Goal: Task Accomplishment & Management: Manage account settings

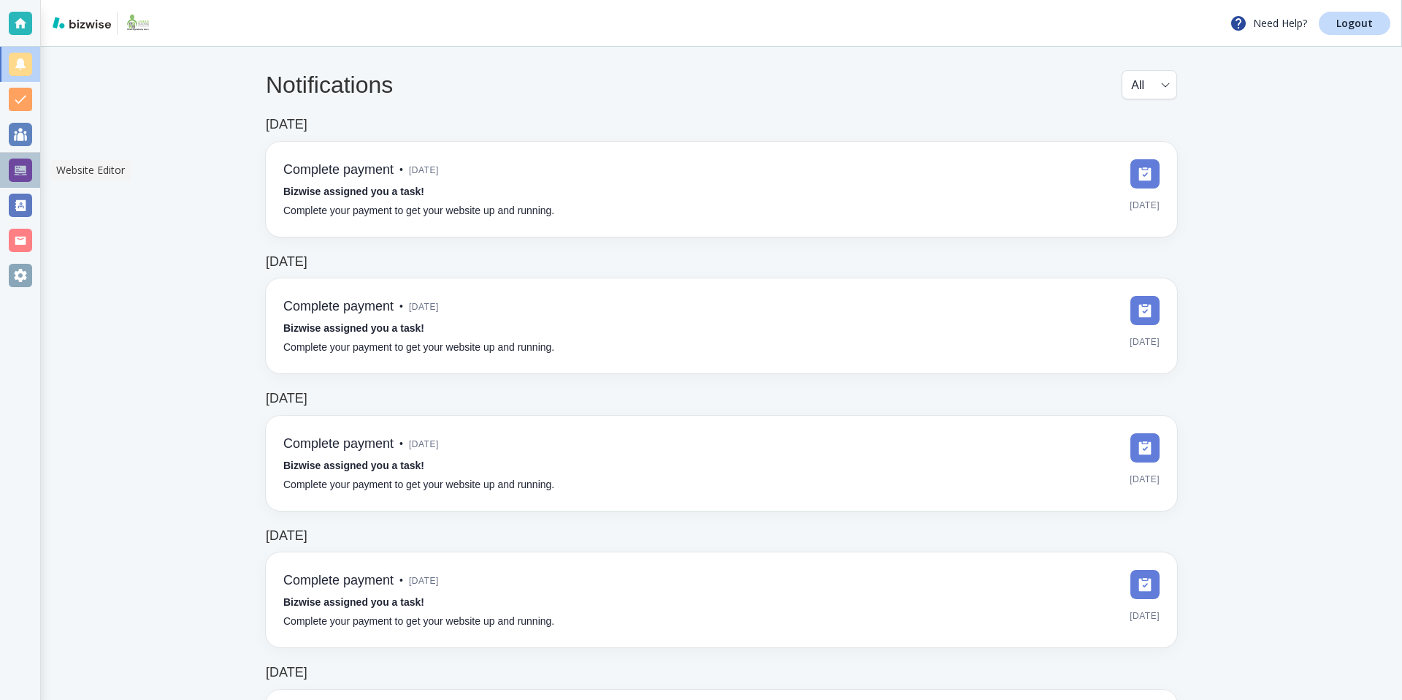
click at [28, 161] on div at bounding box center [20, 169] width 23 height 23
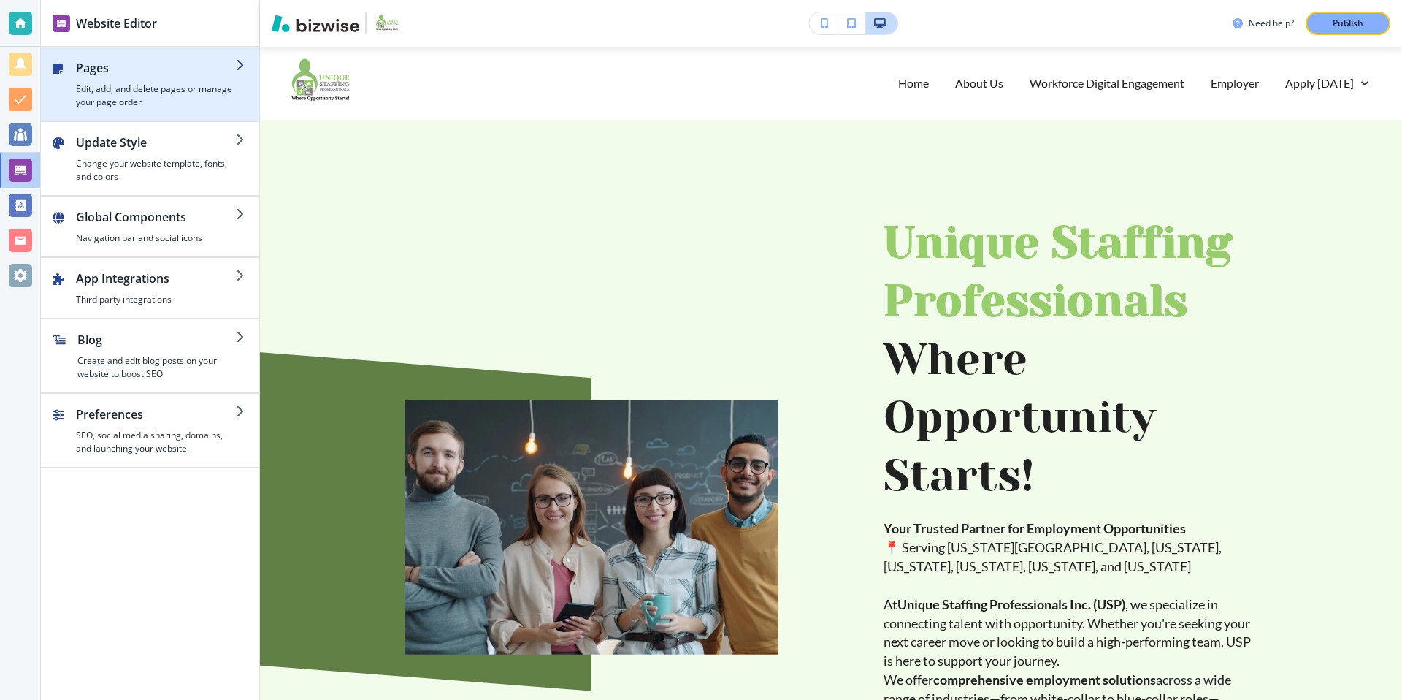
click at [175, 93] on h4 "Edit, add, and delete pages or manage your page order" at bounding box center [156, 96] width 160 height 26
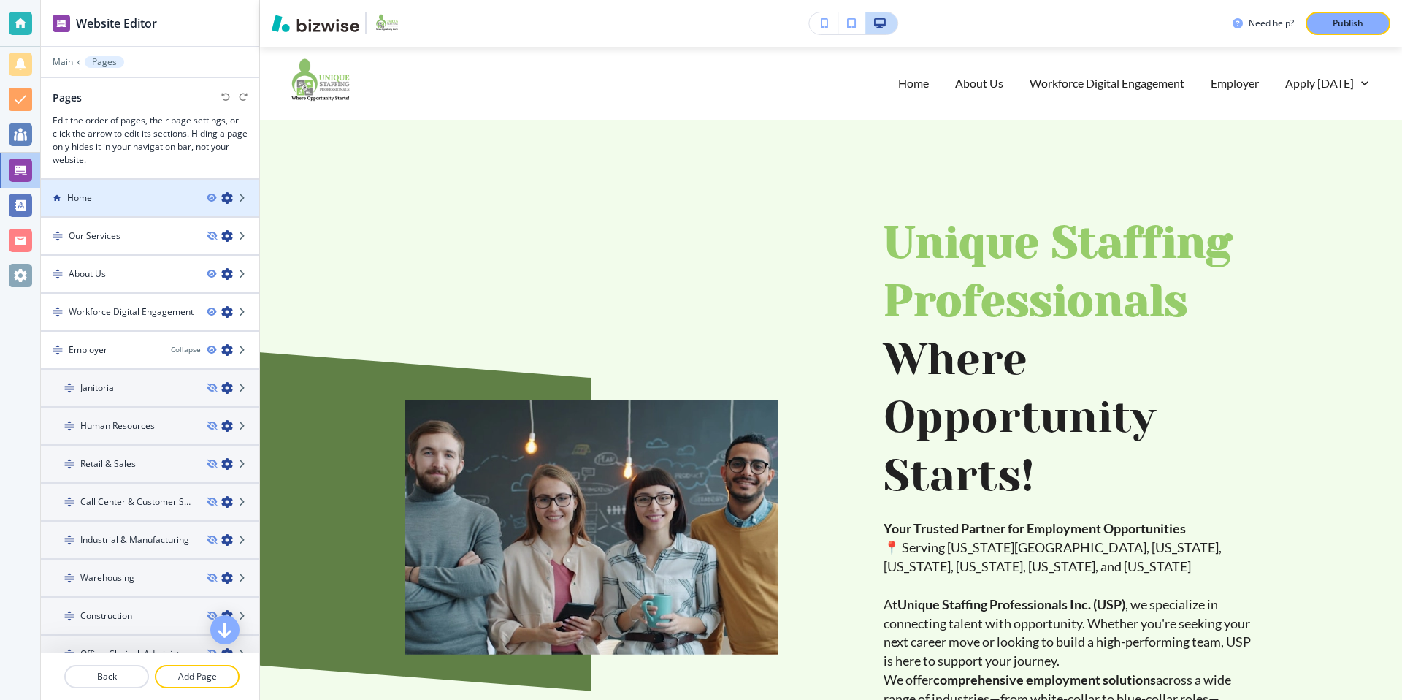
click at [147, 194] on div "Home" at bounding box center [118, 197] width 154 height 13
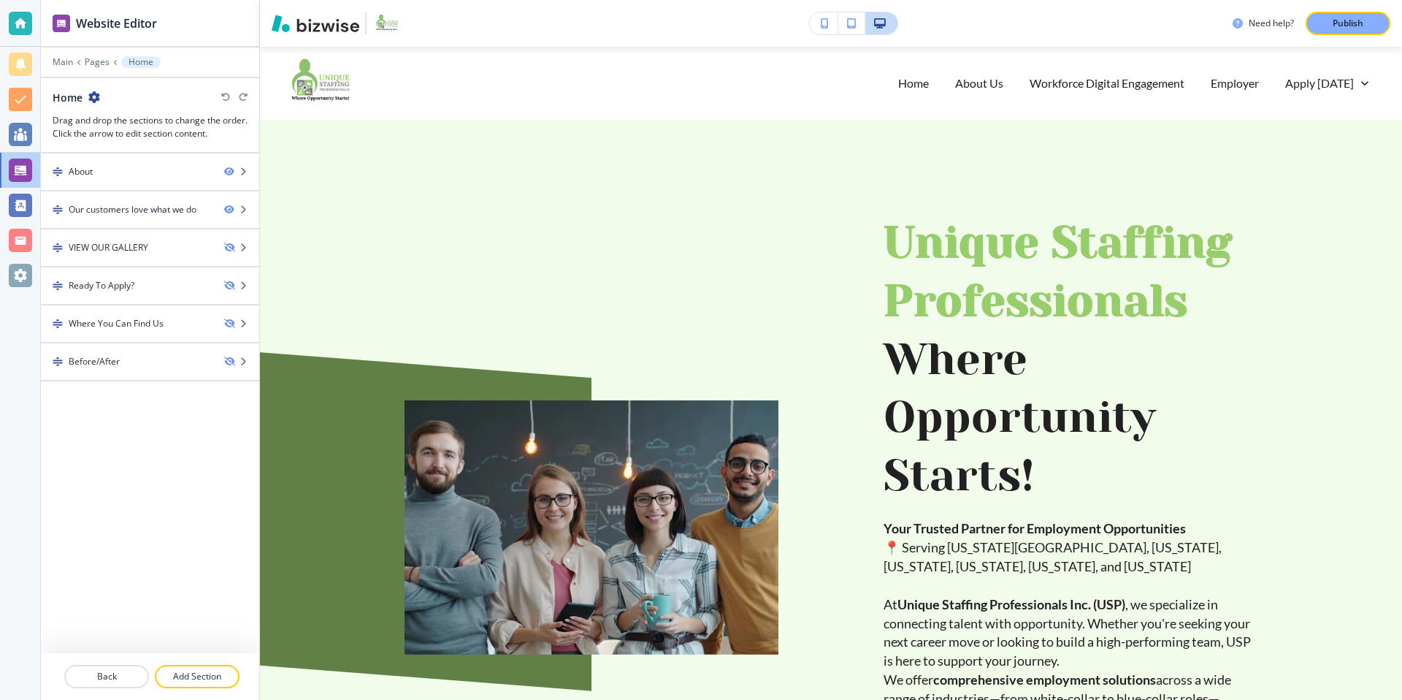
click at [96, 56] on div "Main Pages Home" at bounding box center [150, 62] width 195 height 12
click at [96, 61] on p "Pages" at bounding box center [97, 62] width 25 height 10
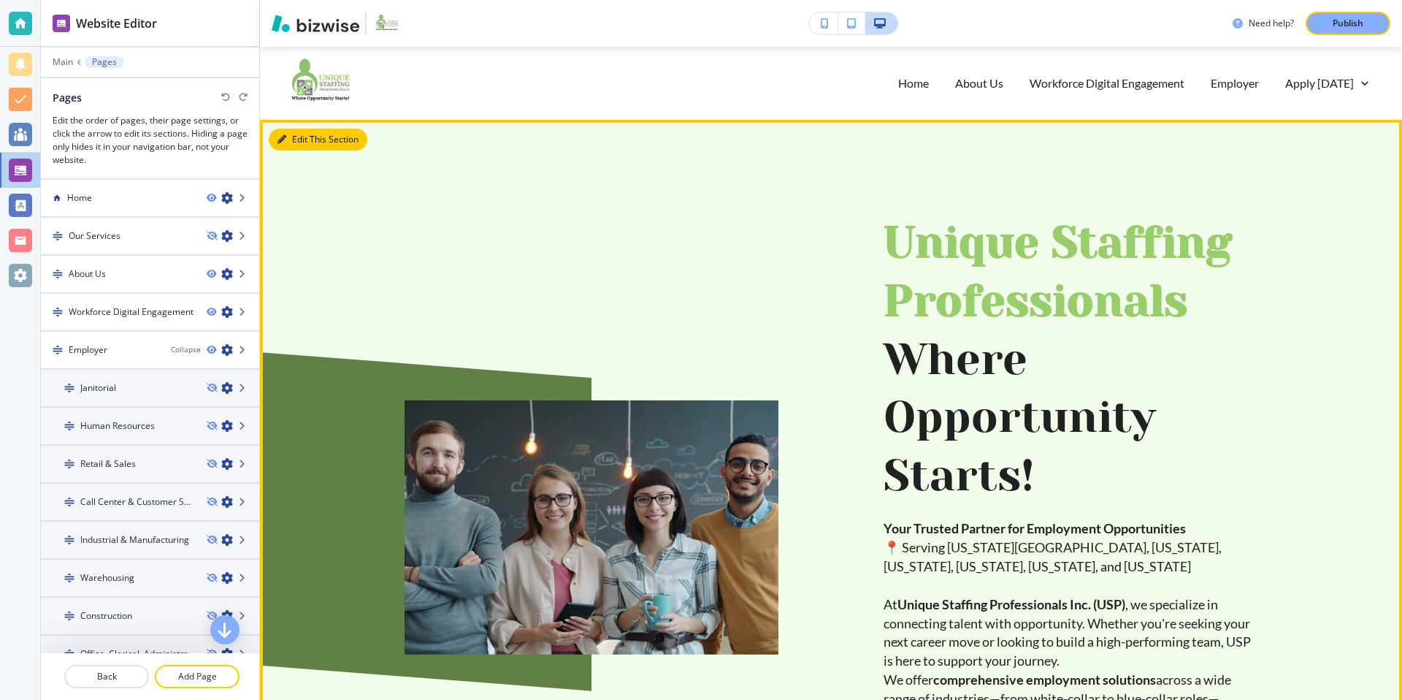
click at [294, 132] on button "Edit This Section" at bounding box center [318, 140] width 99 height 22
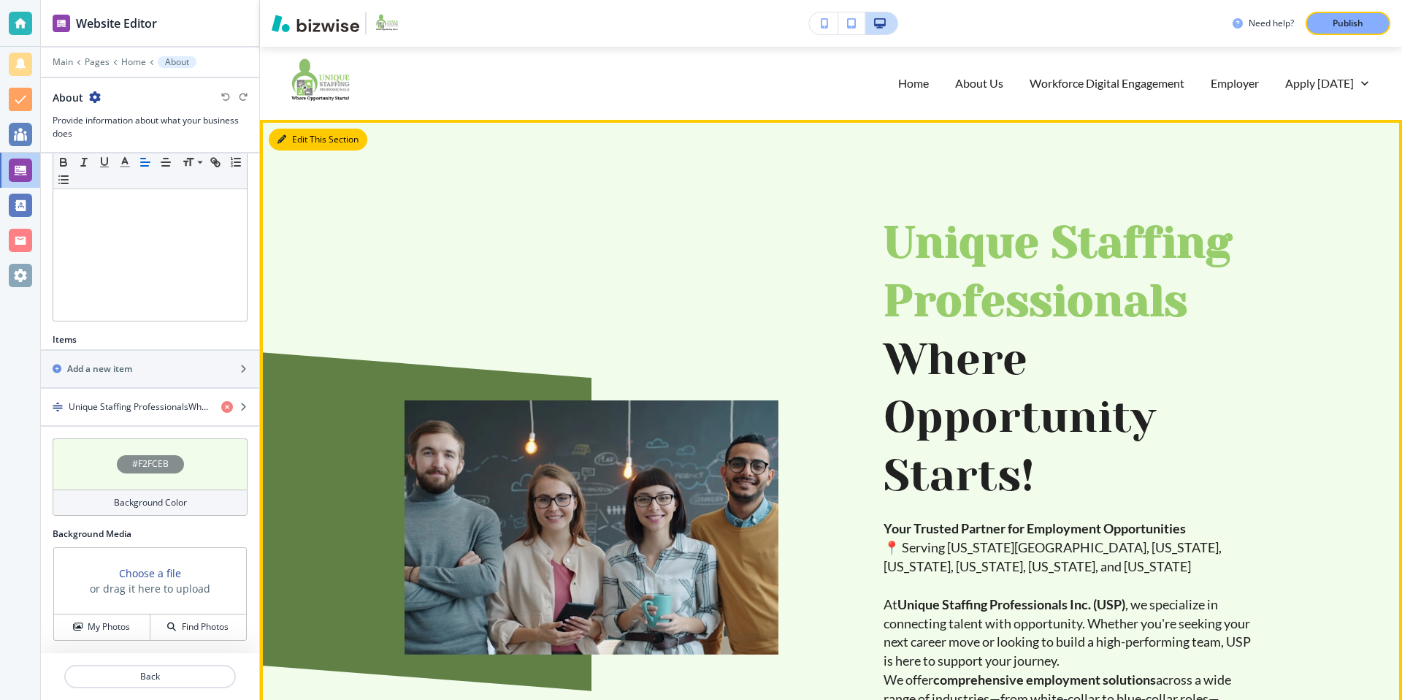
click at [294, 139] on button "Edit This Section" at bounding box center [318, 140] width 99 height 22
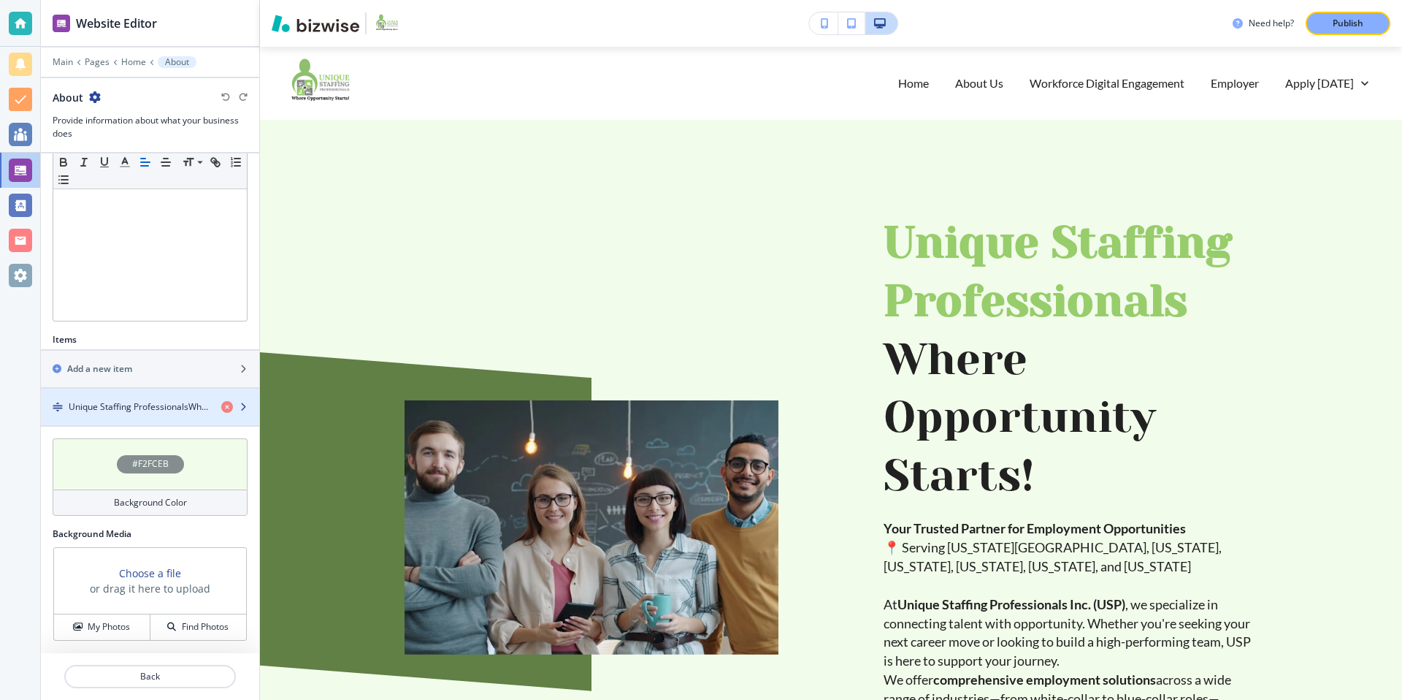
click at [110, 419] on div "button" at bounding box center [150, 419] width 218 height 12
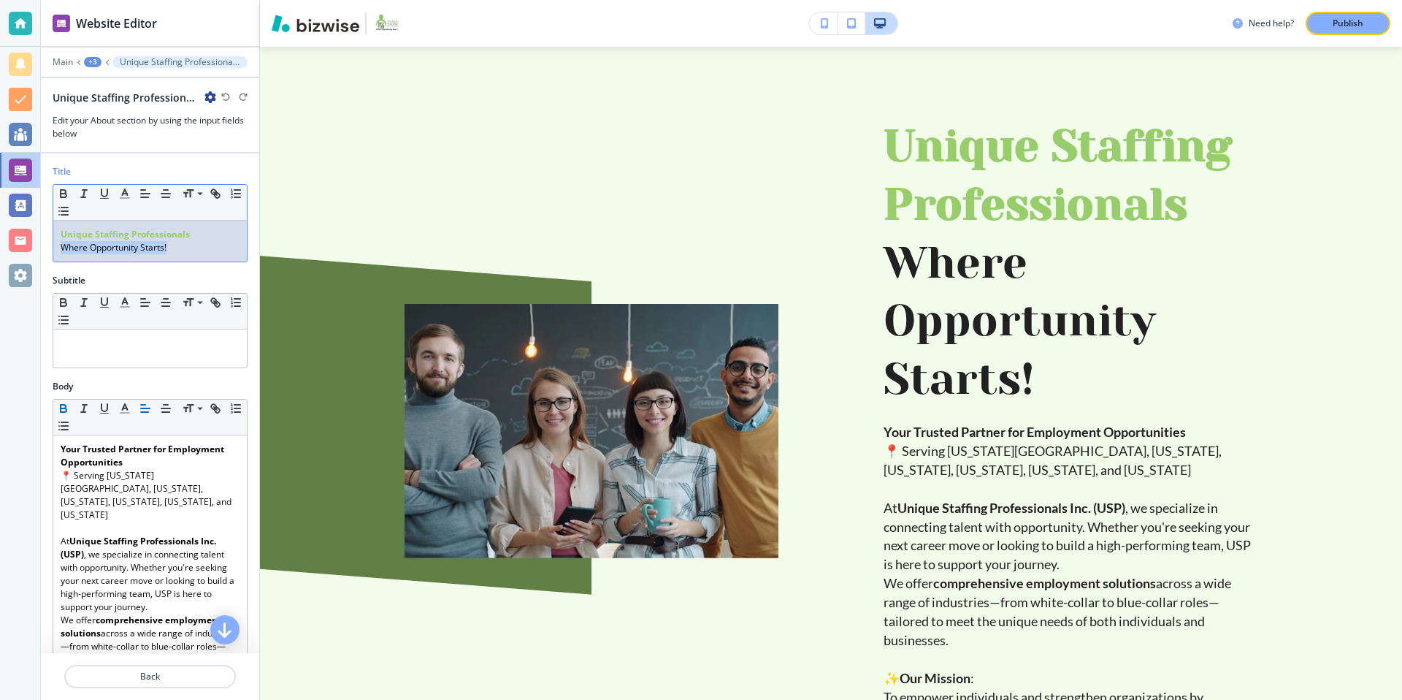
drag, startPoint x: 177, startPoint y: 251, endPoint x: 55, endPoint y: 250, distance: 122.0
click at [55, 250] on div "Unique Staffing Professionals ﻿Where Opportunity Starts!" at bounding box center [150, 241] width 194 height 41
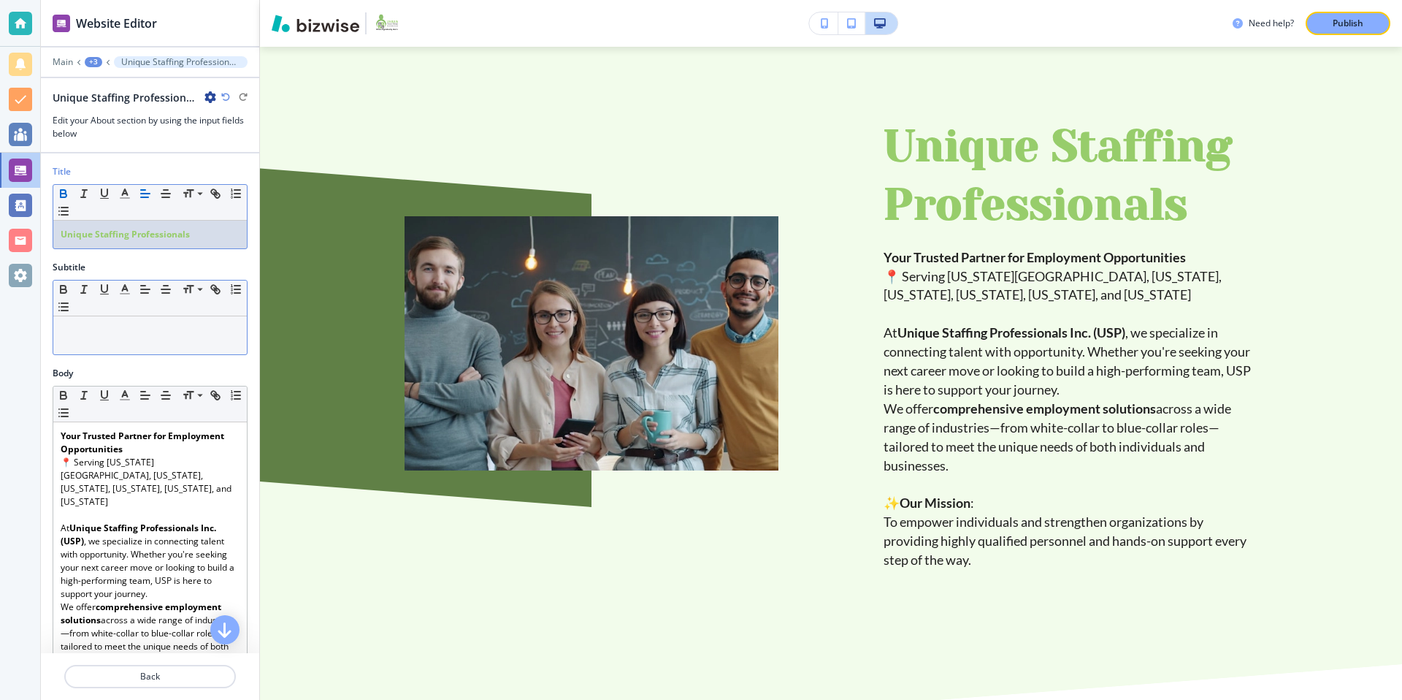
click at [106, 337] on div at bounding box center [150, 335] width 194 height 38
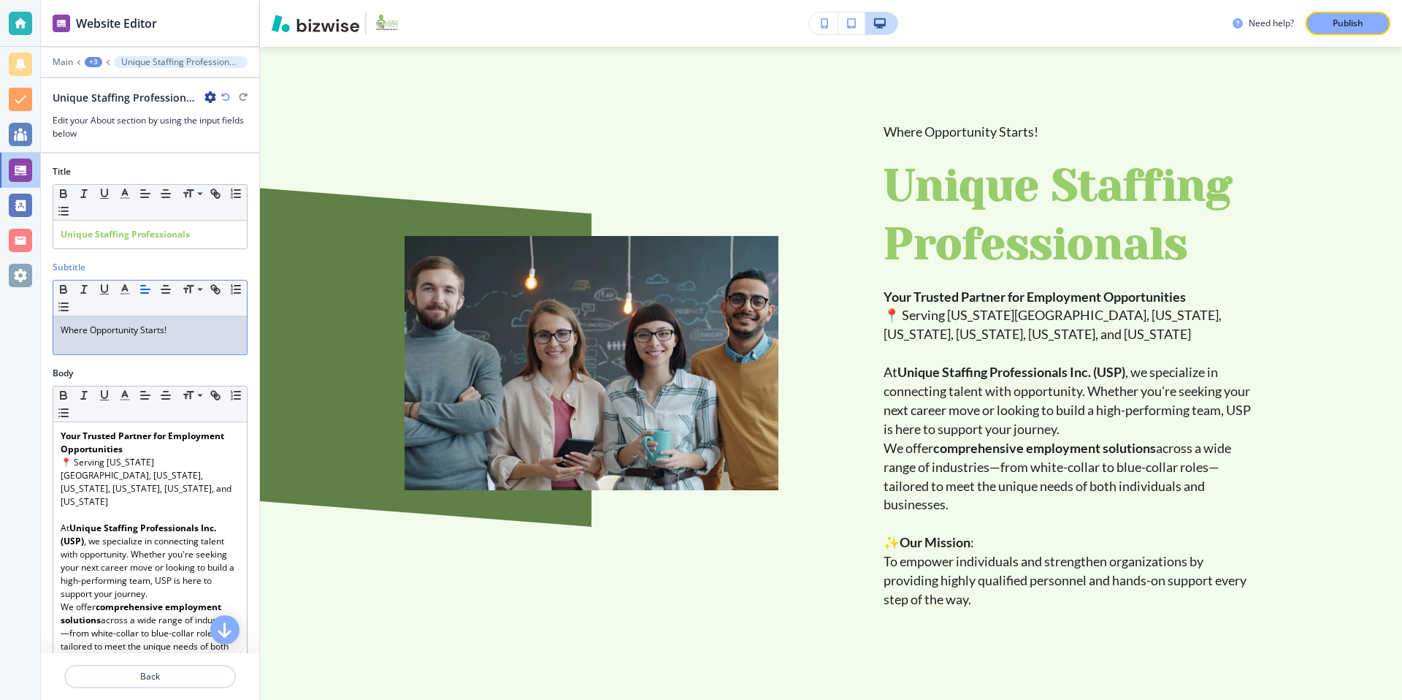
click at [196, 372] on div "Body" at bounding box center [150, 373] width 195 height 13
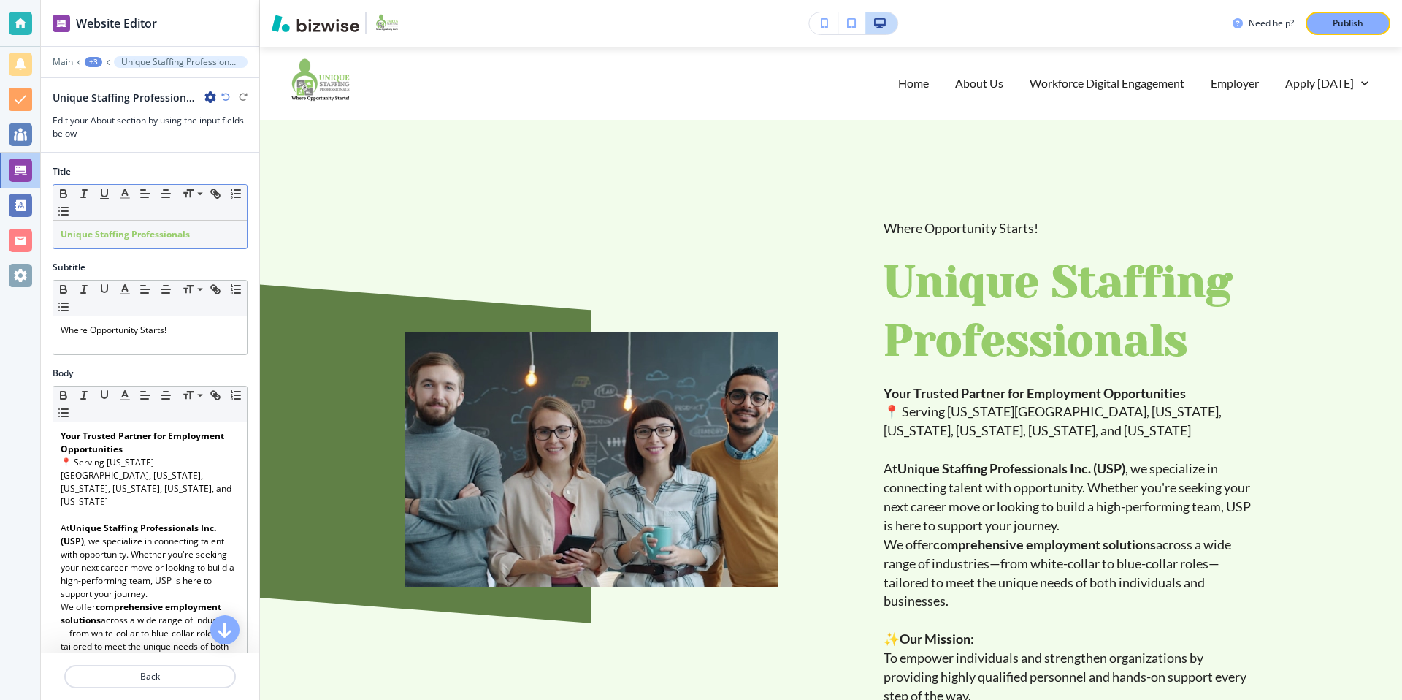
click at [62, 234] on strong "Unique Staffing Professionals" at bounding box center [125, 234] width 129 height 12
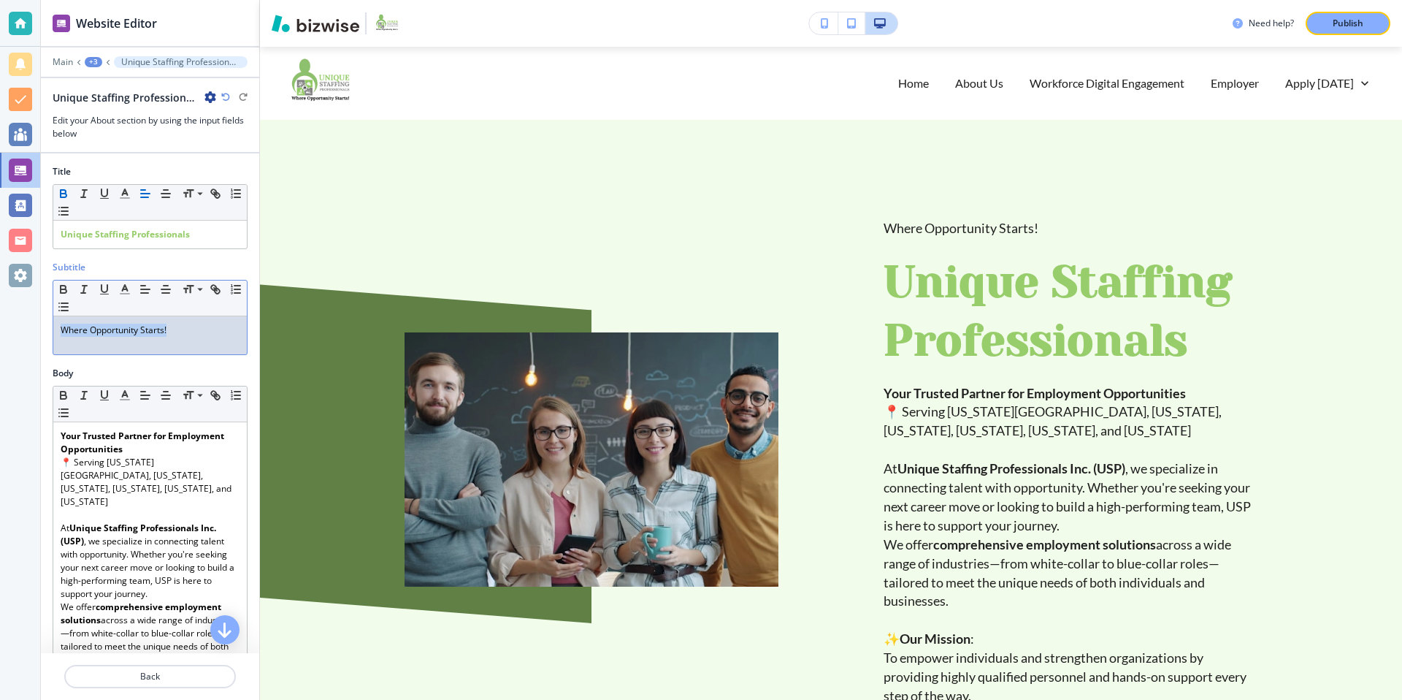
drag, startPoint x: 174, startPoint y: 330, endPoint x: 53, endPoint y: 335, distance: 120.6
click at [53, 335] on div "﻿Where Opportunity Starts!" at bounding box center [150, 335] width 194 height 38
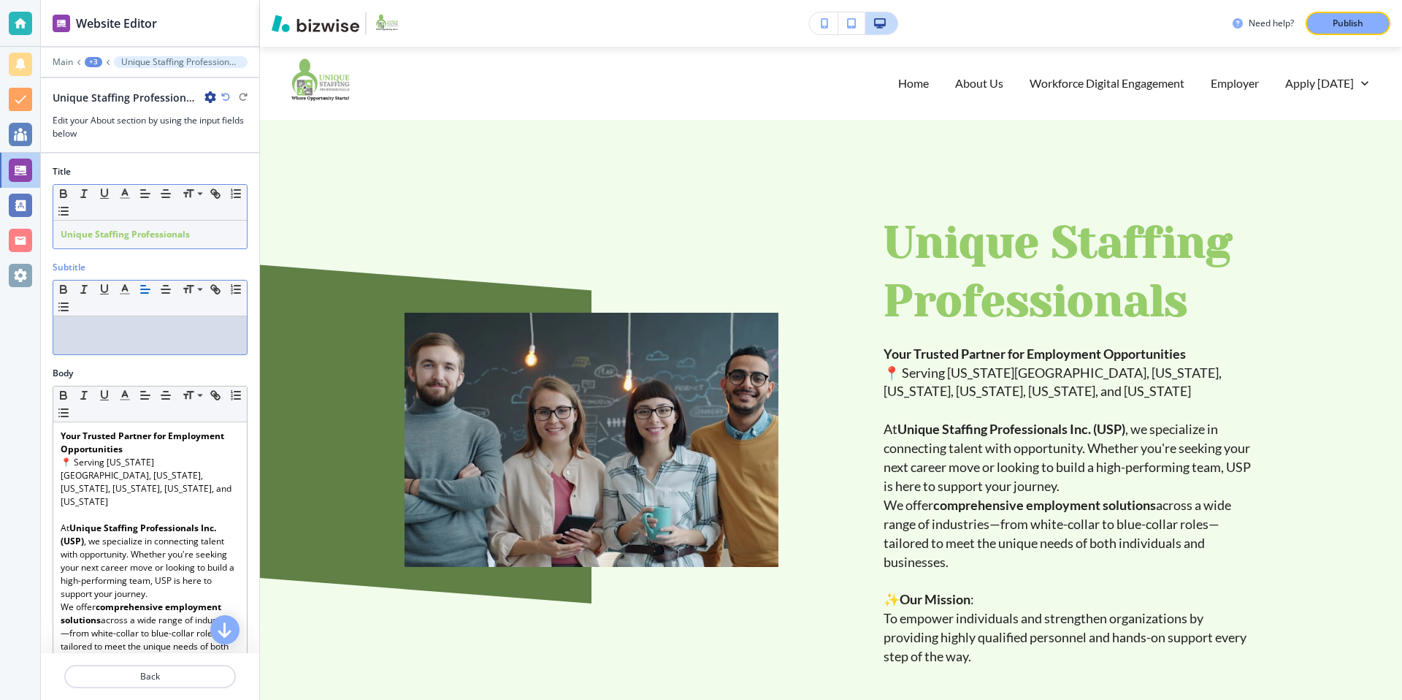
click at [202, 231] on p "Unique Staffing Professionals" at bounding box center [150, 234] width 179 height 13
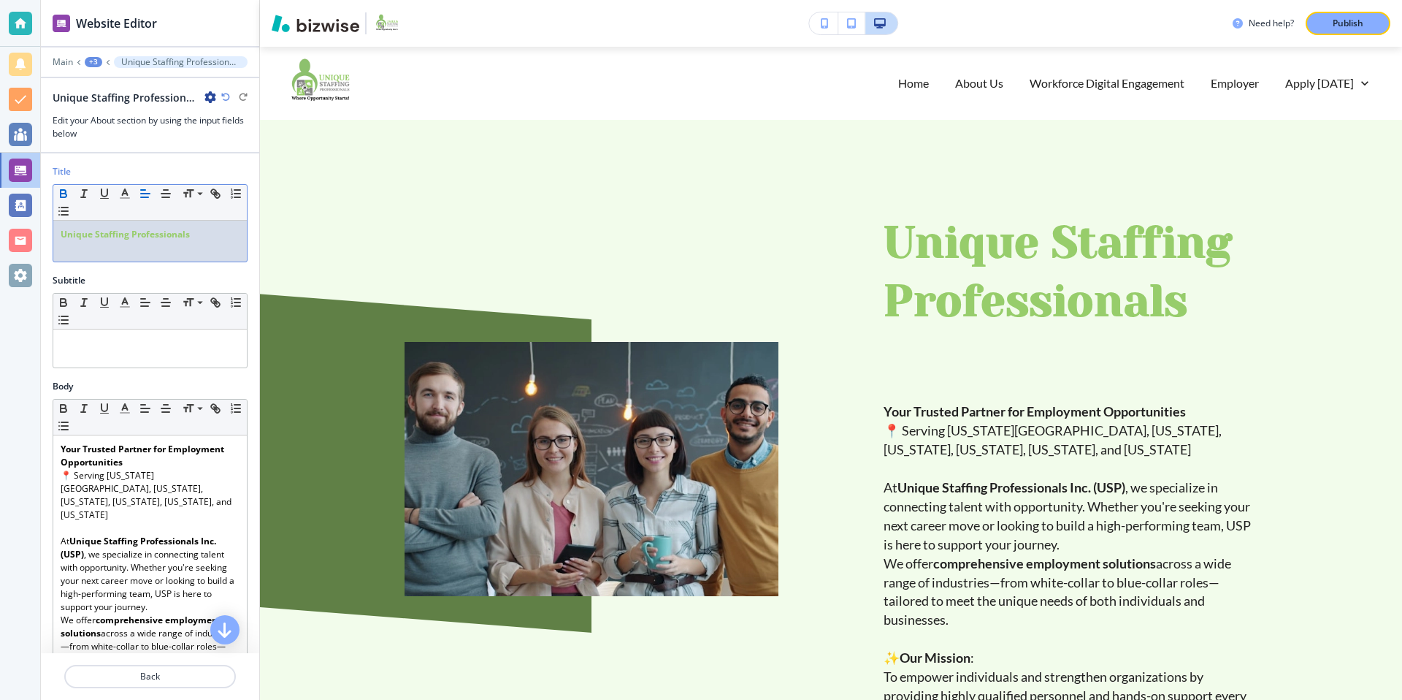
paste div
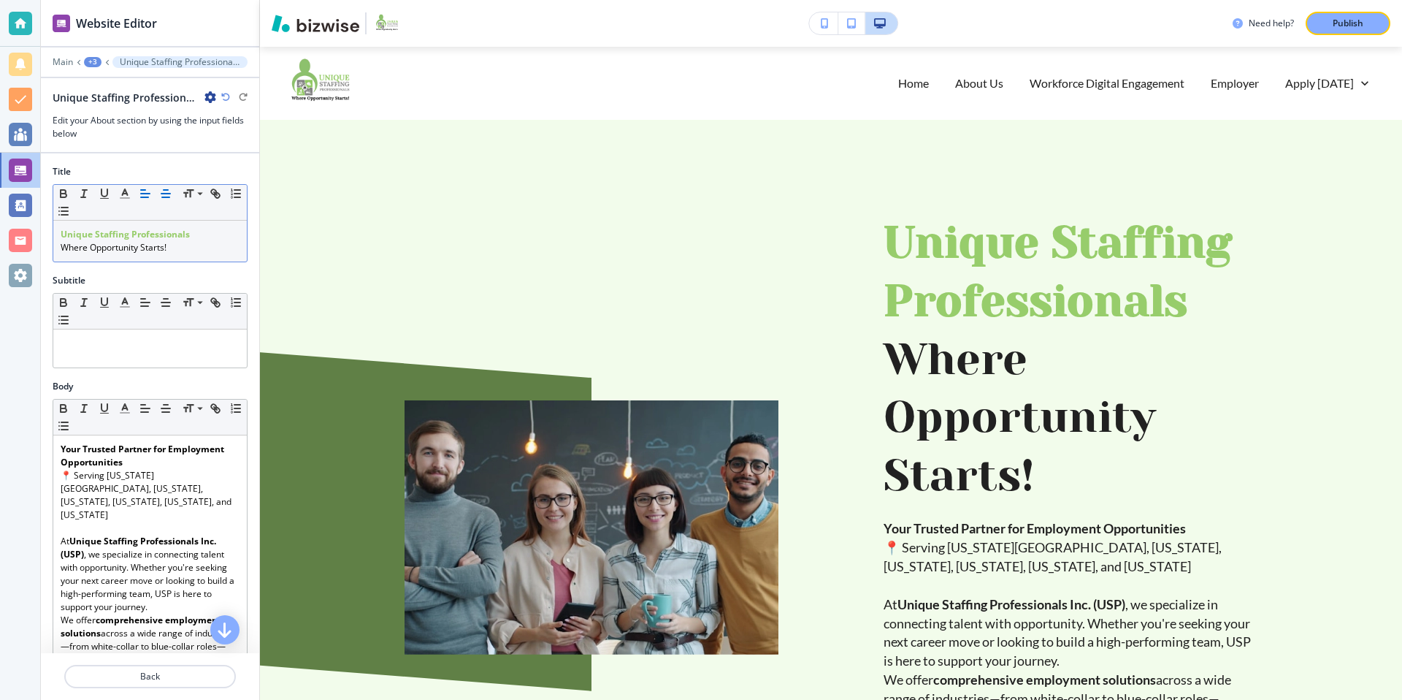
click at [165, 194] on line "button" at bounding box center [165, 194] width 9 height 0
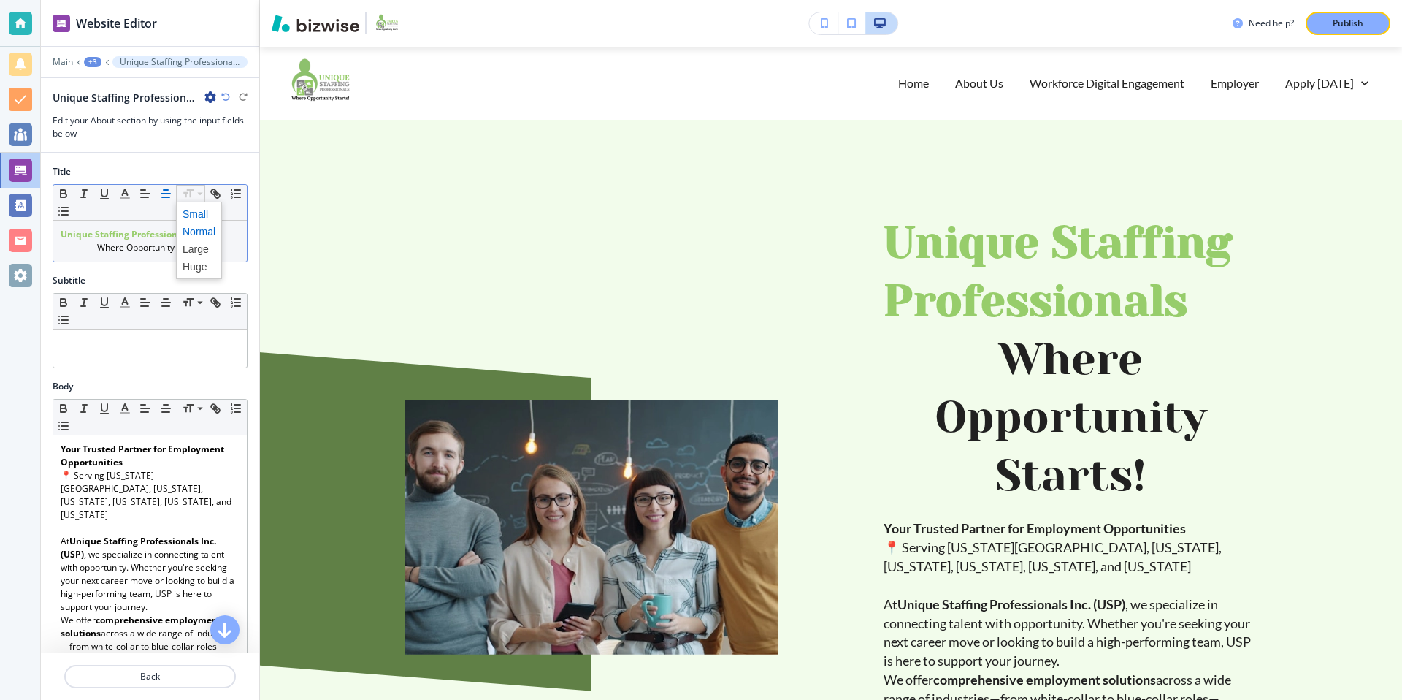
click at [203, 212] on span at bounding box center [199, 214] width 33 height 18
drag, startPoint x: 189, startPoint y: 250, endPoint x: 182, endPoint y: 191, distance: 59.6
click at [86, 246] on p "﻿﻿Where Opportunity Starts ﻿ !" at bounding box center [150, 247] width 179 height 13
click at [199, 210] on span at bounding box center [199, 214] width 33 height 18
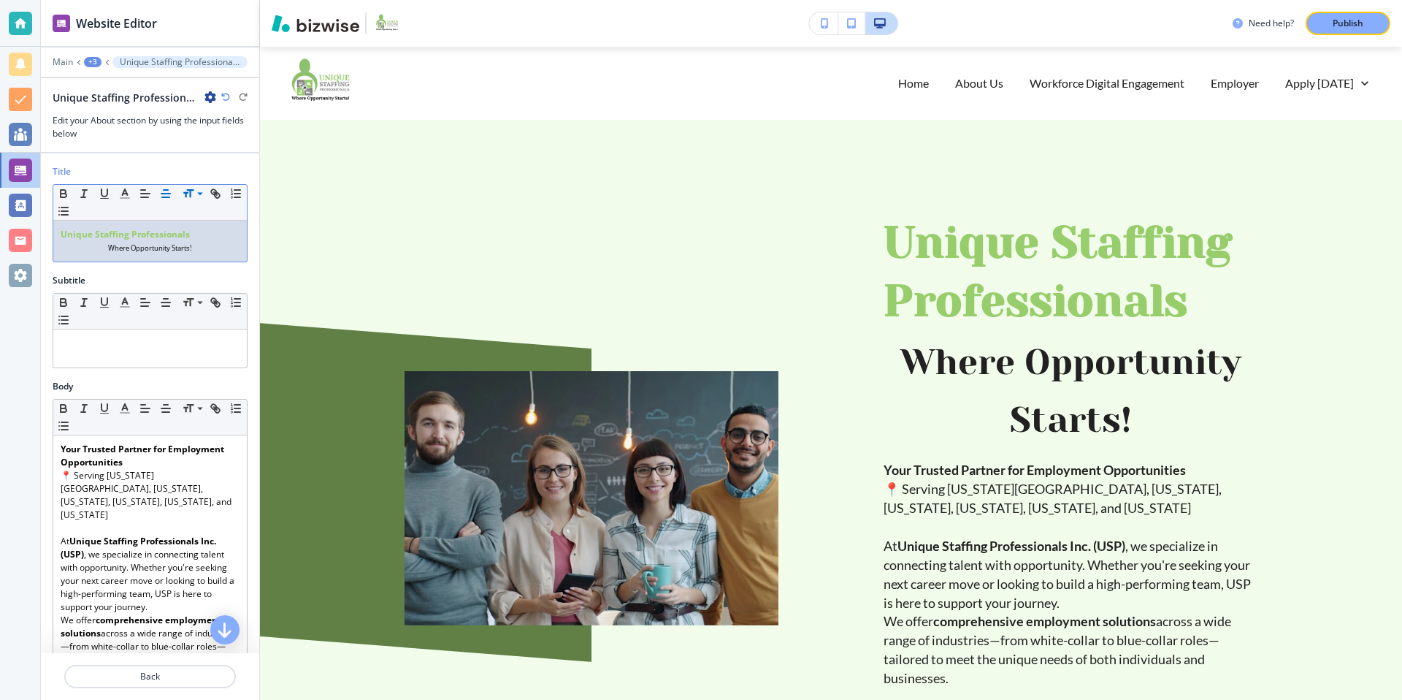
click at [201, 231] on p "Unique Staffing Professionals" at bounding box center [150, 234] width 179 height 13
click at [64, 190] on icon "button" at bounding box center [63, 192] width 5 height 4
drag, startPoint x: 213, startPoint y: 248, endPoint x: 105, endPoint y: 249, distance: 108.1
click at [105, 249] on p "﻿﻿Where Opportunity Starts!" at bounding box center [150, 247] width 179 height 13
click at [66, 191] on icon "button" at bounding box center [63, 193] width 13 height 13
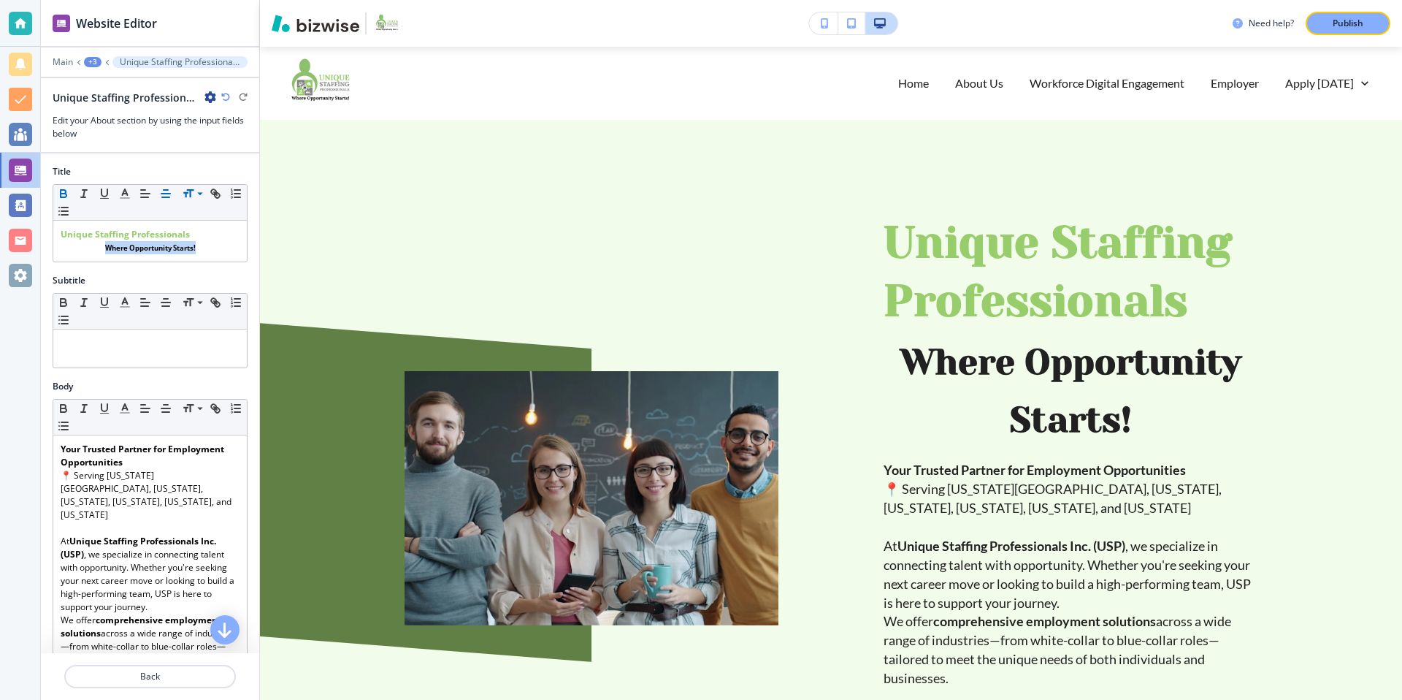
click at [66, 191] on icon "button" at bounding box center [63, 193] width 13 height 13
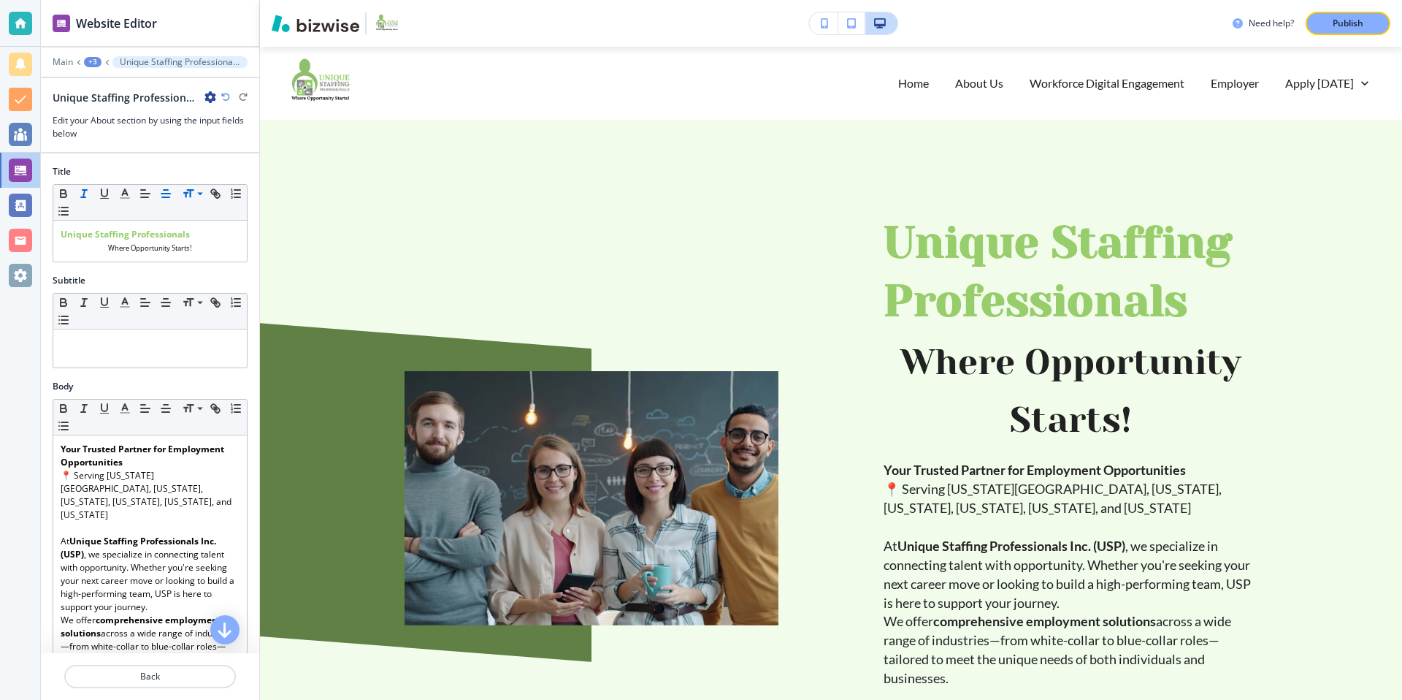
click at [82, 191] on icon "button" at bounding box center [83, 193] width 13 height 13
click at [207, 245] on p "﻿﻿Where Opportunity Starts!" at bounding box center [150, 247] width 179 height 13
drag, startPoint x: 202, startPoint y: 232, endPoint x: 27, endPoint y: 237, distance: 175.3
click at [27, 237] on div "Website Editor Main +3 Unique Staffing Professionals﻿﻿﻿Where Opportunity Starts…" at bounding box center [701, 350] width 1402 height 700
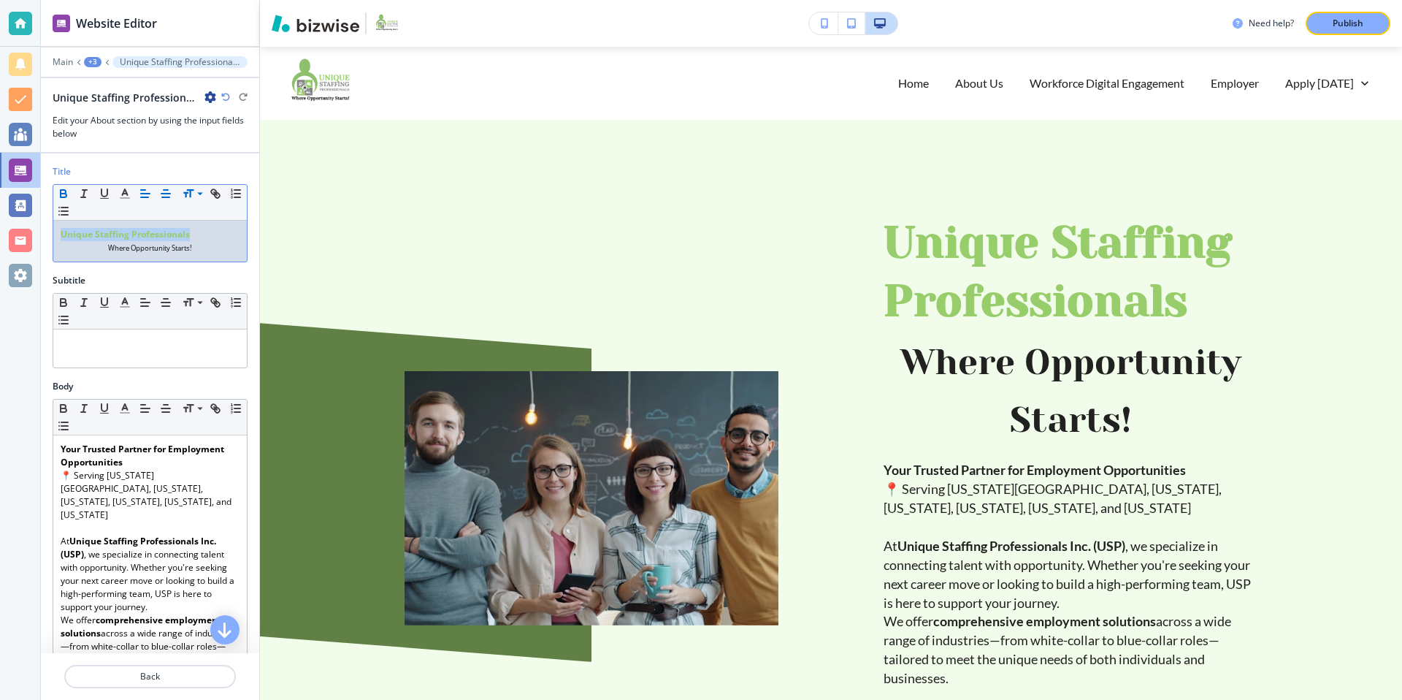
click at [166, 191] on icon "button" at bounding box center [165, 193] width 13 height 13
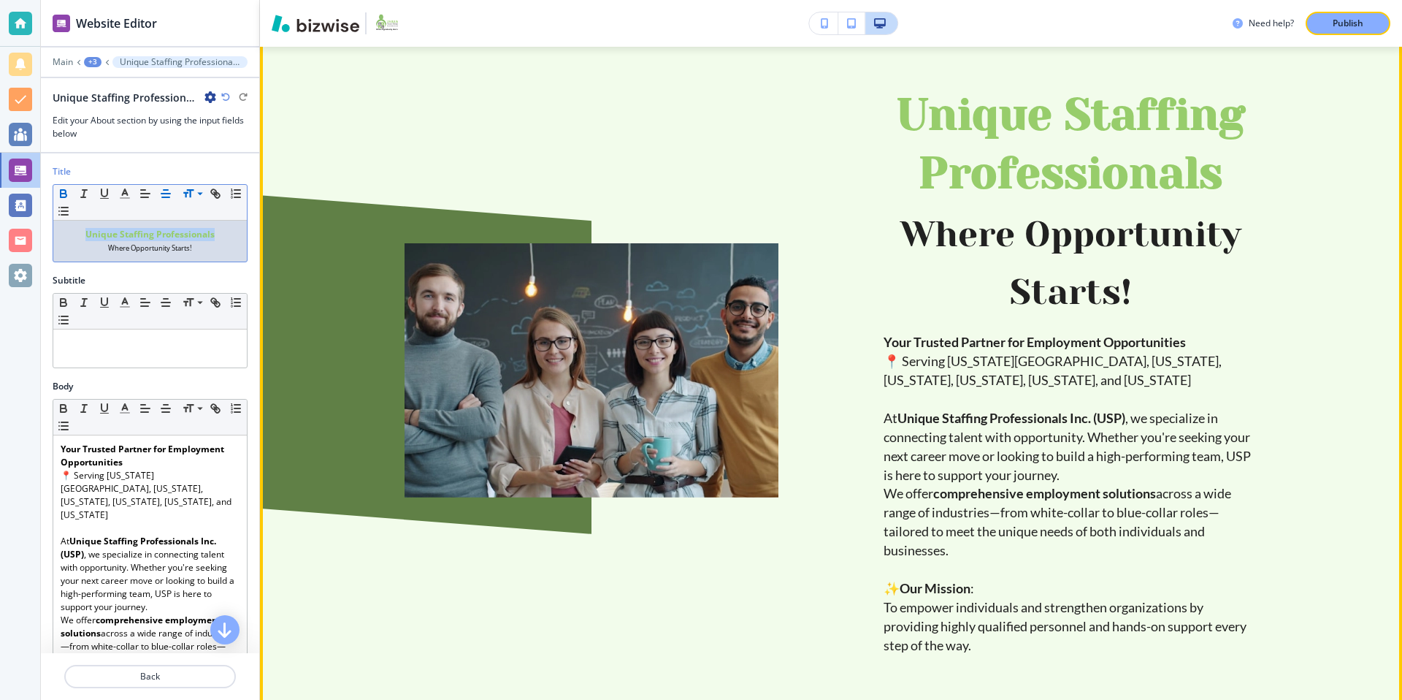
scroll to position [131, 0]
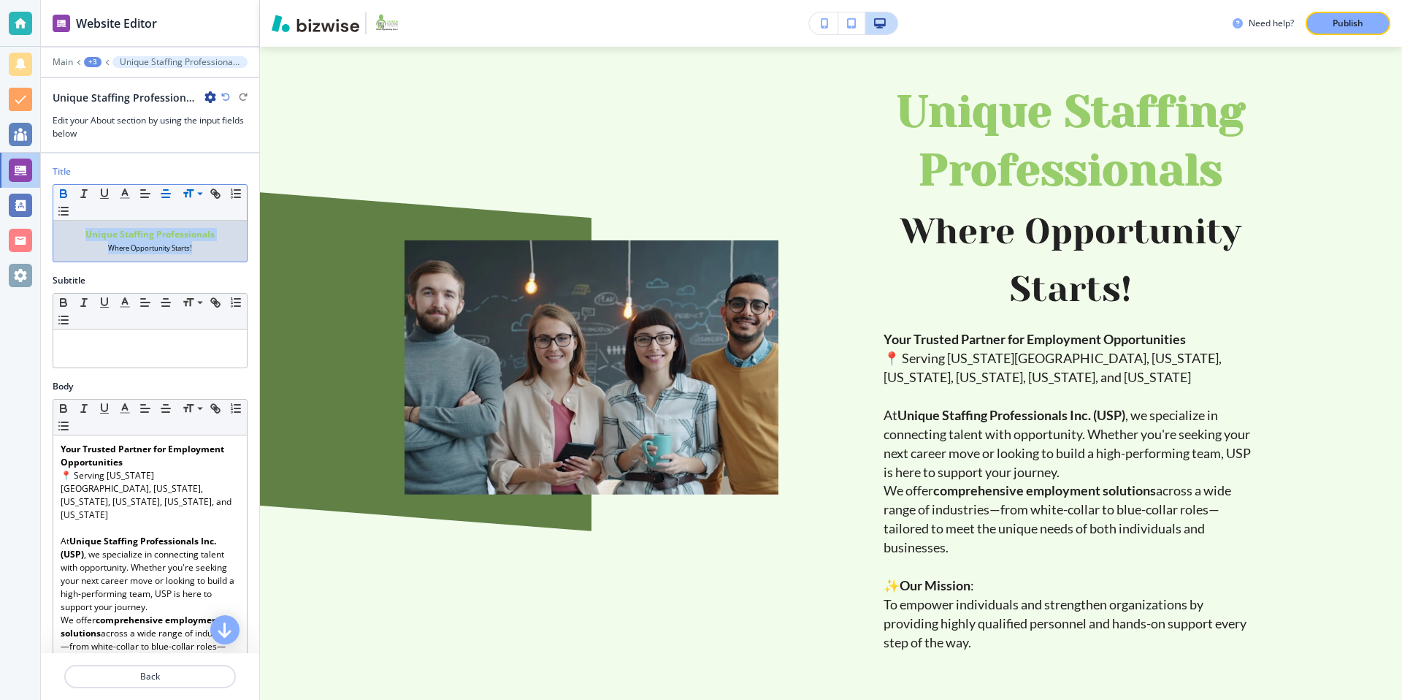
drag, startPoint x: 212, startPoint y: 251, endPoint x: 83, endPoint y: 228, distance: 131.3
click at [83, 228] on div "Unique Staffing Professionals ﻿﻿Where Opportunity Starts!" at bounding box center [150, 241] width 194 height 41
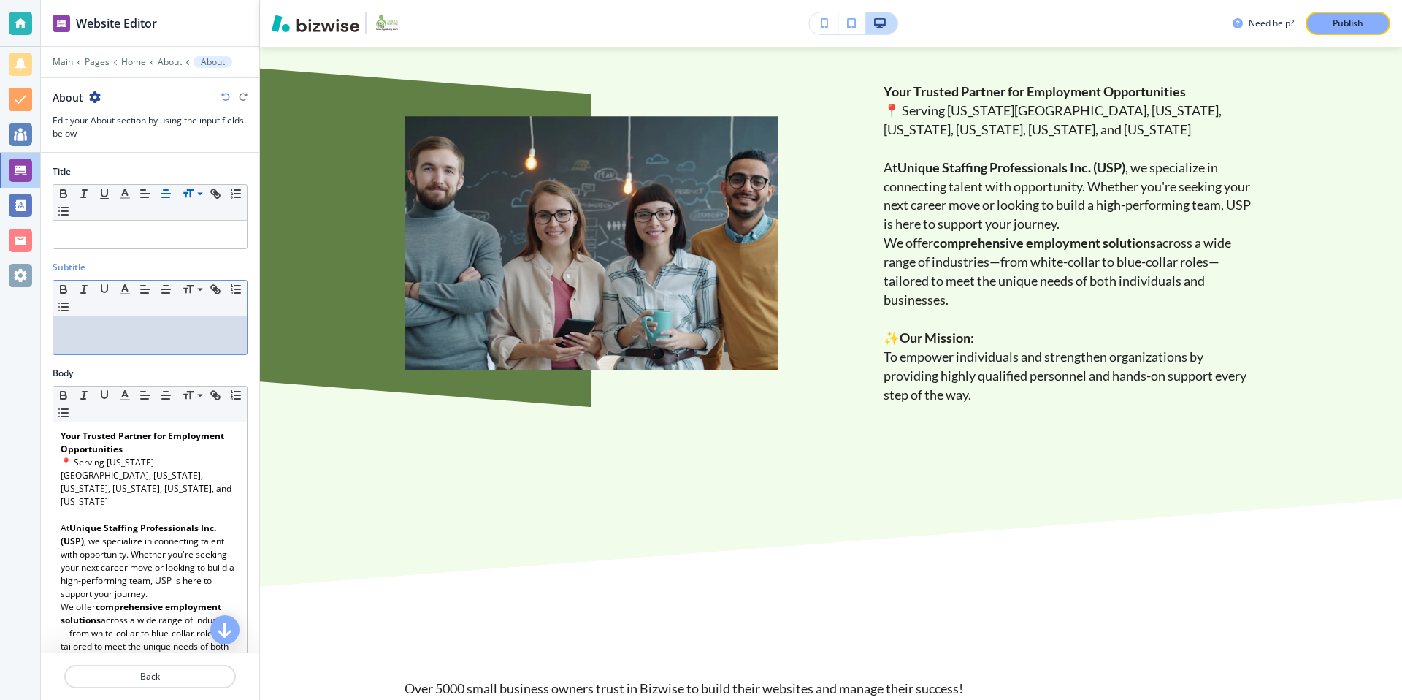
click at [120, 323] on p at bounding box center [150, 329] width 179 height 13
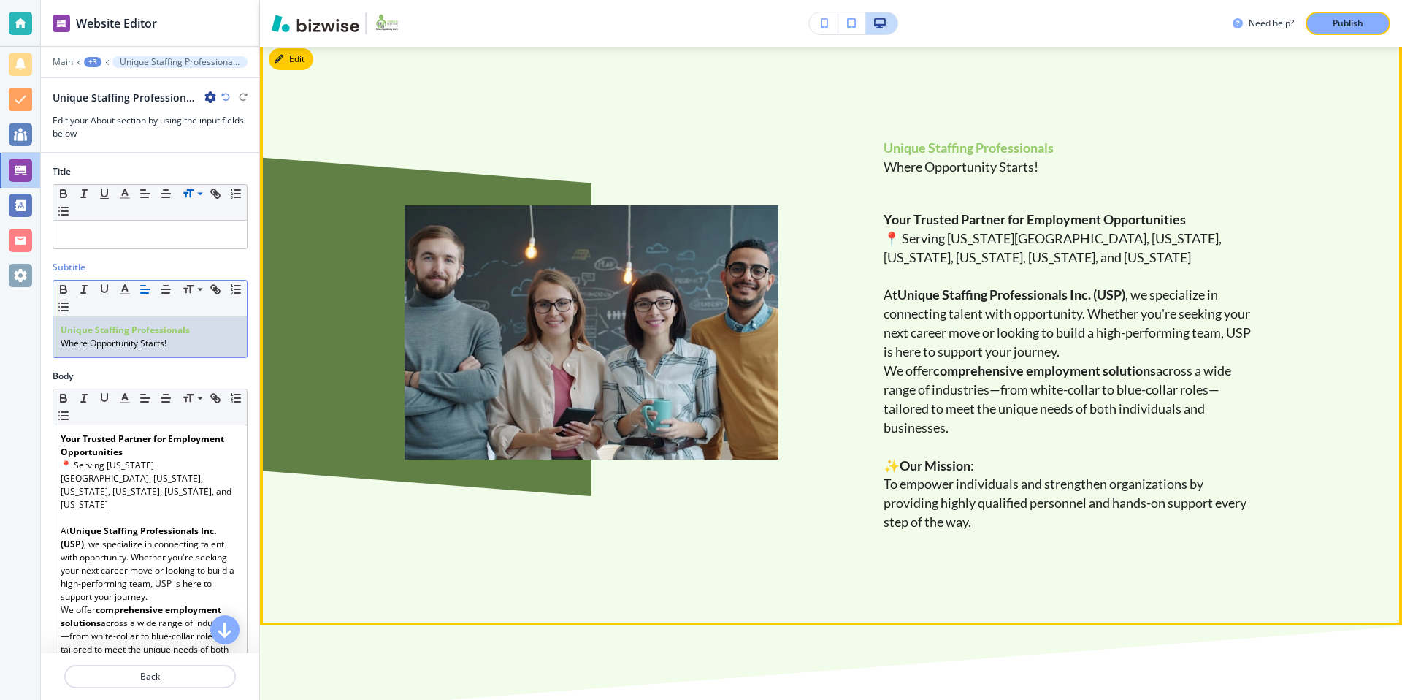
scroll to position [0, 0]
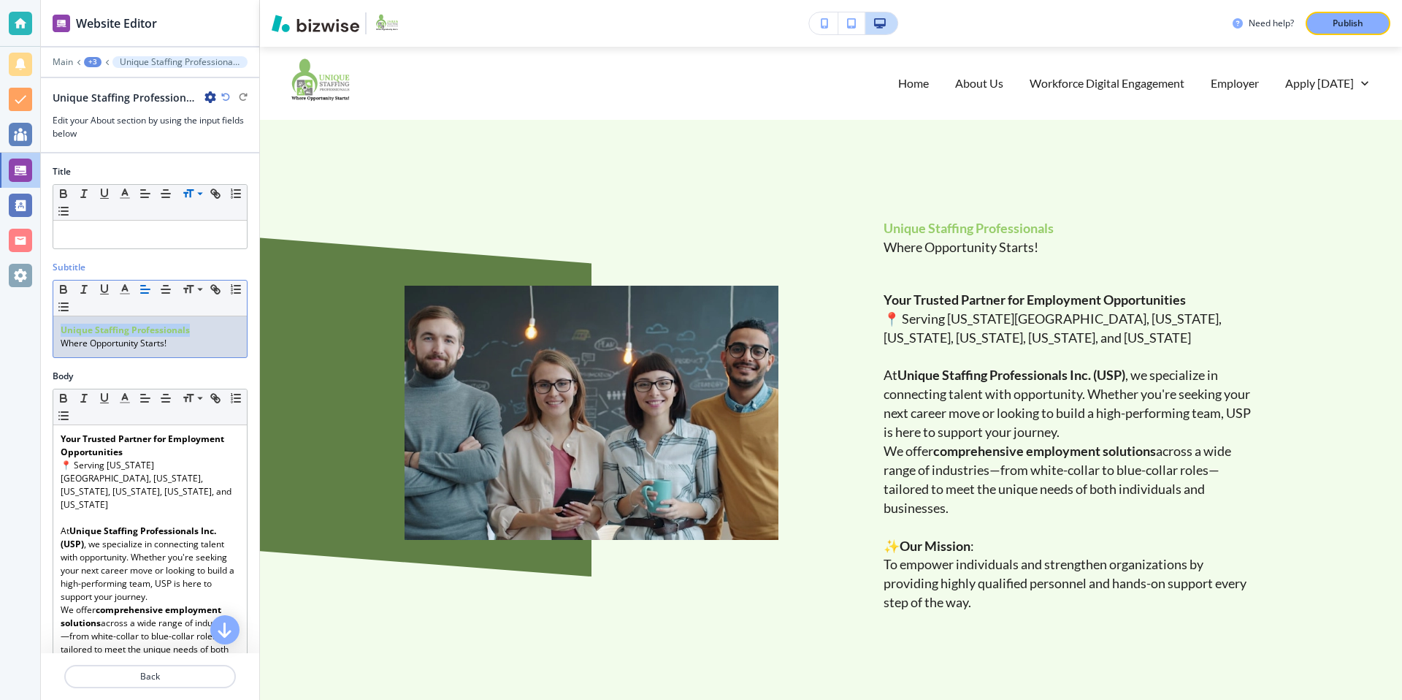
drag, startPoint x: 191, startPoint y: 330, endPoint x: 60, endPoint y: 335, distance: 130.8
click at [61, 335] on p "Unique Staffing Professionals" at bounding box center [150, 329] width 179 height 13
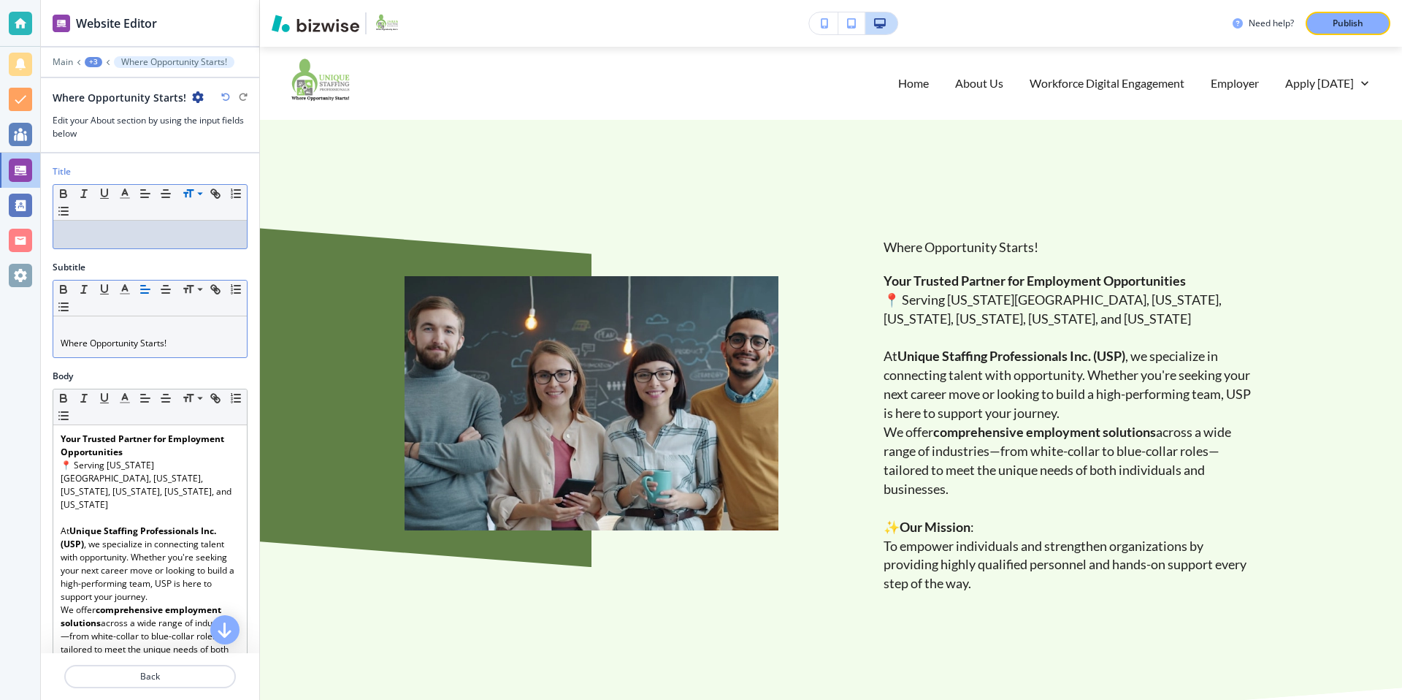
click at [85, 237] on p at bounding box center [150, 234] width 179 height 13
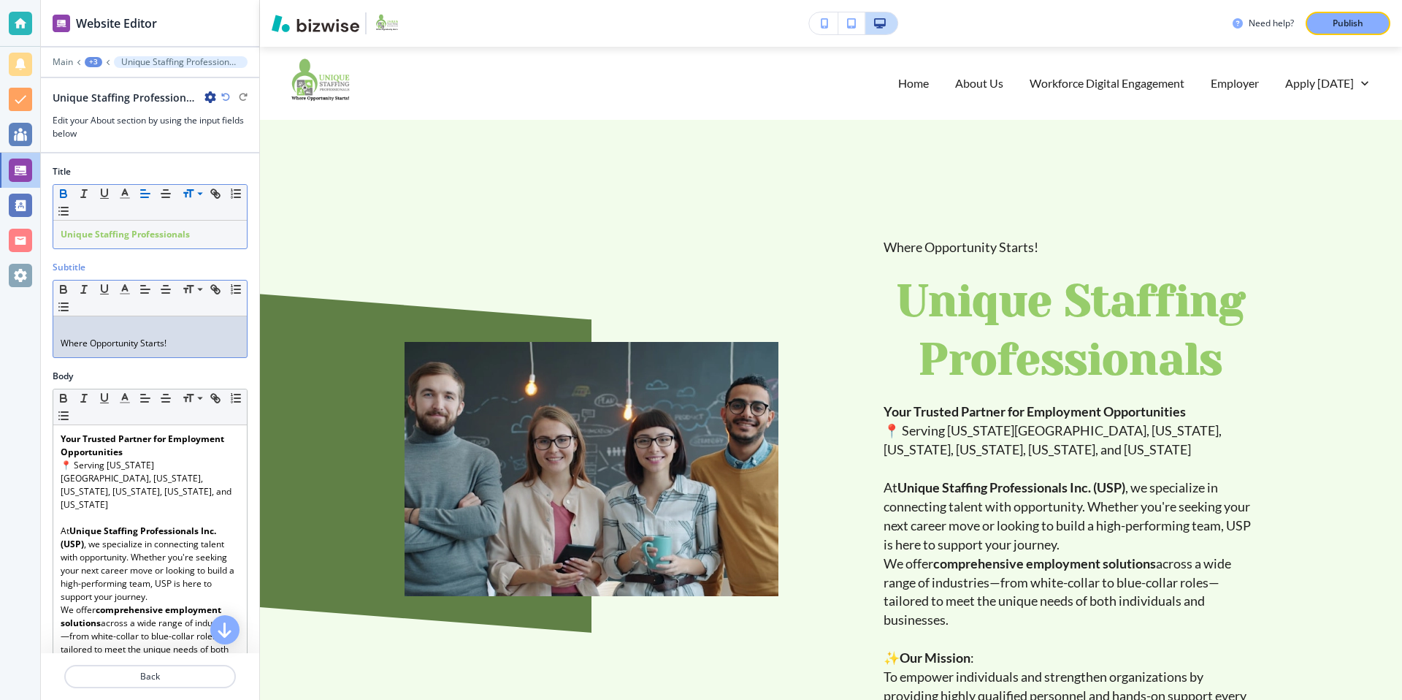
drag, startPoint x: 174, startPoint y: 332, endPoint x: 132, endPoint y: 326, distance: 42.1
click at [132, 326] on p at bounding box center [150, 329] width 179 height 13
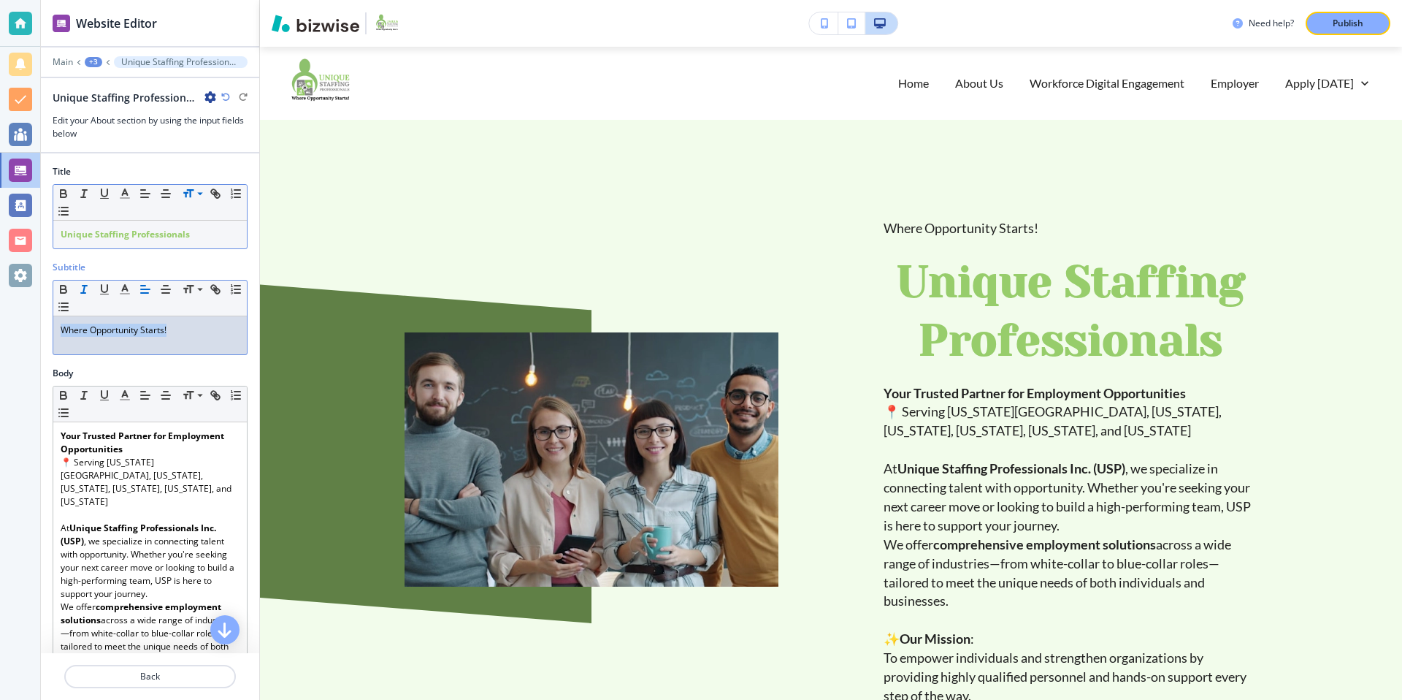
drag, startPoint x: 181, startPoint y: 326, endPoint x: 74, endPoint y: 296, distance: 110.7
click at [25, 320] on div "Website Editor Main +3 Unique Staffing Professionals Unique Staffing Profession…" at bounding box center [701, 350] width 1402 height 700
click at [64, 289] on icon "button" at bounding box center [64, 291] width 6 height 4
click at [198, 342] on span at bounding box center [199, 345] width 33 height 18
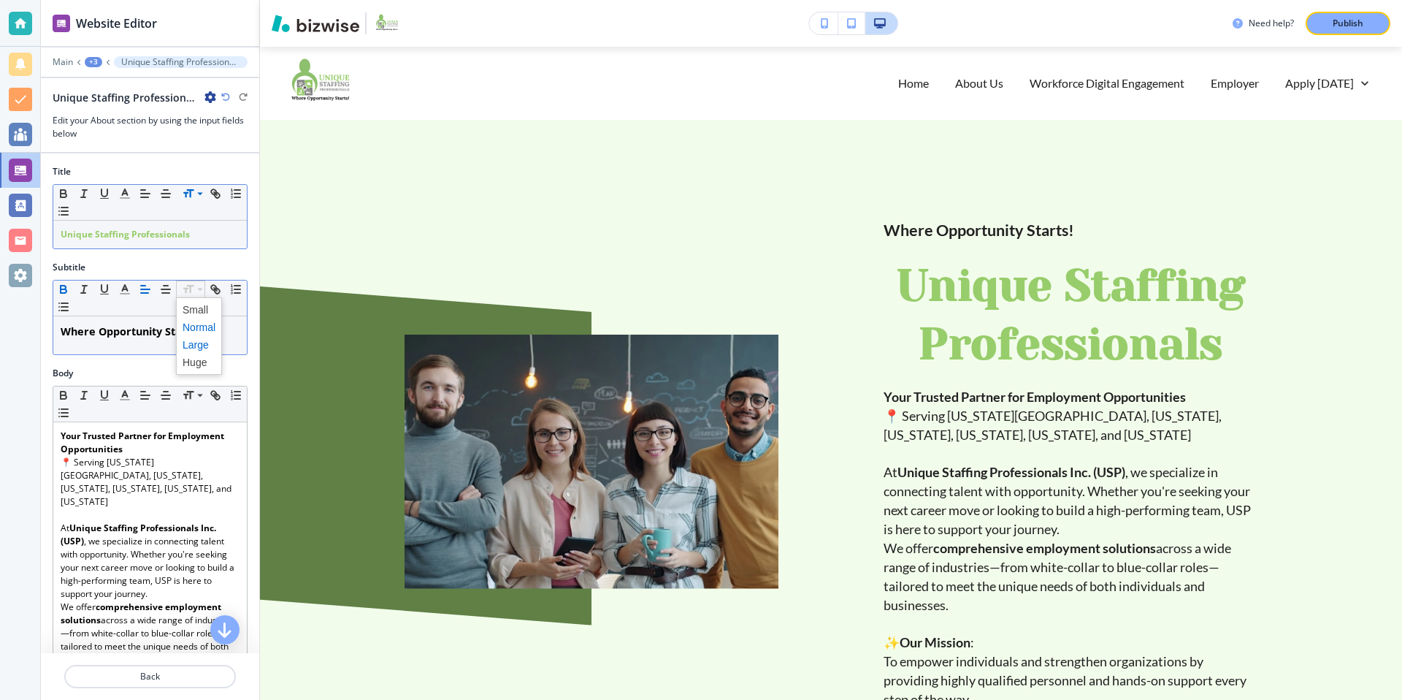
click at [199, 329] on span at bounding box center [199, 327] width 33 height 18
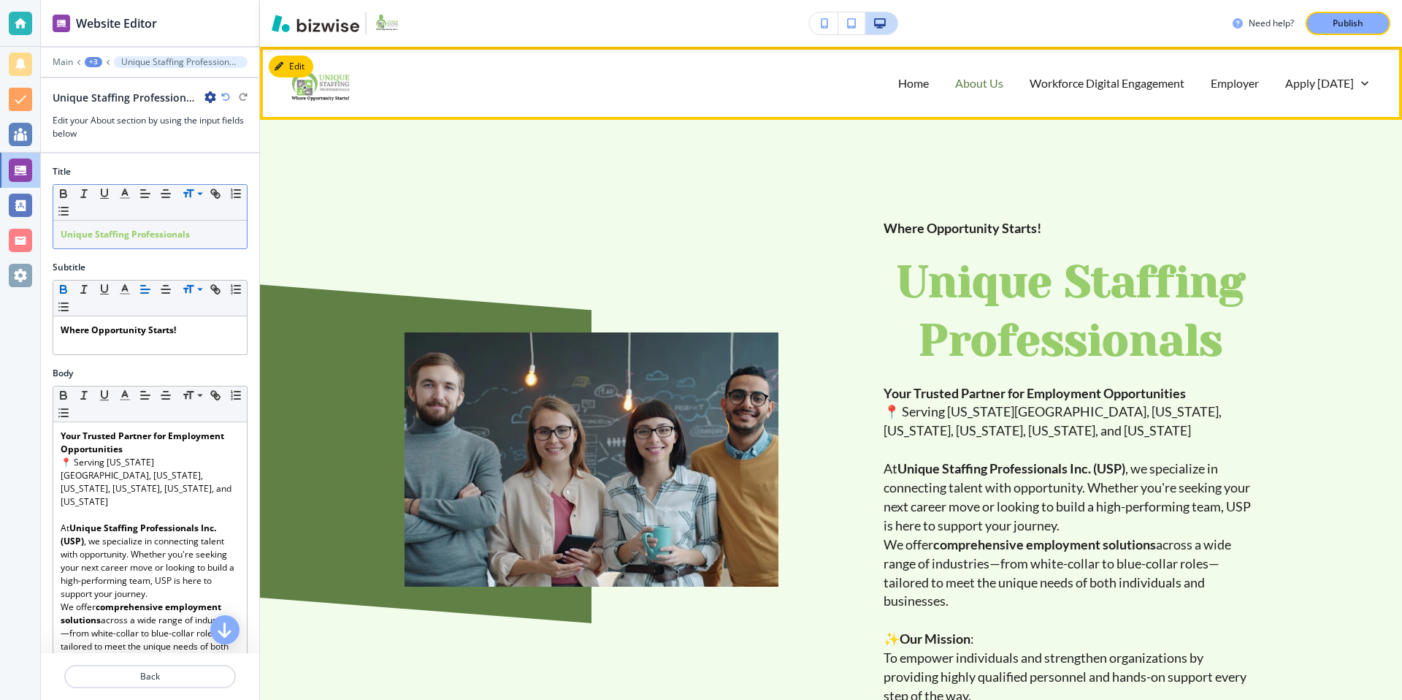
click at [997, 85] on p "About Us" at bounding box center [979, 82] width 48 height 17
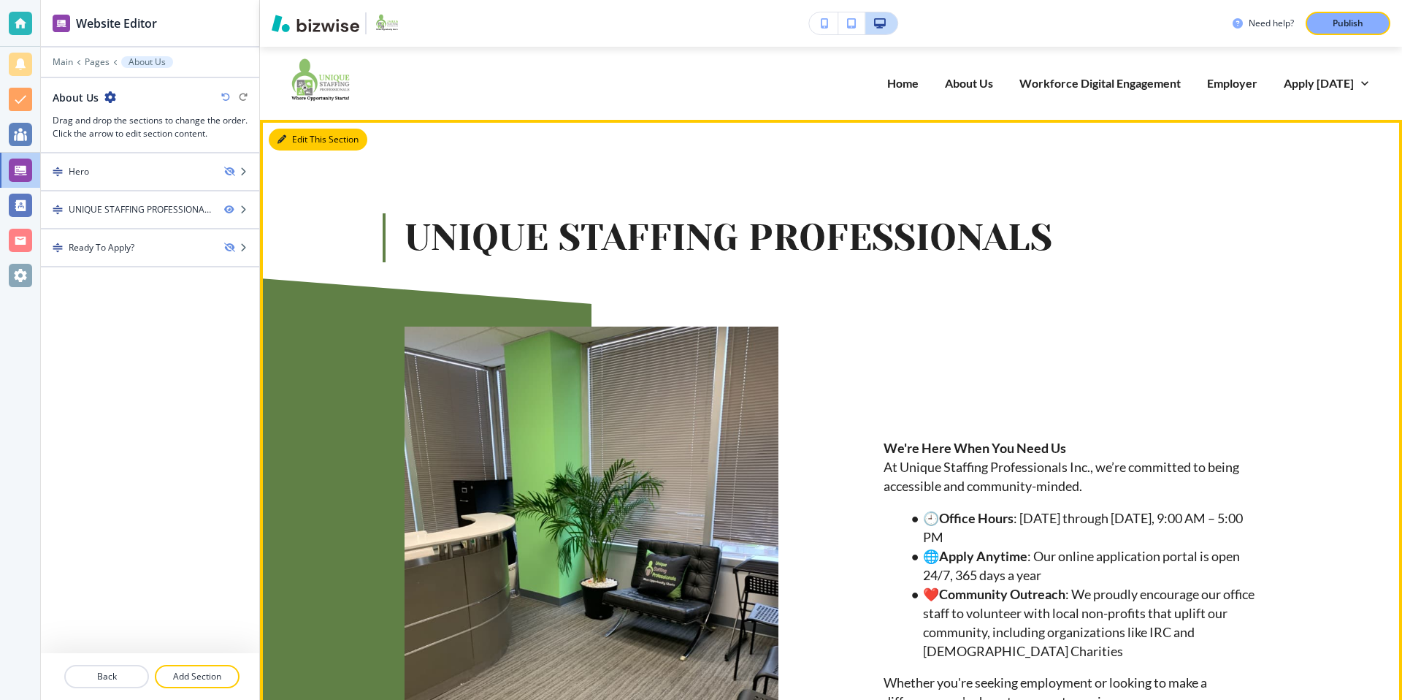
click at [323, 137] on button "Edit This Section" at bounding box center [318, 140] width 99 height 22
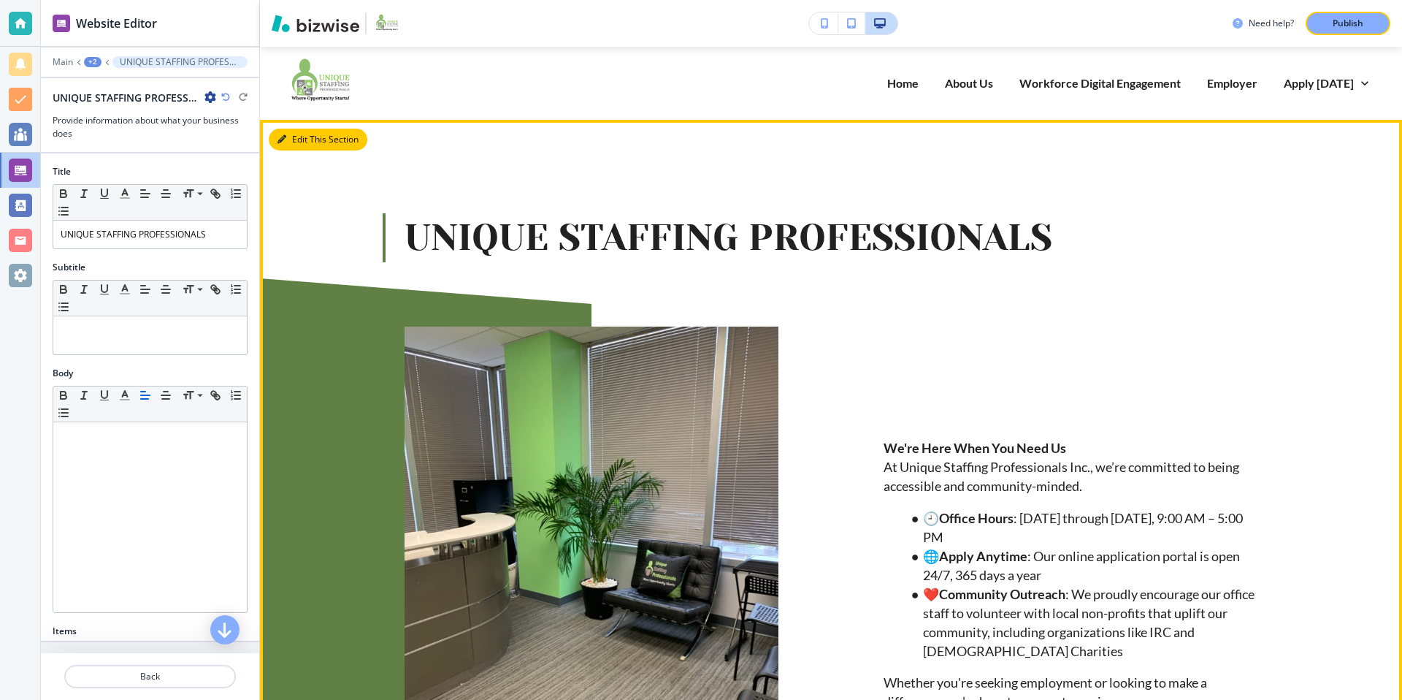
scroll to position [73, 0]
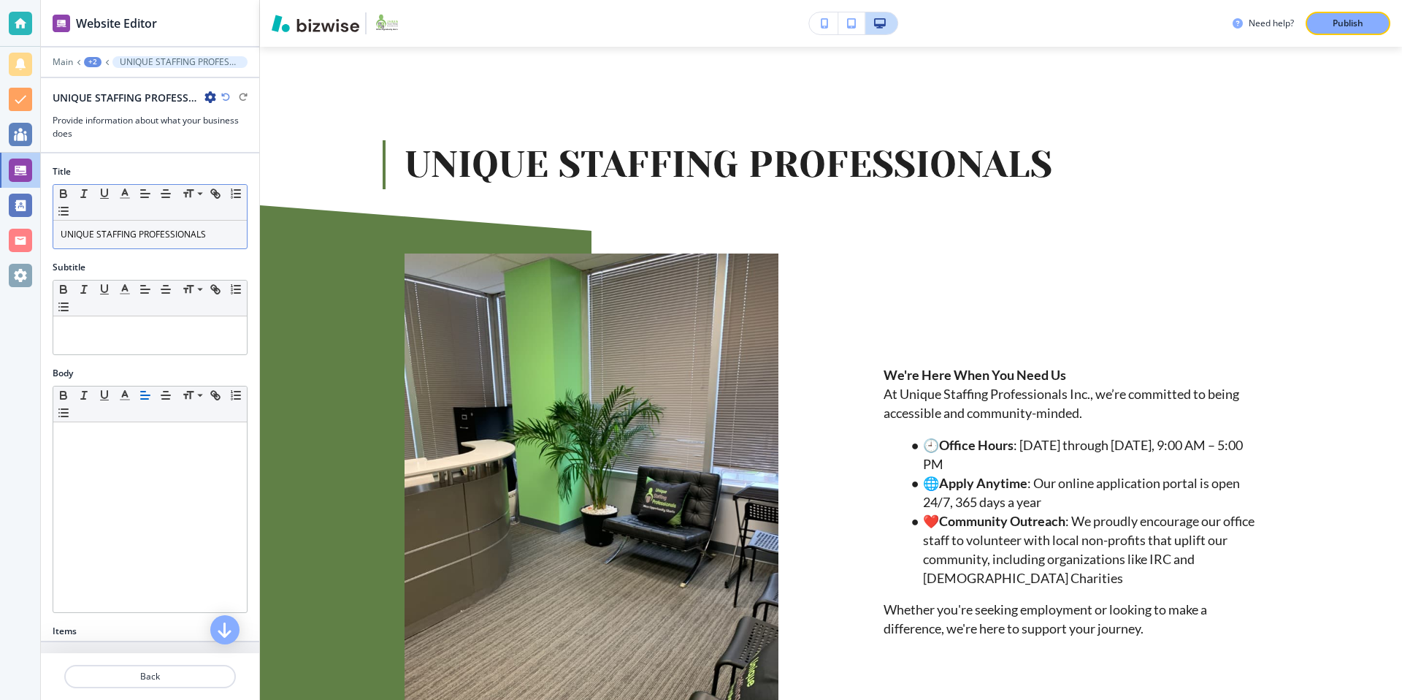
click at [56, 235] on div "UNIQUE STAFFING PROFESSIONALS" at bounding box center [150, 235] width 194 height 28
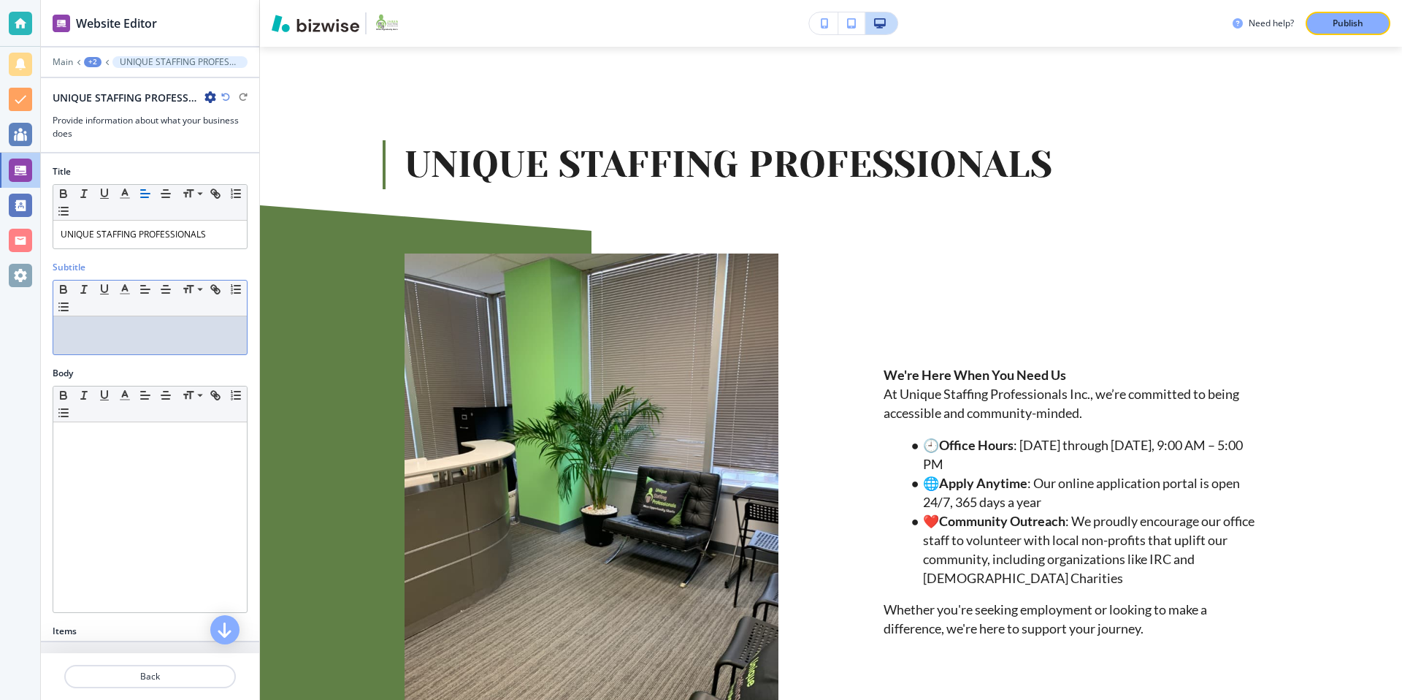
click at [78, 336] on p at bounding box center [150, 329] width 179 height 13
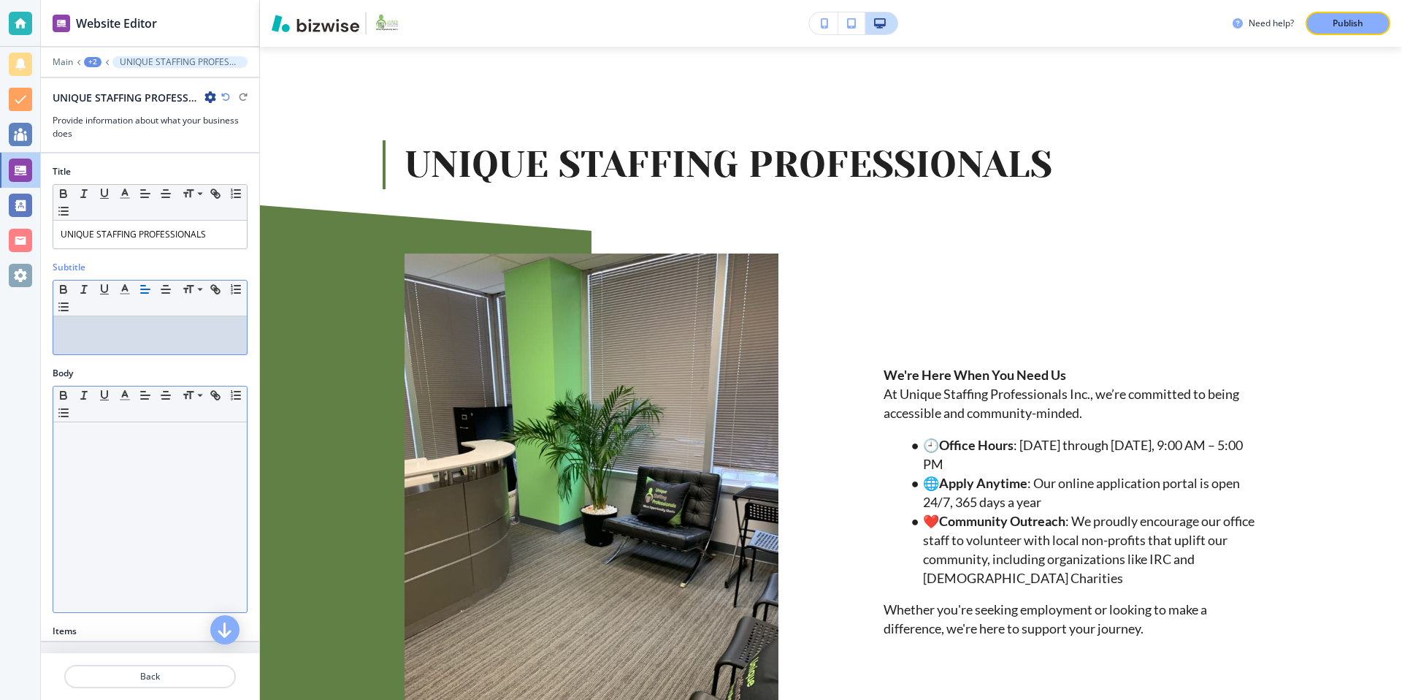
click at [131, 436] on p at bounding box center [150, 435] width 179 height 13
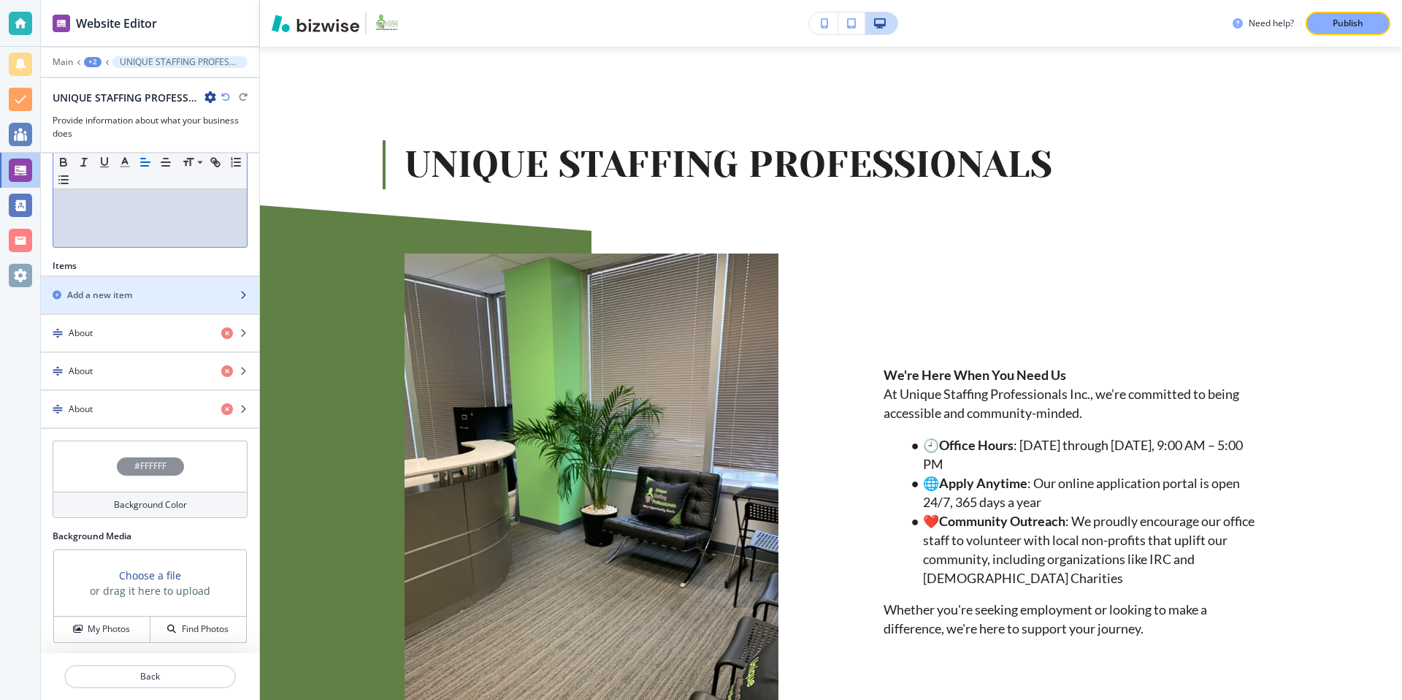
scroll to position [367, 0]
click at [145, 327] on div "About" at bounding box center [125, 330] width 169 height 13
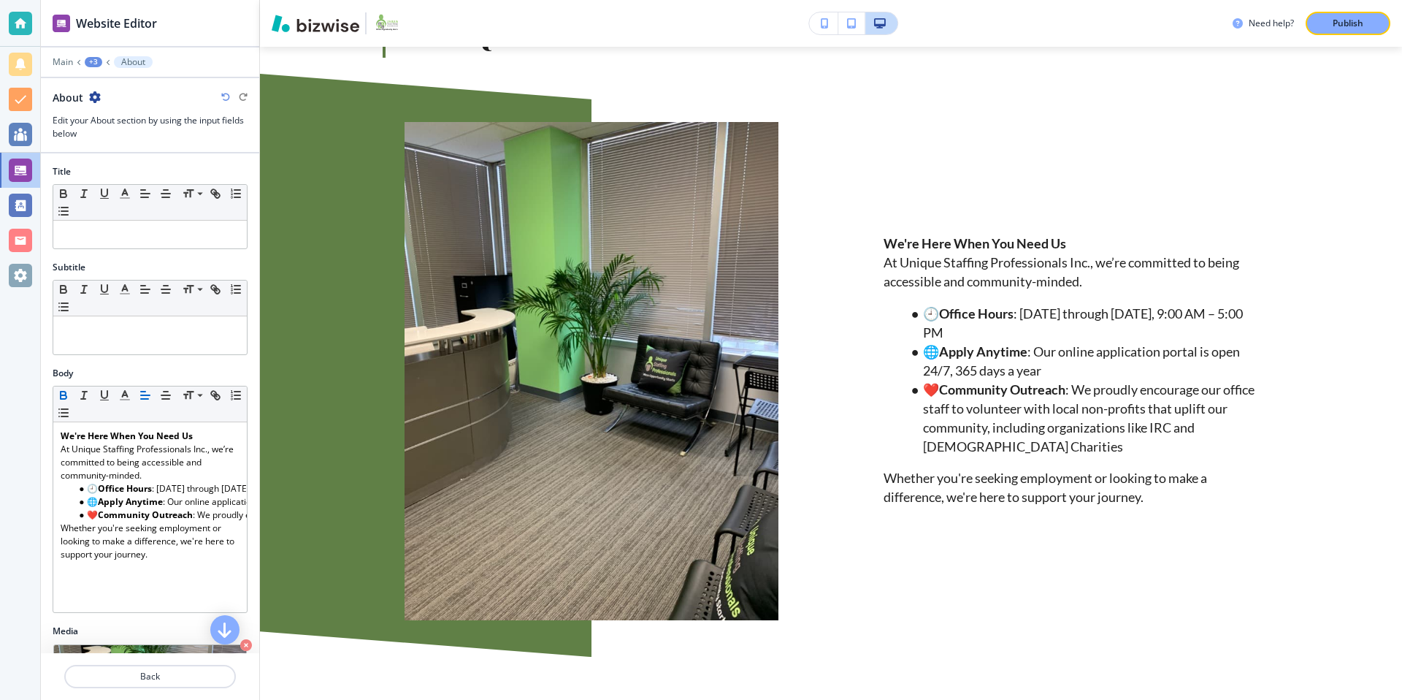
scroll to position [210, 0]
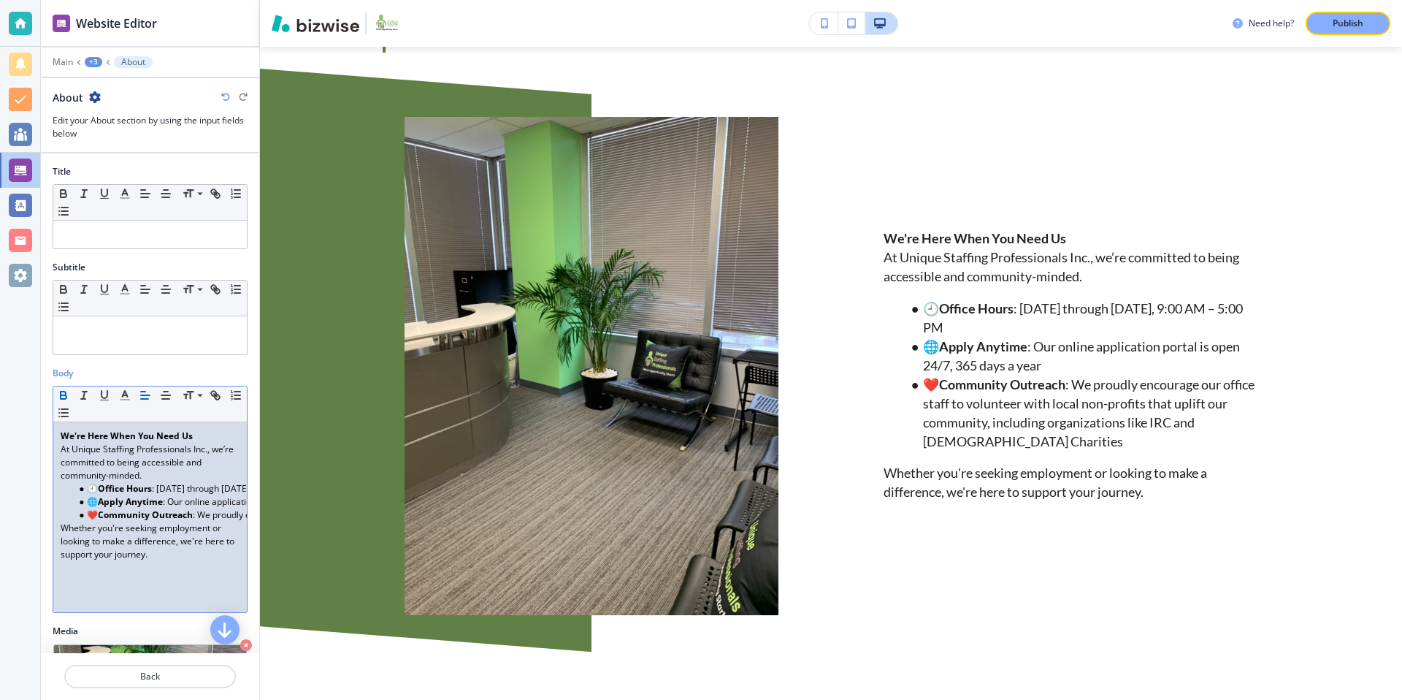
click at [143, 594] on div "We're Here When You Need Us At Unique Staffing Professionals Inc., we’re commit…" at bounding box center [150, 517] width 194 height 190
click at [121, 586] on div "We're Here When You Need Us At Unique Staffing Professionals Inc., we’re commit…" at bounding box center [150, 517] width 194 height 190
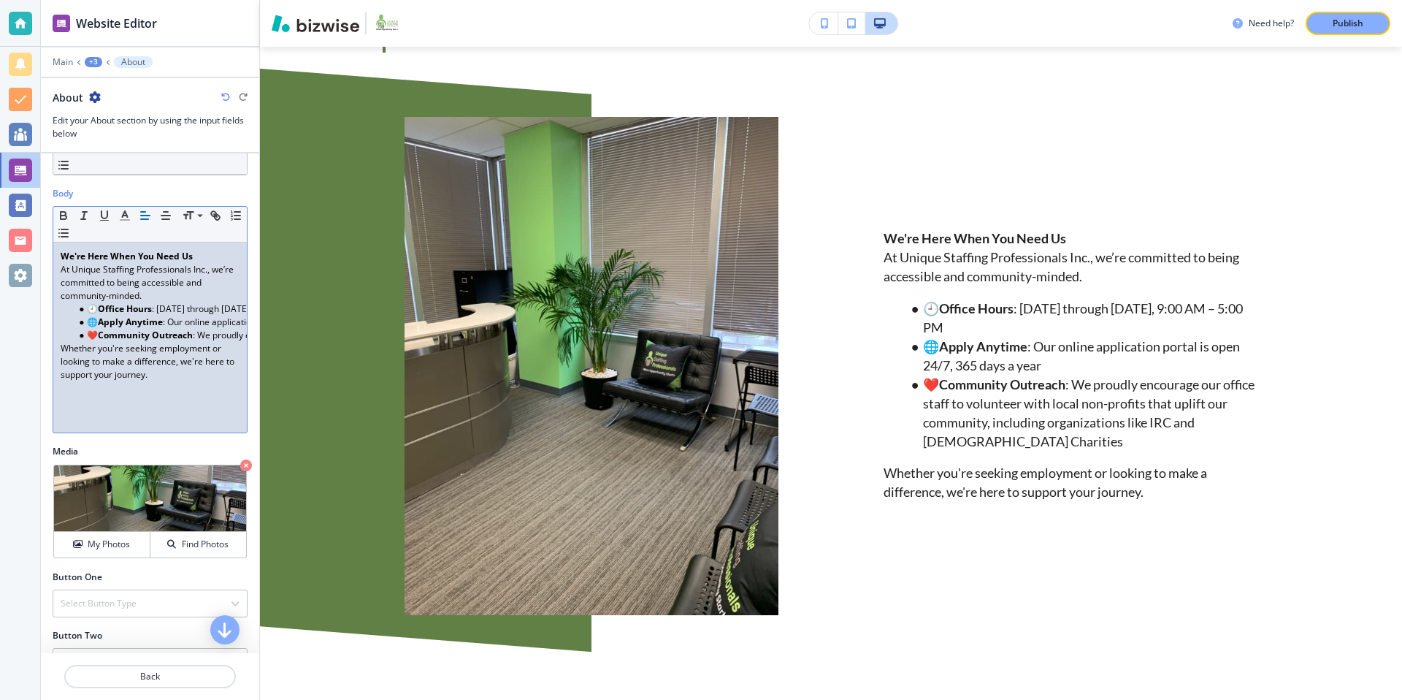
scroll to position [184, 0]
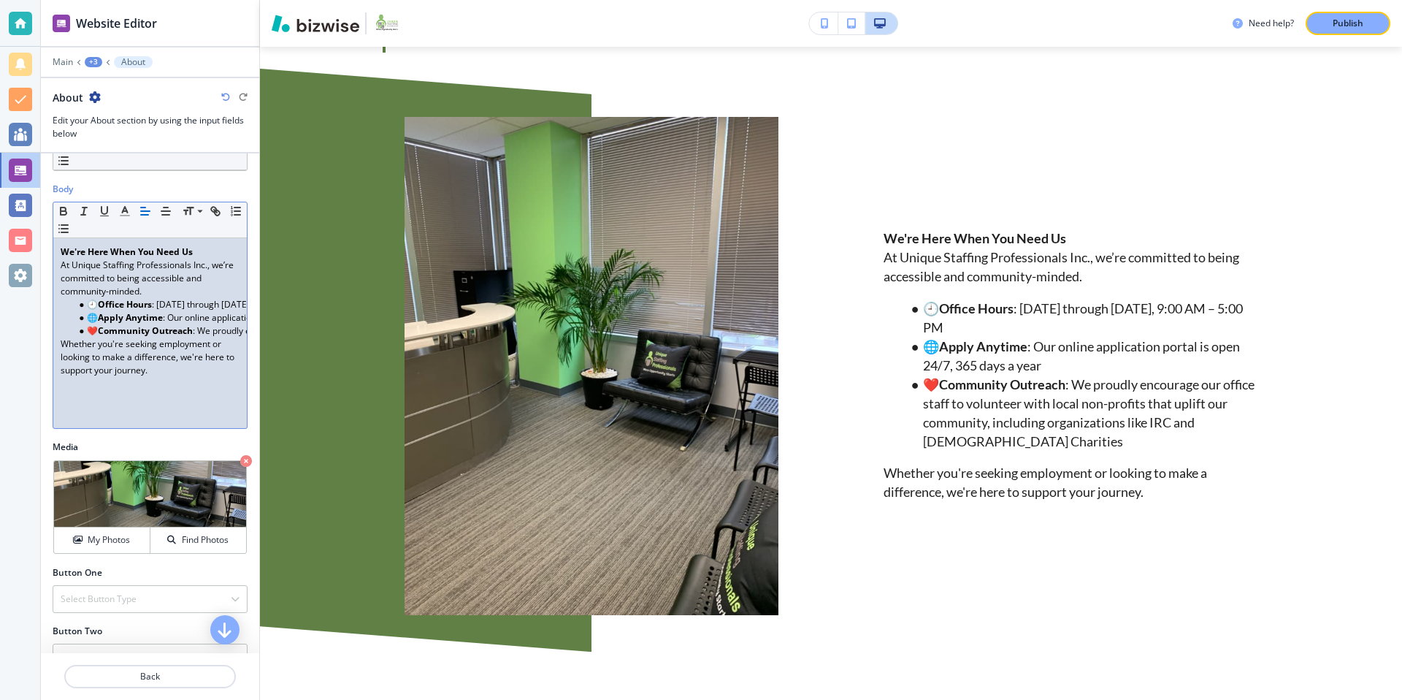
click at [96, 304] on li "🕘 Office Hours : Monday through Friday, 9:00 AM – 5:00 PM" at bounding box center [157, 304] width 166 height 13
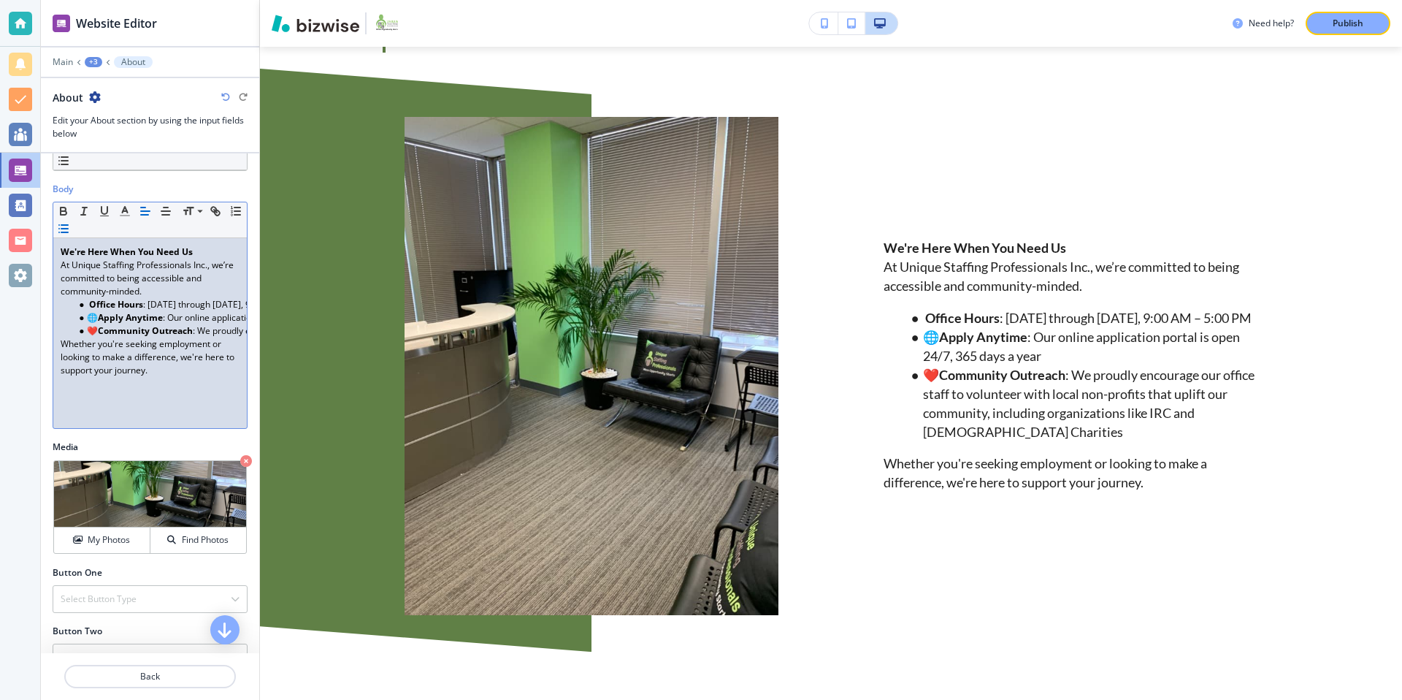
click at [99, 316] on strong "Apply Anytime" at bounding box center [130, 317] width 65 height 12
click at [103, 330] on strong "Community Outreach" at bounding box center [145, 330] width 95 height 12
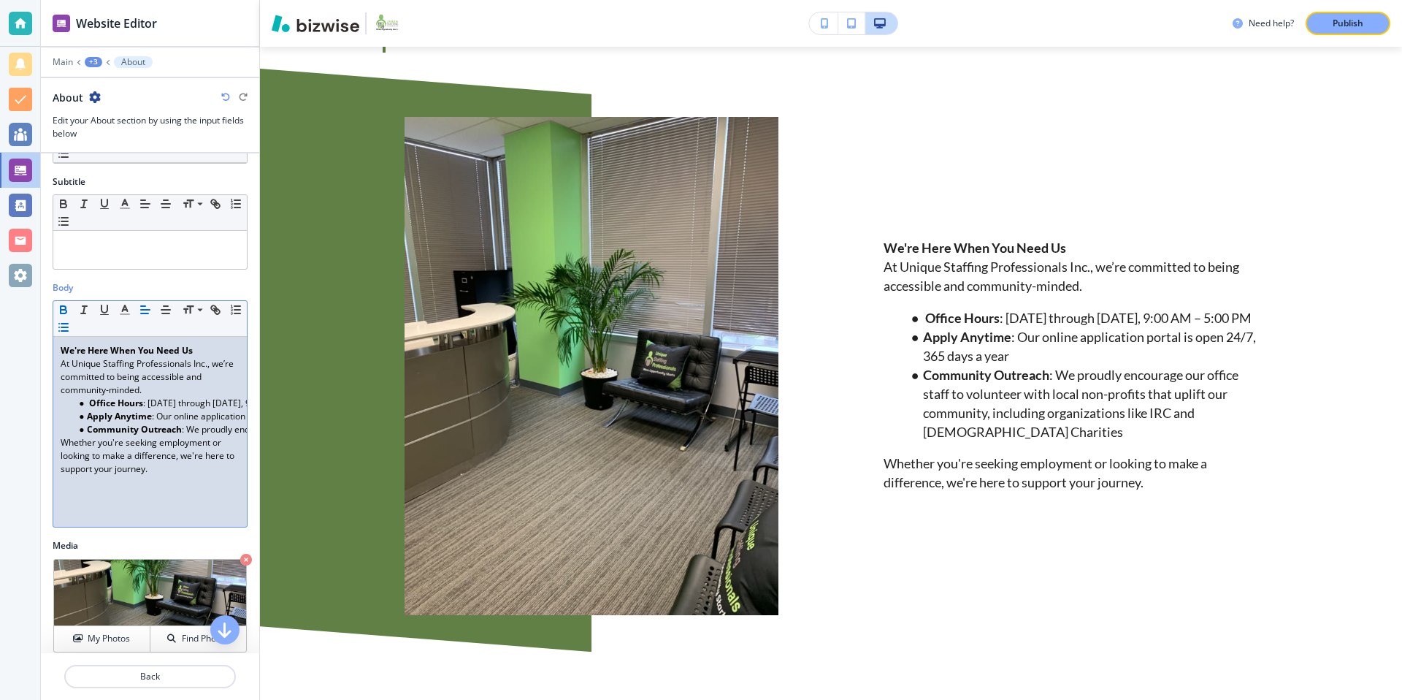
scroll to position [0, 0]
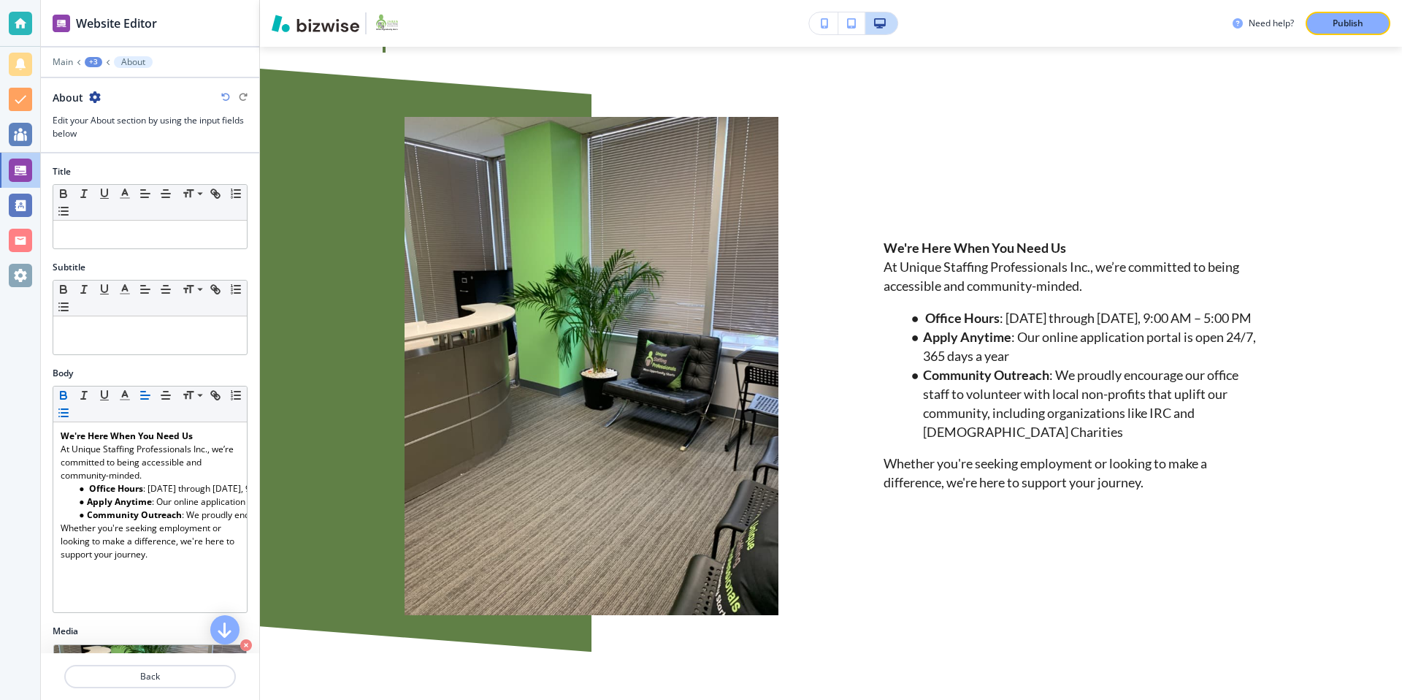
click at [92, 61] on div "+3" at bounding box center [94, 62] width 18 height 10
click at [129, 133] on p "UNIQUE STAFFING PROFESSIONALS" at bounding box center [131, 137] width 74 height 13
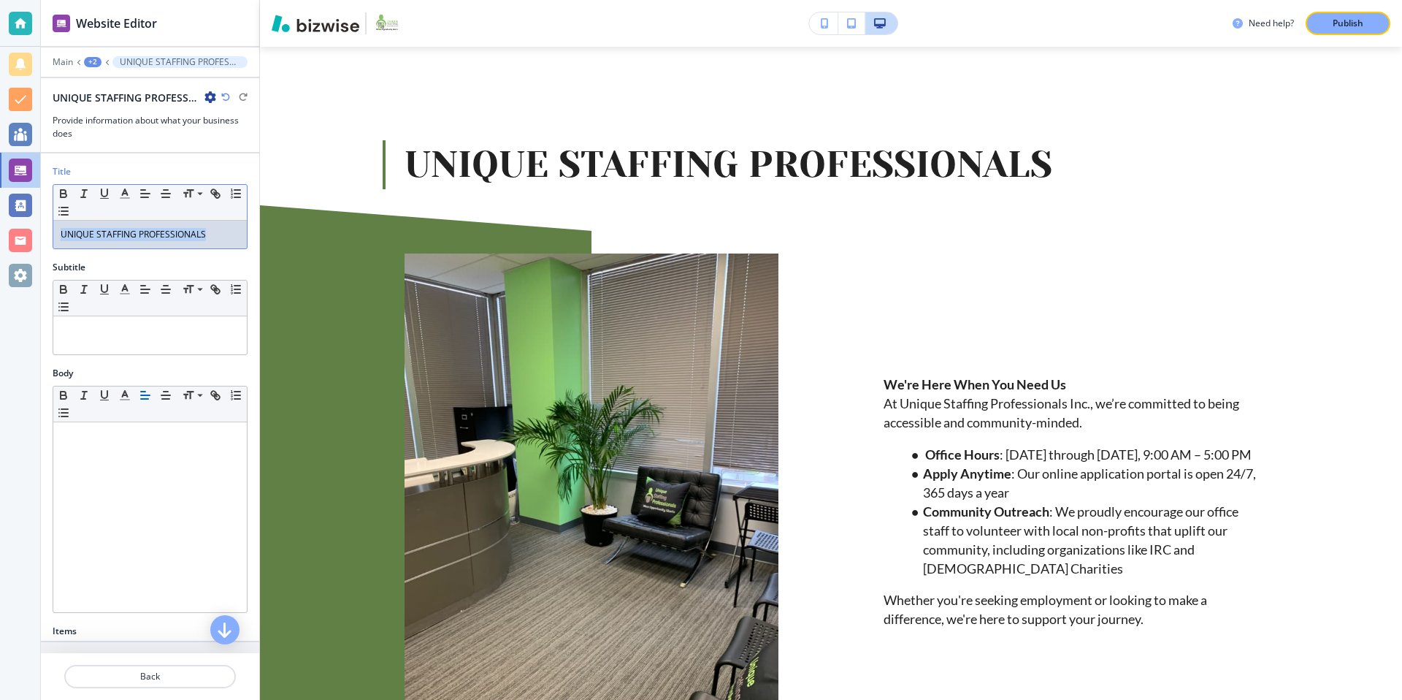
drag, startPoint x: 211, startPoint y: 237, endPoint x: 50, endPoint y: 238, distance: 160.6
click at [50, 238] on div "Title Small Normal Large Huge UNIQUE STAFFING PROFESSIONALS" at bounding box center [150, 213] width 218 height 96
click at [126, 194] on line "button" at bounding box center [125, 194] width 4 height 0
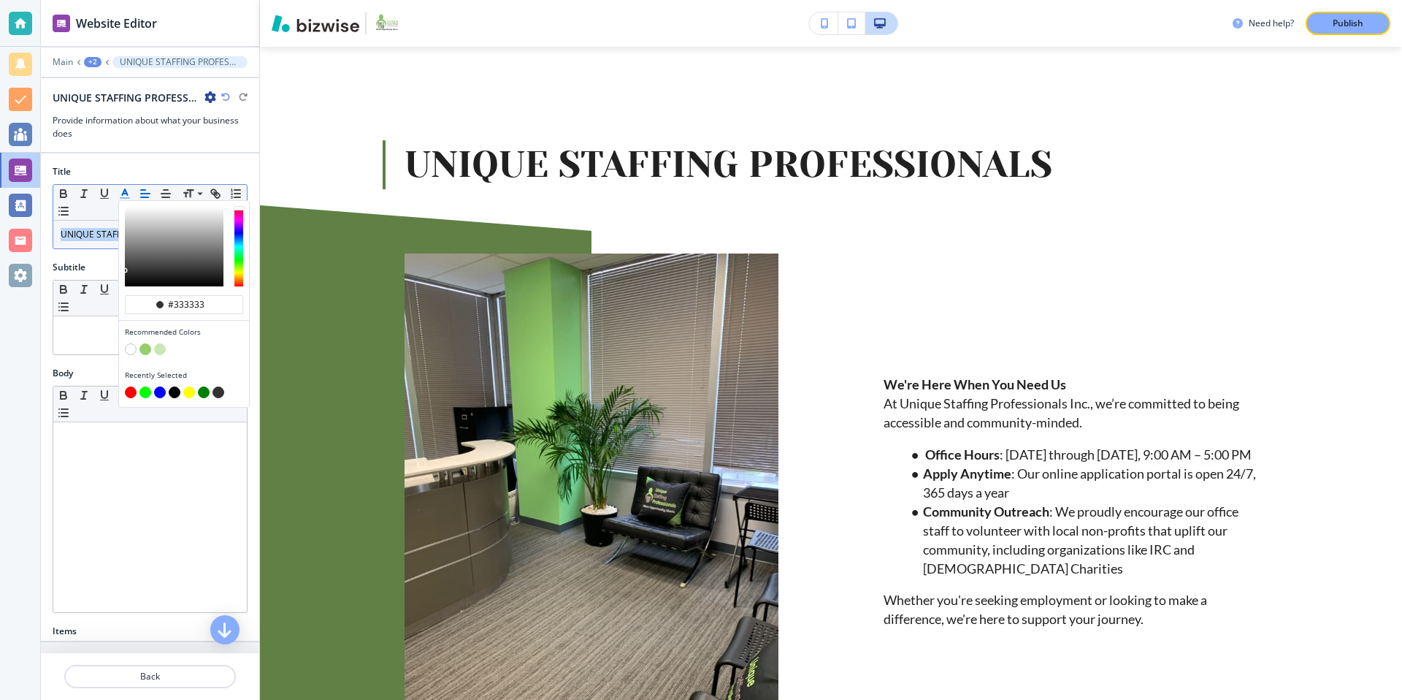
click at [144, 348] on button "button" at bounding box center [145, 349] width 12 height 12
type input "#97cd6b"
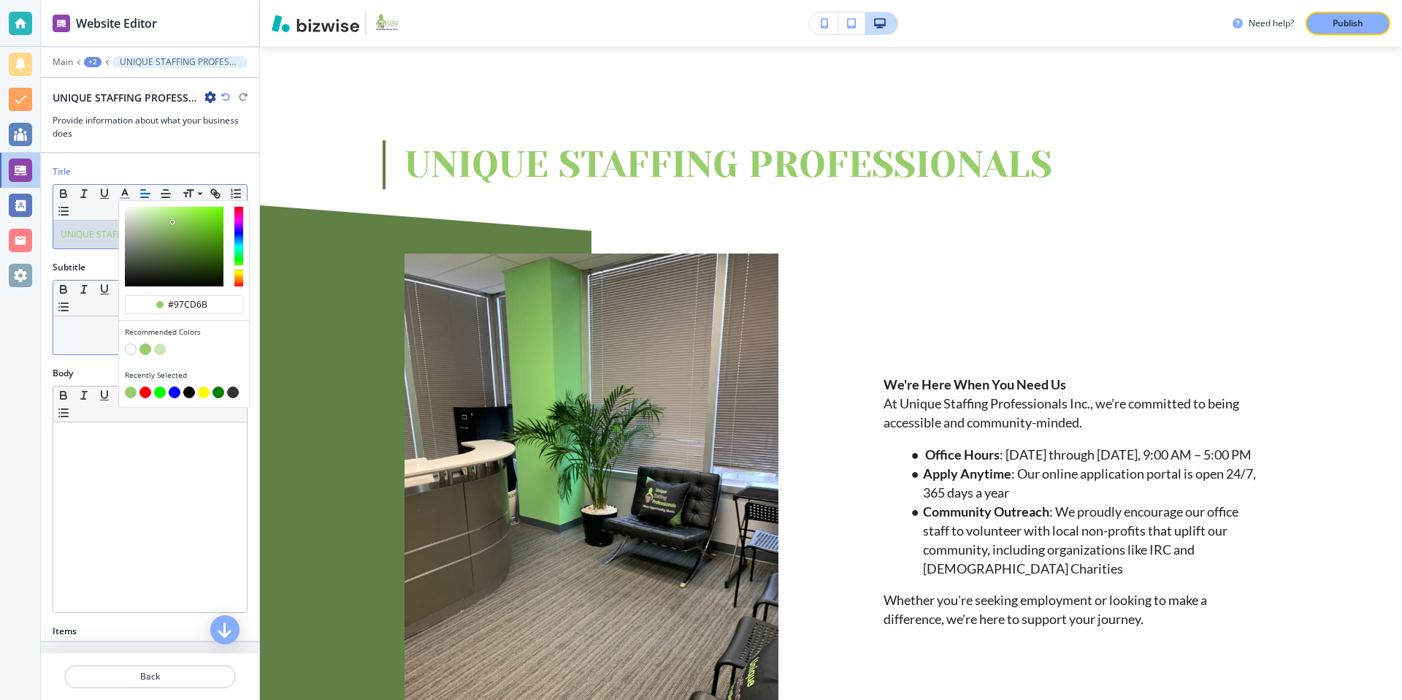
click at [101, 342] on div at bounding box center [150, 335] width 194 height 38
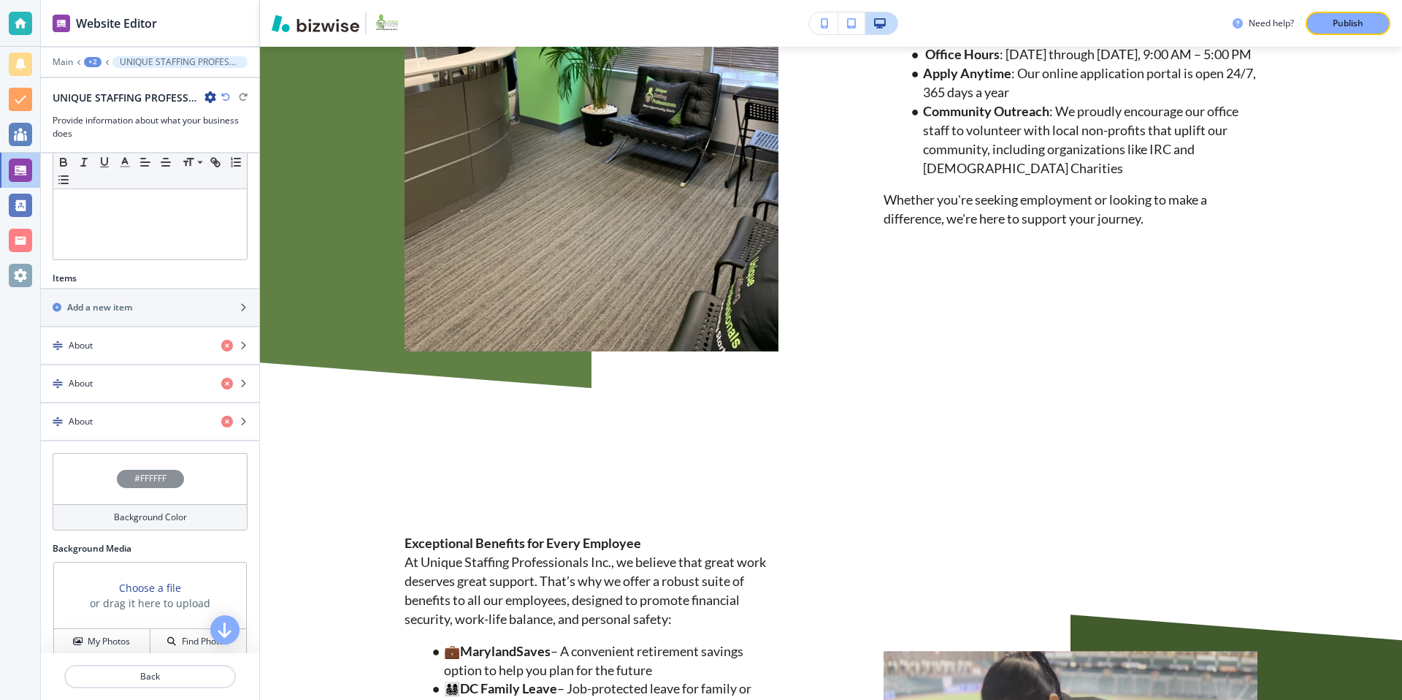
scroll to position [367, 0]
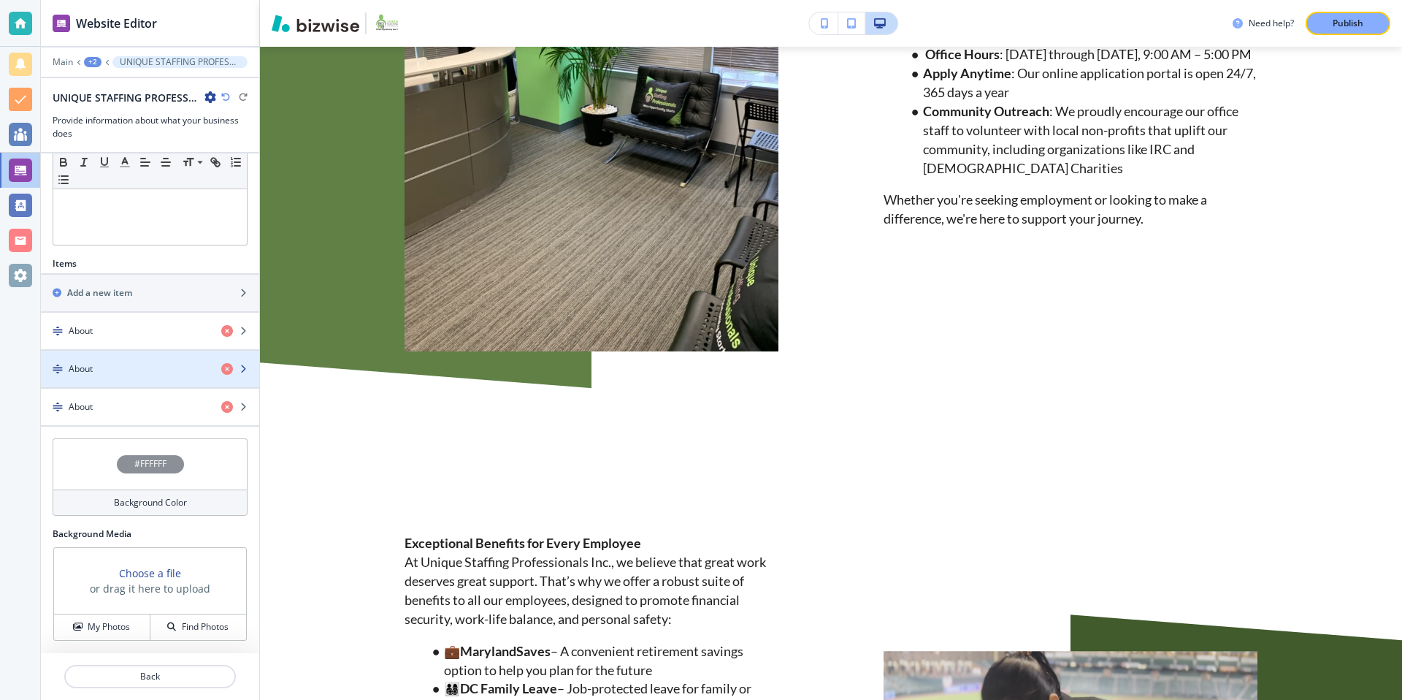
click at [141, 375] on div "button" at bounding box center [150, 381] width 218 height 12
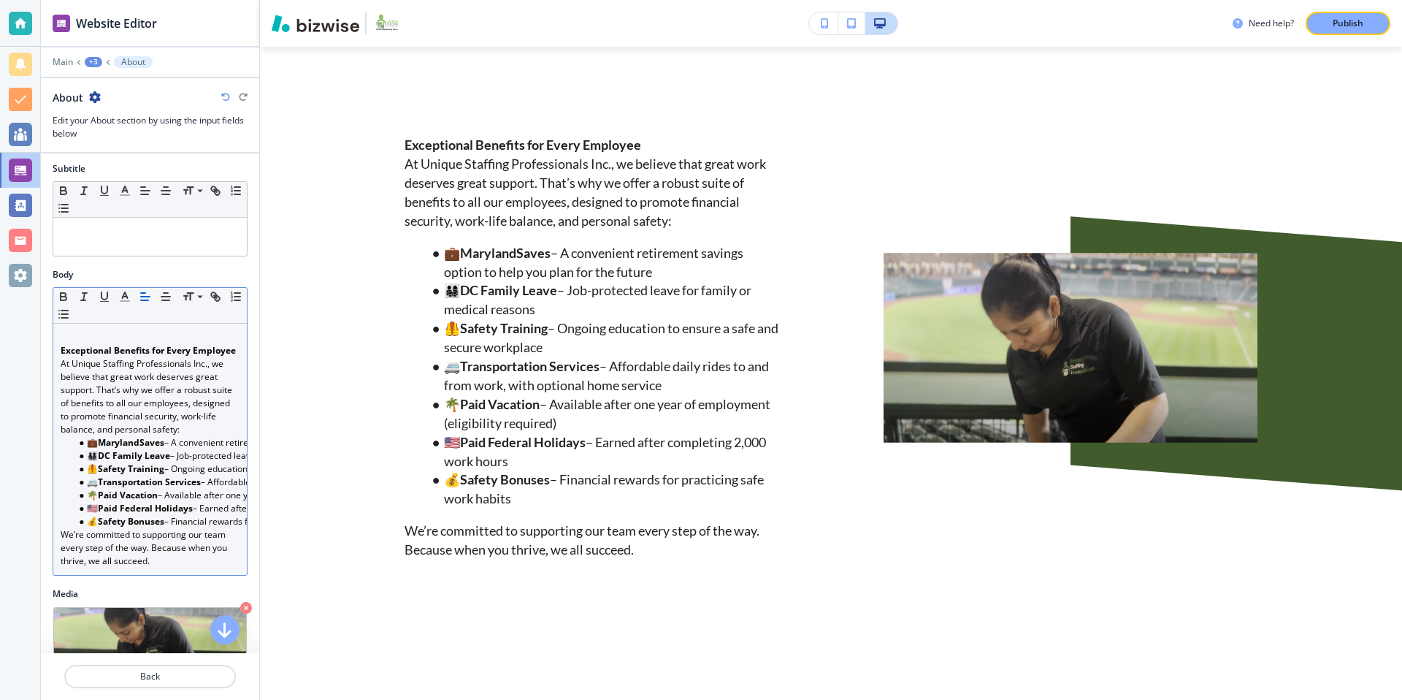
scroll to position [102, 0]
click at [99, 440] on strong "MarylandSaves" at bounding box center [131, 438] width 66 height 12
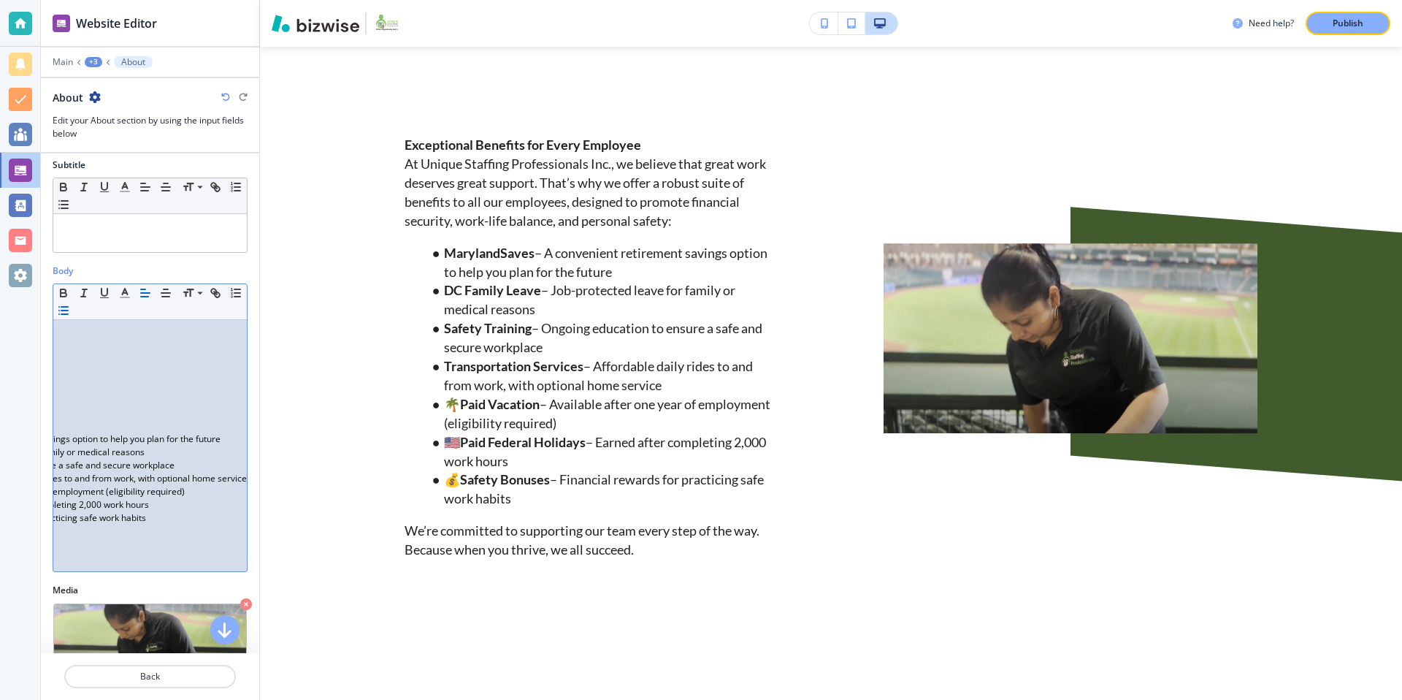
scroll to position [0, 0]
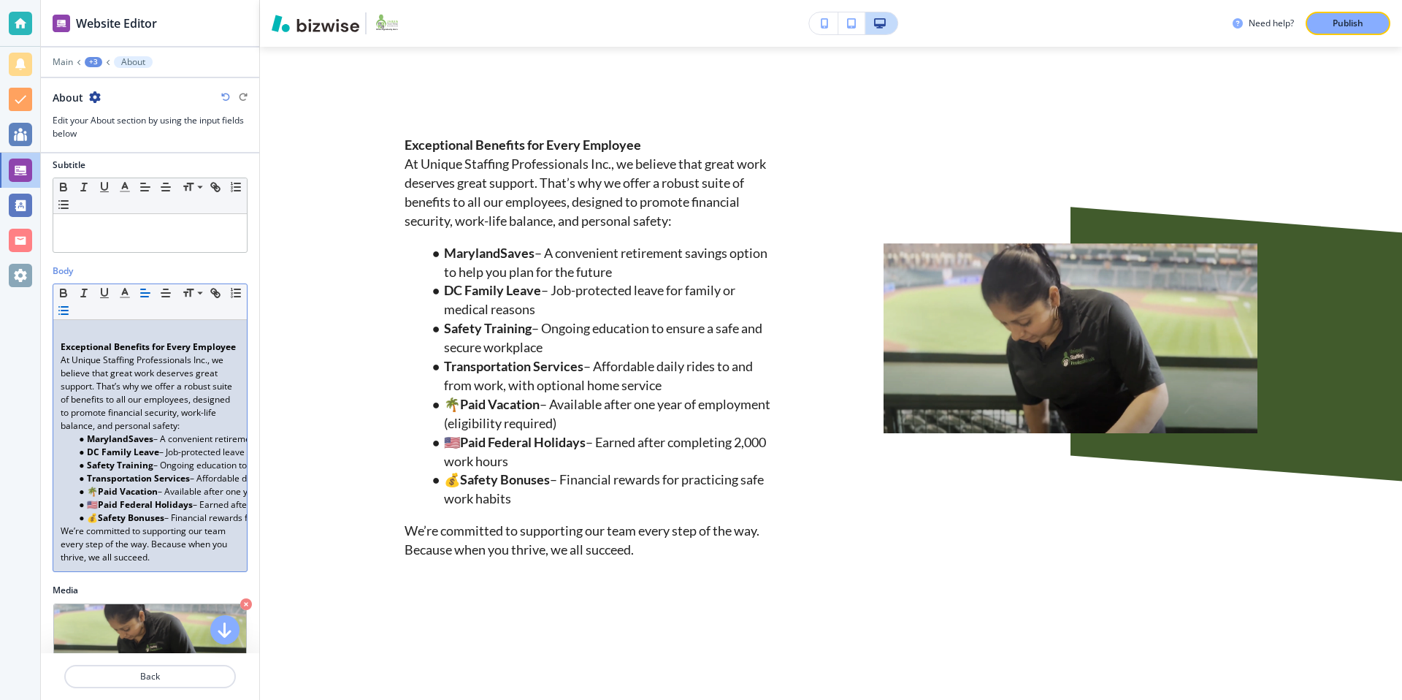
click at [99, 488] on li "🌴 Paid Vacation – Available after one year of employment (eligibility required)" at bounding box center [157, 491] width 166 height 13
click at [100, 505] on strong "Paid Federal Holidays" at bounding box center [145, 504] width 95 height 12
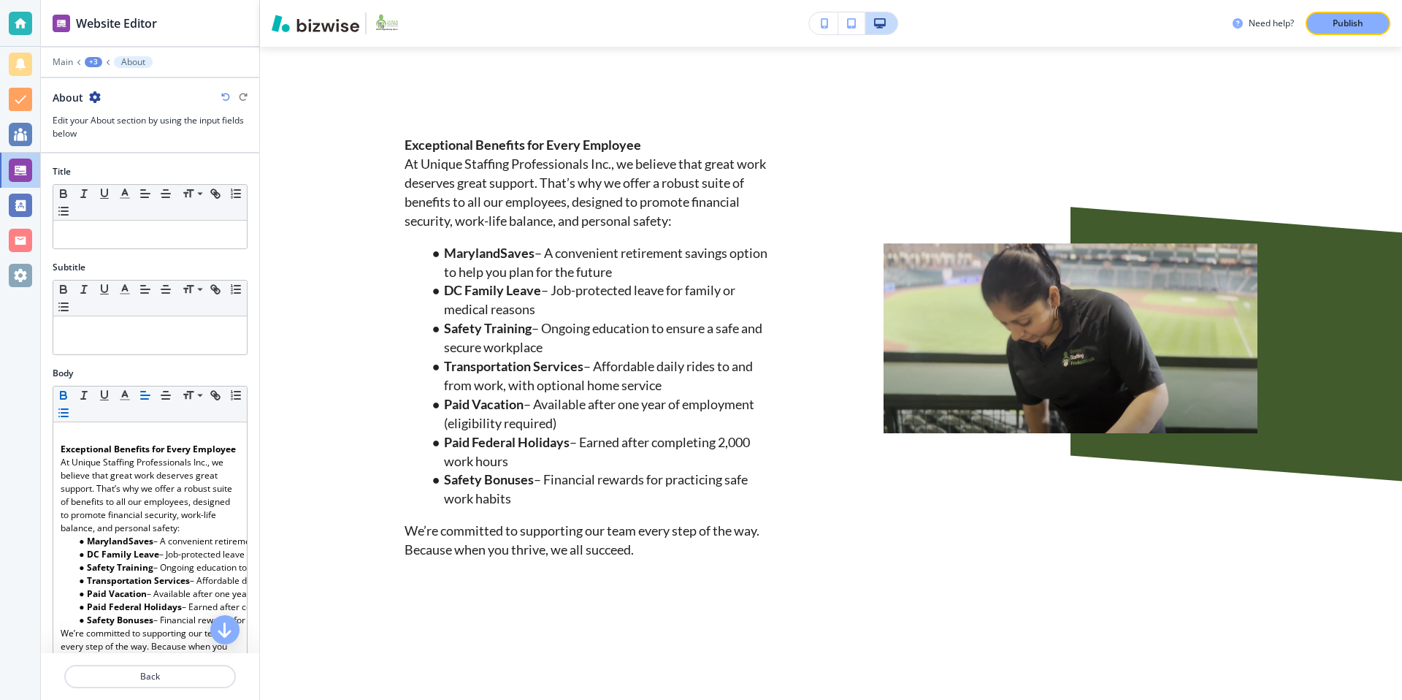
click at [127, 61] on p "About" at bounding box center [133, 62] width 24 height 10
click at [99, 63] on div "+3" at bounding box center [94, 62] width 18 height 10
click at [131, 115] on p "About Us" at bounding box center [131, 111] width 74 height 13
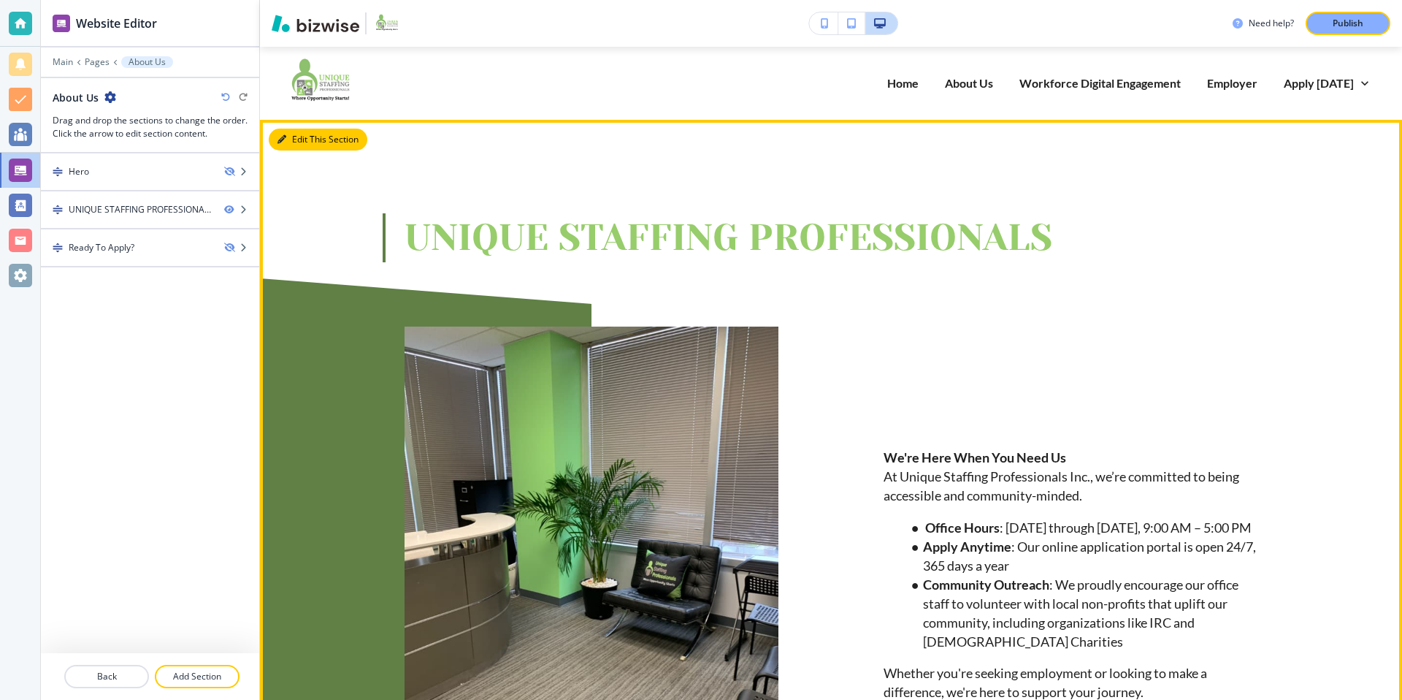
click at [294, 139] on button "Edit This Section" at bounding box center [318, 140] width 99 height 22
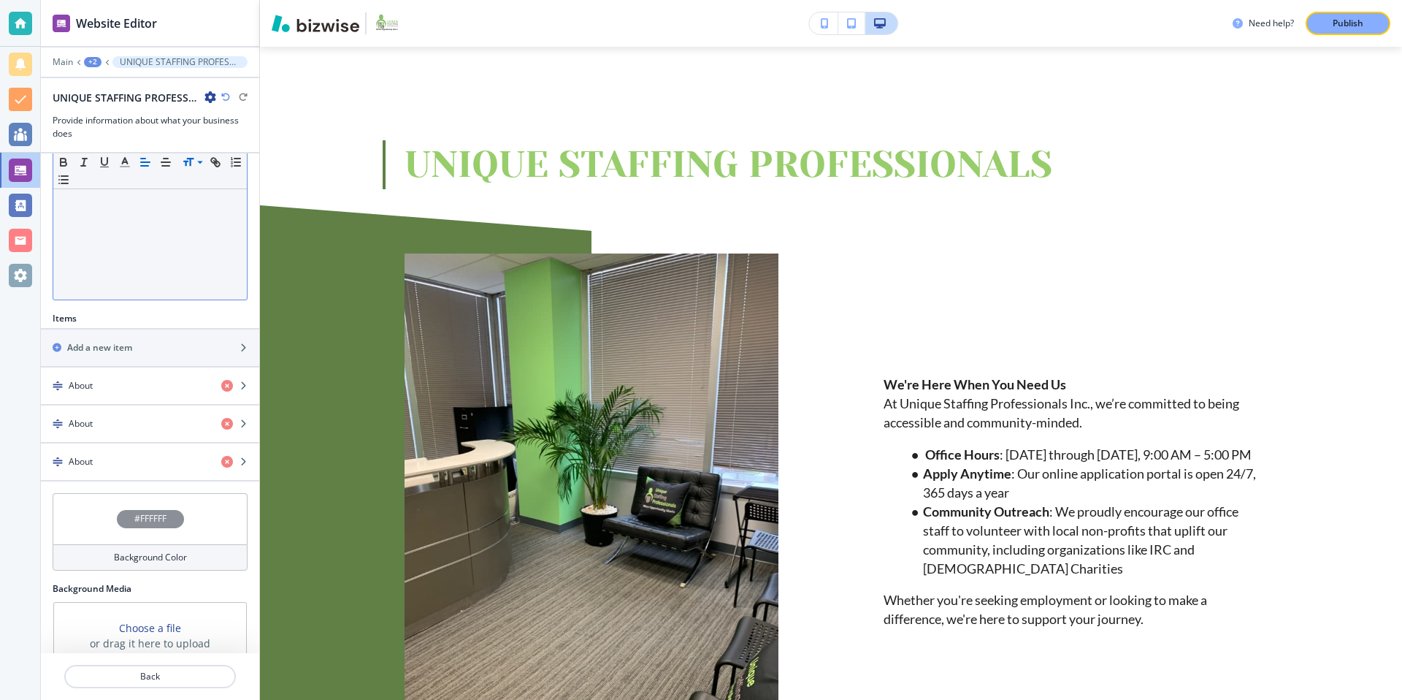
scroll to position [367, 0]
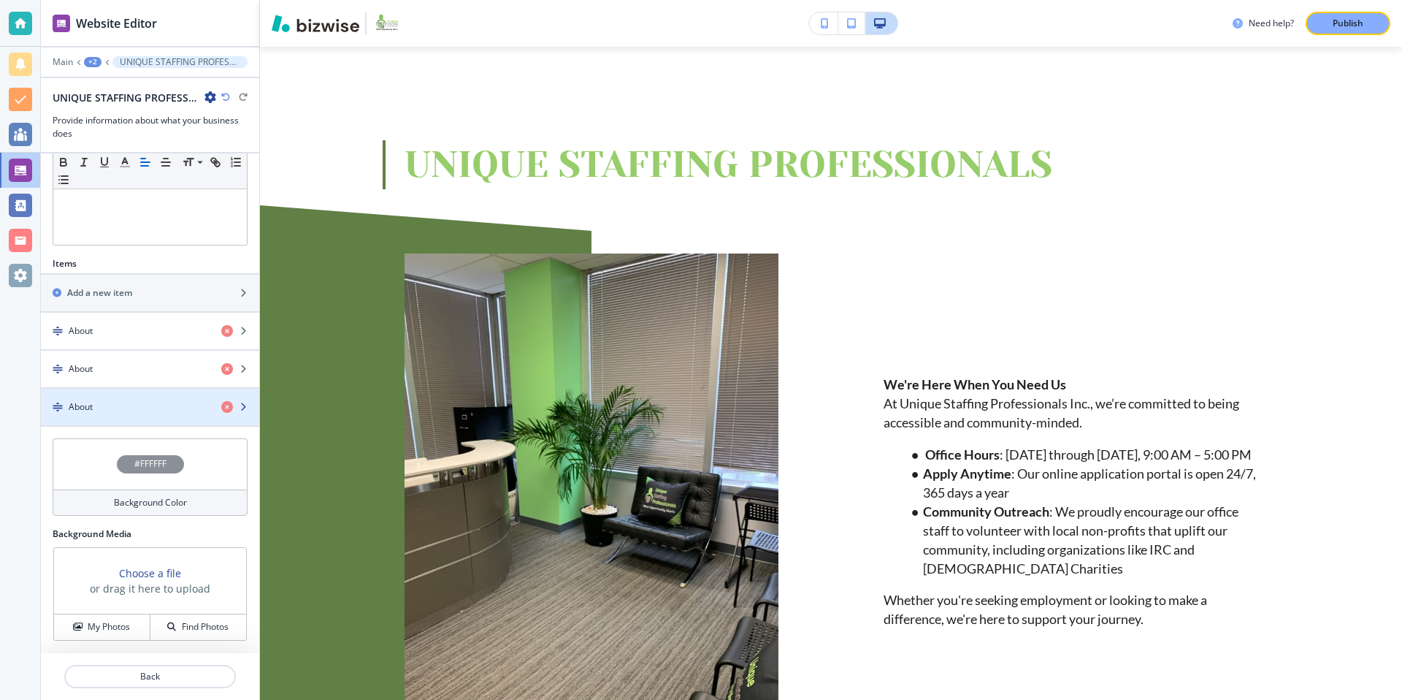
click at [147, 409] on div "About" at bounding box center [125, 406] width 169 height 13
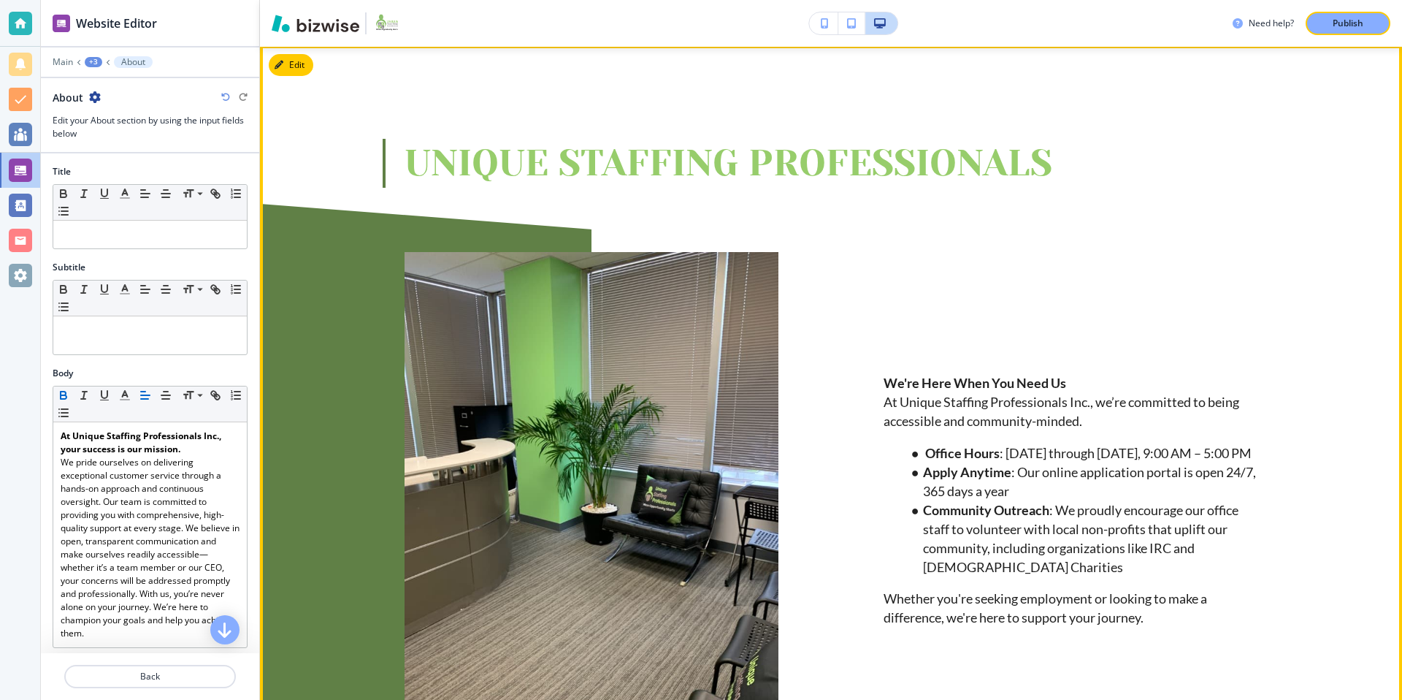
scroll to position [0, 0]
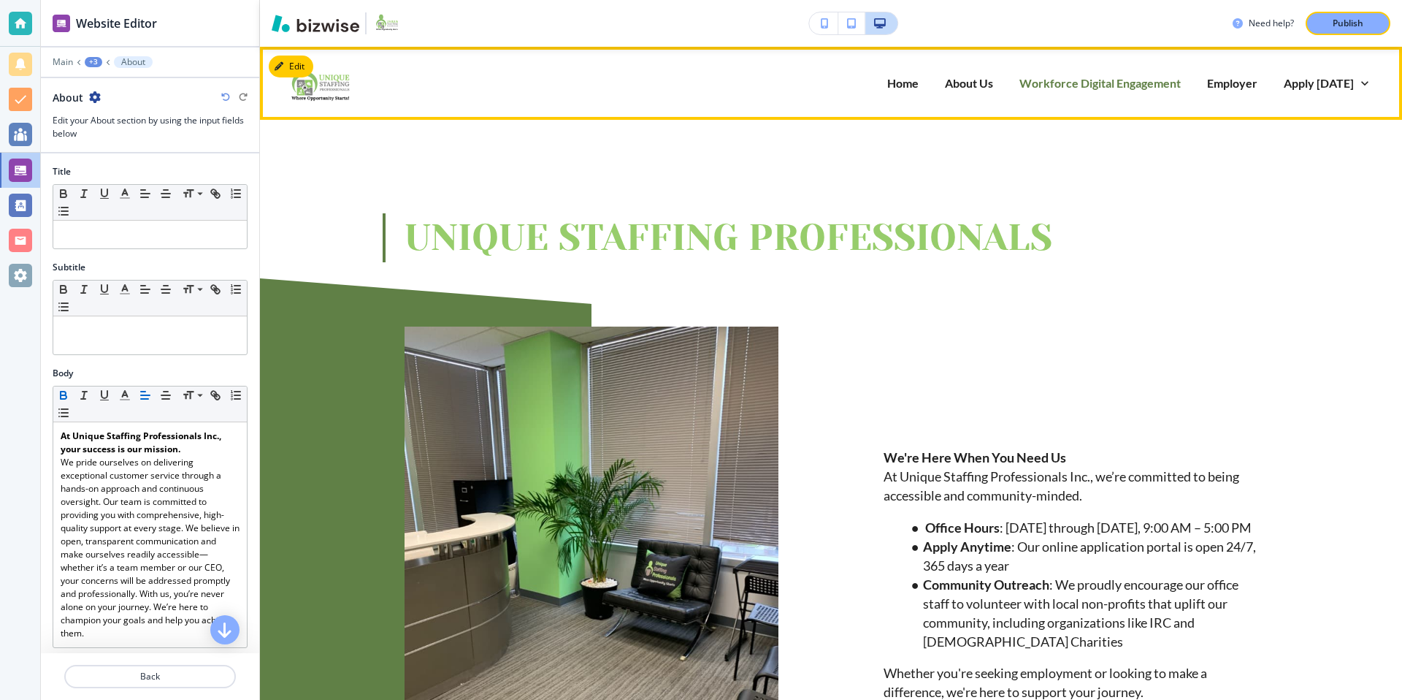
click at [1081, 85] on p "Workforce Digital Engagement" at bounding box center [1099, 82] width 161 height 17
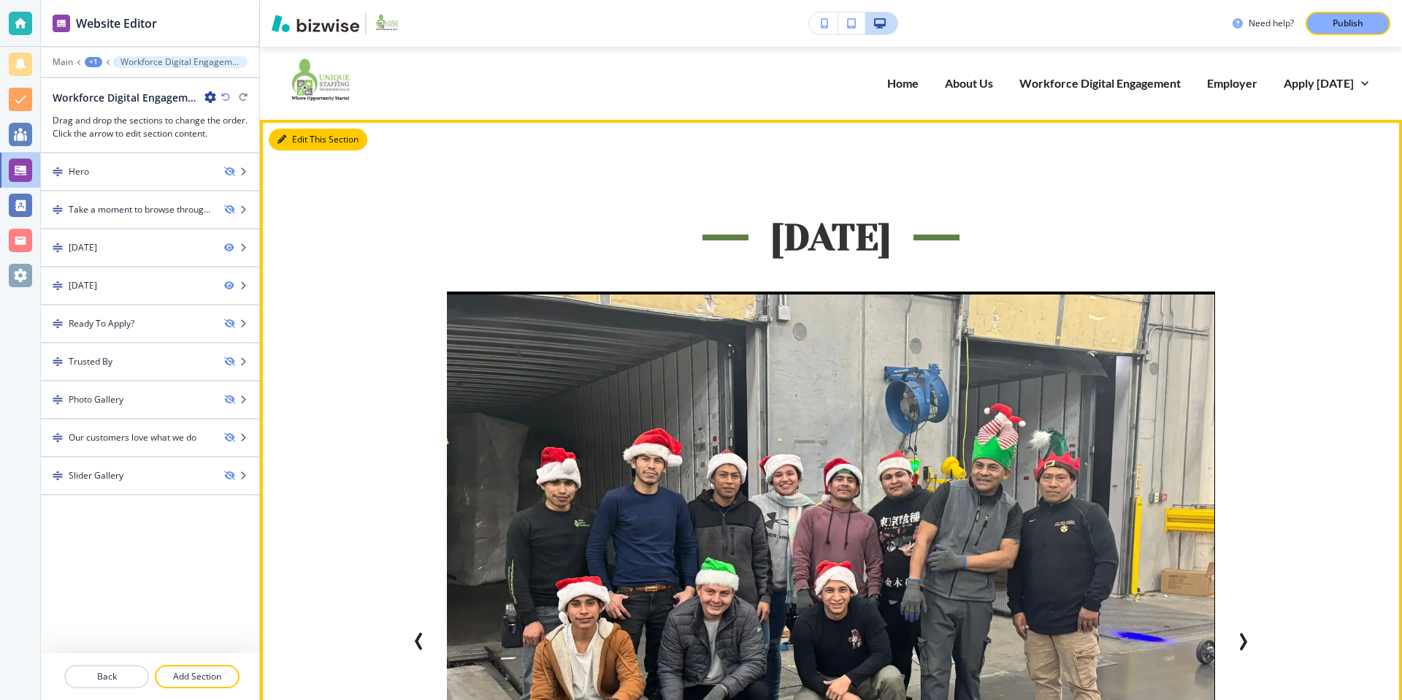
click at [304, 142] on button "Edit This Section" at bounding box center [318, 140] width 99 height 22
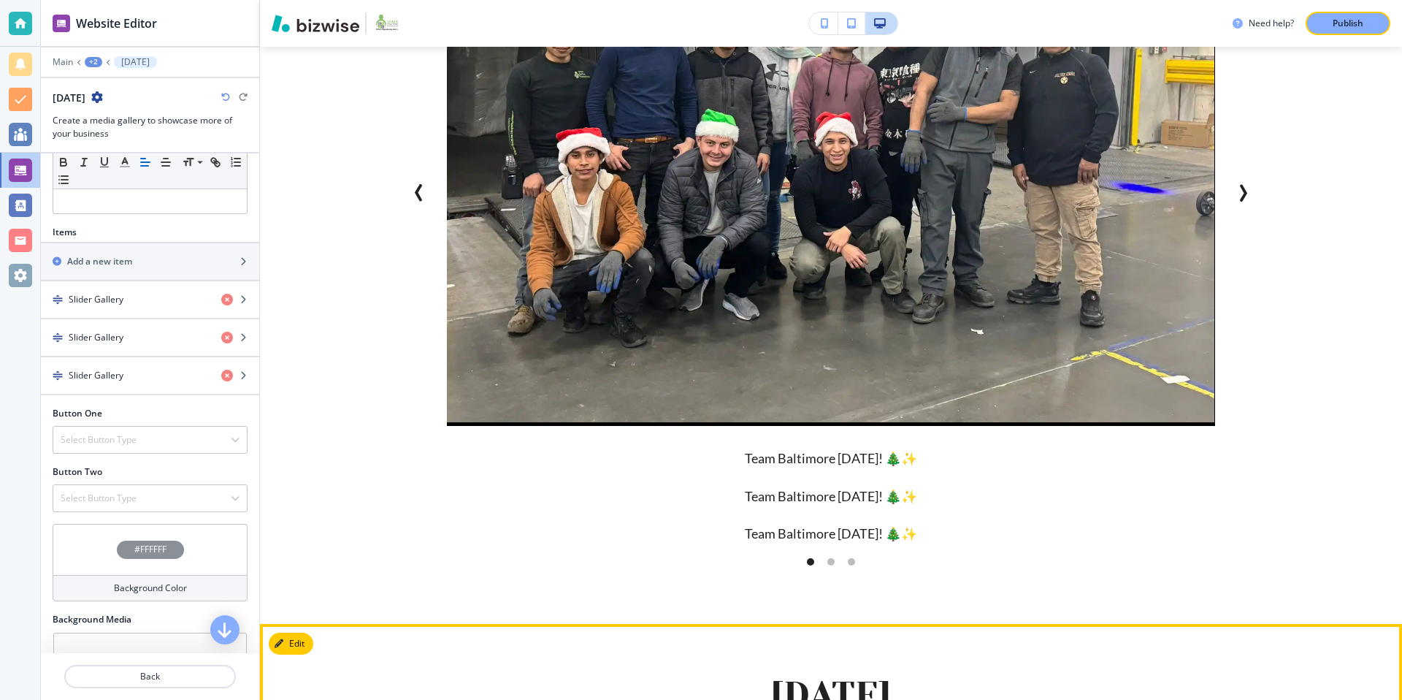
scroll to position [346, 0]
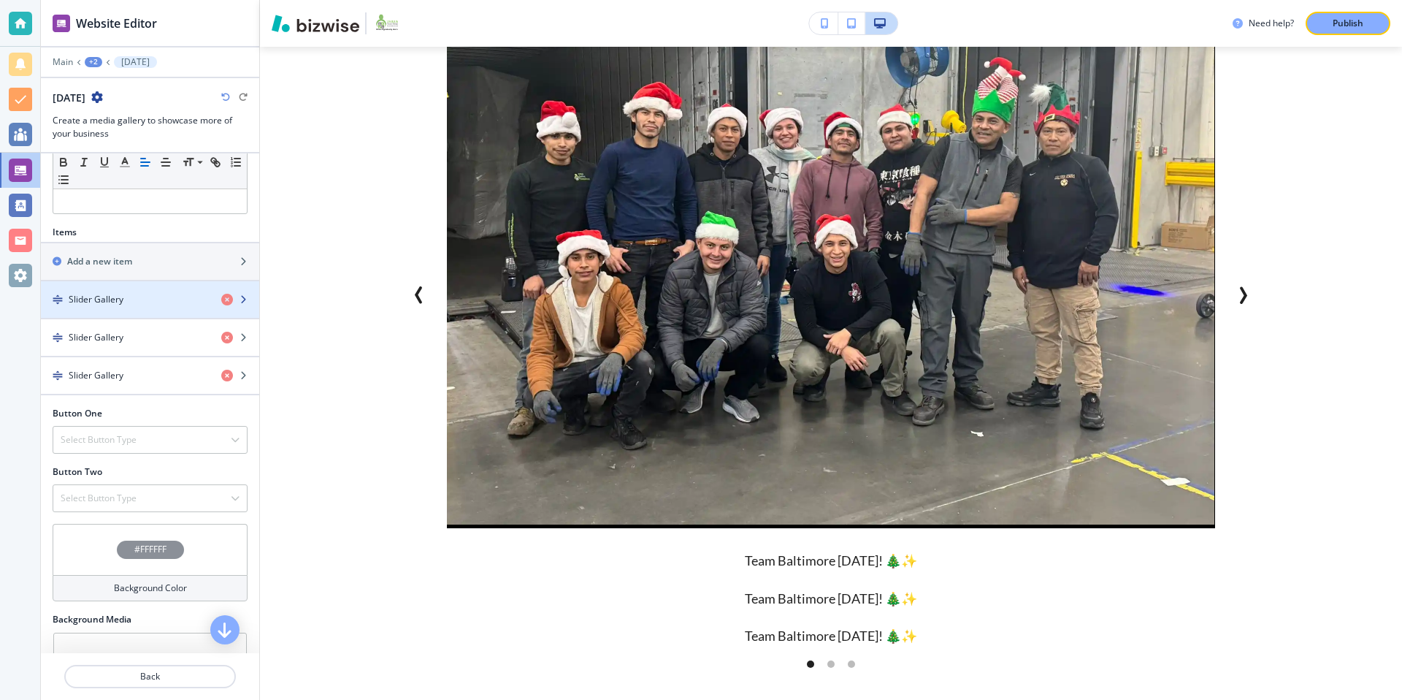
click at [138, 300] on div "Slider Gallery" at bounding box center [125, 299] width 169 height 13
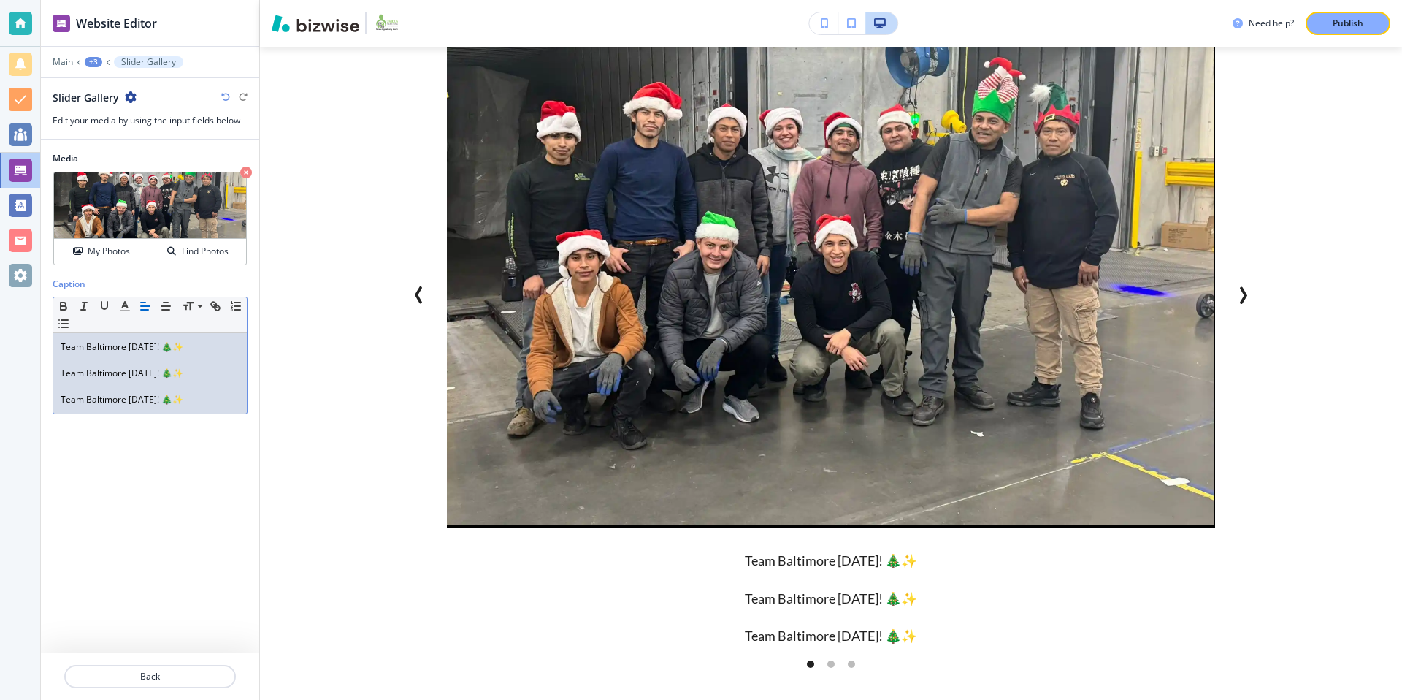
drag, startPoint x: 221, startPoint y: 407, endPoint x: 80, endPoint y: 331, distance: 160.1
click at [80, 331] on div "Small Normal Large Huge Team Baltimore Christmas Day! 🎄✨ Team Baltimore Christm…" at bounding box center [150, 355] width 195 height 118
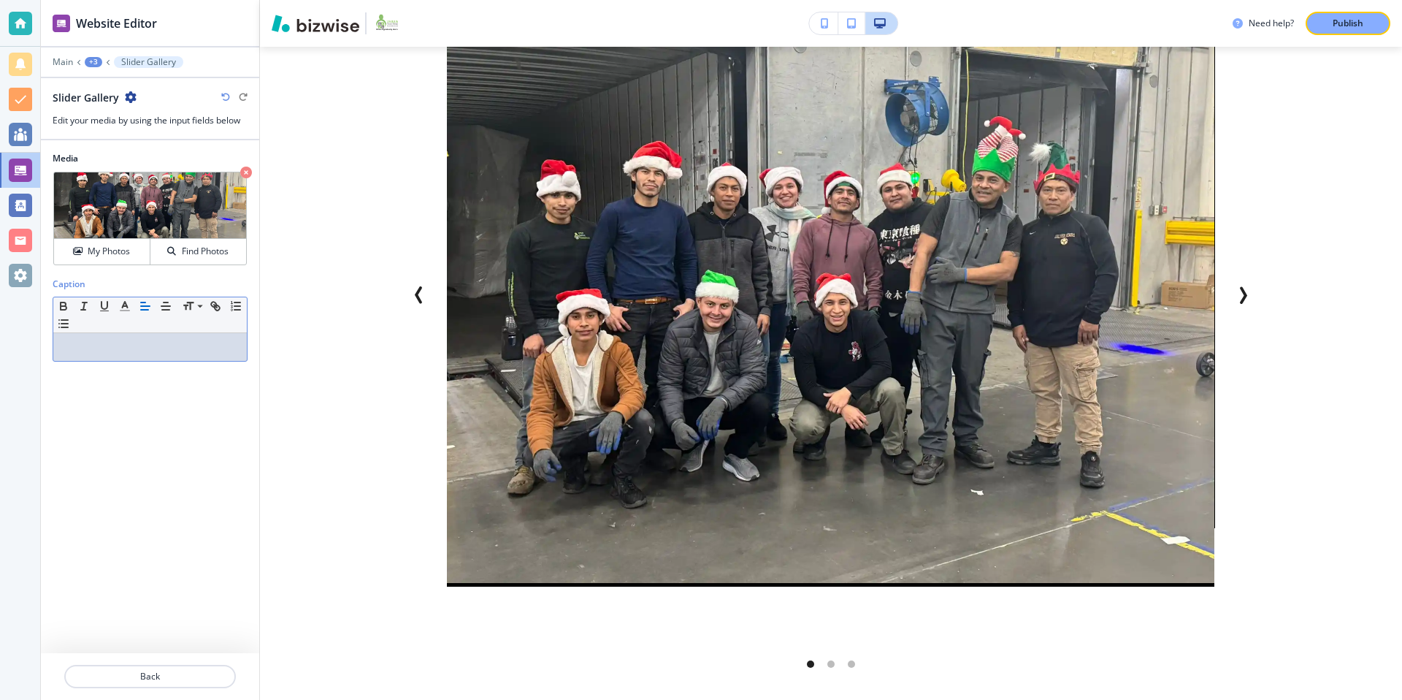
click at [135, 447] on div "Media Crop My Photos Find Photos Caption Small Normal Large Huge" at bounding box center [150, 396] width 218 height 513
click at [137, 58] on p "Slider Gallery" at bounding box center [148, 62] width 55 height 10
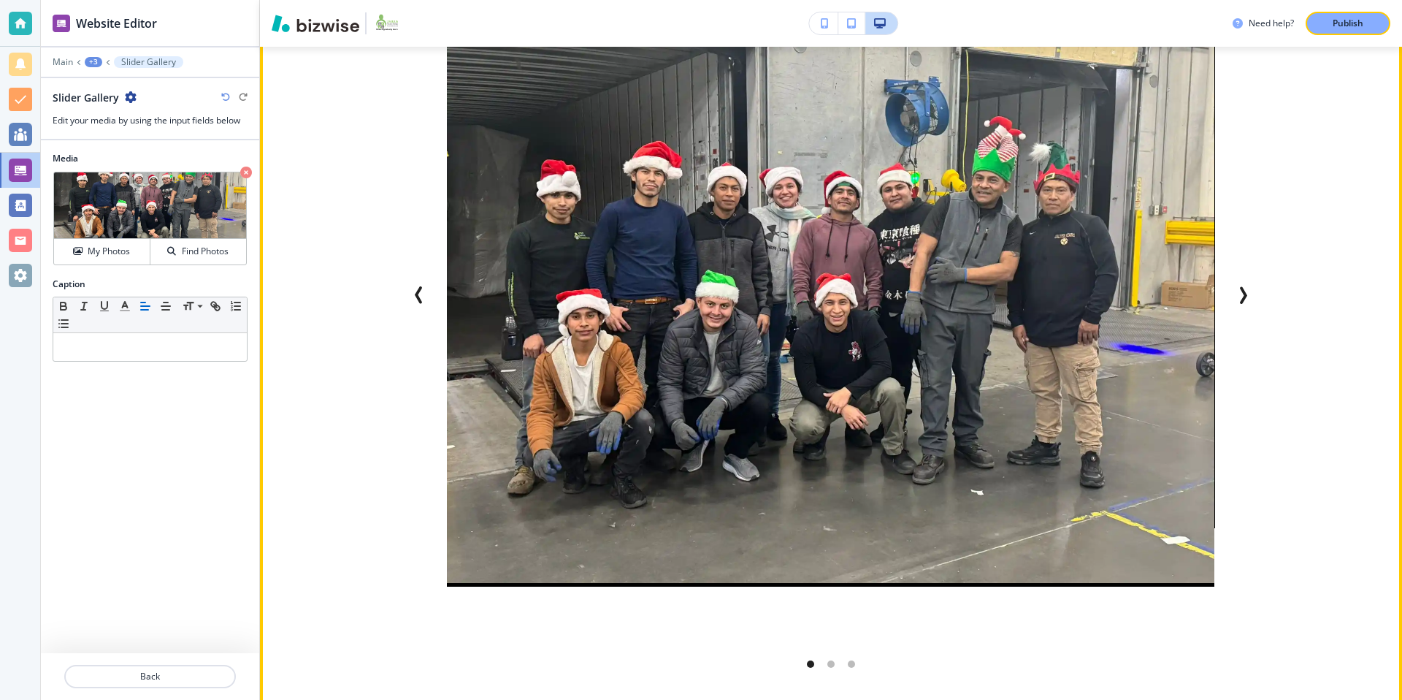
click at [1246, 293] on icon "Next Slide" at bounding box center [1243, 295] width 18 height 18
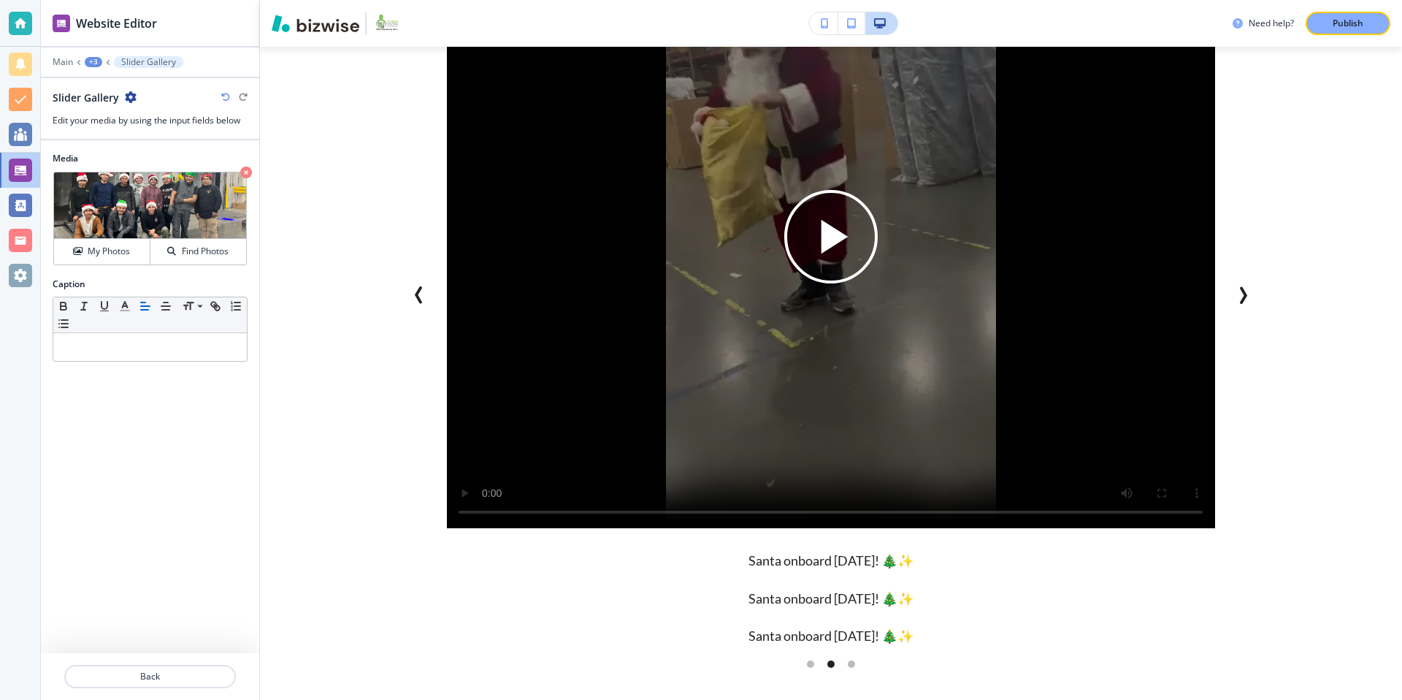
click at [161, 58] on p "Slider Gallery" at bounding box center [148, 62] width 55 height 10
click at [77, 59] on icon at bounding box center [79, 62] width 6 height 6
click at [89, 58] on div "+3" at bounding box center [94, 62] width 18 height 10
click at [130, 107] on p "Workforce Digital Engagement" at bounding box center [131, 111] width 74 height 13
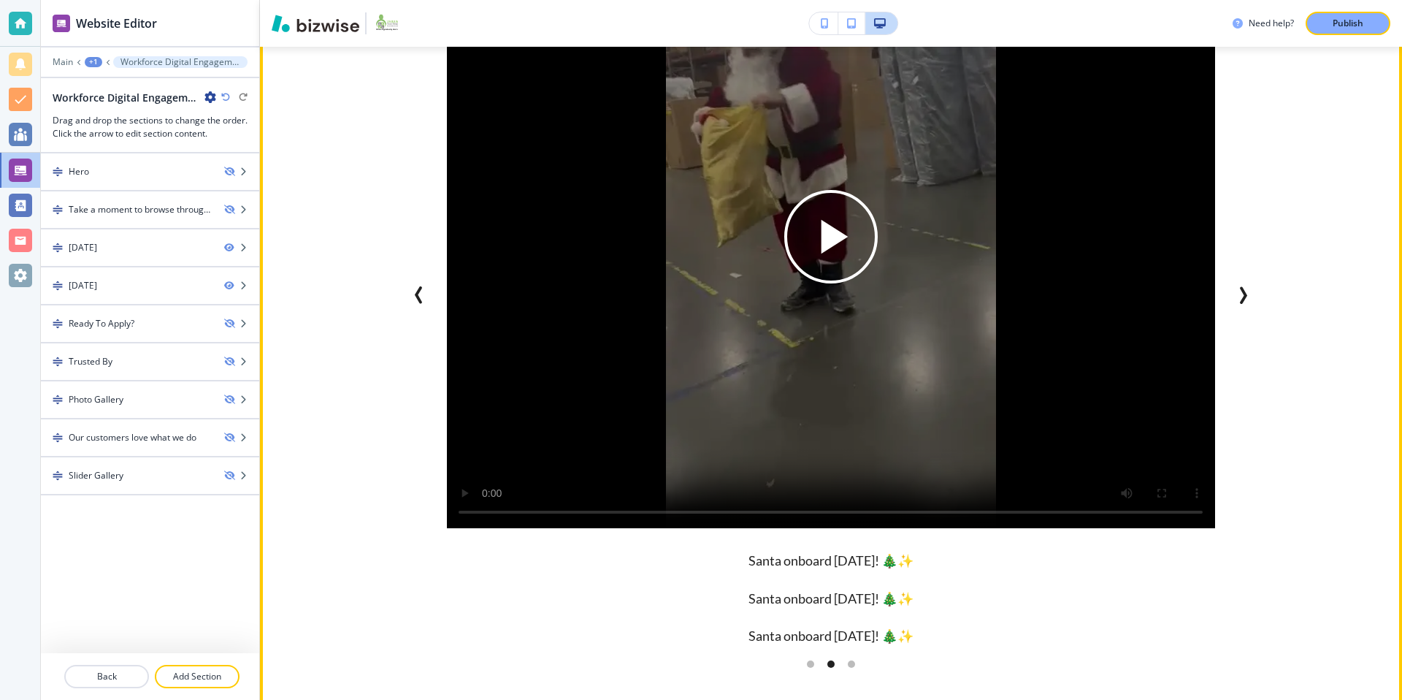
scroll to position [0, 0]
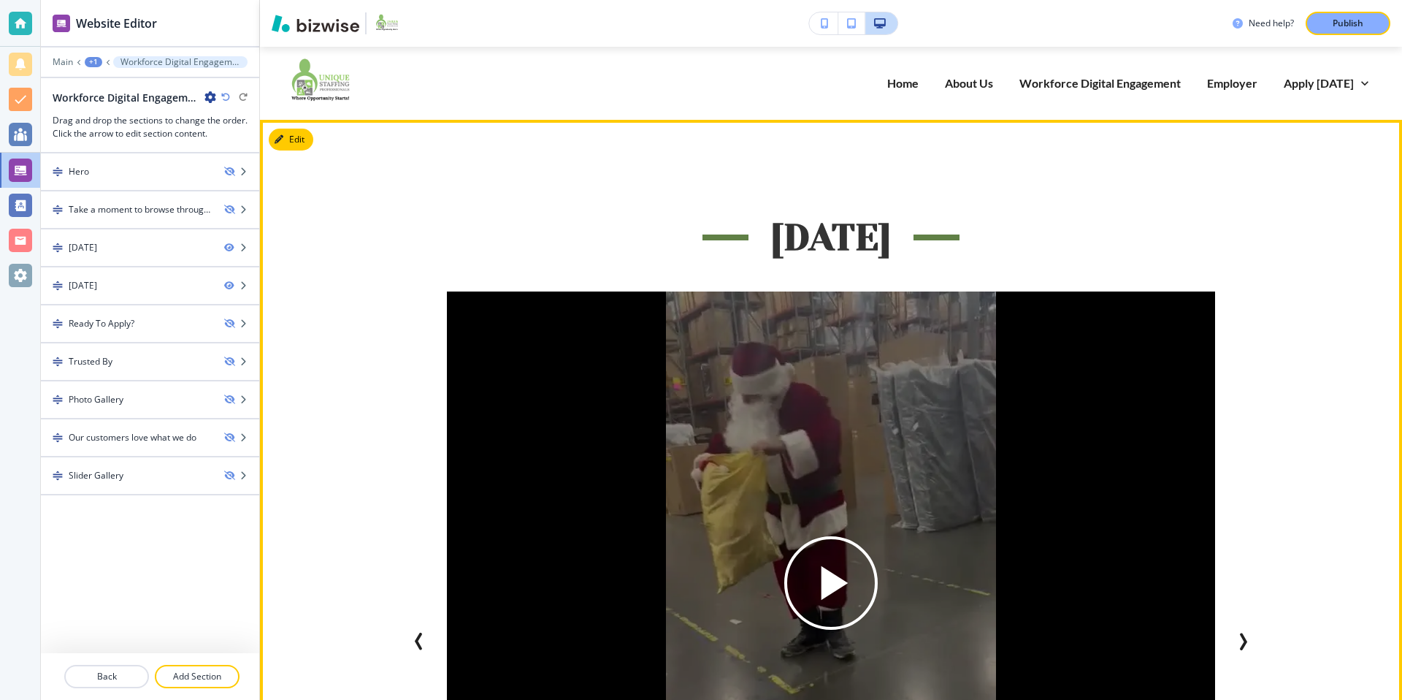
click at [313, 137] on div "Employee Appreciation Day 2024 Celebrating the Winners Christmas Day! 🎄✨ Celebr…" at bounding box center [831, 596] width 1142 height 952
click at [302, 138] on button "Edit This Section" at bounding box center [318, 140] width 99 height 22
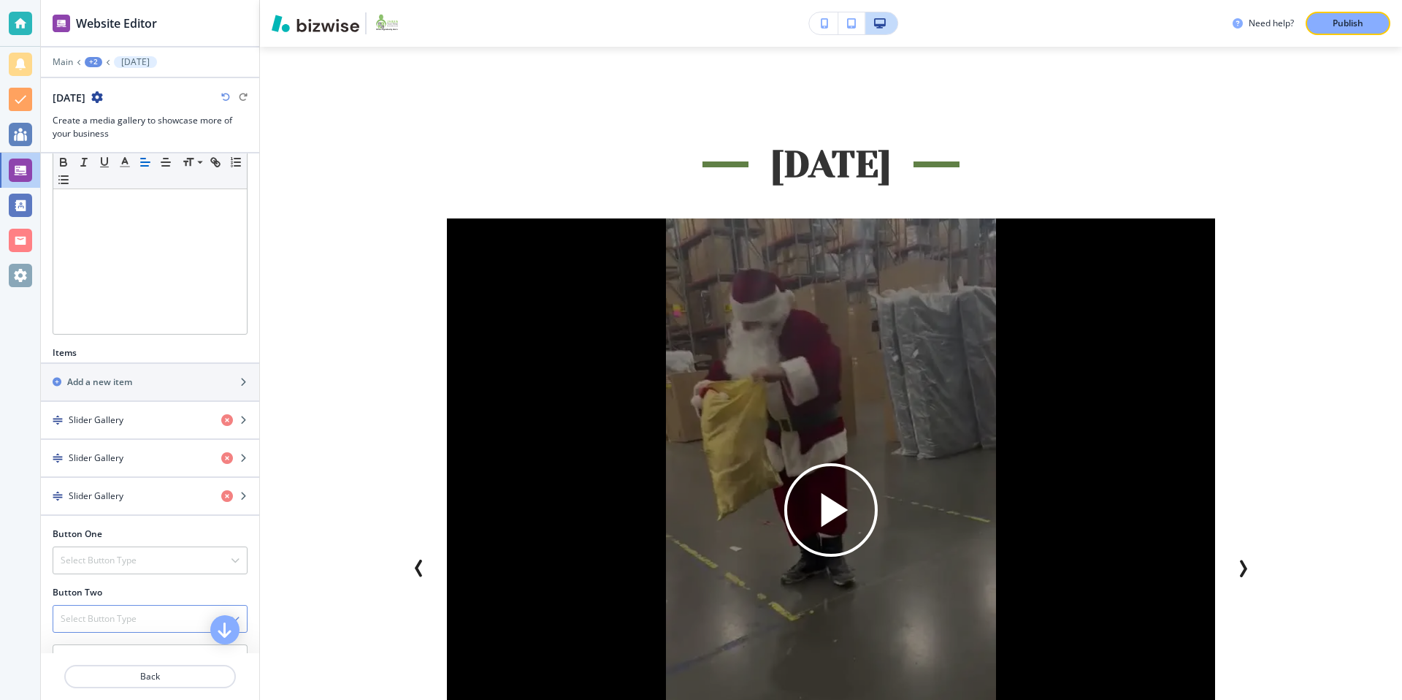
scroll to position [372, 0]
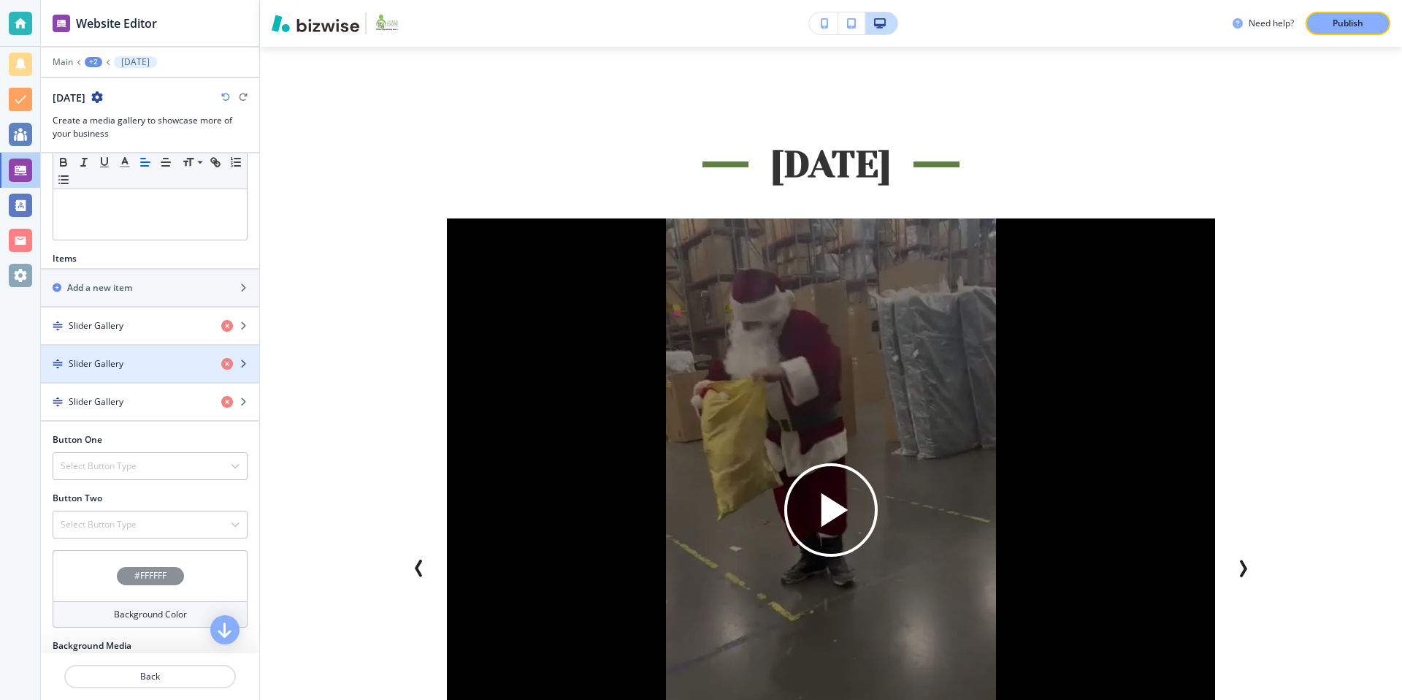
click at [137, 361] on div "Slider Gallery" at bounding box center [125, 363] width 169 height 13
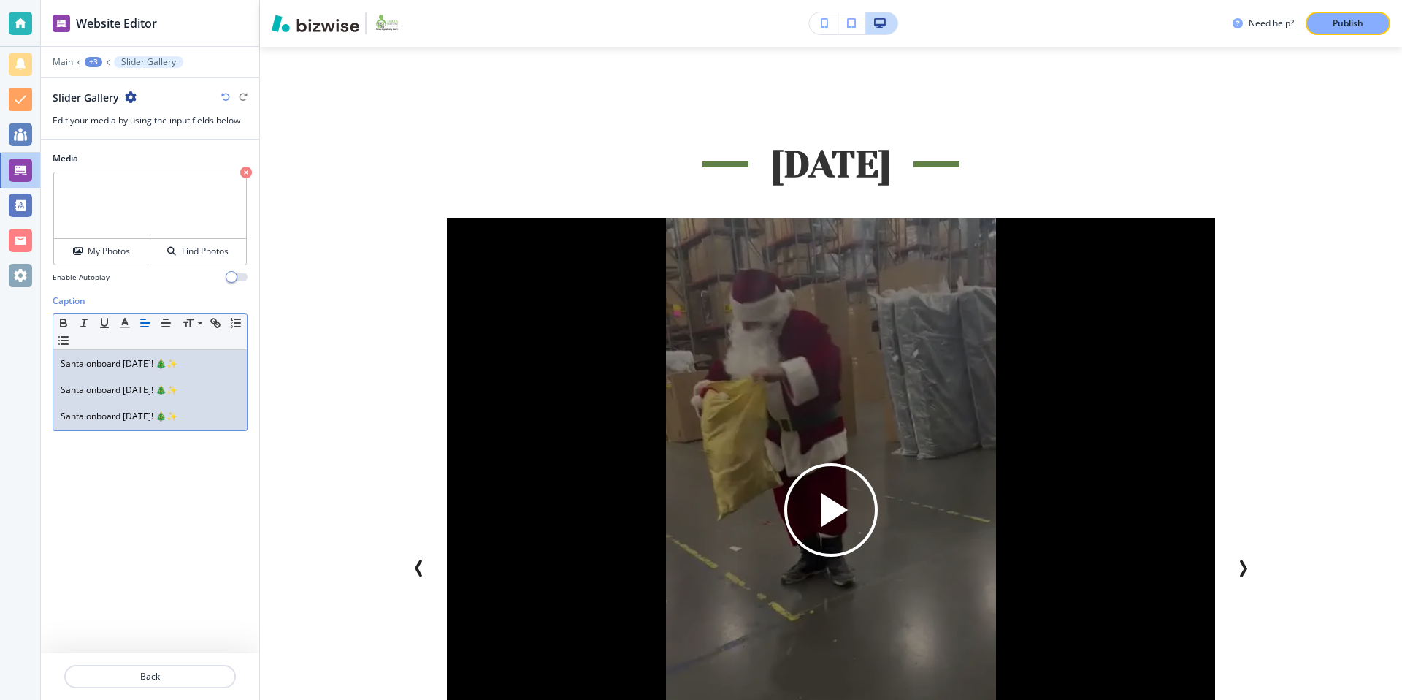
drag, startPoint x: 220, startPoint y: 416, endPoint x: 31, endPoint y: 349, distance: 200.0
click at [31, 349] on div "Website Editor Main +3 Slider Gallery Slider Gallery Edit your media by using t…" at bounding box center [701, 350] width 1402 height 700
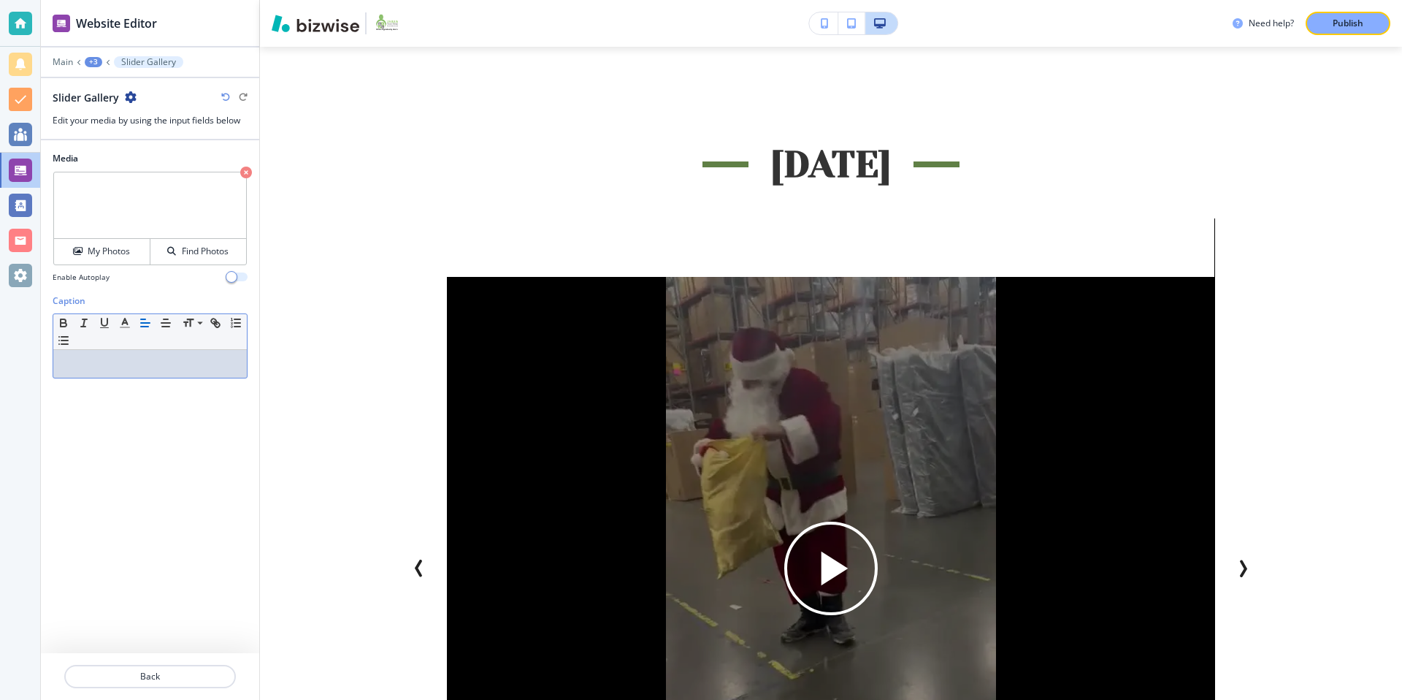
click at [238, 277] on button "button" at bounding box center [237, 276] width 20 height 9
click at [233, 279] on button "button" at bounding box center [237, 276] width 20 height 9
click at [91, 58] on div "+3" at bounding box center [94, 62] width 18 height 10
click at [148, 132] on p "Employee Appreciation Day 2024" at bounding box center [131, 137] width 74 height 13
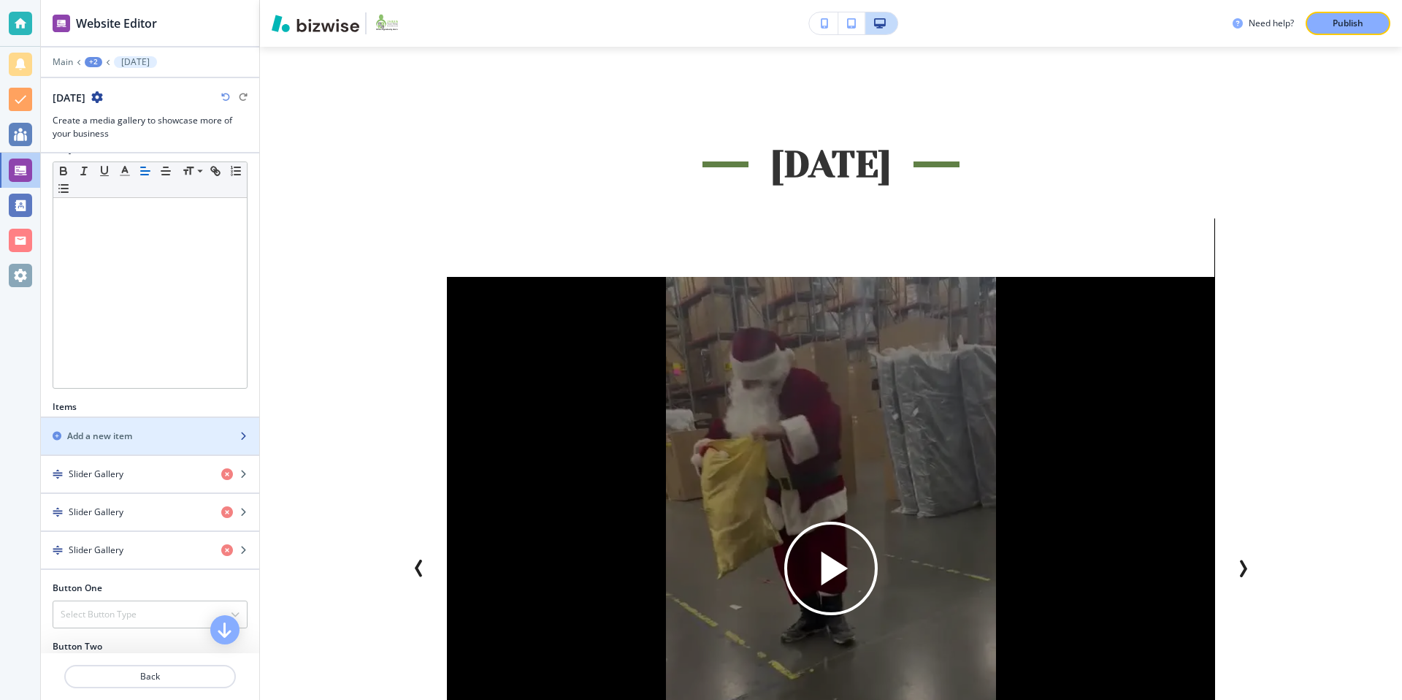
scroll to position [229, 0]
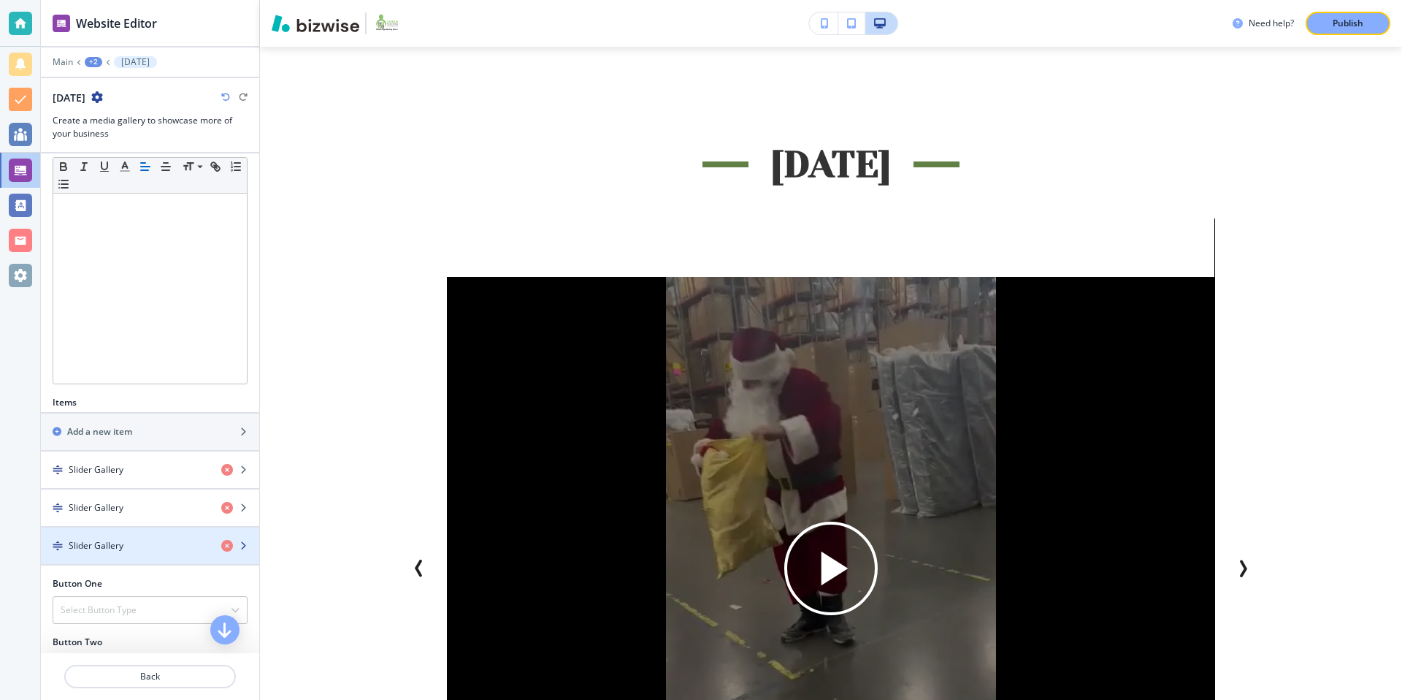
click at [155, 545] on div "Slider Gallery" at bounding box center [125, 545] width 169 height 13
click at [143, 559] on div "button" at bounding box center [150, 558] width 218 height 12
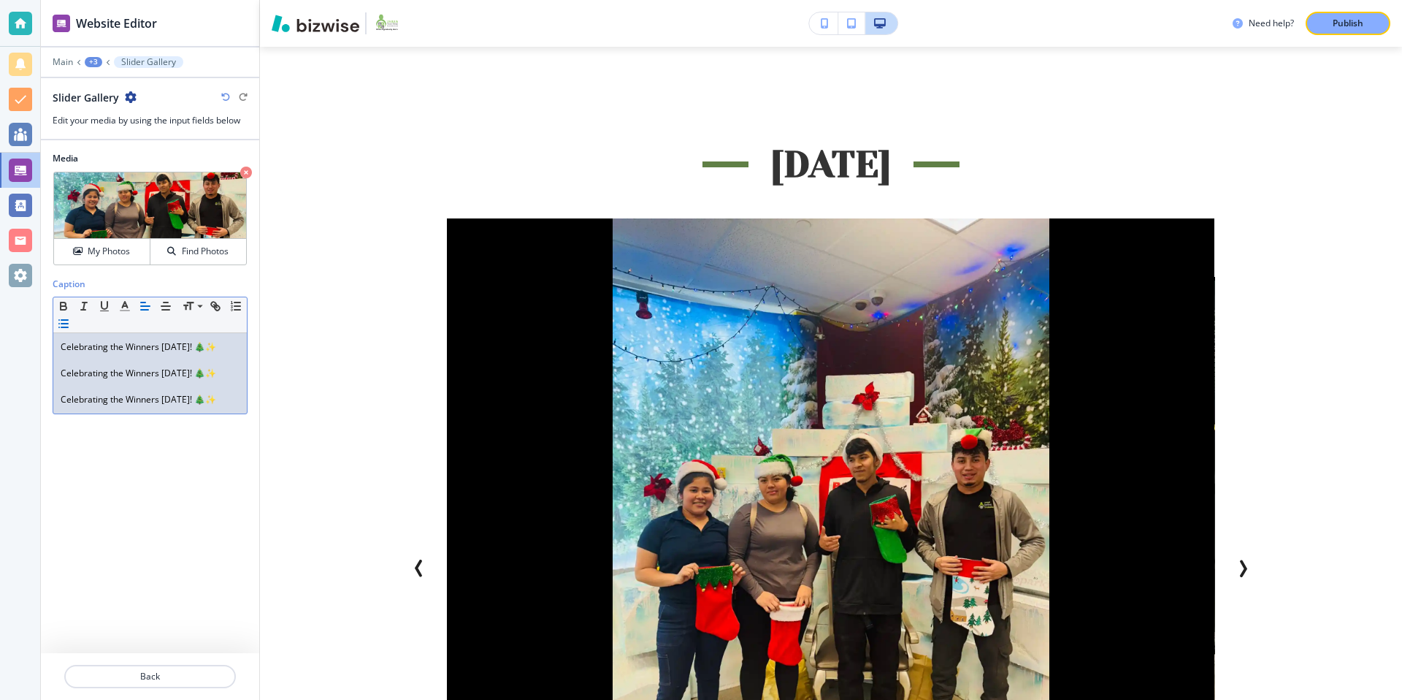
drag, startPoint x: 199, startPoint y: 445, endPoint x: 58, endPoint y: 319, distance: 188.8
click at [58, 319] on div "Small Normal Large Huge Celebrating the Winners Christmas Day! 🎄✨ Celebrating t…" at bounding box center [150, 355] width 195 height 118
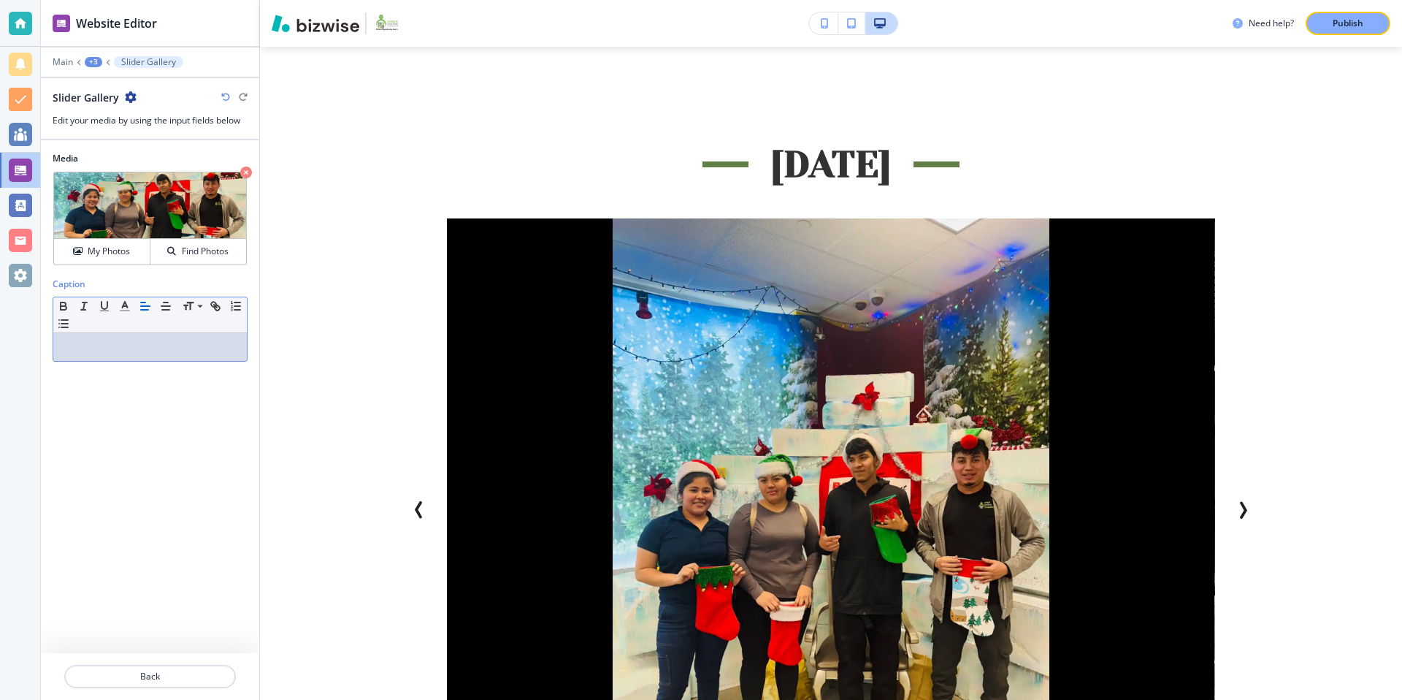
click at [86, 58] on div "+3" at bounding box center [94, 62] width 18 height 10
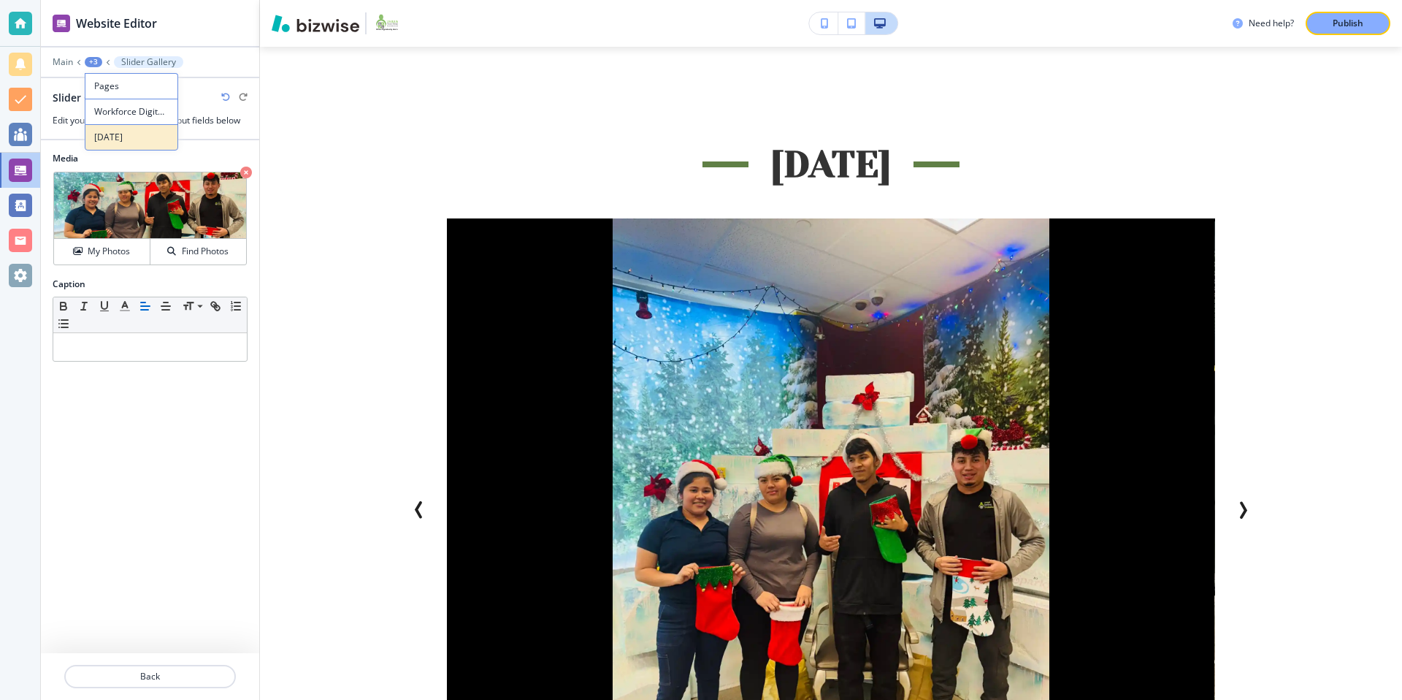
click at [142, 129] on button "Employee Appreciation Day 2024" at bounding box center [131, 137] width 93 height 26
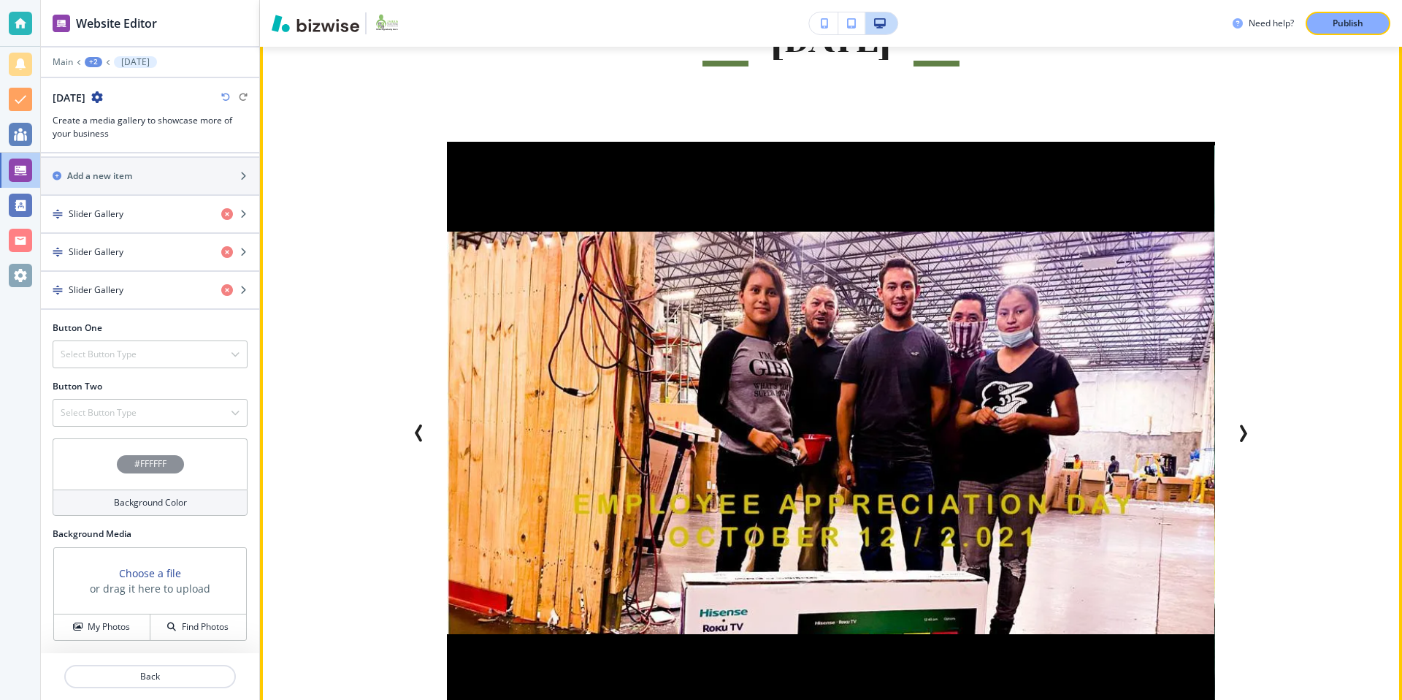
scroll to position [824, 0]
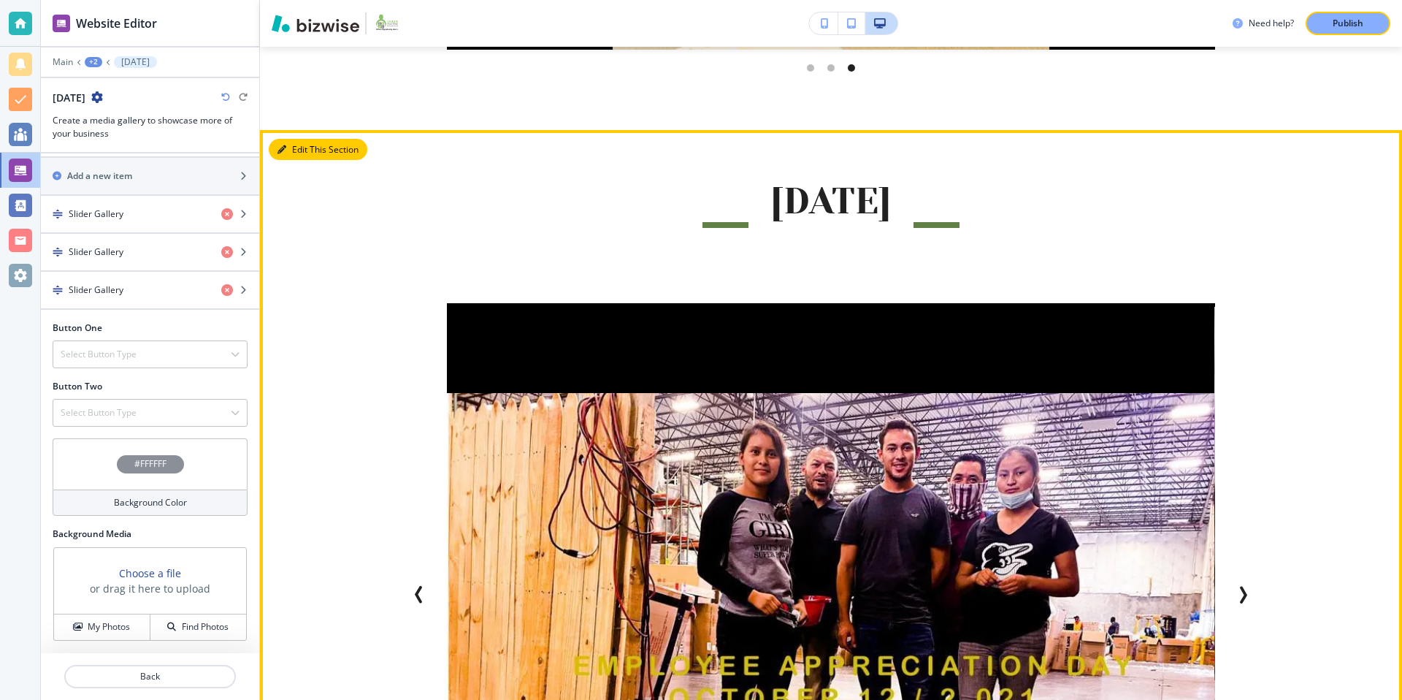
click at [302, 151] on button "Edit This Section" at bounding box center [318, 150] width 99 height 22
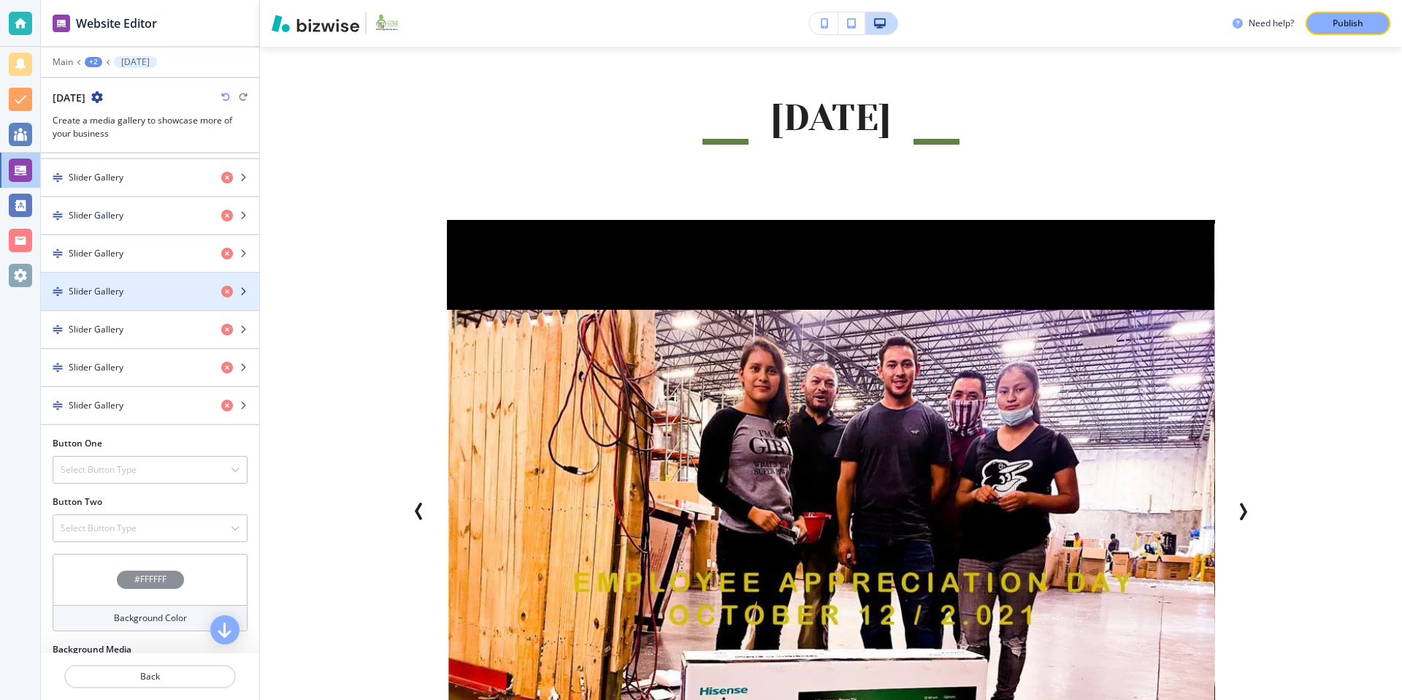
scroll to position [637, 0]
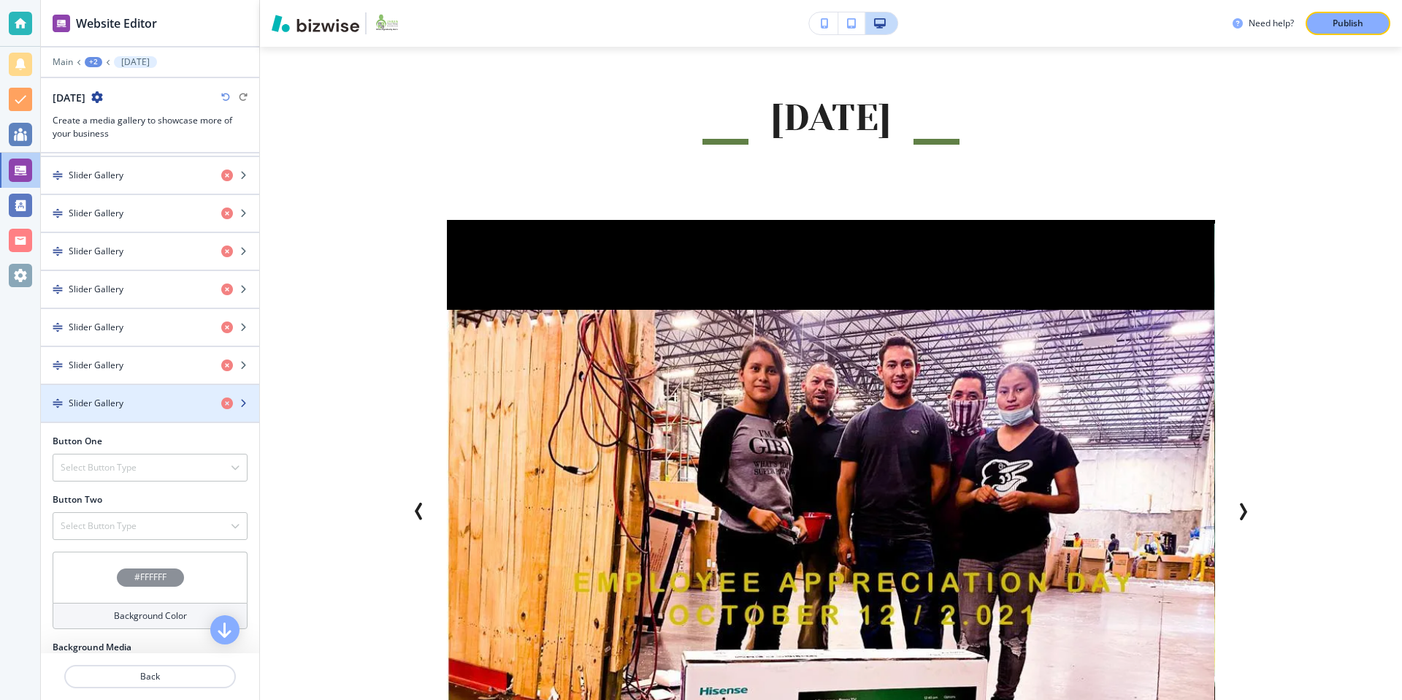
click at [177, 394] on div "button" at bounding box center [150, 391] width 218 height 12
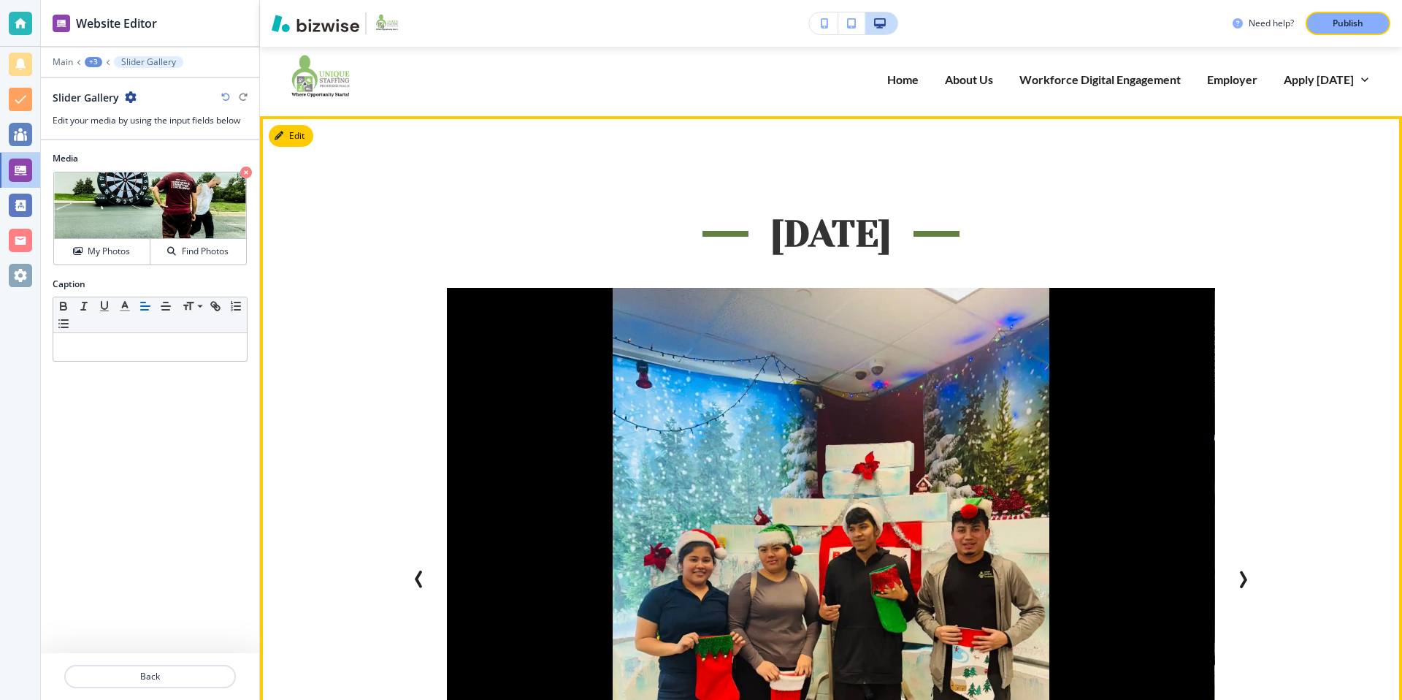
scroll to position [0, 0]
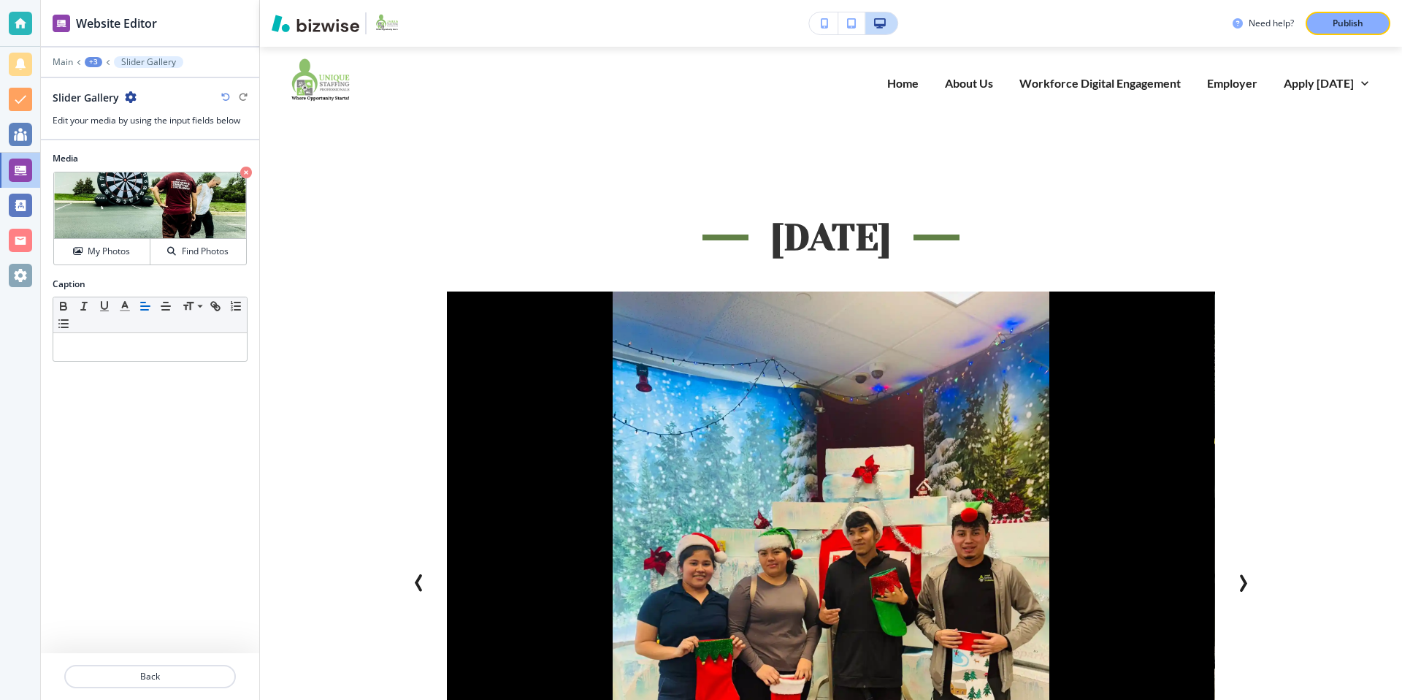
click at [96, 61] on div "+3" at bounding box center [94, 62] width 18 height 10
click at [132, 118] on p "Workforce Digital Engagement" at bounding box center [131, 111] width 74 height 13
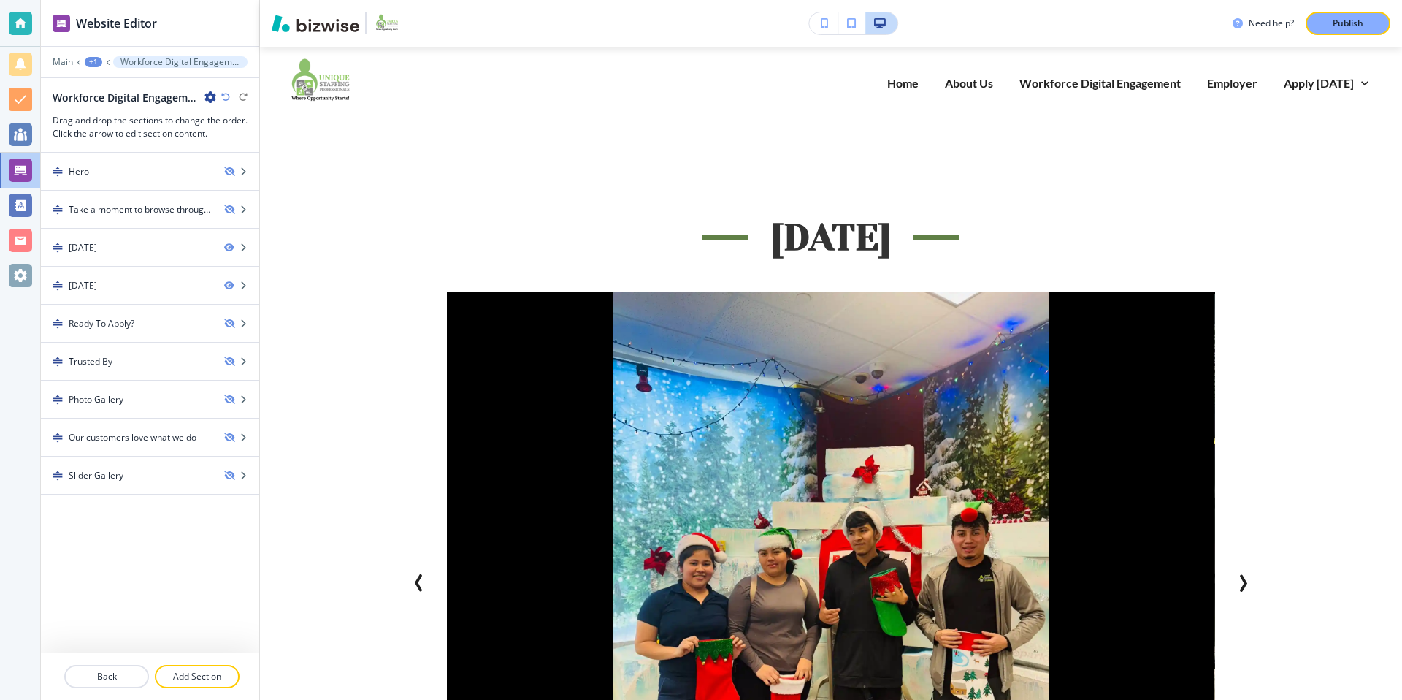
click at [209, 97] on icon "button" at bounding box center [210, 97] width 12 height 12
click at [195, 330] on div at bounding box center [150, 336] width 218 height 12
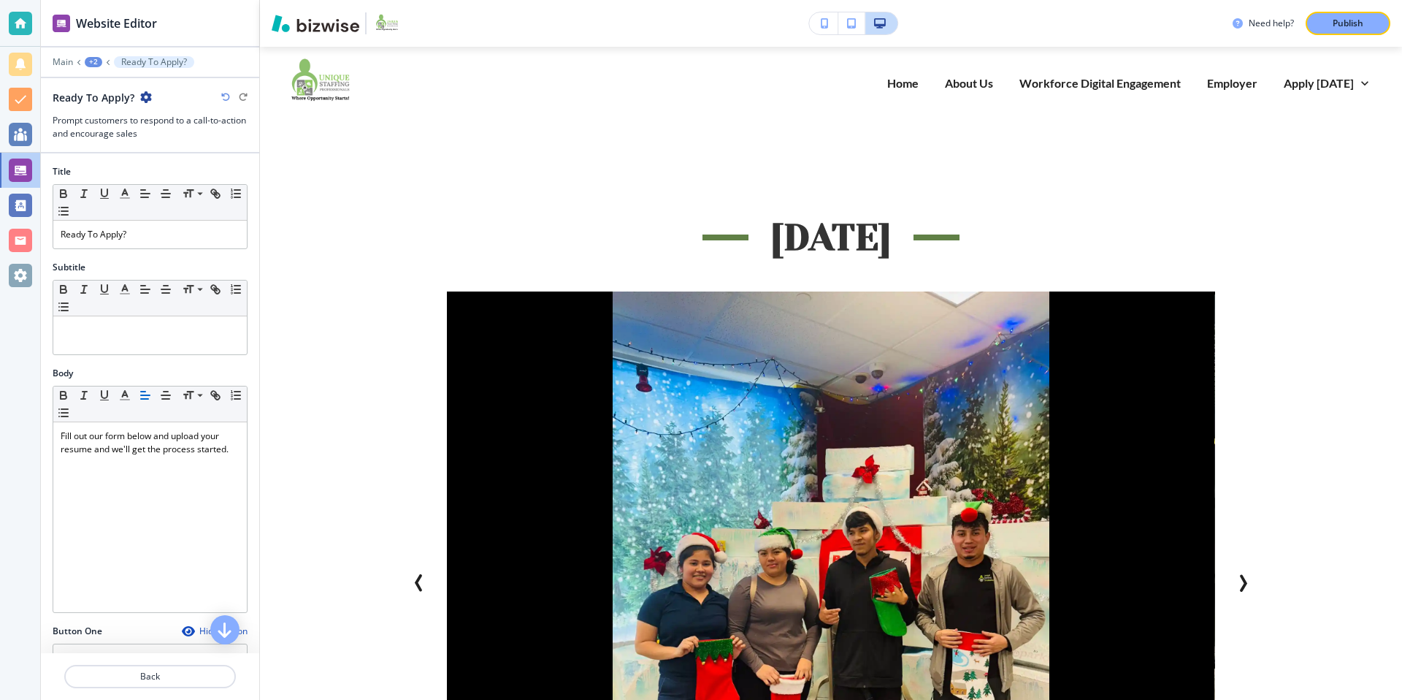
click at [145, 96] on icon "button" at bounding box center [146, 97] width 12 height 12
click at [185, 175] on p "Delete Section" at bounding box center [185, 173] width 74 height 13
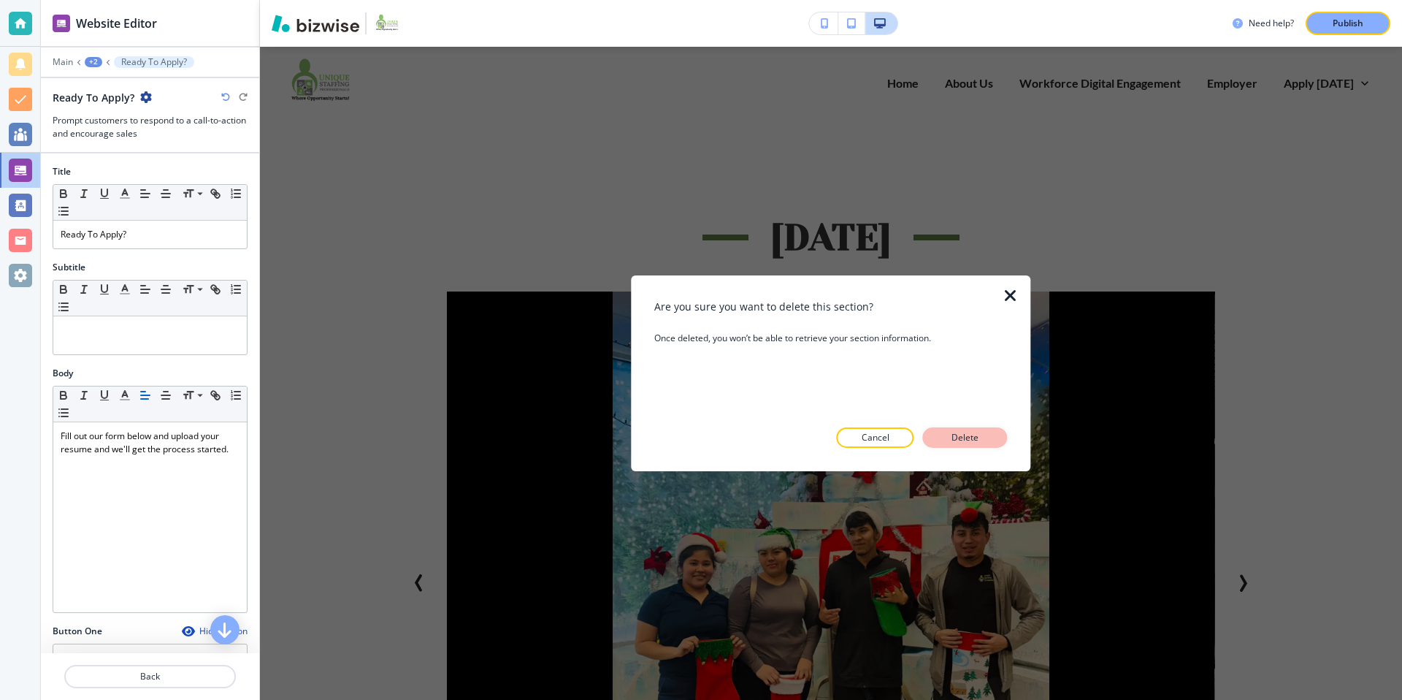
click at [961, 440] on p "Delete" at bounding box center [965, 437] width 35 height 13
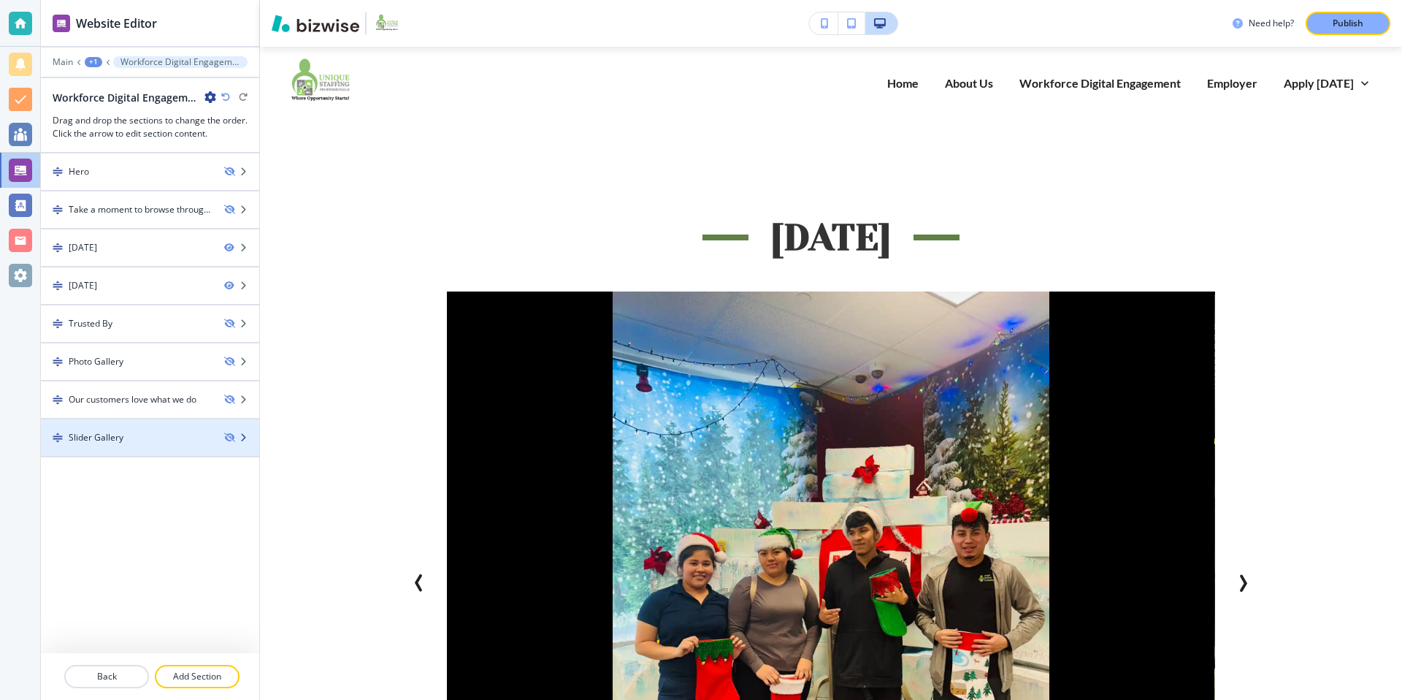
click at [150, 440] on div "Slider Gallery" at bounding box center [127, 437] width 172 height 13
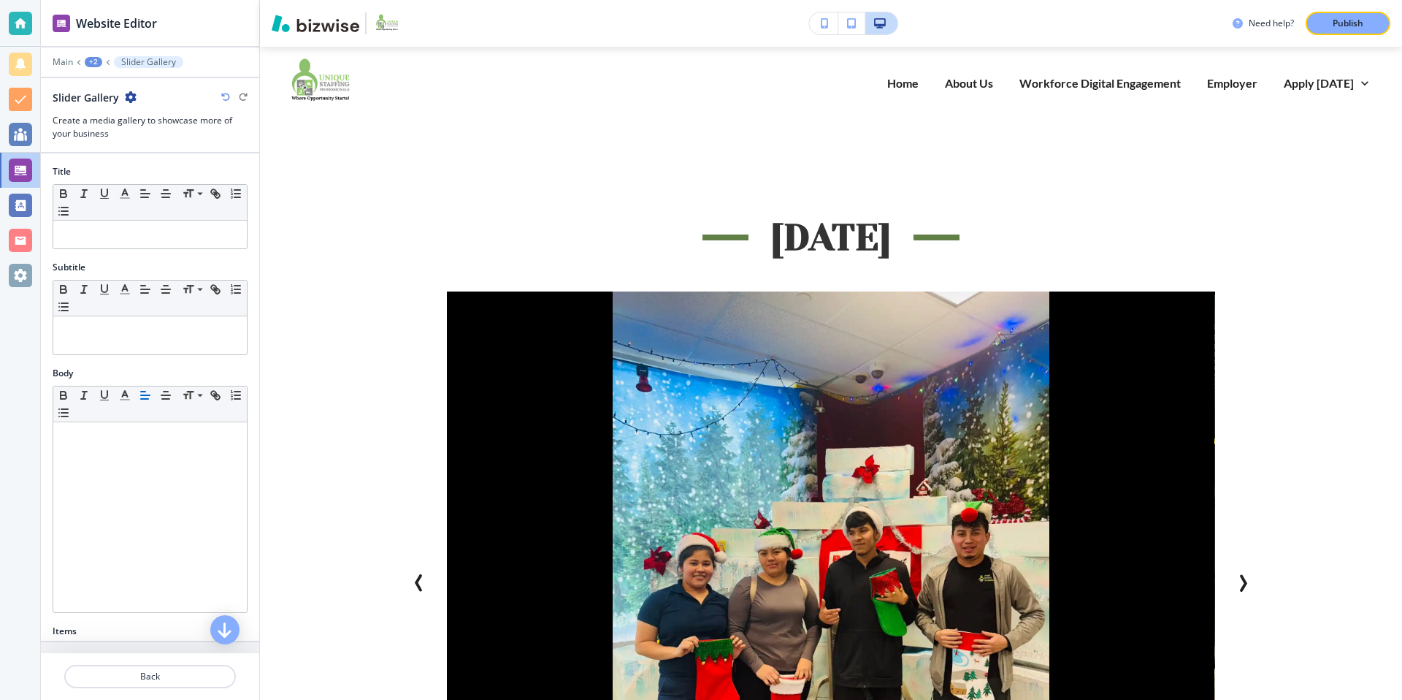
click at [129, 92] on icon "button" at bounding box center [131, 97] width 12 height 12
click at [158, 164] on button "Delete Section" at bounding box center [170, 174] width 93 height 26
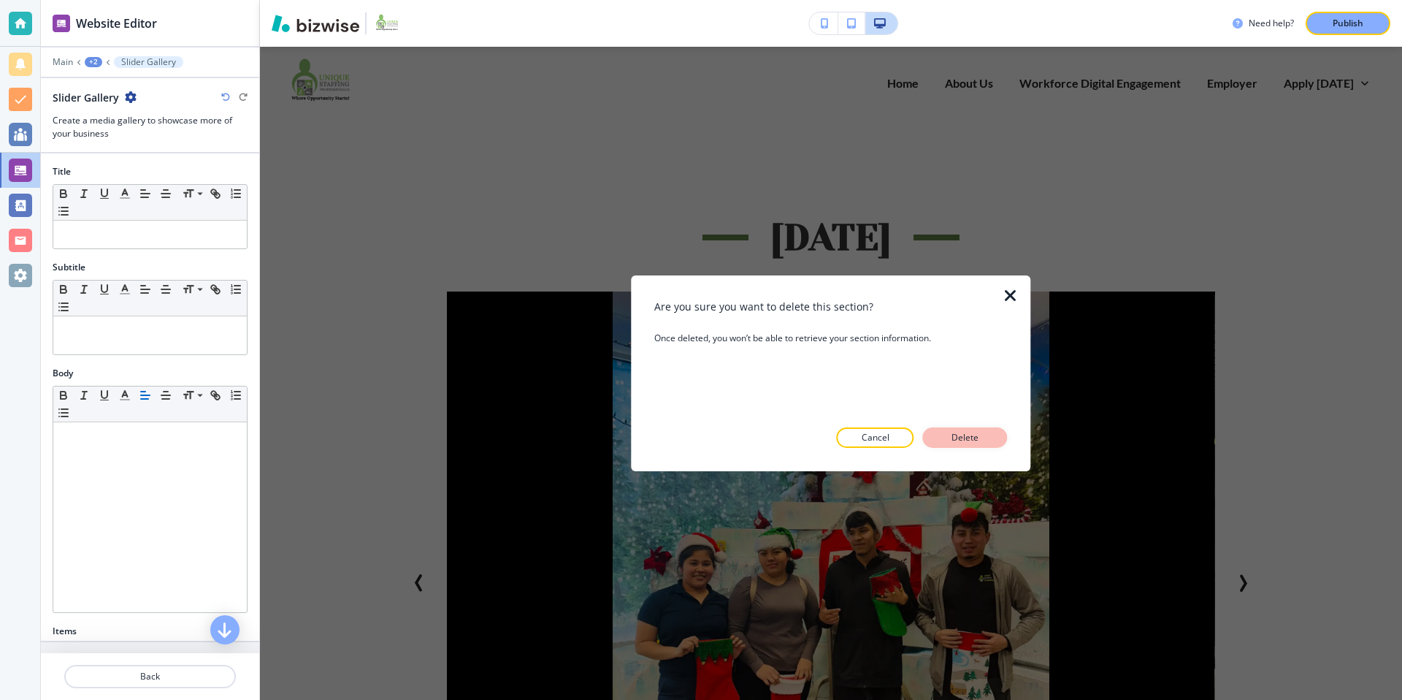
click at [974, 438] on p "Delete" at bounding box center [965, 437] width 35 height 13
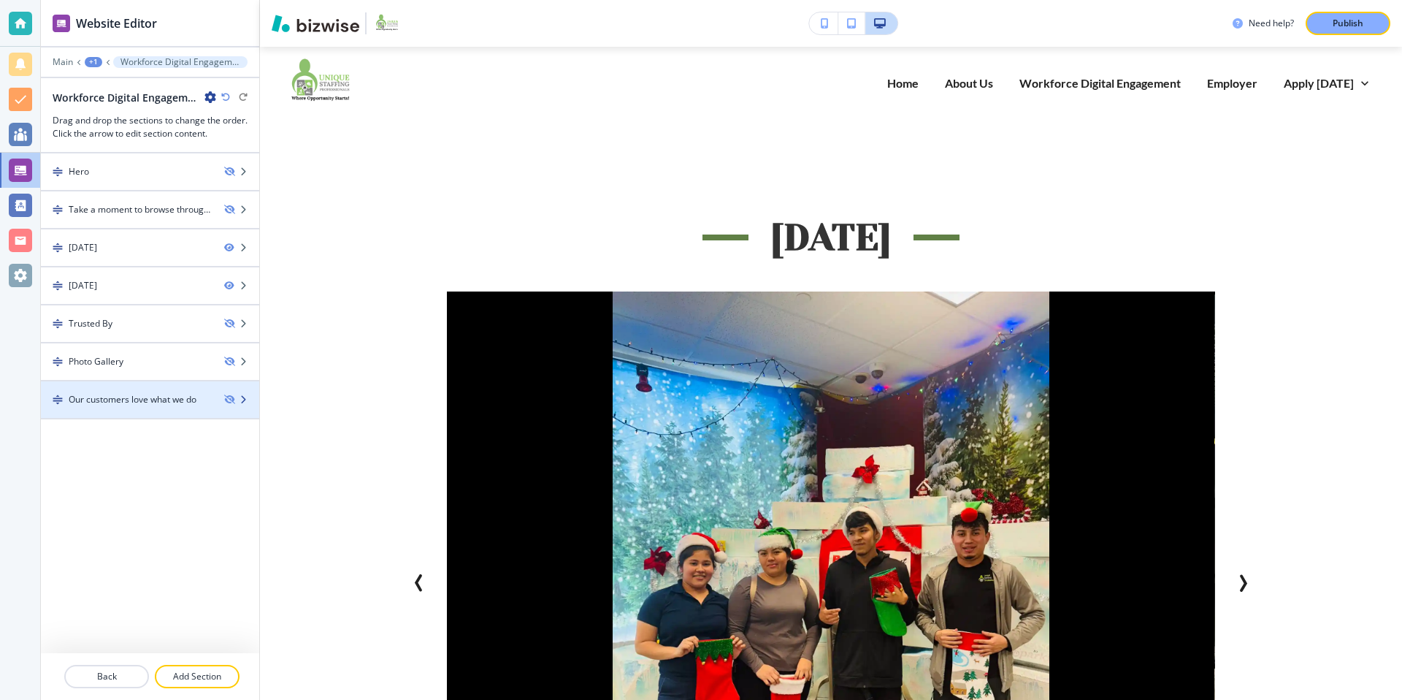
click at [157, 405] on div "Our customers love what we do" at bounding box center [133, 399] width 128 height 13
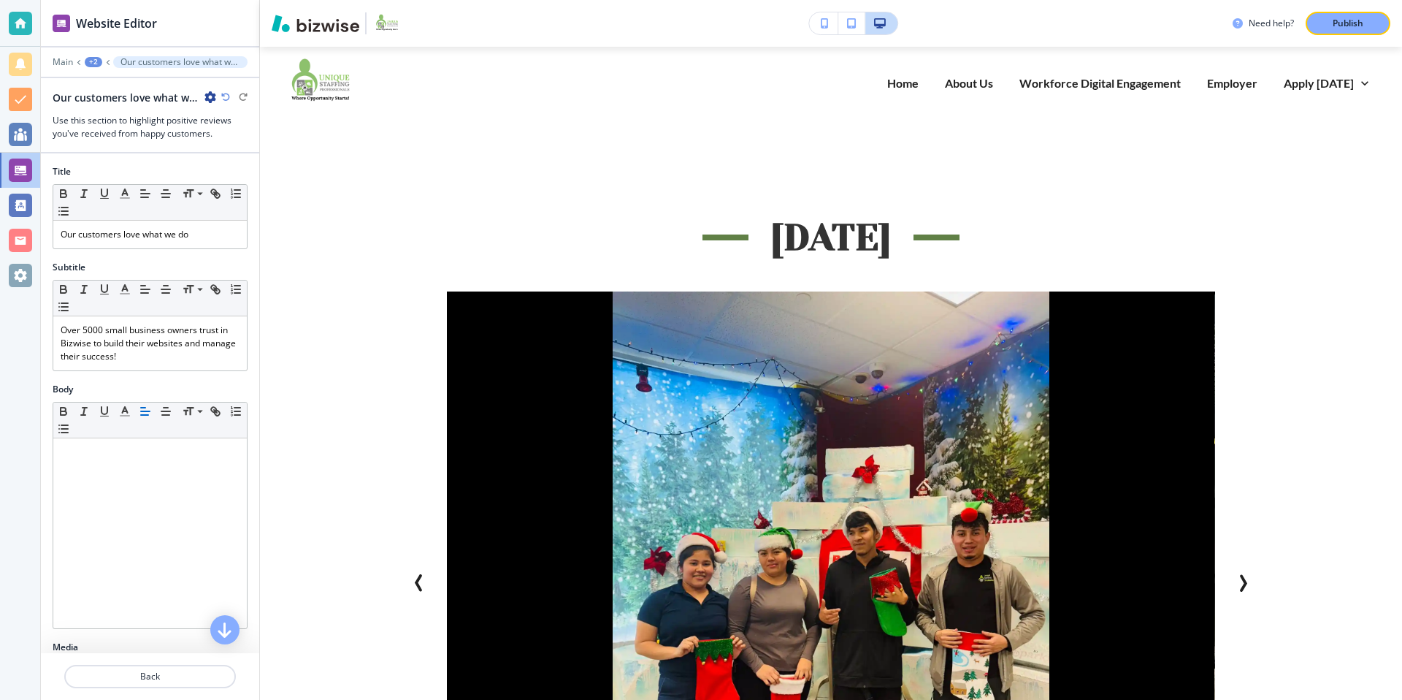
click at [209, 95] on icon "button" at bounding box center [210, 97] width 12 height 12
click at [236, 175] on p "Delete Section" at bounding box center [251, 173] width 74 height 13
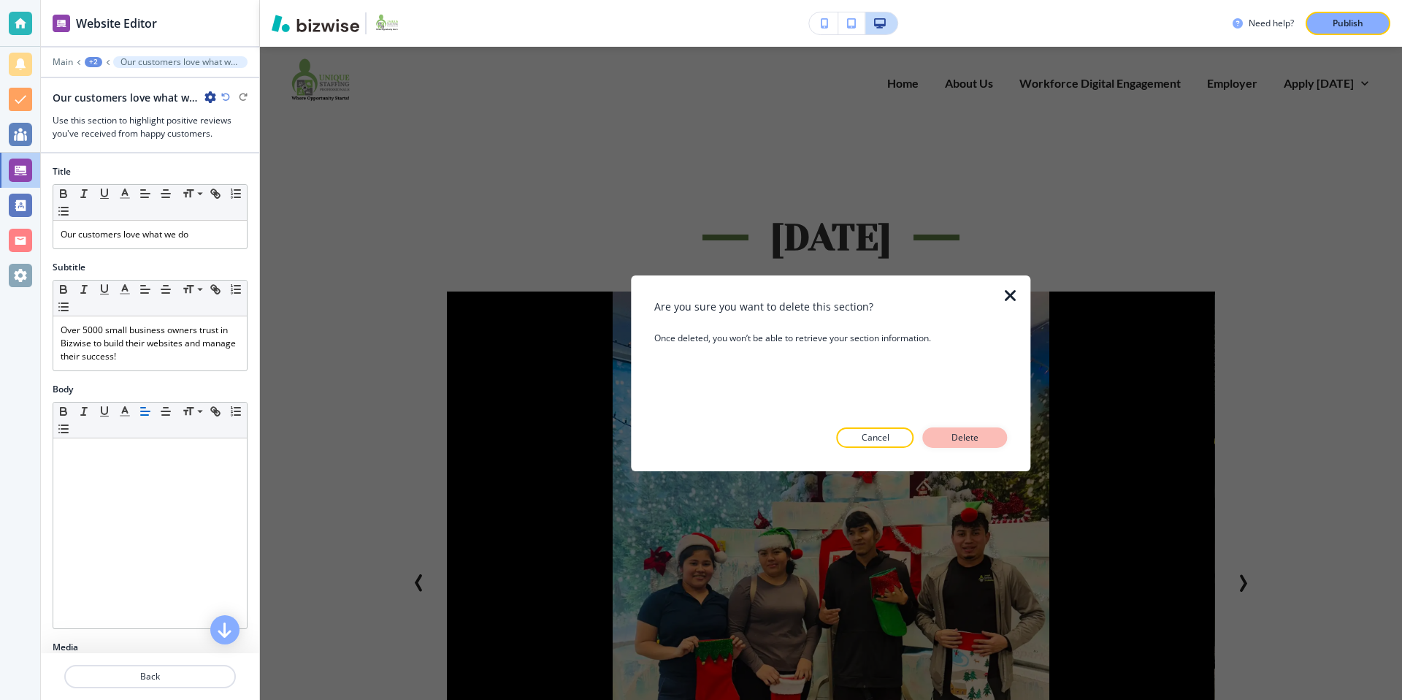
click at [972, 438] on p "Delete" at bounding box center [965, 437] width 35 height 13
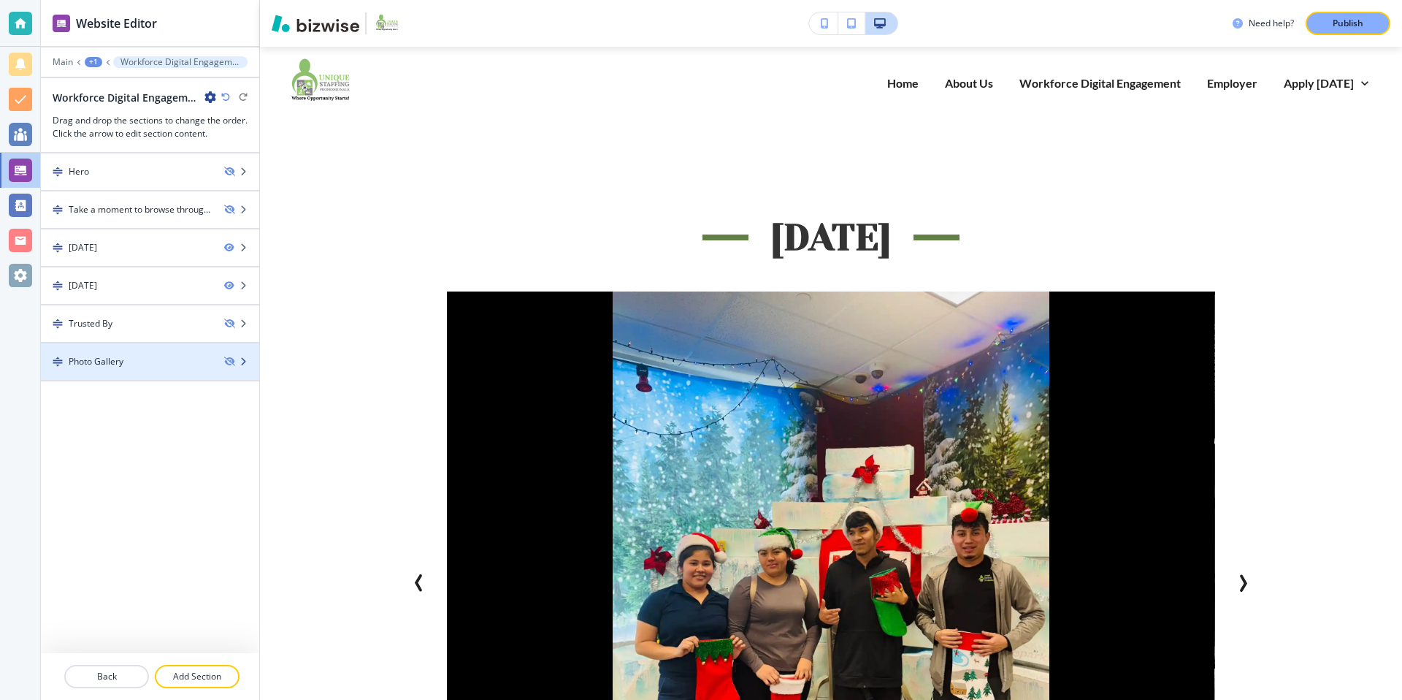
click at [163, 370] on div at bounding box center [150, 374] width 218 height 12
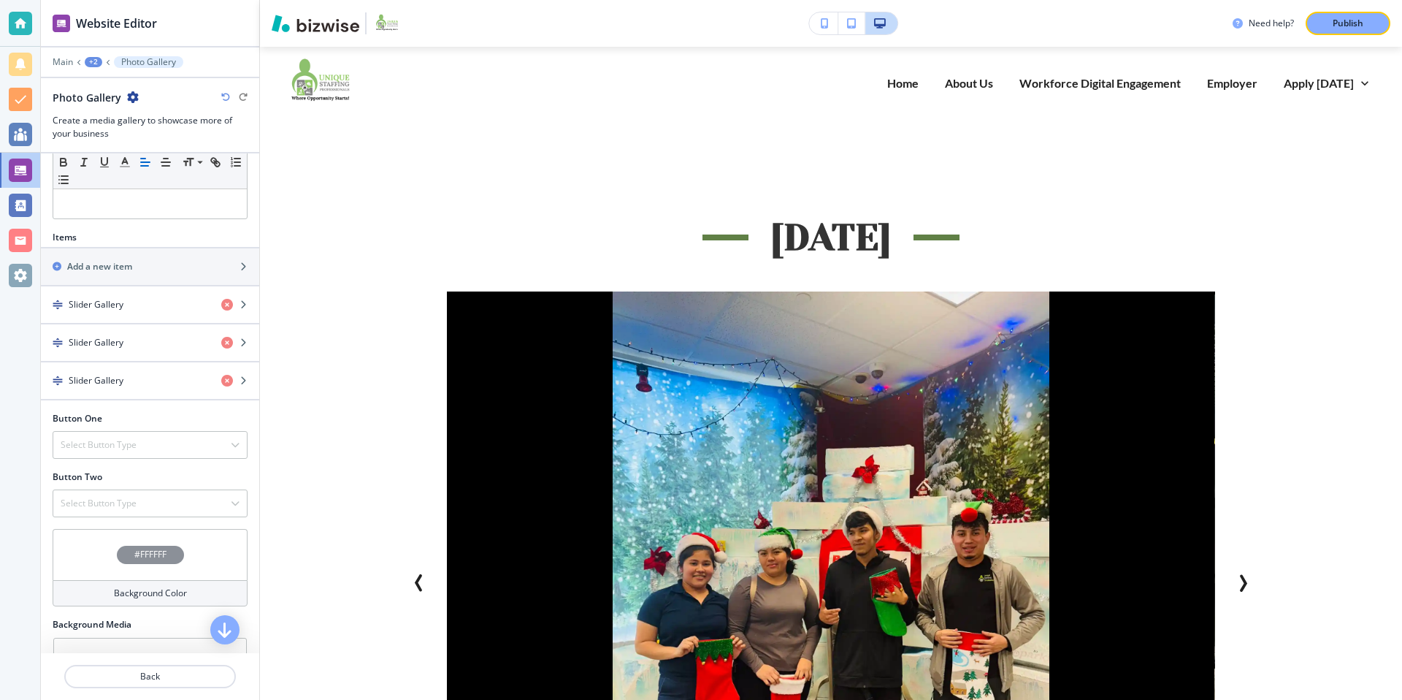
scroll to position [487, 0]
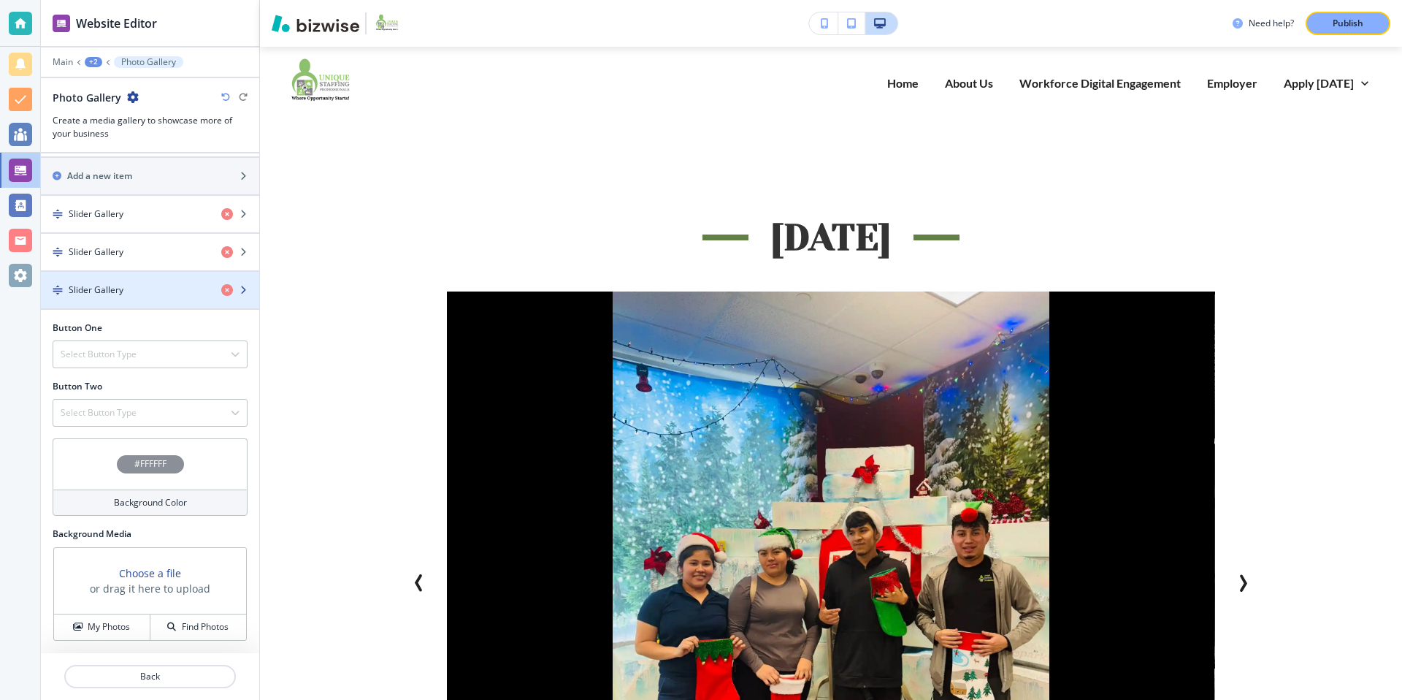
click at [177, 285] on div "Slider Gallery" at bounding box center [125, 289] width 169 height 13
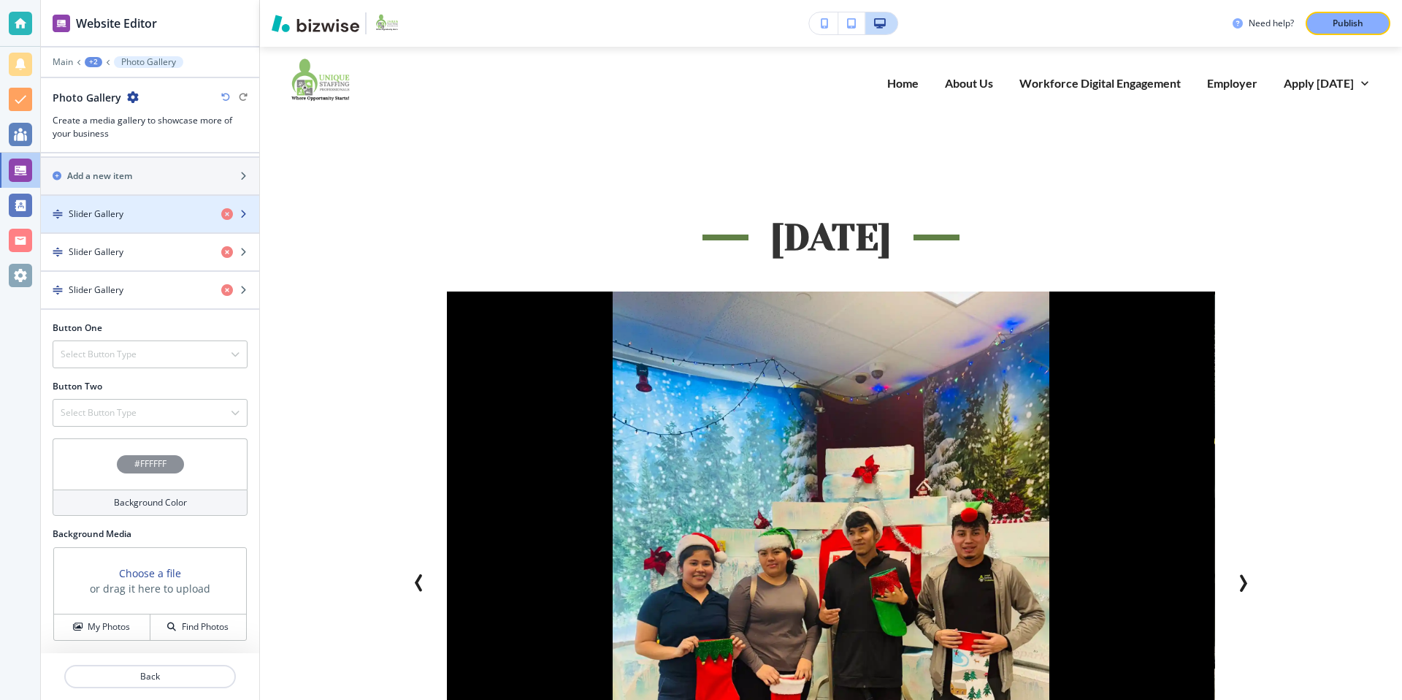
click at [118, 225] on div "button" at bounding box center [150, 227] width 218 height 12
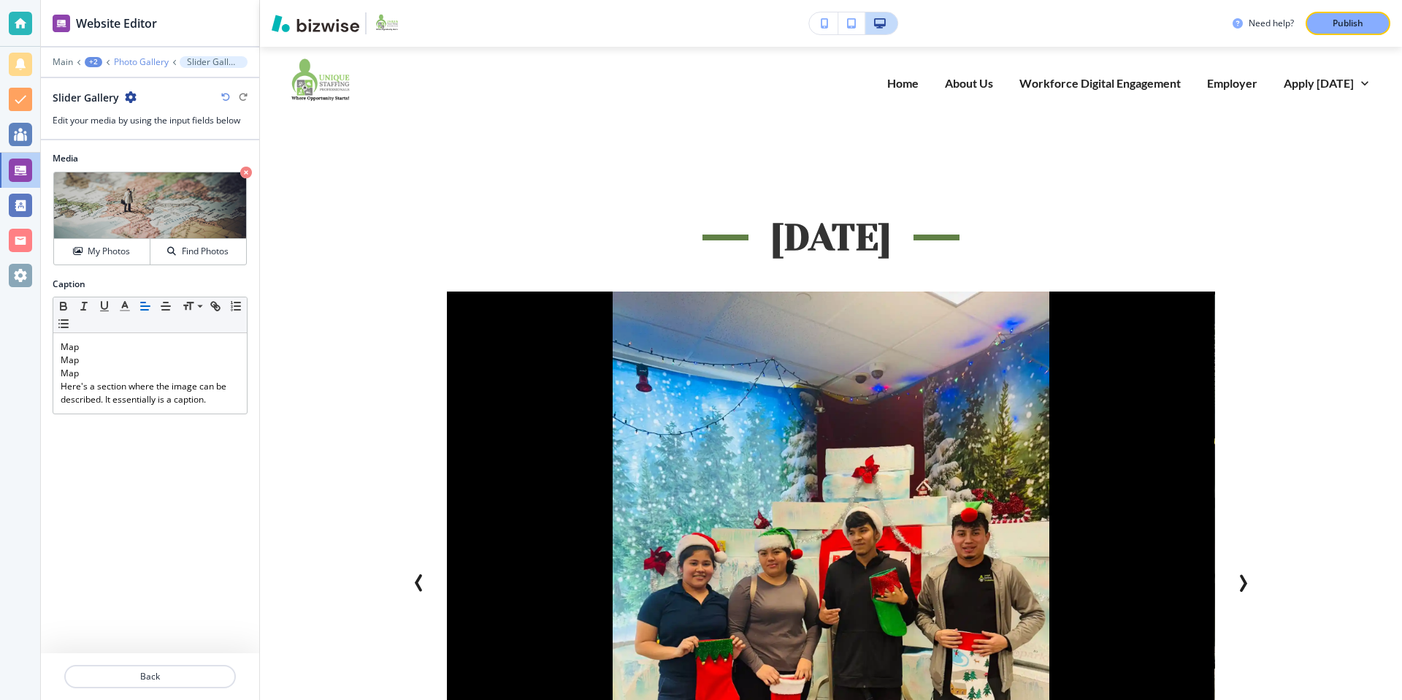
click at [145, 61] on p "Photo Gallery" at bounding box center [141, 62] width 55 height 10
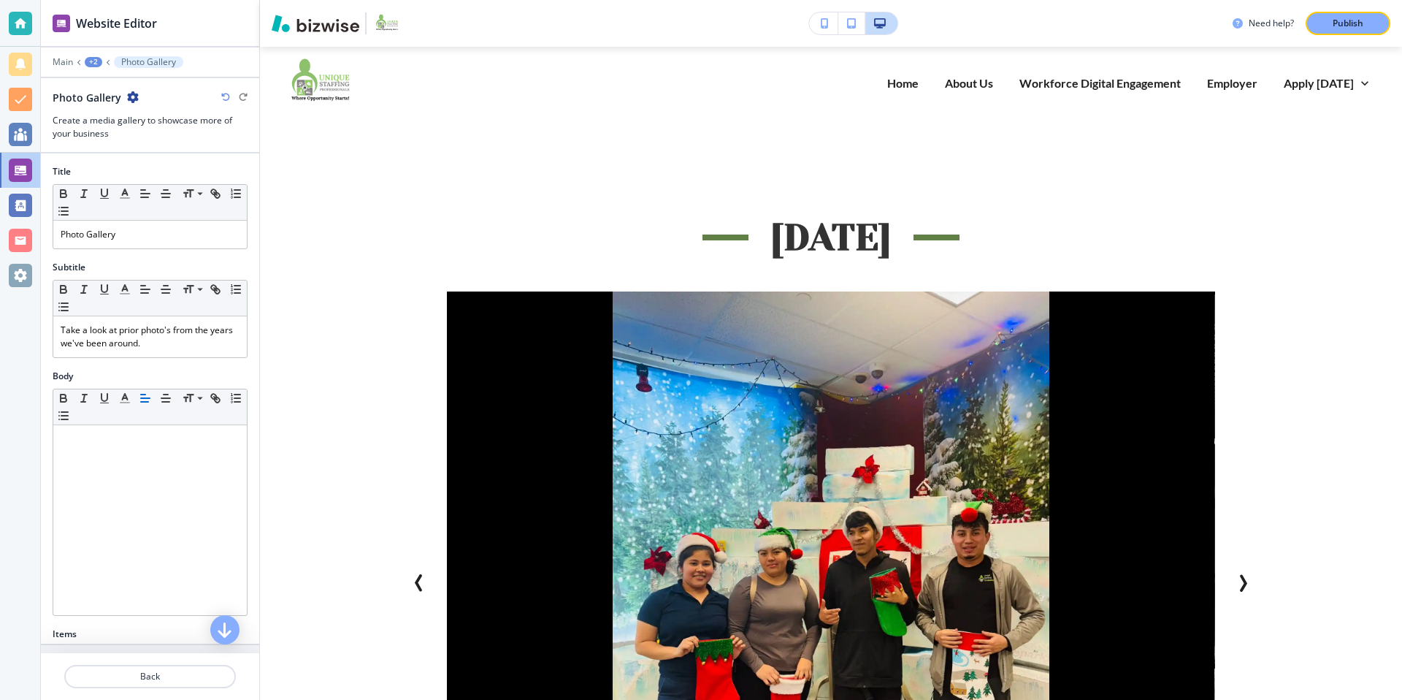
click at [131, 94] on icon "button" at bounding box center [133, 97] width 12 height 12
click at [154, 177] on p "Delete Section" at bounding box center [171, 173] width 74 height 13
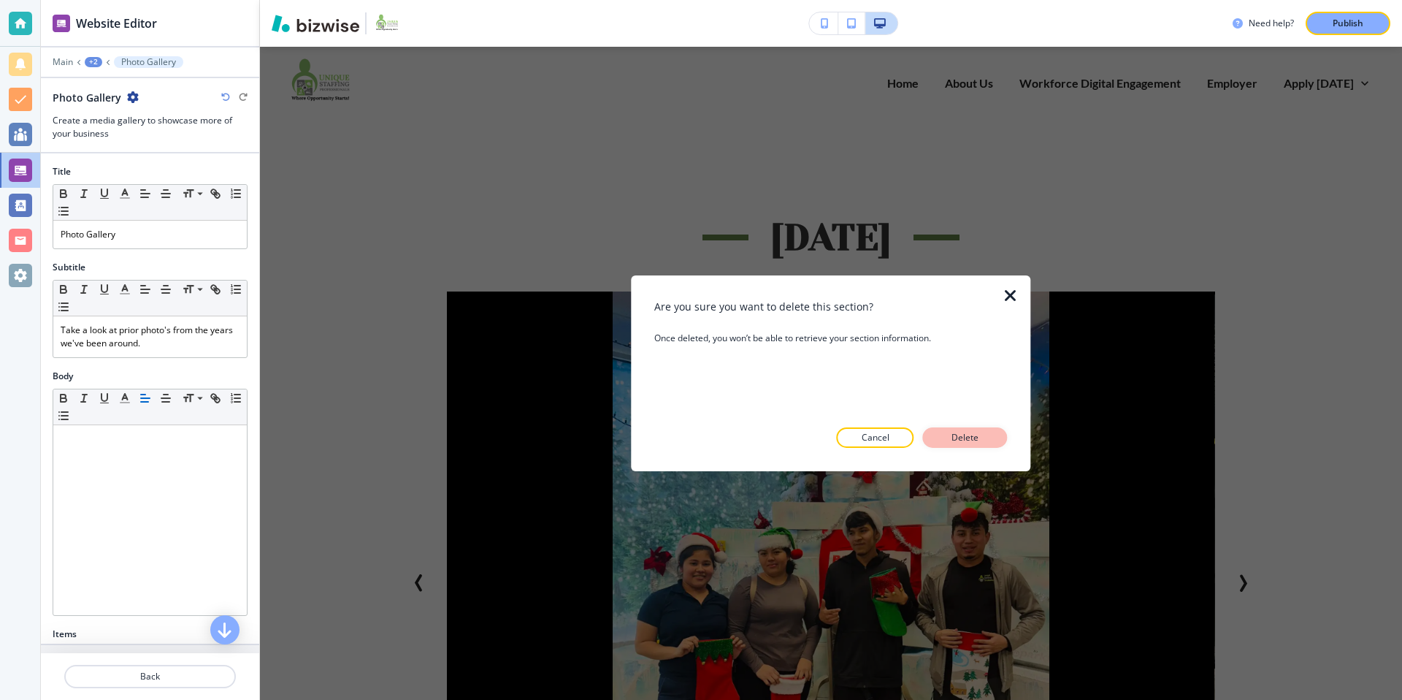
click at [992, 434] on button "Delete" at bounding box center [965, 437] width 85 height 20
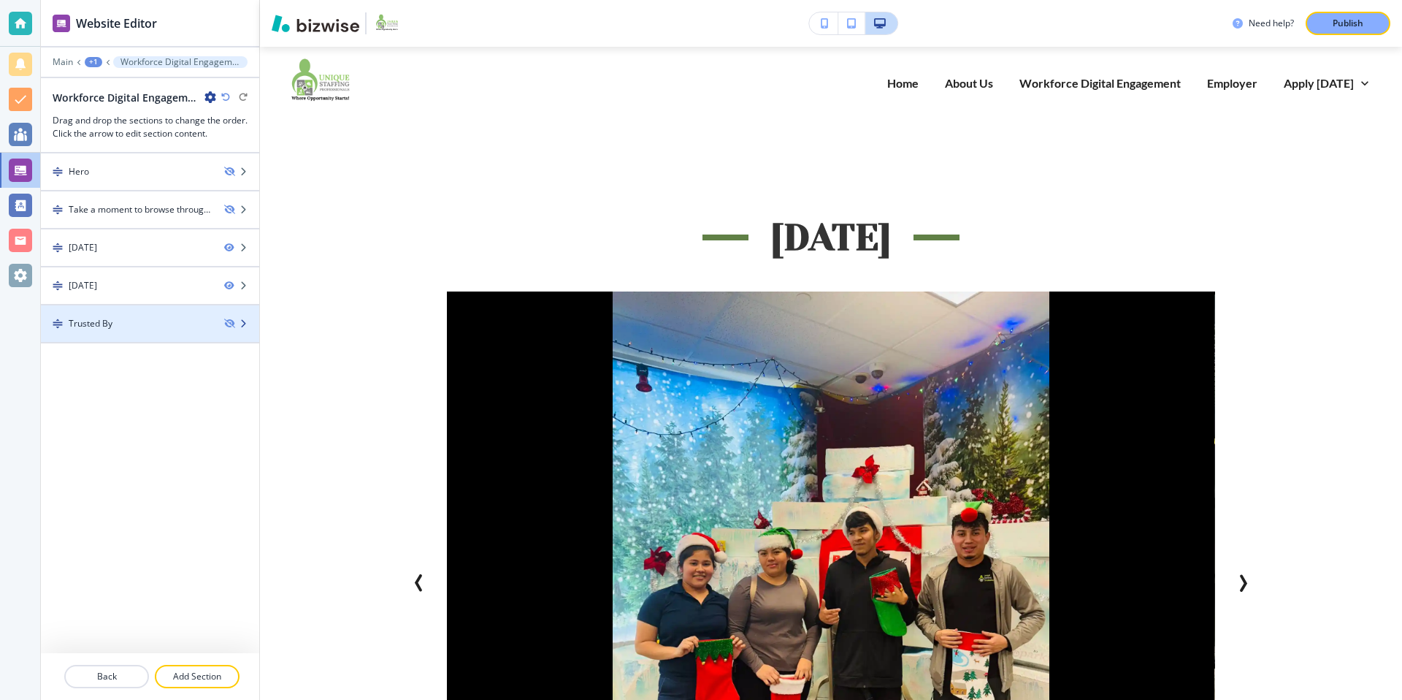
click at [154, 319] on div "Trusted By" at bounding box center [127, 323] width 172 height 13
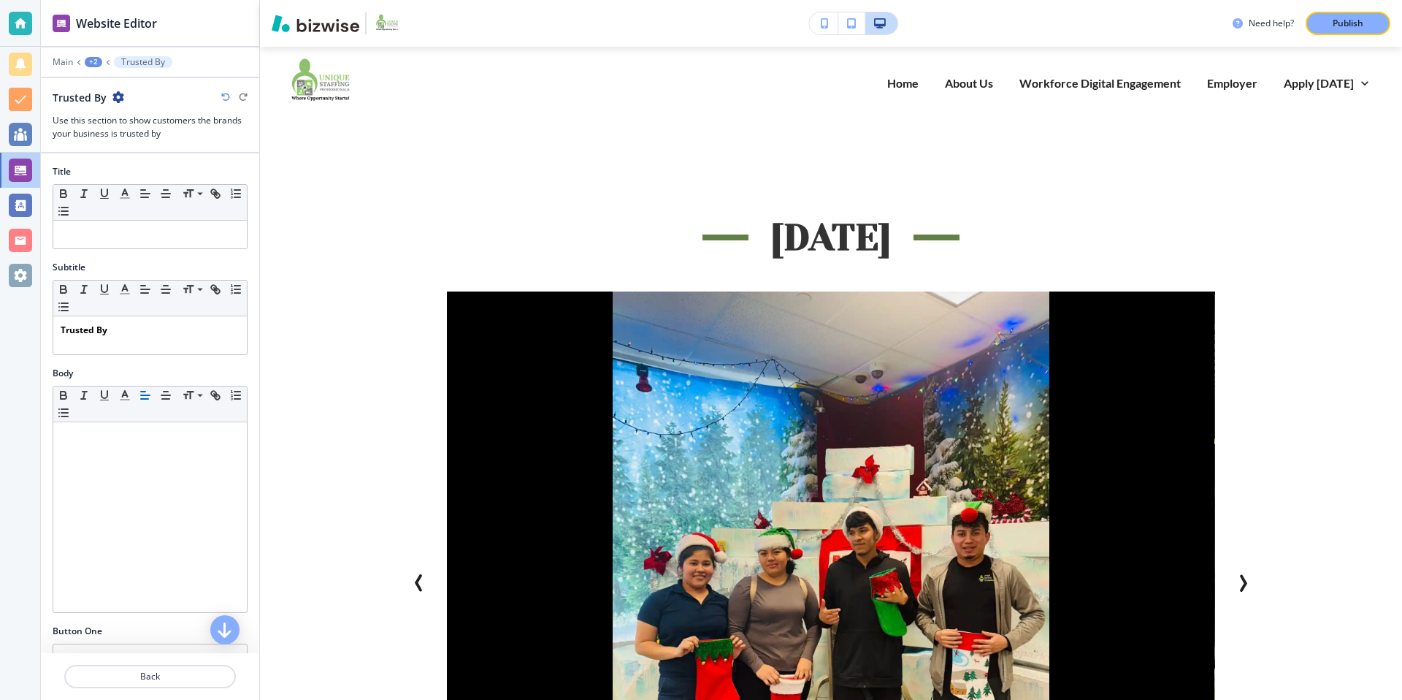
click at [117, 95] on icon "button" at bounding box center [118, 97] width 12 height 12
click at [163, 171] on p "Delete Section" at bounding box center [157, 173] width 74 height 13
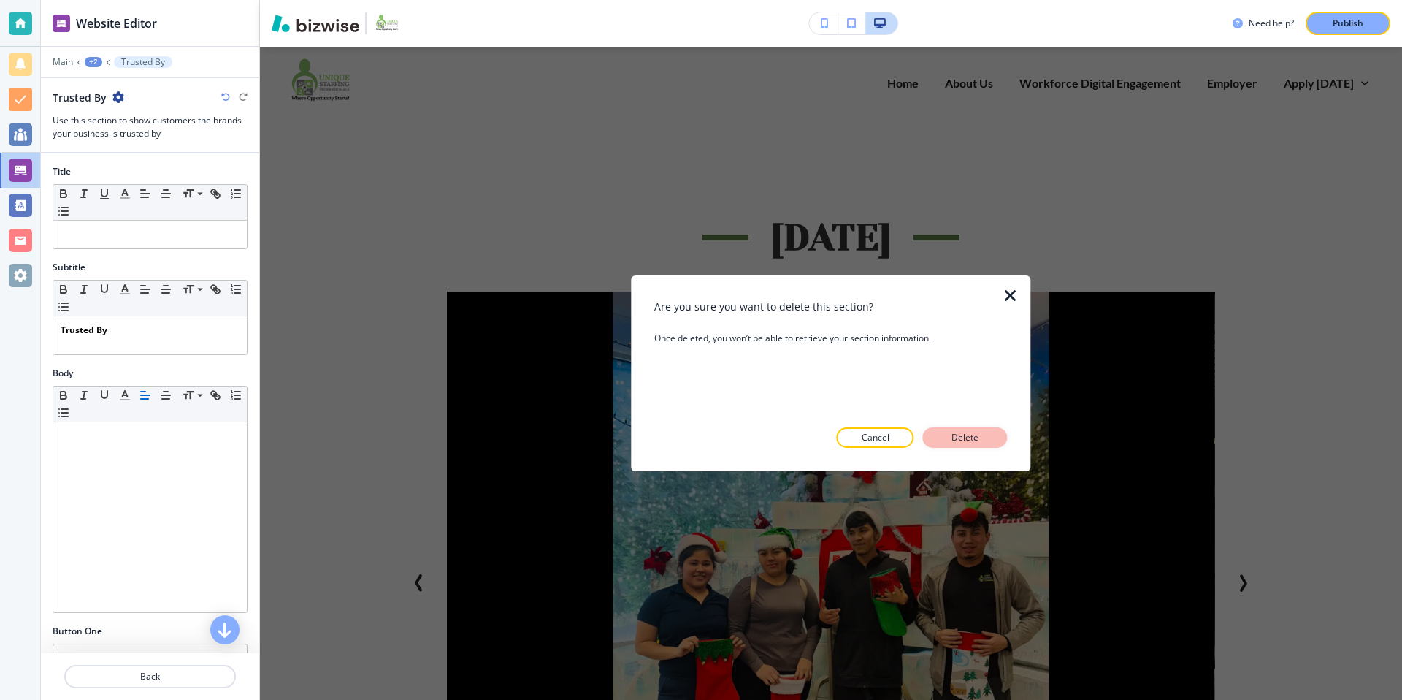
click at [962, 439] on p "Delete" at bounding box center [965, 437] width 35 height 13
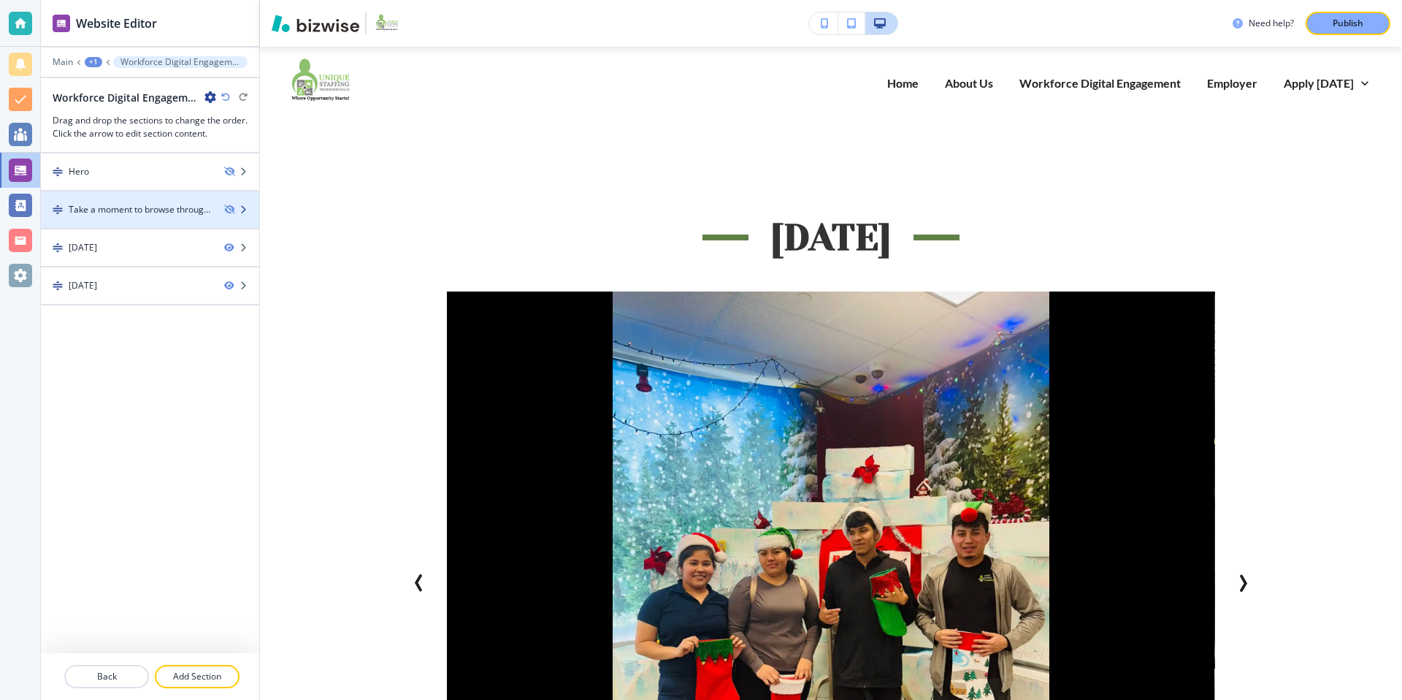
click at [172, 212] on div "Take a moment to browse through our gallery and explore the diverse job opportu…" at bounding box center [141, 209] width 144 height 13
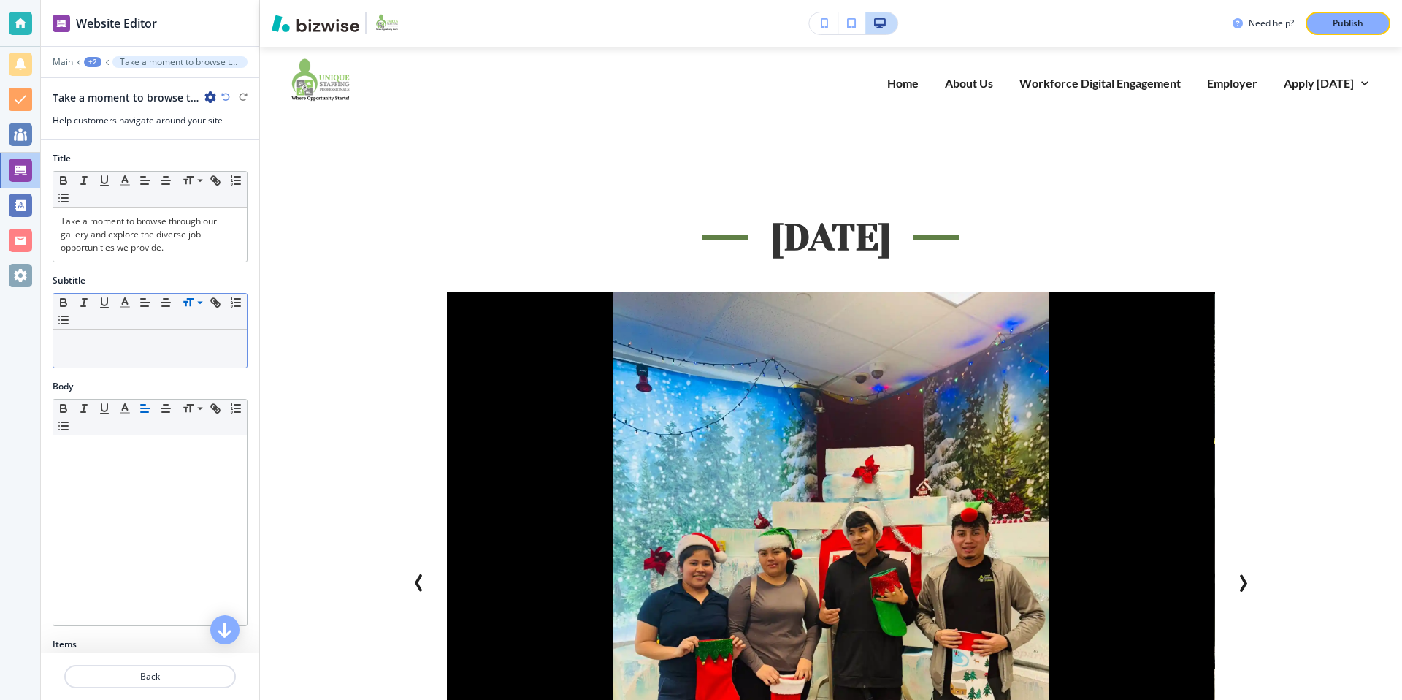
scroll to position [494, 0]
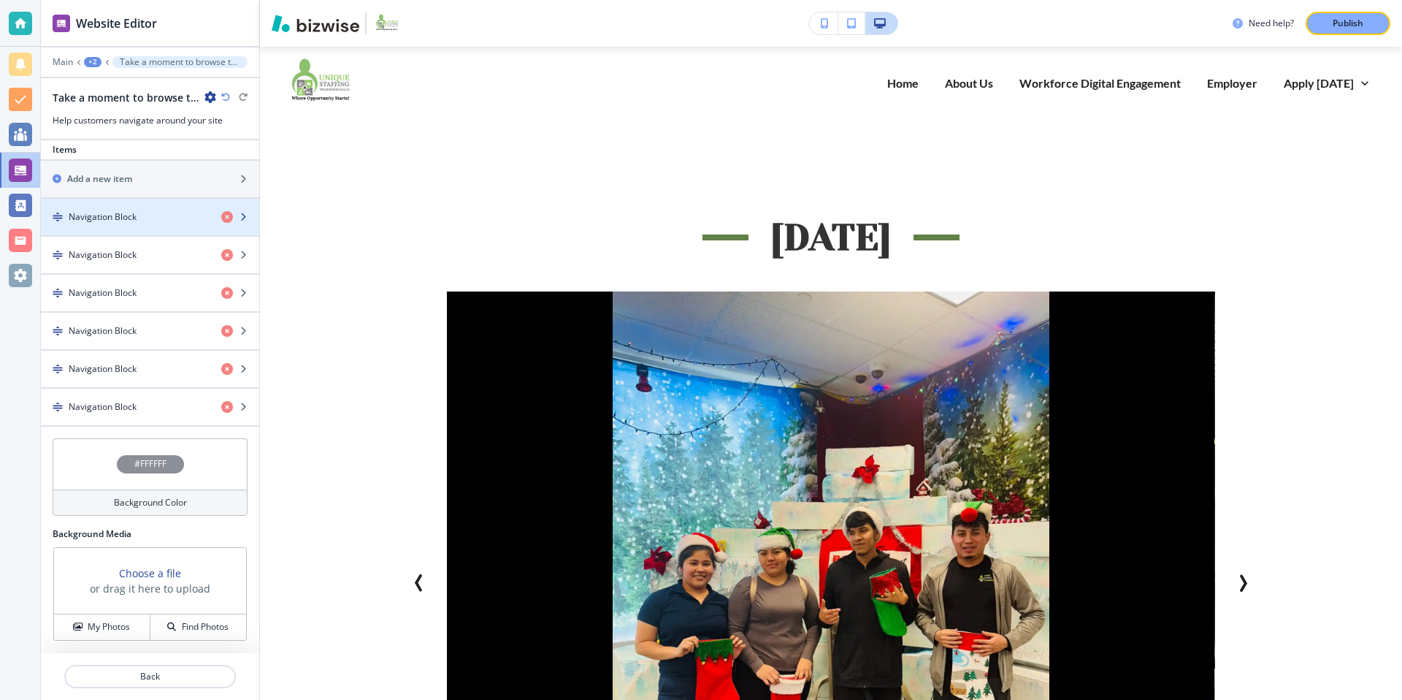
click at [150, 215] on div "Navigation Block" at bounding box center [125, 216] width 169 height 13
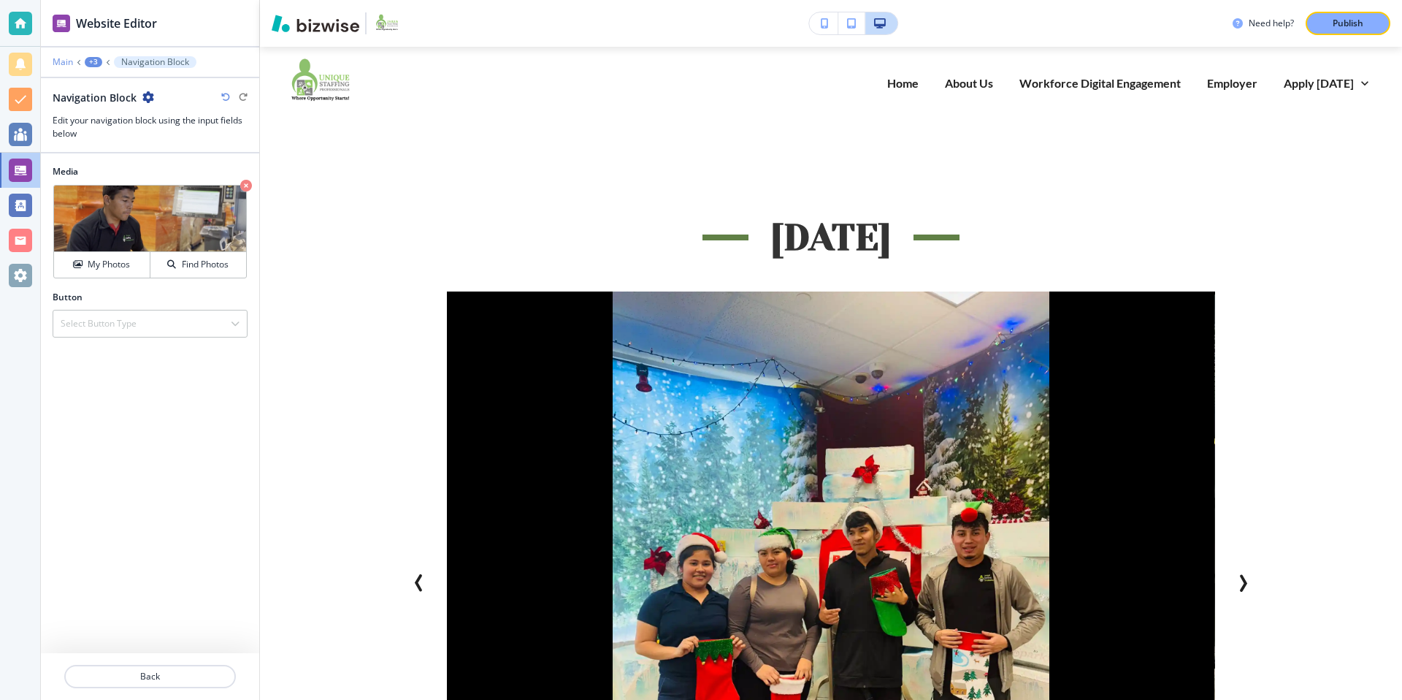
click at [61, 58] on p "Main" at bounding box center [63, 62] width 20 height 10
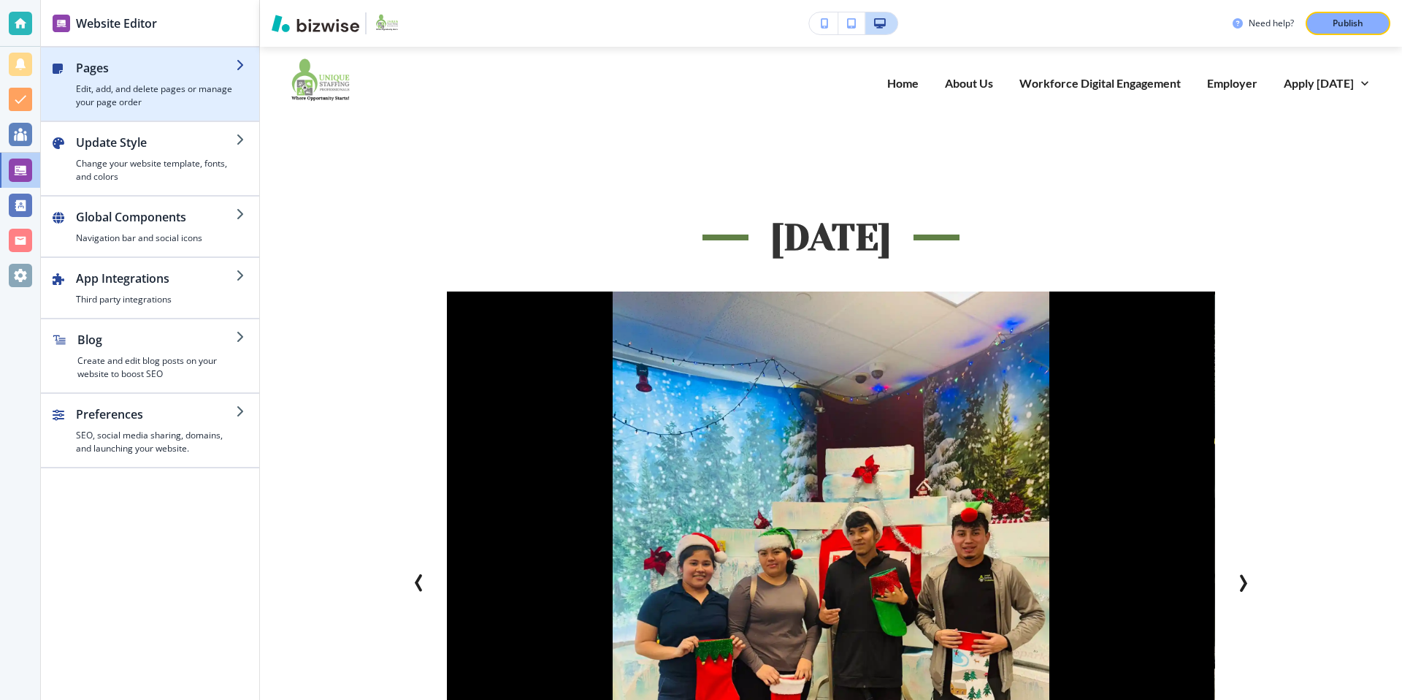
click at [119, 77] on div "button" at bounding box center [156, 80] width 160 height 6
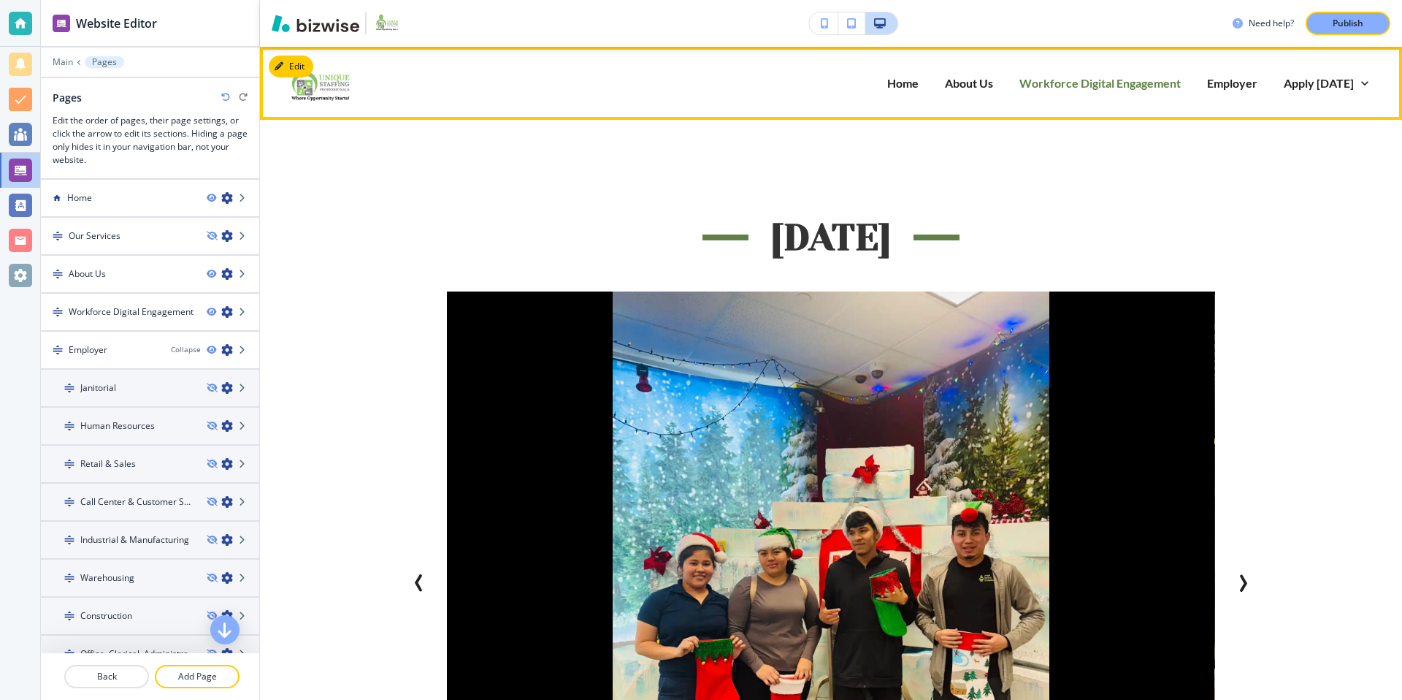
click at [1098, 79] on p "Workforce Digital Engagement" at bounding box center [1099, 82] width 161 height 17
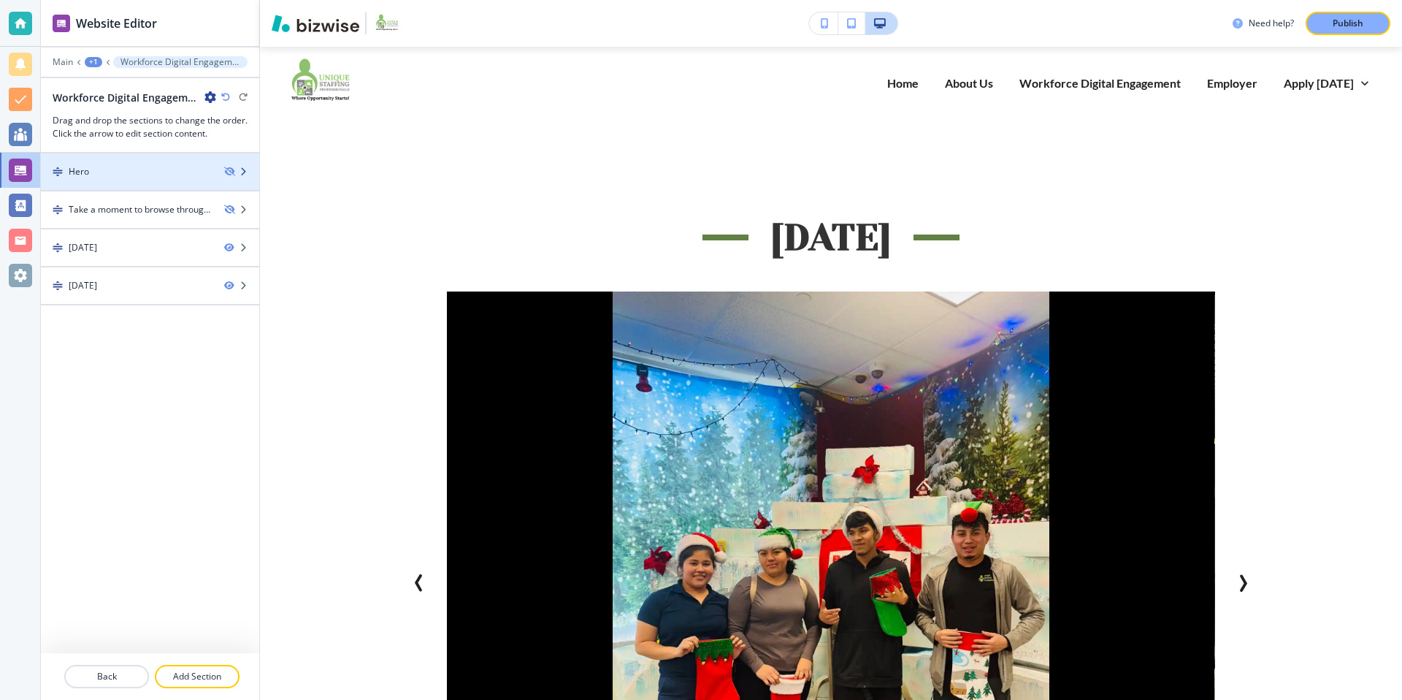
click at [180, 174] on div "Hero" at bounding box center [127, 171] width 172 height 13
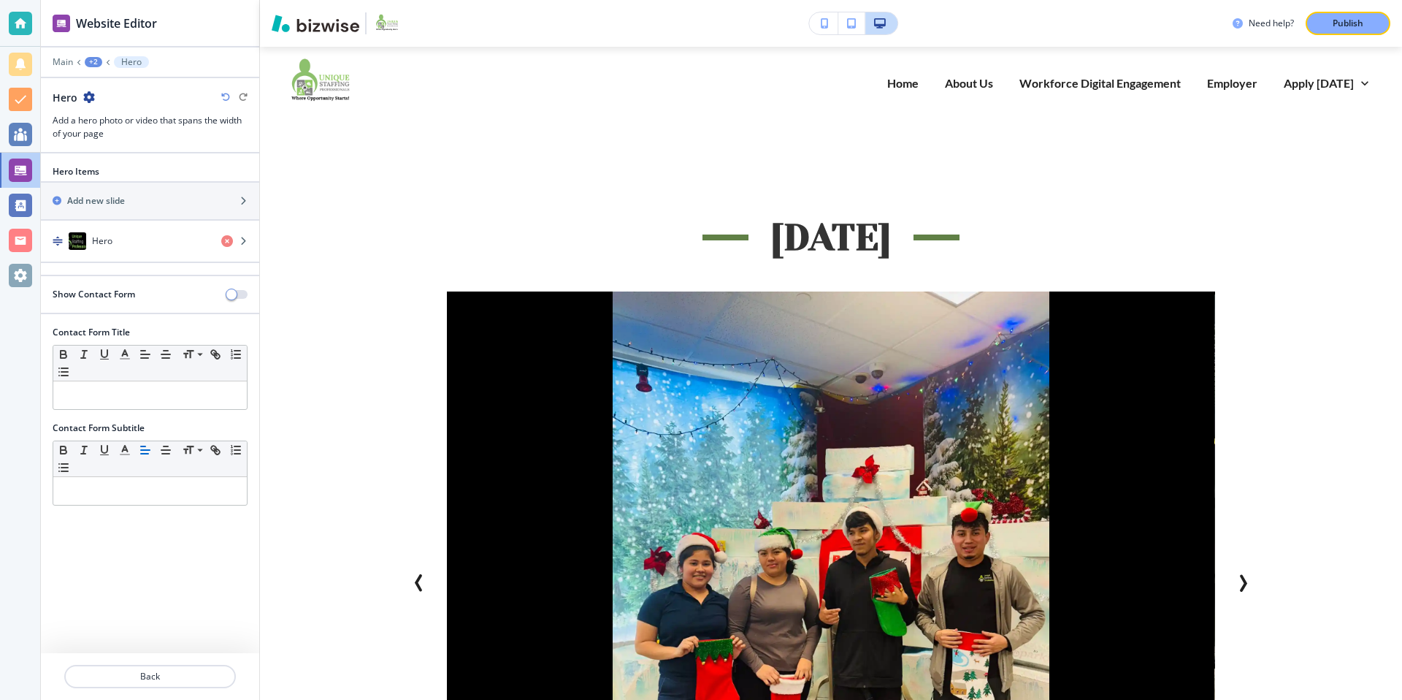
click at [90, 94] on icon "button" at bounding box center [89, 97] width 12 height 12
click at [118, 170] on p "Delete Section" at bounding box center [129, 173] width 74 height 13
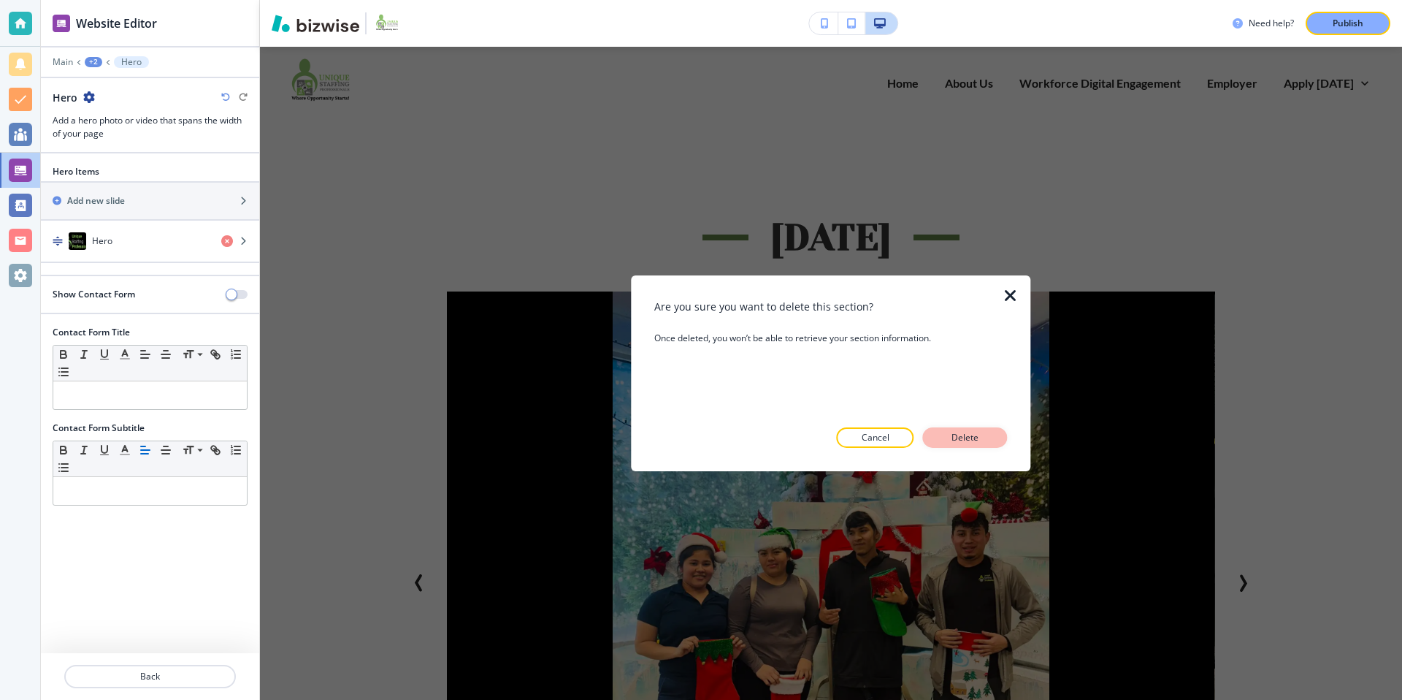
click at [970, 434] on p "Delete" at bounding box center [965, 437] width 35 height 13
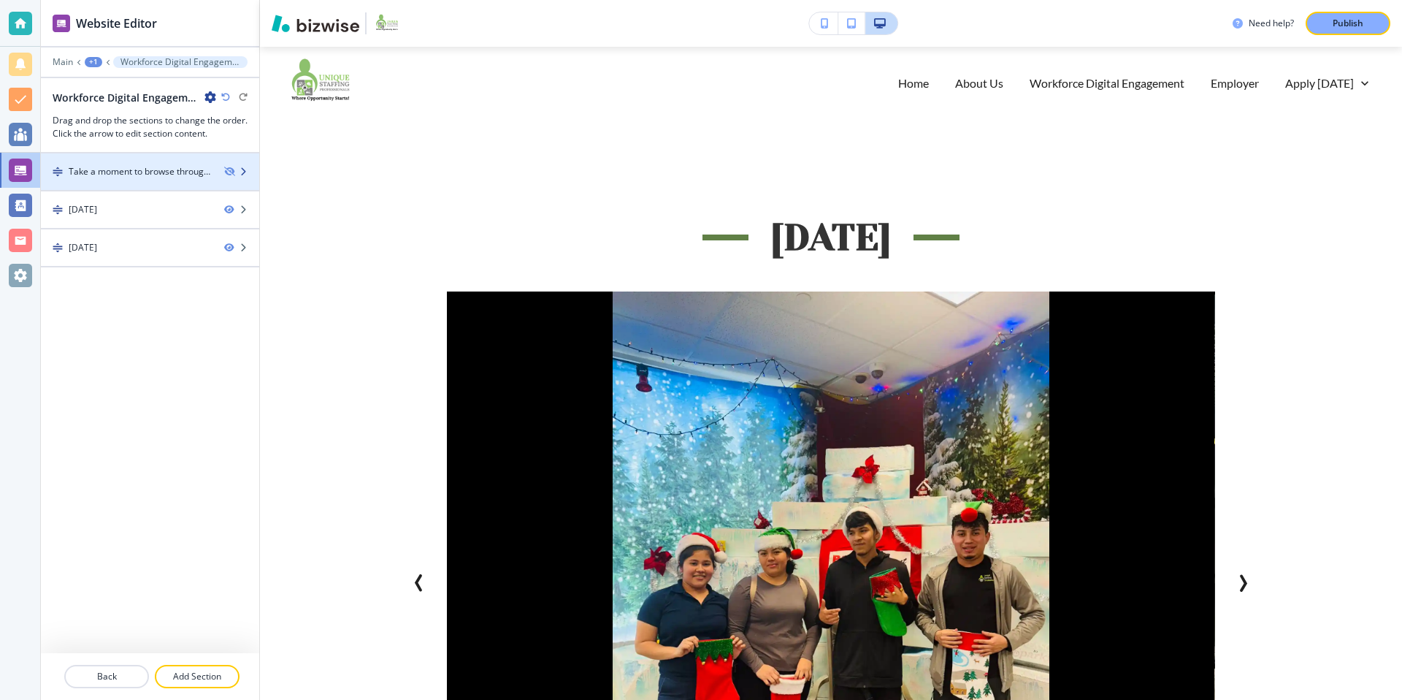
click at [187, 169] on div "Take a moment to browse through our gallery and explore the diverse job opportu…" at bounding box center [141, 171] width 144 height 13
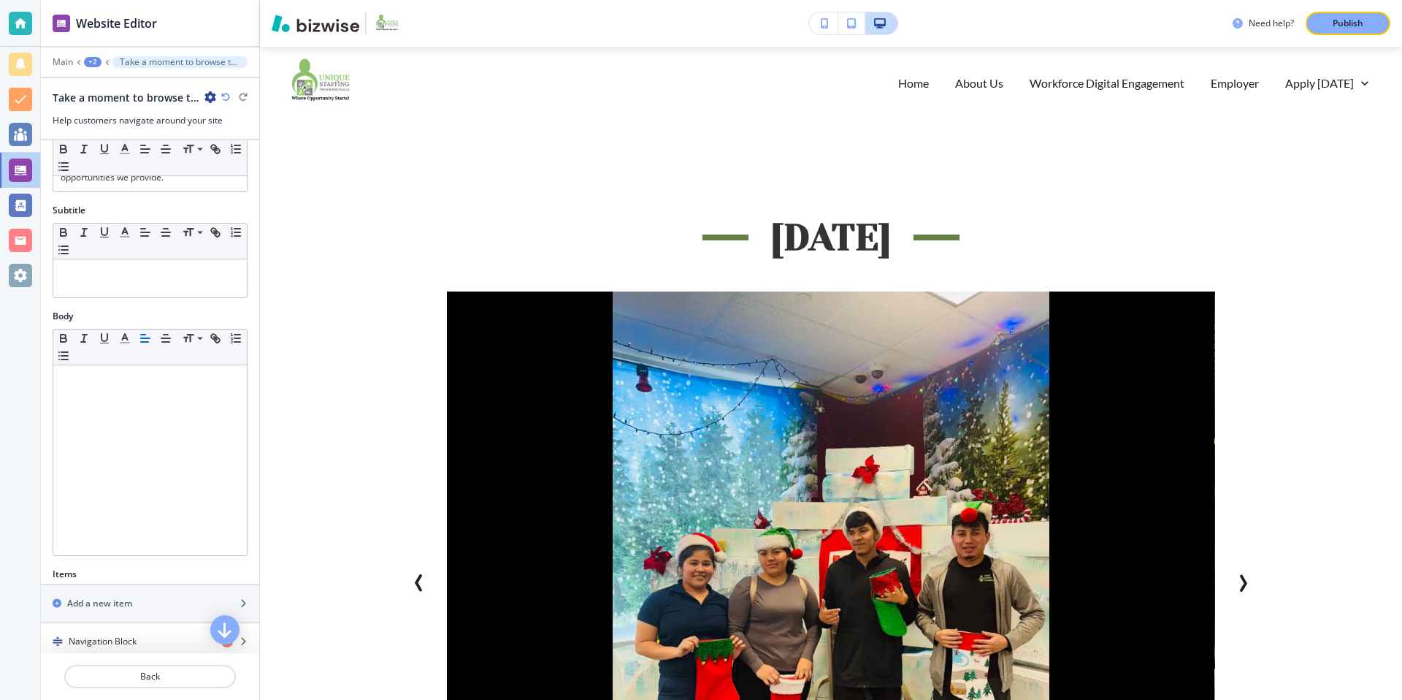
scroll to position [0, 0]
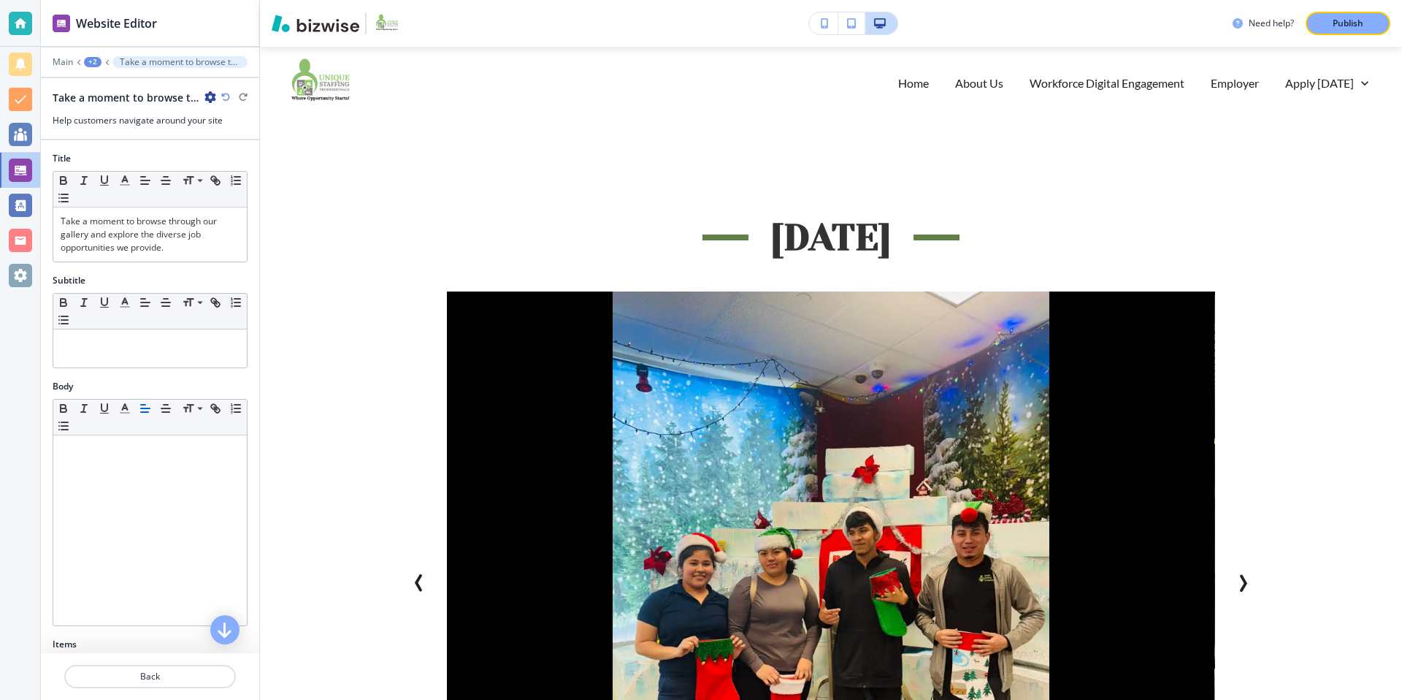
click at [210, 97] on icon "button" at bounding box center [210, 97] width 12 height 12
click at [231, 148] on p "Duplicate Section" at bounding box center [251, 148] width 74 height 13
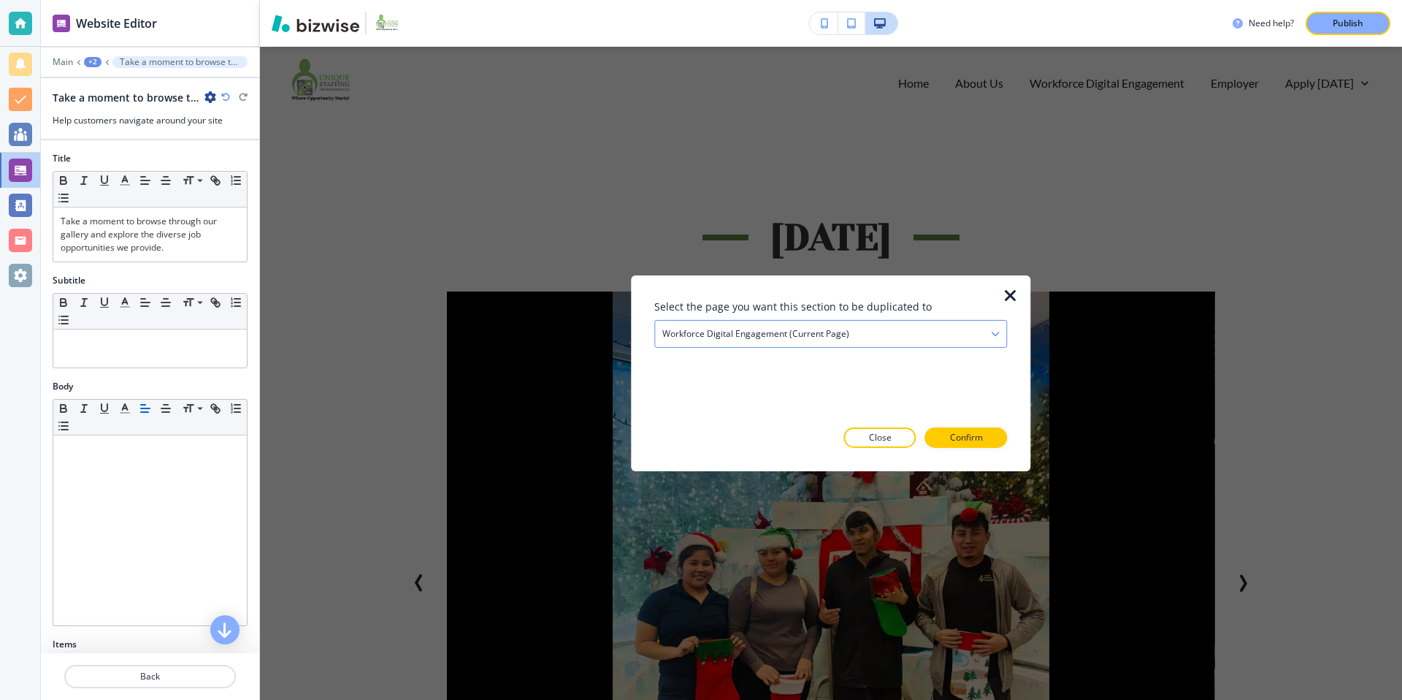
click at [907, 332] on div "Workforce Digital Engagement (current page)" at bounding box center [830, 334] width 351 height 26
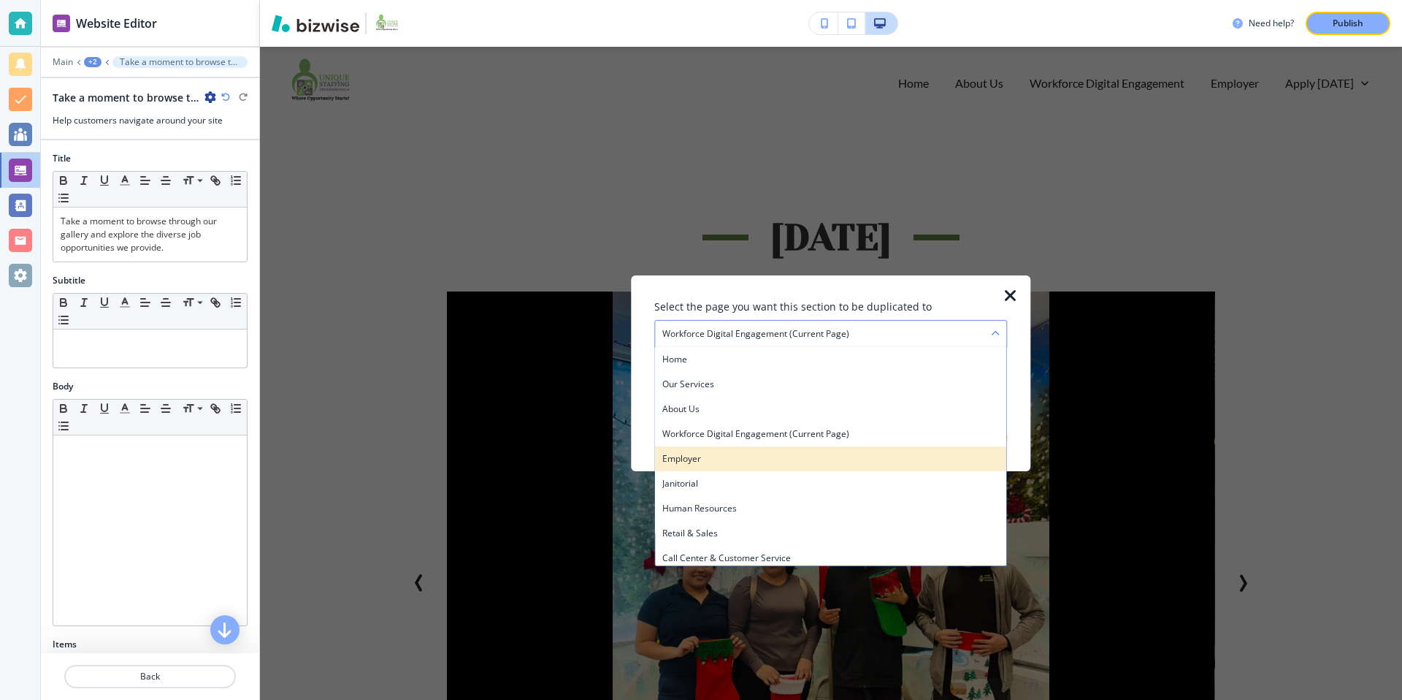
click at [699, 467] on div "Employer" at bounding box center [830, 458] width 351 height 25
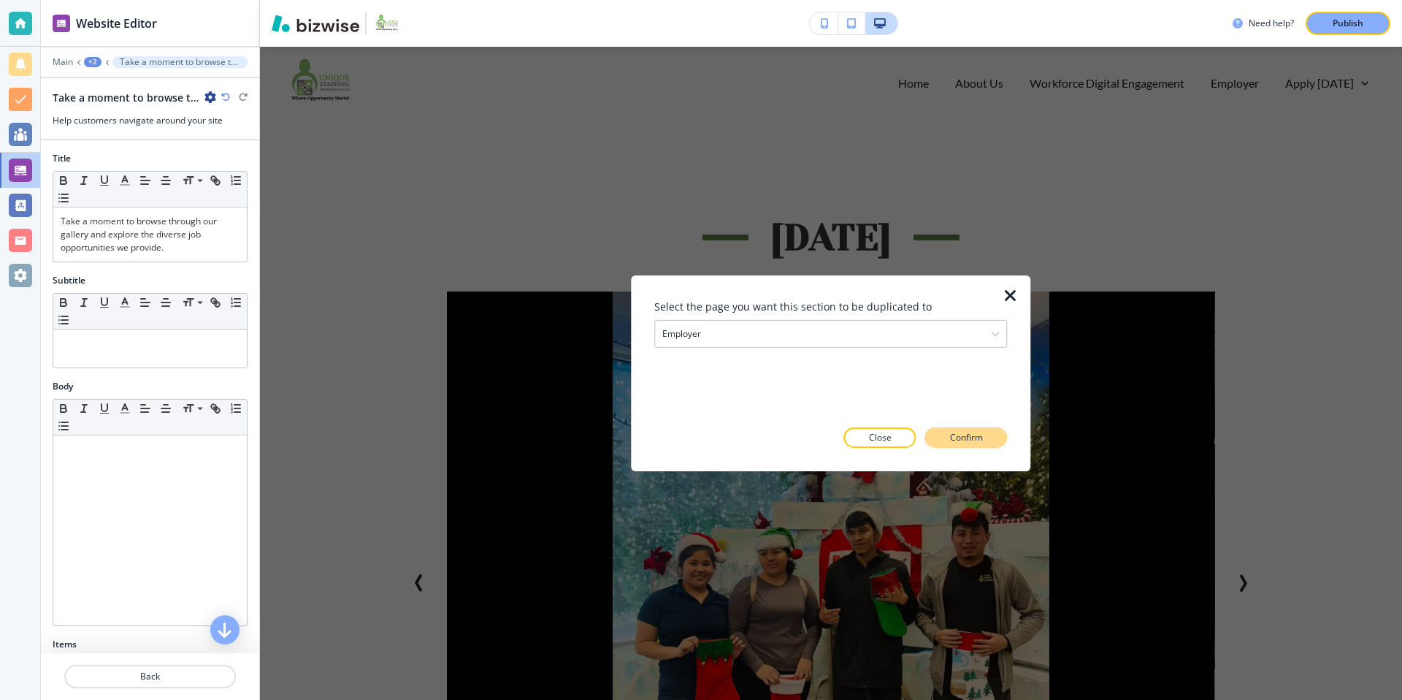
click at [967, 441] on p "Confirm" at bounding box center [966, 437] width 33 height 13
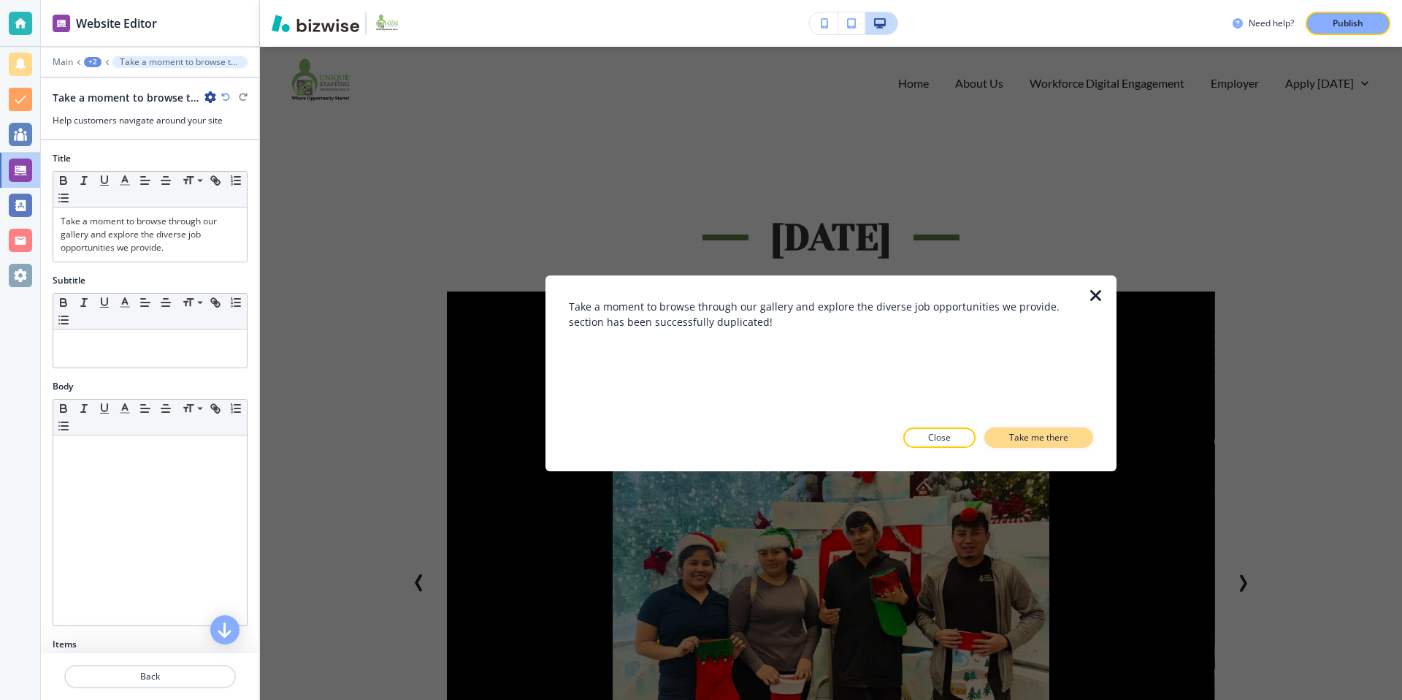
click at [1008, 433] on button "Take me there" at bounding box center [1038, 437] width 109 height 20
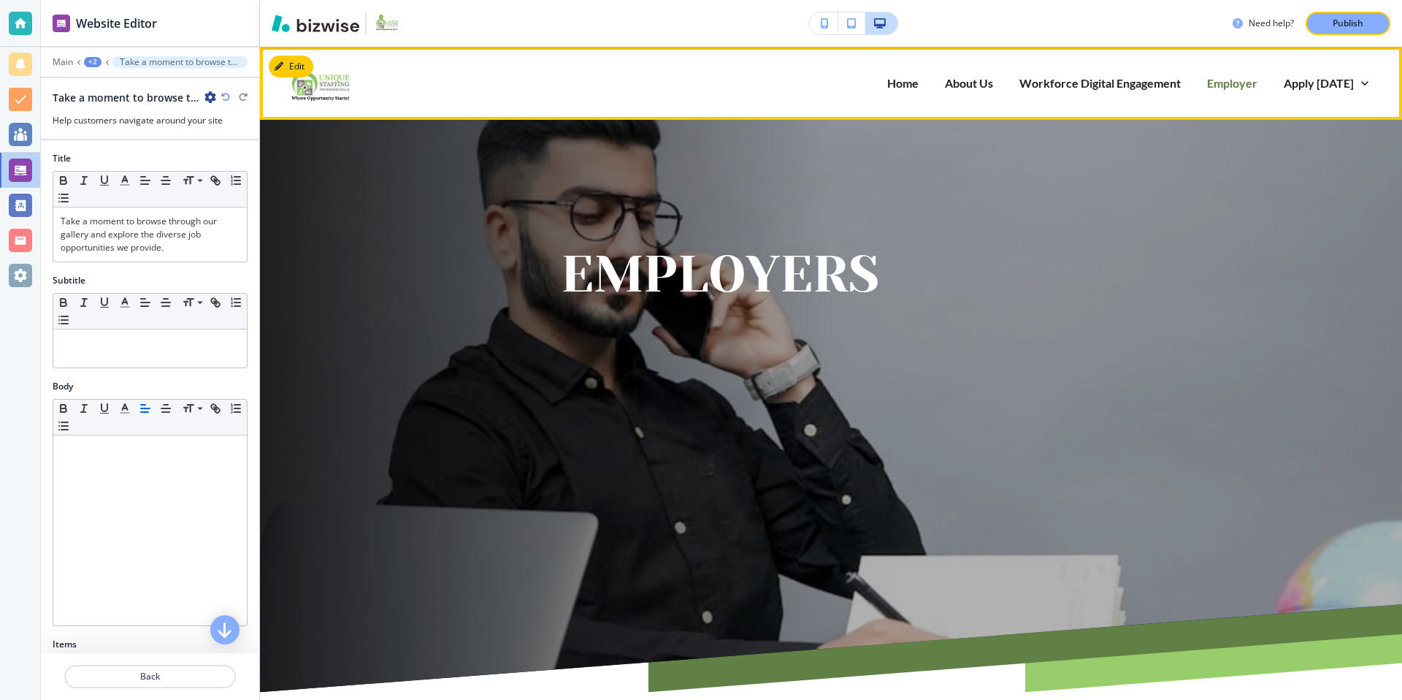
click at [1227, 86] on p "Employer" at bounding box center [1232, 82] width 50 height 17
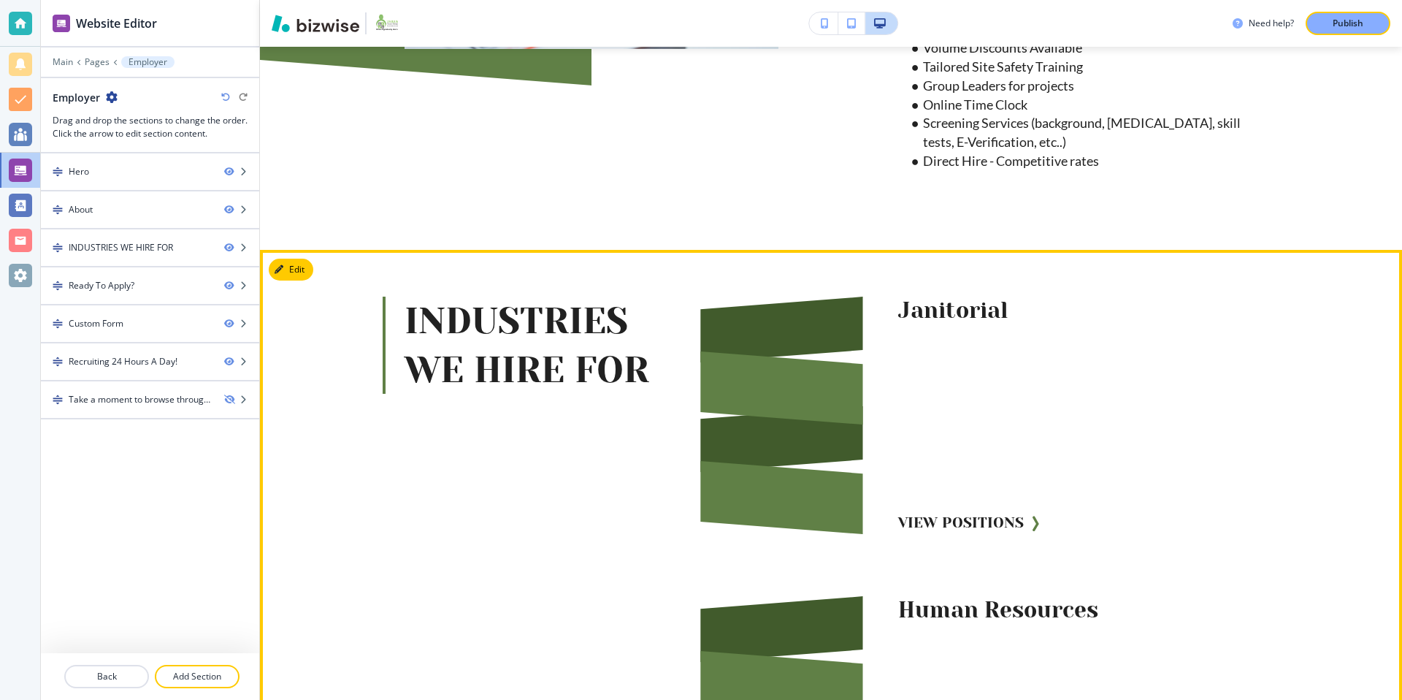
scroll to position [1065, 0]
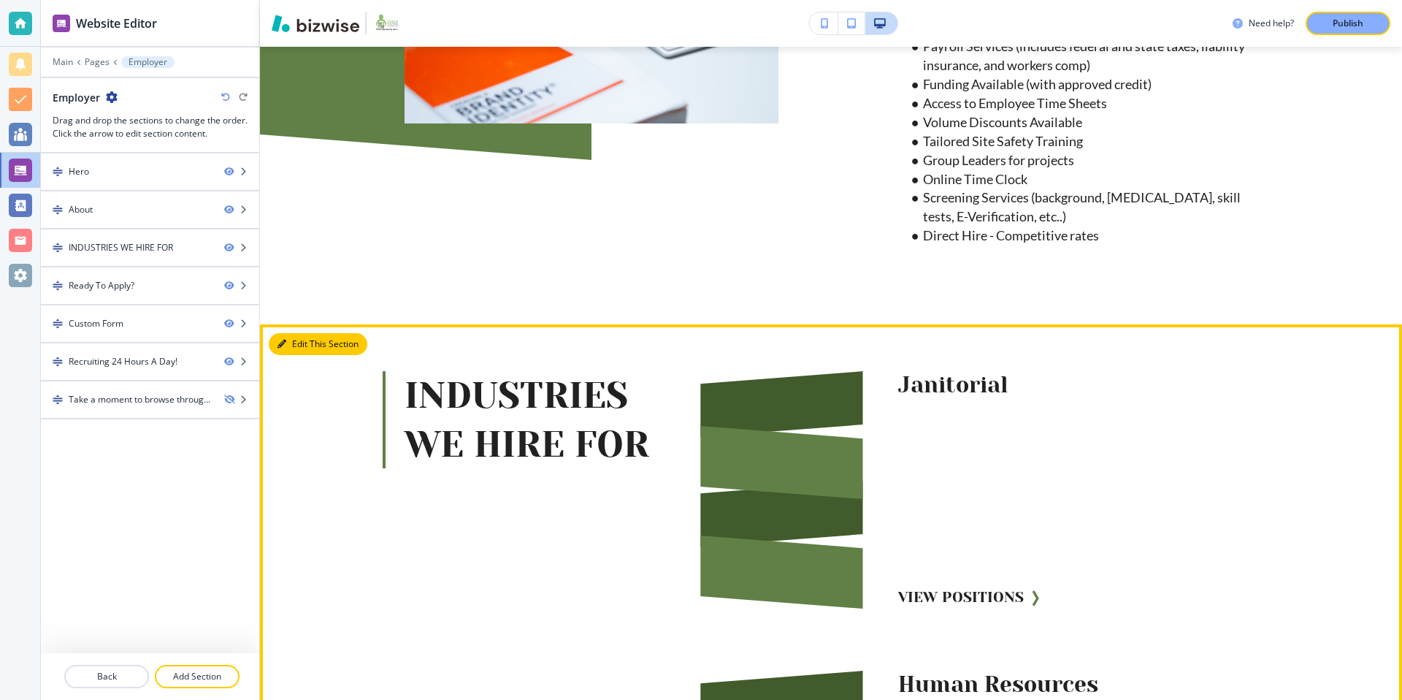
click at [308, 347] on button "Edit This Section" at bounding box center [318, 344] width 99 height 22
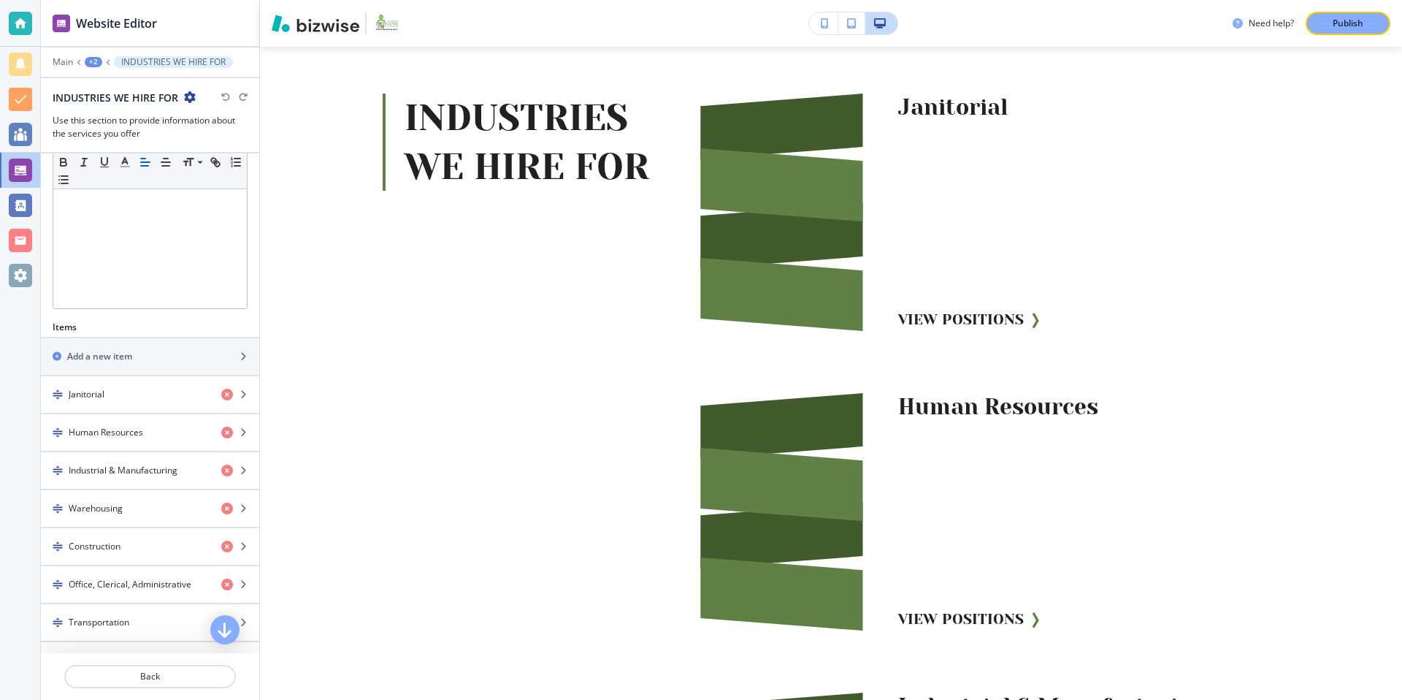
scroll to position [386, 0]
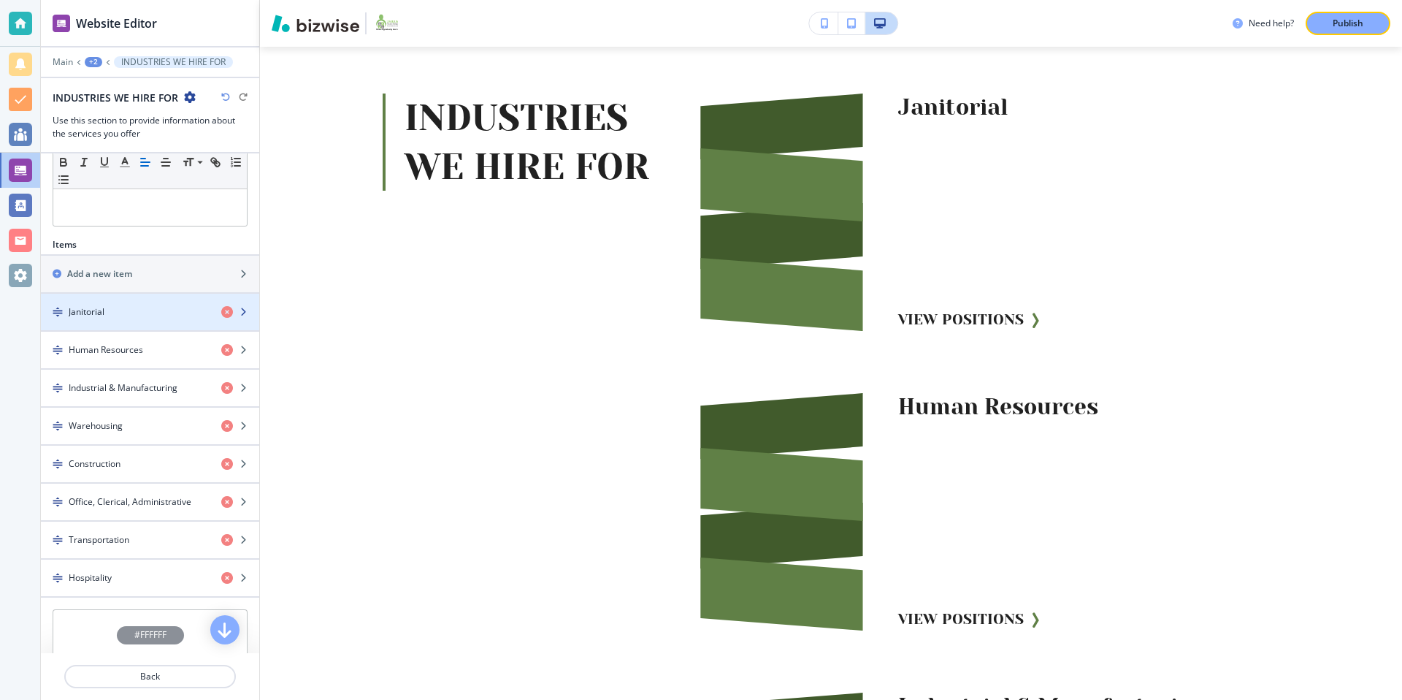
click at [151, 311] on div "Janitorial" at bounding box center [125, 311] width 169 height 13
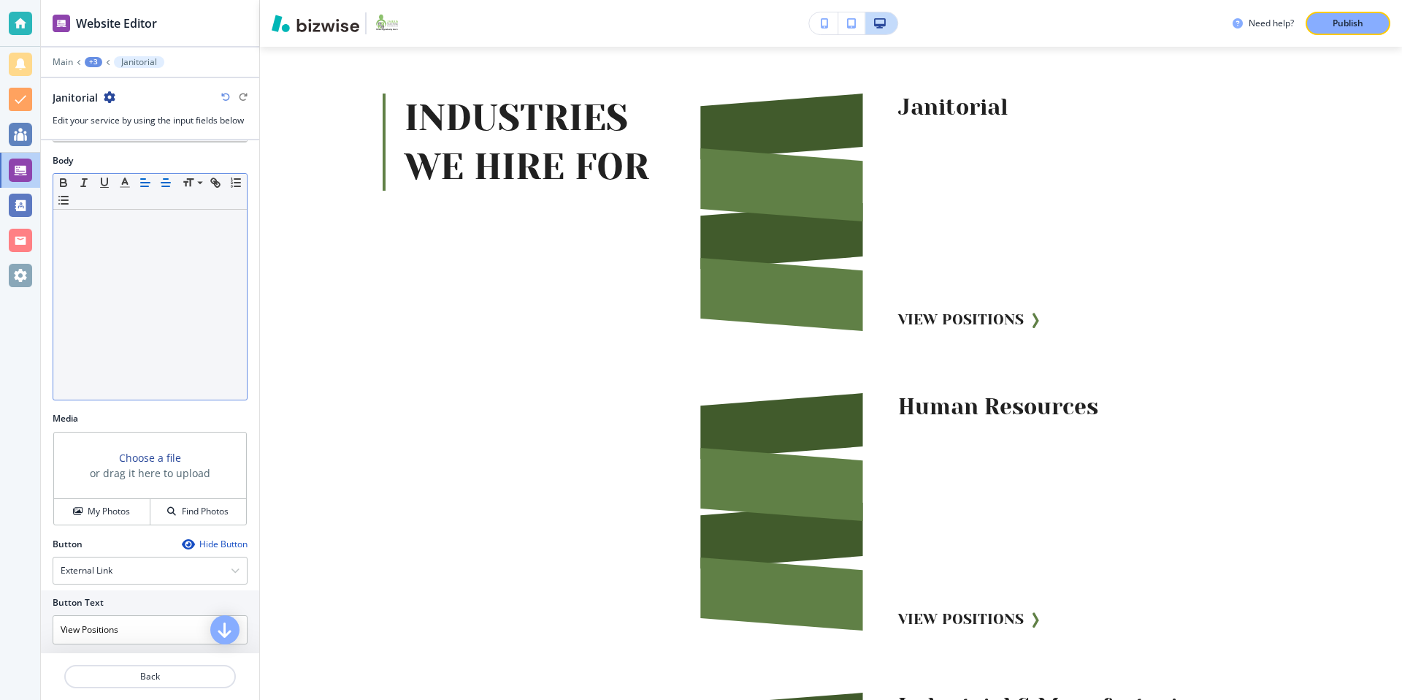
scroll to position [280, 0]
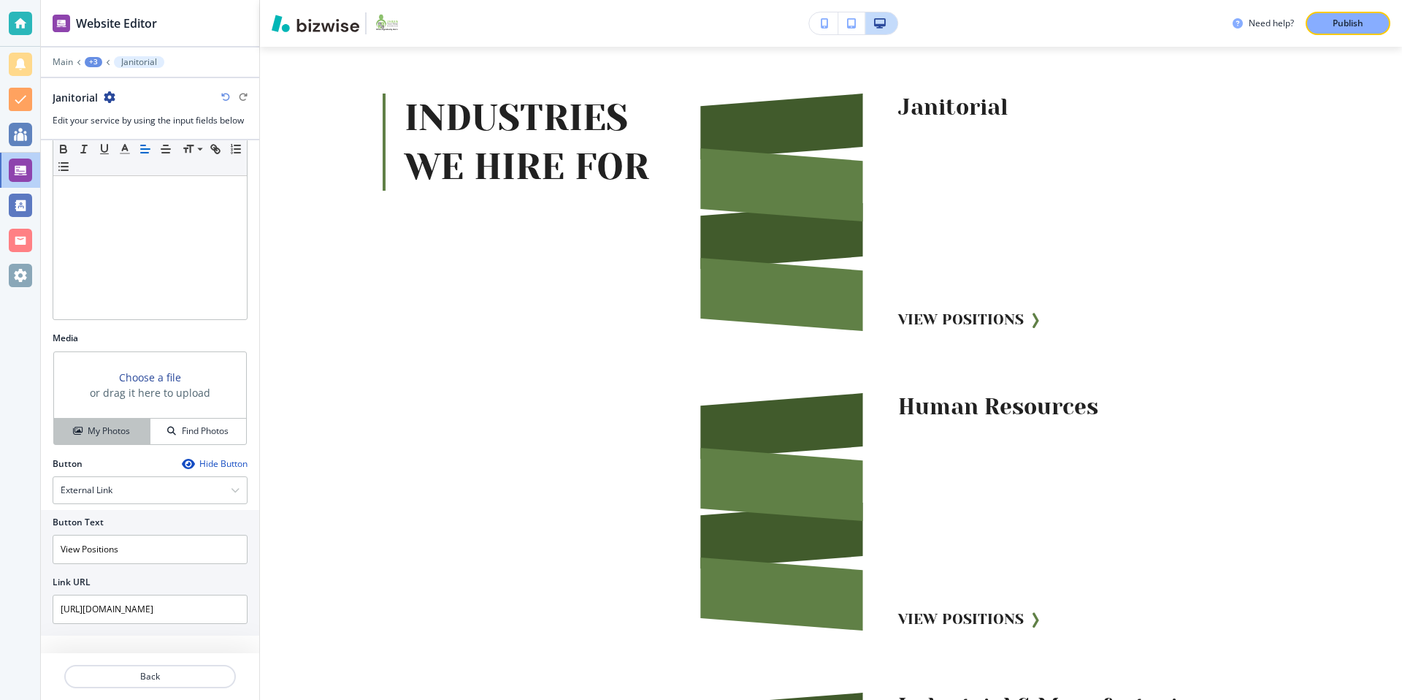
click at [98, 432] on h4 "My Photos" at bounding box center [109, 430] width 42 height 13
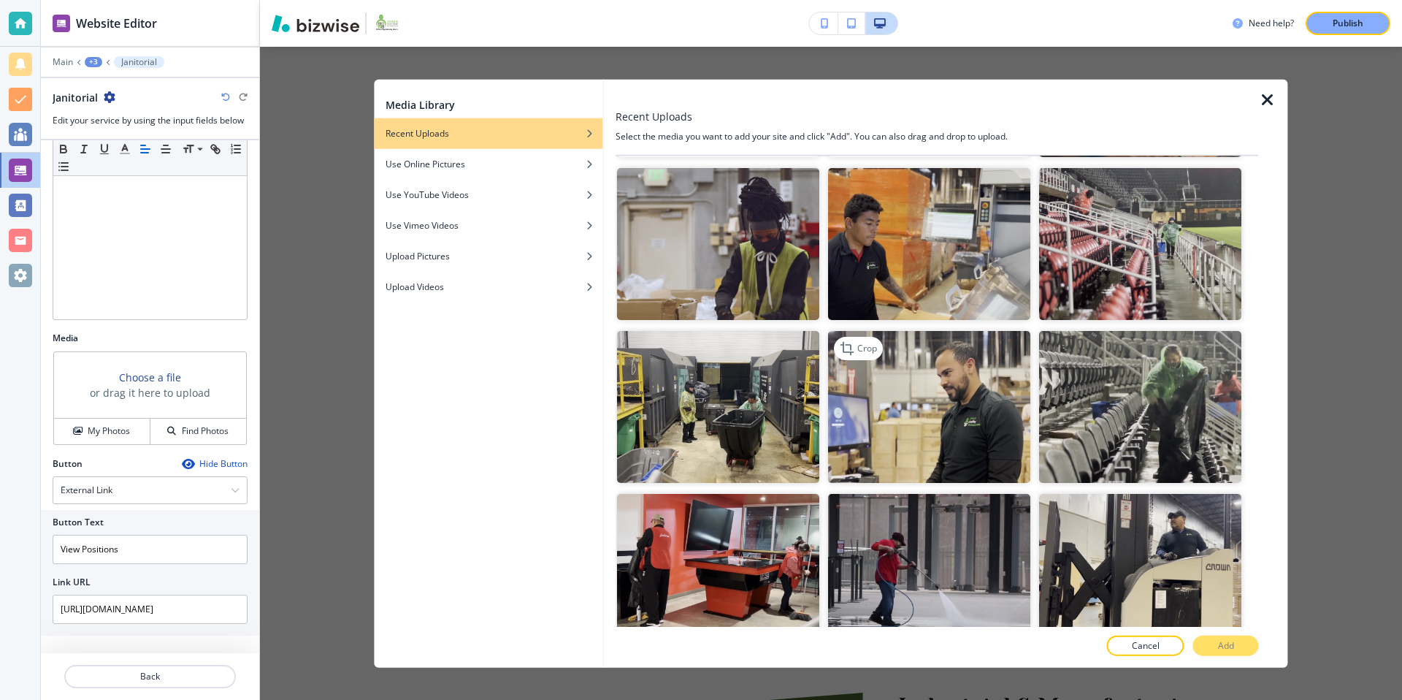
scroll to position [1793, 0]
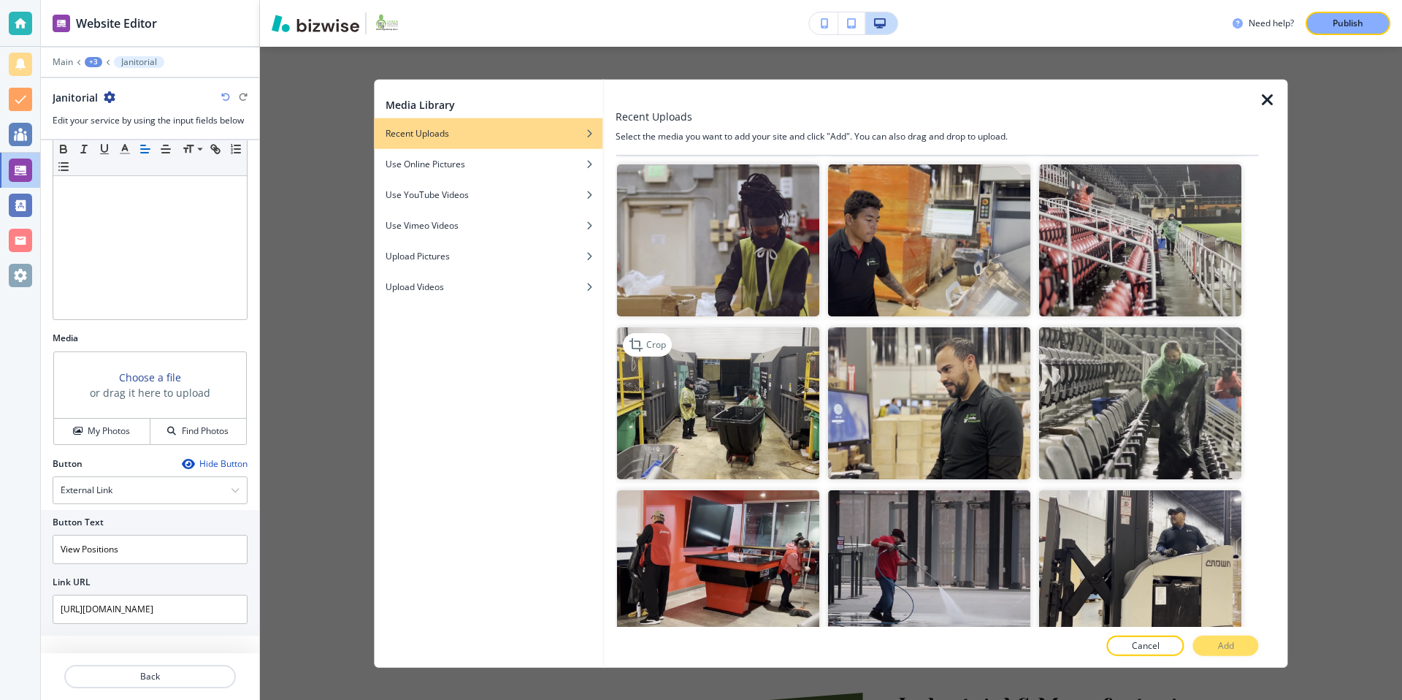
click at [725, 399] on img "button" at bounding box center [718, 402] width 202 height 152
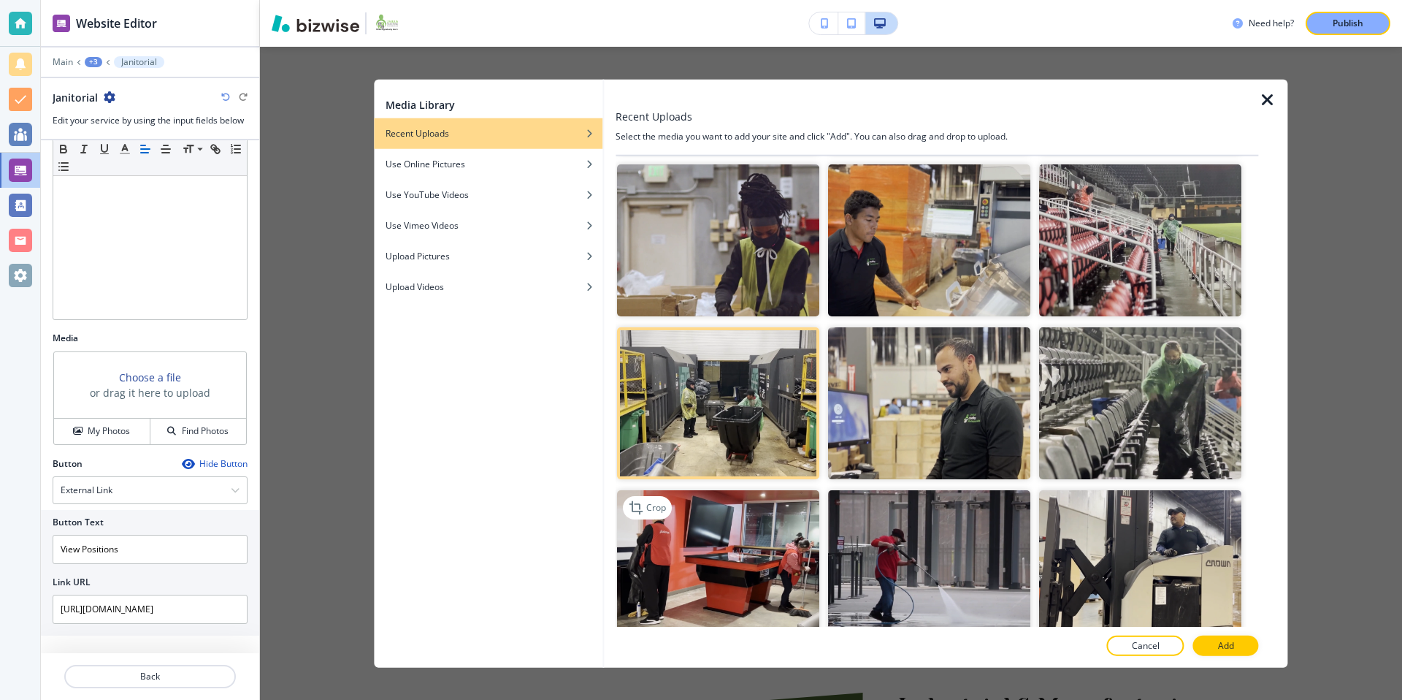
click at [765, 549] on img "button" at bounding box center [718, 565] width 202 height 152
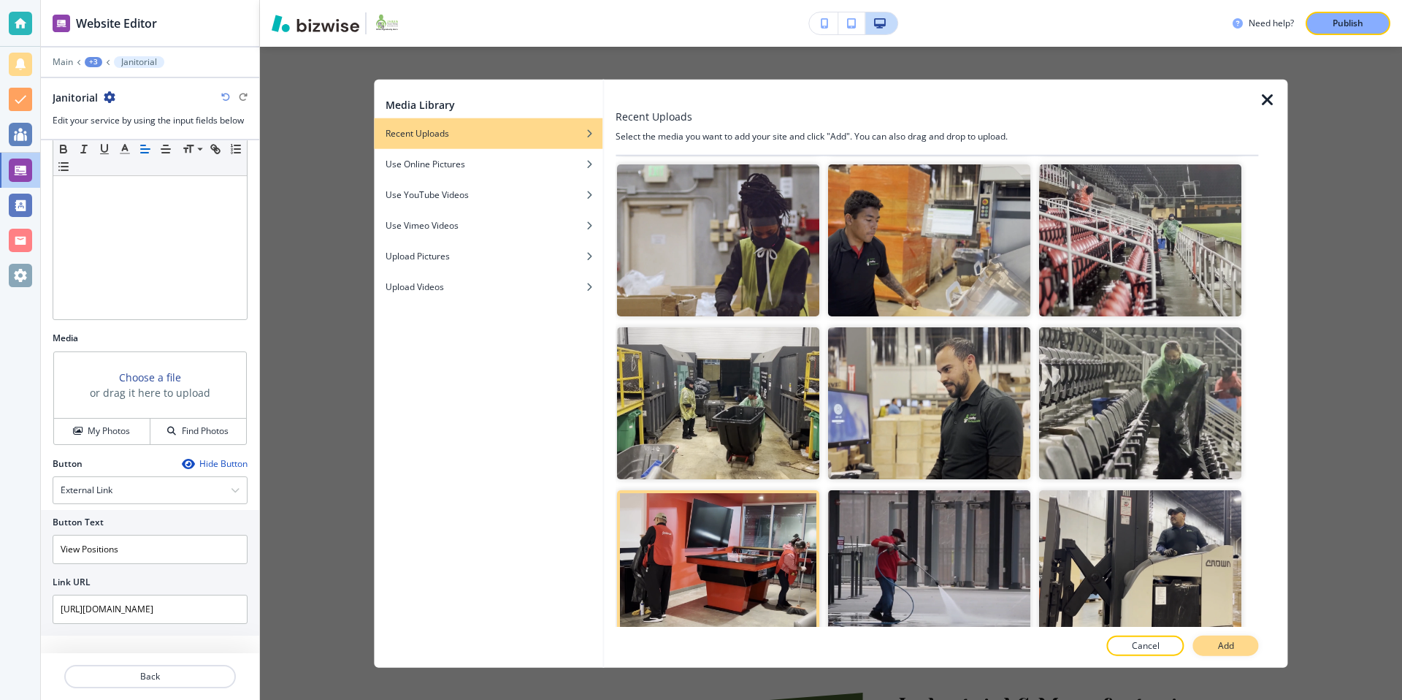
click at [1203, 641] on button "Add" at bounding box center [1226, 645] width 66 height 20
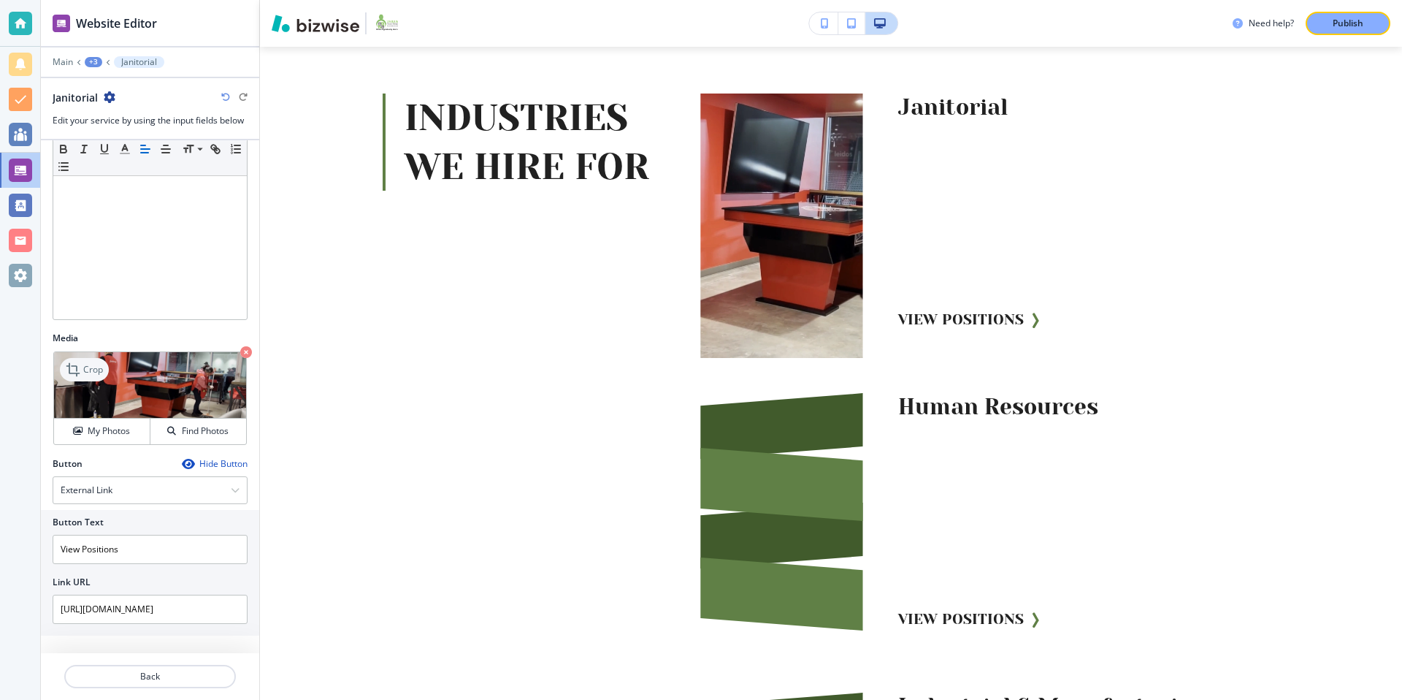
click at [93, 366] on p "Crop" at bounding box center [93, 369] width 20 height 13
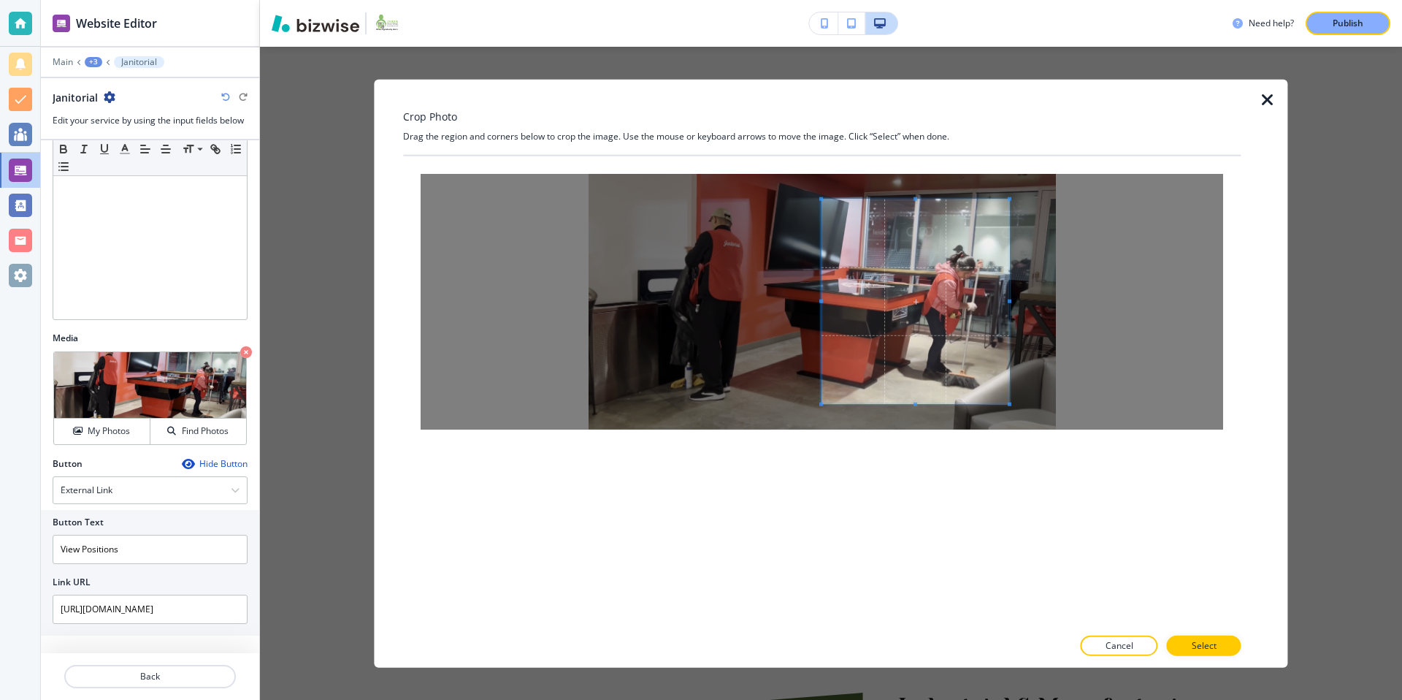
click at [829, 315] on div at bounding box center [915, 301] width 188 height 204
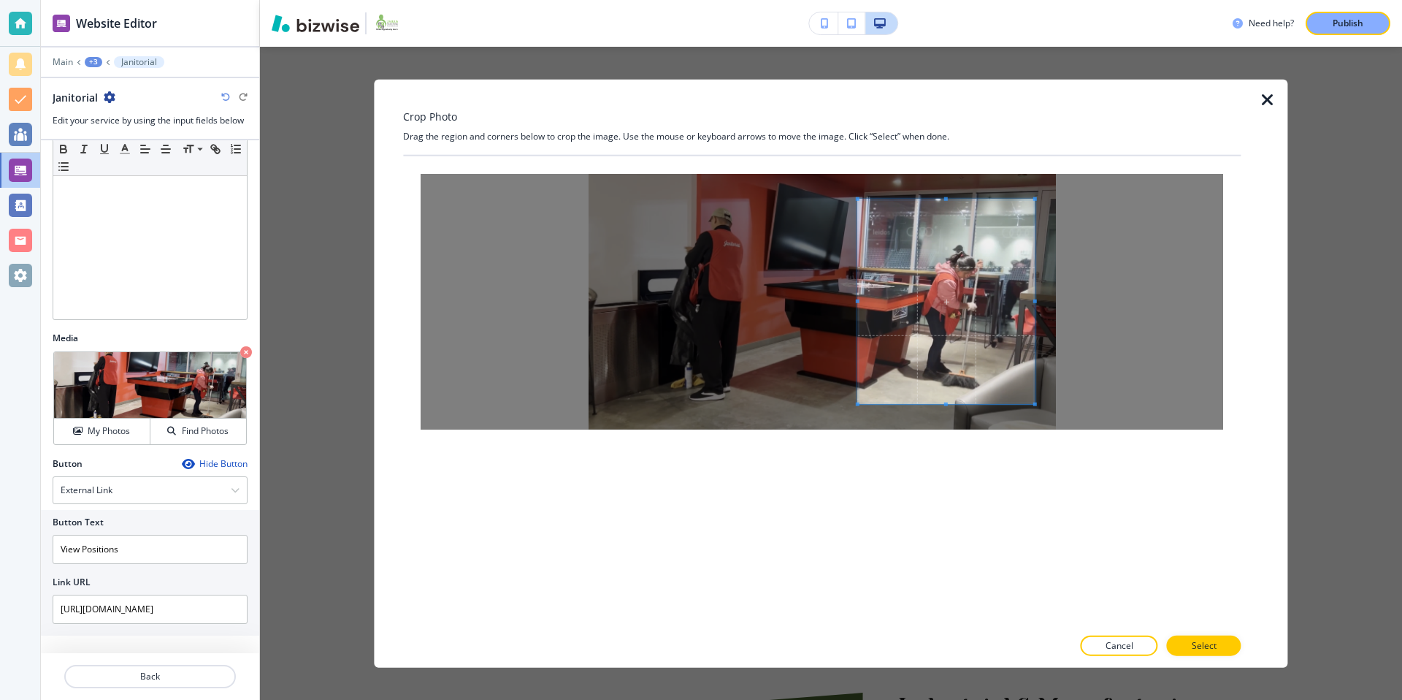
click at [964, 306] on span at bounding box center [946, 301] width 177 height 204
click at [1208, 640] on p "Select" at bounding box center [1204, 644] width 25 height 13
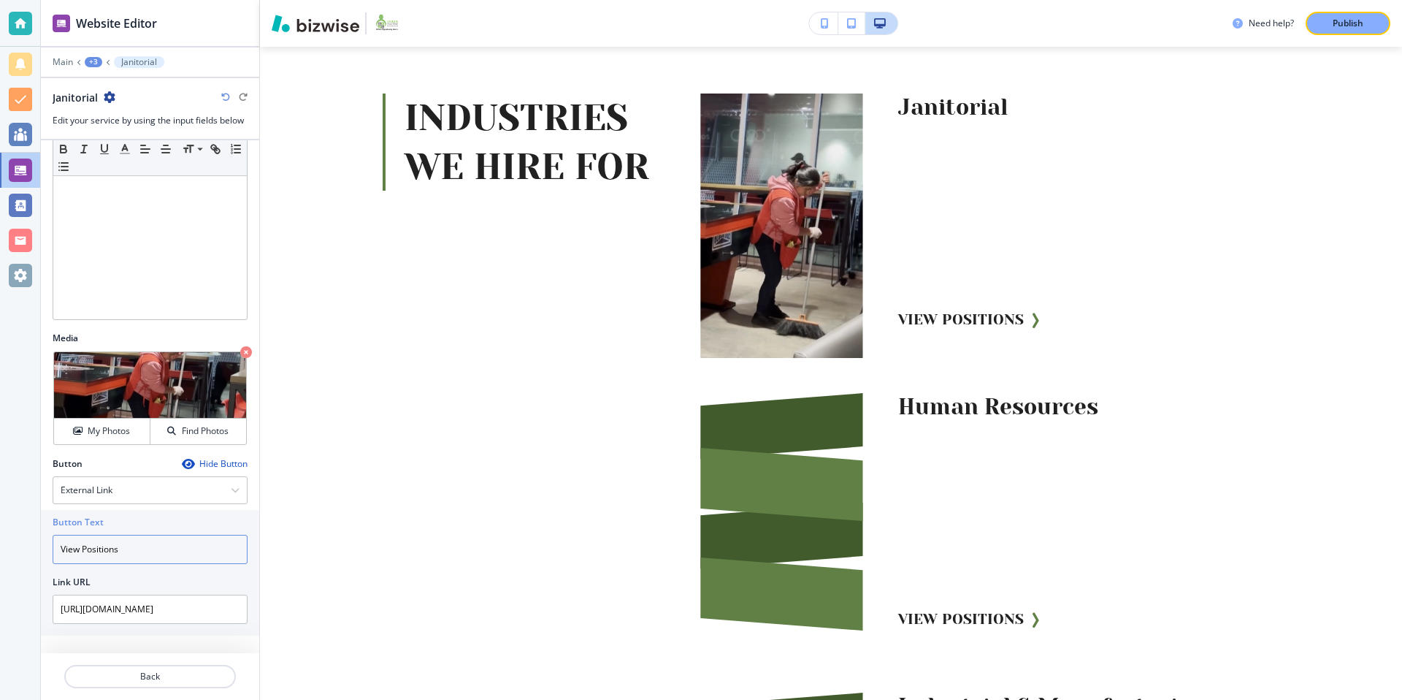
drag, startPoint x: 191, startPoint y: 549, endPoint x: 18, endPoint y: 540, distance: 173.3
click at [18, 540] on div "Website Editor Main +3 Janitorial Janitorial Edit your service by using the inp…" at bounding box center [701, 350] width 1402 height 700
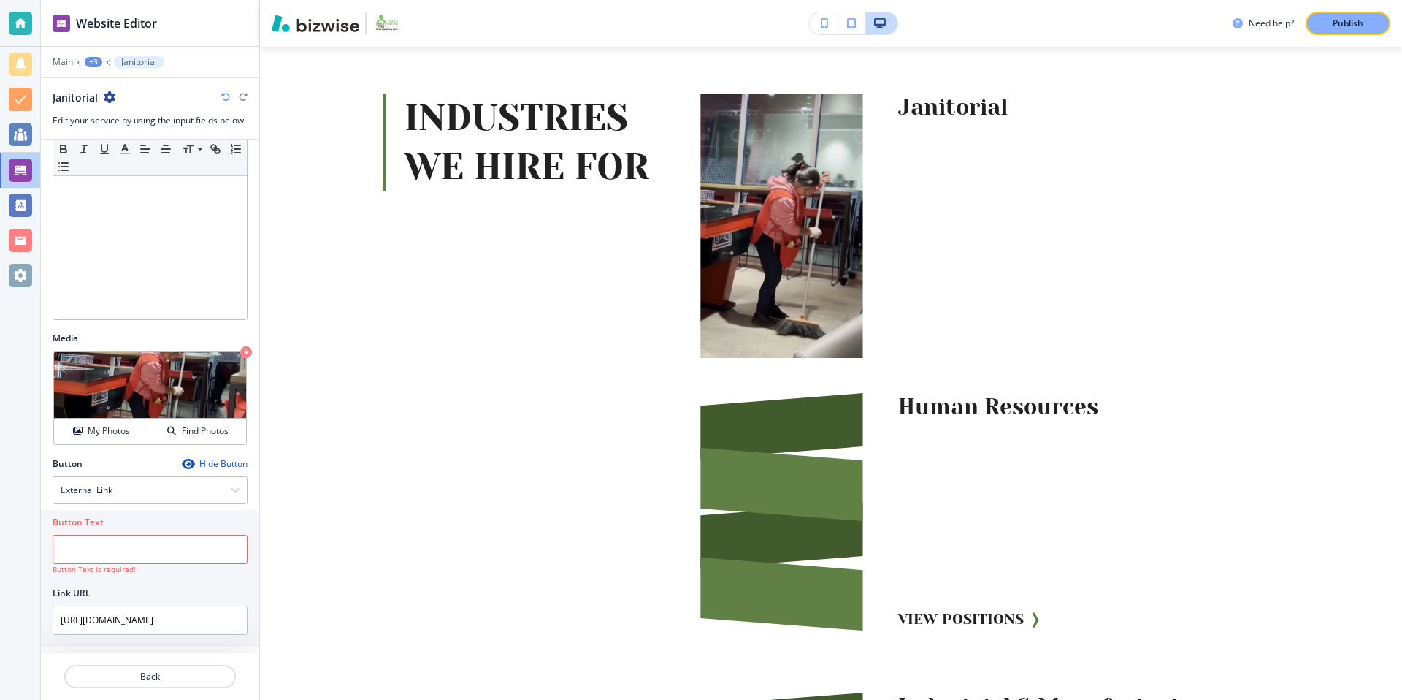
click at [215, 459] on div "Hide Button" at bounding box center [215, 464] width 66 height 12
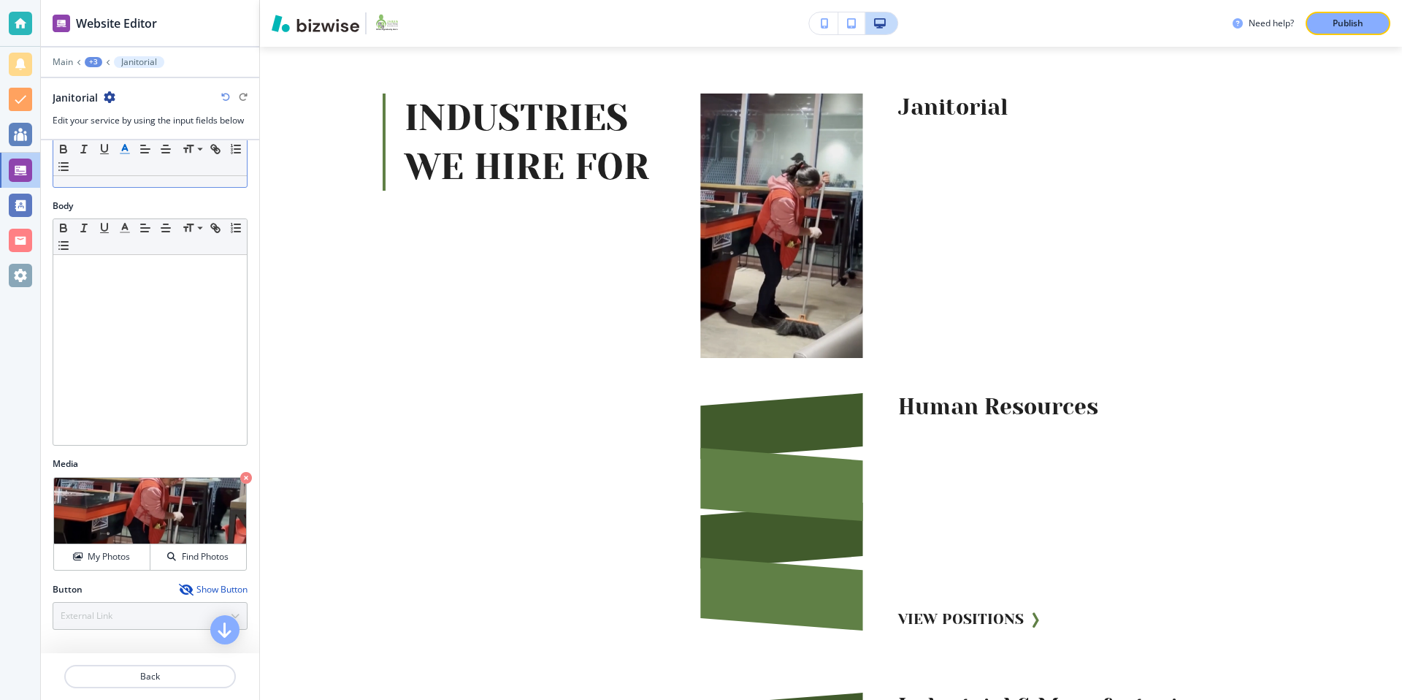
scroll to position [0, 0]
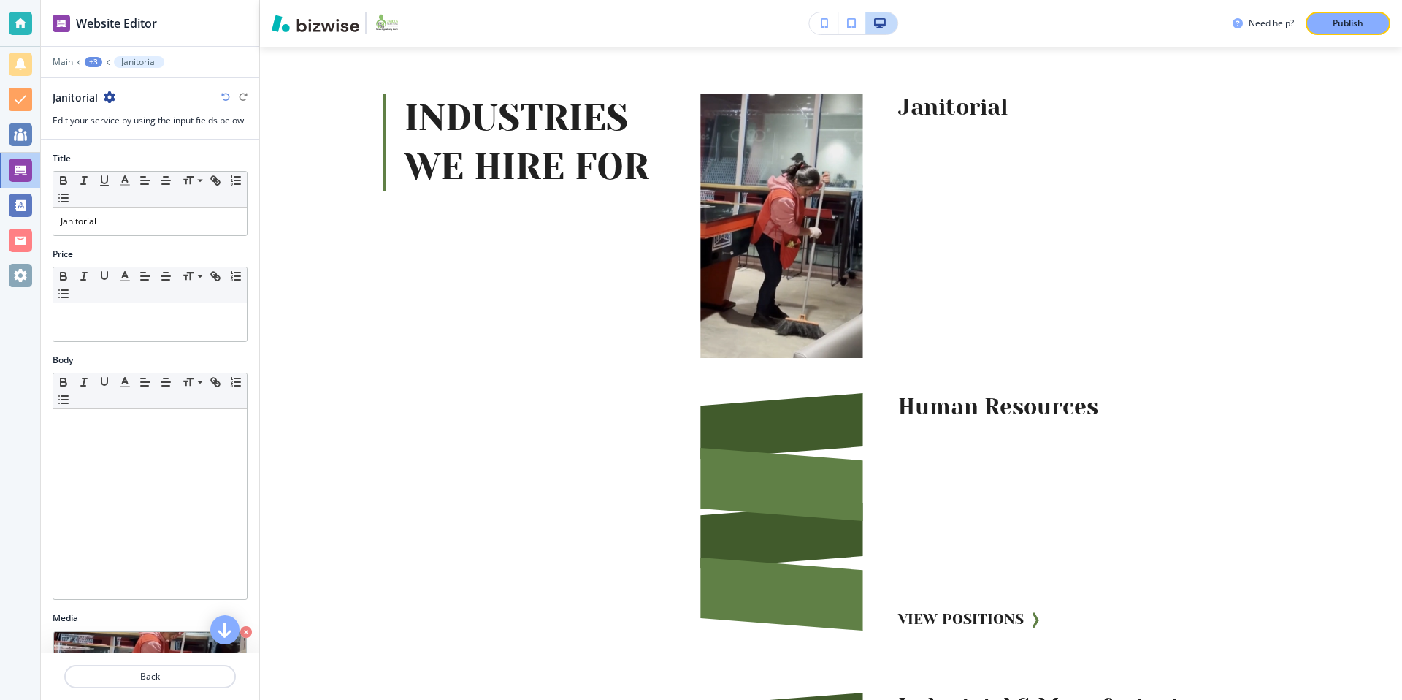
click at [93, 58] on div "+3" at bounding box center [94, 62] width 18 height 10
click at [129, 131] on p "INDUSTRIES WE HIRE FOR" at bounding box center [131, 137] width 74 height 13
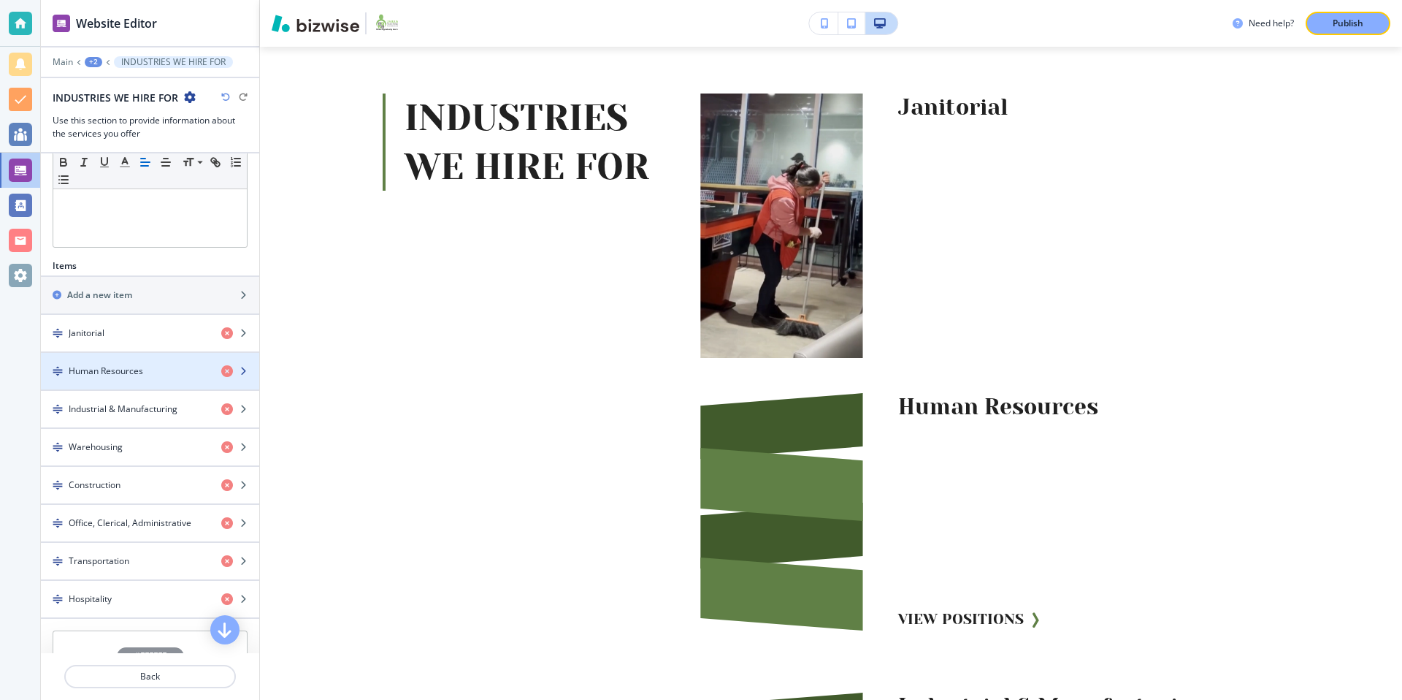
scroll to position [370, 0]
click at [139, 379] on div "button" at bounding box center [150, 378] width 218 height 12
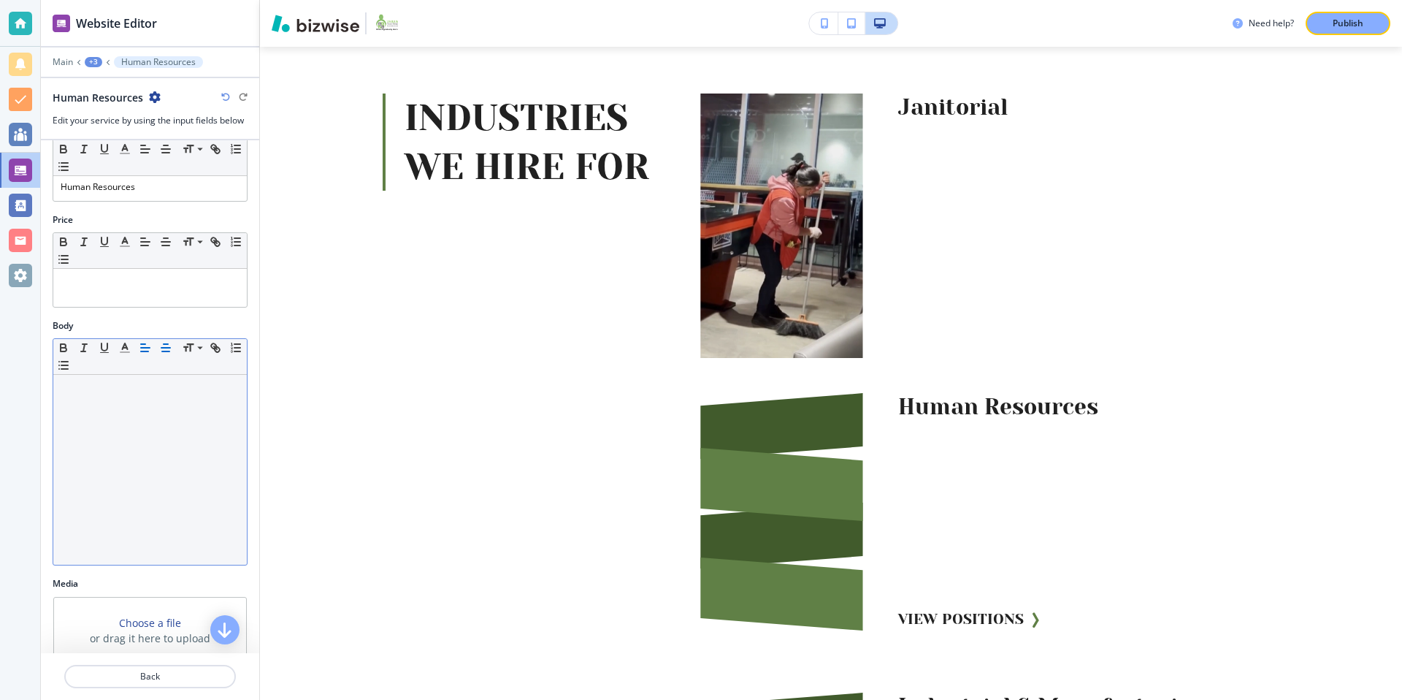
scroll to position [0, 0]
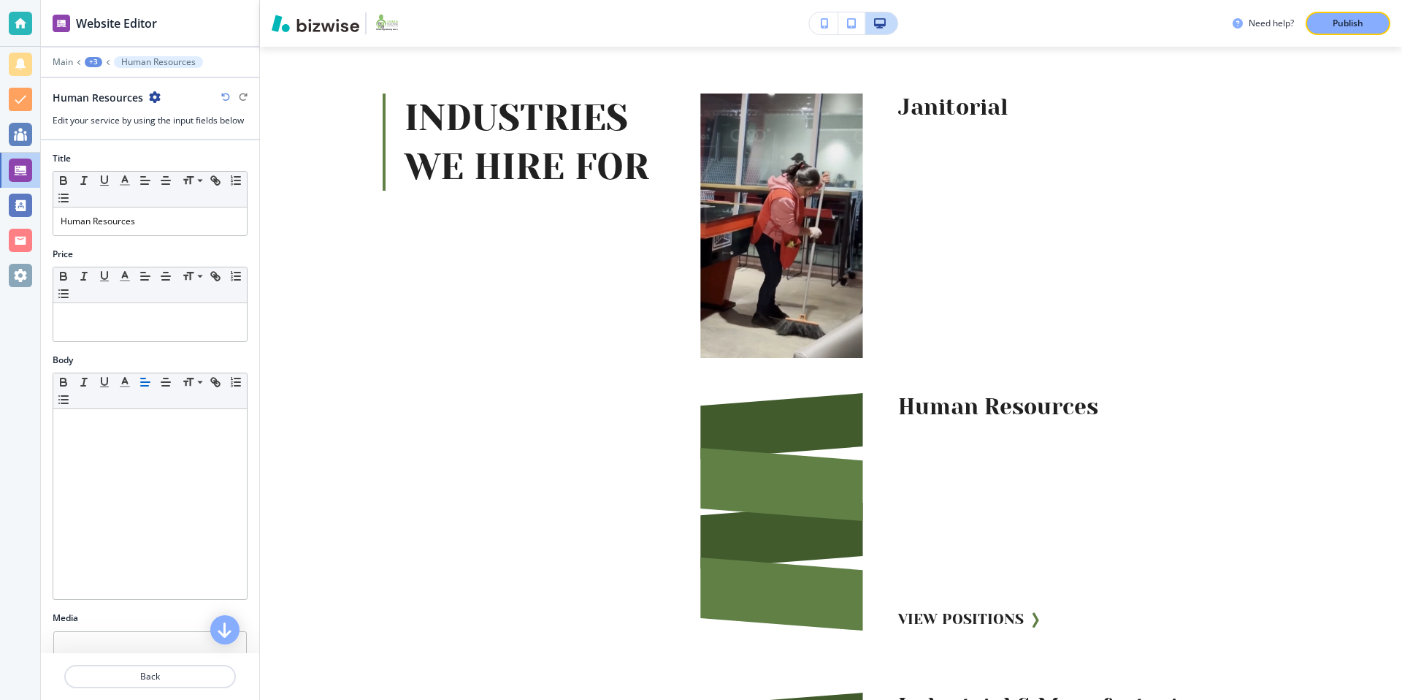
click at [99, 61] on div "+3" at bounding box center [94, 62] width 18 height 10
click at [132, 134] on p "INDUSTRIES WE HIRE FOR" at bounding box center [131, 137] width 74 height 13
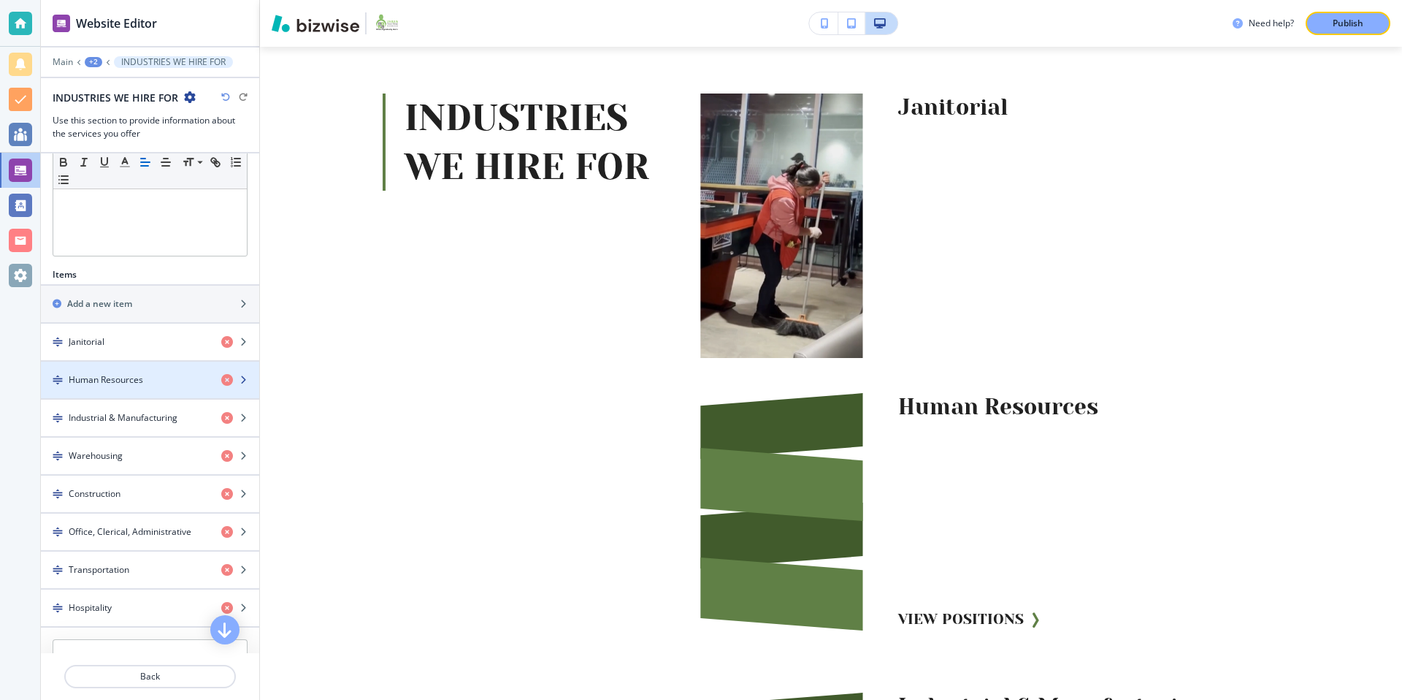
scroll to position [355, 0]
click at [228, 378] on icon "button" at bounding box center [227, 381] width 12 height 12
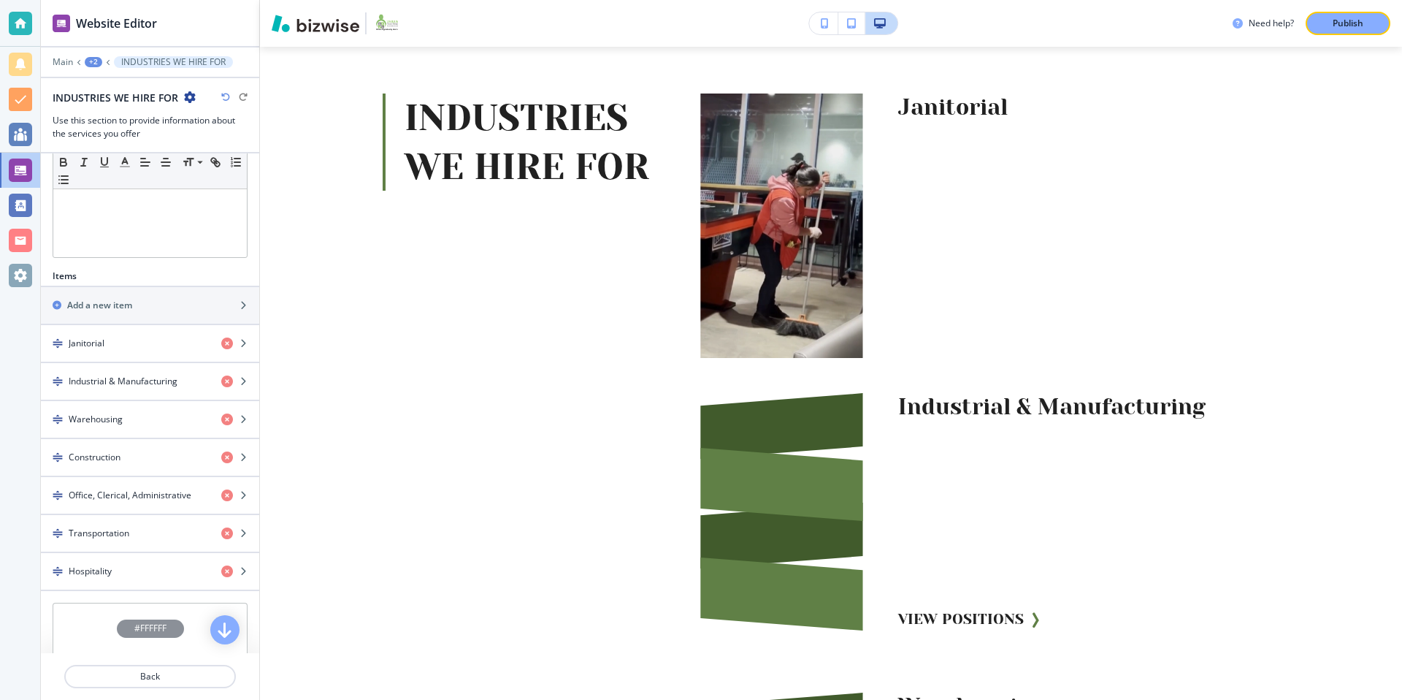
click at [227, 379] on icon "button" at bounding box center [227, 381] width 12 height 12
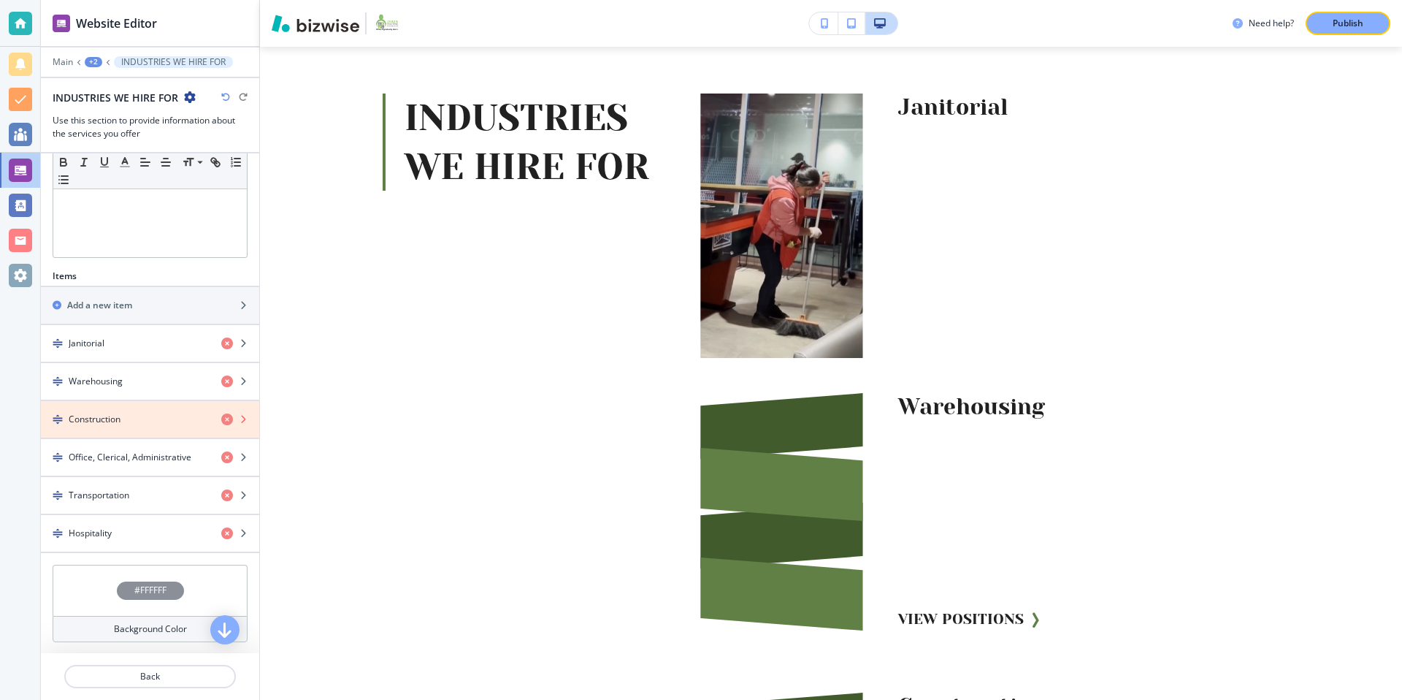
click at [225, 418] on icon "button" at bounding box center [227, 419] width 12 height 12
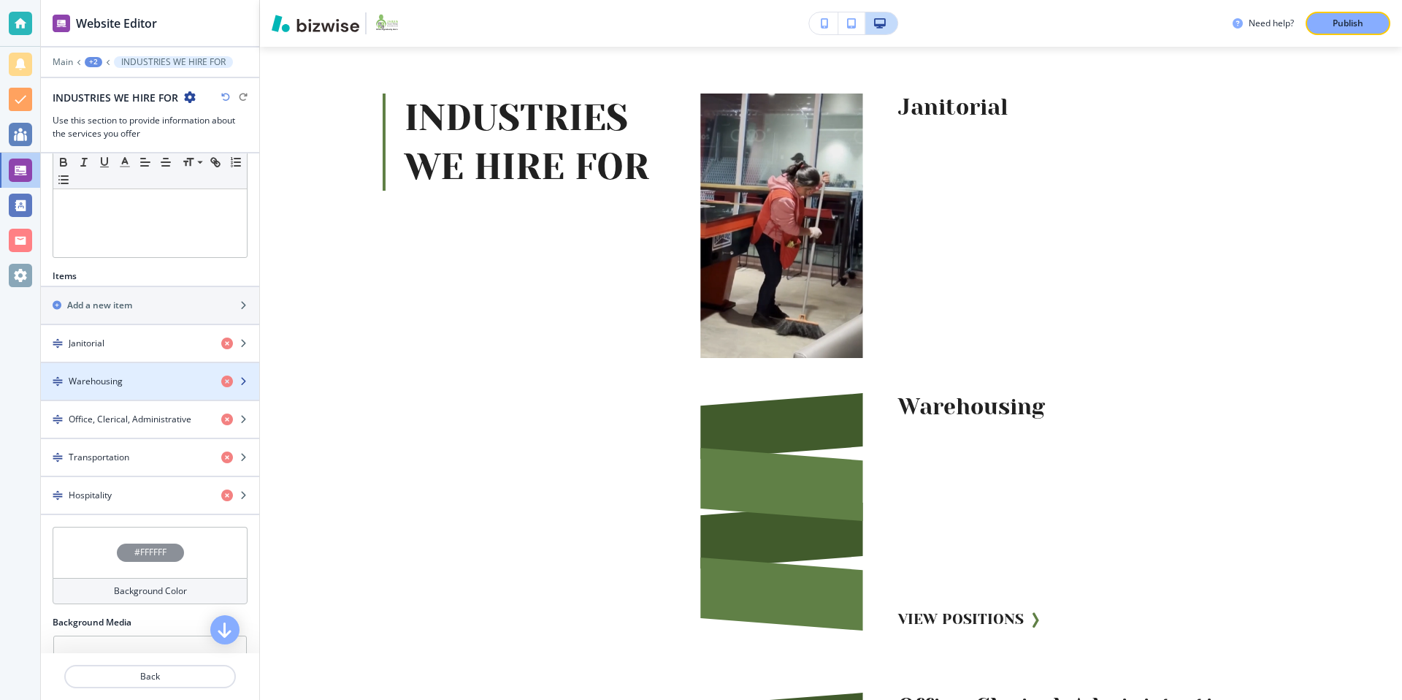
click at [151, 384] on div "Warehousing" at bounding box center [125, 381] width 169 height 13
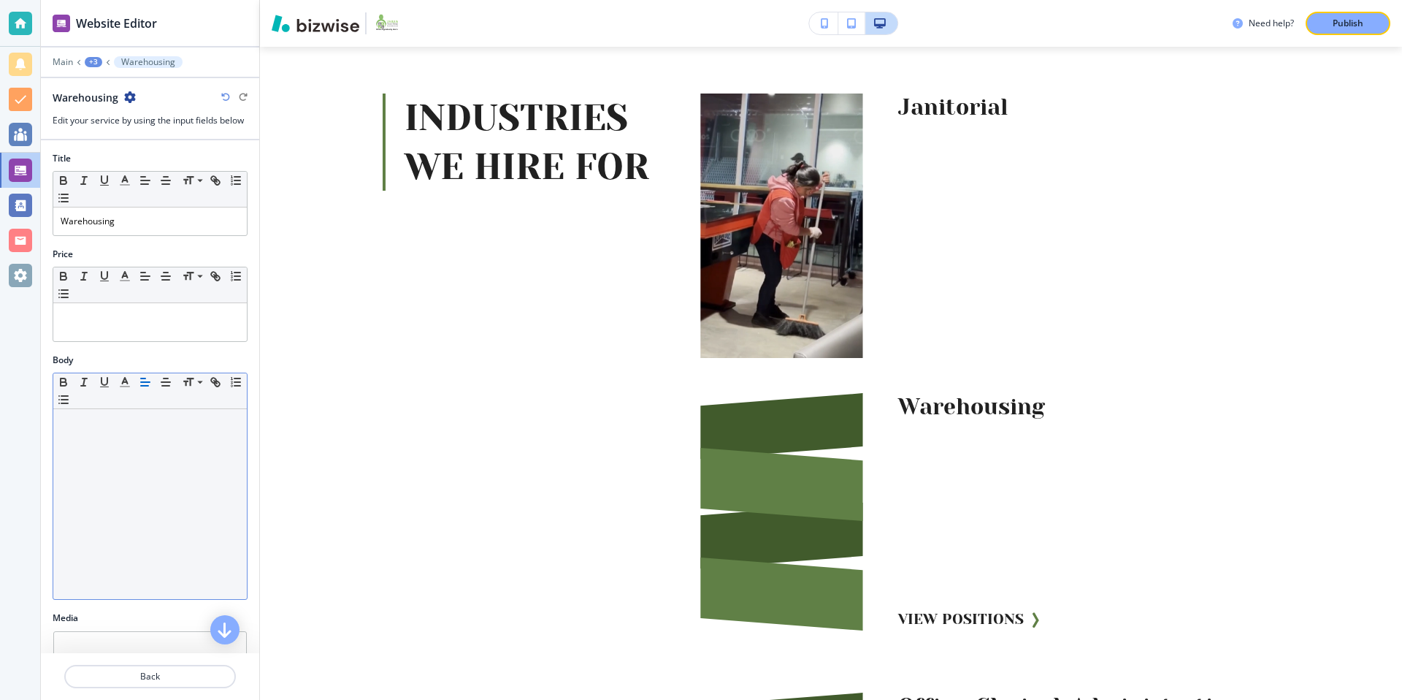
scroll to position [280, 0]
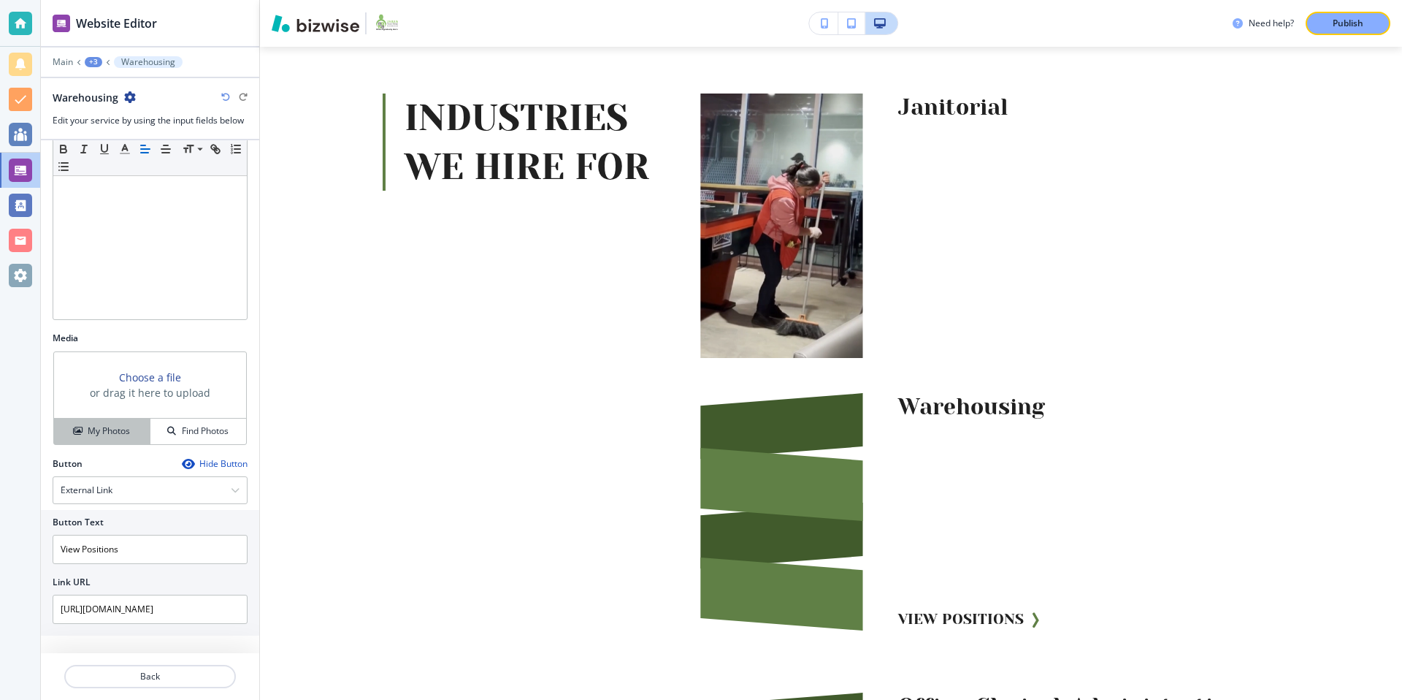
click at [116, 434] on h4 "My Photos" at bounding box center [109, 430] width 42 height 13
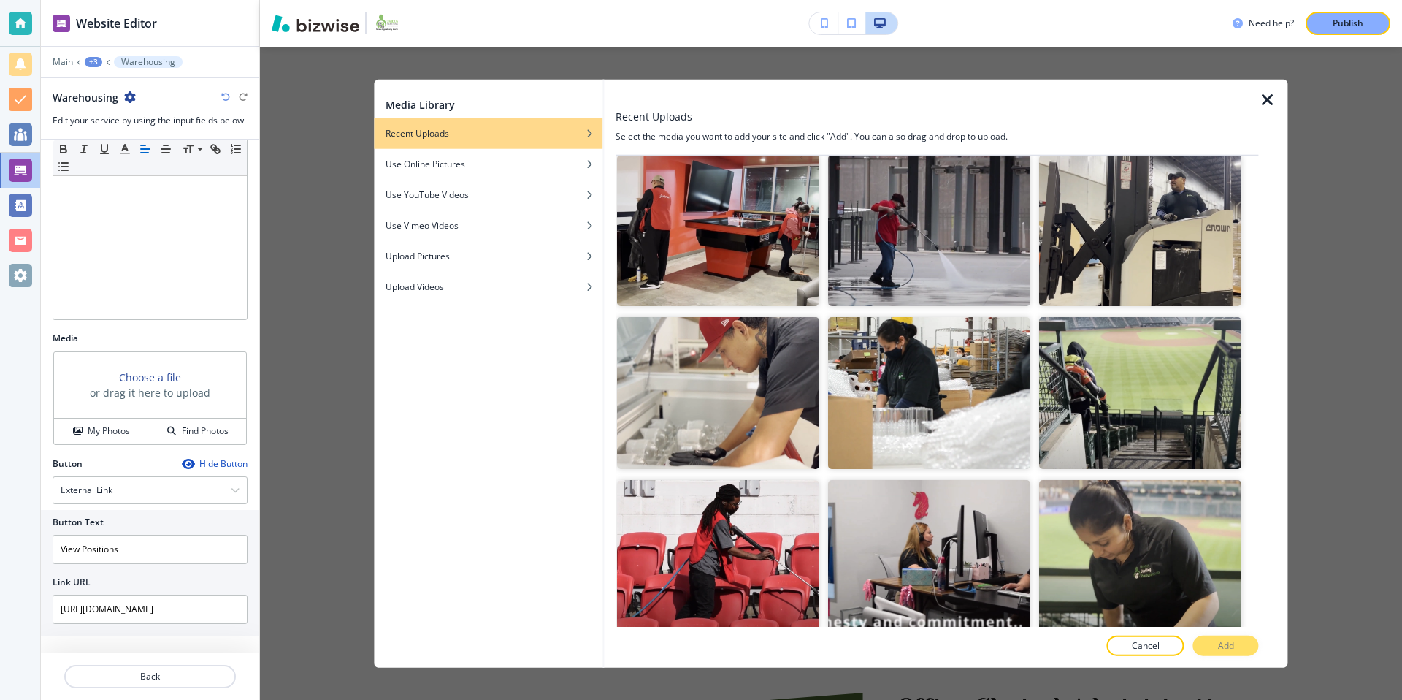
scroll to position [2135, 0]
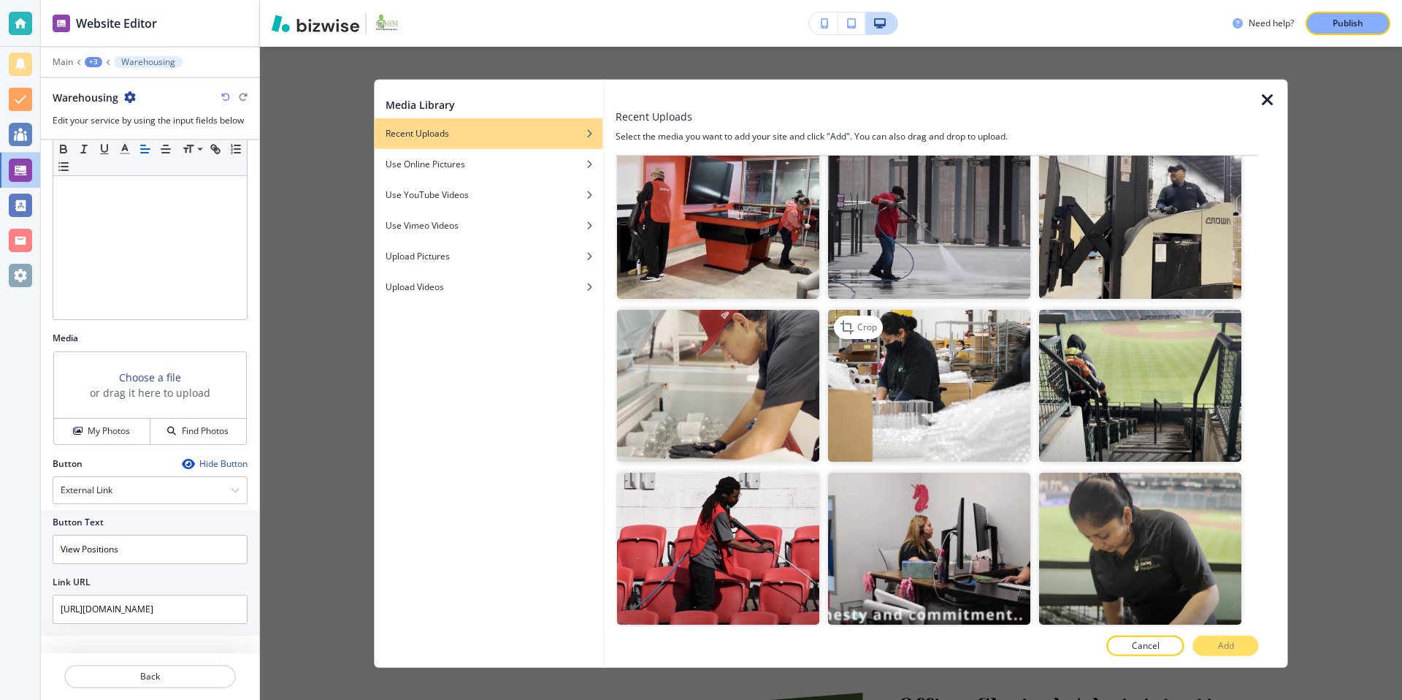
click at [970, 363] on img "button" at bounding box center [929, 386] width 202 height 152
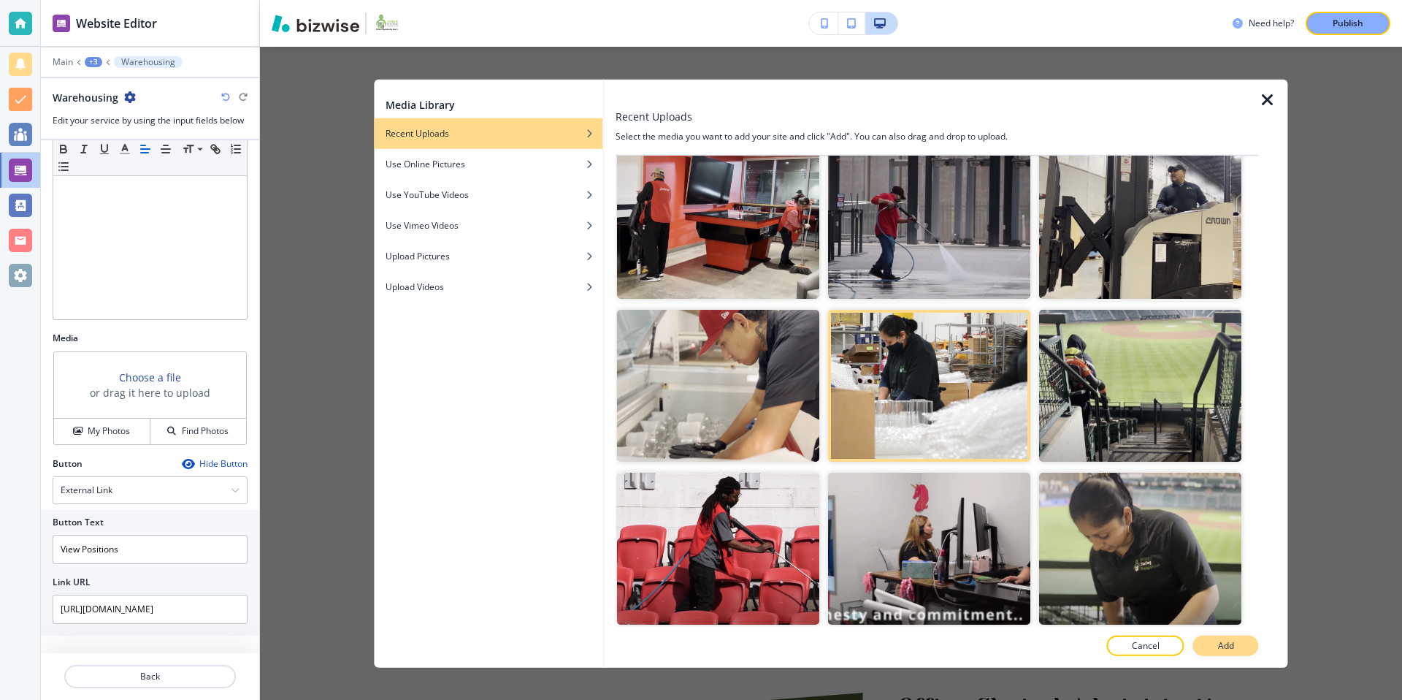
click at [1212, 643] on button "Add" at bounding box center [1226, 645] width 66 height 20
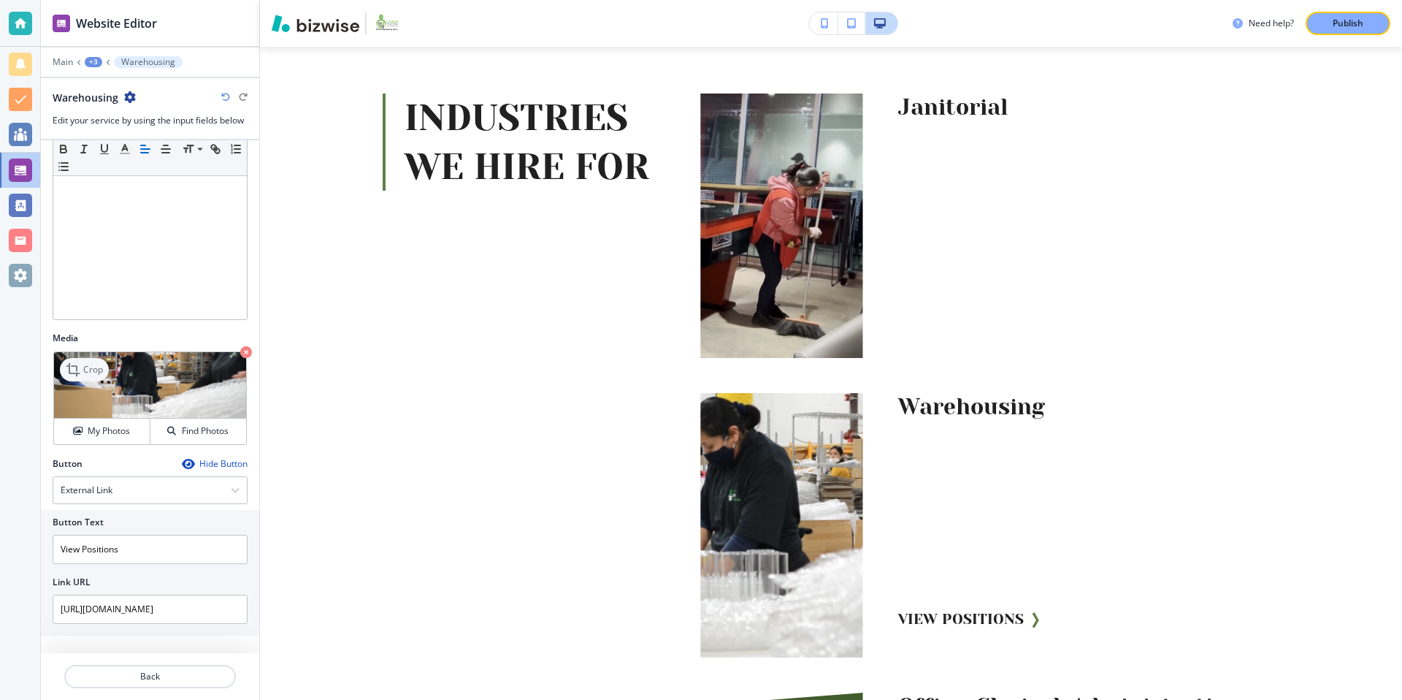
click at [91, 364] on p "Crop" at bounding box center [93, 369] width 20 height 13
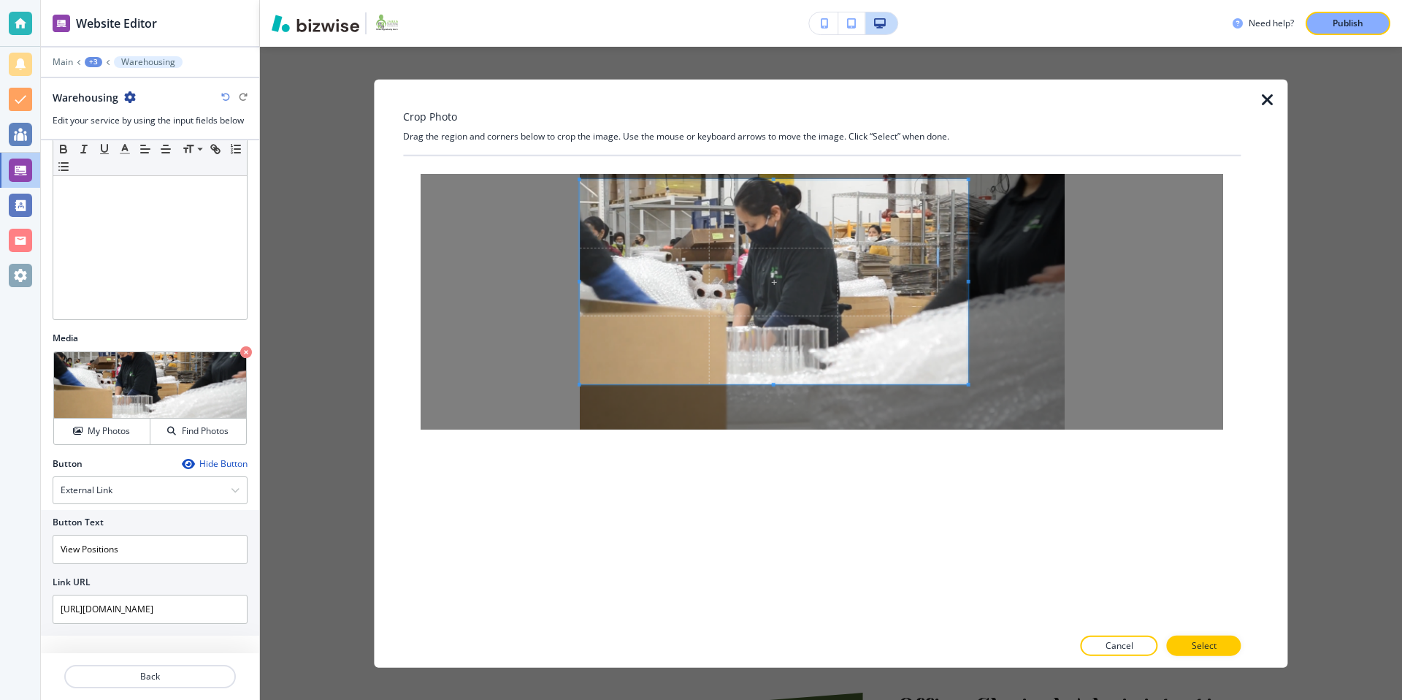
click at [763, 248] on span at bounding box center [774, 282] width 388 height 204
click at [1198, 645] on p "Select" at bounding box center [1204, 644] width 25 height 13
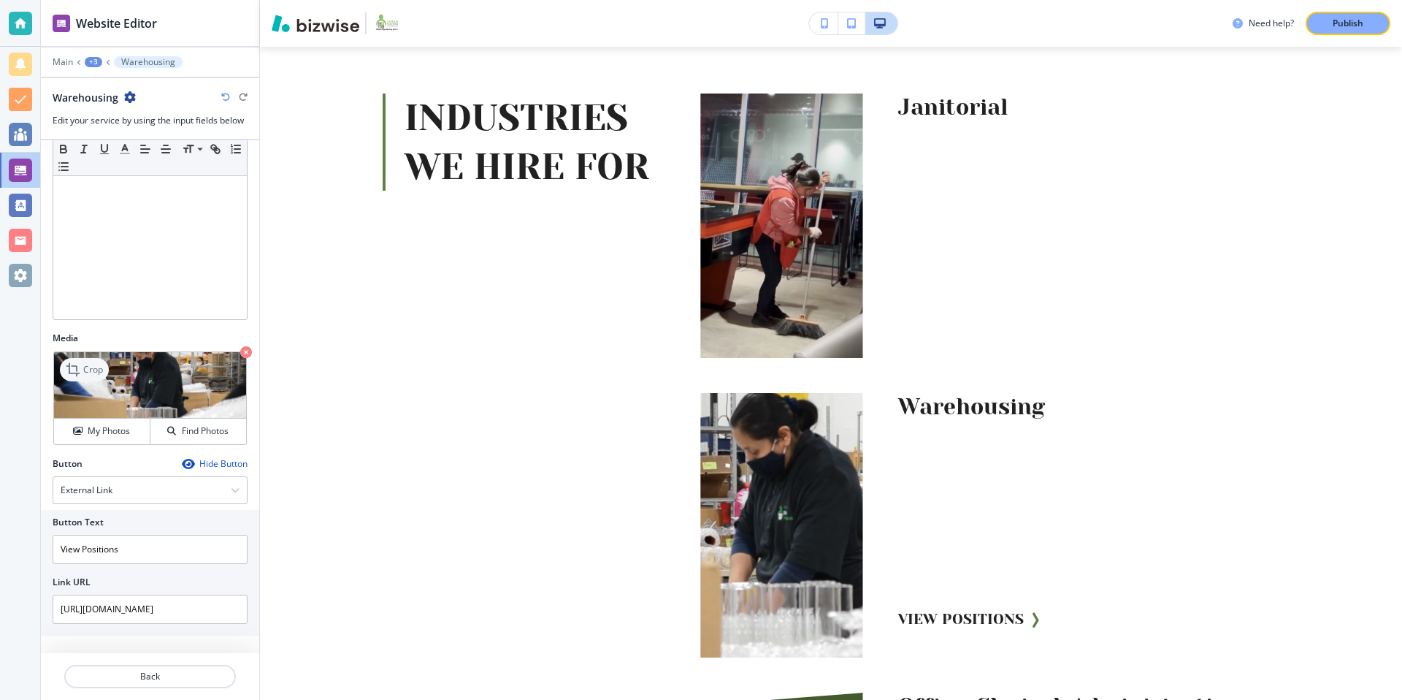
click at [103, 367] on div "Crop" at bounding box center [84, 369] width 49 height 23
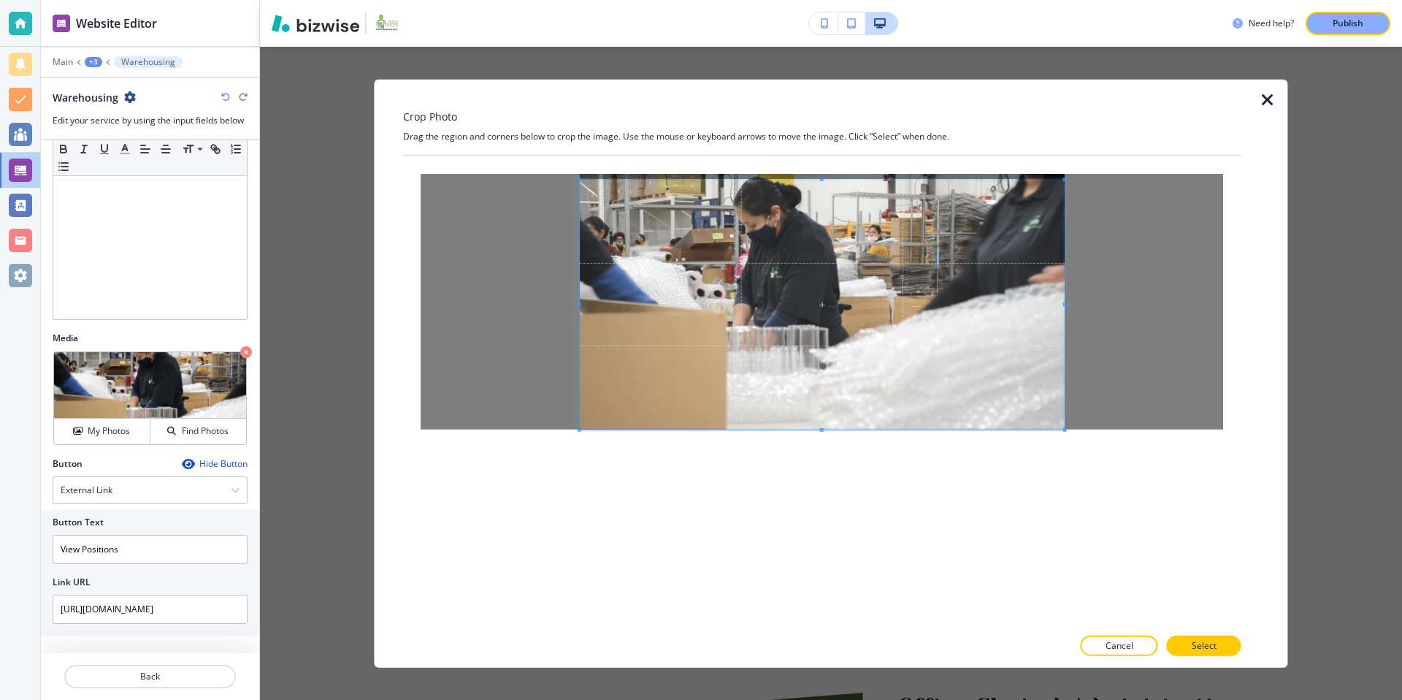
click at [1111, 432] on div at bounding box center [822, 301] width 838 height 291
click at [1200, 648] on p "Select" at bounding box center [1204, 644] width 25 height 13
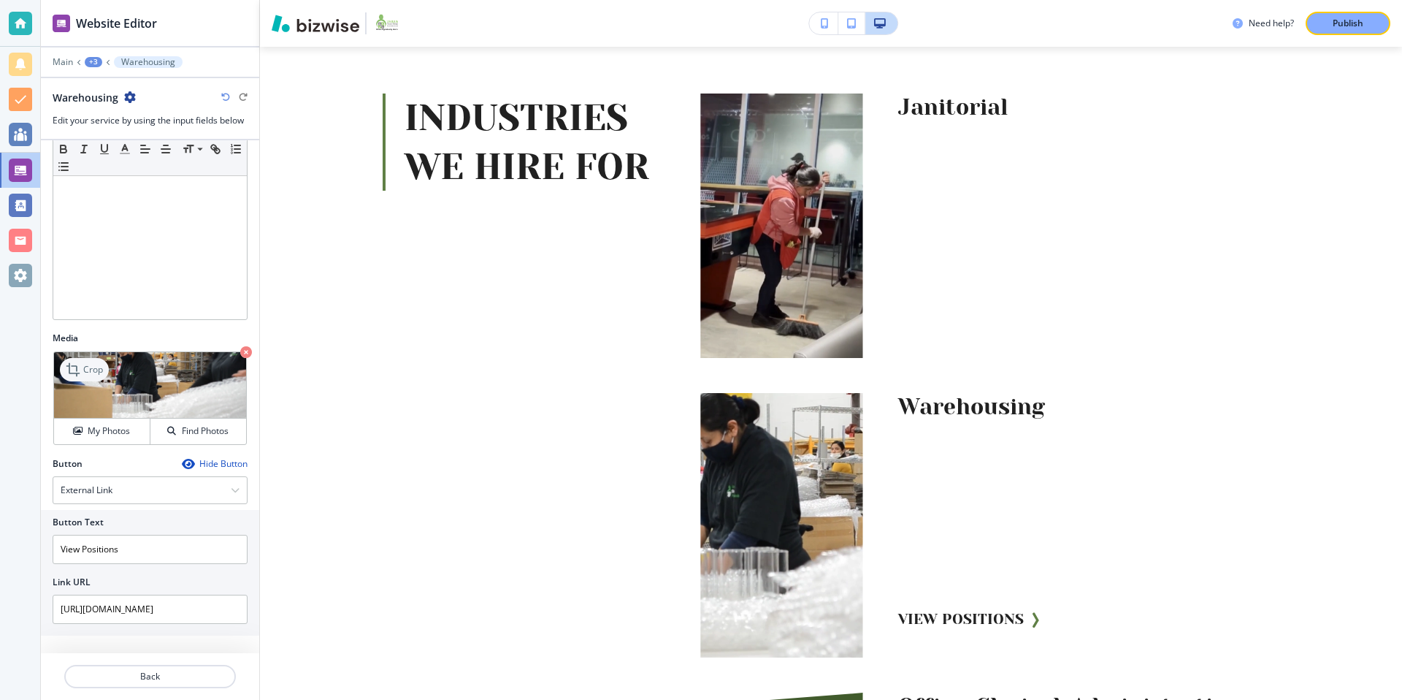
click at [70, 368] on icon at bounding box center [75, 370] width 18 height 18
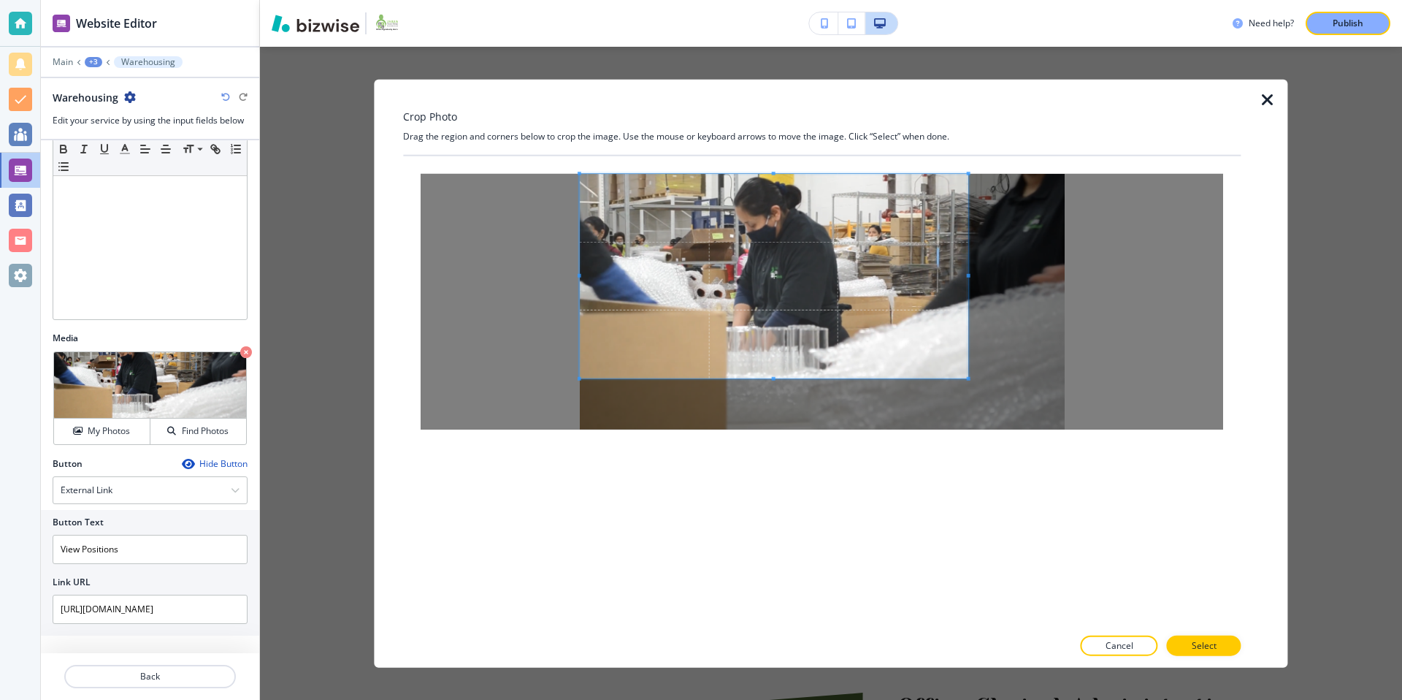
click at [758, 247] on span at bounding box center [774, 276] width 388 height 204
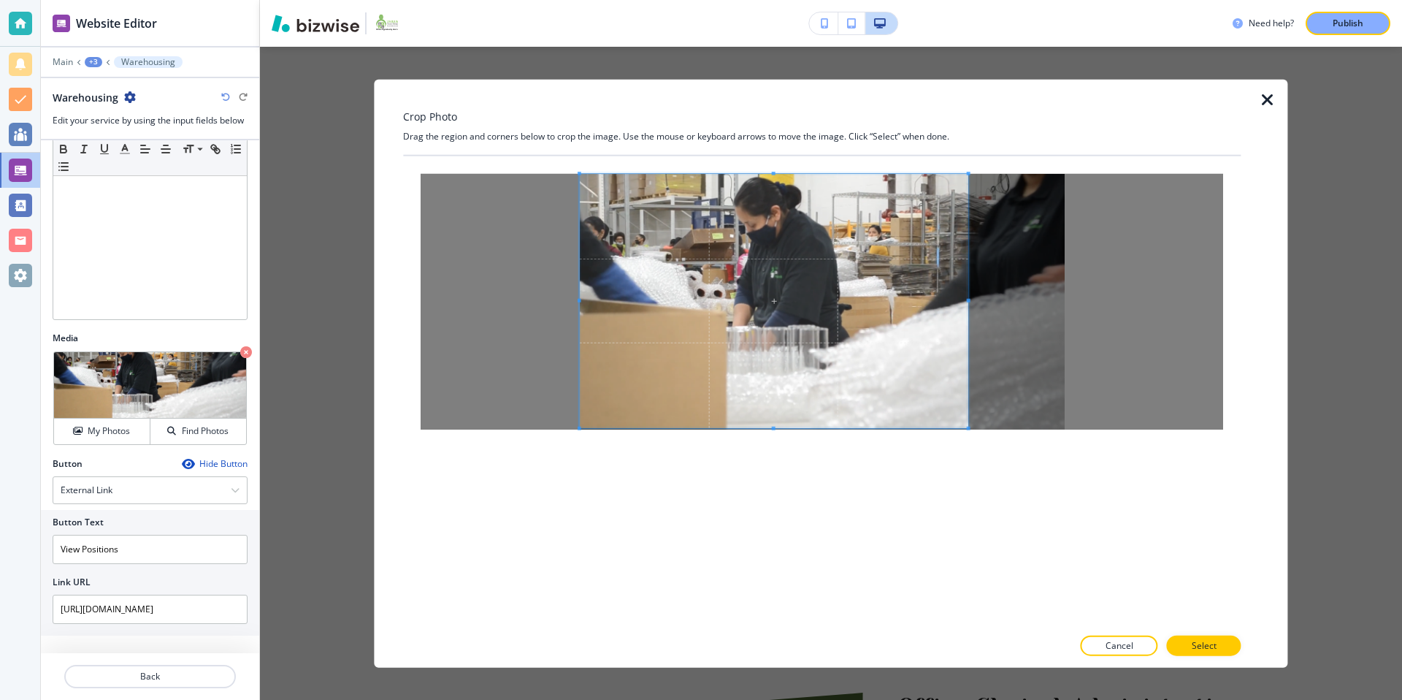
click at [781, 427] on div at bounding box center [774, 301] width 388 height 254
click at [1207, 635] on button "Select" at bounding box center [1204, 645] width 74 height 20
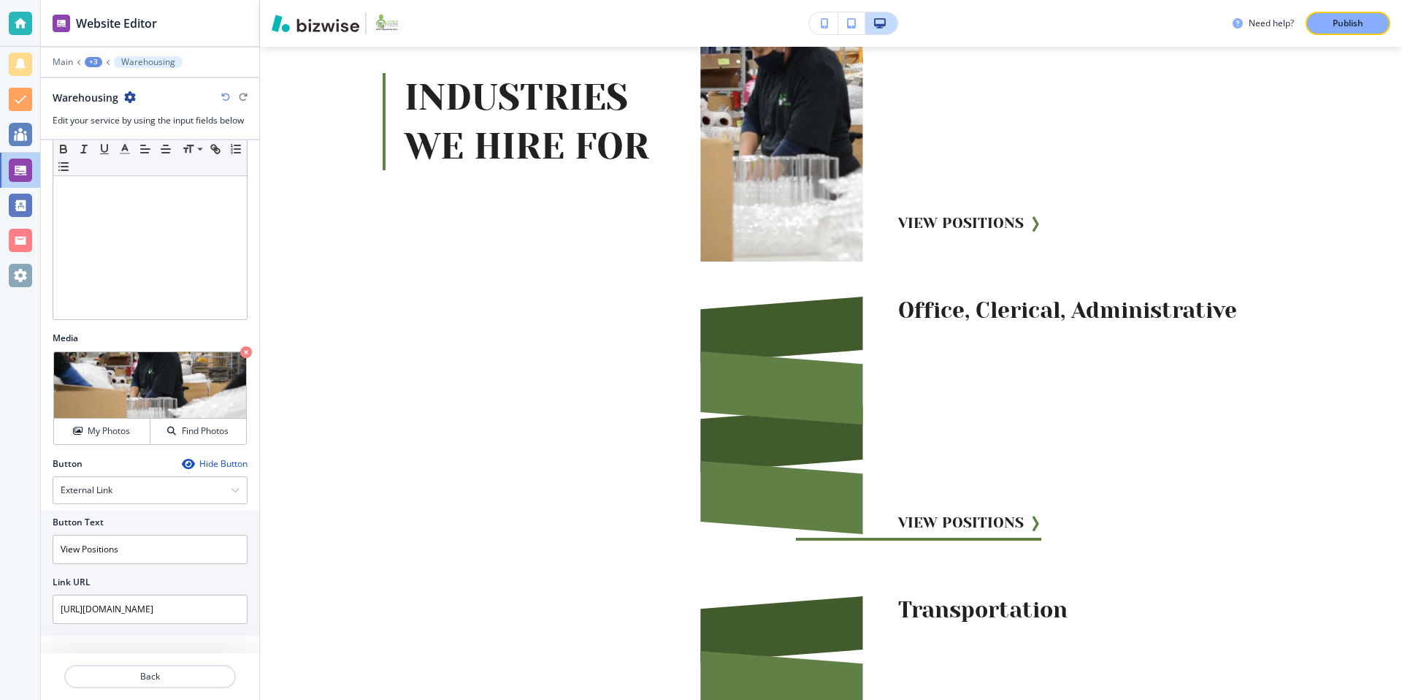
scroll to position [1725, 0]
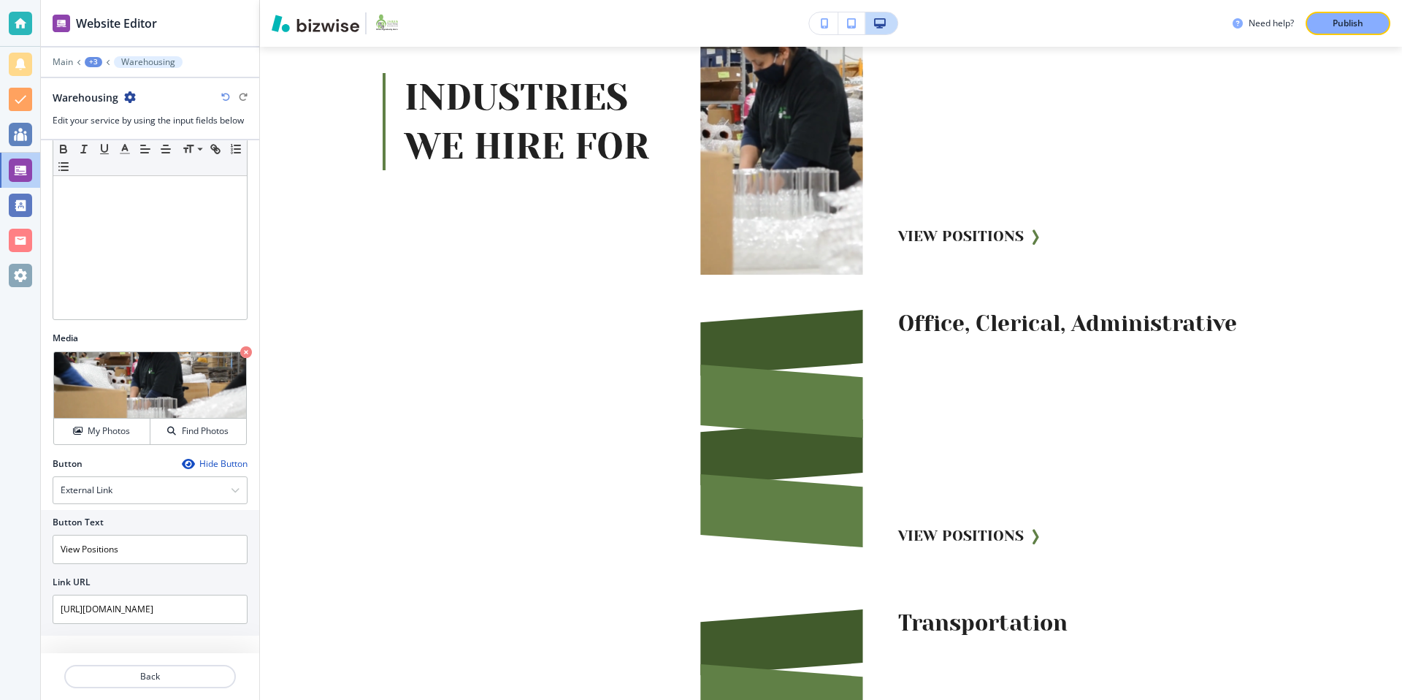
click at [215, 464] on div "Hide Button" at bounding box center [215, 464] width 66 height 12
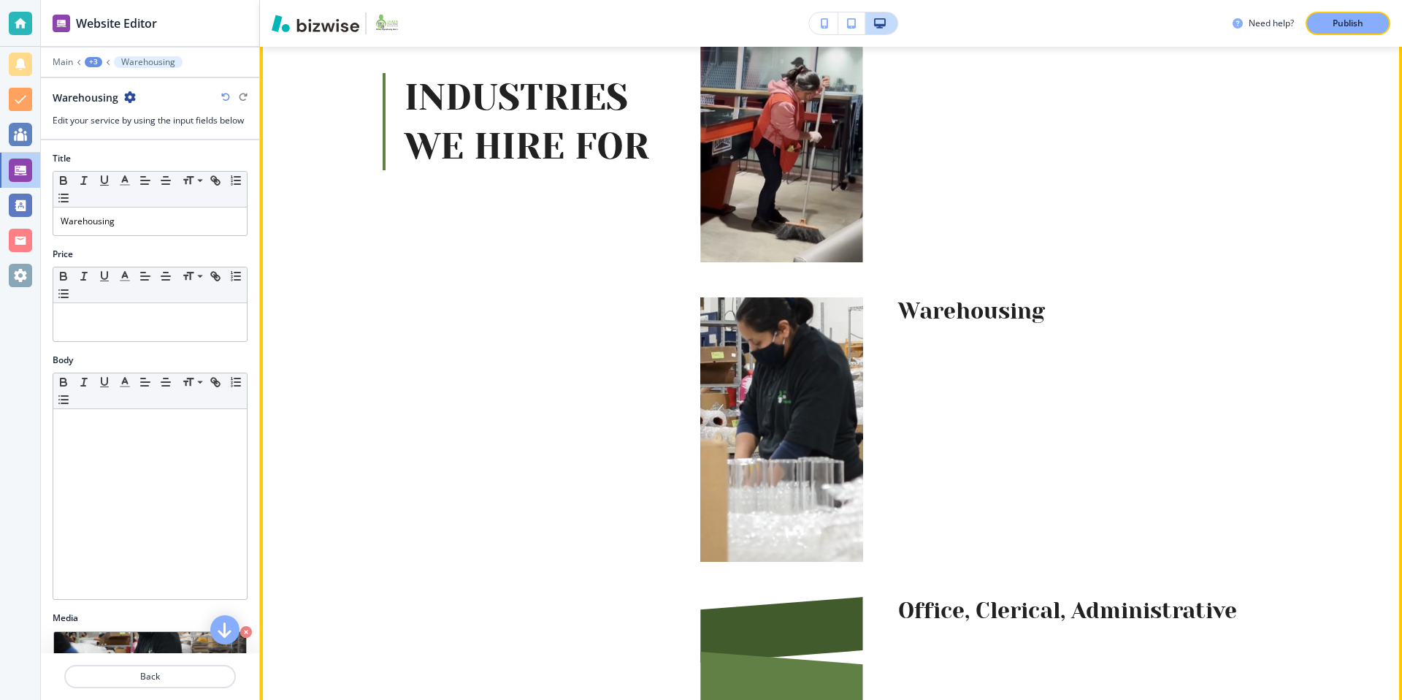
scroll to position [1436, 0]
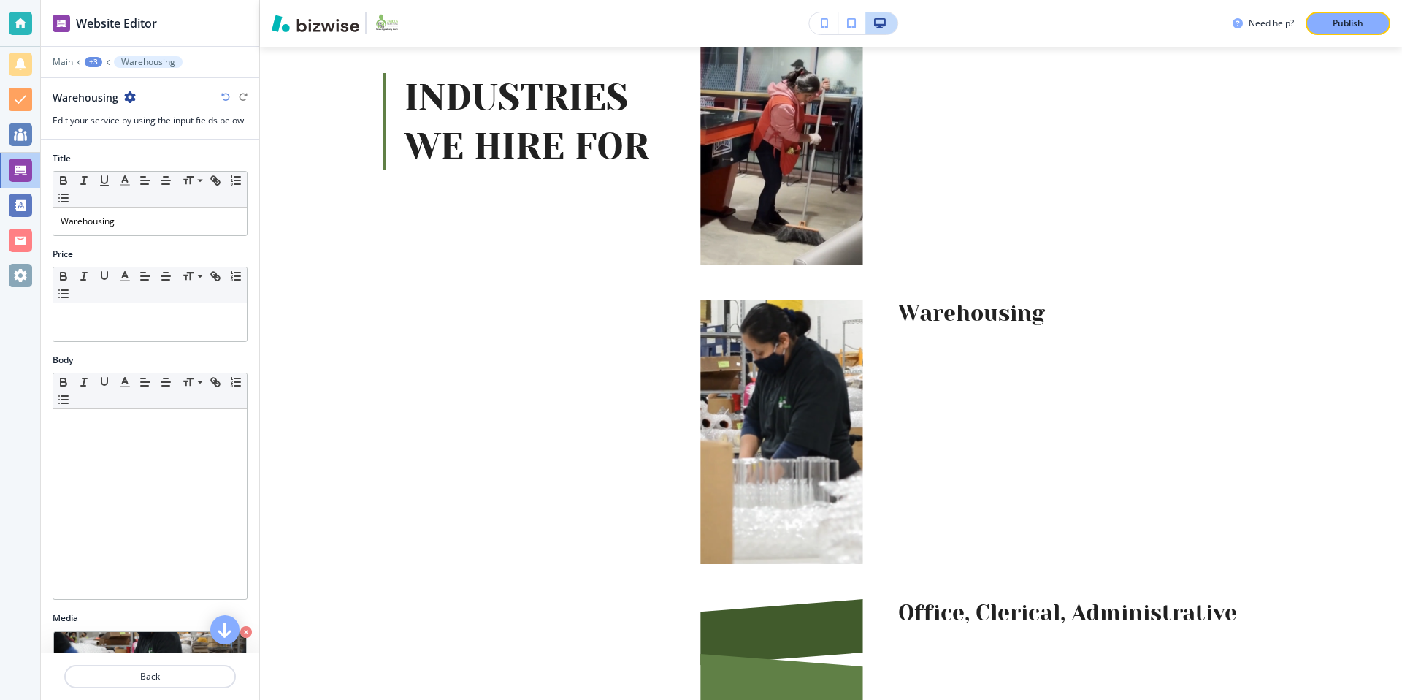
click at [93, 61] on div "+3" at bounding box center [94, 62] width 18 height 10
click at [130, 143] on p "INDUSTRIES WE HIRE FOR" at bounding box center [131, 137] width 74 height 13
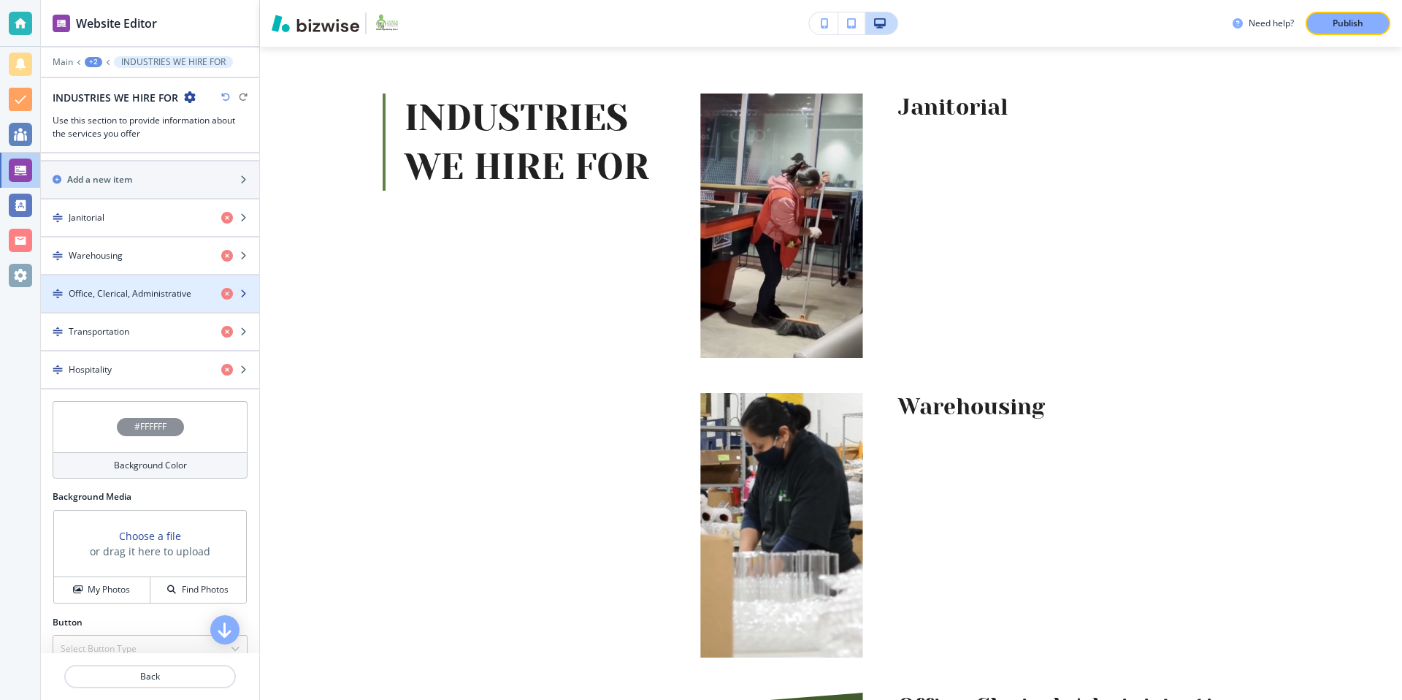
scroll to position [484, 0]
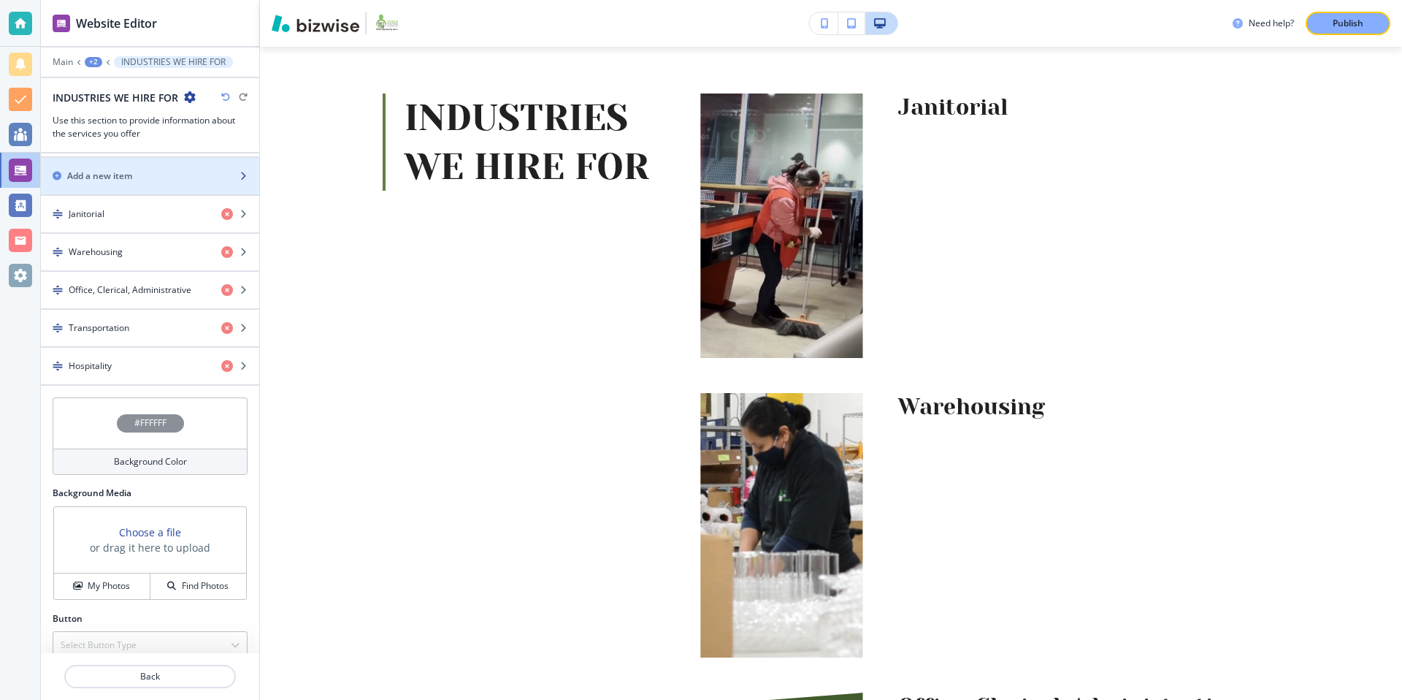
click at [143, 172] on div "Add a new item" at bounding box center [134, 175] width 186 height 13
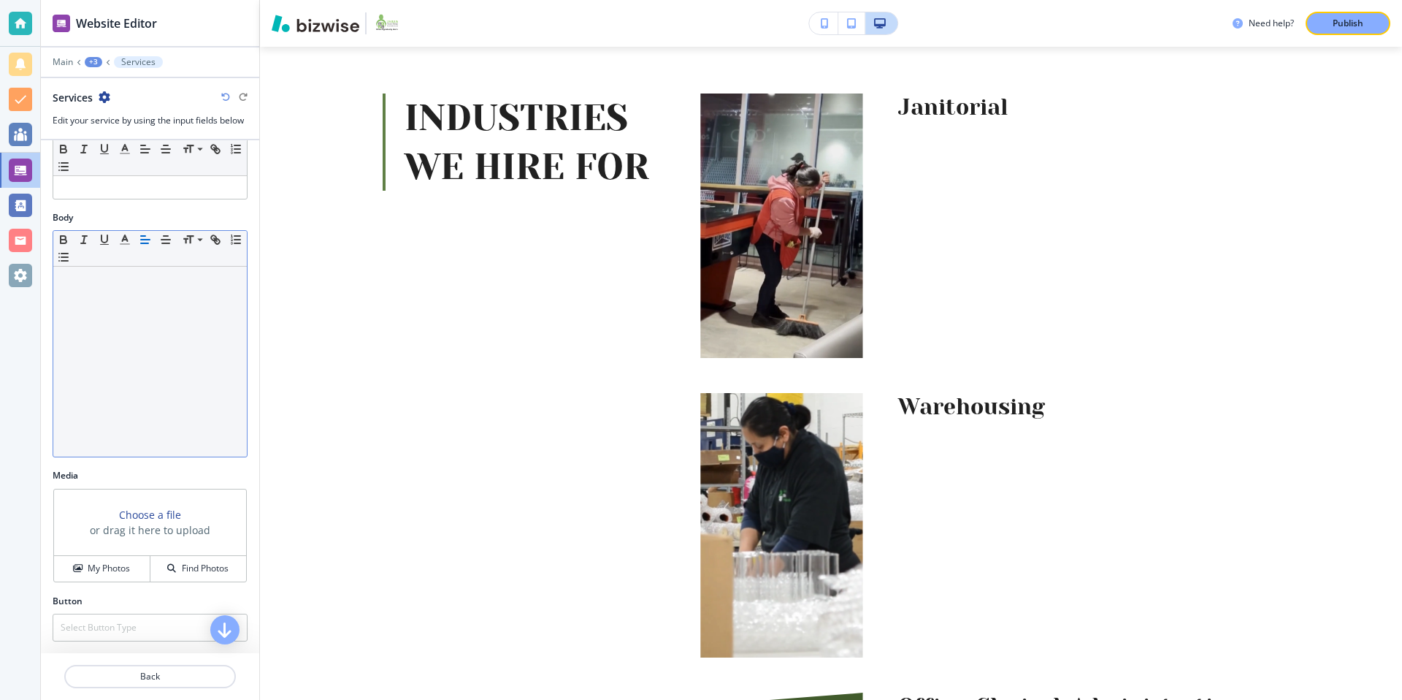
scroll to position [0, 0]
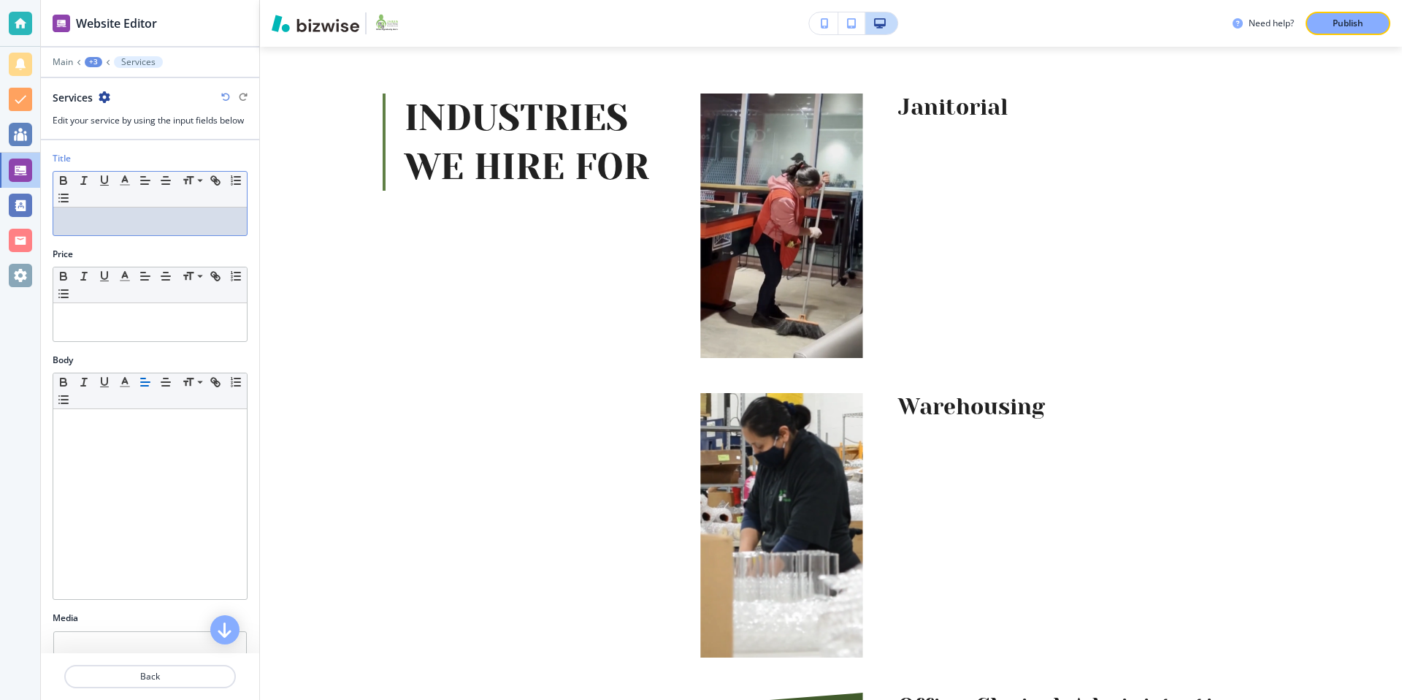
click at [153, 218] on p at bounding box center [150, 221] width 179 height 13
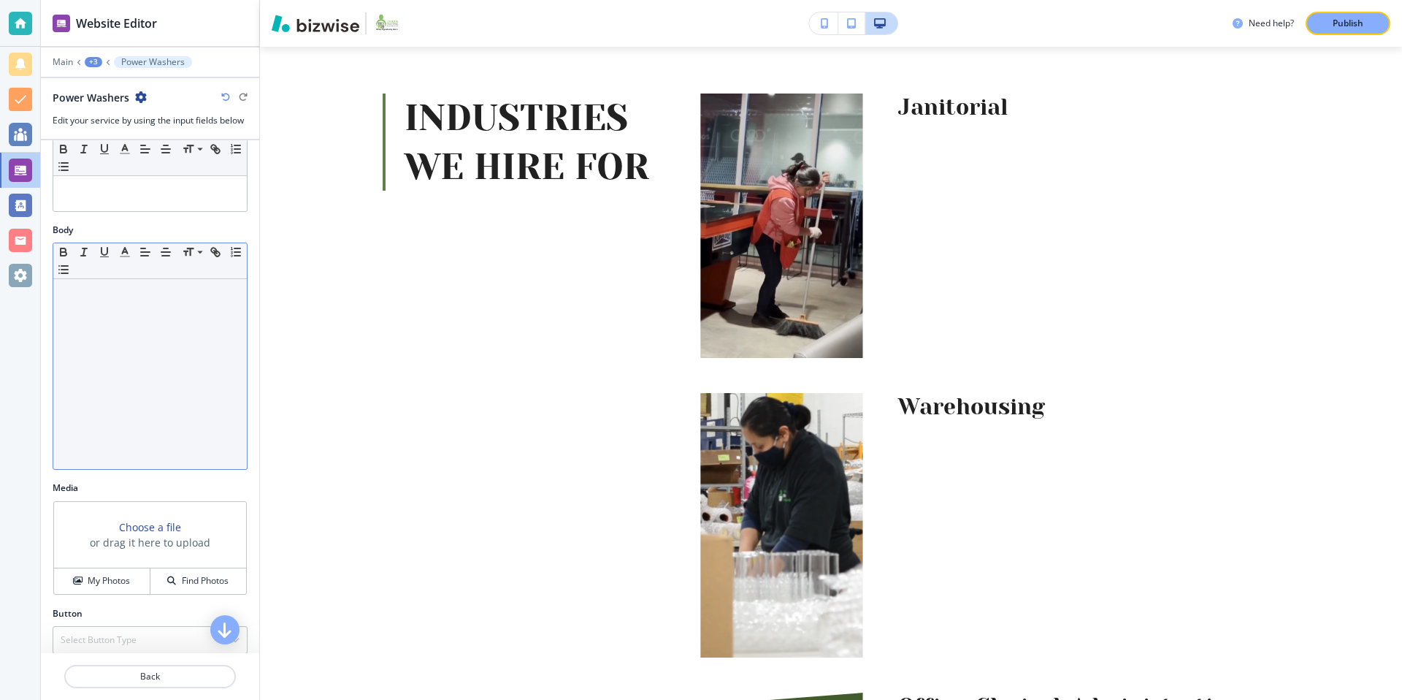
scroll to position [142, 0]
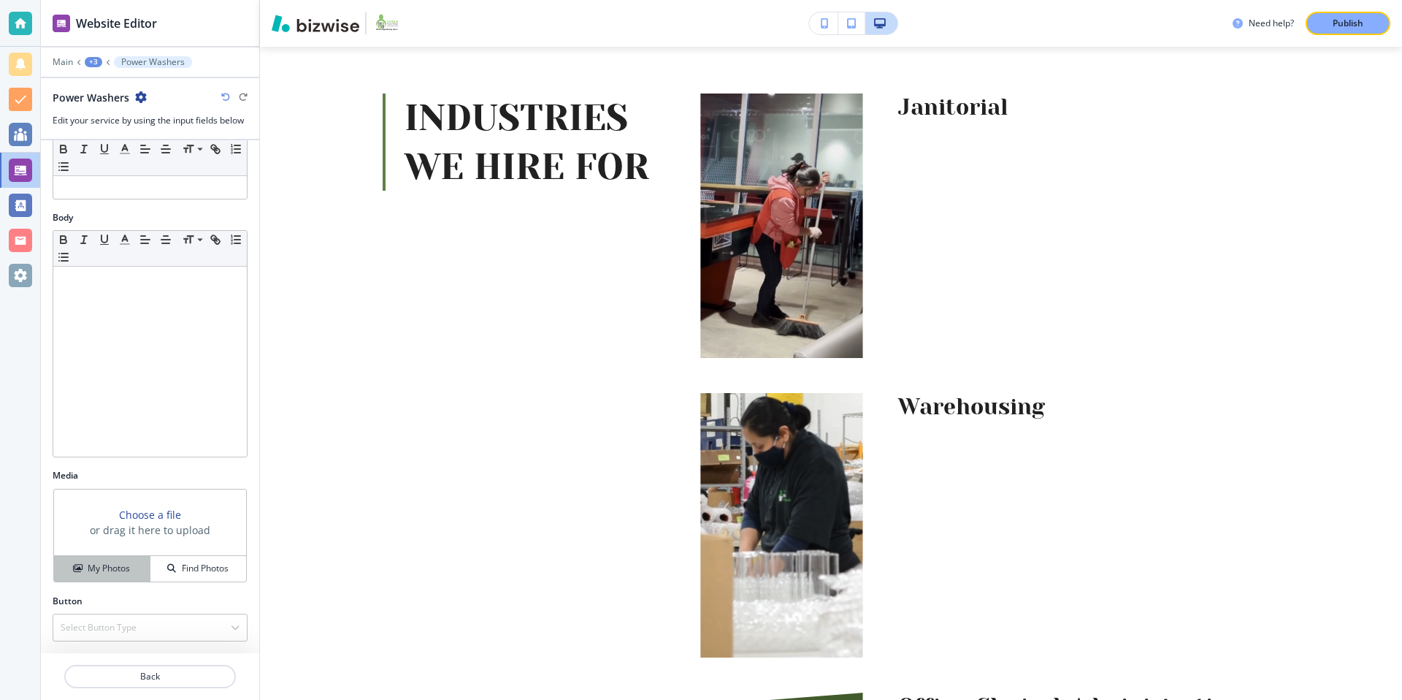
click at [142, 573] on div "My Photos" at bounding box center [102, 568] width 96 height 13
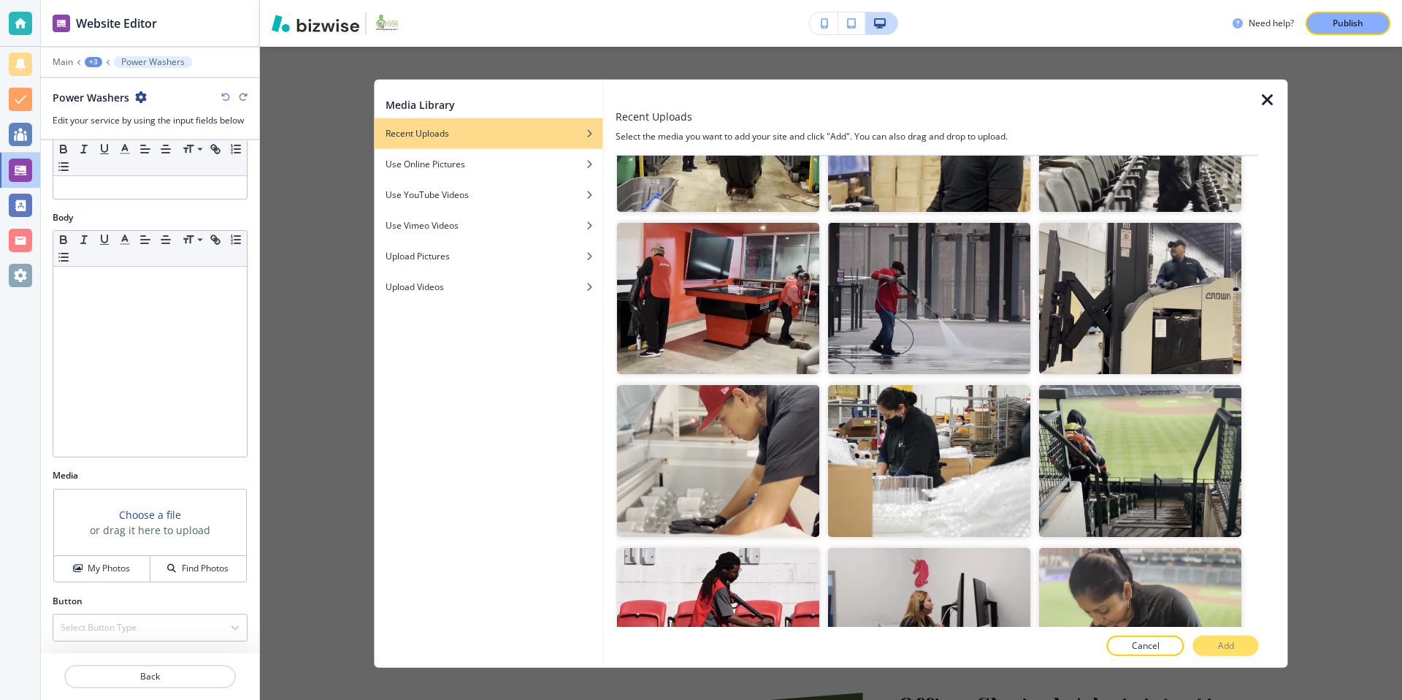
scroll to position [2085, 0]
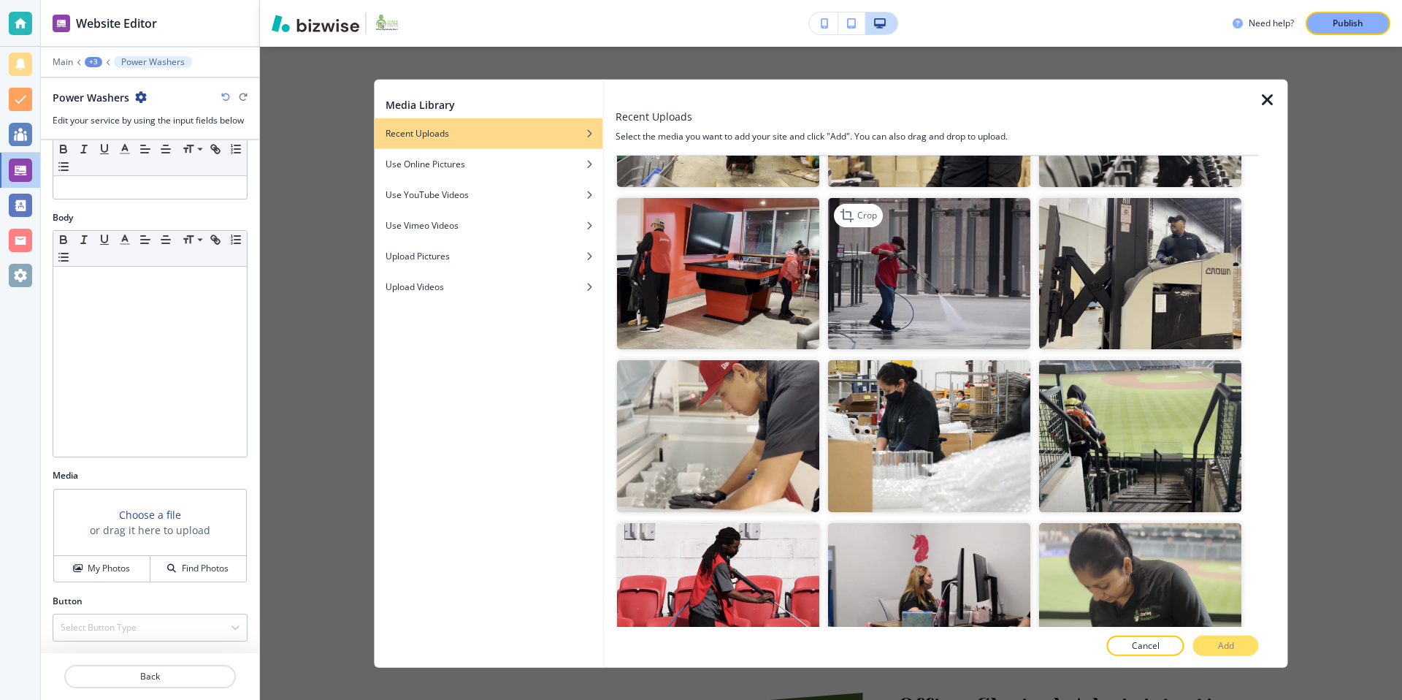
click at [938, 294] on img "button" at bounding box center [929, 273] width 202 height 152
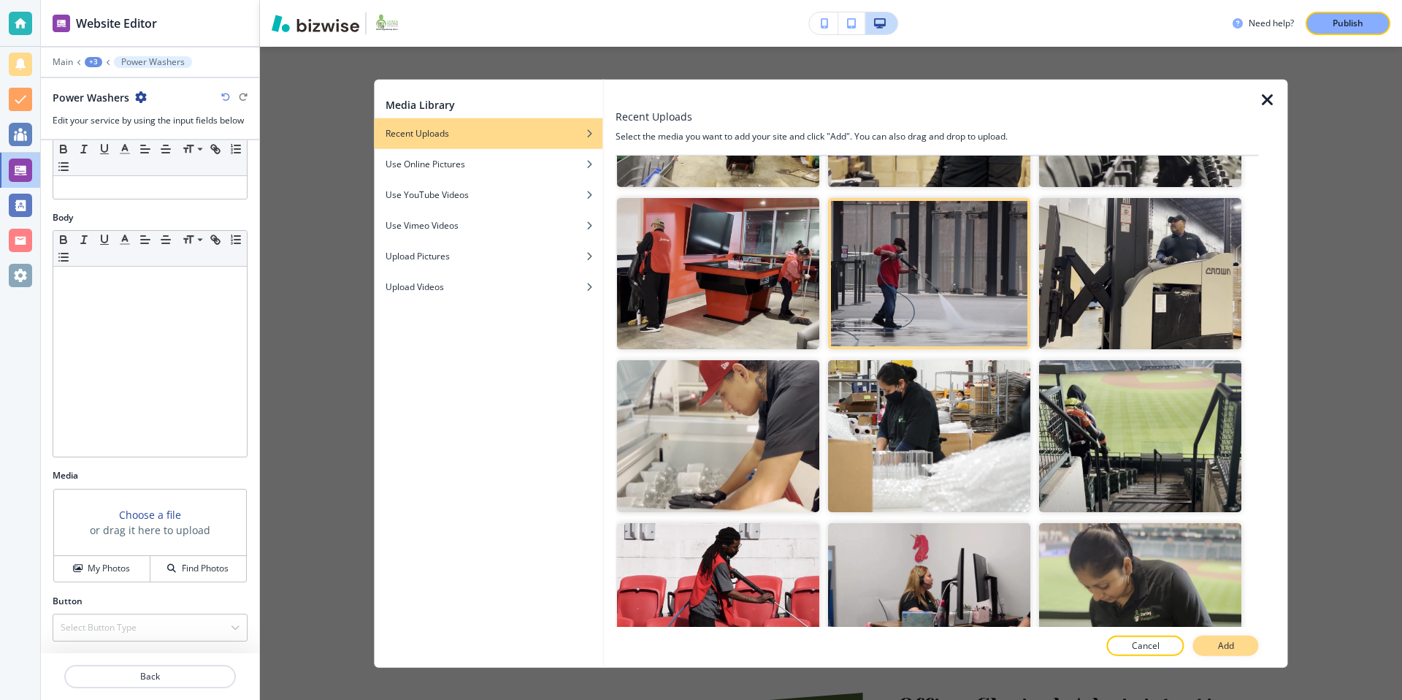
click at [1229, 641] on p "Add" at bounding box center [1226, 644] width 16 height 13
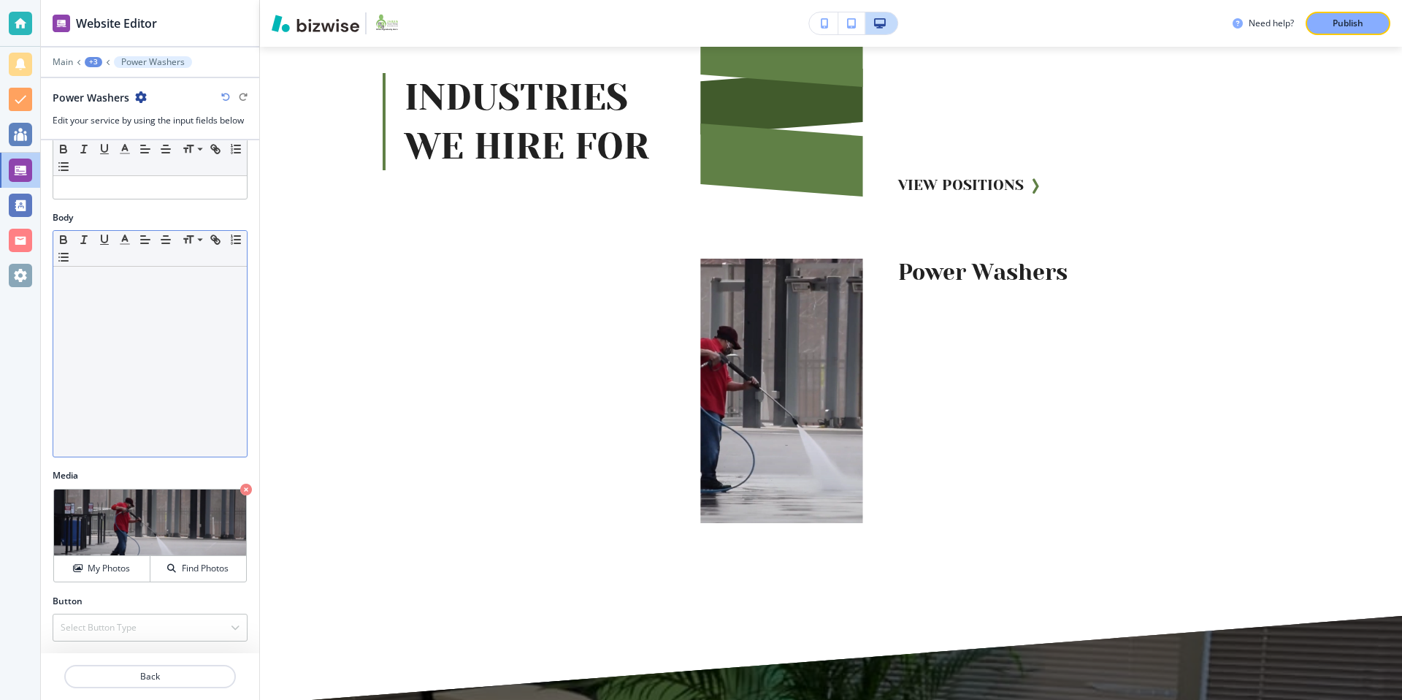
scroll to position [0, 0]
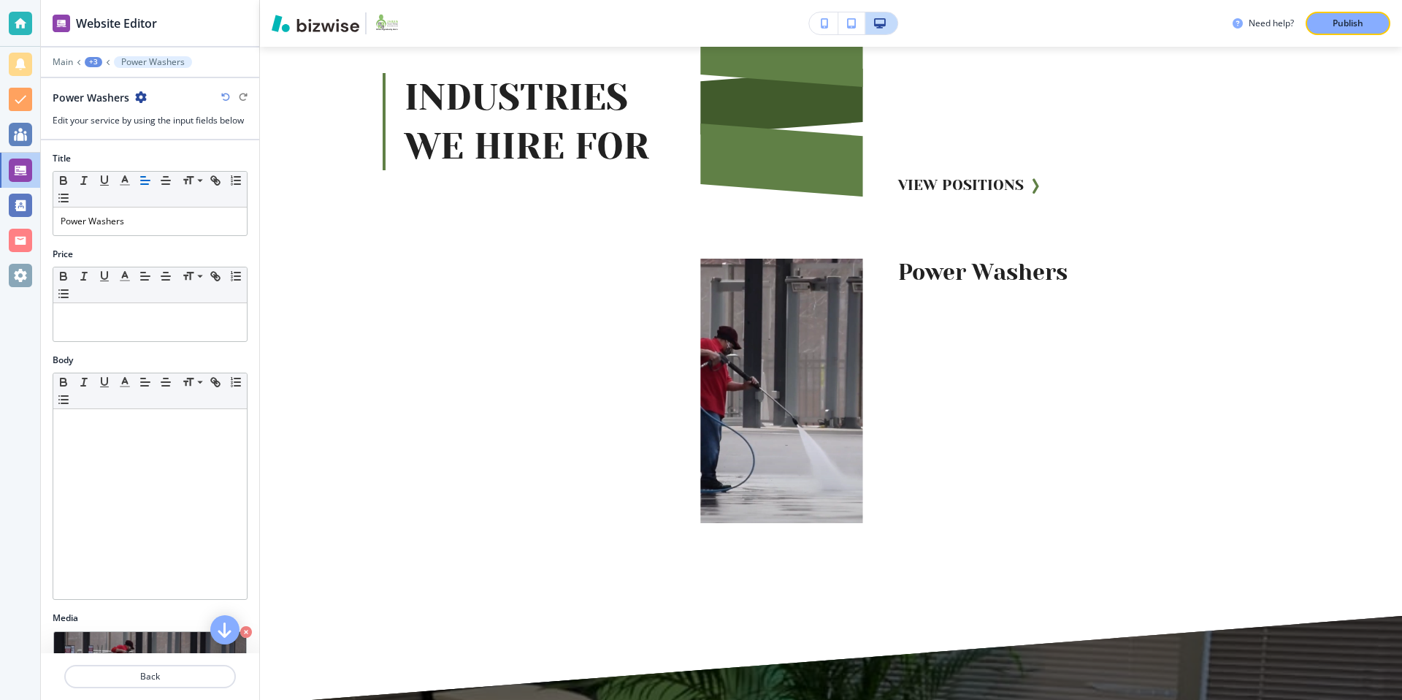
click at [93, 61] on div "+3" at bounding box center [94, 62] width 18 height 10
click at [137, 145] on button "INDUSTRIES WE HIRE FOR" at bounding box center [131, 137] width 93 height 26
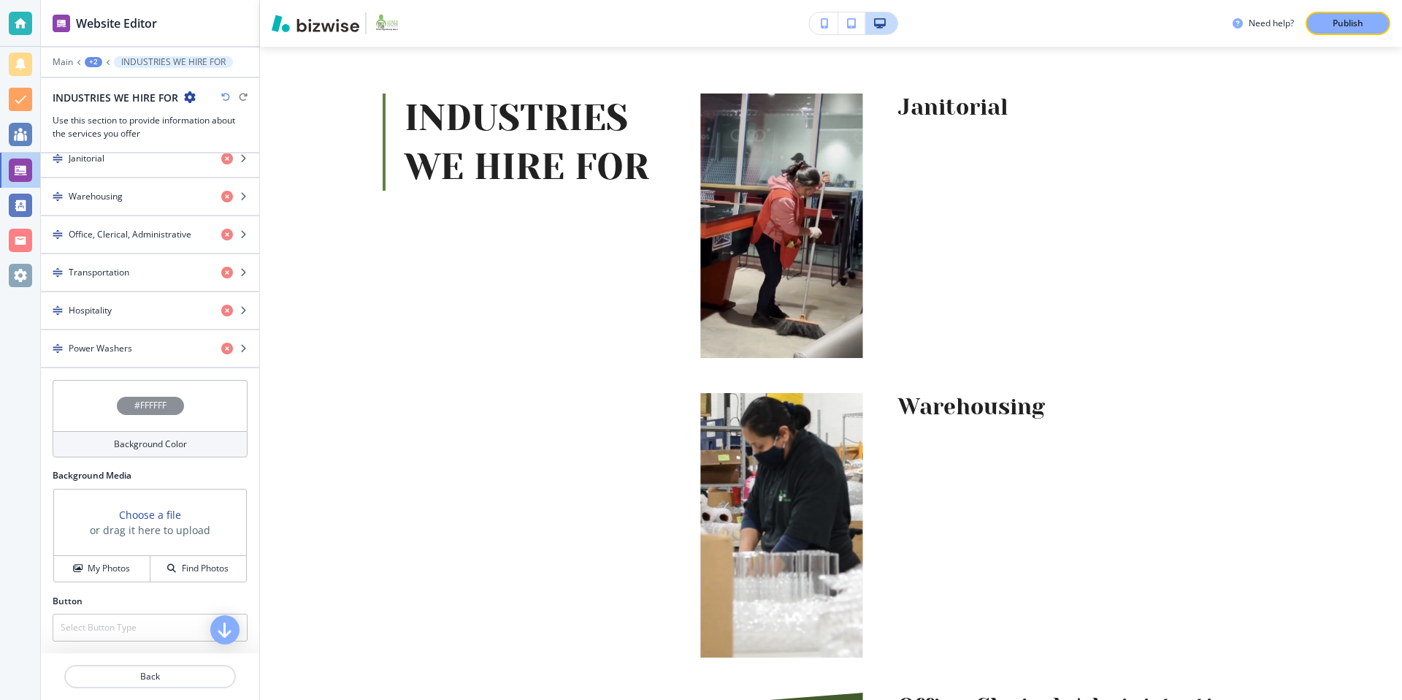
scroll to position [485, 0]
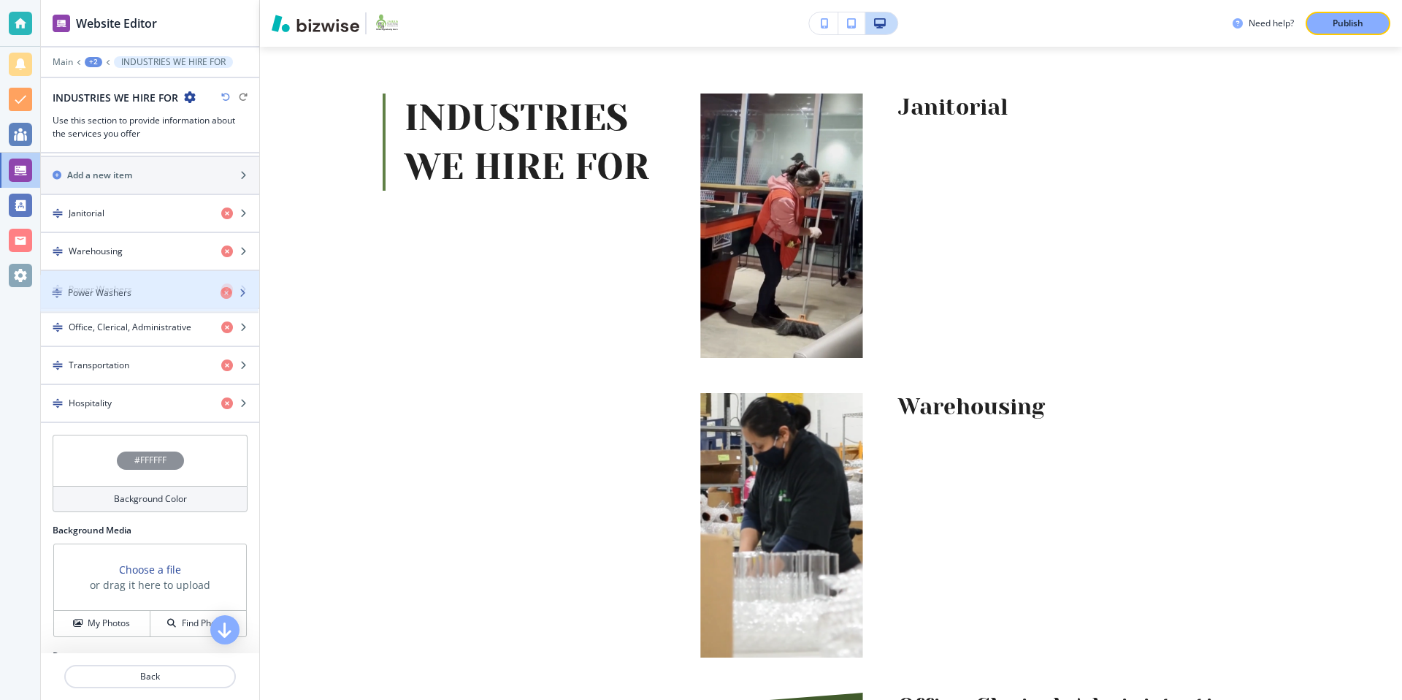
drag, startPoint x: 58, startPoint y: 401, endPoint x: 57, endPoint y: 291, distance: 109.5
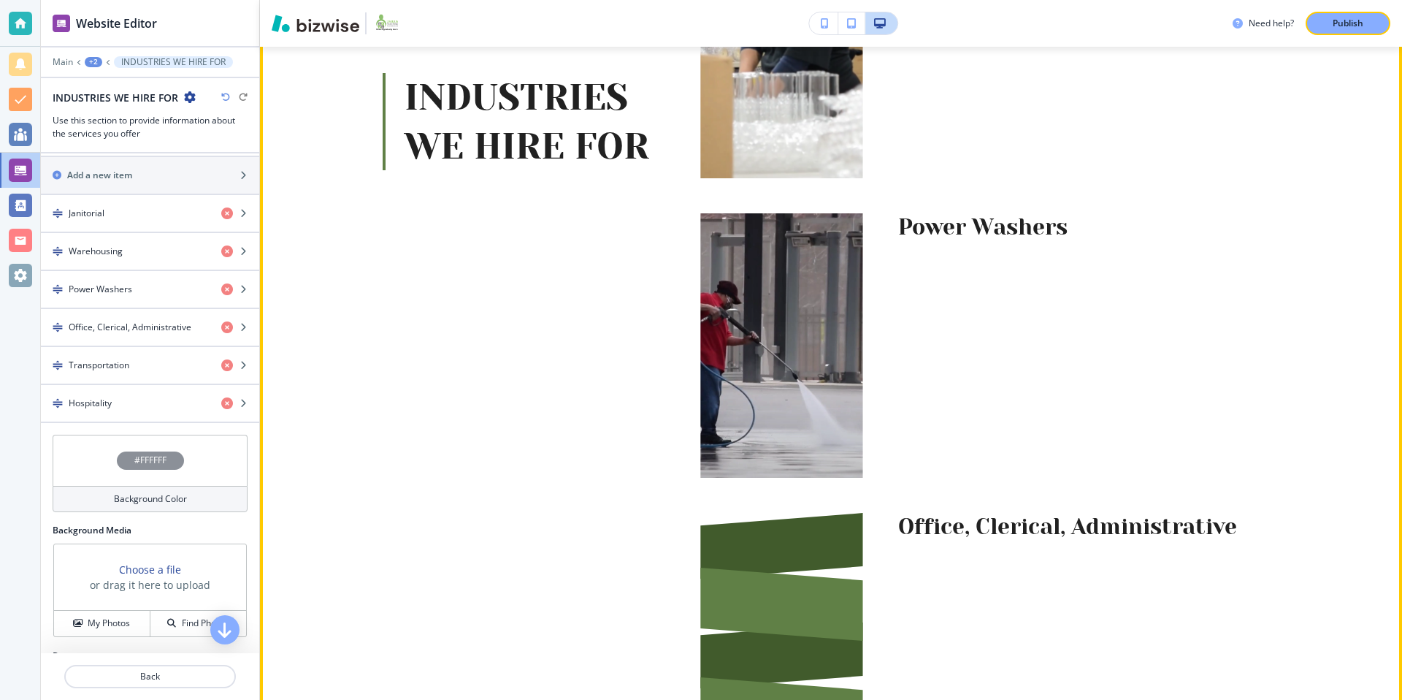
scroll to position [1601, 0]
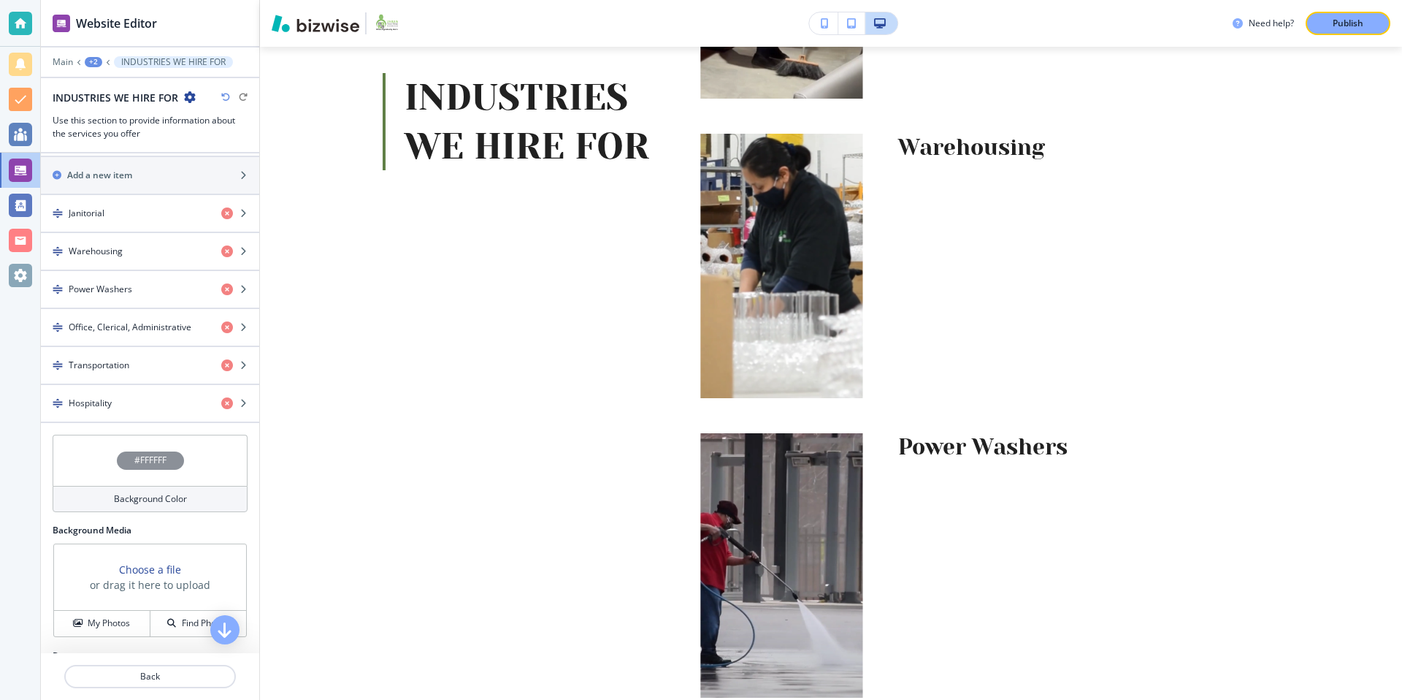
click at [92, 62] on div "+2" at bounding box center [94, 62] width 18 height 10
click at [148, 166] on div "button" at bounding box center [150, 163] width 218 height 12
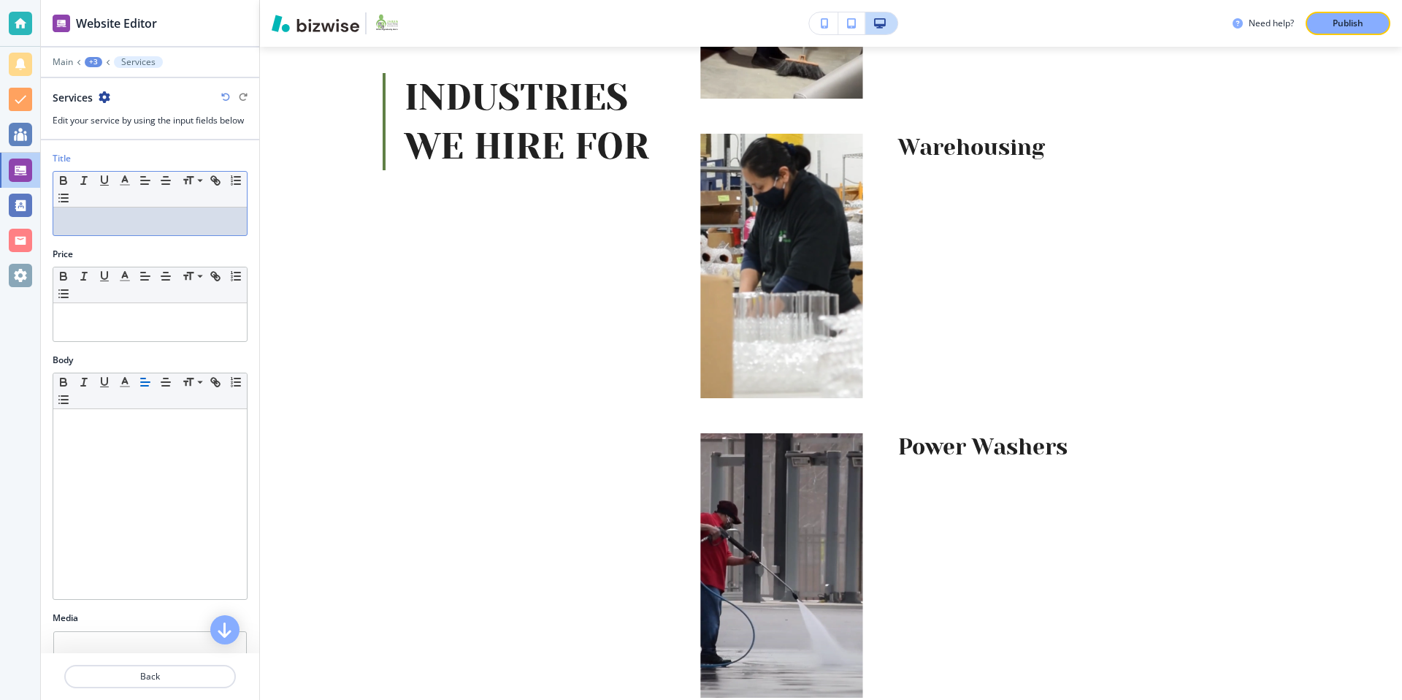
click at [141, 225] on p at bounding box center [150, 221] width 179 height 13
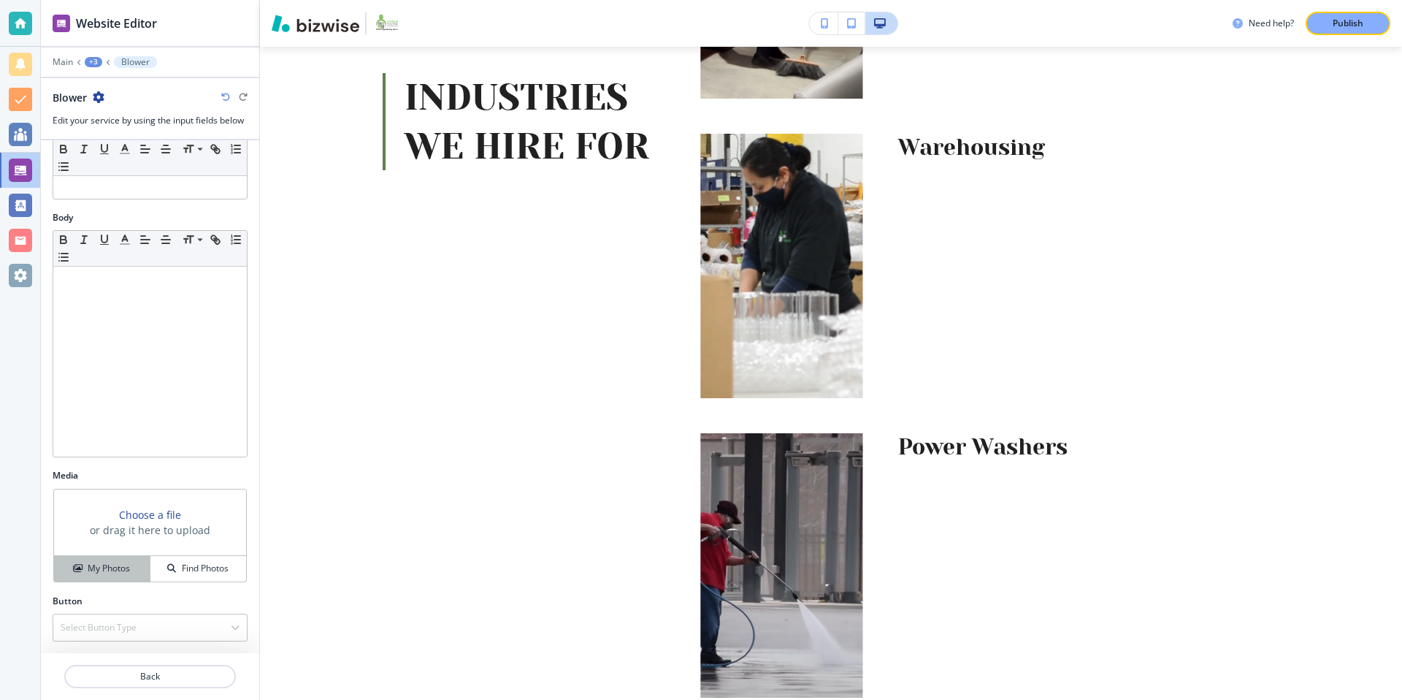
click at [94, 566] on h4 "My Photos" at bounding box center [109, 568] width 42 height 13
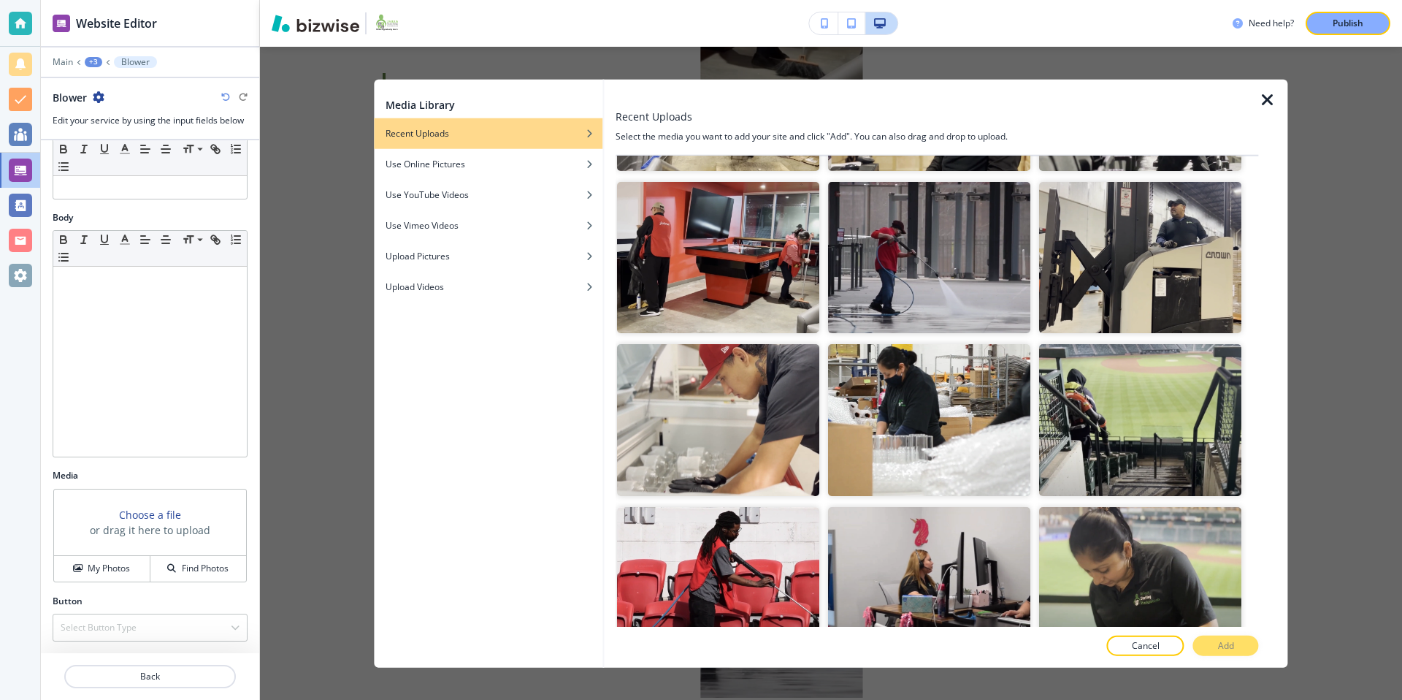
scroll to position [2112, 0]
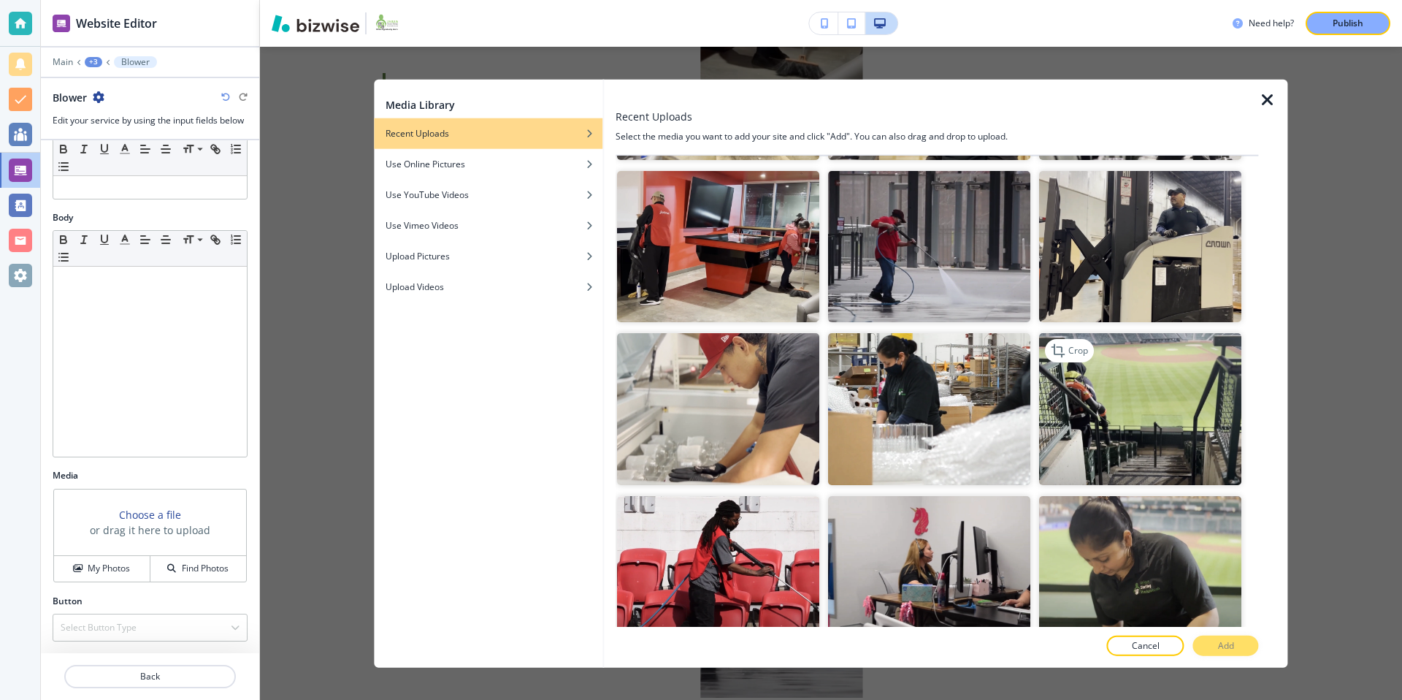
click at [1116, 408] on img "button" at bounding box center [1141, 409] width 202 height 152
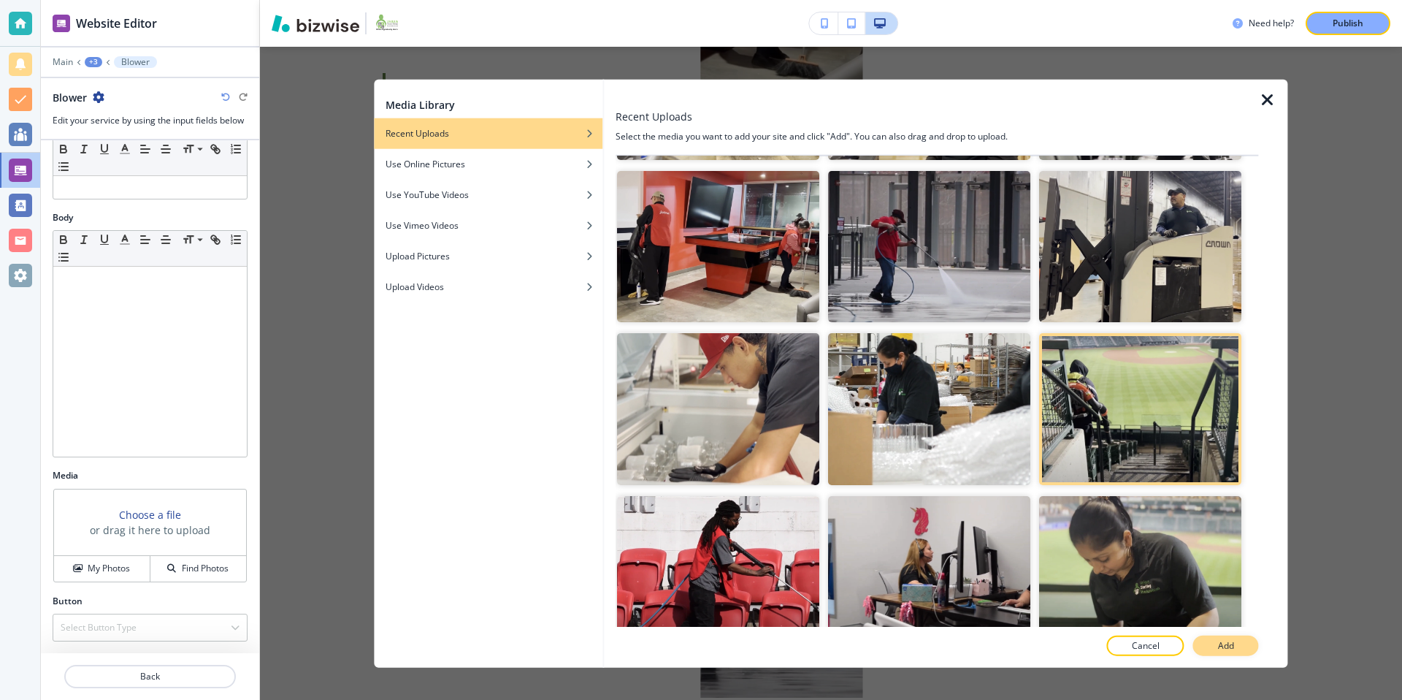
click at [1232, 644] on p "Add" at bounding box center [1226, 644] width 16 height 13
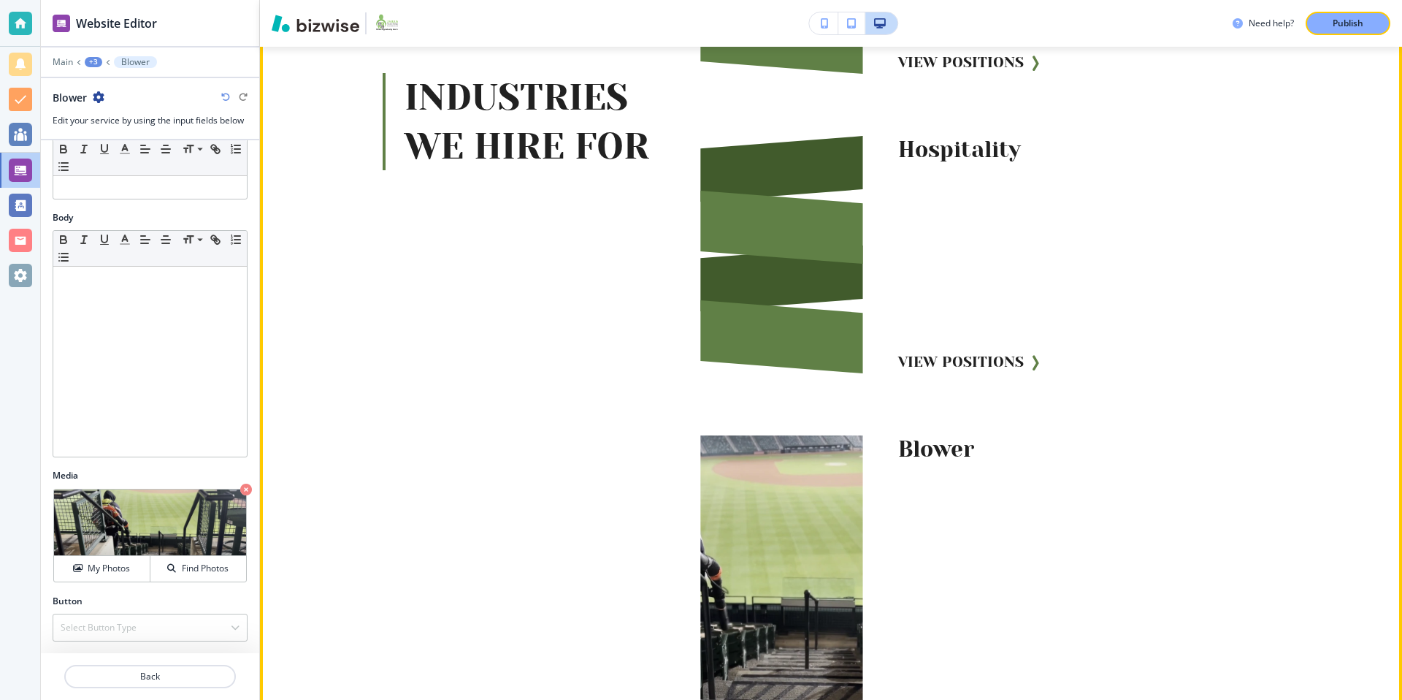
scroll to position [2827, 0]
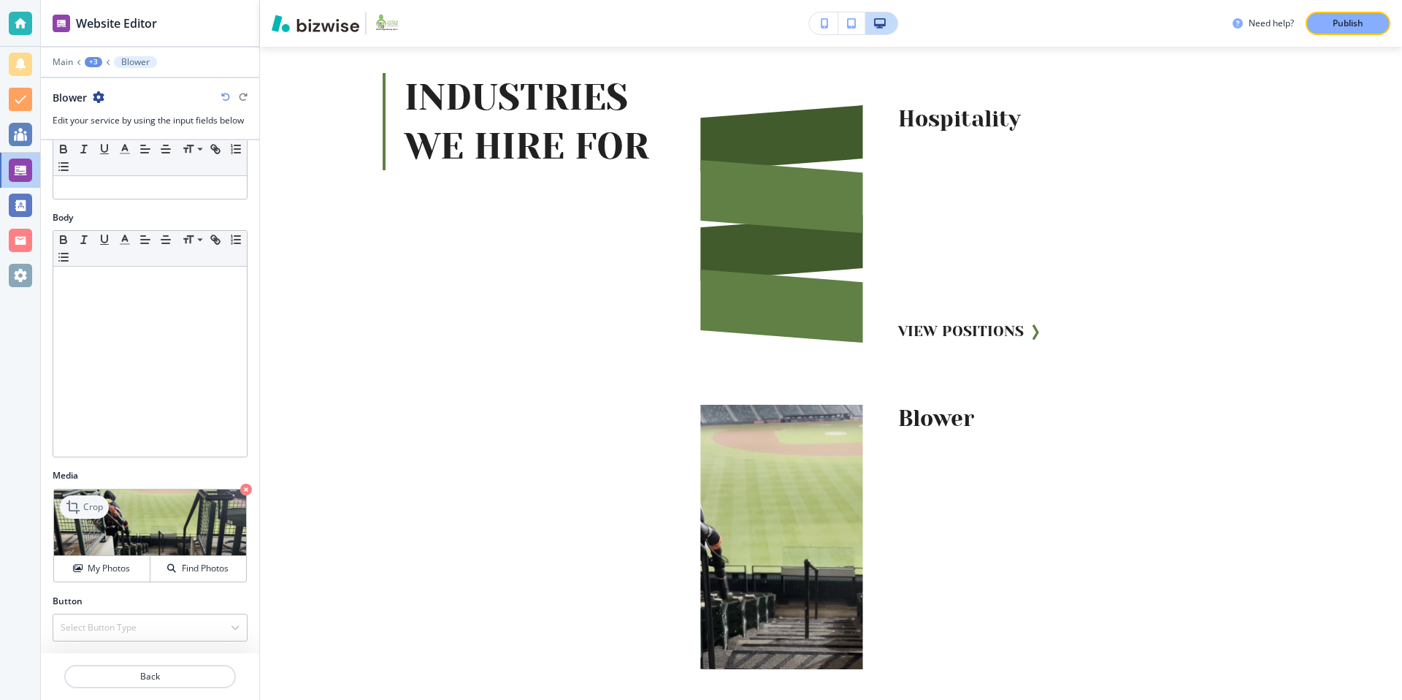
click at [99, 504] on p "Crop" at bounding box center [93, 506] width 20 height 13
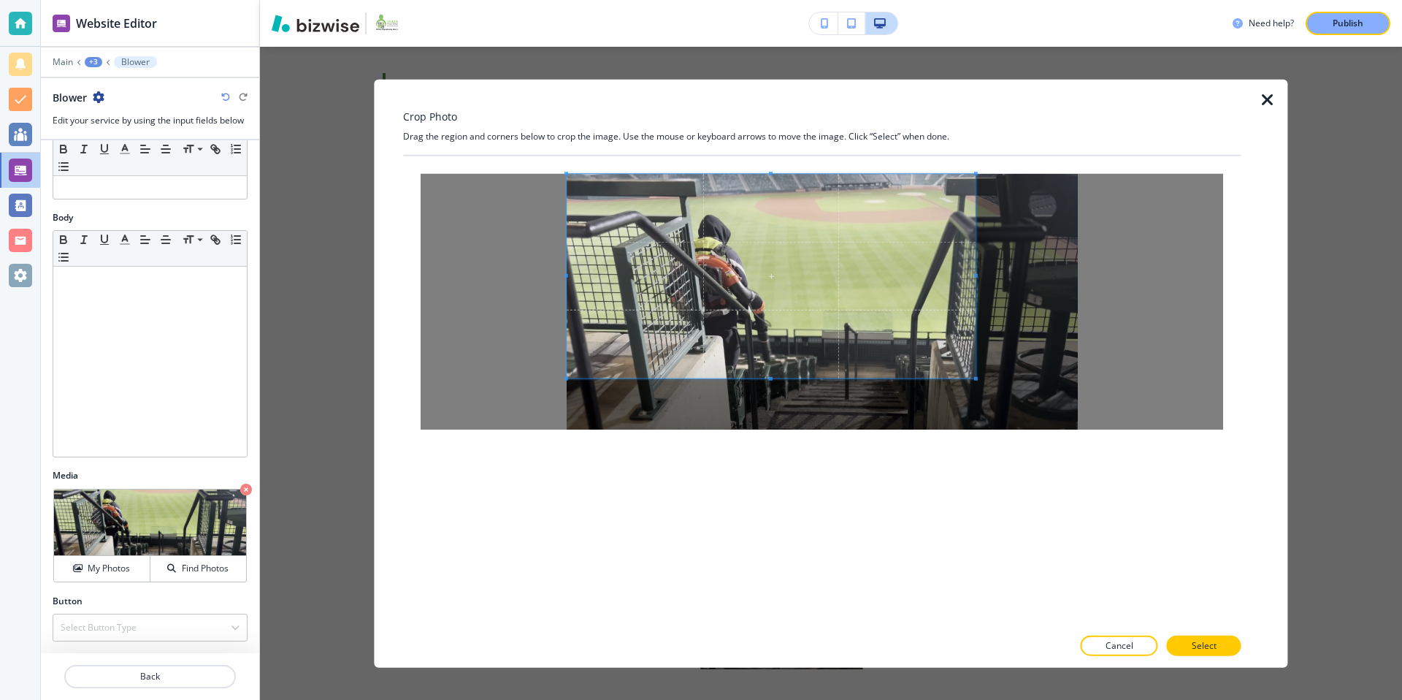
click at [824, 206] on span at bounding box center [771, 276] width 409 height 204
click at [1213, 636] on button "Select" at bounding box center [1204, 645] width 74 height 20
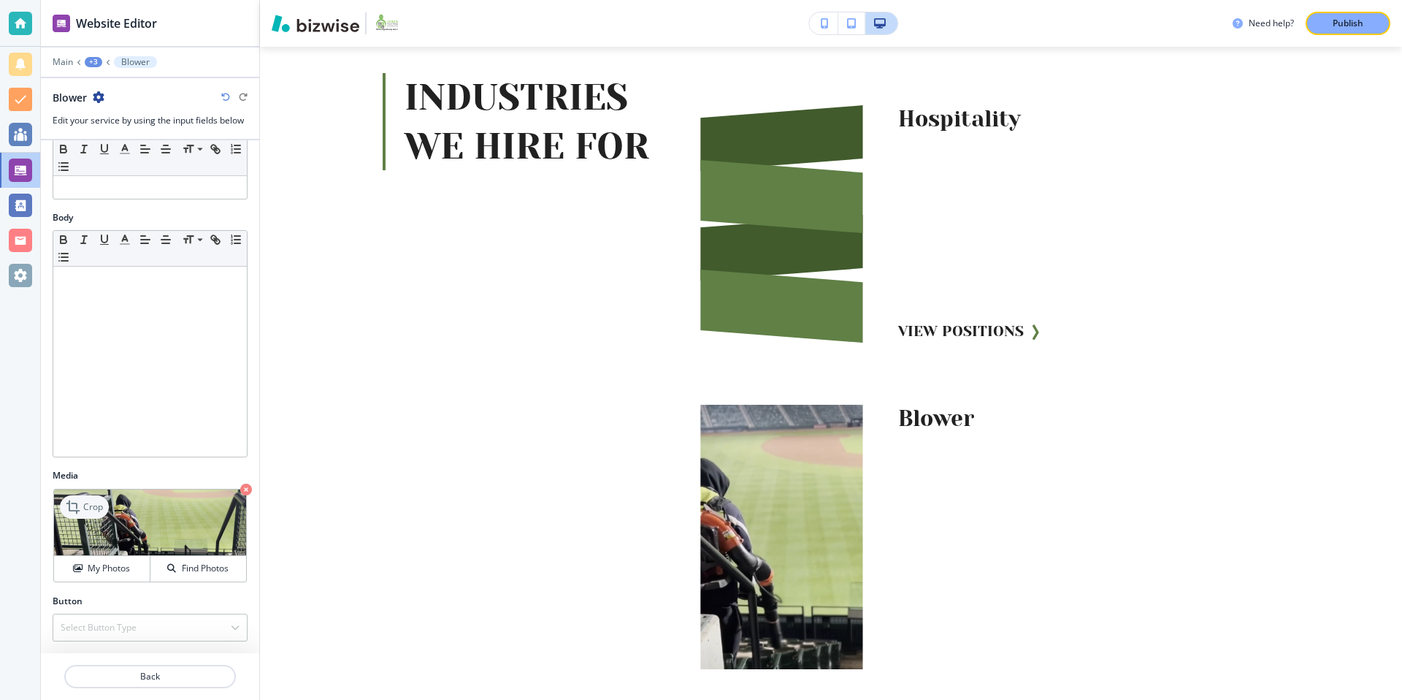
click at [73, 495] on div "Crop" at bounding box center [84, 506] width 49 height 23
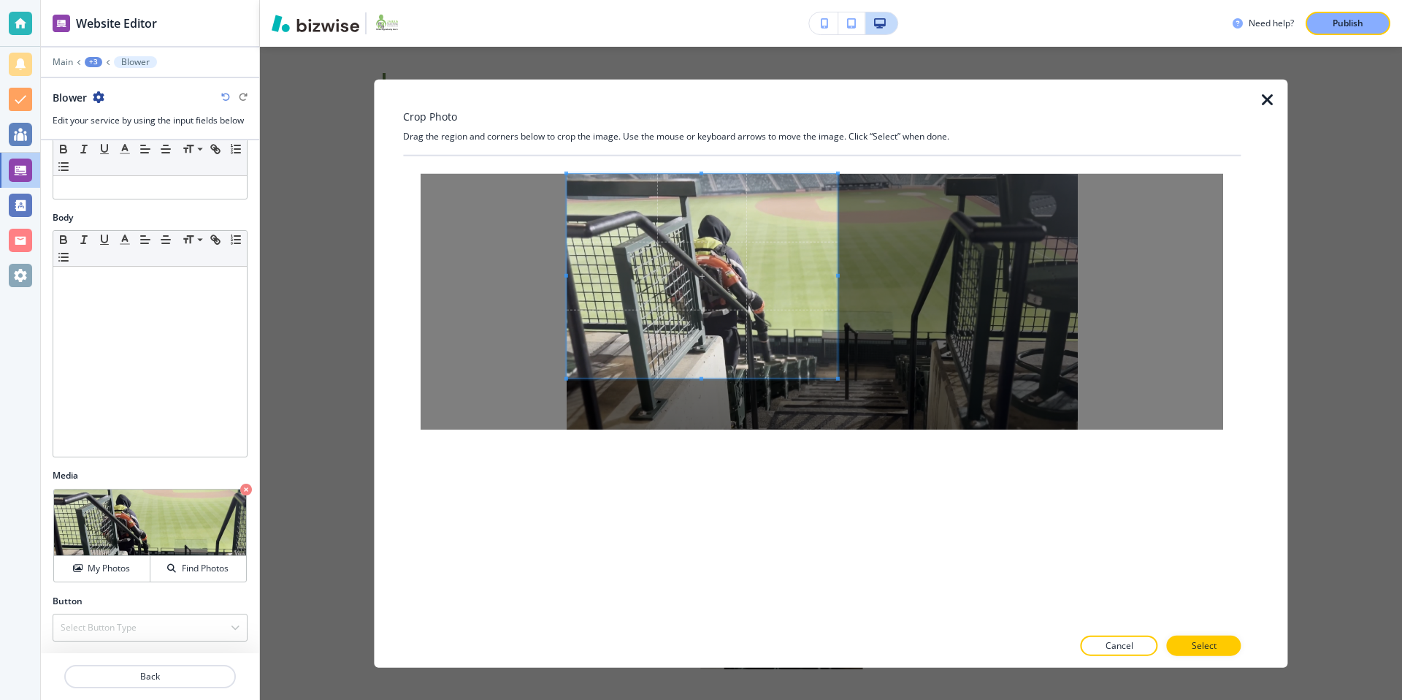
click at [837, 280] on div at bounding box center [702, 276] width 271 height 204
click at [1197, 645] on p "Select" at bounding box center [1204, 644] width 25 height 13
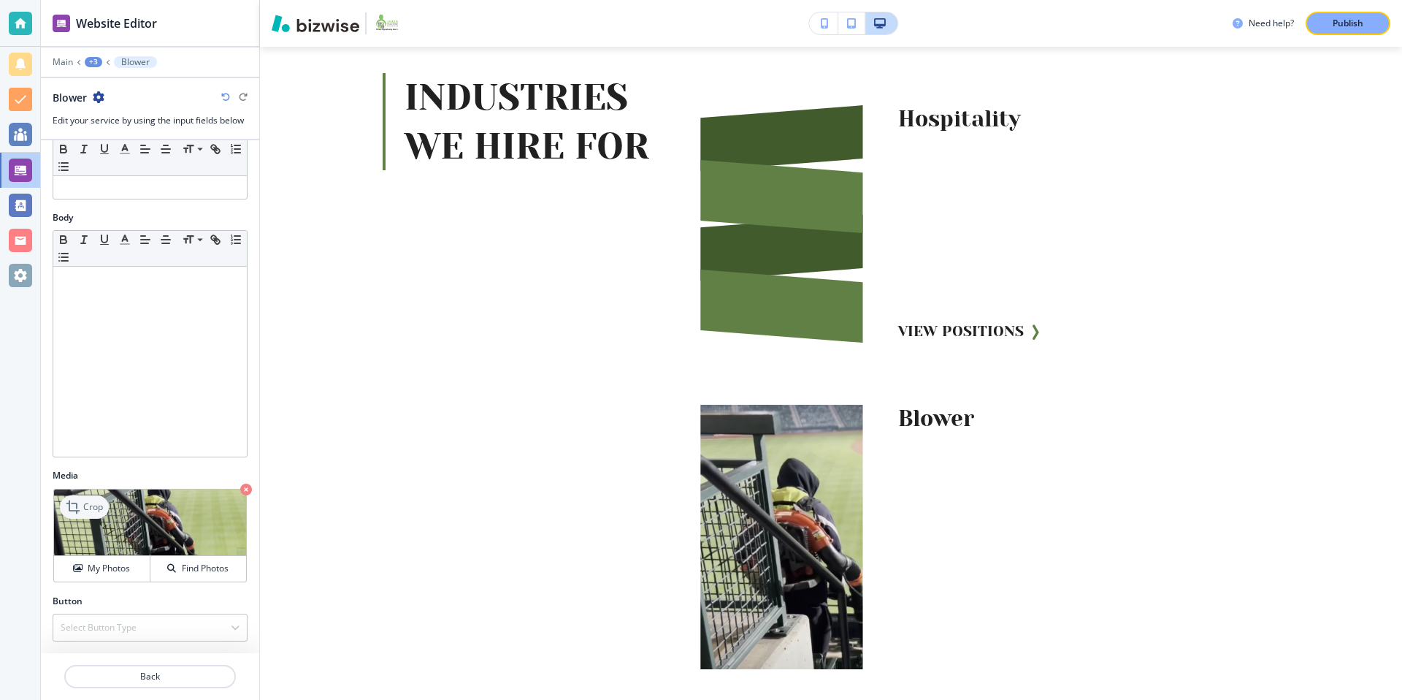
click at [99, 509] on p "Crop" at bounding box center [93, 506] width 20 height 13
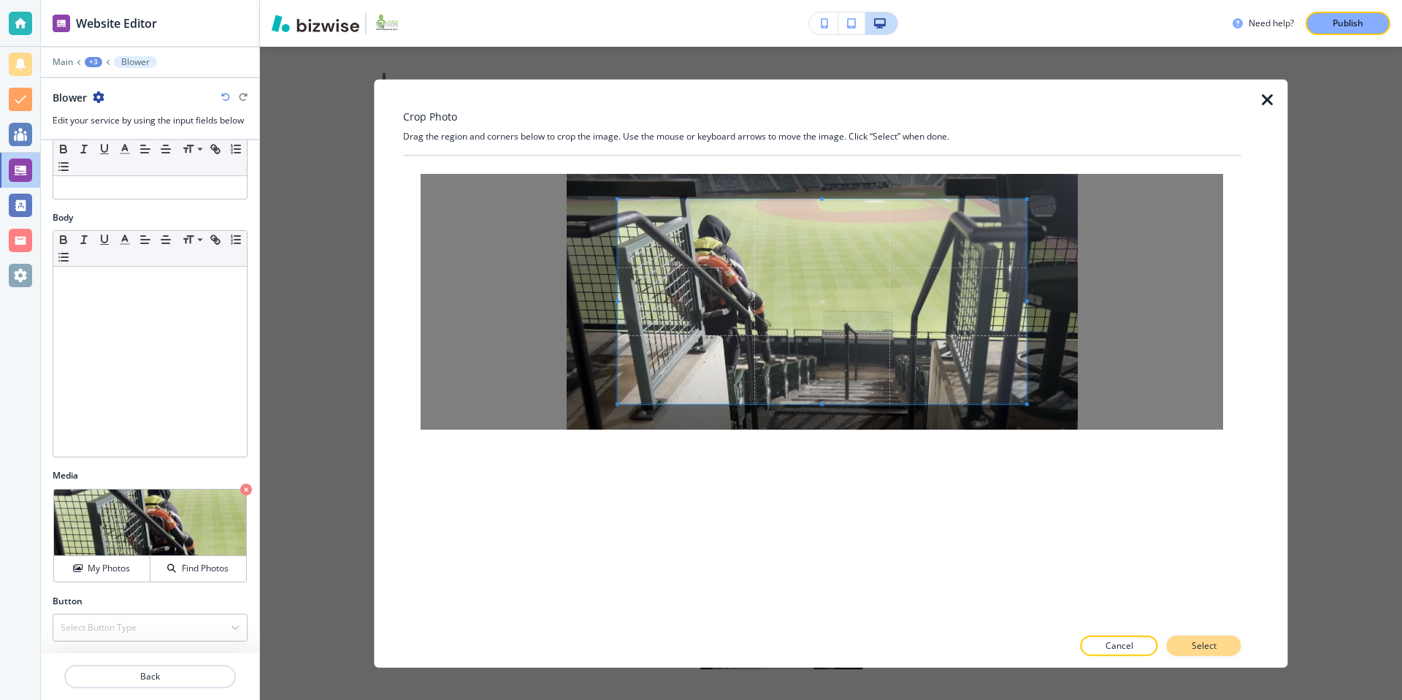
click at [1220, 647] on button "Select" at bounding box center [1204, 645] width 74 height 20
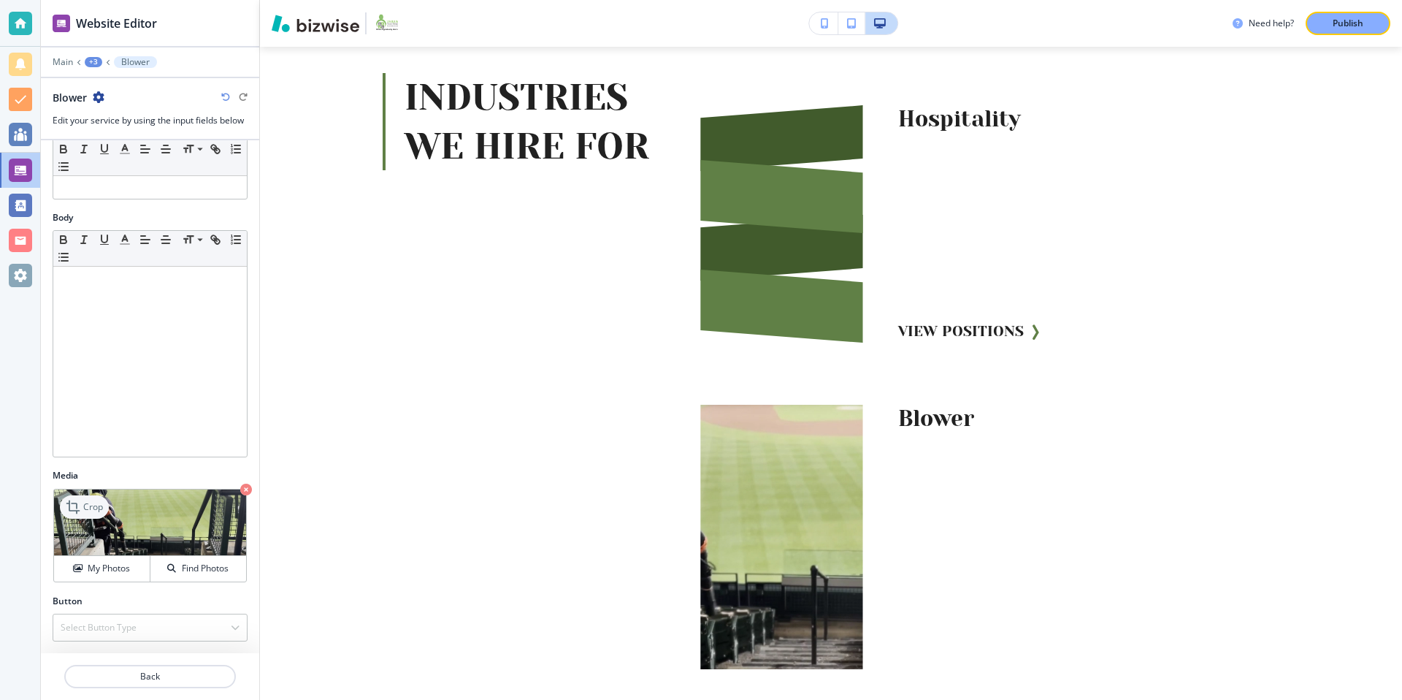
click at [86, 507] on p "Crop" at bounding box center [93, 506] width 20 height 13
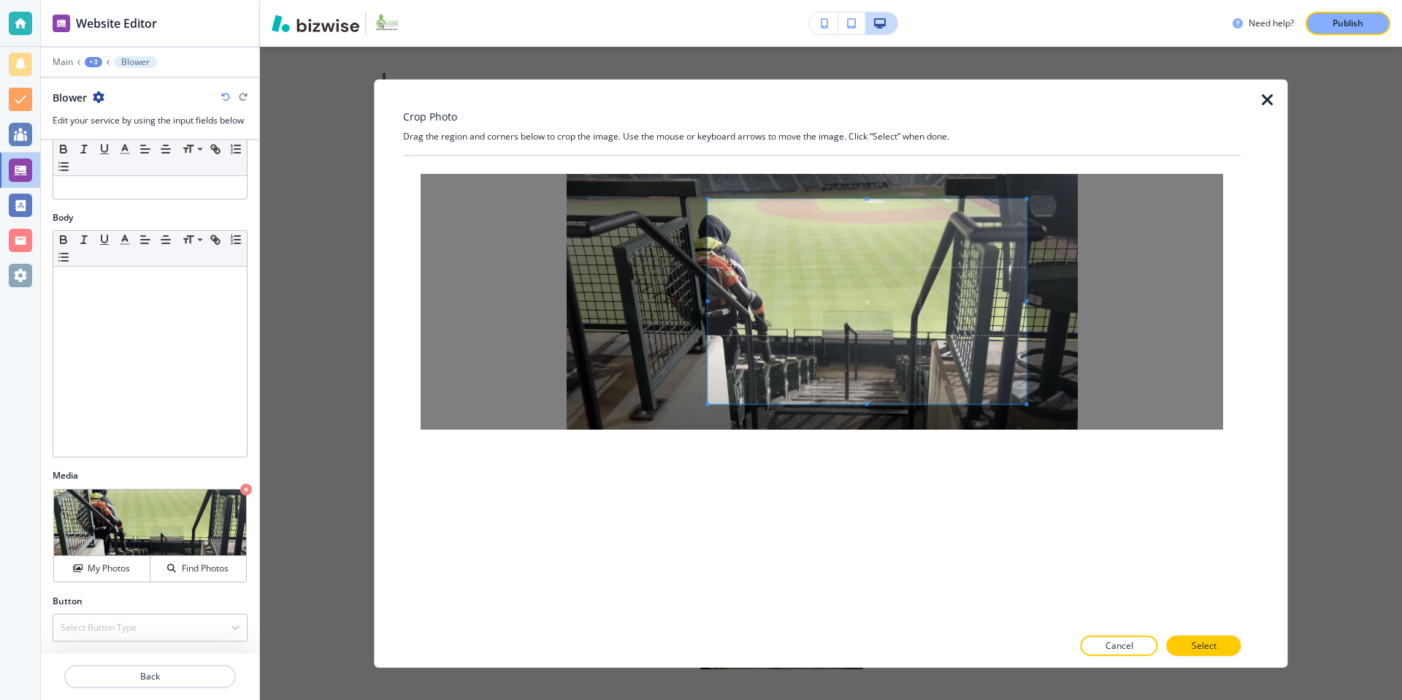
click at [708, 306] on div at bounding box center [867, 301] width 318 height 204
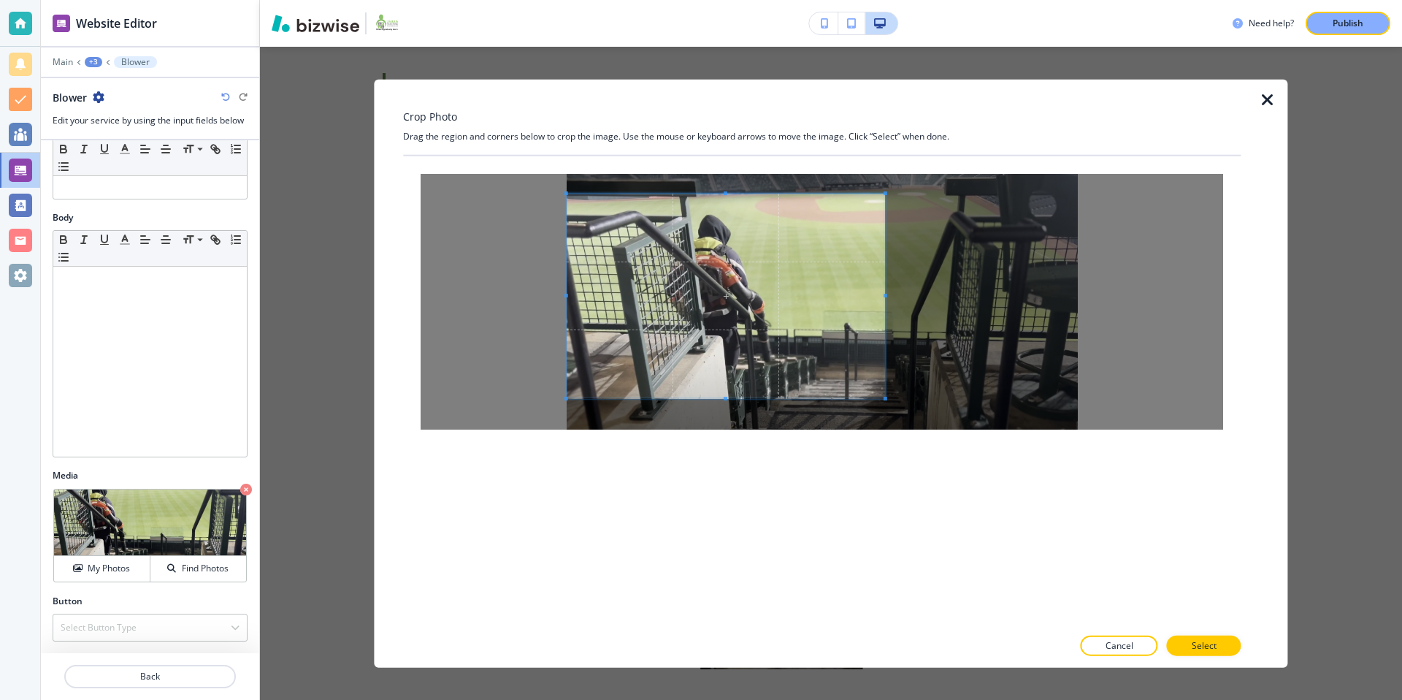
click at [776, 296] on span at bounding box center [726, 296] width 318 height 204
click at [1192, 648] on p "Select" at bounding box center [1204, 644] width 25 height 13
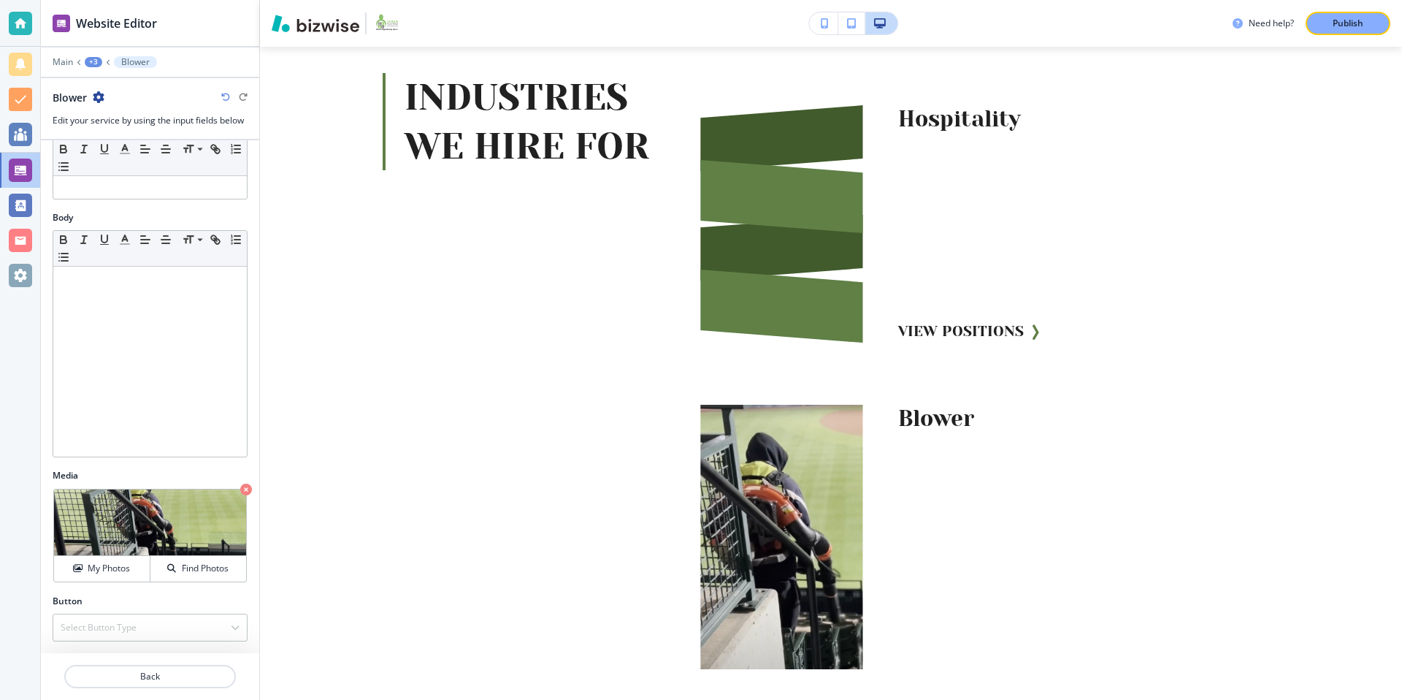
click at [96, 66] on div "+3" at bounding box center [94, 62] width 18 height 10
click at [121, 128] on button "INDUSTRIES WE HIRE FOR" at bounding box center [131, 137] width 93 height 26
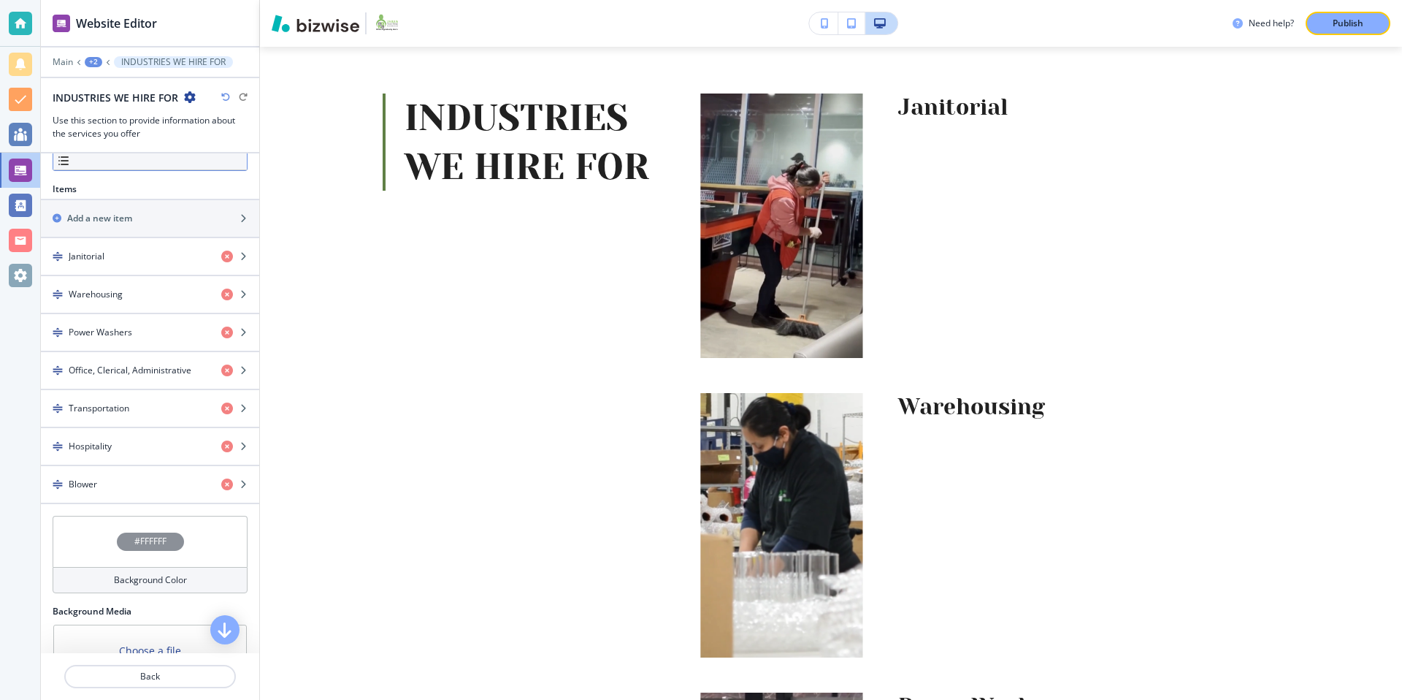
scroll to position [578, 0]
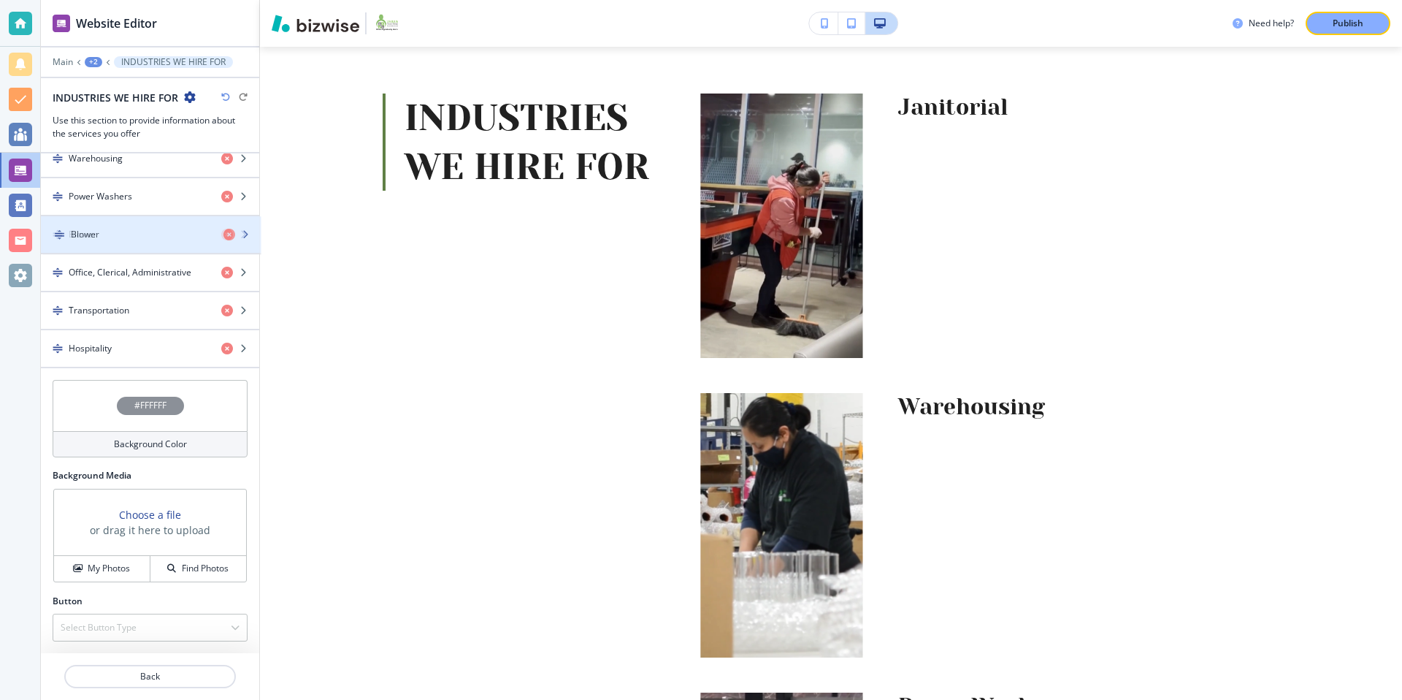
drag, startPoint x: 58, startPoint y: 347, endPoint x: 60, endPoint y: 234, distance: 113.2
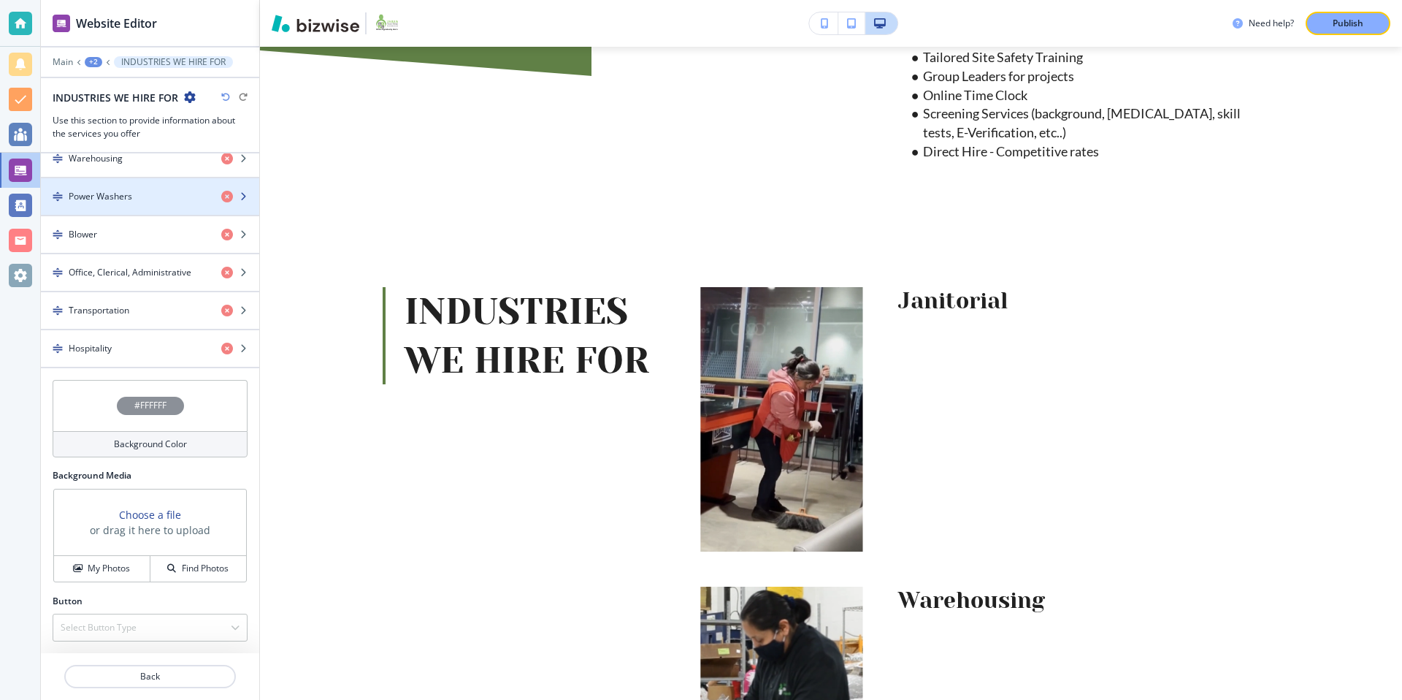
click at [145, 188] on div "button" at bounding box center [150, 184] width 218 height 12
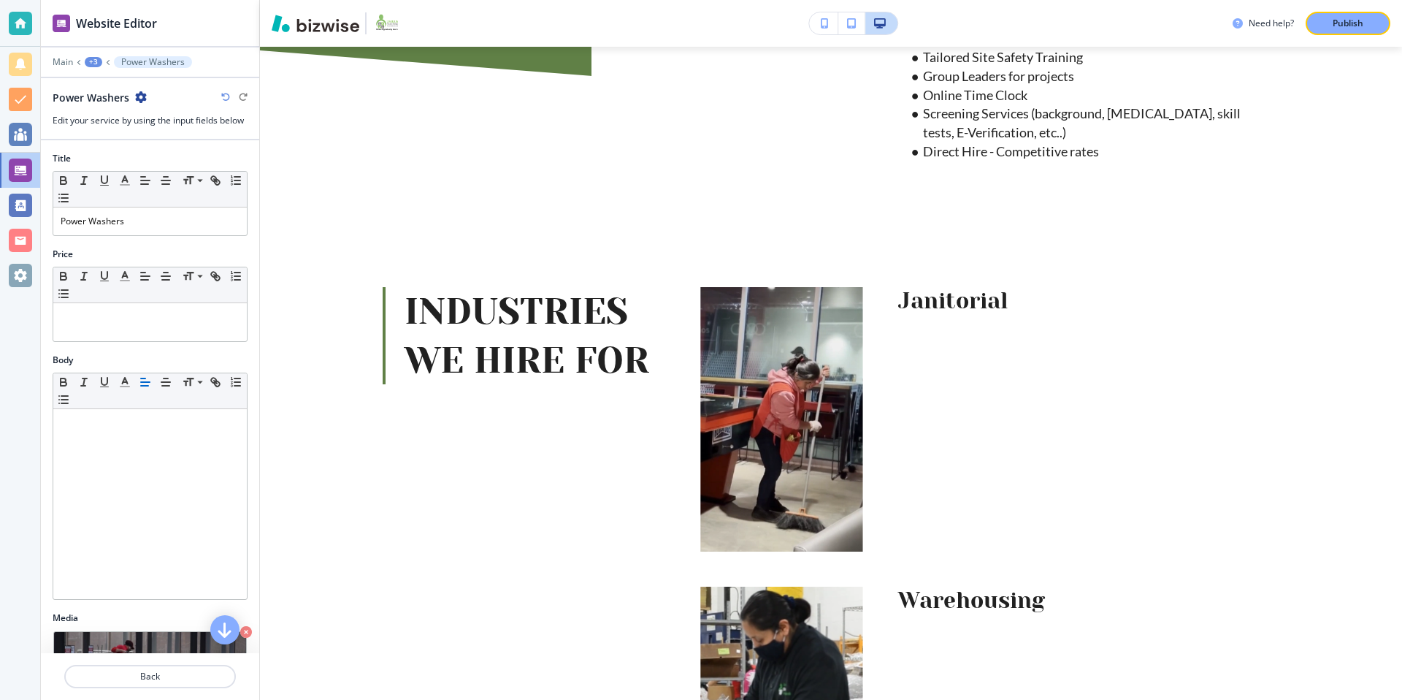
click at [141, 96] on icon "button" at bounding box center [141, 97] width 12 height 12
click at [82, 145] on div at bounding box center [150, 146] width 218 height 12
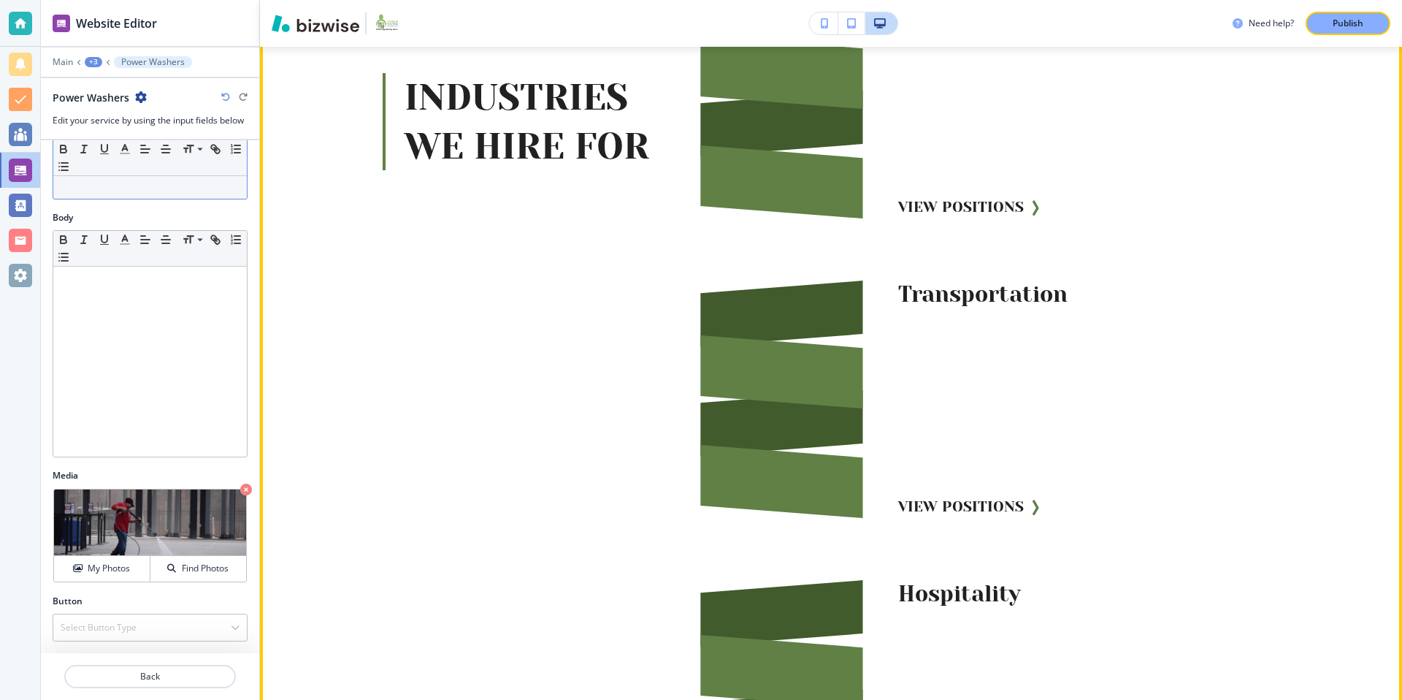
scroll to position [2654, 0]
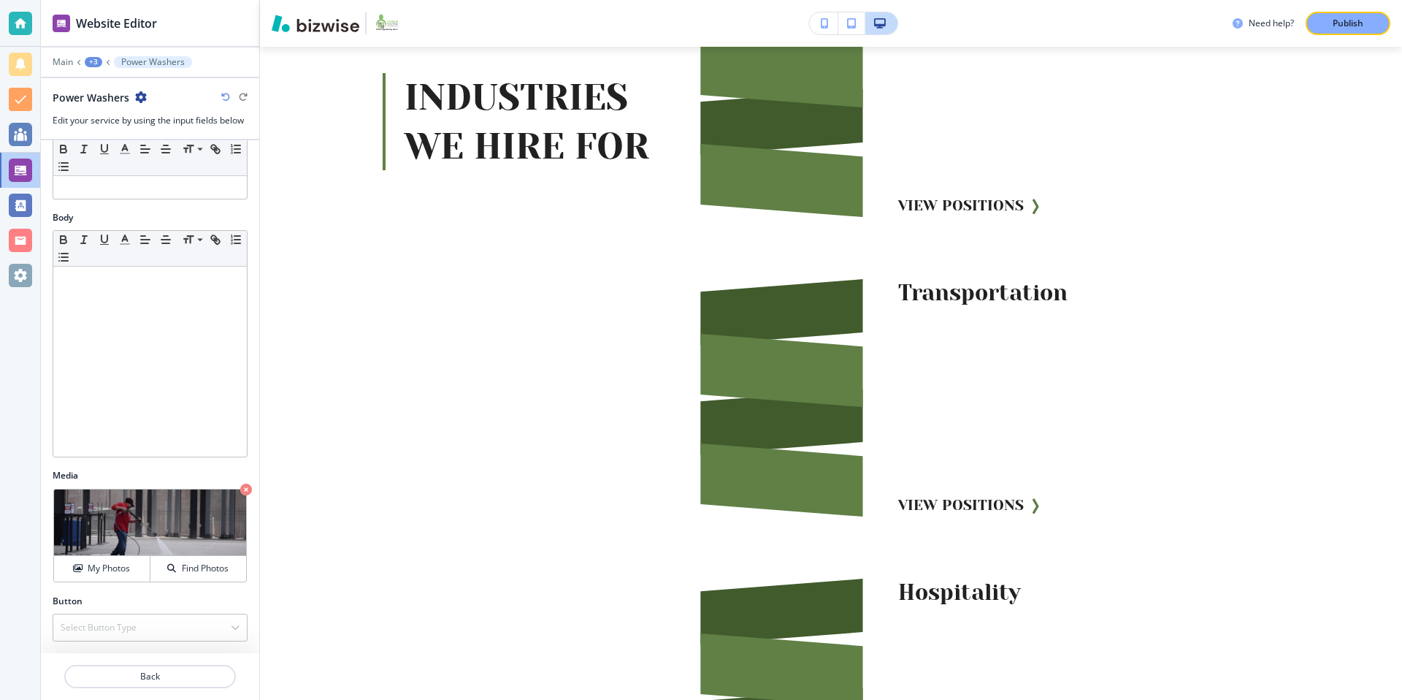
click at [94, 60] on div "+3" at bounding box center [94, 62] width 18 height 10
click at [139, 138] on p "INDUSTRIES WE HIRE FOR" at bounding box center [131, 137] width 74 height 13
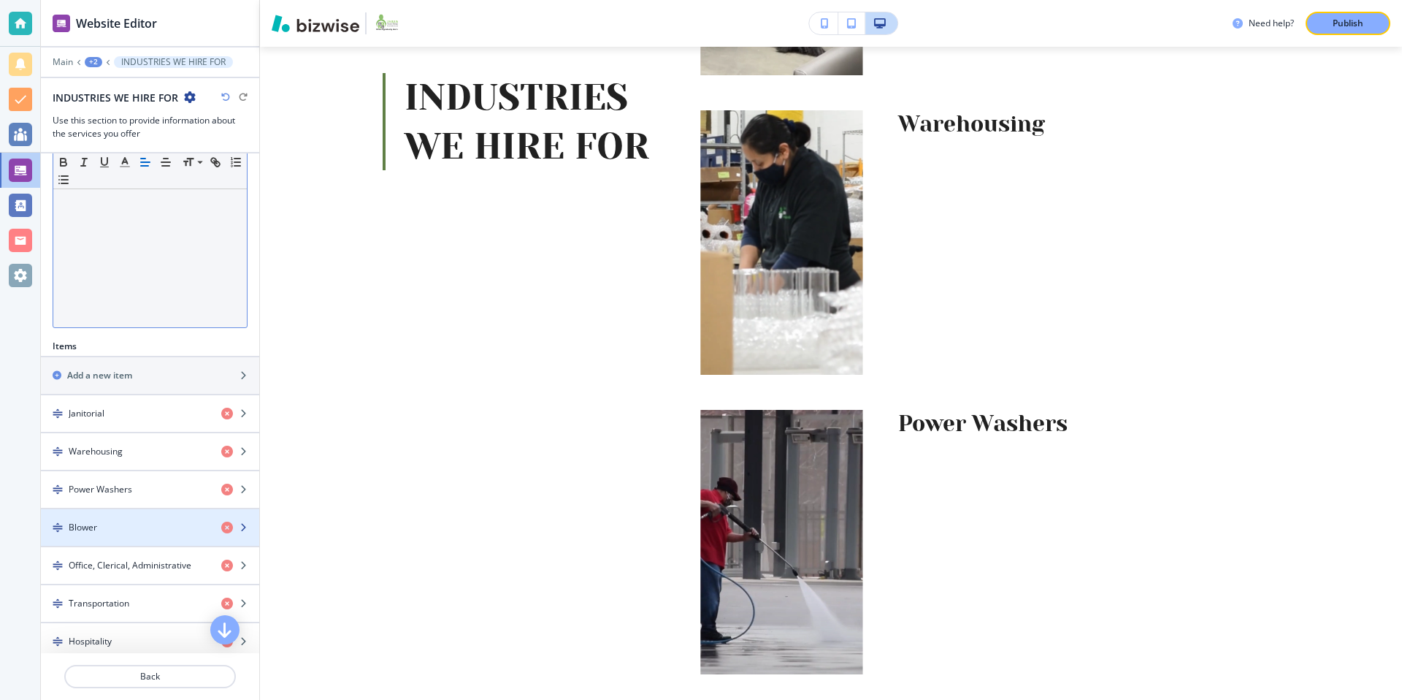
scroll to position [394, 0]
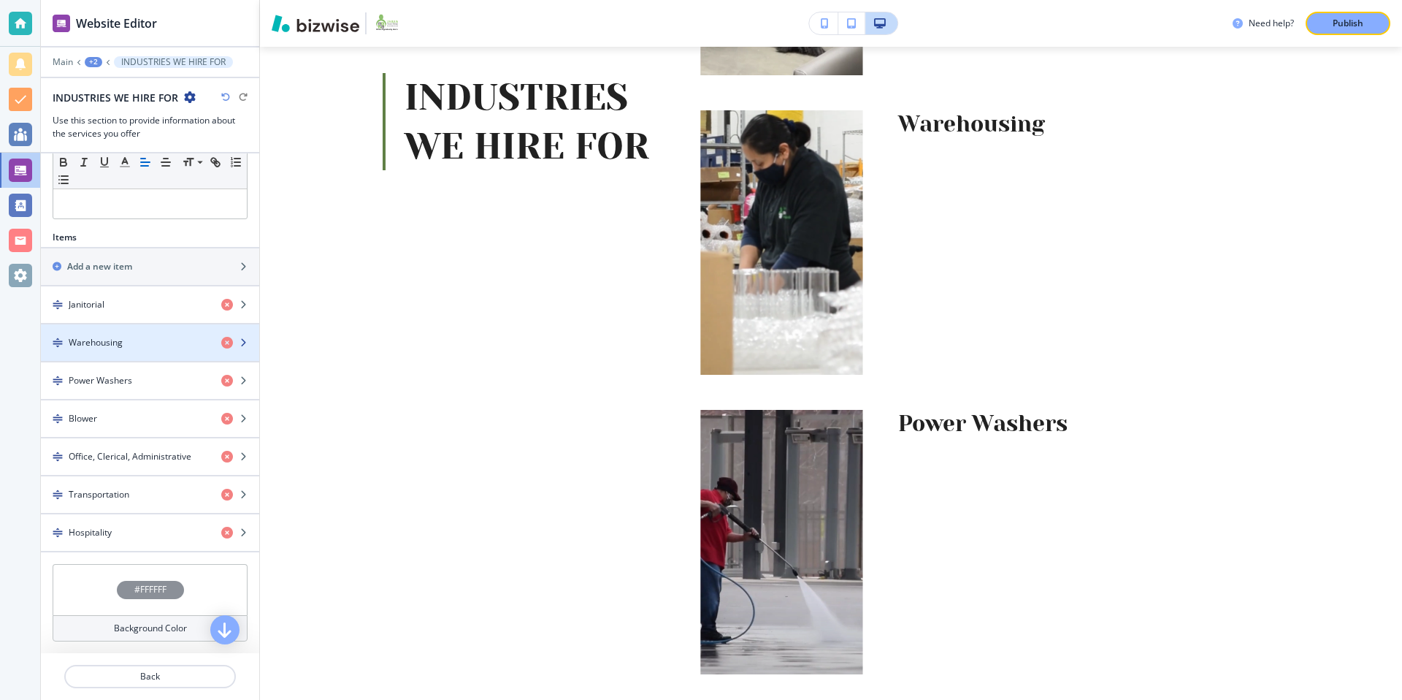
click at [164, 343] on div "Warehousing" at bounding box center [125, 342] width 169 height 13
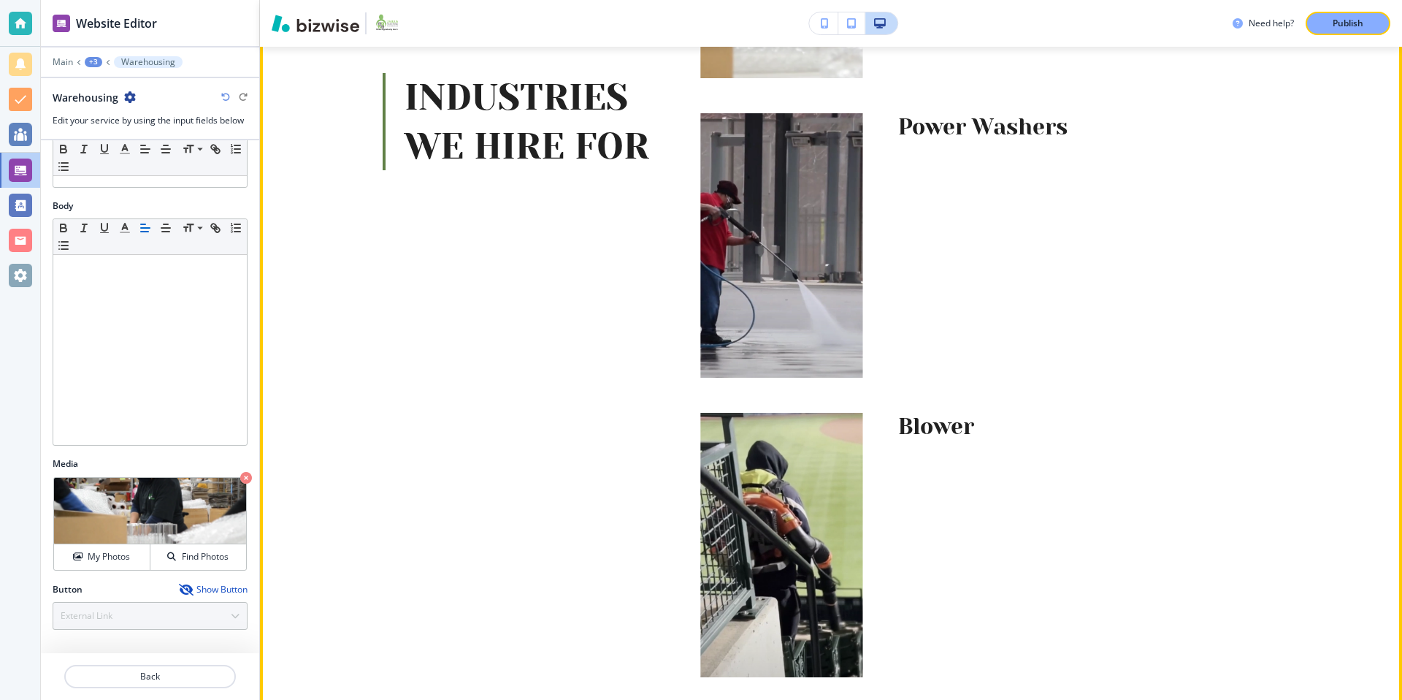
scroll to position [1923, 0]
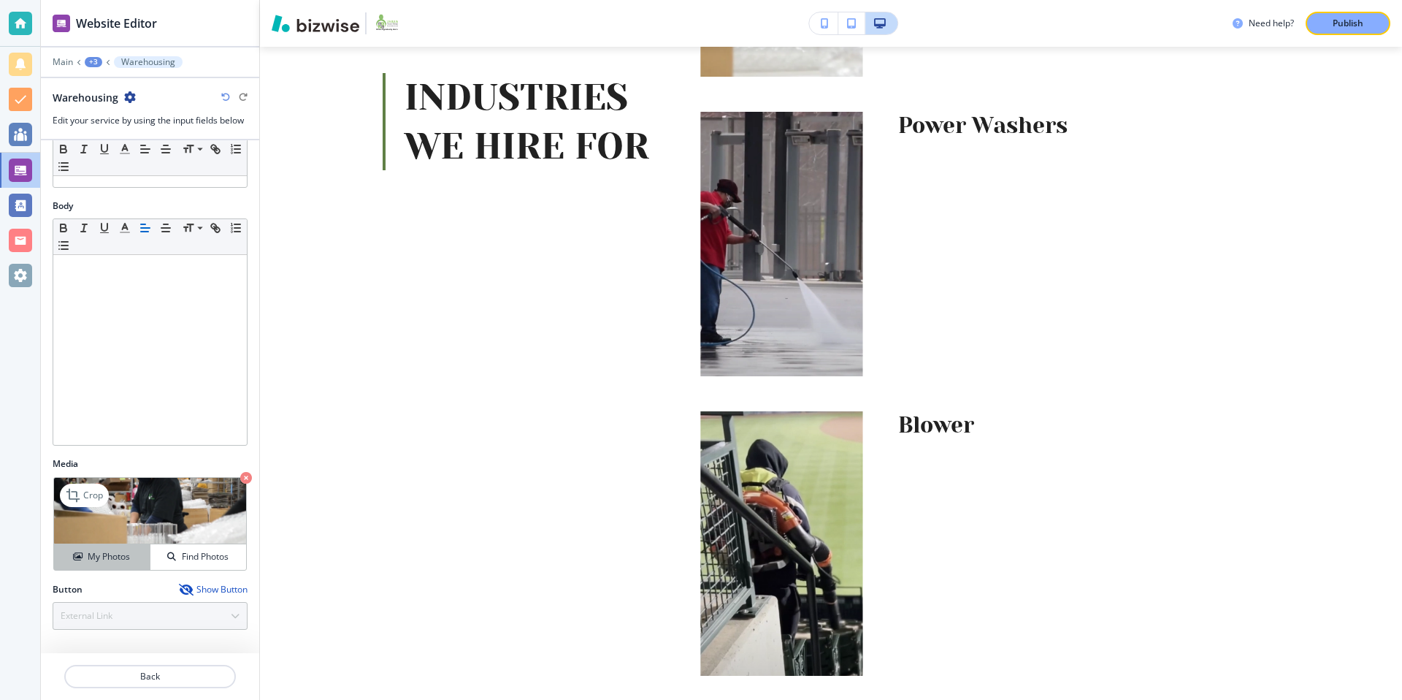
click at [97, 556] on h4 "My Photos" at bounding box center [109, 556] width 42 height 13
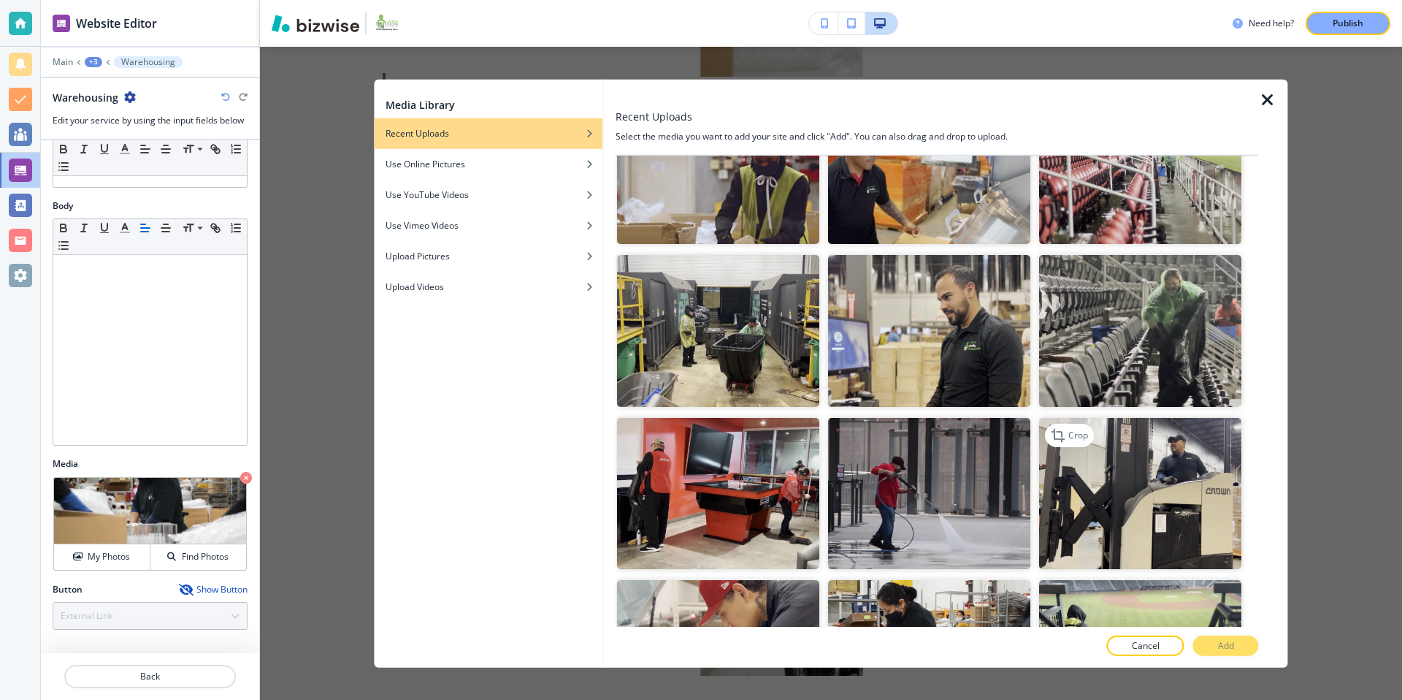
scroll to position [1876, 0]
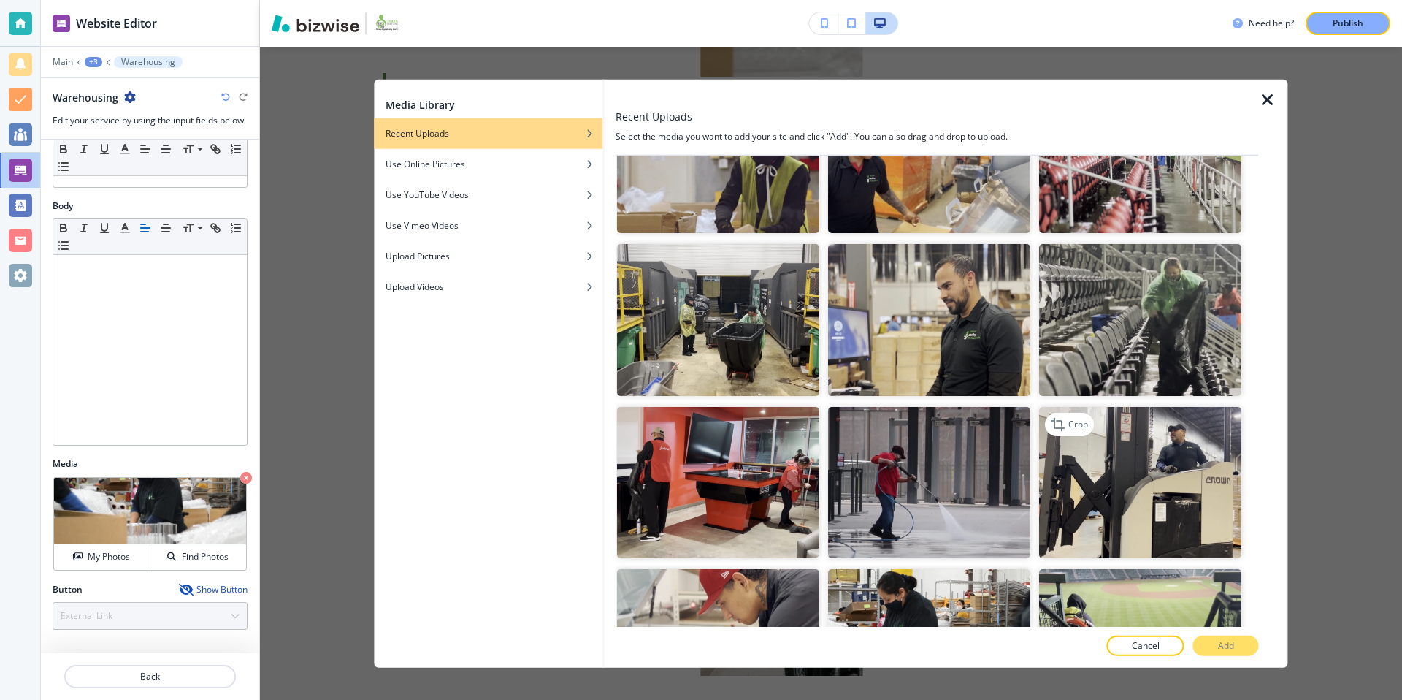
click at [1178, 470] on img "button" at bounding box center [1141, 482] width 202 height 152
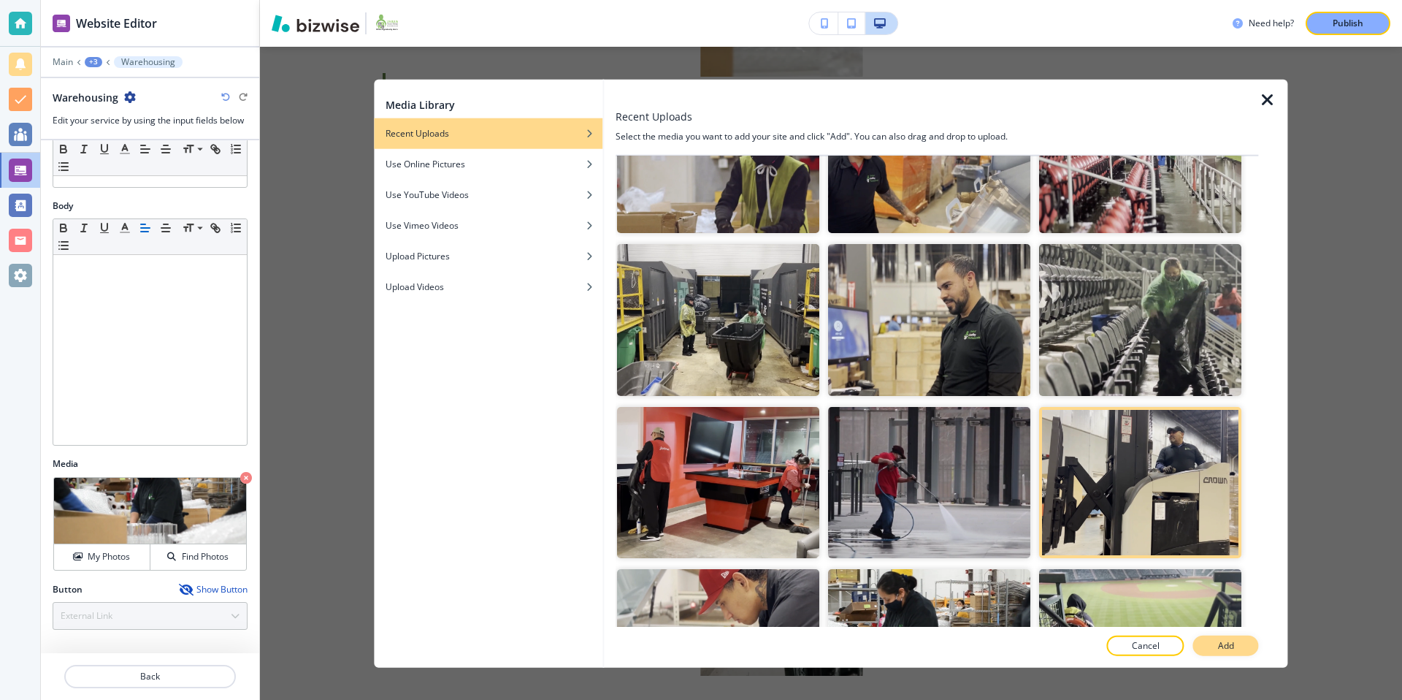
click at [1232, 643] on p "Add" at bounding box center [1226, 644] width 16 height 13
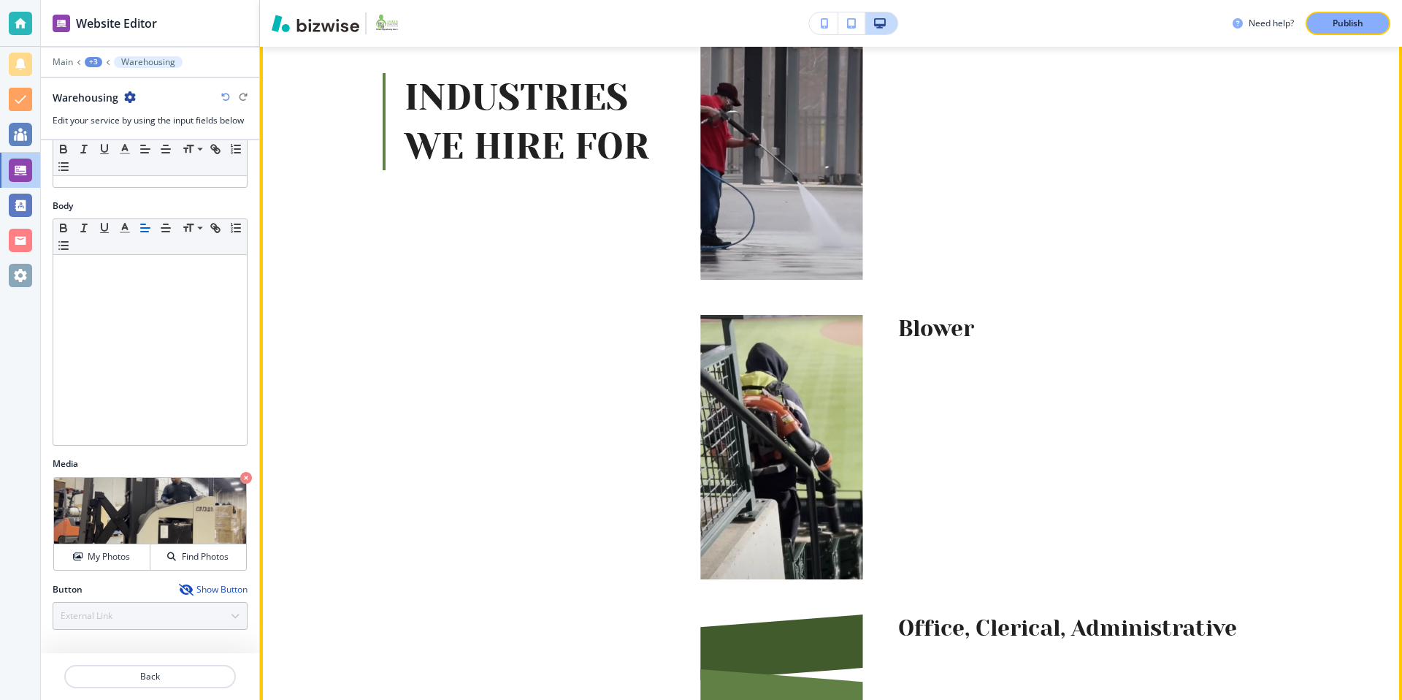
scroll to position [2055, 0]
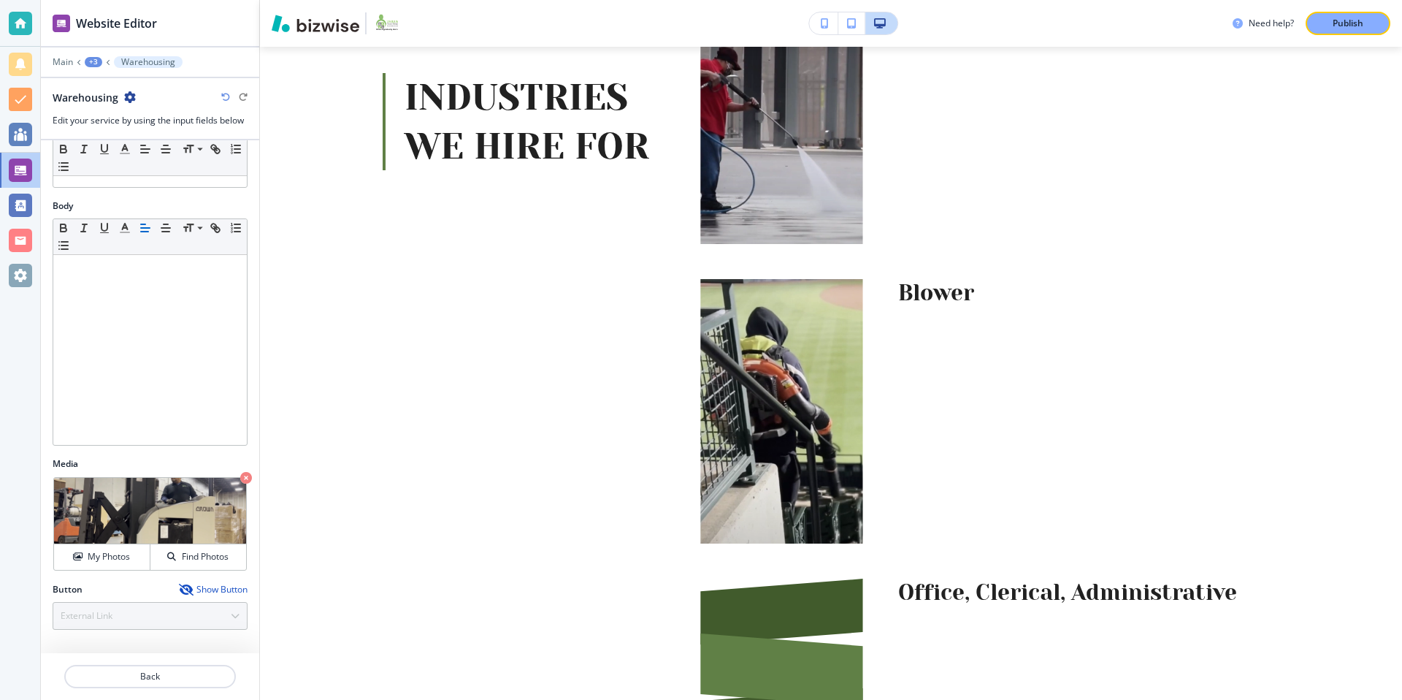
click at [98, 60] on div "+3" at bounding box center [94, 62] width 18 height 10
click at [137, 108] on p "Employer" at bounding box center [131, 111] width 74 height 13
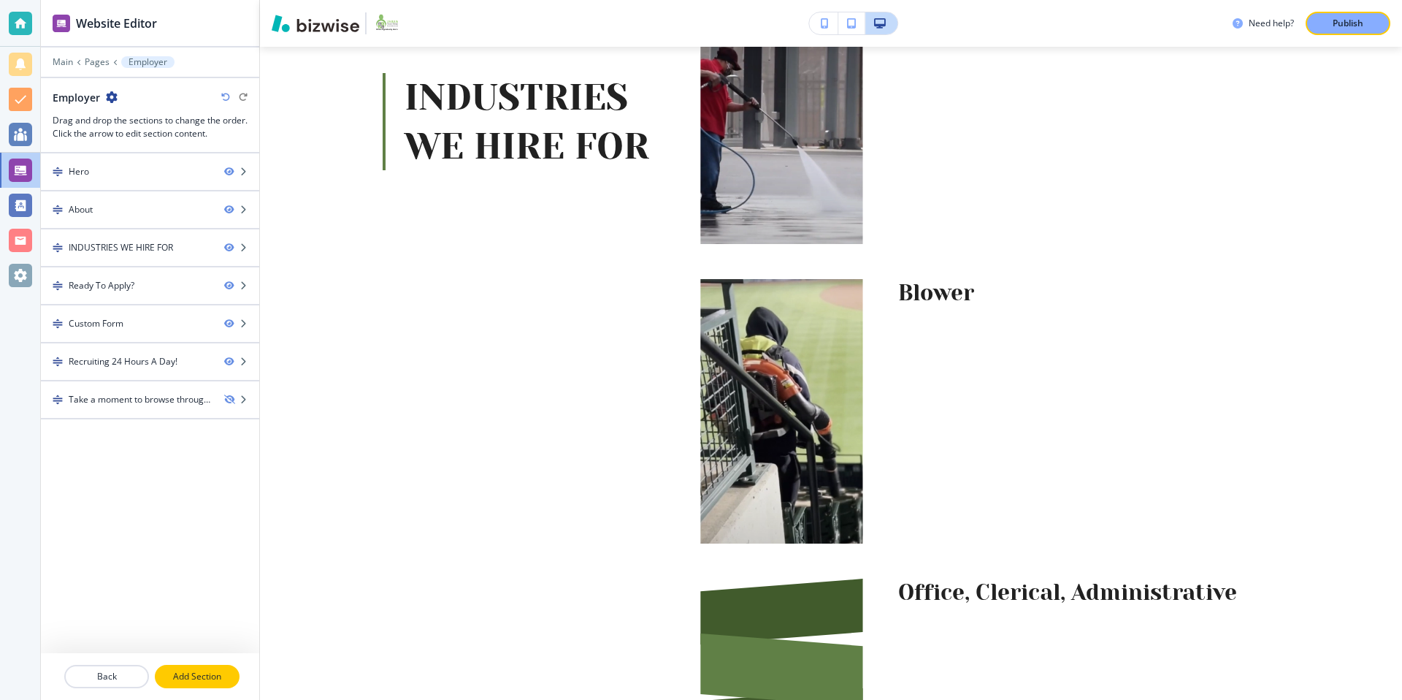
click at [198, 667] on button "Add Section" at bounding box center [197, 675] width 85 height 23
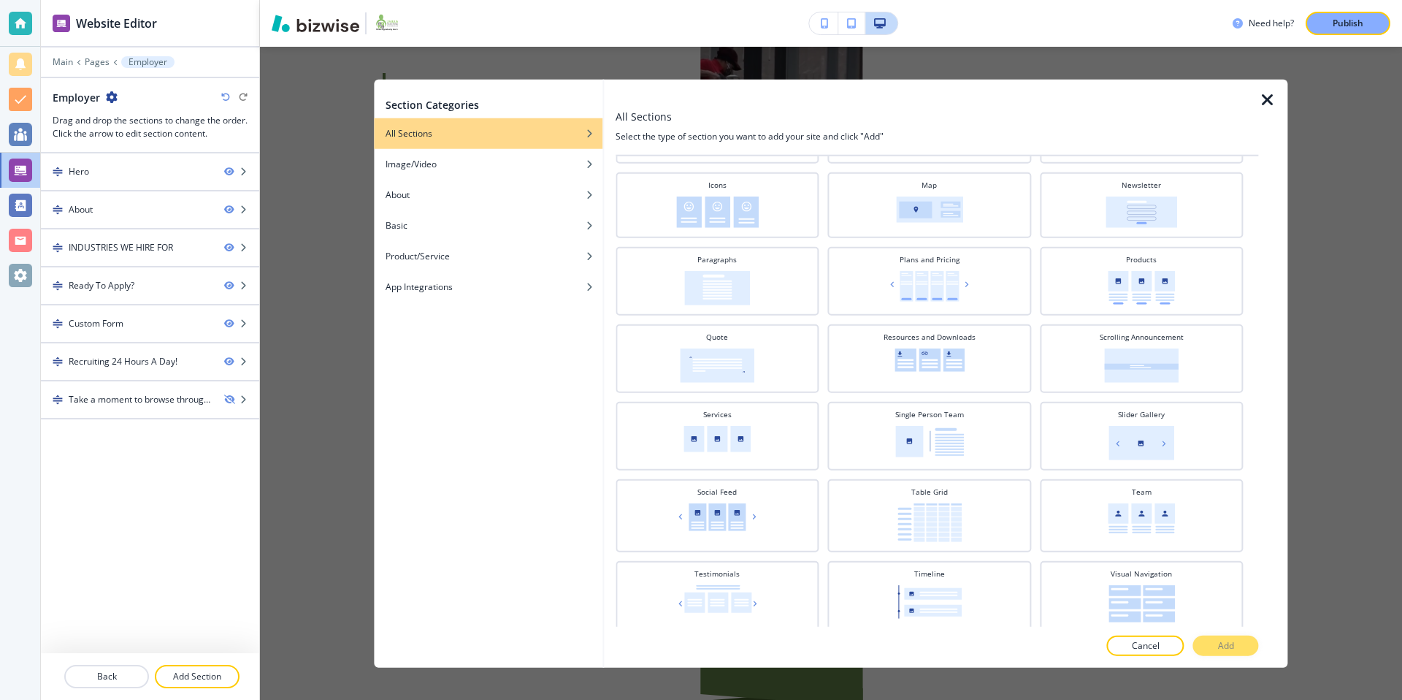
scroll to position [421, 0]
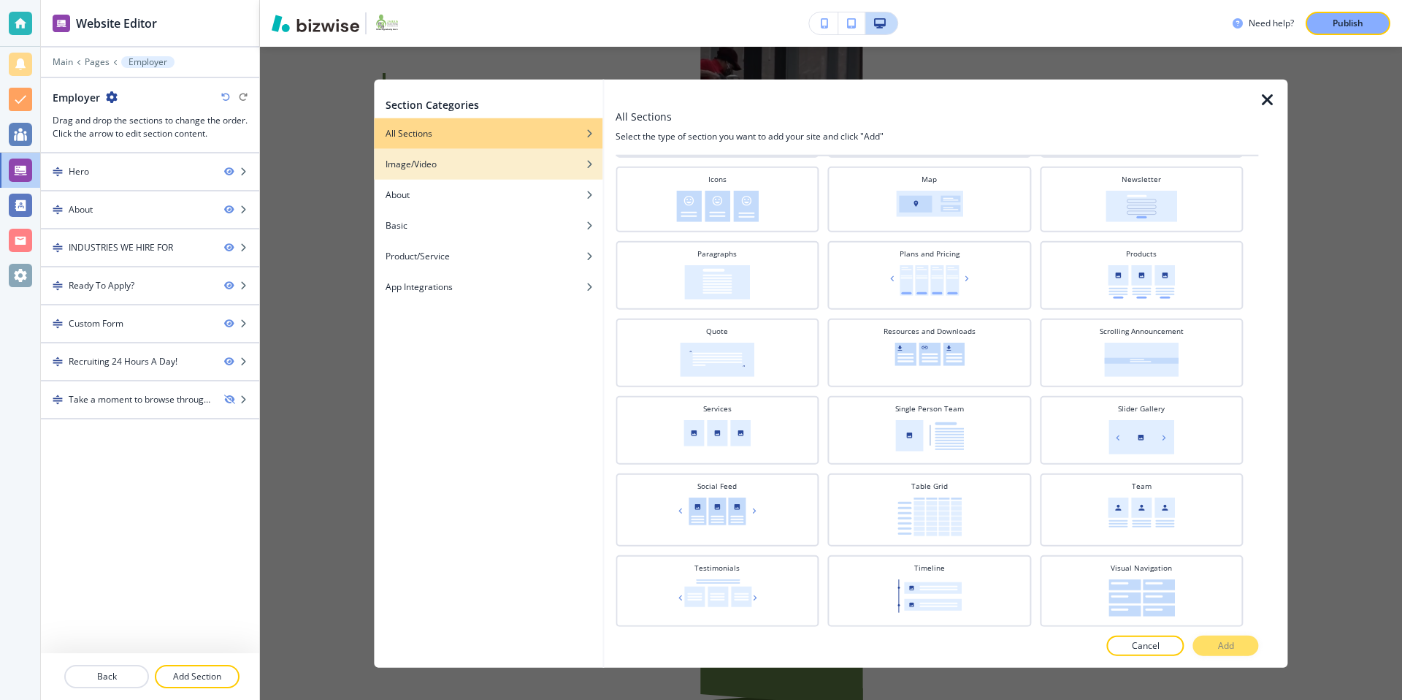
click at [473, 169] on div "Image/Video" at bounding box center [488, 164] width 229 height 13
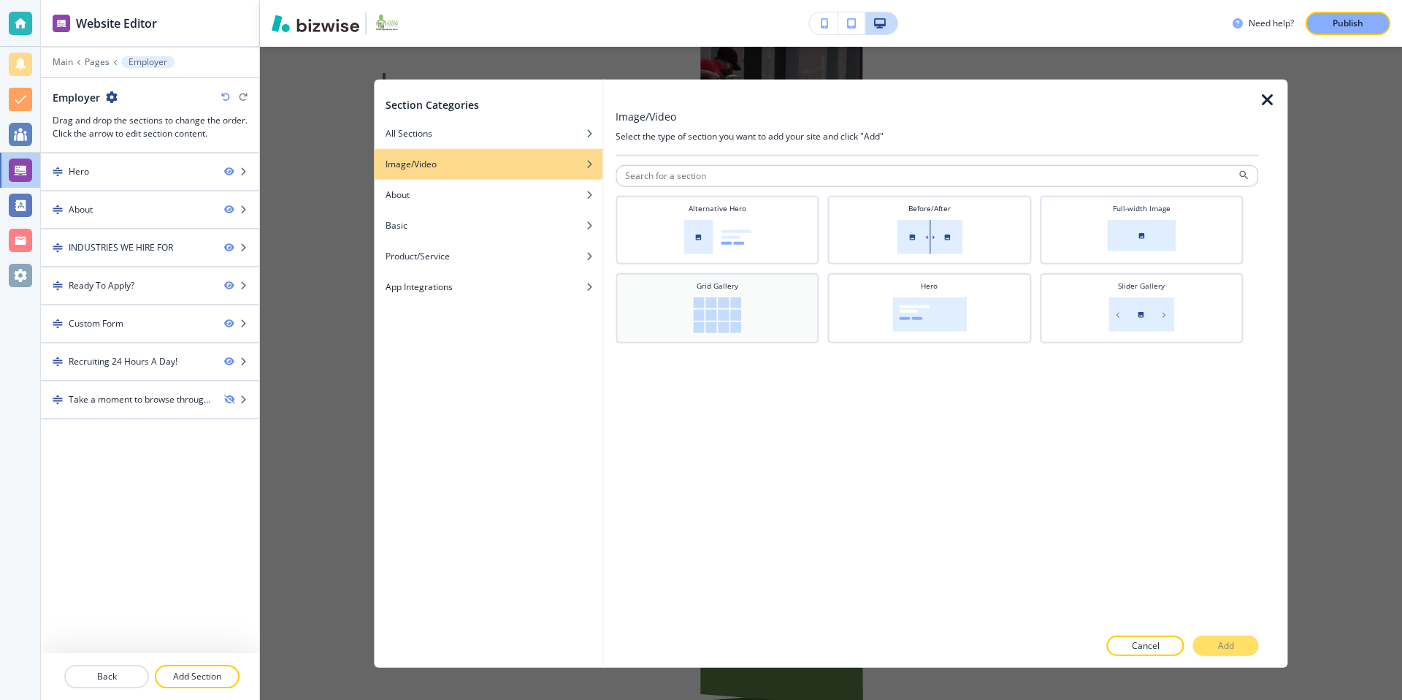
click at [759, 305] on div "Grid Gallery" at bounding box center [717, 306] width 189 height 53
click at [1232, 648] on p "Add" at bounding box center [1226, 644] width 16 height 13
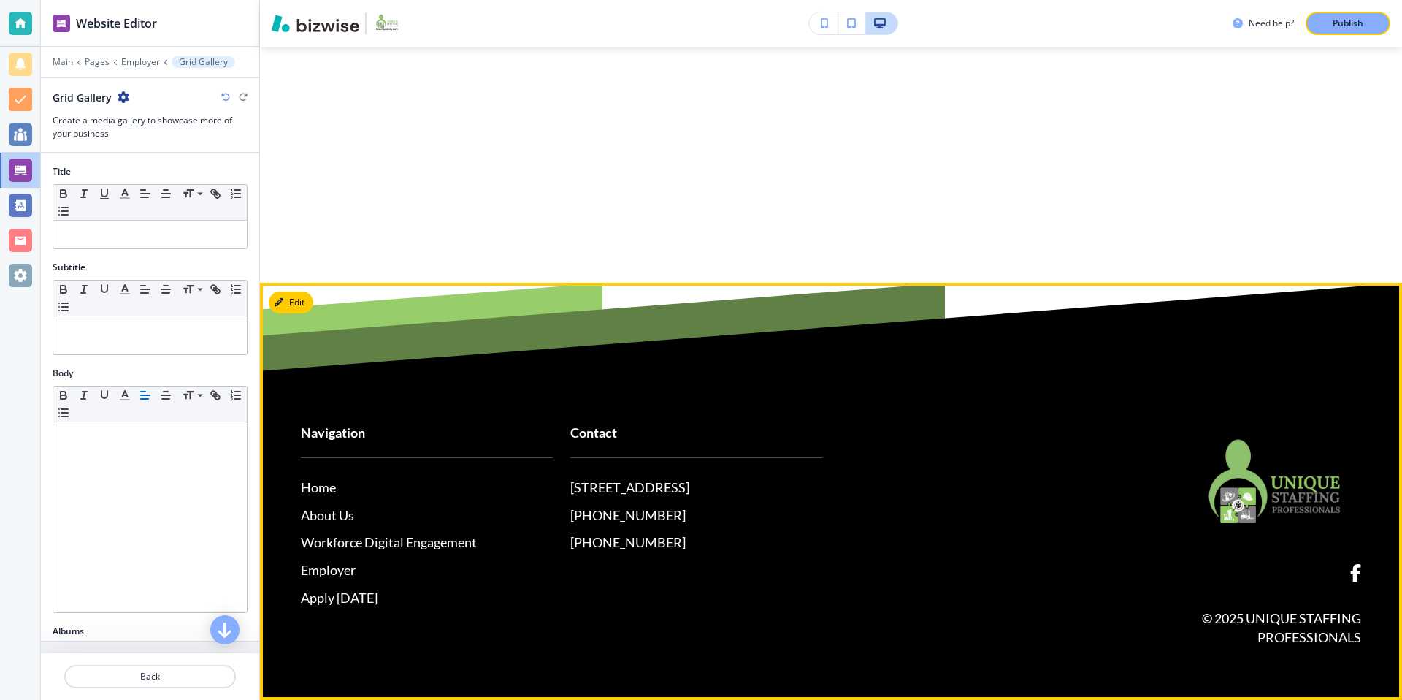
scroll to position [5119, 0]
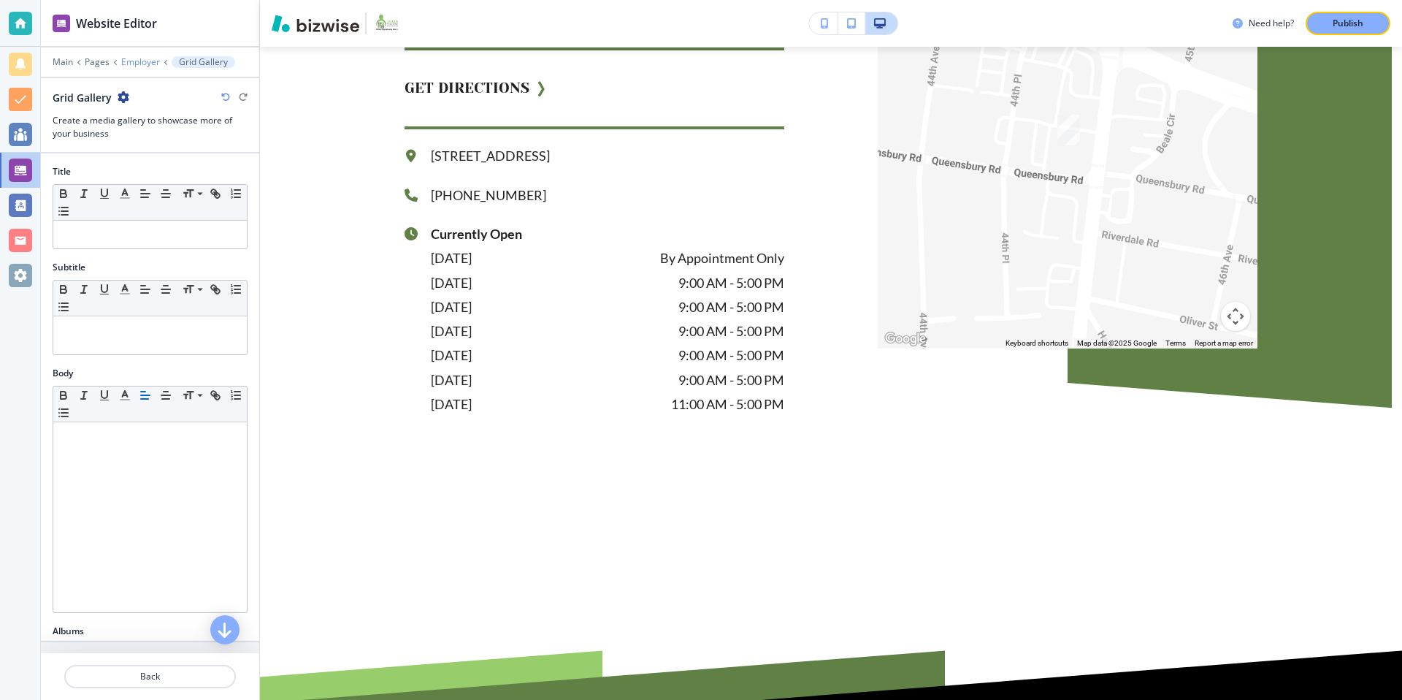
click at [134, 61] on p "Employer" at bounding box center [140, 62] width 39 height 10
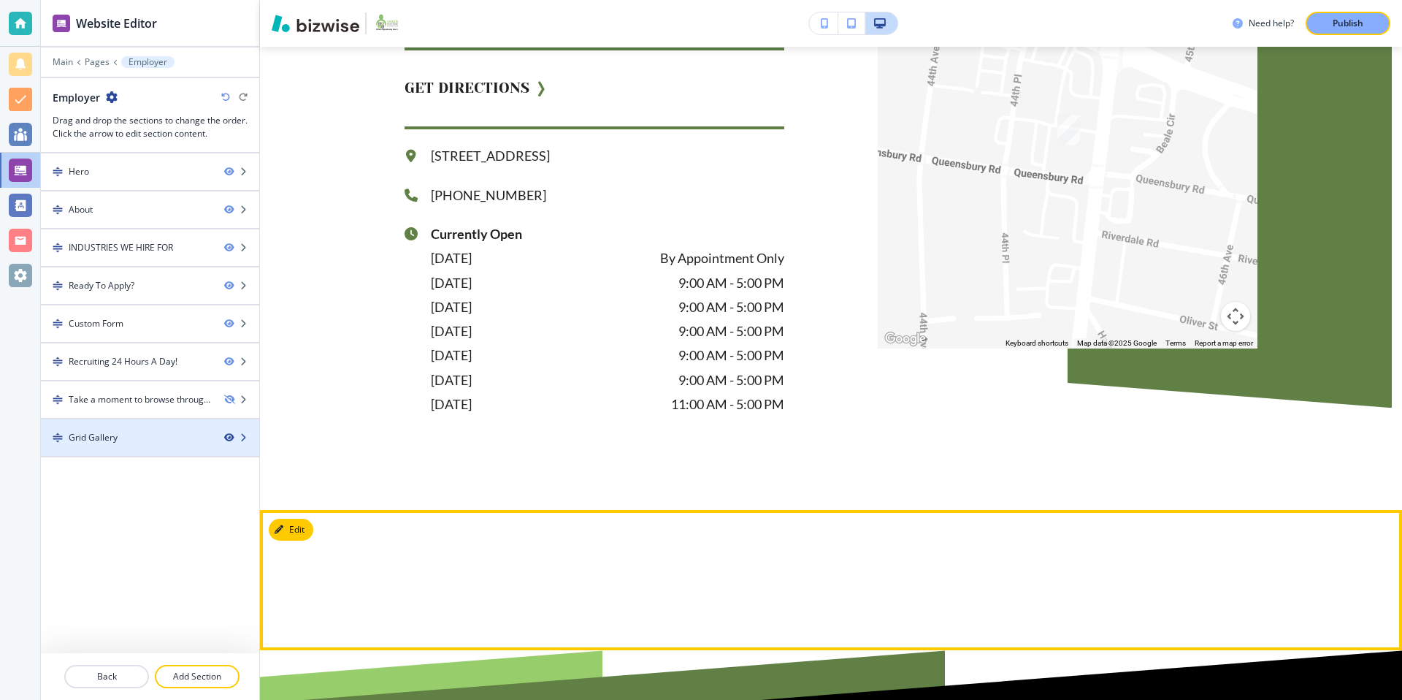
click at [229, 436] on icon "button" at bounding box center [228, 437] width 9 height 9
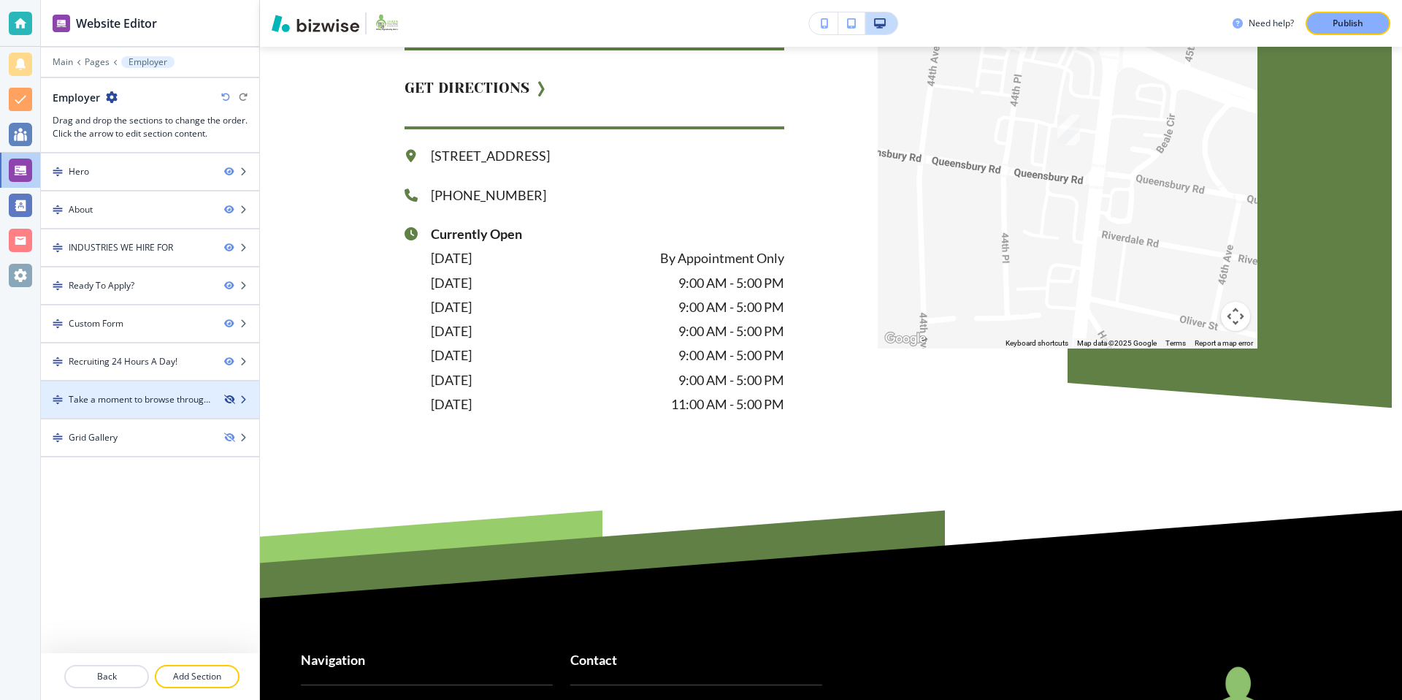
click at [227, 400] on icon "button" at bounding box center [228, 399] width 9 height 9
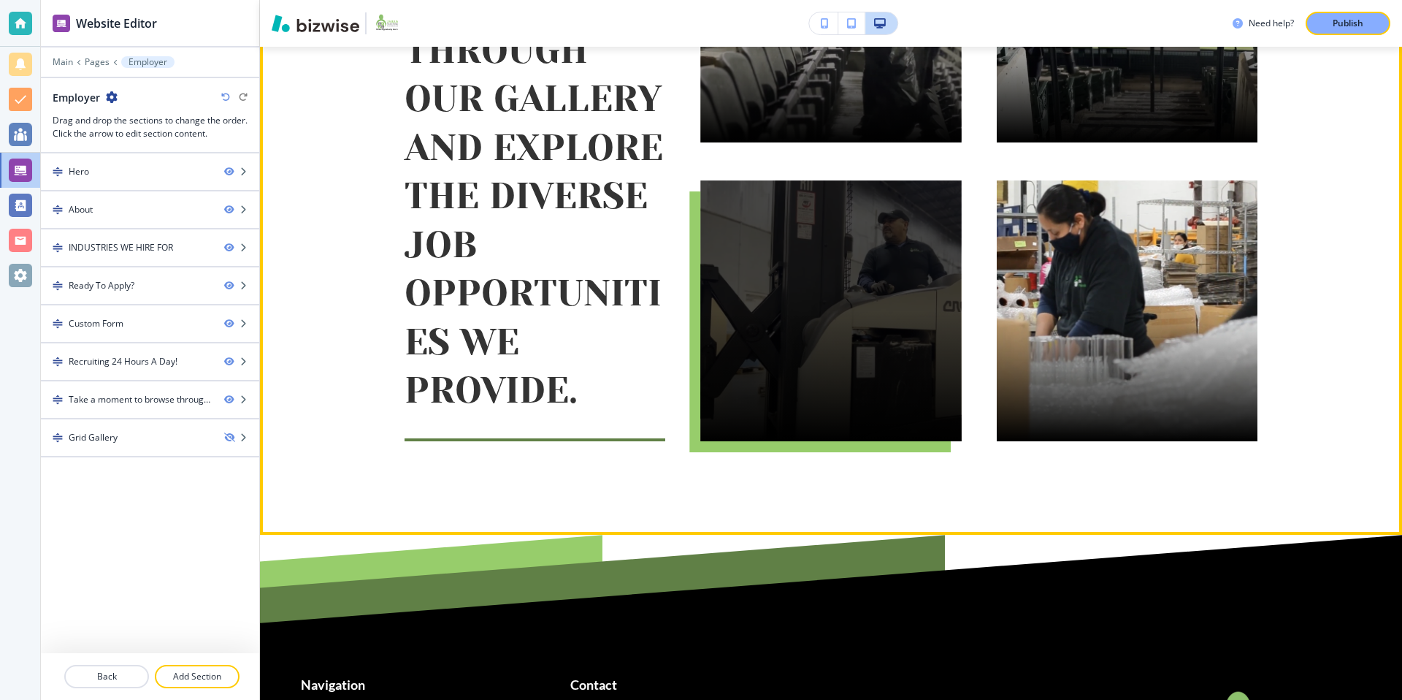
scroll to position [6140, 0]
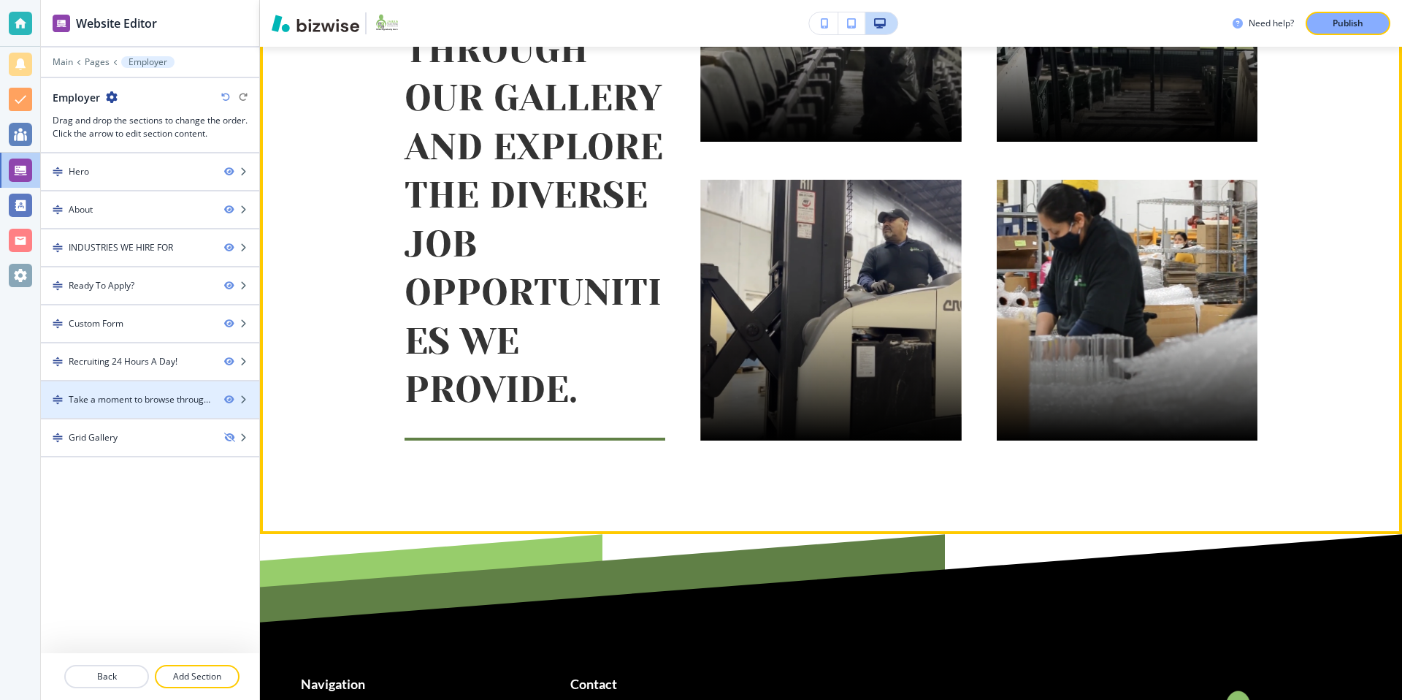
click at [139, 391] on div at bounding box center [150, 387] width 218 height 12
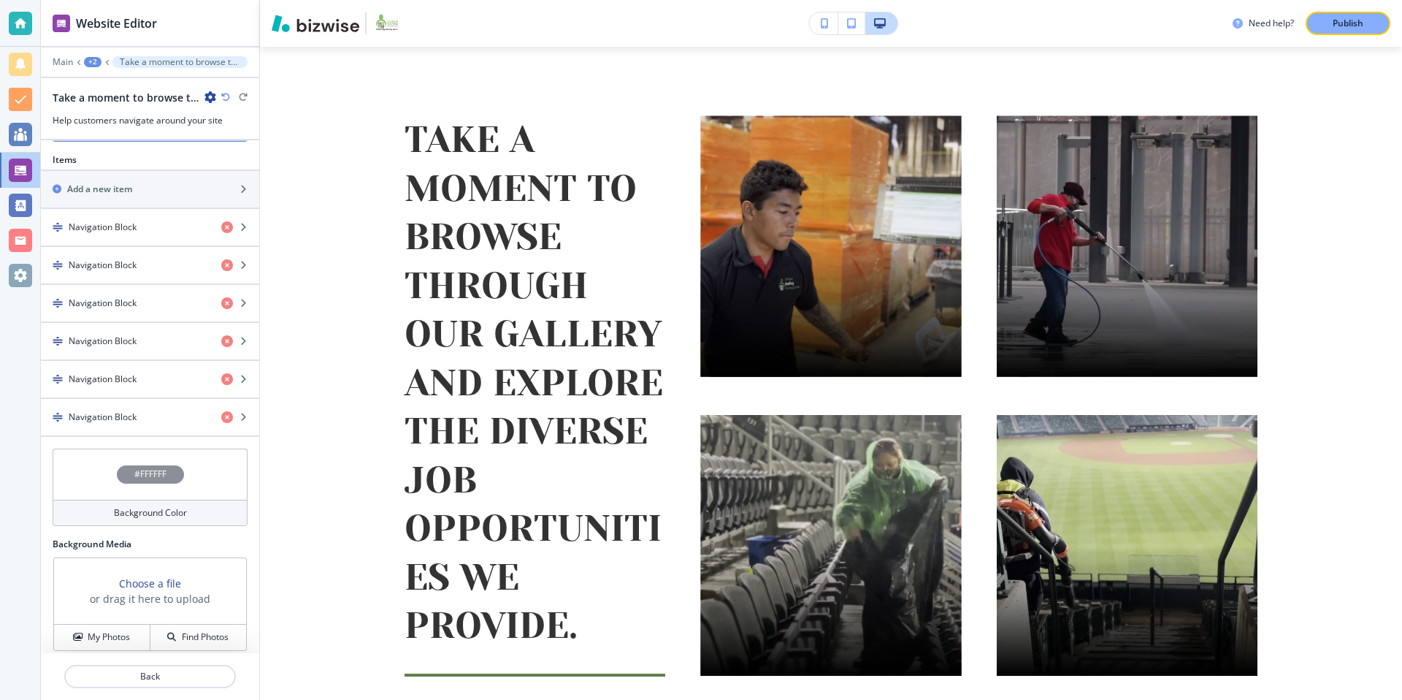
scroll to position [494, 0]
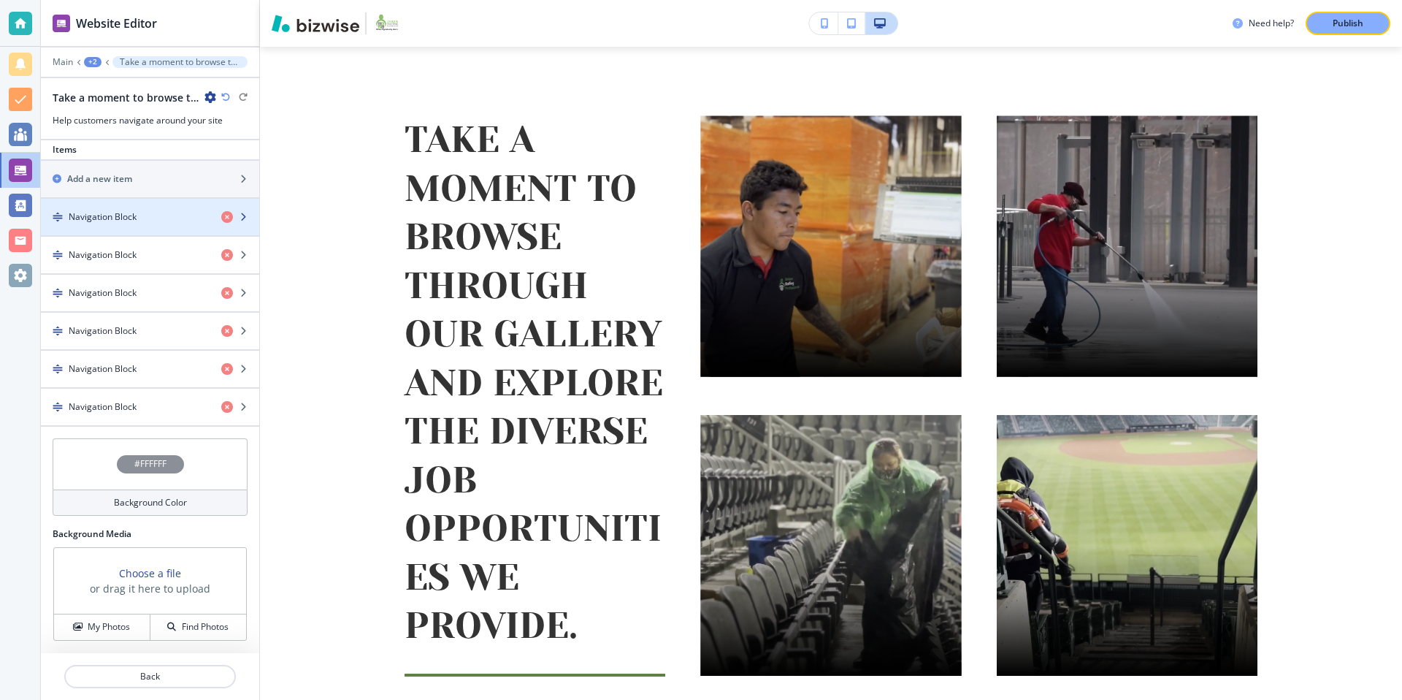
click at [113, 233] on div "button" at bounding box center [150, 229] width 218 height 12
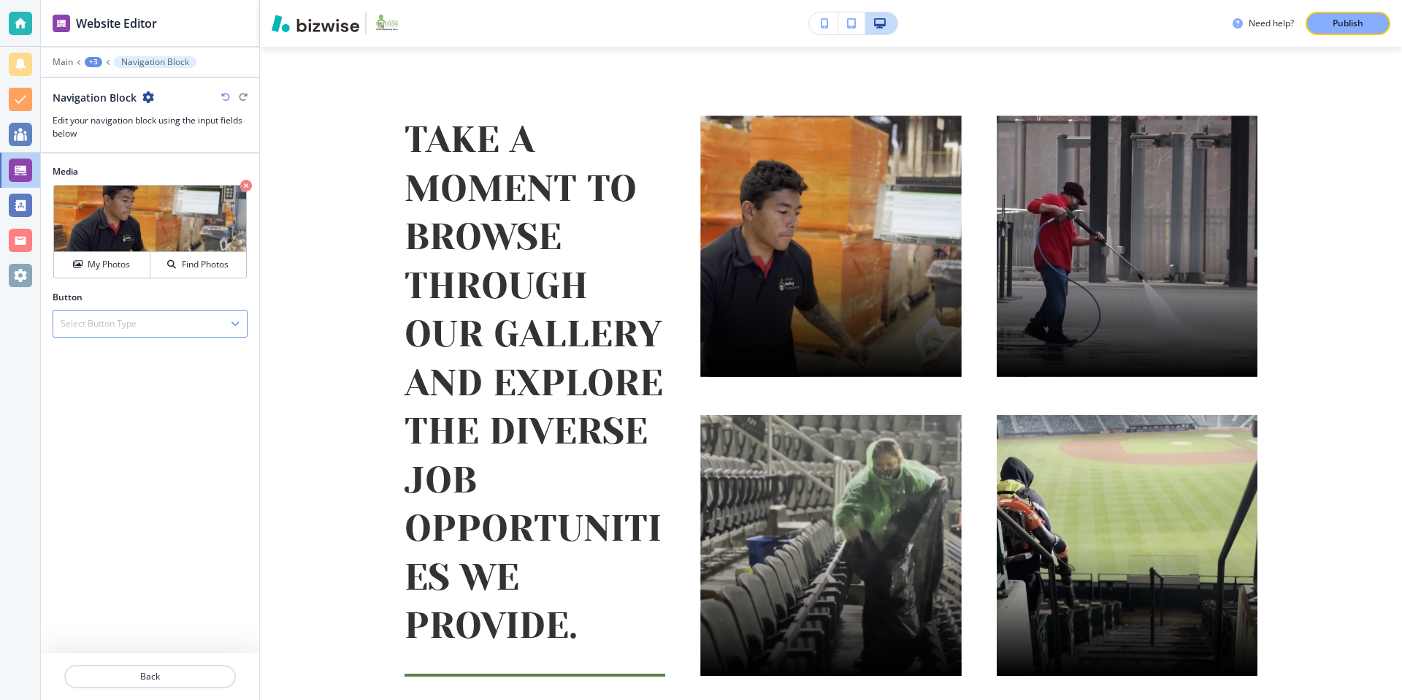
click at [157, 323] on div "Select Button Type" at bounding box center [150, 323] width 194 height 26
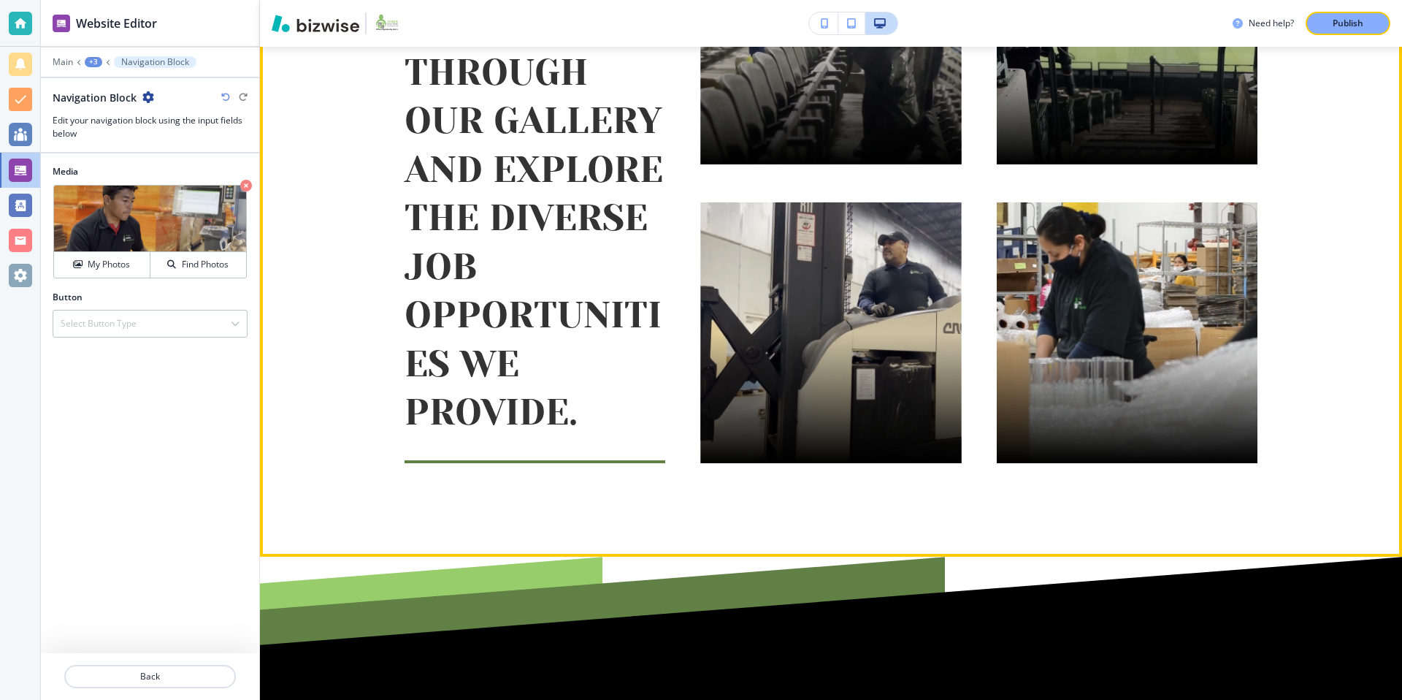
scroll to position [6126, 0]
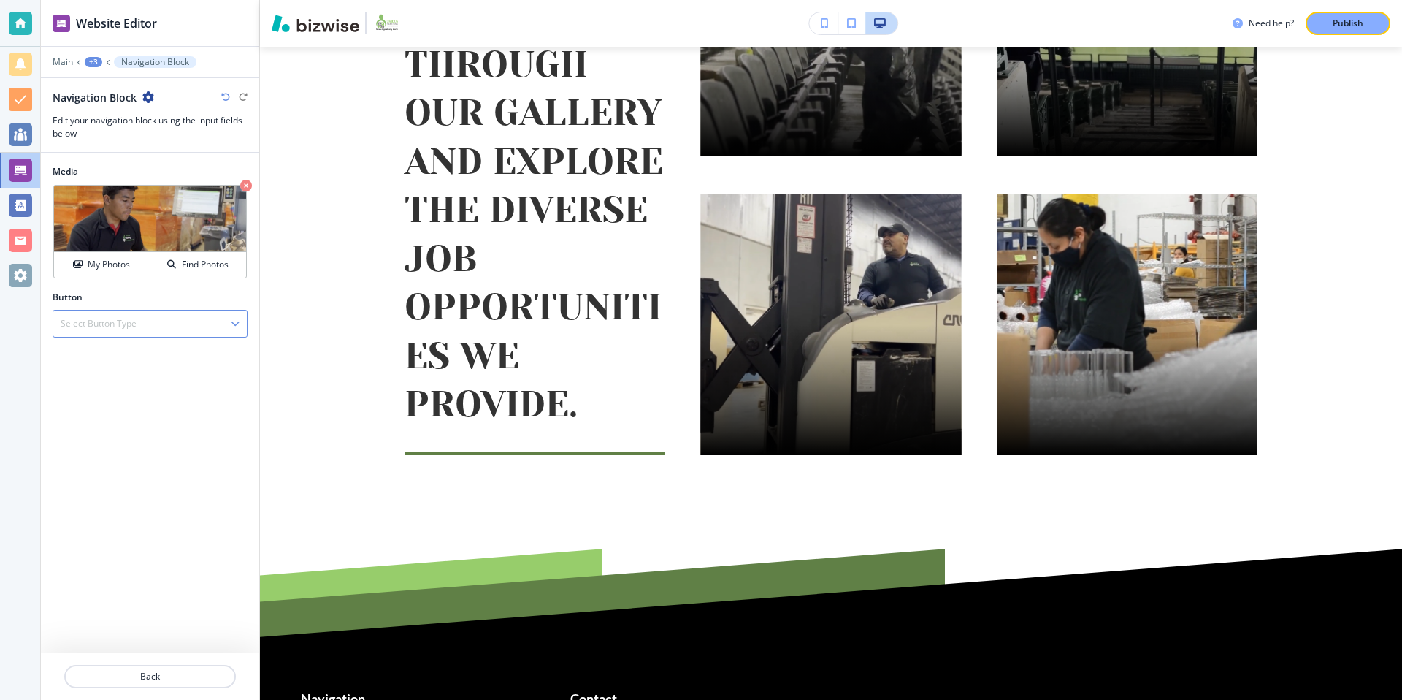
click at [137, 329] on div "Select Button Type" at bounding box center [150, 323] width 194 height 26
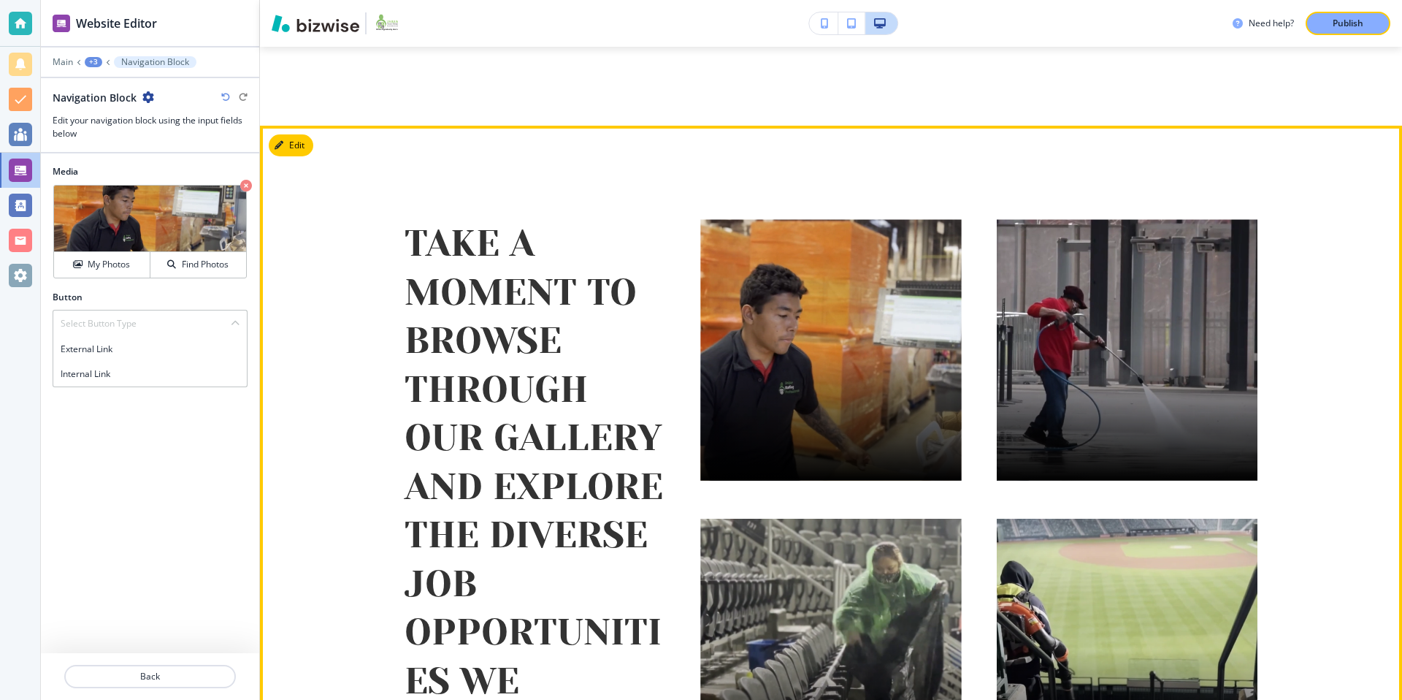
scroll to position [5489, 0]
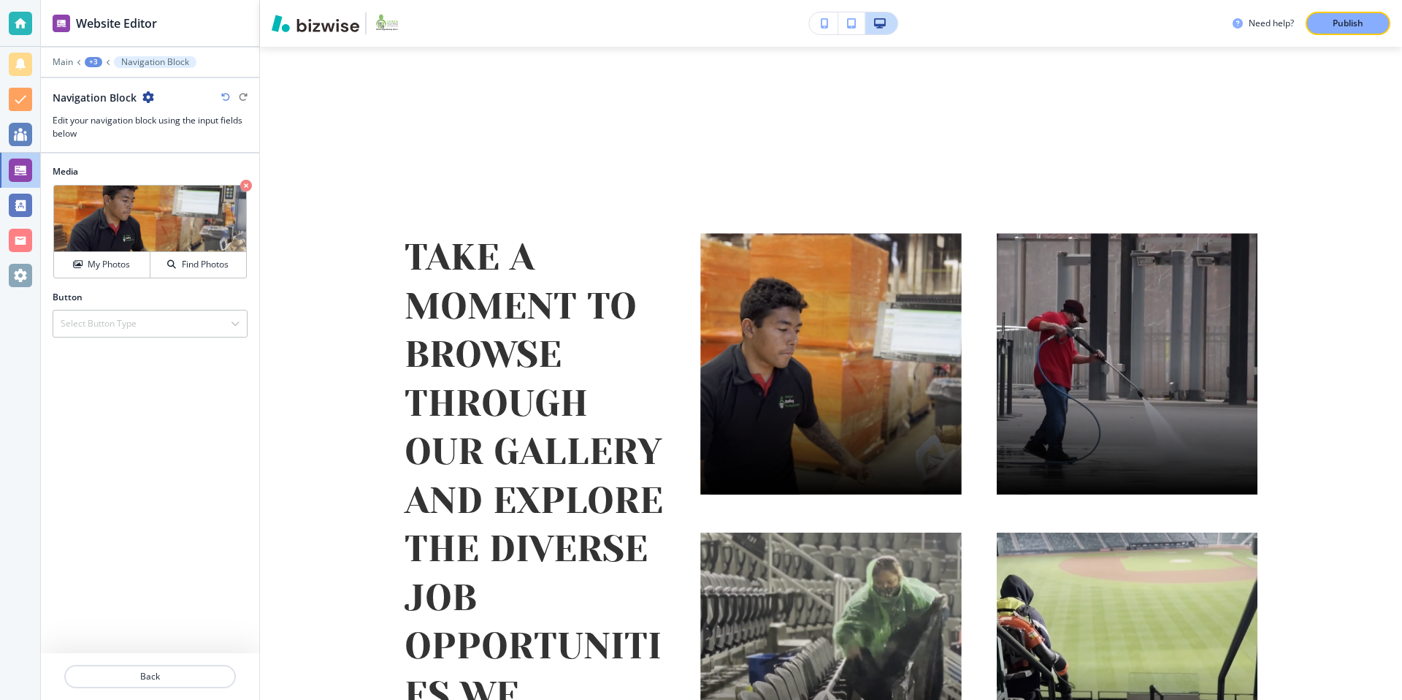
click at [100, 60] on div "+3" at bounding box center [94, 62] width 18 height 10
click at [137, 135] on p "Take a moment to browse through our gallery and explore the diverse job opportu…" at bounding box center [131, 137] width 74 height 13
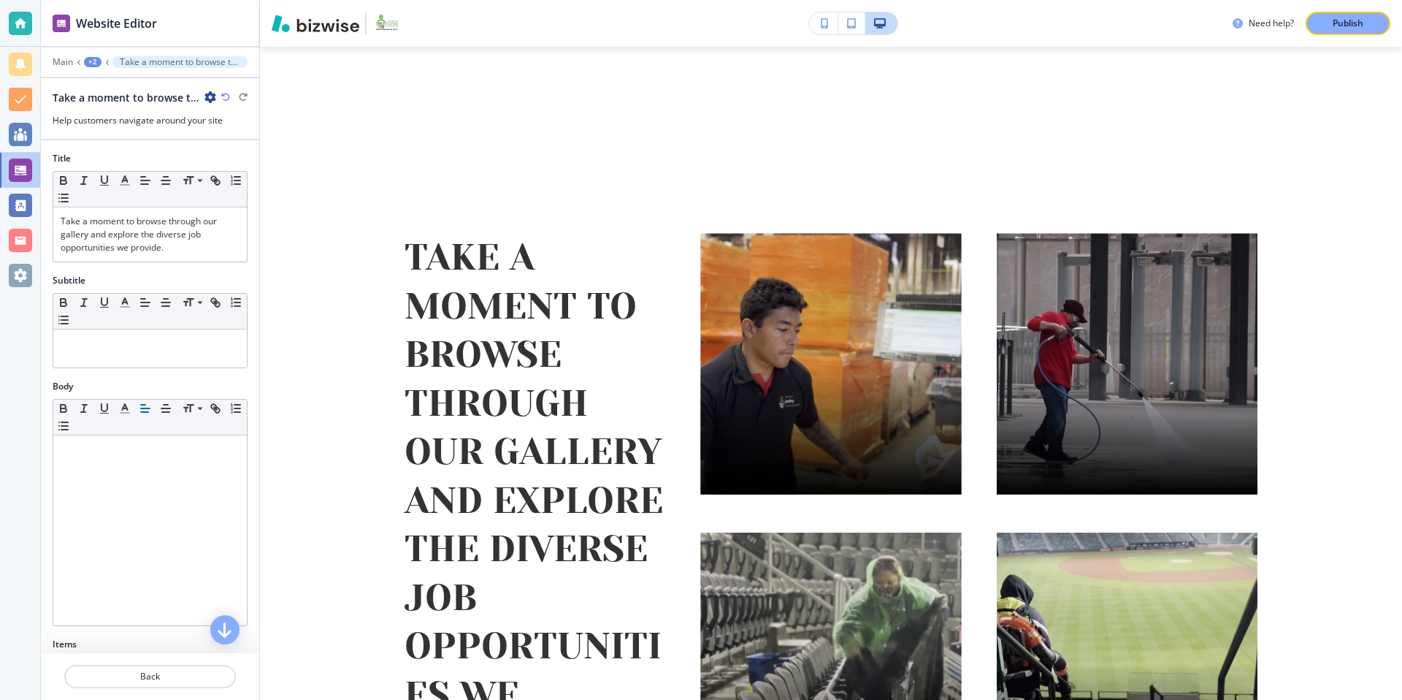
scroll to position [5606, 0]
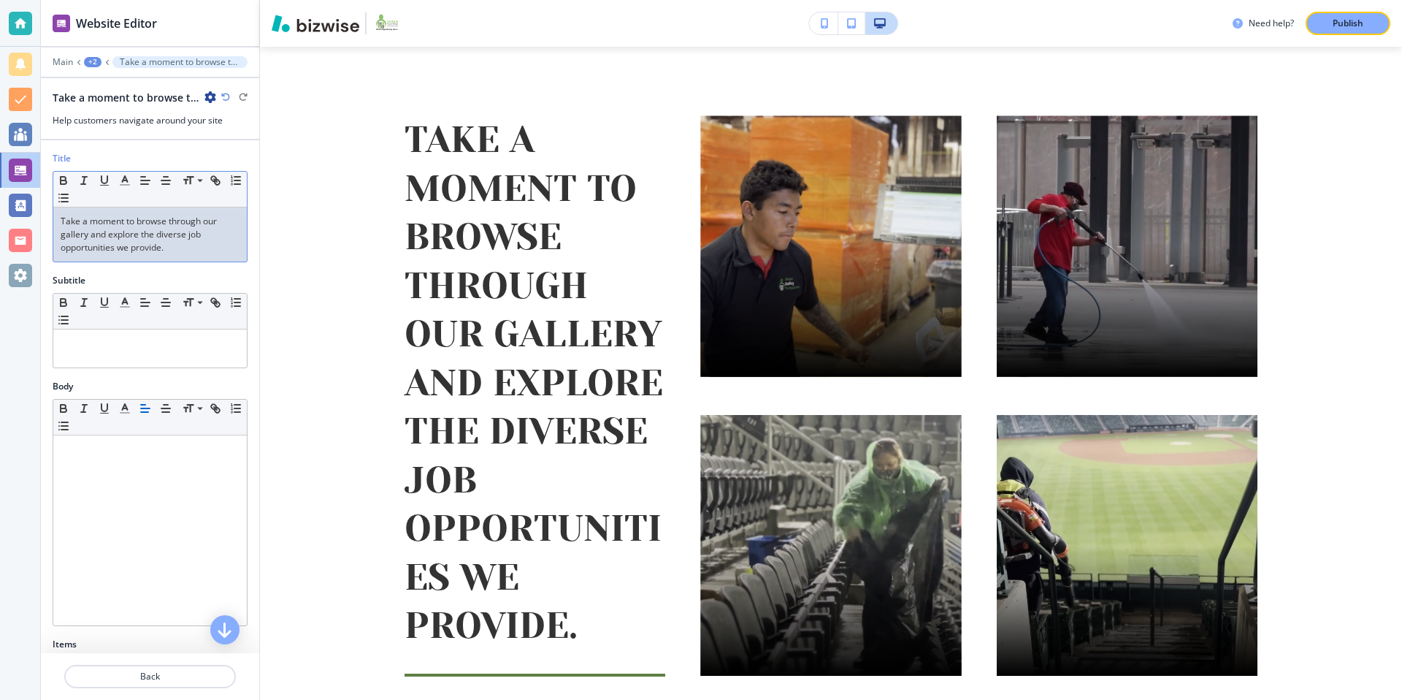
drag, startPoint x: 191, startPoint y: 248, endPoint x: 166, endPoint y: 245, distance: 24.4
click at [166, 245] on p "Take a moment to browse through our gallery and explore the diverse job opportu…" at bounding box center [150, 234] width 179 height 39
drag, startPoint x: 174, startPoint y: 245, endPoint x: 49, endPoint y: 215, distance: 128.4
click at [49, 215] on div "Title Small Normal Large Huge Take a moment to browse through our gallery and e…" at bounding box center [150, 213] width 218 height 122
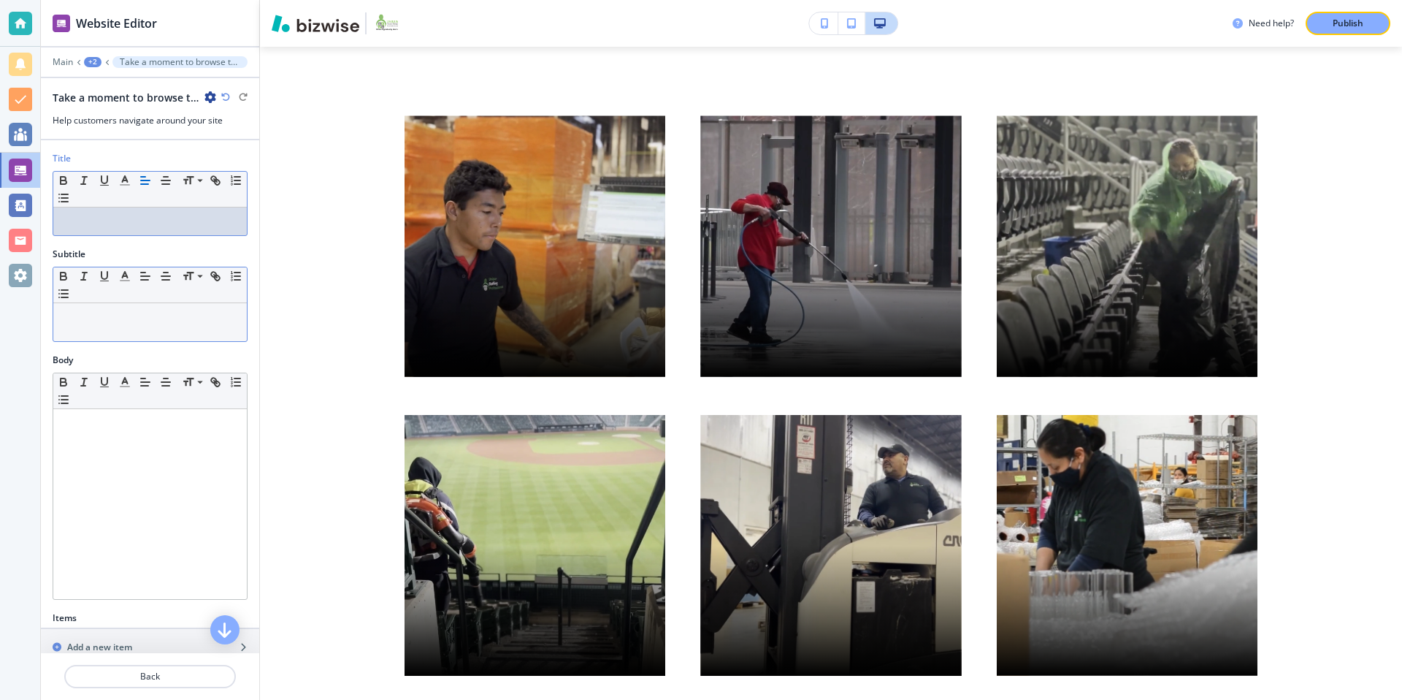
click at [140, 331] on div at bounding box center [150, 322] width 194 height 38
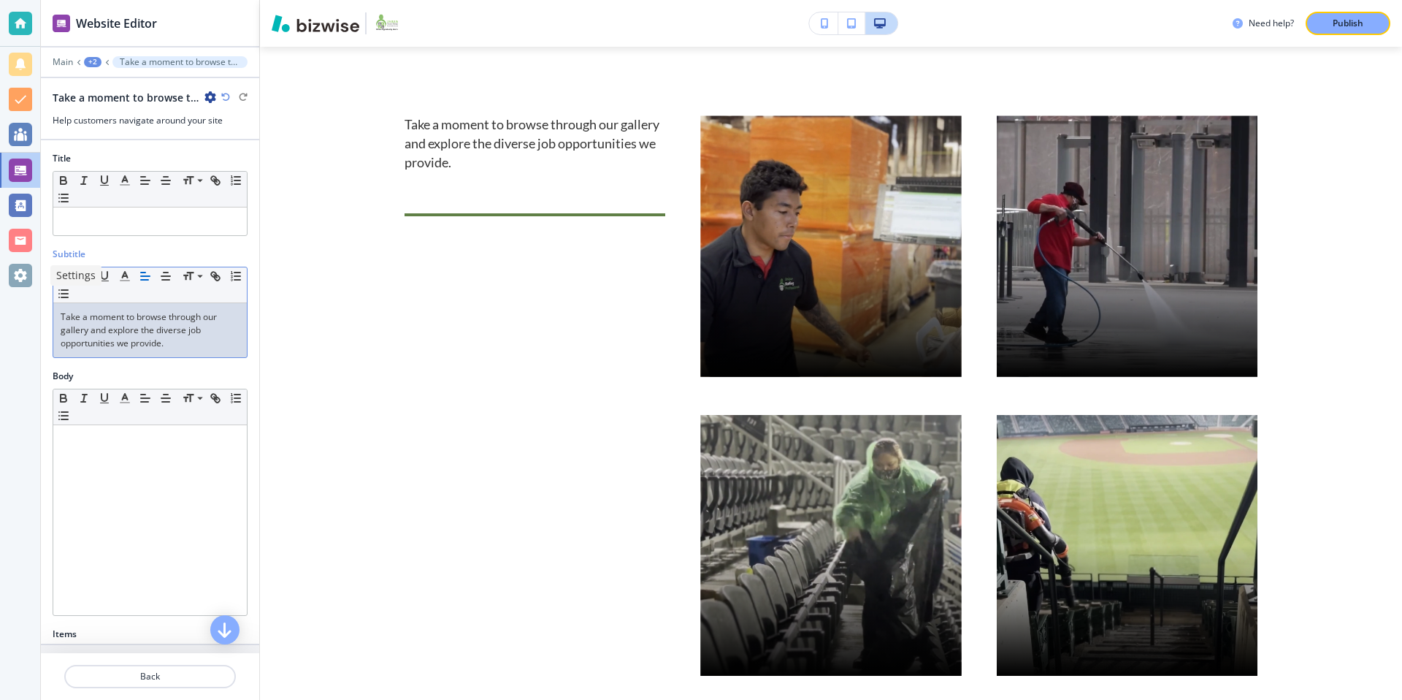
drag, startPoint x: 180, startPoint y: 342, endPoint x: 20, endPoint y: 281, distance: 170.6
click at [20, 281] on div "Website Editor Main +2 Take a moment to browse through our gallery and explore …" at bounding box center [701, 350] width 1402 height 700
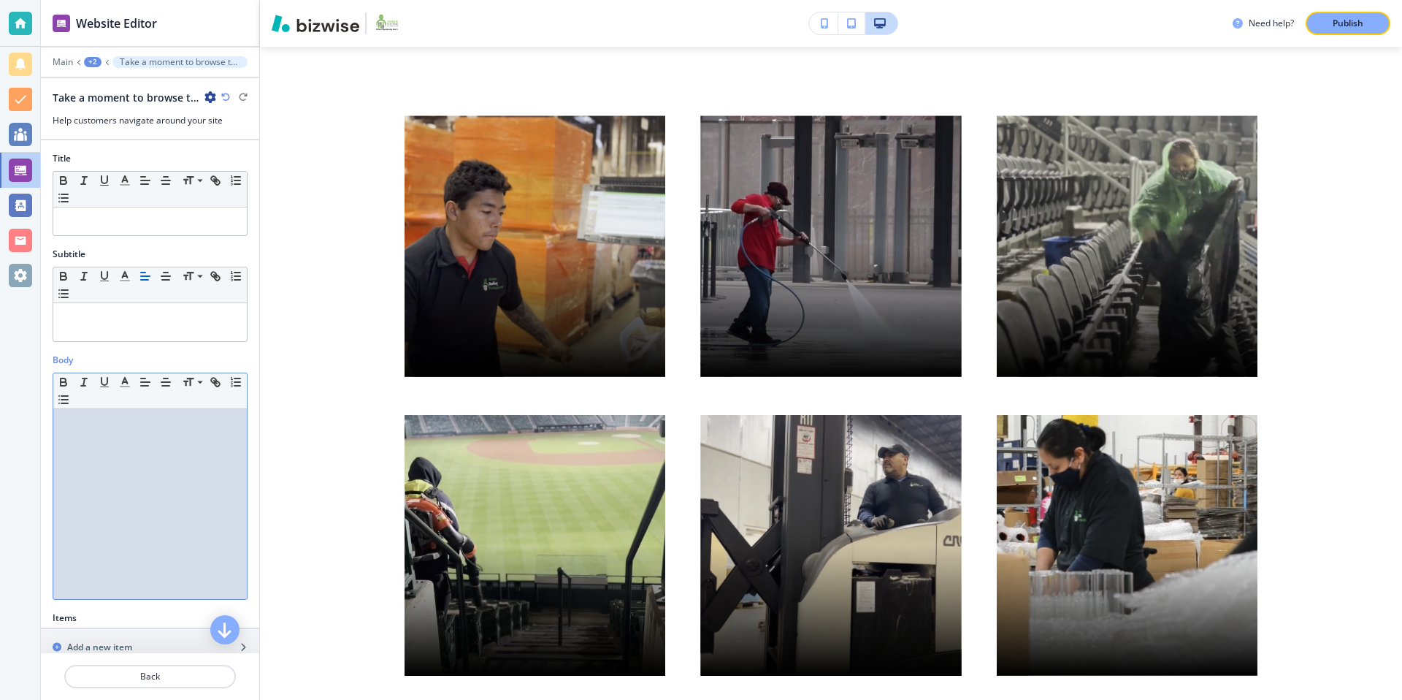
click at [128, 432] on div at bounding box center [150, 504] width 194 height 190
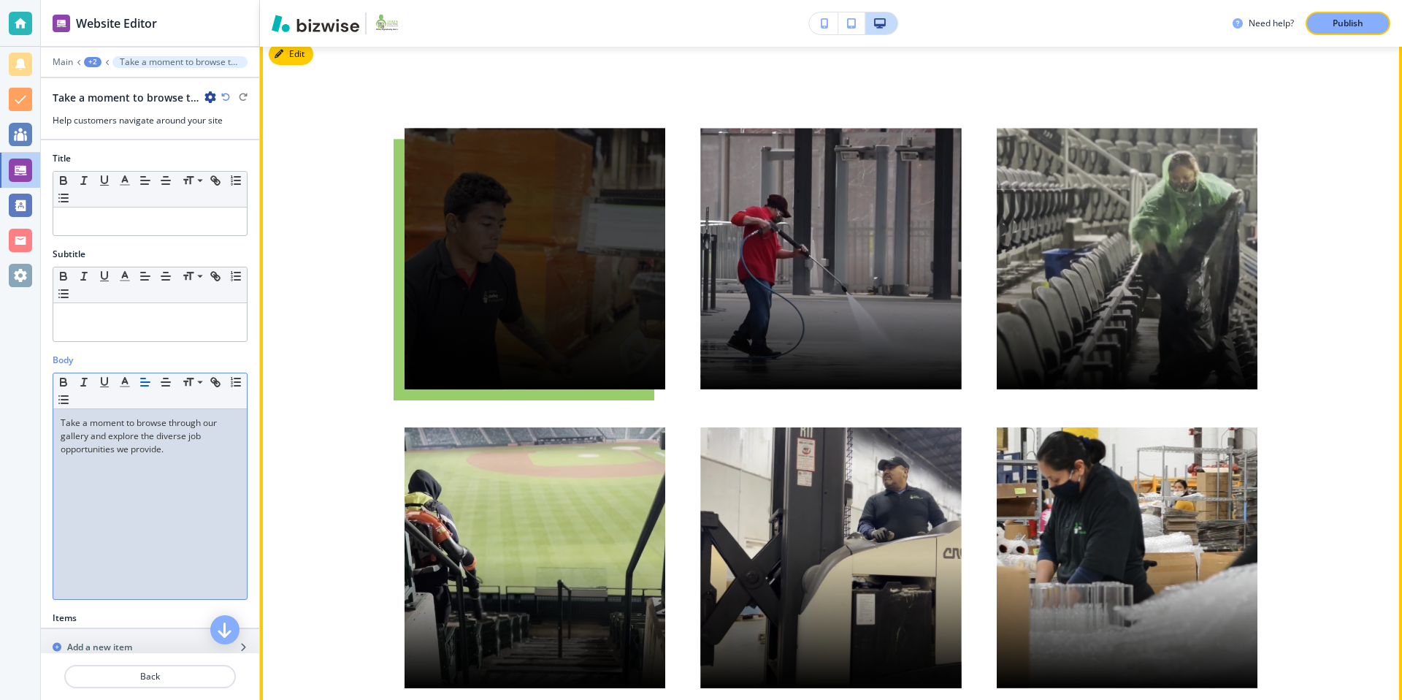
scroll to position [5455, 0]
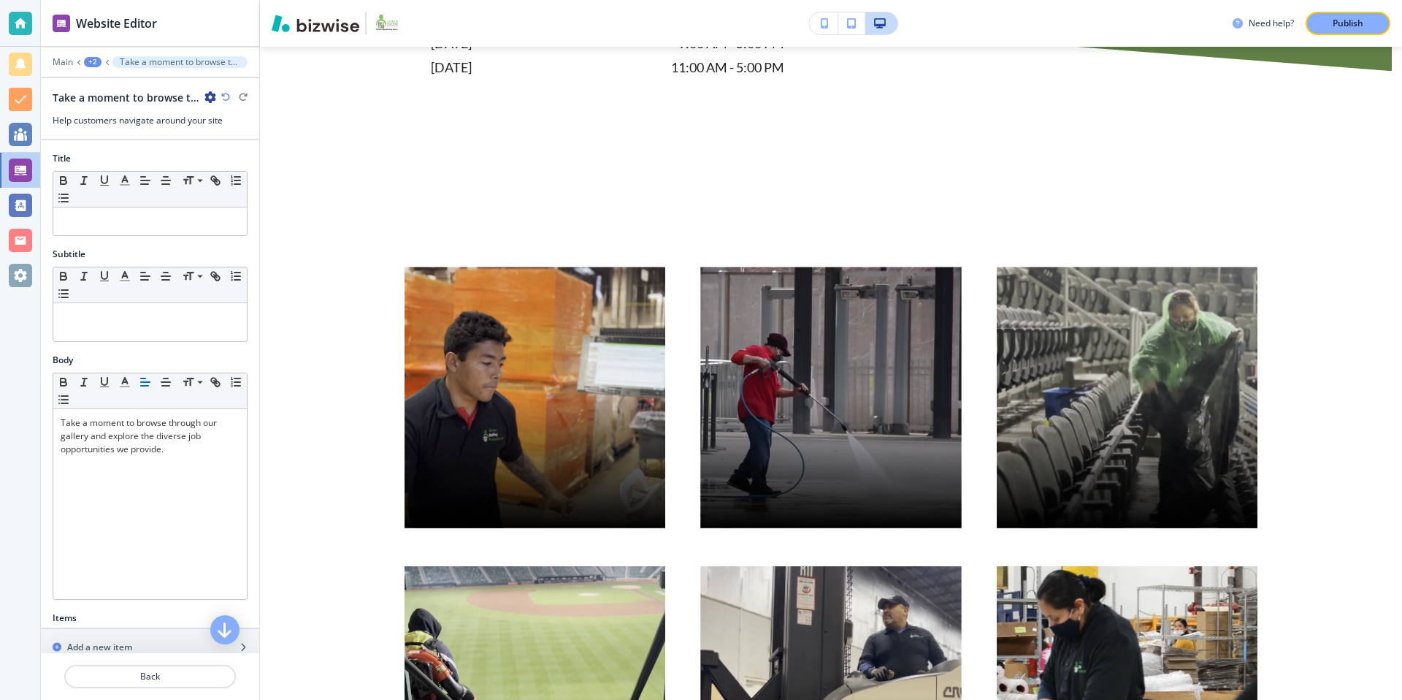
click at [194, 358] on div "Body" at bounding box center [150, 359] width 195 height 13
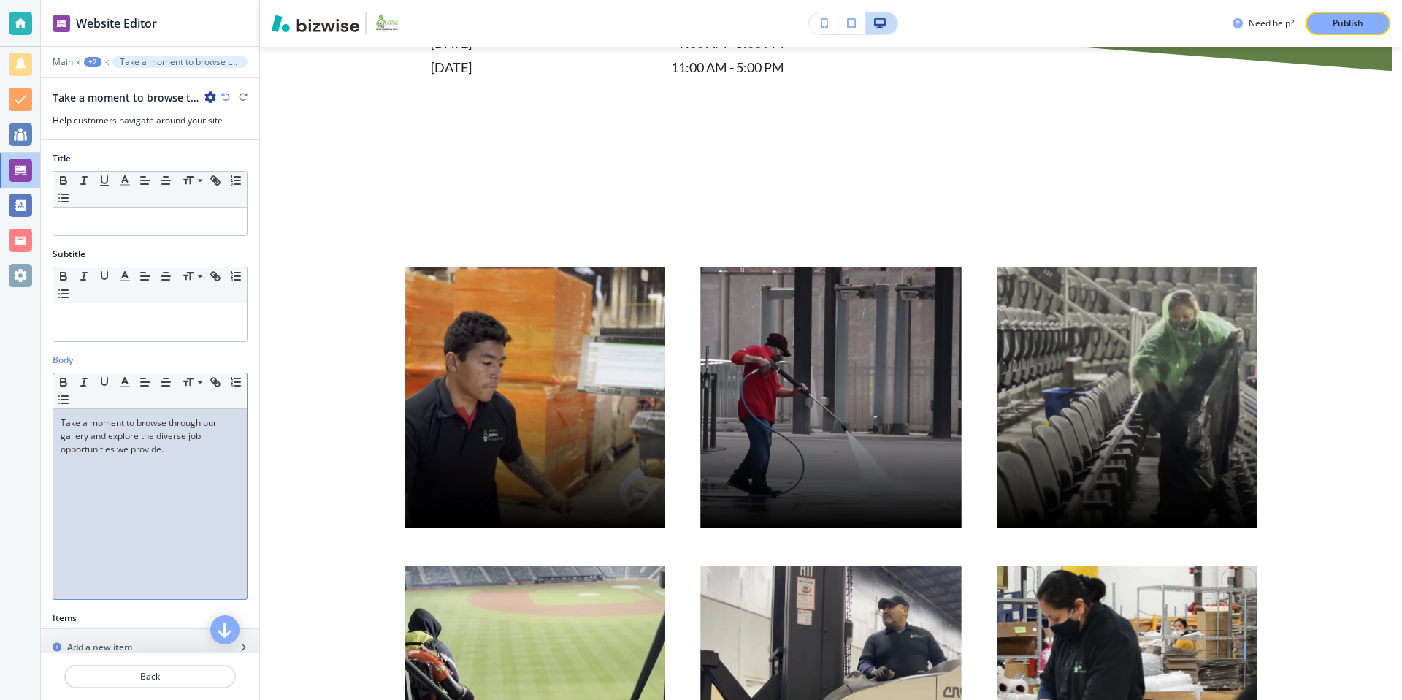
drag, startPoint x: 184, startPoint y: 451, endPoint x: 55, endPoint y: 420, distance: 132.1
click at [55, 420] on div "Take a moment to browse through our gallery and explore the diverse job opportu…" at bounding box center [150, 504] width 194 height 190
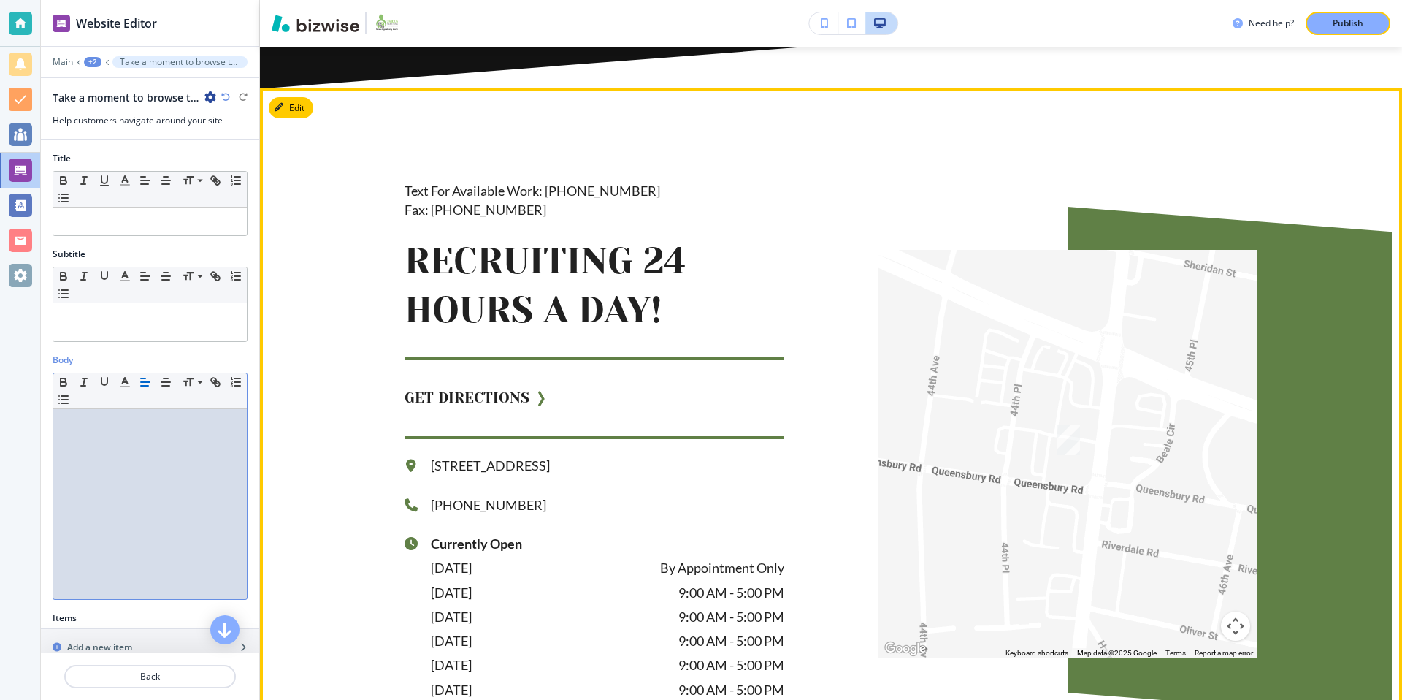
scroll to position [4810, 0]
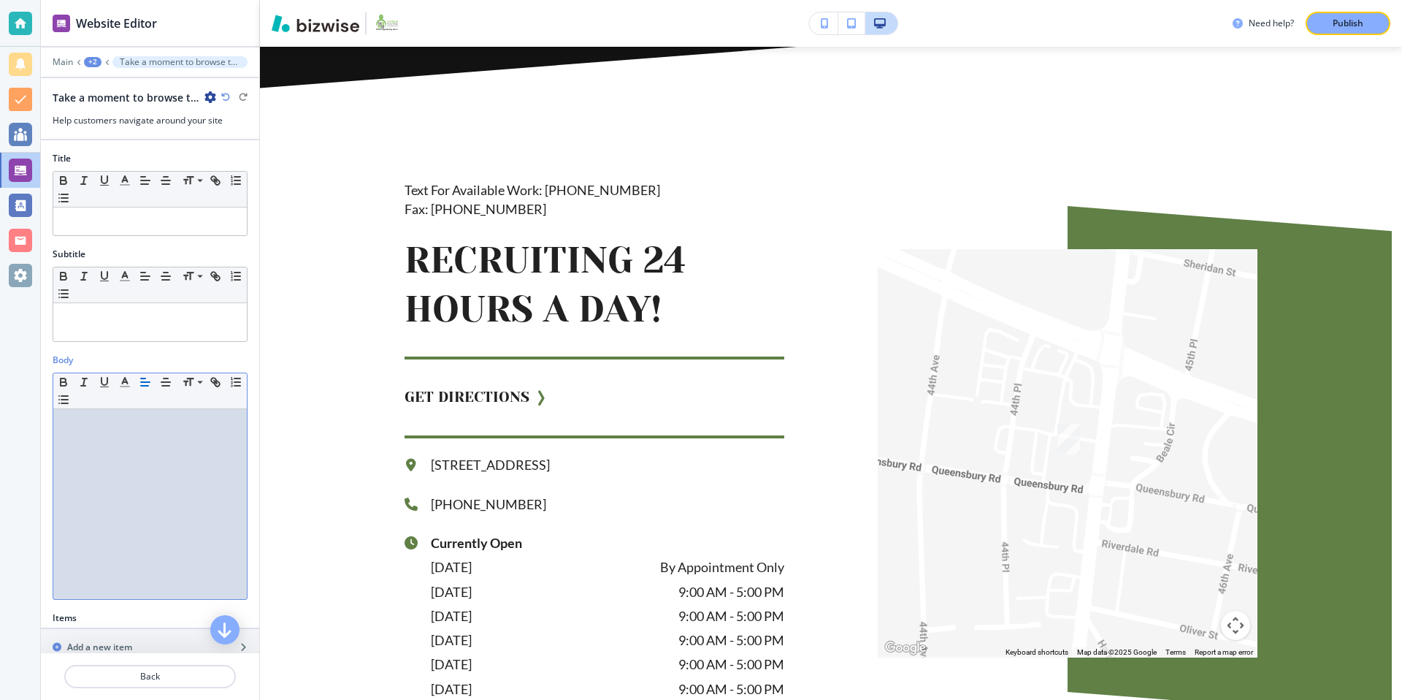
click at [136, 61] on p "Take a moment to browse through our gallery and explore the diverse job opportu…" at bounding box center [180, 62] width 120 height 10
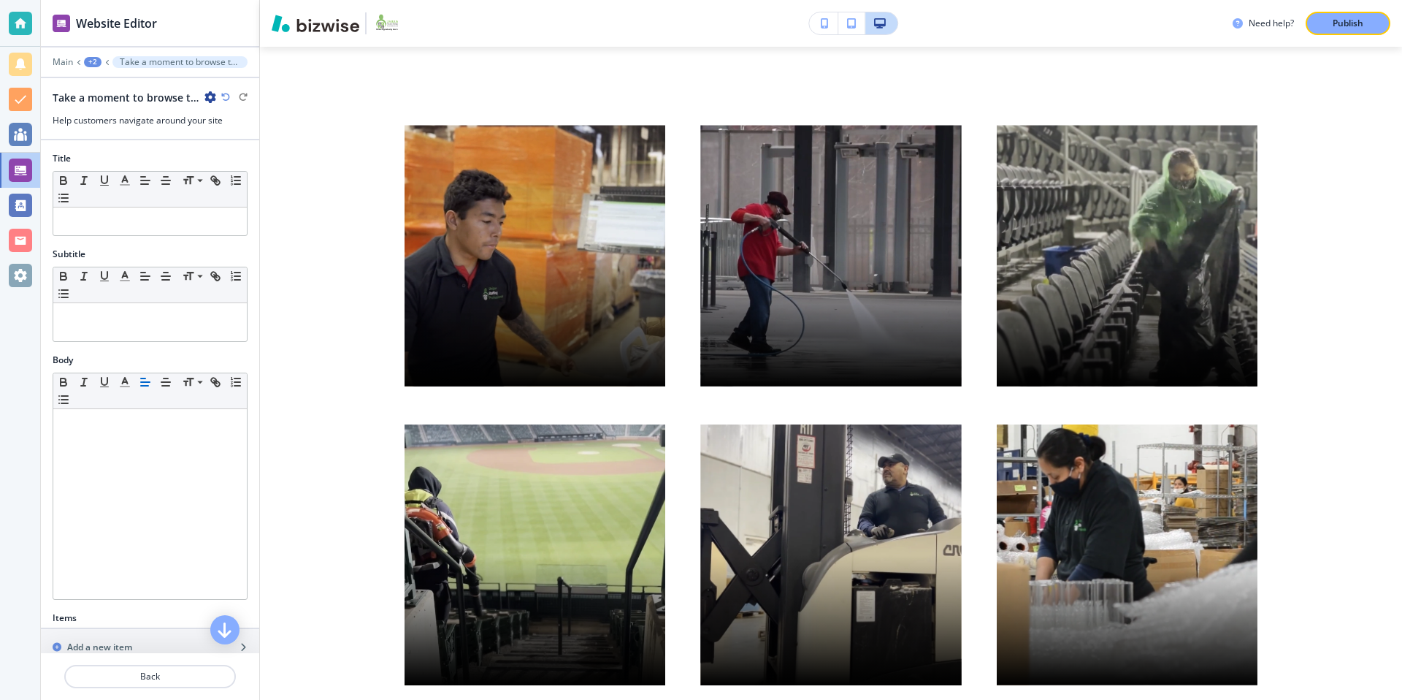
scroll to position [5606, 0]
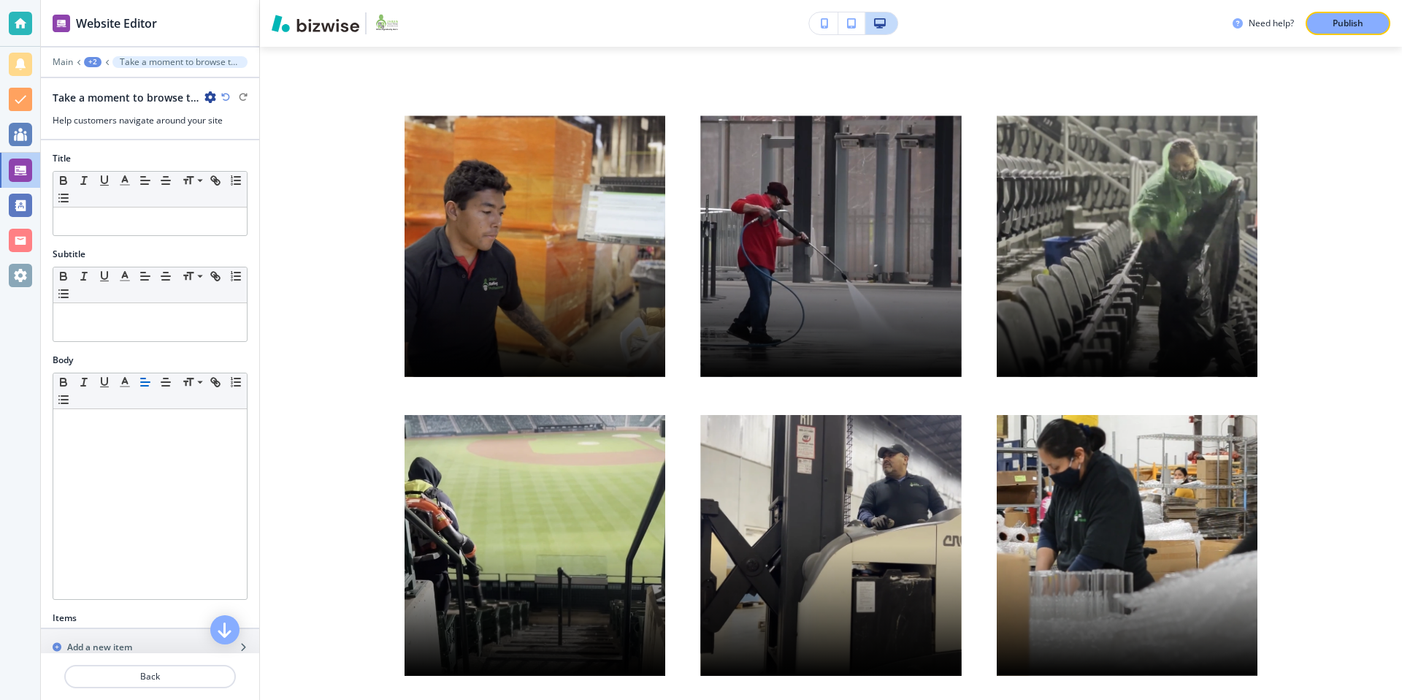
click at [95, 58] on div "+2" at bounding box center [93, 62] width 18 height 10
click at [121, 107] on p "Employer" at bounding box center [130, 111] width 74 height 13
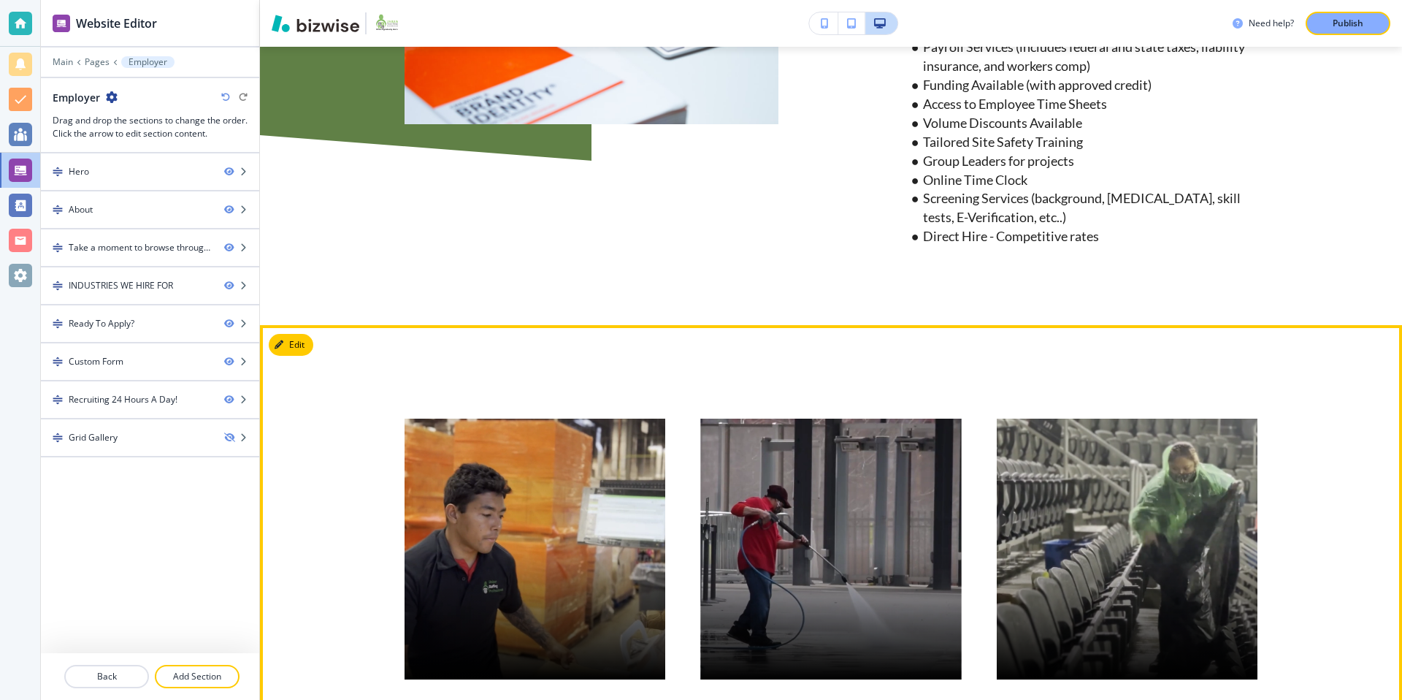
scroll to position [1046, 0]
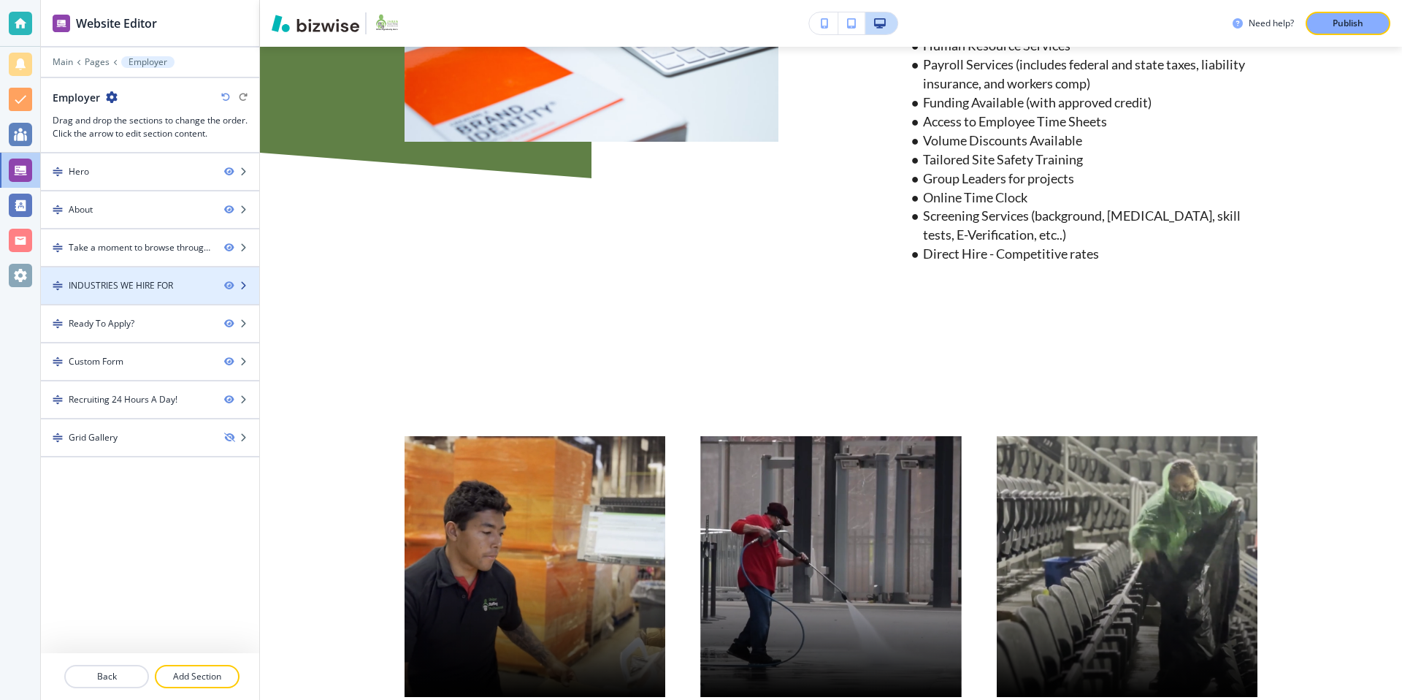
click at [172, 288] on div "INDUSTRIES WE HIRE FOR" at bounding box center [121, 285] width 104 height 13
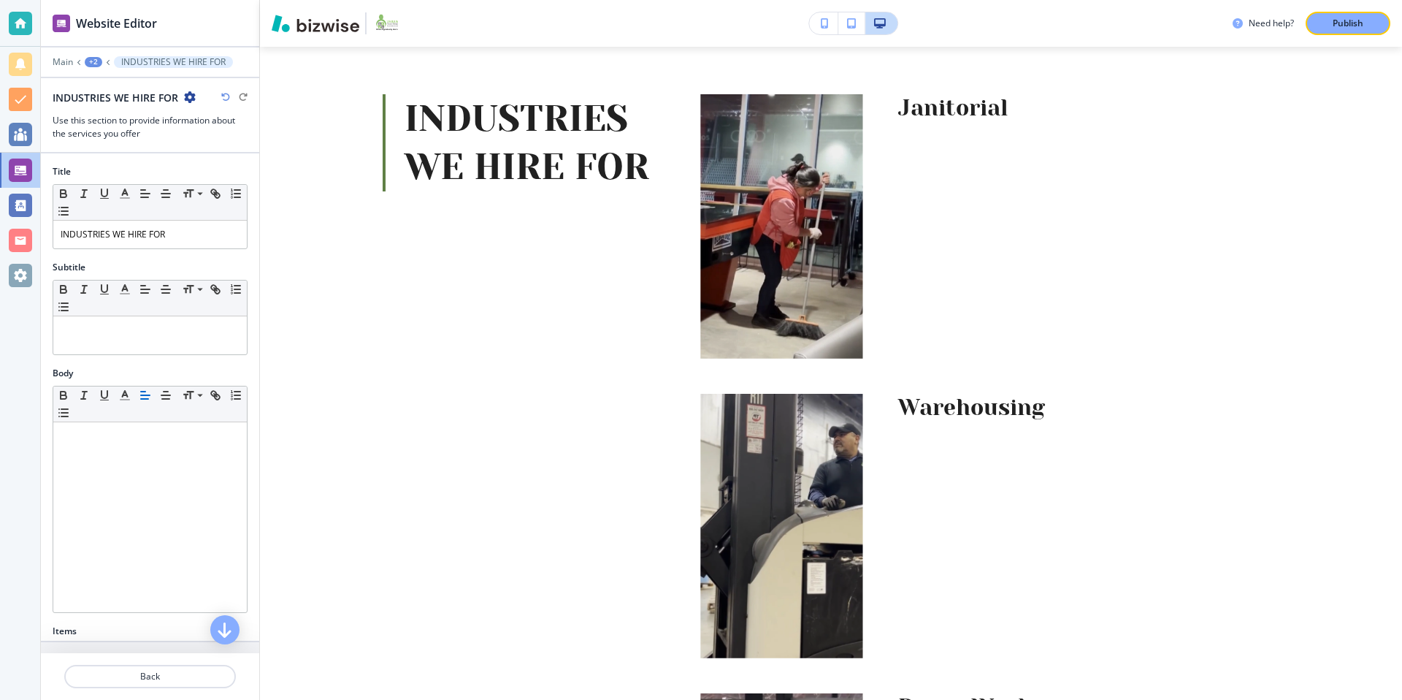
scroll to position [2089, 0]
drag, startPoint x: 190, startPoint y: 237, endPoint x: 39, endPoint y: 231, distance: 151.3
click at [39, 231] on div "Website Editor Main +2 INDUSTRIES WE HIRE FOR INDUSTRIES WE HIRE FOR Use this s…" at bounding box center [701, 350] width 1402 height 700
copy p "INDUSTRIES WE HIRE FOR"
click at [92, 61] on div "+2" at bounding box center [94, 62] width 18 height 10
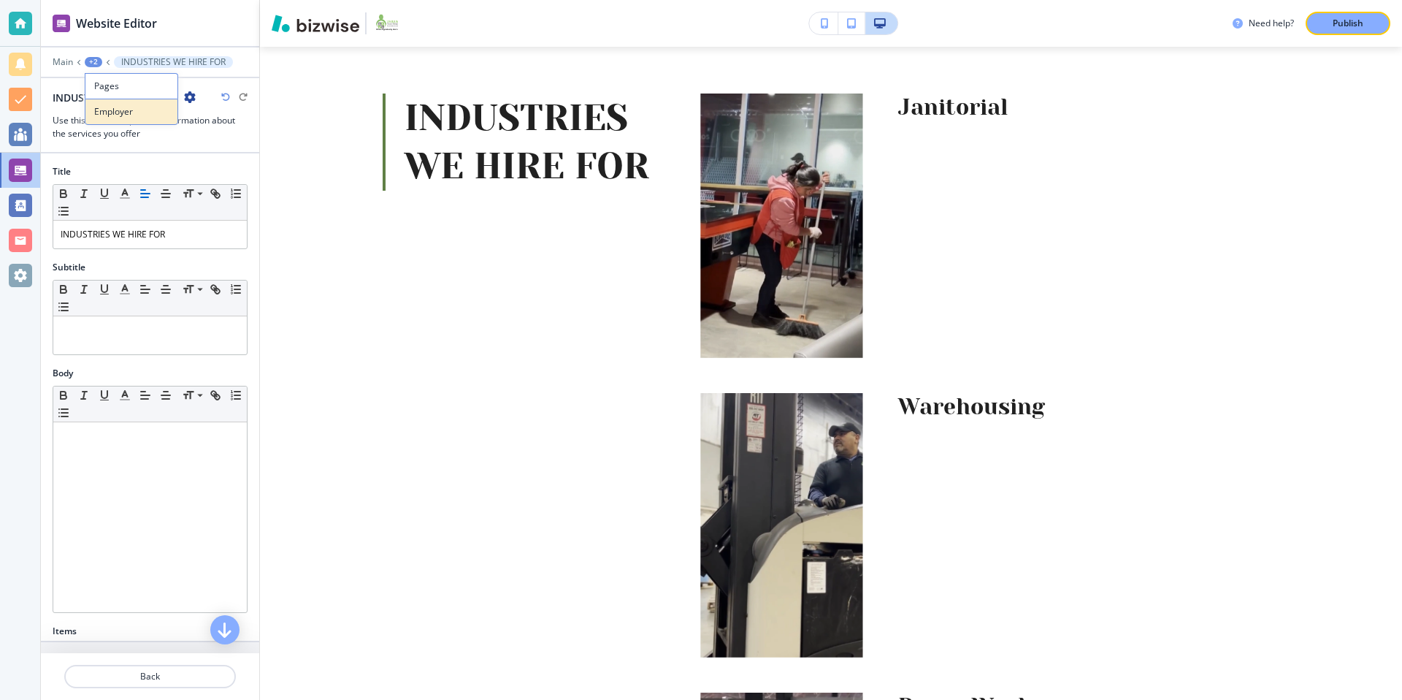
click at [129, 110] on p "Employer" at bounding box center [131, 111] width 74 height 13
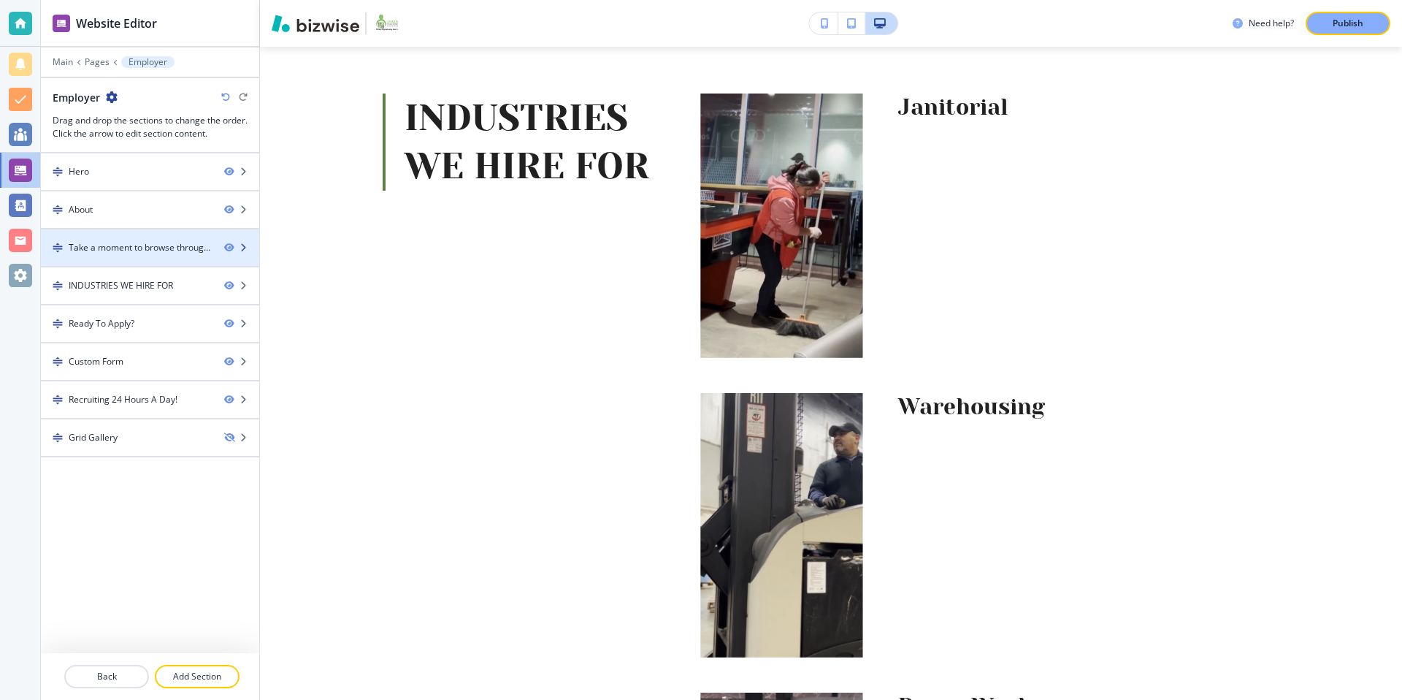
click at [166, 250] on div "Take a moment to browse through our gallery and explore the diverse job opportu…" at bounding box center [141, 247] width 144 height 13
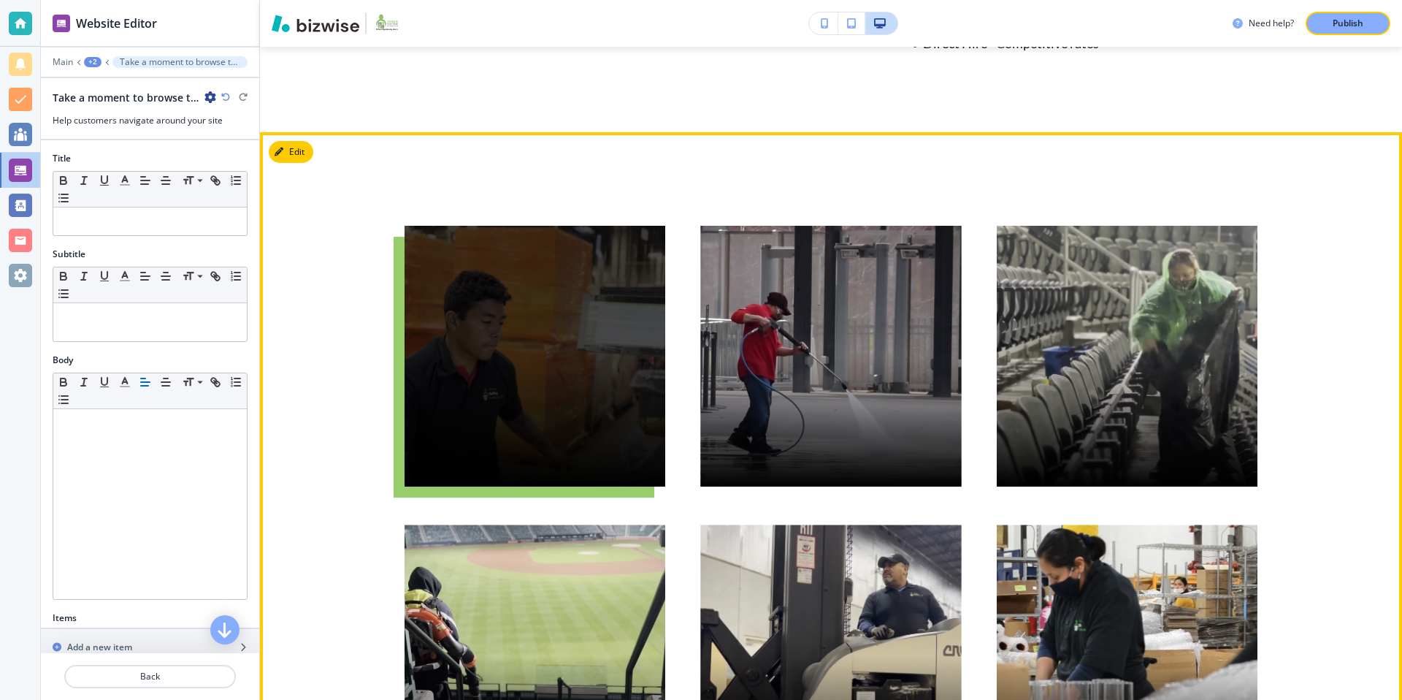
scroll to position [1209, 0]
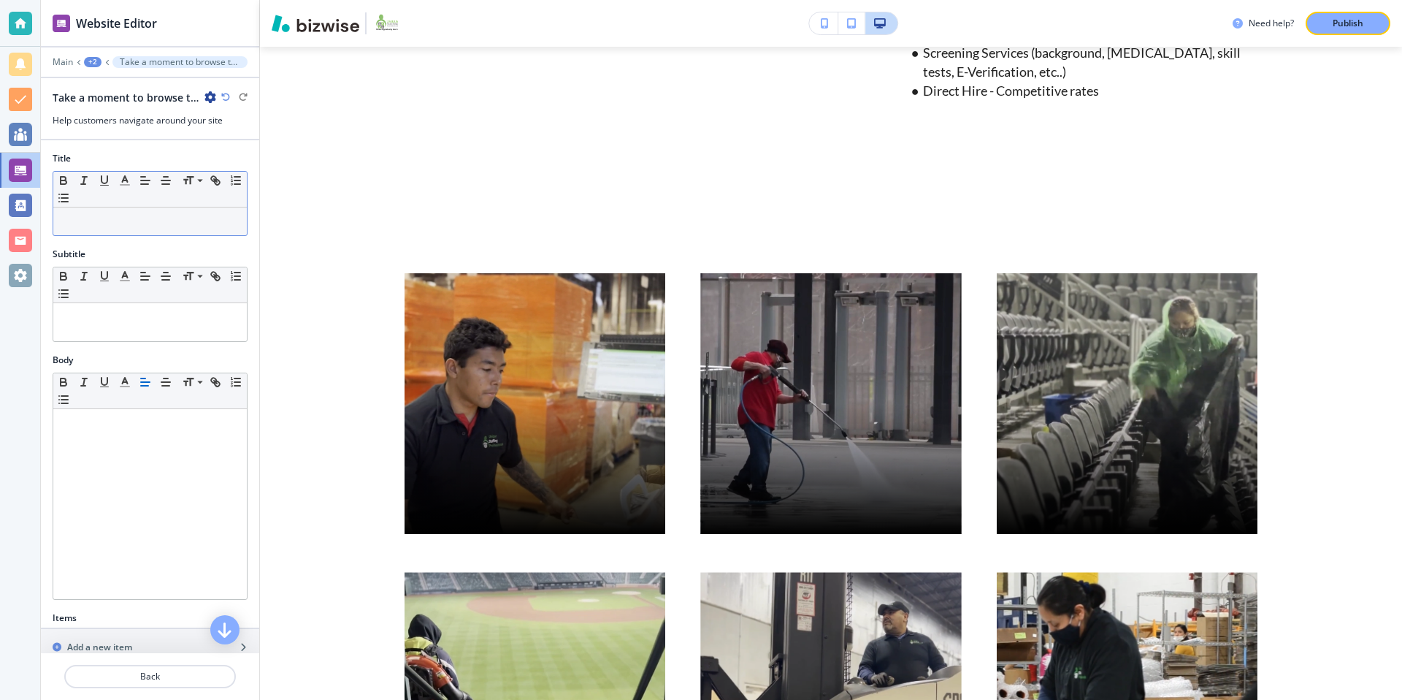
click at [191, 226] on p at bounding box center [150, 221] width 179 height 13
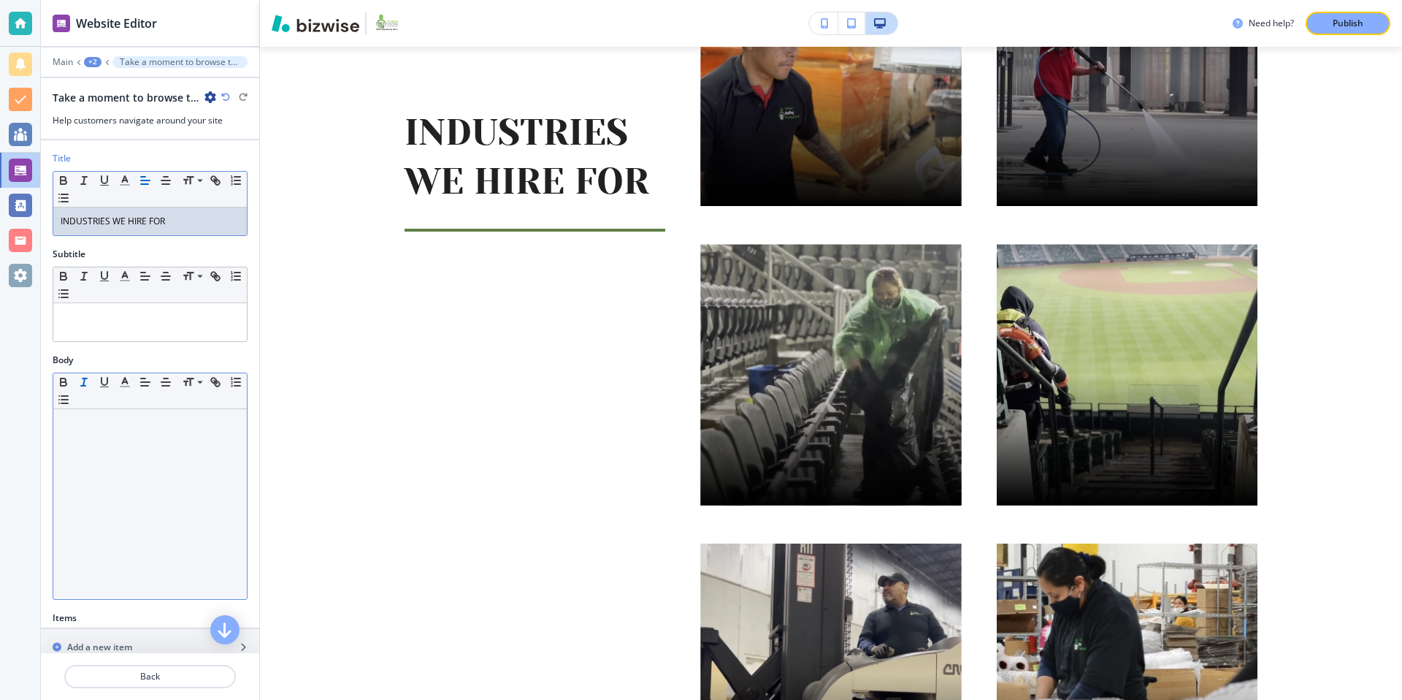
scroll to position [1538, 0]
click at [115, 428] on p at bounding box center [150, 422] width 179 height 13
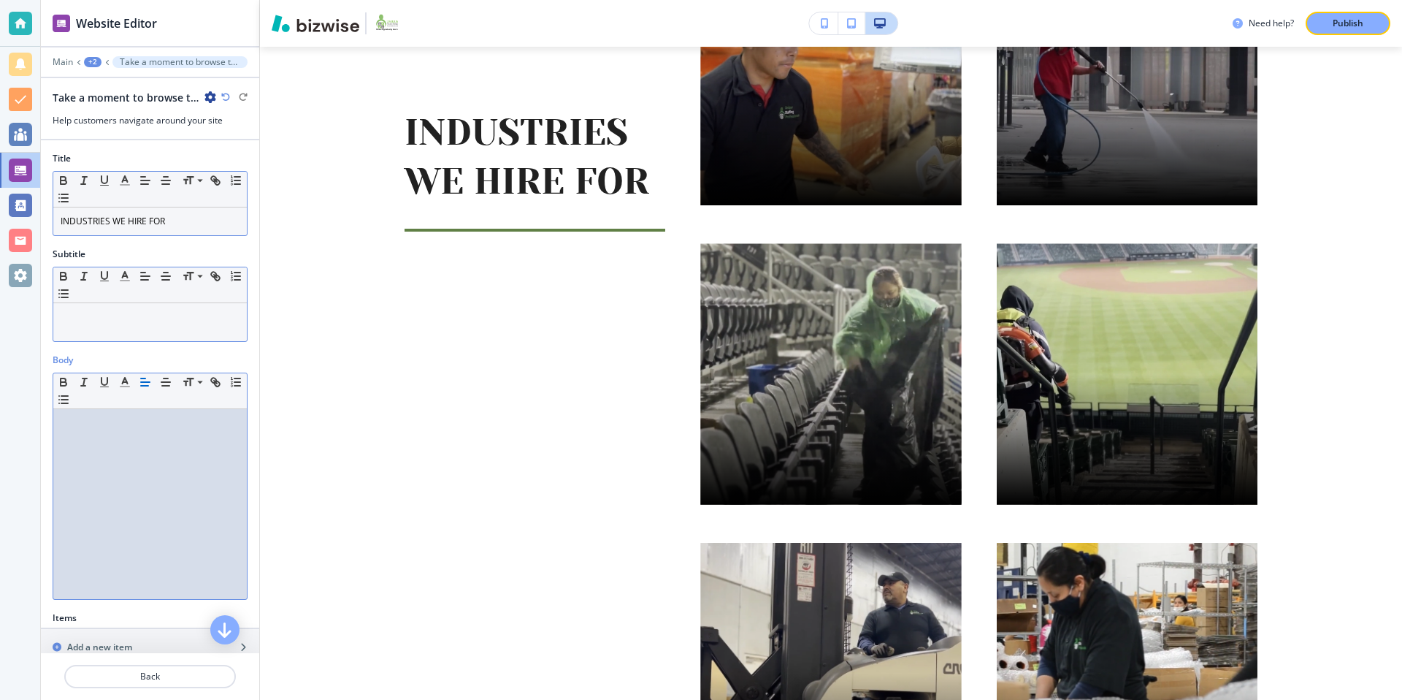
click at [182, 331] on div at bounding box center [150, 322] width 194 height 38
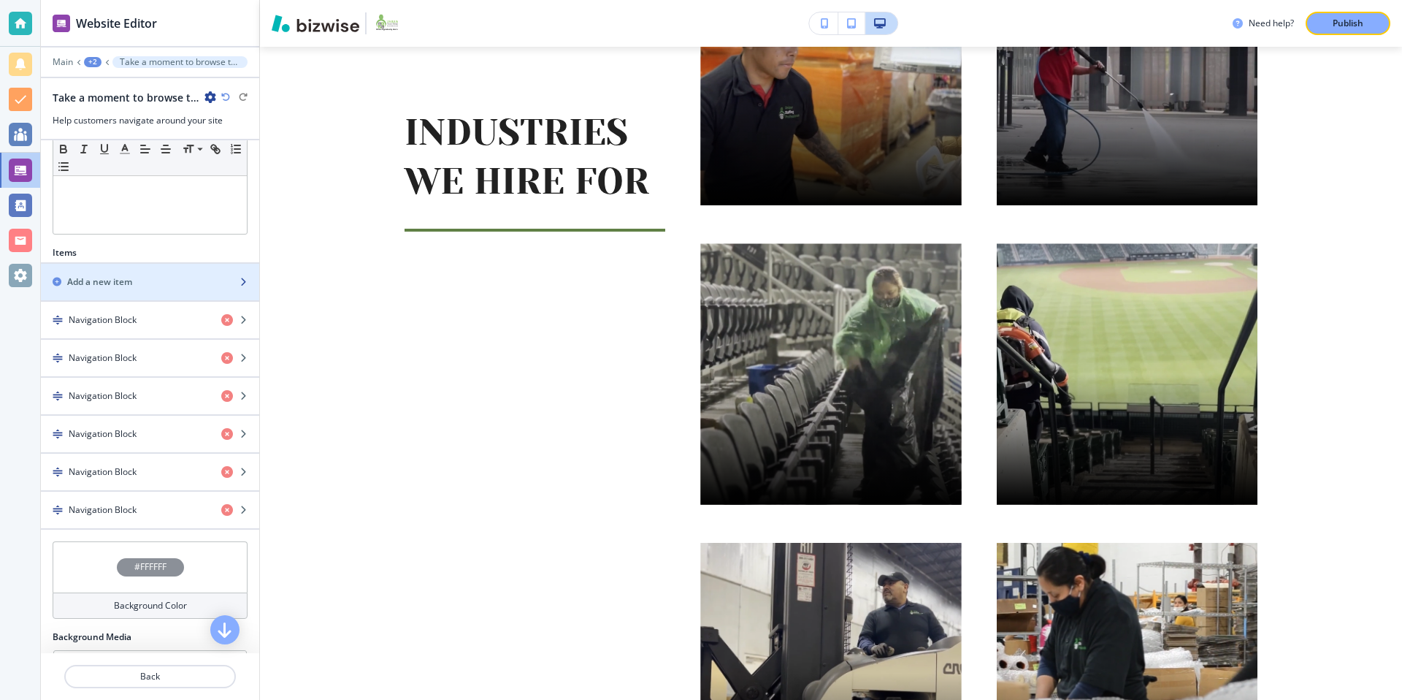
scroll to position [390, 0]
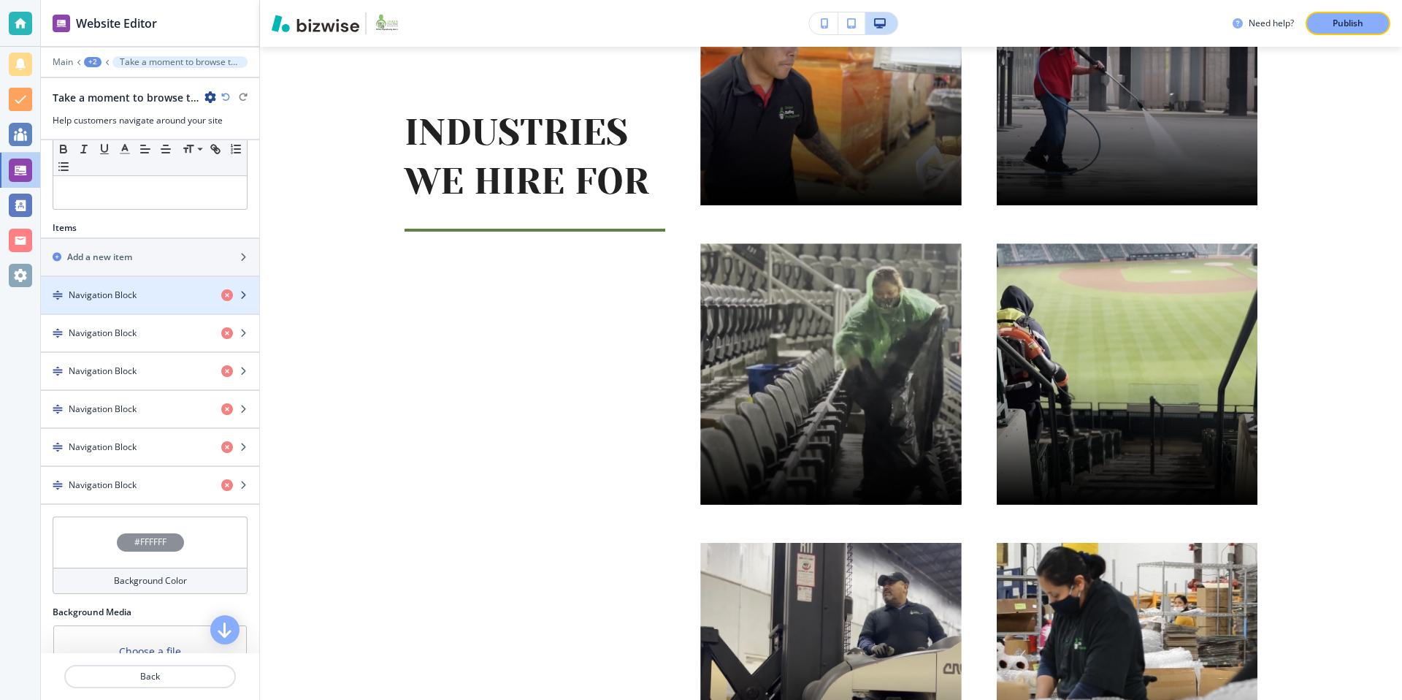
click at [172, 300] on div "Navigation Block" at bounding box center [125, 294] width 169 height 13
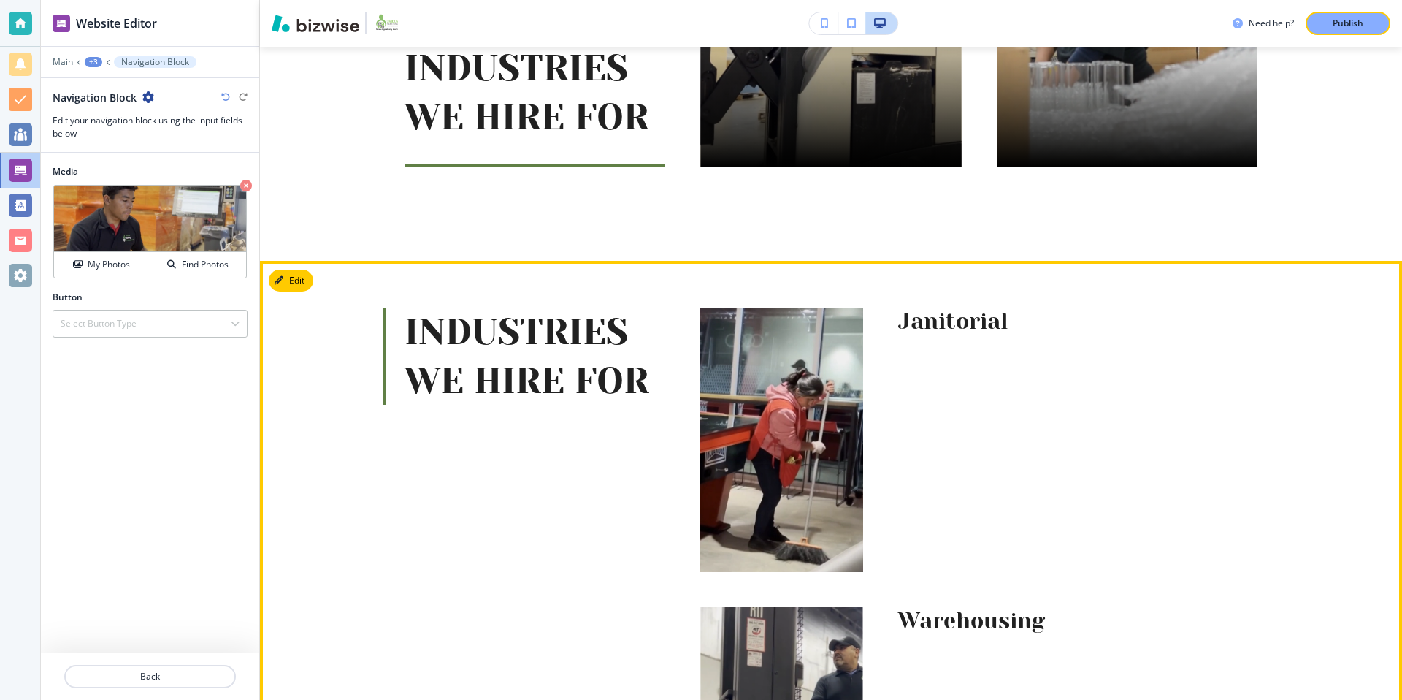
scroll to position [2186, 0]
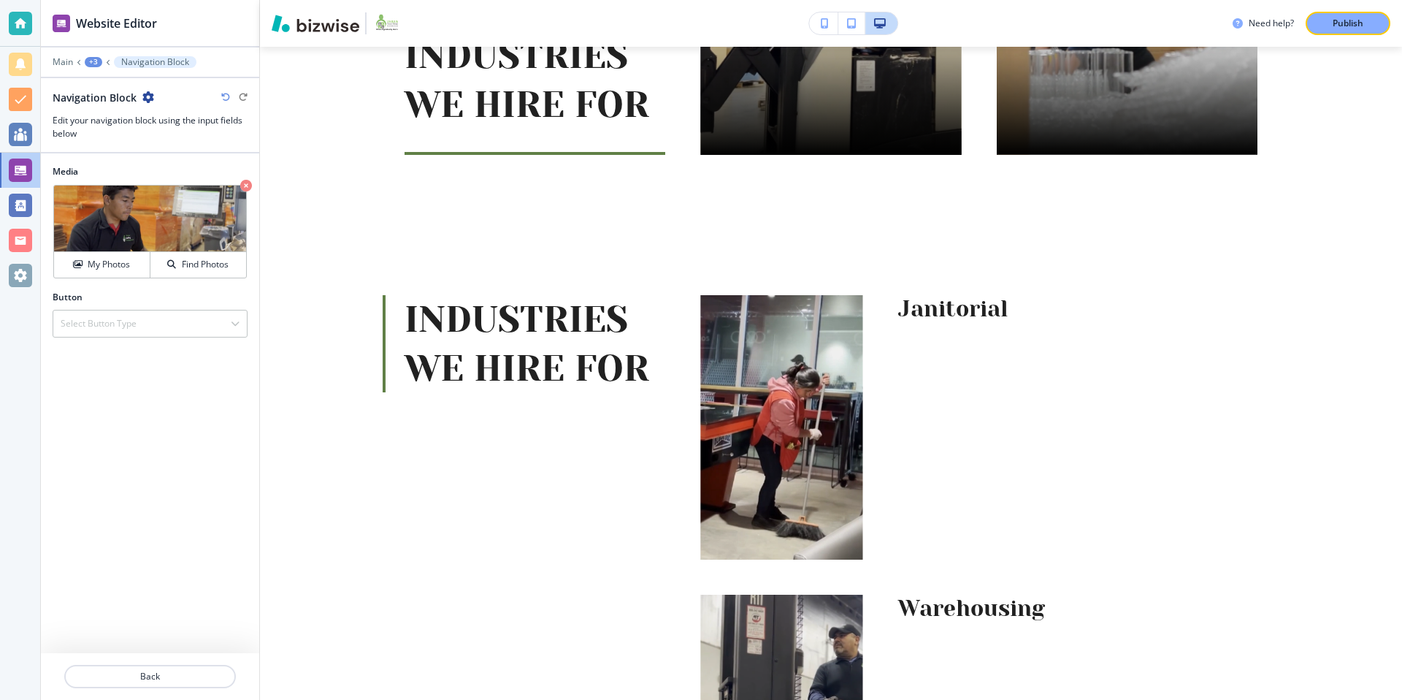
click at [91, 64] on div "+3" at bounding box center [94, 62] width 18 height 10
click at [141, 138] on p "Take a moment to browse through our gallery and explore the diverse job opportu…" at bounding box center [131, 137] width 74 height 13
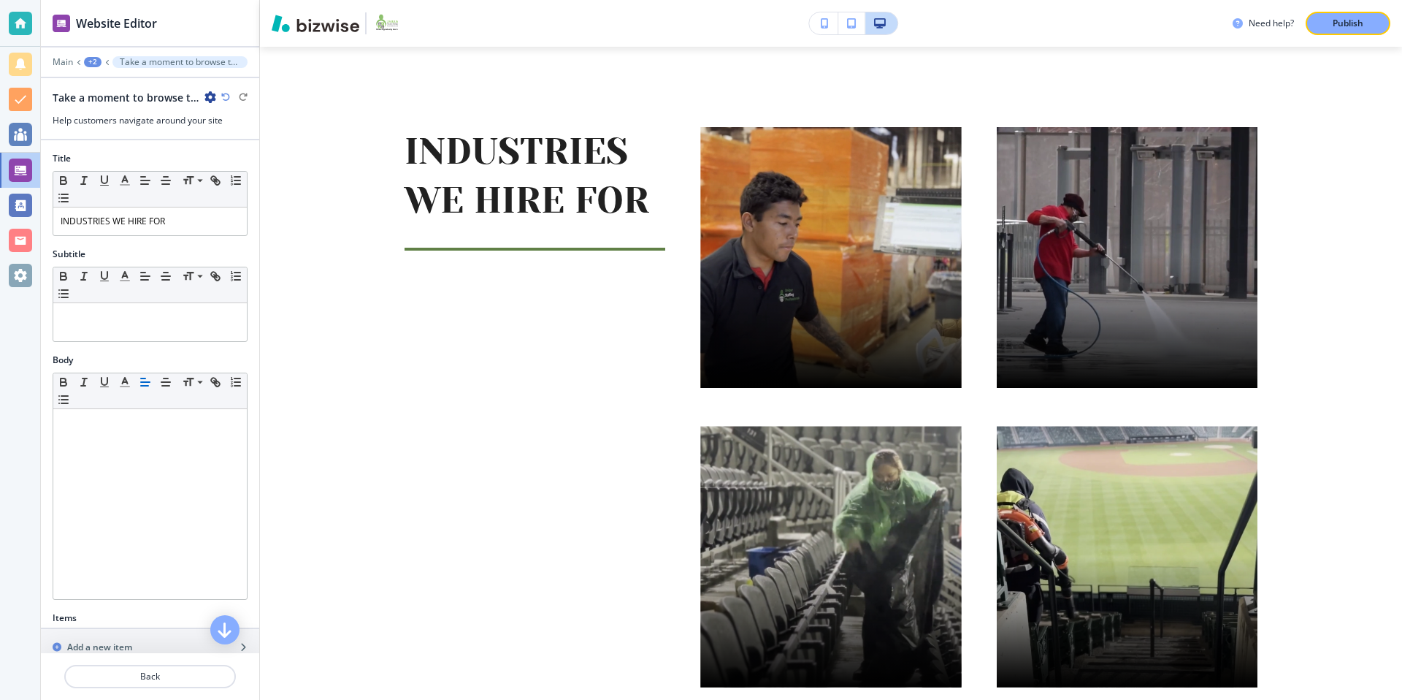
scroll to position [1342, 0]
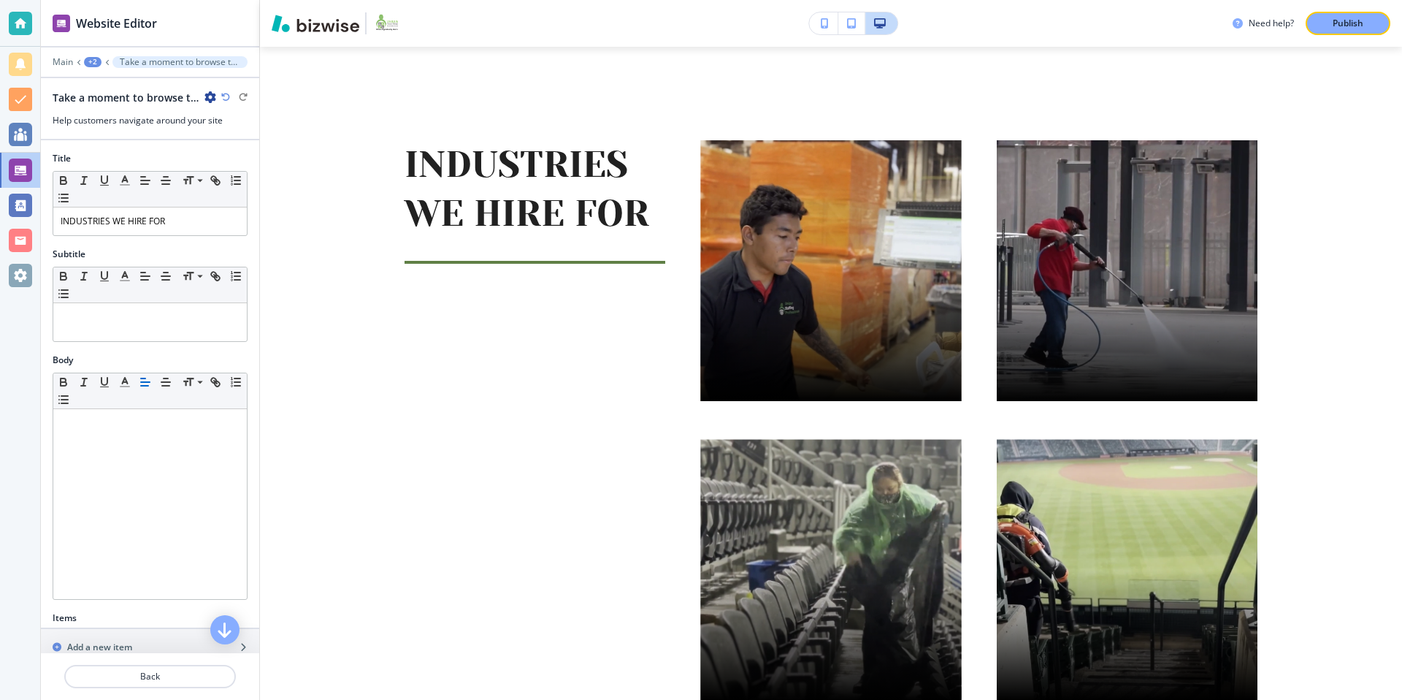
click at [93, 58] on div "+2" at bounding box center [93, 62] width 18 height 10
click at [174, 62] on p "Take a moment to browse through our gallery and explore the diverse job opportu…" at bounding box center [180, 62] width 120 height 10
drag, startPoint x: 186, startPoint y: 224, endPoint x: 0, endPoint y: 216, distance: 186.4
click at [0, 216] on div "Website Editor Main +2 Take a moment to browse through our gallery and explore …" at bounding box center [701, 350] width 1402 height 700
copy p "INDUSTRIES WE HIRE FOR"
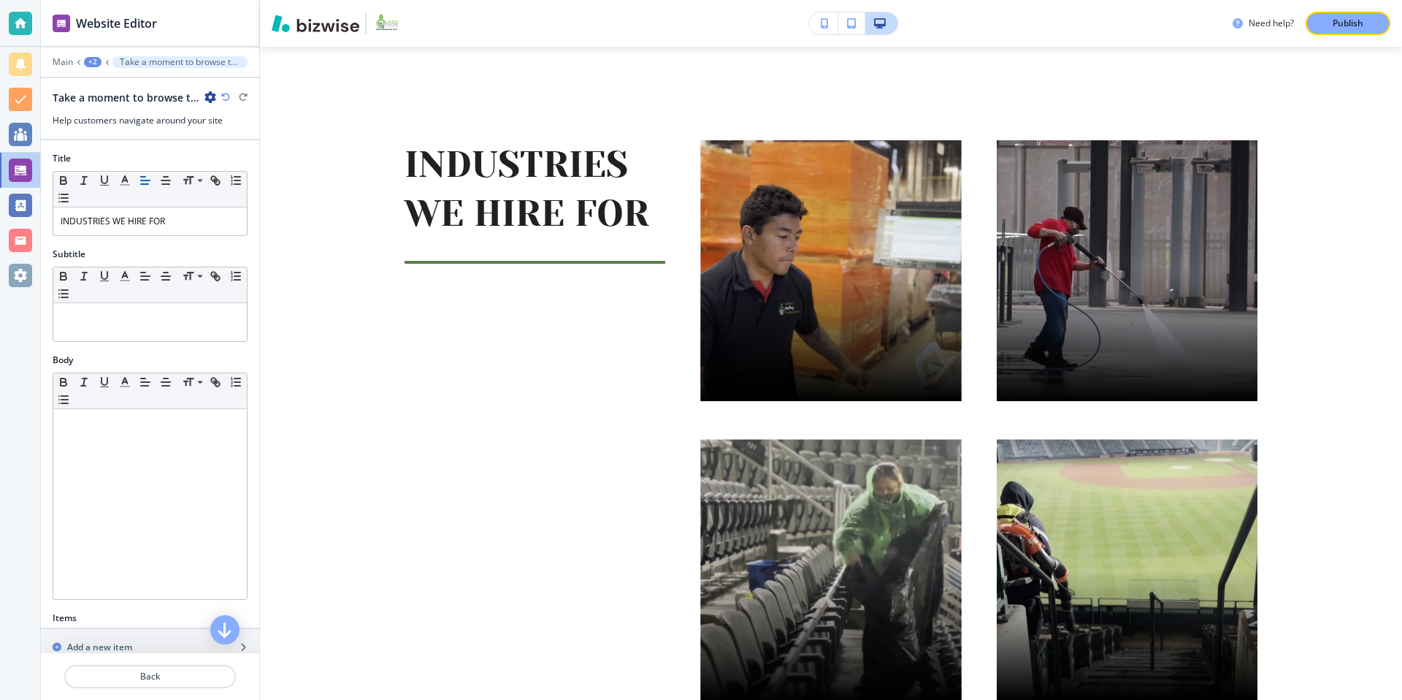
click at [209, 101] on icon "button" at bounding box center [210, 97] width 12 height 12
click at [240, 126] on p "Rename Section" at bounding box center [251, 122] width 74 height 13
click at [242, 100] on div "Take a moment to browse through our gallery and explore the diverse job opportu…" at bounding box center [150, 97] width 195 height 15
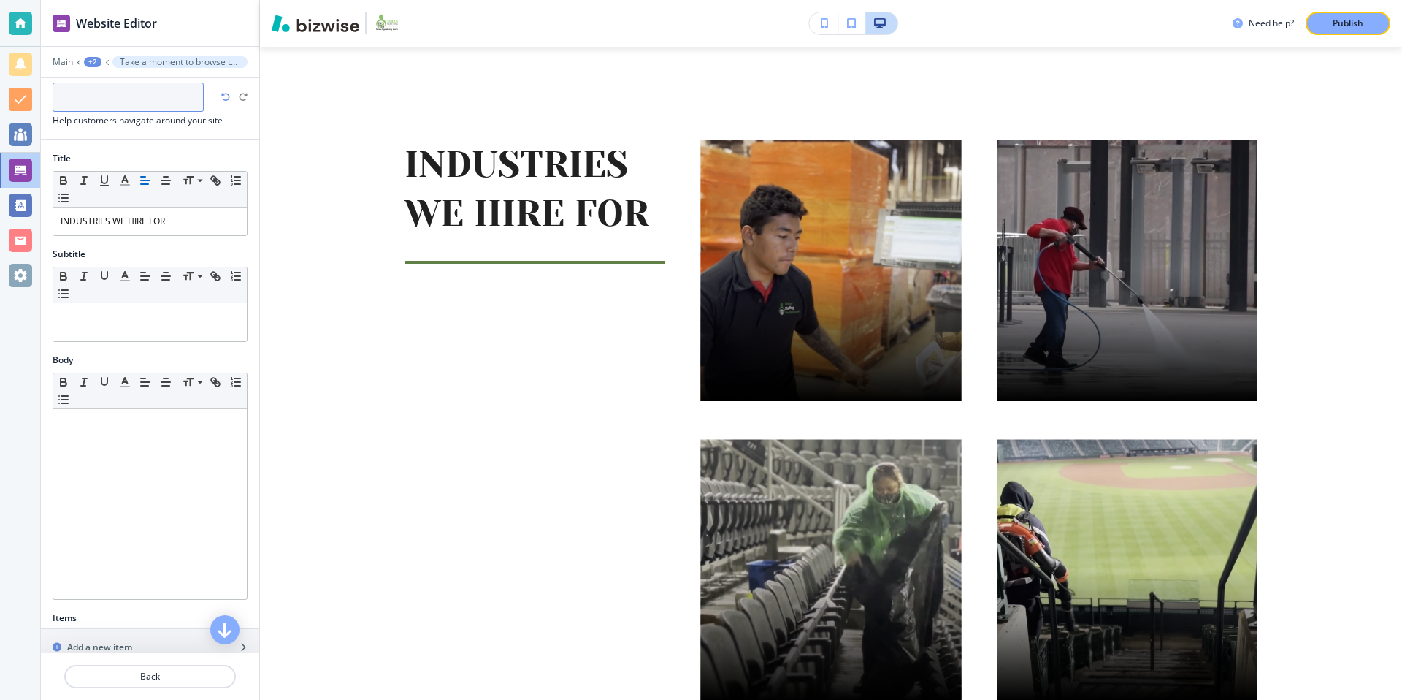
paste input "INDUSTRIES WE HIRE FOR"
type input "INDUSTRIES WE HIRE FOR"
click at [237, 142] on div at bounding box center [150, 146] width 218 height 12
click at [94, 61] on div "+2" at bounding box center [94, 62] width 18 height 10
click at [123, 112] on p "Employer" at bounding box center [131, 111] width 74 height 13
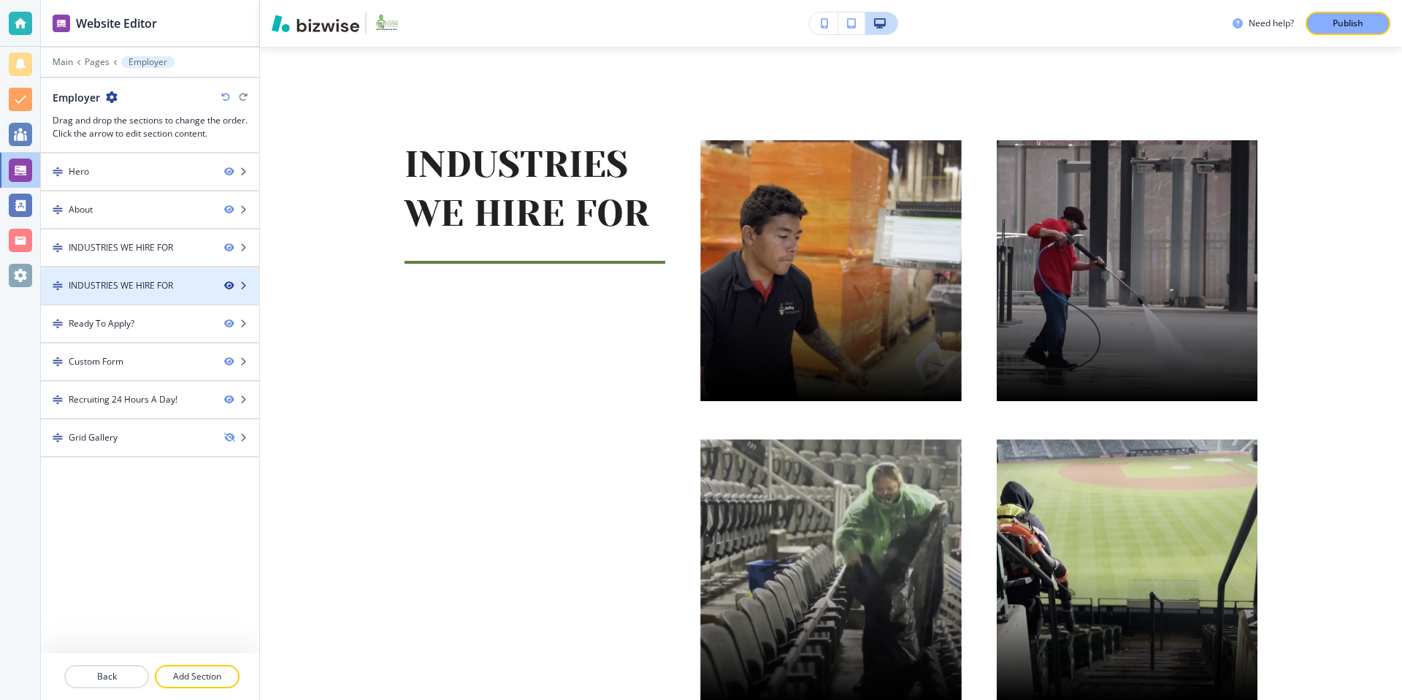
click at [229, 286] on icon "button" at bounding box center [228, 285] width 9 height 9
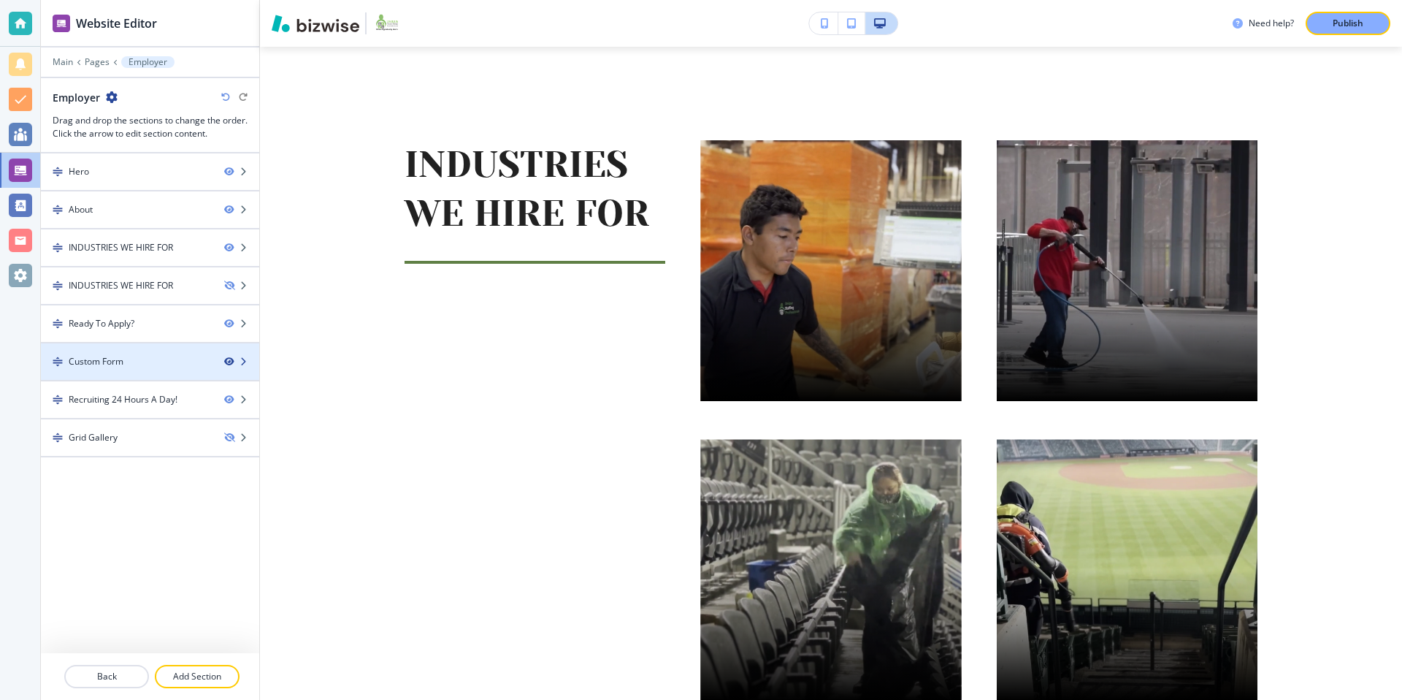
click at [229, 361] on icon "button" at bounding box center [228, 361] width 9 height 9
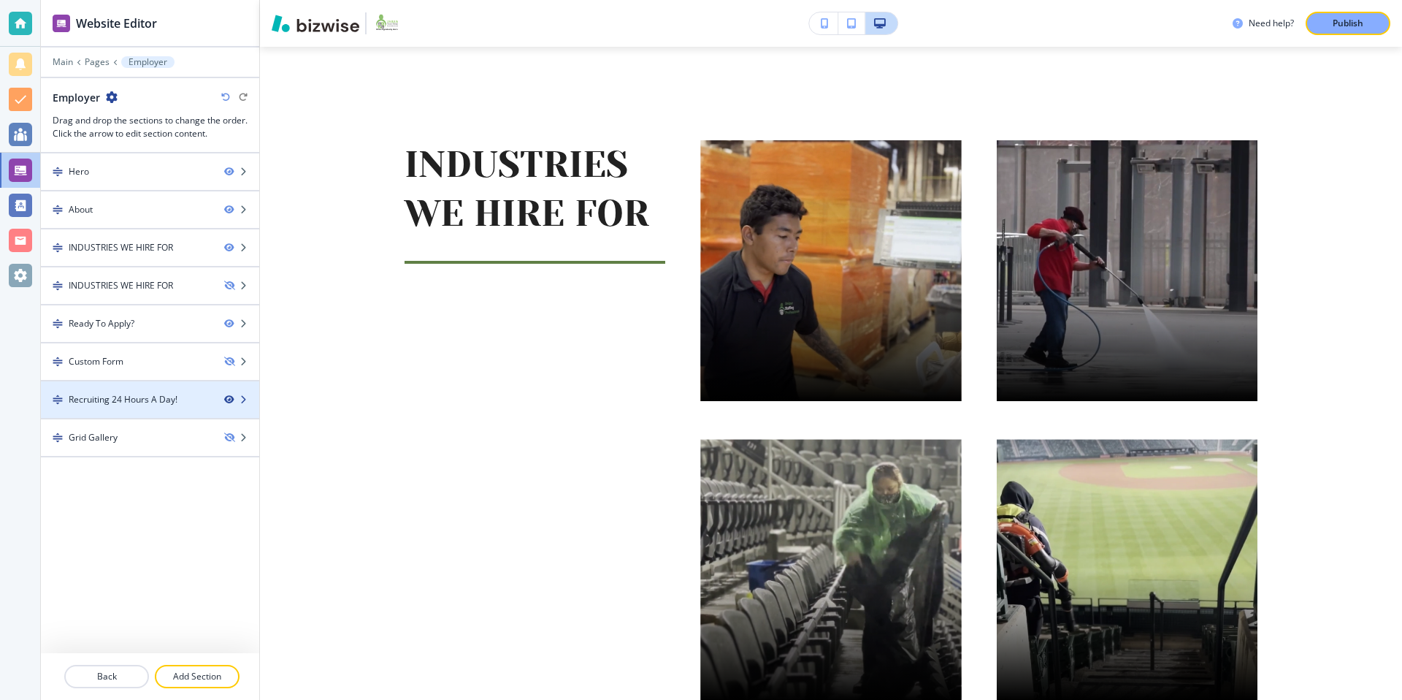
click at [229, 399] on icon "button" at bounding box center [228, 399] width 9 height 9
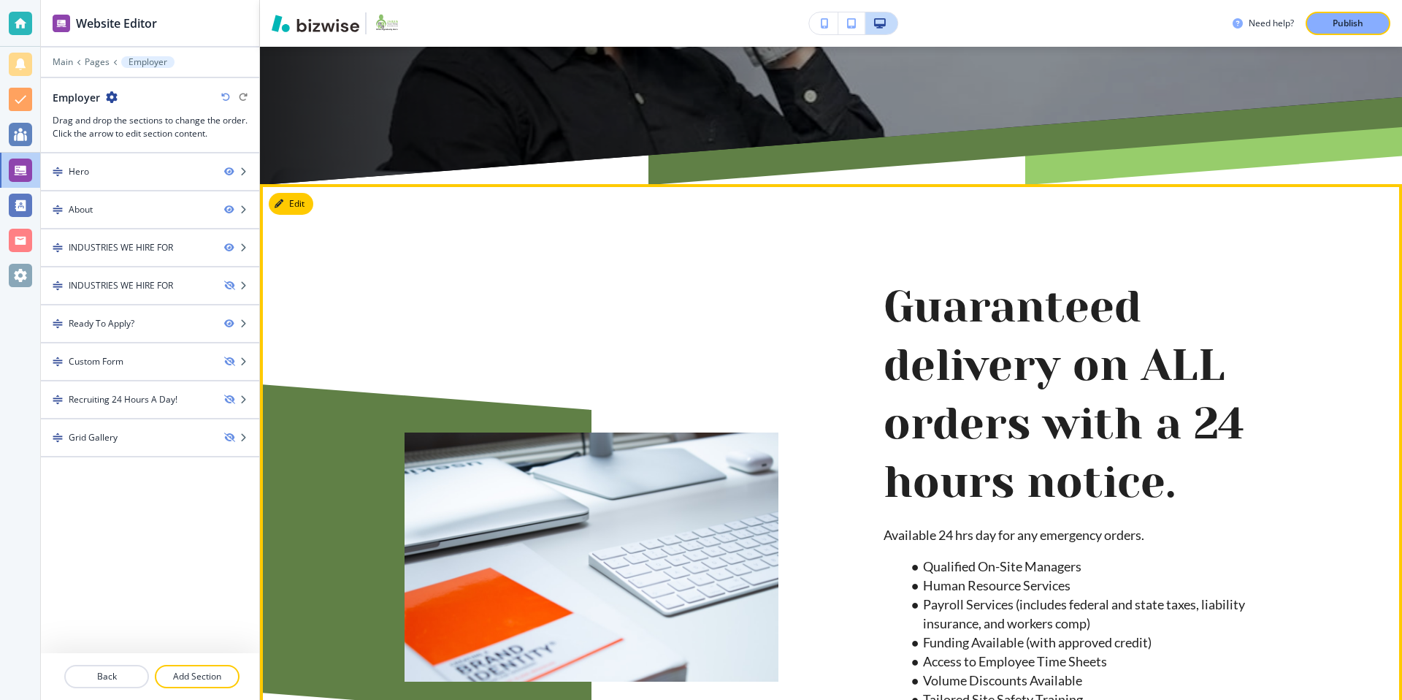
scroll to position [512, 0]
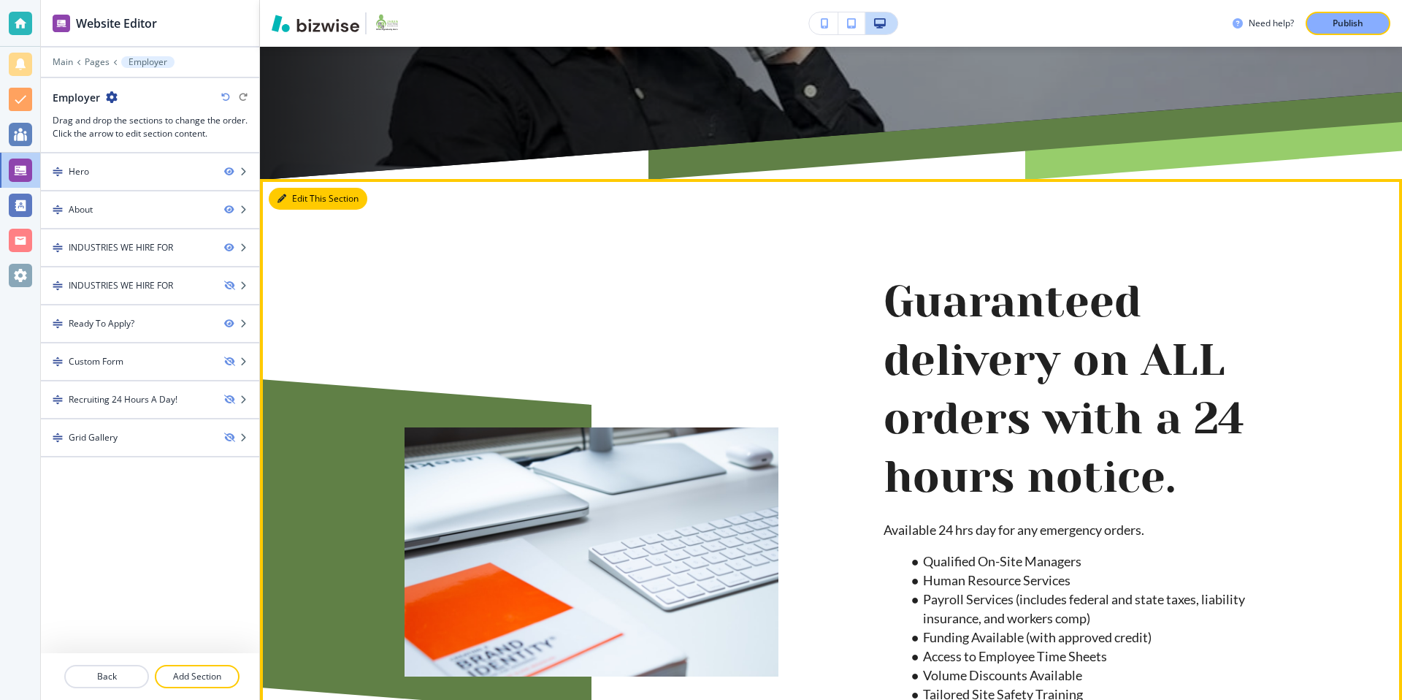
click at [291, 196] on button "Edit This Section" at bounding box center [318, 199] width 99 height 22
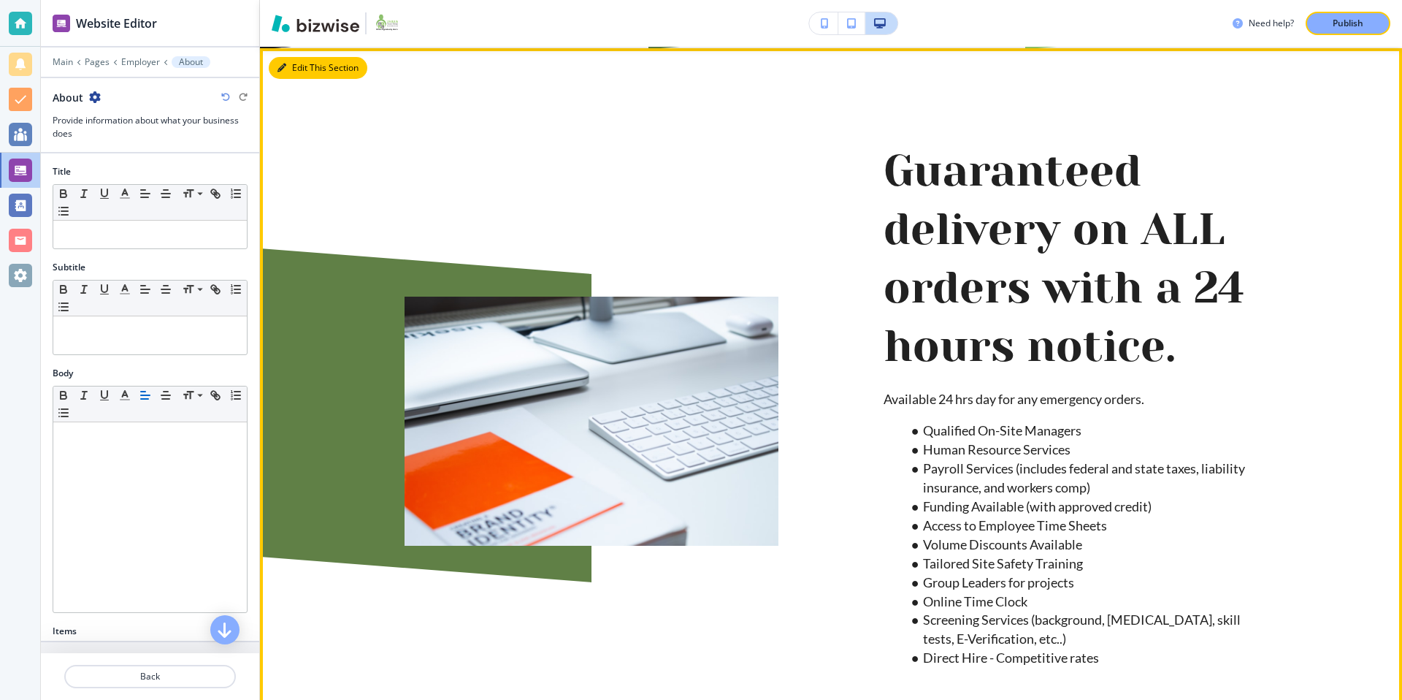
scroll to position [644, 0]
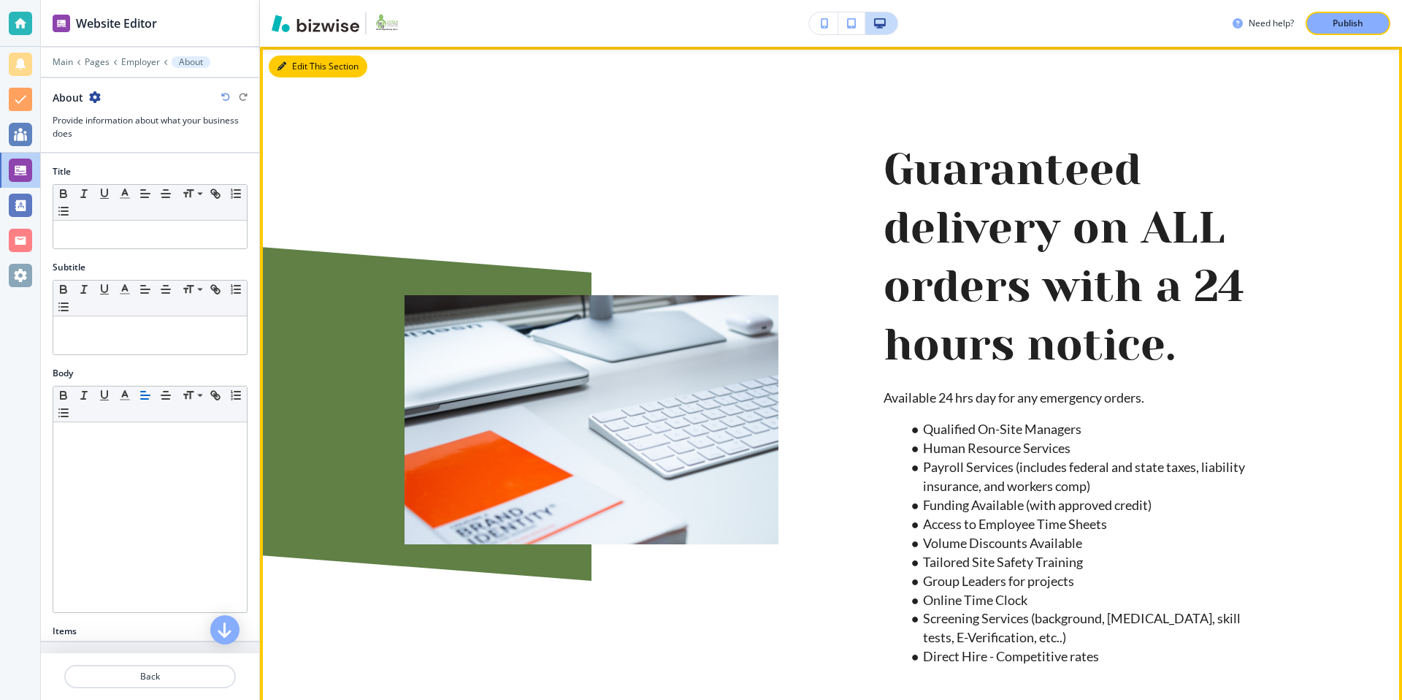
click at [302, 64] on button "Edit This Section" at bounding box center [318, 66] width 99 height 22
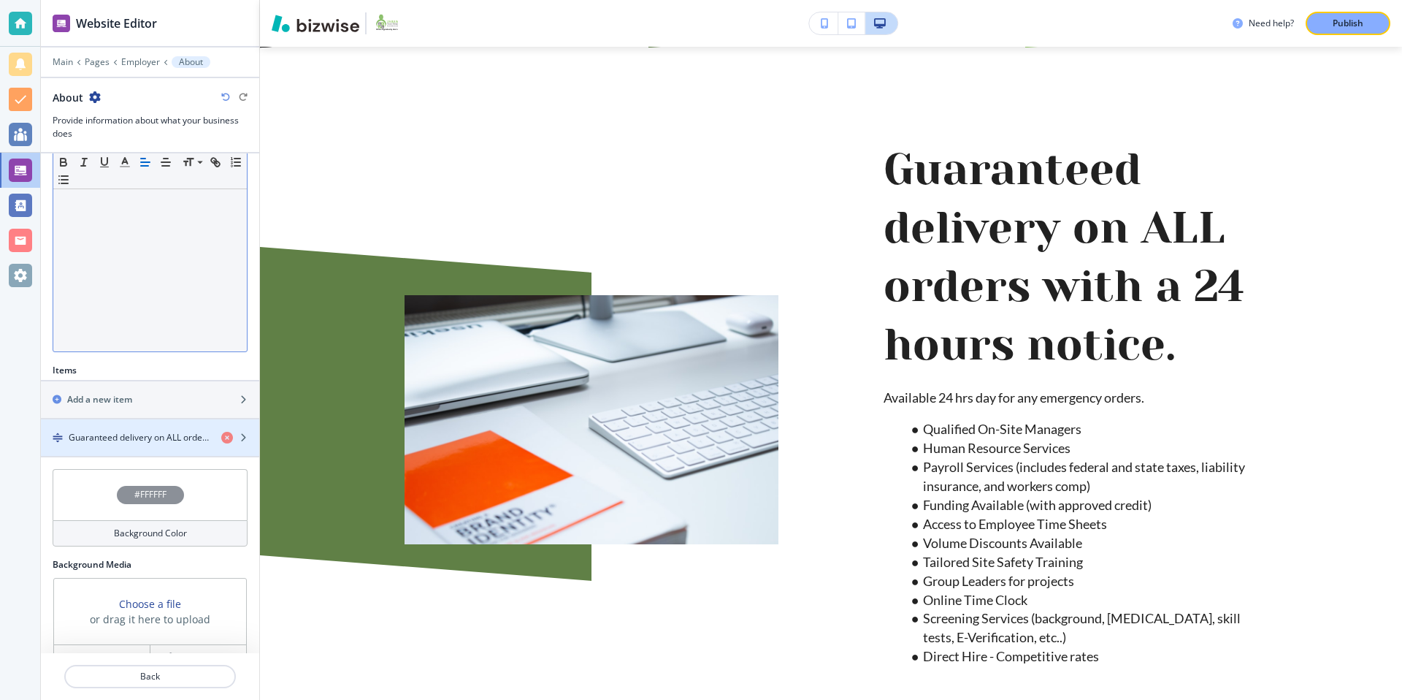
scroll to position [291, 0]
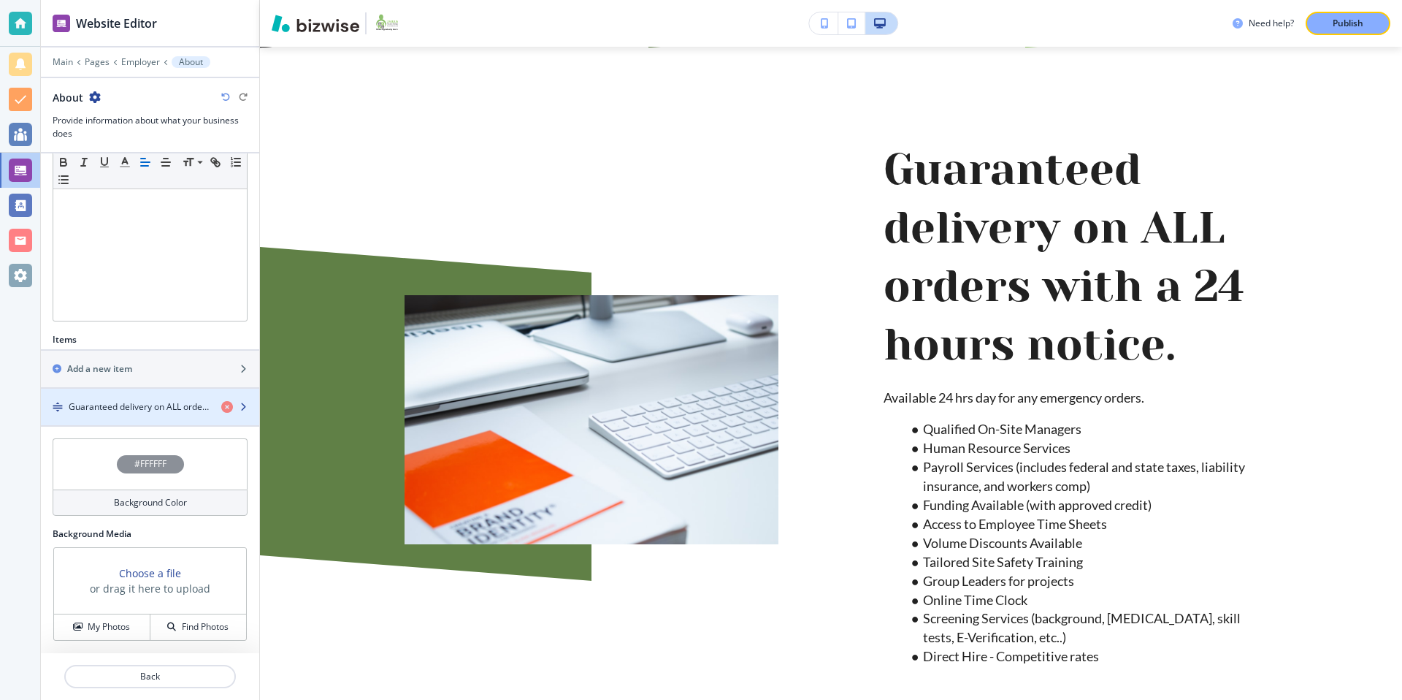
click at [170, 409] on h4 "Guaranteed delivery on ALL orders with a 24 hours notice." at bounding box center [139, 406] width 141 height 13
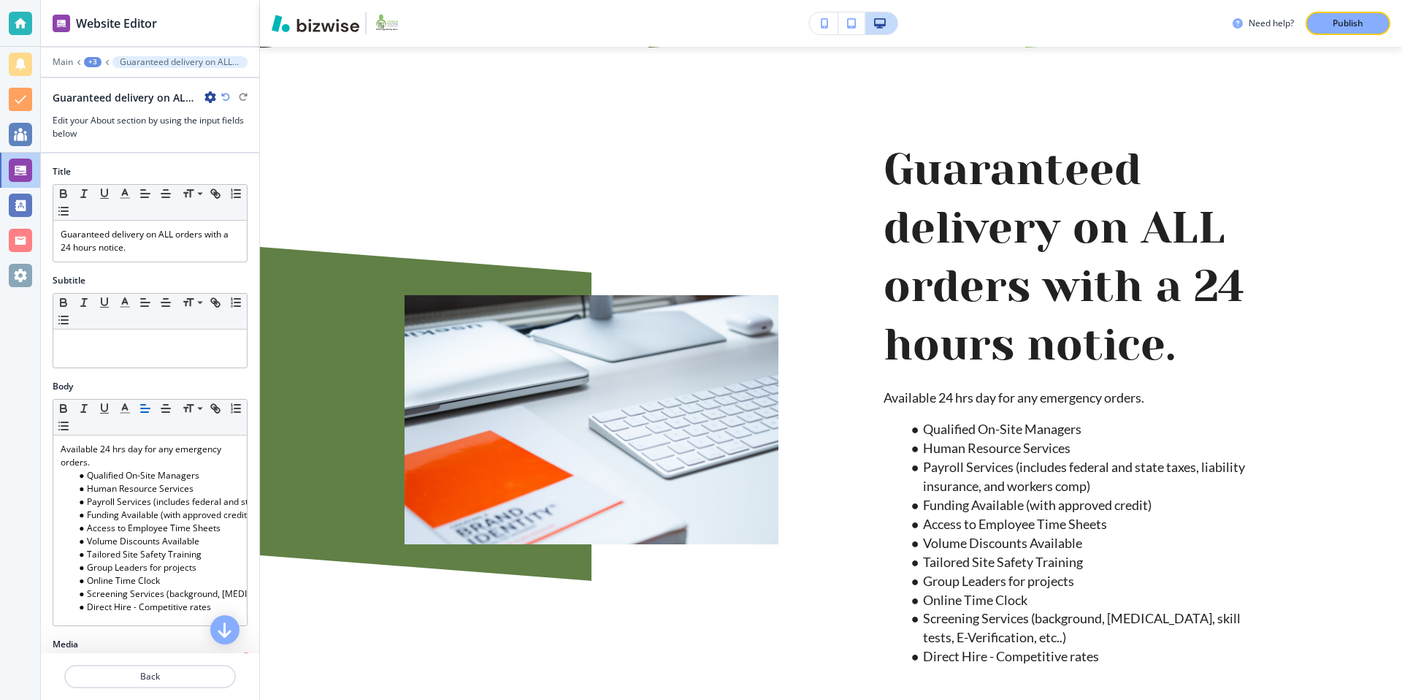
scroll to position [667, 0]
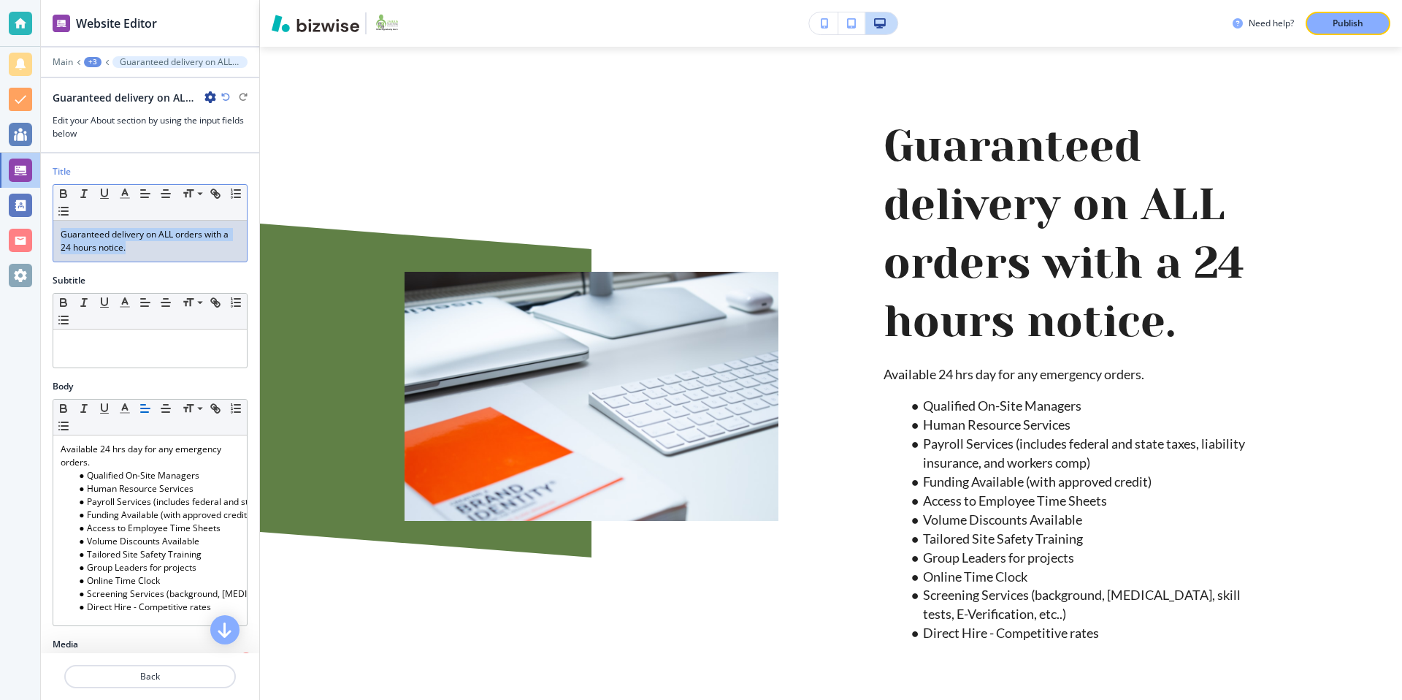
drag, startPoint x: 131, startPoint y: 248, endPoint x: 49, endPoint y: 227, distance: 85.0
click at [49, 227] on div "Title Small Normal Large Huge Guaranteed delivery on ALL orders with a 24 hours…" at bounding box center [150, 219] width 218 height 109
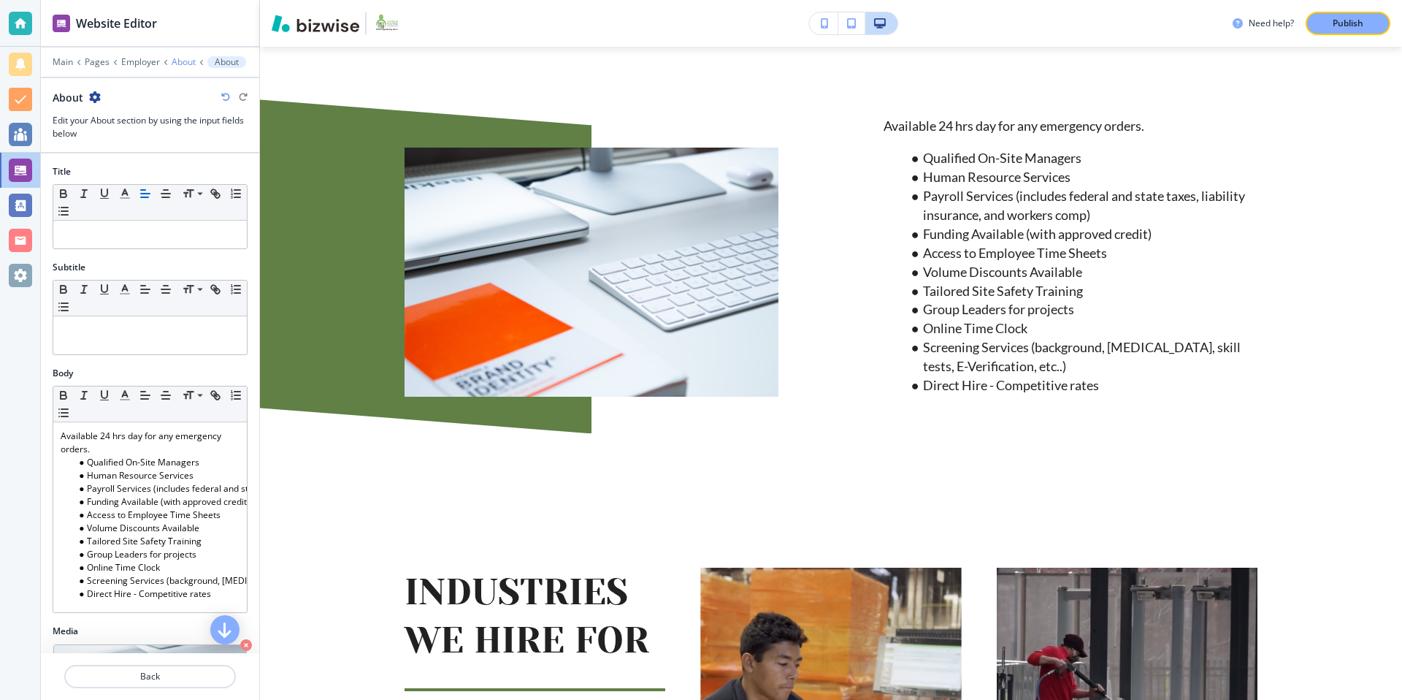
click at [179, 60] on p "About" at bounding box center [184, 62] width 24 height 10
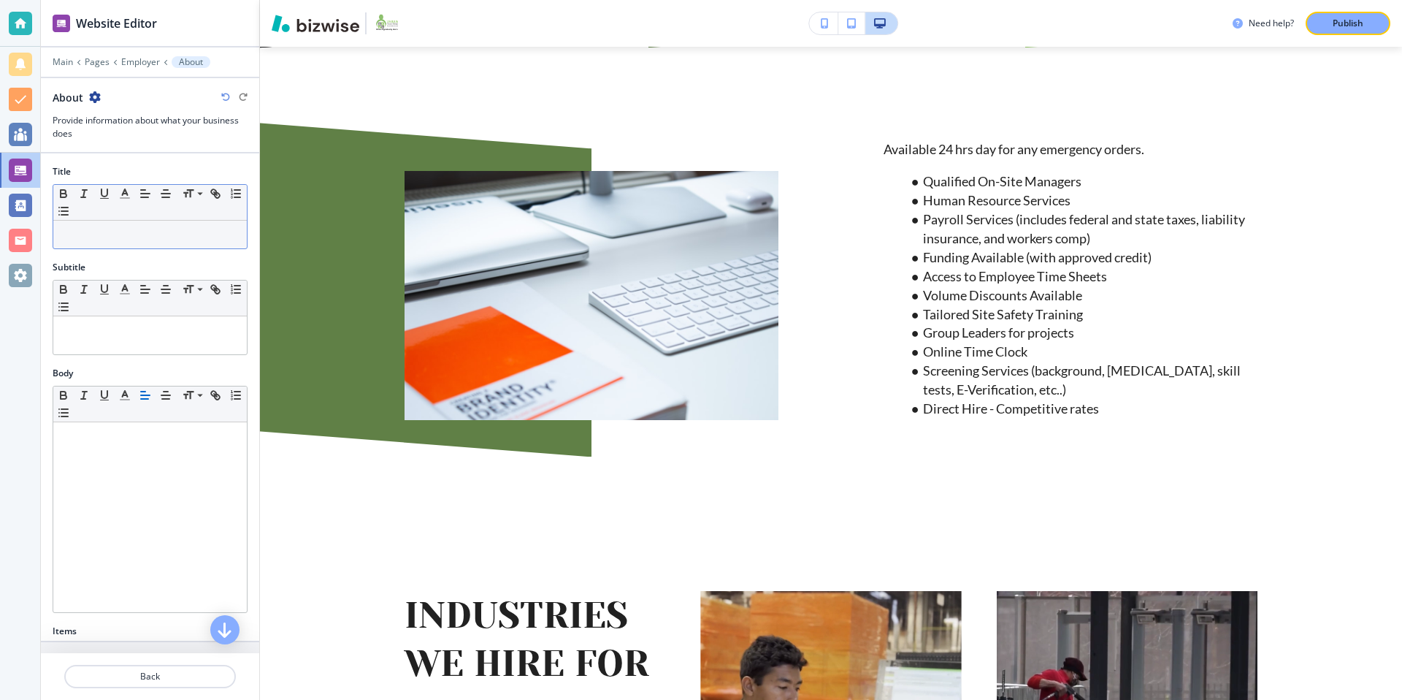
click at [150, 231] on p at bounding box center [150, 234] width 179 height 13
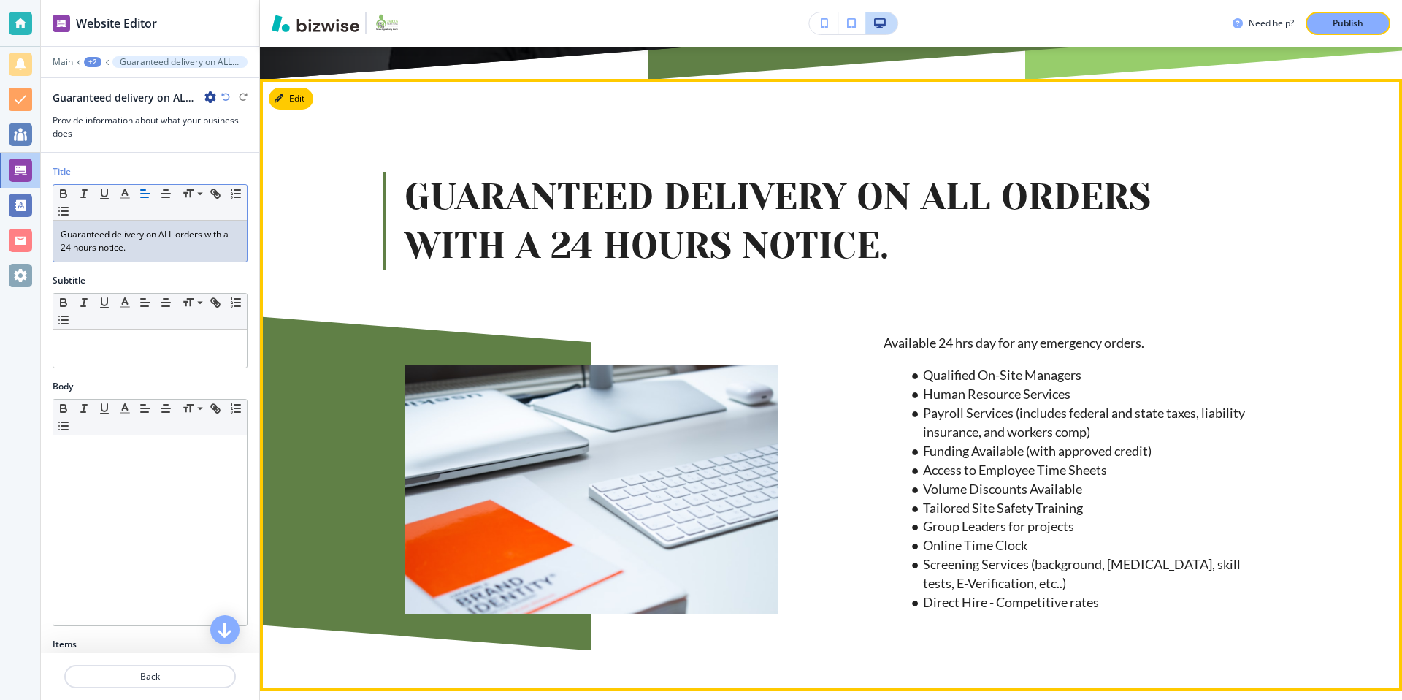
scroll to position [615, 0]
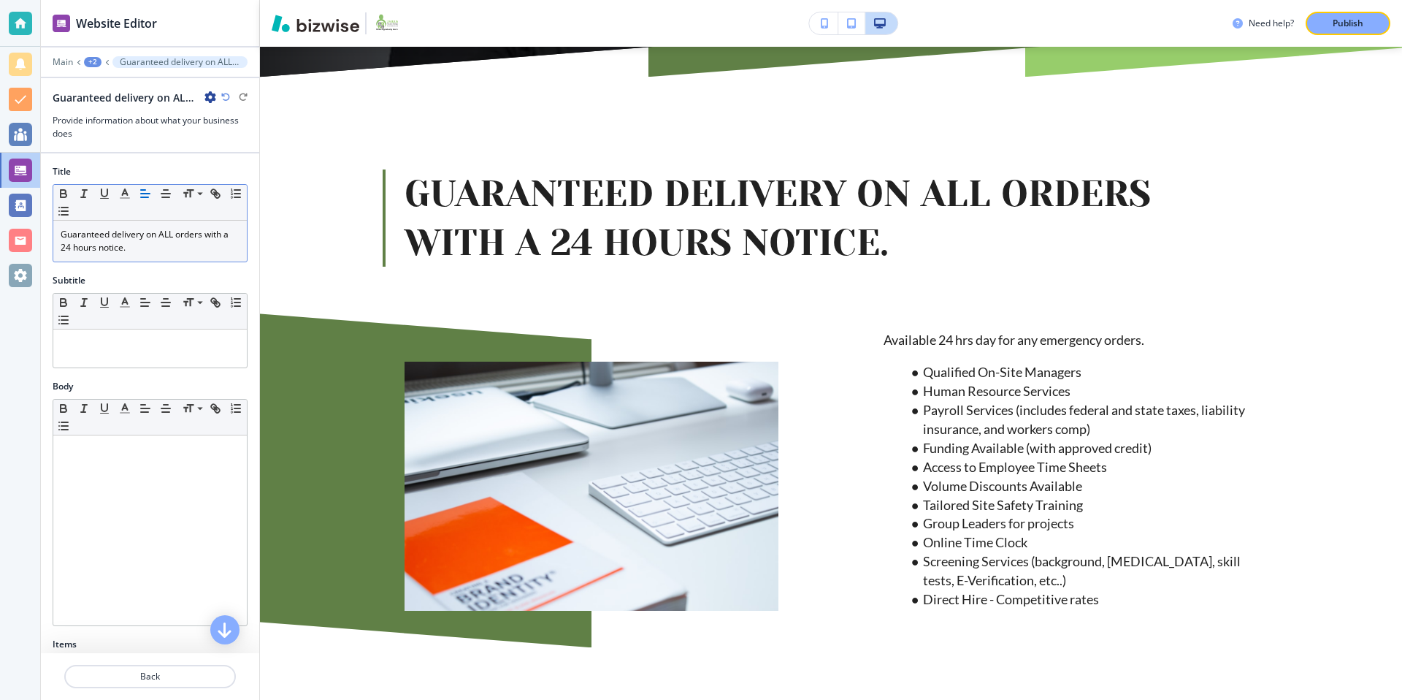
click at [97, 61] on div "+2" at bounding box center [93, 62] width 18 height 10
click at [136, 111] on p "Employer" at bounding box center [130, 111] width 74 height 13
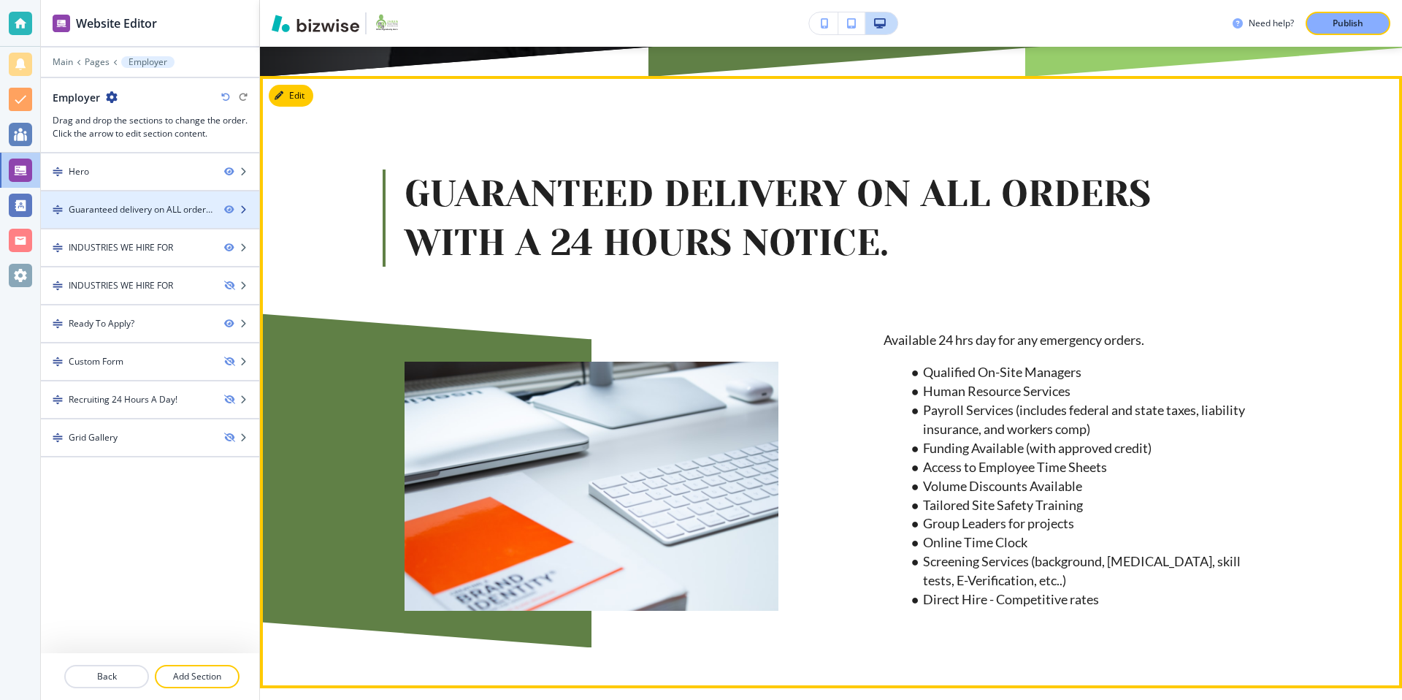
click at [161, 212] on div "Guaranteed delivery on ALL orders with a 24 hours notice." at bounding box center [141, 209] width 144 height 13
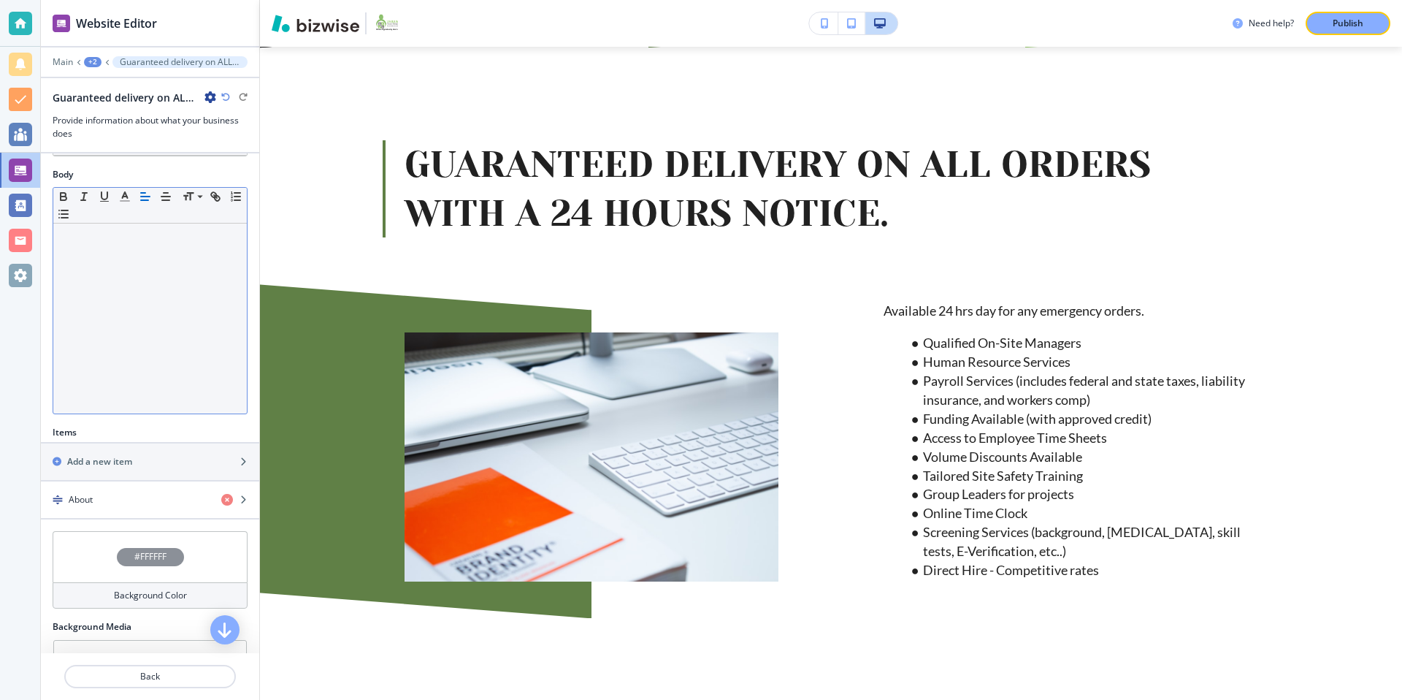
scroll to position [304, 0]
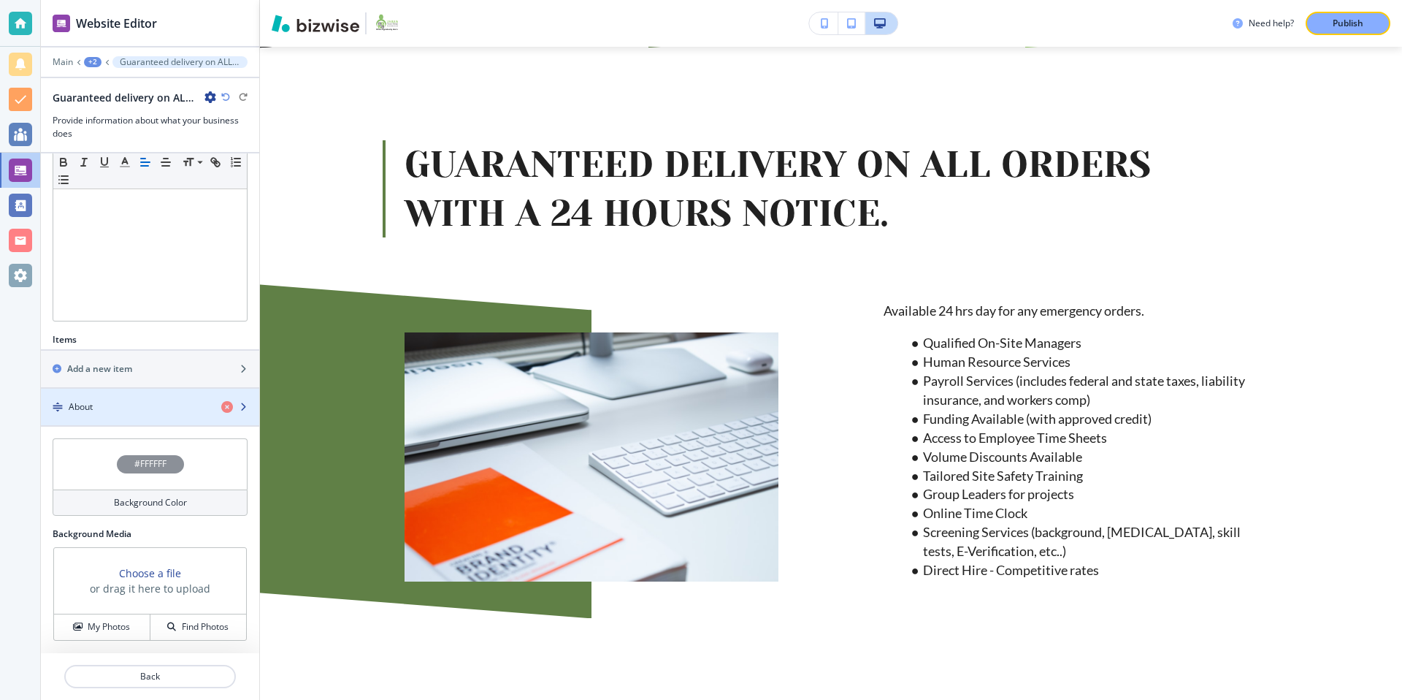
click at [120, 403] on div "About" at bounding box center [125, 406] width 169 height 13
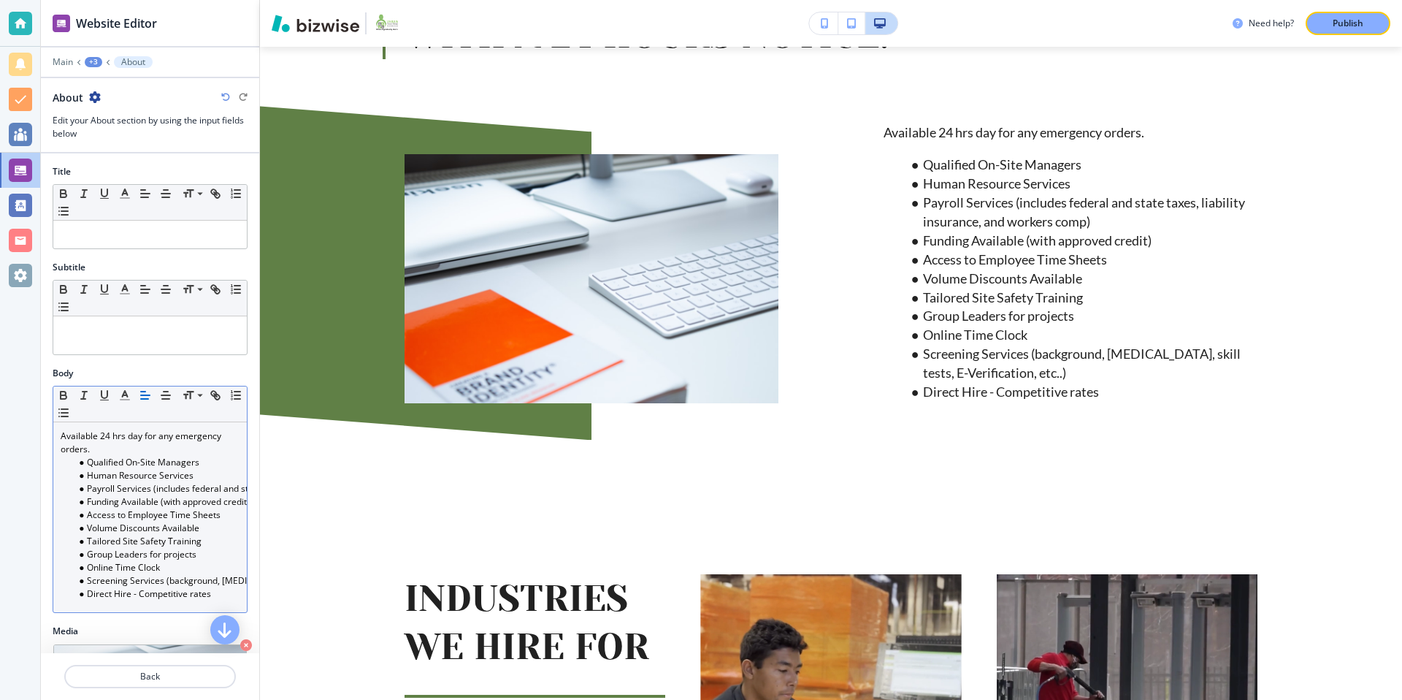
scroll to position [829, 0]
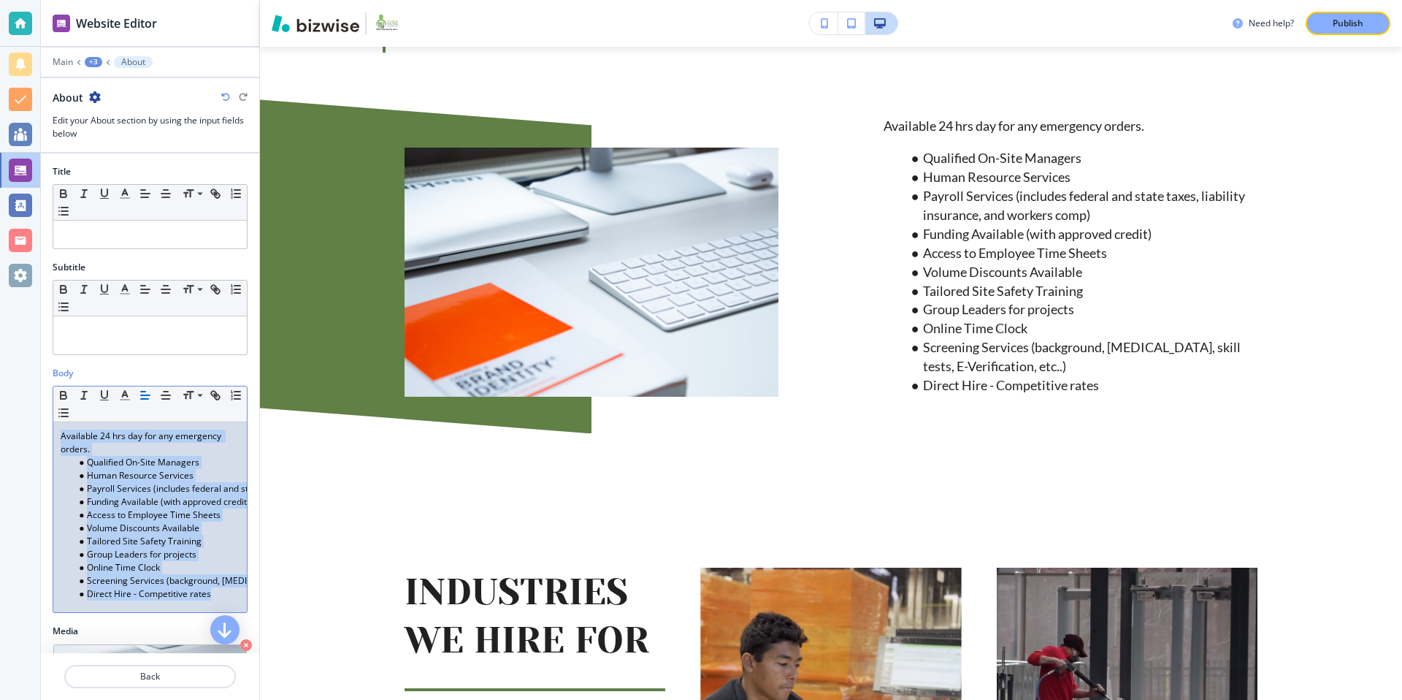
drag, startPoint x: 59, startPoint y: 436, endPoint x: 228, endPoint y: 602, distance: 237.0
click at [228, 602] on div "Available 24 hrs day for any emergency orders. Qualified On-Site Managers Human…" at bounding box center [150, 517] width 194 height 190
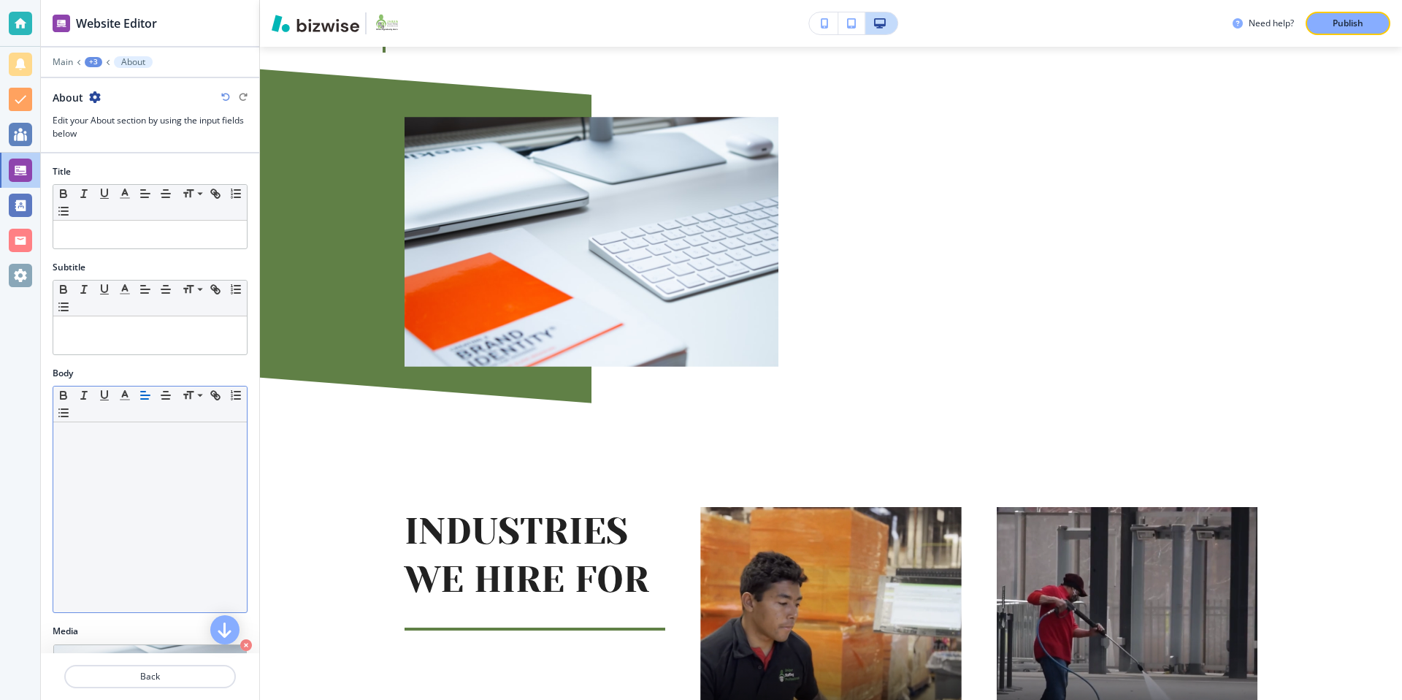
click at [99, 61] on div "+3" at bounding box center [94, 62] width 18 height 10
click at [123, 129] on button "Guaranteed delivery on ALL orders with a 24 hours notice." at bounding box center [131, 137] width 93 height 26
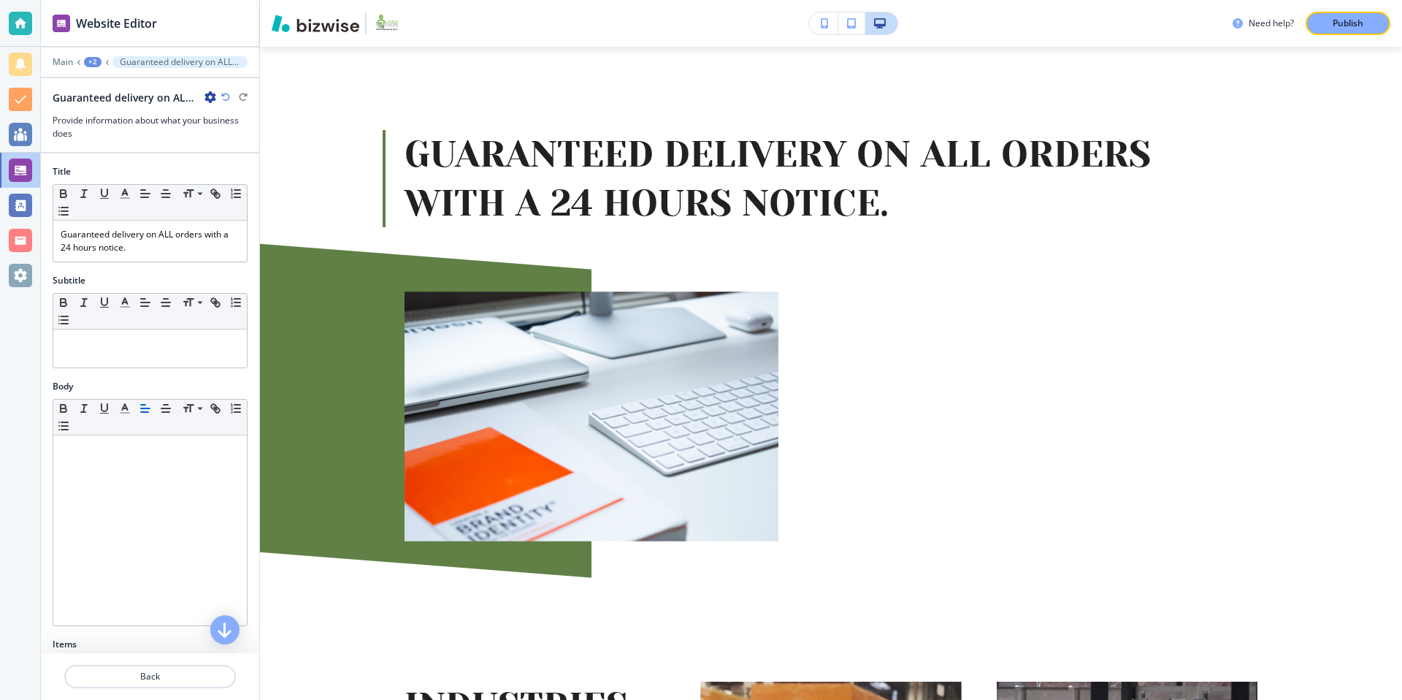
scroll to position [644, 0]
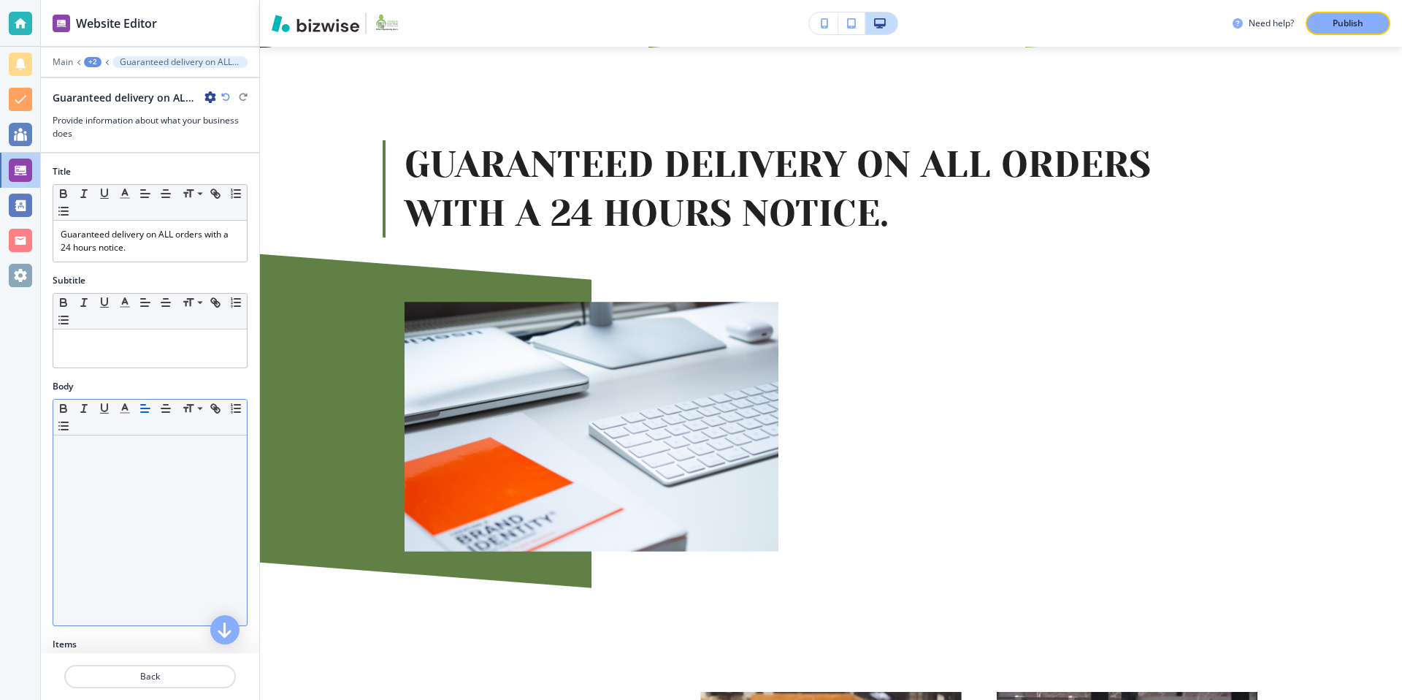
drag, startPoint x: 118, startPoint y: 446, endPoint x: 102, endPoint y: 432, distance: 21.7
click at [119, 445] on p at bounding box center [150, 448] width 179 height 13
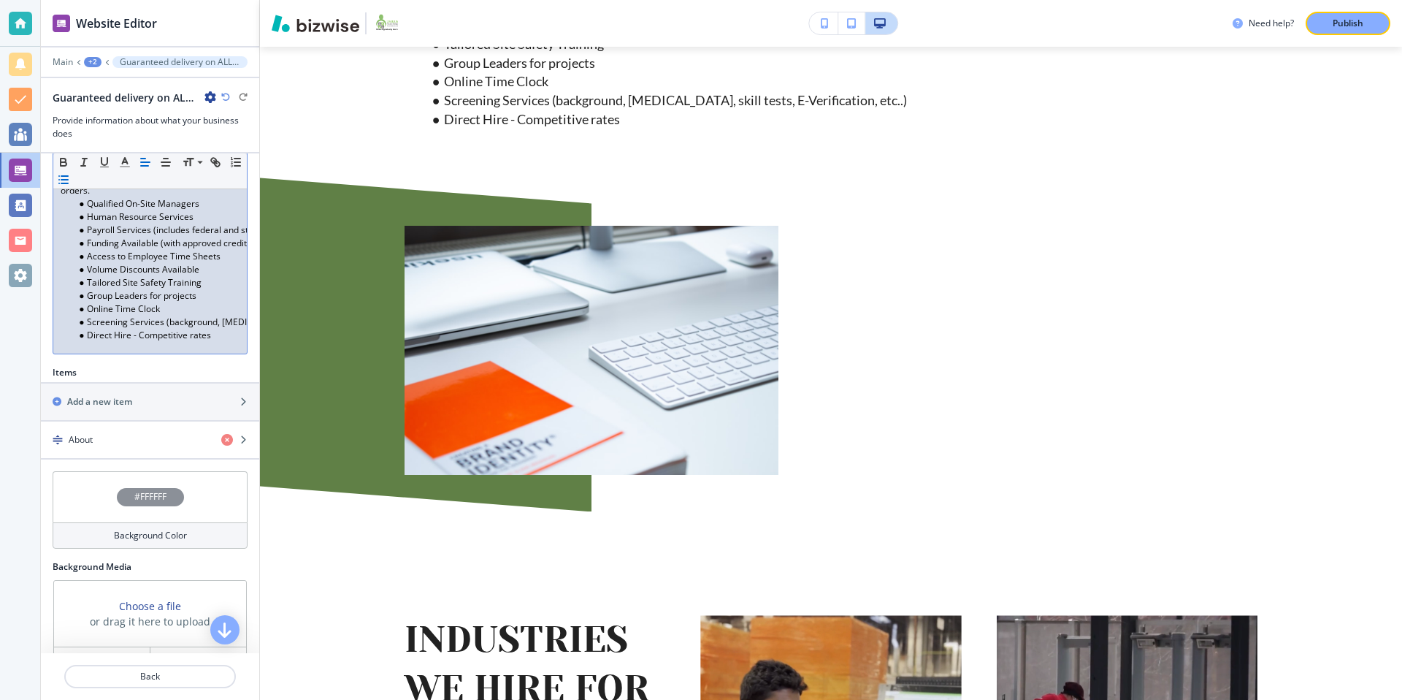
scroll to position [304, 0]
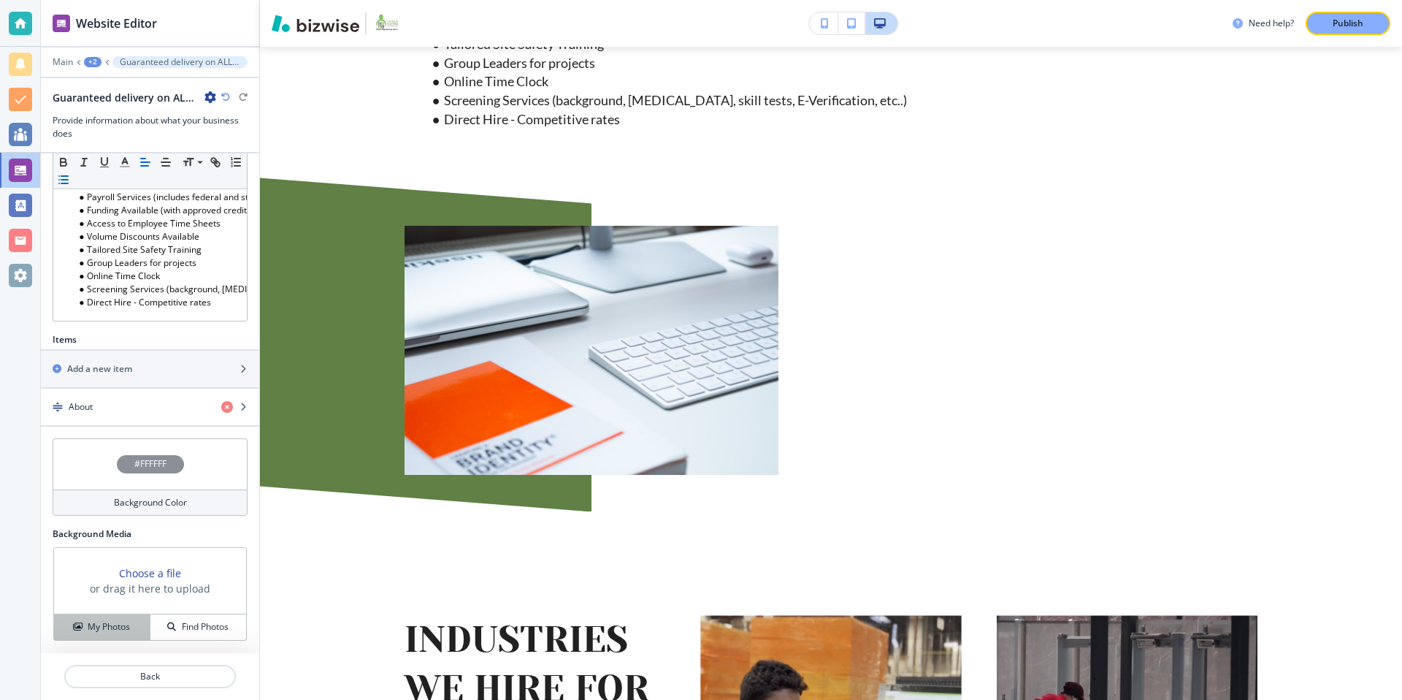
click at [113, 632] on h4 "My Photos" at bounding box center [109, 626] width 42 height 13
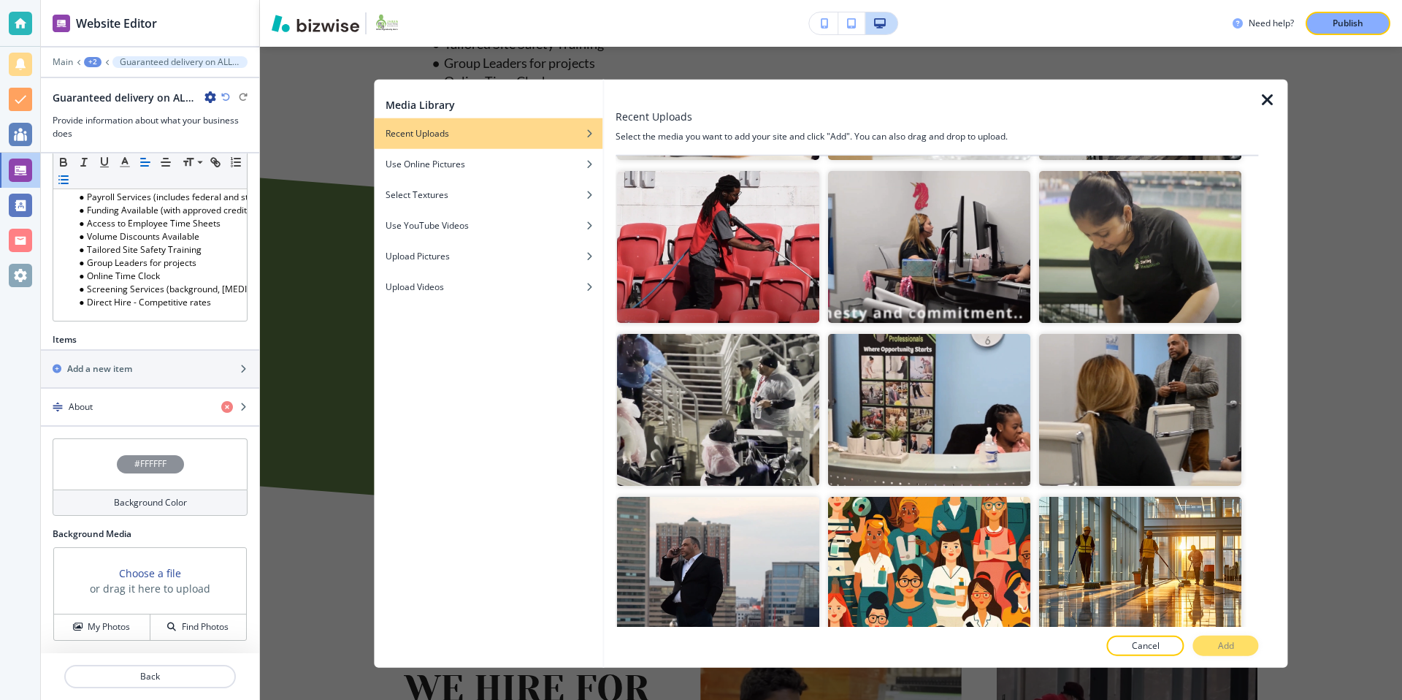
scroll to position [2436, 0]
click at [1122, 422] on img "button" at bounding box center [1141, 410] width 202 height 152
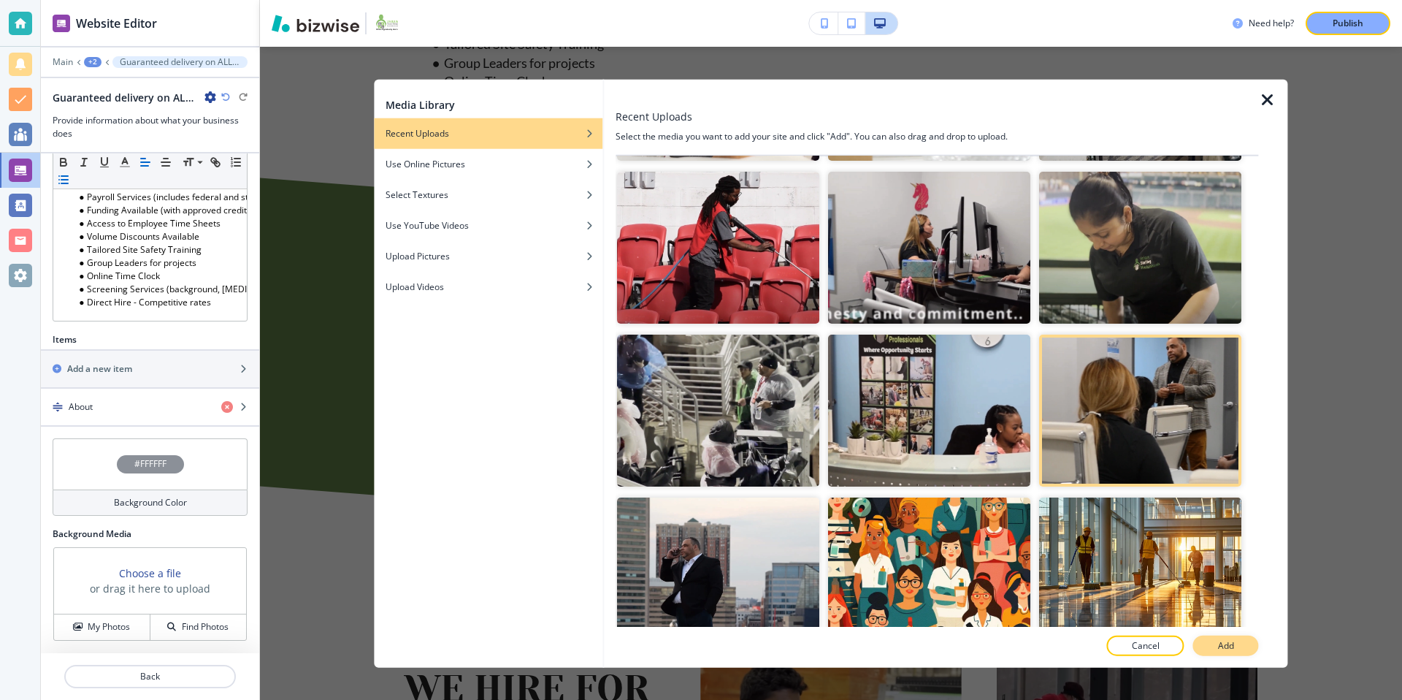
click at [1224, 651] on p "Add" at bounding box center [1226, 644] width 16 height 13
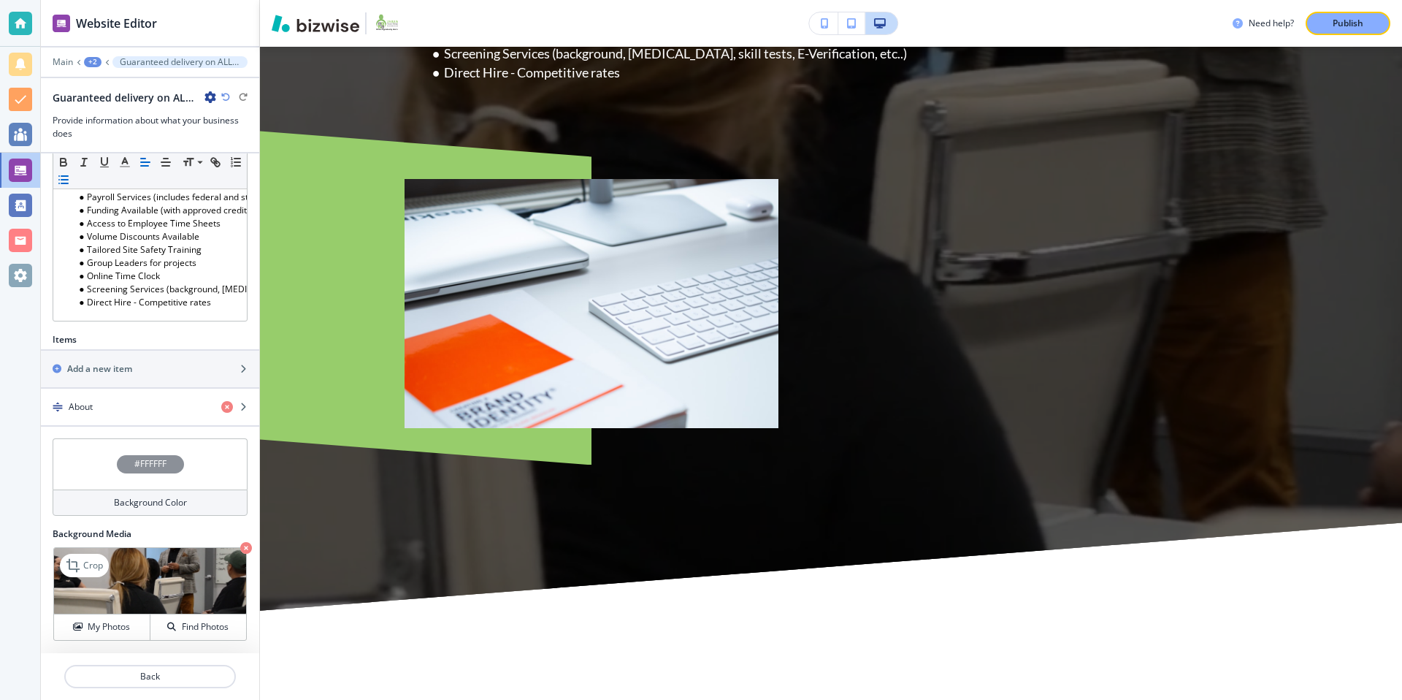
click at [245, 546] on icon "button" at bounding box center [246, 548] width 12 height 12
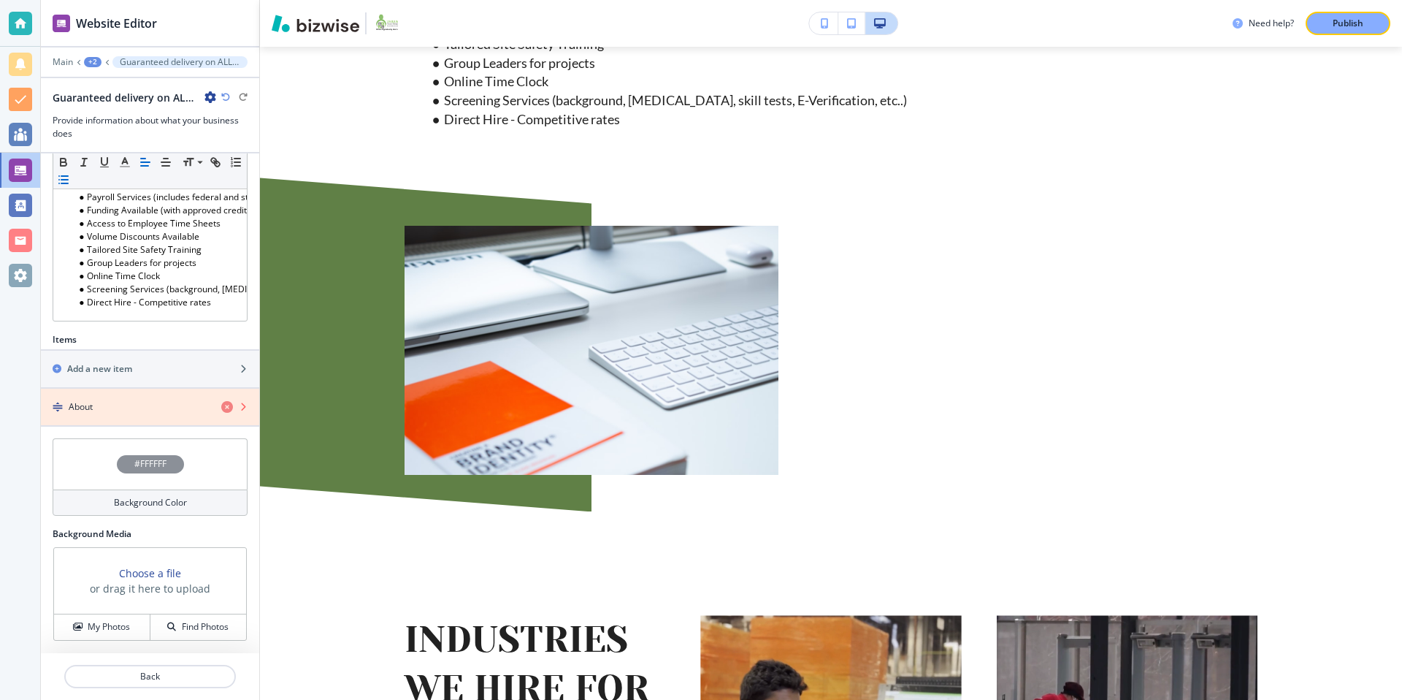
click at [226, 408] on icon "button" at bounding box center [227, 407] width 12 height 12
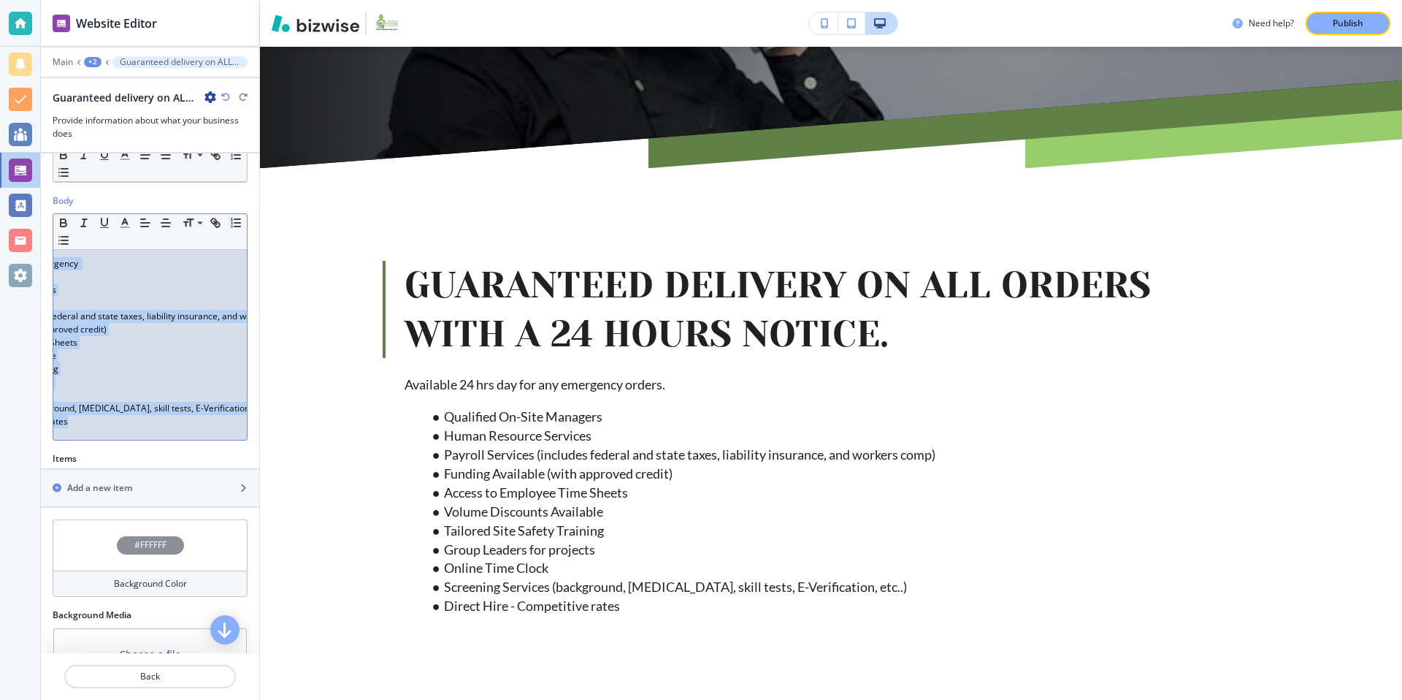
scroll to position [0, 196]
drag, startPoint x: 60, startPoint y: 264, endPoint x: 245, endPoint y: 440, distance: 255.1
click at [245, 440] on div "Small Normal Large Huge Available 24 hrs day for any emergency orders. Qualifie…" at bounding box center [150, 326] width 195 height 227
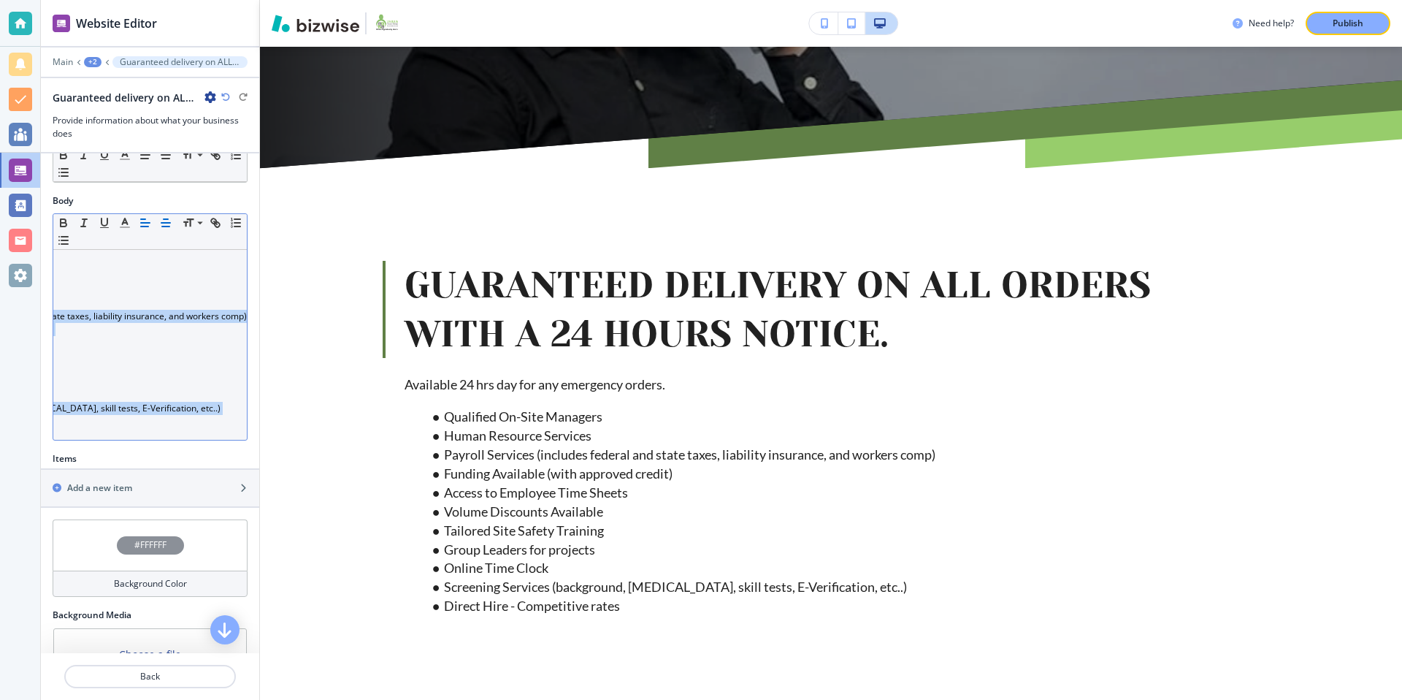
click at [163, 223] on icon "button" at bounding box center [165, 222] width 13 height 13
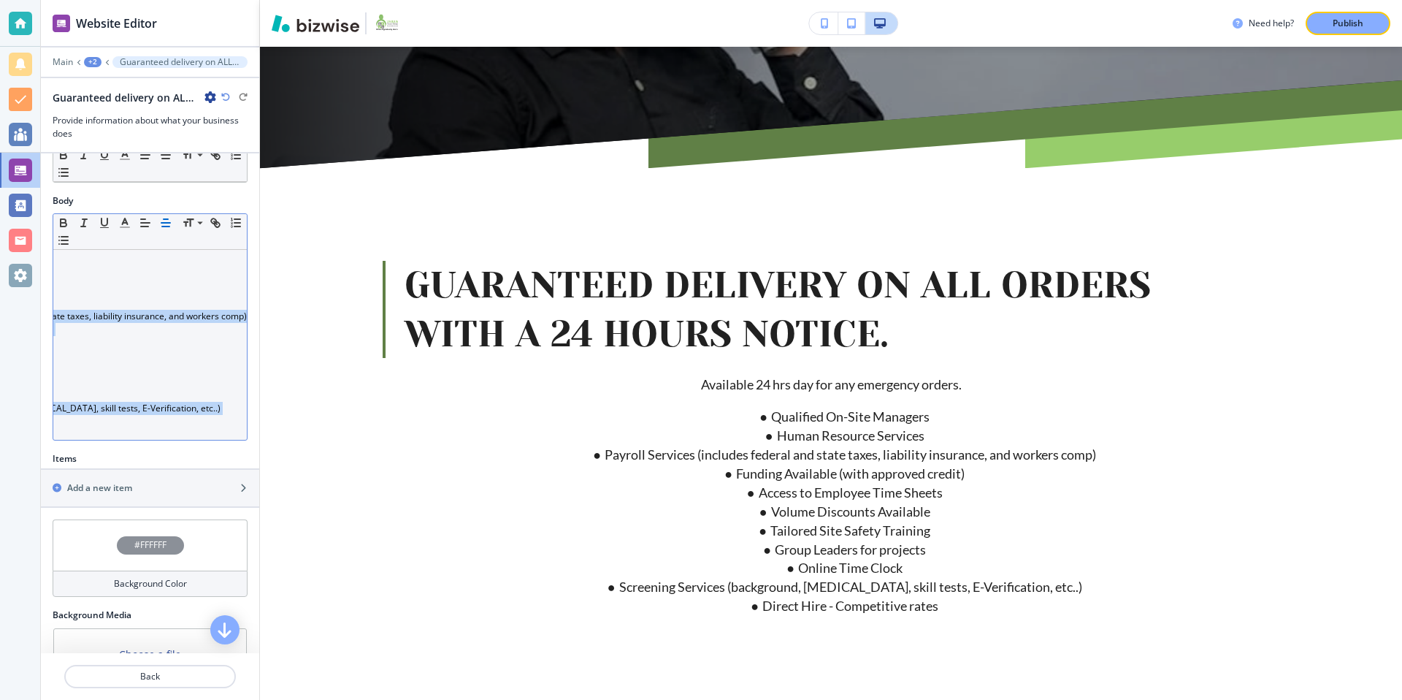
click at [163, 223] on icon "button" at bounding box center [165, 222] width 13 height 13
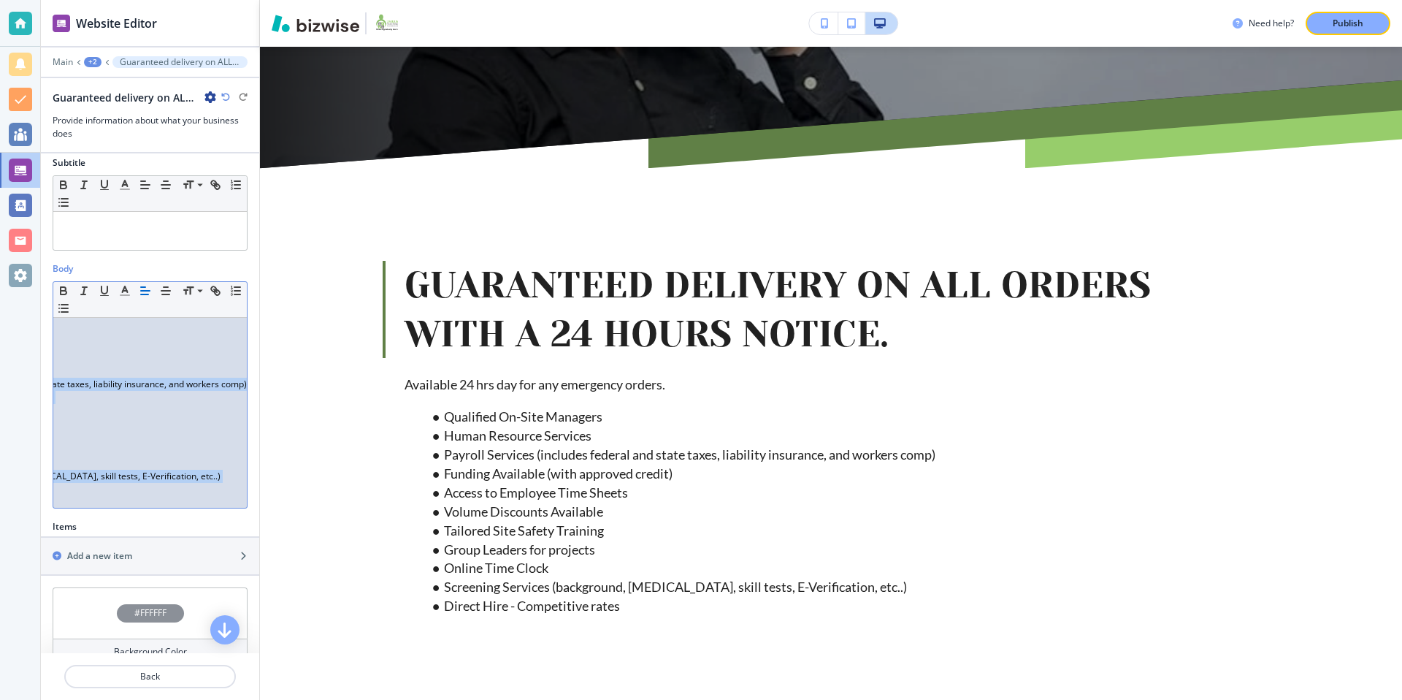
scroll to position [0, 0]
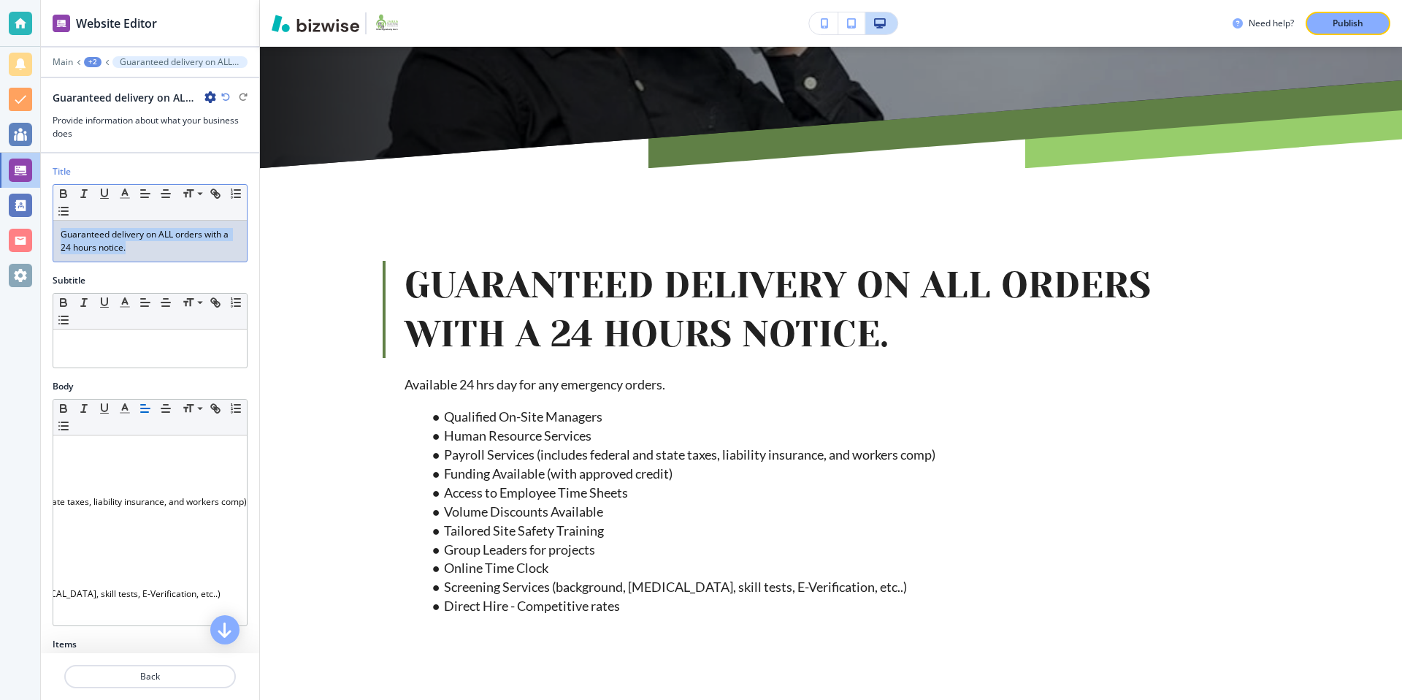
drag, startPoint x: 137, startPoint y: 251, endPoint x: 58, endPoint y: 235, distance: 80.5
click at [58, 235] on div "Guaranteed delivery on ALL orders with a 24 hours notice." at bounding box center [150, 241] width 194 height 41
click at [167, 191] on icon "button" at bounding box center [165, 193] width 13 height 13
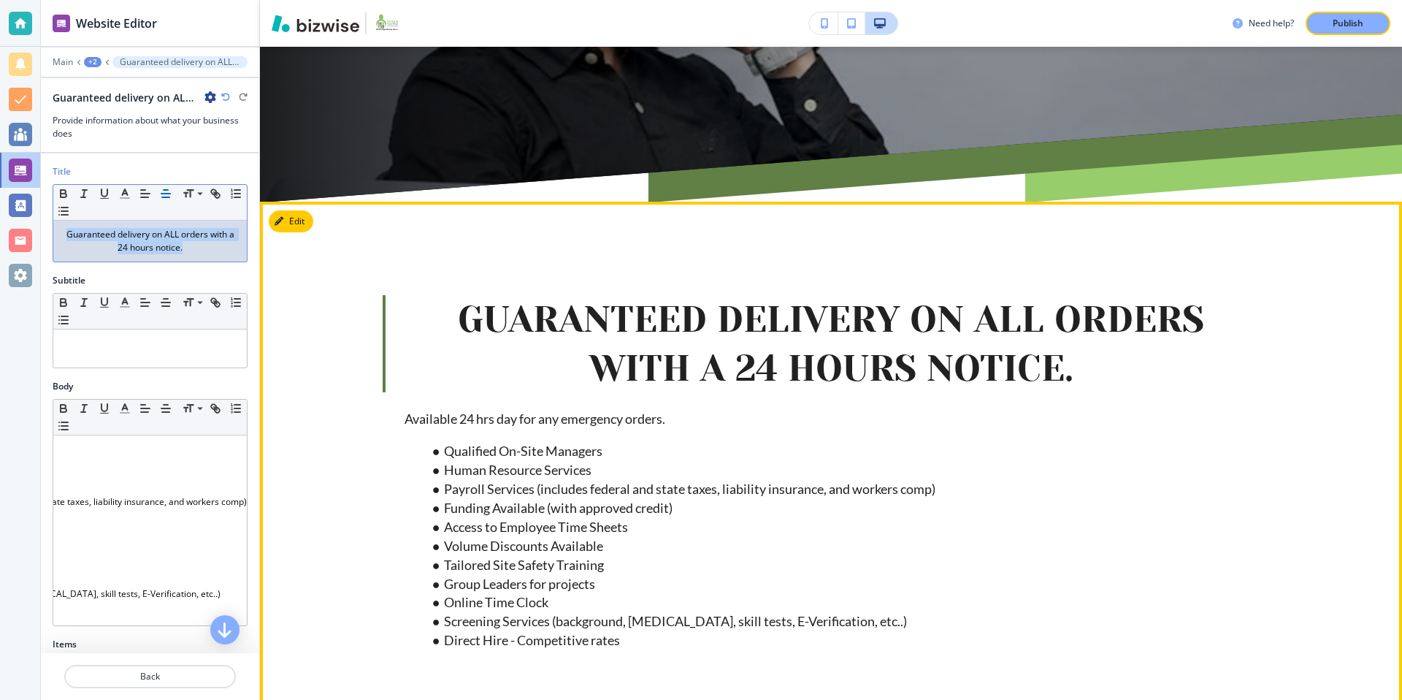
scroll to position [505, 0]
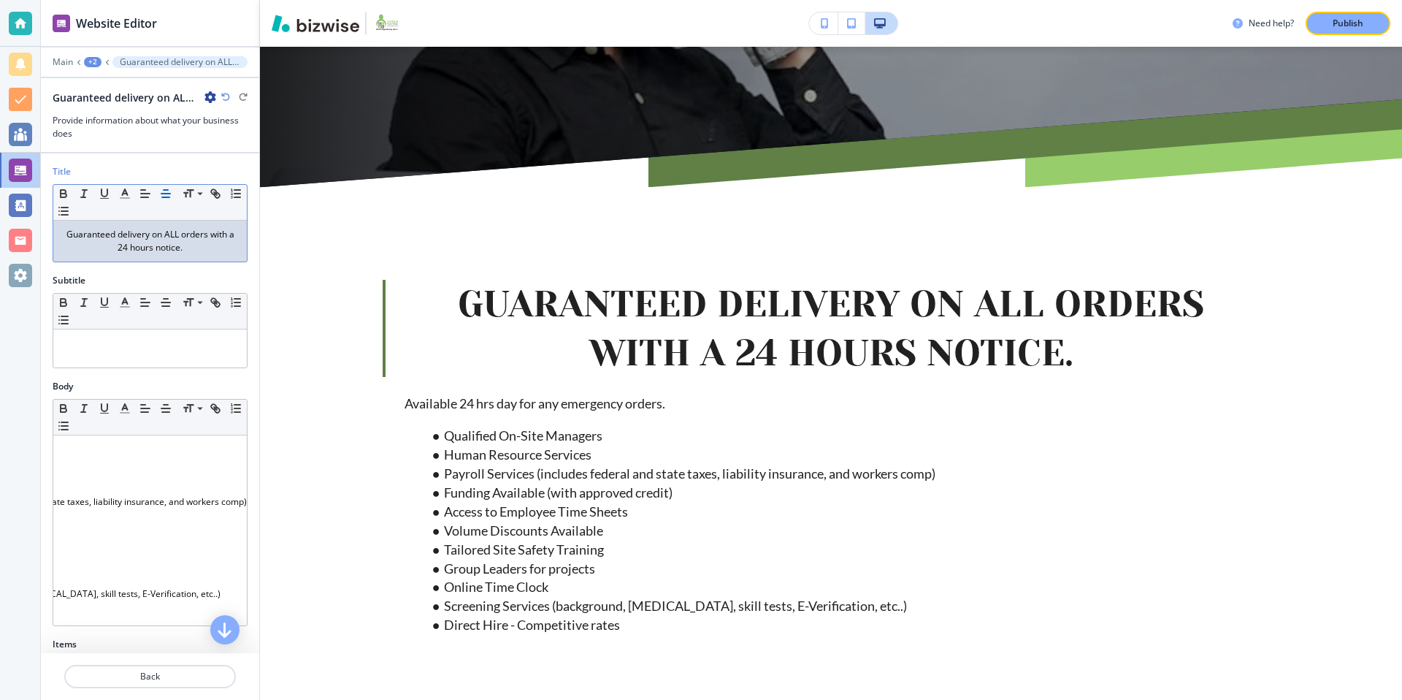
click at [227, 250] on p "Guaranteed delivery on ALL orders with a 24 hours notice." at bounding box center [150, 241] width 179 height 26
drag, startPoint x: 221, startPoint y: 249, endPoint x: 49, endPoint y: 231, distance: 172.6
click at [49, 231] on div "Title Small Normal Large Huge Guaranteed delivery on ALL orders with a 24 hours…" at bounding box center [150, 219] width 218 height 109
copy p "Guaranteed delivery on ALL orders with a 24 hours notice."
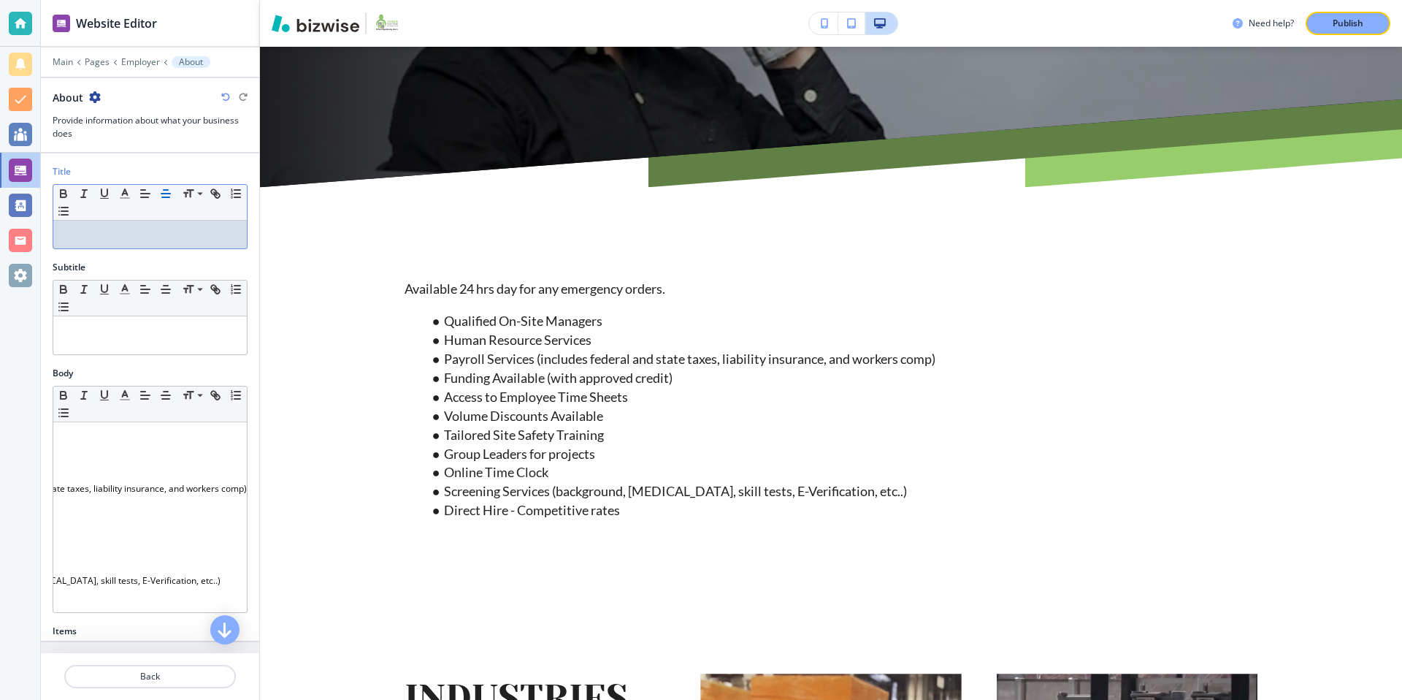
paste div
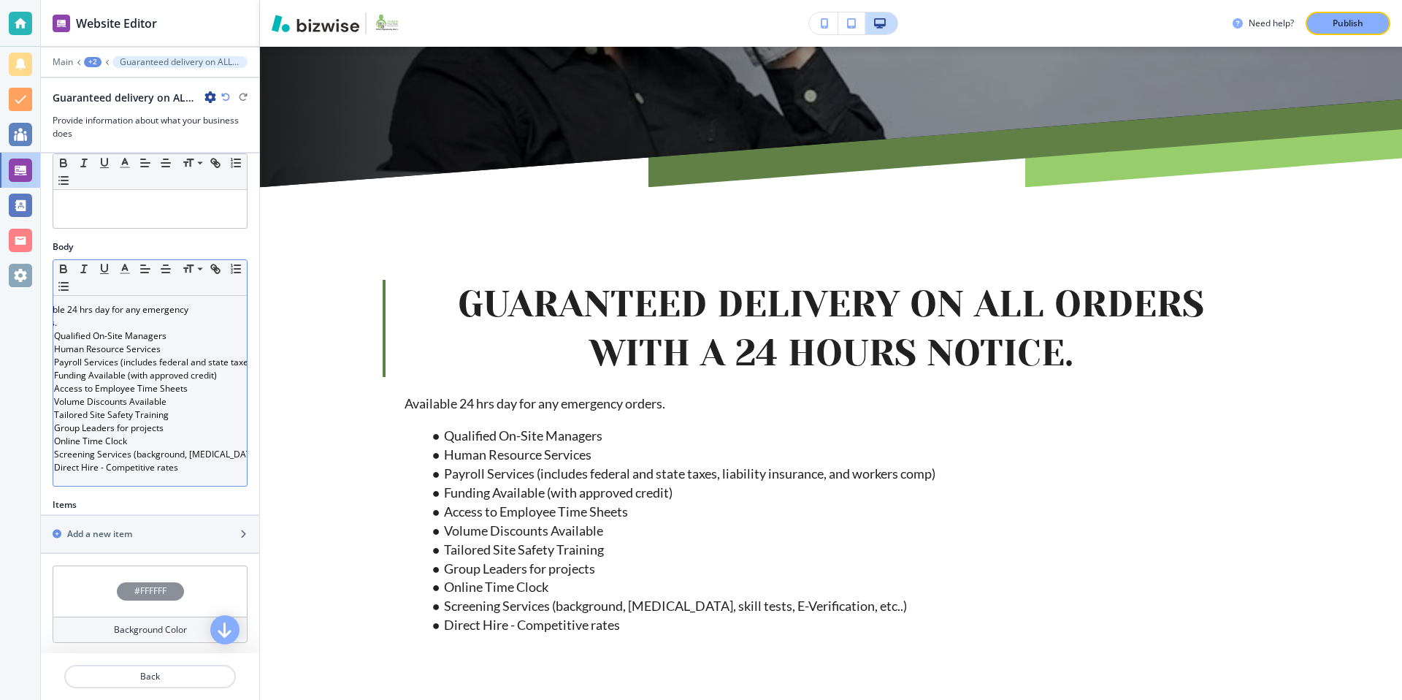
scroll to position [0, 0]
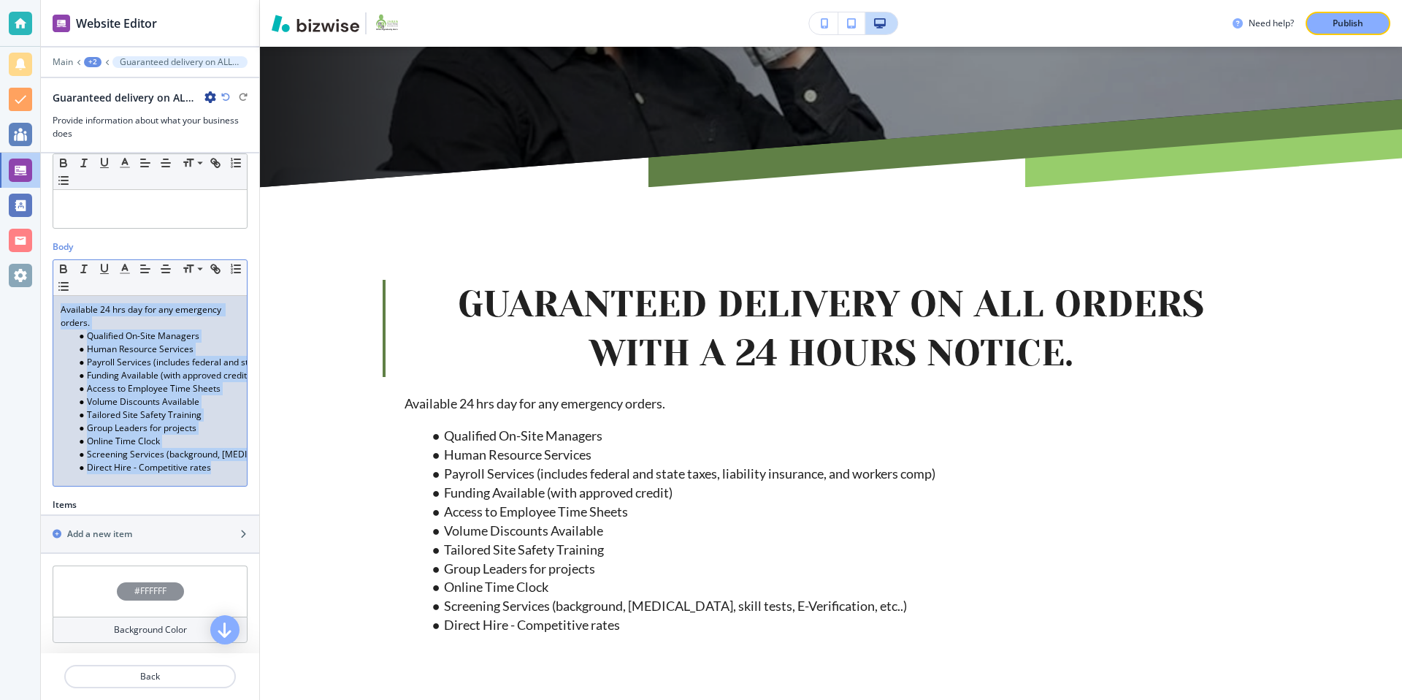
drag, startPoint x: 60, startPoint y: 307, endPoint x: 229, endPoint y: 499, distance: 256.1
click at [229, 499] on div "Title Small Normal Large Huge Guaranteed delivery on ALL orders with a 24 hours…" at bounding box center [150, 402] width 218 height 499
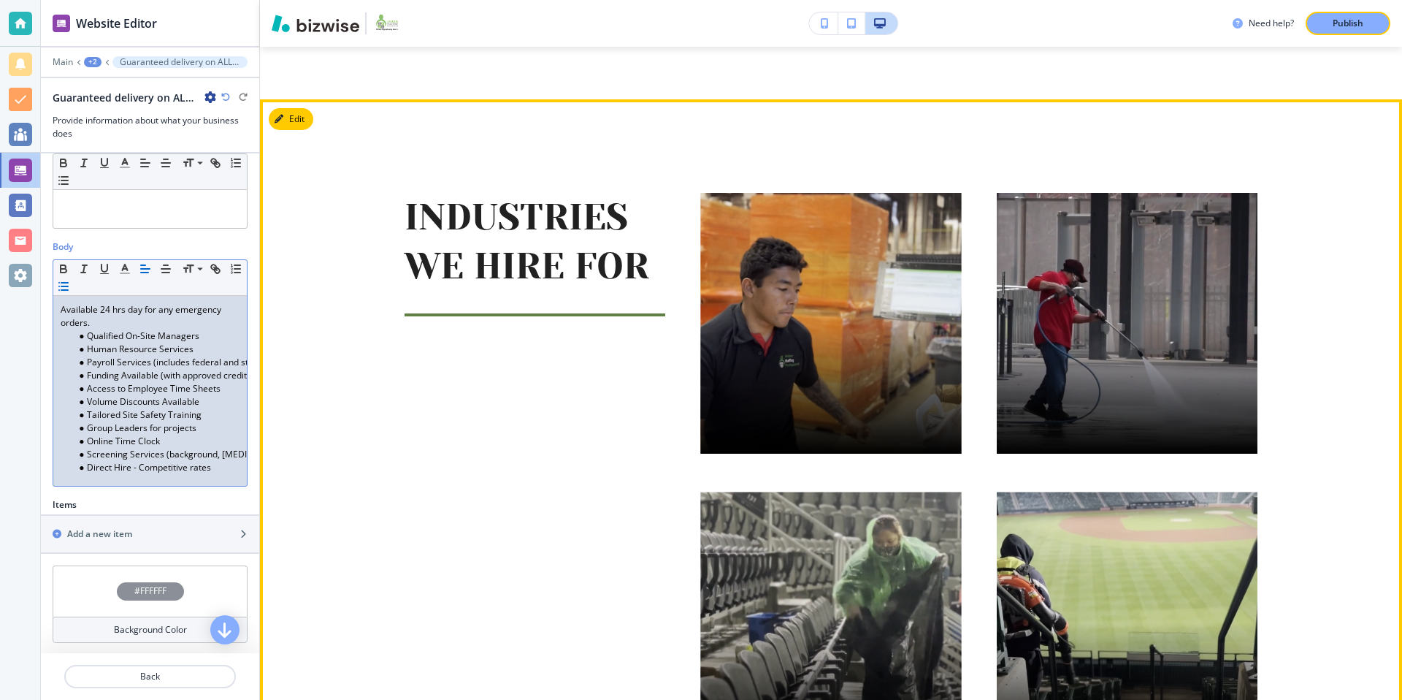
scroll to position [835, 0]
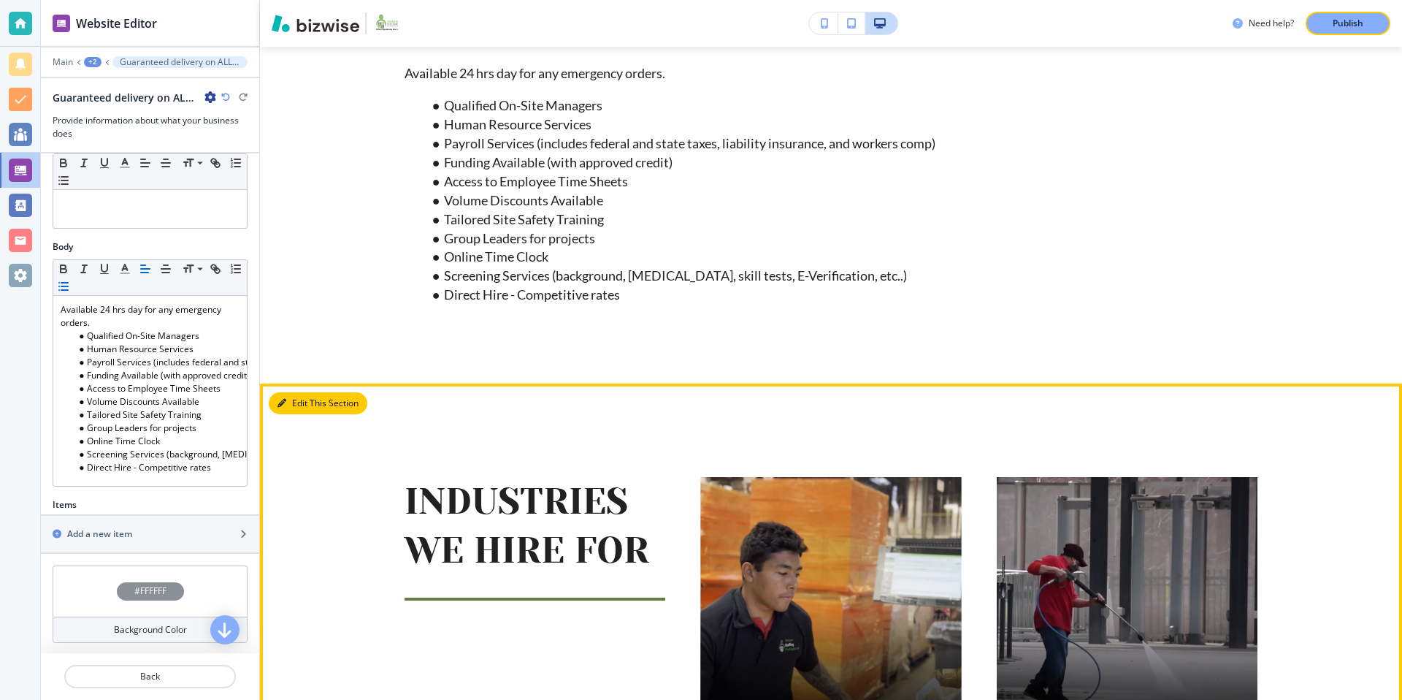
click at [293, 402] on button "Edit This Section" at bounding box center [318, 403] width 99 height 22
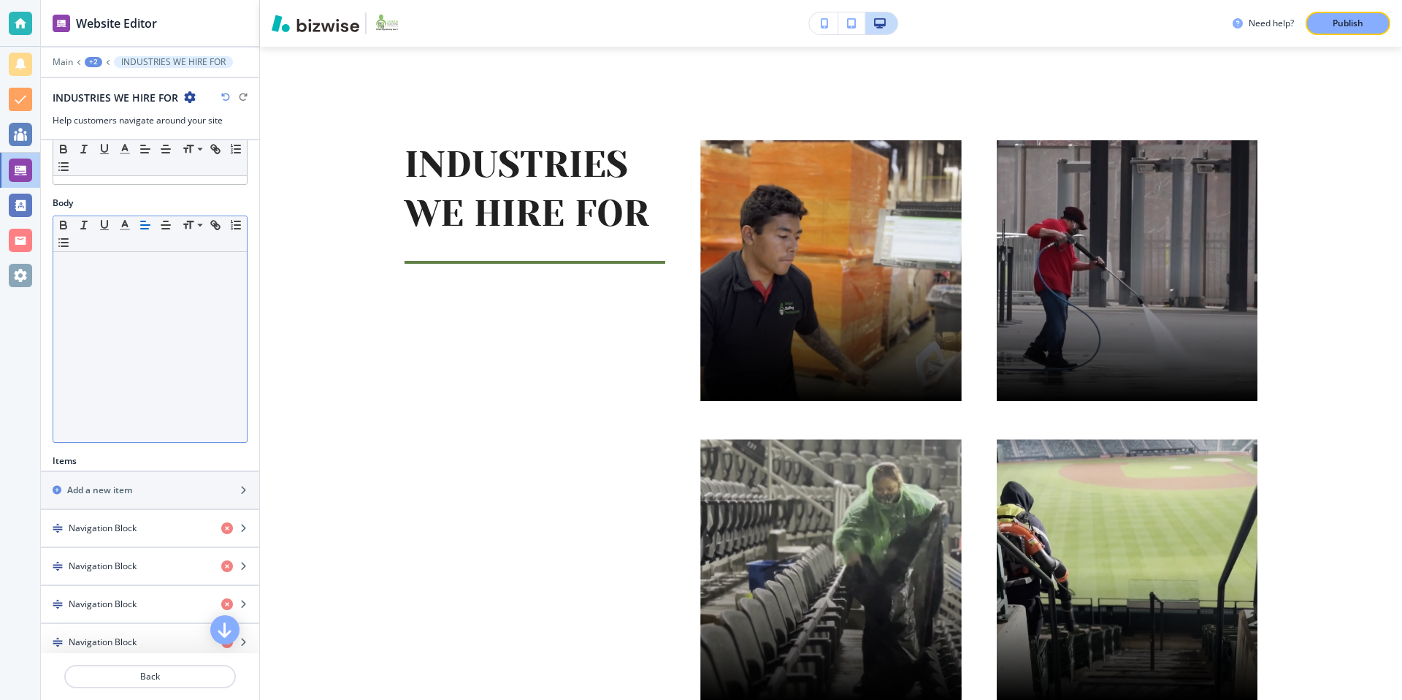
scroll to position [329, 0]
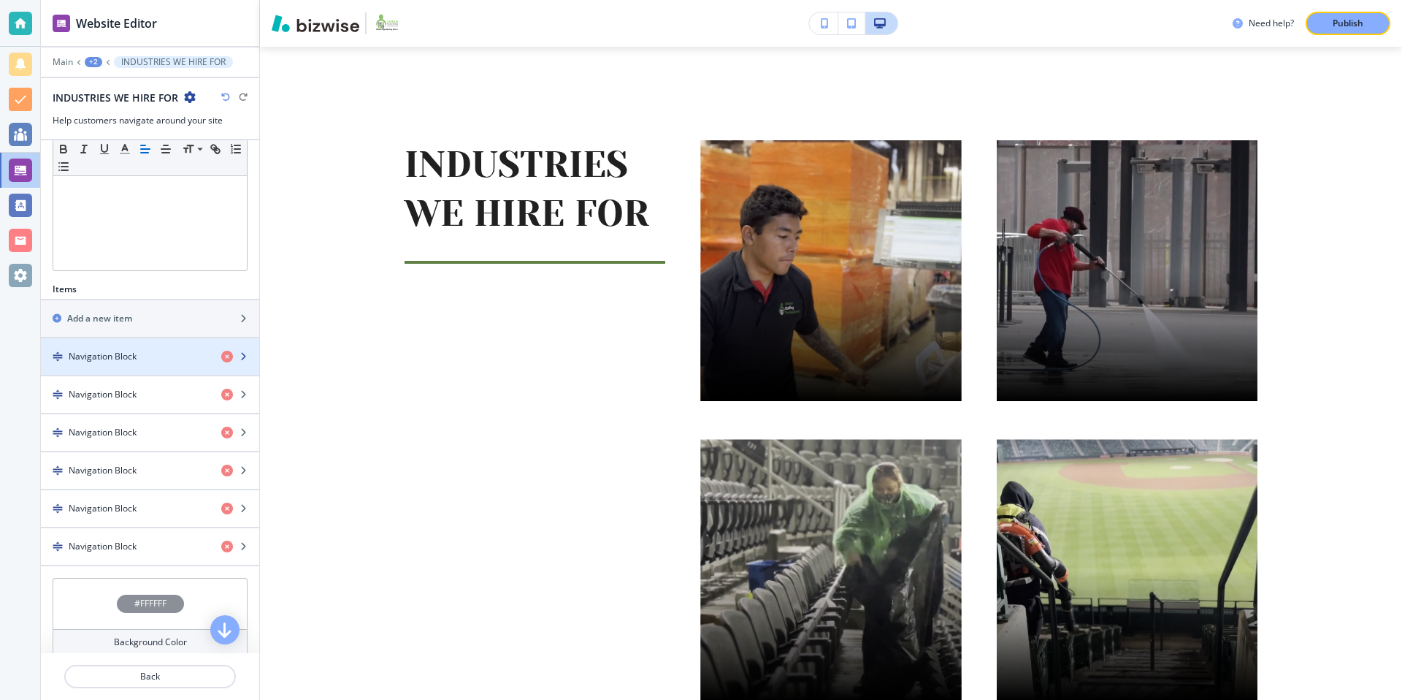
click at [145, 350] on div "Navigation Block" at bounding box center [125, 356] width 169 height 13
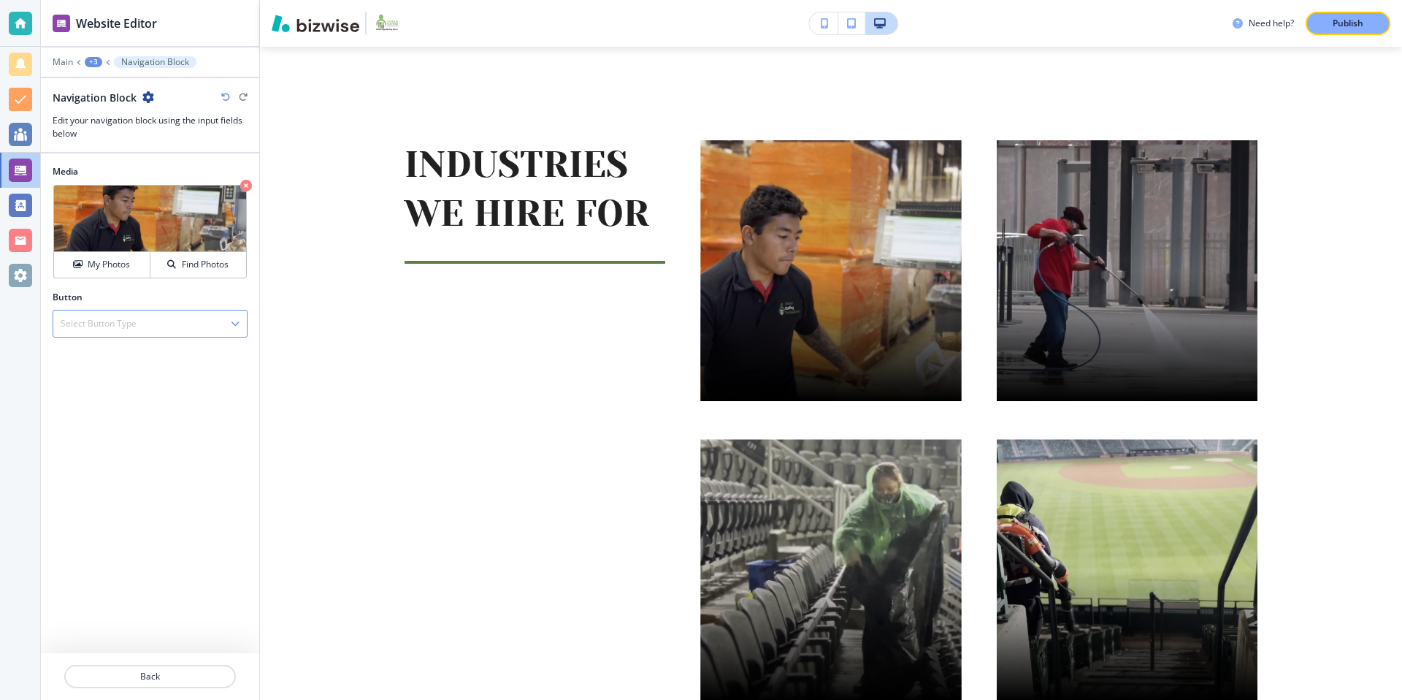
click at [121, 325] on h4 "Select Button Type" at bounding box center [99, 323] width 76 height 13
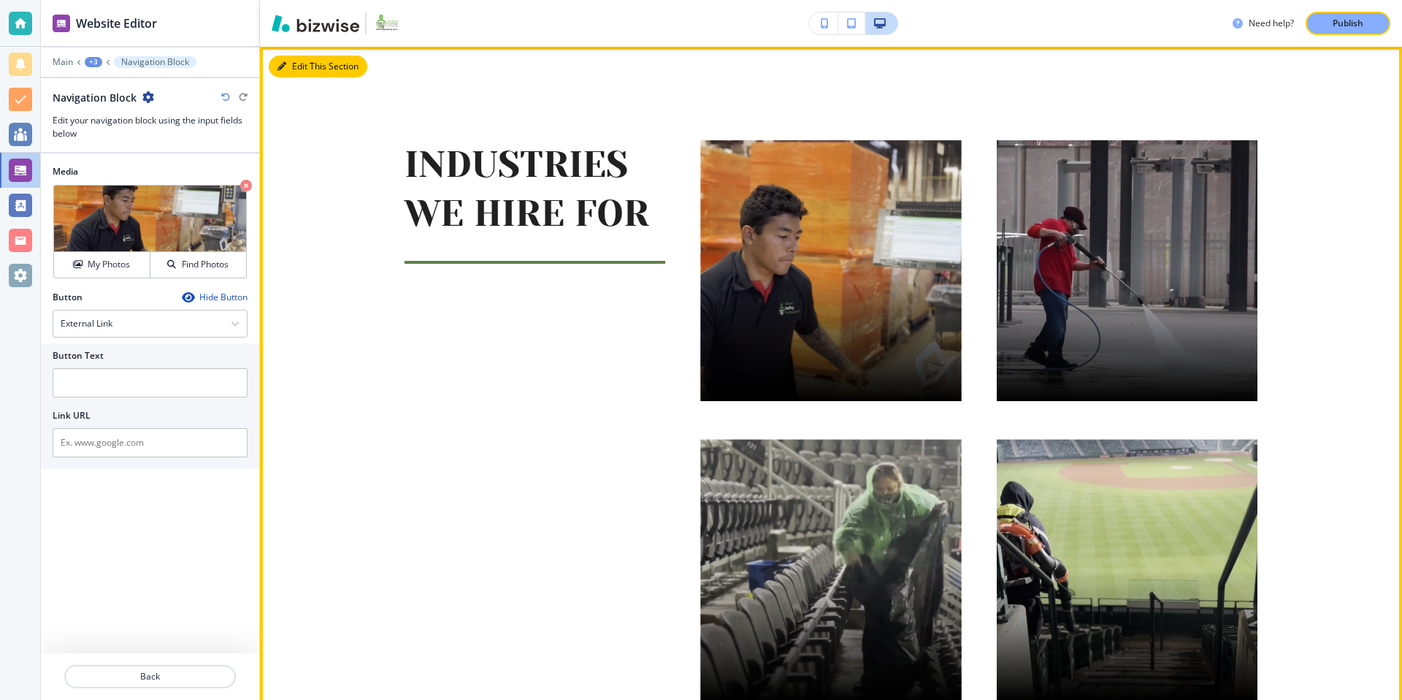
click at [299, 68] on button "Edit This Section" at bounding box center [318, 66] width 99 height 22
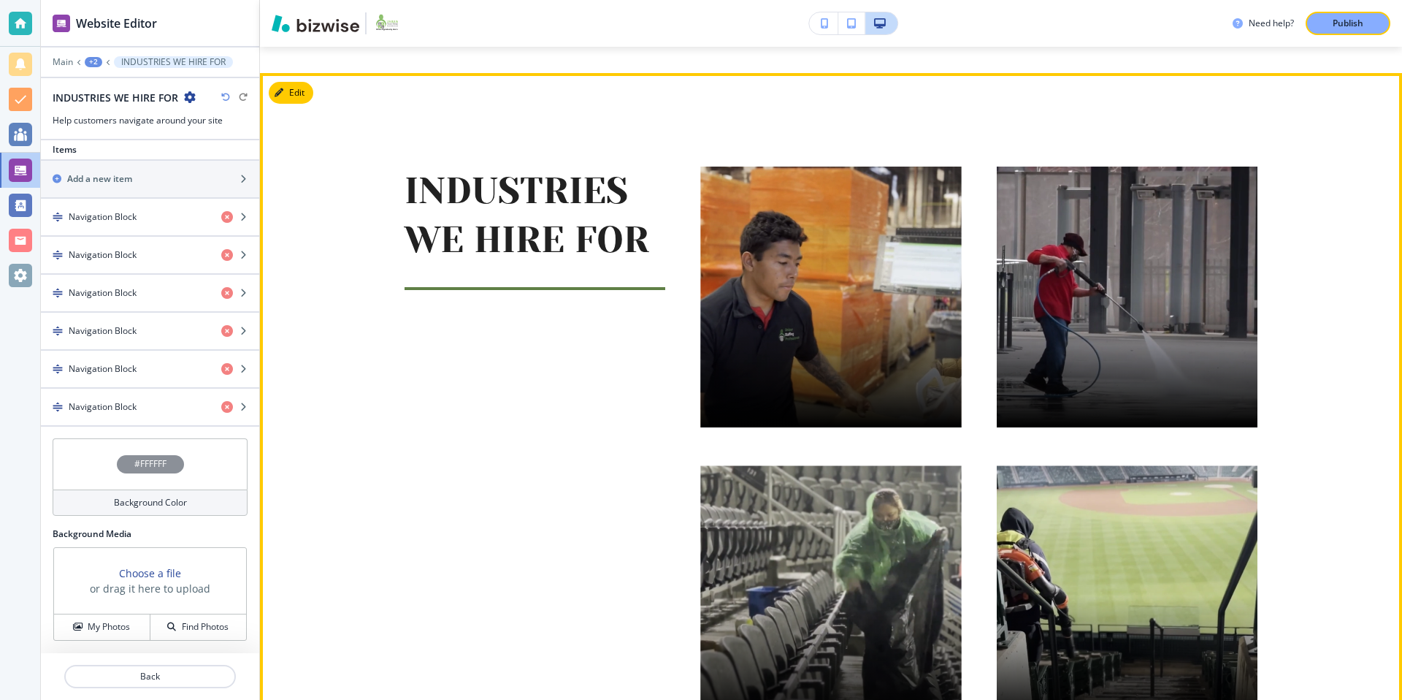
scroll to position [1144, 0]
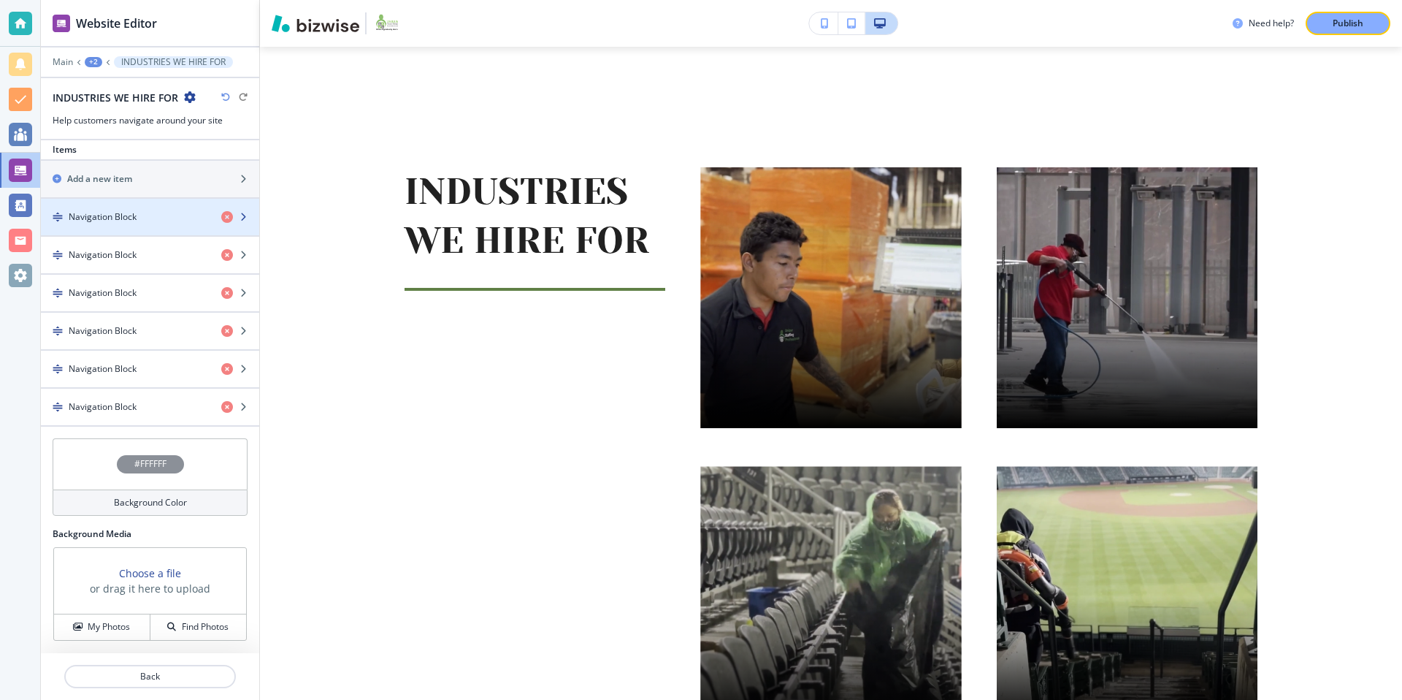
click at [126, 214] on h4 "Navigation Block" at bounding box center [103, 216] width 68 height 13
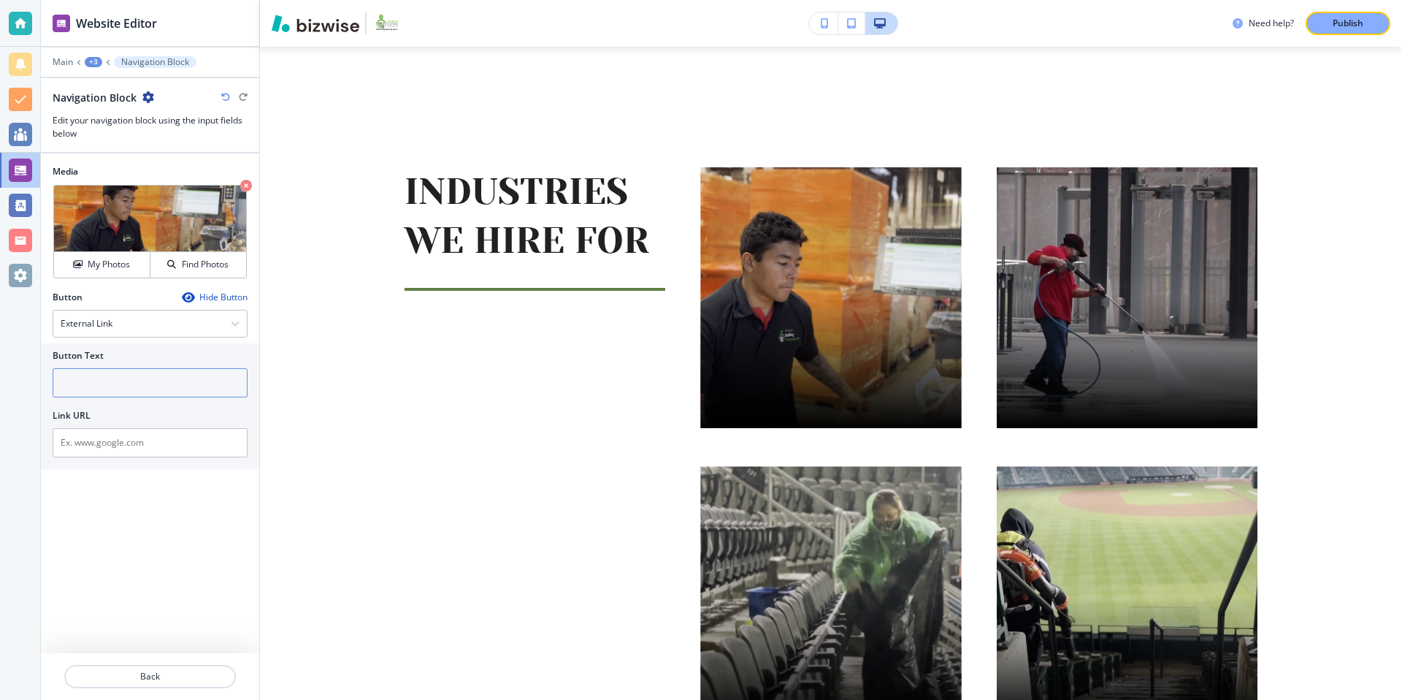
click at [141, 385] on input "text" at bounding box center [150, 382] width 195 height 29
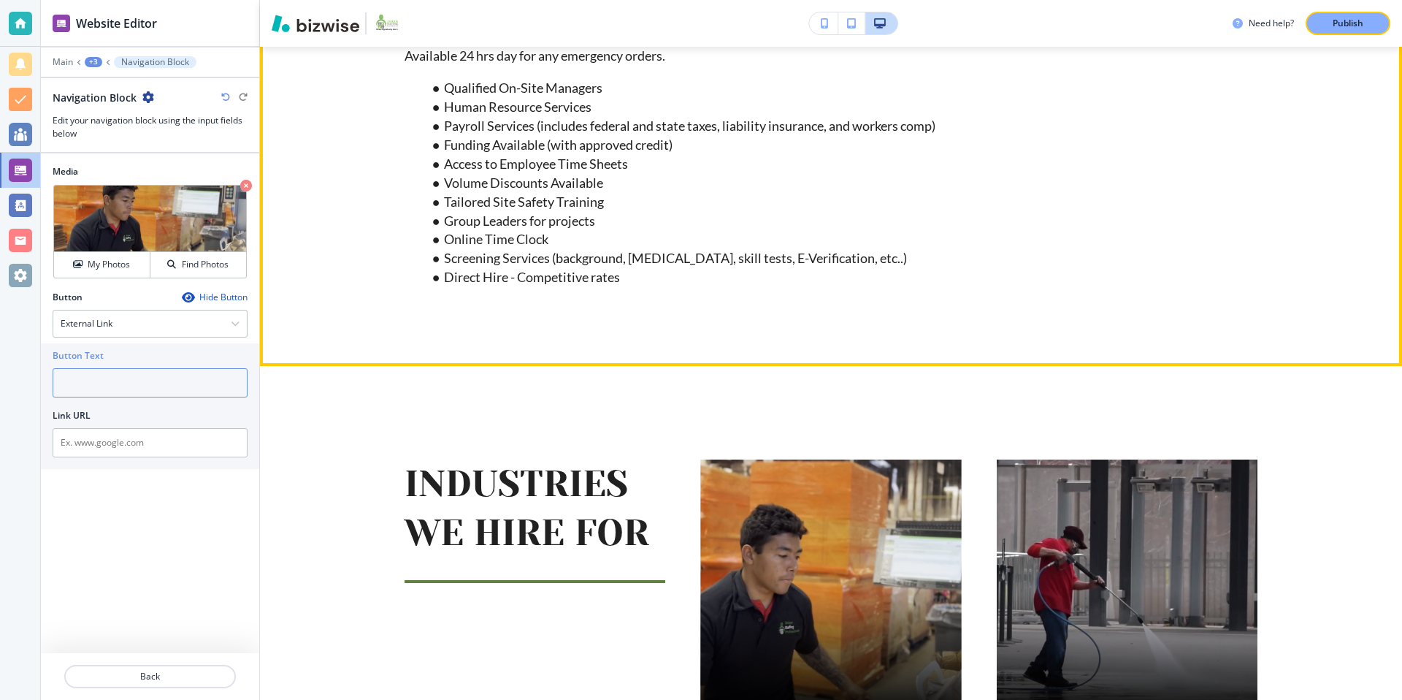
scroll to position [853, 0]
type input "werehouse"
click at [511, 288] on p "Available 24 hrs day for any emergency orders. Qualified On-Site Managers Human…" at bounding box center [831, 182] width 853 height 272
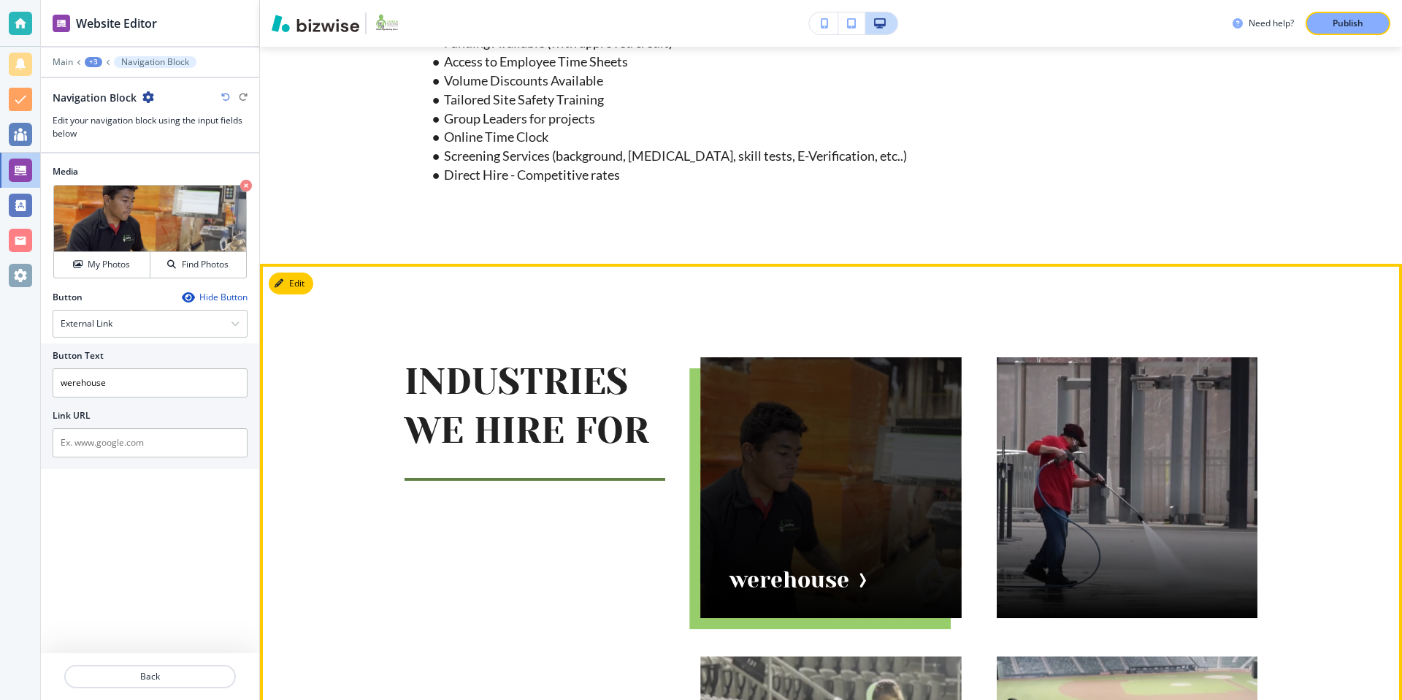
scroll to position [957, 0]
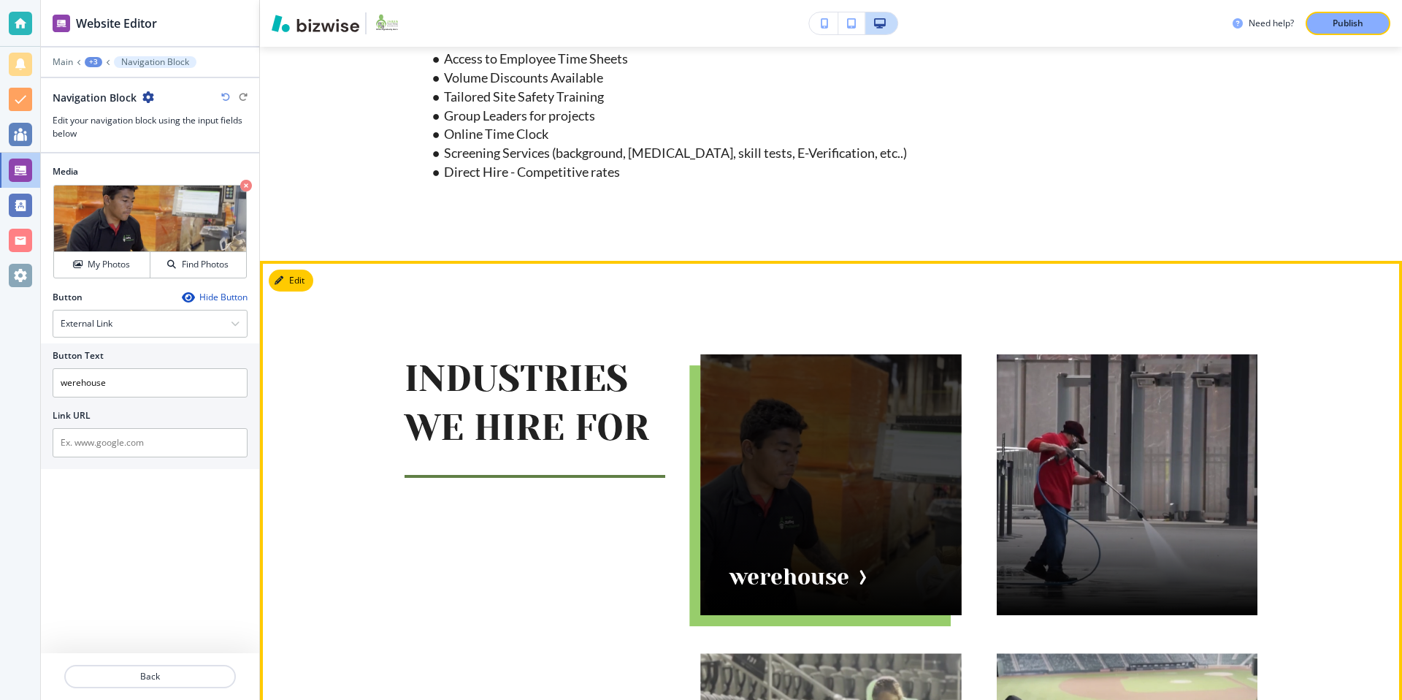
click at [838, 568] on div "button" at bounding box center [830, 484] width 261 height 261
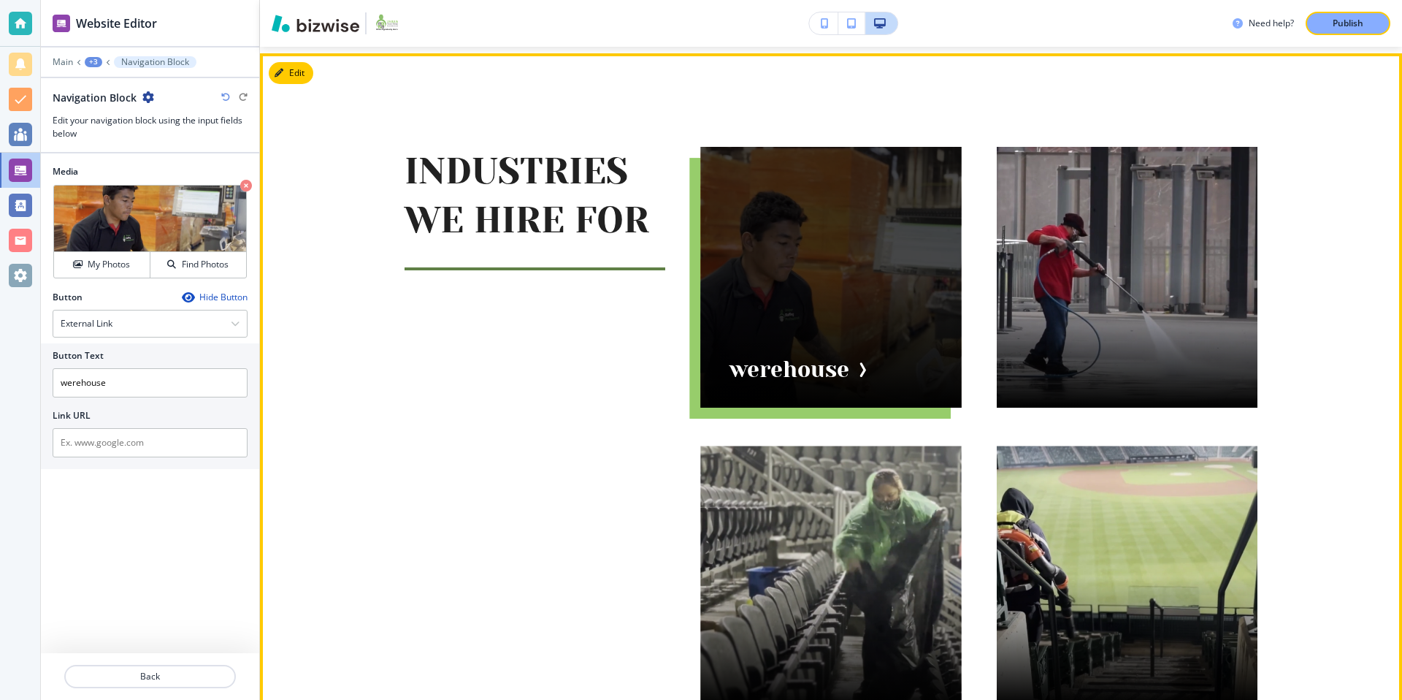
scroll to position [1240, 0]
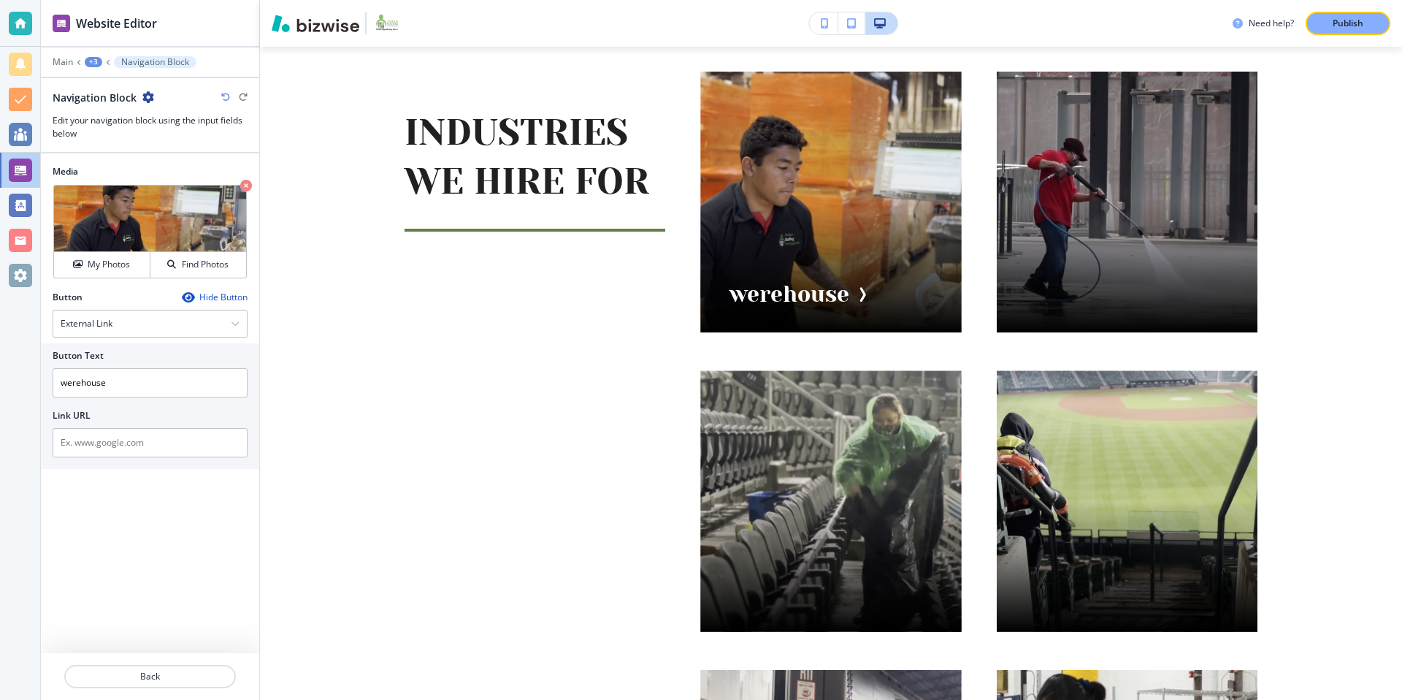
click at [112, 411] on div "Link URL" at bounding box center [150, 415] width 195 height 13
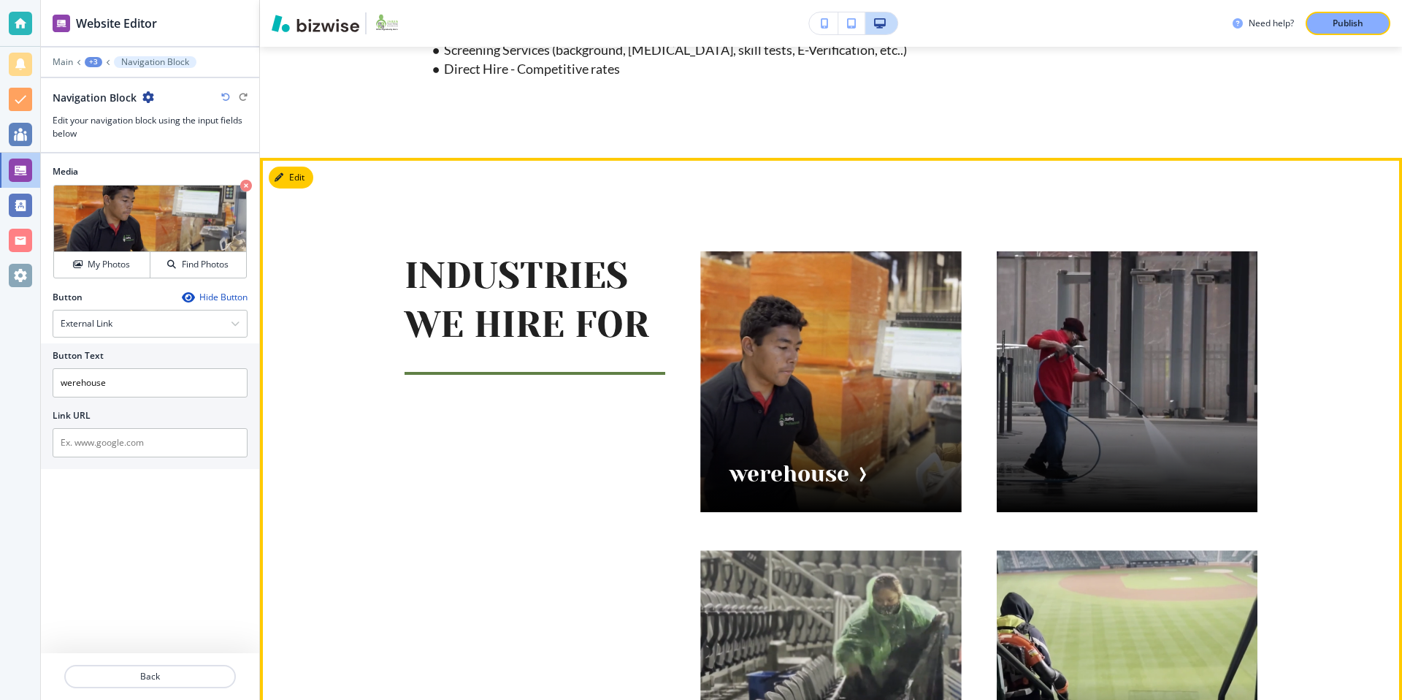
scroll to position [1032, 0]
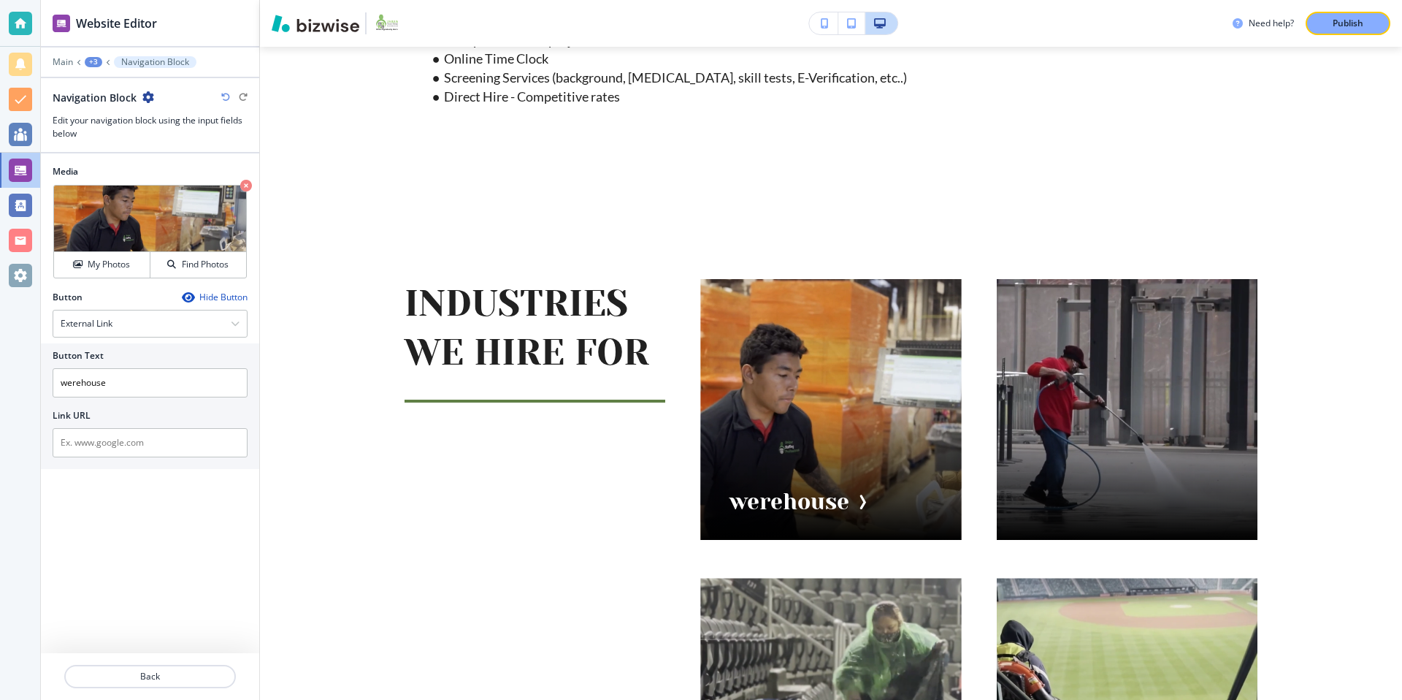
click at [138, 64] on p "Navigation Block" at bounding box center [155, 62] width 68 height 10
click at [99, 58] on div "+3" at bounding box center [94, 62] width 18 height 10
click at [115, 129] on button "INDUSTRIES WE HIRE FOR" at bounding box center [131, 137] width 93 height 26
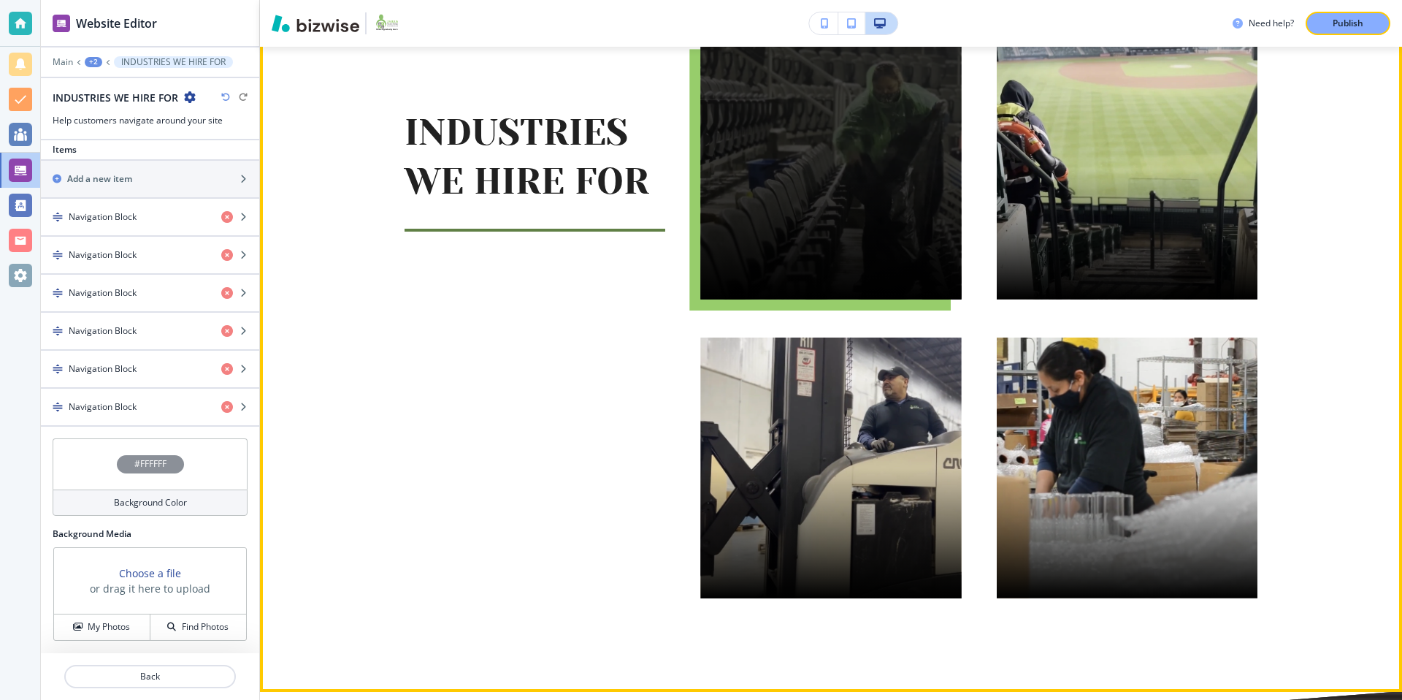
scroll to position [1682, 0]
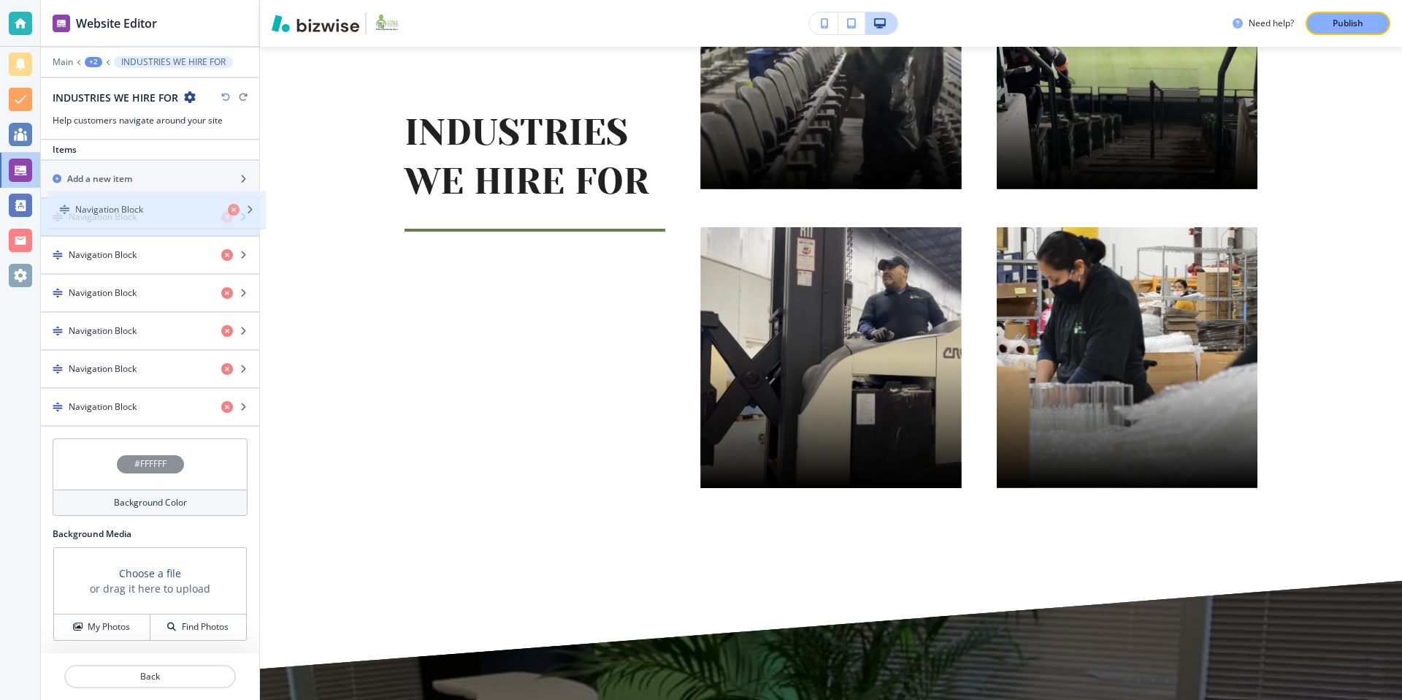
drag, startPoint x: 55, startPoint y: 405, endPoint x: 61, endPoint y: 208, distance: 197.3
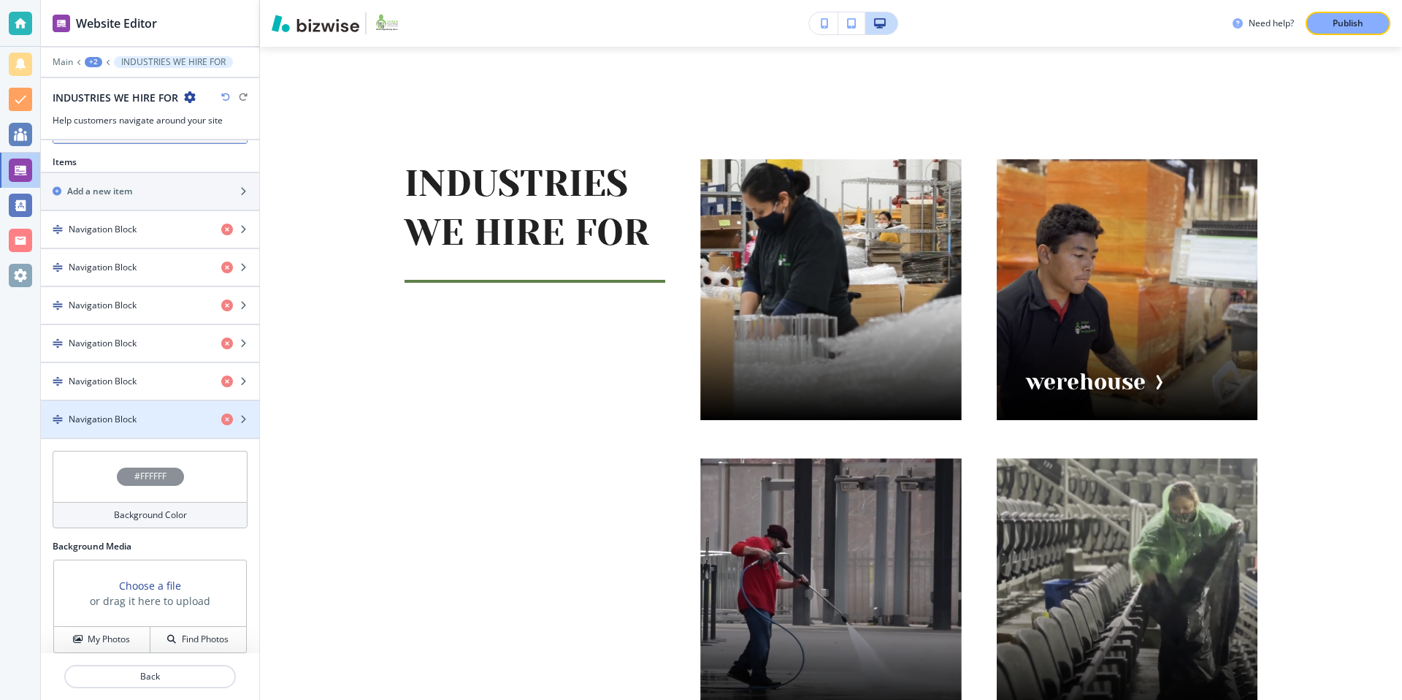
scroll to position [468, 0]
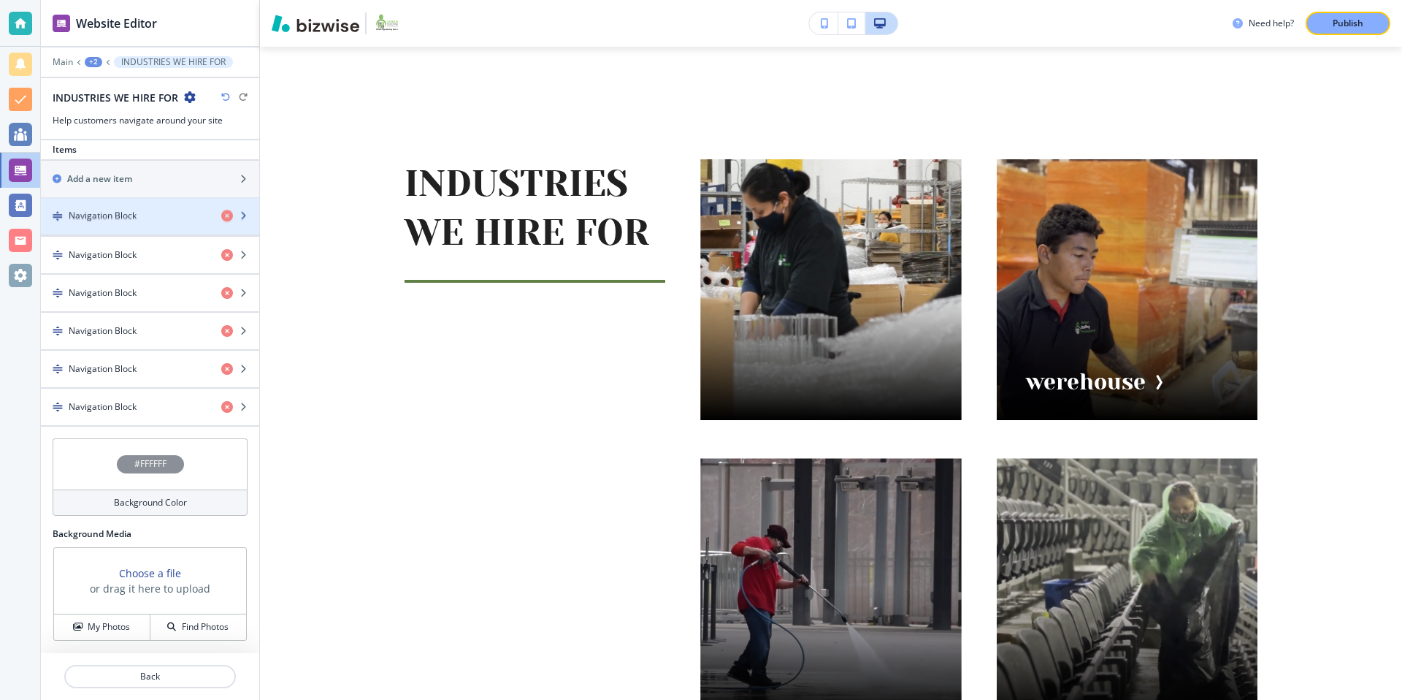
drag, startPoint x: 56, startPoint y: 407, endPoint x: 56, endPoint y: 216, distance: 190.6
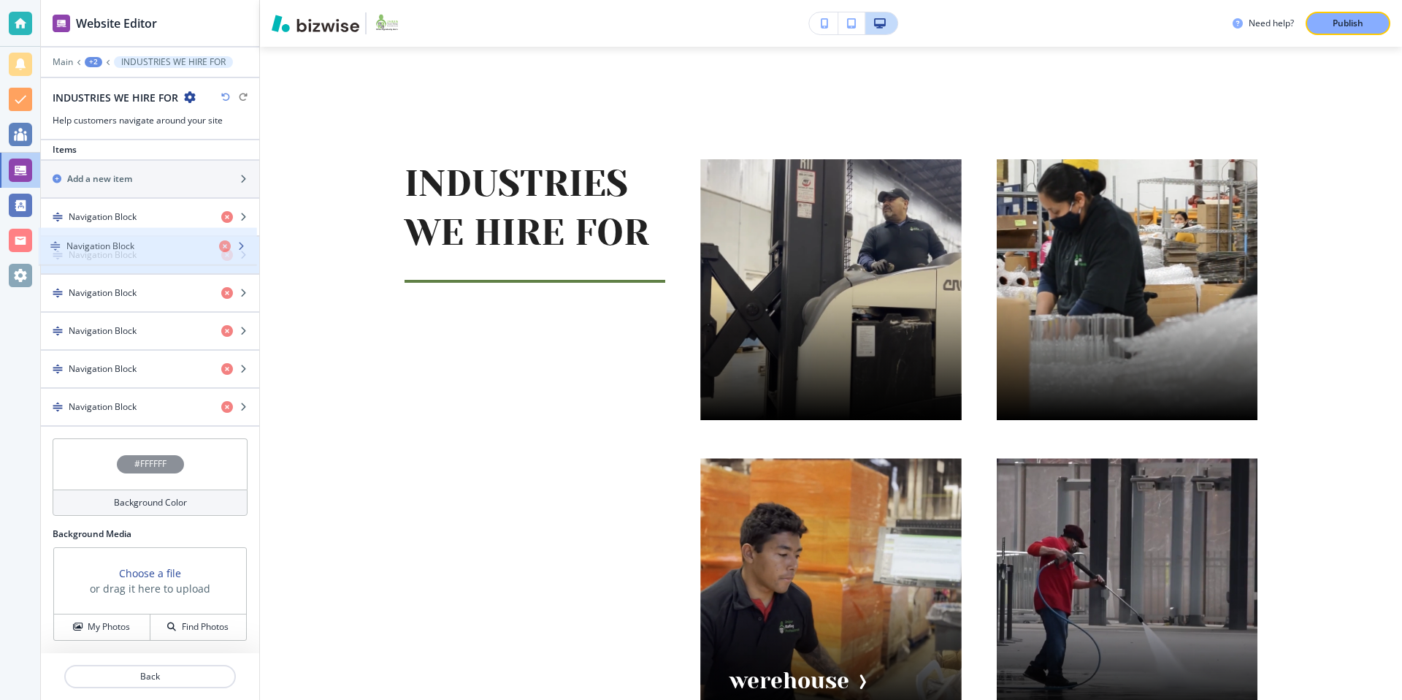
drag, startPoint x: 57, startPoint y: 288, endPoint x: 55, endPoint y: 242, distance: 46.8
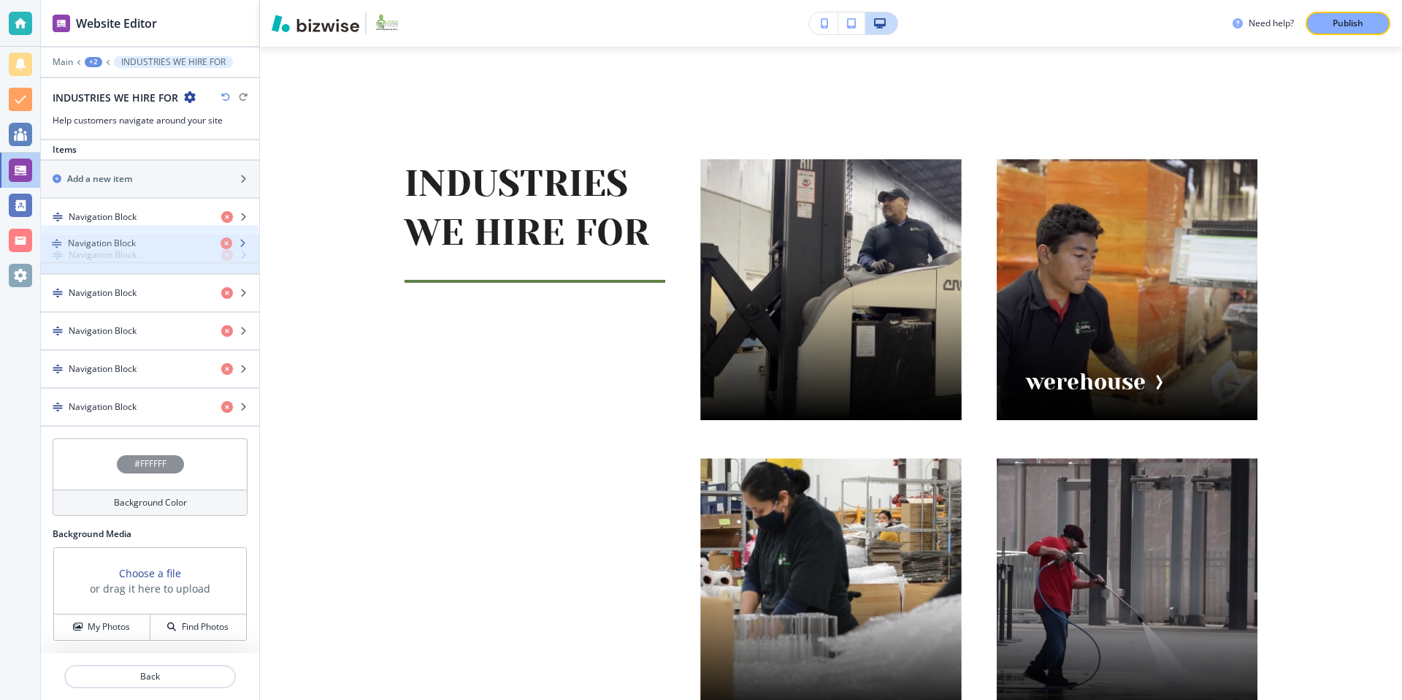
drag, startPoint x: 57, startPoint y: 326, endPoint x: 56, endPoint y: 239, distance: 87.6
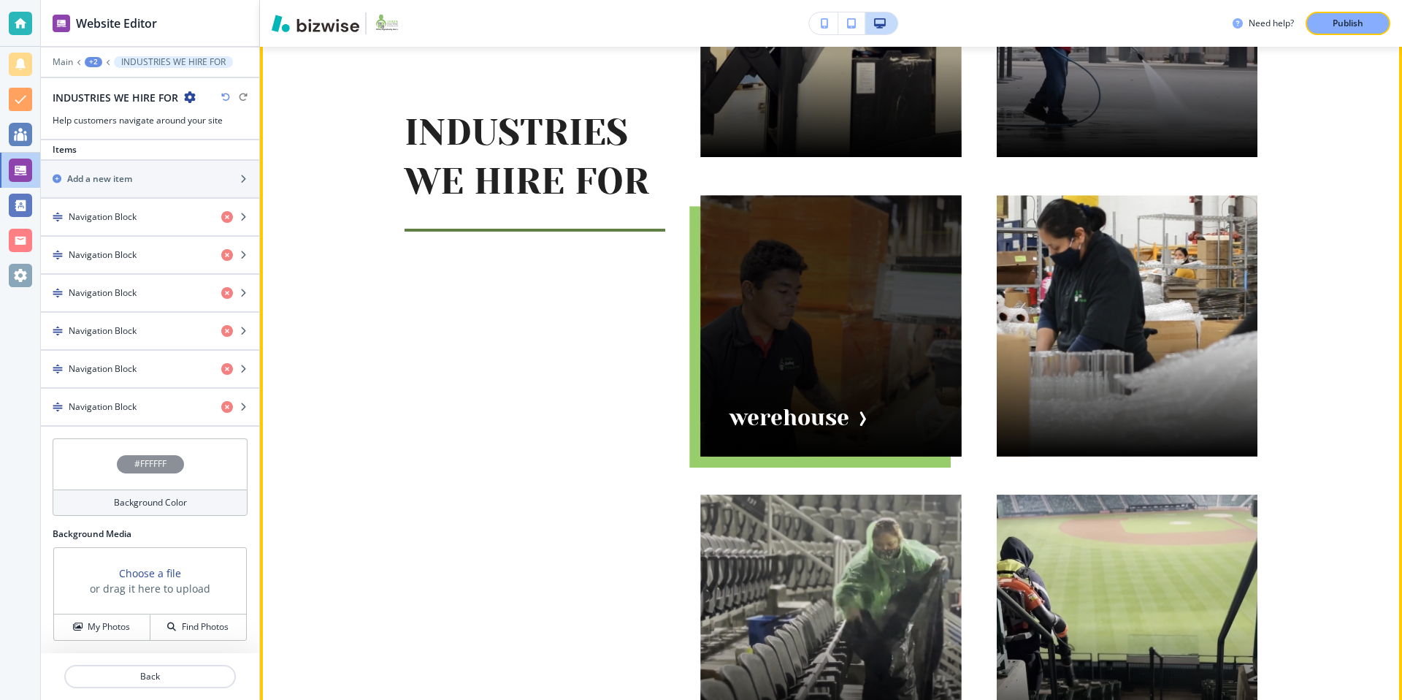
scroll to position [1414, 0]
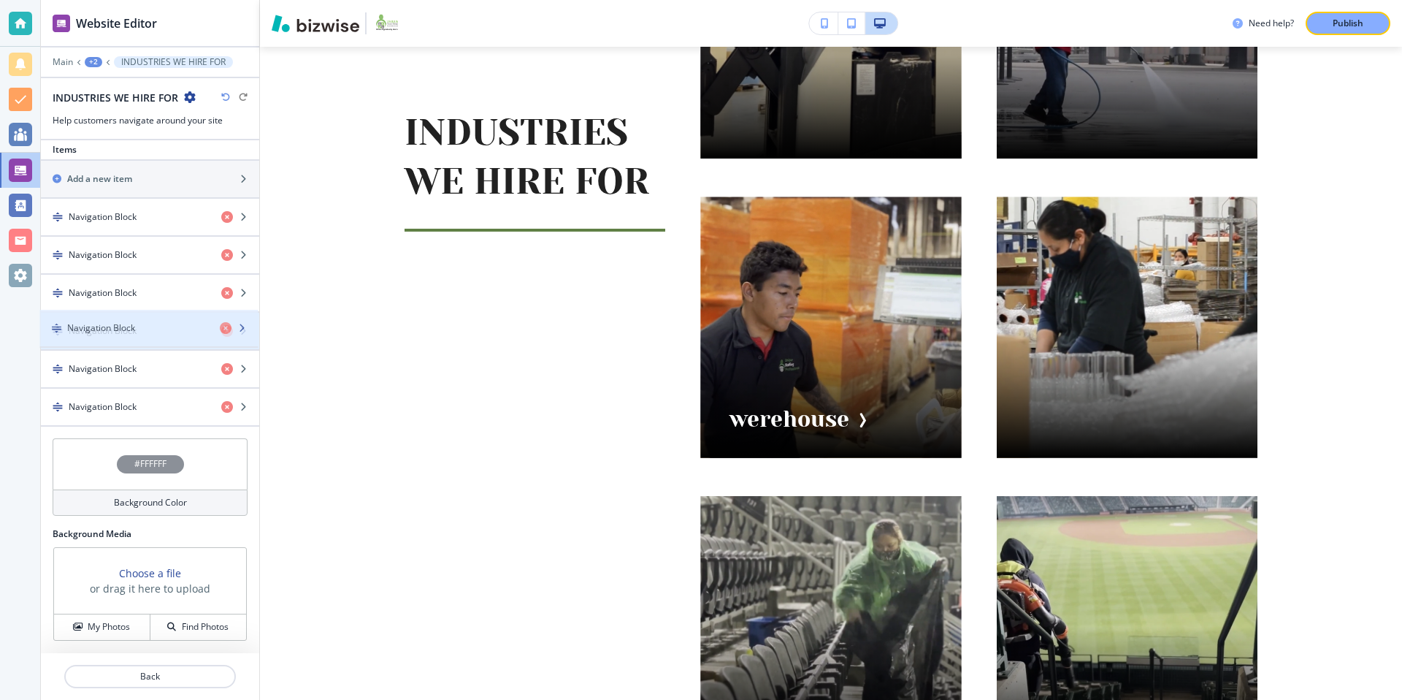
drag, startPoint x: 56, startPoint y: 407, endPoint x: 55, endPoint y: 328, distance: 78.9
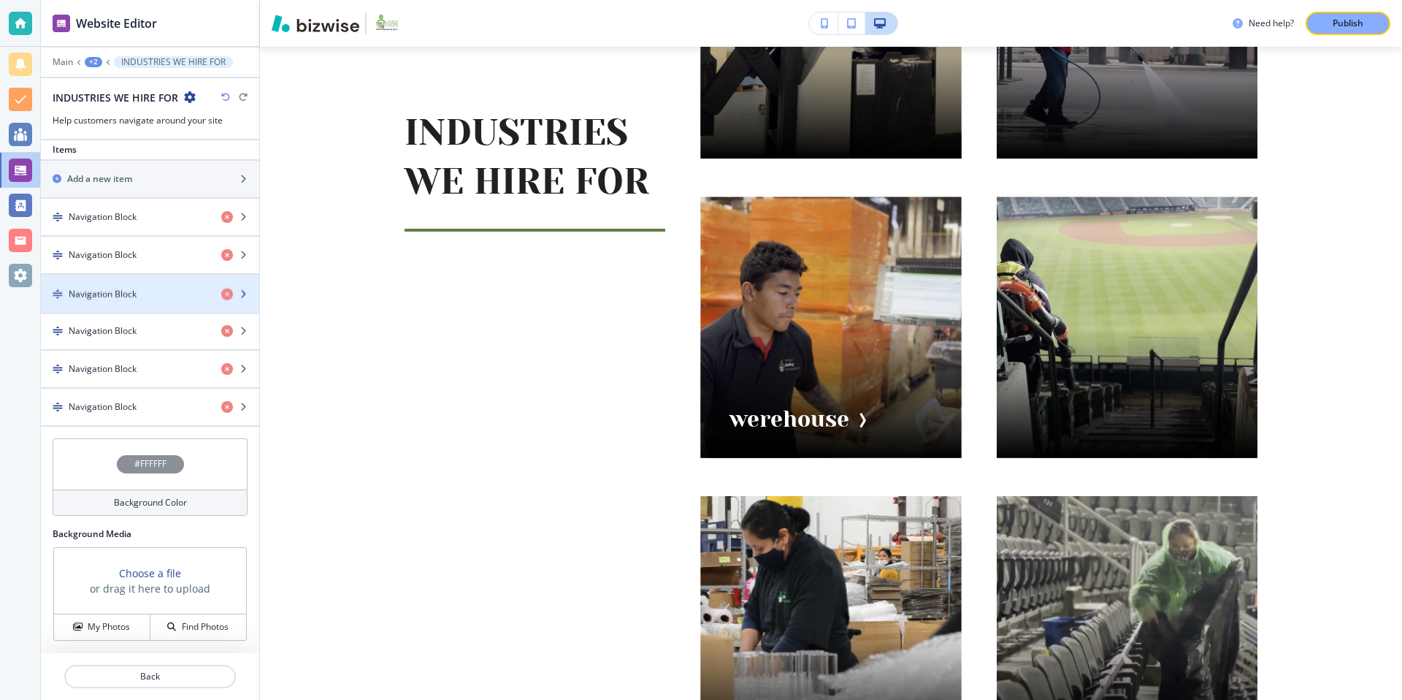
drag, startPoint x: 58, startPoint y: 329, endPoint x: 58, endPoint y: 292, distance: 36.5
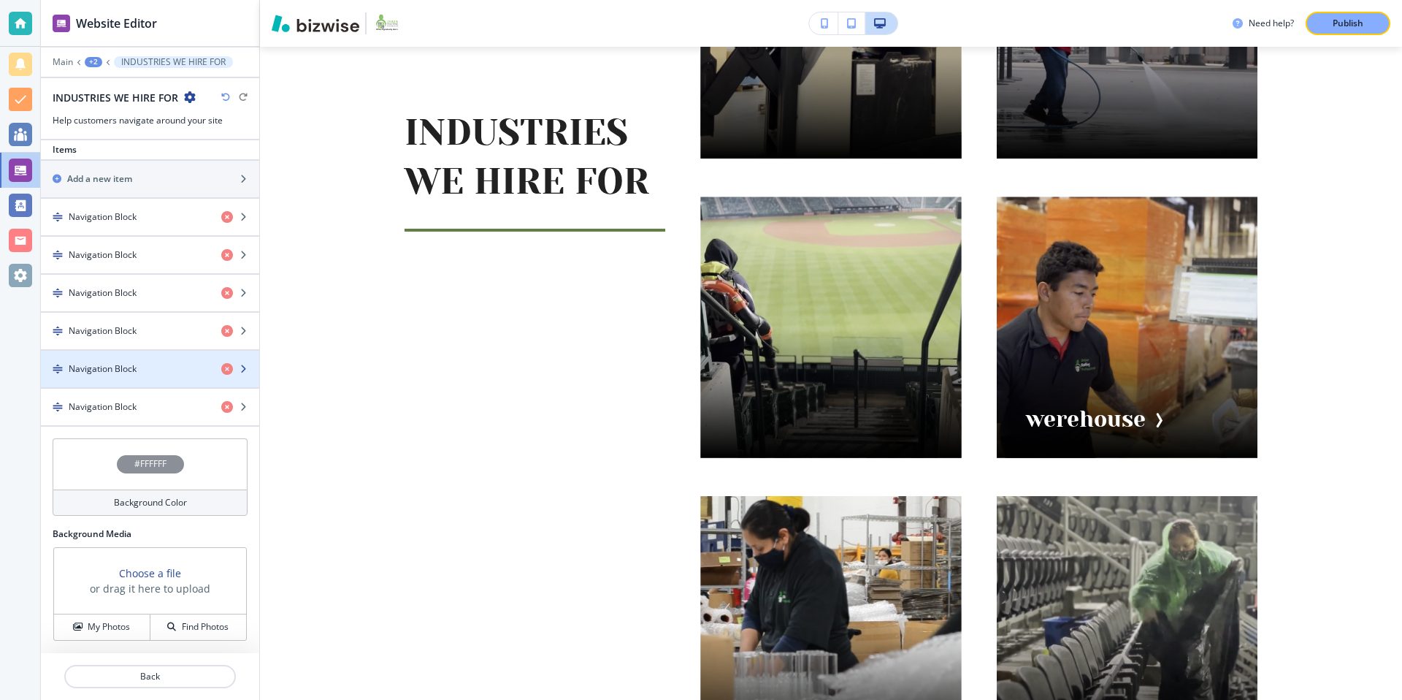
click at [93, 360] on div "button" at bounding box center [150, 356] width 218 height 12
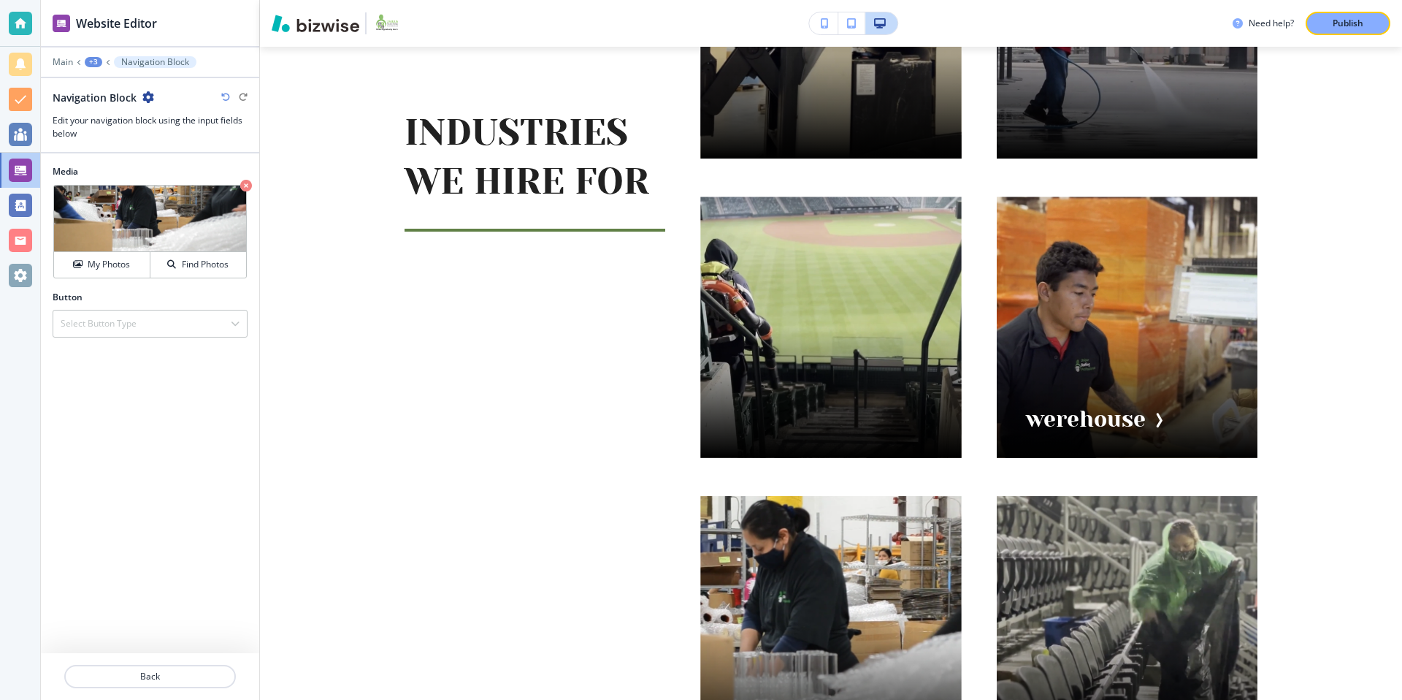
click at [96, 61] on div "+3" at bounding box center [94, 62] width 18 height 10
click at [135, 137] on p "INDUSTRIES WE HIRE FOR" at bounding box center [131, 137] width 74 height 13
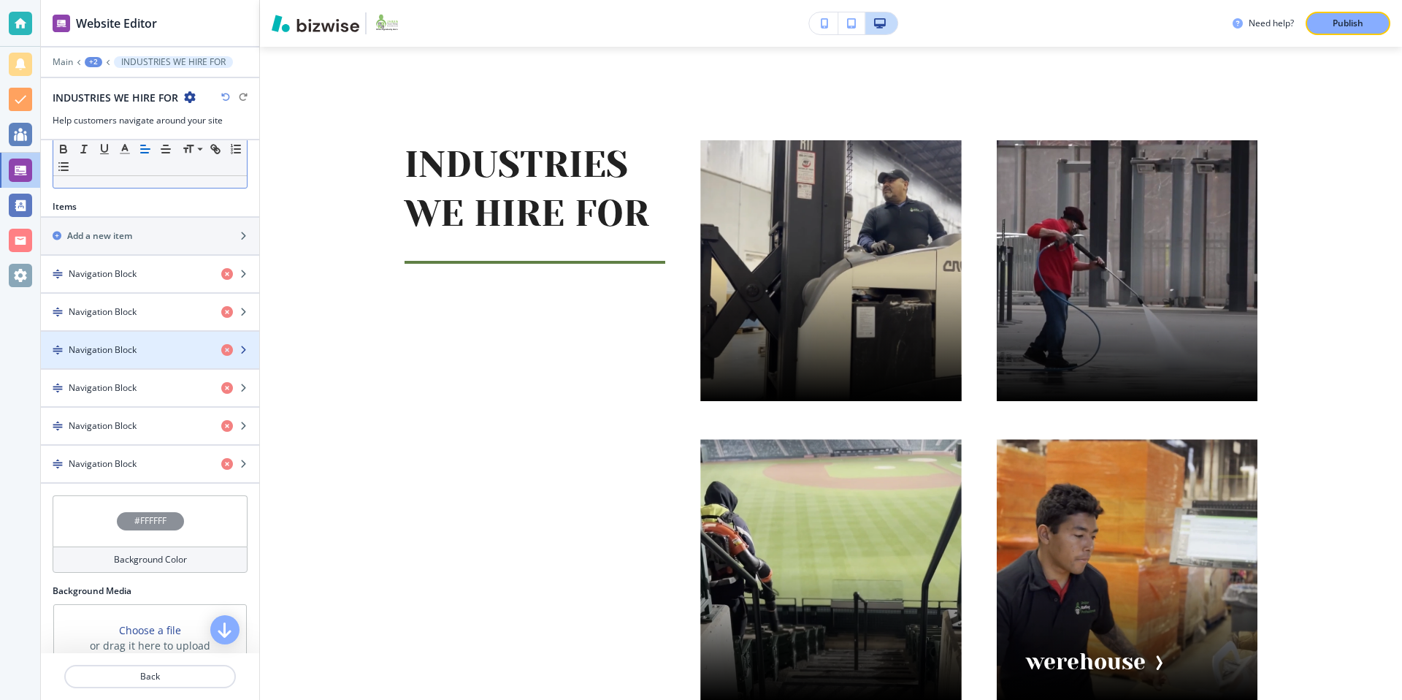
scroll to position [414, 0]
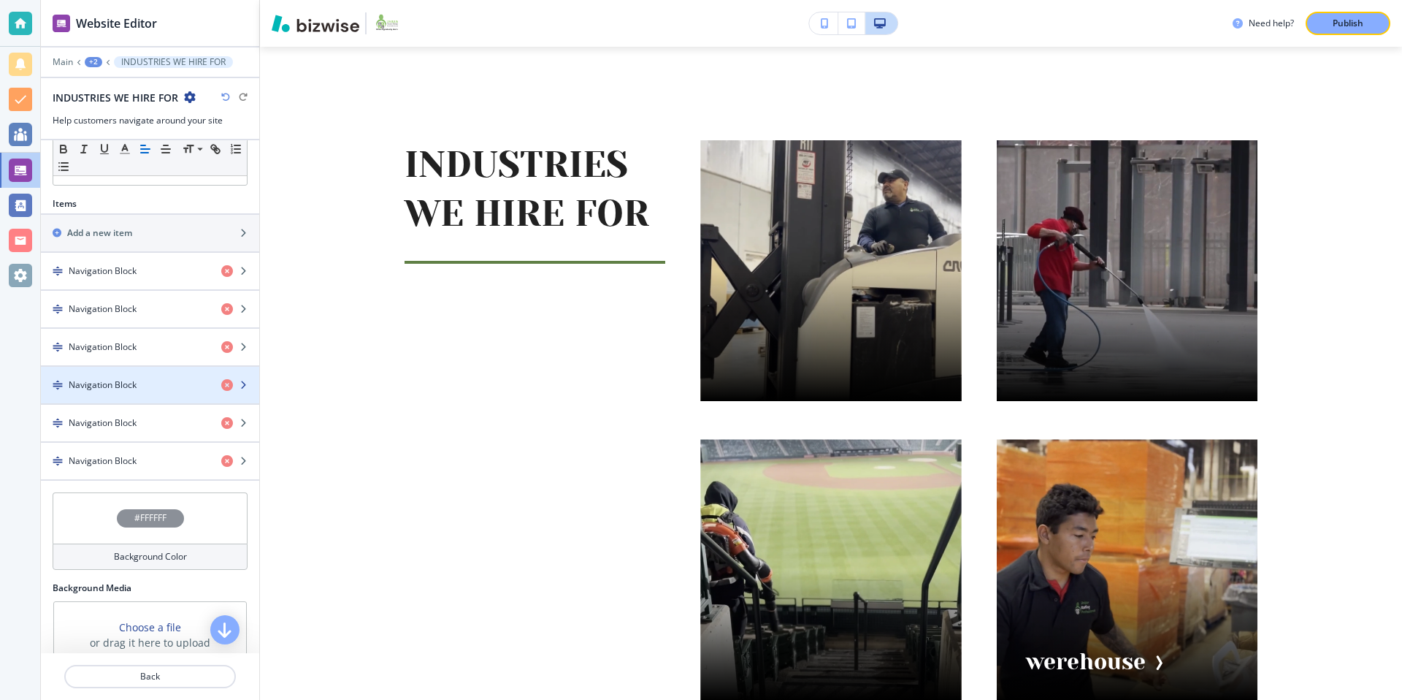
click at [136, 395] on div "button" at bounding box center [150, 397] width 218 height 12
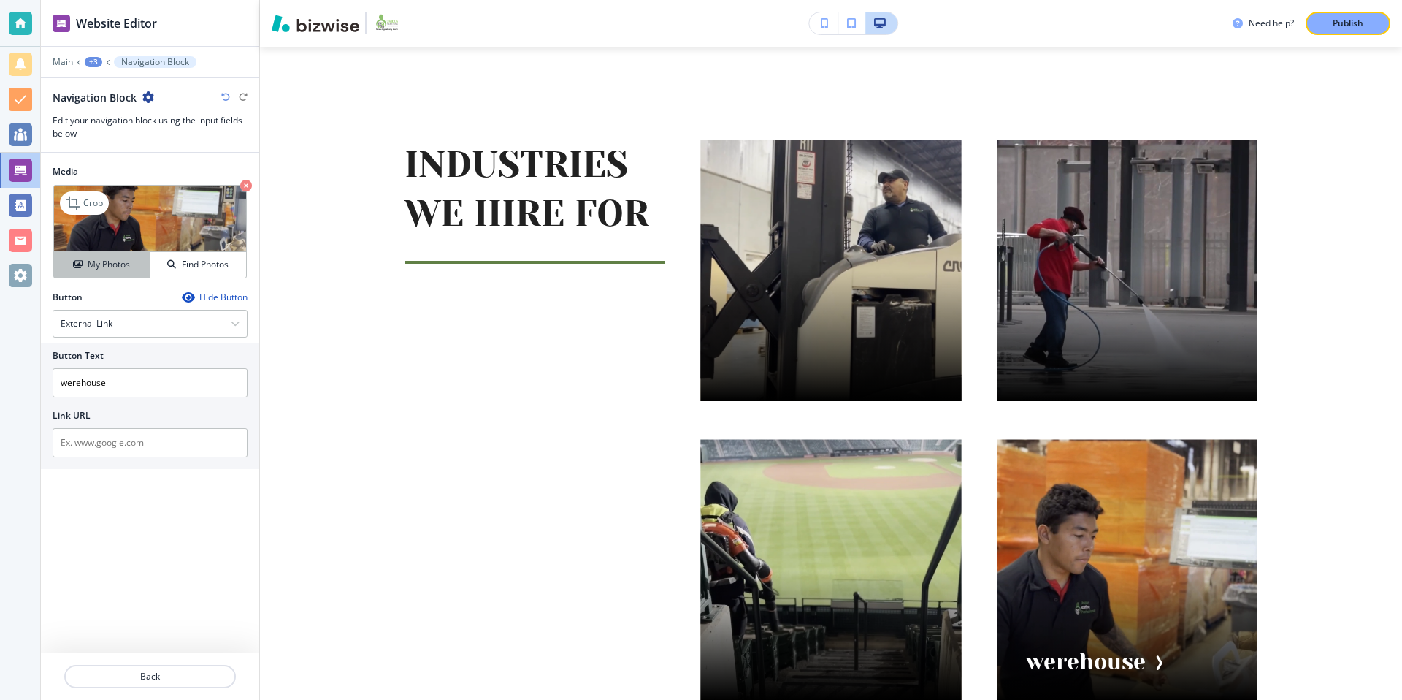
click at [110, 267] on h4 "My Photos" at bounding box center [109, 264] width 42 height 13
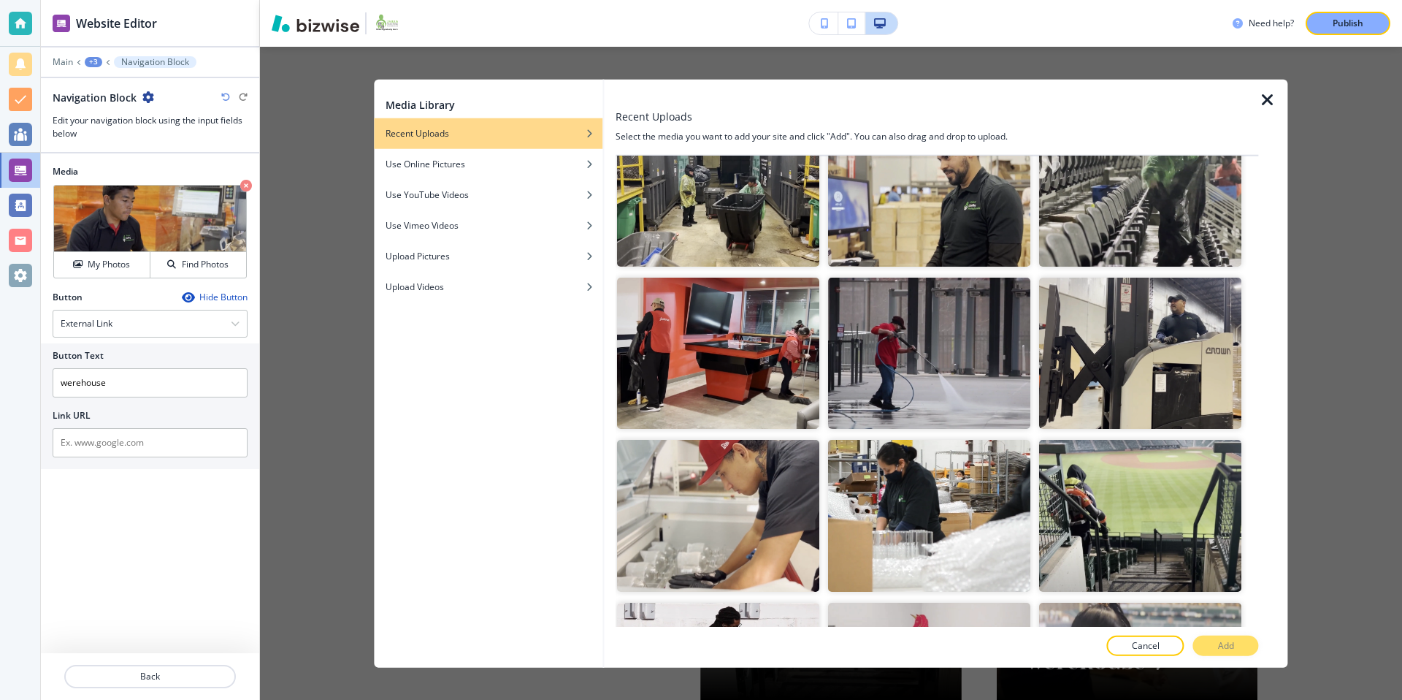
scroll to position [2060, 0]
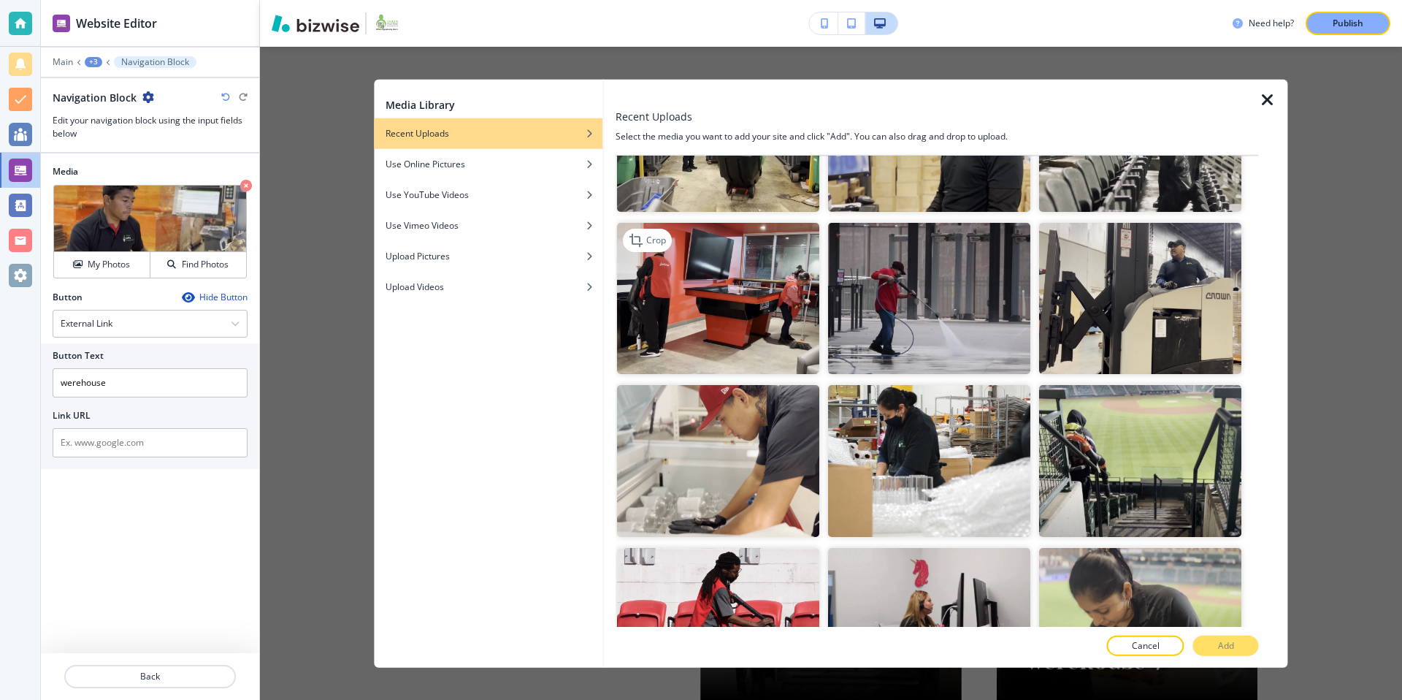
click at [724, 294] on img "button" at bounding box center [718, 298] width 202 height 152
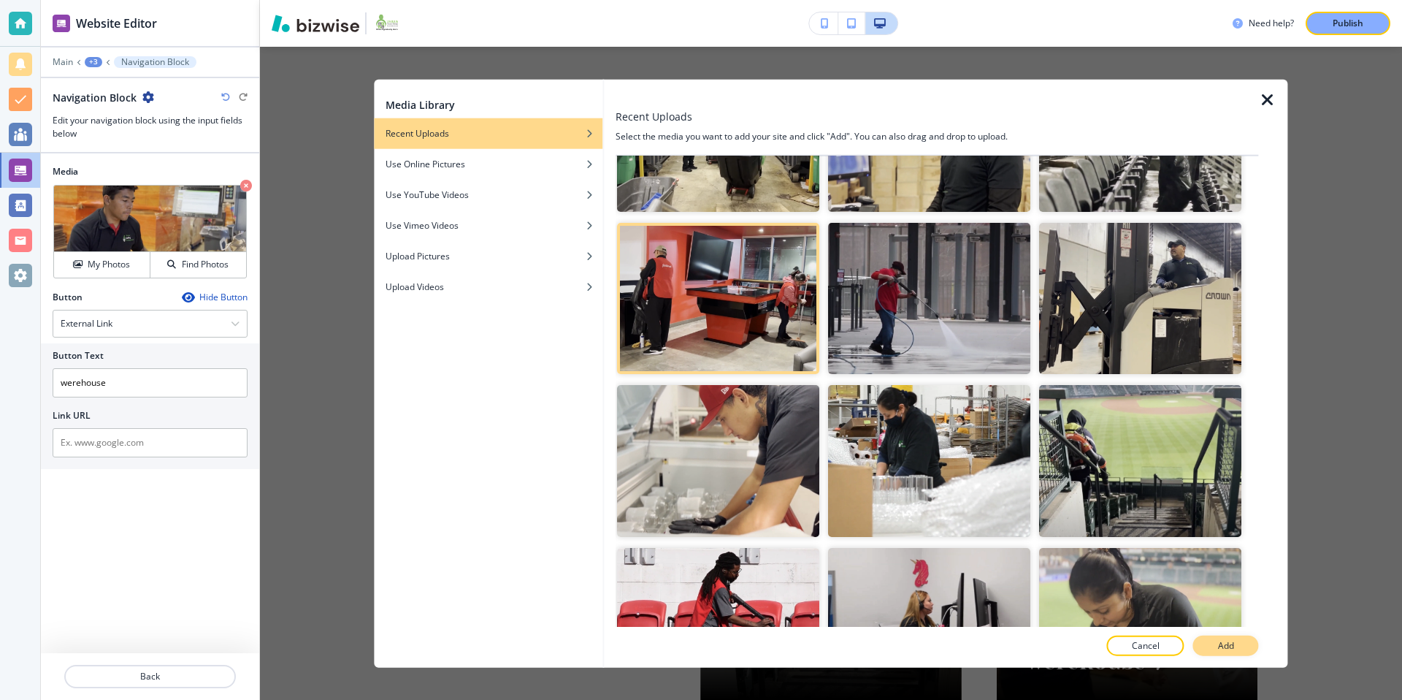
click at [1214, 642] on button "Add" at bounding box center [1226, 645] width 66 height 20
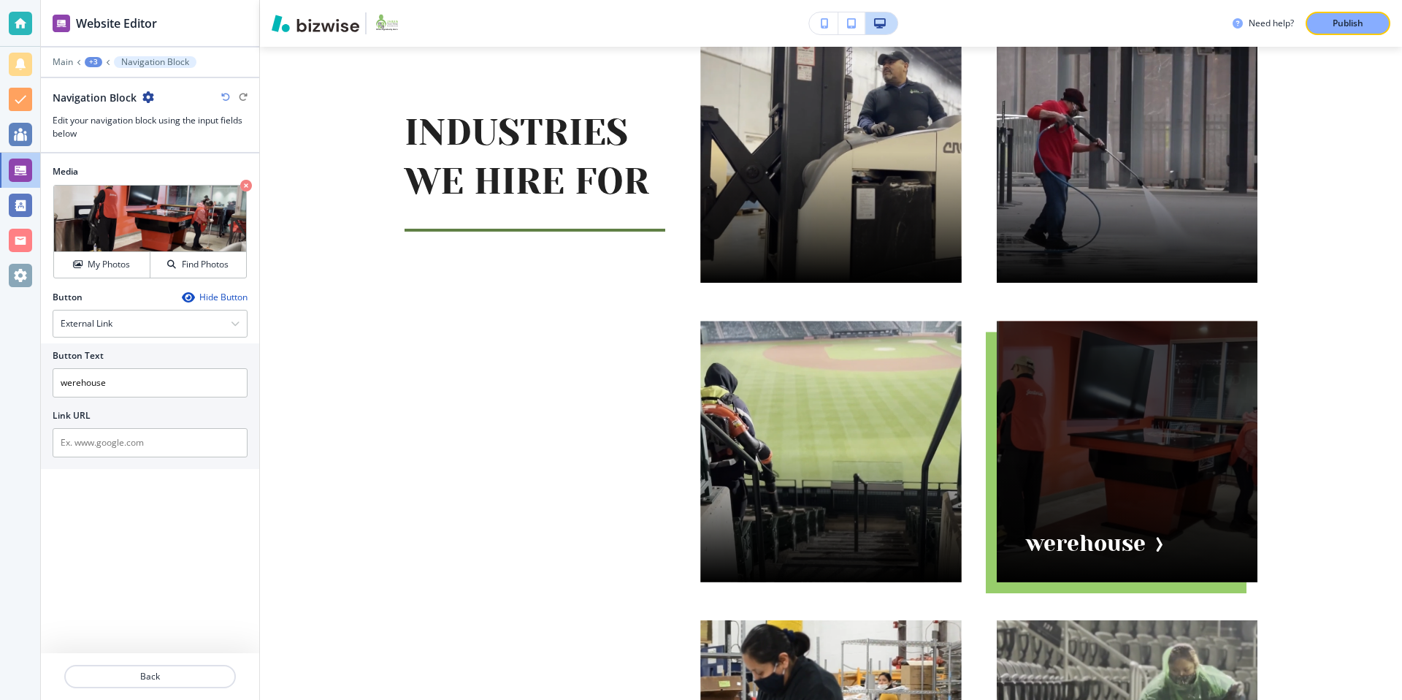
scroll to position [1459, 0]
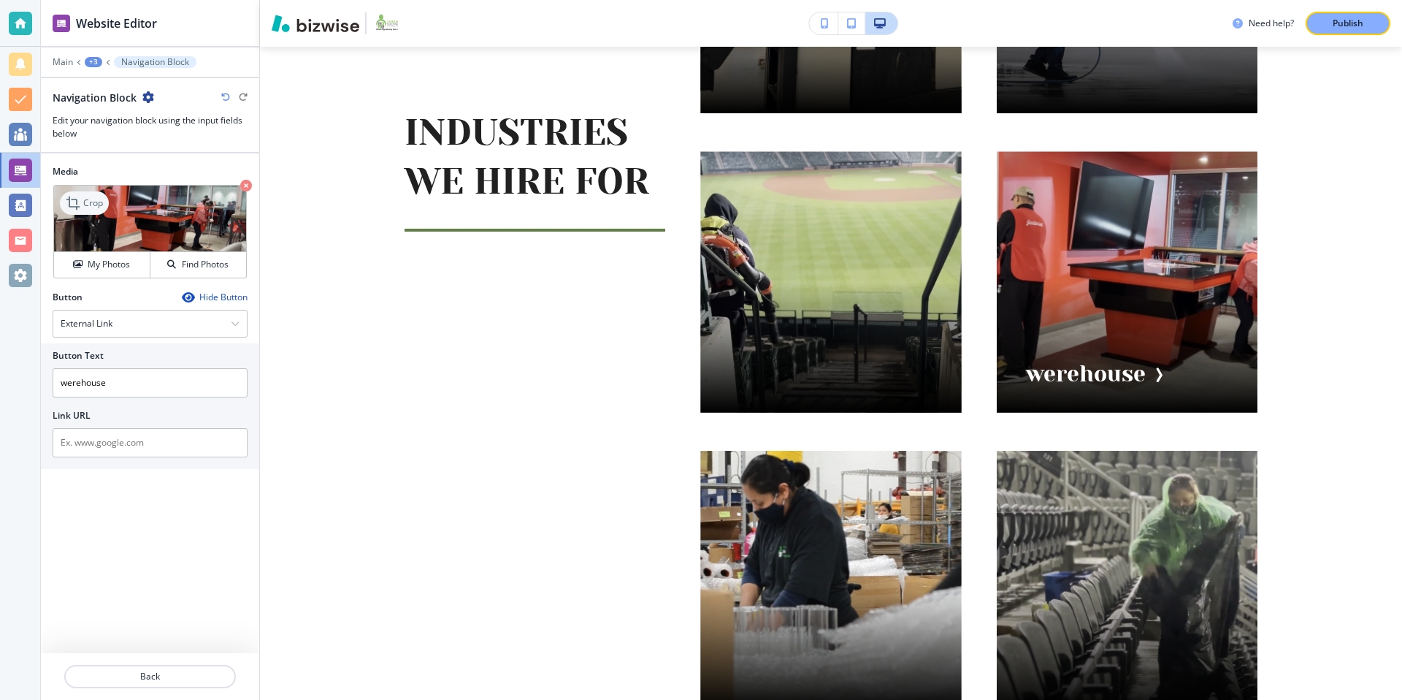
click at [74, 205] on icon at bounding box center [75, 203] width 18 height 18
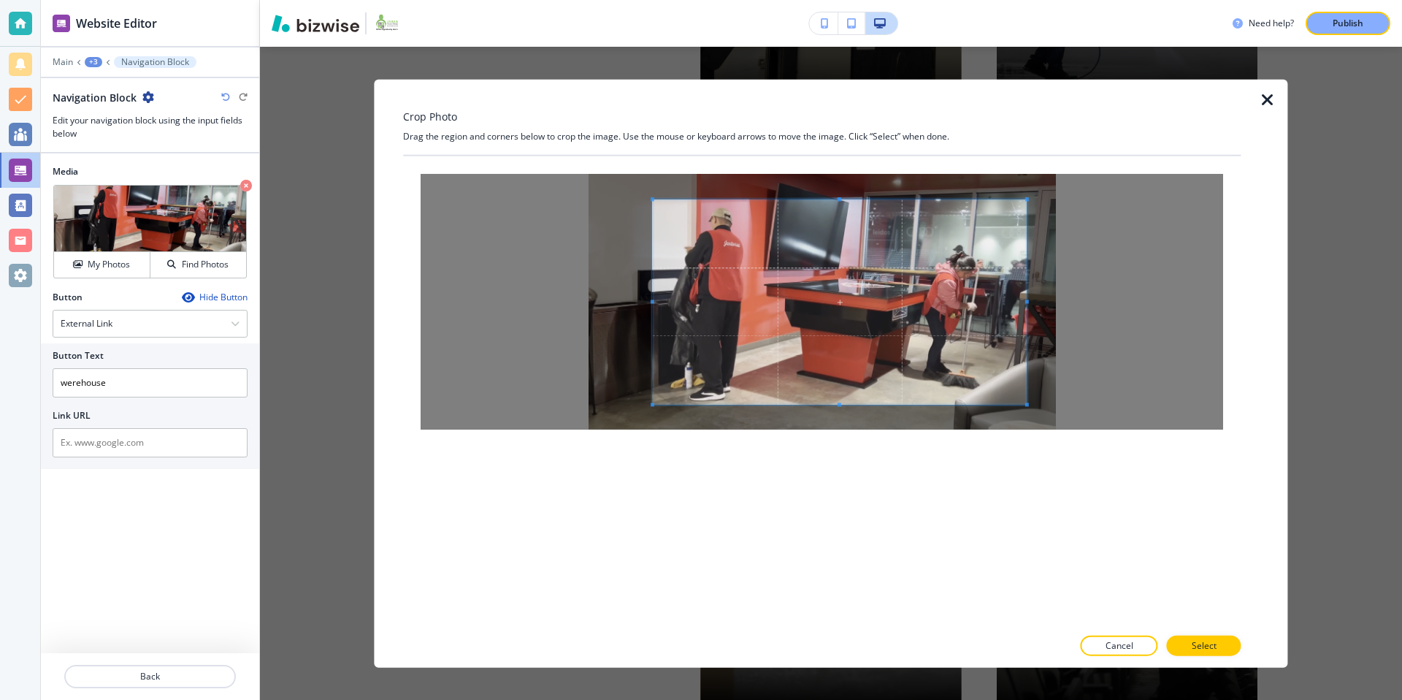
click at [713, 263] on span at bounding box center [840, 301] width 374 height 204
click at [1207, 647] on p "Select" at bounding box center [1204, 644] width 25 height 13
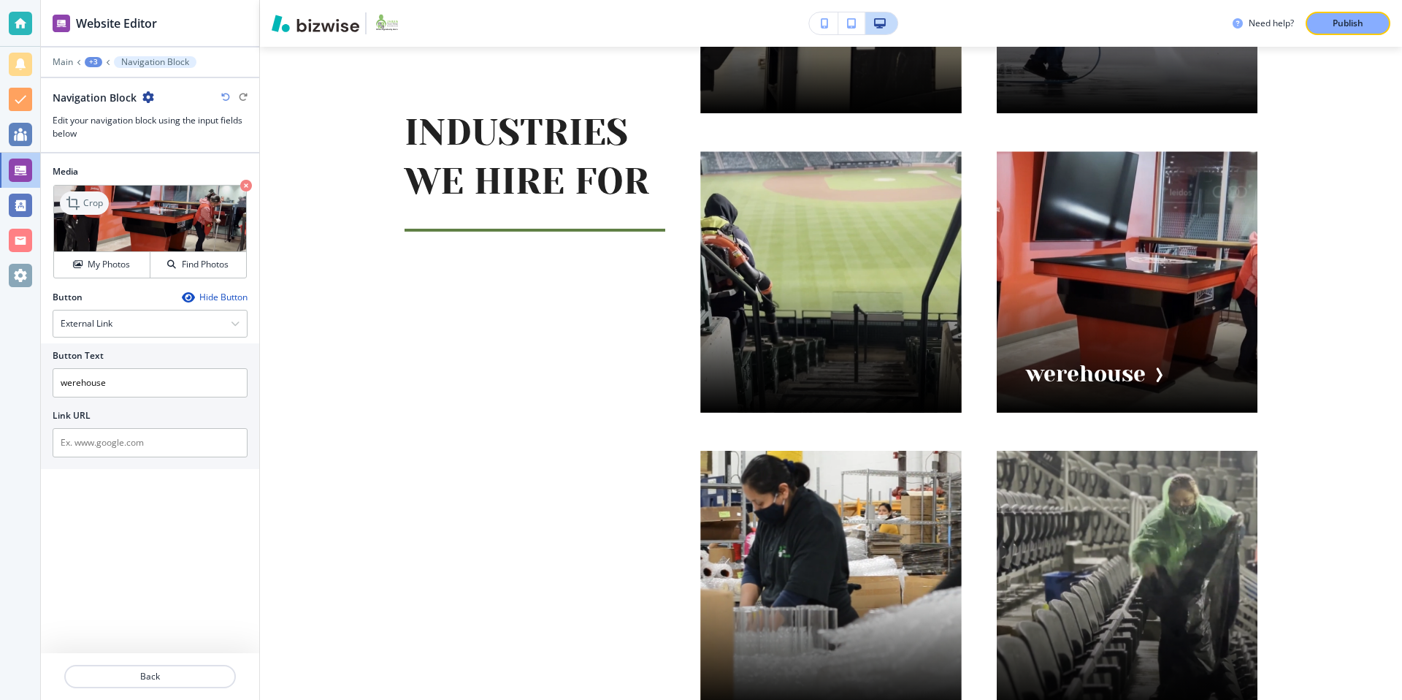
click at [83, 202] on p "Crop" at bounding box center [93, 202] width 20 height 13
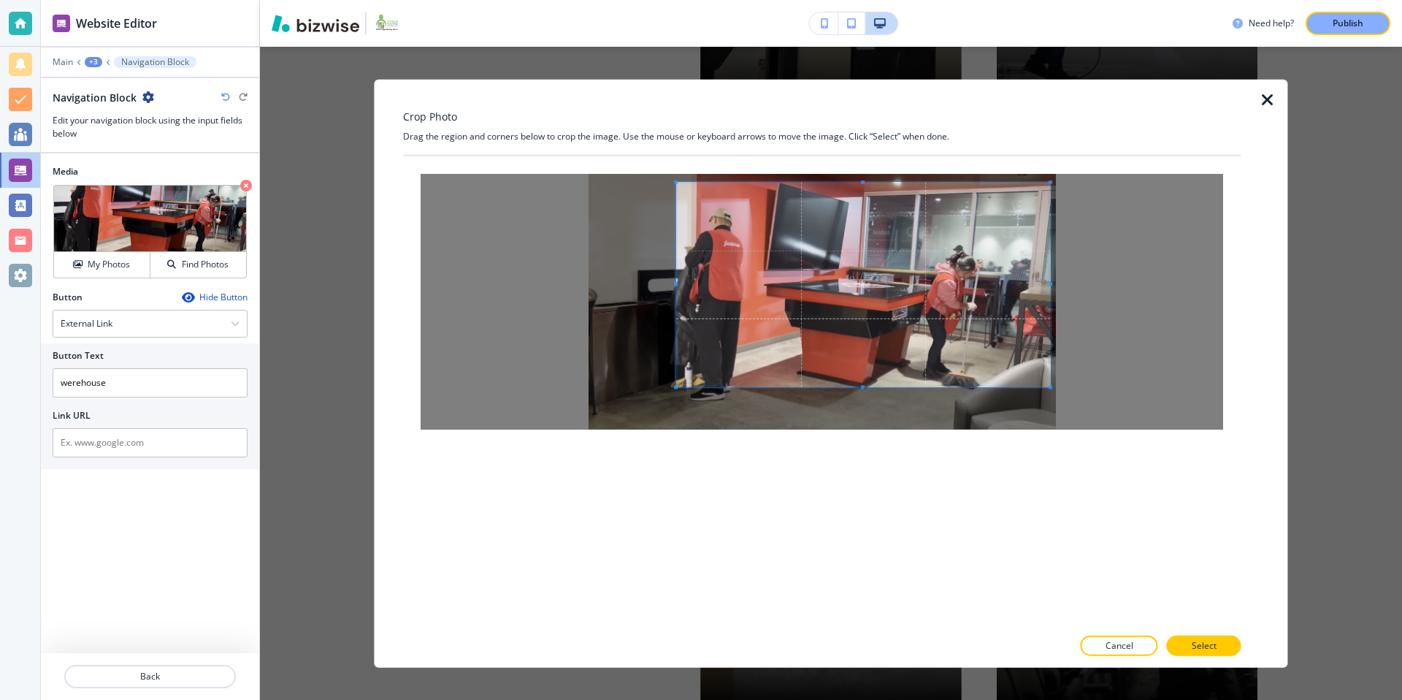
click at [901, 325] on span at bounding box center [863, 285] width 374 height 204
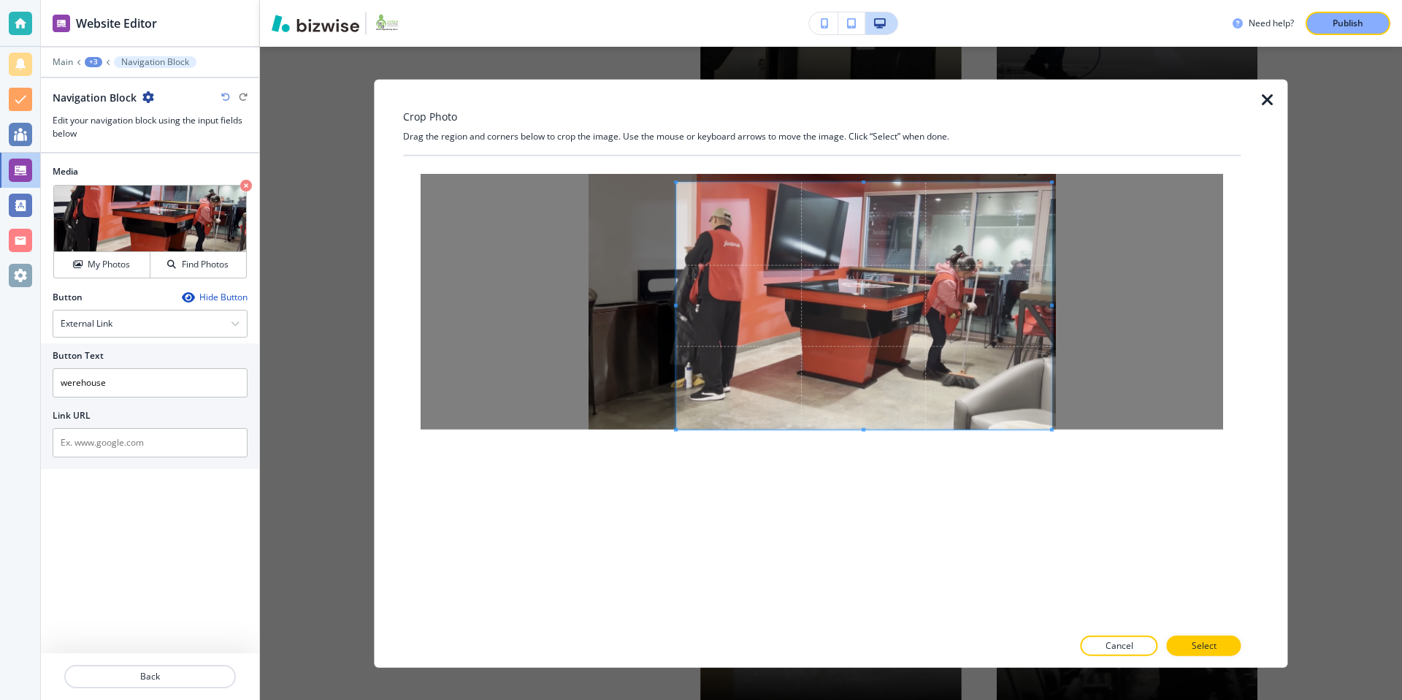
click at [1051, 433] on div at bounding box center [822, 301] width 838 height 291
click at [870, 163] on div at bounding box center [822, 301] width 838 height 291
click at [1207, 643] on p "Select" at bounding box center [1204, 644] width 25 height 13
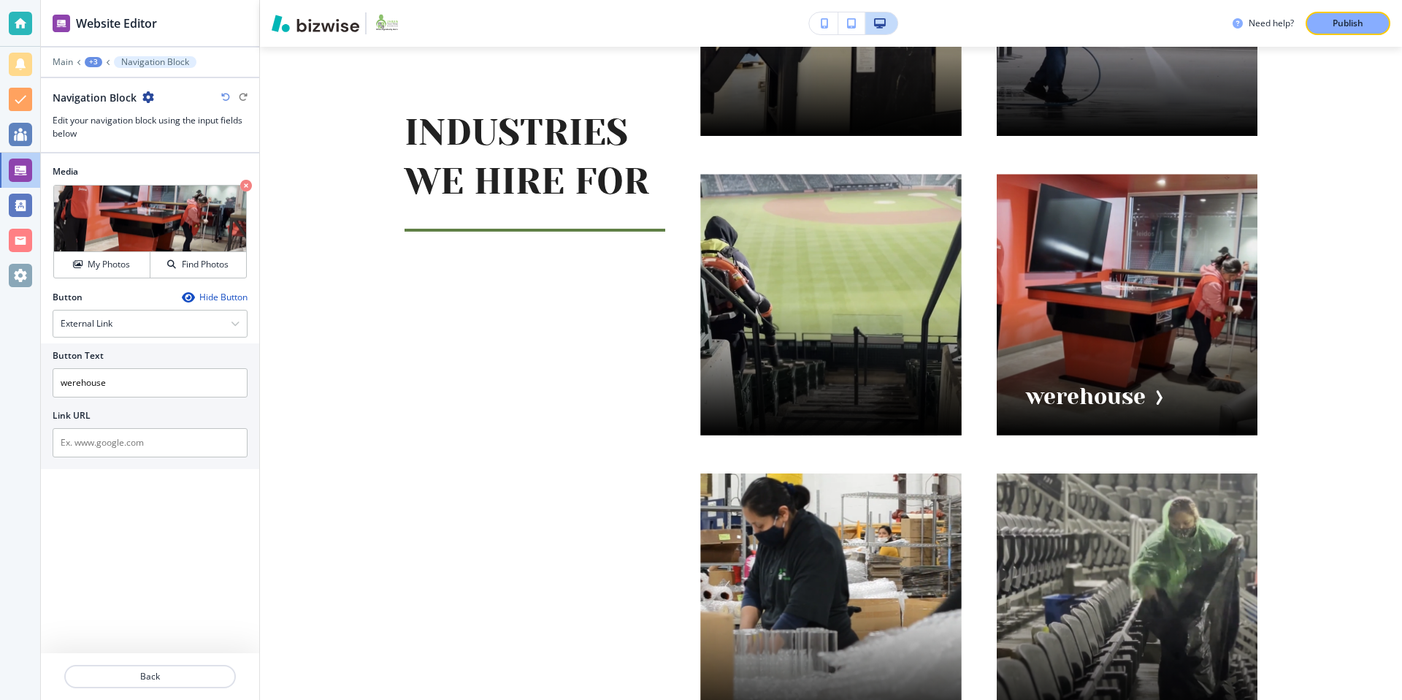
scroll to position [1435, 0]
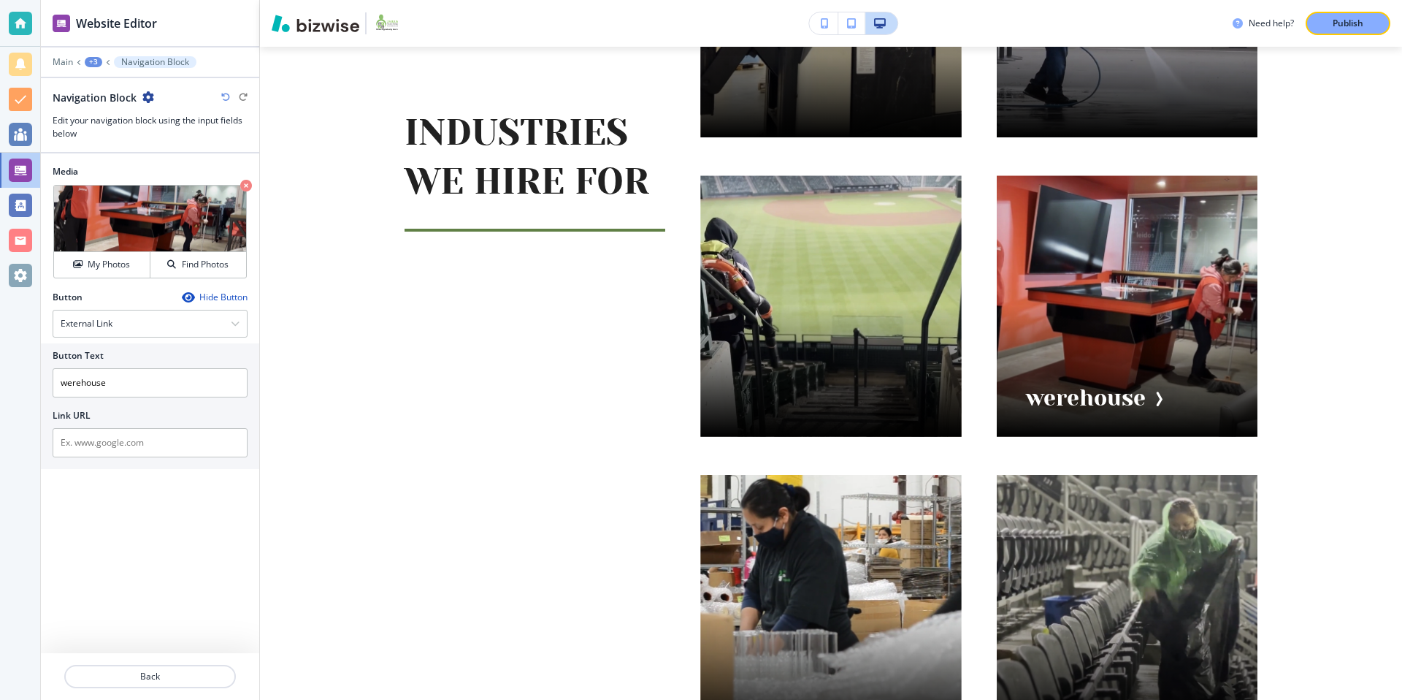
click at [98, 64] on div "+3" at bounding box center [94, 62] width 18 height 10
click at [135, 137] on p "INDUSTRIES WE HIRE FOR" at bounding box center [131, 137] width 74 height 13
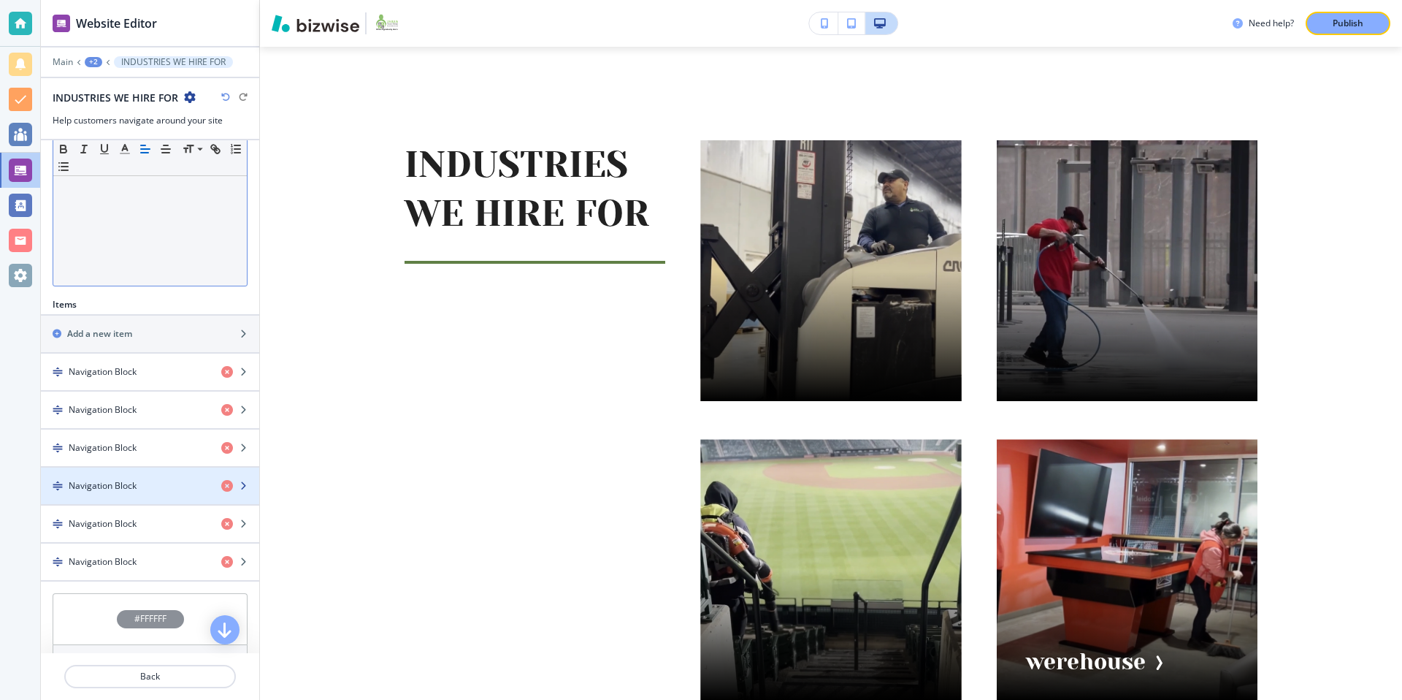
scroll to position [330, 0]
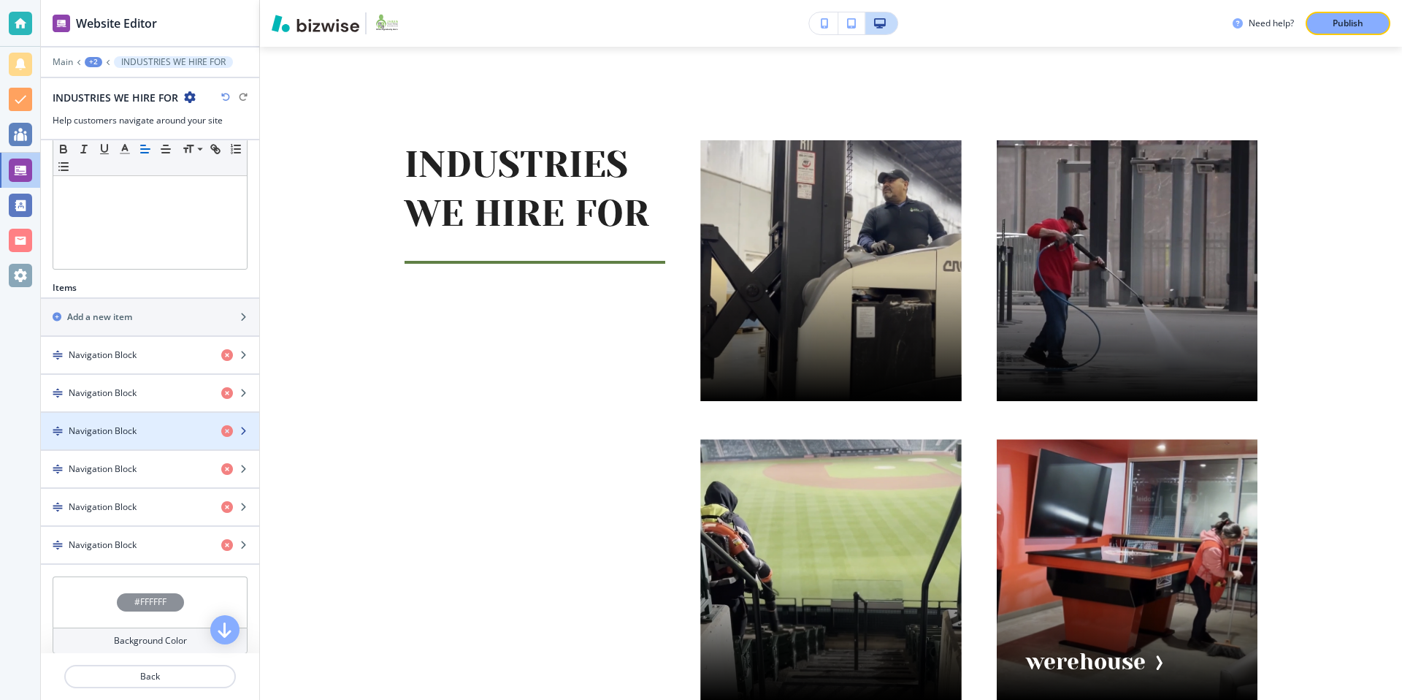
click at [158, 429] on div "Navigation Block" at bounding box center [125, 430] width 169 height 13
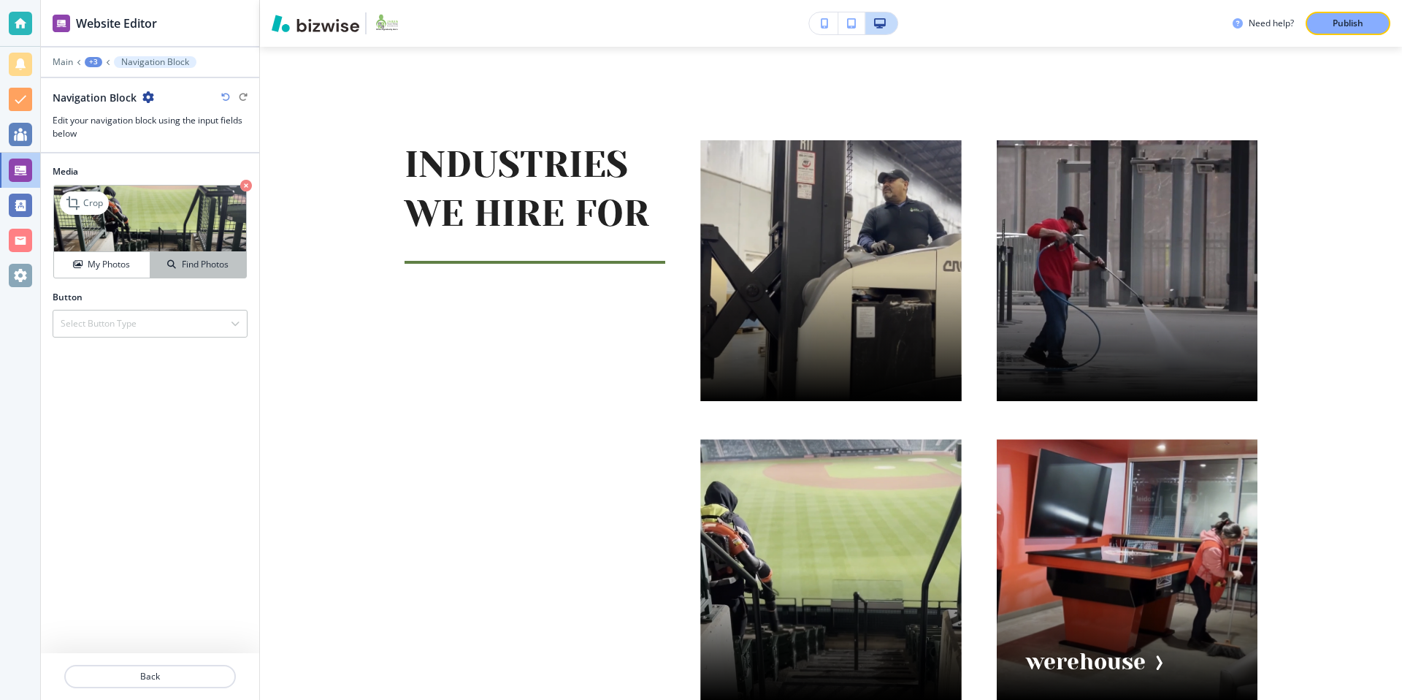
click at [205, 272] on button "Find Photos" at bounding box center [198, 265] width 96 height 26
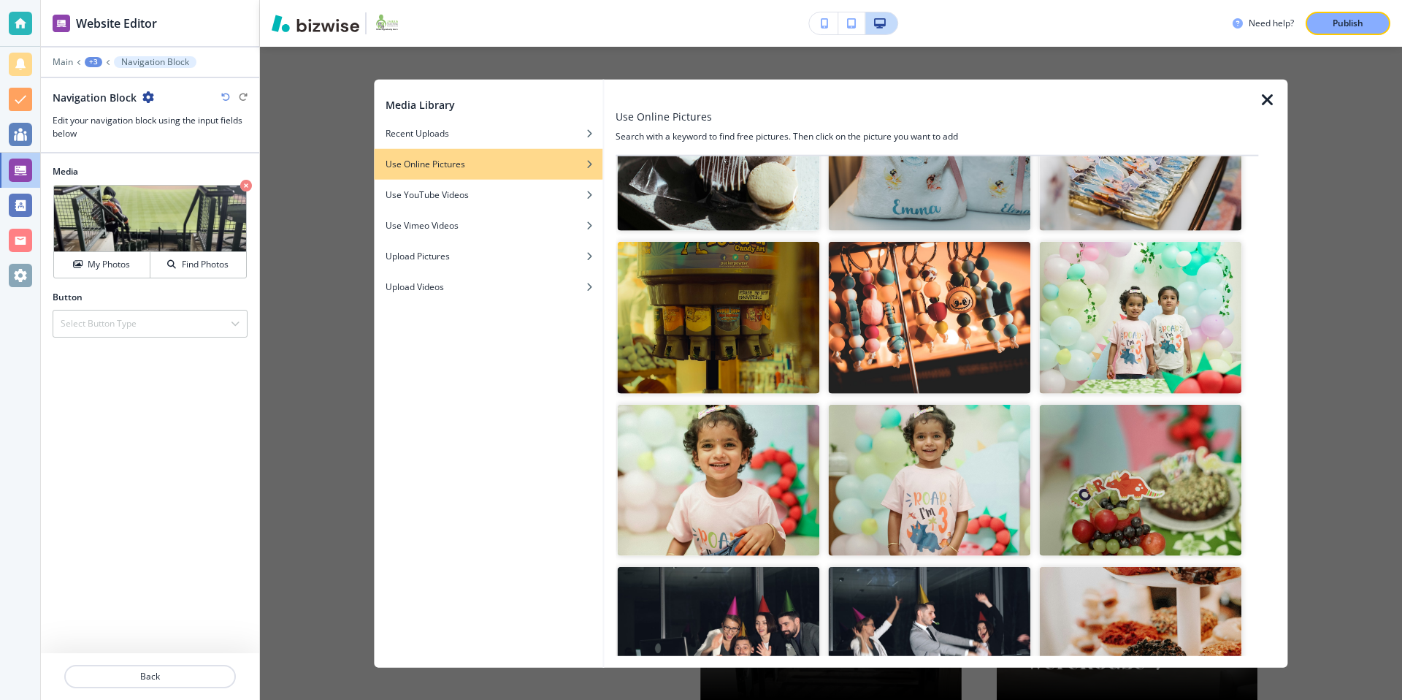
scroll to position [0, 0]
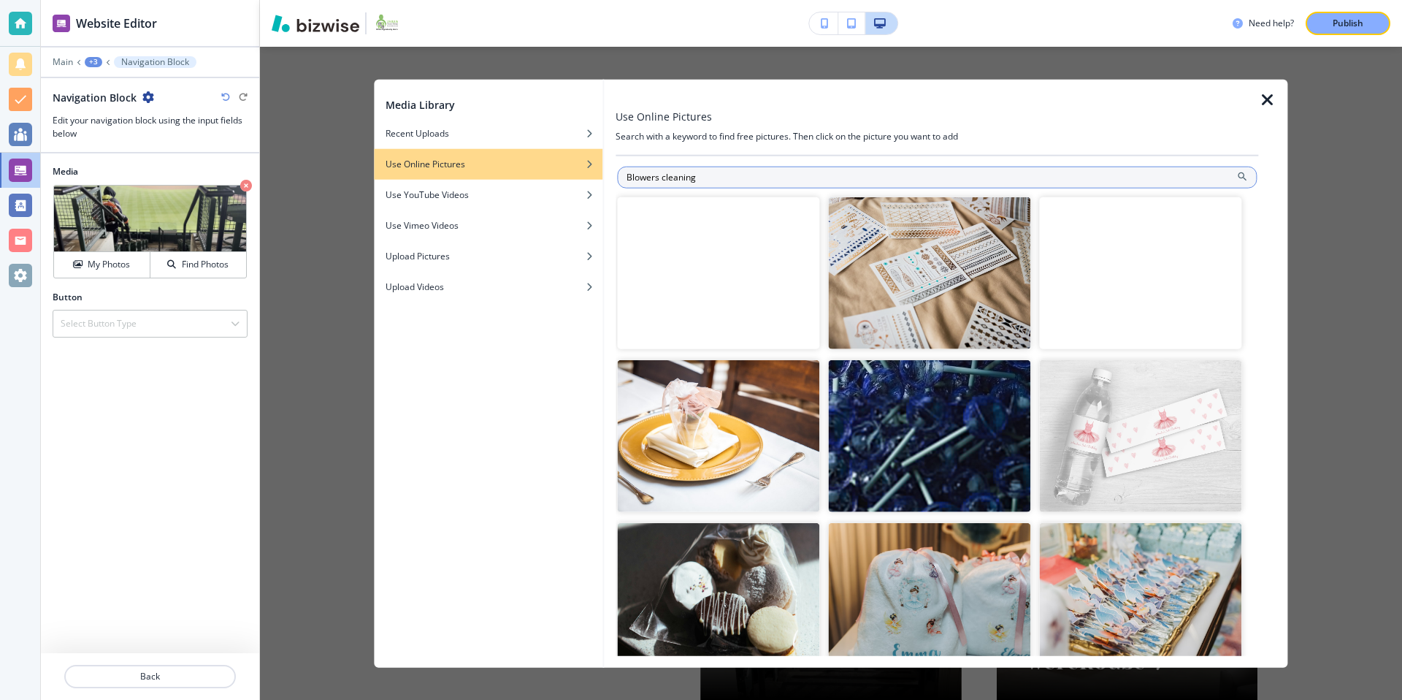
type input "Blowers cleaning"
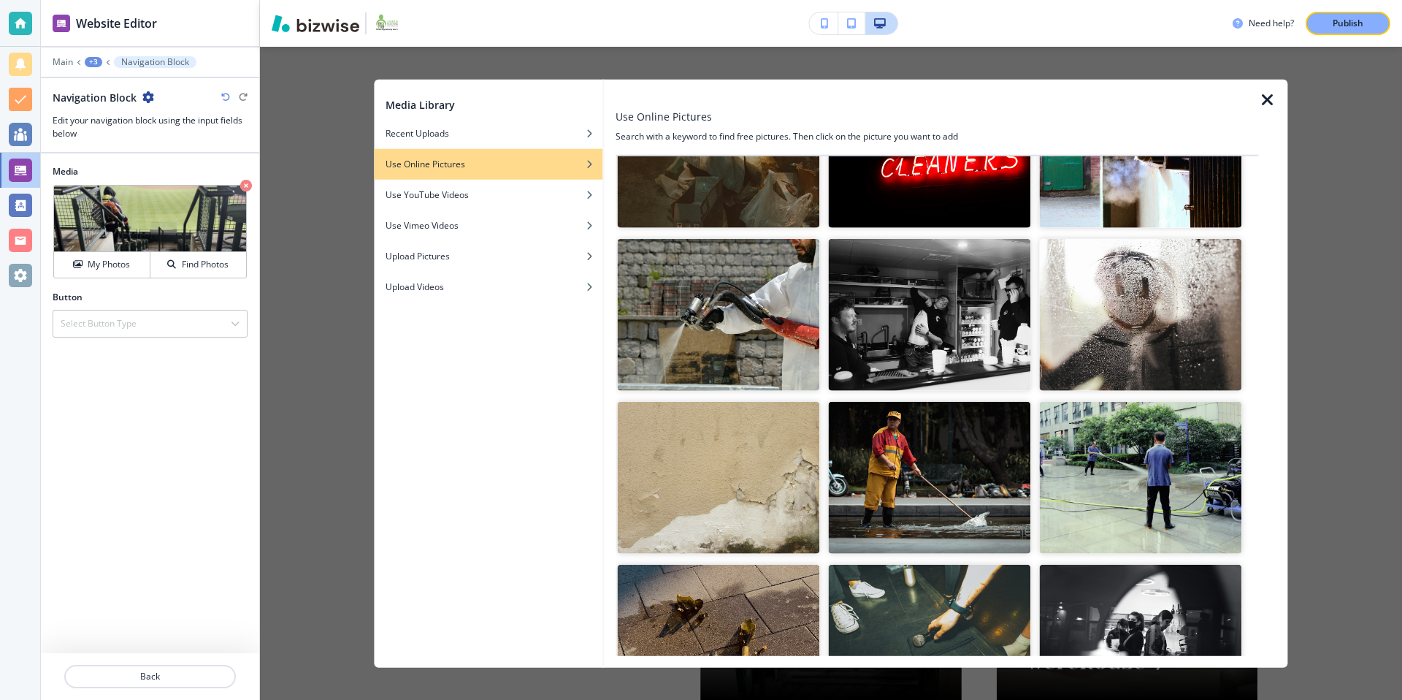
scroll to position [5495, 0]
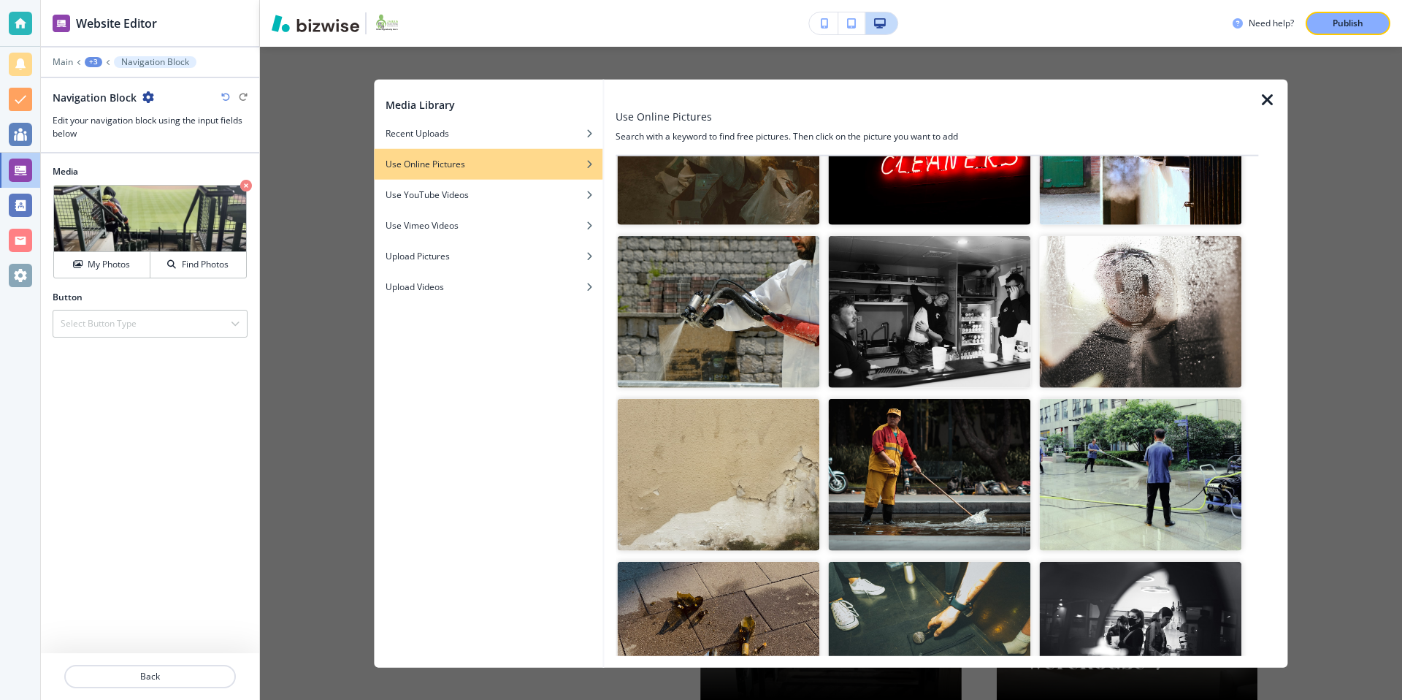
click at [91, 59] on div "+3" at bounding box center [94, 62] width 18 height 10
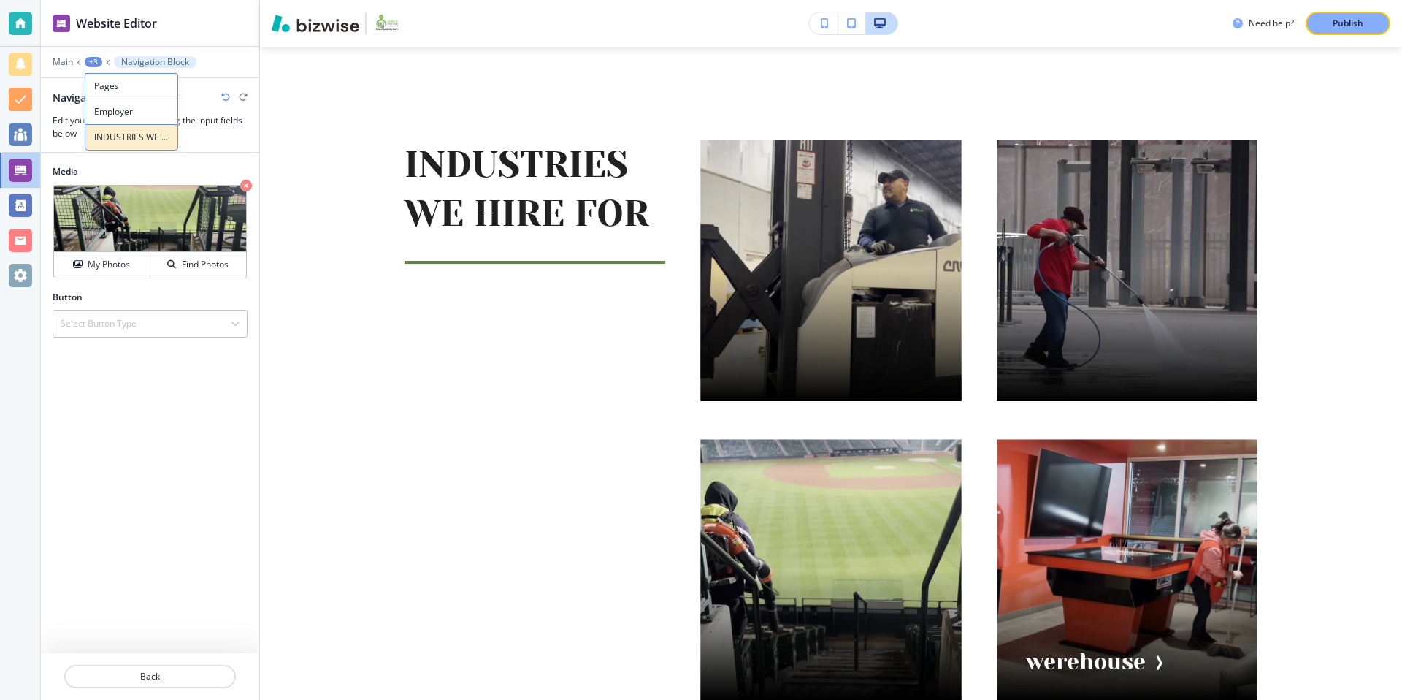
click at [123, 134] on p "INDUSTRIES WE HIRE FOR" at bounding box center [131, 137] width 74 height 13
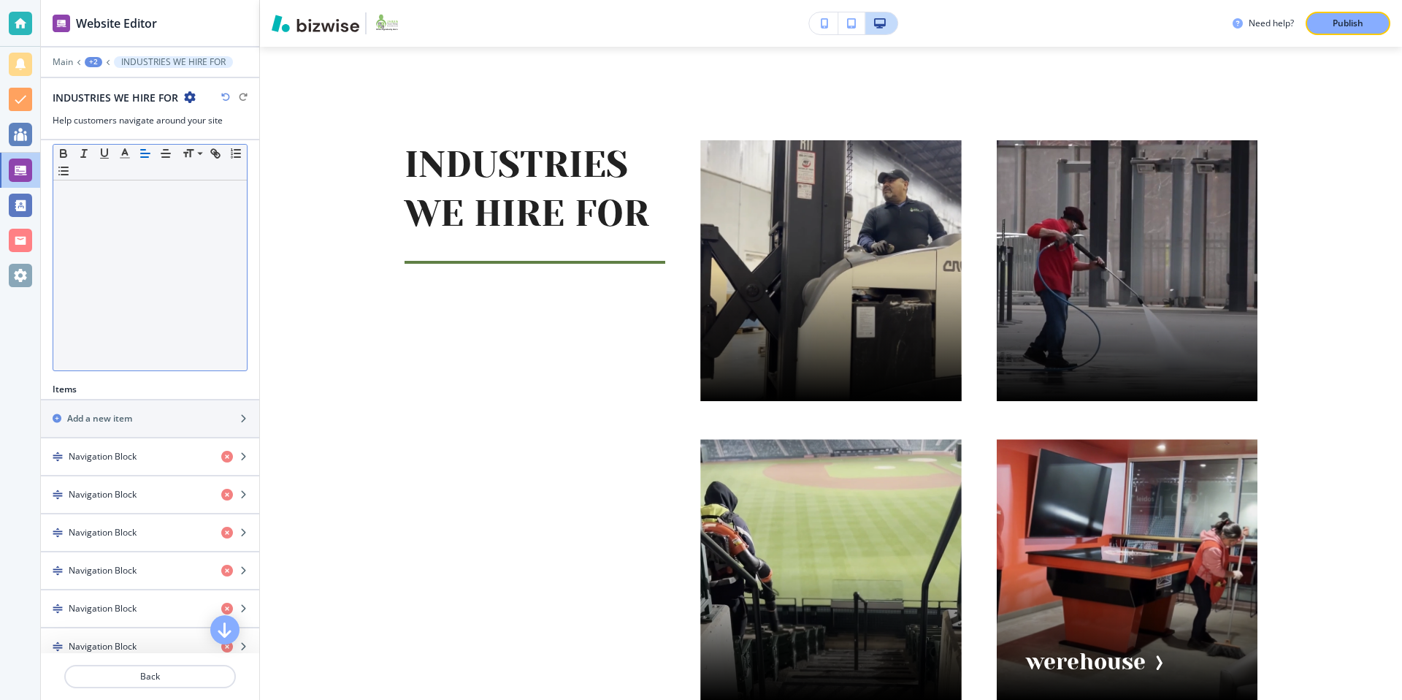
scroll to position [468, 0]
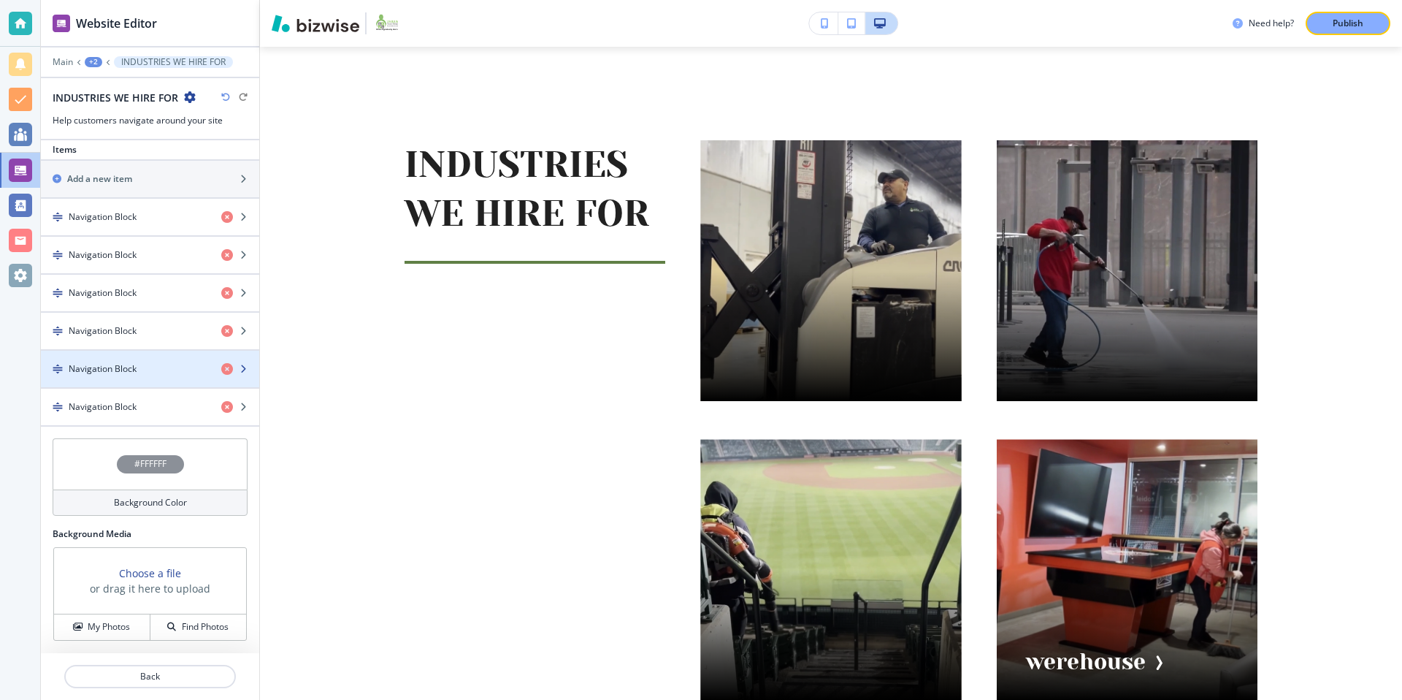
click at [158, 362] on div "Navigation Block" at bounding box center [125, 368] width 169 height 13
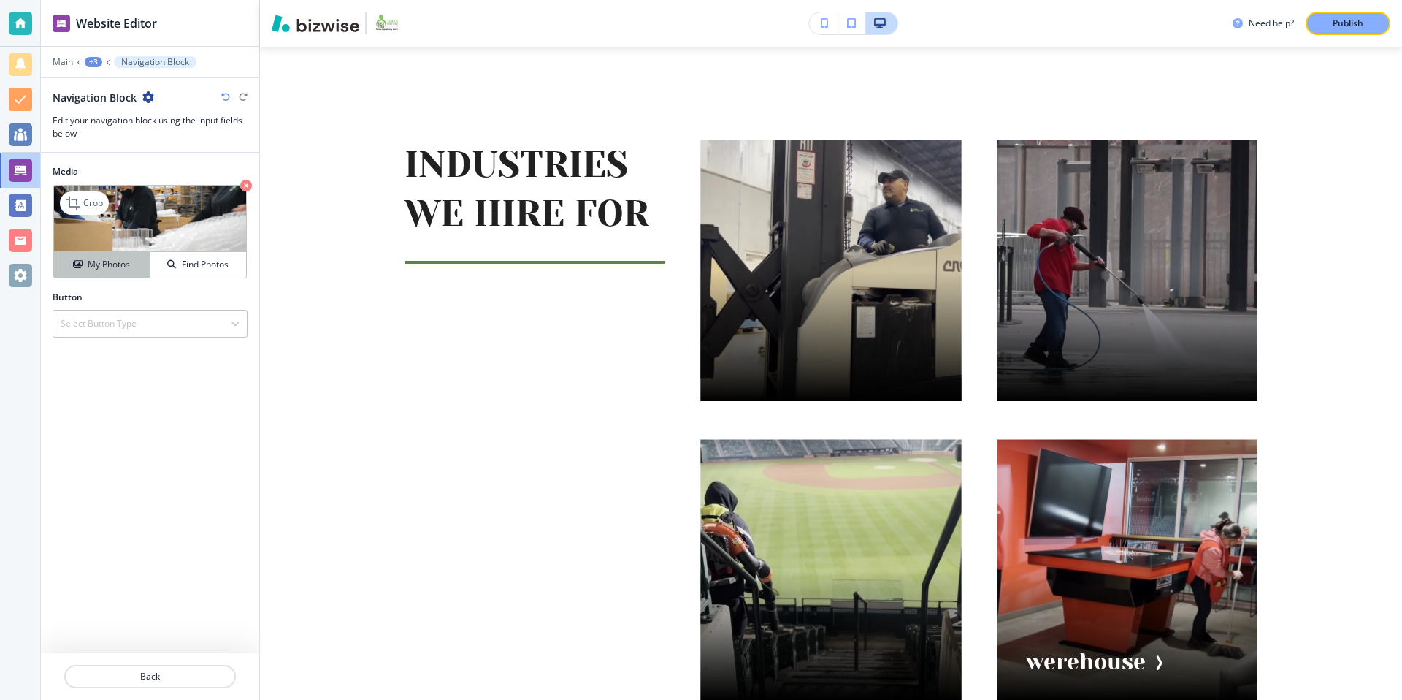
click at [128, 267] on h4 "My Photos" at bounding box center [109, 264] width 42 height 13
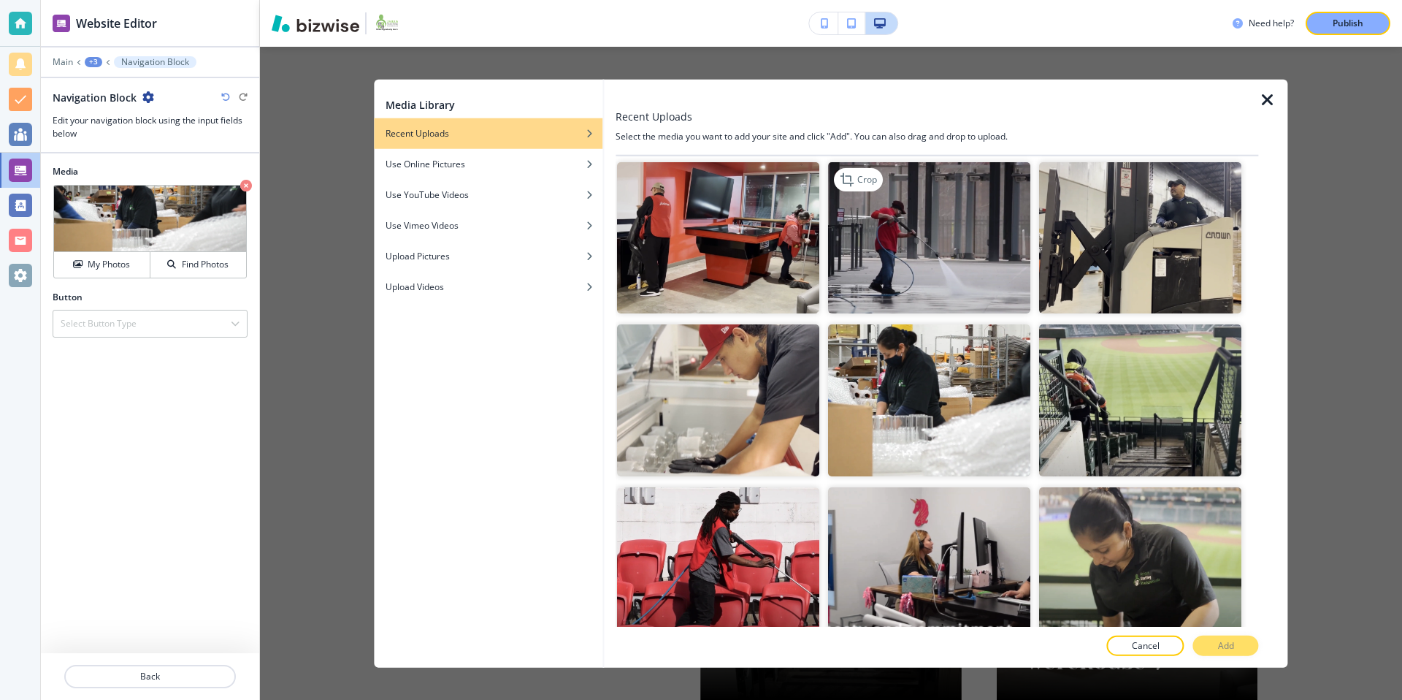
scroll to position [2121, 0]
click at [932, 253] on img "button" at bounding box center [929, 237] width 202 height 152
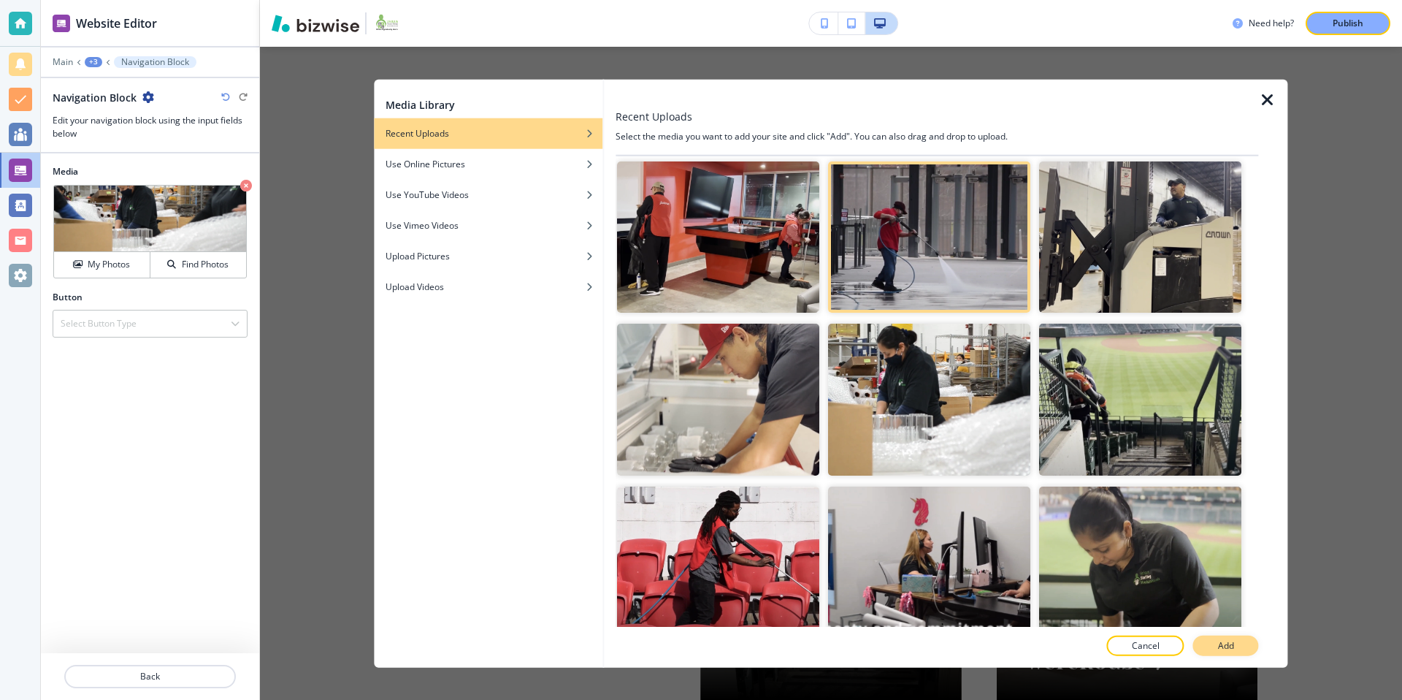
click at [1218, 647] on p "Add" at bounding box center [1226, 644] width 16 height 13
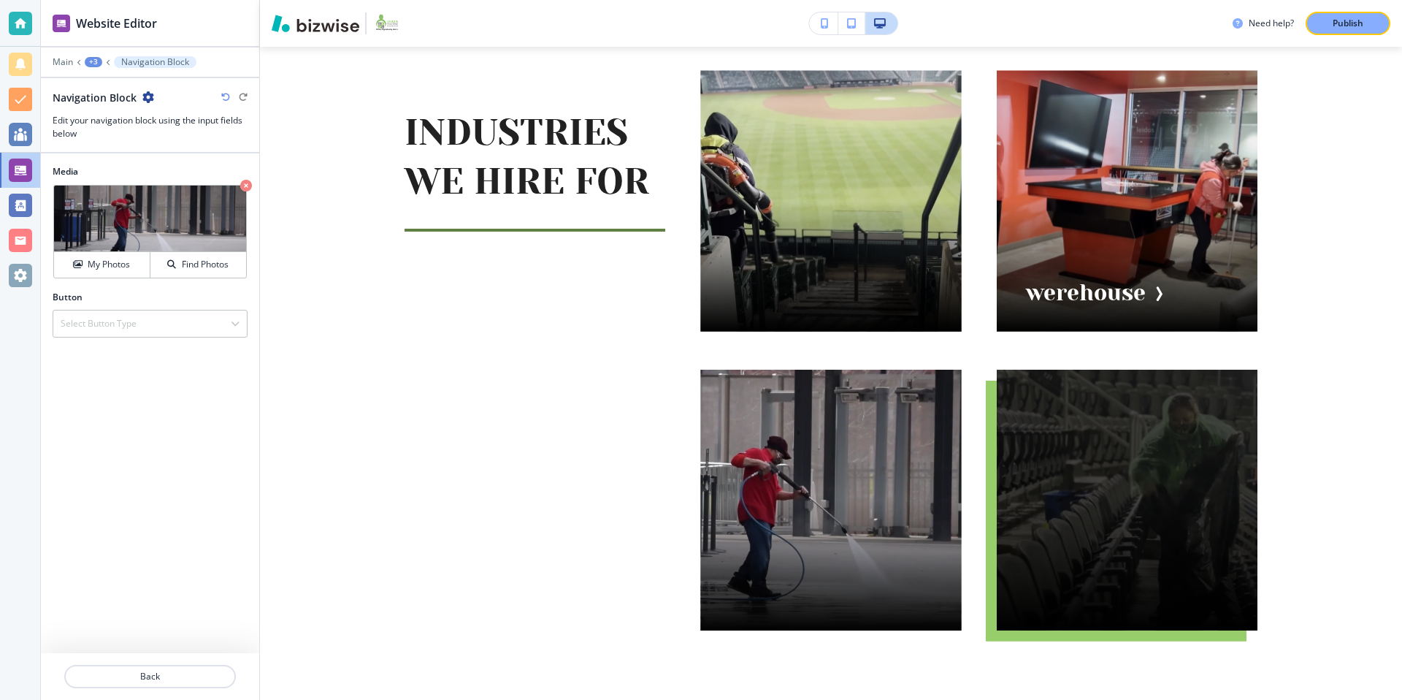
scroll to position [1560, 0]
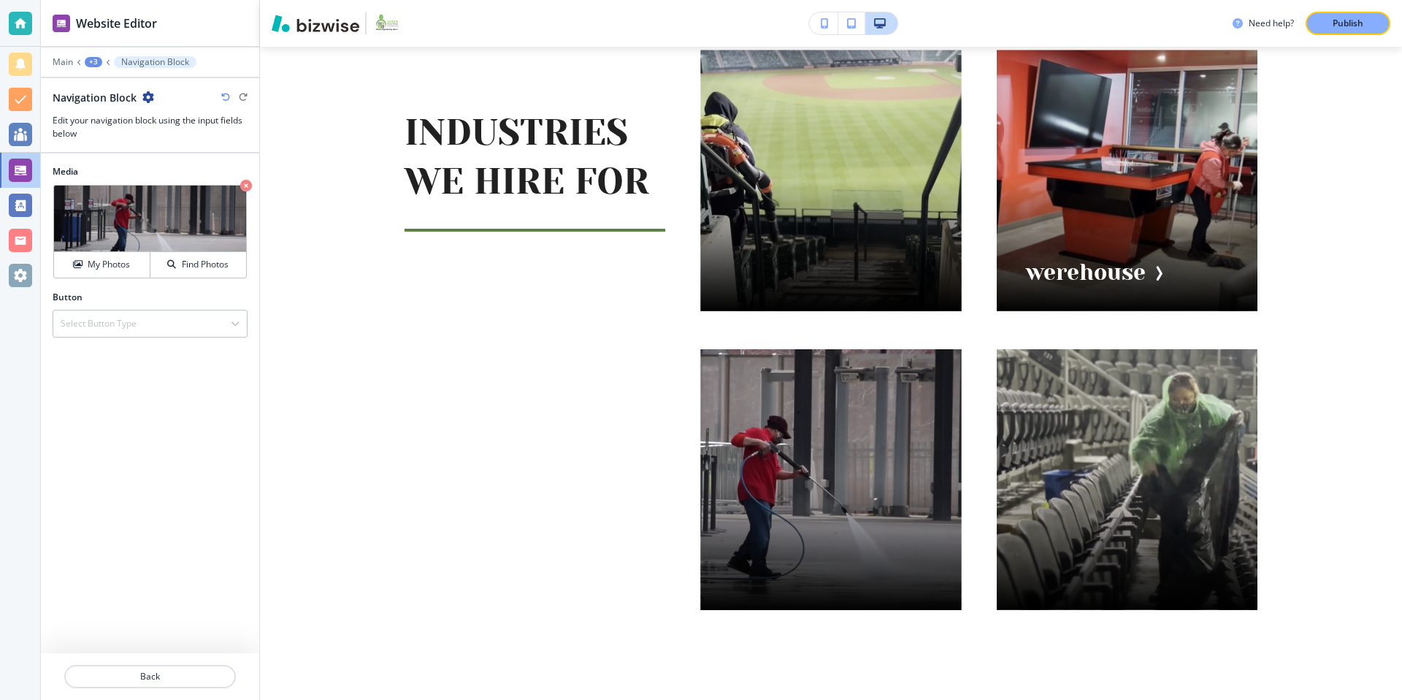
click at [131, 61] on p "Navigation Block" at bounding box center [155, 62] width 68 height 10
click at [94, 61] on div "+3" at bounding box center [94, 62] width 18 height 10
click at [130, 135] on p "INDUSTRIES WE HIRE FOR" at bounding box center [131, 137] width 74 height 13
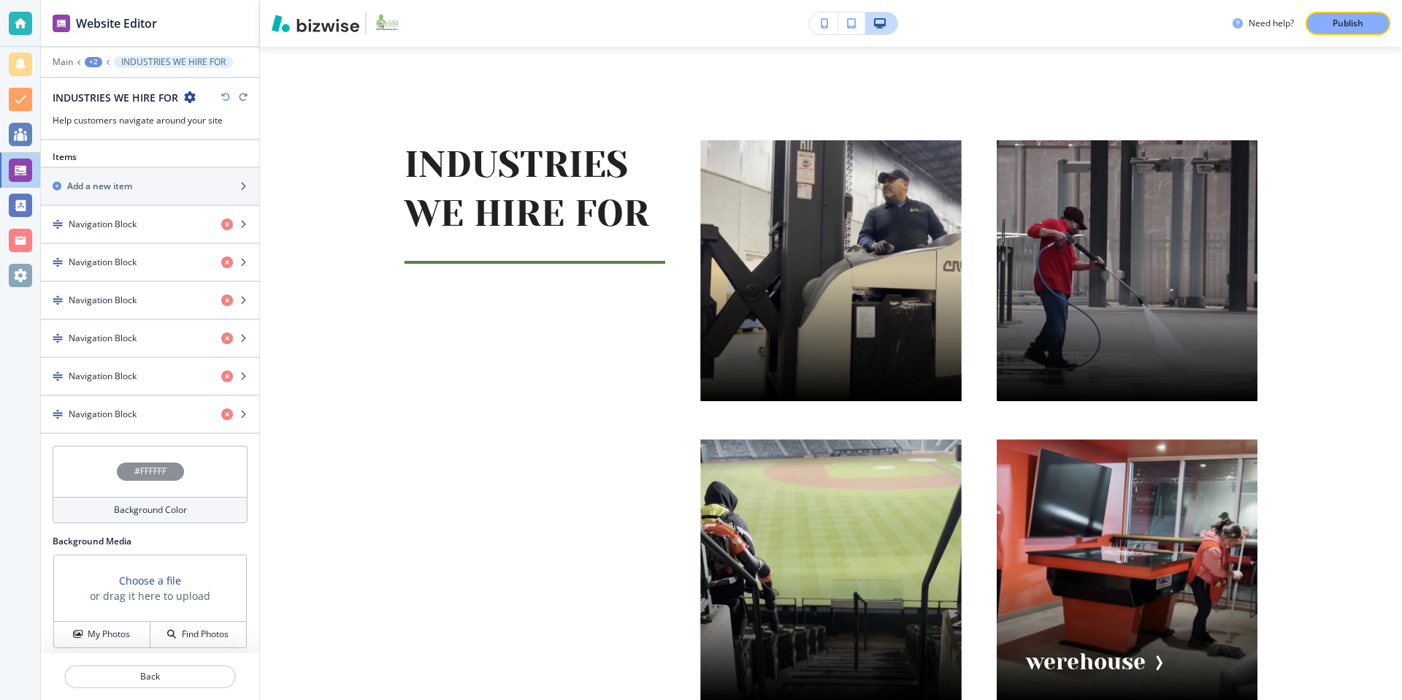
scroll to position [468, 0]
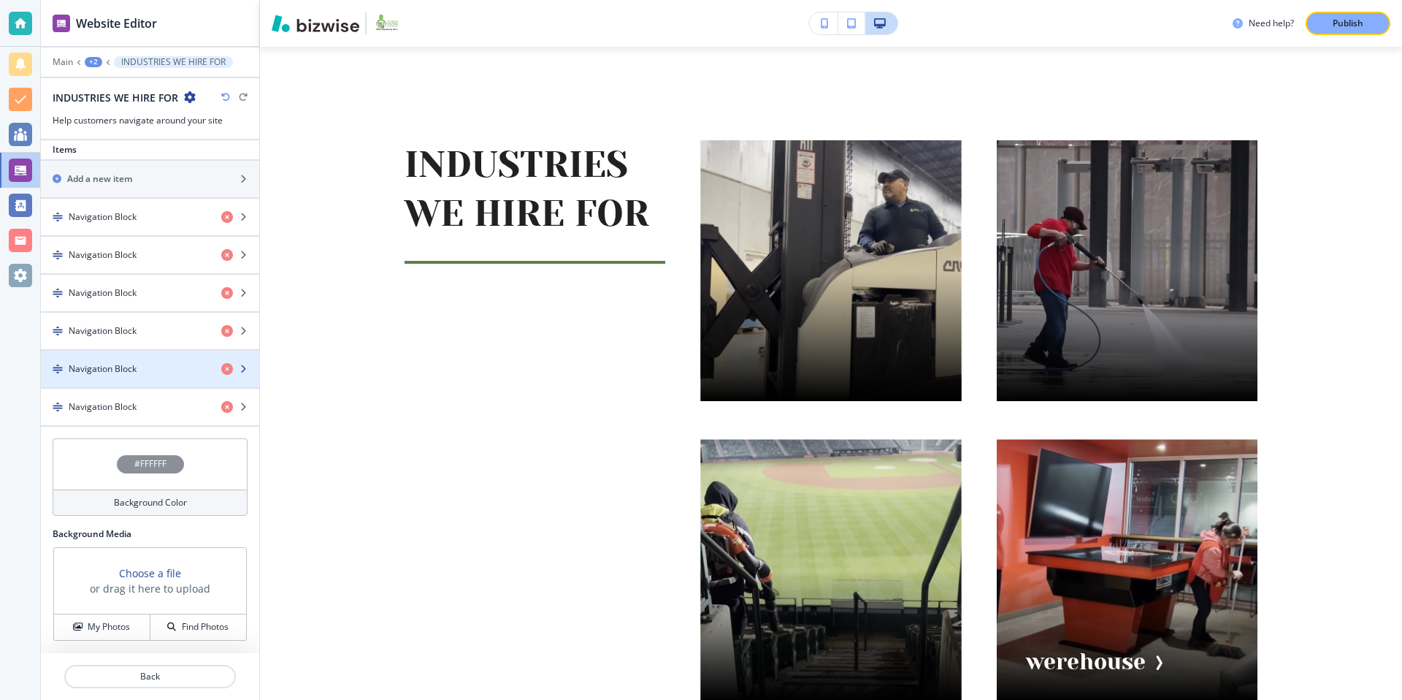
click at [154, 378] on div "button" at bounding box center [150, 381] width 218 height 12
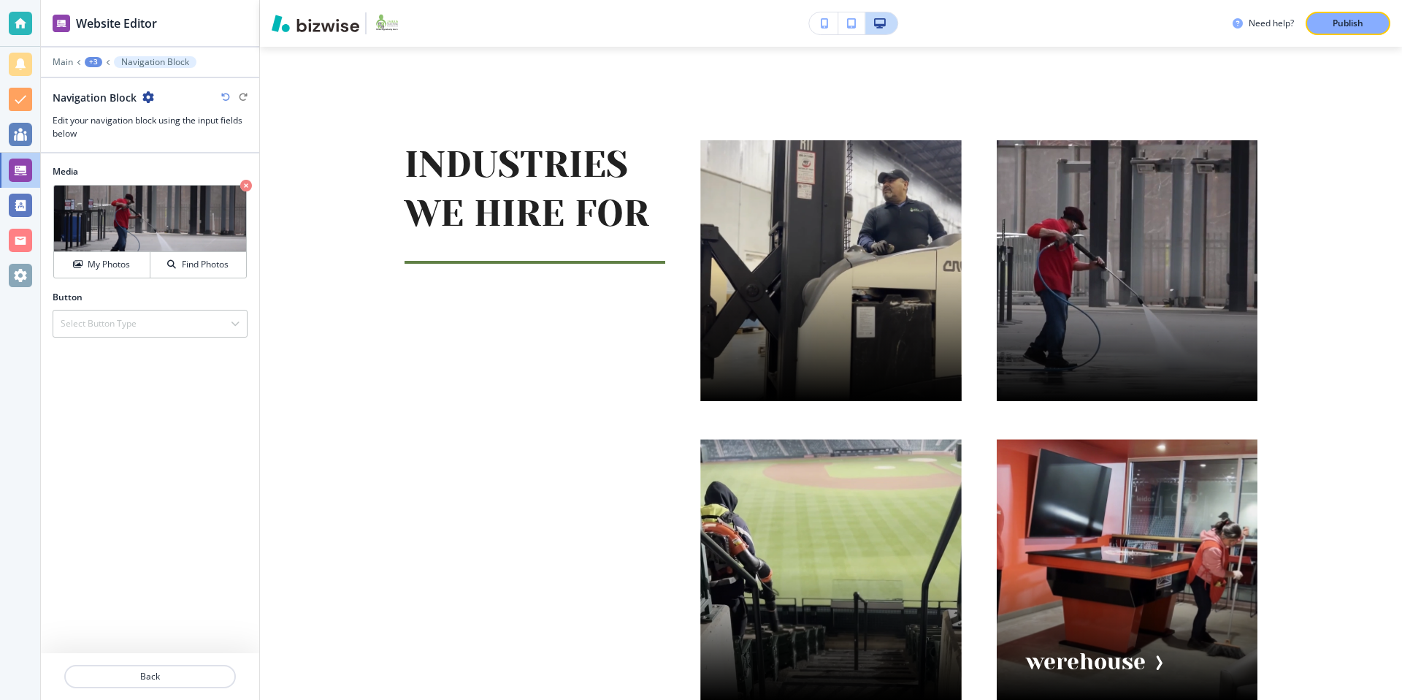
click at [95, 59] on div "+3" at bounding box center [94, 62] width 18 height 10
click at [136, 134] on p "INDUSTRIES WE HIRE FOR" at bounding box center [131, 137] width 74 height 13
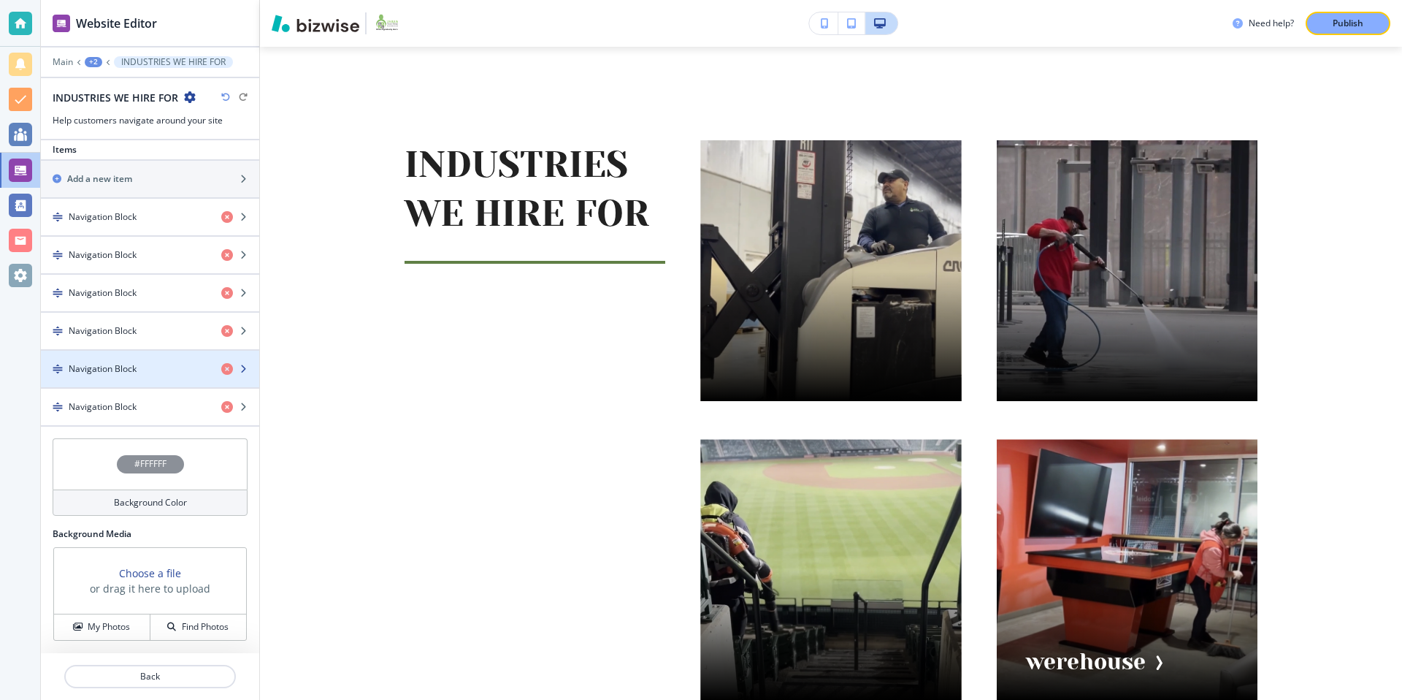
click at [147, 361] on div "button" at bounding box center [150, 356] width 218 height 12
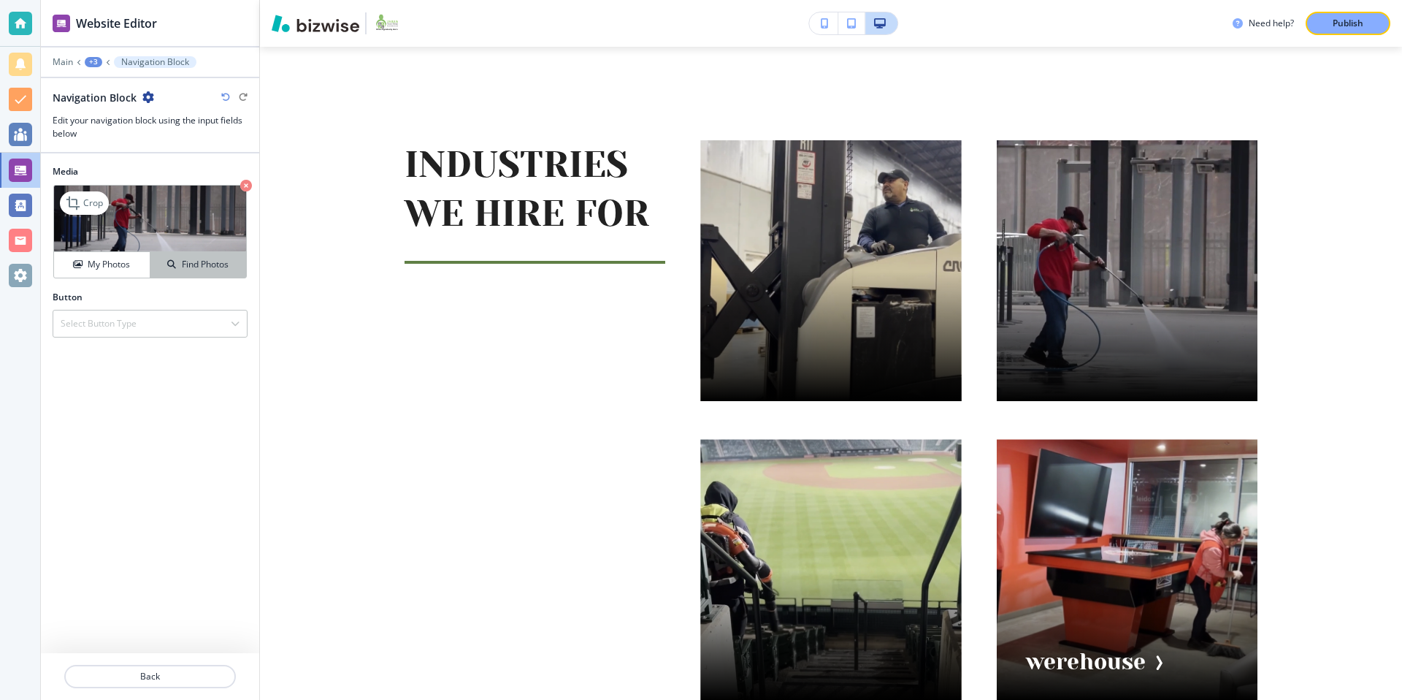
click at [194, 258] on h4 "Find Photos" at bounding box center [205, 264] width 47 height 13
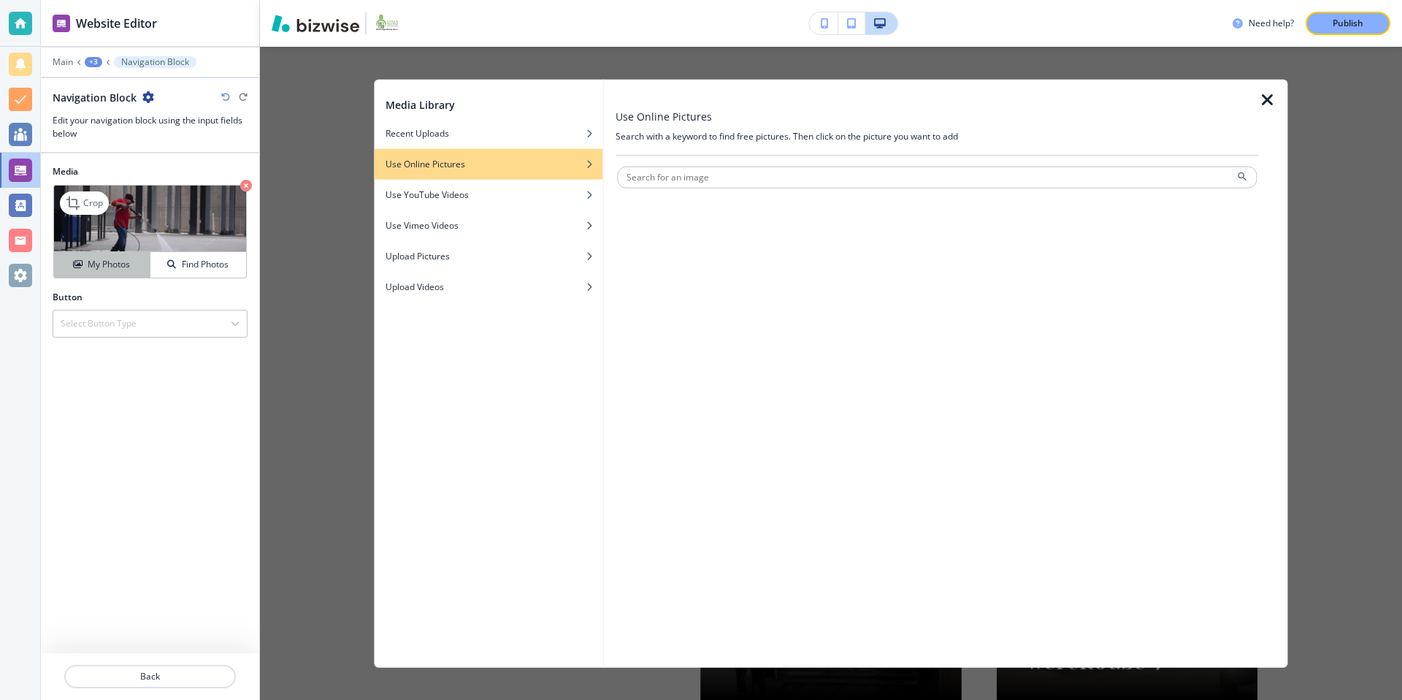
click at [97, 267] on h4 "My Photos" at bounding box center [109, 264] width 42 height 13
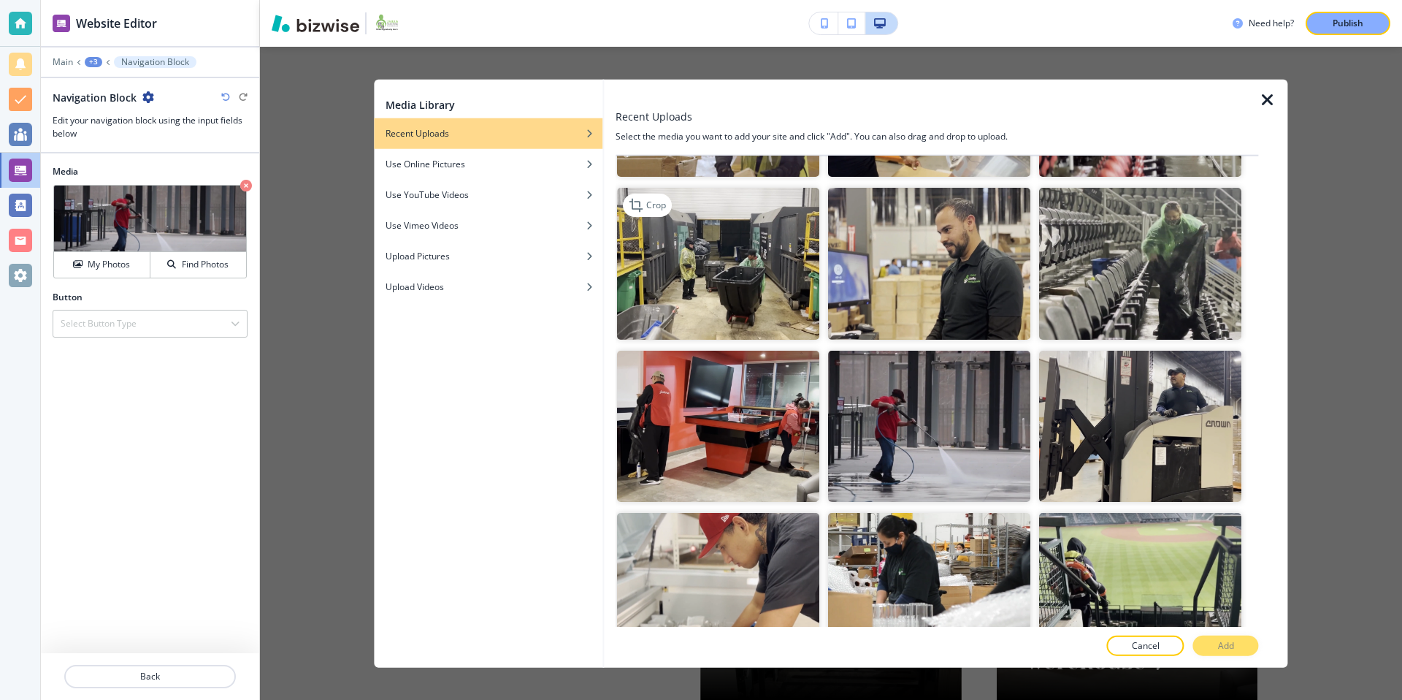
scroll to position [1923, 0]
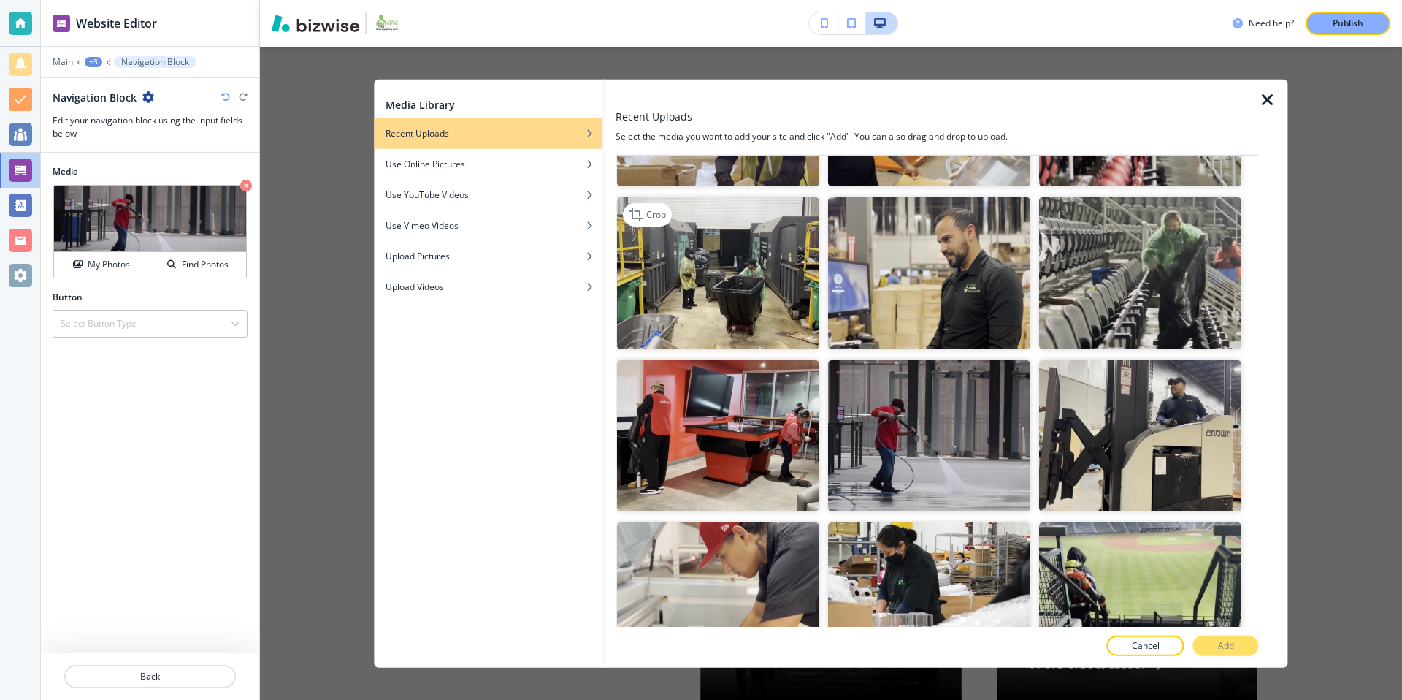
click at [757, 289] on img "button" at bounding box center [718, 272] width 202 height 152
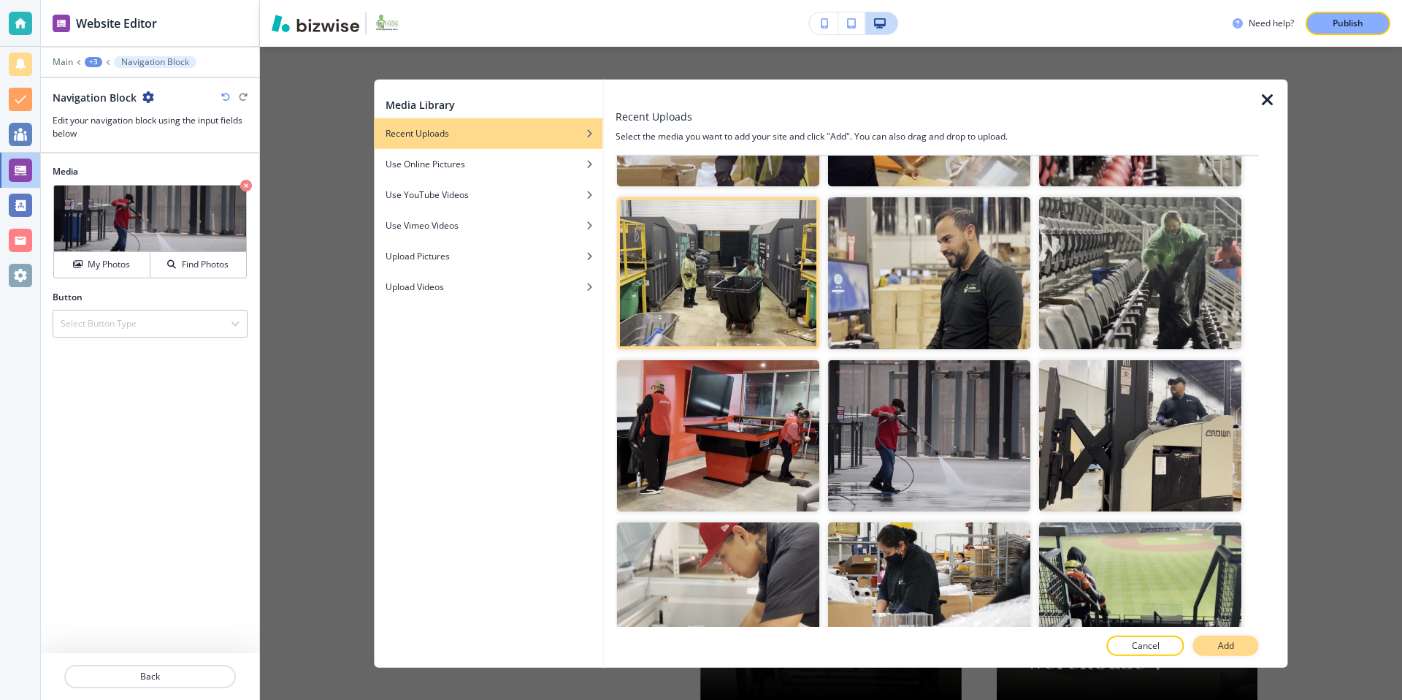
click at [1229, 635] on button "Add" at bounding box center [1226, 645] width 66 height 20
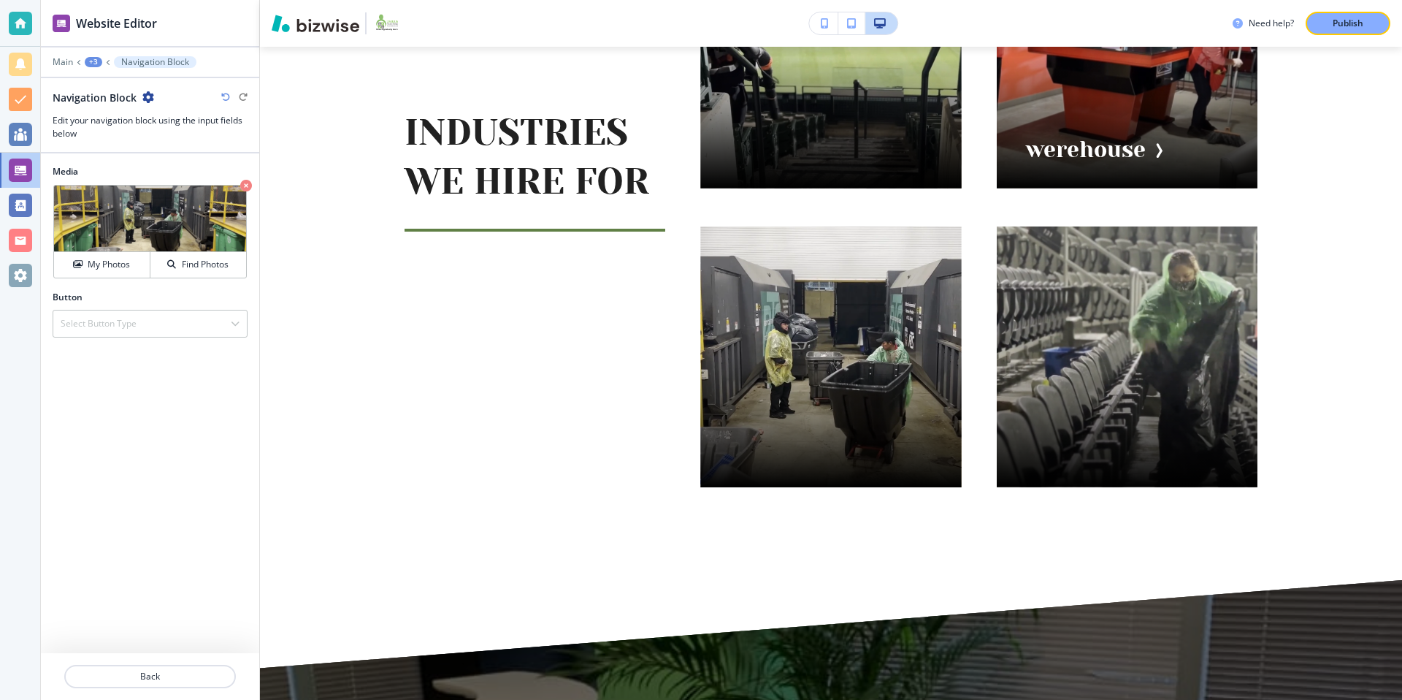
scroll to position [1699, 0]
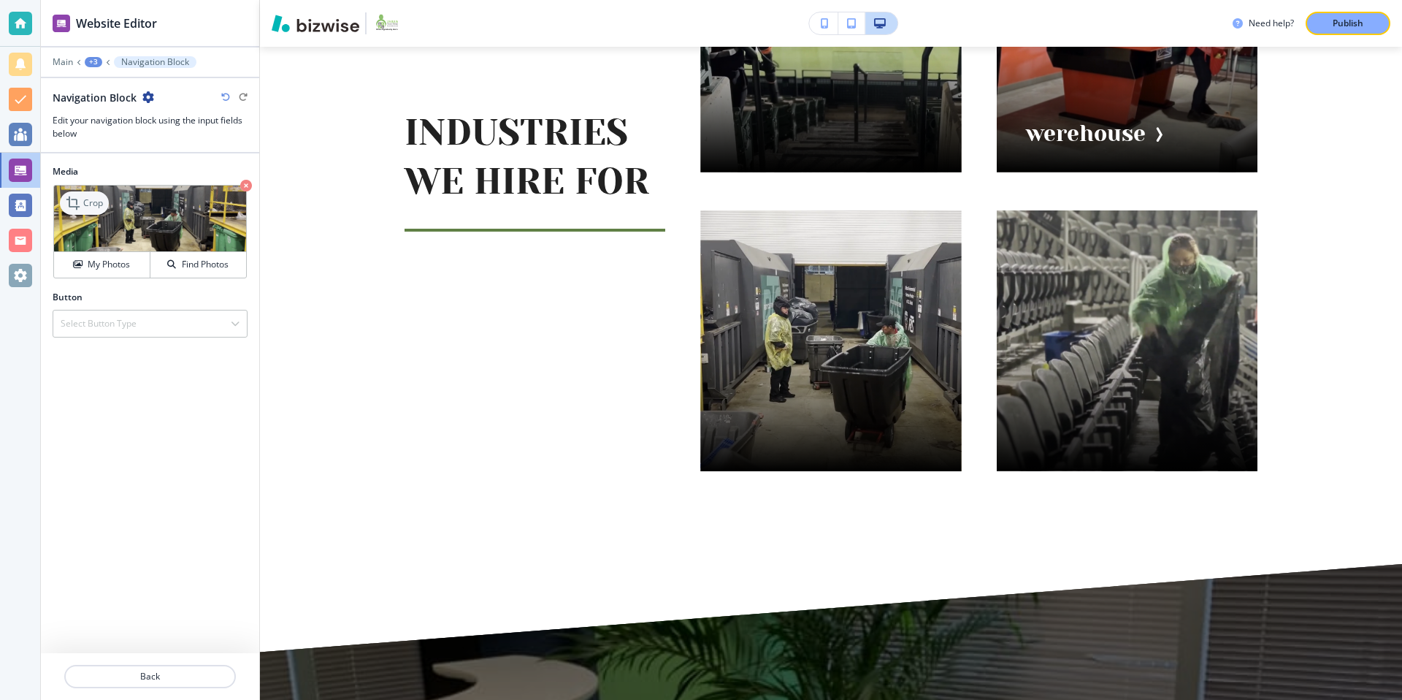
click at [105, 207] on div "Crop" at bounding box center [84, 202] width 49 height 23
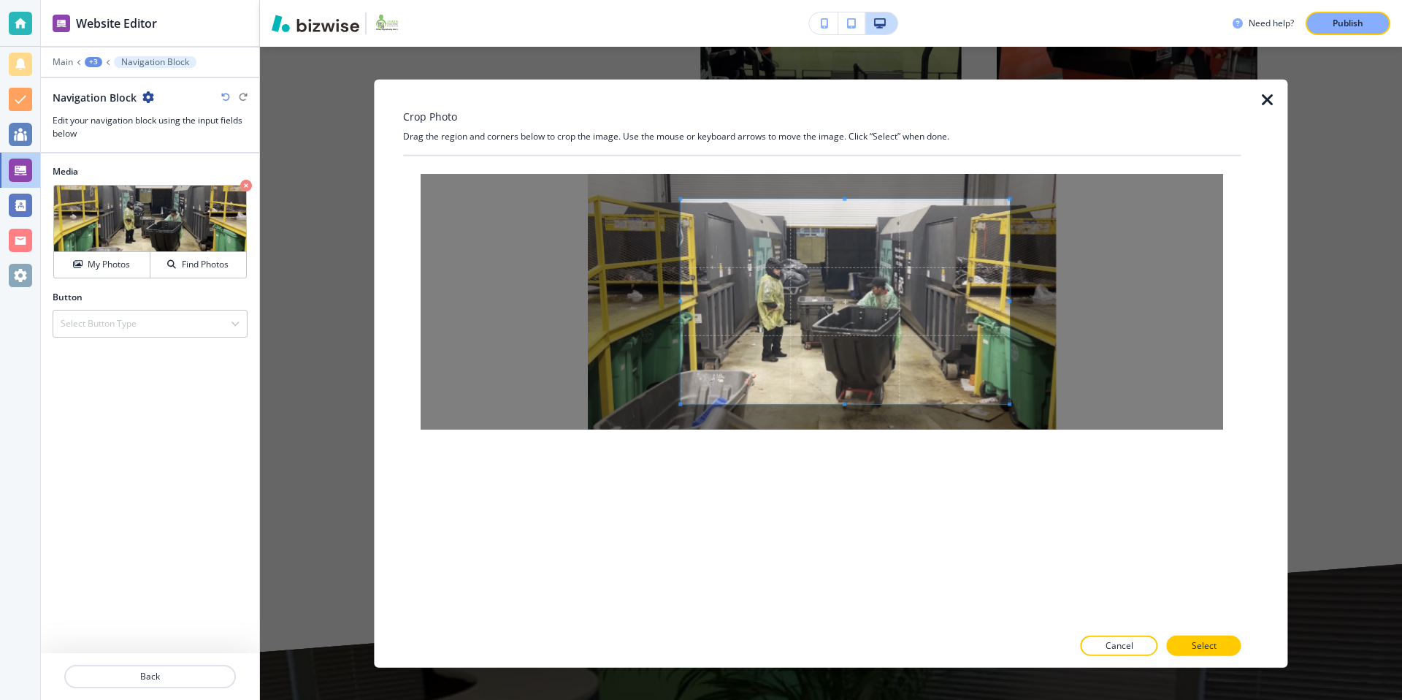
click at [680, 299] on span at bounding box center [680, 301] width 4 height 4
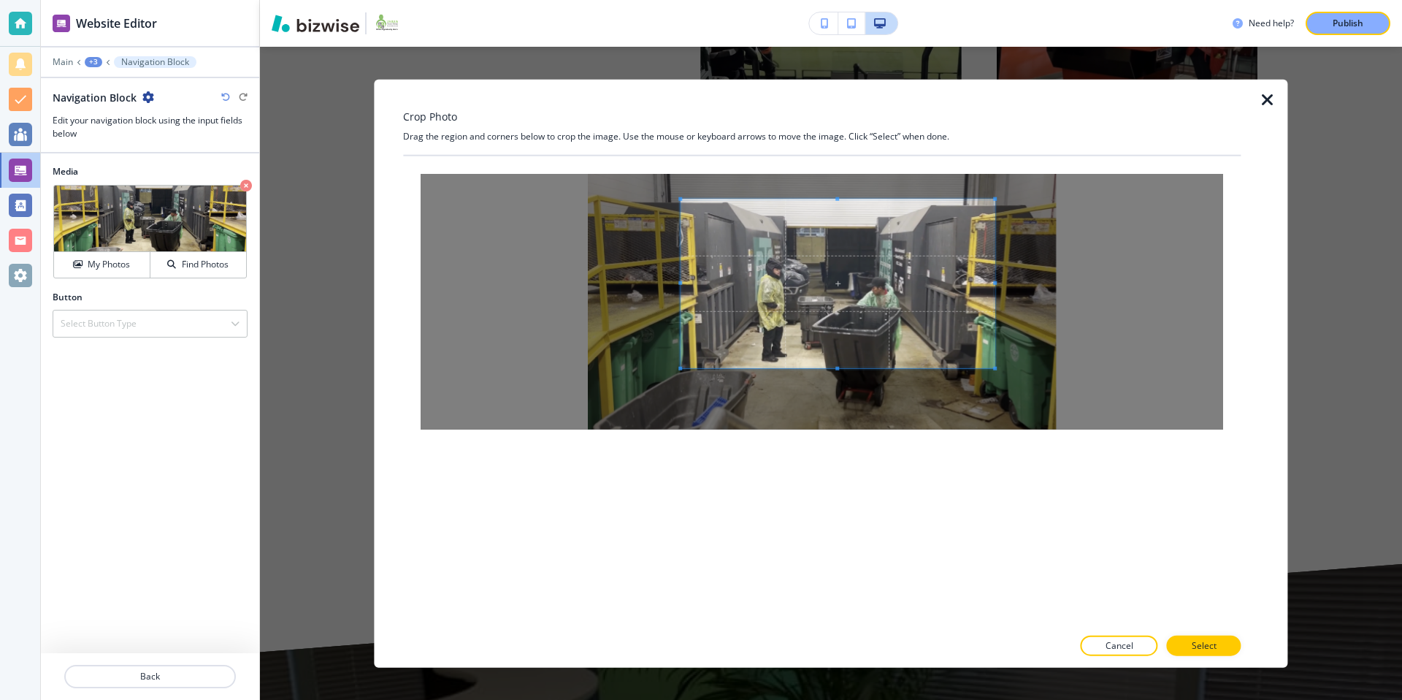
click at [995, 367] on span at bounding box center [995, 368] width 4 height 4
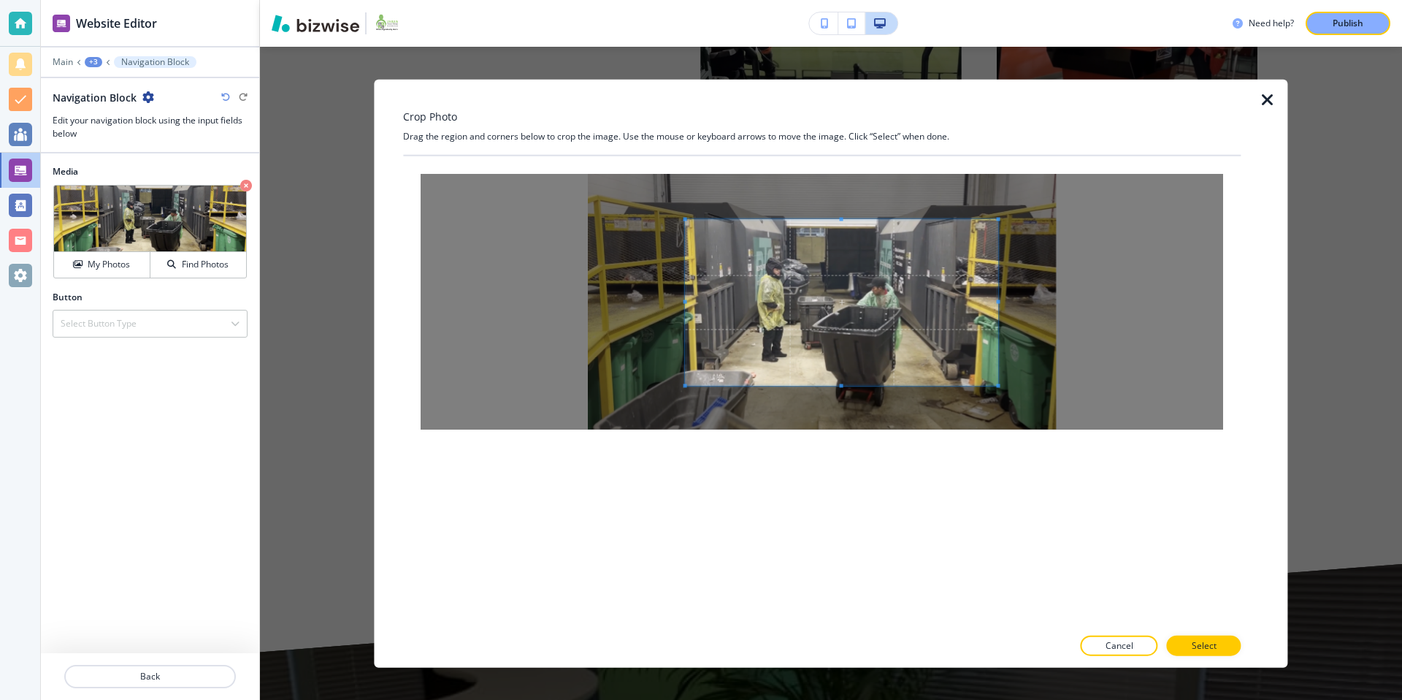
click at [919, 335] on span at bounding box center [842, 302] width 313 height 166
click at [1208, 638] on p "Select" at bounding box center [1204, 644] width 25 height 13
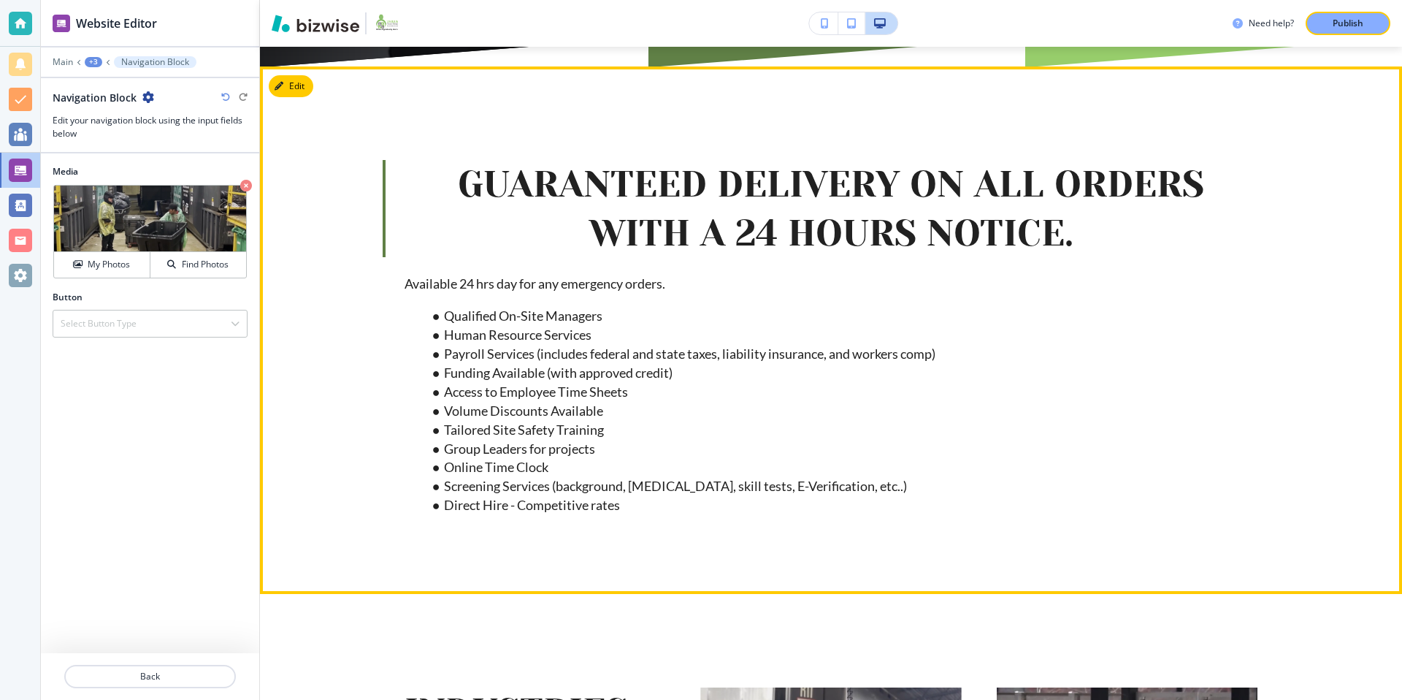
scroll to position [678, 0]
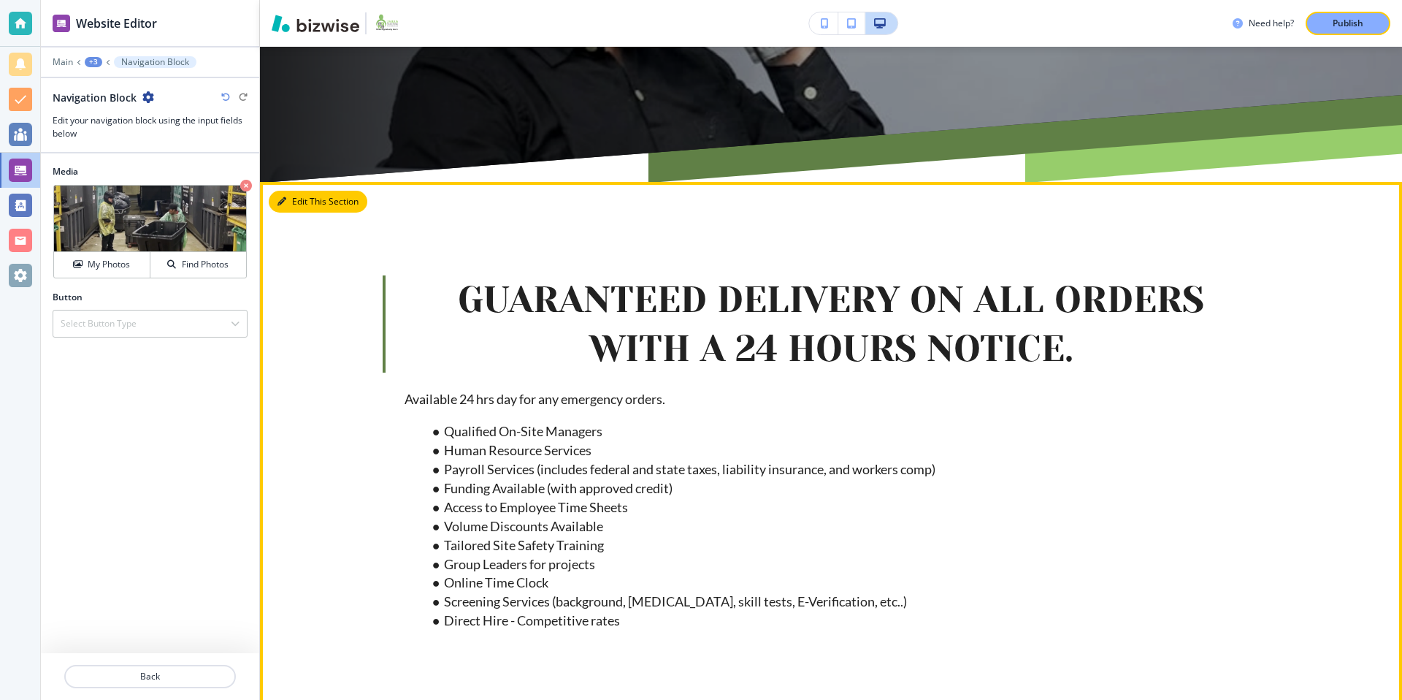
click at [283, 208] on button "Edit This Section" at bounding box center [318, 202] width 99 height 22
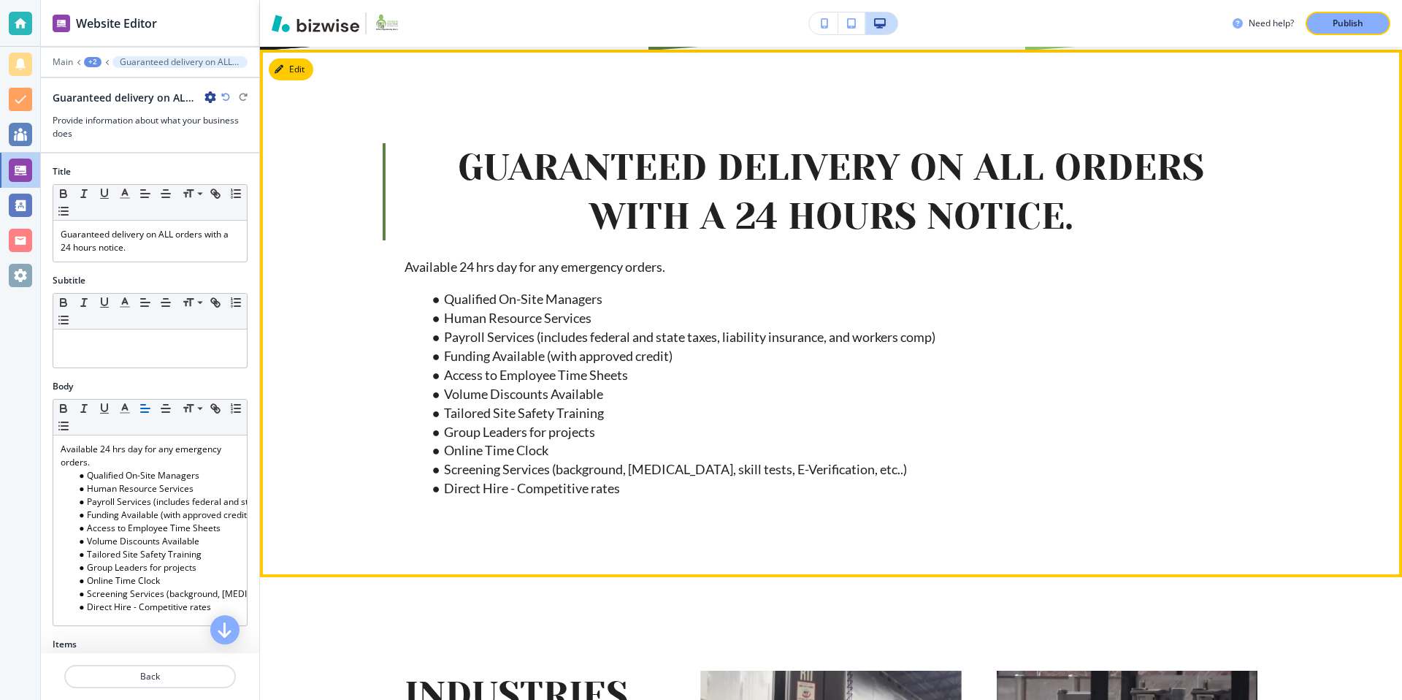
scroll to position [644, 0]
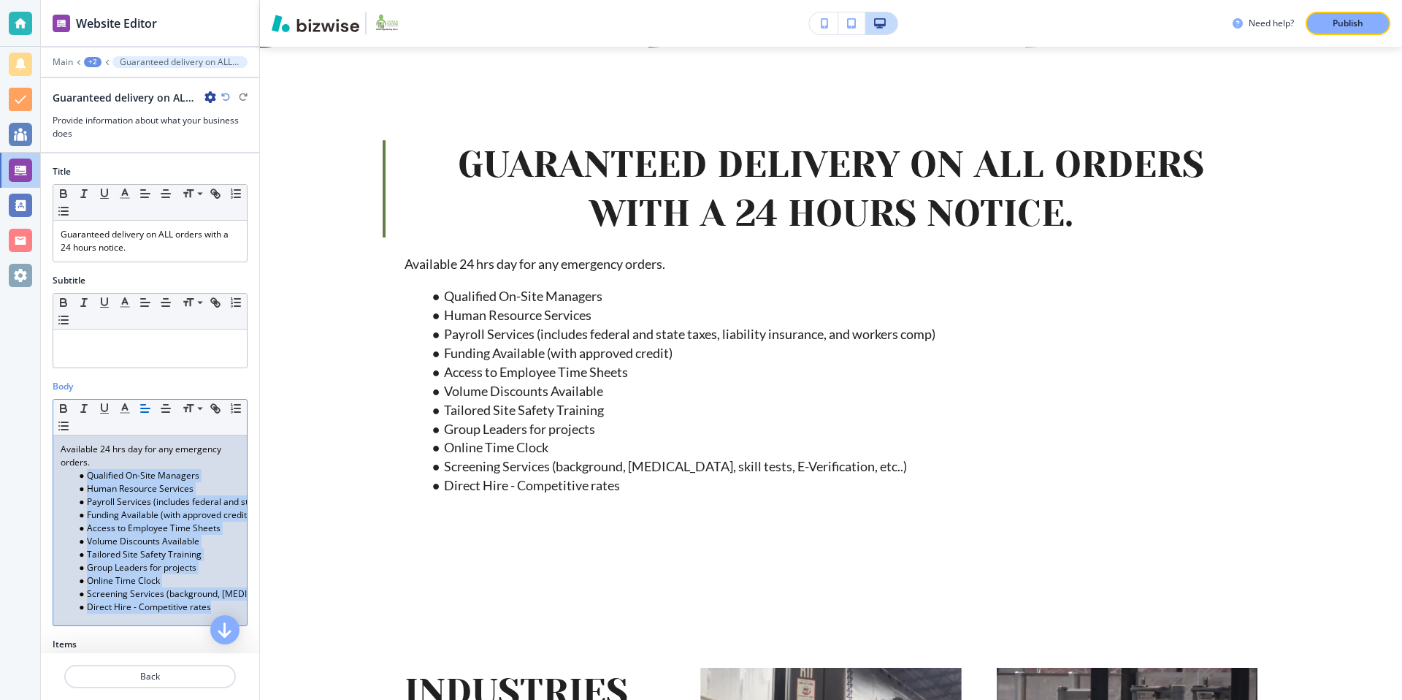
drag, startPoint x: 77, startPoint y: 476, endPoint x: 221, endPoint y: 610, distance: 196.3
click at [221, 611] on ul "Qualified On-Site Managers Human Resource Services Payroll Services (includes f…" at bounding box center [150, 541] width 179 height 145
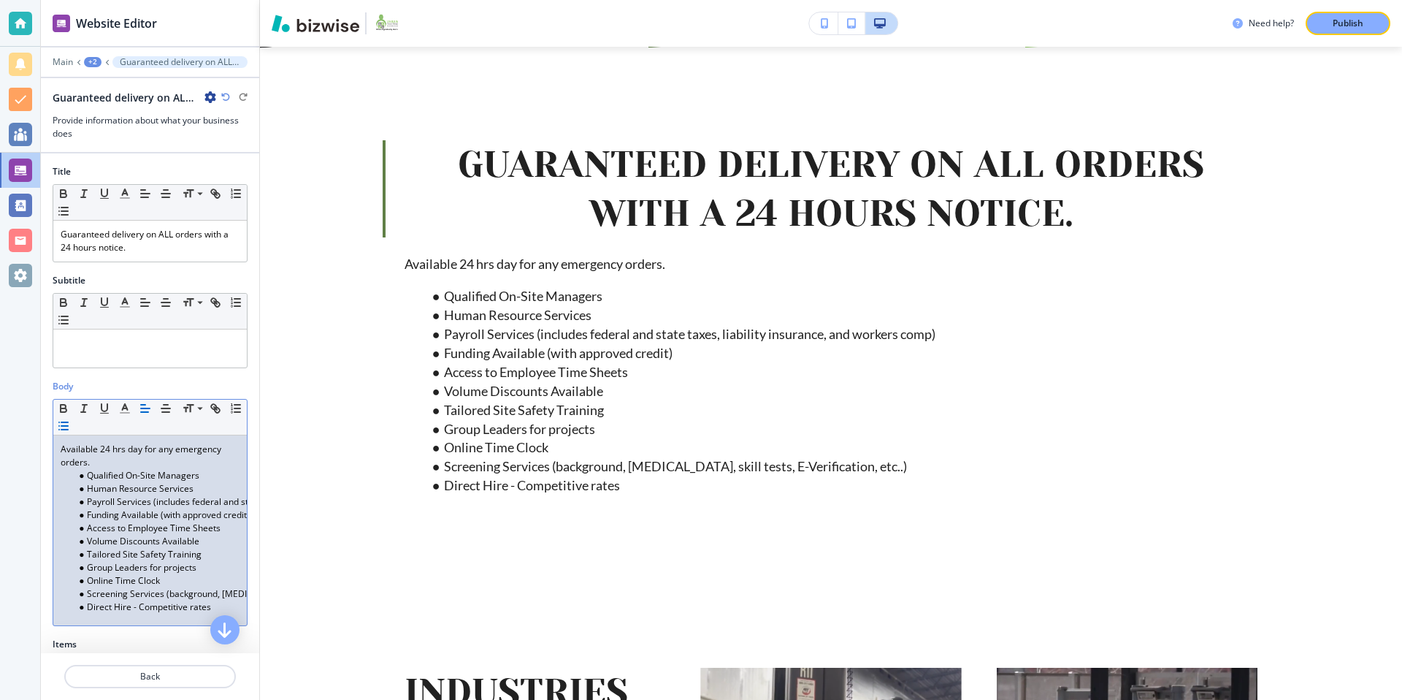
click at [222, 608] on li "Direct Hire - Competitive rates" at bounding box center [157, 606] width 166 height 13
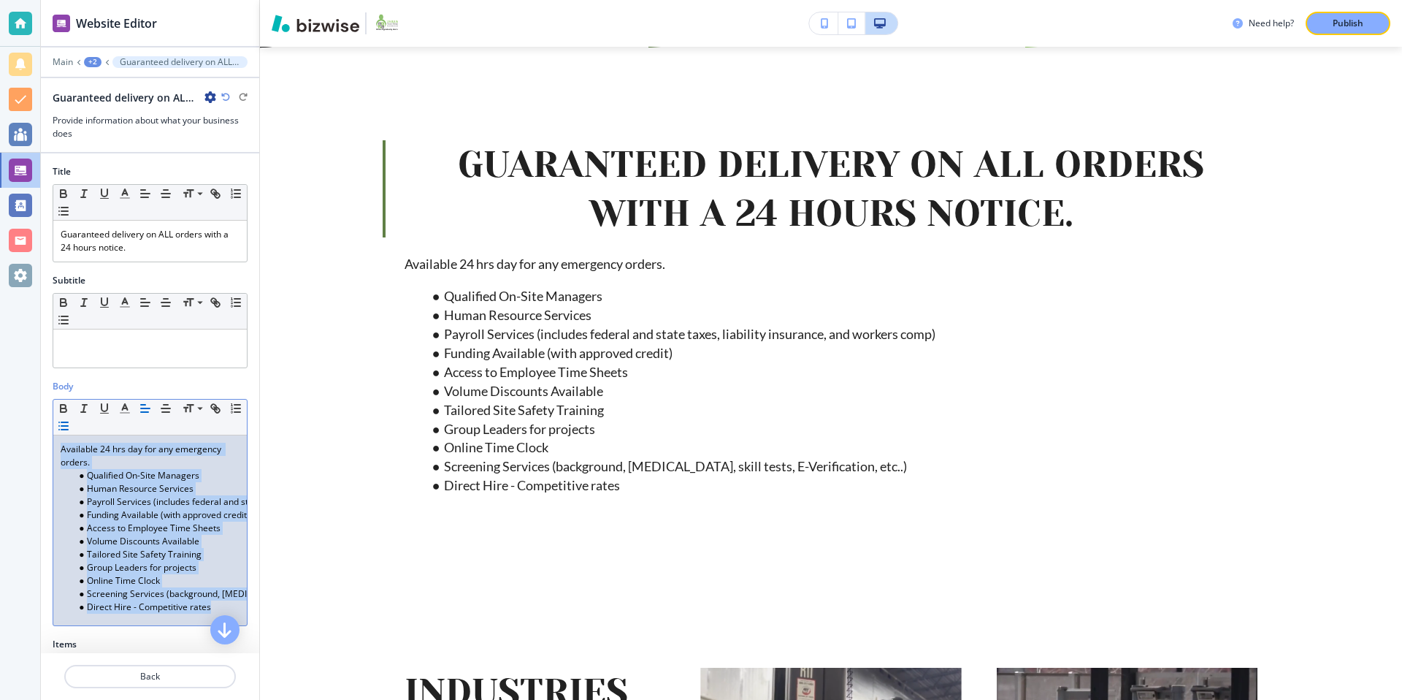
drag, startPoint x: 222, startPoint y: 608, endPoint x: 37, endPoint y: 432, distance: 255.2
click at [37, 432] on div "Website Editor Main +2 Guaranteed delivery on ALL orders with a 24 hours notice…" at bounding box center [701, 350] width 1402 height 700
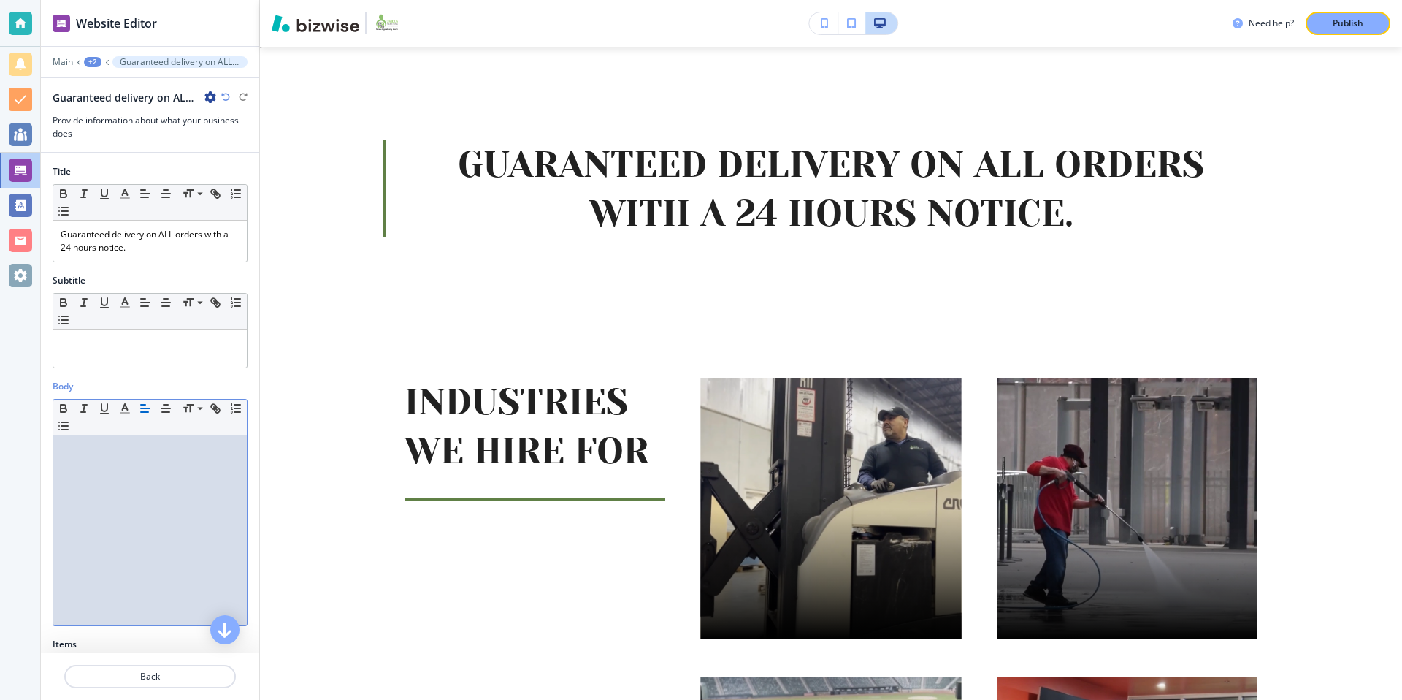
click at [132, 449] on p at bounding box center [150, 448] width 179 height 13
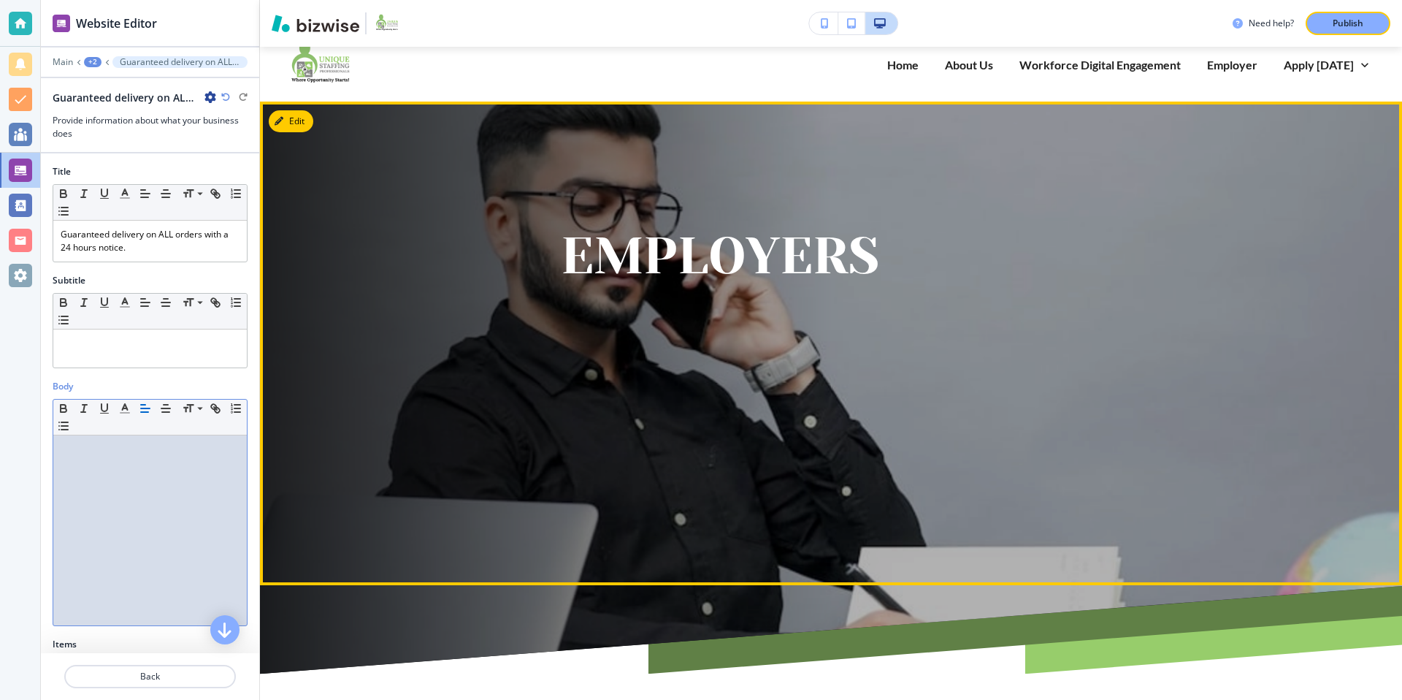
scroll to position [0, 0]
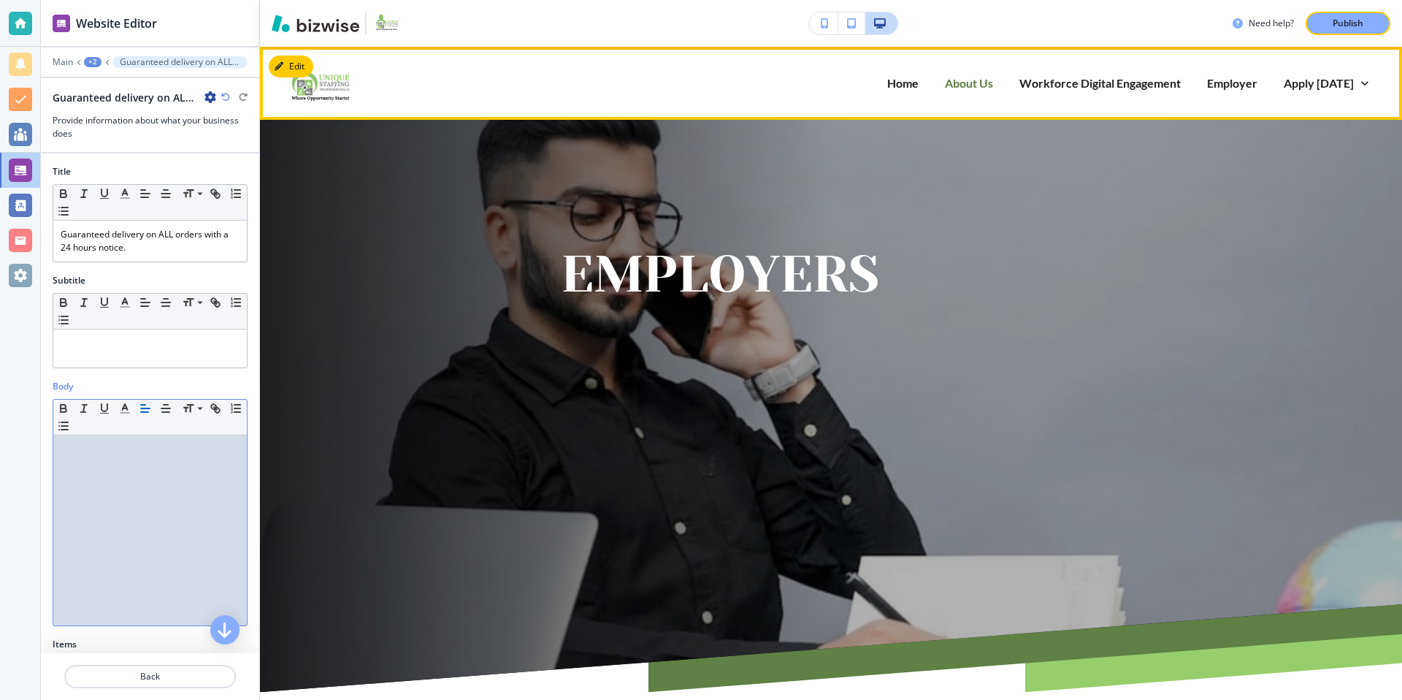
click at [964, 83] on p "About Us" at bounding box center [969, 82] width 48 height 17
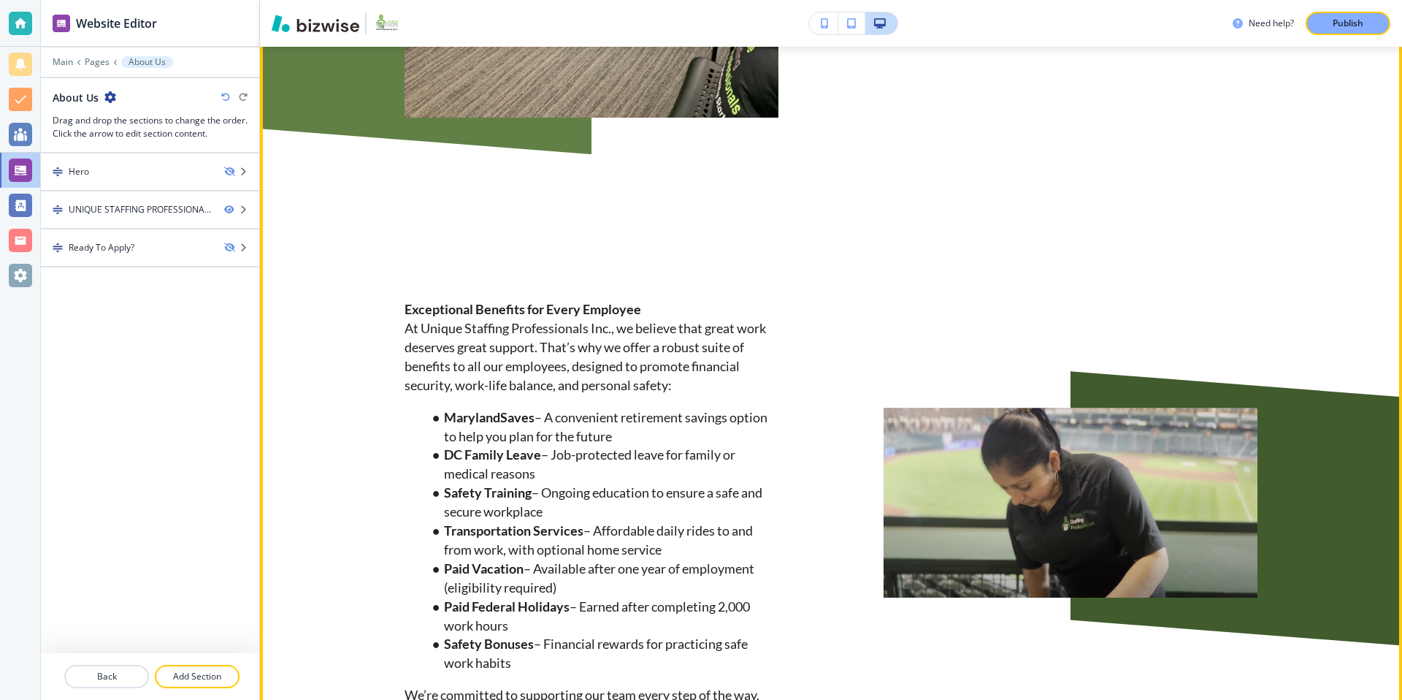
scroll to position [814, 0]
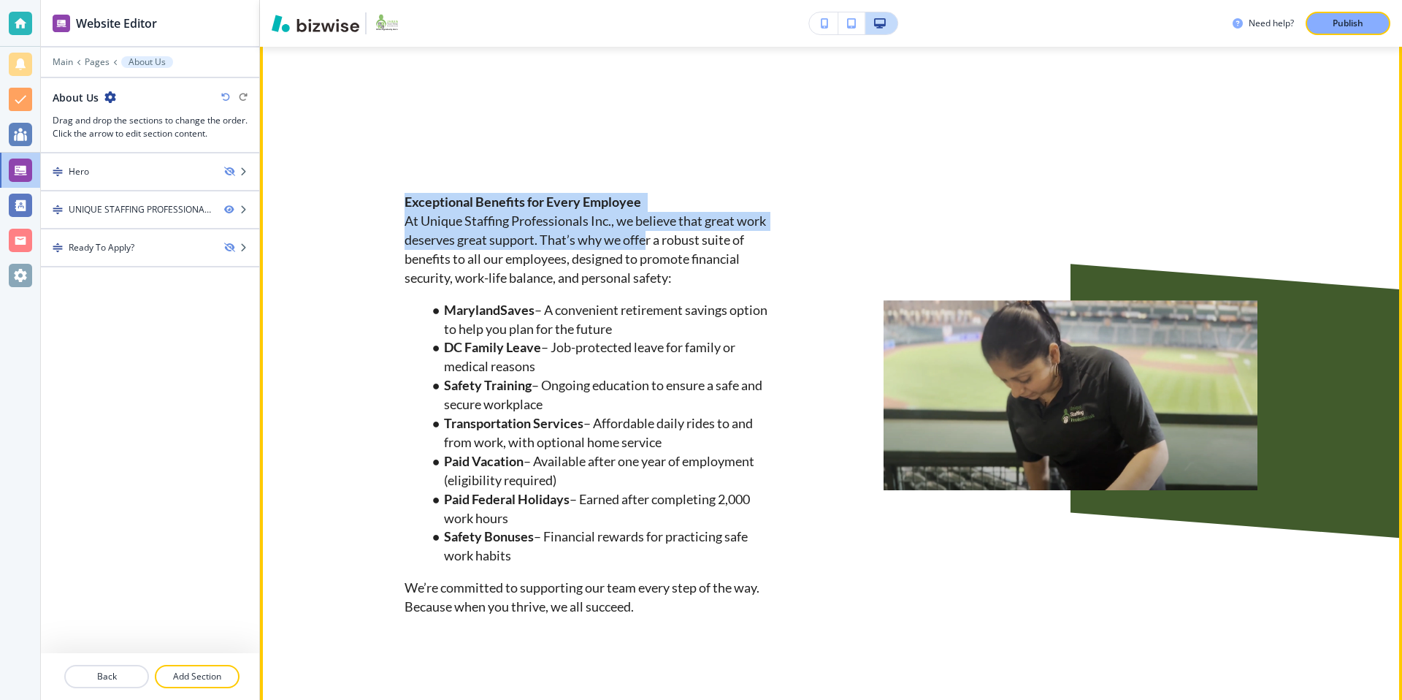
drag, startPoint x: 402, startPoint y: 203, endPoint x: 651, endPoint y: 245, distance: 252.4
click at [651, 245] on div "Exceptional Benefits for Every Employee At Unique Staffing Professionals Inc., …" at bounding box center [538, 360] width 479 height 513
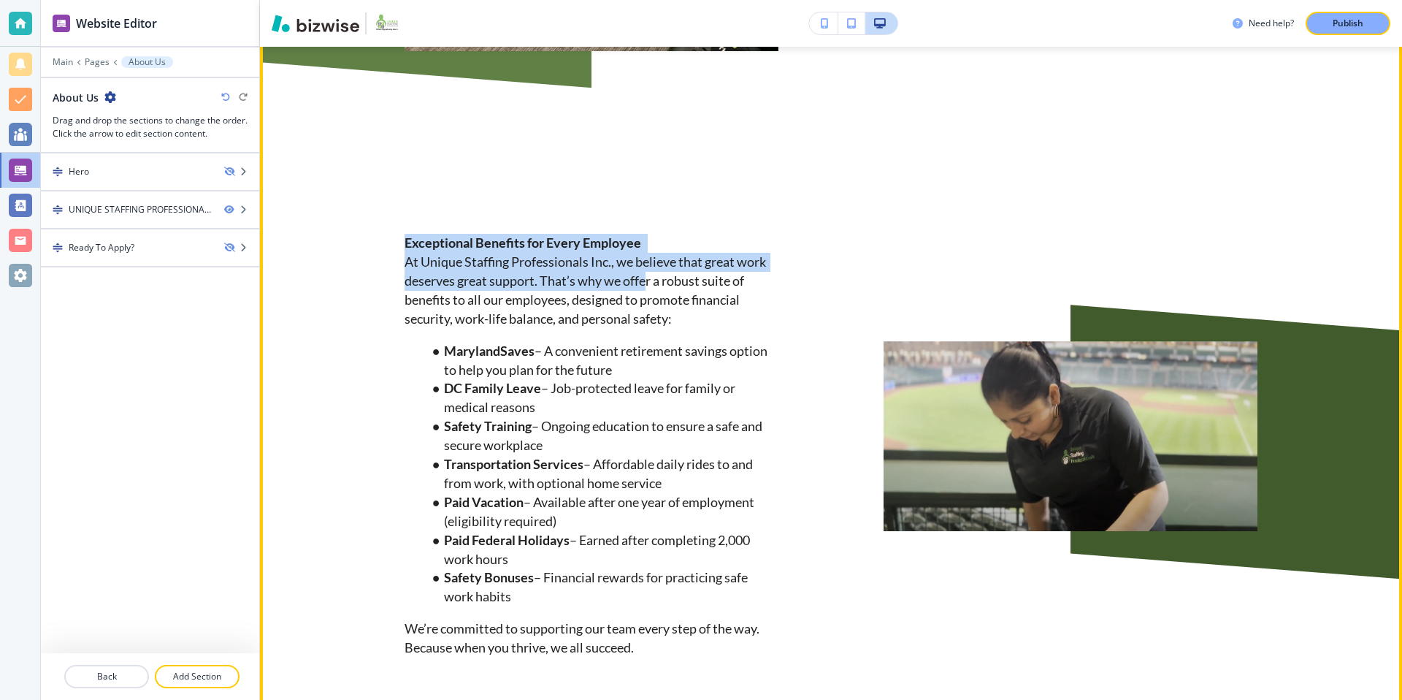
scroll to position [778, 0]
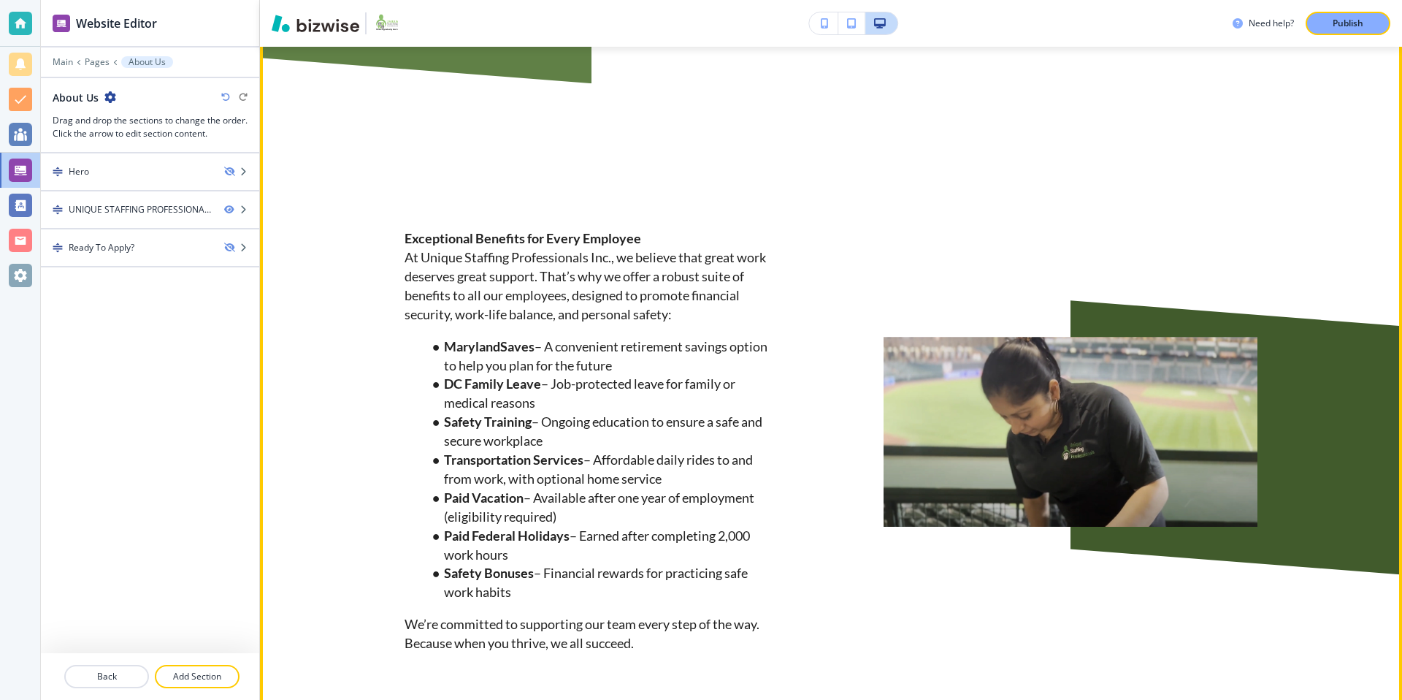
click at [424, 339] on li "MarylandSaves – A convenient retirement savings option to help you plan for the…" at bounding box center [601, 356] width 354 height 38
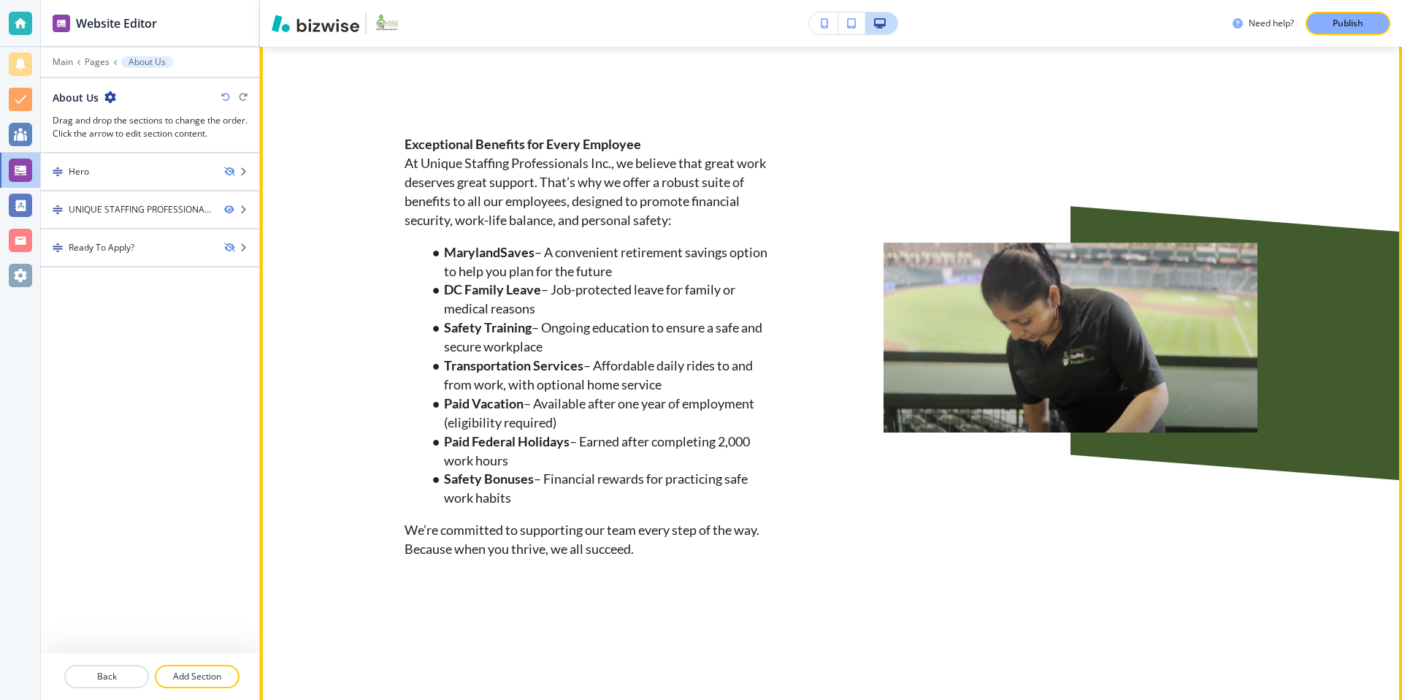
scroll to position [884, 0]
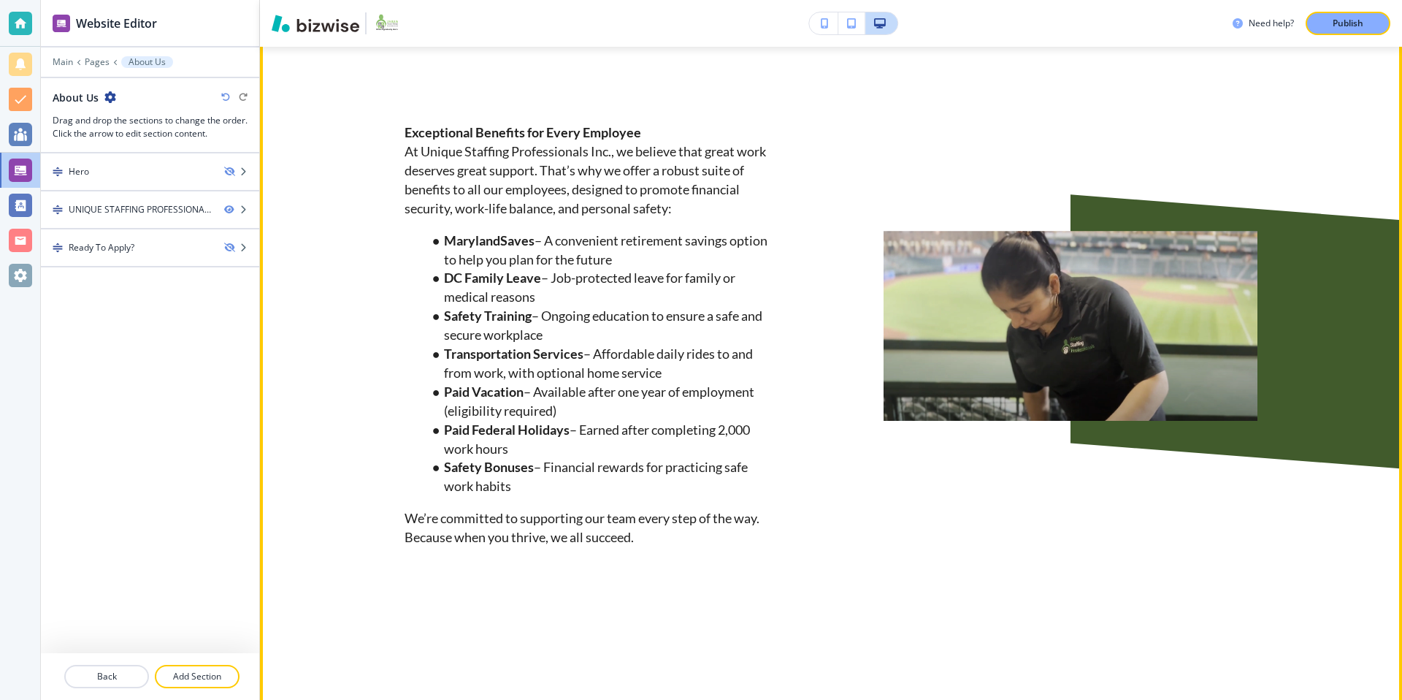
click at [566, 490] on li "Safety Bonuses – Financial rewards for practicing safe work habits" at bounding box center [601, 477] width 354 height 38
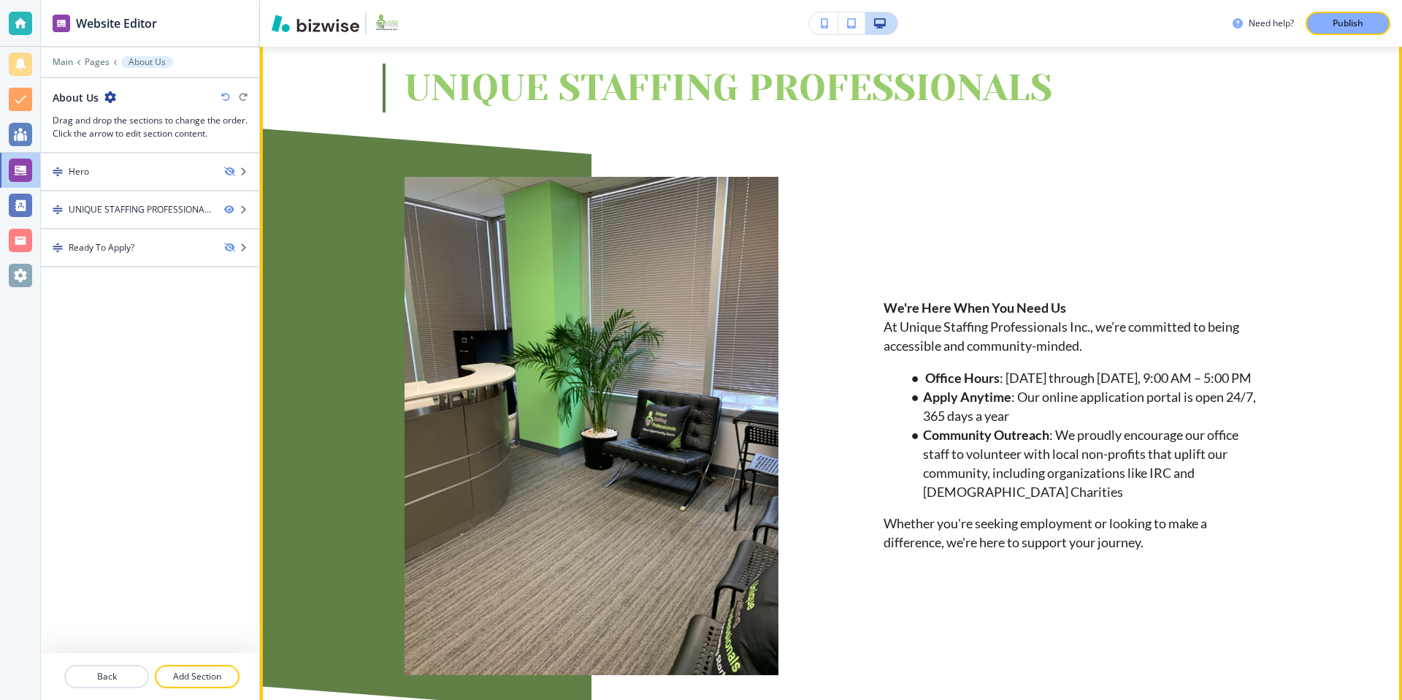
scroll to position [0, 0]
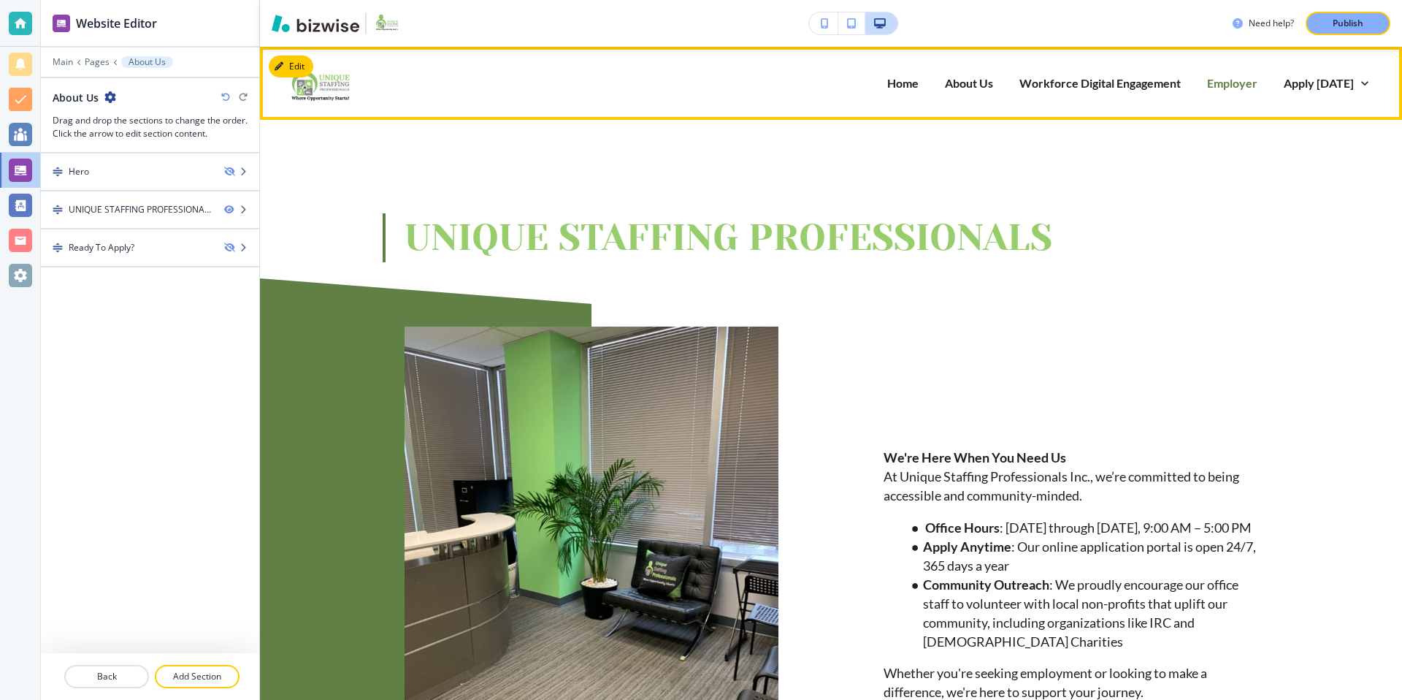
click at [1235, 89] on p "Employer" at bounding box center [1232, 82] width 50 height 17
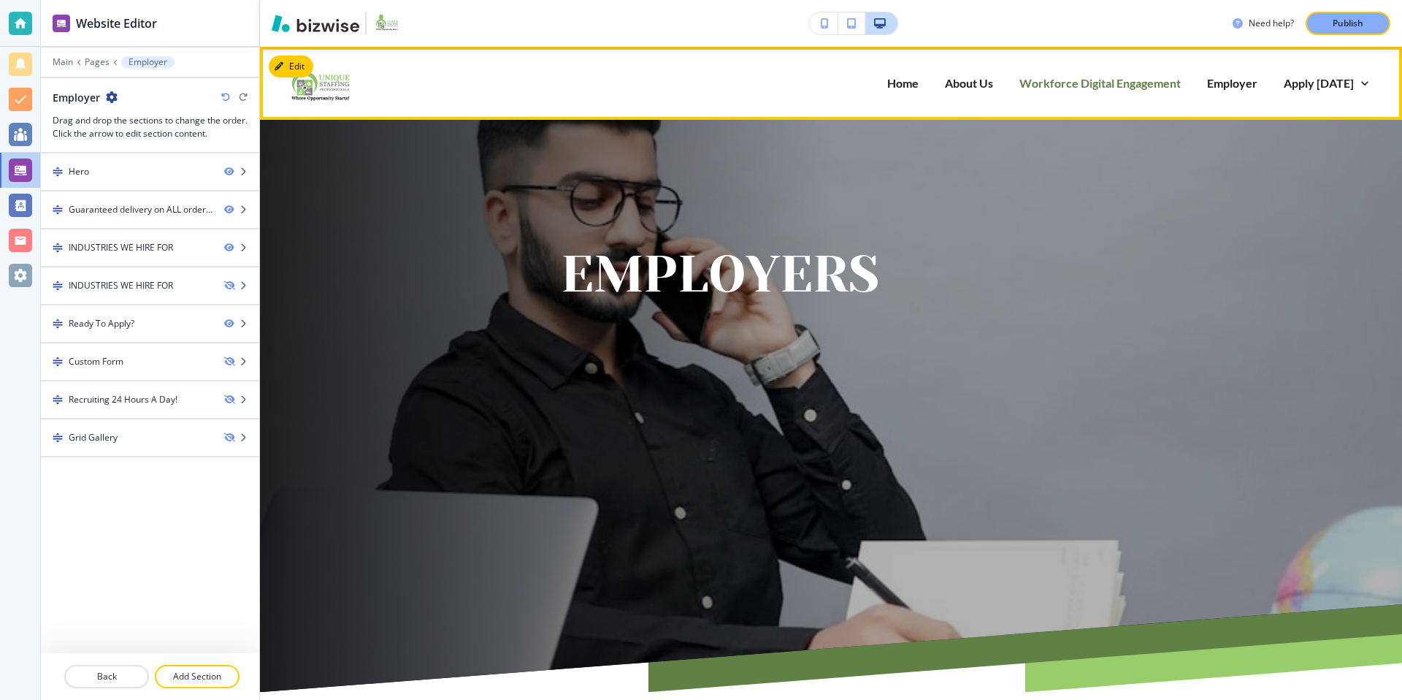
click at [1132, 83] on p "Workforce Digital Engagement" at bounding box center [1099, 82] width 161 height 17
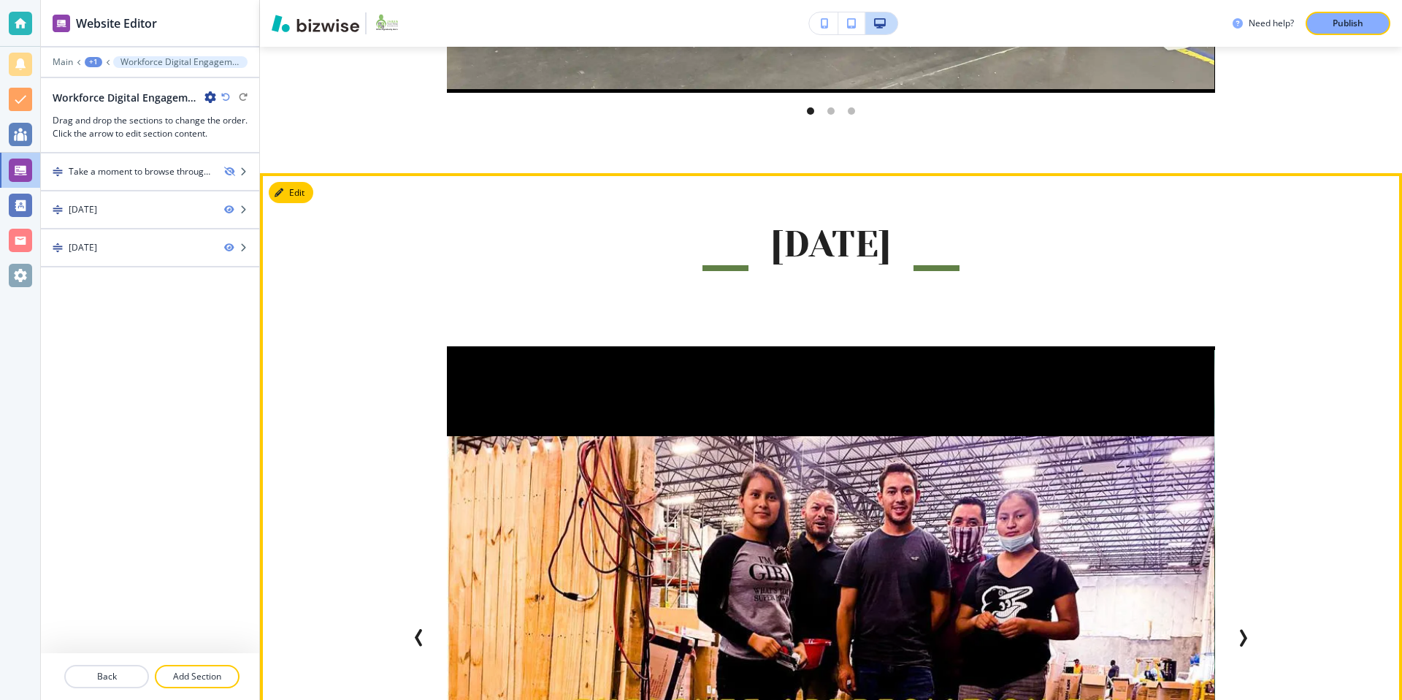
scroll to position [782, 0]
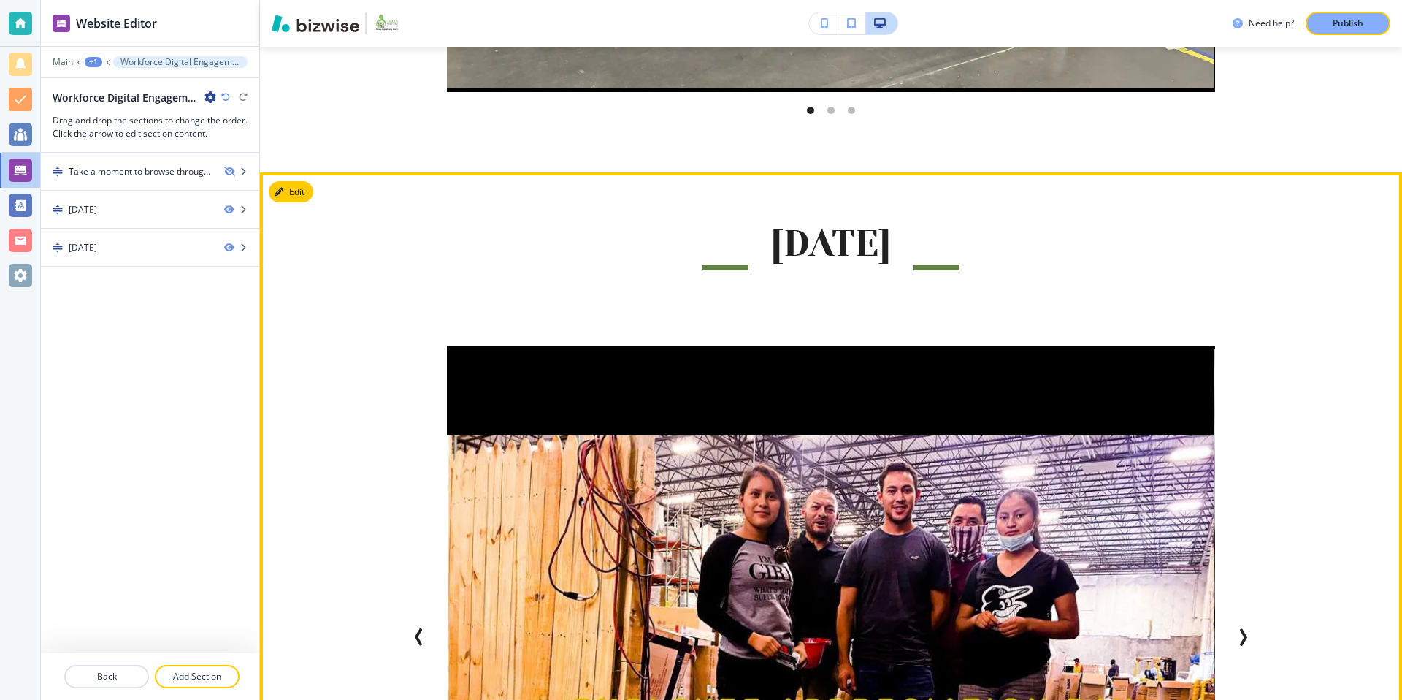
drag, startPoint x: 508, startPoint y: 241, endPoint x: 1191, endPoint y: 241, distance: 682.7
click at [1191, 241] on div "[DATE]" at bounding box center [831, 267] width 853 height 97
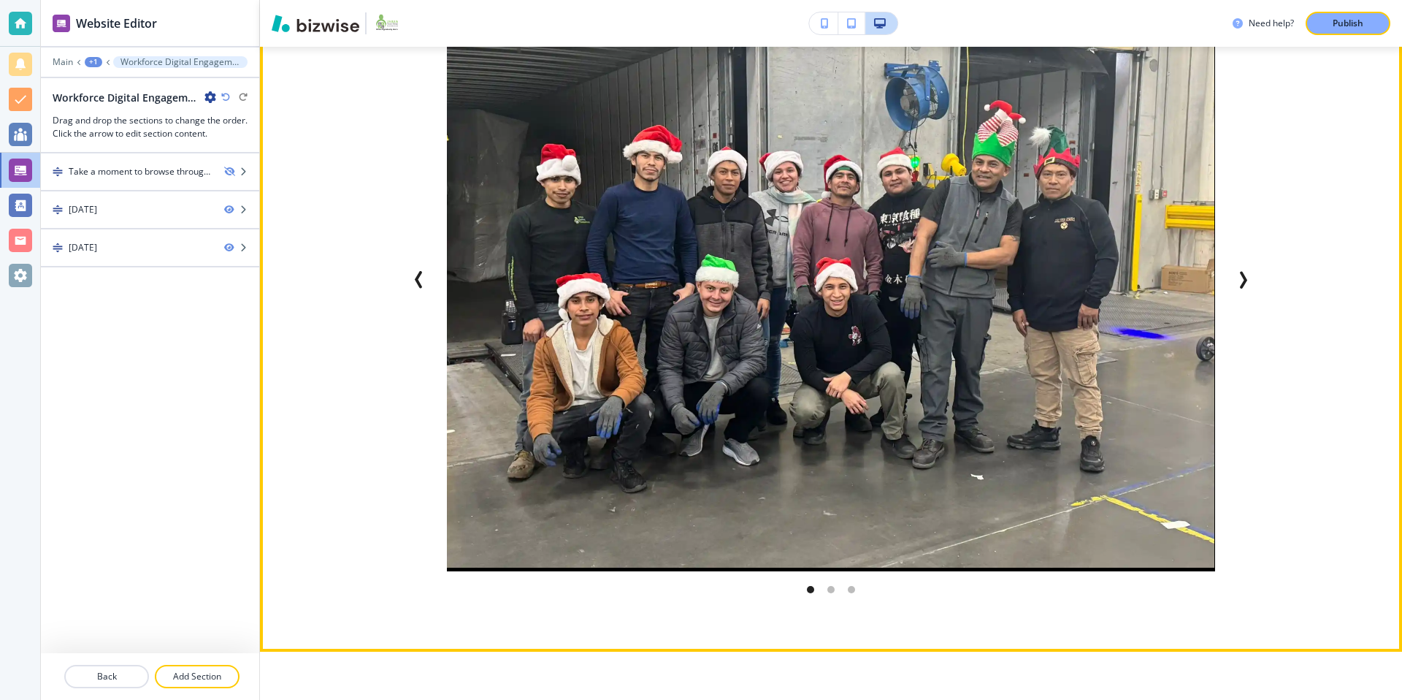
scroll to position [0, 0]
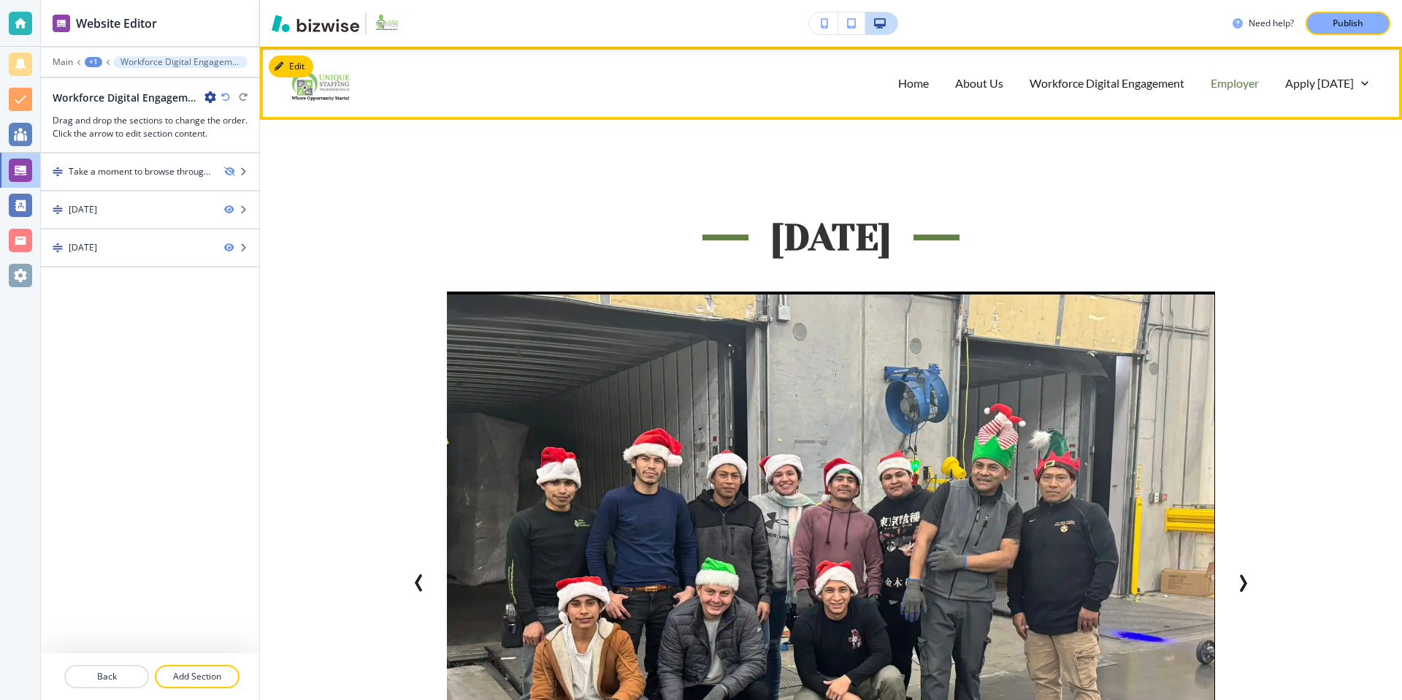
click at [1246, 85] on p "Employer" at bounding box center [1235, 82] width 48 height 17
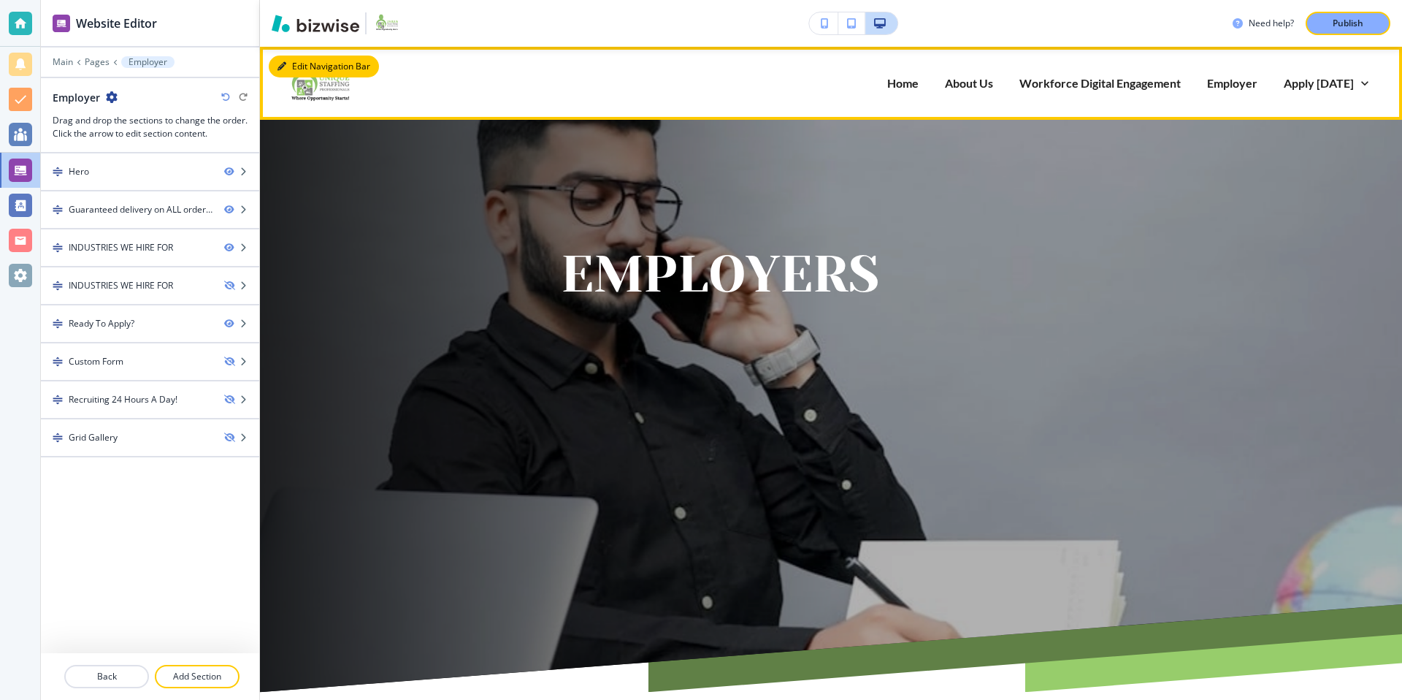
click at [288, 64] on button "Edit Navigation Bar" at bounding box center [324, 66] width 110 height 22
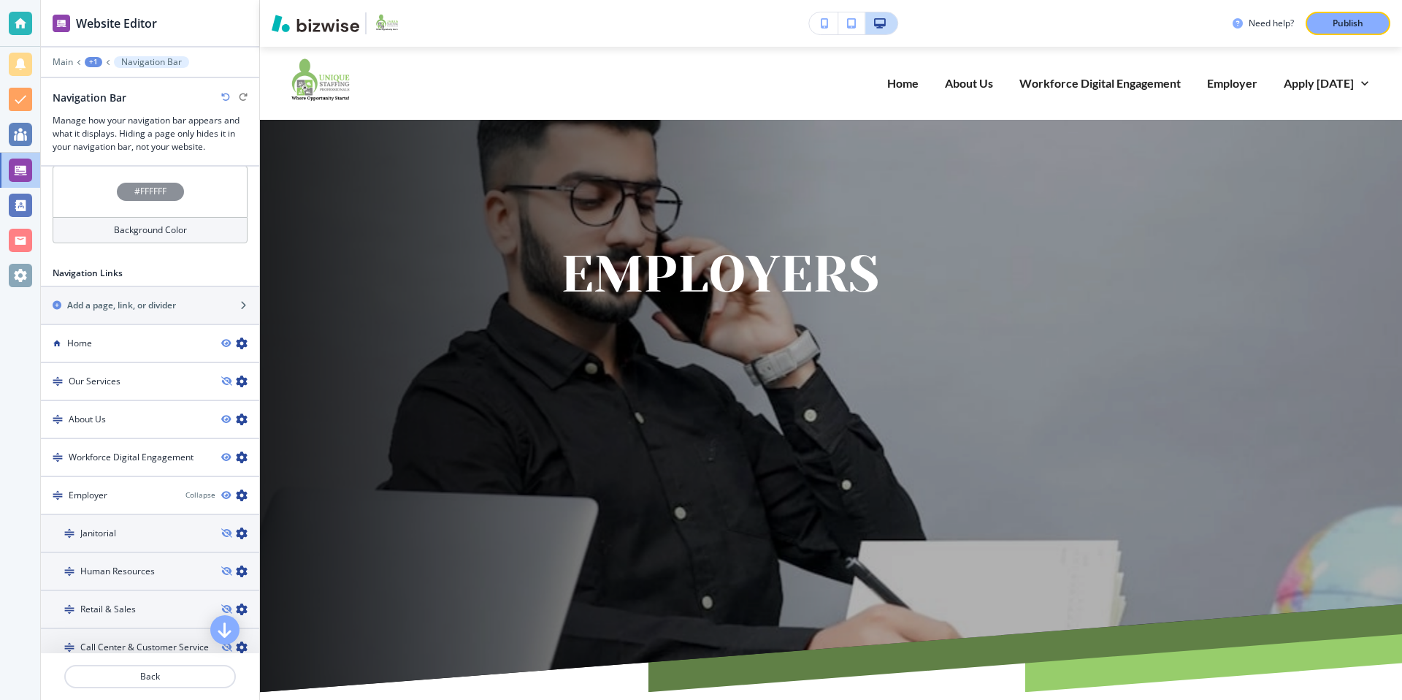
scroll to position [536, 0]
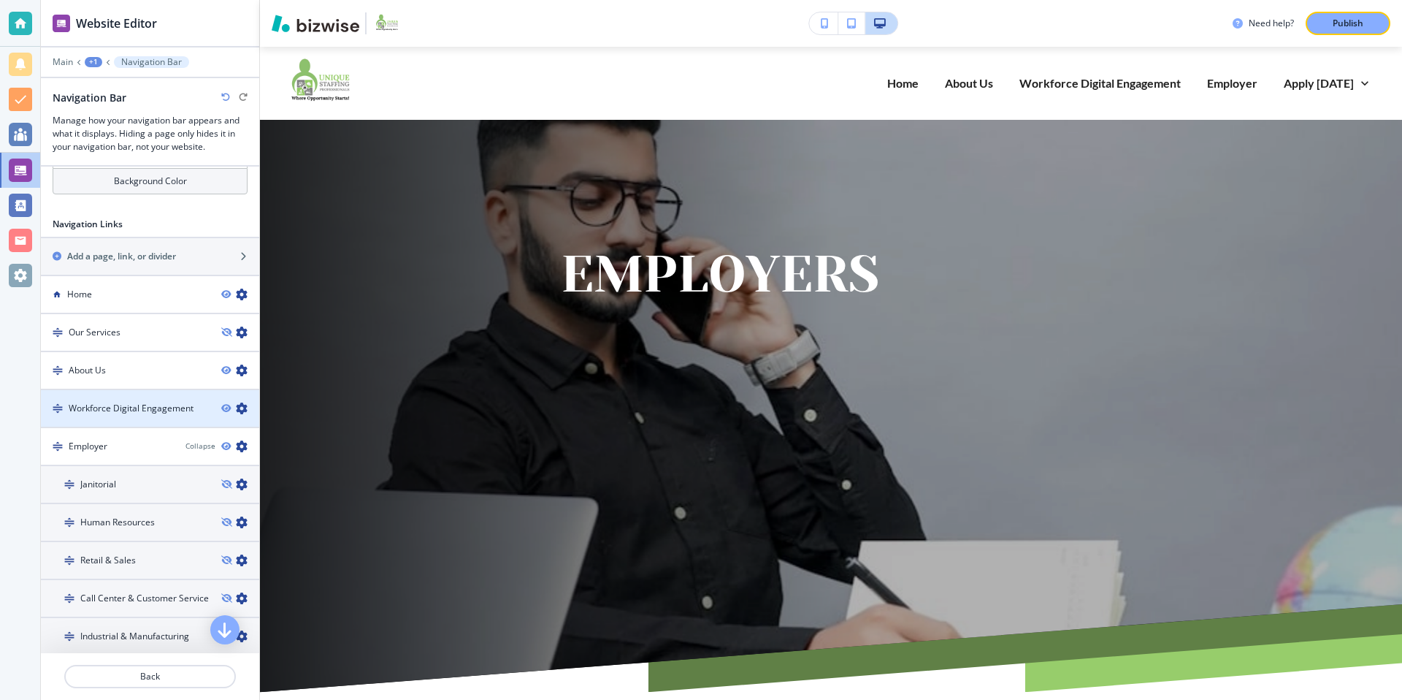
click at [172, 405] on h4 "Workforce Digital Engagement" at bounding box center [131, 408] width 125 height 13
click at [242, 408] on icon "button" at bounding box center [242, 408] width 12 height 12
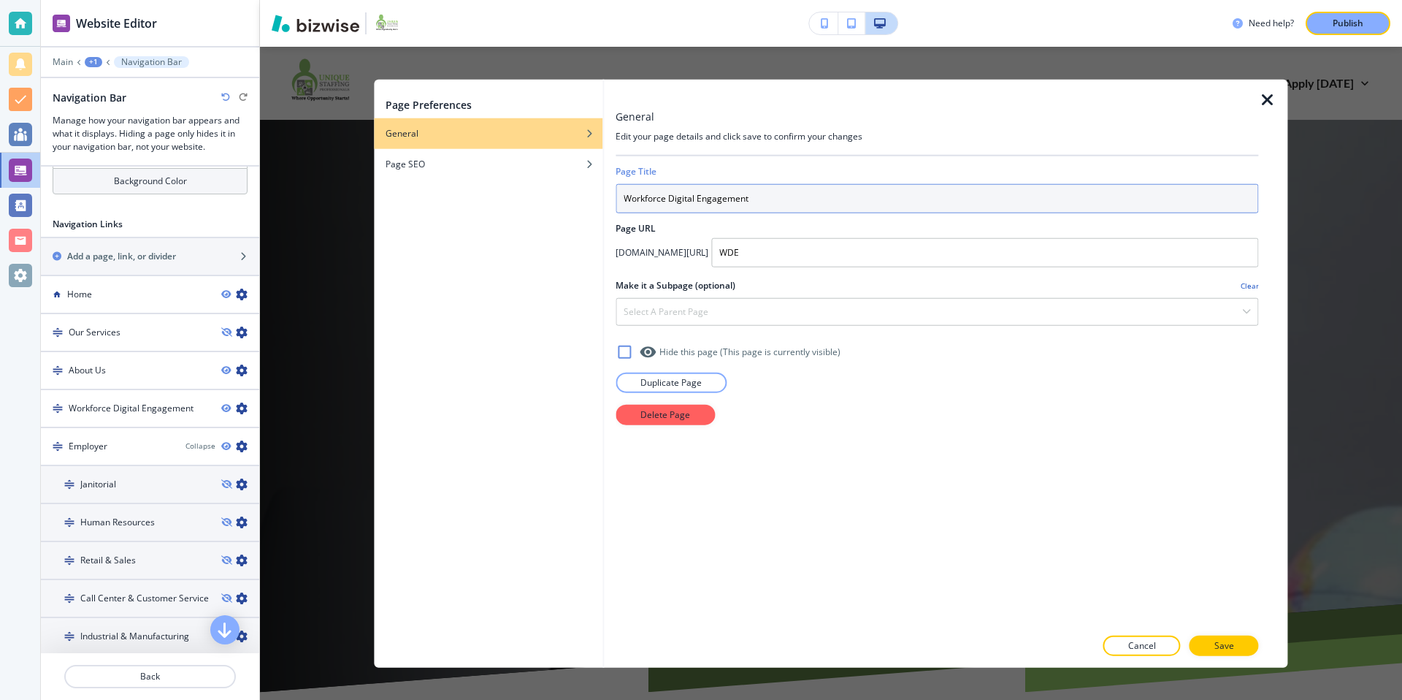
drag, startPoint x: 697, startPoint y: 197, endPoint x: 667, endPoint y: 199, distance: 30.0
click at [667, 199] on input "Workforce Digital Engagement" at bounding box center [937, 198] width 643 height 29
type input "Workforce Engagement"
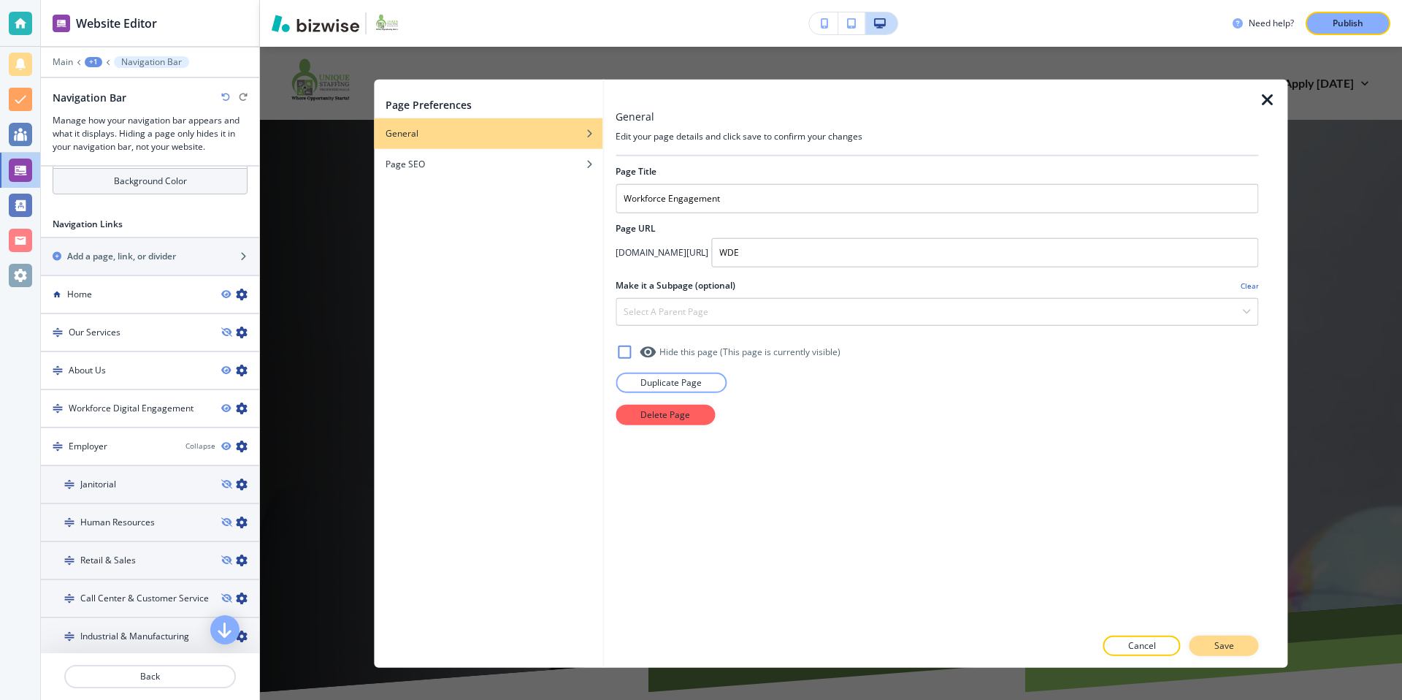
click at [1219, 643] on p "Save" at bounding box center [1224, 644] width 20 height 13
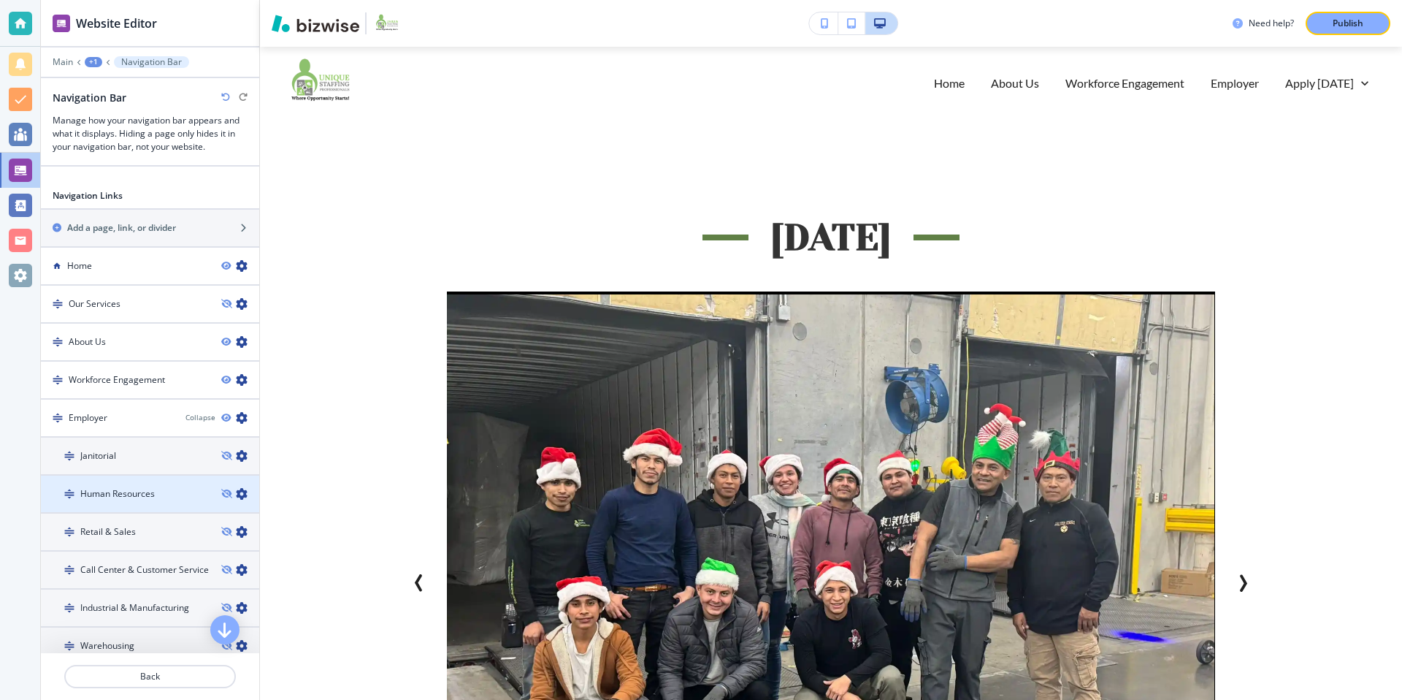
scroll to position [564, 0]
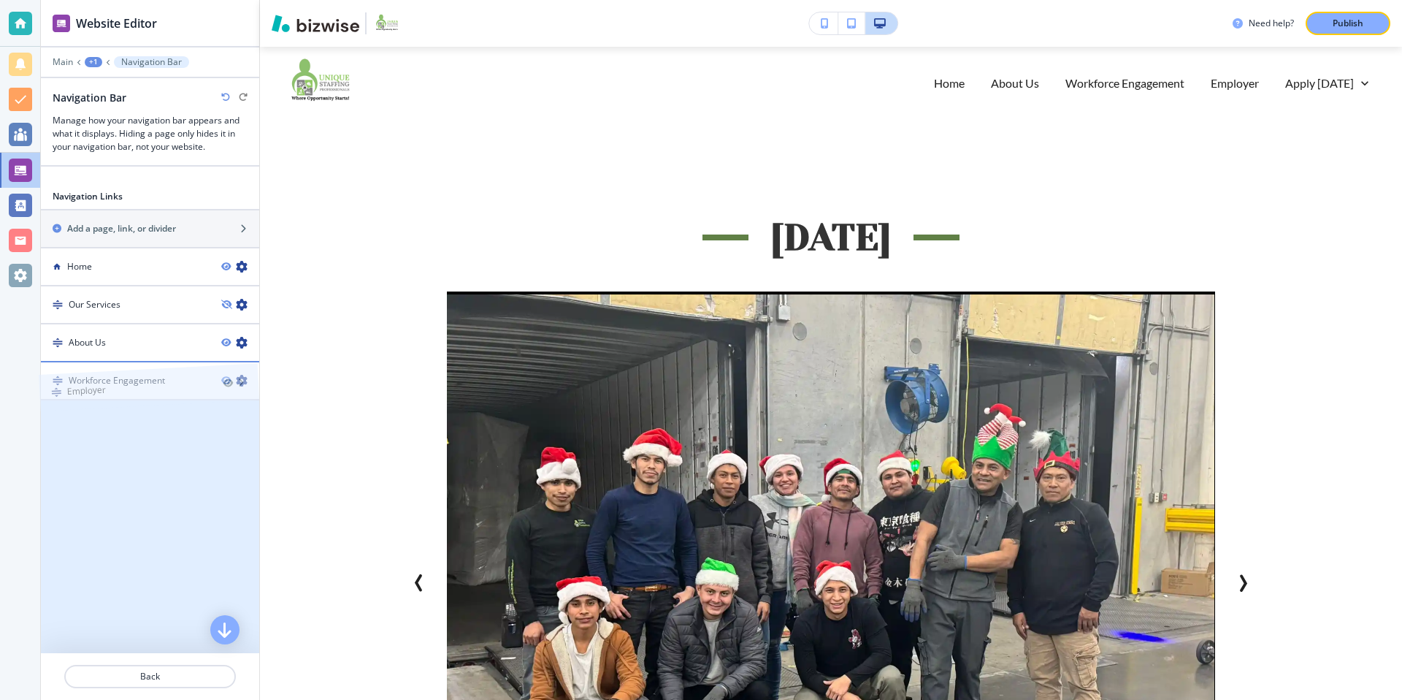
drag, startPoint x: 55, startPoint y: 414, endPoint x: 53, endPoint y: 352, distance: 62.1
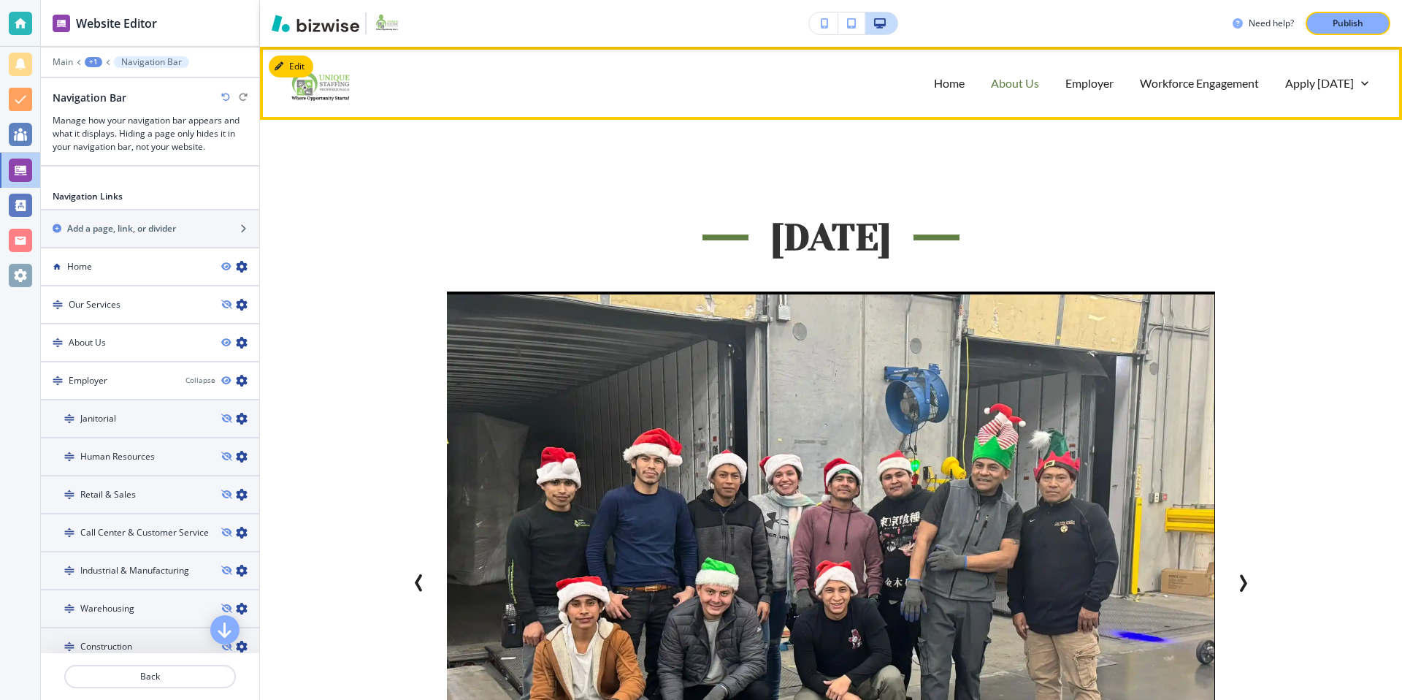
click at [1011, 81] on p "About Us" at bounding box center [1015, 82] width 48 height 17
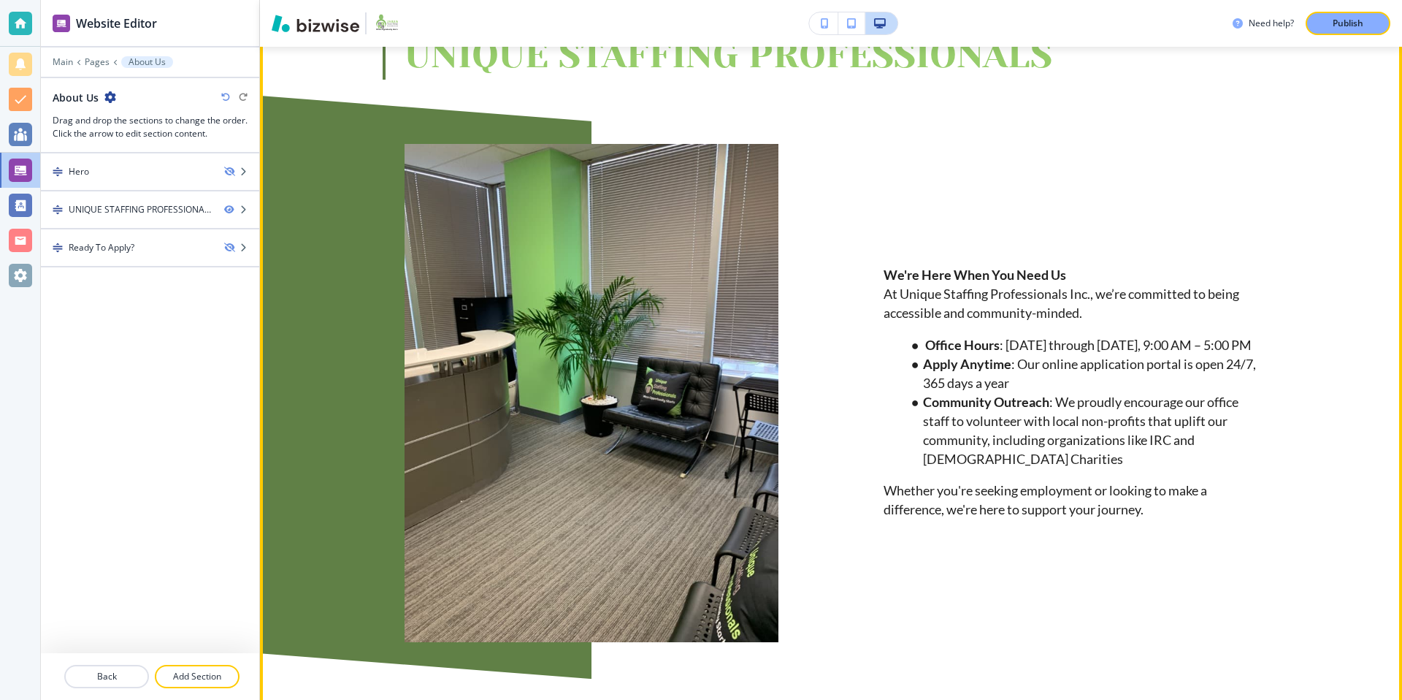
scroll to position [0, 0]
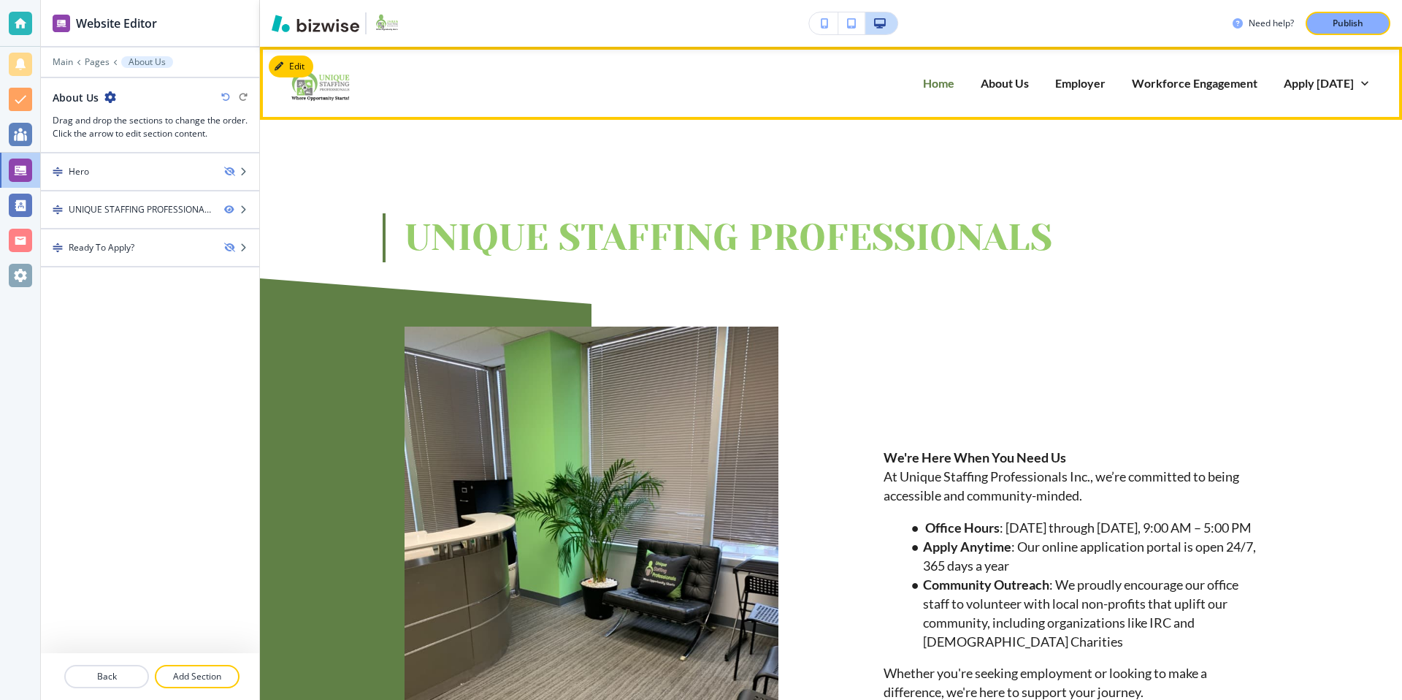
click at [946, 83] on p "Home" at bounding box center [938, 82] width 31 height 17
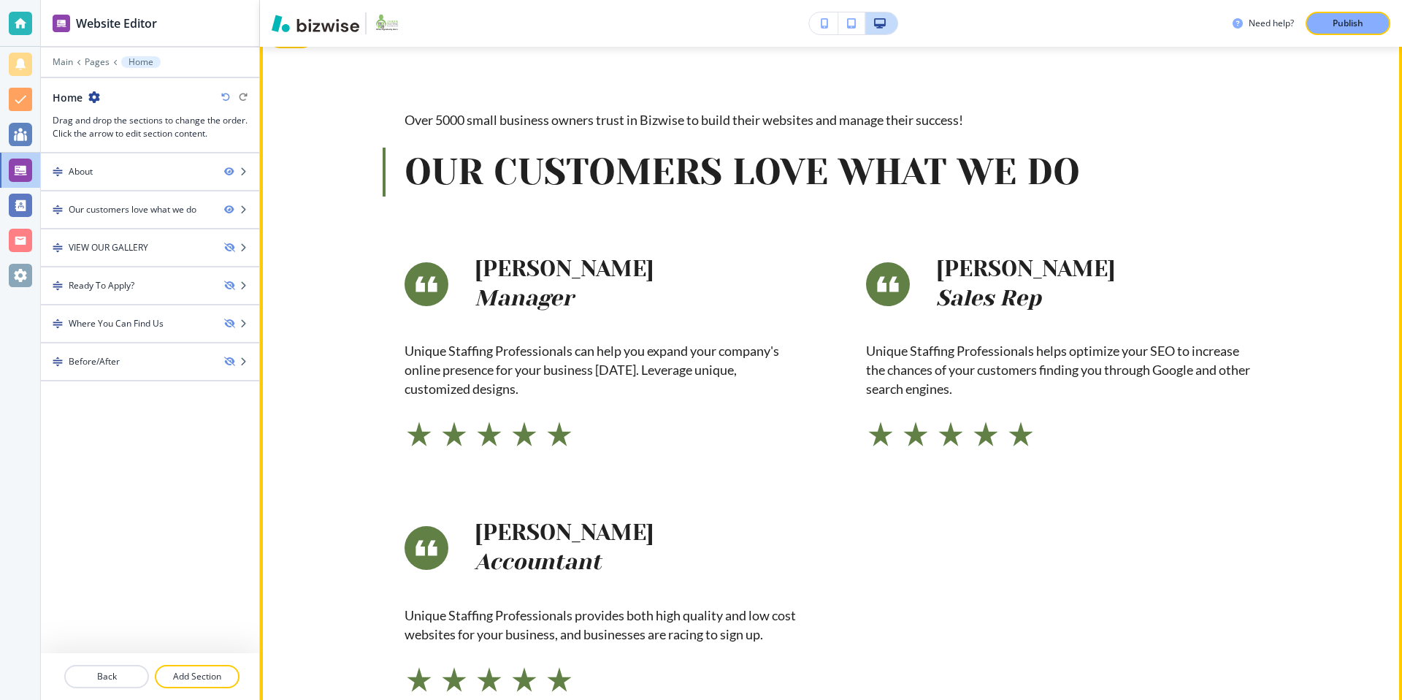
scroll to position [871, 0]
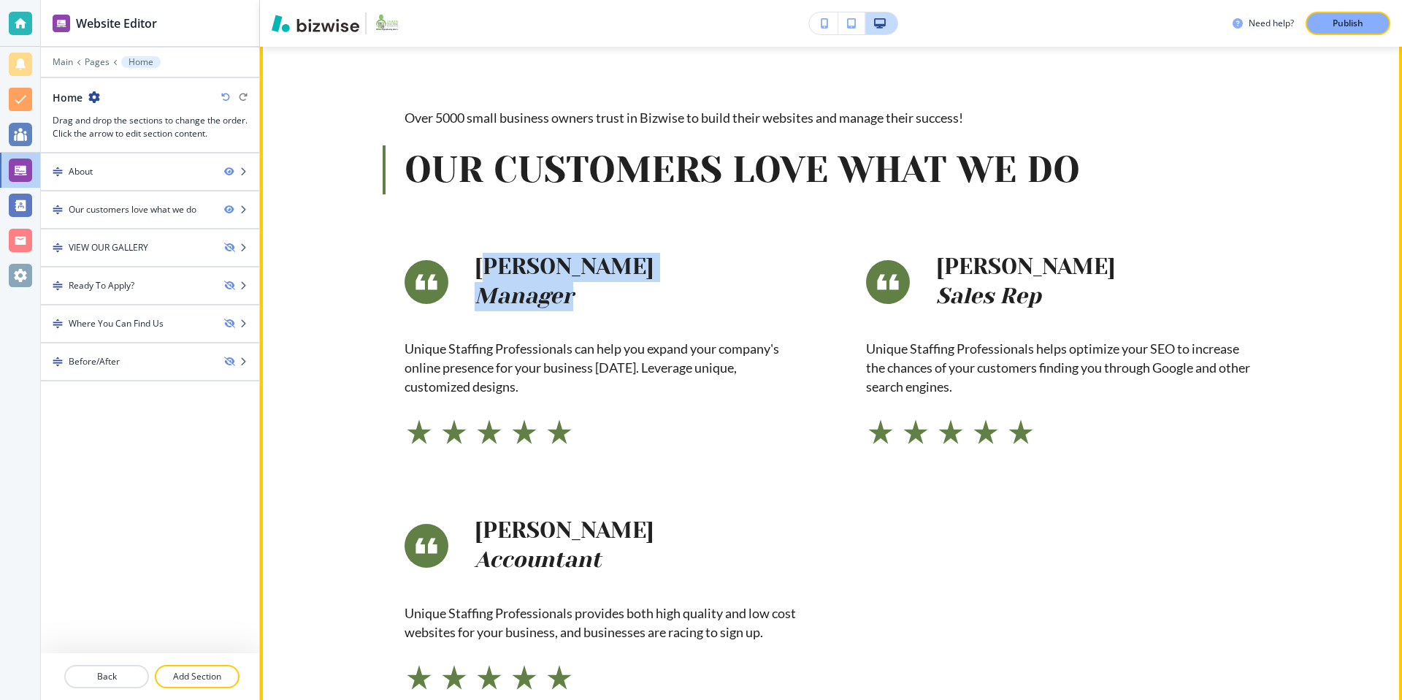
drag, startPoint x: 485, startPoint y: 264, endPoint x: 618, endPoint y: 286, distance: 134.7
click at [618, 286] on h5 "Iida Niskanen Manager" at bounding box center [565, 282] width 180 height 58
drag, startPoint x: 661, startPoint y: 346, endPoint x: 654, endPoint y: 350, distance: 8.5
click at [660, 346] on p "Unique Staffing Professionals can help you expand your company's online presenc…" at bounding box center [600, 368] width 391 height 57
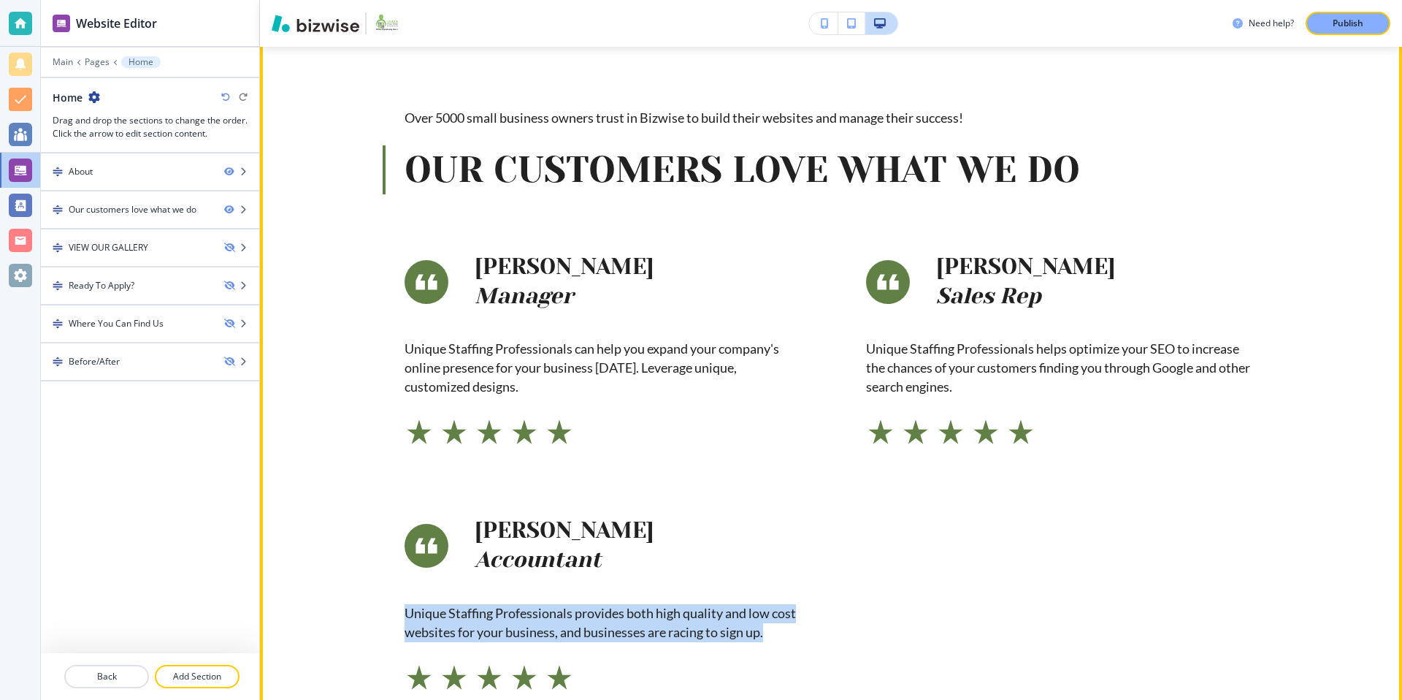
drag, startPoint x: 405, startPoint y: 609, endPoint x: 796, endPoint y: 628, distance: 391.8
click at [796, 628] on div "Iida Niskanen Manager Unique Staffing Professionals can help you expand your co…" at bounding box center [795, 437] width 923 height 509
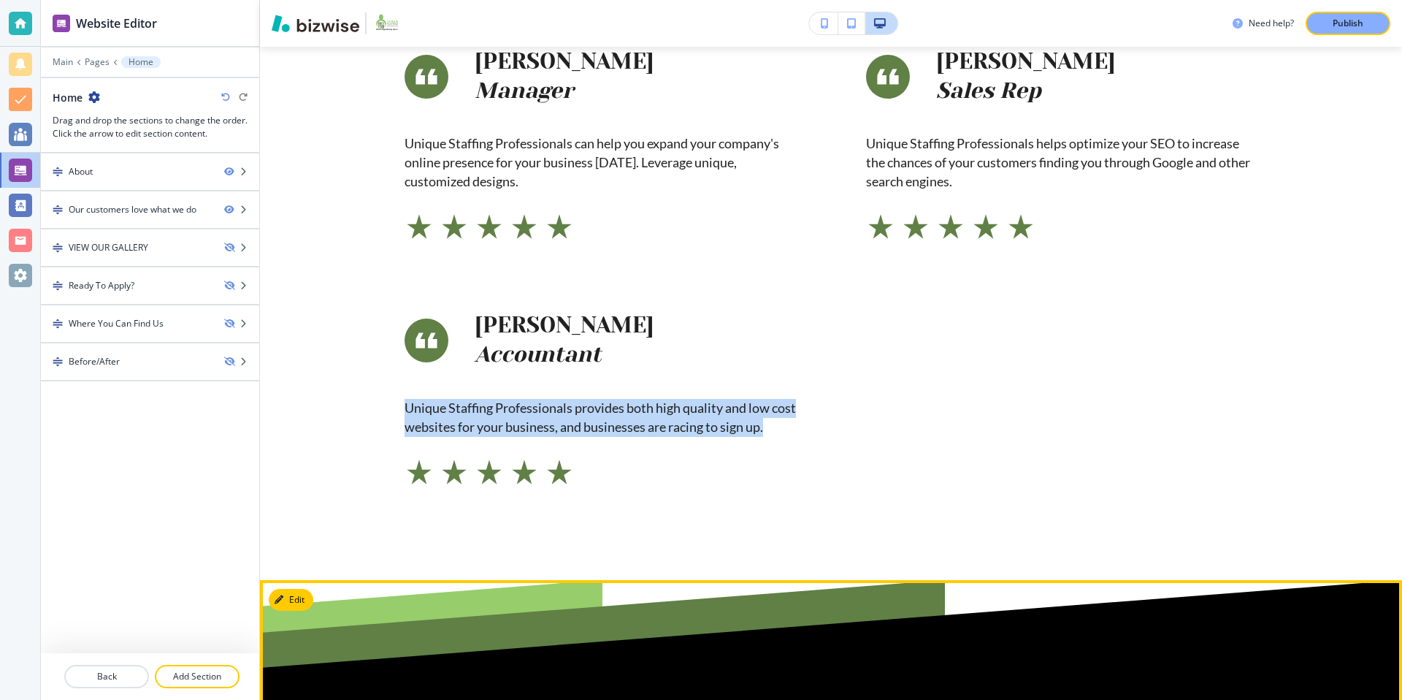
scroll to position [850, 0]
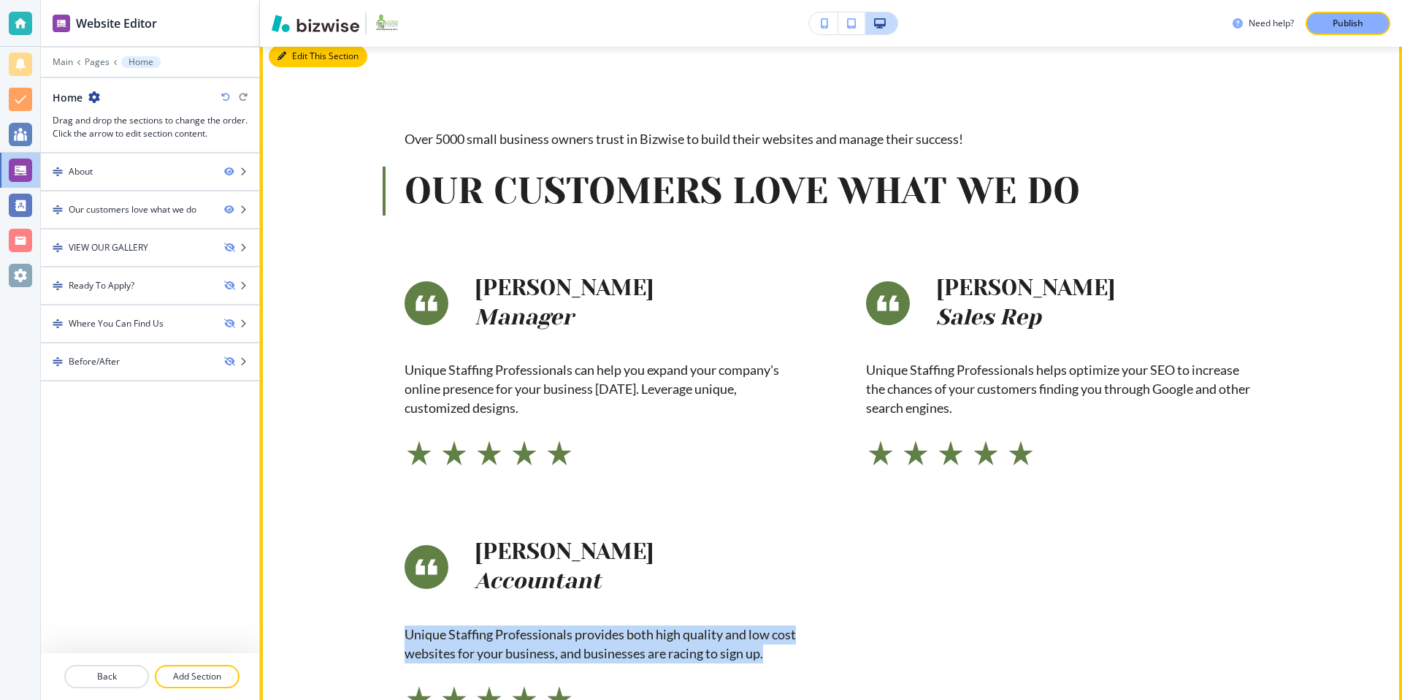
click at [294, 52] on button "Edit This Section" at bounding box center [318, 56] width 99 height 22
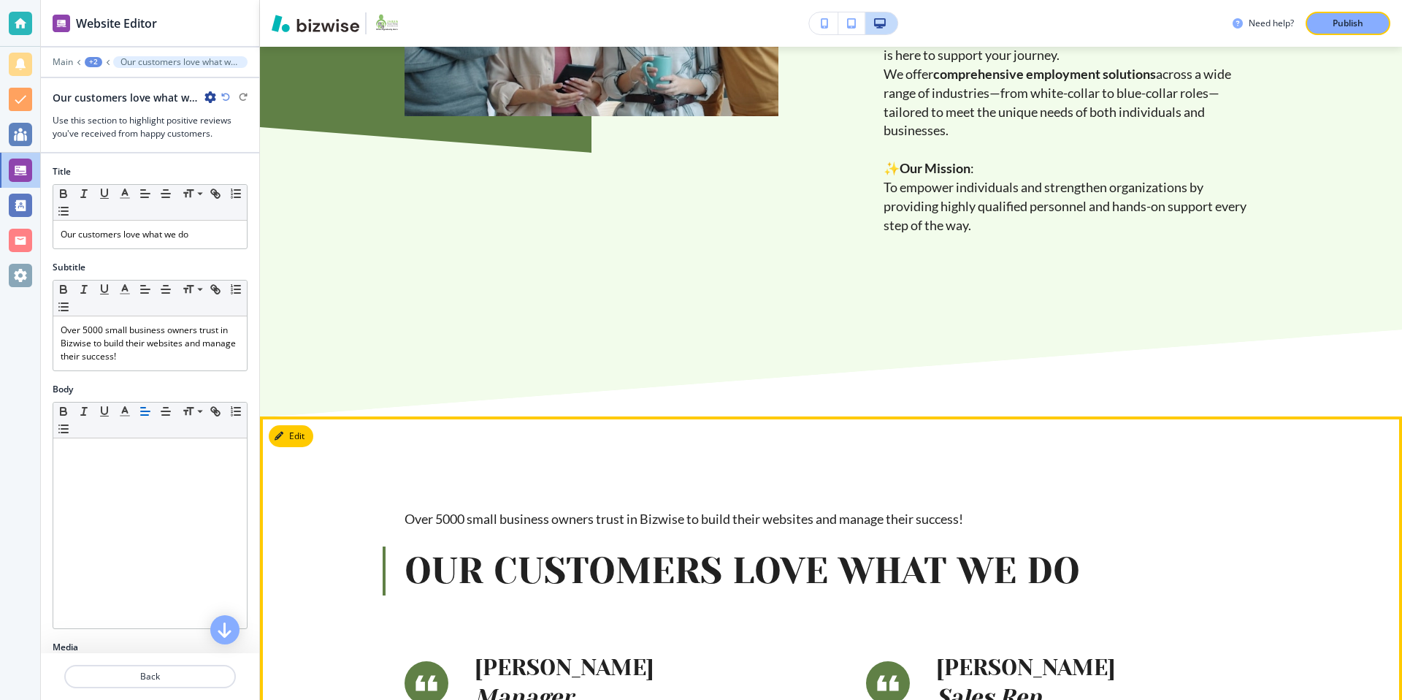
scroll to position [0, 0]
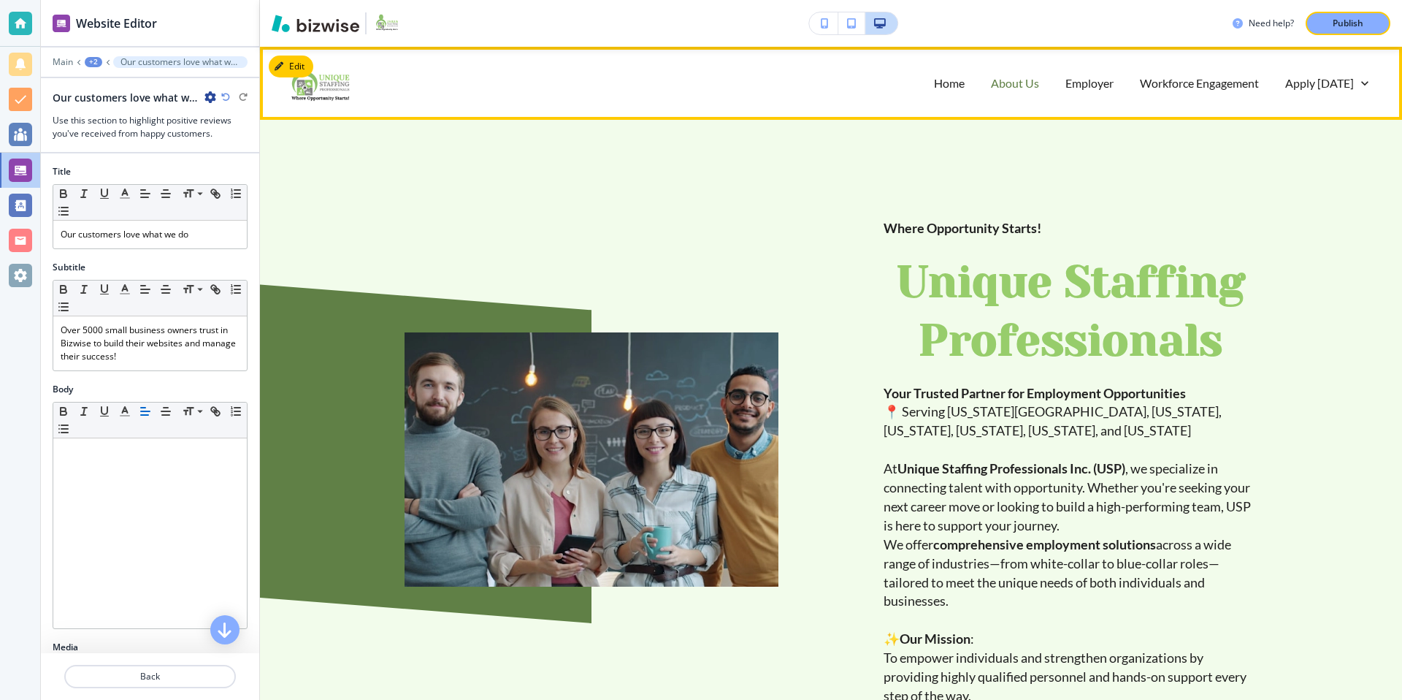
click at [1019, 87] on p "About Us" at bounding box center [1015, 82] width 48 height 17
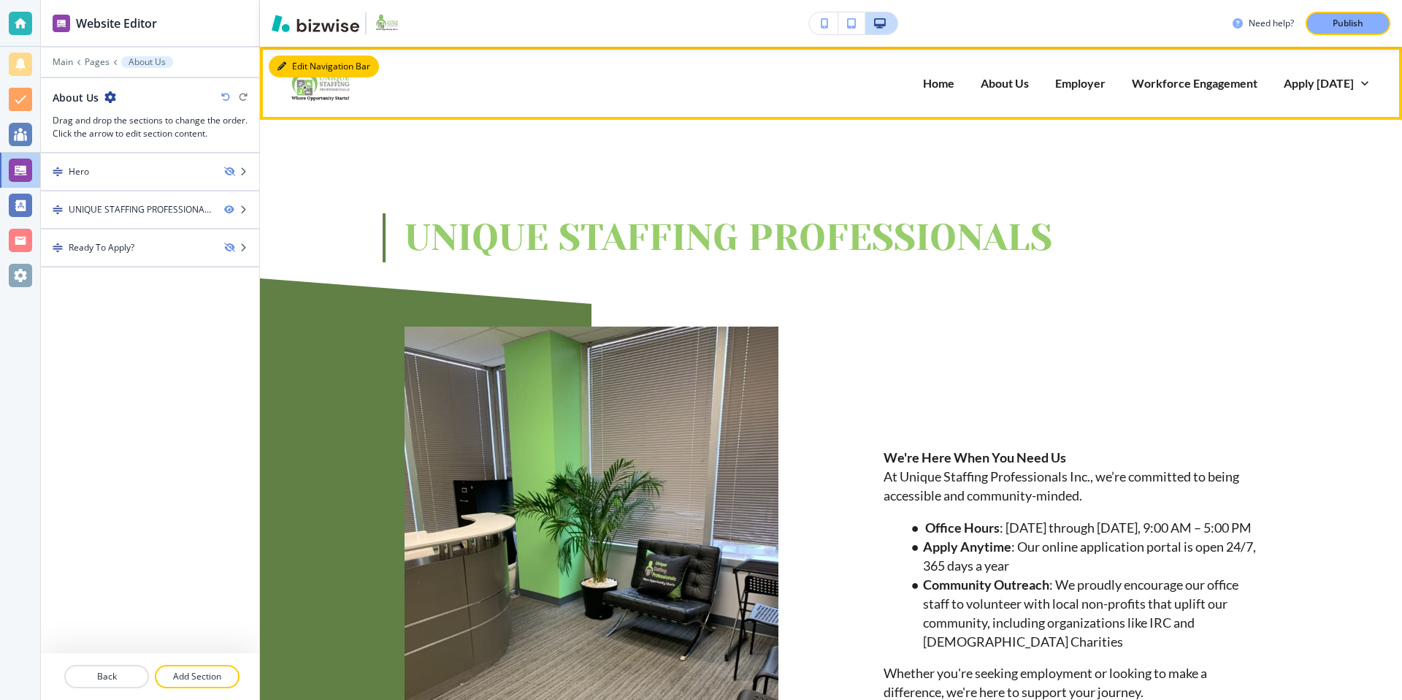
click at [287, 63] on button "Edit Navigation Bar" at bounding box center [324, 66] width 110 height 22
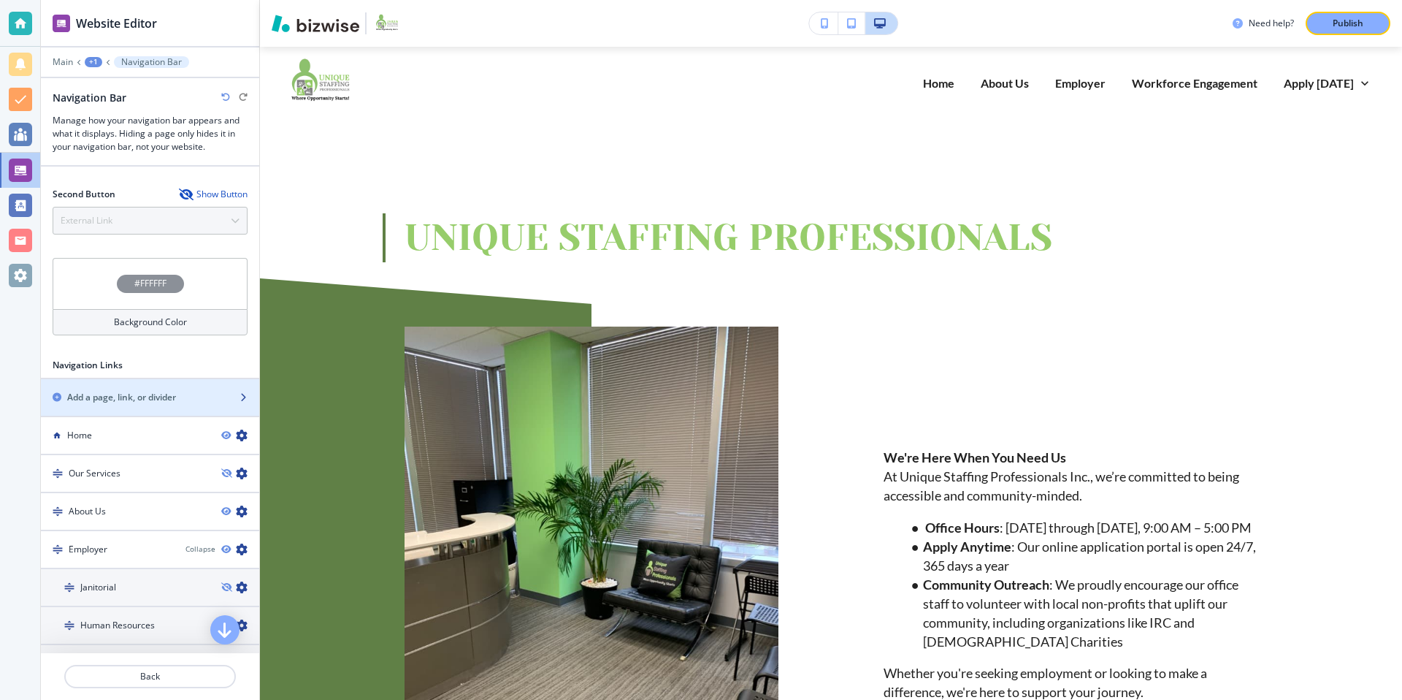
scroll to position [372, 0]
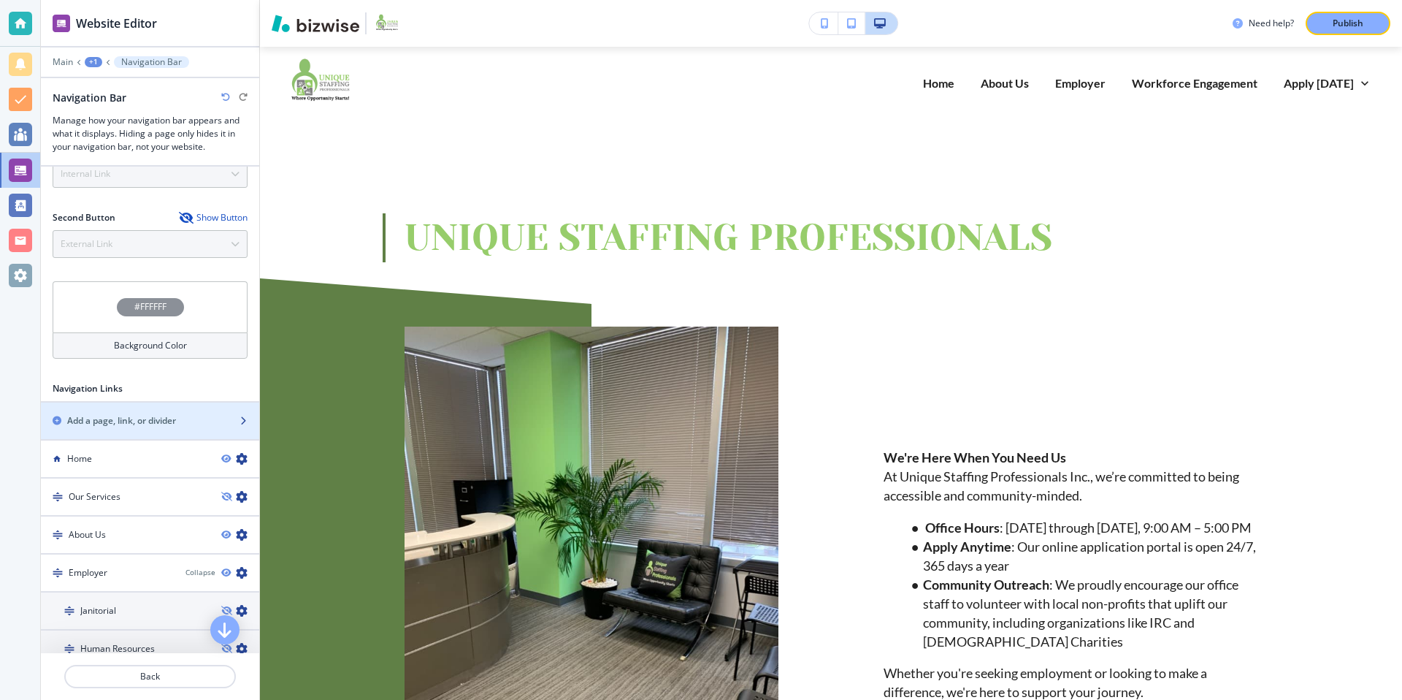
click at [154, 429] on div "button" at bounding box center [150, 433] width 218 height 12
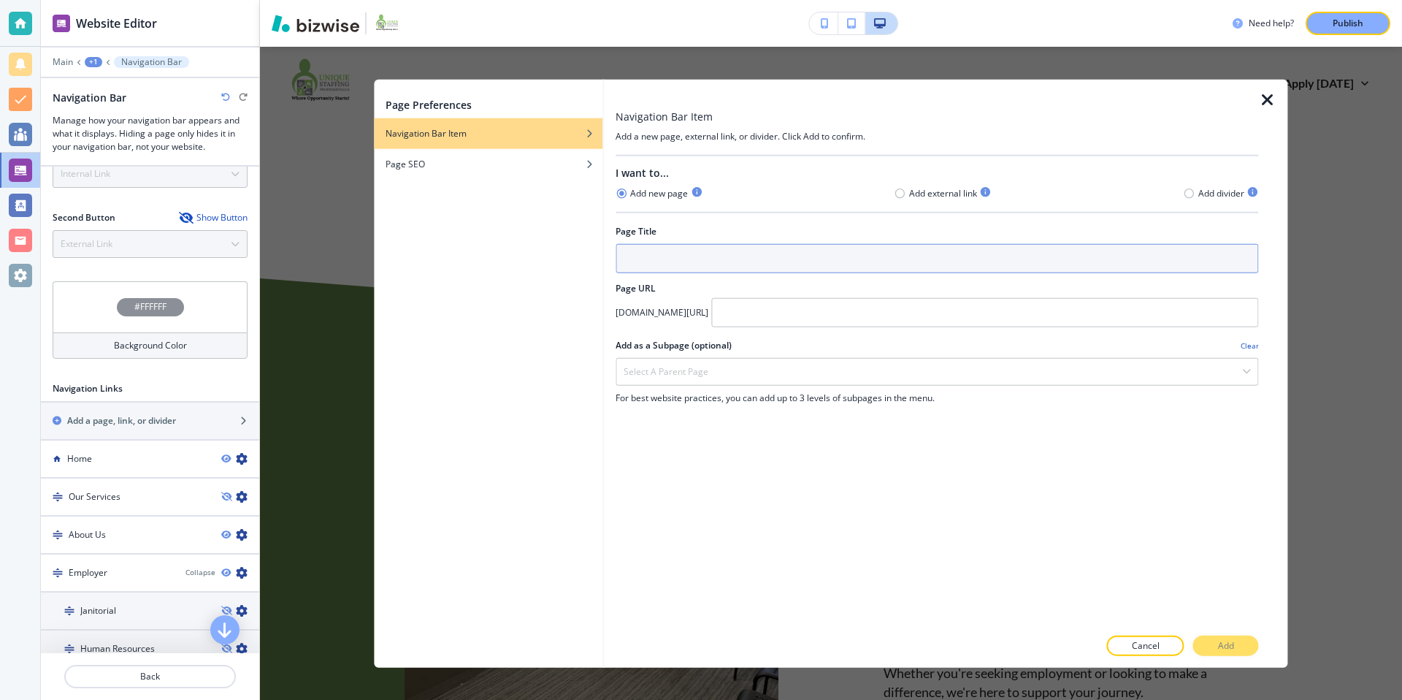
click at [699, 259] on input "text" at bounding box center [937, 258] width 643 height 29
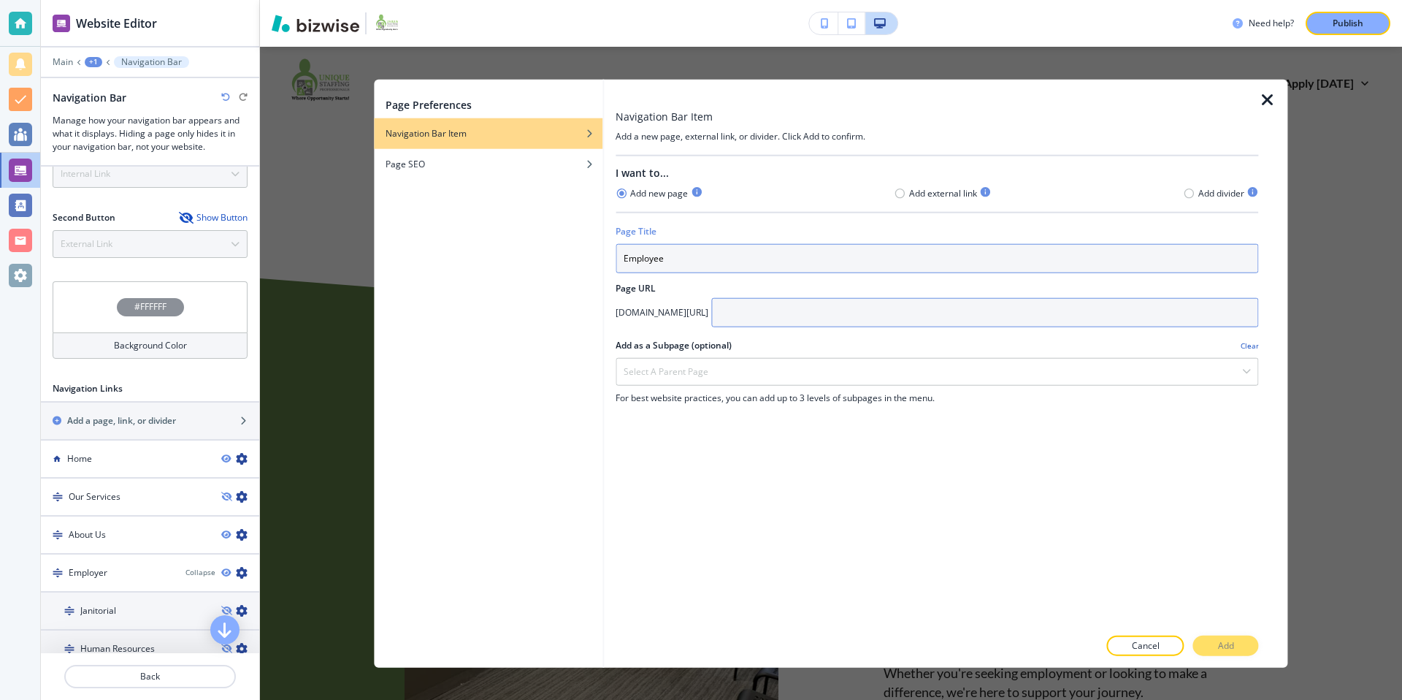
type input "Employee"
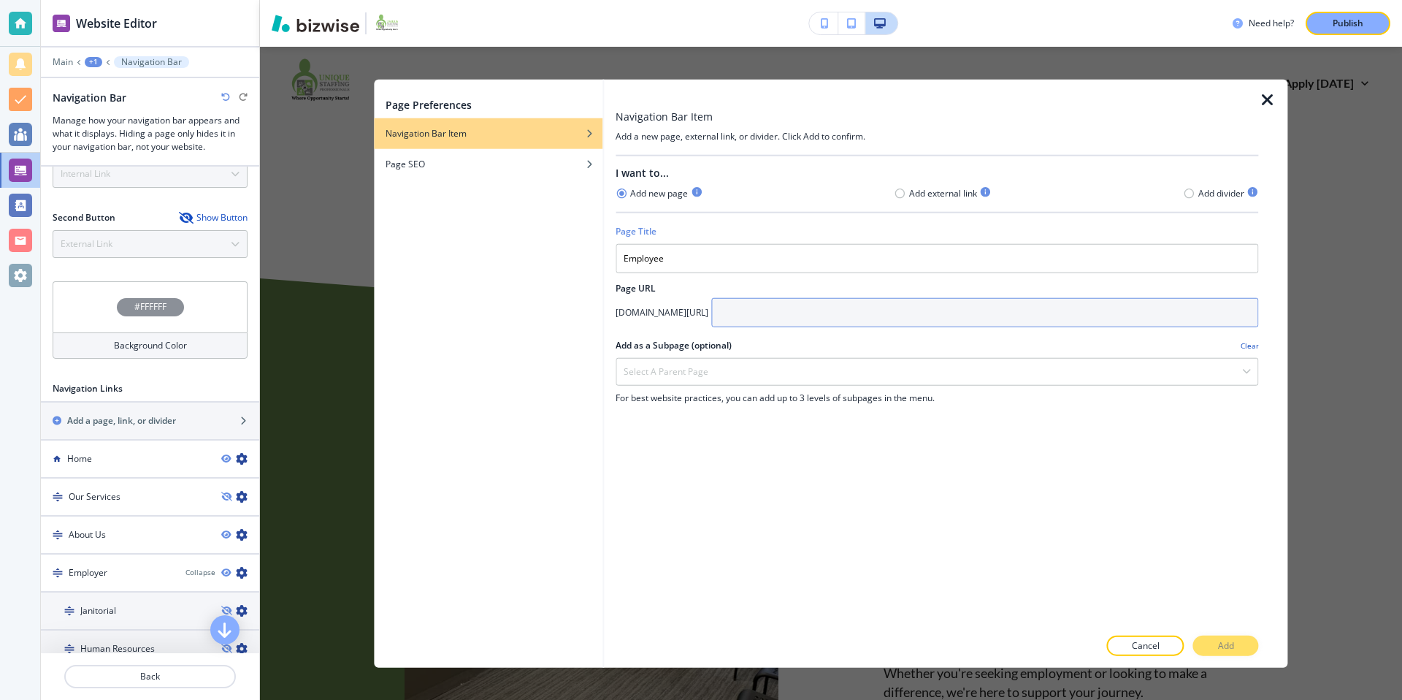
click at [764, 307] on input "text" at bounding box center [984, 312] width 547 height 29
type input "Employee"
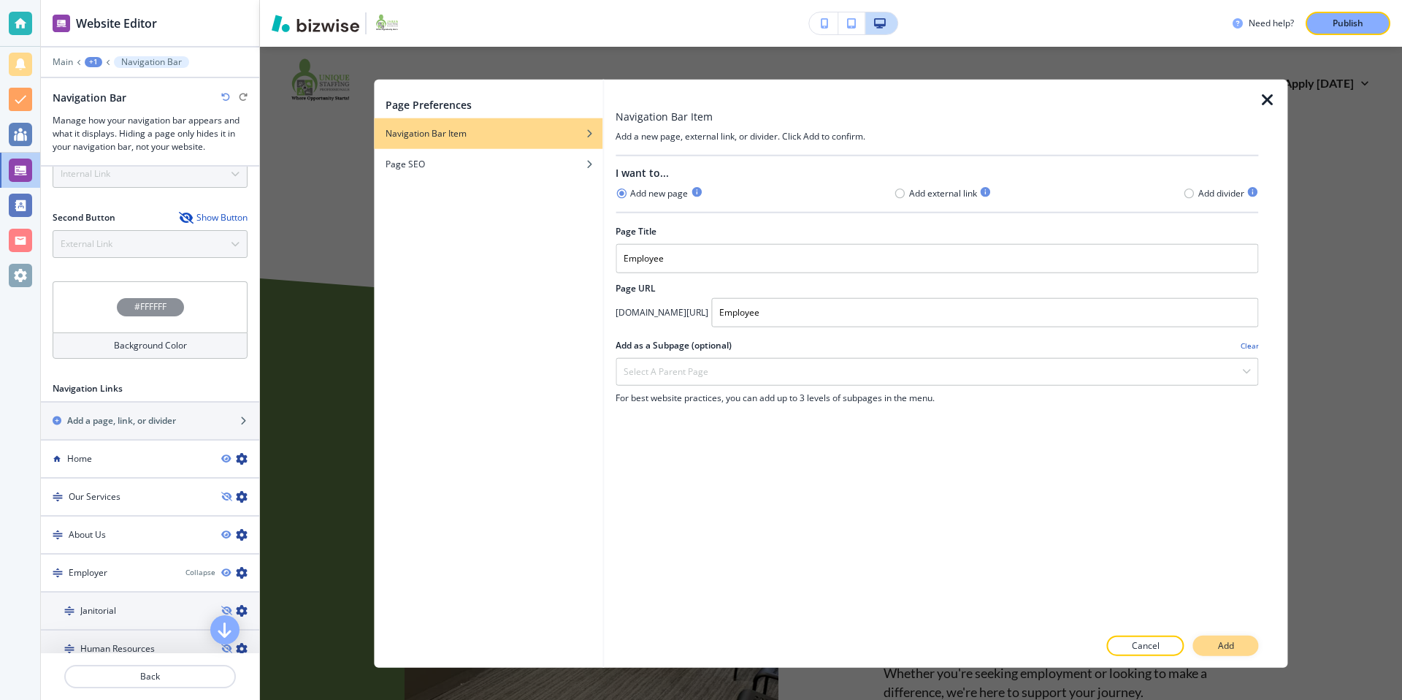
click at [1233, 642] on p "Add" at bounding box center [1226, 644] width 16 height 13
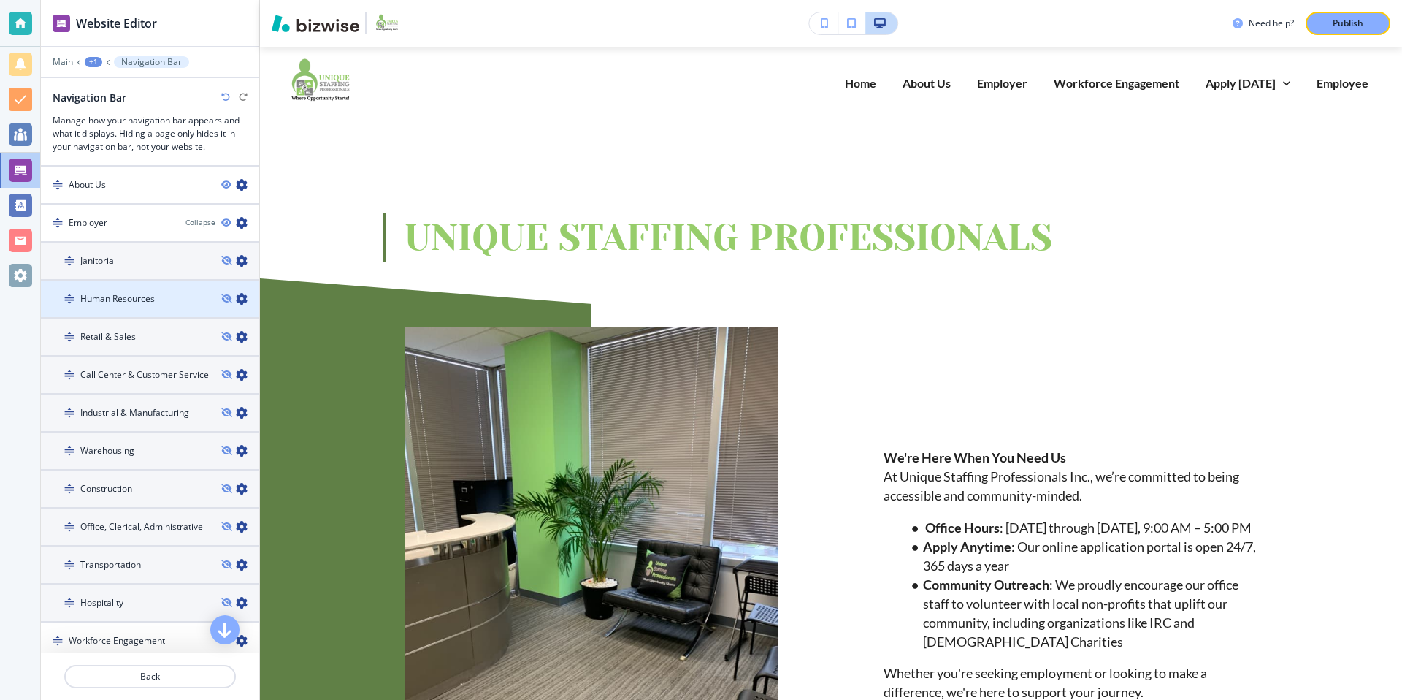
scroll to position [720, 0]
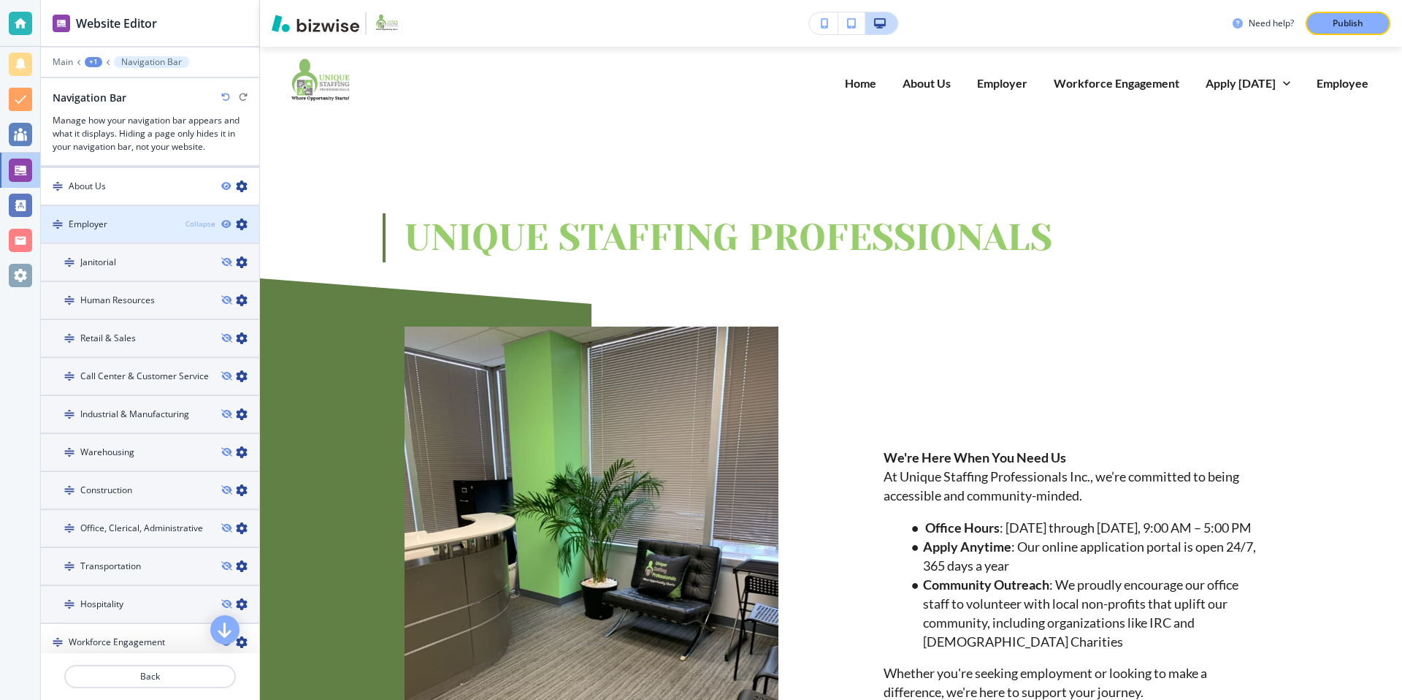
click at [207, 225] on div "Collapse" at bounding box center [200, 223] width 30 height 11
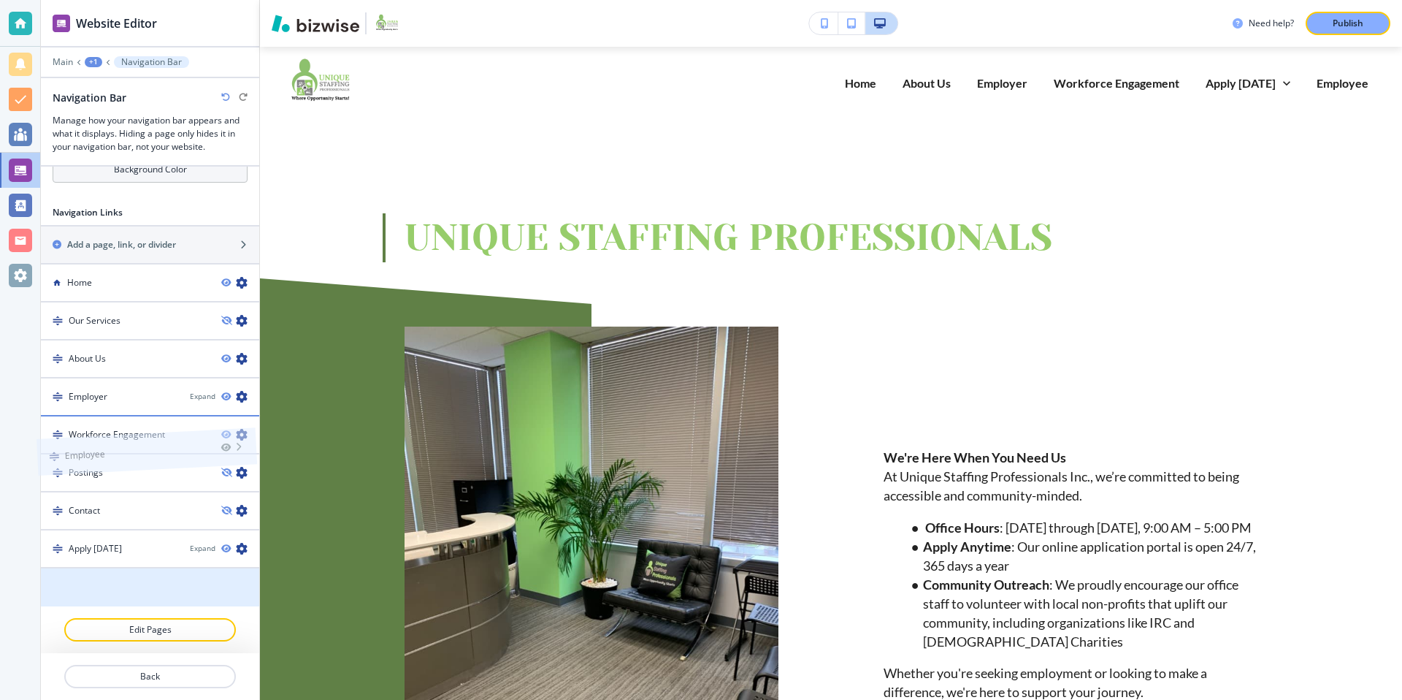
drag, startPoint x: 55, startPoint y: 585, endPoint x: 51, endPoint y: 419, distance: 165.8
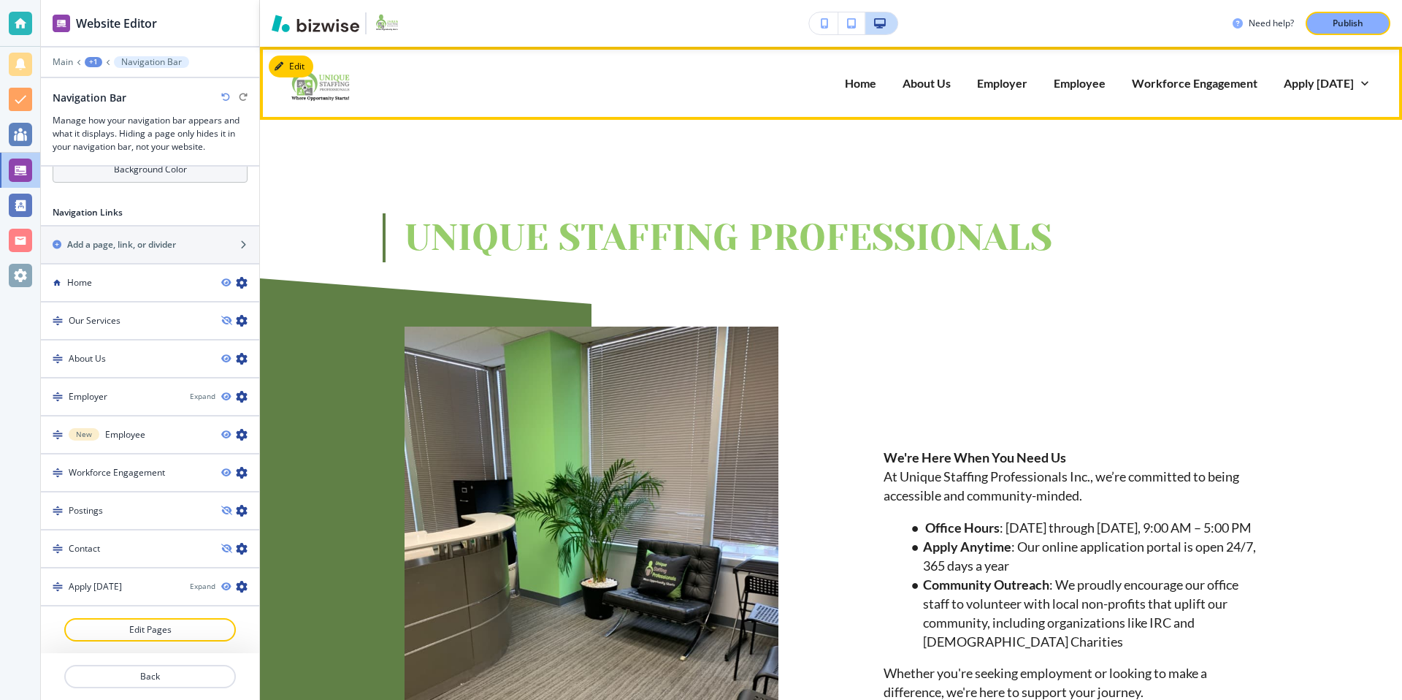
click at [564, 86] on div "Home About Us Employer Employee Workforce Engagement Apply Today Forms" at bounding box center [872, 83] width 1017 height 58
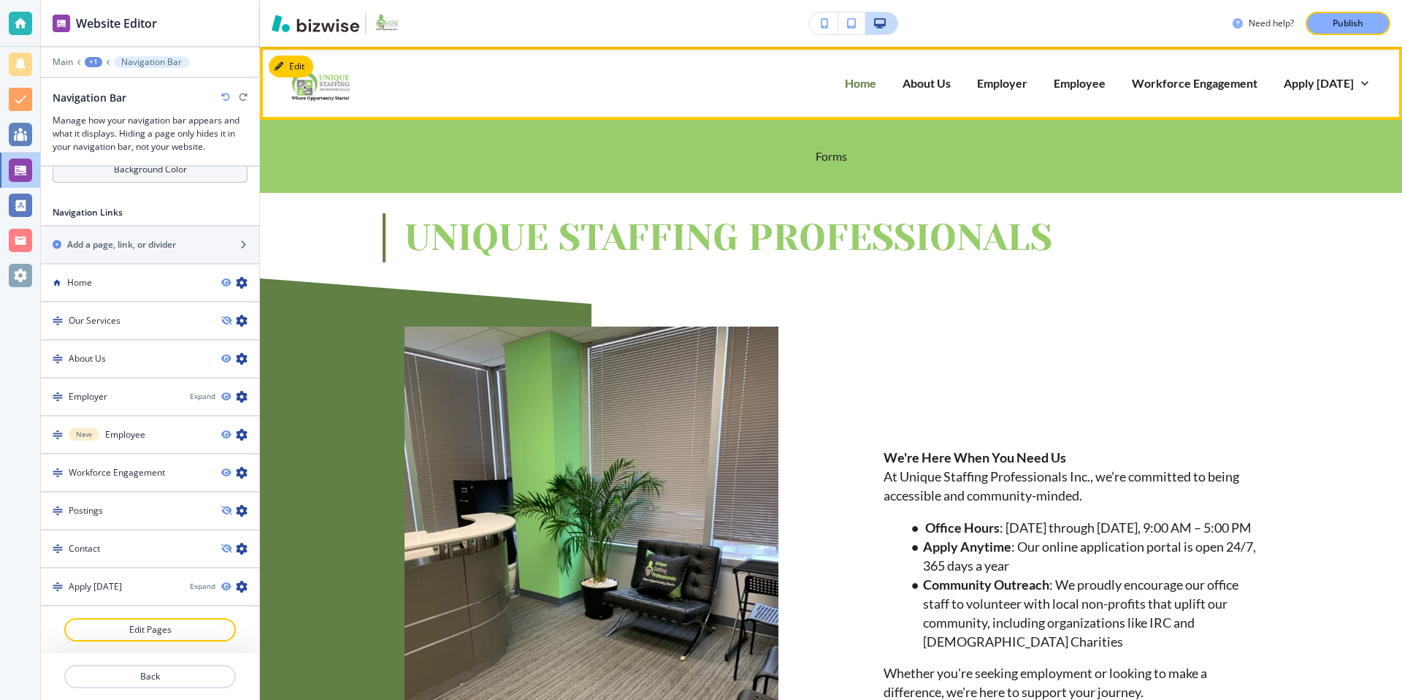
click at [862, 85] on p "Home" at bounding box center [860, 82] width 31 height 17
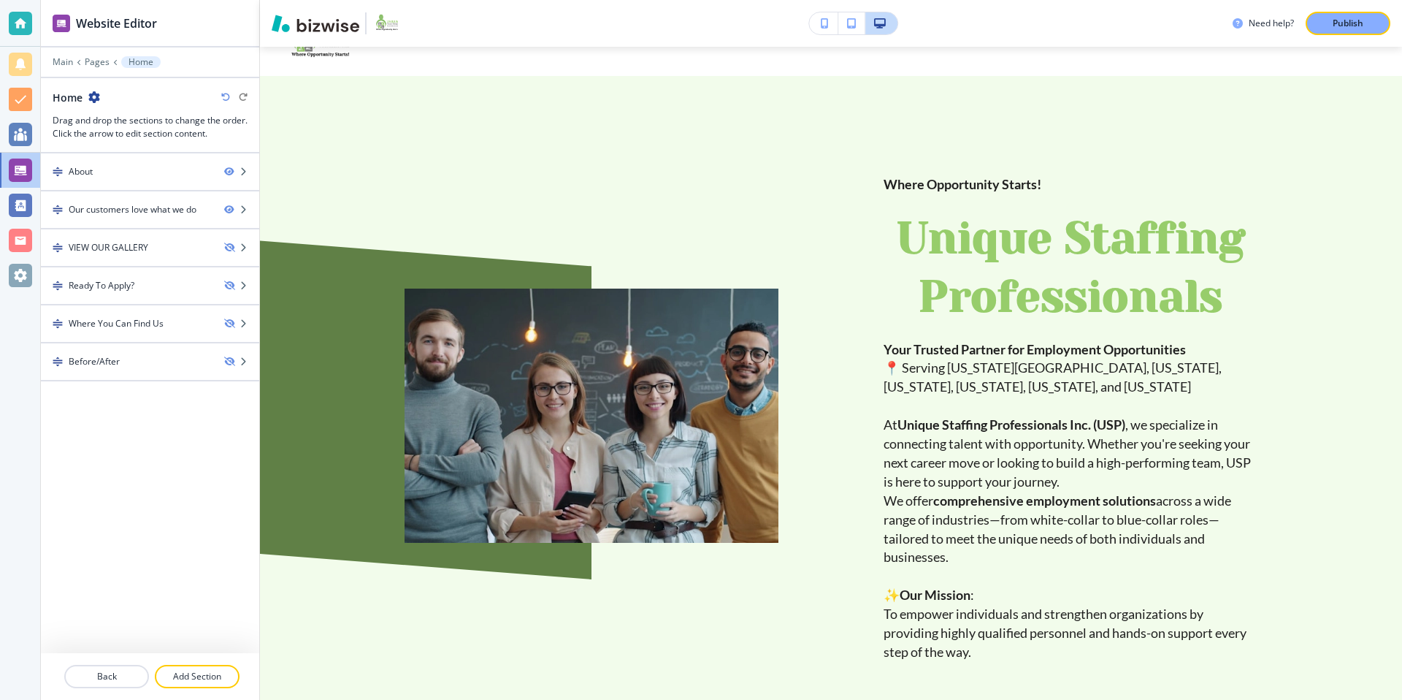
scroll to position [0, 0]
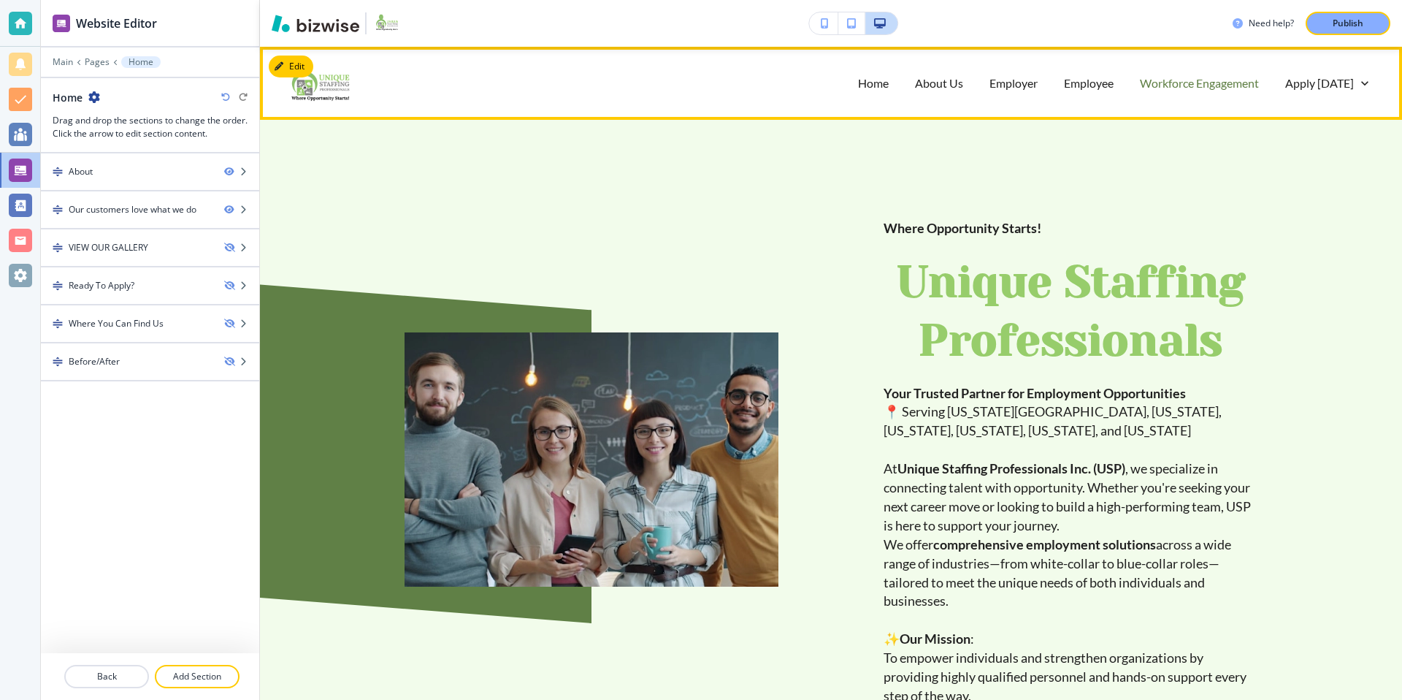
click at [1226, 79] on p "Workforce Engagement" at bounding box center [1199, 82] width 119 height 17
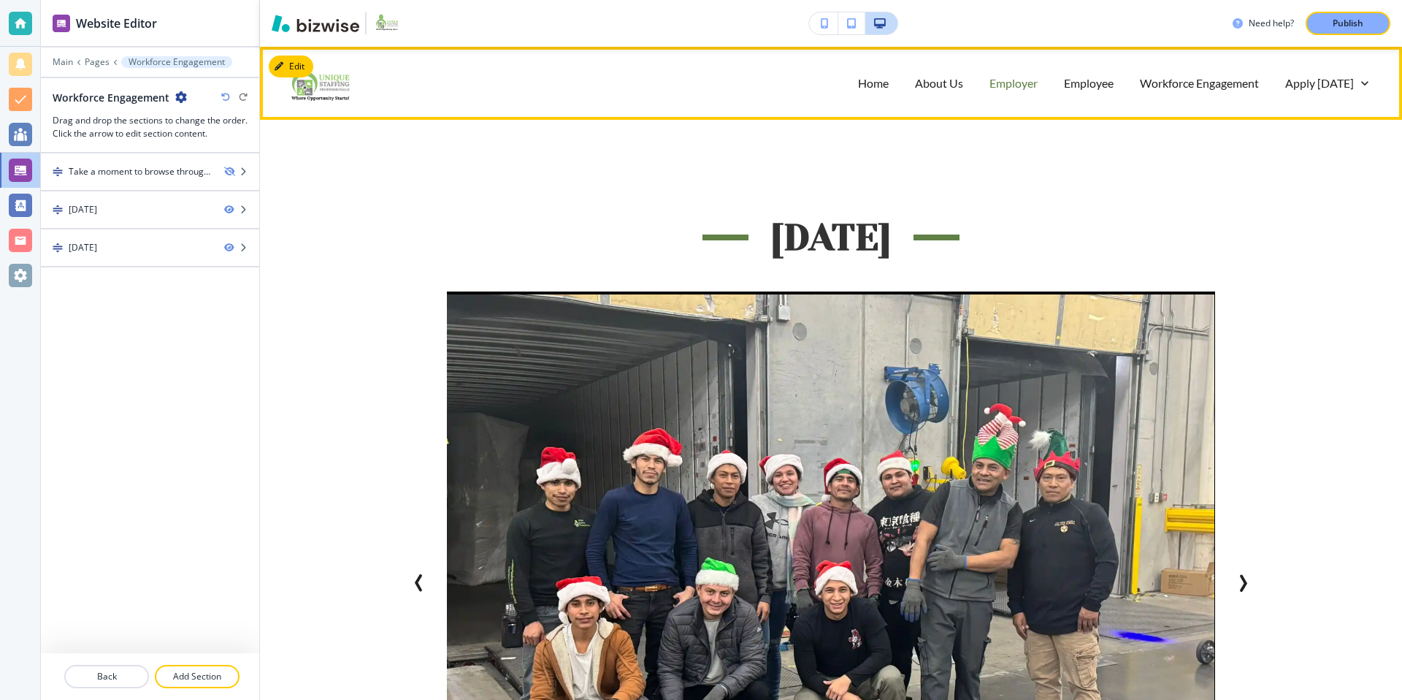
click at [1019, 84] on p "Employer" at bounding box center [1013, 82] width 48 height 17
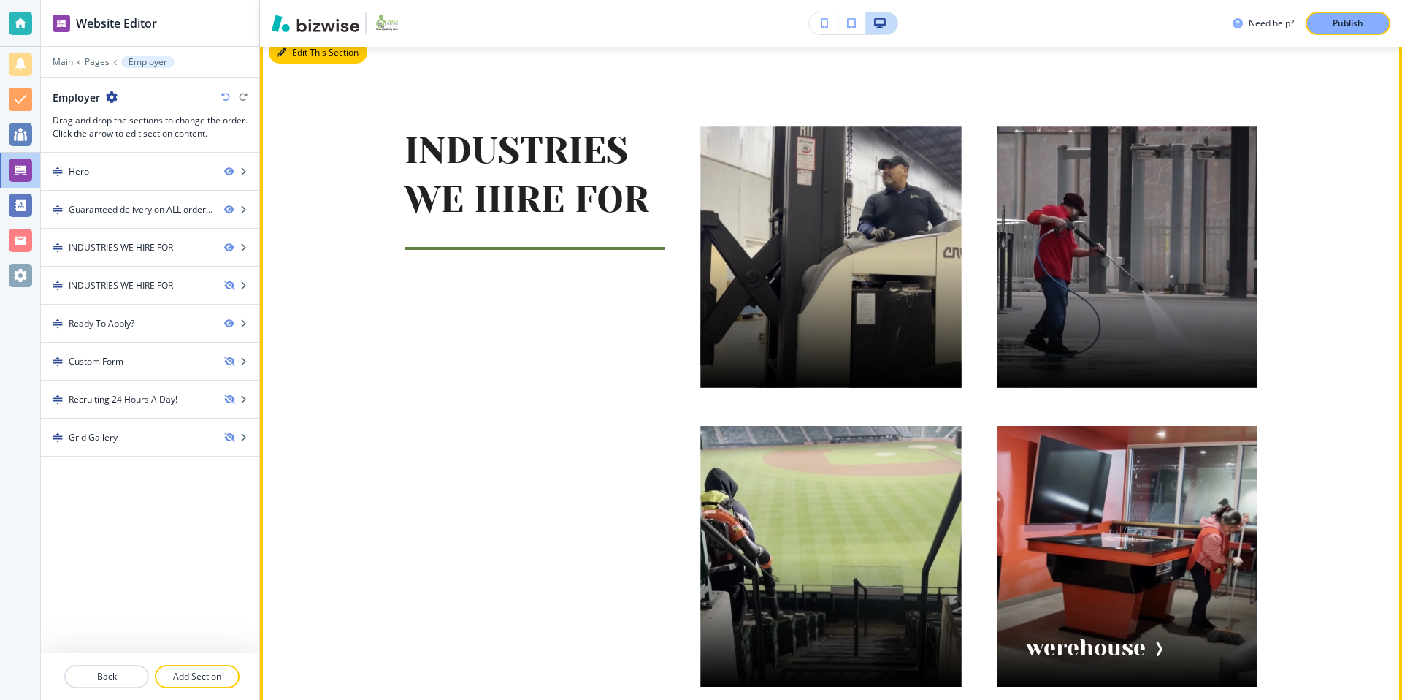
click at [302, 60] on button "Edit This Section" at bounding box center [318, 53] width 99 height 22
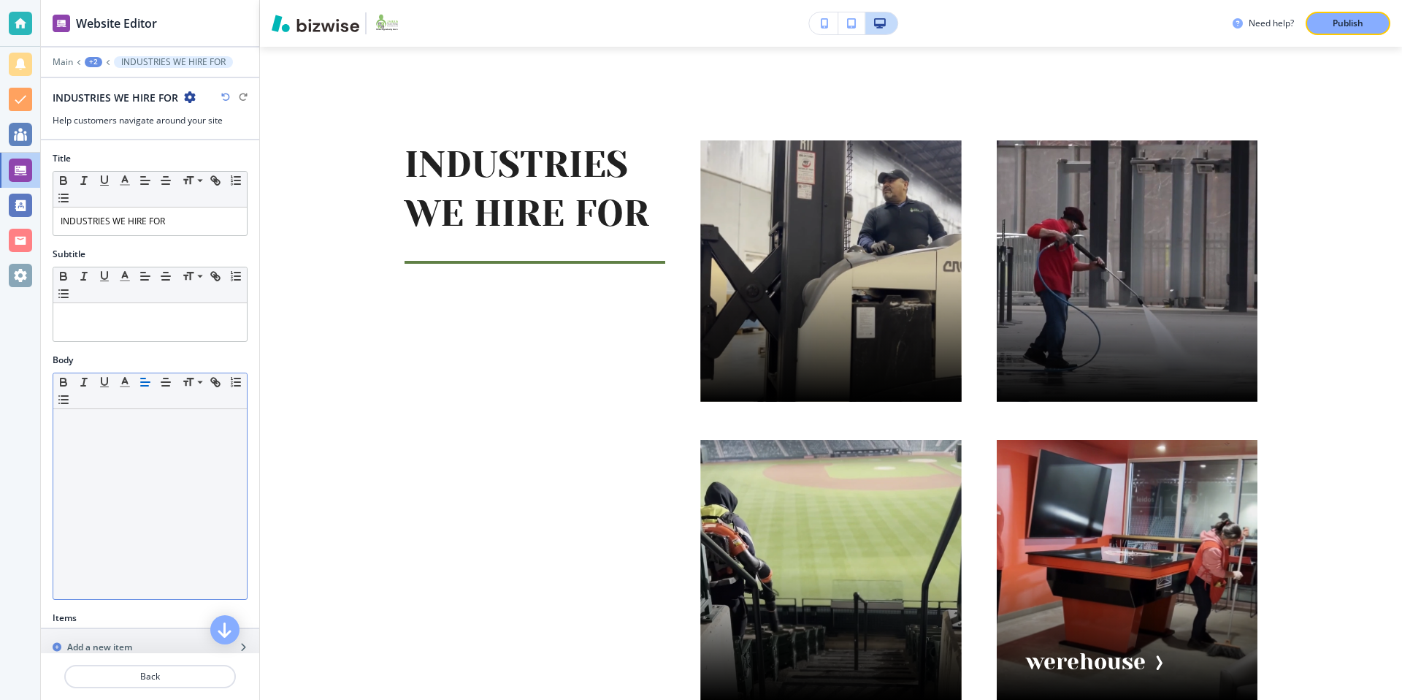
scroll to position [468, 0]
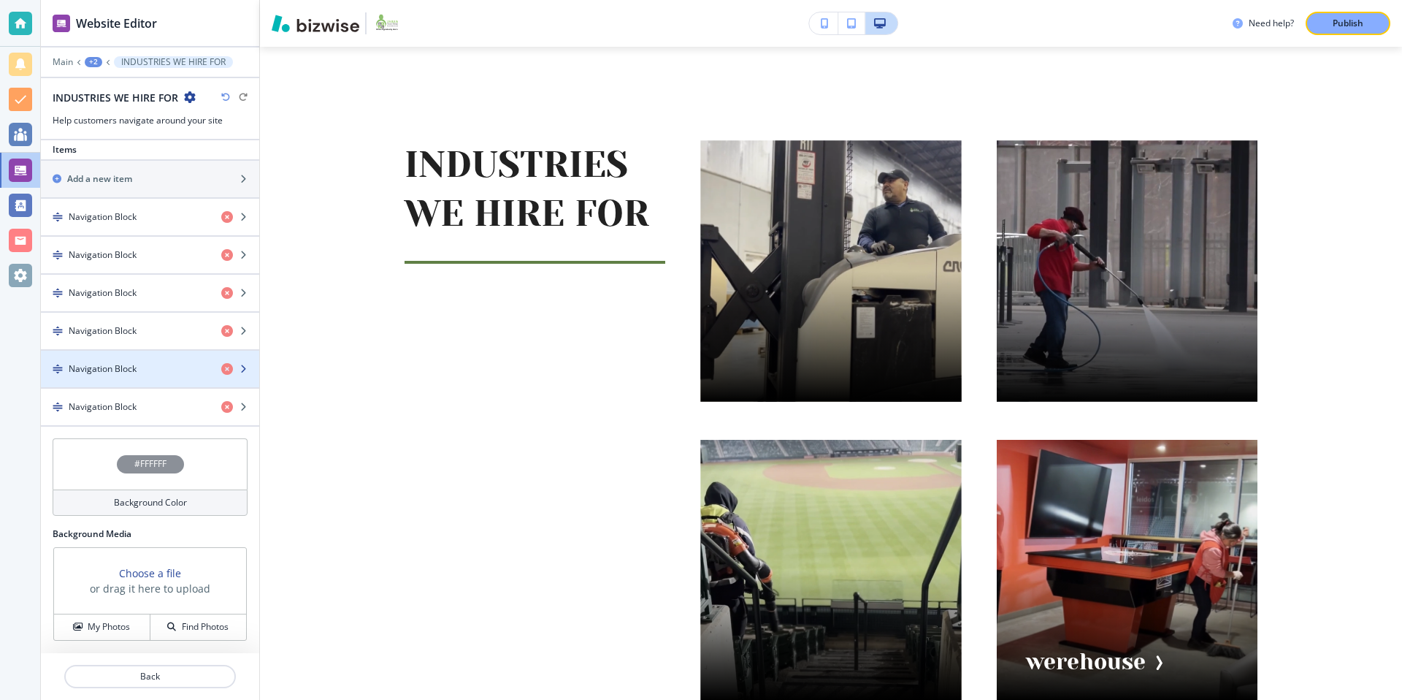
click at [116, 365] on h4 "Navigation Block" at bounding box center [103, 368] width 68 height 13
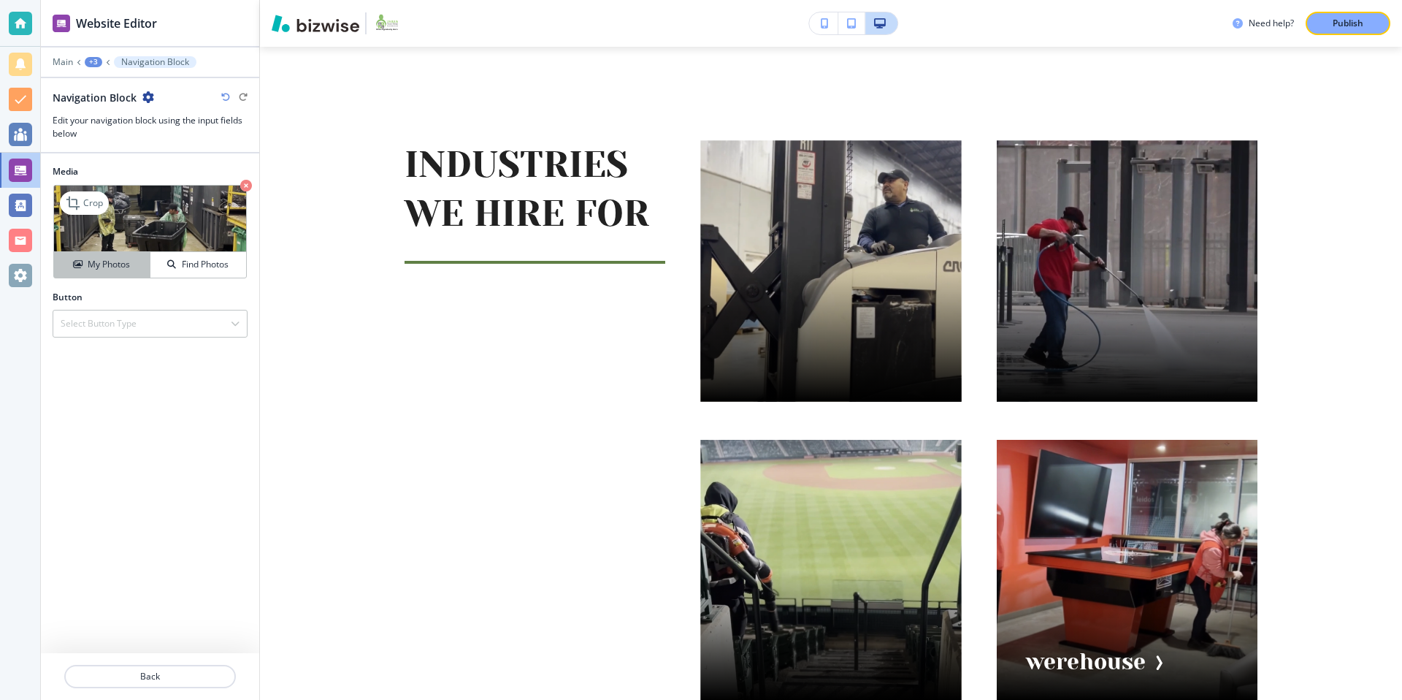
click at [135, 262] on div "My Photos" at bounding box center [102, 264] width 96 height 13
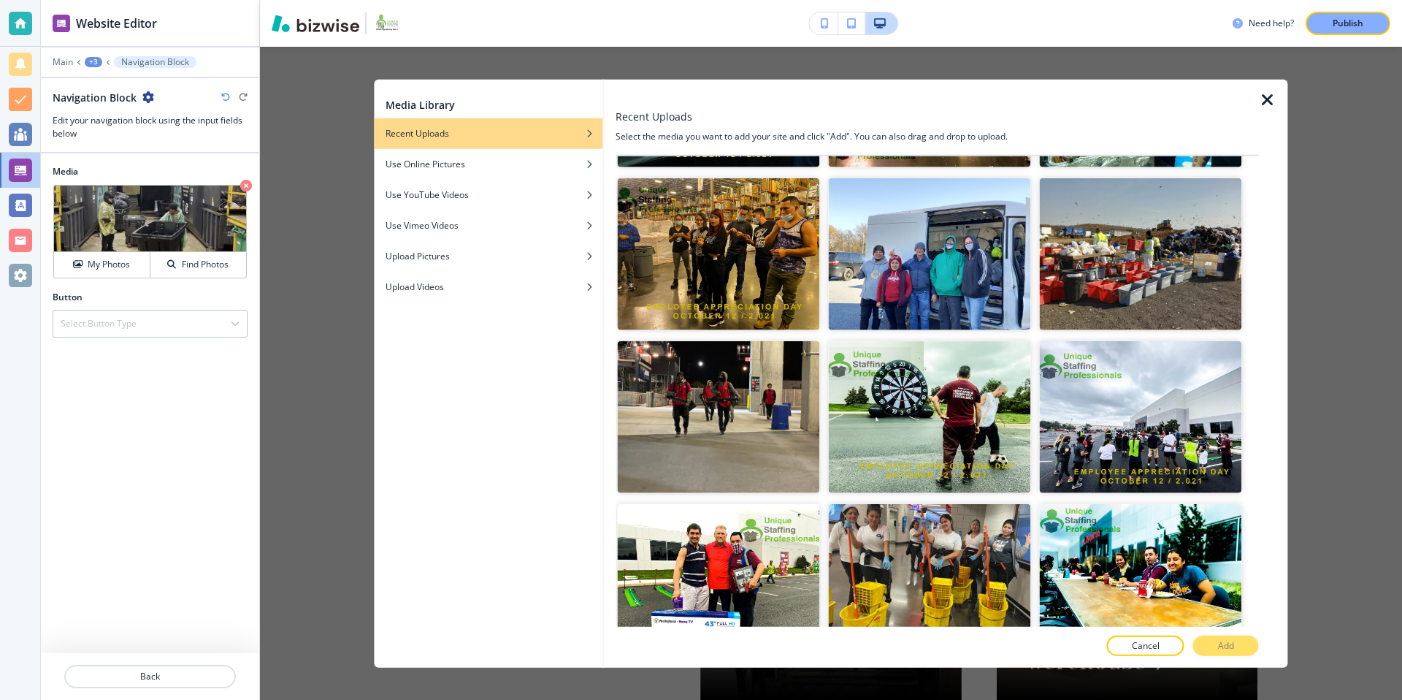
scroll to position [4220, 0]
click at [730, 397] on img "button" at bounding box center [718, 416] width 202 height 152
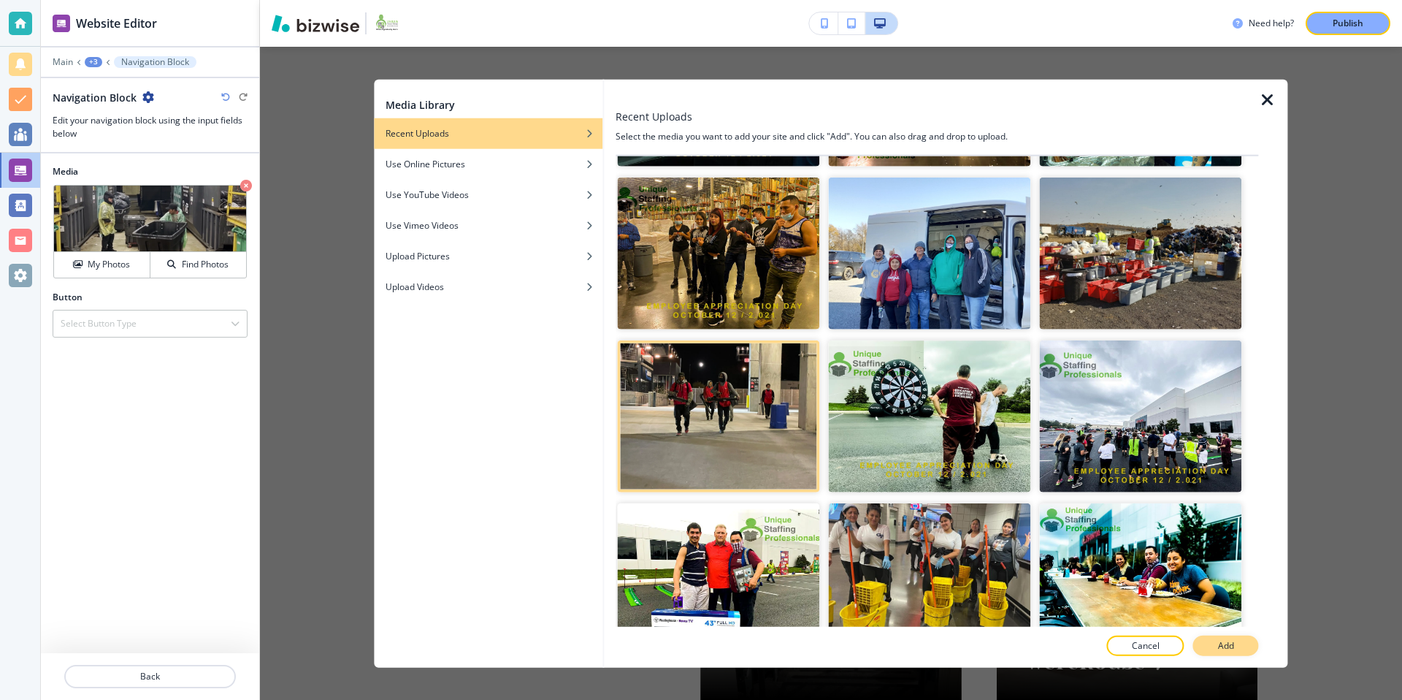
click at [1219, 646] on p "Add" at bounding box center [1226, 644] width 16 height 13
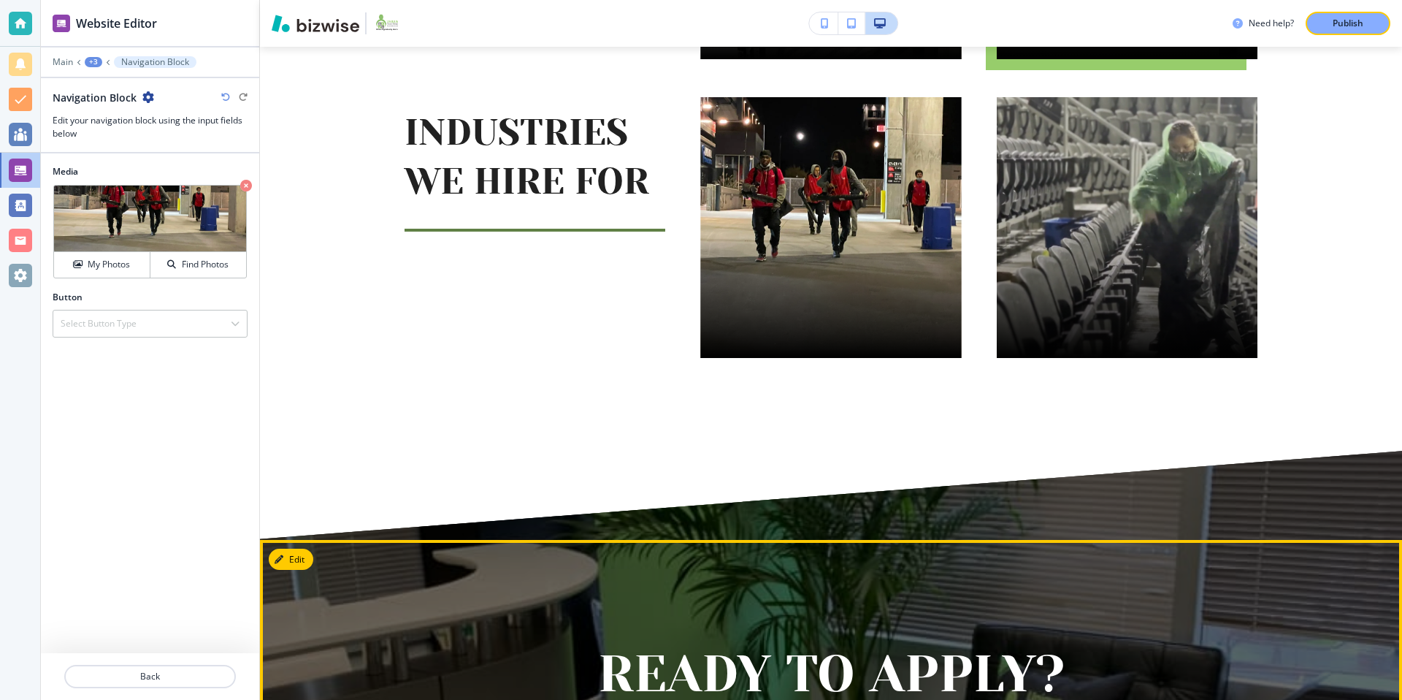
scroll to position [1487, 0]
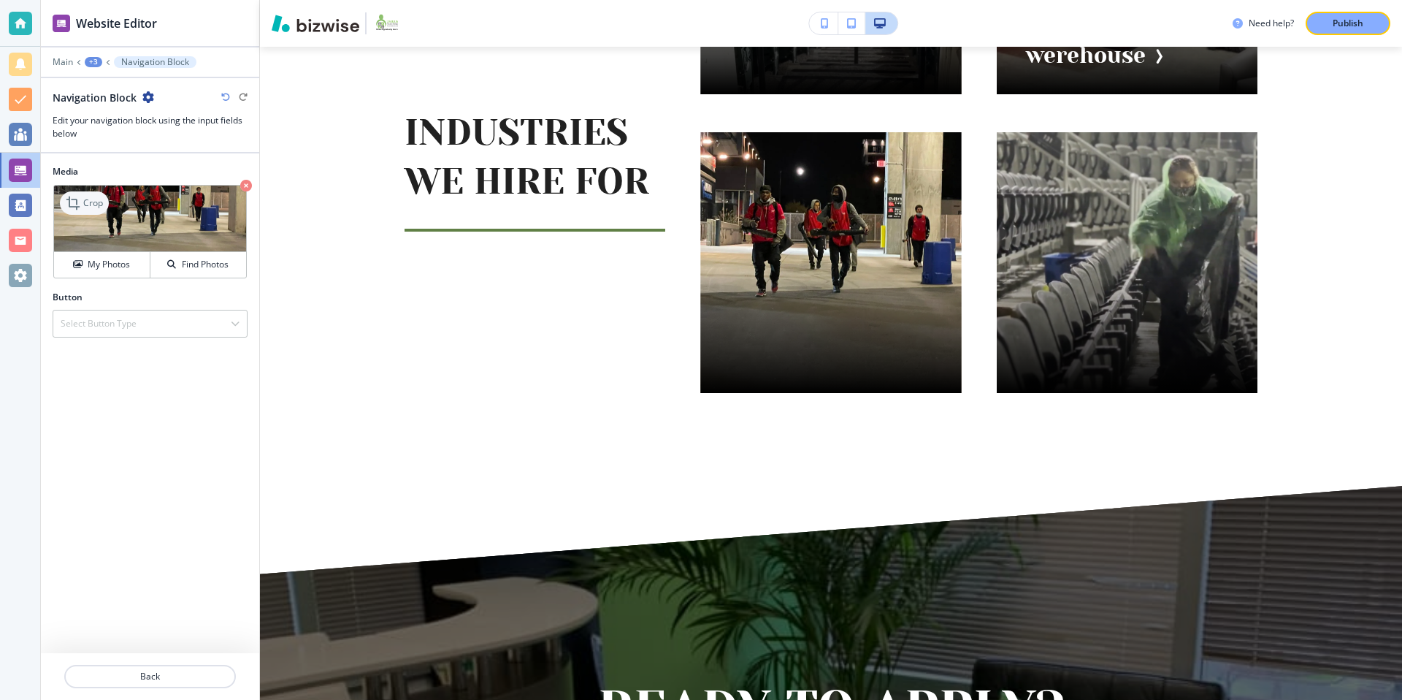
click at [85, 211] on div "Crop" at bounding box center [84, 202] width 49 height 23
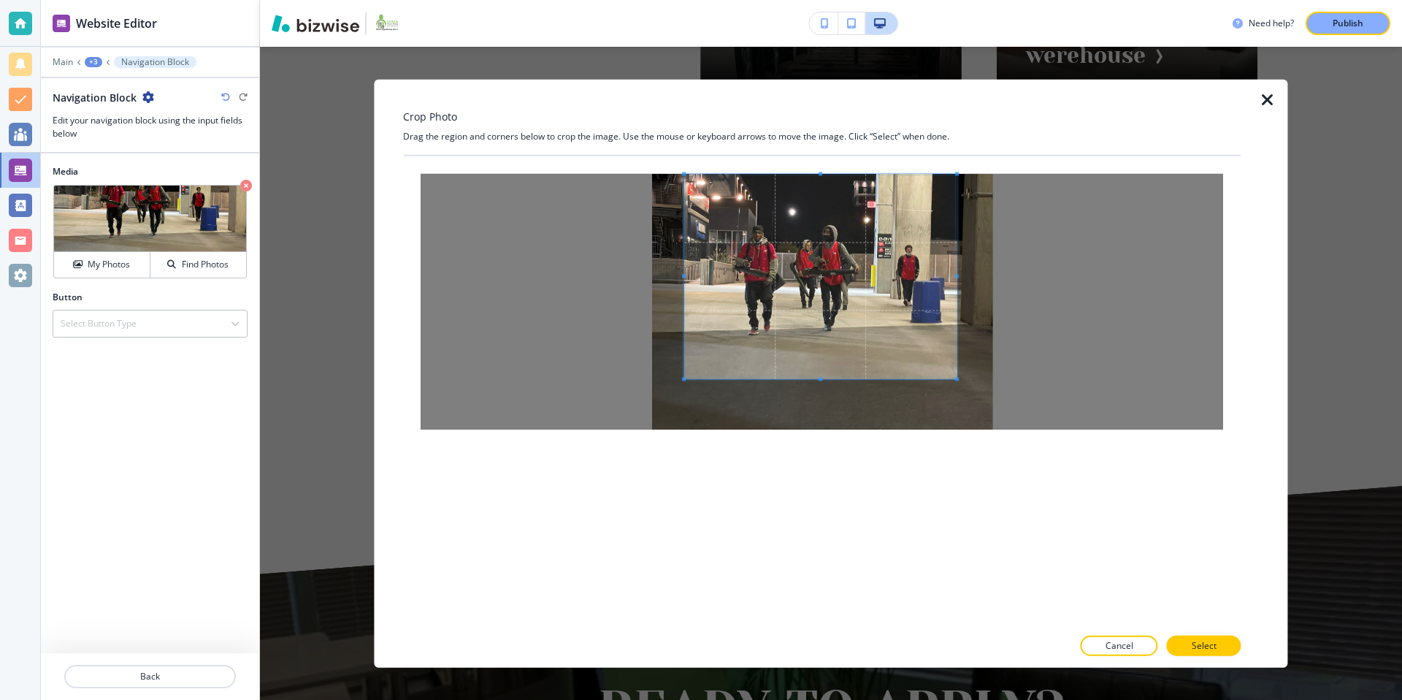
click at [854, 260] on span at bounding box center [820, 276] width 272 height 204
click at [1219, 647] on button "Select" at bounding box center [1204, 645] width 74 height 20
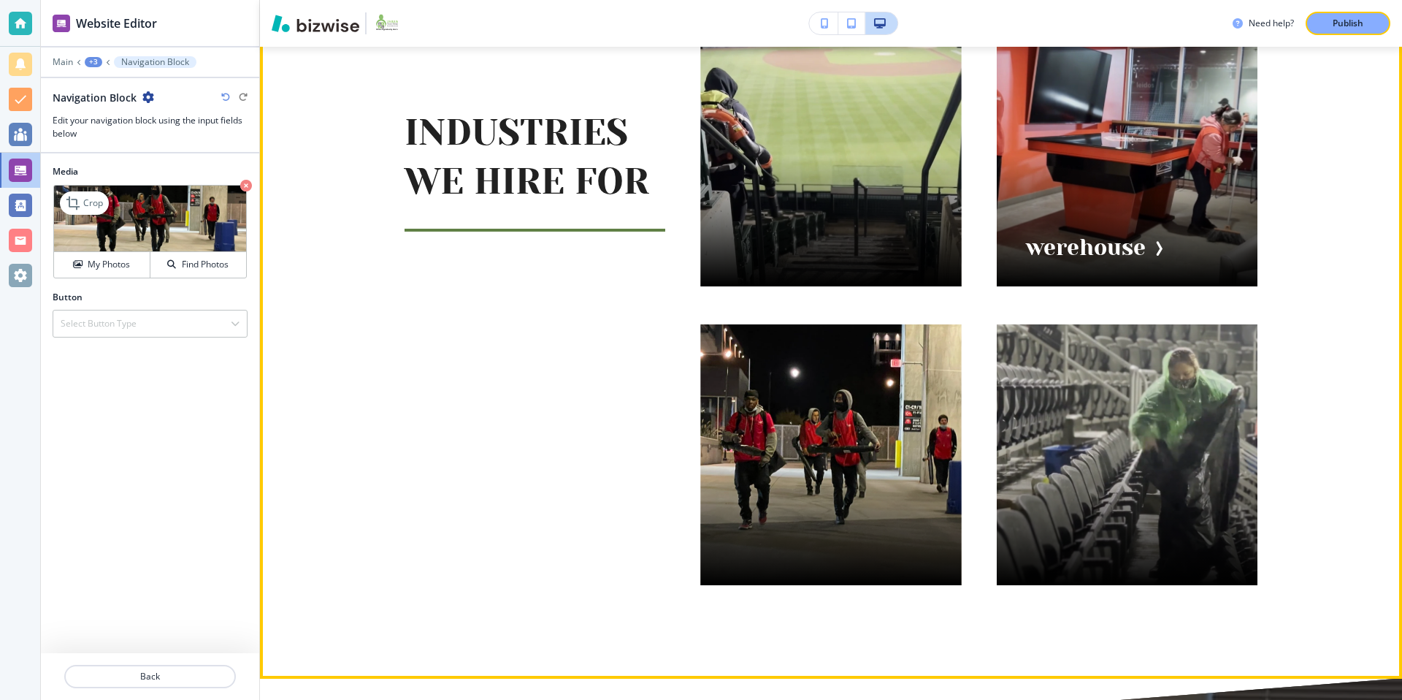
scroll to position [1296, 0]
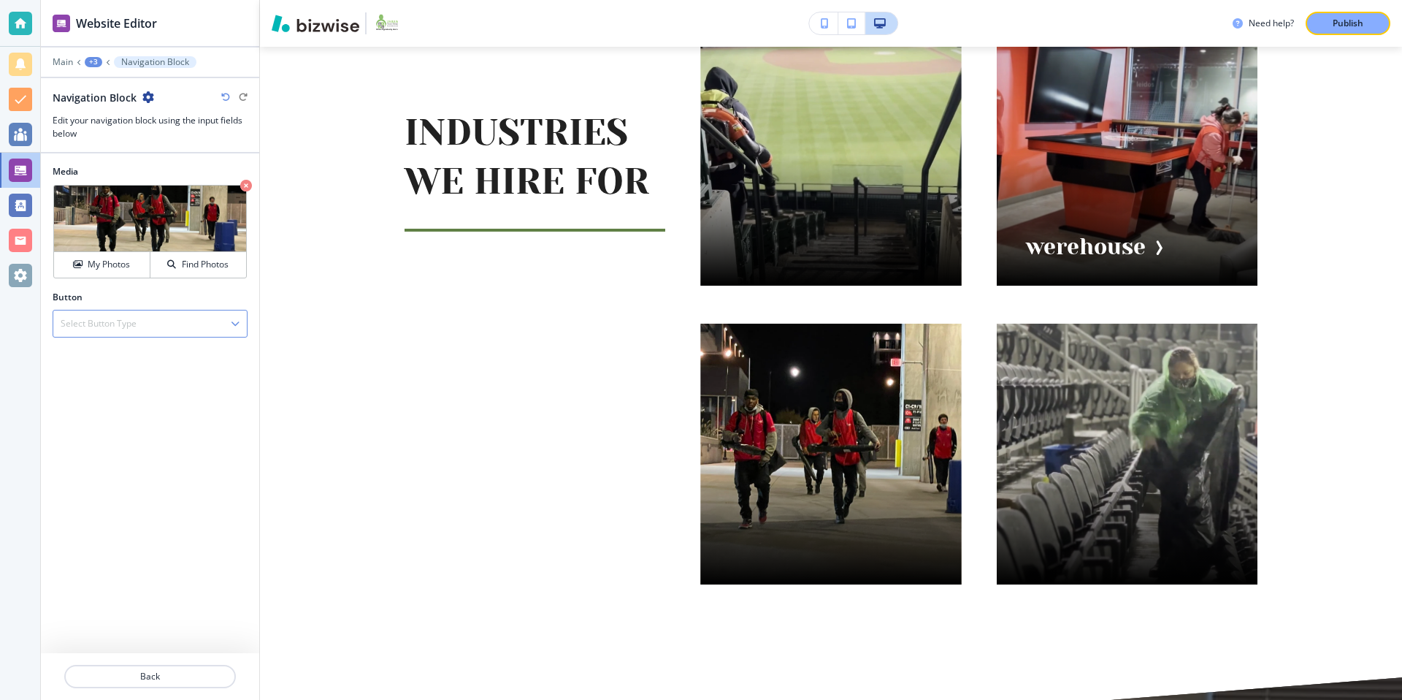
click at [122, 321] on h4 "Select Button Type" at bounding box center [99, 323] width 76 height 13
click at [134, 354] on h4 "External Link" at bounding box center [150, 348] width 179 height 13
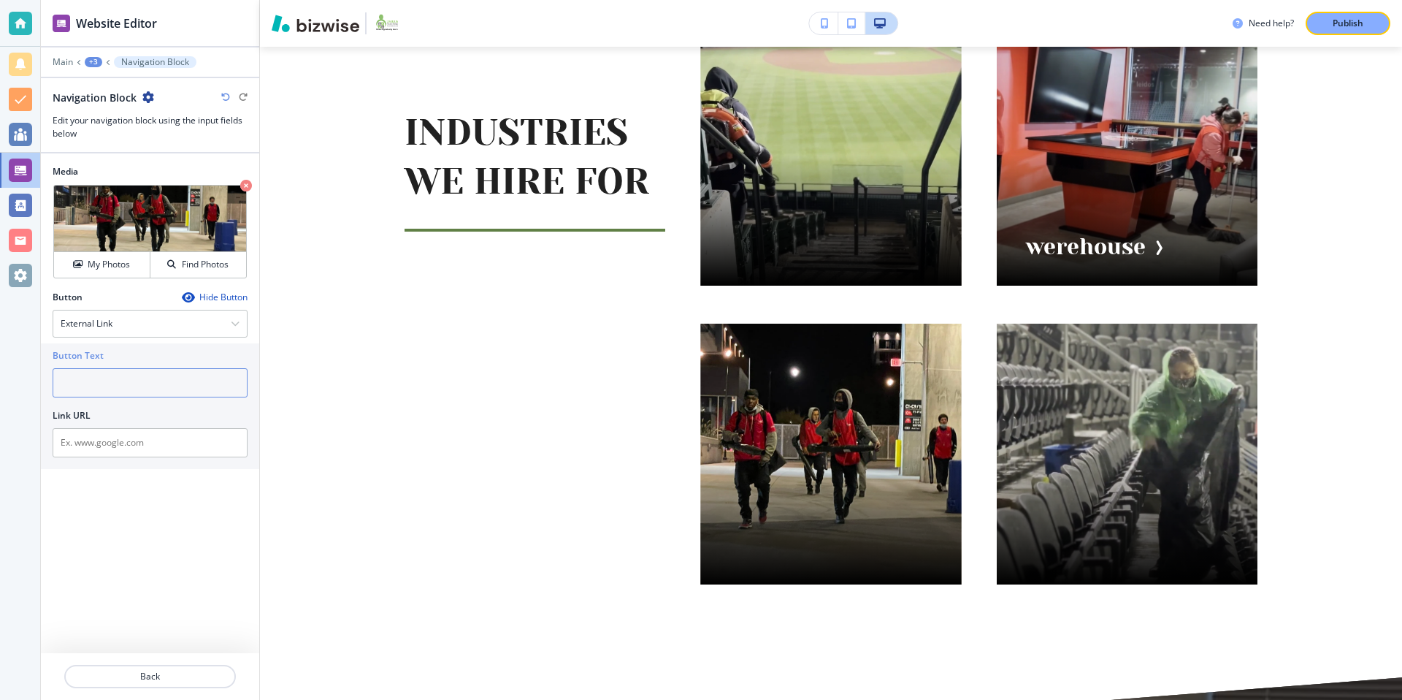
click at [129, 387] on input "text" at bounding box center [150, 382] width 195 height 29
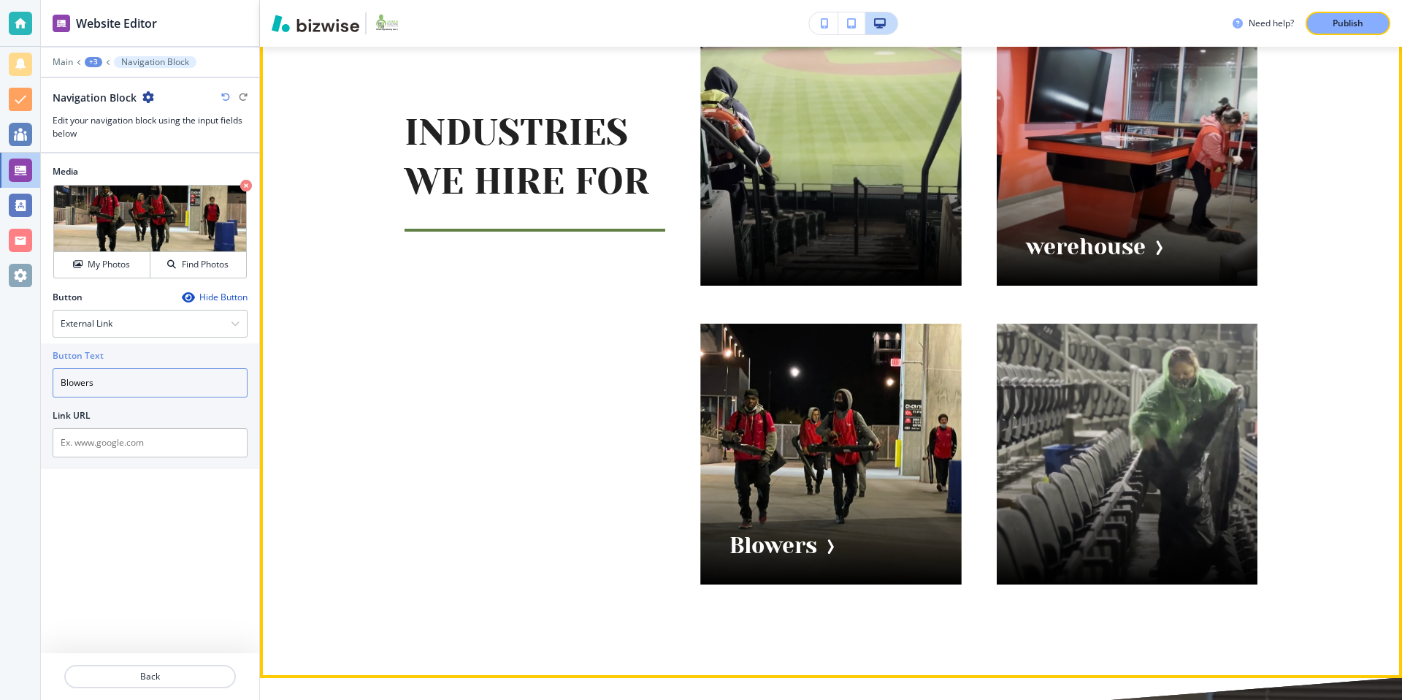
type input "Blowers"
click at [558, 386] on div "INDUSTRIES WE HIRE FOR werehouse Blowers" at bounding box center [813, 137] width 888 height 894
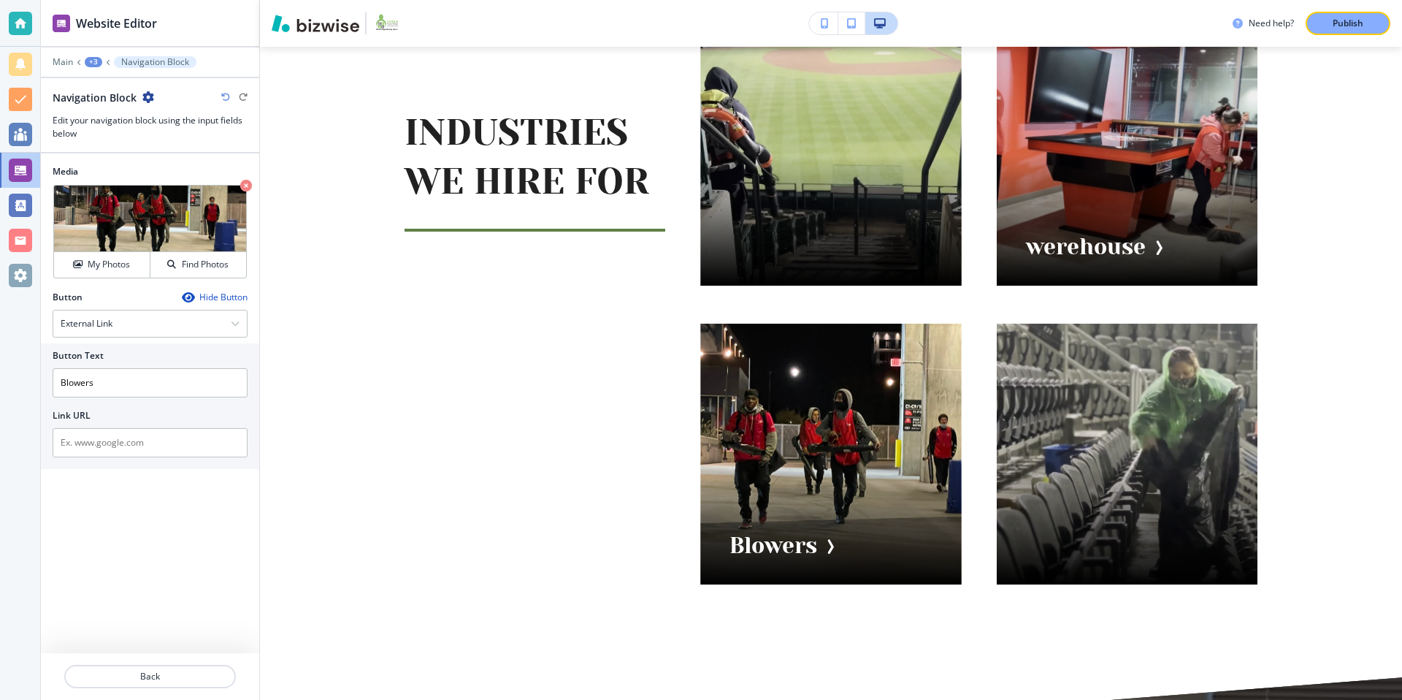
click at [98, 60] on div "+3" at bounding box center [94, 62] width 18 height 10
click at [146, 138] on p "INDUSTRIES WE HIRE FOR" at bounding box center [131, 137] width 74 height 13
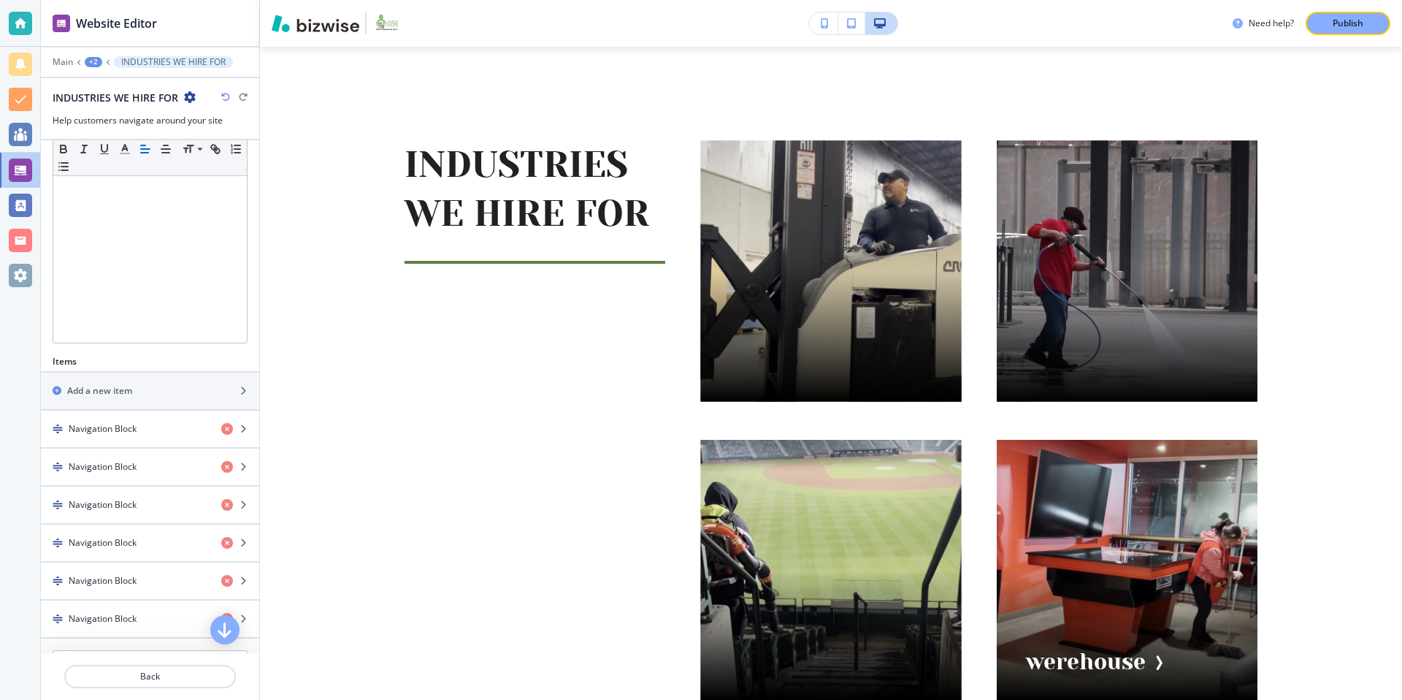
scroll to position [430, 0]
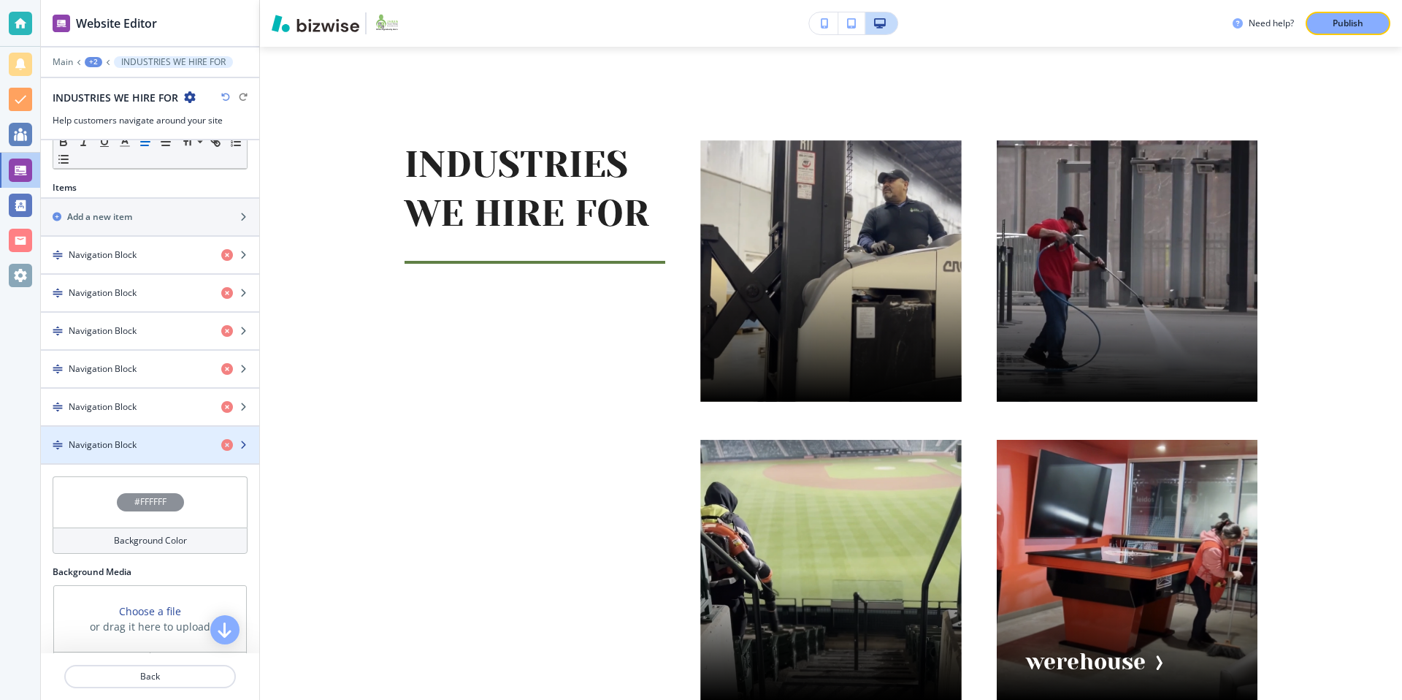
click at [162, 452] on div "button" at bounding box center [150, 457] width 218 height 12
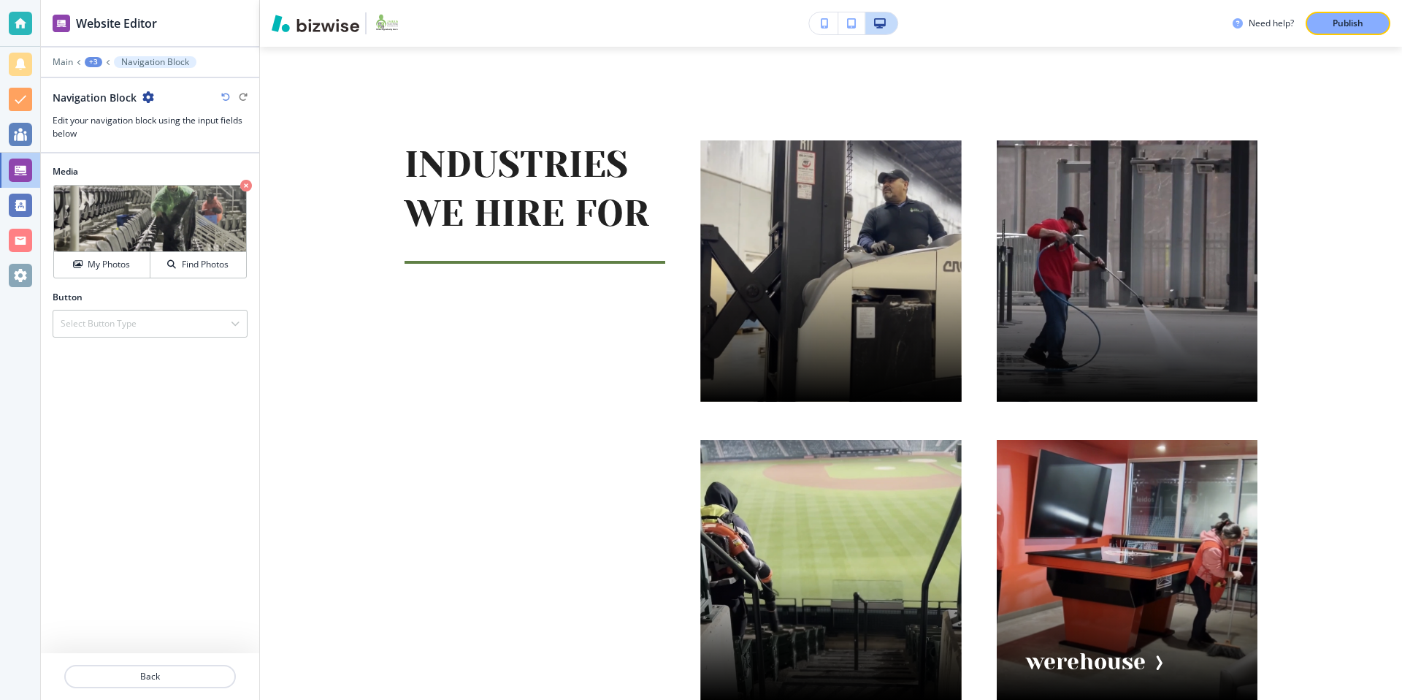
click at [147, 96] on icon "button" at bounding box center [148, 97] width 12 height 12
click at [131, 61] on p "Navigation Block" at bounding box center [155, 62] width 68 height 10
click at [99, 61] on div "+3" at bounding box center [94, 62] width 18 height 10
click at [138, 134] on p "INDUSTRIES WE HIRE FOR" at bounding box center [131, 137] width 74 height 13
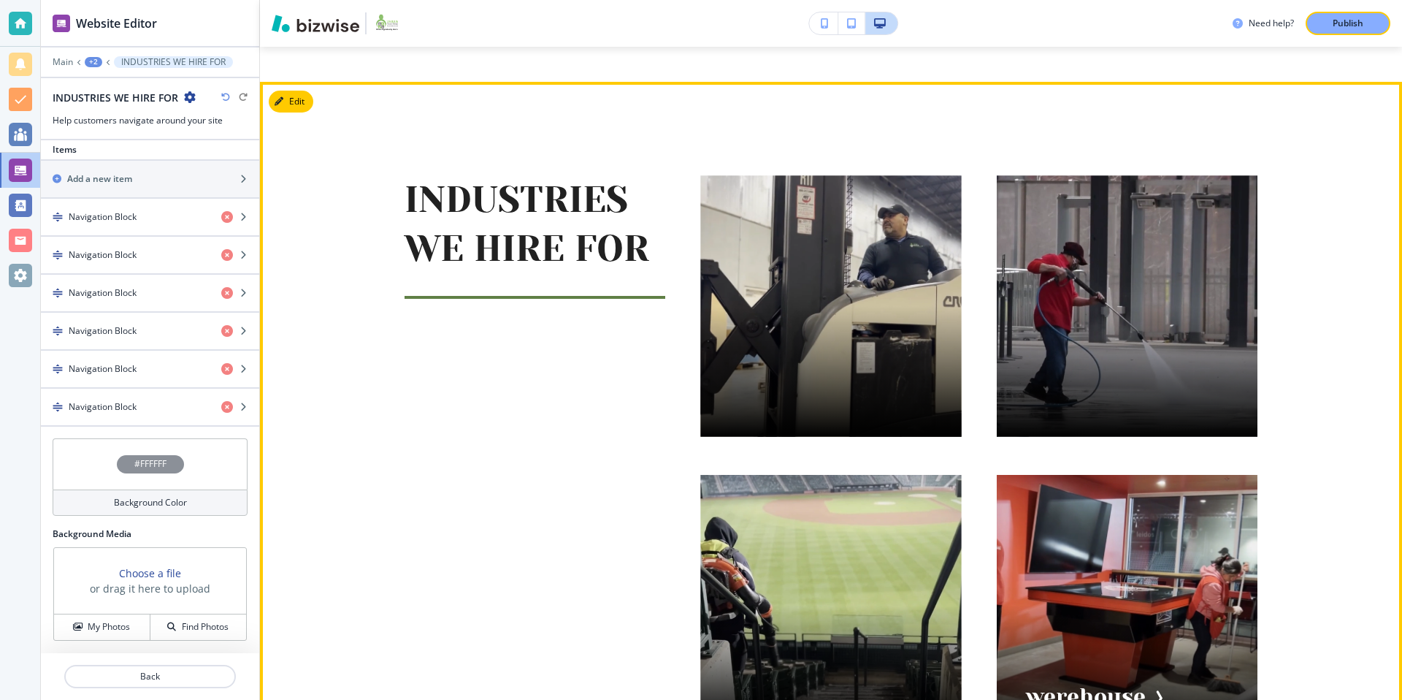
scroll to position [845, 0]
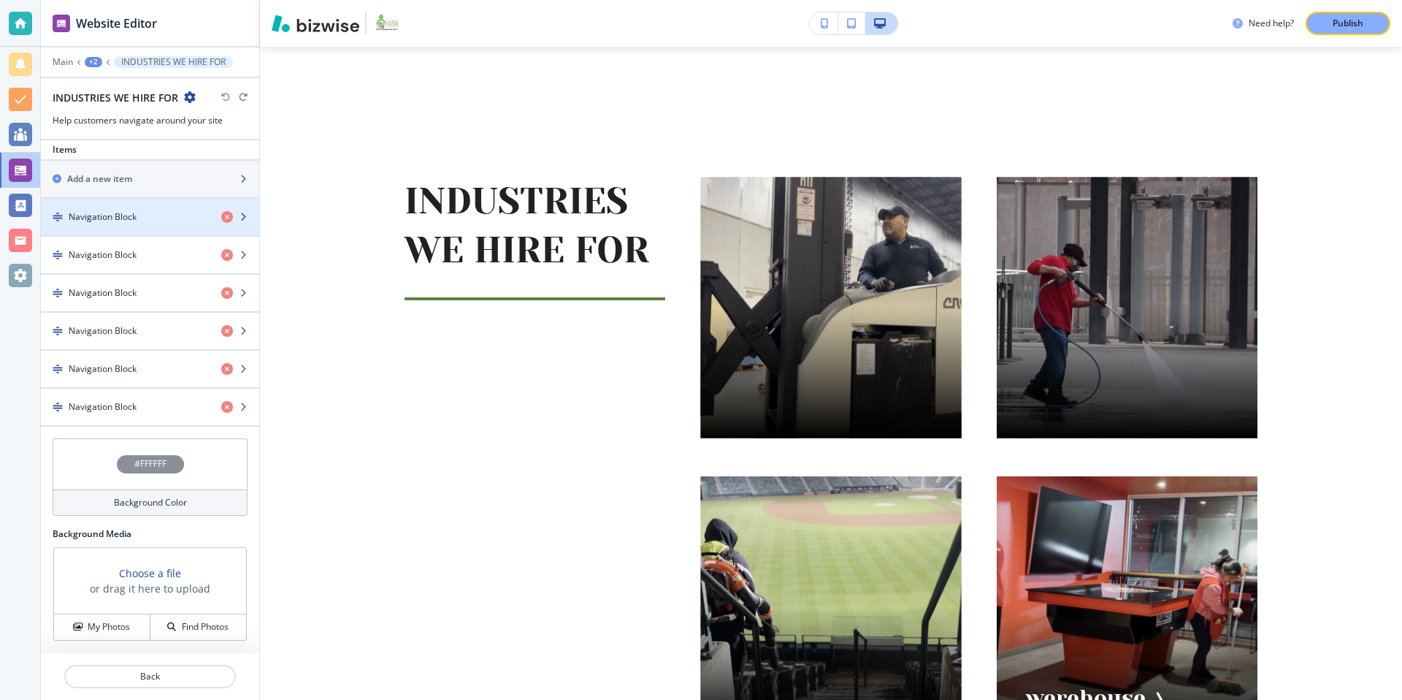
click at [128, 218] on h4 "Navigation Block" at bounding box center [103, 216] width 68 height 13
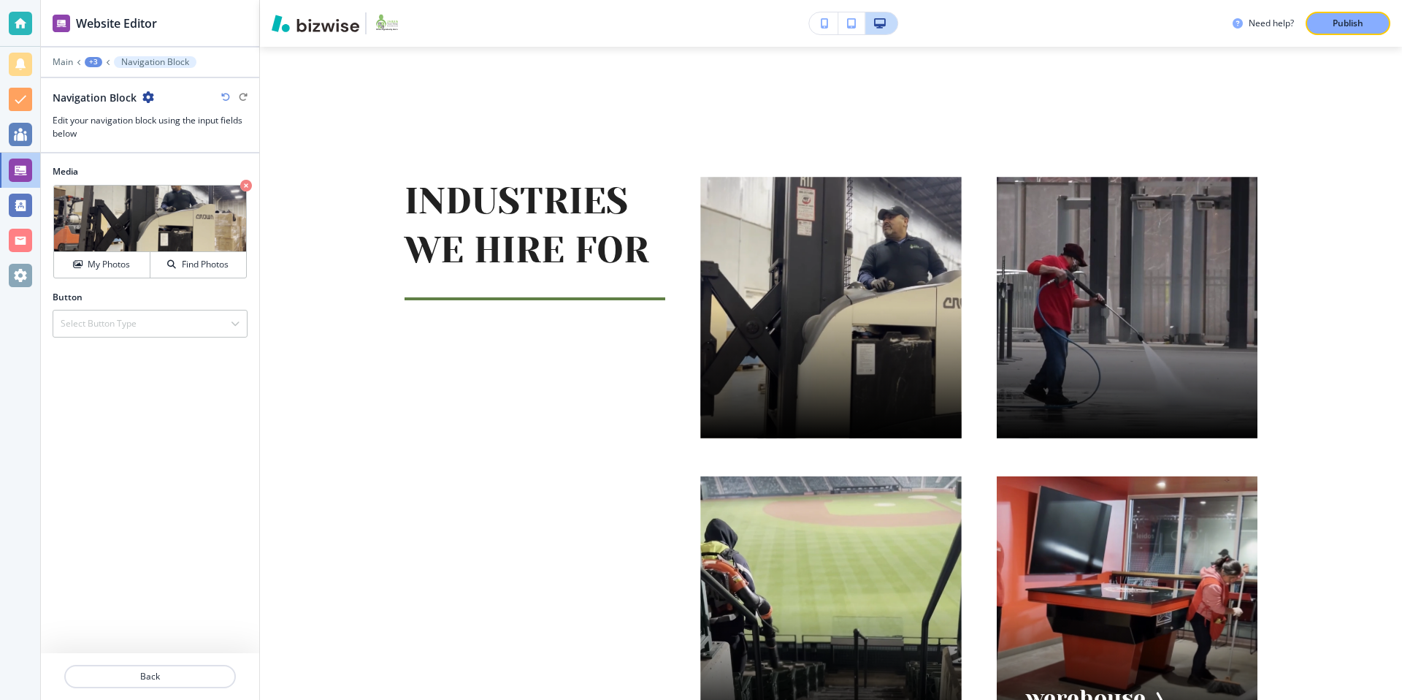
click at [148, 93] on icon "button" at bounding box center [148, 97] width 12 height 12
click at [201, 129] on p "Rename Navigation Block" at bounding box center [188, 122] width 74 height 13
click at [140, 100] on input "Navigation Block" at bounding box center [128, 97] width 151 height 29
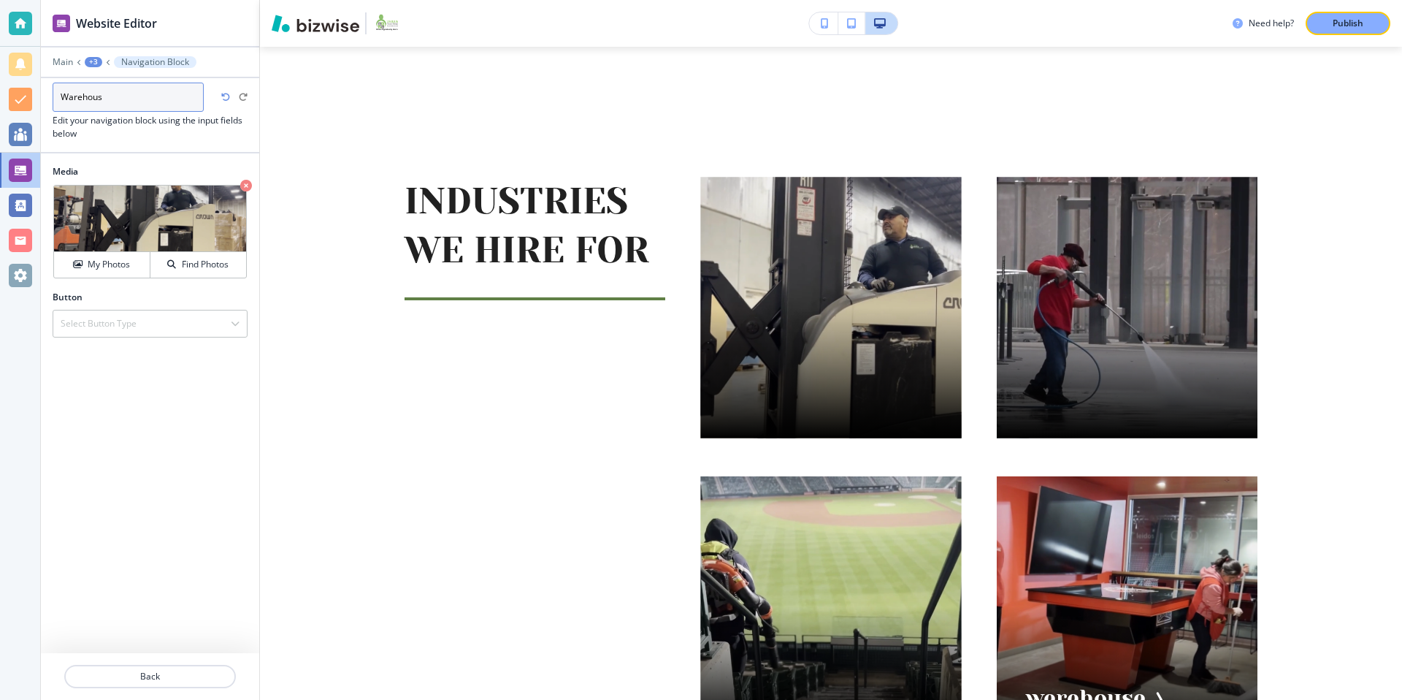
type input "Warehouse"
click at [145, 147] on div at bounding box center [150, 146] width 218 height 12
drag, startPoint x: 106, startPoint y: 315, endPoint x: 120, endPoint y: 339, distance: 27.2
click at [107, 318] on div "Select Button Type" at bounding box center [150, 323] width 194 height 26
click at [129, 346] on h4 "External Link" at bounding box center [150, 348] width 179 height 13
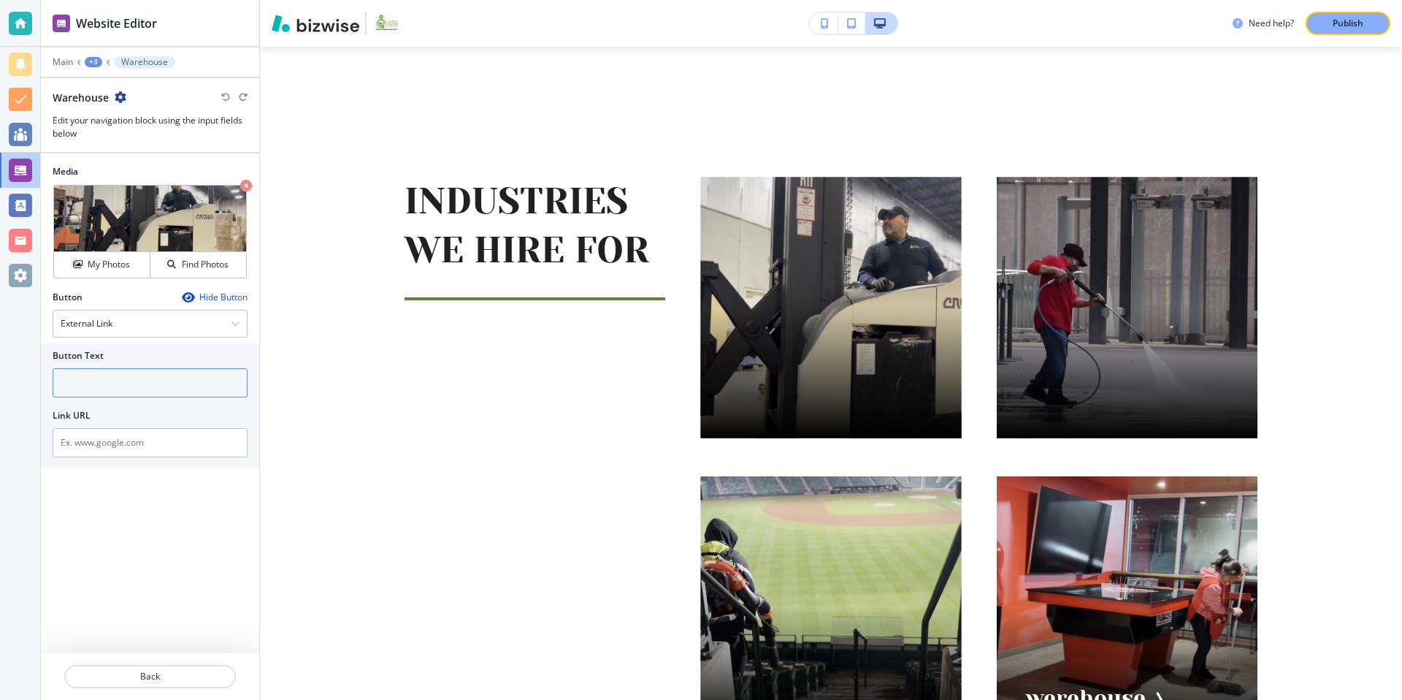
click at [126, 380] on input "text" at bounding box center [150, 382] width 195 height 29
click at [90, 383] on input "WareHouse" at bounding box center [150, 382] width 195 height 29
type input "Wareouse"
drag, startPoint x: 123, startPoint y: 364, endPoint x: 115, endPoint y: 383, distance: 19.9
click at [119, 368] on div "Button Text Wareouse" at bounding box center [150, 373] width 195 height 48
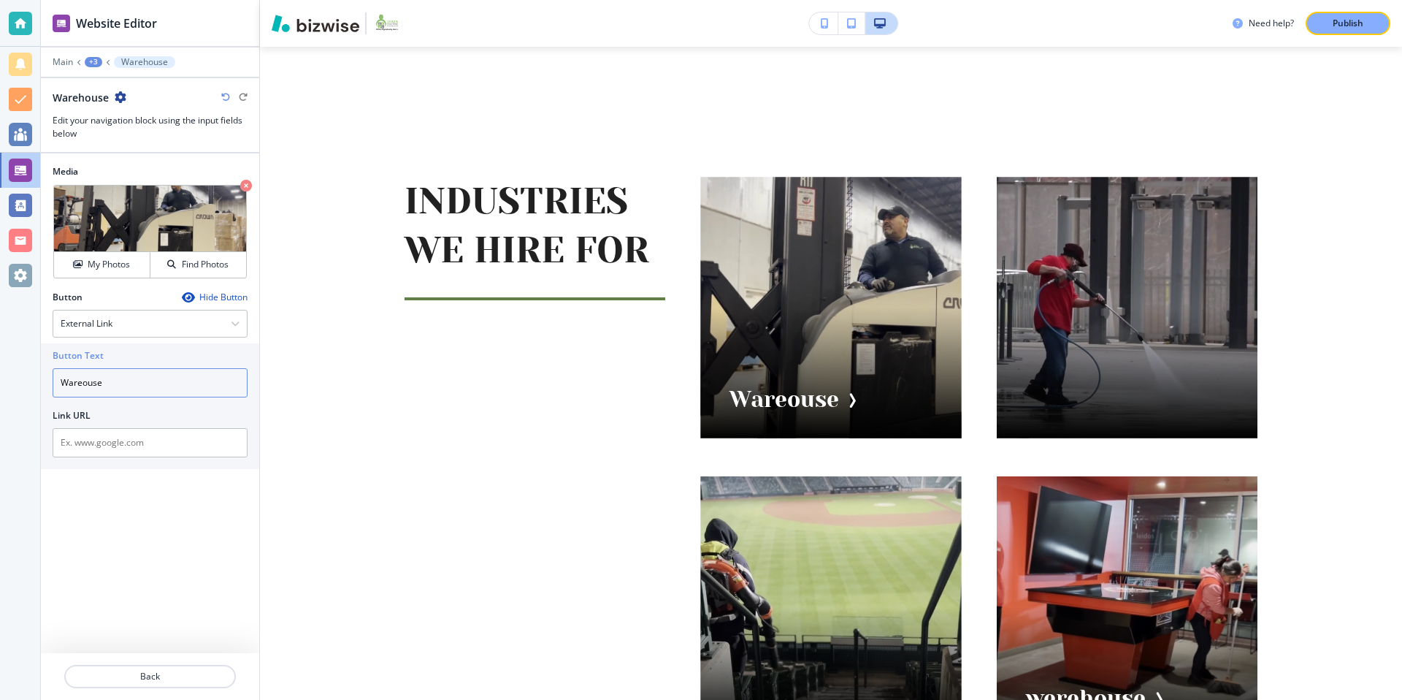
drag, startPoint x: 113, startPoint y: 388, endPoint x: 16, endPoint y: 368, distance: 99.2
click at [21, 381] on div "Website Editor Main +3 Warehouse Warehouse Edit your navigation block using the…" at bounding box center [701, 350] width 1402 height 700
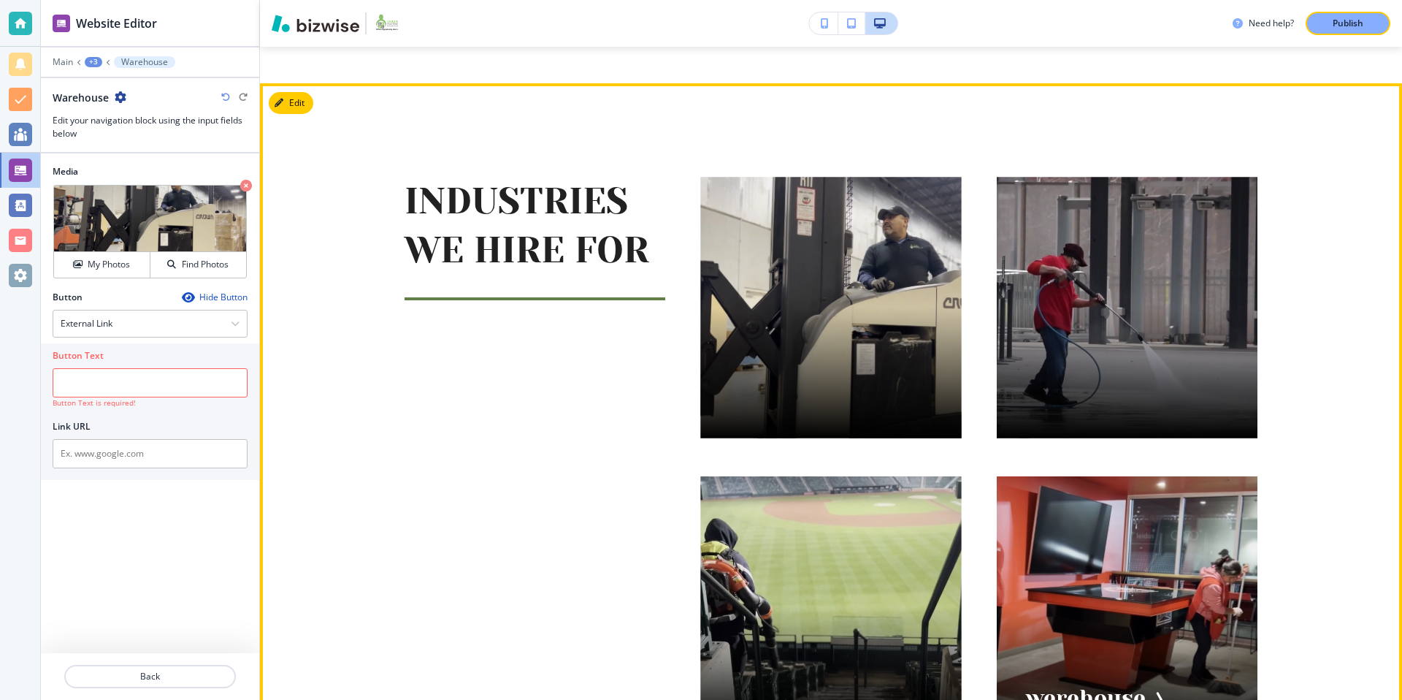
click at [585, 473] on div "INDUSTRIES WE HIRE FOR werehouse Blowers" at bounding box center [813, 589] width 888 height 894
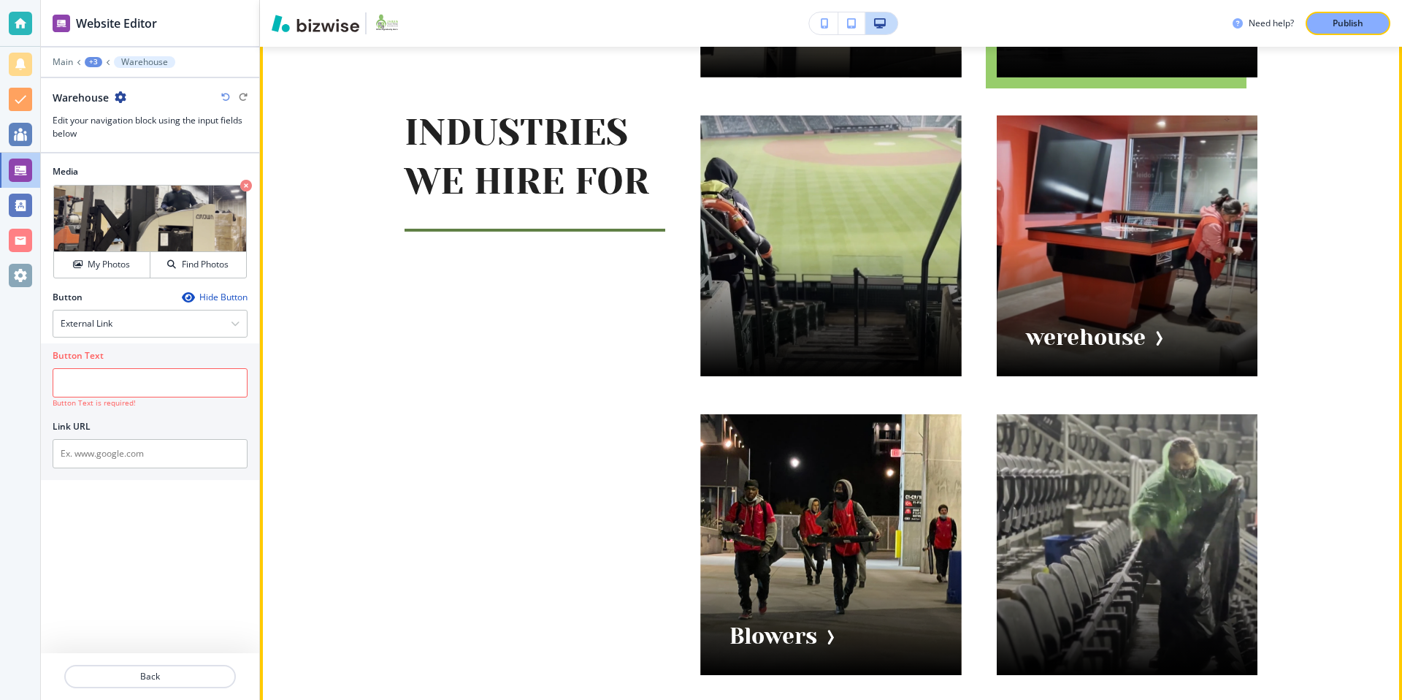
scroll to position [1206, 0]
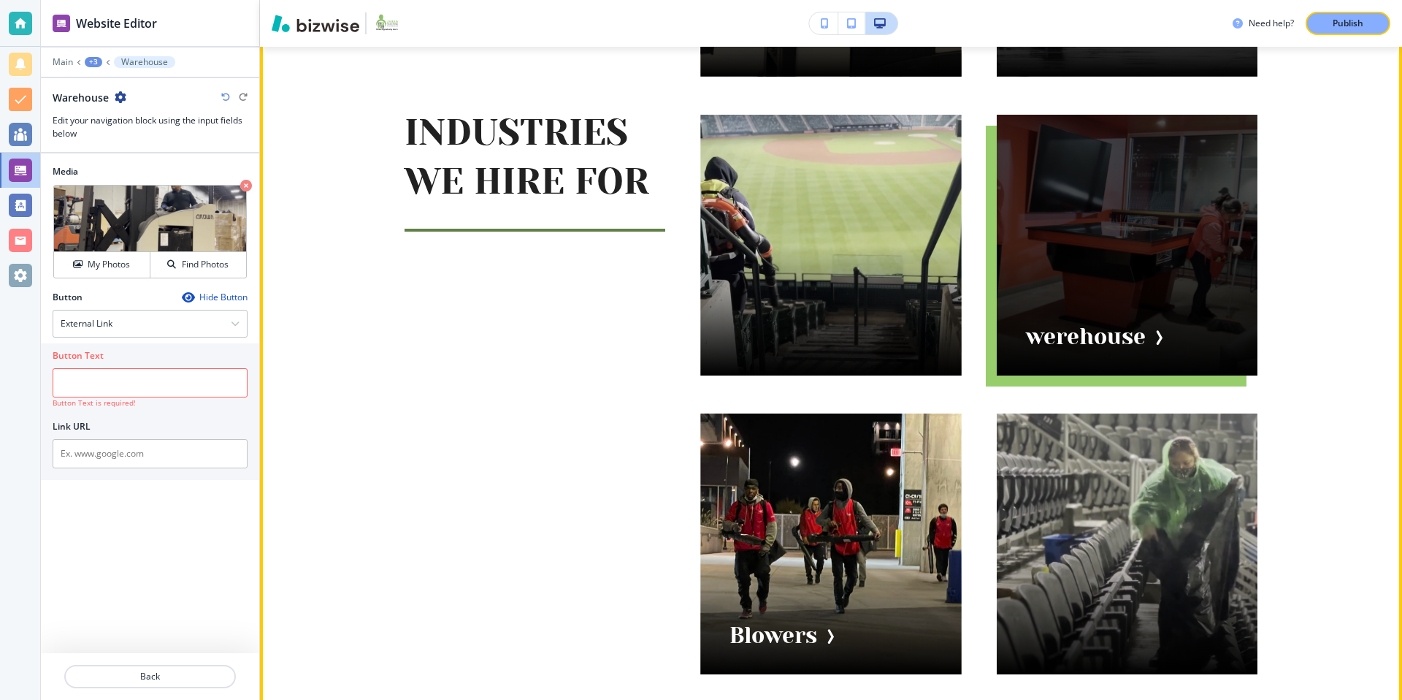
drag, startPoint x: 1134, startPoint y: 245, endPoint x: 1041, endPoint y: 242, distance: 93.5
click at [1133, 247] on div "button" at bounding box center [1127, 245] width 261 height 261
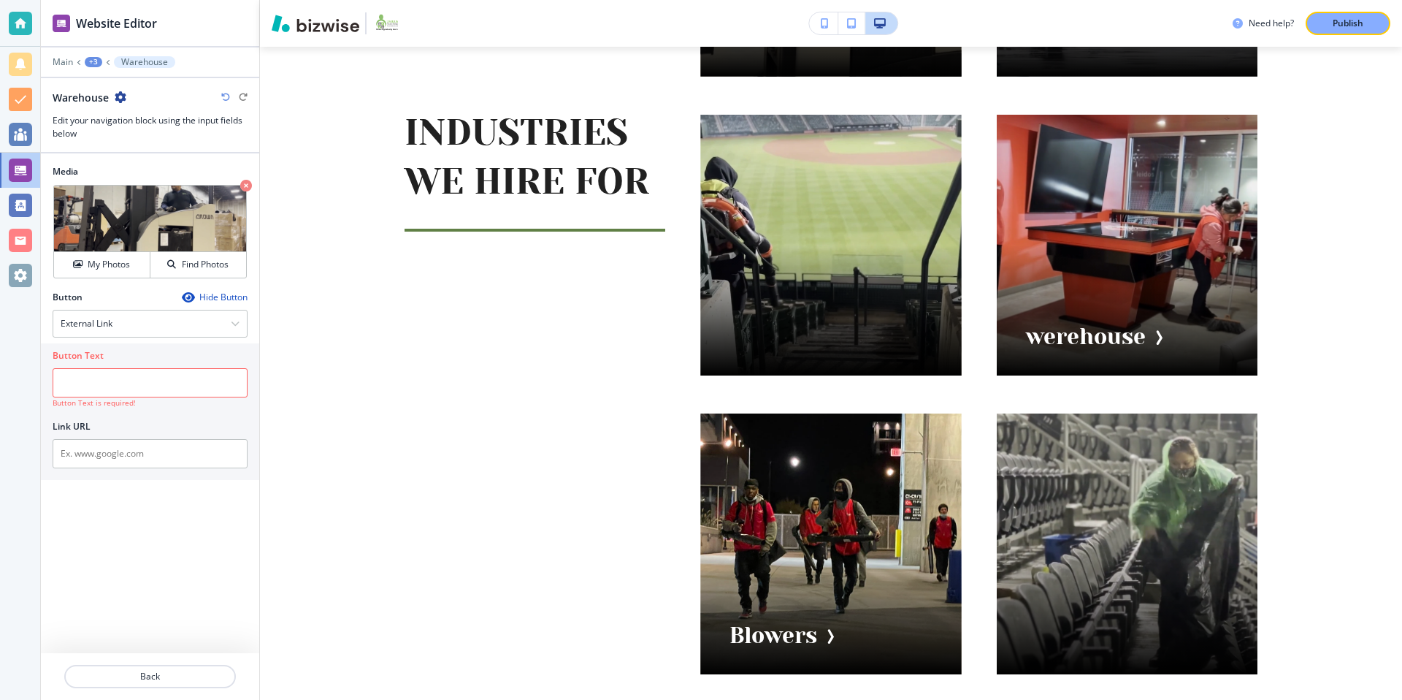
click at [99, 59] on div "+3" at bounding box center [94, 62] width 18 height 10
click at [130, 125] on button "INDUSTRIES WE HIRE FOR" at bounding box center [131, 137] width 93 height 26
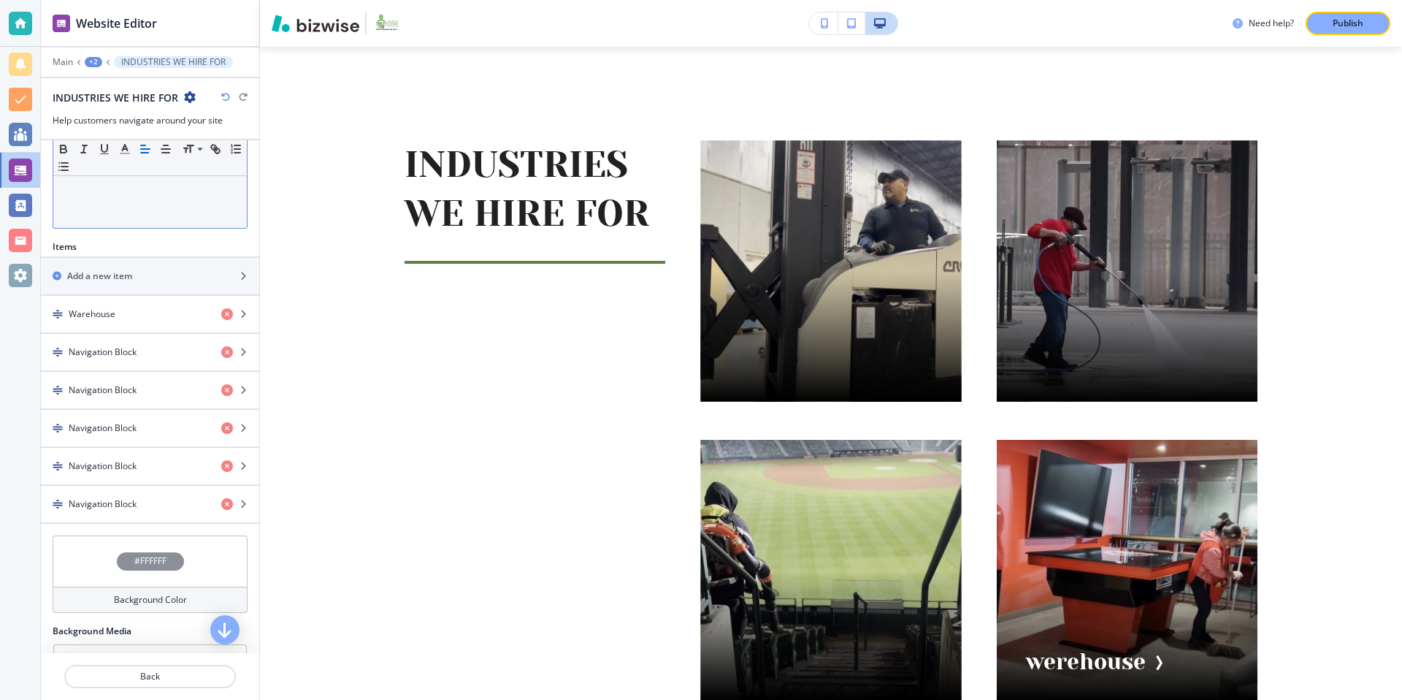
scroll to position [444, 0]
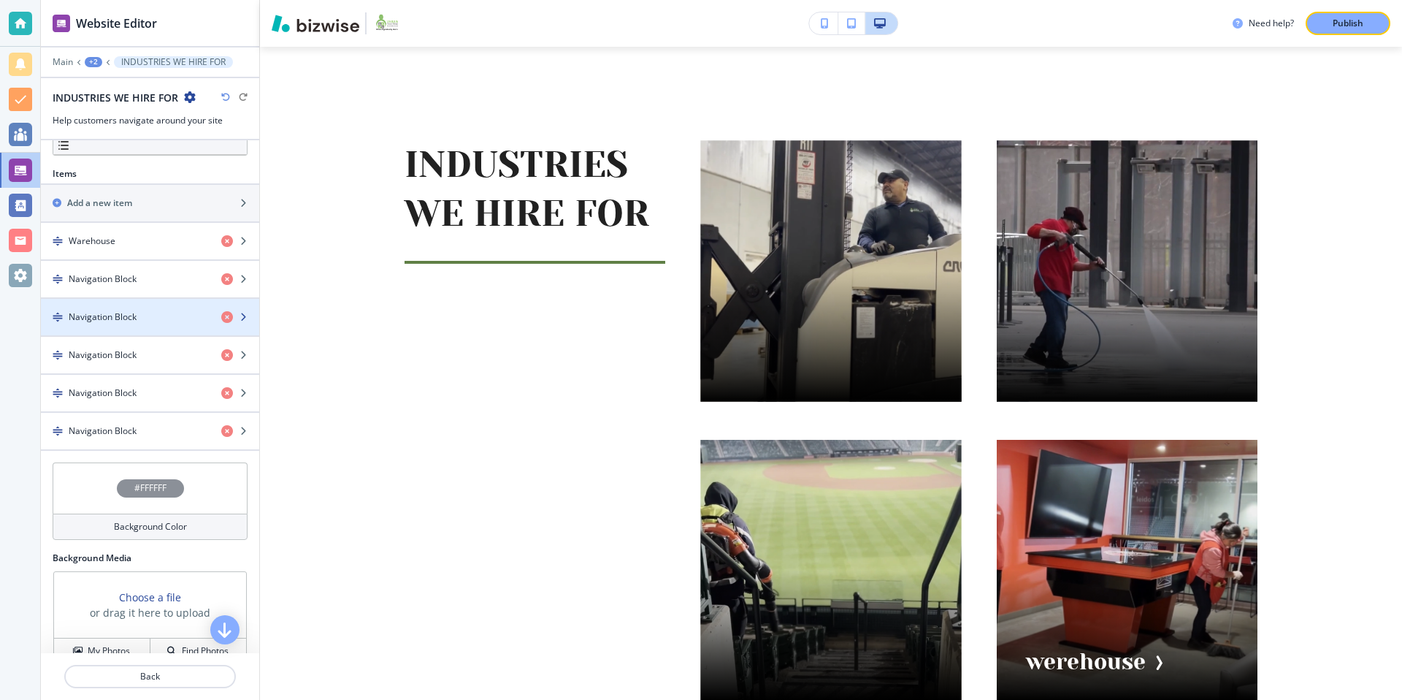
click at [160, 317] on div "Navigation Block" at bounding box center [125, 316] width 169 height 13
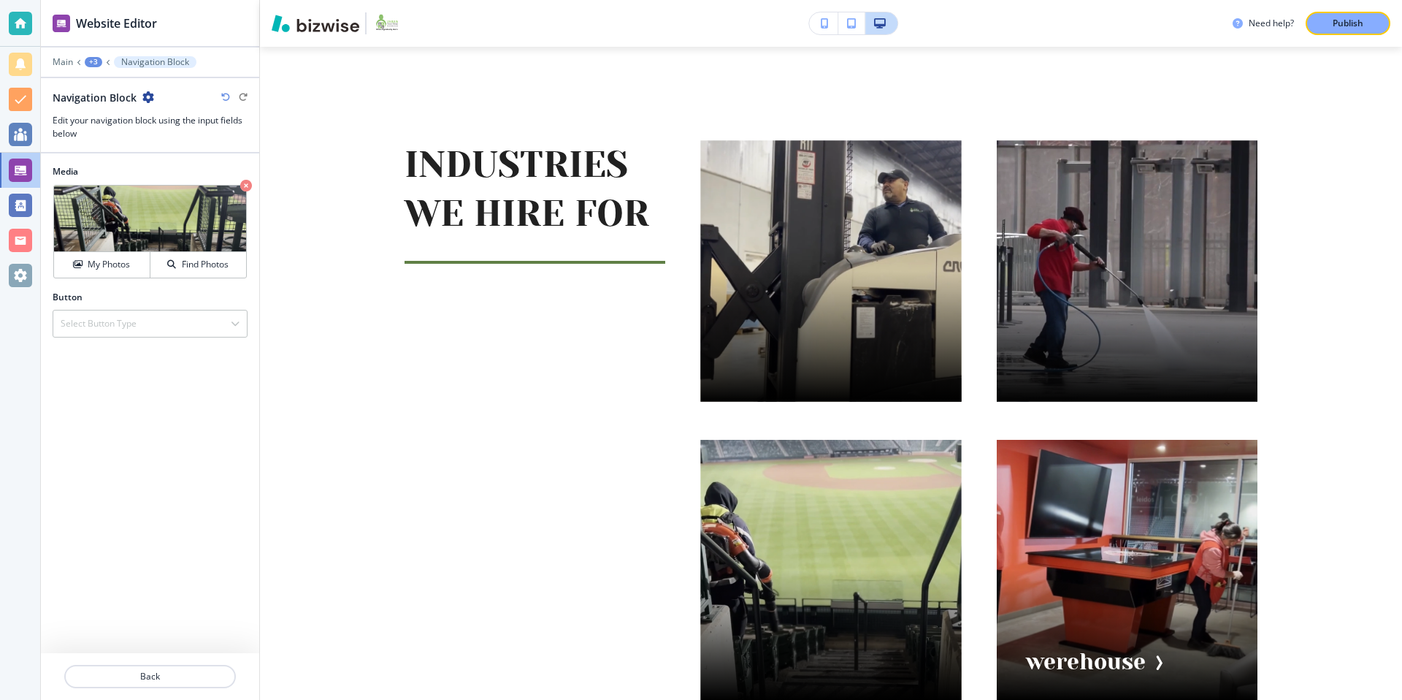
click at [95, 61] on div "+3" at bounding box center [94, 62] width 18 height 10
click at [133, 134] on p "INDUSTRIES WE HIRE FOR" at bounding box center [131, 137] width 74 height 13
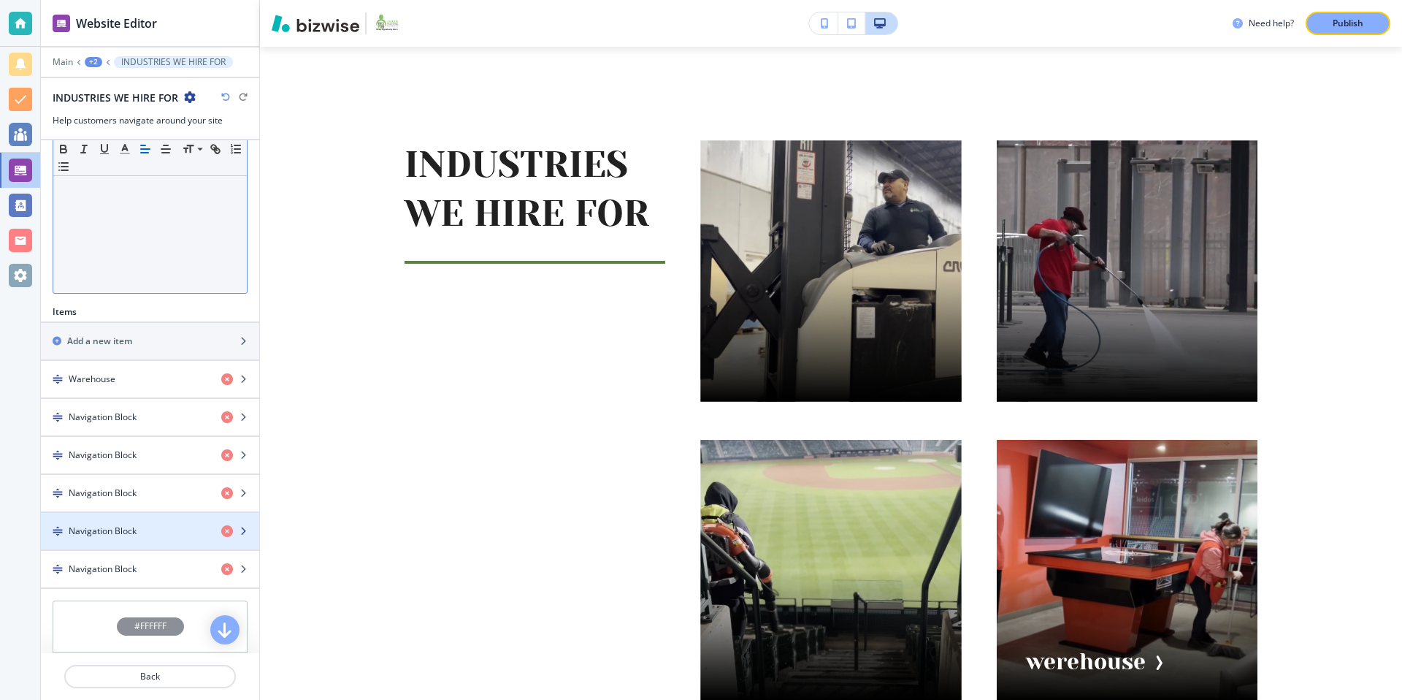
scroll to position [314, 0]
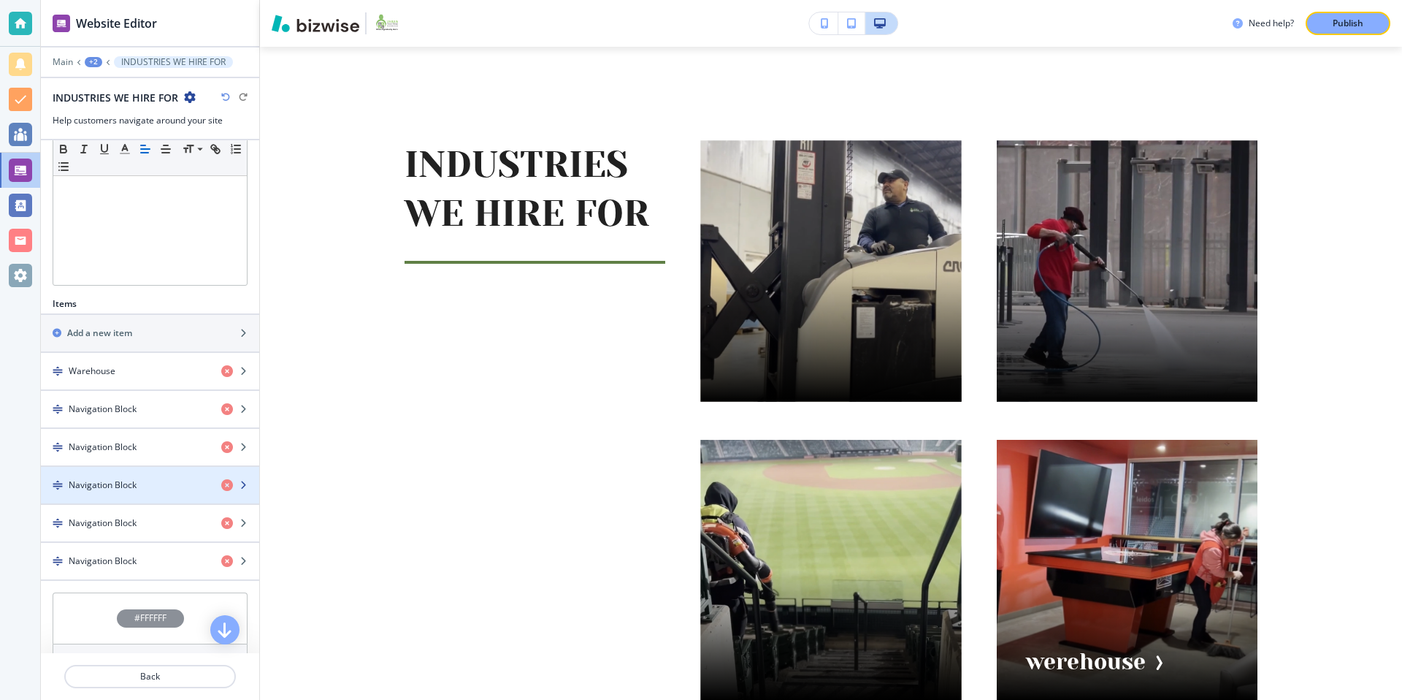
click at [162, 494] on div "button" at bounding box center [150, 497] width 218 height 12
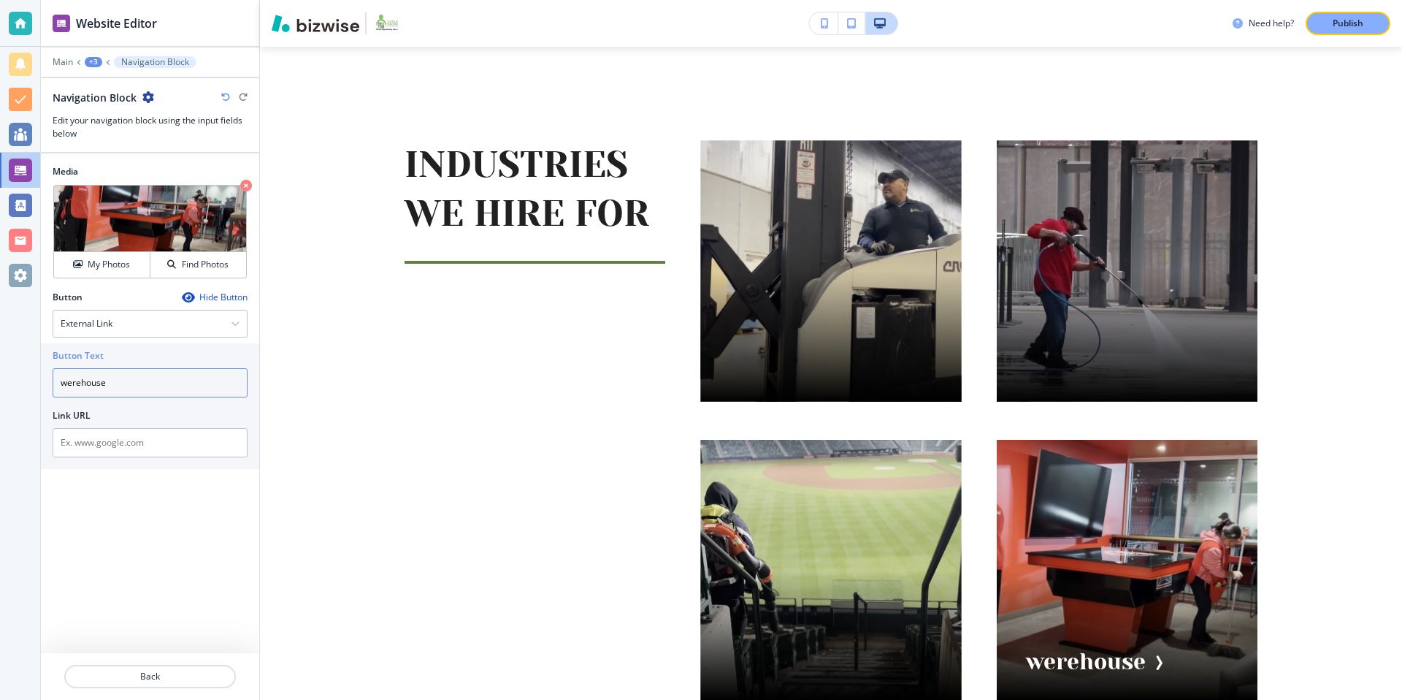
drag, startPoint x: 137, startPoint y: 378, endPoint x: 24, endPoint y: 376, distance: 113.2
click at [24, 376] on div "Website Editor Main +3 Navigation Block Navigation Block Edit your navigation b…" at bounding box center [701, 350] width 1402 height 700
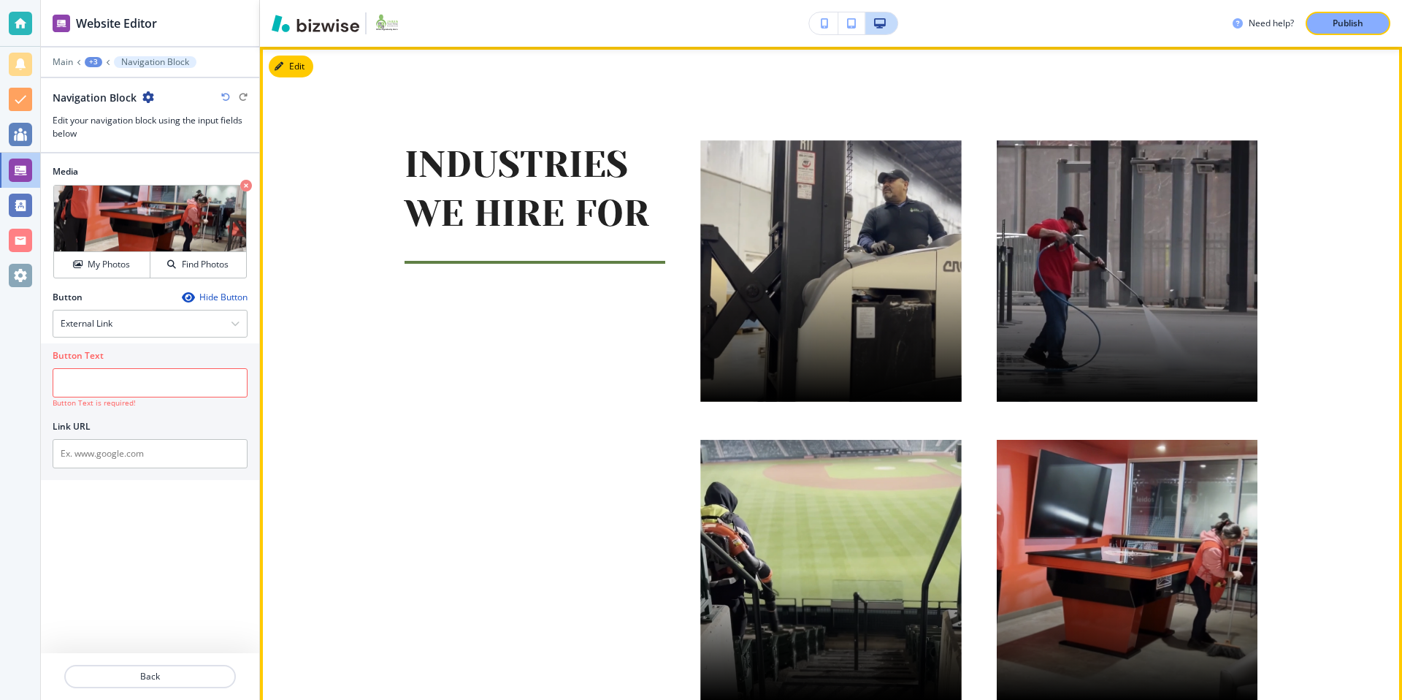
click at [367, 375] on div "INDUSTRIES WE HIRE FOR Blowers" at bounding box center [831, 552] width 935 height 894
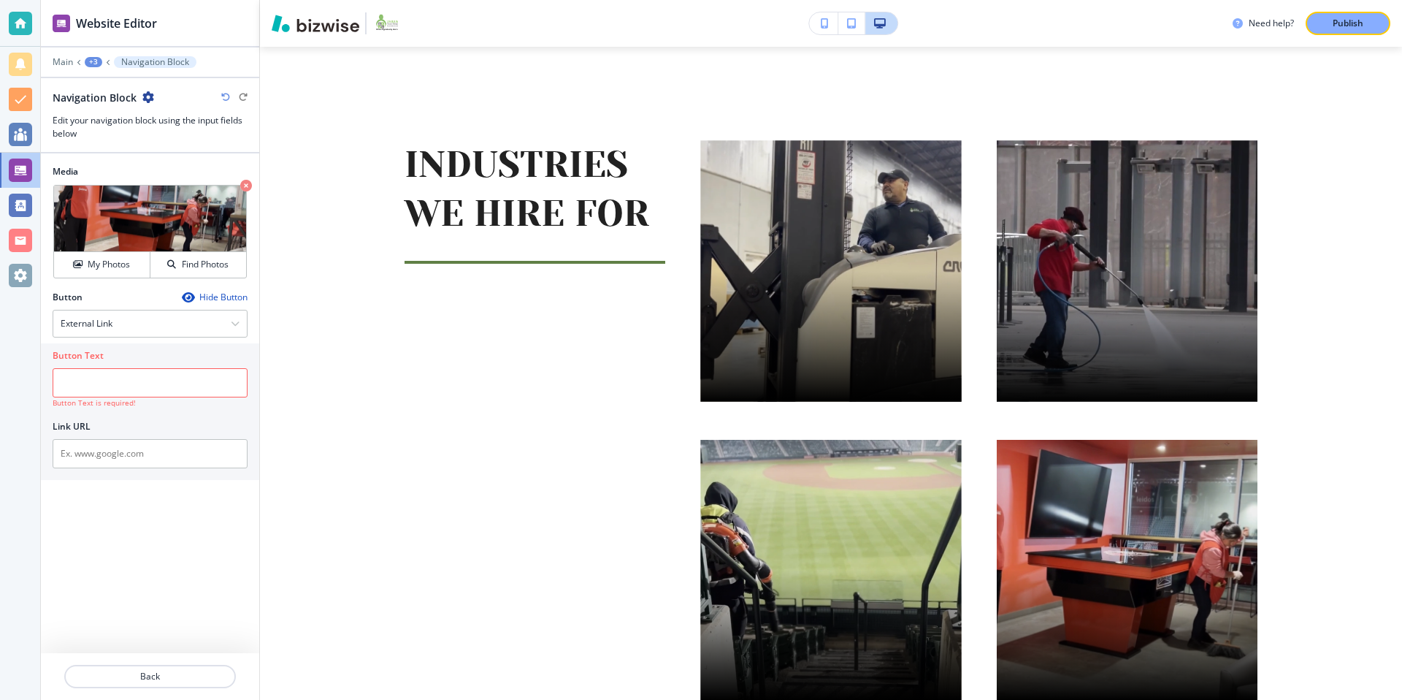
click at [96, 61] on div "+3" at bounding box center [94, 62] width 18 height 10
click at [137, 137] on p "INDUSTRIES WE HIRE FOR" at bounding box center [131, 137] width 74 height 13
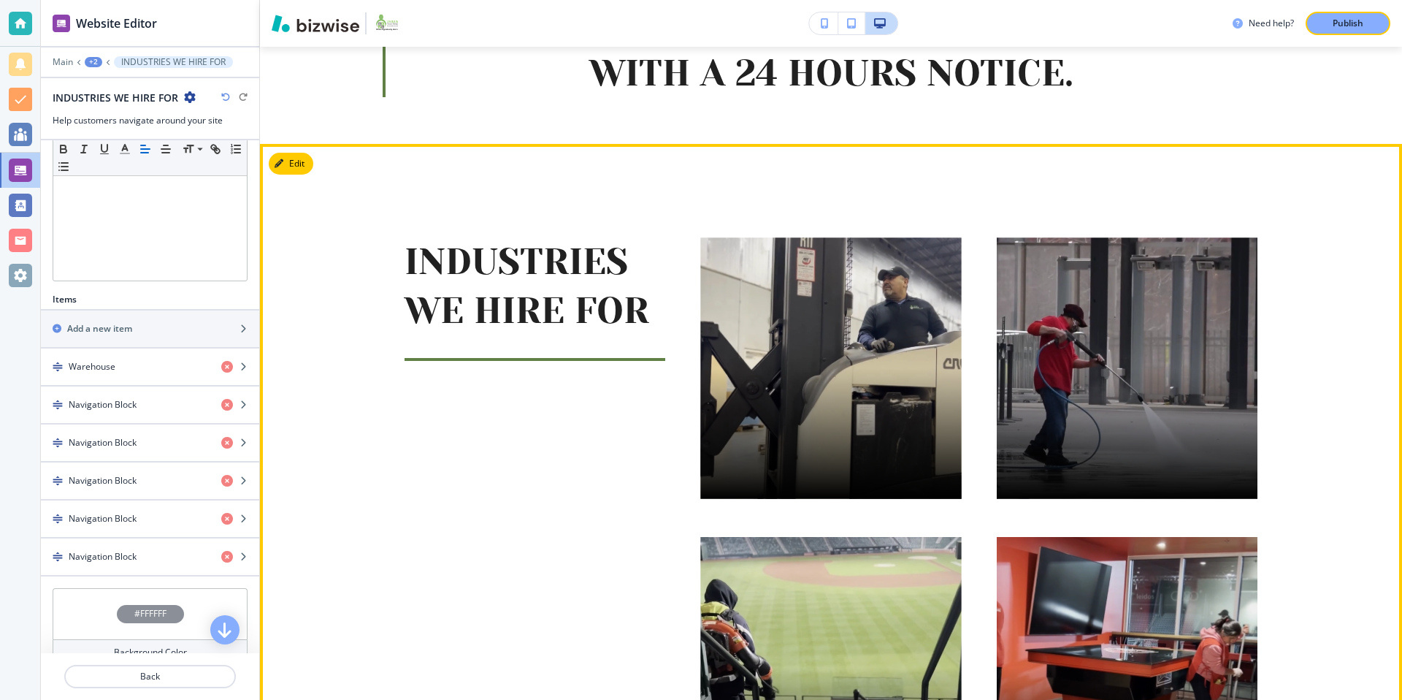
scroll to position [783, 0]
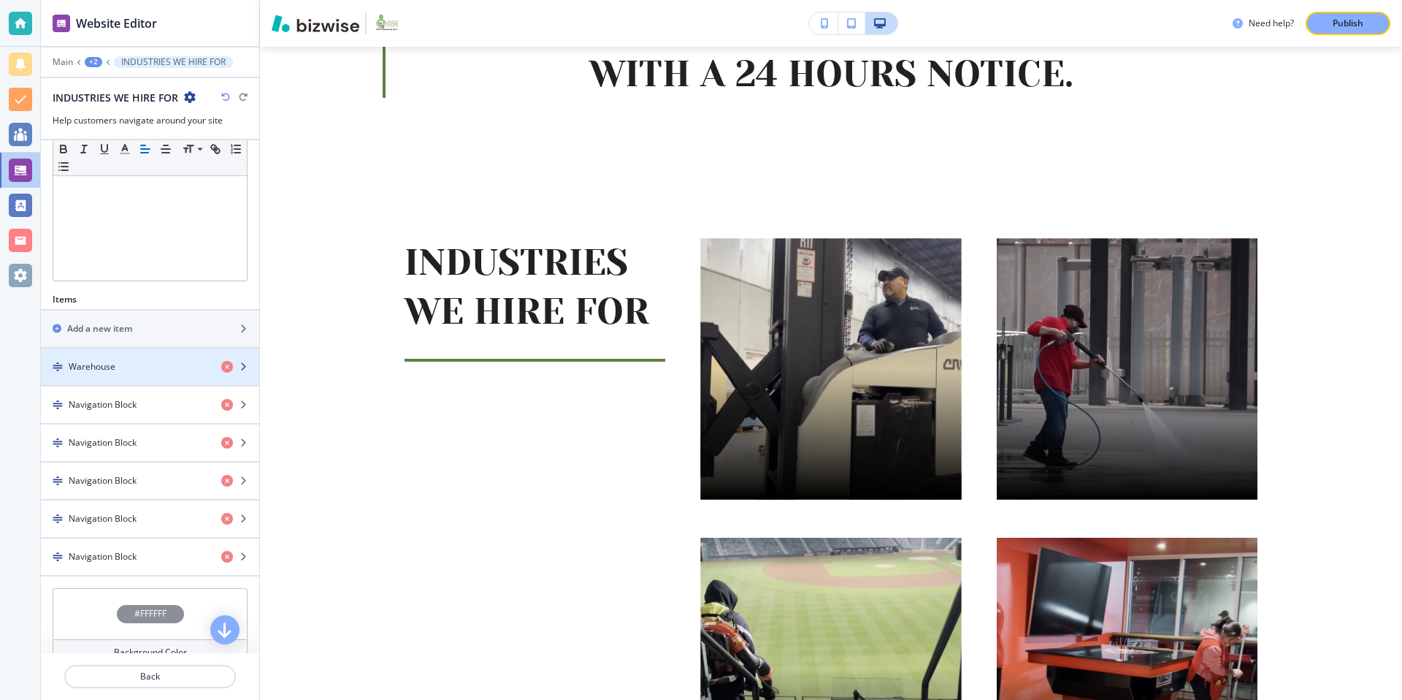
click at [146, 359] on div "button" at bounding box center [150, 354] width 218 height 12
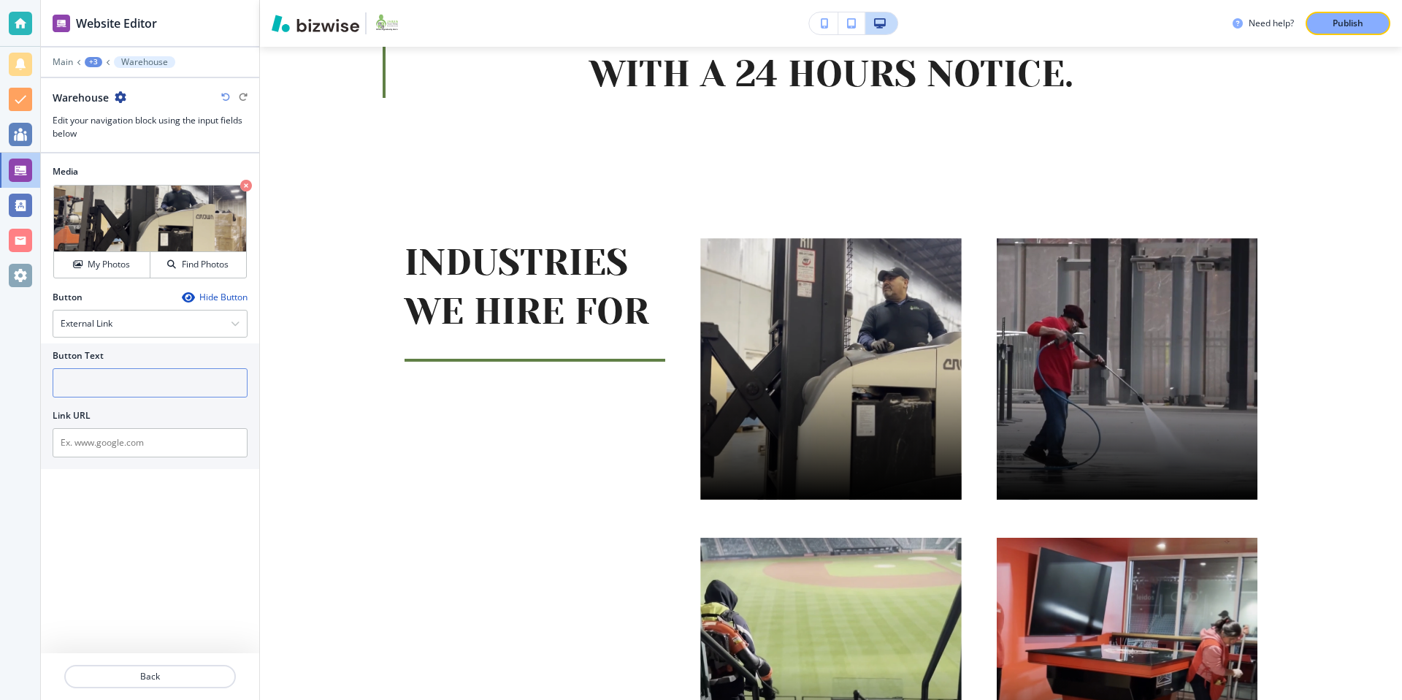
click at [116, 391] on input "text" at bounding box center [150, 382] width 195 height 29
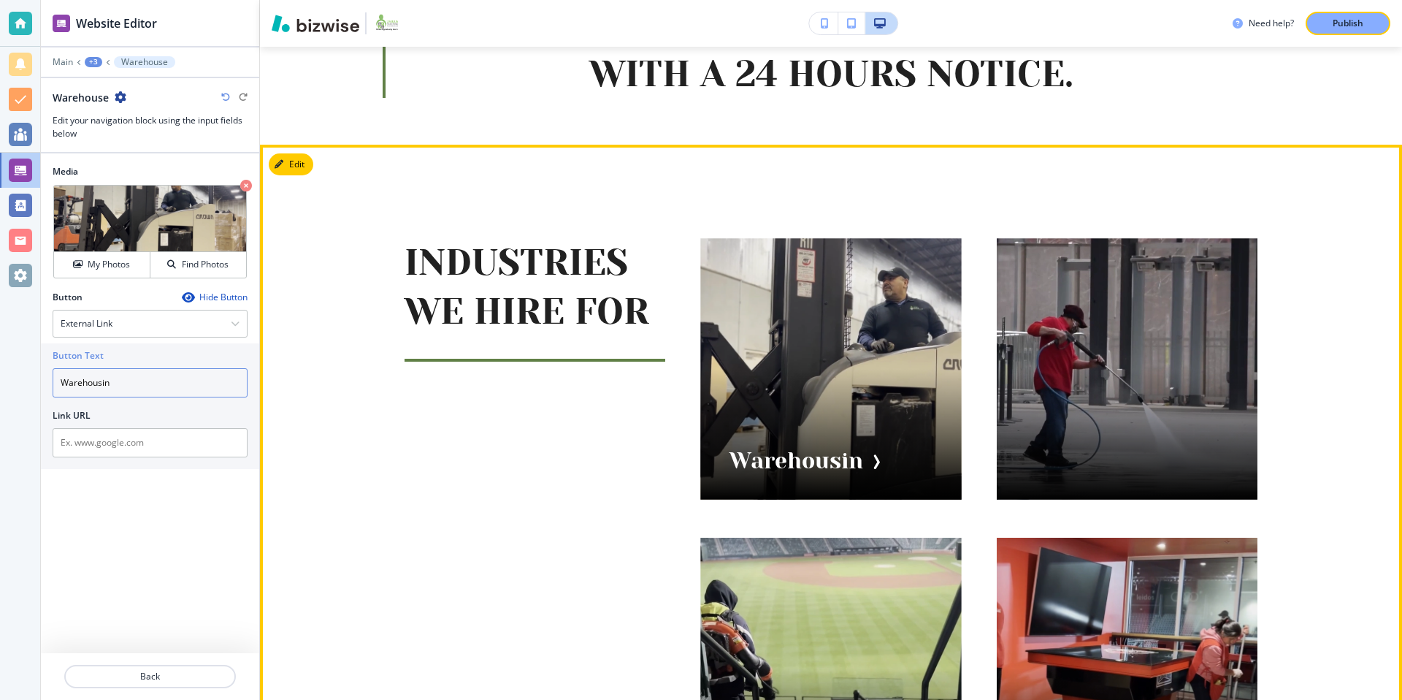
type input "Warehousing"
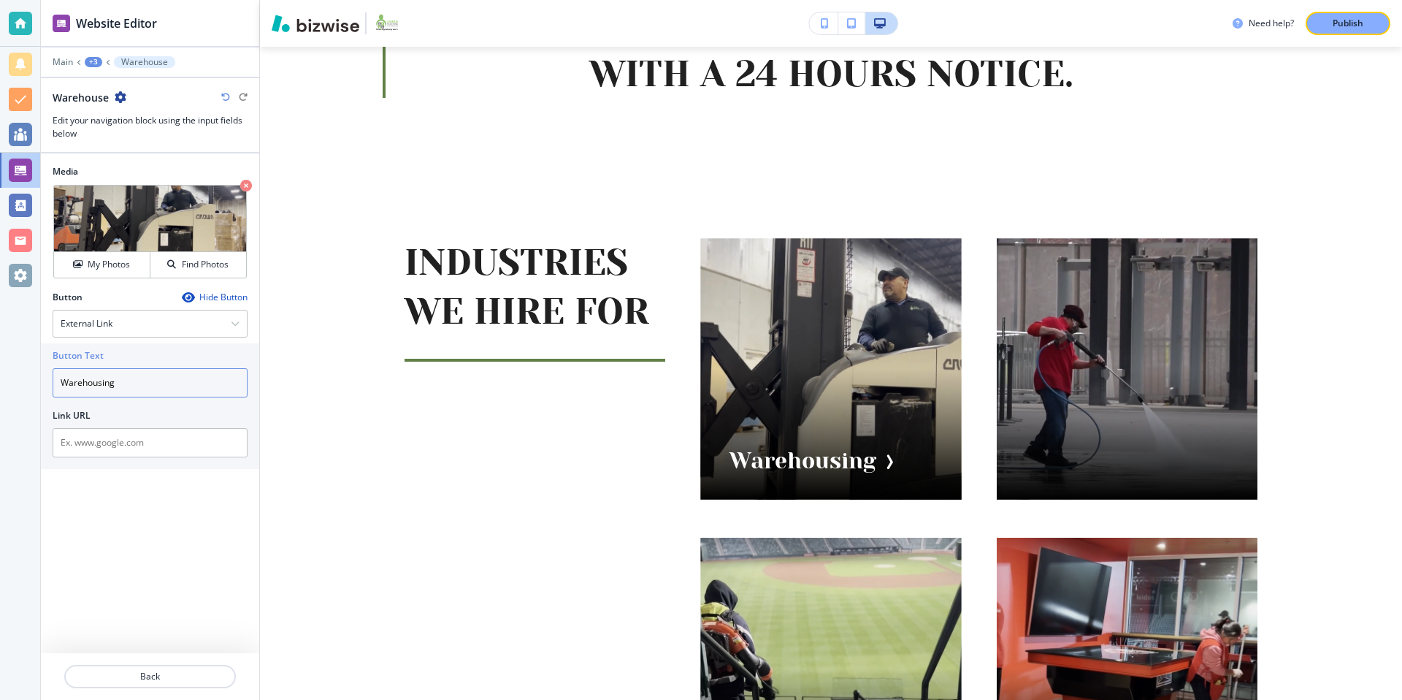
drag, startPoint x: 140, startPoint y: 383, endPoint x: 31, endPoint y: 385, distance: 109.6
click at [31, 385] on div "Website Editor Main +3 Warehouse Warehouse Edit your navigation block using the…" at bounding box center [701, 350] width 1402 height 700
paste input "Warehousing services"
type input "Warehousing services"
click at [97, 59] on div "+3" at bounding box center [94, 62] width 18 height 10
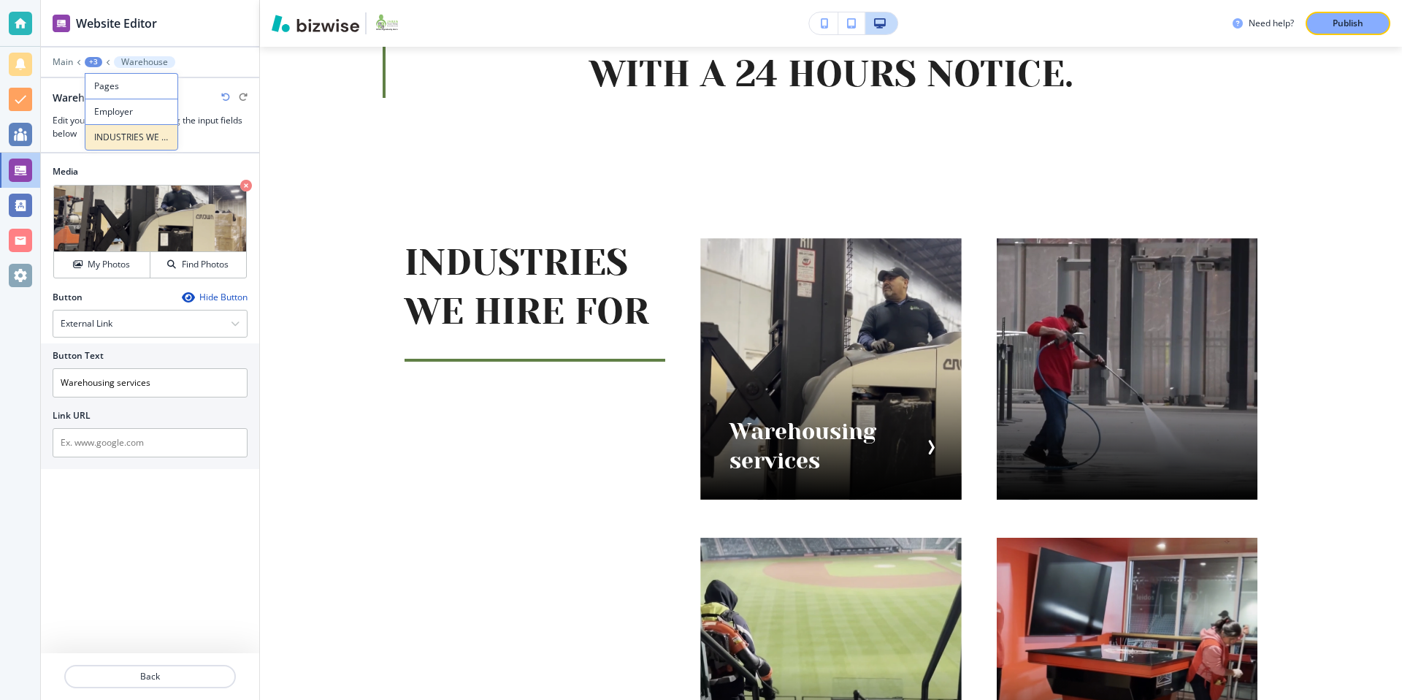
click at [138, 142] on p "INDUSTRIES WE HIRE FOR" at bounding box center [131, 137] width 74 height 13
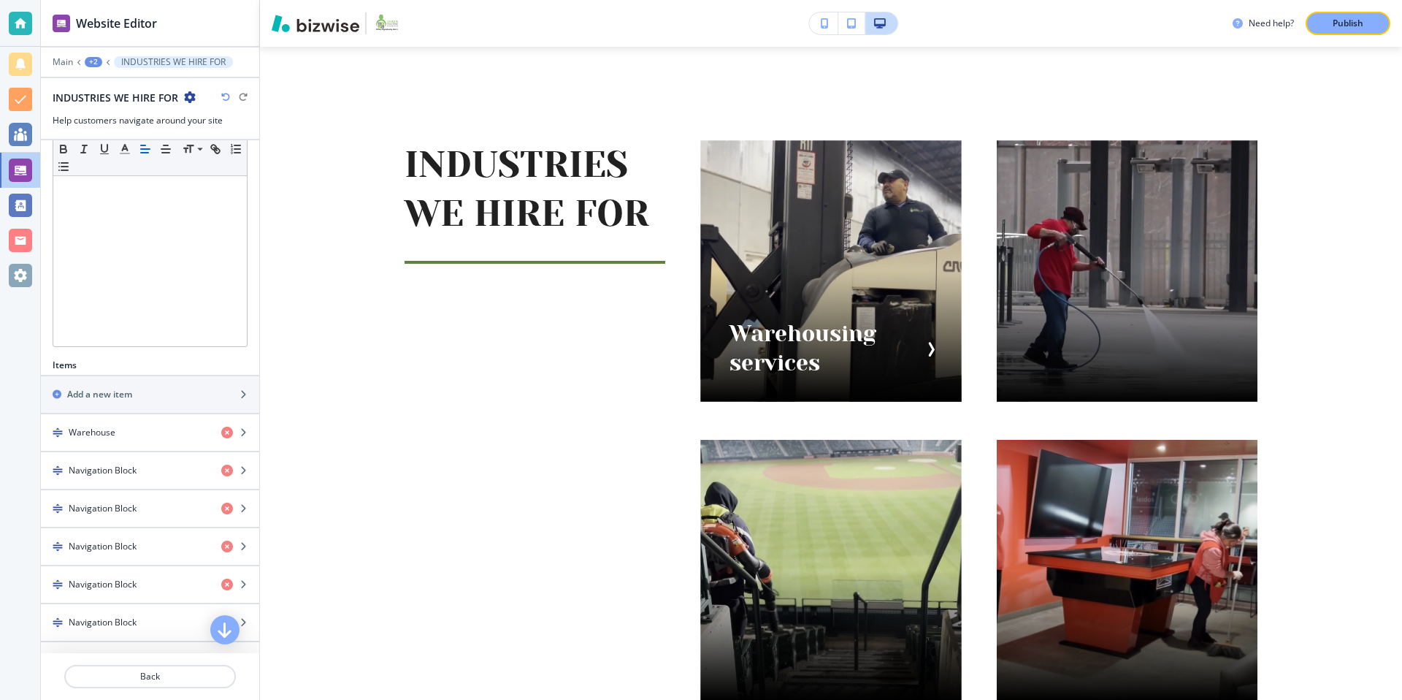
scroll to position [328, 0]
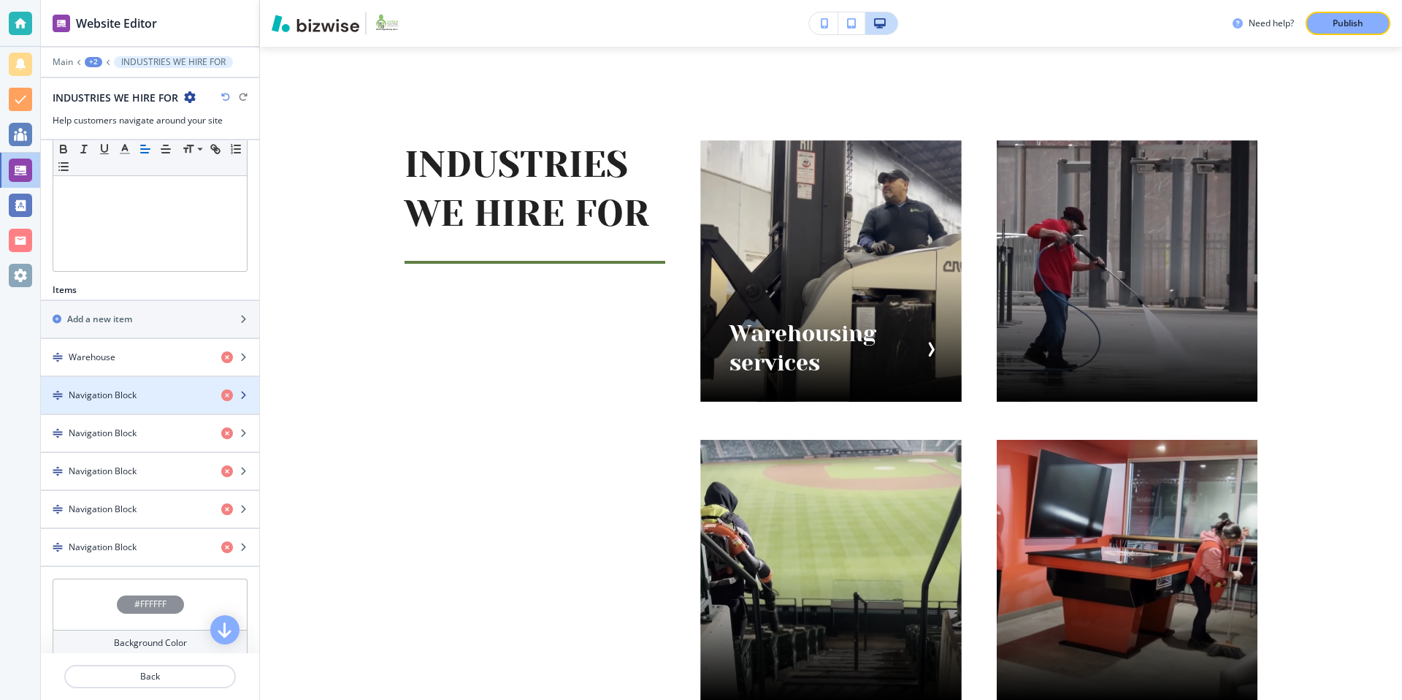
click at [139, 391] on div "Navigation Block" at bounding box center [125, 394] width 169 height 13
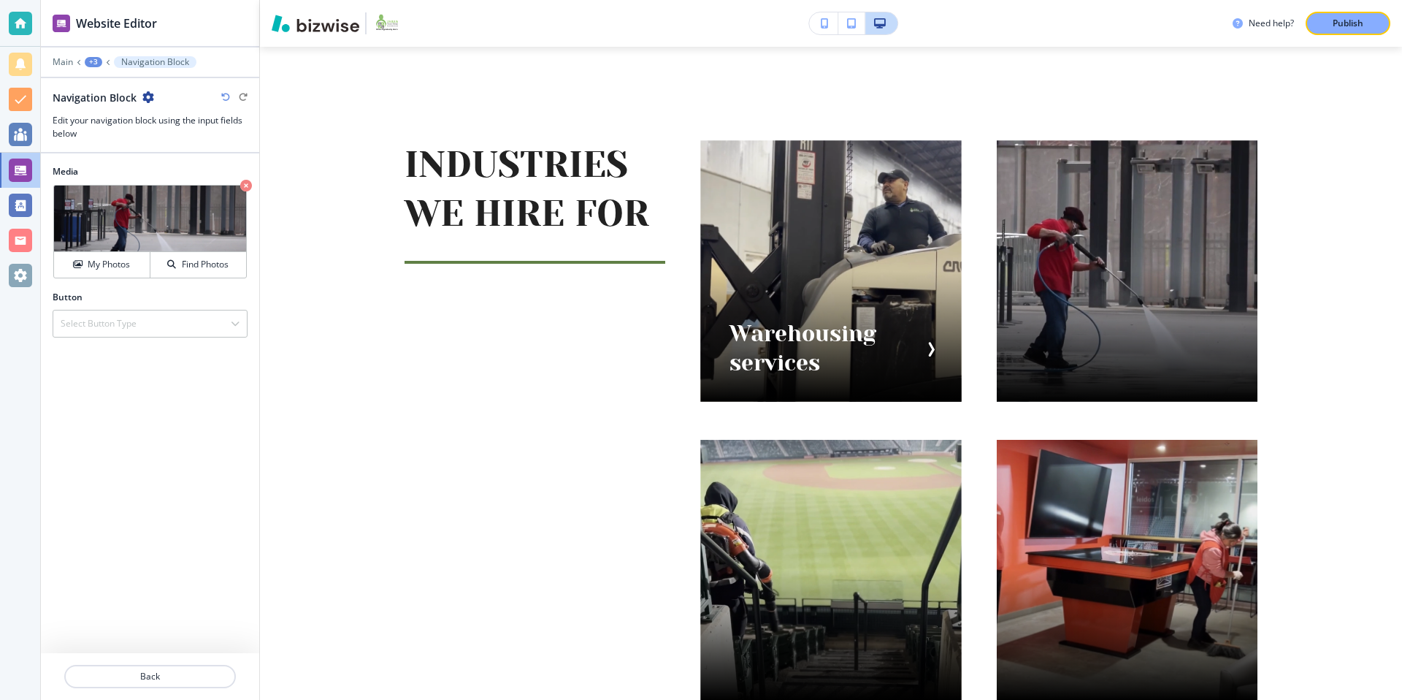
click at [150, 99] on icon "button" at bounding box center [148, 97] width 12 height 12
click at [185, 128] on p "Rename Navigation Block" at bounding box center [188, 122] width 74 height 13
click at [39, 0] on body "Website Editor Main +3 Navigation Block Navigation Block Navigation Block Edit …" at bounding box center [701, 0] width 1402 height 0
type input "Power"
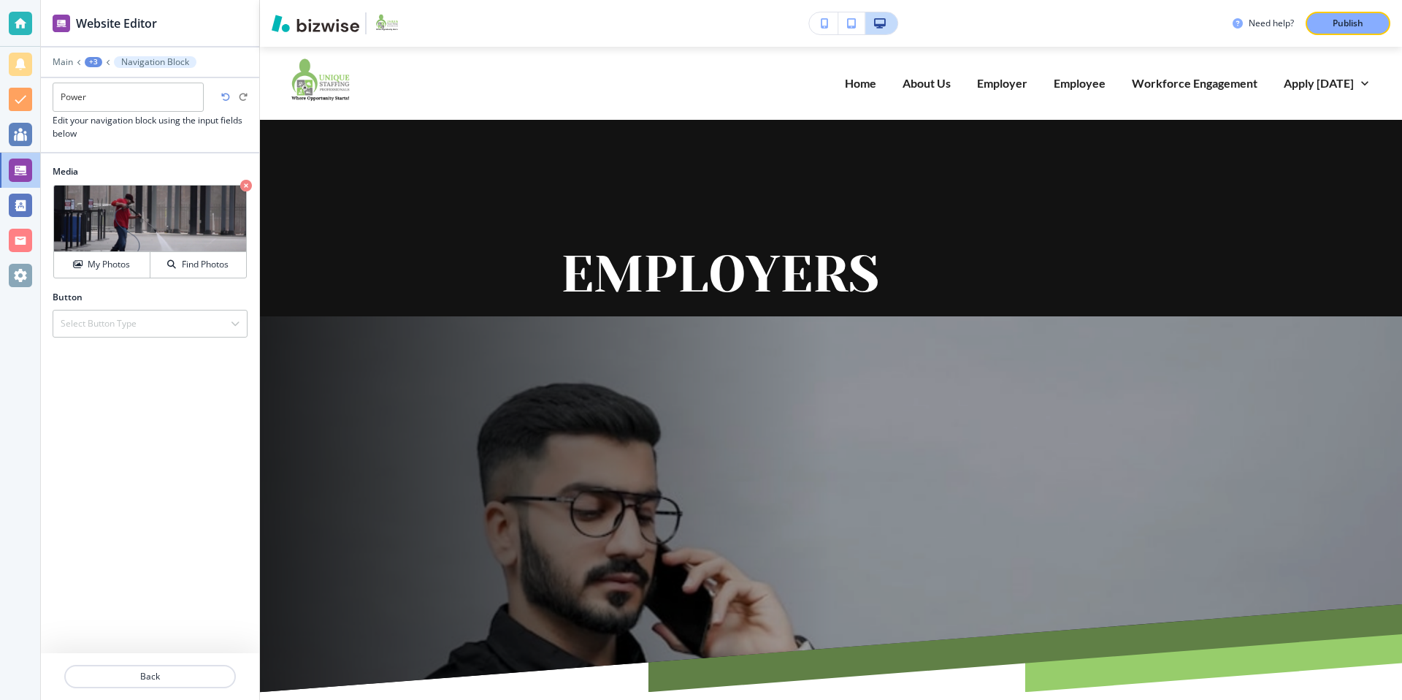
scroll to position [881, 0]
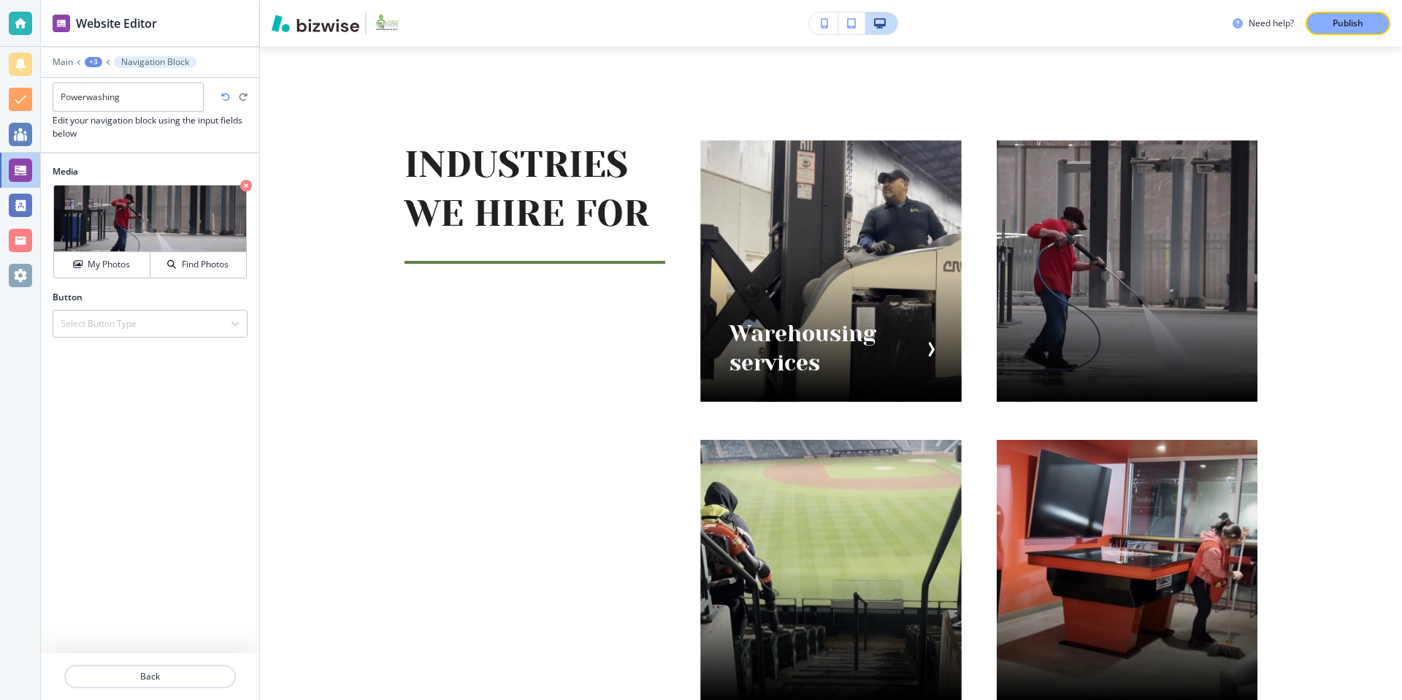
drag, startPoint x: 131, startPoint y: 95, endPoint x: 51, endPoint y: 98, distance: 79.6
click at [51, 98] on div "Powerwashing Navigation Block Edit your navigation block using the input fields…" at bounding box center [150, 115] width 218 height 50
type input "Powerwashing"
drag, startPoint x: 110, startPoint y: 323, endPoint x: 120, endPoint y: 338, distance: 18.8
click at [112, 326] on h4 "Select Button Type" at bounding box center [99, 323] width 76 height 13
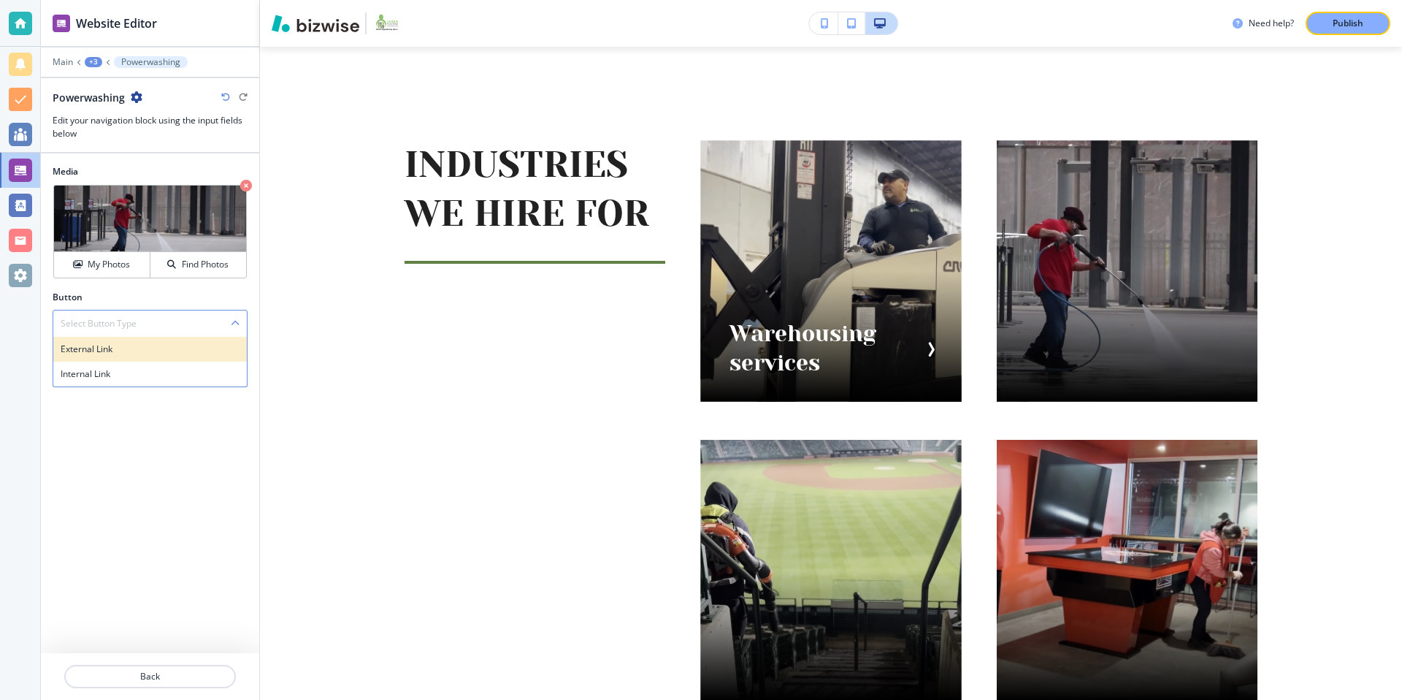
click at [128, 353] on h4 "External Link" at bounding box center [150, 348] width 179 height 13
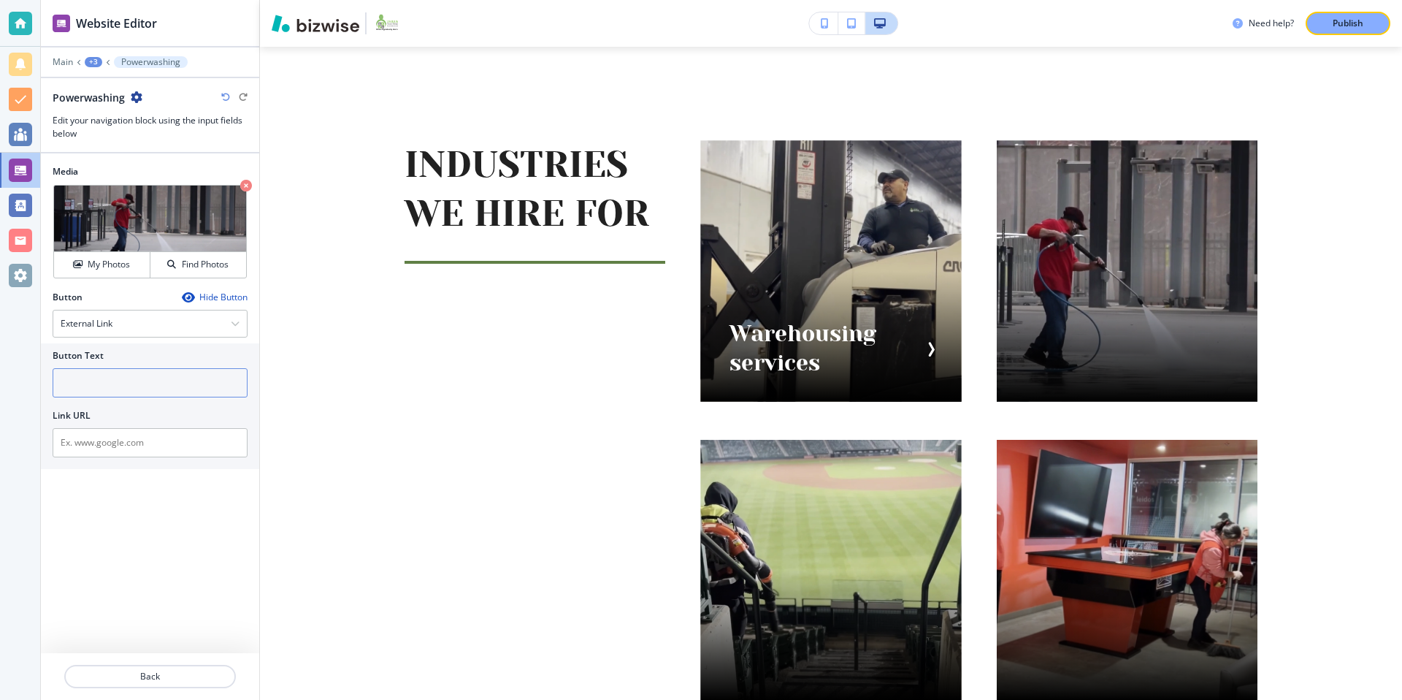
click at [110, 379] on input "text" at bounding box center [150, 382] width 195 height 29
paste input "Powerwashing"
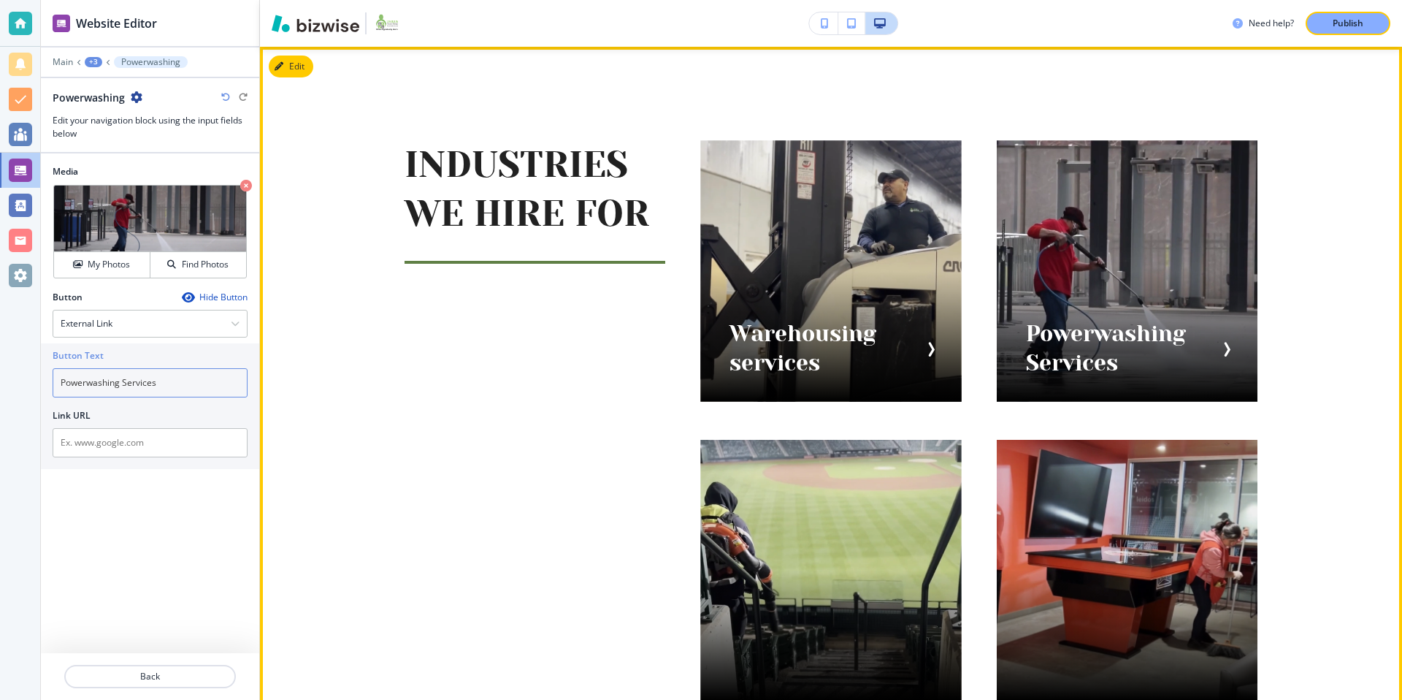
type input "Powerwashing Services"
click at [319, 346] on div "INDUSTRIES WE HIRE FOR Warehousing services Powerwashing Services Blowers" at bounding box center [831, 570] width 1142 height 1046
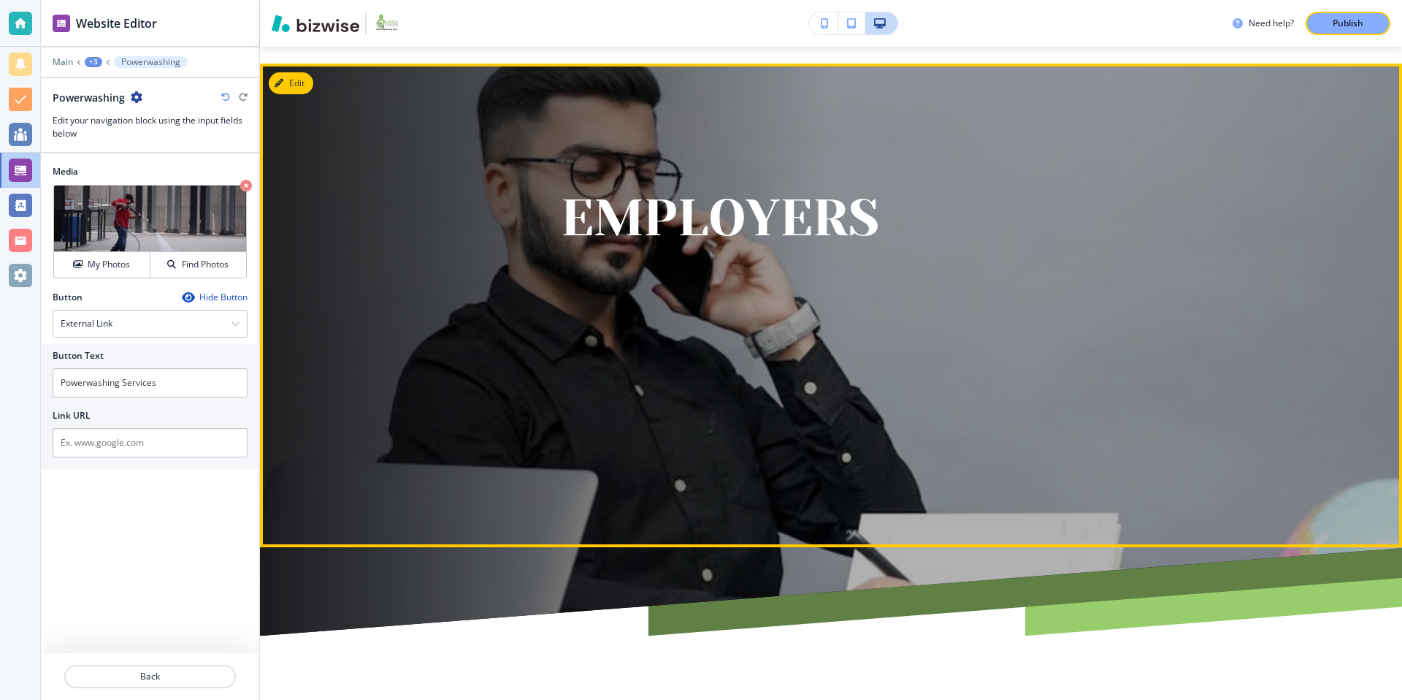
scroll to position [0, 0]
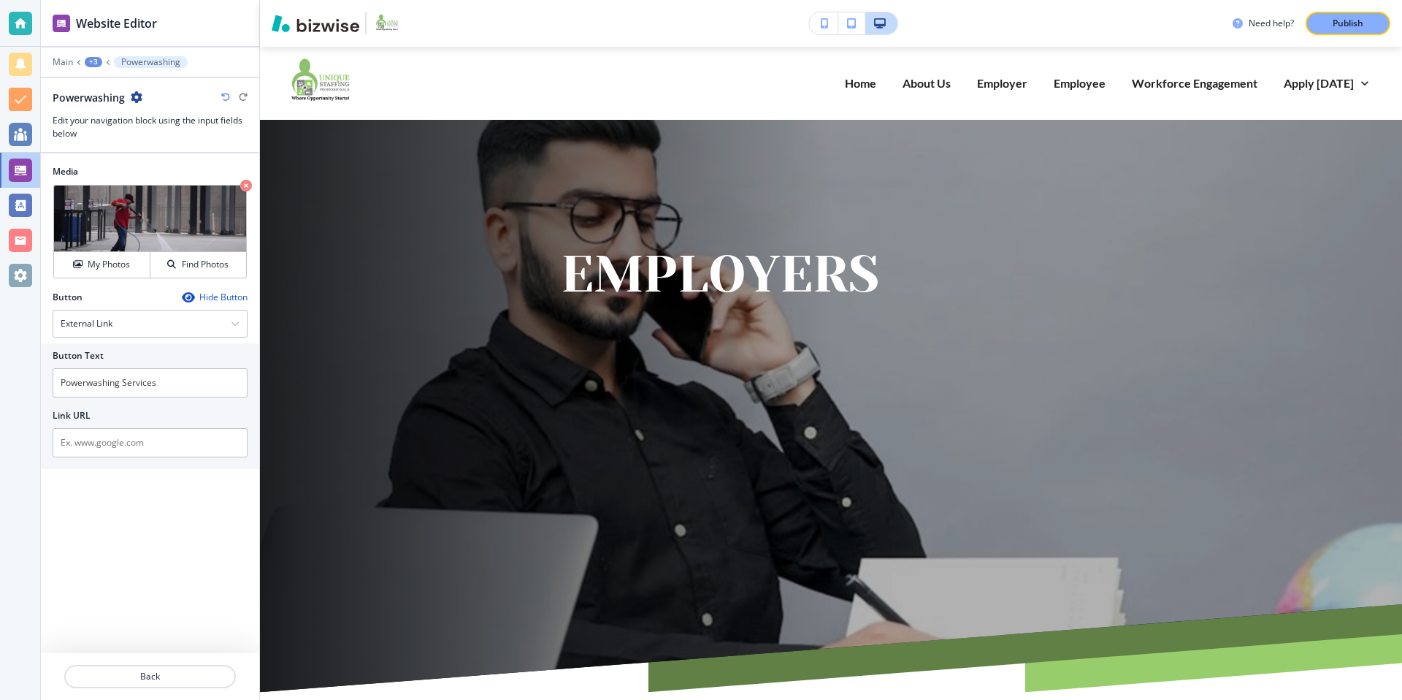
click at [91, 61] on div "+3" at bounding box center [94, 62] width 18 height 10
click at [130, 129] on button "INDUSTRIES WE HIRE FOR" at bounding box center [131, 137] width 93 height 26
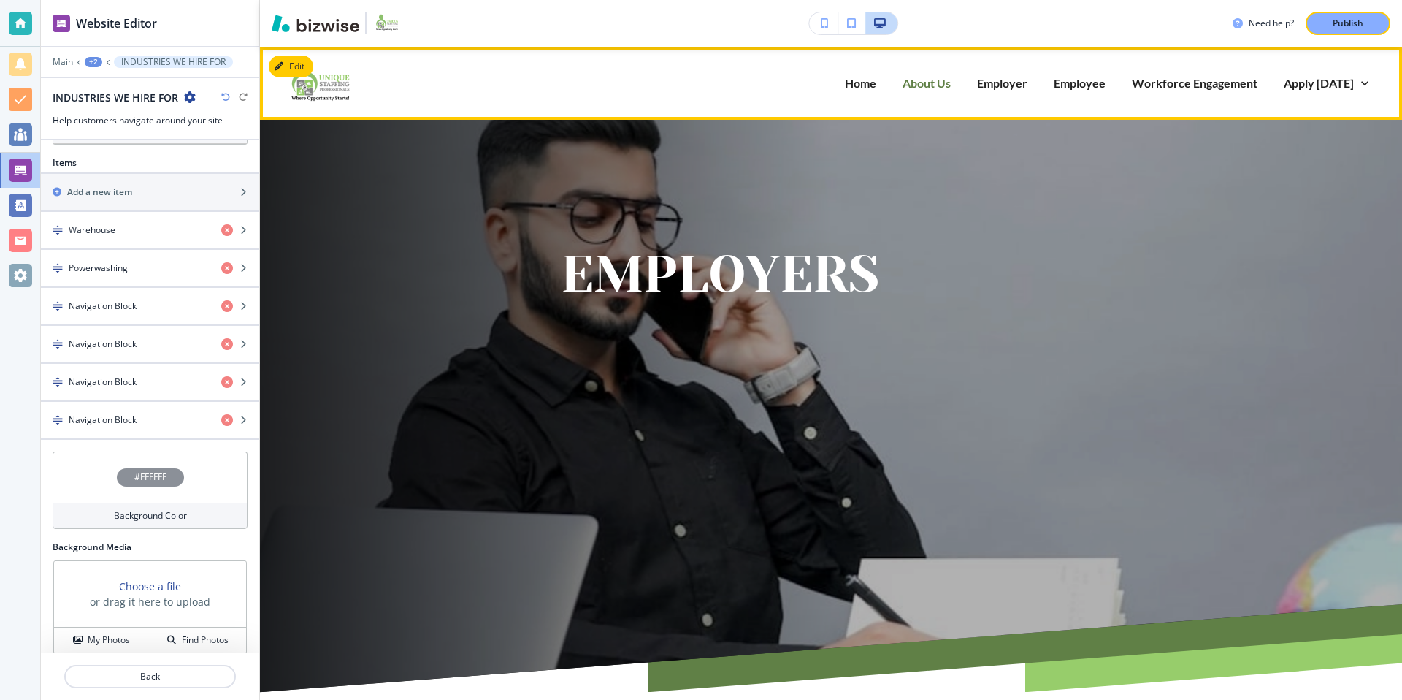
click at [936, 82] on p "About Us" at bounding box center [927, 82] width 48 height 17
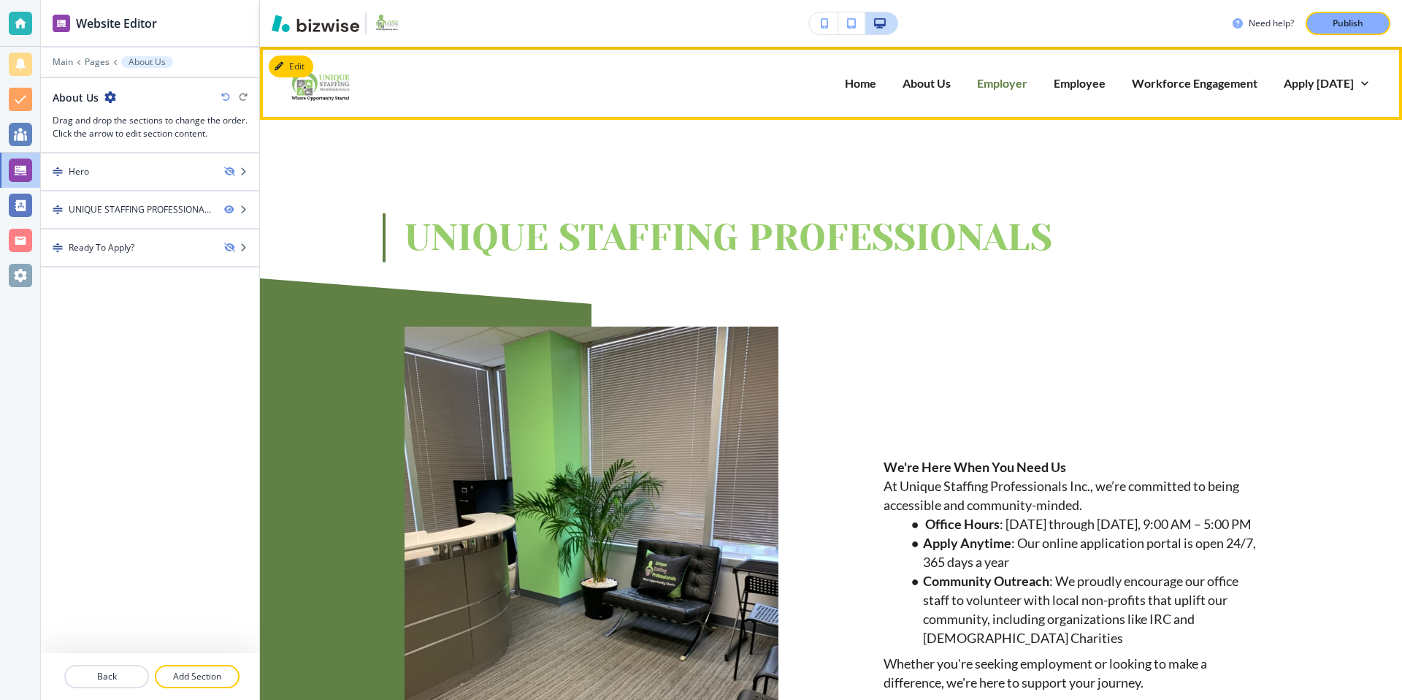
click at [1014, 84] on p "Employer" at bounding box center [1002, 82] width 50 height 17
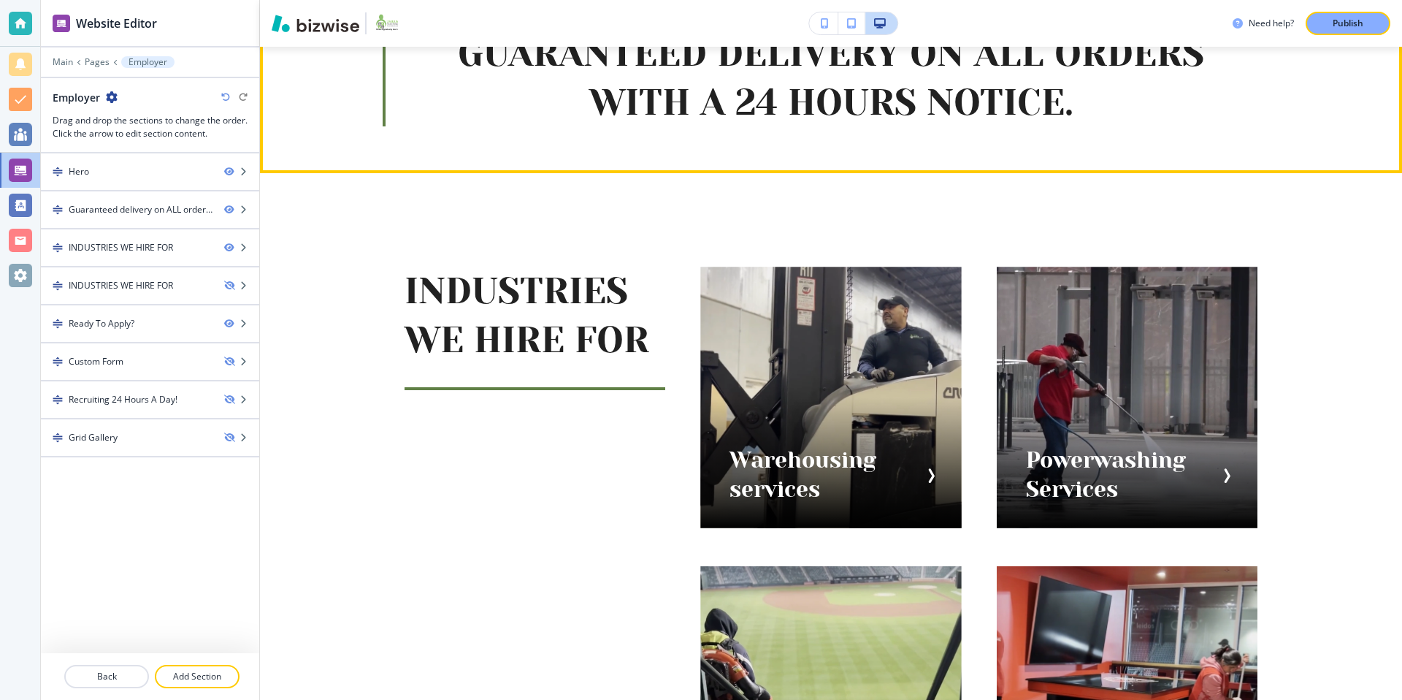
scroll to position [741, 0]
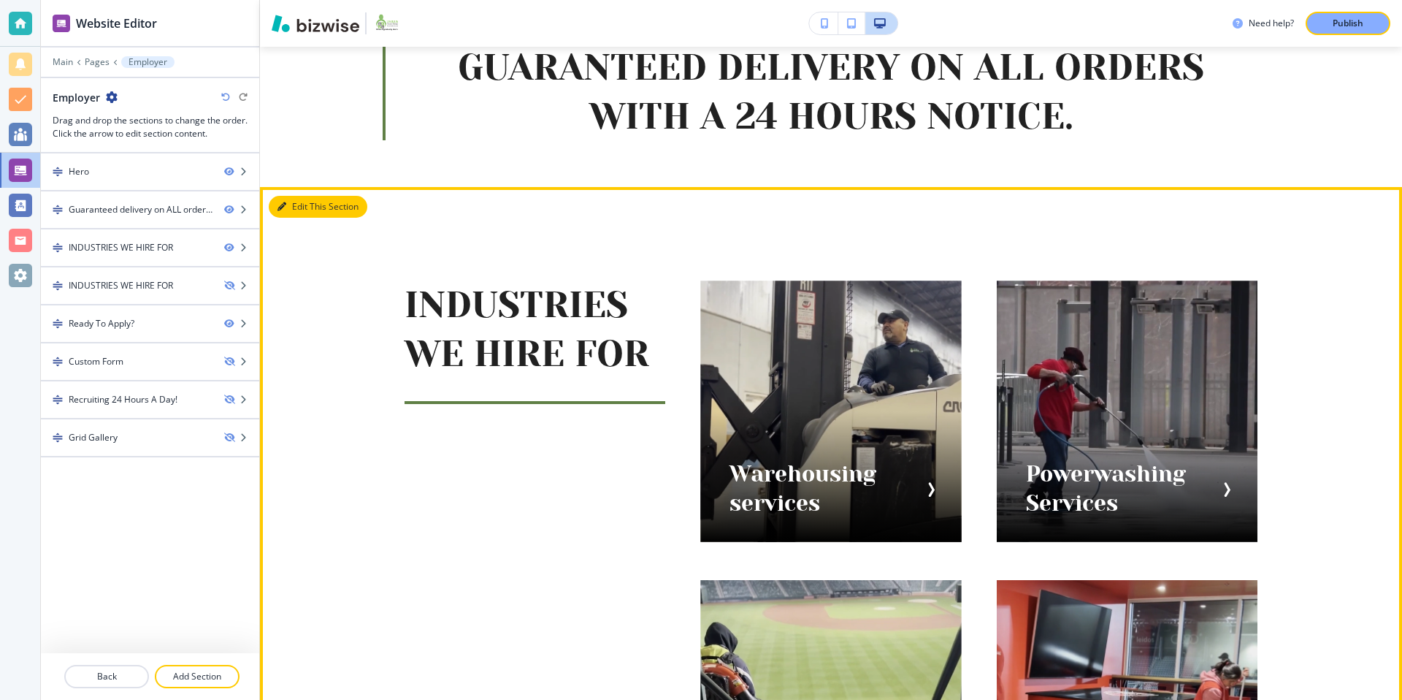
click at [292, 204] on button "Edit This Section" at bounding box center [318, 207] width 99 height 22
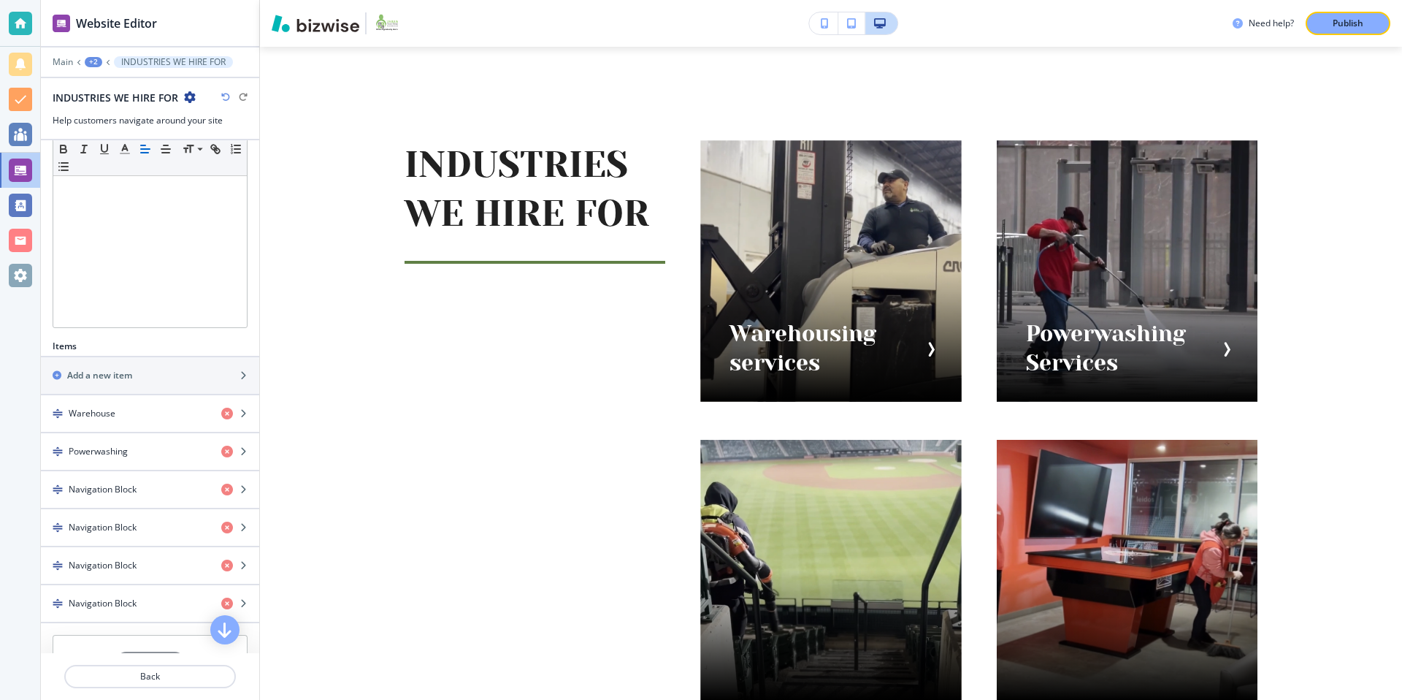
scroll to position [468, 0]
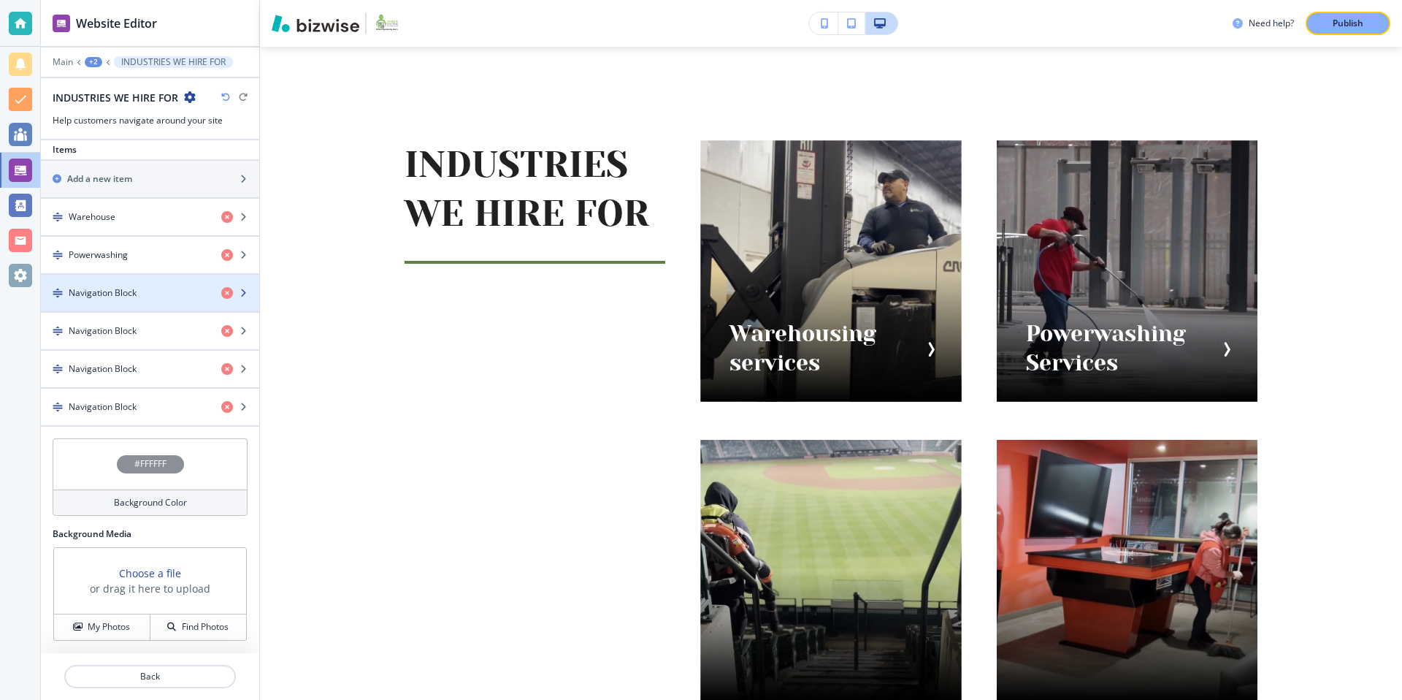
click at [143, 295] on div "Navigation Block" at bounding box center [125, 292] width 169 height 13
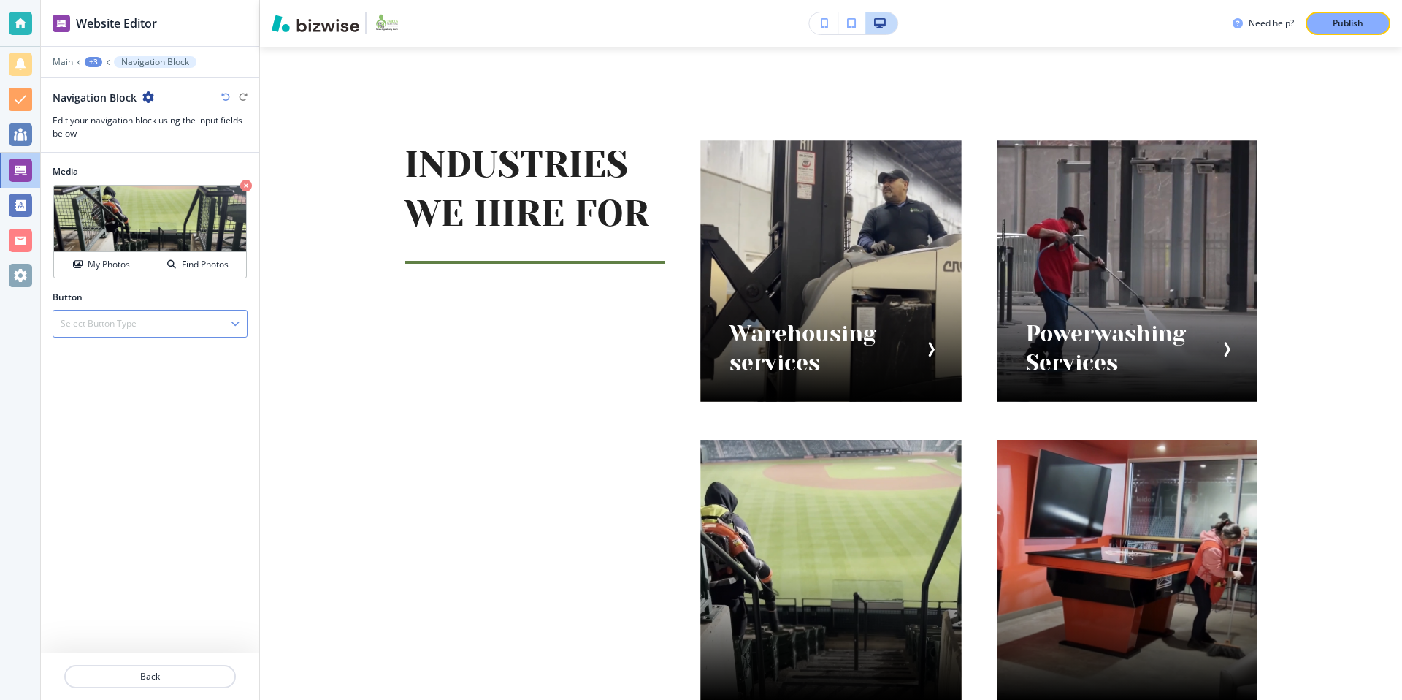
click at [124, 317] on h4 "Select Button Type" at bounding box center [99, 323] width 76 height 13
click at [110, 343] on h4 "External Link" at bounding box center [150, 348] width 179 height 13
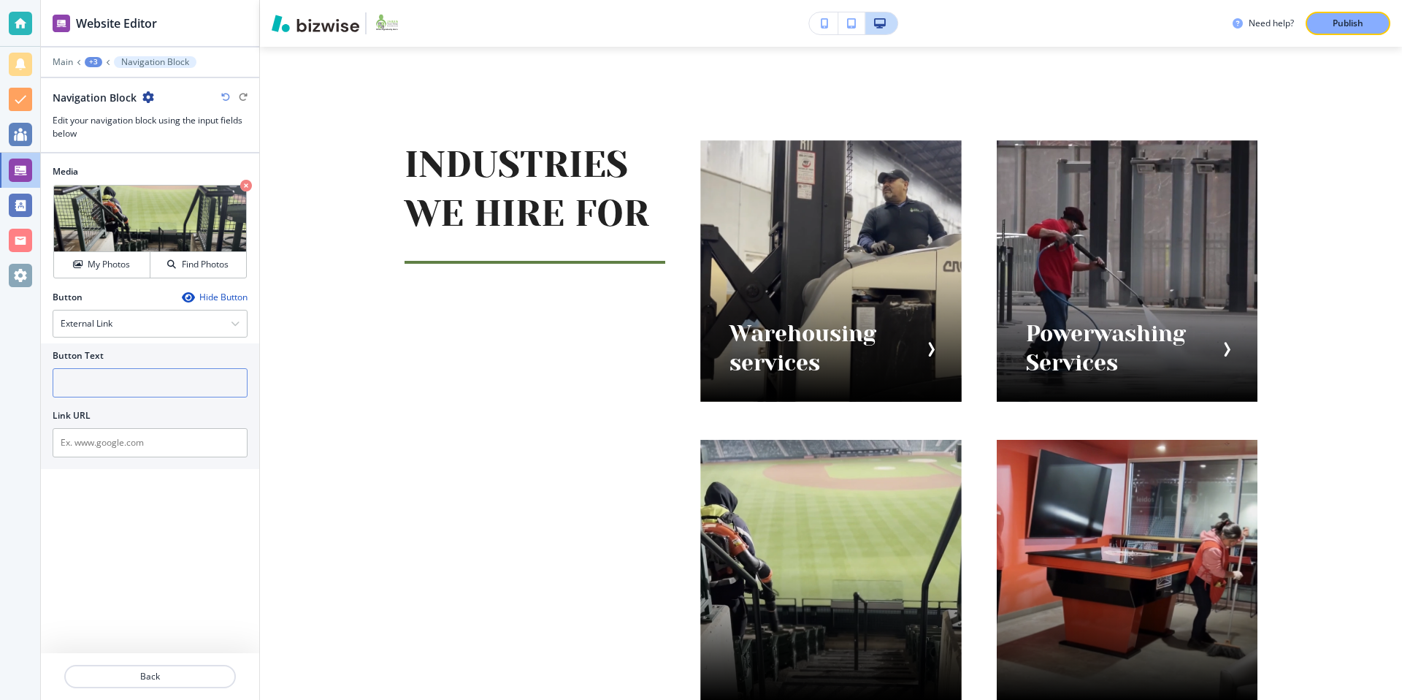
click at [122, 381] on input "text" at bounding box center [150, 382] width 195 height 29
click at [150, 96] on icon "button" at bounding box center [148, 97] width 12 height 12
click at [189, 127] on p "Rename Navigation Block" at bounding box center [188, 122] width 74 height 13
click at [129, 99] on input "Navigation Block" at bounding box center [128, 97] width 151 height 29
drag, startPoint x: 132, startPoint y: 99, endPoint x: 52, endPoint y: 103, distance: 80.4
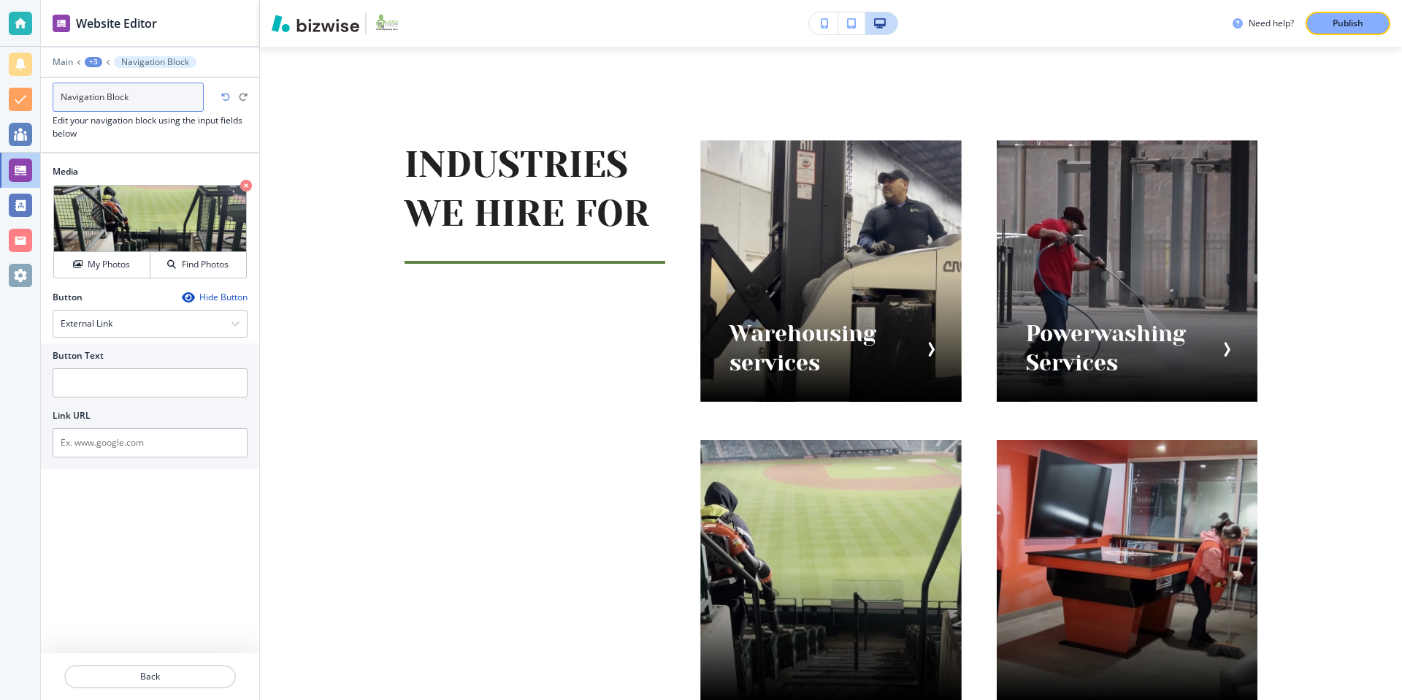
click at [53, 103] on input "Navigation Block" at bounding box center [128, 97] width 151 height 29
drag, startPoint x: 109, startPoint y: 98, endPoint x: 47, endPoint y: 98, distance: 62.1
click at [47, 98] on div "Blowers Navigation Block Edit your navigation block using the input fields below" at bounding box center [150, 115] width 218 height 50
type input "Blowers"
click at [104, 393] on input "text" at bounding box center [150, 382] width 195 height 29
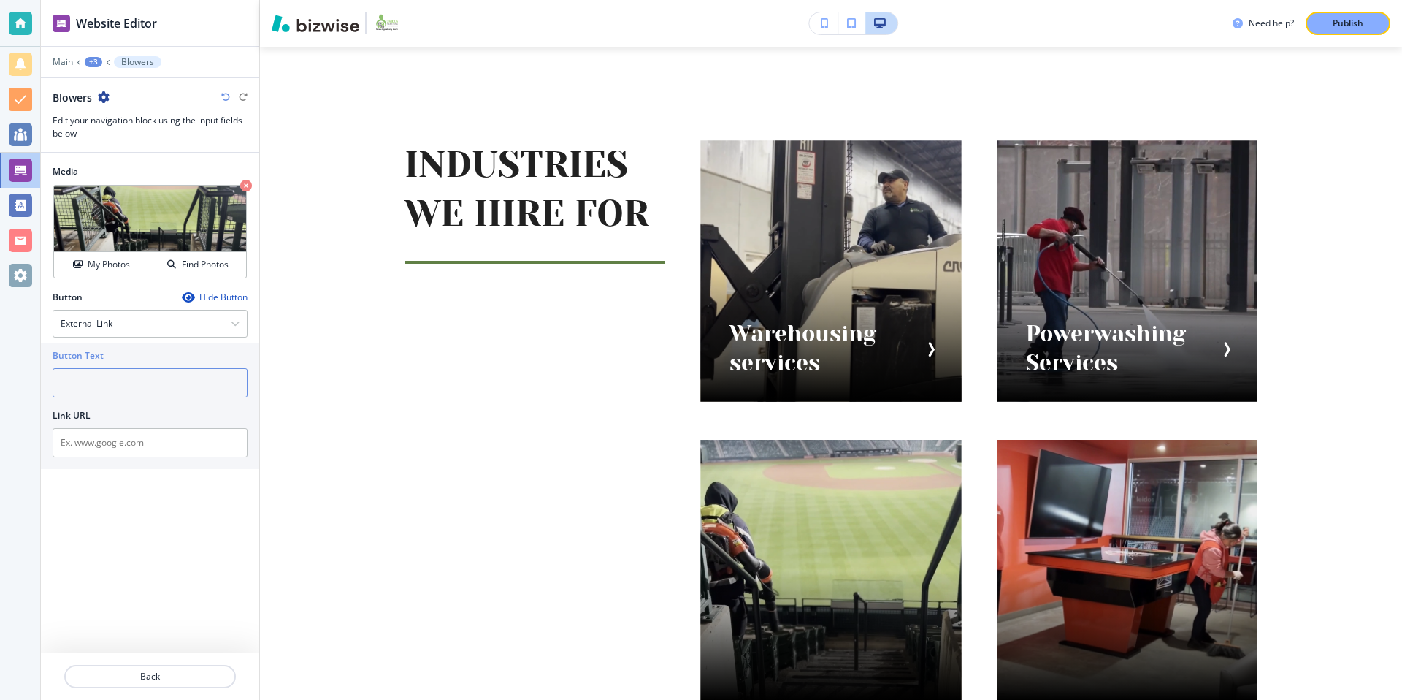
paste input "Blowers"
type input "Blowers Services"
click at [161, 349] on div "Button Text" at bounding box center [150, 355] width 195 height 13
click at [95, 61] on div "+3" at bounding box center [94, 62] width 18 height 10
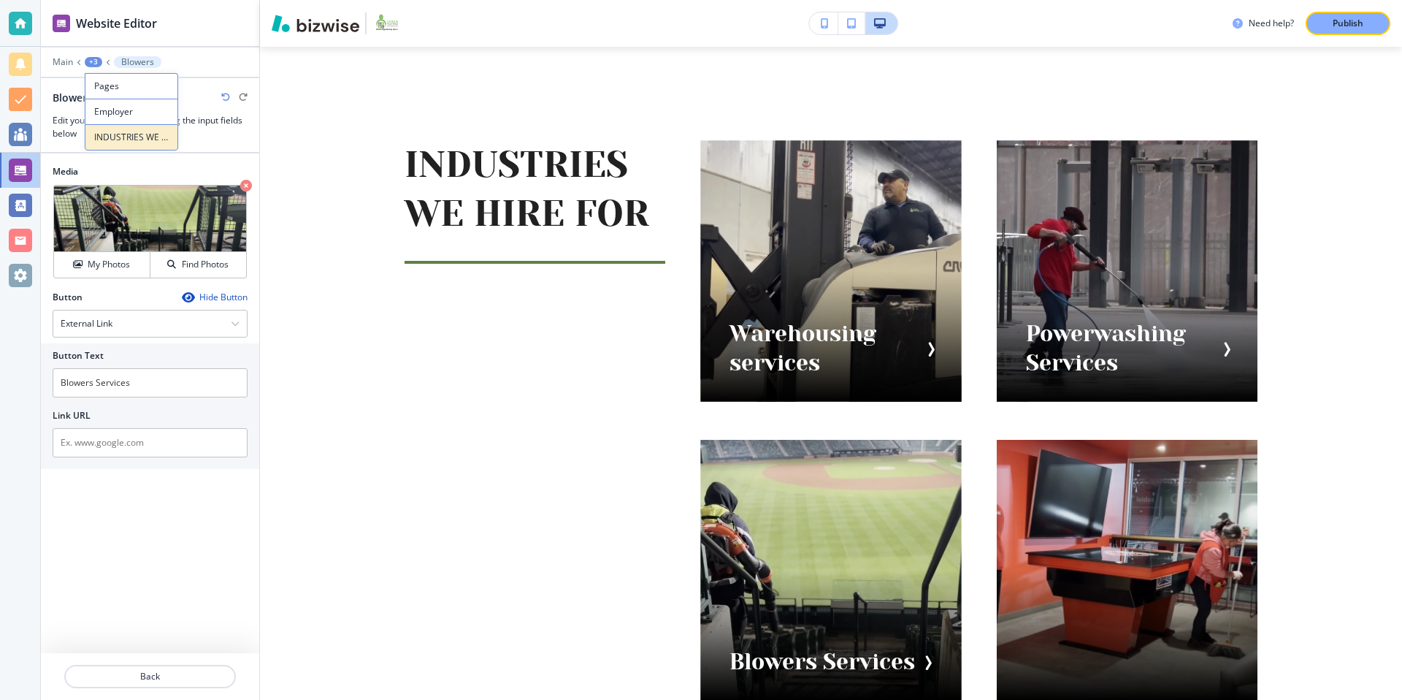
click at [133, 139] on p "INDUSTRIES WE HIRE FOR" at bounding box center [131, 137] width 74 height 13
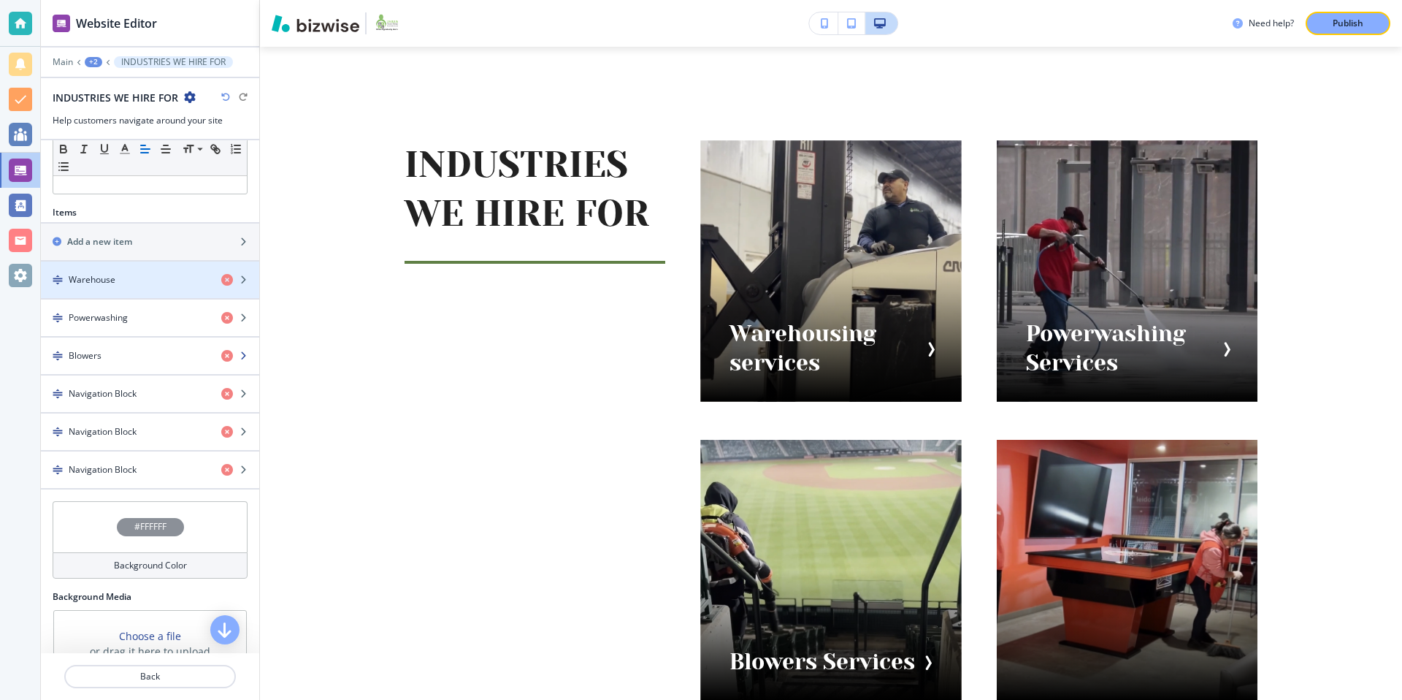
scroll to position [406, 0]
click at [144, 315] on div "Powerwashing" at bounding box center [125, 316] width 169 height 13
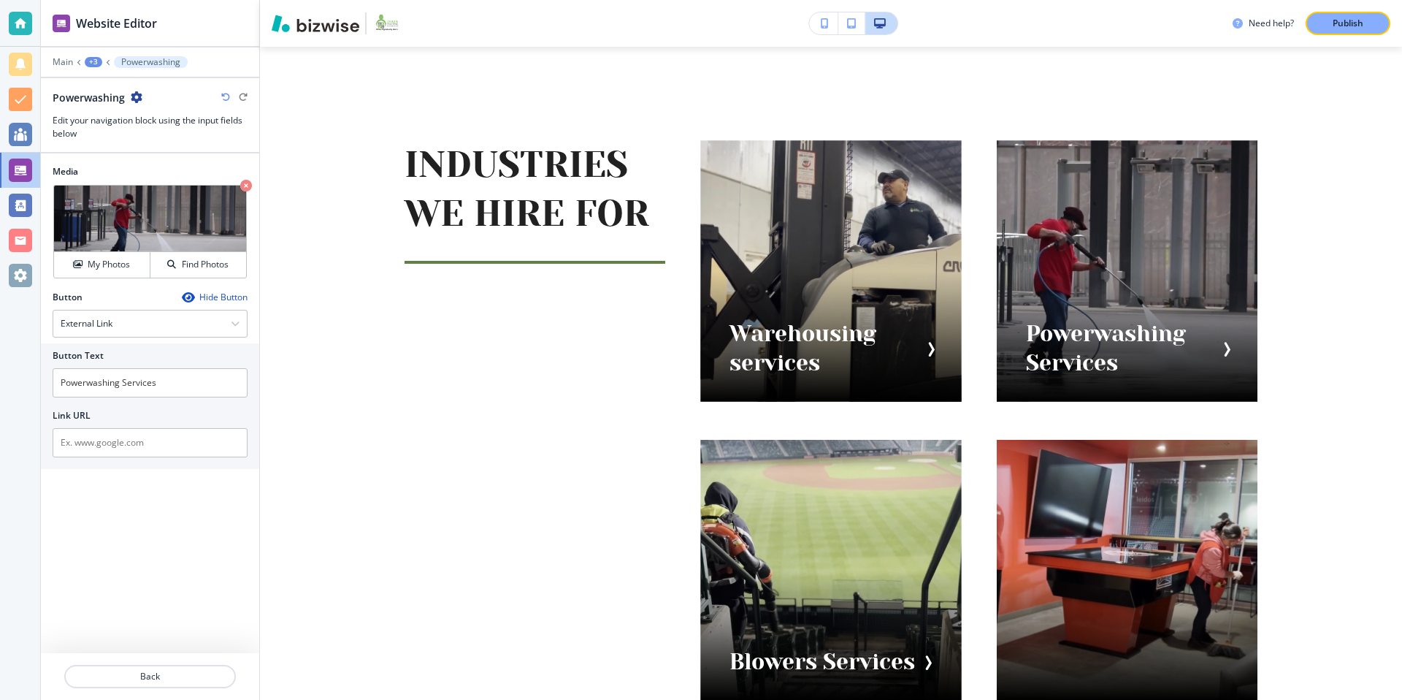
click at [96, 58] on div "+3" at bounding box center [94, 62] width 18 height 10
click at [129, 126] on button "INDUSTRIES WE HIRE FOR" at bounding box center [131, 137] width 93 height 26
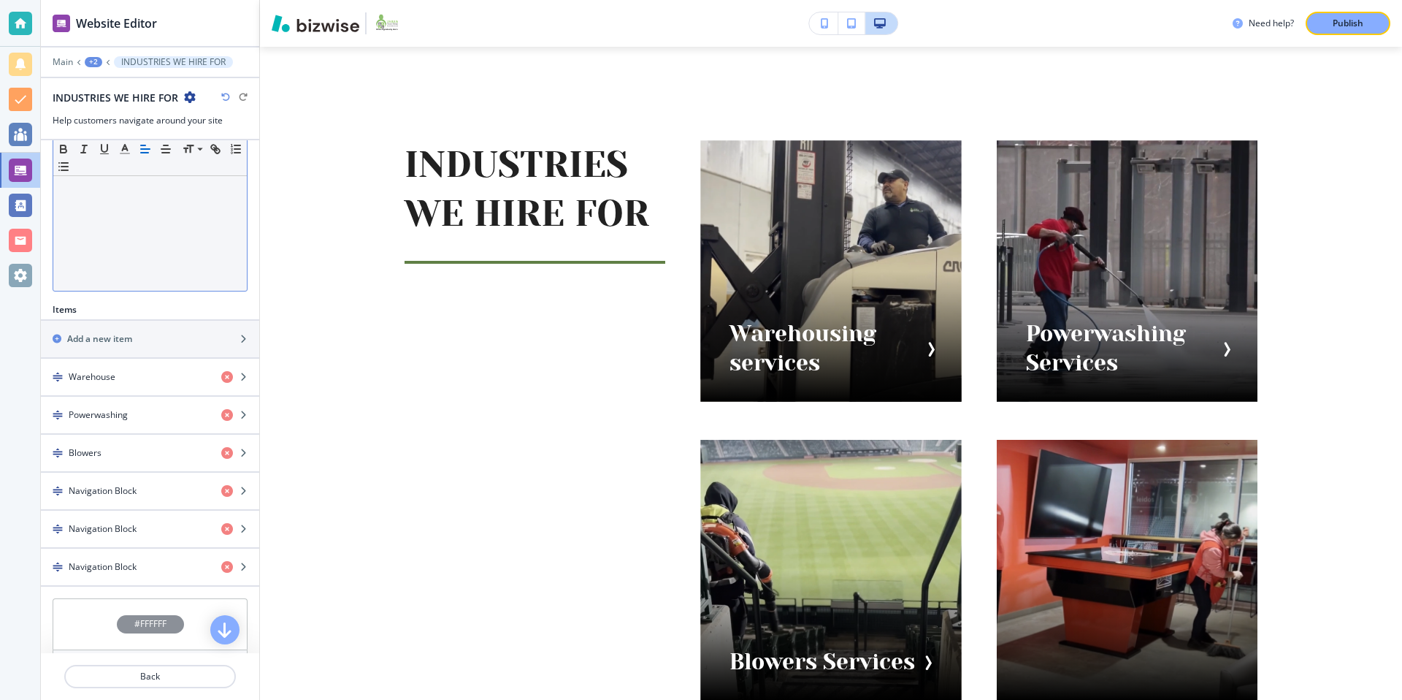
scroll to position [334, 0]
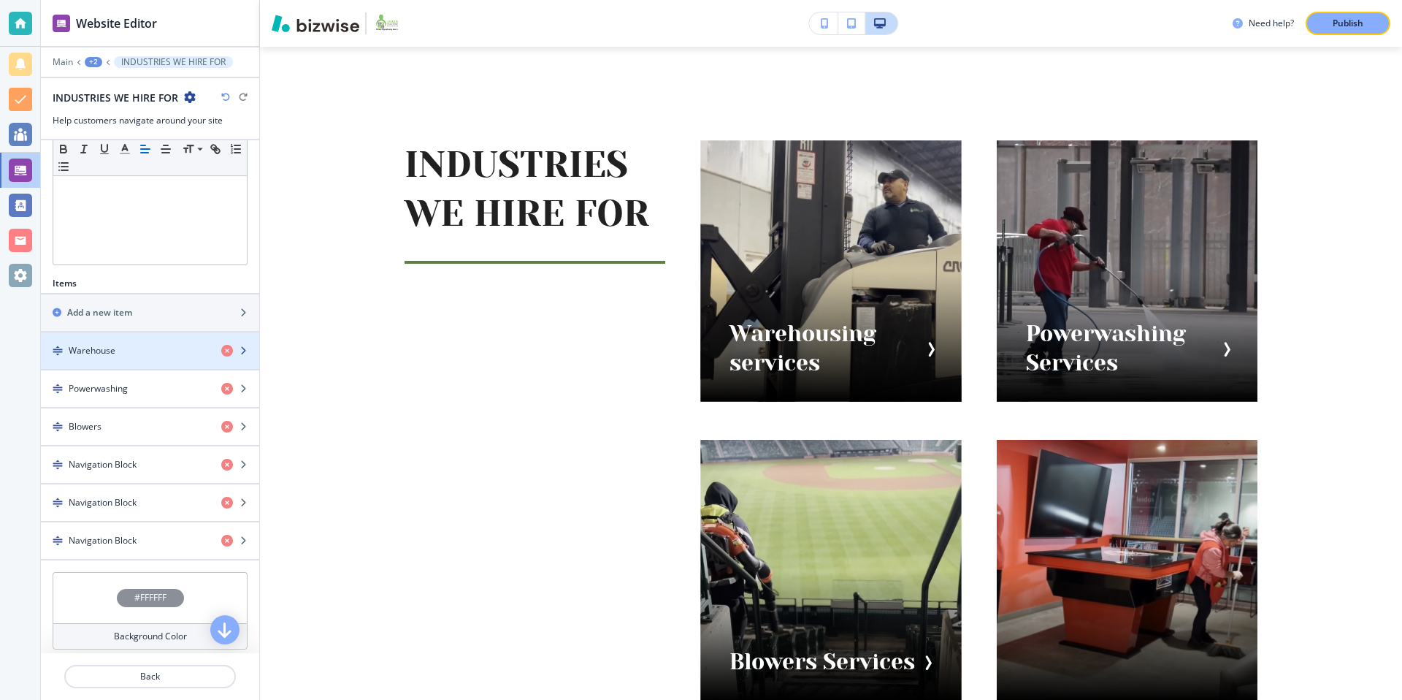
click at [138, 342] on div "button" at bounding box center [150, 338] width 218 height 12
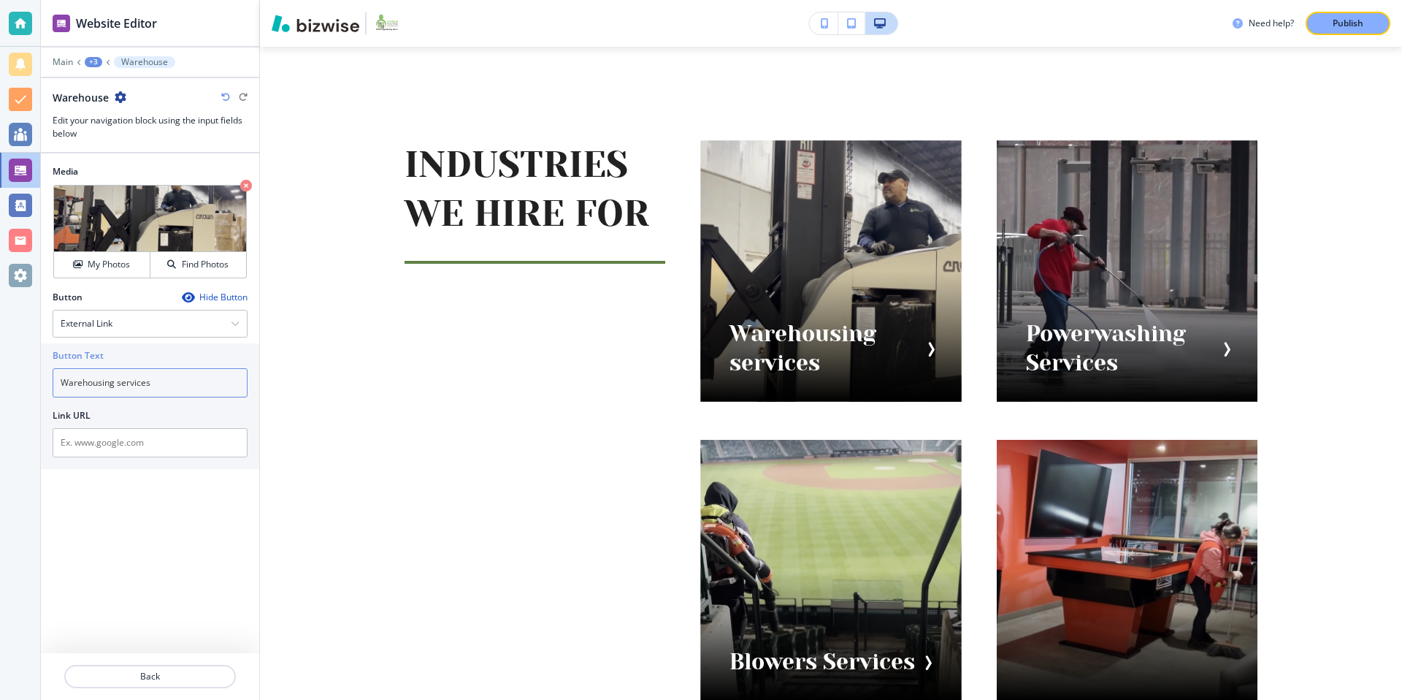
drag, startPoint x: 120, startPoint y: 383, endPoint x: 230, endPoint y: 342, distance: 117.2
click at [128, 380] on input "Warehousing services" at bounding box center [150, 382] width 195 height 29
type input "Warehousing Services"
click at [192, 356] on div "Button Text" at bounding box center [150, 355] width 195 height 13
click at [95, 61] on div "+3" at bounding box center [94, 62] width 18 height 10
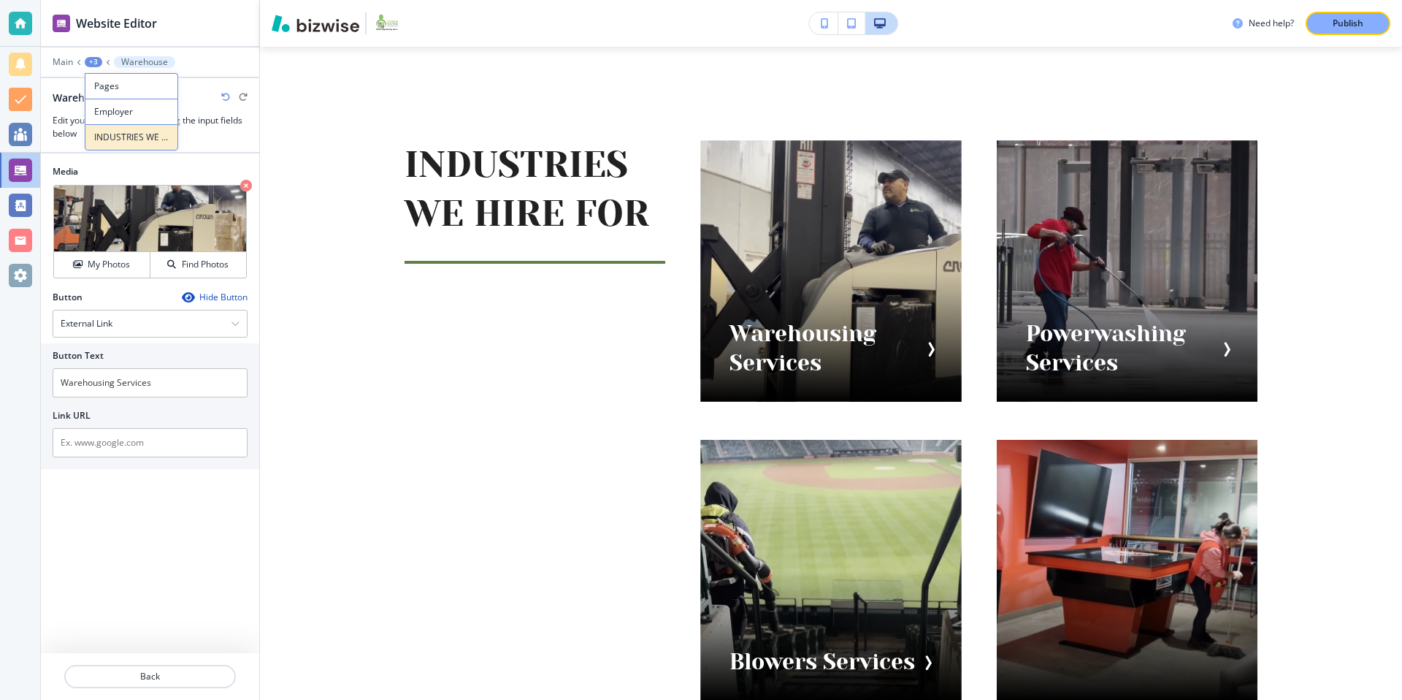
click at [143, 135] on p "INDUSTRIES WE HIRE FOR" at bounding box center [131, 137] width 74 height 13
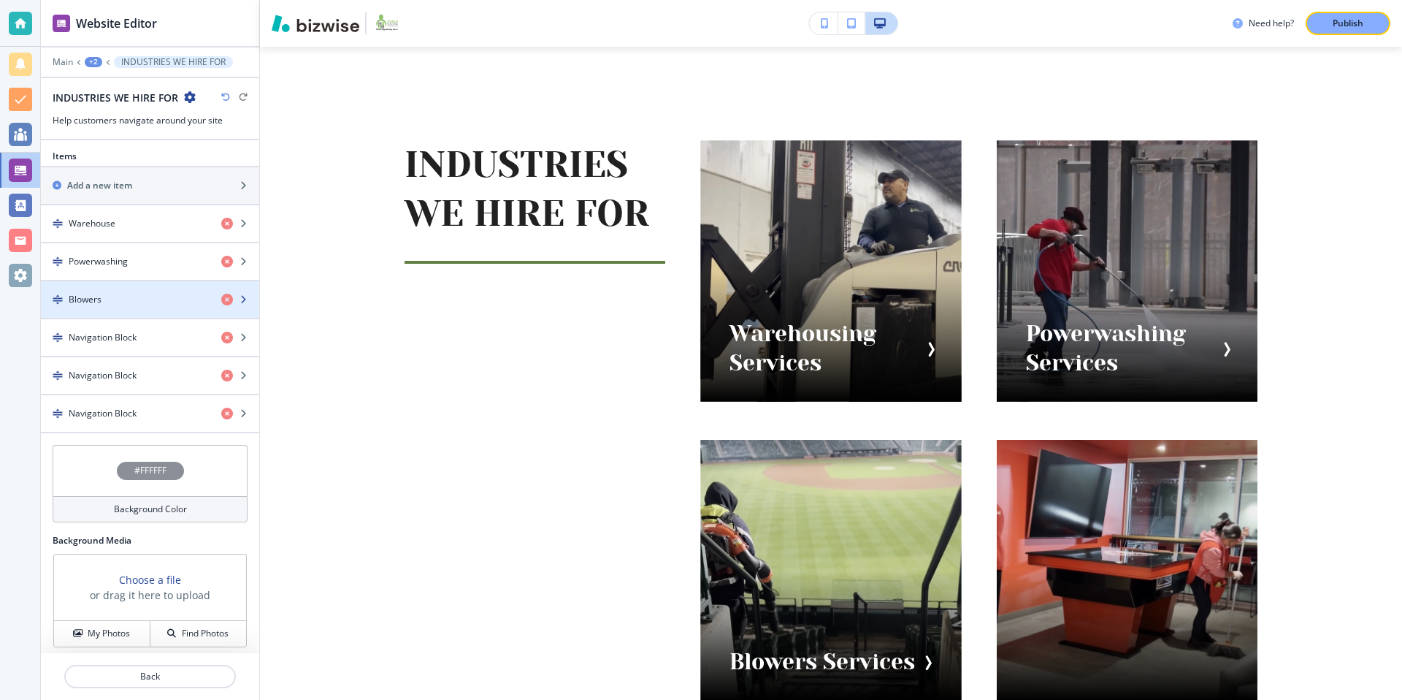
scroll to position [461, 0]
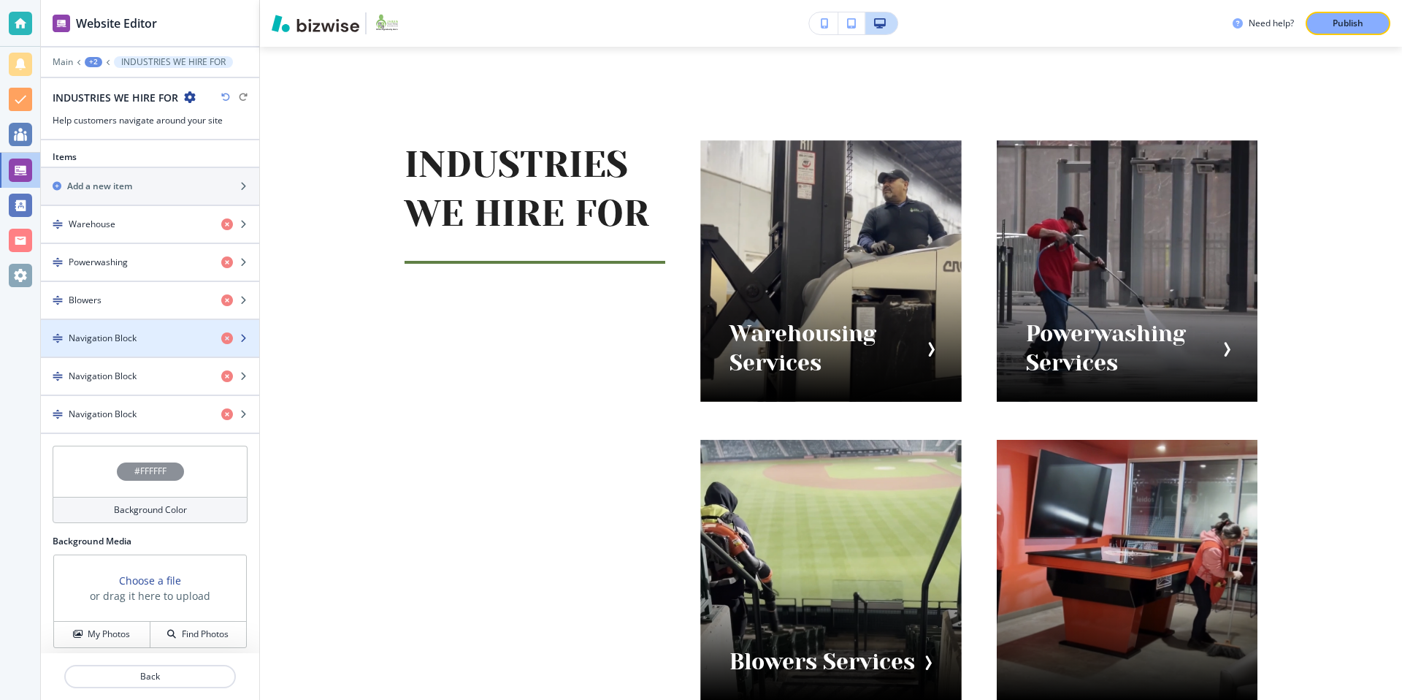
click at [135, 338] on h4 "Navigation Block" at bounding box center [103, 338] width 68 height 13
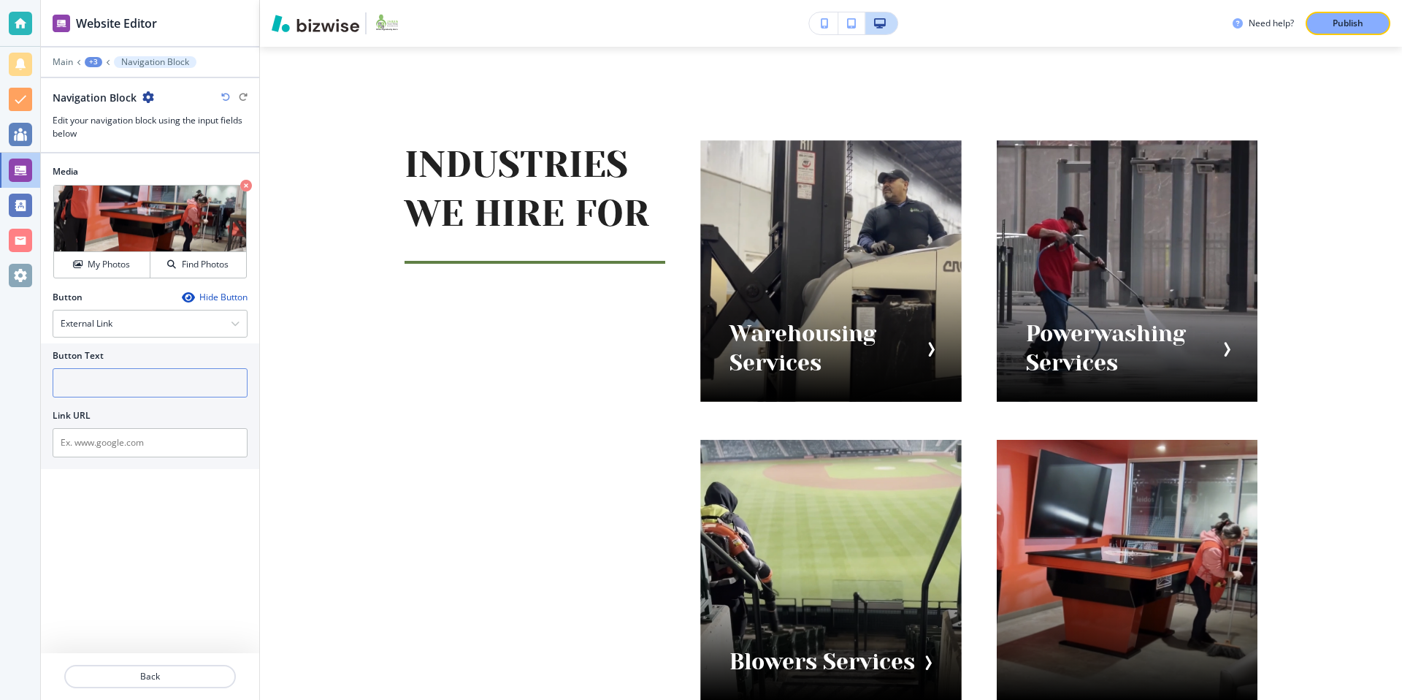
click at [128, 384] on input "text" at bounding box center [150, 382] width 195 height 29
type input "Janito"
drag, startPoint x: 115, startPoint y: 383, endPoint x: 50, endPoint y: 375, distance: 65.5
click at [50, 375] on div "Button Text Janito Link URL" at bounding box center [150, 406] width 218 height 126
click at [147, 97] on icon "button" at bounding box center [148, 97] width 12 height 12
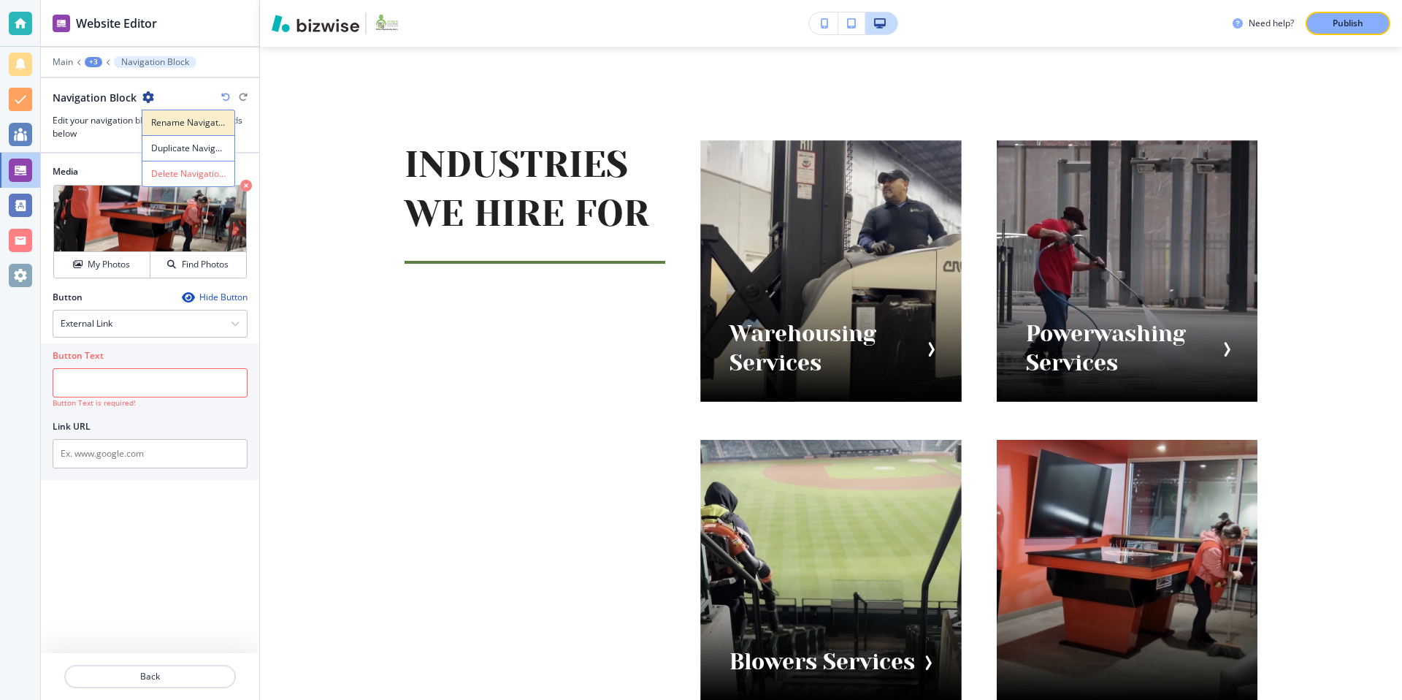
click at [192, 122] on p "Rename Navigation Block" at bounding box center [188, 122] width 74 height 13
drag, startPoint x: 153, startPoint y: 99, endPoint x: 34, endPoint y: 97, distance: 119.8
click at [34, 97] on div "Website Editor Main +3 Navigation Block Navigation Block Navigation Block Edit …" at bounding box center [701, 350] width 1402 height 700
drag, startPoint x: 108, startPoint y: 95, endPoint x: 47, endPoint y: 101, distance: 61.7
click at [47, 101] on div "Janitorial Navigation Block Edit your navigation block using the input fields b…" at bounding box center [150, 115] width 218 height 50
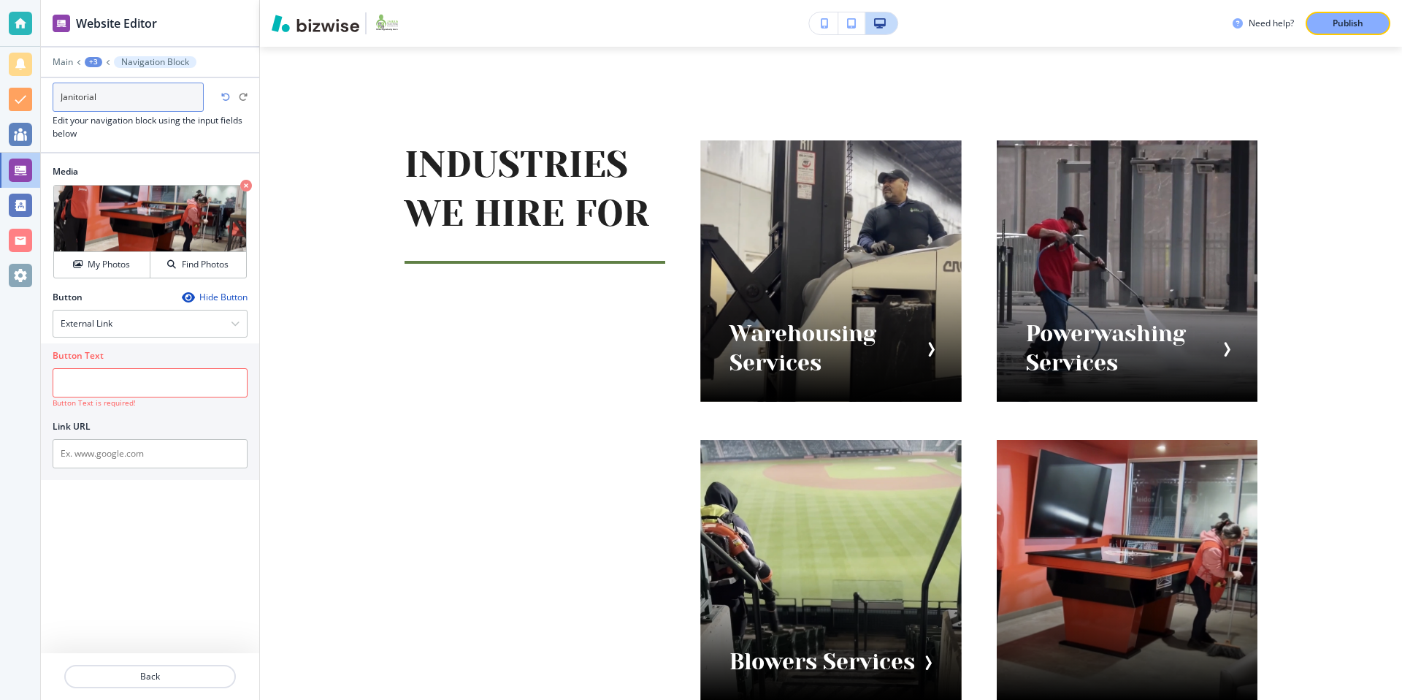
type input "Janitorial"
click at [93, 388] on input "text" at bounding box center [150, 382] width 195 height 29
paste input "Janitorial"
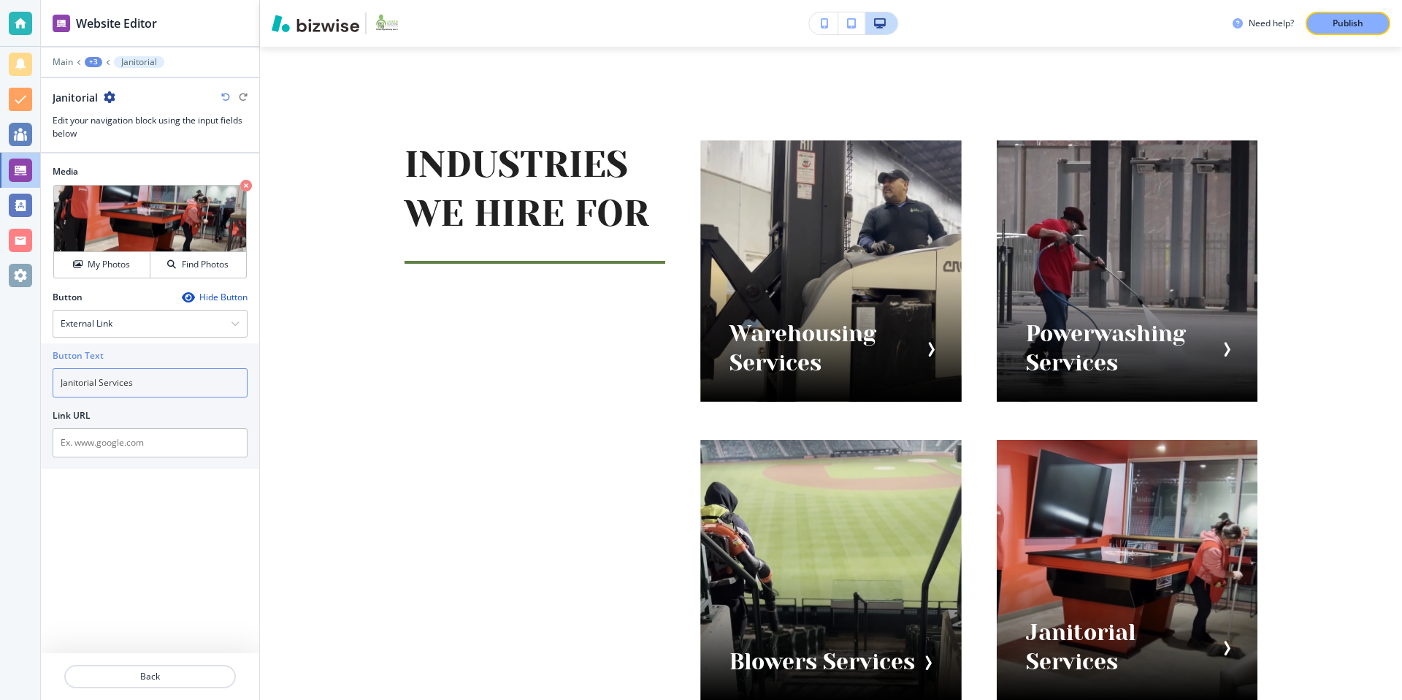
type input "Janitorial Services"
click at [87, 57] on div "+3" at bounding box center [94, 62] width 18 height 10
click at [124, 136] on p "INDUSTRIES WE HIRE FOR" at bounding box center [131, 137] width 74 height 13
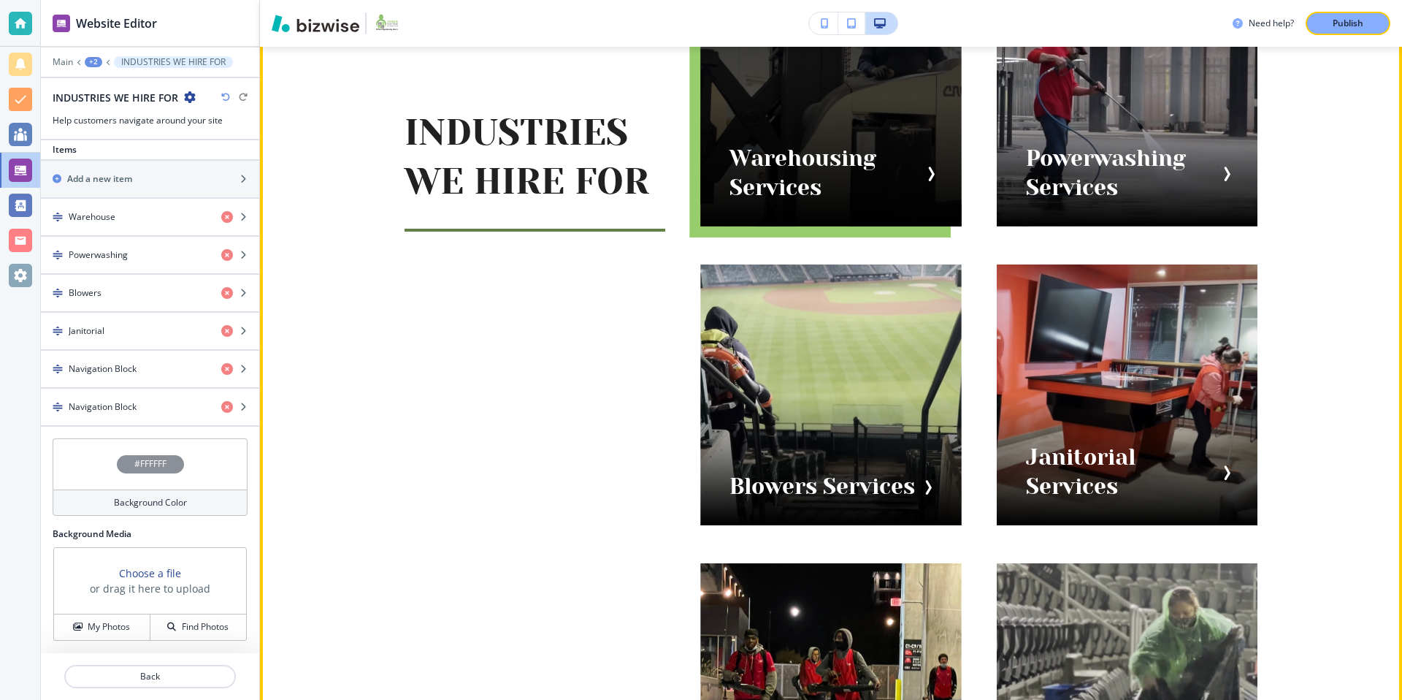
scroll to position [1058, 0]
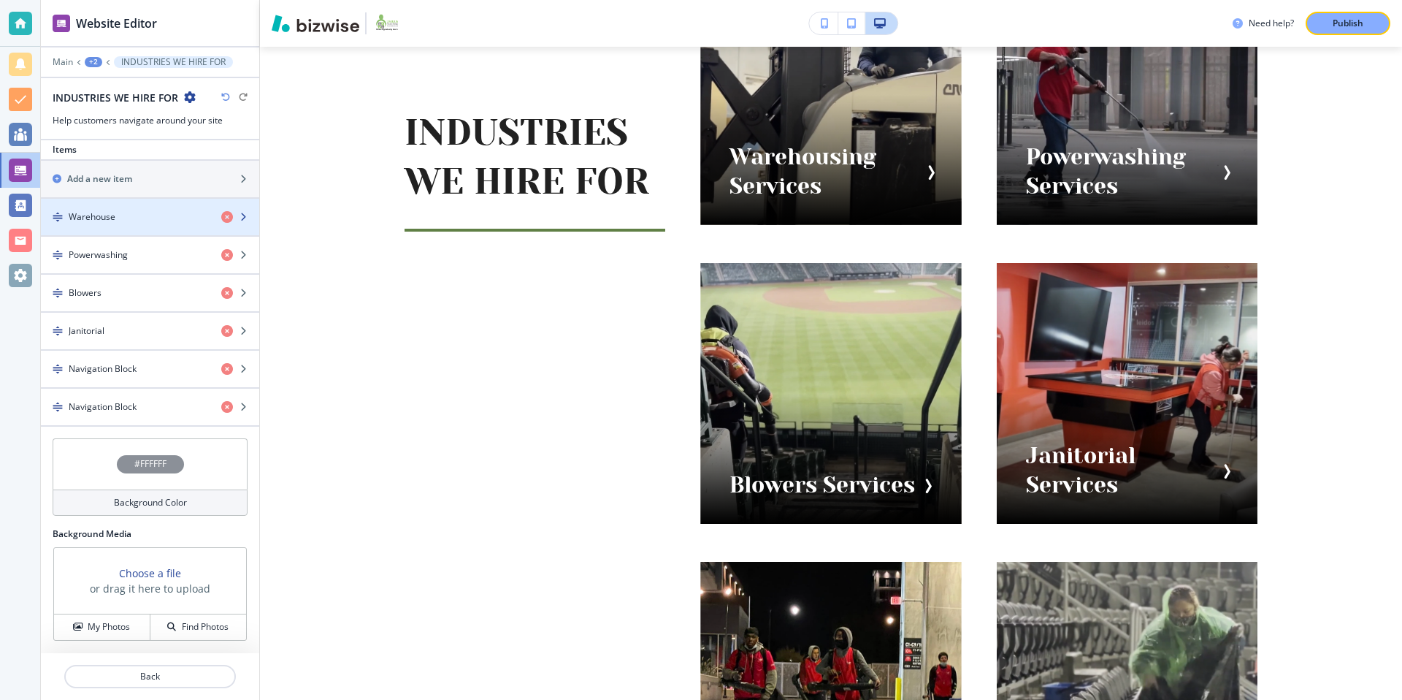
click at [142, 219] on div "Warehouse" at bounding box center [125, 216] width 169 height 13
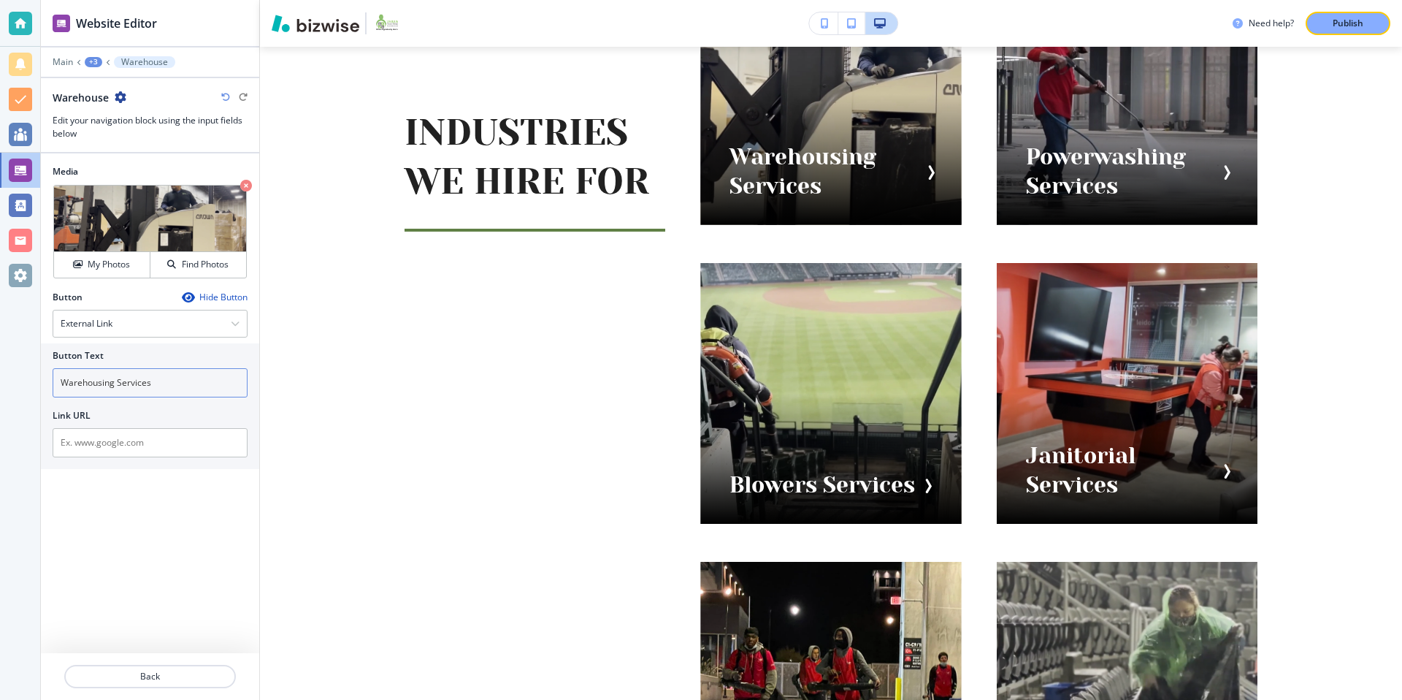
drag, startPoint x: 113, startPoint y: 382, endPoint x: 177, endPoint y: 347, distance: 73.2
click at [127, 378] on input "Warehousing Services" at bounding box center [150, 382] width 195 height 29
type input "Warehouse Services"
click at [158, 416] on div "Link URL" at bounding box center [150, 415] width 195 height 13
click at [94, 60] on div "+3" at bounding box center [94, 62] width 18 height 10
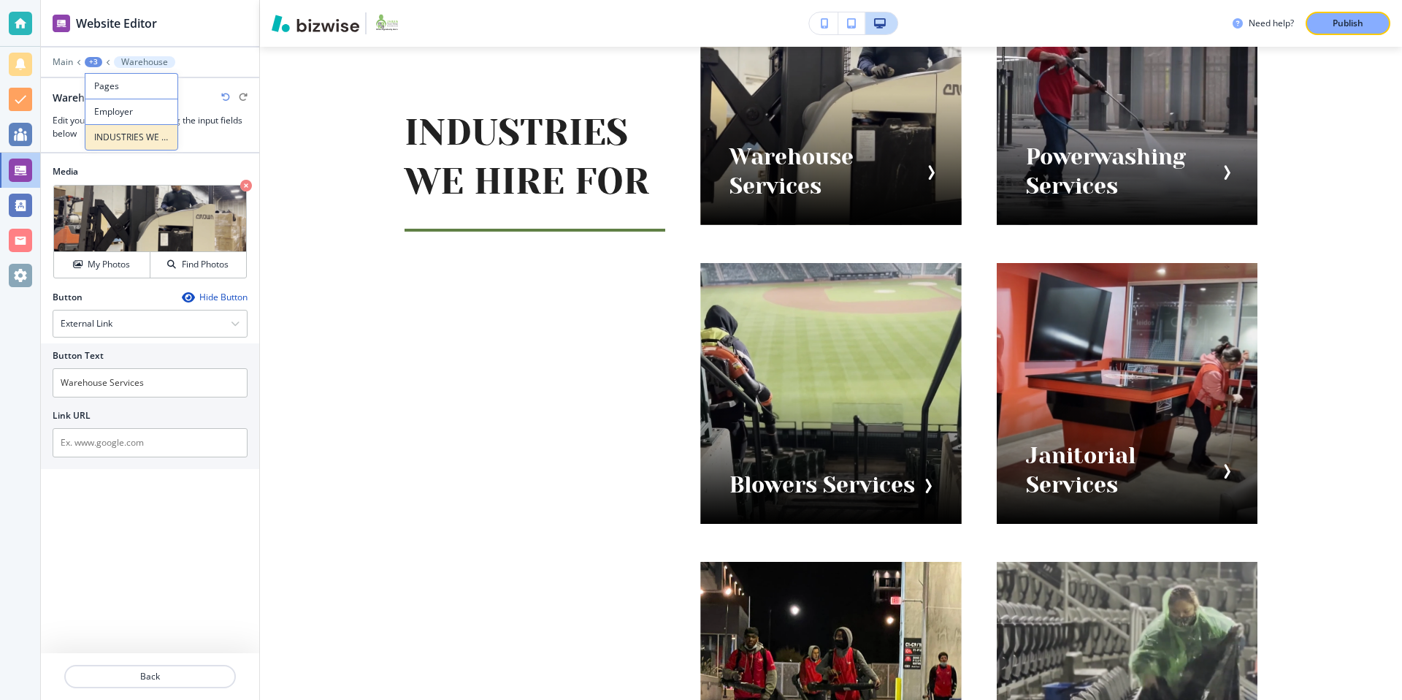
click at [127, 138] on p "INDUSTRIES WE HIRE FOR" at bounding box center [131, 137] width 74 height 13
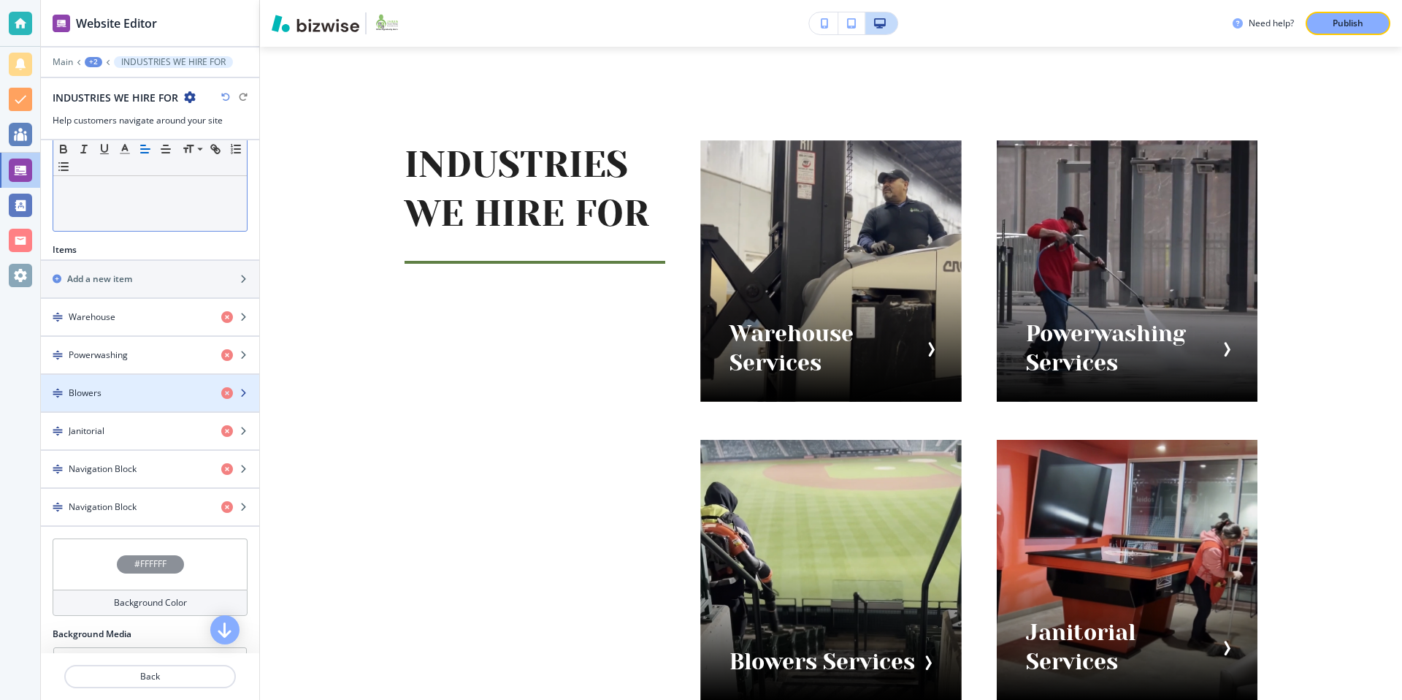
scroll to position [369, 0]
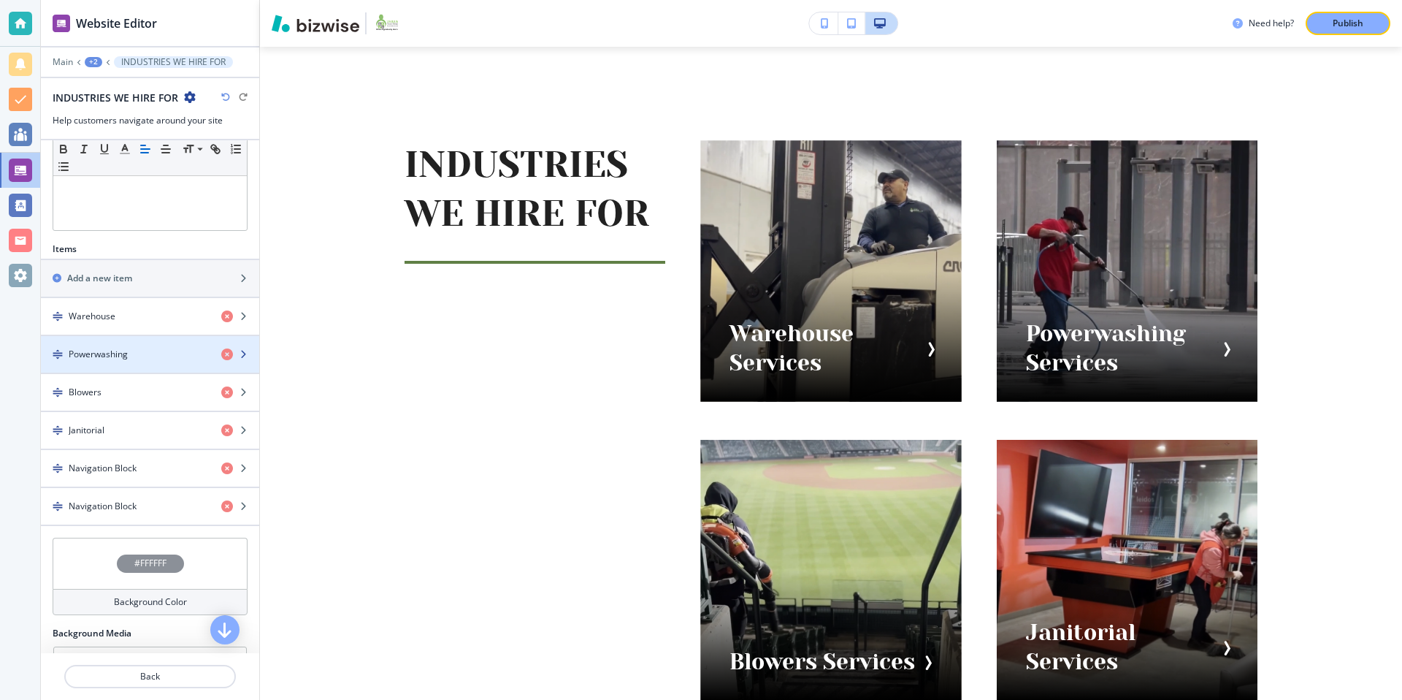
click at [152, 359] on div "Powerwashing" at bounding box center [125, 354] width 169 height 13
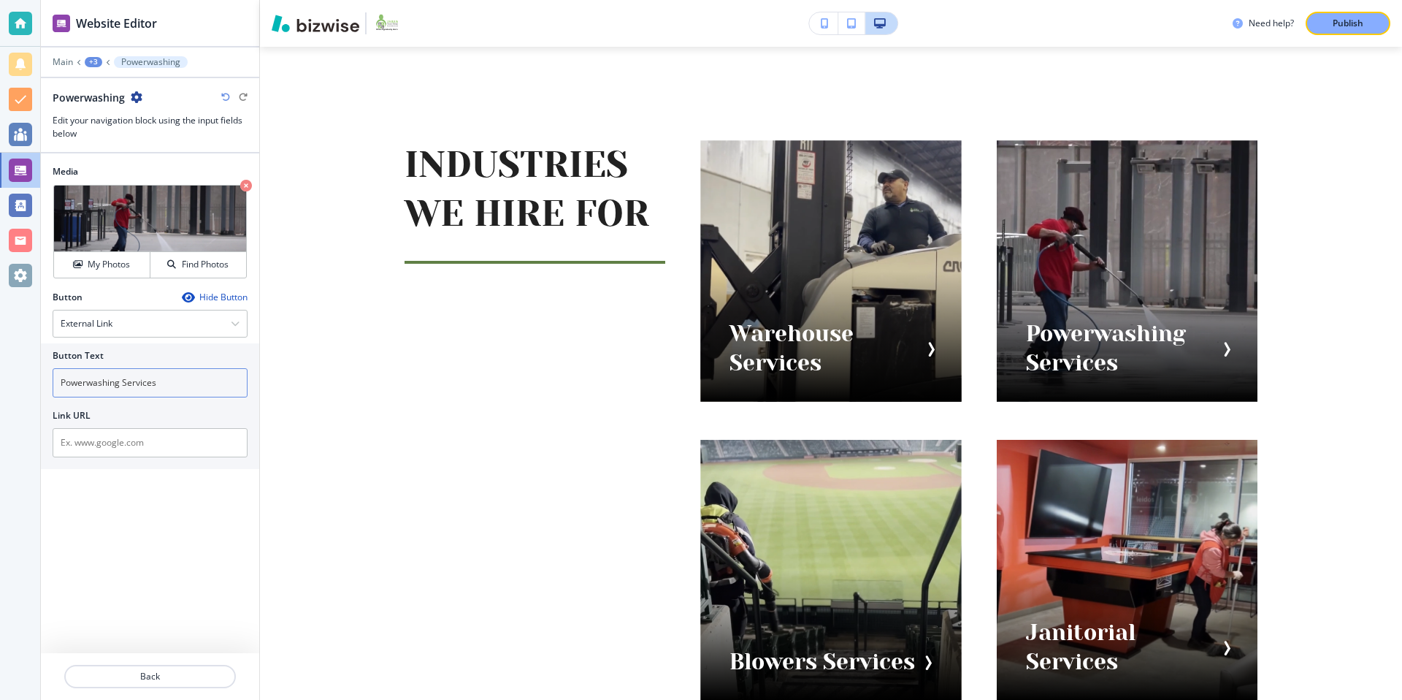
drag, startPoint x: 119, startPoint y: 383, endPoint x: 131, endPoint y: 379, distance: 12.9
click at [119, 383] on input "Powerwashing Services" at bounding box center [150, 382] width 195 height 29
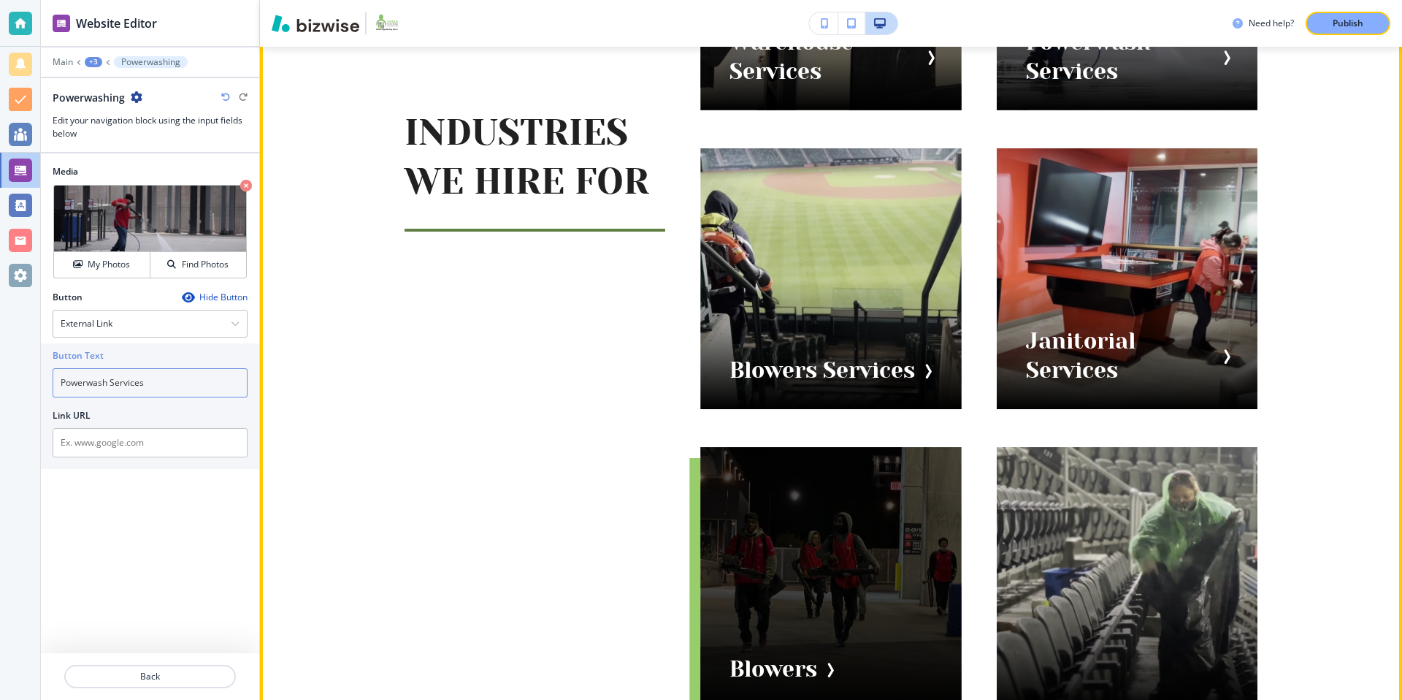
scroll to position [1177, 0]
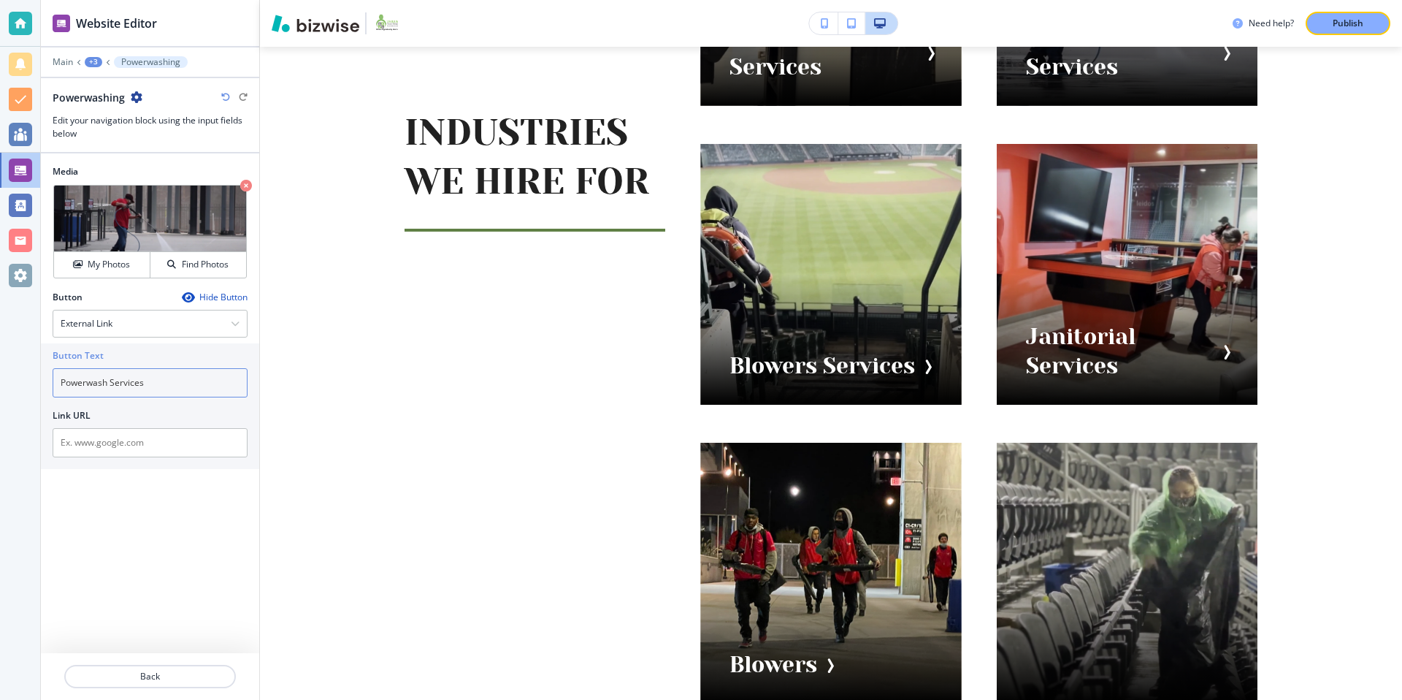
type input "Powerwash Services"
click at [95, 62] on div "+3" at bounding box center [94, 62] width 18 height 10
click at [131, 147] on button "INDUSTRIES WE HIRE FOR" at bounding box center [131, 137] width 93 height 26
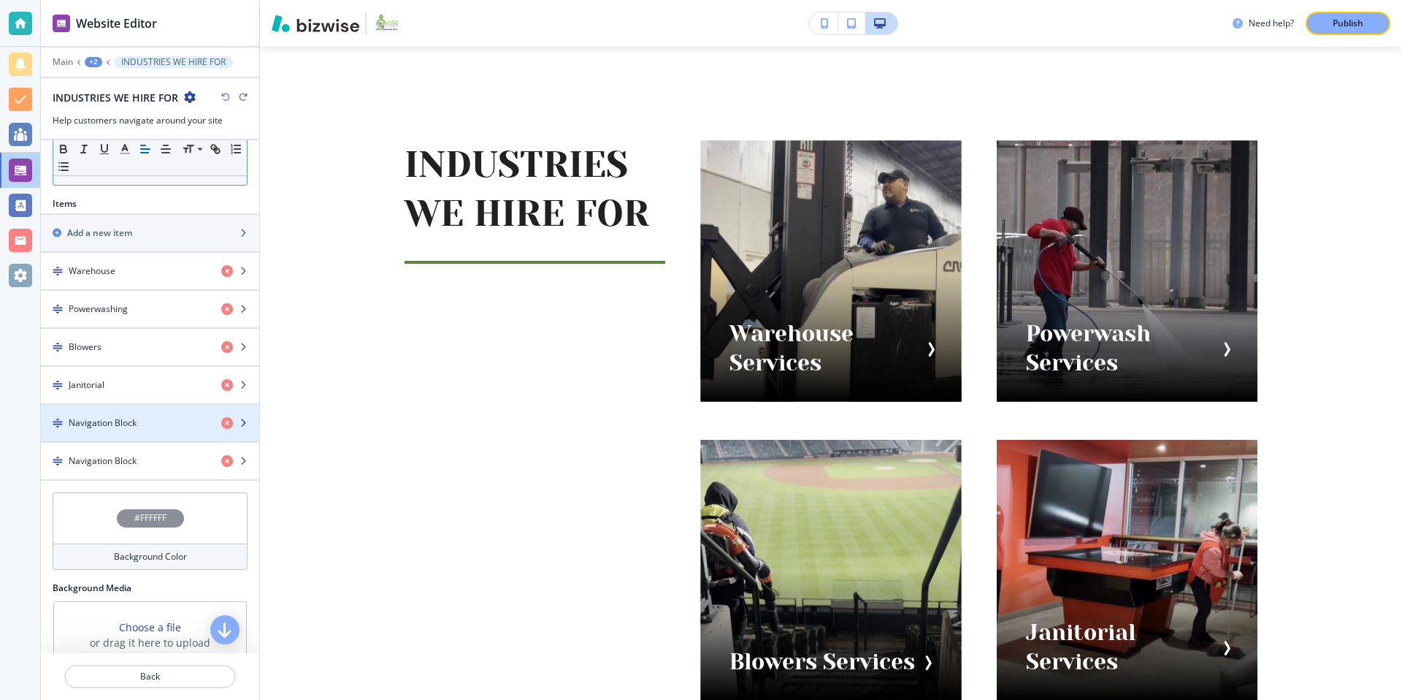
scroll to position [422, 0]
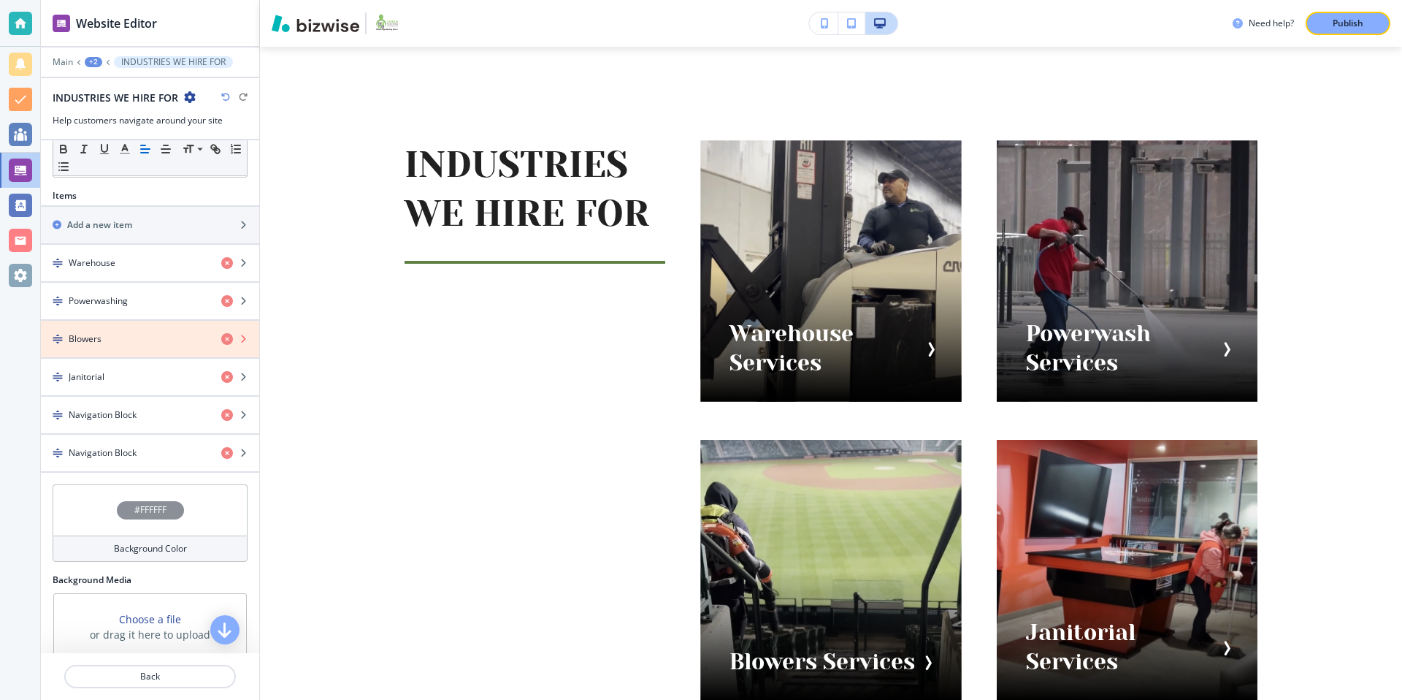
click at [227, 340] on icon "button" at bounding box center [227, 339] width 12 height 12
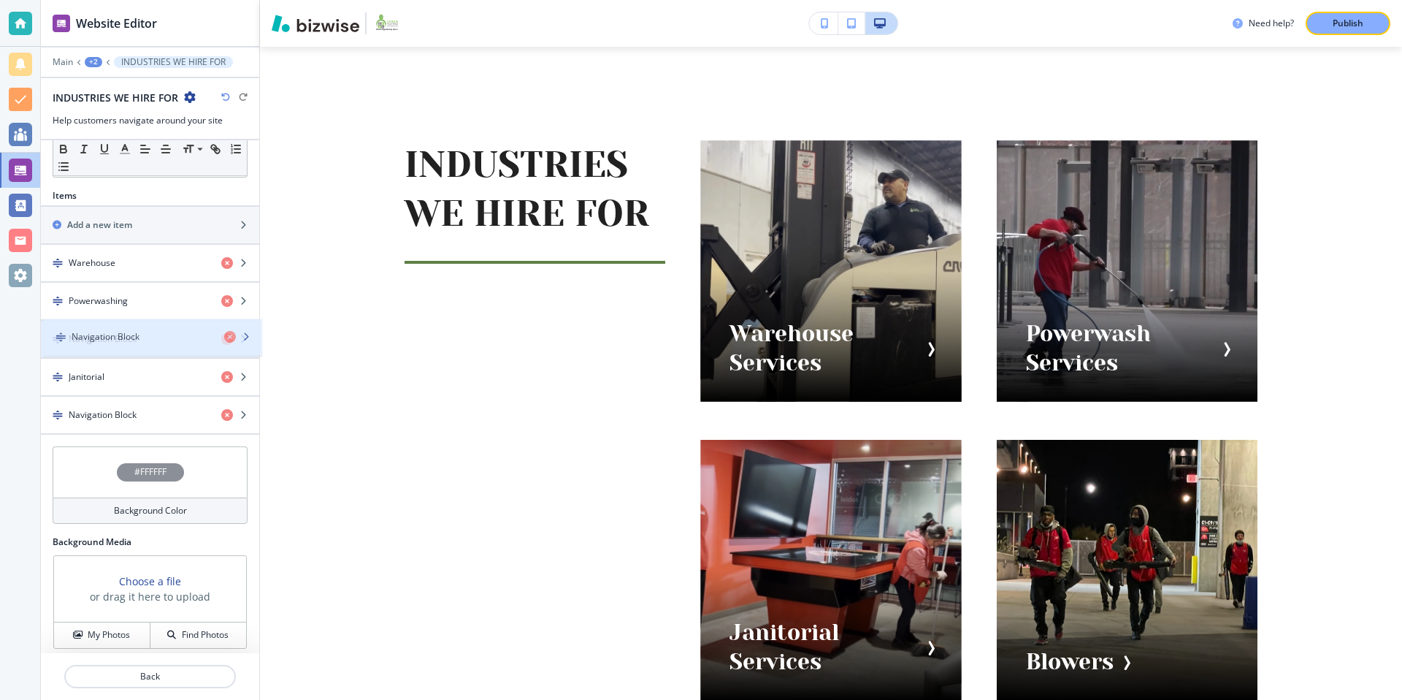
drag, startPoint x: 57, startPoint y: 413, endPoint x: 60, endPoint y: 336, distance: 77.5
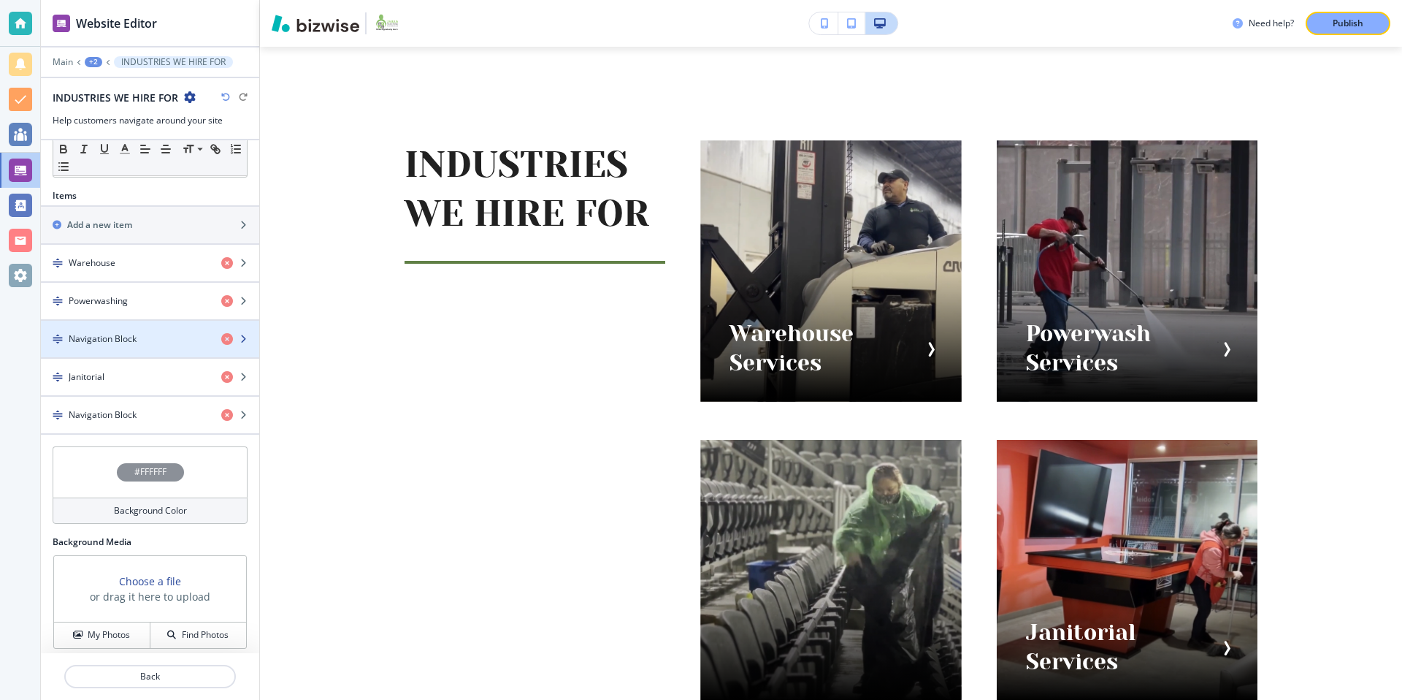
click at [106, 332] on h4 "Navigation Block" at bounding box center [103, 338] width 68 height 13
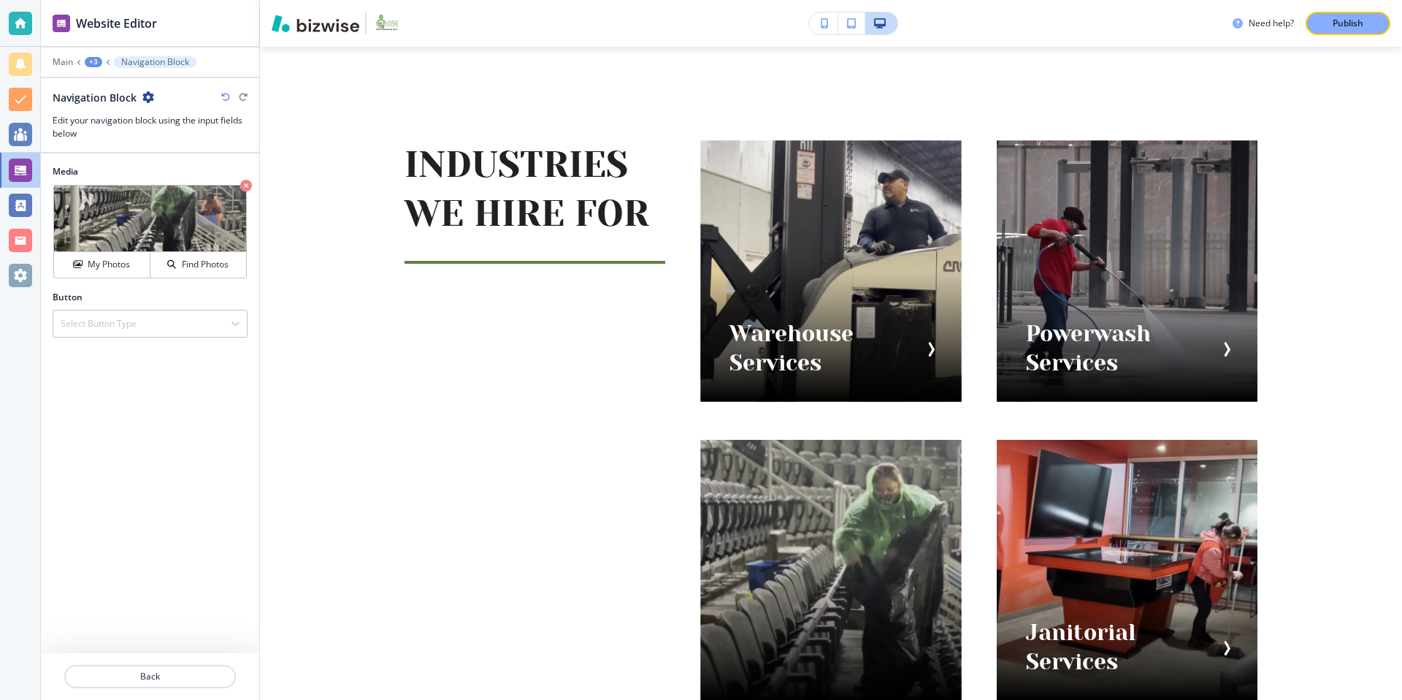
click at [96, 62] on div "+3" at bounding box center [94, 62] width 18 height 10
click at [118, 141] on p "INDUSTRIES WE HIRE FOR" at bounding box center [131, 137] width 74 height 13
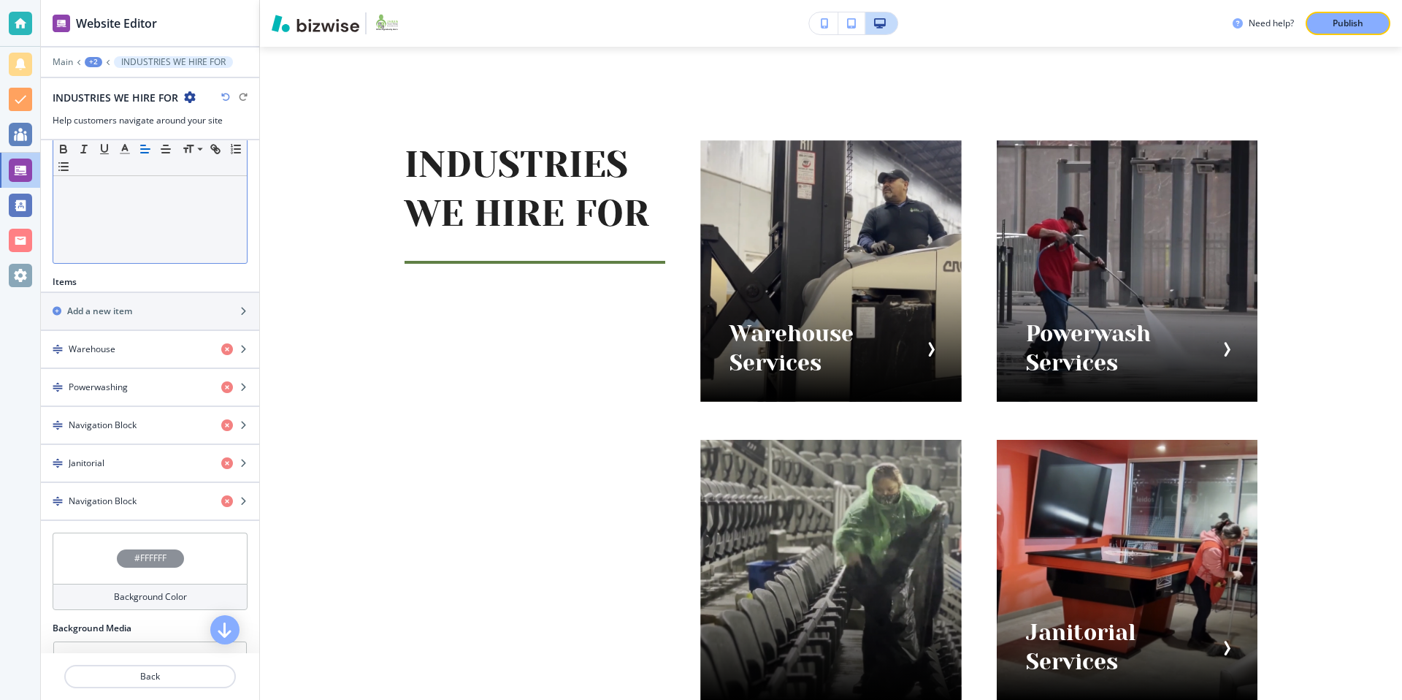
scroll to position [430, 0]
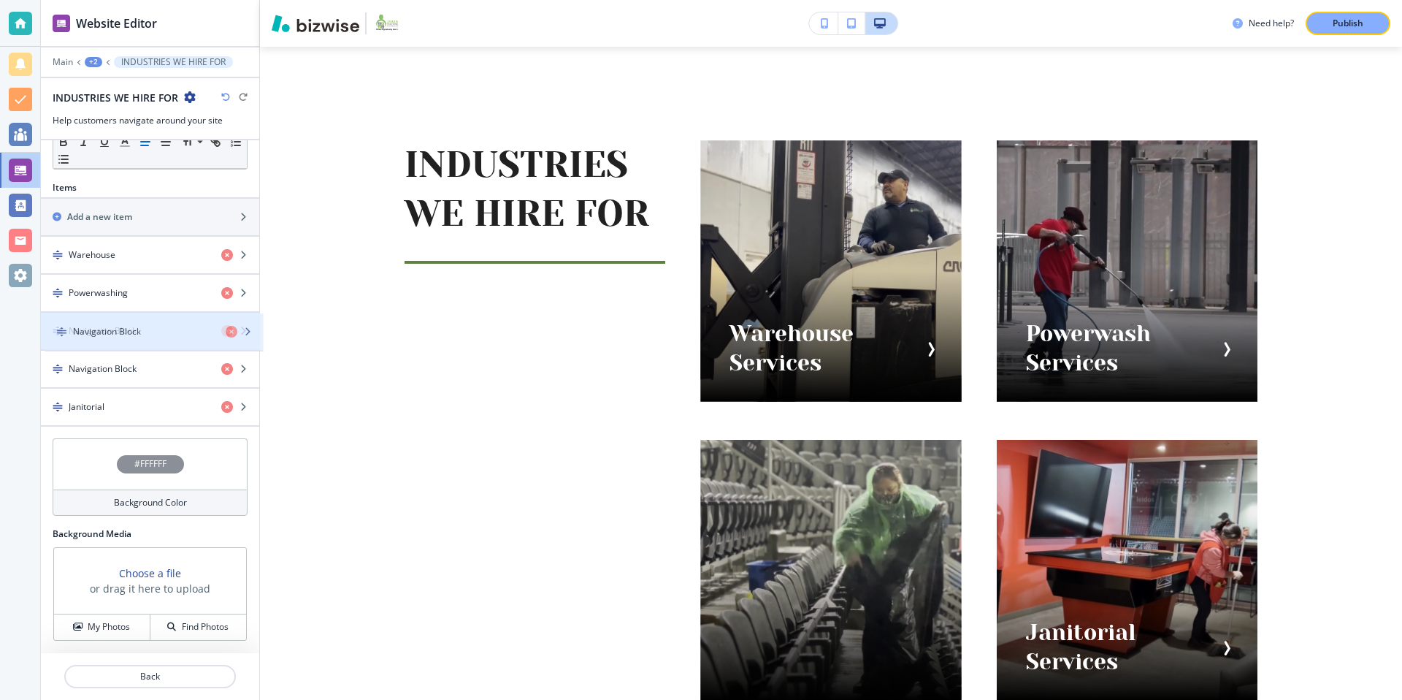
drag, startPoint x: 57, startPoint y: 409, endPoint x: 61, endPoint y: 334, distance: 75.3
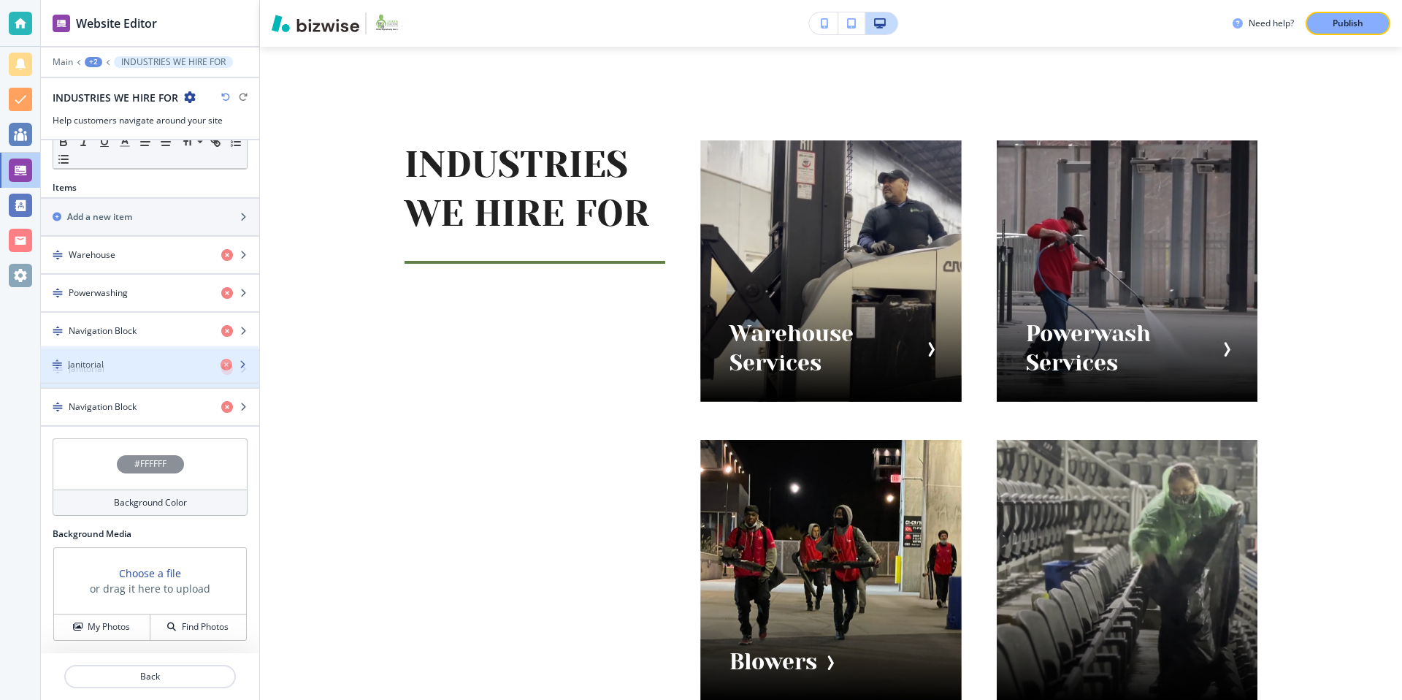
drag, startPoint x: 57, startPoint y: 410, endPoint x: 56, endPoint y: 368, distance: 42.4
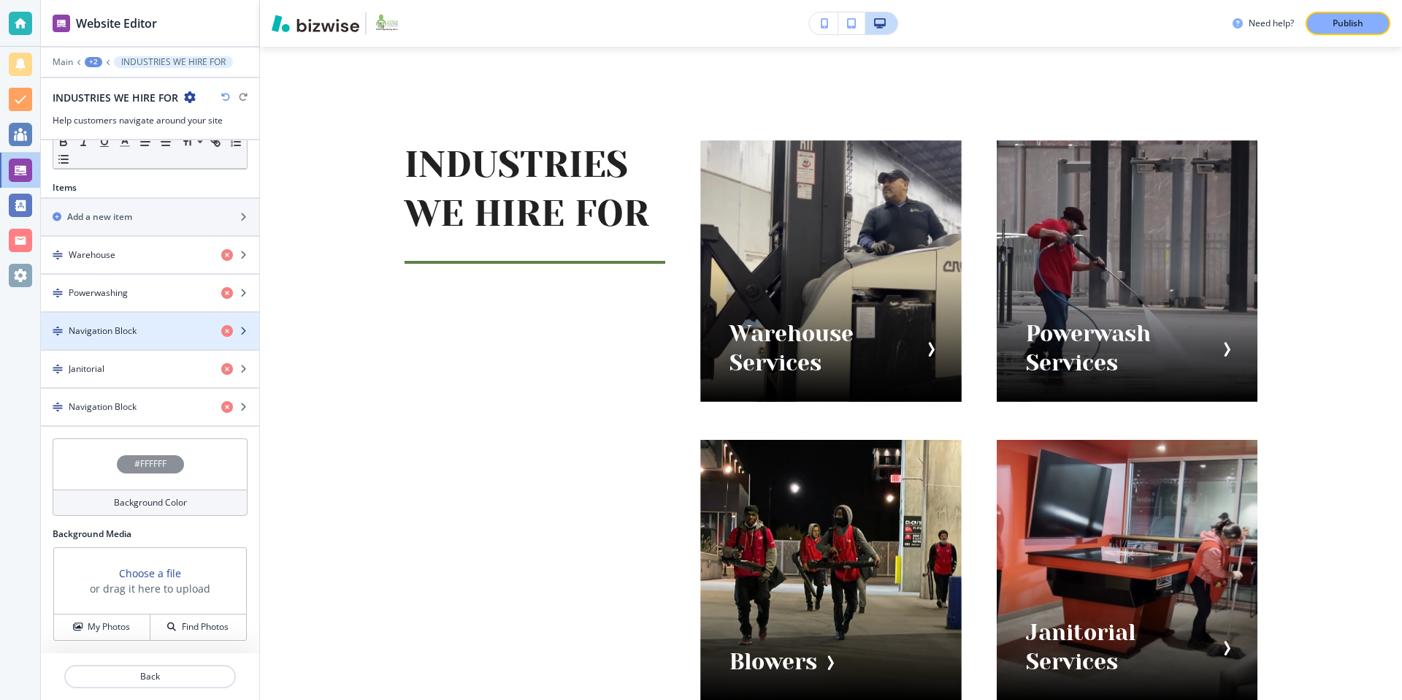
click at [87, 327] on h4 "Navigation Block" at bounding box center [103, 330] width 68 height 13
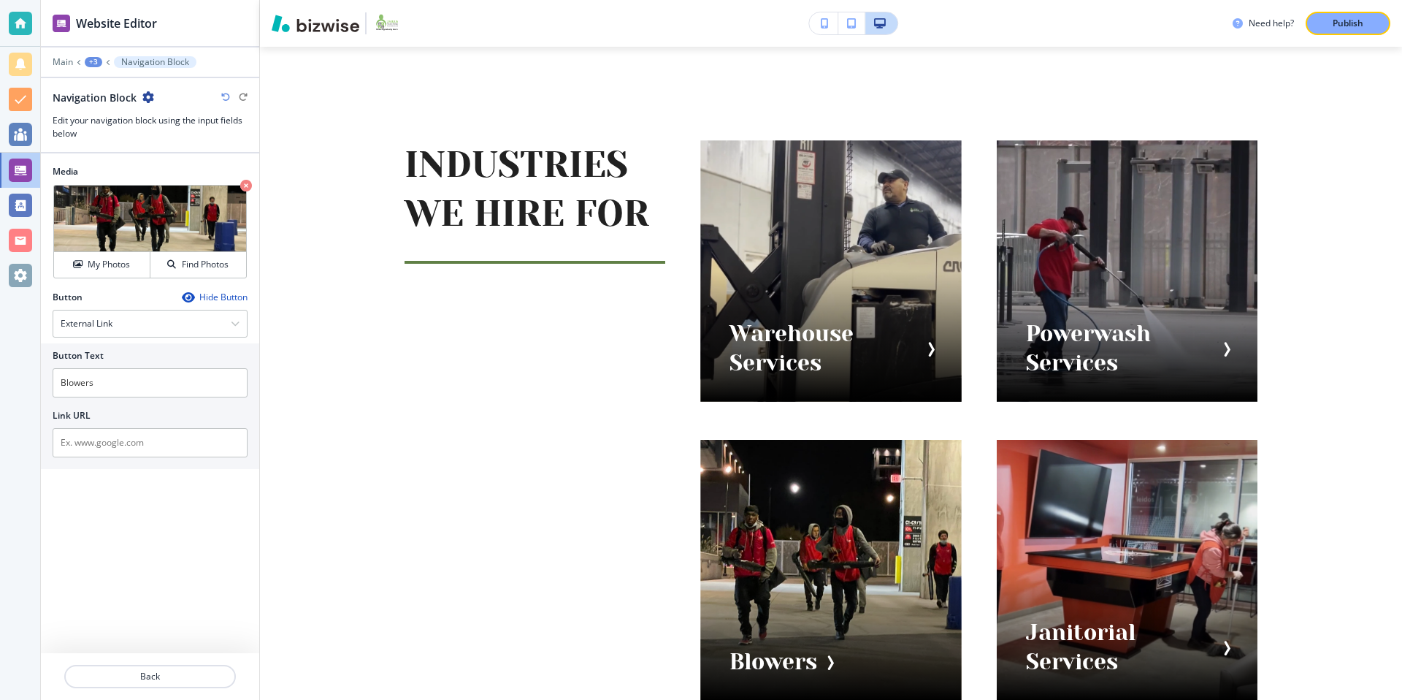
click at [149, 97] on icon "button" at bounding box center [148, 97] width 12 height 12
click at [168, 131] on button "Rename Navigation Block" at bounding box center [188, 123] width 93 height 26
drag, startPoint x: 138, startPoint y: 101, endPoint x: 42, endPoint y: 102, distance: 95.7
click at [42, 102] on div "Navigation Block Navigation Block Edit your navigation block using the input fi…" at bounding box center [150, 115] width 218 height 50
type input "Blower"
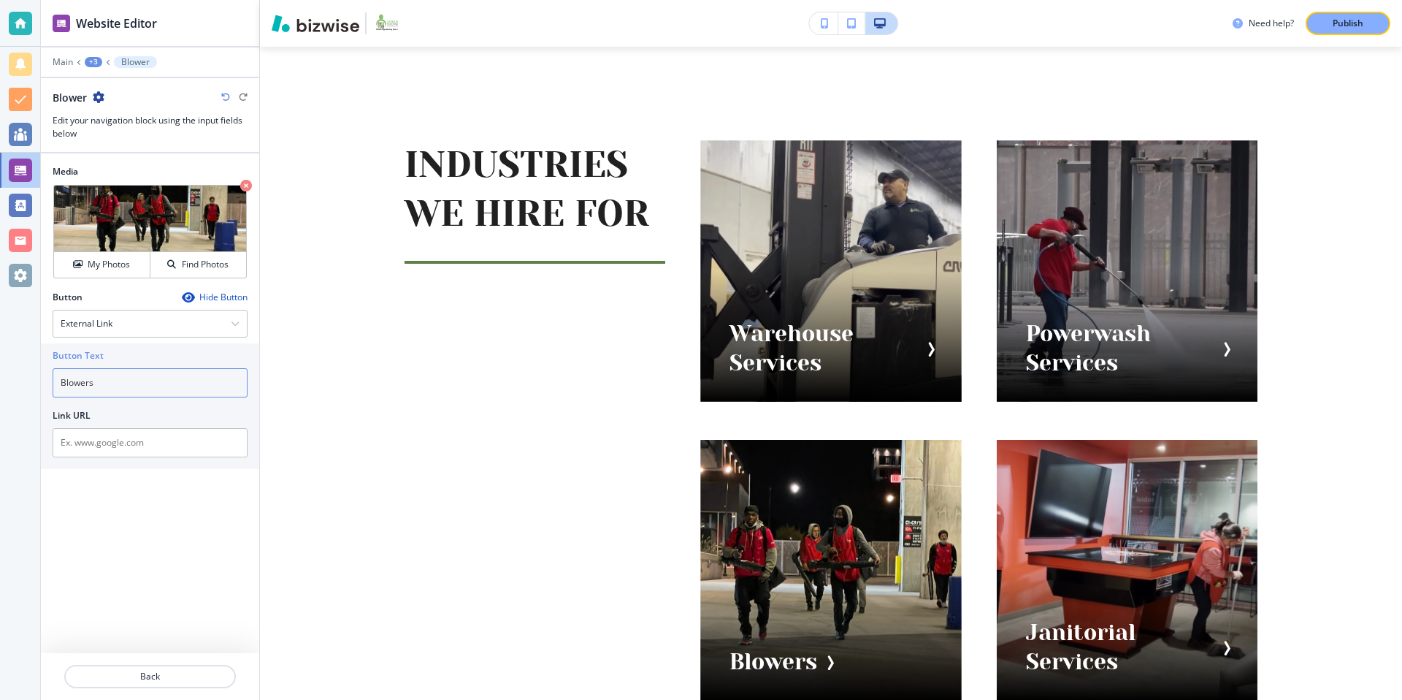
click at [115, 378] on input "Blowers" at bounding box center [150, 382] width 195 height 29
type input "Blower Services"
click at [170, 505] on div "Media Crop My Photos Find Photos Button Hide Button External Link External Link…" at bounding box center [150, 402] width 218 height 499
click at [91, 61] on div "+3" at bounding box center [94, 62] width 18 height 10
click at [125, 129] on button "INDUSTRIES WE HIRE FOR" at bounding box center [131, 137] width 93 height 26
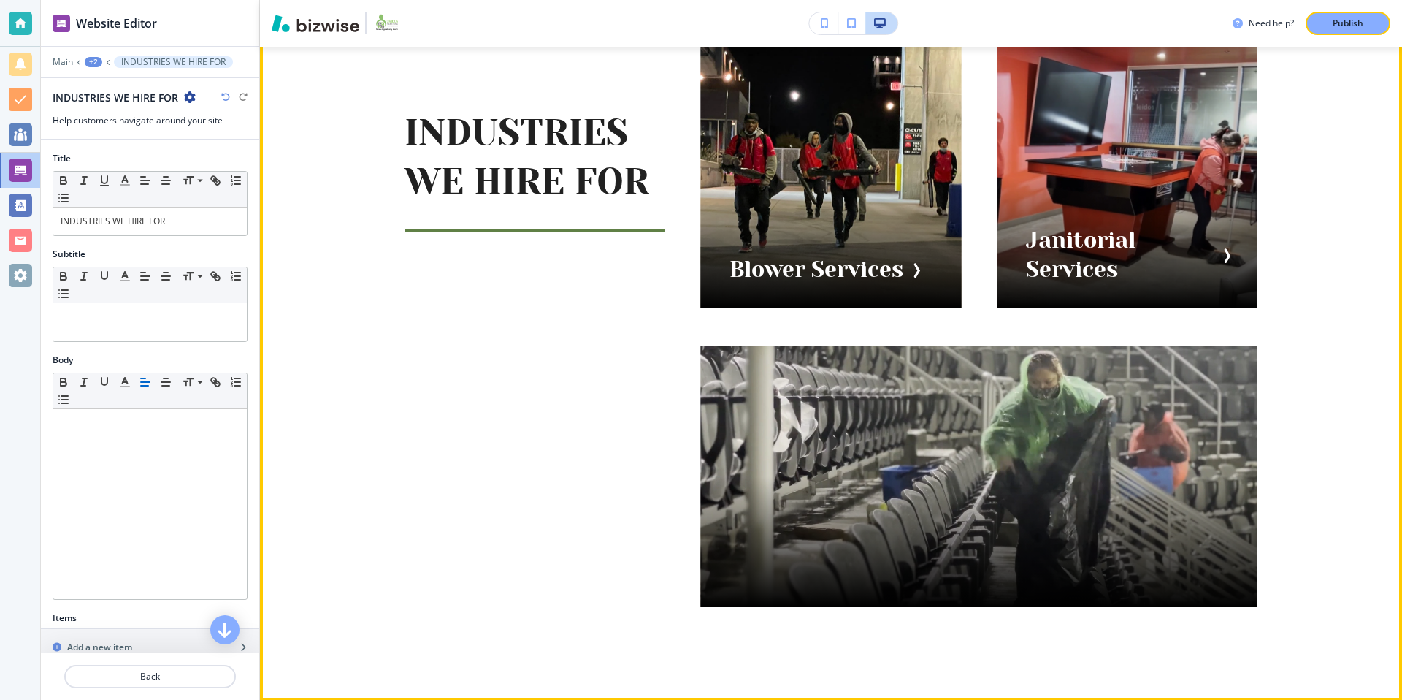
scroll to position [1281, 0]
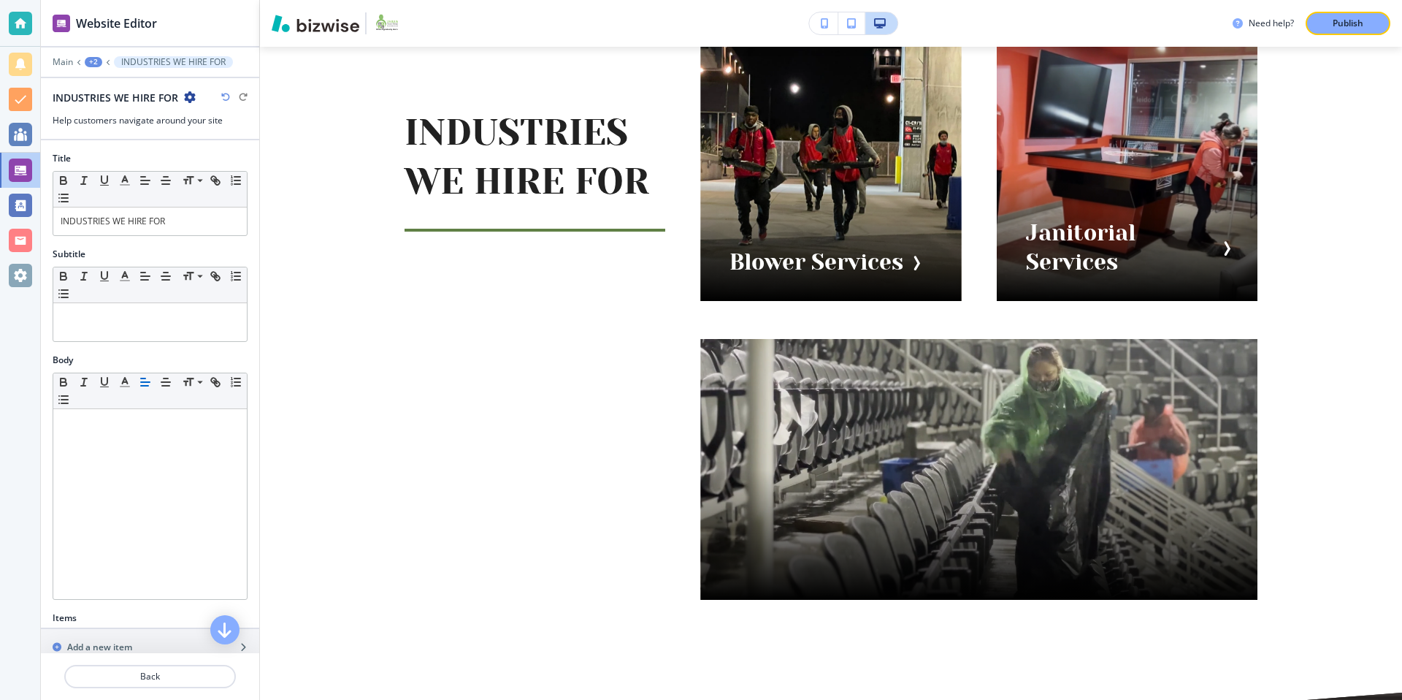
click at [103, 59] on div "Main +2 INDUSTRIES WE HIRE FOR" at bounding box center [150, 62] width 195 height 12
click at [96, 59] on div "+2" at bounding box center [94, 62] width 18 height 10
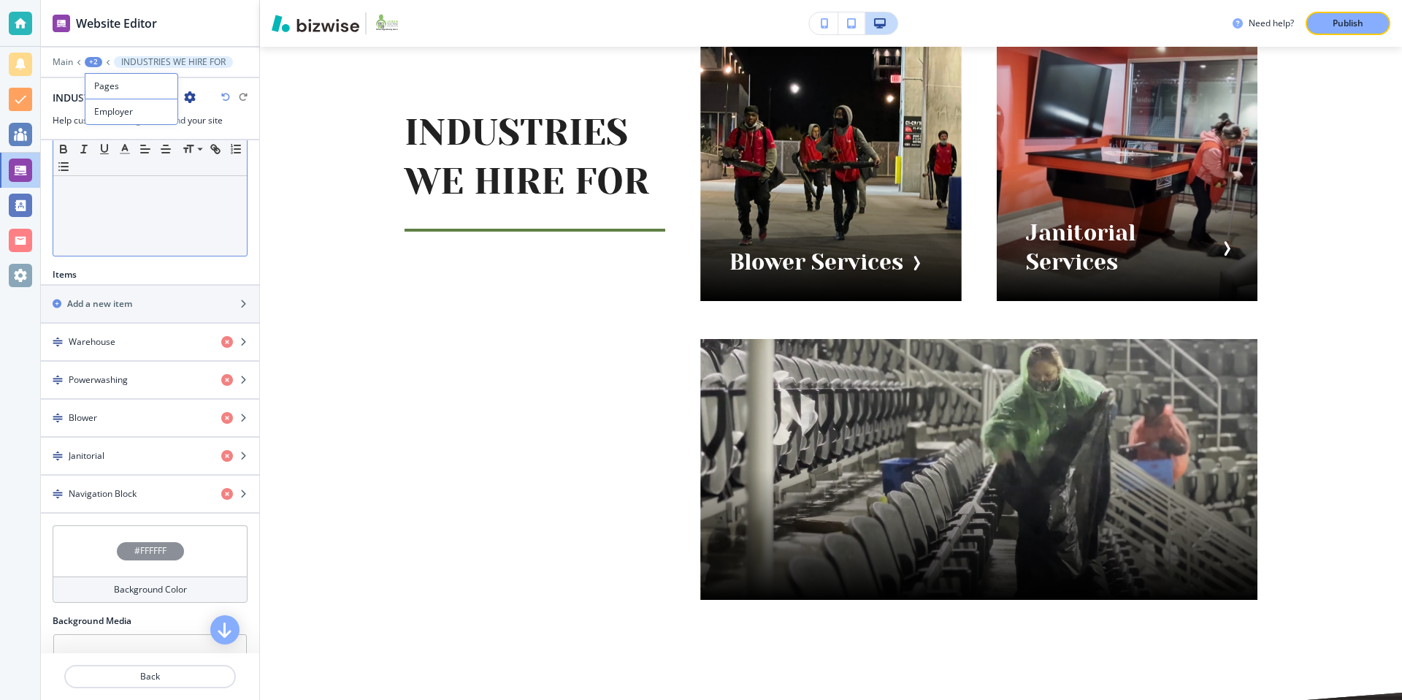
scroll to position [371, 0]
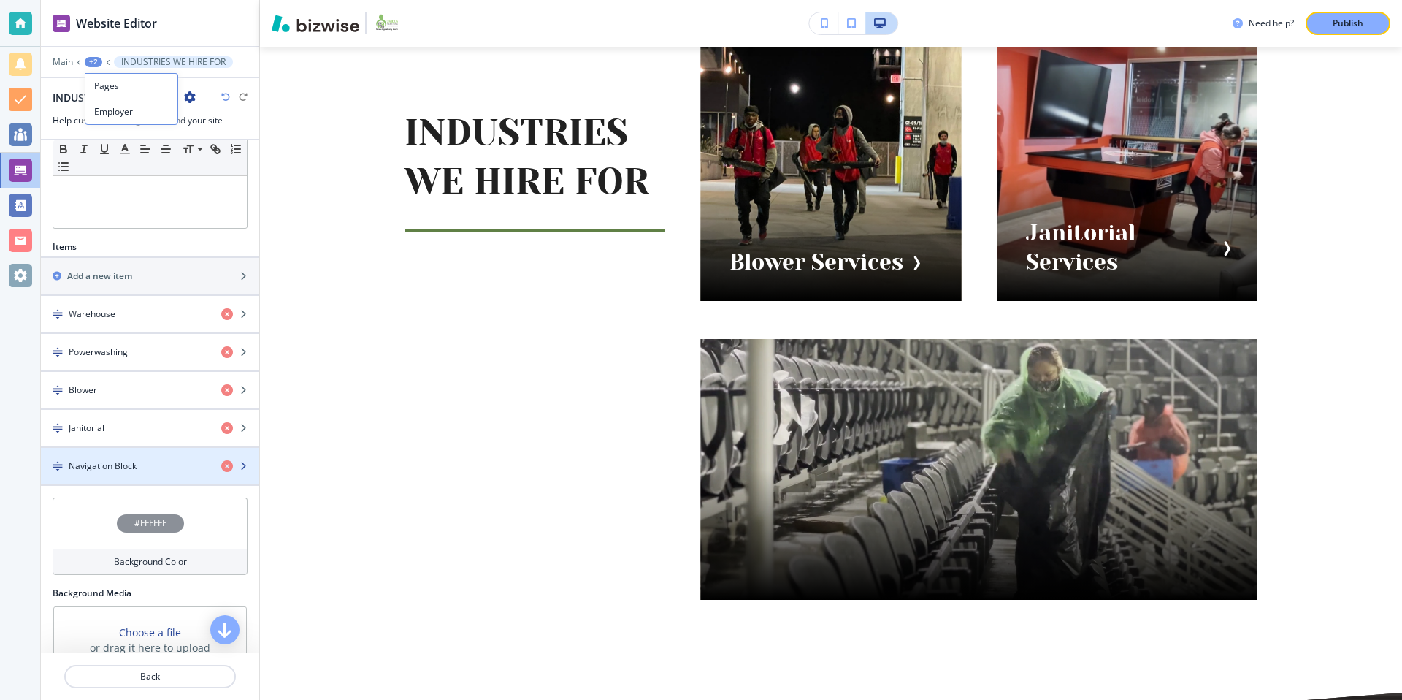
click at [92, 460] on h4 "Navigation Block" at bounding box center [103, 465] width 68 height 13
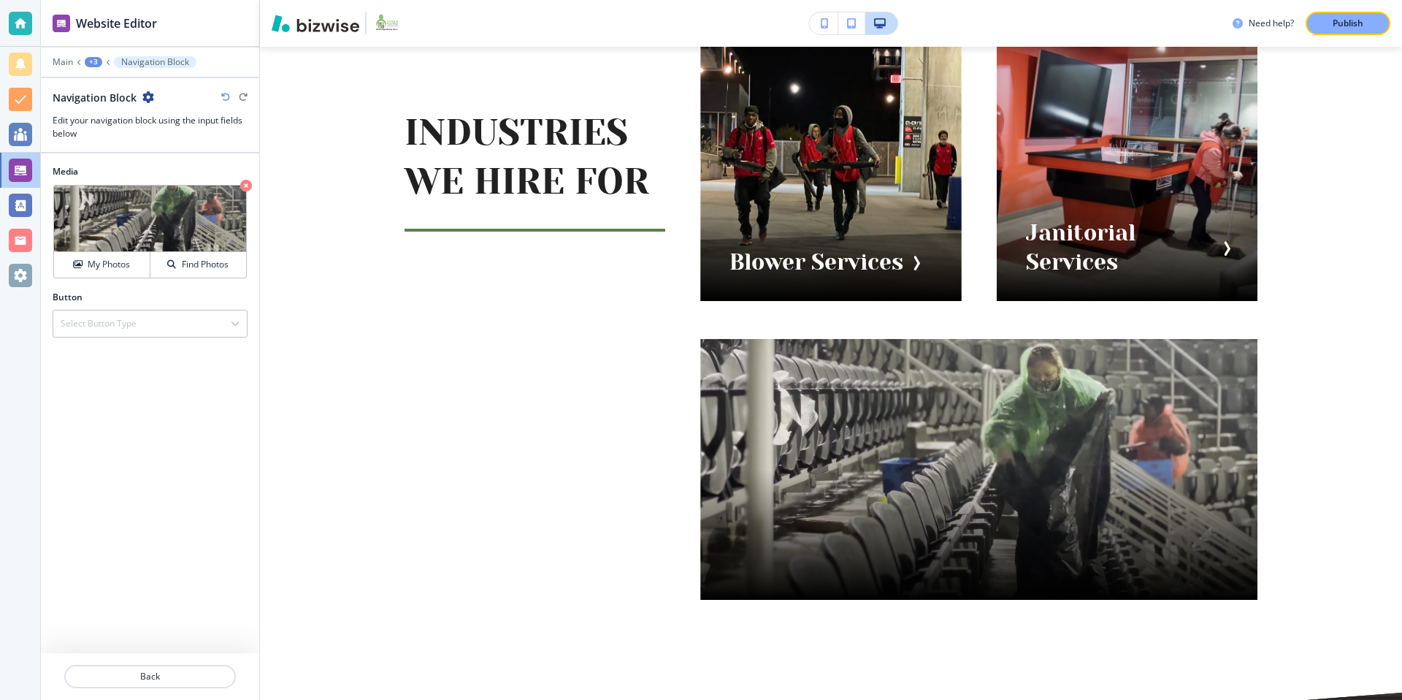
click at [148, 95] on icon "button" at bounding box center [148, 97] width 12 height 12
click at [197, 126] on p "Rename Navigation Block" at bounding box center [188, 122] width 74 height 13
drag, startPoint x: 157, startPoint y: 100, endPoint x: 66, endPoint y: 100, distance: 90.5
click at [50, 97] on div "Navigation Block Navigation Block Edit your navigation block using the input fi…" at bounding box center [150, 115] width 218 height 50
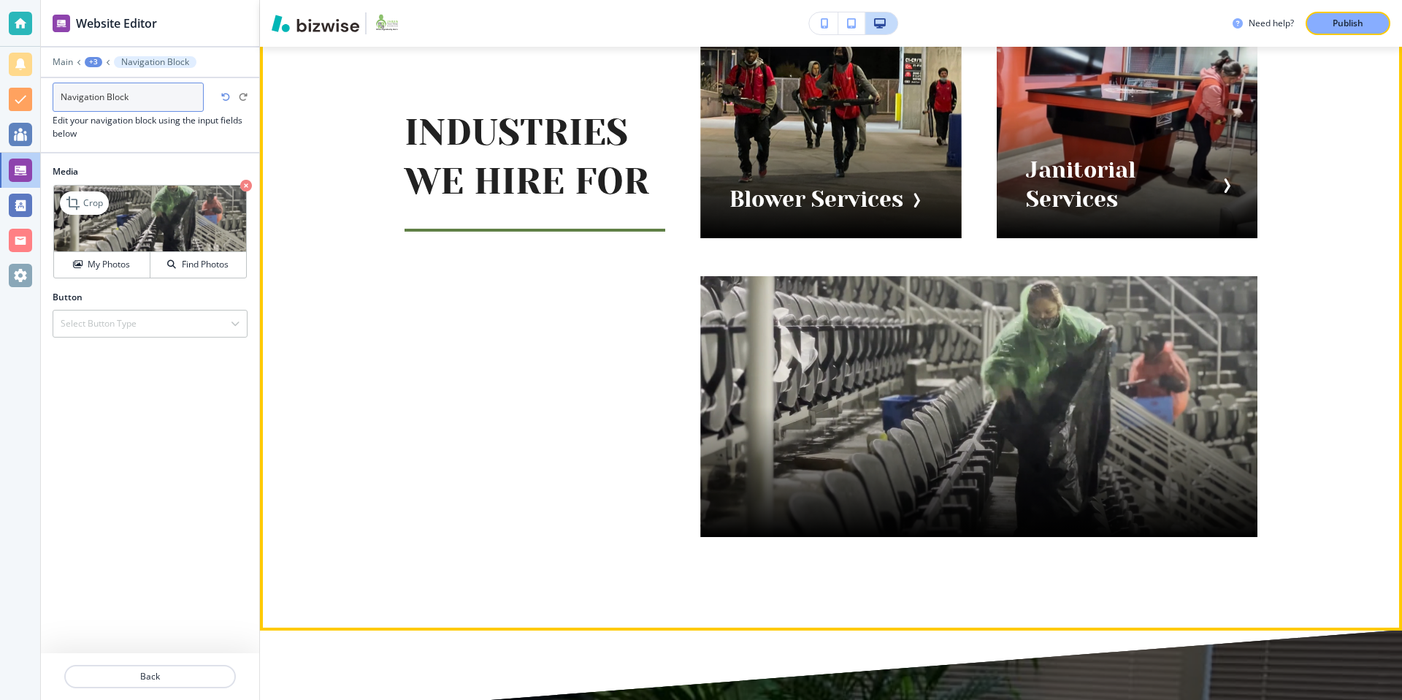
scroll to position [1346, 0]
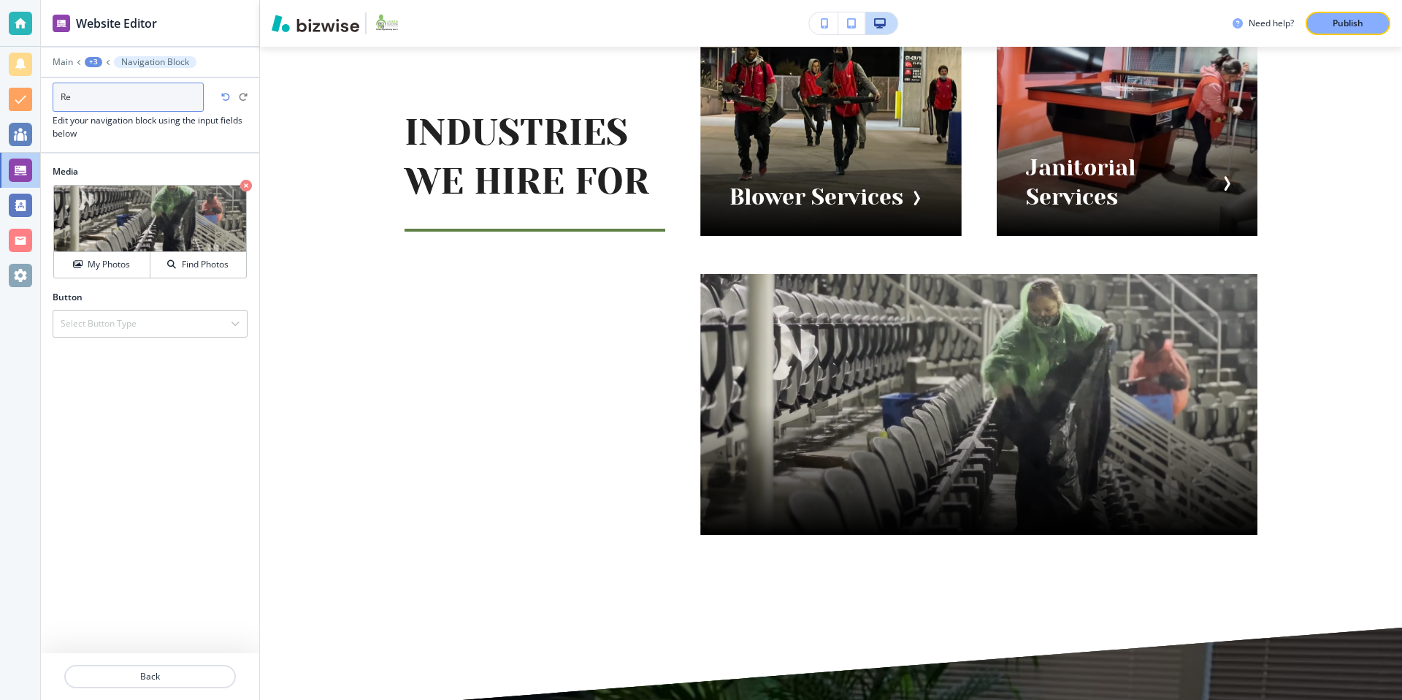
type input "R"
type input "Recycling"
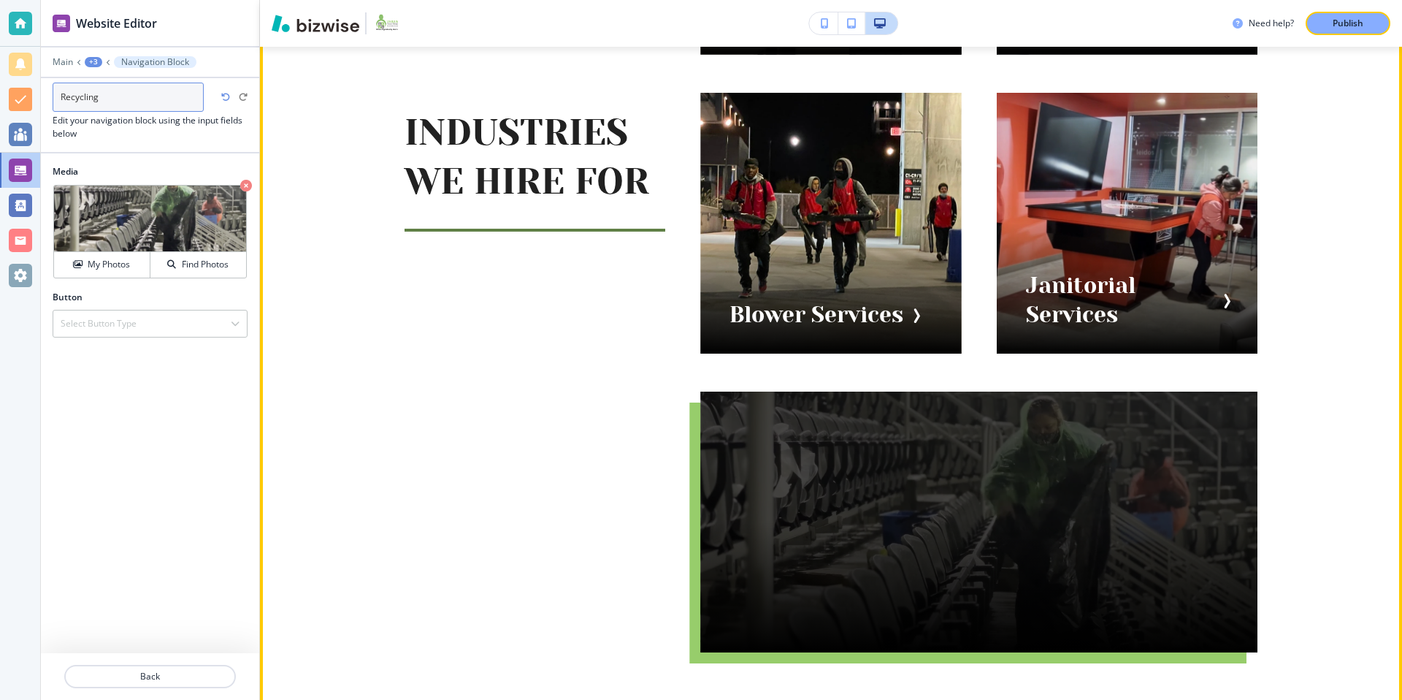
scroll to position [1165, 0]
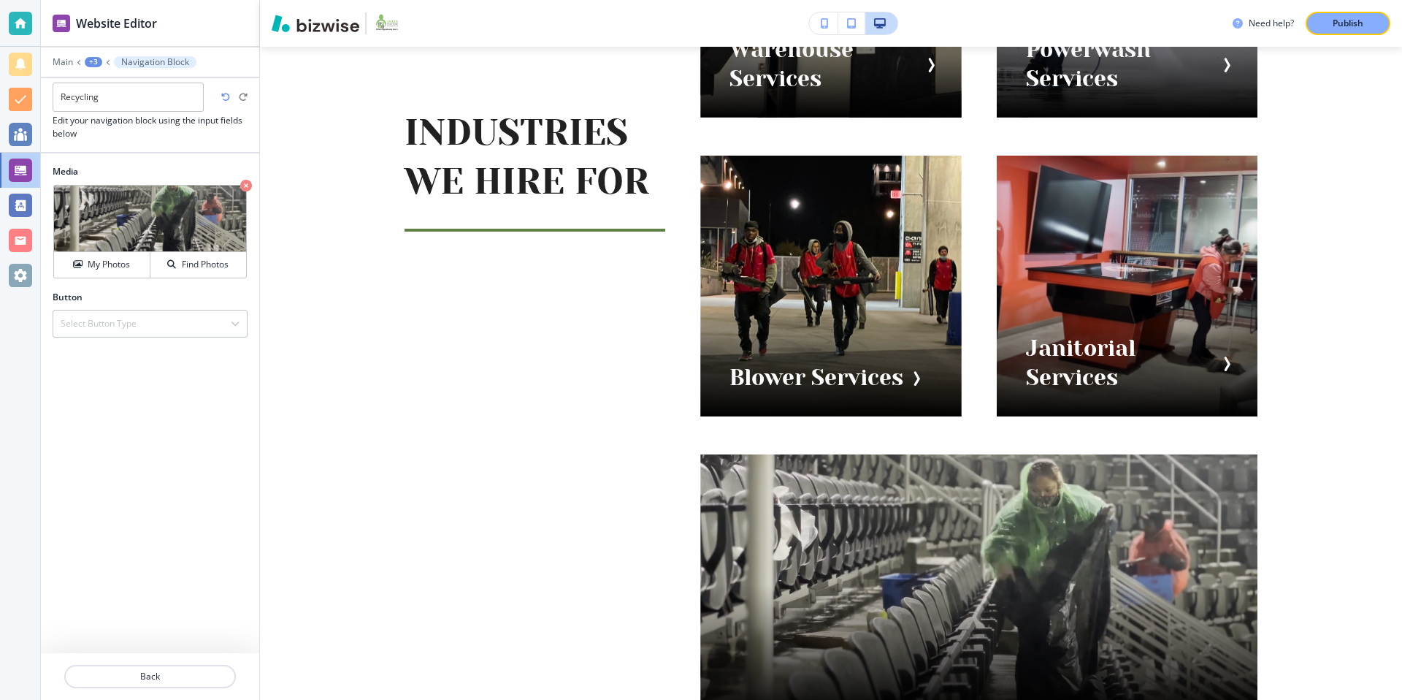
click at [145, 154] on div at bounding box center [150, 159] width 218 height 12
click at [119, 253] on button "My Photos" at bounding box center [102, 265] width 96 height 26
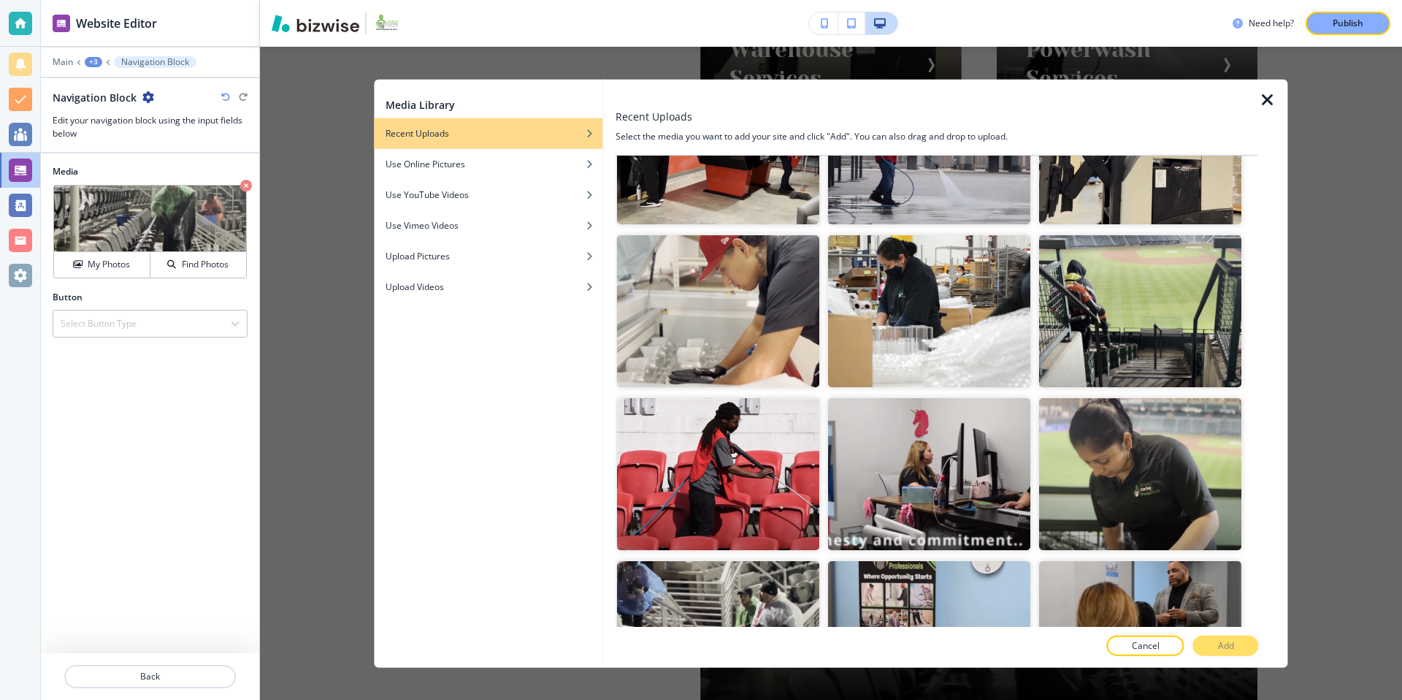
scroll to position [2210, 0]
click at [202, 264] on h4 "Find Photos" at bounding box center [205, 264] width 47 height 13
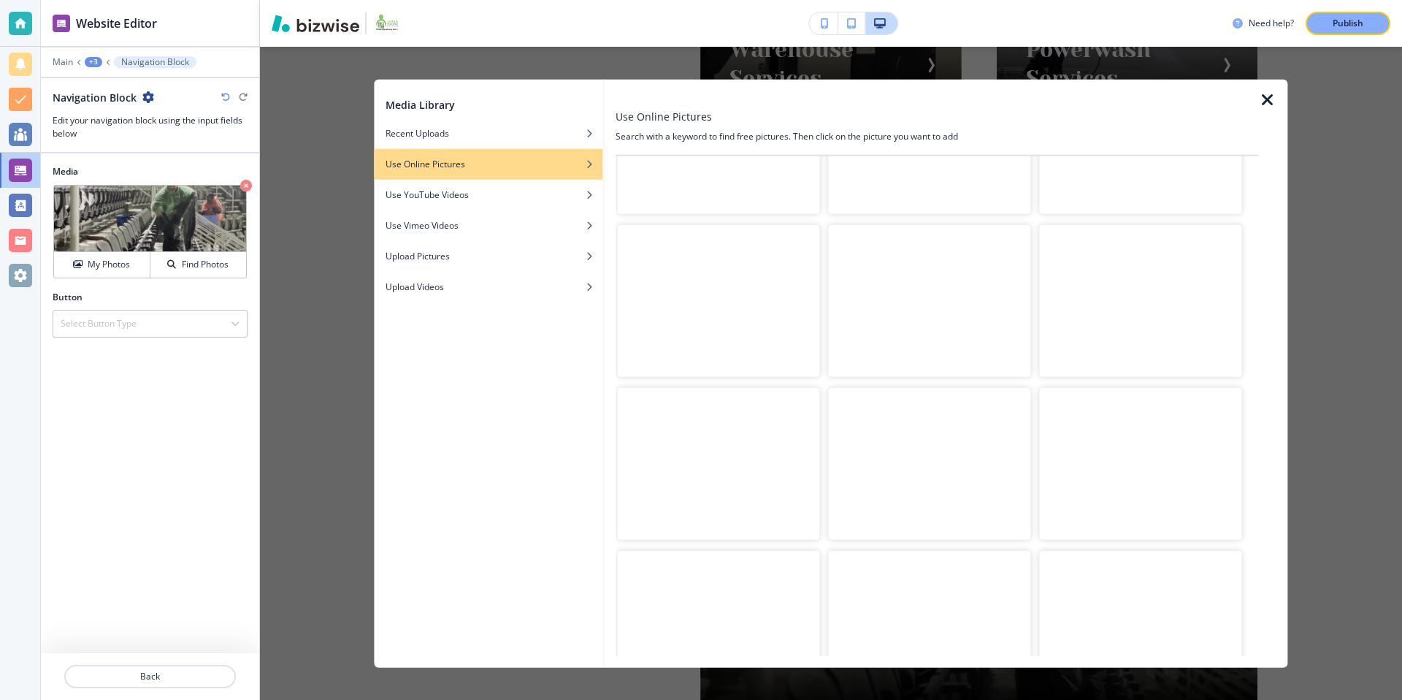
scroll to position [8, 0]
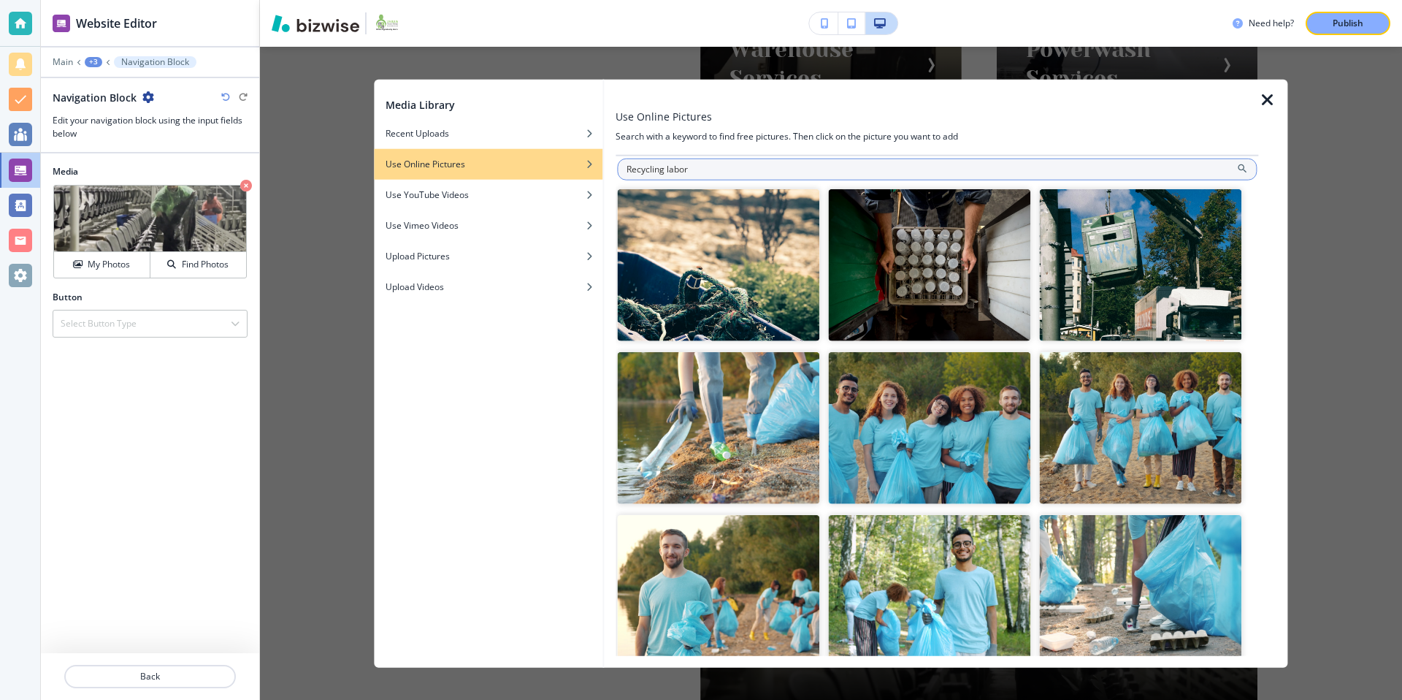
type input "Recycling labor"
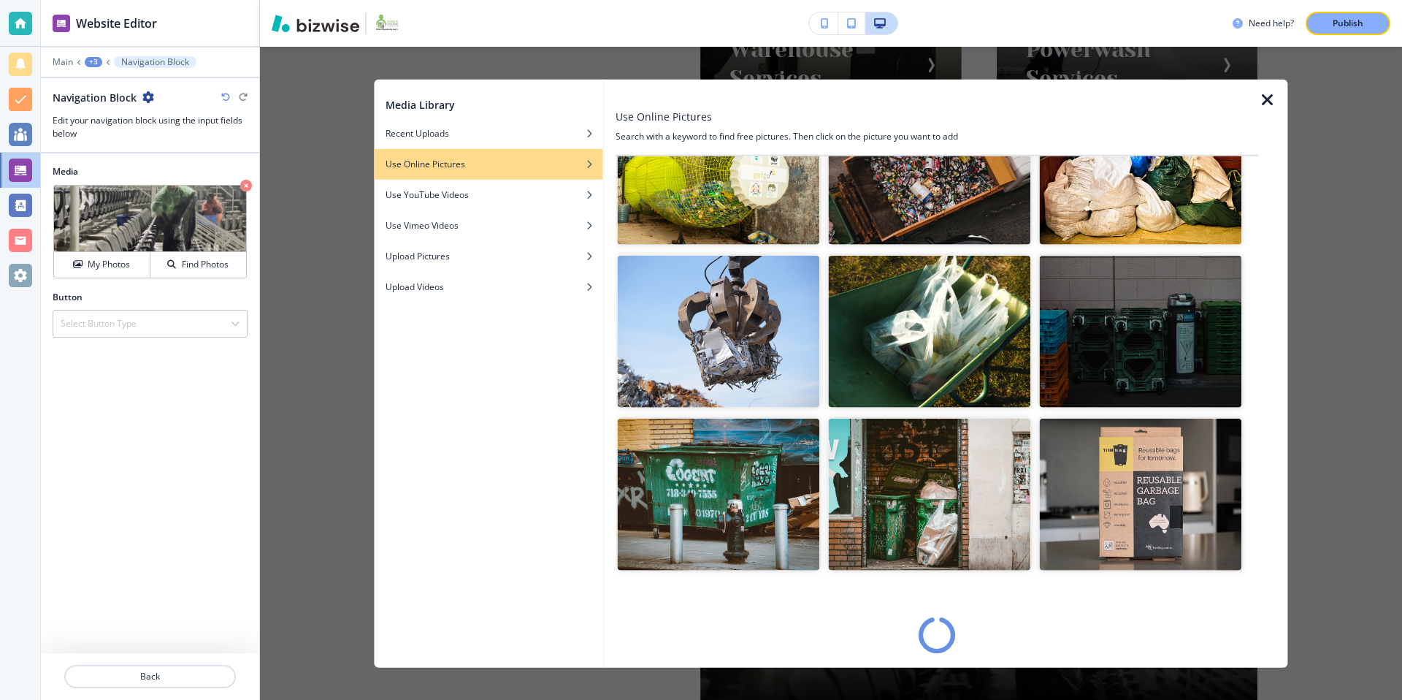
scroll to position [10033, 0]
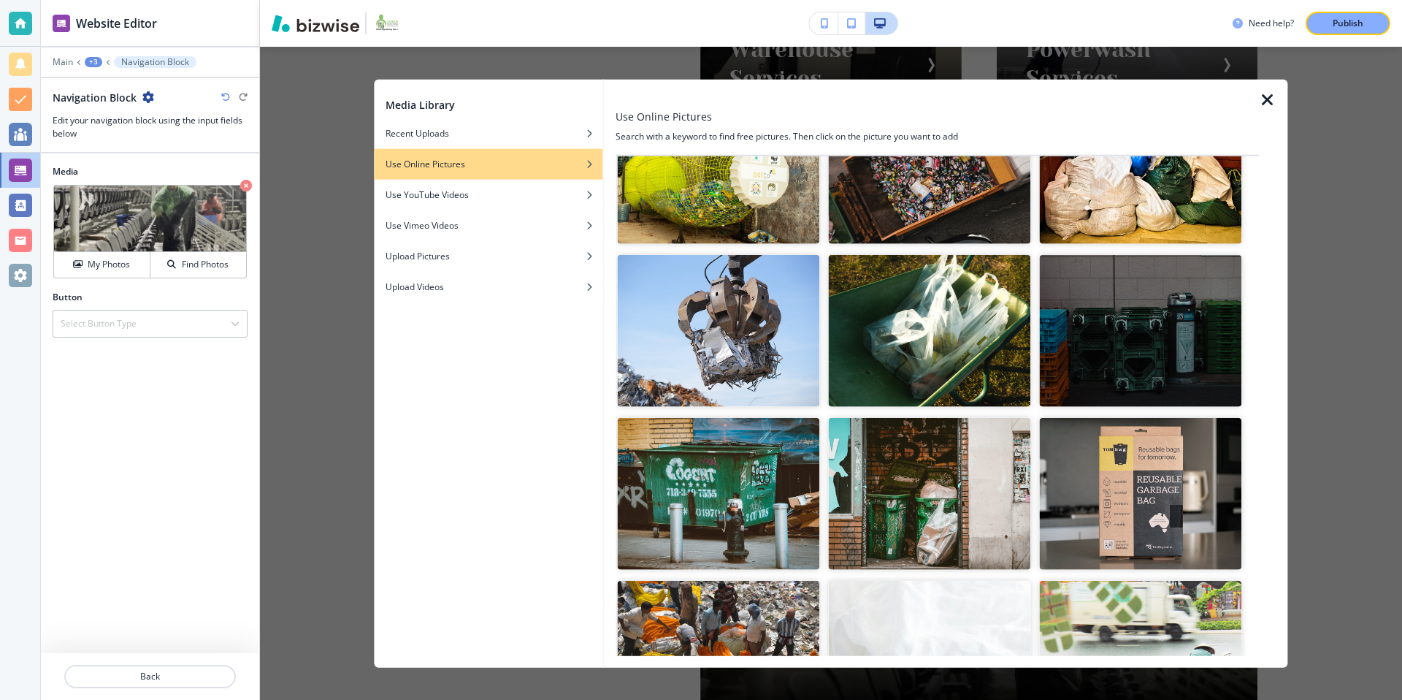
click at [1265, 97] on icon "button" at bounding box center [1268, 100] width 18 height 18
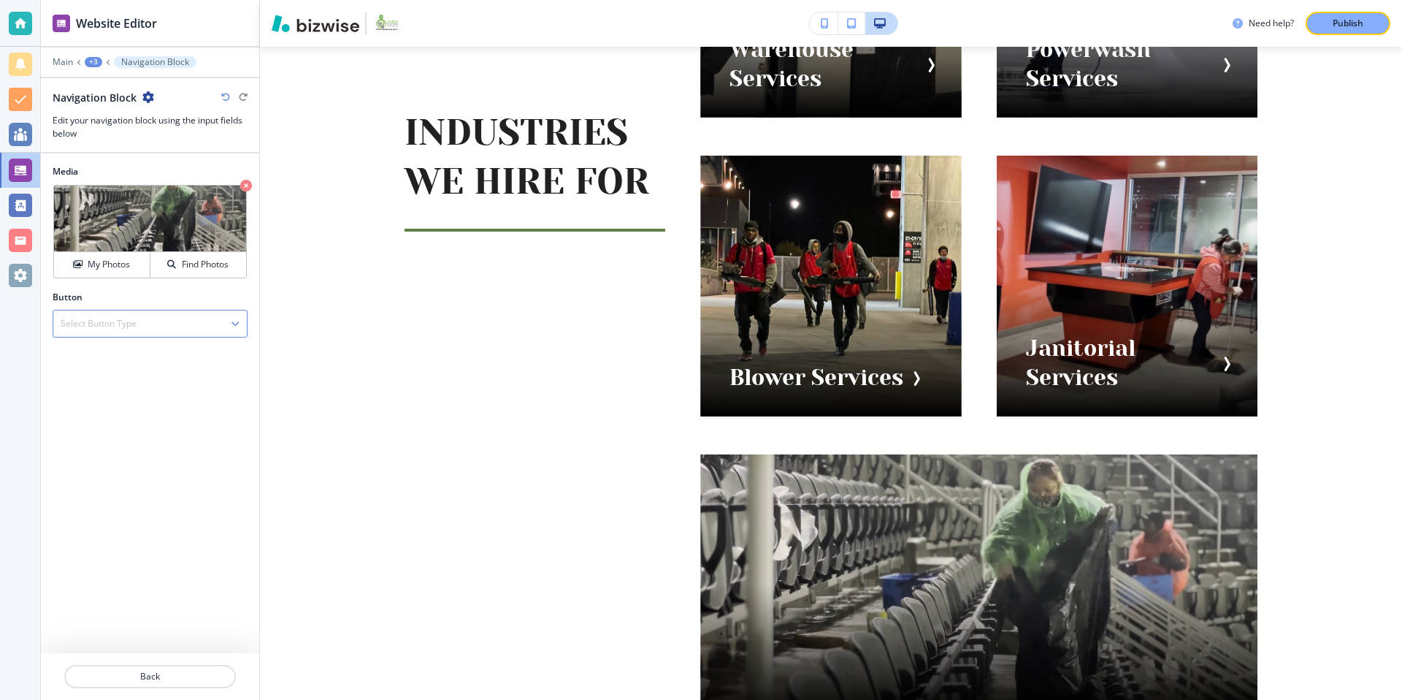
drag, startPoint x: 99, startPoint y: 325, endPoint x: 105, endPoint y: 342, distance: 18.7
click at [99, 325] on h4 "Select Button Type" at bounding box center [99, 323] width 76 height 13
click at [109, 373] on h4 "Internal Link" at bounding box center [150, 373] width 179 height 13
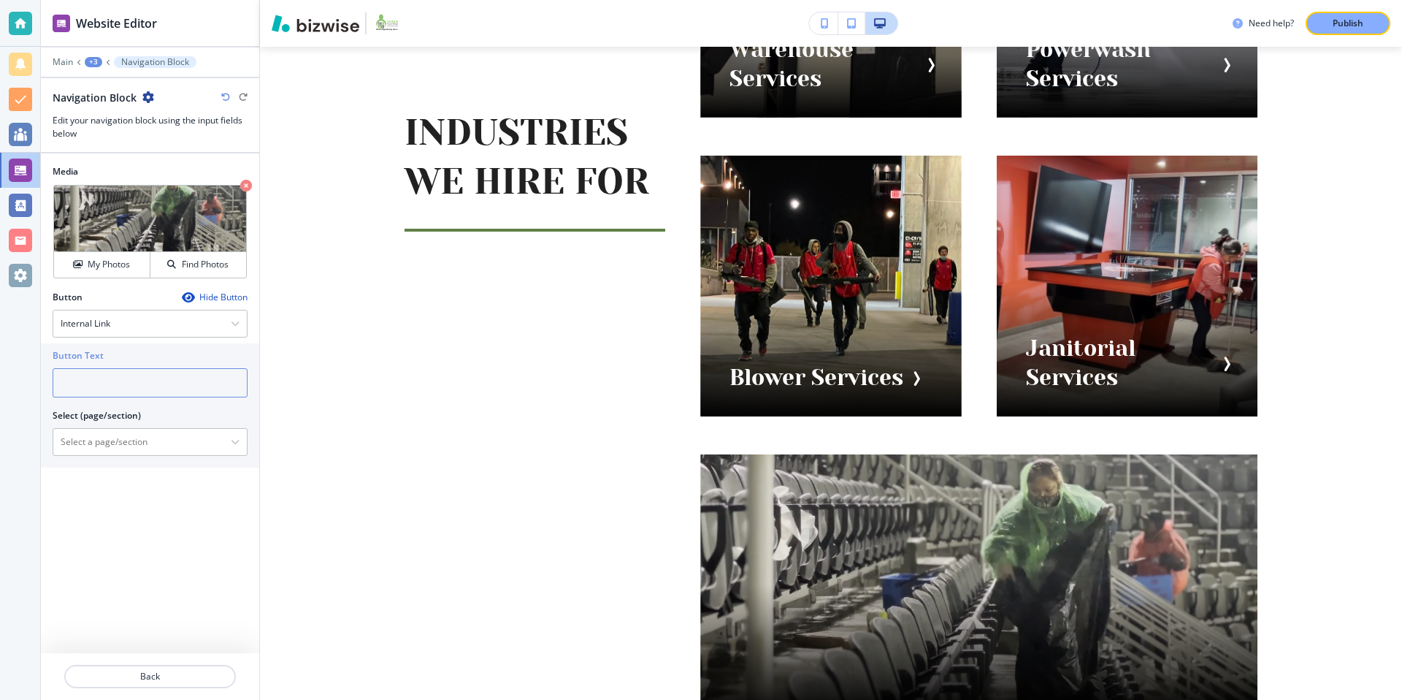
drag, startPoint x: 115, startPoint y: 379, endPoint x: 135, endPoint y: 378, distance: 19.7
click at [115, 379] on input "text" at bounding box center [150, 382] width 195 height 29
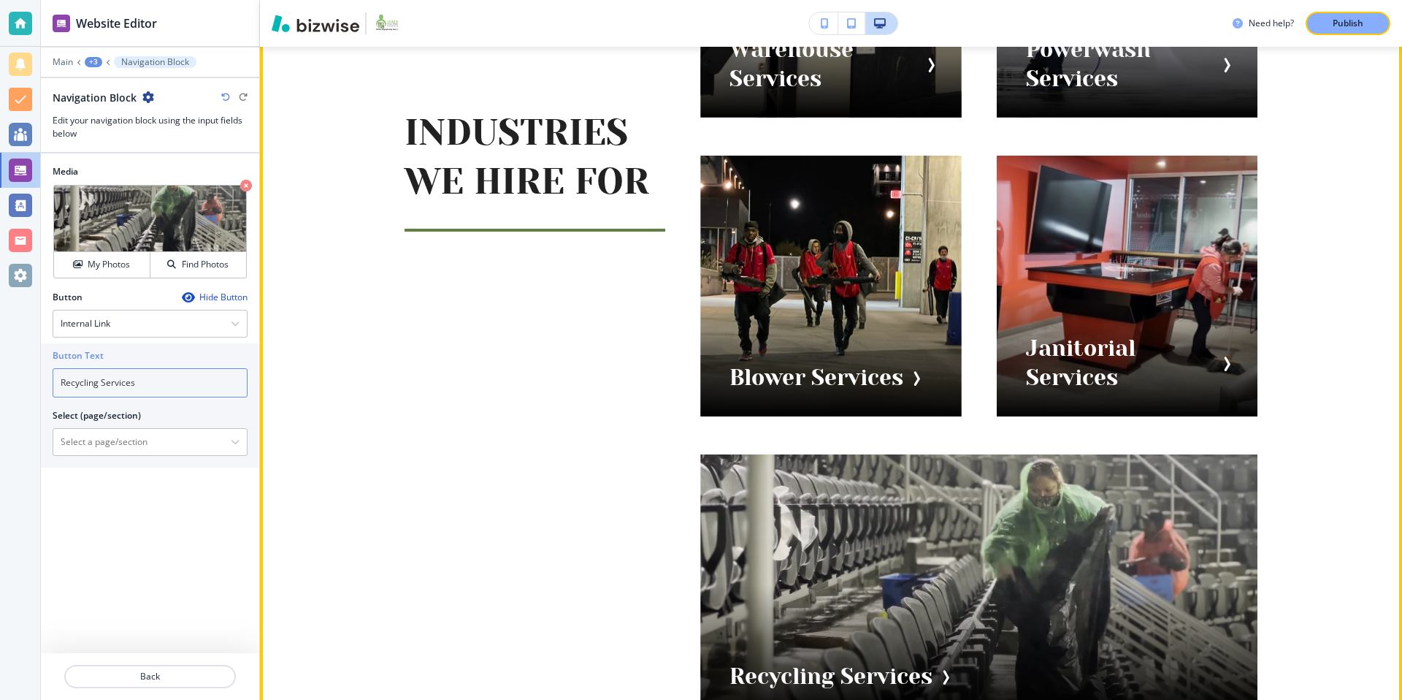
type input "Recycling Services"
drag, startPoint x: 440, startPoint y: 421, endPoint x: 396, endPoint y: 421, distance: 44.5
click at [440, 421] on div "INDUSTRIES WE HIRE FOR Warehouse Services Powerwash Services Blower Services Ja…" at bounding box center [813, 268] width 888 height 894
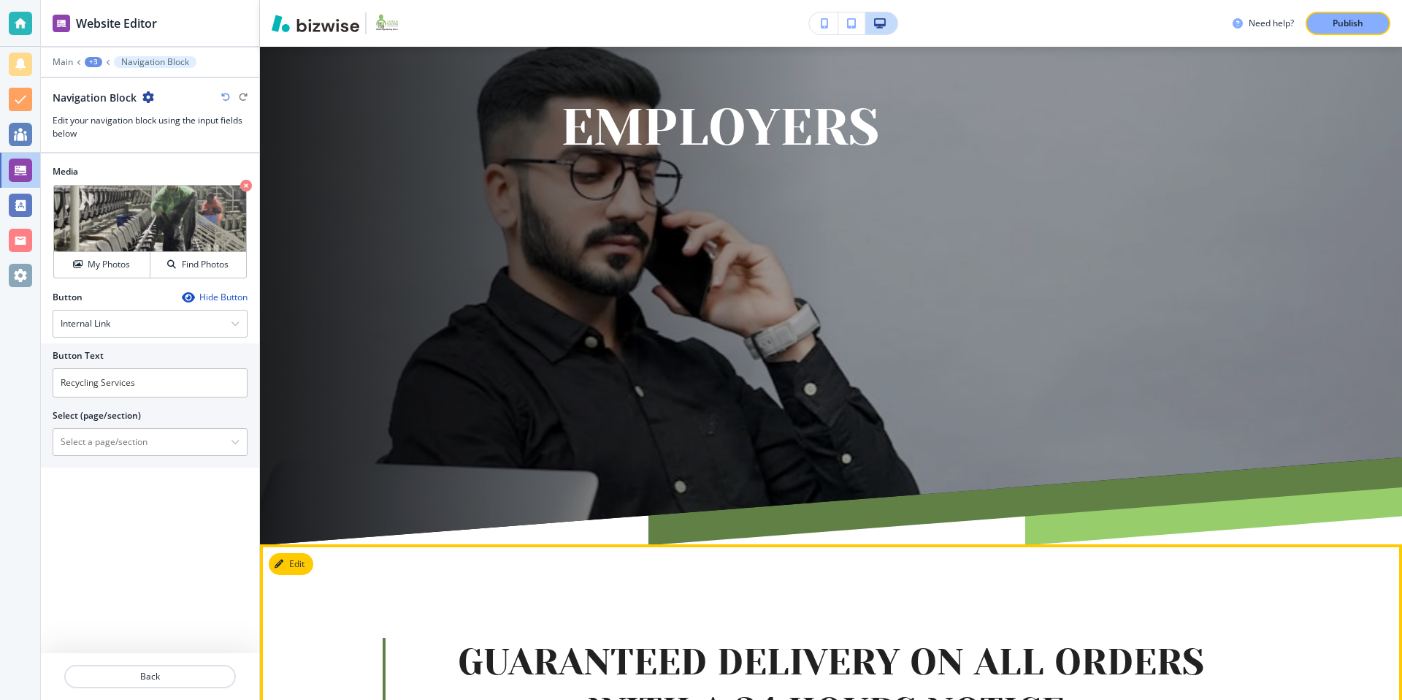
scroll to position [0, 0]
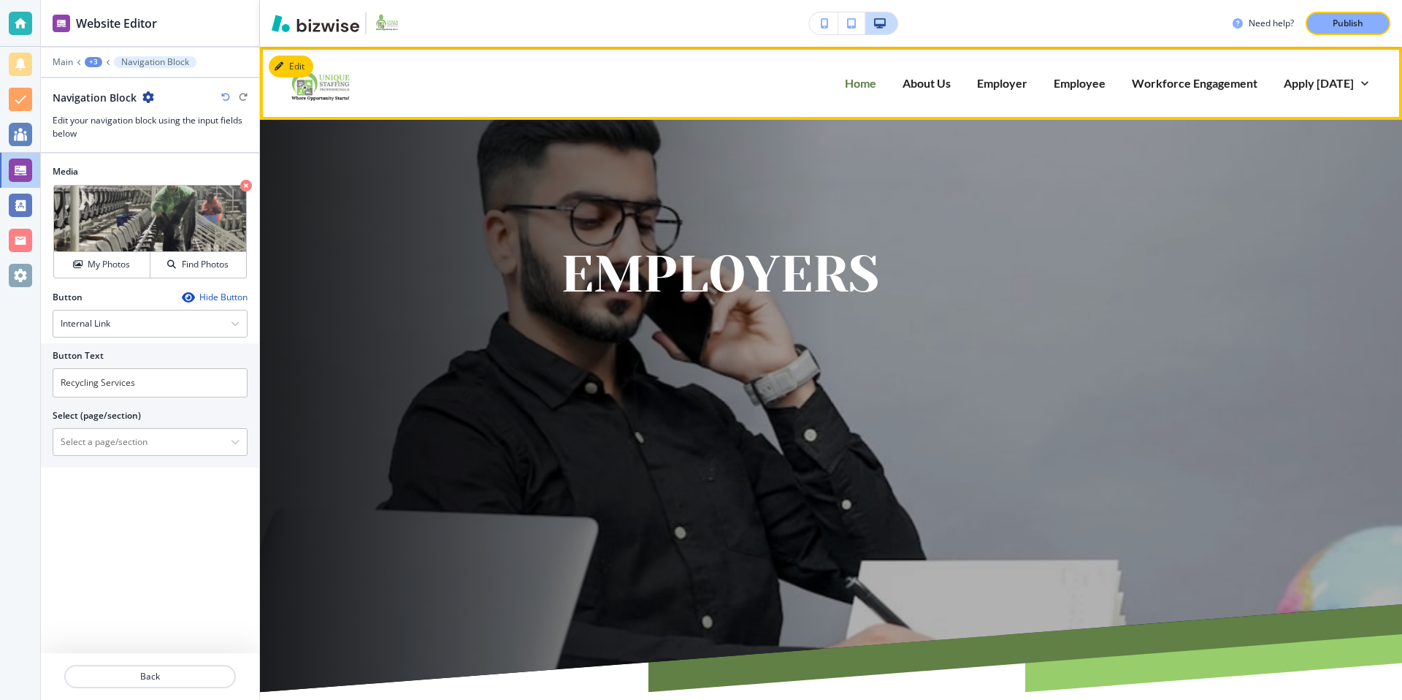
click at [876, 85] on p "Home" at bounding box center [860, 82] width 31 height 17
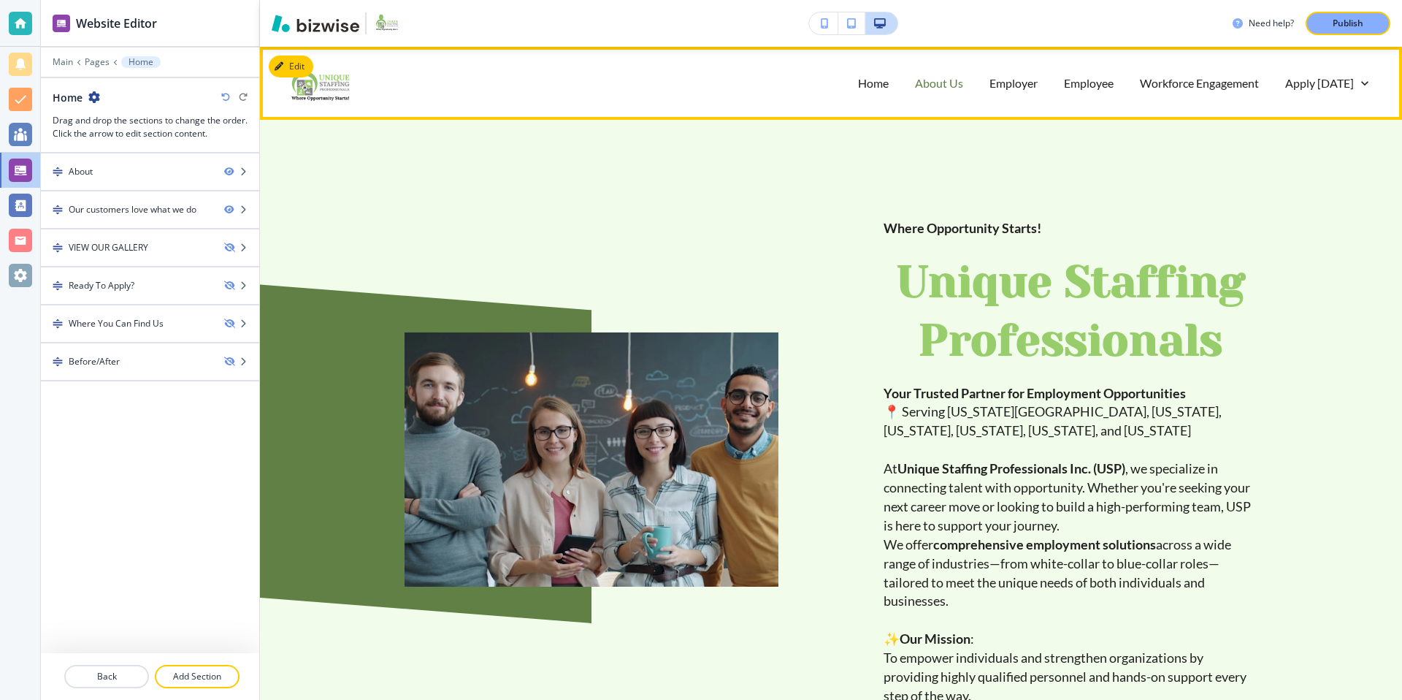
click at [942, 81] on p "About Us" at bounding box center [939, 82] width 48 height 17
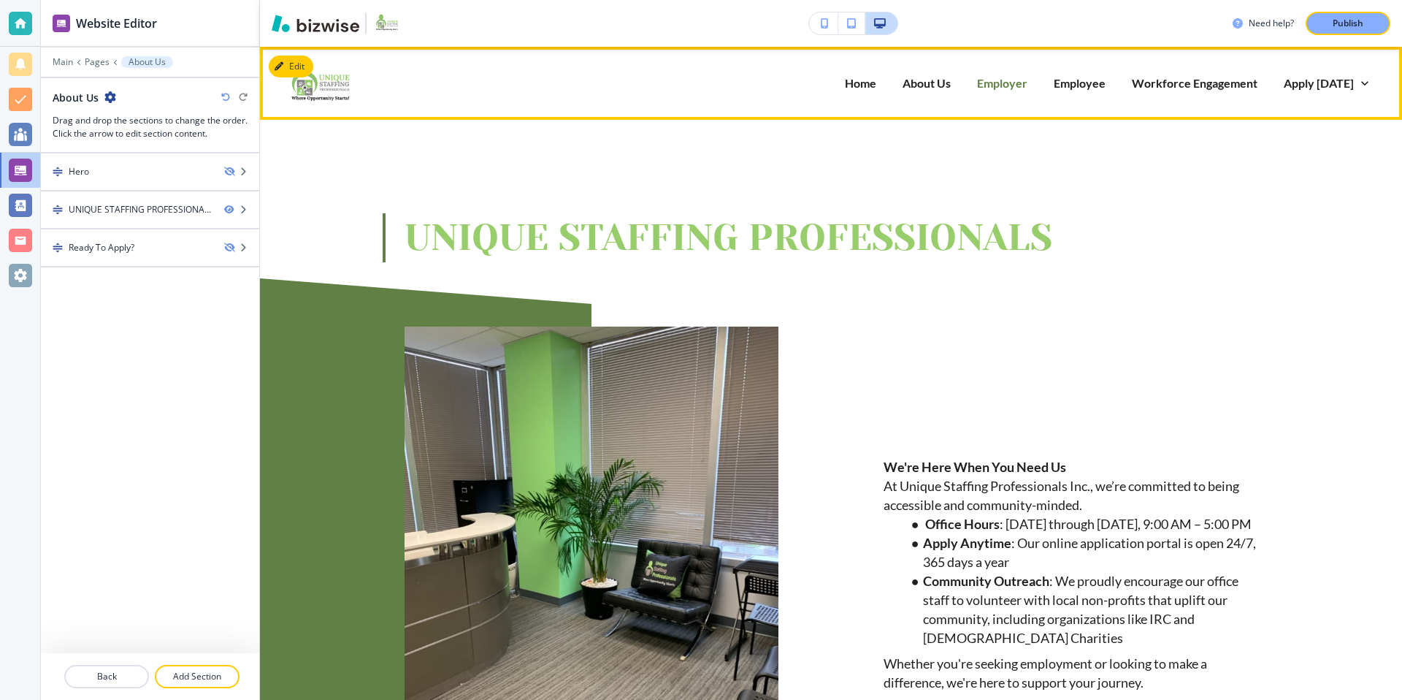
click at [1006, 83] on p "Employer" at bounding box center [1002, 82] width 50 height 17
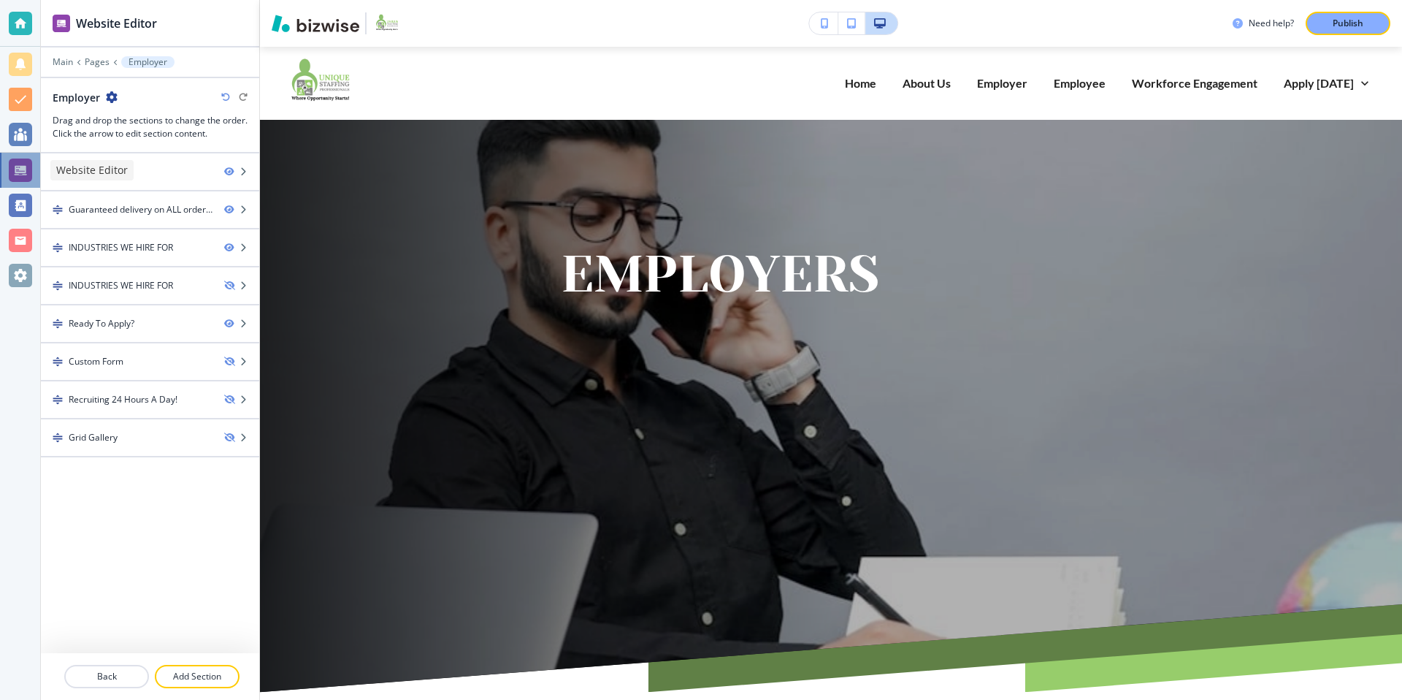
click at [16, 172] on div at bounding box center [20, 169] width 23 height 23
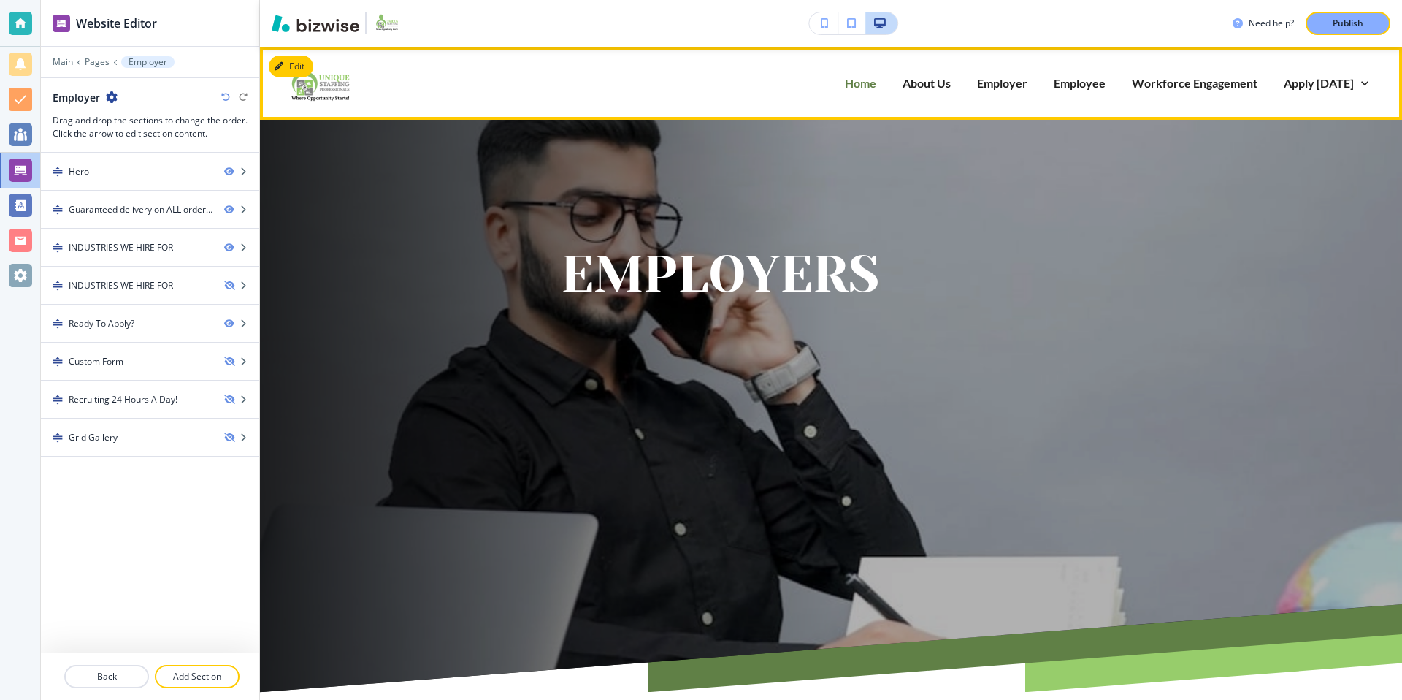
click at [860, 83] on p "Home" at bounding box center [860, 82] width 31 height 17
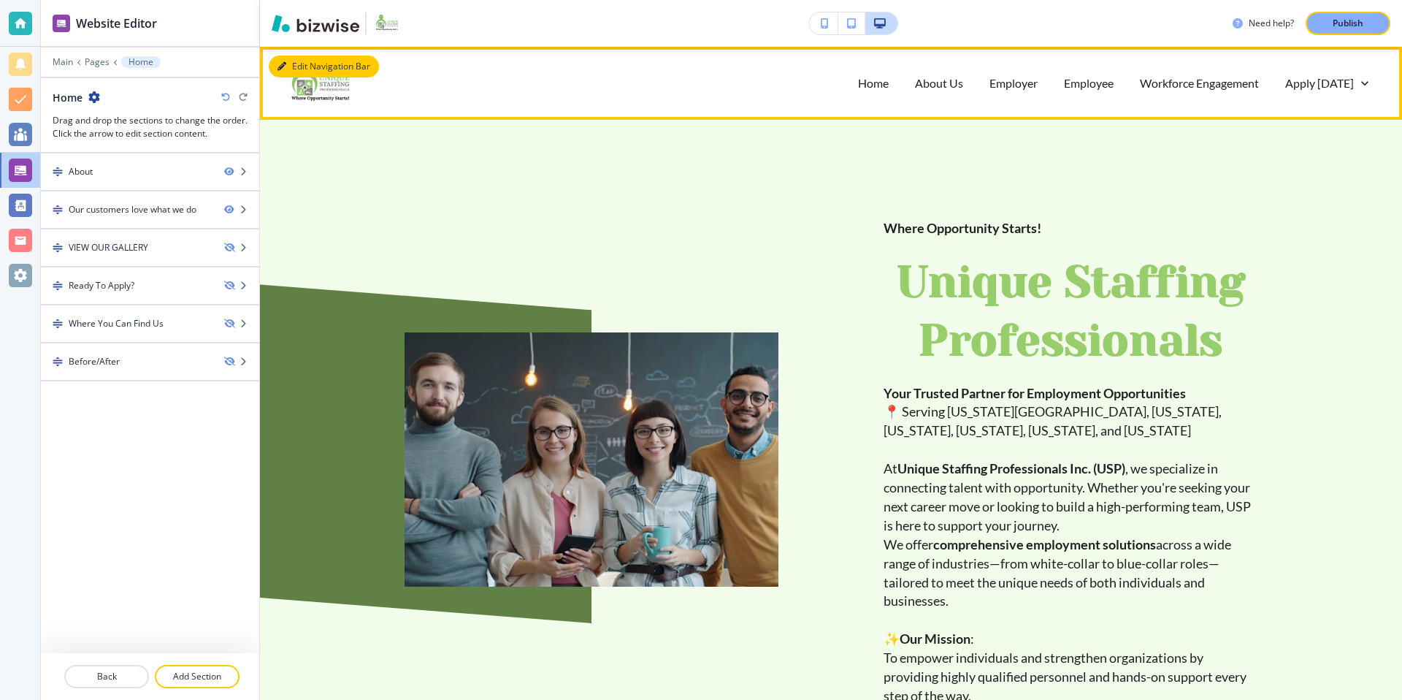
click at [304, 62] on button "Edit Navigation Bar" at bounding box center [324, 66] width 110 height 22
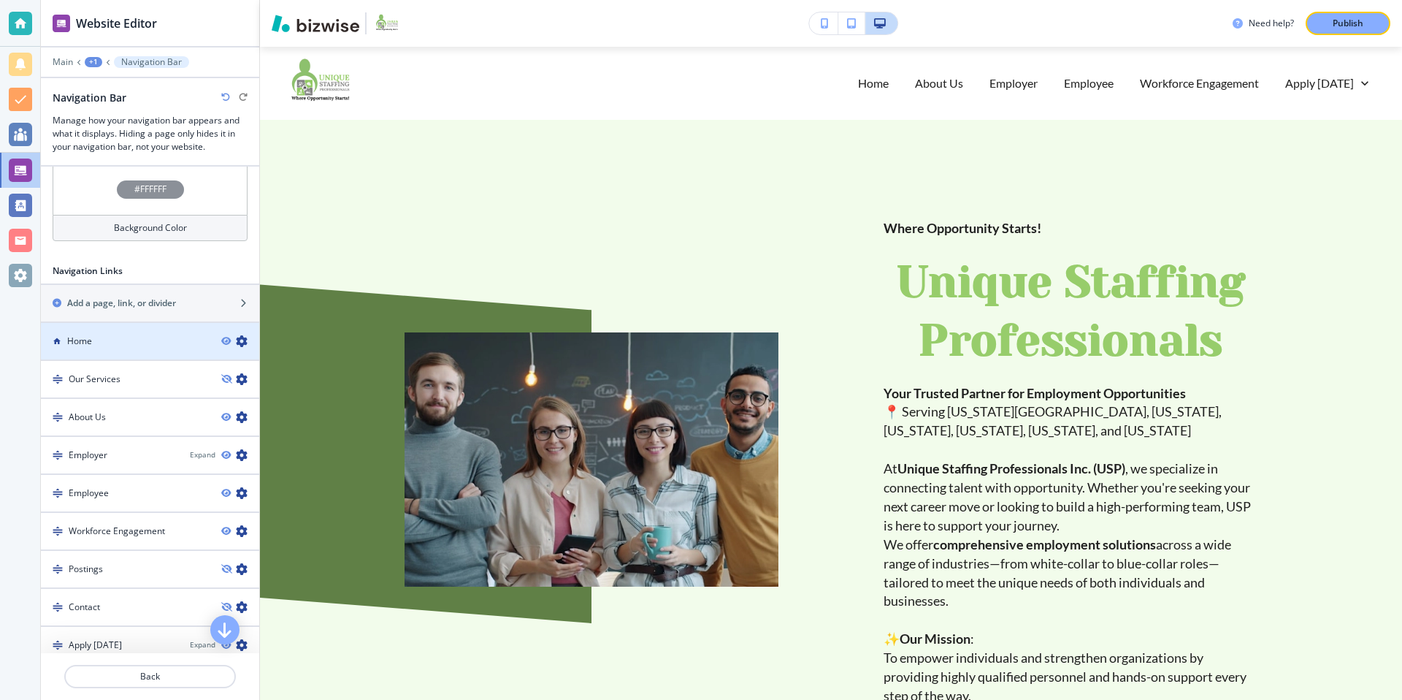
scroll to position [517, 0]
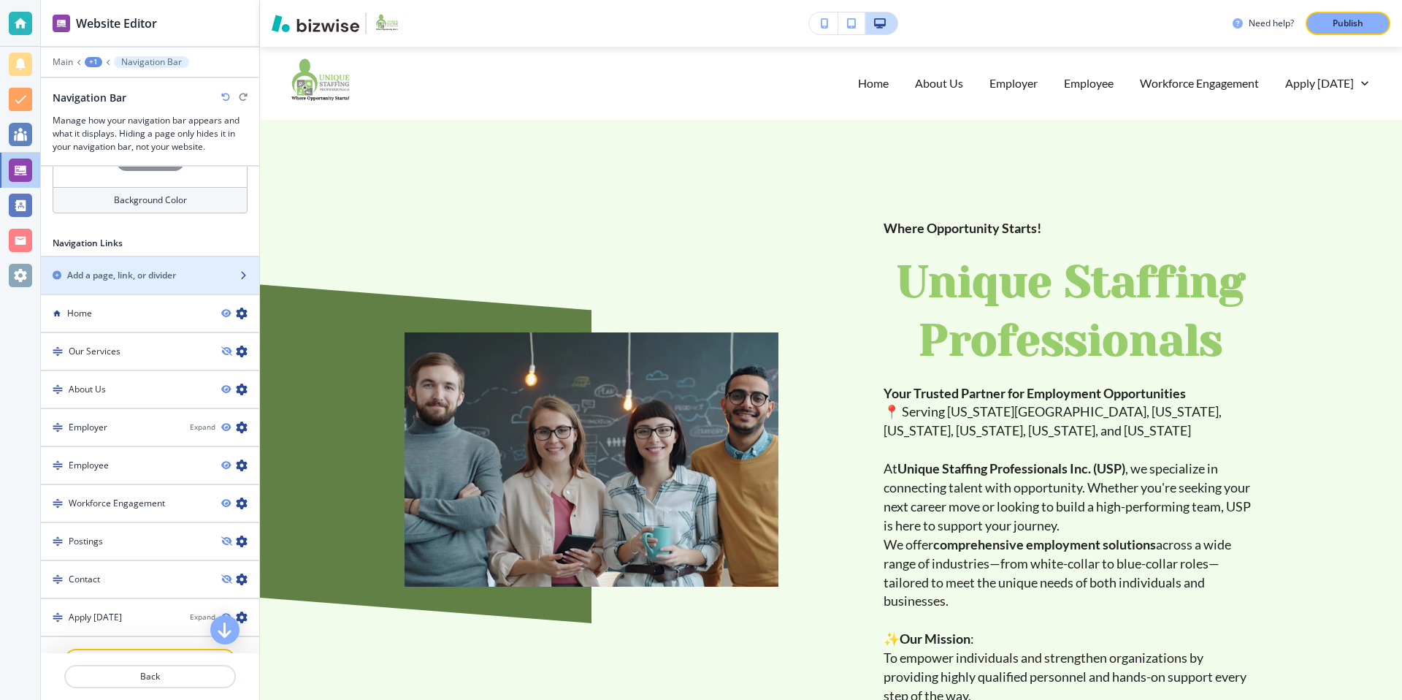
click at [159, 279] on h2 "Add a page, link, or divider" at bounding box center [121, 275] width 109 height 13
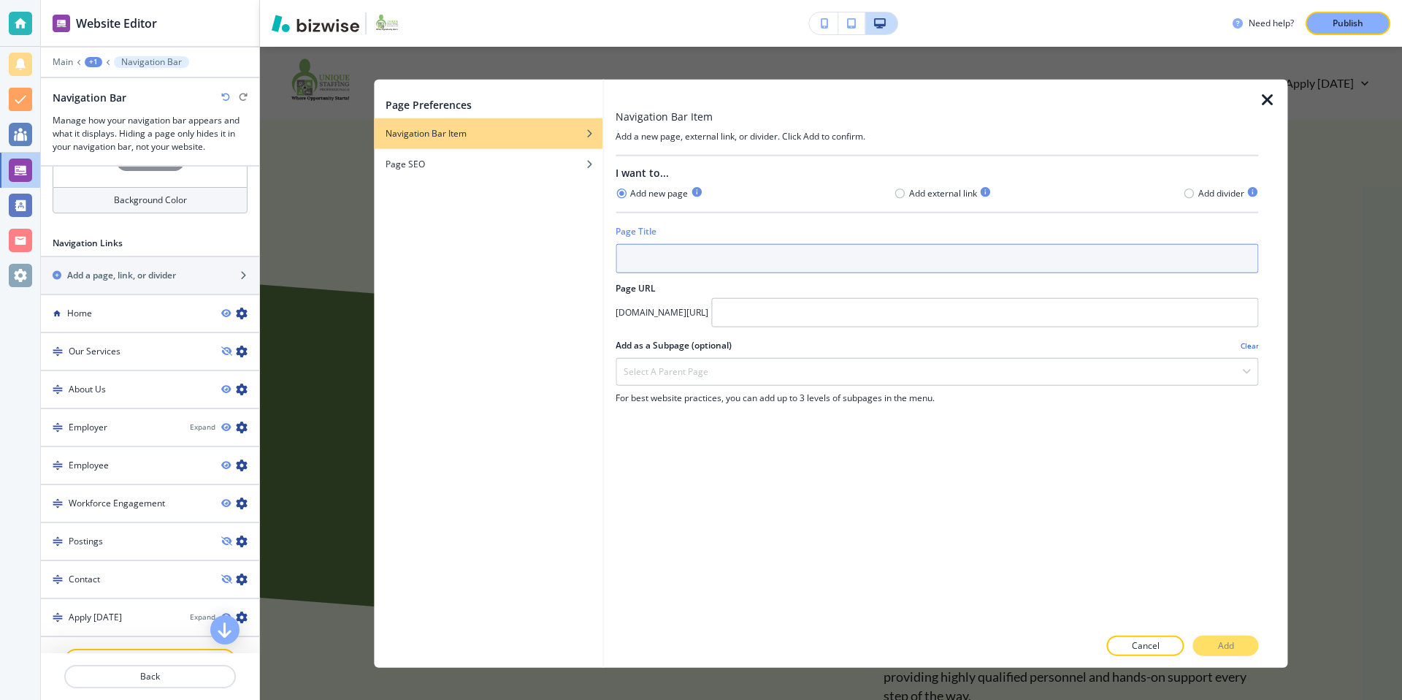
click at [685, 257] on input "text" at bounding box center [937, 258] width 643 height 29
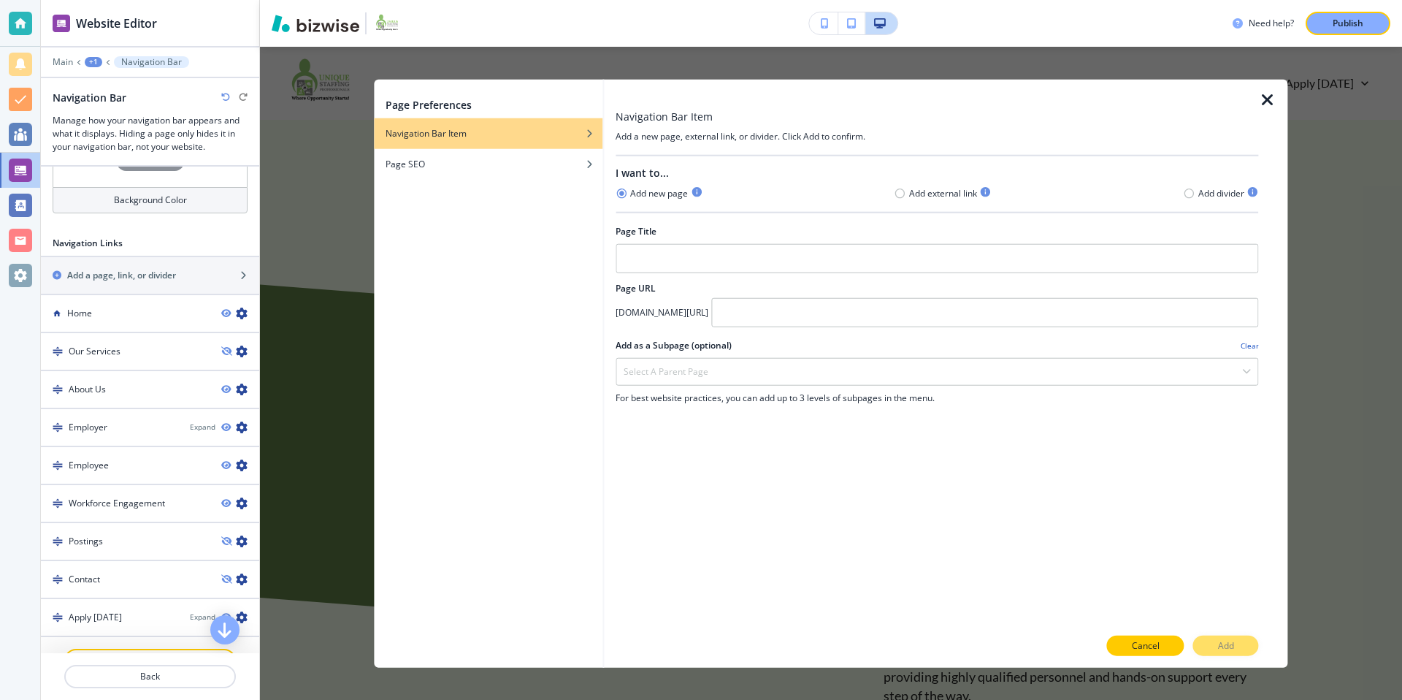
click at [1120, 640] on button "Cancel" at bounding box center [1145, 645] width 77 height 20
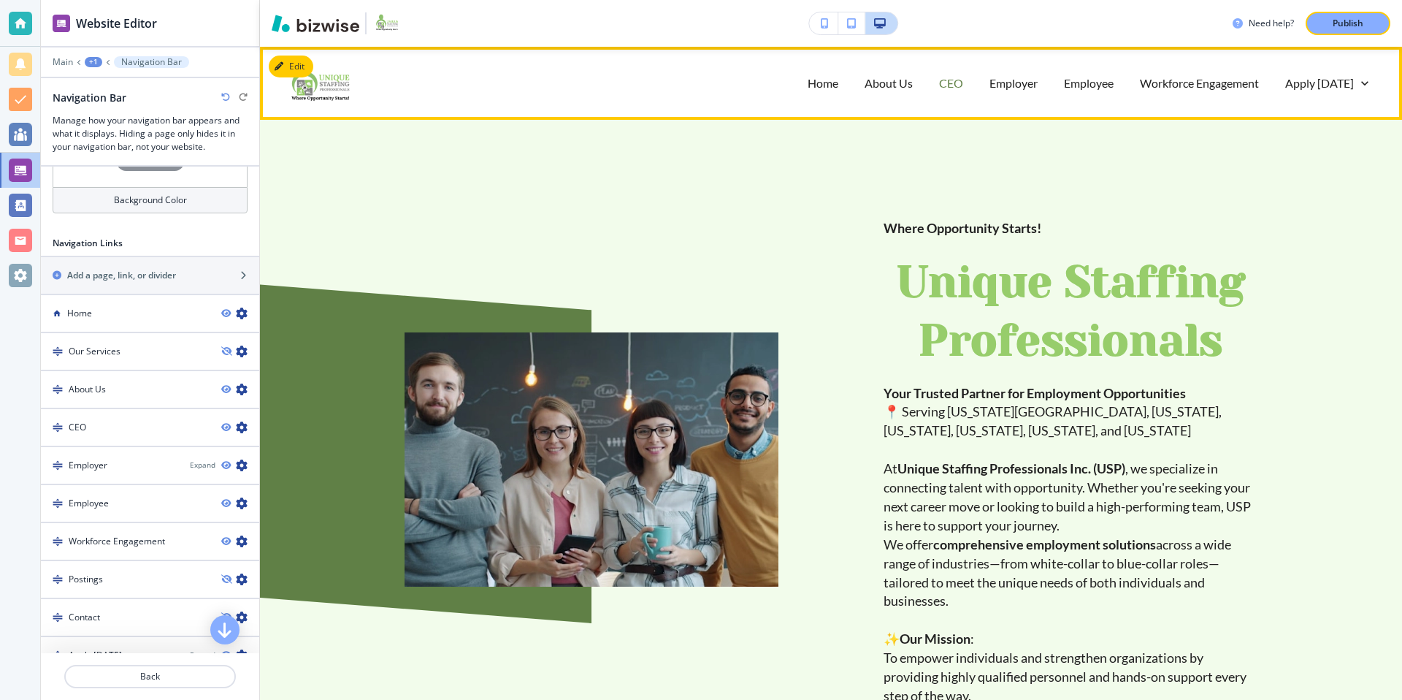
click at [943, 83] on p "CEO" at bounding box center [951, 82] width 24 height 17
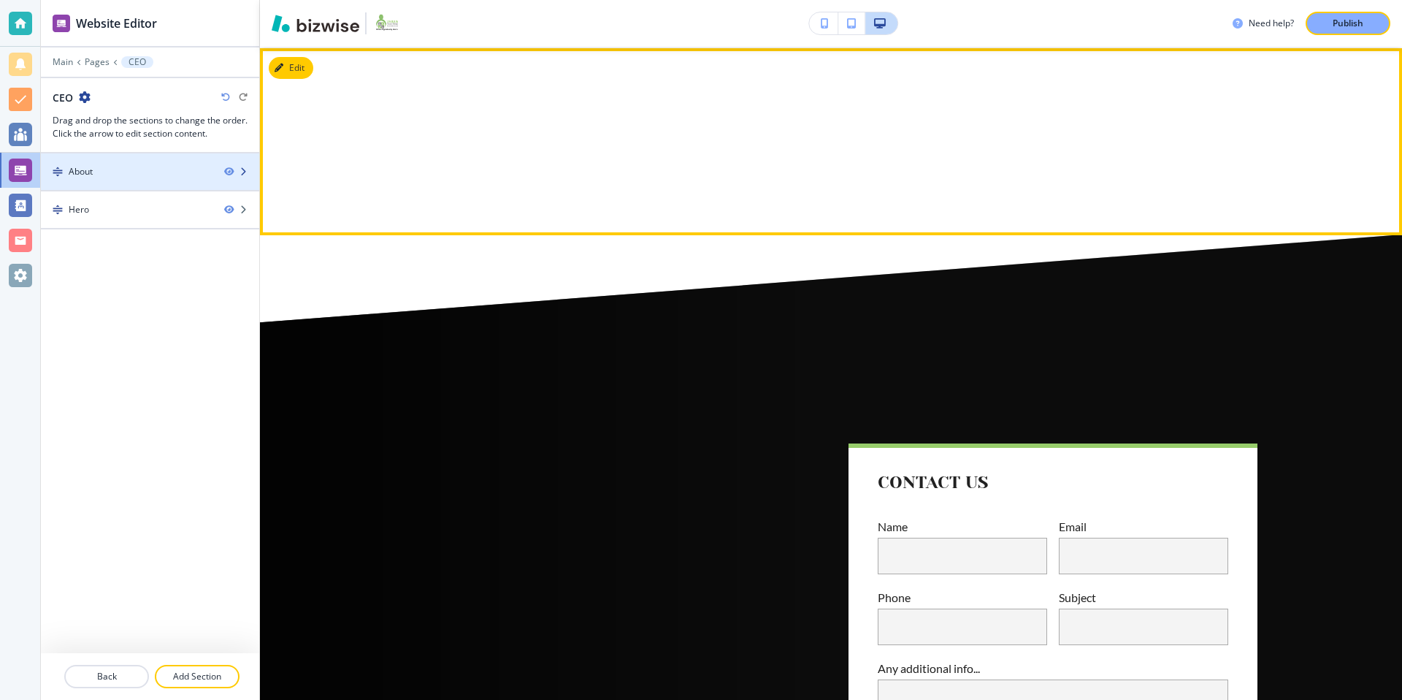
scroll to position [73, 0]
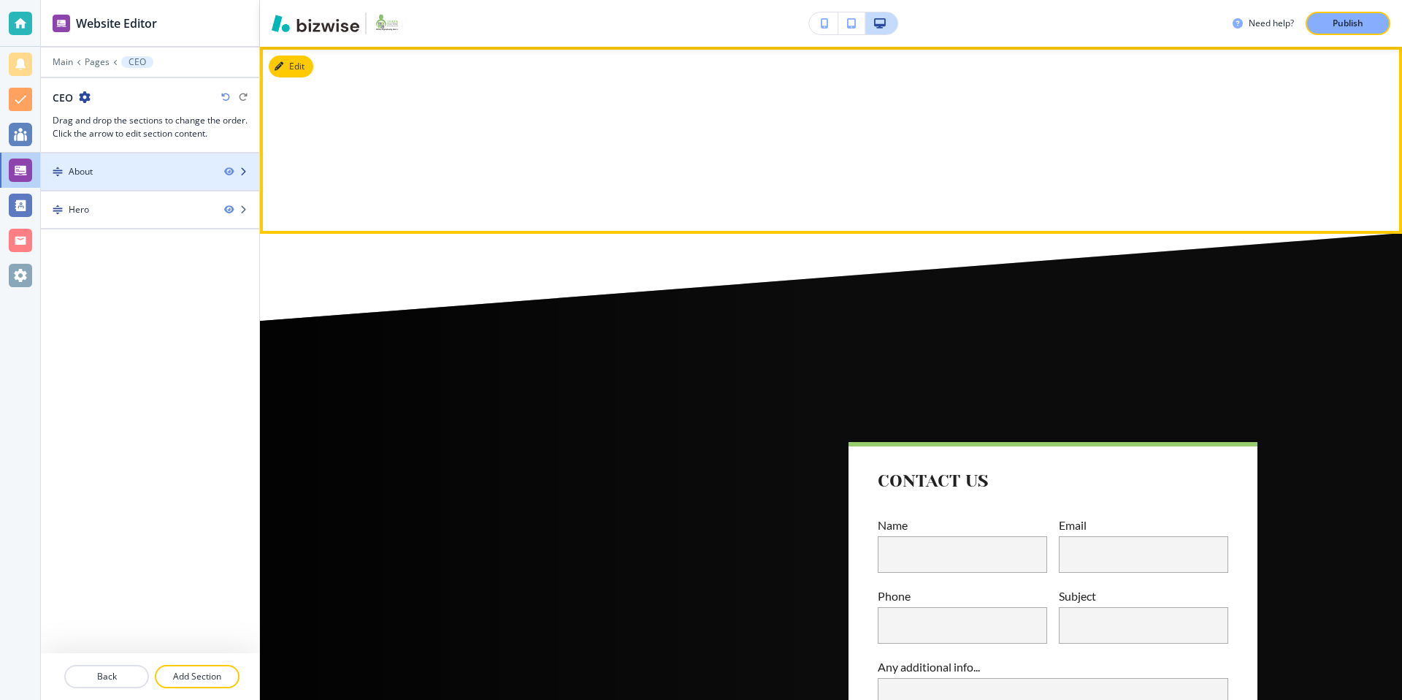
click at [158, 175] on div "About" at bounding box center [127, 171] width 172 height 13
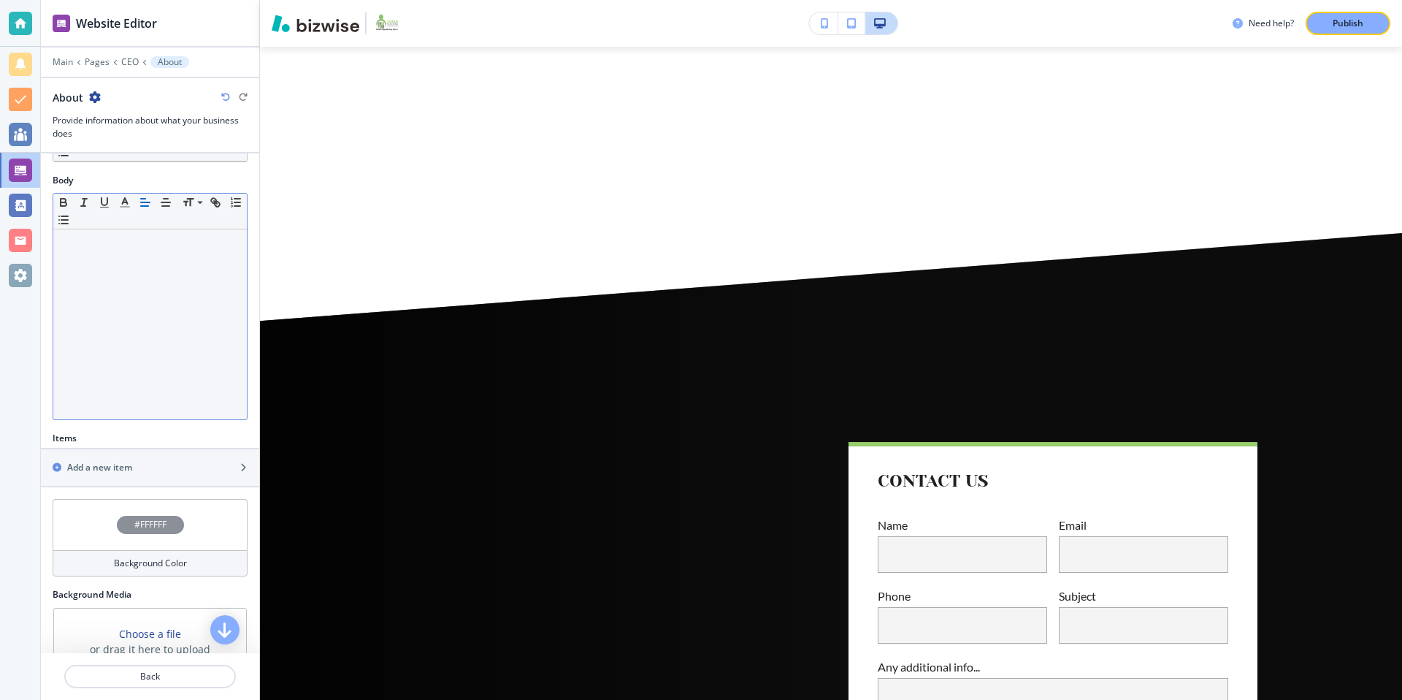
scroll to position [253, 0]
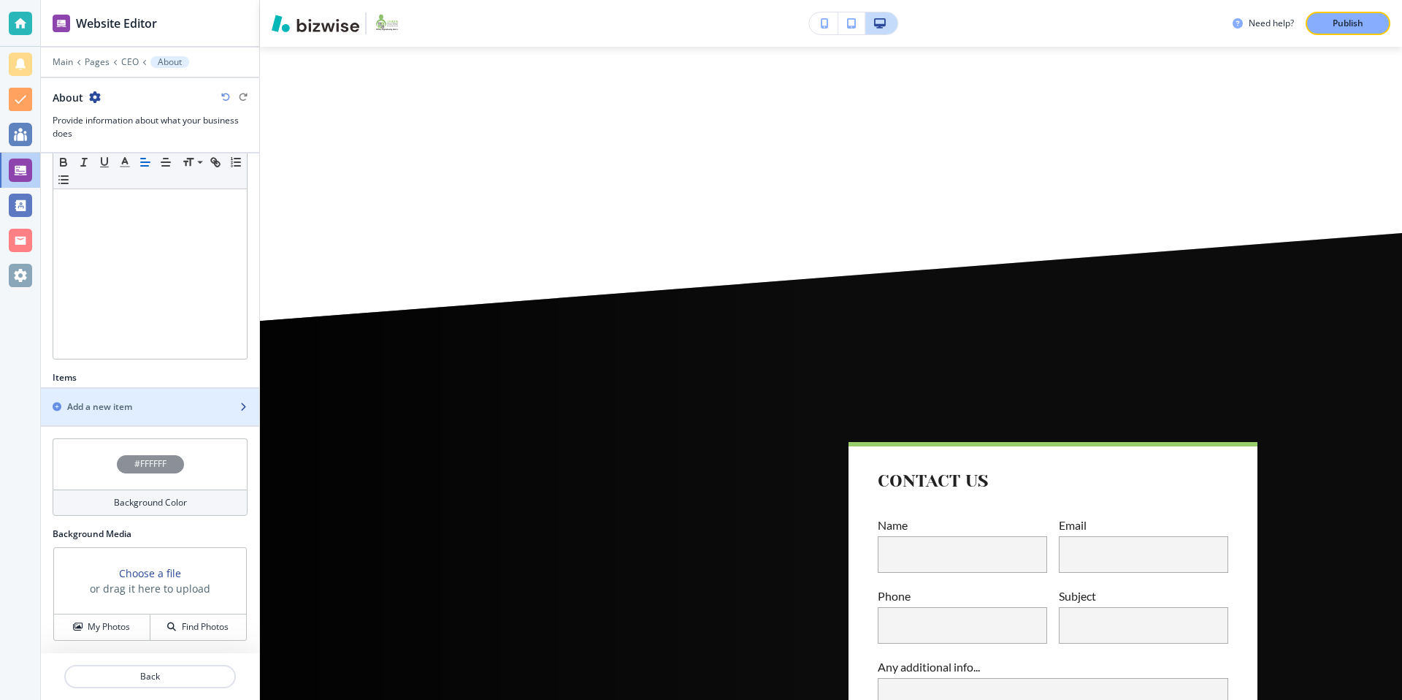
click at [123, 393] on div "button" at bounding box center [150, 394] width 218 height 12
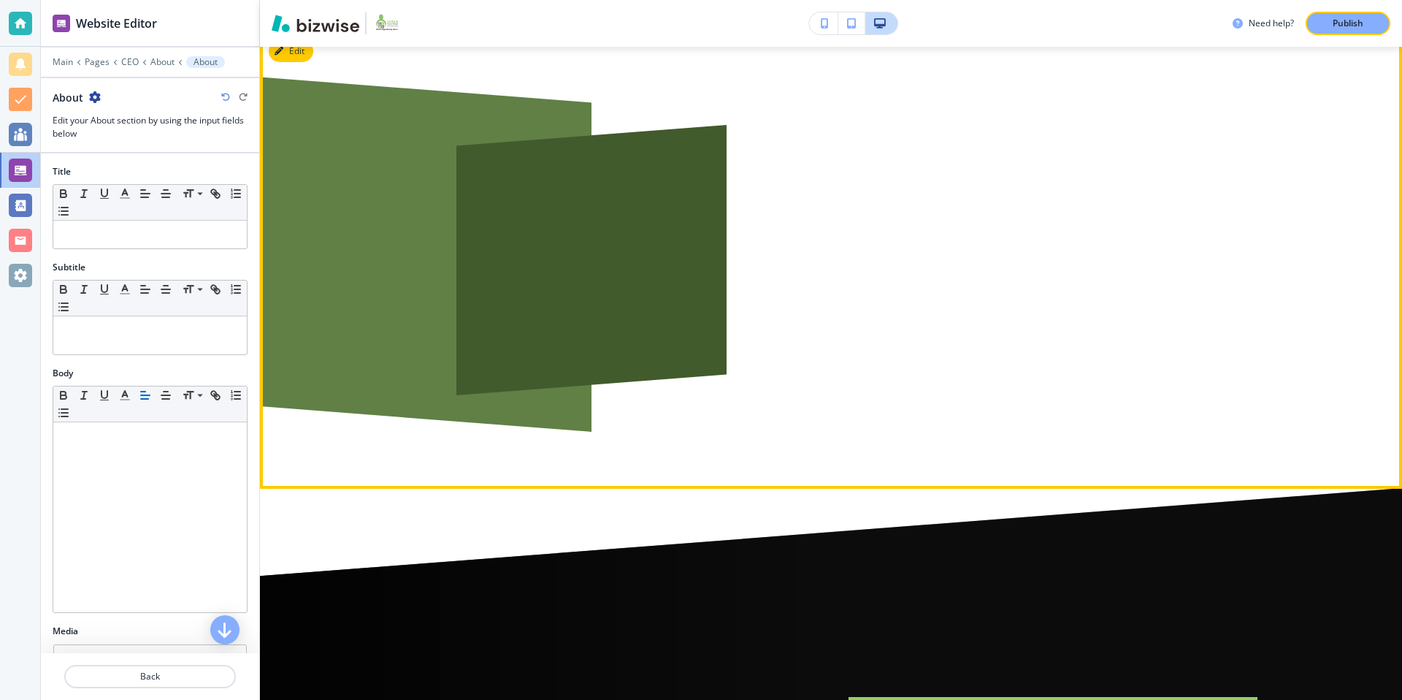
scroll to position [0, 0]
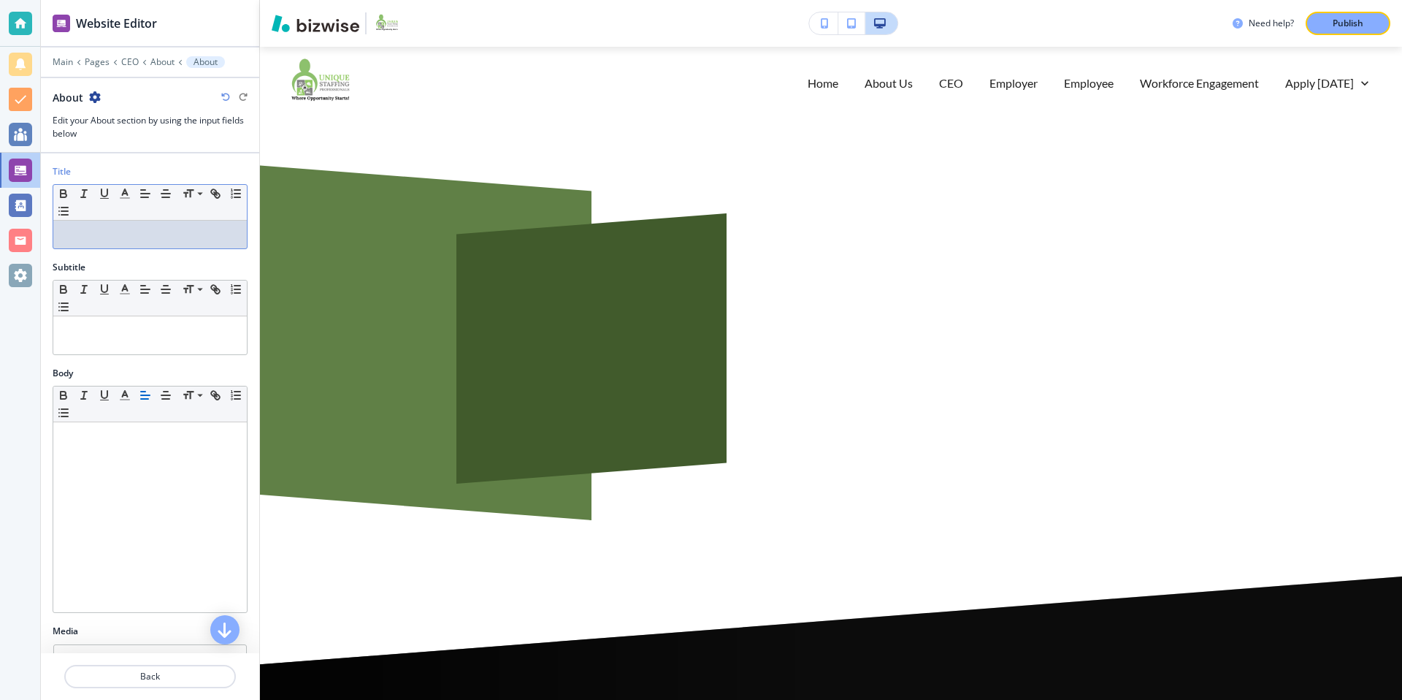
click at [94, 237] on p at bounding box center [150, 234] width 179 height 13
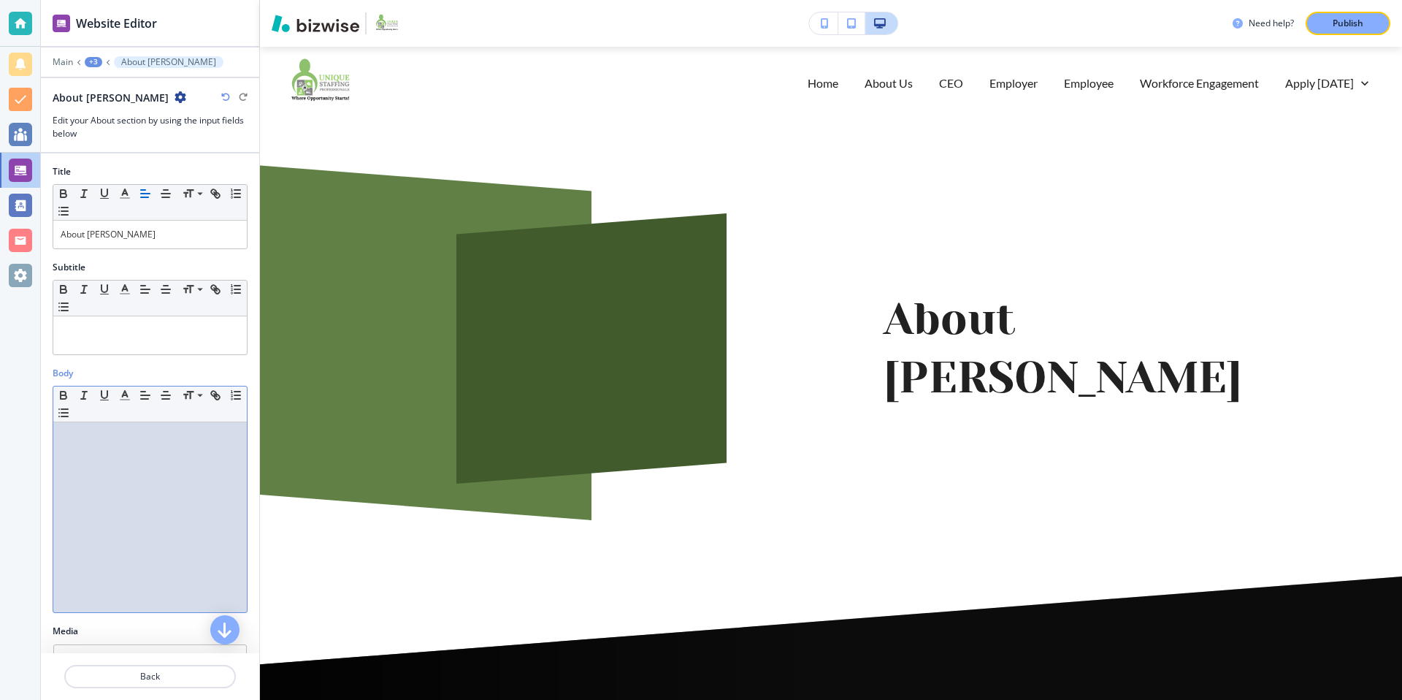
click at [132, 466] on div at bounding box center [150, 517] width 194 height 190
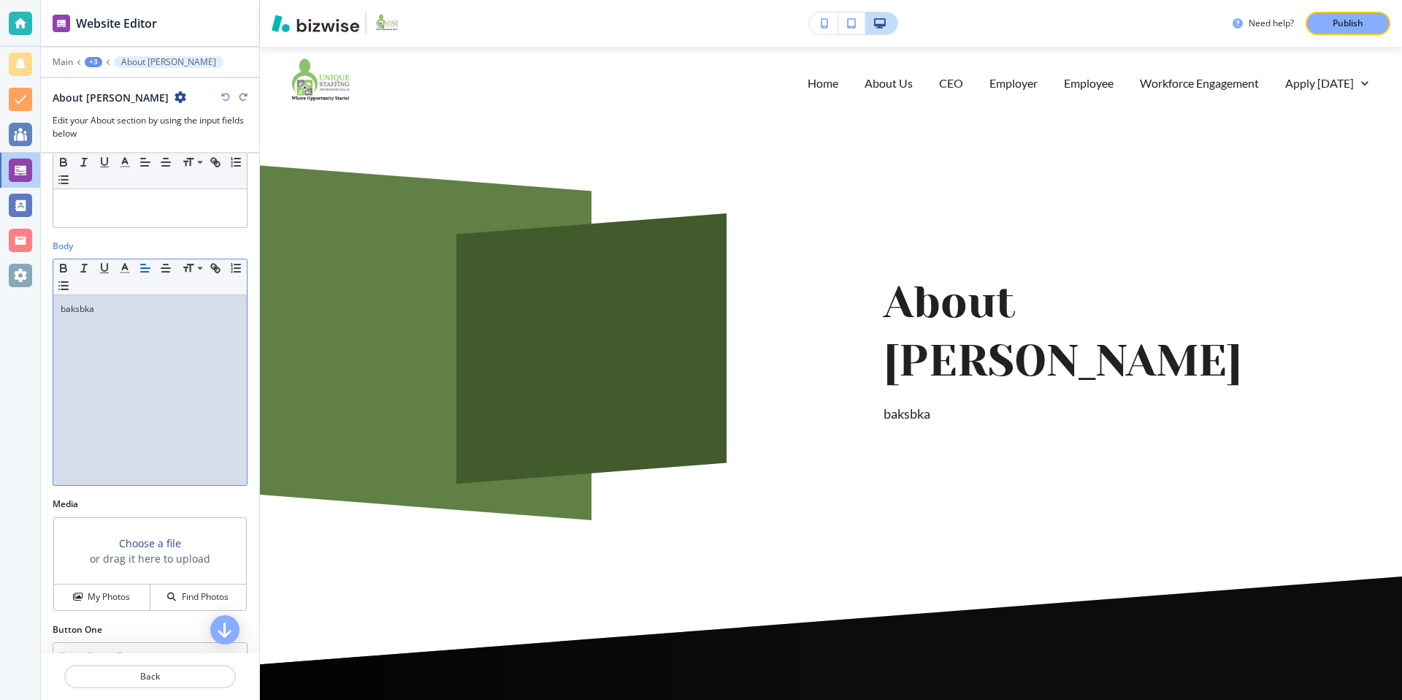
scroll to position [214, 0]
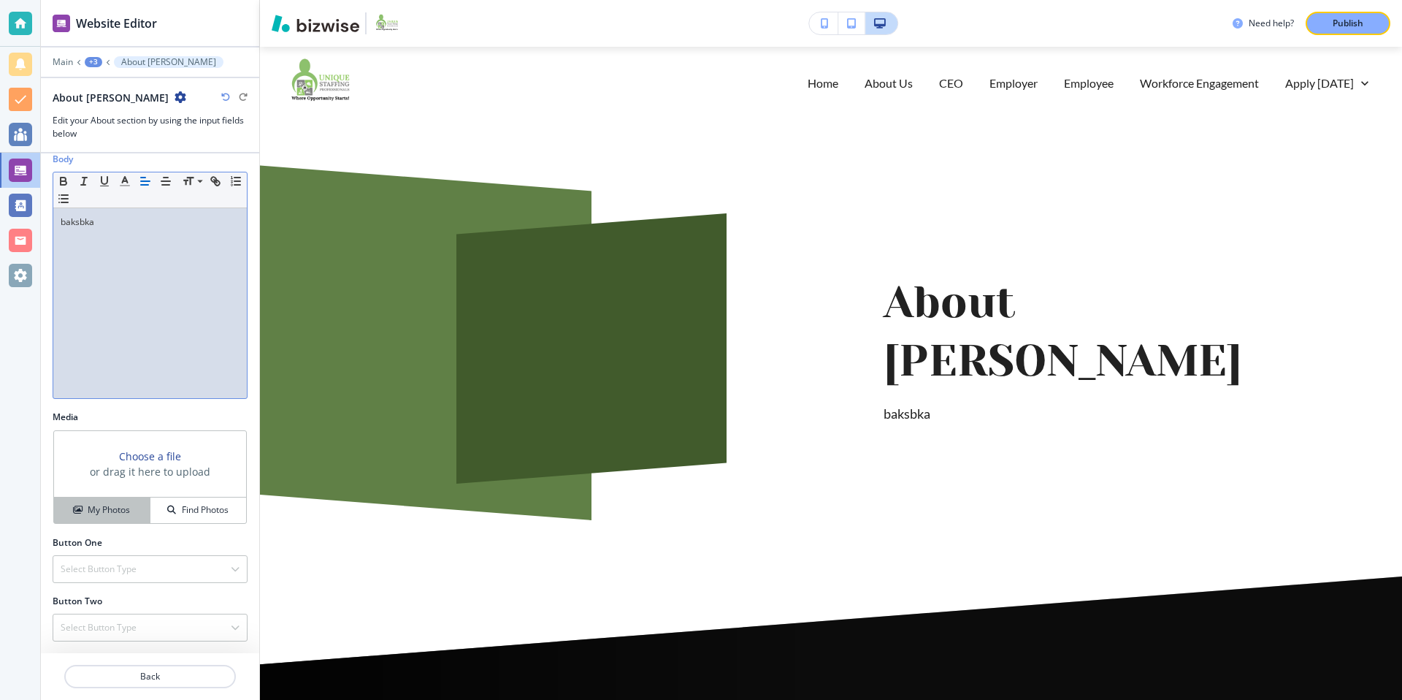
click at [126, 497] on button "My Photos" at bounding box center [102, 510] width 96 height 26
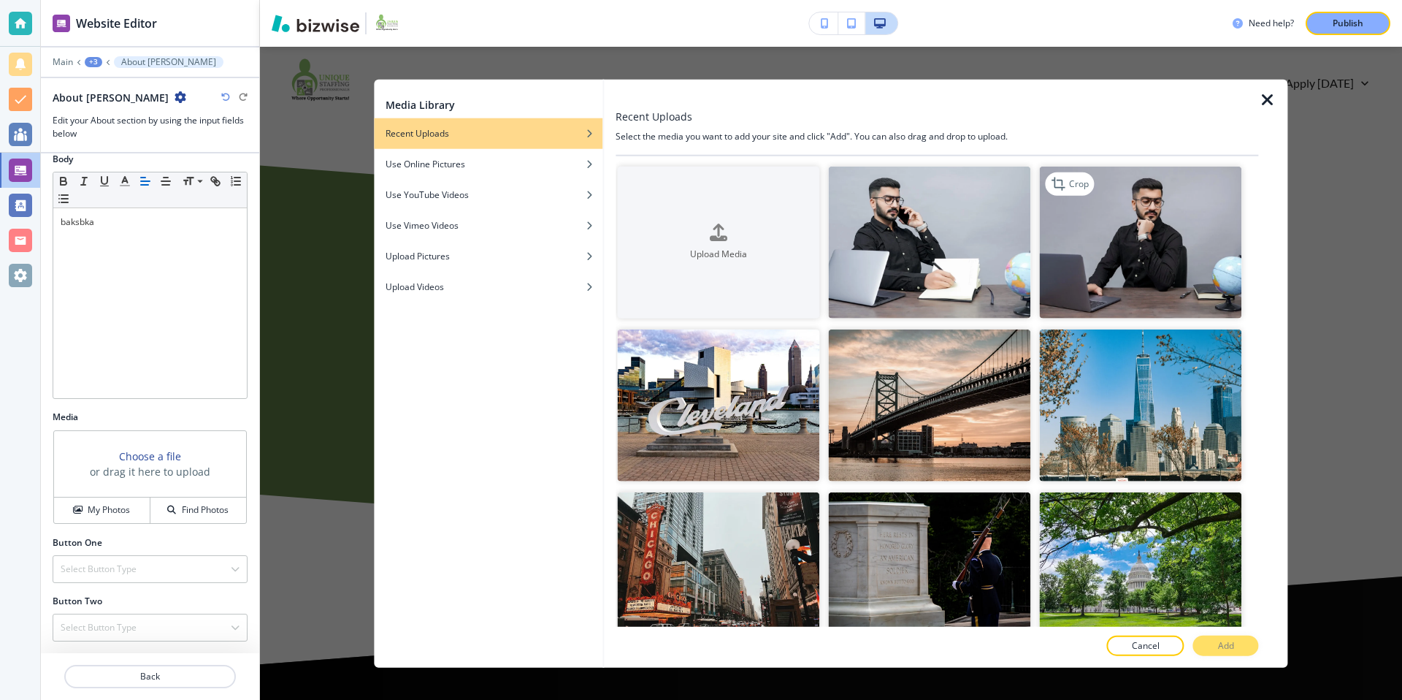
click at [1157, 241] on img "button" at bounding box center [1141, 242] width 202 height 152
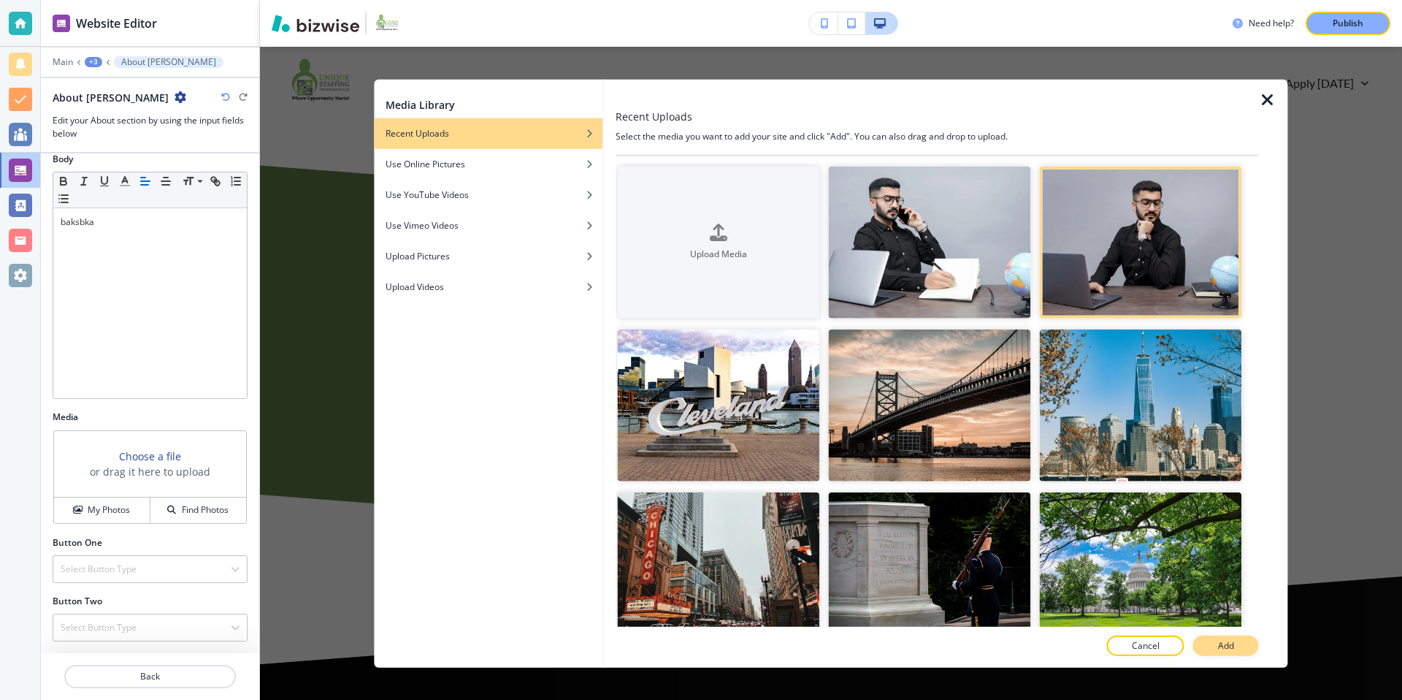
click at [1232, 649] on p "Add" at bounding box center [1226, 644] width 16 height 13
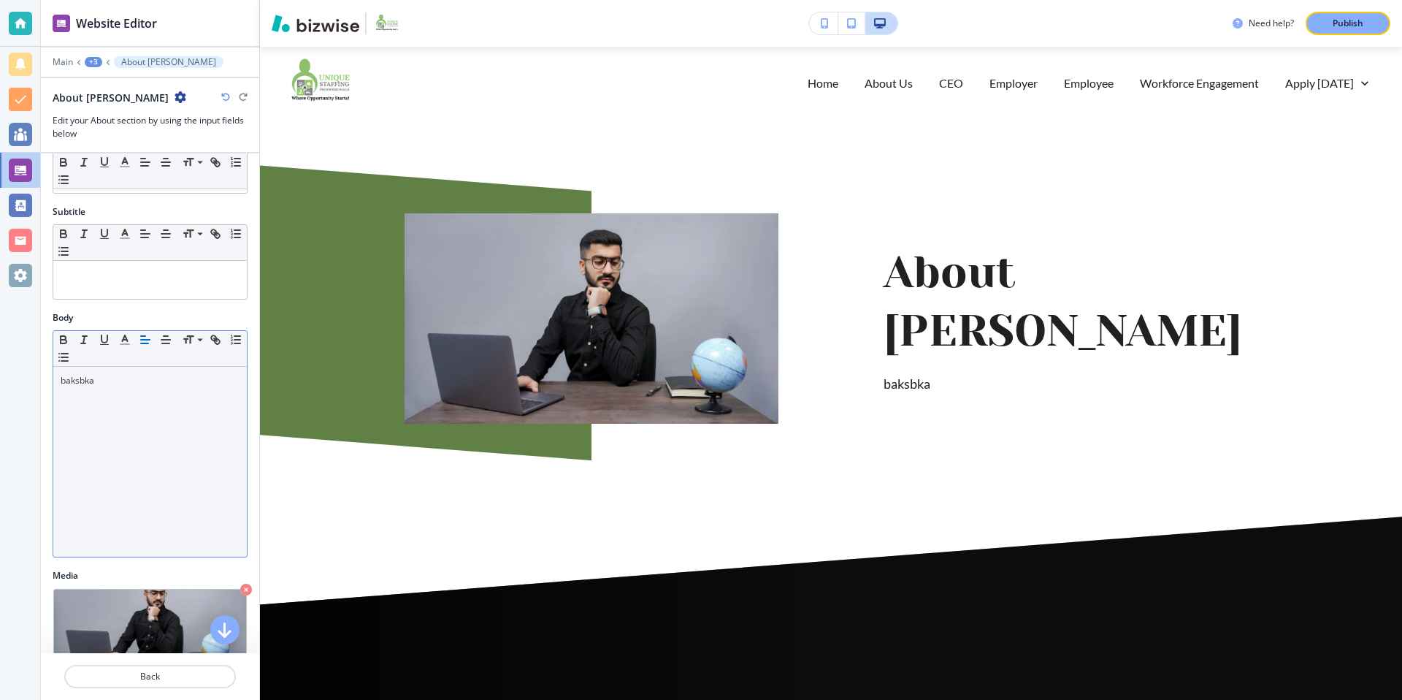
scroll to position [0, 0]
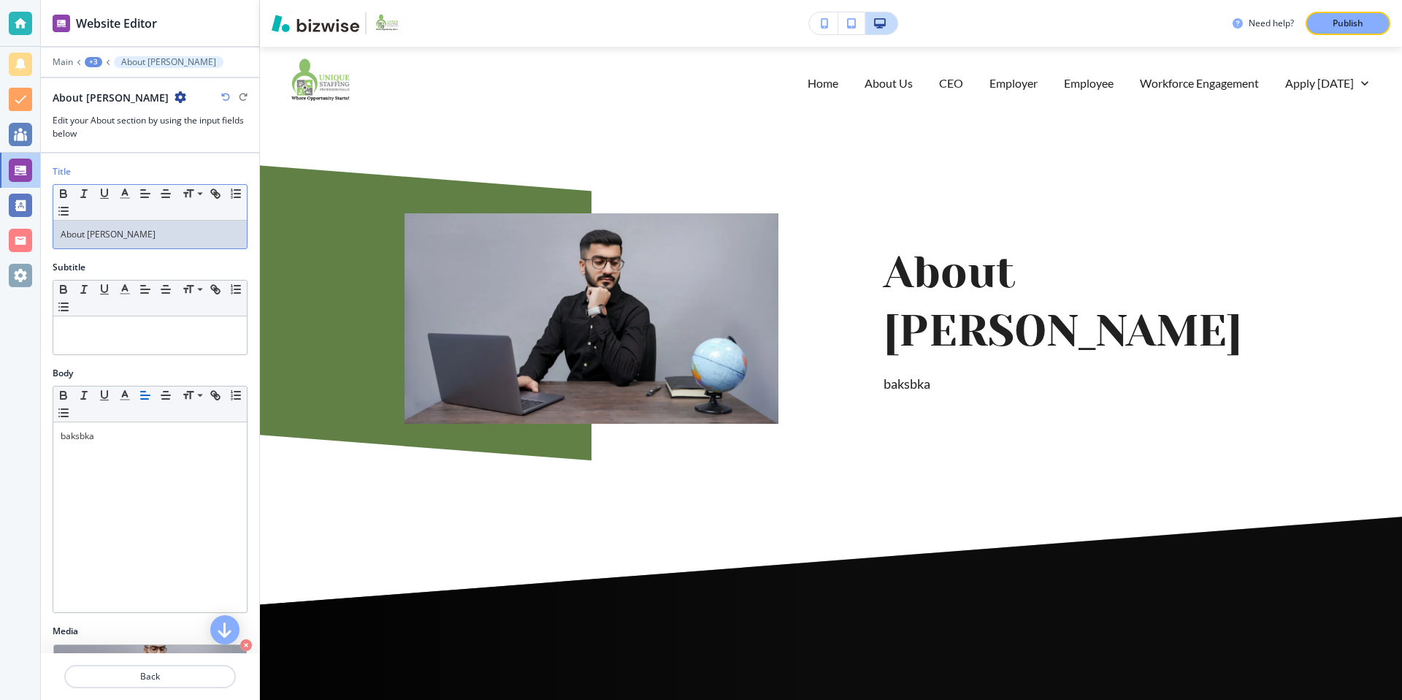
click at [163, 236] on p "About [PERSON_NAME]" at bounding box center [150, 234] width 179 height 13
click at [208, 214] on span at bounding box center [199, 214] width 33 height 18
drag, startPoint x: 166, startPoint y: 231, endPoint x: 56, endPoint y: 223, distance: 110.6
click at [44, 229] on div "Title Small Normal Large Huge About Otniel Morilla ﻿" at bounding box center [150, 213] width 218 height 96
click at [202, 214] on span at bounding box center [199, 214] width 33 height 18
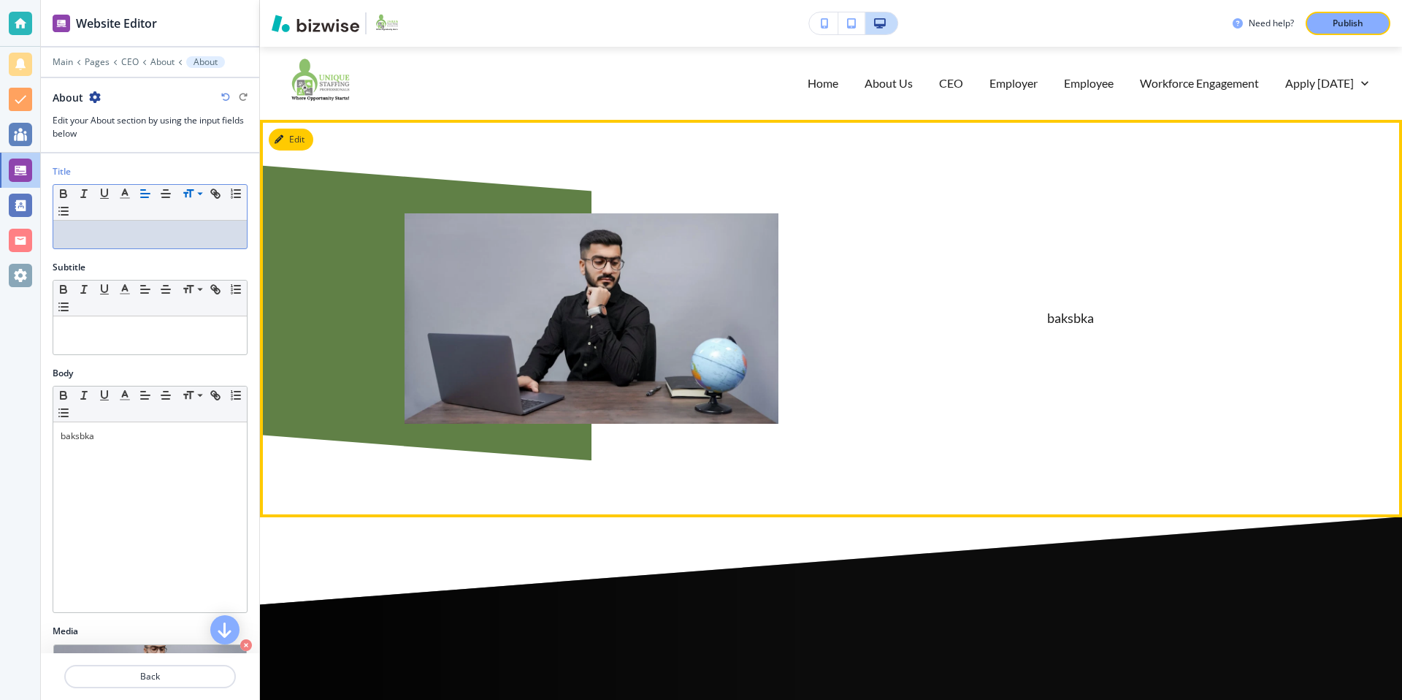
click at [1096, 365] on div "baksbka" at bounding box center [1017, 283] width 479 height 280
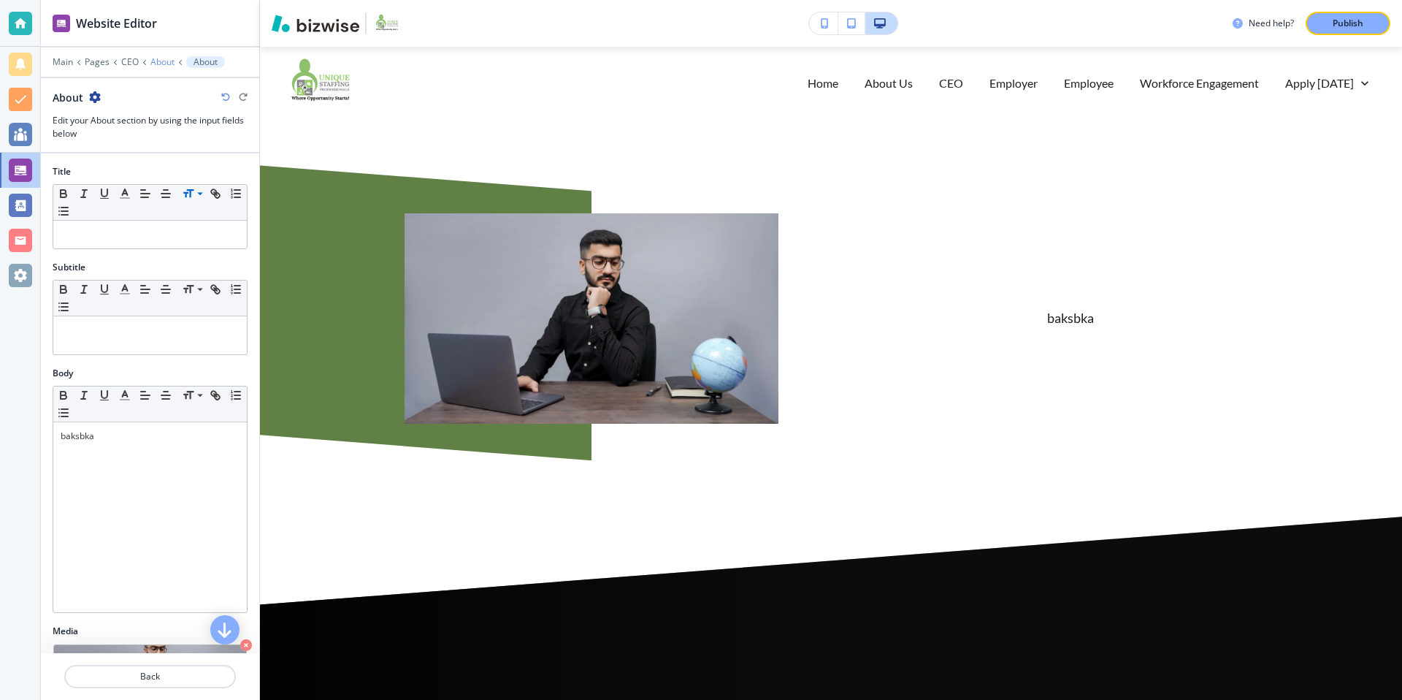
click at [164, 62] on p "About" at bounding box center [162, 62] width 24 height 10
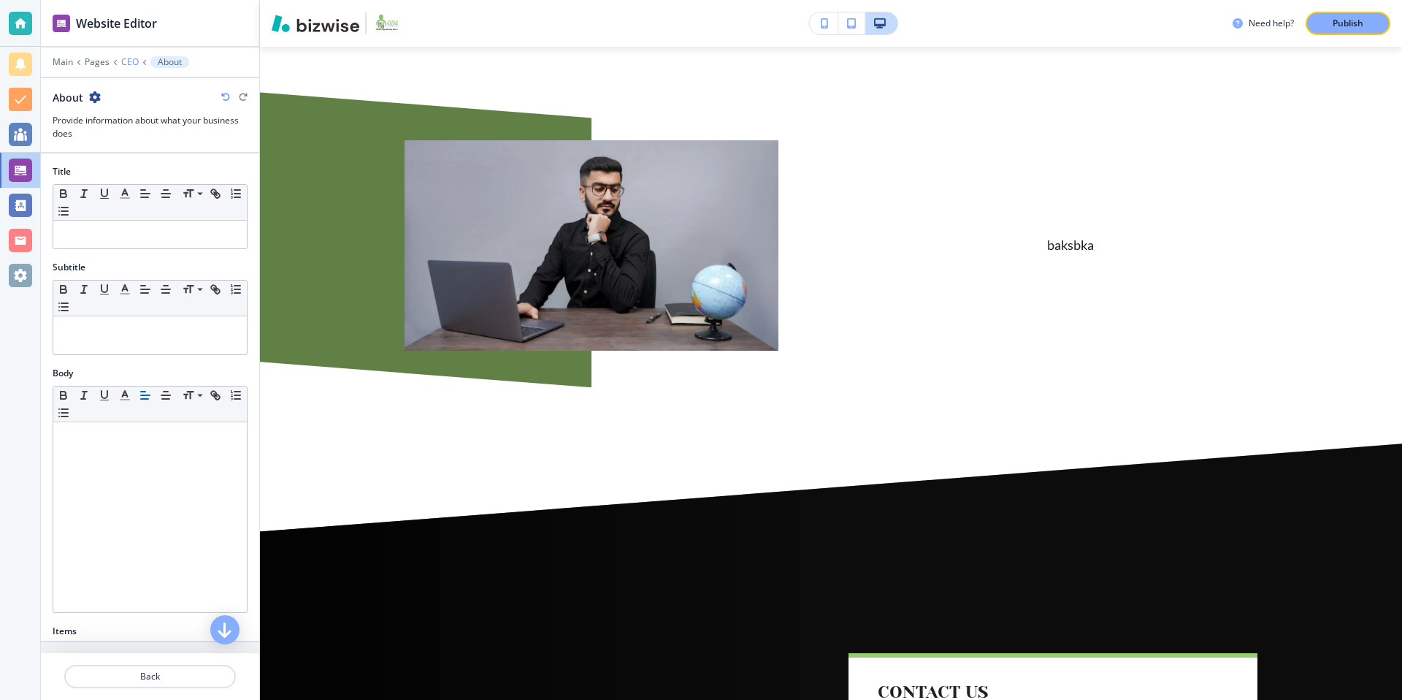
click at [129, 61] on p "CEO" at bounding box center [130, 62] width 18 height 10
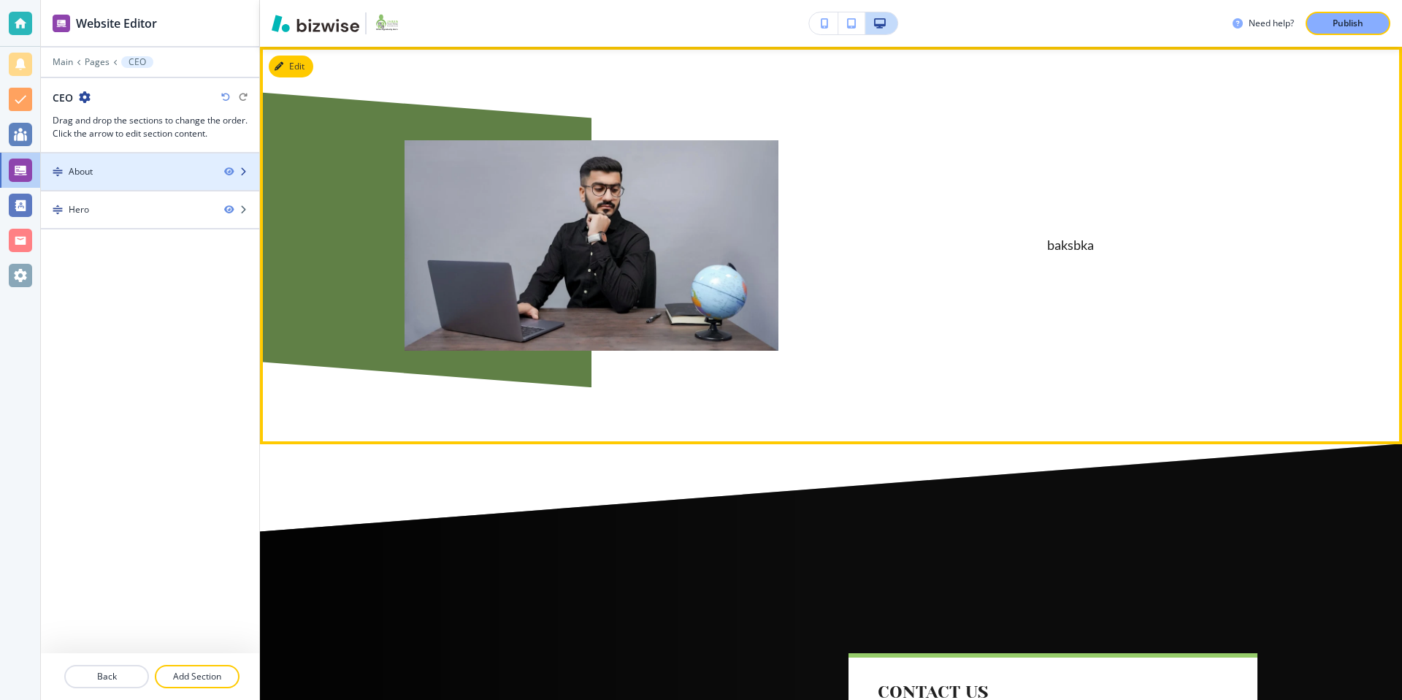
click at [245, 172] on icon "button" at bounding box center [243, 171] width 9 height 9
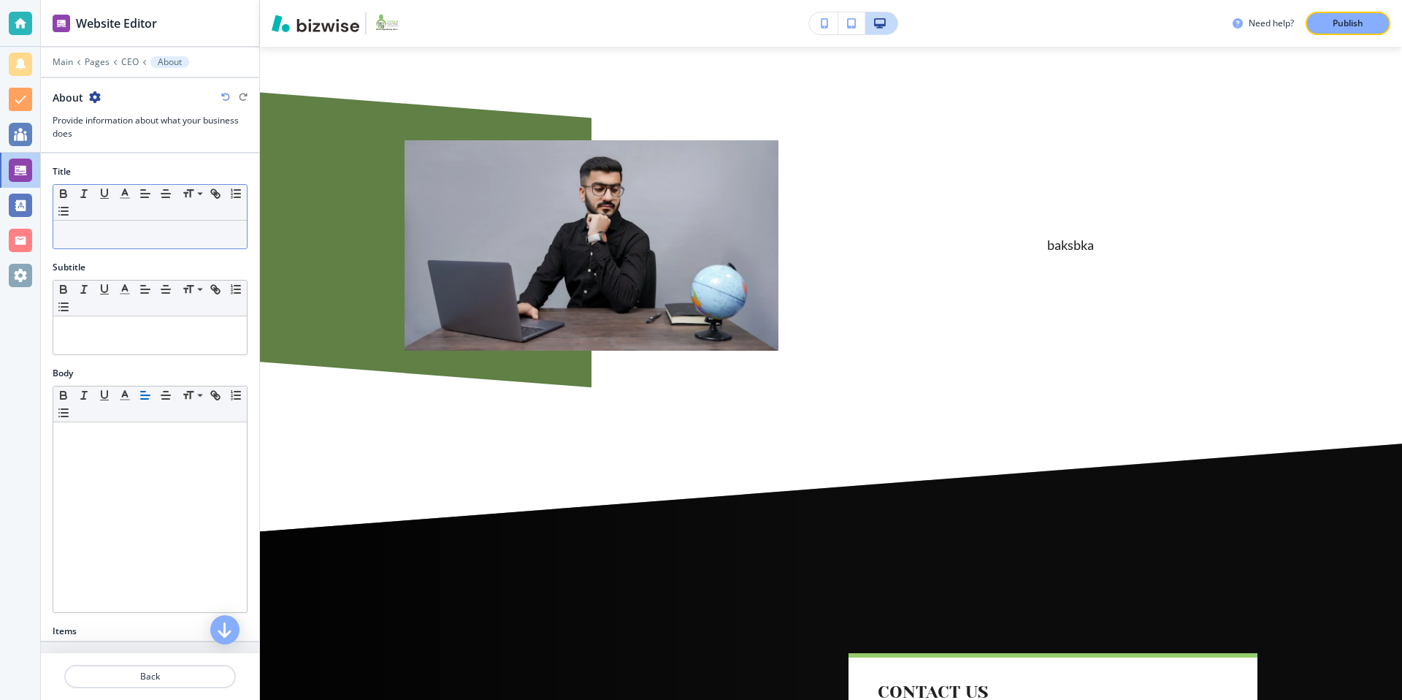
scroll to position [291, 0]
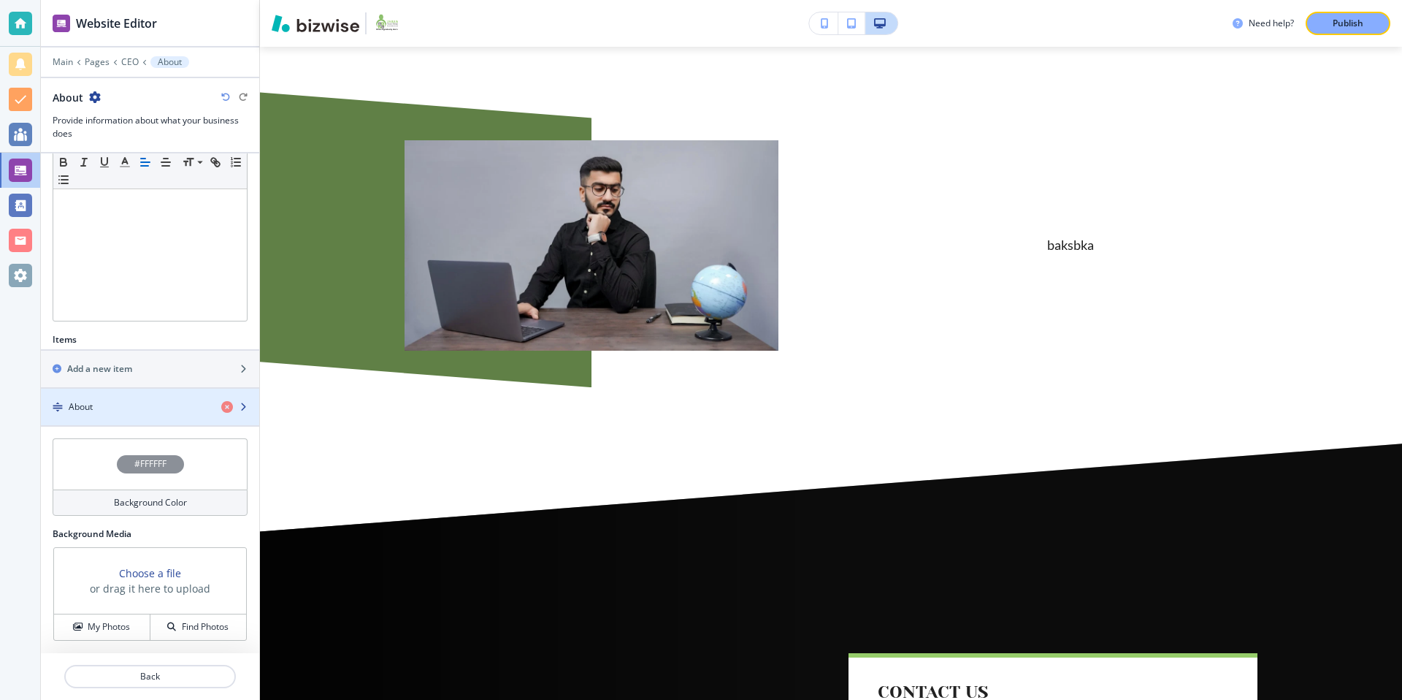
click at [137, 404] on div "About" at bounding box center [125, 406] width 169 height 13
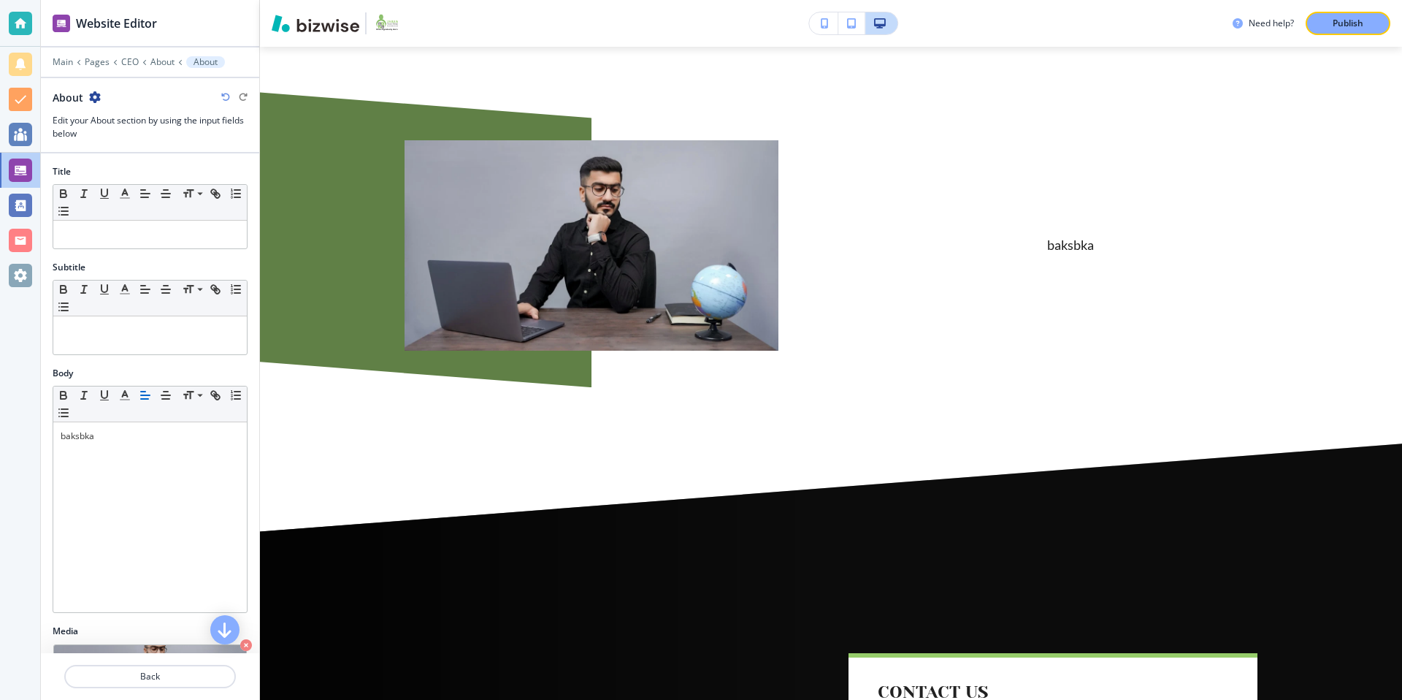
scroll to position [96, 0]
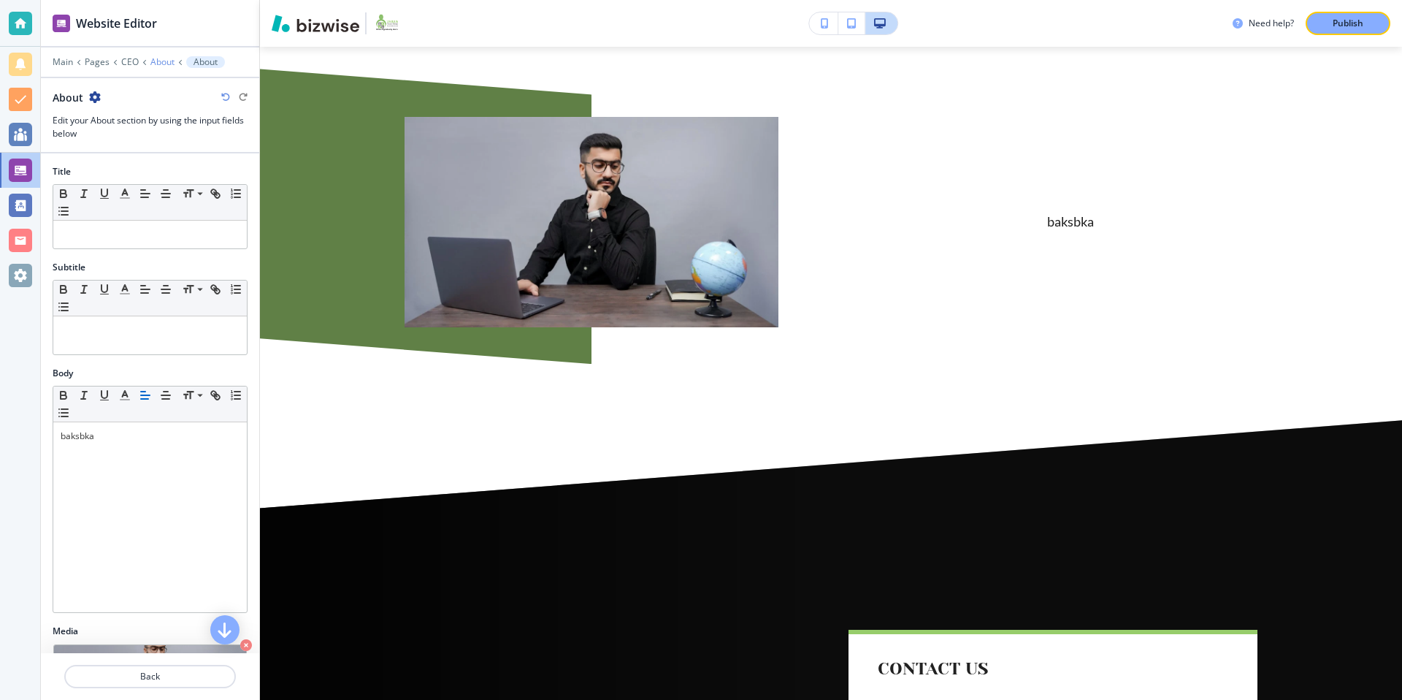
click at [158, 63] on p "About" at bounding box center [162, 62] width 24 height 10
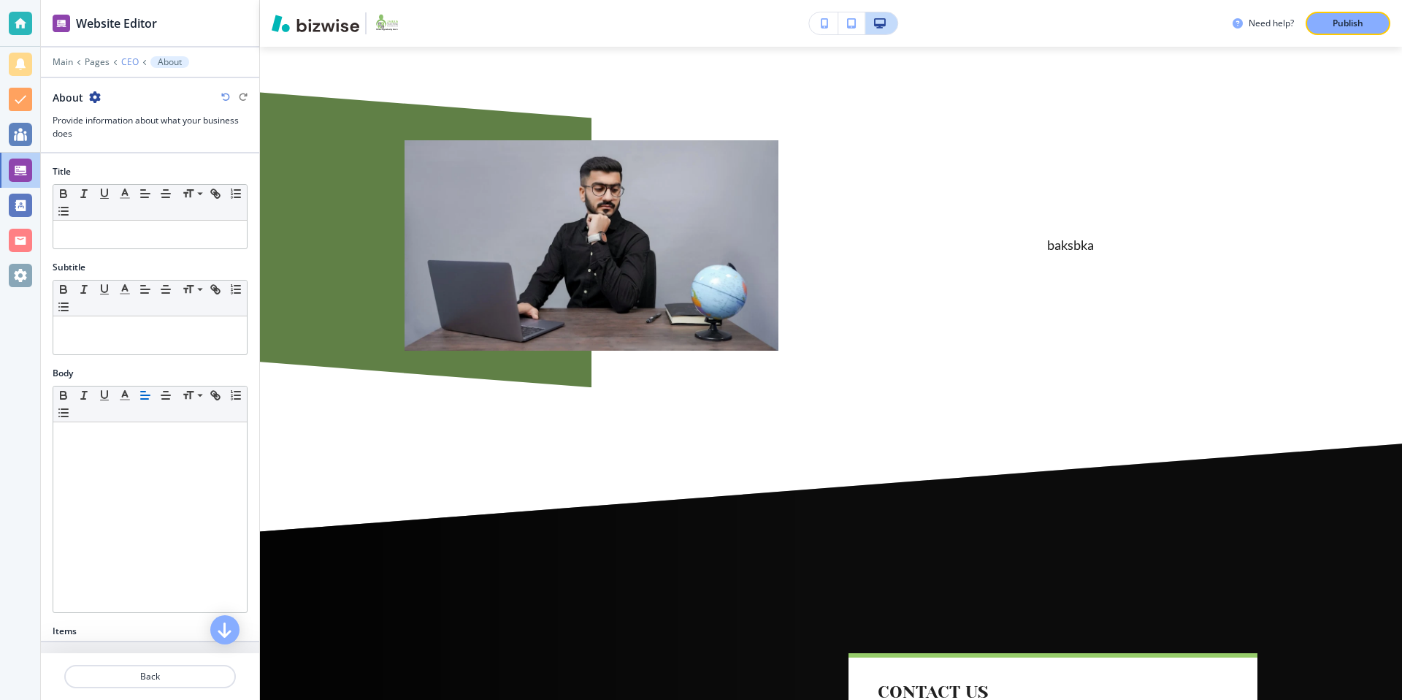
click at [125, 61] on p "CEO" at bounding box center [130, 62] width 18 height 10
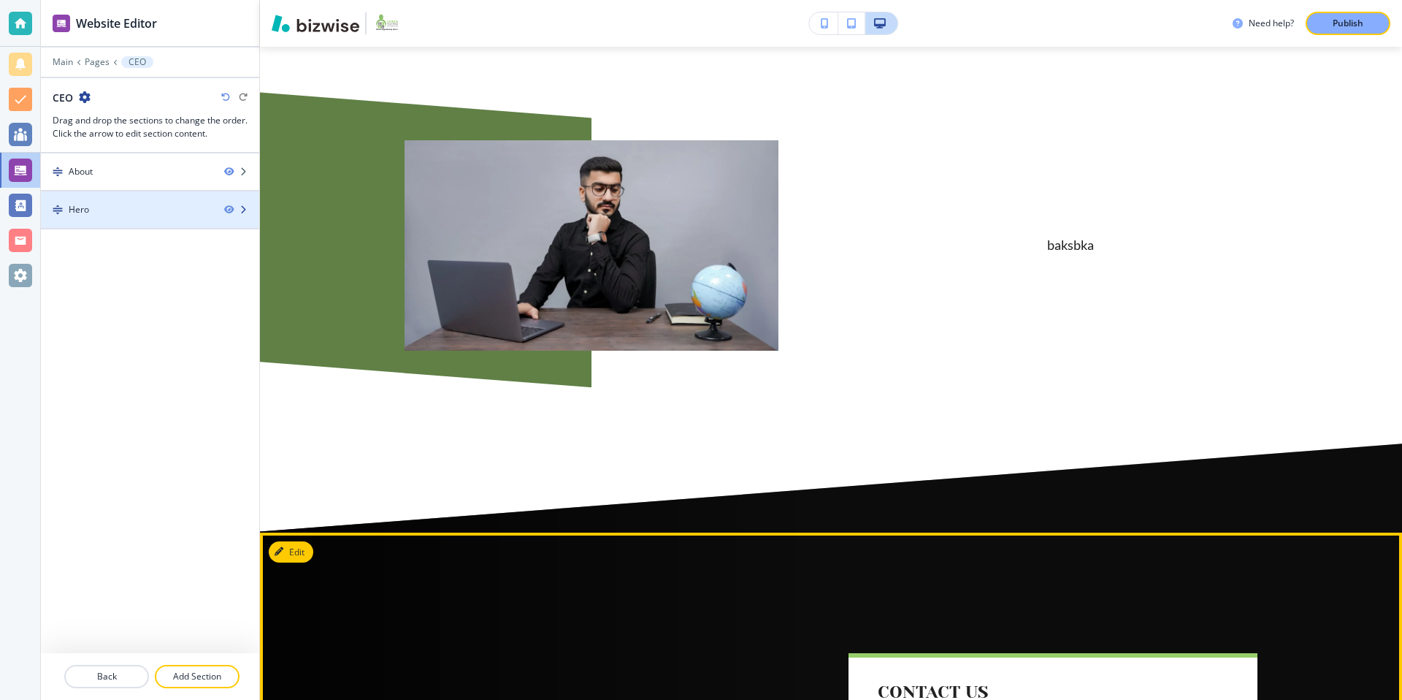
click at [248, 207] on div at bounding box center [241, 209] width 35 height 9
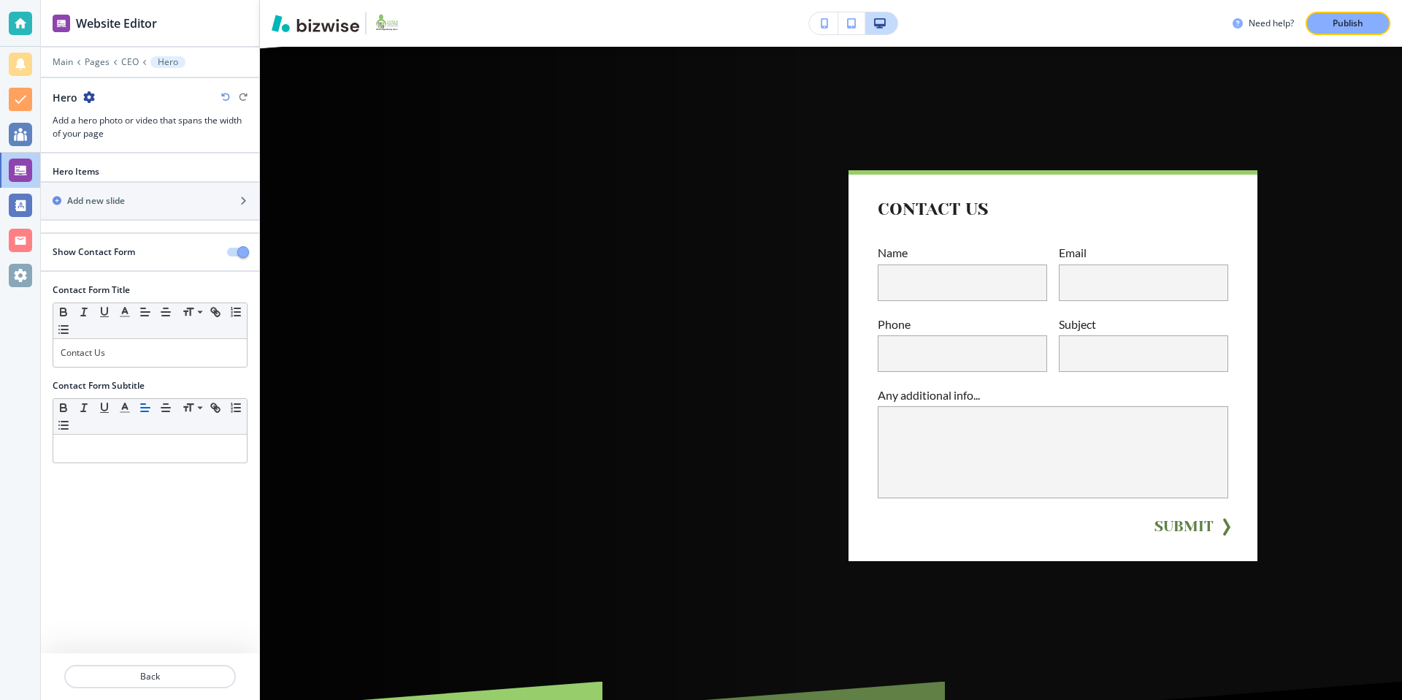
scroll to position [559, 0]
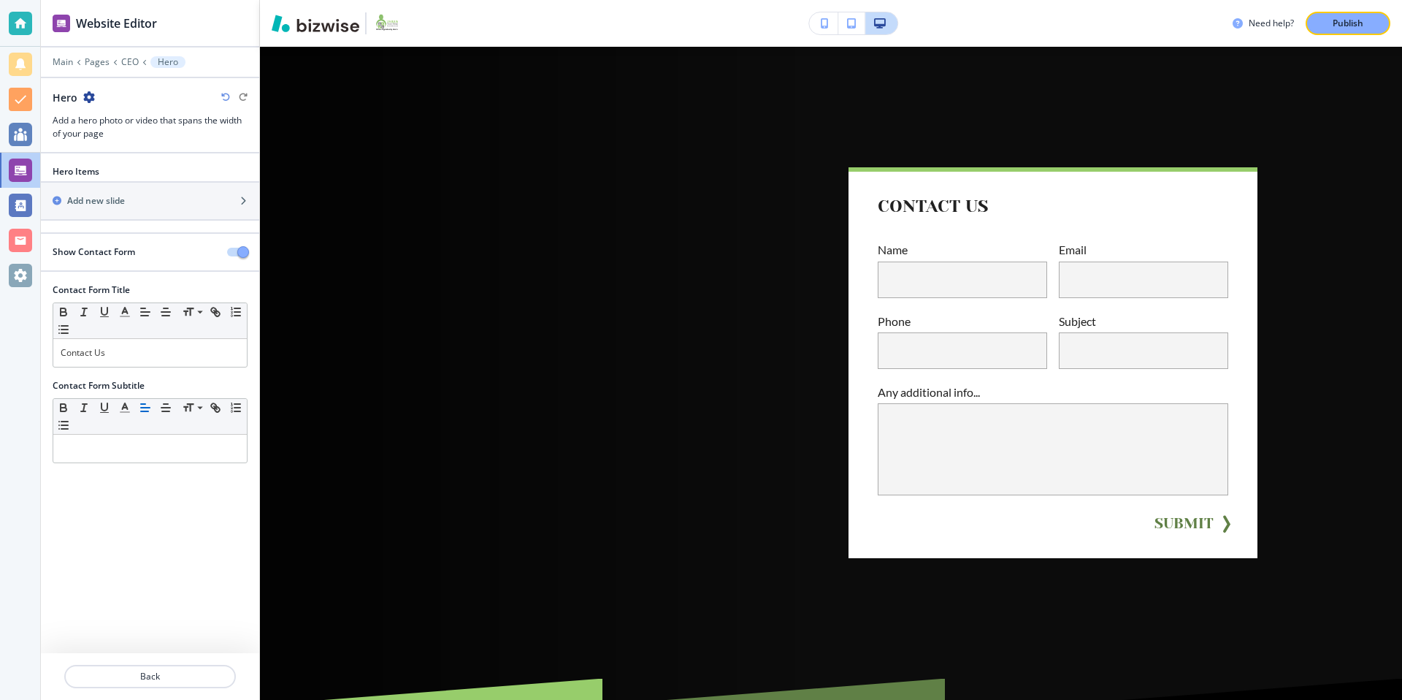
click at [90, 92] on icon "button" at bounding box center [89, 97] width 12 height 12
click at [131, 169] on p "Delete Section" at bounding box center [129, 173] width 74 height 13
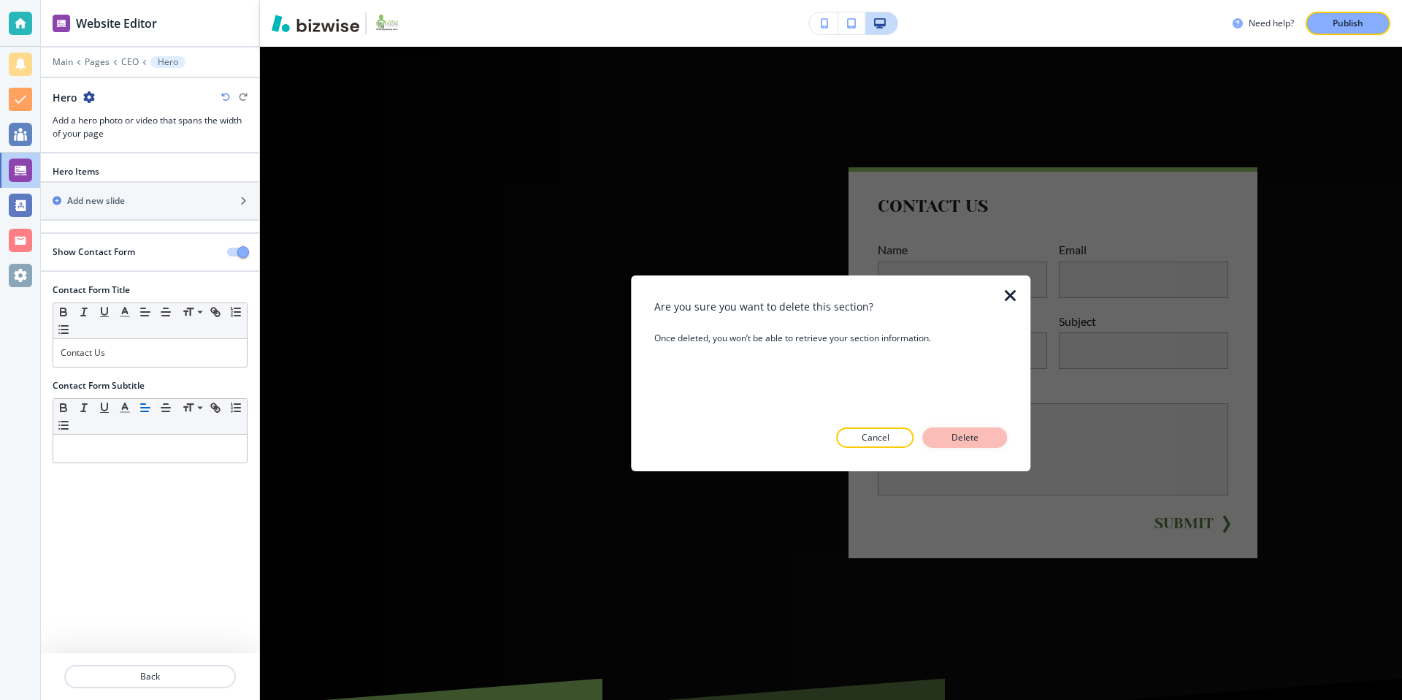
click at [993, 440] on button "Delete" at bounding box center [965, 437] width 85 height 20
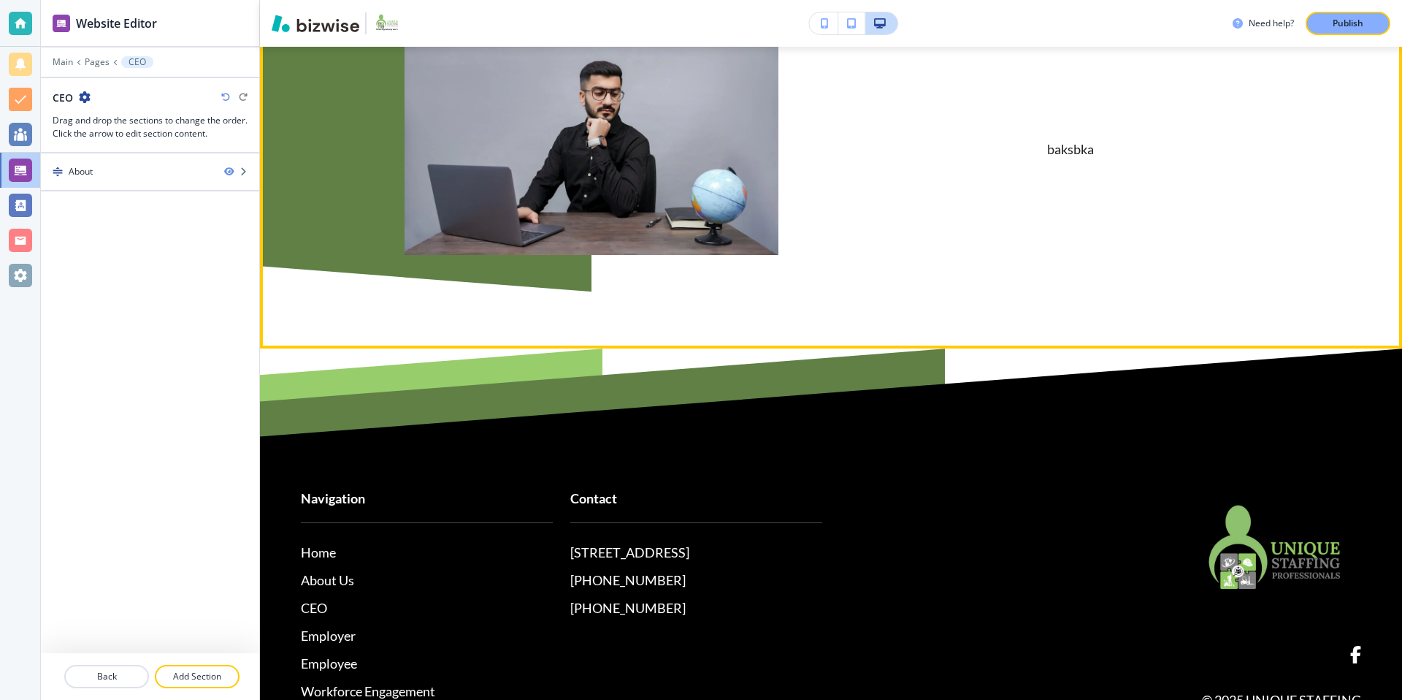
scroll to position [0, 0]
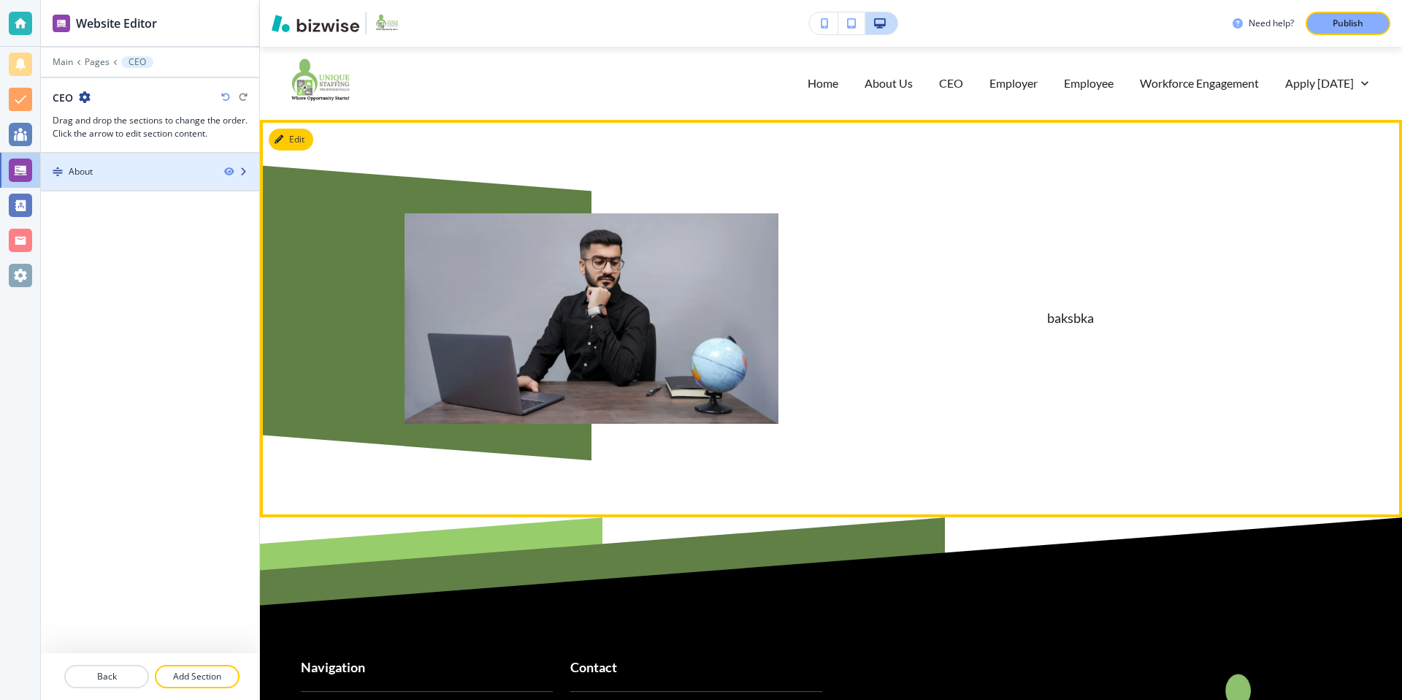
click at [107, 165] on div "About" at bounding box center [127, 171] width 172 height 13
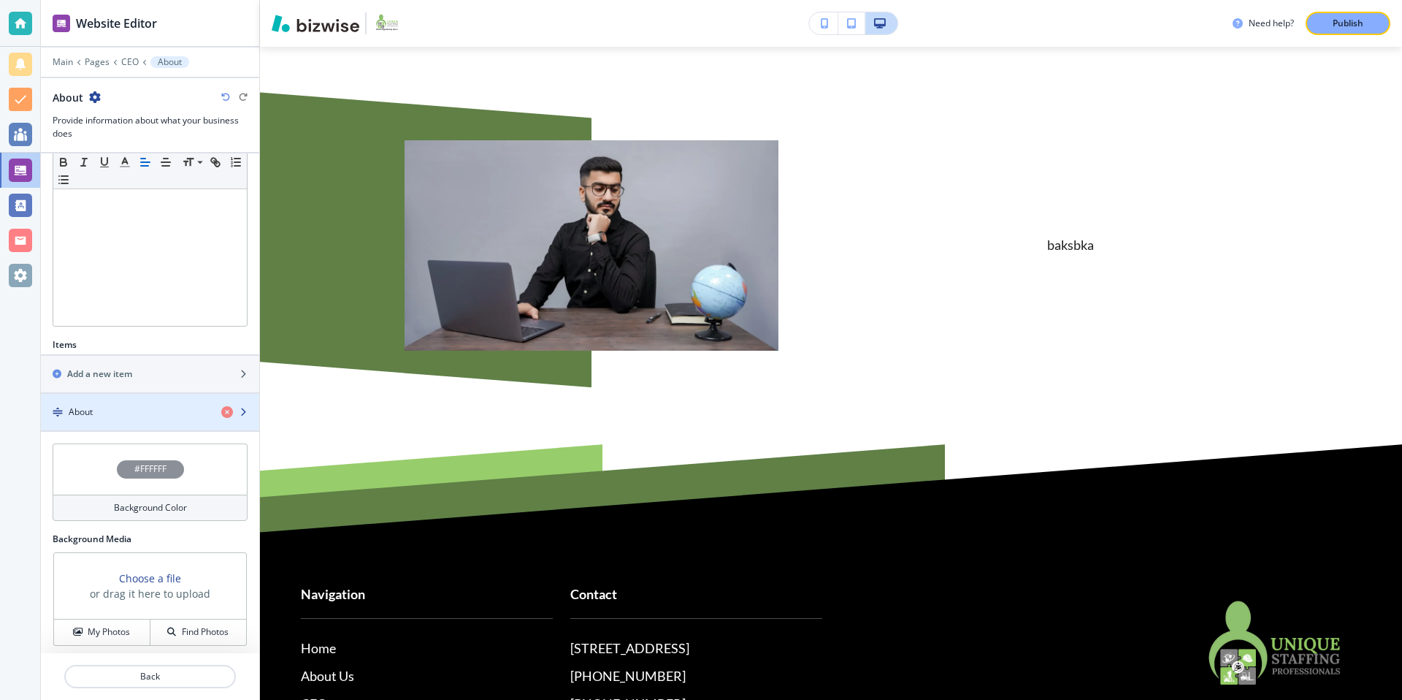
scroll to position [285, 0]
click at [129, 407] on div "About" at bounding box center [125, 413] width 169 height 13
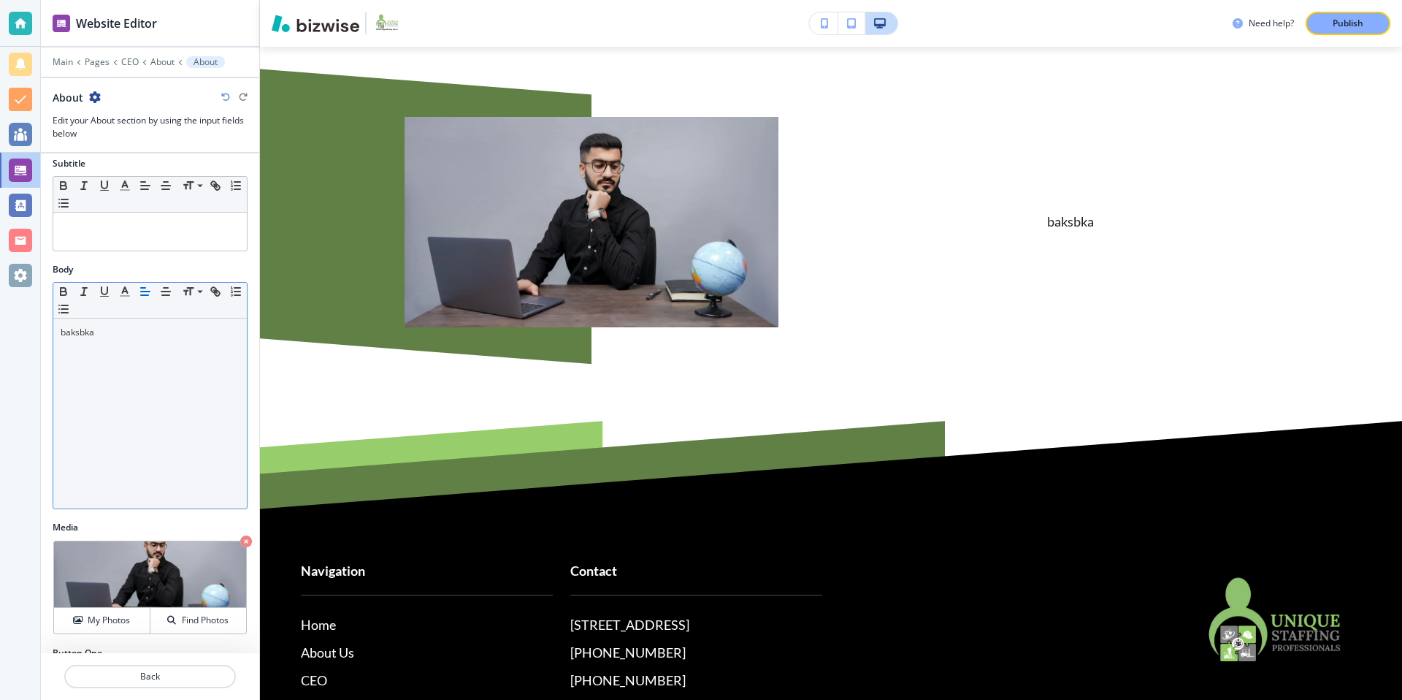
scroll to position [214, 0]
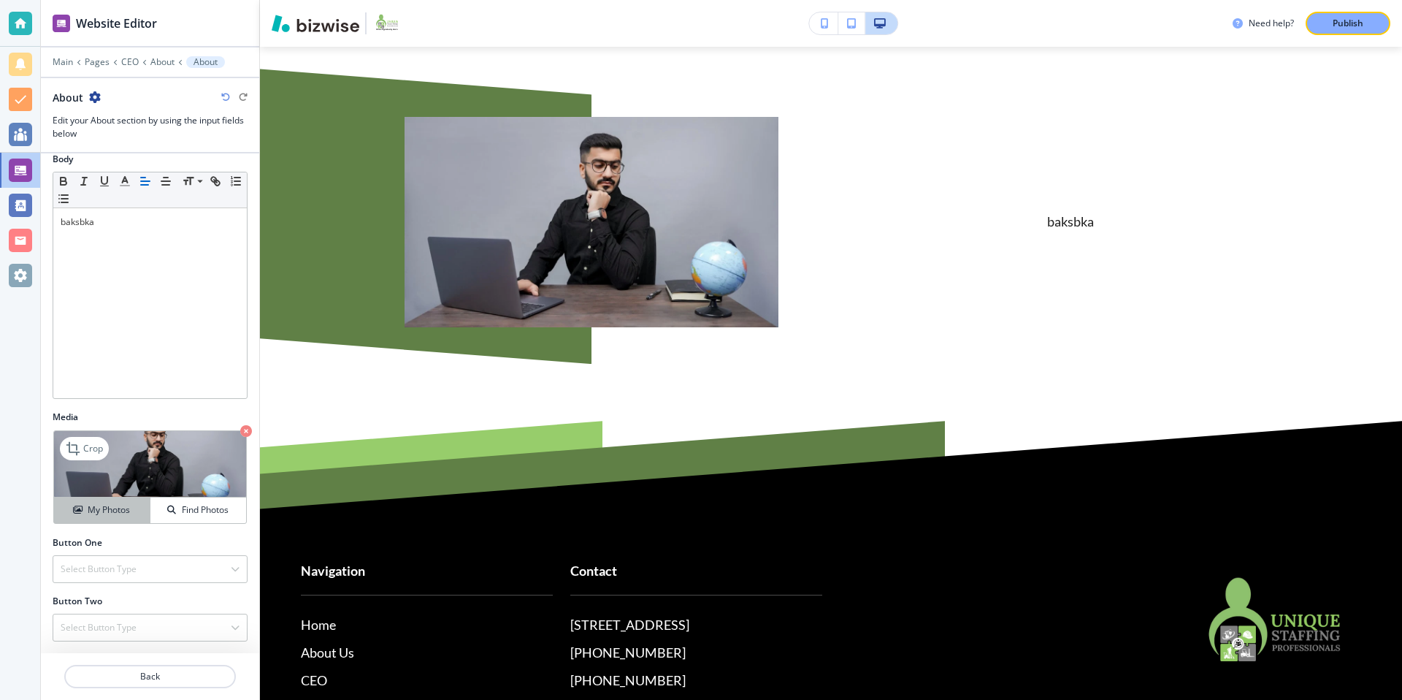
click at [104, 510] on h4 "My Photos" at bounding box center [109, 509] width 42 height 13
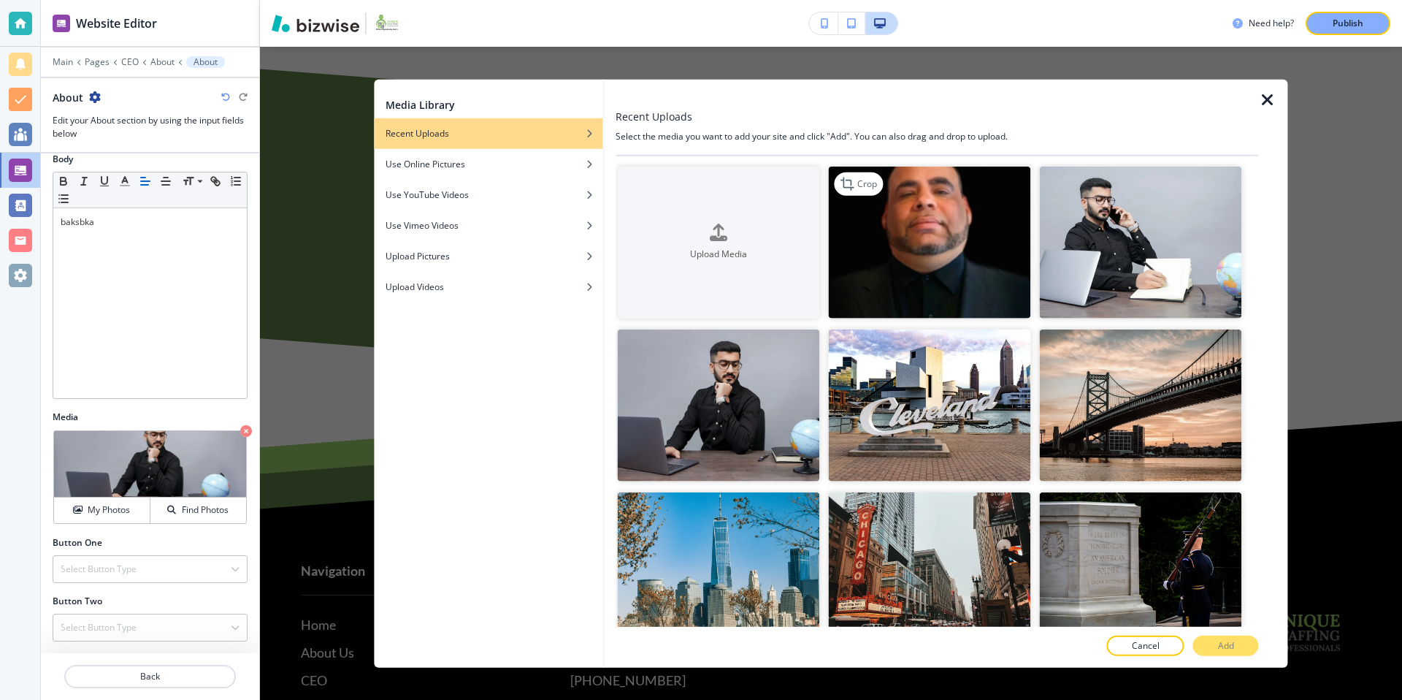
click at [978, 255] on img "button" at bounding box center [929, 242] width 202 height 152
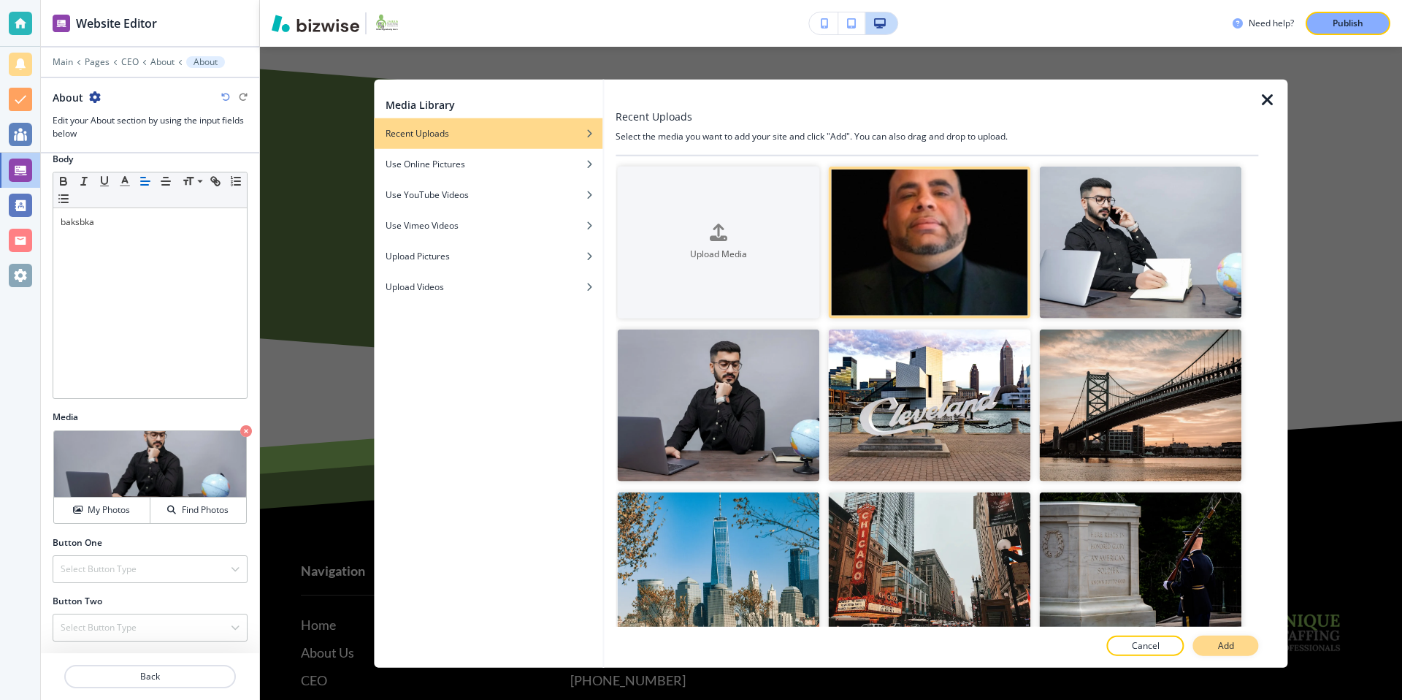
click at [1235, 647] on button "Add" at bounding box center [1226, 645] width 66 height 20
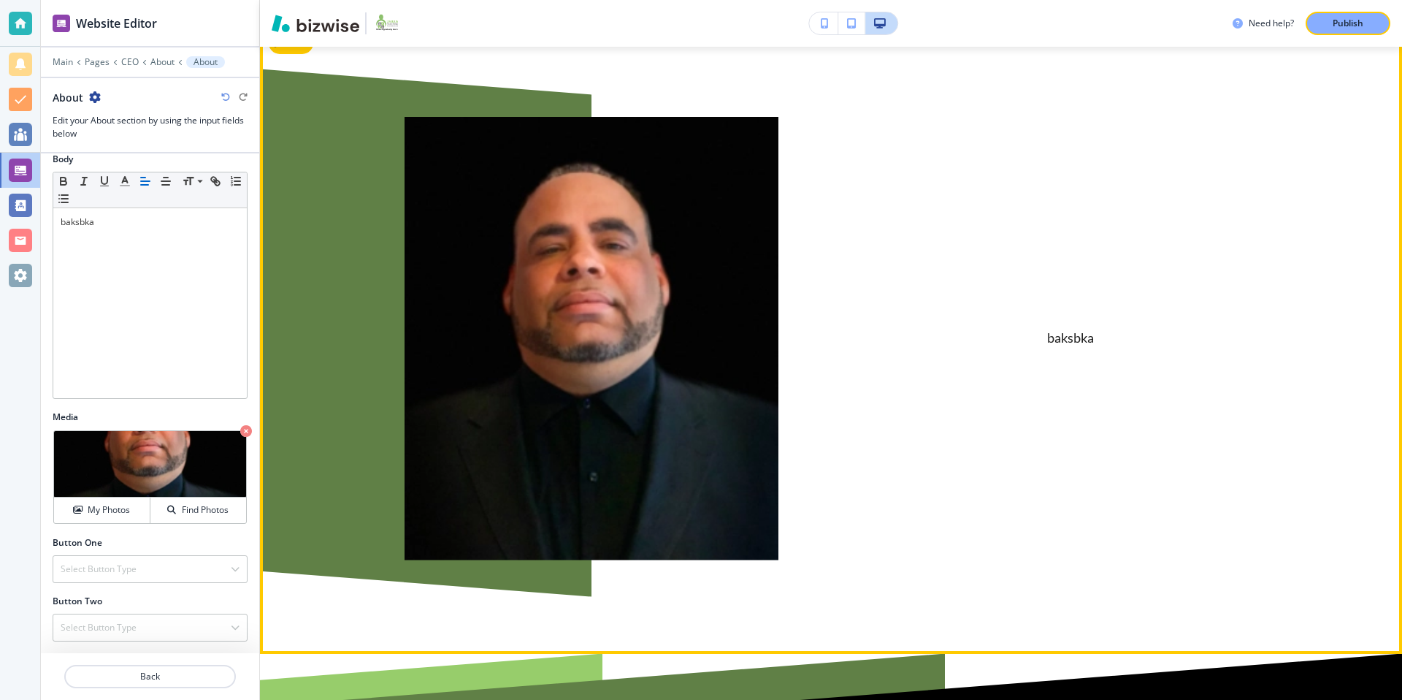
click at [970, 233] on div "baksbka" at bounding box center [1017, 303] width 479 height 513
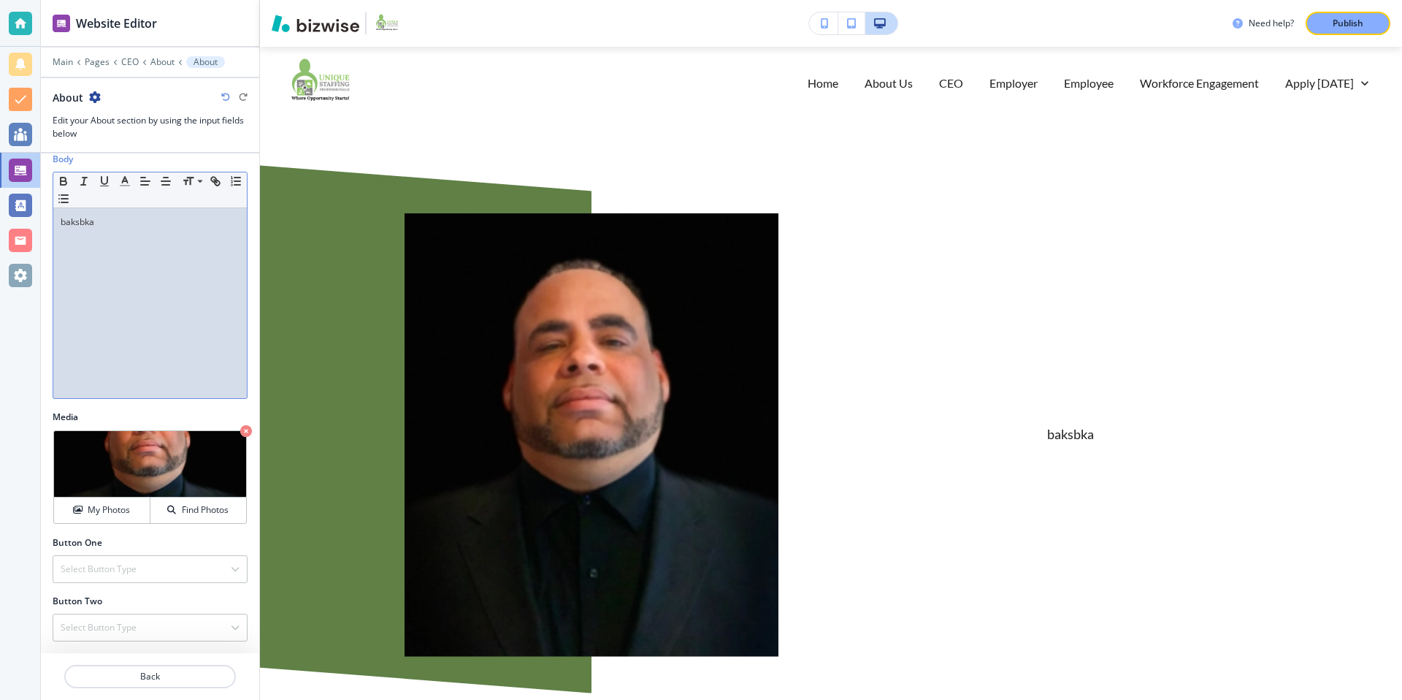
click at [146, 280] on div "baksbka" at bounding box center [150, 303] width 194 height 190
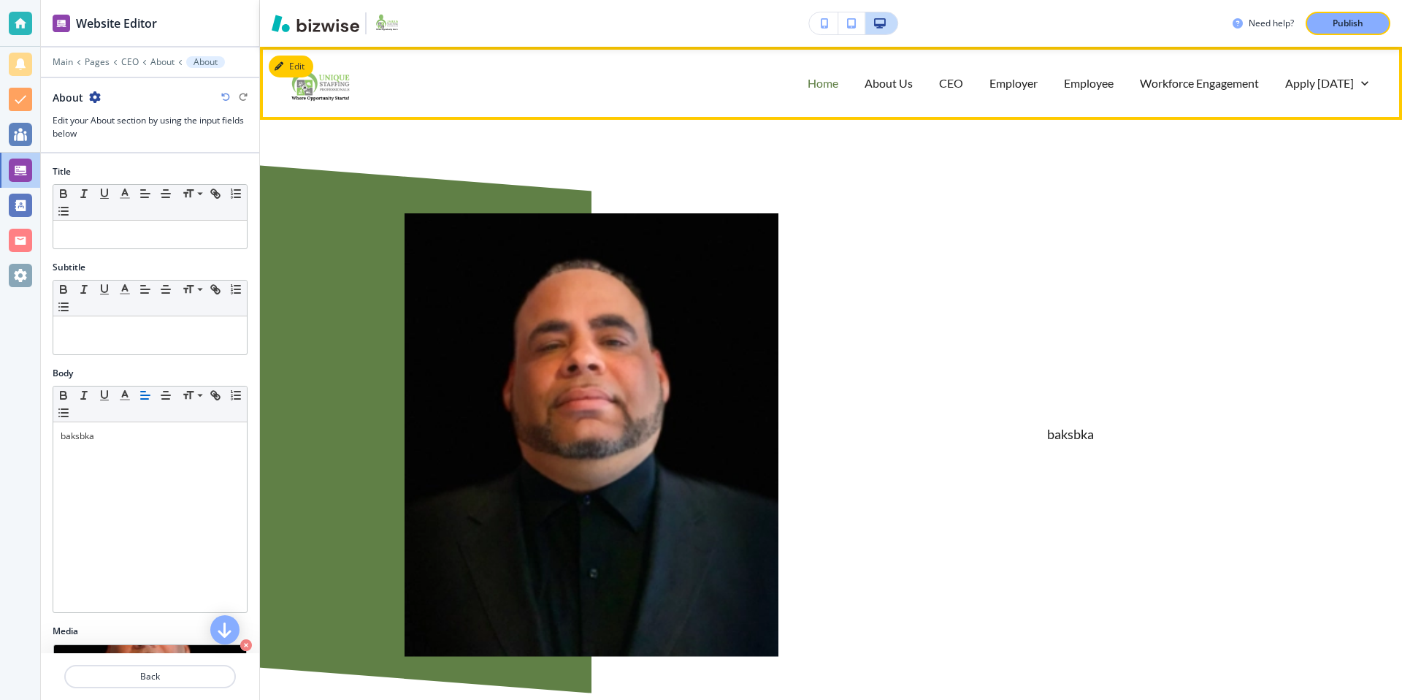
click at [824, 83] on p "Home" at bounding box center [823, 82] width 31 height 17
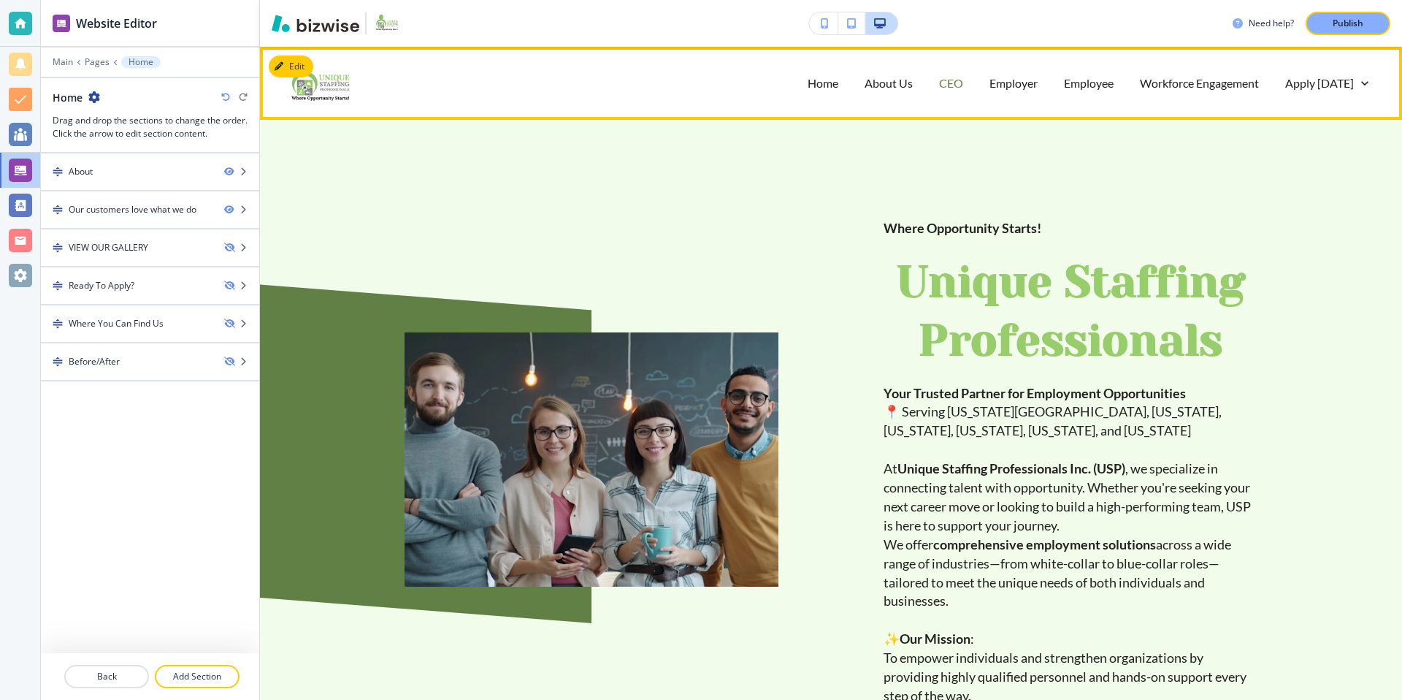
click at [951, 87] on p "CEO" at bounding box center [951, 82] width 24 height 17
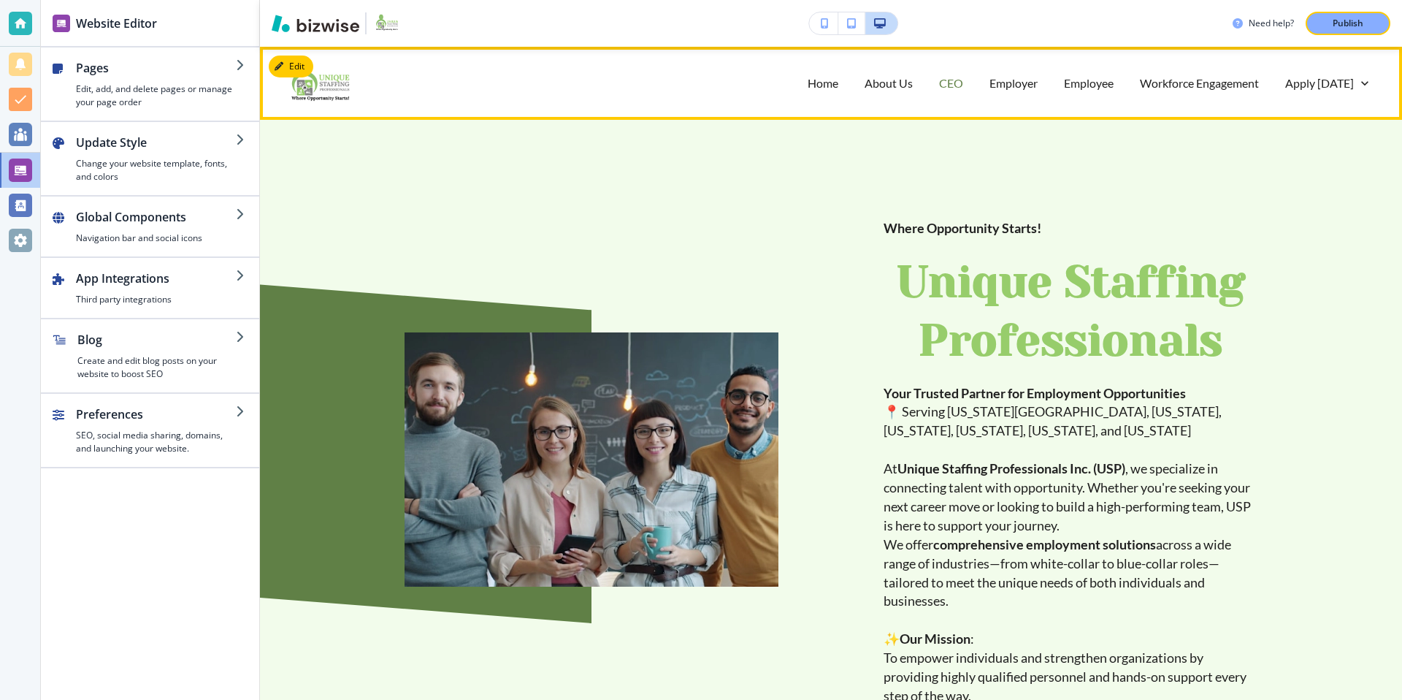
click at [957, 85] on p "CEO" at bounding box center [951, 82] width 24 height 17
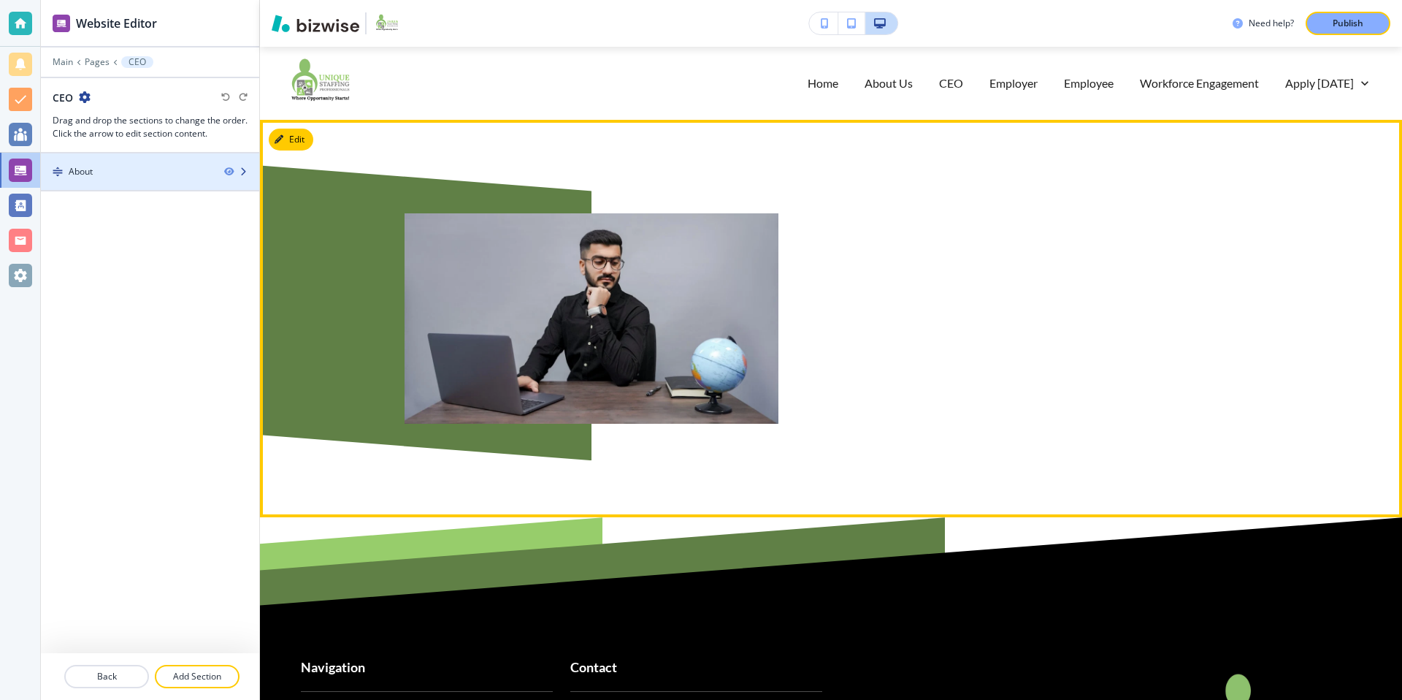
click at [112, 175] on div "About" at bounding box center [127, 171] width 172 height 13
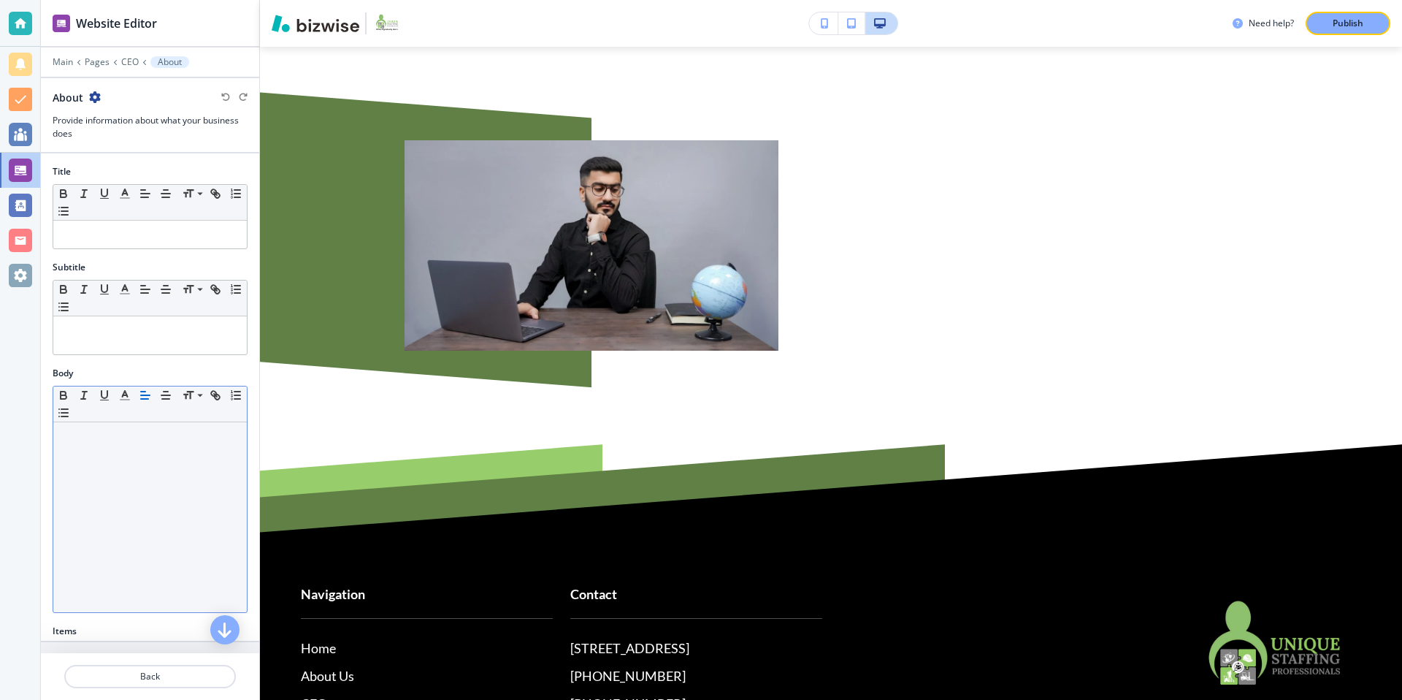
scroll to position [291, 0]
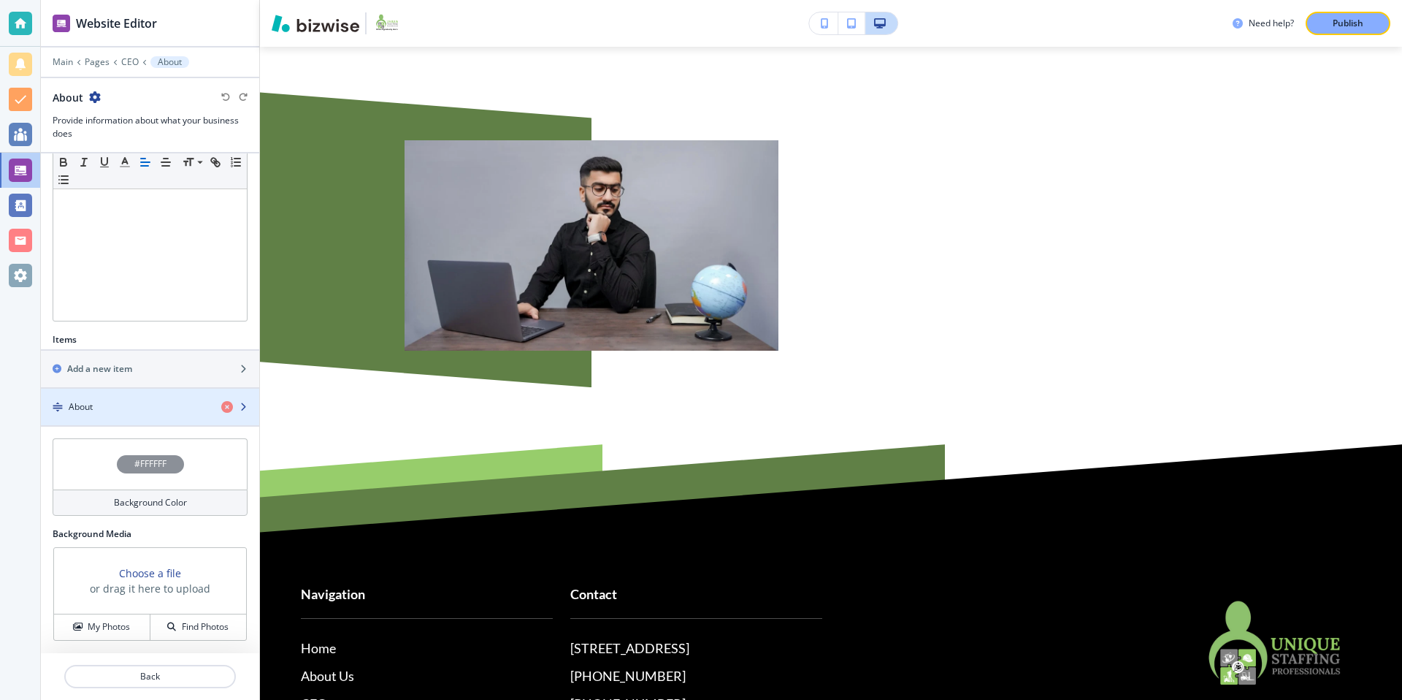
click at [131, 396] on div "button" at bounding box center [150, 394] width 218 height 12
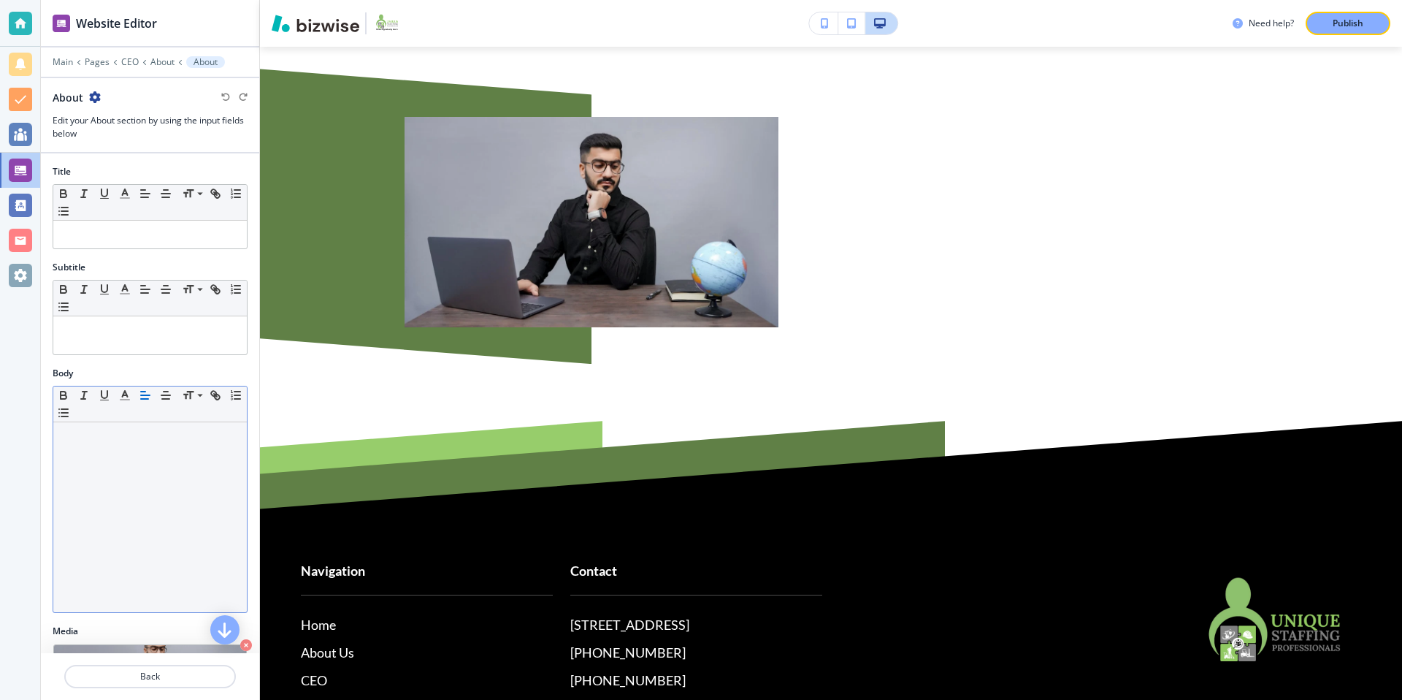
scroll to position [214, 0]
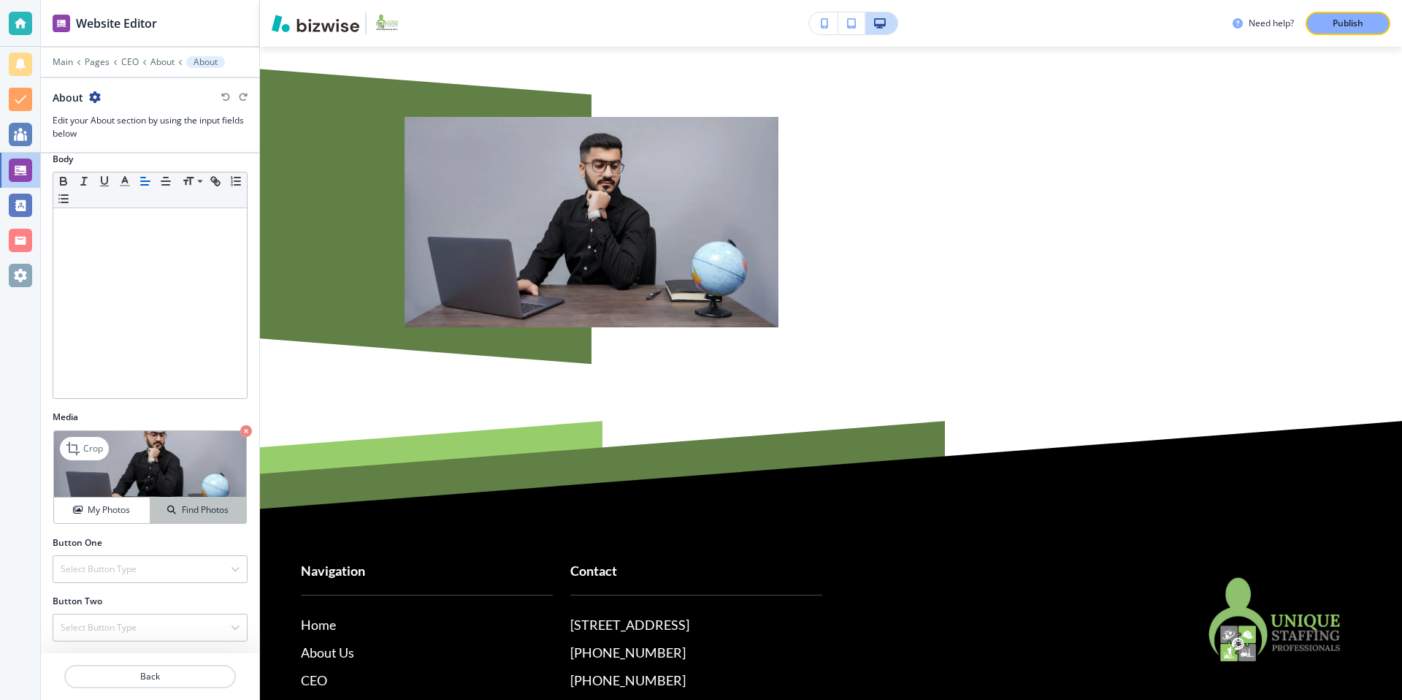
click at [185, 510] on h4 "Find Photos" at bounding box center [205, 509] width 47 height 13
click at [110, 508] on h4 "My Photos" at bounding box center [109, 509] width 42 height 13
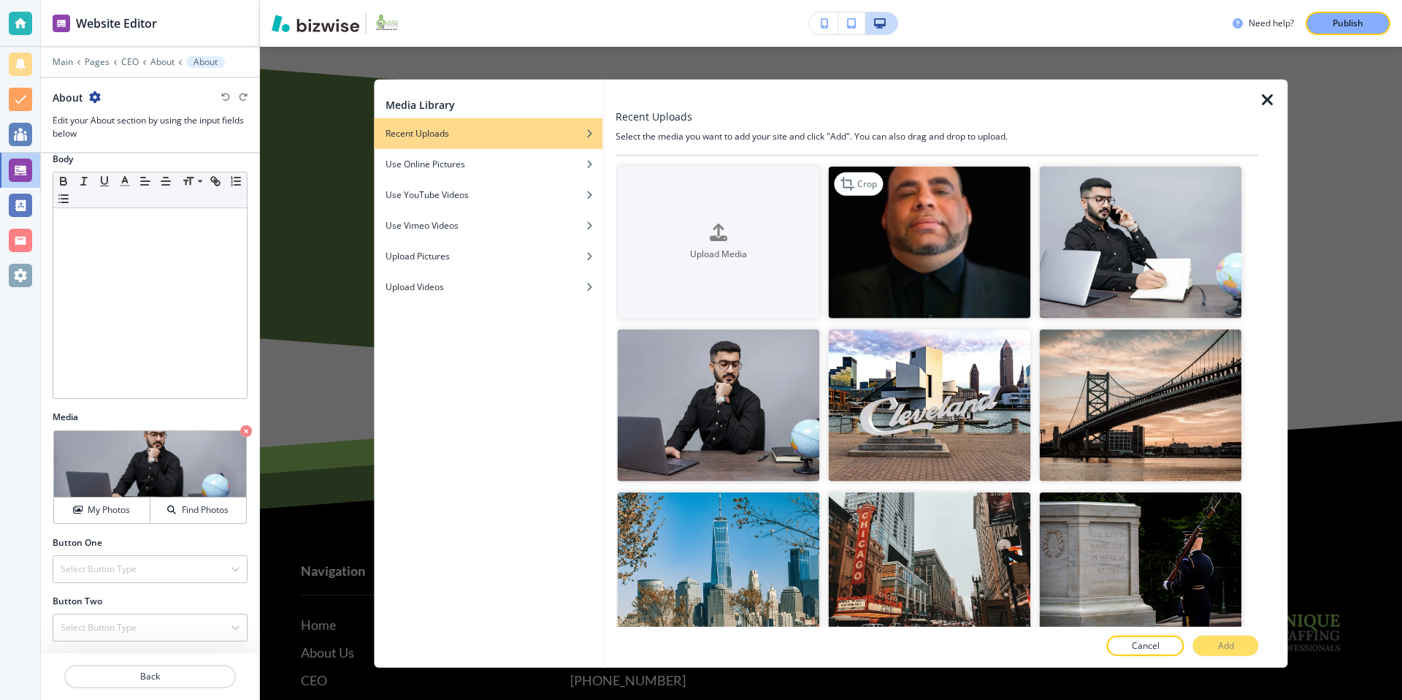
click at [968, 220] on img "button" at bounding box center [929, 242] width 202 height 152
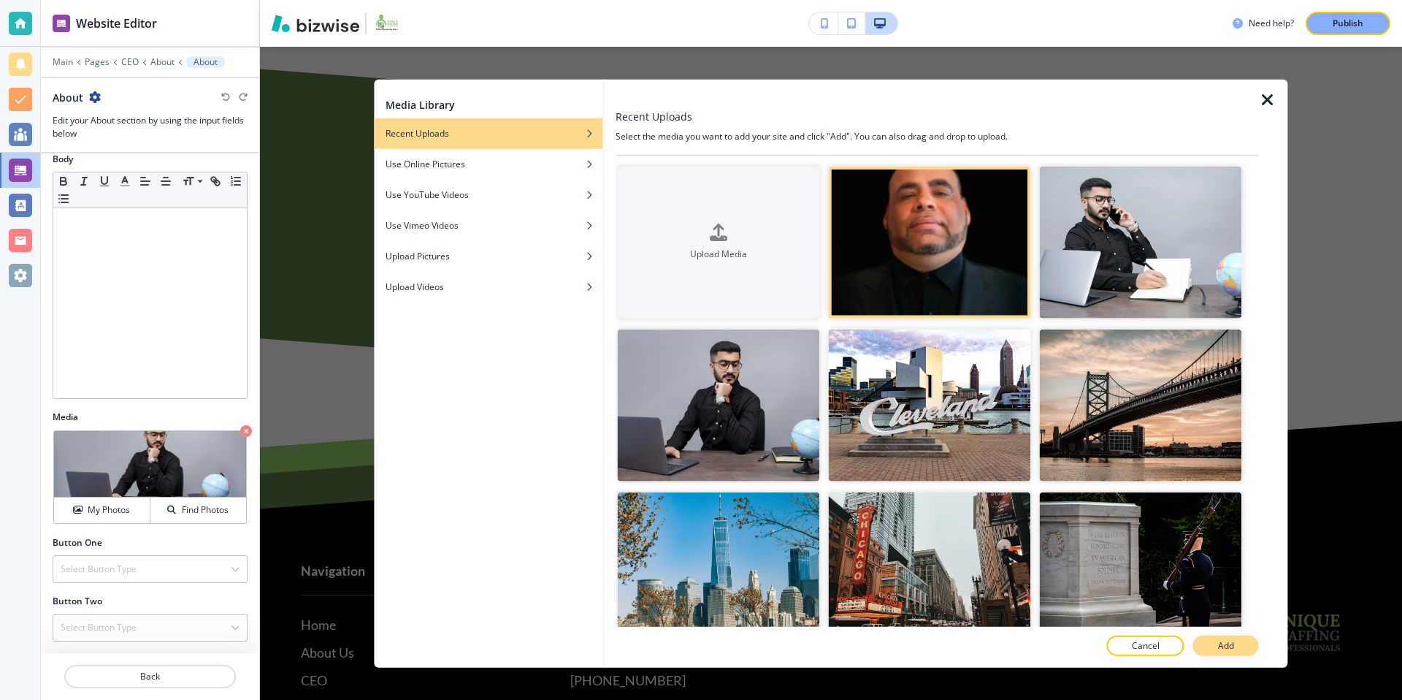
click at [1222, 645] on p "Add" at bounding box center [1226, 644] width 16 height 13
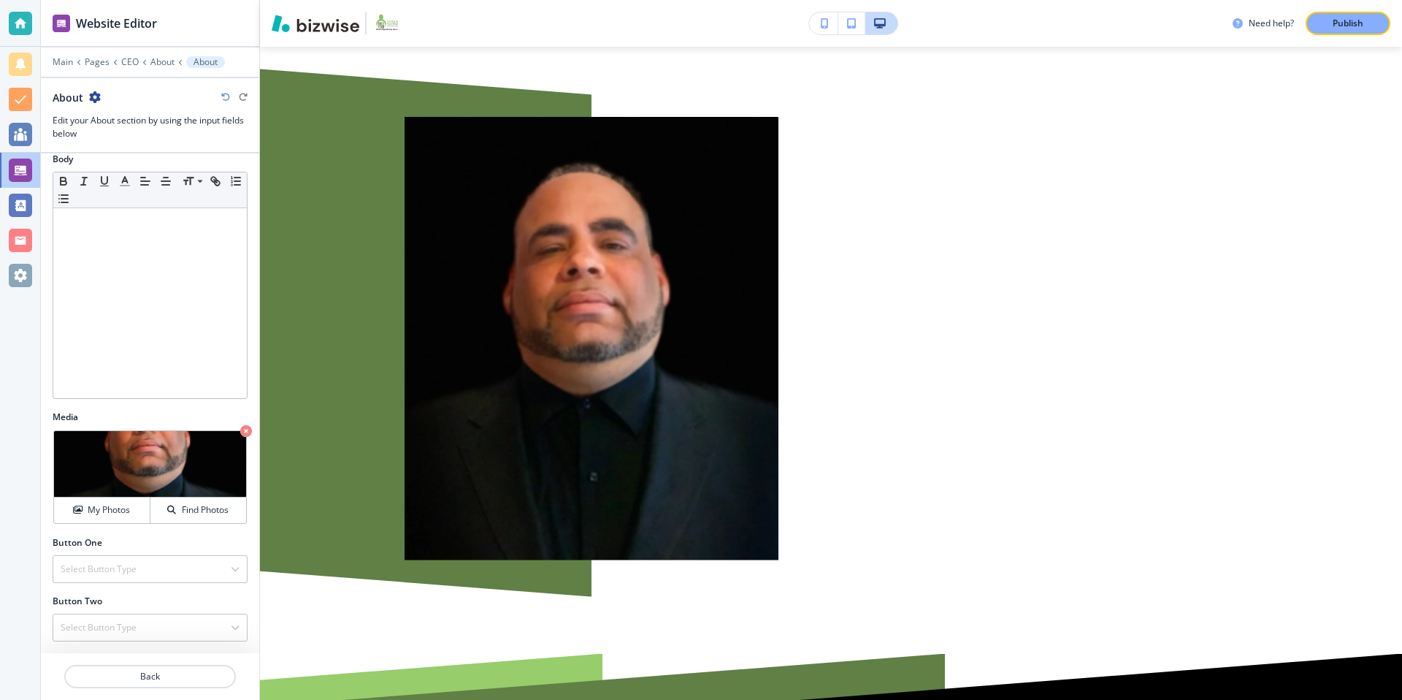
click at [207, 596] on div "Button Two" at bounding box center [150, 600] width 195 height 13
click at [178, 682] on p "Back" at bounding box center [150, 676] width 169 height 13
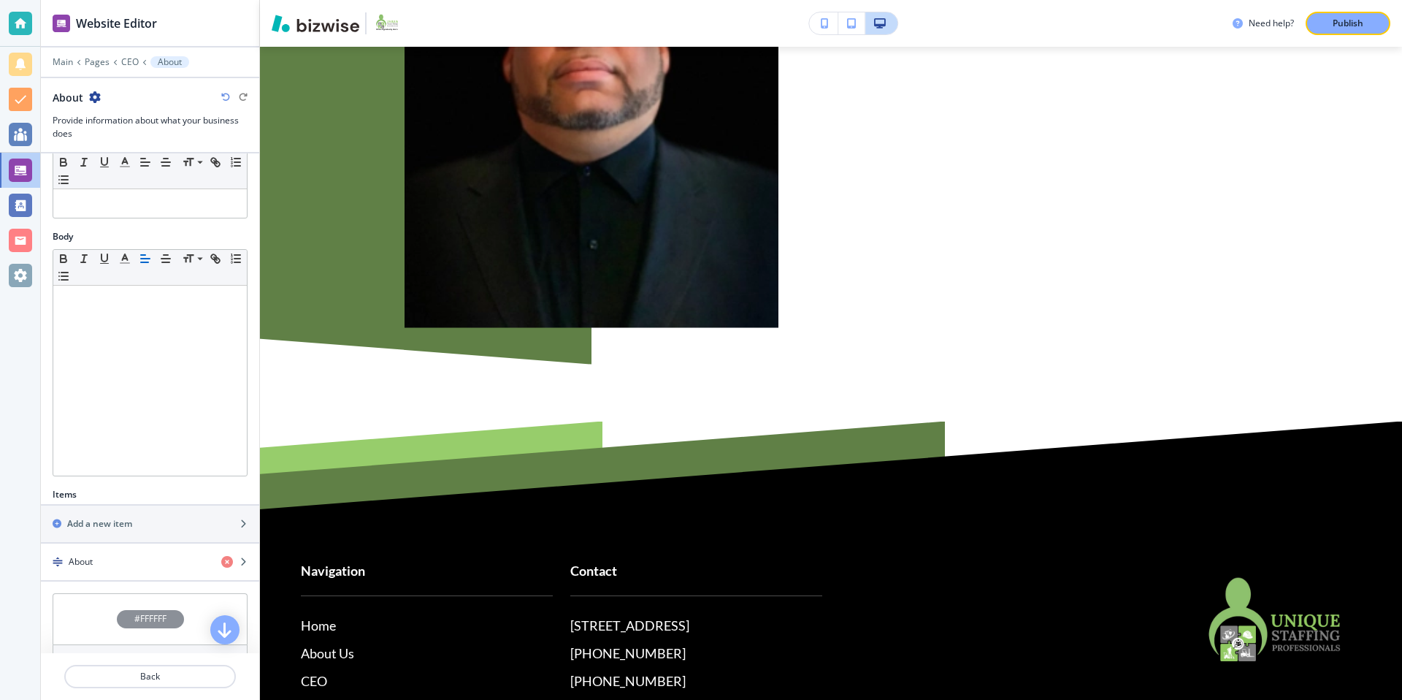
scroll to position [291, 0]
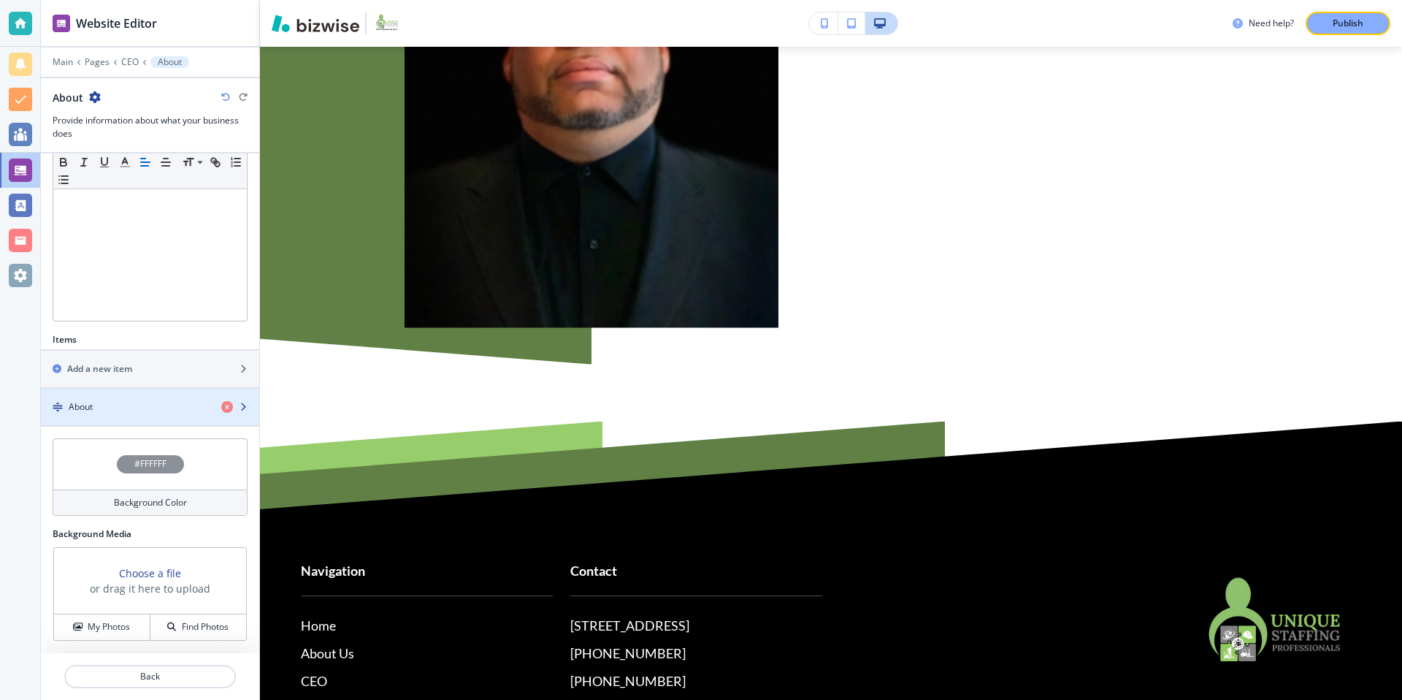
click at [144, 418] on div "button" at bounding box center [150, 419] width 218 height 12
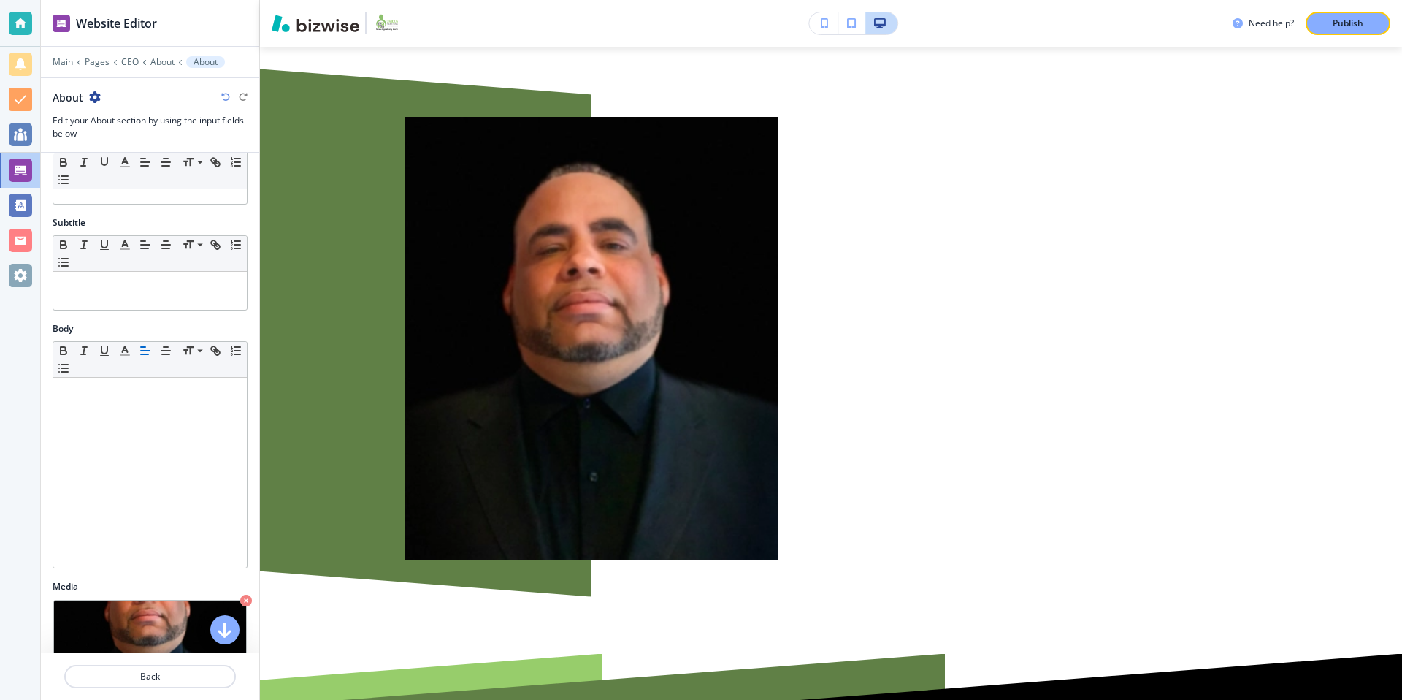
scroll to position [60, 0]
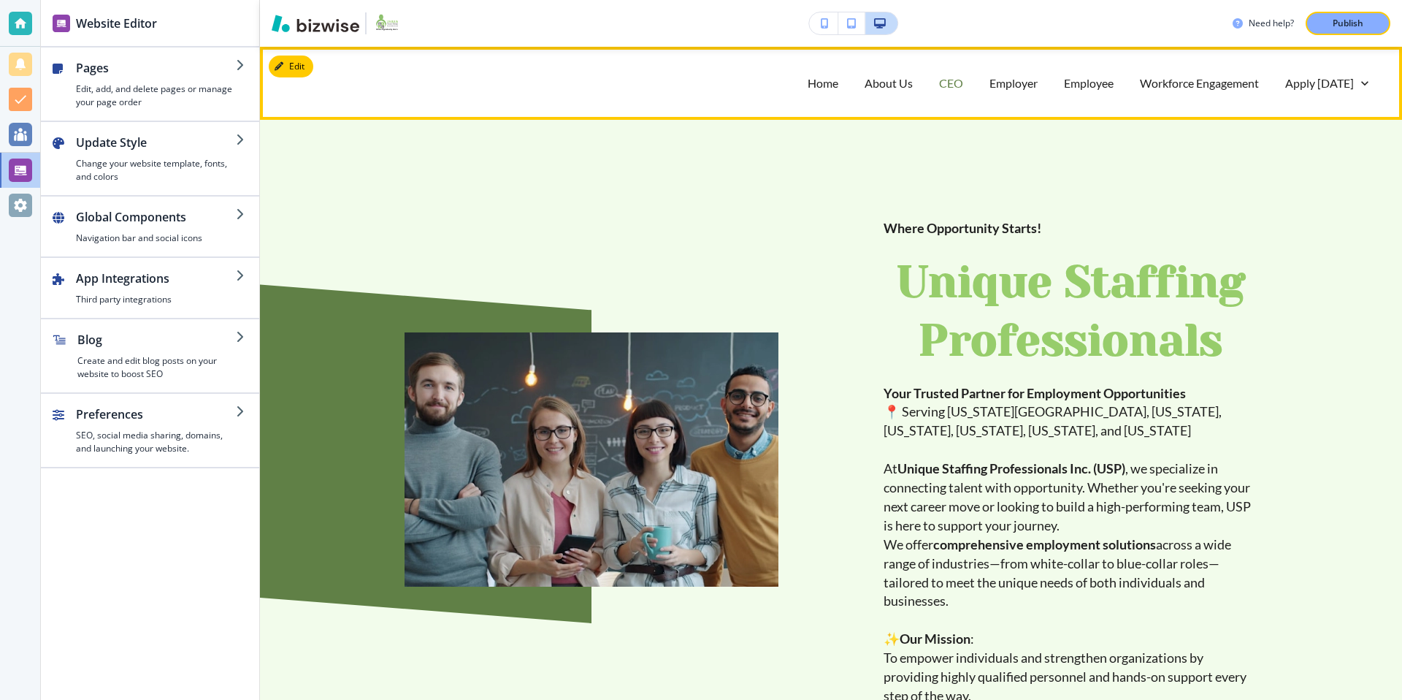
click at [949, 91] on p "CEO" at bounding box center [951, 82] width 24 height 17
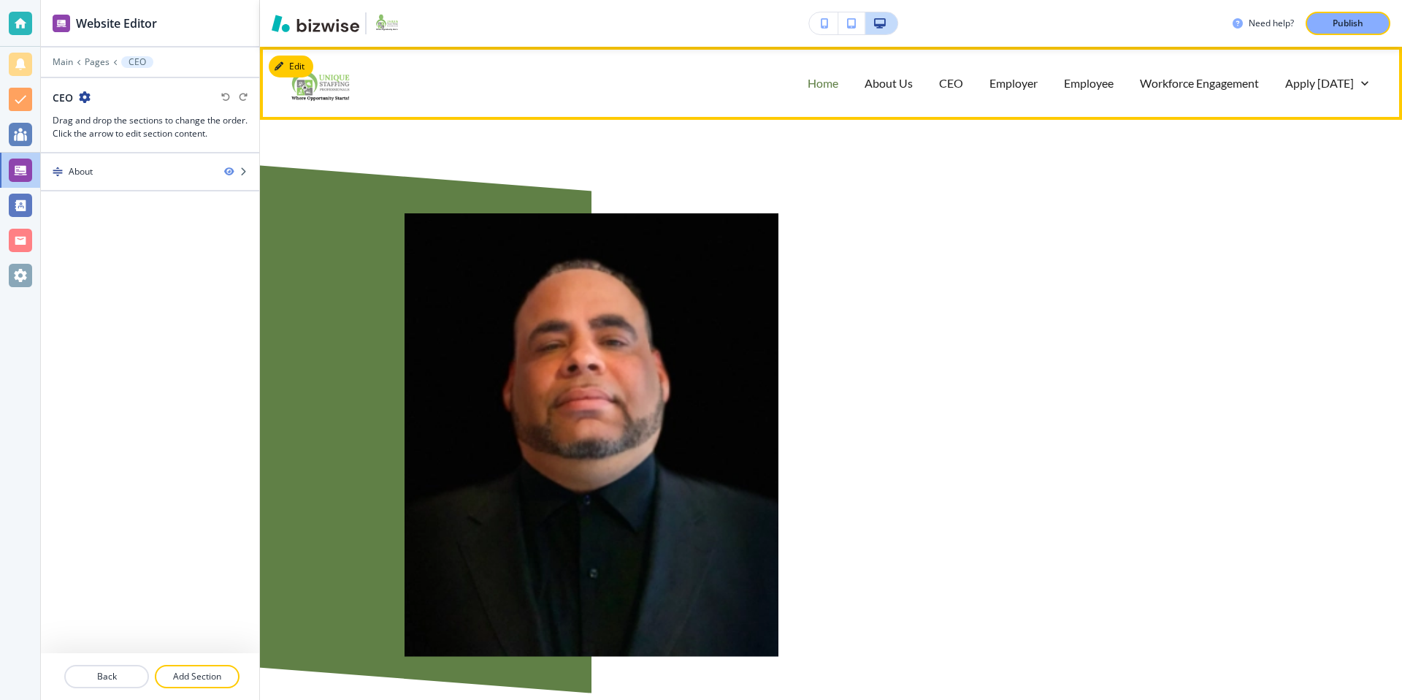
click at [822, 86] on p "Home" at bounding box center [823, 82] width 31 height 17
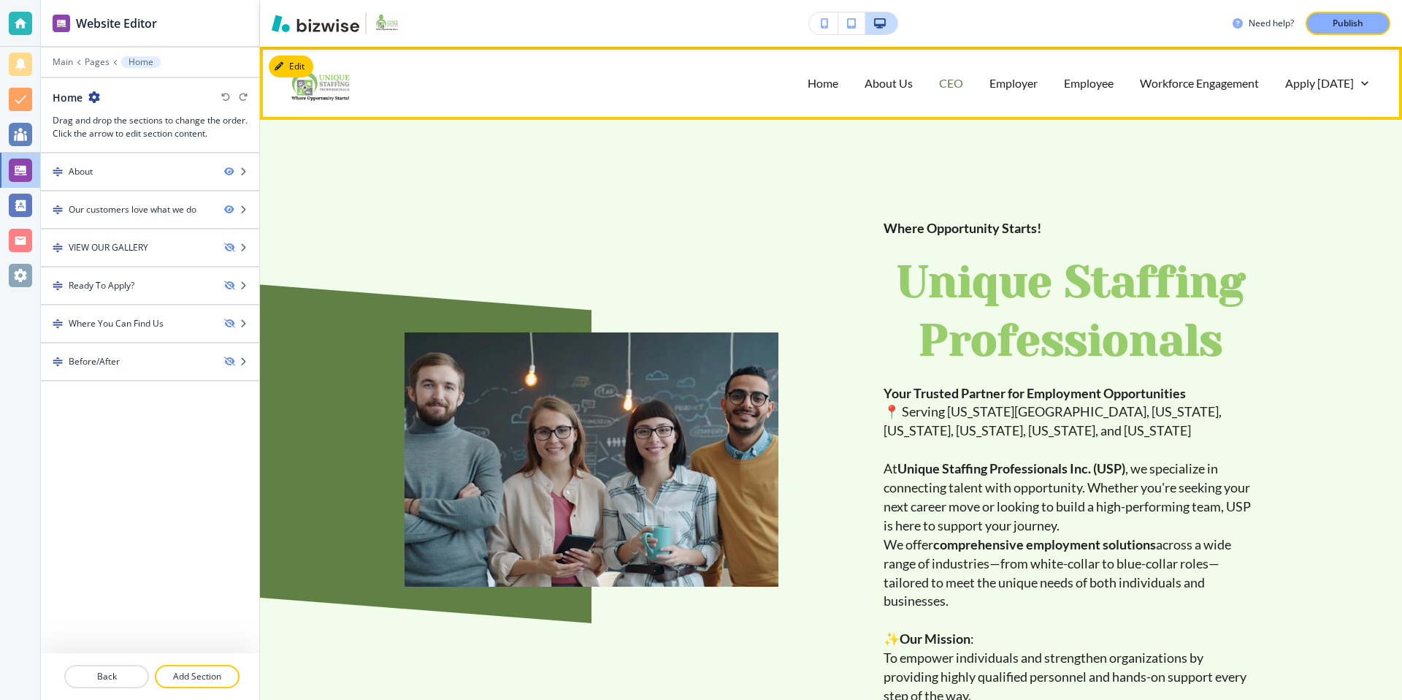
click at [949, 85] on p "CEO" at bounding box center [951, 82] width 24 height 17
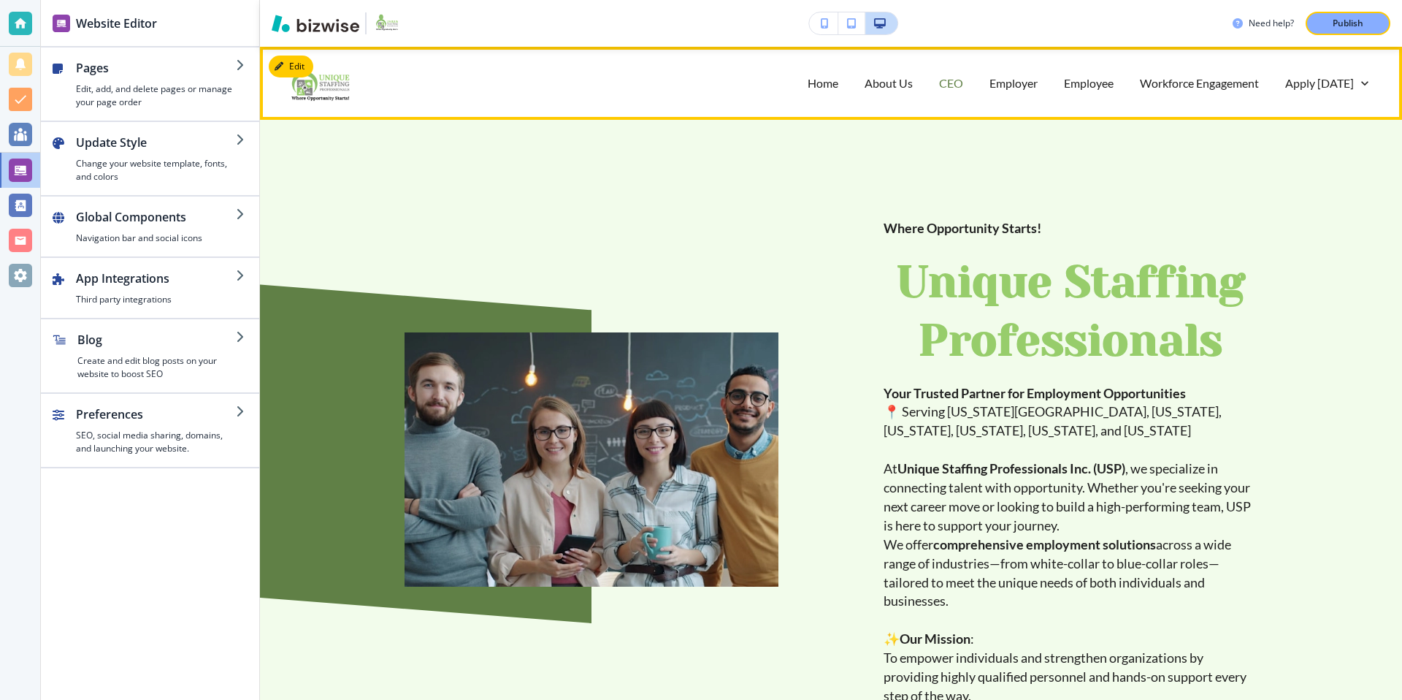
click at [956, 85] on p "CEO" at bounding box center [951, 82] width 24 height 17
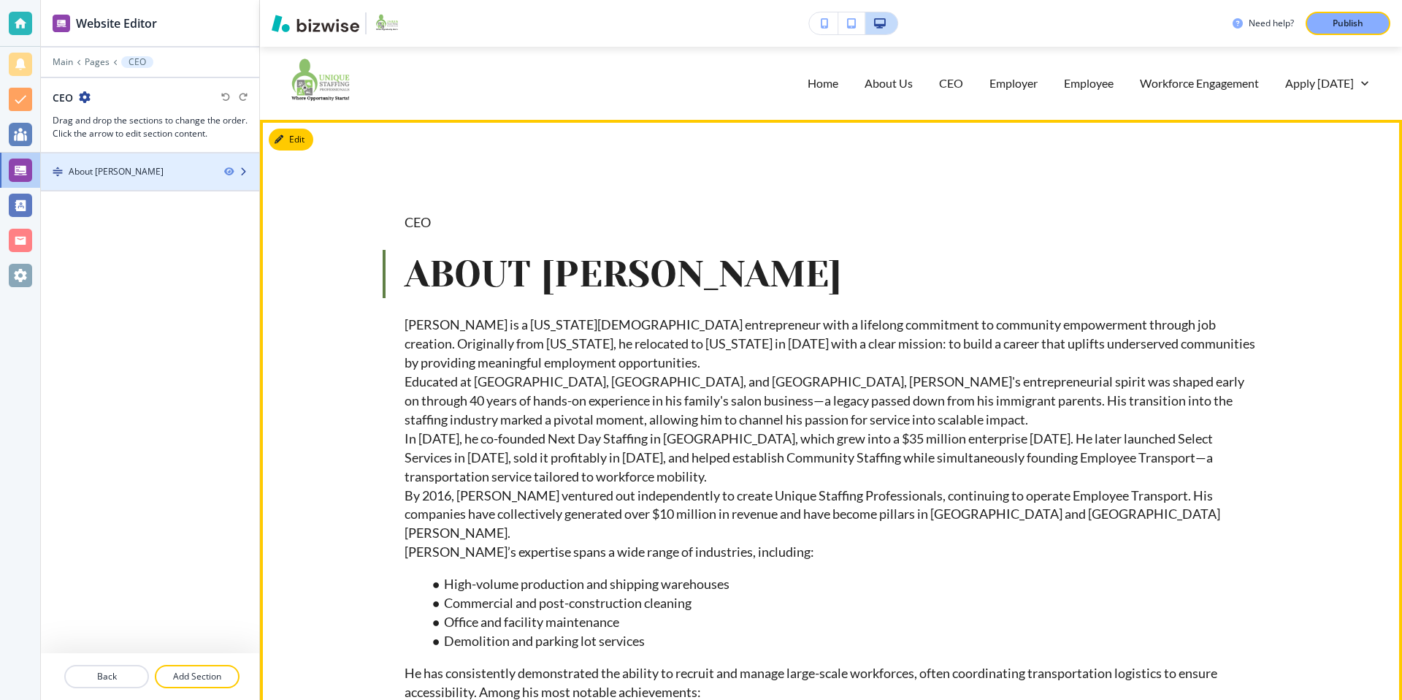
click at [128, 165] on div "About Otniel Morilla" at bounding box center [116, 171] width 95 height 13
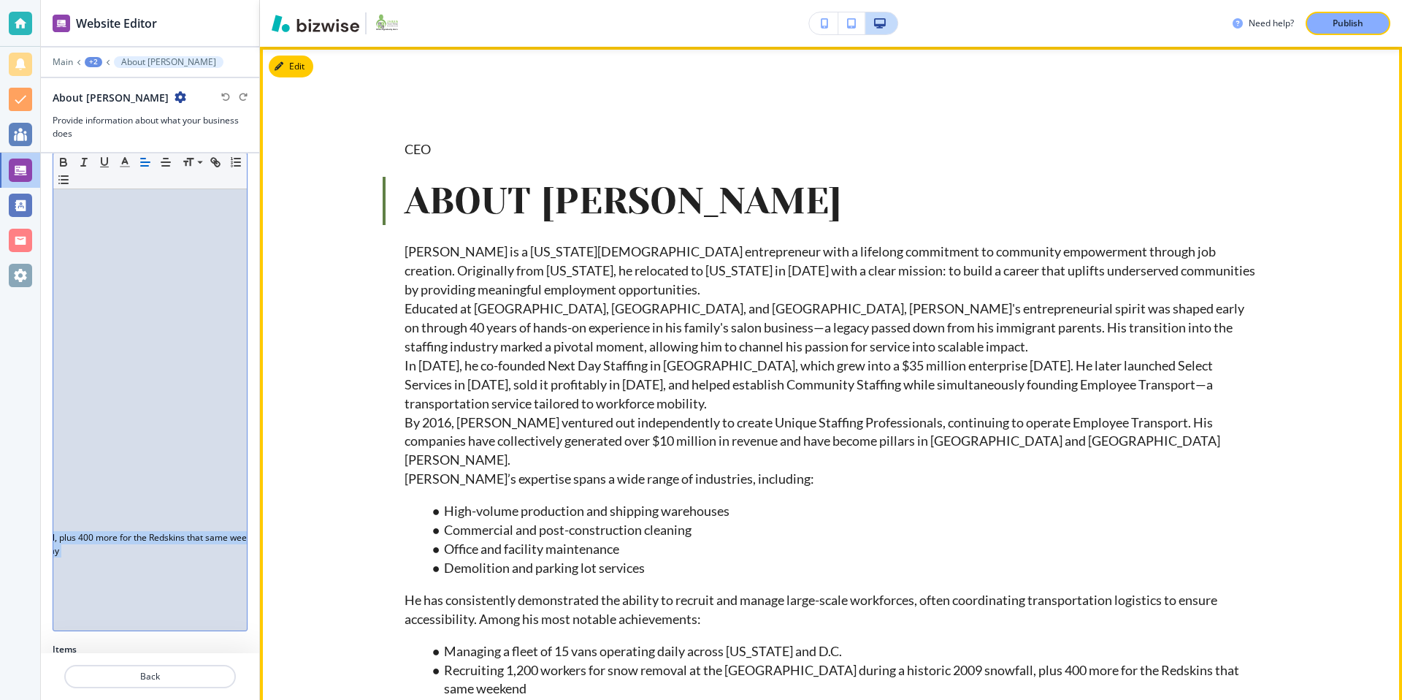
scroll to position [826, 0]
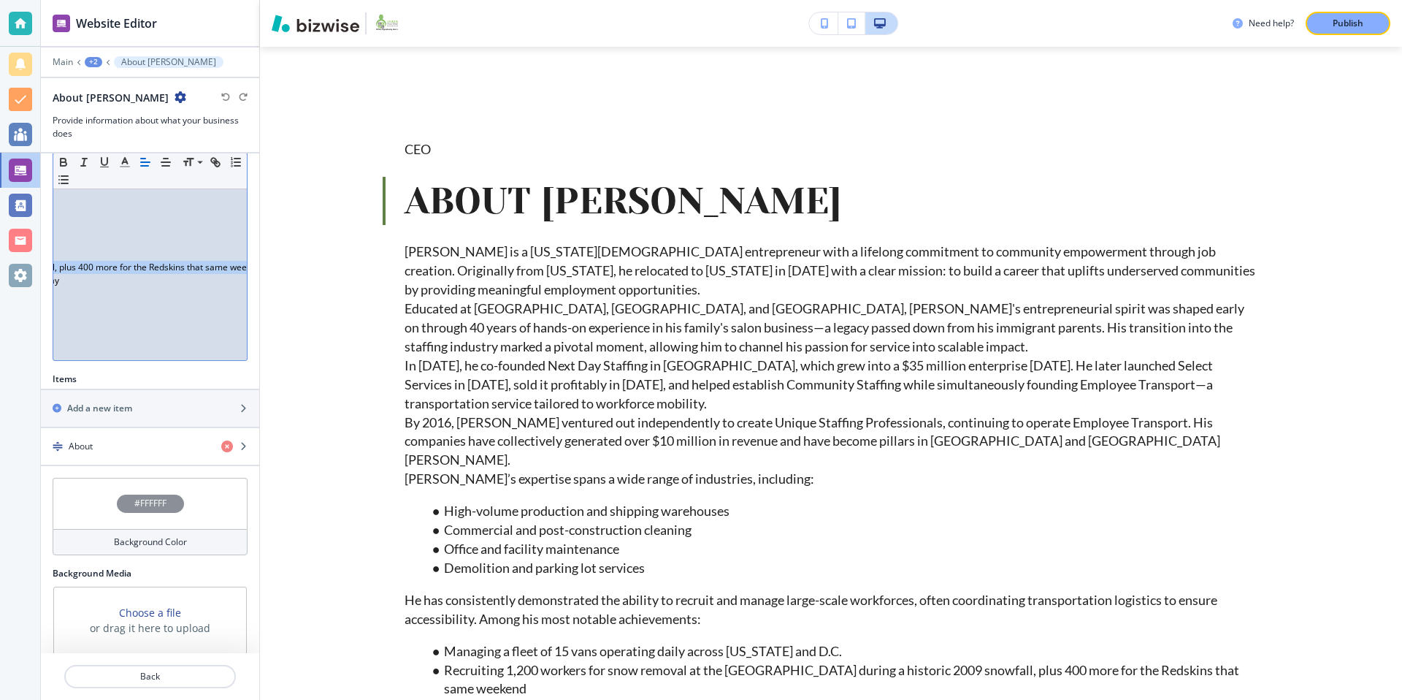
drag, startPoint x: 61, startPoint y: 438, endPoint x: 183, endPoint y: 243, distance: 230.0
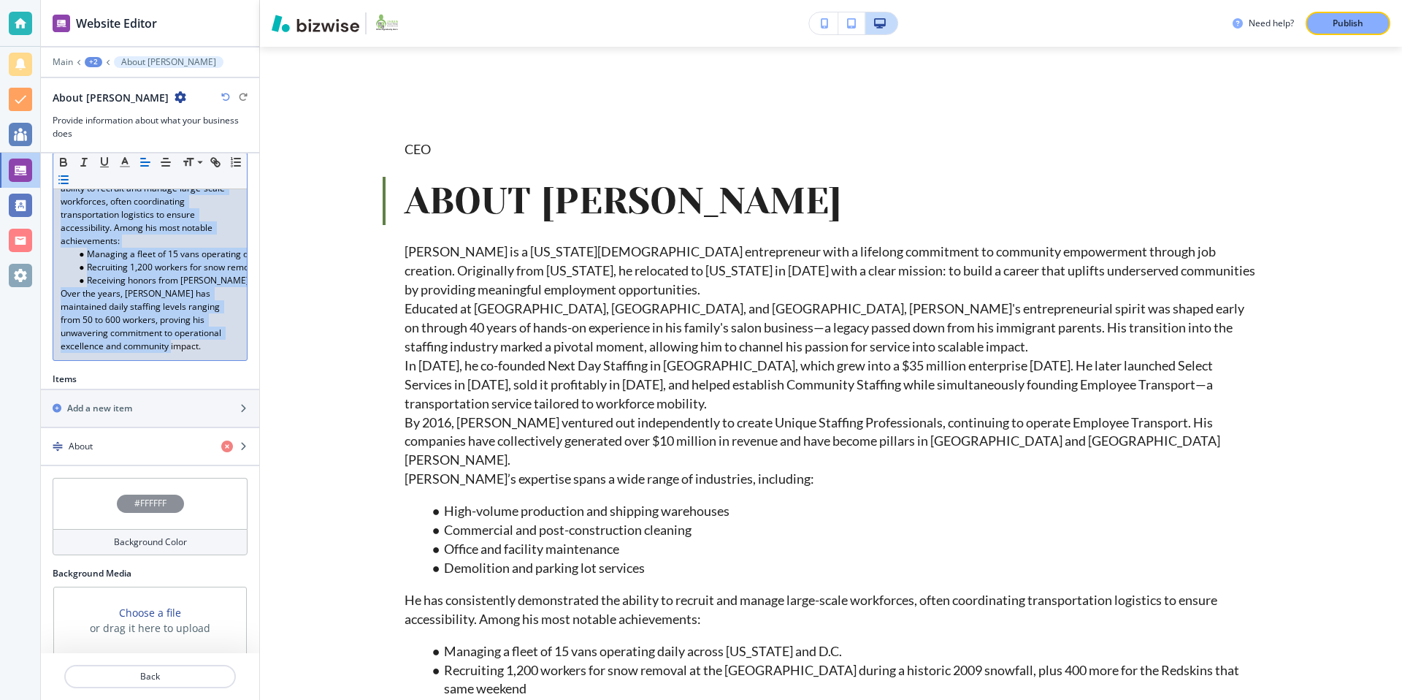
drag, startPoint x: 61, startPoint y: 437, endPoint x: 194, endPoint y: 699, distance: 293.9
click at [194, 699] on div "Website Editor Main +2 About Otniel Morilla About Otniel Morilla Provide inform…" at bounding box center [150, 350] width 218 height 700
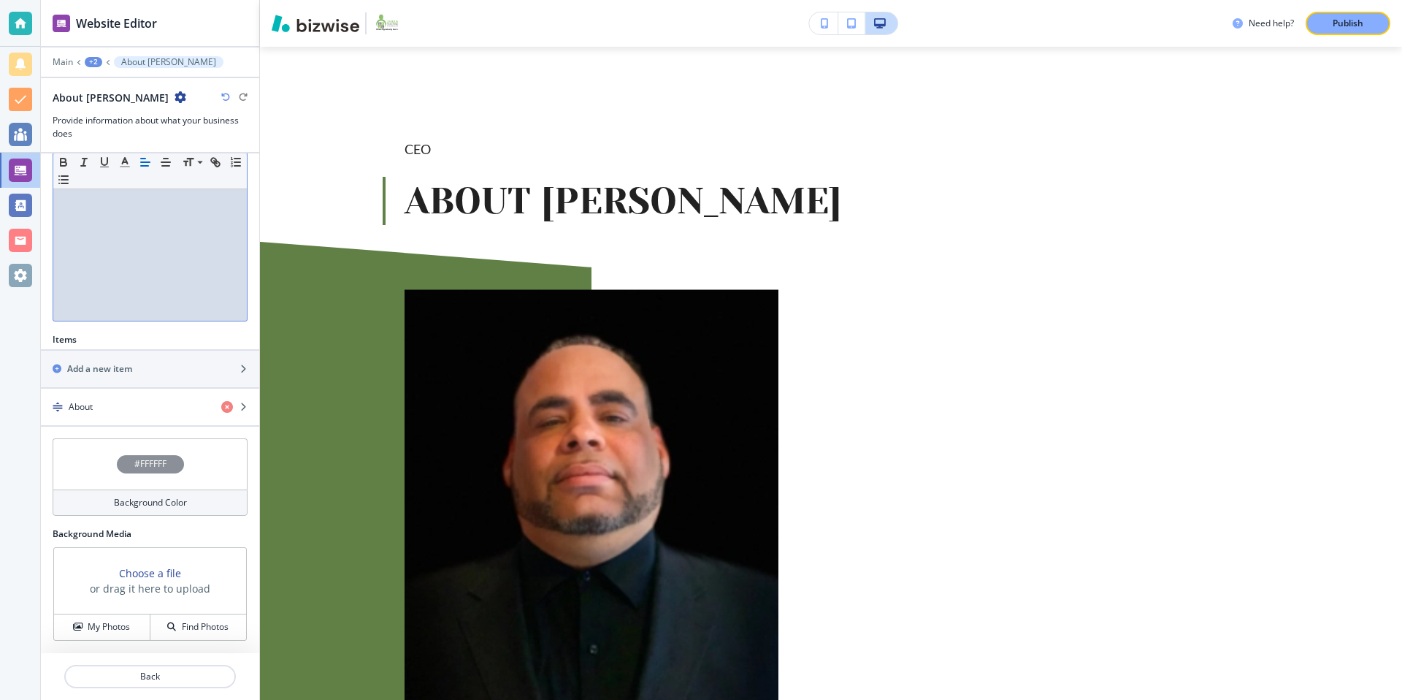
scroll to position [291, 0]
click at [157, 404] on div "About" at bounding box center [125, 406] width 169 height 13
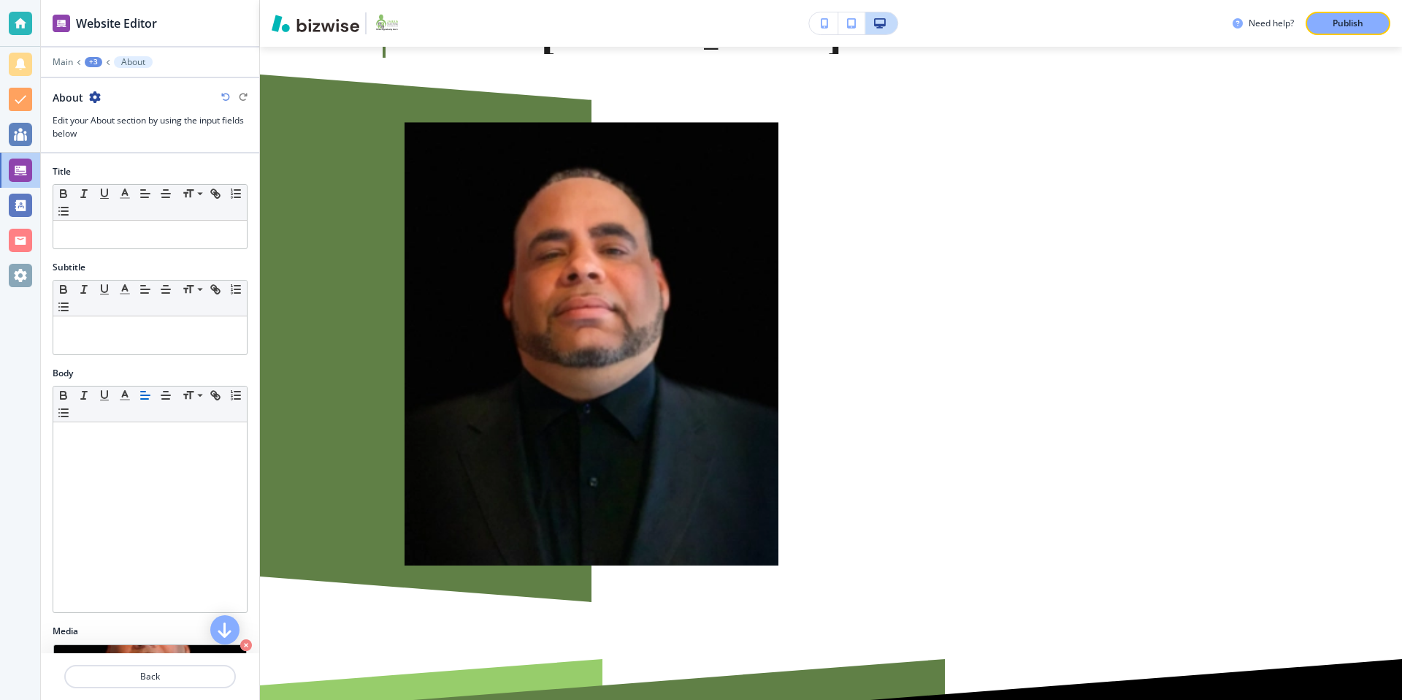
scroll to position [245, 0]
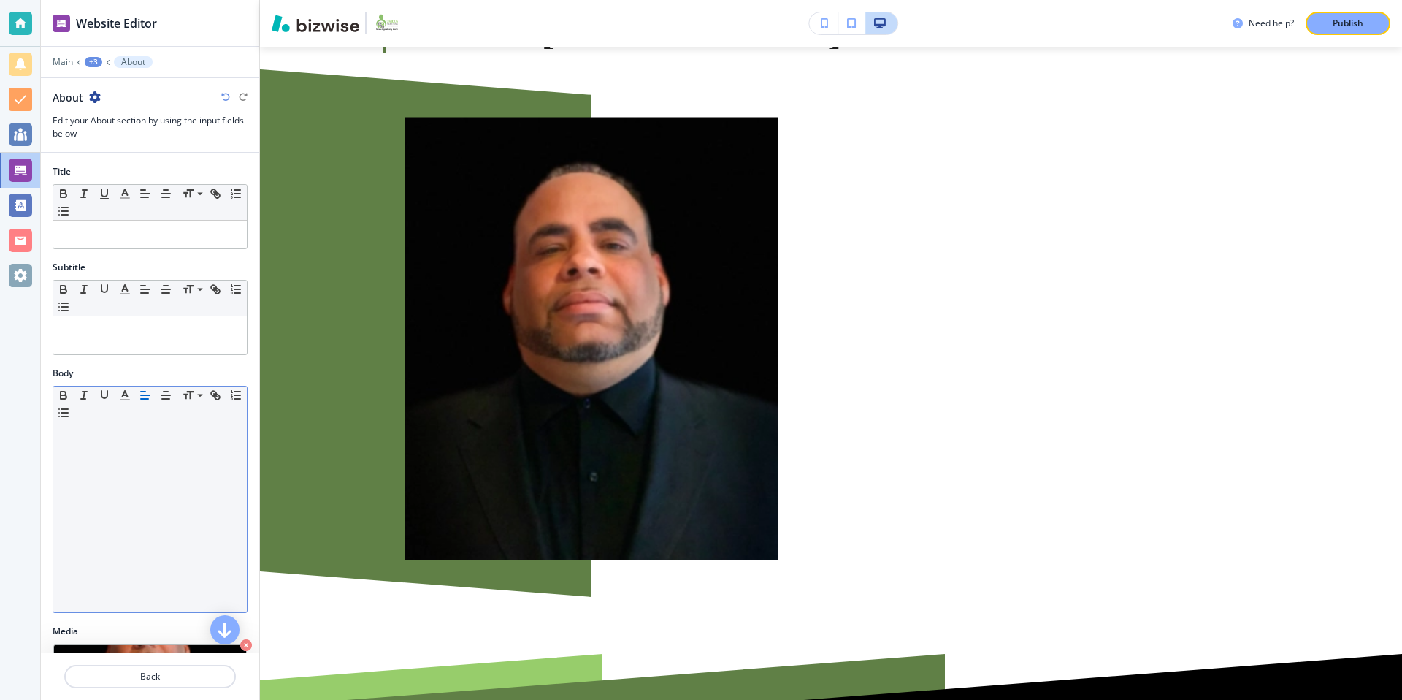
click at [132, 458] on div at bounding box center [150, 517] width 194 height 190
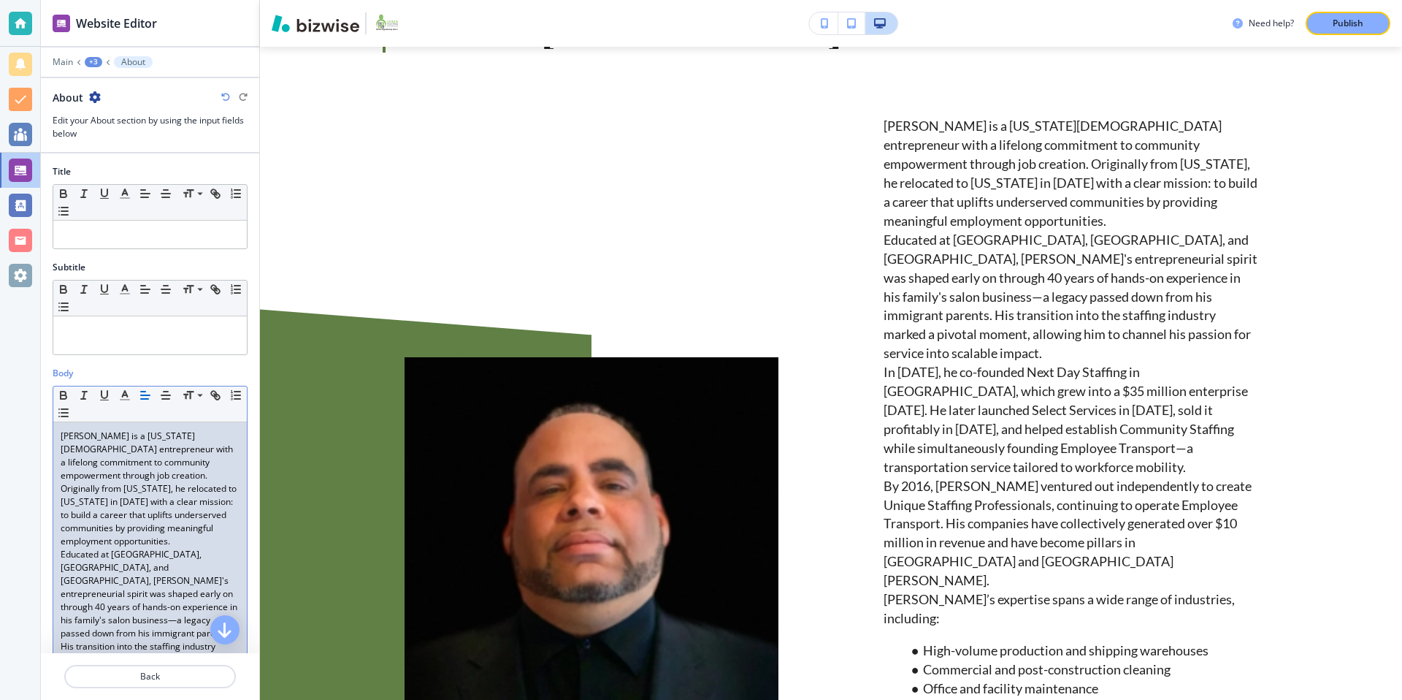
scroll to position [0, 0]
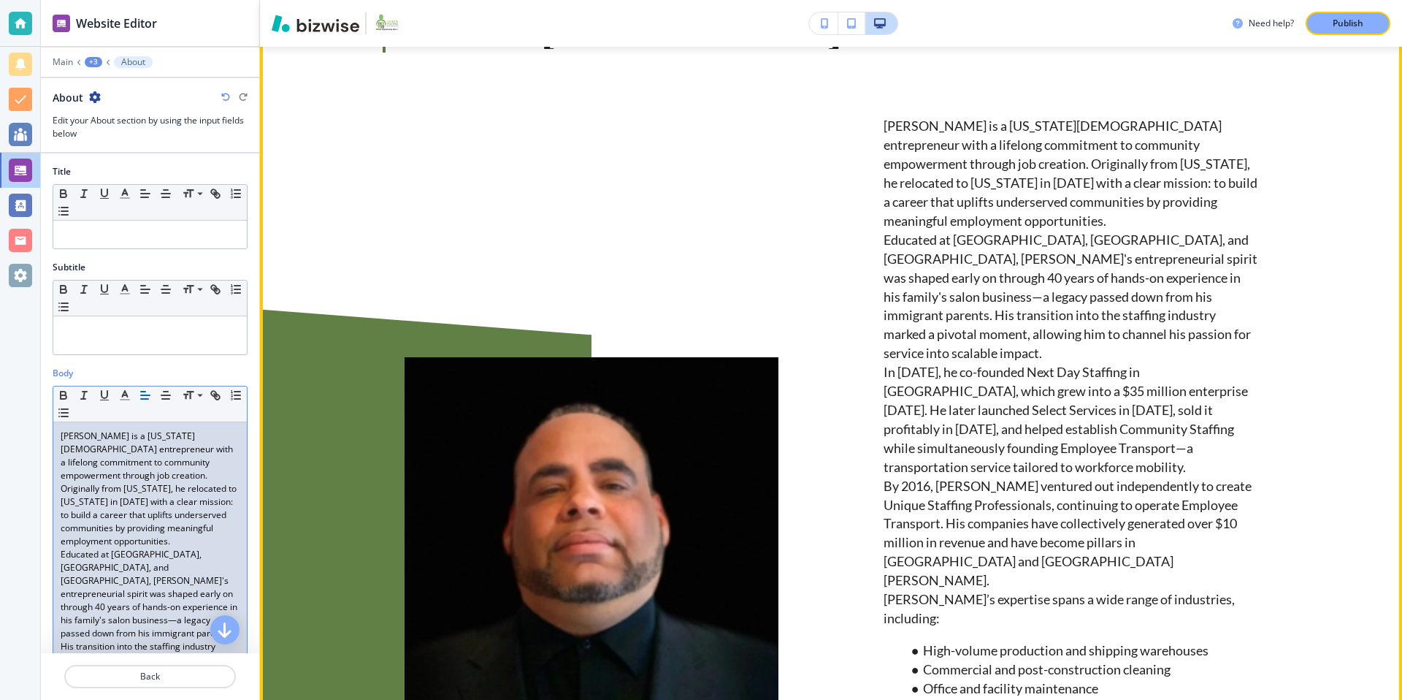
click at [496, 187] on div at bounding box center [538, 543] width 479 height 993
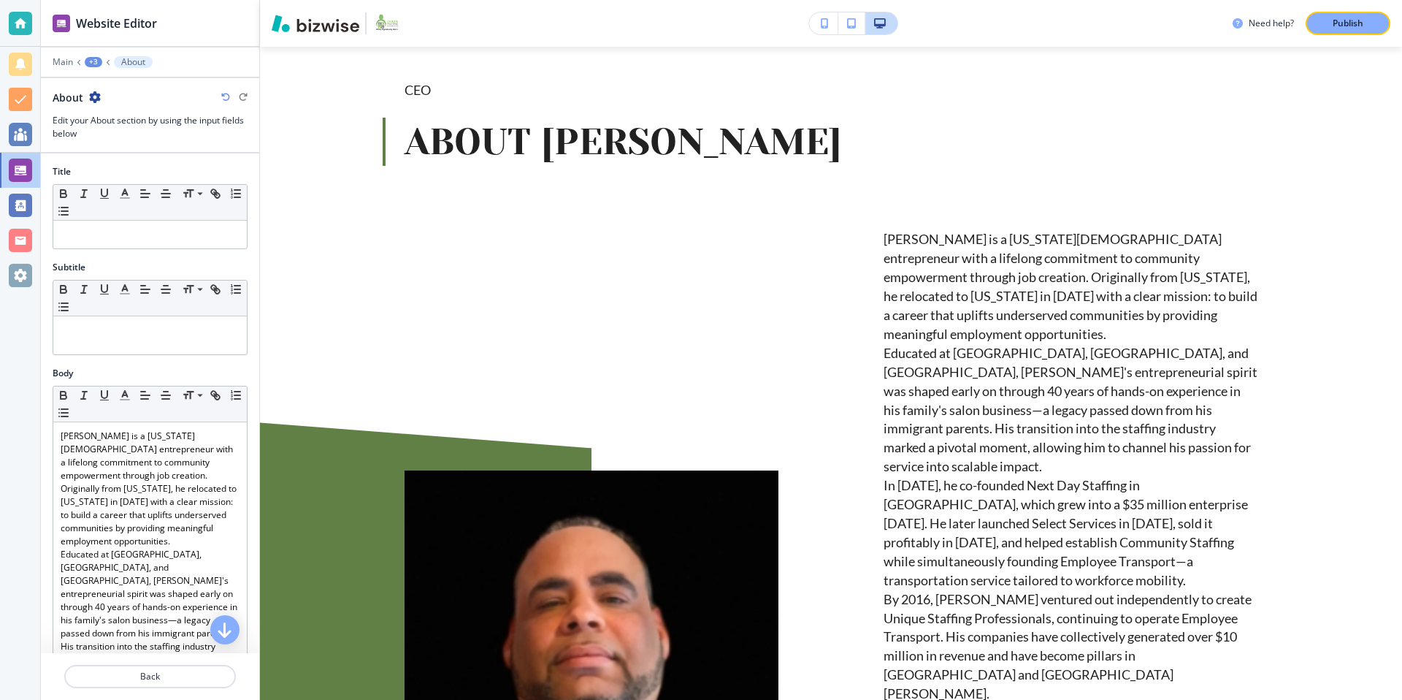
click at [93, 60] on div "+3" at bounding box center [94, 62] width 18 height 10
click at [120, 131] on p "About Otniel Morilla" at bounding box center [131, 137] width 74 height 13
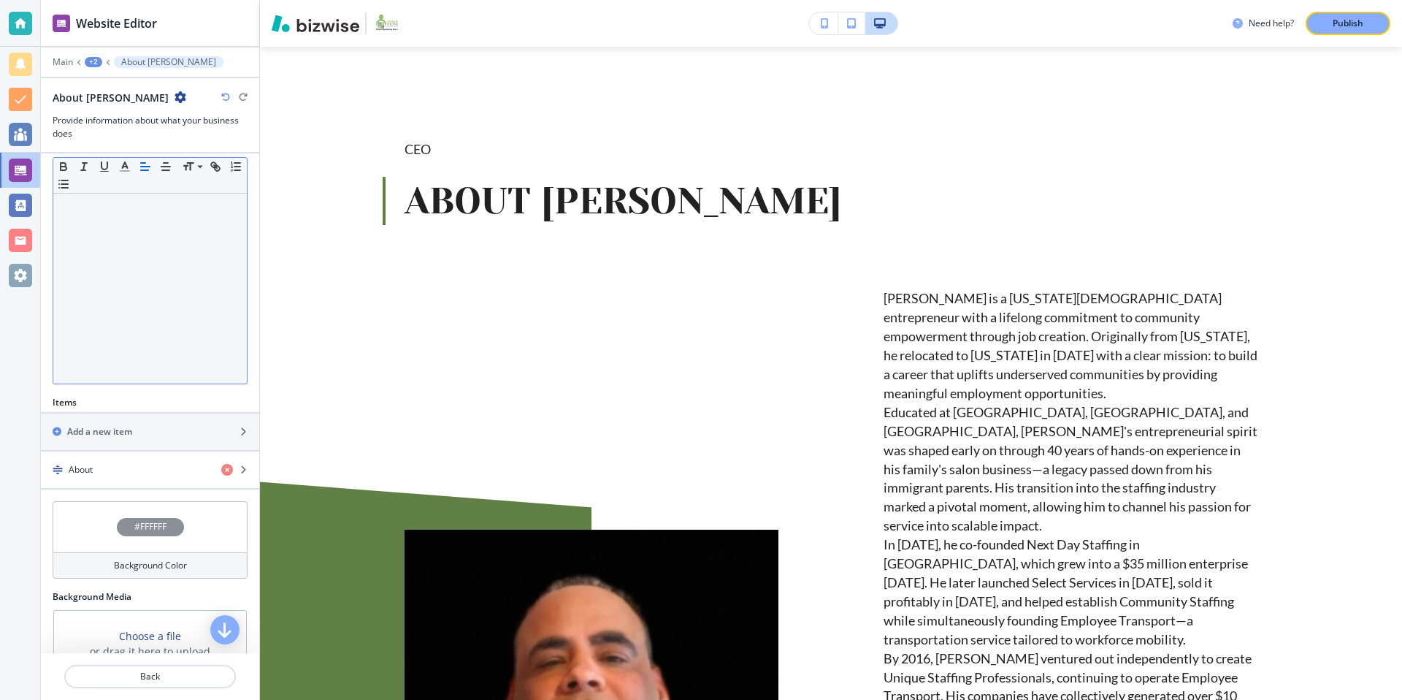
scroll to position [291, 0]
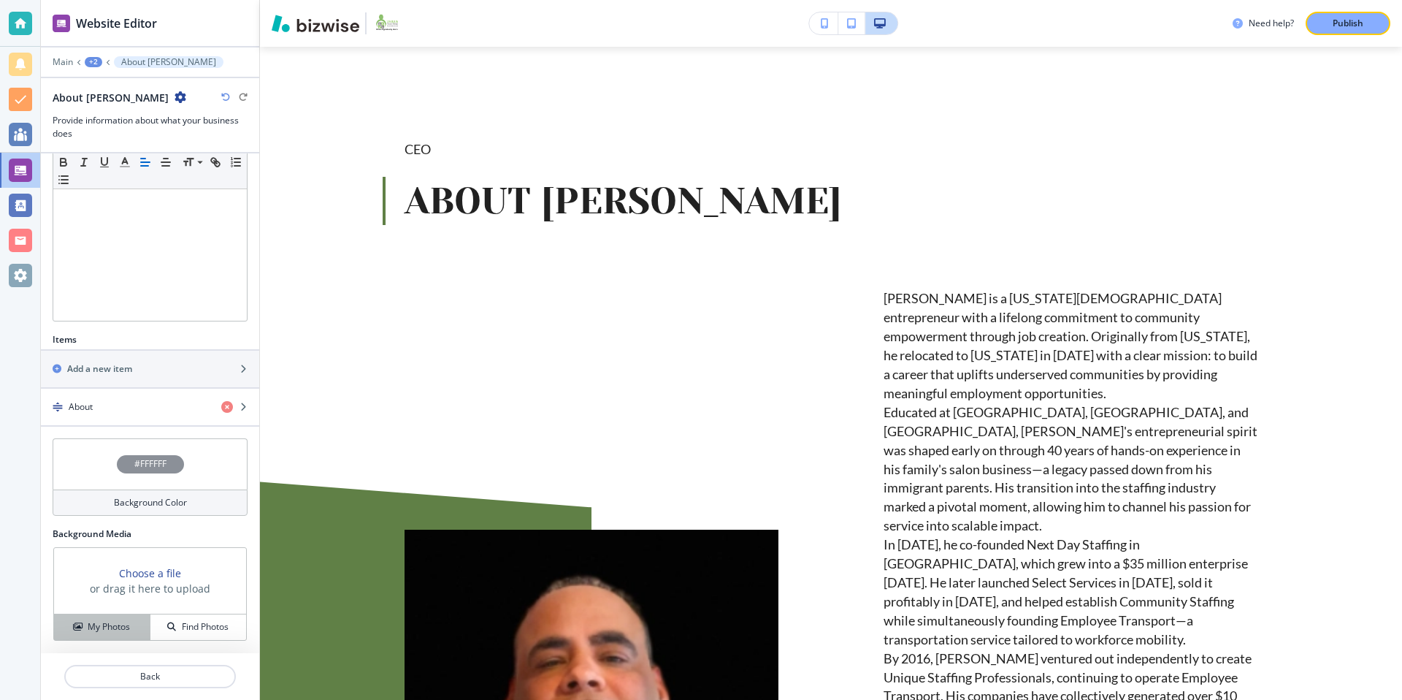
click at [125, 632] on h4 "My Photos" at bounding box center [109, 626] width 42 height 13
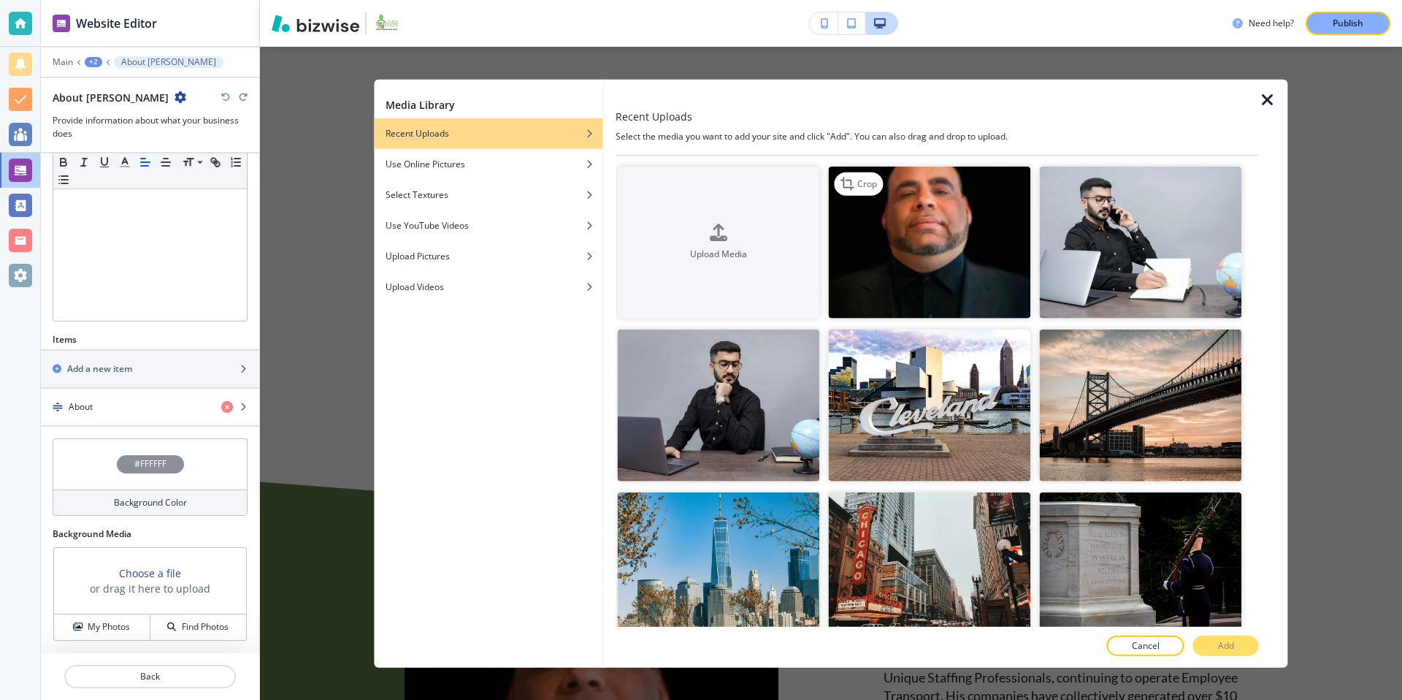
click at [977, 240] on img "button" at bounding box center [929, 242] width 202 height 152
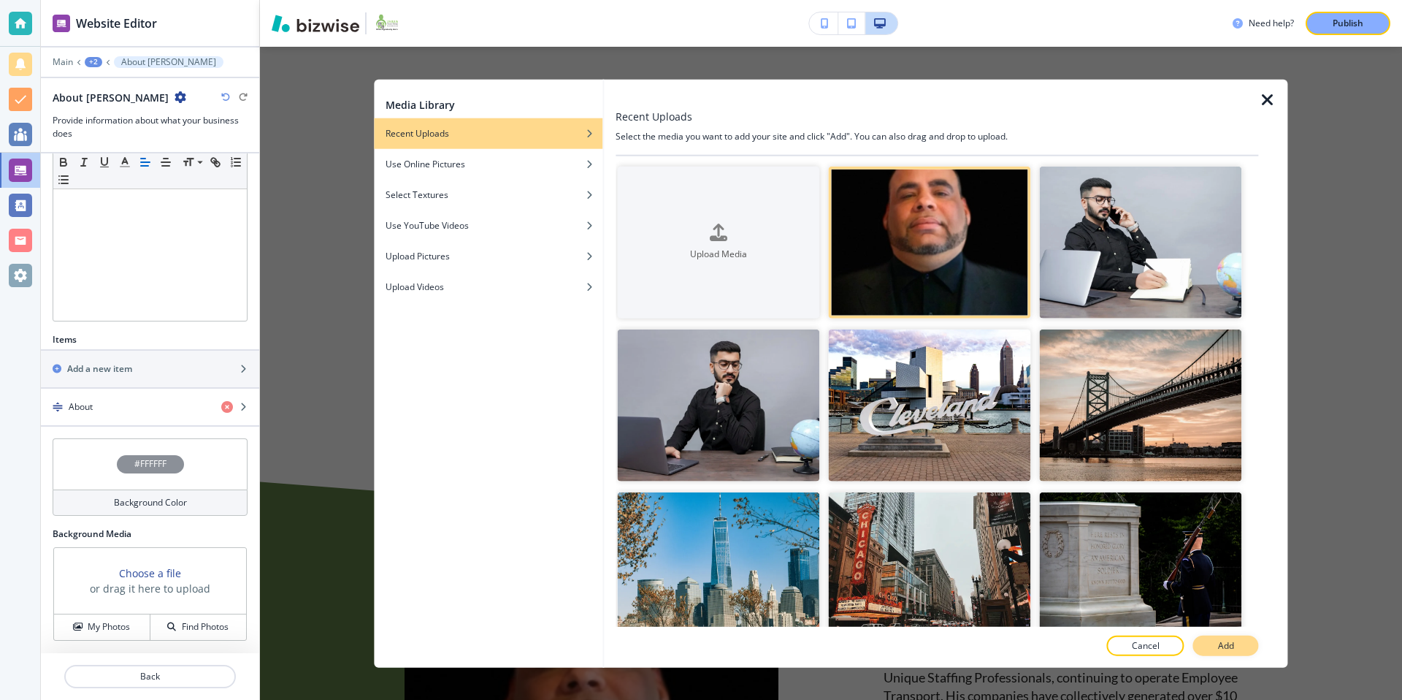
click at [1235, 643] on button "Add" at bounding box center [1226, 645] width 66 height 20
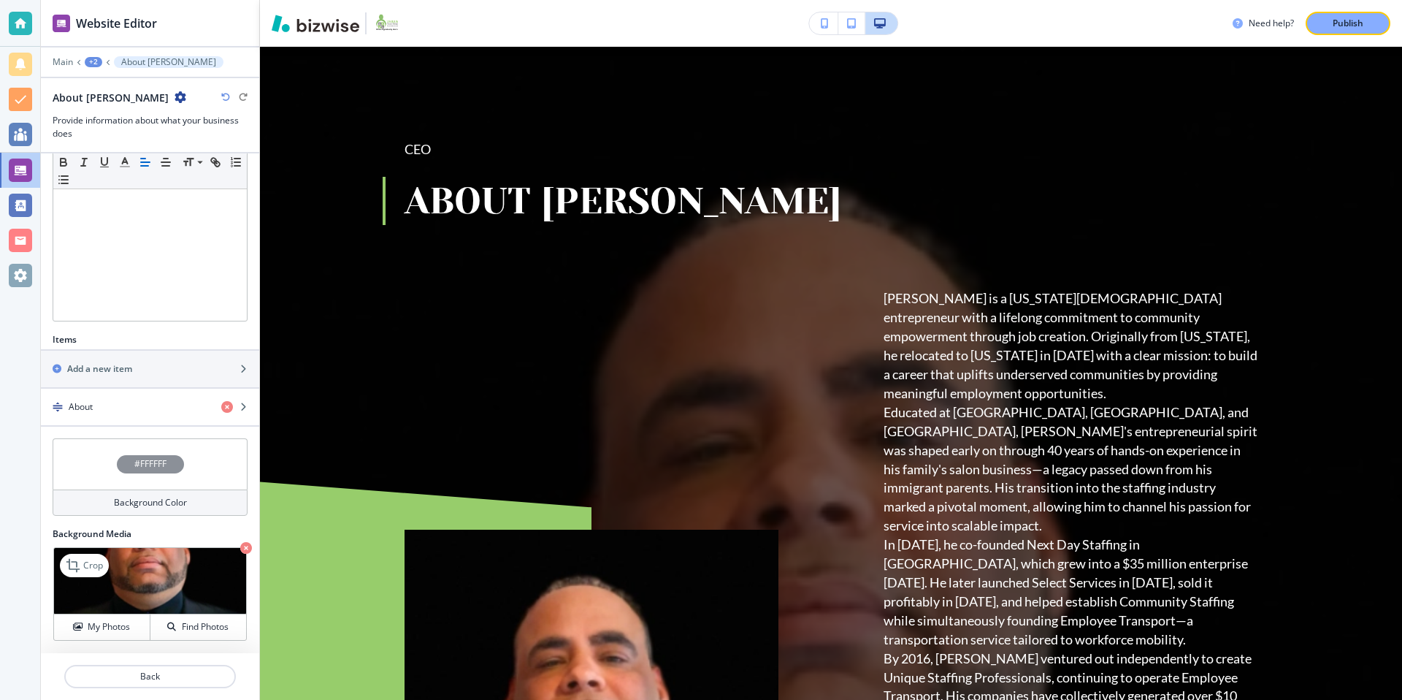
click at [247, 544] on icon "button" at bounding box center [246, 548] width 12 height 12
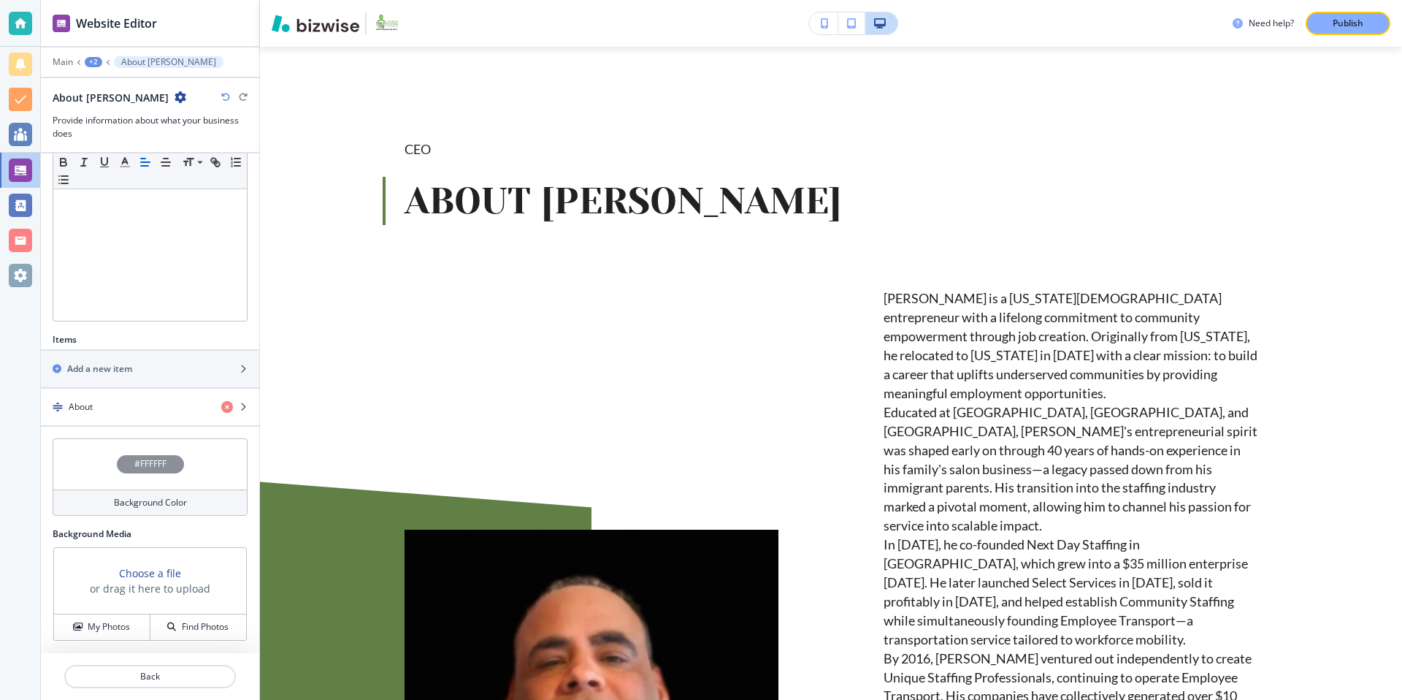
click at [140, 459] on h4 "#FFFFFF" at bounding box center [150, 463] width 32 height 13
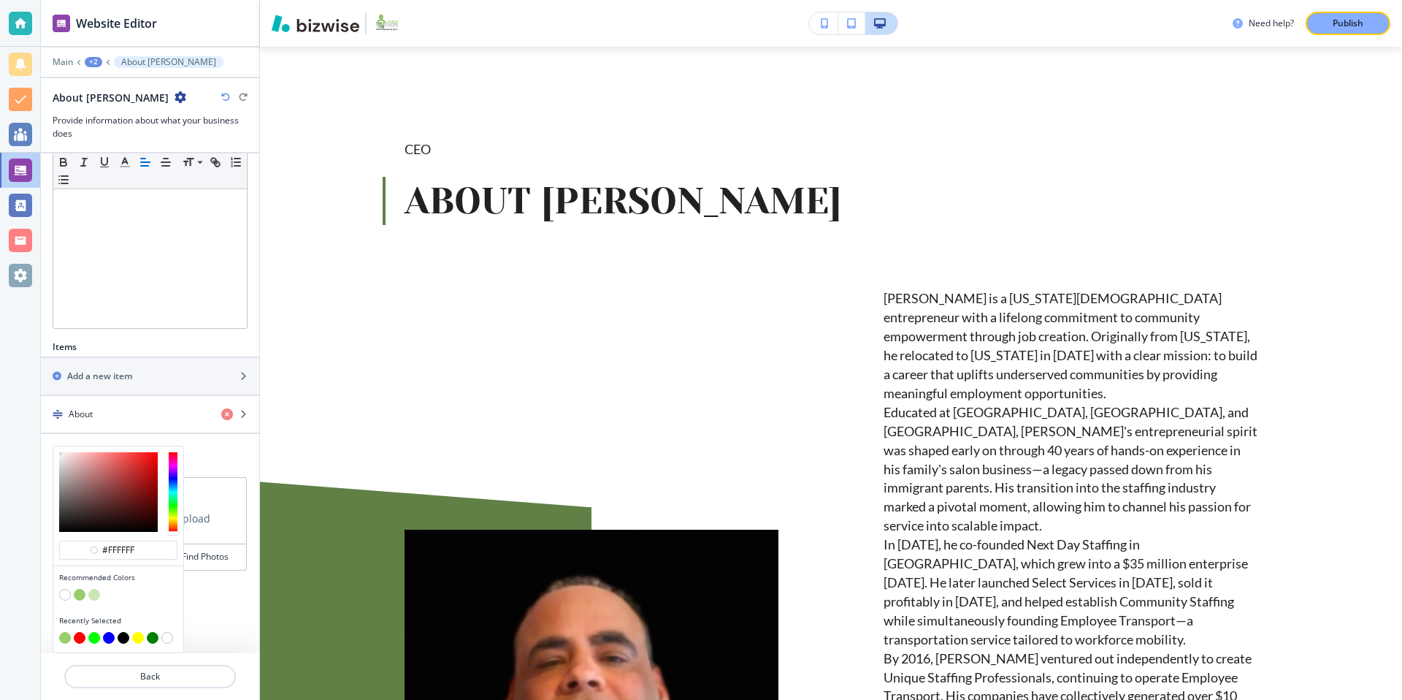
click at [80, 594] on button "button" at bounding box center [80, 595] width 12 height 12
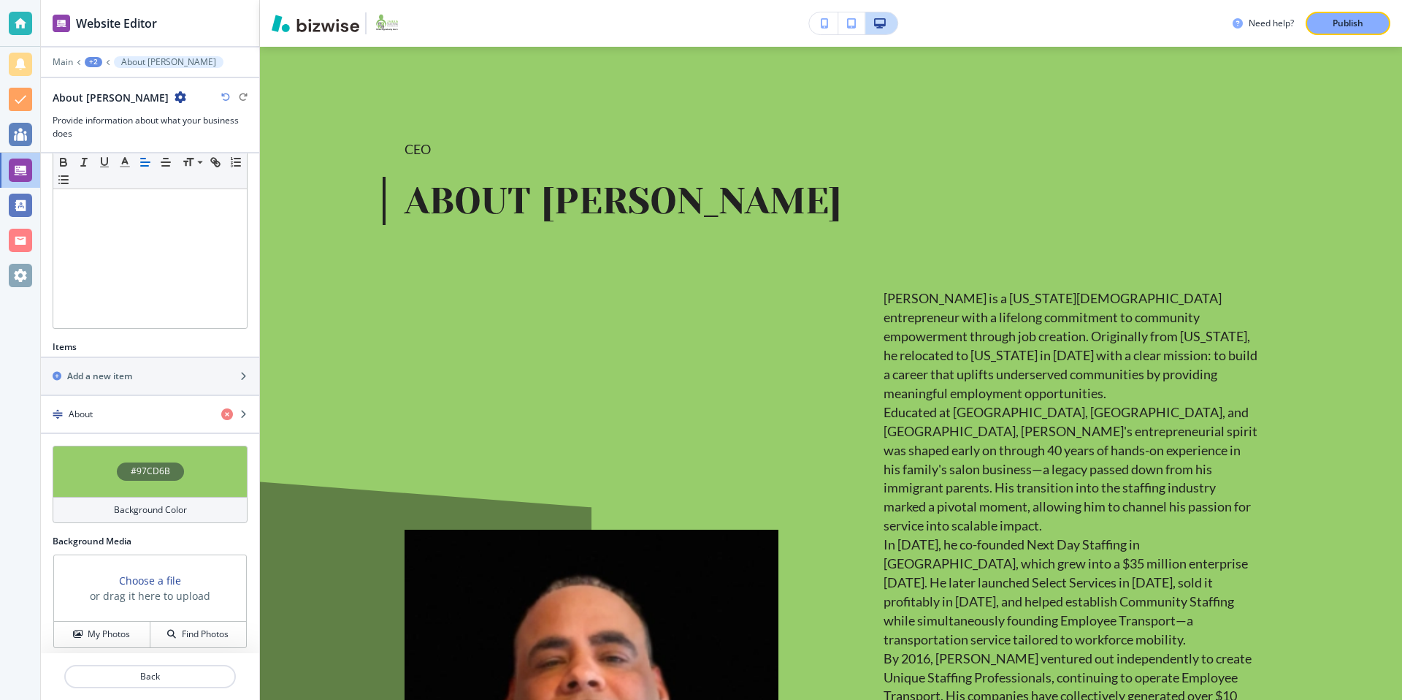
click at [167, 467] on h4 "#97CD6B" at bounding box center [150, 470] width 39 height 13
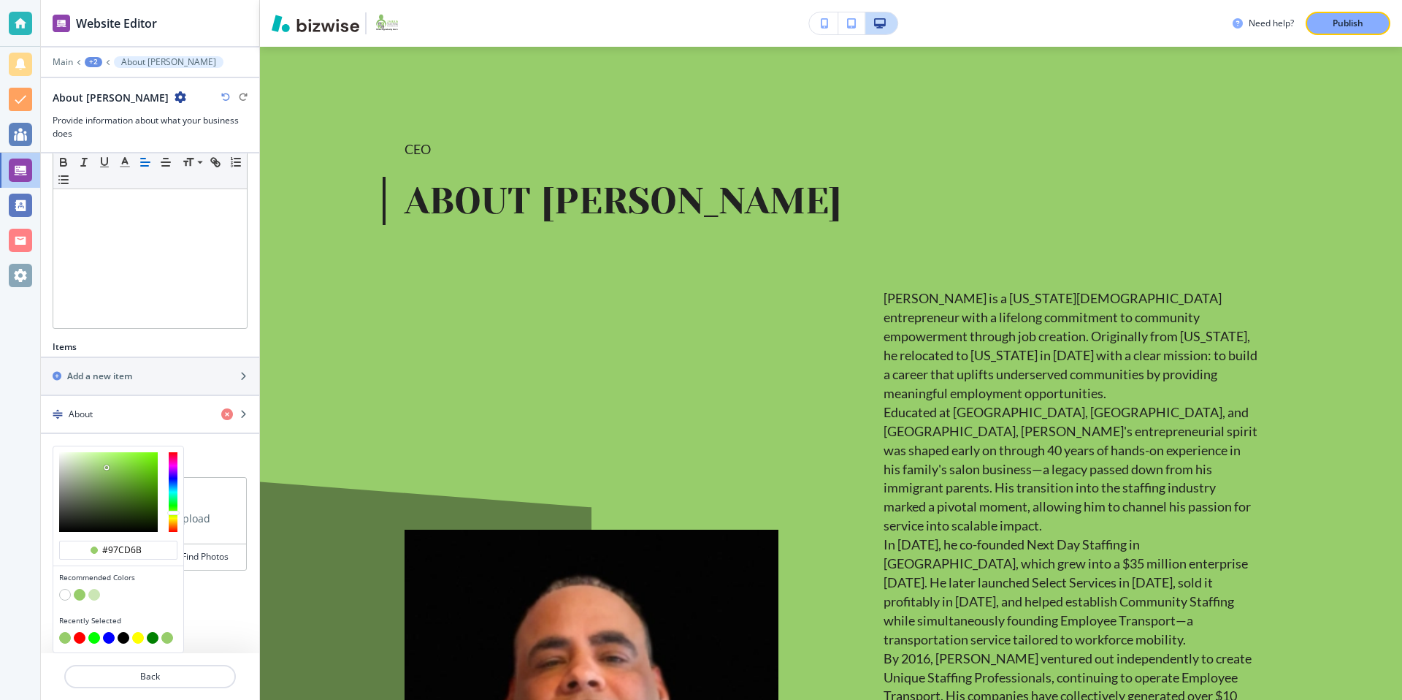
click at [67, 592] on button "button" at bounding box center [65, 595] width 12 height 12
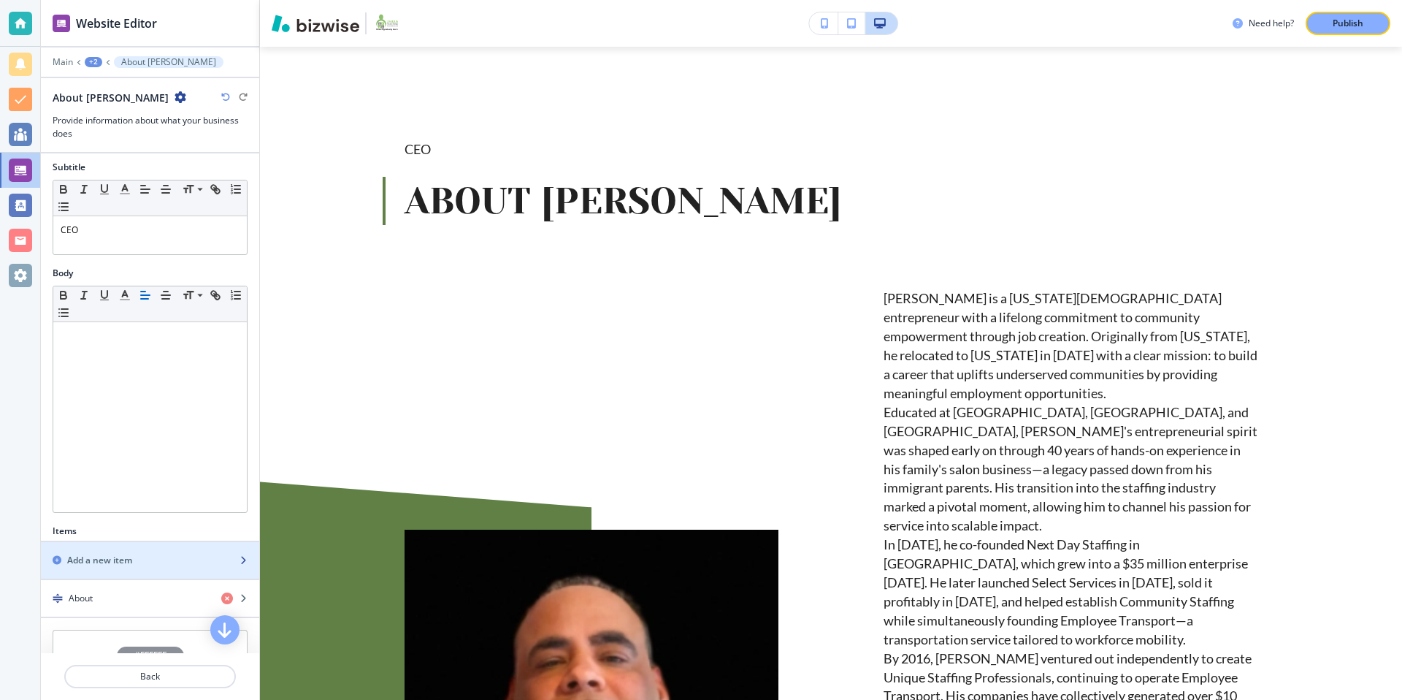
scroll to position [0, 0]
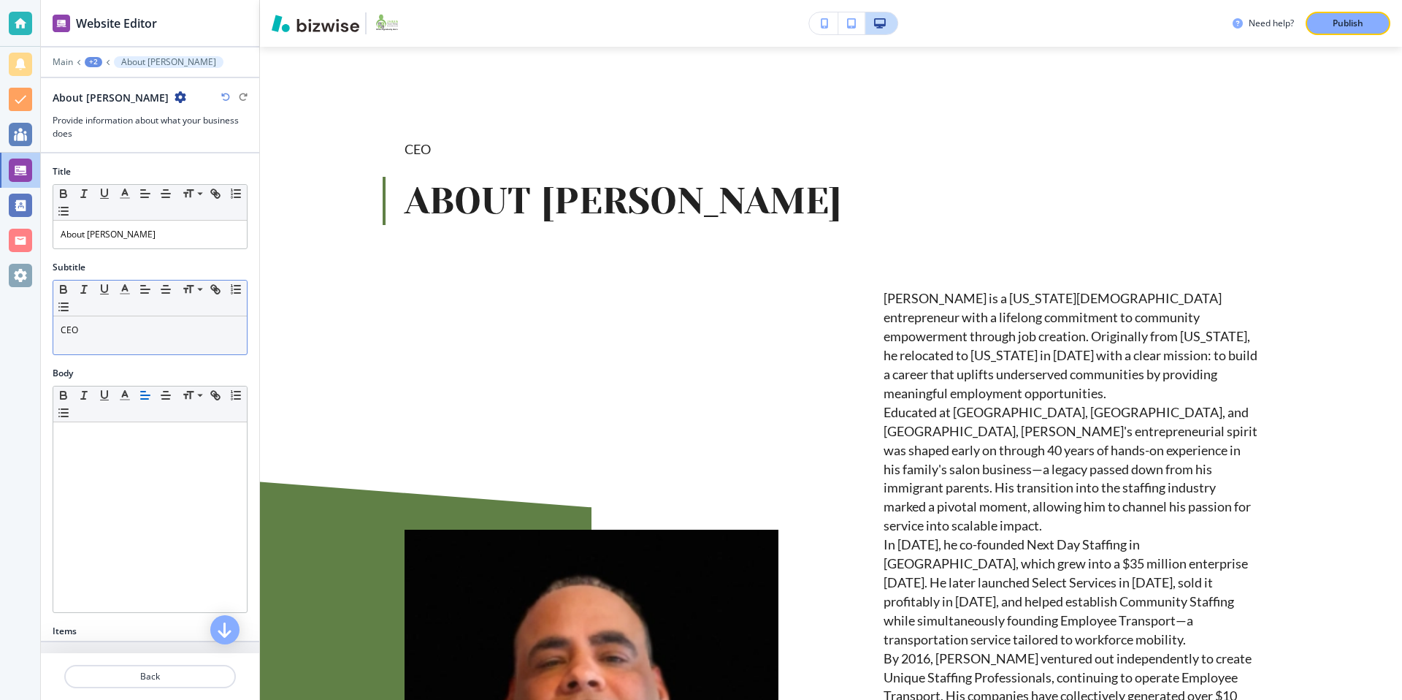
click at [112, 340] on div "CEO" at bounding box center [150, 335] width 194 height 38
click at [97, 348] on div "CEO" at bounding box center [150, 335] width 194 height 38
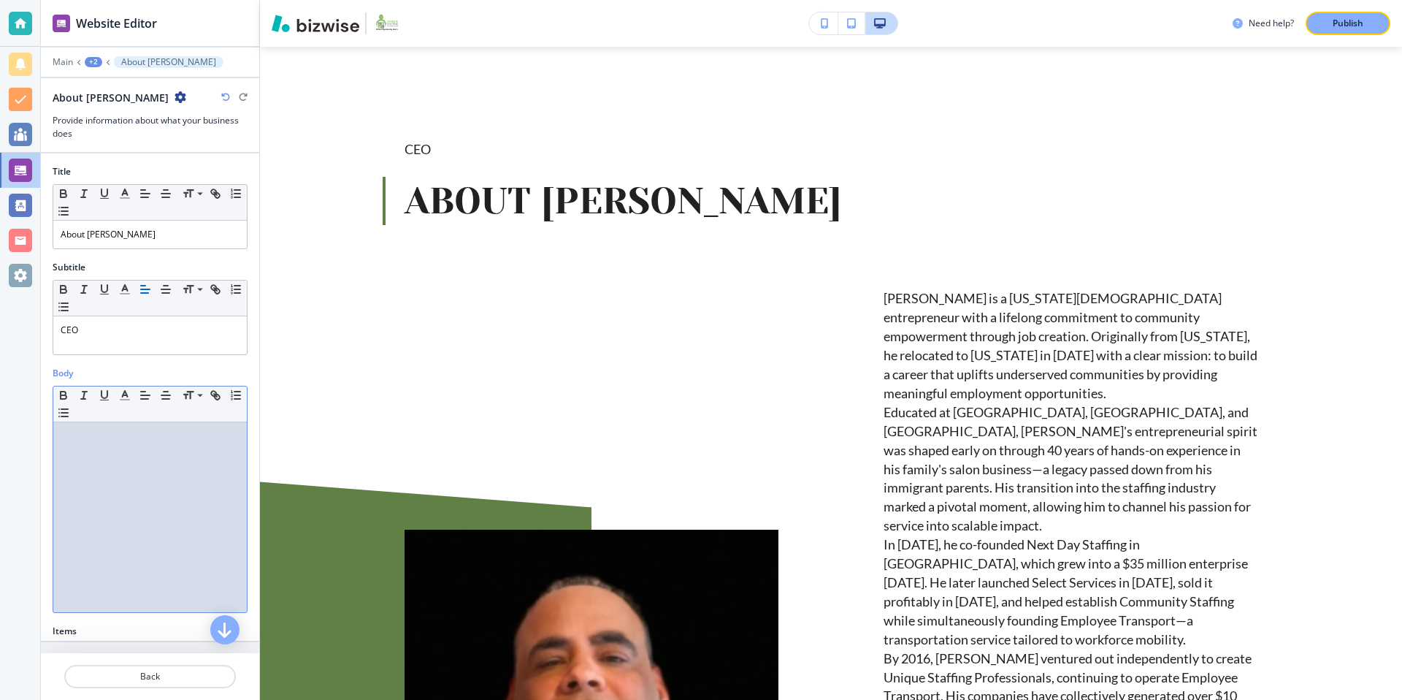
click at [97, 462] on div at bounding box center [150, 517] width 194 height 190
click at [156, 234] on p "About Otniel Morilla" at bounding box center [150, 234] width 179 height 13
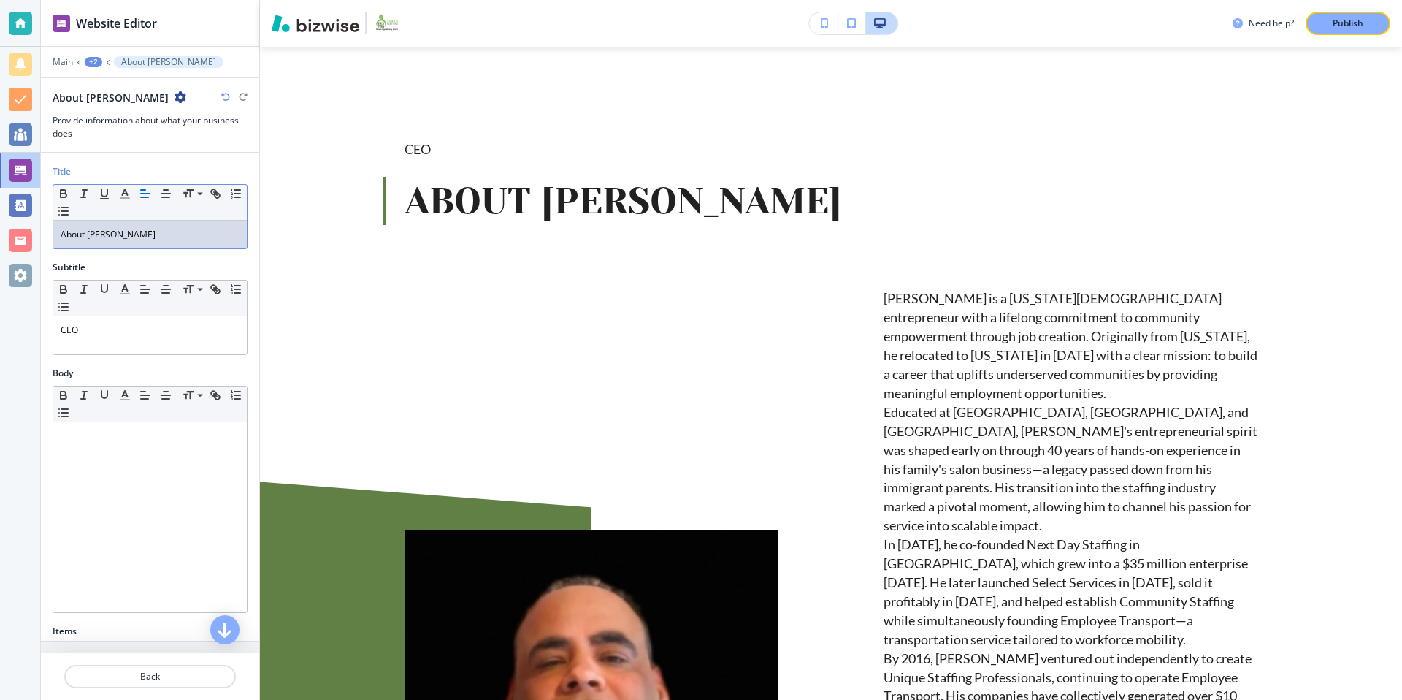
click at [42, 0] on body "Website Editor Main +2 About Otniel Morilla About Otniel Morilla Provide inform…" at bounding box center [701, 0] width 1402 height 0
click at [196, 212] on span at bounding box center [199, 214] width 33 height 18
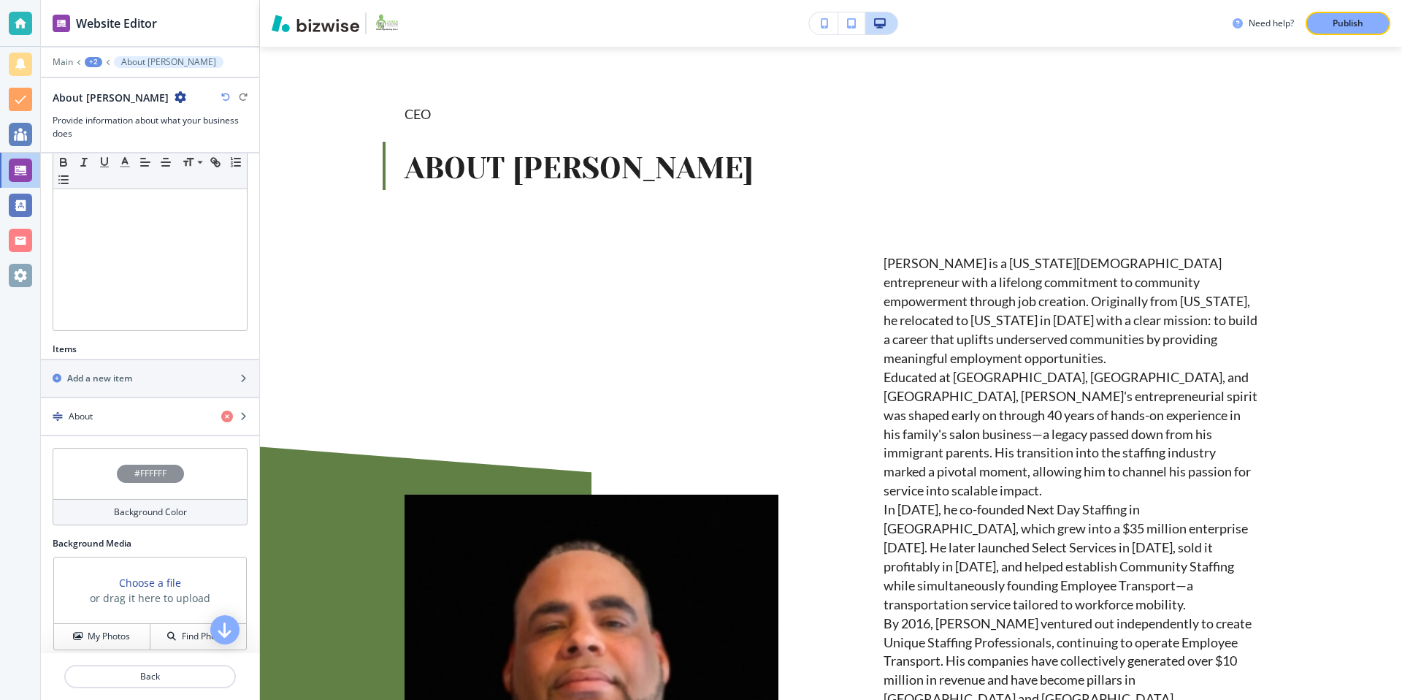
scroll to position [291, 0]
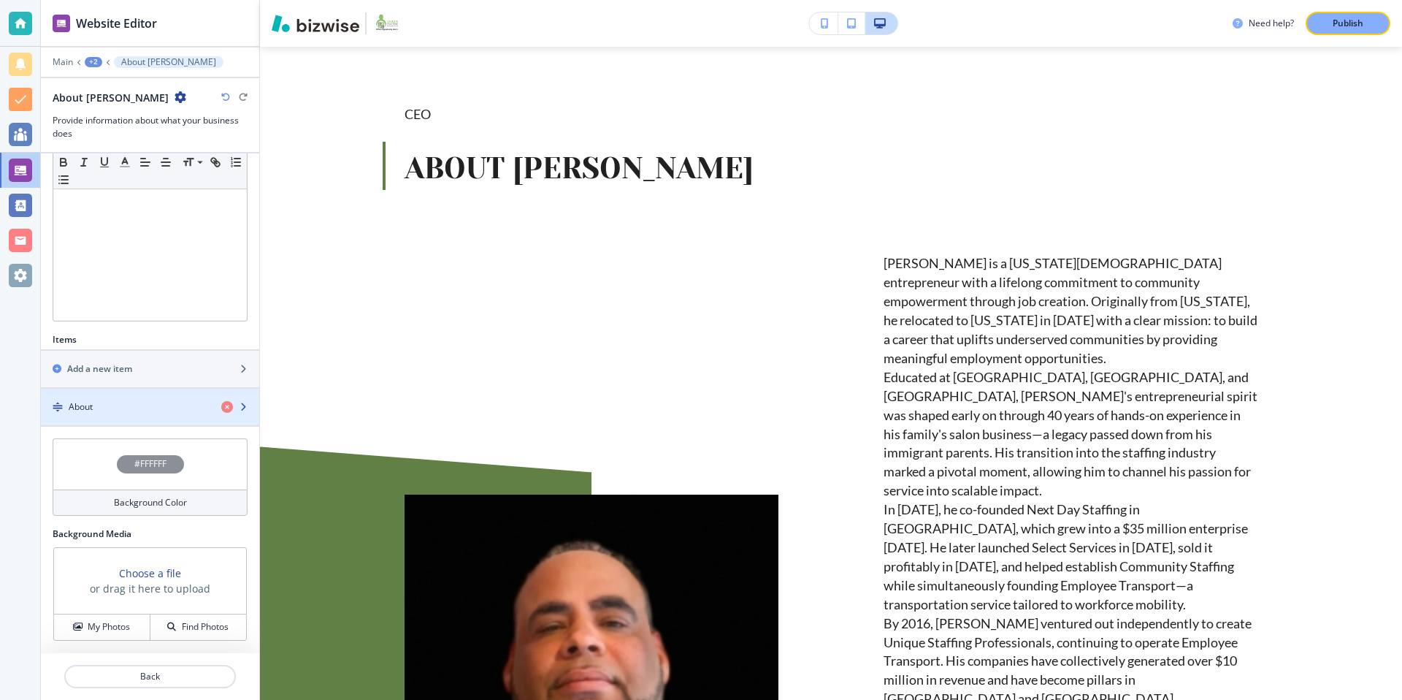
drag, startPoint x: 124, startPoint y: 404, endPoint x: 264, endPoint y: 363, distance: 145.3
click at [124, 404] on div "About" at bounding box center [125, 406] width 169 height 13
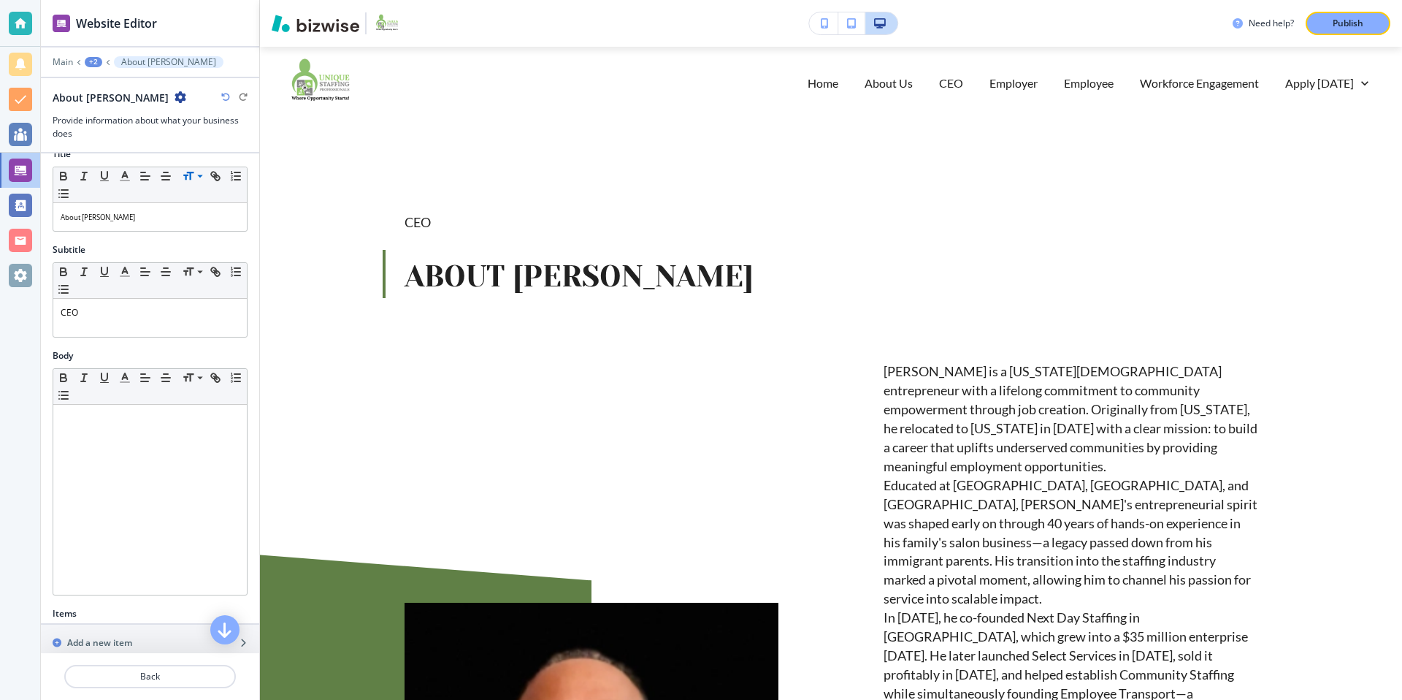
scroll to position [0, 0]
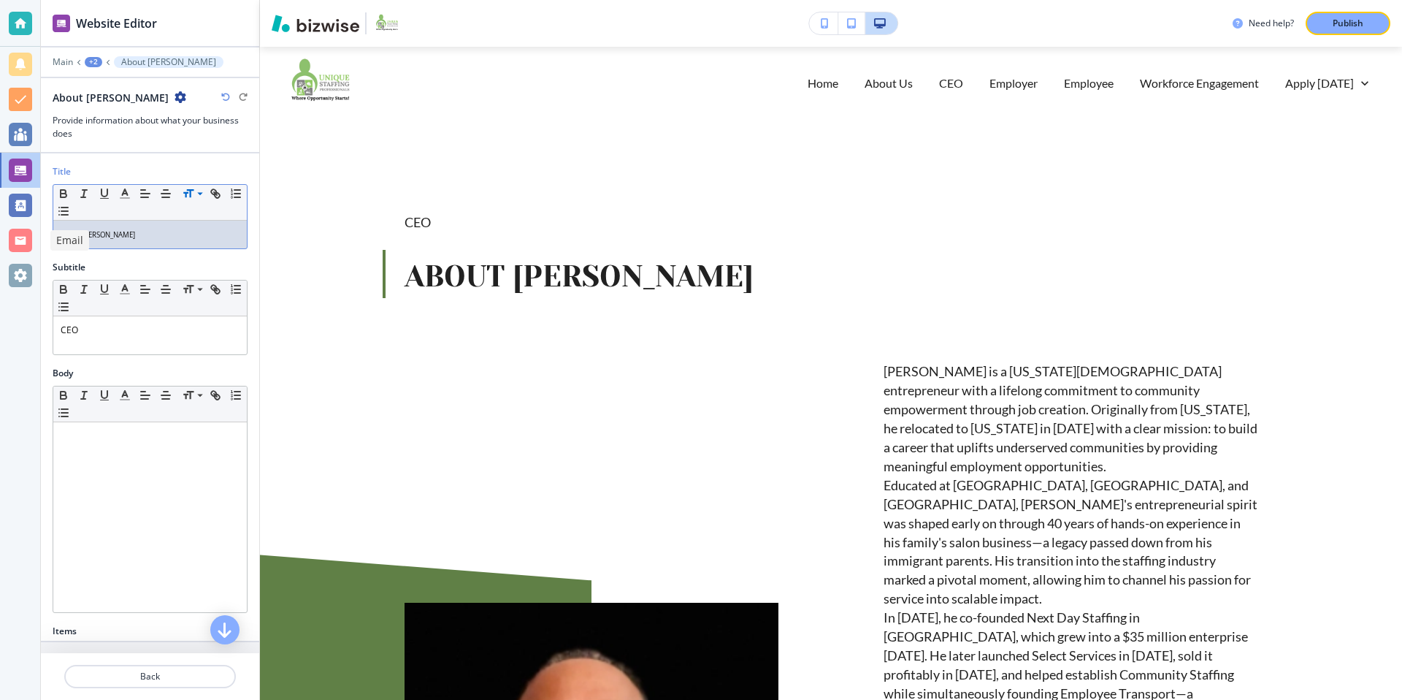
drag, startPoint x: 131, startPoint y: 237, endPoint x: 223, endPoint y: 182, distance: 108.1
click at [5, 230] on div "Website Editor Main +2 About Otniel Morilla About Otniel Morilla Provide inform…" at bounding box center [701, 350] width 1402 height 700
click at [164, 194] on line "button" at bounding box center [165, 194] width 9 height 0
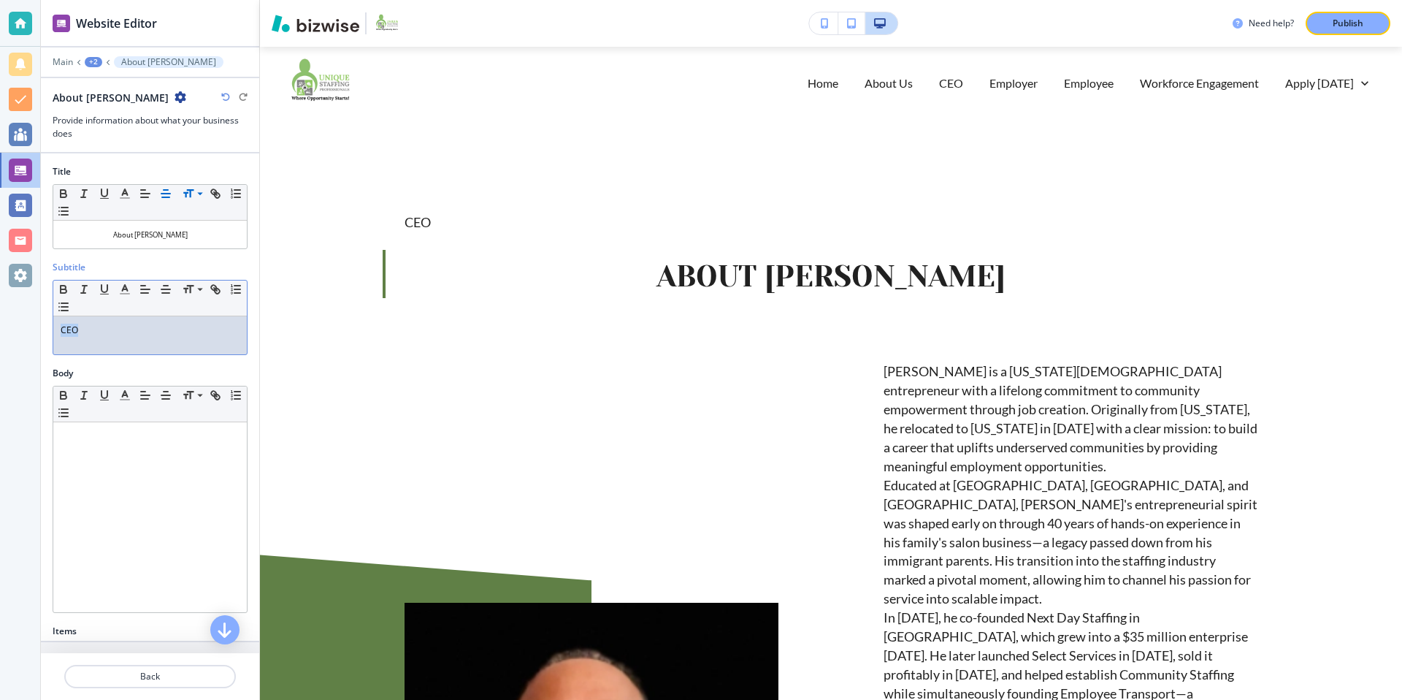
drag, startPoint x: 93, startPoint y: 329, endPoint x: 38, endPoint y: 330, distance: 54.8
click at [38, 330] on div "Website Editor Main +2 About Otniel Morilla About Otniel Morilla Provide inform…" at bounding box center [701, 350] width 1402 height 700
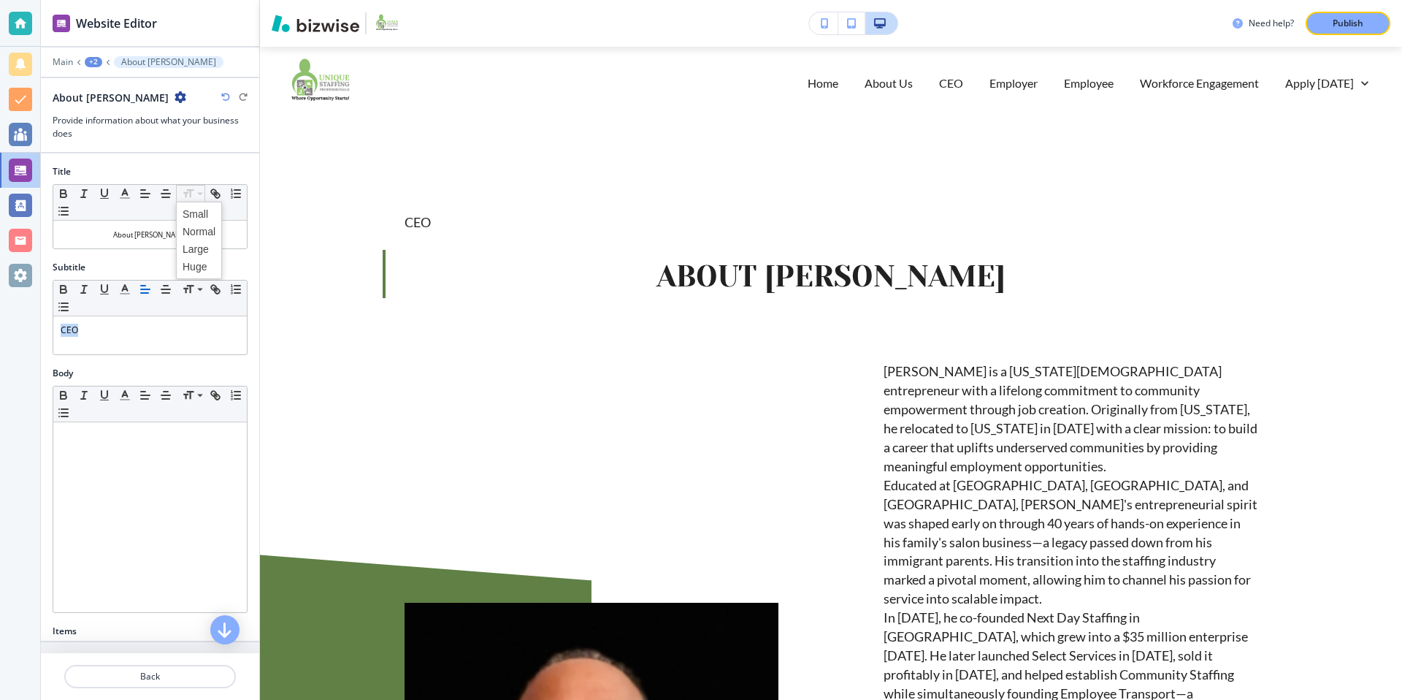
click at [188, 193] on icon at bounding box center [189, 193] width 18 height 13
click at [166, 289] on line "button" at bounding box center [165, 289] width 9 height 0
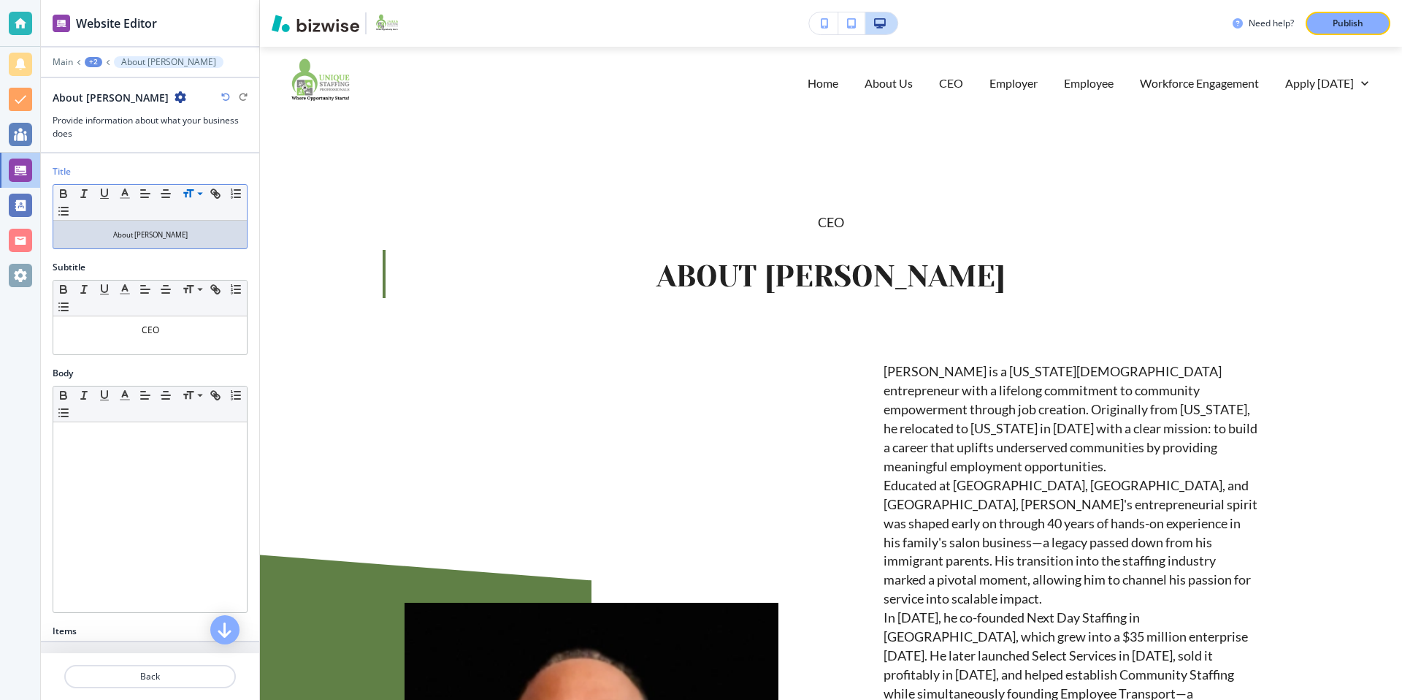
drag, startPoint x: 199, startPoint y: 240, endPoint x: 76, endPoint y: 237, distance: 122.7
click at [76, 237] on p "About Otniel Morilla" at bounding box center [150, 234] width 179 height 13
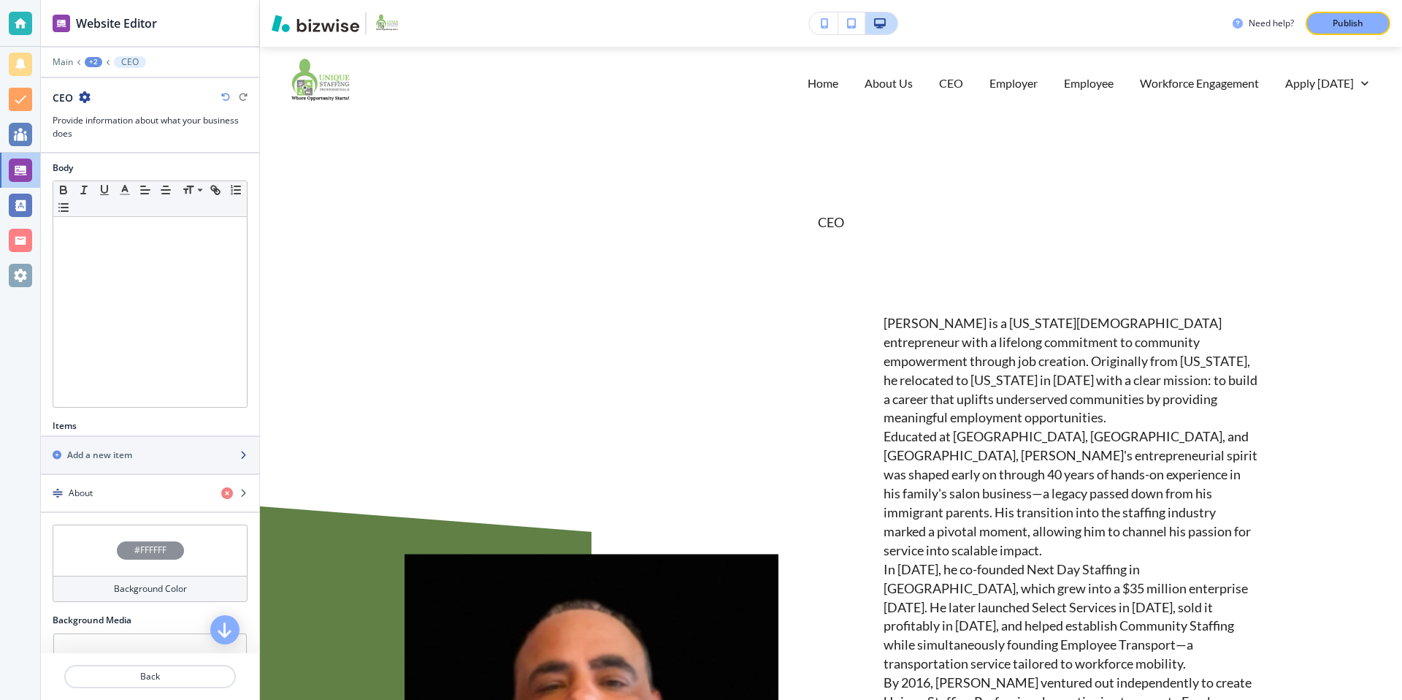
scroll to position [291, 0]
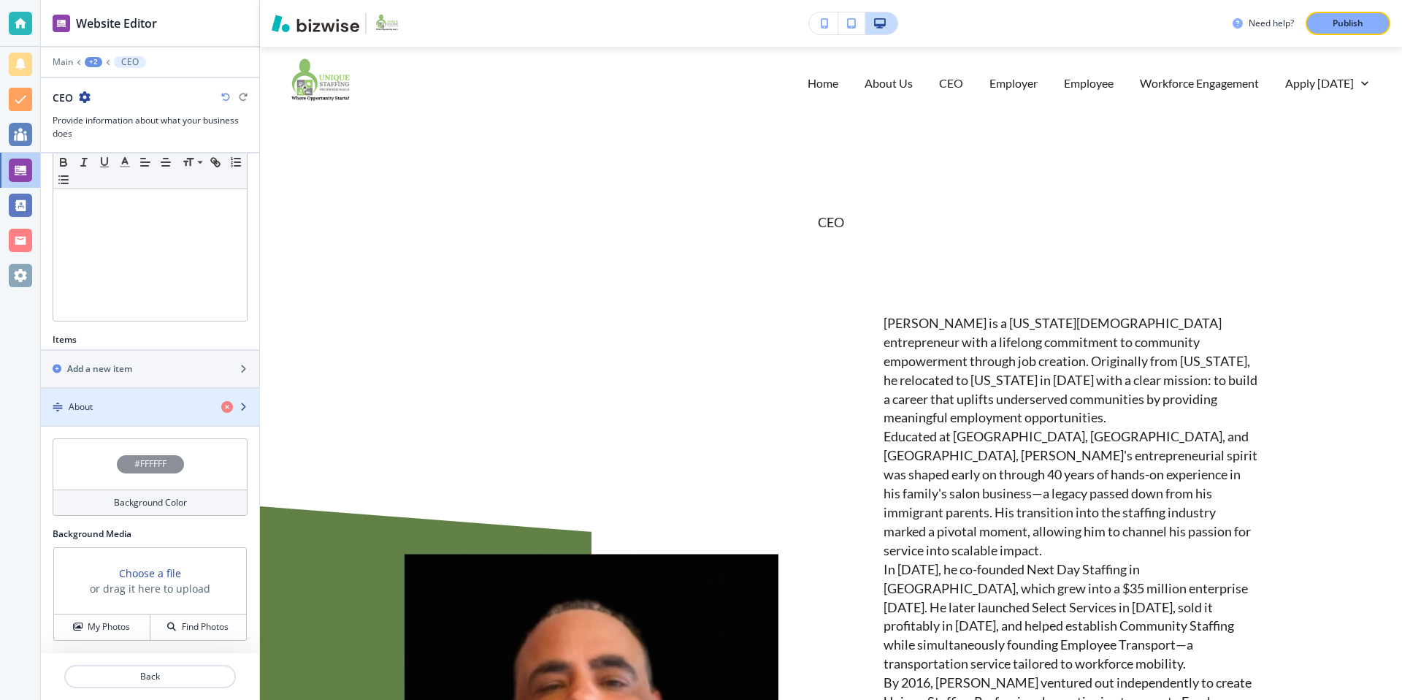
click at [164, 407] on div "About" at bounding box center [125, 406] width 169 height 13
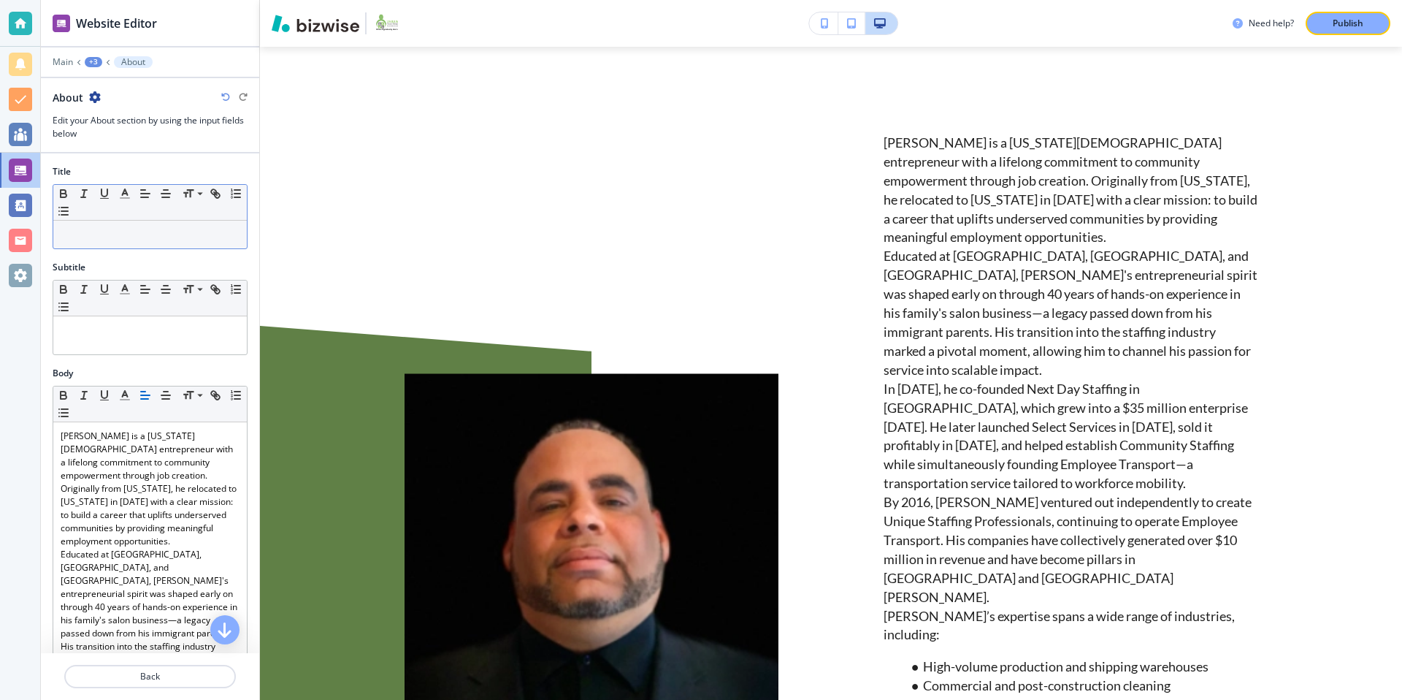
scroll to position [197, 0]
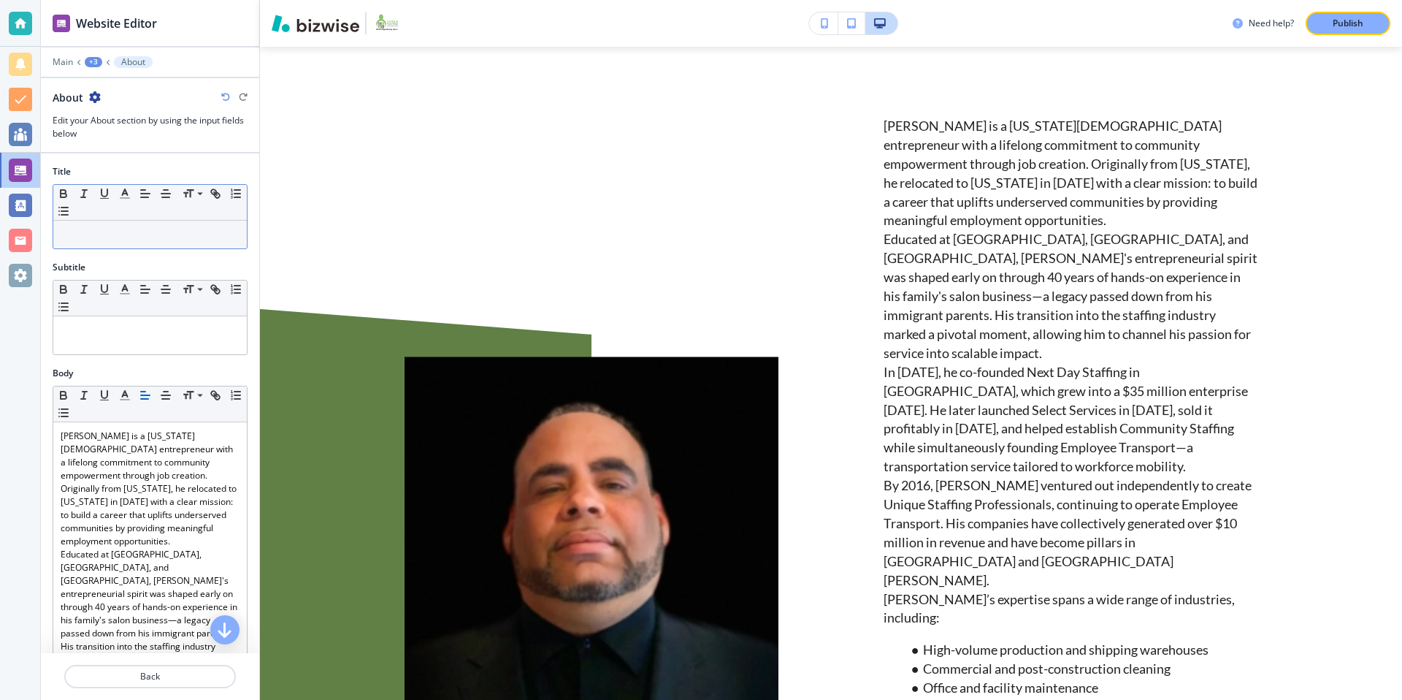
click at [147, 226] on div at bounding box center [150, 235] width 194 height 28
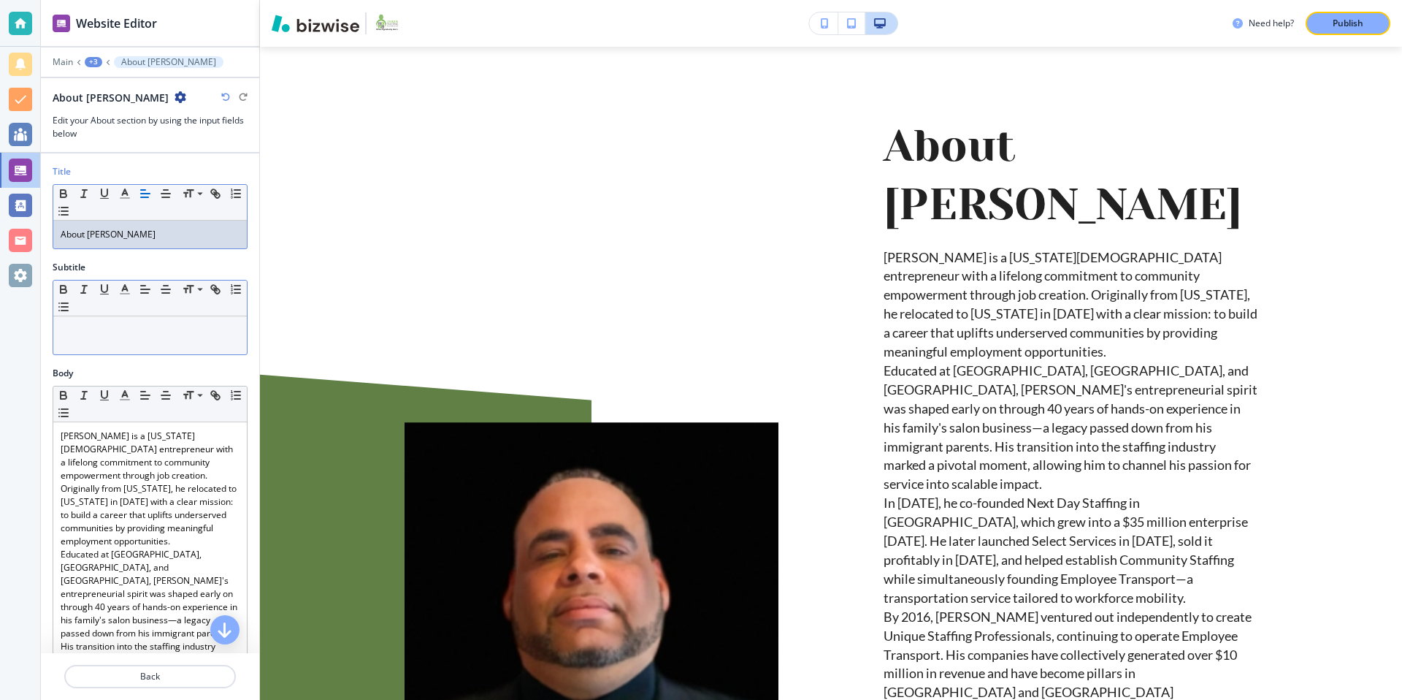
click at [159, 332] on p at bounding box center [150, 329] width 179 height 13
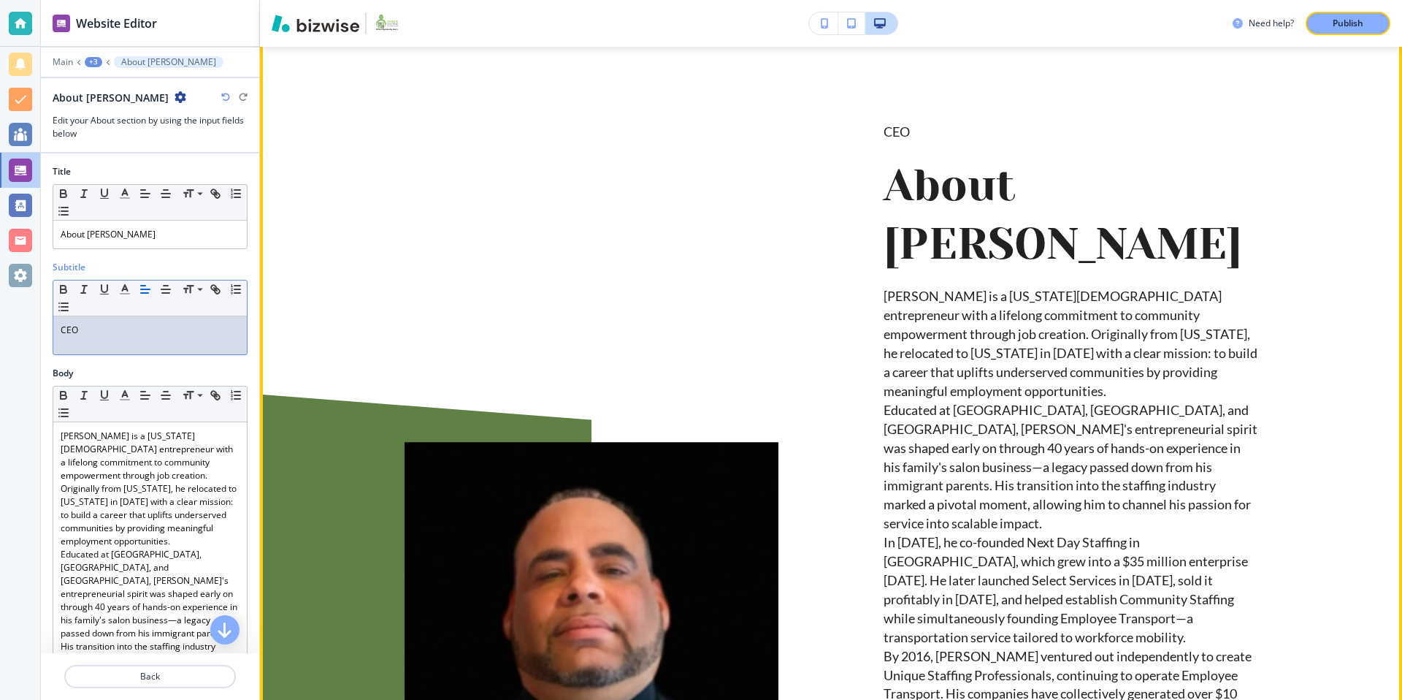
click at [312, 246] on div at bounding box center [538, 628] width 479 height 1163
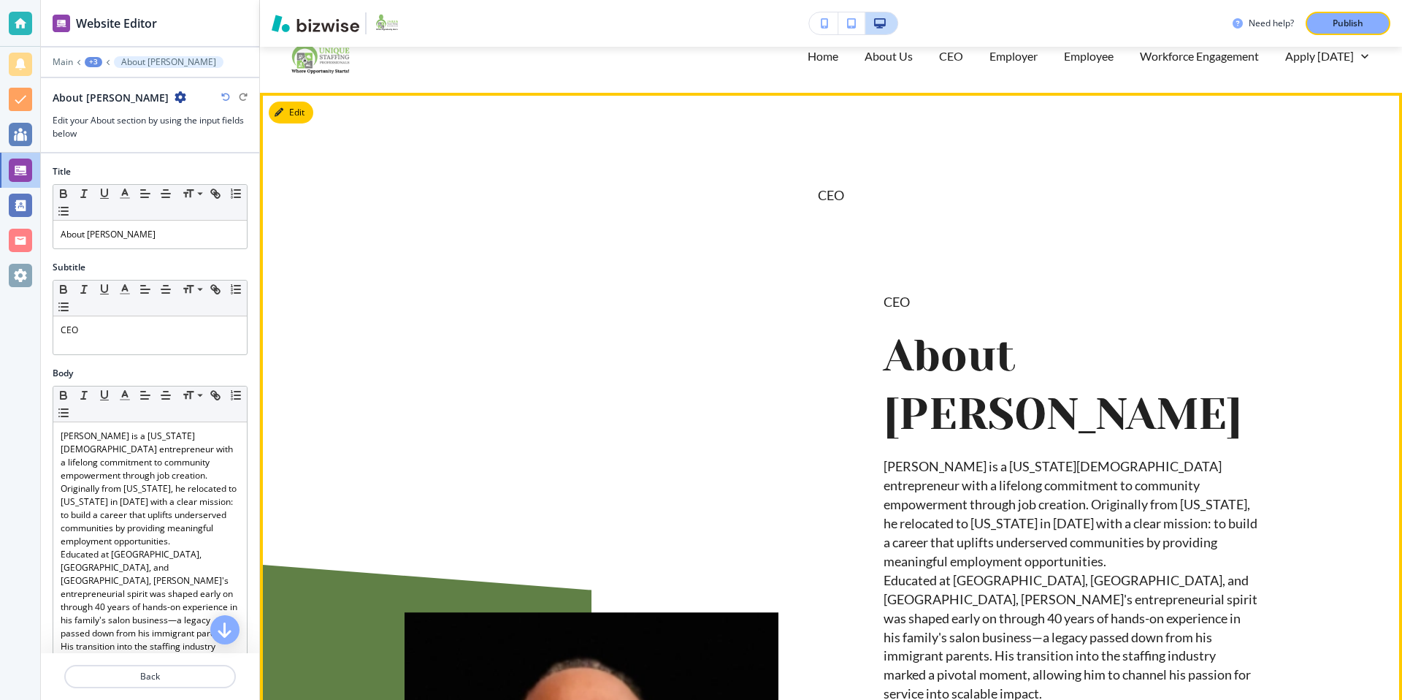
scroll to position [0, 0]
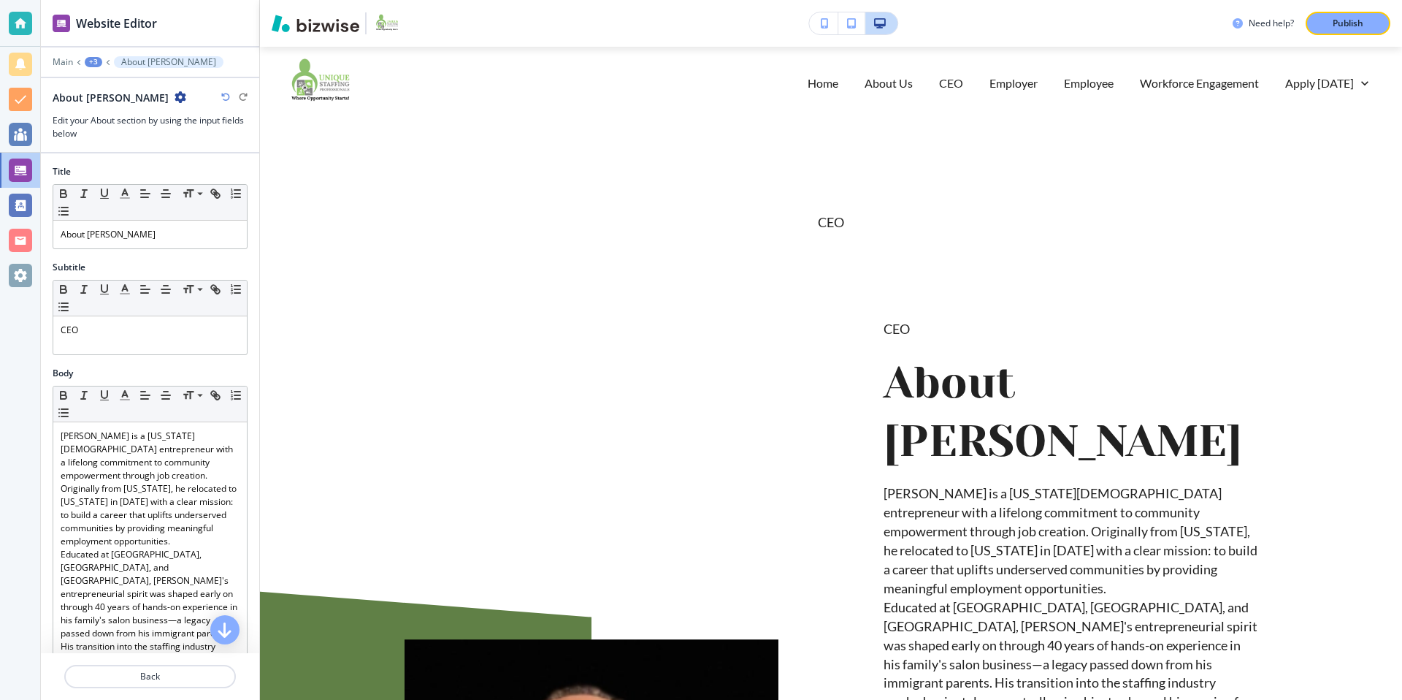
click at [96, 58] on div "+3" at bounding box center [94, 62] width 18 height 10
click at [115, 117] on p "CEO" at bounding box center [131, 111] width 74 height 13
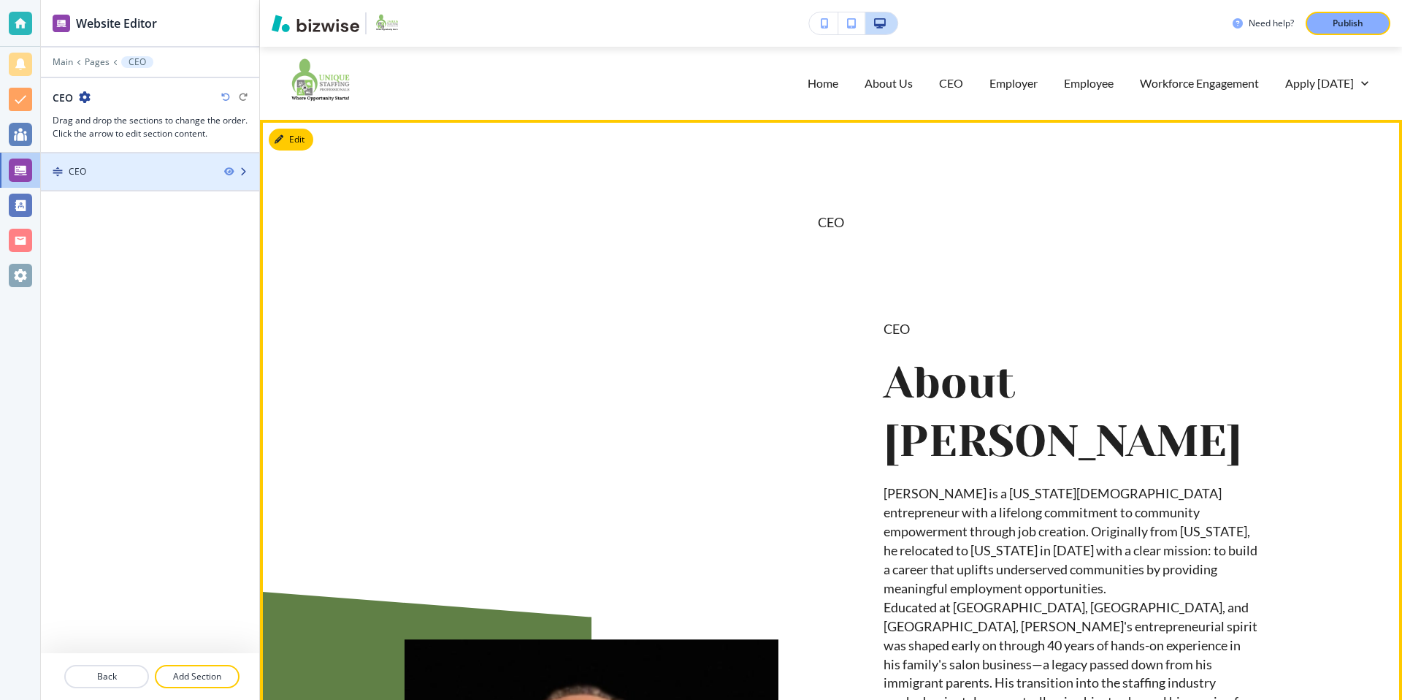
click at [106, 169] on div "CEO" at bounding box center [127, 171] width 172 height 13
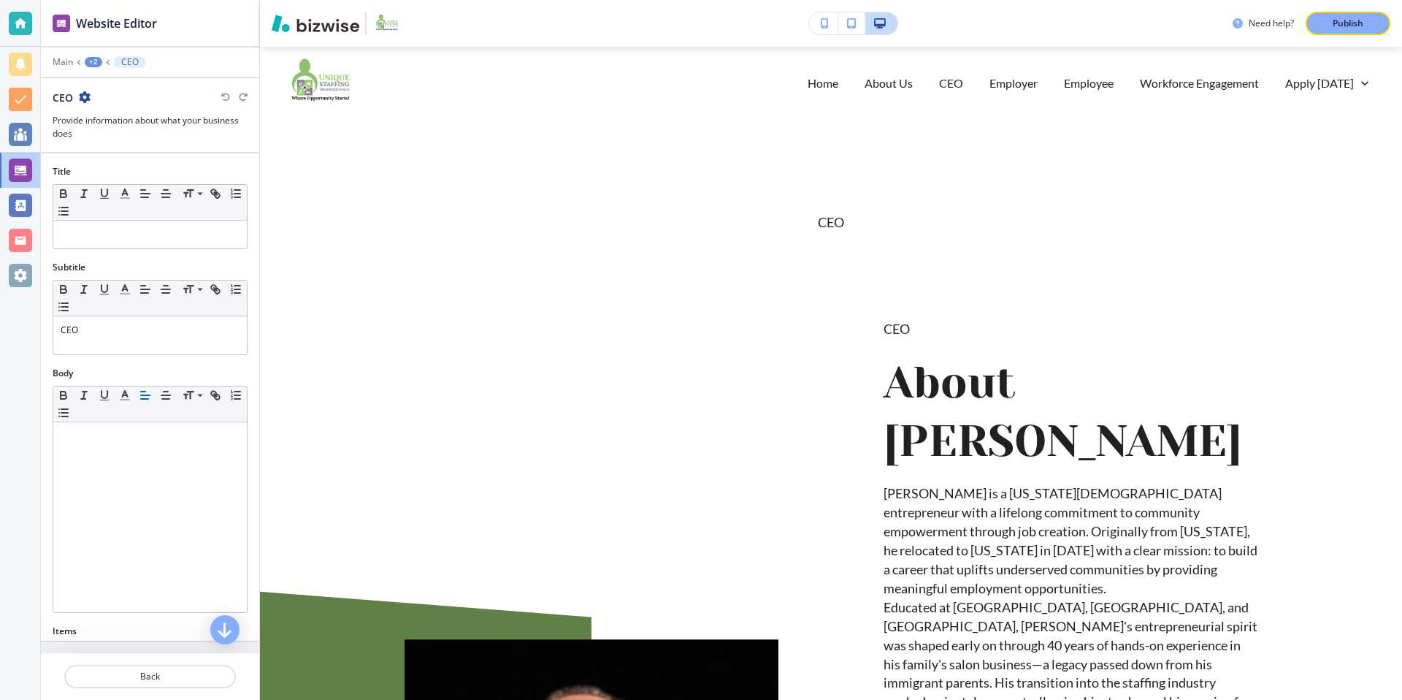
scroll to position [73, 0]
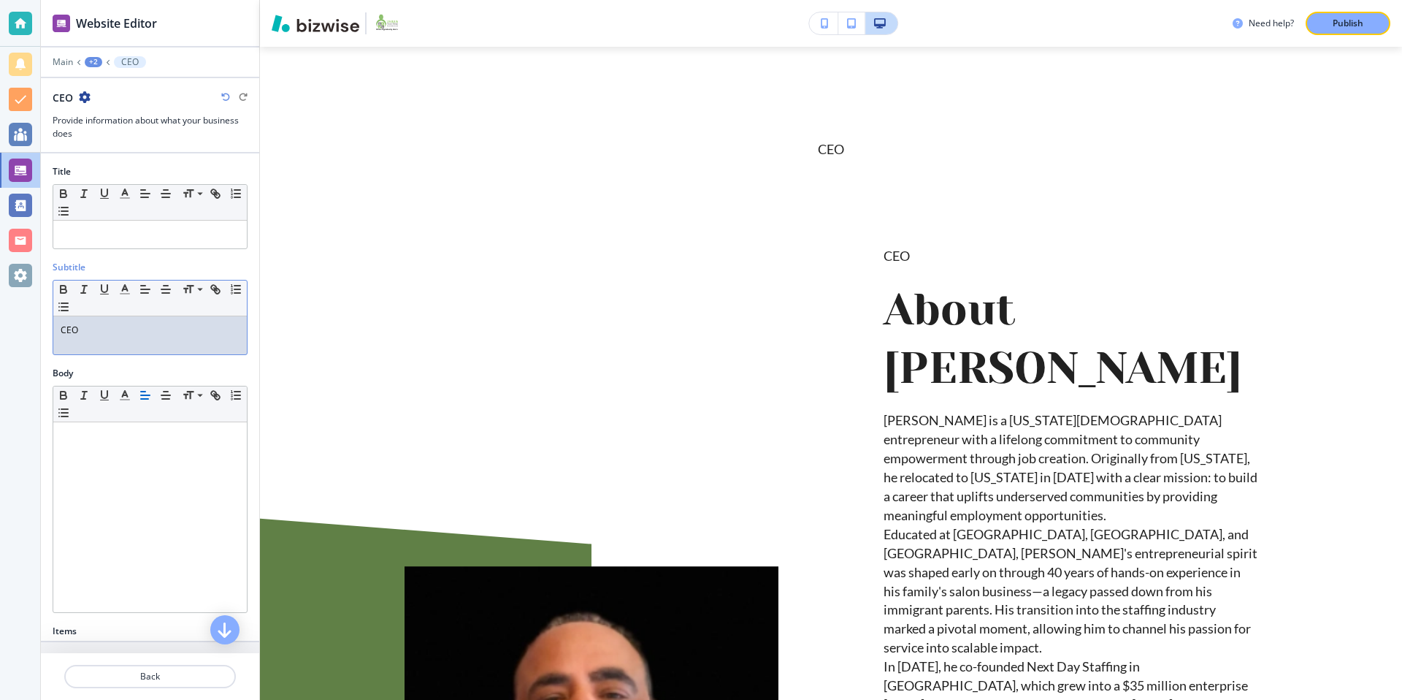
drag, startPoint x: 105, startPoint y: 335, endPoint x: 42, endPoint y: 330, distance: 63.7
click at [31, 337] on div "Website Editor Main +2 CEO CEO Provide information about what your business doe…" at bounding box center [701, 350] width 1402 height 700
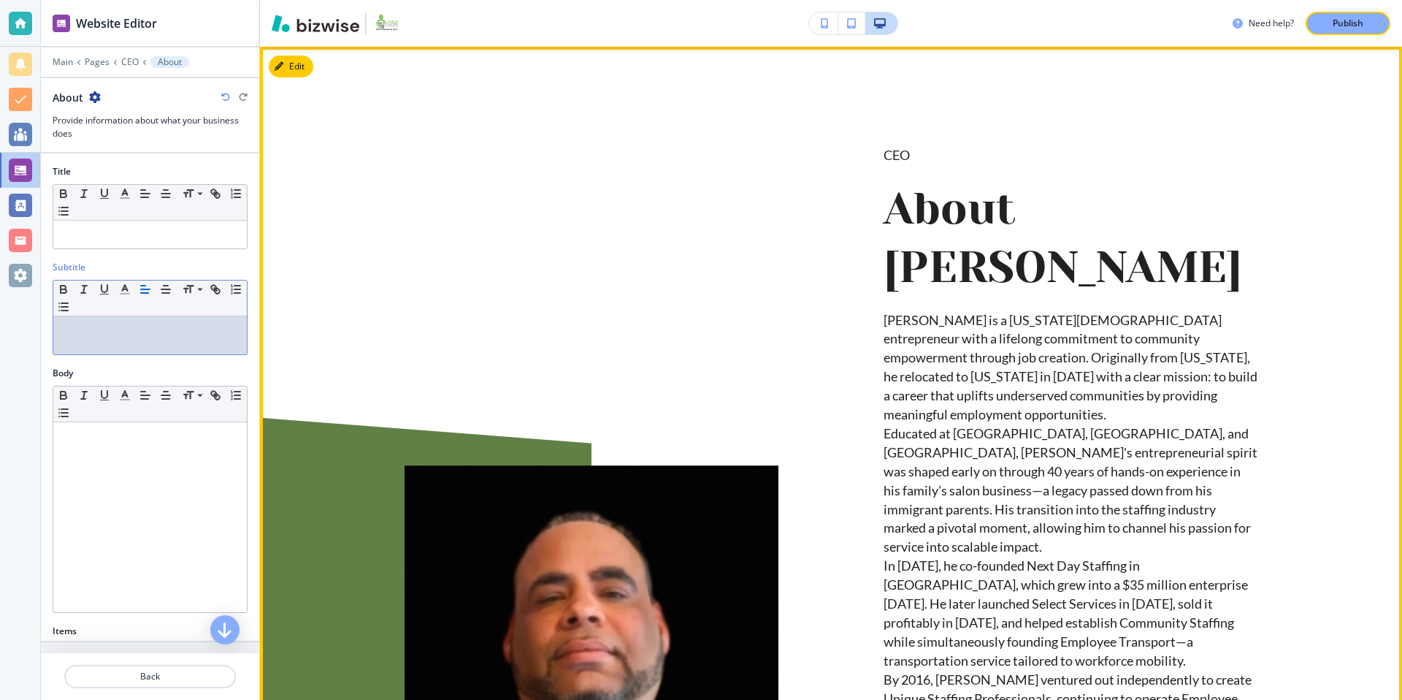
click at [598, 219] on div at bounding box center [538, 651] width 479 height 1163
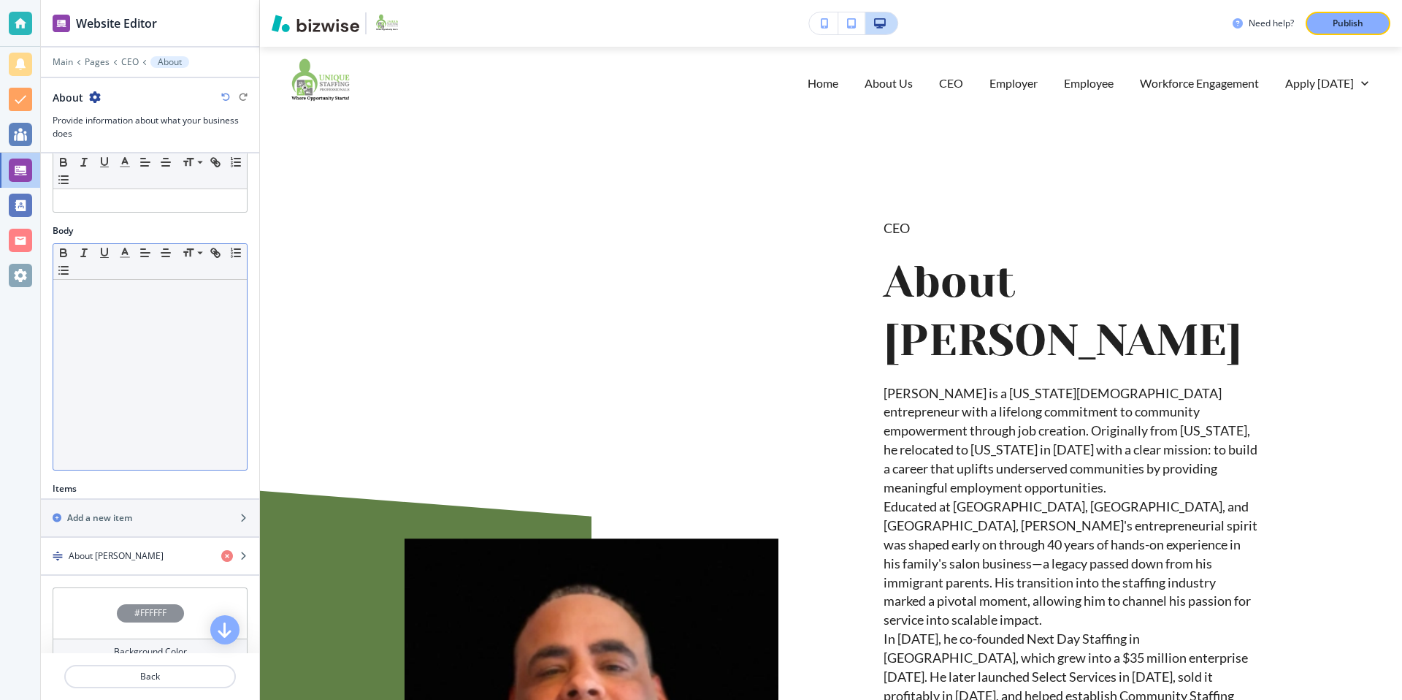
scroll to position [210, 0]
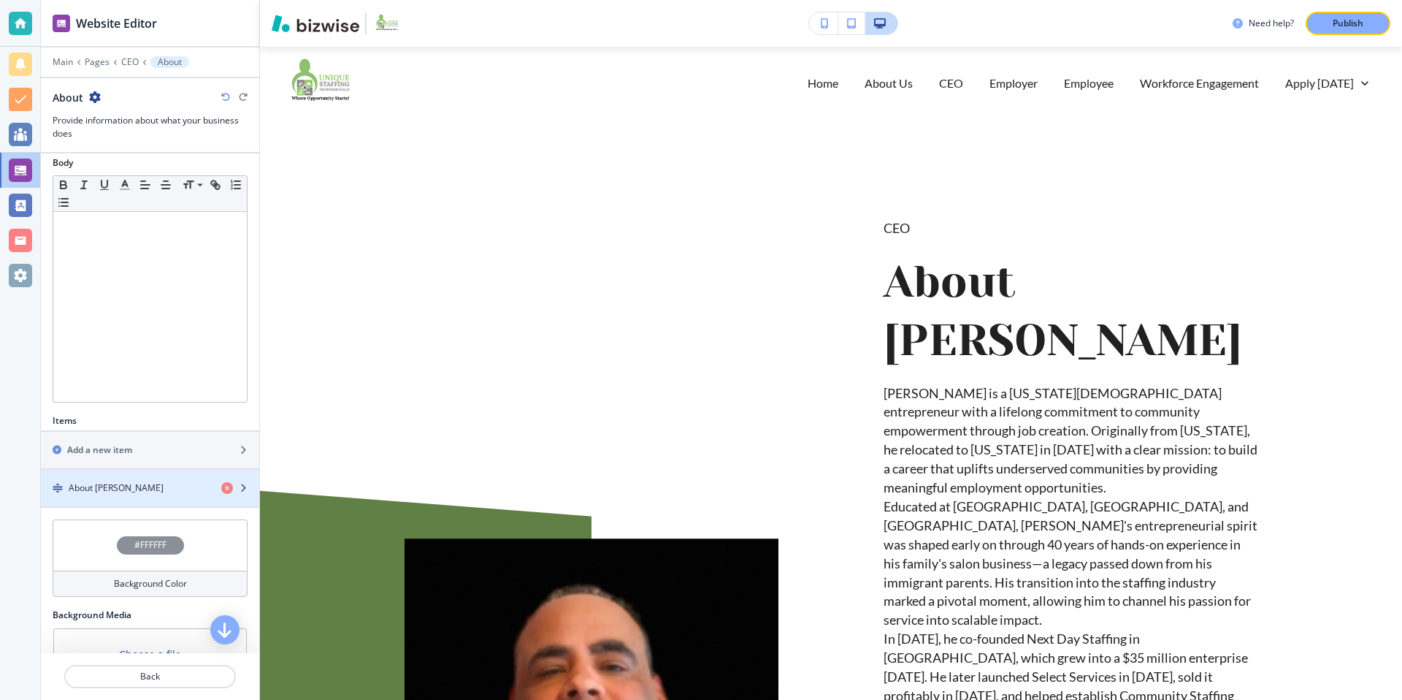
click at [123, 492] on h4 "About Otniel Morilla" at bounding box center [116, 487] width 95 height 13
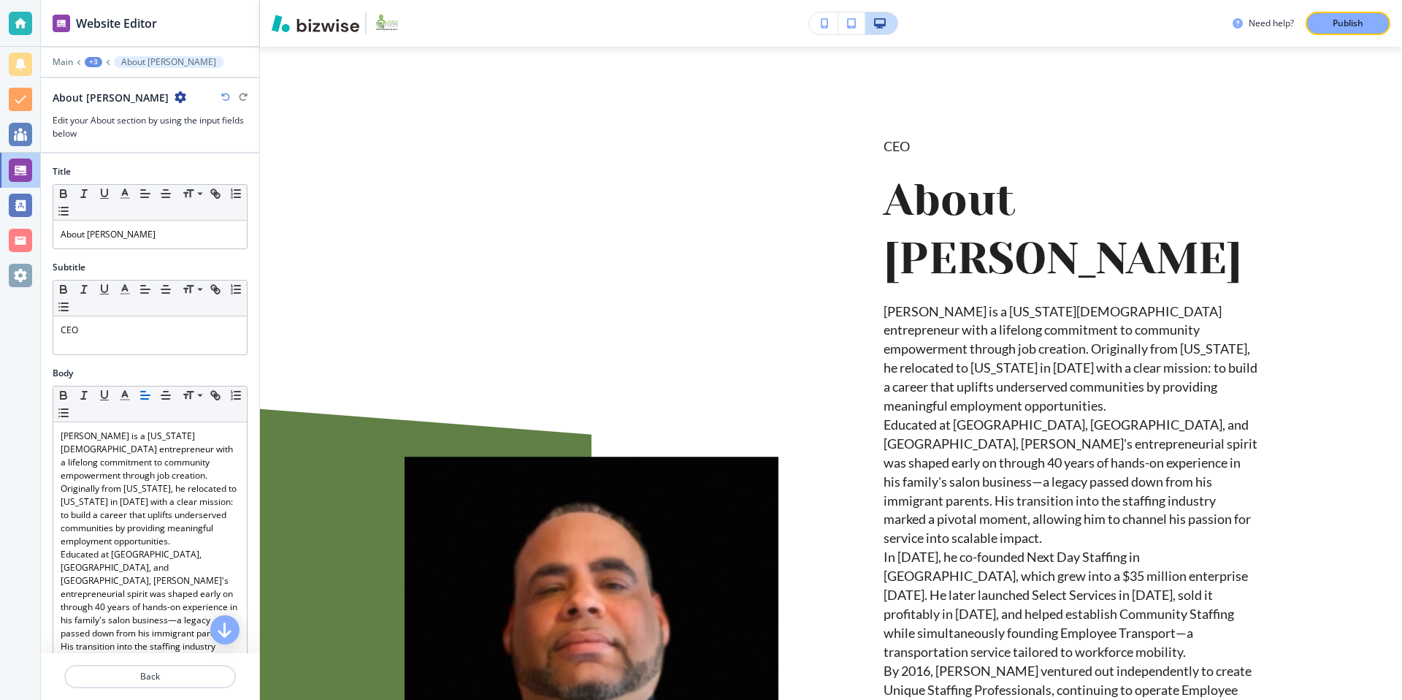
scroll to position [96, 0]
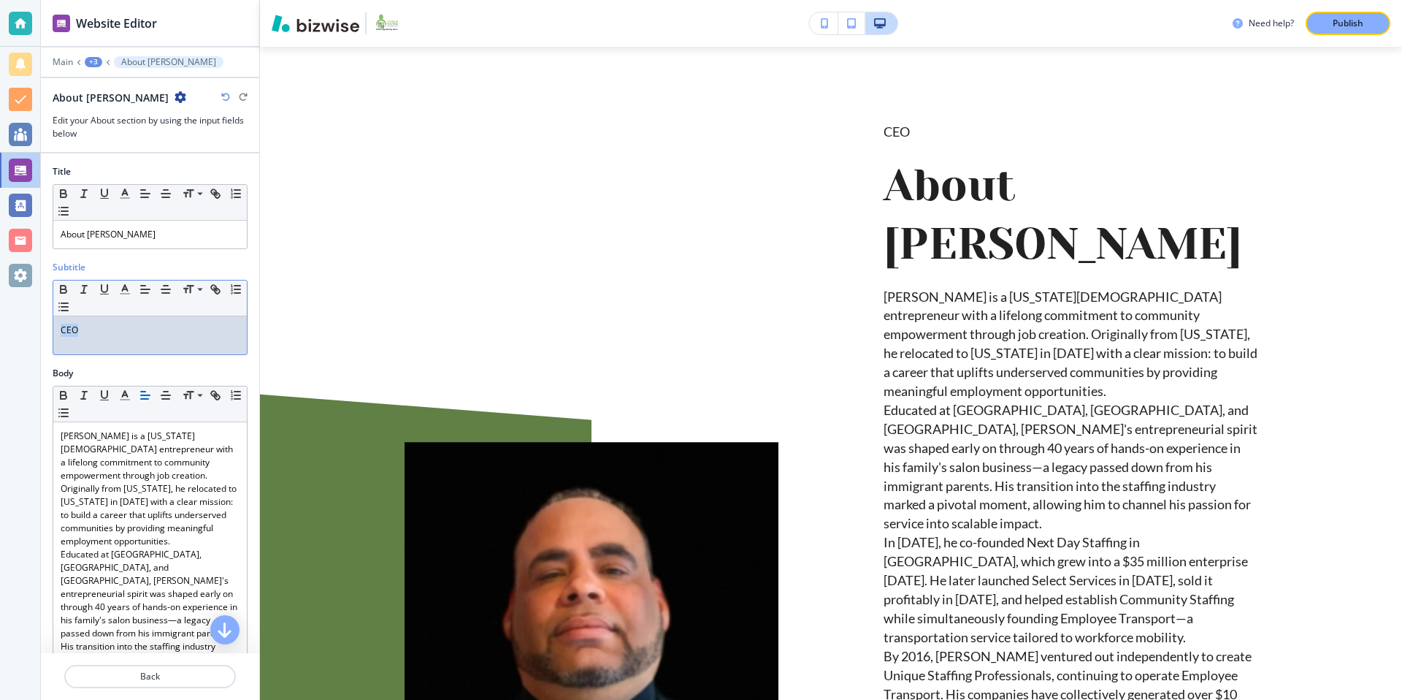
drag, startPoint x: 85, startPoint y: 333, endPoint x: 0, endPoint y: 315, distance: 87.2
click at [0, 323] on div "Website Editor Main +3 About Otniel Morilla About Otniel Morilla Edit your Abou…" at bounding box center [701, 350] width 1402 height 700
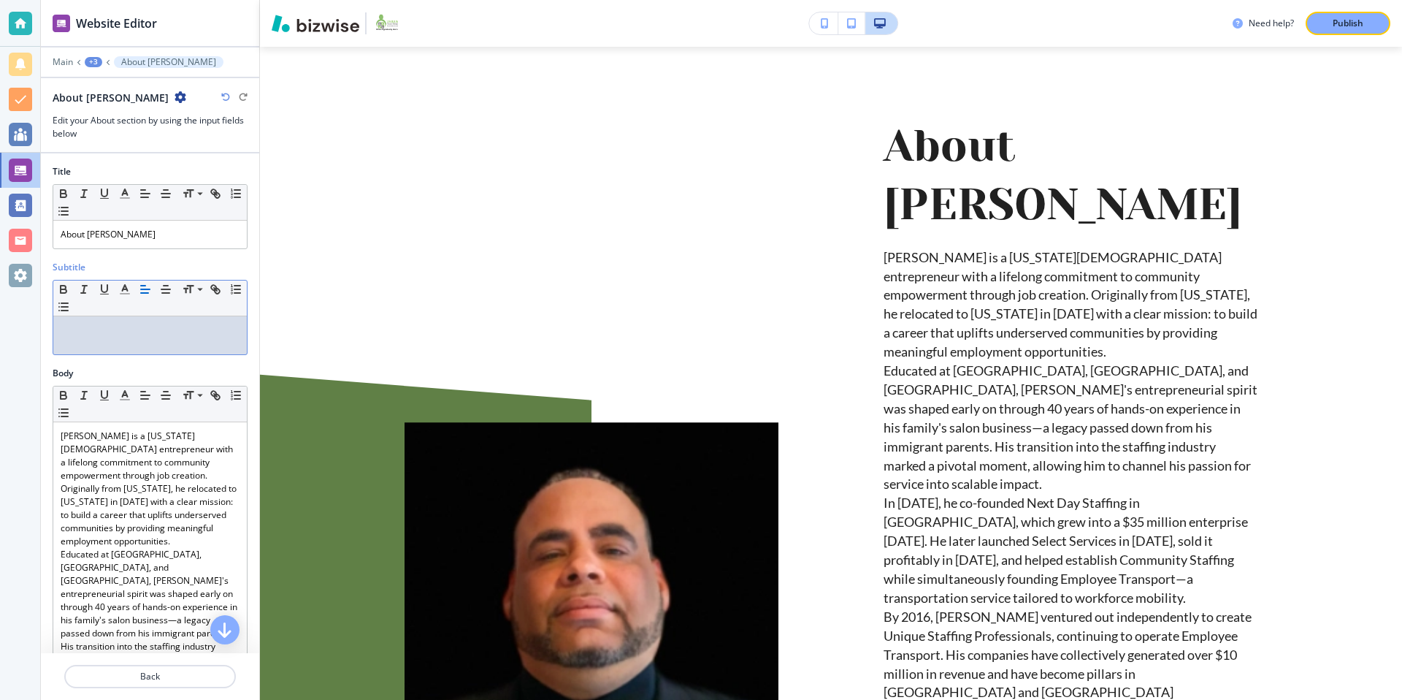
click at [152, 367] on div "Body" at bounding box center [150, 373] width 195 height 13
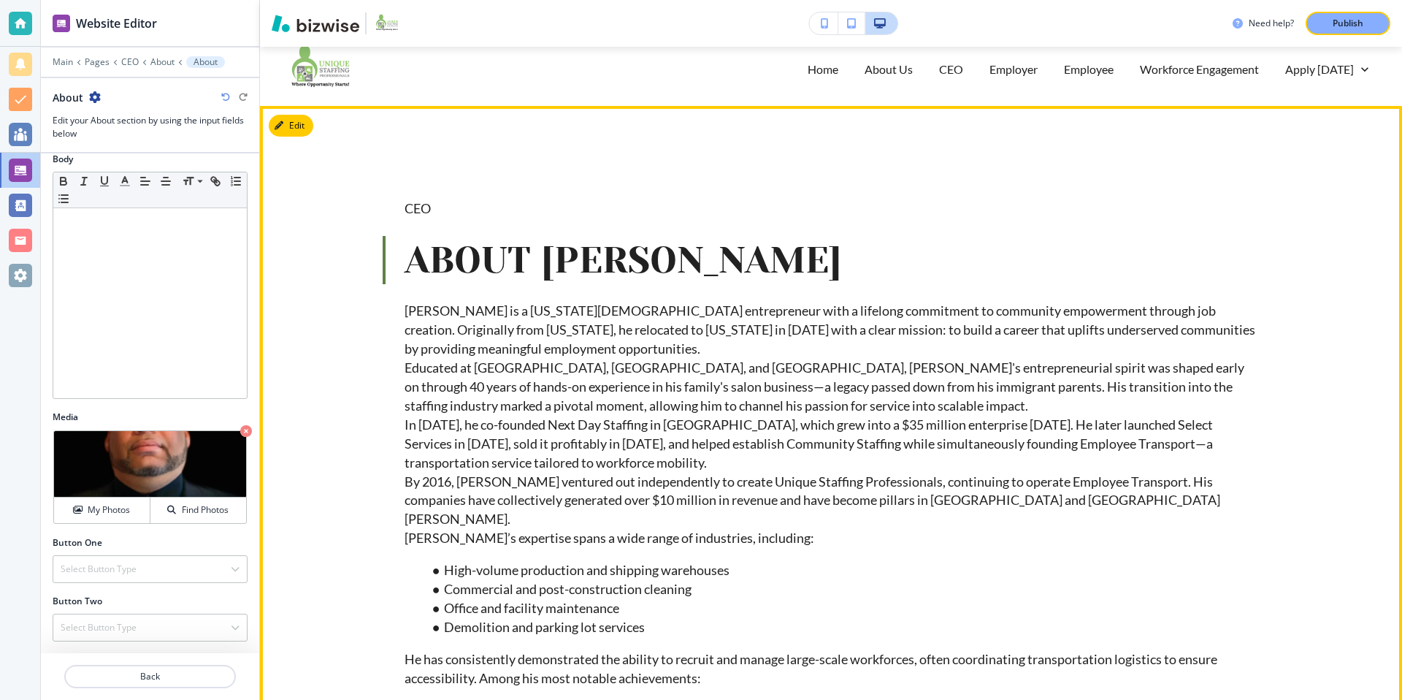
scroll to position [0, 0]
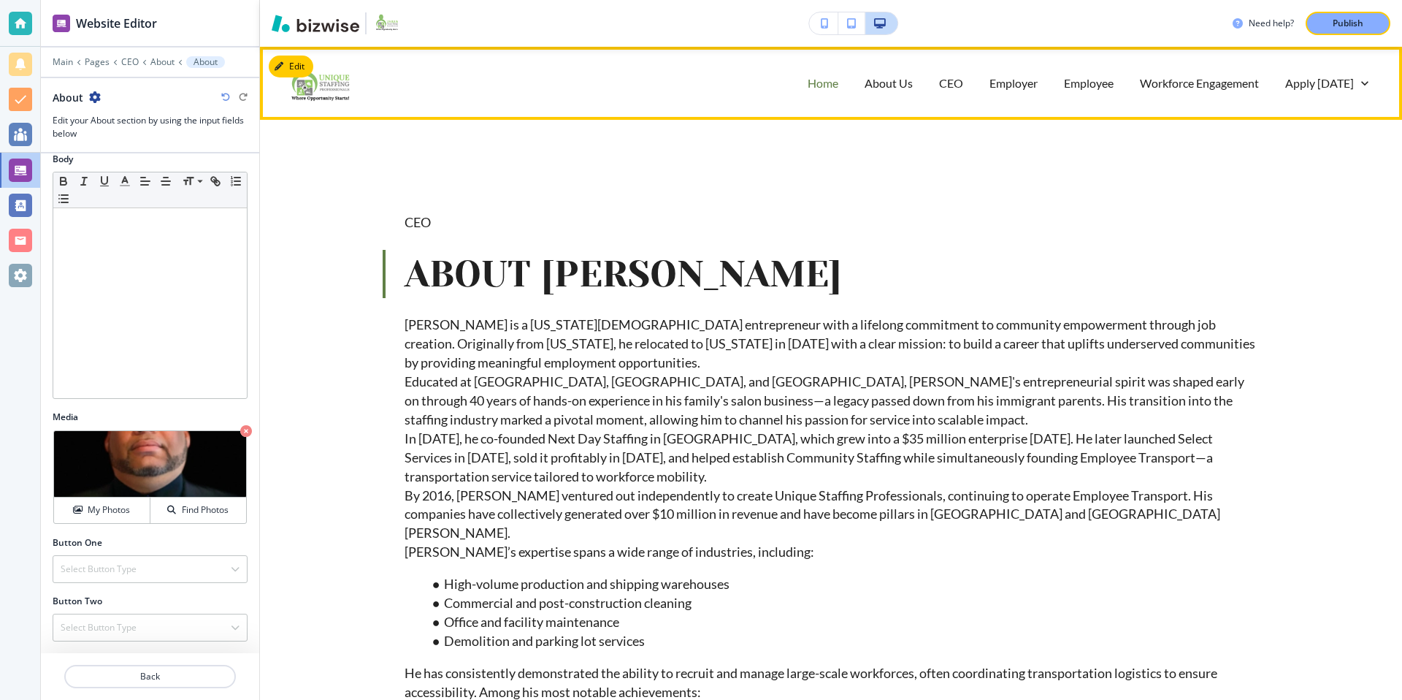
click at [823, 81] on p "Home" at bounding box center [823, 82] width 31 height 17
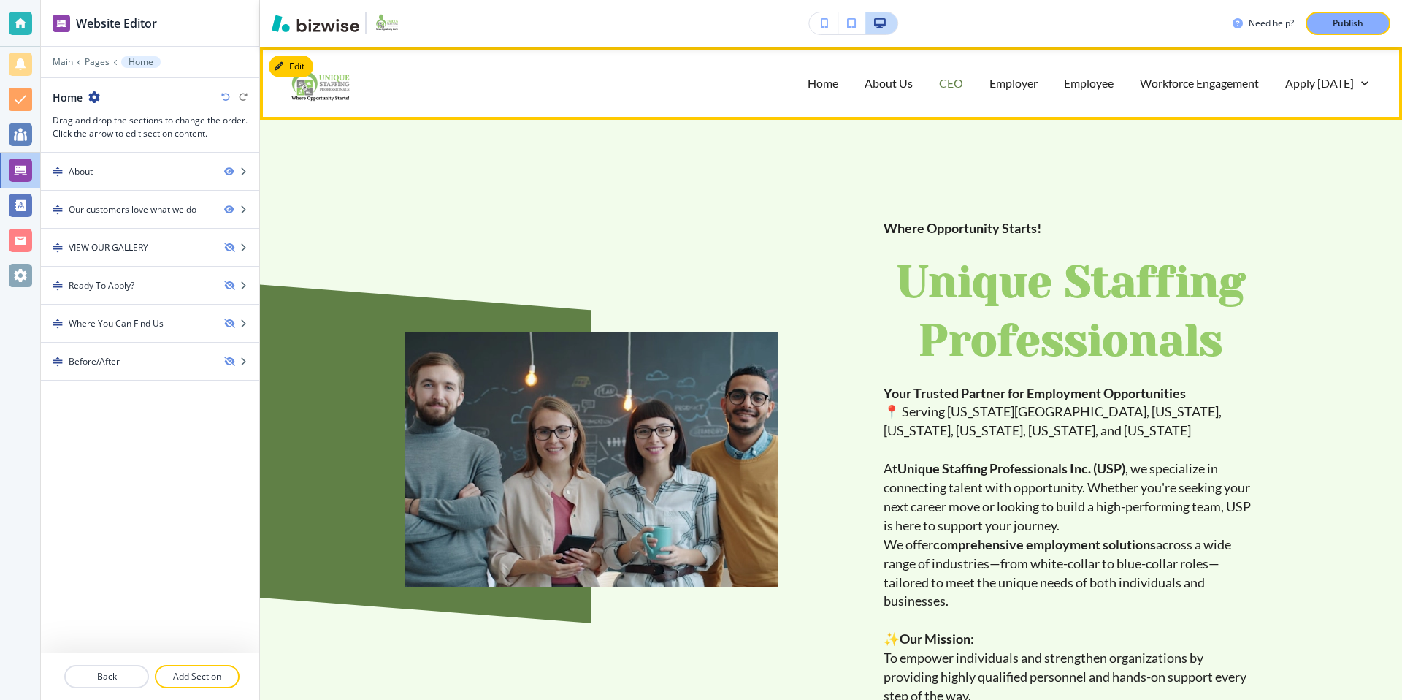
click at [957, 83] on p "CEO" at bounding box center [951, 82] width 24 height 17
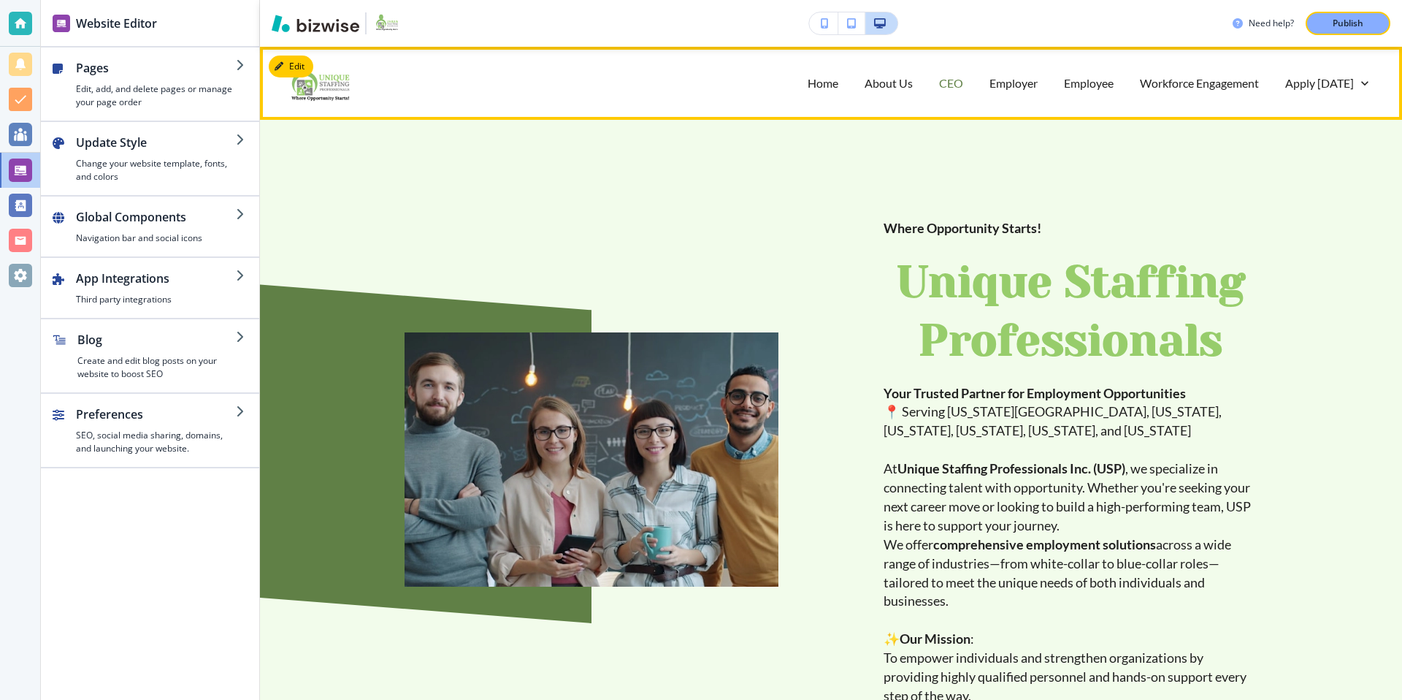
click at [961, 83] on p "CEO" at bounding box center [951, 82] width 24 height 17
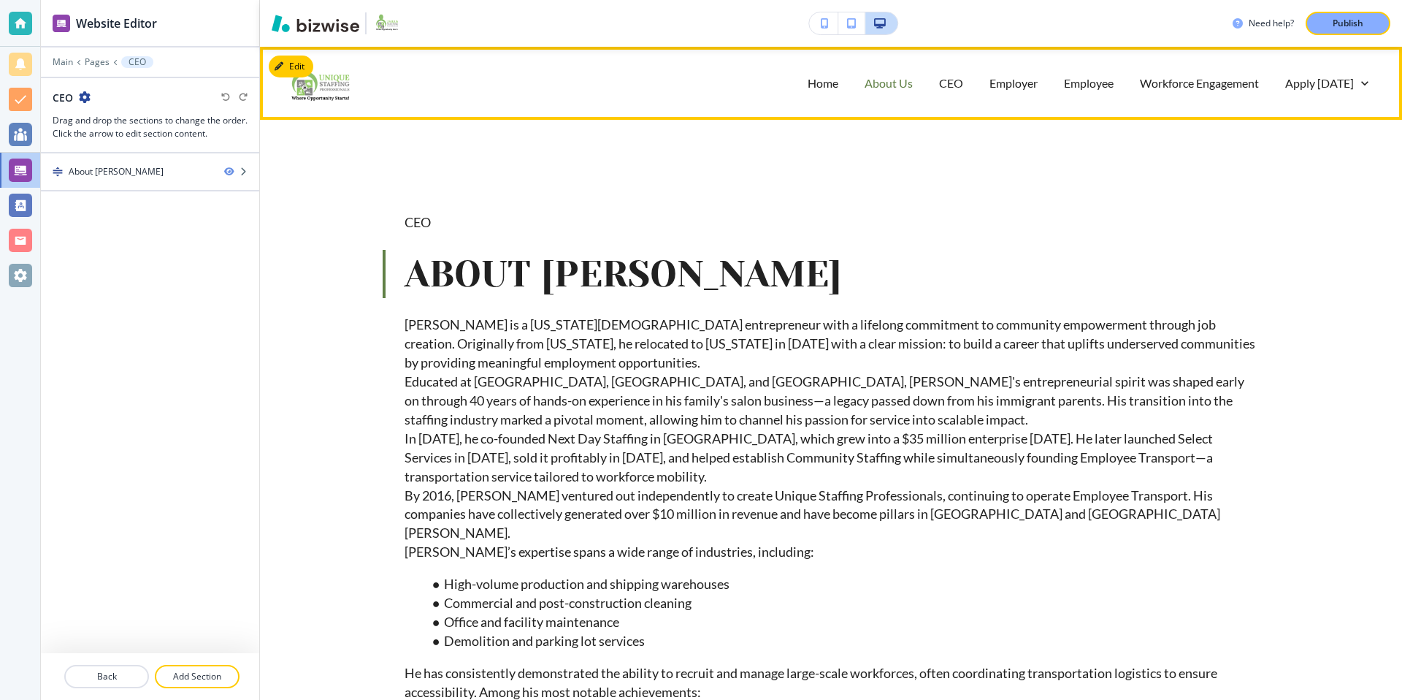
click at [904, 83] on p "About Us" at bounding box center [889, 82] width 48 height 17
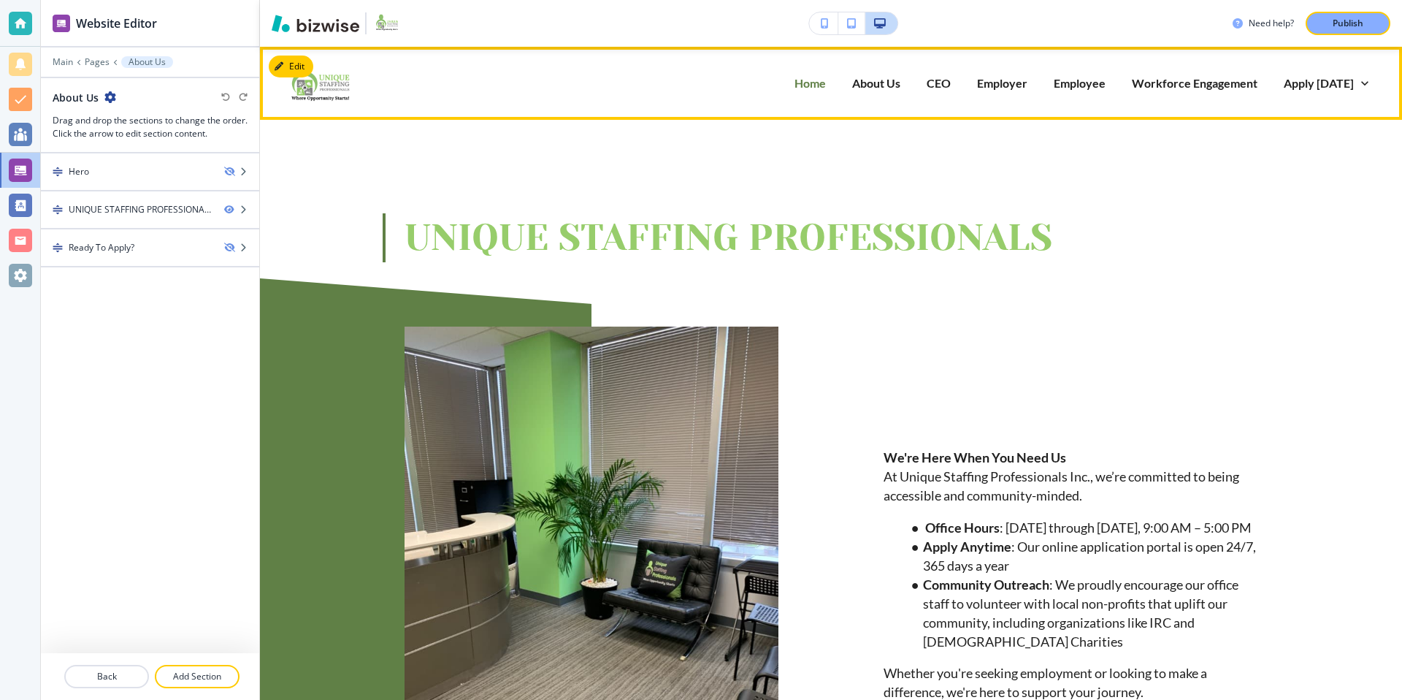
click at [807, 84] on p "Home" at bounding box center [809, 82] width 31 height 17
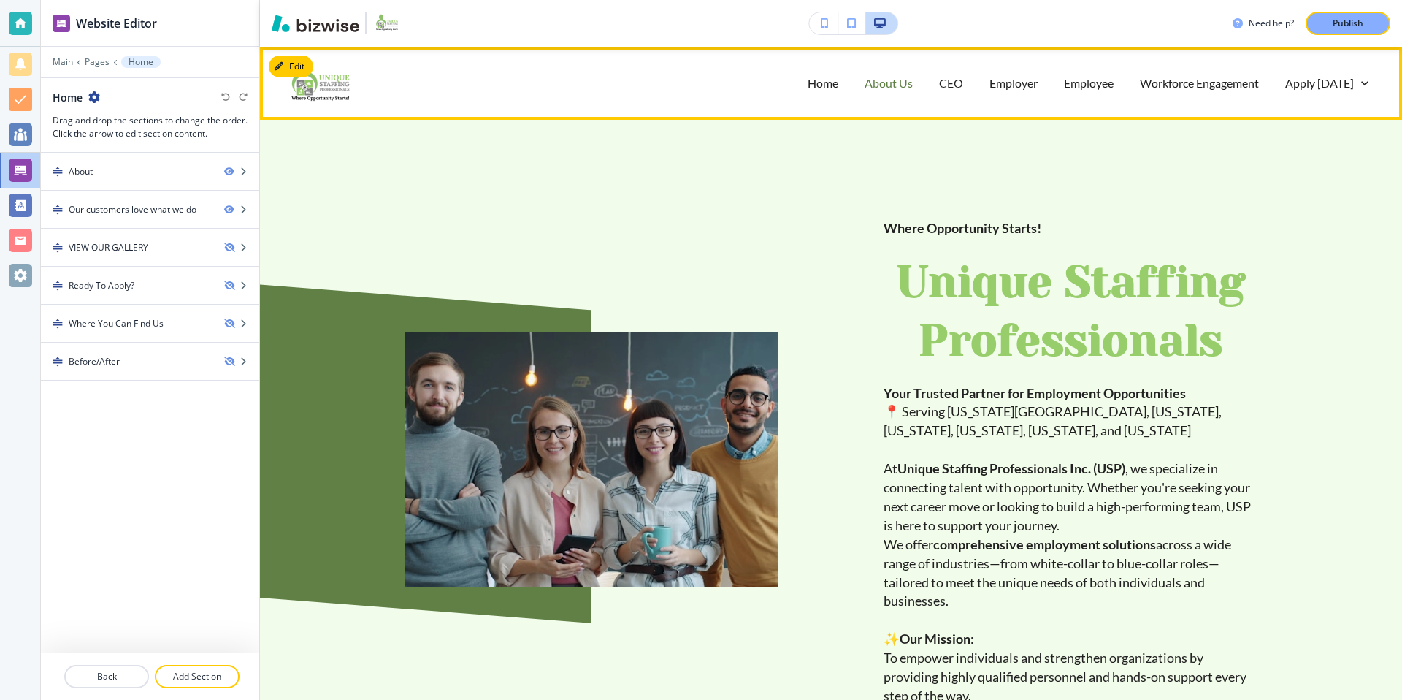
click at [897, 85] on p "About Us" at bounding box center [889, 82] width 48 height 17
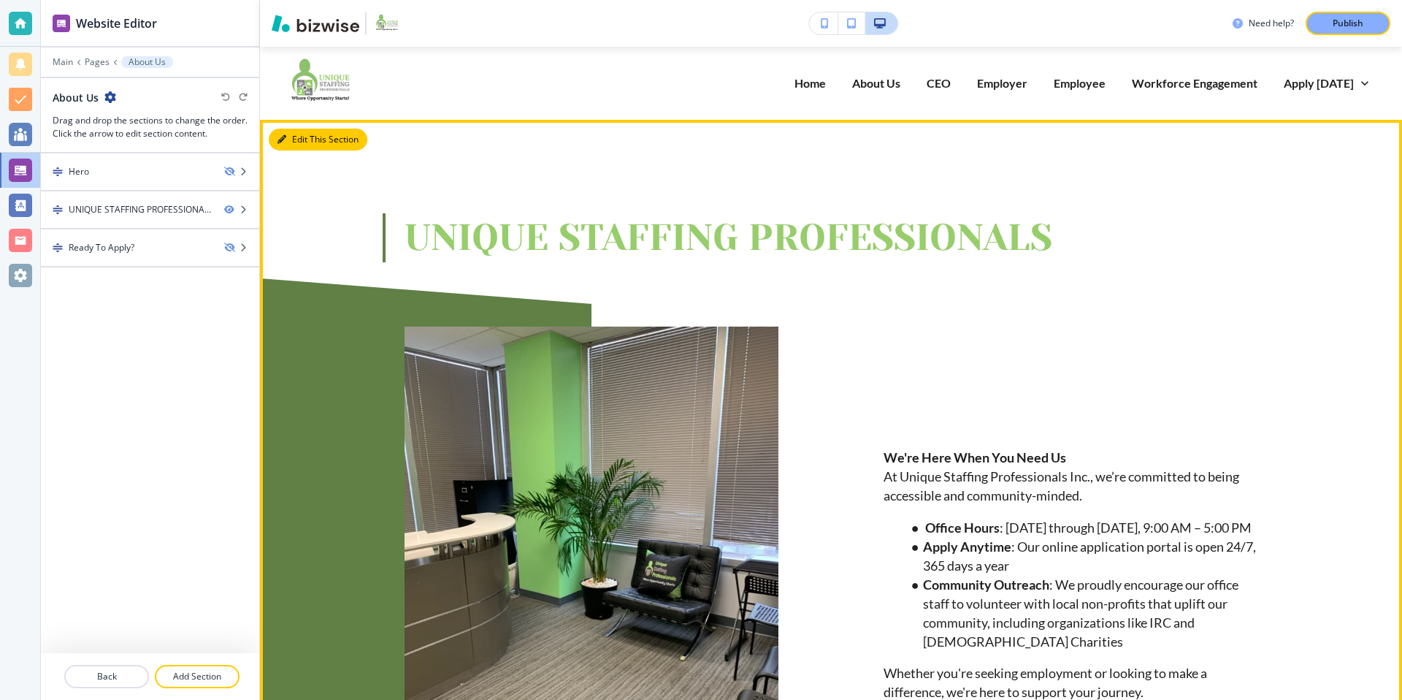
click at [299, 142] on button "Edit This Section" at bounding box center [318, 140] width 99 height 22
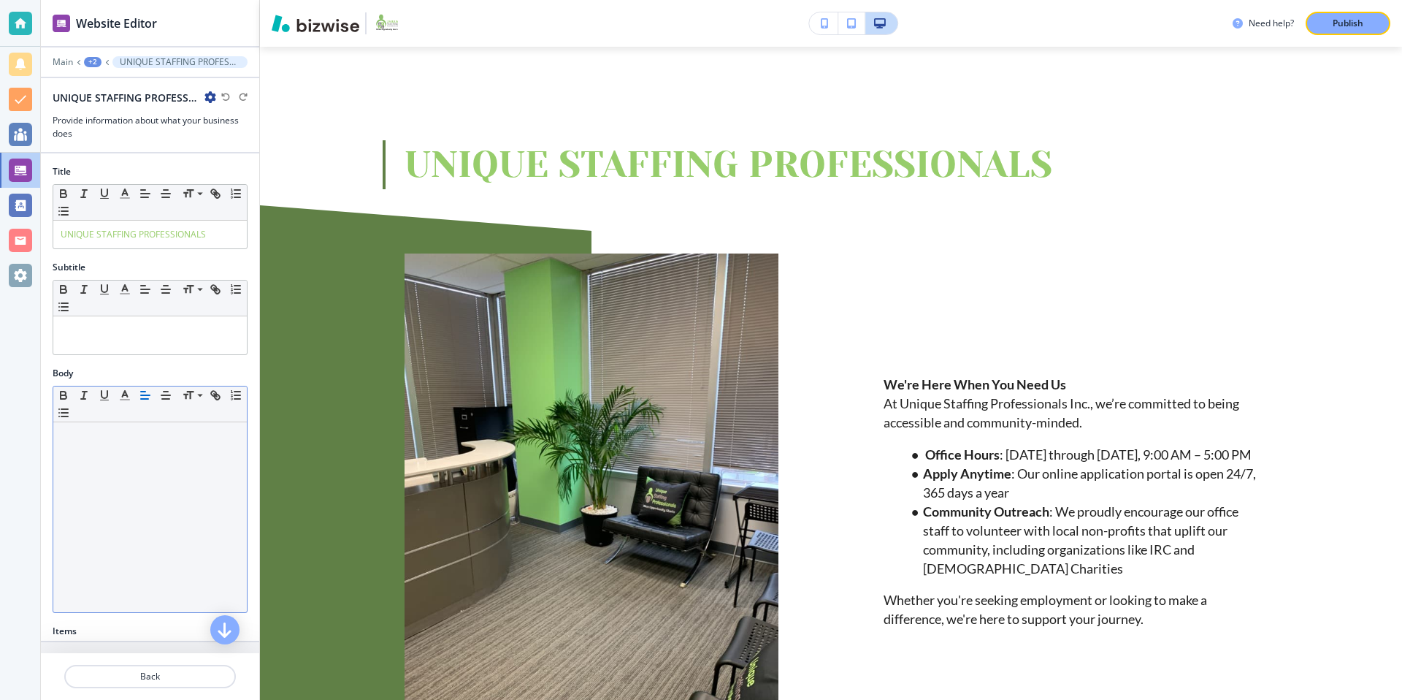
scroll to position [367, 0]
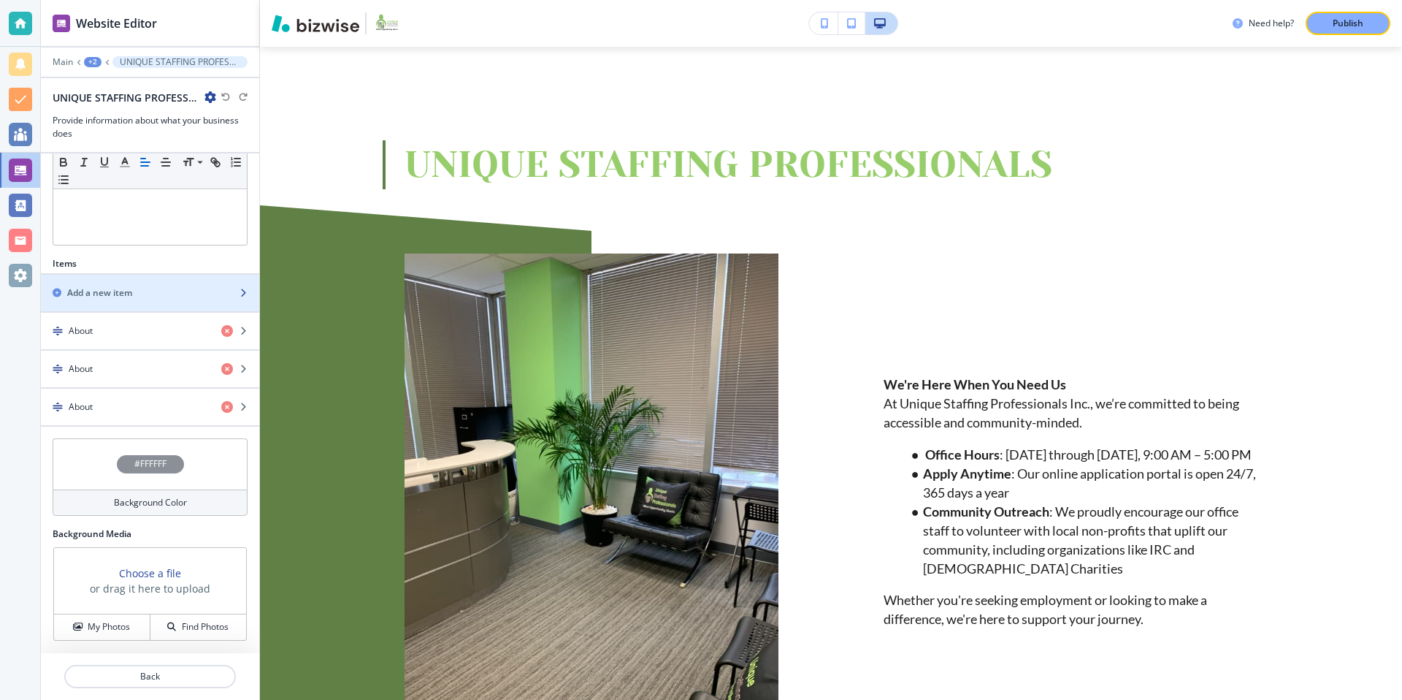
click at [136, 294] on div "Add a new item" at bounding box center [134, 292] width 186 height 13
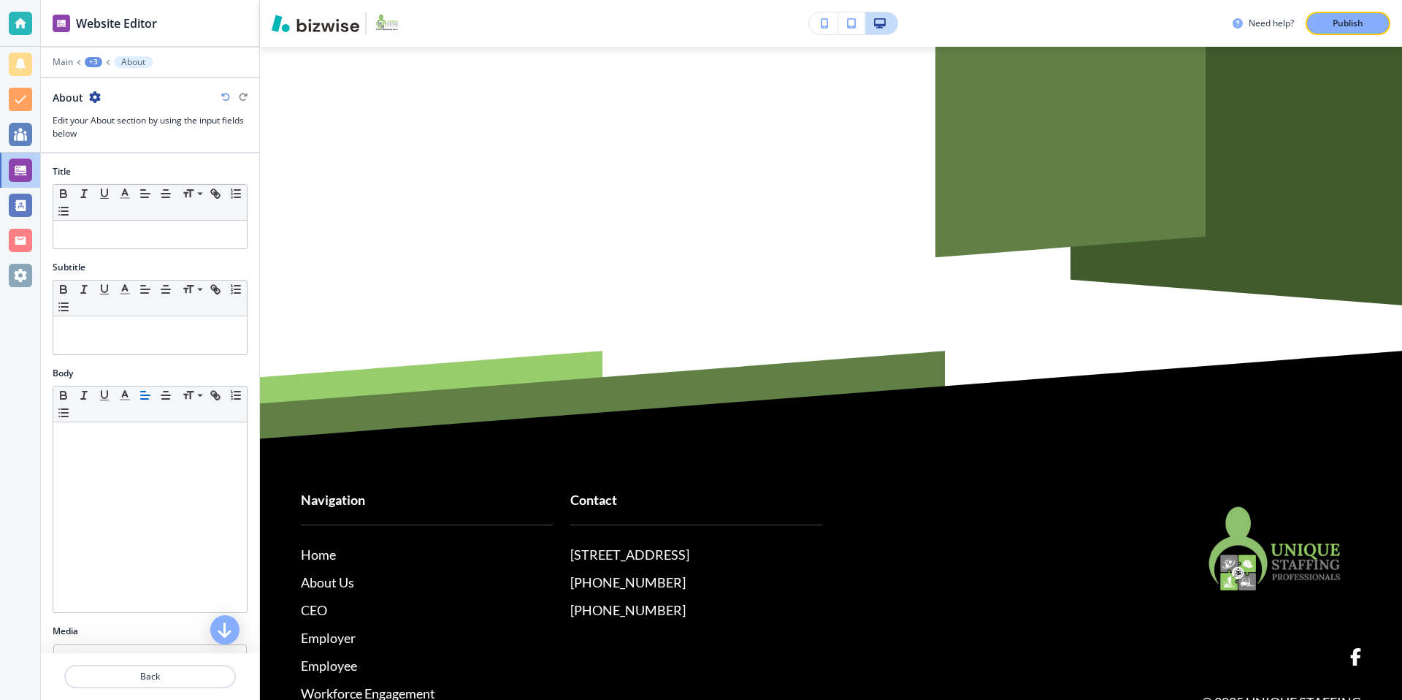
scroll to position [1977, 0]
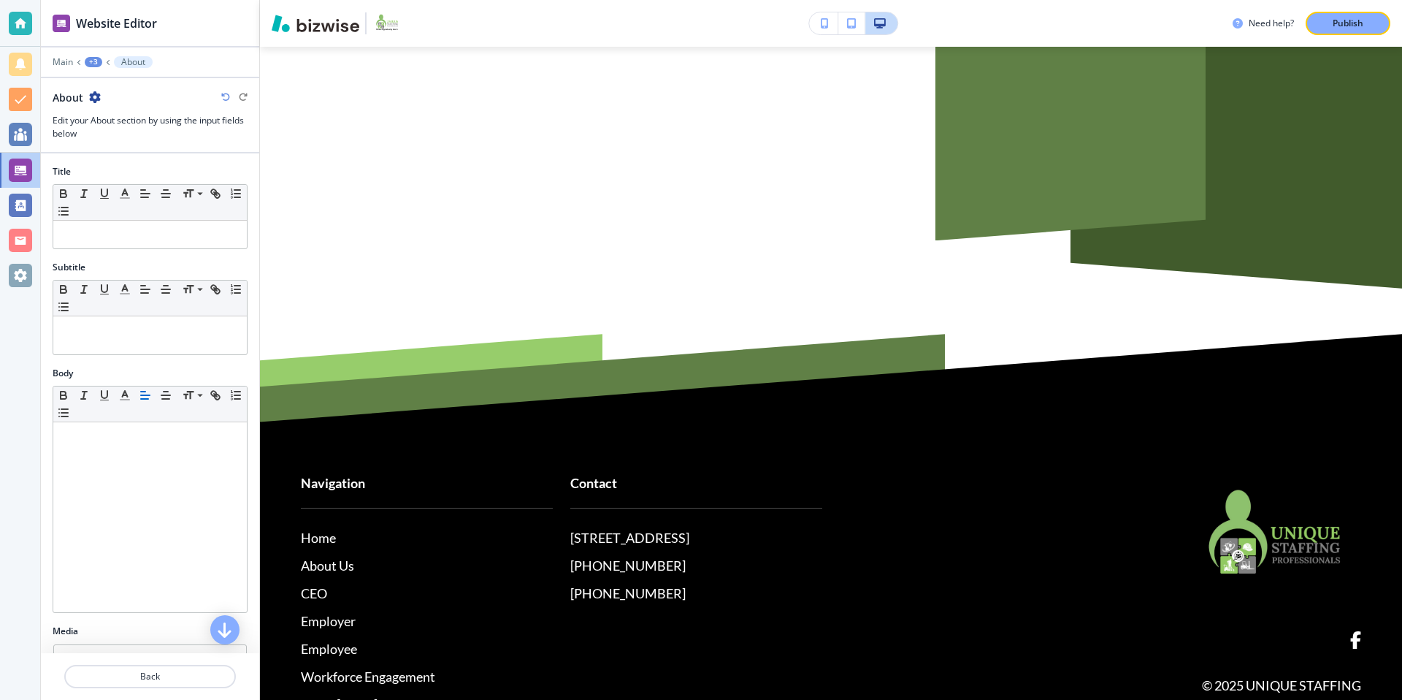
click at [90, 96] on icon "button" at bounding box center [95, 97] width 12 height 12
click at [129, 128] on p "Rename About" at bounding box center [135, 122] width 74 height 13
click at [106, 93] on input "About" at bounding box center [128, 97] width 151 height 29
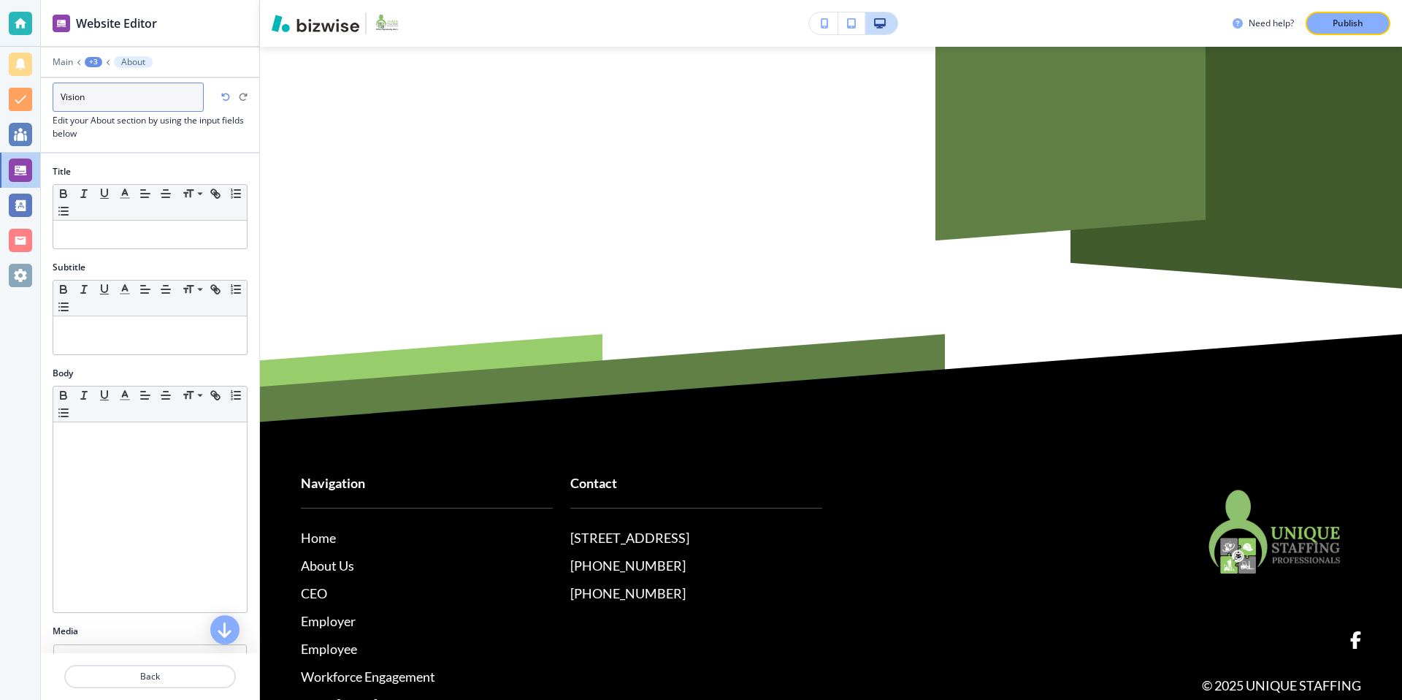
type input "Vision"
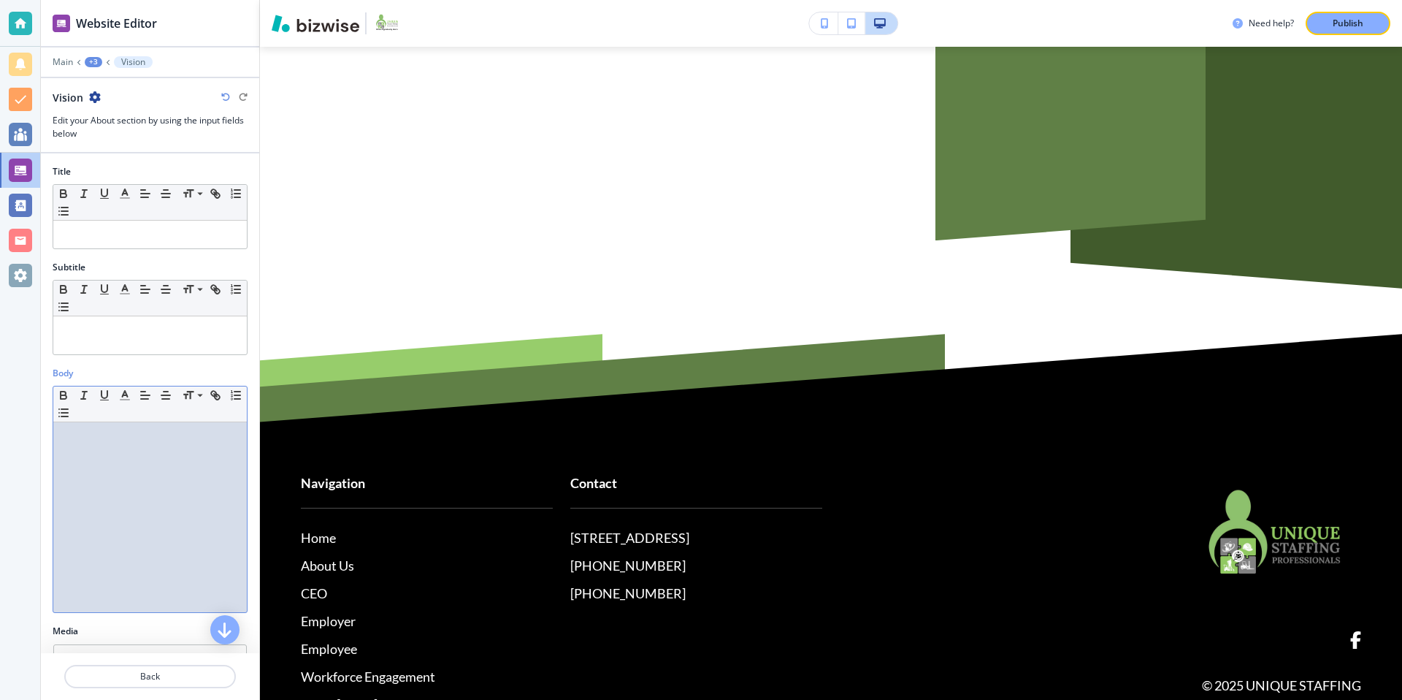
click at [161, 489] on div at bounding box center [150, 517] width 194 height 190
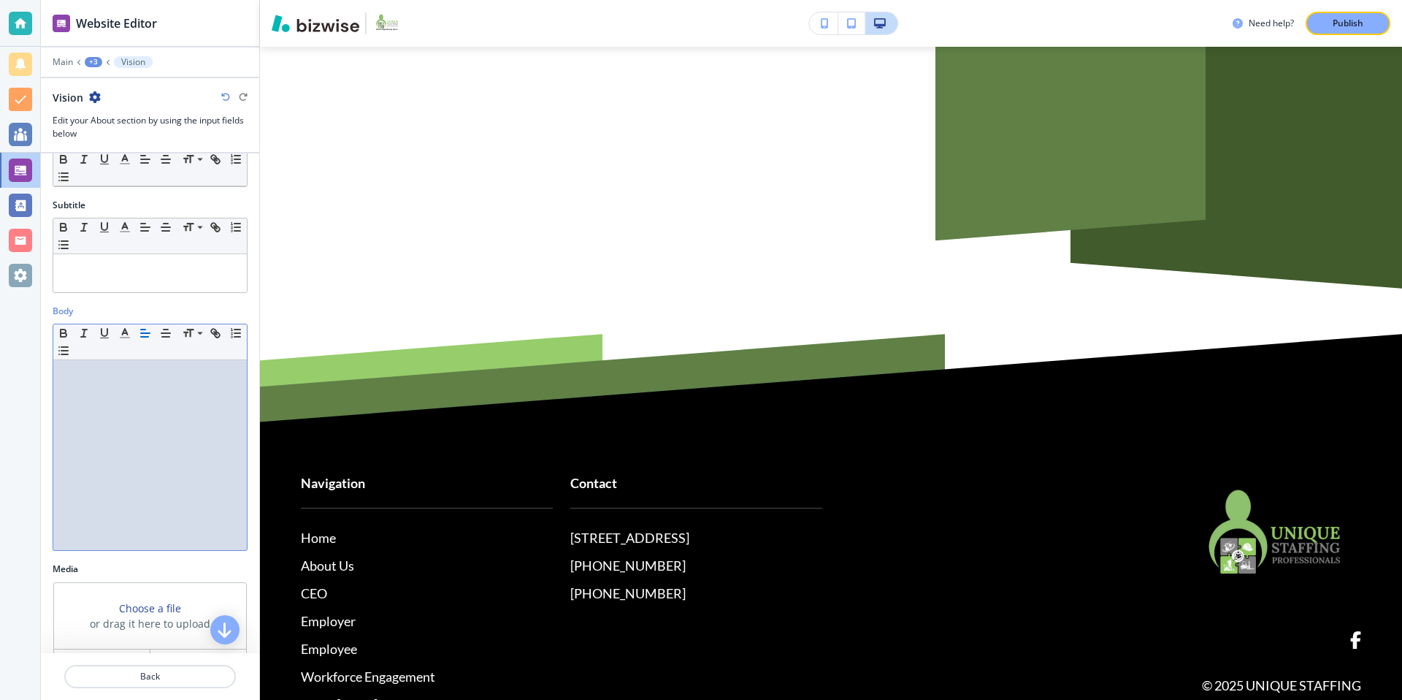
scroll to position [0, 0]
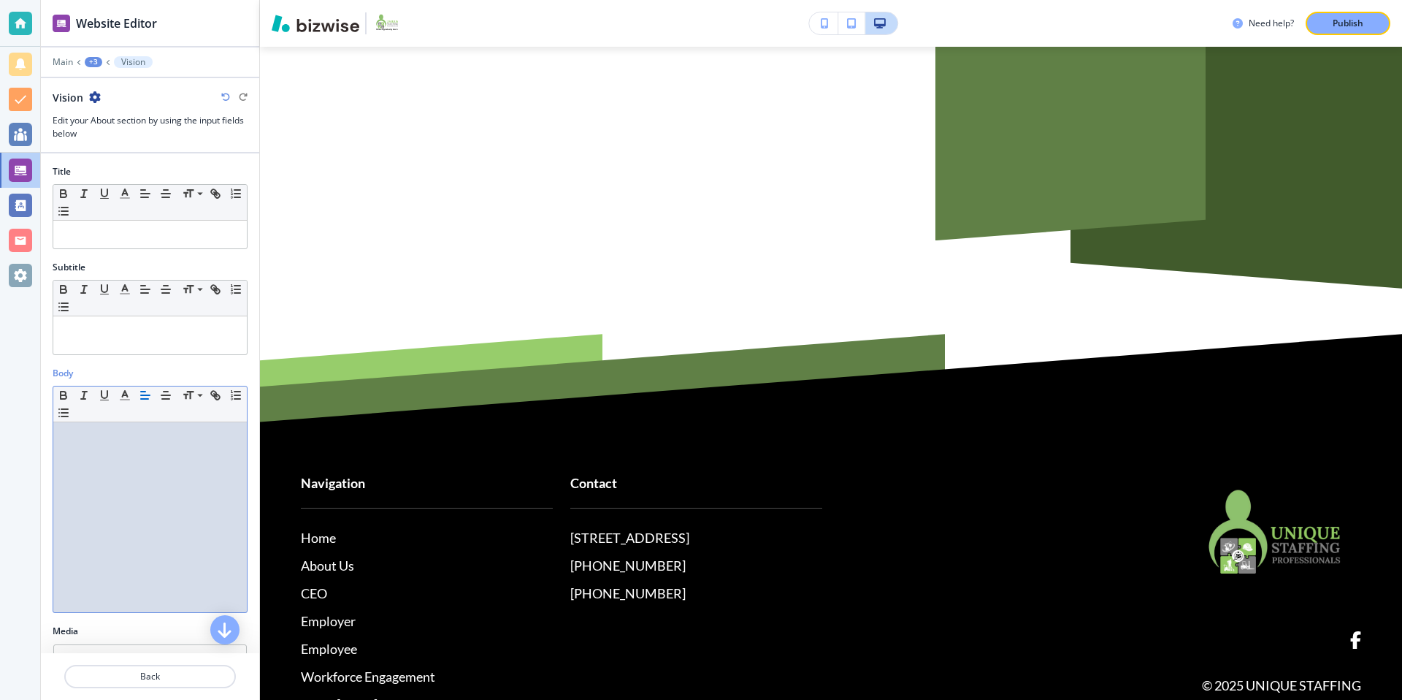
click at [85, 61] on div "+3" at bounding box center [94, 62] width 18 height 10
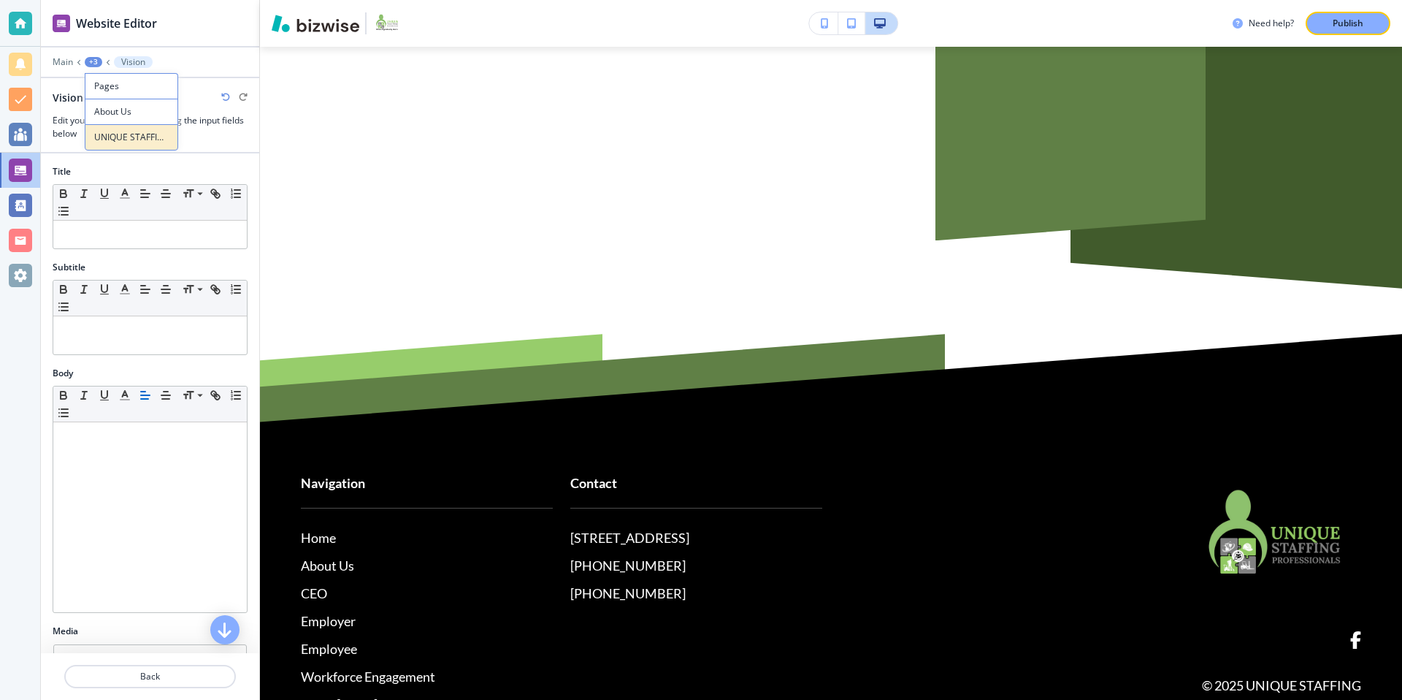
click at [131, 145] on button "UNIQUE STAFFING PROFESSIONALS" at bounding box center [131, 137] width 93 height 26
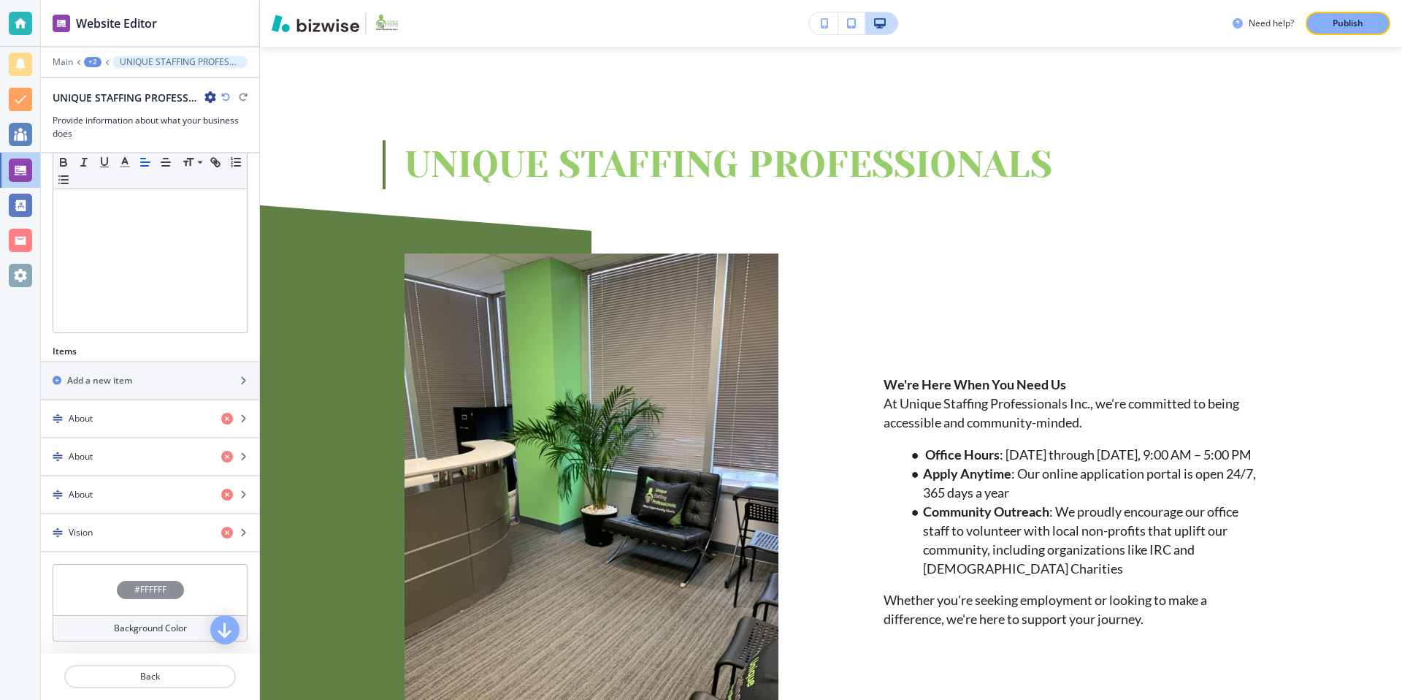
scroll to position [405, 0]
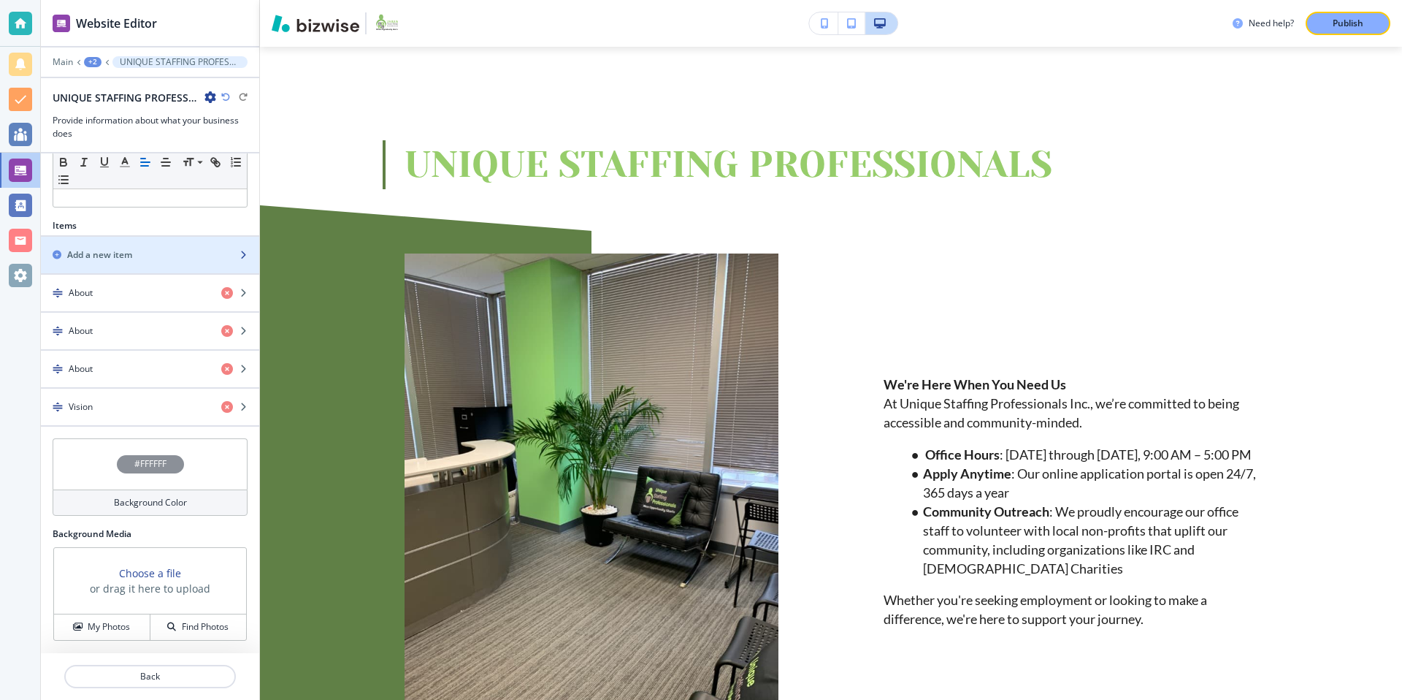
click at [125, 258] on h2 "Add a new item" at bounding box center [99, 254] width 65 height 13
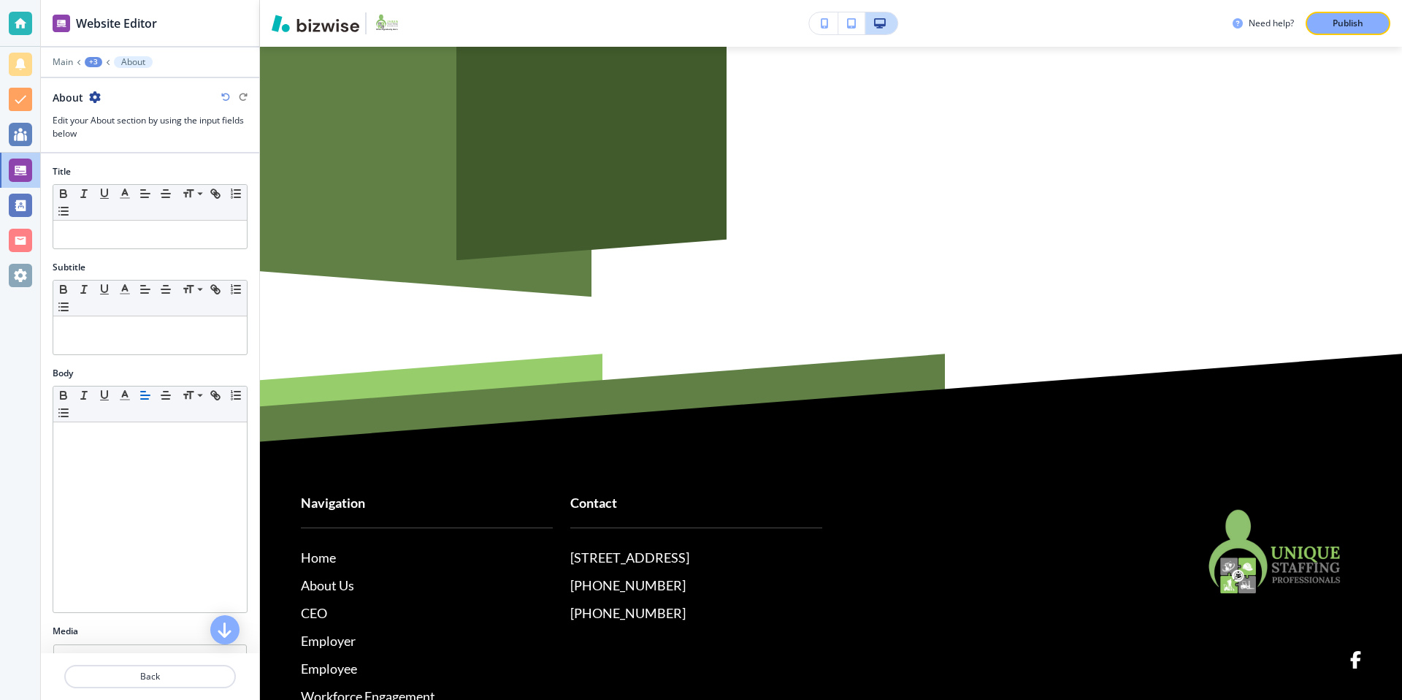
scroll to position [2410, 0]
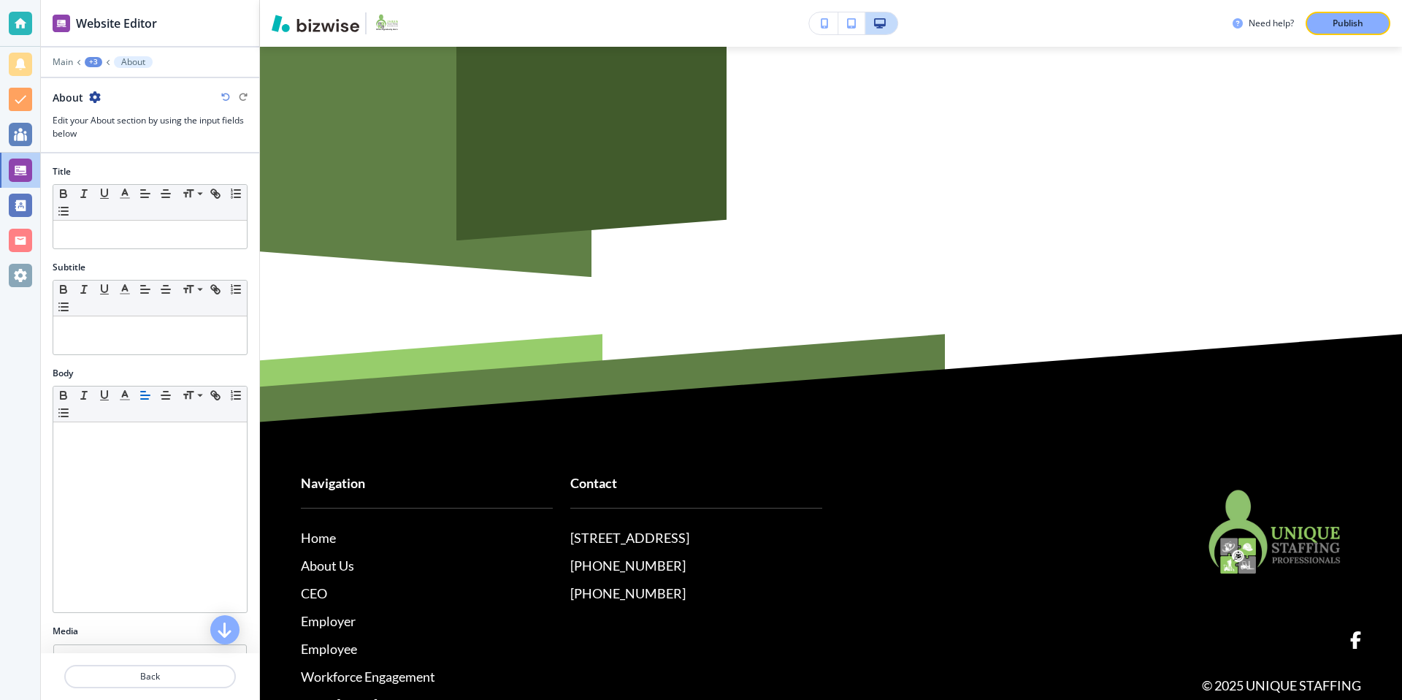
click at [93, 96] on icon "button" at bounding box center [95, 97] width 12 height 12
click at [149, 120] on p "Rename About" at bounding box center [135, 122] width 74 height 13
click at [128, 107] on input "About" at bounding box center [128, 97] width 151 height 29
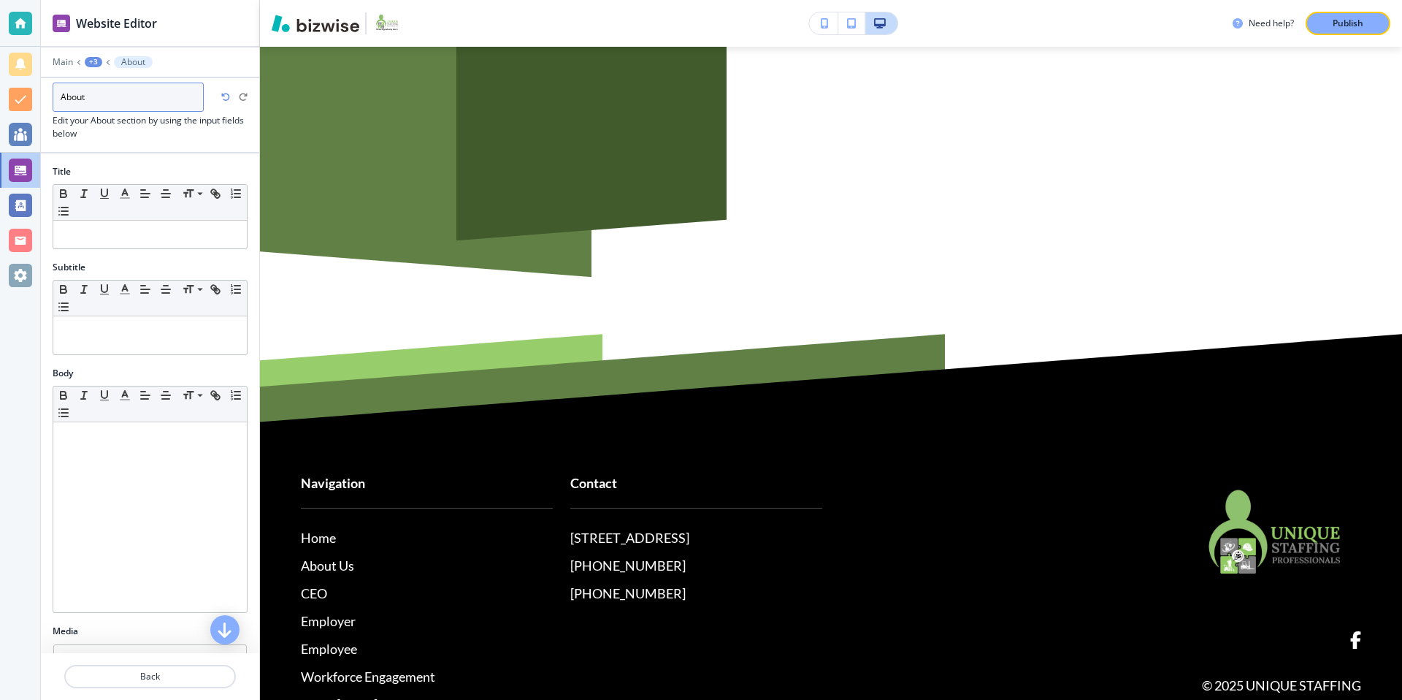
type input "="
type input "Mission"
click at [96, 137] on h3 "Edit your About section by using the input fields below" at bounding box center [150, 127] width 195 height 26
click at [95, 64] on div "+3" at bounding box center [94, 62] width 18 height 10
click at [140, 133] on p "UNIQUE STAFFING PROFESSIONALS" at bounding box center [131, 137] width 74 height 13
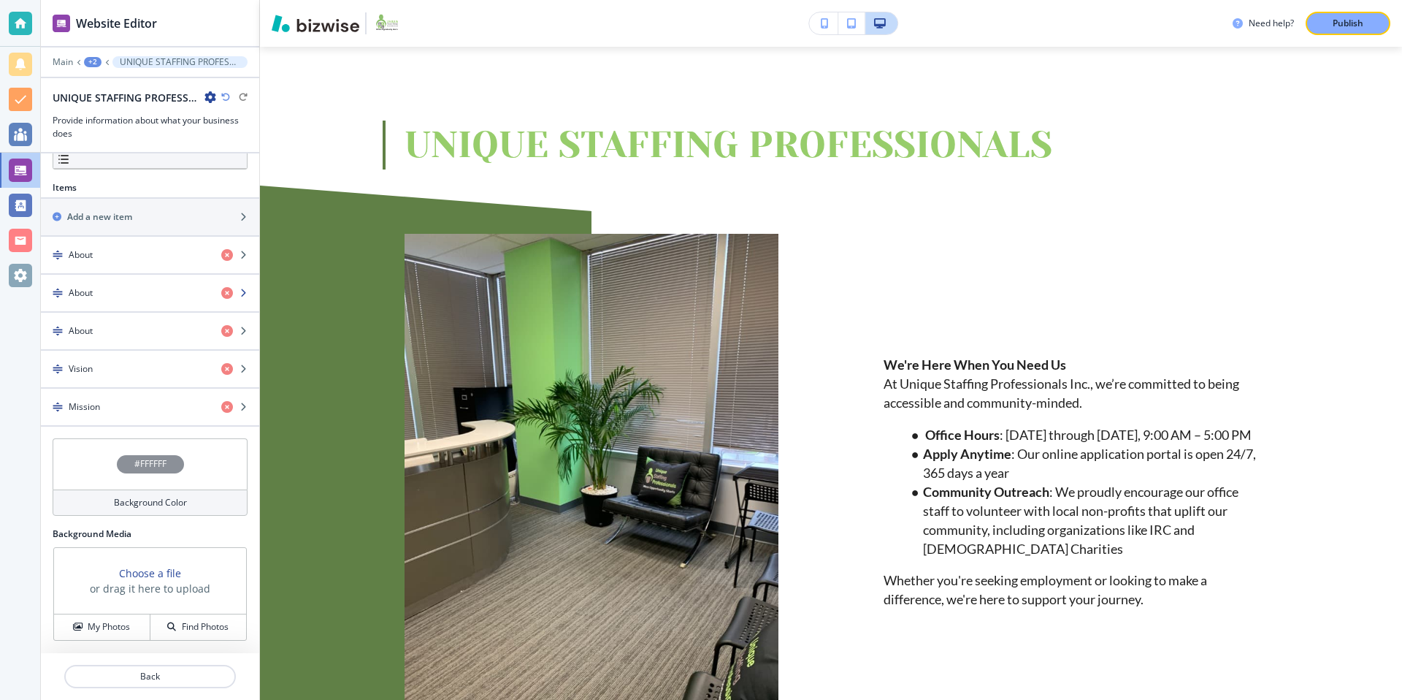
scroll to position [73, 0]
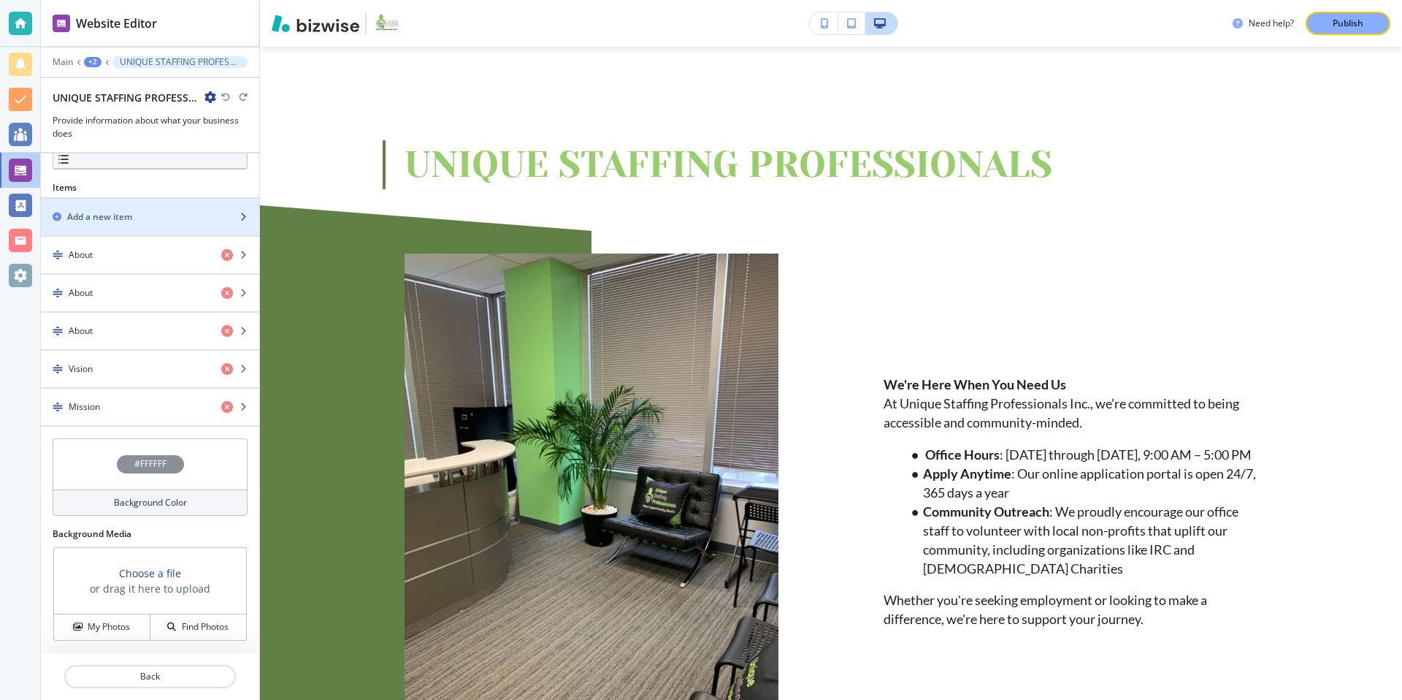
click at [140, 215] on div "Add a new item" at bounding box center [134, 216] width 186 height 13
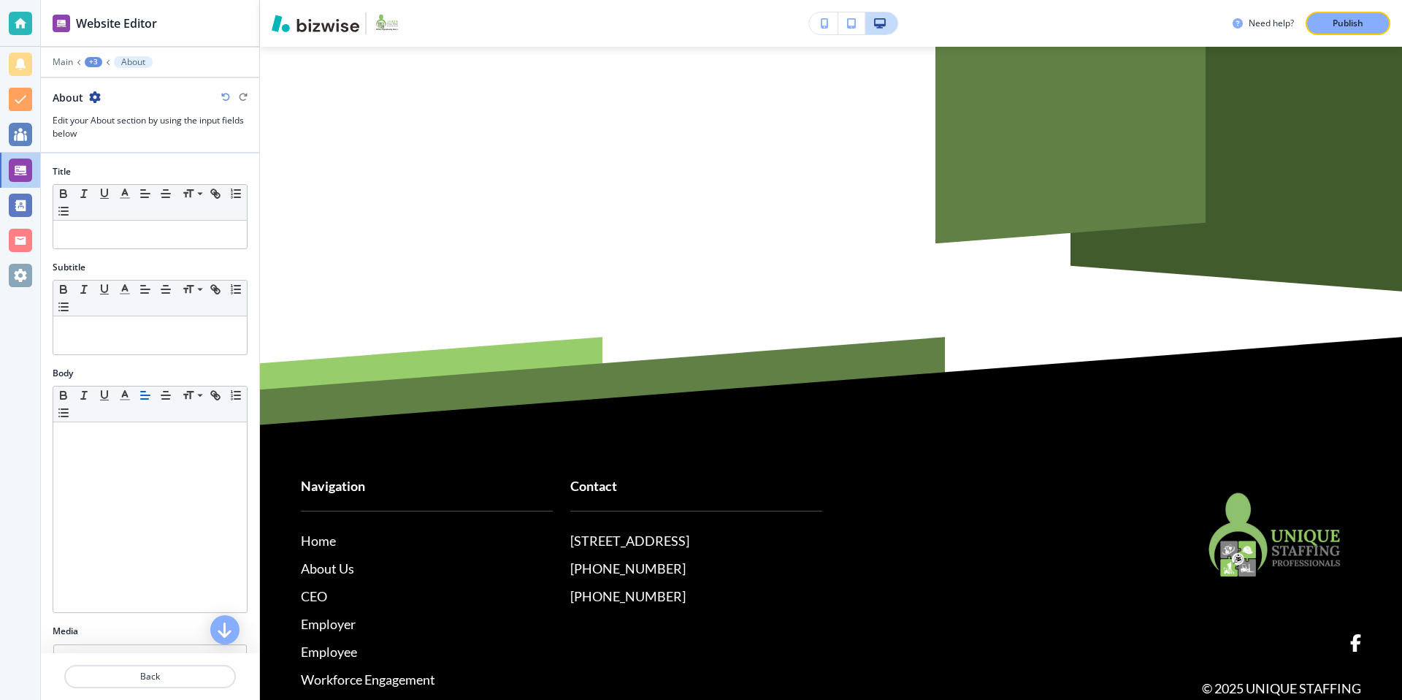
scroll to position [2844, 0]
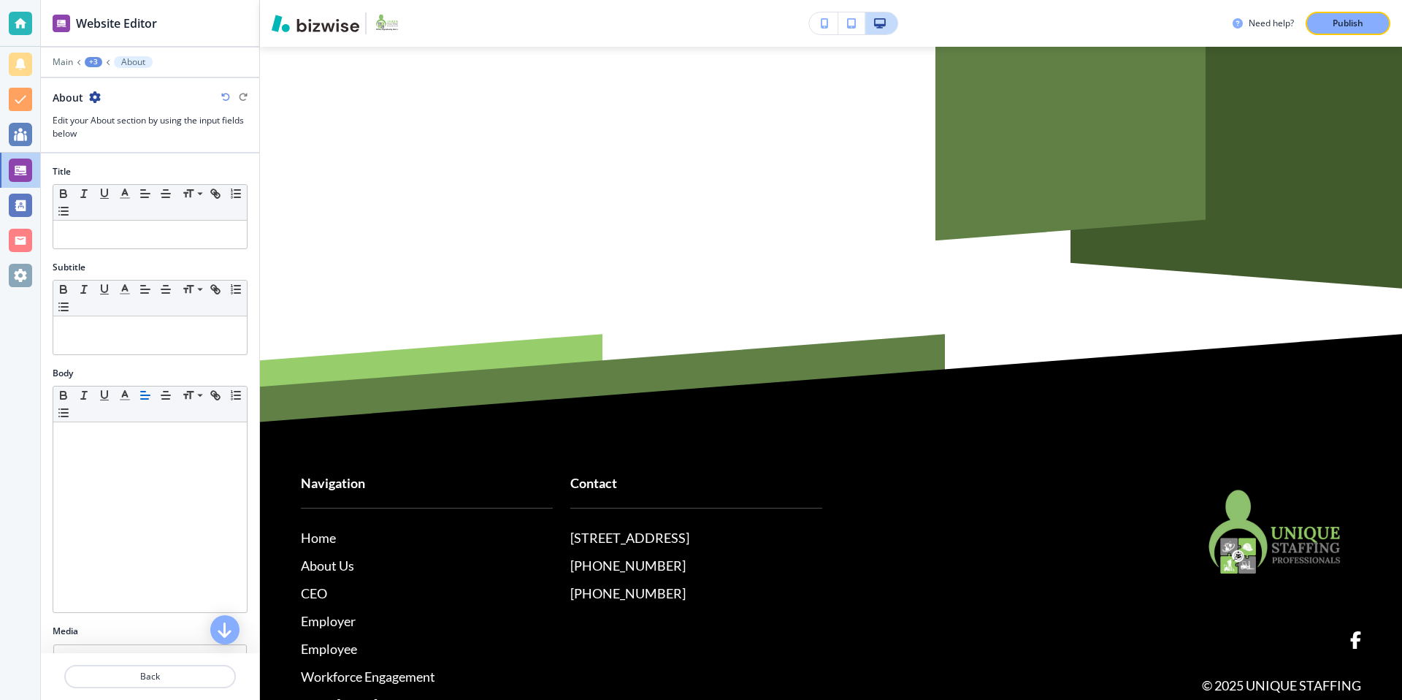
click at [89, 91] on icon "button" at bounding box center [95, 97] width 12 height 12
click at [139, 122] on p "Rename About" at bounding box center [135, 122] width 74 height 13
click at [140, 107] on input "About" at bounding box center [128, 97] width 151 height 29
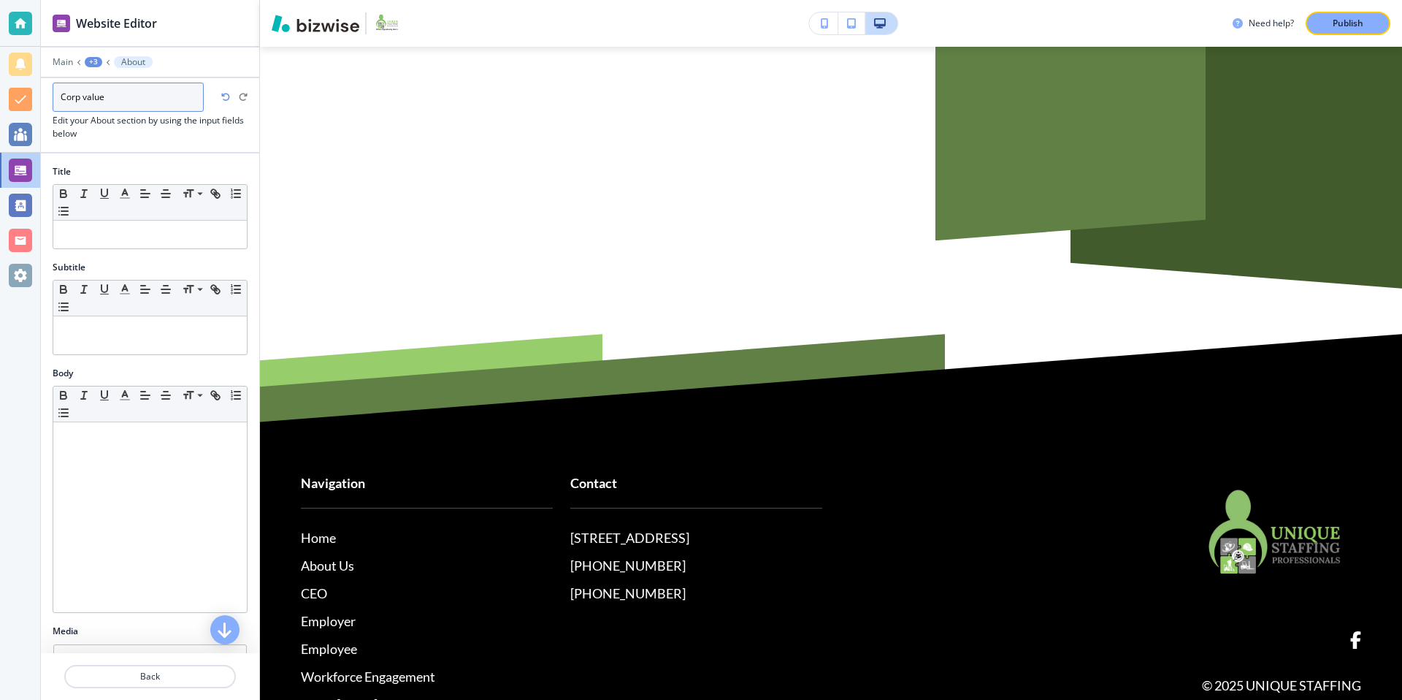
click at [79, 96] on input "Corp value" at bounding box center [128, 97] width 151 height 29
click at [118, 99] on input "Core value" at bounding box center [128, 97] width 151 height 29
type input "Core values"
click at [158, 150] on div at bounding box center [150, 146] width 218 height 12
click at [94, 62] on div "+3" at bounding box center [94, 62] width 18 height 10
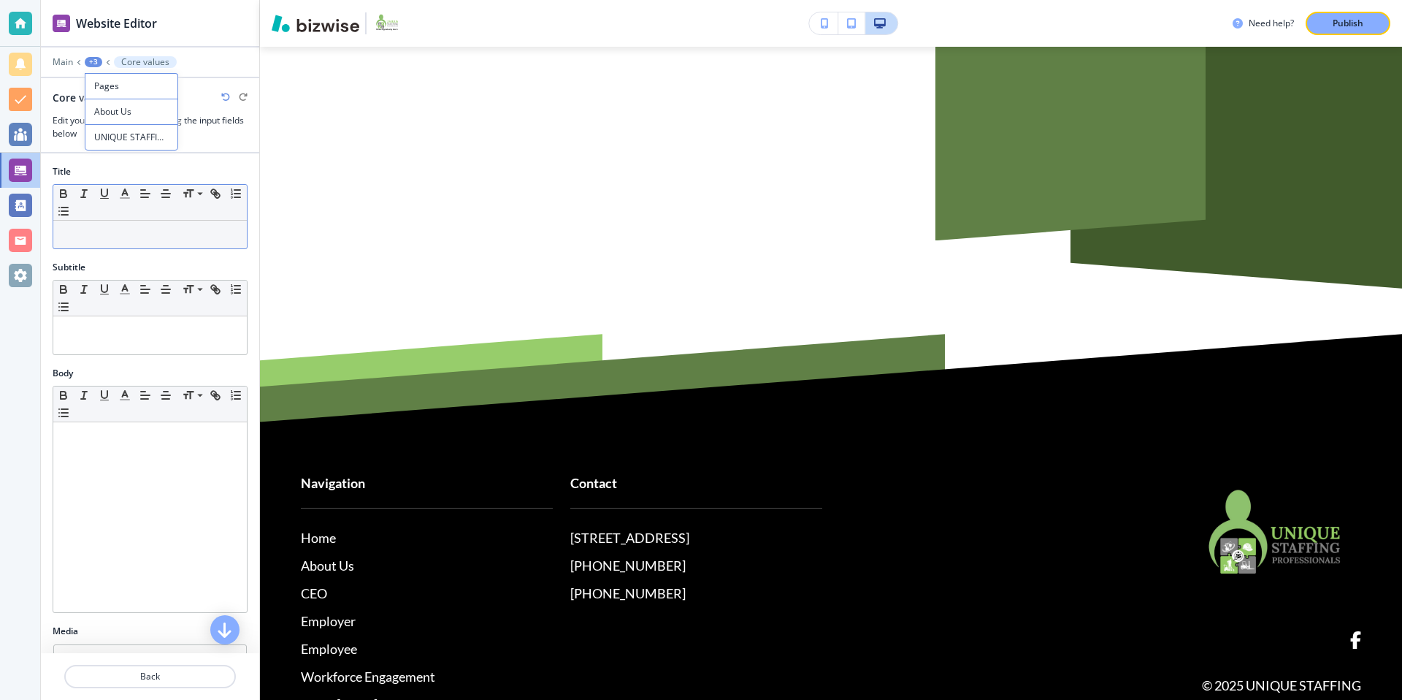
click at [122, 231] on p at bounding box center [150, 234] width 179 height 13
click at [127, 159] on div at bounding box center [150, 159] width 218 height 12
click at [96, 61] on div "+3" at bounding box center [94, 62] width 18 height 10
click at [124, 136] on p "UNIQUE STAFFING PROFESSIONALS" at bounding box center [131, 137] width 74 height 13
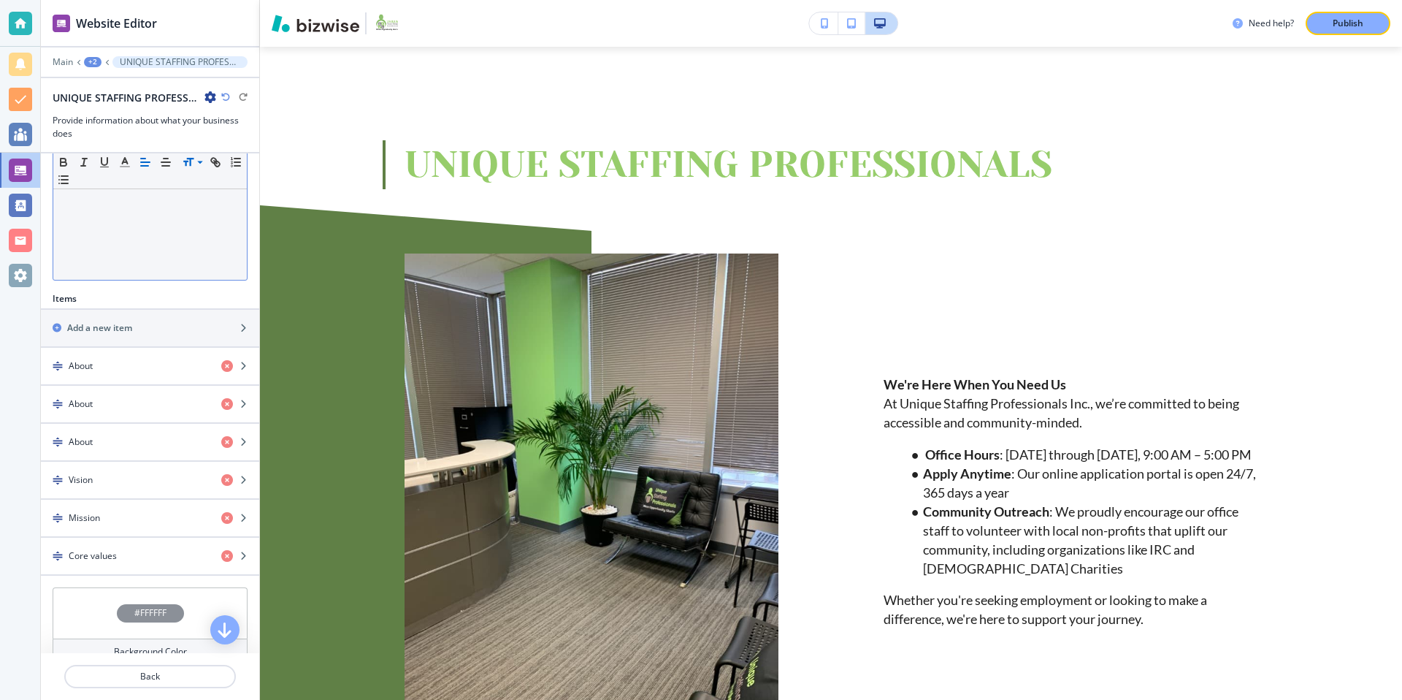
scroll to position [481, 0]
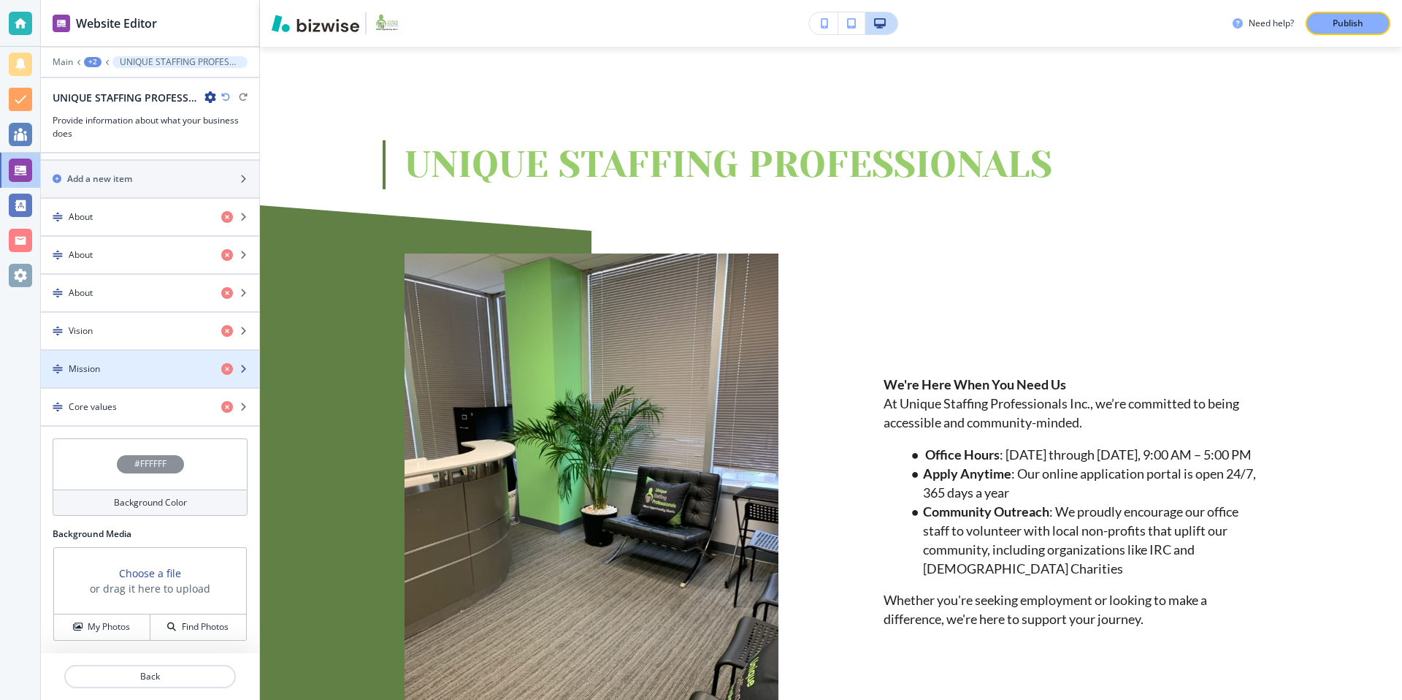
click at [145, 367] on div "Mission" at bounding box center [125, 368] width 169 height 13
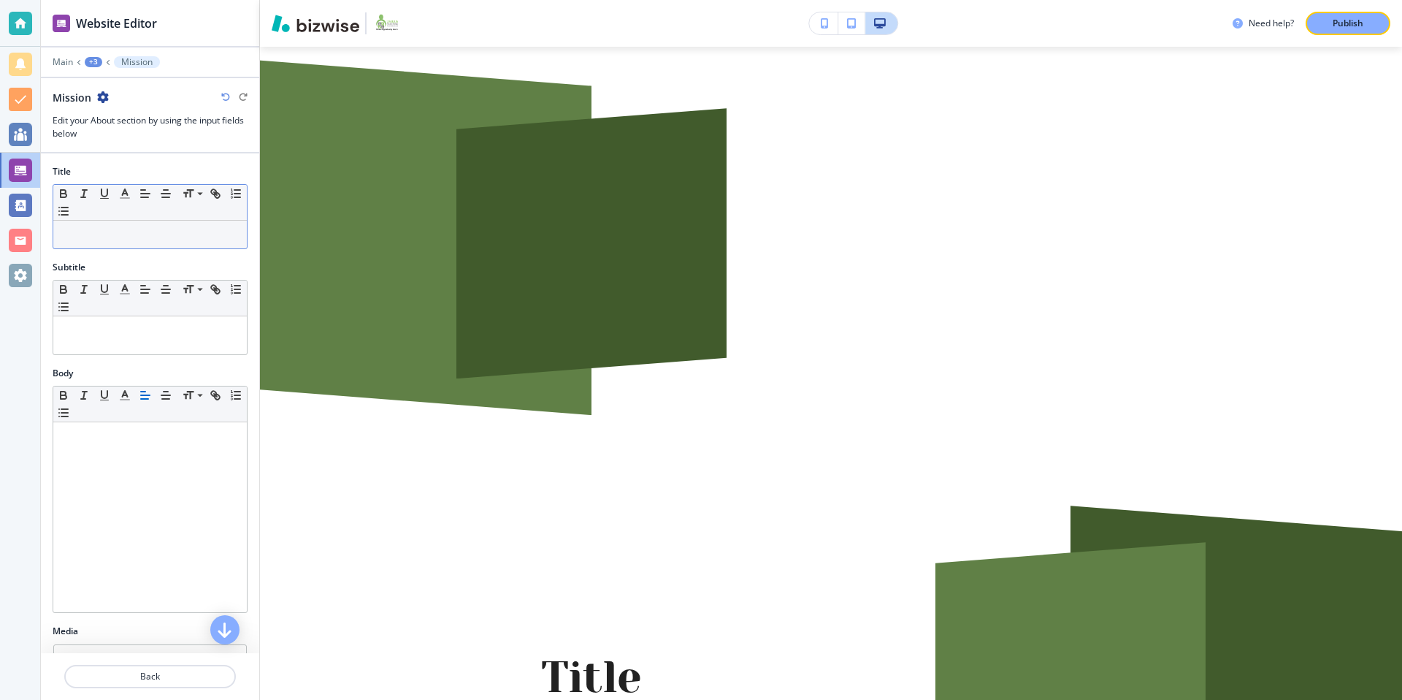
scroll to position [2283, 0]
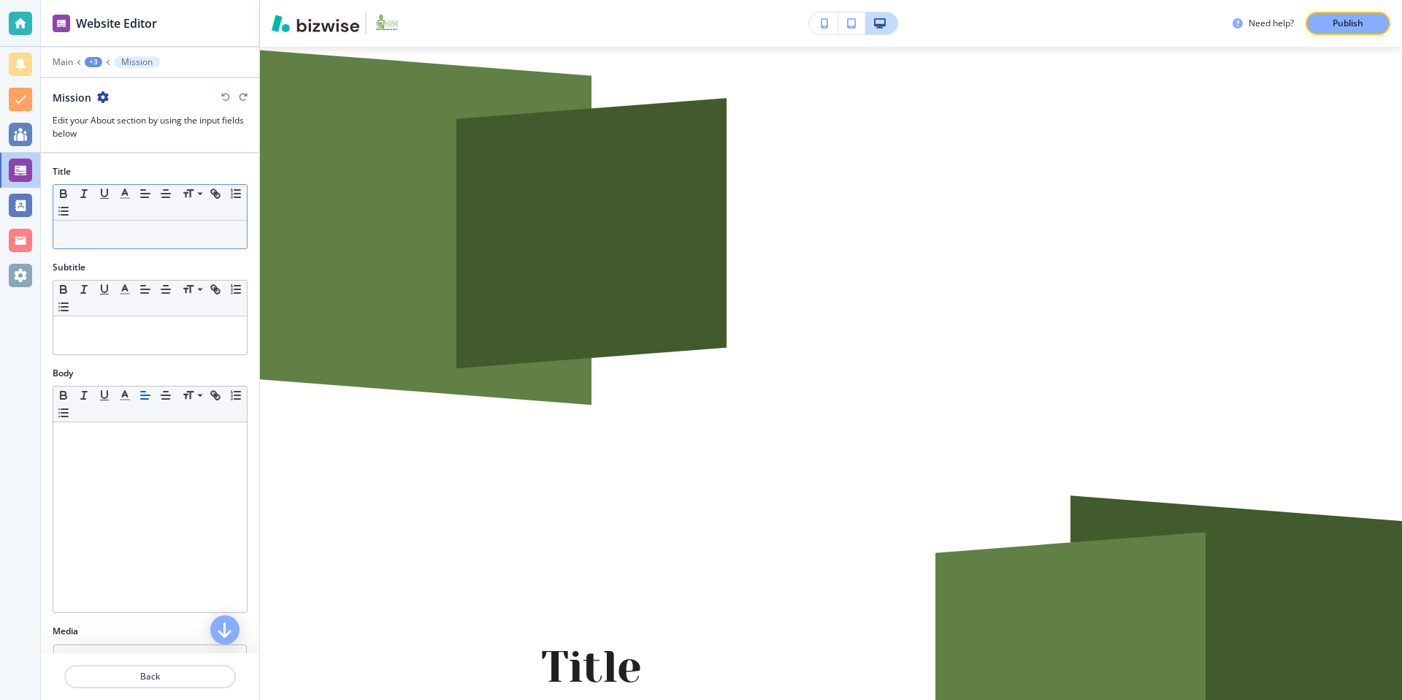
click at [120, 242] on div at bounding box center [150, 235] width 194 height 28
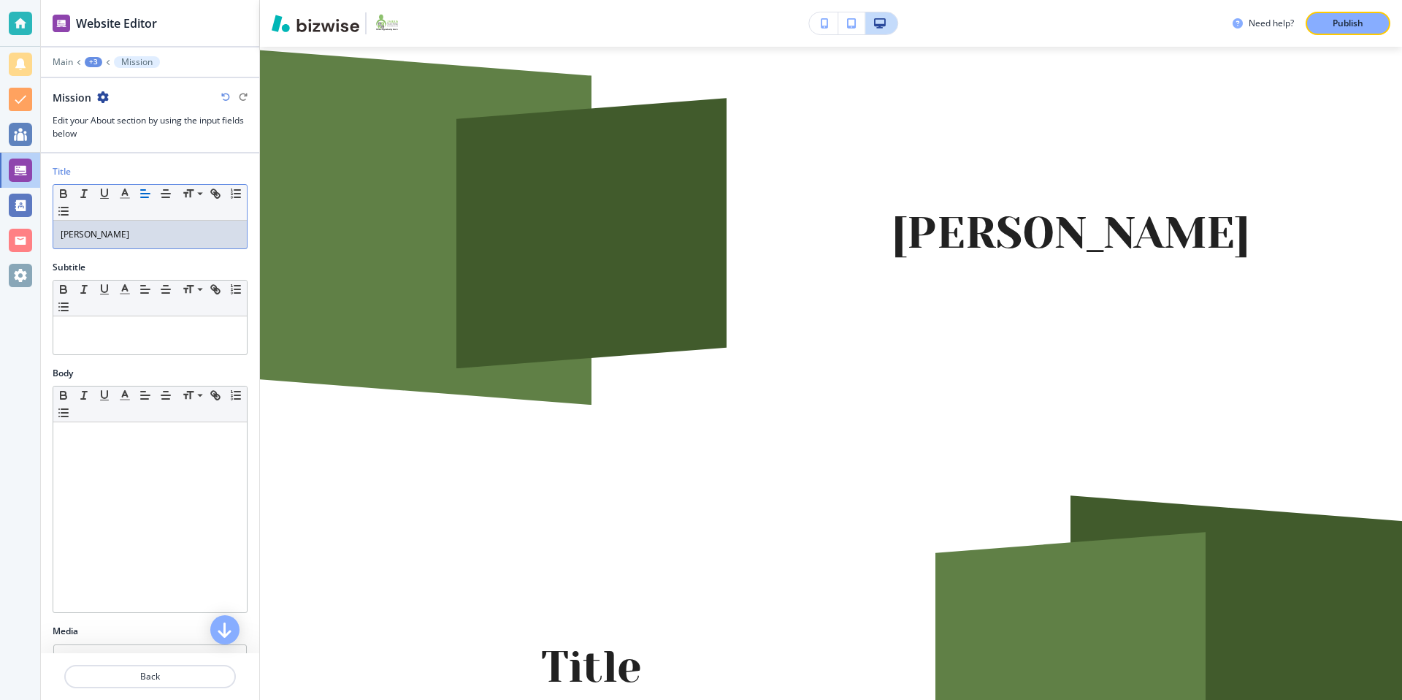
click at [91, 61] on div "+3" at bounding box center [94, 62] width 18 height 10
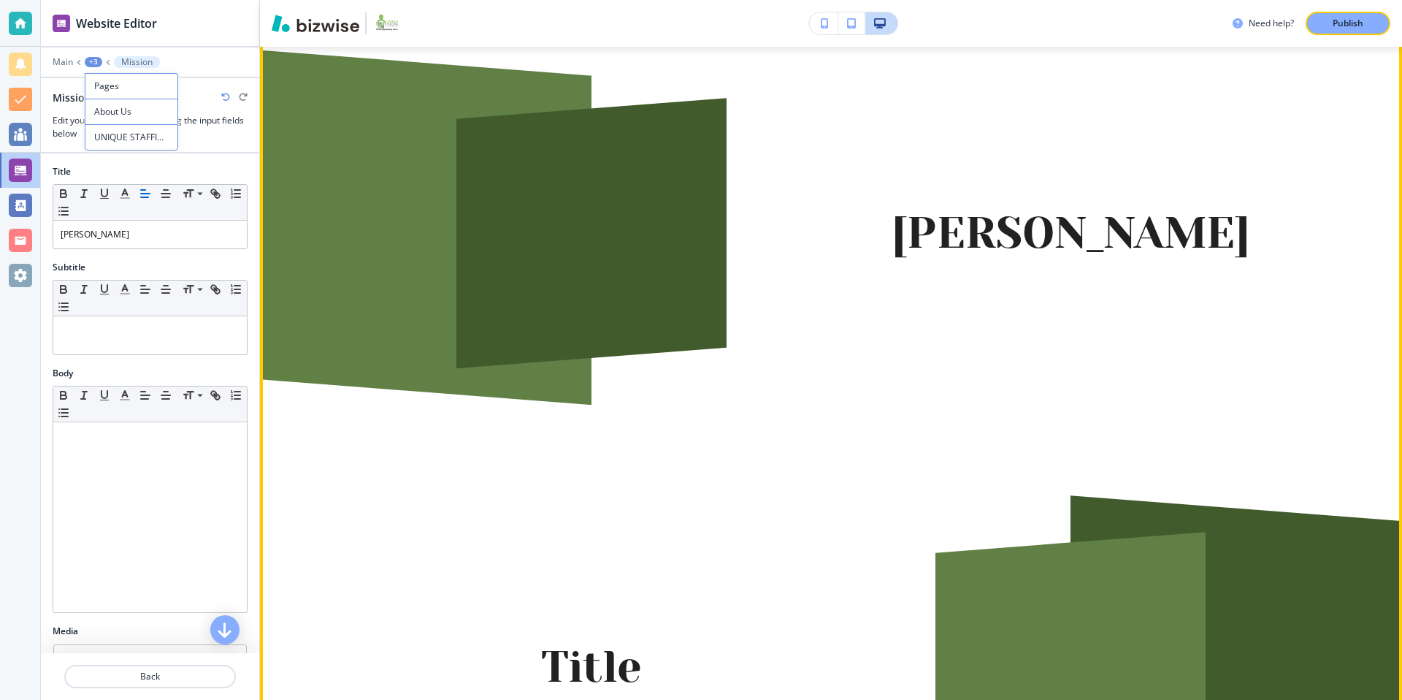
click at [1136, 367] on div "[PERSON_NAME]" at bounding box center [1017, 198] width 479 height 340
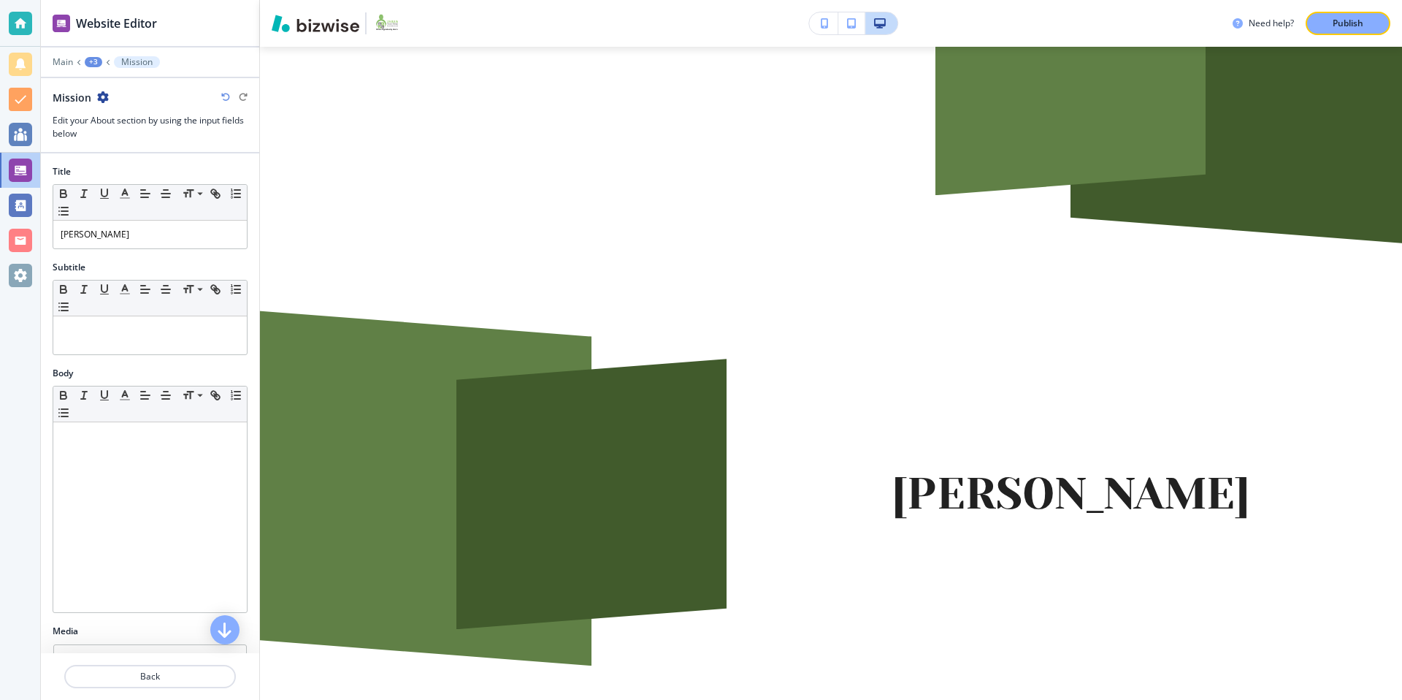
scroll to position [2026, 0]
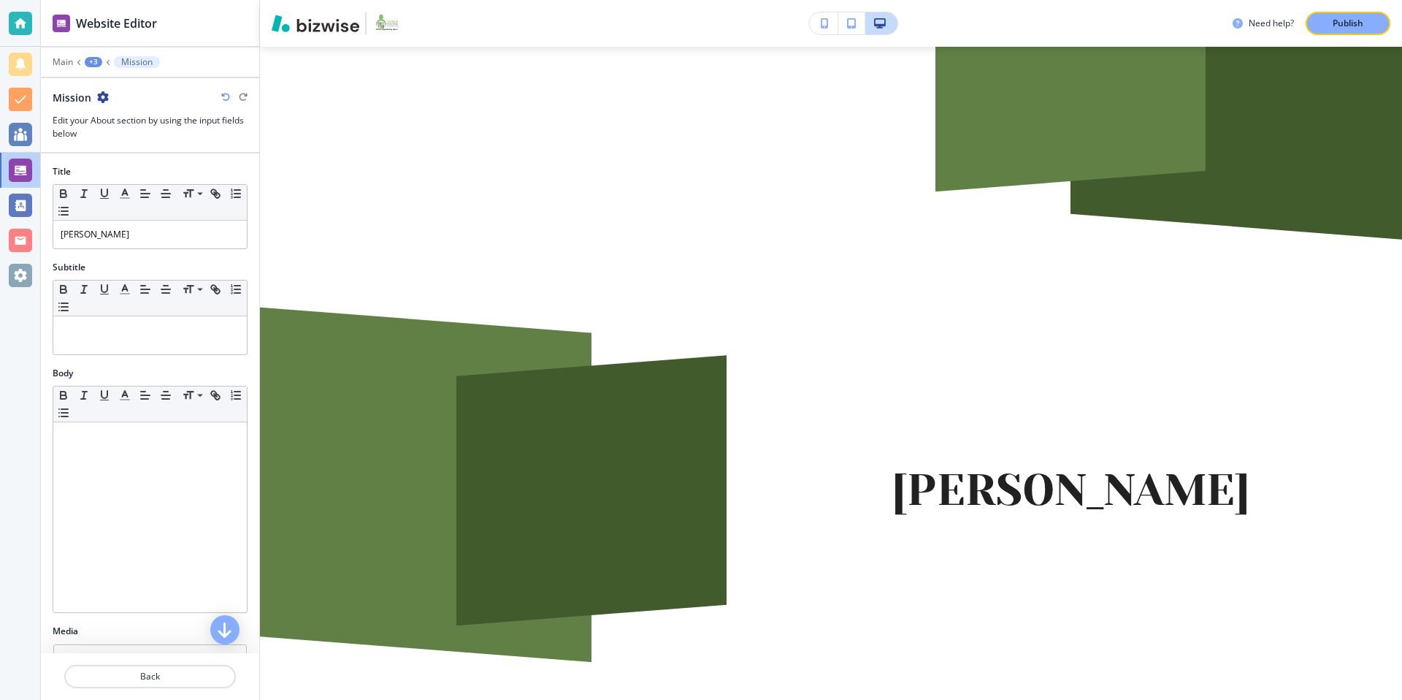
click at [90, 59] on div "+3" at bounding box center [94, 62] width 18 height 10
click at [113, 129] on button "UNIQUE STAFFING PROFESSIONALS" at bounding box center [131, 137] width 93 height 26
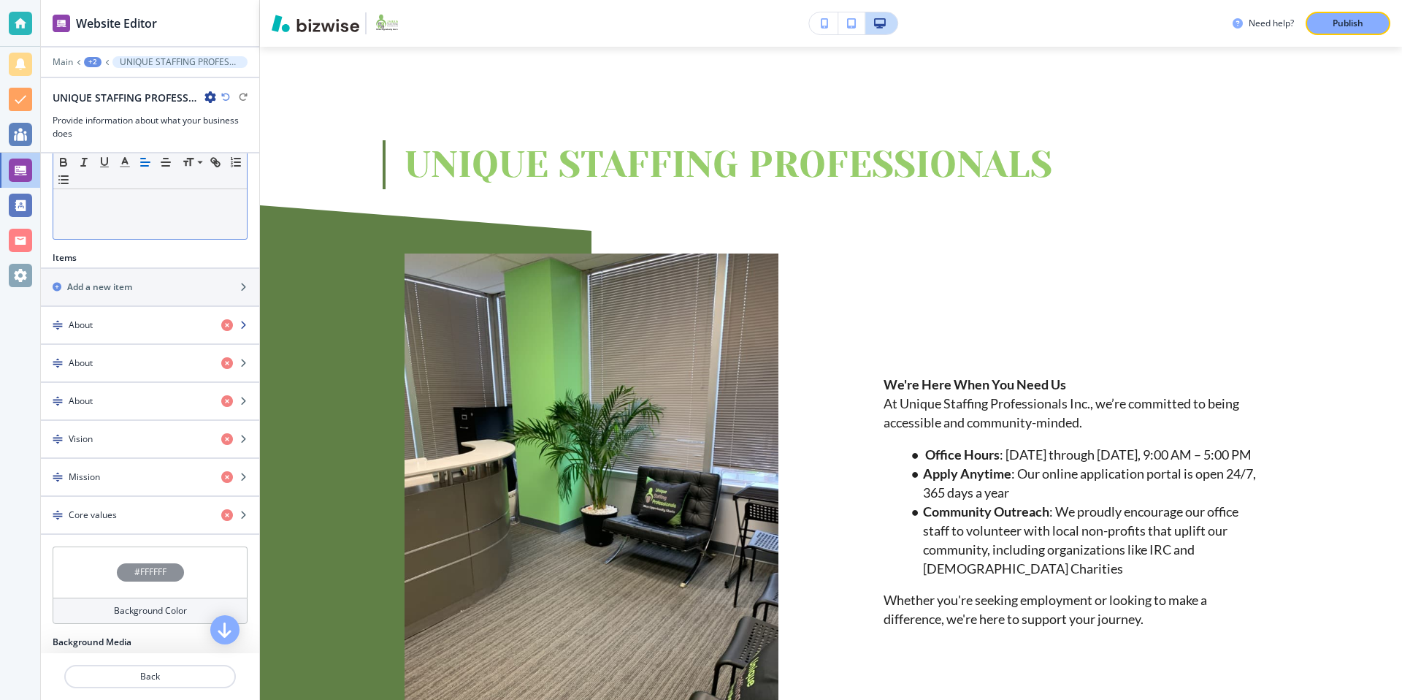
scroll to position [453, 0]
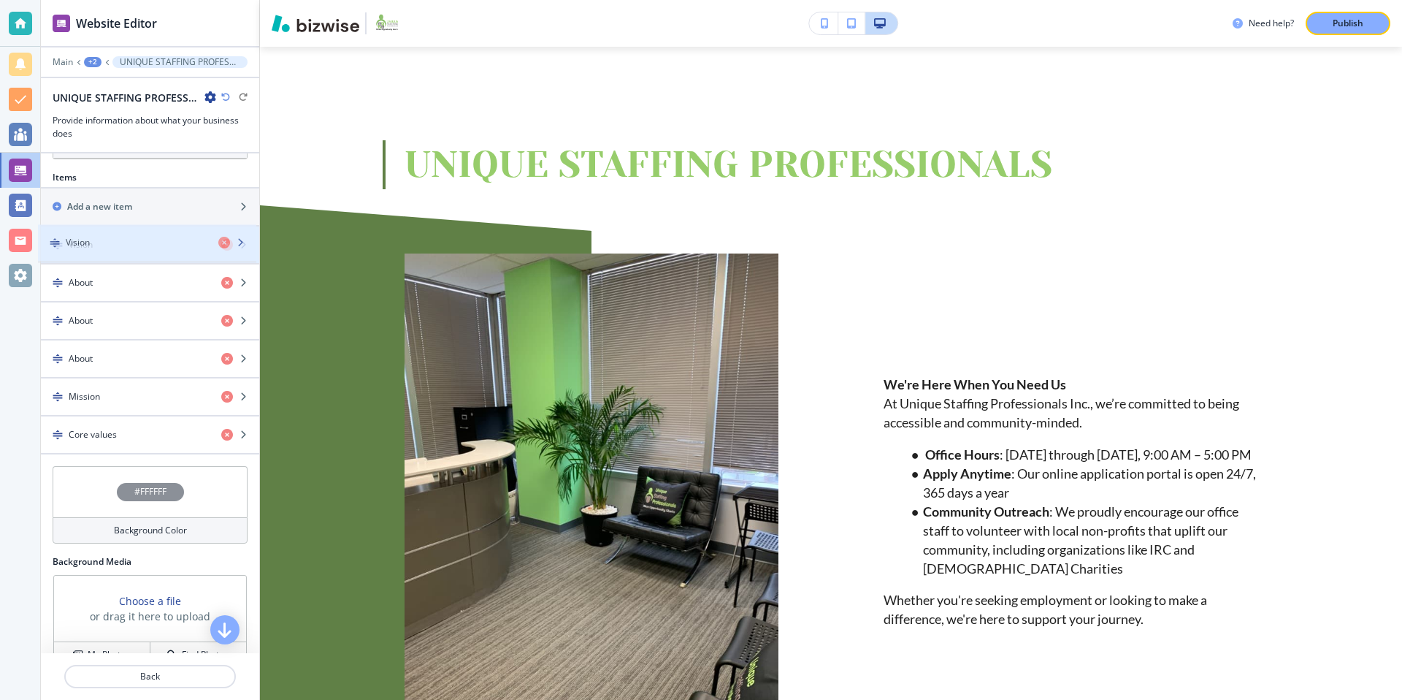
drag, startPoint x: 53, startPoint y: 361, endPoint x: 51, endPoint y: 245, distance: 116.1
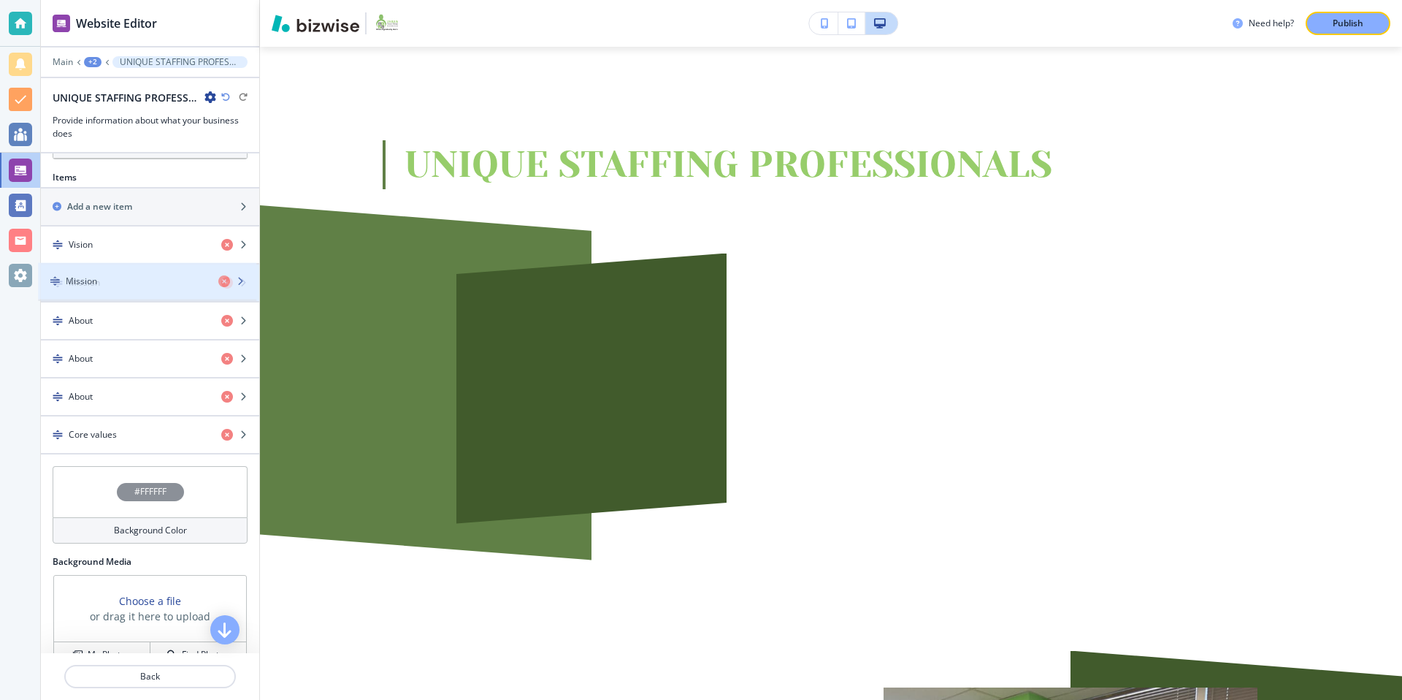
drag, startPoint x: 54, startPoint y: 396, endPoint x: 51, endPoint y: 280, distance: 115.4
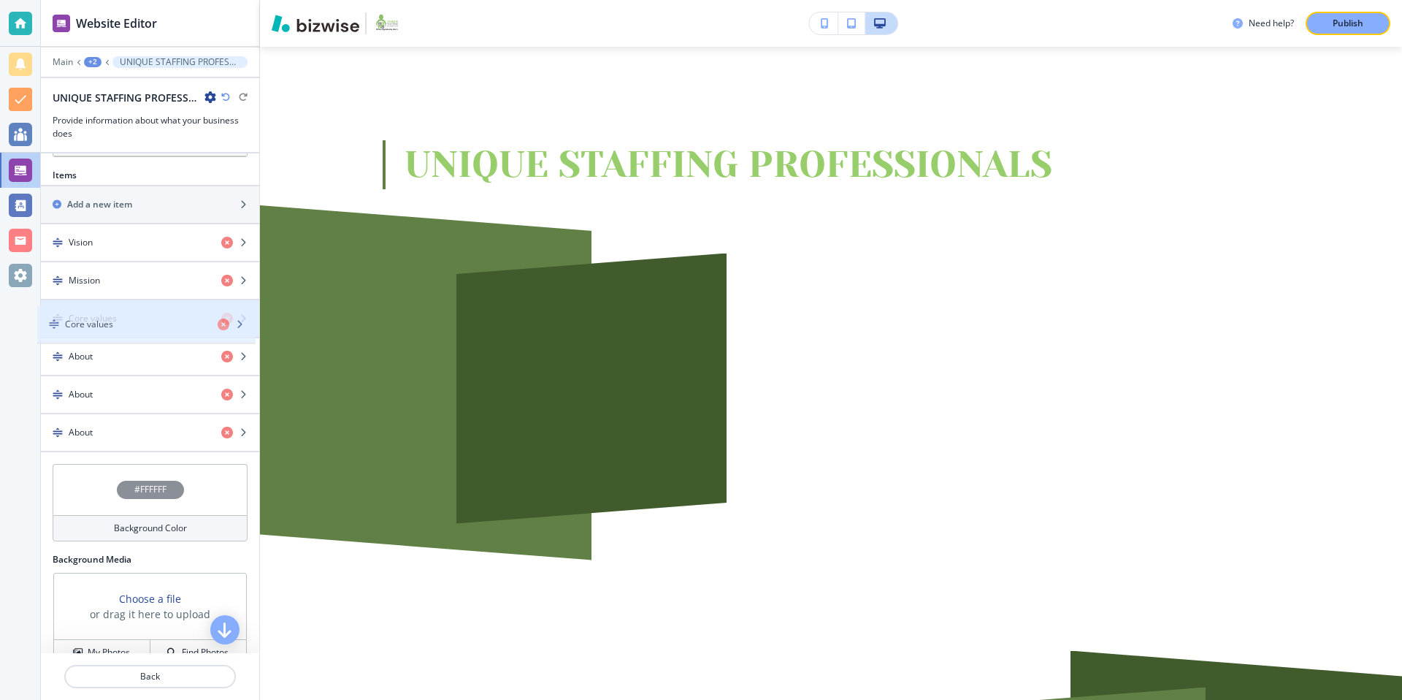
drag, startPoint x: 58, startPoint y: 439, endPoint x: 55, endPoint y: 329, distance: 110.3
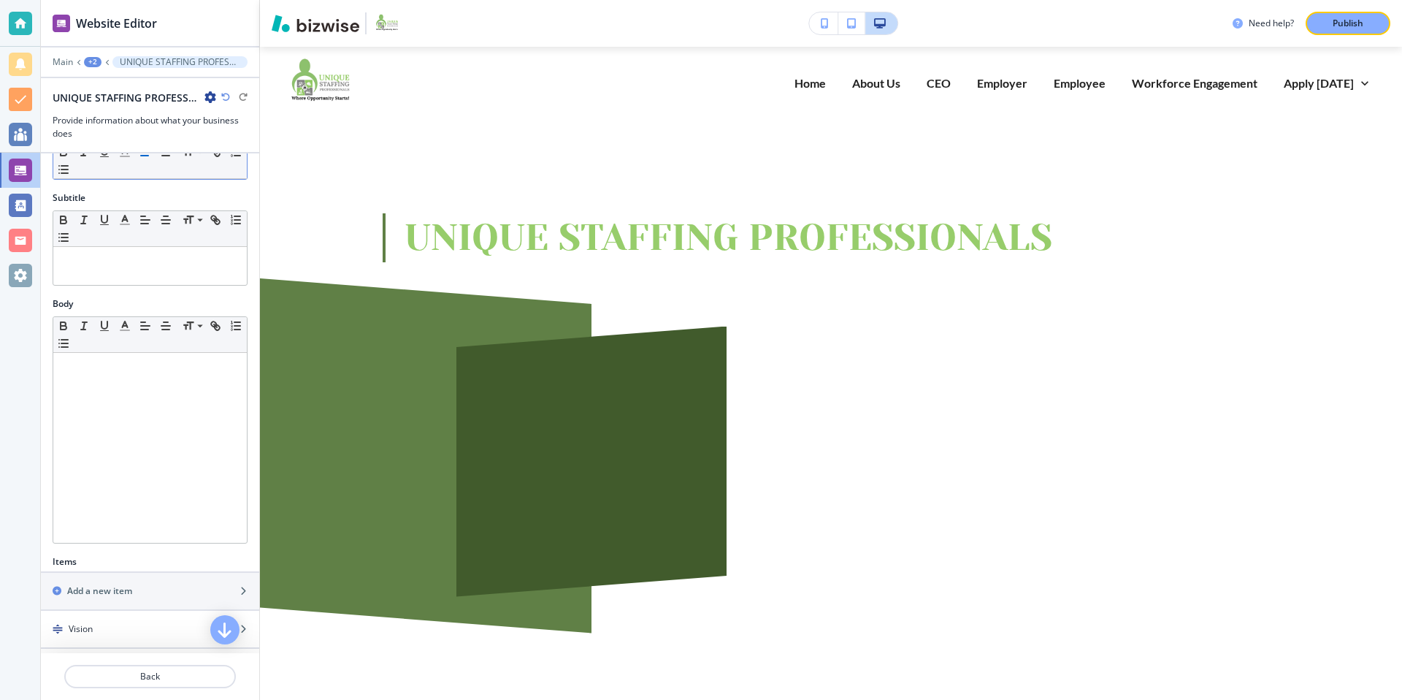
scroll to position [0, 0]
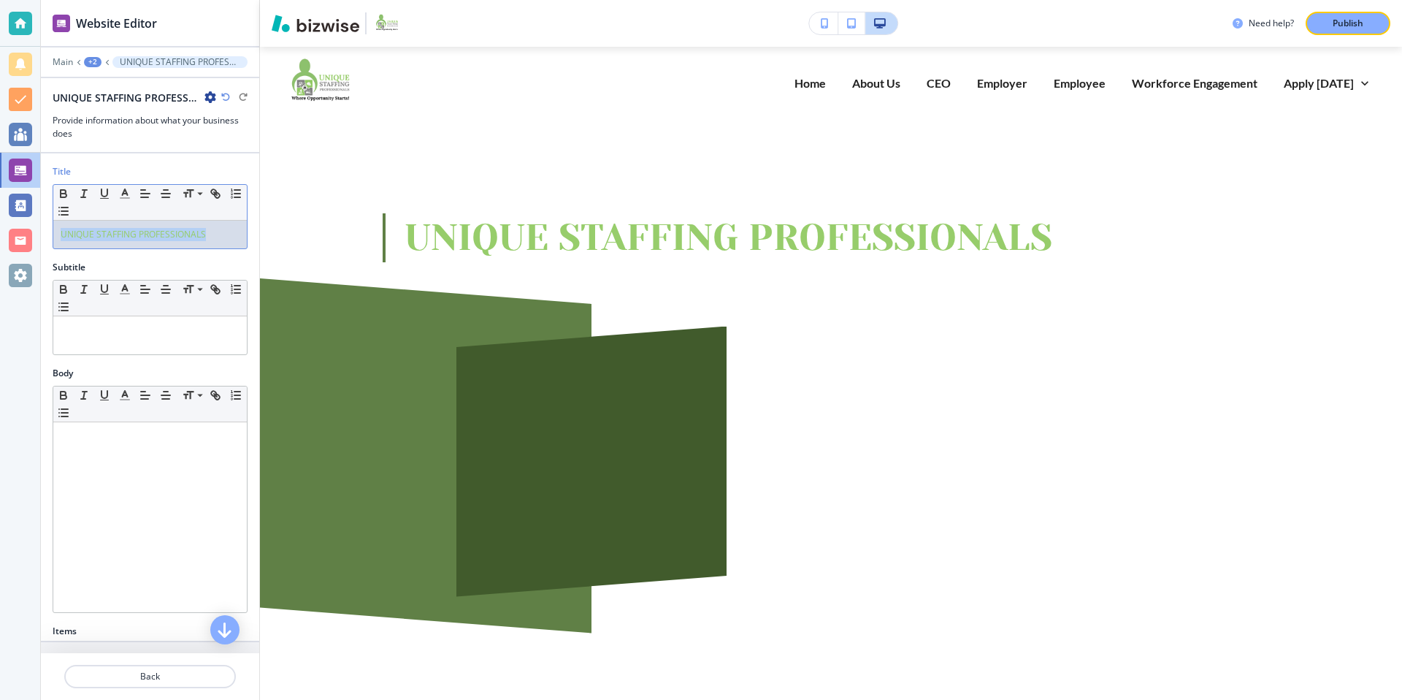
drag, startPoint x: 221, startPoint y: 233, endPoint x: 53, endPoint y: 235, distance: 168.0
click at [53, 235] on div "UNIQUE STAFFING PROFESSIONALS" at bounding box center [150, 235] width 194 height 28
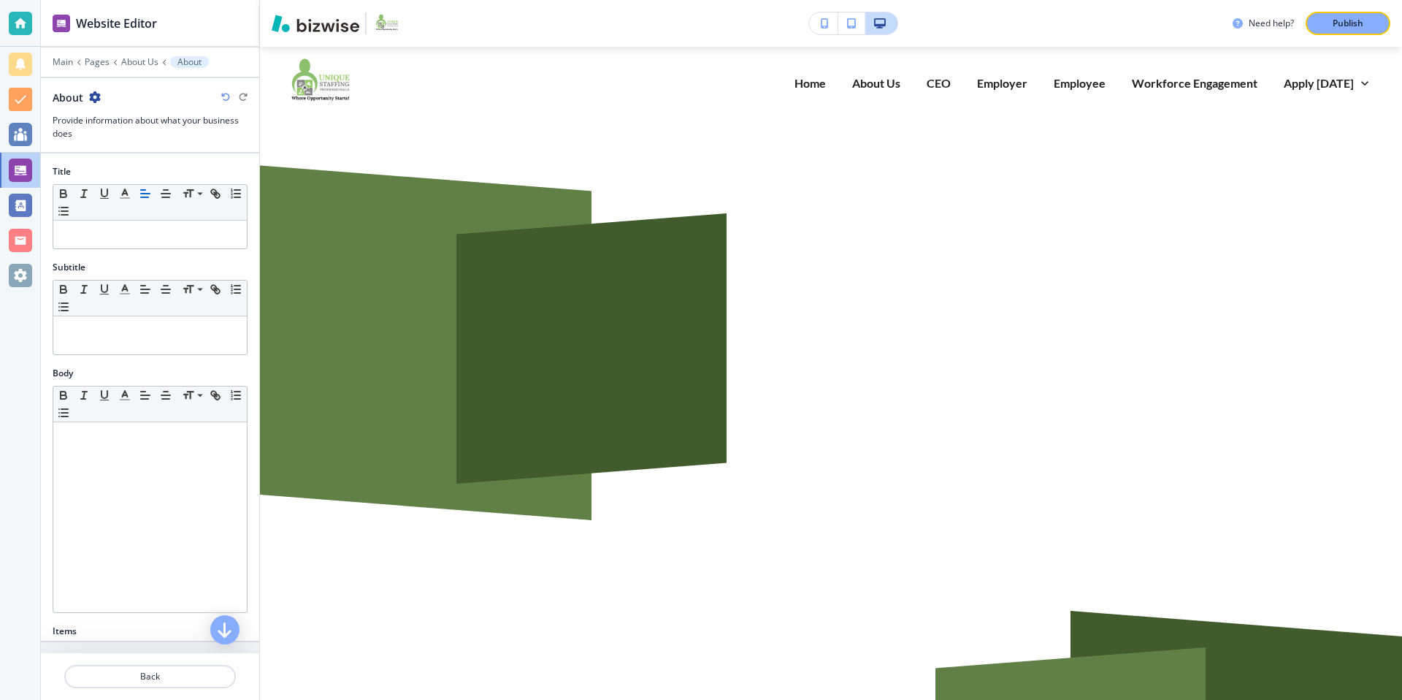
click at [108, 259] on div "Title Small Normal Large Huge" at bounding box center [150, 213] width 218 height 96
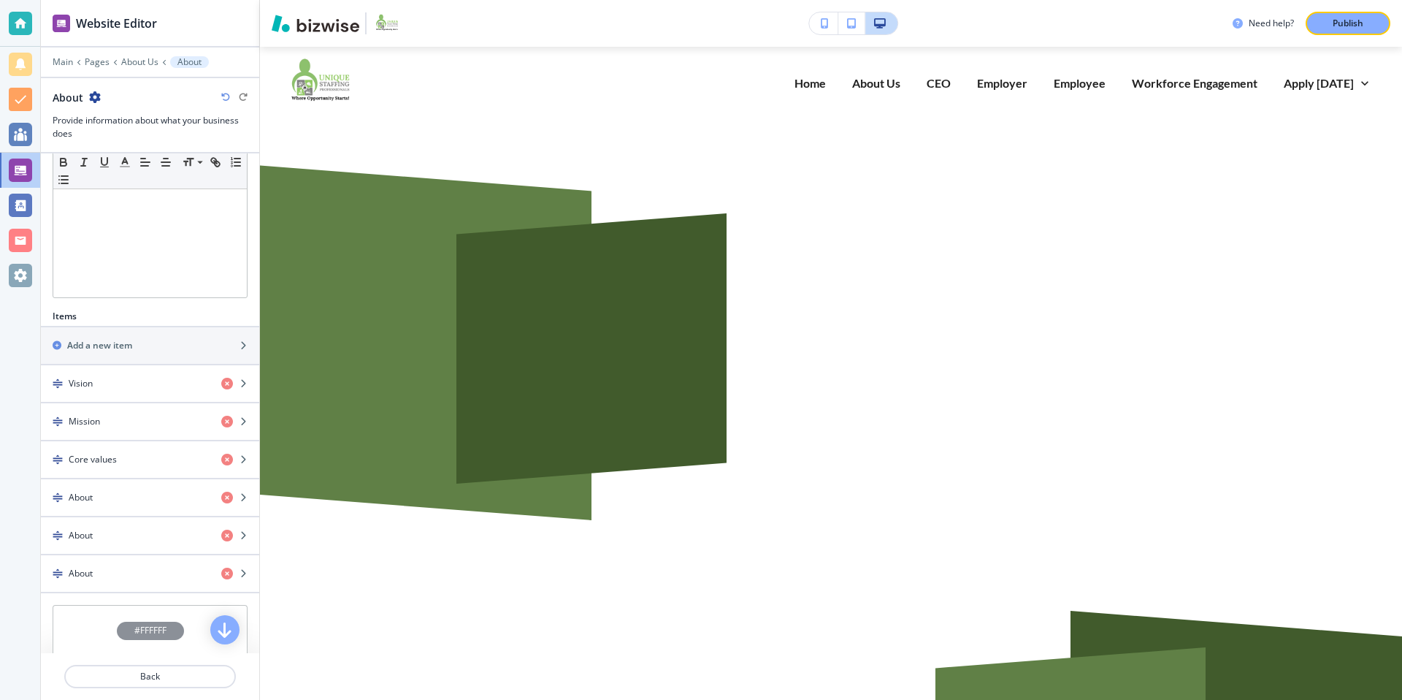
scroll to position [356, 0]
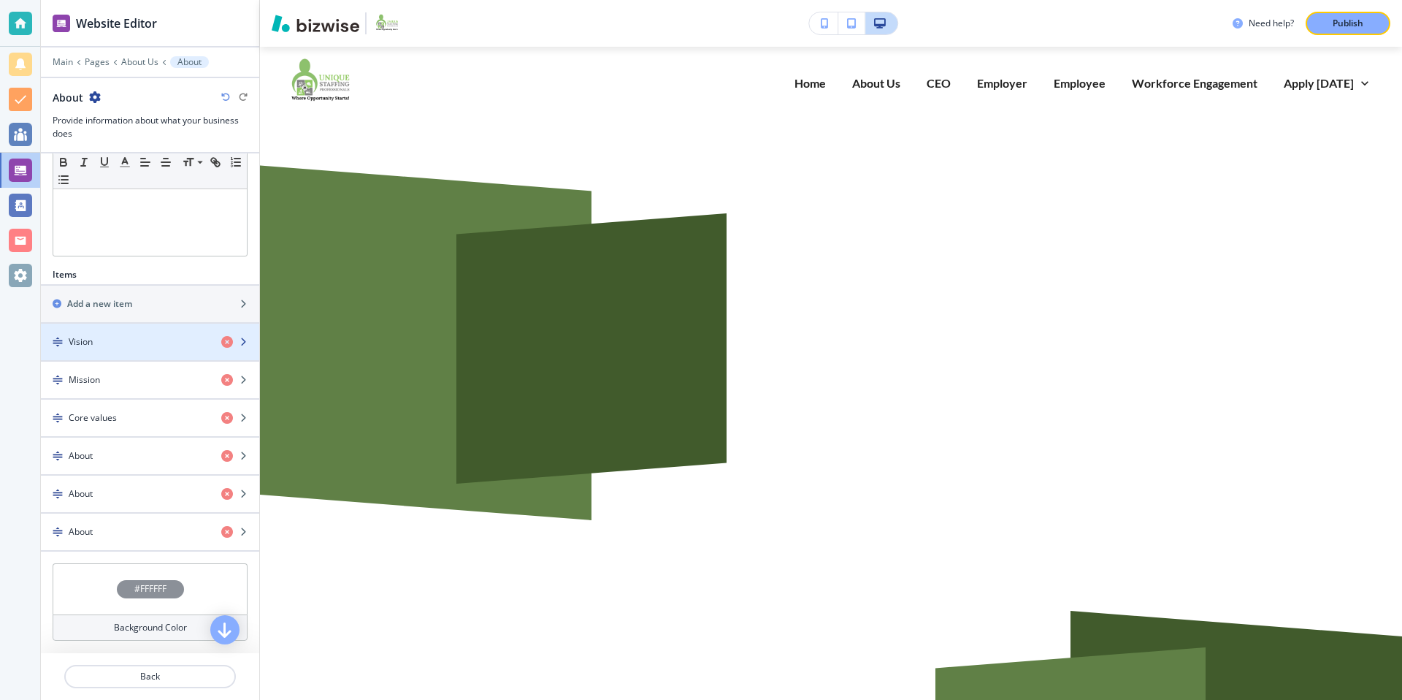
click at [109, 337] on div "Vision" at bounding box center [125, 341] width 169 height 13
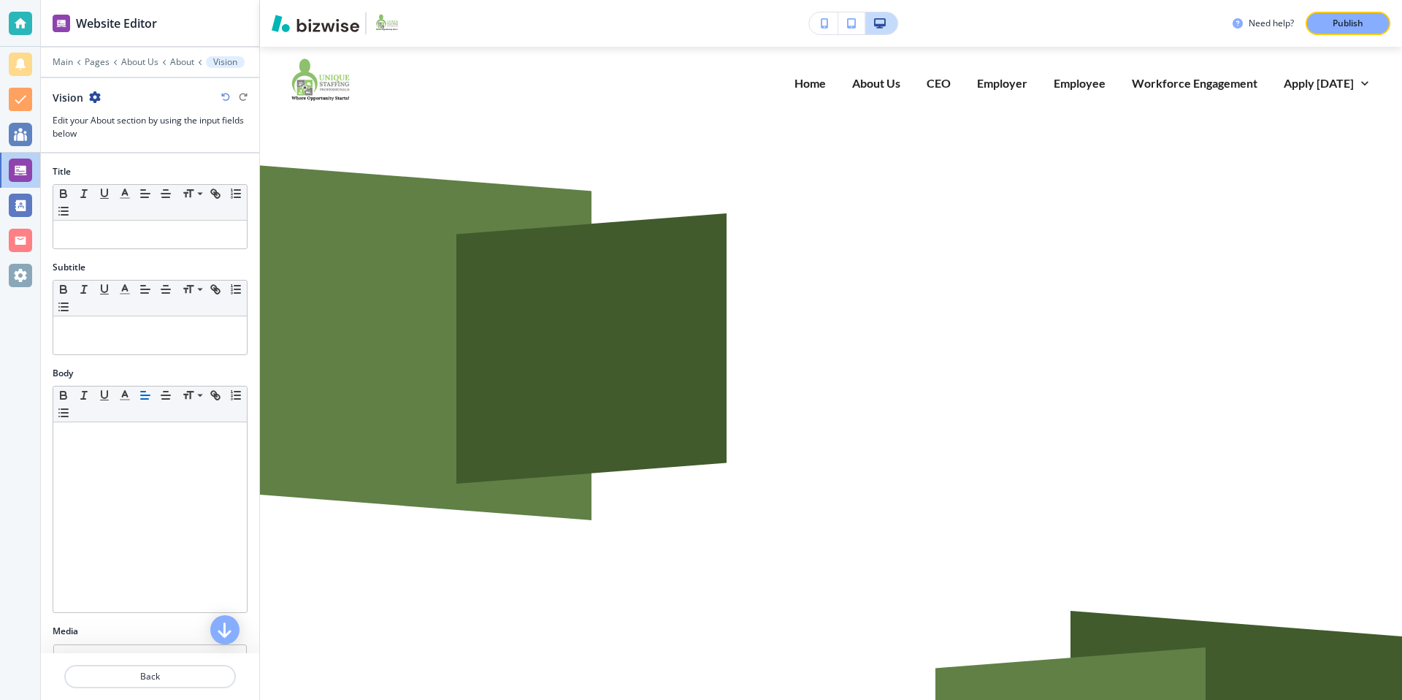
scroll to position [96, 0]
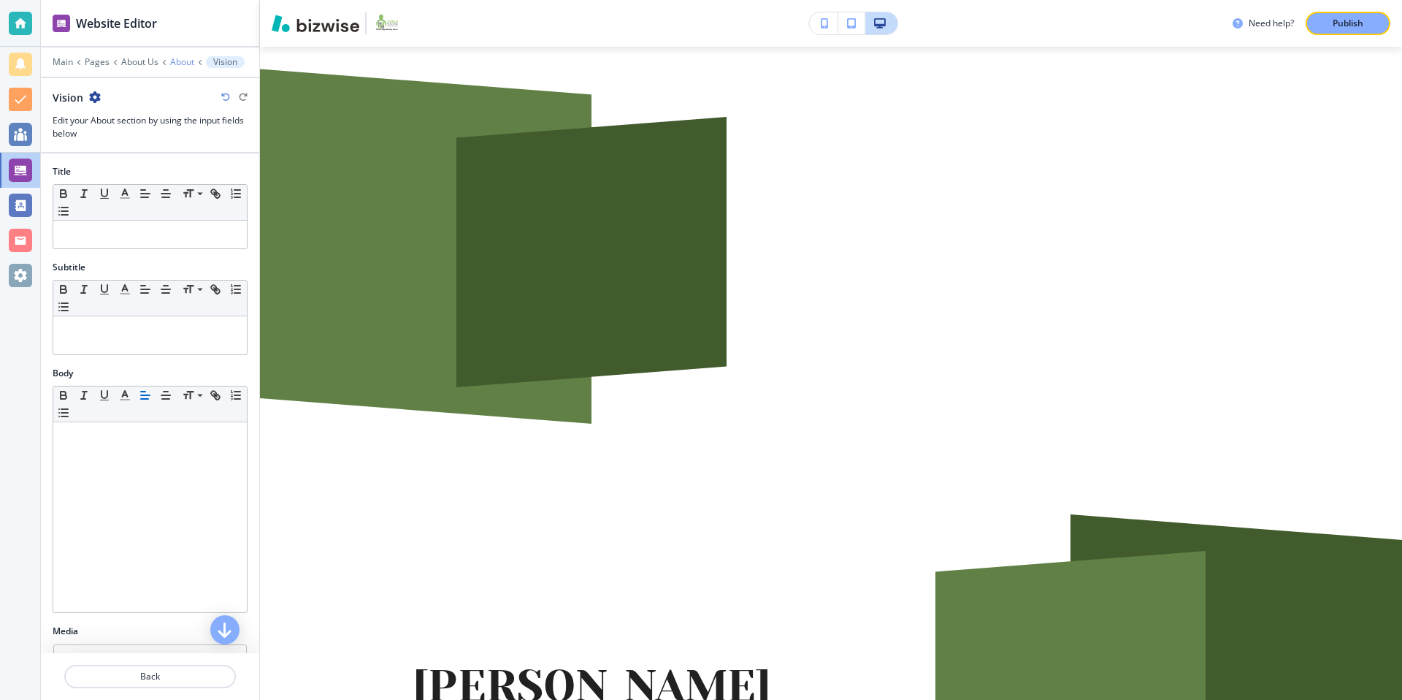
click at [178, 58] on p "About" at bounding box center [182, 62] width 24 height 10
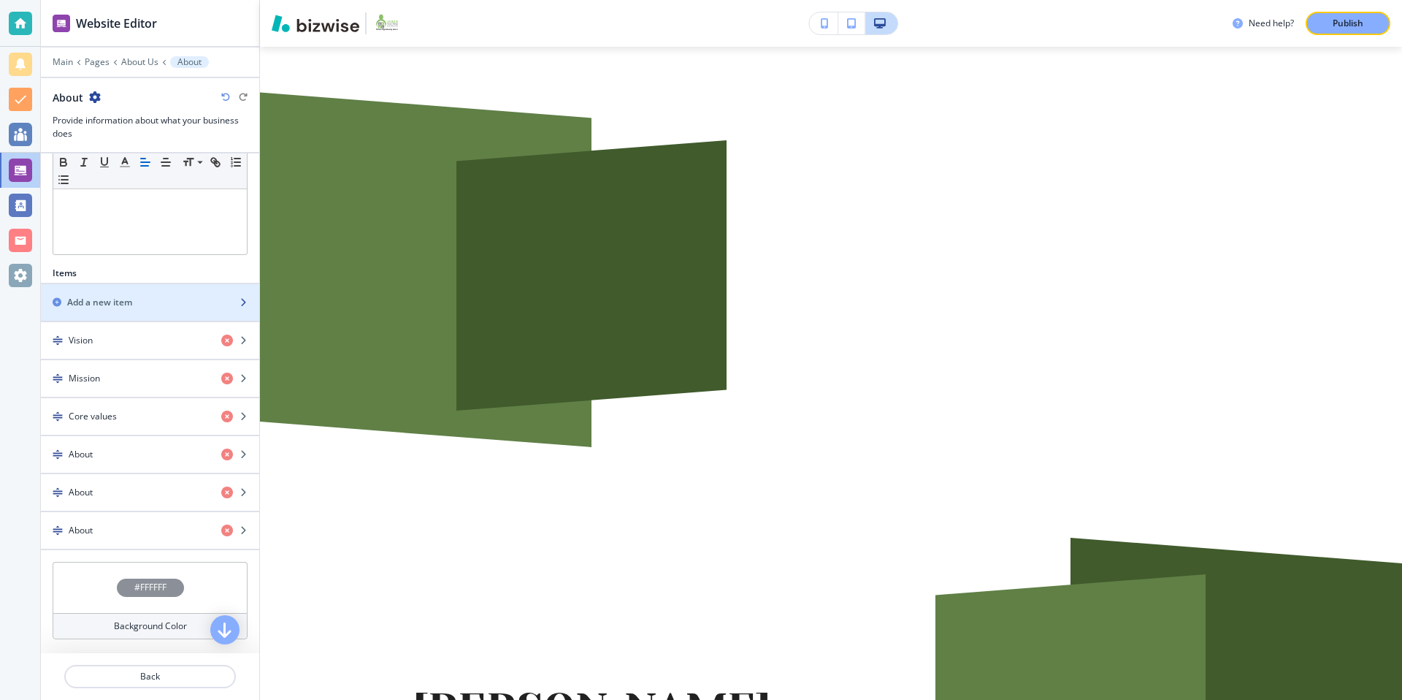
scroll to position [367, 0]
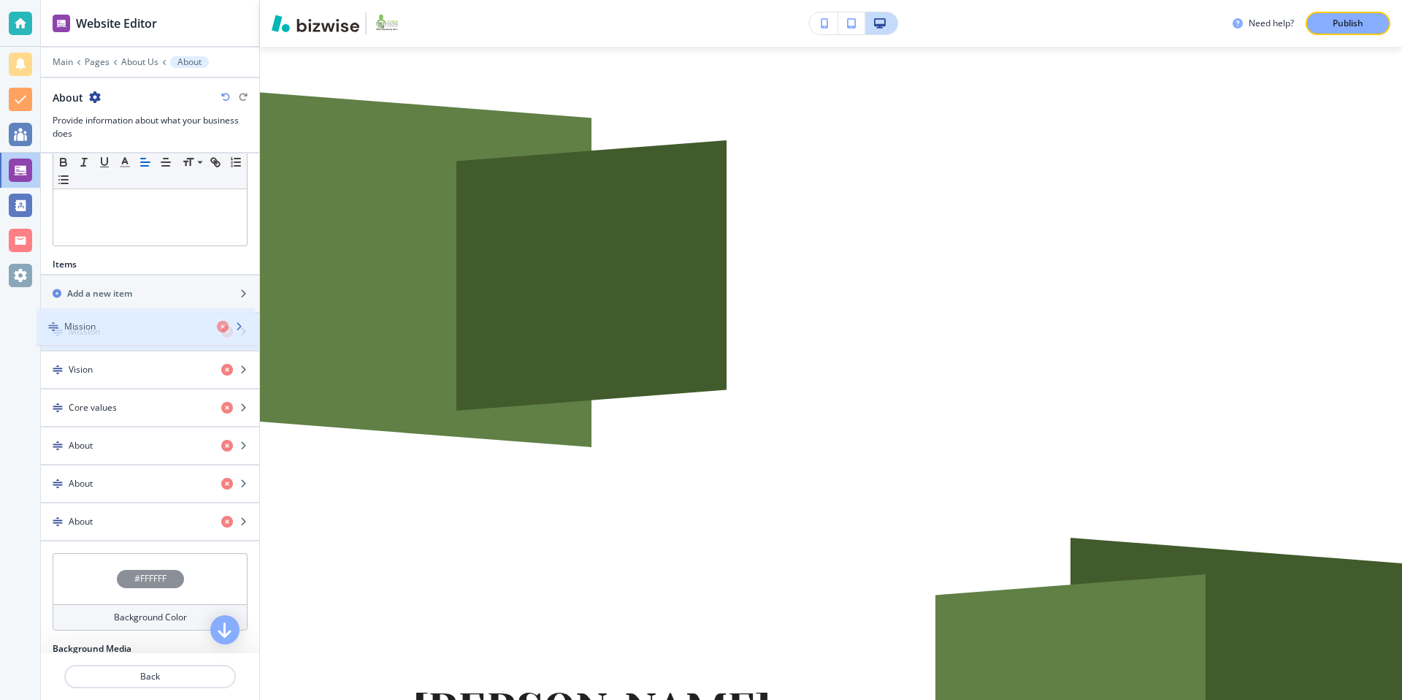
drag, startPoint x: 56, startPoint y: 372, endPoint x: 51, endPoint y: 329, distance: 43.4
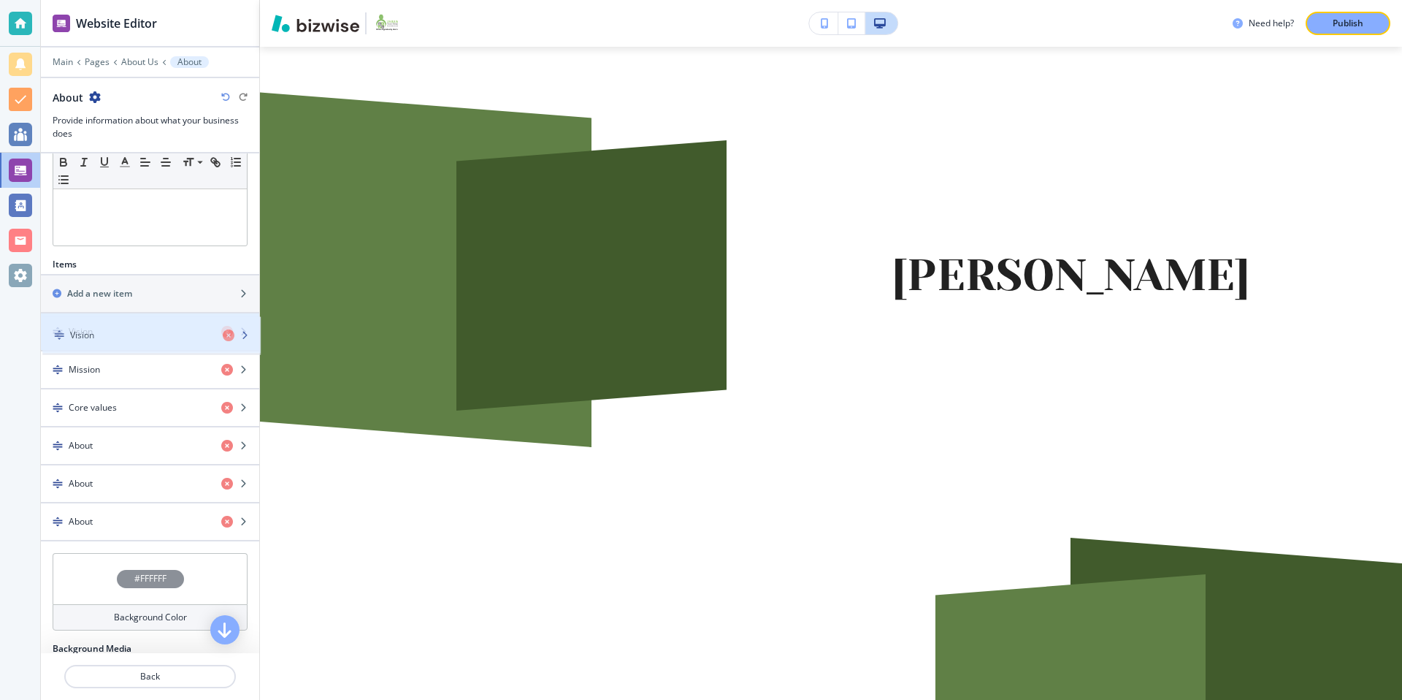
drag, startPoint x: 50, startPoint y: 365, endPoint x: 51, endPoint y: 330, distance: 35.1
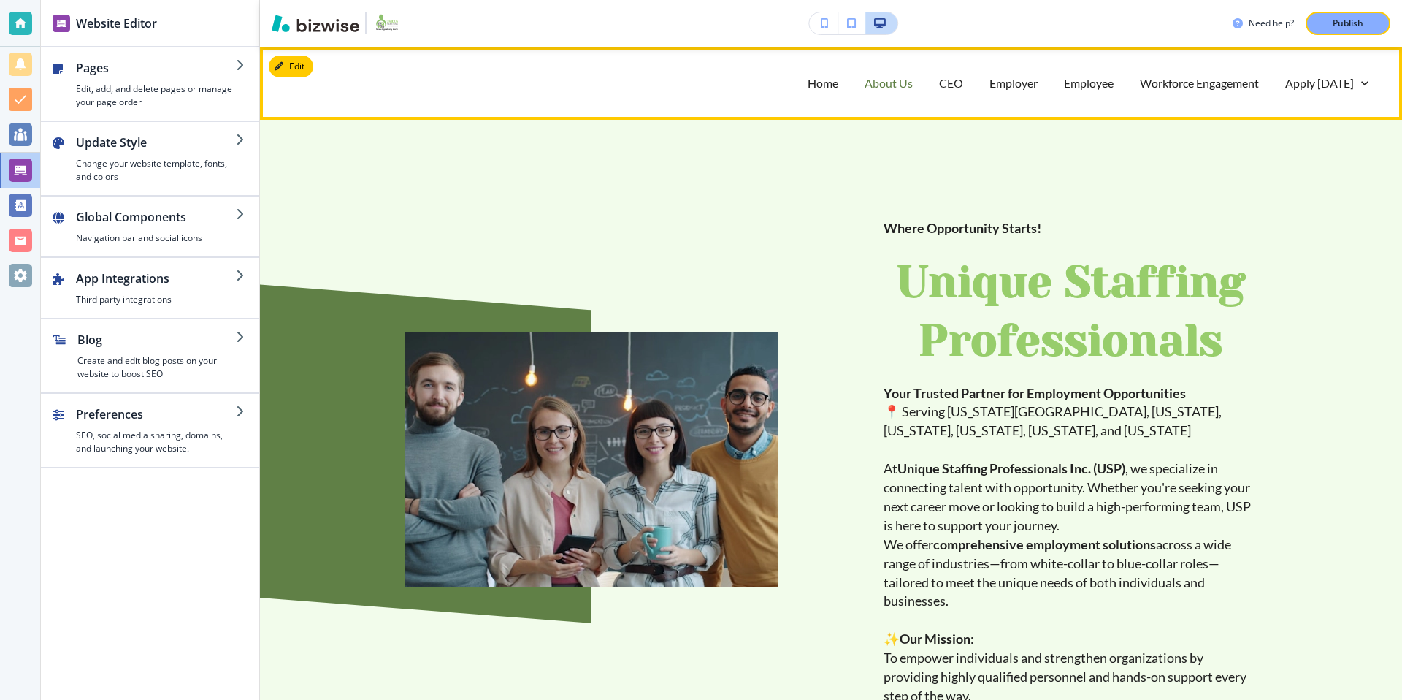
click at [904, 82] on p "About Us" at bounding box center [889, 82] width 48 height 17
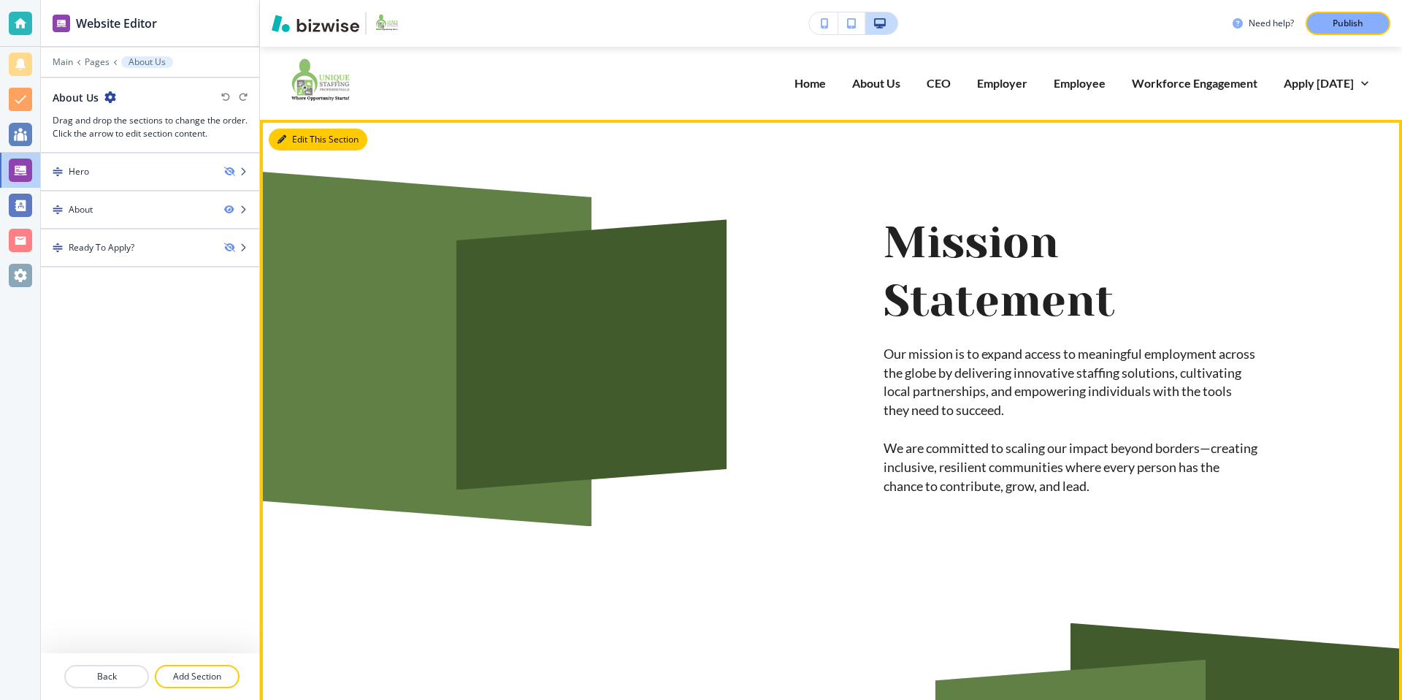
click at [290, 143] on button "Edit This Section" at bounding box center [318, 140] width 99 height 22
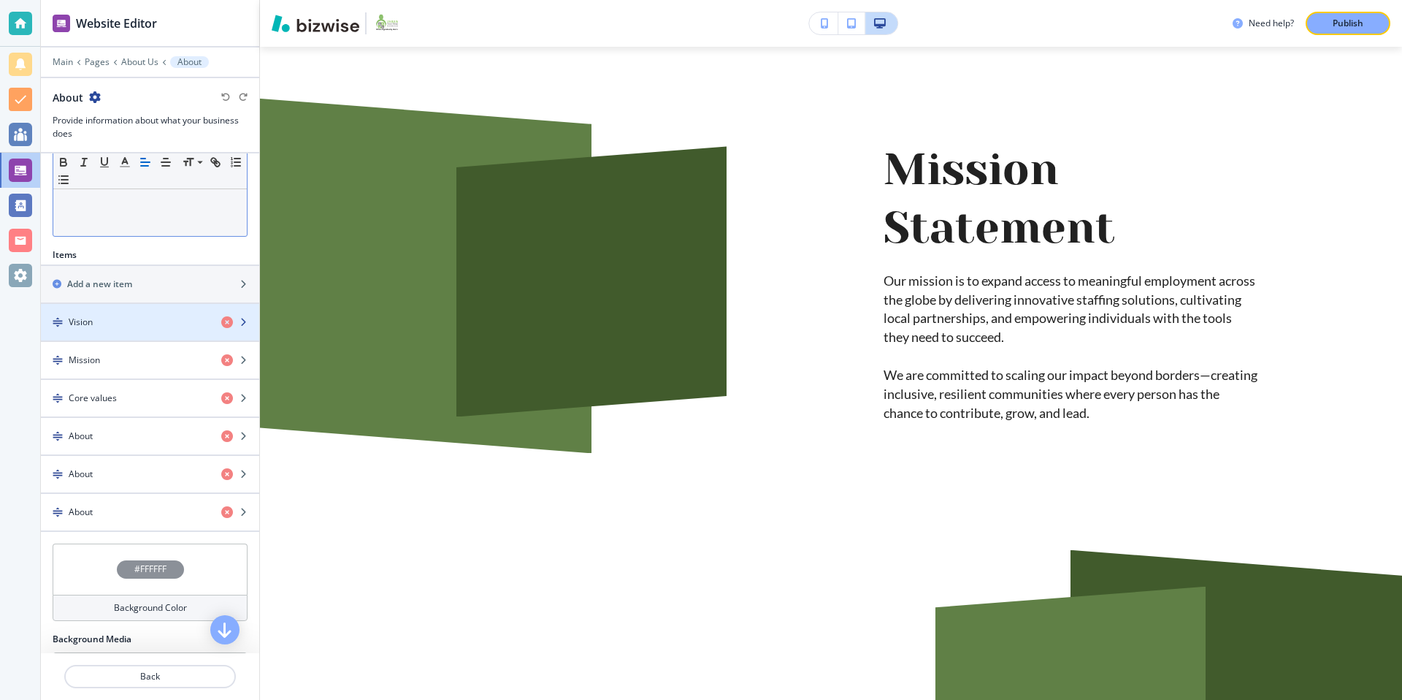
scroll to position [384, 0]
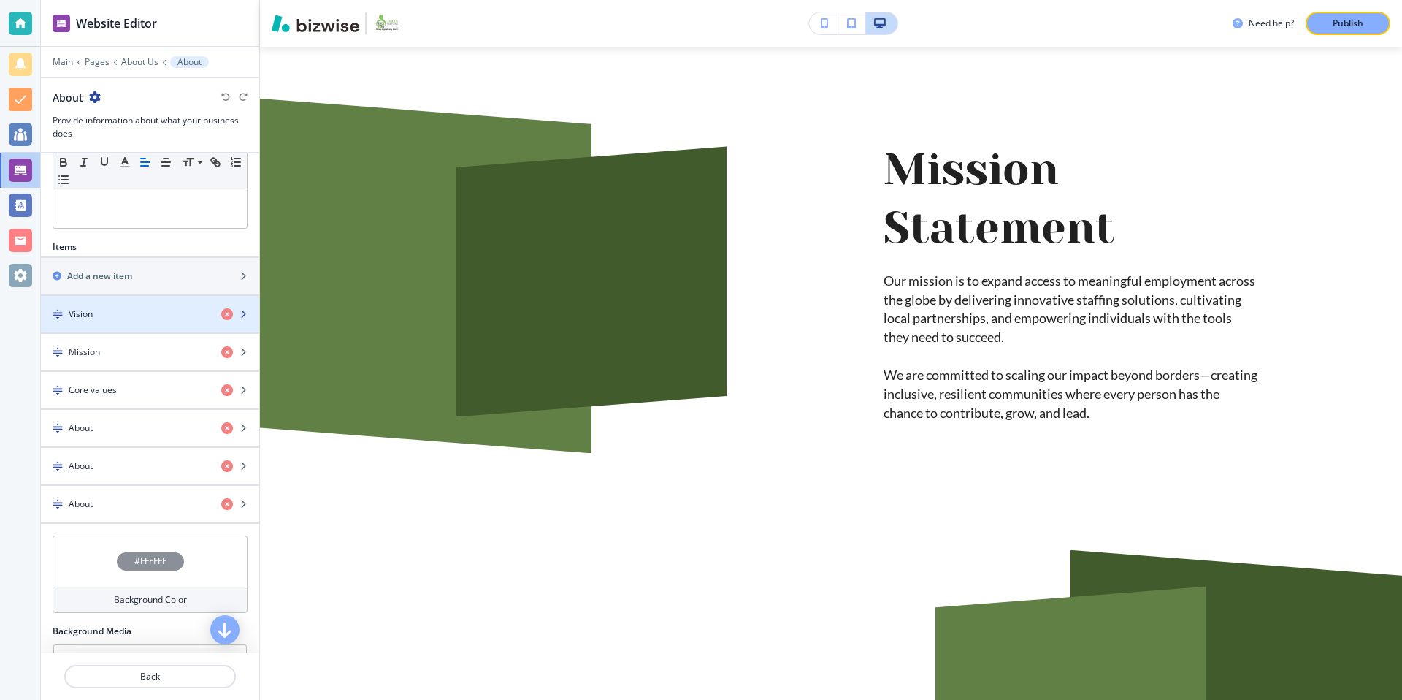
click at [112, 314] on div "Vision" at bounding box center [125, 313] width 169 height 13
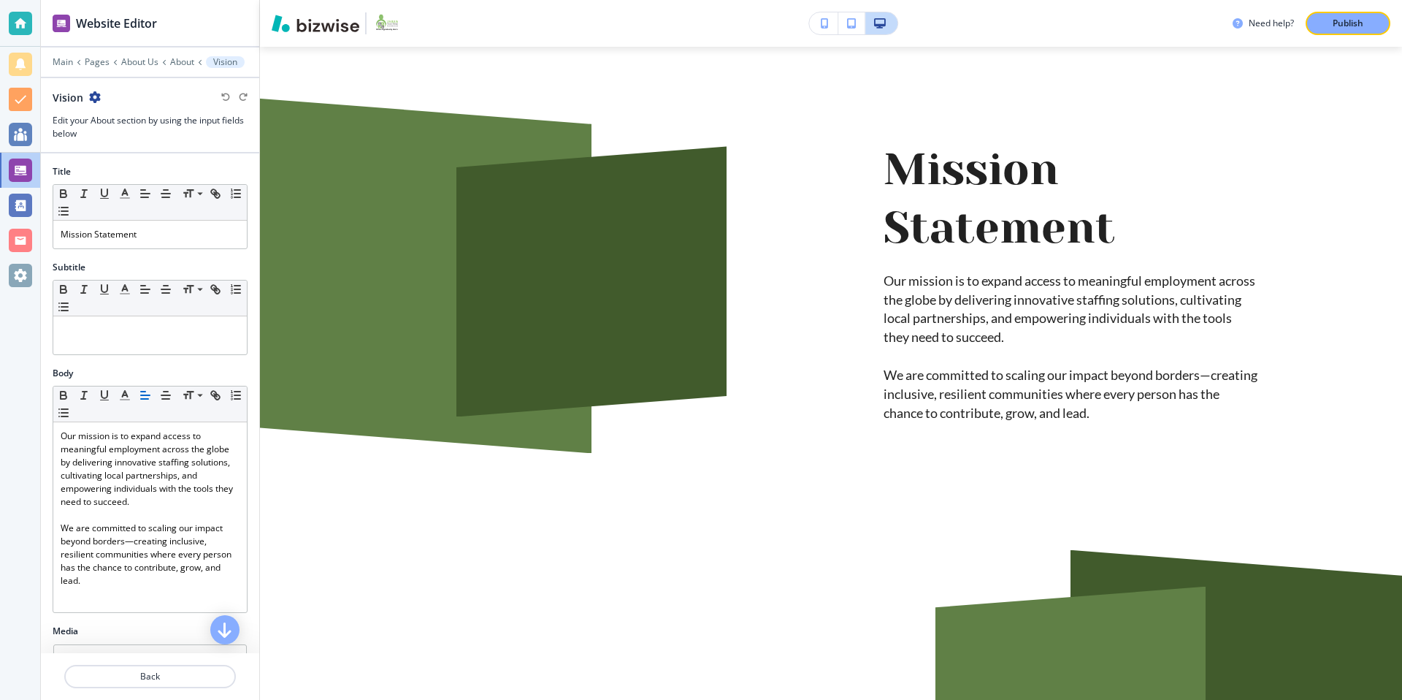
scroll to position [96, 0]
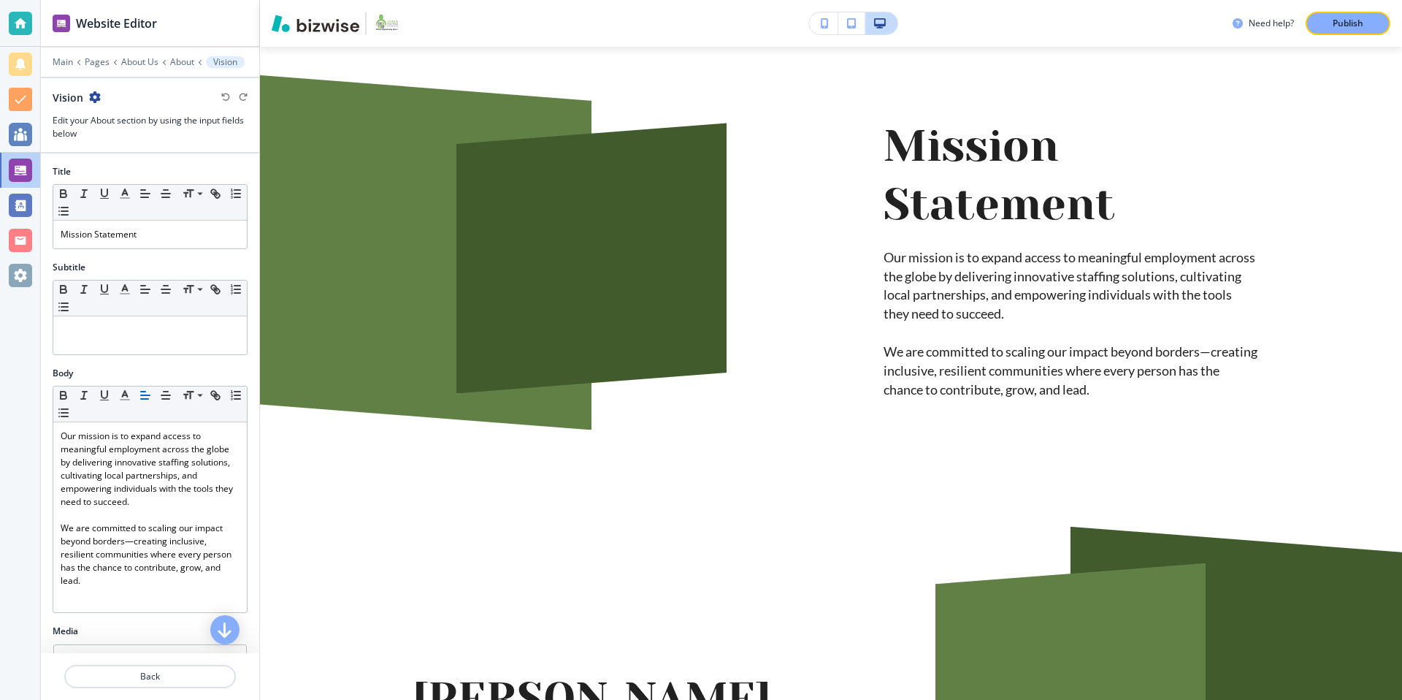
click at [99, 96] on icon "button" at bounding box center [95, 97] width 12 height 12
click at [139, 125] on p "Rename Vision" at bounding box center [135, 122] width 74 height 13
drag, startPoint x: 115, startPoint y: 101, endPoint x: 54, endPoint y: 103, distance: 61.4
click at [54, 103] on input "Vision" at bounding box center [128, 97] width 151 height 29
type input "Mission Statement"
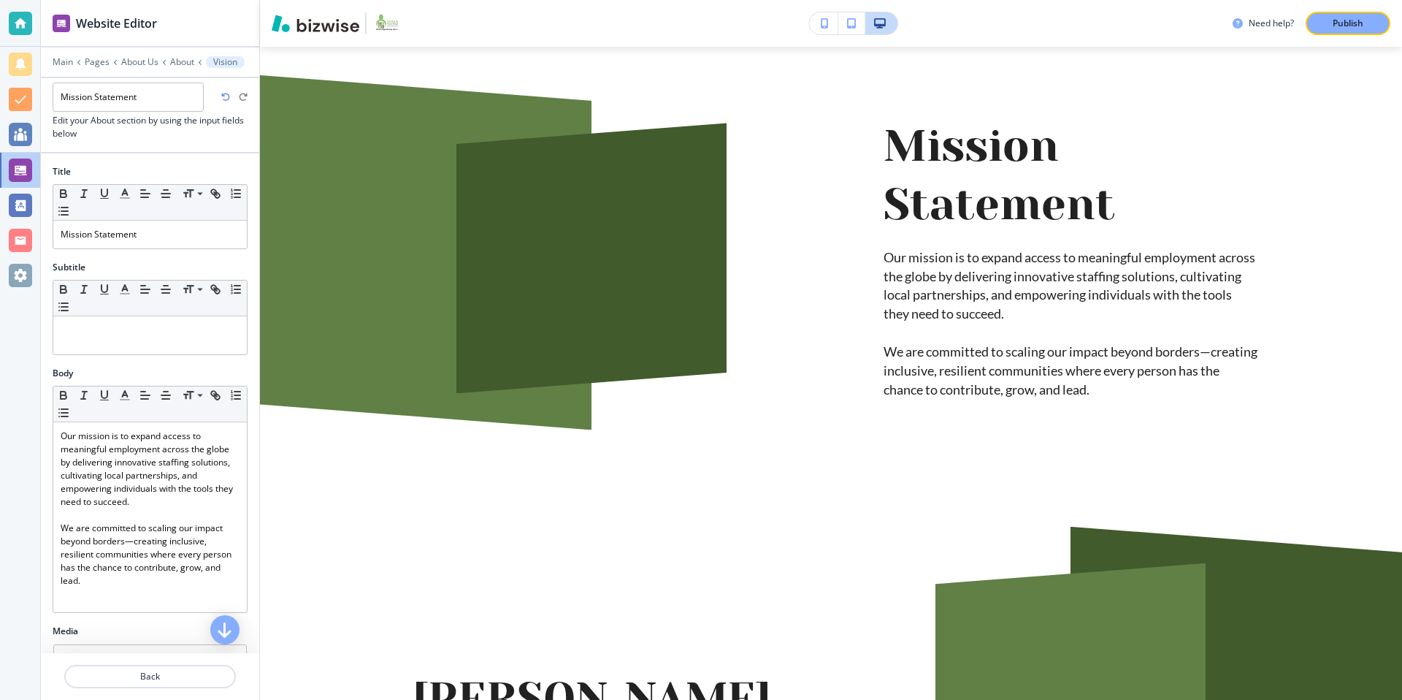
click at [186, 153] on div at bounding box center [150, 159] width 218 height 12
click at [127, 61] on p "About" at bounding box center [126, 62] width 24 height 10
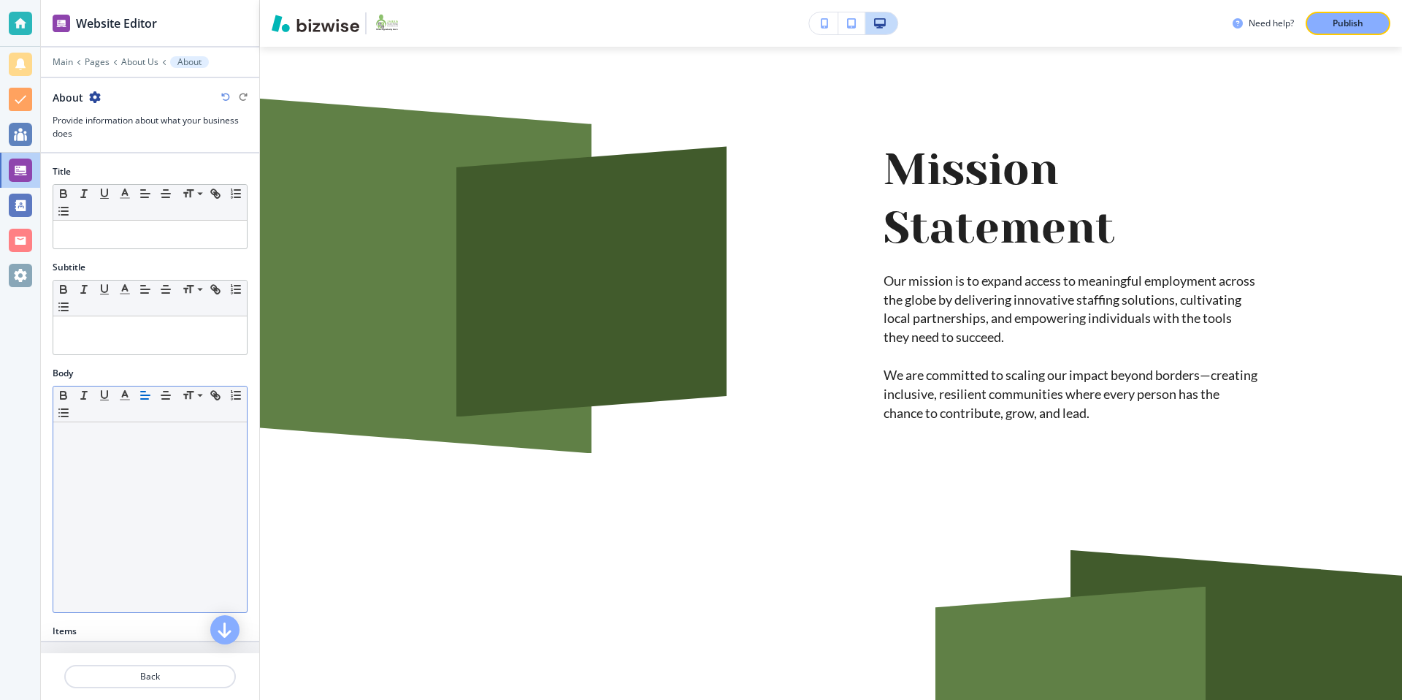
scroll to position [313, 0]
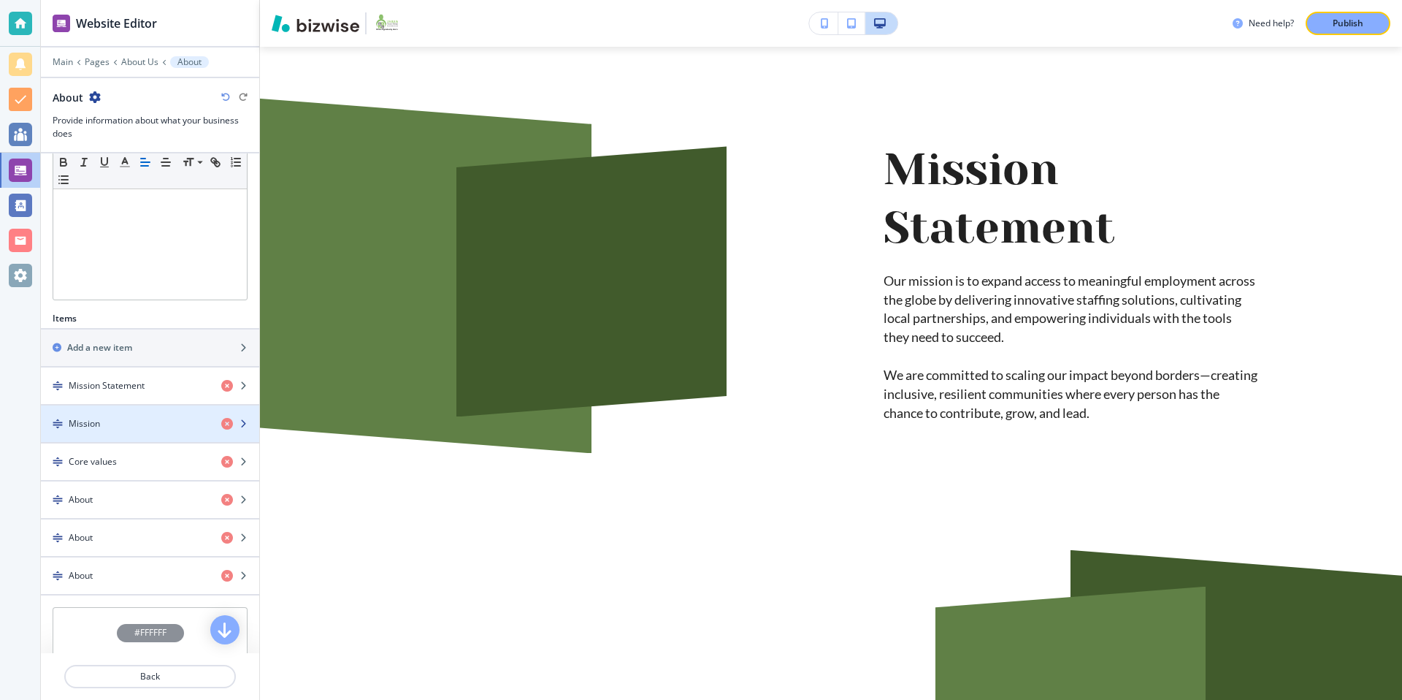
click at [154, 427] on div "Mission" at bounding box center [125, 423] width 169 height 13
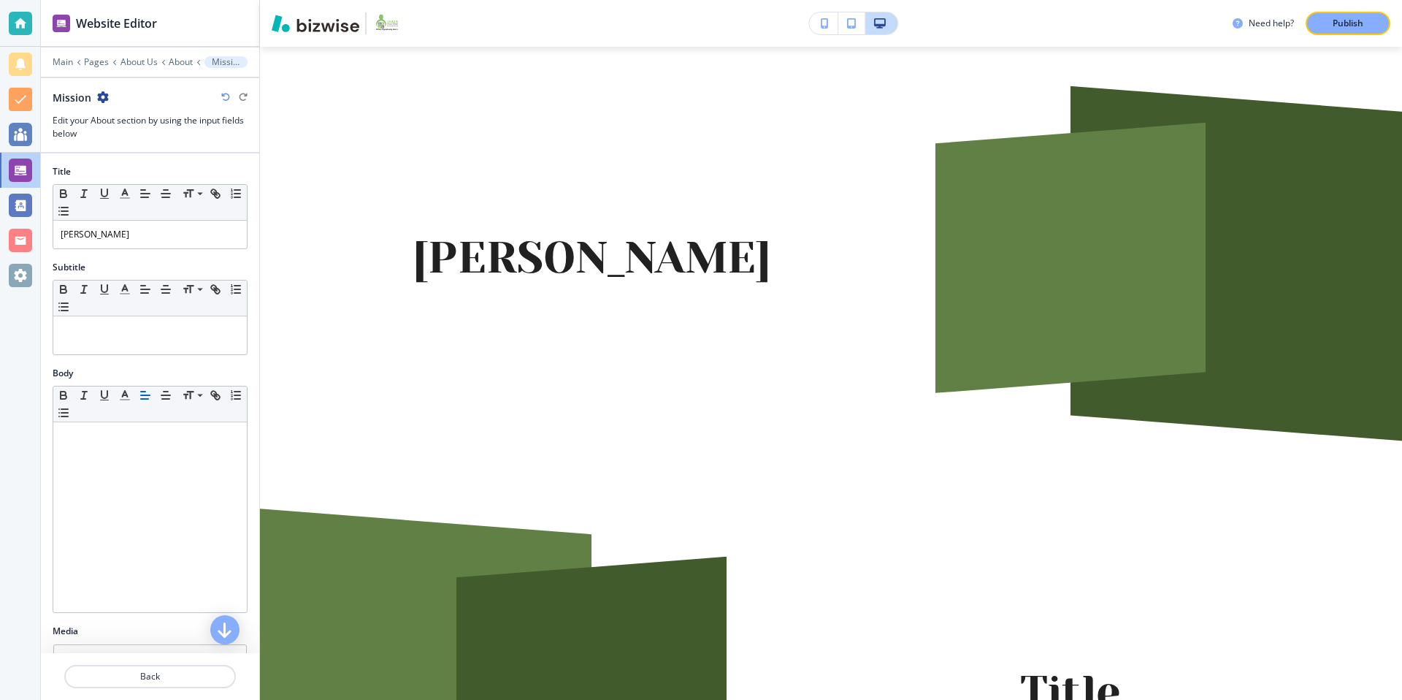
scroll to position [543, 0]
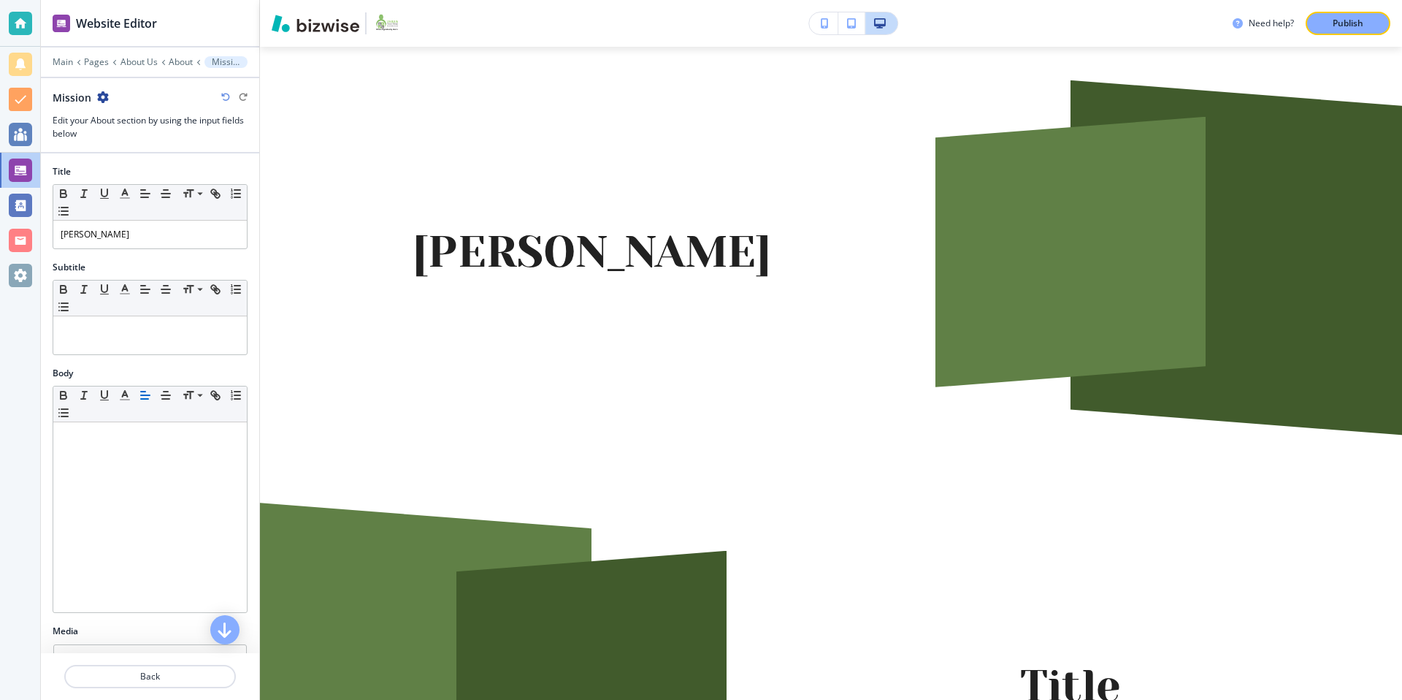
drag, startPoint x: 101, startPoint y: 95, endPoint x: 78, endPoint y: 109, distance: 27.2
click at [101, 95] on icon "button" at bounding box center [103, 97] width 12 height 12
click at [145, 131] on button "Rename Mission" at bounding box center [142, 123] width 93 height 26
click at [155, 101] on input "Mission" at bounding box center [128, 97] width 151 height 29
type input "M"
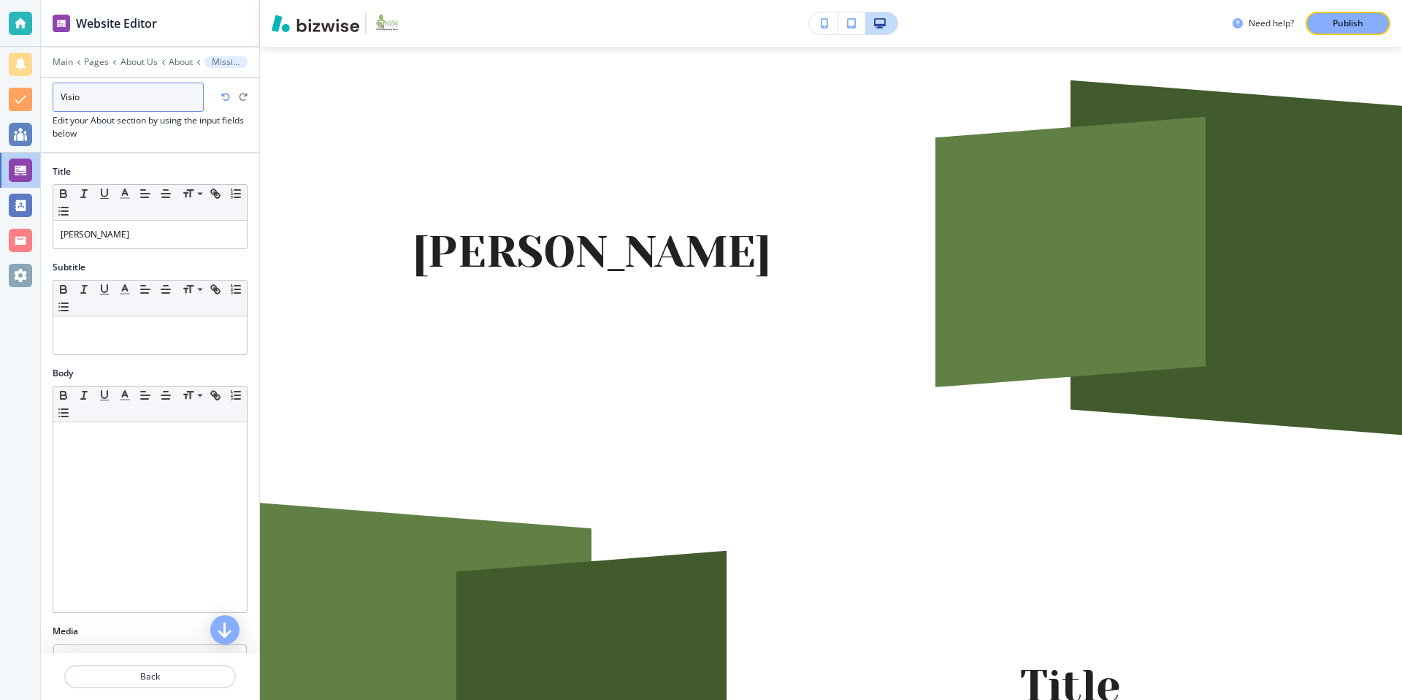
type input "Vision"
click at [183, 157] on div at bounding box center [150, 159] width 218 height 12
click at [183, 64] on p "About" at bounding box center [182, 62] width 24 height 10
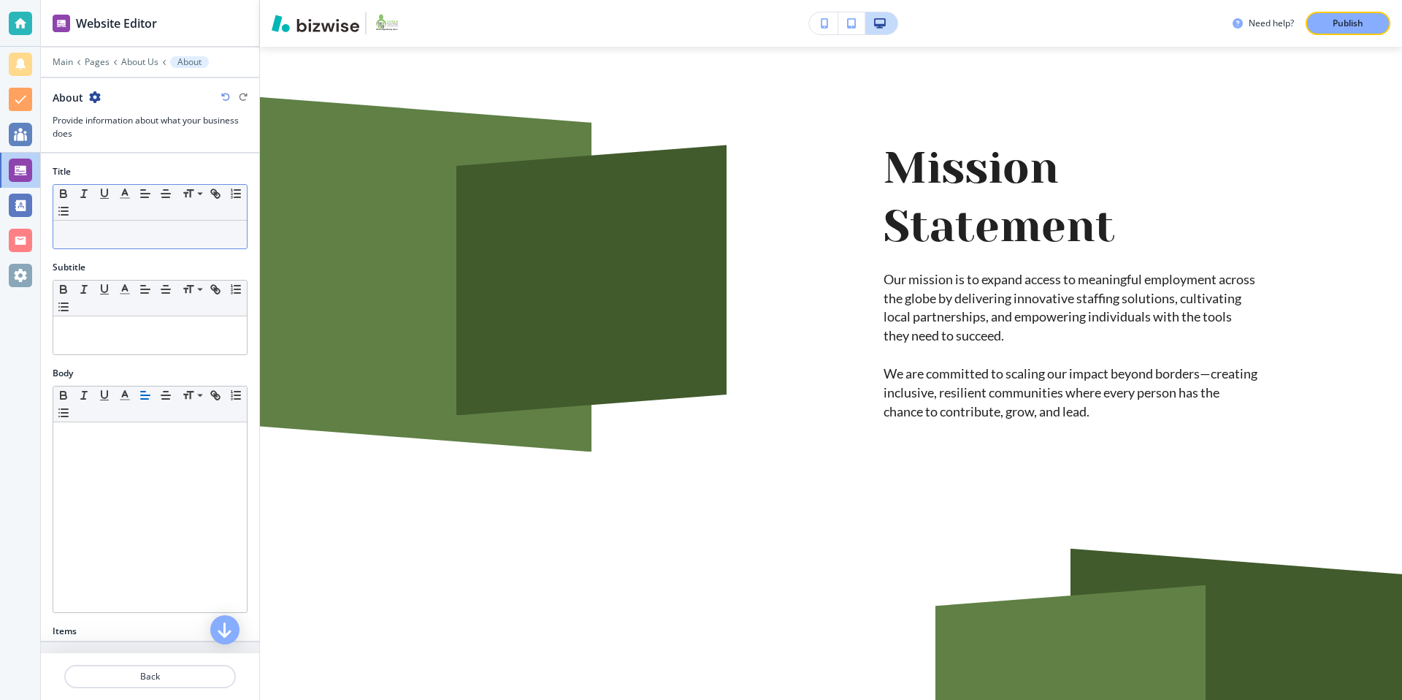
scroll to position [73, 0]
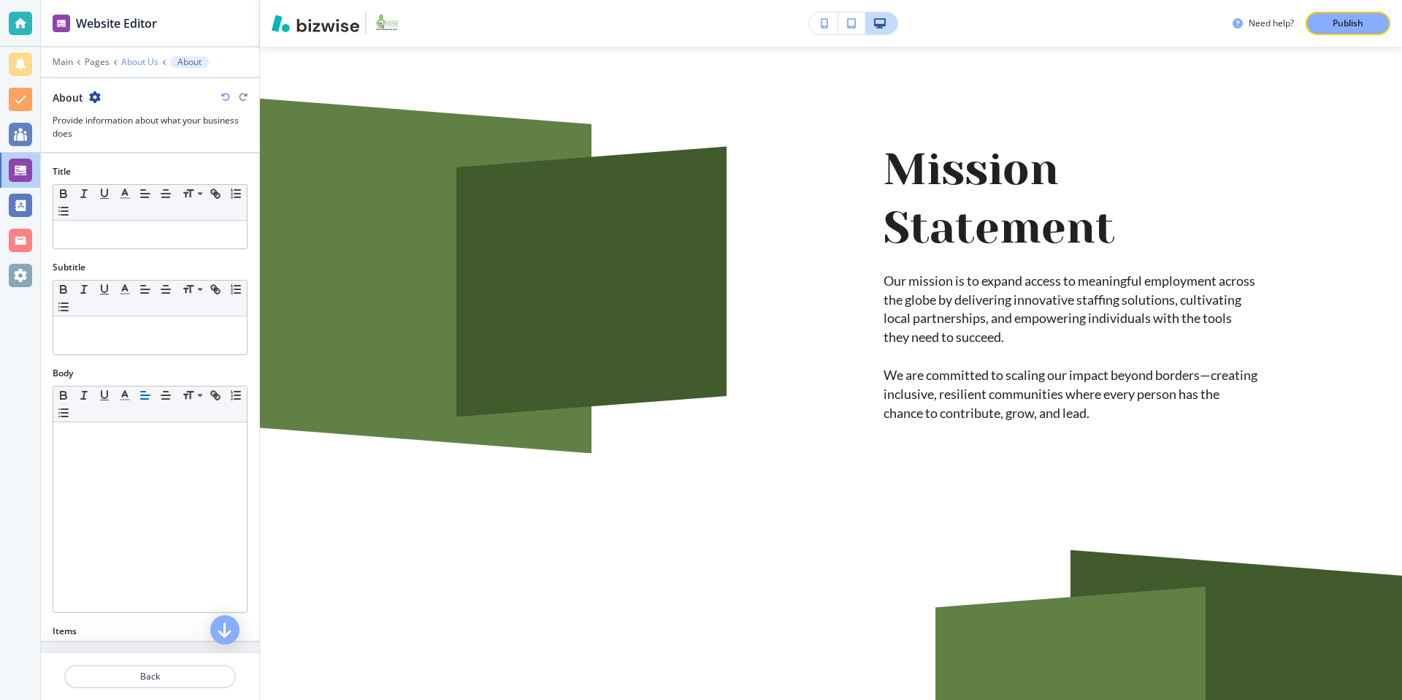
click at [129, 60] on p "About Us" at bounding box center [139, 62] width 37 height 10
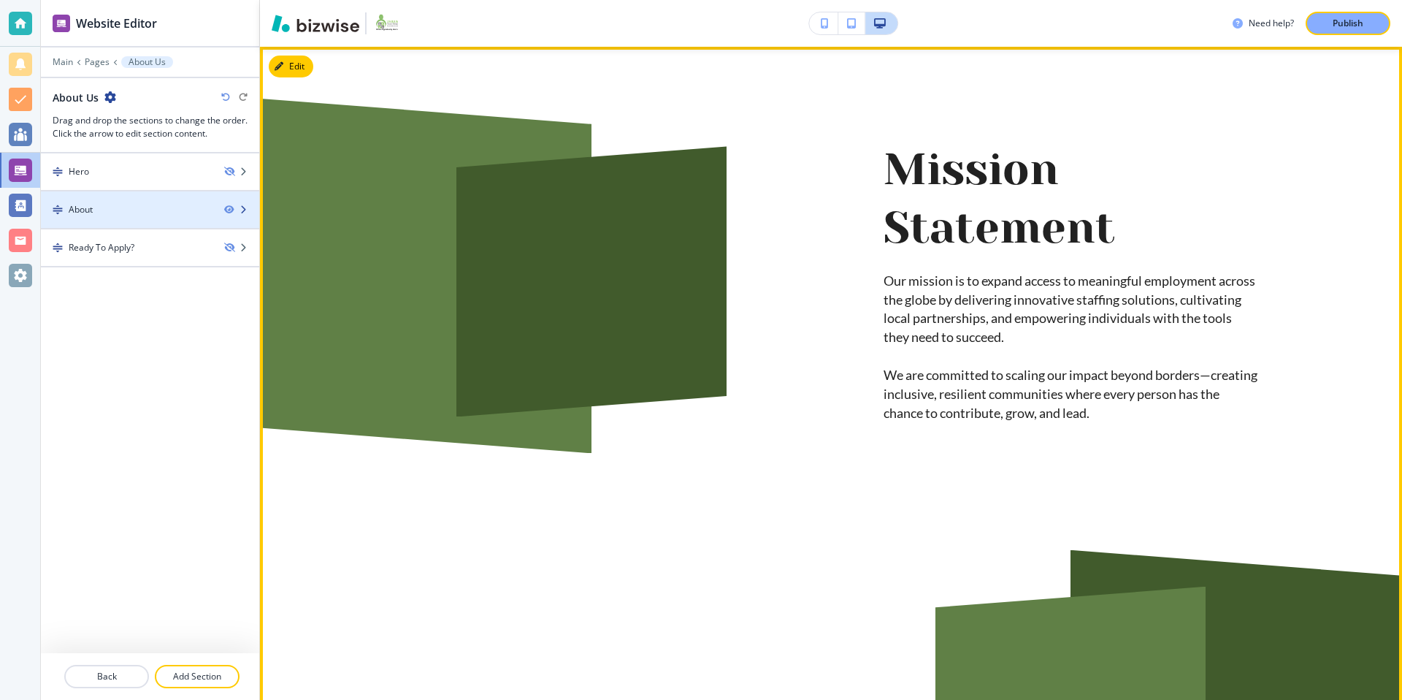
click at [112, 201] on div at bounding box center [150, 197] width 218 height 12
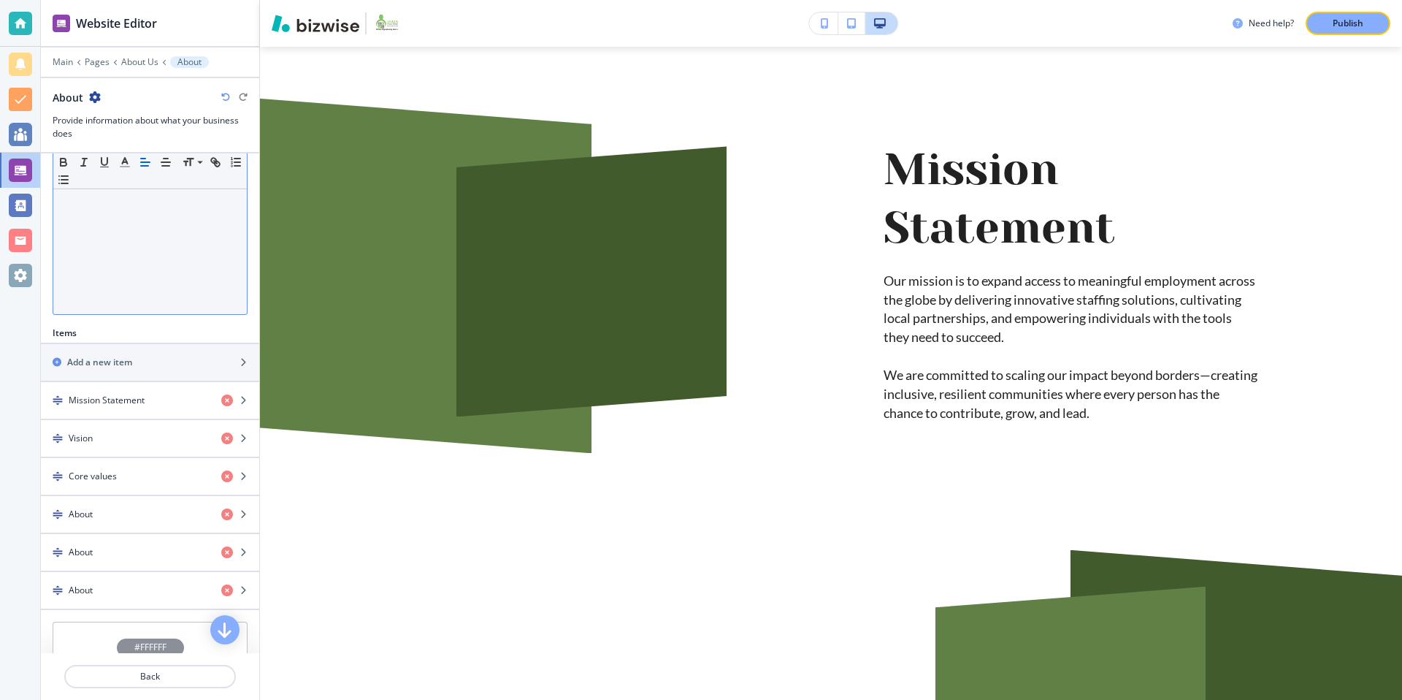
scroll to position [418, 0]
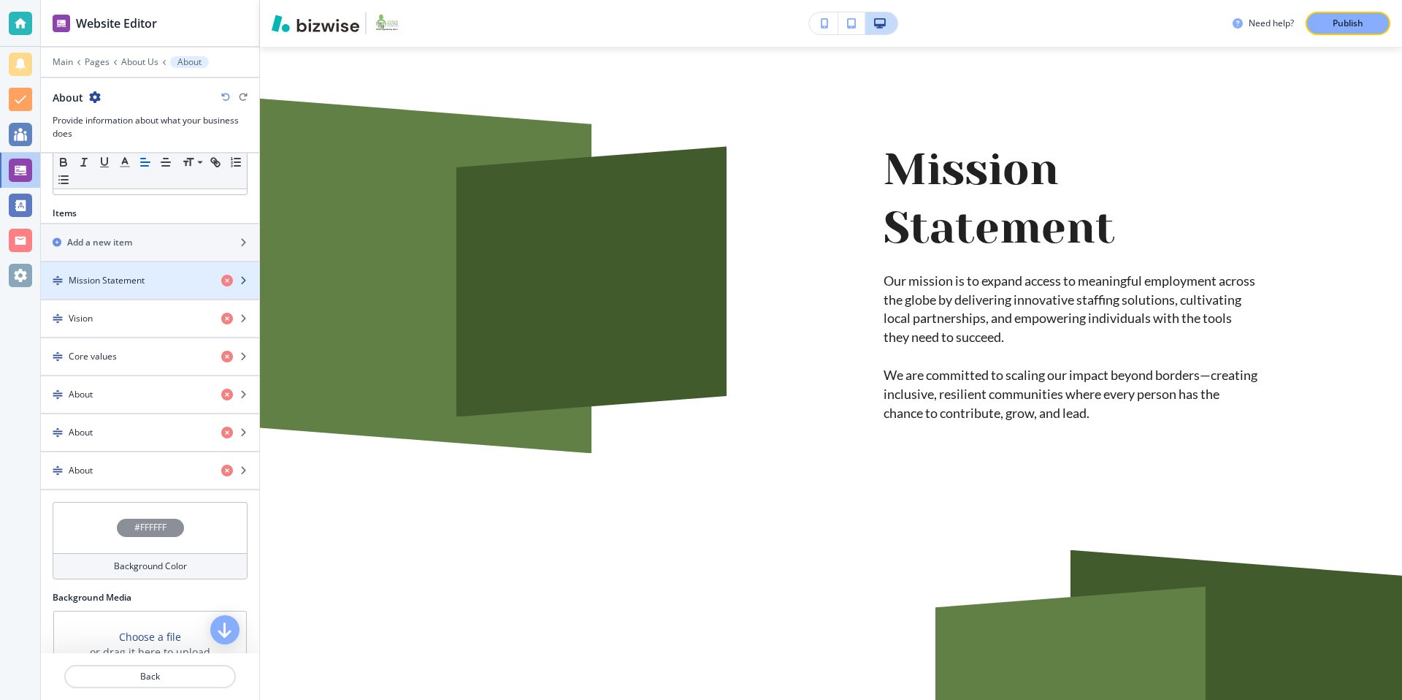
click at [145, 287] on div "button" at bounding box center [150, 293] width 218 height 12
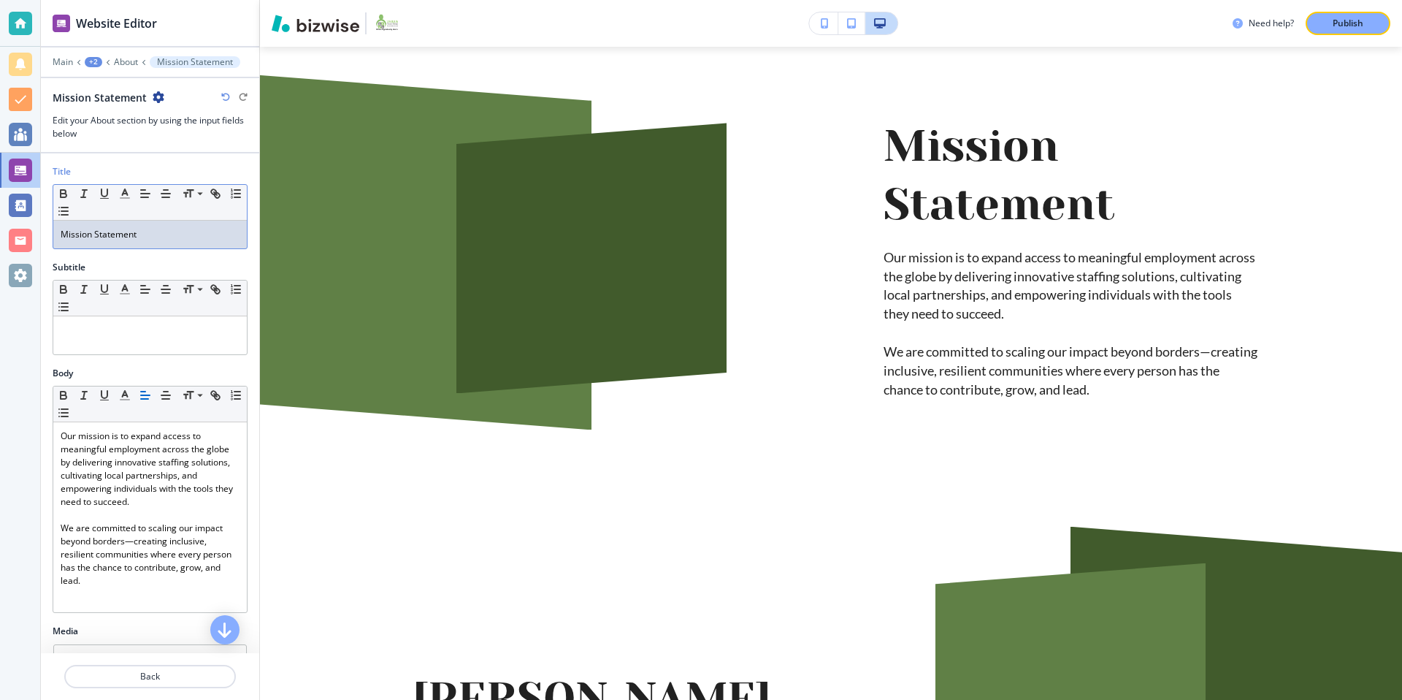
drag, startPoint x: 141, startPoint y: 236, endPoint x: 98, endPoint y: 235, distance: 43.1
click at [96, 235] on p "Mission Statement" at bounding box center [150, 234] width 179 height 13
click at [153, 95] on icon "button" at bounding box center [159, 97] width 12 height 12
click at [213, 126] on p "Rename Mission Statement" at bounding box center [197, 122] width 74 height 13
drag, startPoint x: 152, startPoint y: 98, endPoint x: 92, endPoint y: 99, distance: 59.9
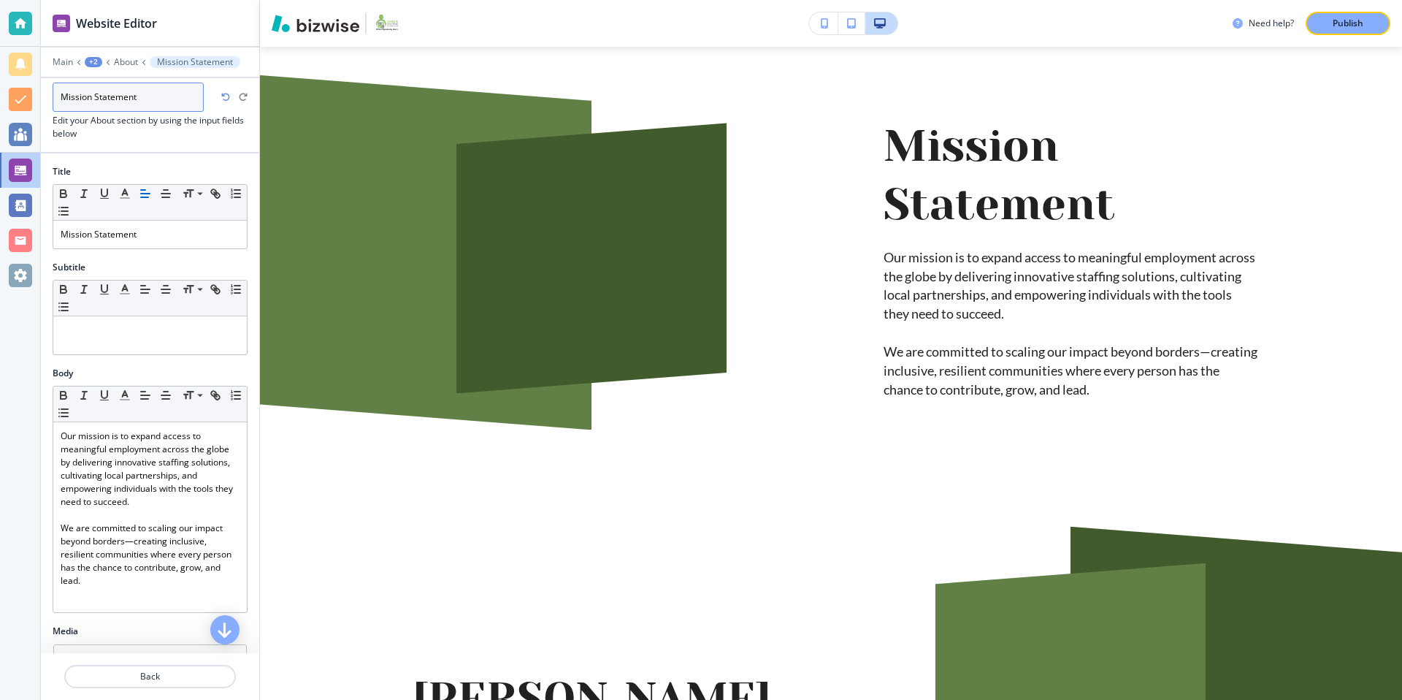
click at [92, 99] on input "Mission Statement" at bounding box center [128, 97] width 151 height 29
type input "Mission"
click at [211, 141] on div at bounding box center [150, 146] width 218 height 12
click at [177, 61] on p "About" at bounding box center [181, 62] width 24 height 10
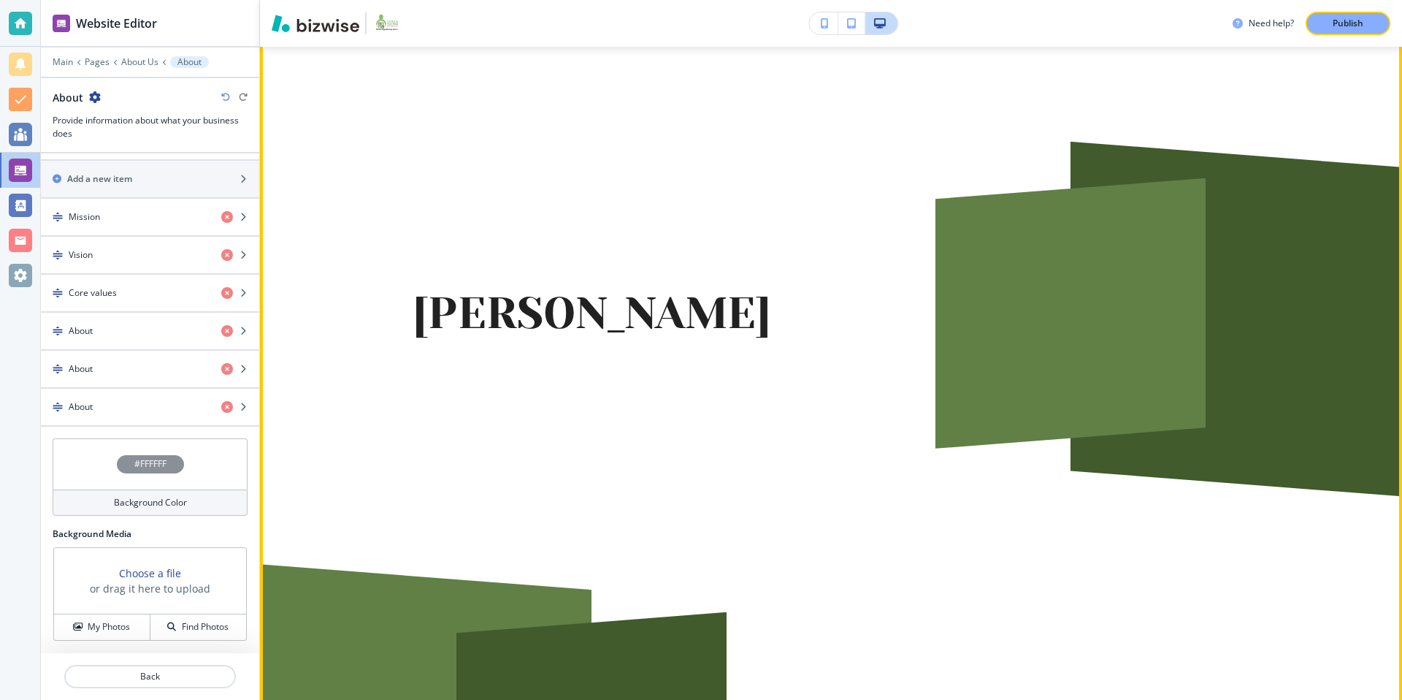
scroll to position [494, 0]
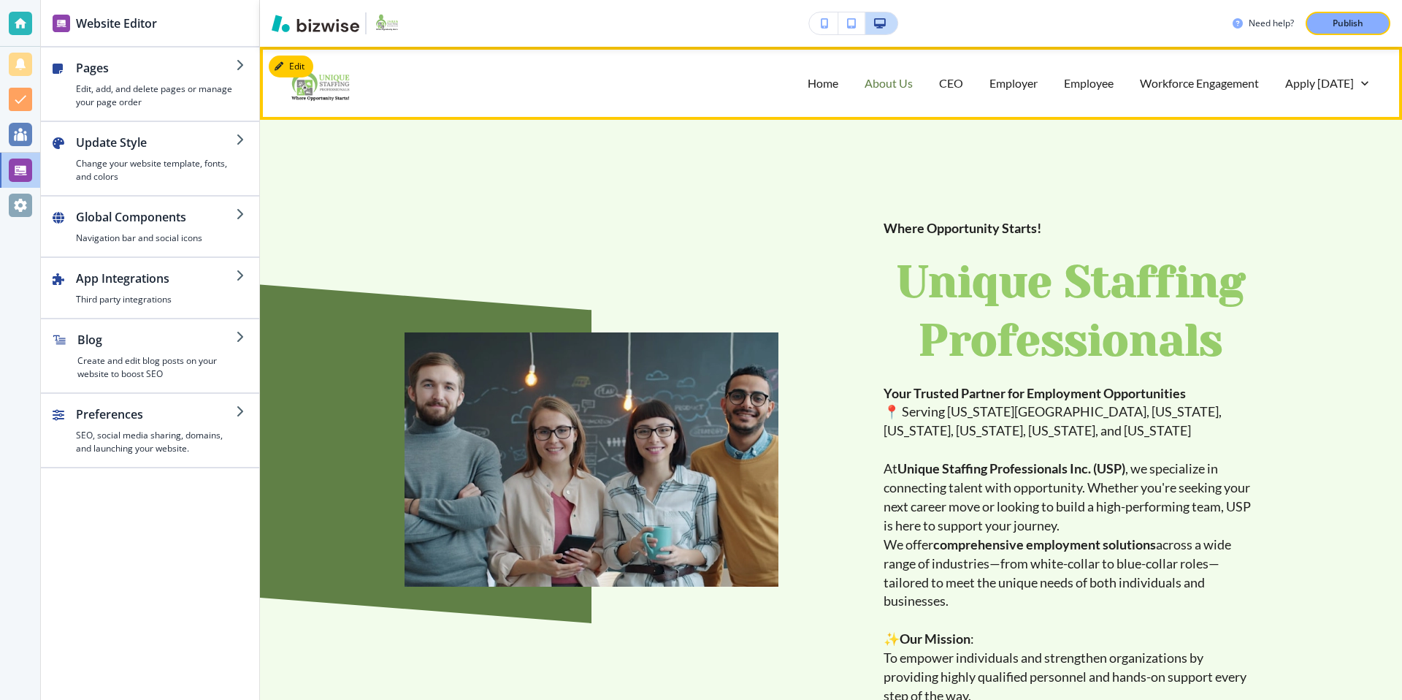
click at [887, 87] on p "About Us" at bounding box center [889, 82] width 48 height 17
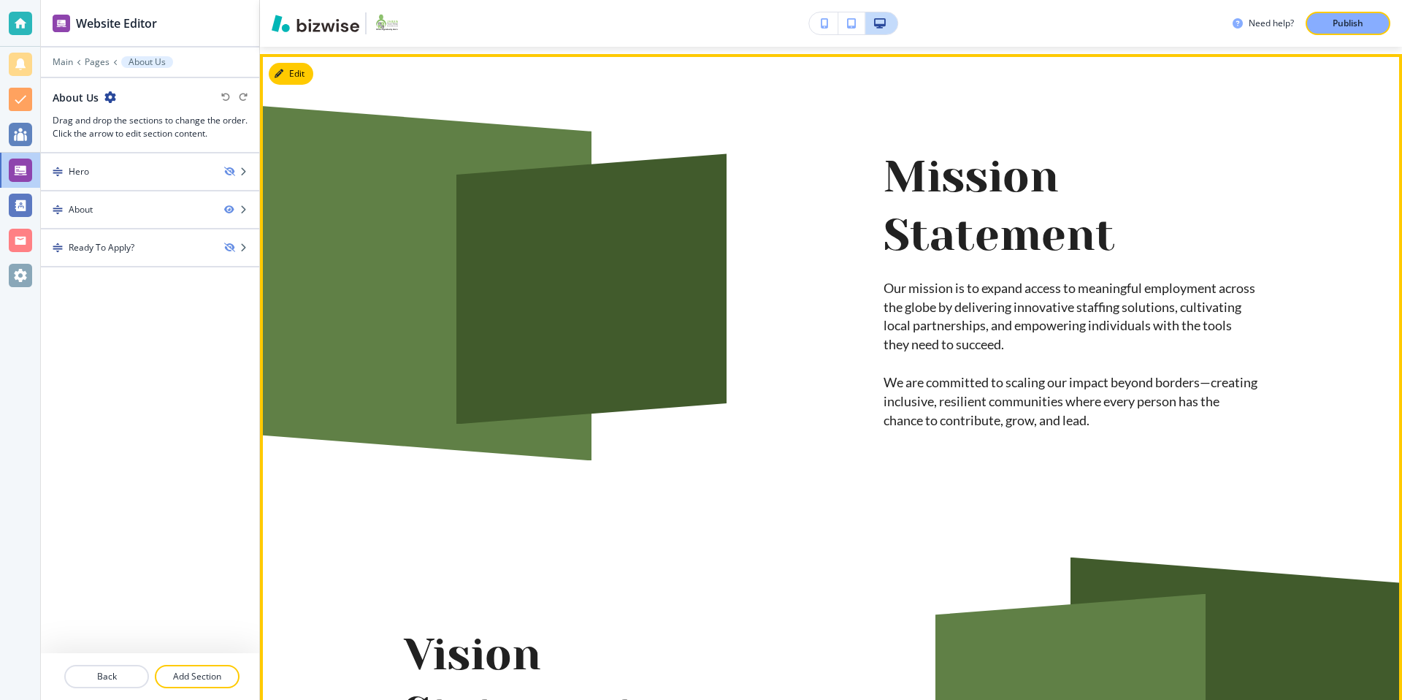
scroll to position [47, 0]
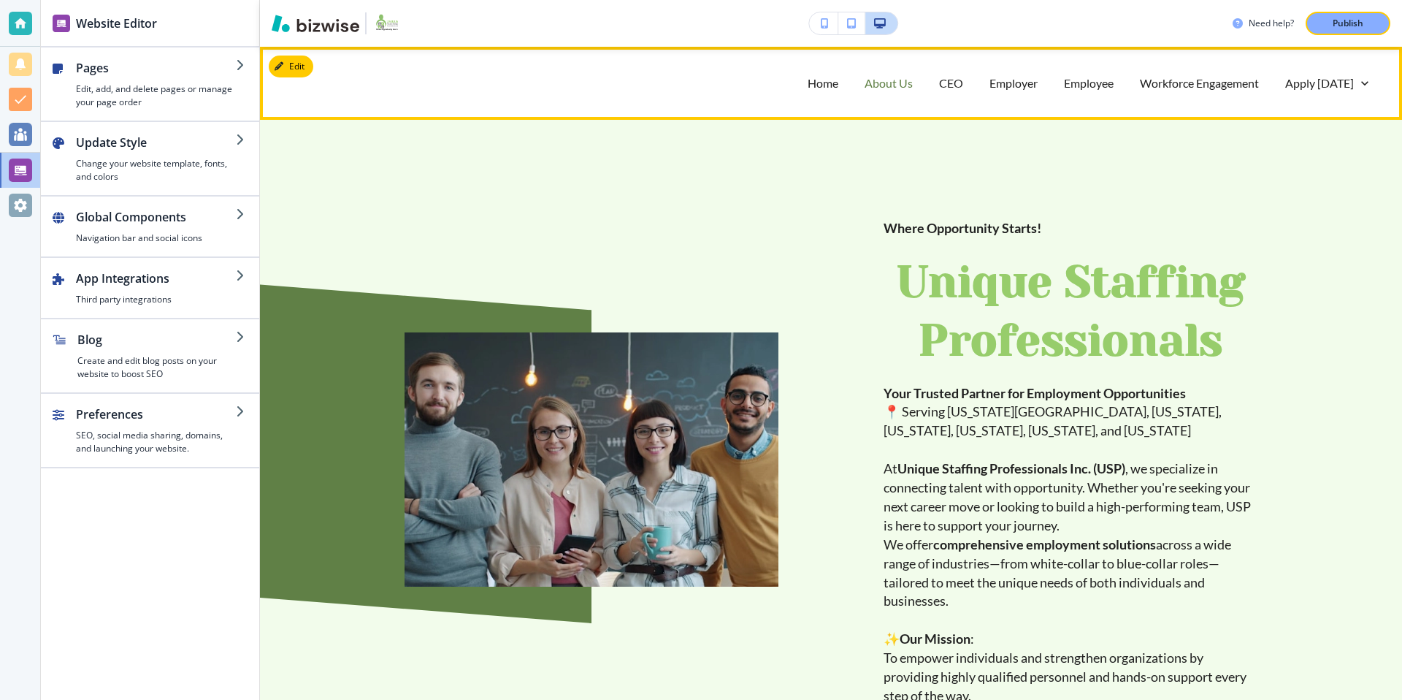
click at [891, 80] on p "About Us" at bounding box center [889, 82] width 48 height 17
click at [880, 79] on p "About Us" at bounding box center [889, 82] width 48 height 17
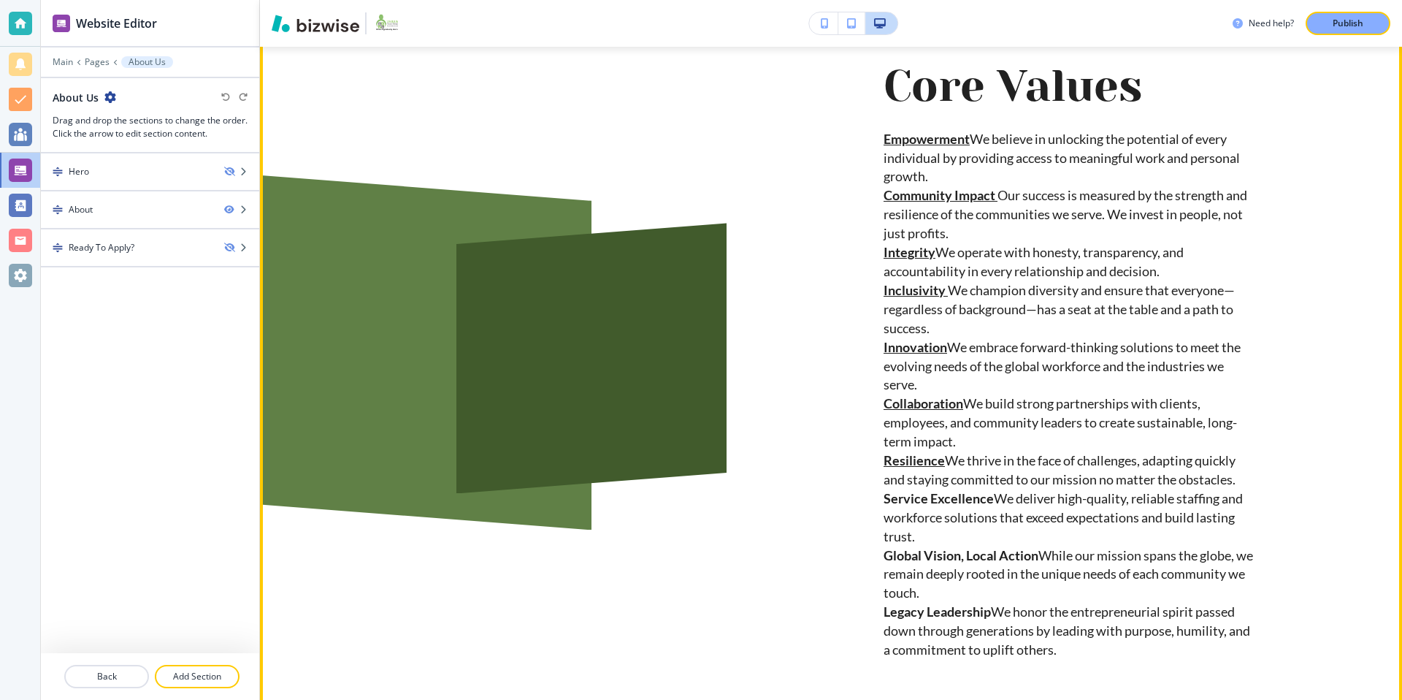
scroll to position [1033, 0]
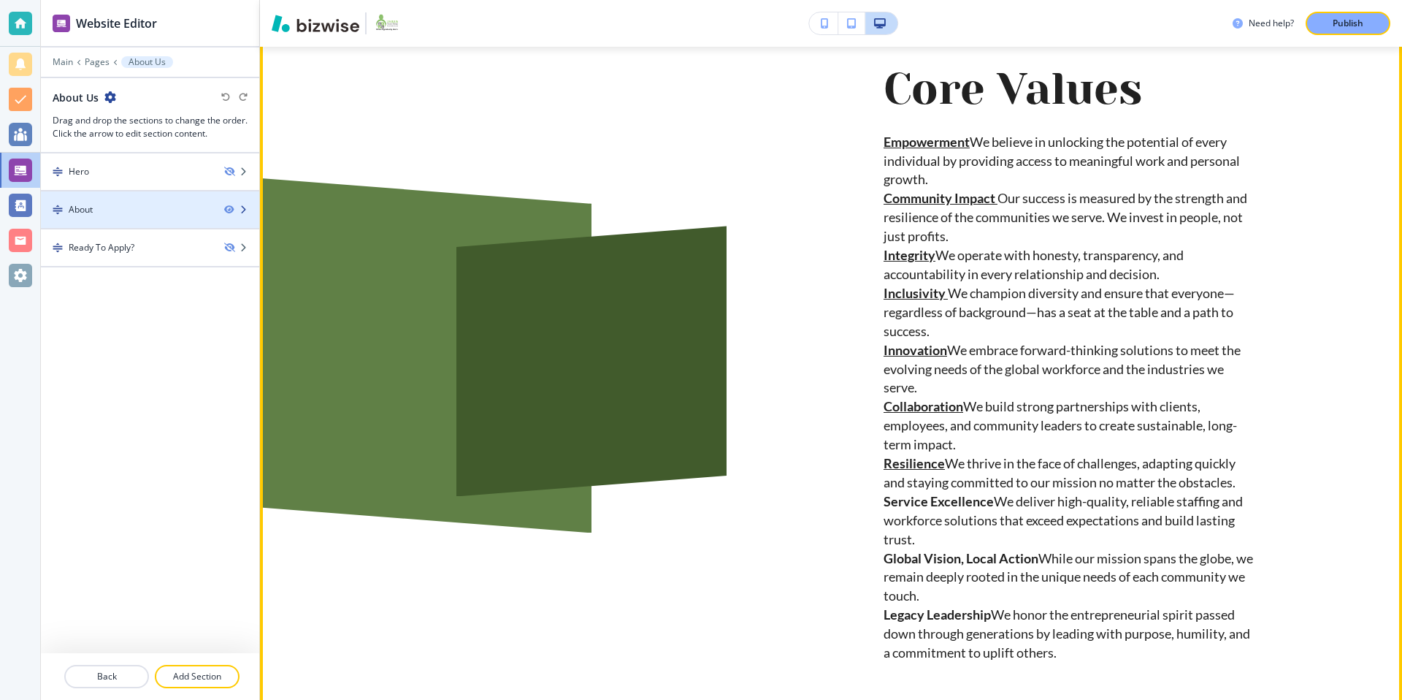
click at [158, 207] on div "About" at bounding box center [127, 209] width 172 height 13
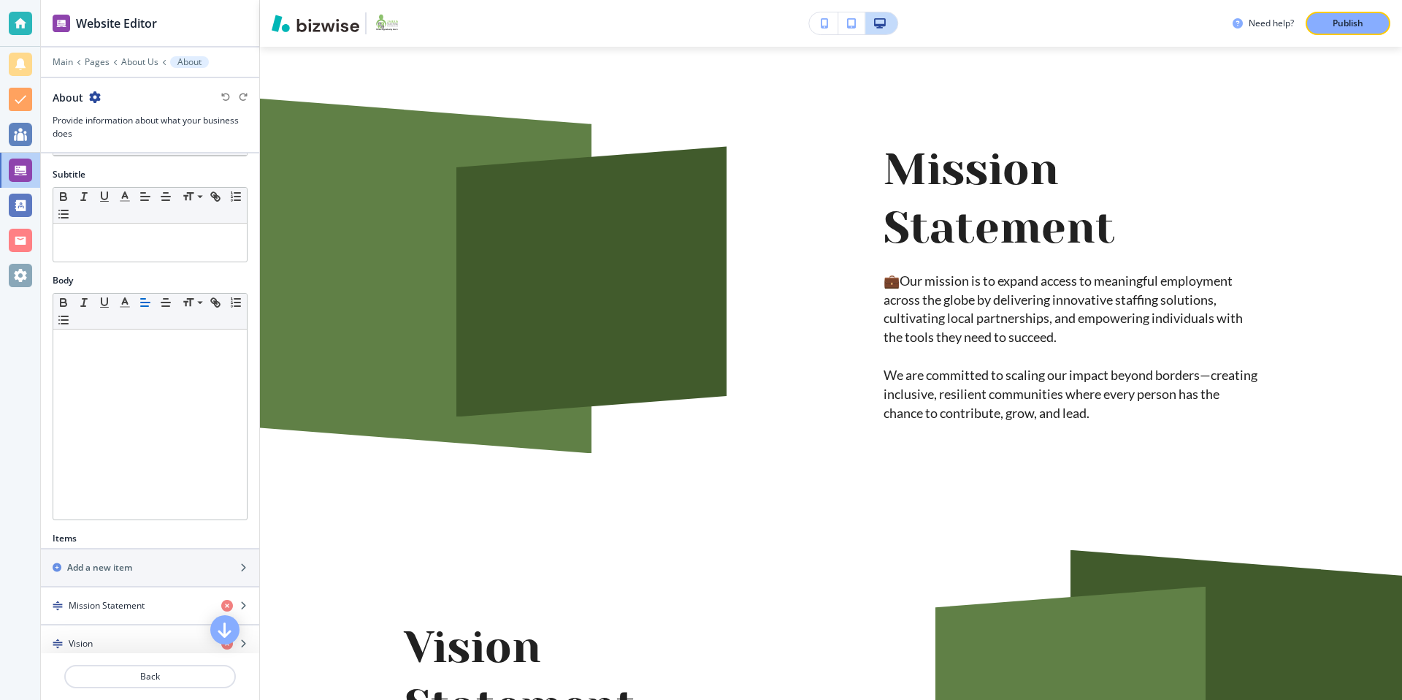
scroll to position [481, 0]
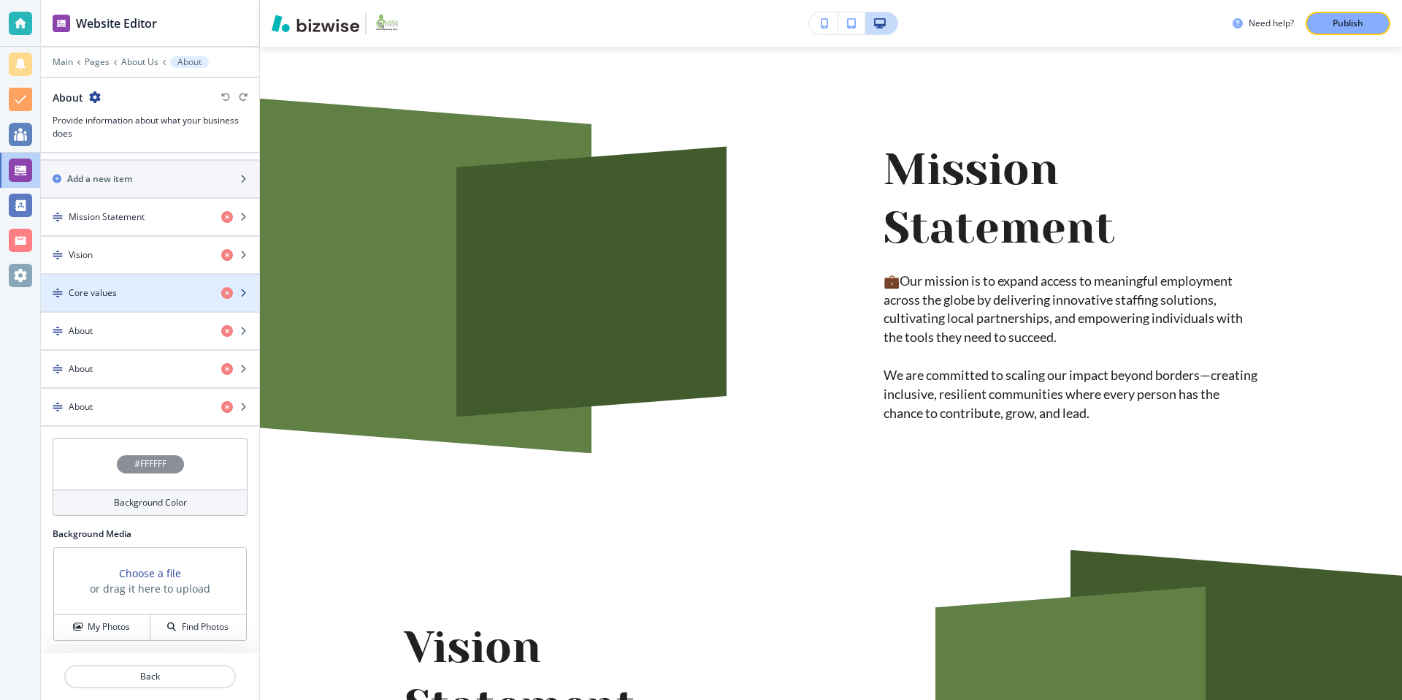
click at [136, 284] on div "button" at bounding box center [150, 281] width 218 height 12
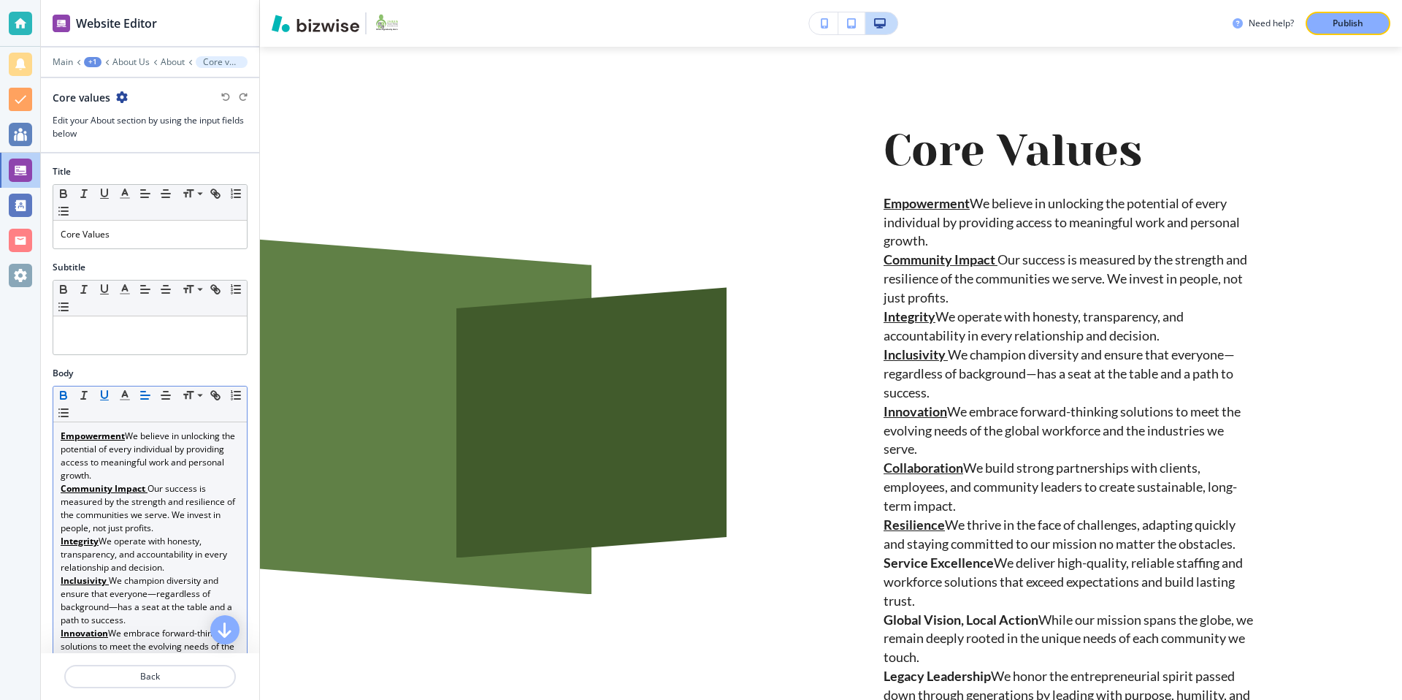
scroll to position [976, 0]
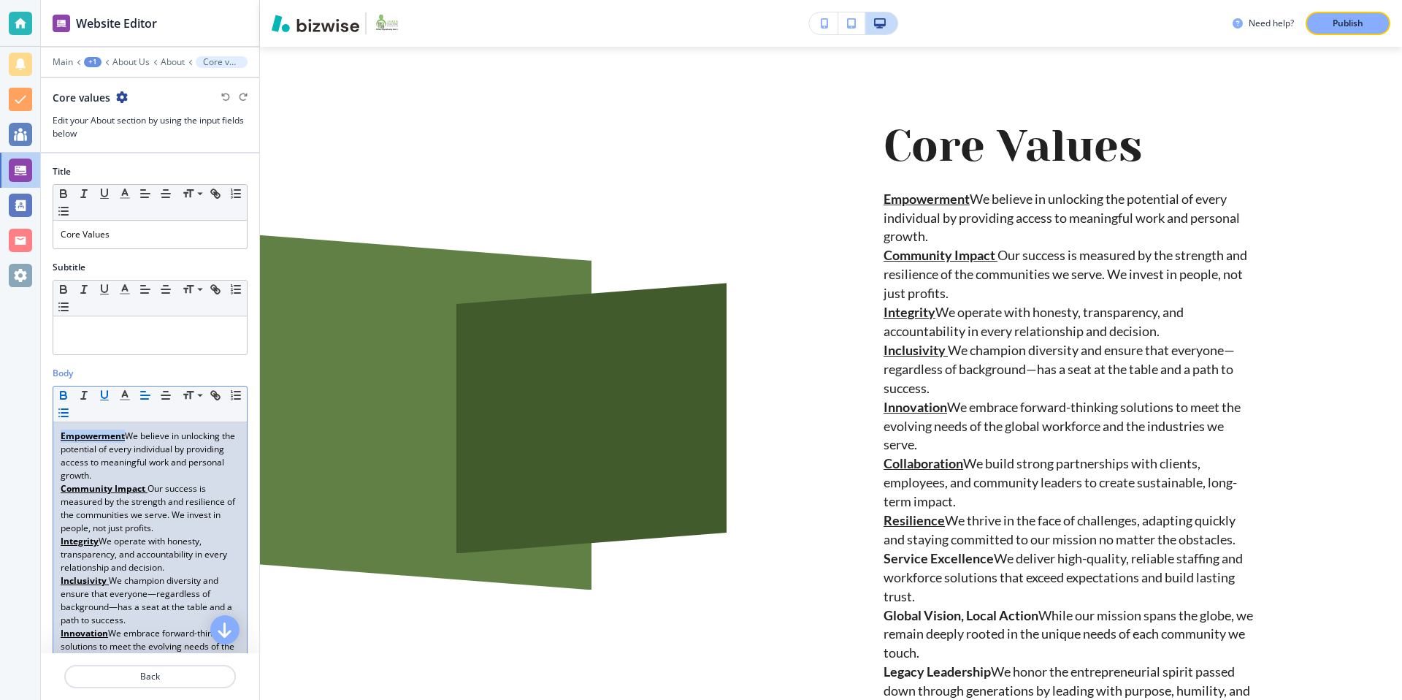
drag, startPoint x: 124, startPoint y: 437, endPoint x: 73, endPoint y: 411, distance: 57.5
click at [64, 437] on p "Empowerment We believe in unlocking the potential of every individual by provid…" at bounding box center [150, 455] width 179 height 53
click at [105, 392] on icon "button" at bounding box center [104, 394] width 13 height 13
drag, startPoint x: 80, startPoint y: 437, endPoint x: 66, endPoint y: 437, distance: 13.2
click at [79, 437] on strong "E mpowerment" at bounding box center [93, 435] width 64 height 12
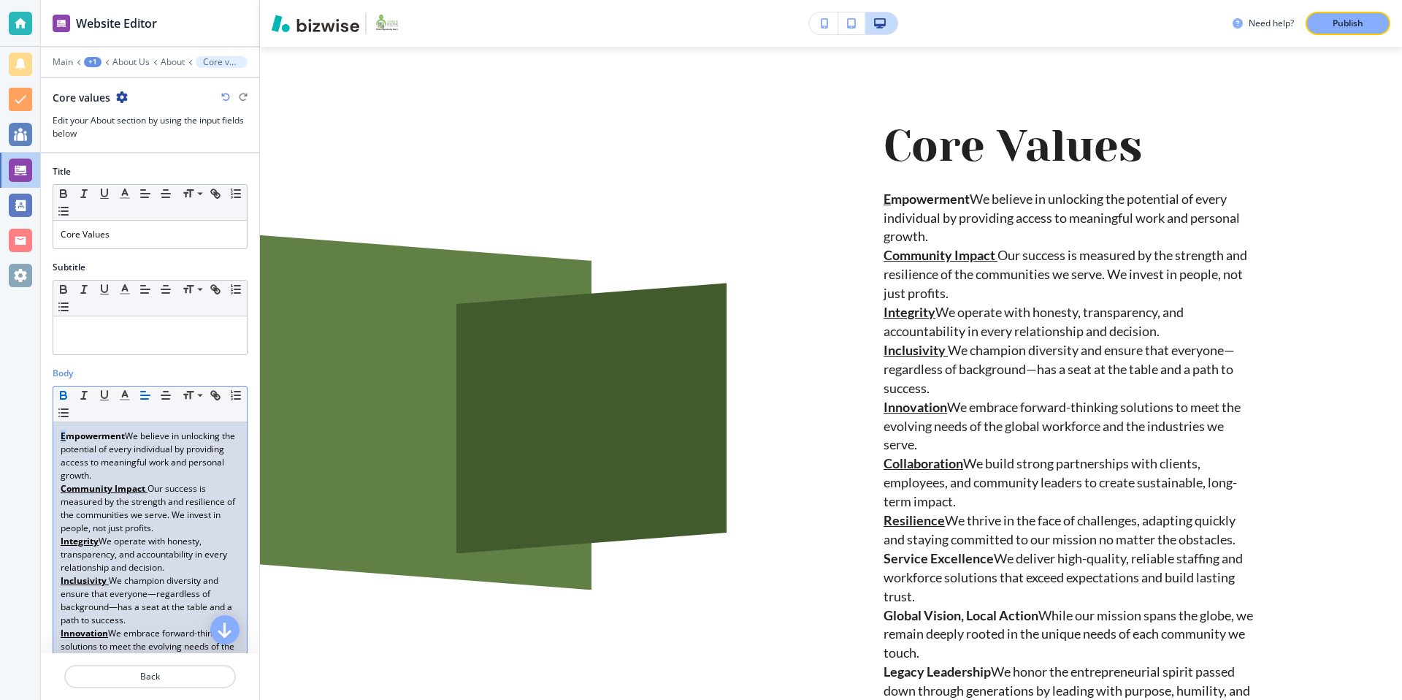
click at [65, 437] on strong "E mpowerment" at bounding box center [93, 435] width 64 height 12
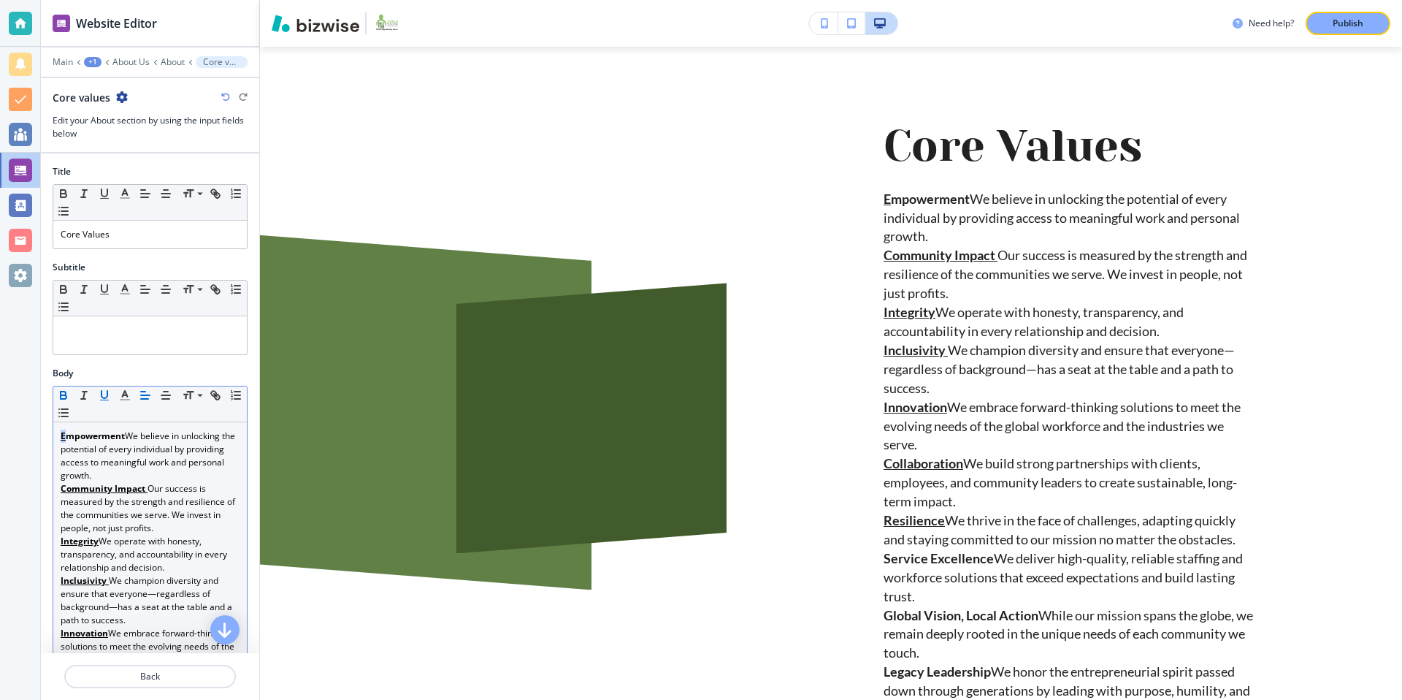
click at [103, 395] on icon "button" at bounding box center [104, 394] width 13 height 13
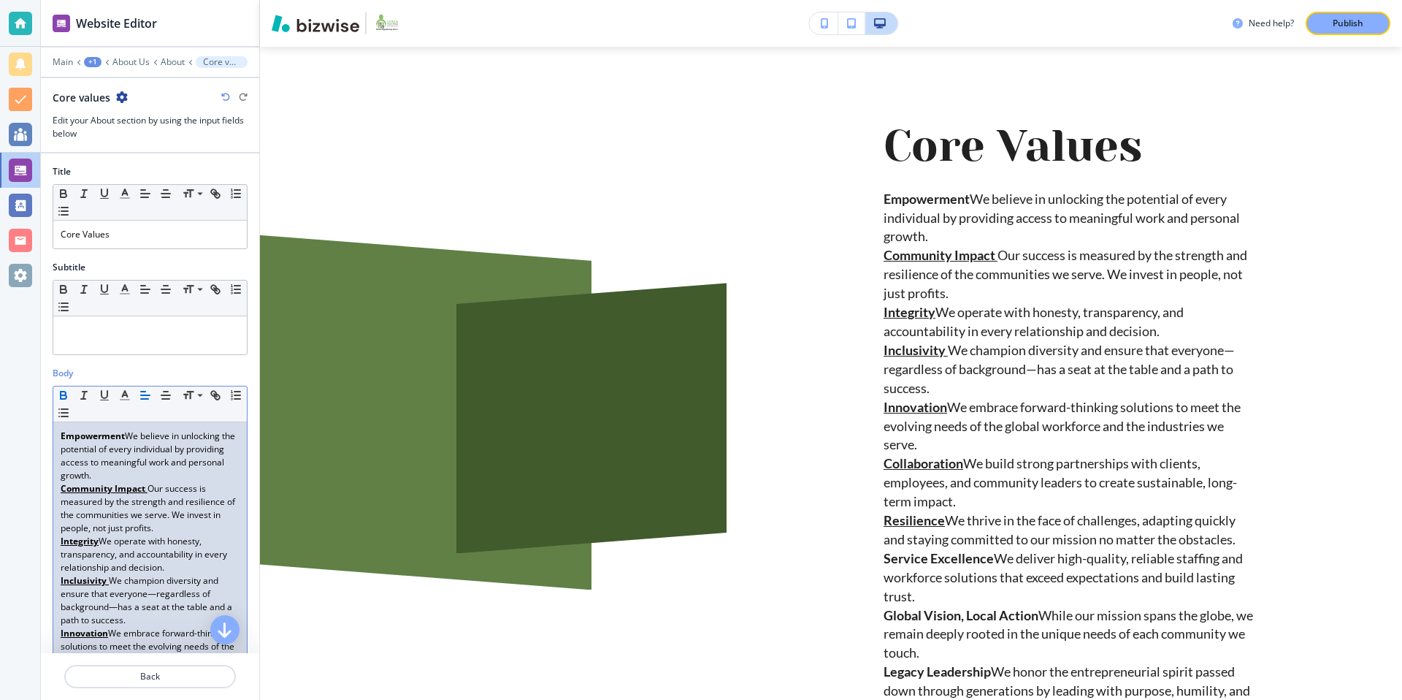
scroll to position [4, 0]
drag, startPoint x: 61, startPoint y: 490, endPoint x: 145, endPoint y: 488, distance: 84.0
click at [145, 488] on p "Community Impact Our success is measured by the strength and resilience of the …" at bounding box center [150, 504] width 179 height 53
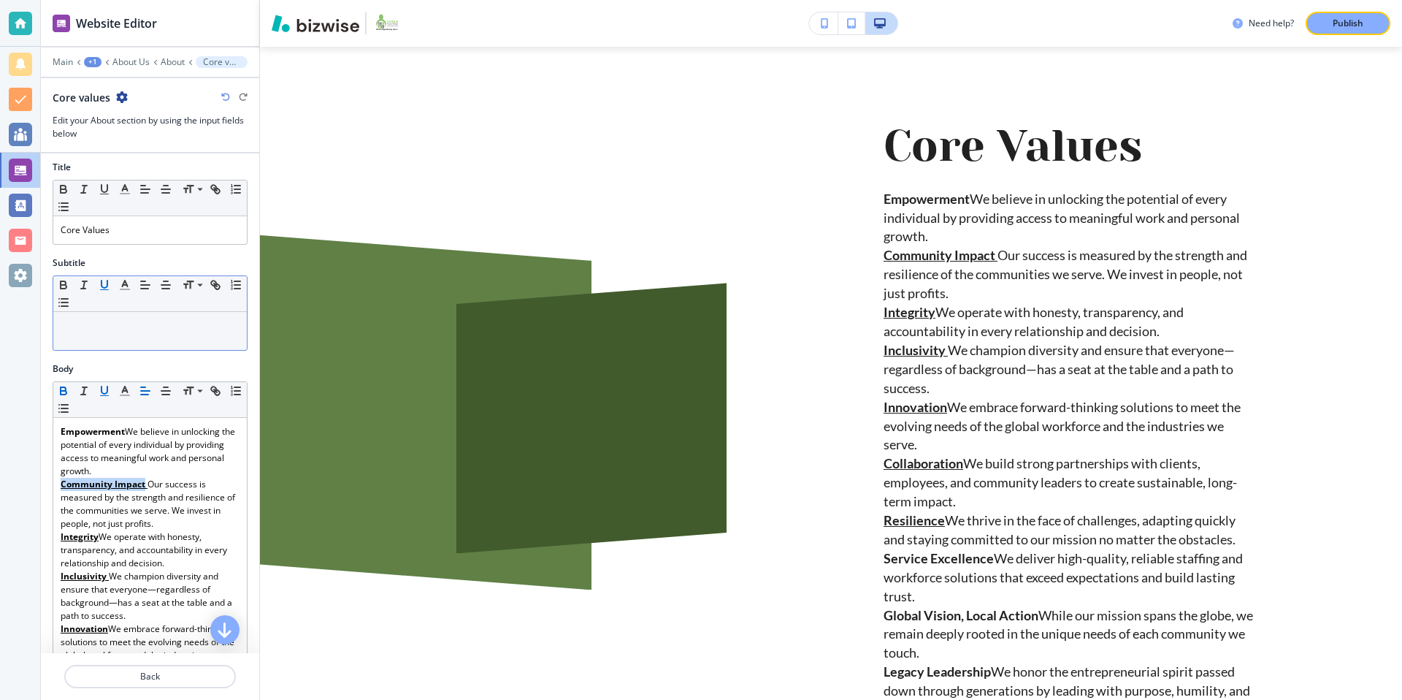
click at [107, 285] on icon "button" at bounding box center [104, 283] width 6 height 7
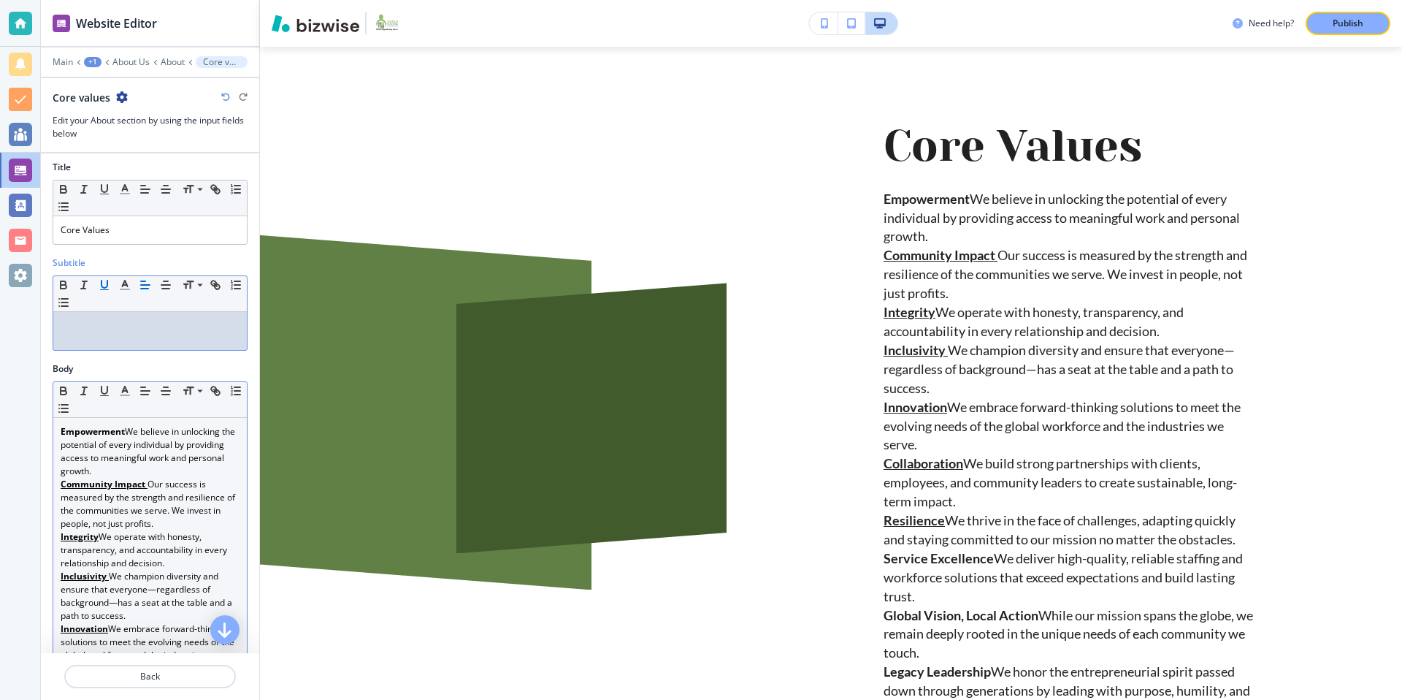
drag, startPoint x: 125, startPoint y: 434, endPoint x: 172, endPoint y: 404, distance: 55.9
click at [128, 431] on p "Empowerment We believe in unlocking the potential of every individual by provid…" at bounding box center [150, 451] width 179 height 53
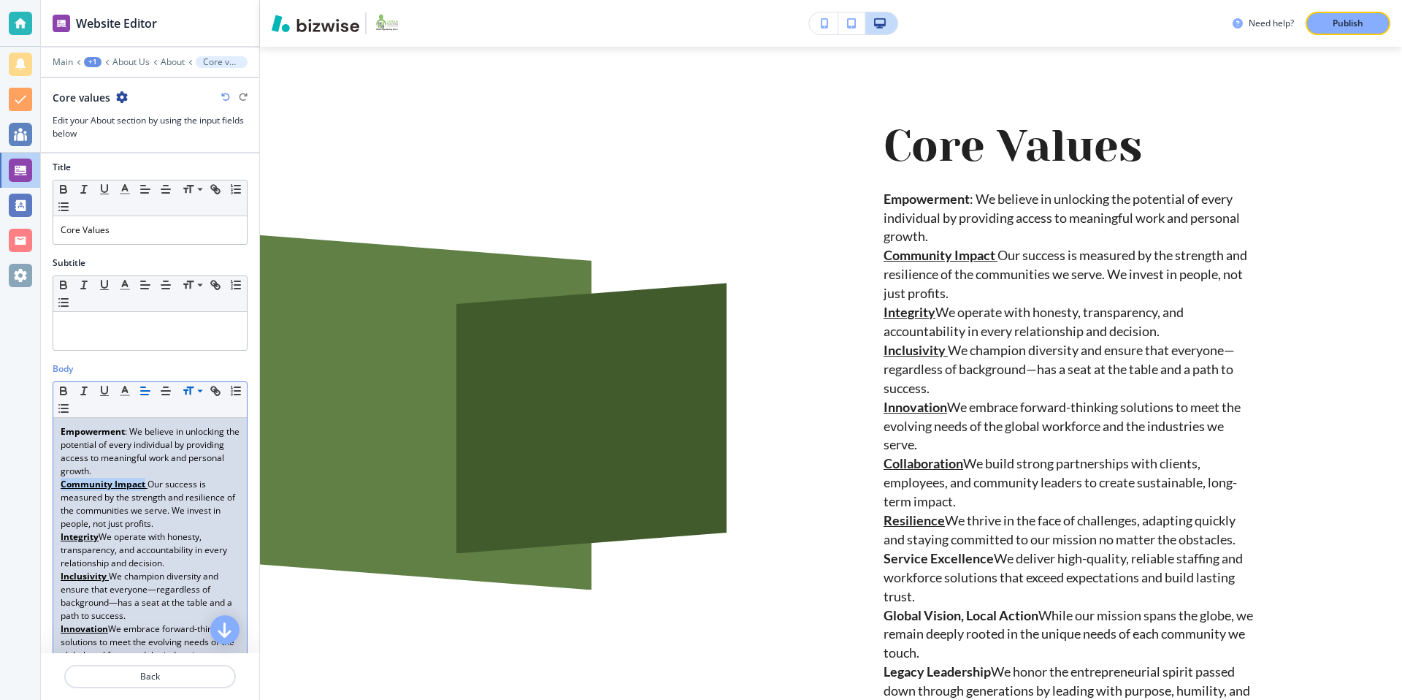
drag, startPoint x: 145, startPoint y: 486, endPoint x: 67, endPoint y: 466, distance: 80.6
click at [53, 483] on div "Small Normal Large Huge Empowerment : We believe in unlocking the potential of …" at bounding box center [150, 663] width 195 height 564
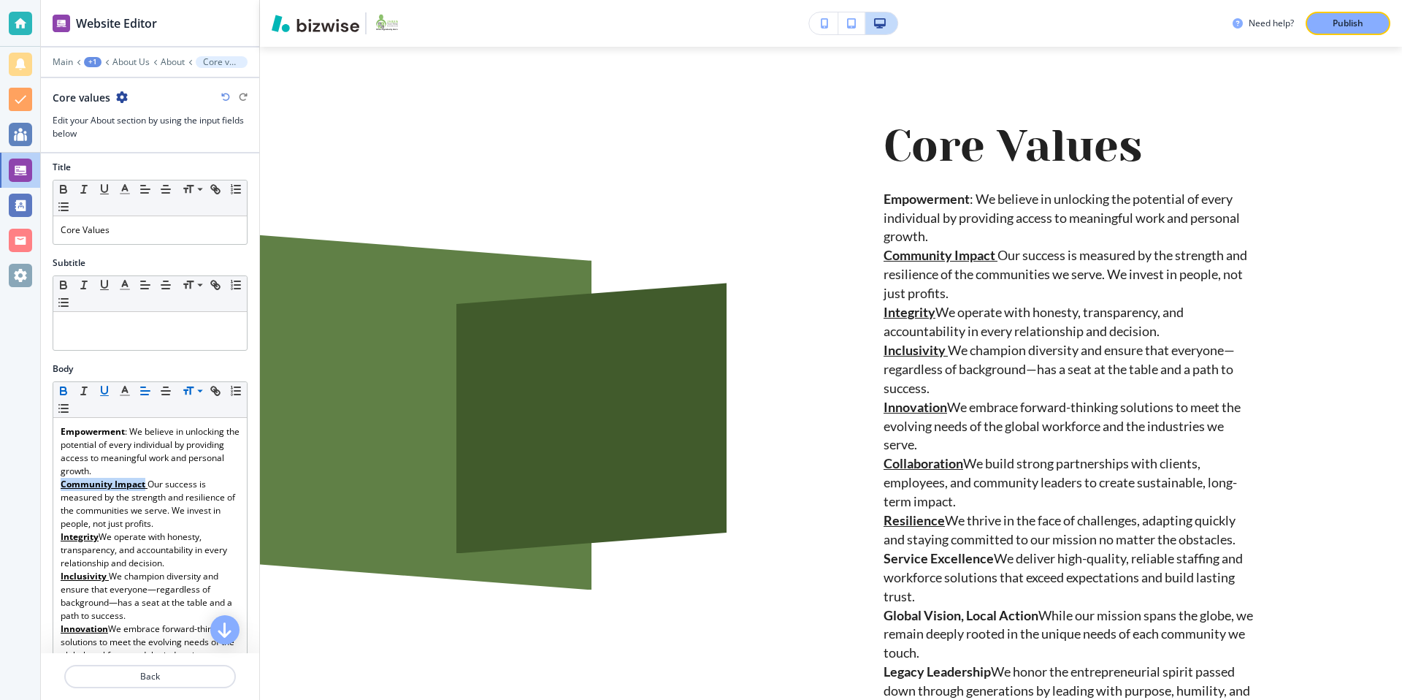
click at [106, 388] on icon "button" at bounding box center [104, 390] width 13 height 13
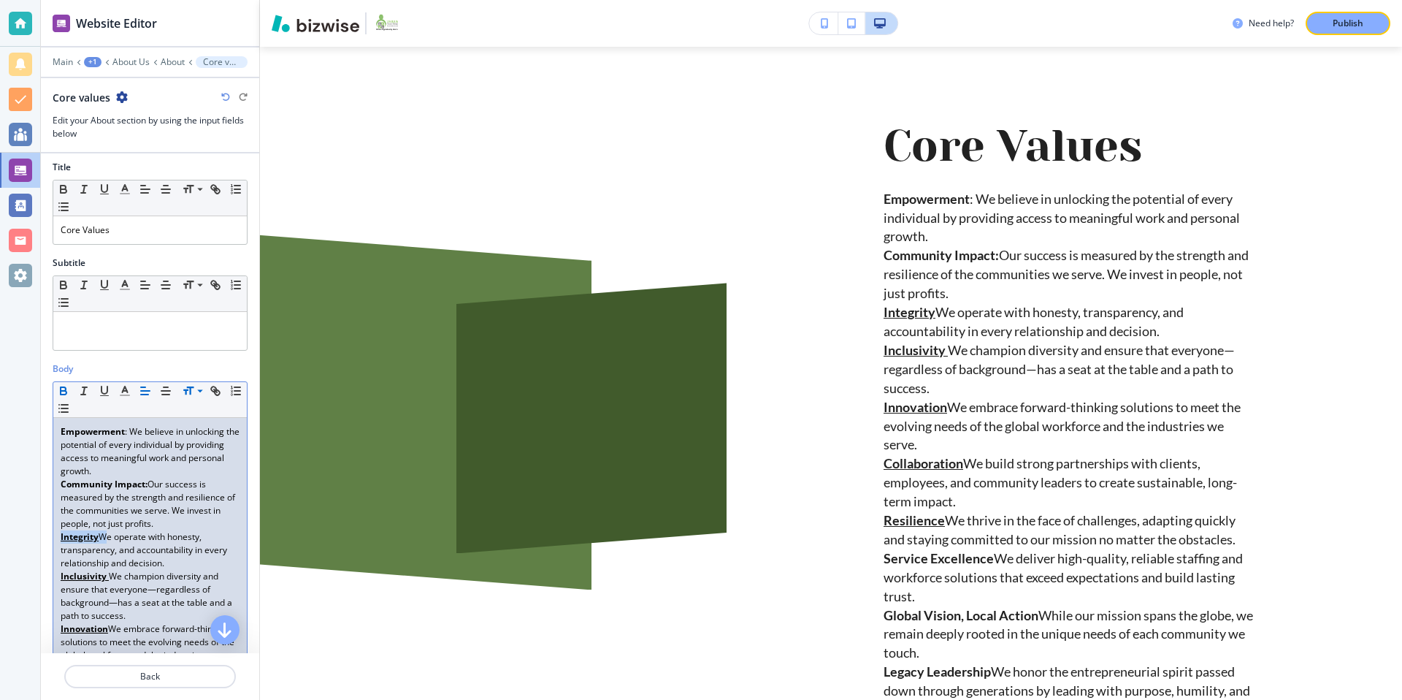
drag, startPoint x: 101, startPoint y: 538, endPoint x: 98, endPoint y: 456, distance: 81.8
click at [61, 538] on p "Integrity We operate with honesty, transparency, and accountability in every re…" at bounding box center [150, 549] width 179 height 39
click at [107, 388] on icon "button" at bounding box center [104, 389] width 6 height 7
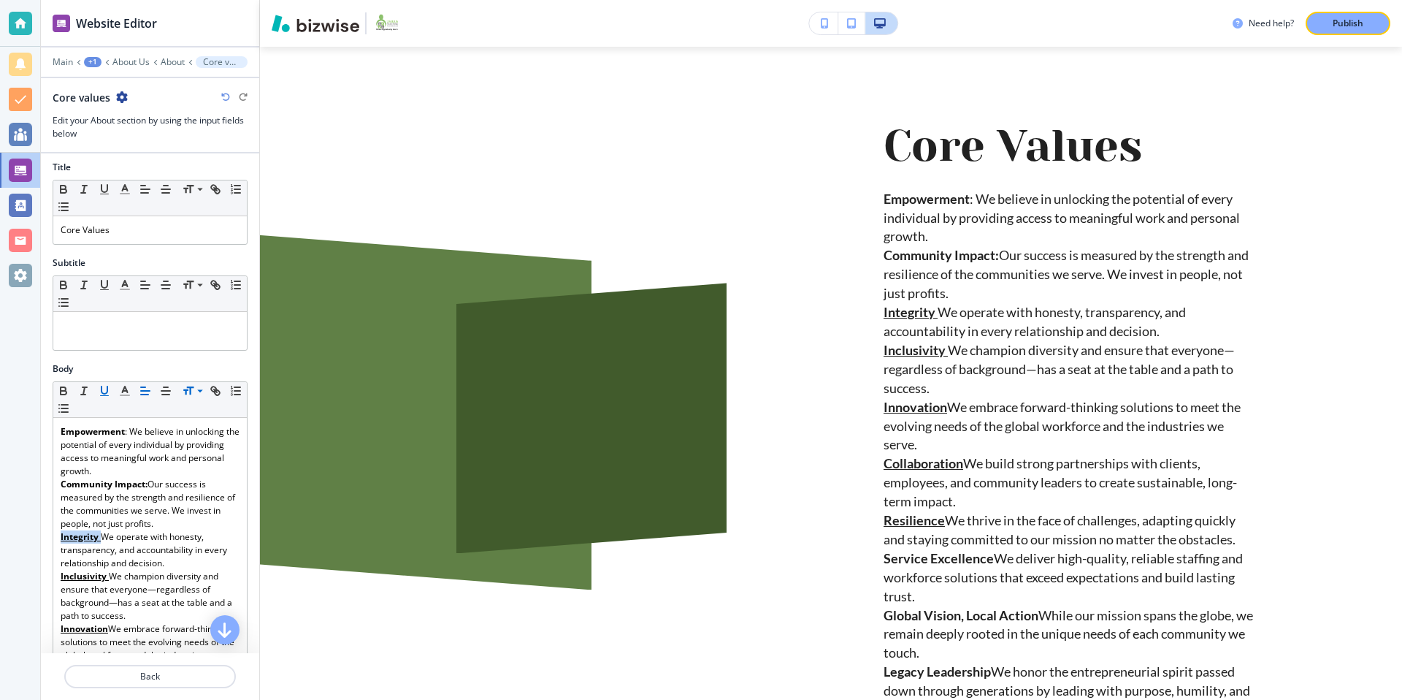
click at [107, 388] on icon "button" at bounding box center [104, 389] width 6 height 7
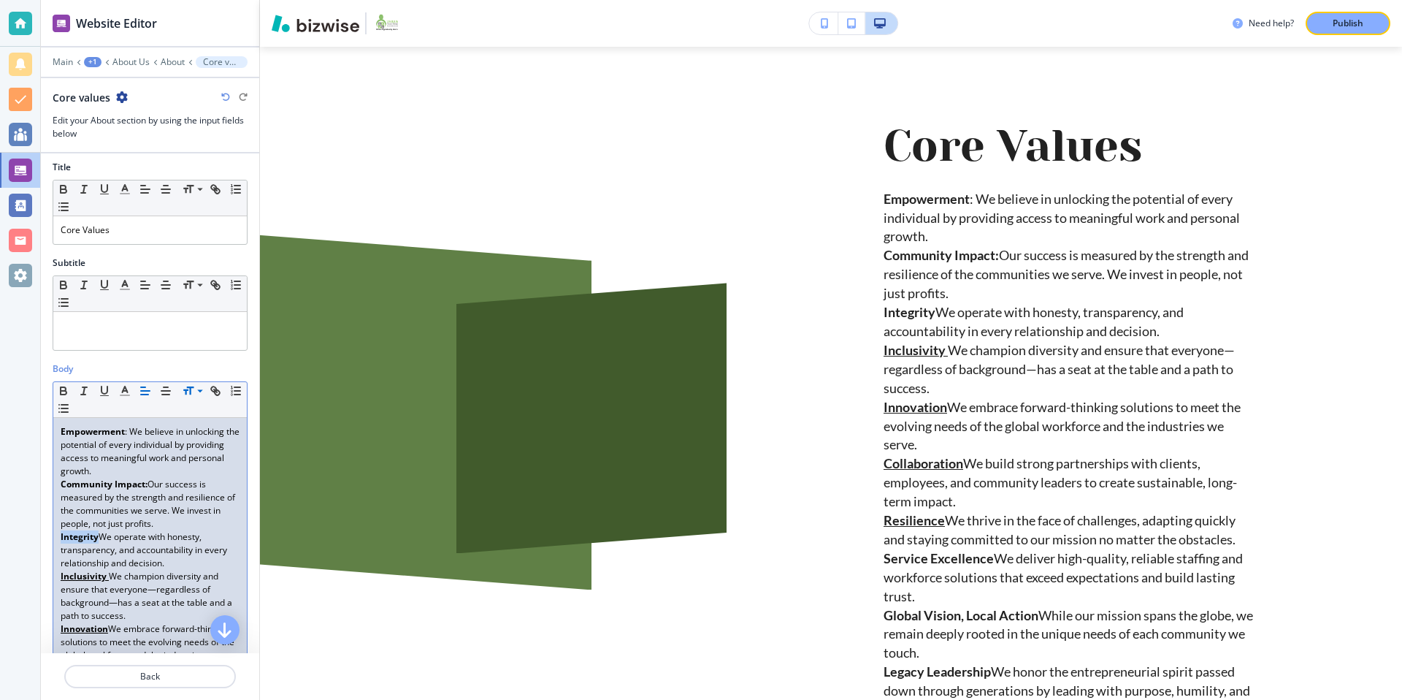
click at [100, 539] on p "Integrity We operate with honesty, transparency, and accountability in every re…" at bounding box center [150, 549] width 179 height 39
drag, startPoint x: 108, startPoint y: 576, endPoint x: 118, endPoint y: 460, distance: 116.5
click at [61, 577] on p "Inclusivity We champion diversity and ensure that everyone—regardless of backgr…" at bounding box center [150, 596] width 179 height 53
click at [104, 387] on icon "button" at bounding box center [104, 390] width 13 height 13
click at [107, 578] on p "Inclusivity We champion diversity and ensure that everyone—regardless of backgr…" at bounding box center [150, 596] width 179 height 53
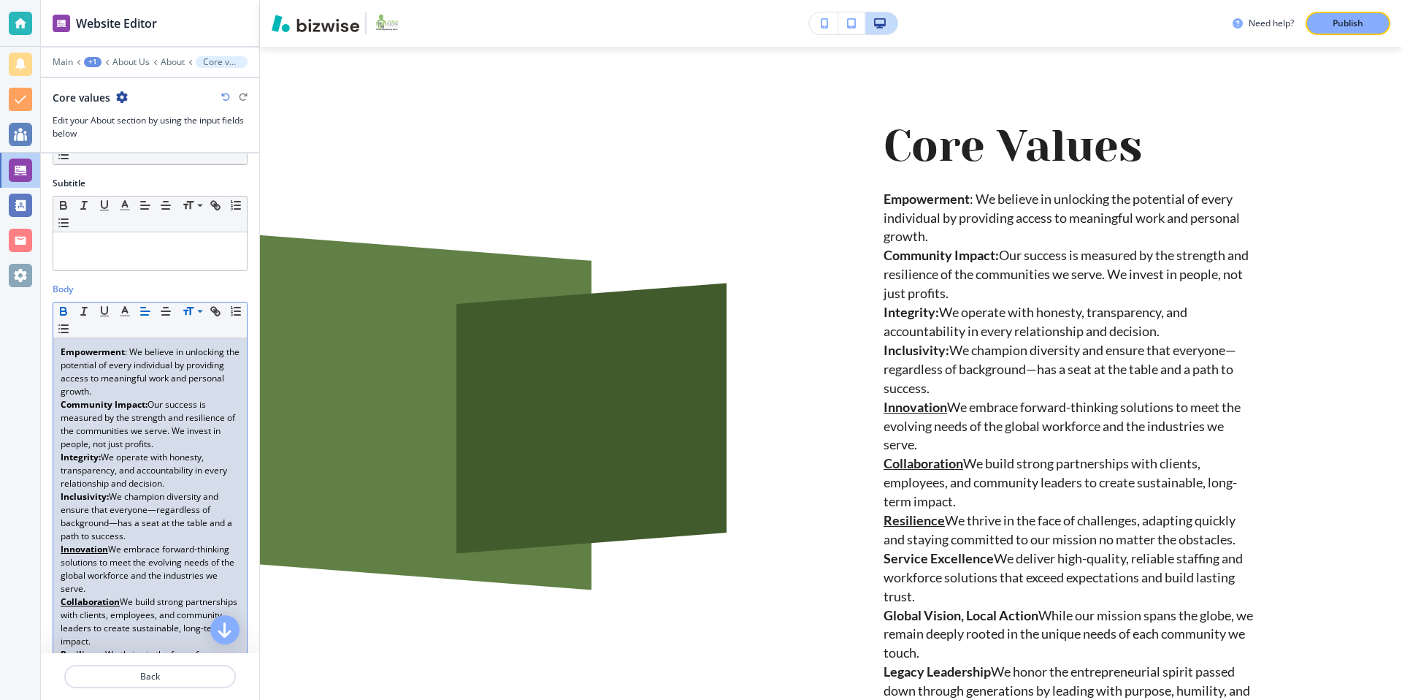
scroll to position [112, 0]
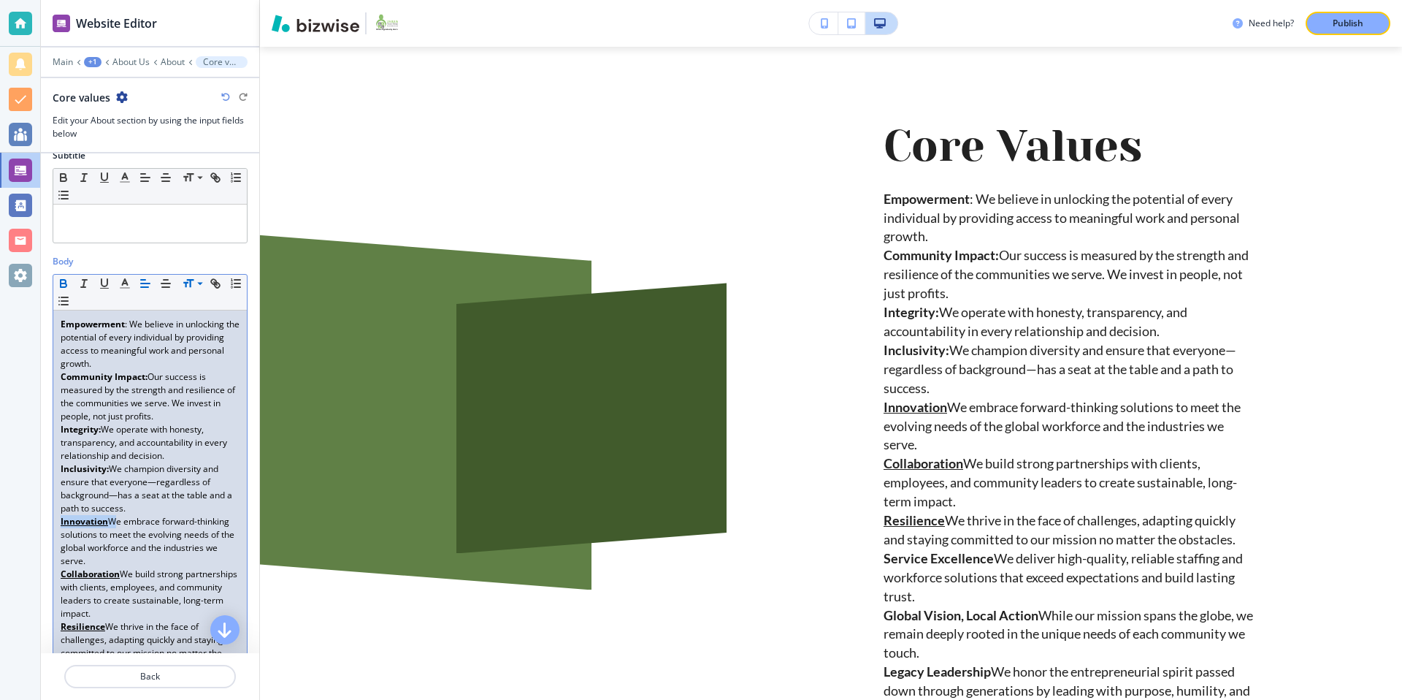
drag, startPoint x: 110, startPoint y: 522, endPoint x: 54, endPoint y: 519, distance: 55.6
click at [53, 521] on div "Empowerment : We believe in unlocking the potential of every individual by prov…" at bounding box center [150, 573] width 194 height 527
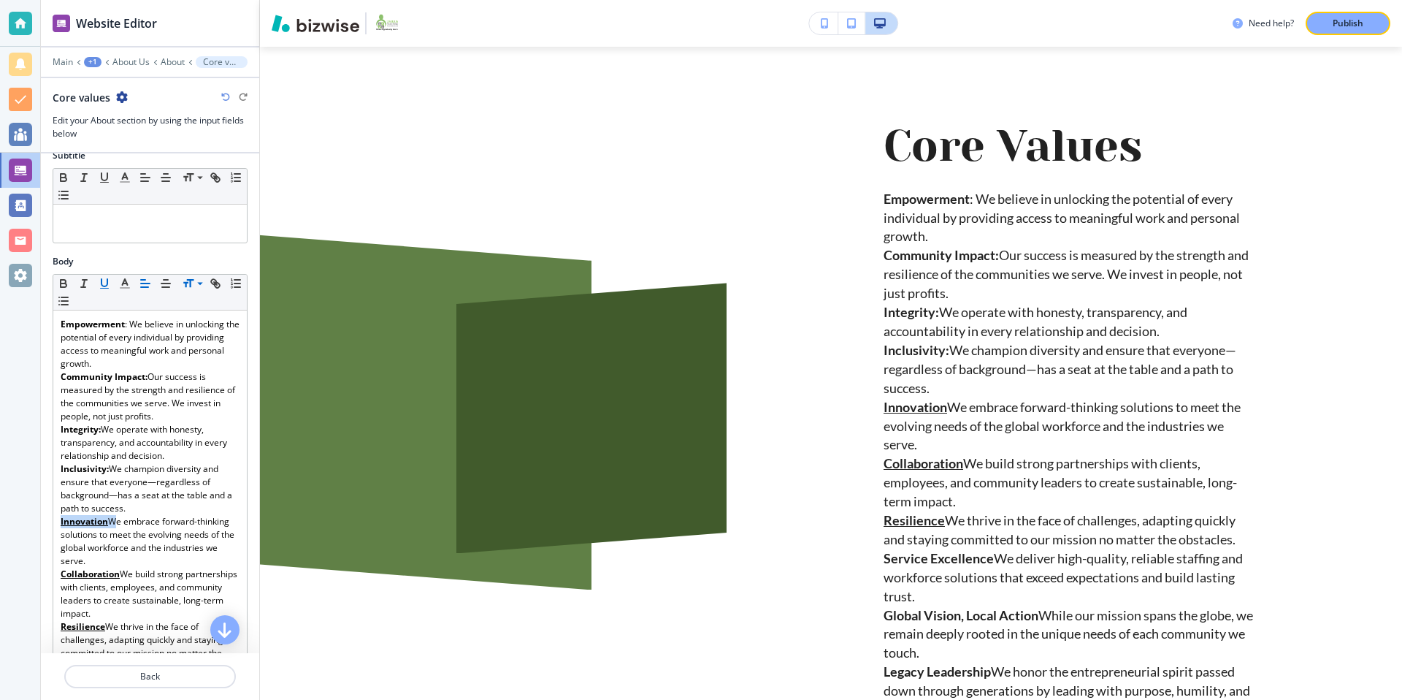
click at [107, 283] on icon "button" at bounding box center [104, 282] width 6 height 7
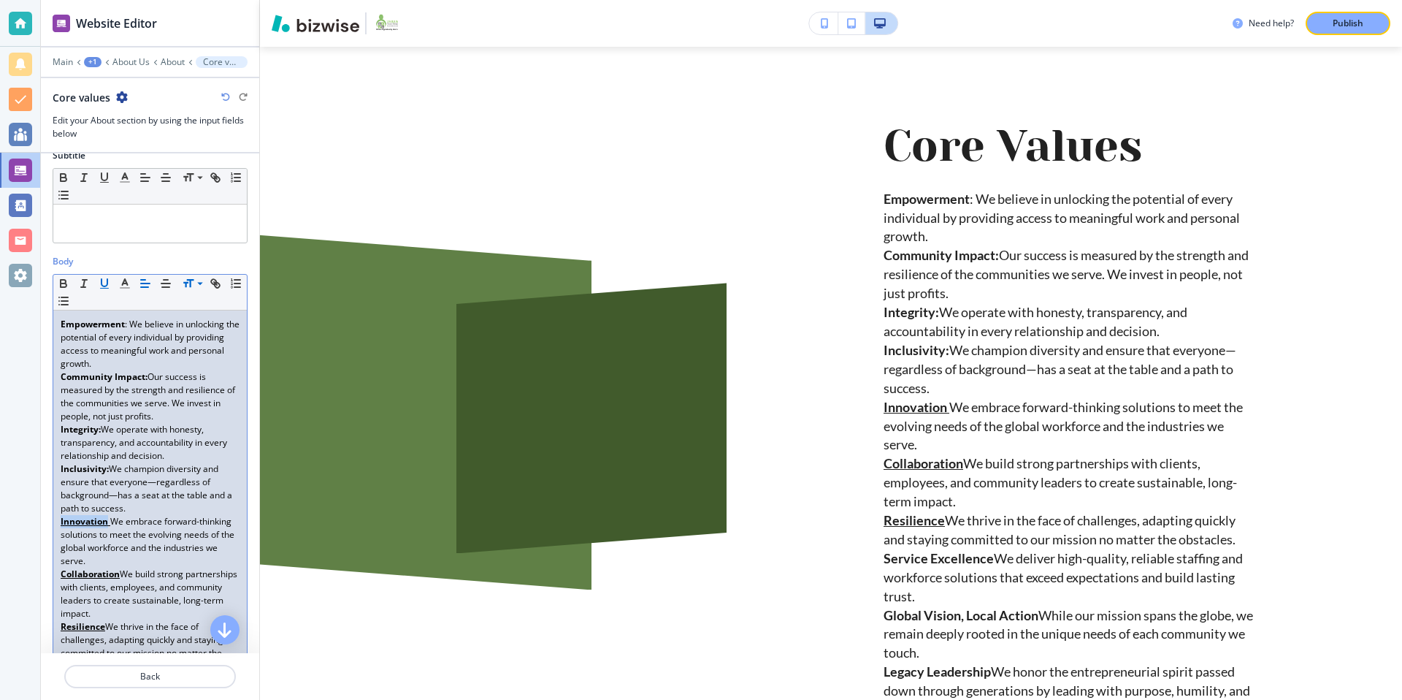
click at [107, 283] on icon "button" at bounding box center [104, 282] width 6 height 7
click at [108, 523] on p "Innovation We embrace forward-thinking solutions to meet the evolving needs of …" at bounding box center [150, 541] width 179 height 53
drag, startPoint x: 120, startPoint y: 575, endPoint x: 80, endPoint y: 472, distance: 110.2
click at [49, 572] on div "Body Small Normal Large Huge Empowerment : We believe in unlocking the potentia…" at bounding box center [150, 552] width 218 height 595
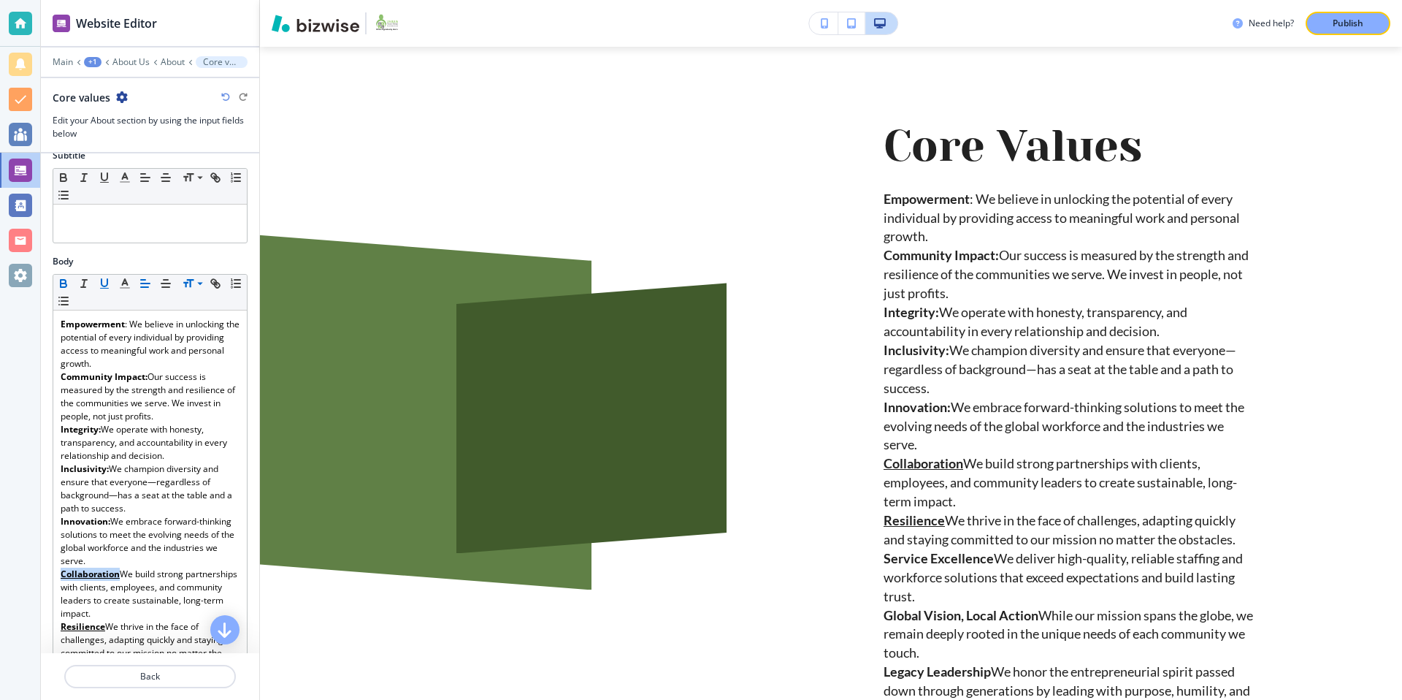
click at [106, 282] on icon "button" at bounding box center [104, 283] width 13 height 13
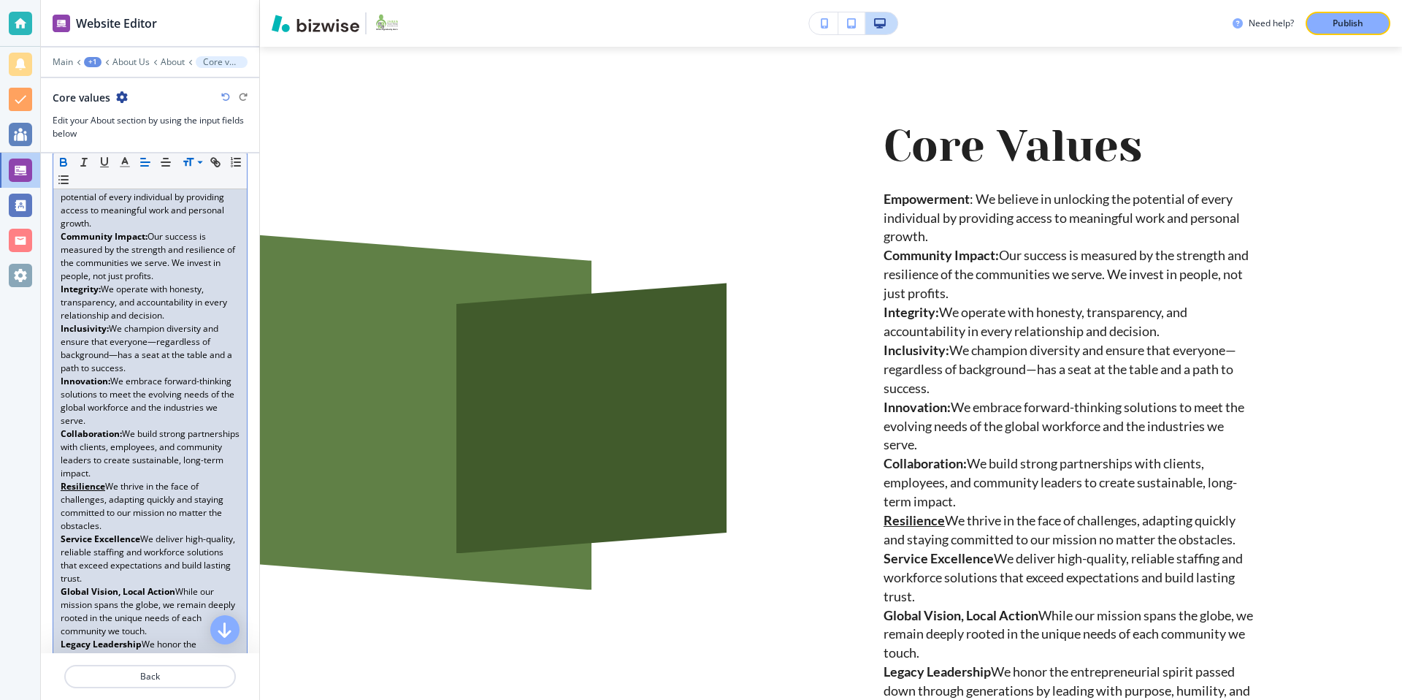
scroll to position [255, 0]
drag, startPoint x: 104, startPoint y: 483, endPoint x: 57, endPoint y: 483, distance: 47.5
click at [57, 483] on div "Empowerment : We believe in unlocking the potential of every individual by prov…" at bounding box center [150, 430] width 194 height 527
click at [103, 158] on icon "button" at bounding box center [104, 162] width 13 height 13
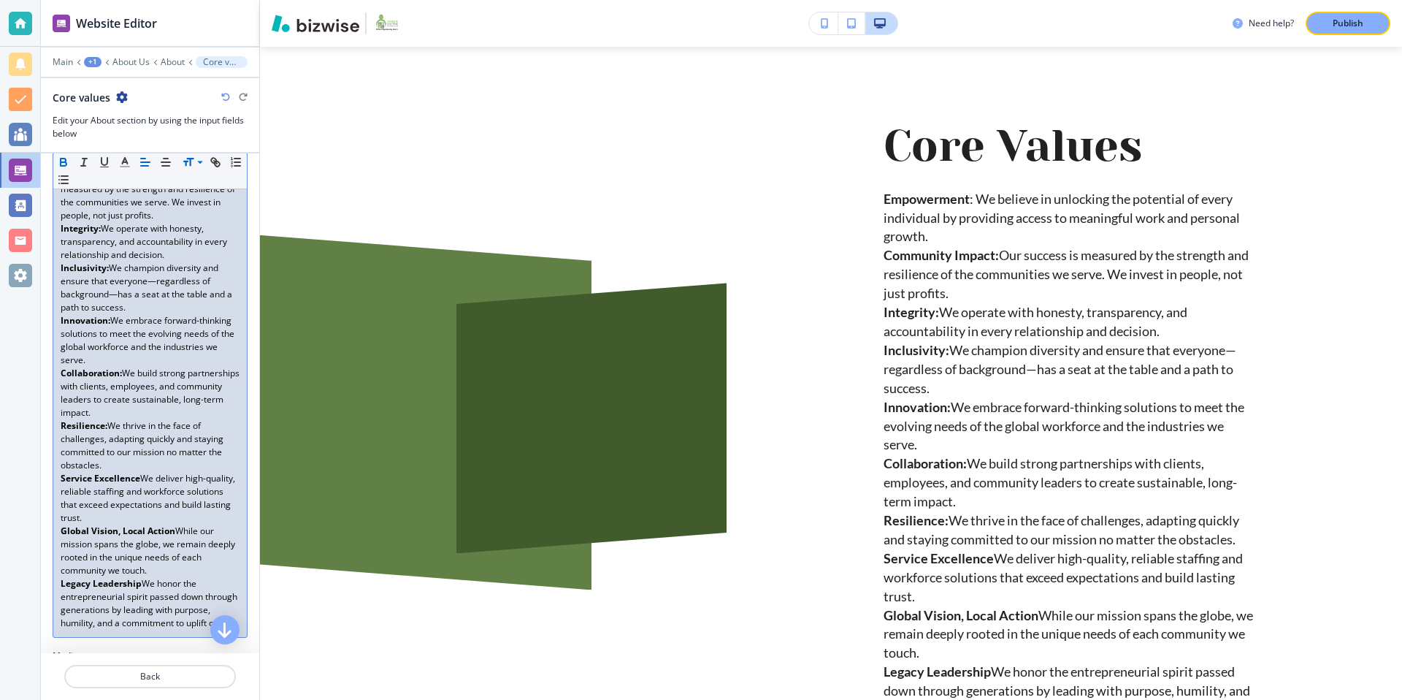
scroll to position [314, 0]
click at [139, 477] on p "Service Excellence We deliver high-quality, reliable staffing and workforce sol…" at bounding box center [150, 496] width 179 height 53
click at [173, 532] on strong "Global Vision, Local Action" at bounding box center [118, 529] width 115 height 12
click at [142, 581] on p "Legacy Leadership We honor the entrepreneurial spirit passed down through gener…" at bounding box center [150, 601] width 179 height 53
click at [148, 635] on div "Empowerment : We believe in unlocking the potential of every individual by prov…" at bounding box center [150, 371] width 194 height 527
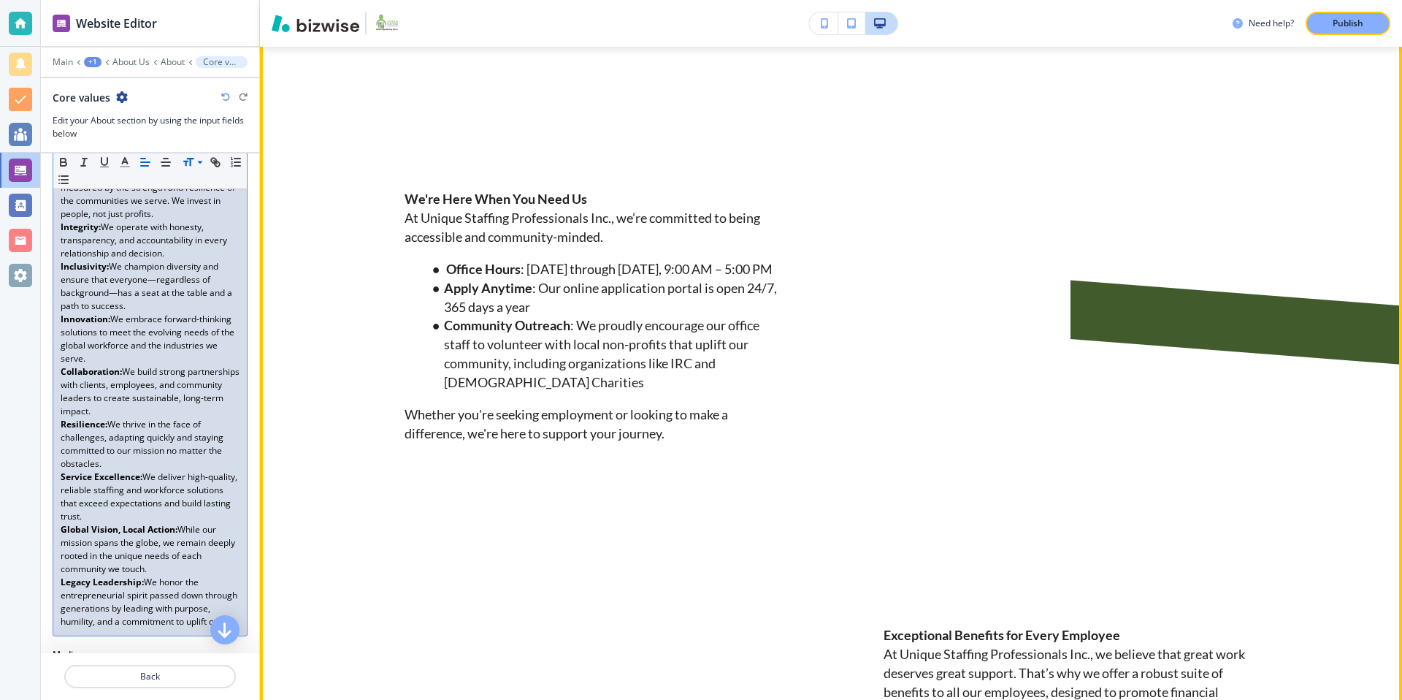
scroll to position [1774, 0]
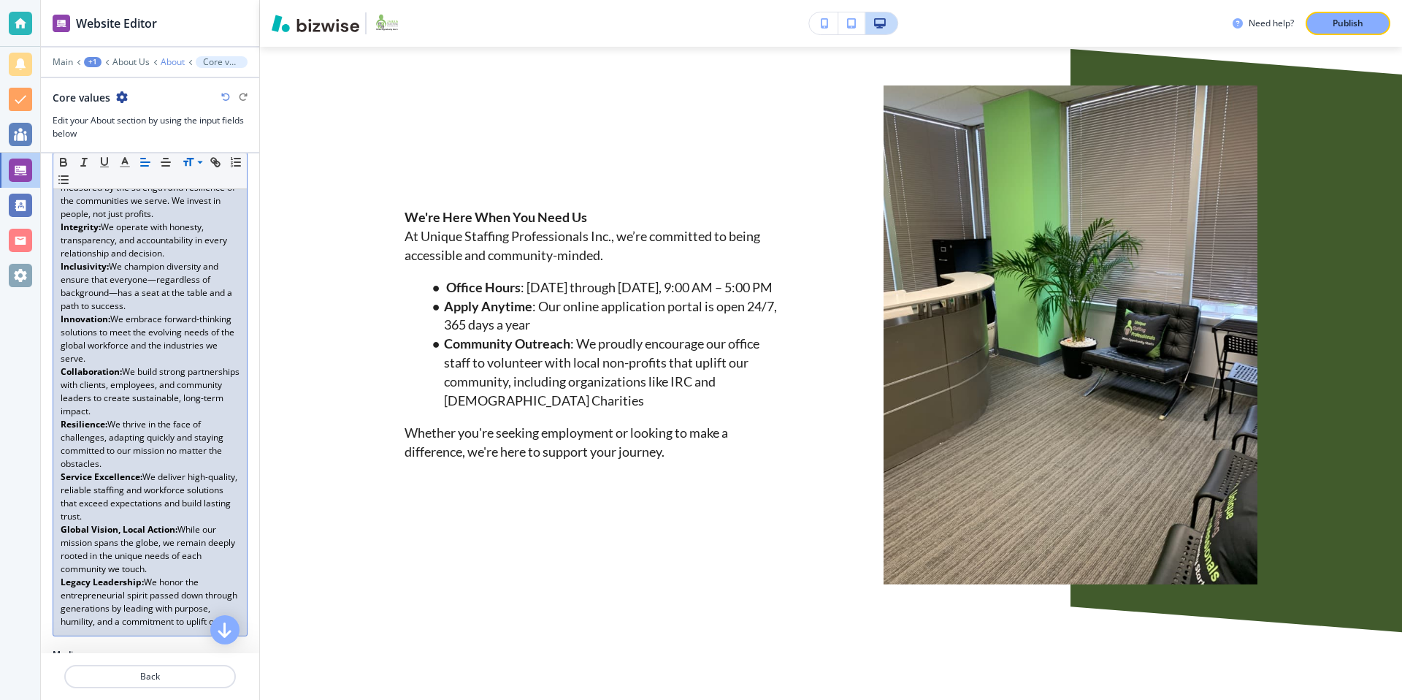
click at [170, 57] on p "About" at bounding box center [173, 62] width 24 height 10
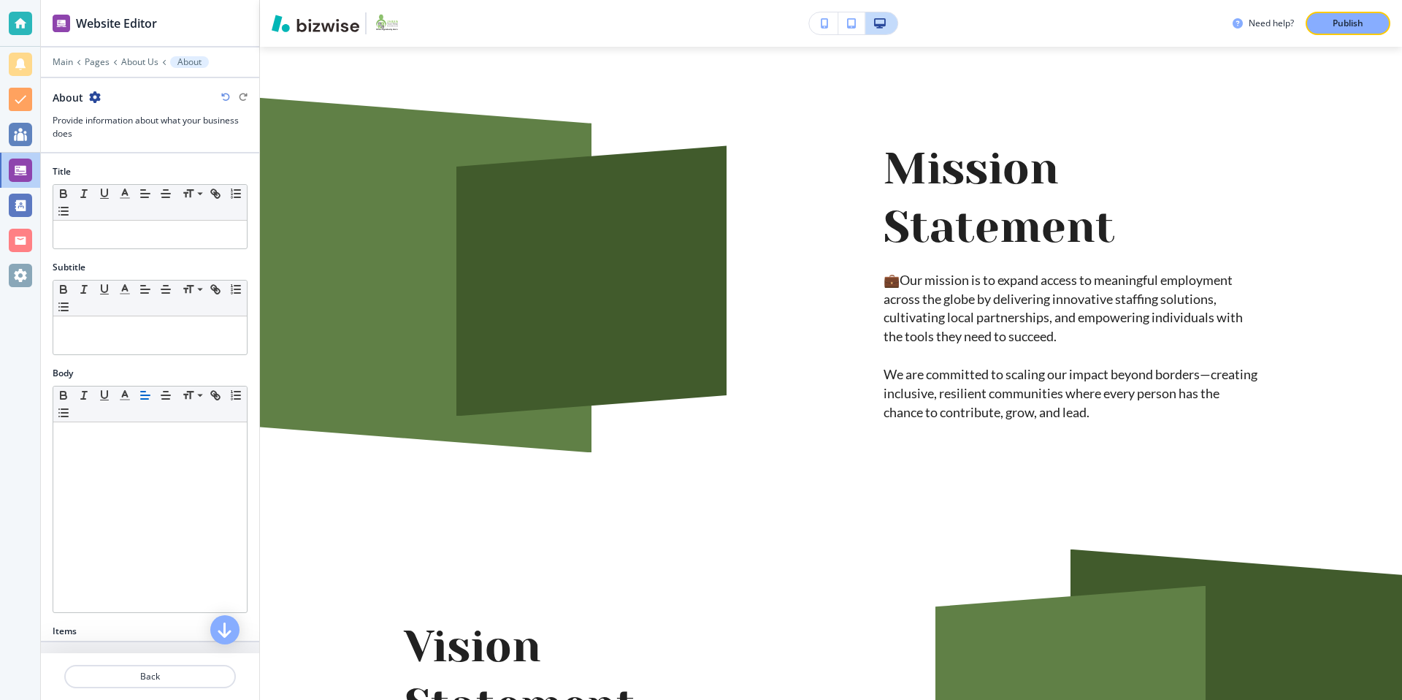
scroll to position [73, 0]
click at [150, 53] on div at bounding box center [150, 51] width 218 height 9
click at [147, 58] on p "About Us" at bounding box center [139, 62] width 37 height 10
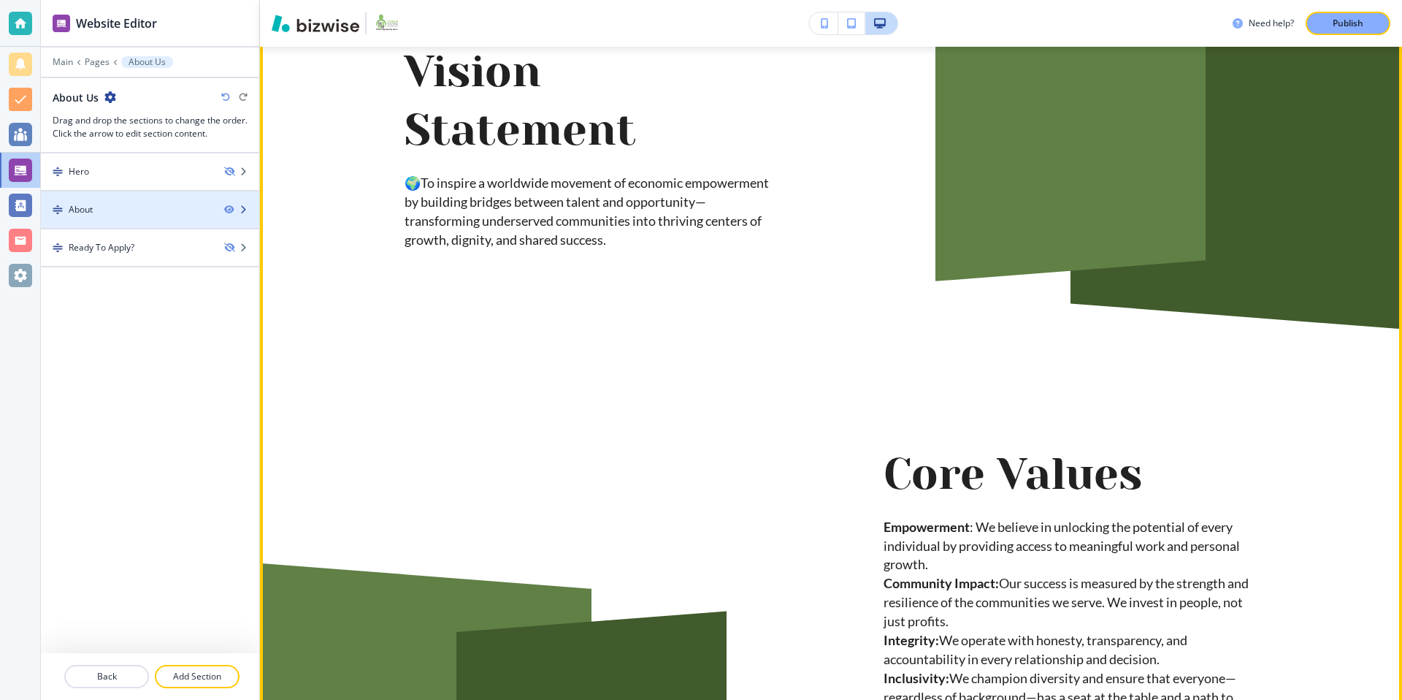
click at [173, 214] on div "About" at bounding box center [127, 209] width 172 height 13
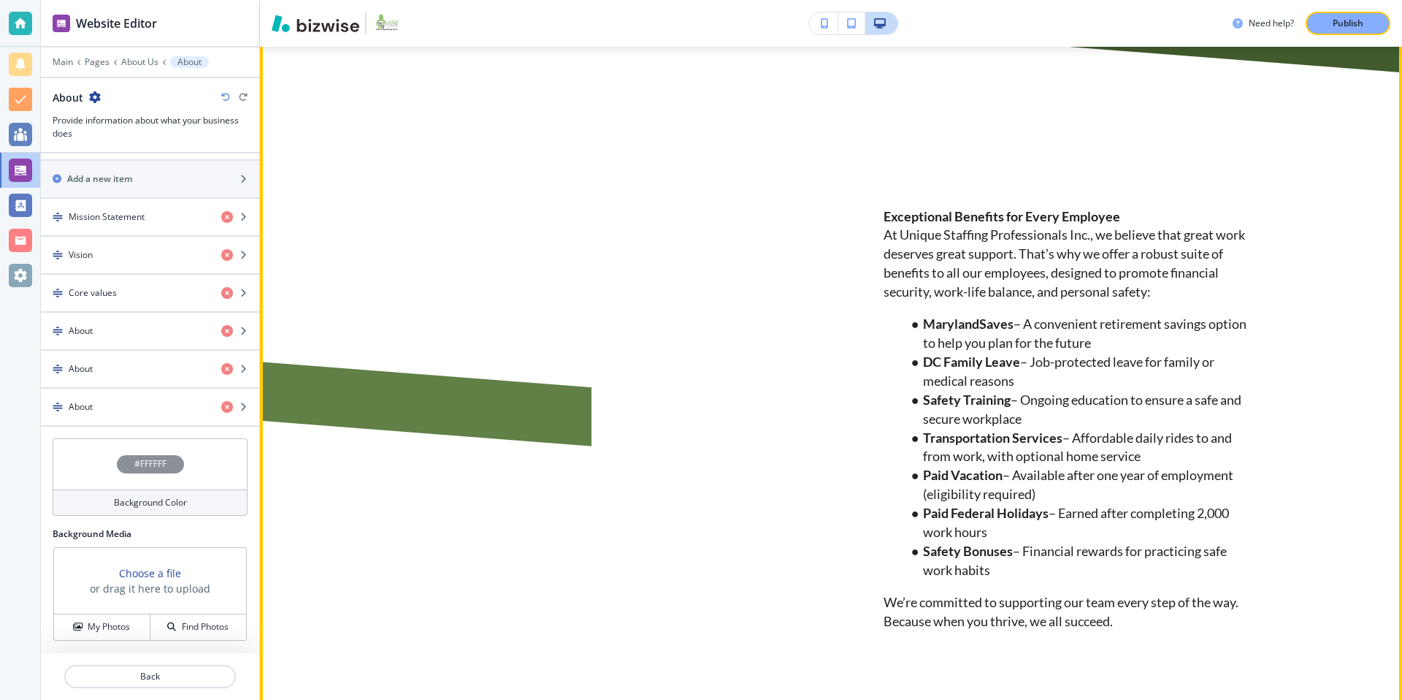
scroll to position [2385, 0]
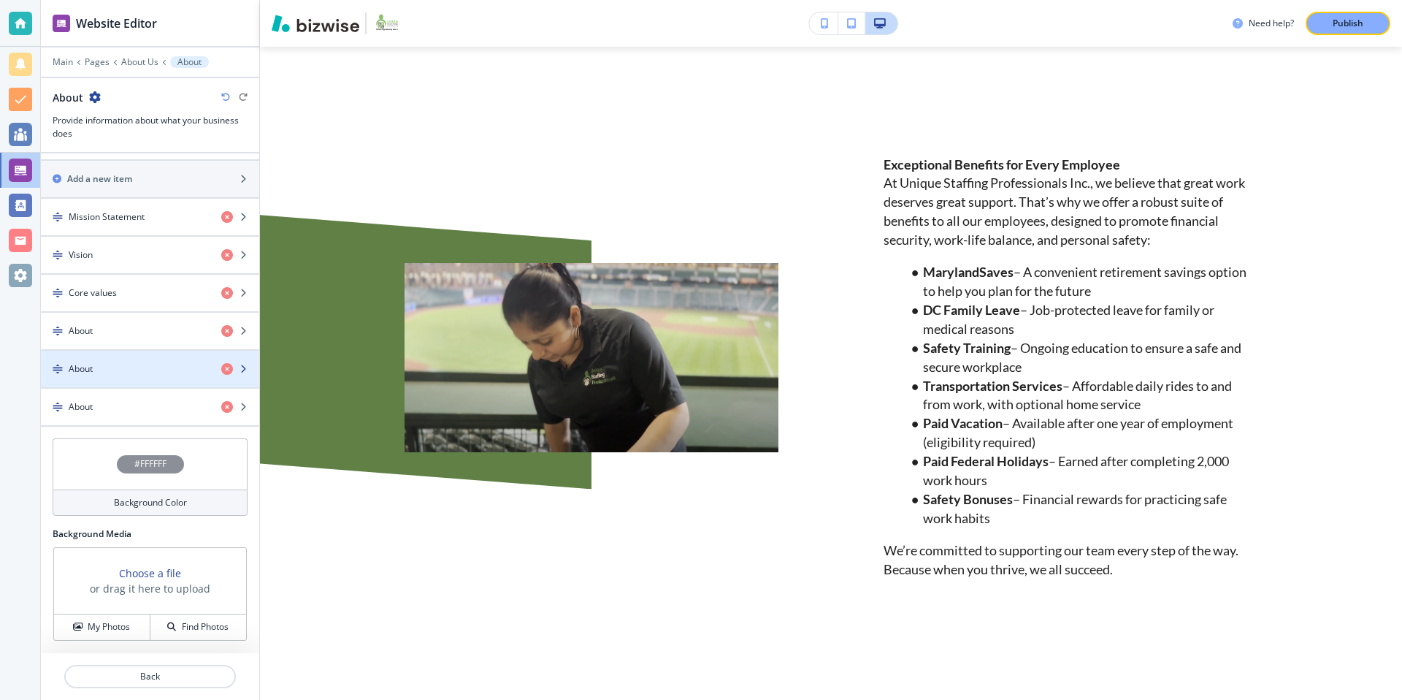
click at [177, 375] on div "button" at bounding box center [150, 381] width 218 height 12
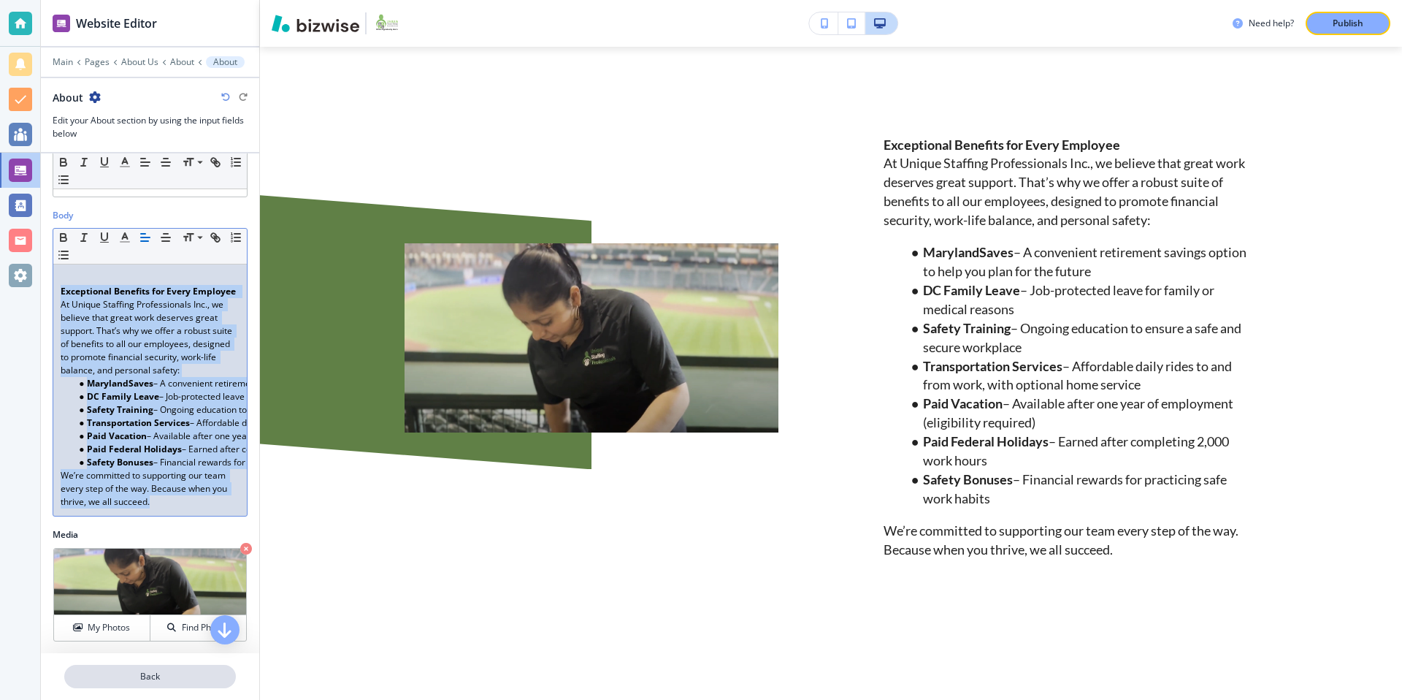
scroll to position [275, 0]
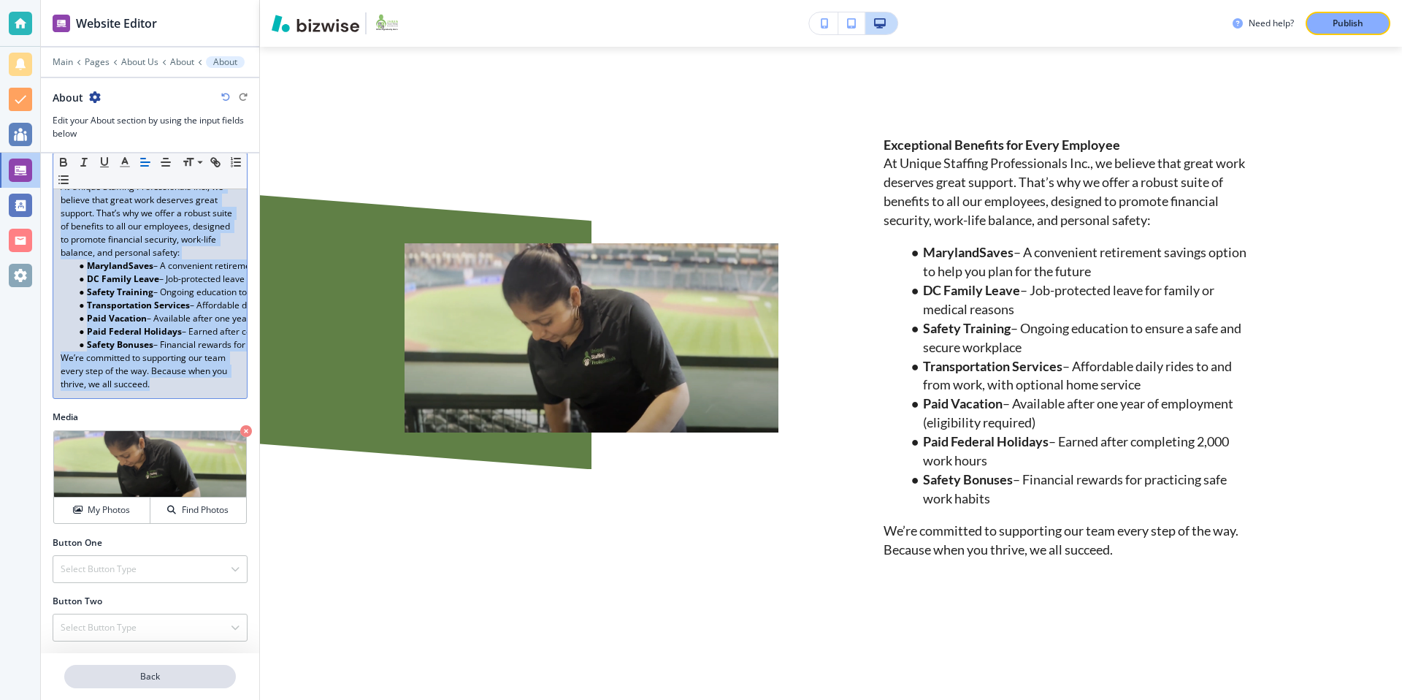
drag, startPoint x: 57, startPoint y: 448, endPoint x: 227, endPoint y: 686, distance: 292.6
click at [227, 686] on div "Website Editor Main Pages About Us About About About Edit your About section by…" at bounding box center [150, 350] width 218 height 700
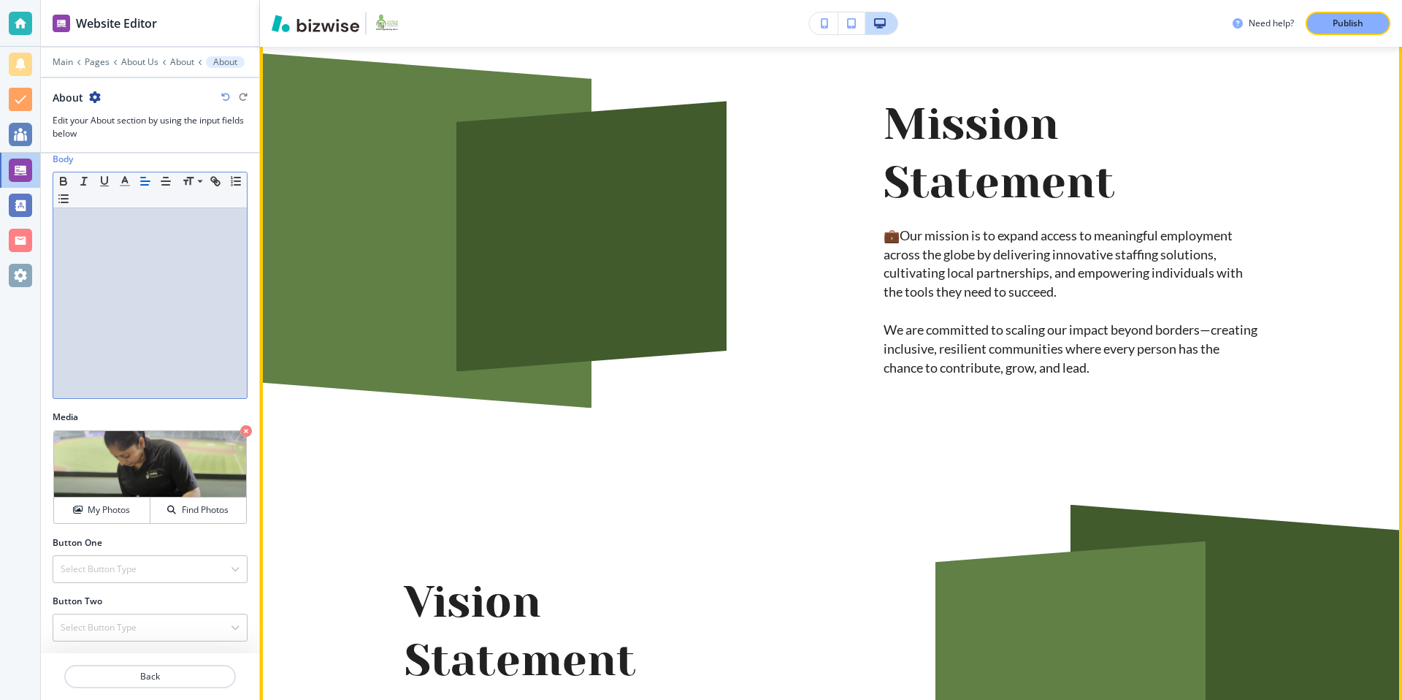
scroll to position [0, 0]
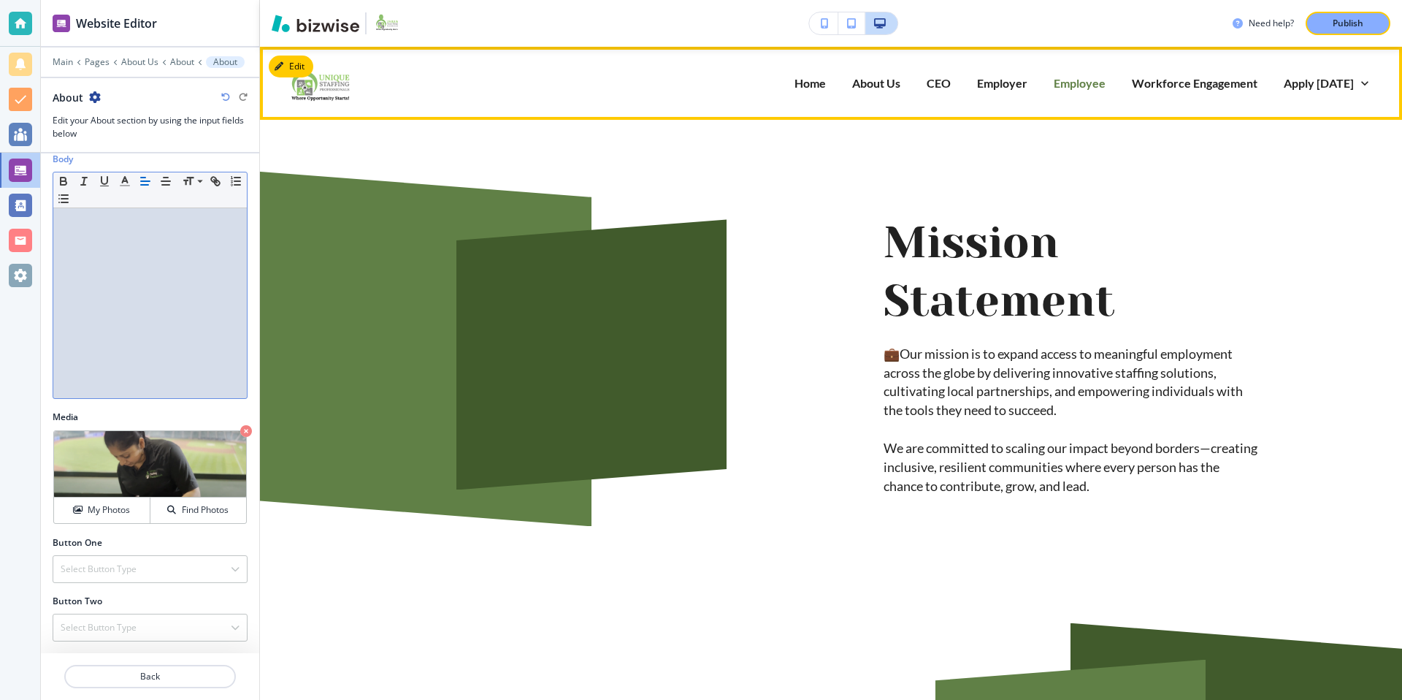
click at [1068, 82] on p "Employee" at bounding box center [1080, 82] width 52 height 17
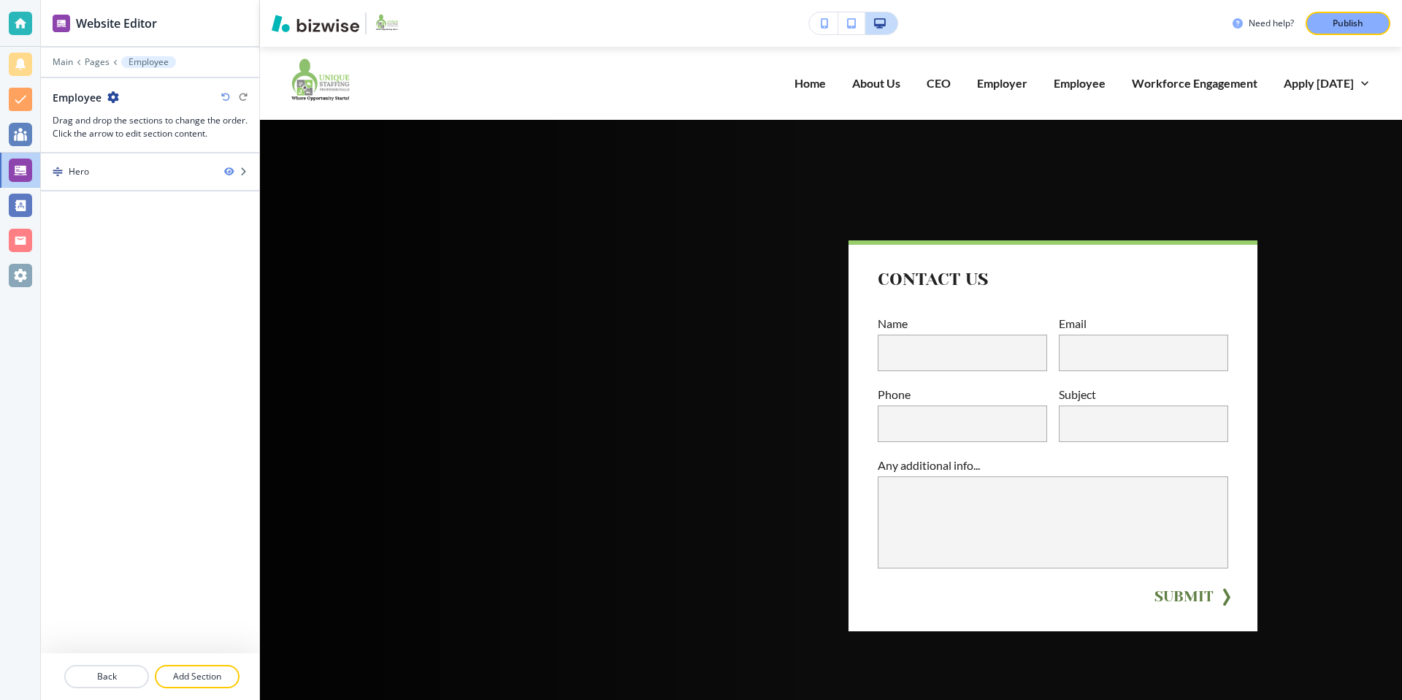
drag, startPoint x: 219, startPoint y: 671, endPoint x: 196, endPoint y: 657, distance: 26.5
click at [220, 670] on p "Add Section" at bounding box center [197, 676] width 82 height 13
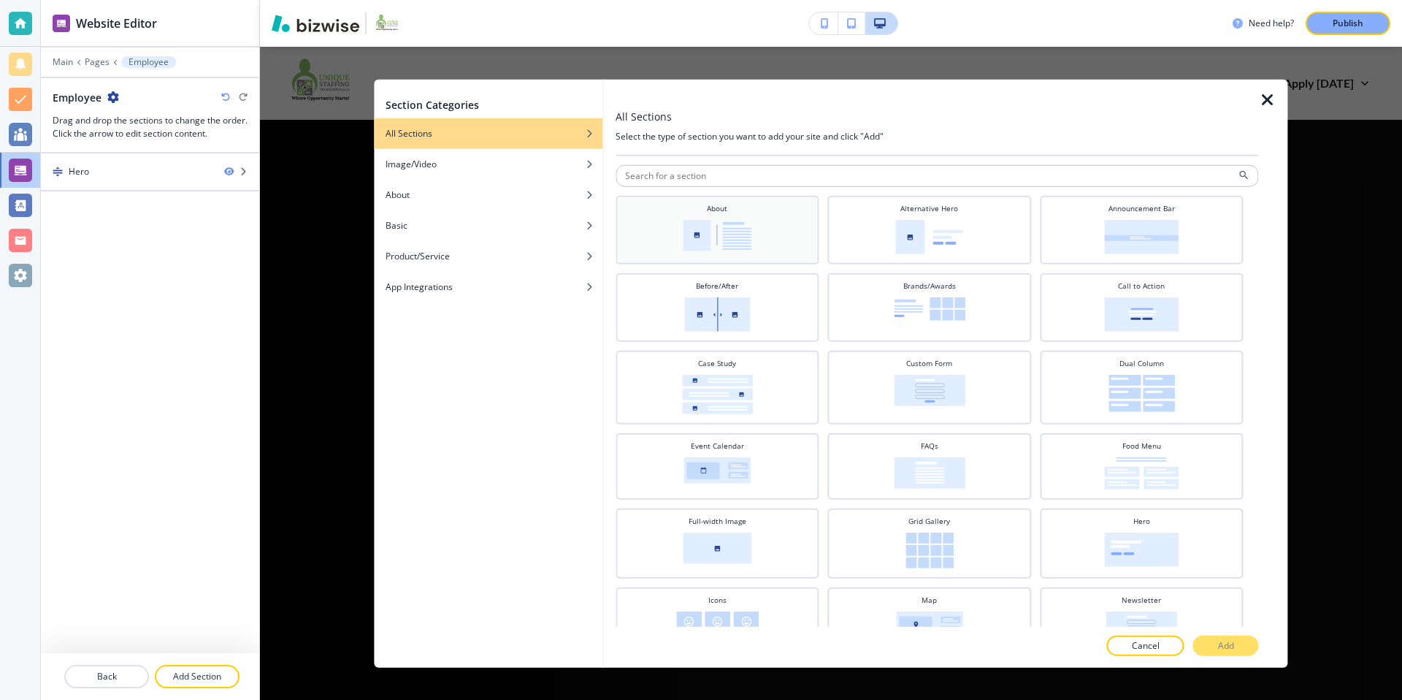
click at [771, 230] on div "About" at bounding box center [717, 228] width 189 height 51
click at [1229, 640] on p "Add" at bounding box center [1226, 644] width 16 height 13
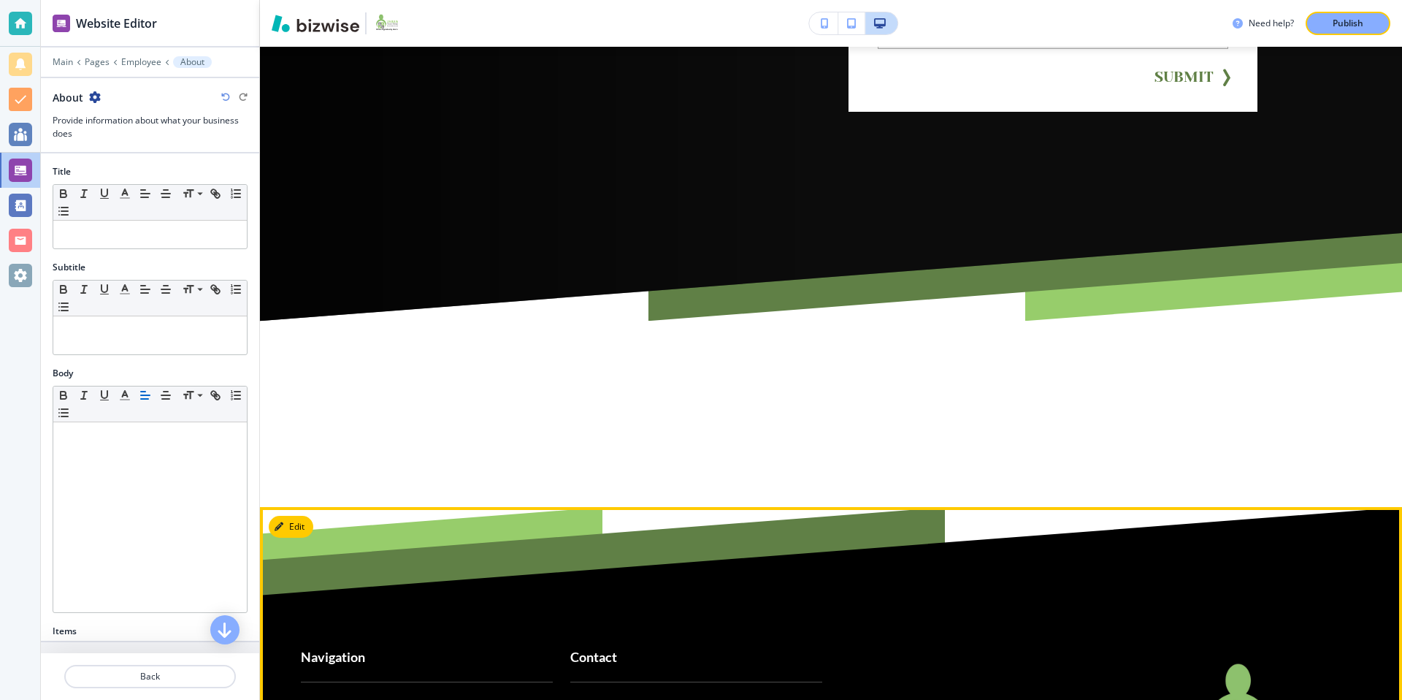
scroll to position [426, 0]
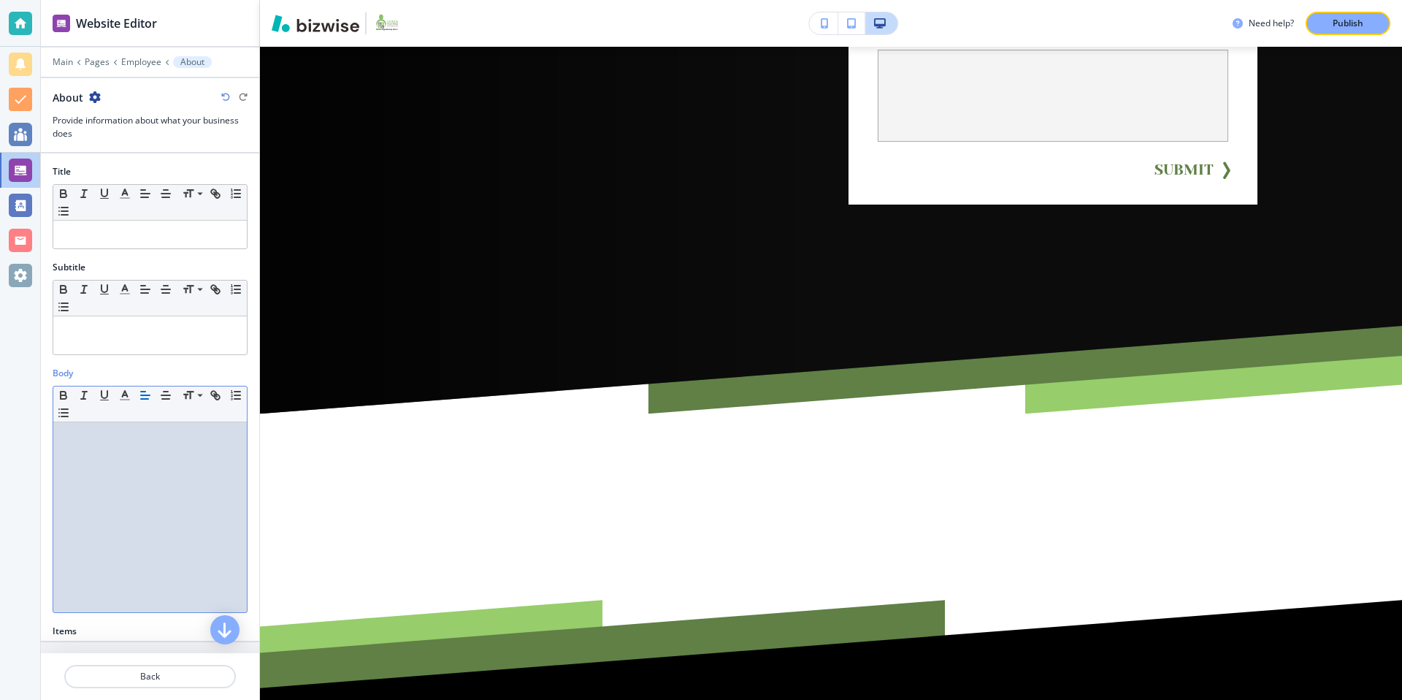
click at [175, 489] on div at bounding box center [150, 517] width 194 height 190
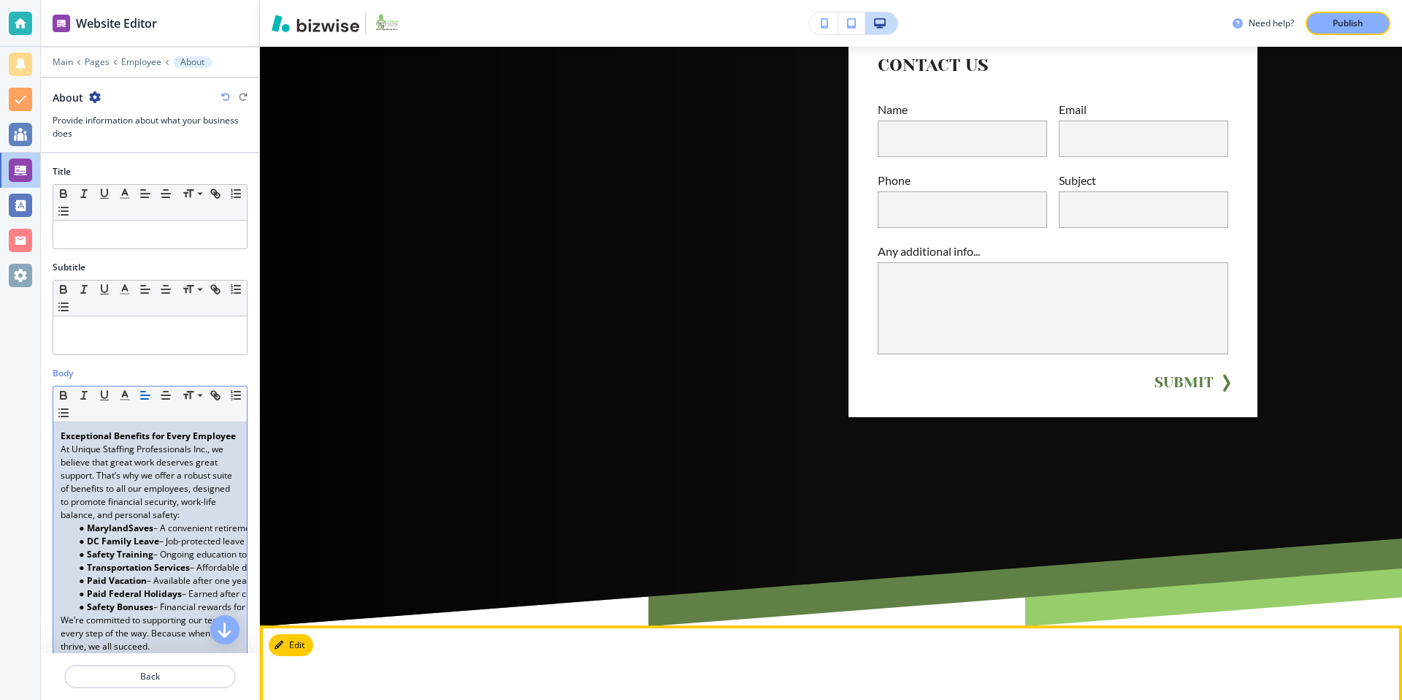
scroll to position [88, 0]
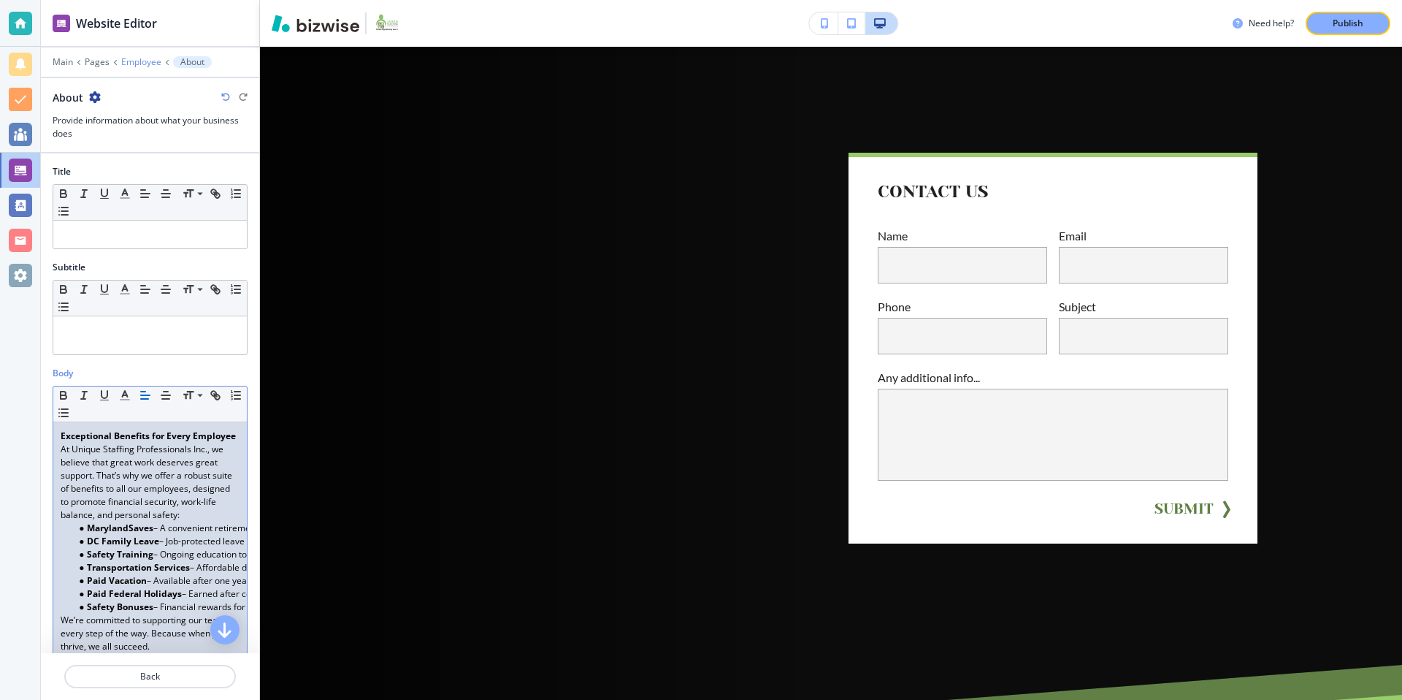
click at [150, 57] on p "Employee" at bounding box center [141, 62] width 40 height 10
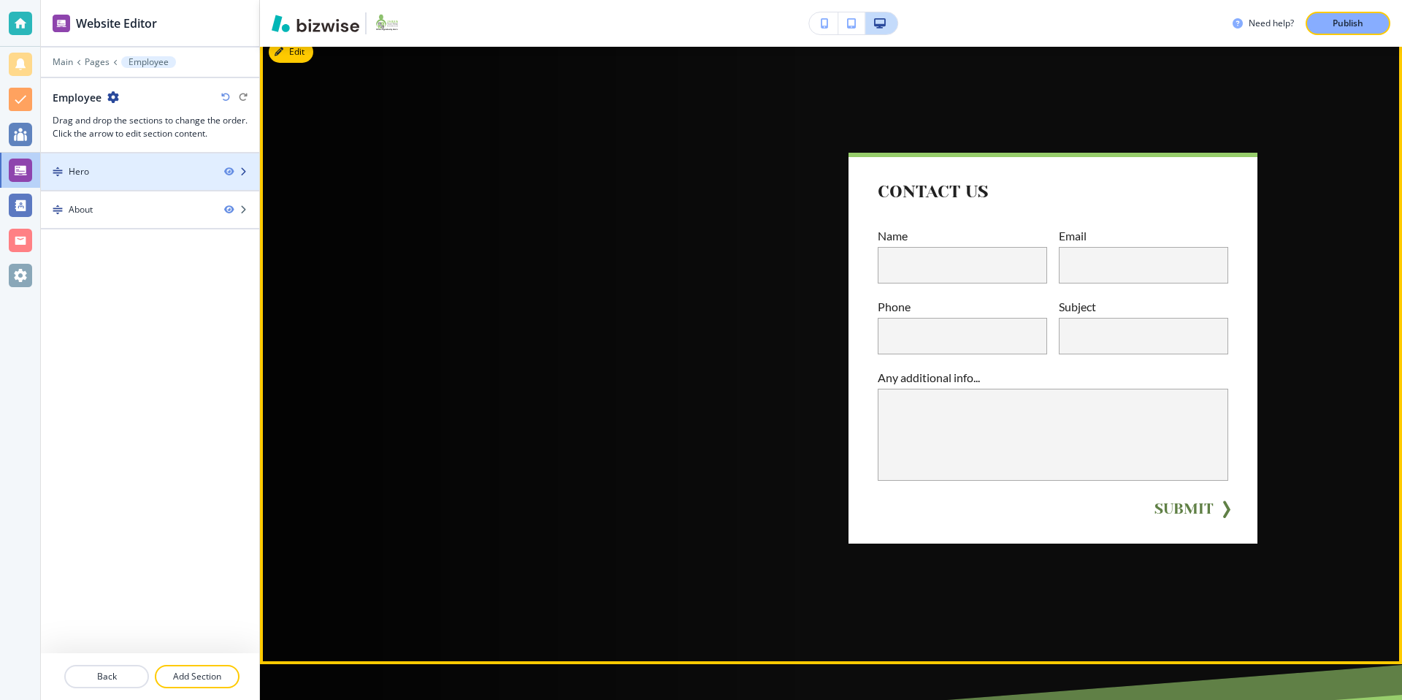
click at [246, 169] on icon "button" at bounding box center [243, 171] width 9 height 9
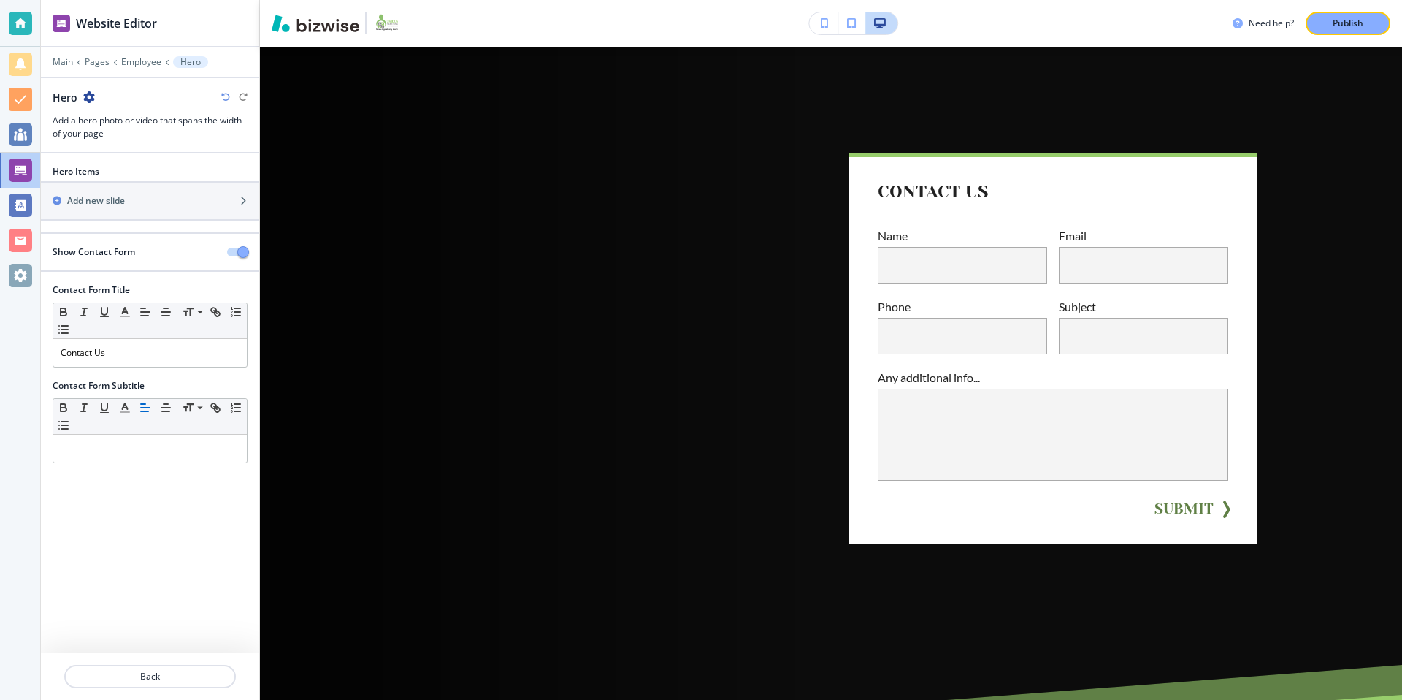
scroll to position [73, 0]
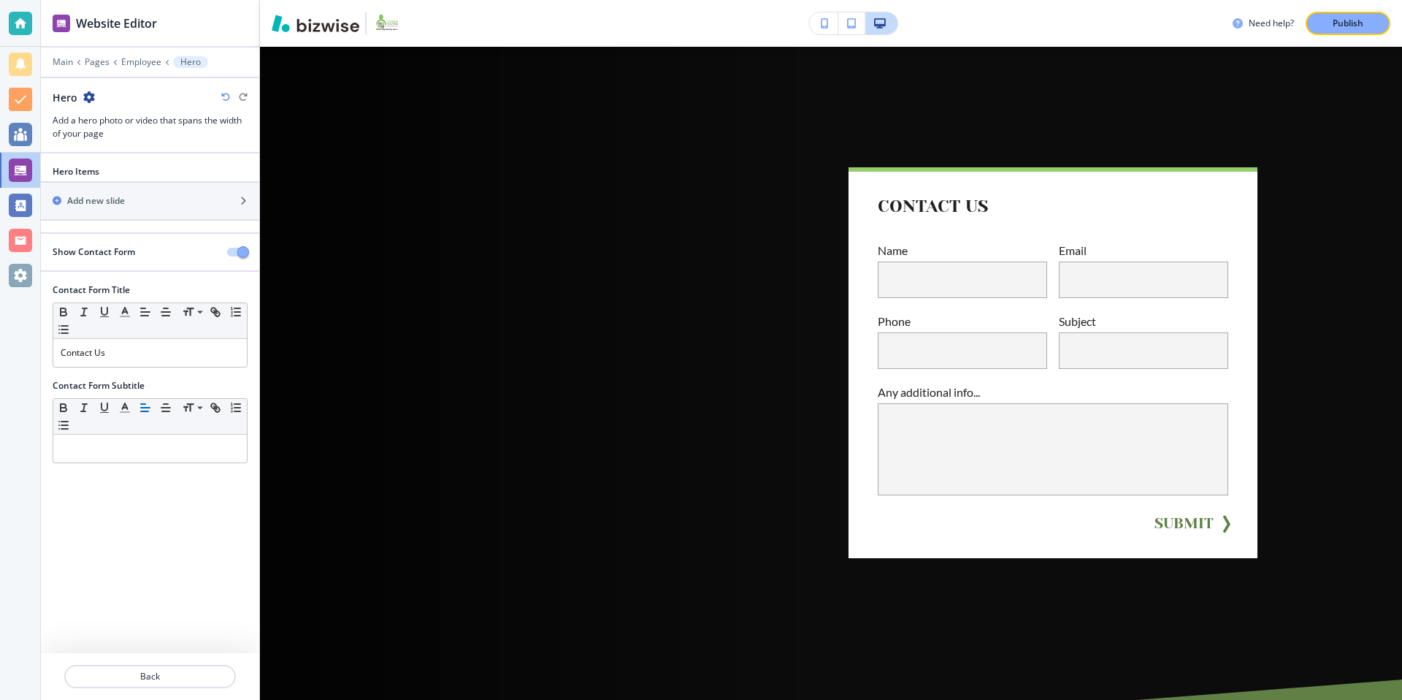
click at [91, 95] on icon "button" at bounding box center [89, 97] width 12 height 12
click at [134, 175] on p "Delete Section" at bounding box center [129, 173] width 74 height 13
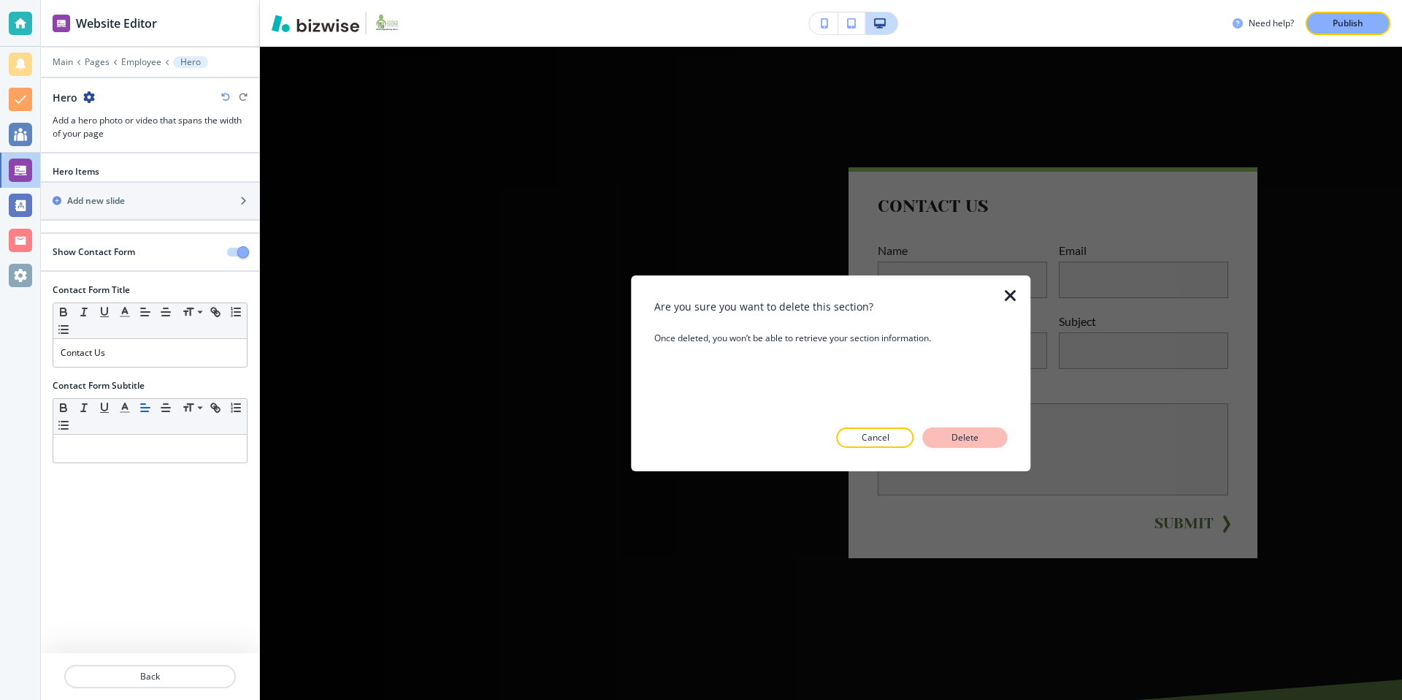
click at [970, 437] on p "Delete" at bounding box center [965, 437] width 35 height 13
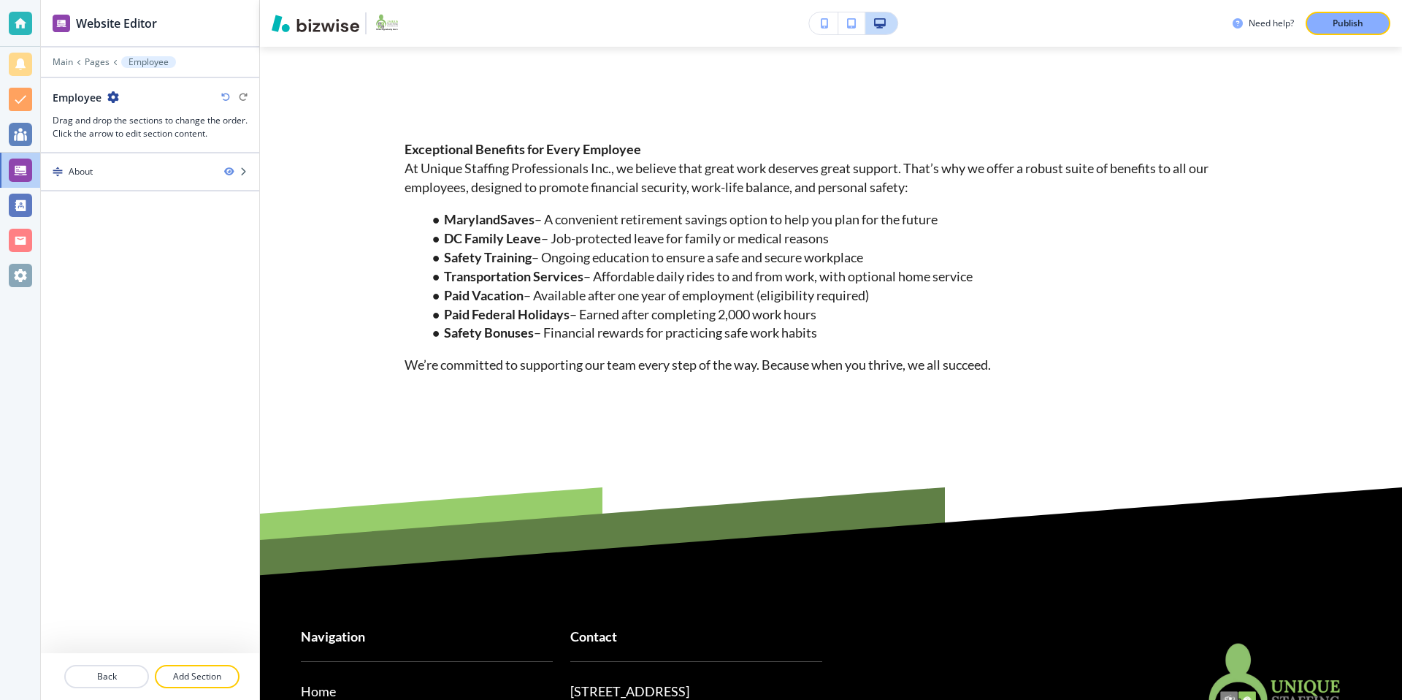
scroll to position [0, 0]
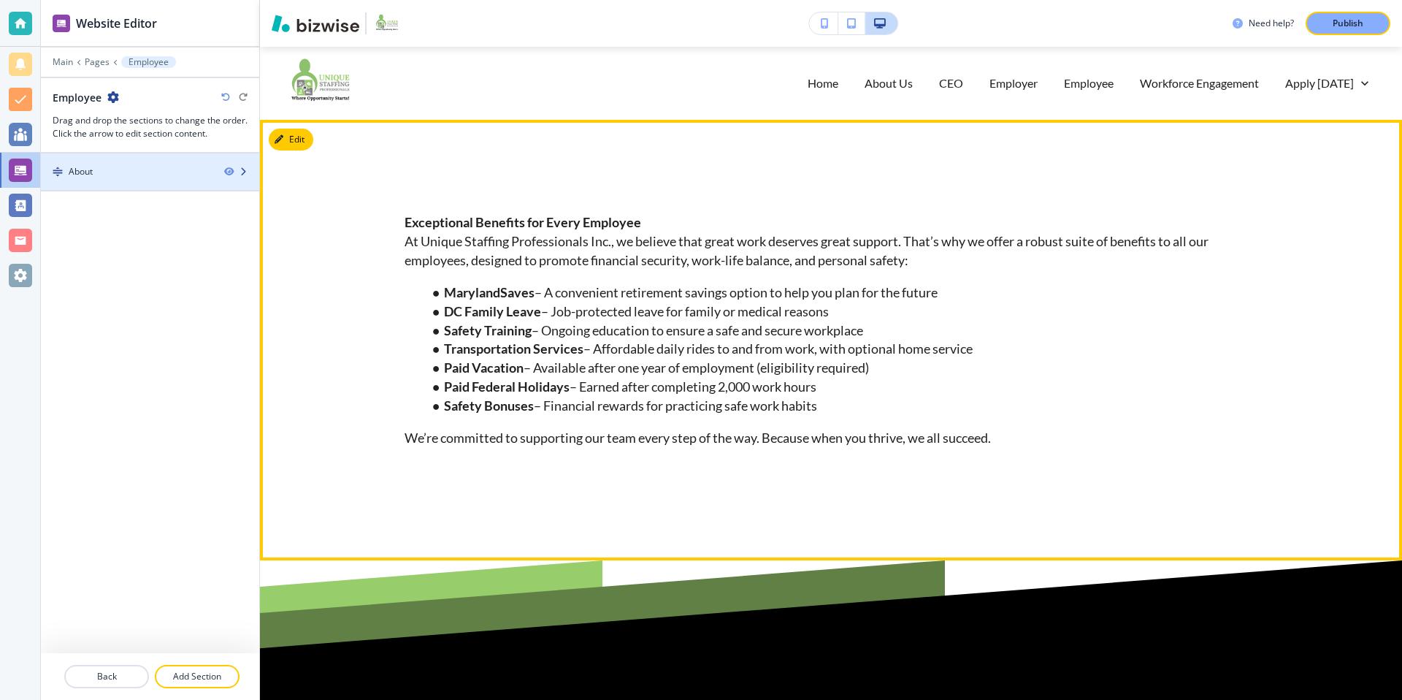
click at [96, 185] on div at bounding box center [150, 184] width 218 height 12
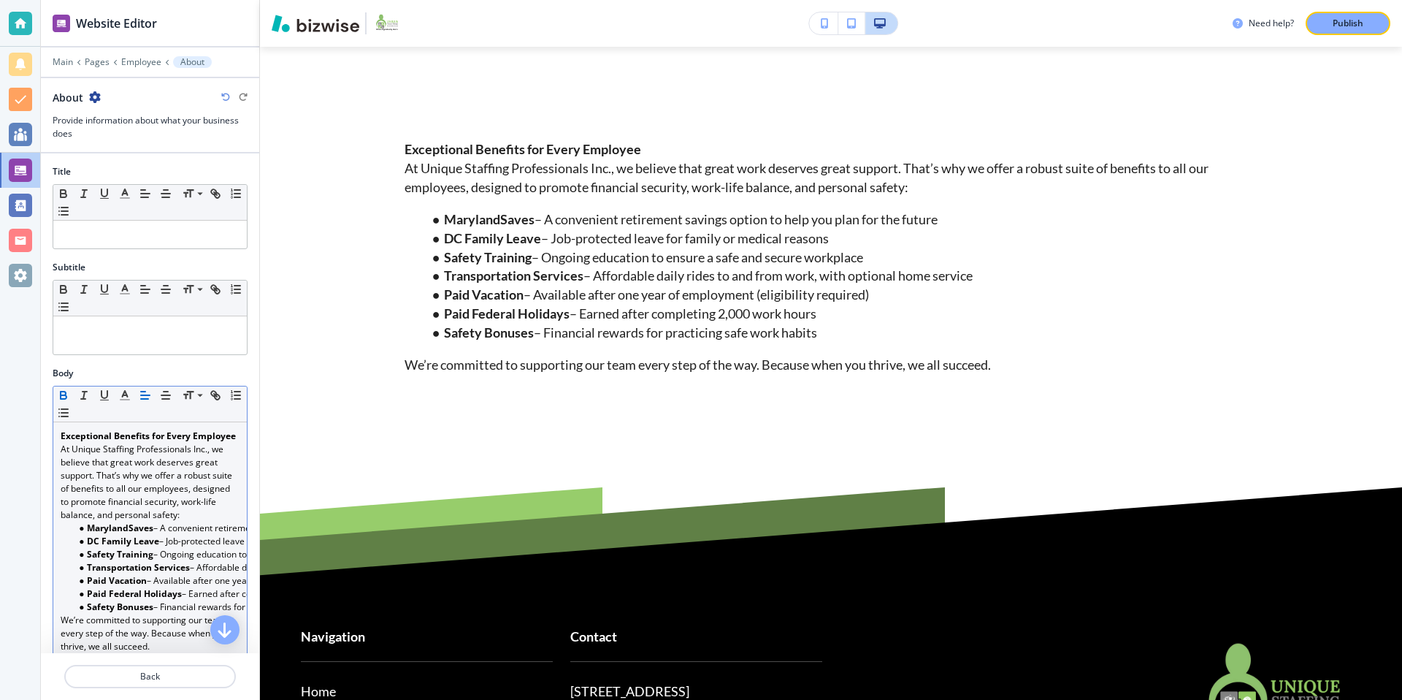
scroll to position [302, 0]
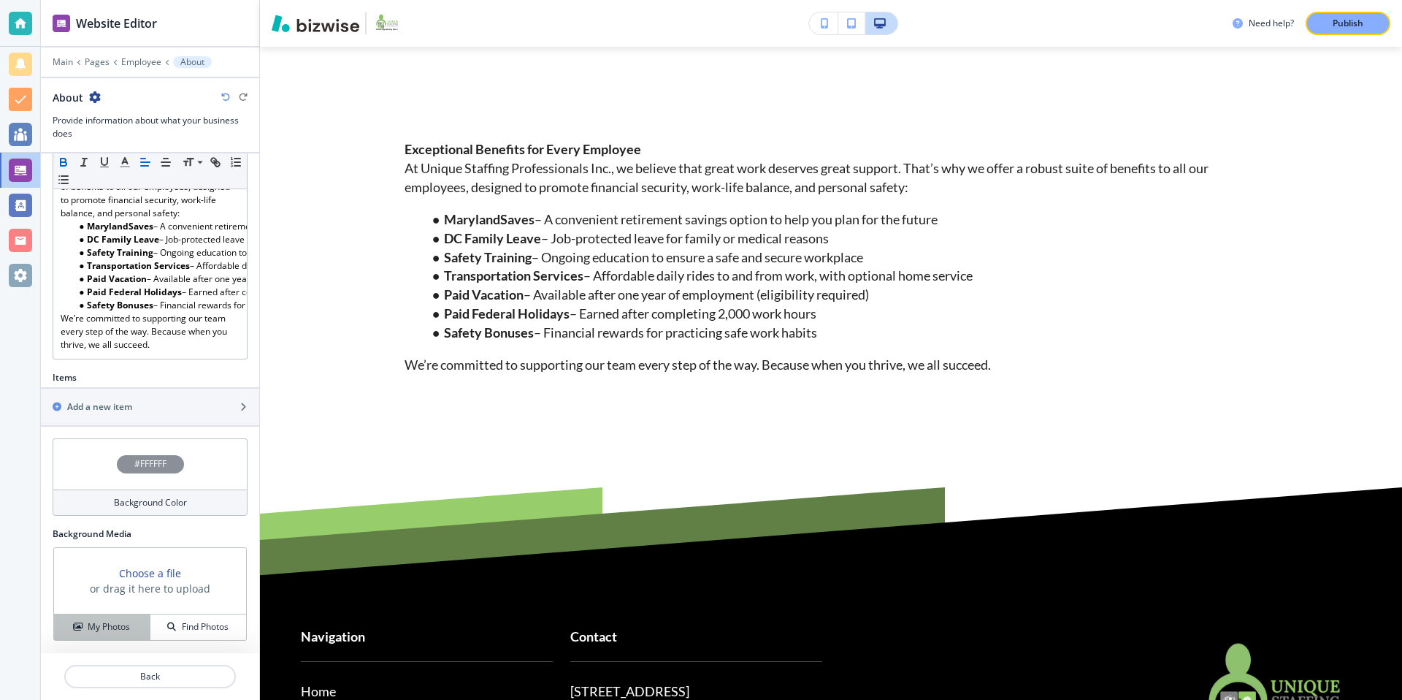
click at [114, 632] on h4 "My Photos" at bounding box center [109, 626] width 42 height 13
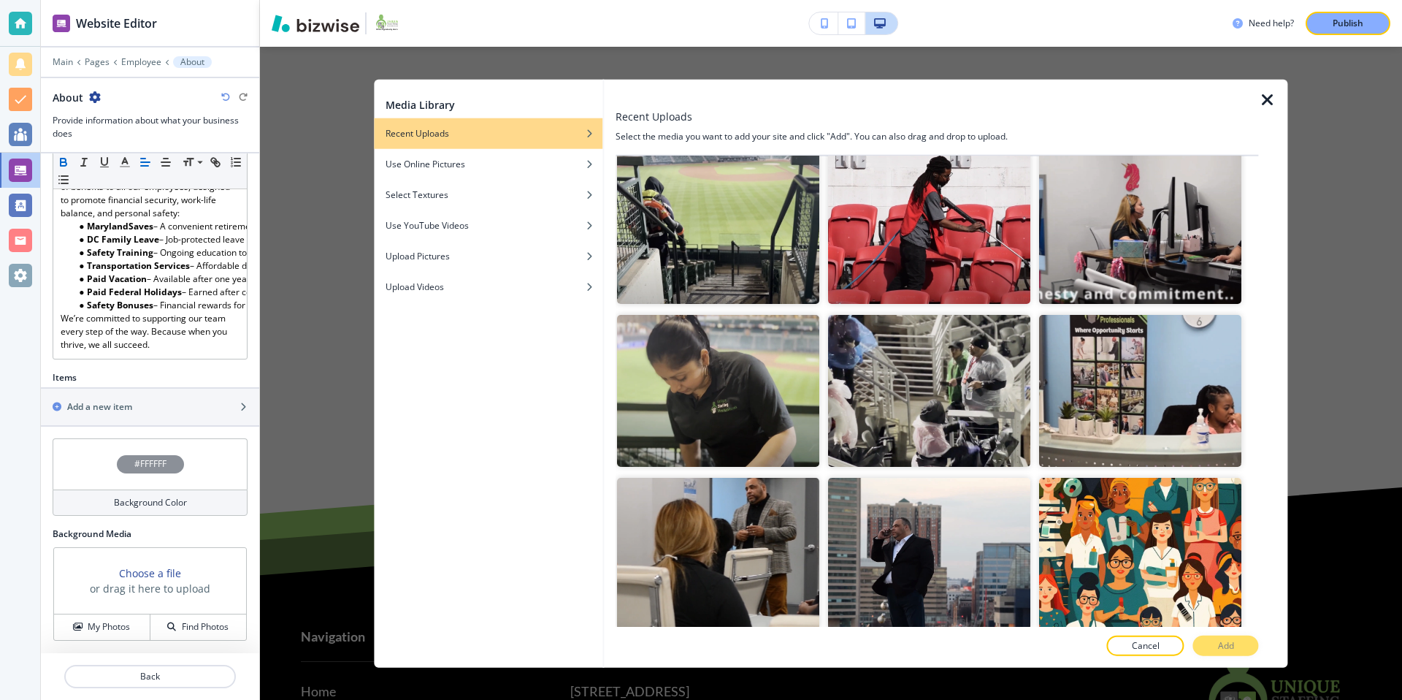
scroll to position [2479, 0]
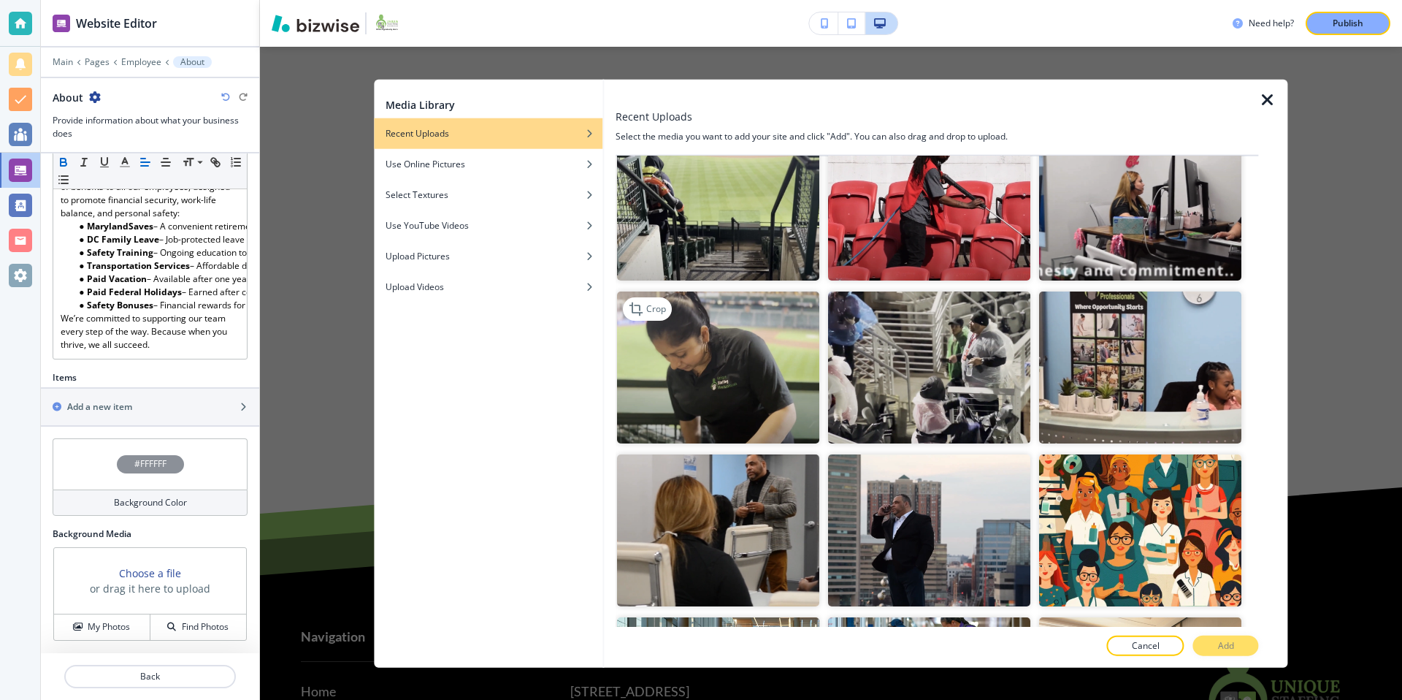
click at [715, 359] on img "button" at bounding box center [718, 367] width 202 height 152
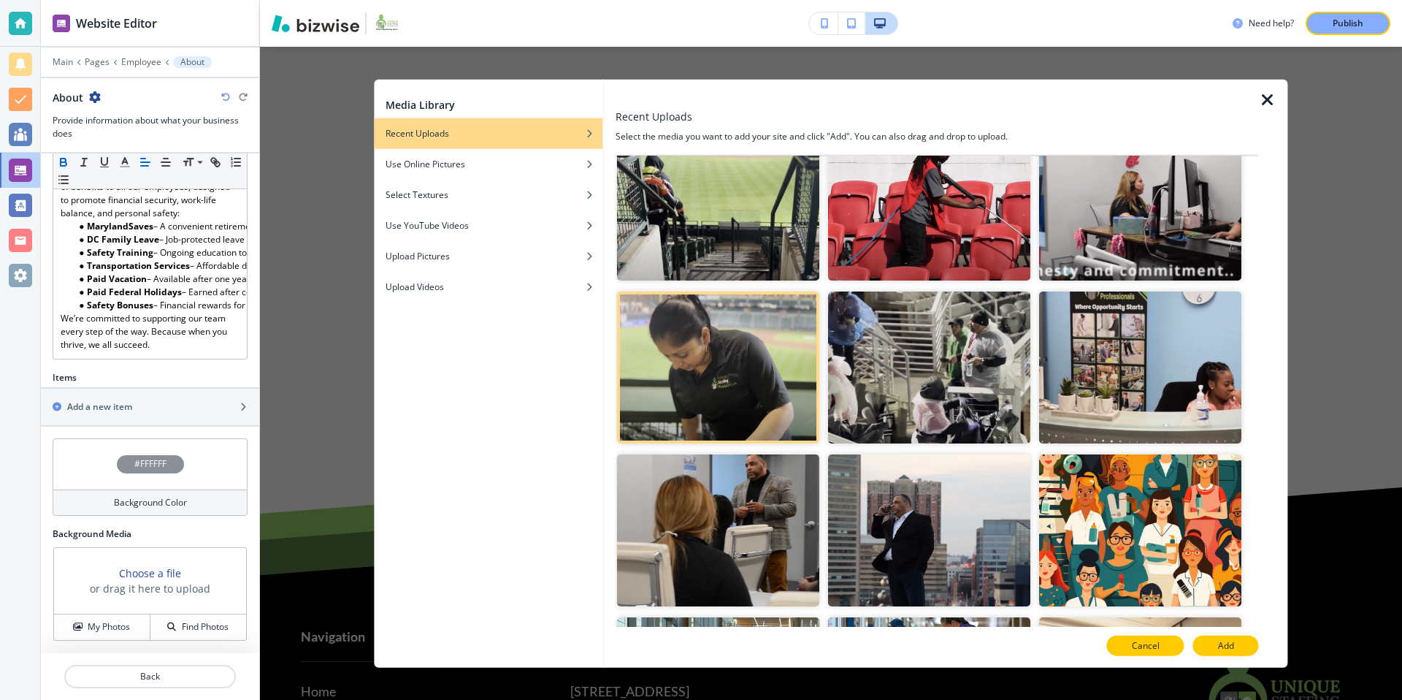
click at [1141, 654] on button "Cancel" at bounding box center [1145, 645] width 77 height 20
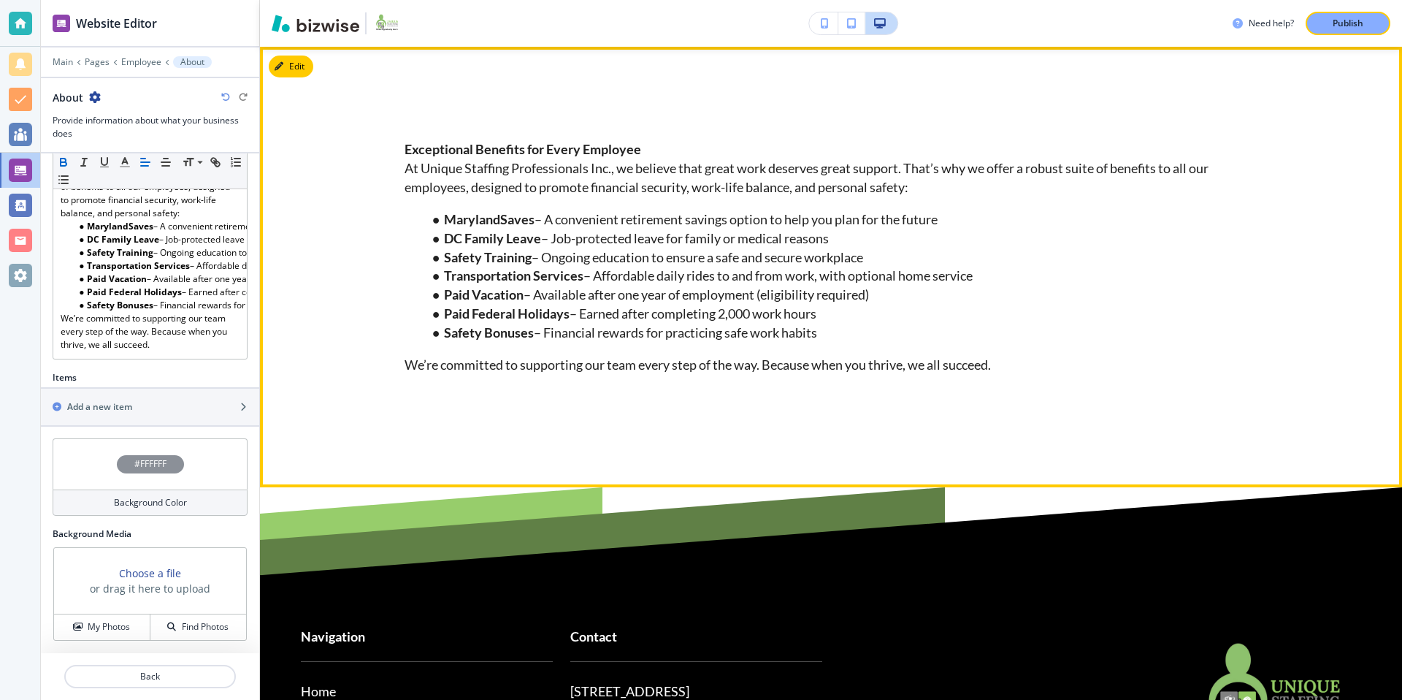
scroll to position [0, 0]
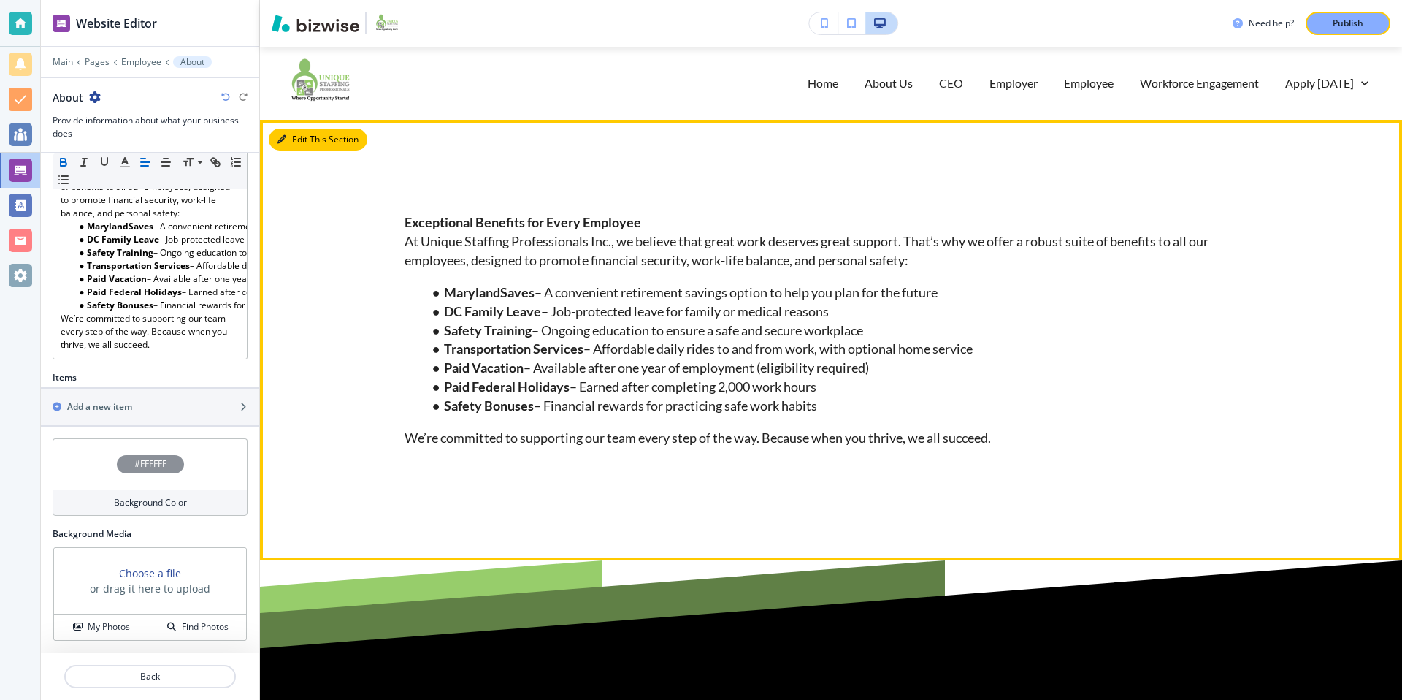
click at [304, 135] on button "Edit This Section" at bounding box center [318, 140] width 99 height 22
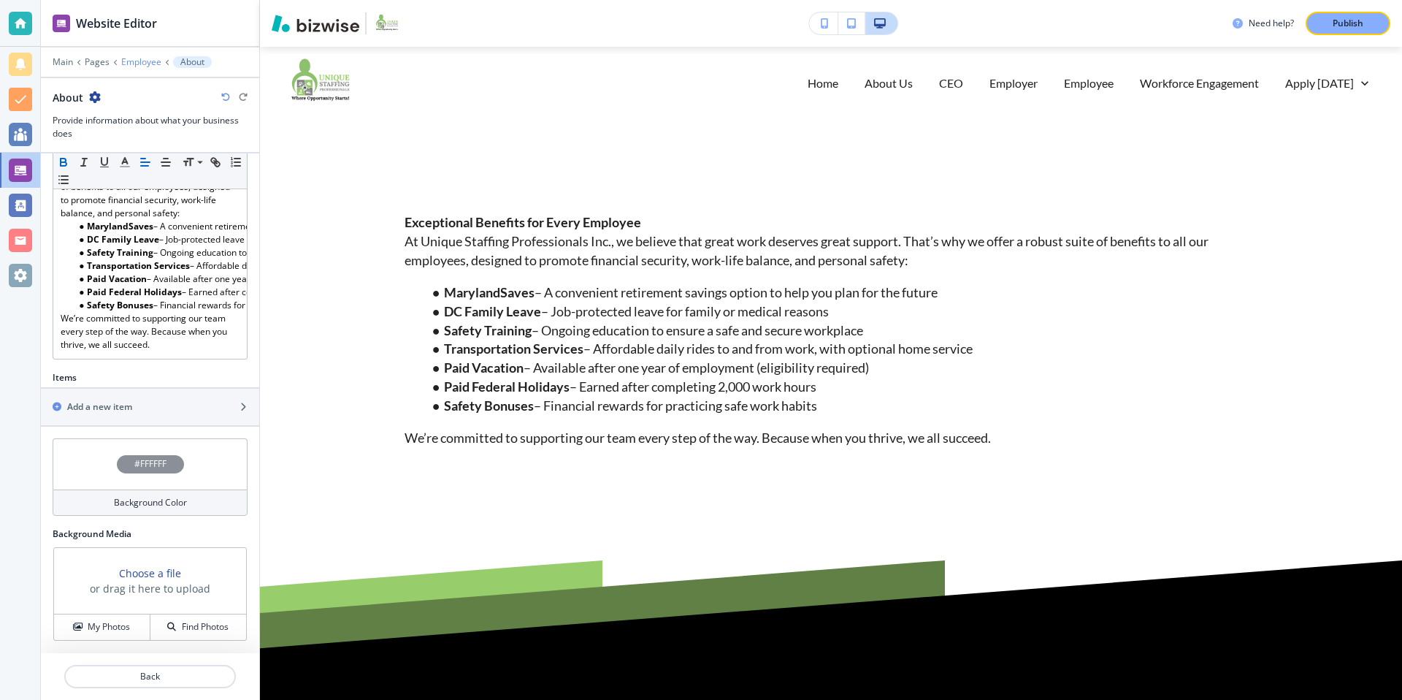
click at [132, 63] on p "Employee" at bounding box center [141, 62] width 40 height 10
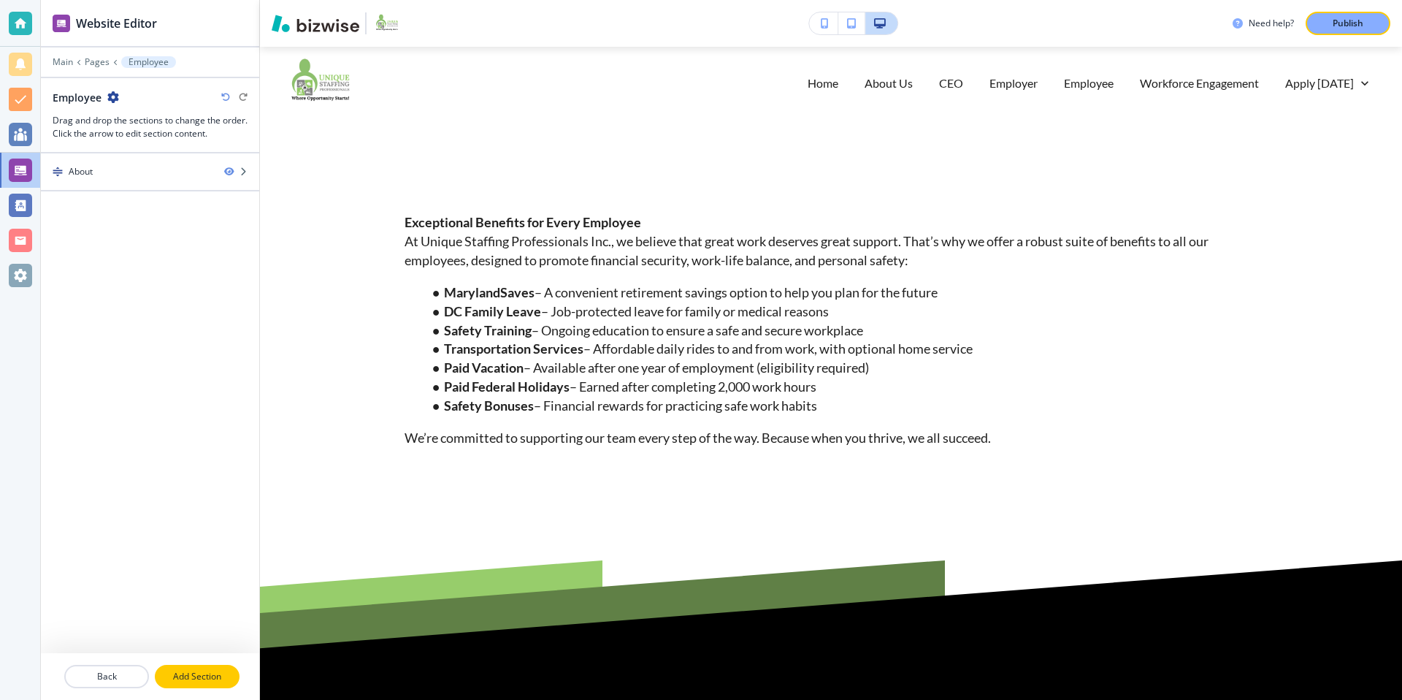
click at [185, 678] on p "Add Section" at bounding box center [197, 676] width 82 height 13
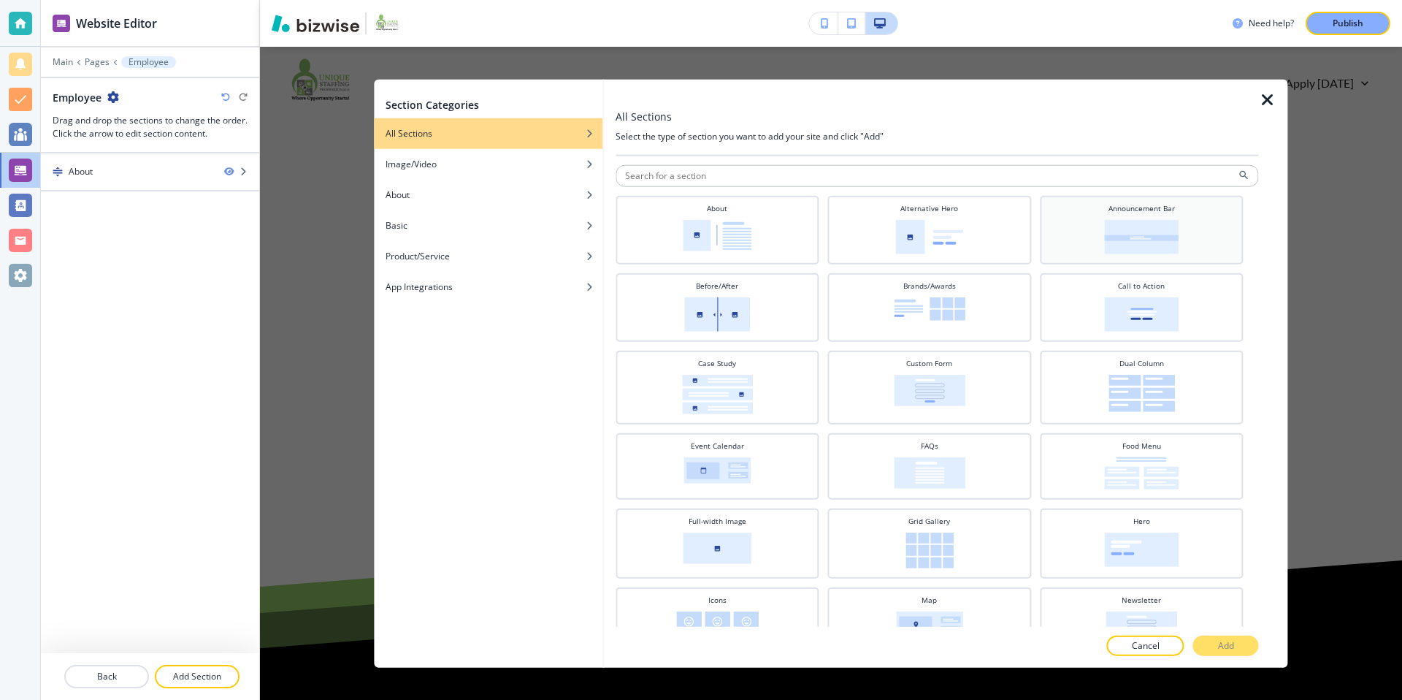
click at [1138, 221] on img at bounding box center [1141, 237] width 74 height 34
click at [1245, 651] on button "Add" at bounding box center [1226, 645] width 66 height 20
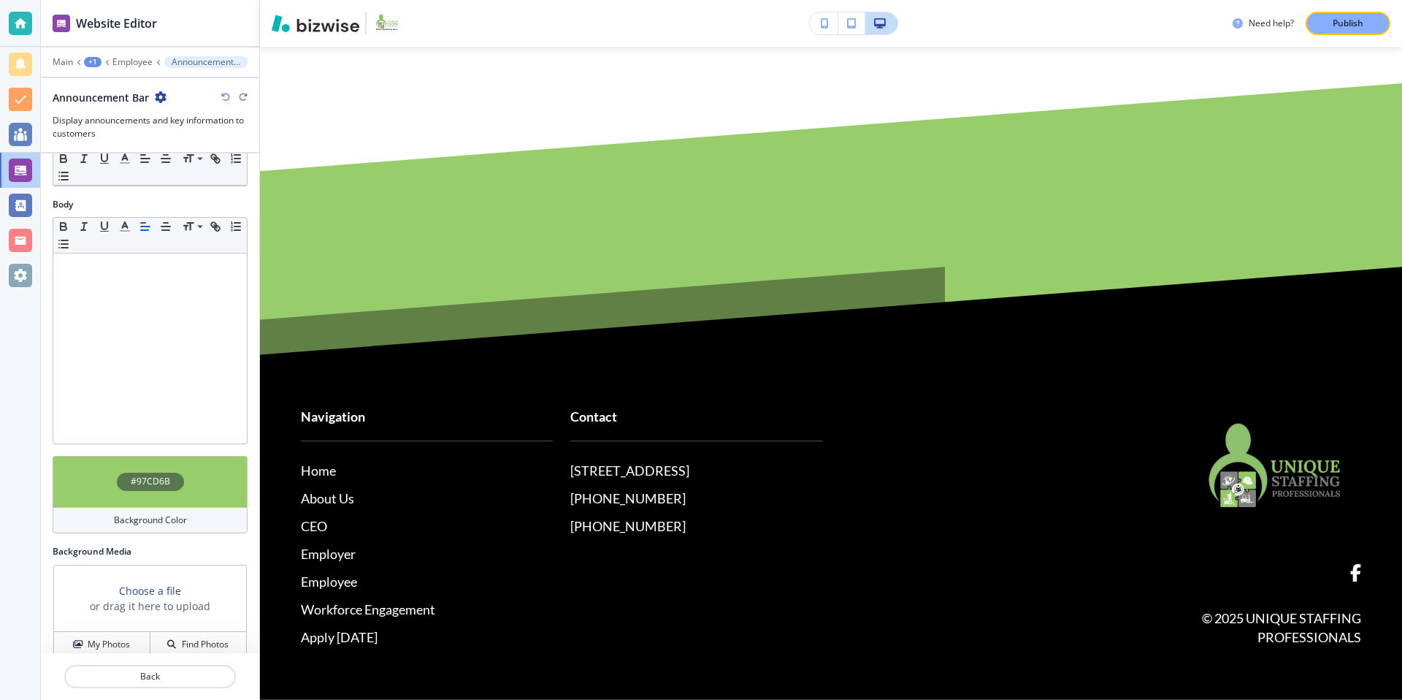
scroll to position [80, 0]
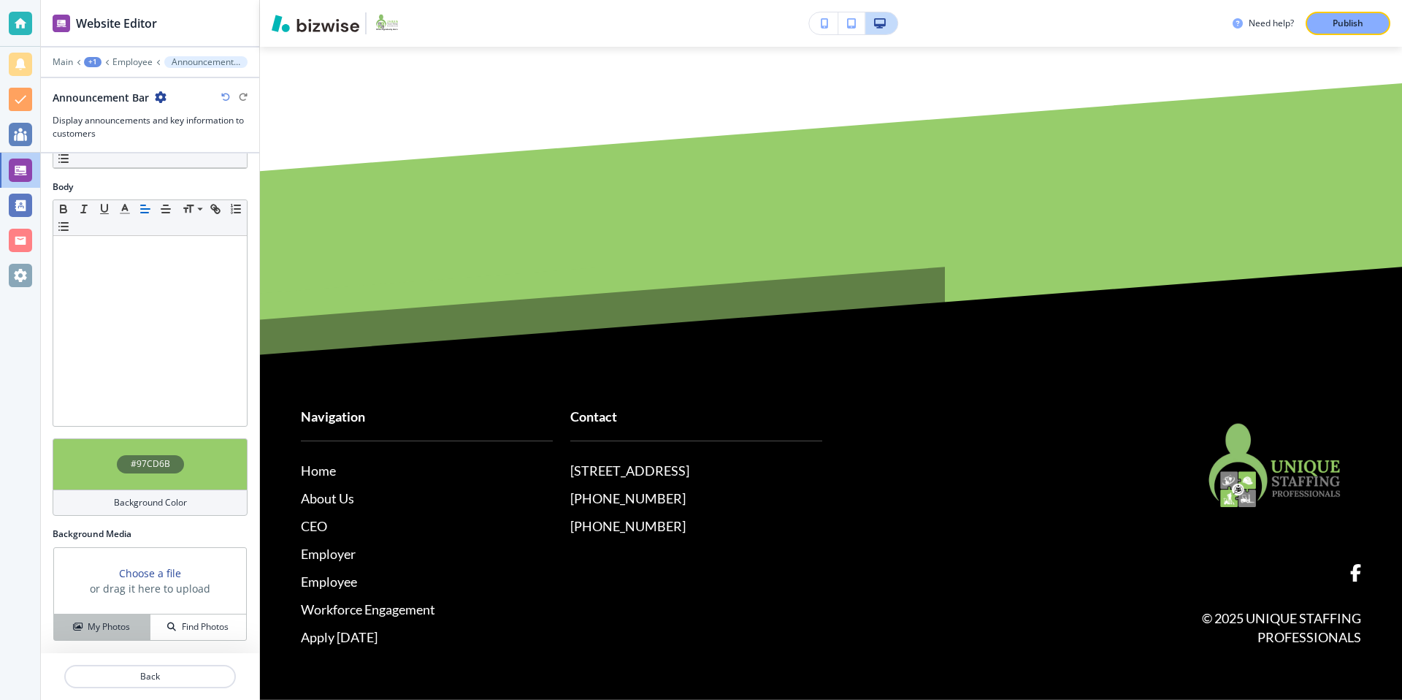
click at [102, 632] on h4 "My Photos" at bounding box center [109, 626] width 42 height 13
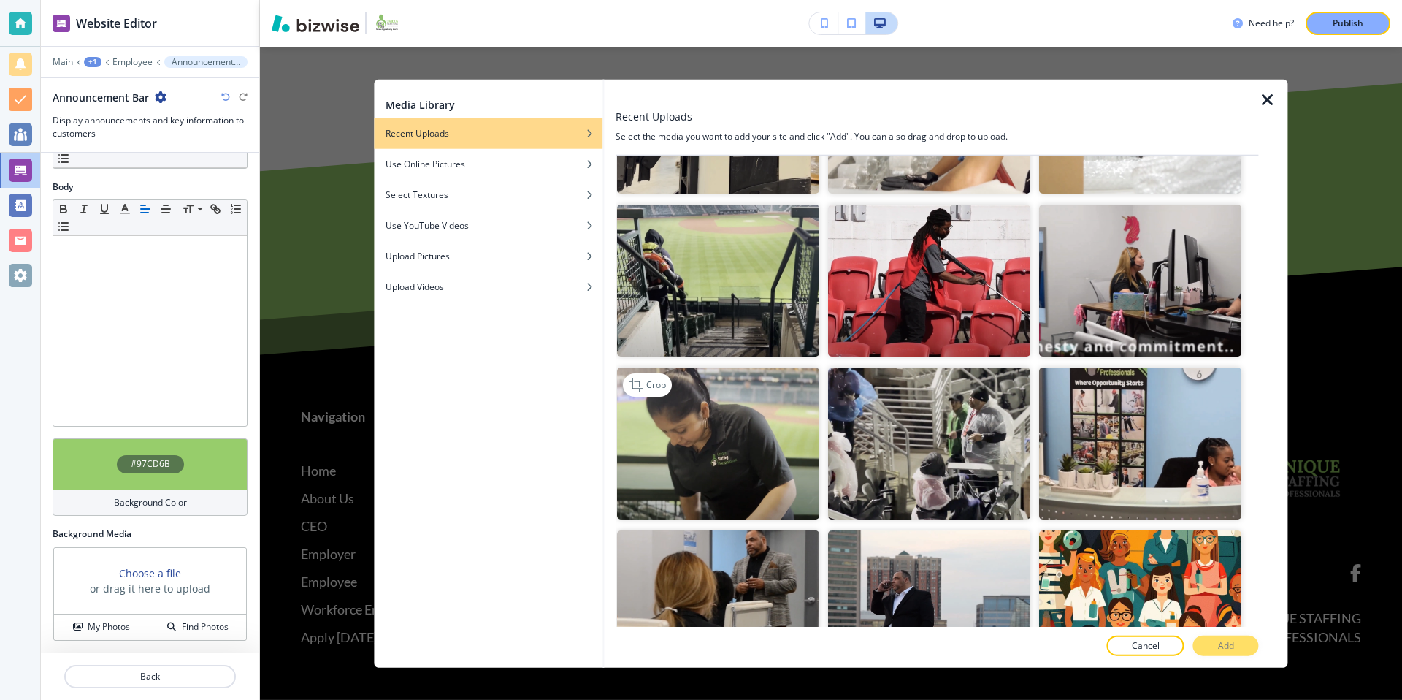
scroll to position [2406, 0]
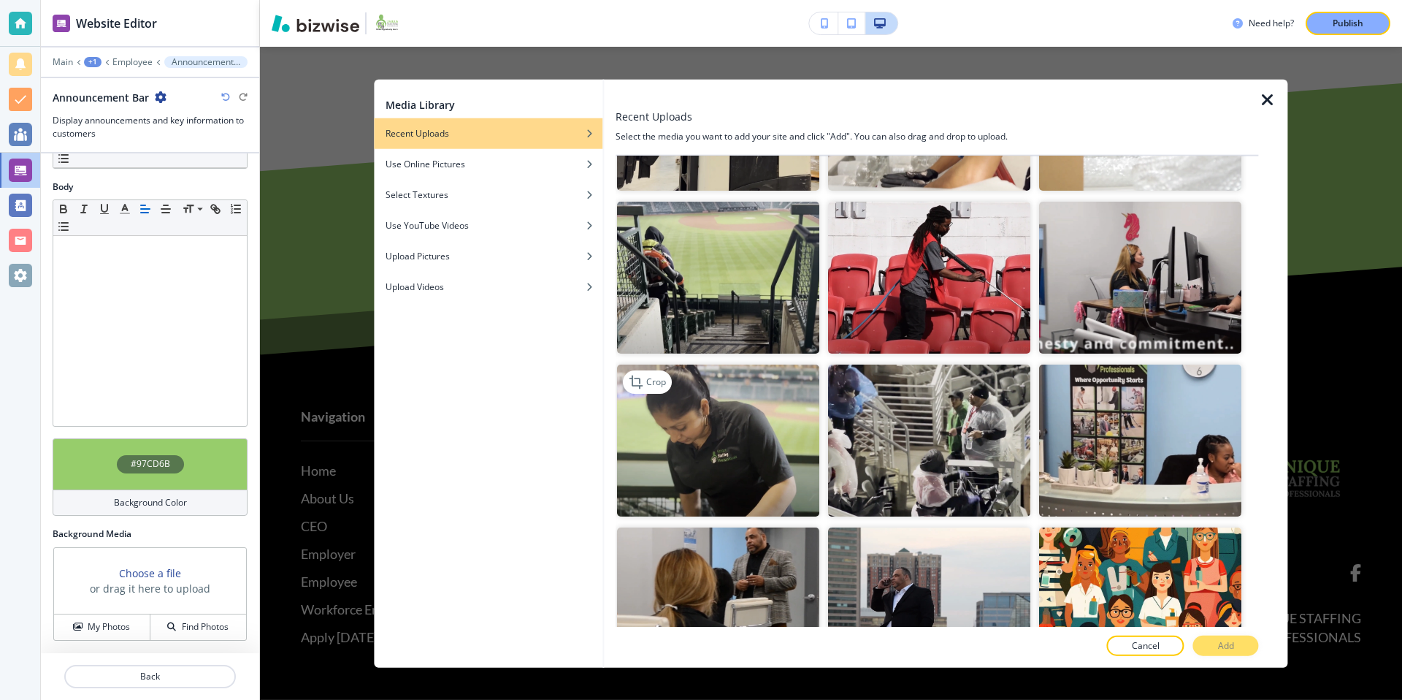
click at [759, 450] on img "button" at bounding box center [718, 440] width 202 height 152
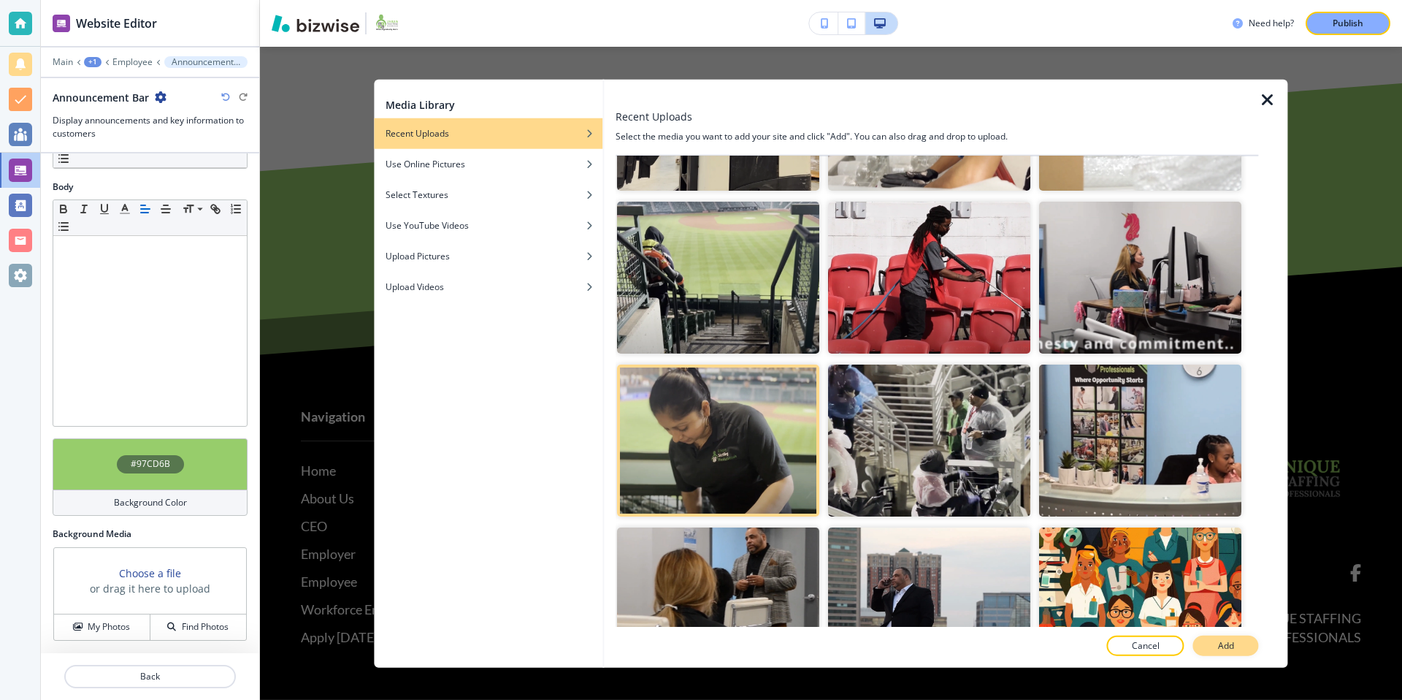
click at [1222, 640] on p "Add" at bounding box center [1226, 644] width 16 height 13
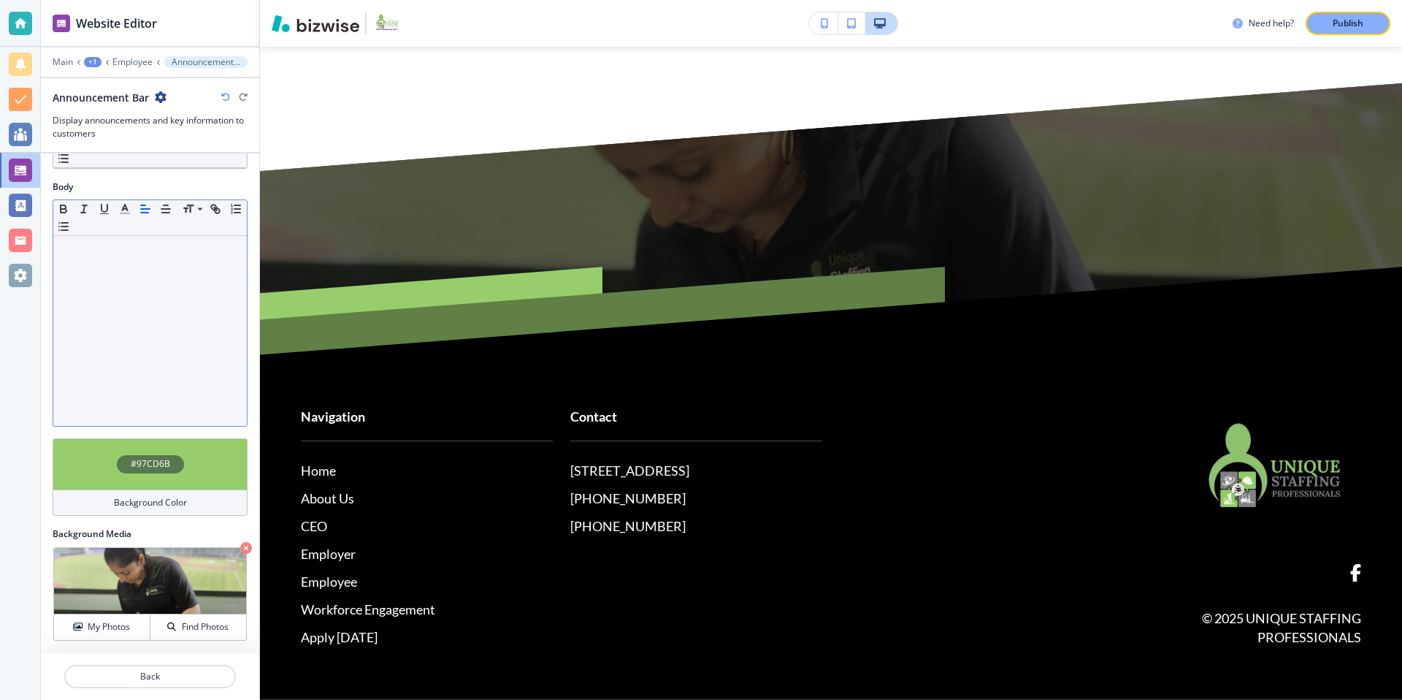
scroll to position [0, 0]
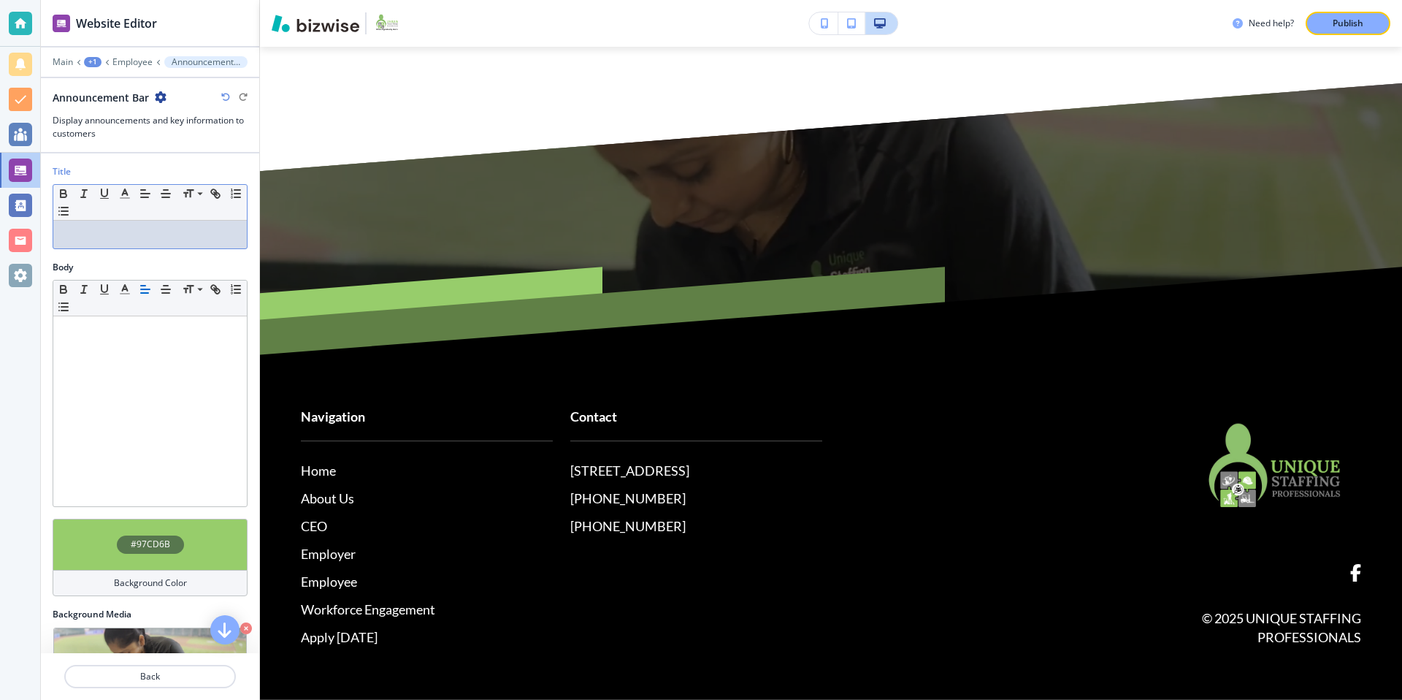
click at [109, 232] on p at bounding box center [150, 234] width 179 height 13
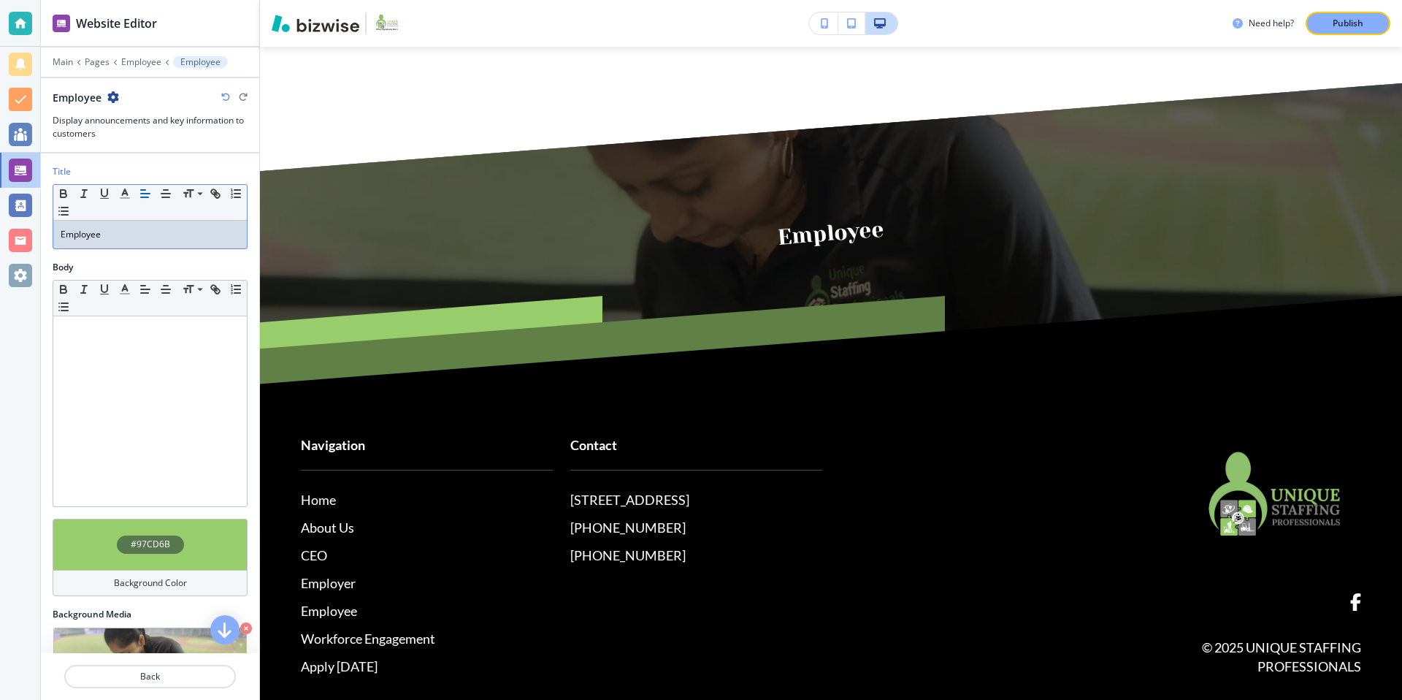
click at [191, 262] on div "Body" at bounding box center [150, 267] width 195 height 13
click at [141, 61] on p "Employee" at bounding box center [141, 62] width 40 height 10
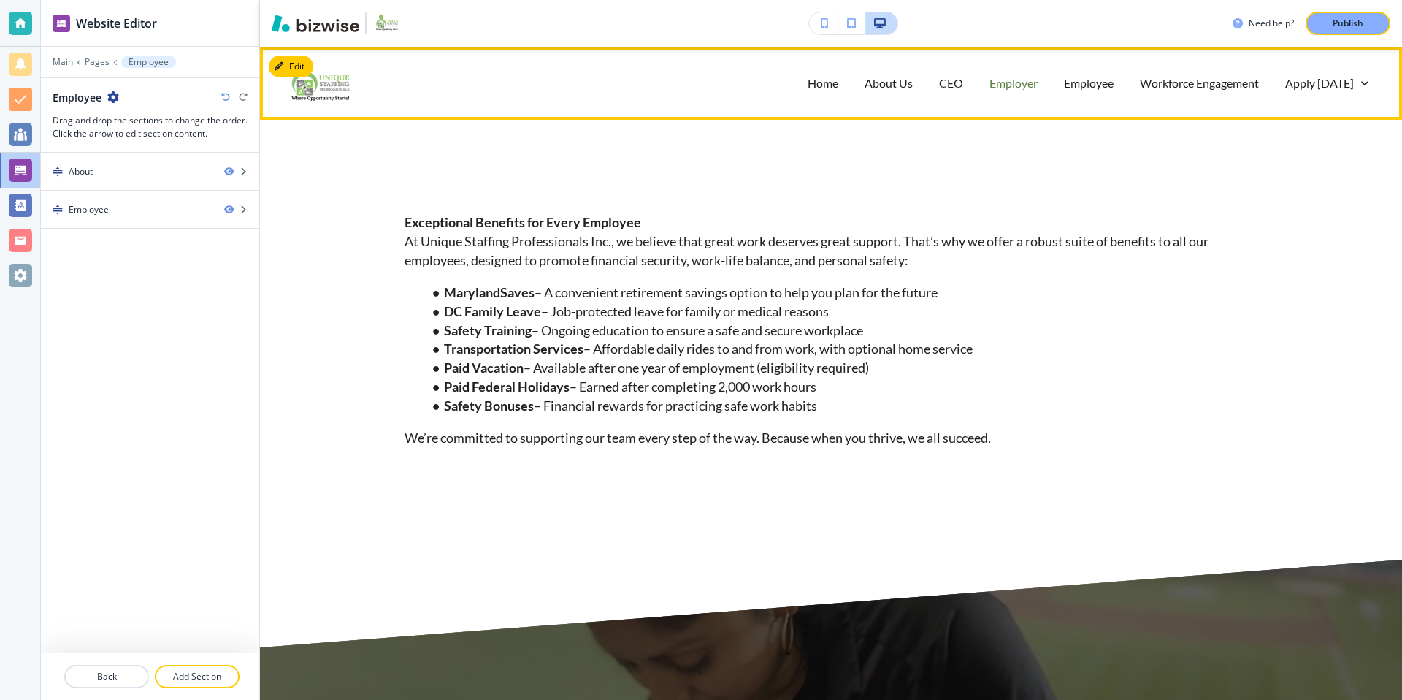
click at [1020, 86] on p "Employer" at bounding box center [1013, 82] width 48 height 17
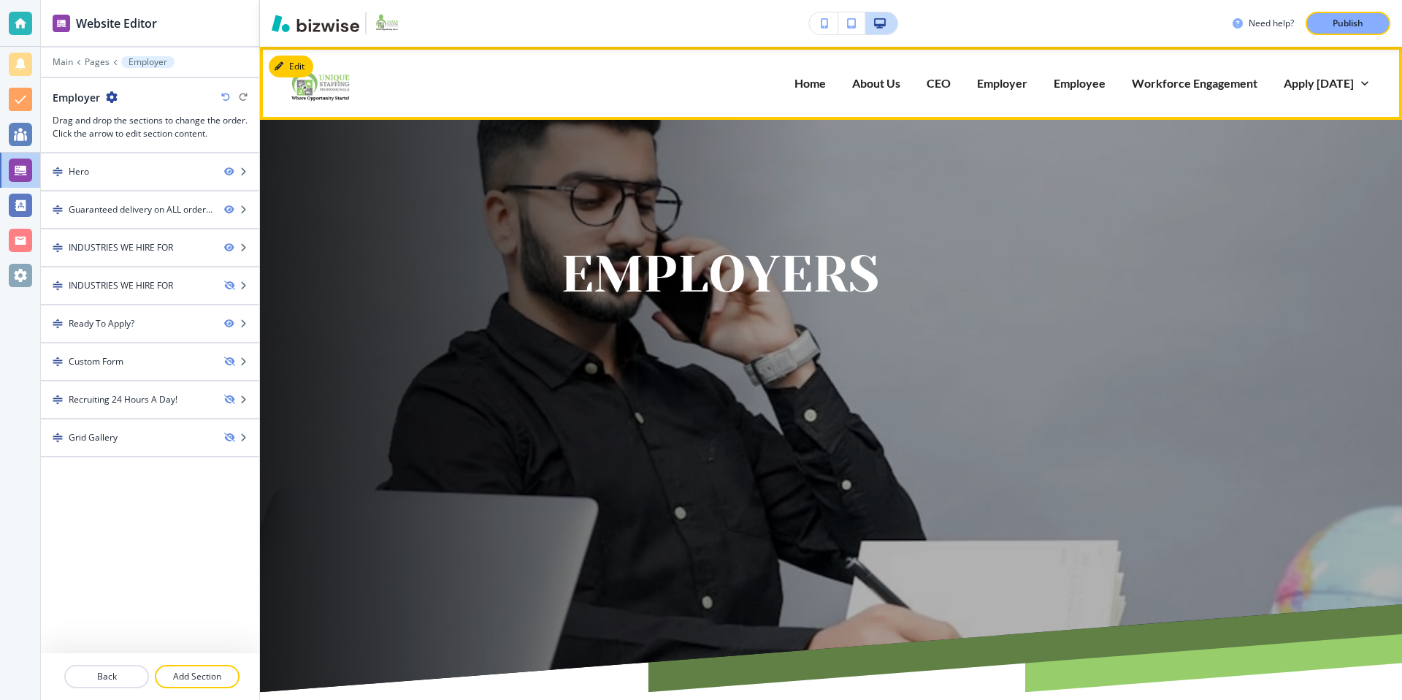
drag, startPoint x: 1108, startPoint y: 86, endPoint x: 1051, endPoint y: 110, distance: 60.9
click at [1106, 86] on p "Employee" at bounding box center [1080, 82] width 52 height 17
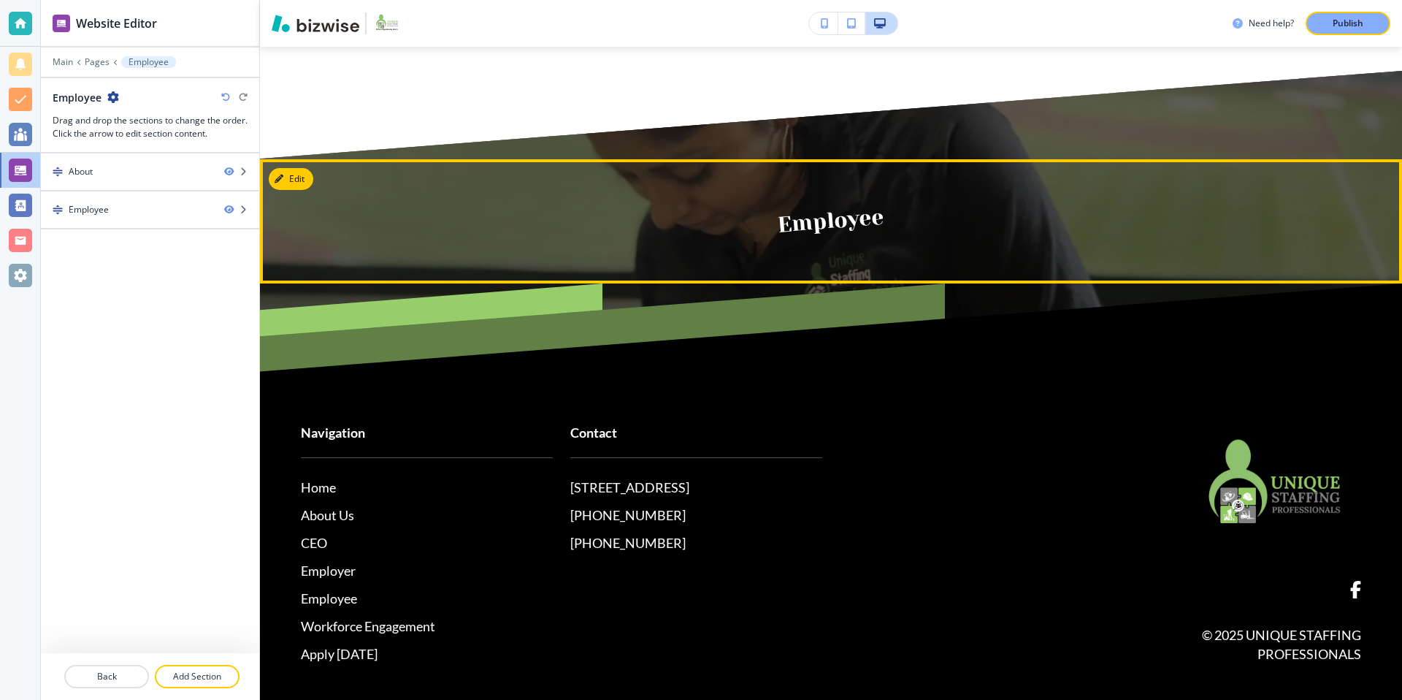
scroll to position [499, 0]
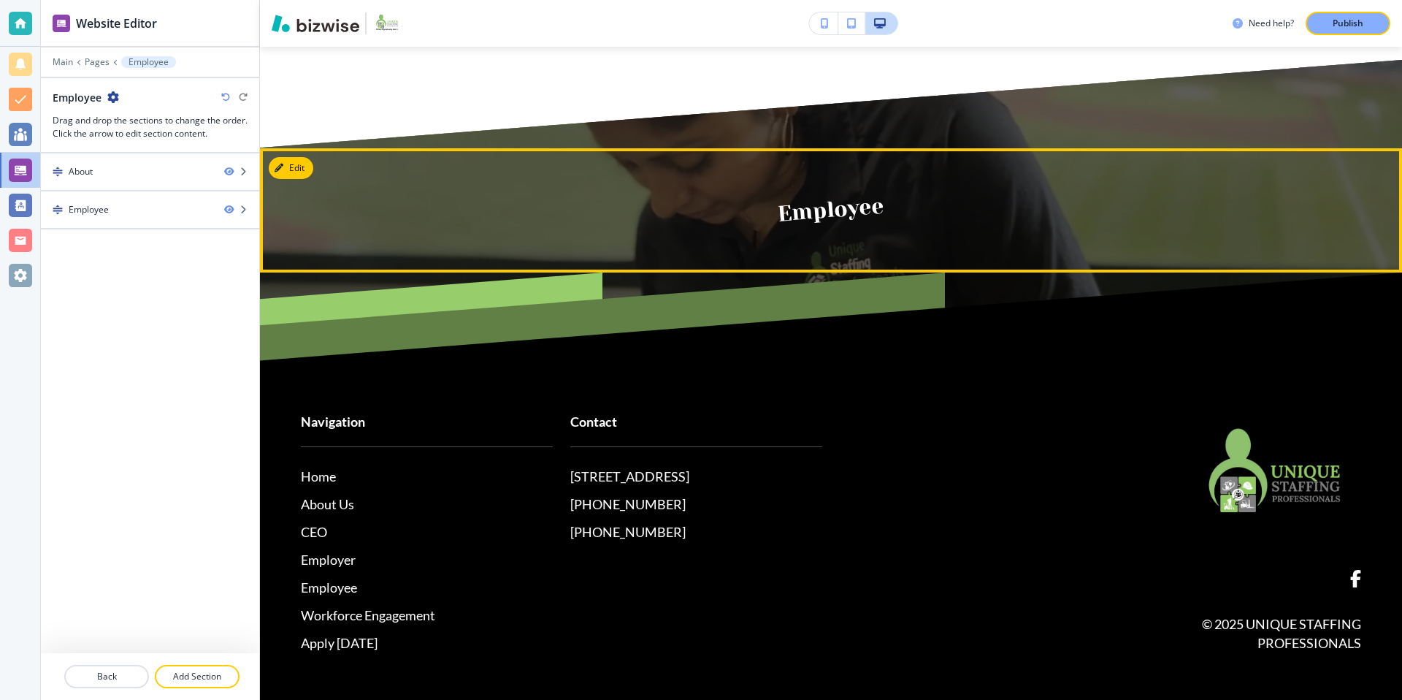
click at [841, 206] on p "Employee" at bounding box center [831, 210] width 853 height 94
click at [114, 207] on div "Employee" at bounding box center [127, 209] width 172 height 13
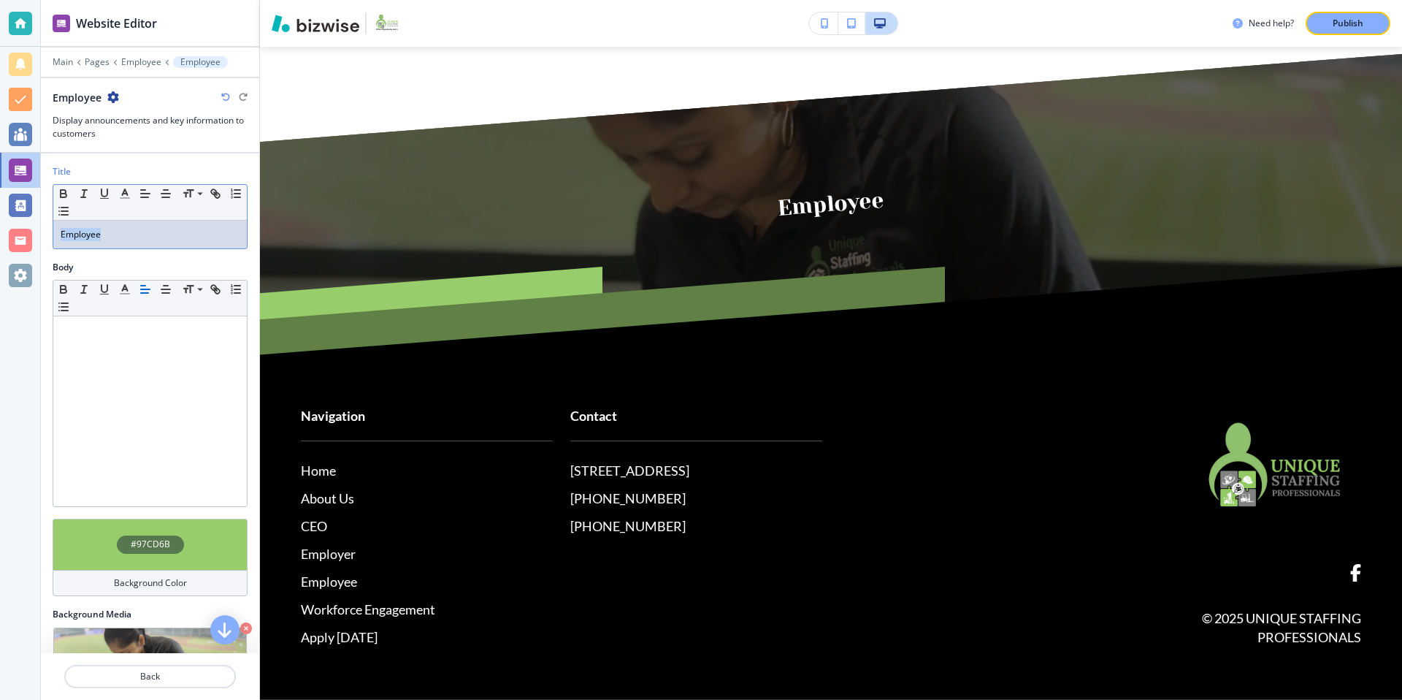
drag, startPoint x: 107, startPoint y: 234, endPoint x: 45, endPoint y: 230, distance: 62.2
click at [45, 230] on div "Title Small Normal Large Huge Employee" at bounding box center [150, 213] width 218 height 96
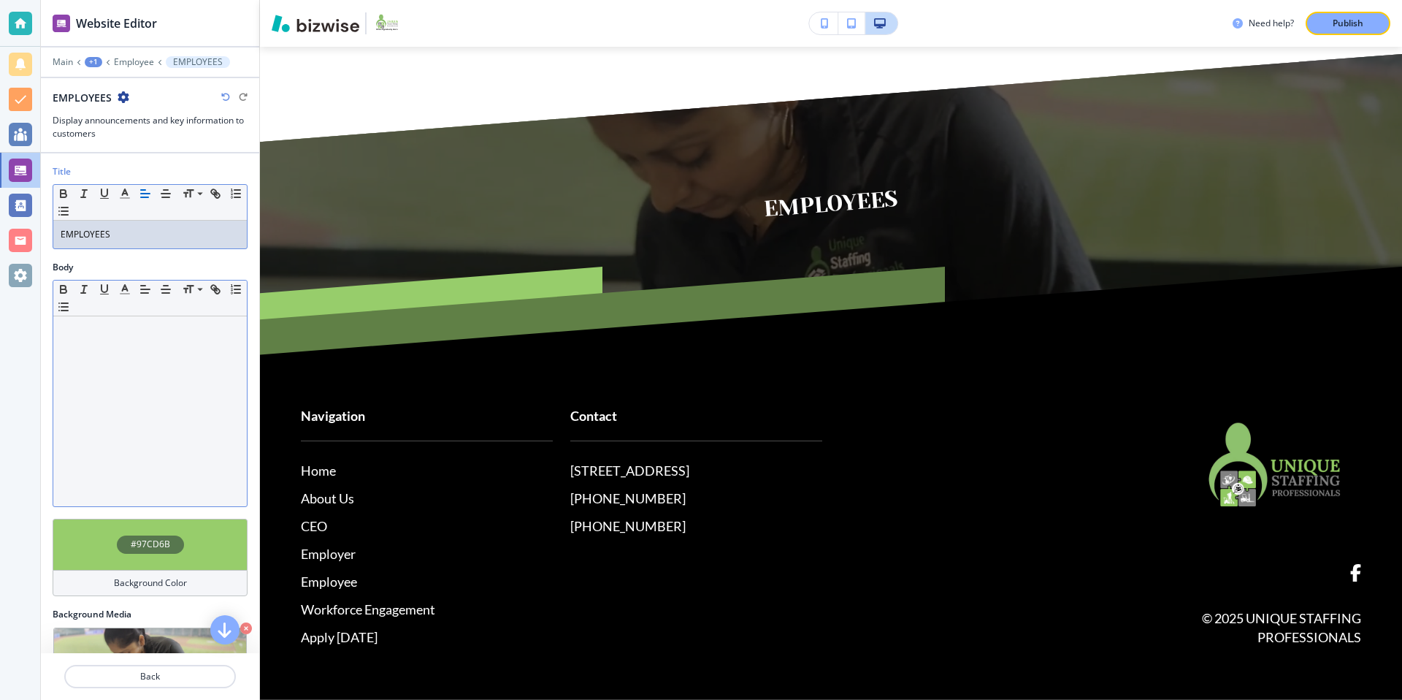
click at [134, 312] on div "Small Normal Large Huge" at bounding box center [150, 298] width 194 height 36
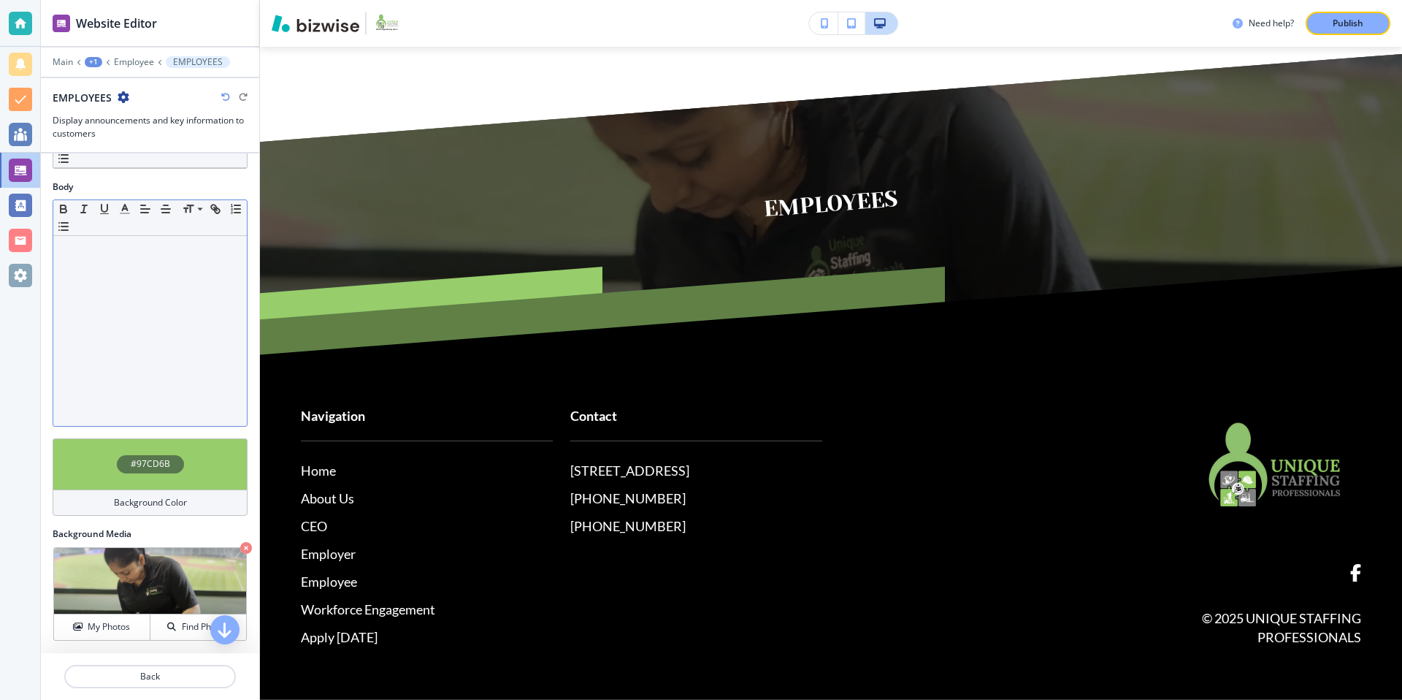
scroll to position [0, 0]
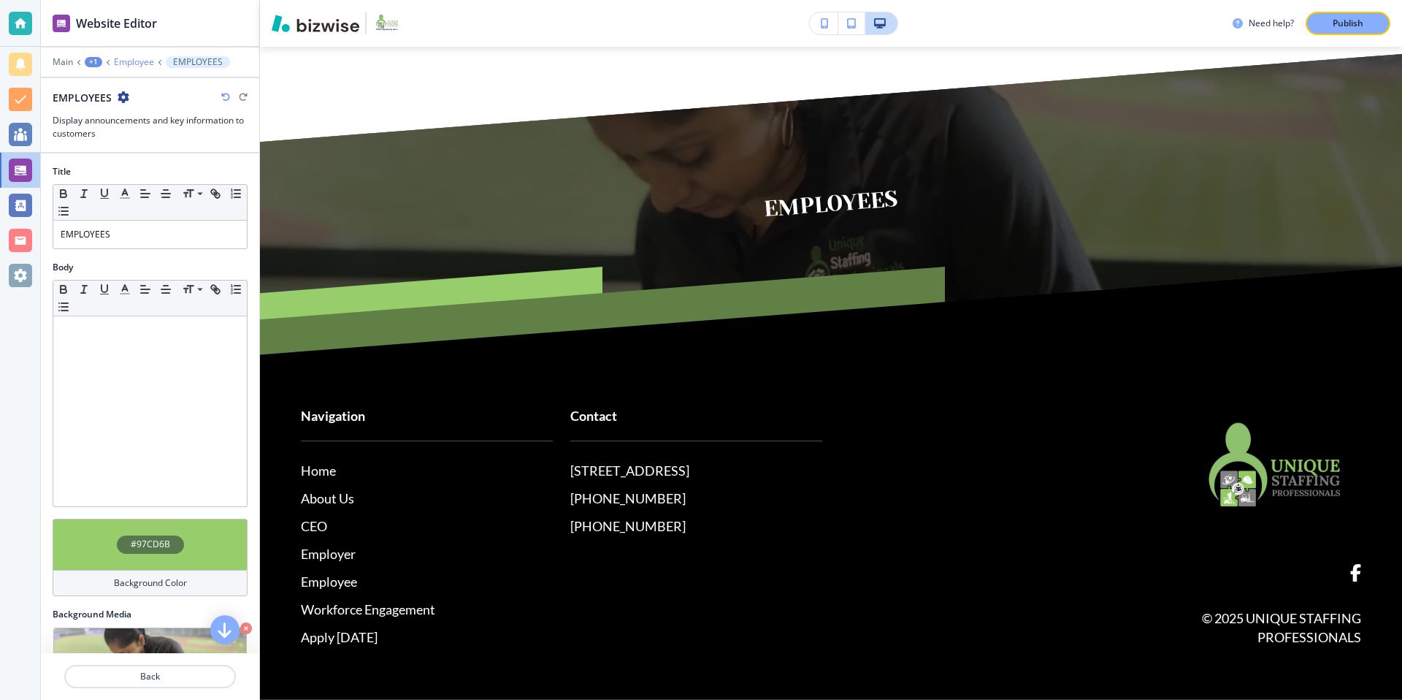
click at [128, 58] on p "Employee" at bounding box center [134, 62] width 40 height 10
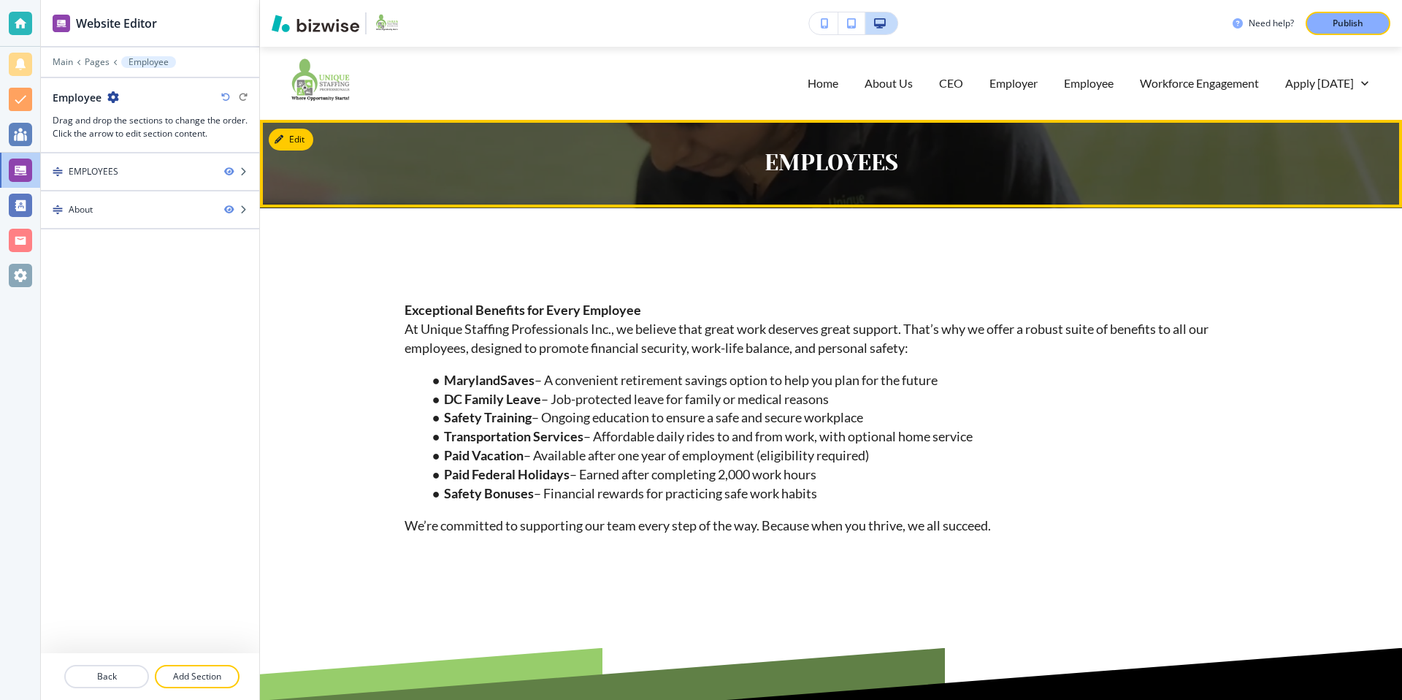
click at [513, 182] on div "EMPLOYEES" at bounding box center [831, 164] width 1142 height 88
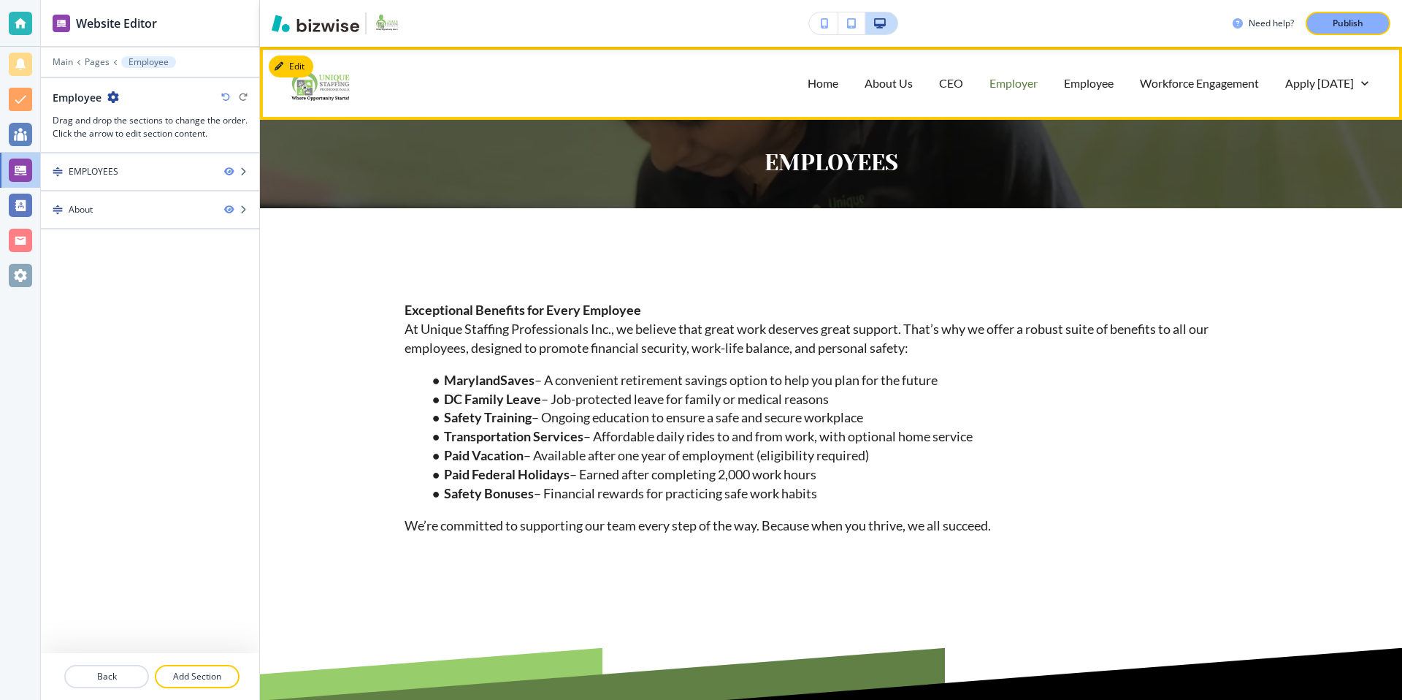
click at [1027, 88] on p "Employer" at bounding box center [1013, 82] width 48 height 17
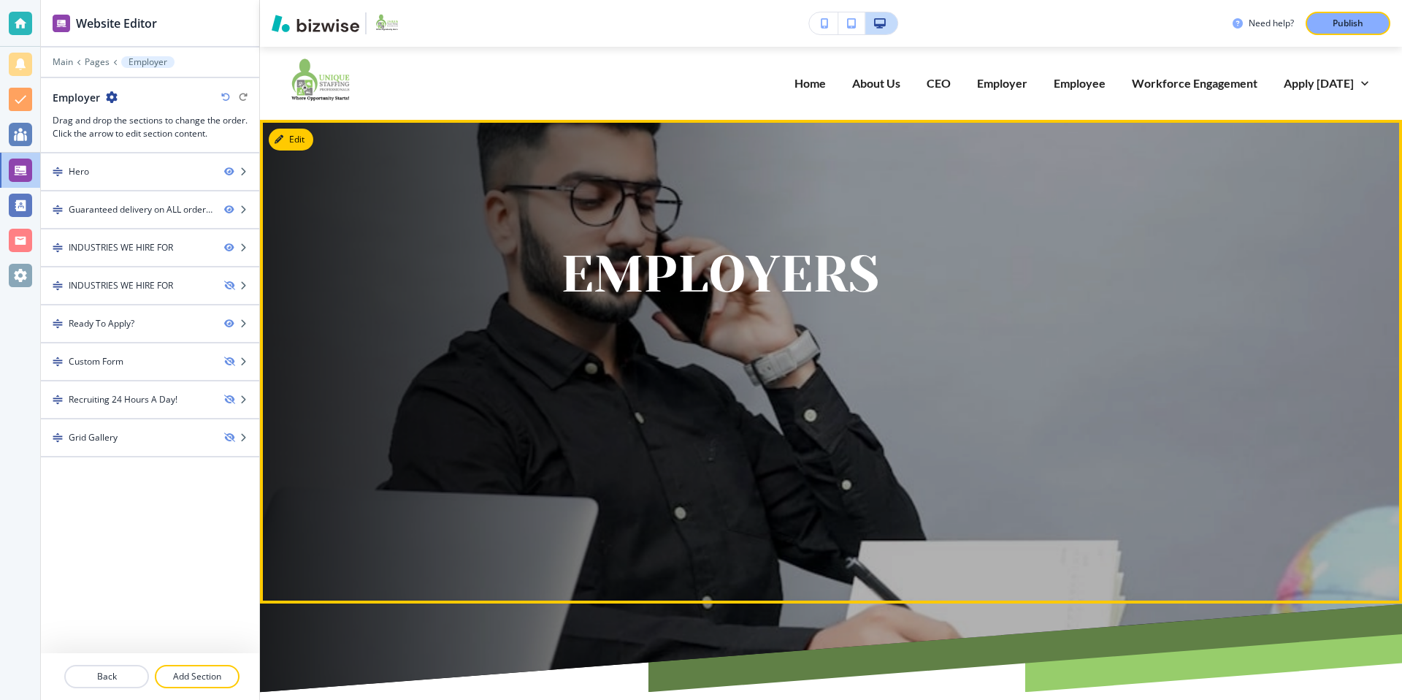
click at [397, 193] on div "Employers" at bounding box center [813, 344] width 888 height 394
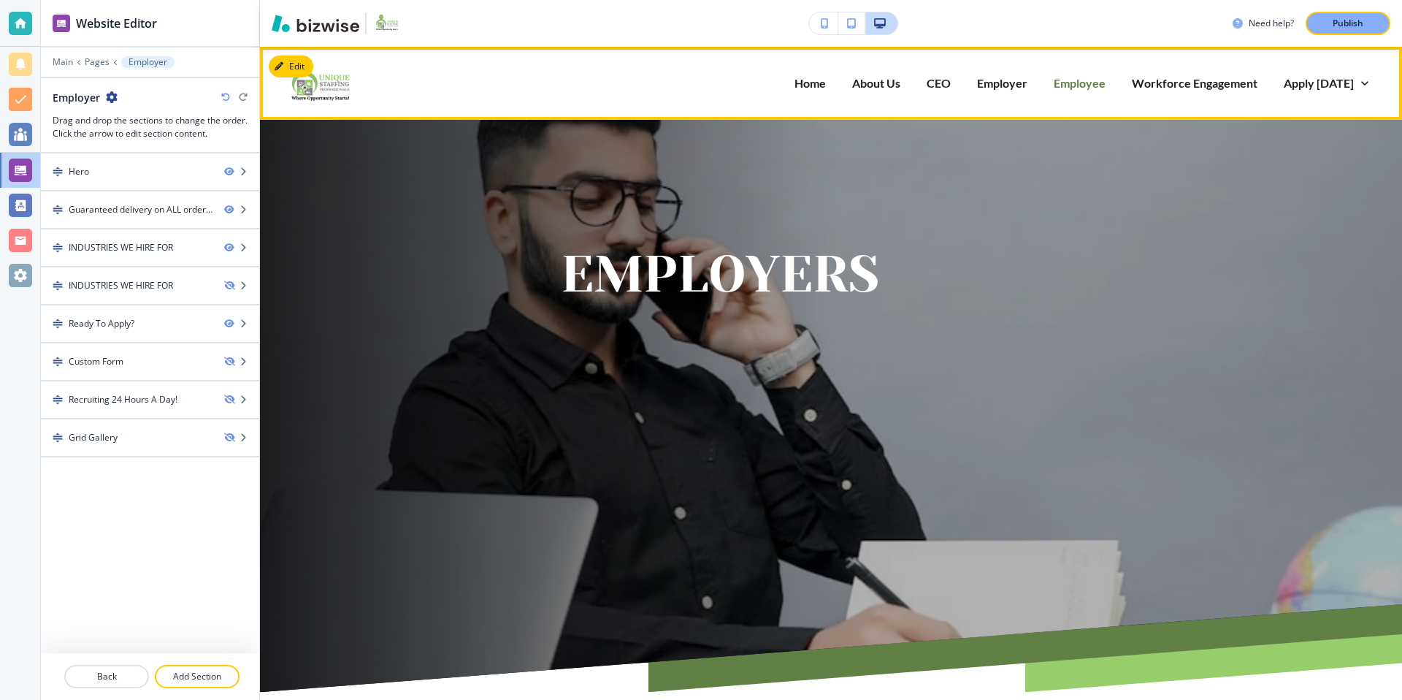
click at [1095, 86] on p "Employee" at bounding box center [1080, 82] width 52 height 17
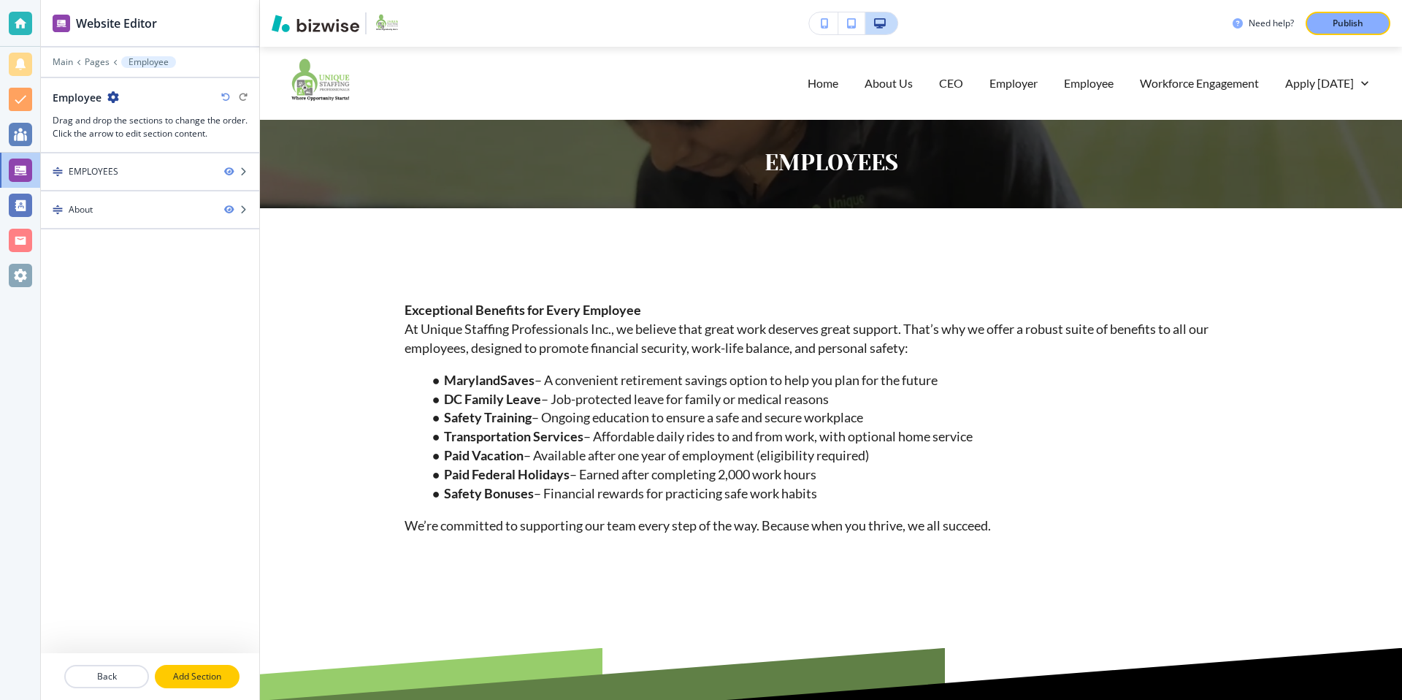
click at [174, 670] on p "Add Section" at bounding box center [197, 676] width 82 height 13
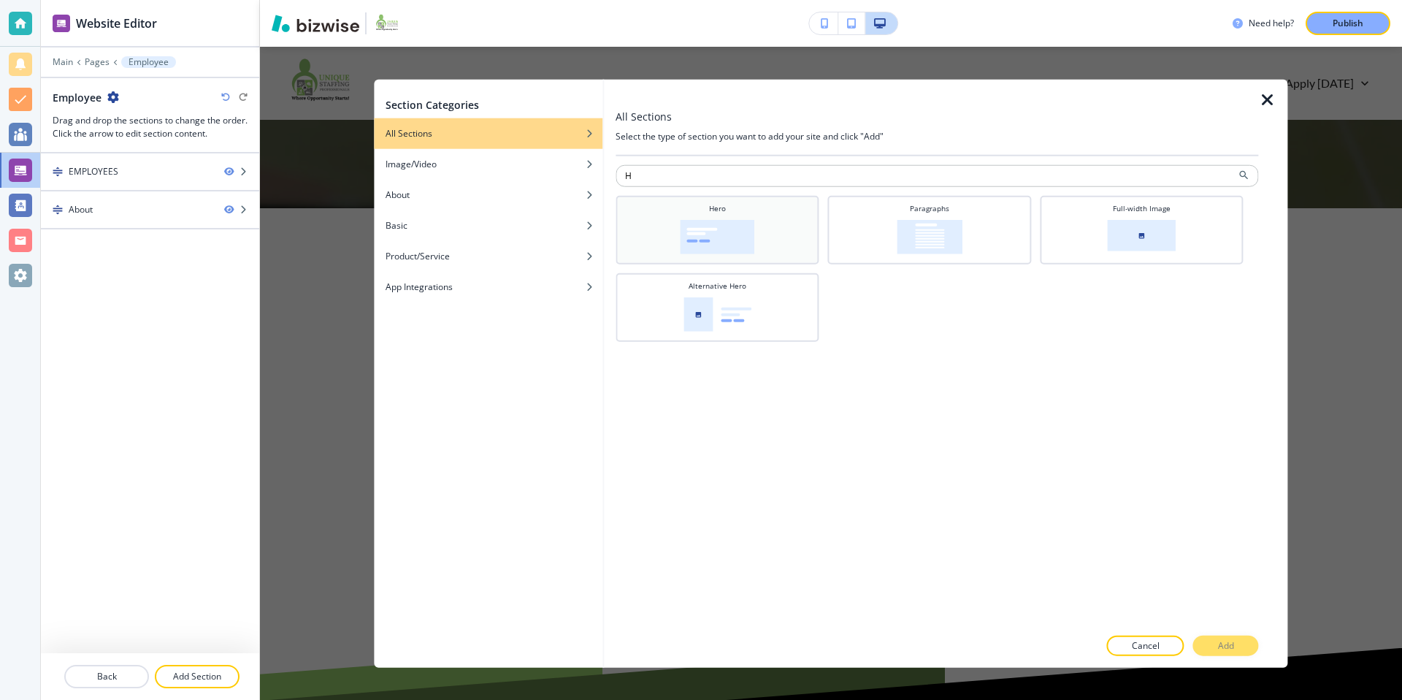
type input "H"
click at [741, 237] on img at bounding box center [717, 237] width 74 height 34
click at [1230, 645] on p "Add" at bounding box center [1226, 644] width 16 height 13
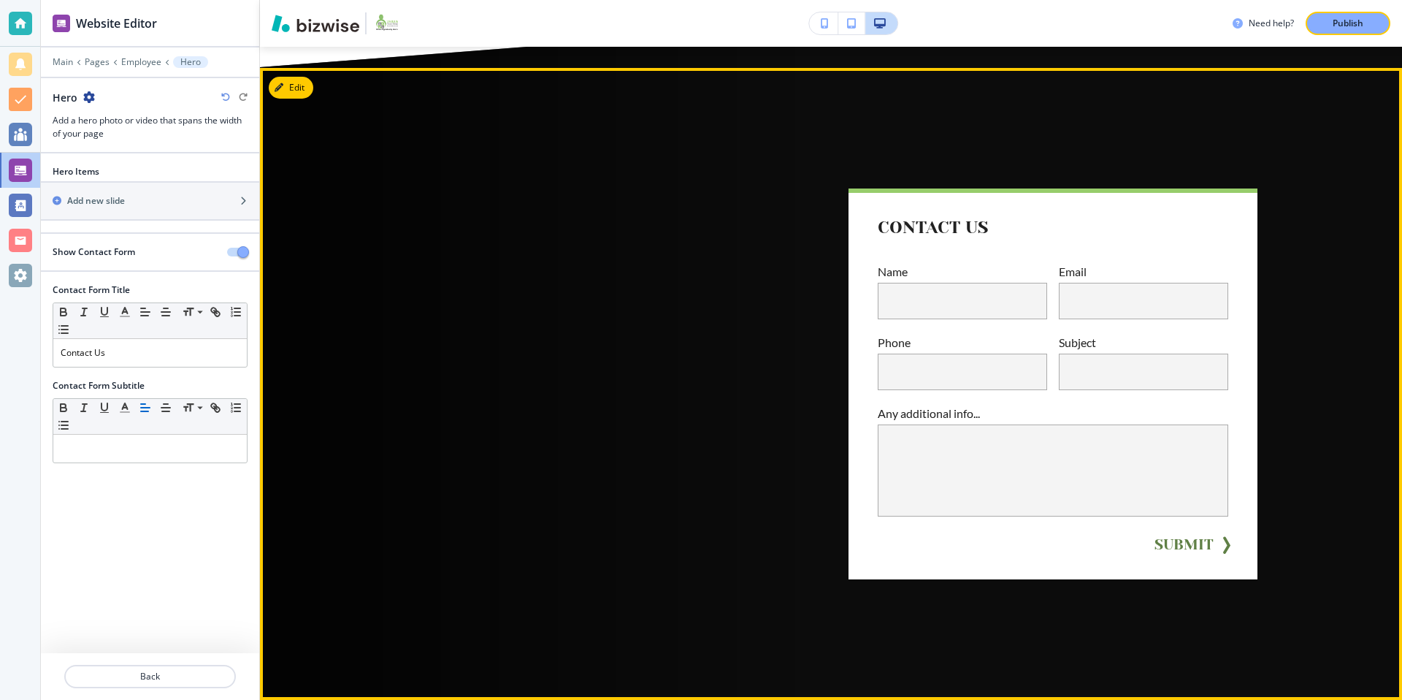
scroll to position [689, 0]
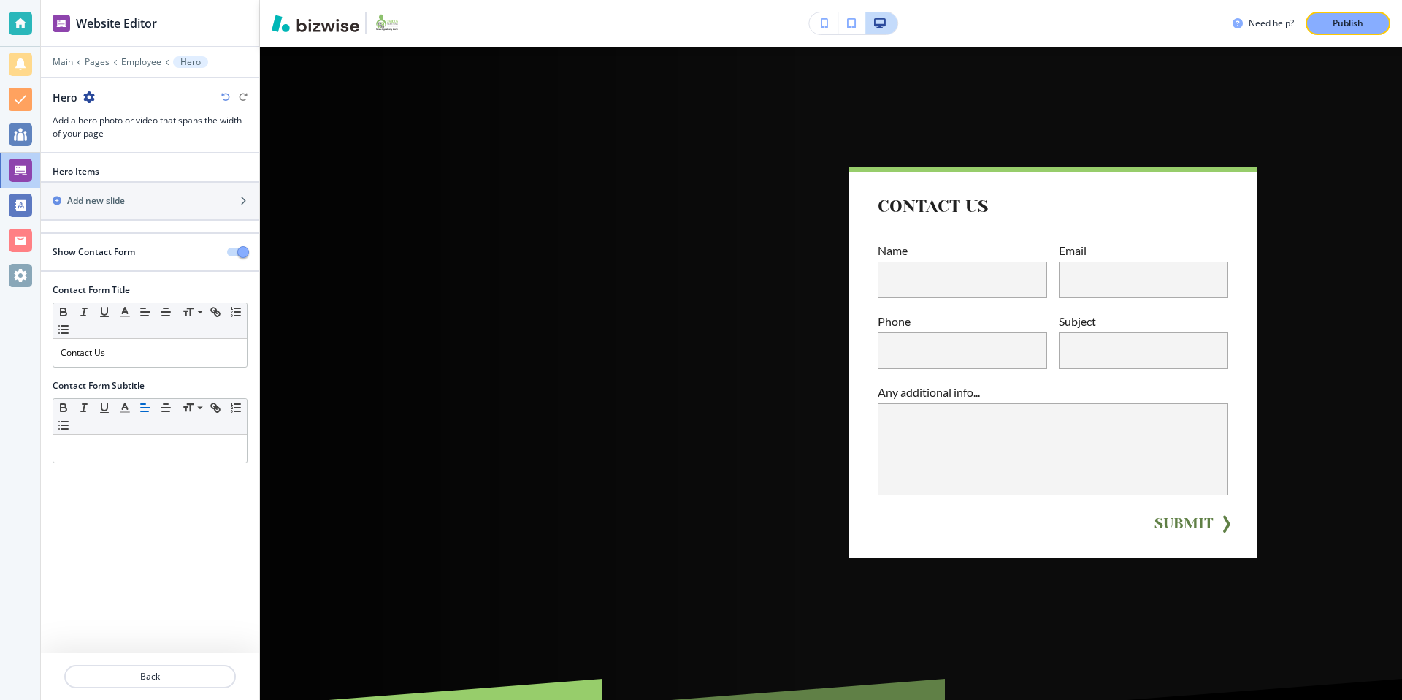
click at [235, 250] on button "button" at bounding box center [237, 252] width 20 height 9
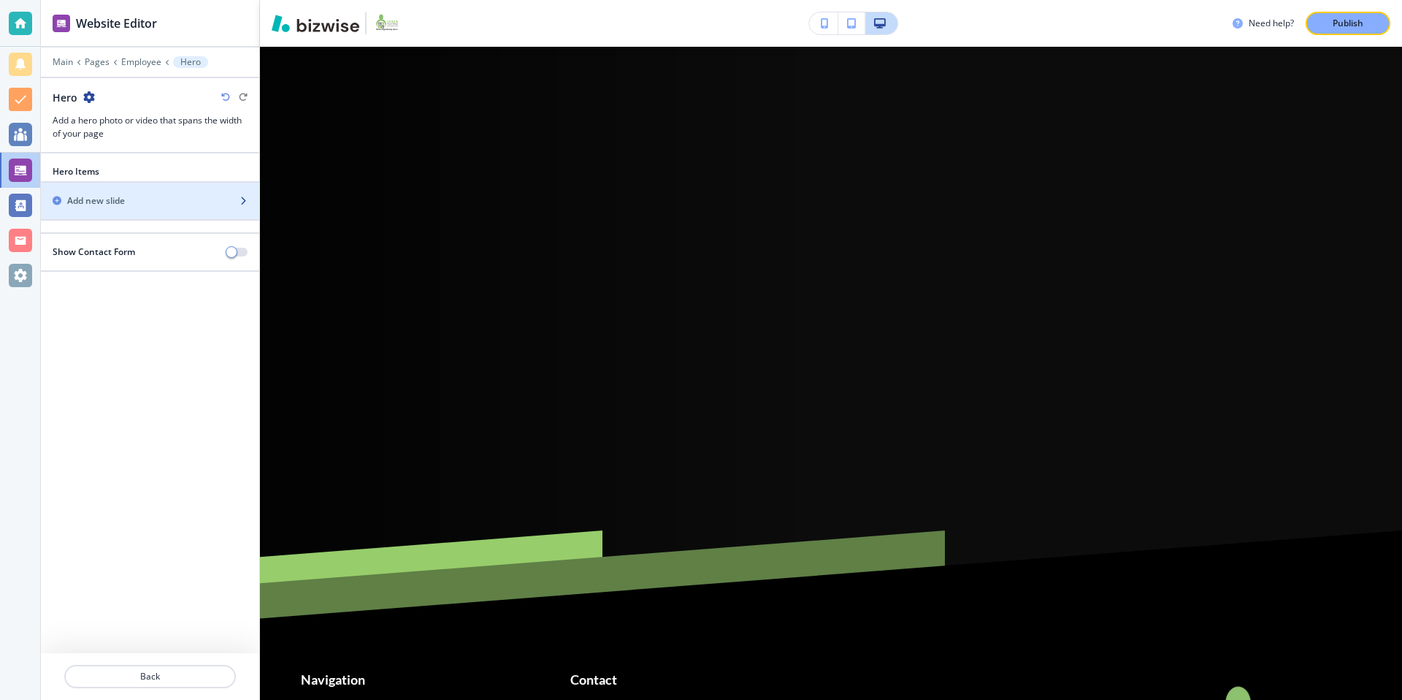
click at [150, 196] on div "Add new slide" at bounding box center [134, 200] width 186 height 13
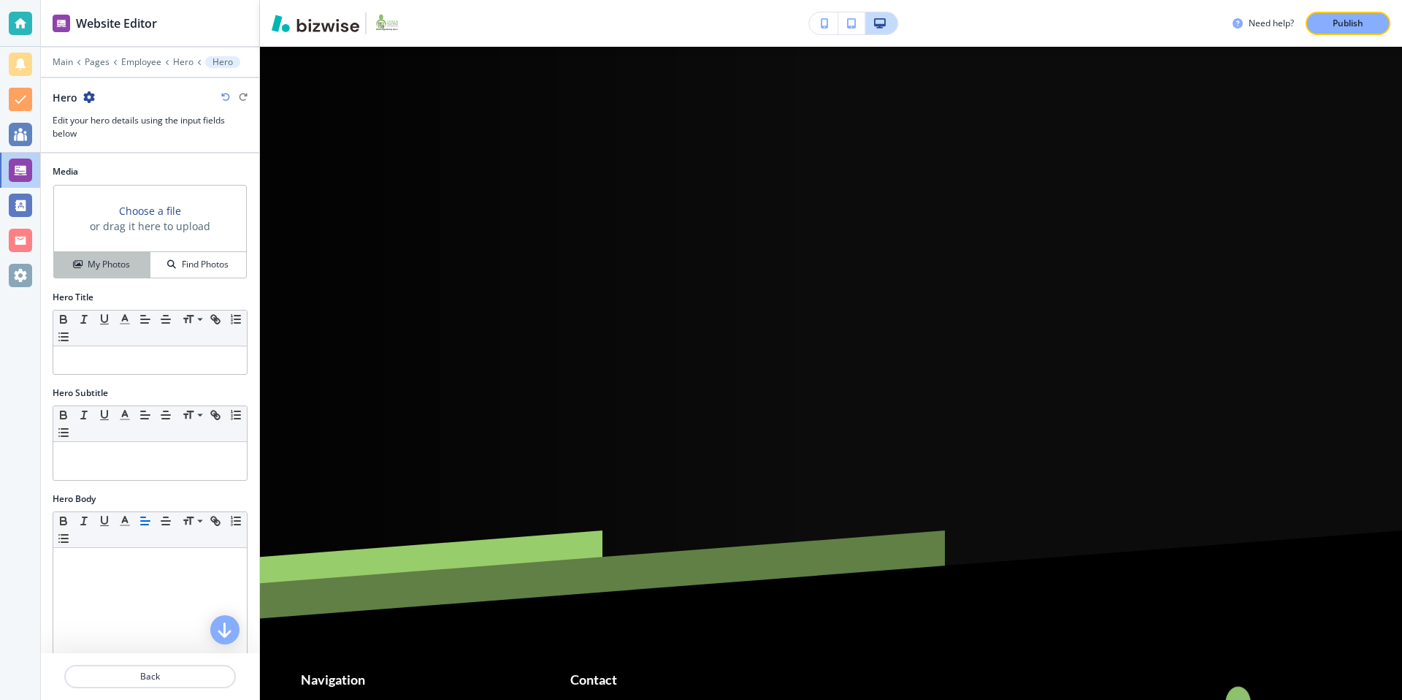
click at [104, 268] on h4 "My Photos" at bounding box center [109, 264] width 42 height 13
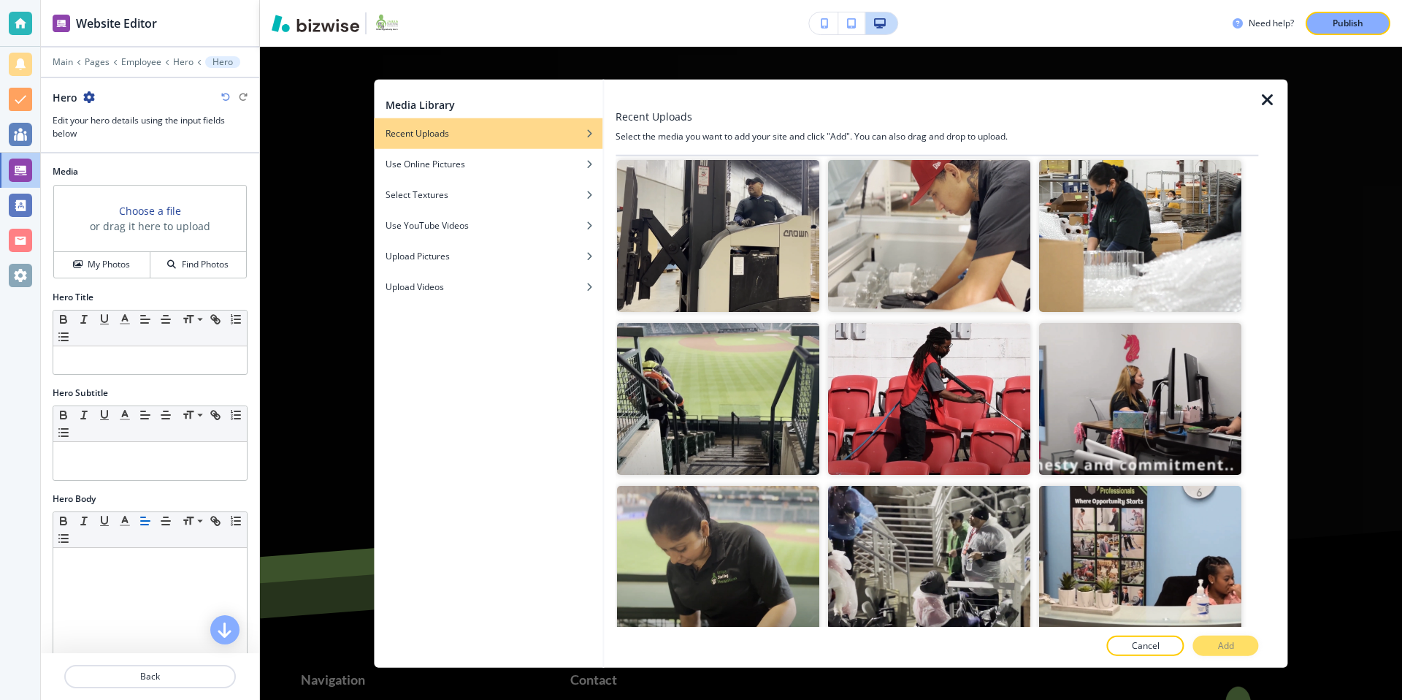
scroll to position [2442, 0]
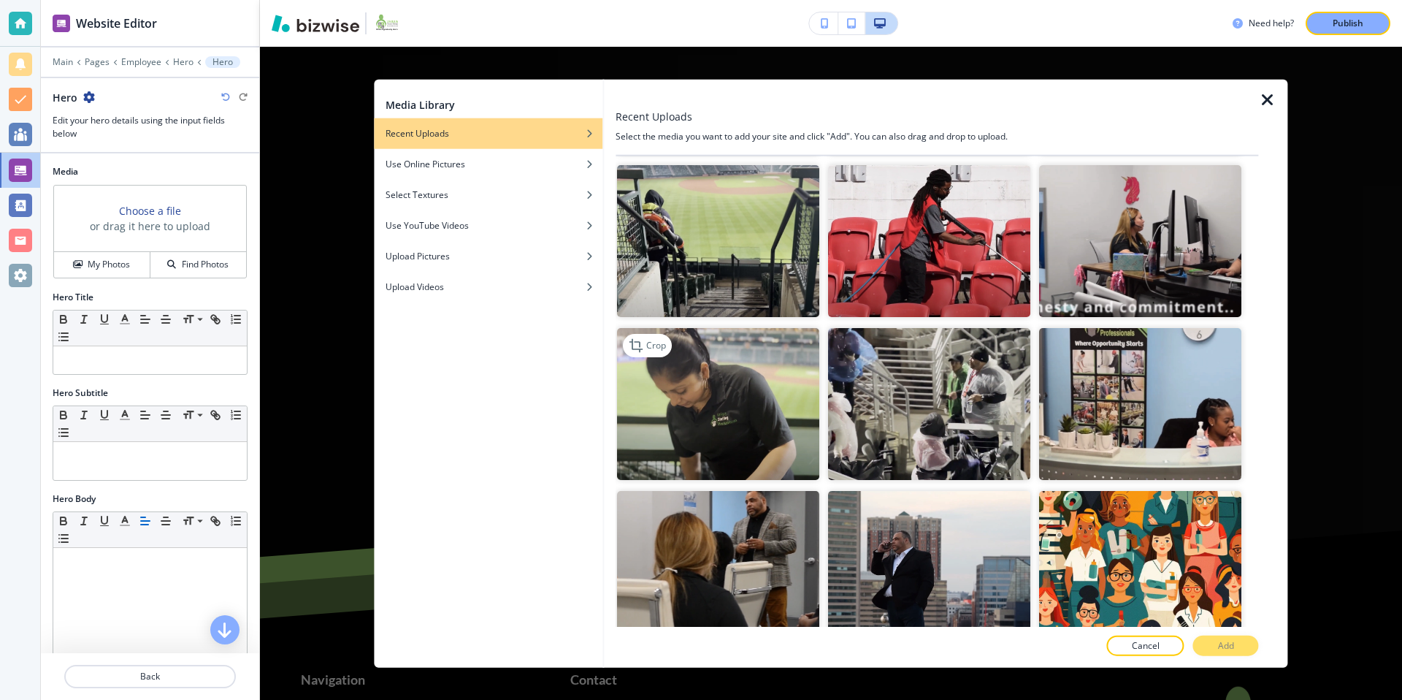
click at [739, 407] on img "button" at bounding box center [718, 404] width 202 height 152
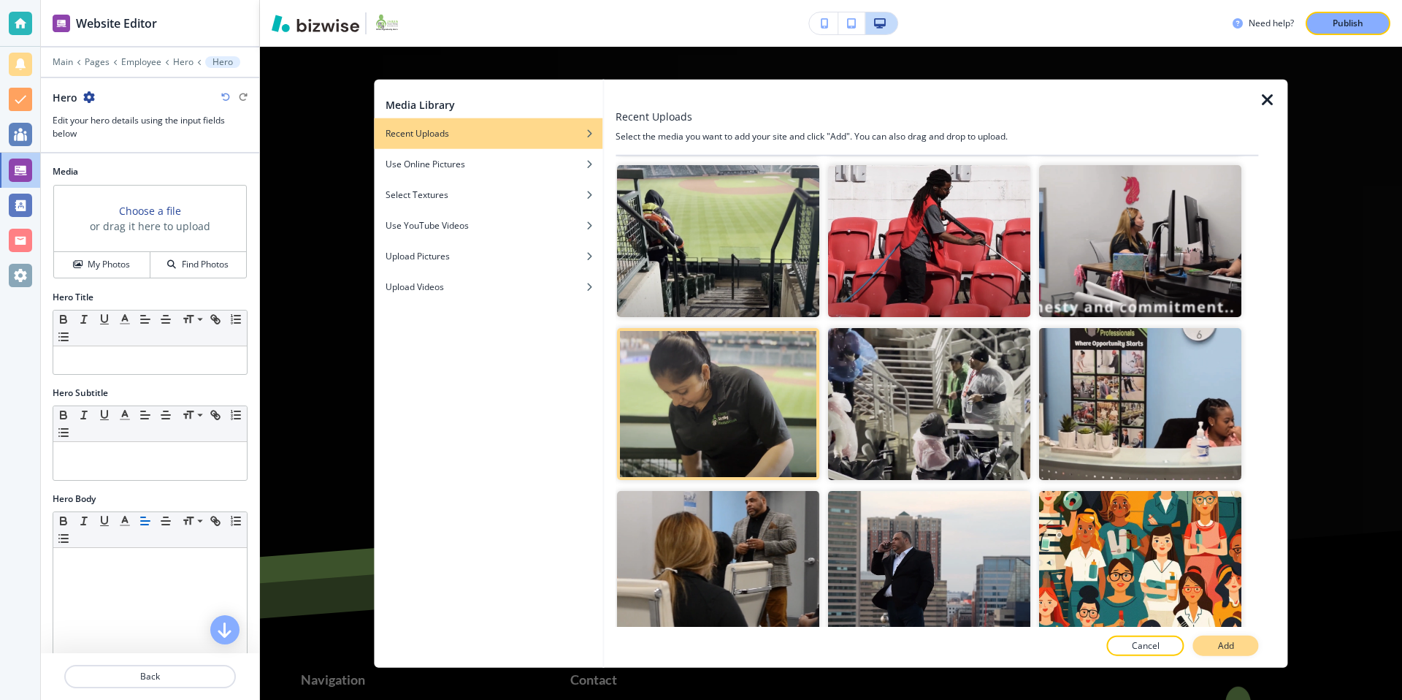
click at [1211, 643] on button "Add" at bounding box center [1226, 645] width 66 height 20
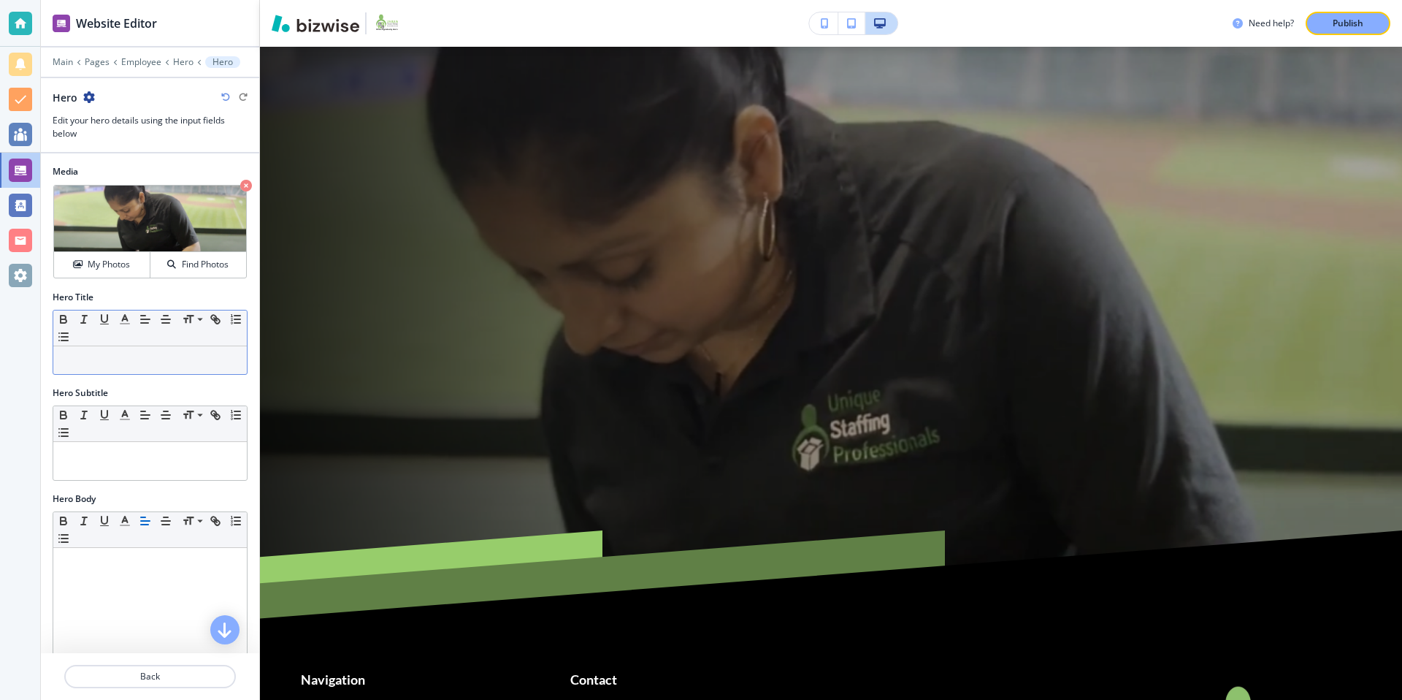
click at [131, 361] on p at bounding box center [150, 359] width 179 height 13
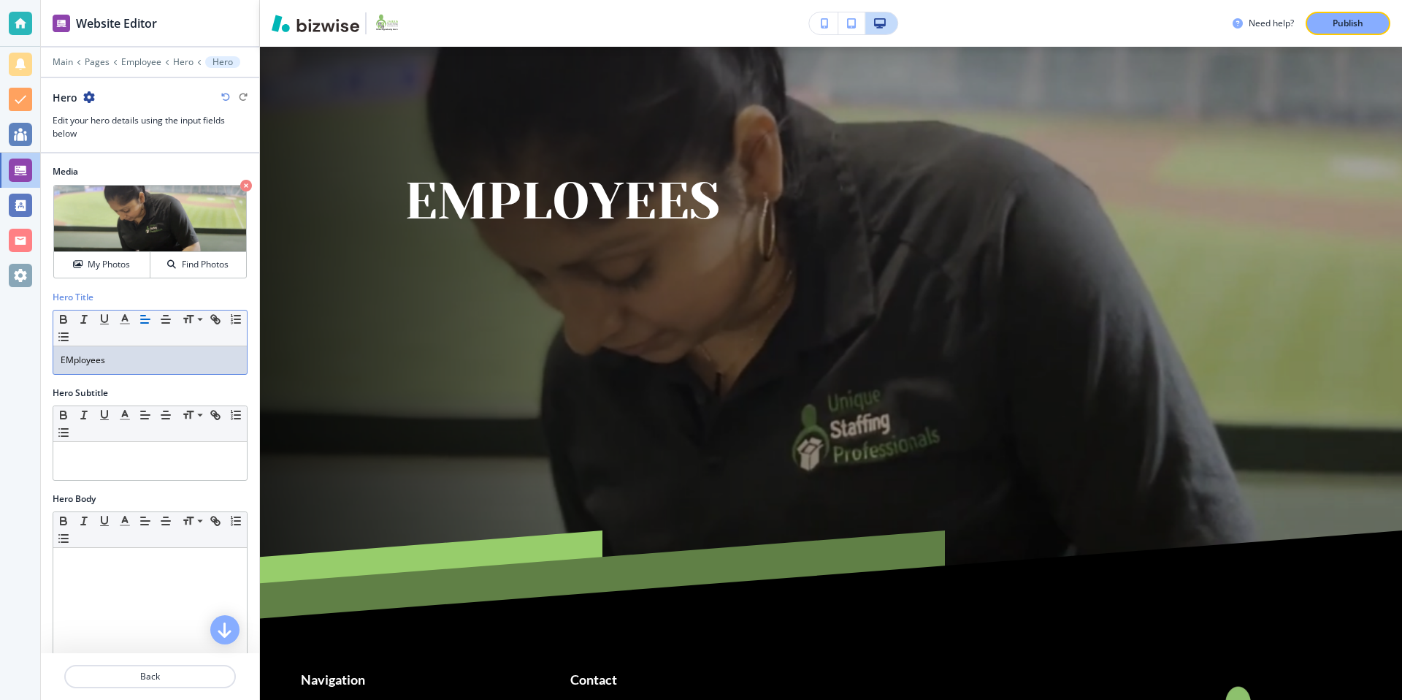
click at [85, 99] on icon "button" at bounding box center [89, 97] width 12 height 12
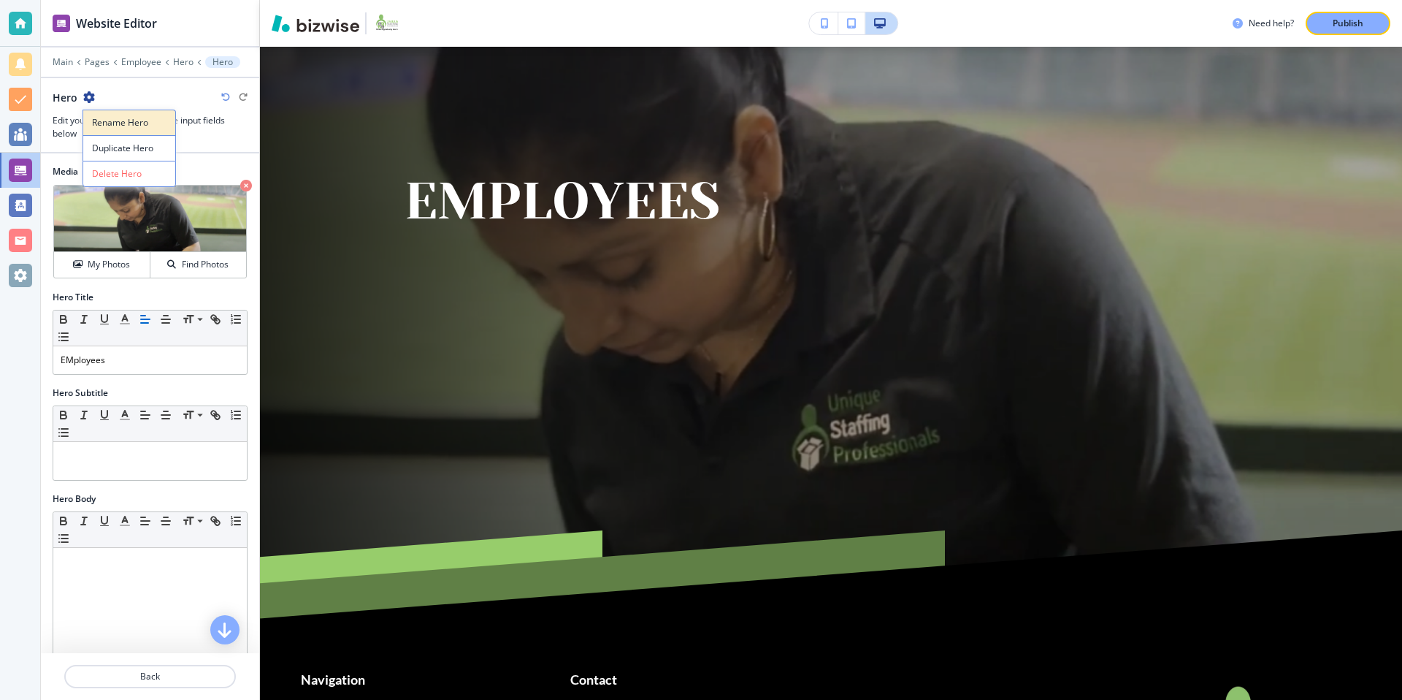
click at [125, 126] on p "Rename Hero" at bounding box center [129, 122] width 74 height 13
drag, startPoint x: 114, startPoint y: 93, endPoint x: 47, endPoint y: 91, distance: 67.2
click at [47, 91] on div "Hero Hero Edit your hero details using the input fields below" at bounding box center [150, 115] width 218 height 50
type input "Employees Banner"
drag, startPoint x: 111, startPoint y: 159, endPoint x: 121, endPoint y: 157, distance: 10.5
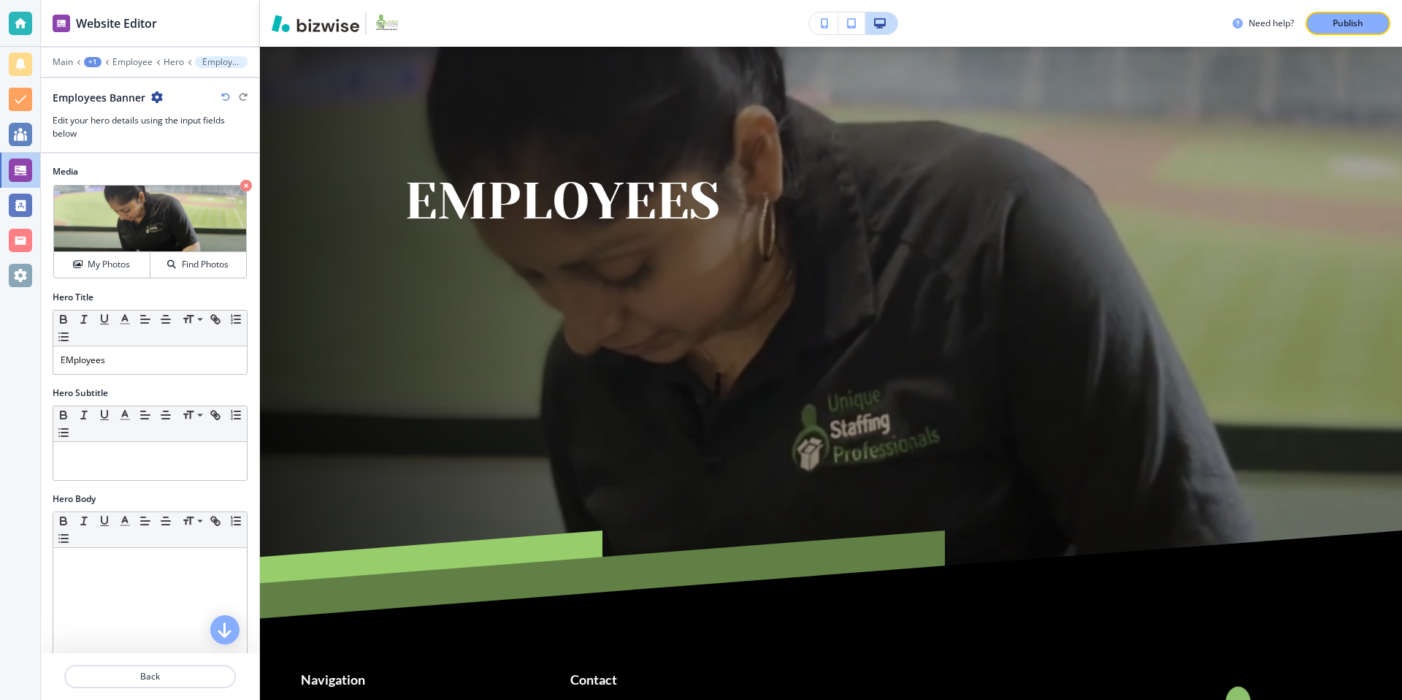
click at [112, 158] on div at bounding box center [150, 159] width 218 height 12
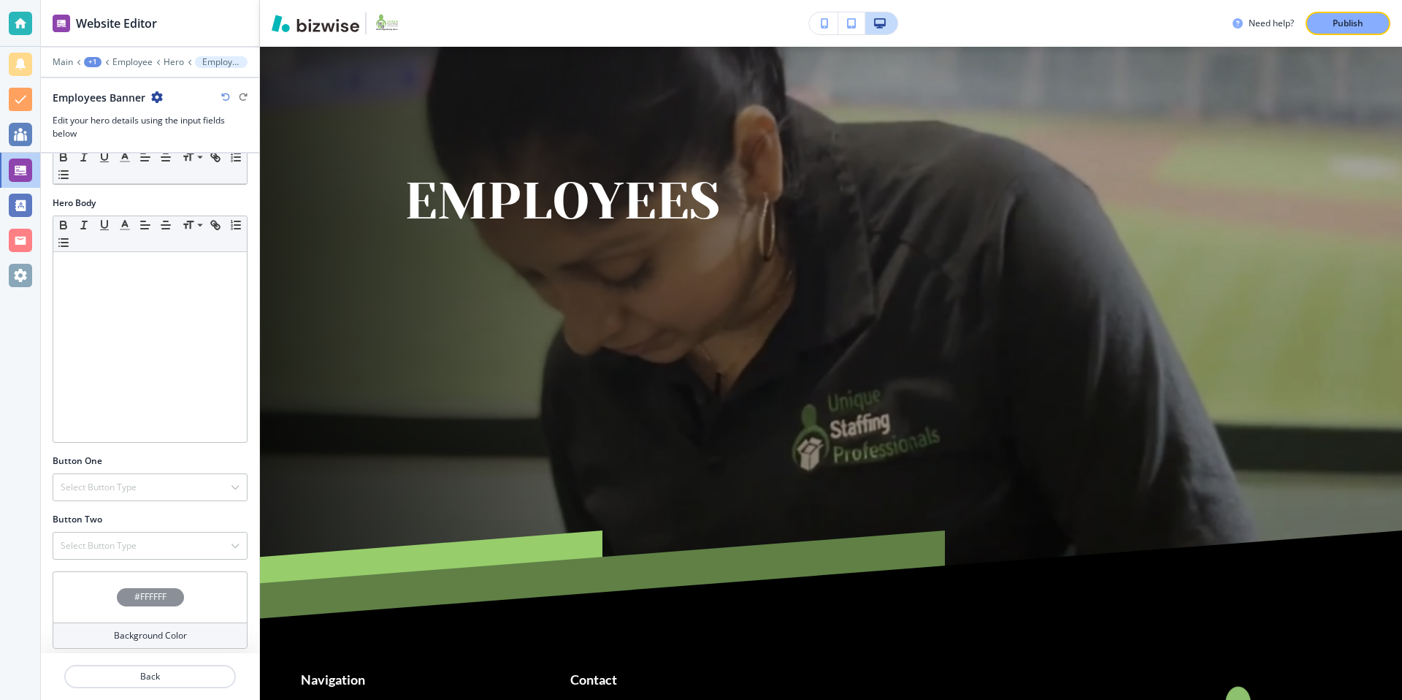
scroll to position [297, 0]
click at [167, 63] on p "Hero" at bounding box center [174, 62] width 20 height 10
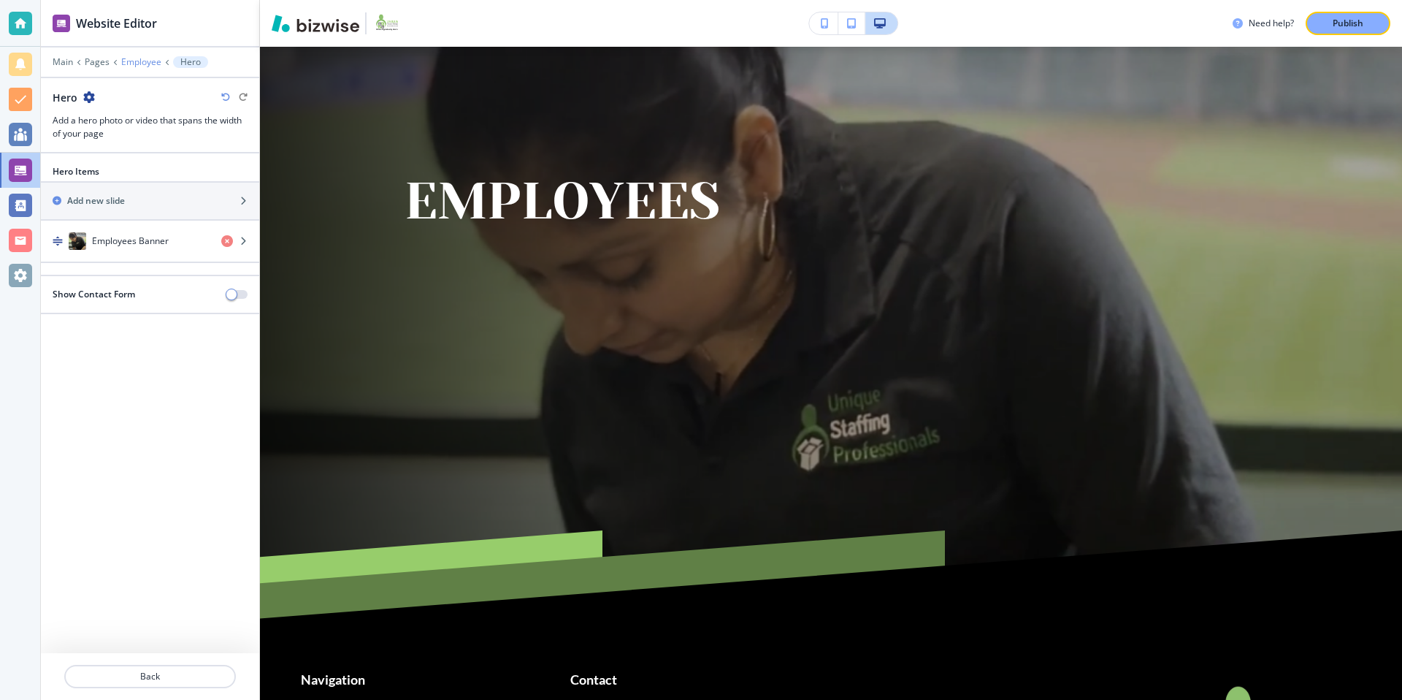
click at [148, 62] on p "Employee" at bounding box center [141, 62] width 40 height 10
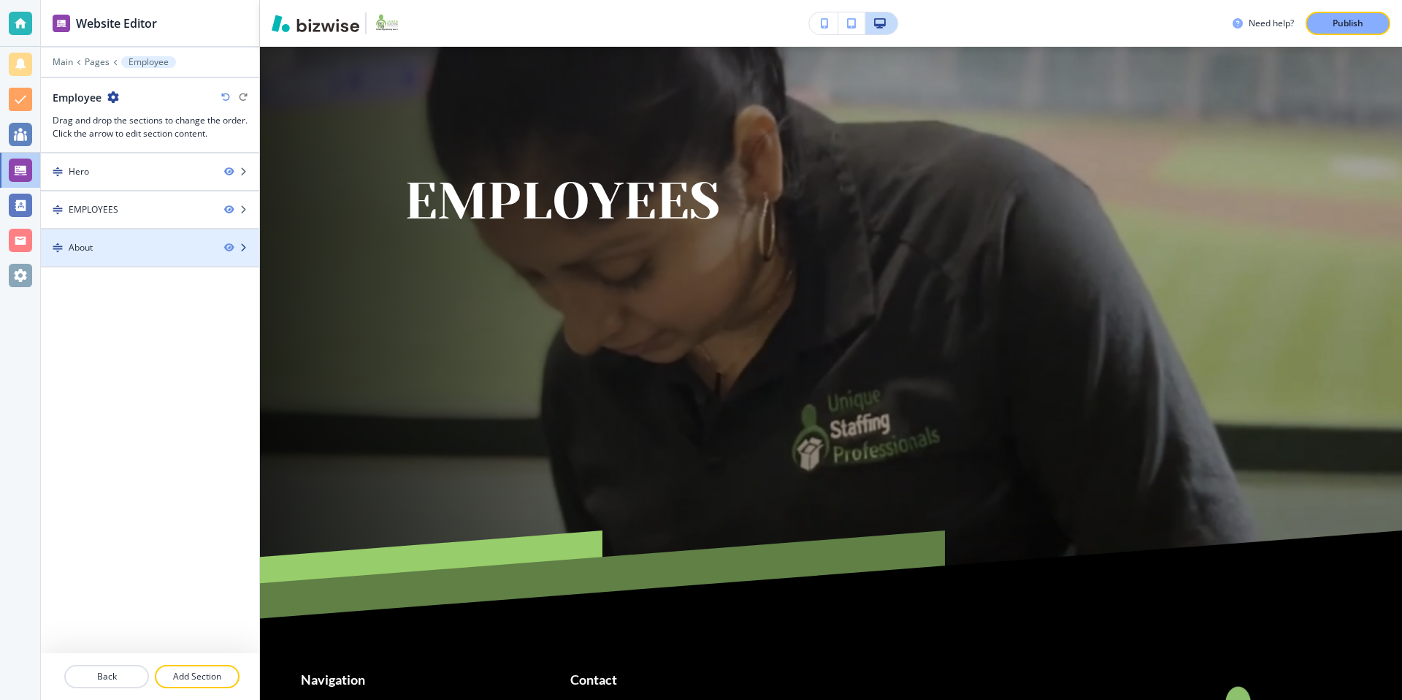
scroll to position [73, 0]
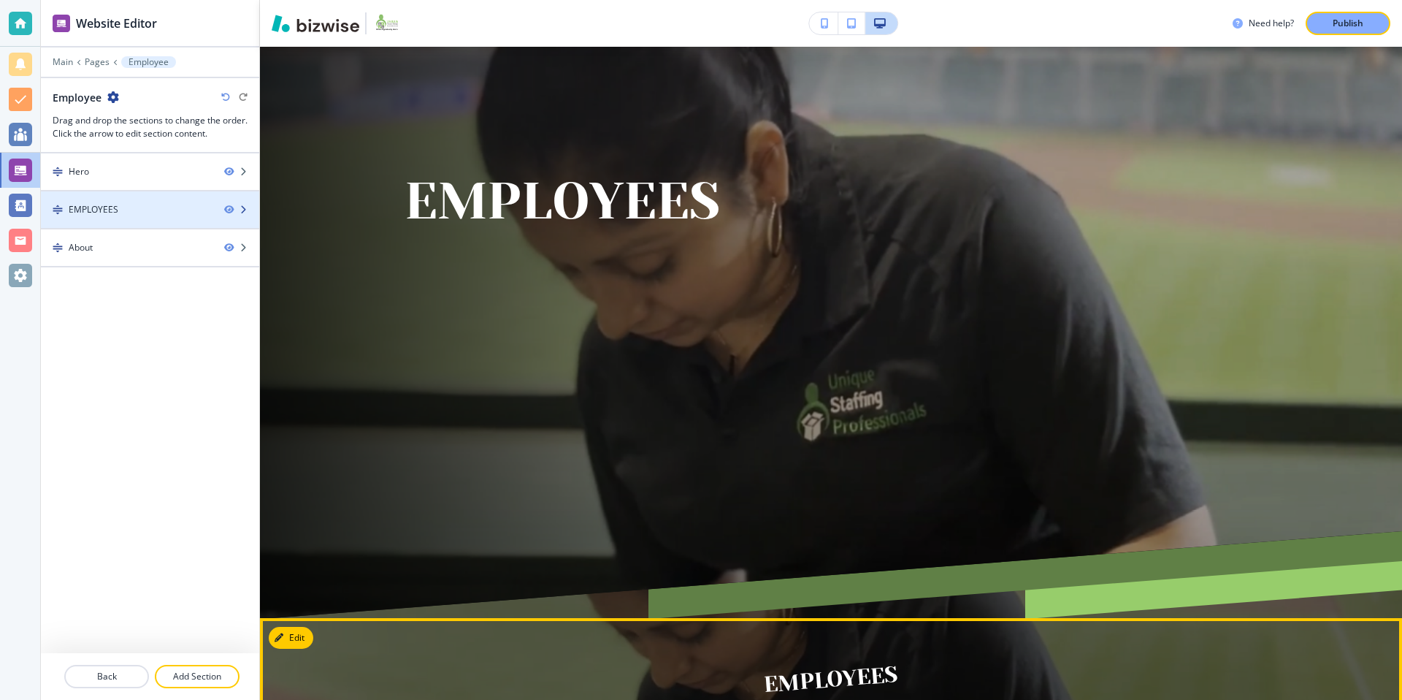
click at [242, 210] on icon "button" at bounding box center [243, 209] width 9 height 9
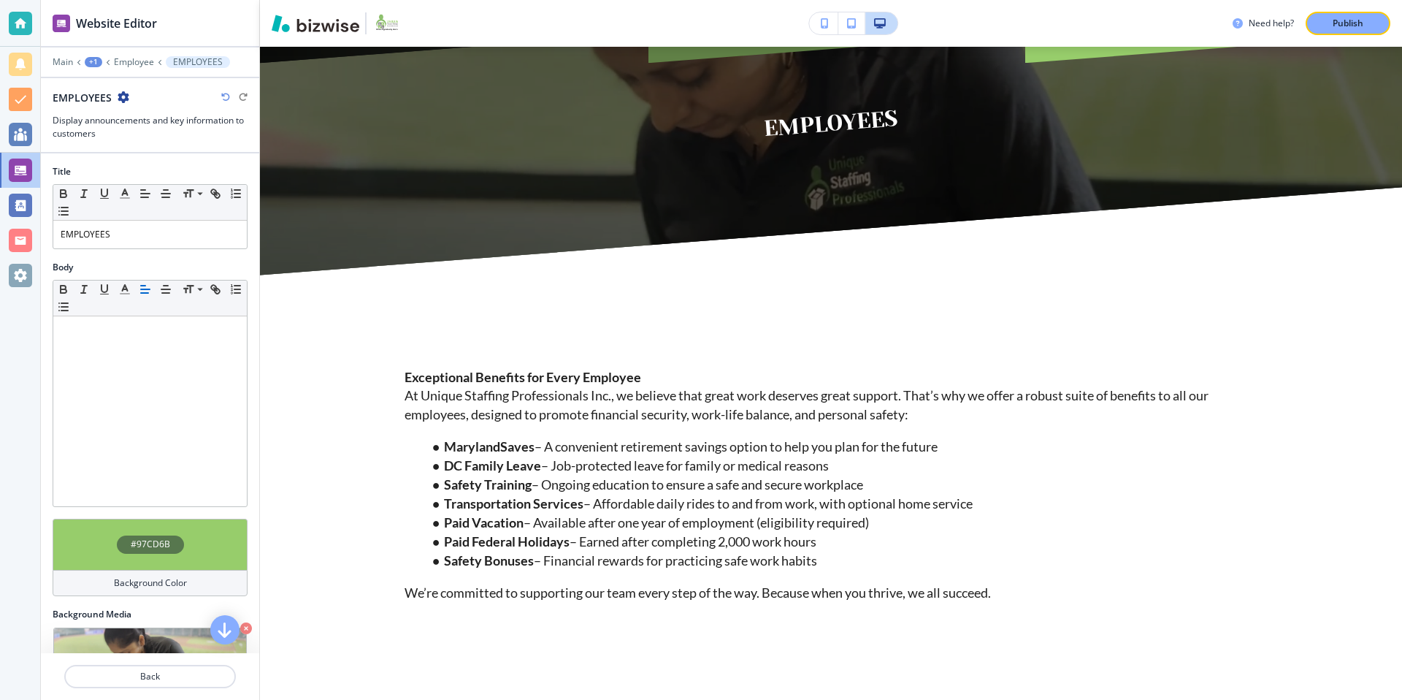
scroll to position [644, 0]
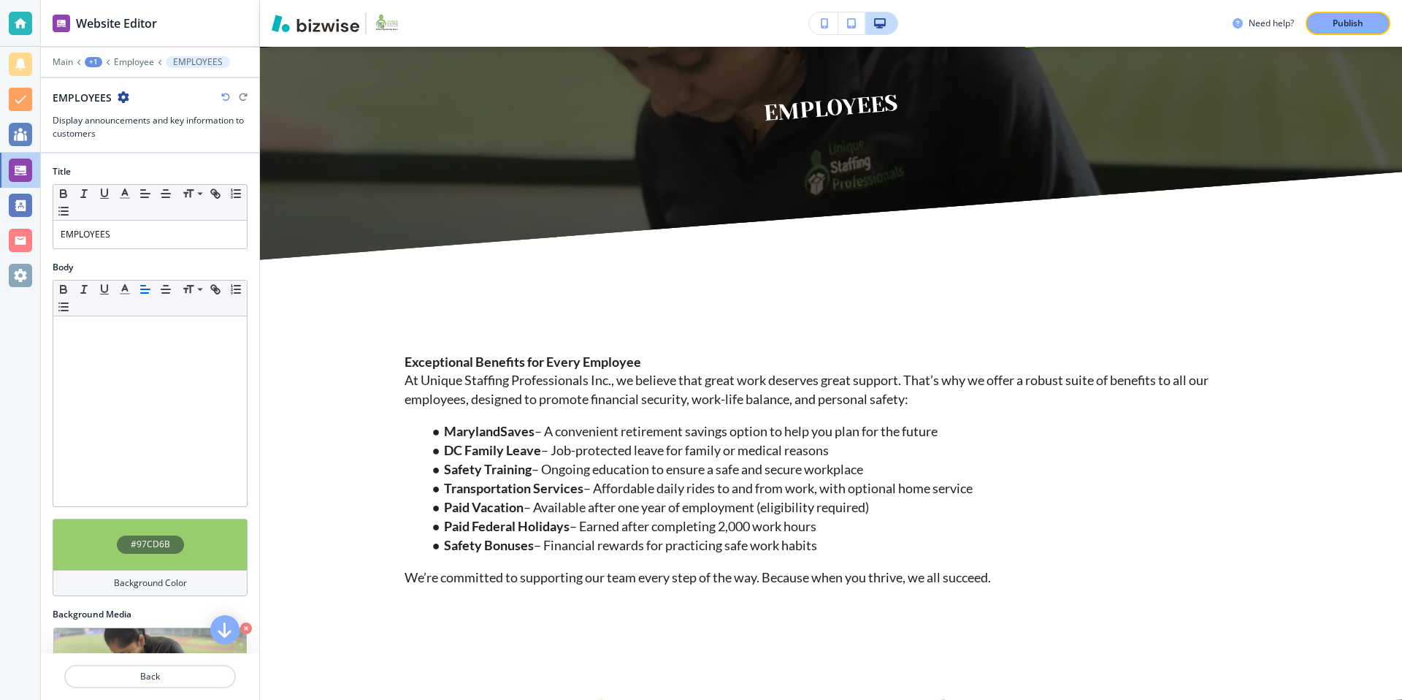
click at [118, 96] on icon "button" at bounding box center [124, 97] width 12 height 12
click at [145, 172] on p "Delete Section" at bounding box center [163, 173] width 74 height 13
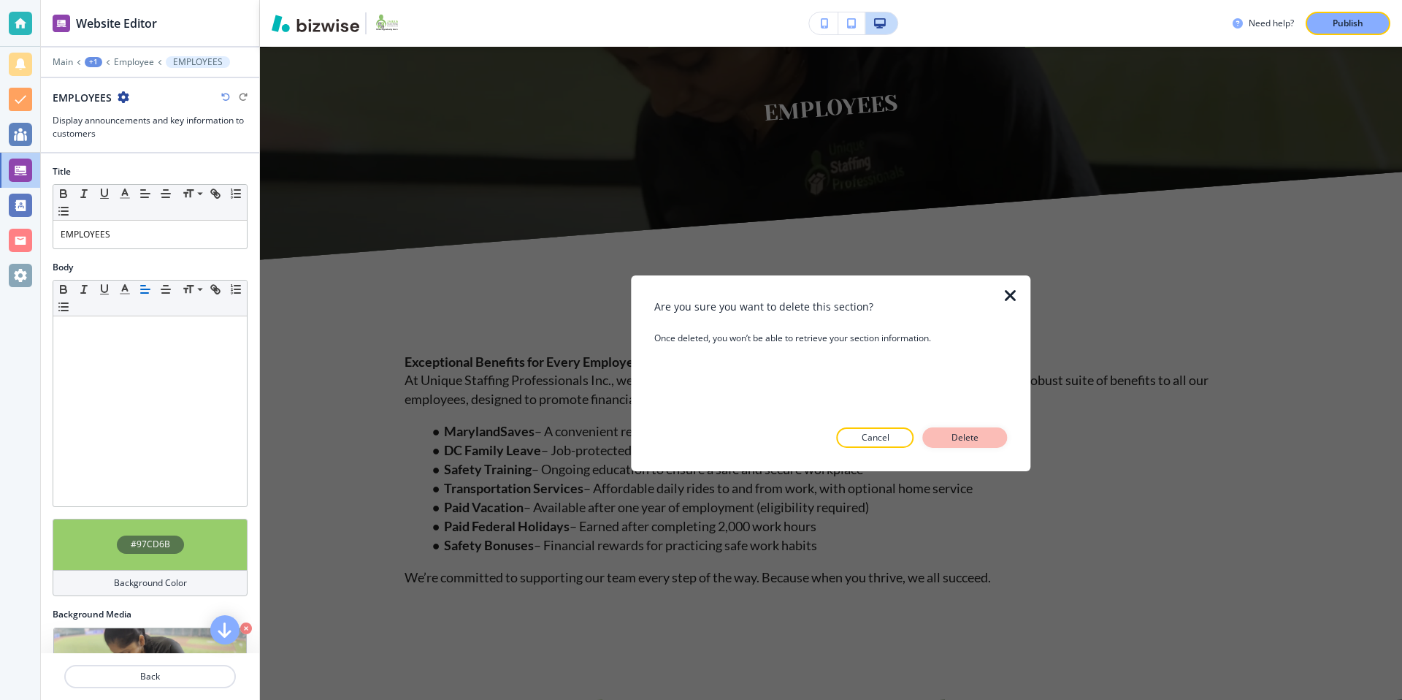
click at [980, 439] on p "Delete" at bounding box center [965, 437] width 35 height 13
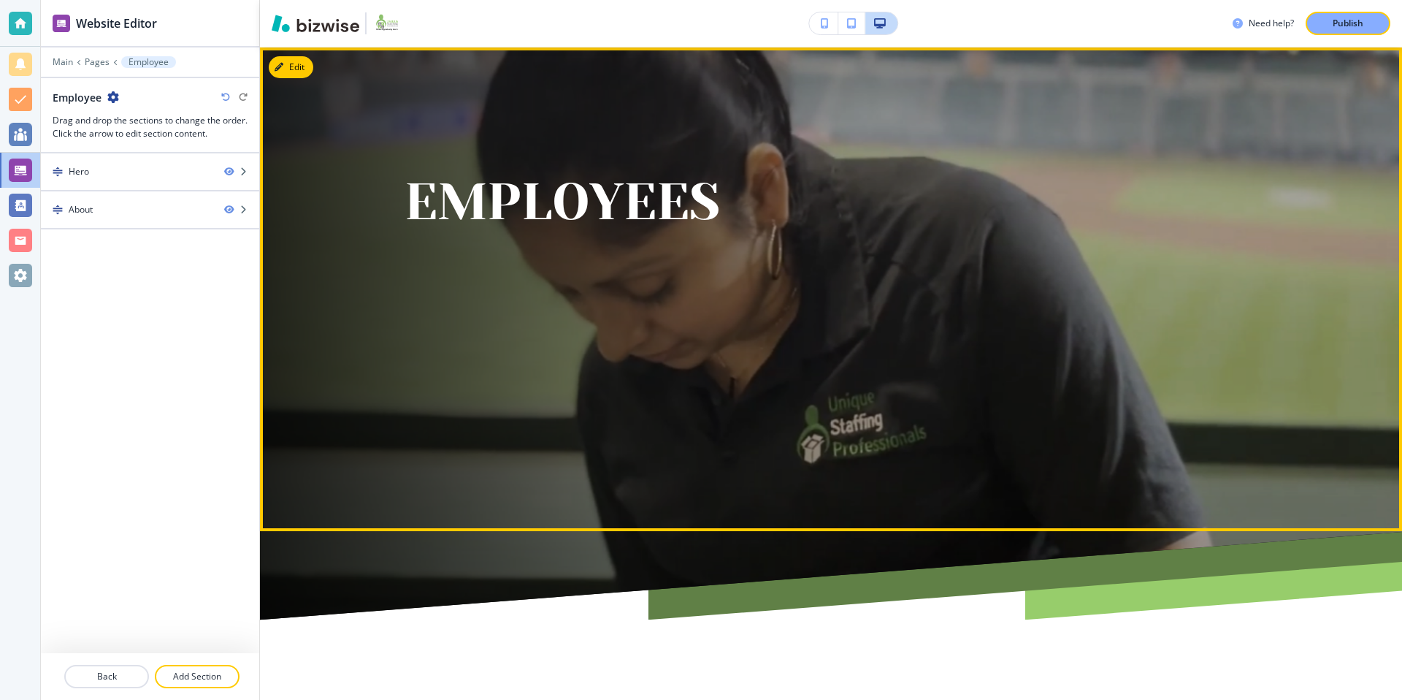
scroll to position [77, 0]
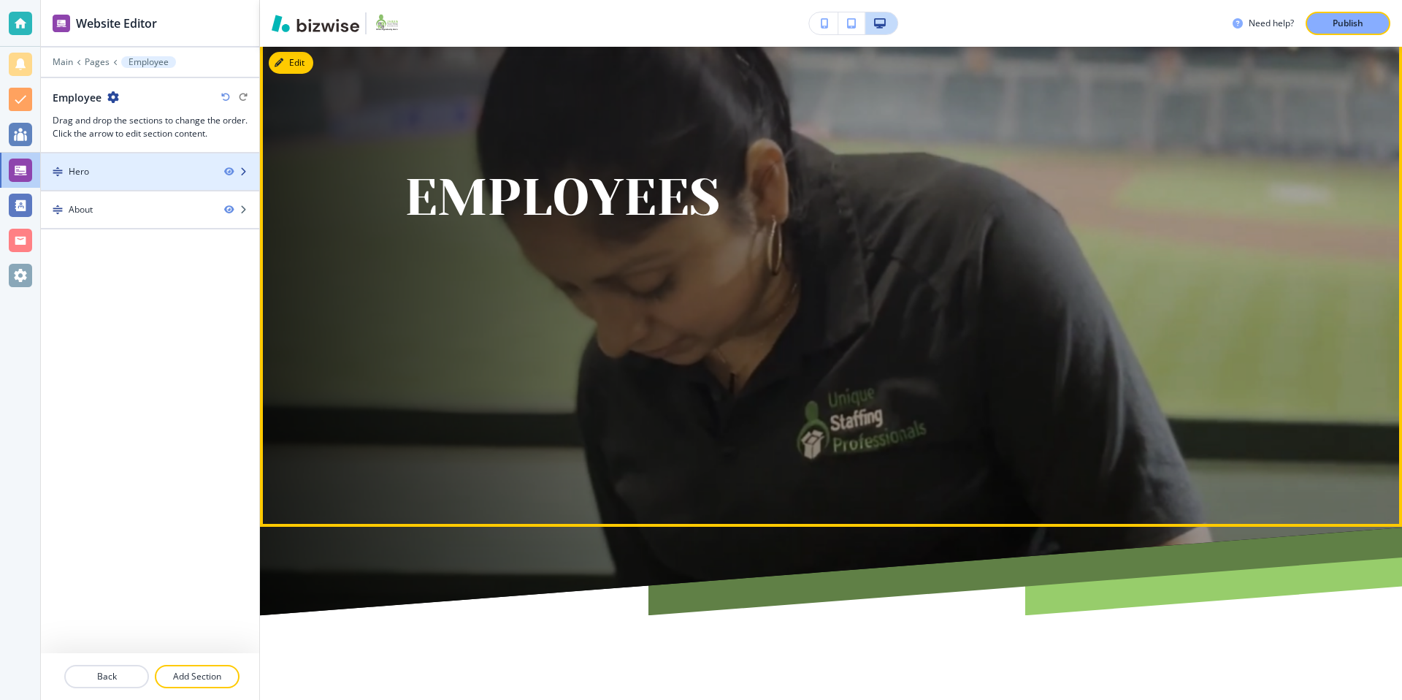
click at [178, 172] on div "Hero" at bounding box center [127, 171] width 172 height 13
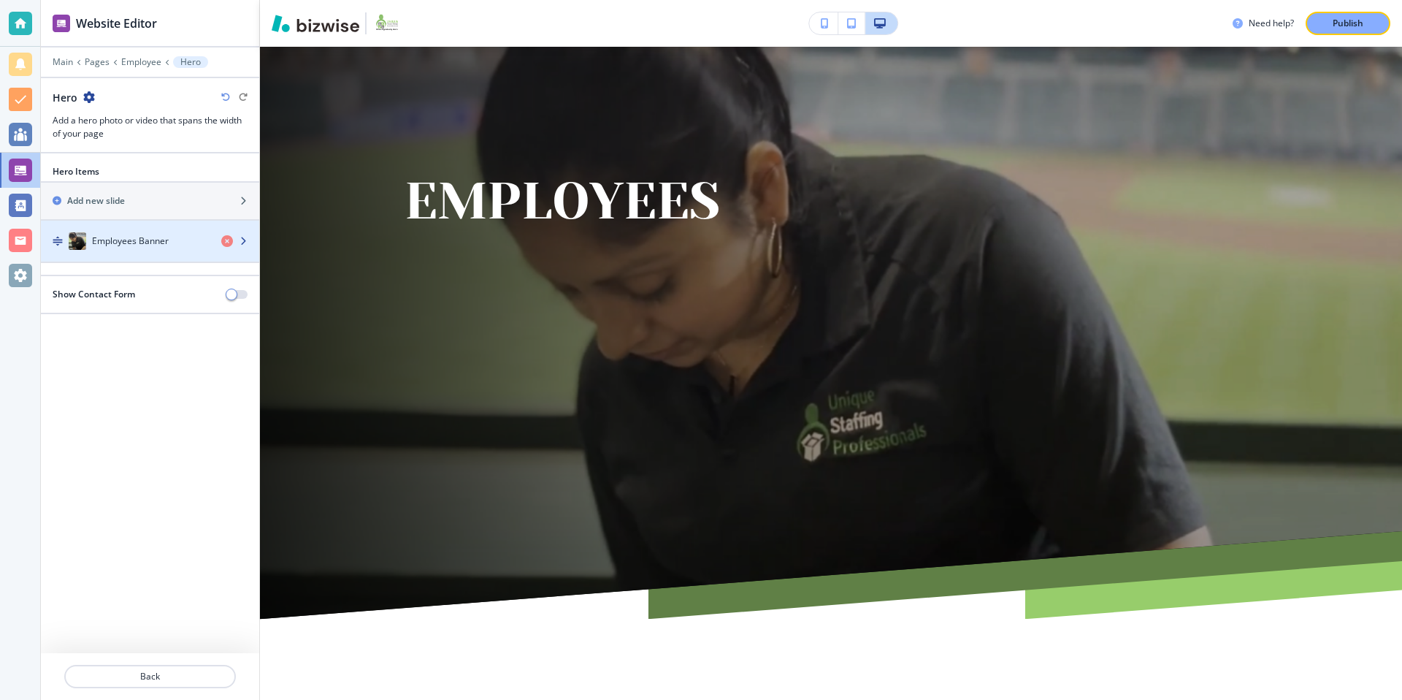
click at [141, 234] on h4 "Employees Banner" at bounding box center [130, 240] width 77 height 13
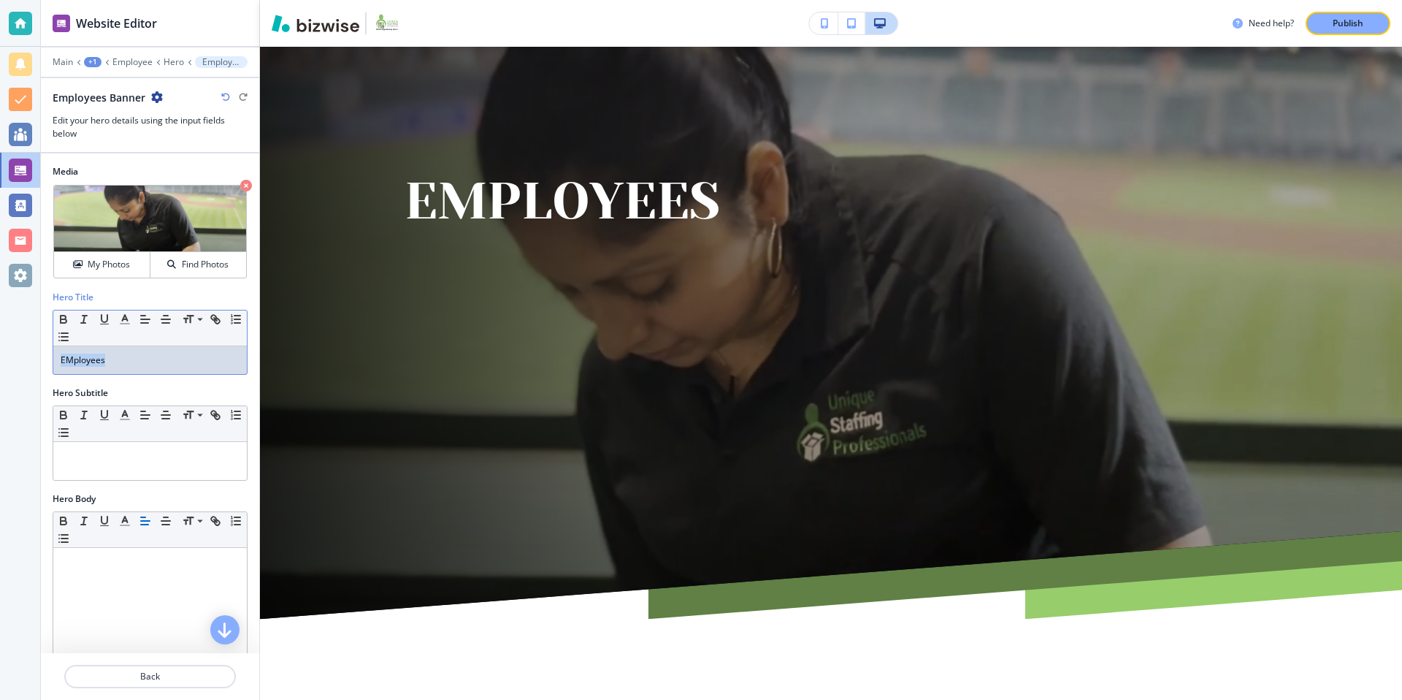
drag, startPoint x: 108, startPoint y: 359, endPoint x: 39, endPoint y: 359, distance: 68.6
click at [39, 359] on div "Website Editor Main +1 Employee Hero Employees Banner Employees Banner Edit you…" at bounding box center [701, 350] width 1402 height 700
click at [164, 317] on icon "button" at bounding box center [165, 319] width 13 height 13
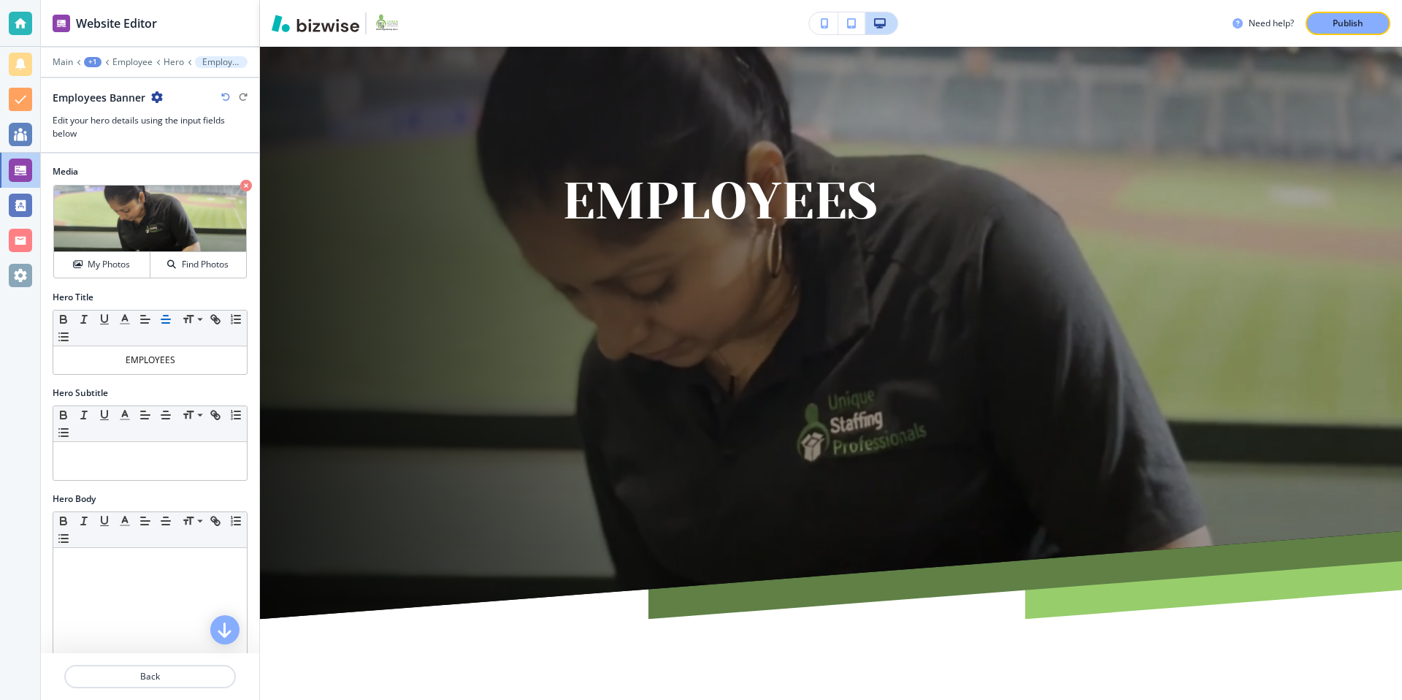
click at [193, 291] on div "Hero Title" at bounding box center [150, 297] width 195 height 13
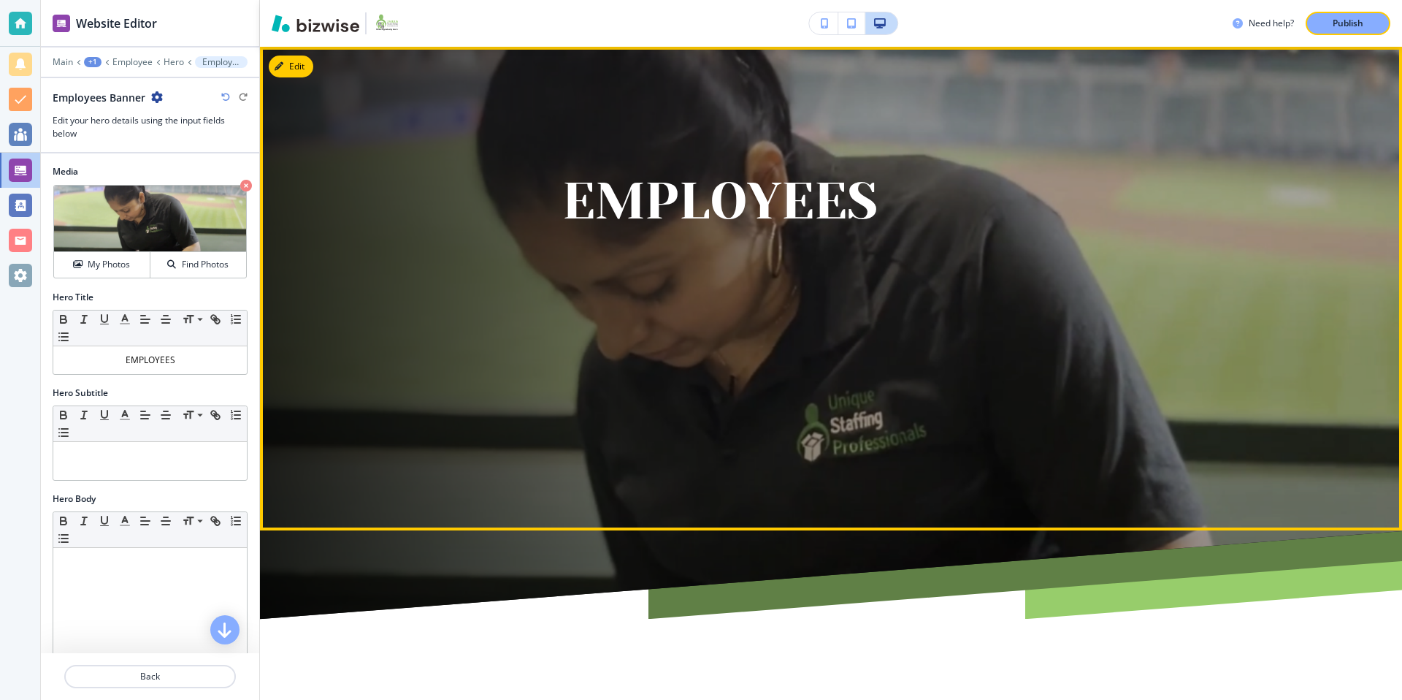
scroll to position [0, 0]
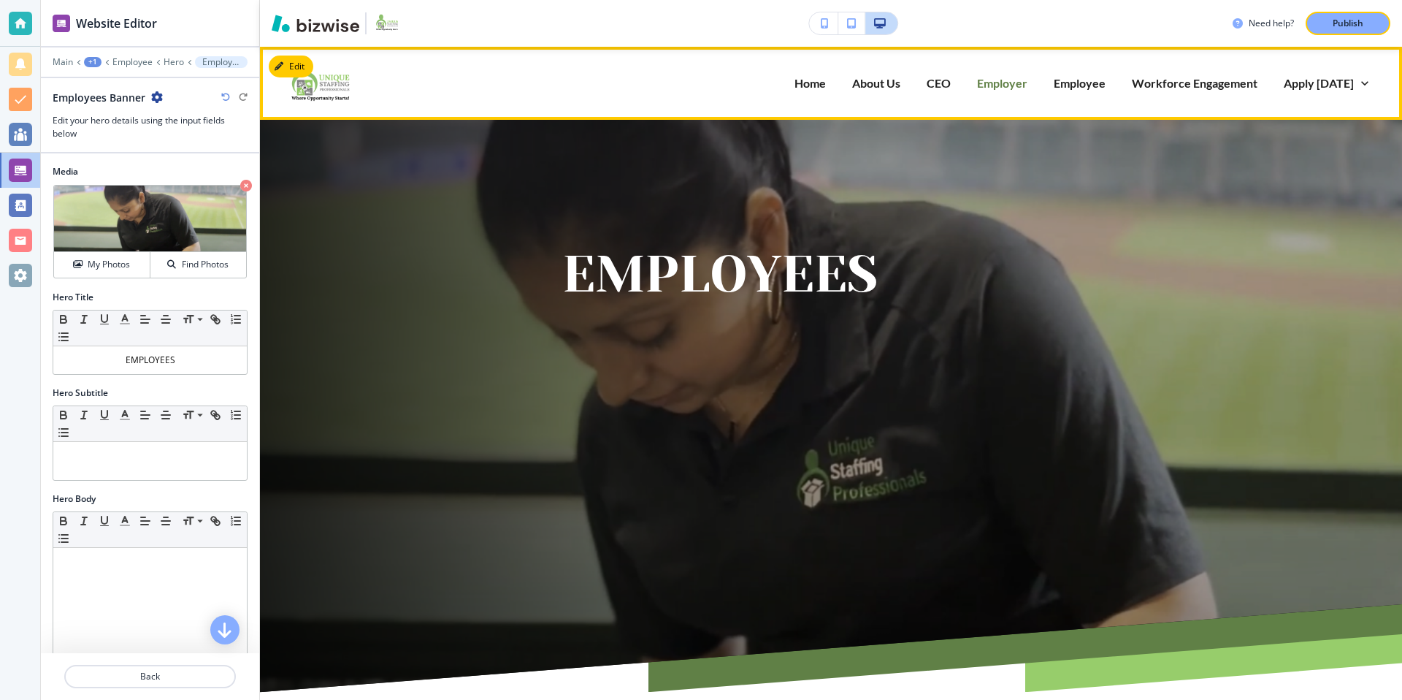
click at [1009, 89] on p "Employer" at bounding box center [1002, 82] width 50 height 17
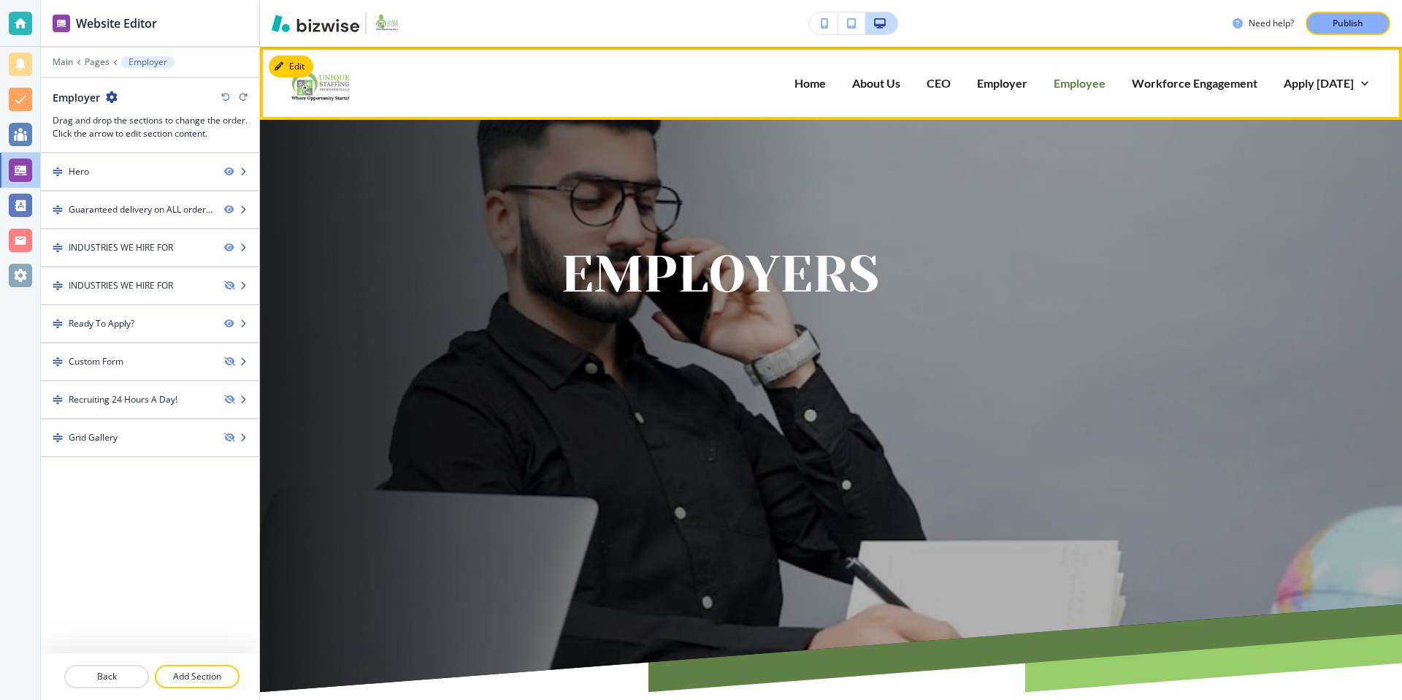
click at [1081, 79] on p "Employee" at bounding box center [1080, 82] width 52 height 17
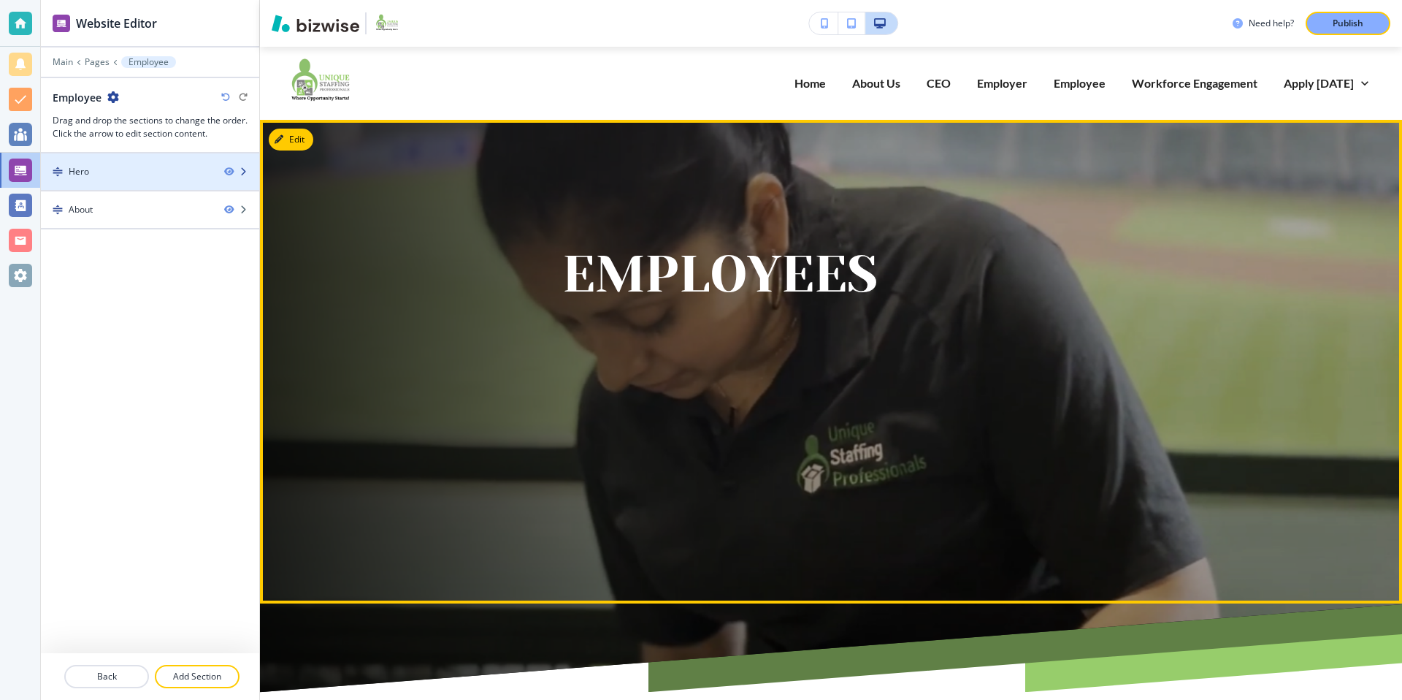
click at [121, 157] on div at bounding box center [150, 159] width 218 height 12
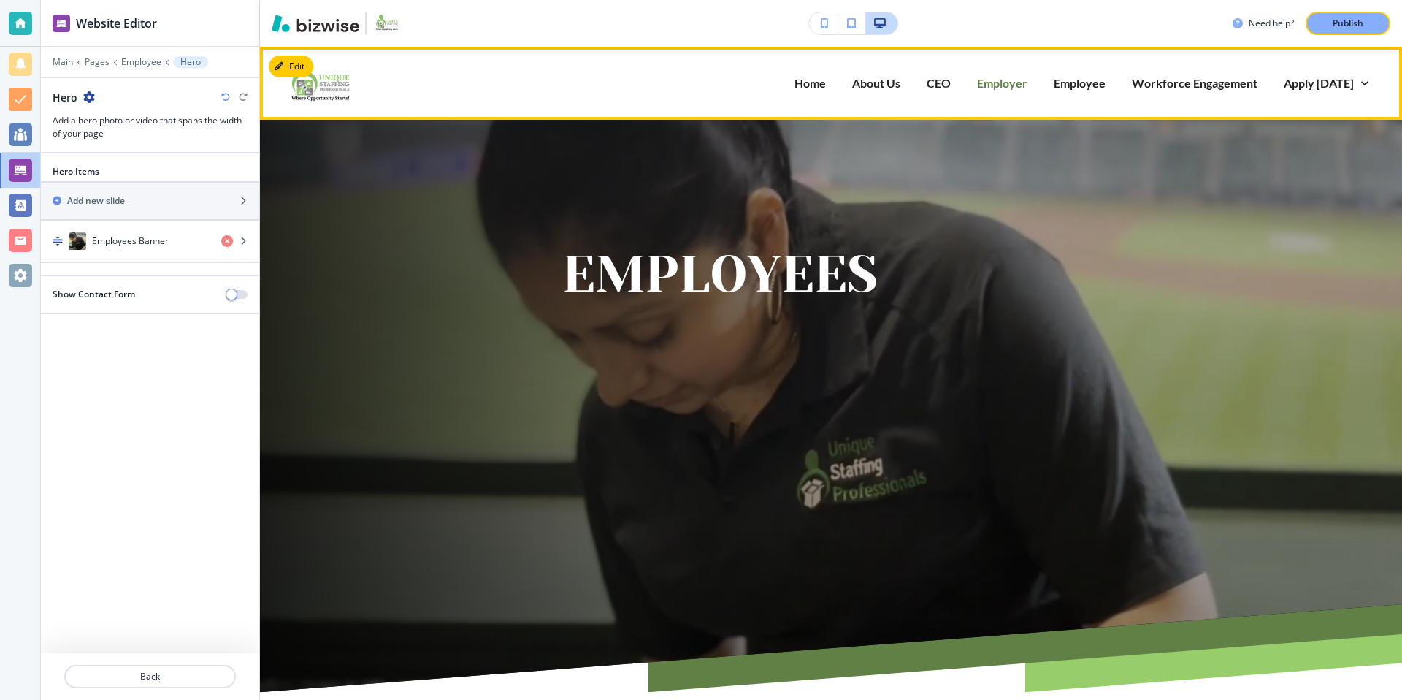
click at [1015, 87] on p "Employer" at bounding box center [1002, 82] width 50 height 17
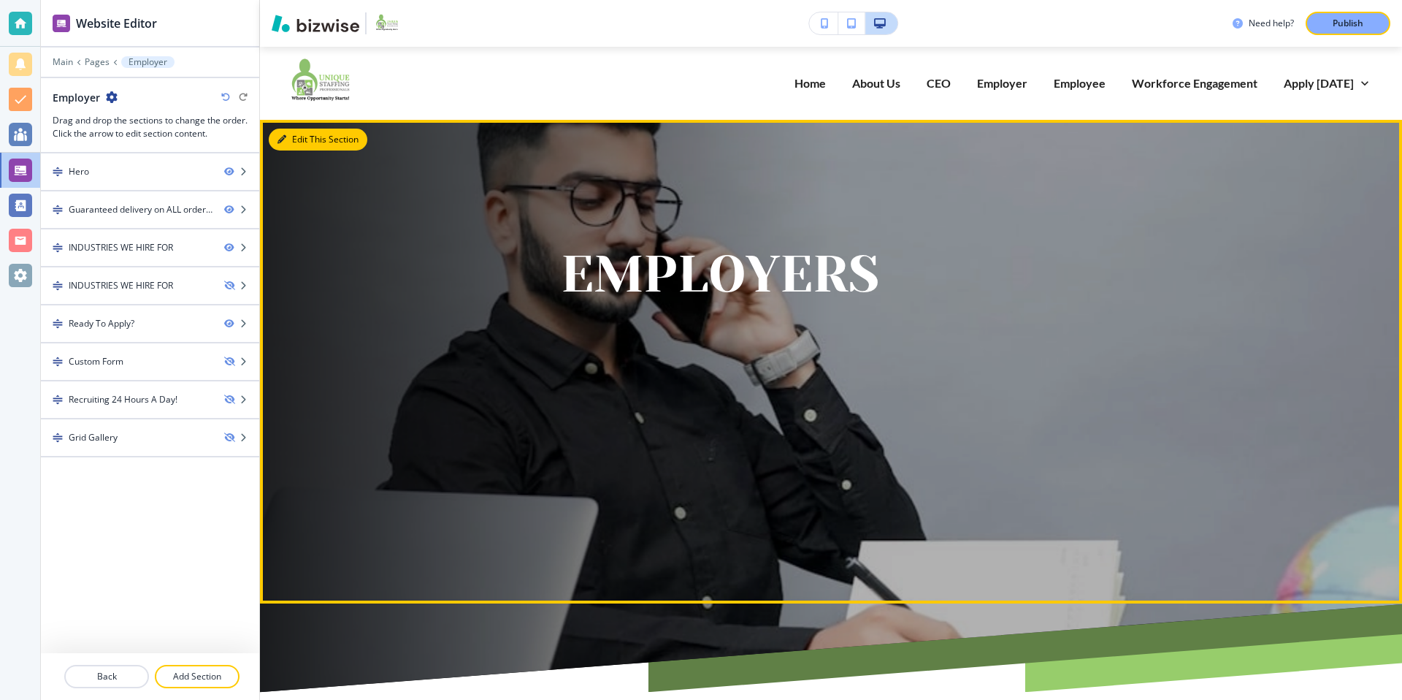
click at [304, 140] on button "Edit This Section" at bounding box center [318, 140] width 99 height 22
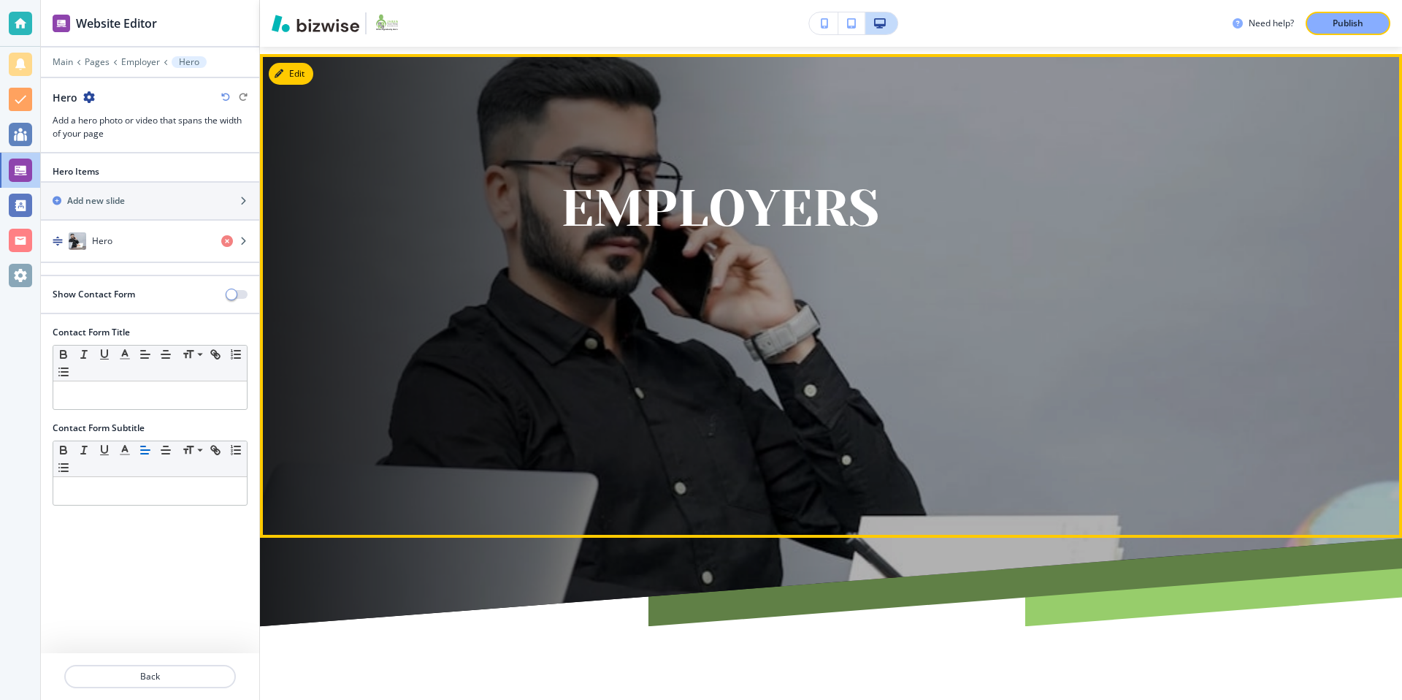
scroll to position [73, 0]
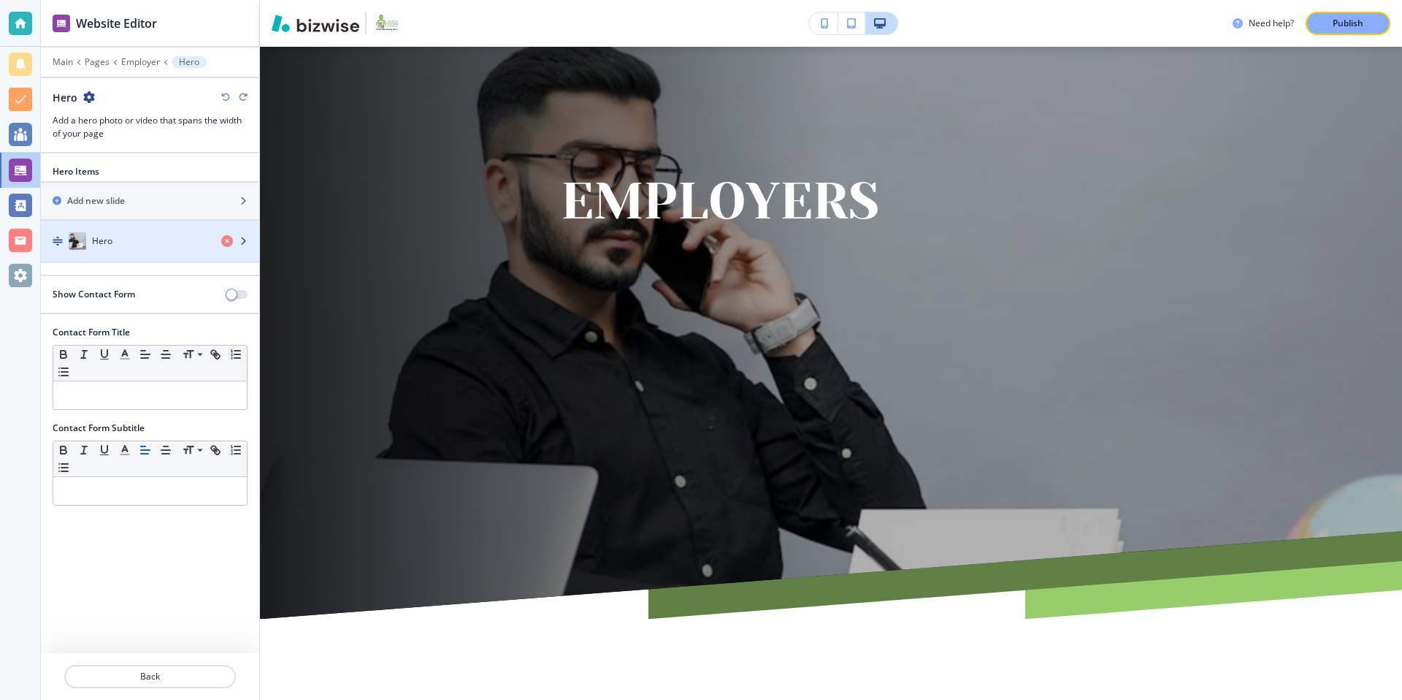
click at [118, 242] on div "Hero" at bounding box center [125, 241] width 169 height 18
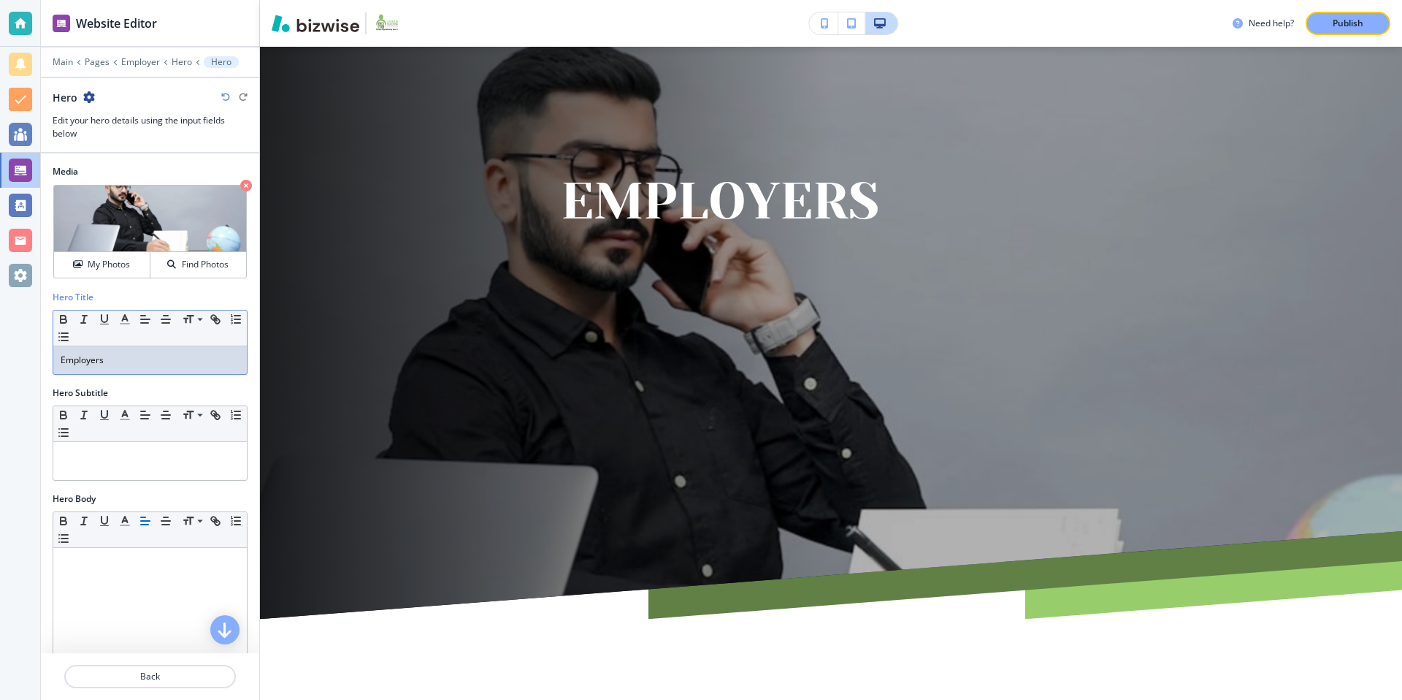
drag, startPoint x: 186, startPoint y: 359, endPoint x: 42, endPoint y: 362, distance: 143.9
click at [42, 362] on div "Hero Title Small Normal Large Huge Employers" at bounding box center [150, 339] width 218 height 96
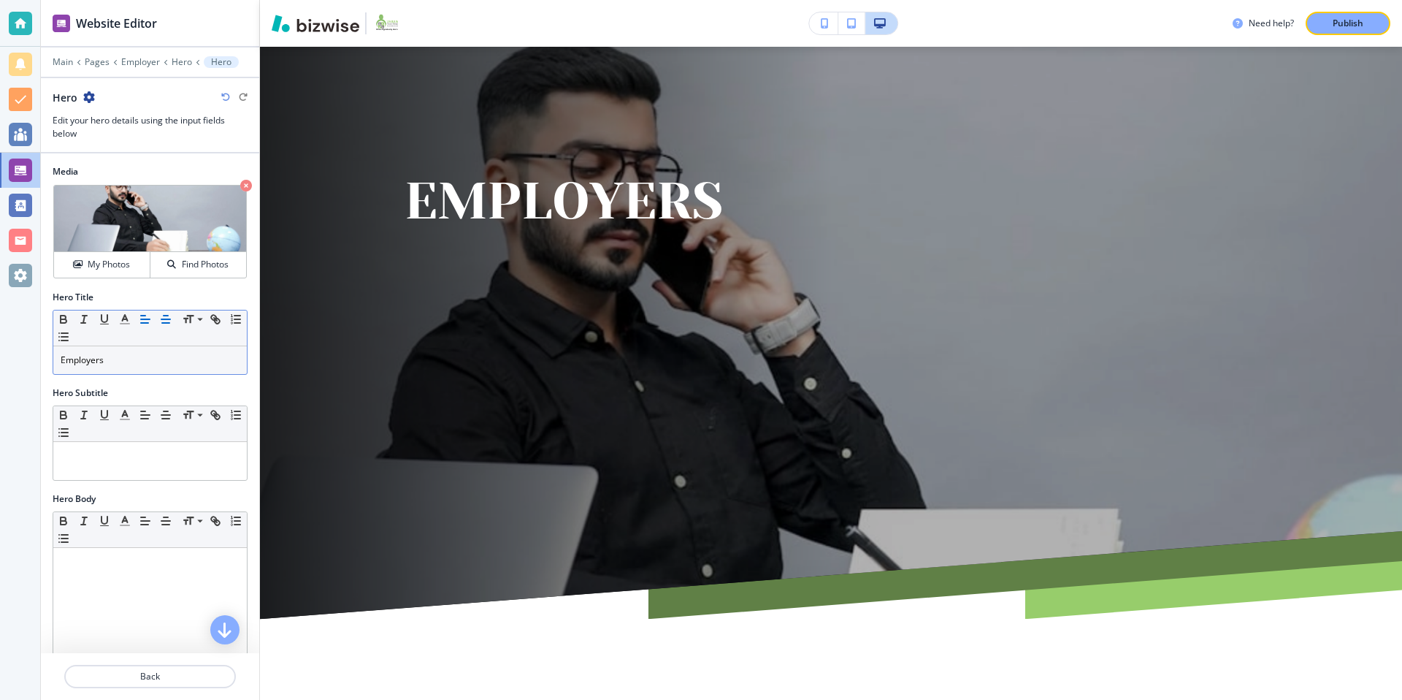
click at [160, 319] on icon "button" at bounding box center [165, 319] width 13 height 13
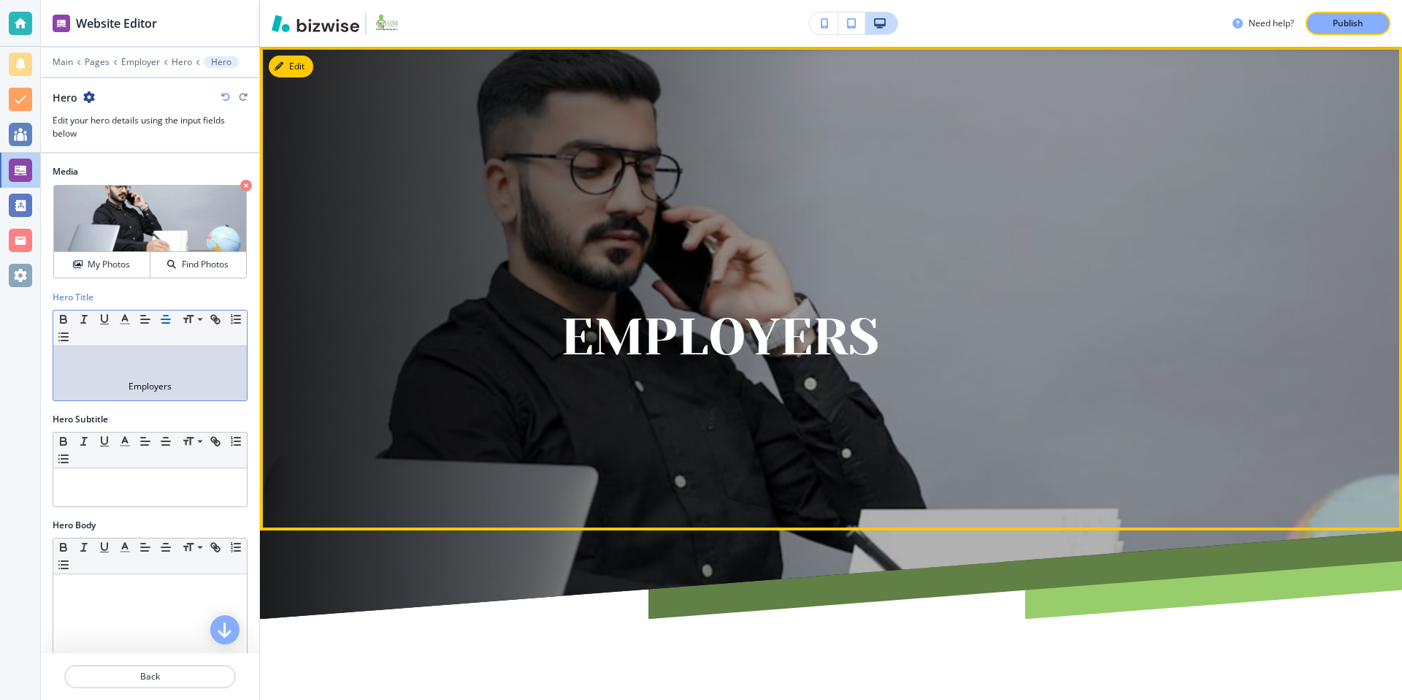
scroll to position [0, 0]
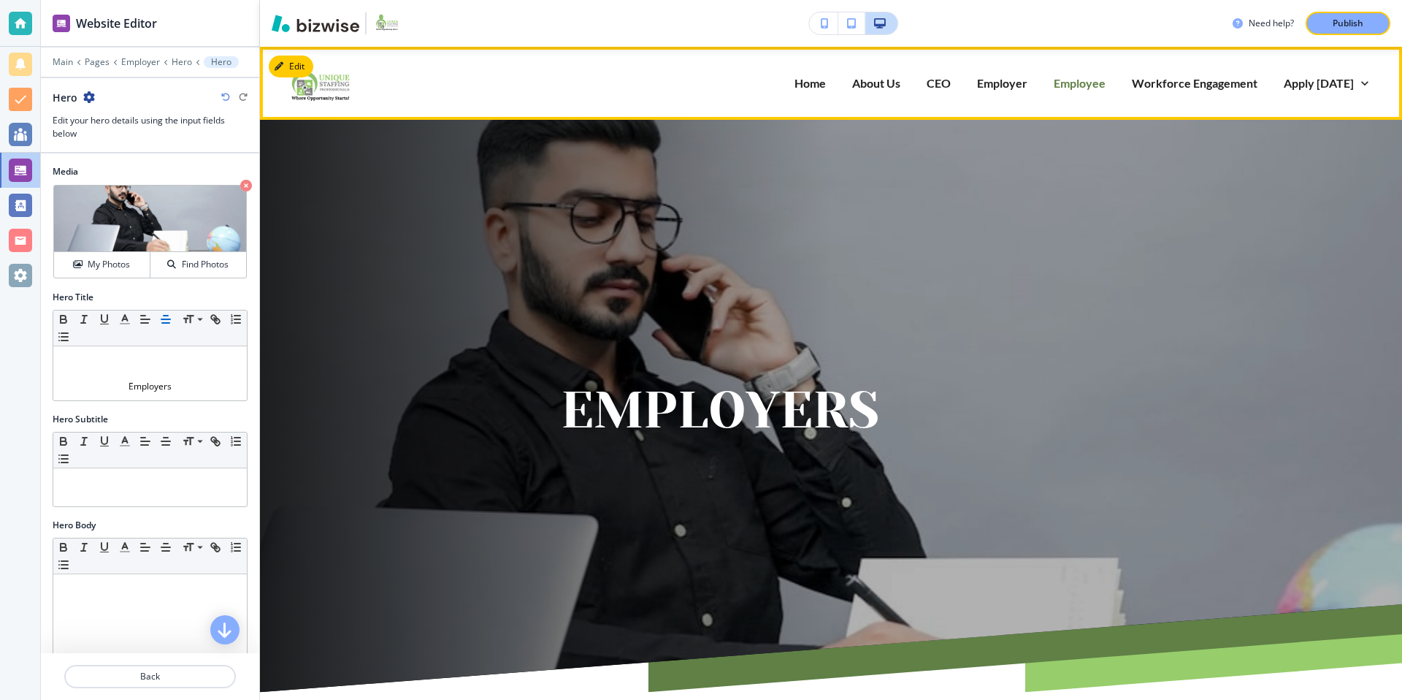
click at [1090, 86] on p "Employee" at bounding box center [1080, 82] width 52 height 17
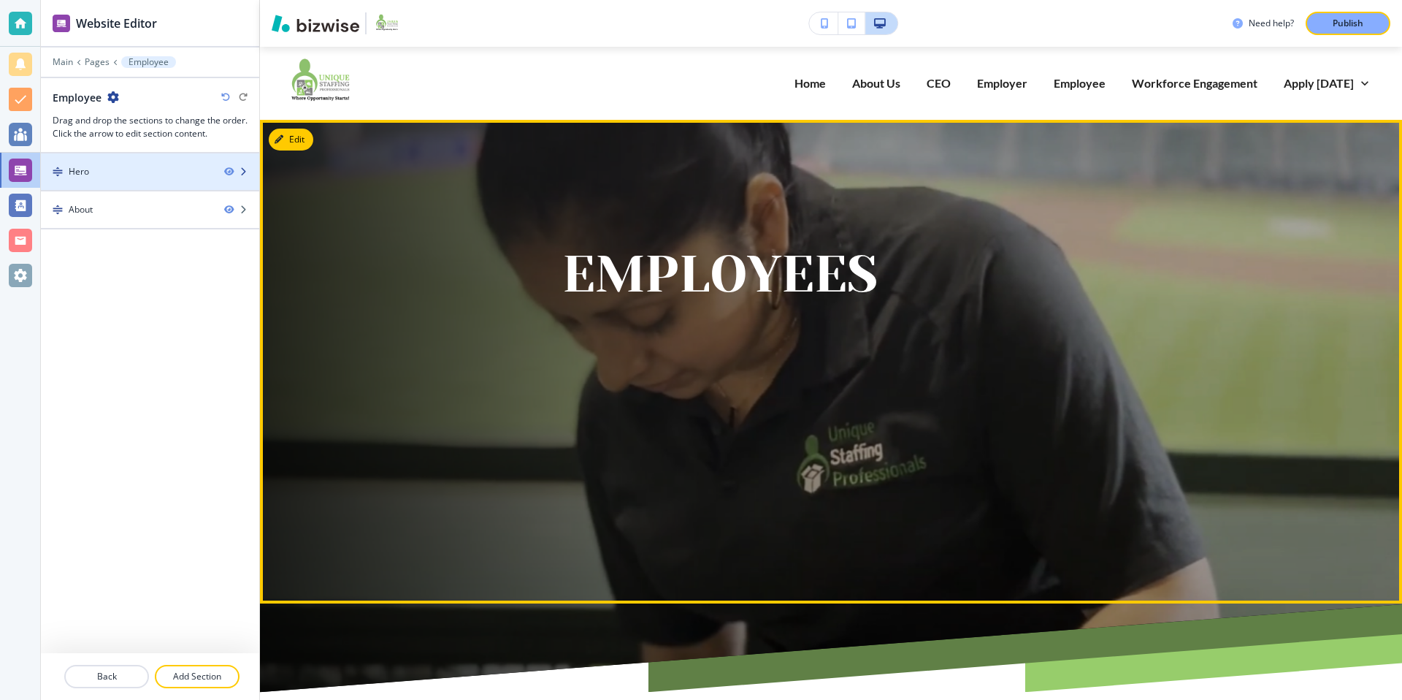
click at [120, 174] on div "Hero" at bounding box center [127, 171] width 172 height 13
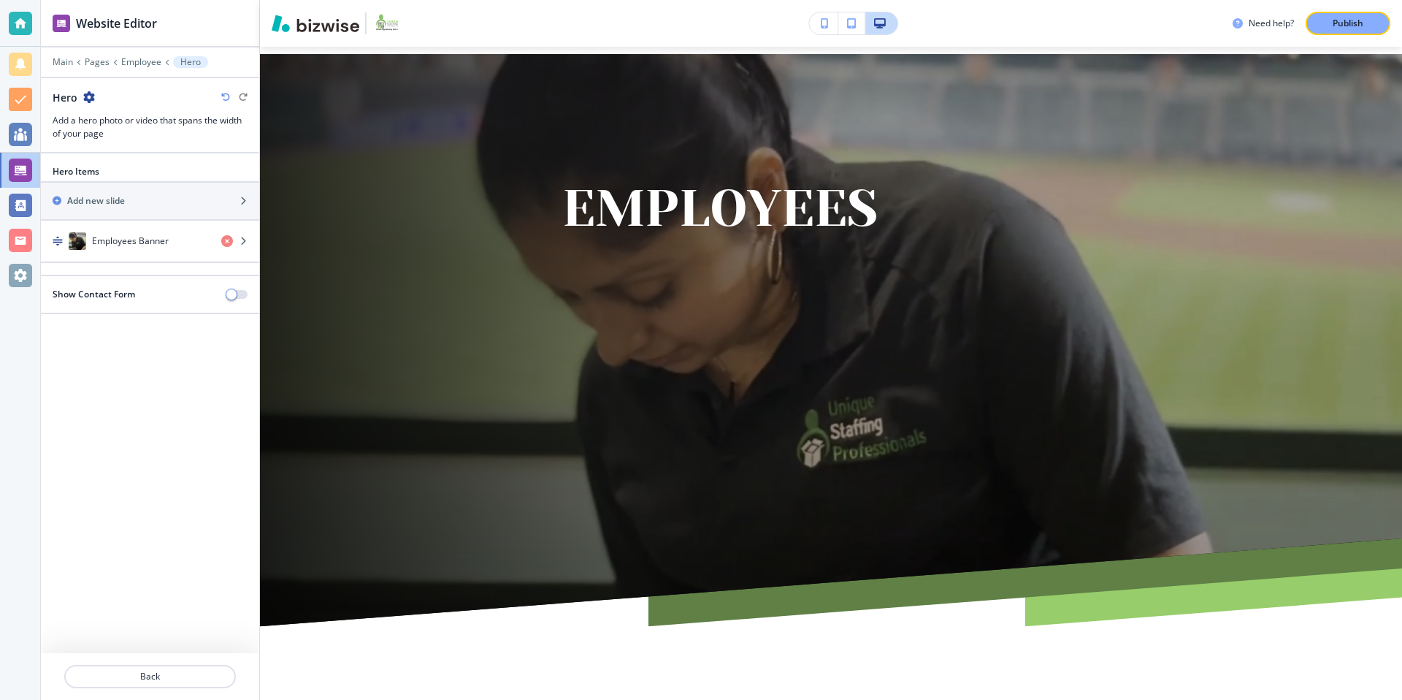
scroll to position [73, 0]
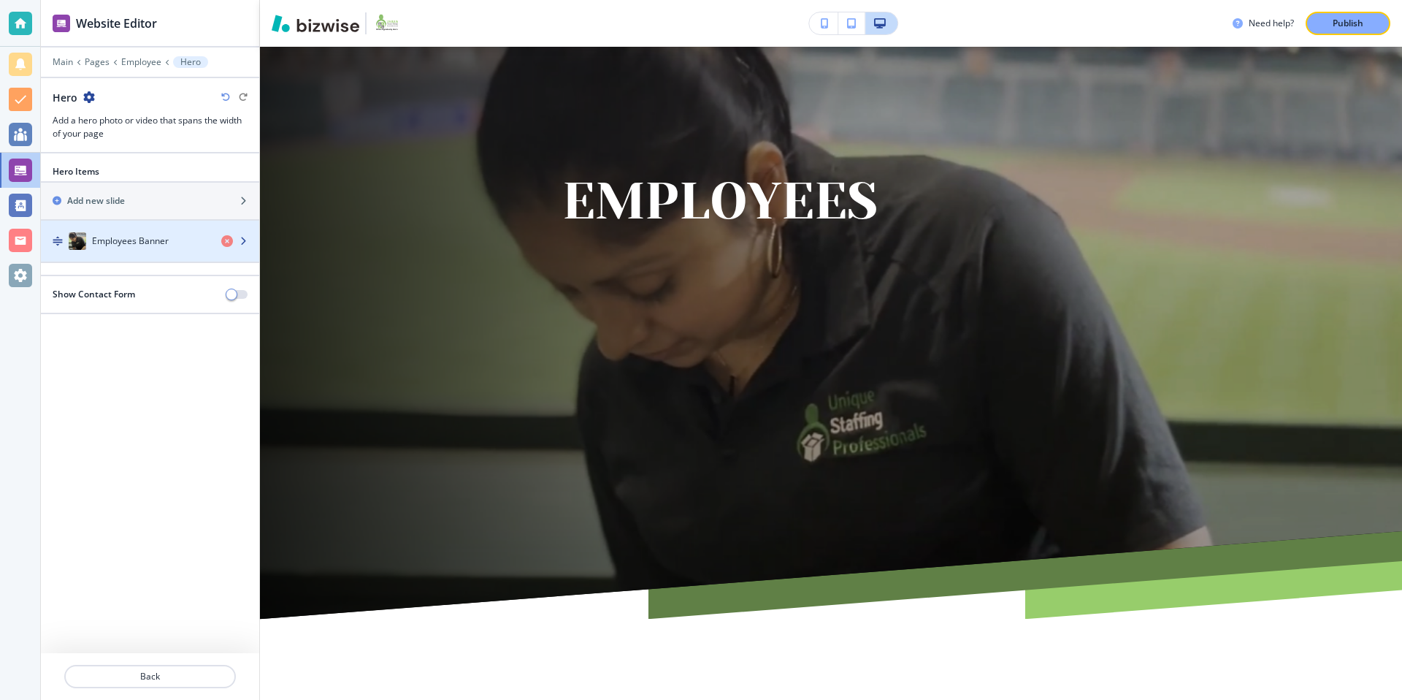
click at [105, 243] on h4 "Employees Banner" at bounding box center [130, 240] width 77 height 13
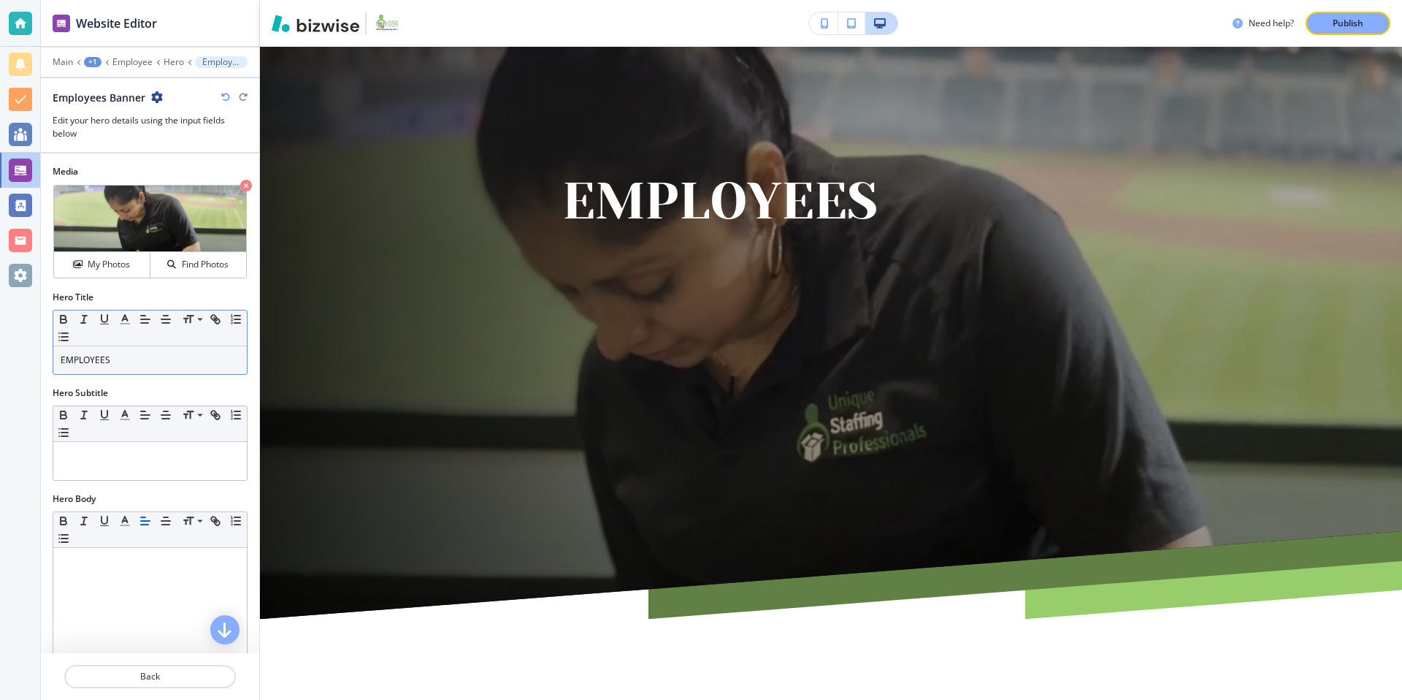
click at [57, 358] on div "EMPLOYEES" at bounding box center [150, 360] width 194 height 28
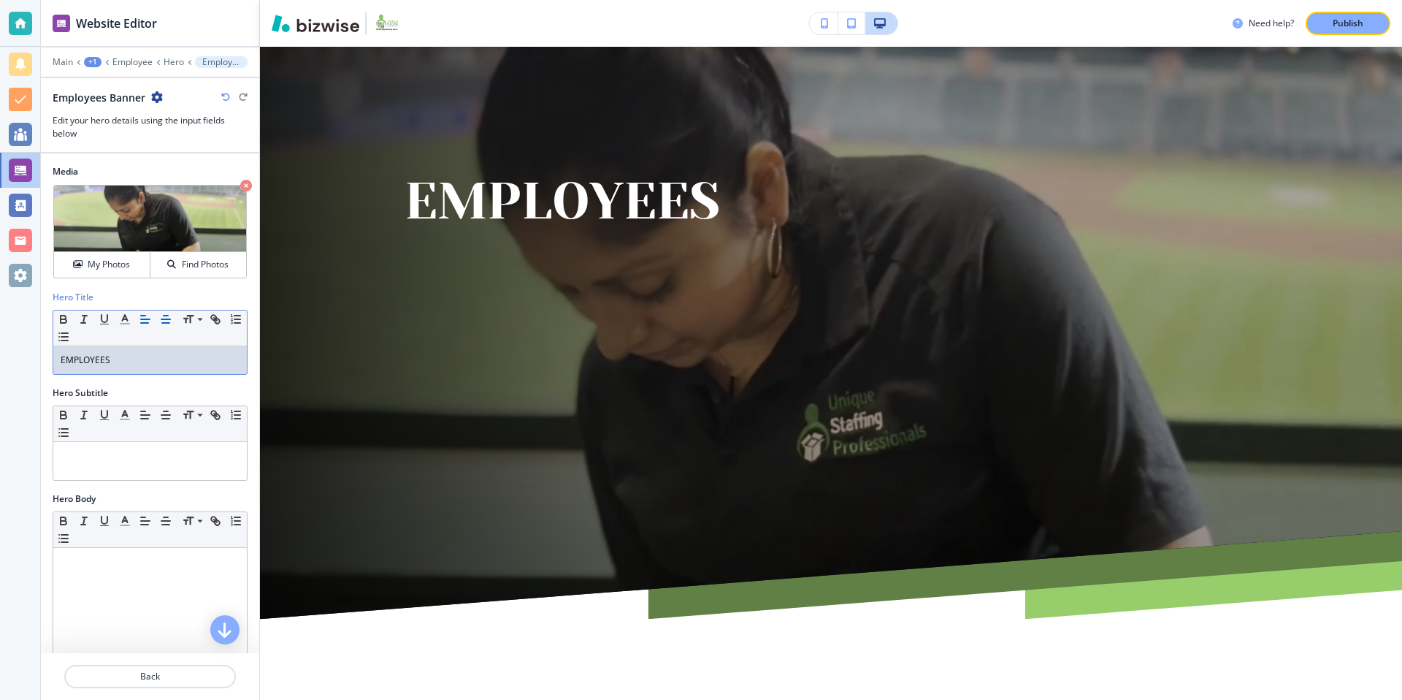
click at [164, 319] on icon "button" at bounding box center [165, 319] width 13 height 13
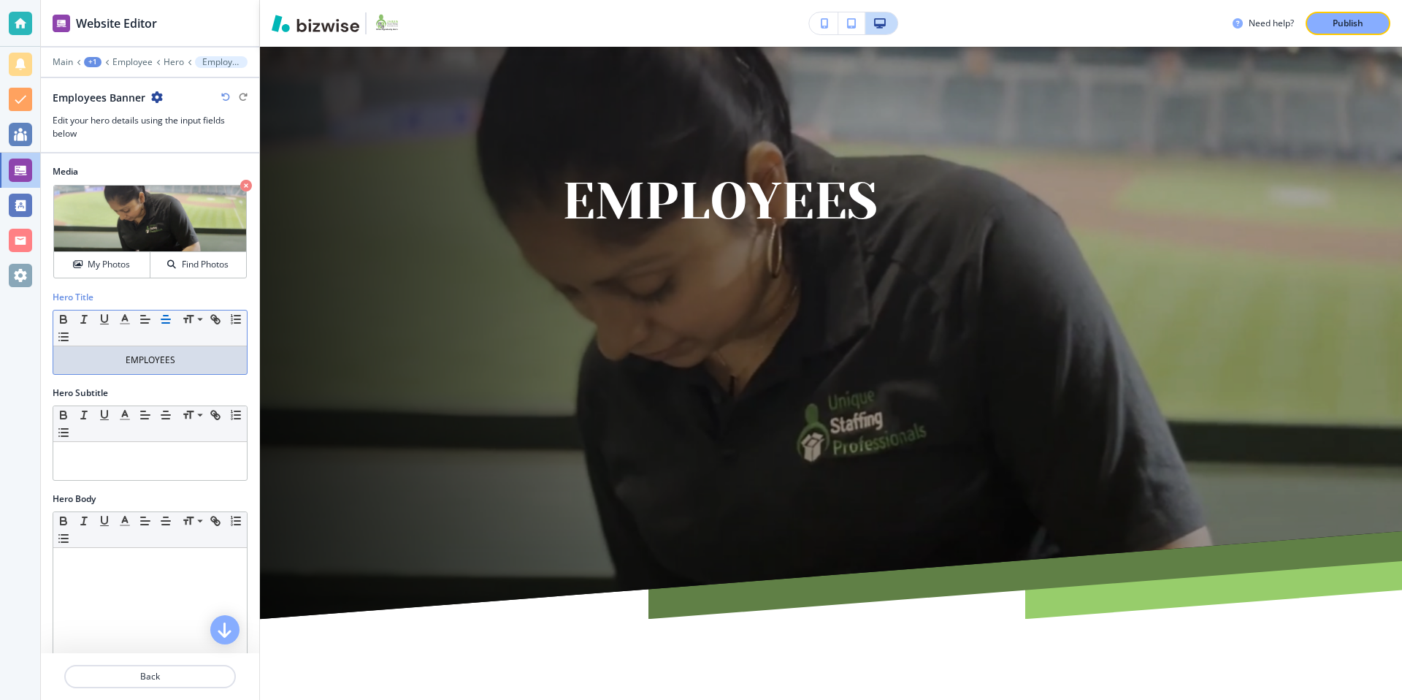
drag, startPoint x: 199, startPoint y: 371, endPoint x: 99, endPoint y: 366, distance: 99.4
click at [99, 366] on p "EMPLOYEES" at bounding box center [150, 359] width 179 height 13
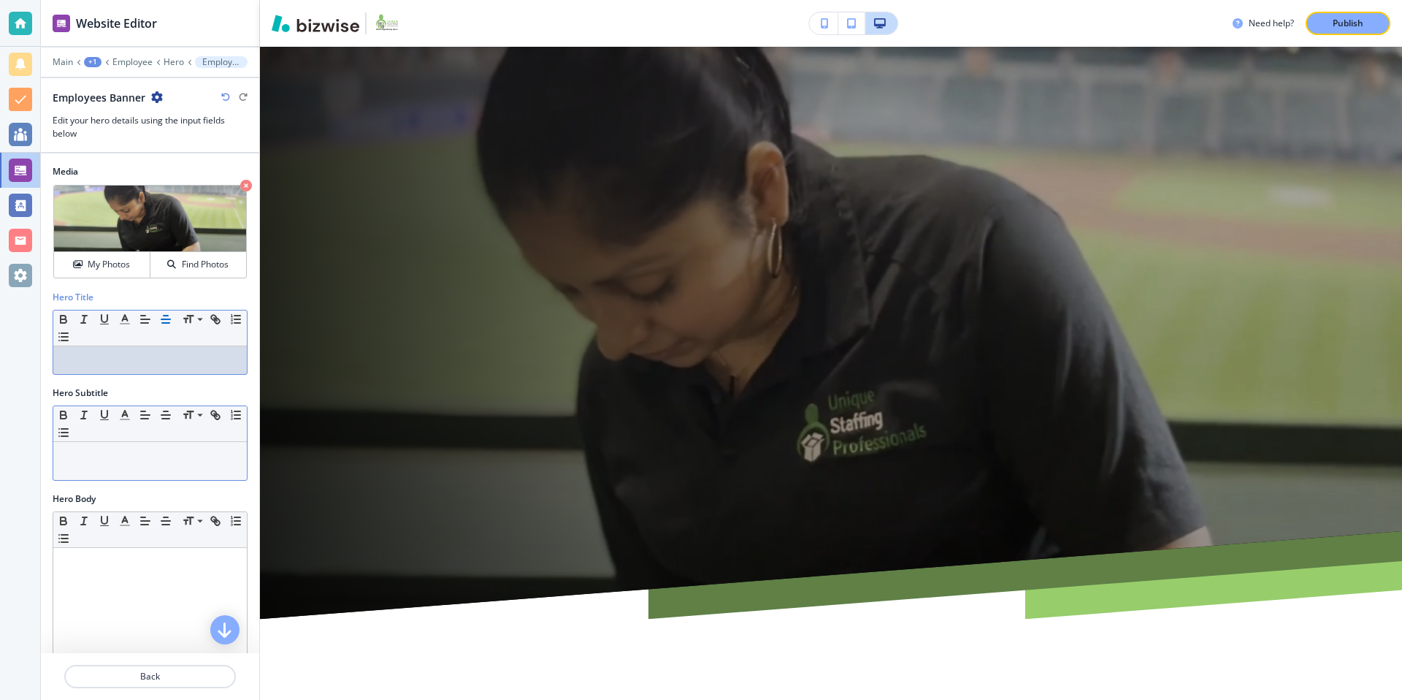
click at [129, 466] on div at bounding box center [150, 461] width 194 height 38
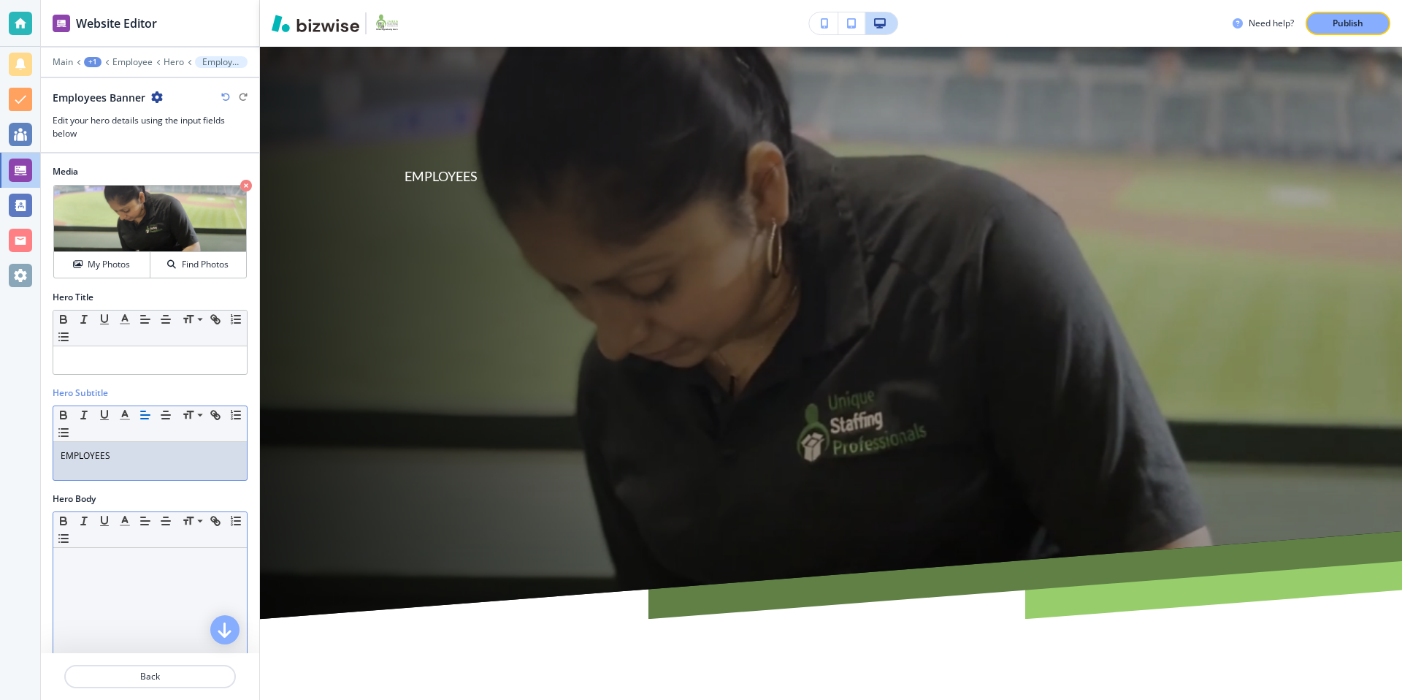
click at [104, 581] on div at bounding box center [150, 643] width 194 height 190
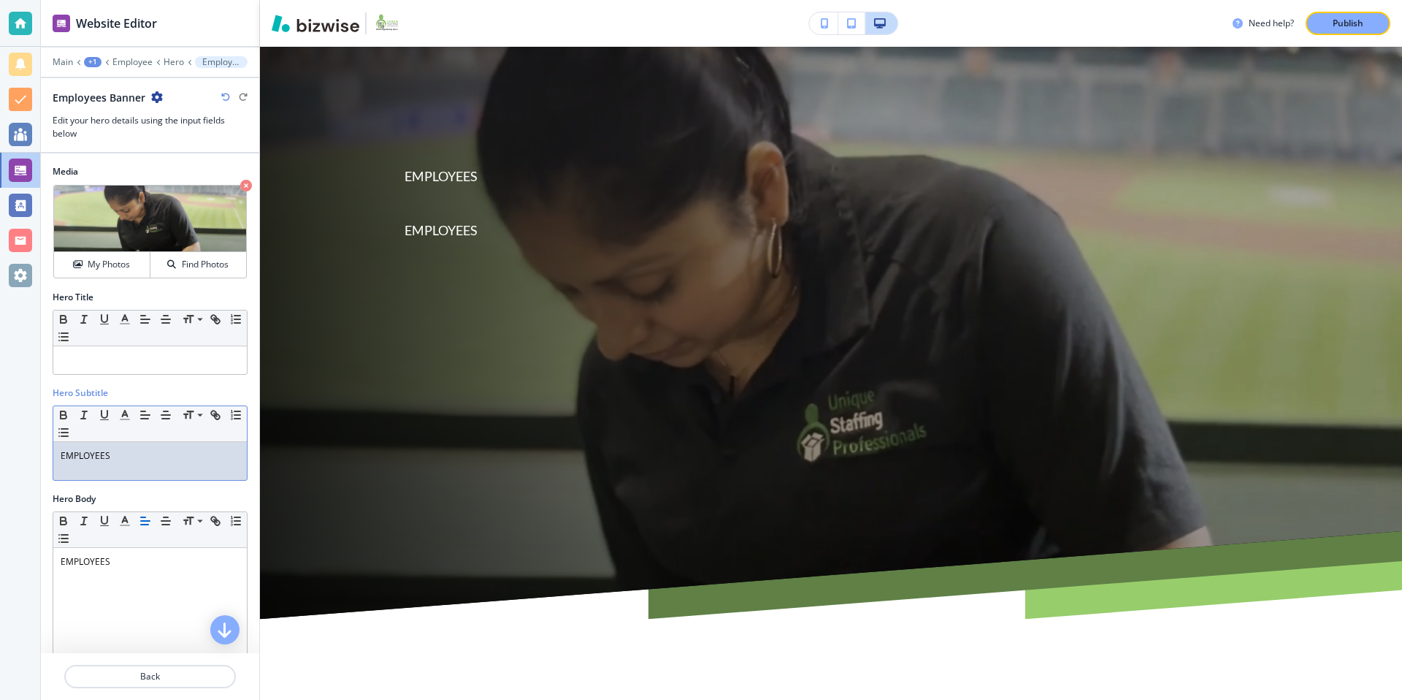
drag, startPoint x: 128, startPoint y: 470, endPoint x: 60, endPoint y: 459, distance: 68.8
click at [61, 459] on p "EMPLOYEES" at bounding box center [150, 455] width 179 height 13
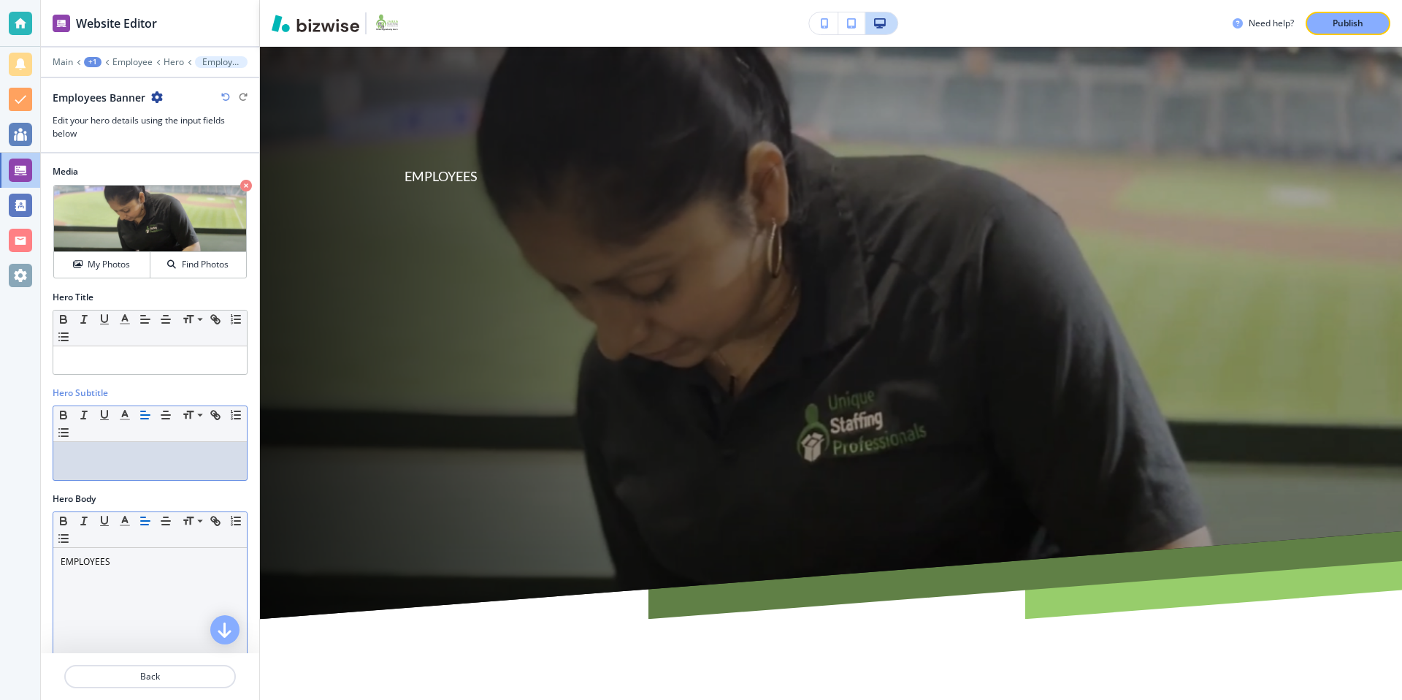
click at [149, 522] on icon "button" at bounding box center [145, 520] width 13 height 13
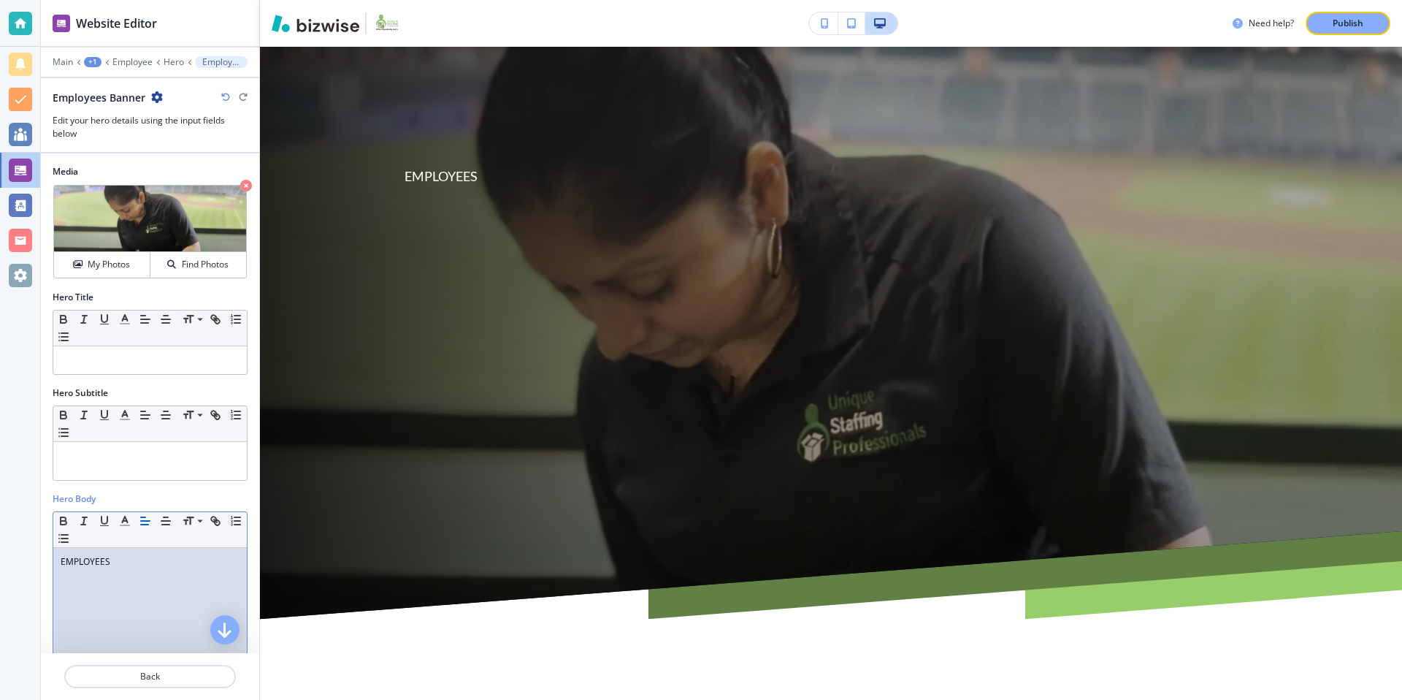
click at [149, 522] on icon "button" at bounding box center [145, 520] width 13 height 13
drag, startPoint x: 126, startPoint y: 571, endPoint x: 38, endPoint y: 566, distance: 88.5
click at [28, 569] on div "Website Editor Main +1 Employee Hero Employees Banner Employees Banner Edit you…" at bounding box center [701, 350] width 1402 height 700
click at [147, 521] on icon "button" at bounding box center [145, 520] width 13 height 13
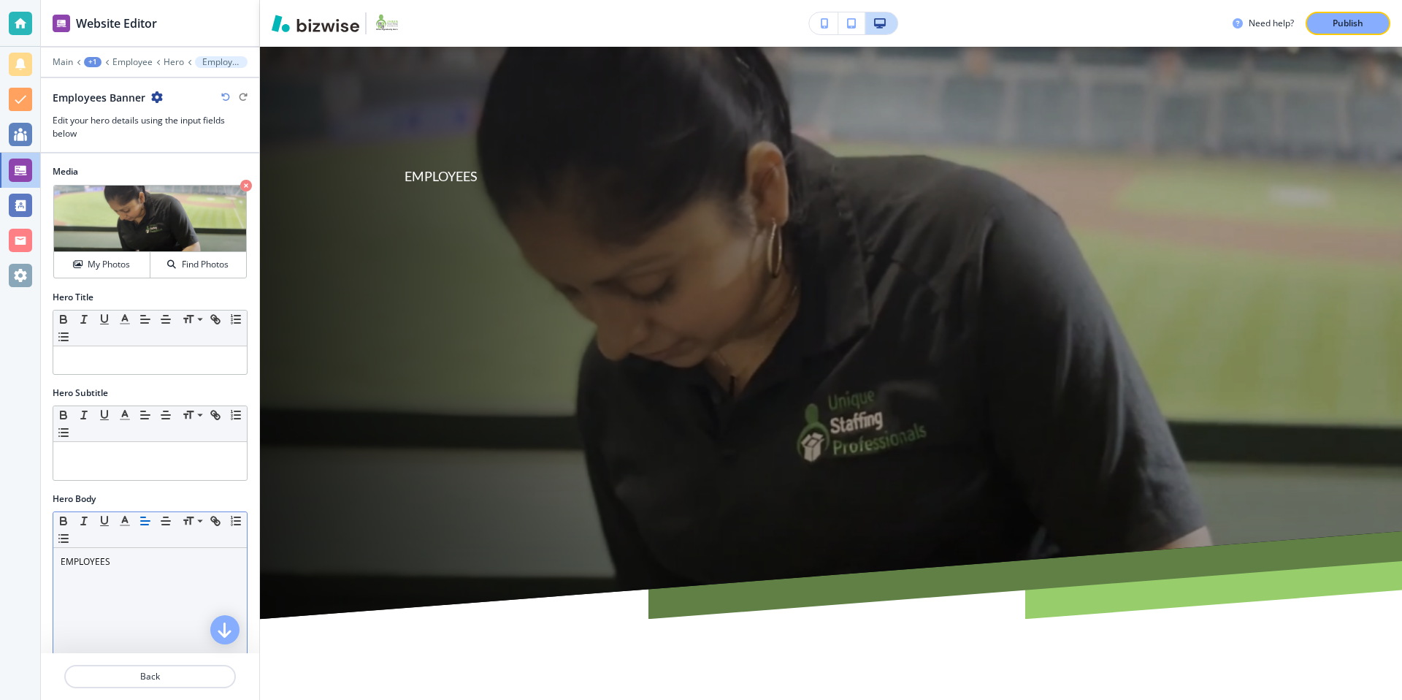
drag, startPoint x: 147, startPoint y: 521, endPoint x: 123, endPoint y: 535, distance: 27.2
click at [147, 521] on icon "button" at bounding box center [145, 520] width 13 height 13
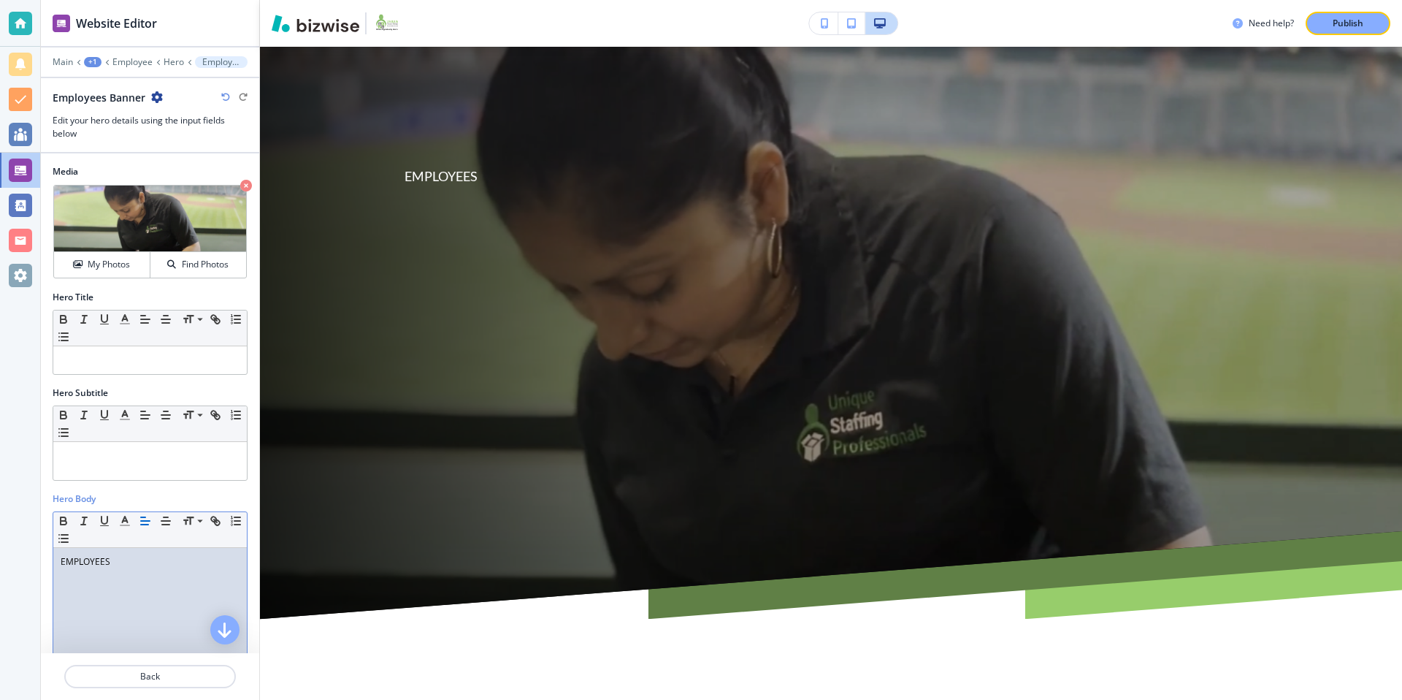
click at [95, 556] on p "EMPLOYEES" at bounding box center [150, 561] width 179 height 13
click at [59, 575] on div "EMPLOYEES" at bounding box center [150, 643] width 194 height 190
drag, startPoint x: 121, startPoint y: 563, endPoint x: 158, endPoint y: 519, distance: 57.0
click at [64, 556] on p "EMPLOYEES" at bounding box center [150, 561] width 179 height 13
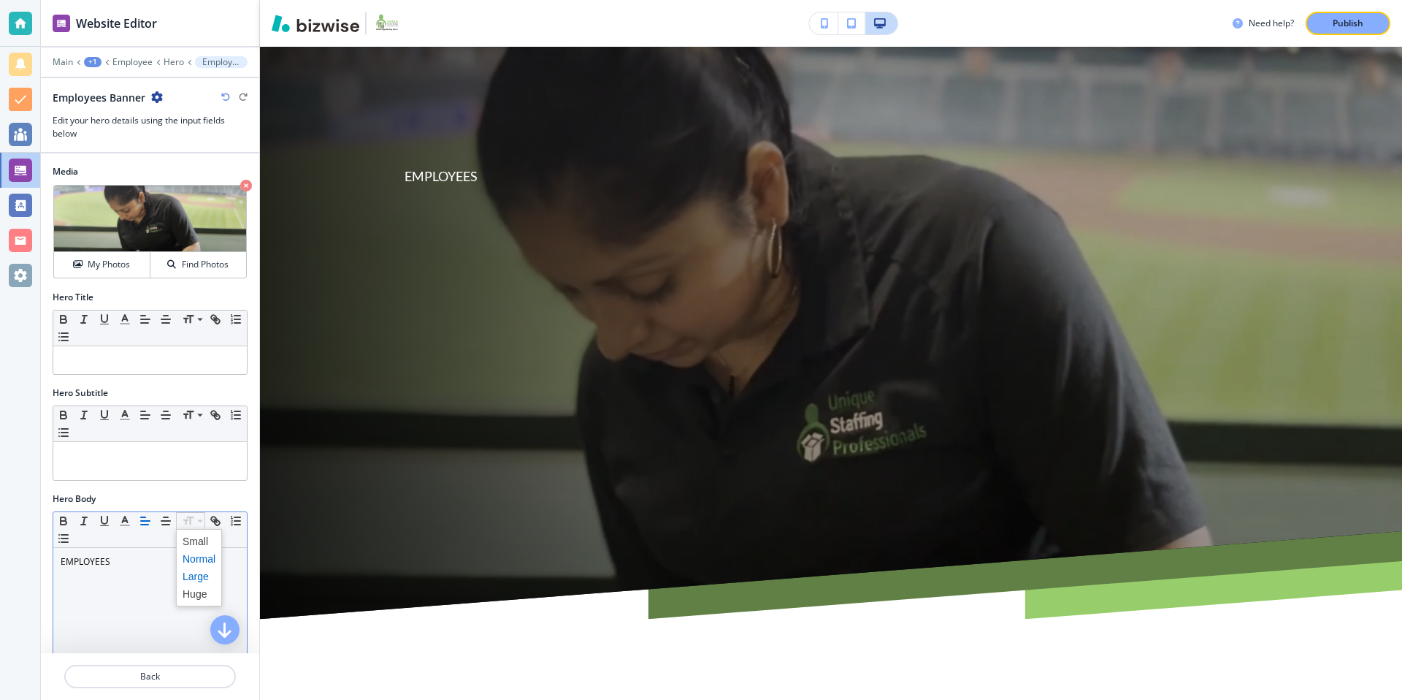
click at [201, 580] on span at bounding box center [199, 576] width 33 height 18
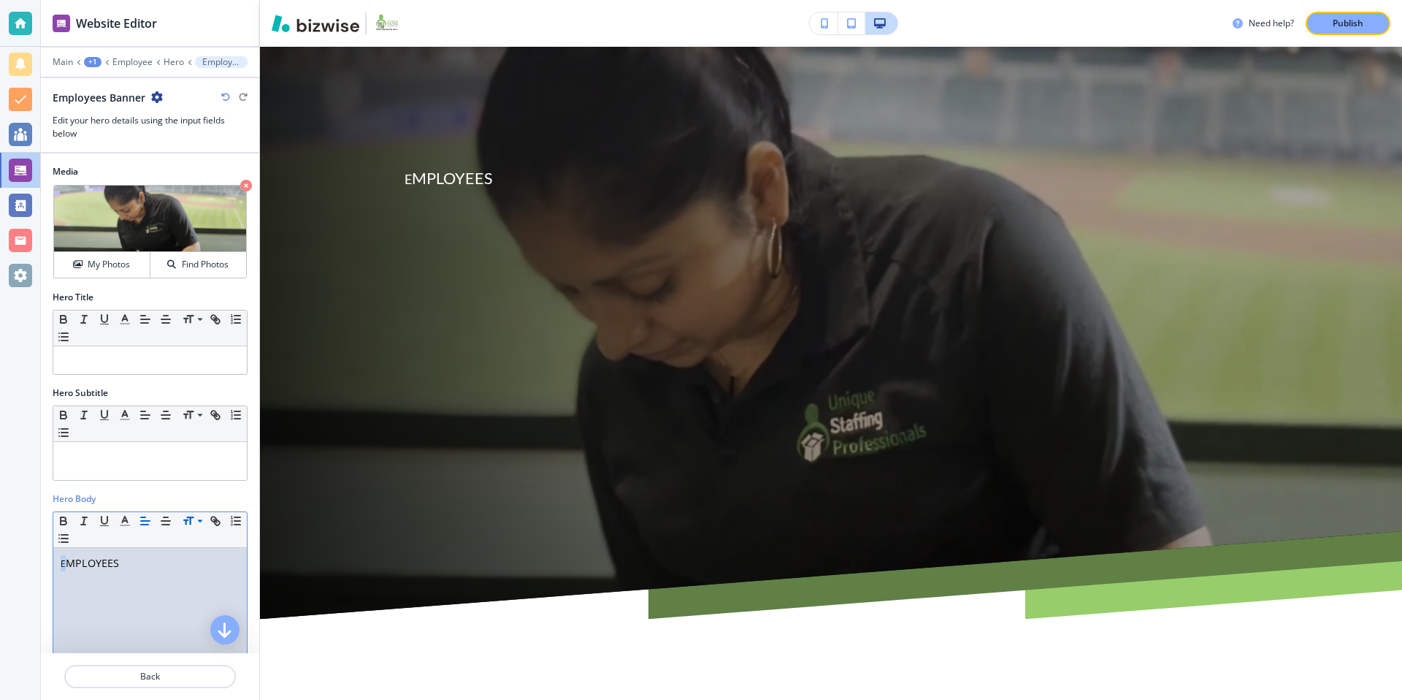
drag, startPoint x: 64, startPoint y: 562, endPoint x: 103, endPoint y: 551, distance: 40.4
click at [67, 561] on p "E MPLOYEES" at bounding box center [150, 563] width 179 height 16
click at [127, 560] on p "EMPLOYEES" at bounding box center [150, 563] width 179 height 16
drag, startPoint x: 127, startPoint y: 560, endPoint x: 42, endPoint y: 570, distance: 85.3
click at [42, 570] on div "Hero Body Small Normal Large Huge EMPLOYEES" at bounding box center [150, 621] width 218 height 258
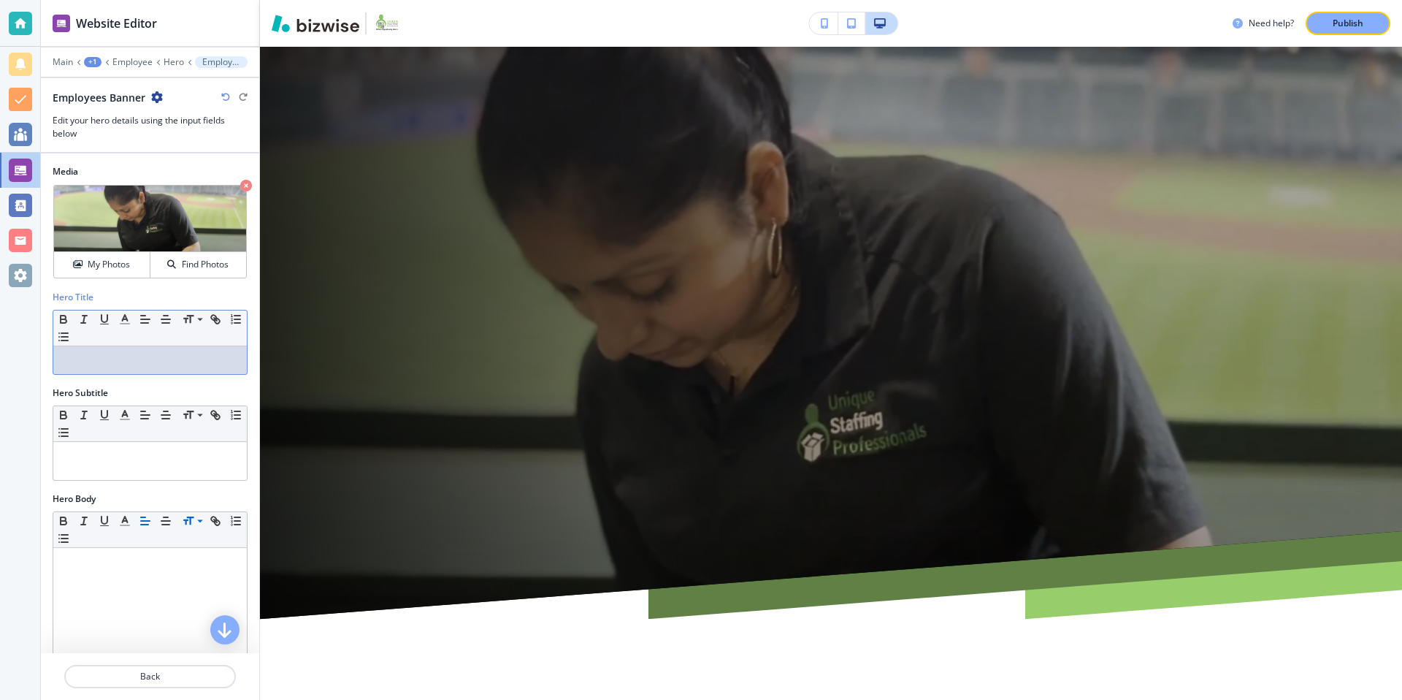
click at [109, 356] on p at bounding box center [150, 359] width 179 height 13
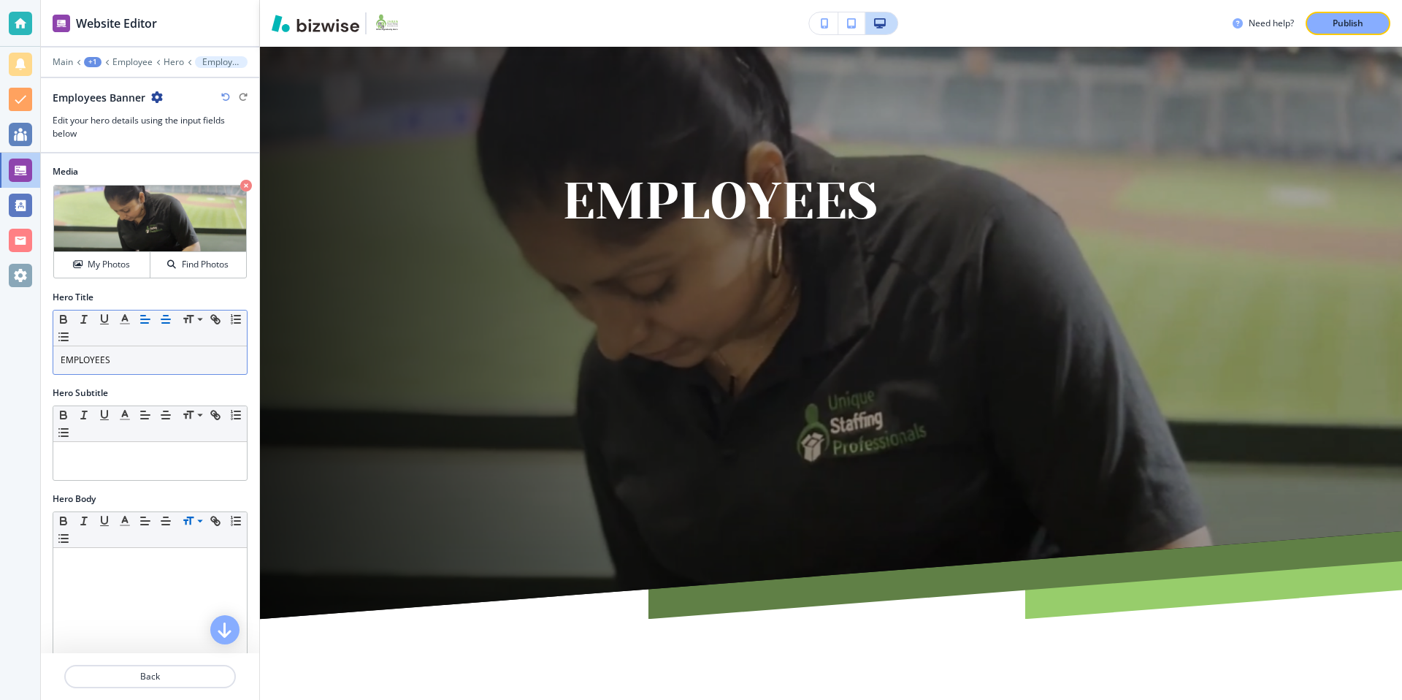
click at [170, 318] on icon "button" at bounding box center [165, 319] width 13 height 13
click at [139, 317] on icon "button" at bounding box center [145, 319] width 13 height 13
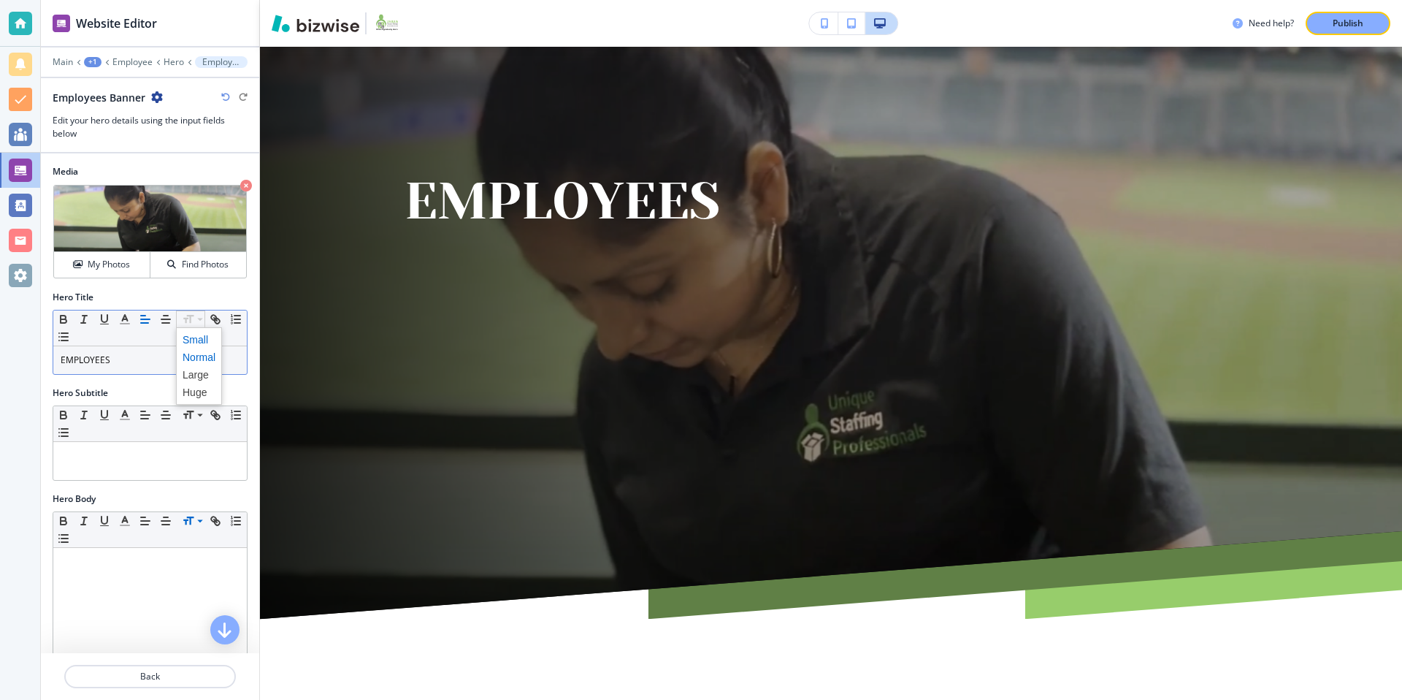
click at [199, 342] on span at bounding box center [199, 340] width 33 height 18
drag, startPoint x: 137, startPoint y: 356, endPoint x: 50, endPoint y: 356, distance: 86.9
click at [47, 358] on div "Hero Title Small Normal Large Huge EMPLOYEES ﻿" at bounding box center [150, 339] width 218 height 96
click at [196, 339] on span at bounding box center [199, 340] width 33 height 18
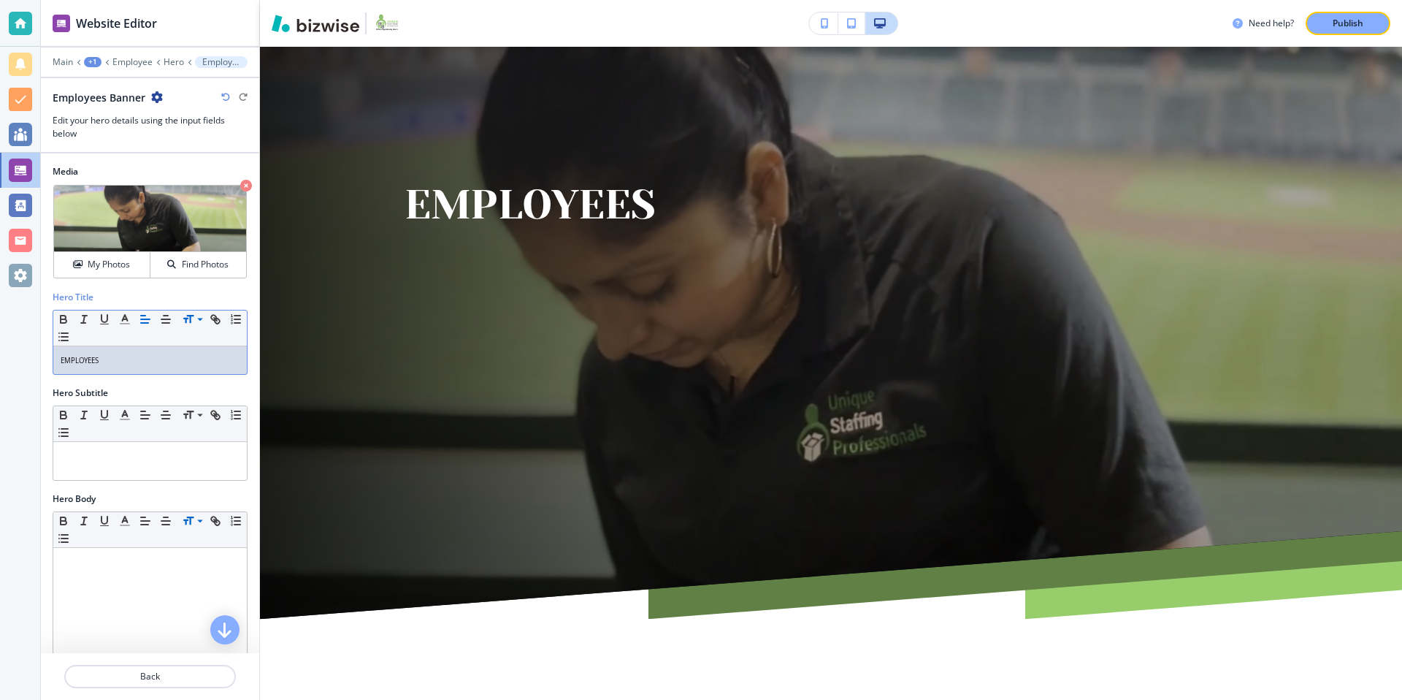
click at [143, 319] on line "button" at bounding box center [145, 319] width 9 height 0
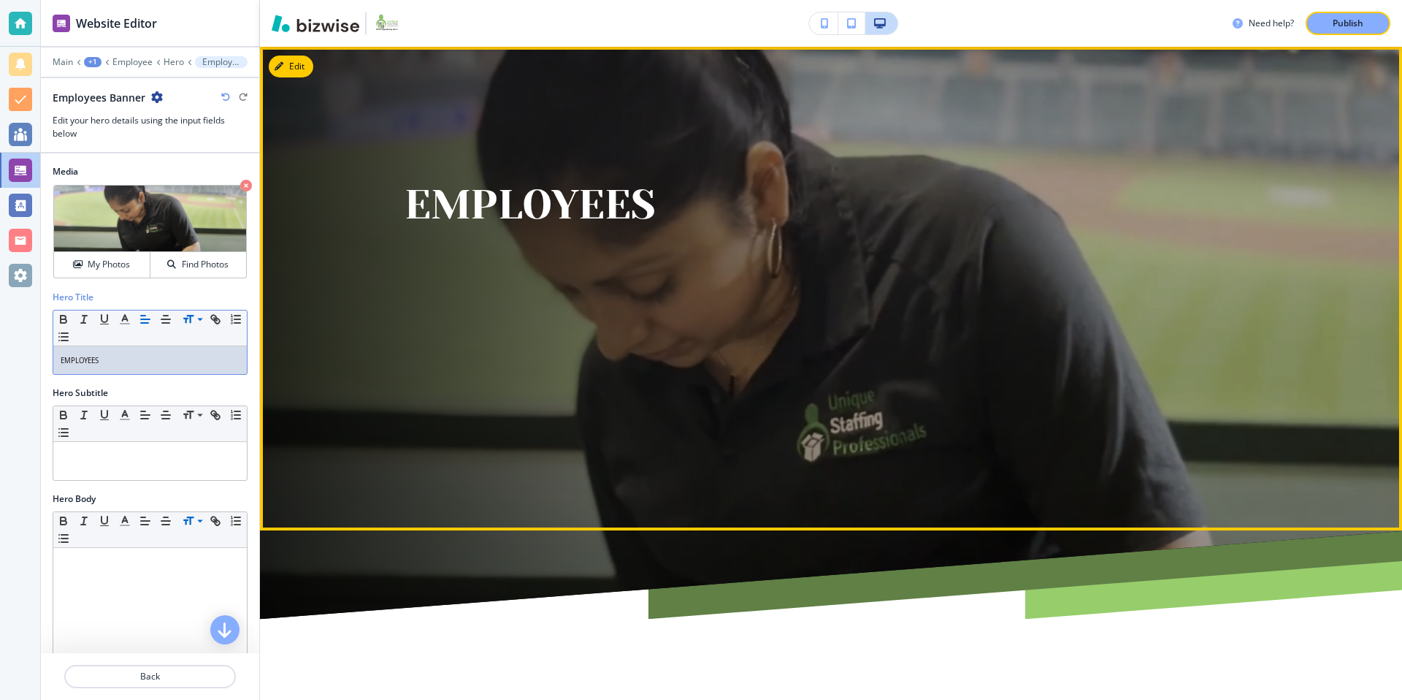
click at [521, 351] on div "EMPLOYEES ﻿" at bounding box center [720, 288] width 631 height 242
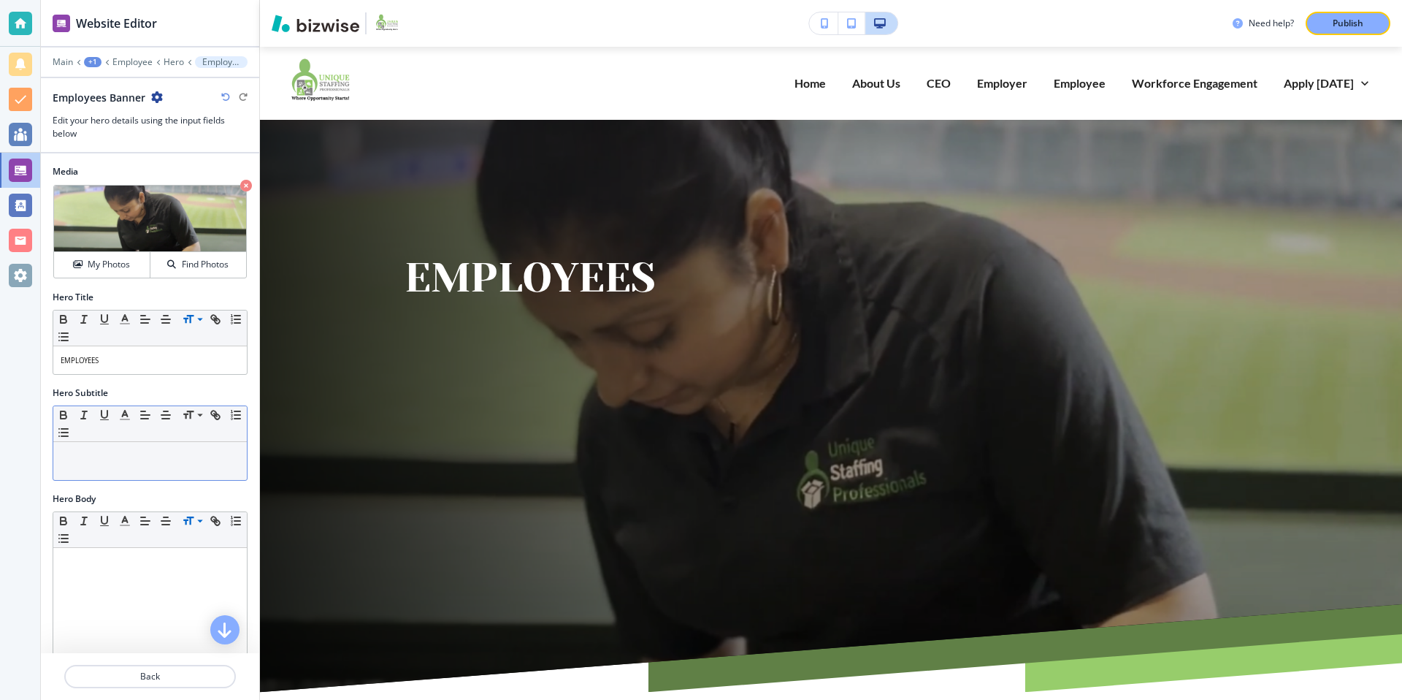
click at [176, 451] on p at bounding box center [150, 455] width 179 height 13
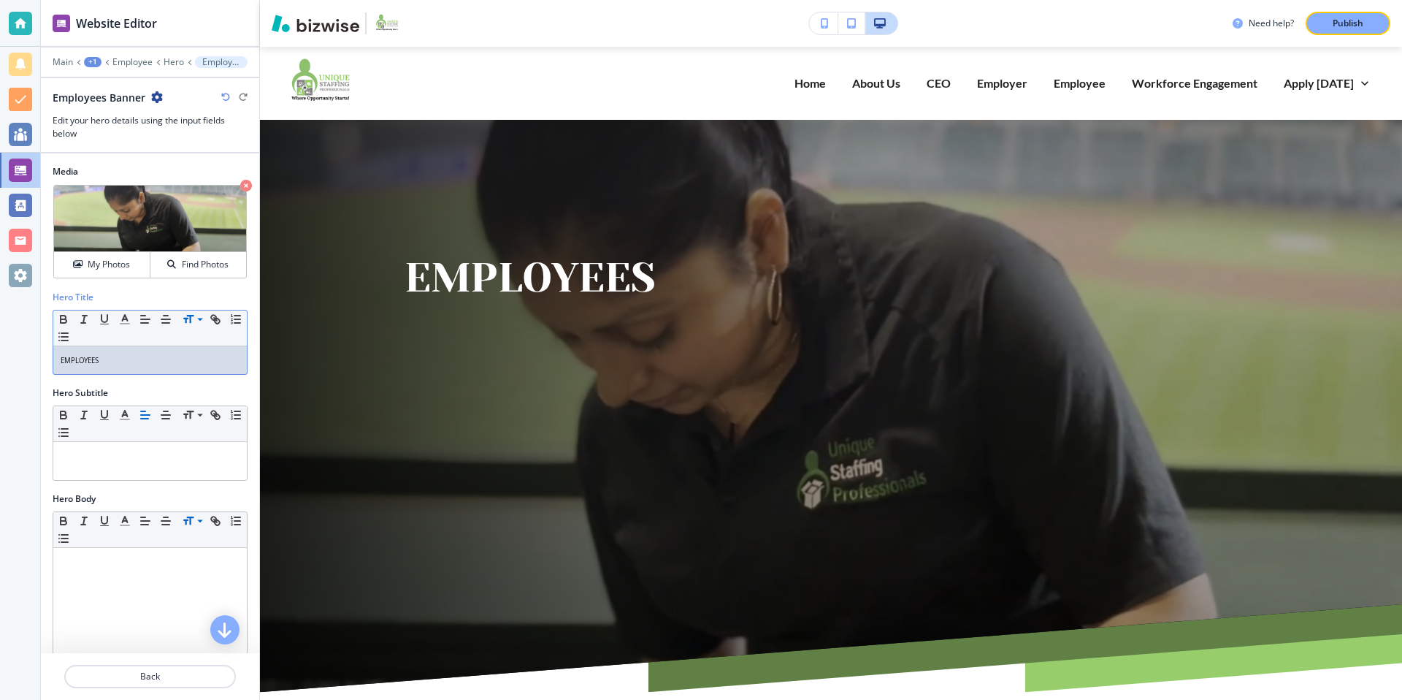
click at [61, 361] on span "EMPLOYEES ﻿" at bounding box center [80, 360] width 38 height 9
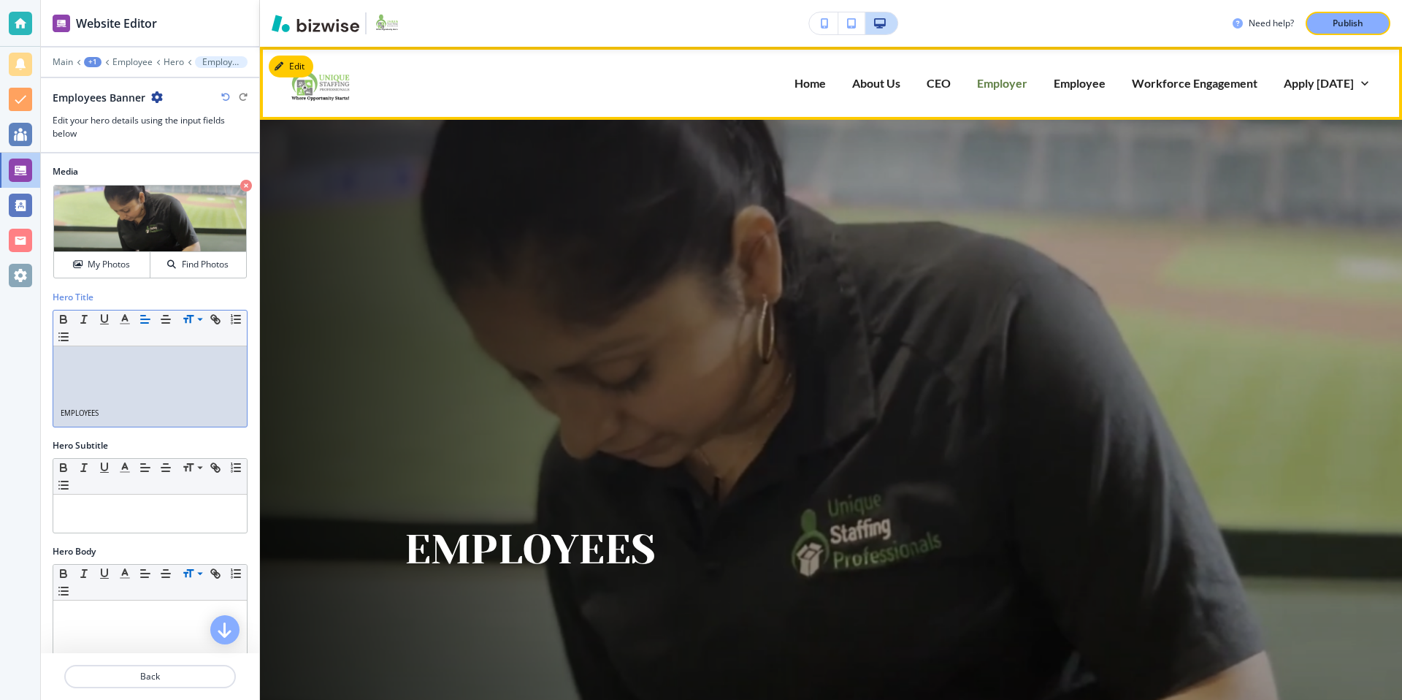
click at [1003, 83] on p "Employer" at bounding box center [1002, 82] width 50 height 17
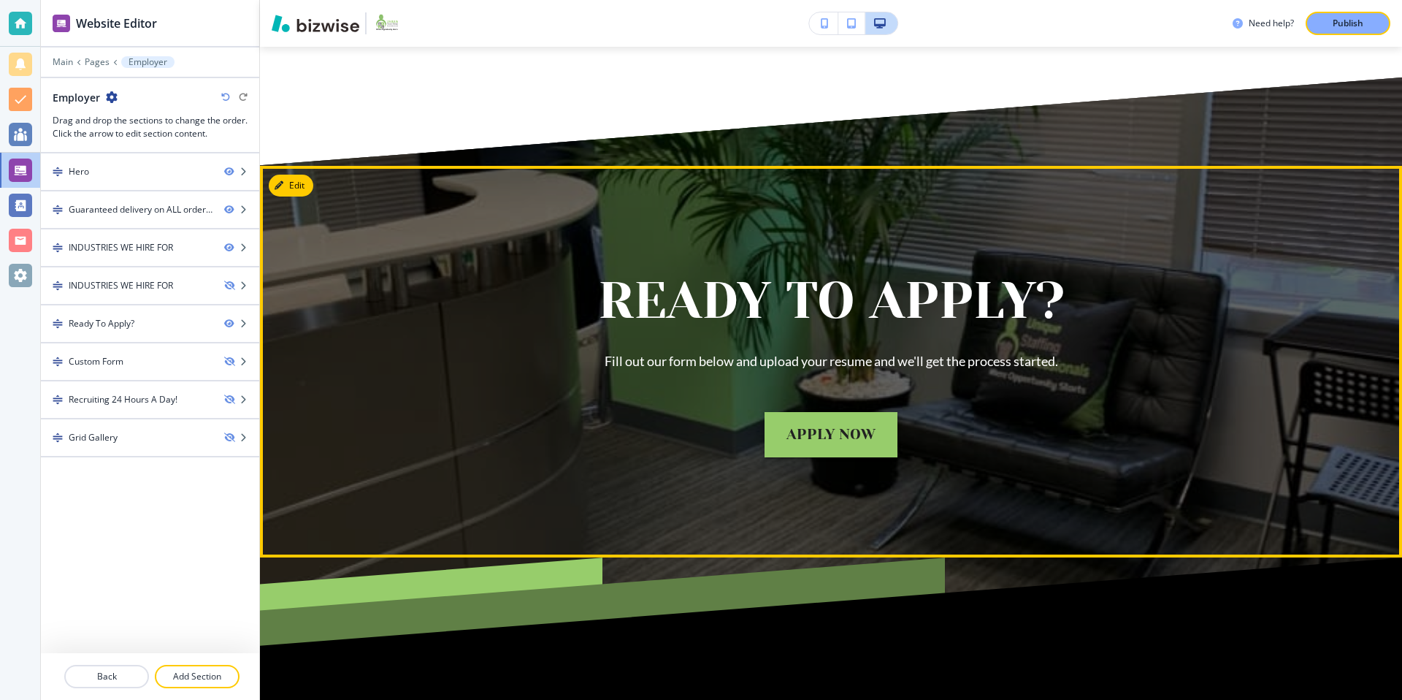
scroll to position [1896, 0]
click at [286, 188] on icon "button" at bounding box center [281, 184] width 9 height 9
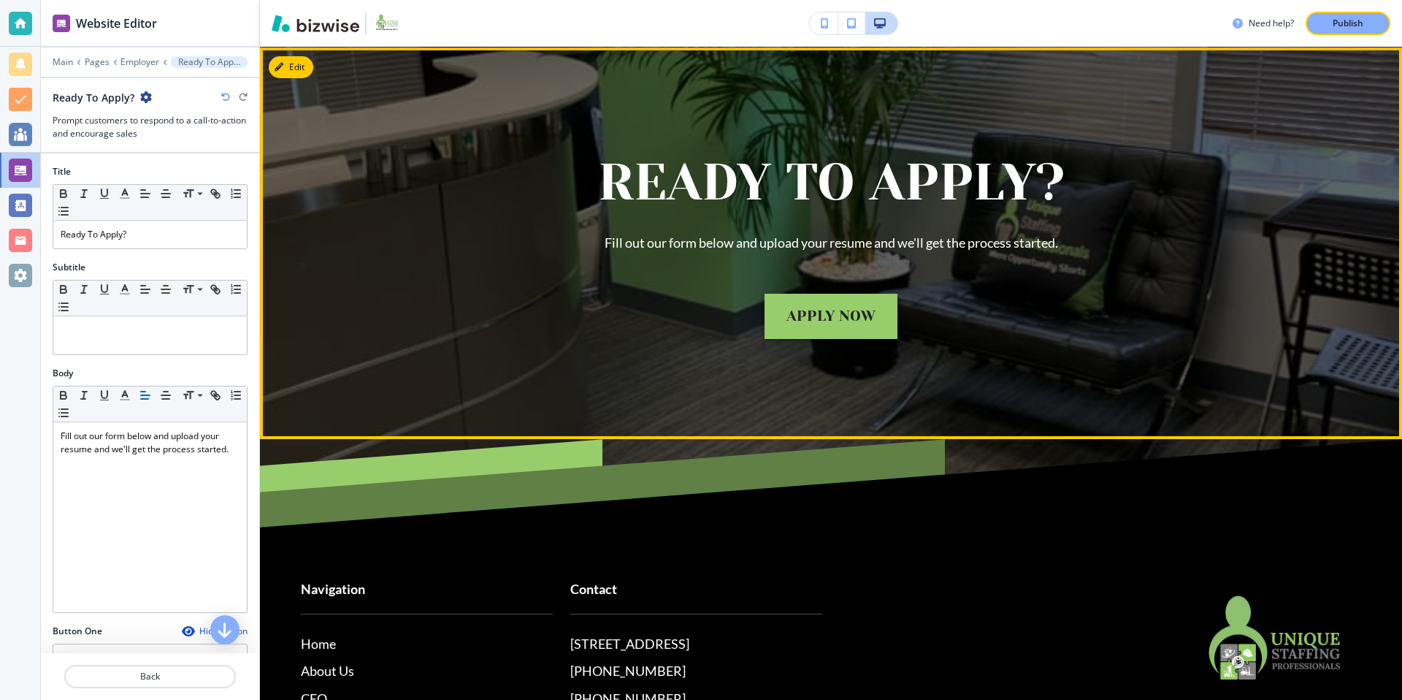
scroll to position [2015, 0]
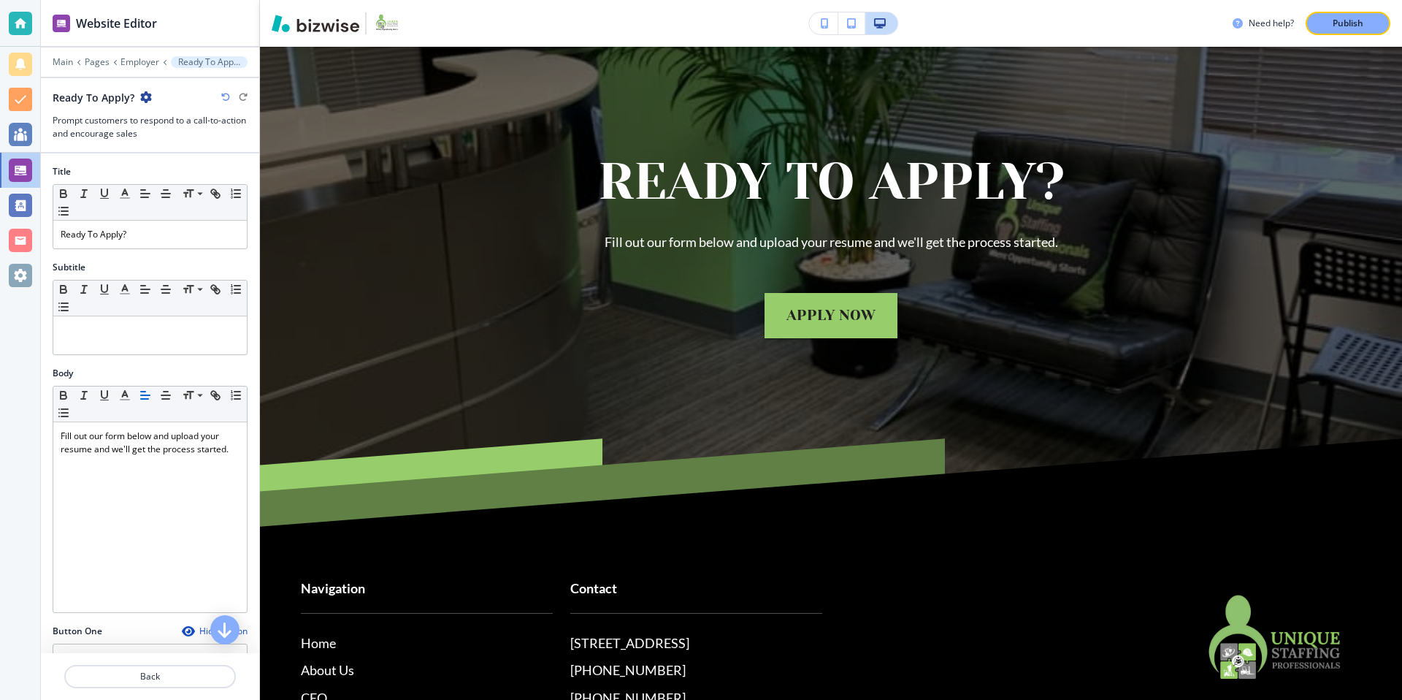
click at [143, 95] on icon "button" at bounding box center [146, 97] width 12 height 12
click at [175, 172] on p "Delete Section" at bounding box center [185, 173] width 74 height 13
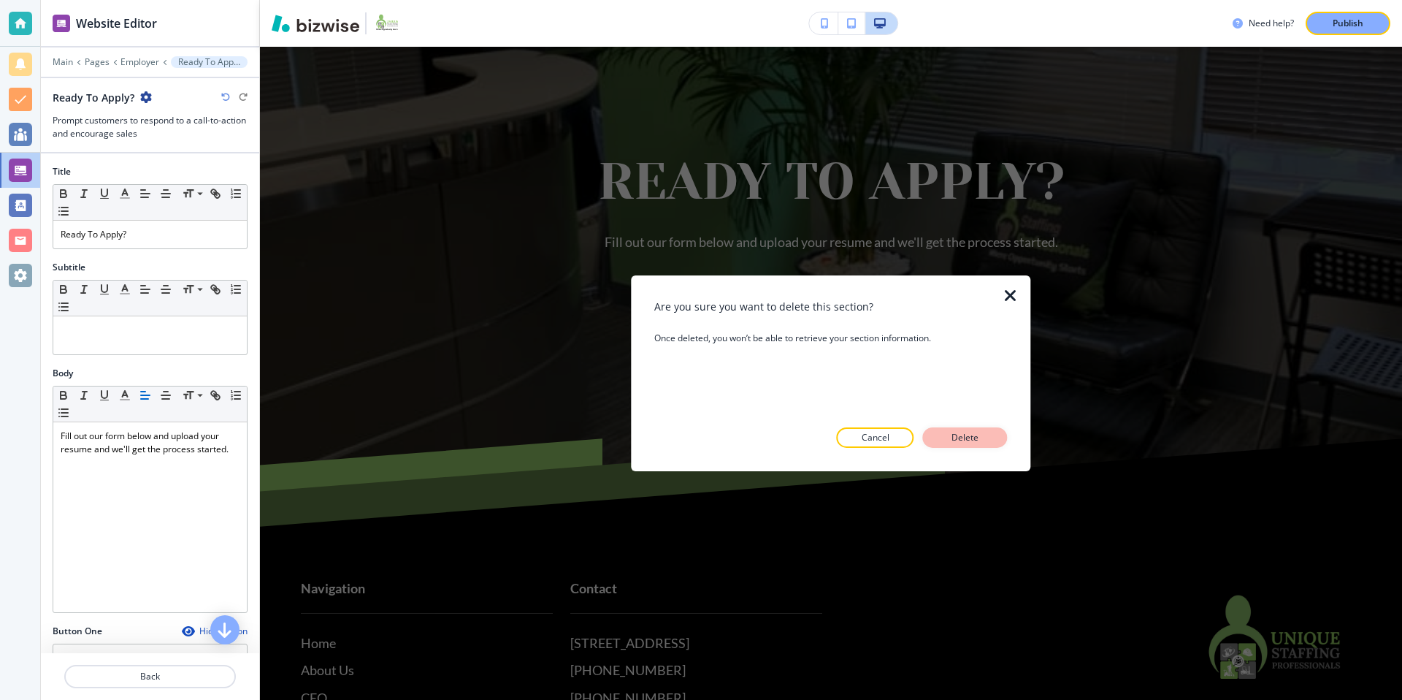
click at [938, 440] on button "Delete" at bounding box center [965, 437] width 85 height 20
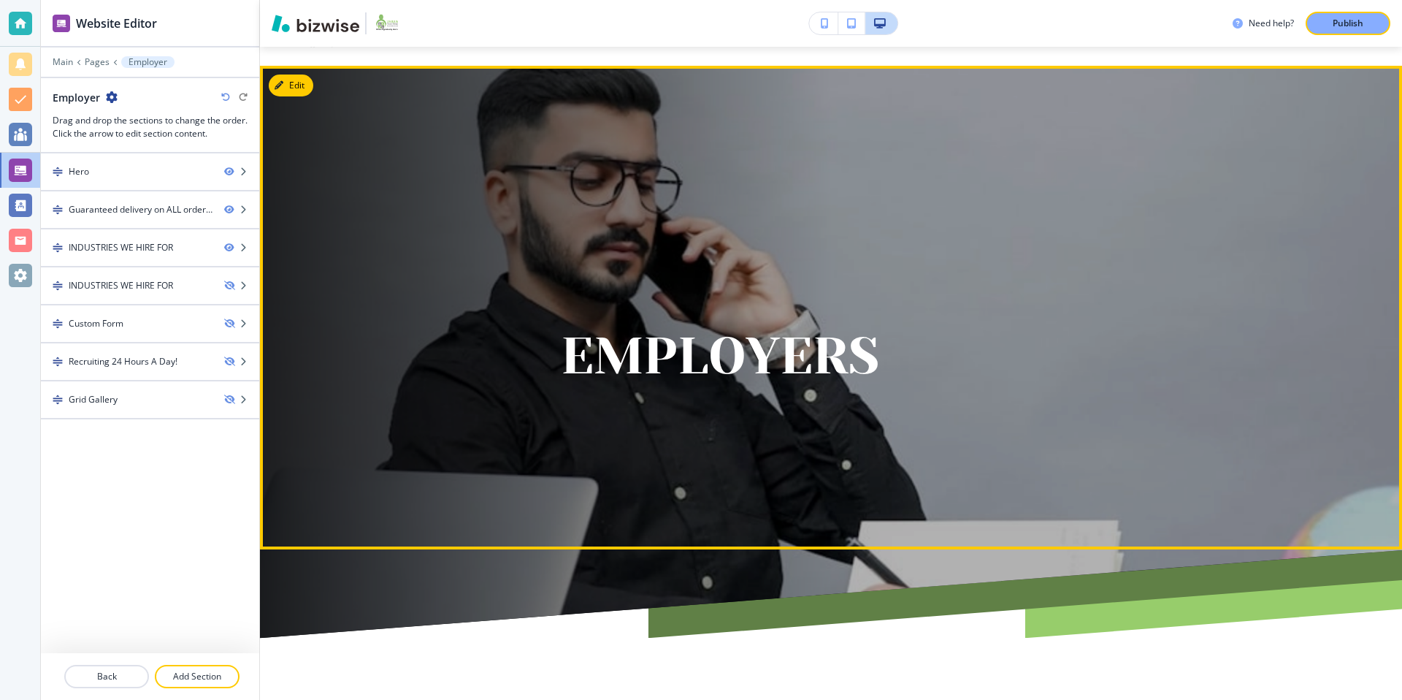
scroll to position [0, 0]
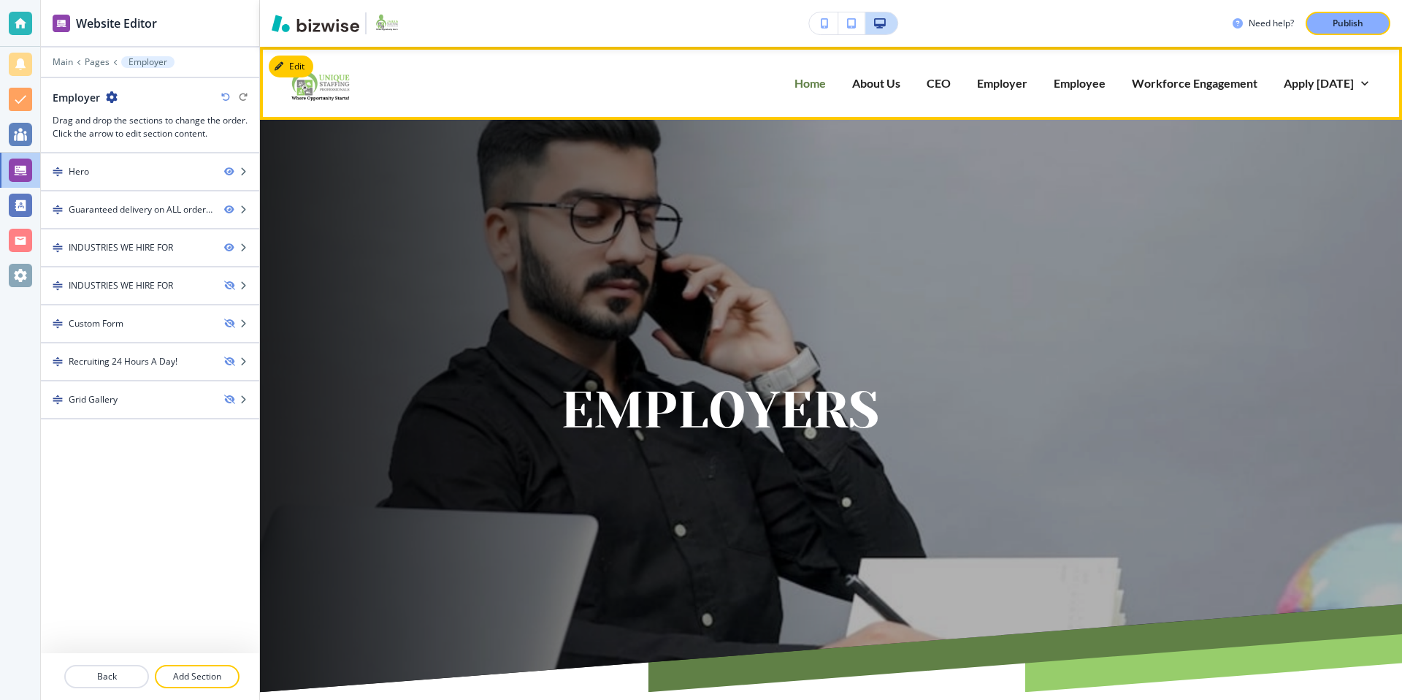
click at [822, 80] on p "Home" at bounding box center [809, 82] width 31 height 17
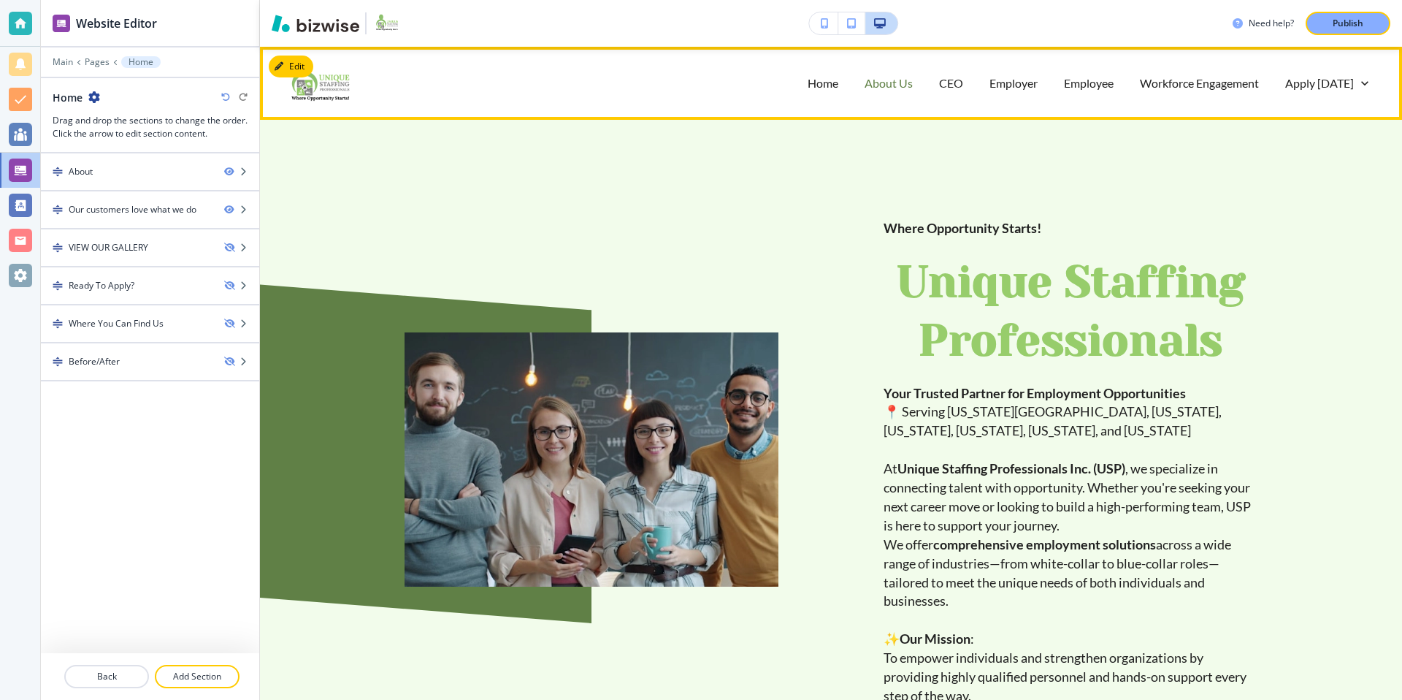
click at [890, 79] on p "About Us" at bounding box center [889, 82] width 48 height 17
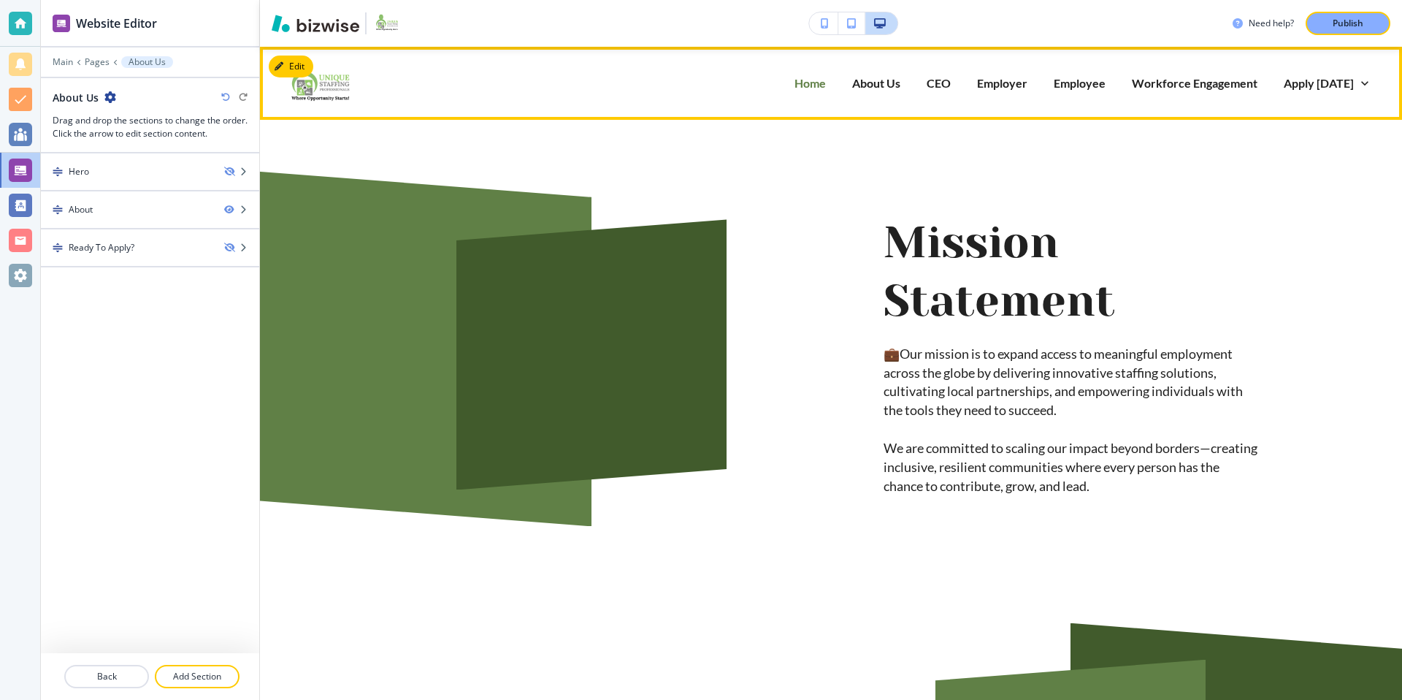
click at [821, 88] on p "Home" at bounding box center [809, 82] width 31 height 17
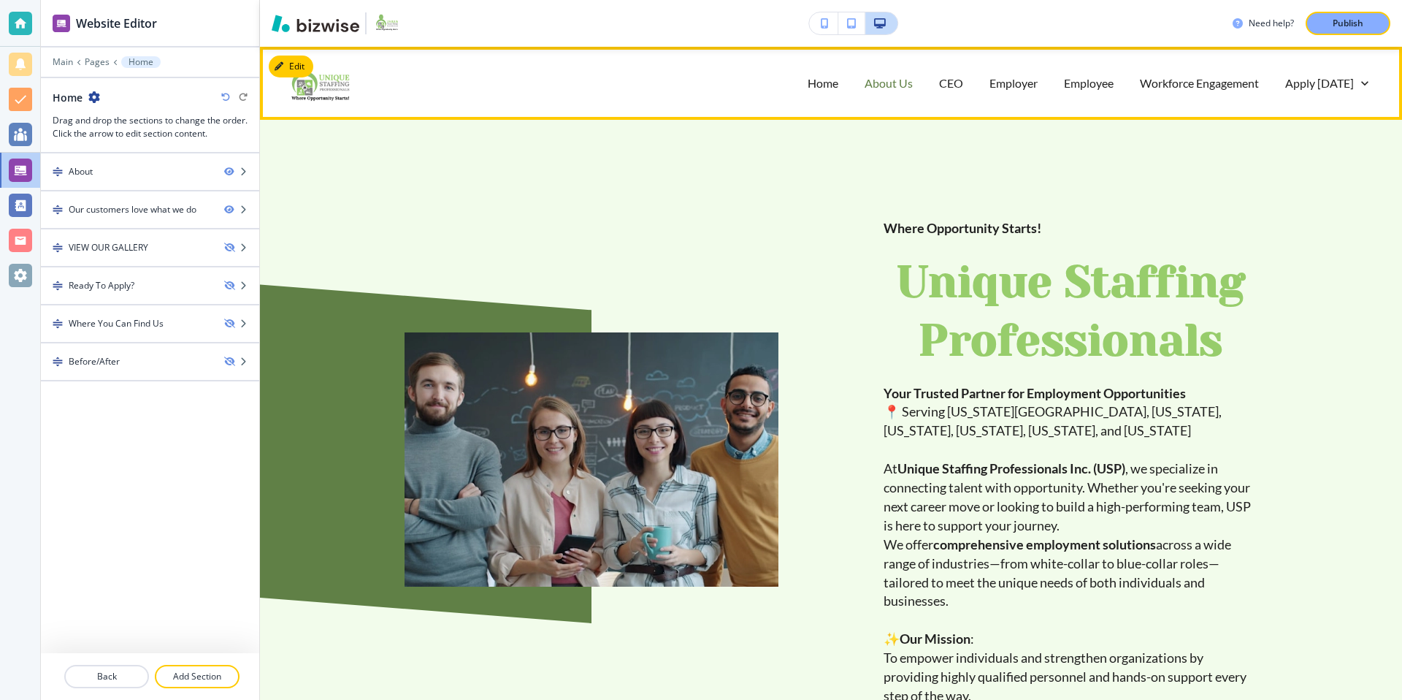
click at [894, 83] on p "About Us" at bounding box center [889, 82] width 48 height 17
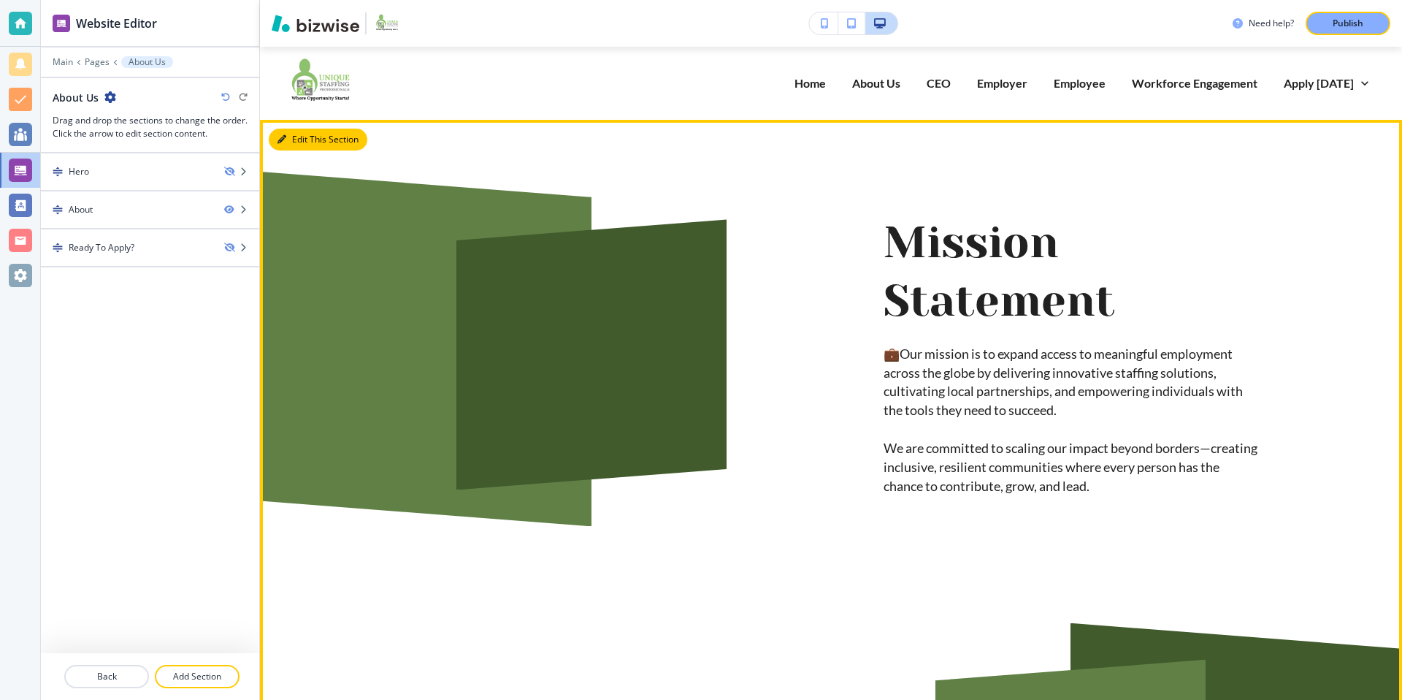
click at [292, 137] on button "Edit This Section" at bounding box center [318, 140] width 99 height 22
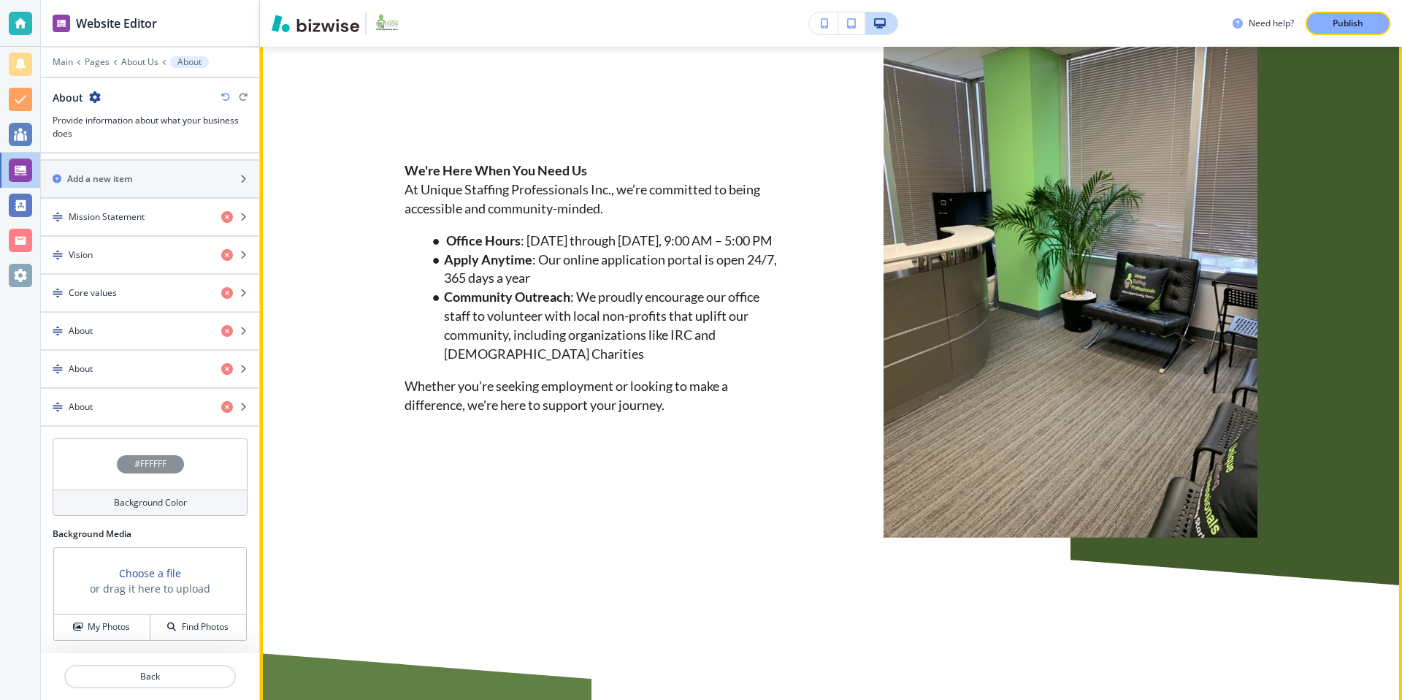
scroll to position [1820, 0]
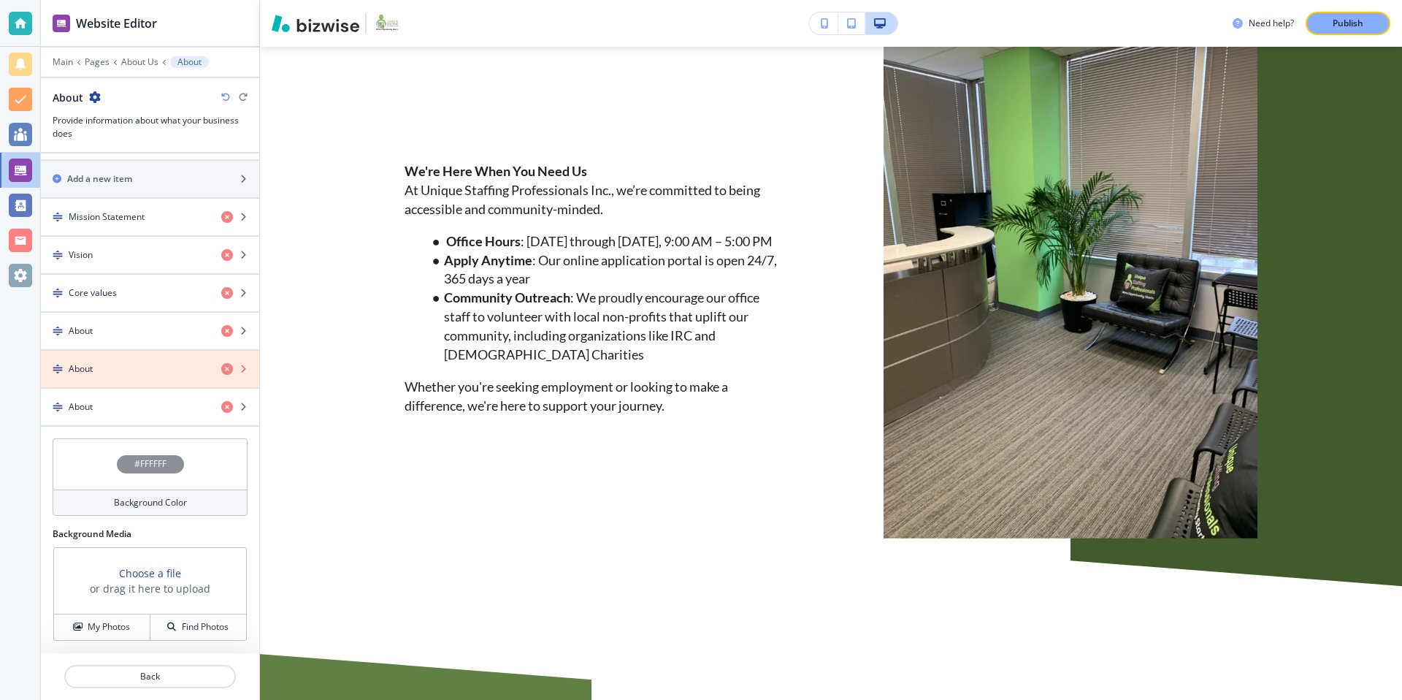
click at [229, 369] on icon "button" at bounding box center [227, 369] width 12 height 12
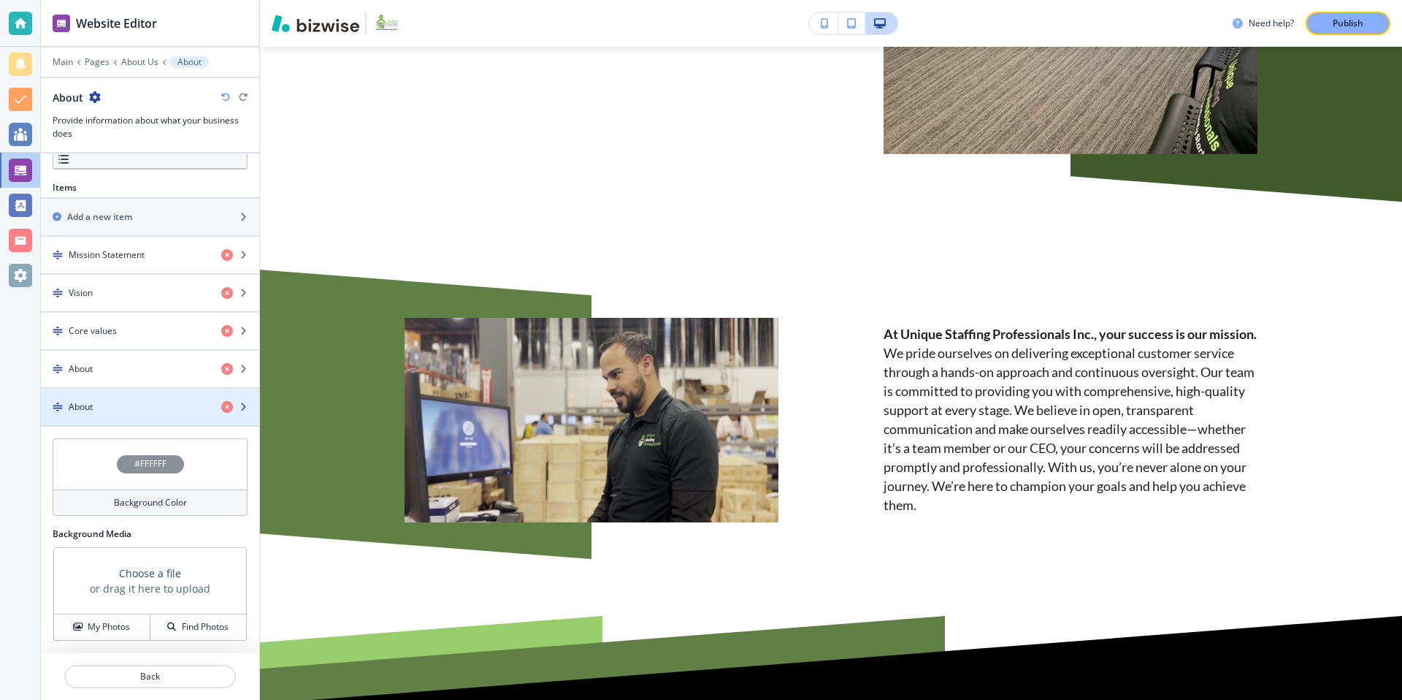
scroll to position [442, 0]
click at [226, 407] on icon "button" at bounding box center [227, 408] width 12 height 12
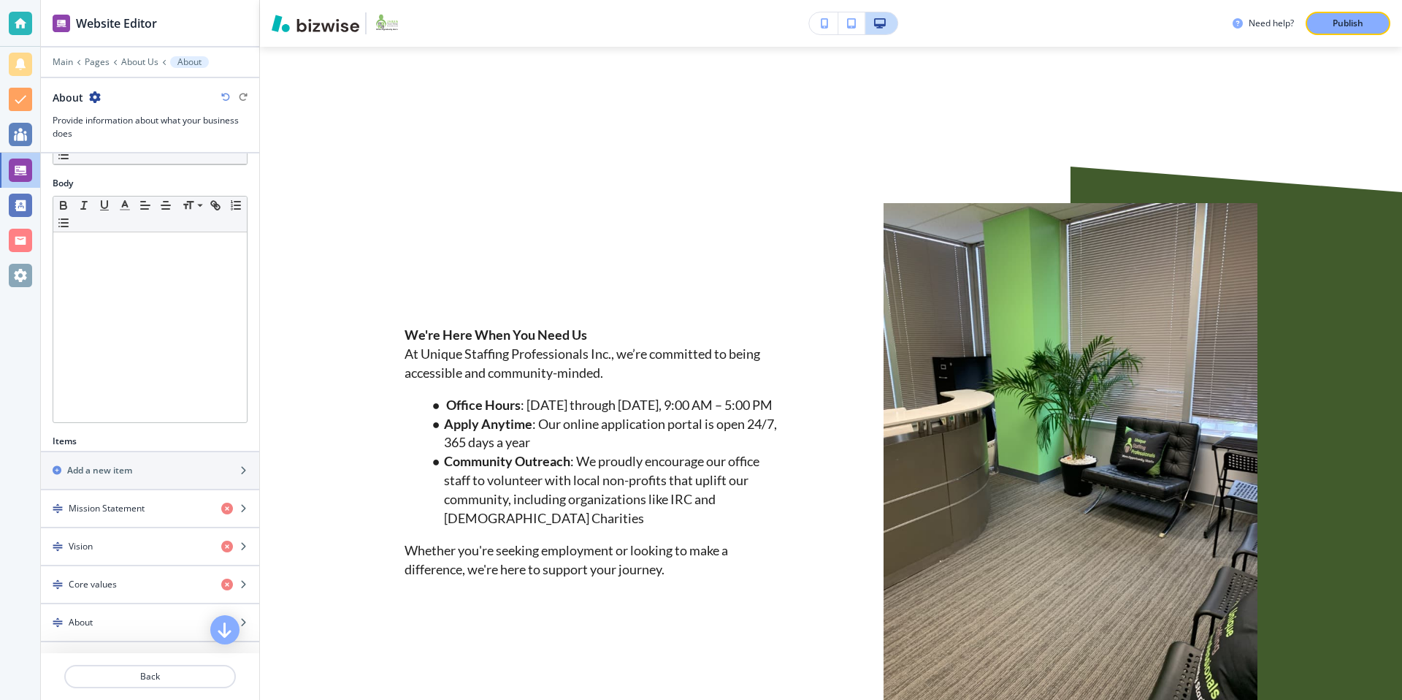
scroll to position [405, 0]
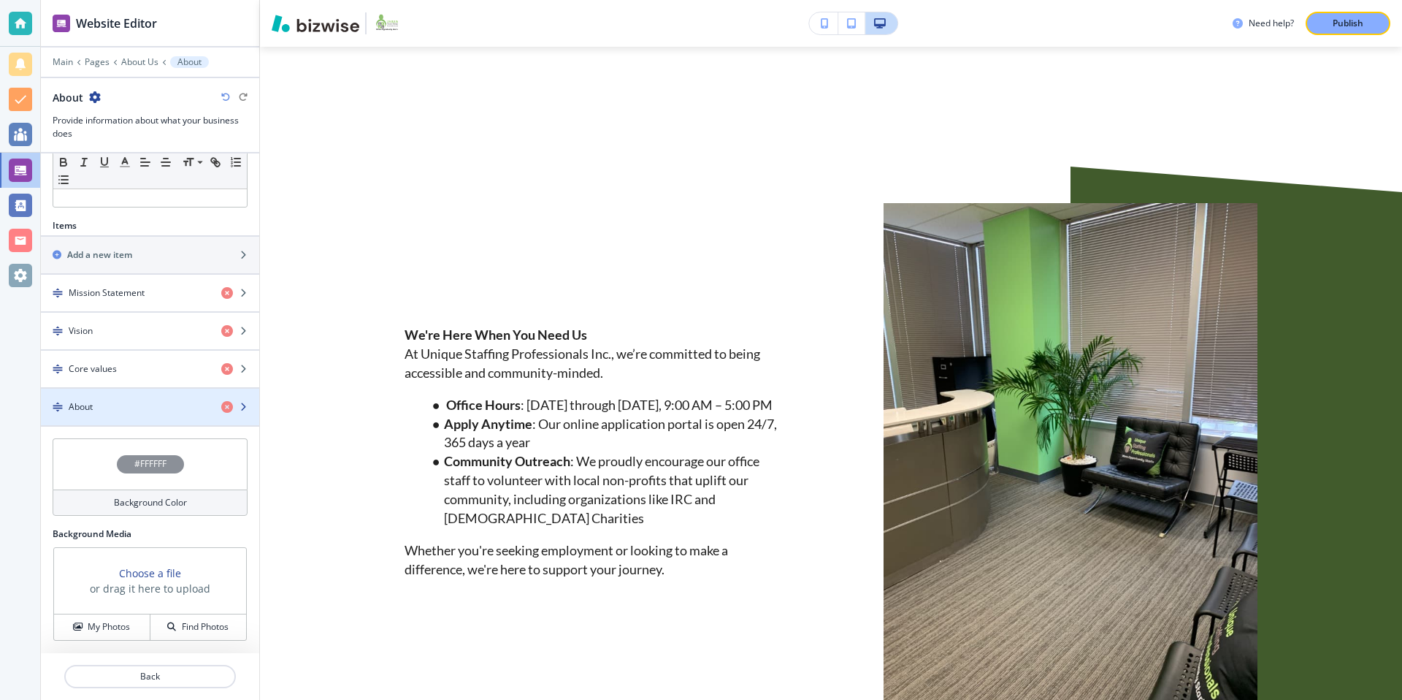
click at [138, 413] on div "button" at bounding box center [150, 419] width 218 height 12
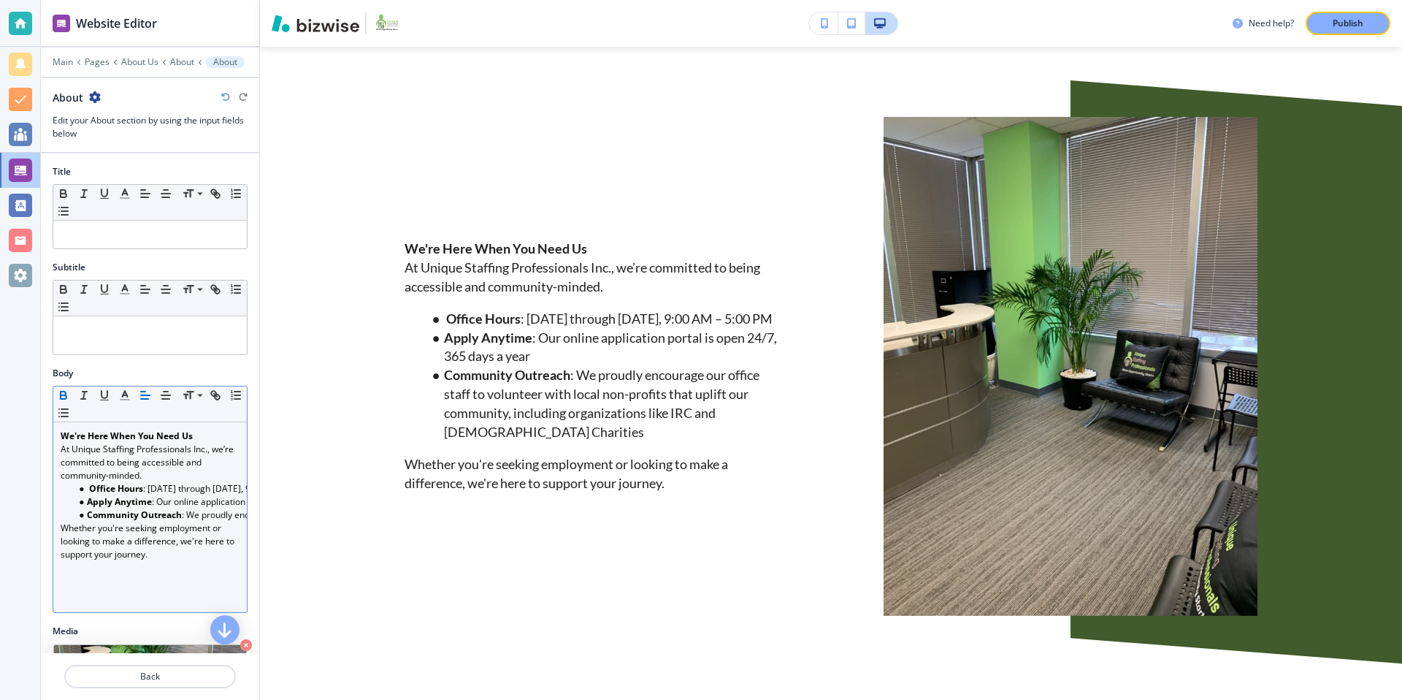
scroll to position [214, 0]
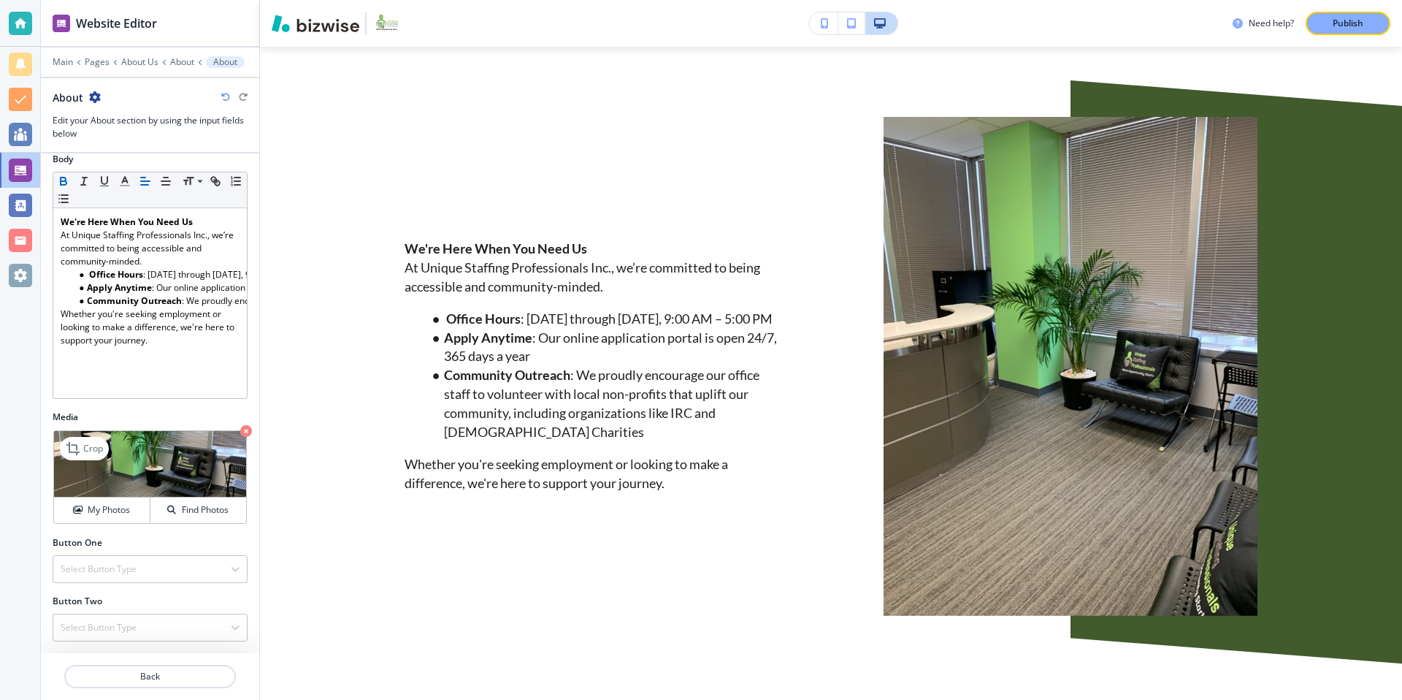
click at [246, 433] on icon "button" at bounding box center [246, 431] width 12 height 12
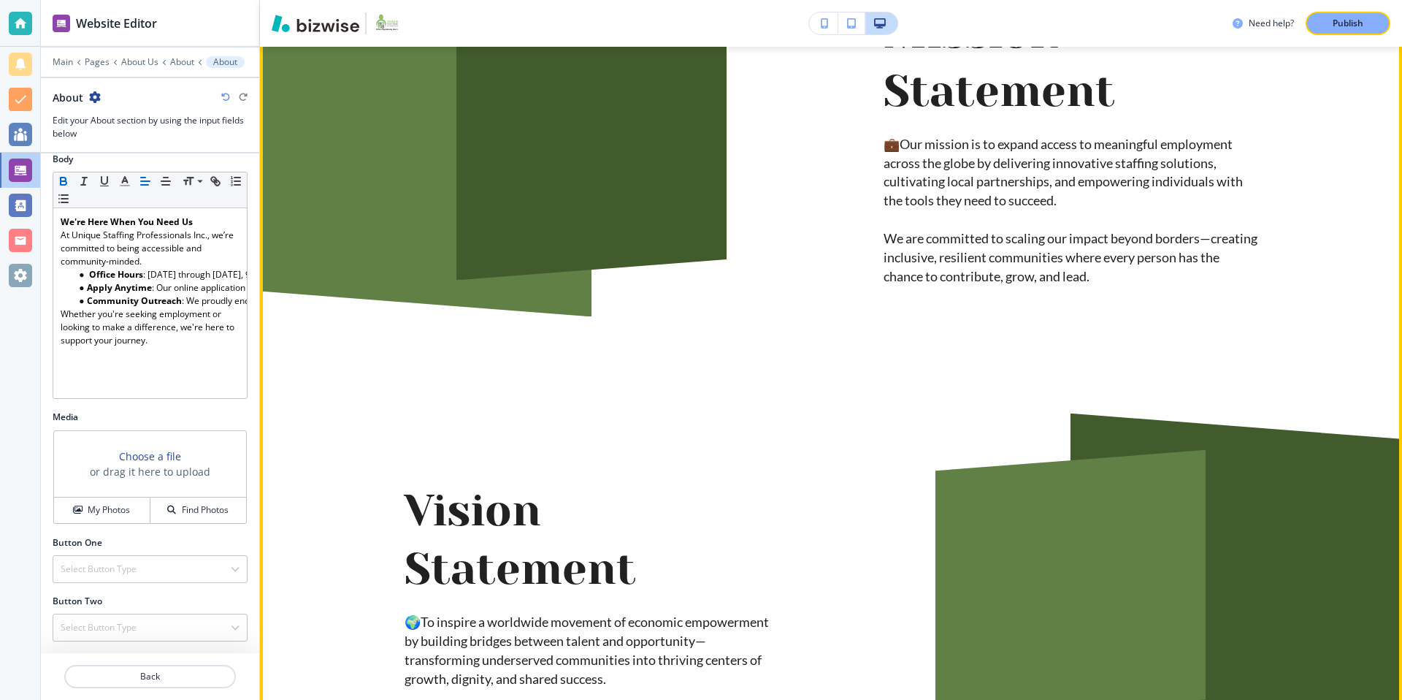
scroll to position [0, 0]
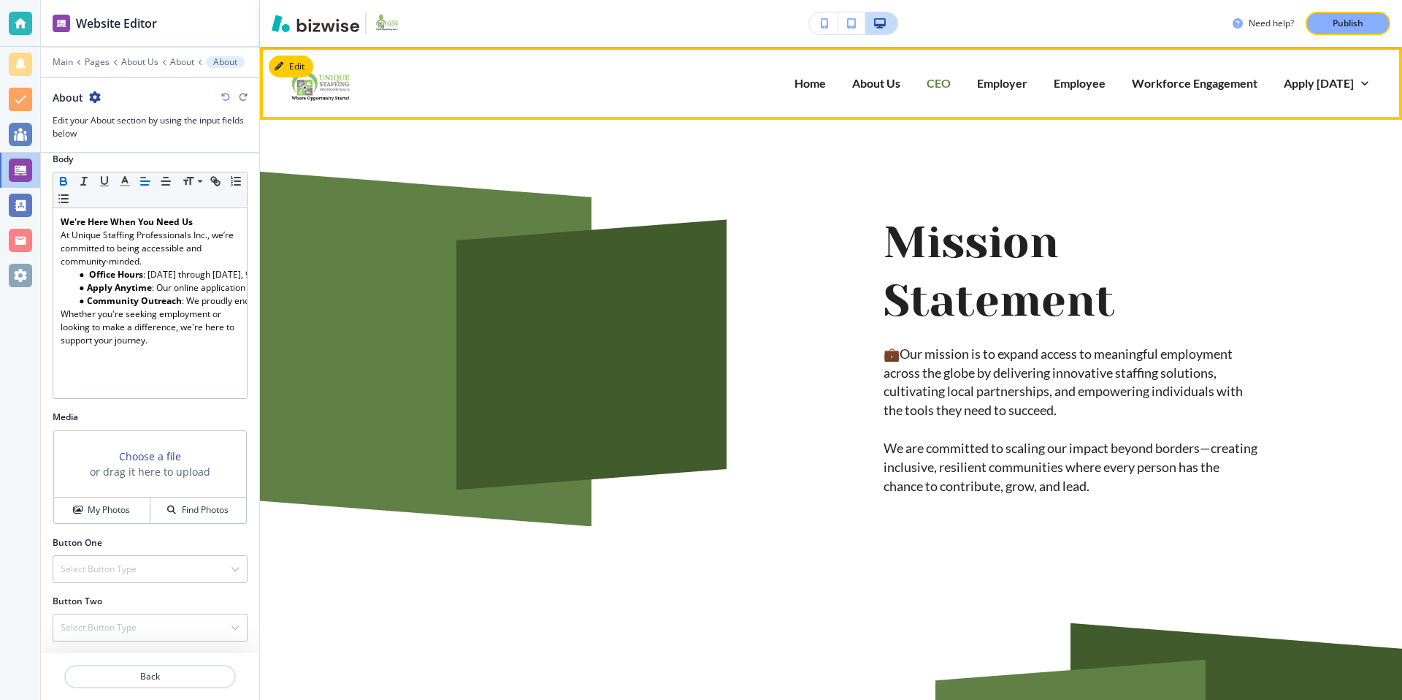
click at [946, 84] on p "CEO" at bounding box center [939, 82] width 24 height 17
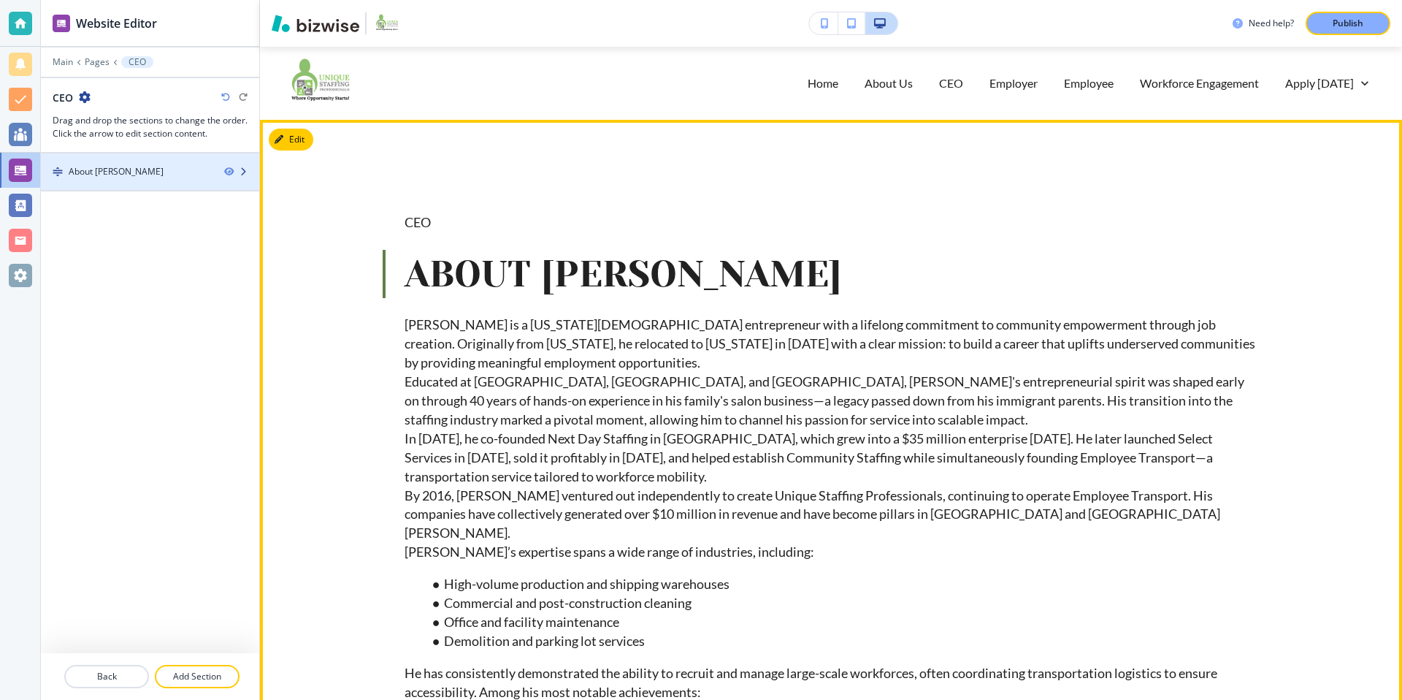
click at [133, 177] on div "About Otniel Morilla" at bounding box center [116, 171] width 95 height 13
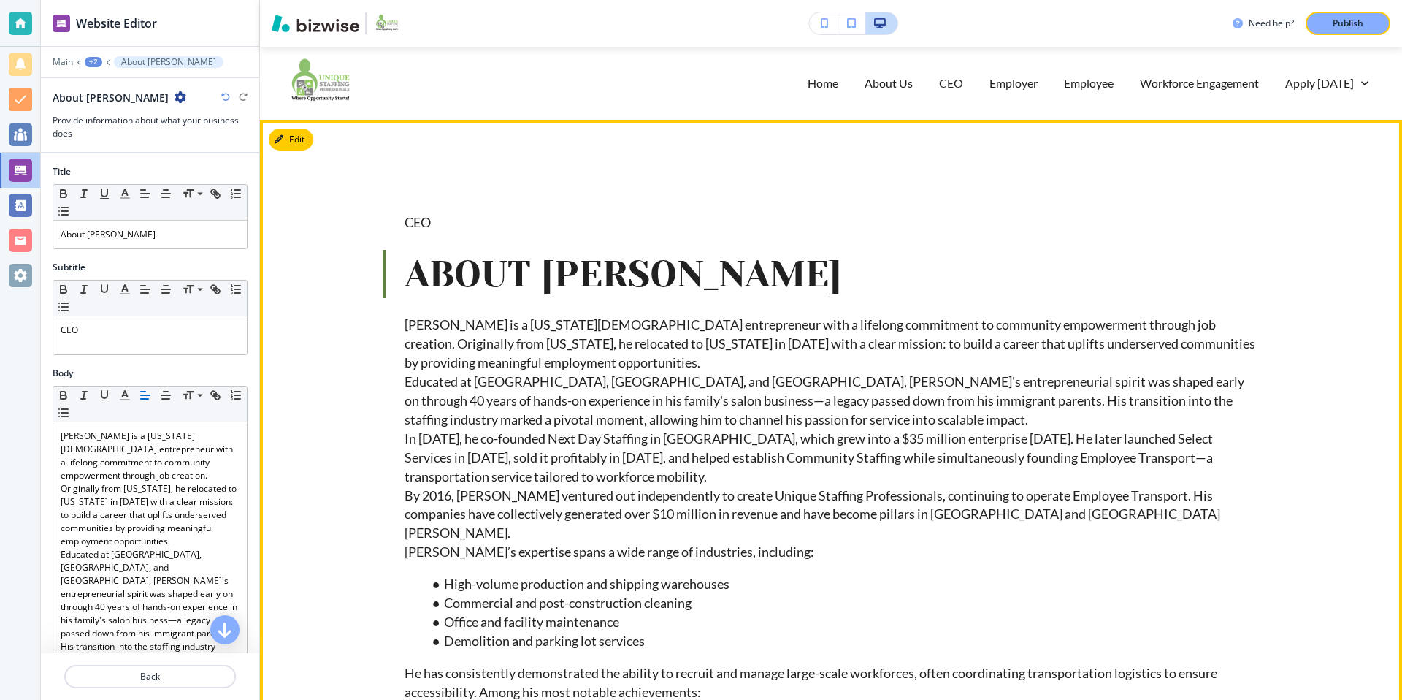
scroll to position [73, 0]
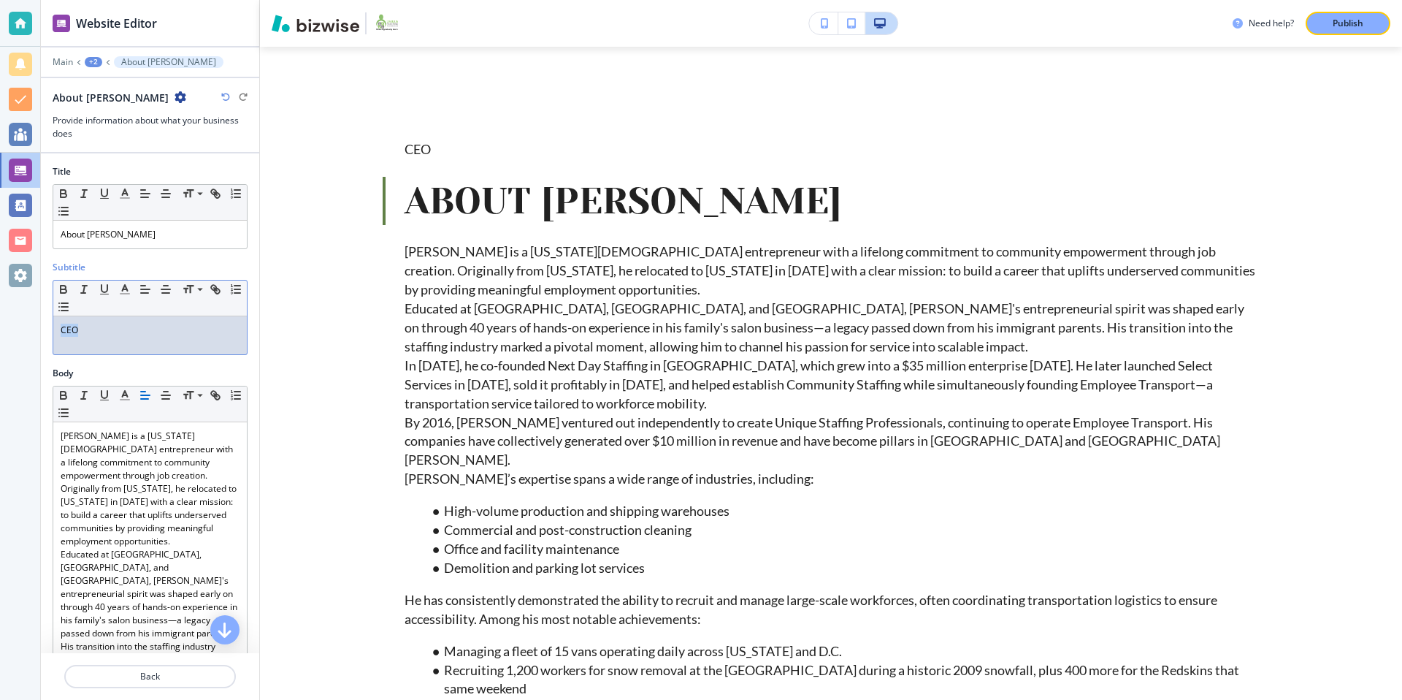
drag, startPoint x: 92, startPoint y: 329, endPoint x: 44, endPoint y: 329, distance: 48.2
click at [44, 329] on div "Subtitle Small Normal Large Huge CEO" at bounding box center [150, 314] width 218 height 106
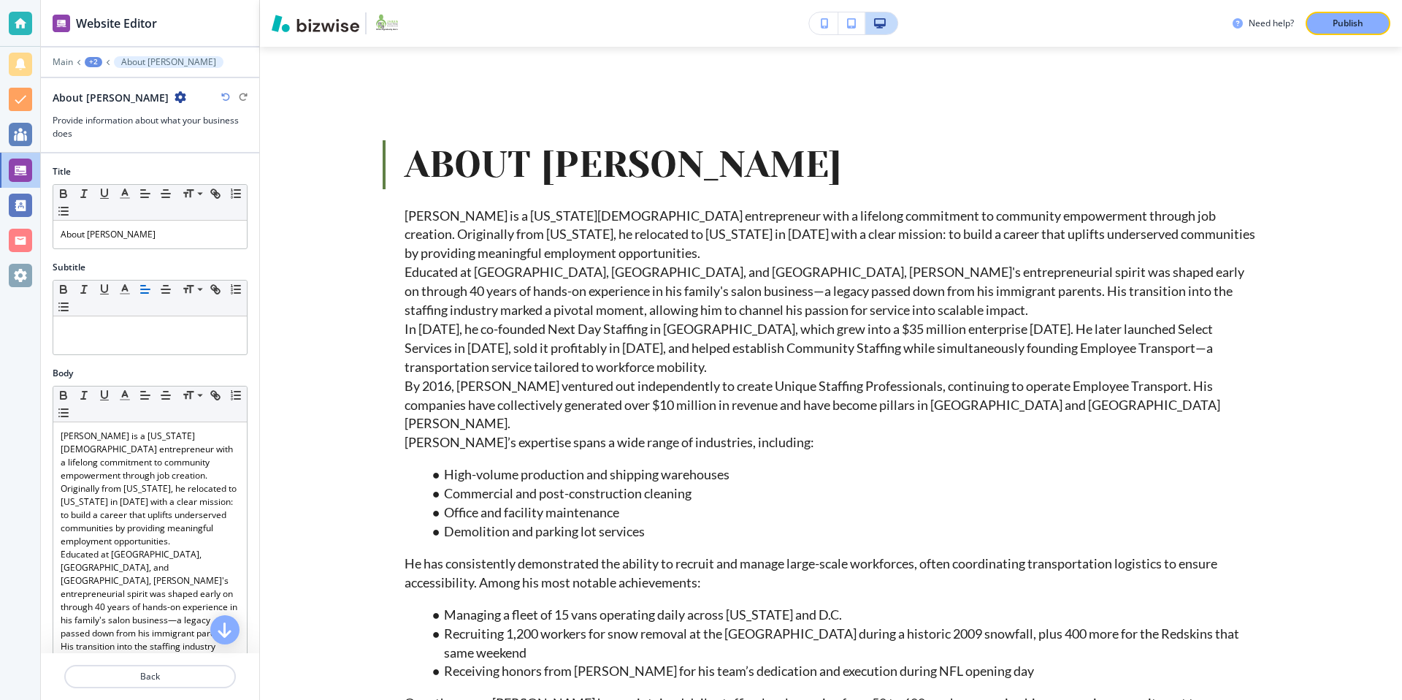
click at [186, 373] on div "Body" at bounding box center [150, 373] width 195 height 13
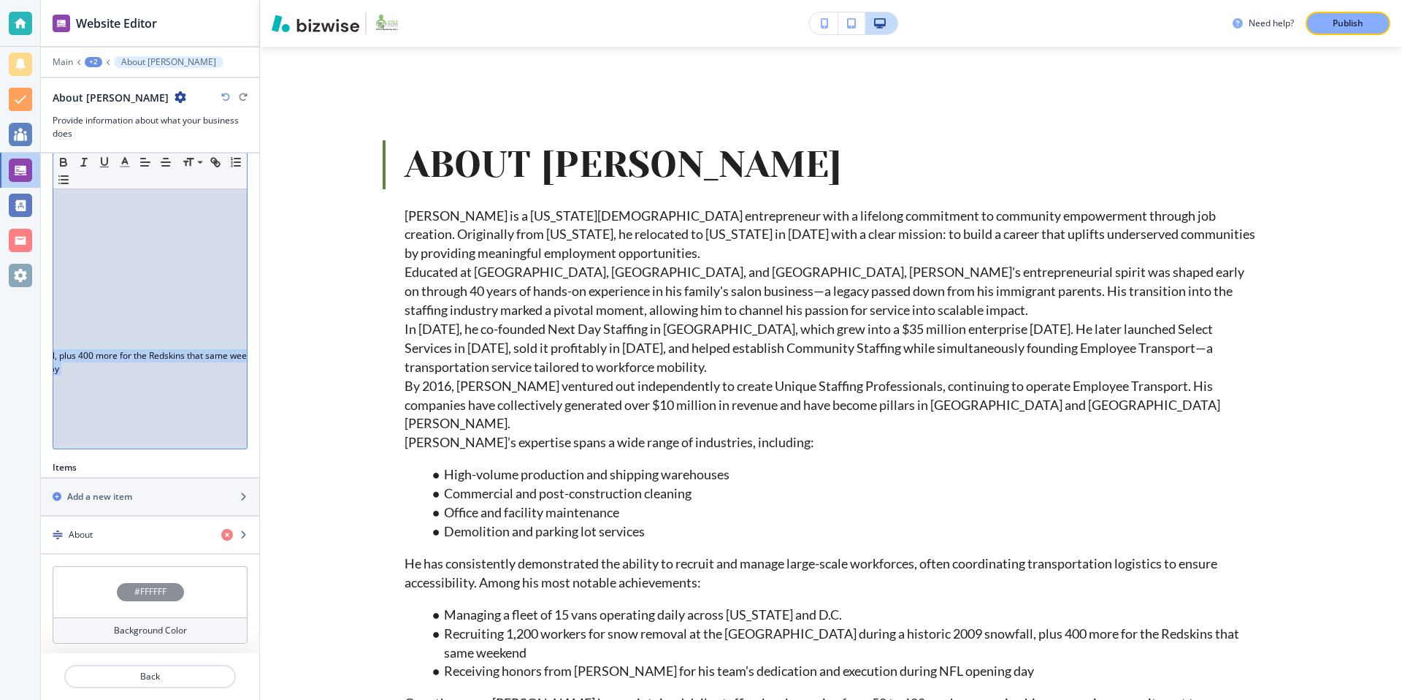
scroll to position [826, 0]
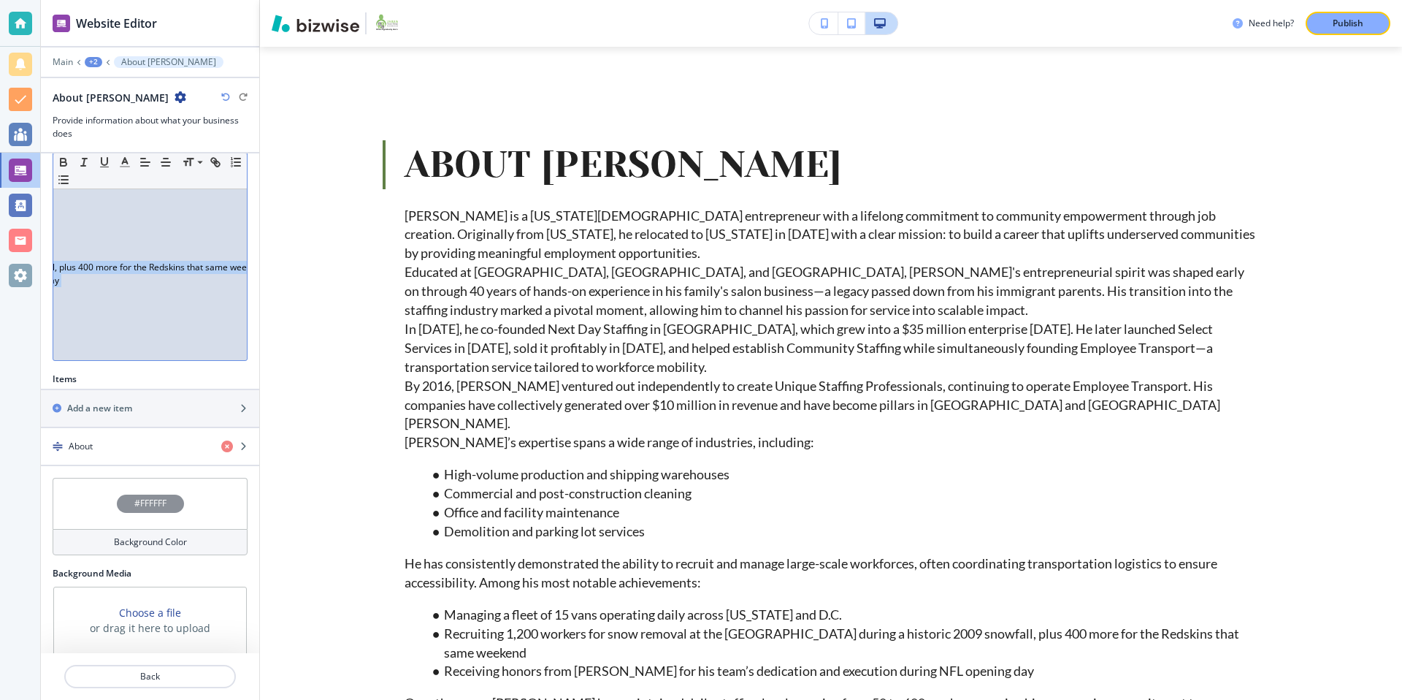
drag, startPoint x: 61, startPoint y: 437, endPoint x: 142, endPoint y: 699, distance: 273.7
click at [142, 699] on div "Website Editor Main +2 About Otniel Morilla About Otniel Morilla Provide inform…" at bounding box center [150, 350] width 218 height 700
copy div "Otniel Morilla is a Maryland-based entrepreneur with a lifelong commitment to c…"
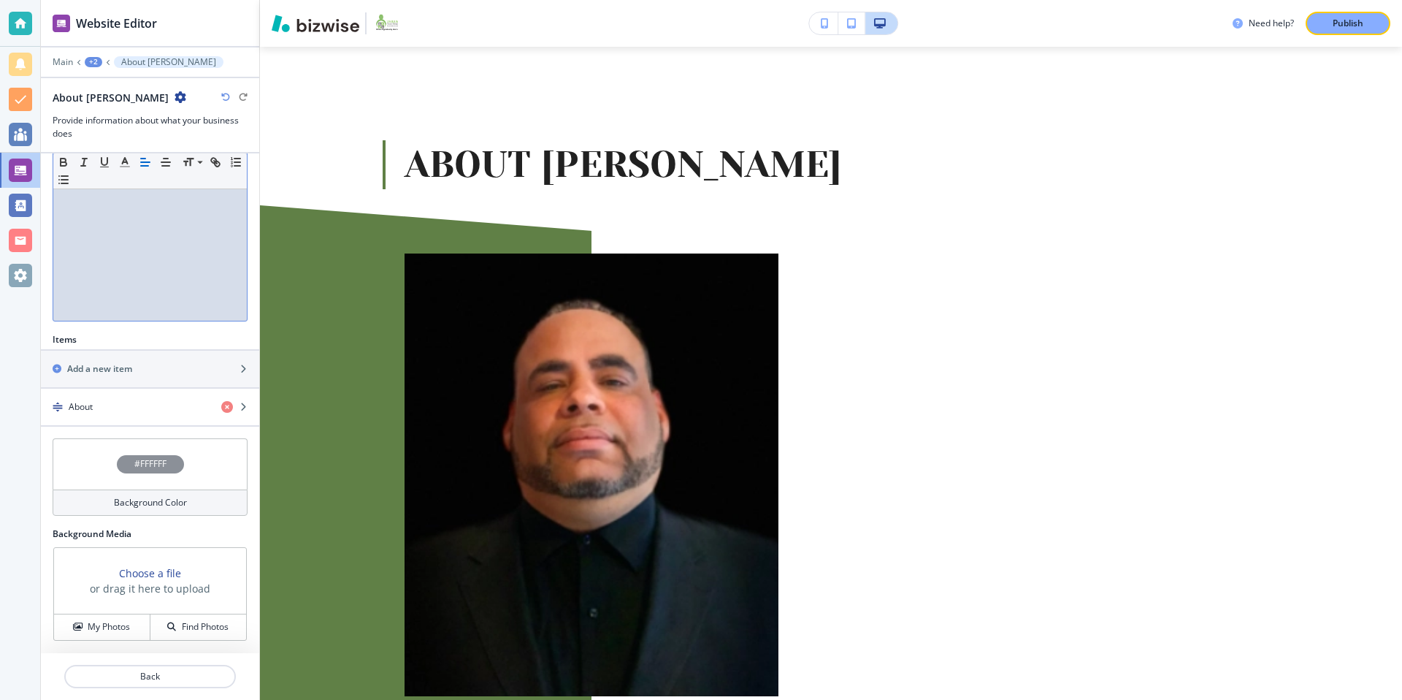
scroll to position [291, 0]
click at [141, 417] on div "button" at bounding box center [150, 419] width 218 height 12
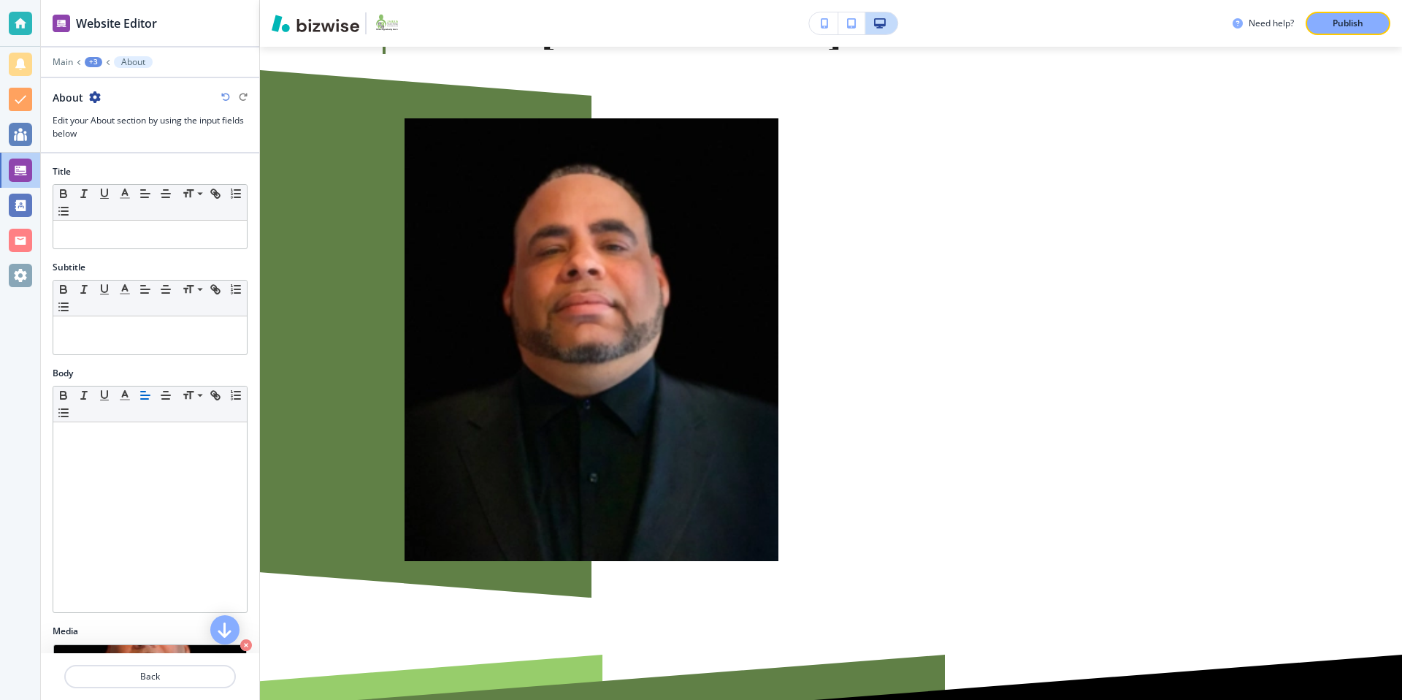
scroll to position [210, 0]
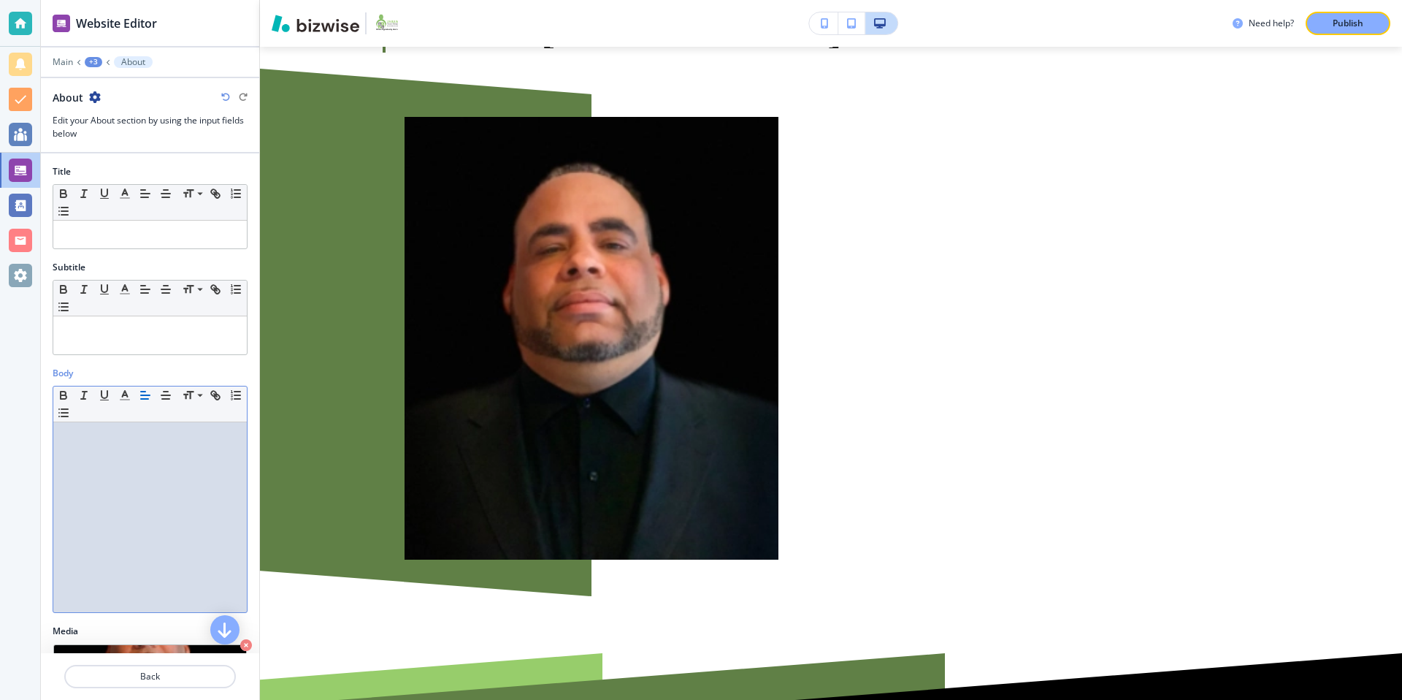
click at [168, 513] on div at bounding box center [150, 517] width 194 height 190
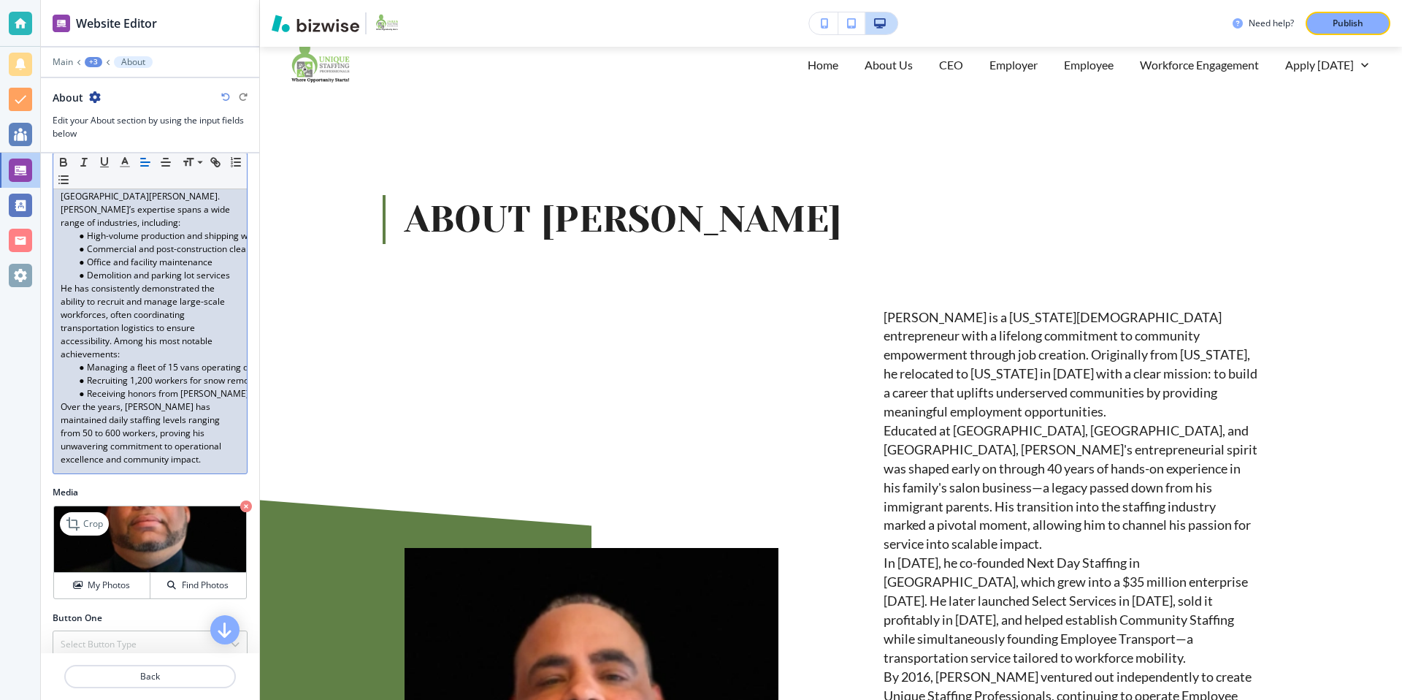
scroll to position [716, 0]
click at [244, 497] on icon "button" at bounding box center [246, 503] width 12 height 12
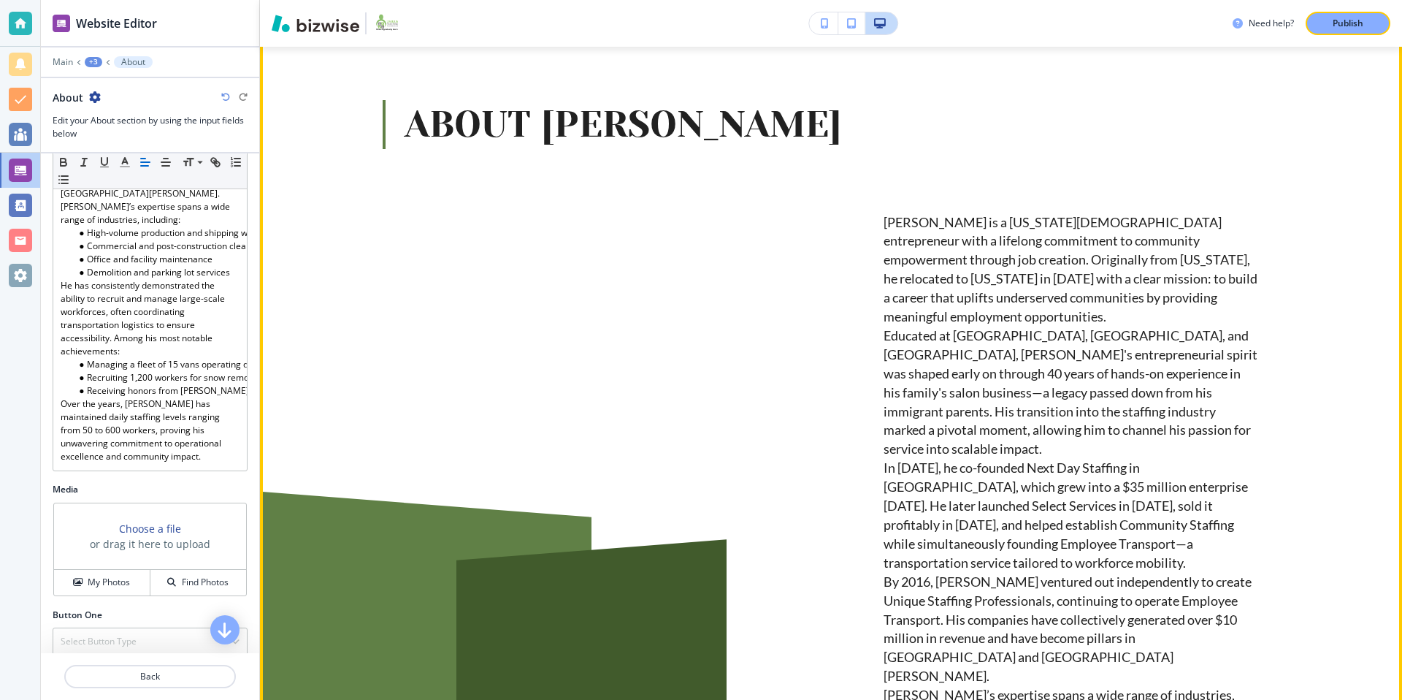
scroll to position [0, 0]
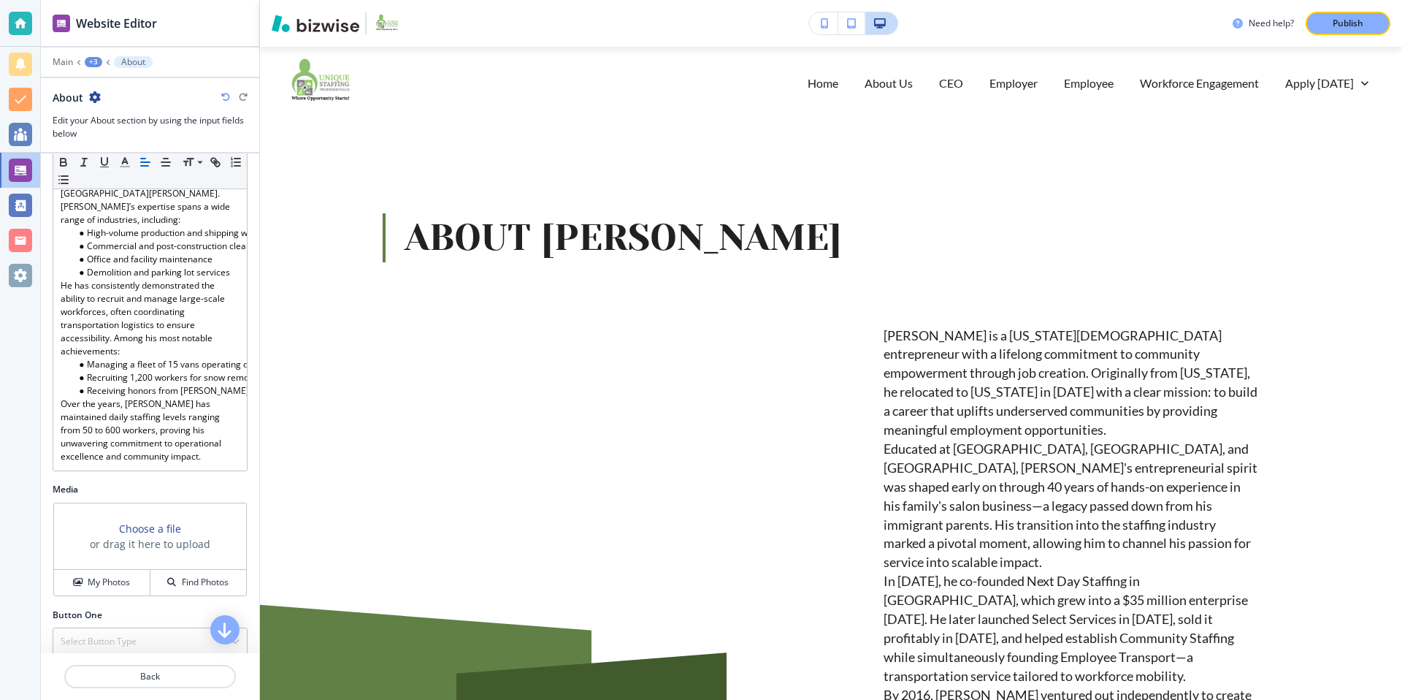
click at [123, 64] on p "About" at bounding box center [133, 62] width 24 height 10
click at [126, 58] on p "About" at bounding box center [133, 62] width 24 height 10
click at [96, 61] on div "+3" at bounding box center [94, 62] width 18 height 10
click at [131, 137] on p "About Otniel Morilla" at bounding box center [131, 137] width 74 height 13
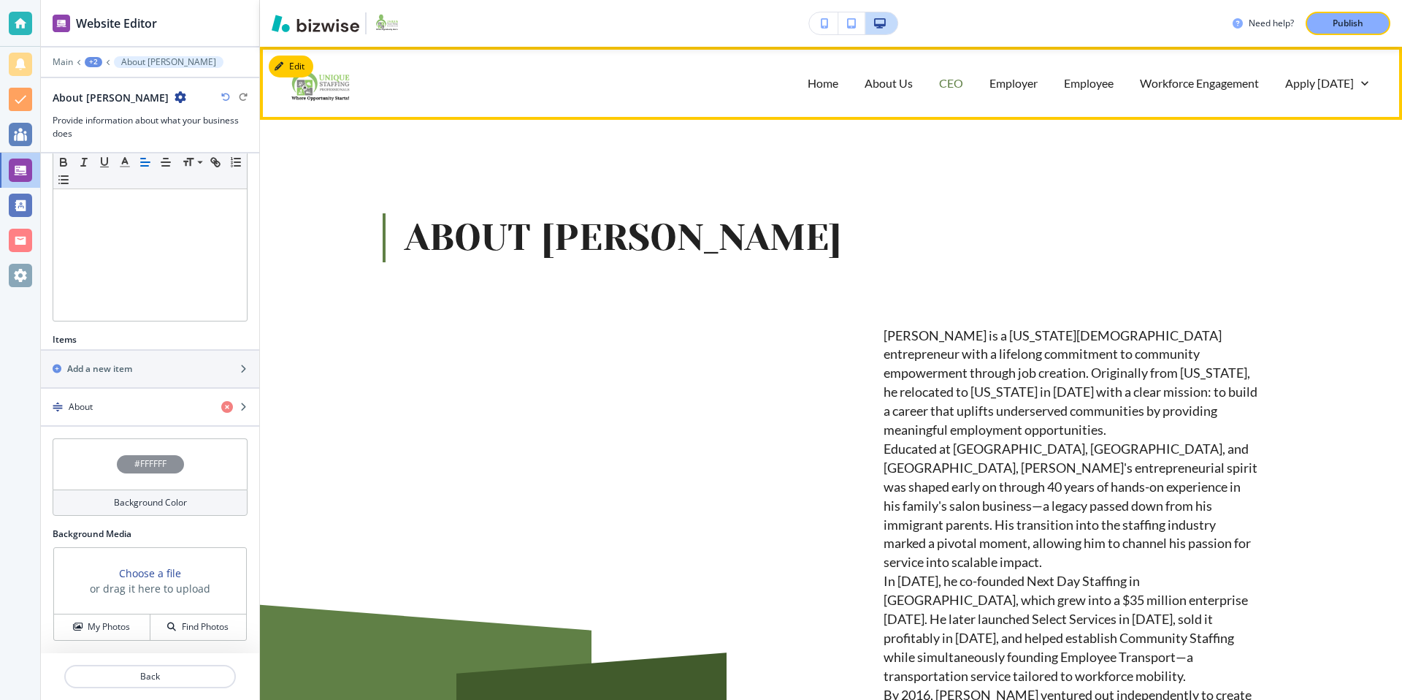
click at [958, 83] on p "CEO" at bounding box center [951, 82] width 24 height 17
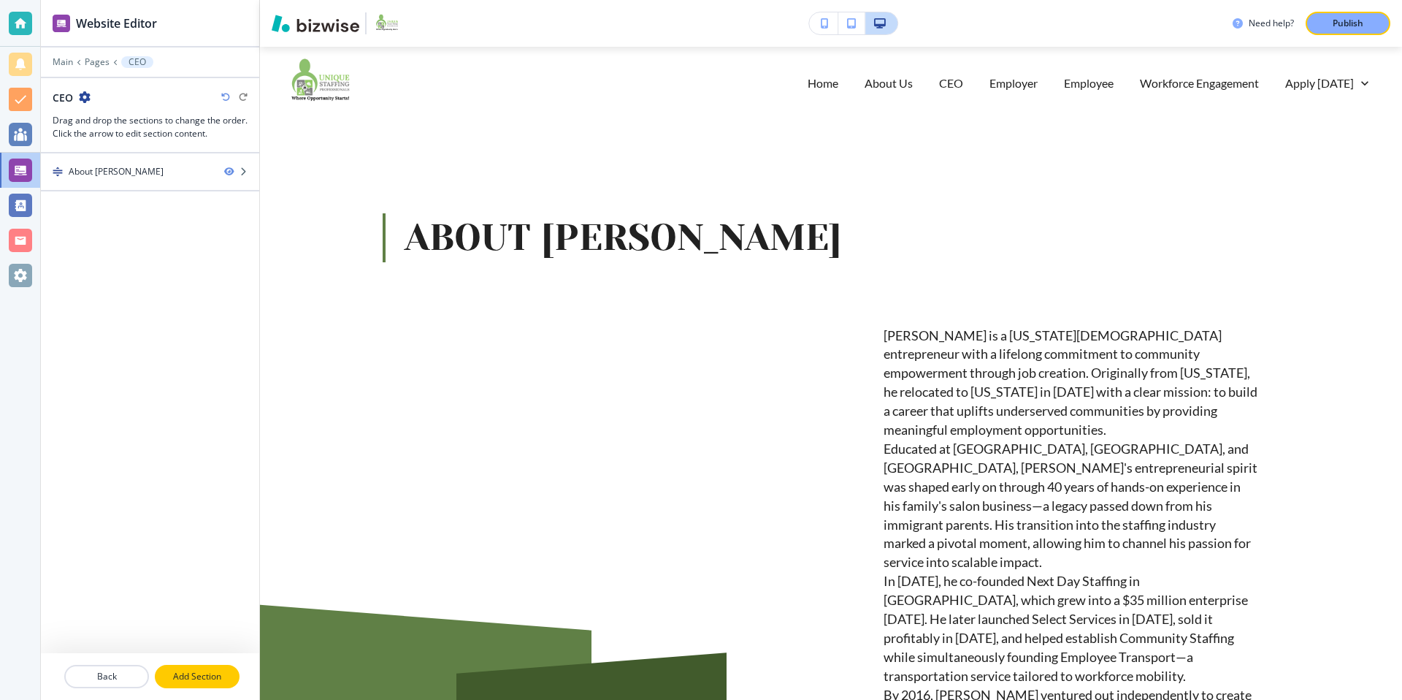
click at [218, 683] on button "Add Section" at bounding box center [197, 675] width 85 height 23
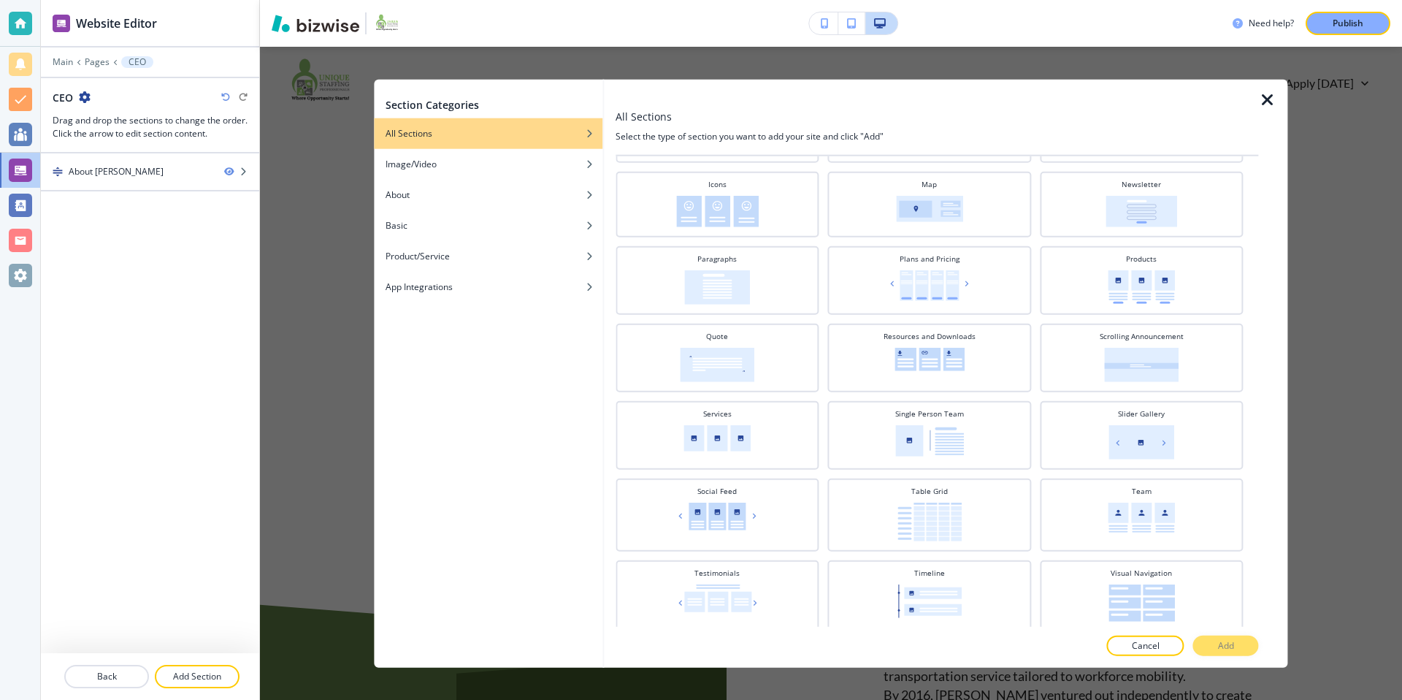
scroll to position [421, 0]
click at [935, 437] on img at bounding box center [929, 435] width 69 height 31
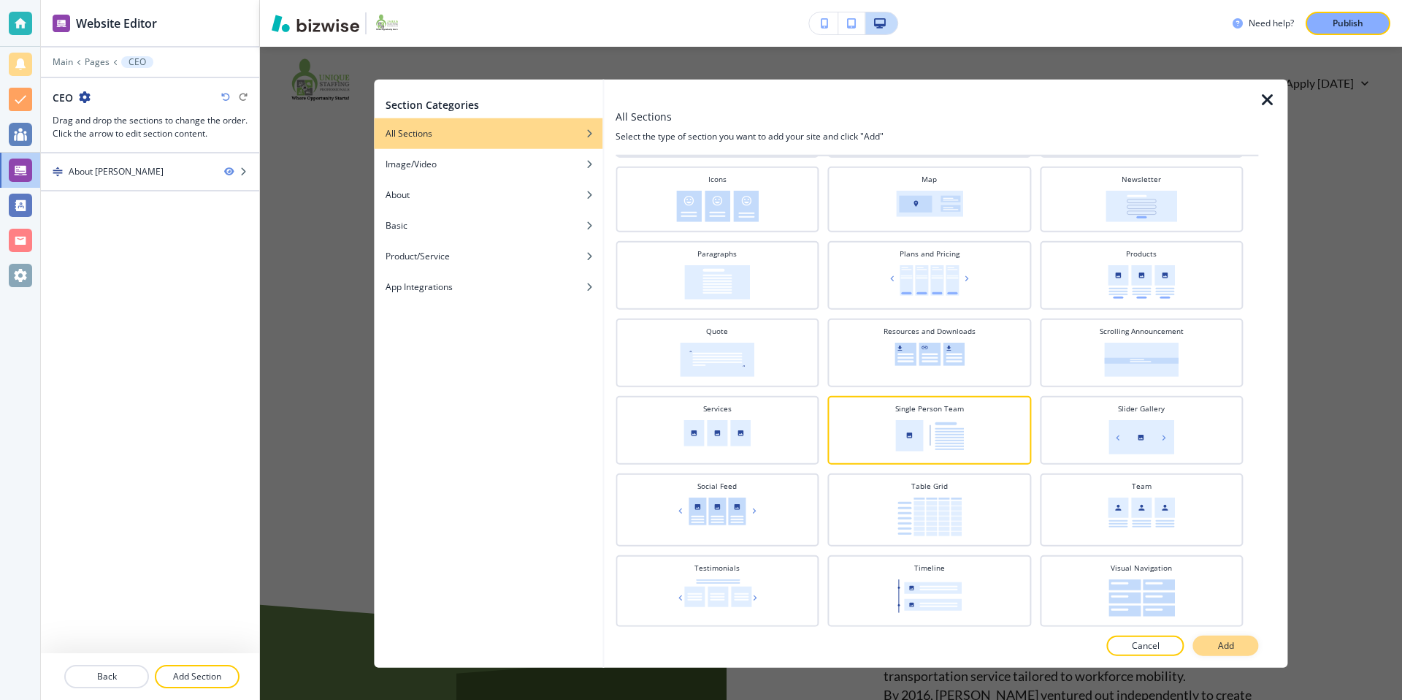
click at [1238, 643] on button "Add" at bounding box center [1226, 645] width 66 height 20
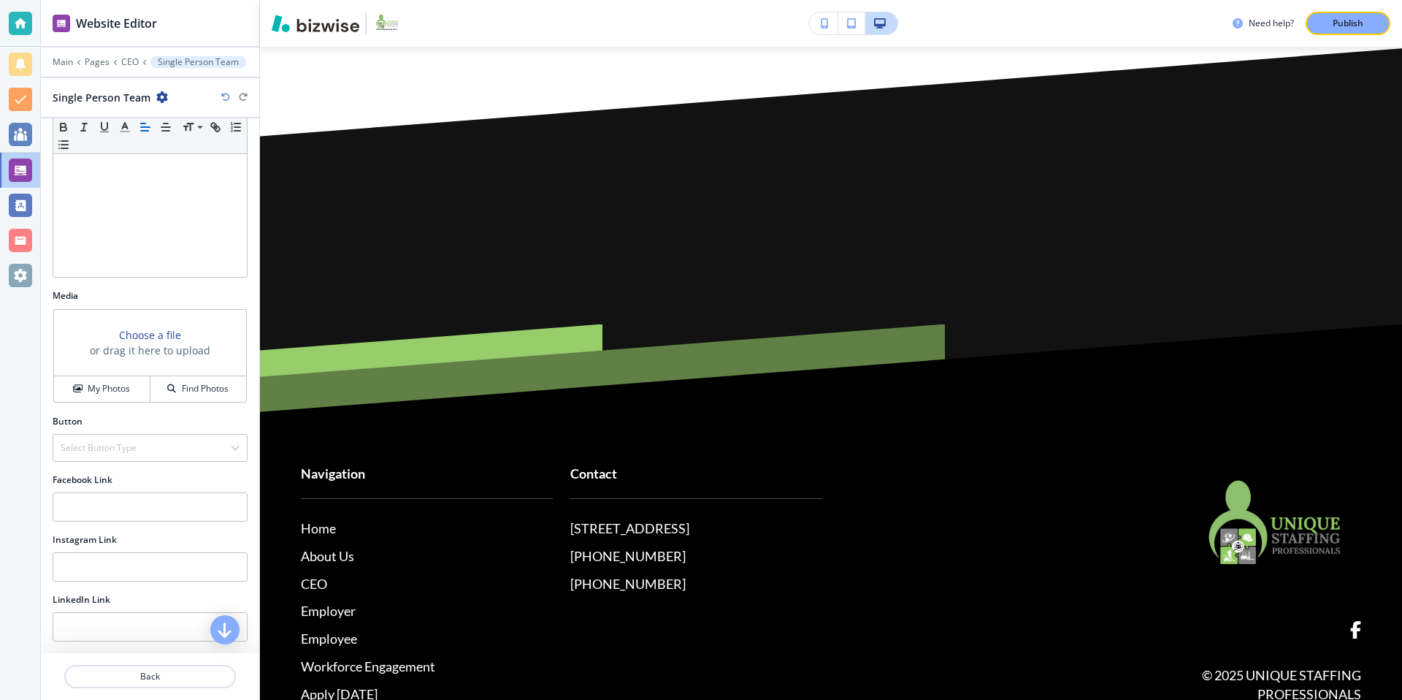
scroll to position [438, 0]
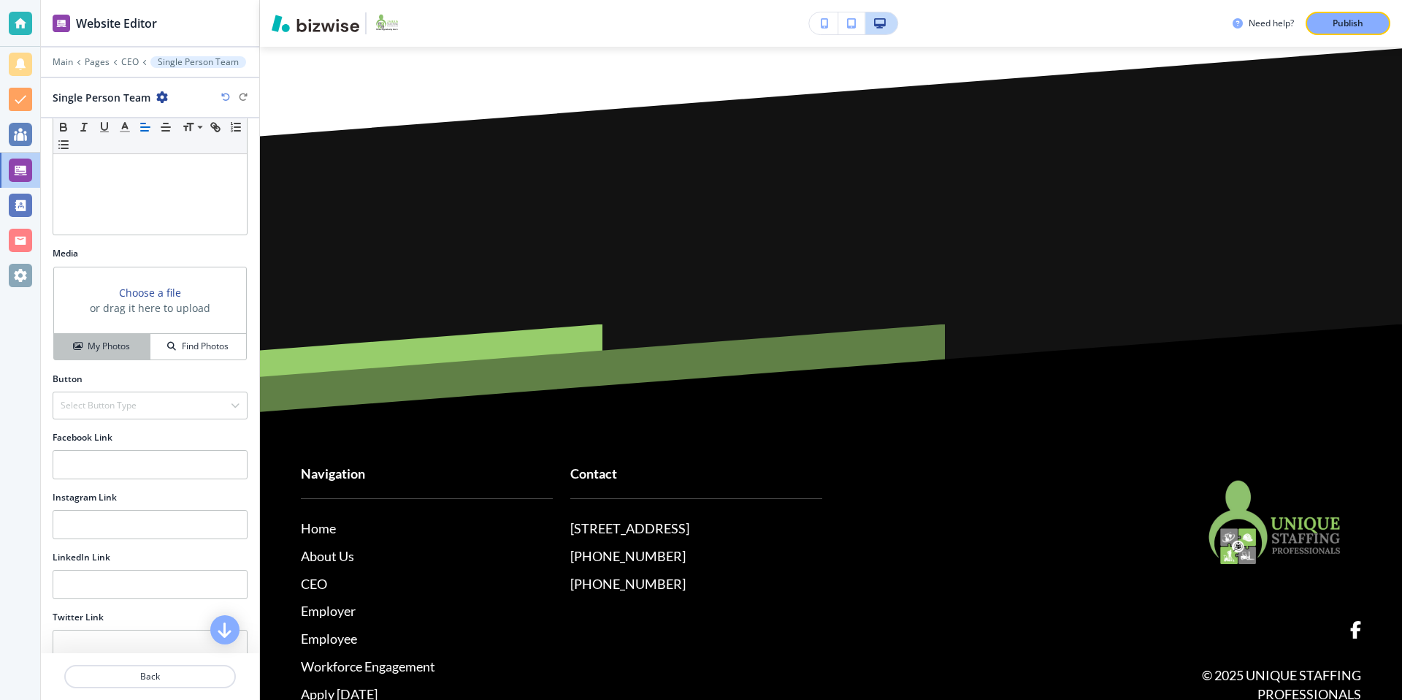
click at [110, 342] on h4 "My Photos" at bounding box center [109, 346] width 42 height 13
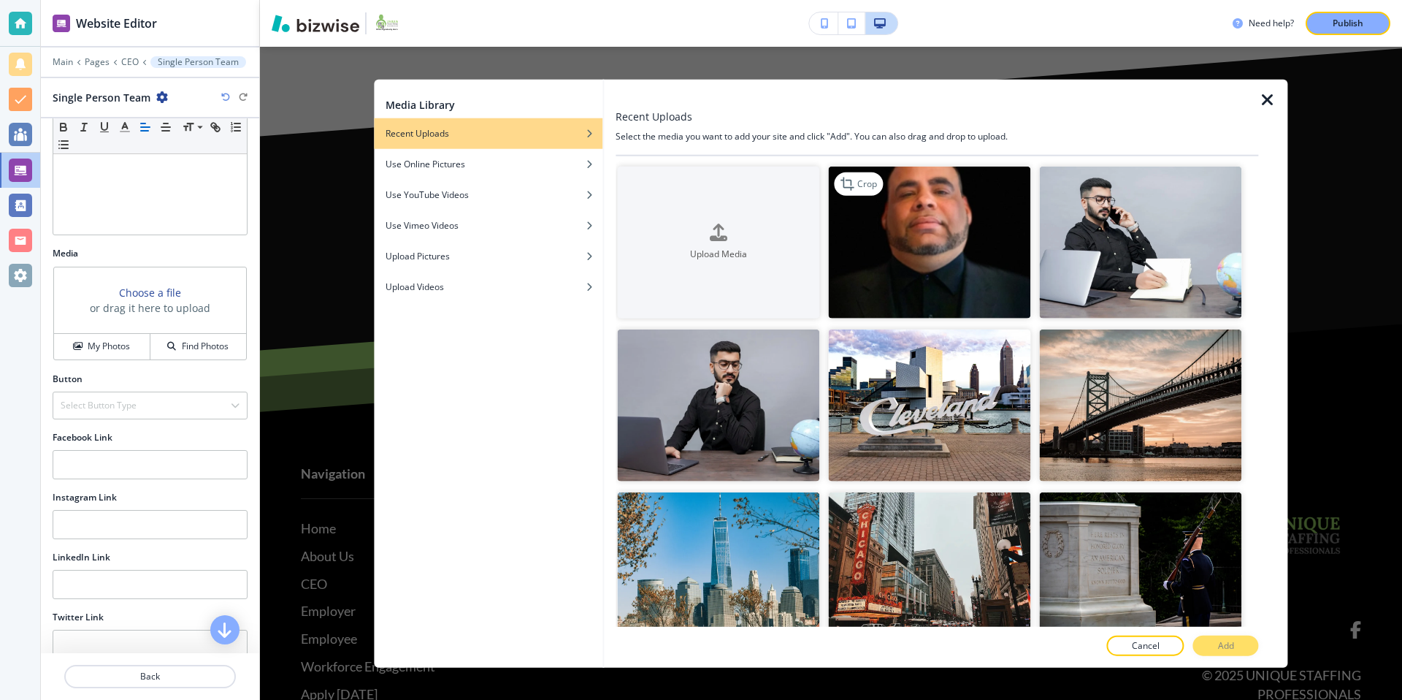
click at [932, 247] on img "button" at bounding box center [929, 242] width 202 height 152
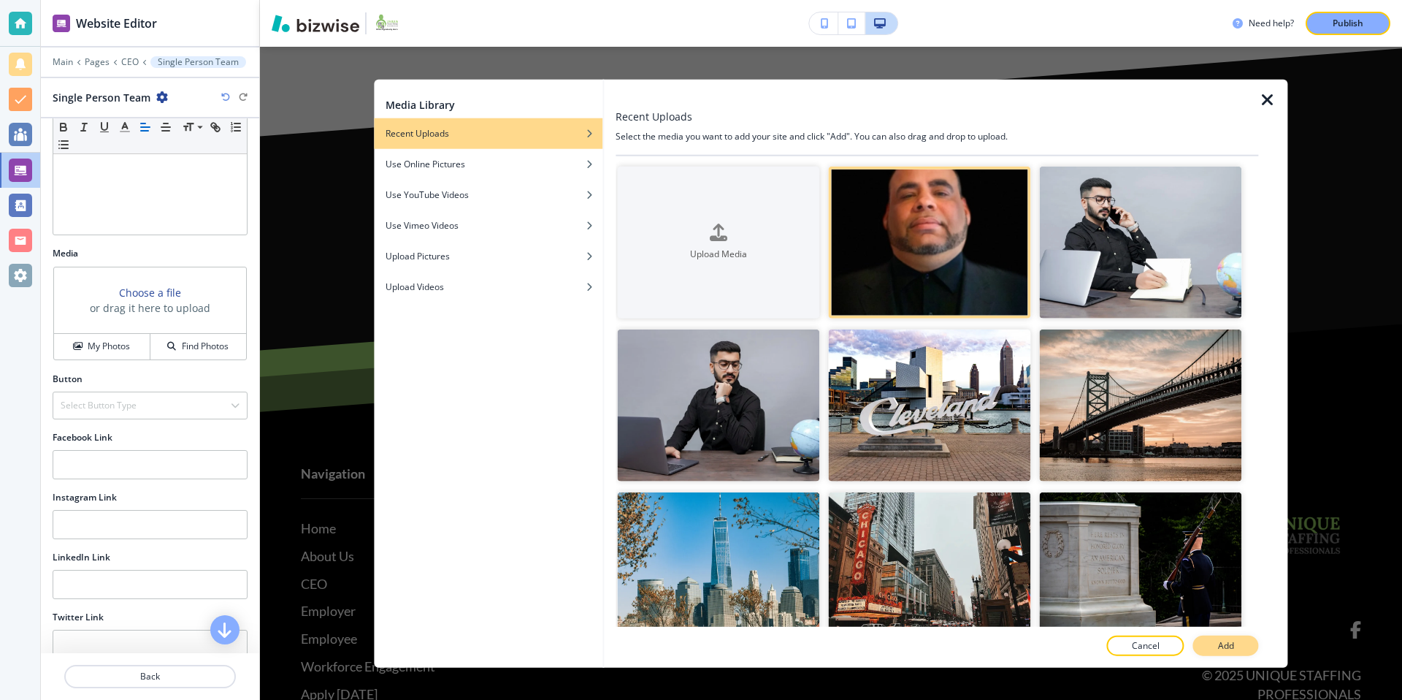
click at [1211, 636] on button "Add" at bounding box center [1226, 645] width 66 height 20
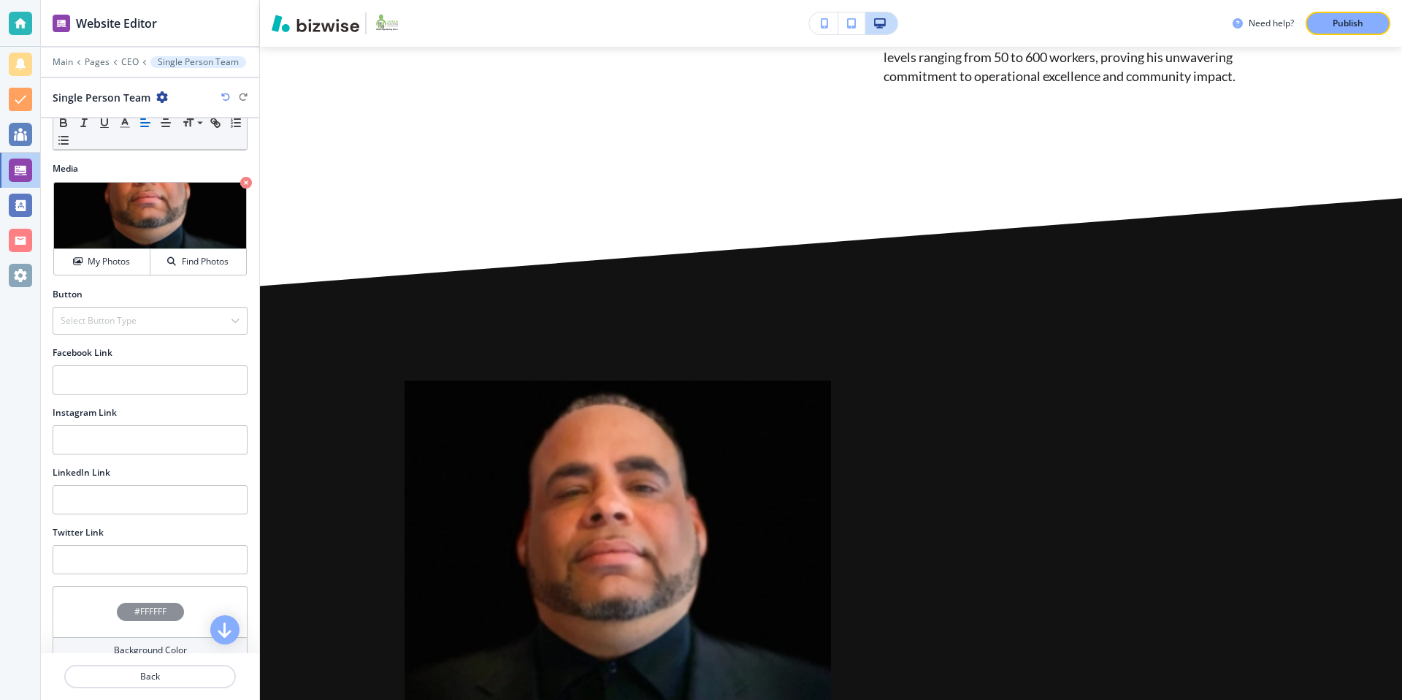
scroll to position [670, 0]
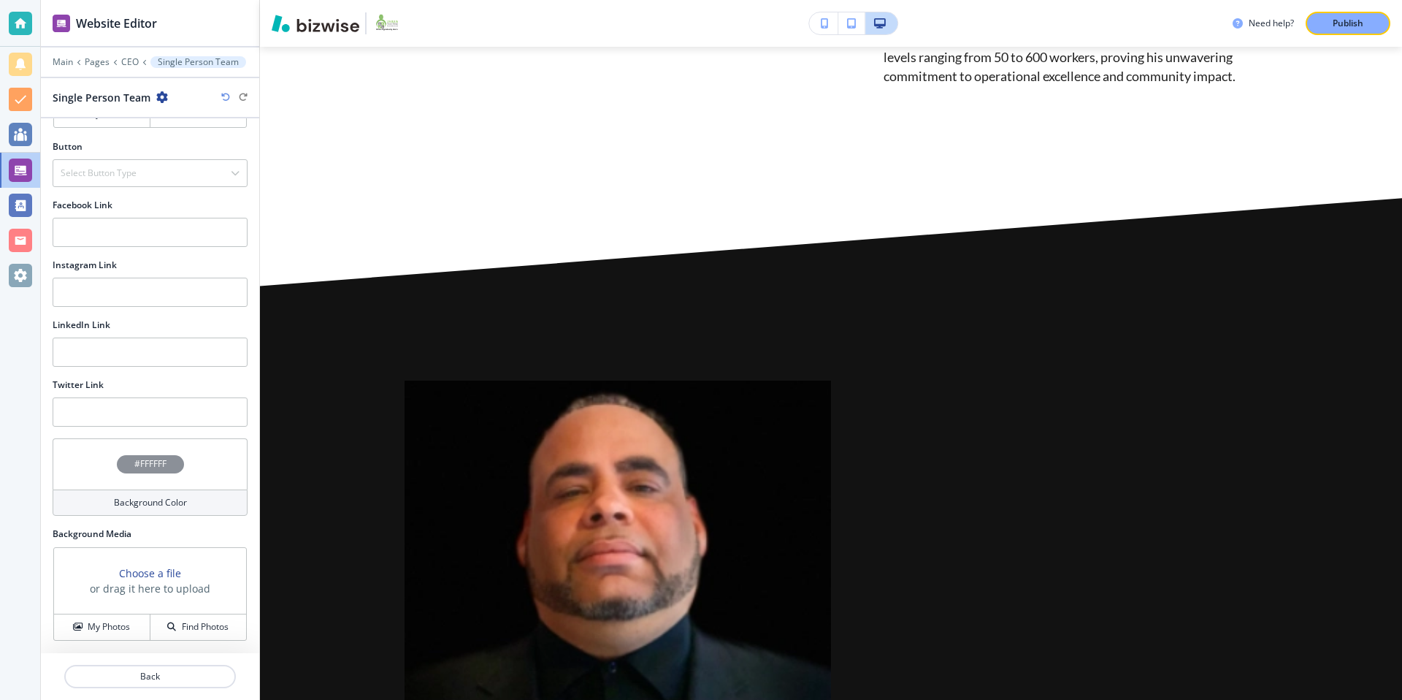
click at [145, 458] on h4 "#FFFFFF" at bounding box center [150, 463] width 32 height 13
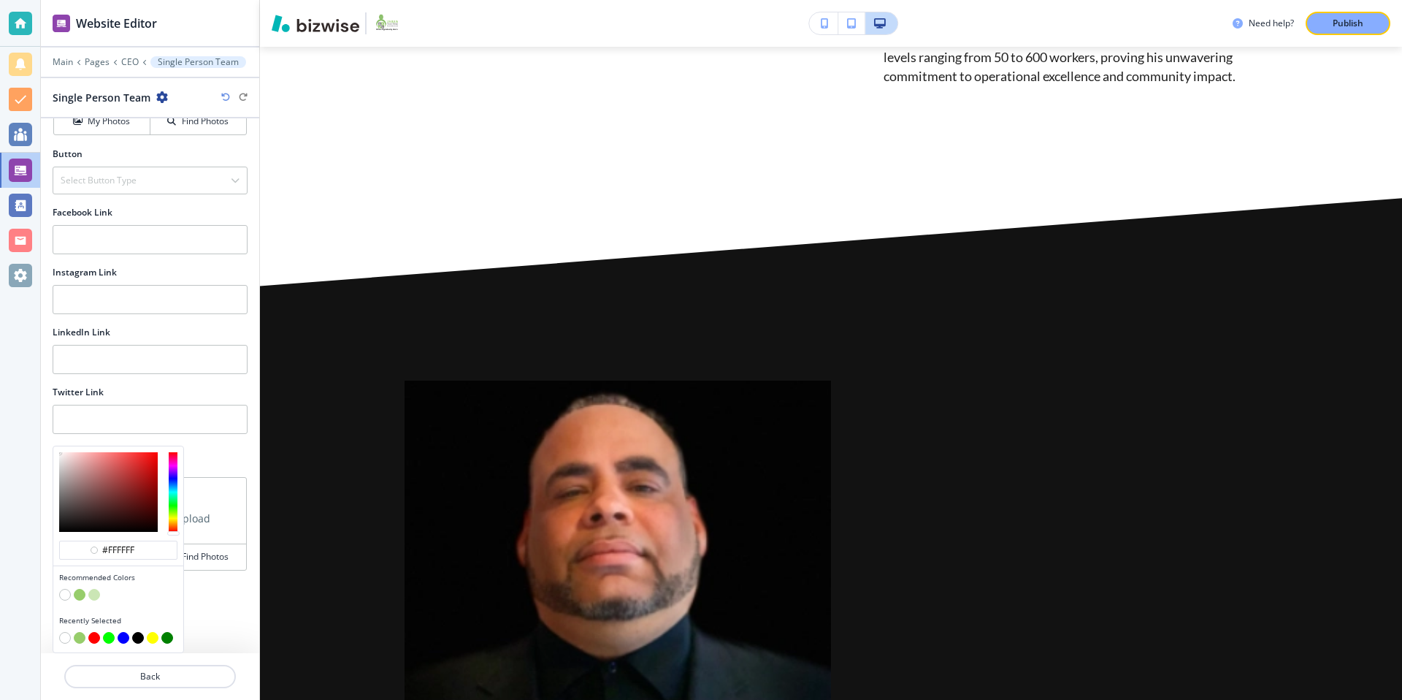
click at [63, 594] on button "button" at bounding box center [65, 595] width 12 height 12
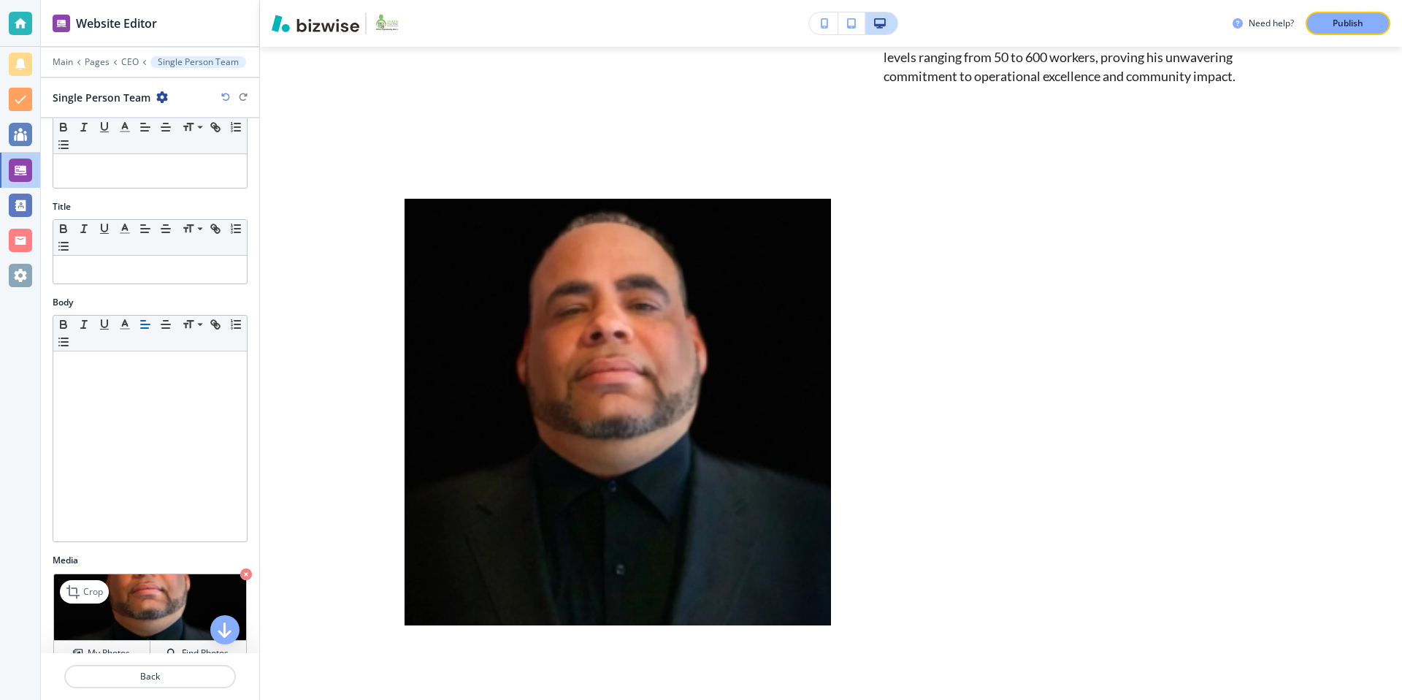
scroll to position [0, 0]
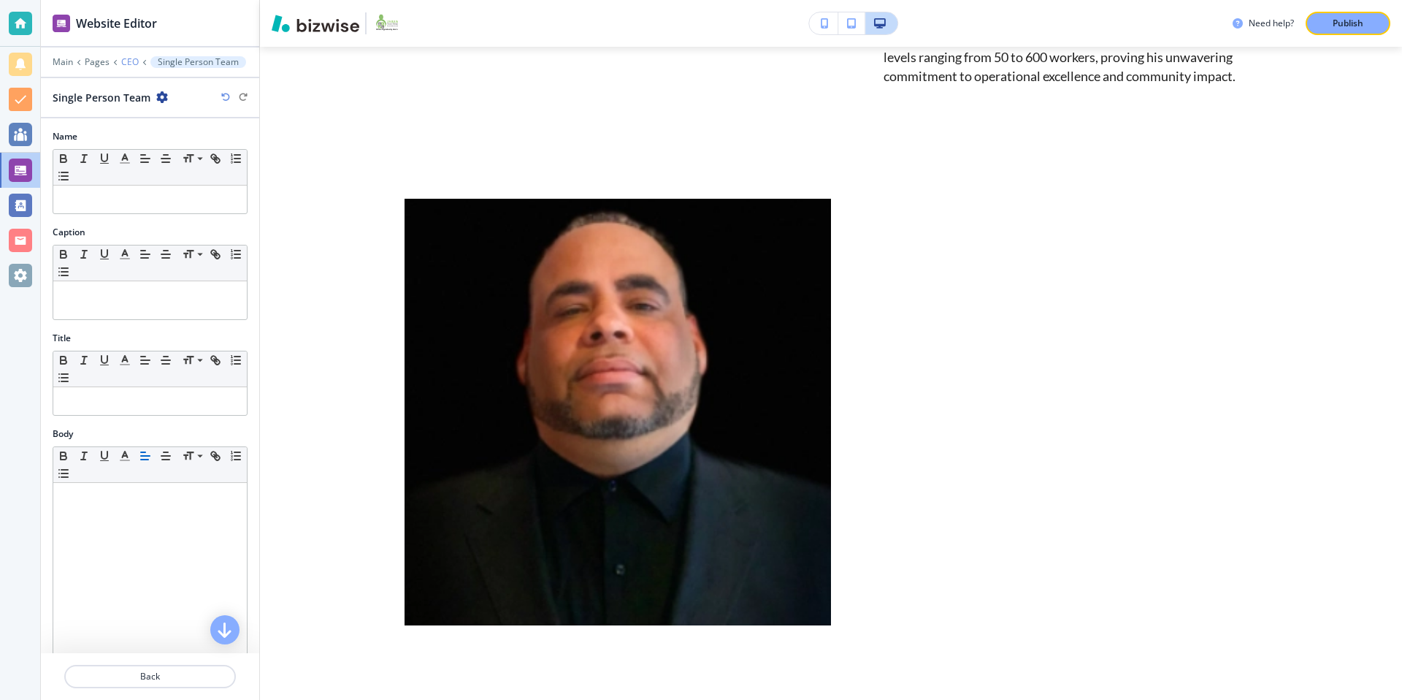
click at [130, 61] on p "CEO" at bounding box center [130, 62] width 18 height 10
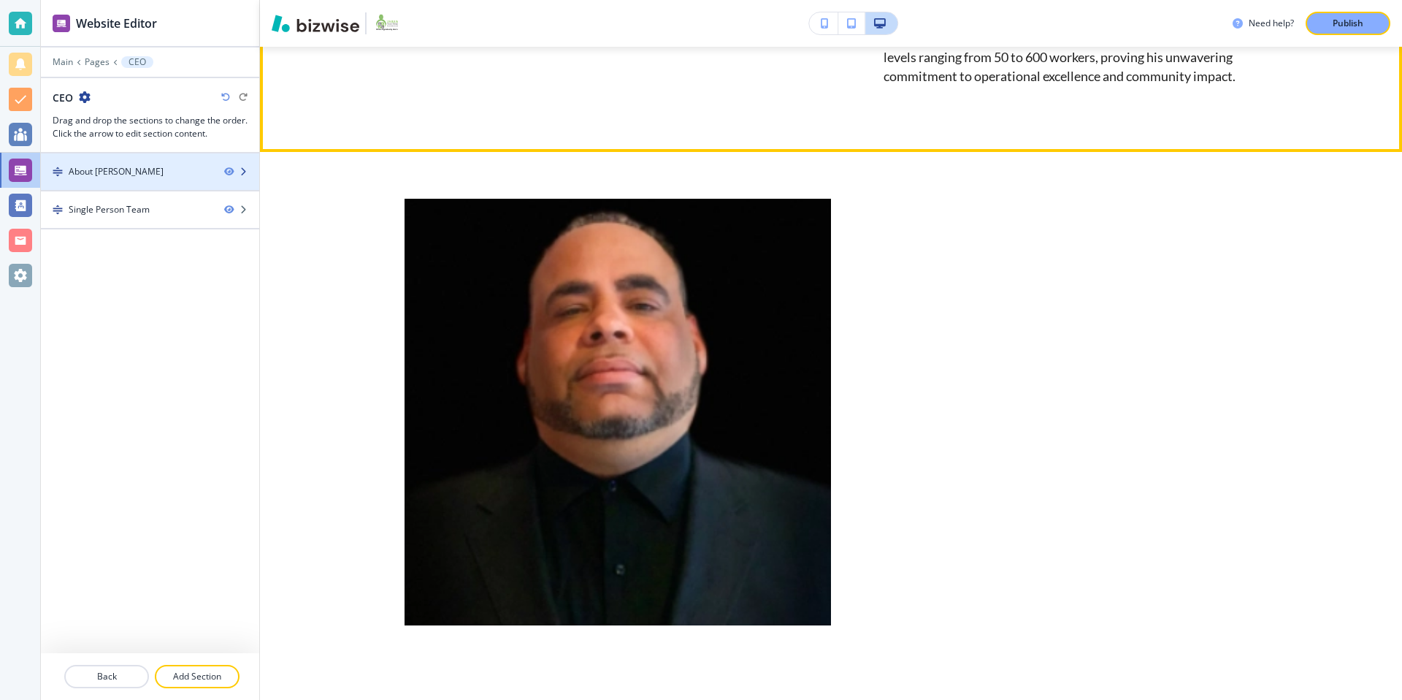
click at [150, 180] on div at bounding box center [150, 184] width 218 height 12
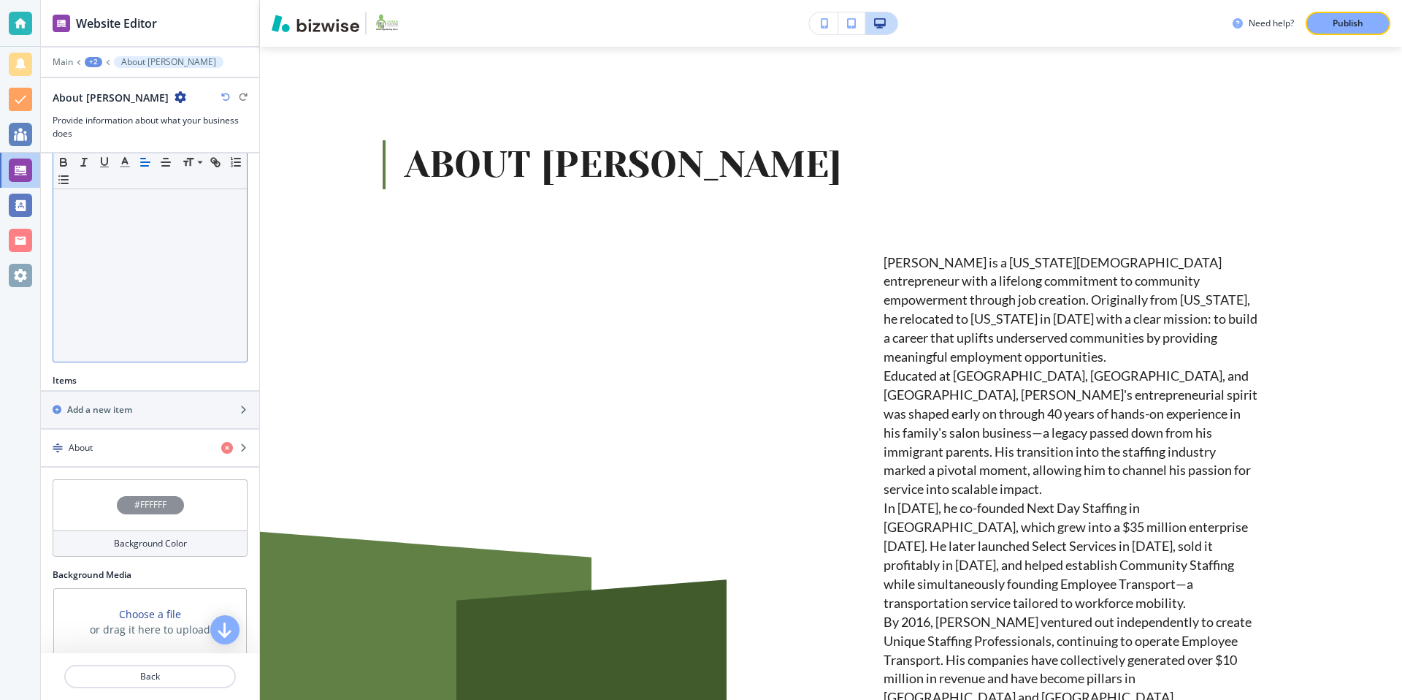
scroll to position [291, 0]
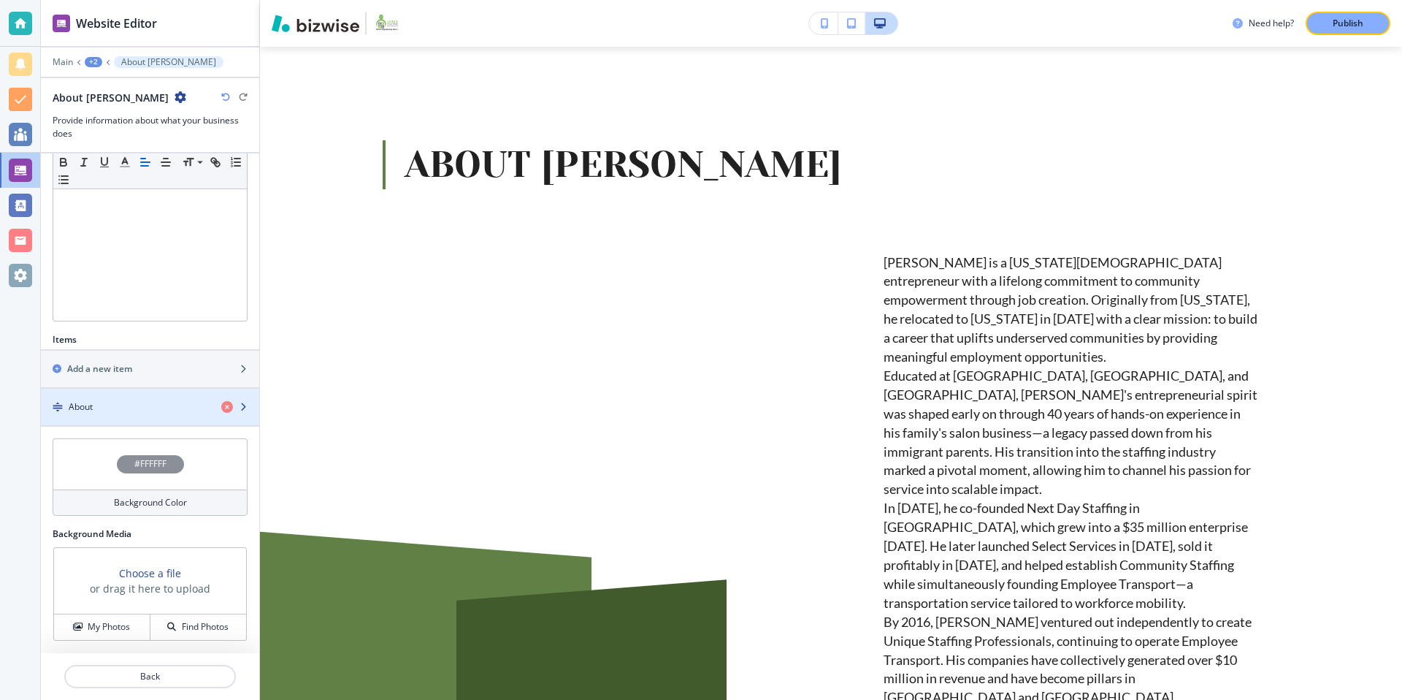
click at [174, 416] on div "button" at bounding box center [150, 419] width 218 height 12
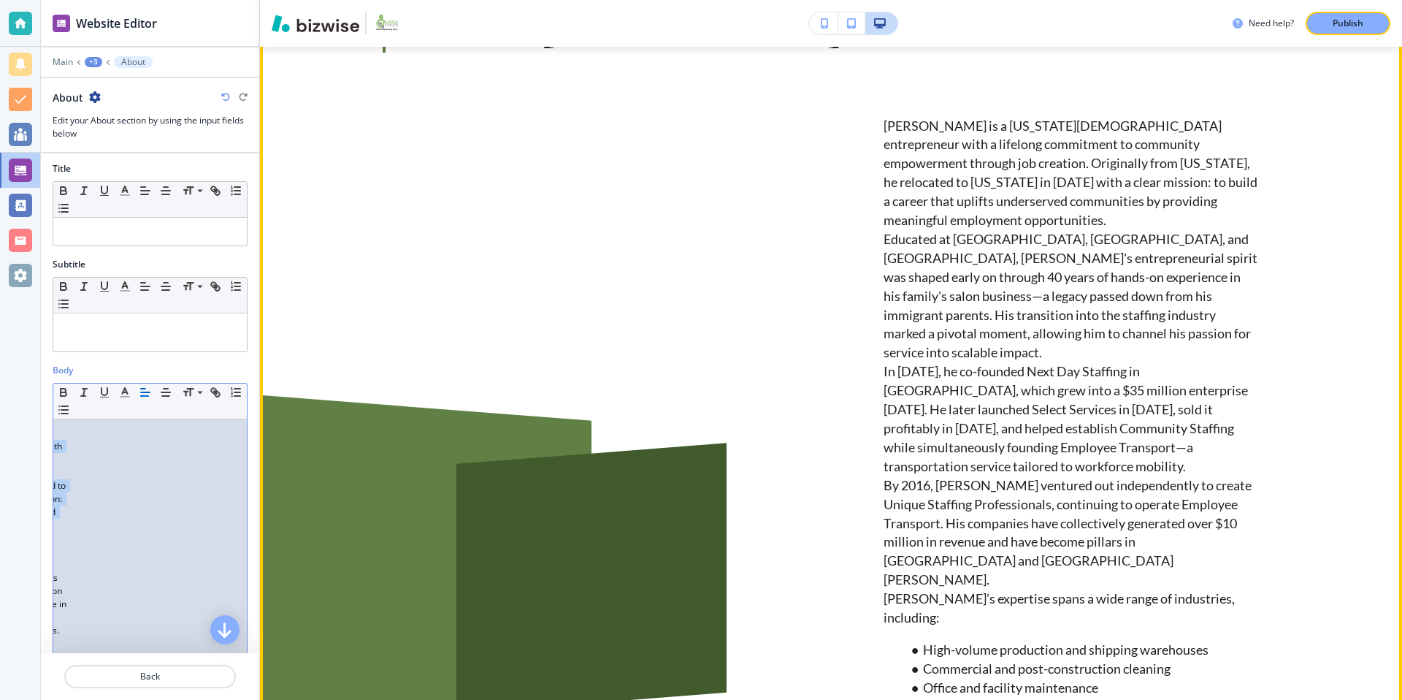
scroll to position [0, 448]
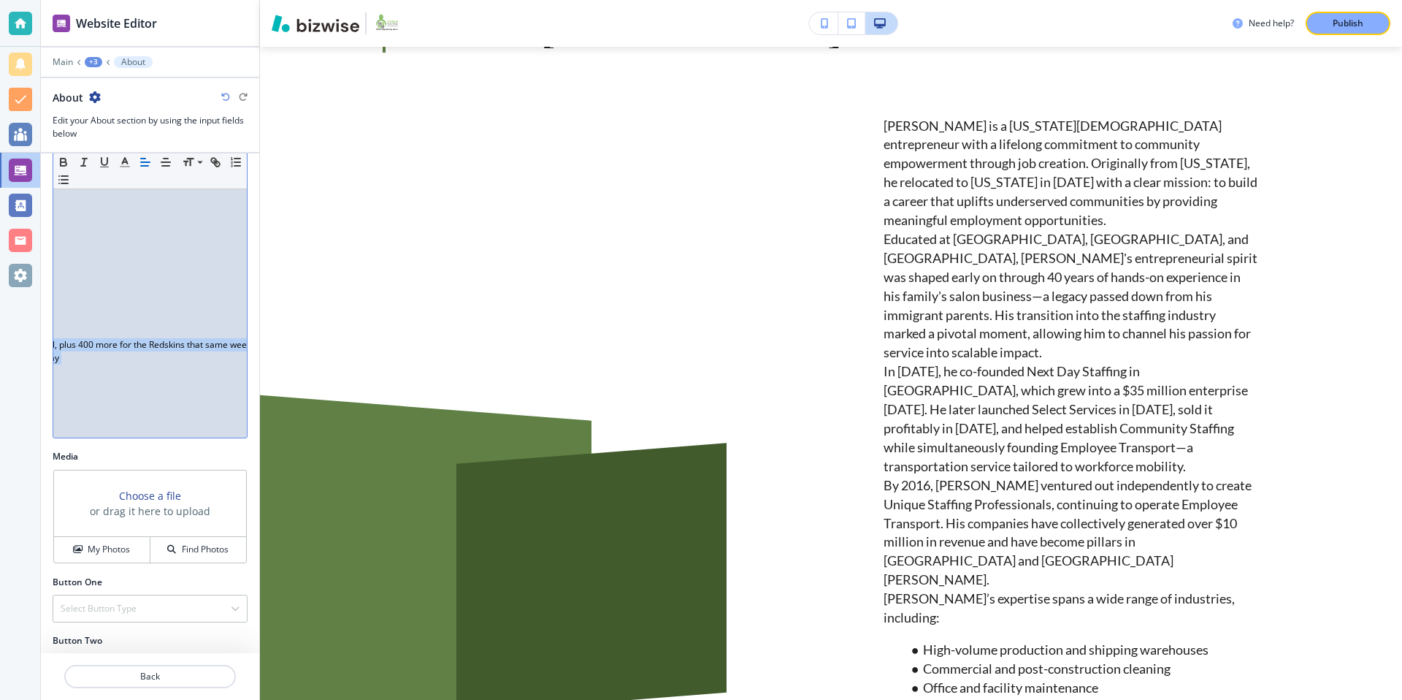
drag, startPoint x: 59, startPoint y: 436, endPoint x: 150, endPoint y: 699, distance: 278.0
click at [150, 699] on div "Website Editor Main +3 About About Edit your About section by using the input f…" at bounding box center [150, 350] width 218 height 700
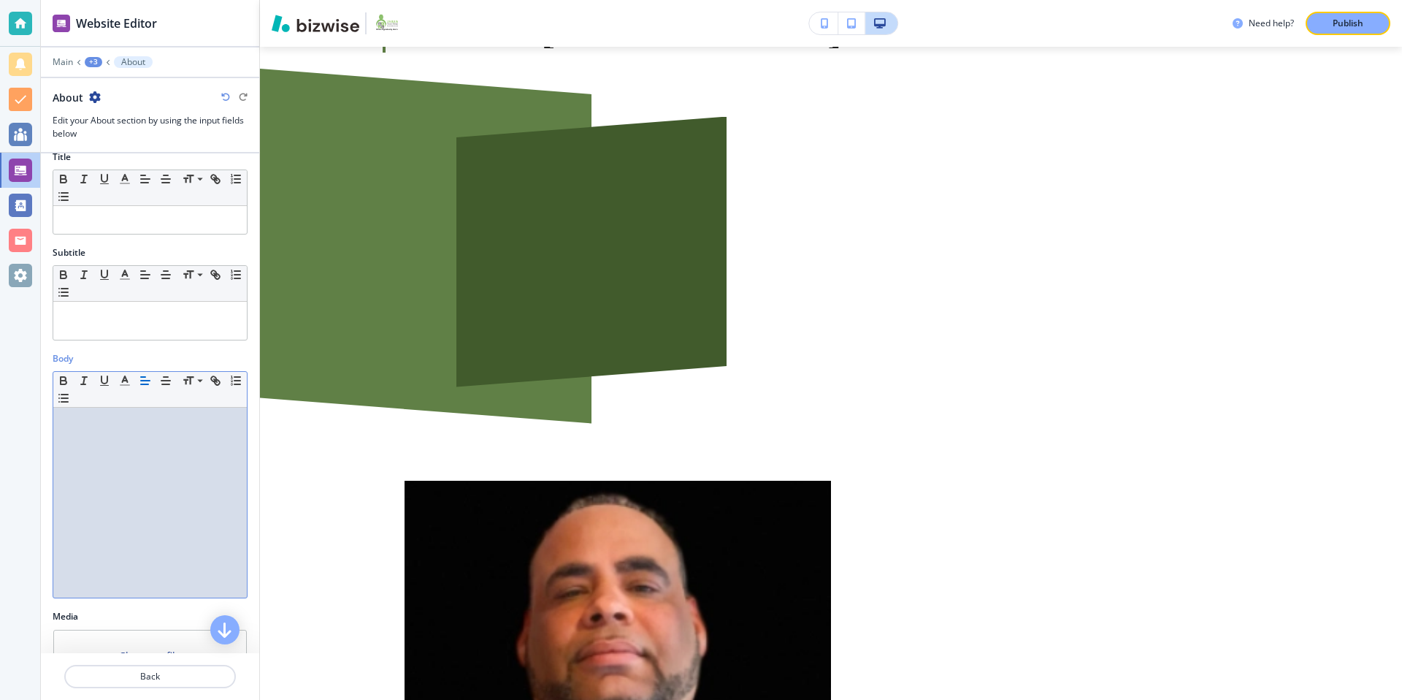
scroll to position [0, 0]
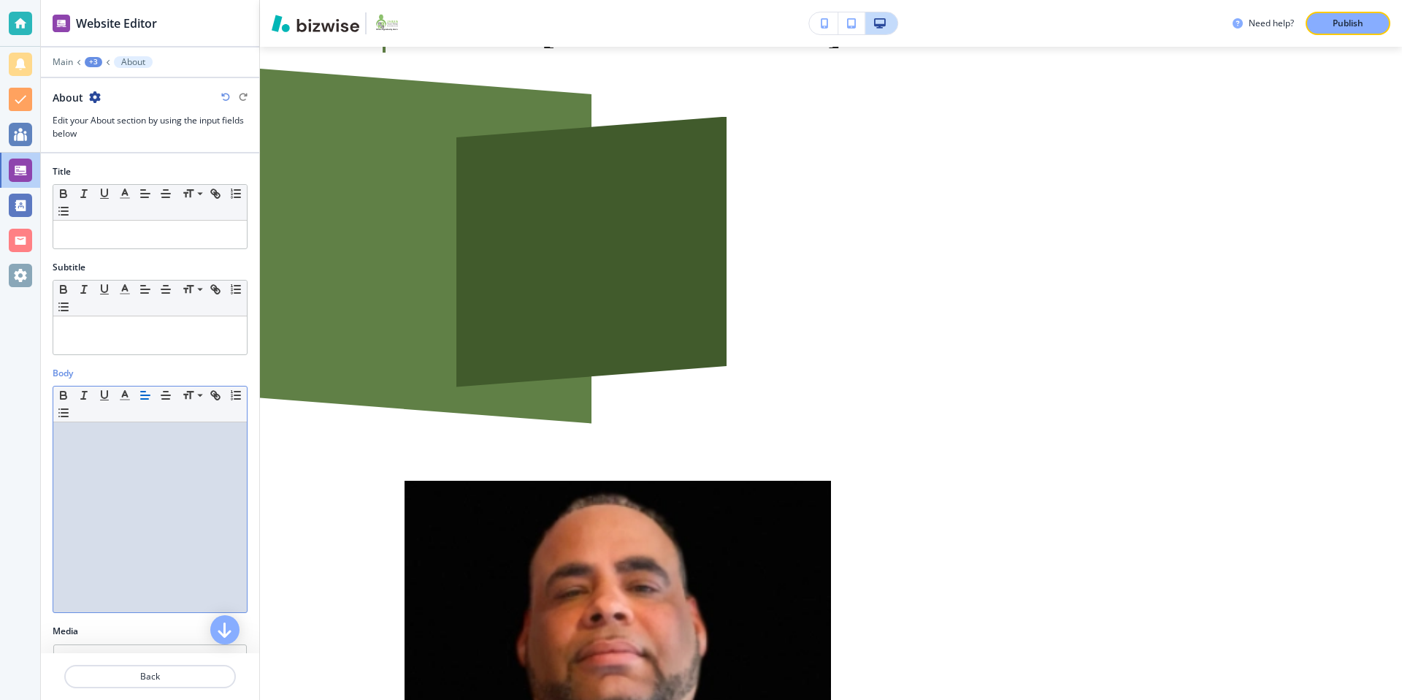
click at [90, 63] on div "+3" at bounding box center [94, 62] width 18 height 10
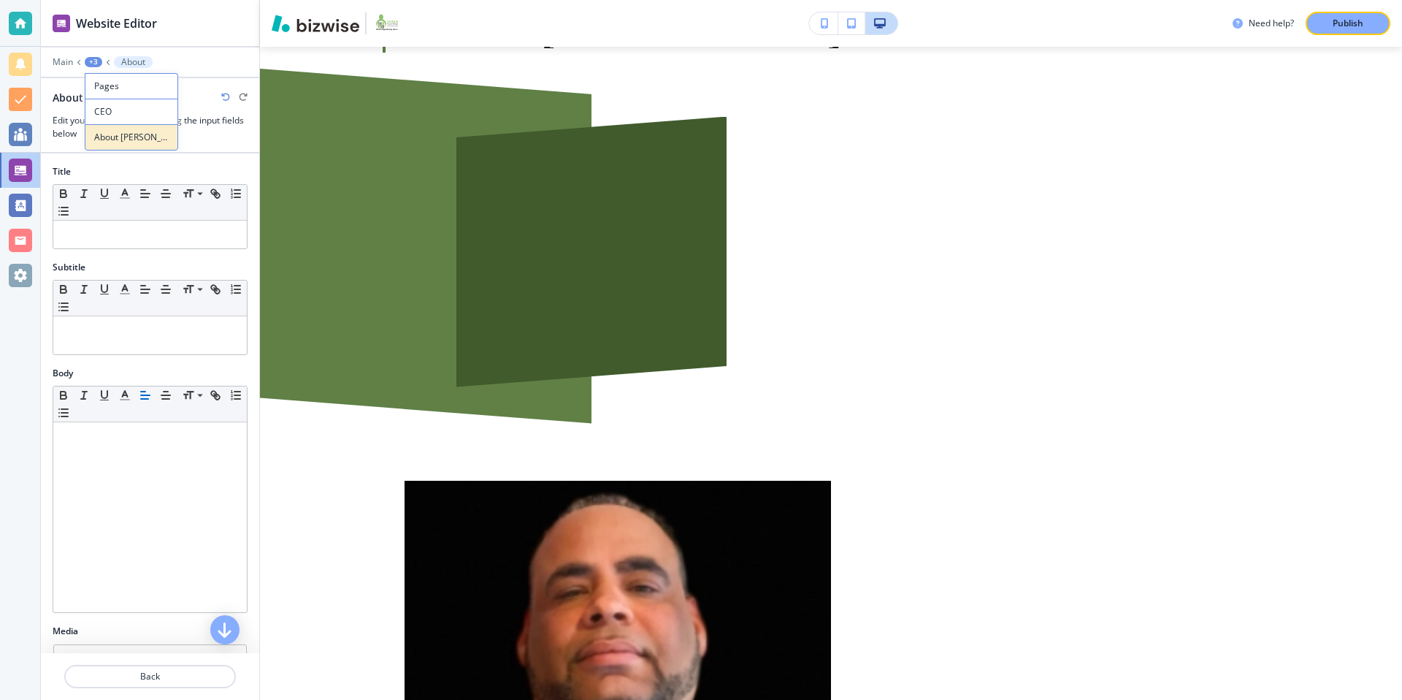
click at [118, 133] on p "About Otniel Morilla" at bounding box center [131, 137] width 74 height 13
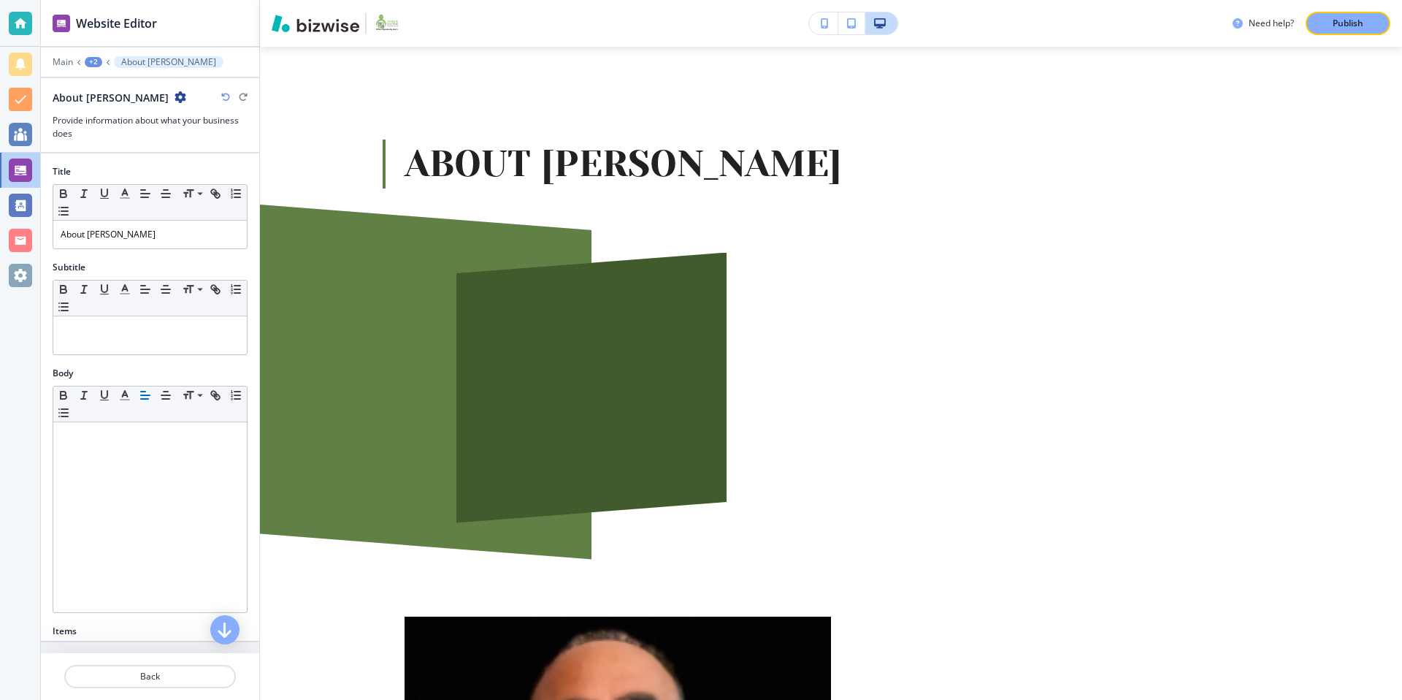
scroll to position [73, 0]
click at [143, 60] on p "About Otniel Morilla" at bounding box center [168, 62] width 95 height 10
click at [91, 62] on div "+2" at bounding box center [94, 62] width 18 height 10
click at [105, 103] on button "CEO" at bounding box center [131, 112] width 93 height 26
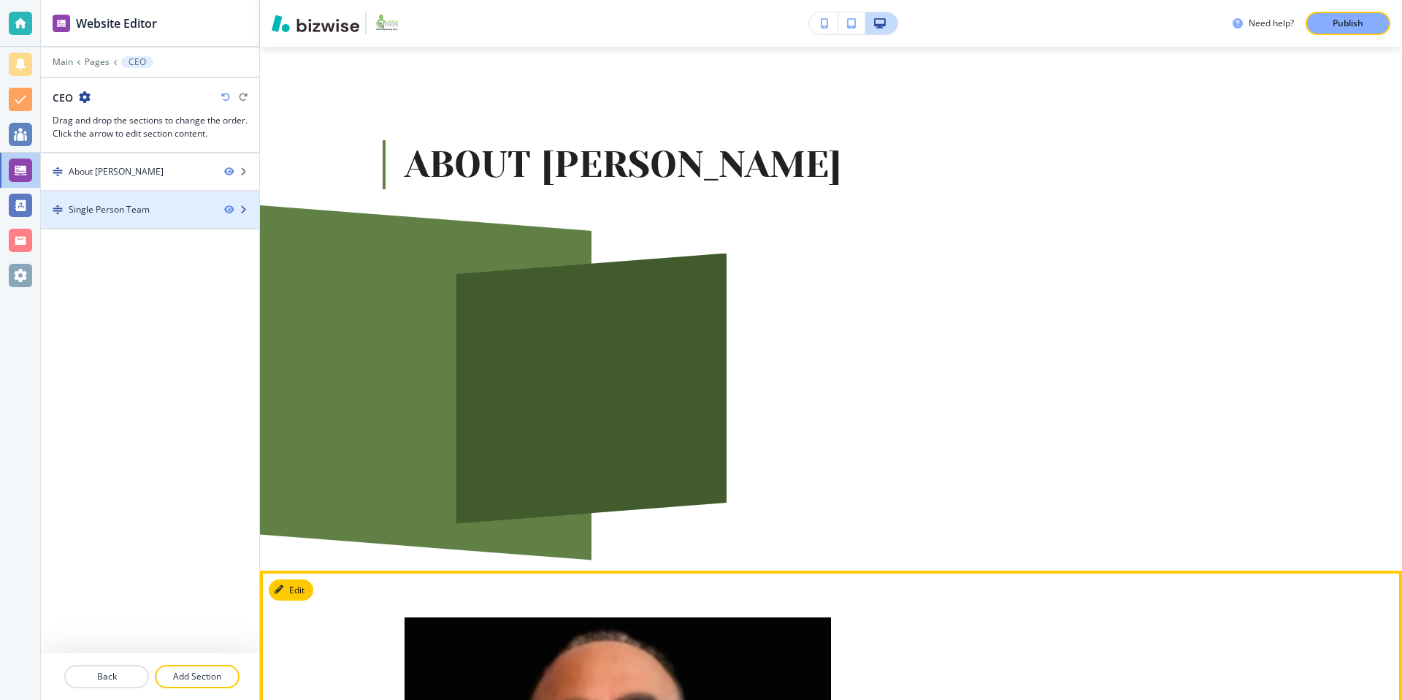
click at [151, 203] on div "Single Person Team" at bounding box center [127, 209] width 172 height 13
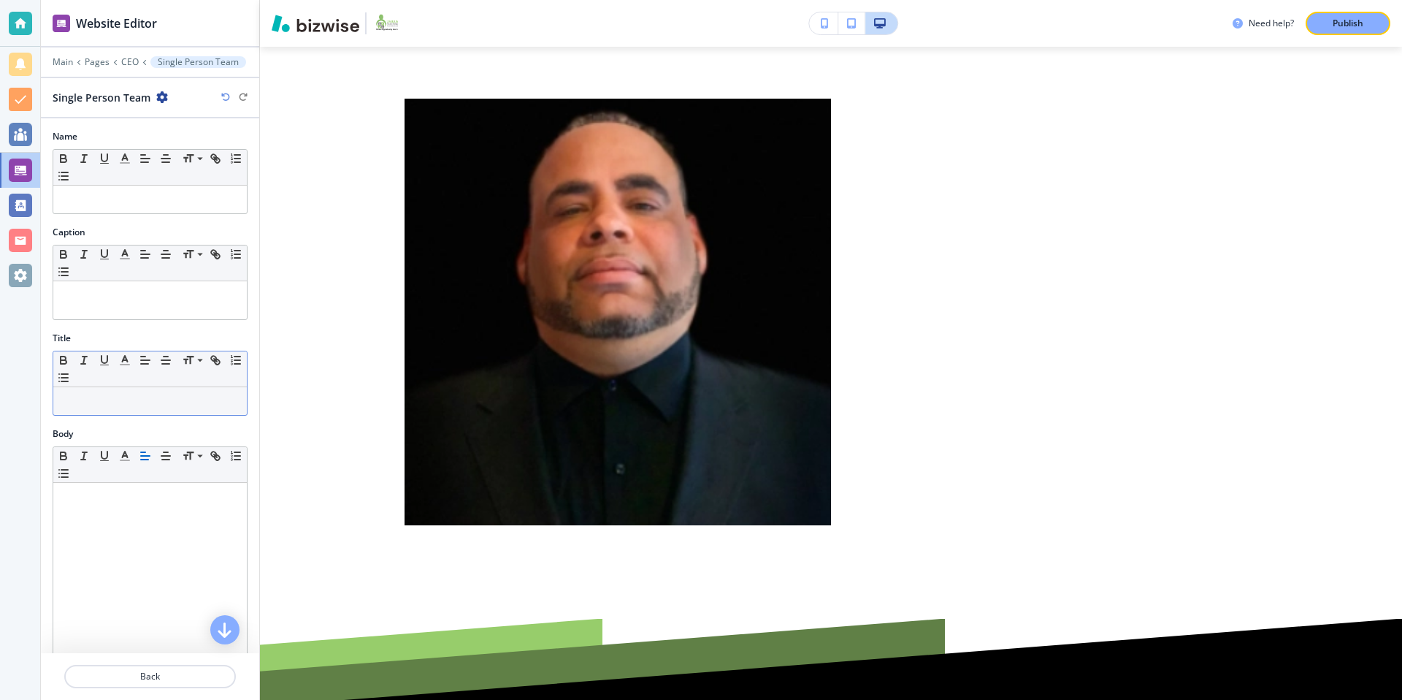
scroll to position [597, 0]
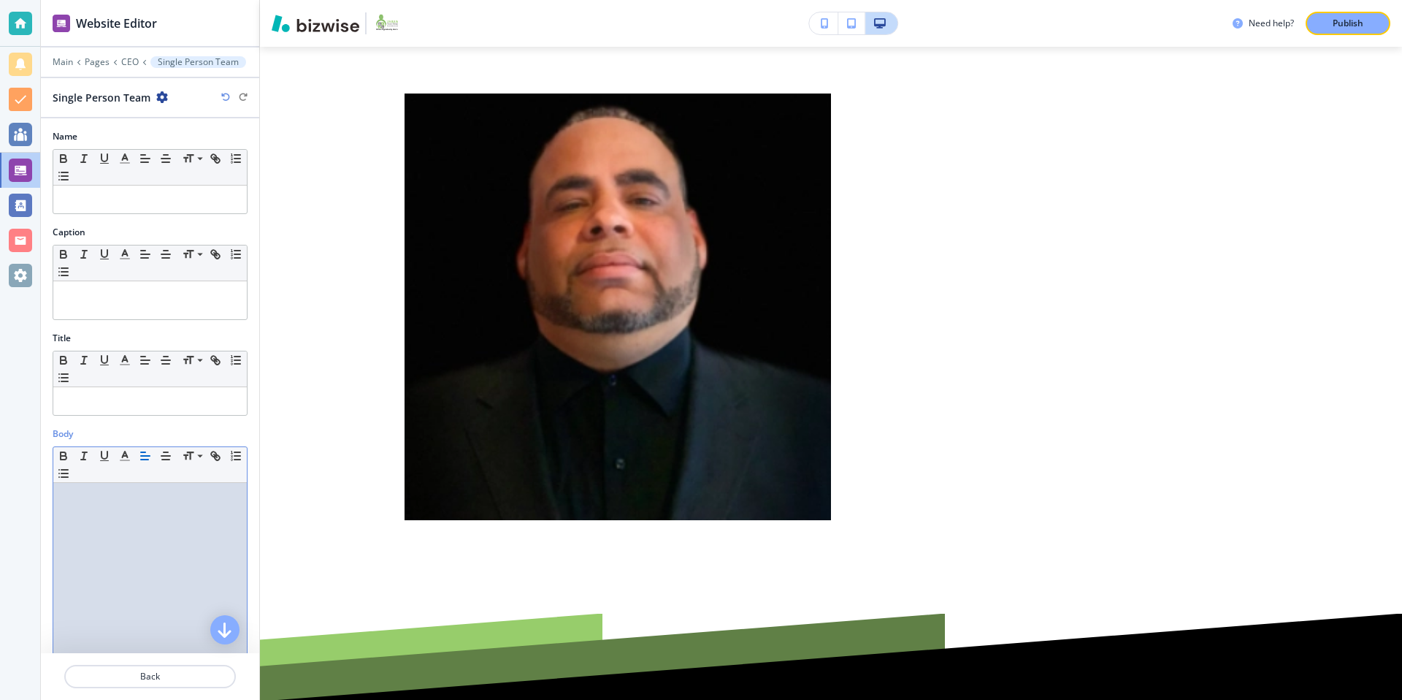
click at [122, 508] on div at bounding box center [150, 578] width 194 height 190
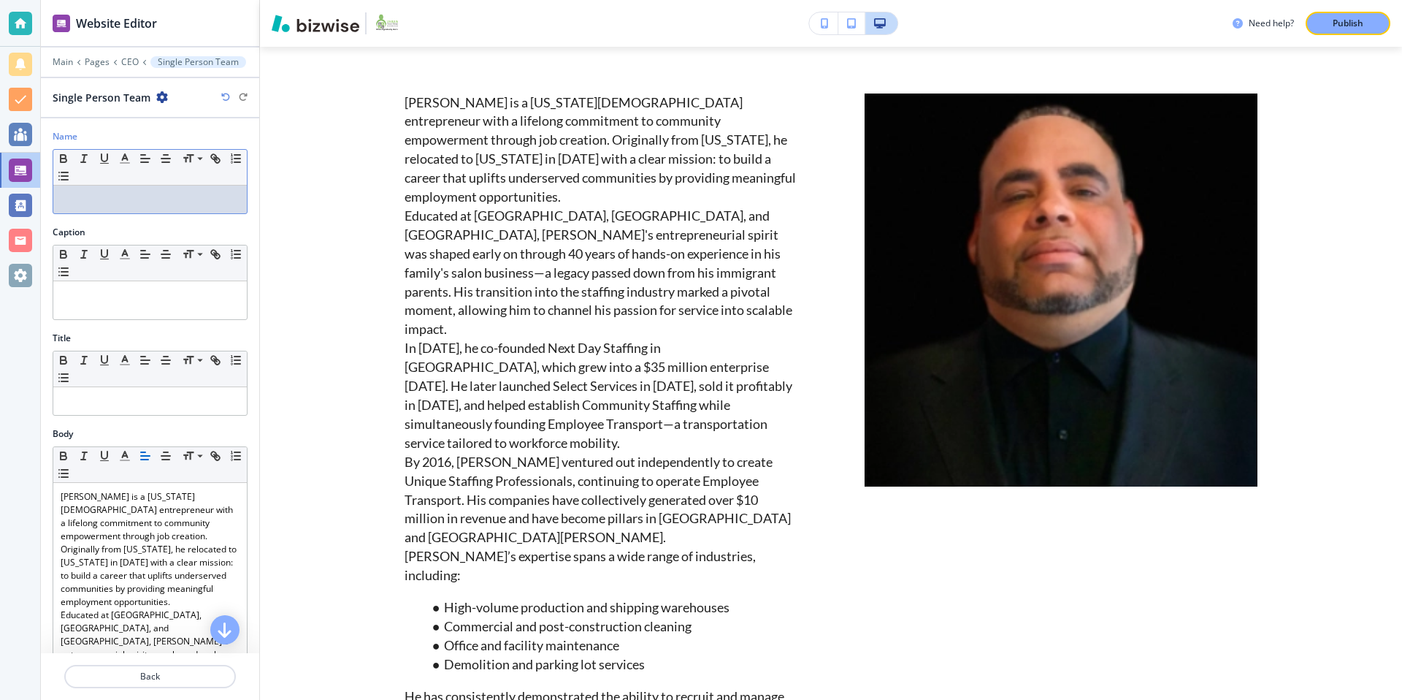
click at [115, 199] on p at bounding box center [150, 199] width 179 height 13
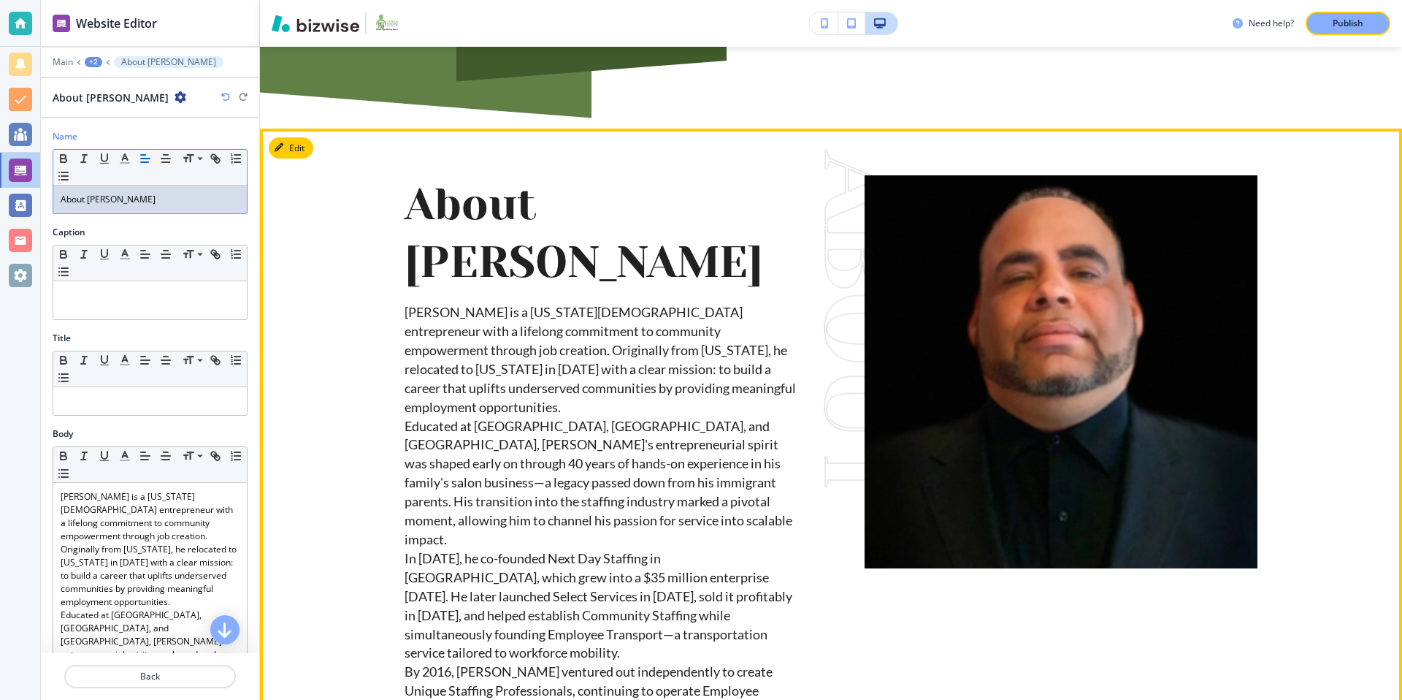
scroll to position [432, 0]
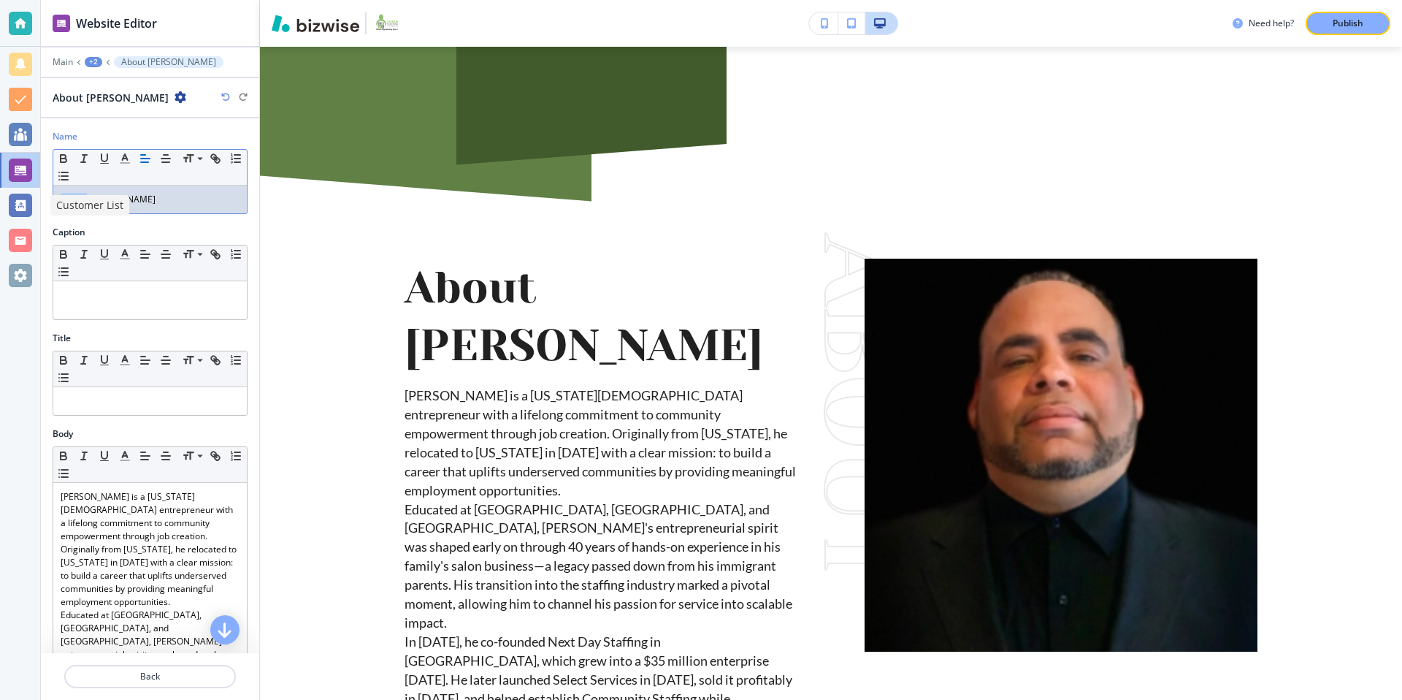
drag, startPoint x: 87, startPoint y: 197, endPoint x: 37, endPoint y: 191, distance: 50.7
click at [38, 197] on div "Website Editor Main +2 About Otniel Morilla About Otniel Morilla Name Small Nor…" at bounding box center [701, 350] width 1402 height 700
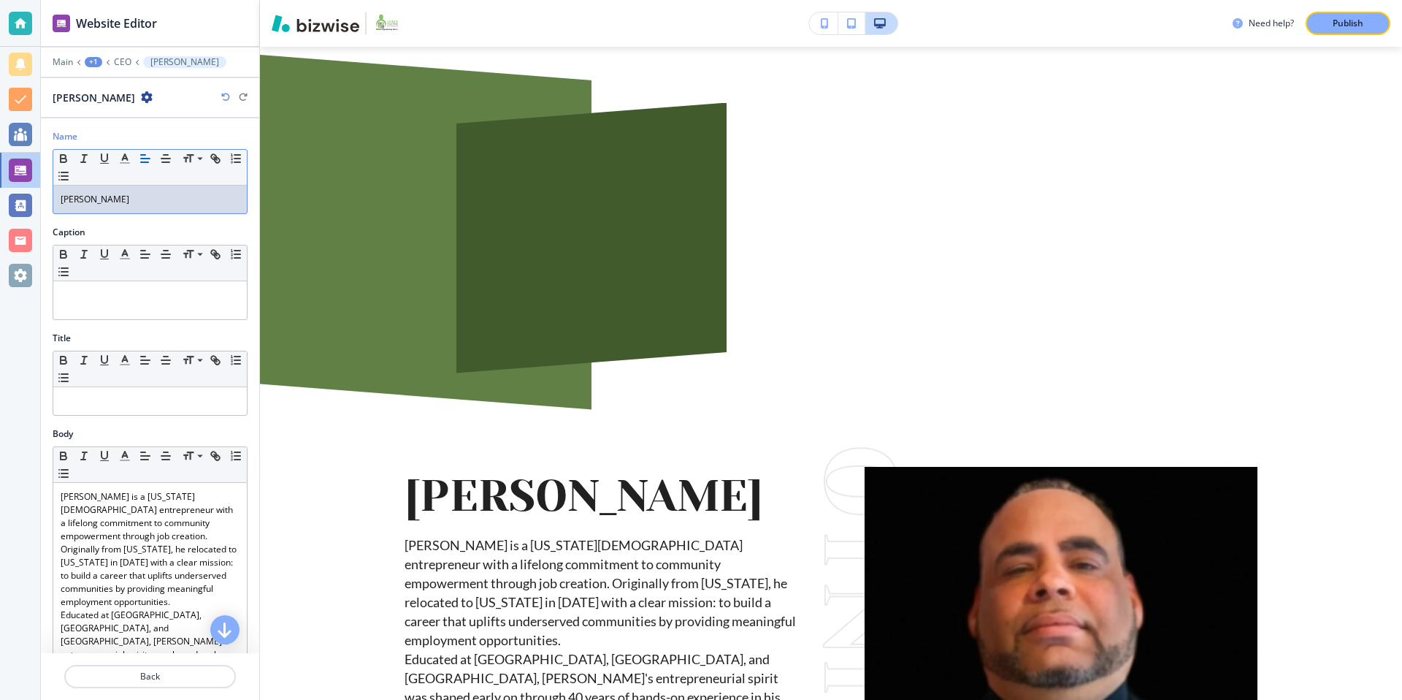
scroll to position [223, 0]
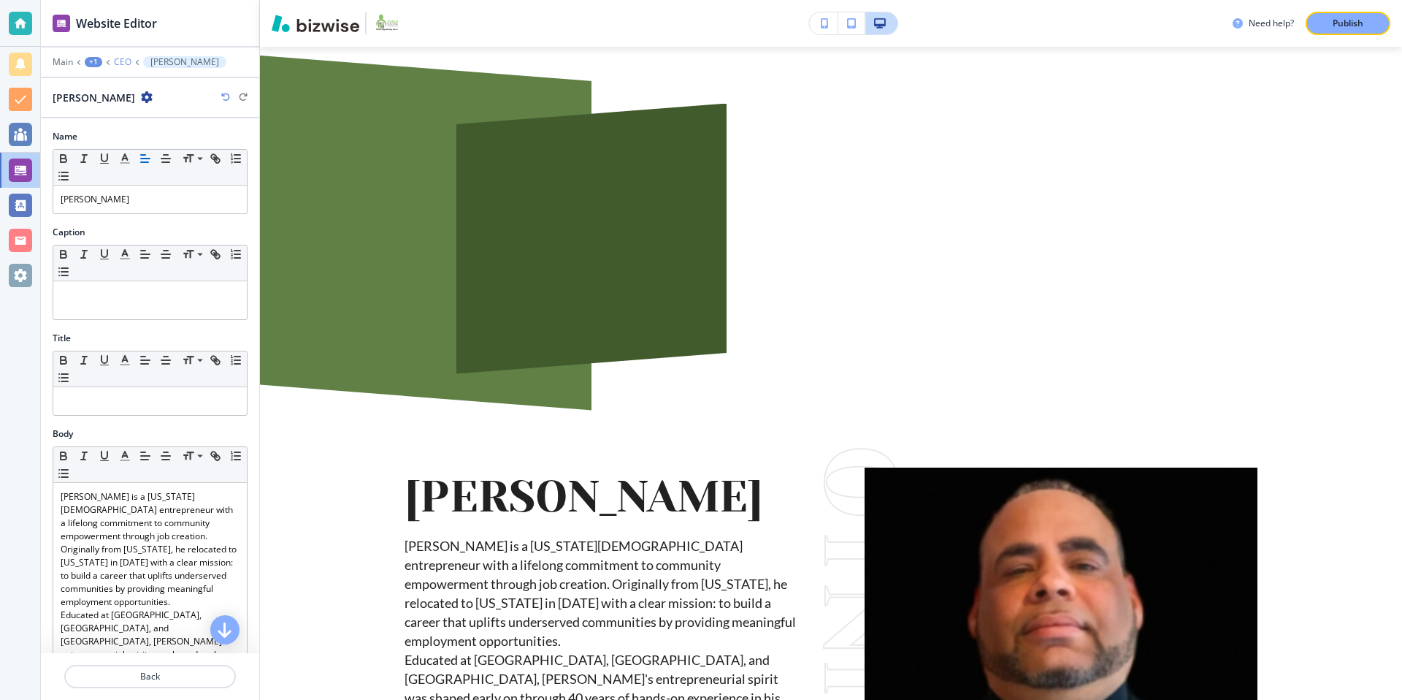
click at [120, 61] on p "CEO" at bounding box center [123, 62] width 18 height 10
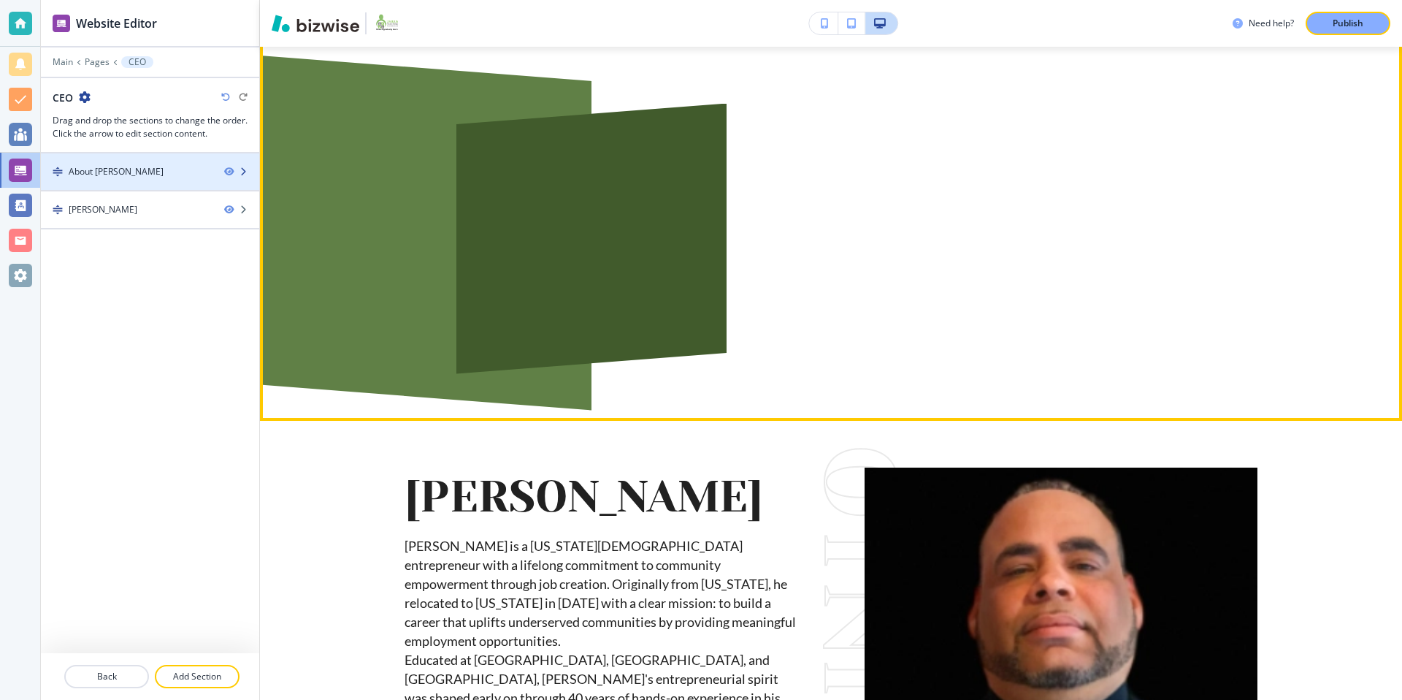
click at [245, 171] on icon "button" at bounding box center [243, 171] width 9 height 9
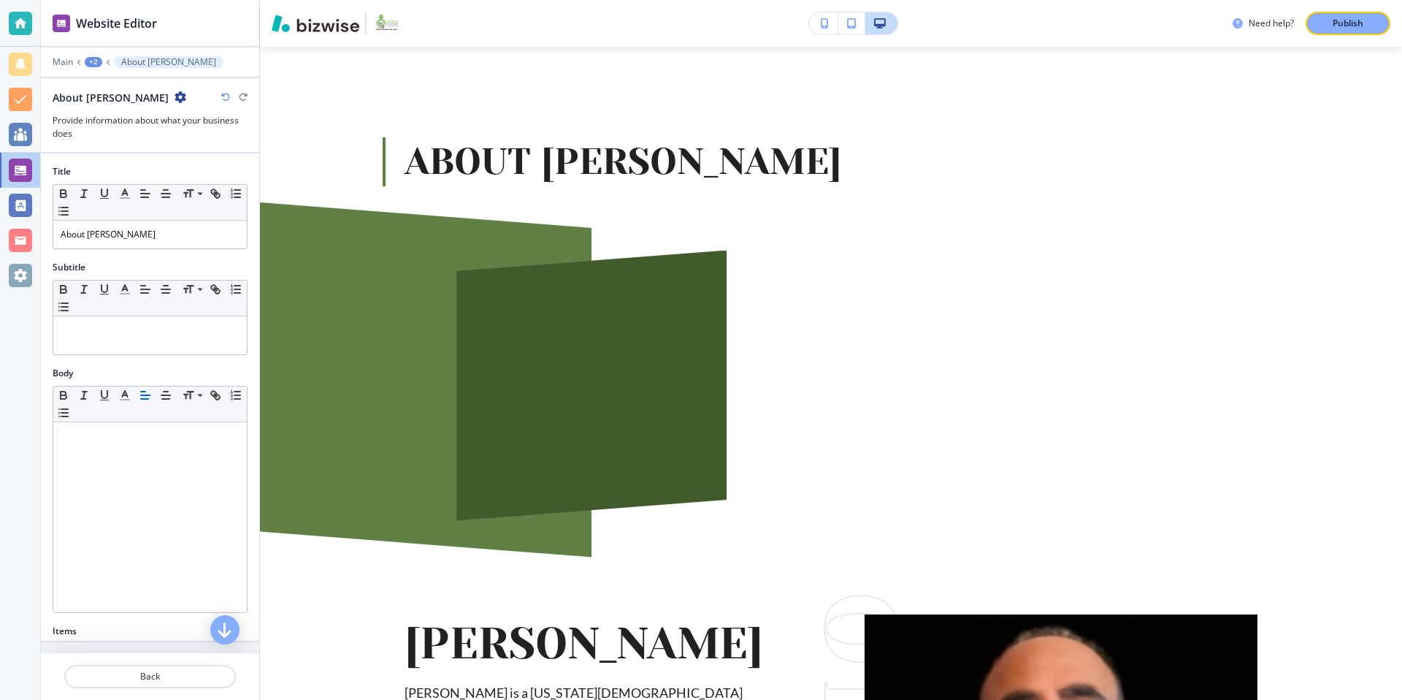
scroll to position [73, 0]
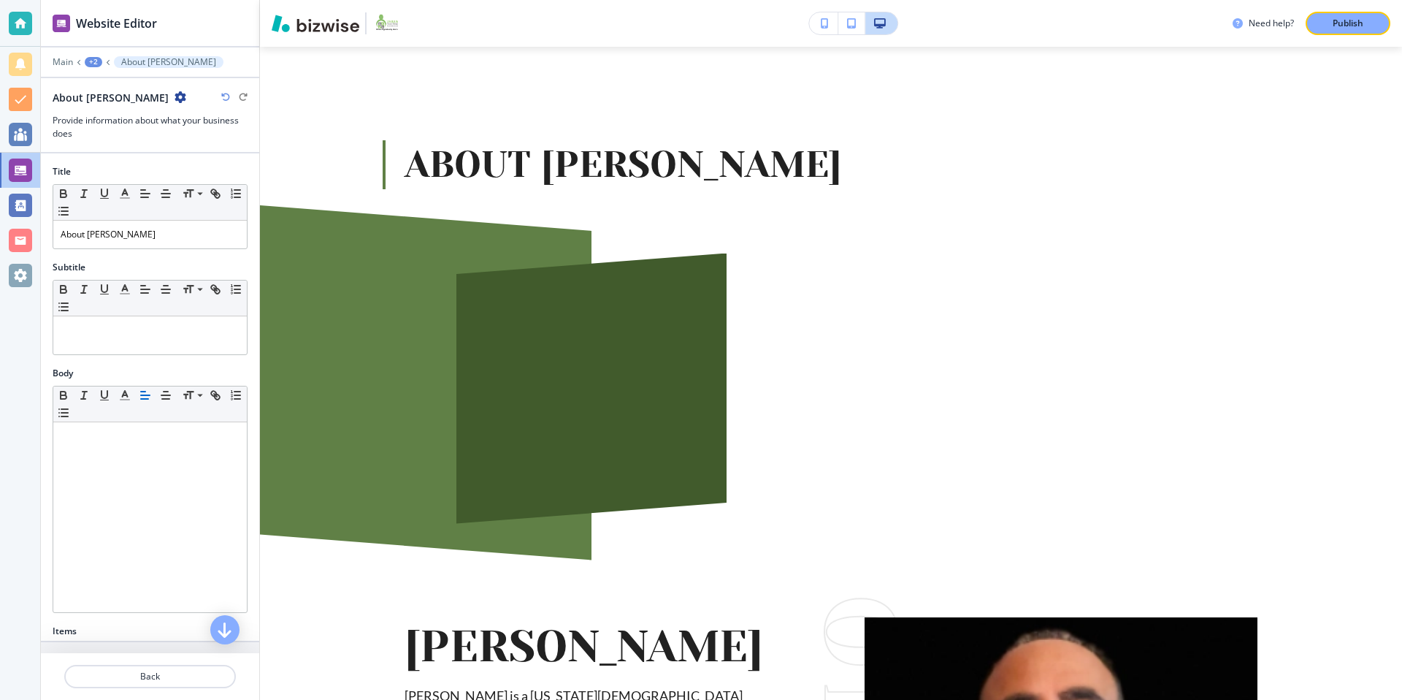
click at [175, 93] on icon "button" at bounding box center [181, 97] width 12 height 12
click at [212, 169] on p "Delete Section" at bounding box center [205, 173] width 74 height 13
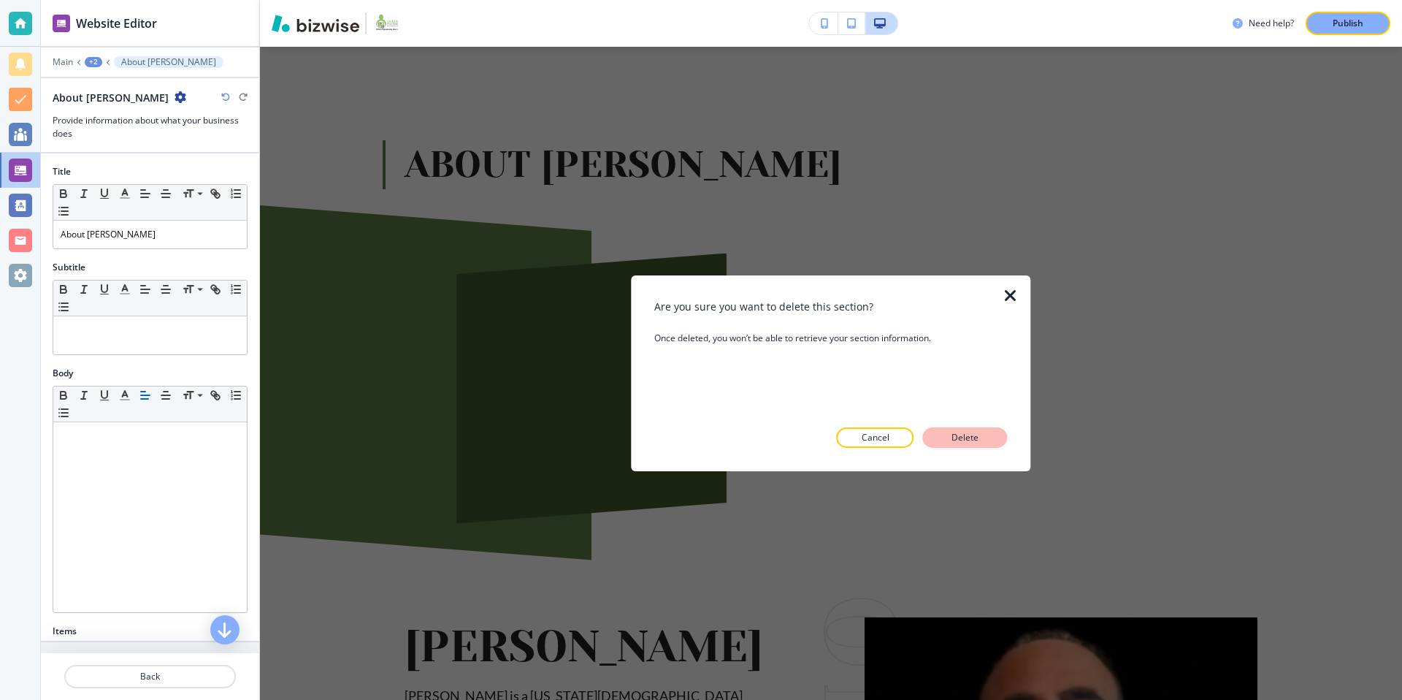
click at [970, 434] on p "Delete" at bounding box center [965, 437] width 35 height 13
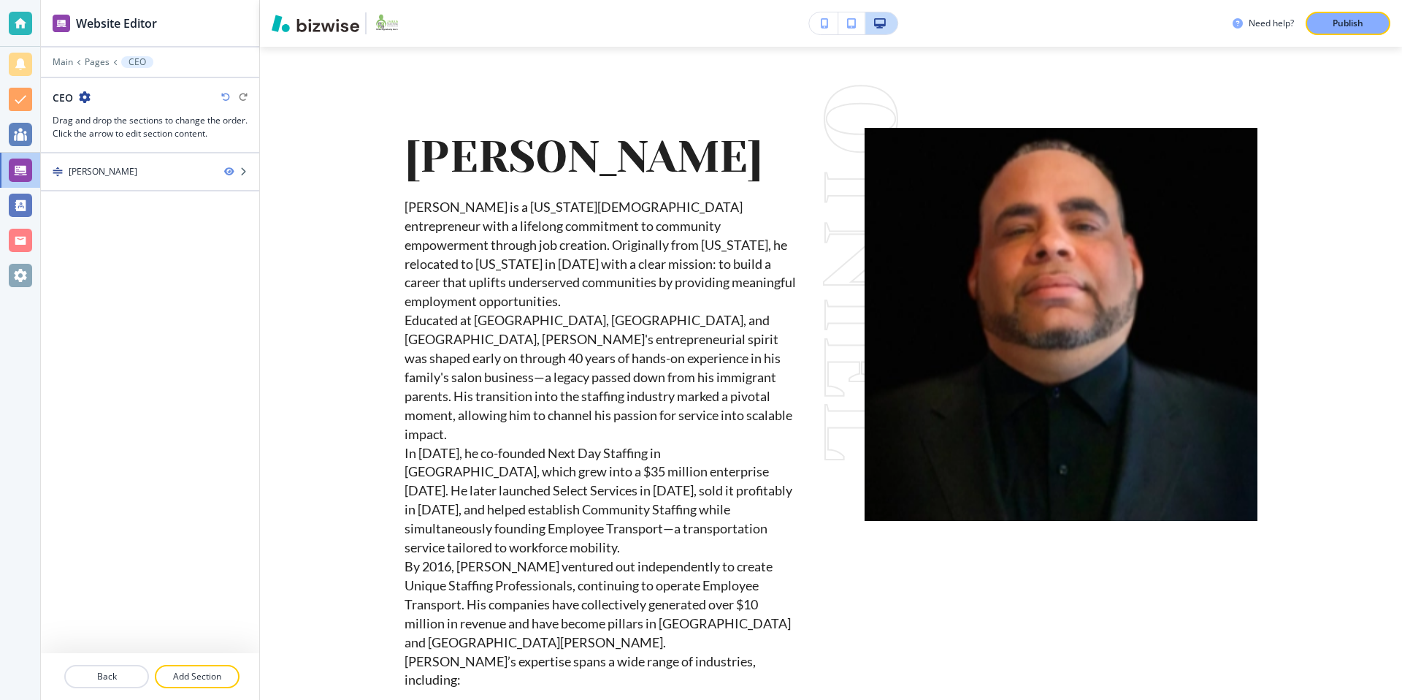
scroll to position [80, 0]
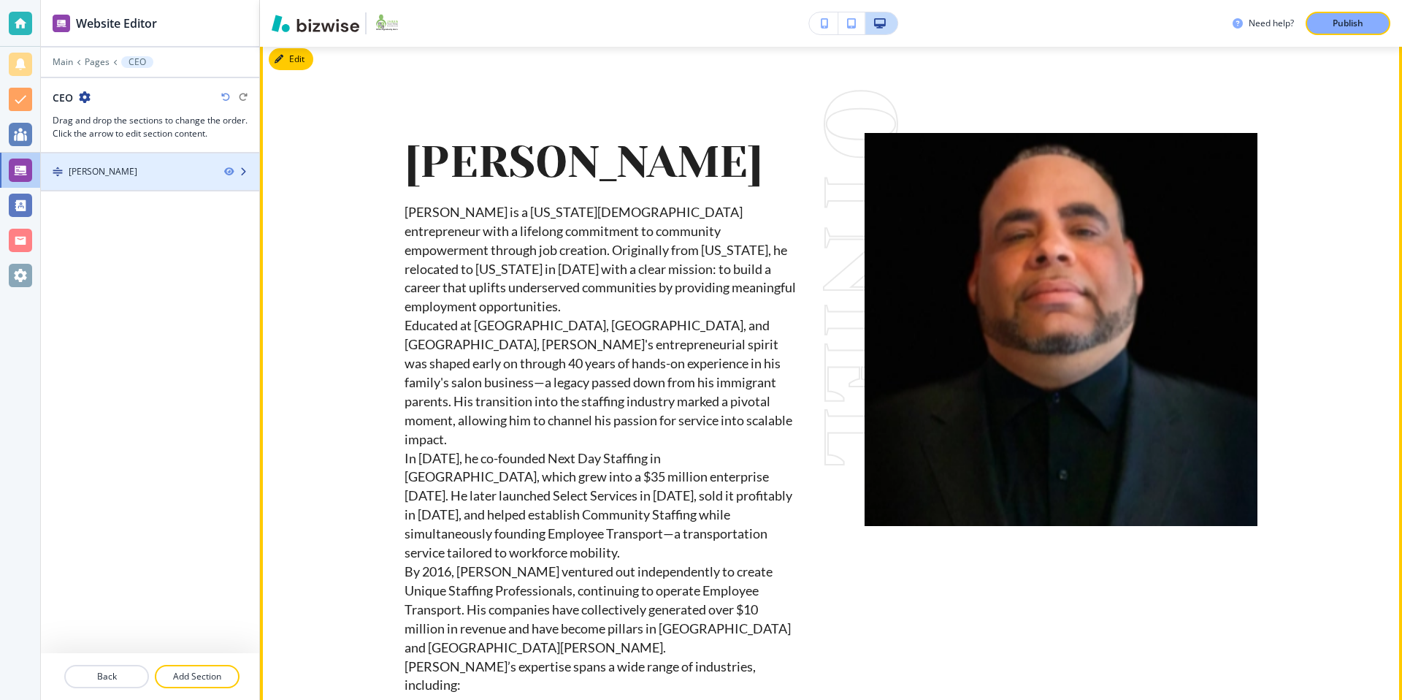
click at [139, 178] on div at bounding box center [150, 184] width 218 height 12
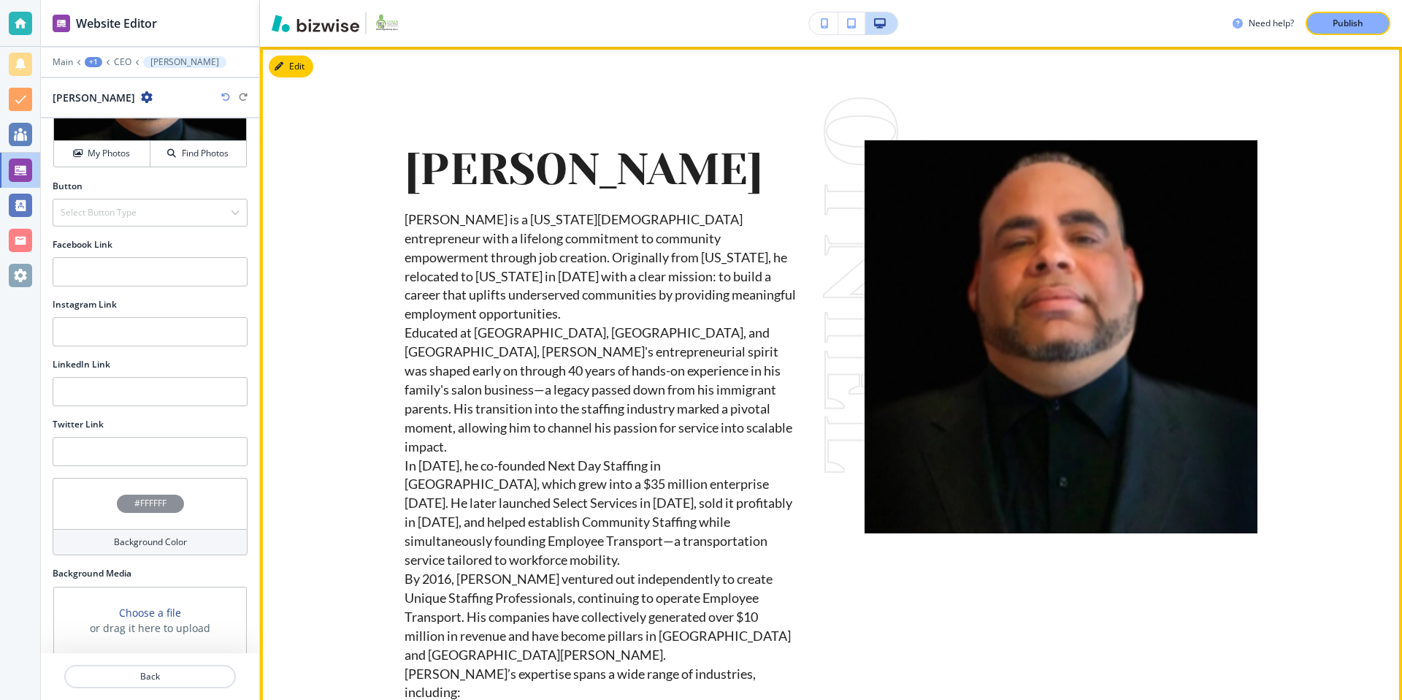
scroll to position [0, 0]
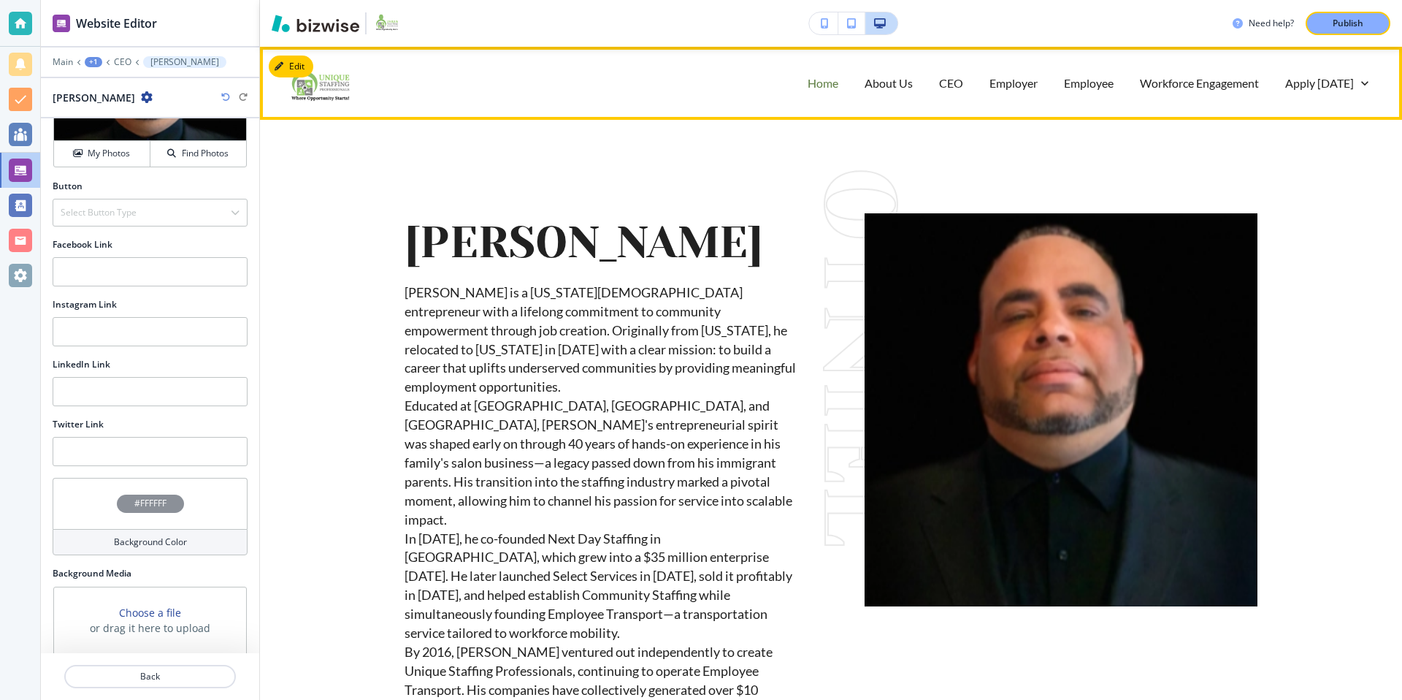
click at [831, 89] on p "Home" at bounding box center [823, 82] width 31 height 17
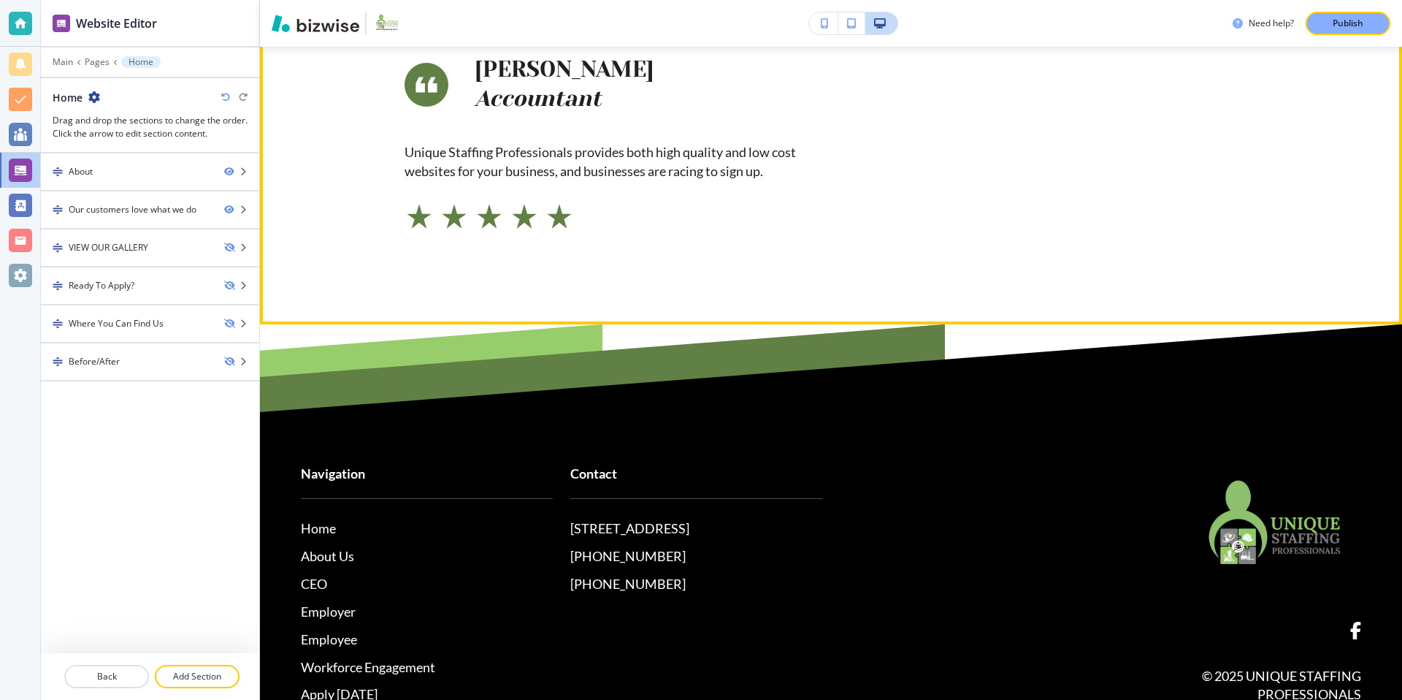
scroll to position [1389, 0]
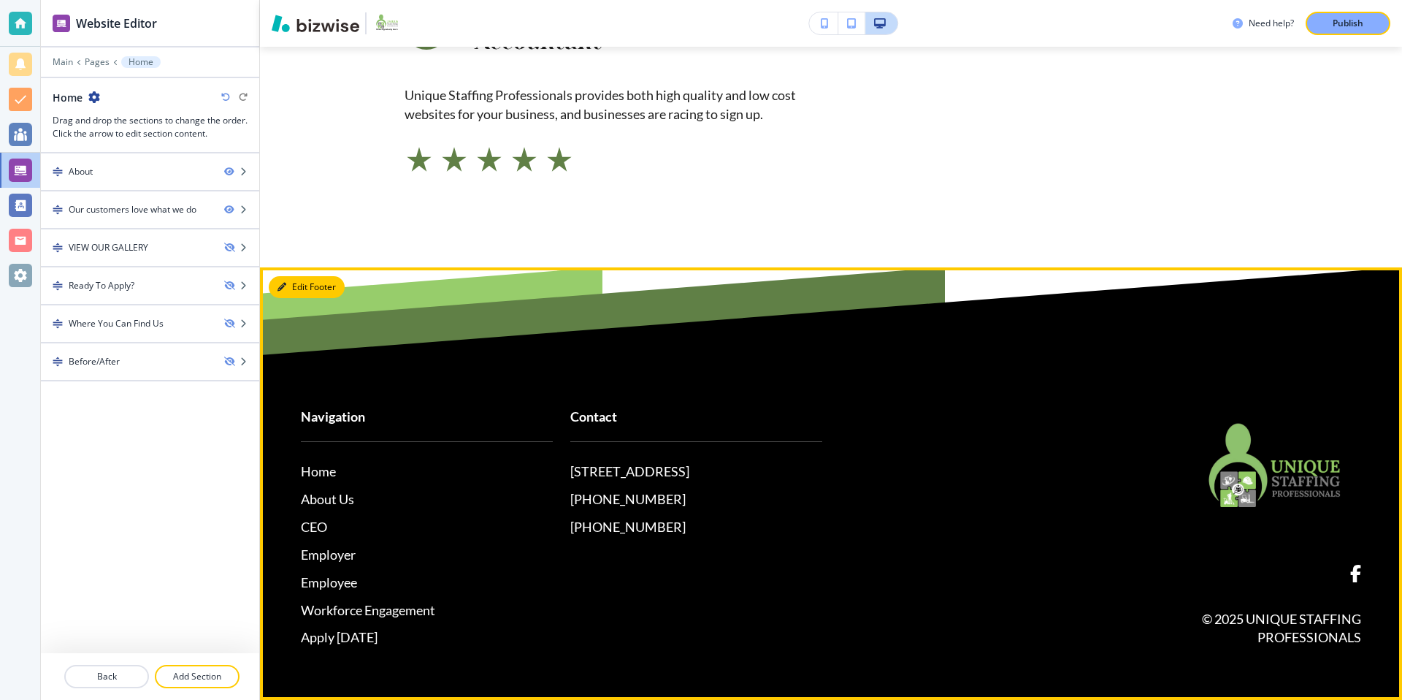
click at [299, 285] on button "Edit Footer" at bounding box center [307, 287] width 76 height 22
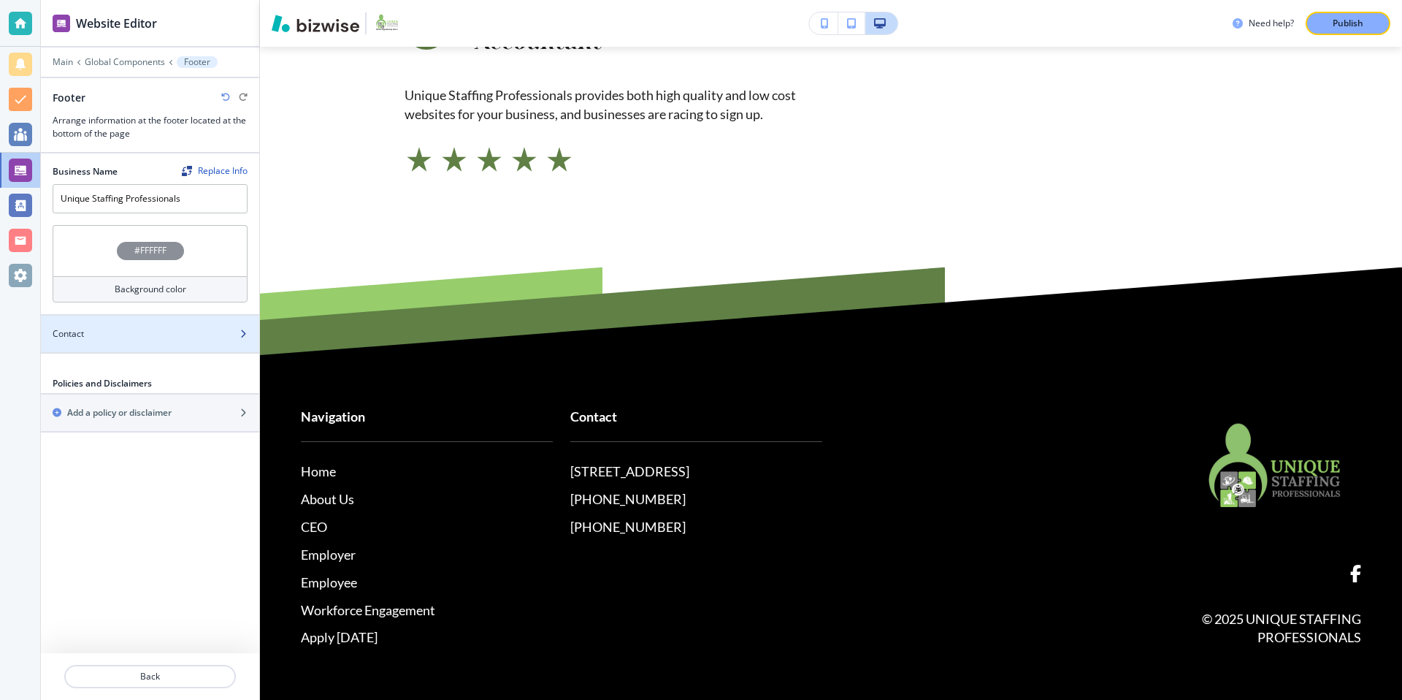
click at [161, 337] on div "Contact" at bounding box center [134, 333] width 186 height 13
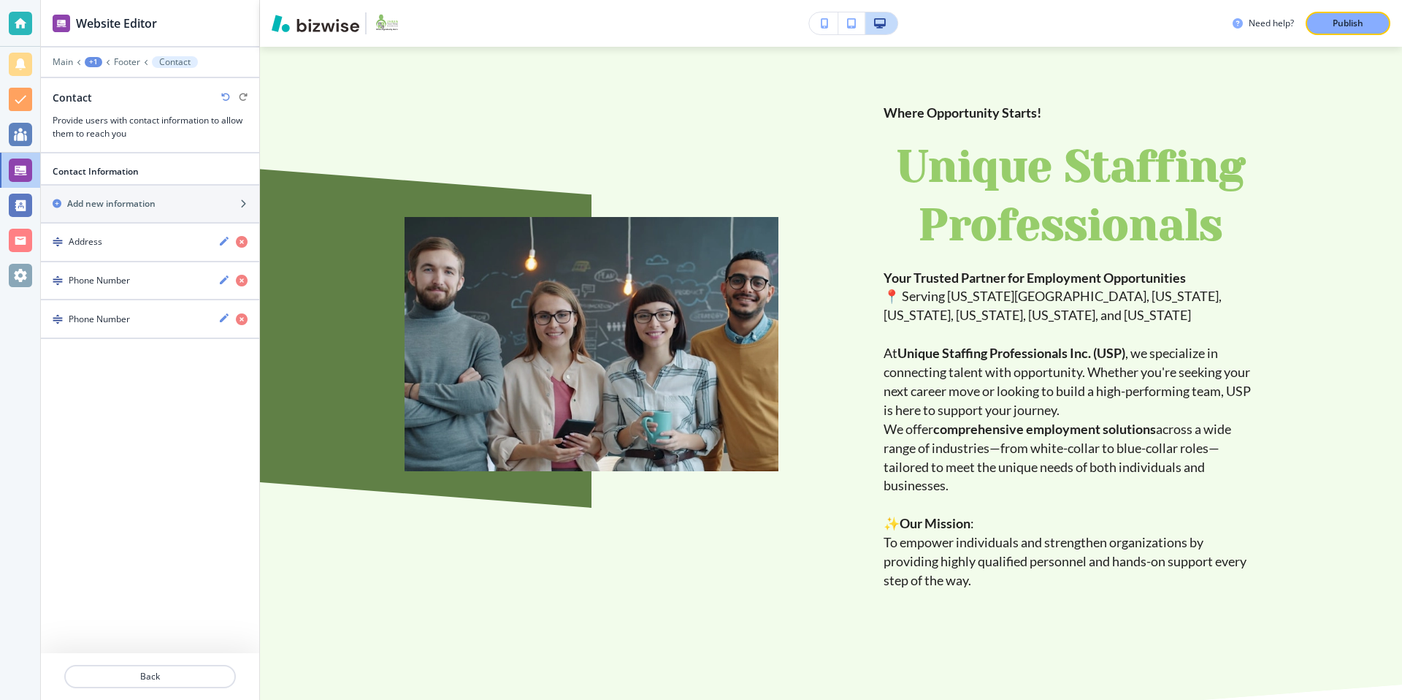
scroll to position [0, 0]
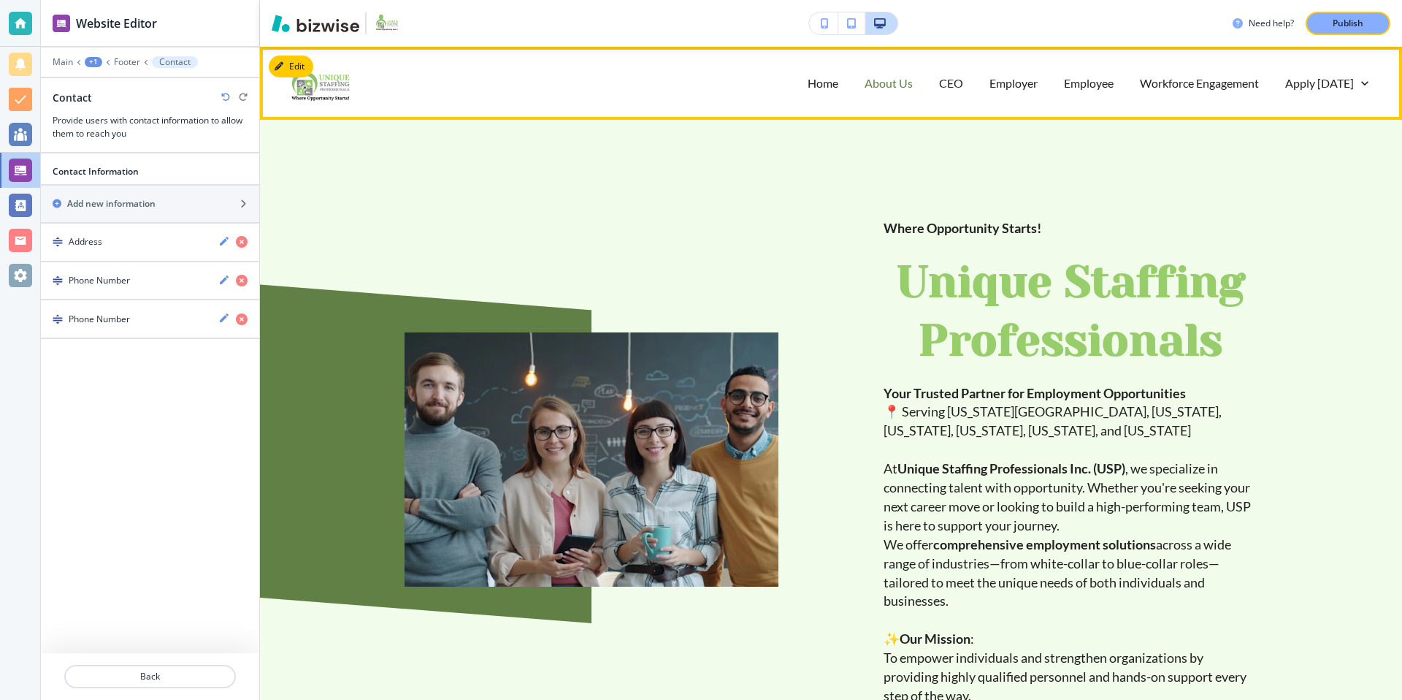
click at [900, 80] on p "About Us" at bounding box center [889, 82] width 48 height 17
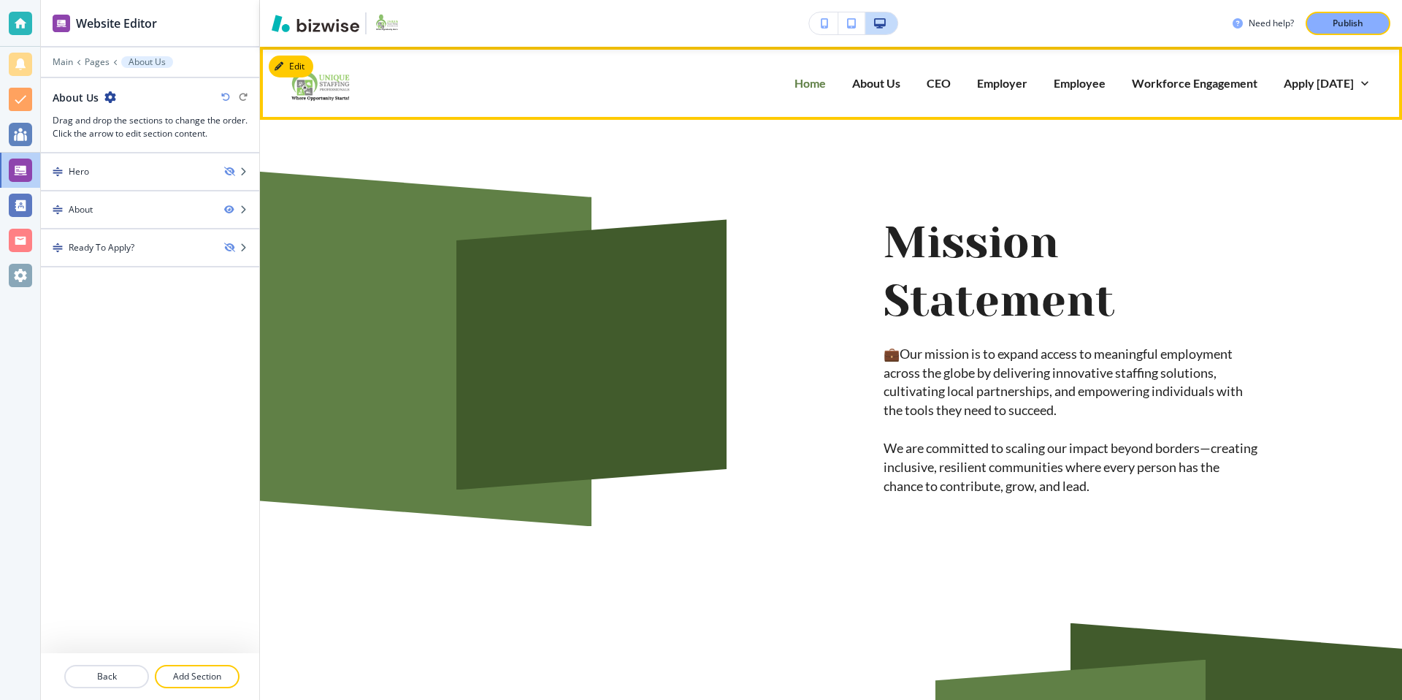
click at [812, 82] on p "Home" at bounding box center [809, 82] width 31 height 17
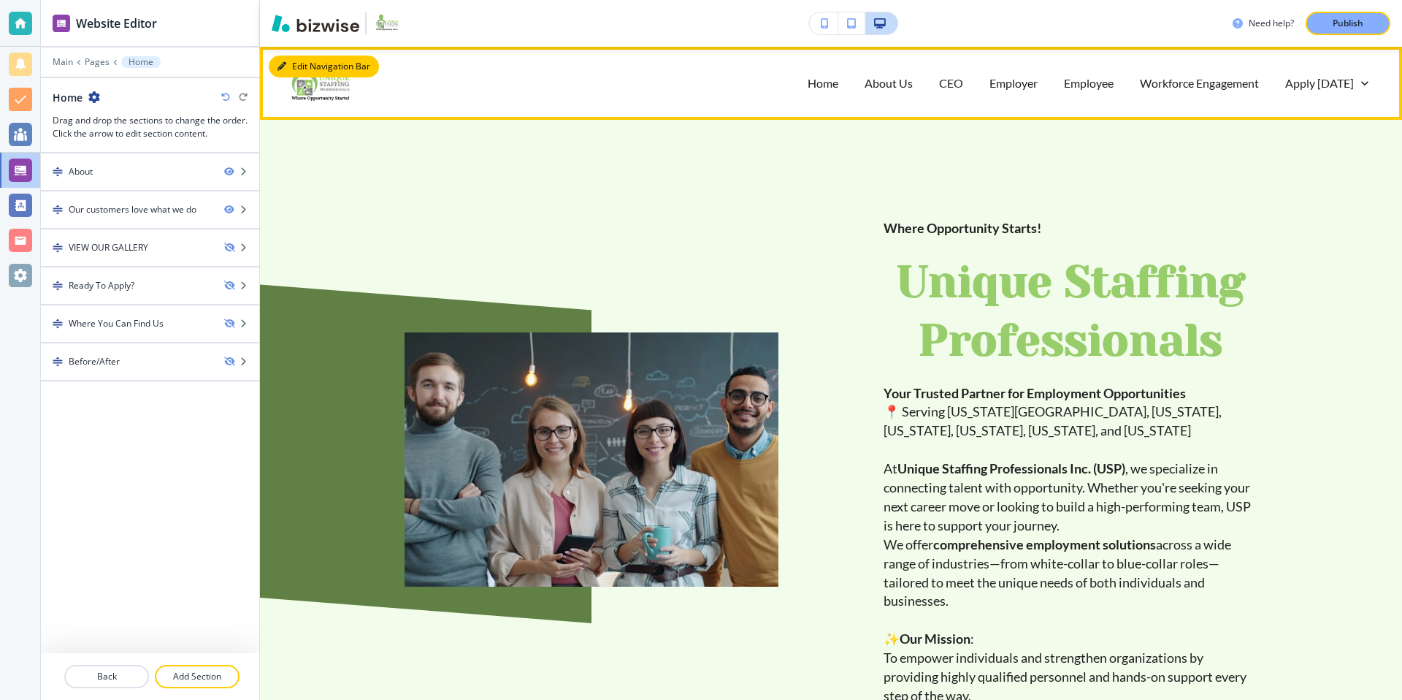
click at [299, 65] on button "Edit Navigation Bar" at bounding box center [324, 66] width 110 height 22
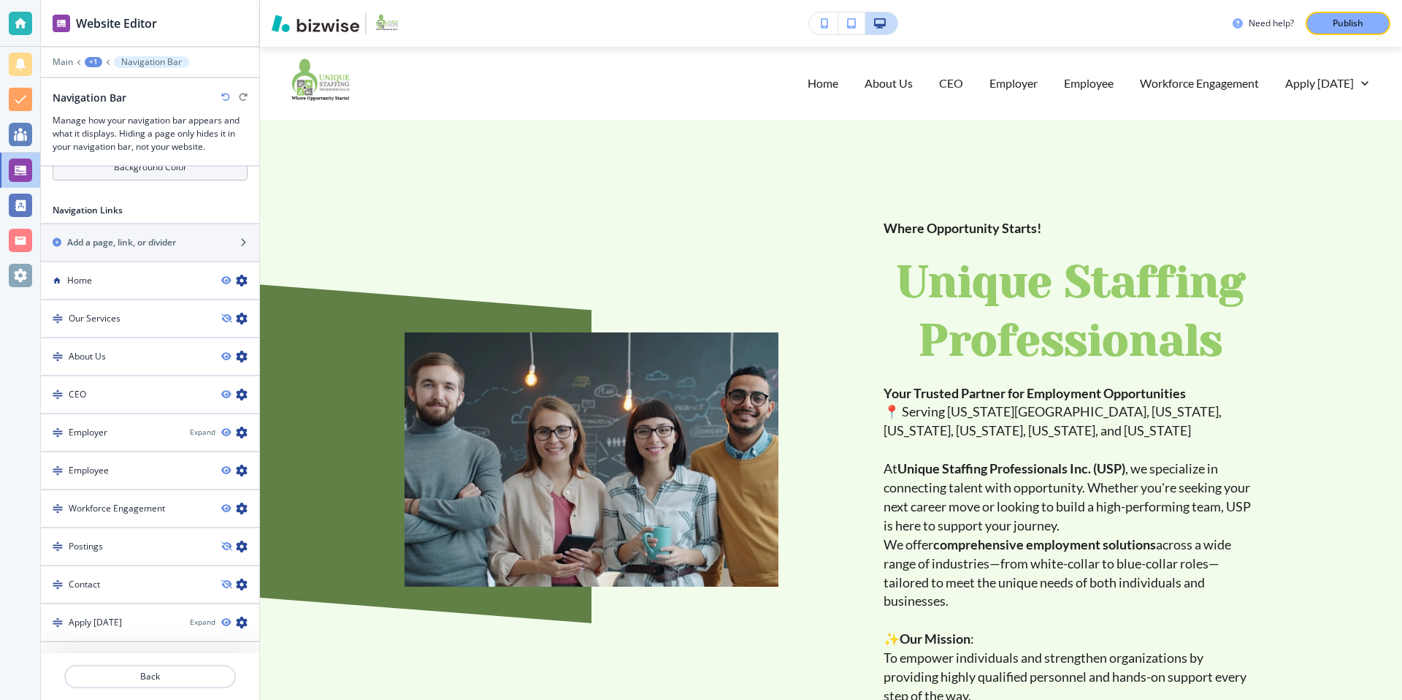
scroll to position [586, 0]
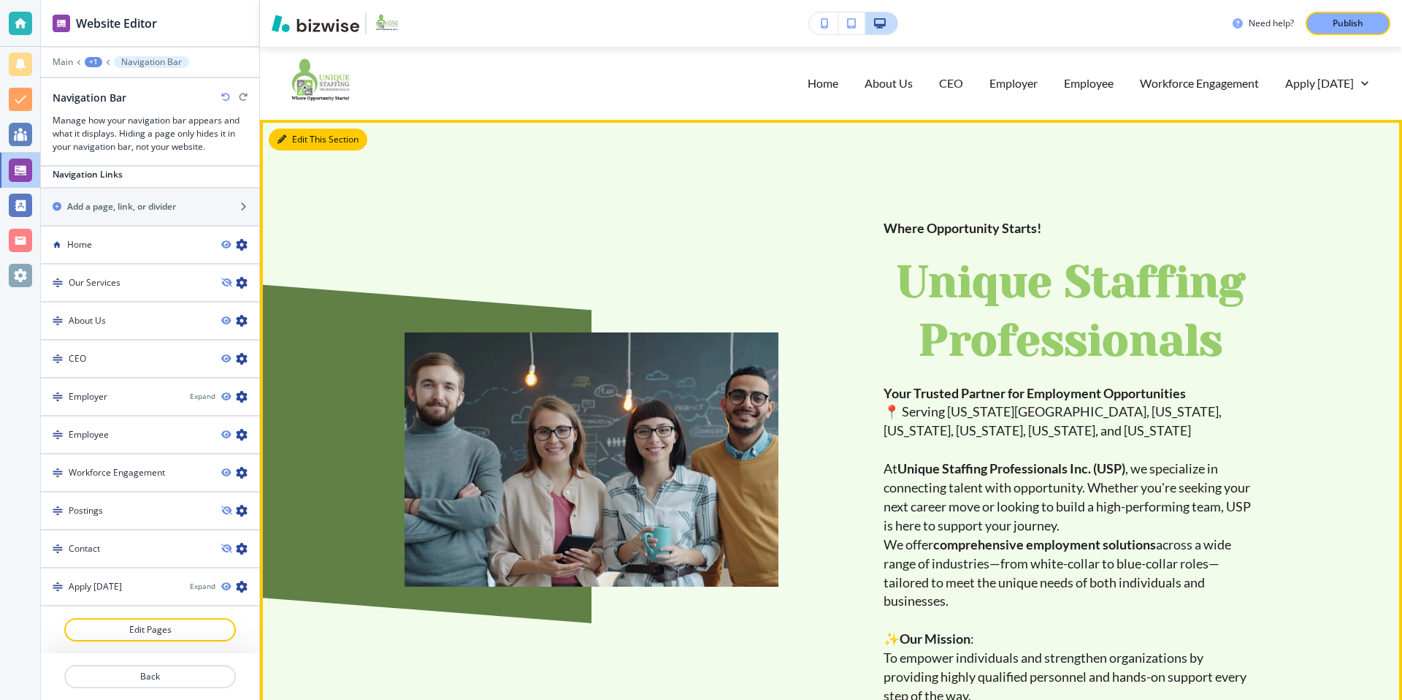
click at [294, 137] on button "Edit This Section" at bounding box center [318, 140] width 99 height 22
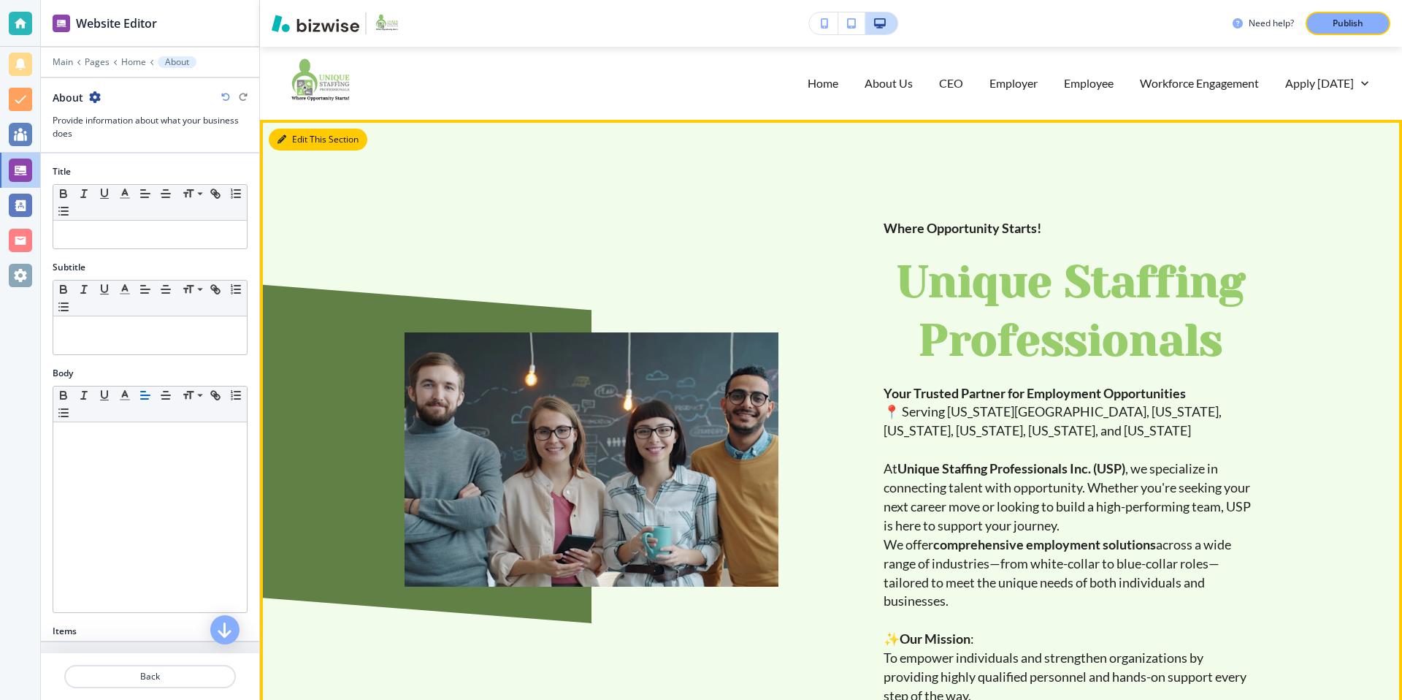
scroll to position [73, 0]
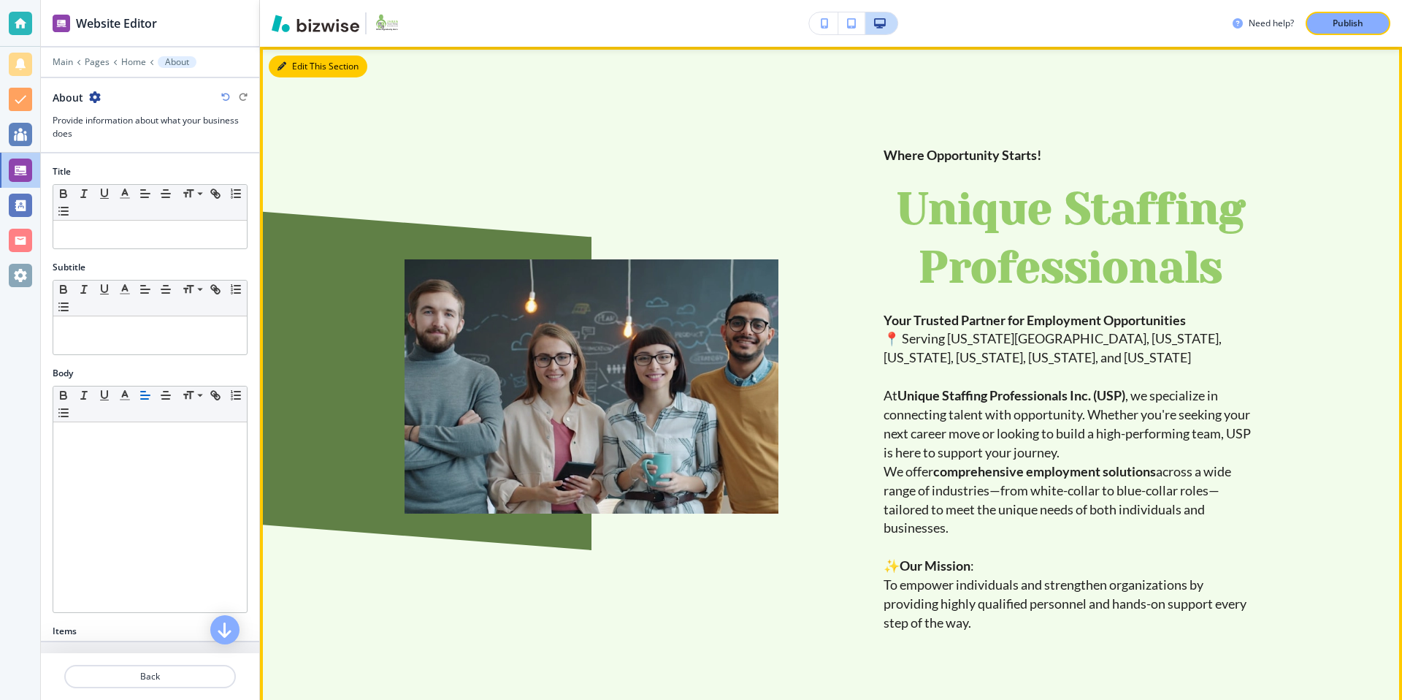
click at [304, 69] on button "Edit This Section" at bounding box center [318, 66] width 99 height 22
click at [306, 66] on button "Edit This Section" at bounding box center [318, 66] width 99 height 22
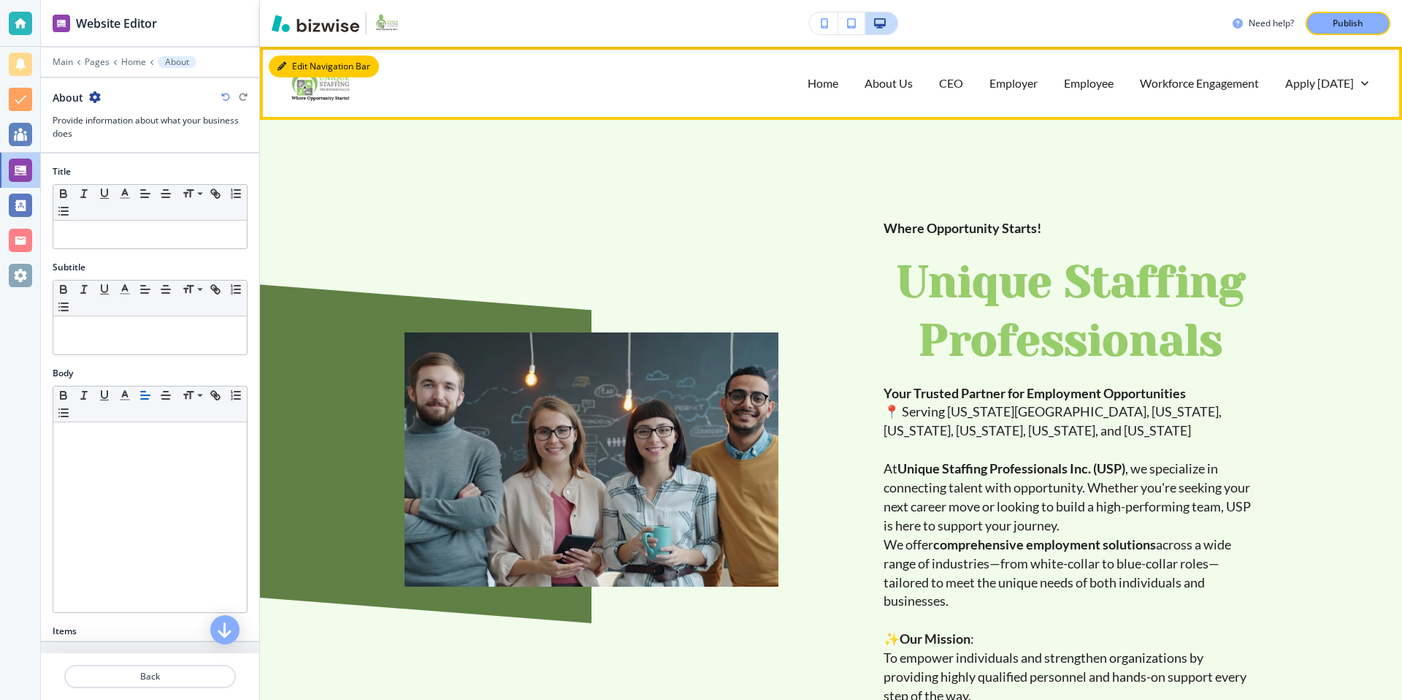
click at [285, 66] on icon "button" at bounding box center [281, 66] width 9 height 9
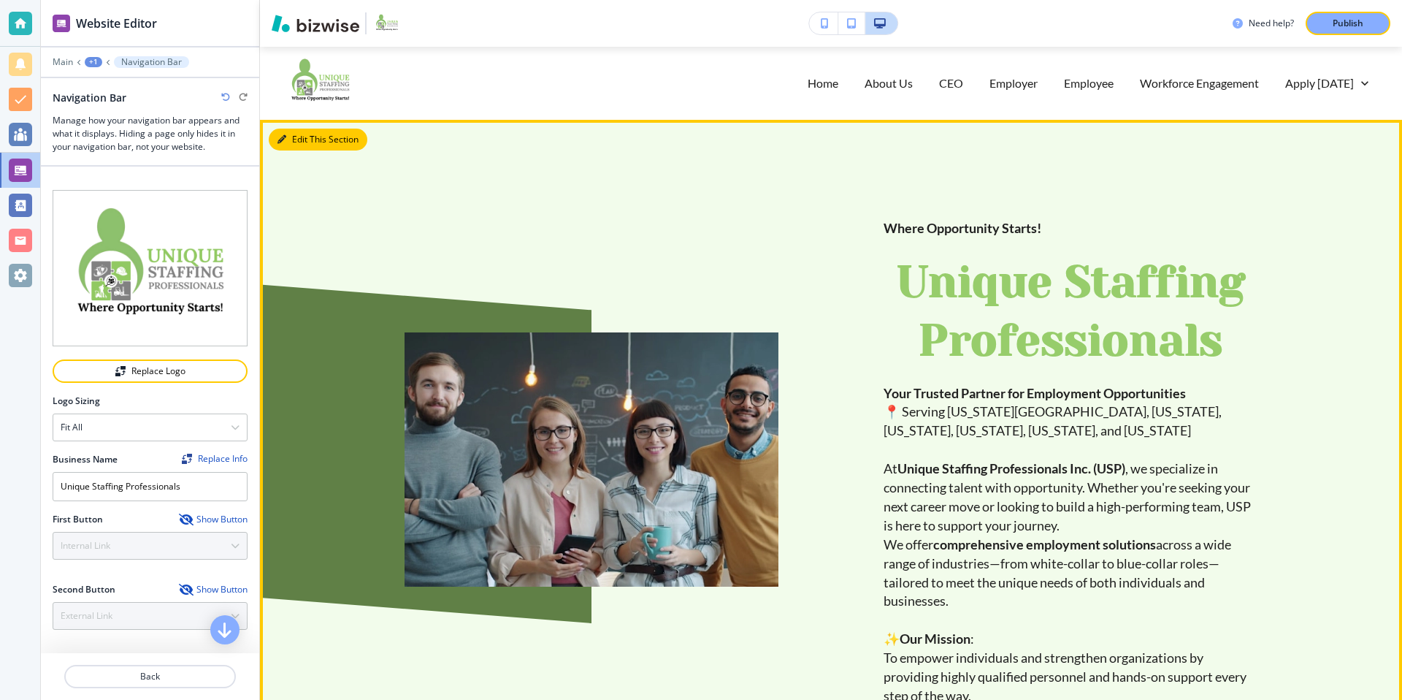
click at [289, 138] on button "Edit This Section" at bounding box center [318, 140] width 99 height 22
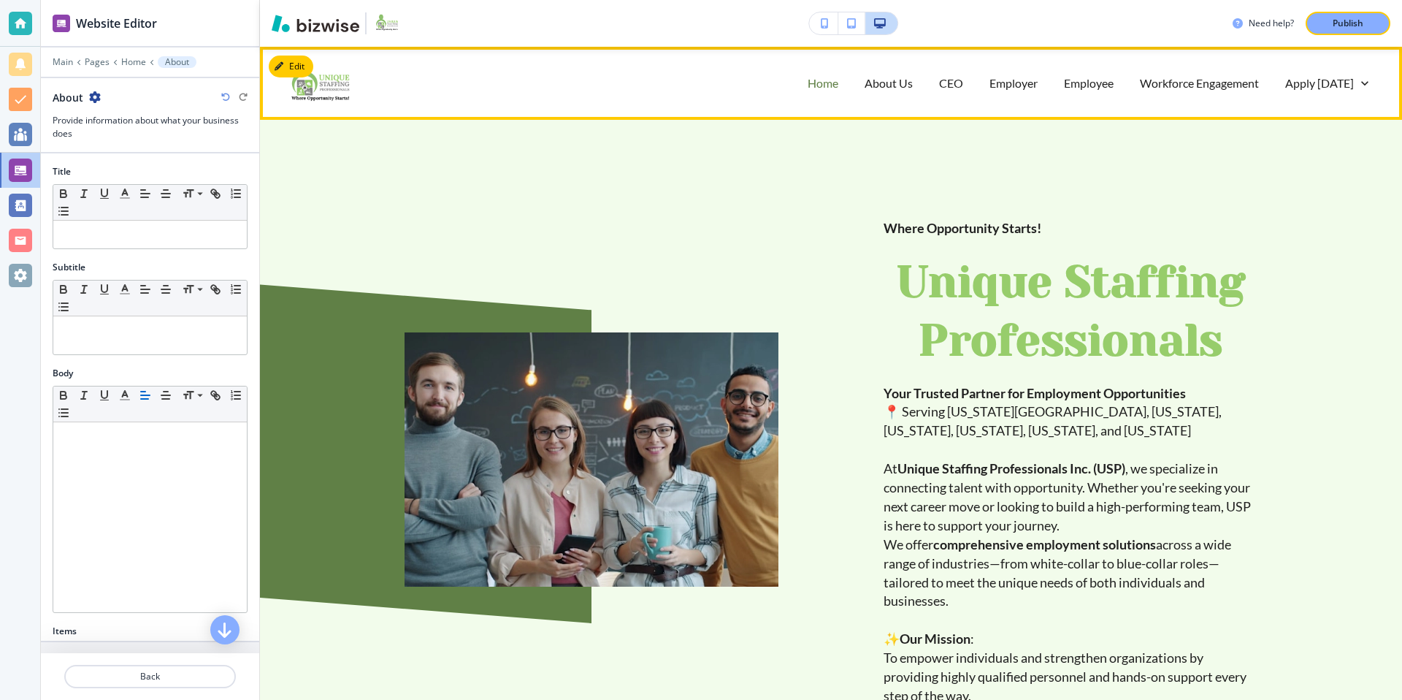
click at [834, 78] on p "Home" at bounding box center [823, 82] width 31 height 17
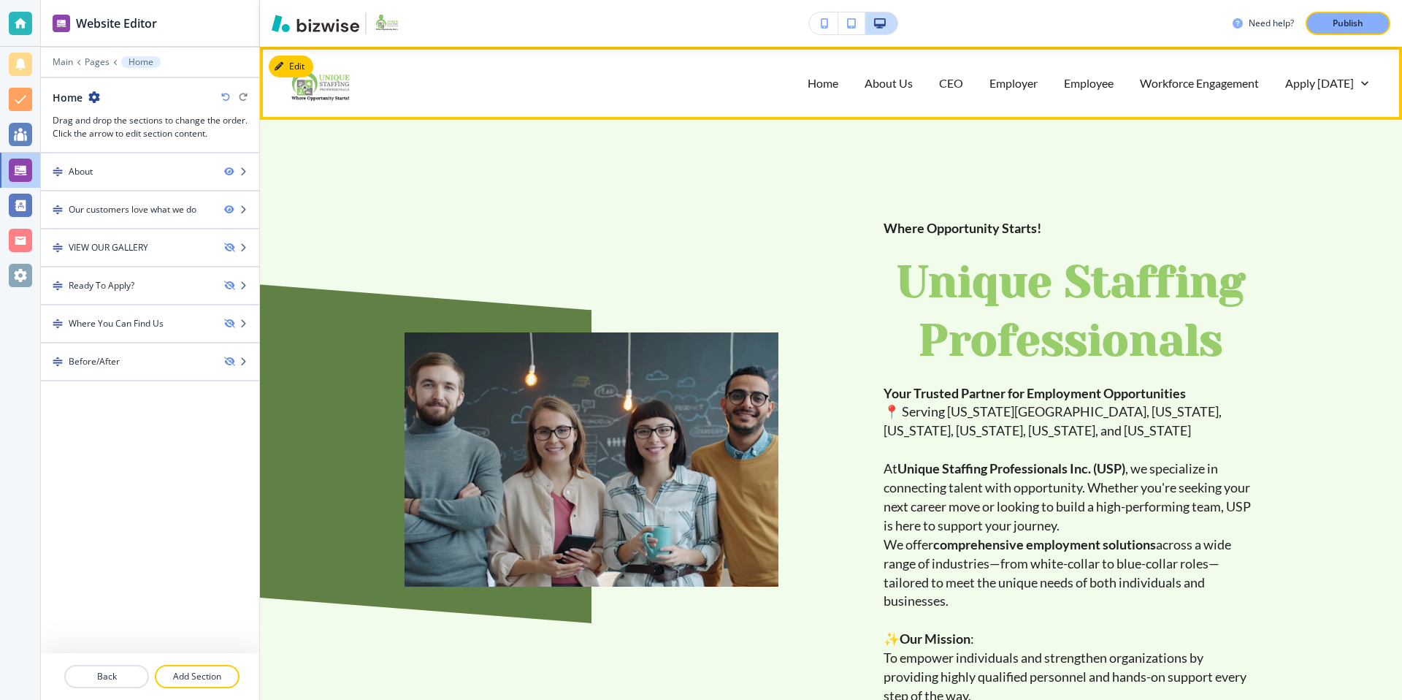
click at [896, 93] on div "About Us" at bounding box center [888, 83] width 74 height 58
click at [898, 82] on p "About Us" at bounding box center [889, 82] width 48 height 17
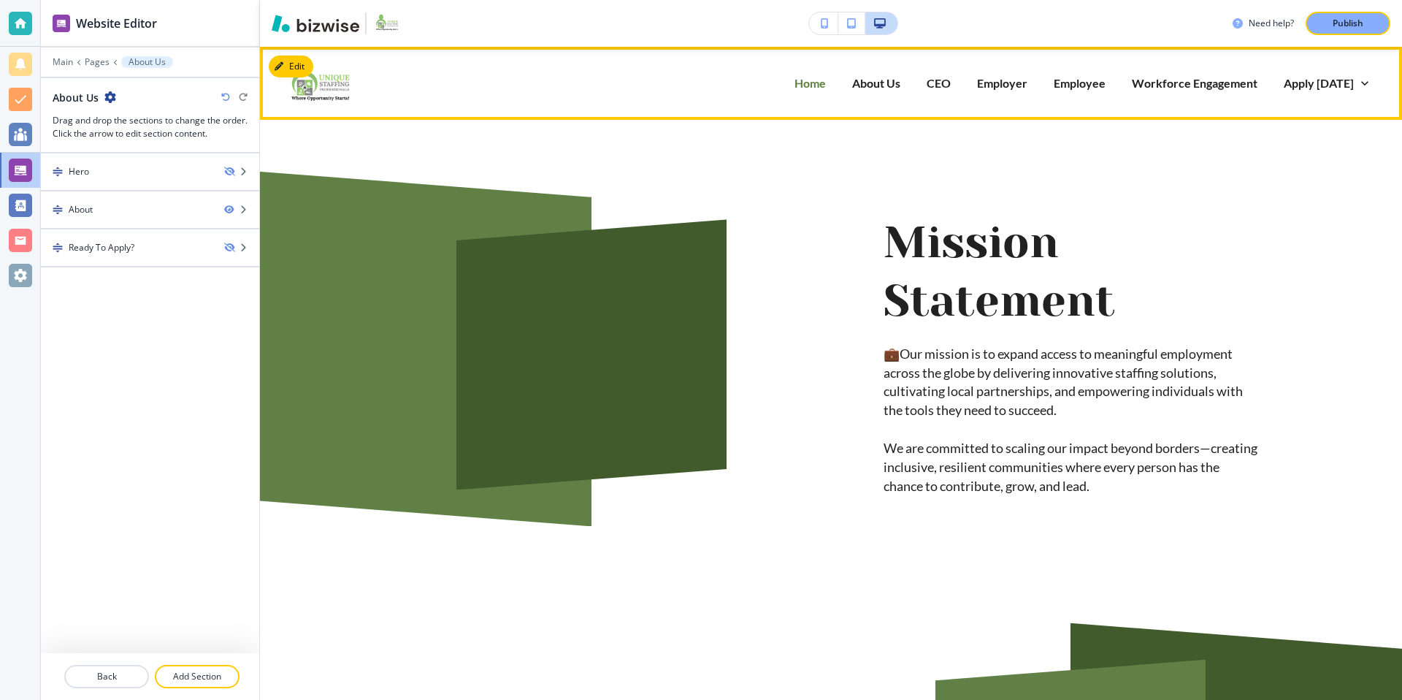
click at [820, 83] on p "Home" at bounding box center [809, 82] width 31 height 17
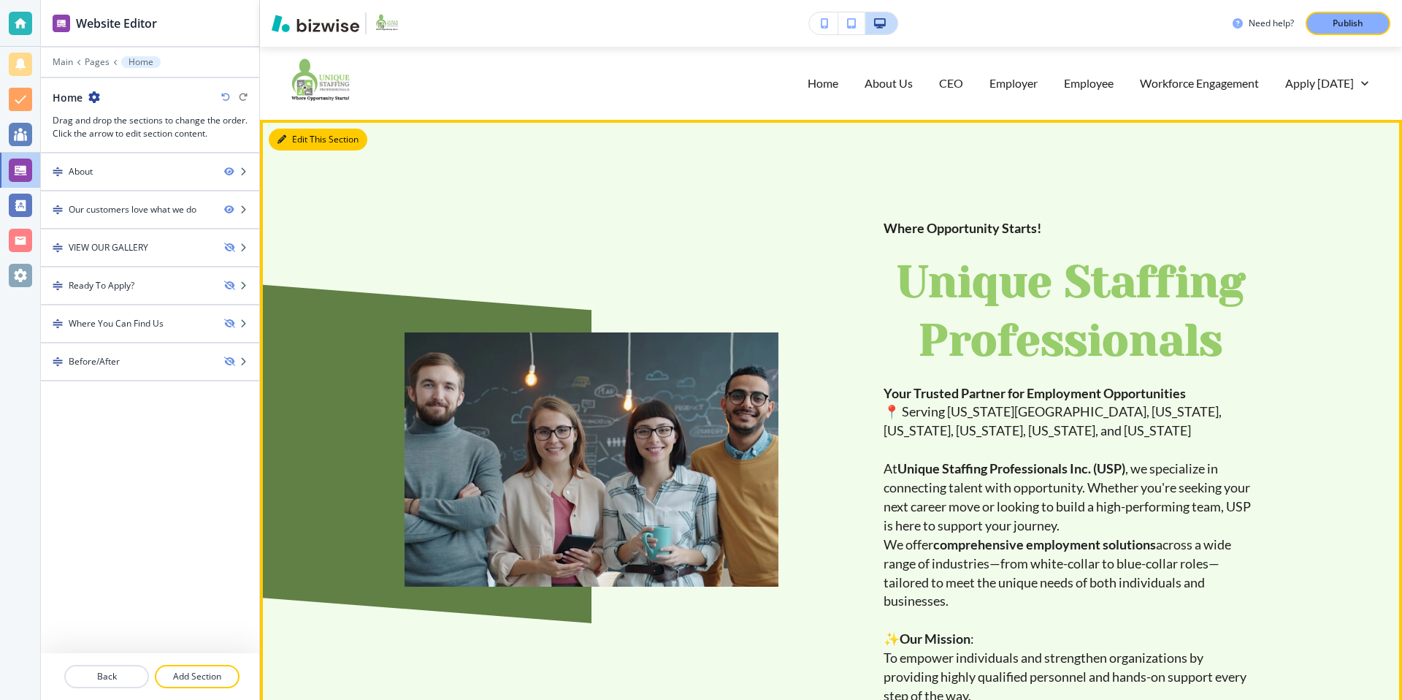
click at [302, 141] on button "Edit This Section" at bounding box center [318, 140] width 99 height 22
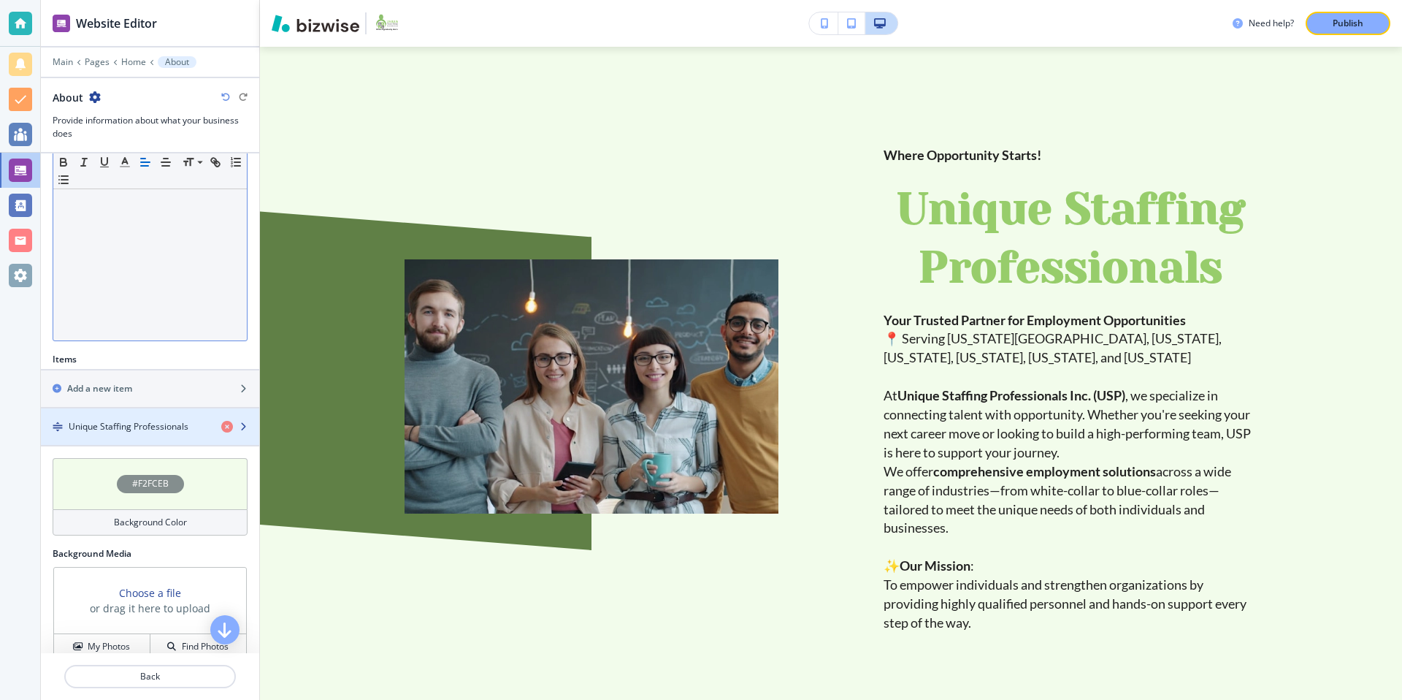
scroll to position [291, 0]
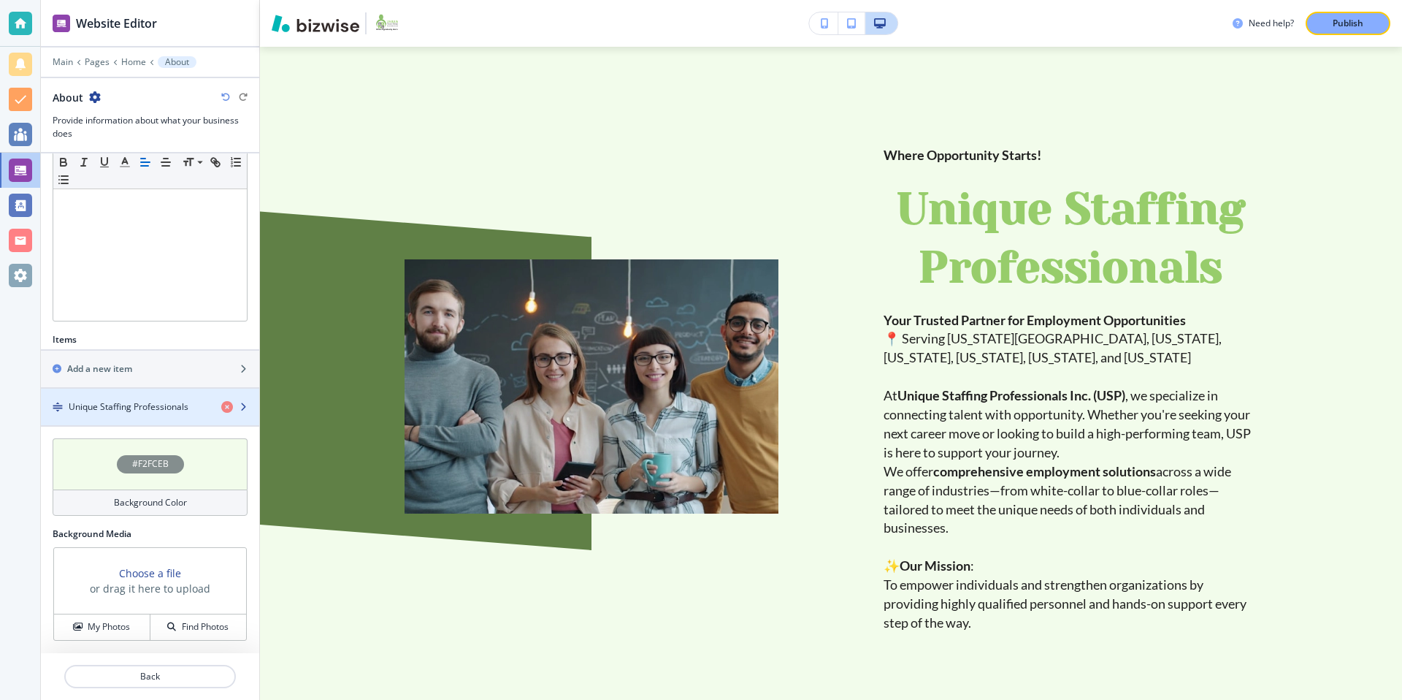
click at [145, 417] on div "button" at bounding box center [150, 419] width 218 height 12
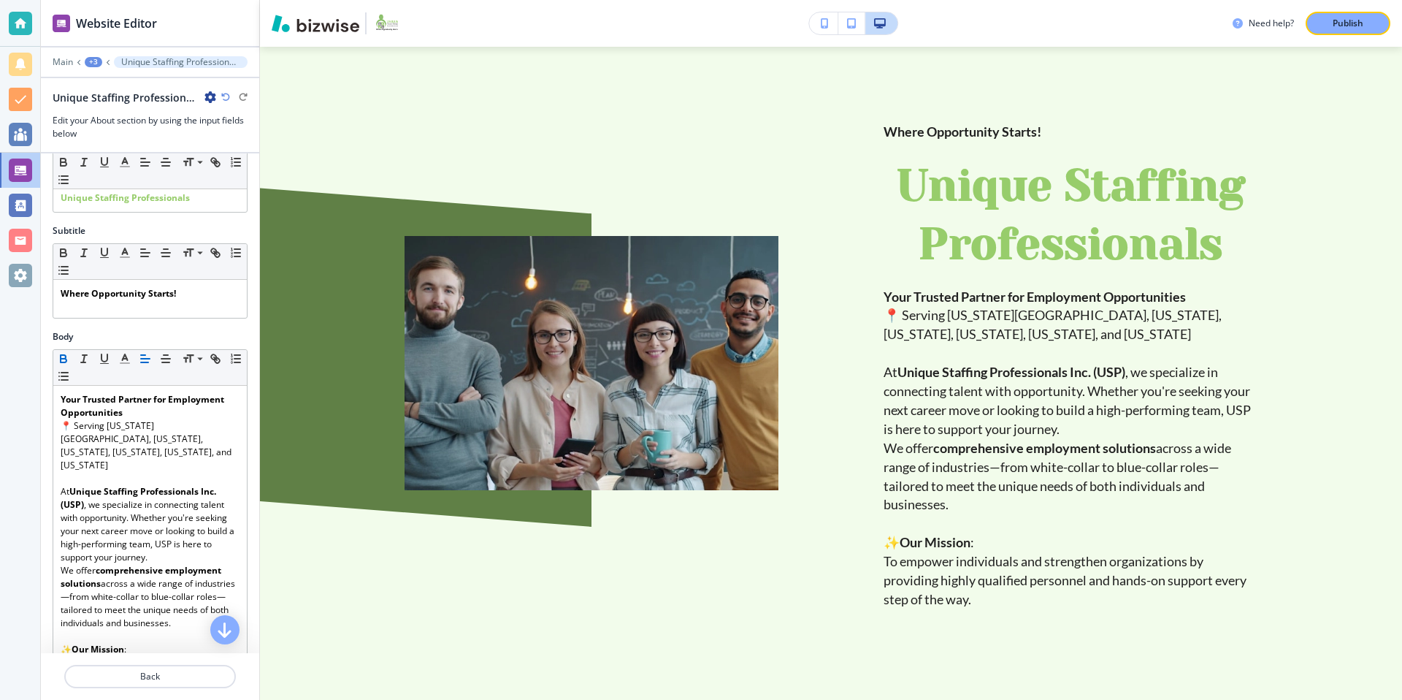
scroll to position [0, 0]
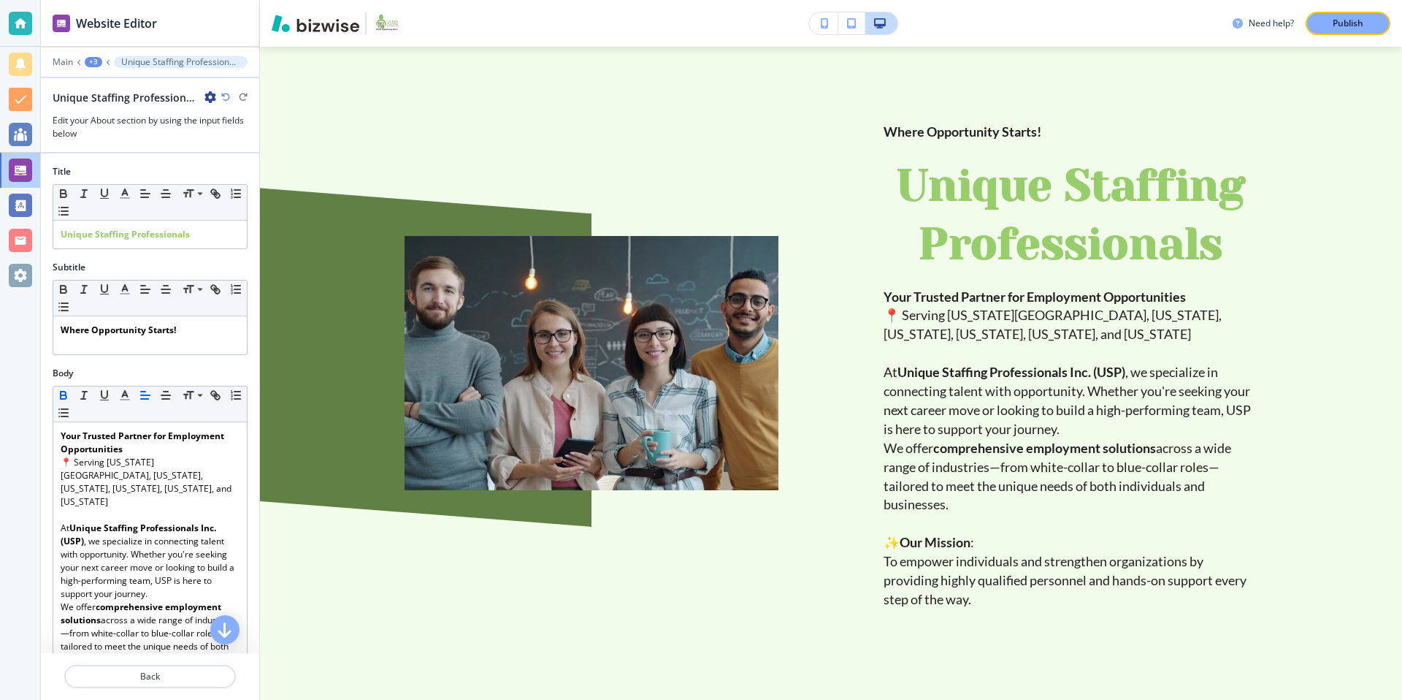
click at [99, 63] on div "+3" at bounding box center [94, 62] width 18 height 10
click at [115, 112] on p "Home" at bounding box center [131, 111] width 74 height 13
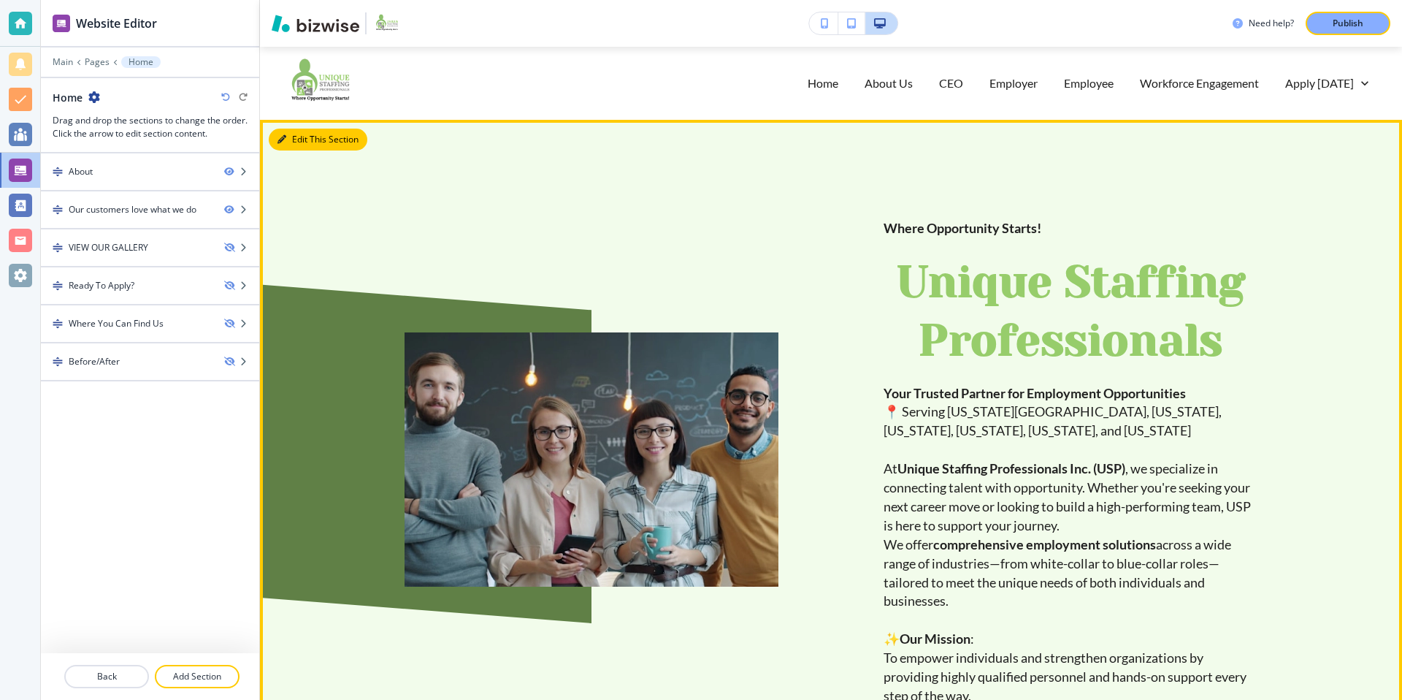
click at [310, 142] on button "Edit This Section" at bounding box center [318, 140] width 99 height 22
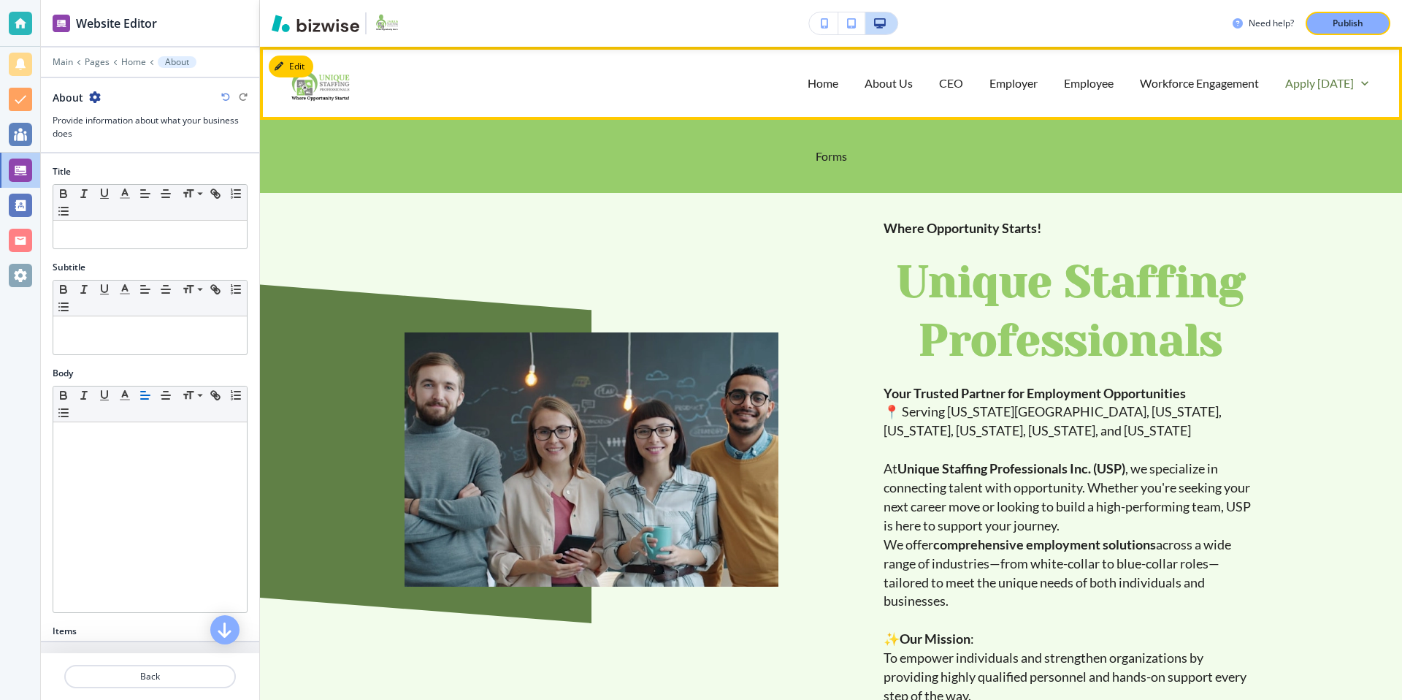
click at [1311, 83] on p "Apply [DATE]" at bounding box center [1319, 82] width 69 height 17
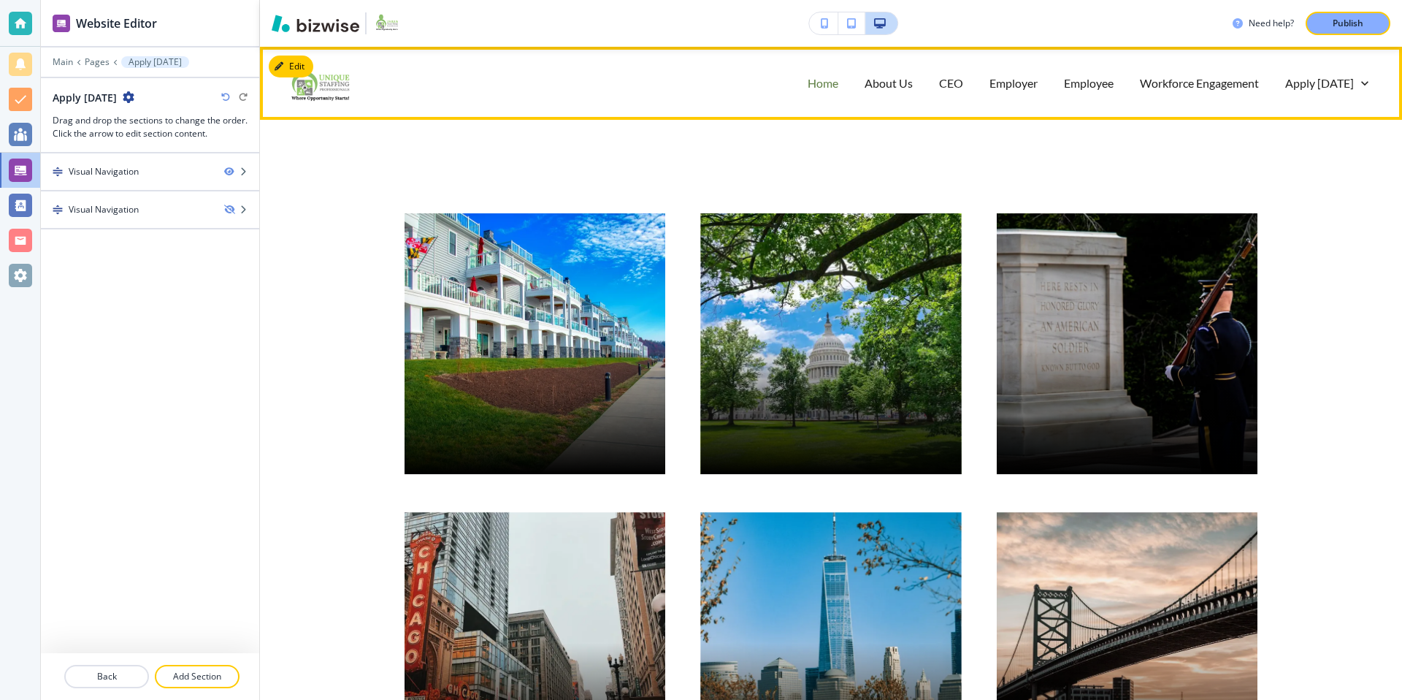
click at [826, 83] on p "Home" at bounding box center [823, 82] width 31 height 17
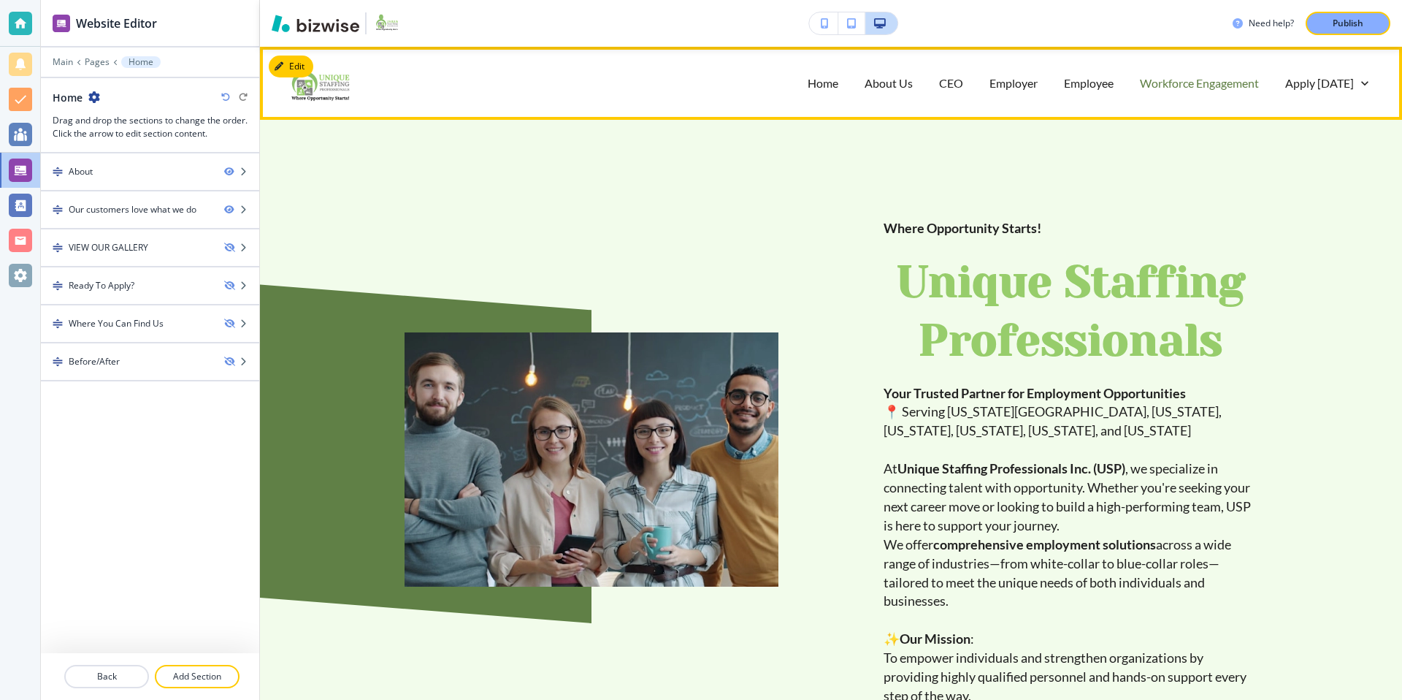
click at [1158, 84] on p "Workforce Engagement" at bounding box center [1199, 82] width 119 height 17
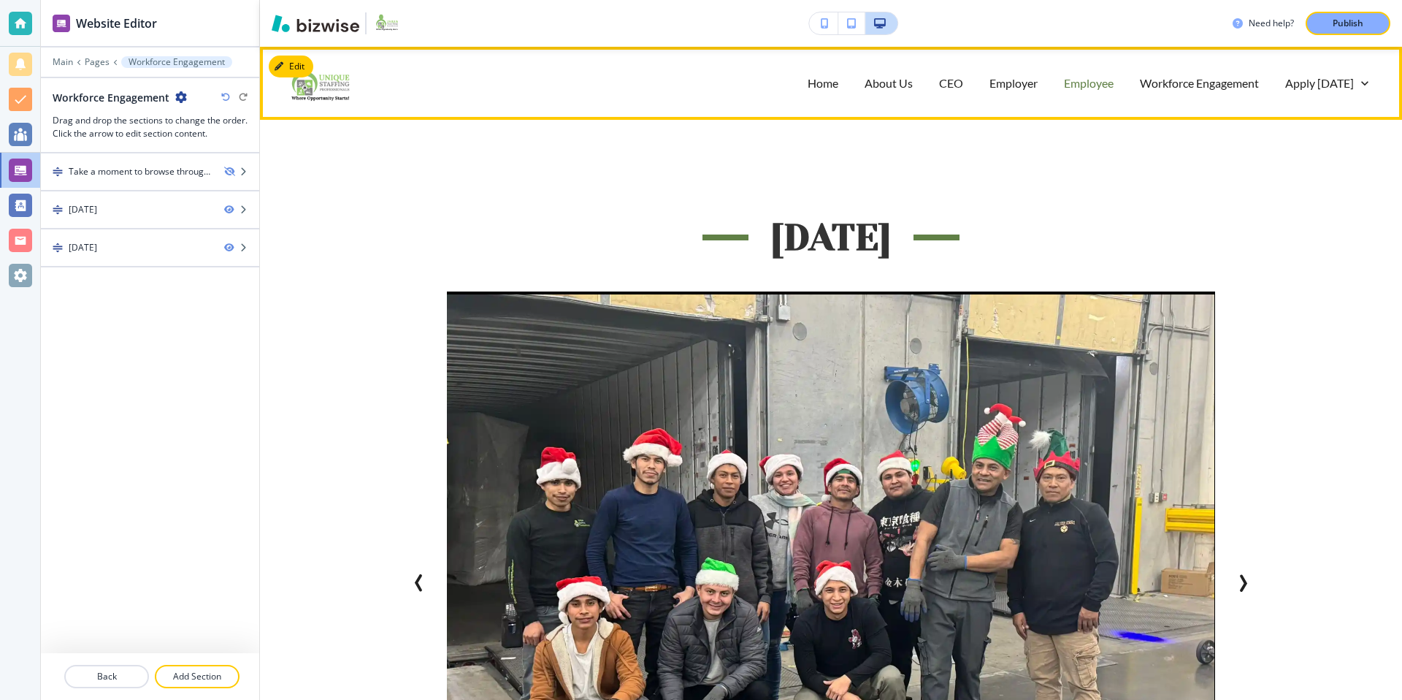
click at [1108, 84] on p "Employee" at bounding box center [1089, 82] width 50 height 17
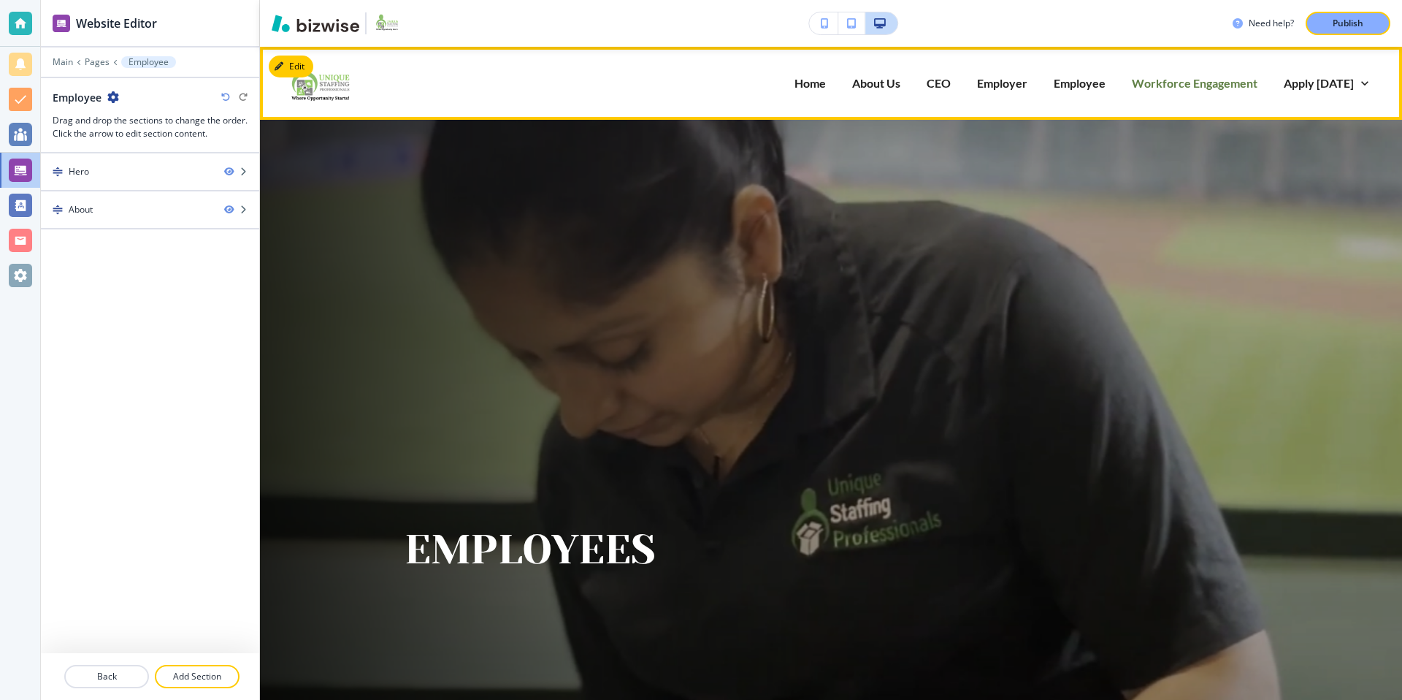
click at [1146, 82] on p "Workforce Engagement" at bounding box center [1195, 82] width 126 height 17
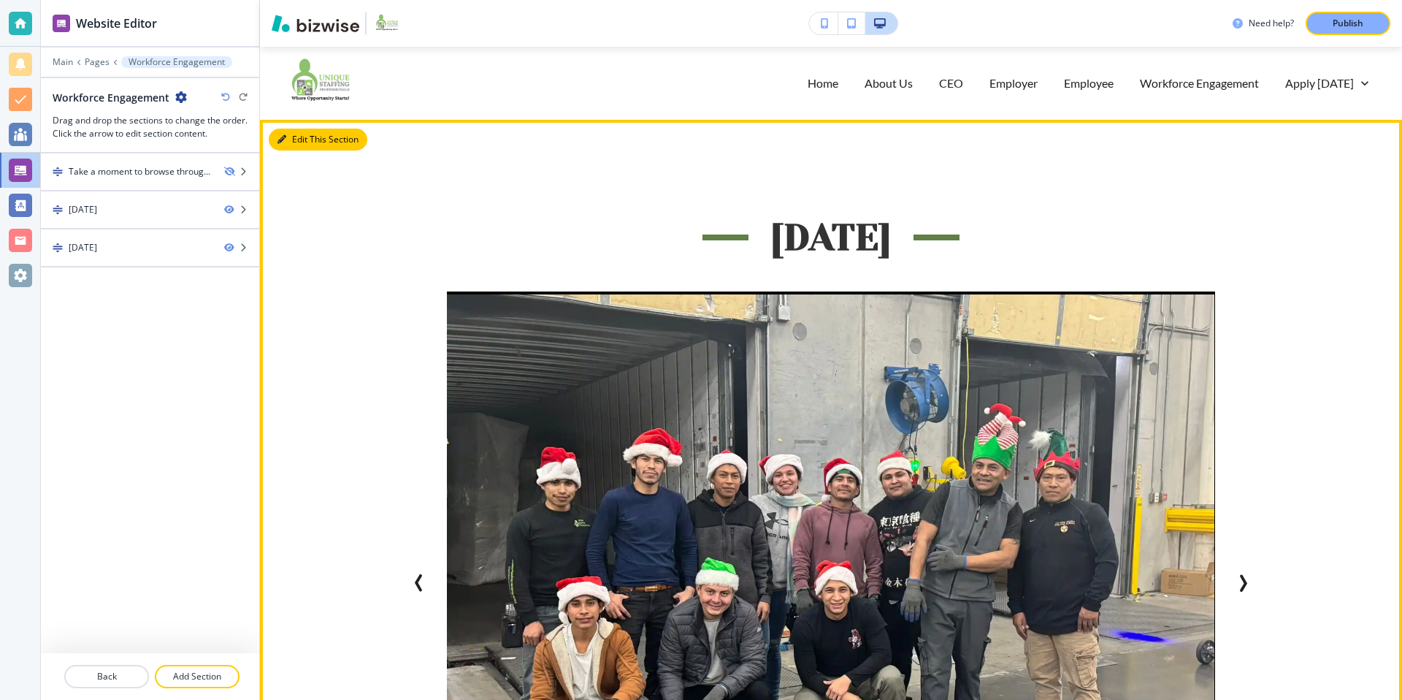
click at [314, 139] on button "Edit This Section" at bounding box center [318, 140] width 99 height 22
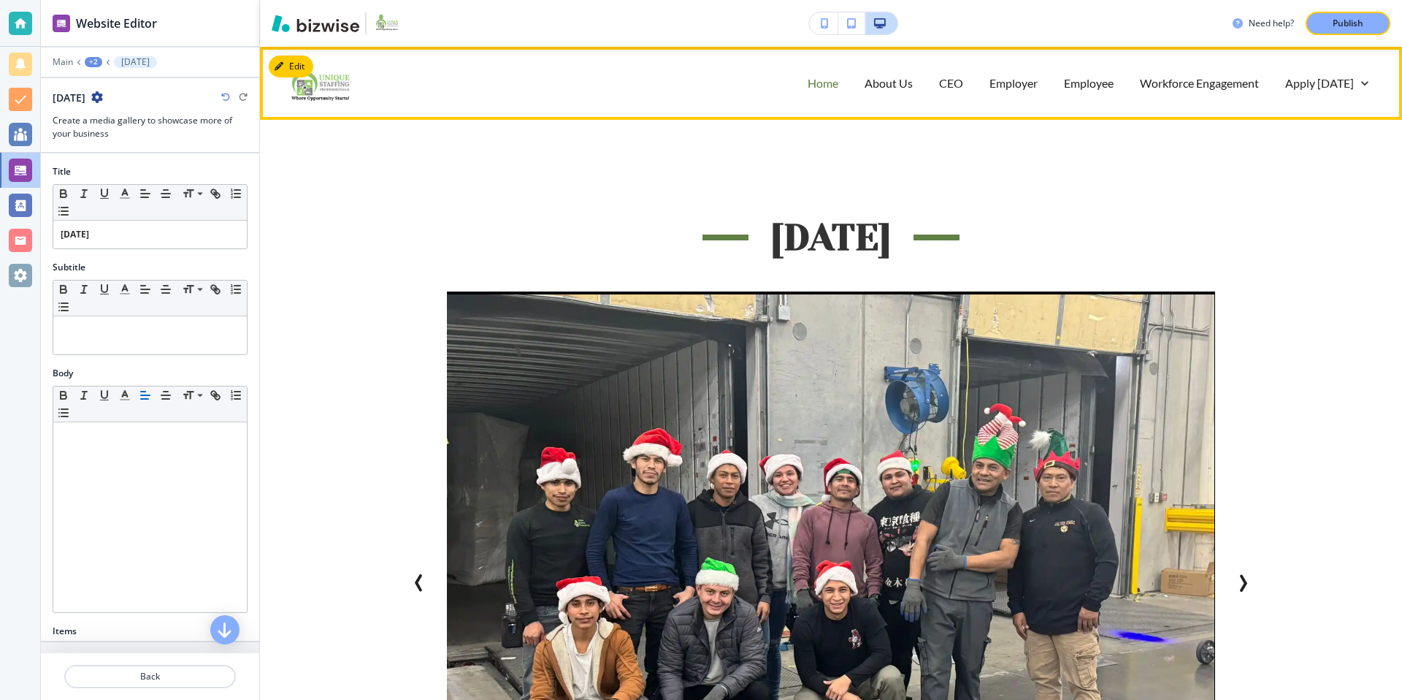
click at [827, 83] on p "Home" at bounding box center [823, 82] width 31 height 17
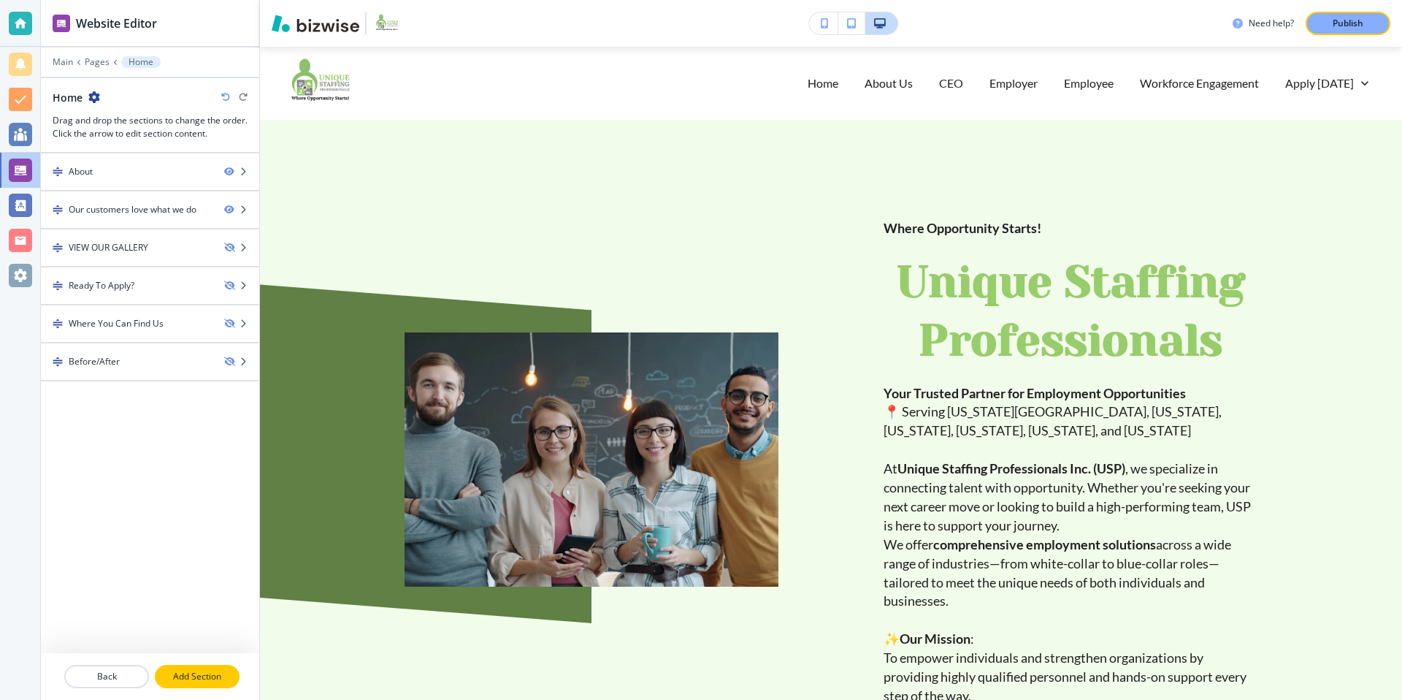
click at [203, 681] on p "Add Section" at bounding box center [197, 676] width 82 height 13
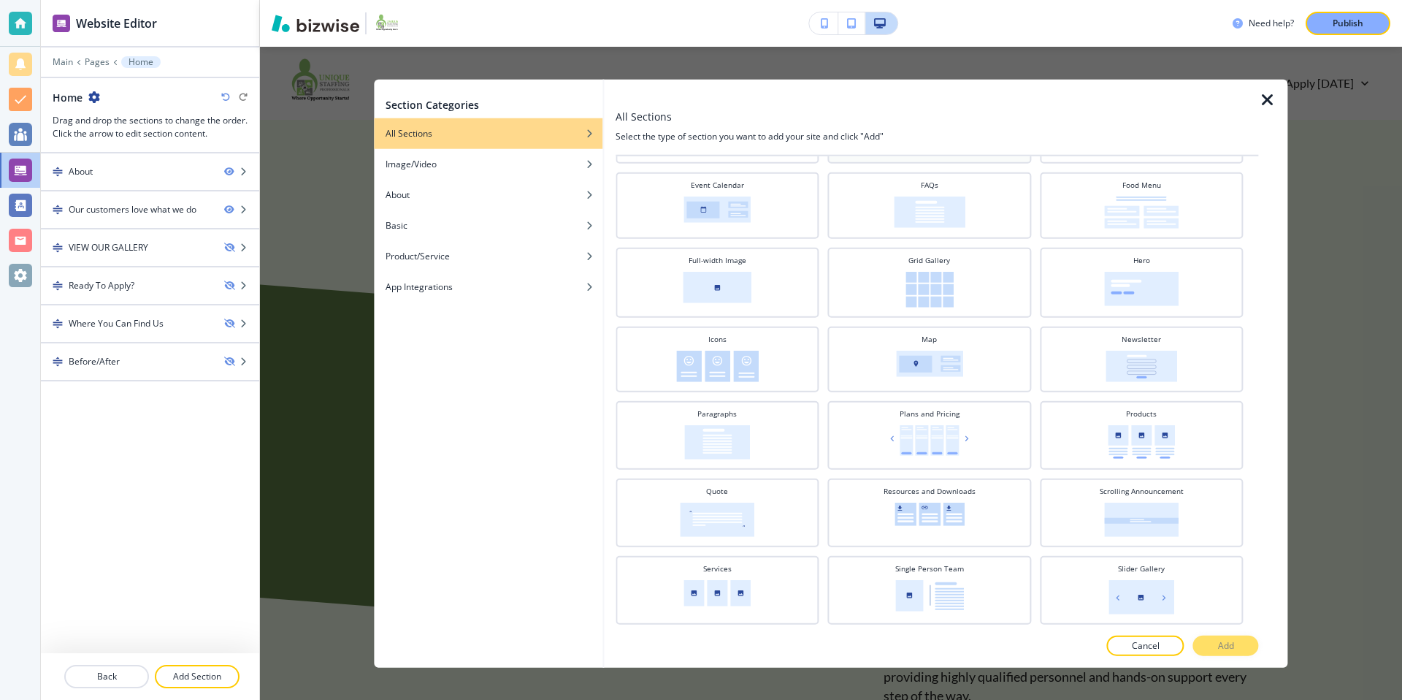
scroll to position [269, 0]
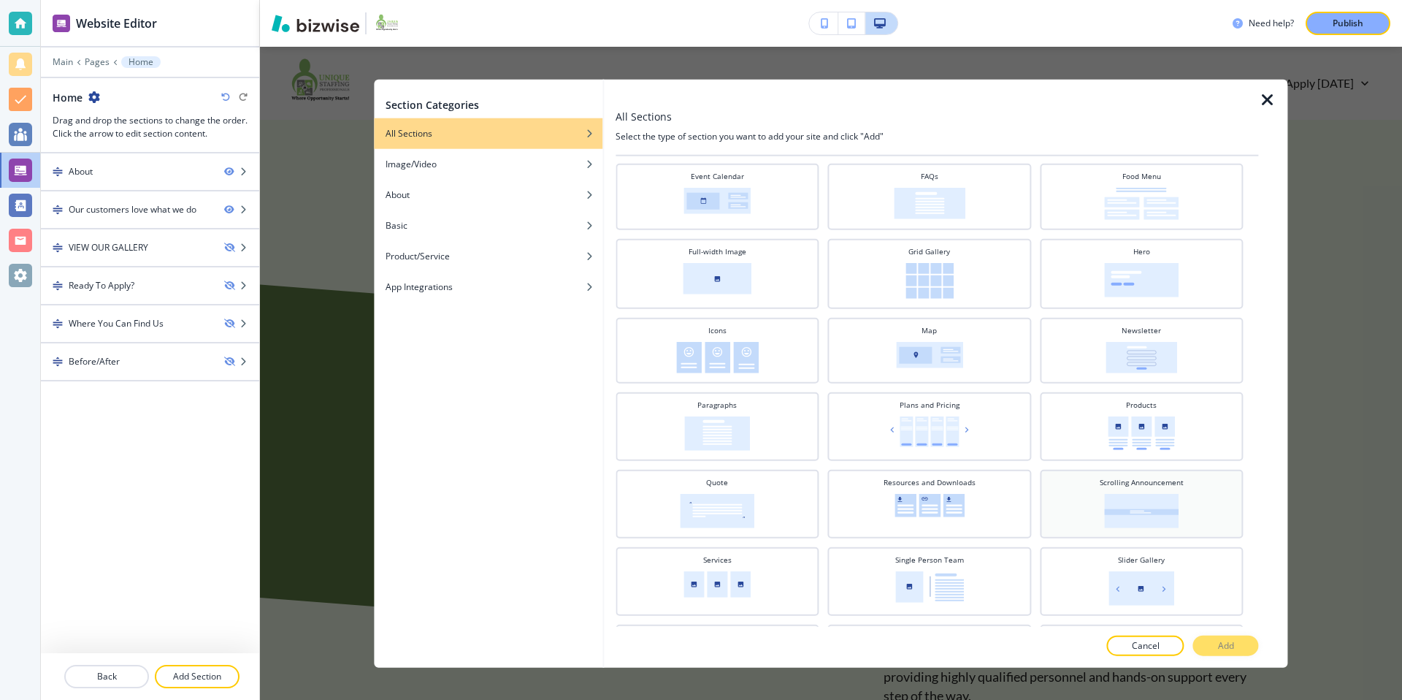
click at [1192, 495] on div "Scrolling Announcement" at bounding box center [1141, 502] width 189 height 51
click at [1238, 649] on button "Add" at bounding box center [1226, 645] width 66 height 20
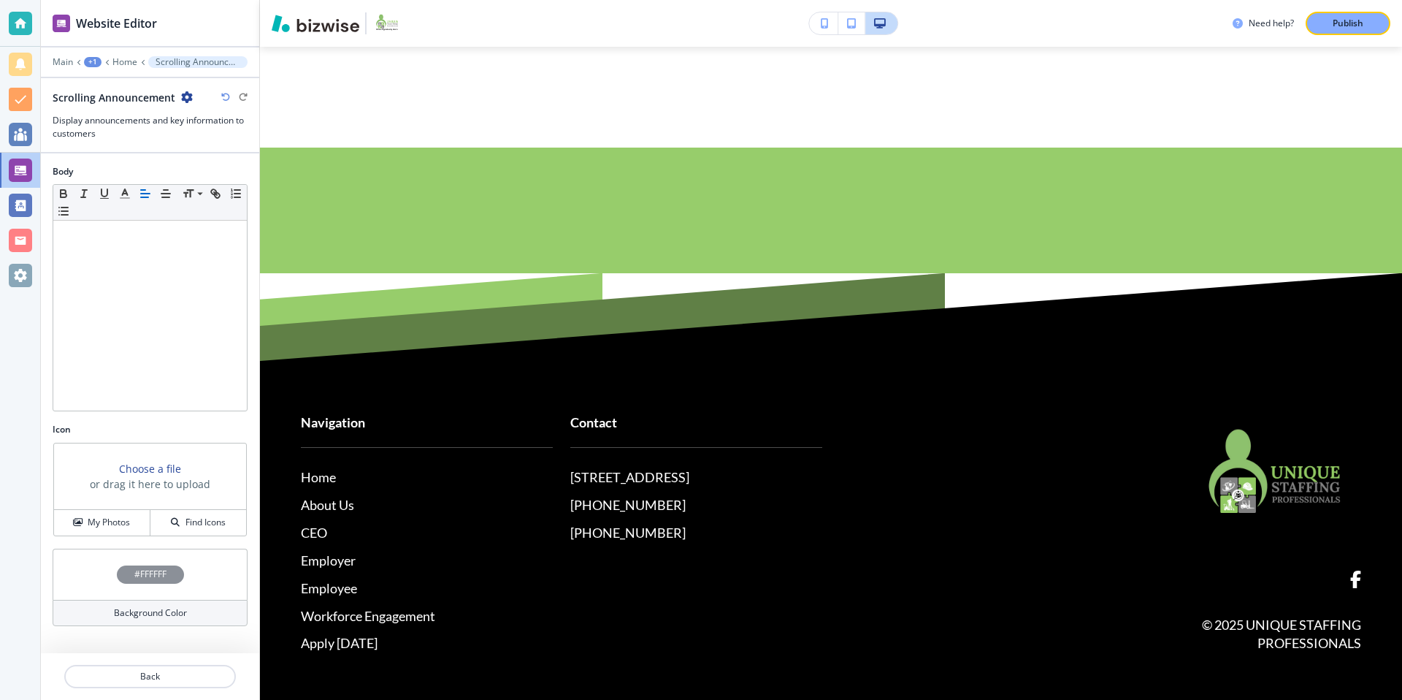
scroll to position [1558, 0]
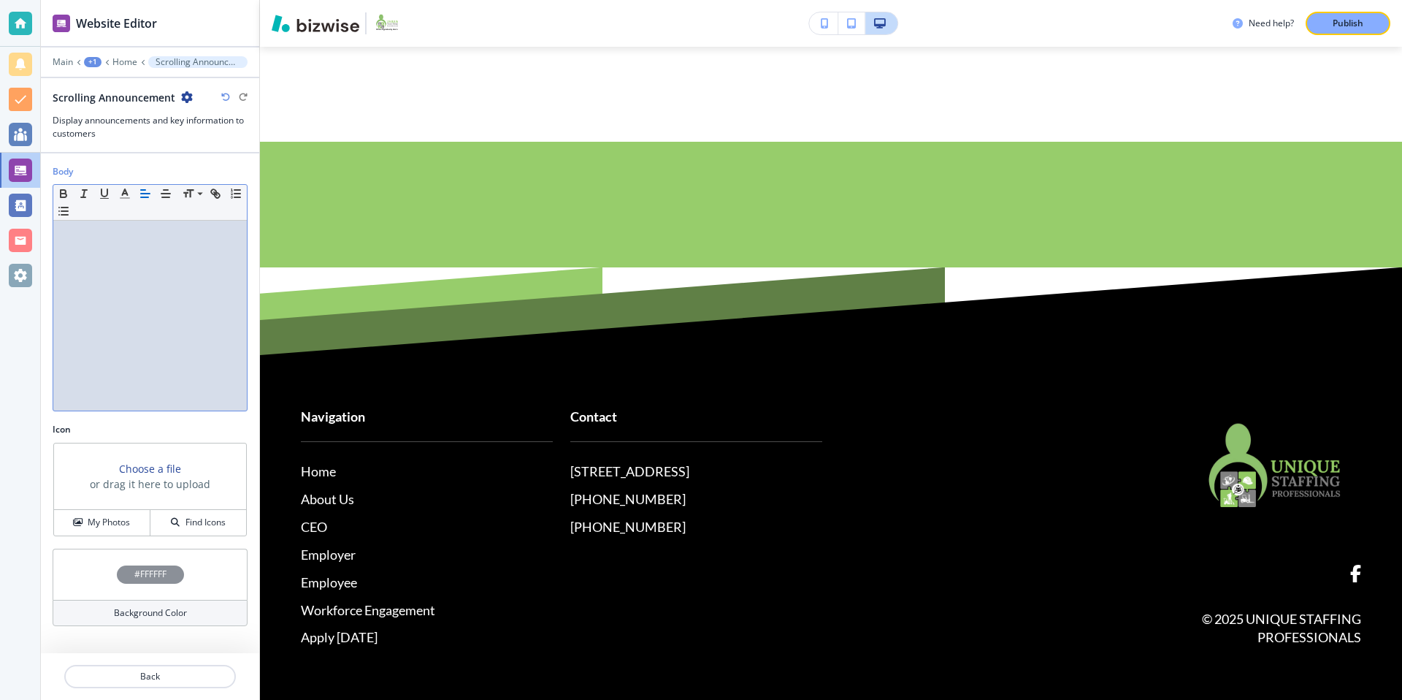
click at [118, 265] on div at bounding box center [150, 316] width 194 height 190
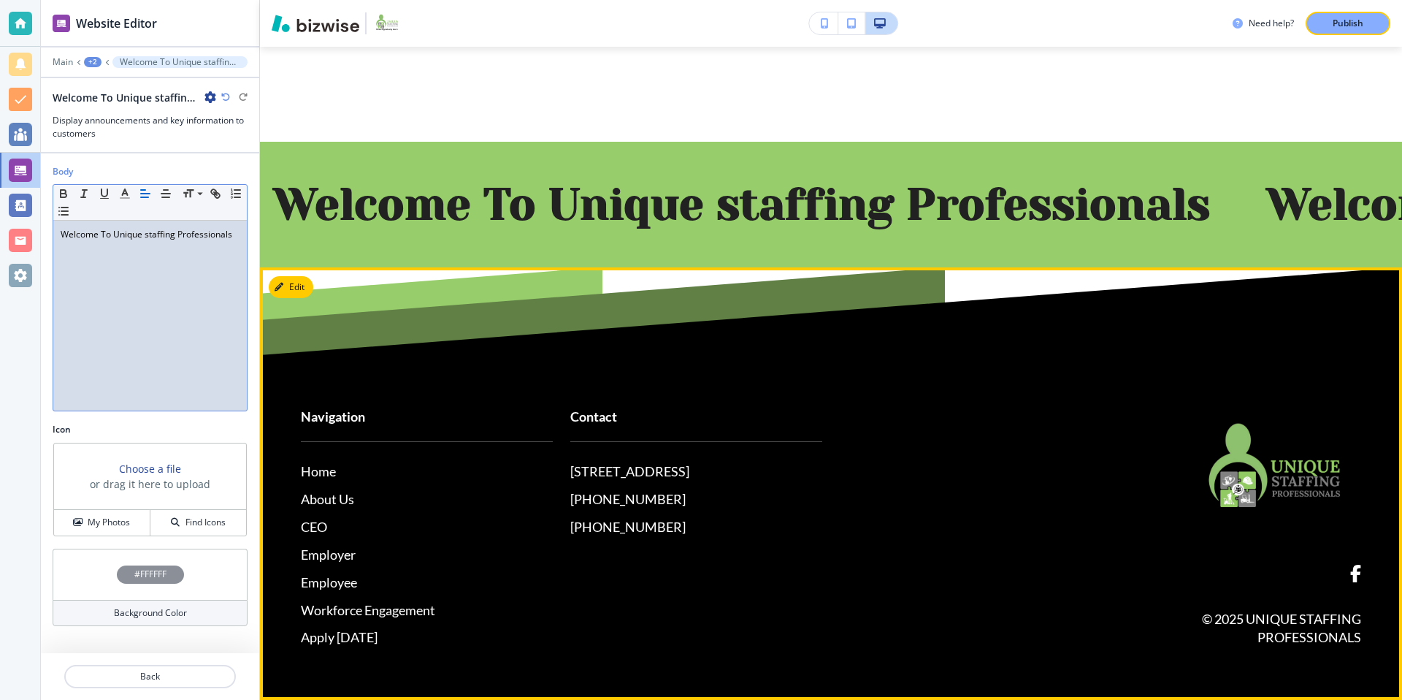
click at [574, 387] on div "Contact 6200 Baltimore Avenue floor 3 suite r35, Riverdale, MD 20737, USA (301)…" at bounding box center [687, 457] width 269 height 158
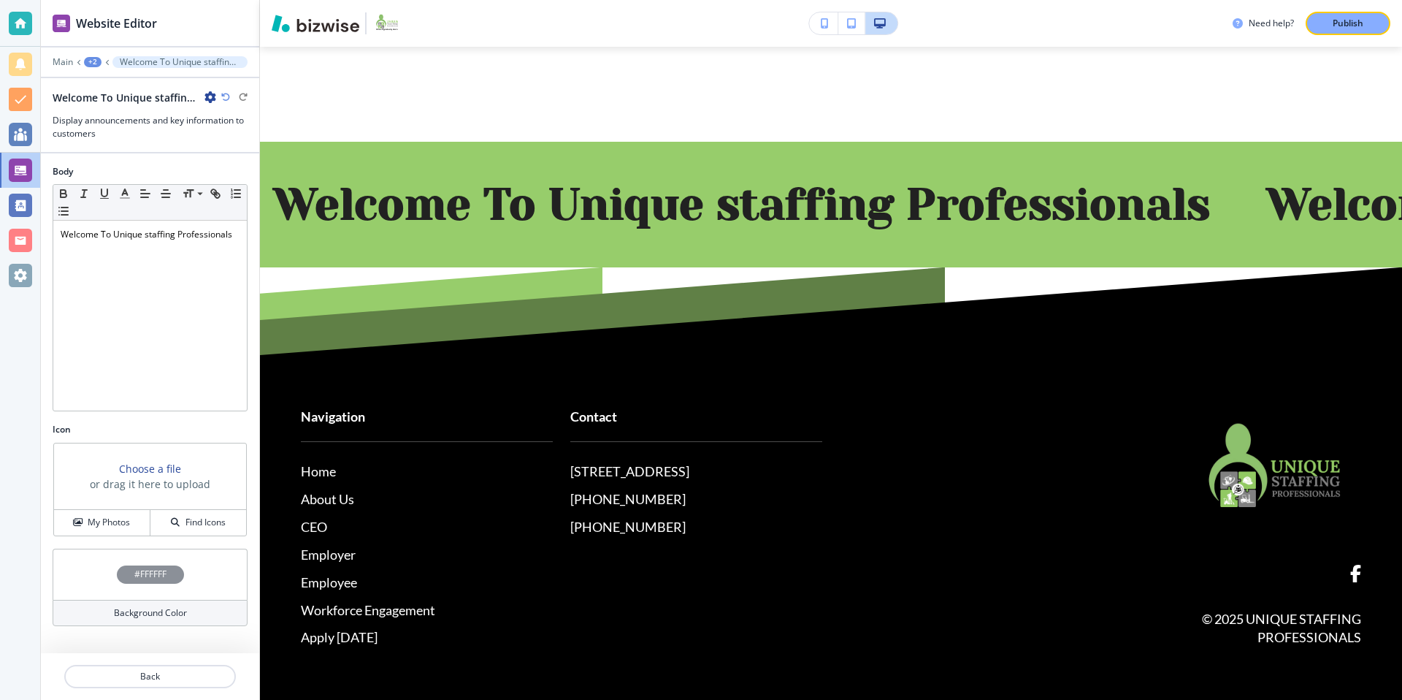
click at [141, 64] on p "Welcome To Unique staffing Professionals" at bounding box center [180, 62] width 120 height 10
click at [88, 61] on div "+2" at bounding box center [93, 62] width 18 height 10
click at [121, 109] on p "Home" at bounding box center [130, 111] width 74 height 13
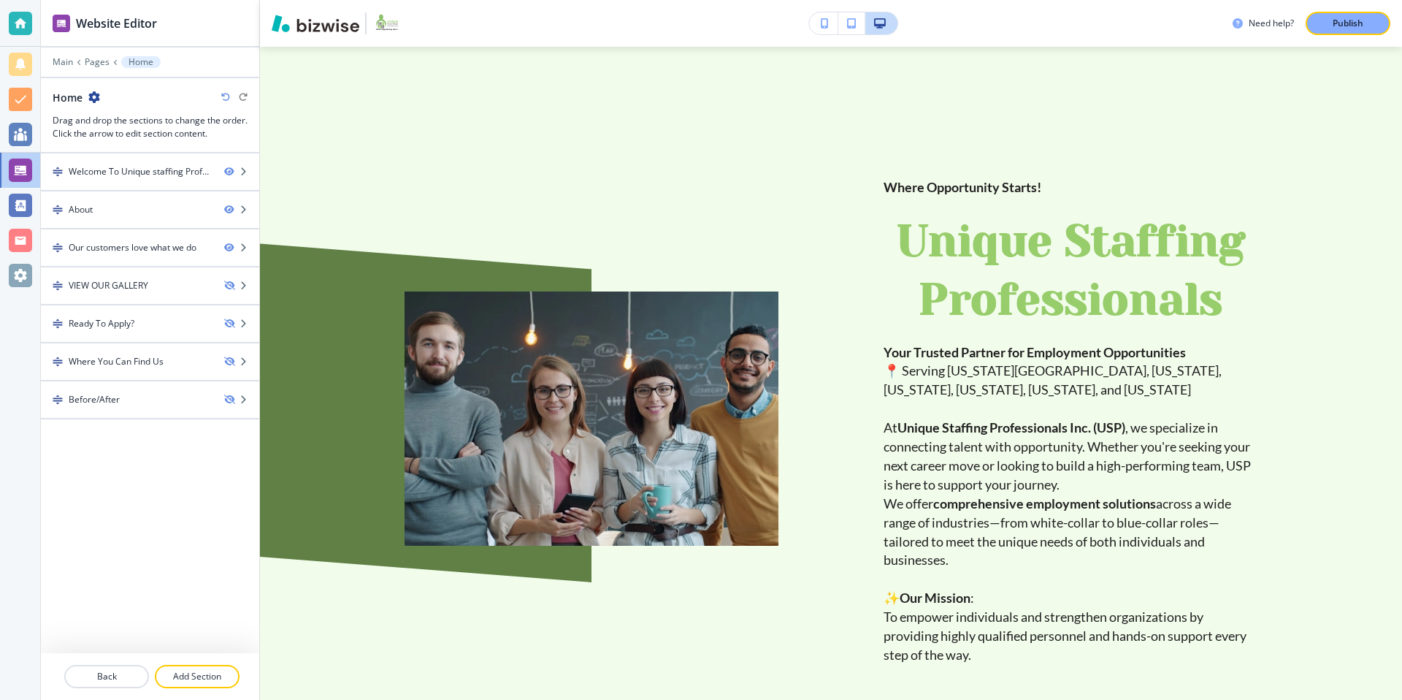
scroll to position [0, 0]
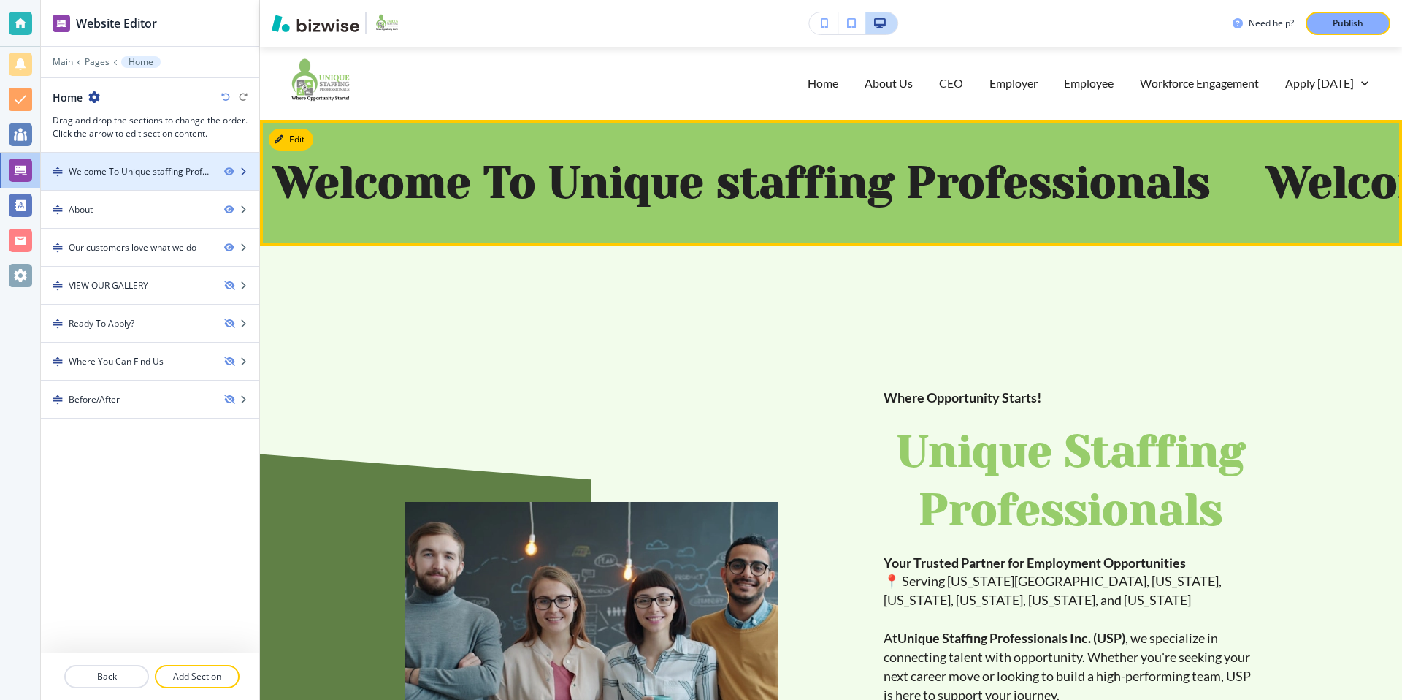
click at [129, 178] on div at bounding box center [150, 184] width 218 height 12
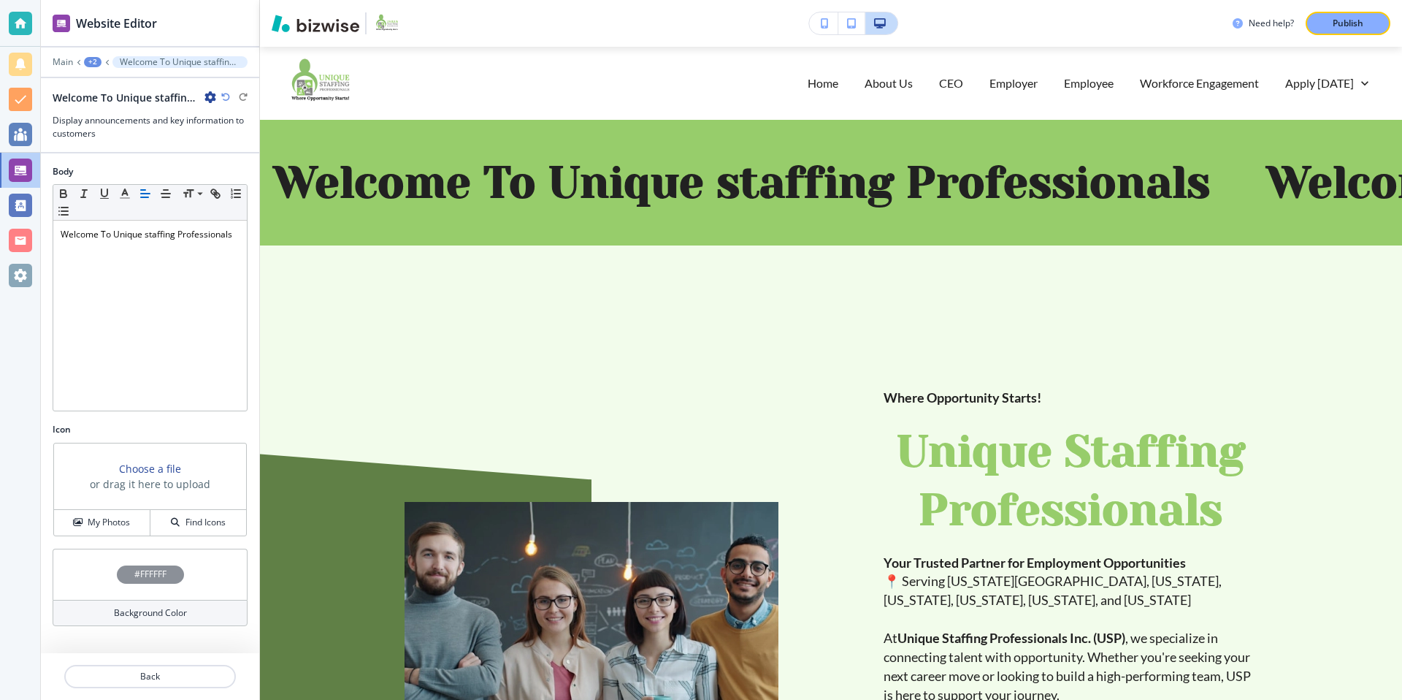
scroll to position [73, 0]
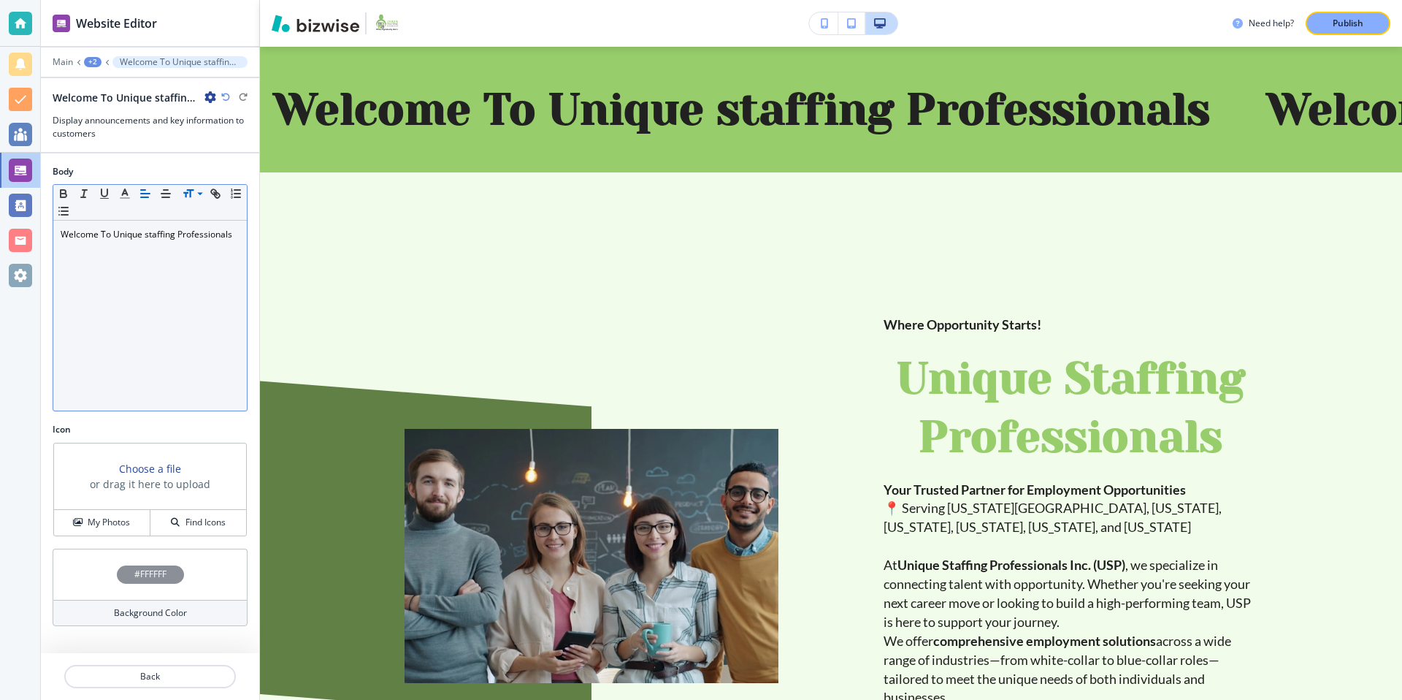
click at [202, 194] on icon at bounding box center [200, 193] width 18 height 13
click at [194, 217] on span at bounding box center [199, 214] width 33 height 18
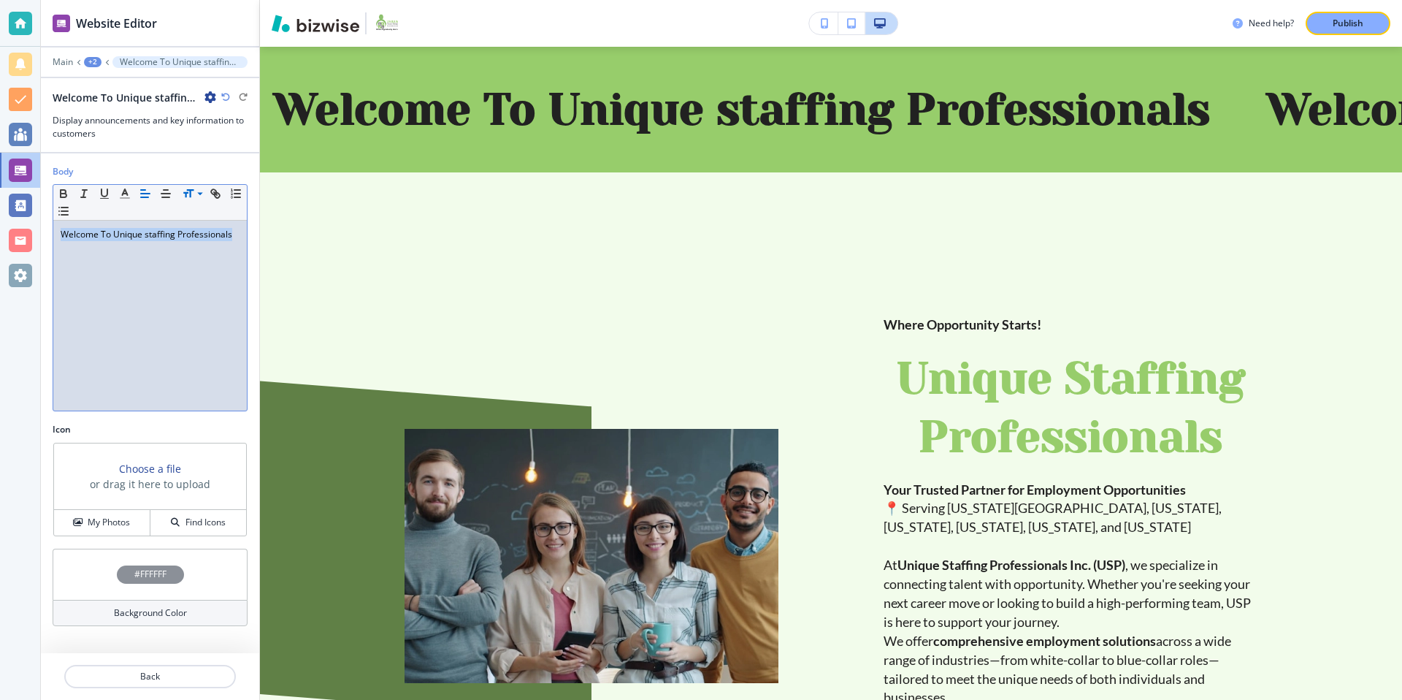
drag, startPoint x: 234, startPoint y: 234, endPoint x: 42, endPoint y: 234, distance: 191.3
click at [42, 234] on div "Body Small Normal Large Huge ﻿ Welcome To Unique staffing Professionals" at bounding box center [150, 294] width 218 height 258
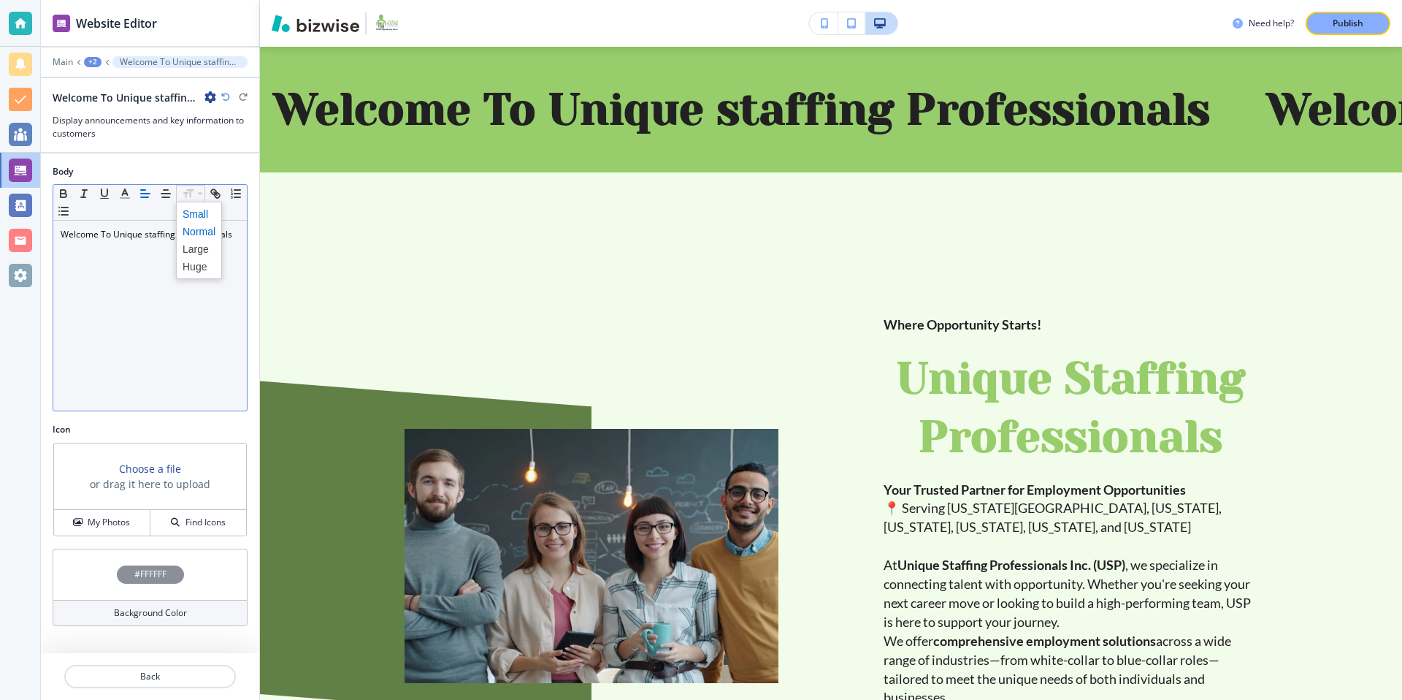
click at [203, 214] on span at bounding box center [199, 214] width 33 height 18
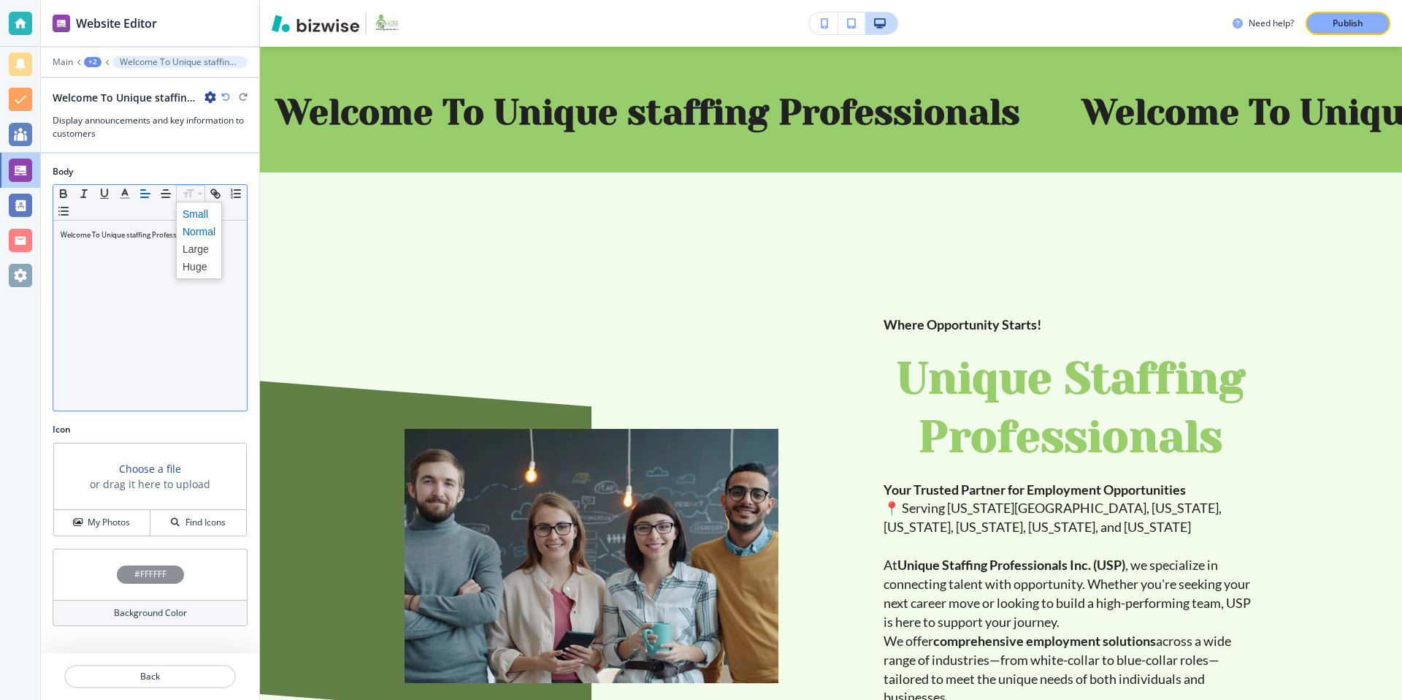
click at [201, 231] on span at bounding box center [199, 232] width 33 height 18
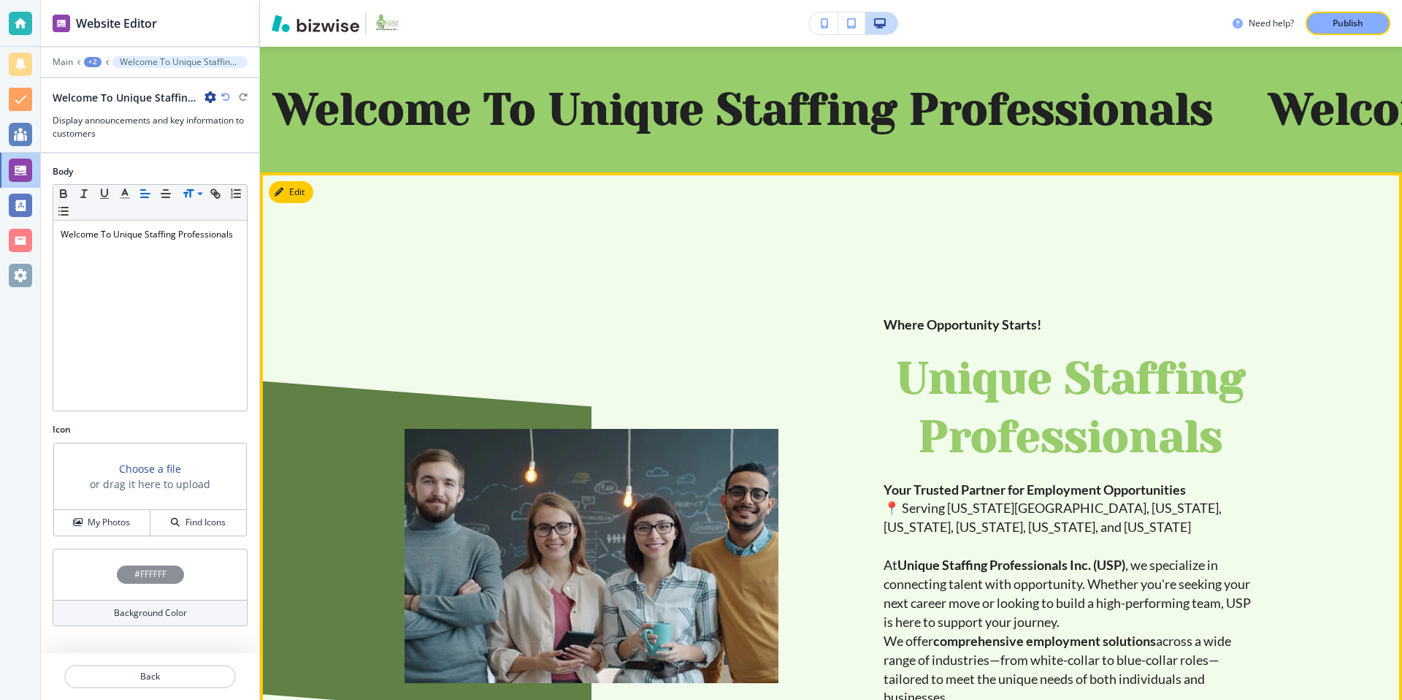
click at [623, 284] on div at bounding box center [538, 521] width 479 height 562
click at [310, 194] on button "Edit This Section" at bounding box center [318, 192] width 99 height 22
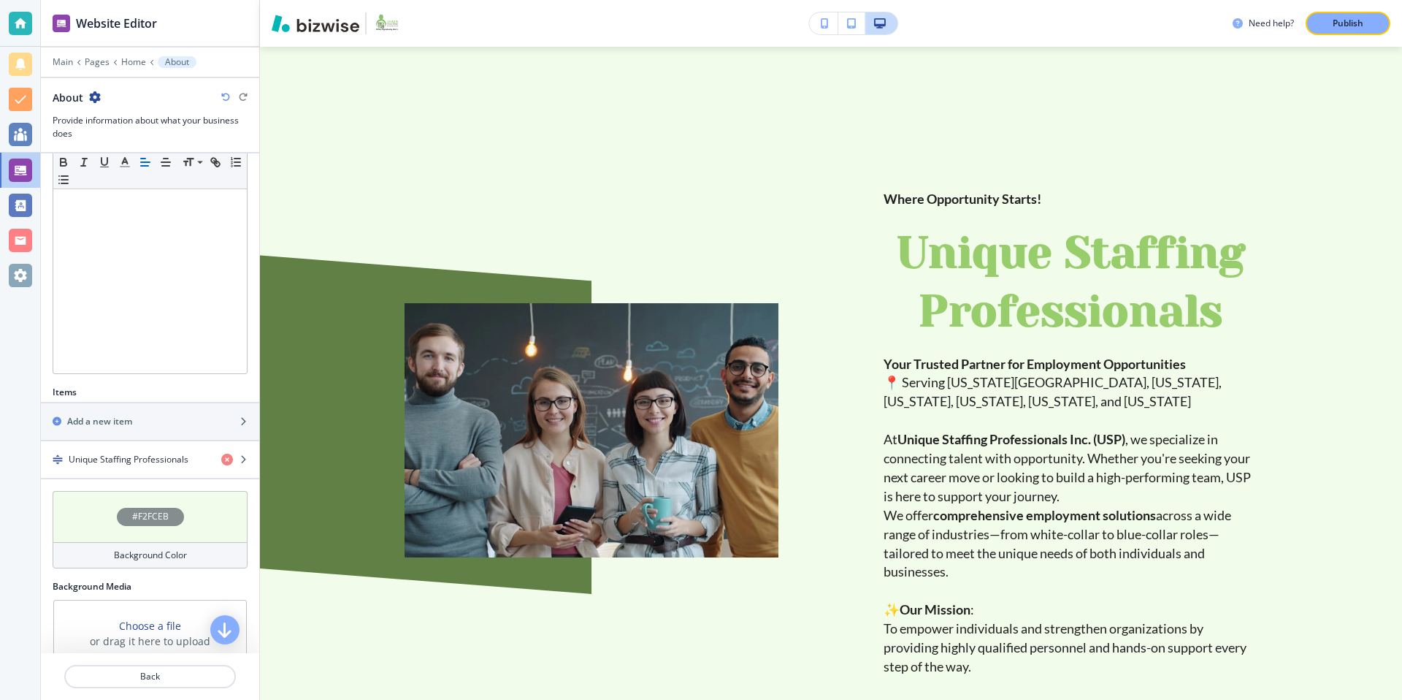
scroll to position [258, 0]
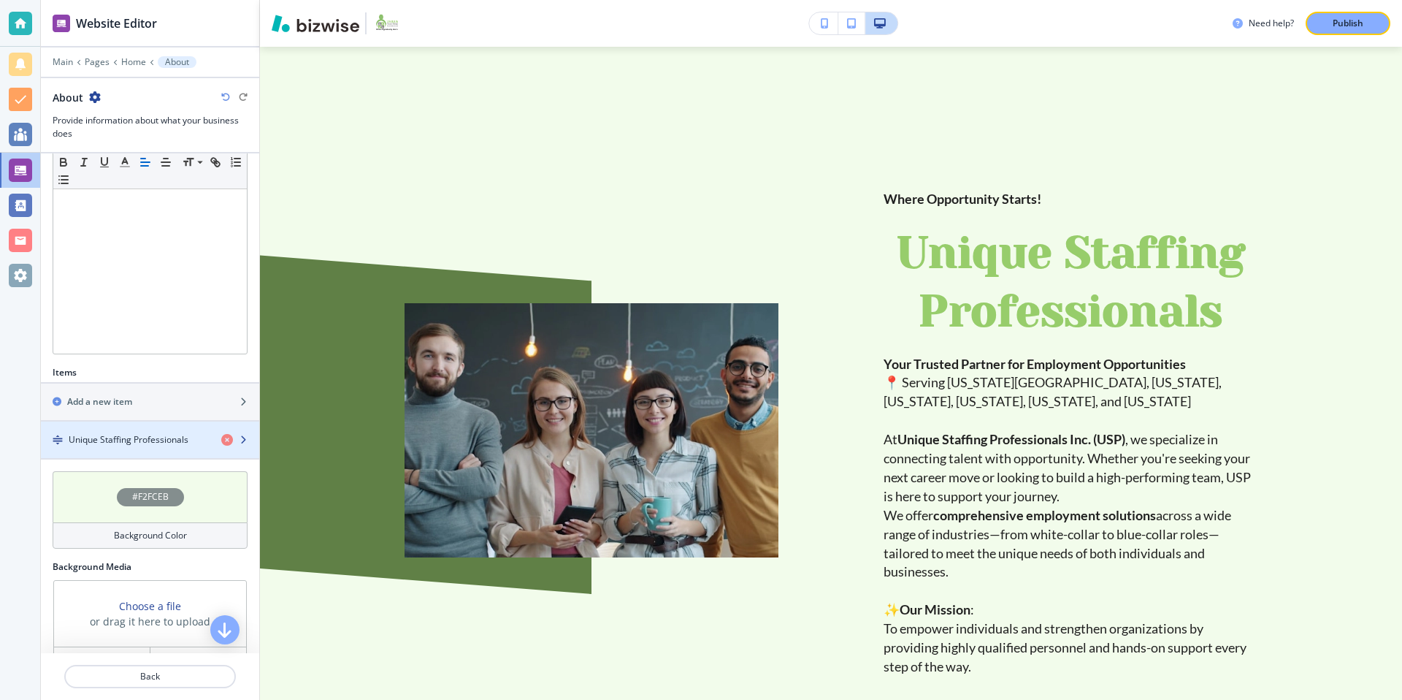
click at [139, 441] on h4 "Unique Staffing Professionals" at bounding box center [129, 439] width 120 height 13
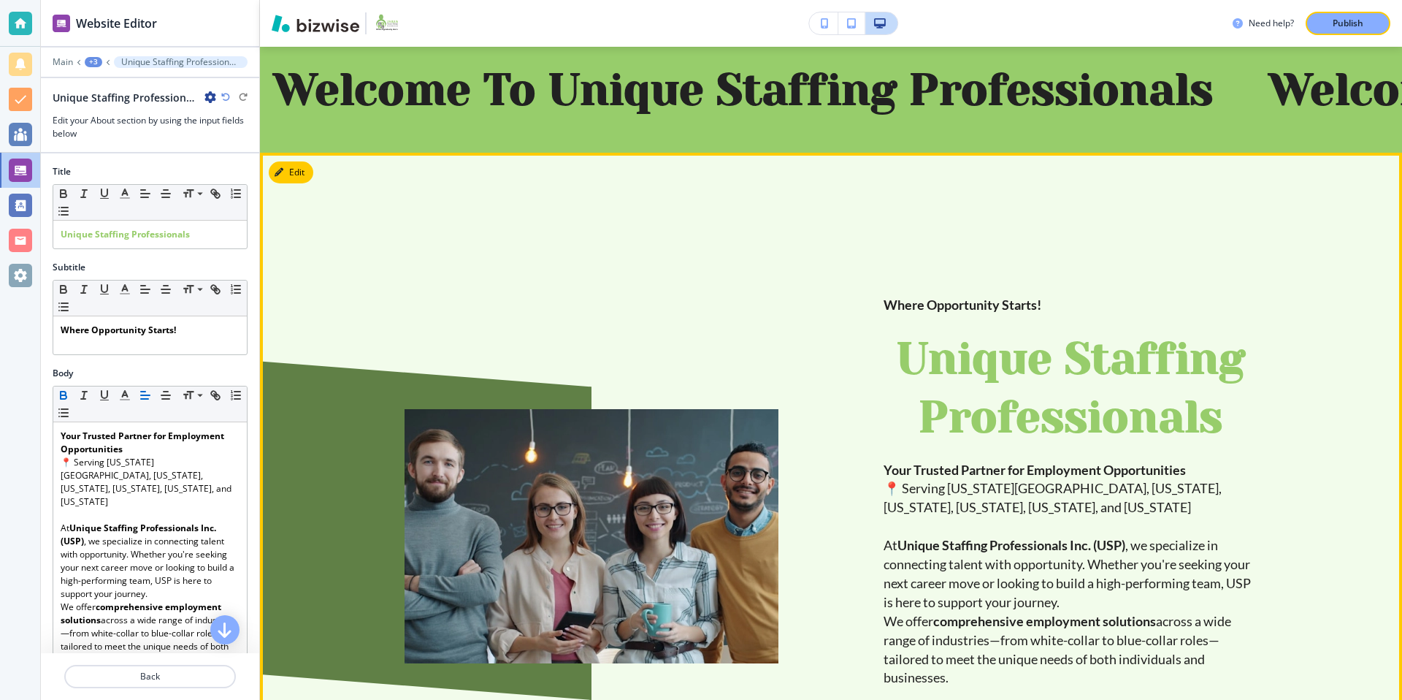
scroll to position [81, 0]
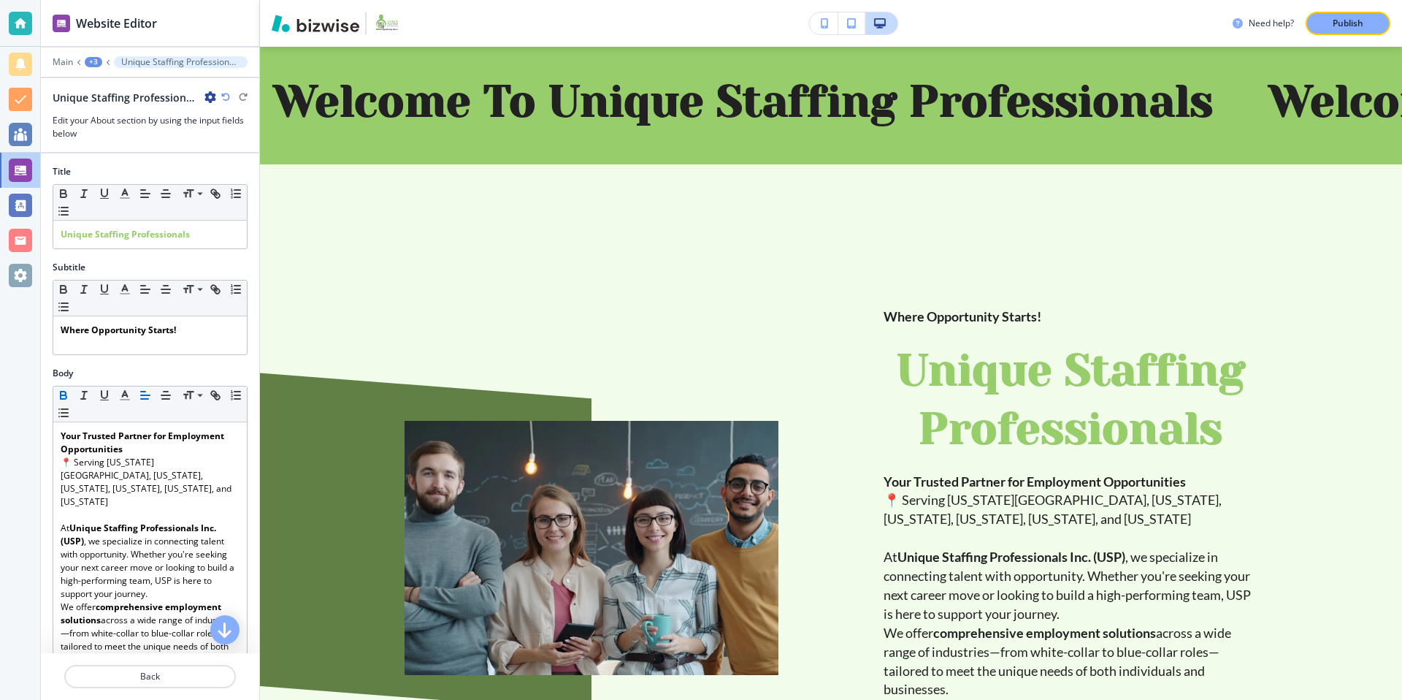
click at [93, 57] on div "+3" at bounding box center [94, 62] width 18 height 10
click at [135, 118] on button "Home" at bounding box center [131, 112] width 93 height 26
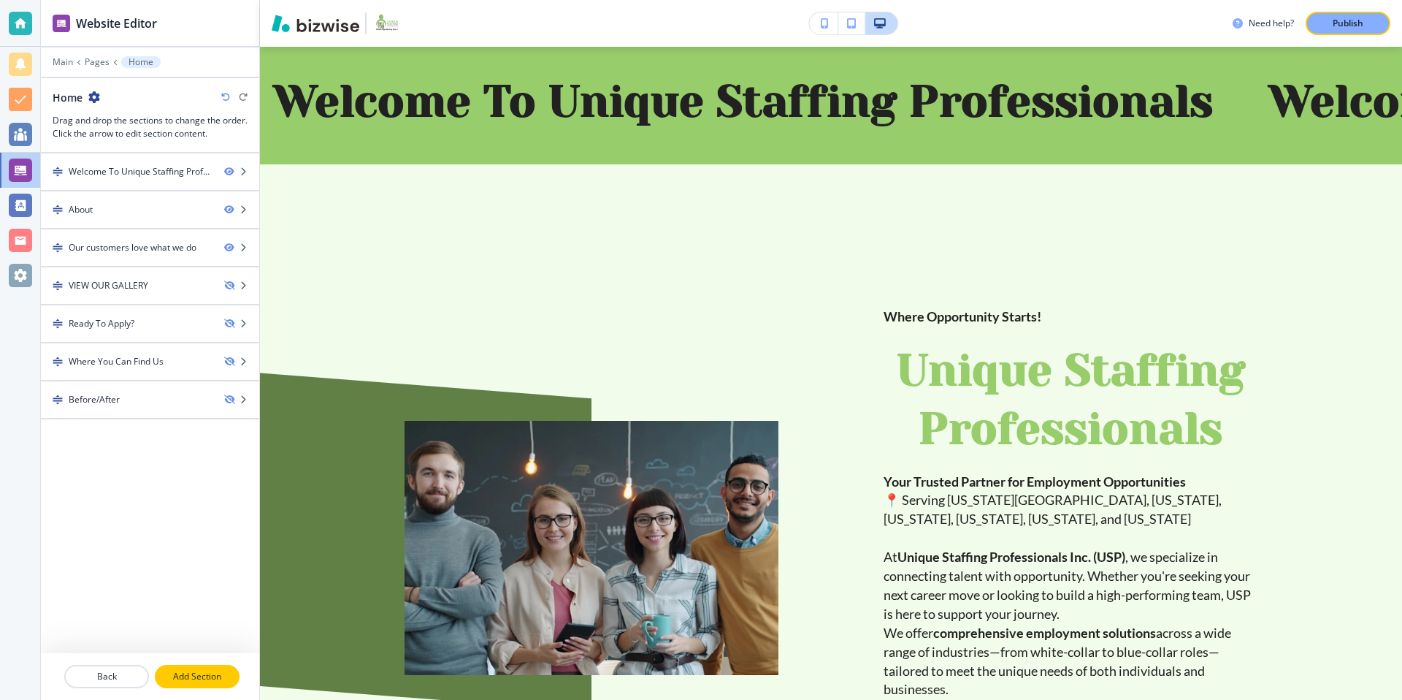
click at [192, 670] on p "Add Section" at bounding box center [197, 676] width 82 height 13
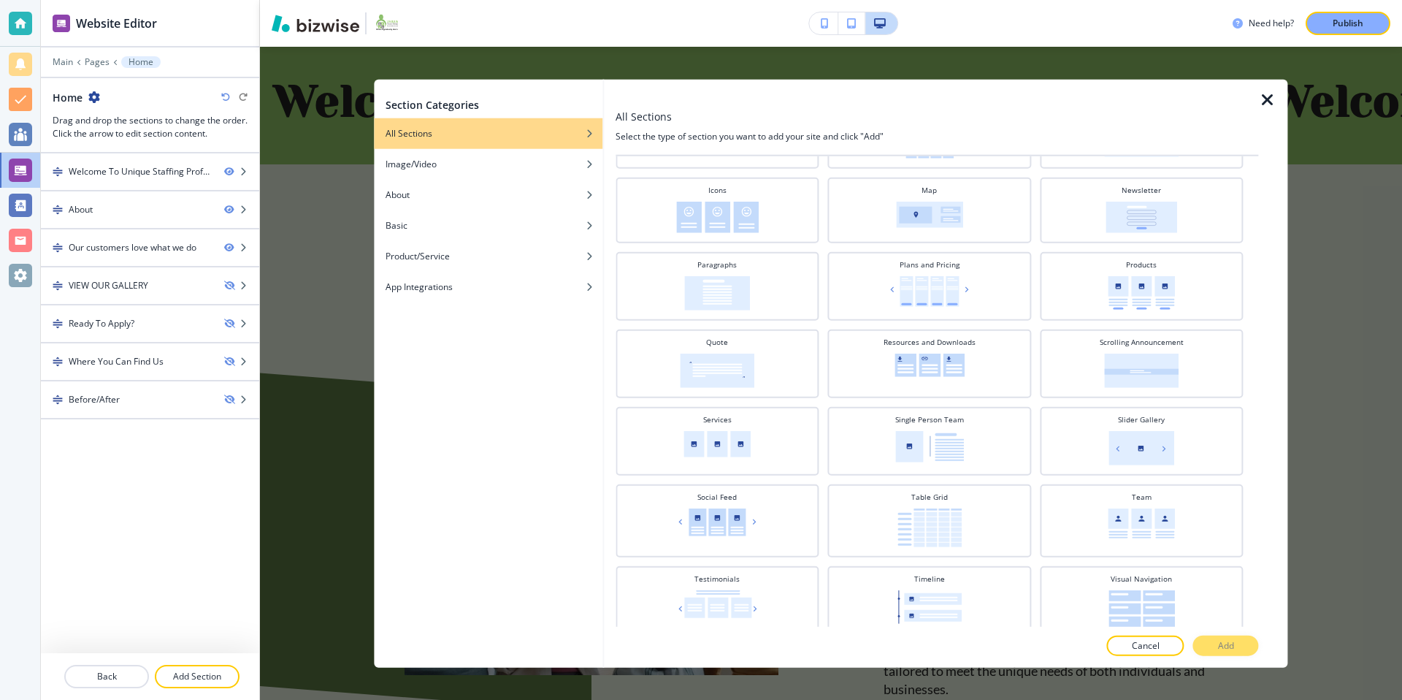
scroll to position [421, 0]
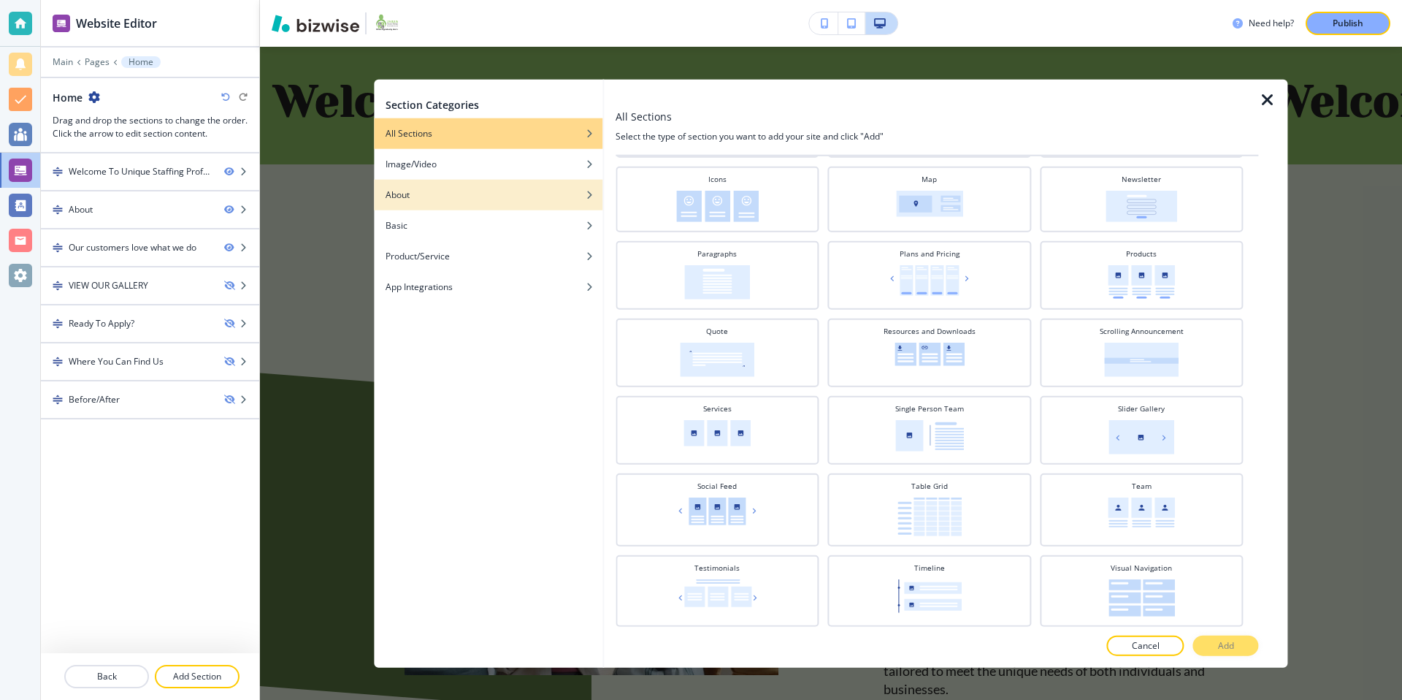
click at [456, 188] on div "About" at bounding box center [488, 194] width 229 height 13
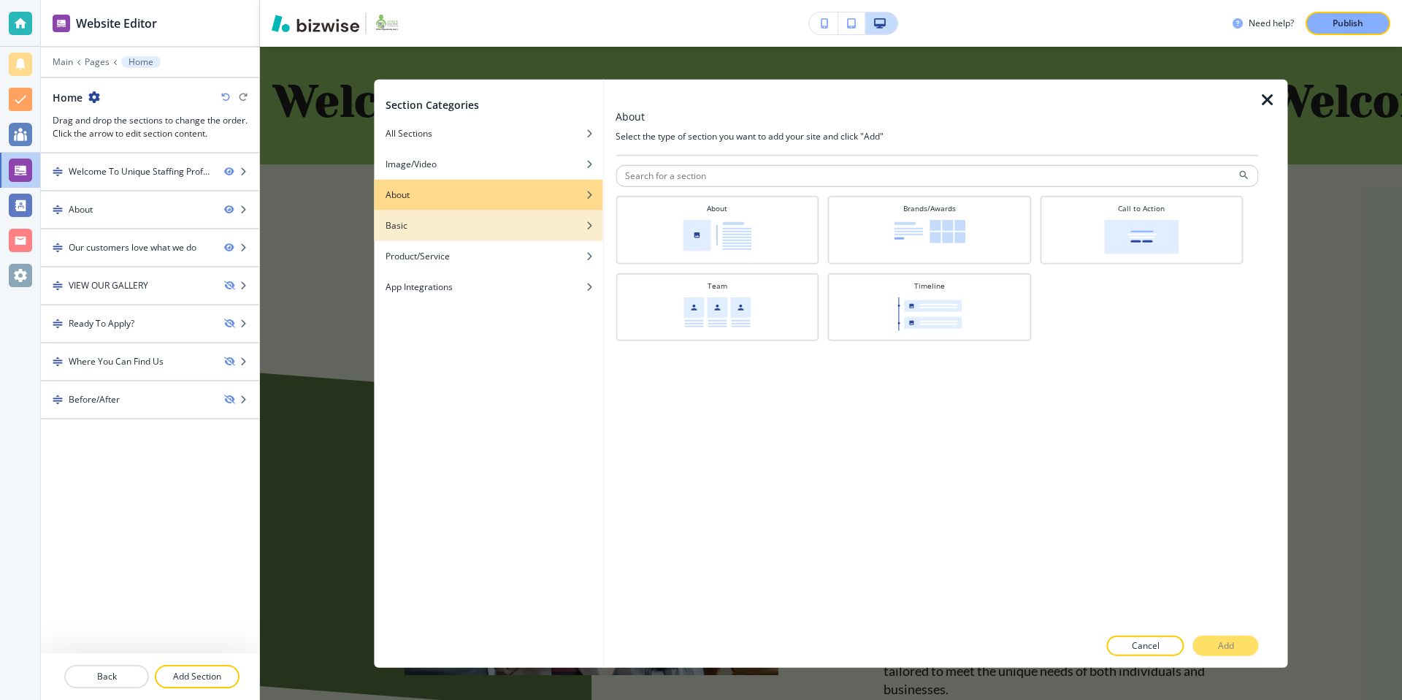
click at [510, 230] on div "Basic" at bounding box center [488, 225] width 229 height 13
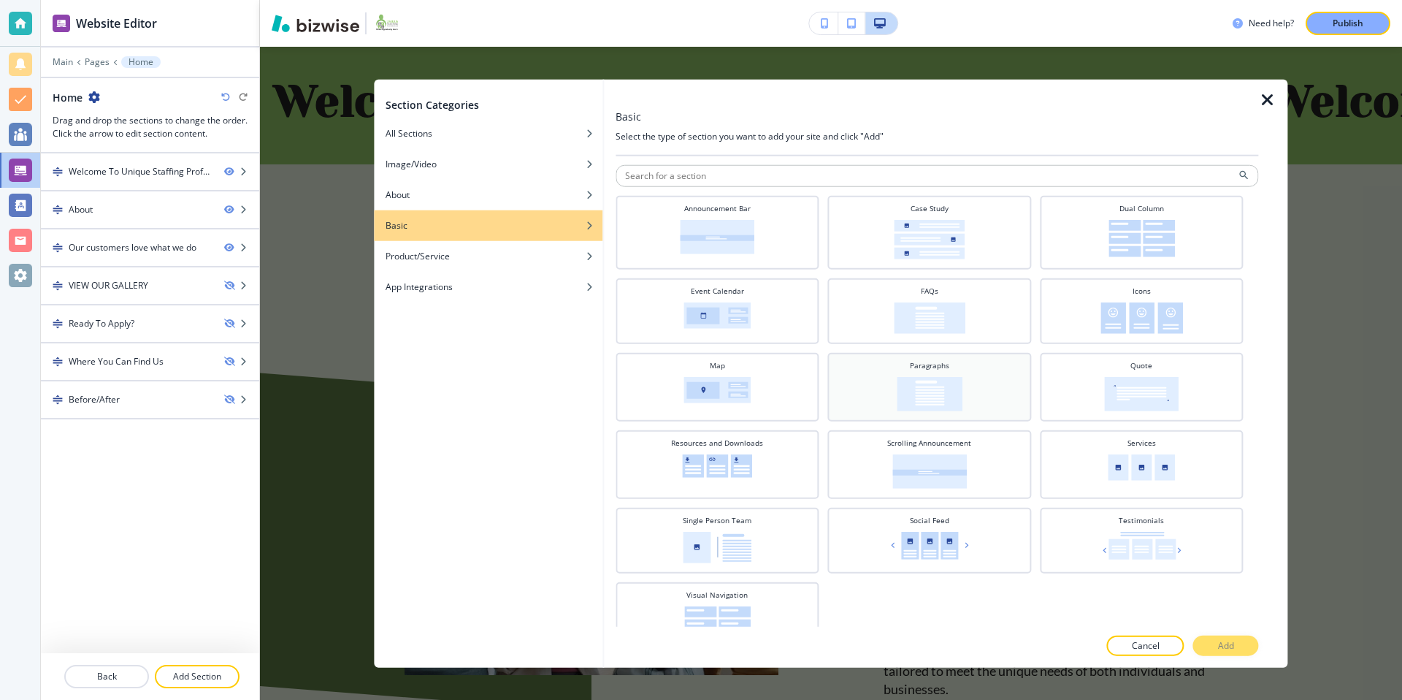
scroll to position [27, 0]
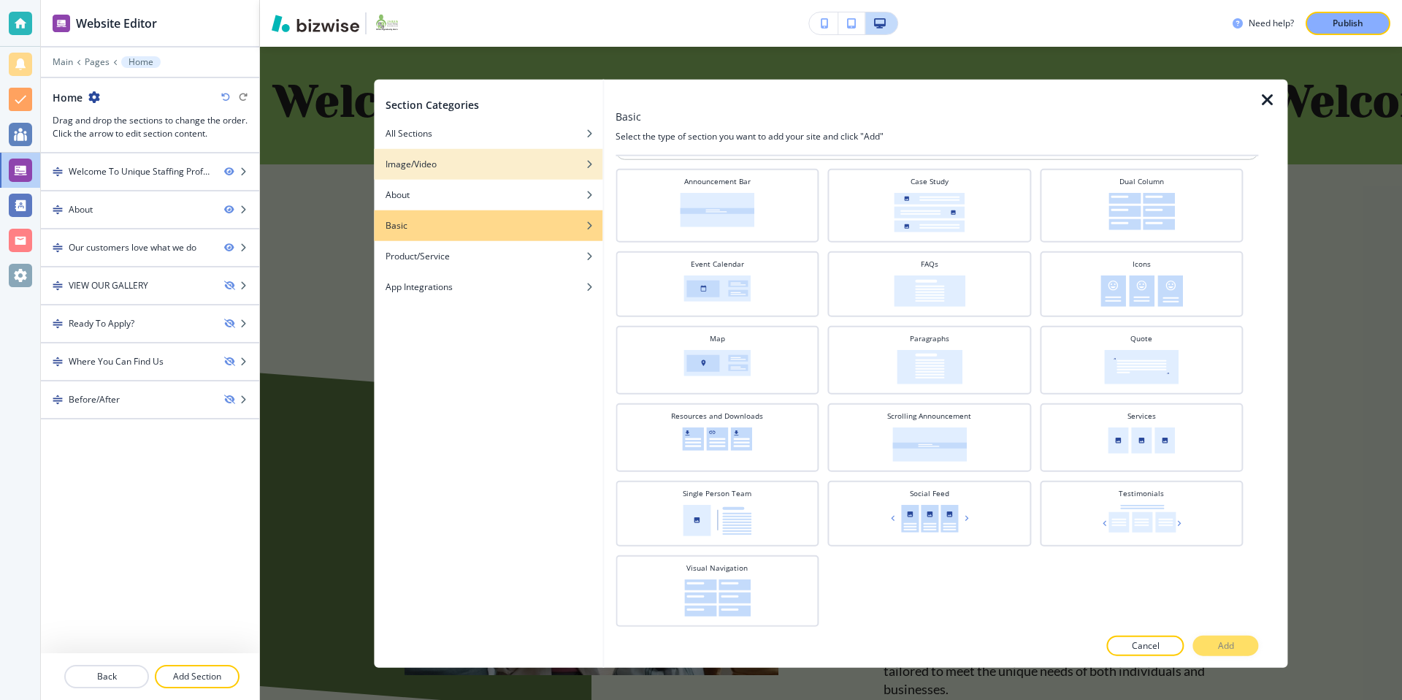
click at [481, 174] on div "button" at bounding box center [488, 175] width 229 height 9
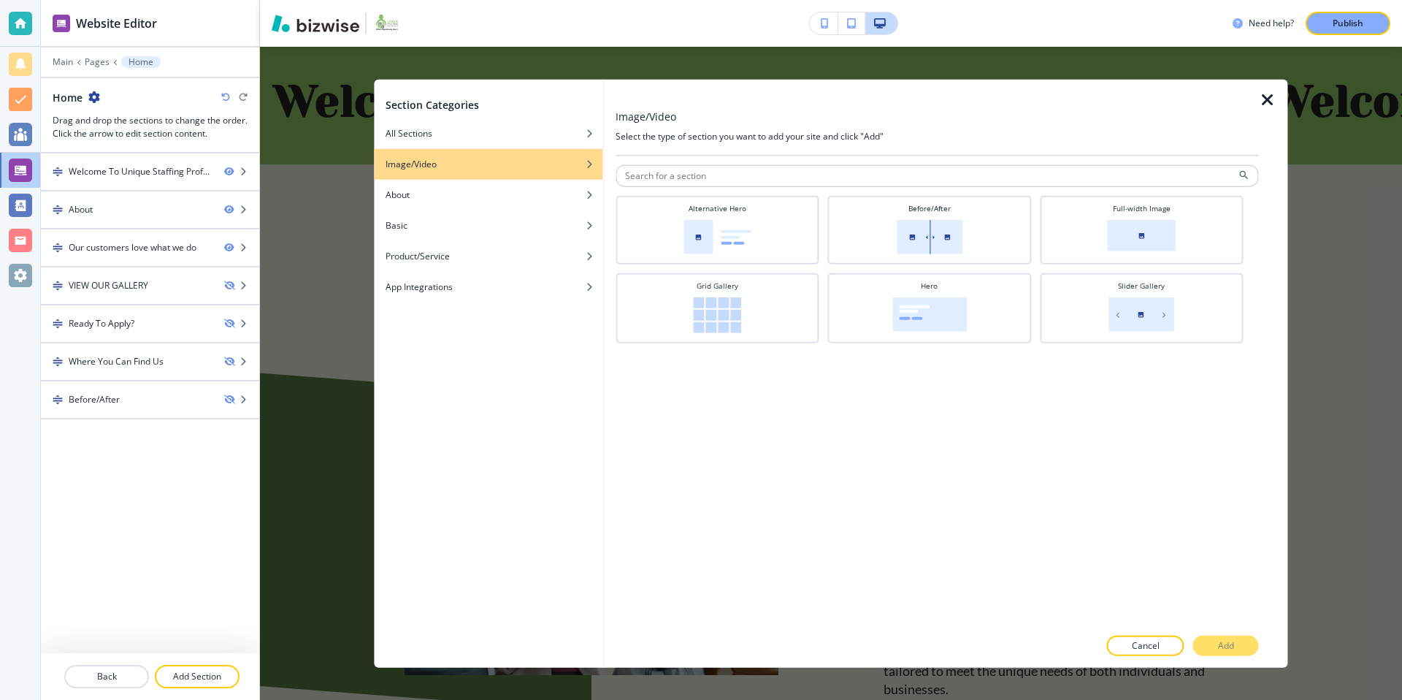
scroll to position [0, 0]
click at [1150, 648] on p "Cancel" at bounding box center [1146, 644] width 28 height 13
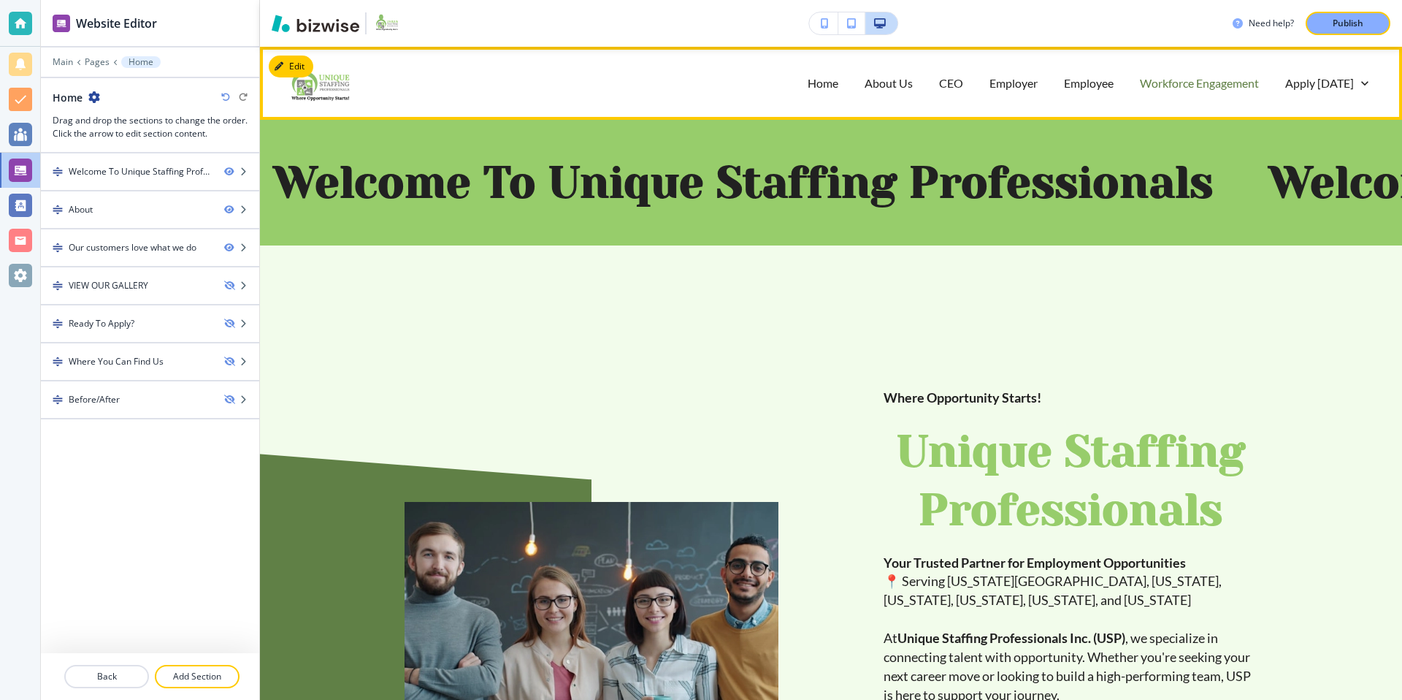
click at [1173, 83] on p "Workforce Engagement" at bounding box center [1199, 82] width 119 height 17
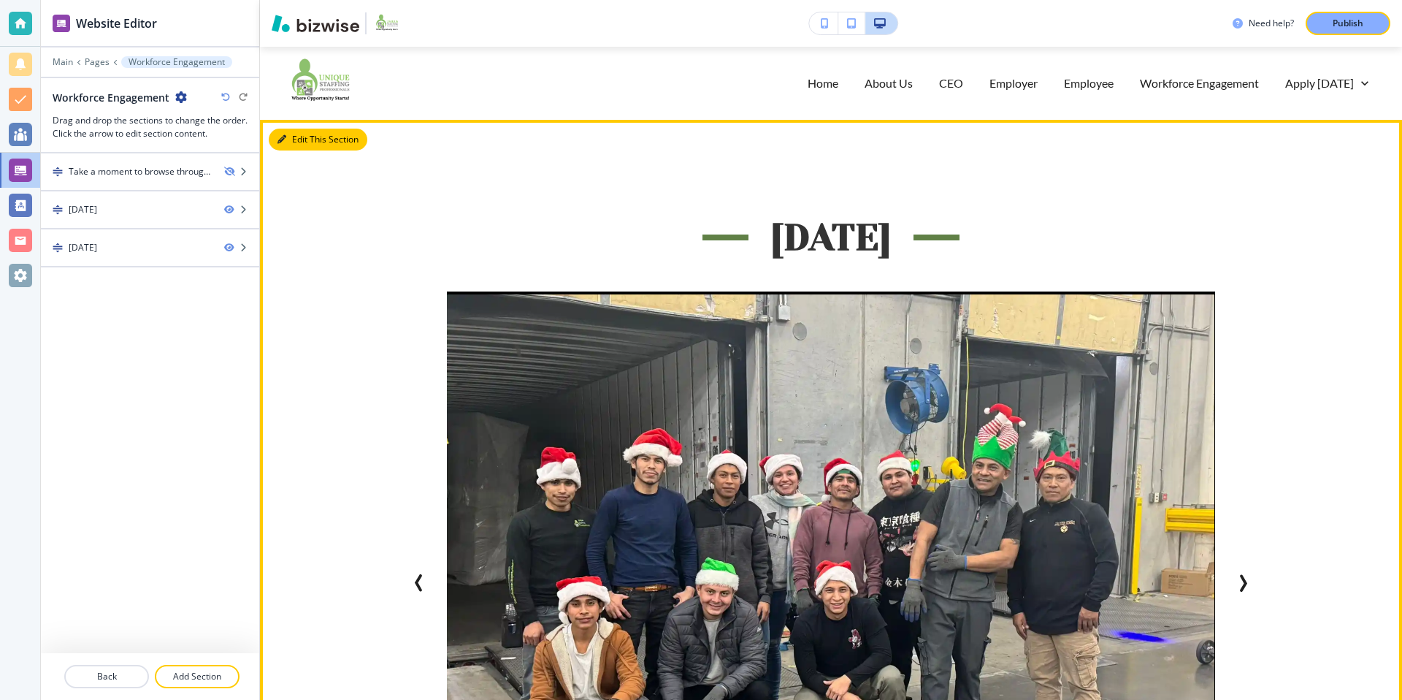
click at [294, 145] on button "Edit This Section" at bounding box center [318, 140] width 99 height 22
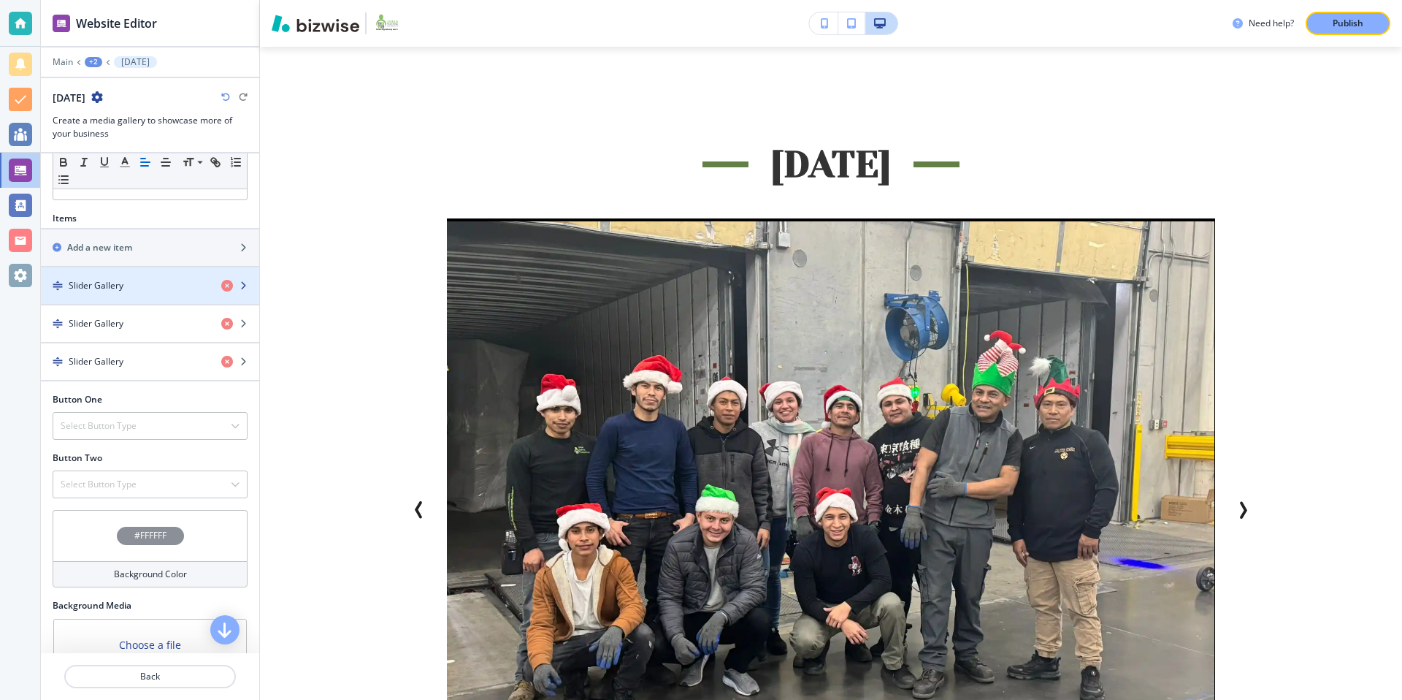
scroll to position [413, 0]
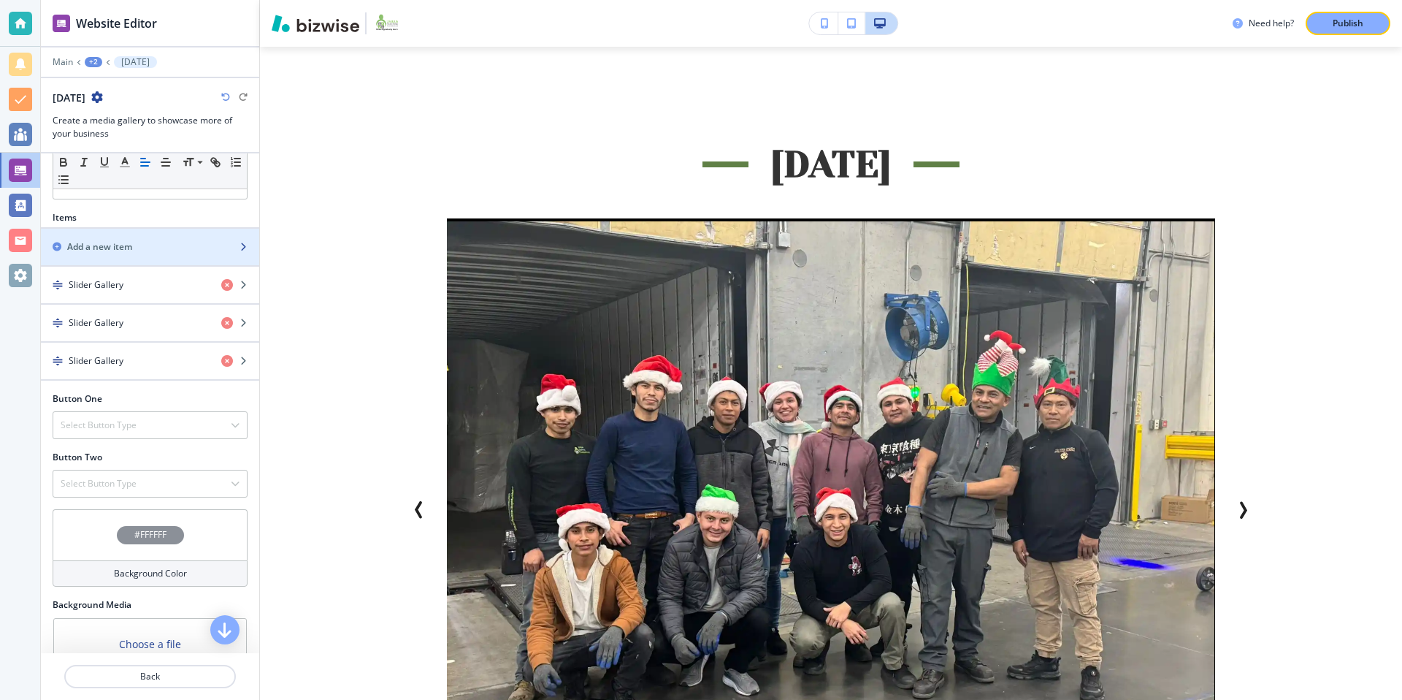
click at [131, 250] on h2 "Add a new item" at bounding box center [99, 246] width 65 height 13
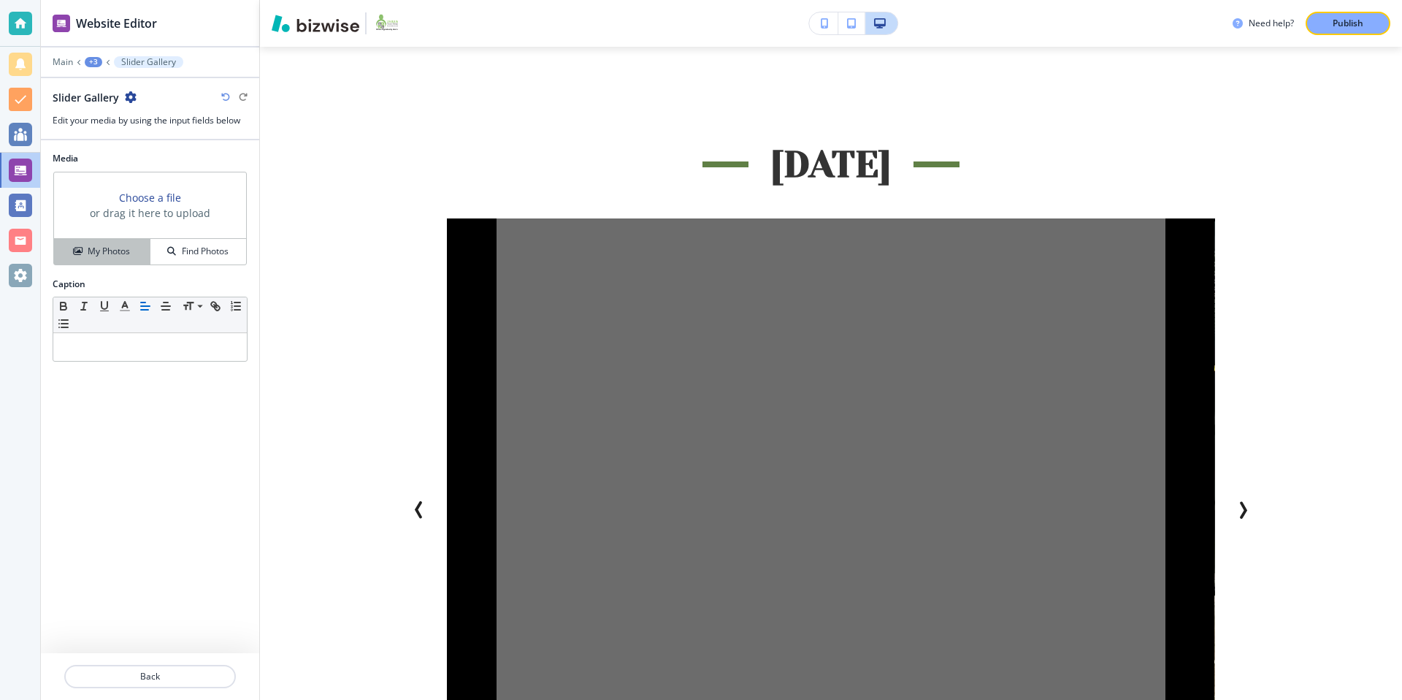
click at [123, 243] on button "My Photos" at bounding box center [102, 252] width 96 height 26
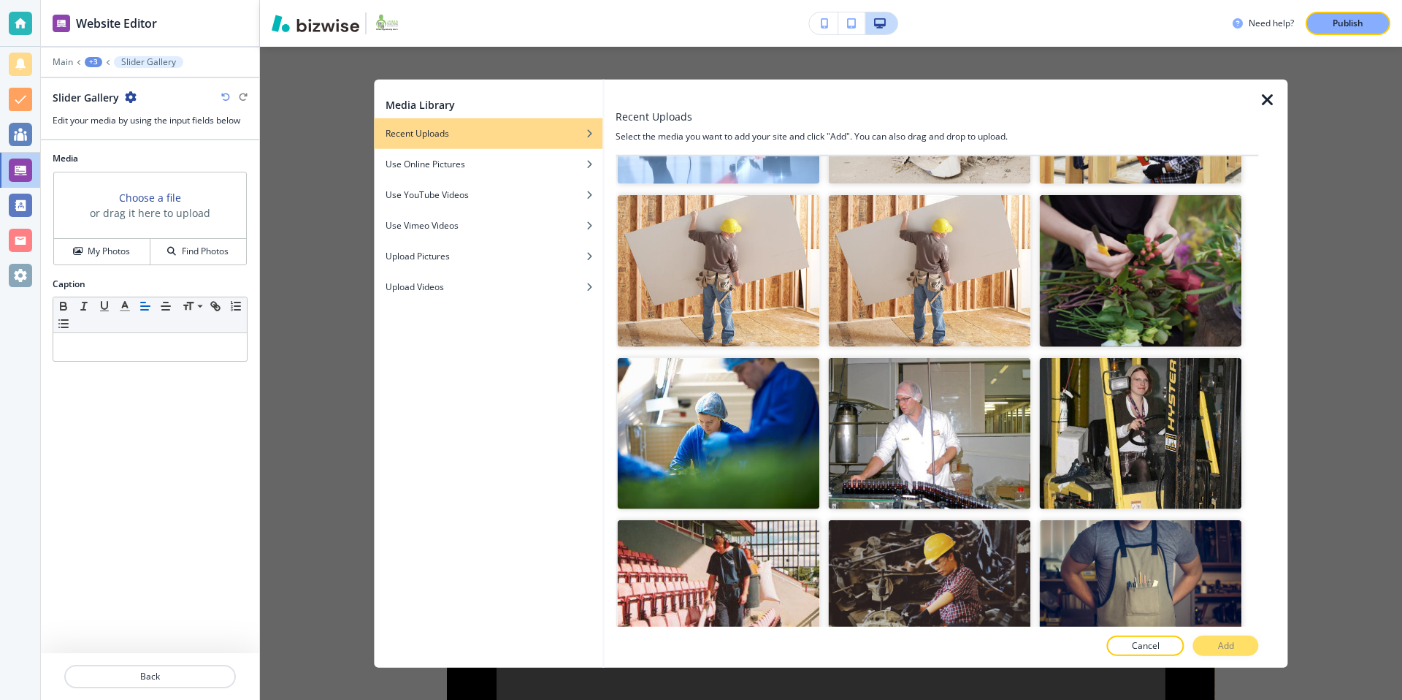
scroll to position [4884, 0]
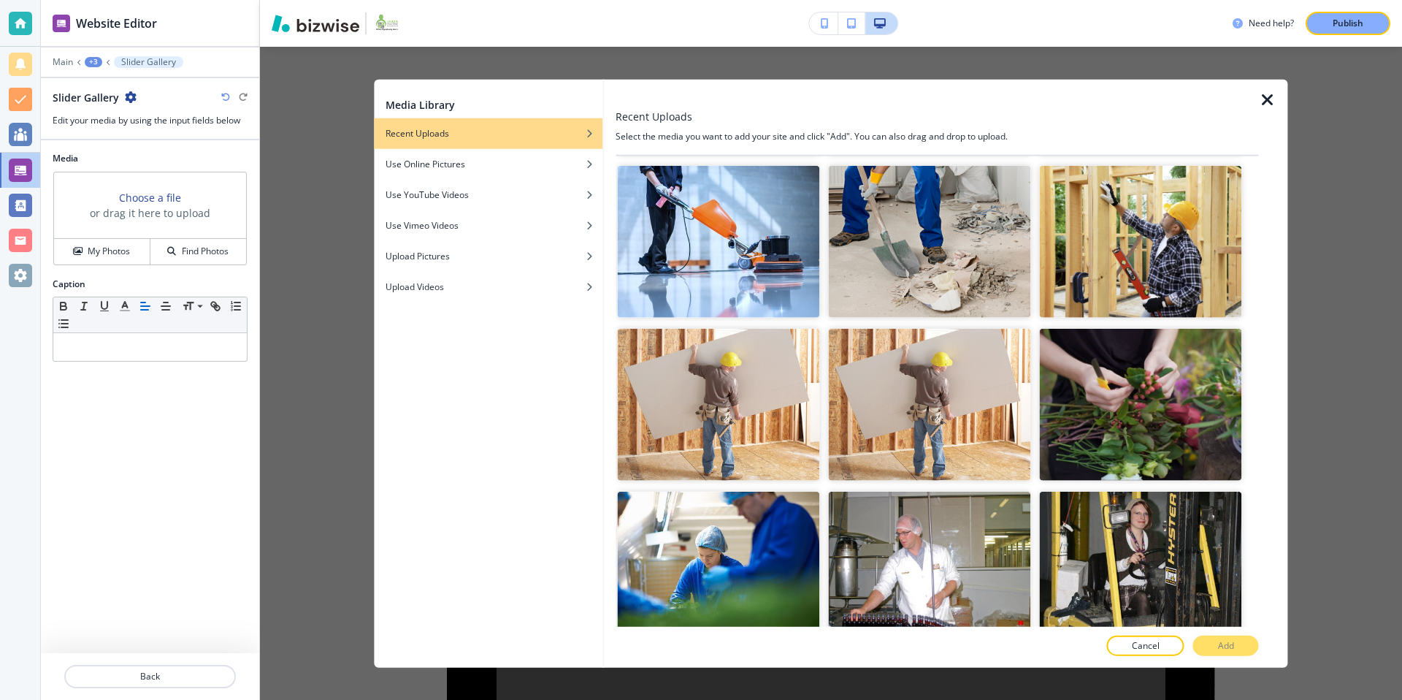
click at [1261, 96] on icon "button" at bounding box center [1268, 100] width 18 height 18
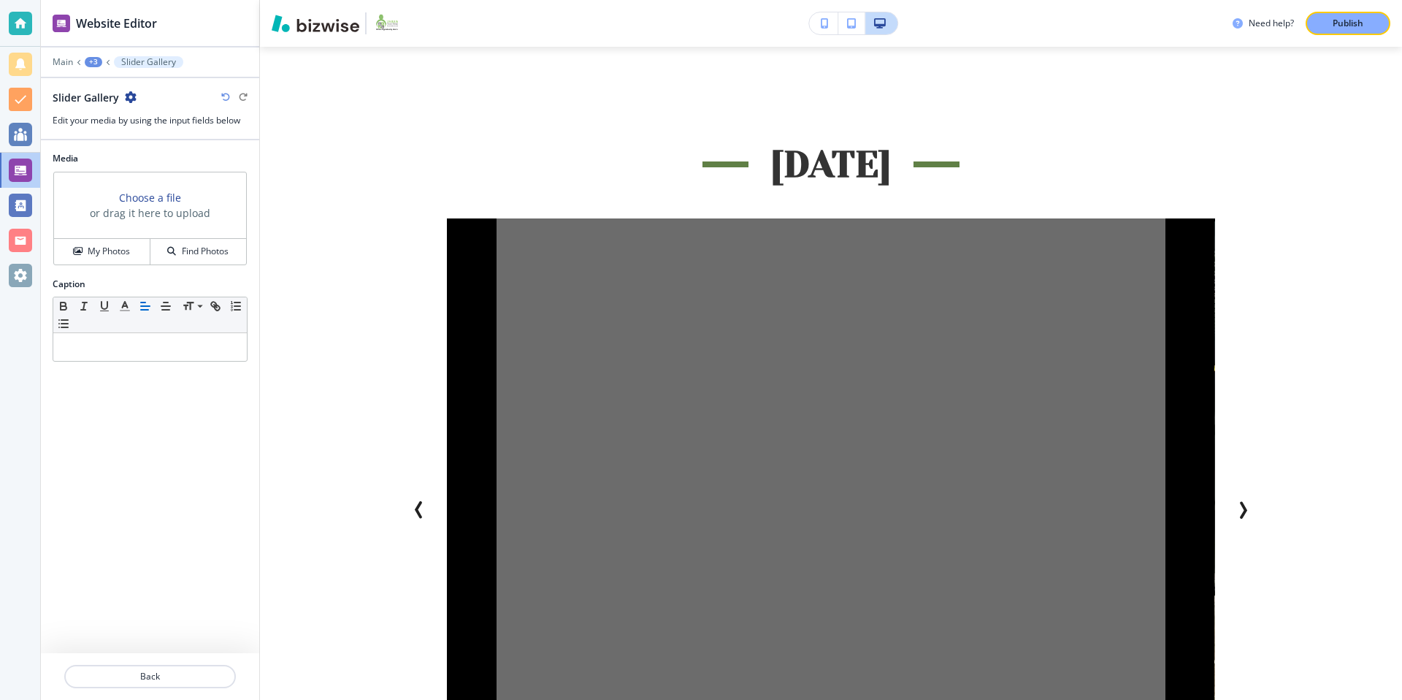
scroll to position [0, 0]
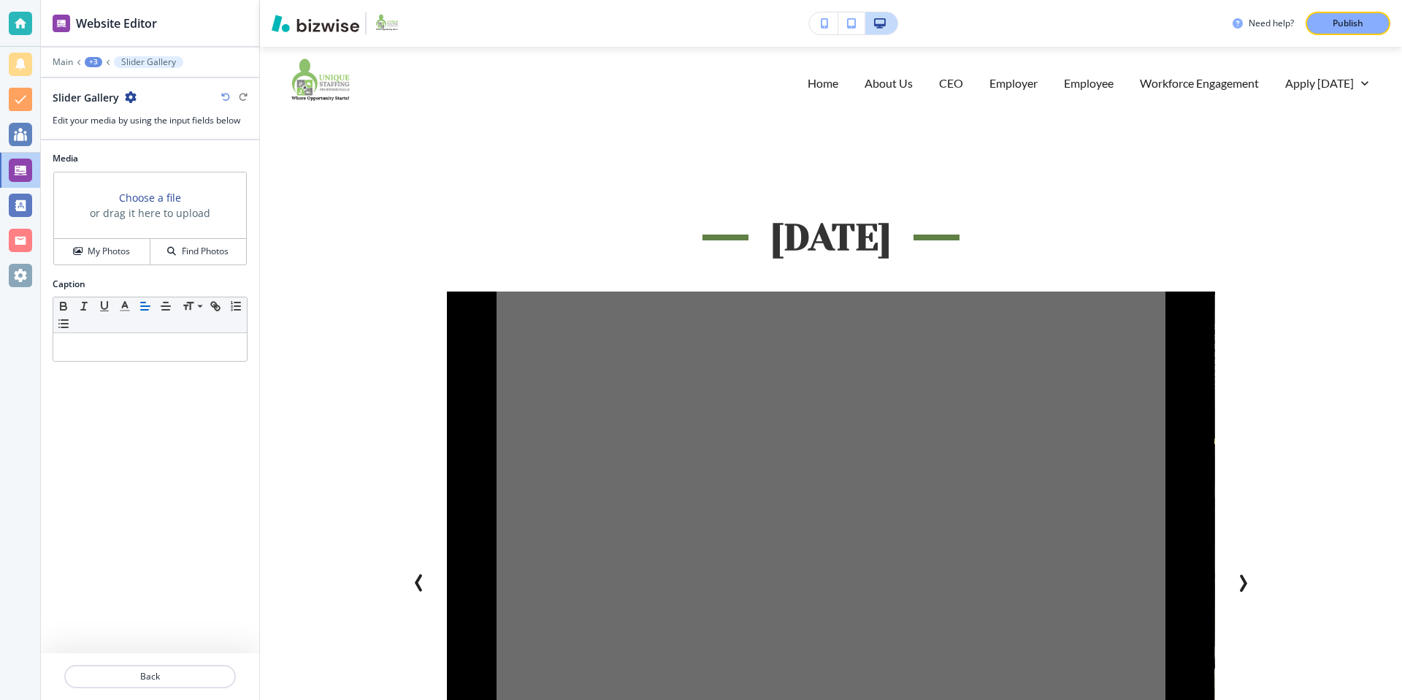
click at [94, 61] on div "+3" at bounding box center [94, 62] width 18 height 10
click at [133, 135] on p "Employee Appreciation Day 2024" at bounding box center [131, 137] width 74 height 13
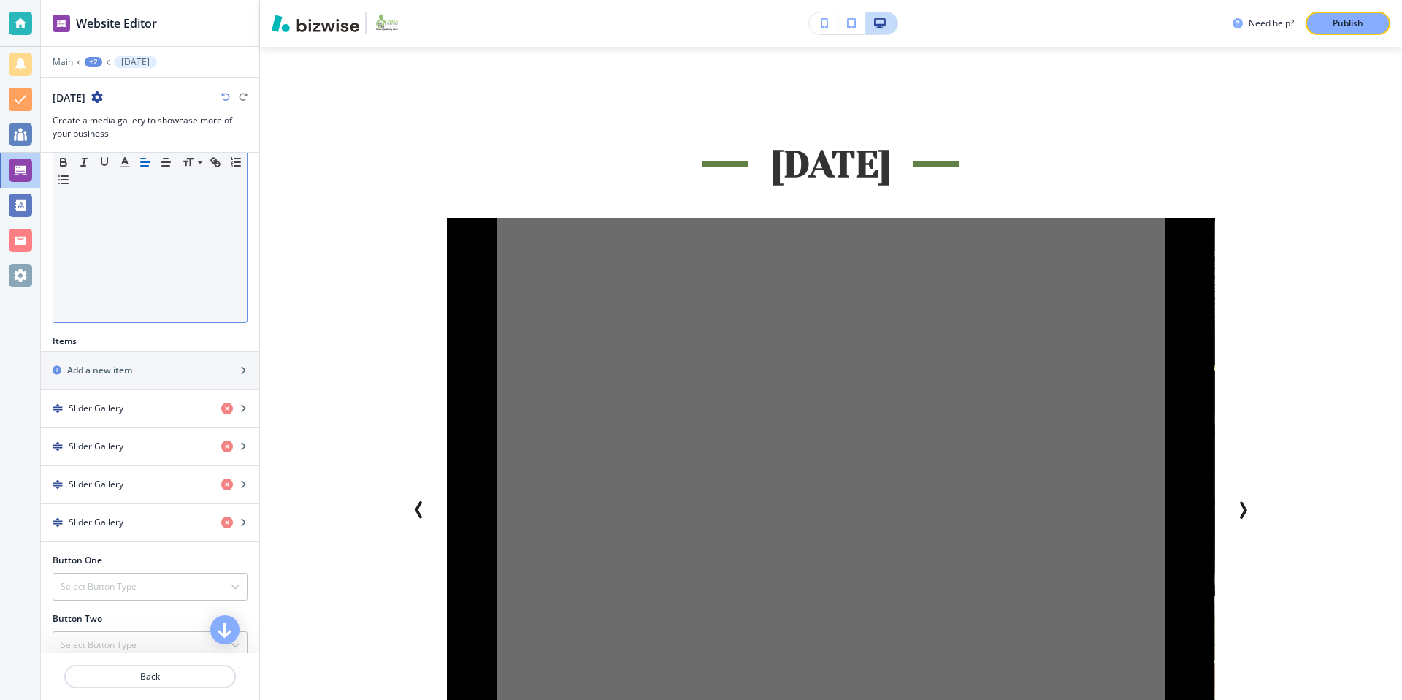
scroll to position [334, 0]
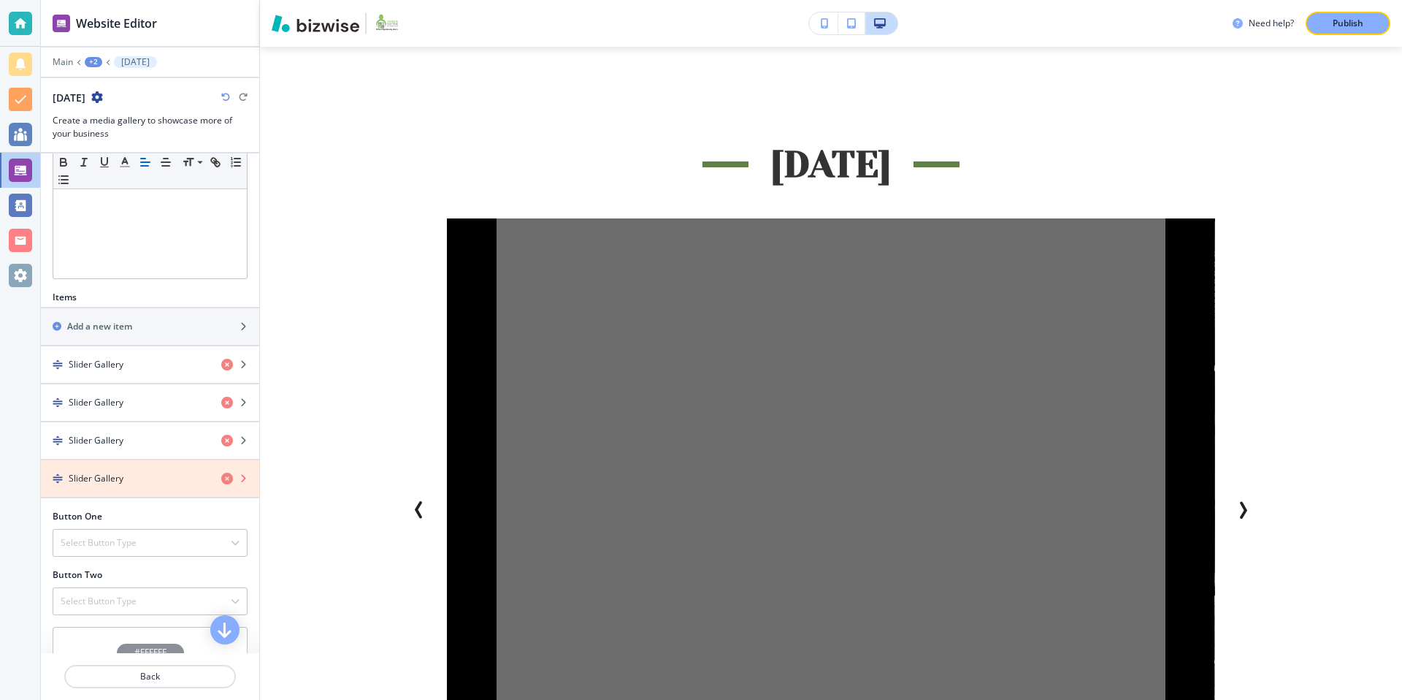
click at [227, 476] on icon "button" at bounding box center [227, 478] width 12 height 12
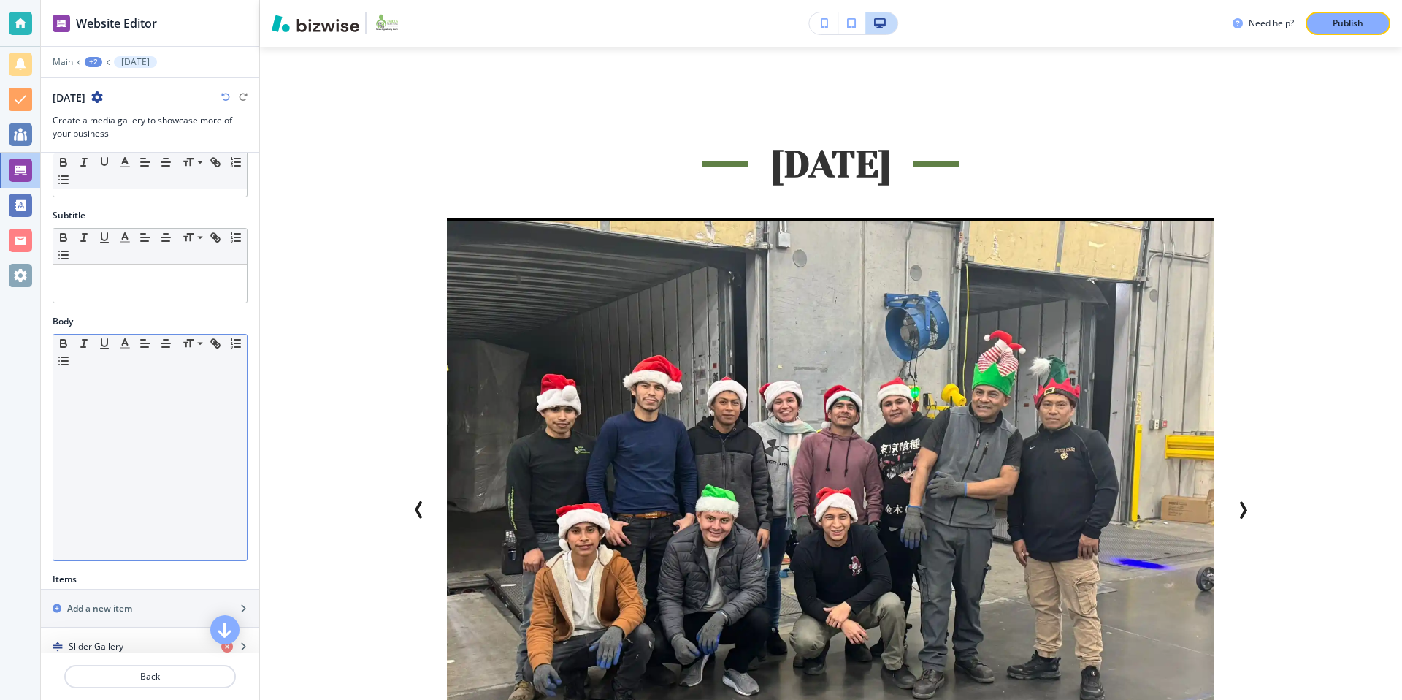
scroll to position [0, 0]
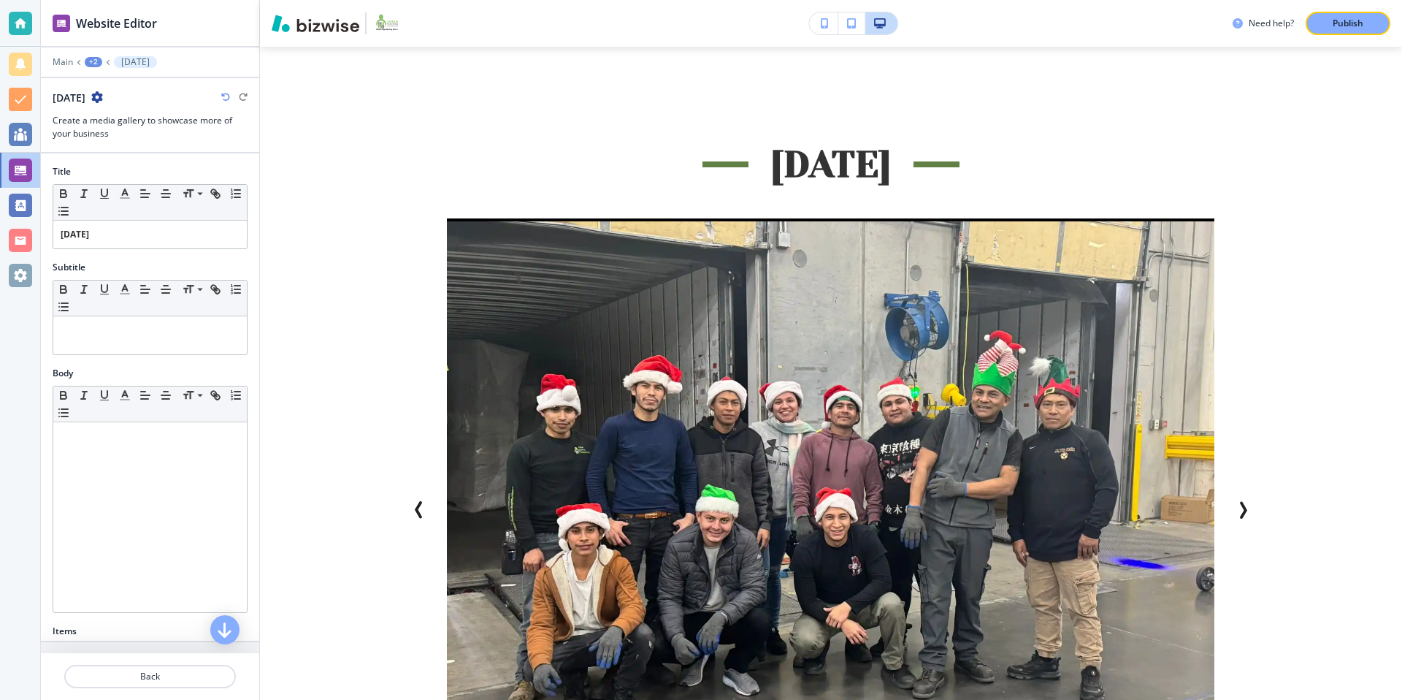
click at [136, 60] on p "Employee Appreciation Day 2024" at bounding box center [135, 62] width 28 height 10
click at [93, 61] on div "+2" at bounding box center [94, 62] width 18 height 10
click at [120, 115] on p "Workforce Engagement" at bounding box center [130, 111] width 74 height 13
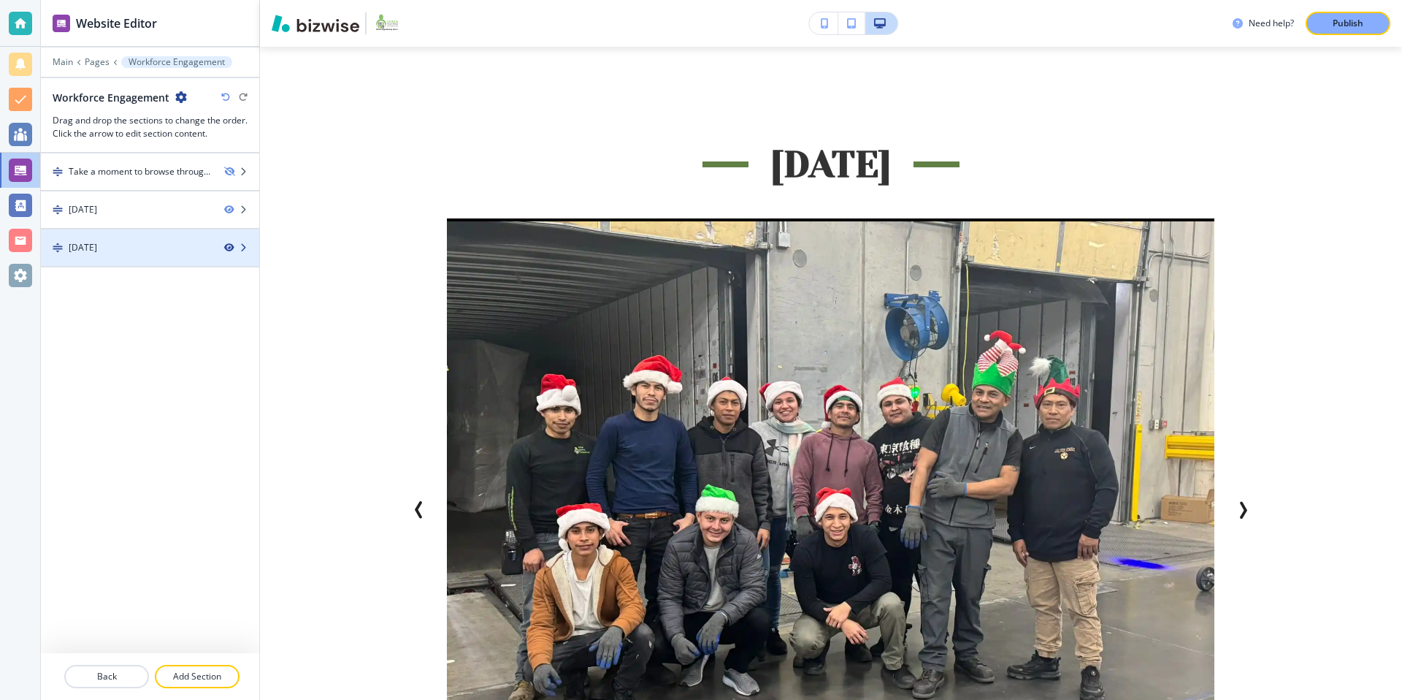
click at [228, 247] on icon "button" at bounding box center [228, 247] width 9 height 9
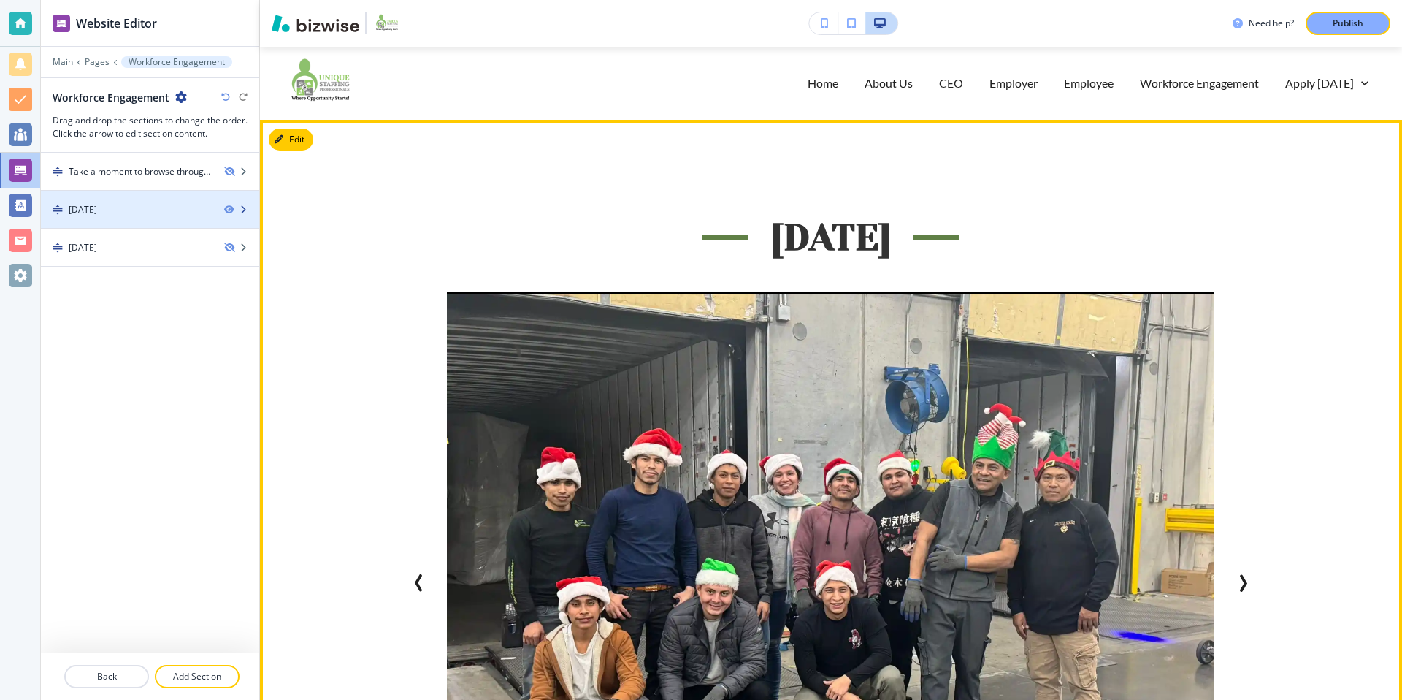
click at [97, 213] on div "Employee Appreciation Day 2024" at bounding box center [83, 209] width 28 height 13
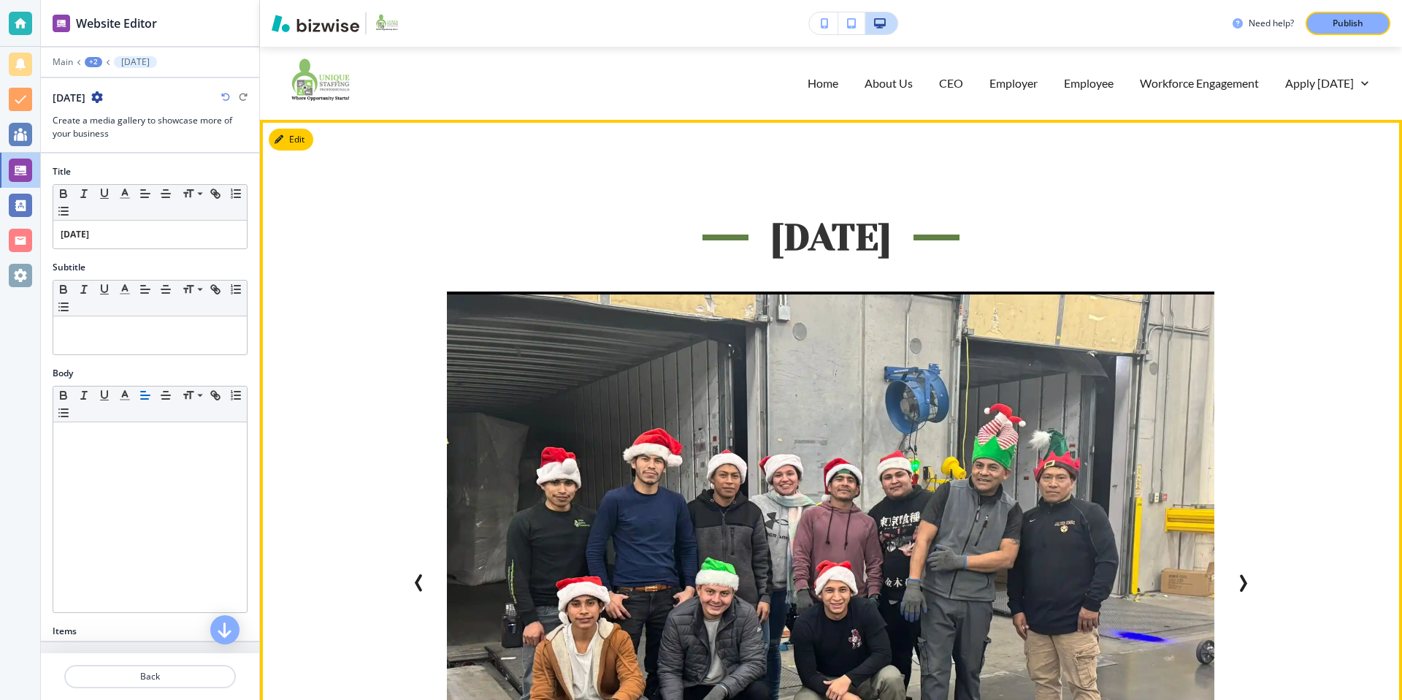
scroll to position [73, 0]
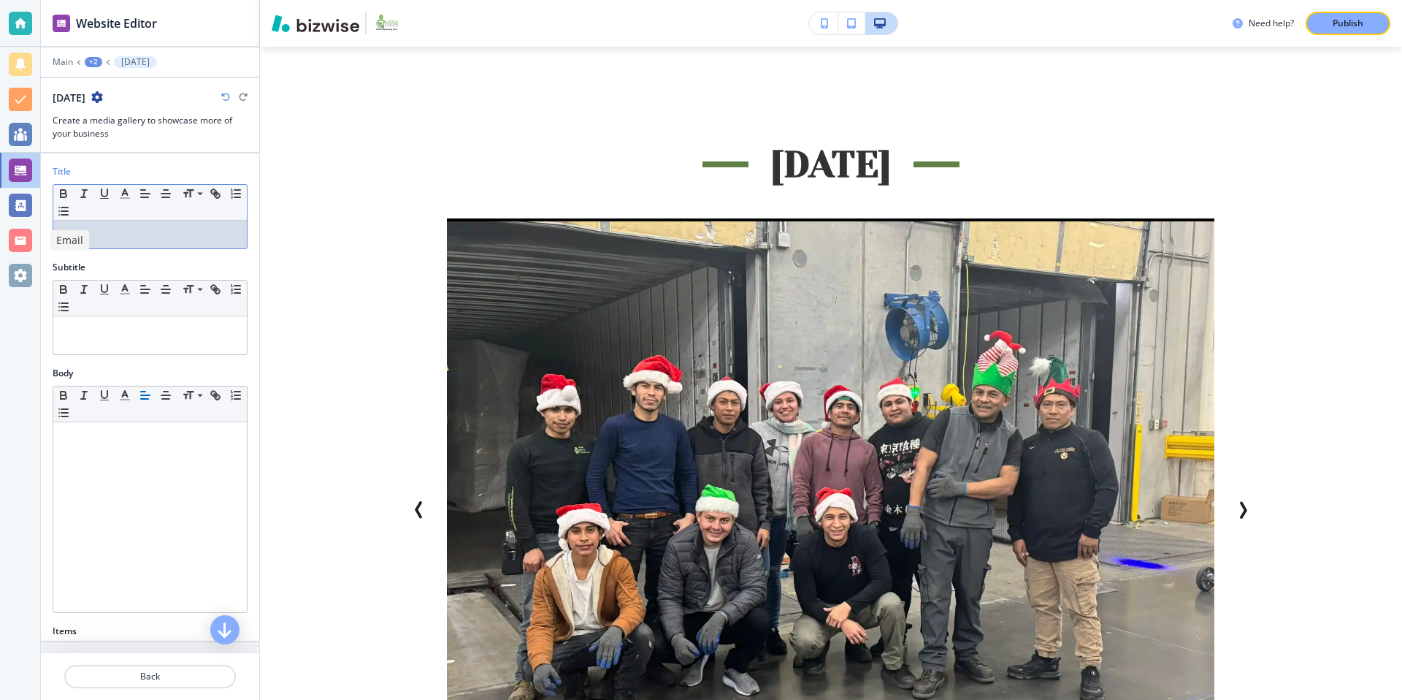
drag, startPoint x: 221, startPoint y: 233, endPoint x: 38, endPoint y: 233, distance: 182.5
click at [38, 233] on div "Website Editor Main +2 Employee Appreciation Day 2024 Employee Appreciation Day…" at bounding box center [701, 350] width 1402 height 700
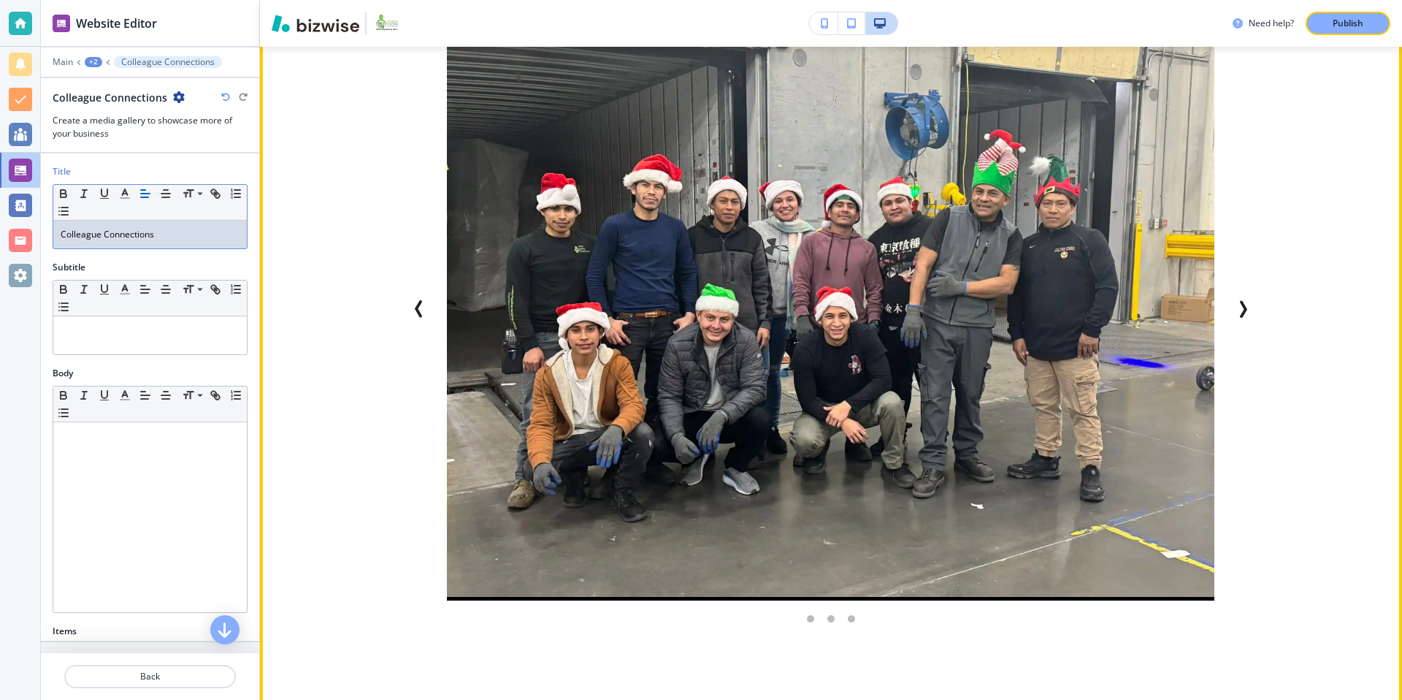
scroll to position [0, 0]
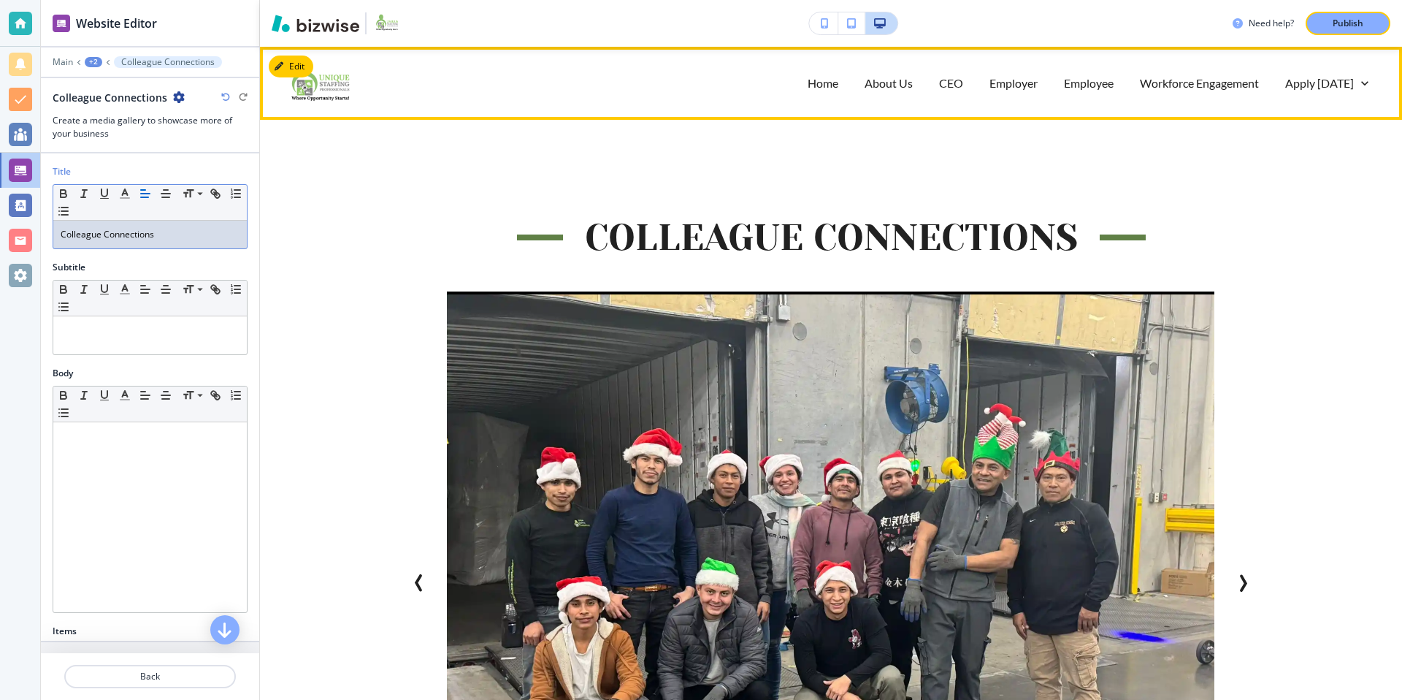
click at [835, 92] on div "Home" at bounding box center [822, 83] width 57 height 58
click at [832, 86] on p "Home" at bounding box center [823, 82] width 31 height 17
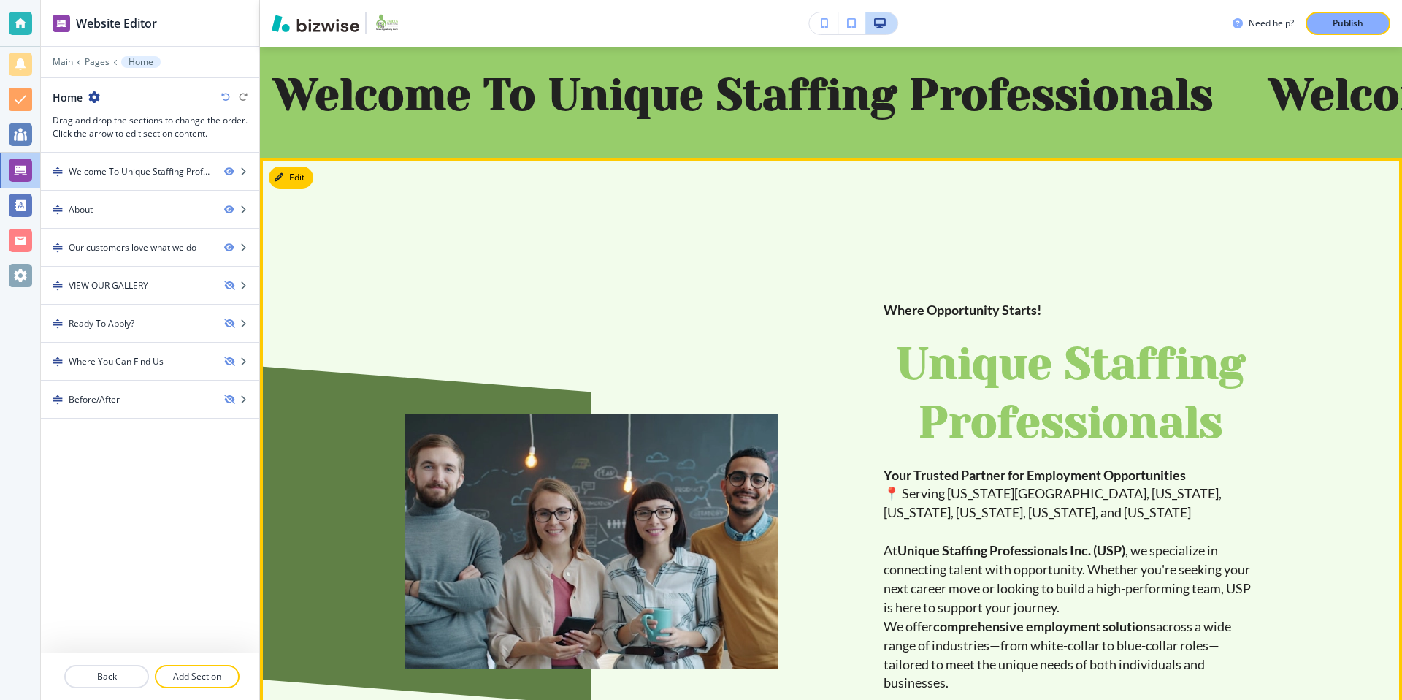
scroll to position [64, 0]
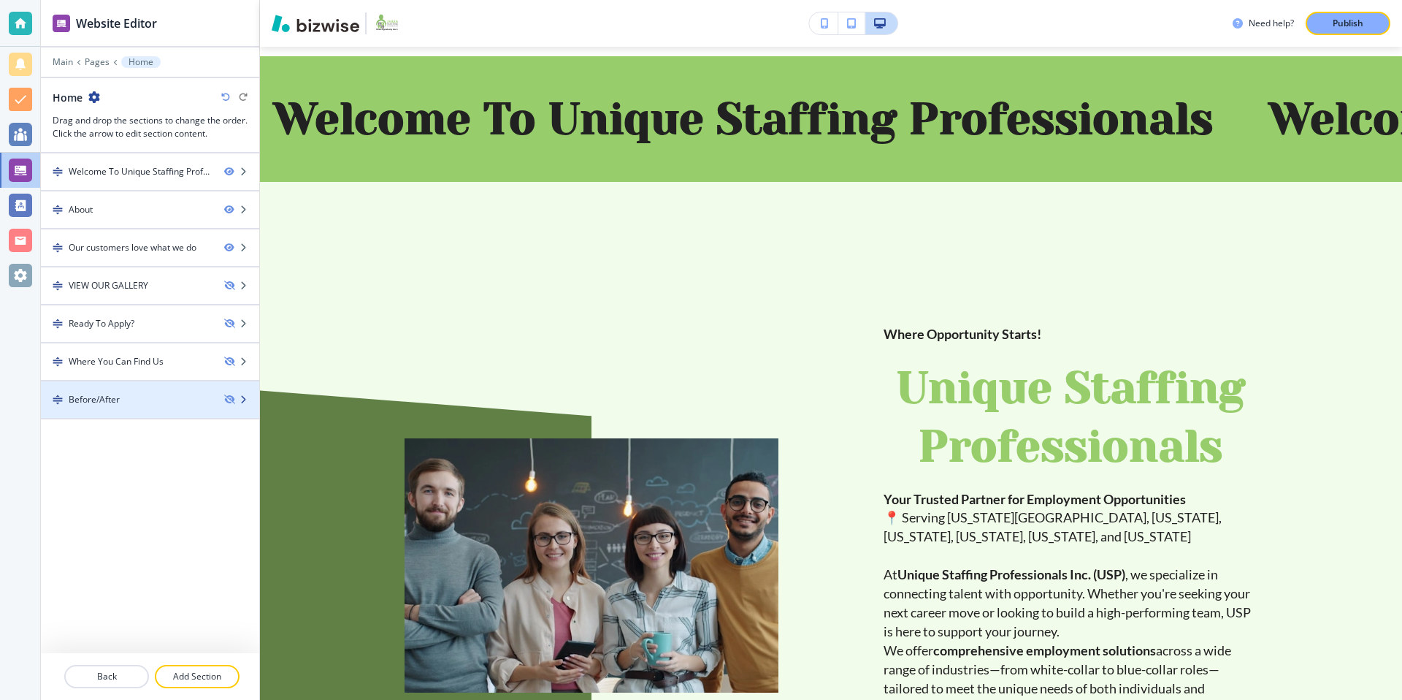
click at [119, 400] on div "Before/After" at bounding box center [127, 399] width 172 height 13
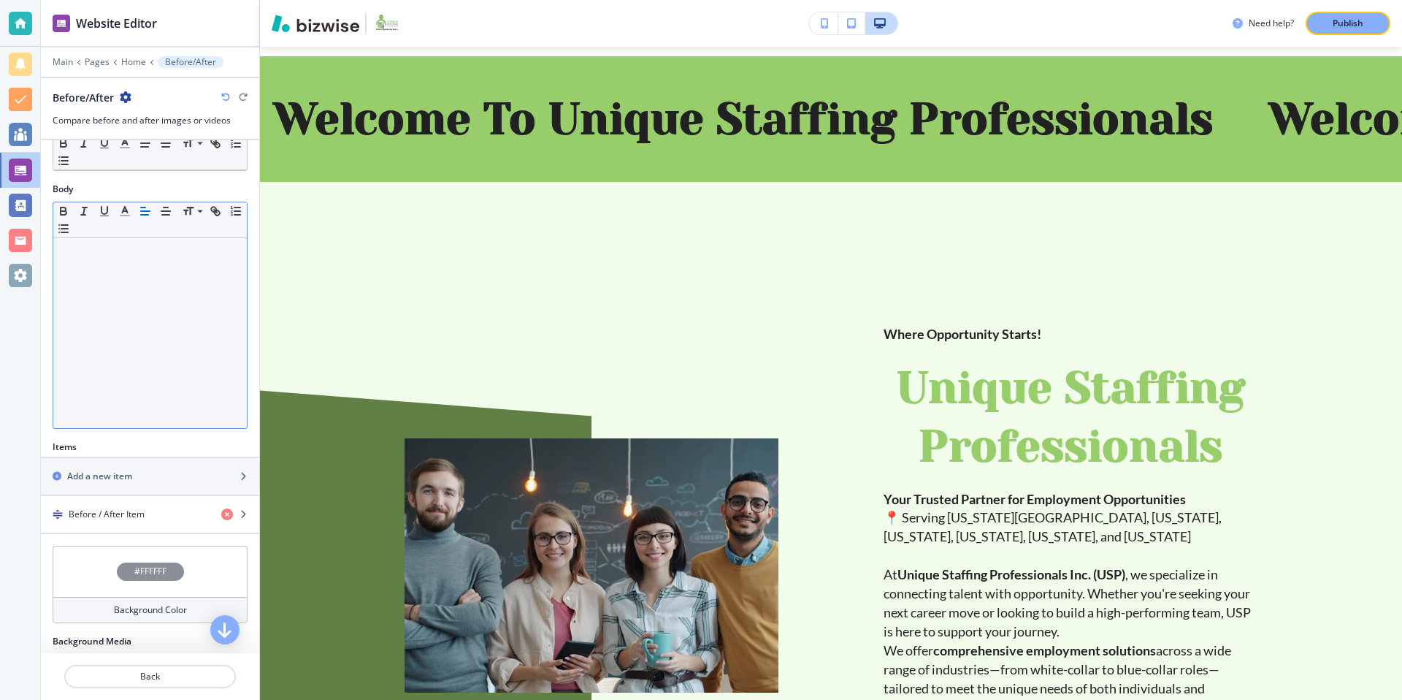
scroll to position [278, 0]
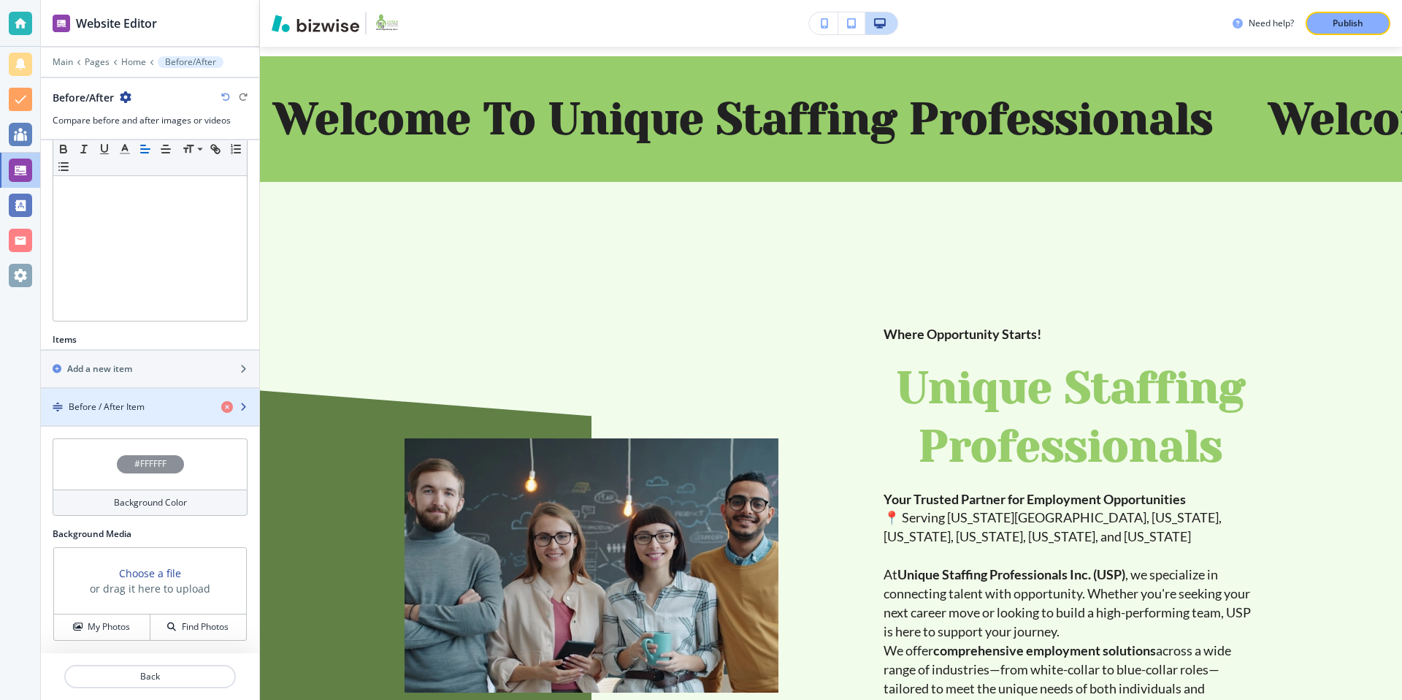
click at [183, 396] on div "button" at bounding box center [150, 394] width 218 height 12
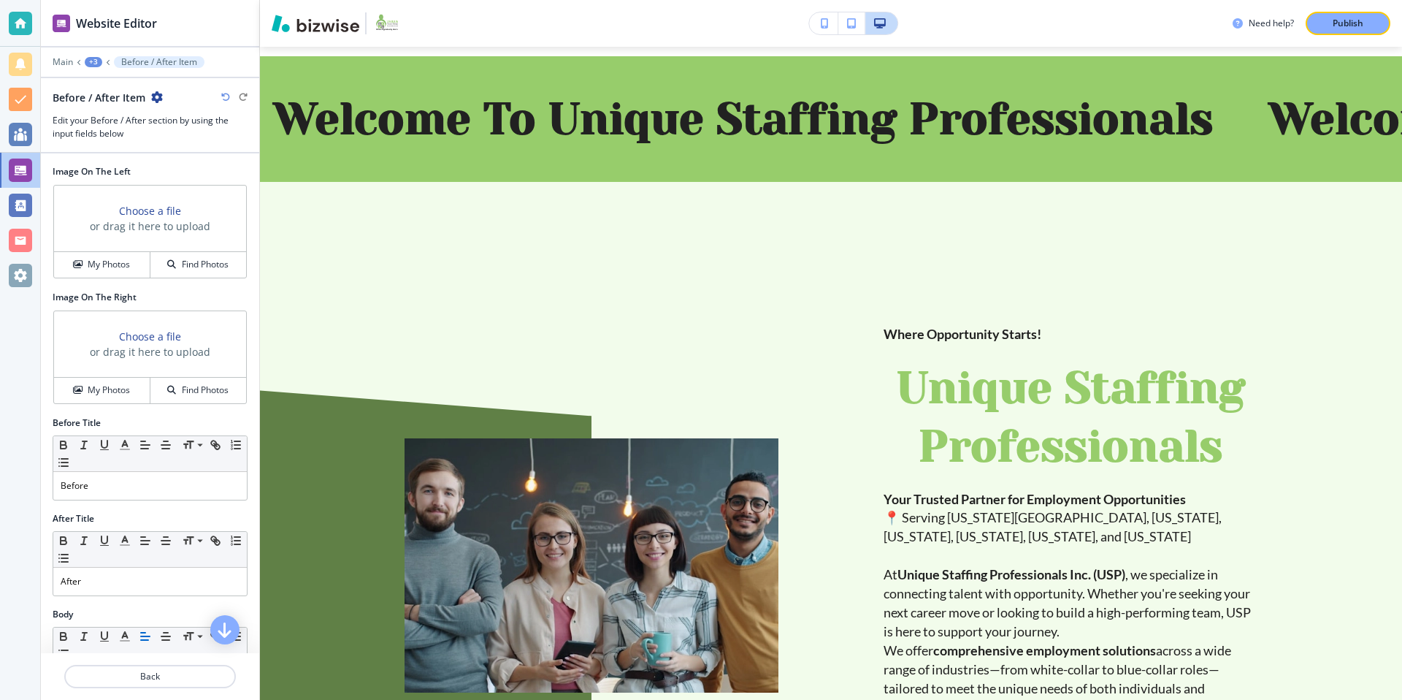
click at [158, 95] on icon "button" at bounding box center [157, 97] width 12 height 12
click at [176, 159] on button "Duplicate Before / After Item" at bounding box center [197, 148] width 93 height 26
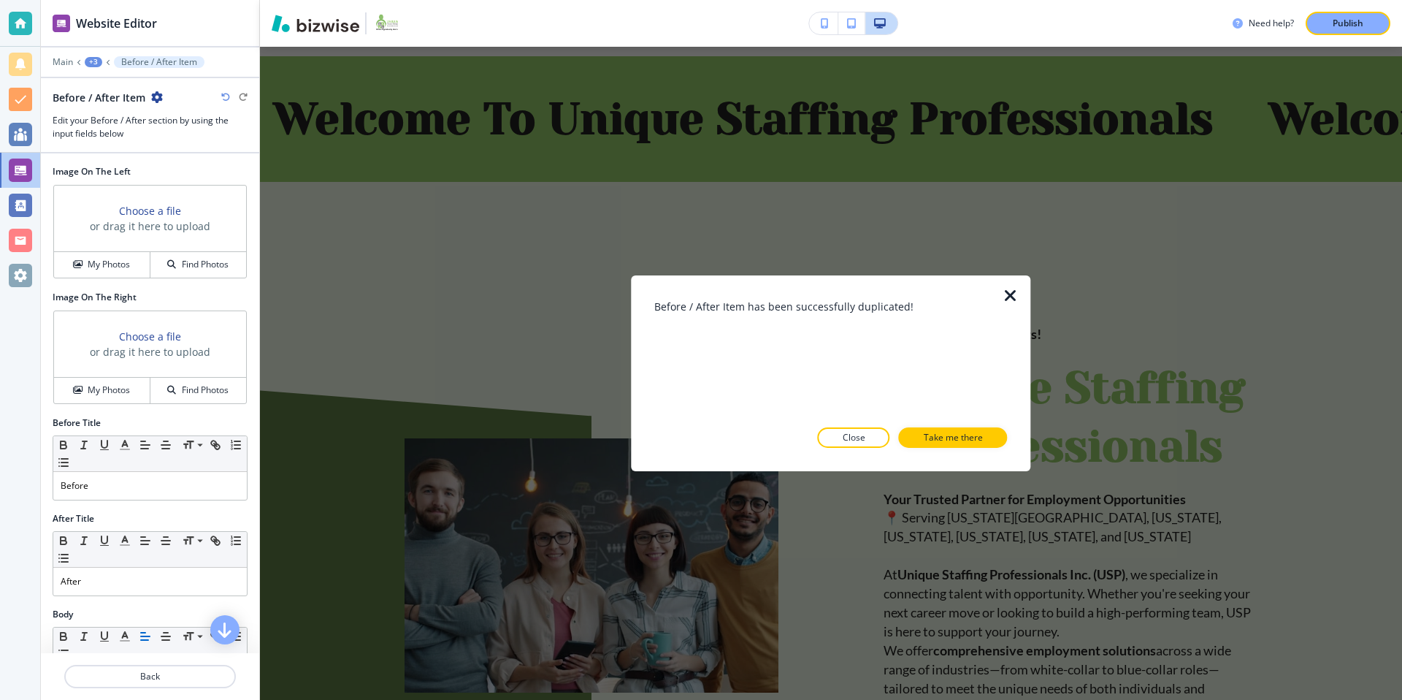
drag, startPoint x: 865, startPoint y: 440, endPoint x: 850, endPoint y: 436, distance: 15.8
click at [865, 440] on button "Close" at bounding box center [854, 437] width 72 height 20
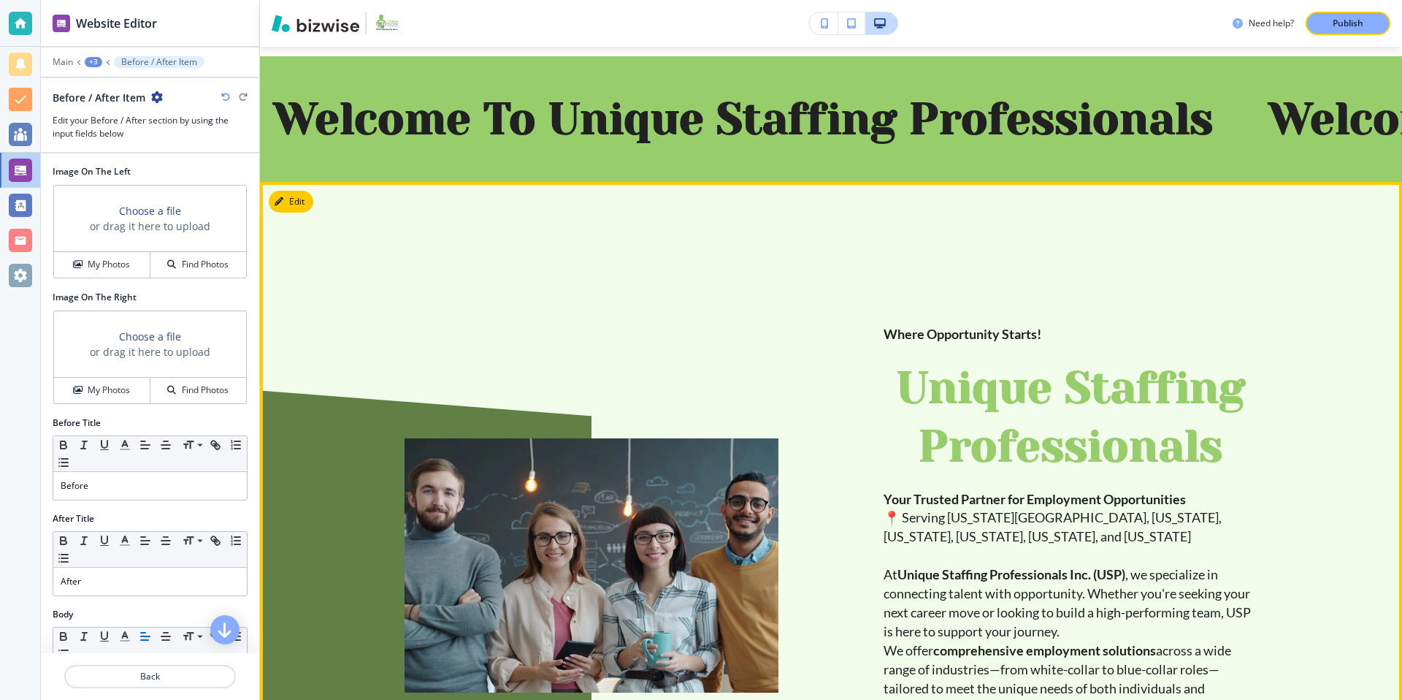
click at [299, 229] on div "﻿﻿Where Opportunity Starts! Unique Staffing Professionals Your Trusted Partner …" at bounding box center [831, 543] width 1142 height 723
click at [296, 204] on button "Edit This Section" at bounding box center [318, 202] width 99 height 22
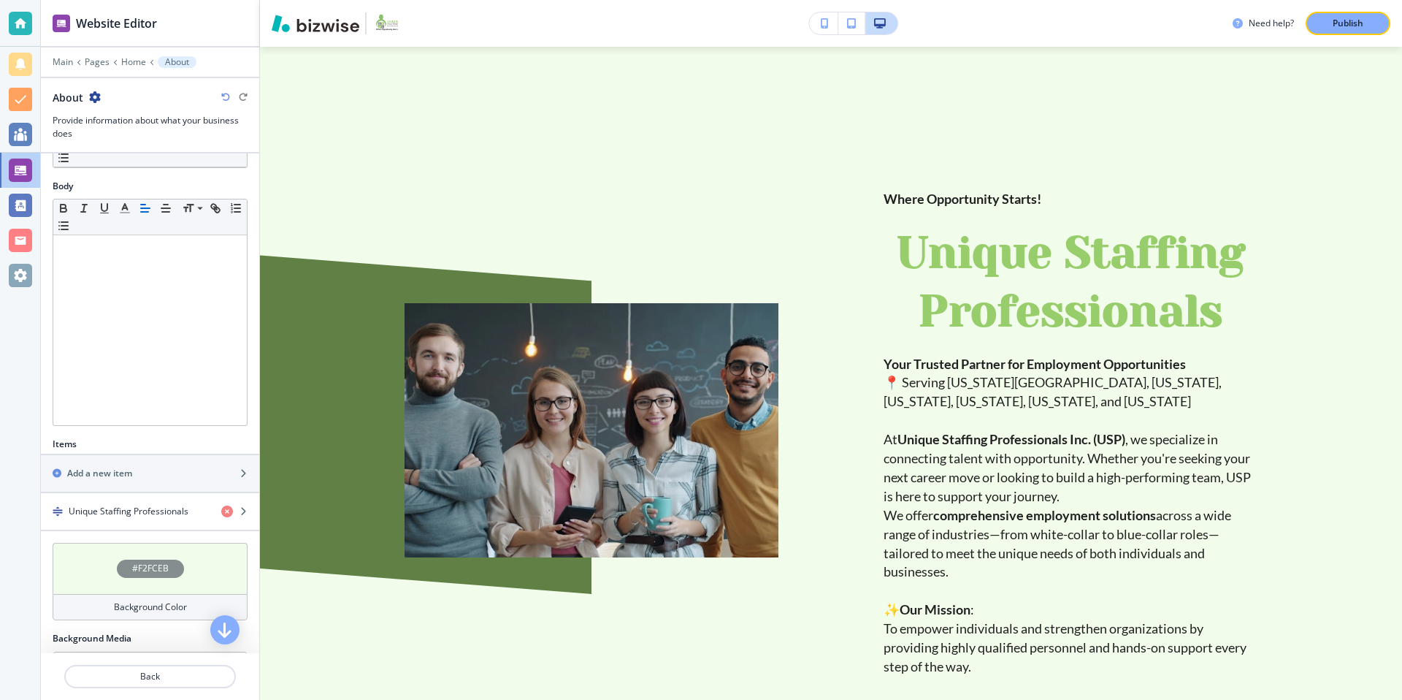
scroll to position [291, 0]
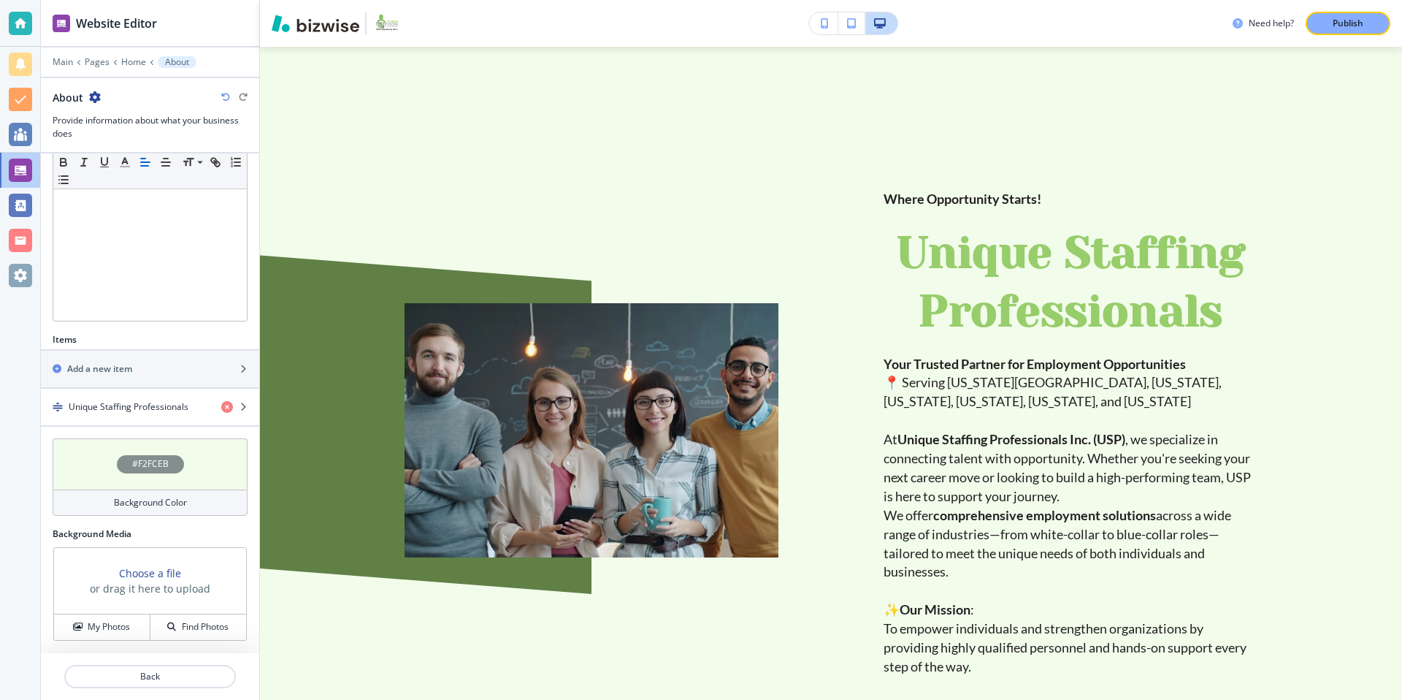
click at [158, 467] on h4 "#F2FCEB" at bounding box center [150, 463] width 37 height 13
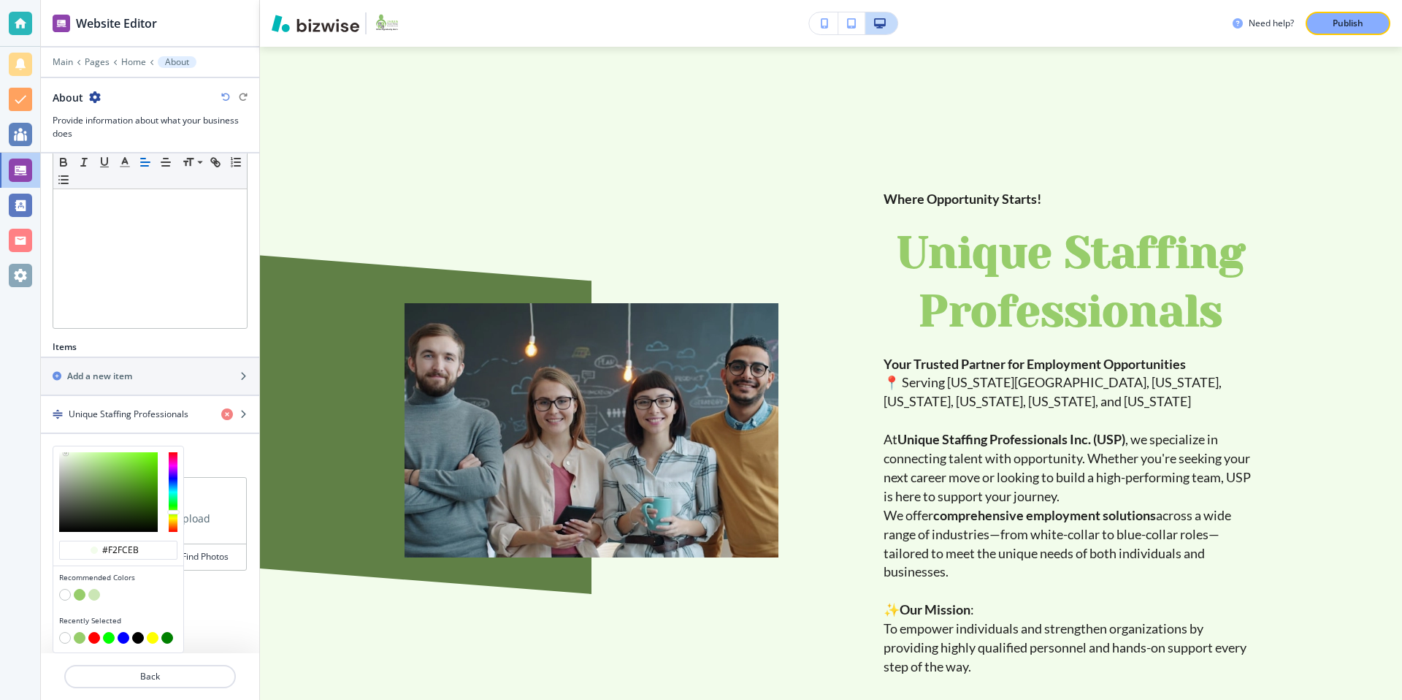
scroll to position [284, 0]
click at [64, 594] on button "button" at bounding box center [65, 595] width 12 height 12
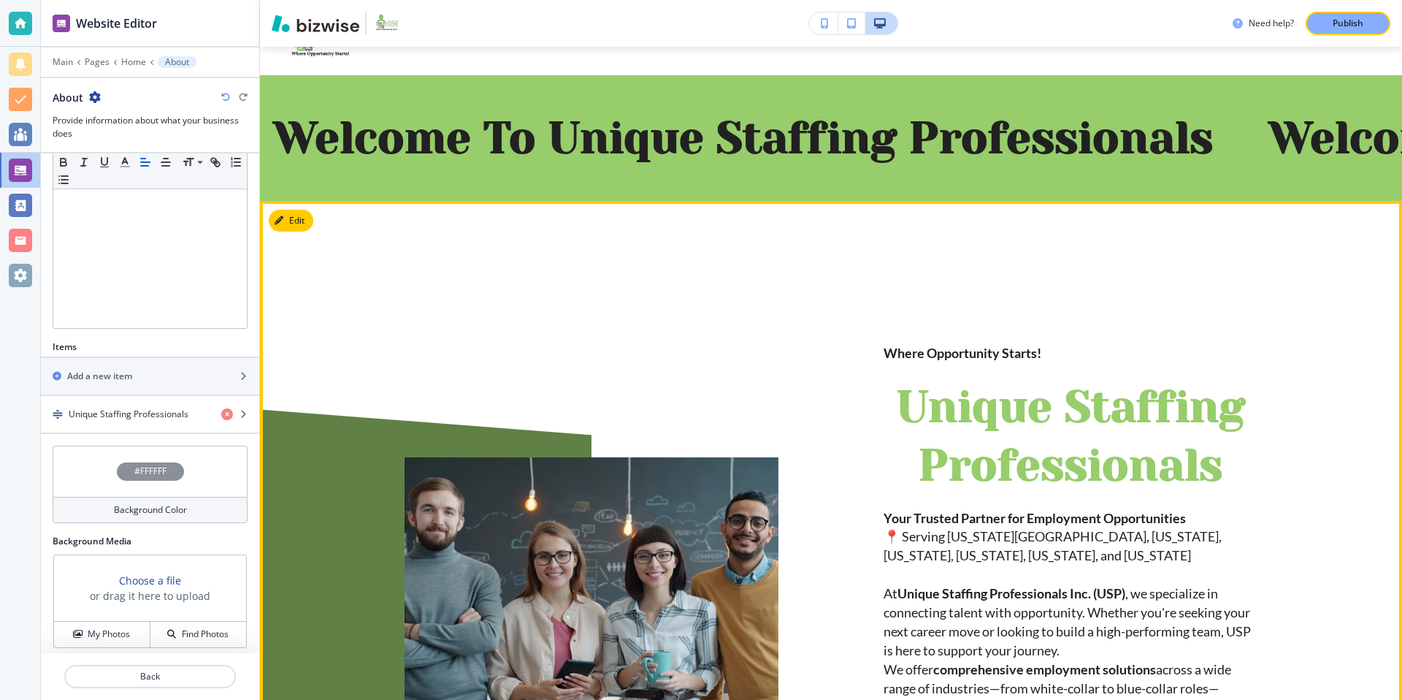
scroll to position [0, 0]
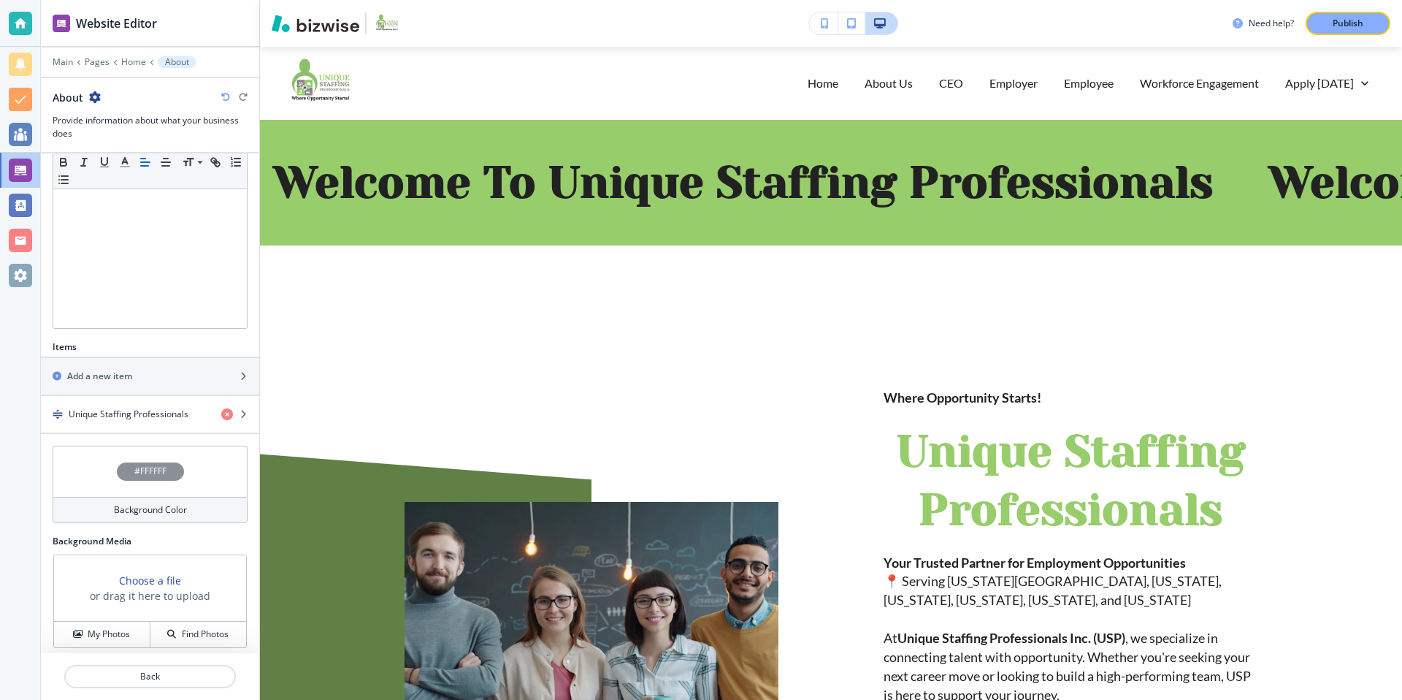
click at [141, 463] on div "#FFFFFF" at bounding box center [150, 471] width 67 height 18
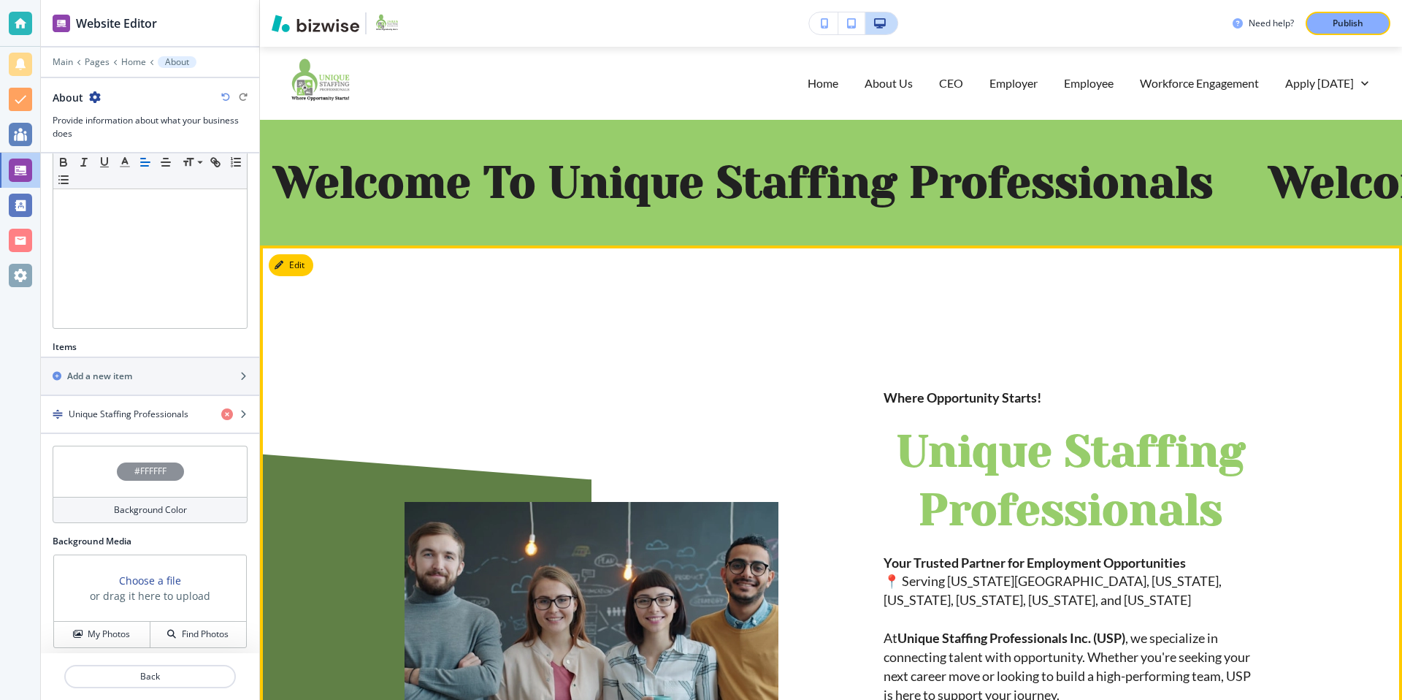
click at [432, 382] on div at bounding box center [538, 594] width 479 height 562
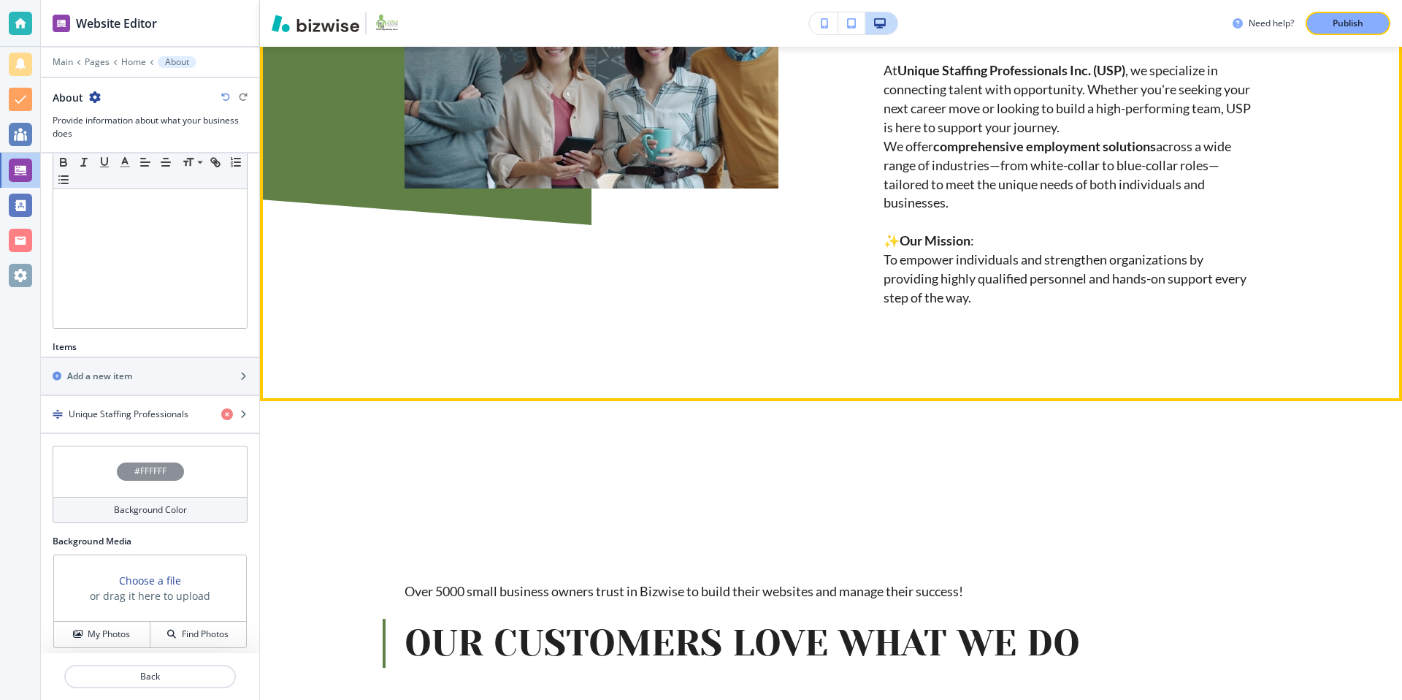
scroll to position [685, 0]
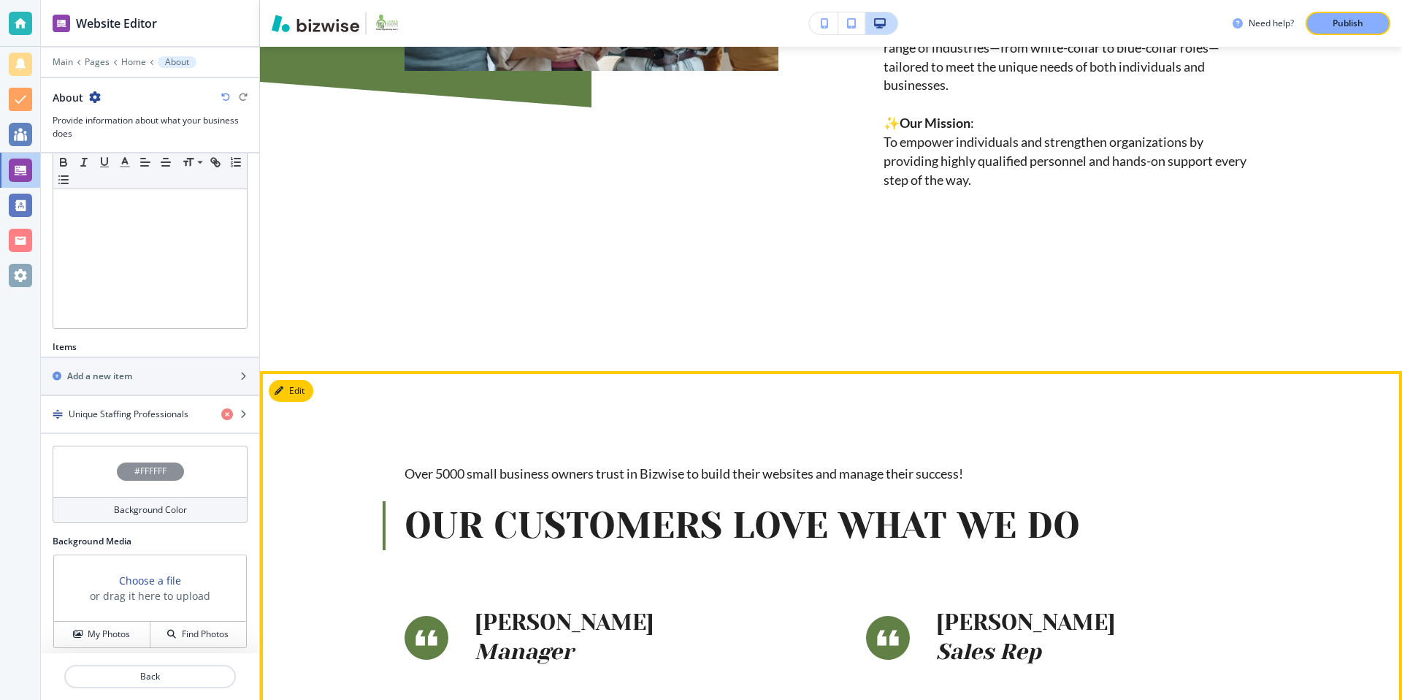
drag, startPoint x: 534, startPoint y: 372, endPoint x: 534, endPoint y: 389, distance: 16.8
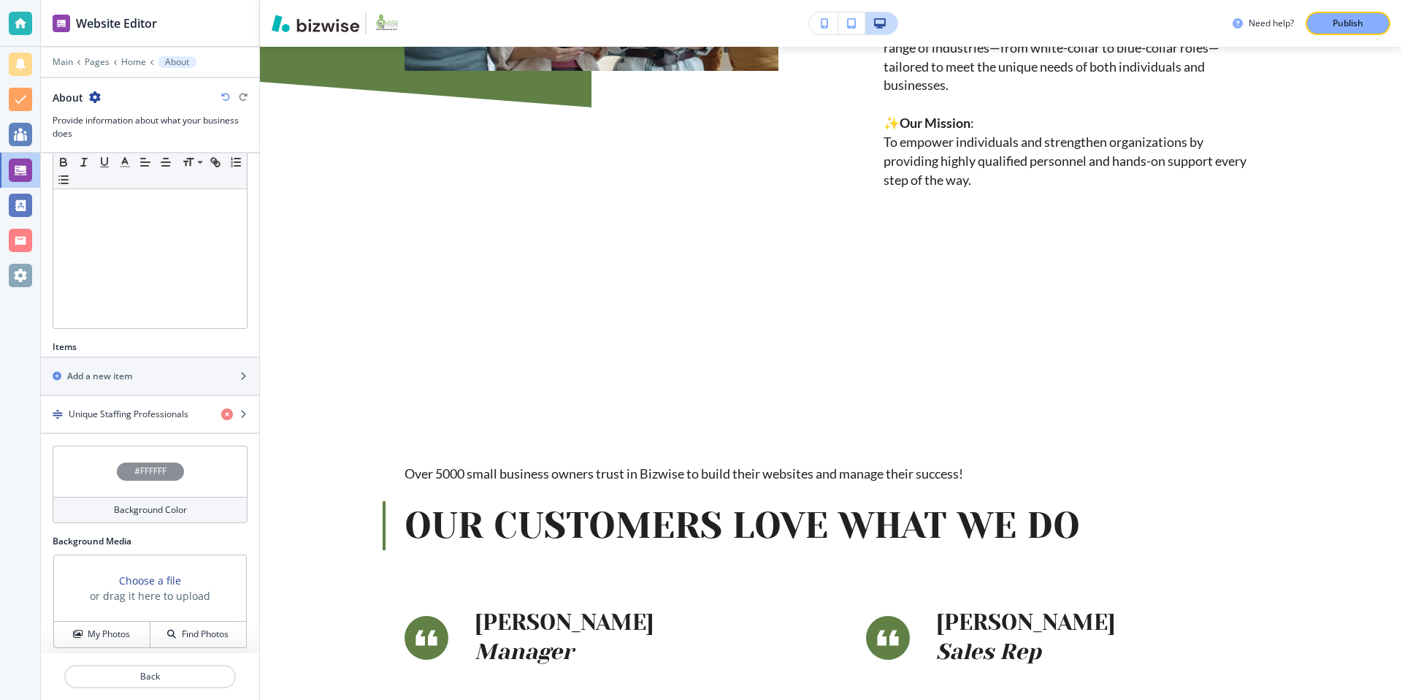
click at [533, 299] on main "Edit Welcome To Unique Staffing Professionals Welcome To Unique Staffing Profes…" at bounding box center [831, 288] width 1142 height 1706
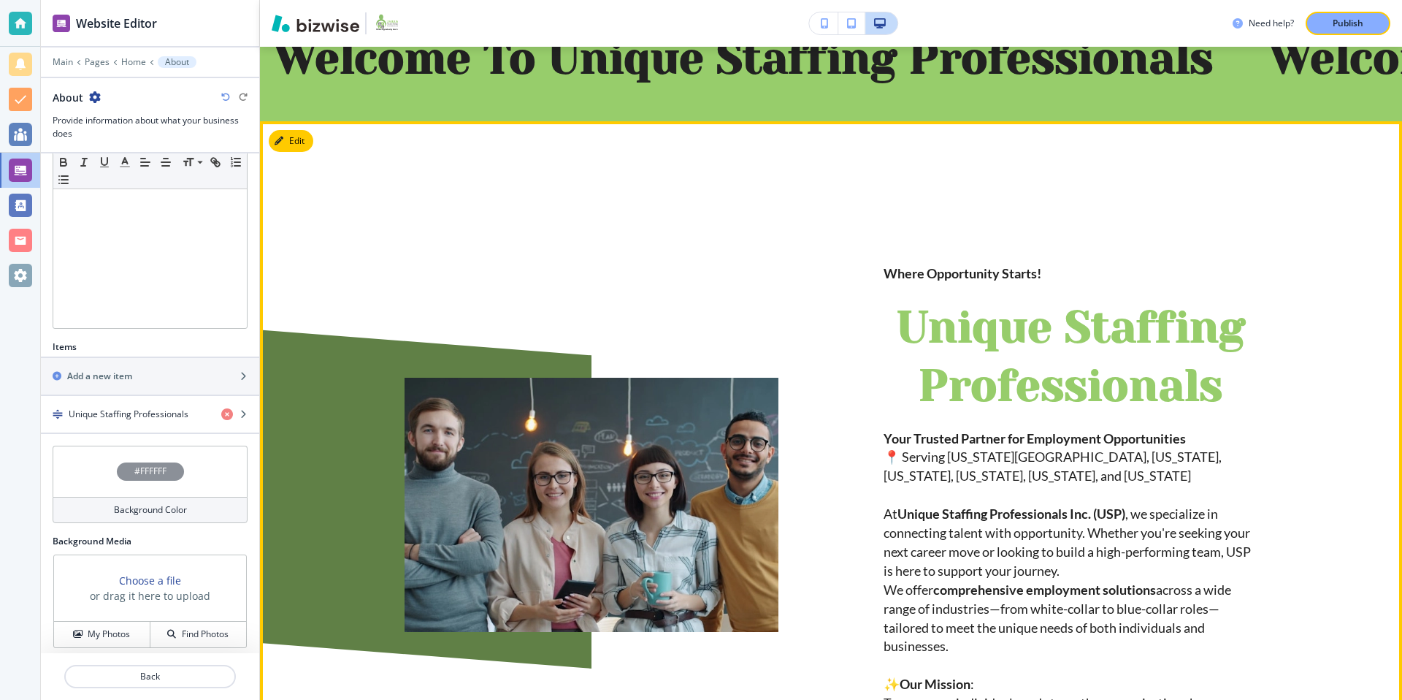
scroll to position [123, 0]
click at [292, 145] on button "Edit This Section" at bounding box center [318, 142] width 99 height 22
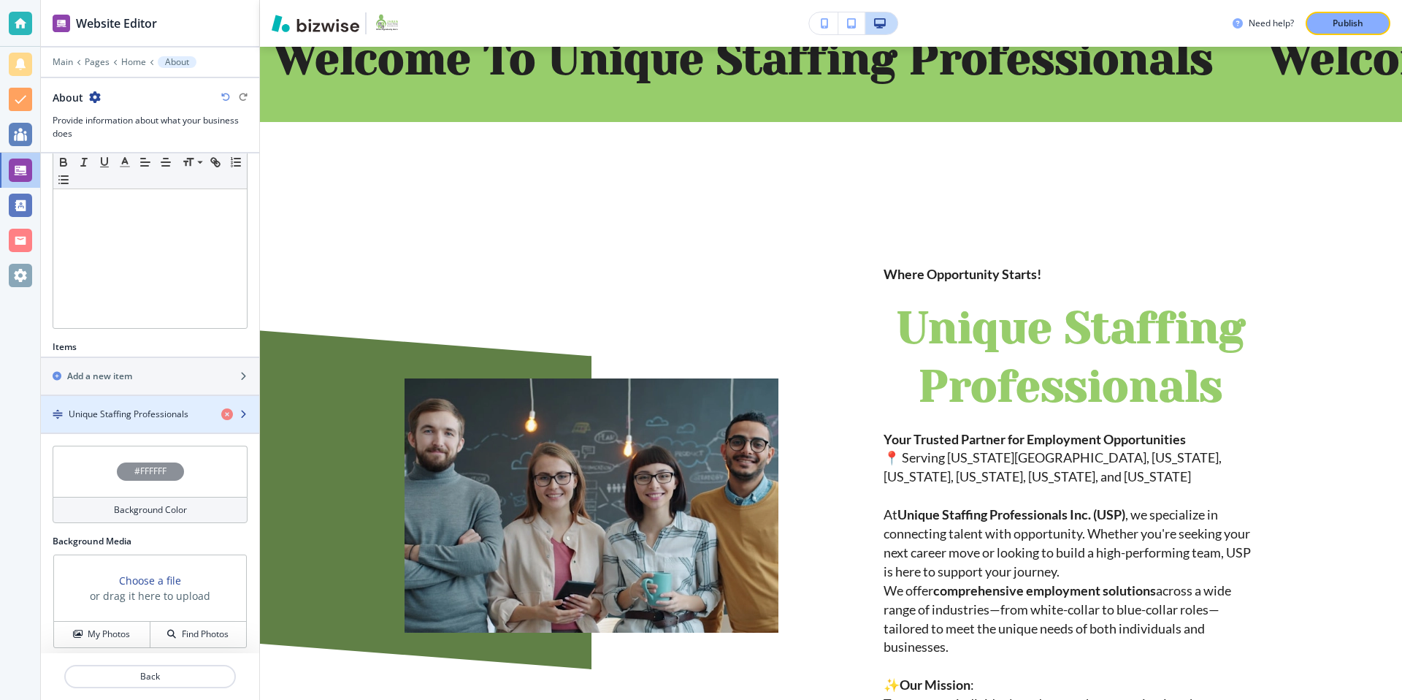
click at [182, 410] on h4 "Unique Staffing Professionals" at bounding box center [129, 413] width 120 height 13
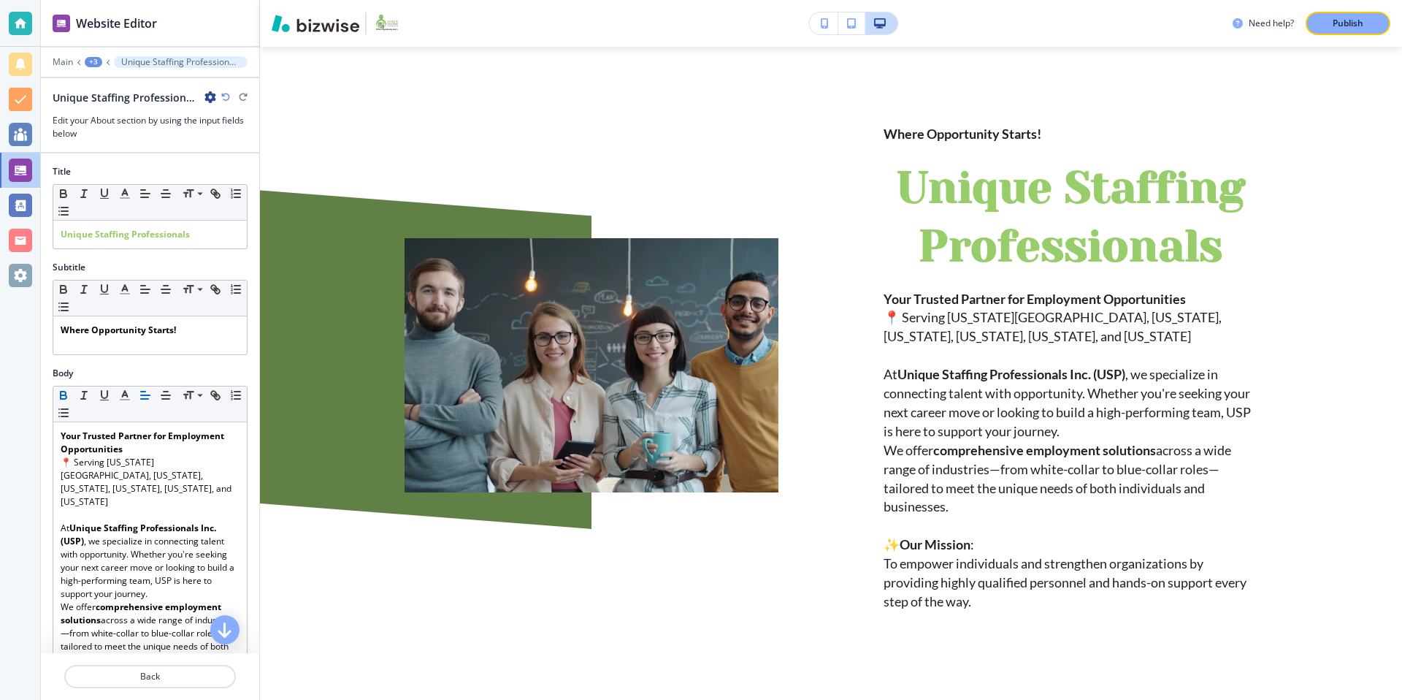
scroll to position [266, 0]
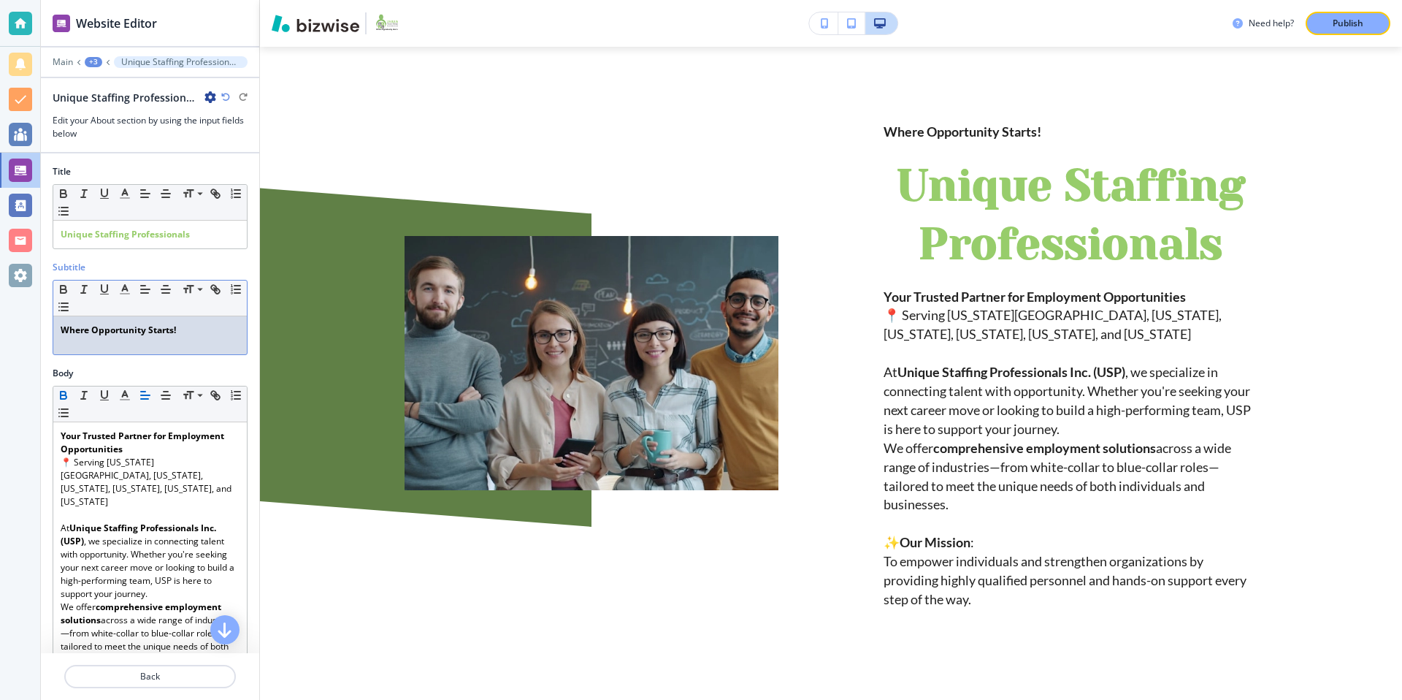
click at [99, 348] on div "﻿﻿Where Opportunity Starts!" at bounding box center [150, 335] width 194 height 38
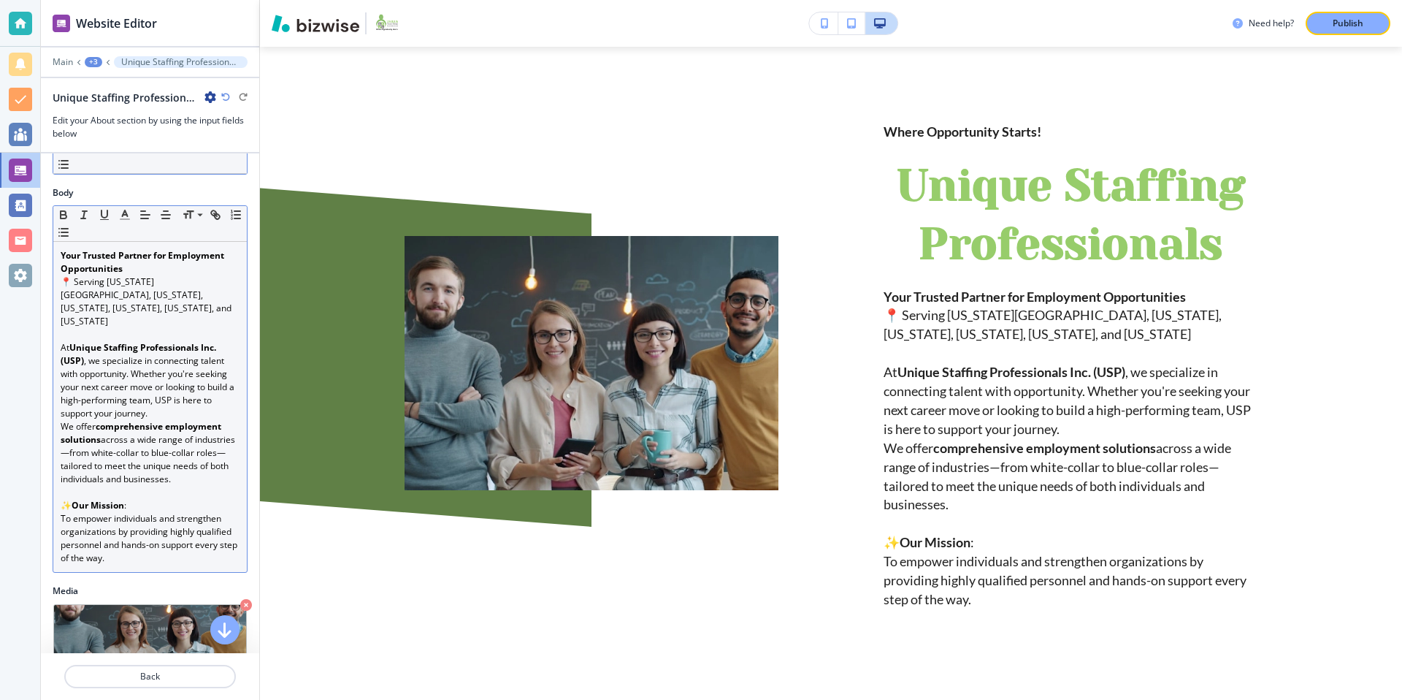
scroll to position [0, 0]
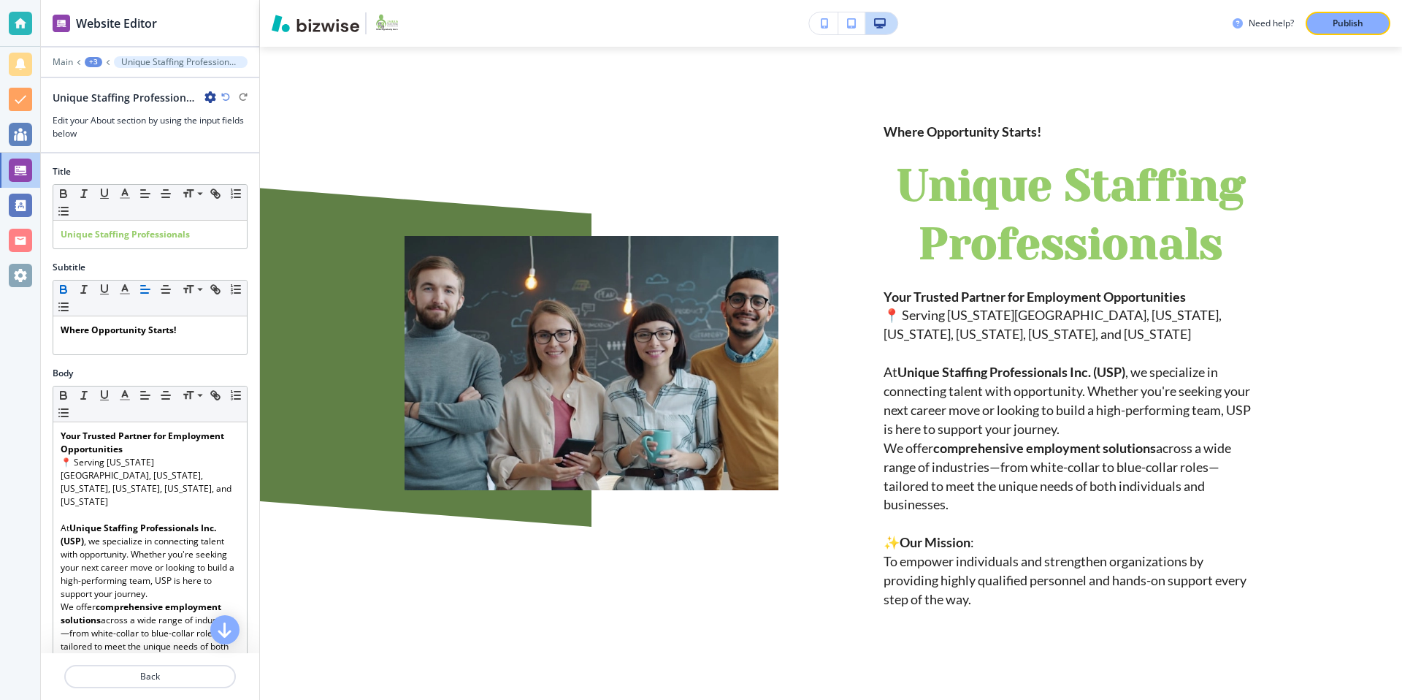
click at [95, 61] on div "+3" at bounding box center [94, 62] width 18 height 10
click at [193, 278] on div at bounding box center [150, 277] width 195 height 6
click at [96, 62] on div "+3" at bounding box center [94, 62] width 18 height 10
click at [143, 120] on button "Home" at bounding box center [131, 112] width 93 height 26
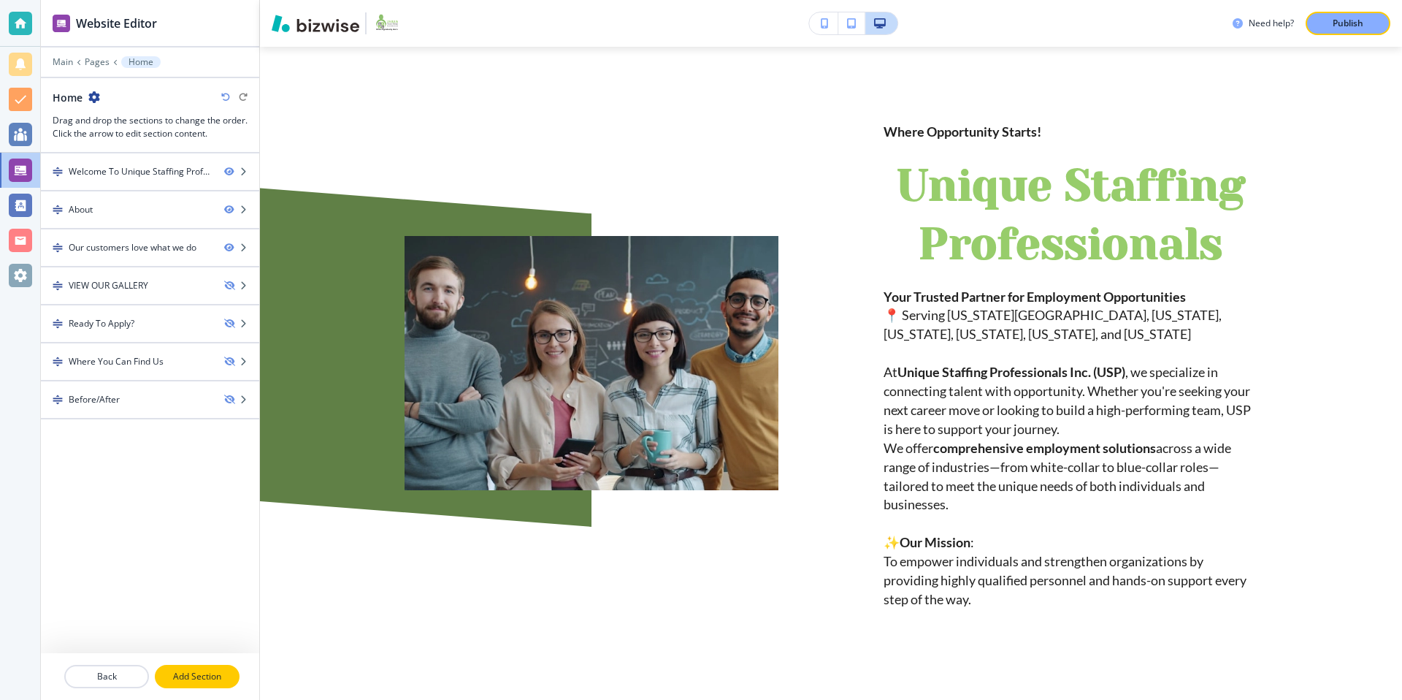
click at [196, 678] on p "Add Section" at bounding box center [197, 676] width 82 height 13
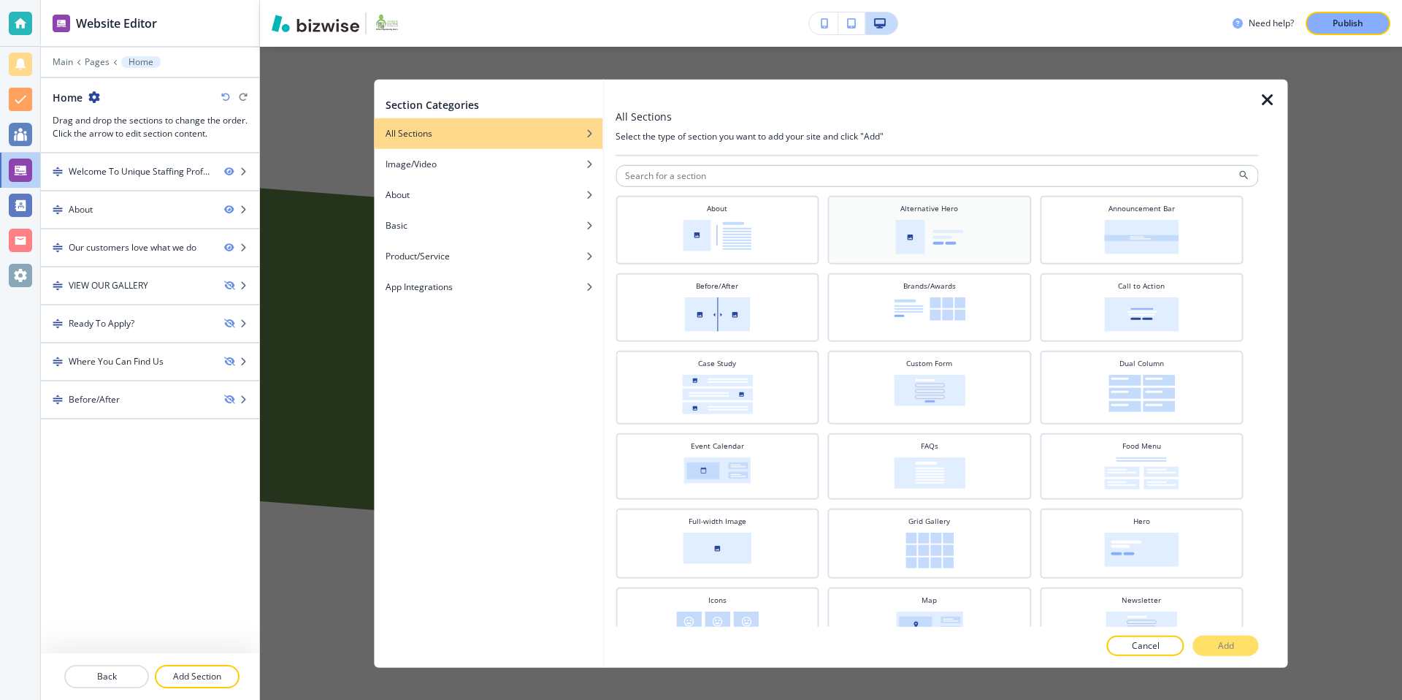
click at [923, 239] on img at bounding box center [929, 237] width 68 height 34
click at [1227, 641] on p "Add" at bounding box center [1226, 644] width 16 height 13
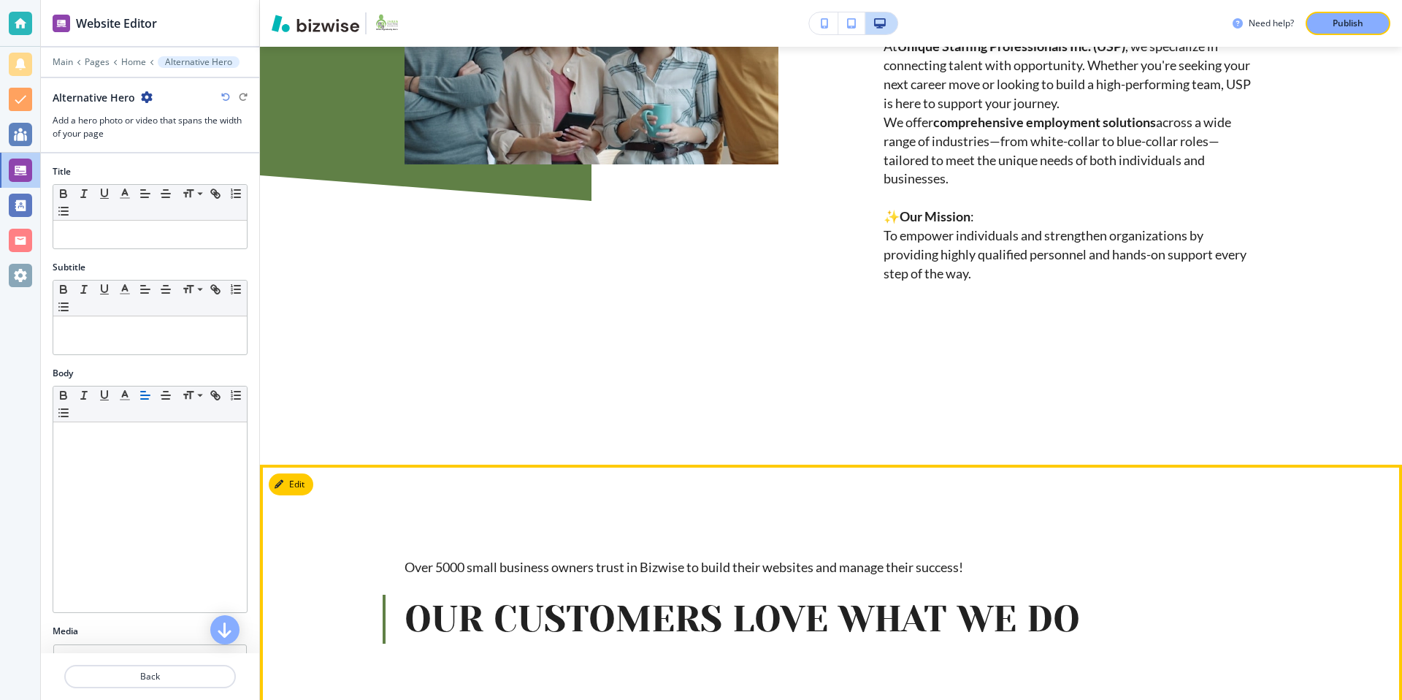
scroll to position [359, 0]
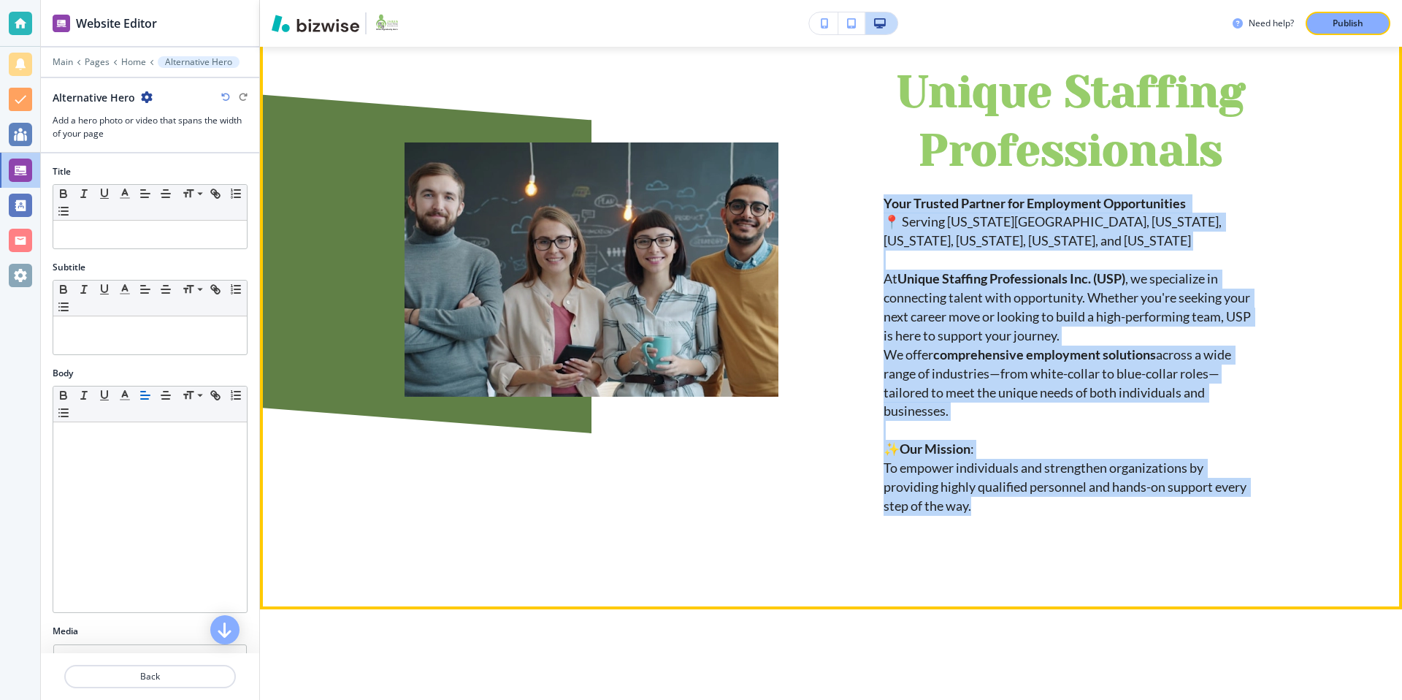
drag, startPoint x: 882, startPoint y: 199, endPoint x: 1028, endPoint y: 505, distance: 339.0
click at [1028, 505] on div "﻿﻿Where Opportunity Starts! Unique Staffing Professionals Your Trusted Partner …" at bounding box center [1017, 234] width 479 height 562
copy p "Your Trusted Partner for Employment Opportunities 📍 Serving Washington D.C., Ma…"
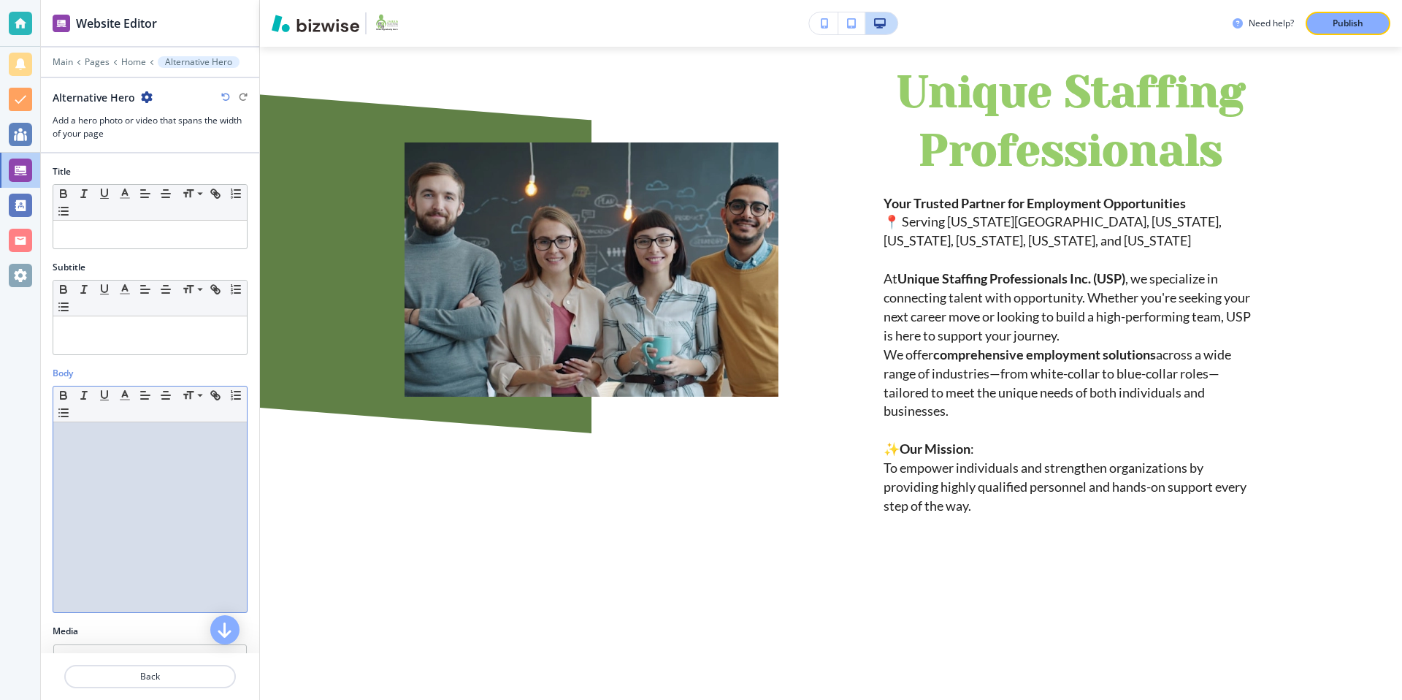
click at [126, 429] on p at bounding box center [150, 435] width 179 height 13
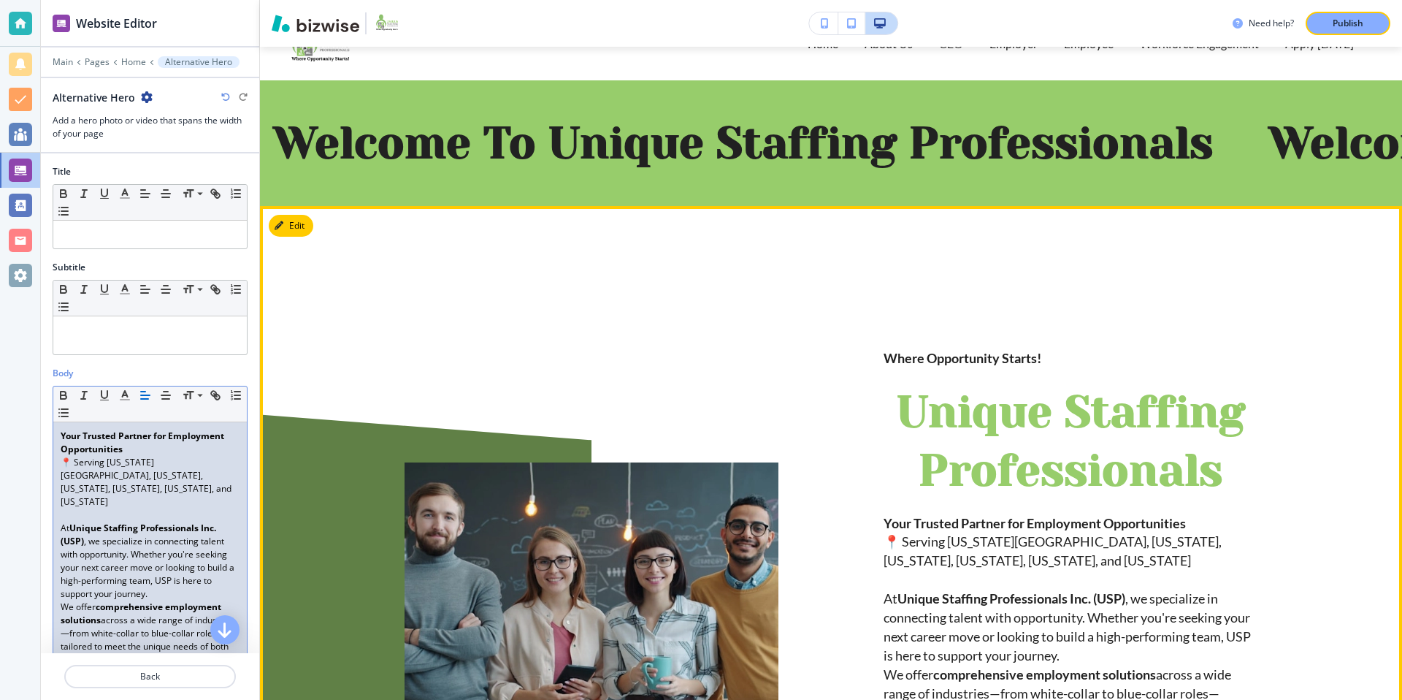
scroll to position [0, 0]
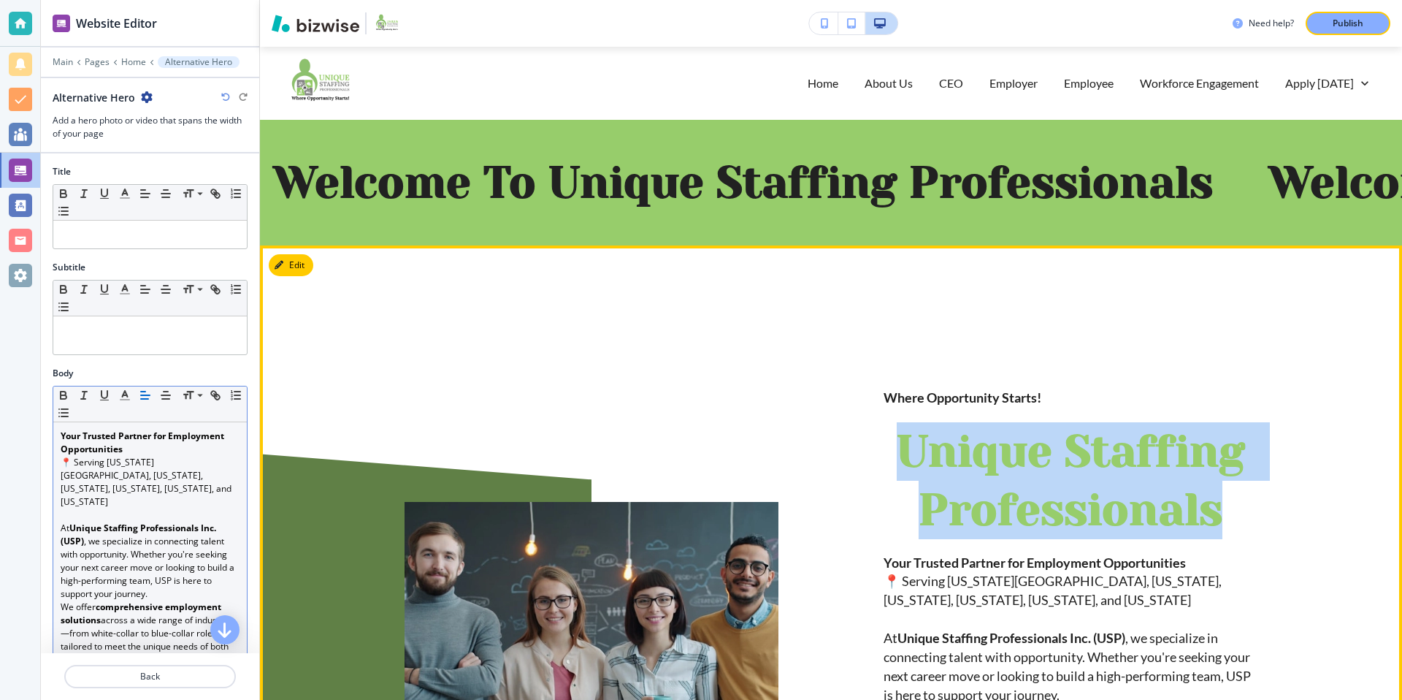
drag, startPoint x: 903, startPoint y: 449, endPoint x: 1251, endPoint y: 535, distance: 358.1
click at [1251, 535] on p "Unique Staffing Professionals" at bounding box center [1071, 480] width 374 height 117
copy strong "Unique Staffing Professionals"
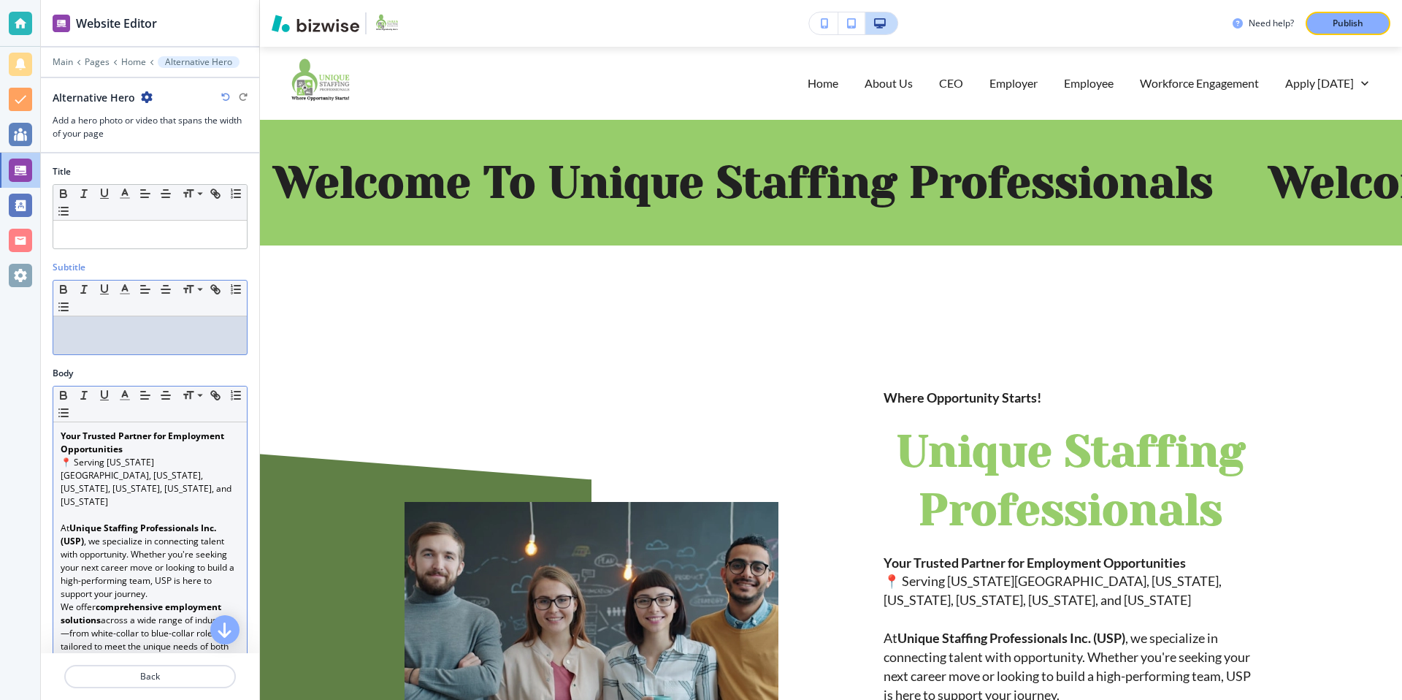
click at [117, 341] on div at bounding box center [150, 335] width 194 height 38
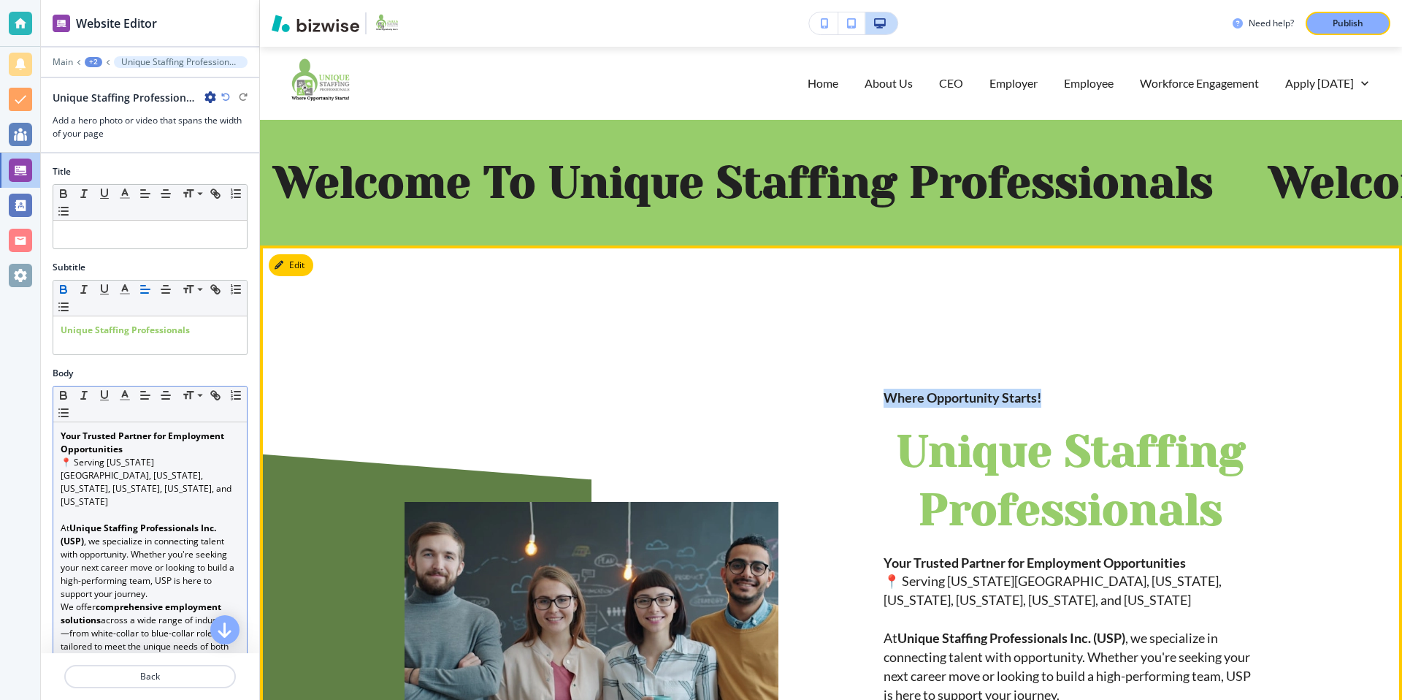
drag, startPoint x: 882, startPoint y: 396, endPoint x: 1058, endPoint y: 401, distance: 176.0
click at [1058, 401] on div "﻿﻿Where Opportunity Starts! Unique Staffing Professionals Your Trusted Partner …" at bounding box center [1017, 594] width 479 height 562
copy strong "﻿﻿Where Opportunity Starts!"
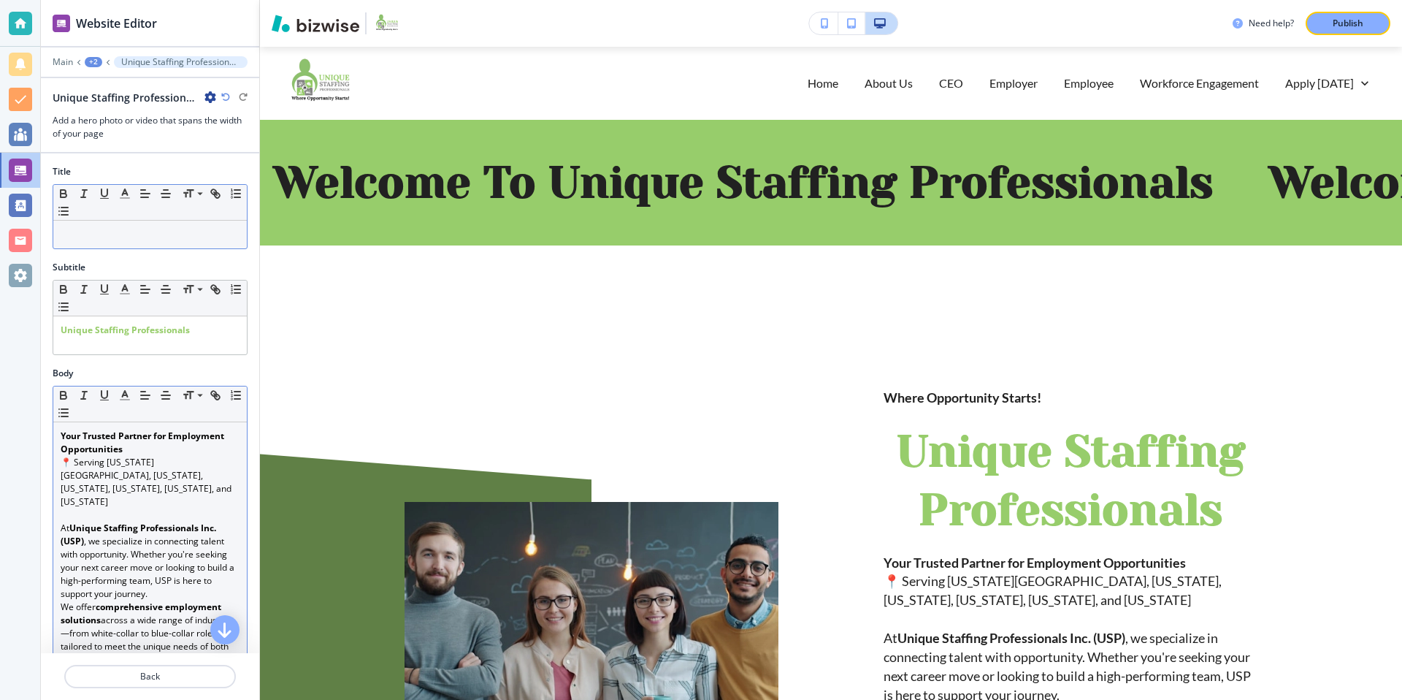
click at [147, 228] on p at bounding box center [150, 234] width 179 height 13
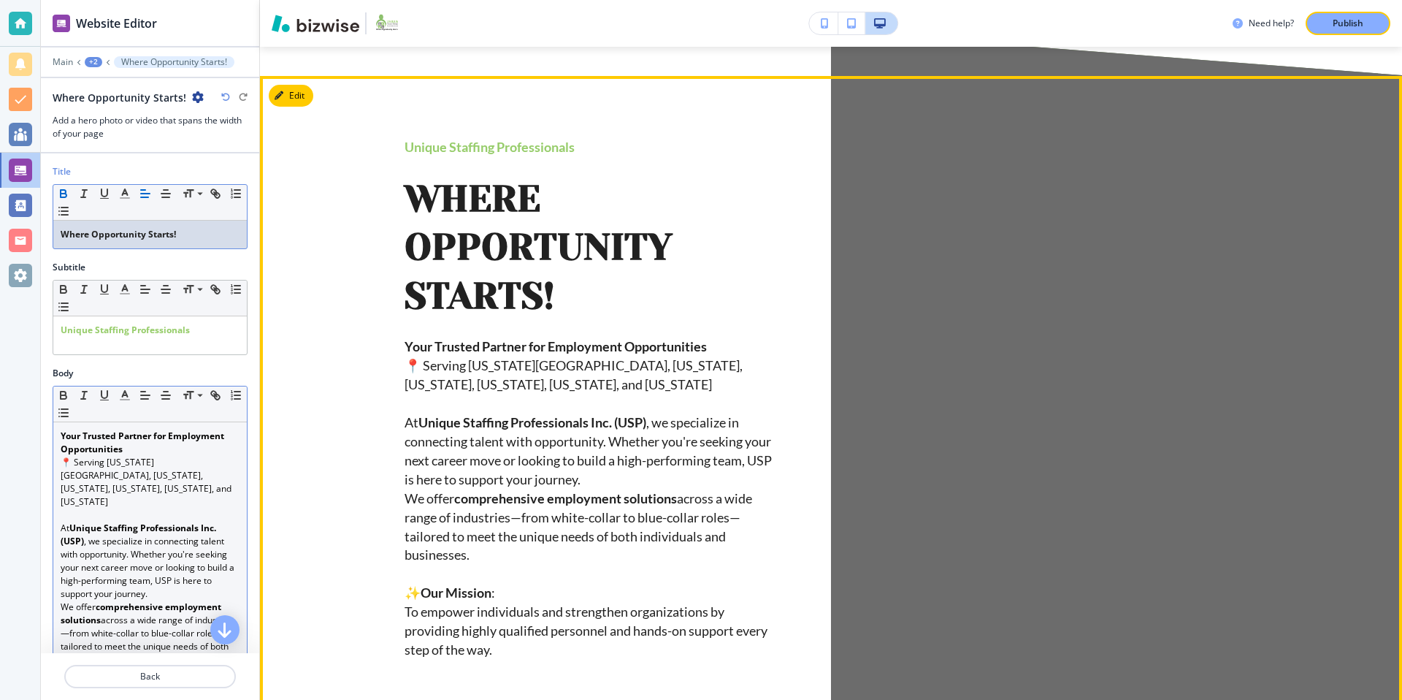
scroll to position [1756, 0]
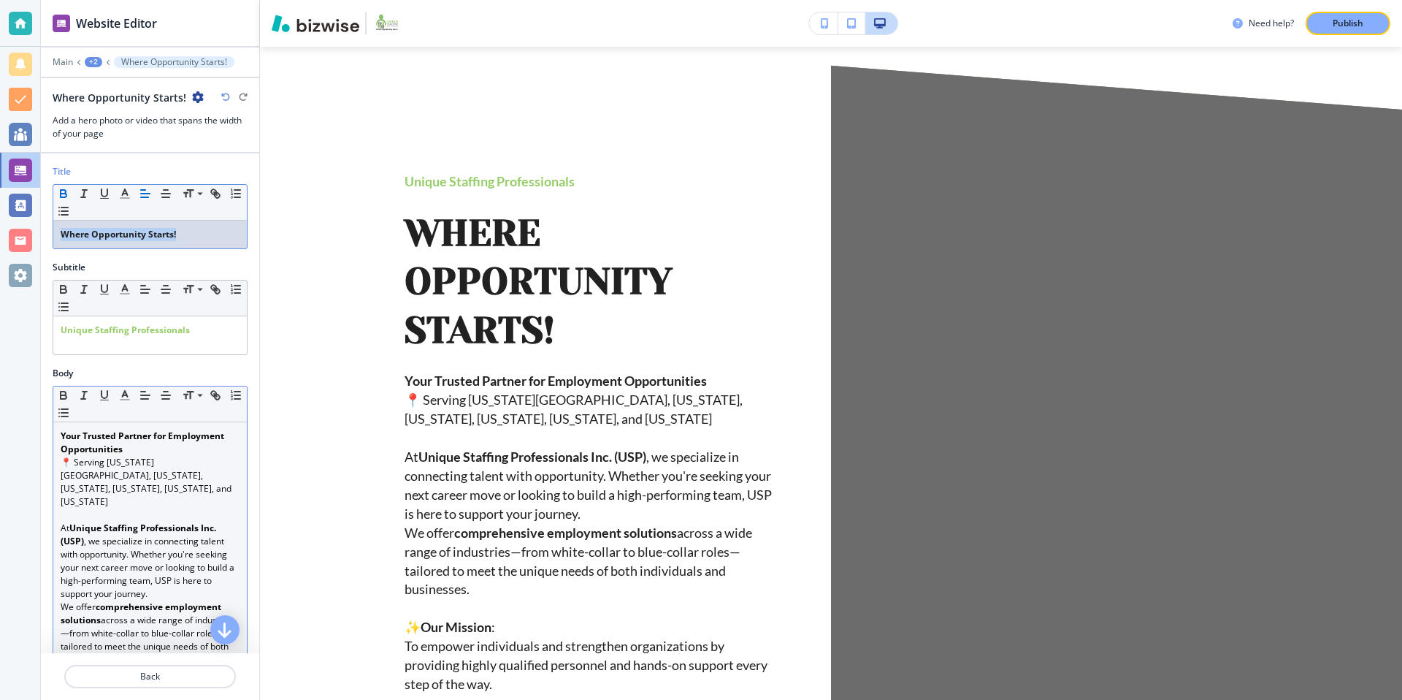
drag, startPoint x: 184, startPoint y: 234, endPoint x: 51, endPoint y: 229, distance: 133.0
click at [51, 229] on div "Title Small Normal Large Huge ﻿﻿Where Opportunity Starts!" at bounding box center [150, 213] width 218 height 96
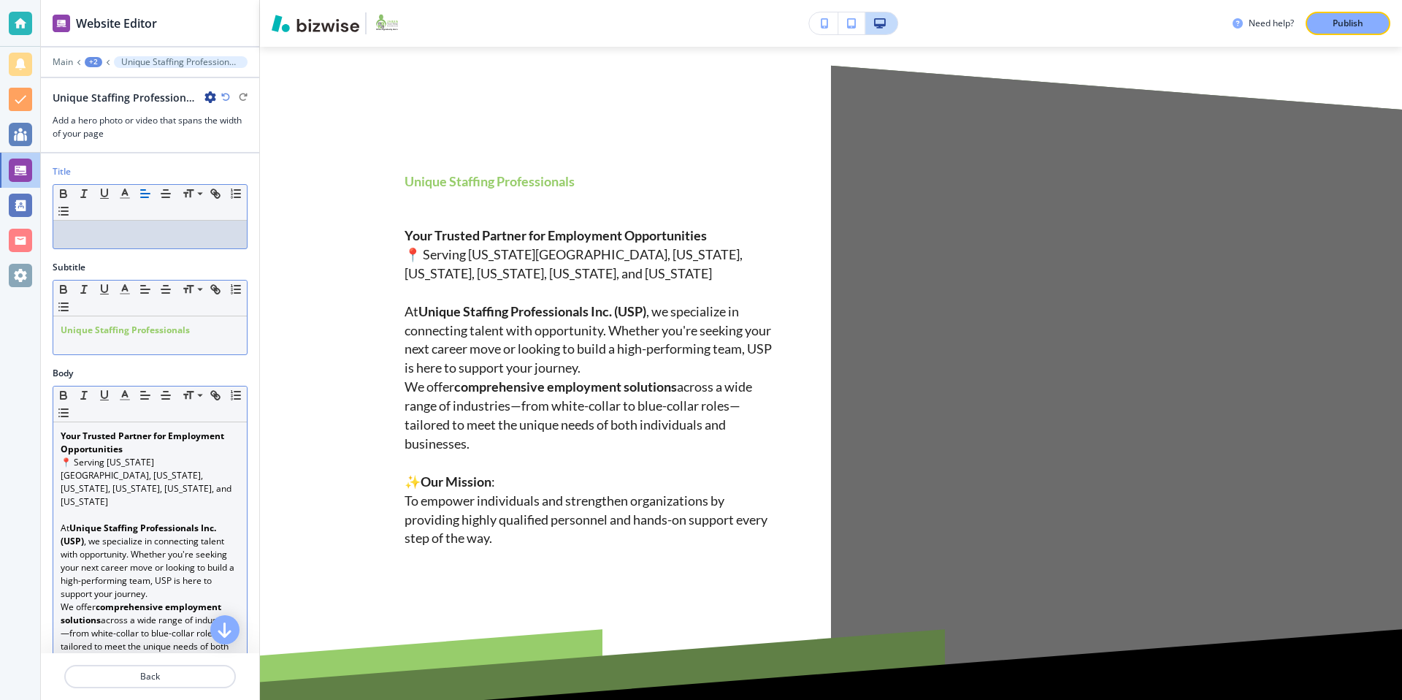
click at [85, 346] on div "Unique Staffing Professionals" at bounding box center [150, 335] width 194 height 38
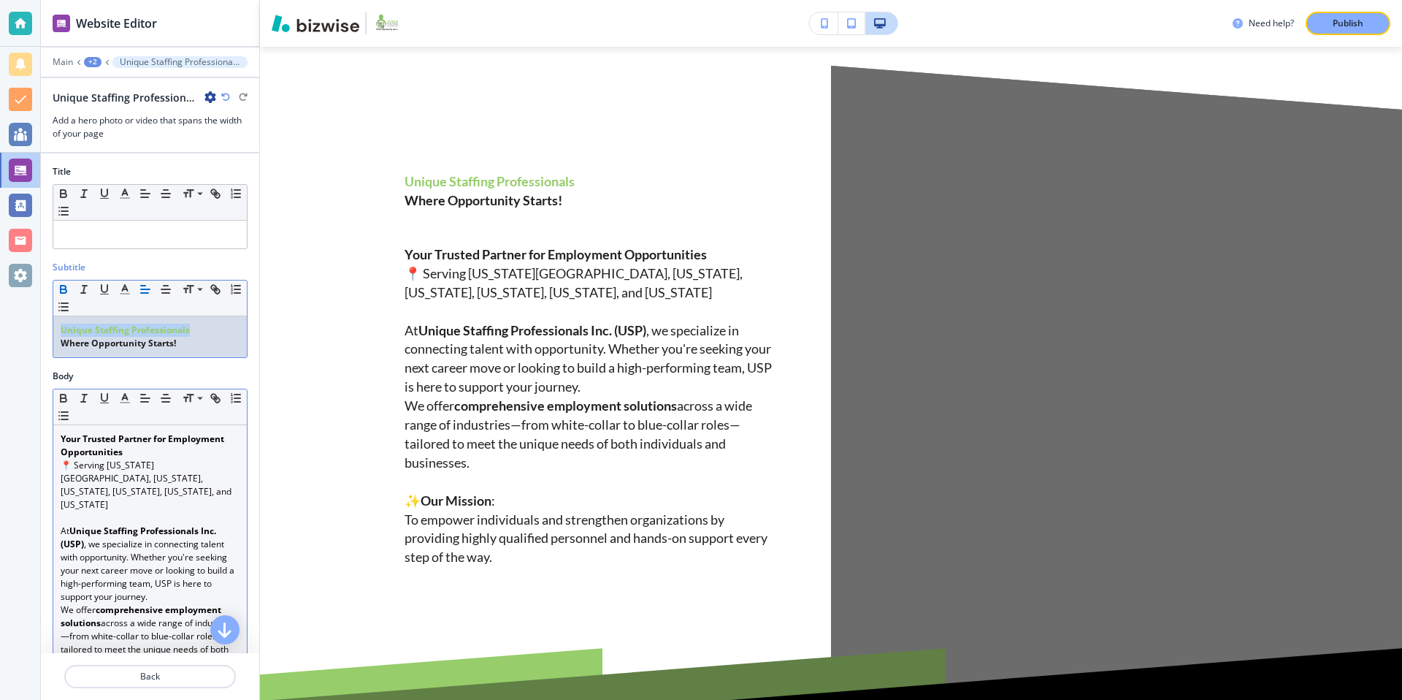
drag, startPoint x: 202, startPoint y: 331, endPoint x: 53, endPoint y: 329, distance: 148.2
click at [53, 329] on div "Unique Staffing Professionals ﻿﻿﻿Where Opportunity Starts!" at bounding box center [150, 336] width 194 height 41
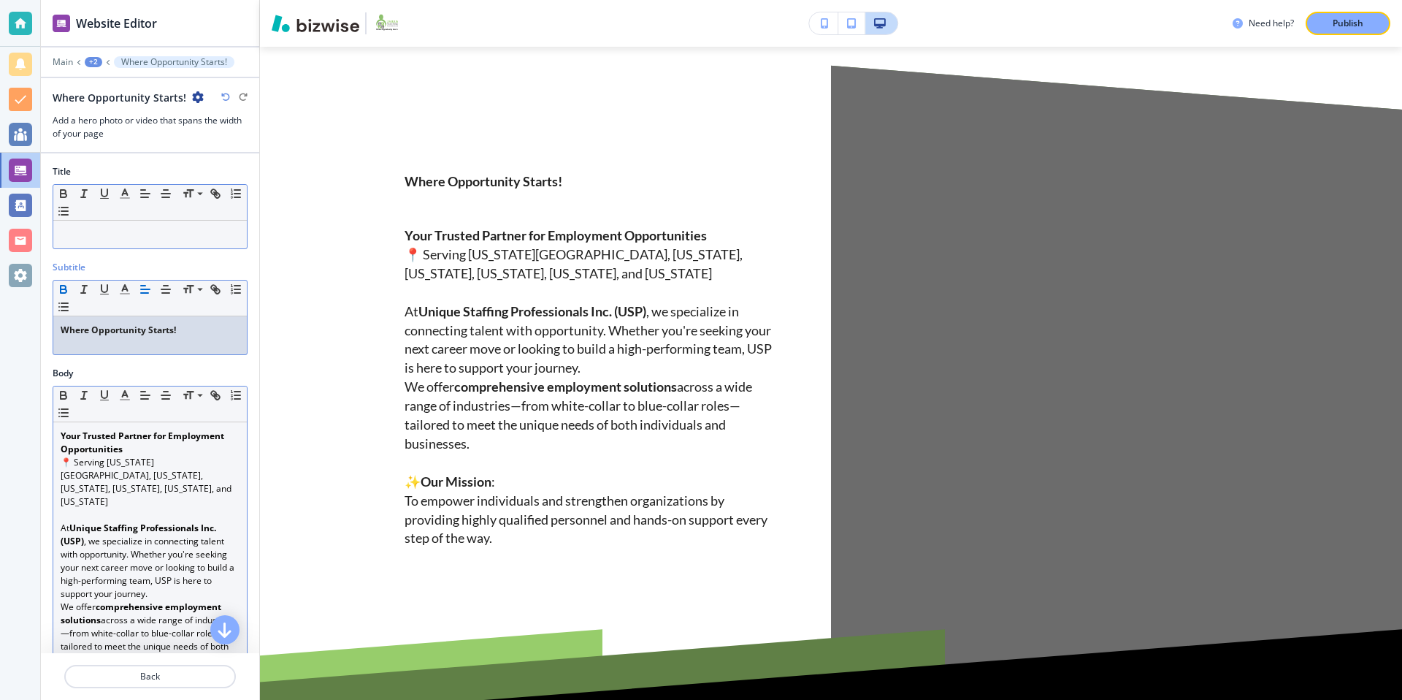
click at [94, 235] on p at bounding box center [150, 234] width 179 height 13
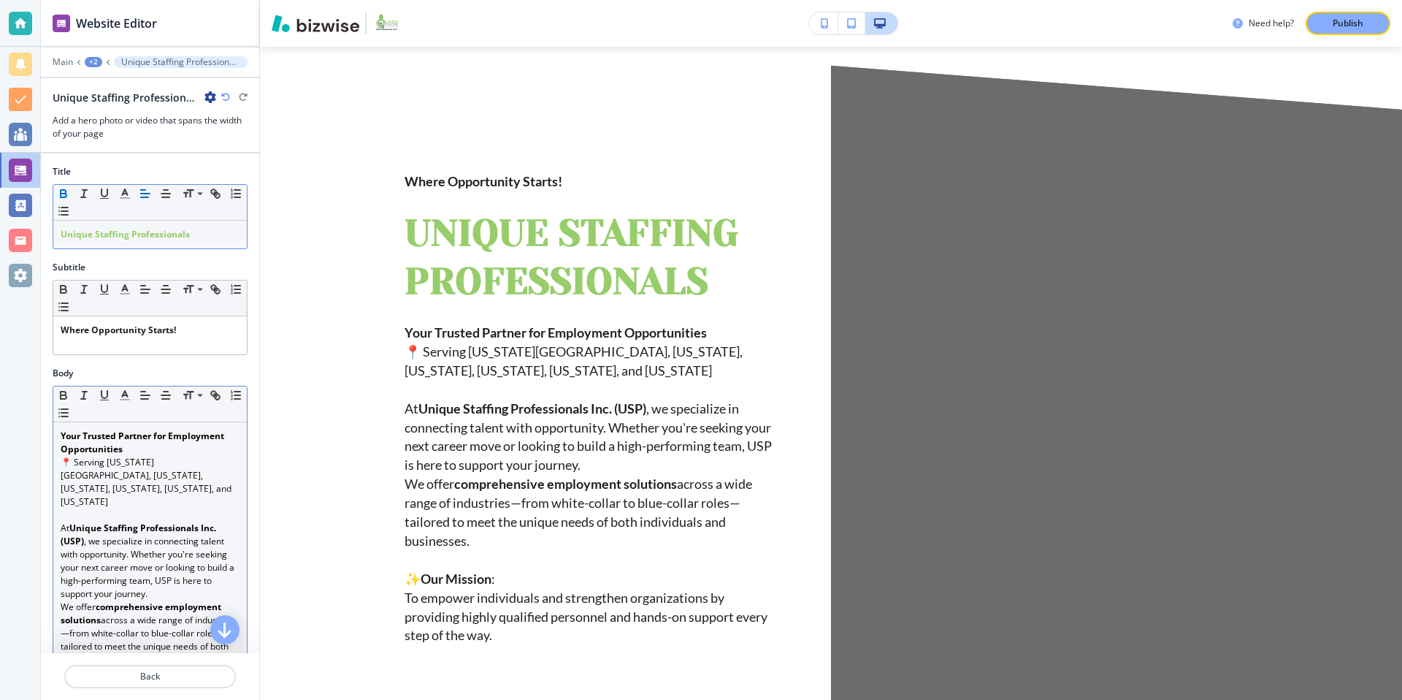
click at [93, 62] on div "+2" at bounding box center [94, 62] width 18 height 10
click at [113, 108] on p "Home" at bounding box center [131, 111] width 74 height 13
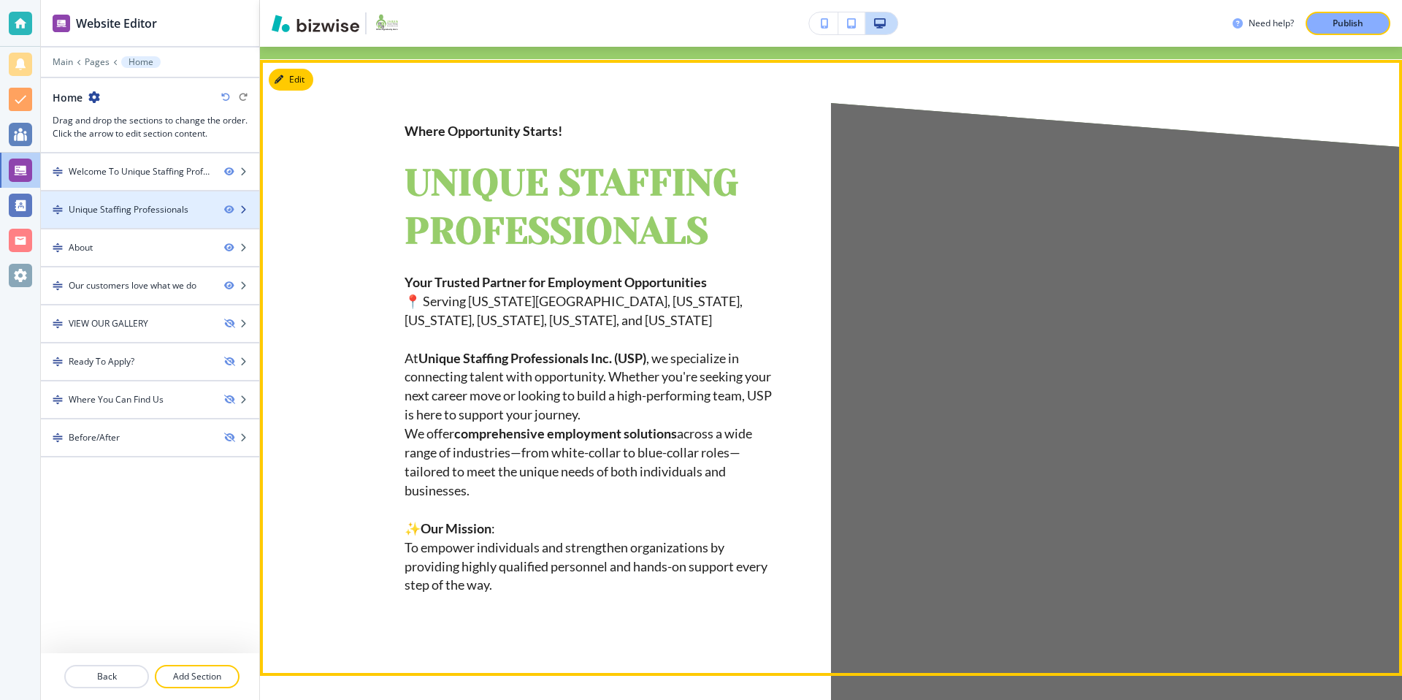
scroll to position [199, 0]
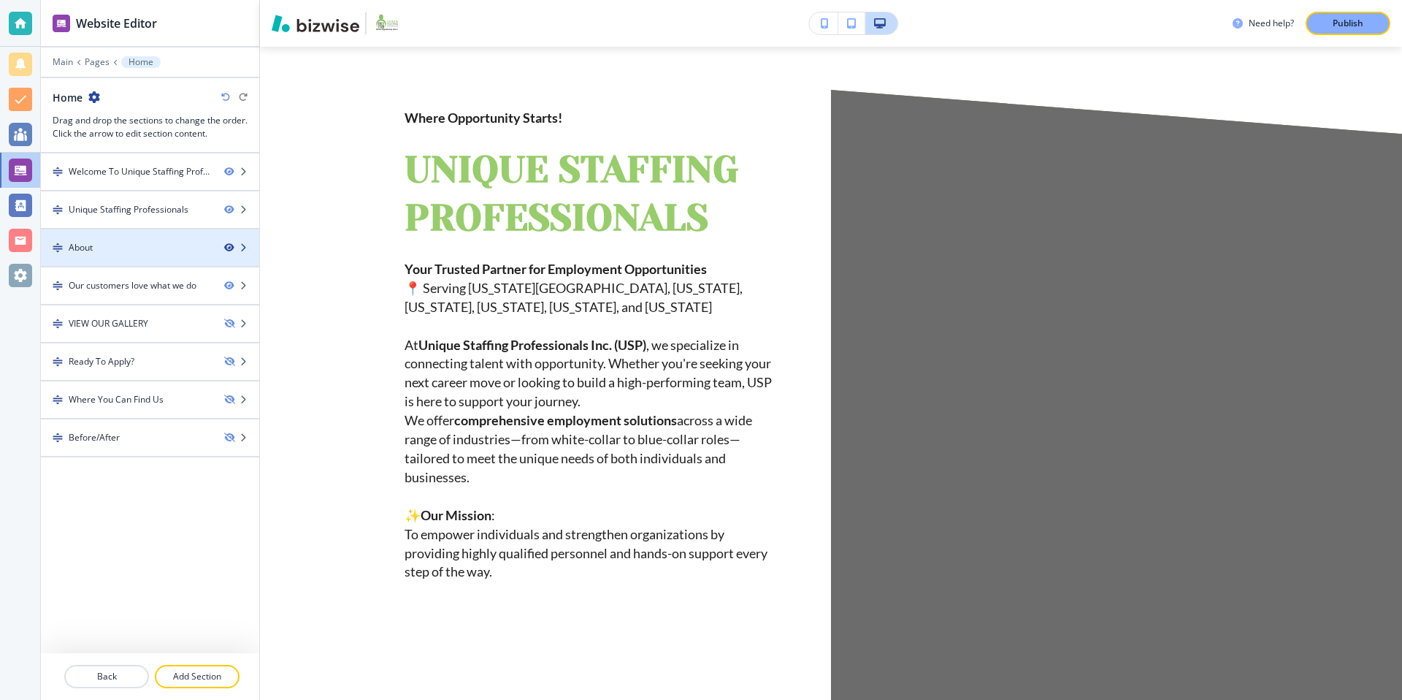
click at [231, 248] on icon "button" at bounding box center [228, 247] width 9 height 9
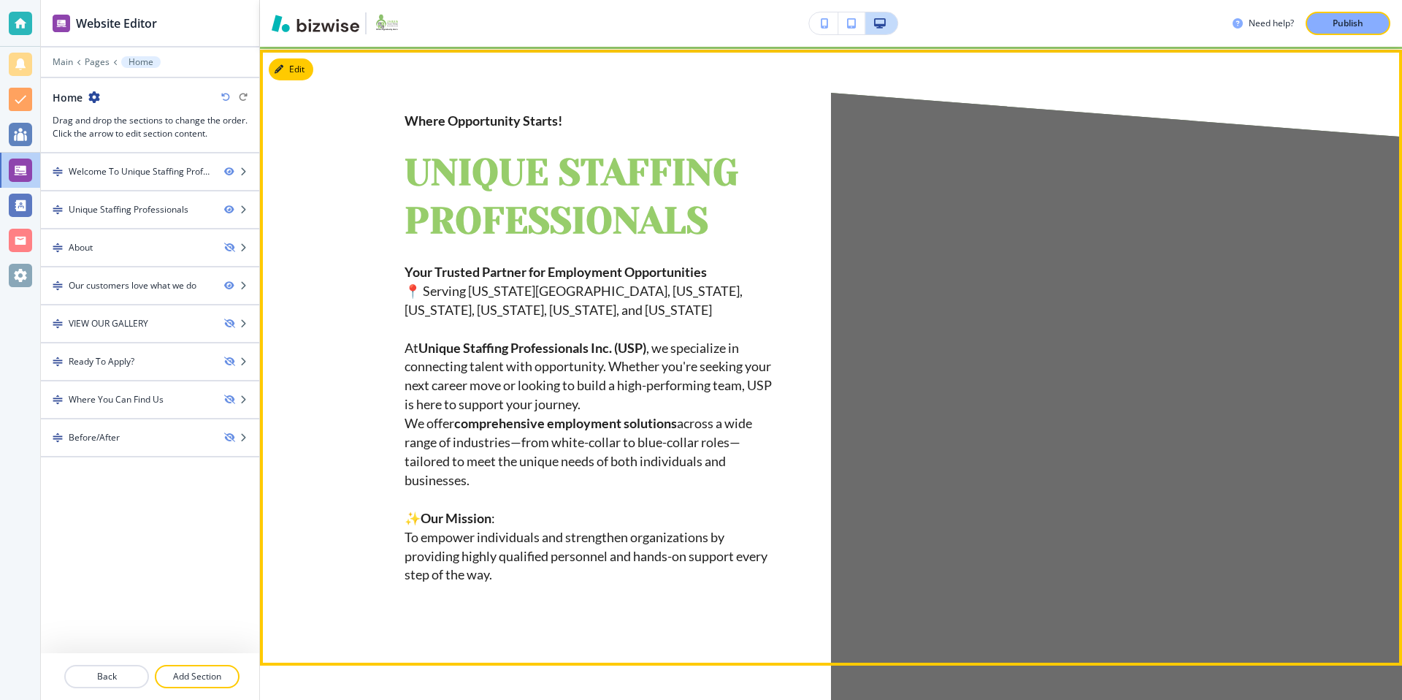
scroll to position [210, 0]
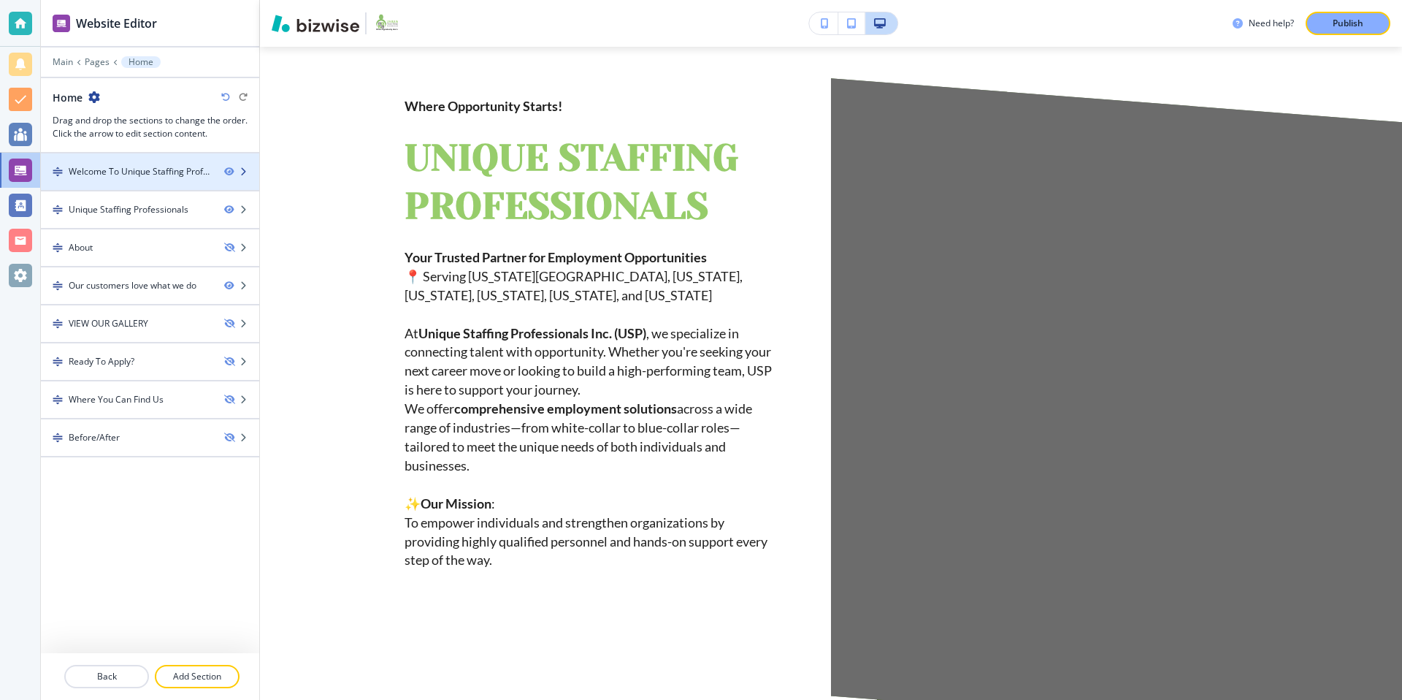
click at [147, 179] on div at bounding box center [150, 184] width 218 height 12
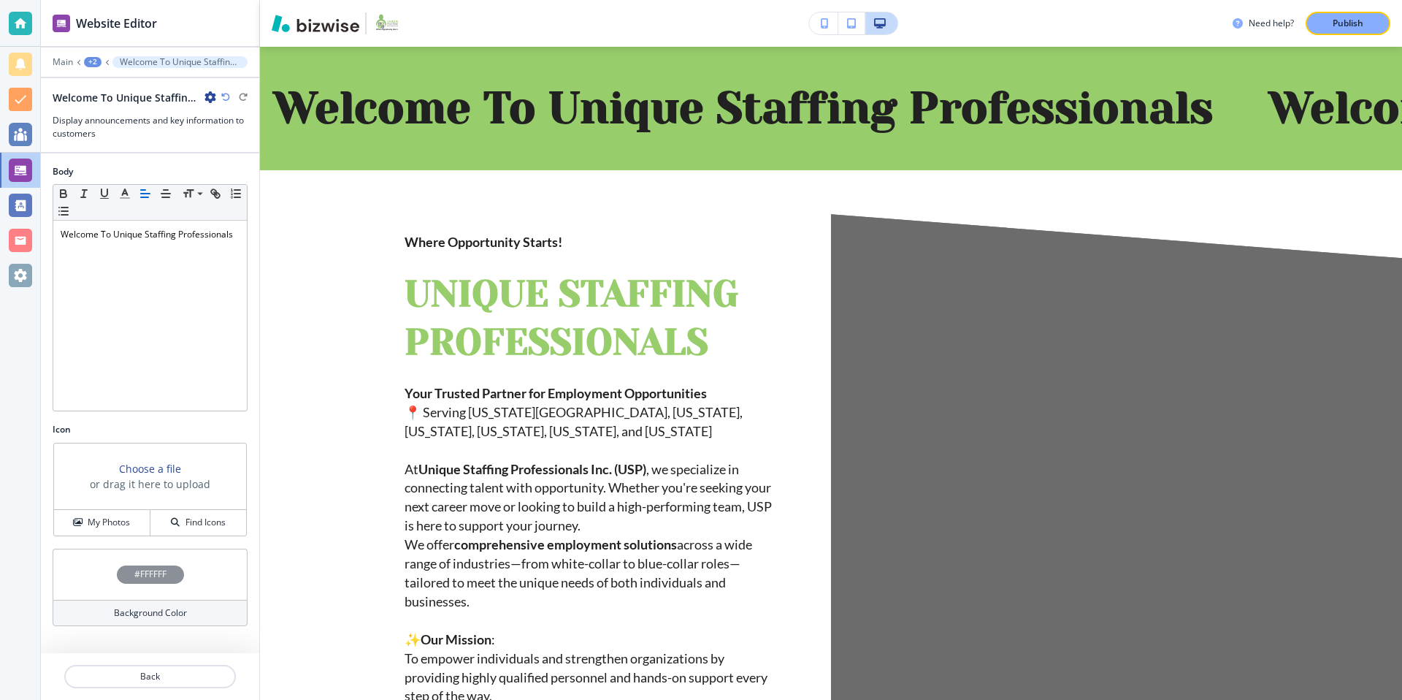
scroll to position [73, 0]
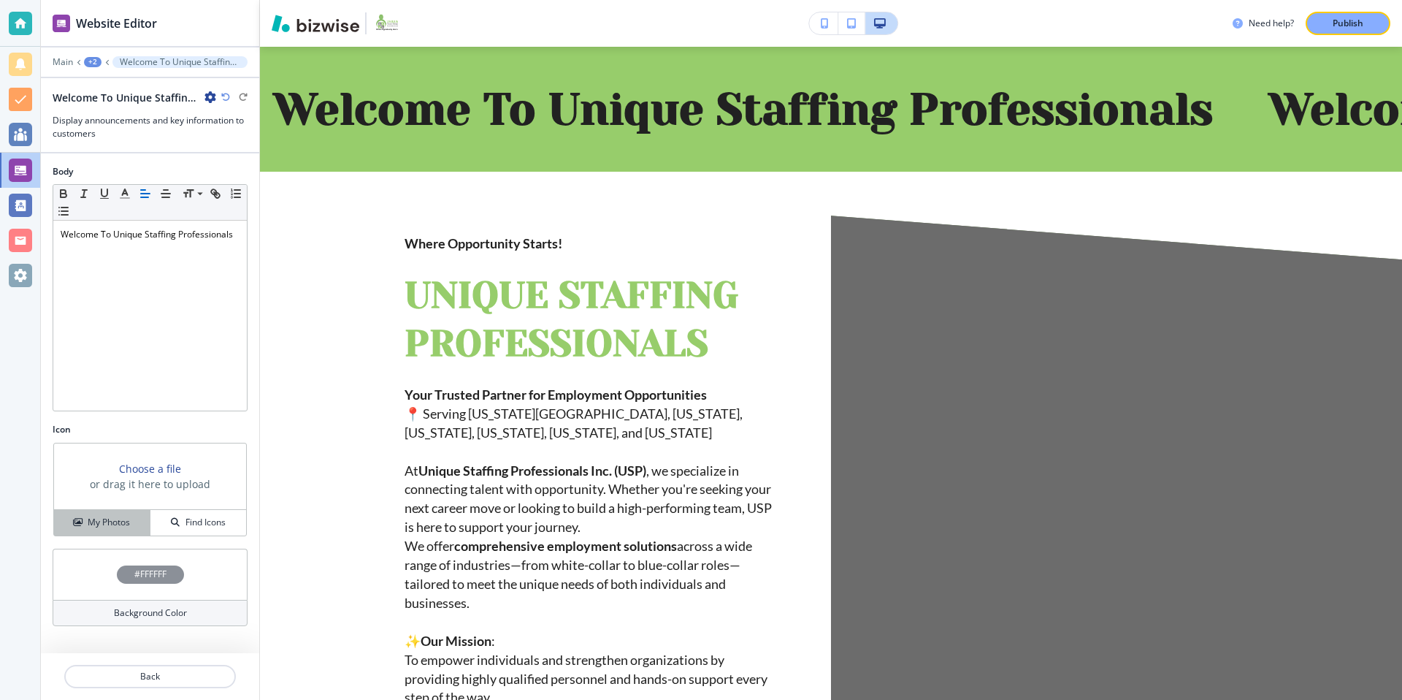
click at [99, 529] on button "My Photos" at bounding box center [102, 523] width 96 height 26
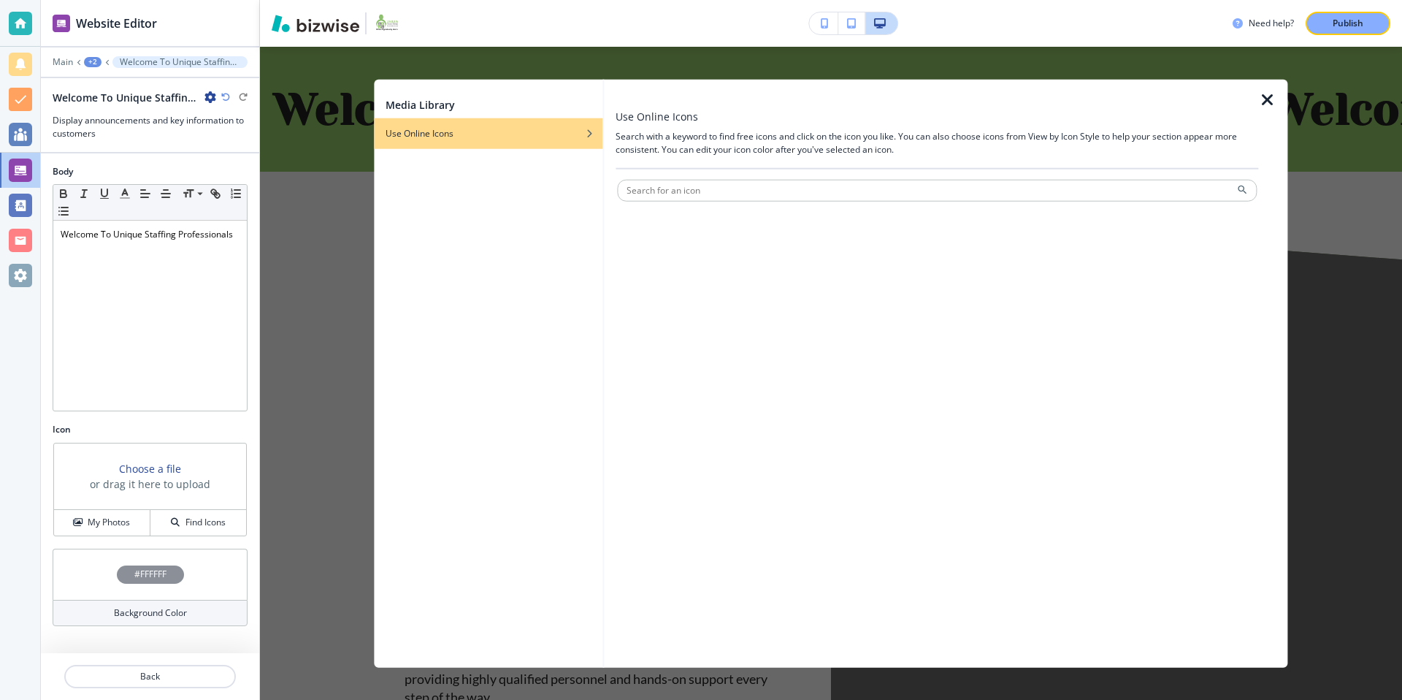
click at [1265, 100] on icon "button" at bounding box center [1268, 100] width 18 height 18
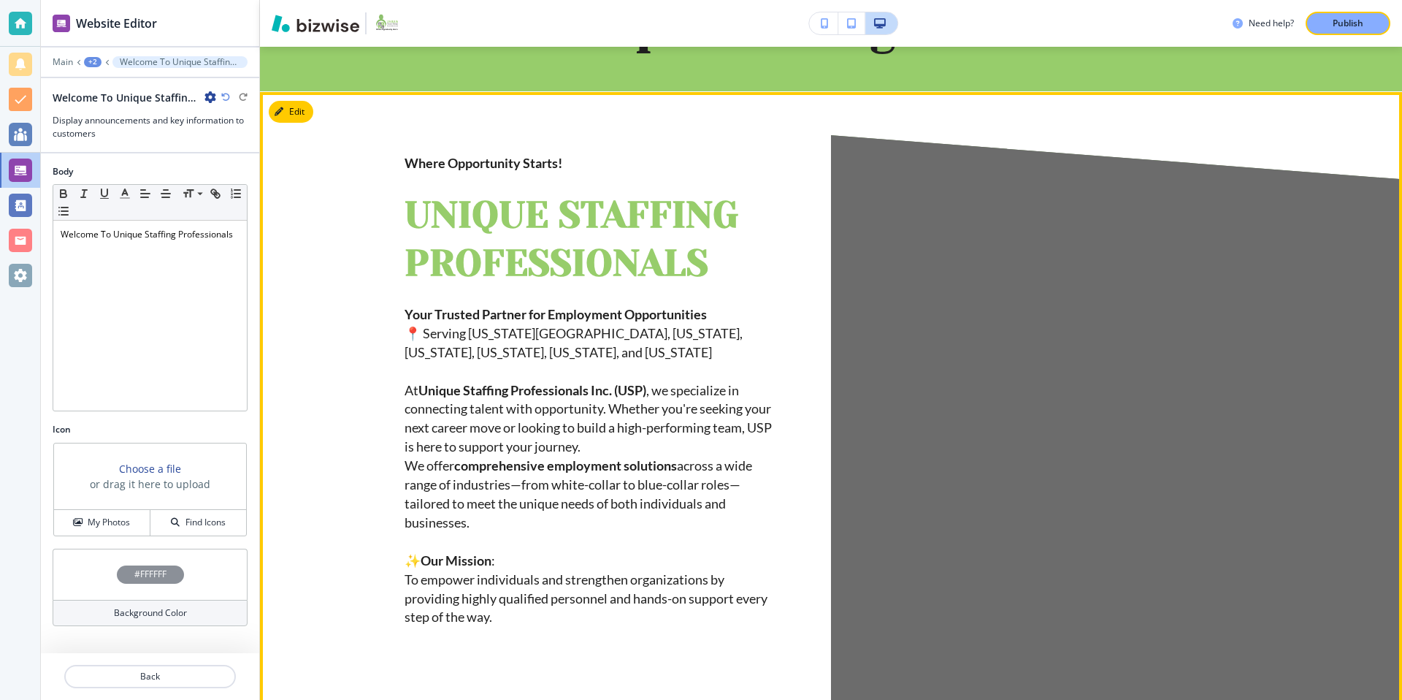
scroll to position [148, 0]
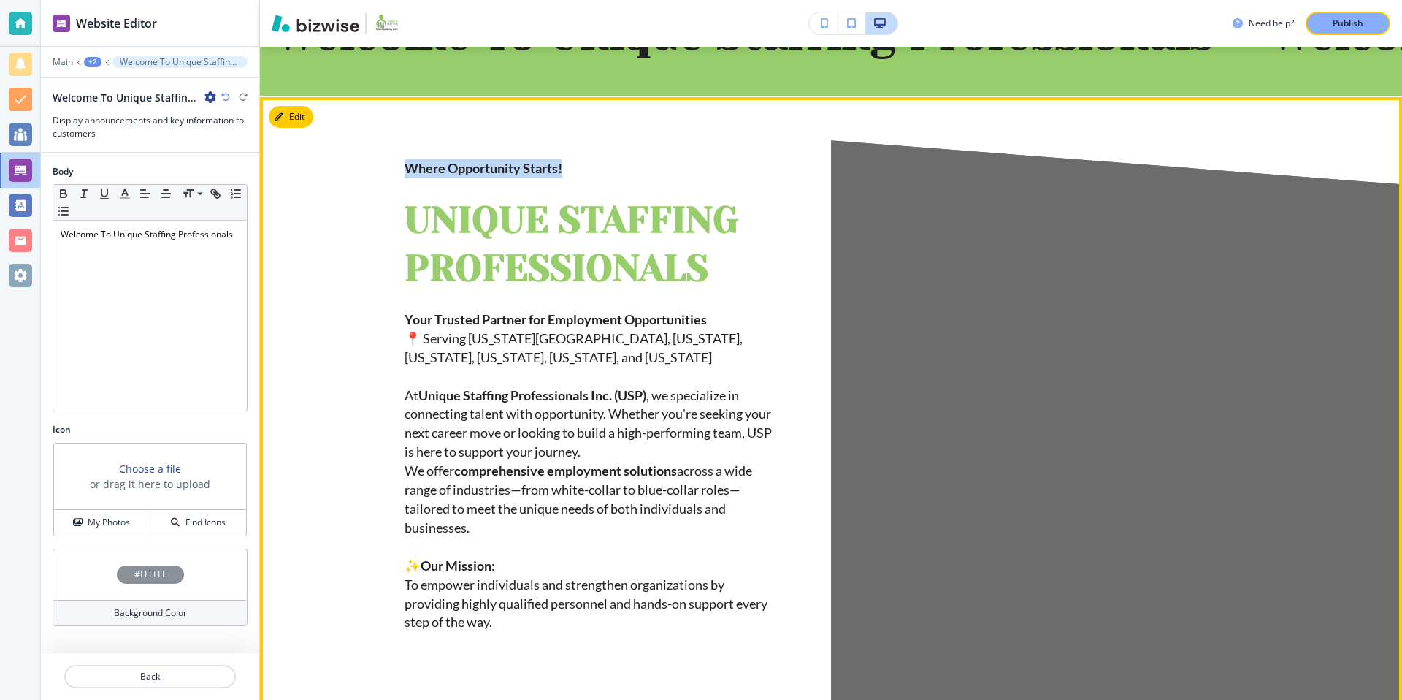
drag, startPoint x: 407, startPoint y: 170, endPoint x: 577, endPoint y: 173, distance: 170.2
click at [577, 173] on p "﻿﻿﻿Where Opportunity Starts!" at bounding box center [592, 168] width 374 height 19
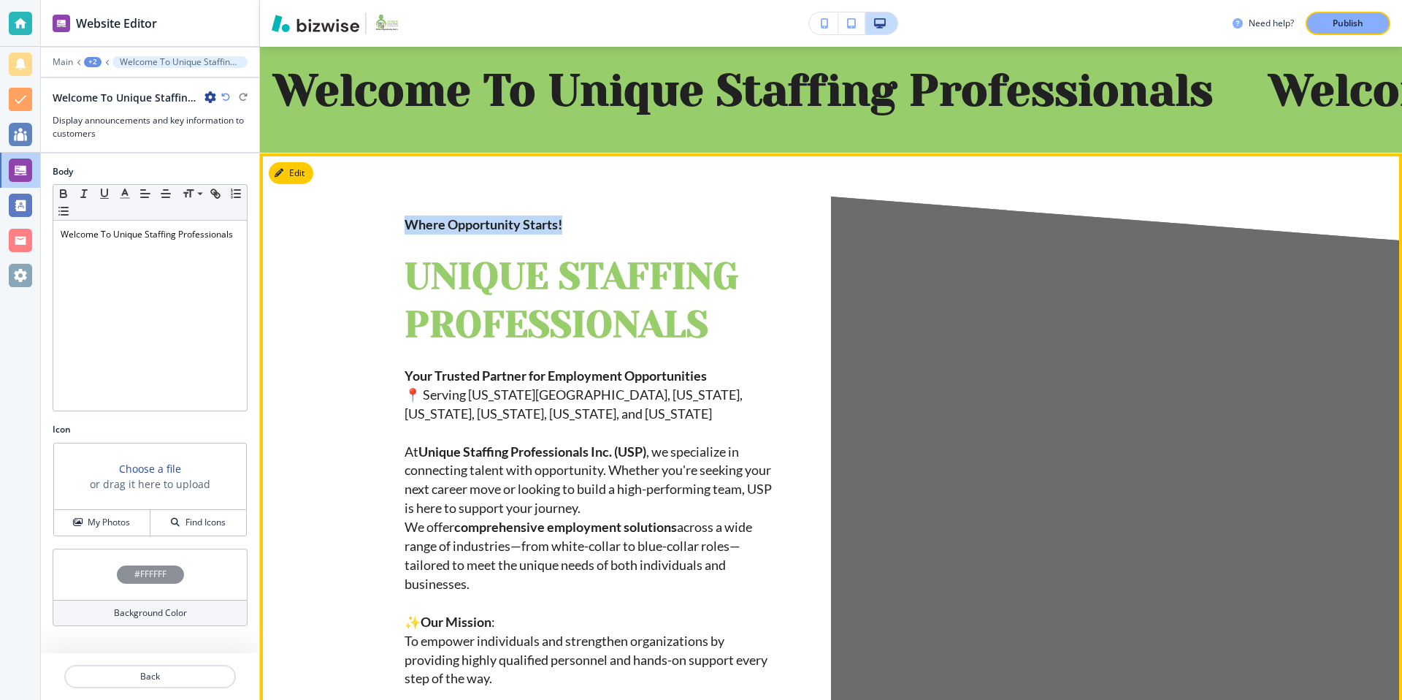
scroll to position [74, 0]
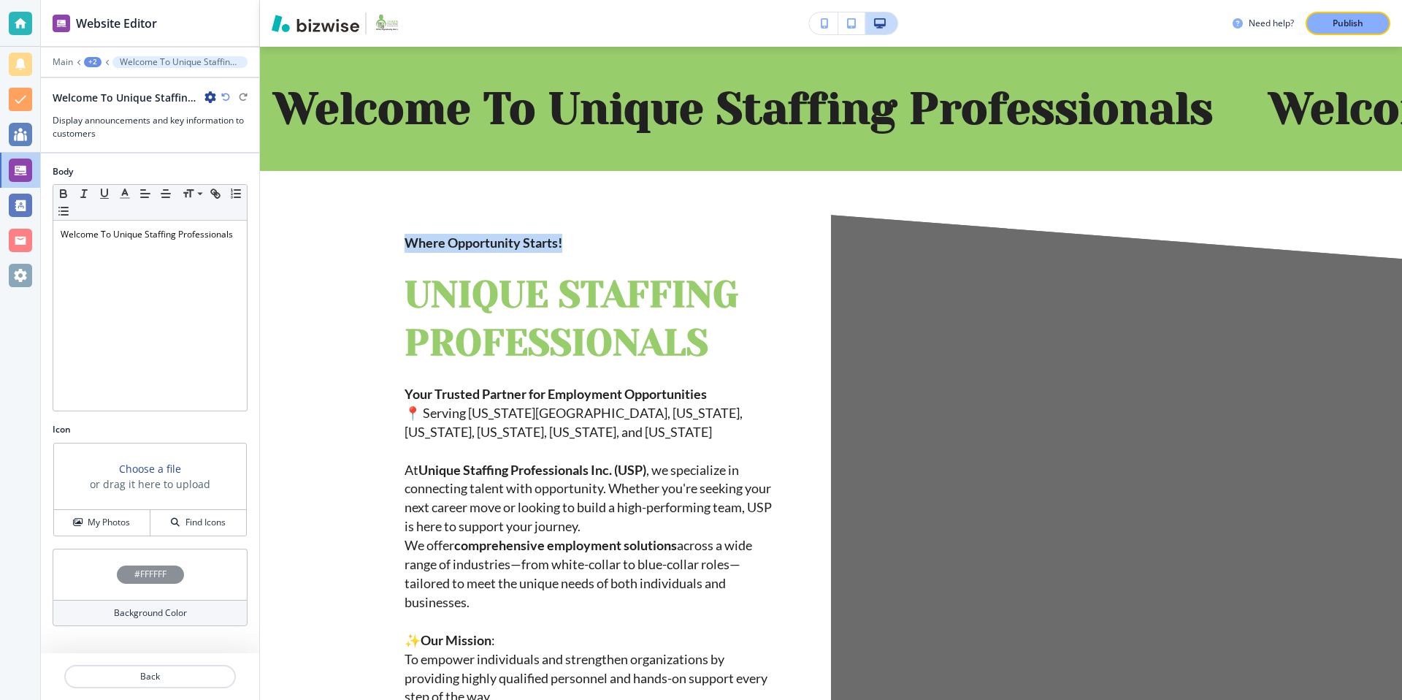
click at [94, 64] on div "+2" at bounding box center [93, 62] width 18 height 10
click at [113, 114] on p "Home" at bounding box center [130, 111] width 74 height 13
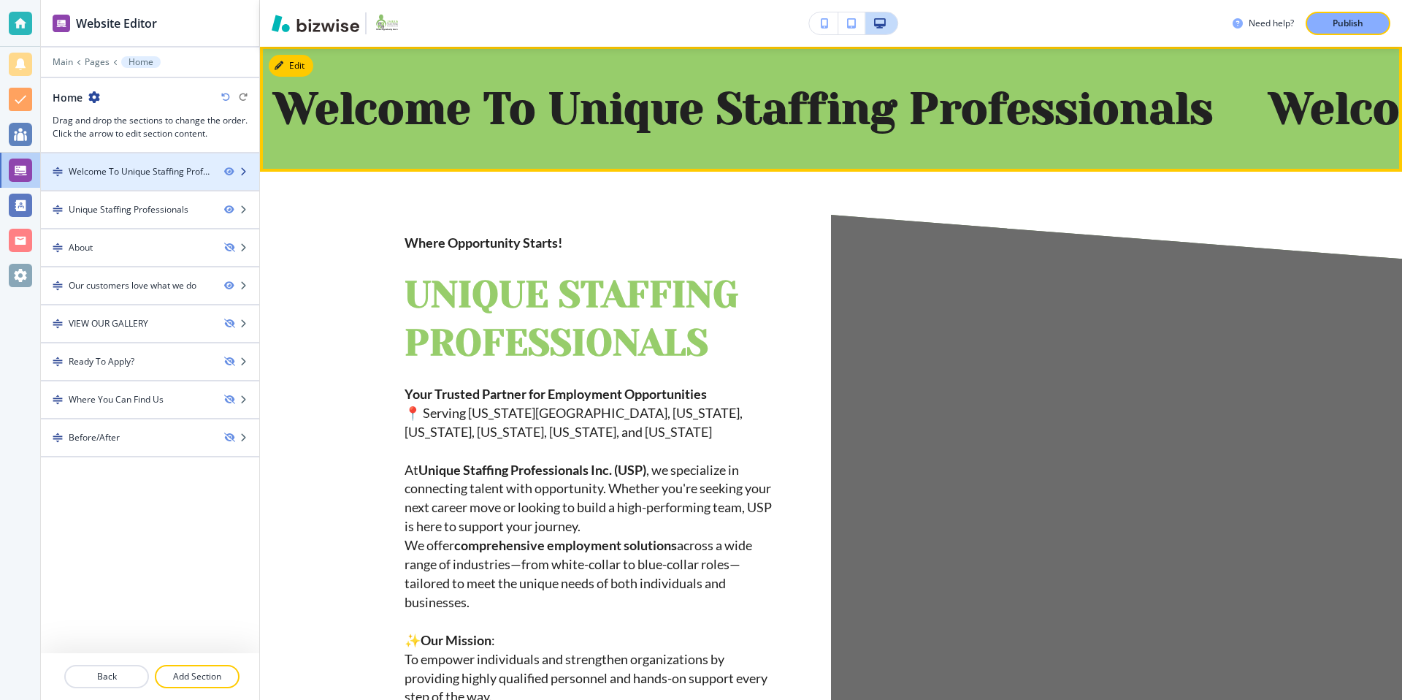
click at [168, 178] on div at bounding box center [150, 184] width 218 height 12
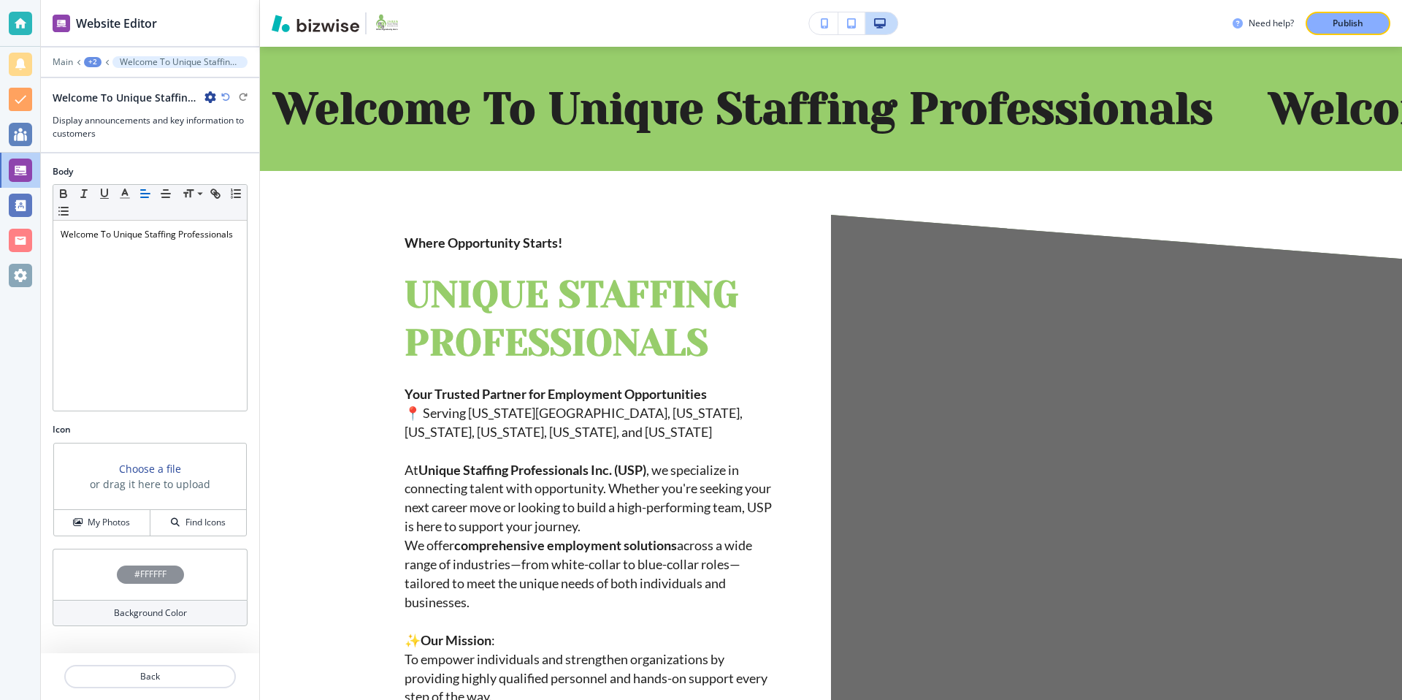
scroll to position [73, 0]
click at [94, 61] on div "+2" at bounding box center [93, 62] width 18 height 10
click at [115, 119] on button "Home" at bounding box center [130, 112] width 93 height 26
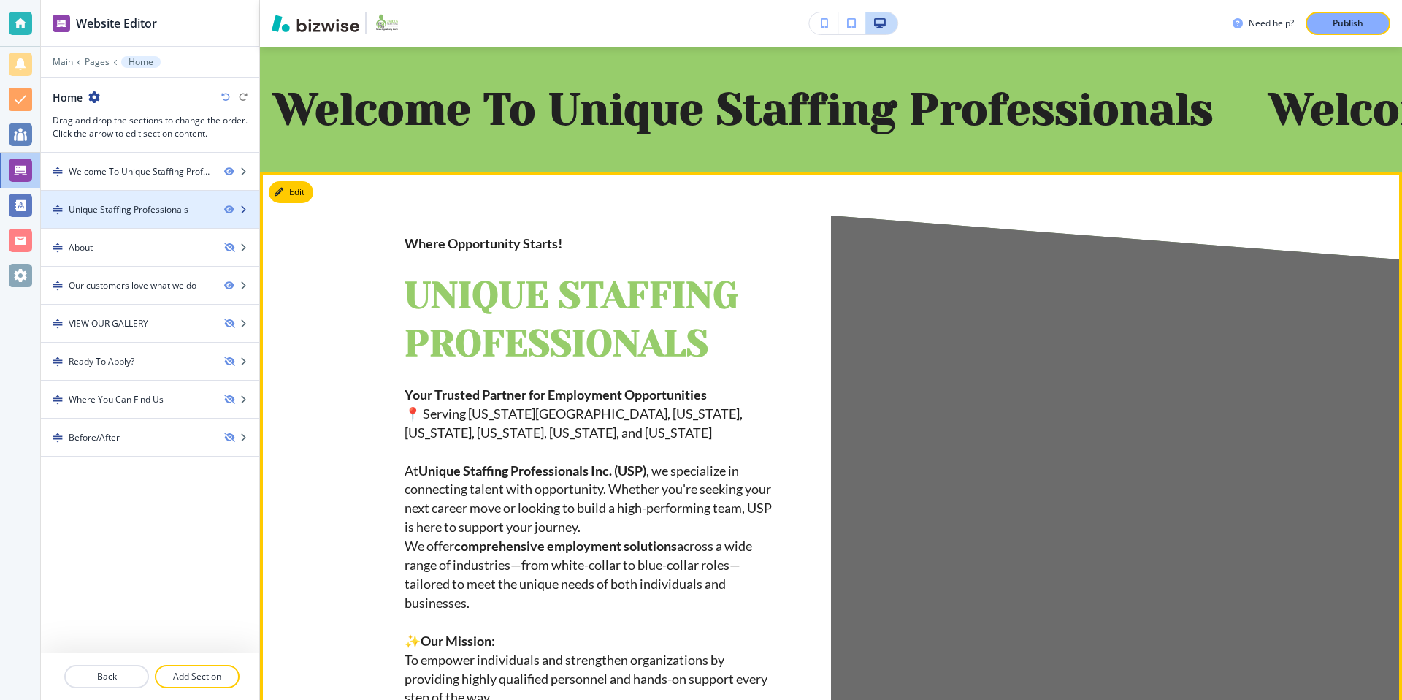
click at [139, 193] on div at bounding box center [150, 197] width 218 height 12
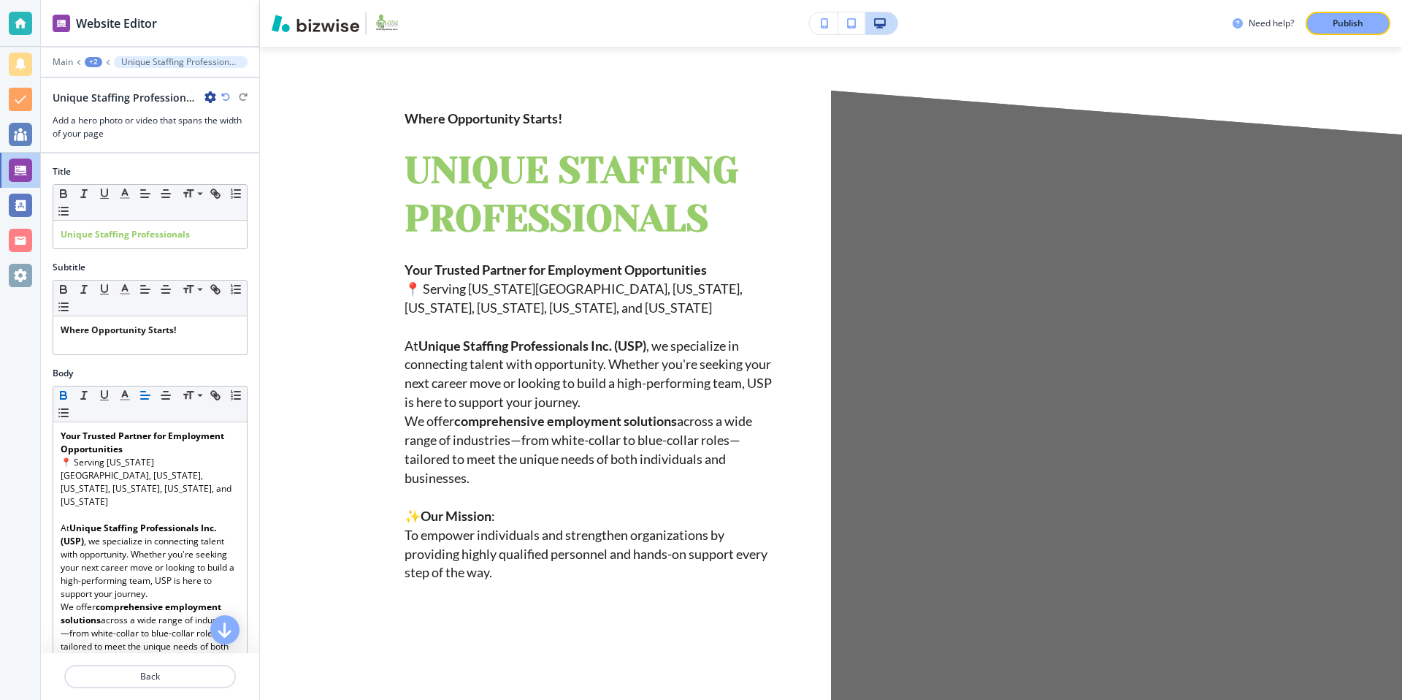
scroll to position [199, 0]
drag, startPoint x: 196, startPoint y: 327, endPoint x: 6, endPoint y: 332, distance: 189.9
click at [6, 332] on div "Website Editor Main +2 Unique Staffing Professionals Unique Staffing Profession…" at bounding box center [701, 350] width 1402 height 700
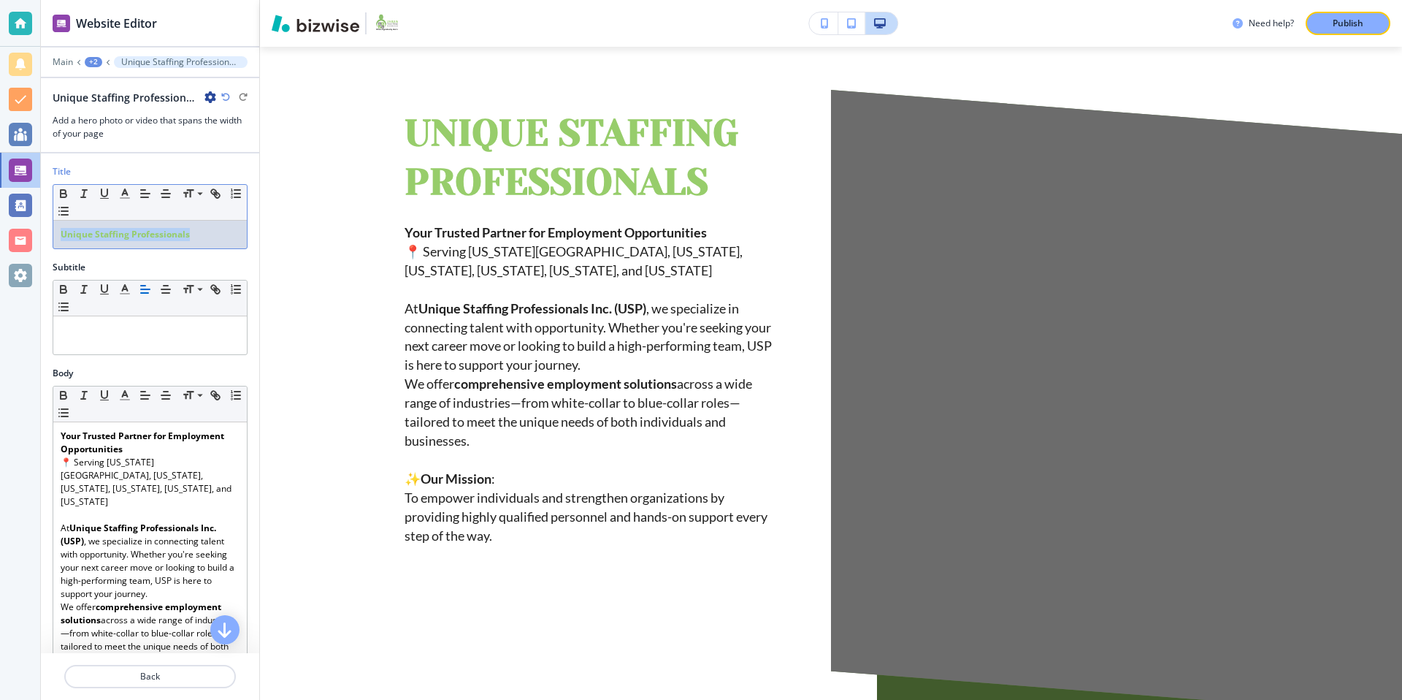
drag, startPoint x: 202, startPoint y: 235, endPoint x: 39, endPoint y: 238, distance: 162.9
click at [39, 238] on div "Website Editor Main +2 Unique Staffing Professionals Unique Staffing Profession…" at bounding box center [701, 350] width 1402 height 700
paste div
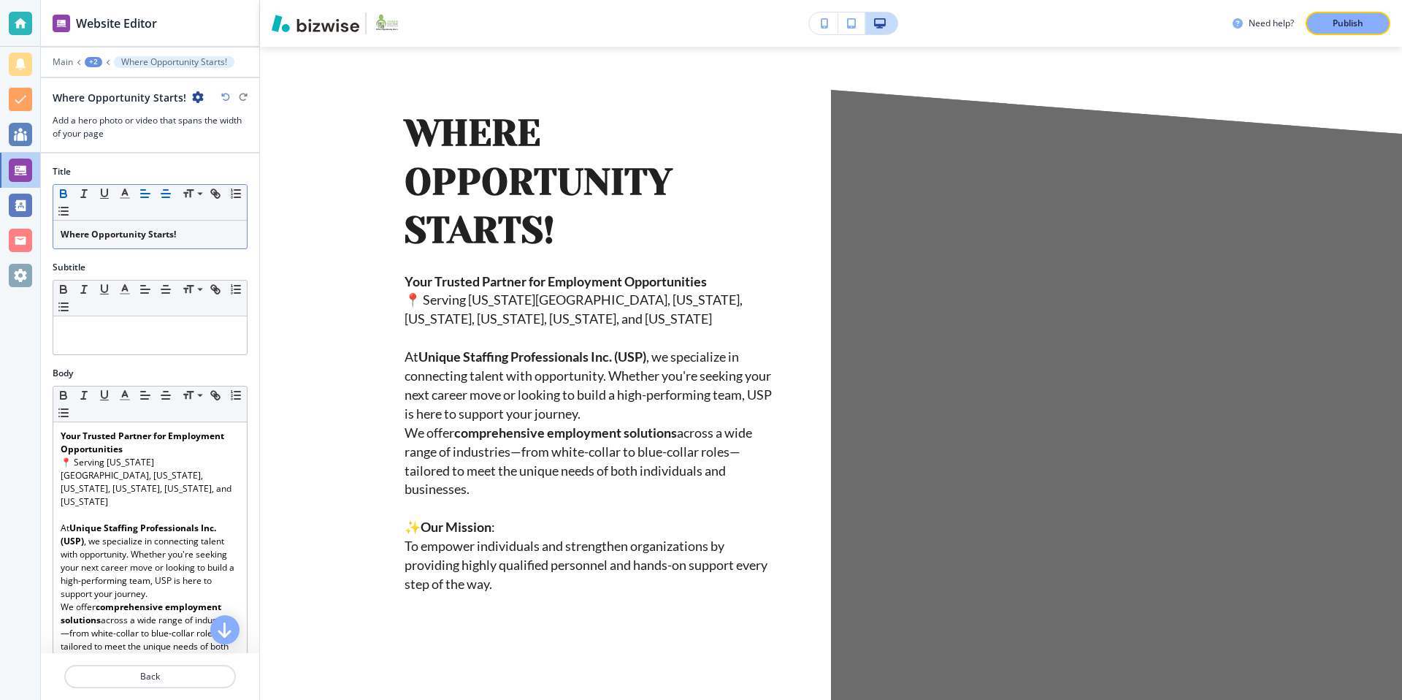
click at [170, 192] on icon "button" at bounding box center [165, 193] width 13 height 13
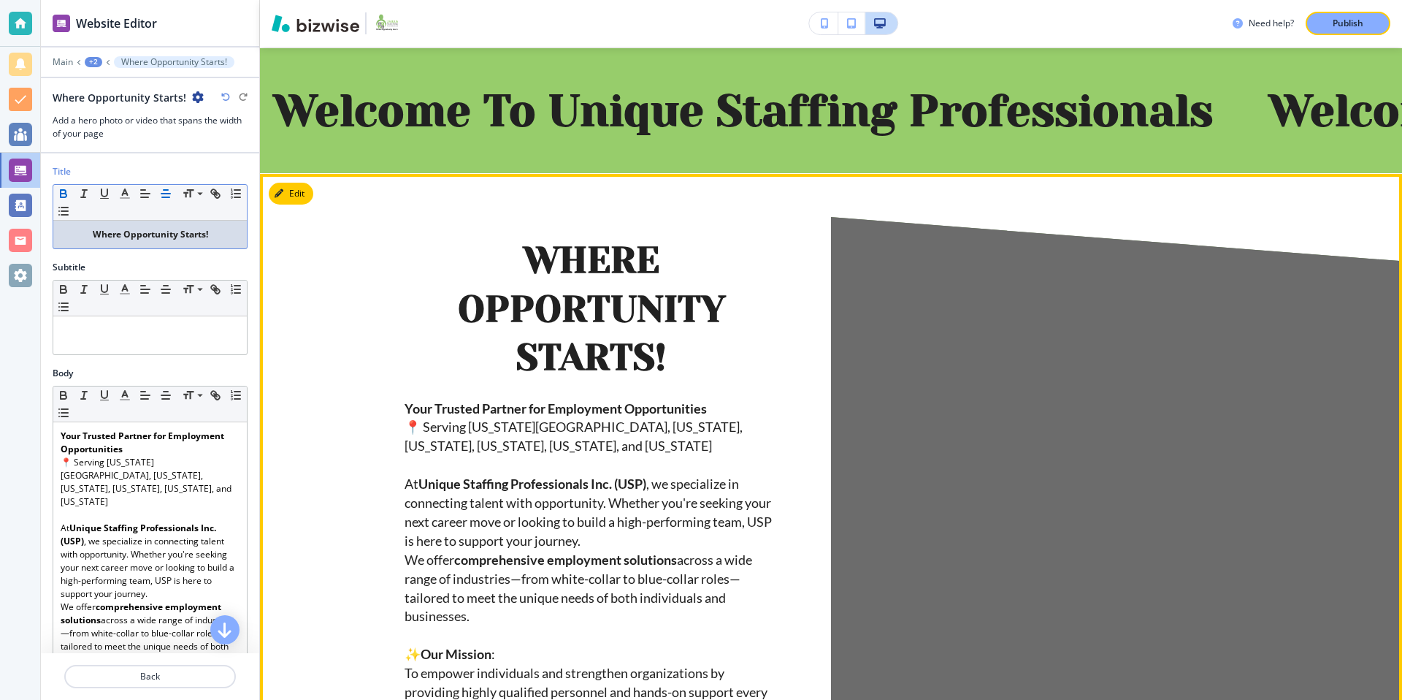
scroll to position [77, 0]
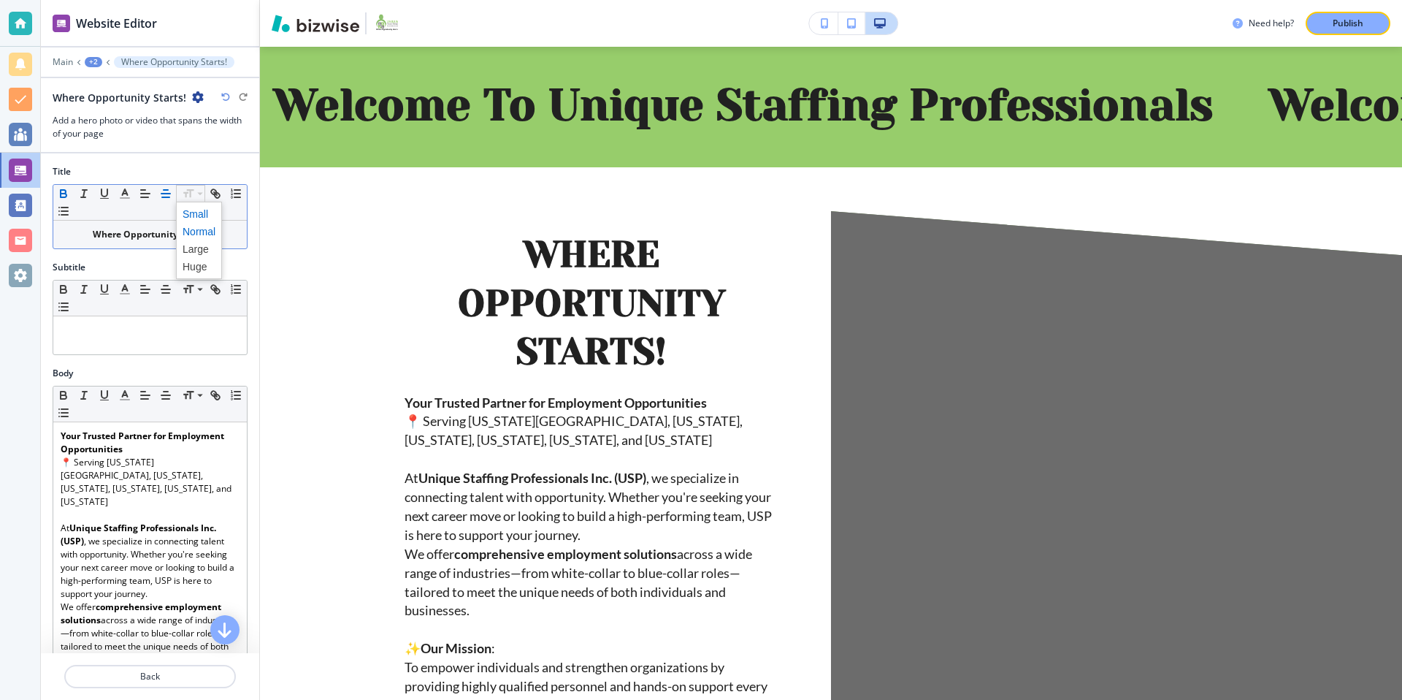
click at [205, 215] on span at bounding box center [199, 214] width 33 height 18
drag, startPoint x: 220, startPoint y: 234, endPoint x: 107, endPoint y: 216, distance: 113.9
click at [47, 231] on div "Title Small Normal Large Huge ﻿﻿﻿Where Opportunity Starts! ﻿" at bounding box center [150, 213] width 218 height 96
click at [194, 214] on span at bounding box center [199, 214] width 33 height 18
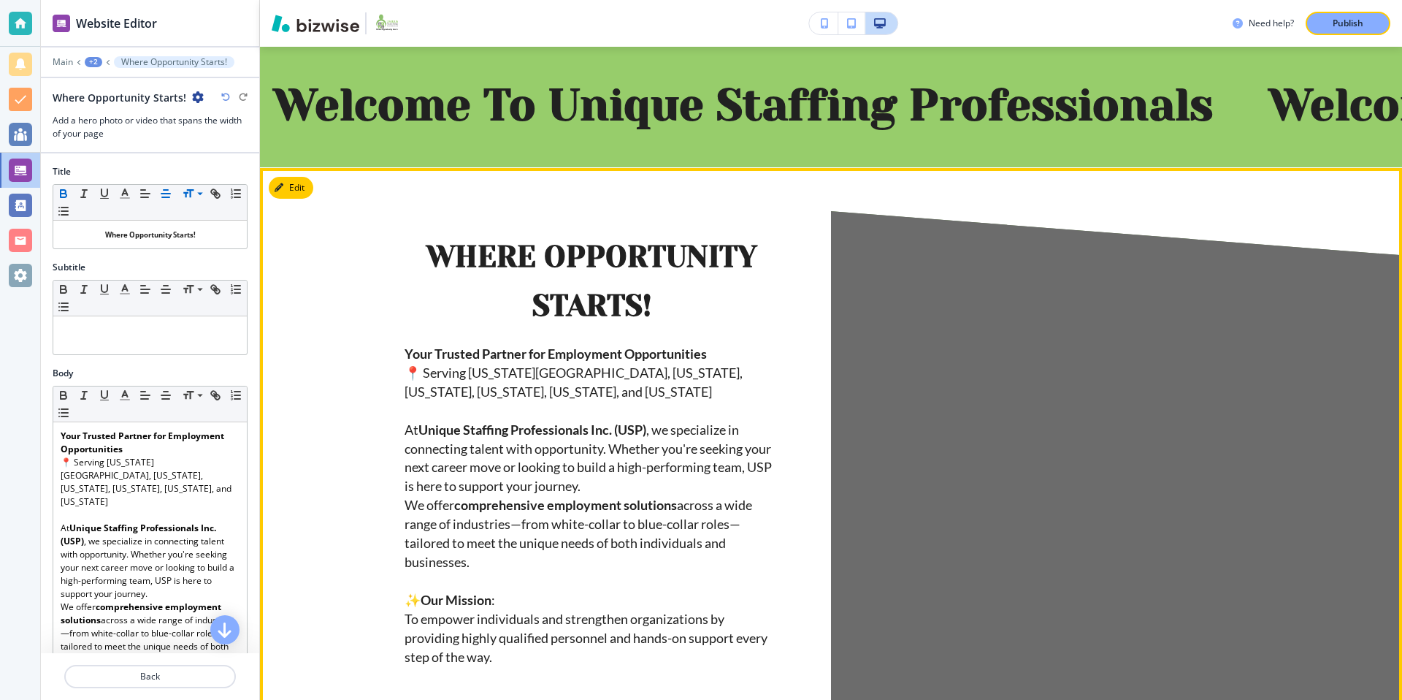
click at [773, 302] on p "﻿﻿﻿Where Opportunity Starts! ﻿" at bounding box center [592, 278] width 374 height 97
click at [683, 342] on div "﻿﻿﻿Where Opportunity Starts! ﻿ Your Trusted Partner for Employment Opportunitie…" at bounding box center [592, 457] width 374 height 455
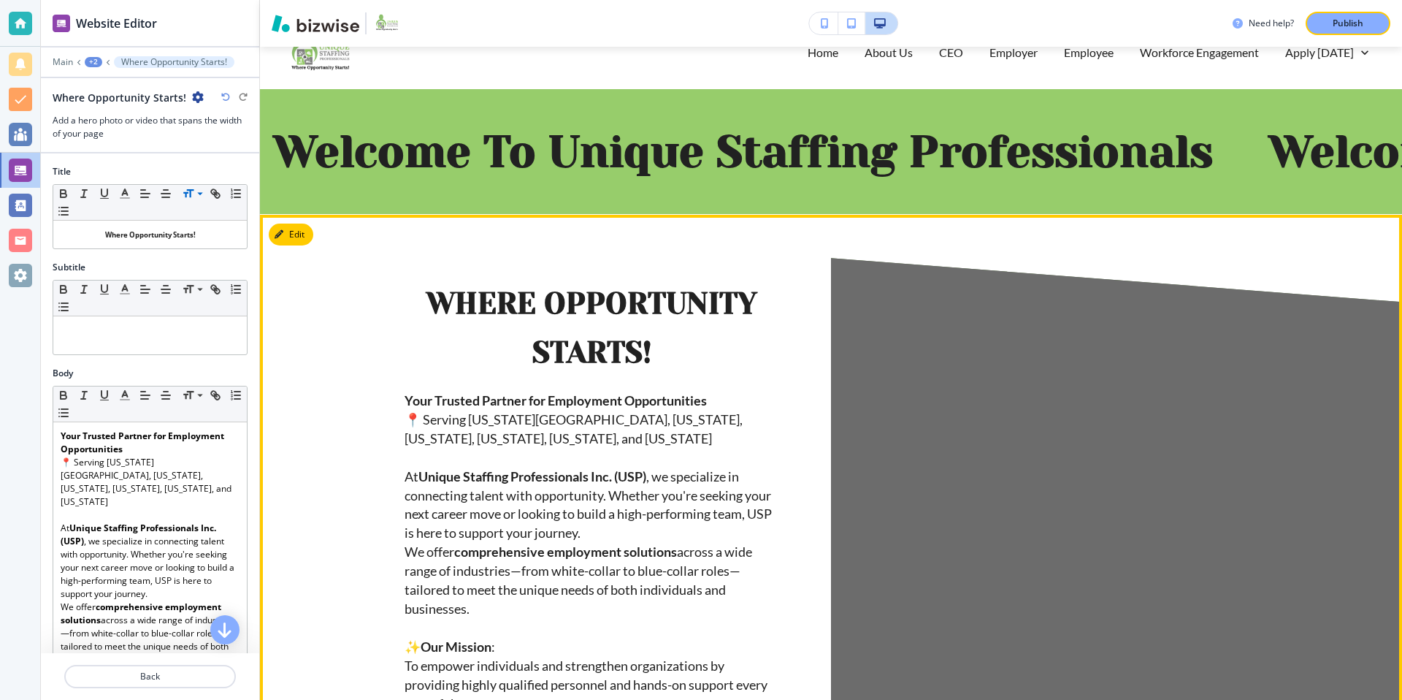
scroll to position [0, 0]
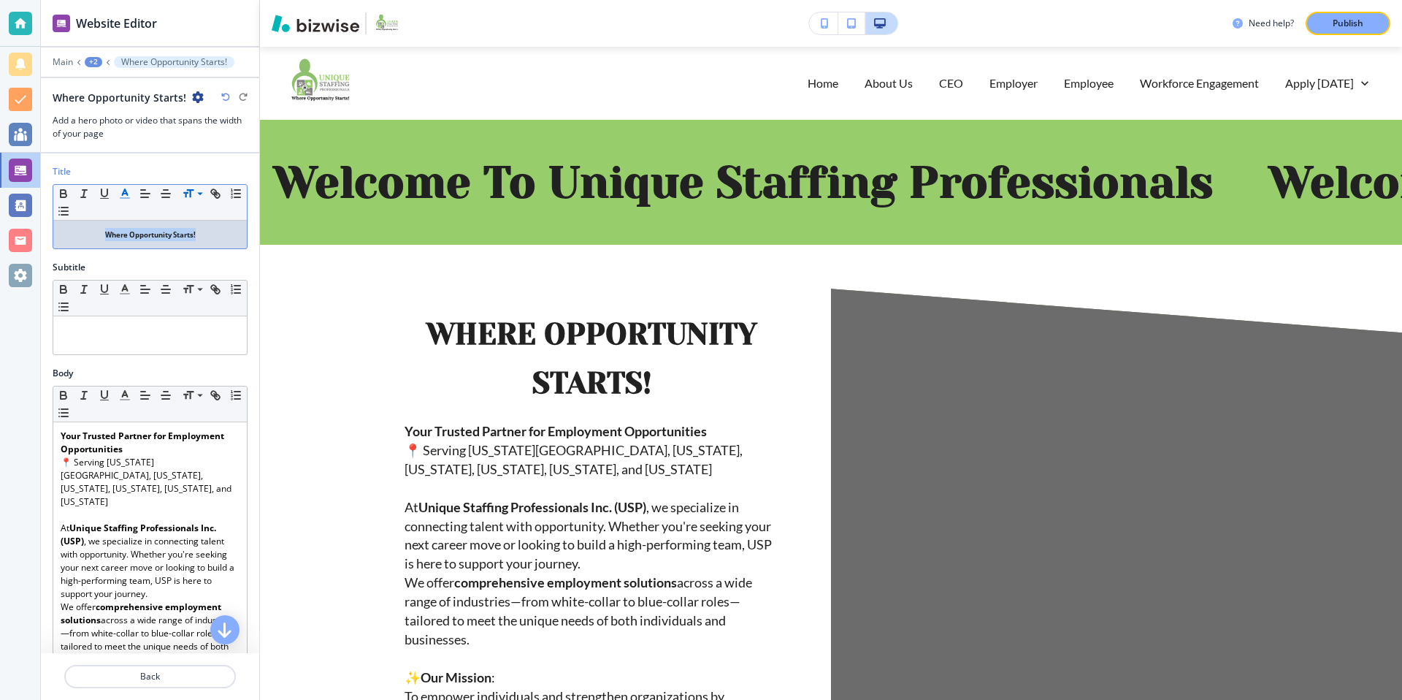
drag, startPoint x: 204, startPoint y: 234, endPoint x: 126, endPoint y: 188, distance: 90.7
click at [79, 228] on p "﻿﻿﻿Where Opportunity Starts! ﻿" at bounding box center [150, 234] width 179 height 13
click at [126, 192] on polyline "button" at bounding box center [125, 192] width 5 height 6
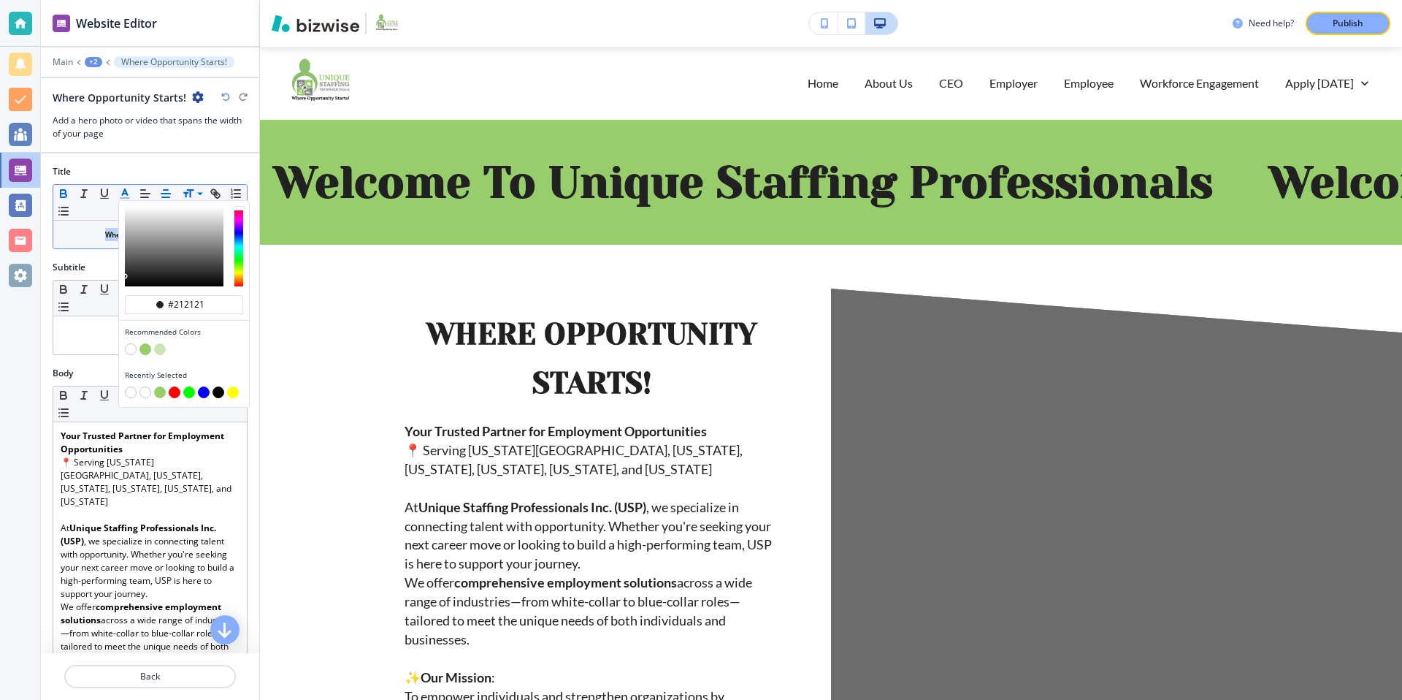
click at [147, 350] on button "button" at bounding box center [145, 349] width 12 height 12
type input "#97cd6b"
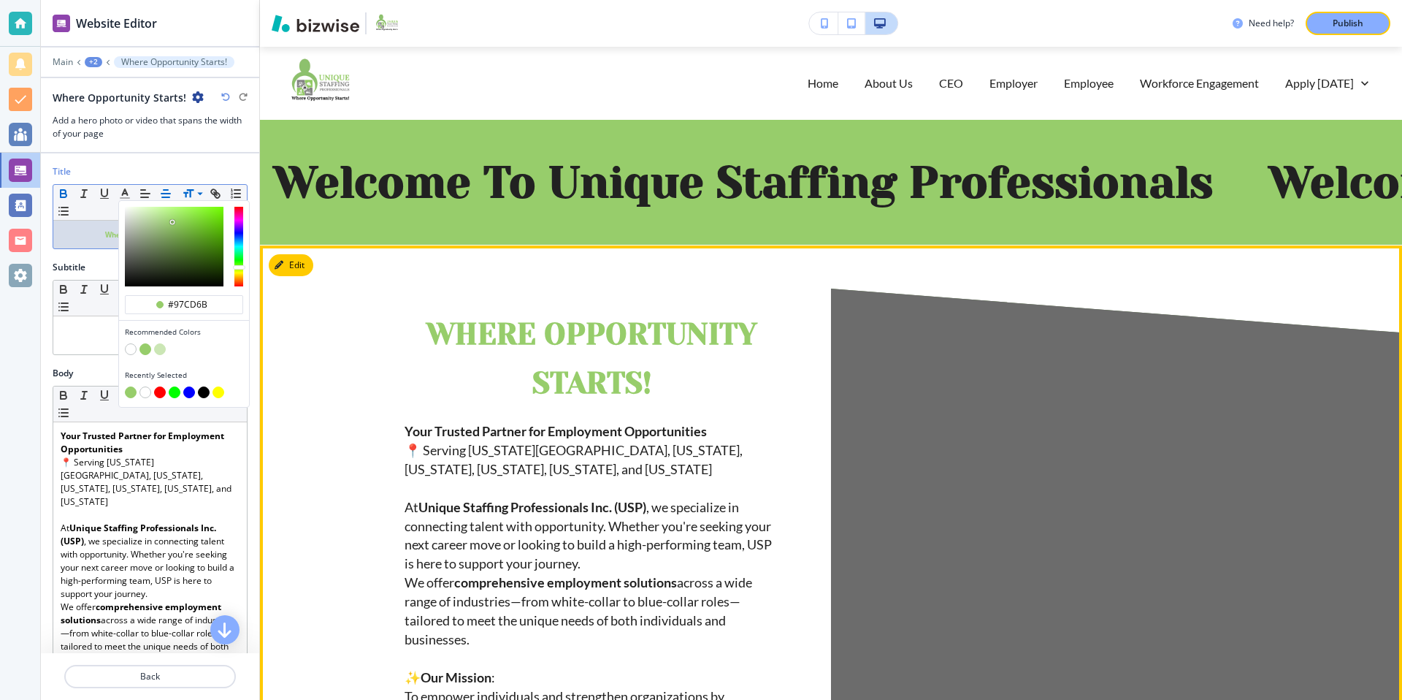
drag, startPoint x: 696, startPoint y: 295, endPoint x: 789, endPoint y: 312, distance: 95.0
click at [697, 295] on div "﻿﻿﻿Where Opportunity Starts! ﻿ Your Trusted Partner for Employment Opportunitie…" at bounding box center [831, 534] width 1142 height 579
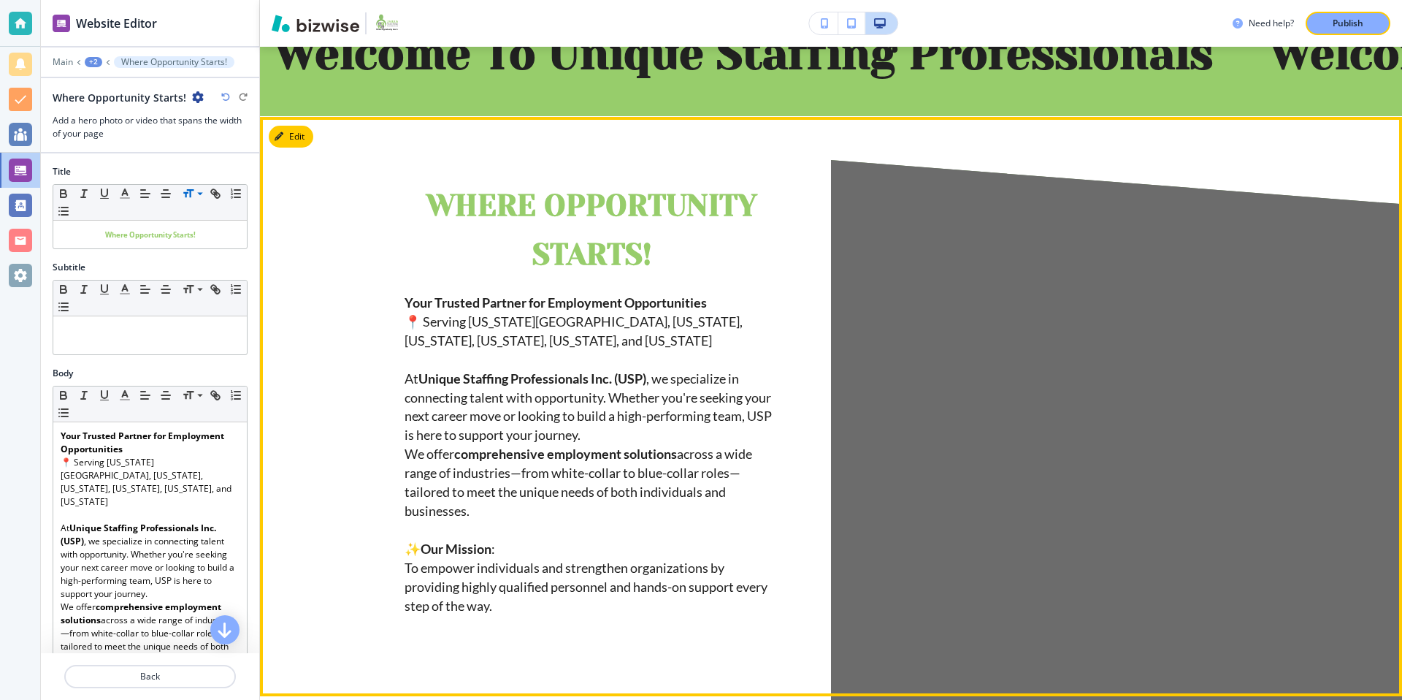
scroll to position [125, 0]
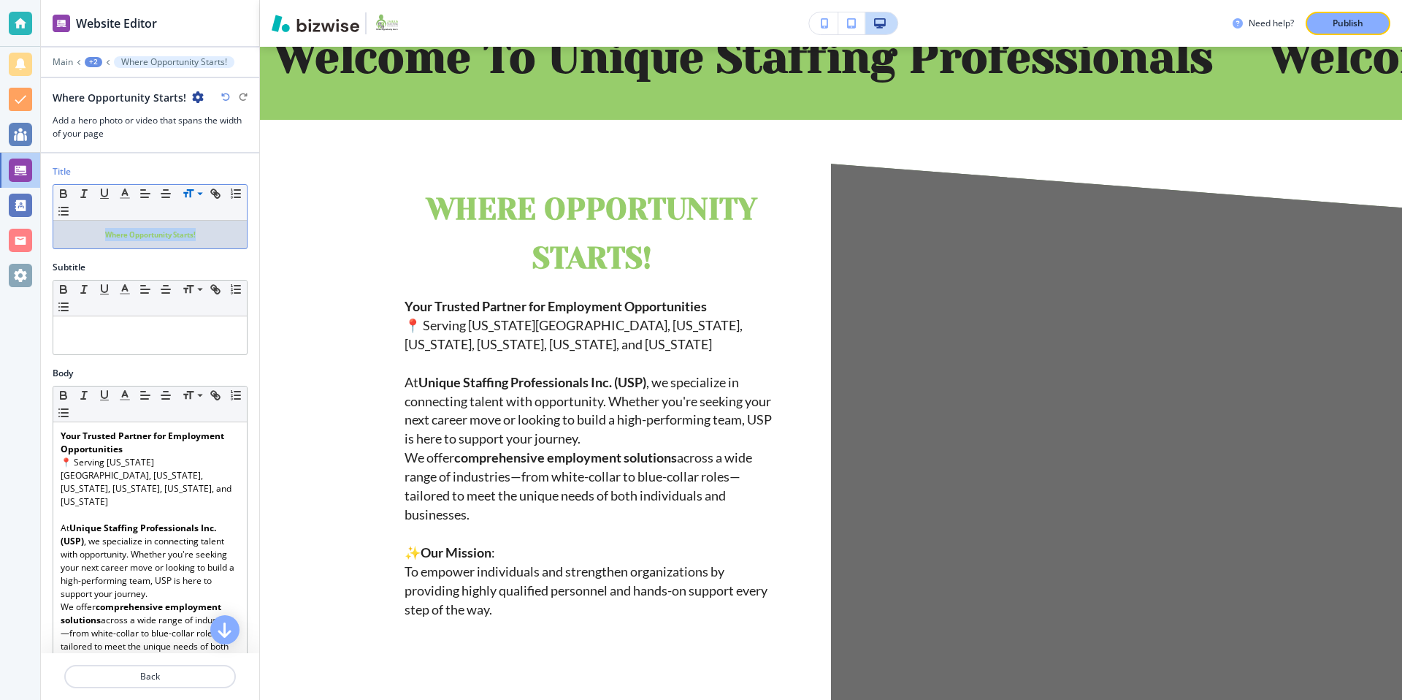
drag, startPoint x: 204, startPoint y: 234, endPoint x: 99, endPoint y: 204, distance: 109.3
click at [85, 226] on div "﻿﻿﻿Where Opportunity Starts! ﻿" at bounding box center [150, 235] width 194 height 28
click at [124, 191] on icon "button" at bounding box center [124, 193] width 13 height 13
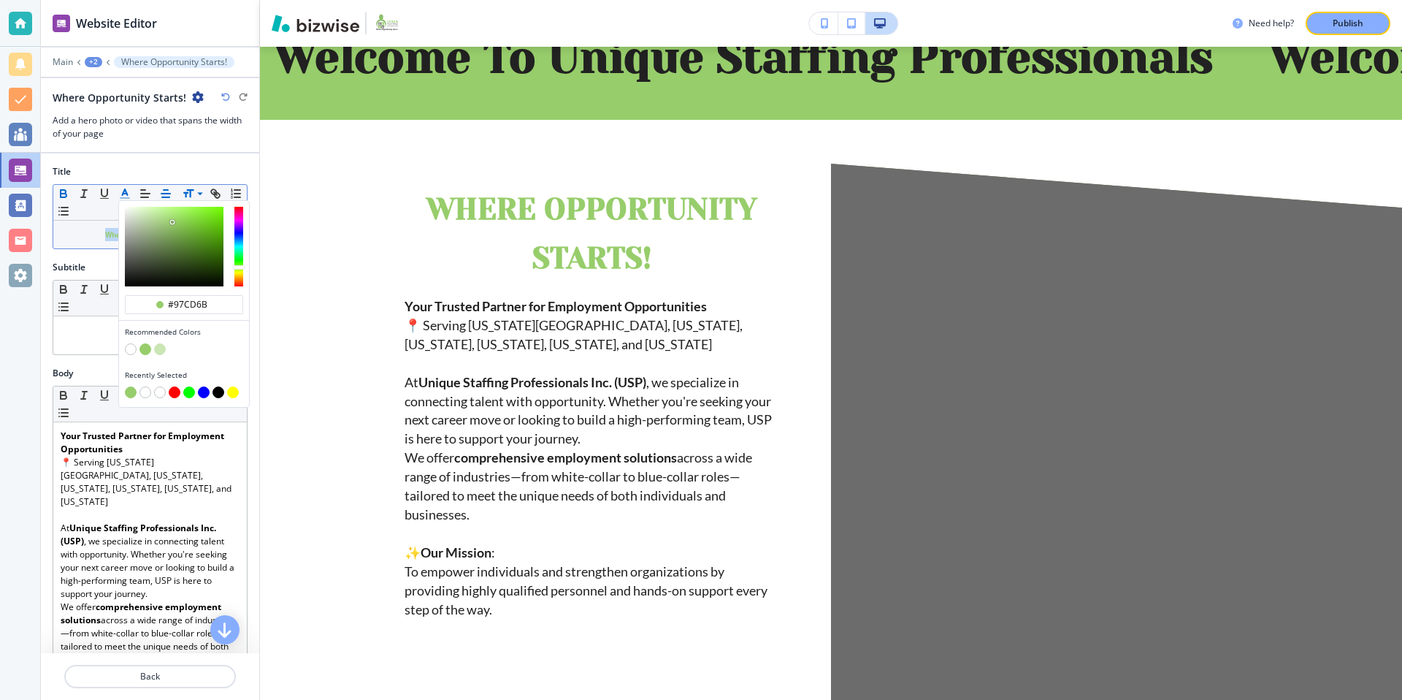
click at [218, 386] on div "button" at bounding box center [184, 393] width 118 height 15
click at [217, 392] on button "button" at bounding box center [218, 392] width 12 height 12
type input "#000000"
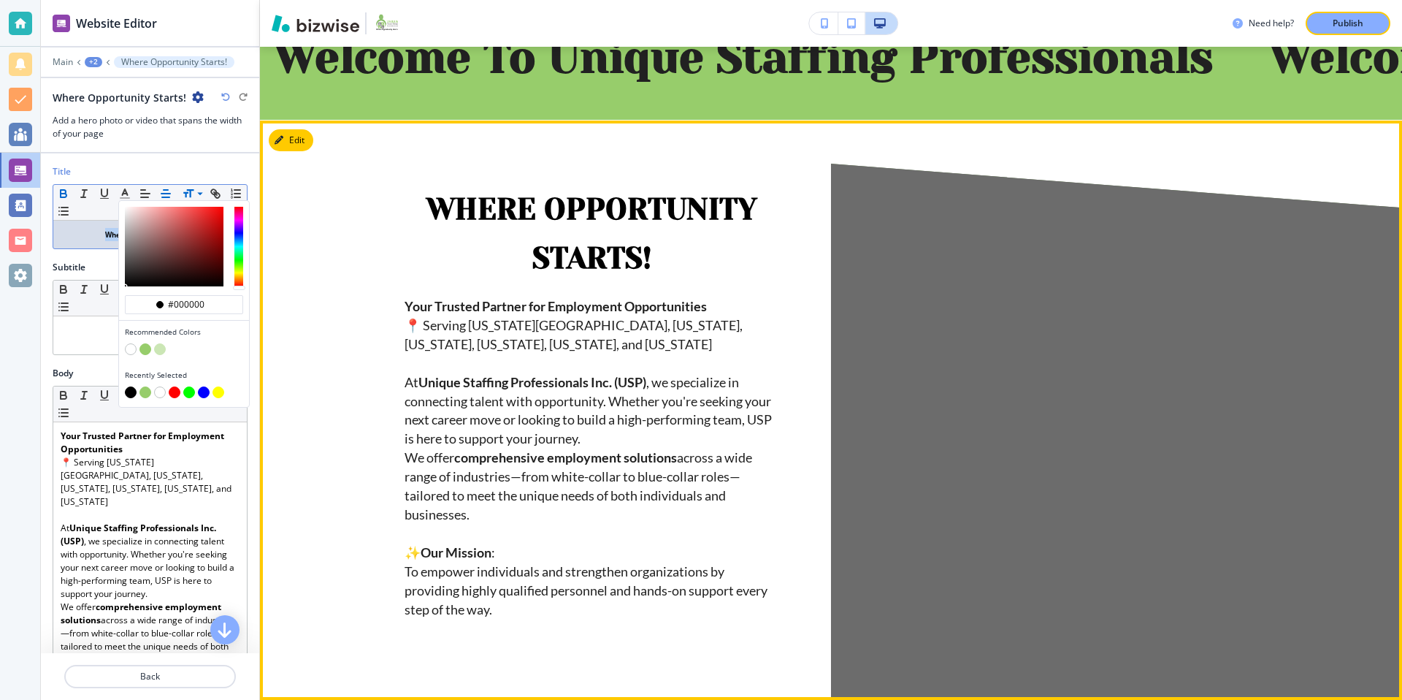
scroll to position [0, 0]
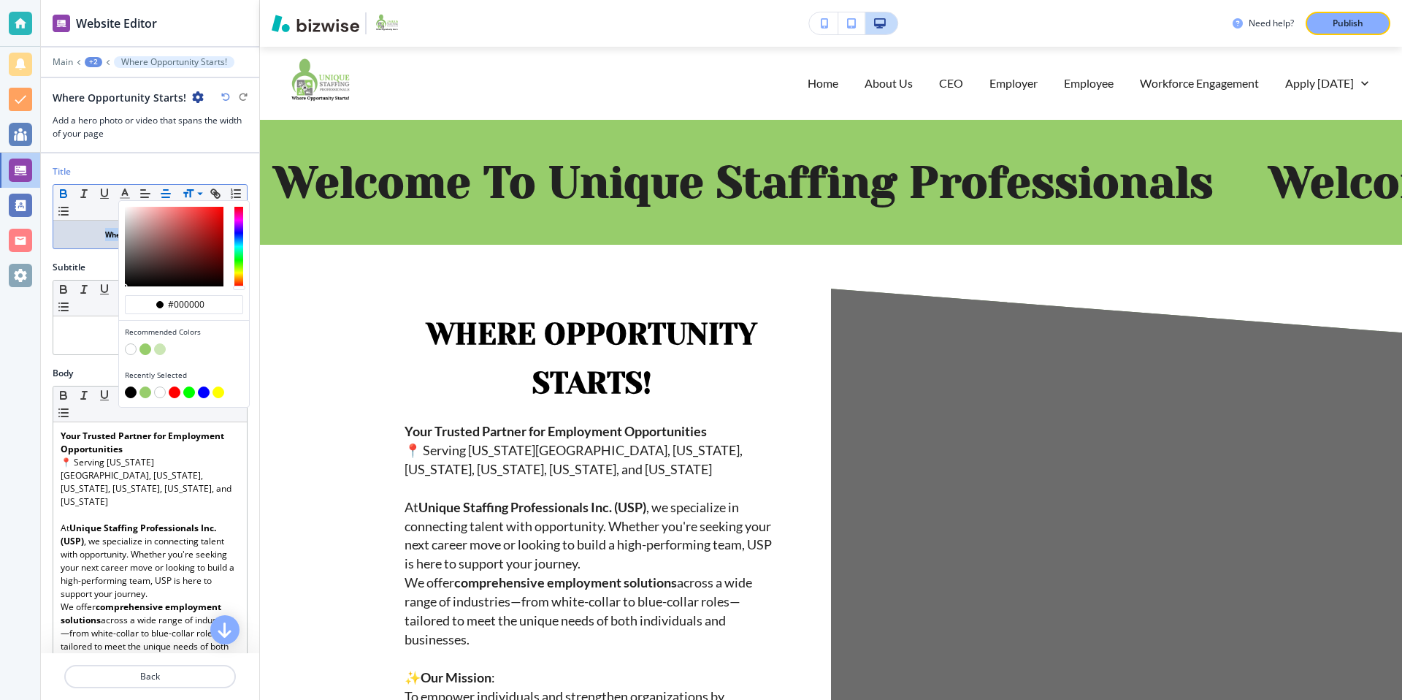
click at [96, 60] on div "+2" at bounding box center [94, 62] width 18 height 10
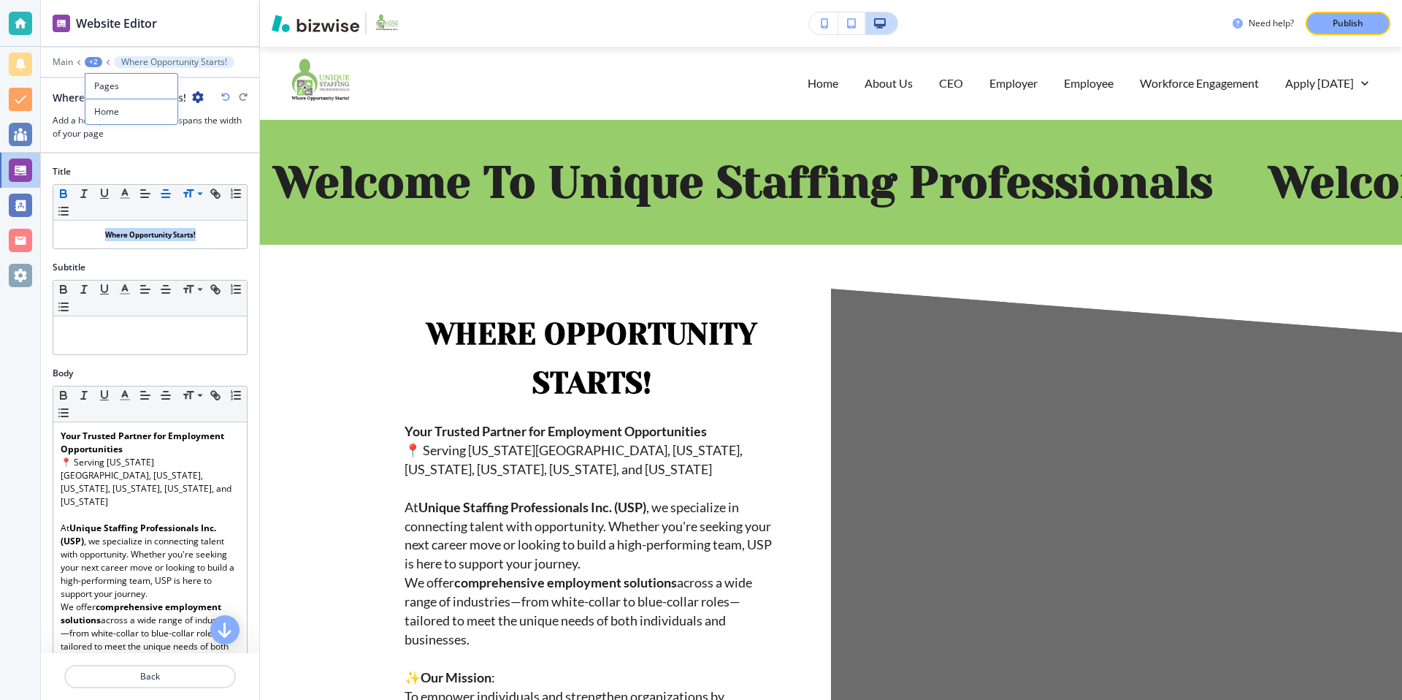
click at [141, 66] on p "﻿﻿﻿Where Opportunity Starts!﻿" at bounding box center [174, 62] width 106 height 10
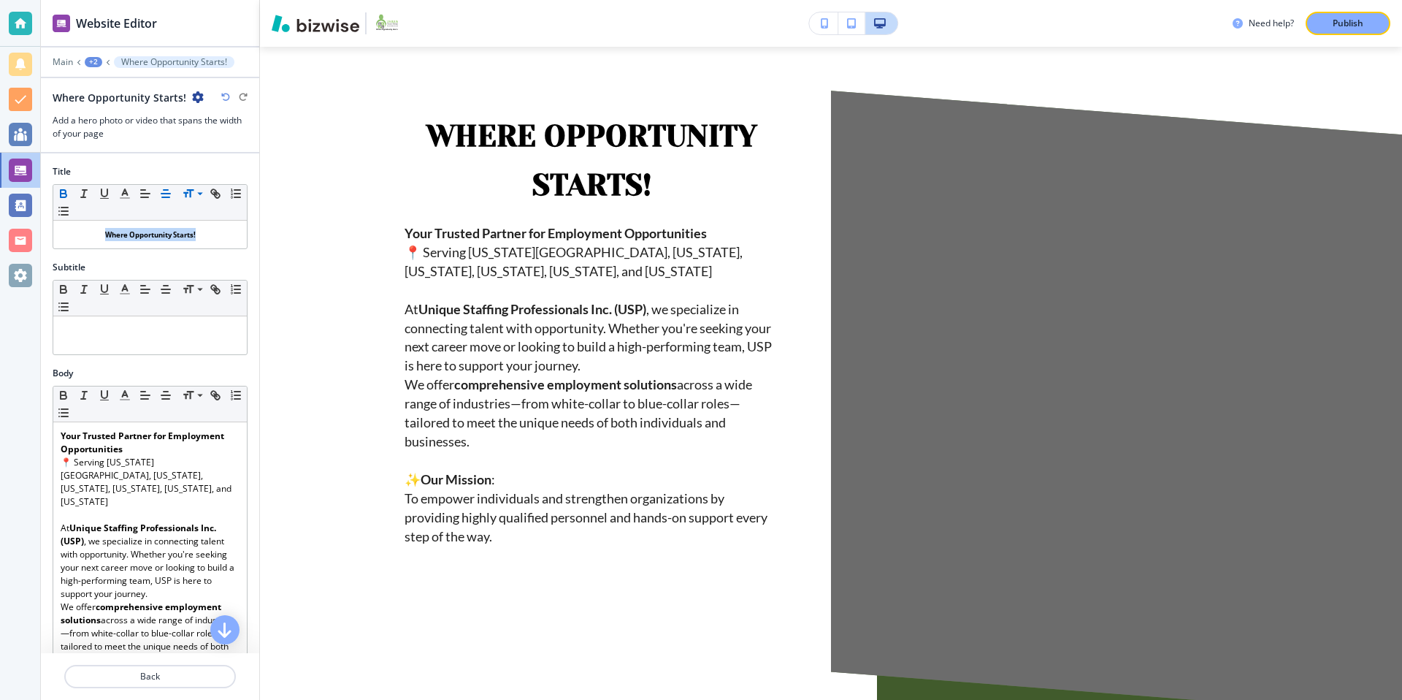
scroll to position [199, 0]
click at [91, 61] on div "+2" at bounding box center [94, 62] width 18 height 10
click at [114, 105] on p "Home" at bounding box center [131, 111] width 74 height 13
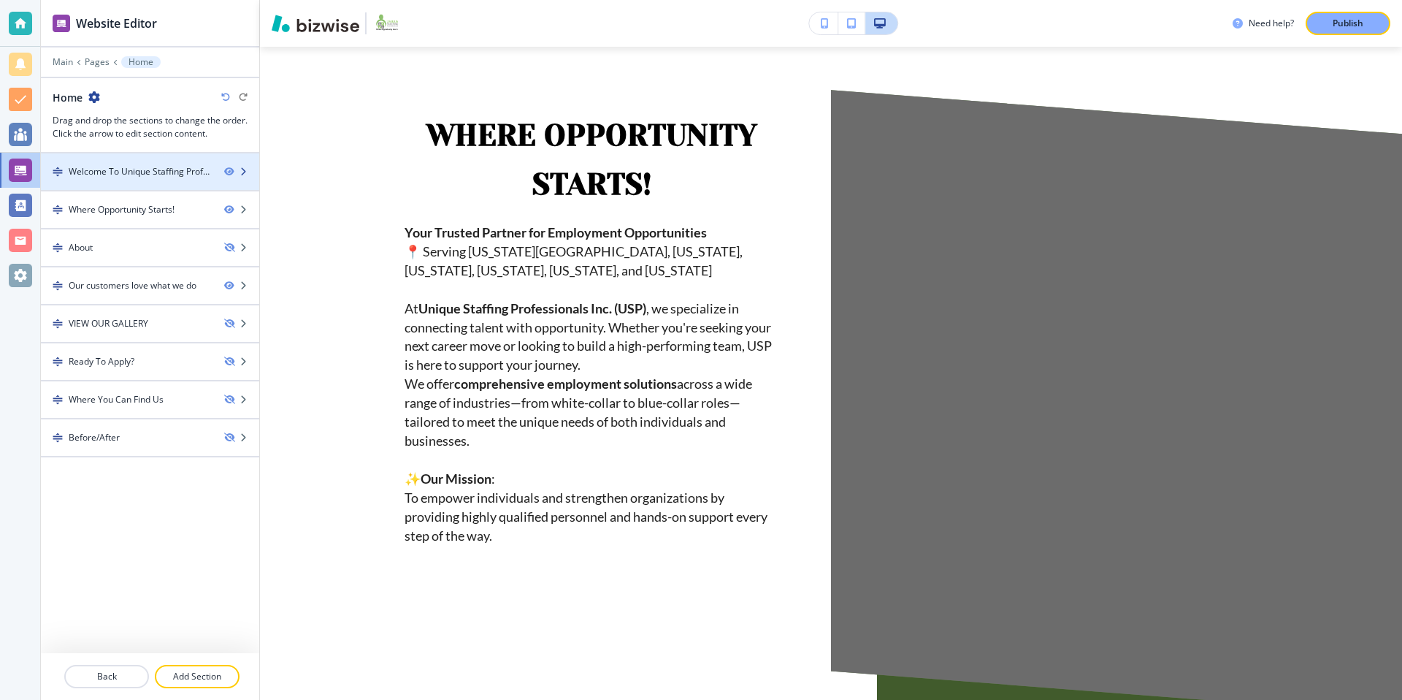
click at [142, 166] on div "Welcome To Unique Staffing Professionals" at bounding box center [141, 171] width 144 height 13
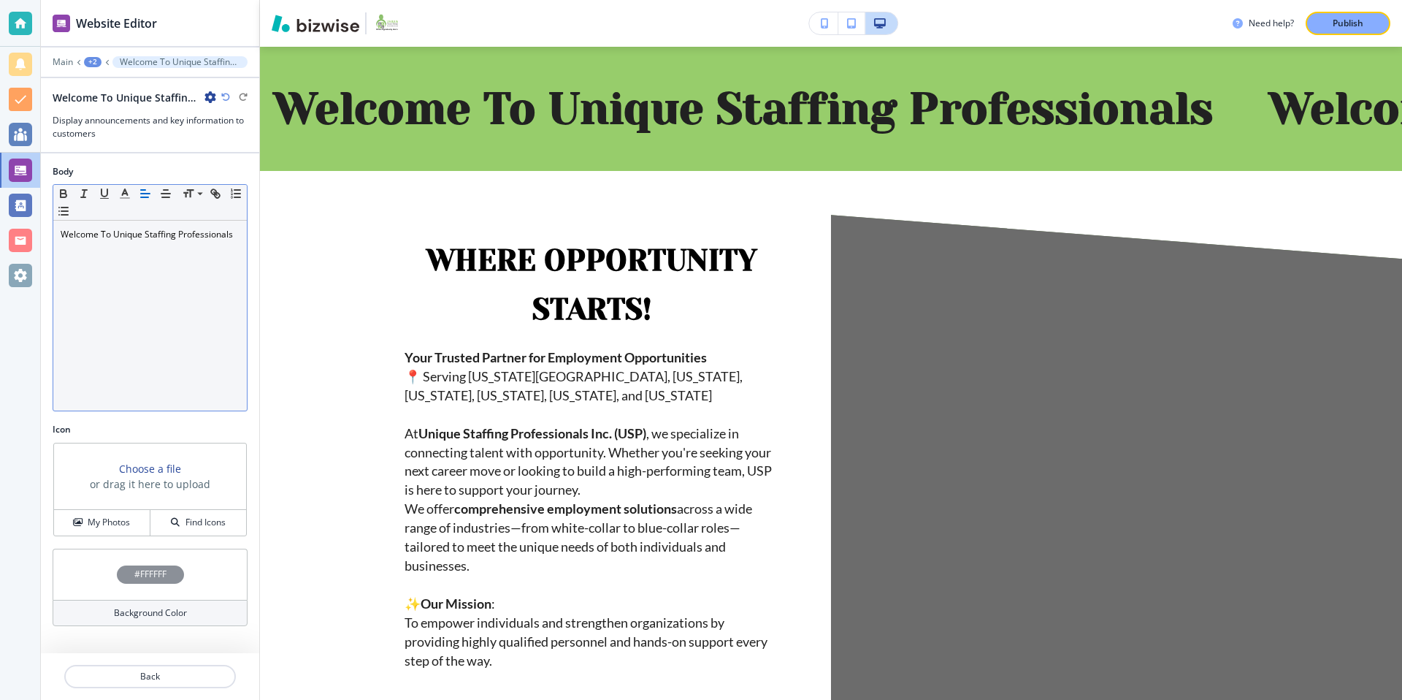
scroll to position [73, 0]
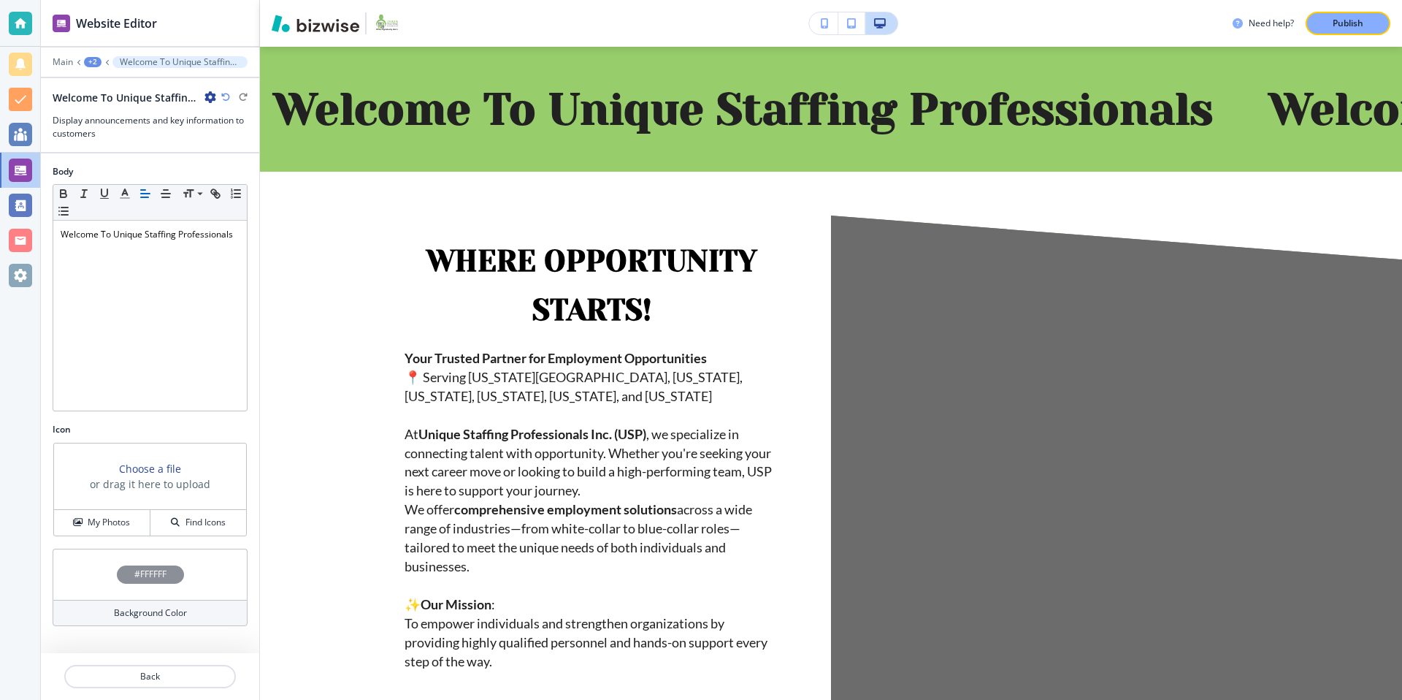
click at [148, 577] on h4 "#FFFFFF" at bounding box center [150, 573] width 32 height 13
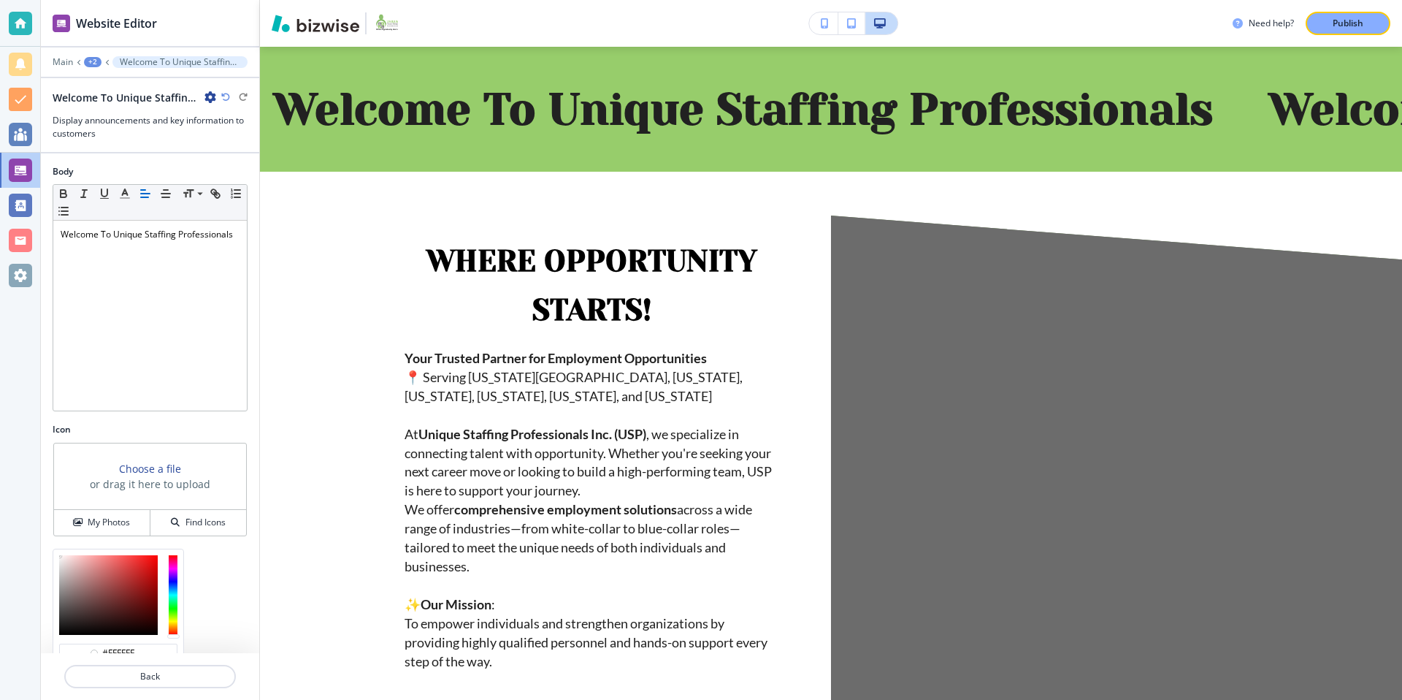
scroll to position [103, 0]
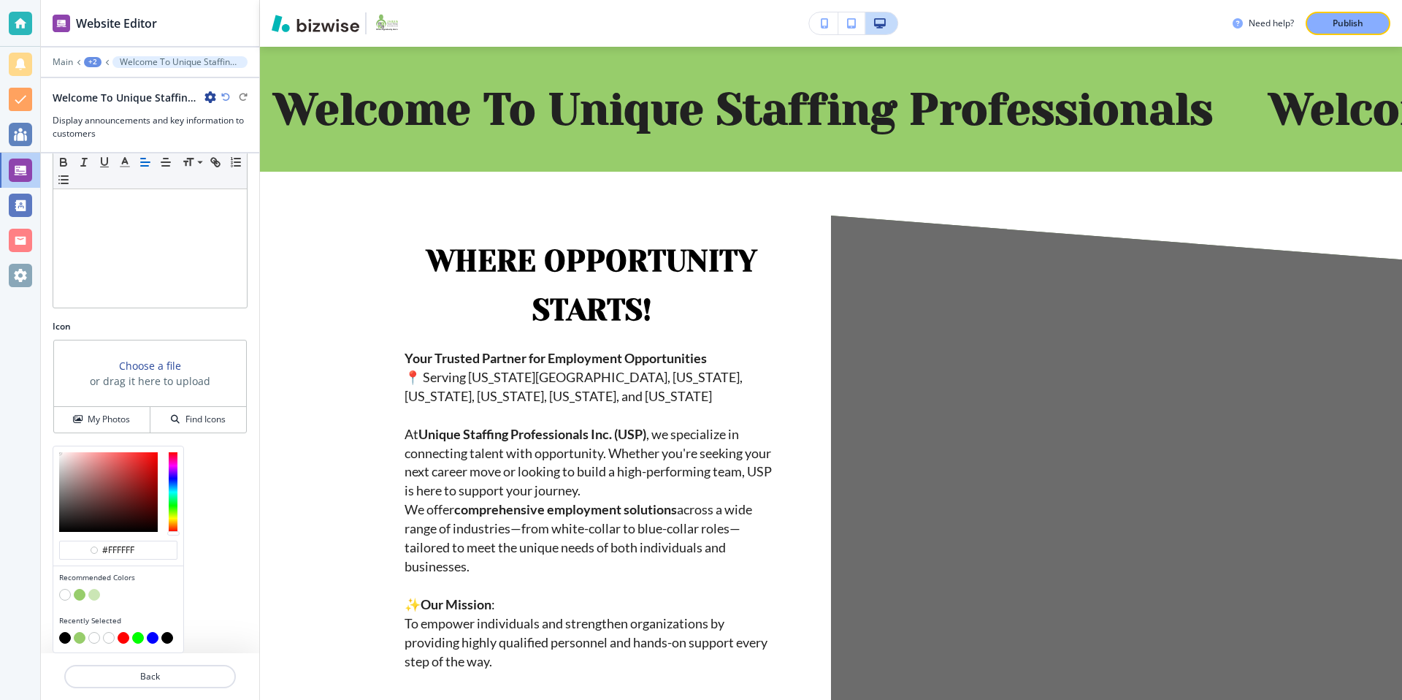
click at [64, 597] on button "button" at bounding box center [65, 595] width 12 height 12
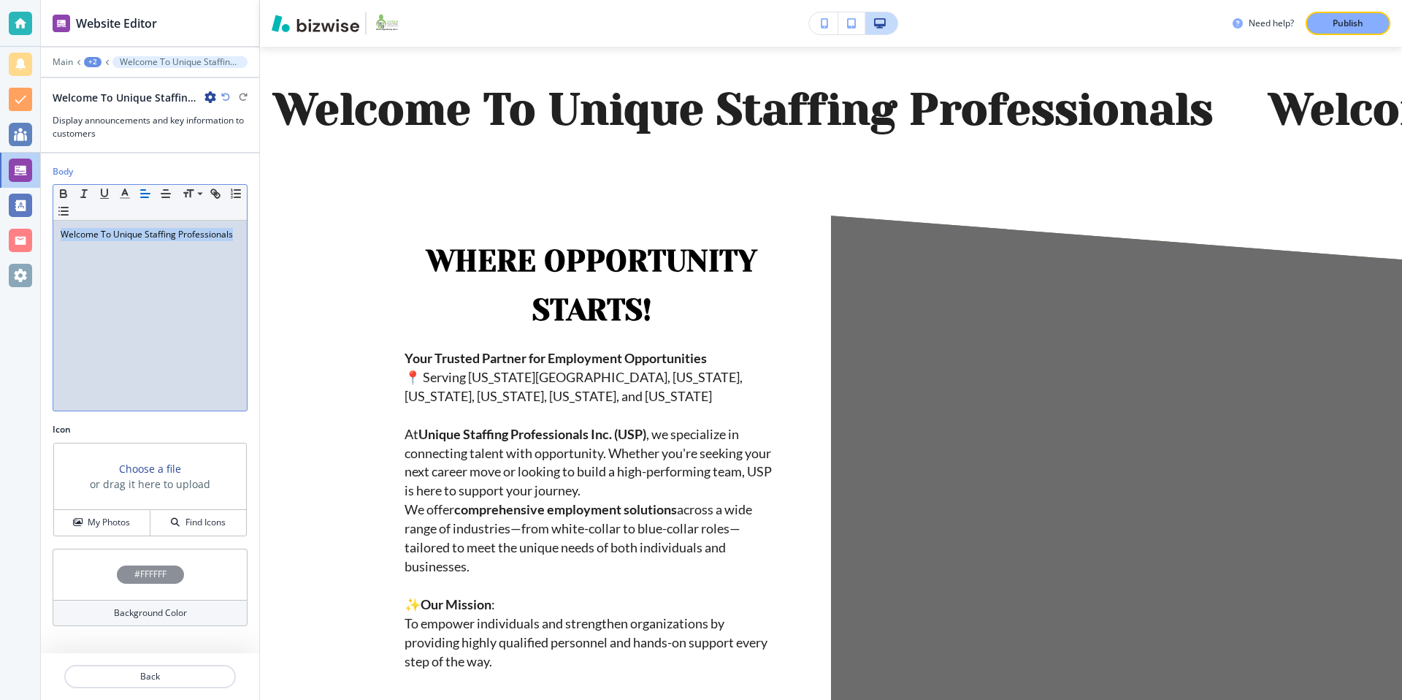
drag, startPoint x: 236, startPoint y: 235, endPoint x: 57, endPoint y: 240, distance: 179.0
click at [57, 240] on div "Welcome To Unique Staffing Professionals" at bounding box center [150, 316] width 194 height 190
click at [125, 191] on polyline "button" at bounding box center [125, 192] width 5 height 6
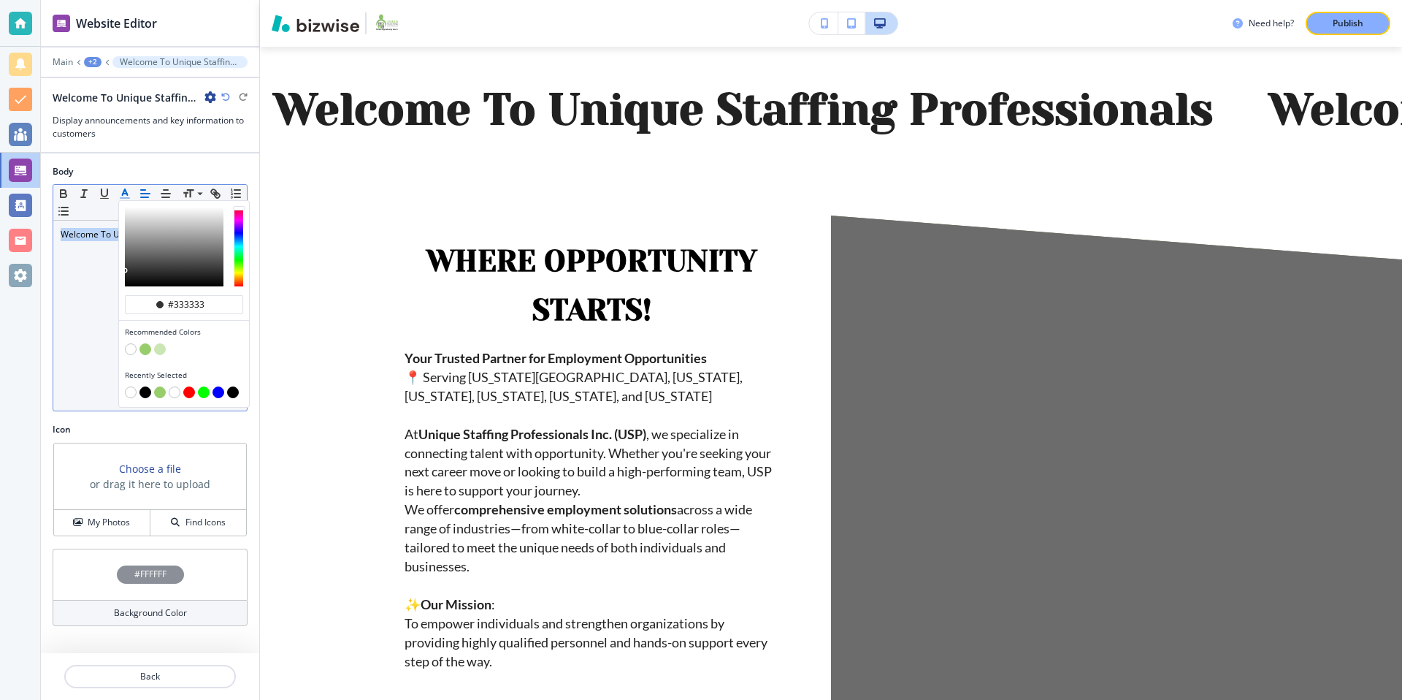
click at [147, 352] on button "button" at bounding box center [145, 349] width 12 height 12
type input "#97cd6b"
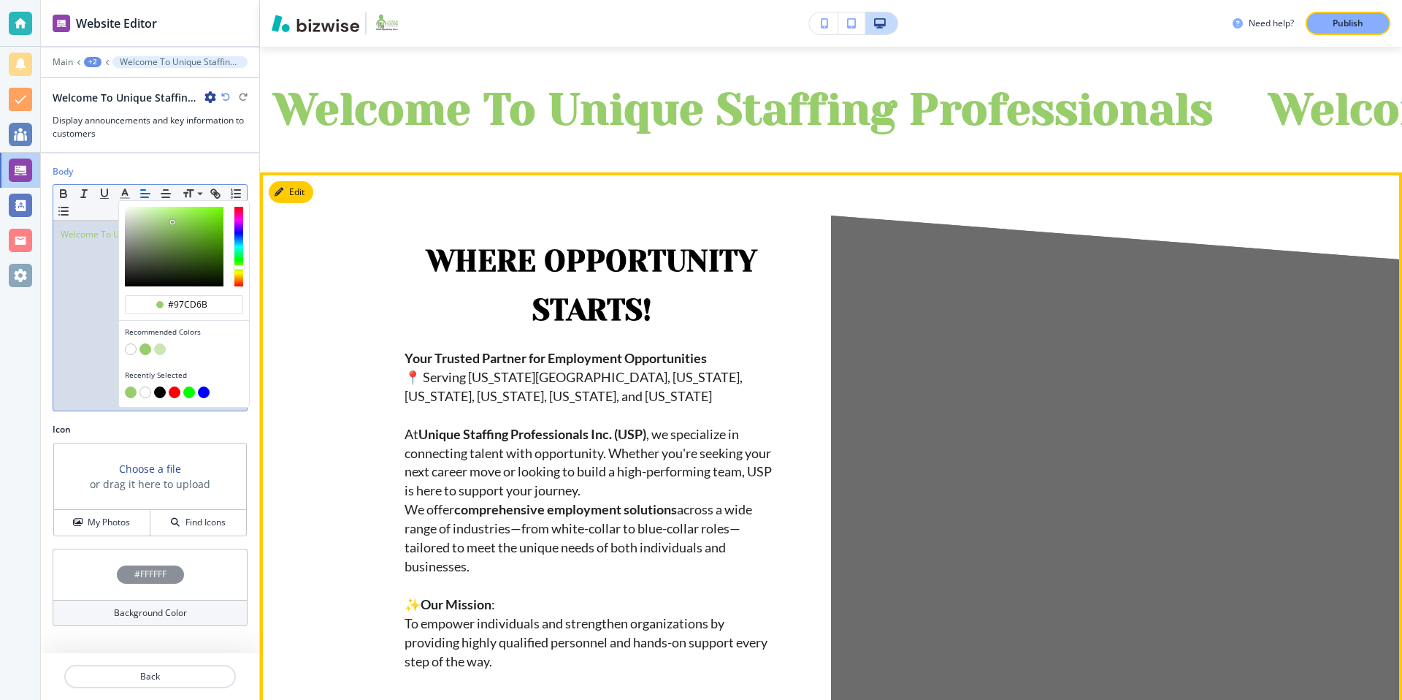
click at [324, 231] on div "﻿﻿﻿Where Opportunity Starts! ﻿ Your Trusted Partner for Employment Opportunitie…" at bounding box center [831, 461] width 1142 height 579
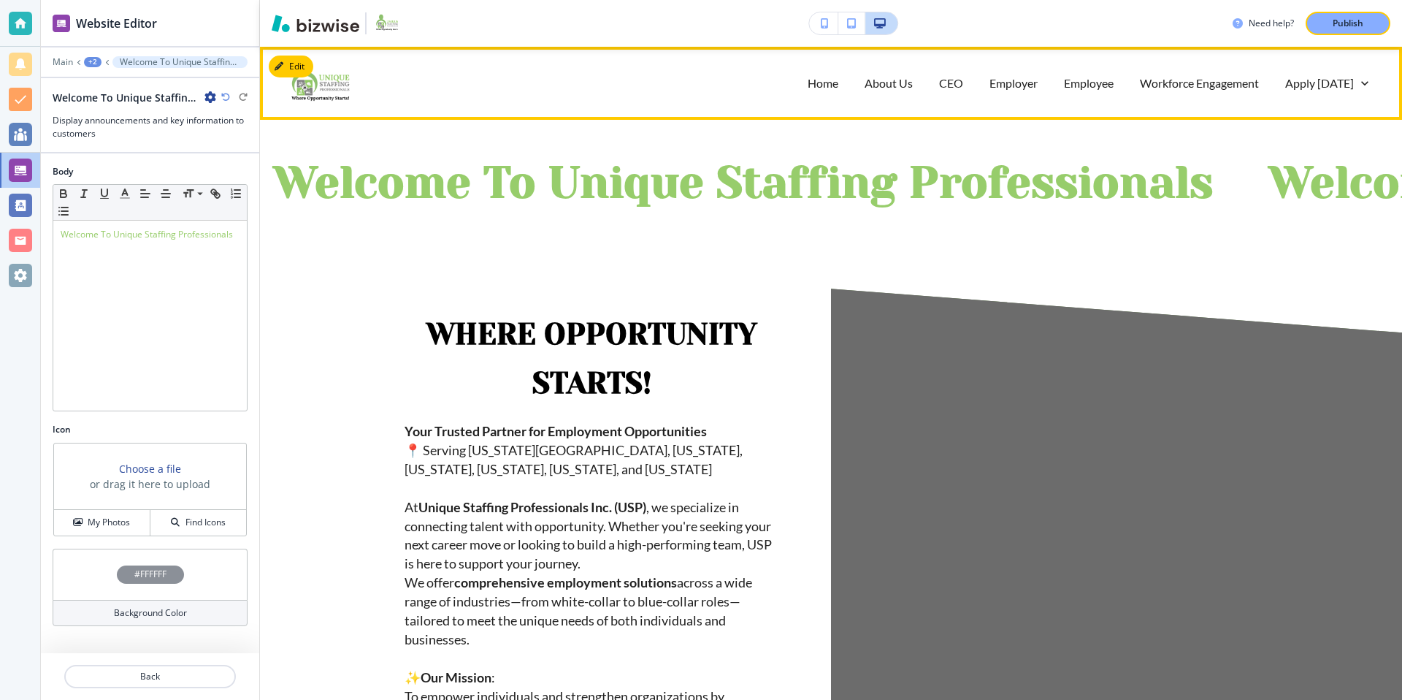
click at [556, 98] on div "Home About Us CEO Employer Employee Workforce Engagement Apply Today Forms" at bounding box center [872, 83] width 1017 height 58
click at [294, 61] on button "Edit Navigation Bar" at bounding box center [324, 66] width 110 height 22
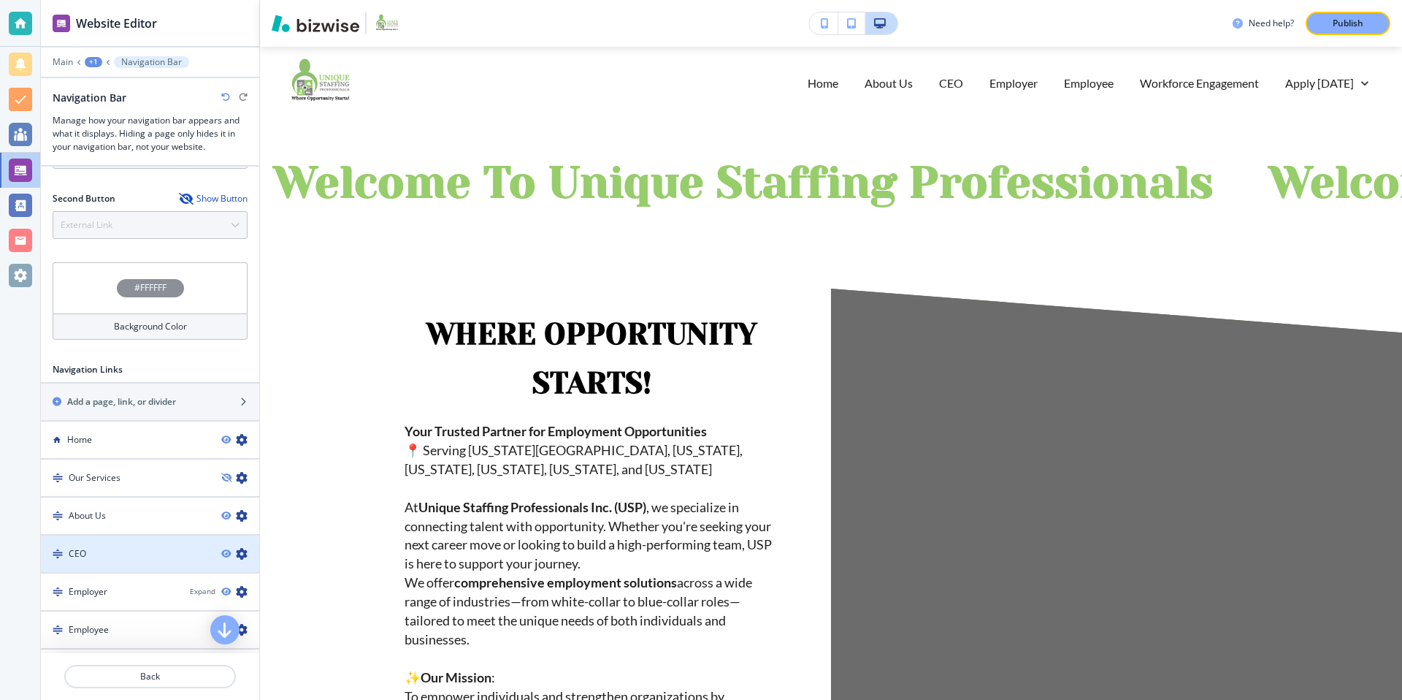
scroll to position [304, 0]
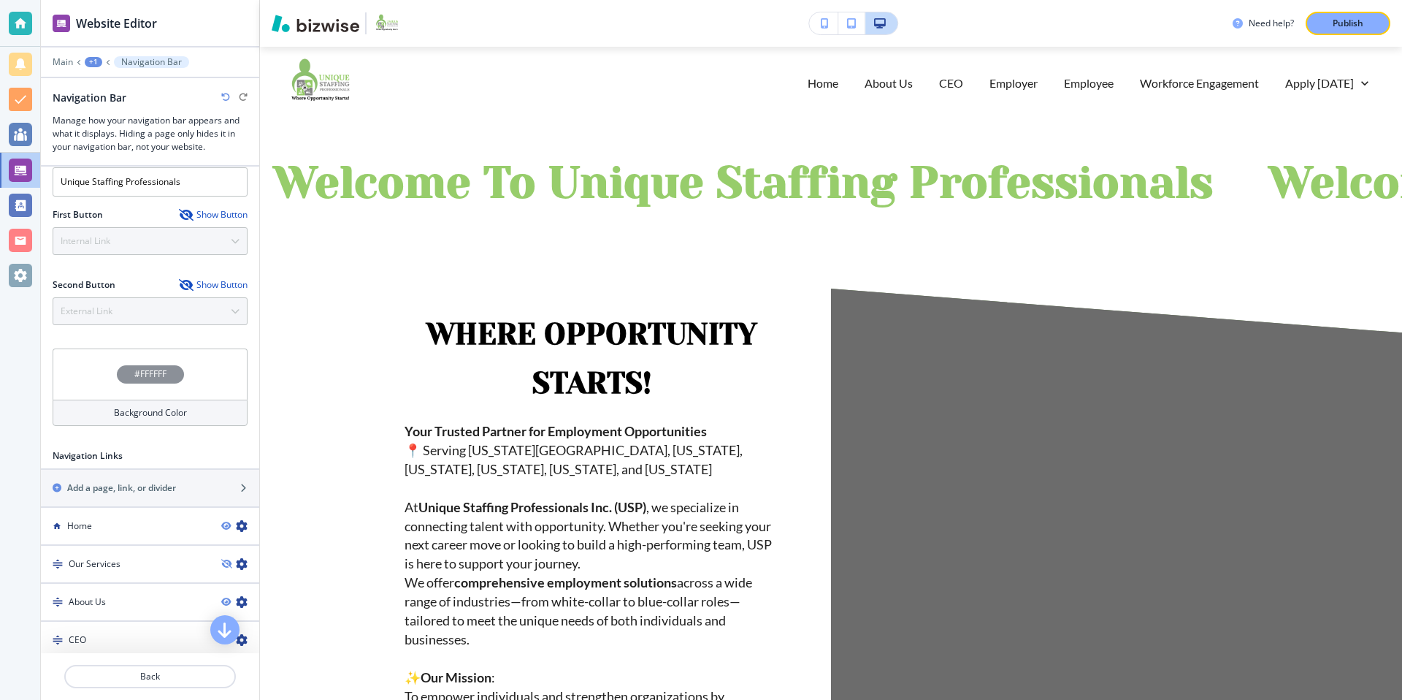
click at [158, 367] on div "#FFFFFF" at bounding box center [150, 374] width 67 height 18
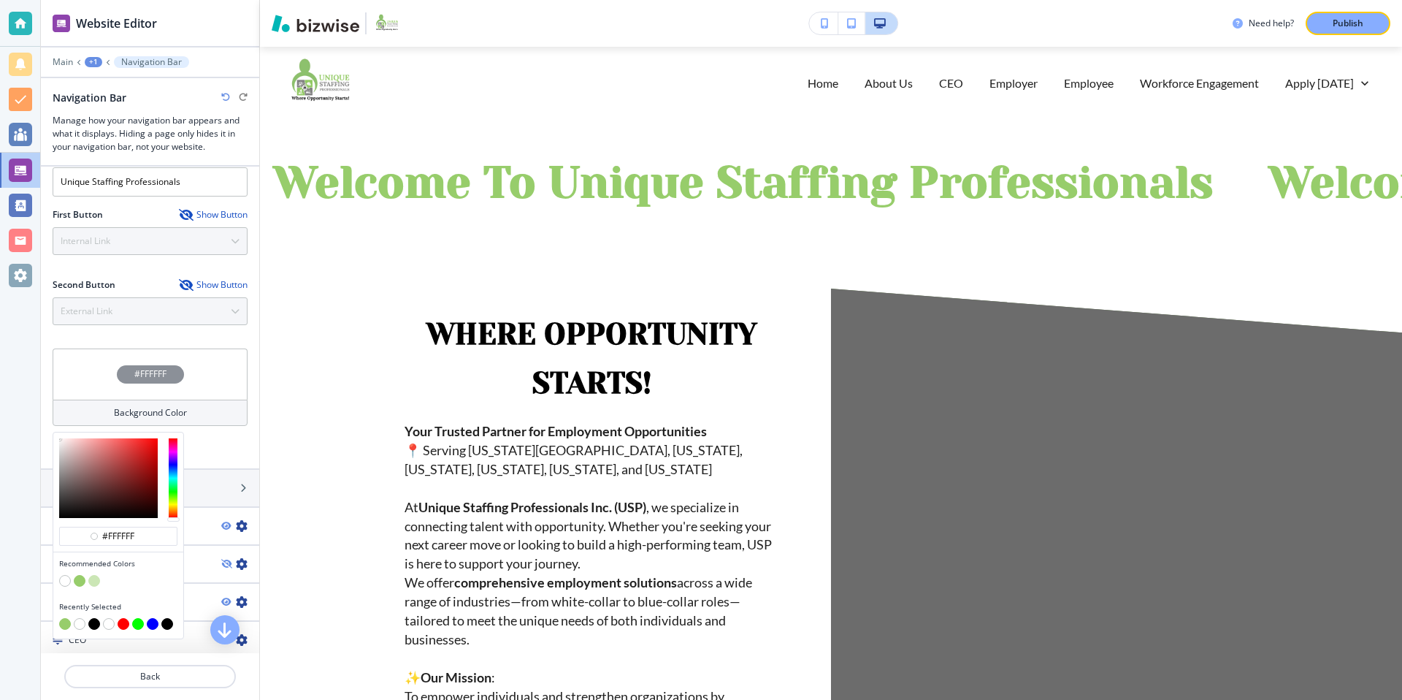
click at [77, 579] on button "button" at bounding box center [80, 581] width 12 height 12
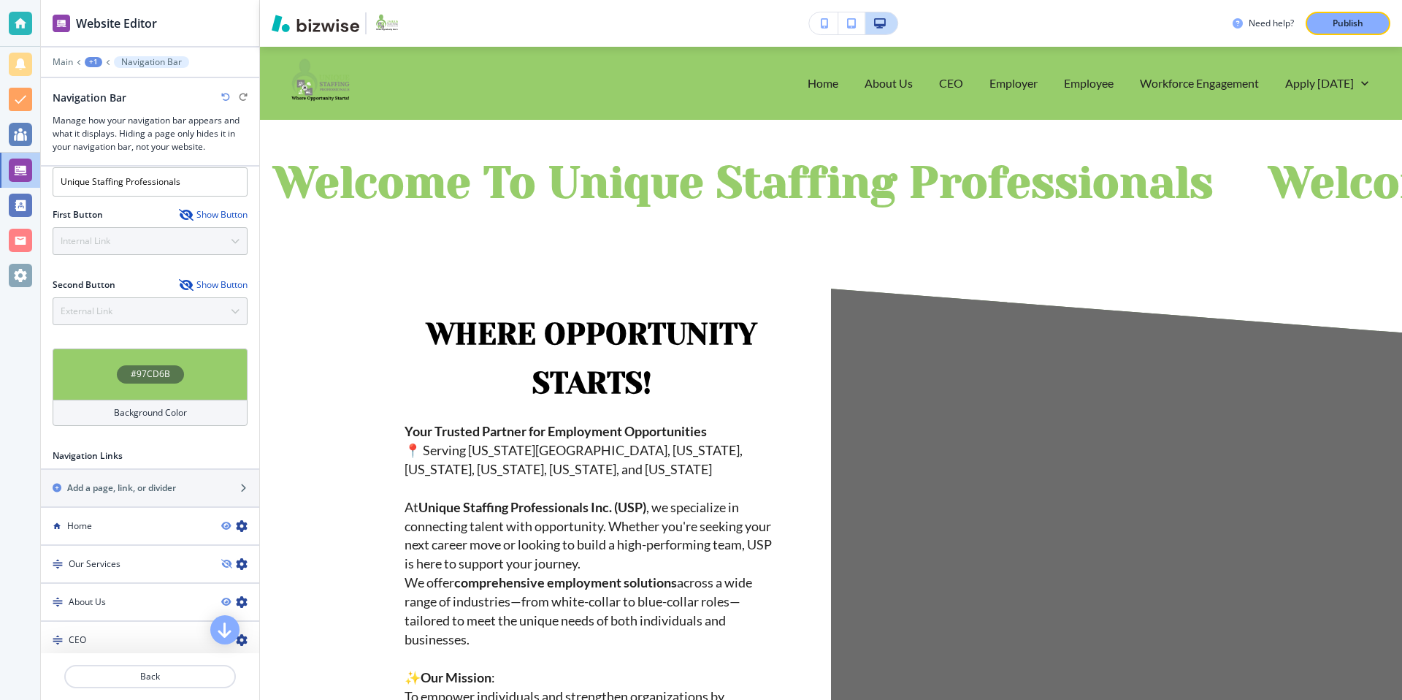
click at [159, 378] on h4 "#97CD6B" at bounding box center [150, 373] width 39 height 13
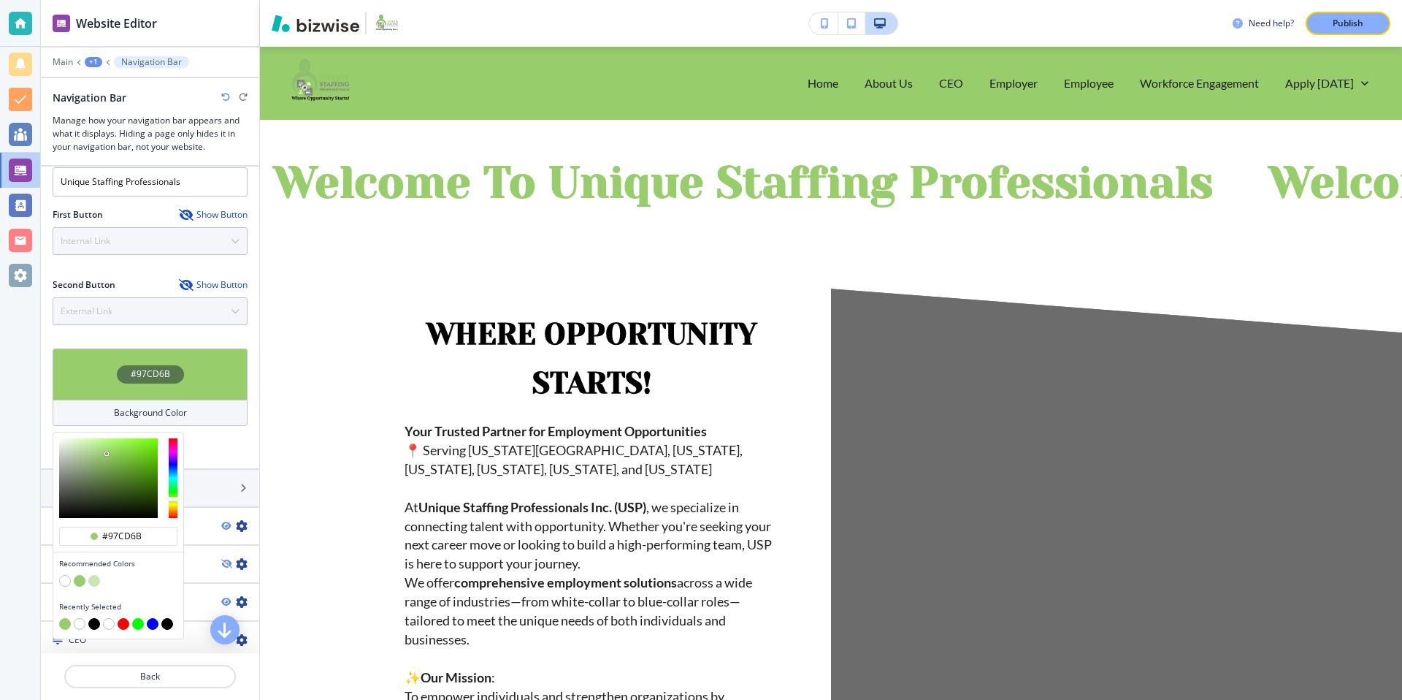
click at [90, 584] on button "button" at bounding box center [94, 581] width 12 height 12
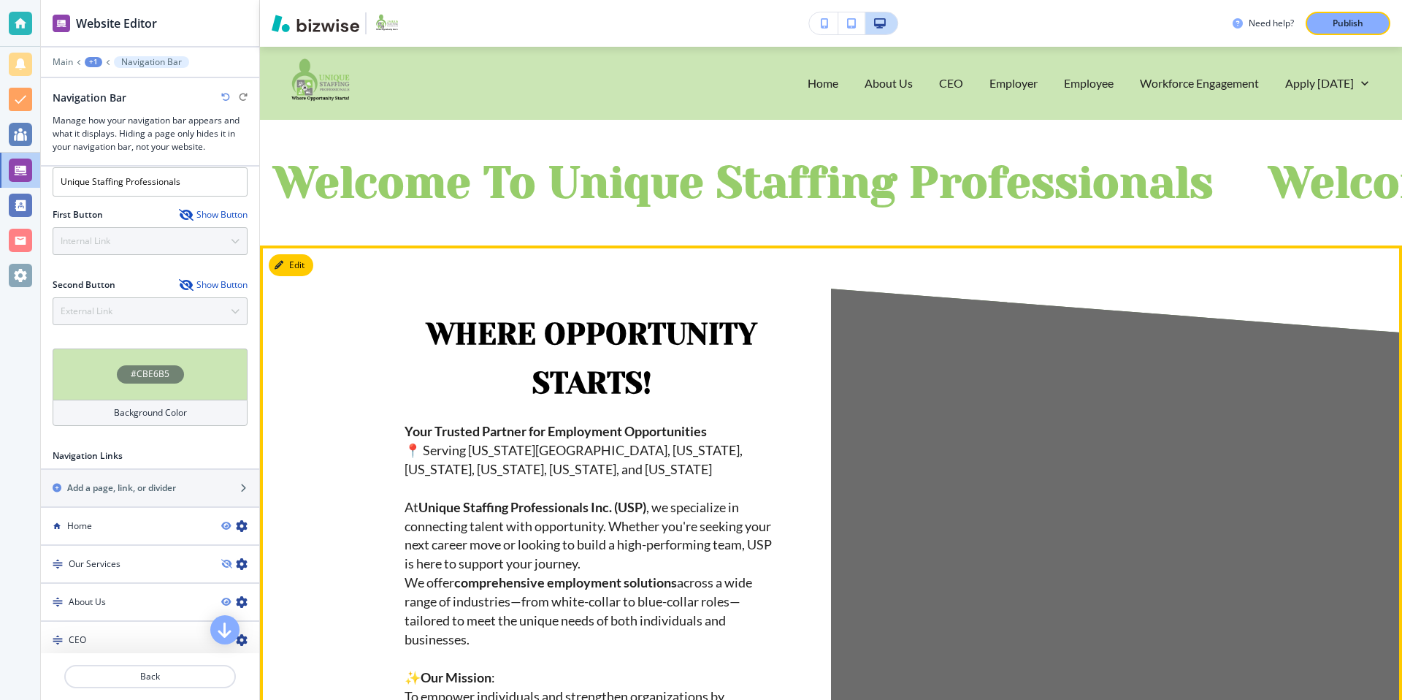
click at [415, 334] on p "﻿﻿﻿Where Opportunity Starts! ﻿" at bounding box center [592, 355] width 374 height 97
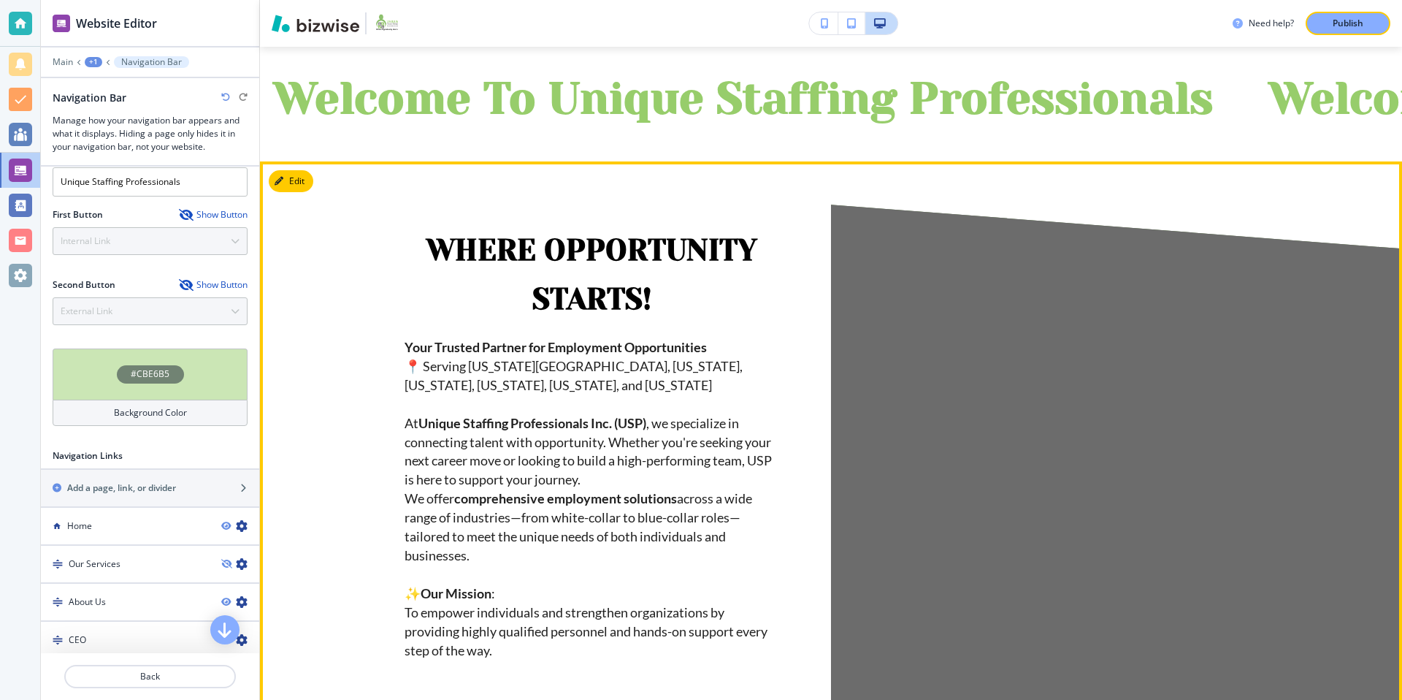
scroll to position [0, 0]
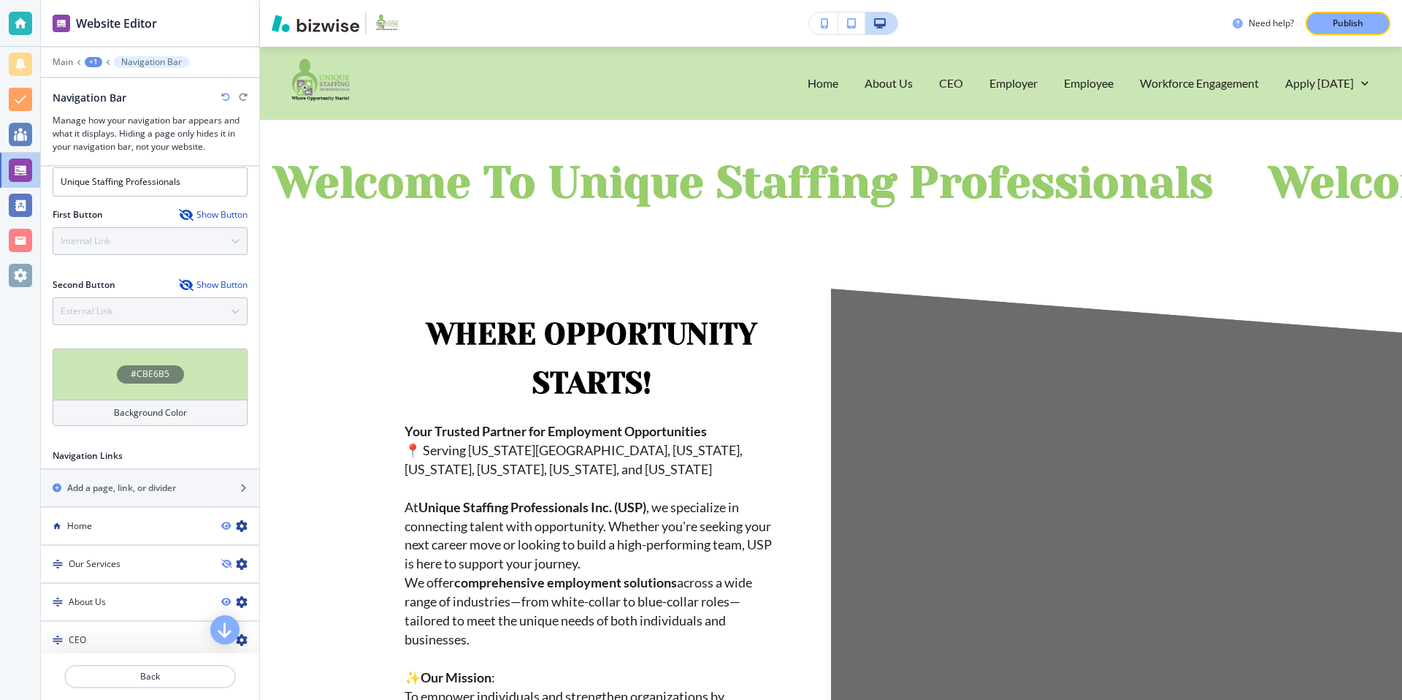
click at [170, 373] on div "#CBE6B5" at bounding box center [150, 374] width 67 height 18
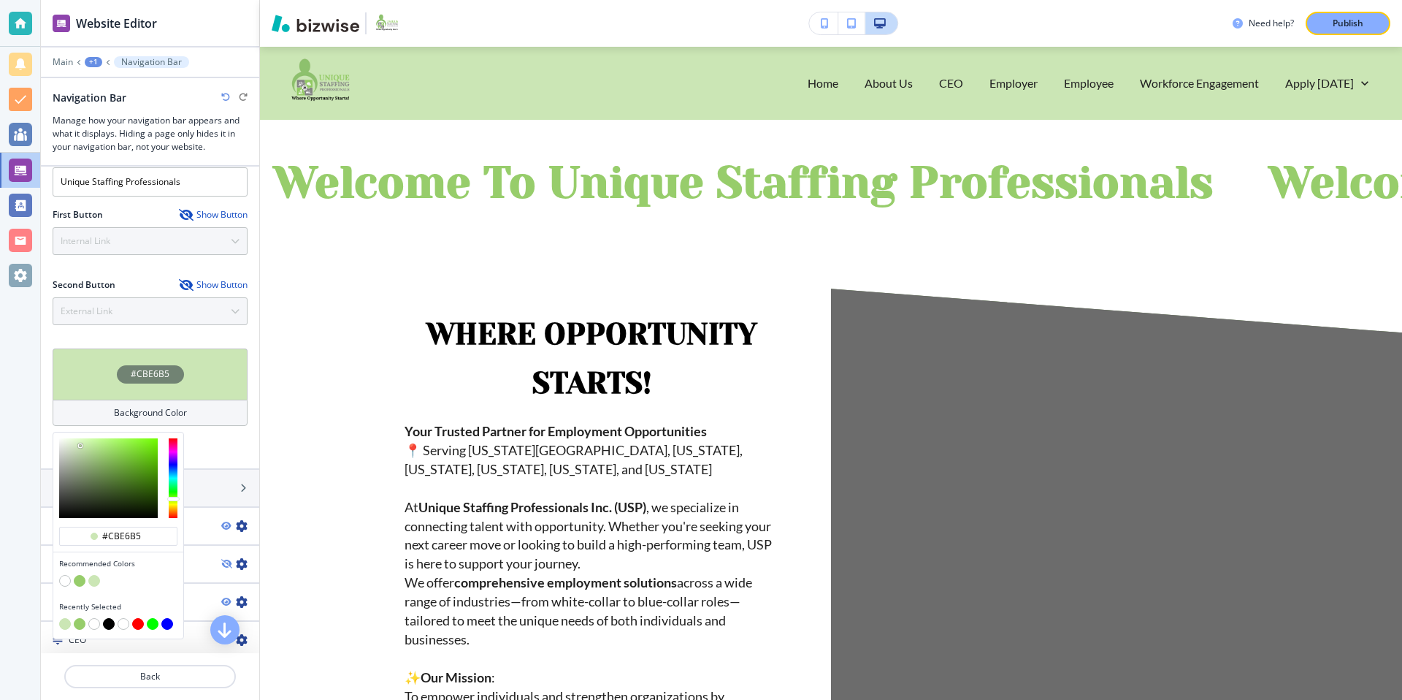
click at [109, 621] on button "button" at bounding box center [109, 624] width 12 height 12
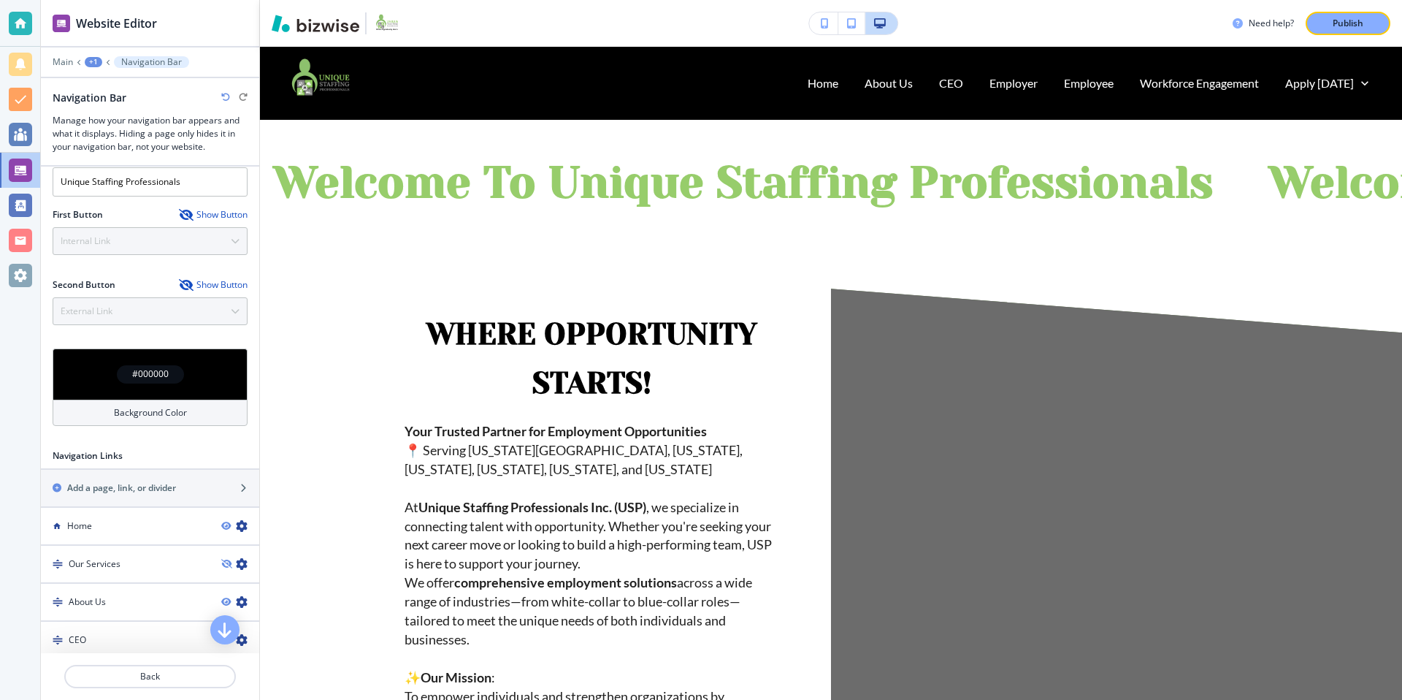
click at [127, 409] on h4 "Background Color" at bounding box center [150, 412] width 73 height 13
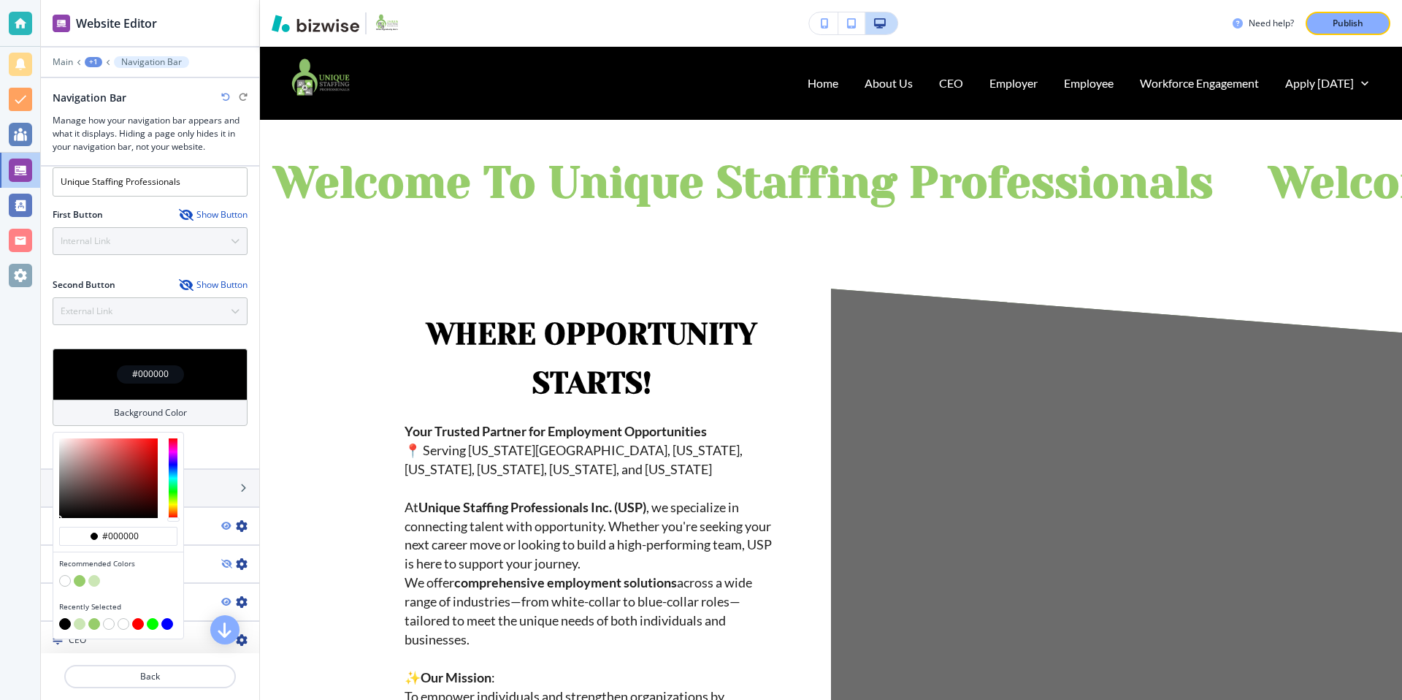
click at [94, 575] on button "button" at bounding box center [94, 581] width 12 height 12
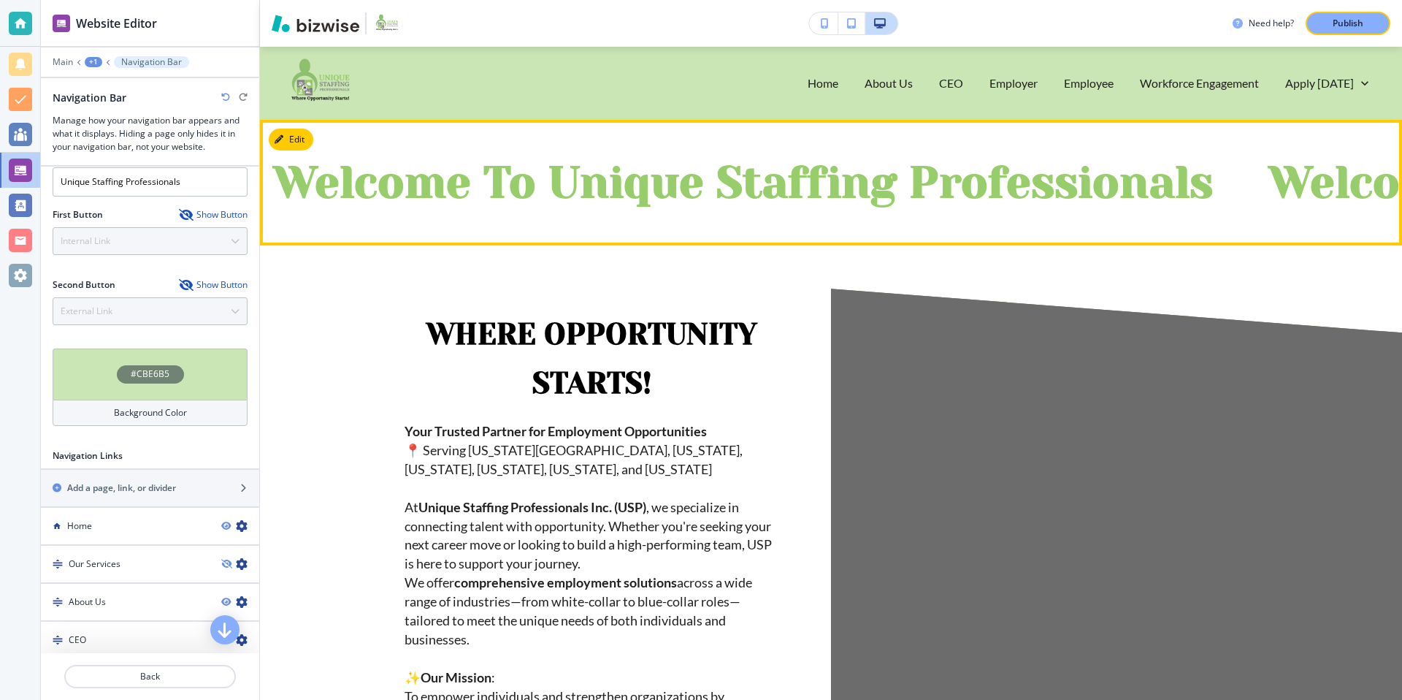
click at [340, 172] on div "Welcome To Unique Staffing Professionals Welcome To Unique Staffing Professiona…" at bounding box center [831, 183] width 1142 height 126
click at [301, 137] on button "Edit This Section" at bounding box center [318, 140] width 99 height 22
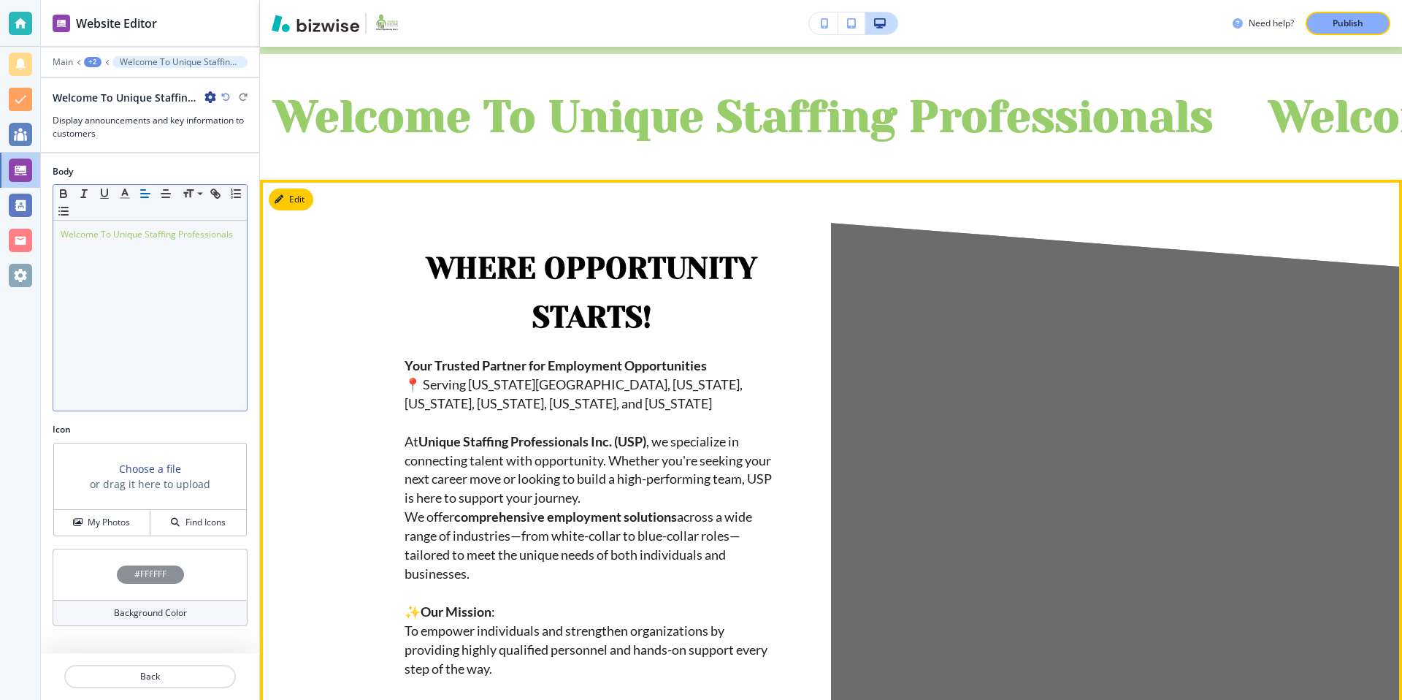
scroll to position [73, 0]
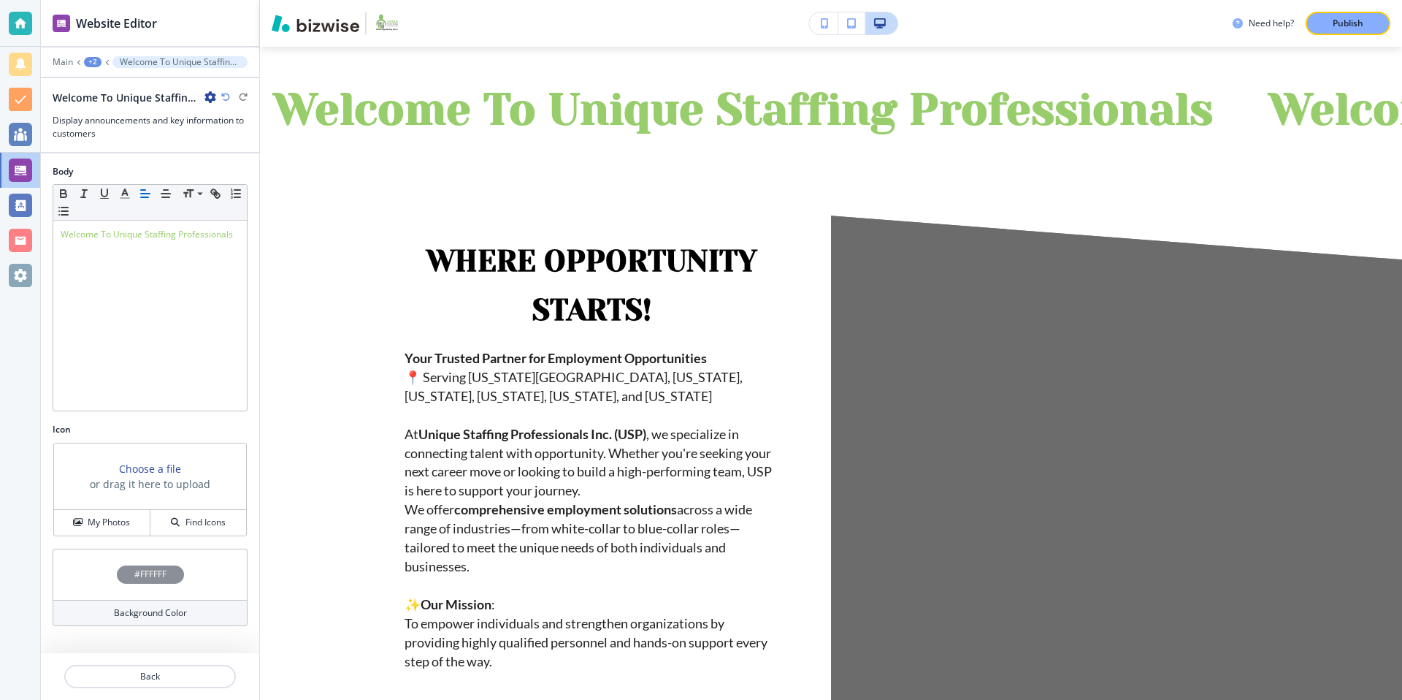
click at [147, 582] on div "#FFFFFF" at bounding box center [150, 574] width 67 height 18
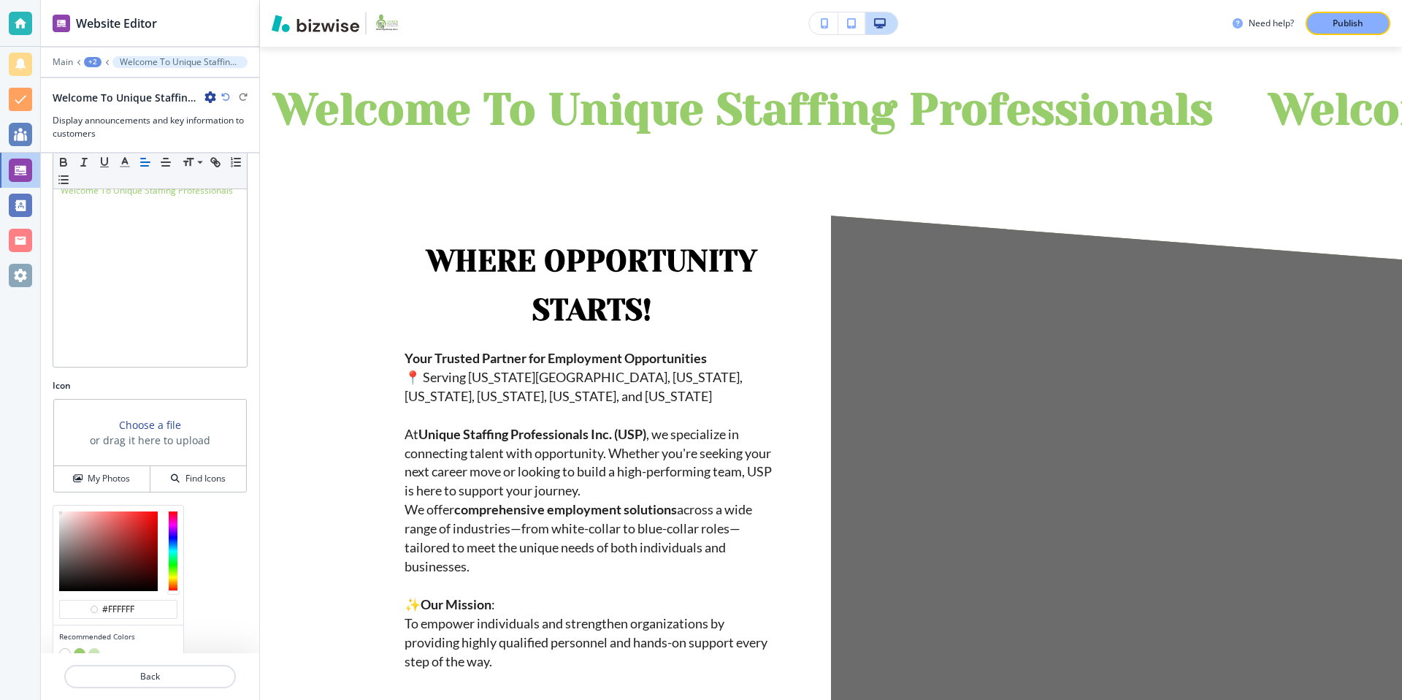
scroll to position [103, 0]
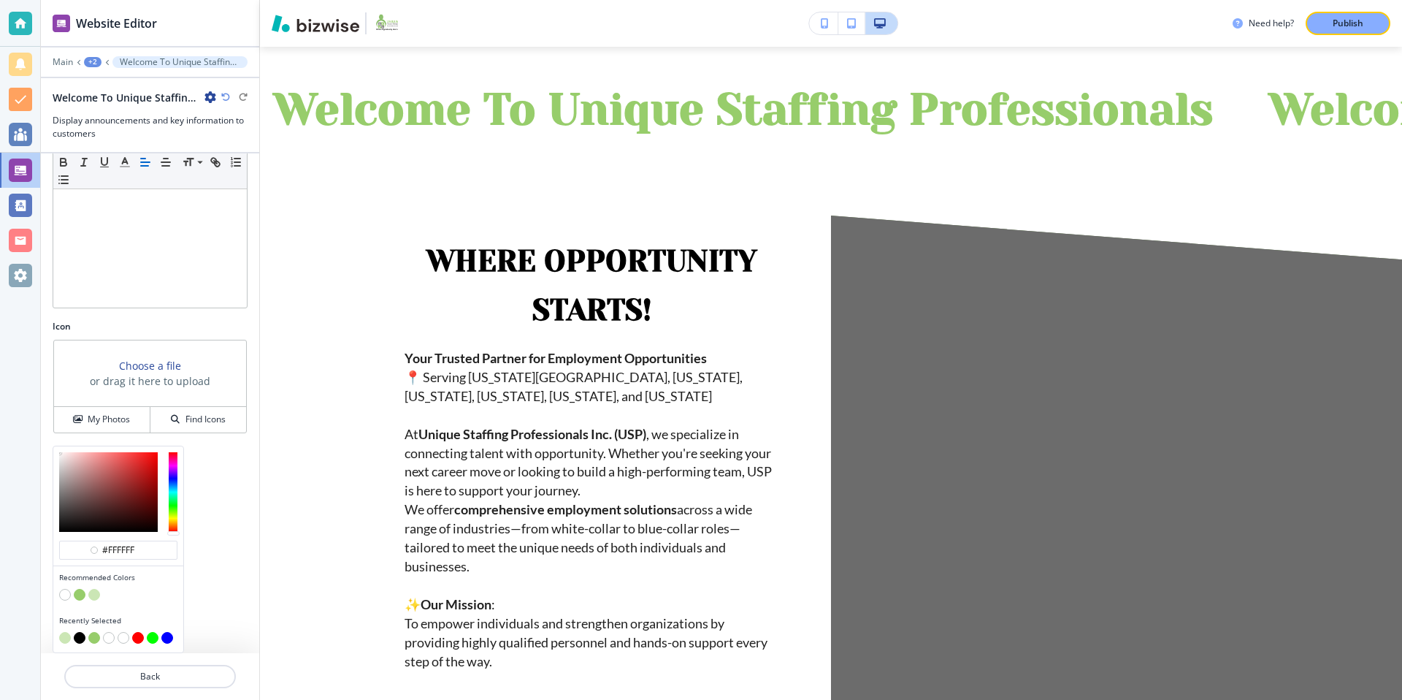
click at [82, 638] on button "button" at bounding box center [80, 638] width 12 height 12
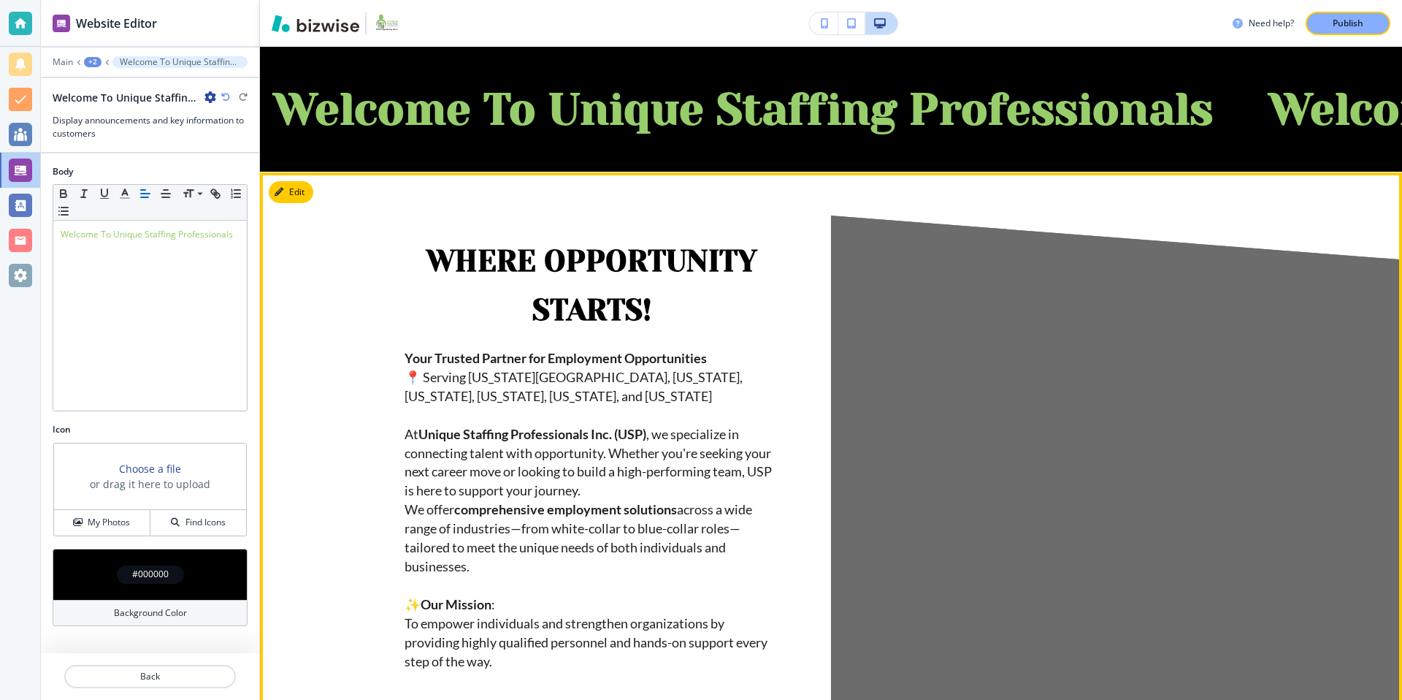
scroll to position [0, 0]
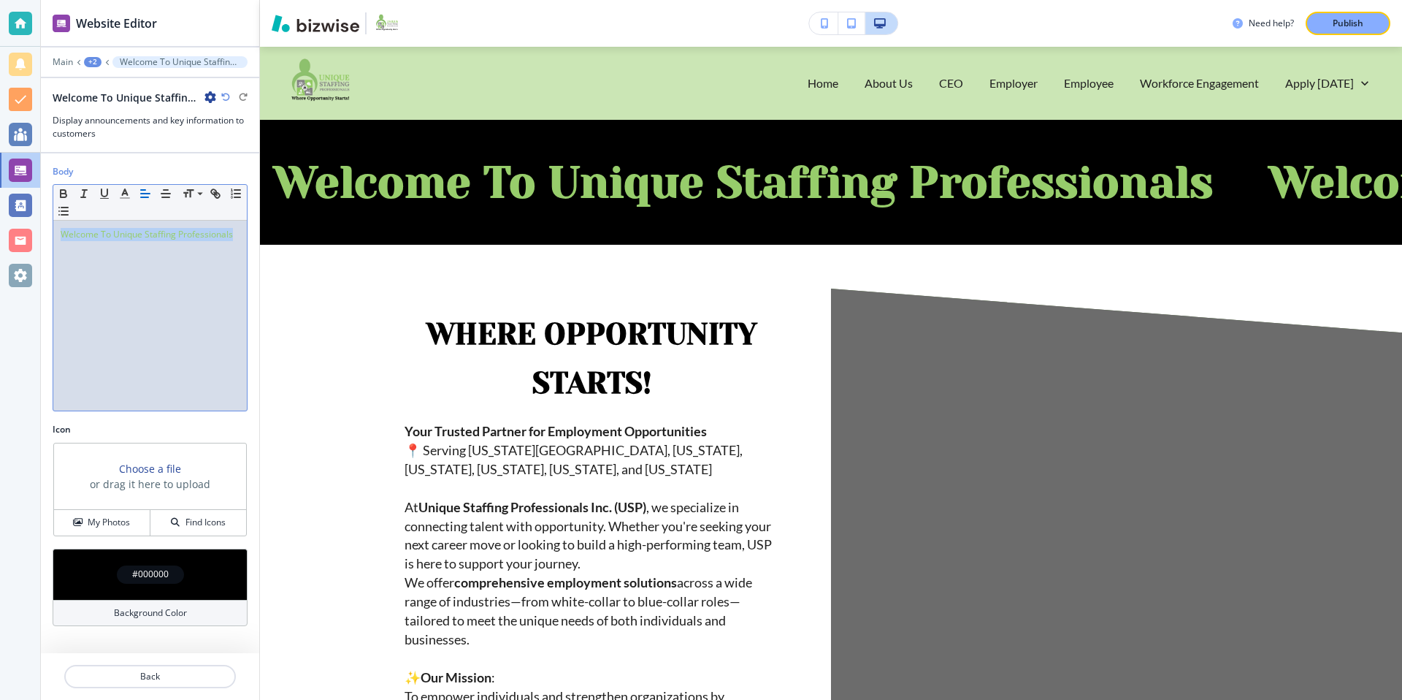
drag, startPoint x: 212, startPoint y: 236, endPoint x: 54, endPoint y: 230, distance: 157.8
click at [46, 234] on div "Body Small Normal Large Huge Welcome To Unique Staffing Professionals" at bounding box center [150, 294] width 218 height 258
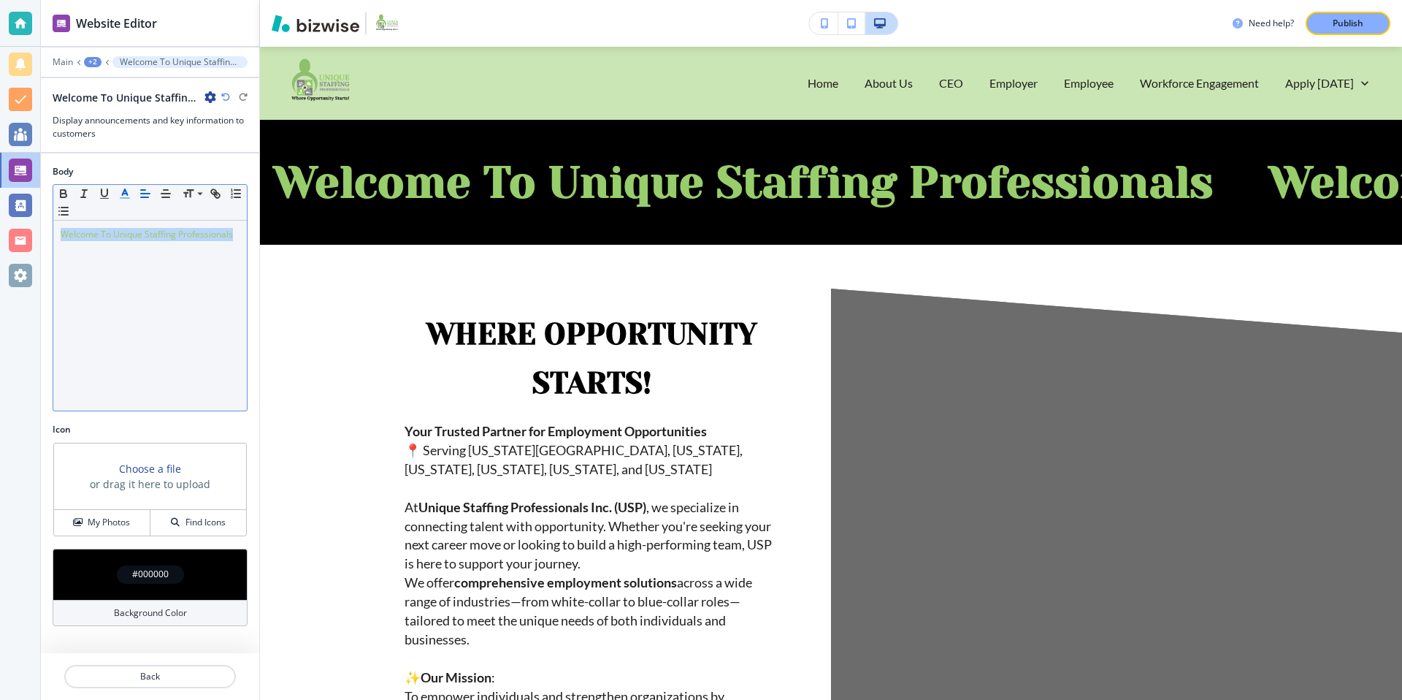
click at [123, 194] on line "button" at bounding box center [125, 194] width 4 height 0
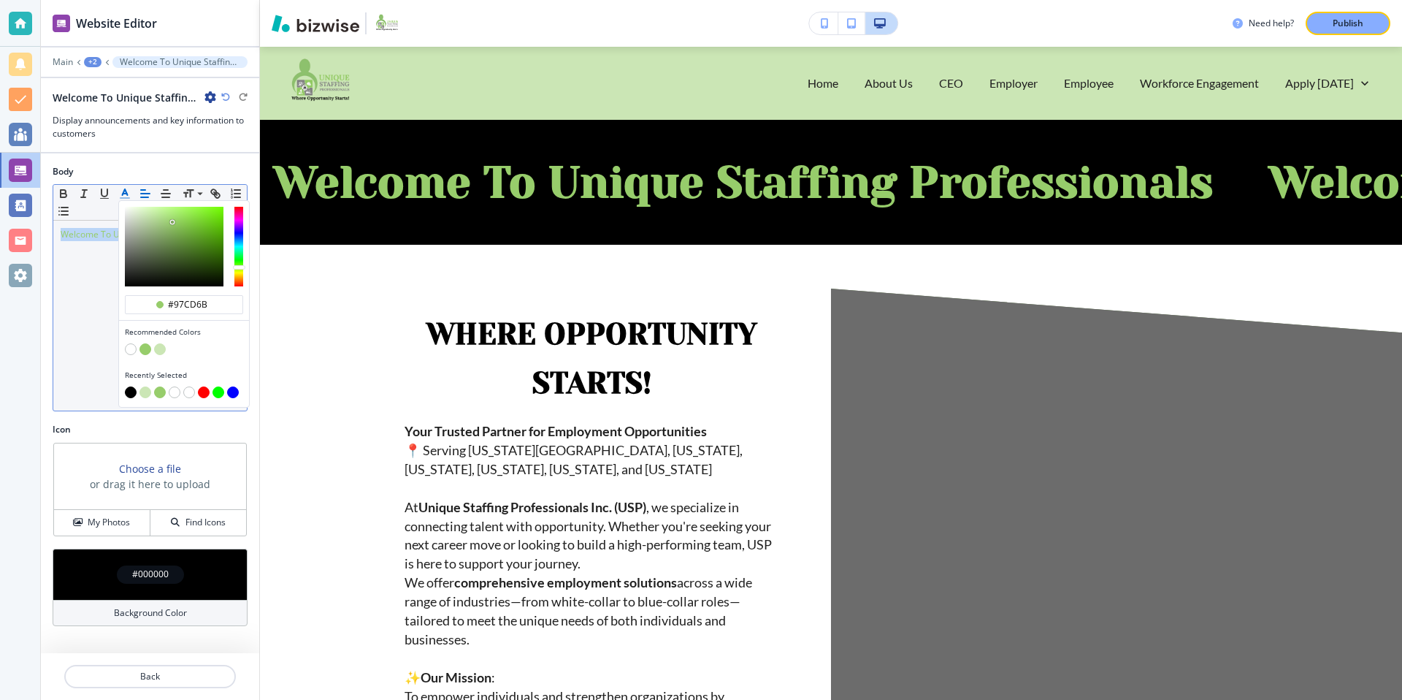
click at [132, 349] on button "button" at bounding box center [131, 349] width 12 height 12
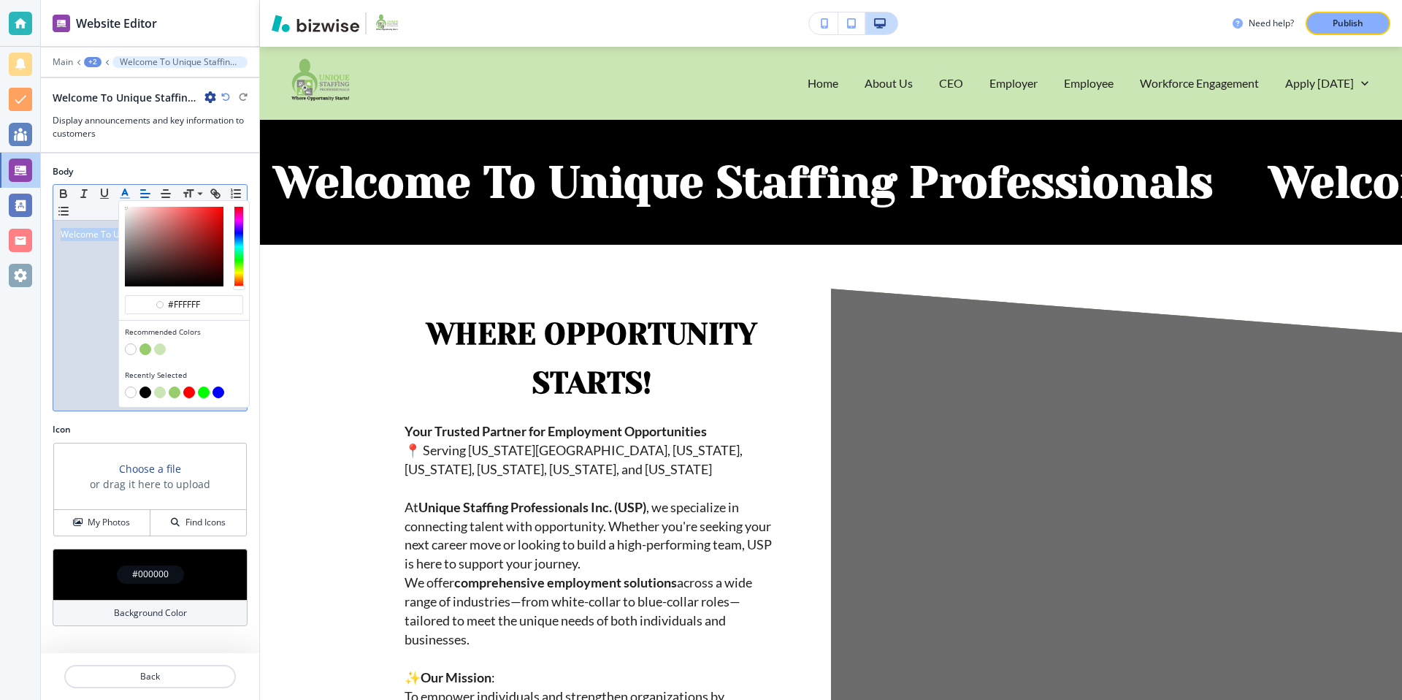
click at [146, 347] on button "button" at bounding box center [145, 349] width 12 height 12
type input "#97cd6b"
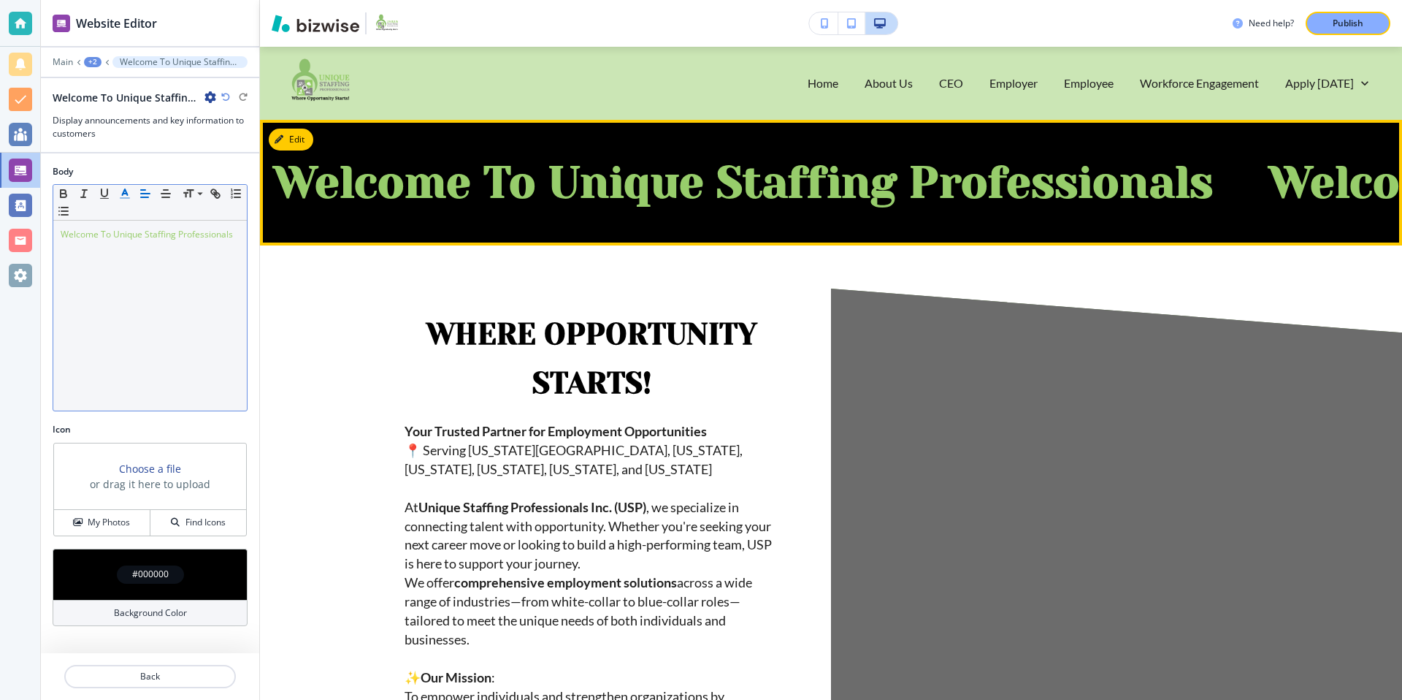
click at [437, 211] on div "Welcome To Unique Staffing Professionals Welcome To Unique Staffing Professiona…" at bounding box center [831, 183] width 1142 height 126
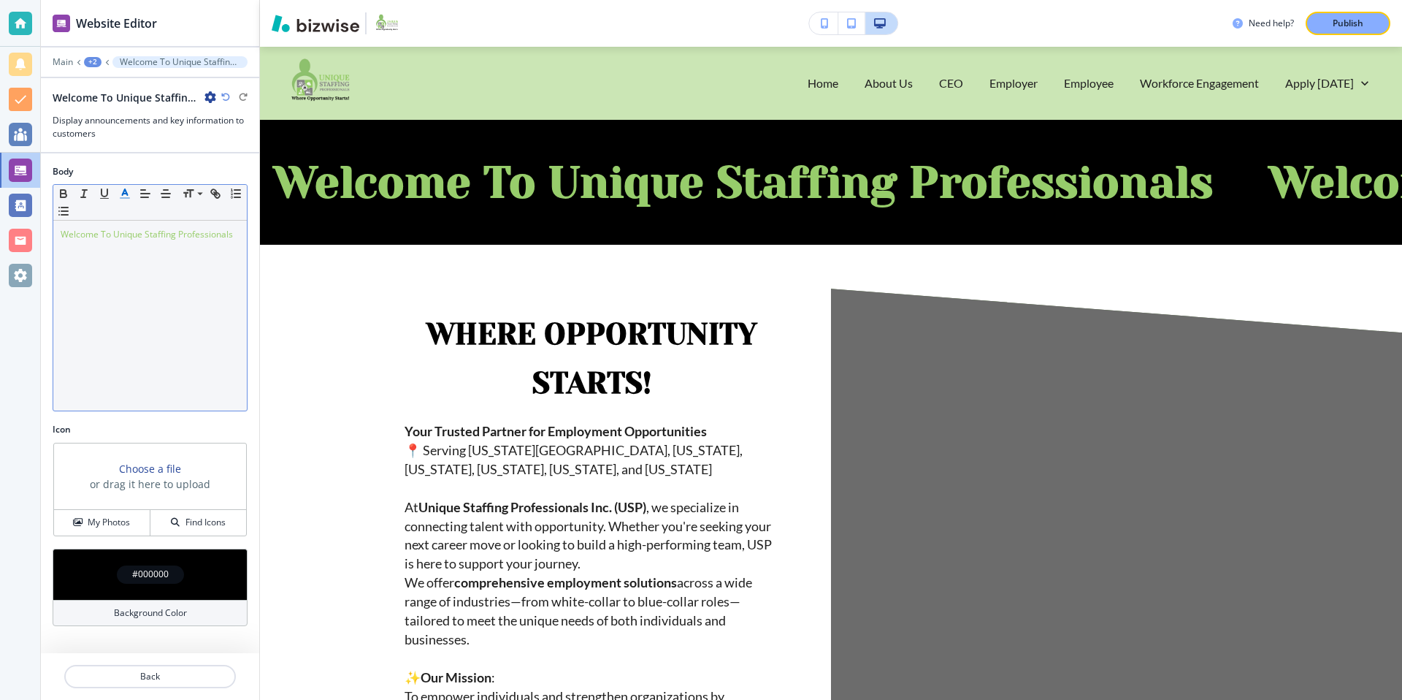
click at [141, 587] on div "#000000" at bounding box center [150, 573] width 195 height 51
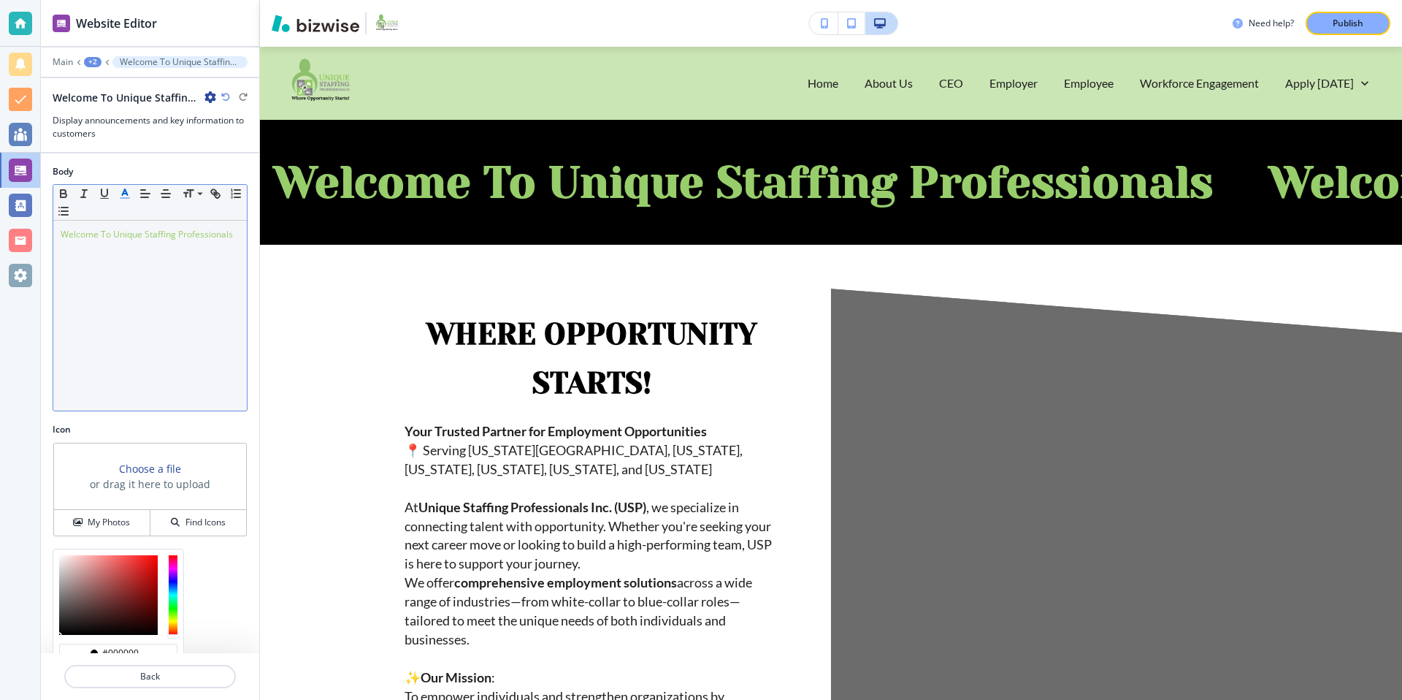
scroll to position [103, 0]
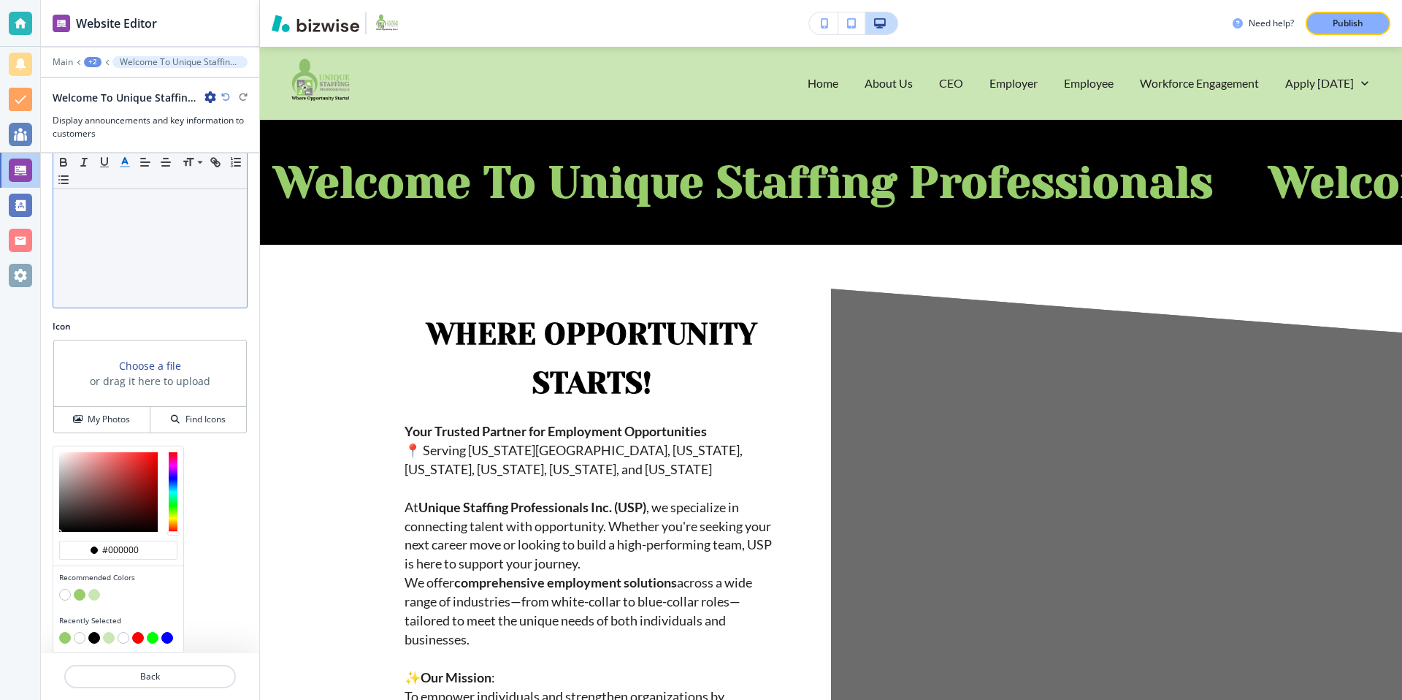
click at [96, 597] on button "button" at bounding box center [94, 595] width 12 height 12
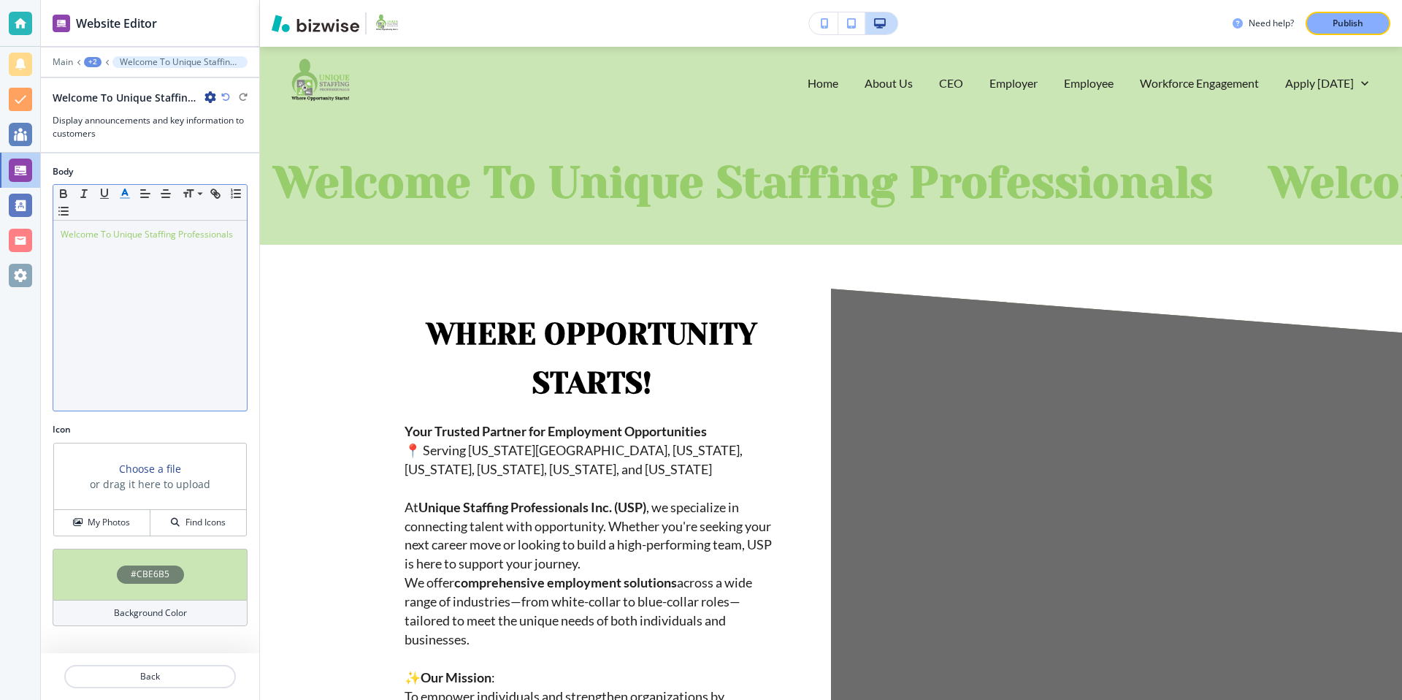
scroll to position [0, 0]
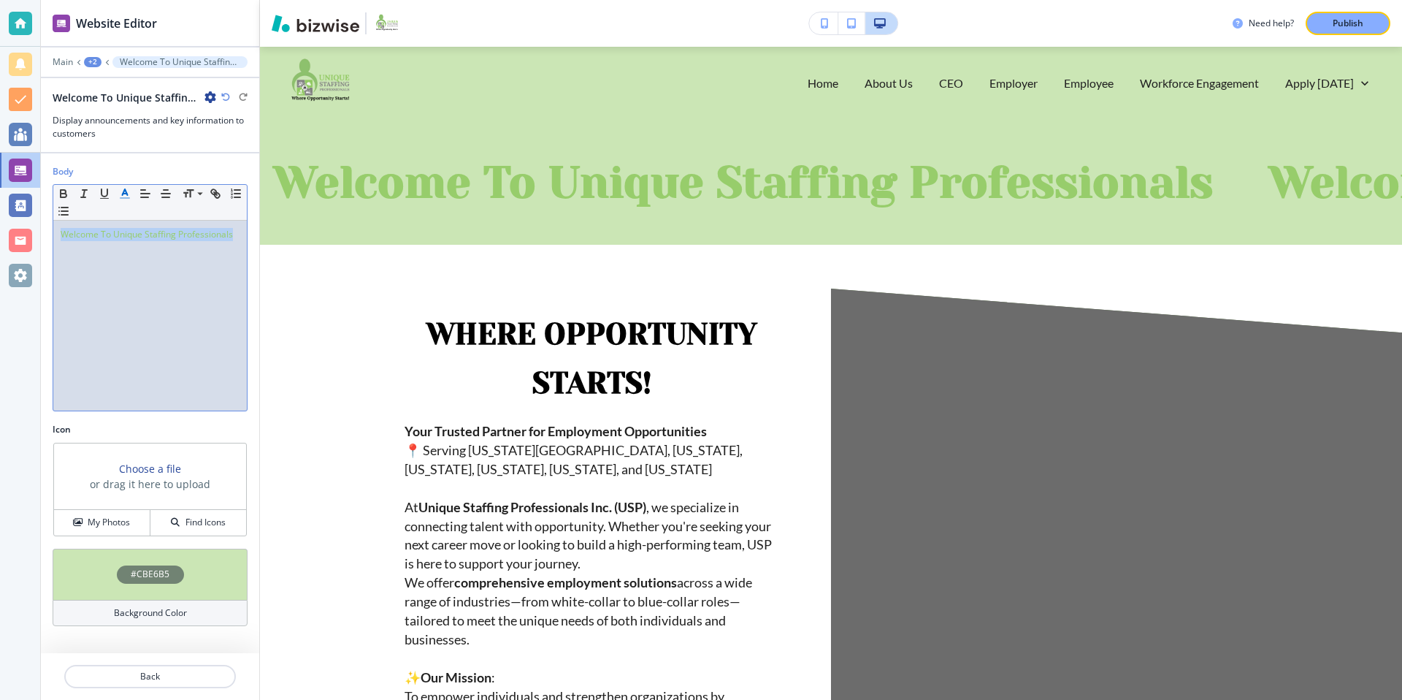
drag, startPoint x: 234, startPoint y: 234, endPoint x: 42, endPoint y: 239, distance: 192.8
click at [42, 239] on div "Body Small Normal Large Huge Welcome To Unique Staffing Professionals" at bounding box center [150, 294] width 218 height 258
click at [105, 191] on icon "button" at bounding box center [104, 193] width 13 height 13
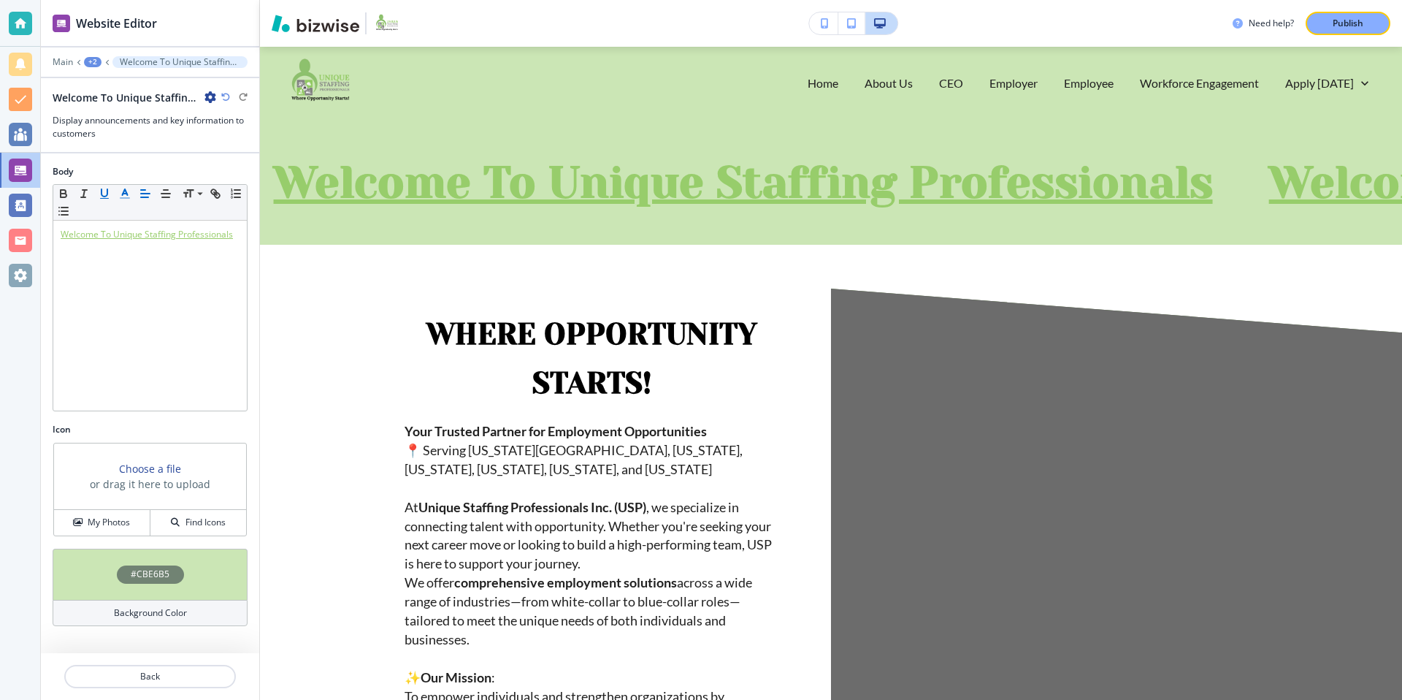
click at [123, 190] on polyline "button" at bounding box center [125, 192] width 5 height 6
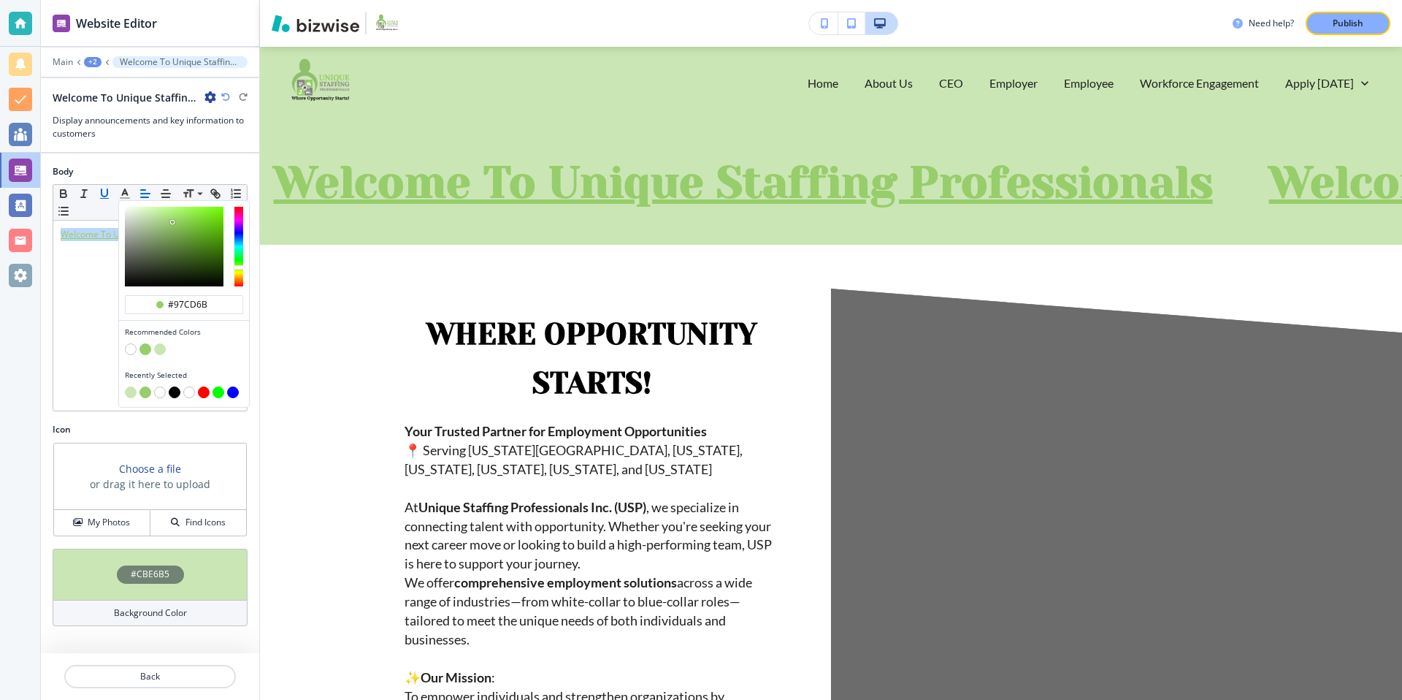
click at [104, 193] on icon "button" at bounding box center [104, 193] width 13 height 13
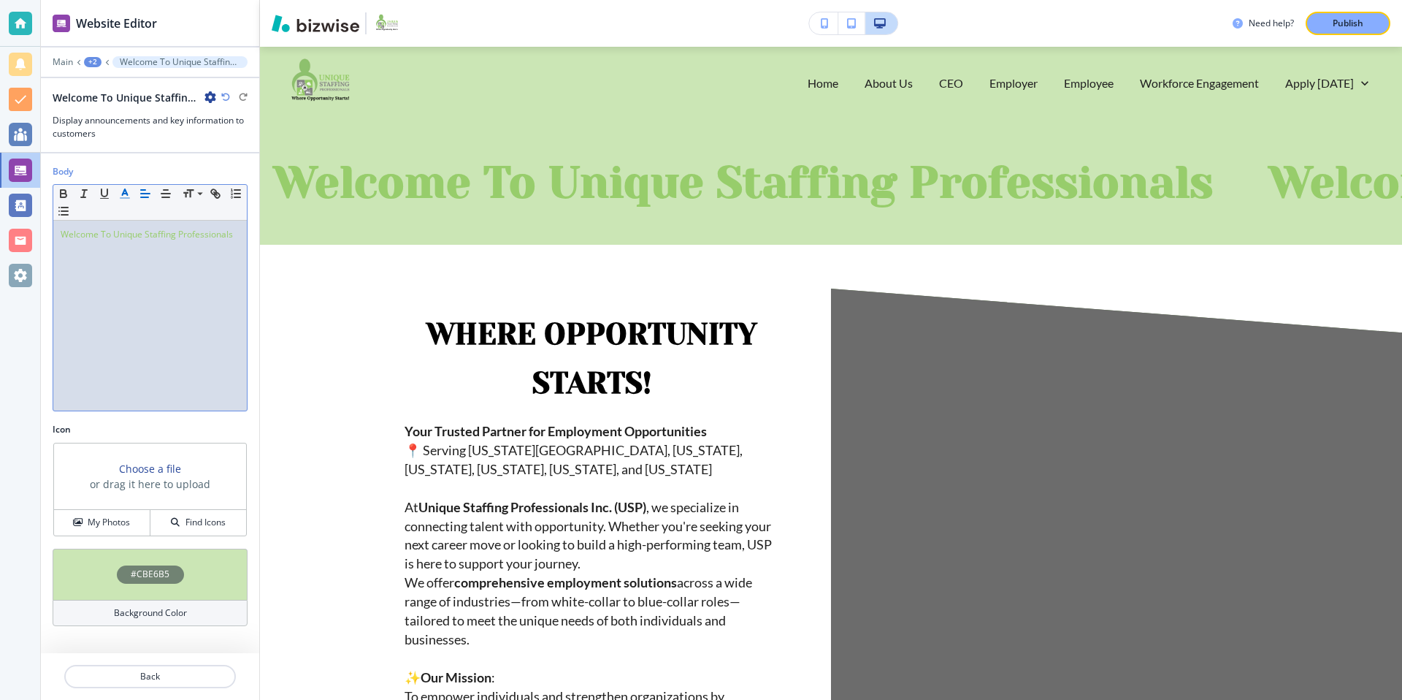
click at [124, 194] on line "button" at bounding box center [125, 194] width 4 height 0
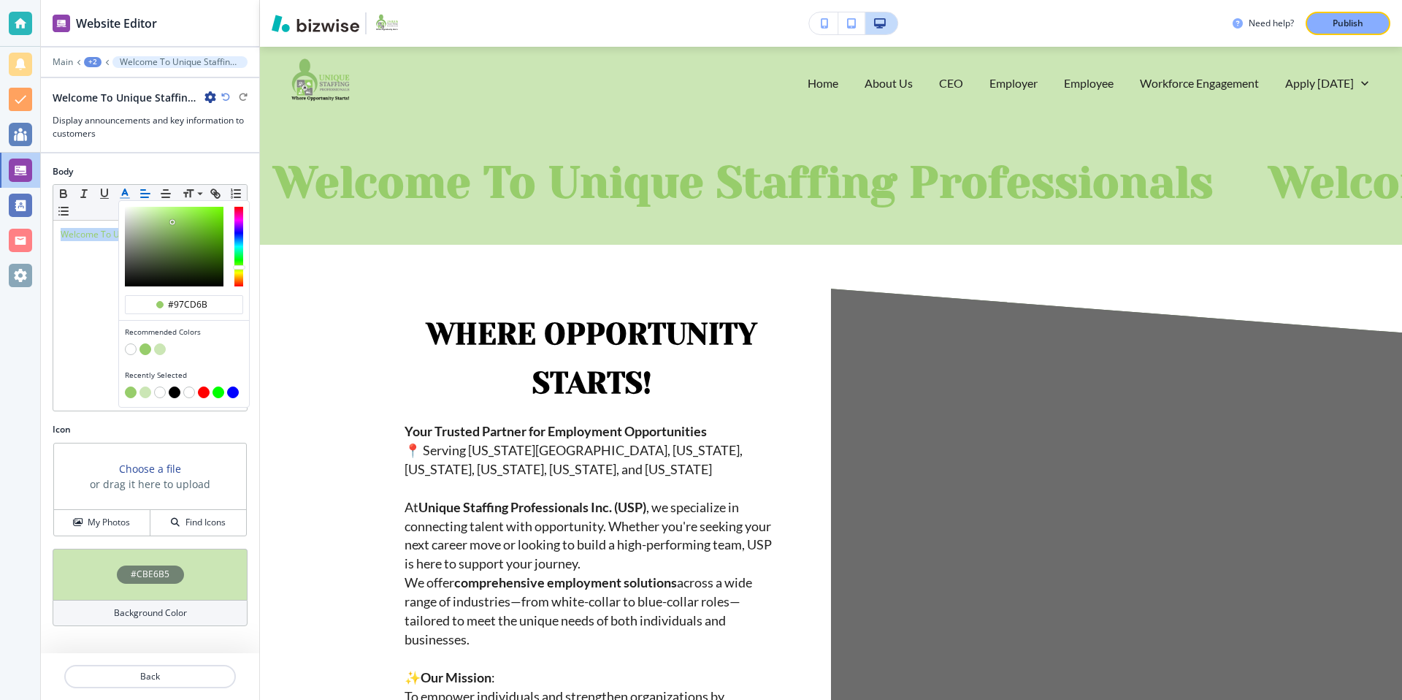
click at [133, 349] on button "button" at bounding box center [131, 349] width 12 height 12
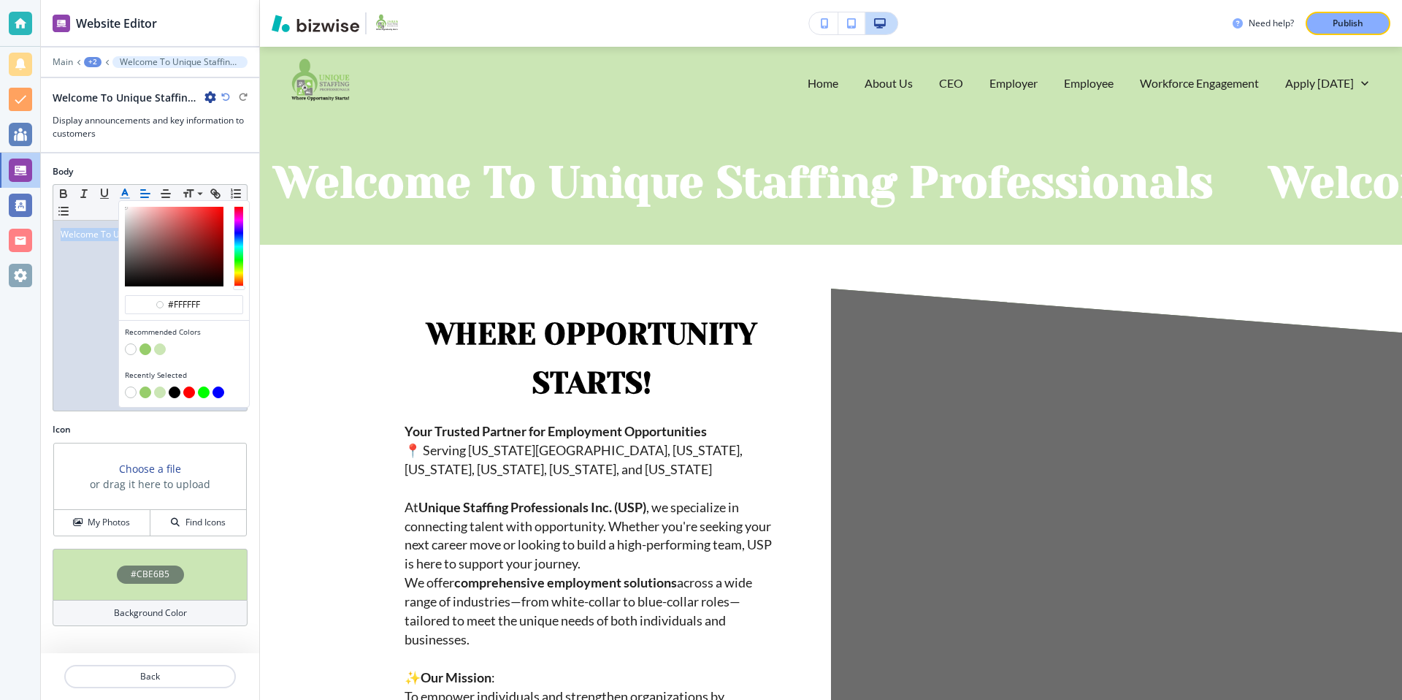
click at [173, 392] on button "button" at bounding box center [175, 392] width 12 height 12
type input "#000000"
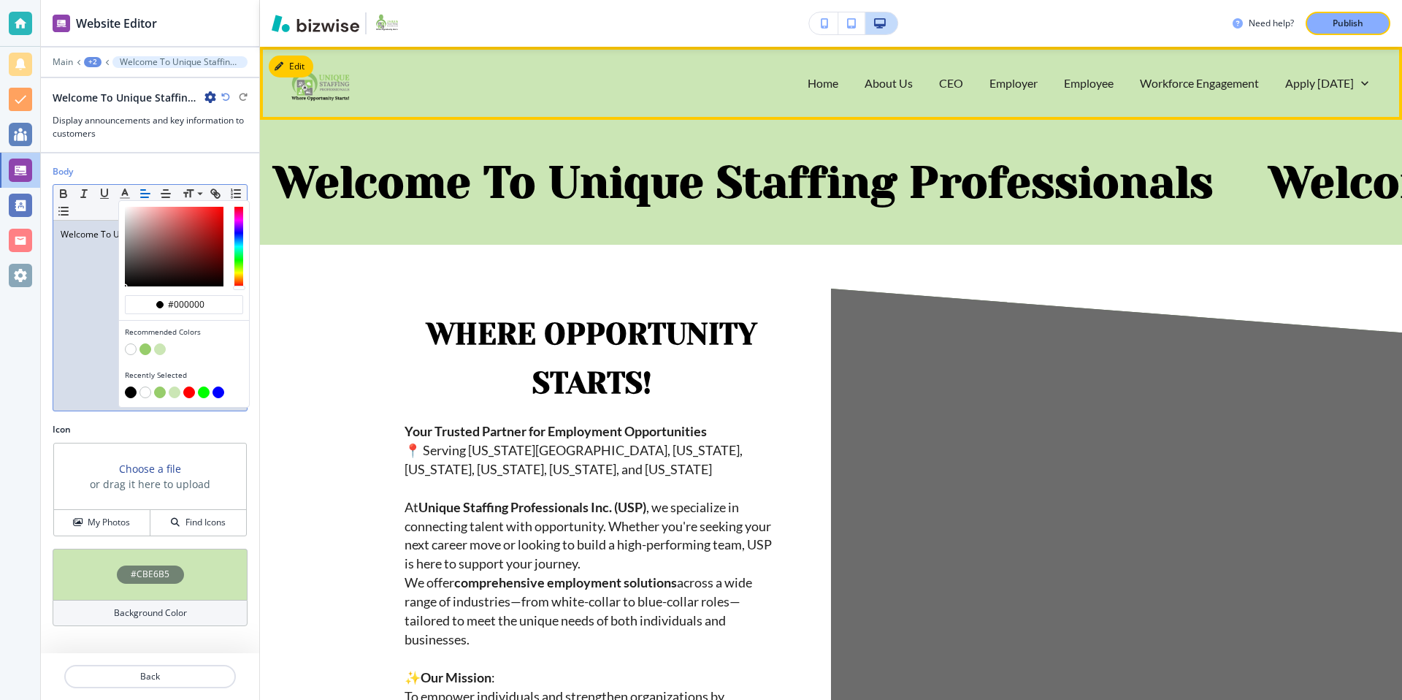
click at [387, 74] on div "Home About Us CEO Employer Employee Workforce Engagement Apply Today Forms" at bounding box center [872, 83] width 1017 height 58
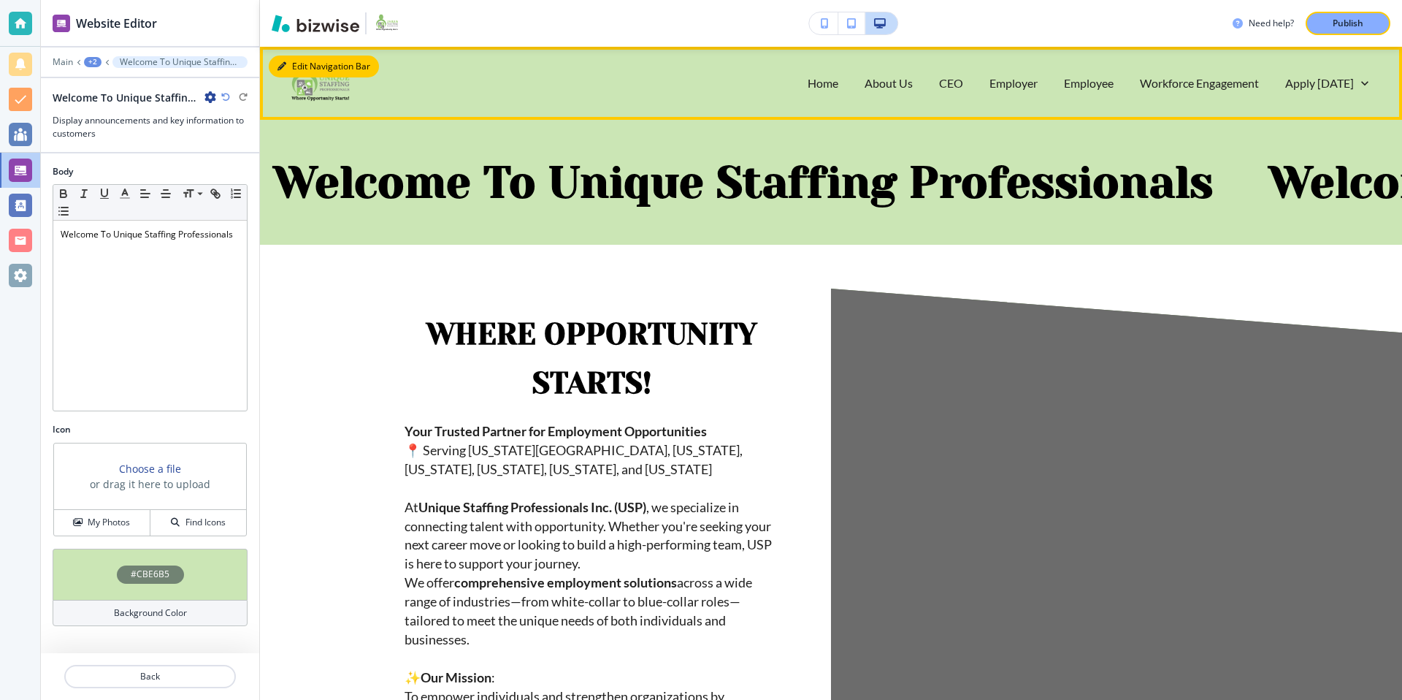
click at [295, 66] on button "Edit Navigation Bar" at bounding box center [324, 66] width 110 height 22
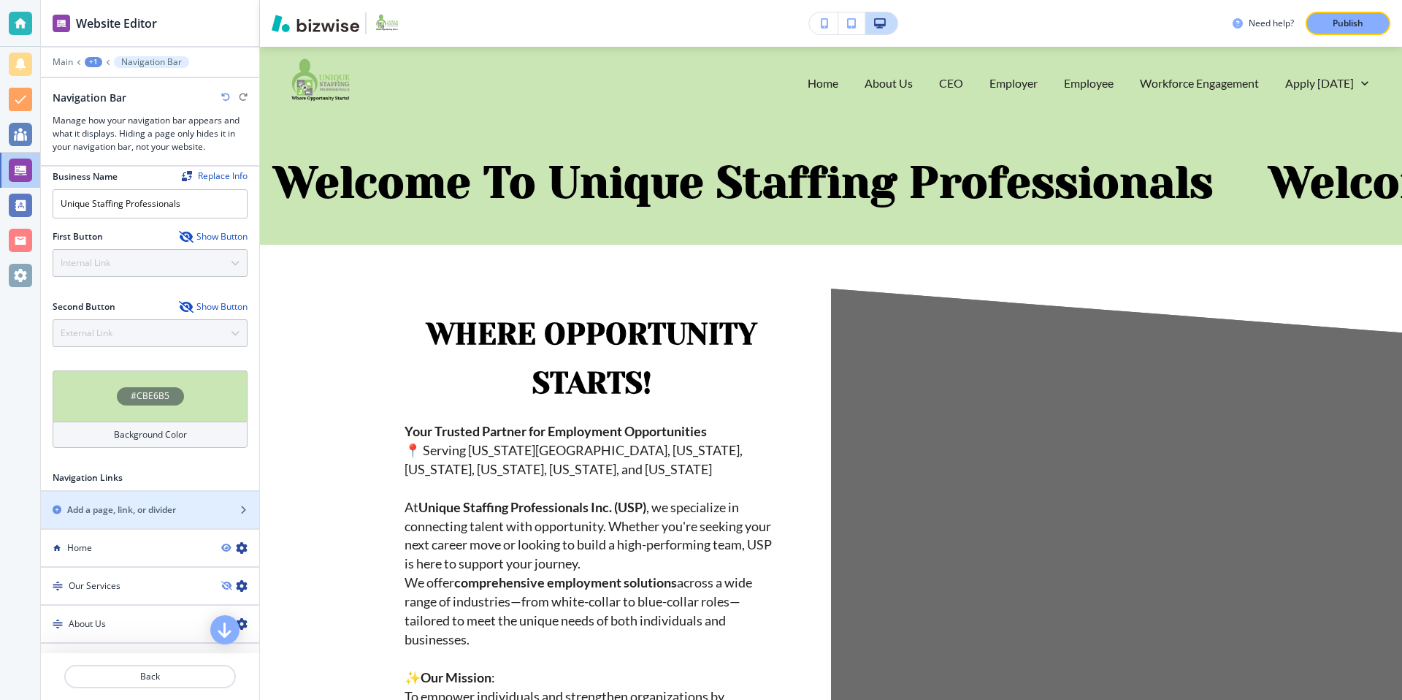
scroll to position [286, 0]
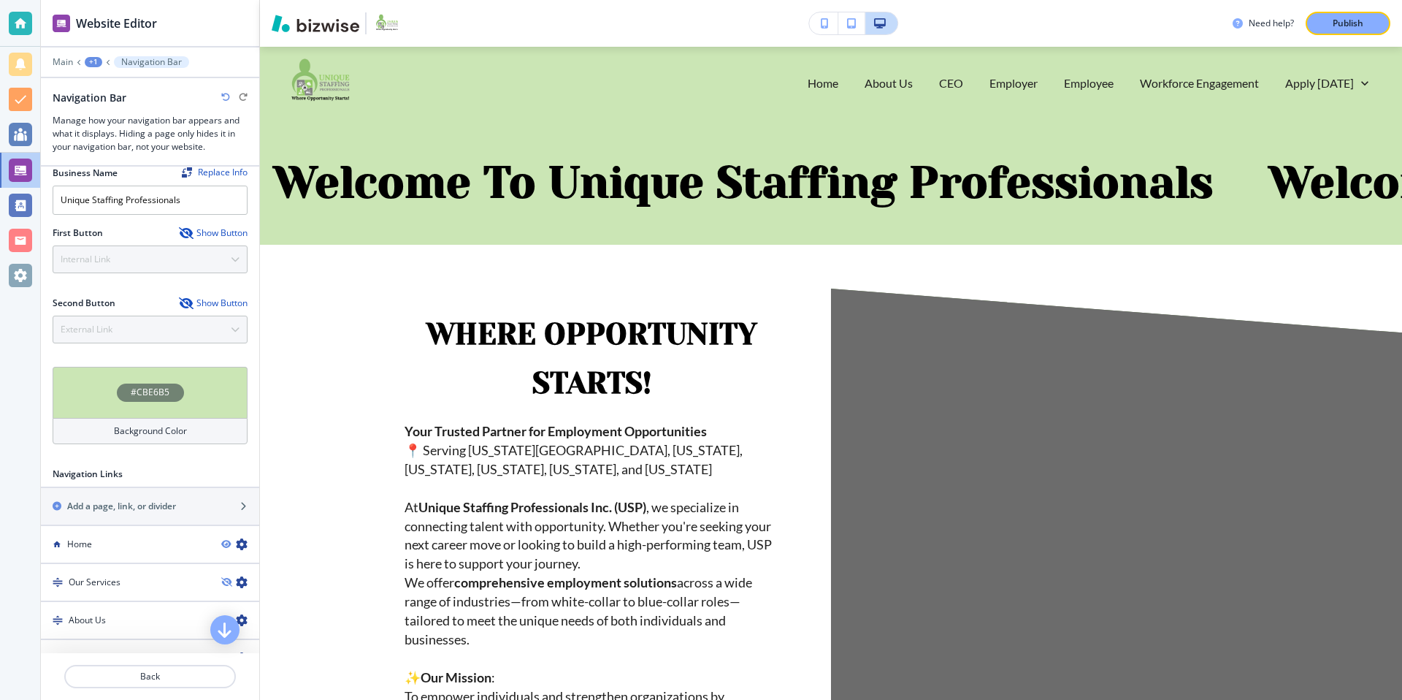
click at [172, 432] on h4 "Background Color" at bounding box center [150, 430] width 73 height 13
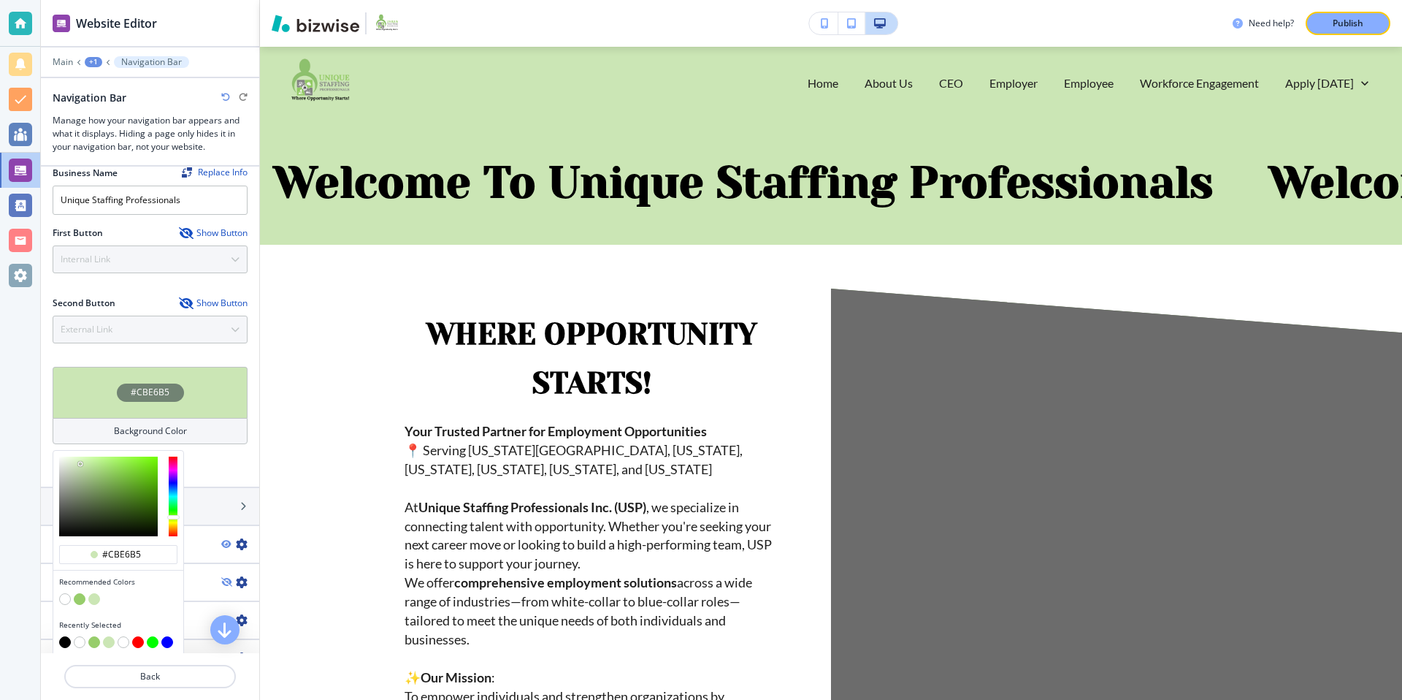
click at [64, 594] on button "button" at bounding box center [65, 599] width 12 height 12
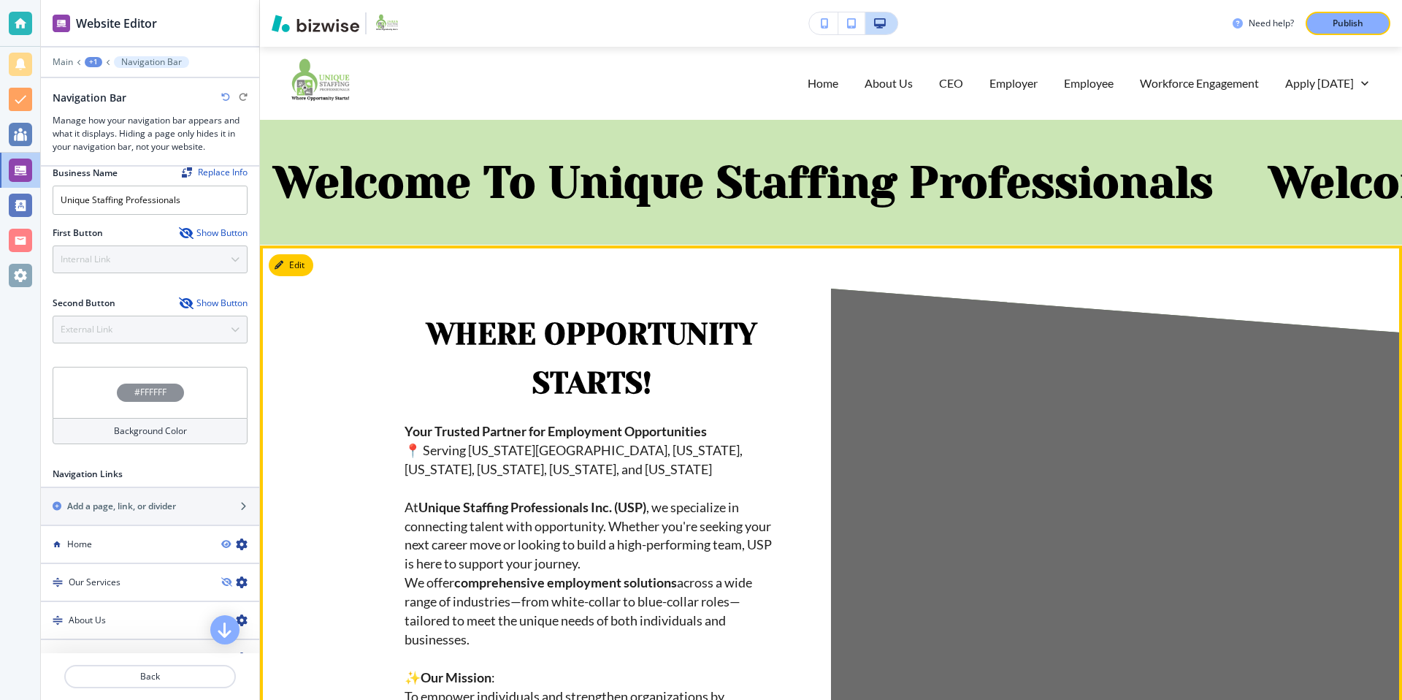
click at [502, 423] on strong "Your Trusted Partner for Employment Opportunities" at bounding box center [556, 431] width 302 height 16
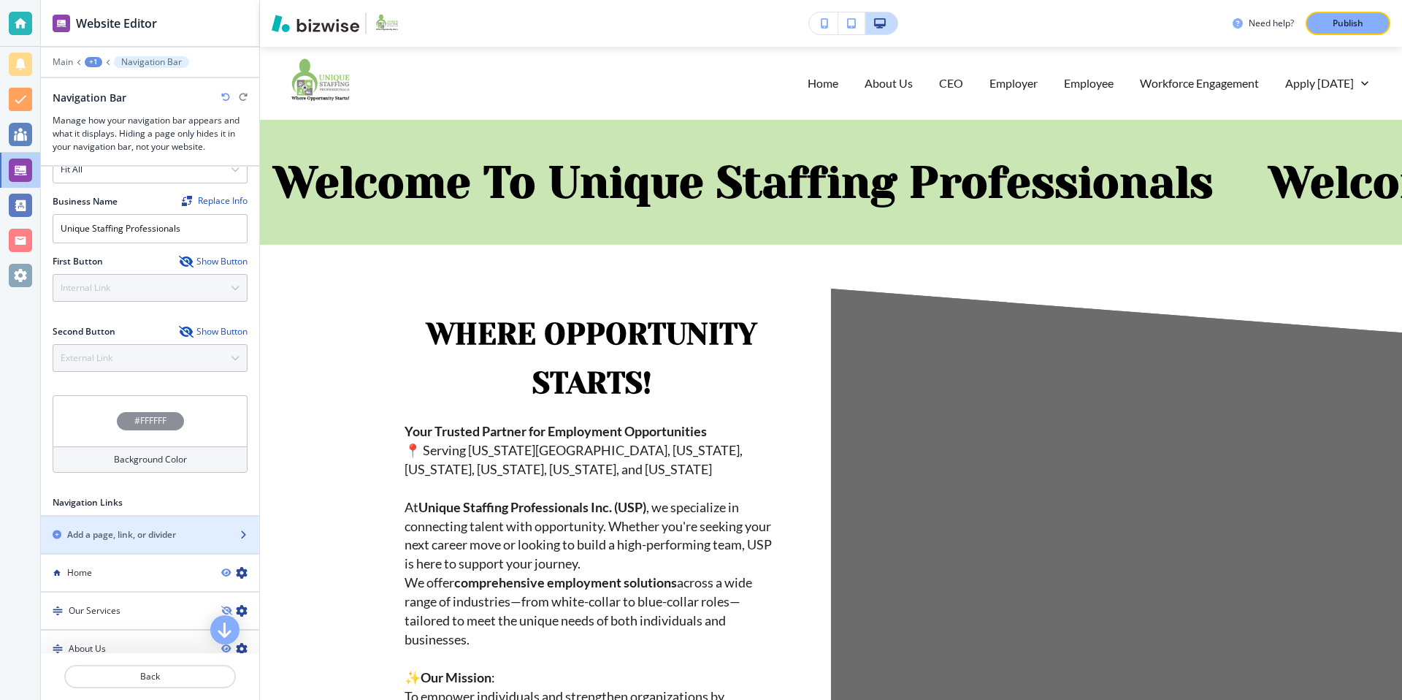
scroll to position [256, 0]
click at [88, 62] on div "+1" at bounding box center [94, 62] width 18 height 10
click at [162, 54] on div at bounding box center [150, 51] width 218 height 9
click at [162, 58] on p "Navigation Bar" at bounding box center [151, 62] width 61 height 10
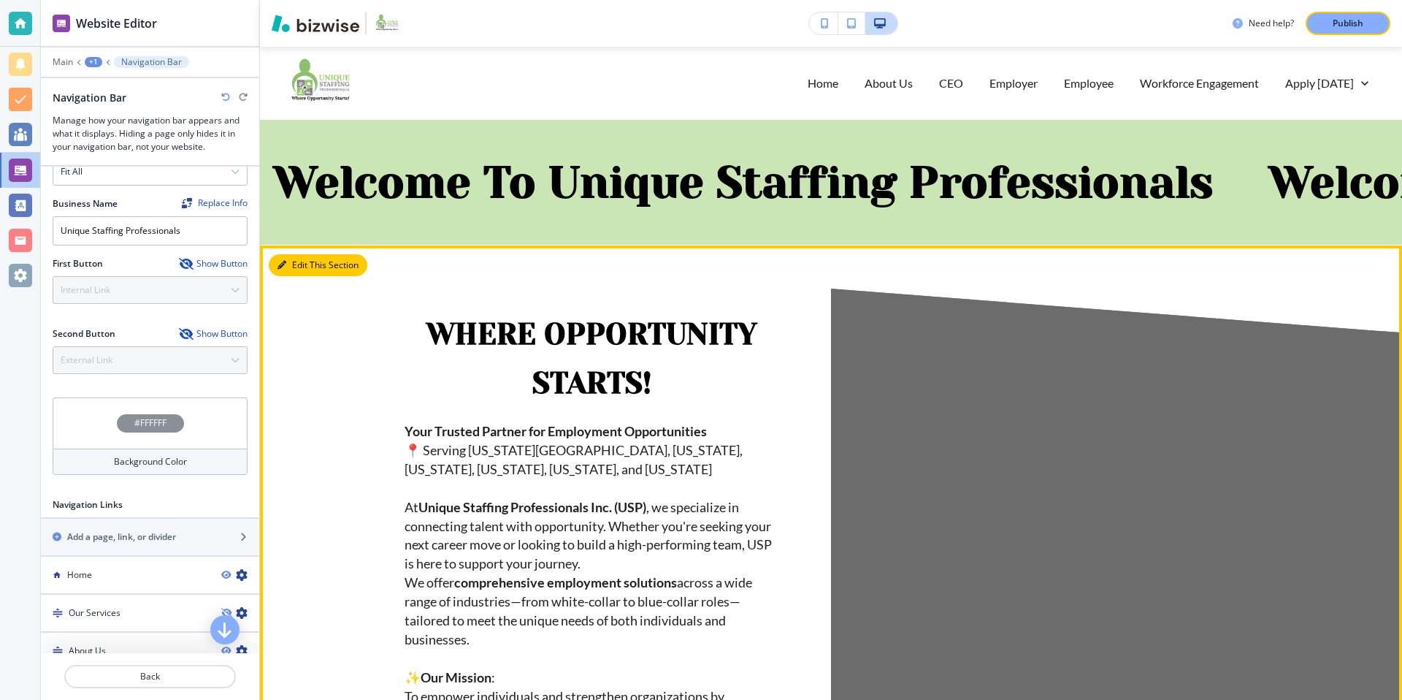
click at [292, 271] on button "Edit This Section" at bounding box center [318, 265] width 99 height 22
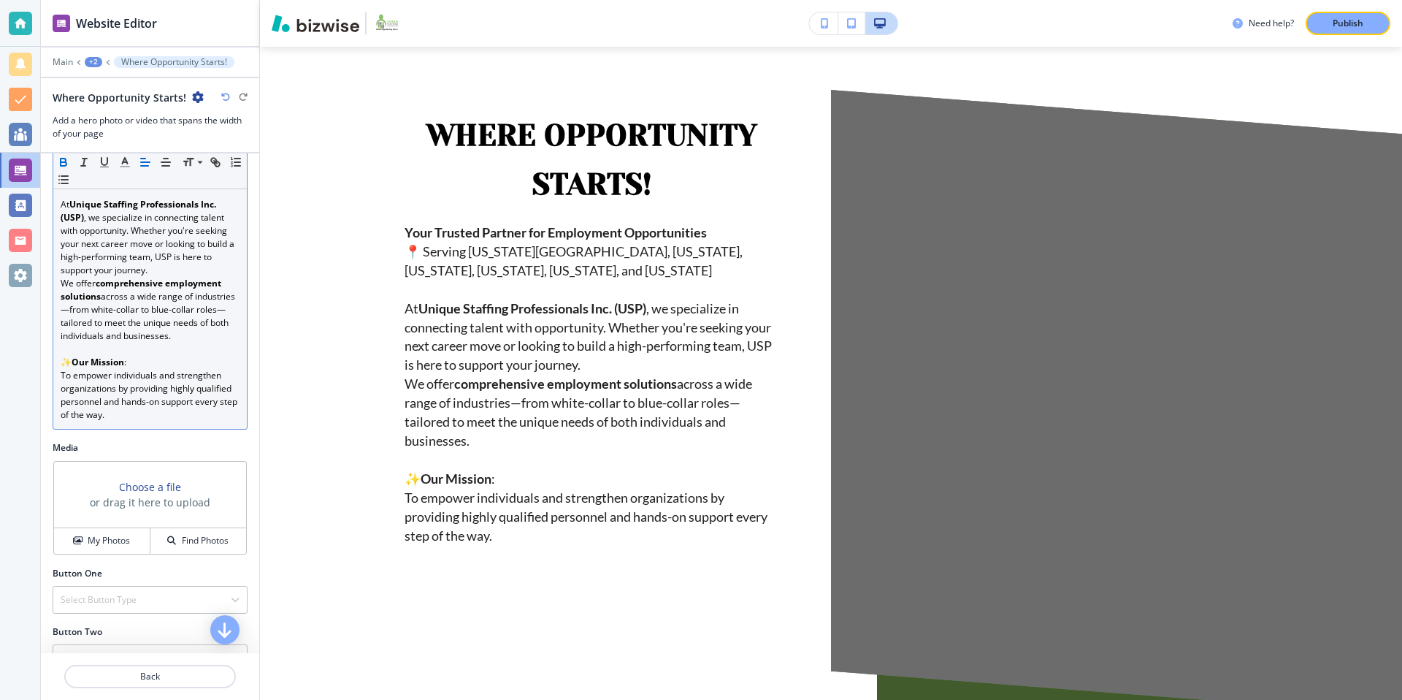
scroll to position [361, 0]
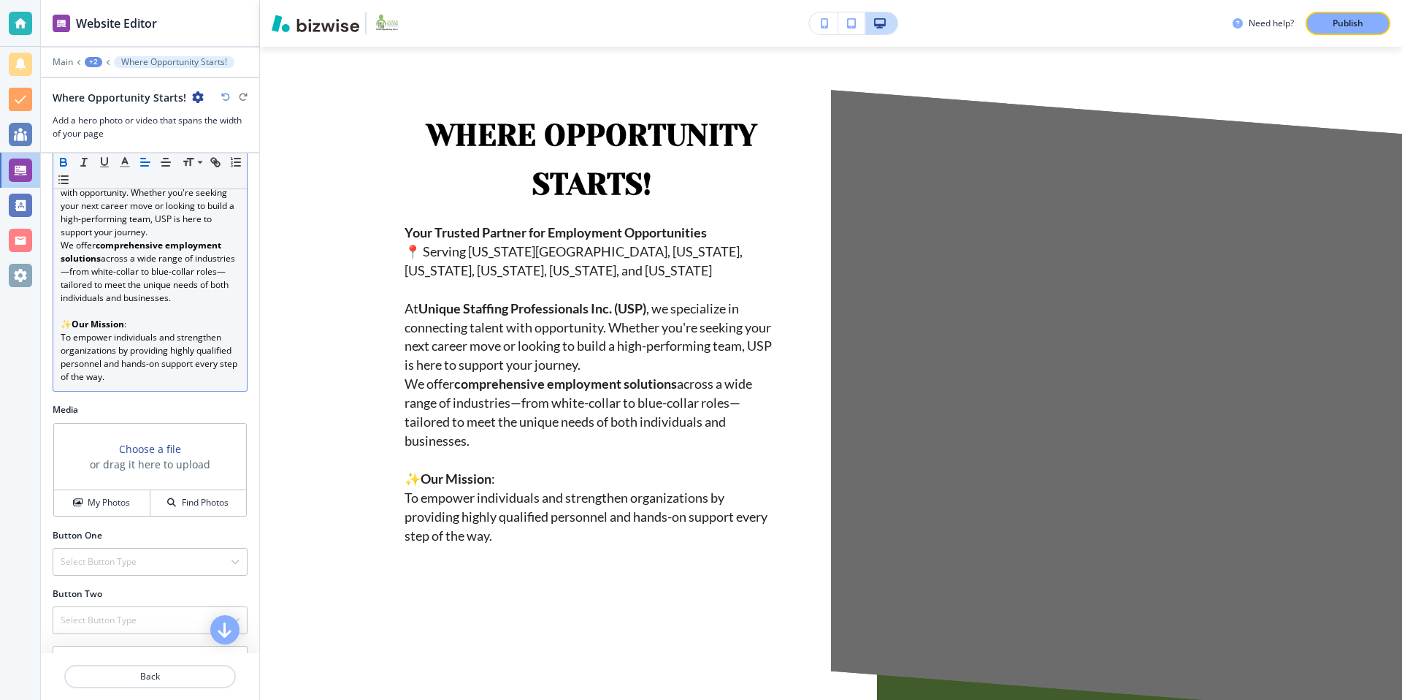
click at [153, 209] on p "At Unique Staffing Professionals Inc. (USP) , we specialize in connecting talen…" at bounding box center [150, 199] width 179 height 79
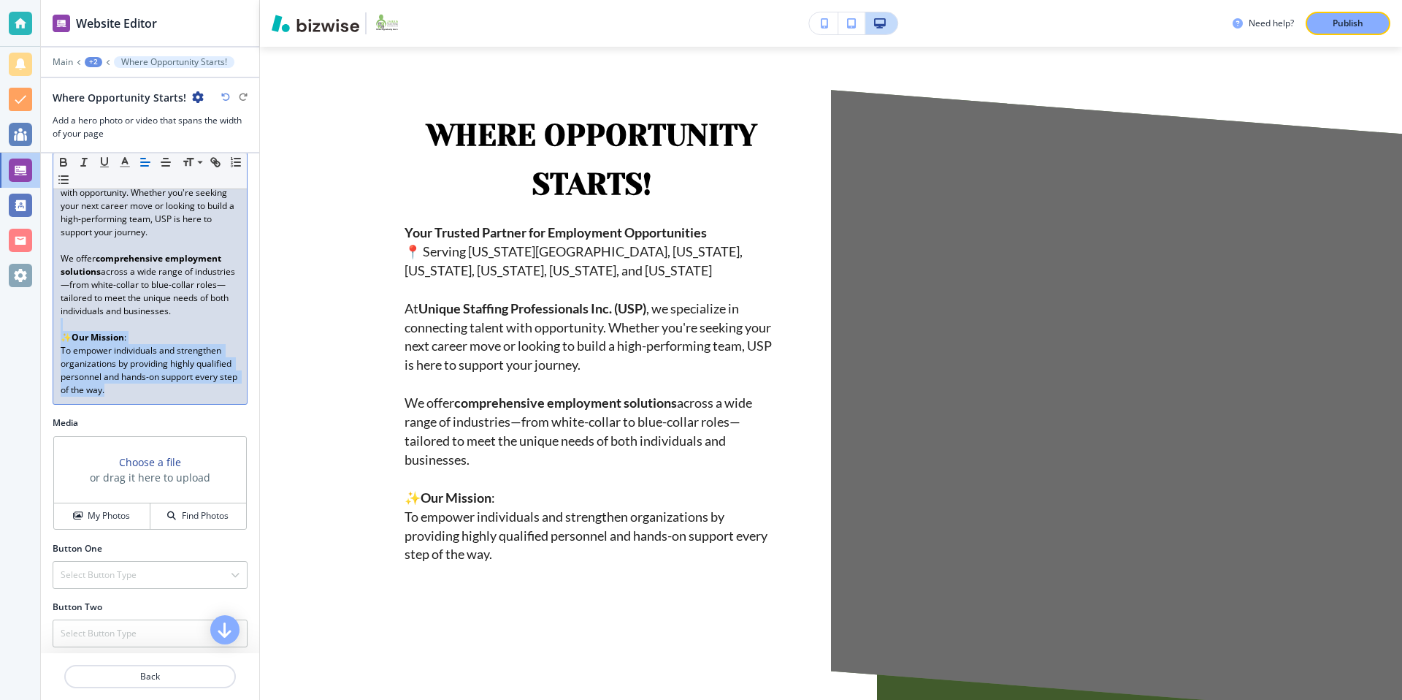
drag, startPoint x: 120, startPoint y: 368, endPoint x: 33, endPoint y: 297, distance: 112.1
click at [33, 297] on div "Website Editor Main +2 ﻿﻿﻿Where Opportunity Starts!﻿ ﻿﻿﻿Where Opportunity Start…" at bounding box center [701, 350] width 1402 height 700
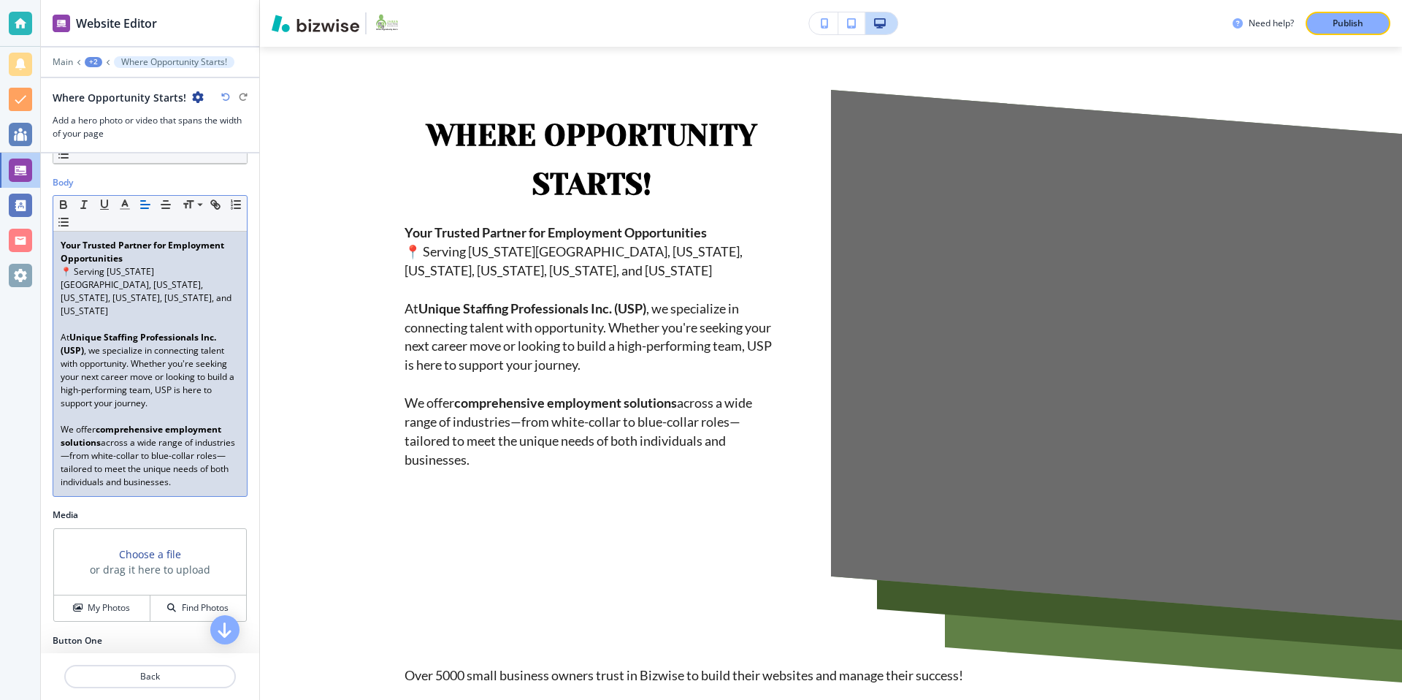
scroll to position [178, 0]
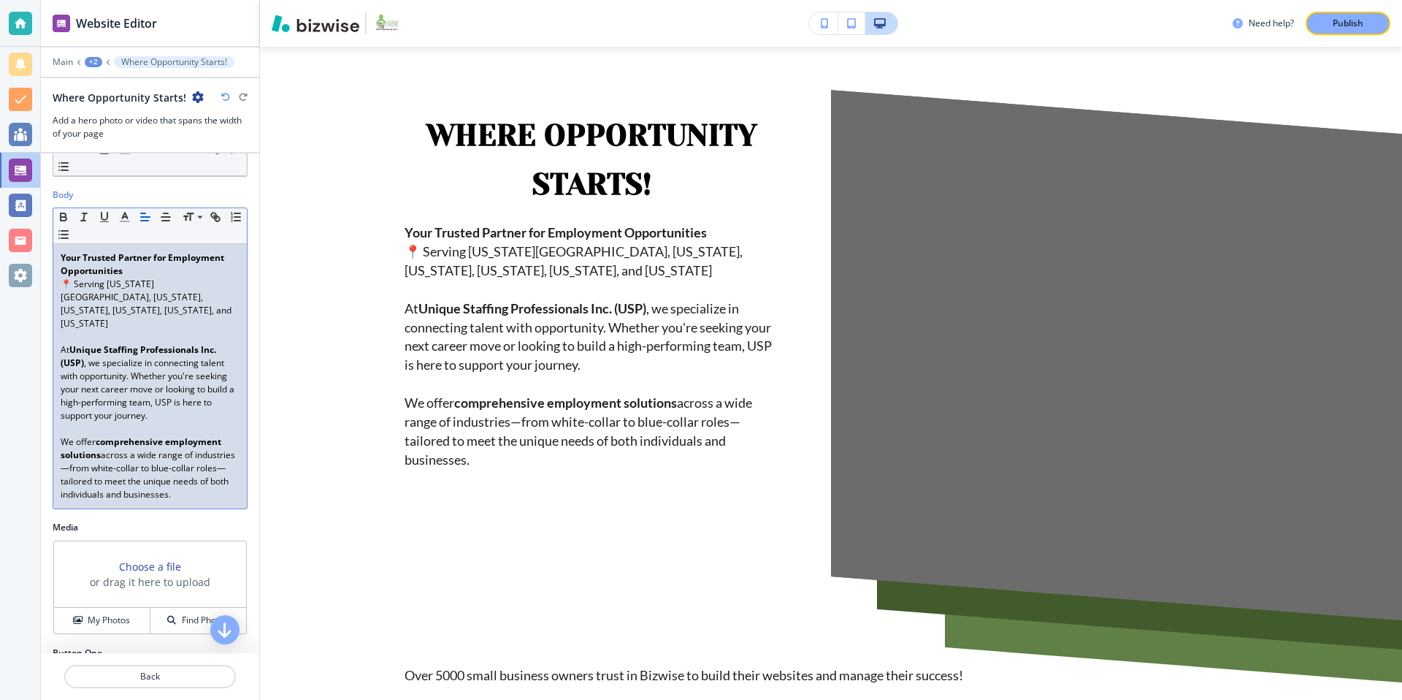
drag, startPoint x: 60, startPoint y: 256, endPoint x: 189, endPoint y: 481, distance: 260.0
click at [189, 481] on div "Small Normal Large Huge Your Trusted Partner for Employment Opportunities 📍 Ser…" at bounding box center [150, 358] width 195 height 302
click at [93, 343] on strong "Unique Staffing Professionals Inc. (USP)" at bounding box center [140, 356] width 158 height 26
drag, startPoint x: 58, startPoint y: 321, endPoint x: 204, endPoint y: 482, distance: 218.1
click at [204, 482] on div "Small Normal Large Huge Your Trusted Partner for Employment Opportunities 📍 Ser…" at bounding box center [150, 358] width 195 height 302
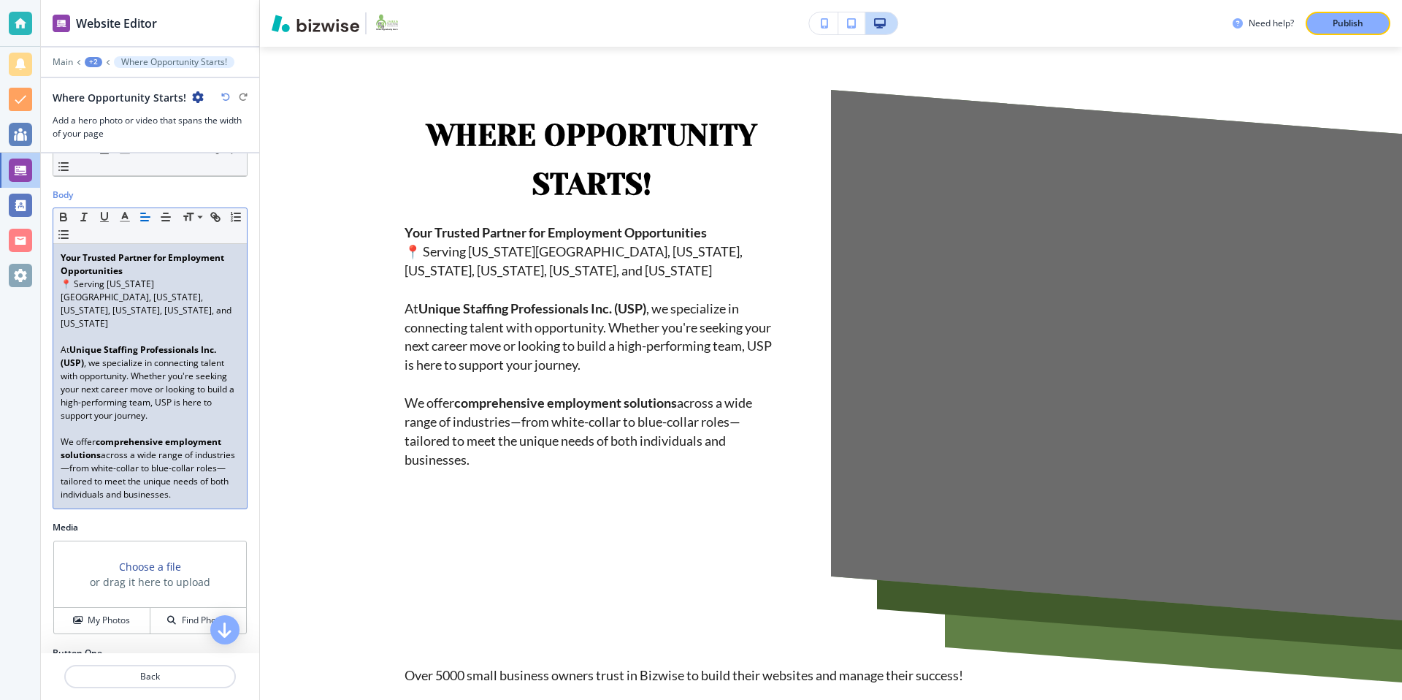
copy div "At Unique Staffing Professionals Inc. (USP) , we specialize in connecting talen…"
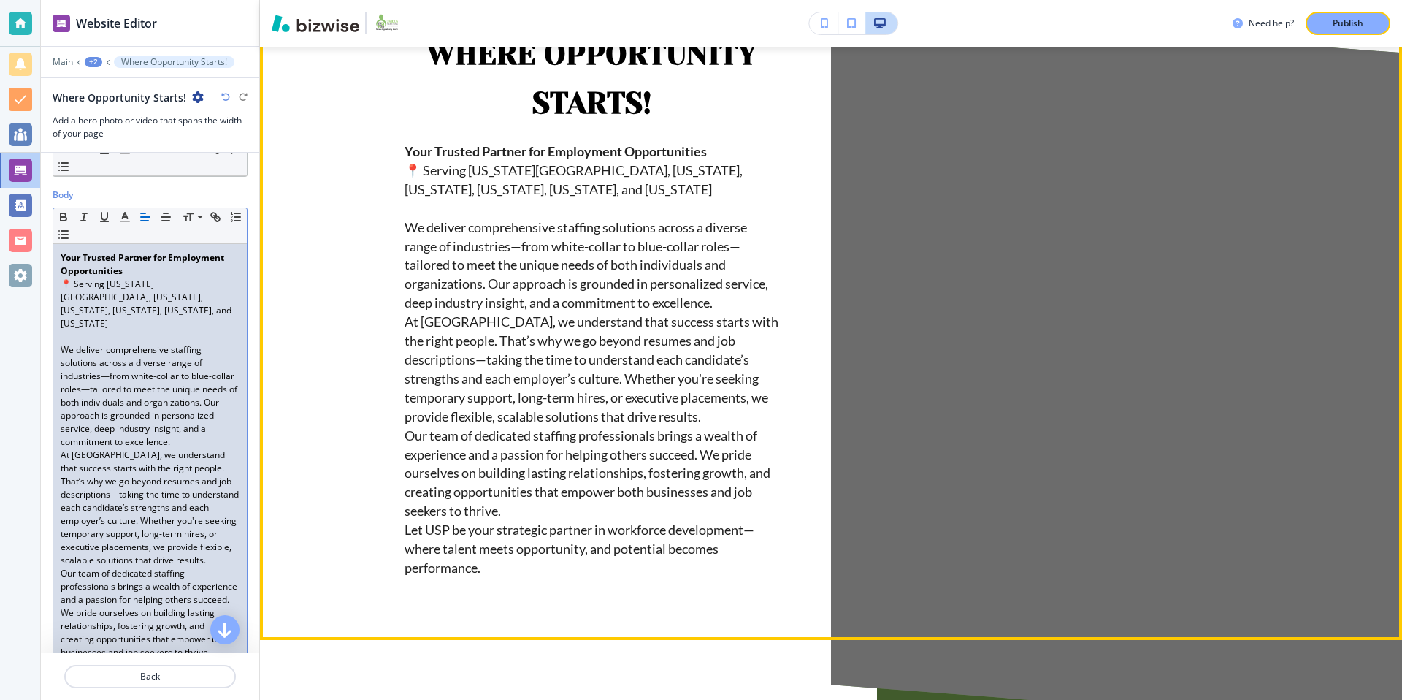
scroll to position [291, 0]
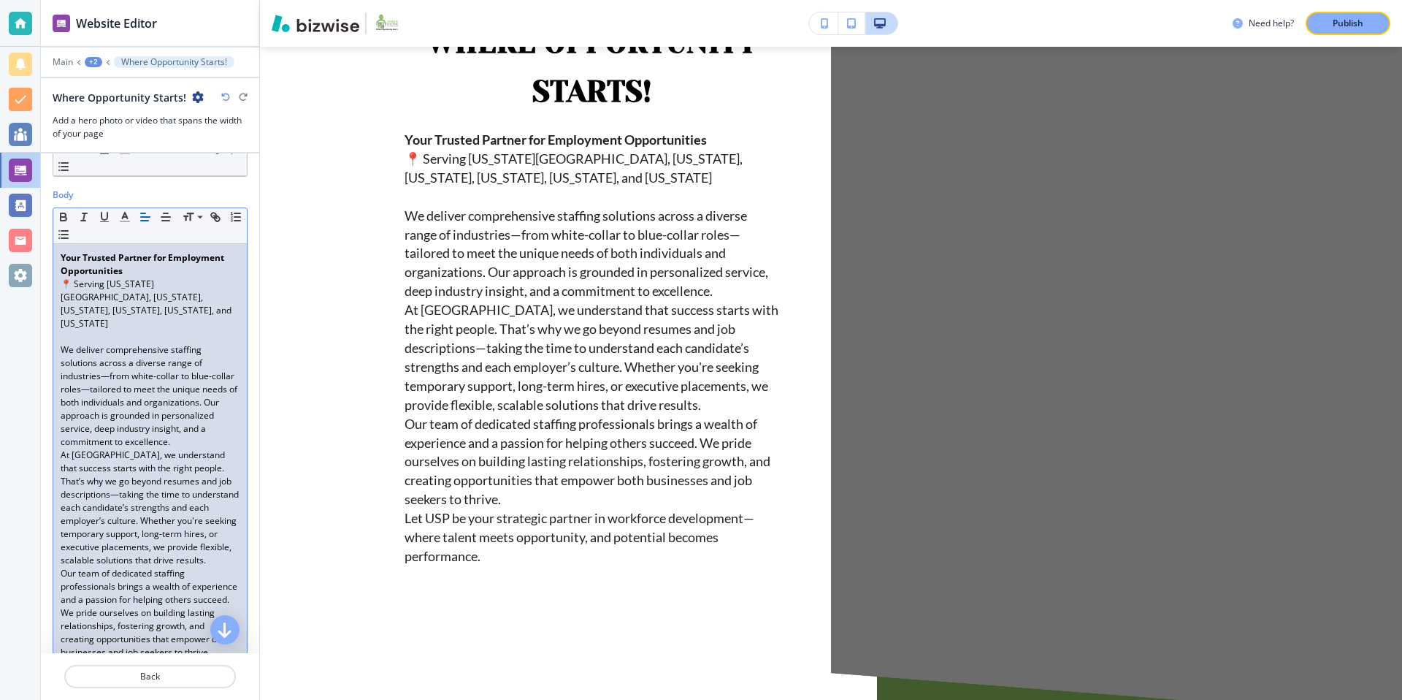
click at [175, 416] on p "We deliver comprehensive staffing solutions across a diverse range of industrie…" at bounding box center [150, 395] width 179 height 105
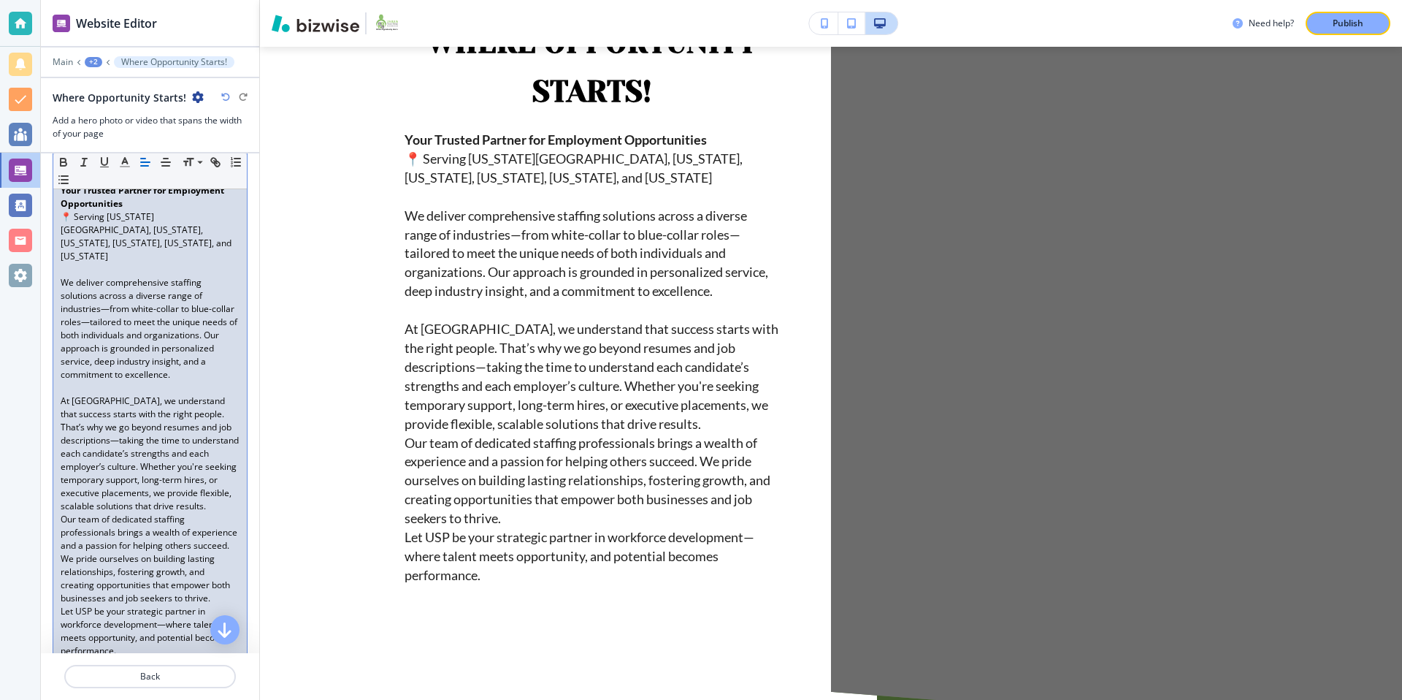
scroll to position [256, 0]
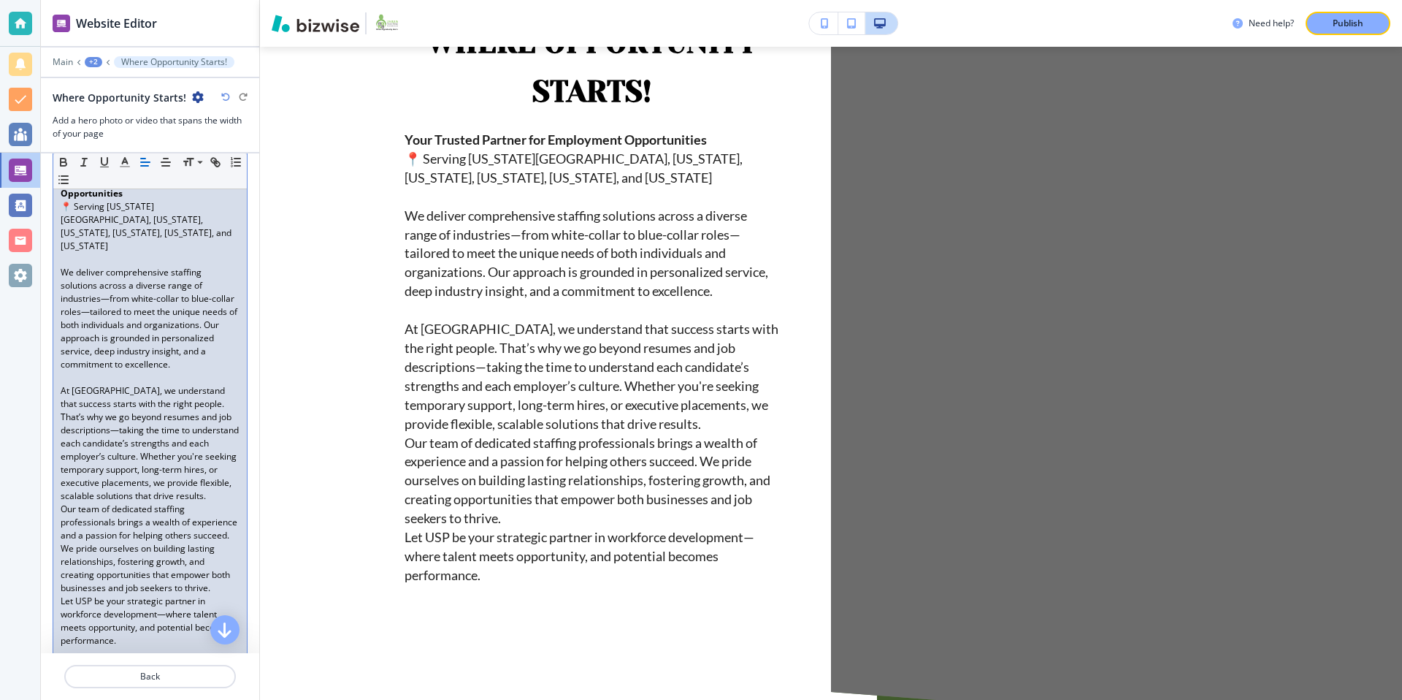
click at [185, 467] on p "At USP, we understand that success starts with the right people. That’s why we …" at bounding box center [150, 443] width 179 height 118
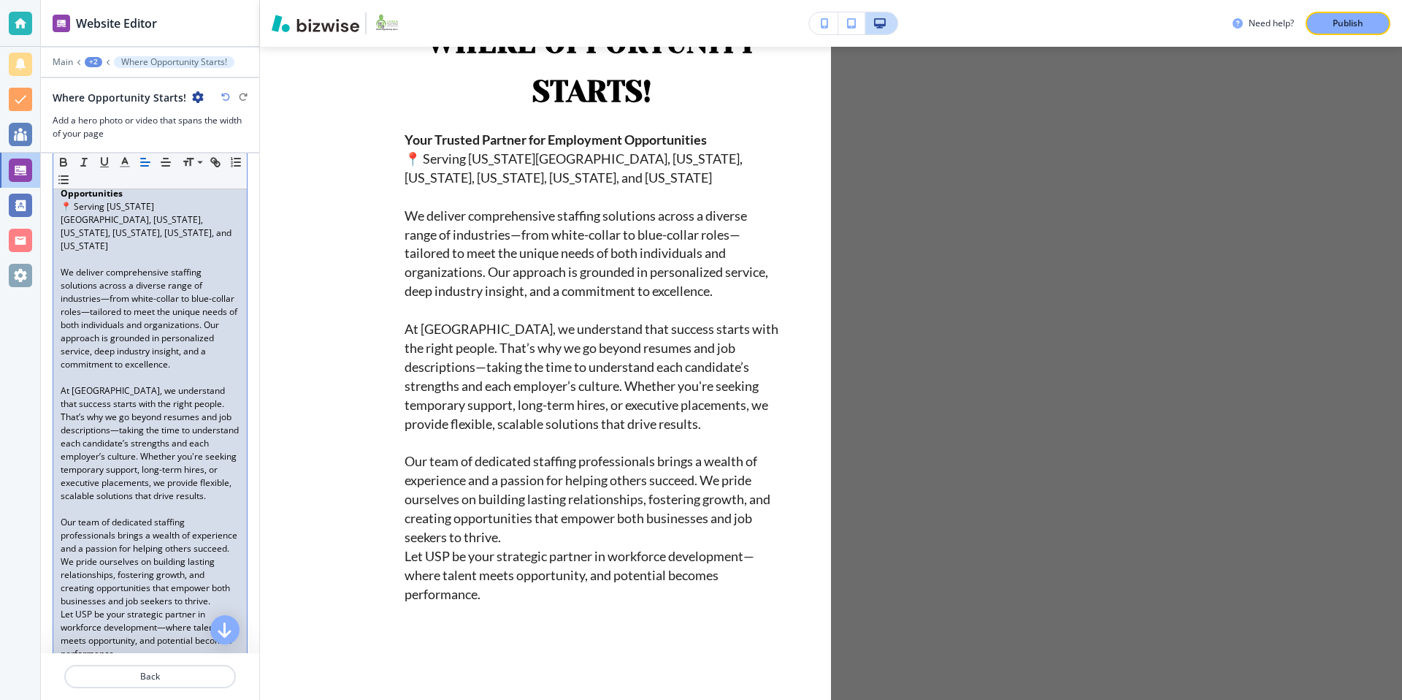
scroll to position [262, 0]
click at [221, 572] on p "Our team of dedicated staffing professionals brings a wealth of experience and …" at bounding box center [150, 555] width 179 height 92
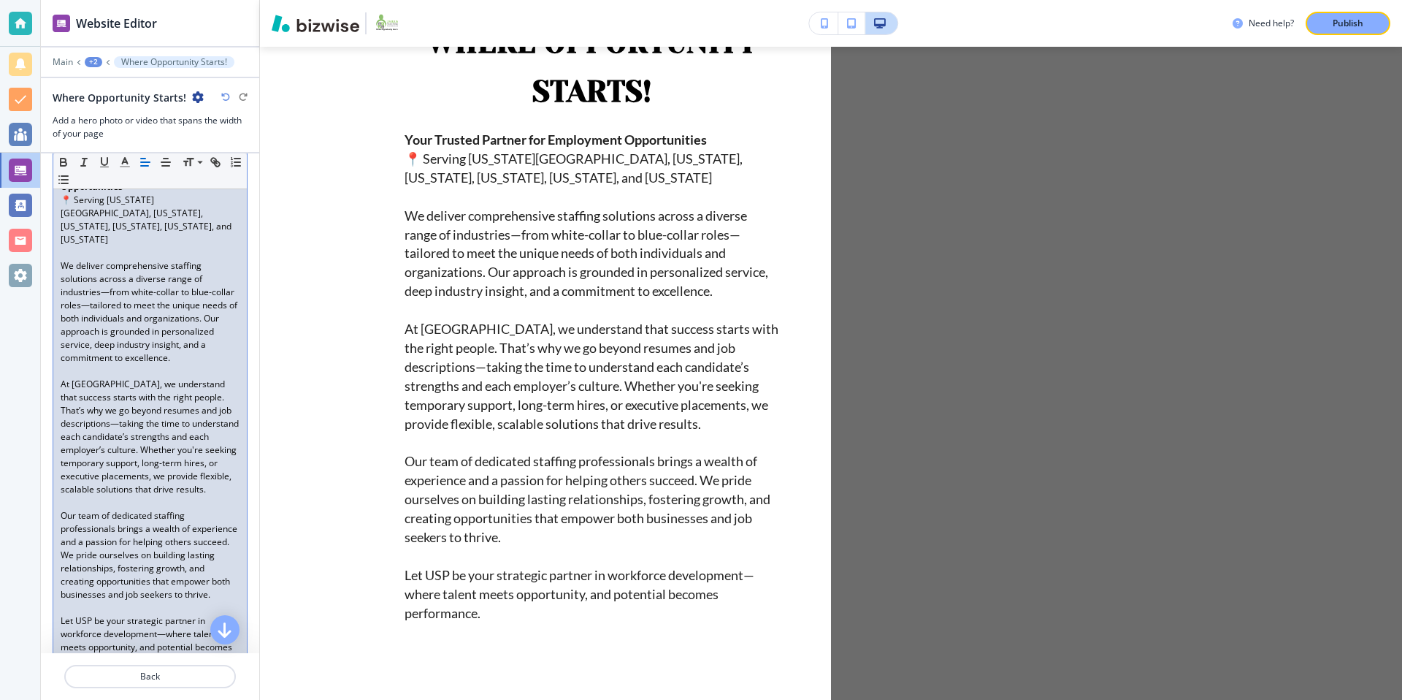
click at [73, 378] on p "At USP, we understand that success starts with the right people. That’s why we …" at bounding box center [150, 437] width 179 height 118
click at [87, 378] on p "At USP, we understand that success starts with the right people. That’s why we …" at bounding box center [150, 437] width 179 height 118
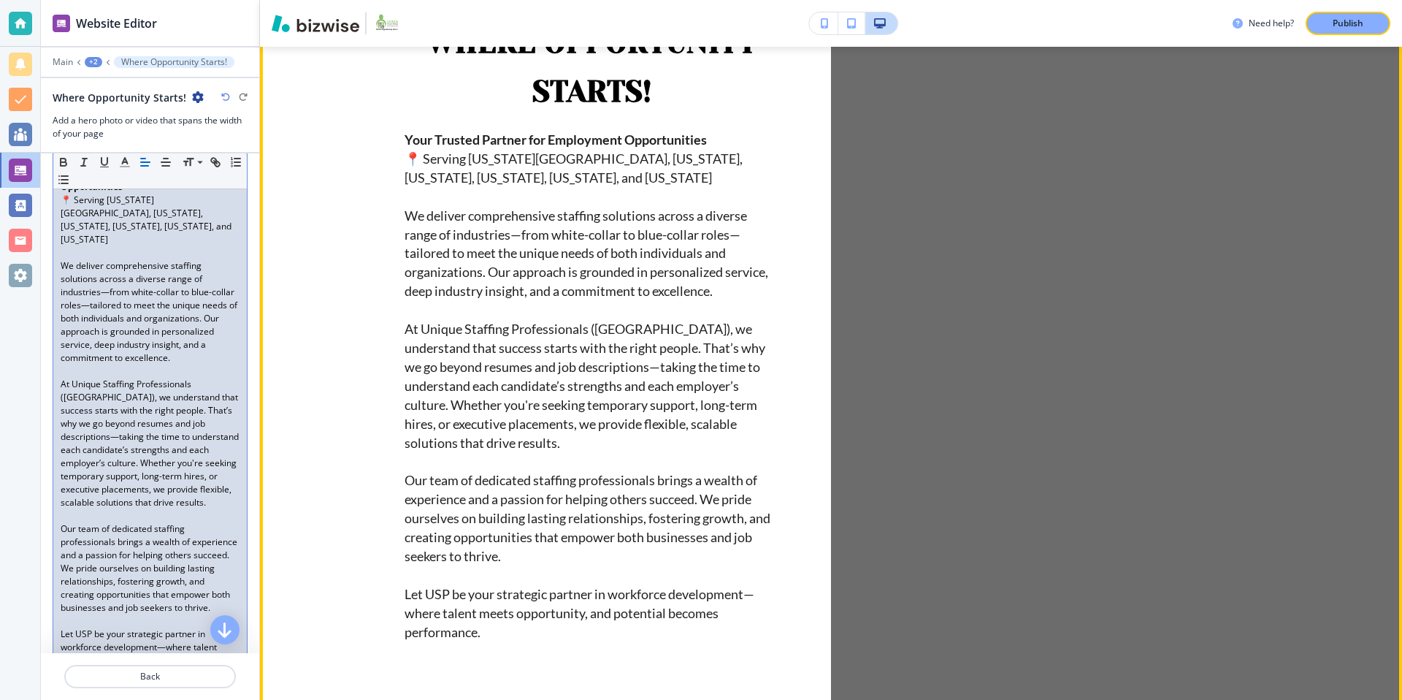
click at [551, 449] on p "At Unique Staffing Professionals (USP), we understand that success starts with …" at bounding box center [592, 386] width 374 height 132
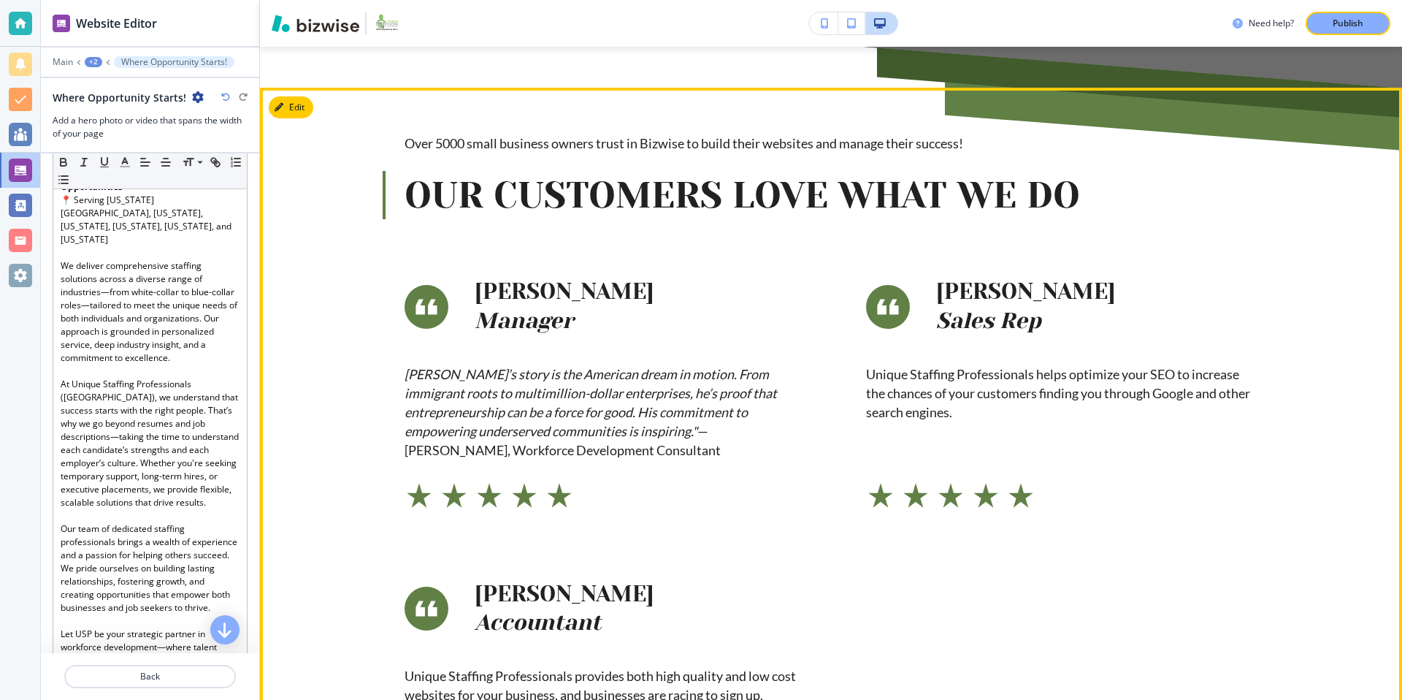
scroll to position [1007, 0]
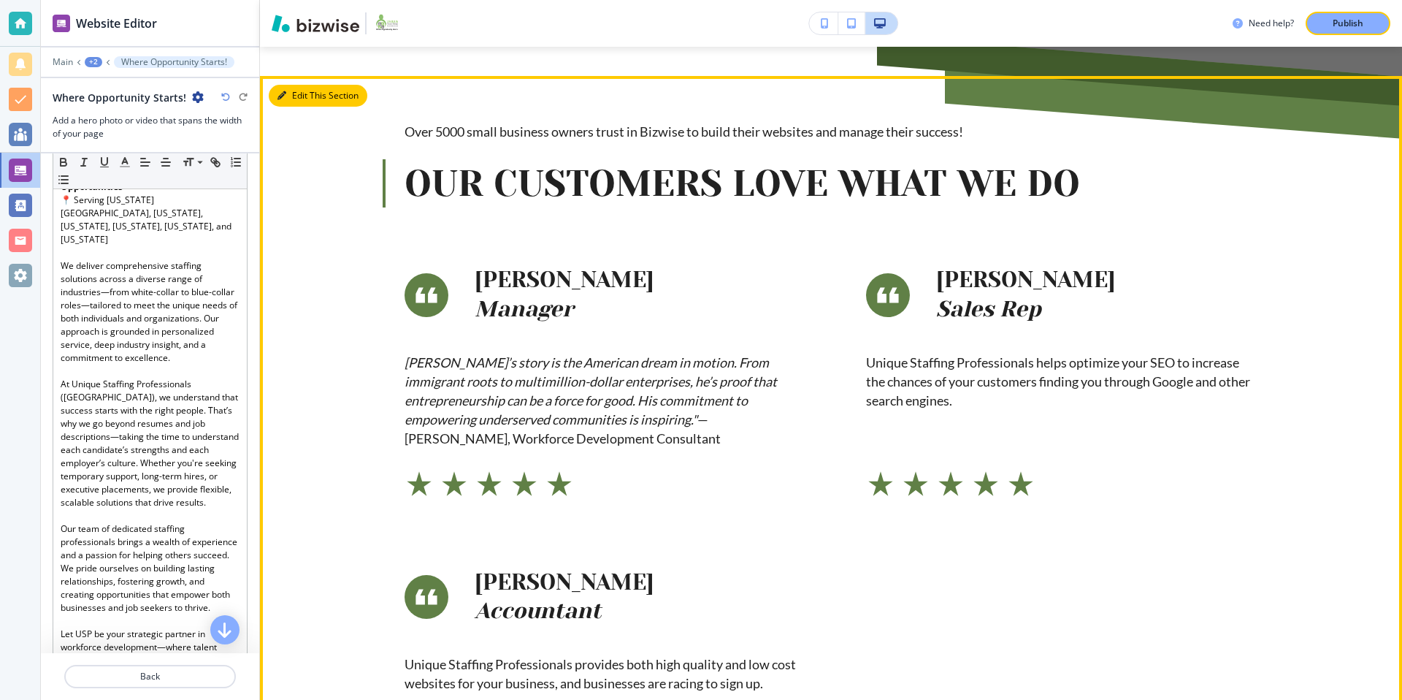
click at [309, 101] on button "Edit This Section" at bounding box center [318, 96] width 99 height 22
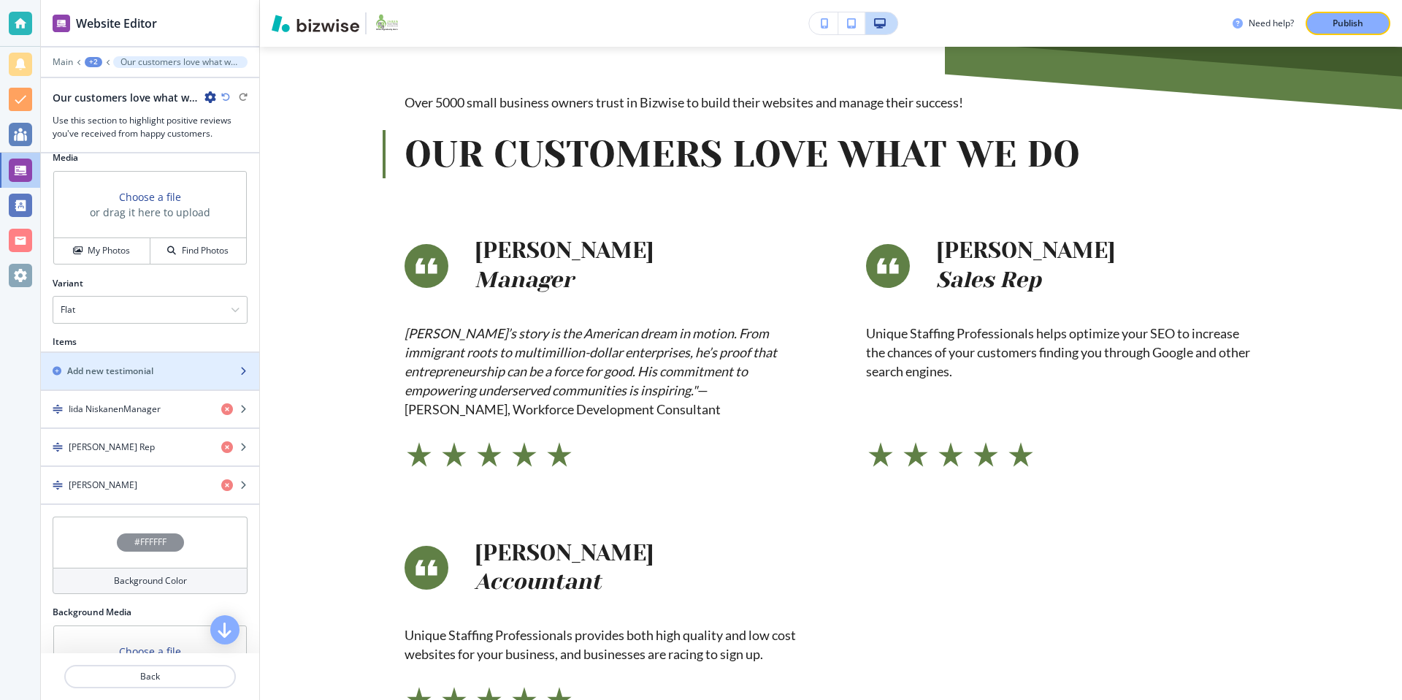
scroll to position [499, 0]
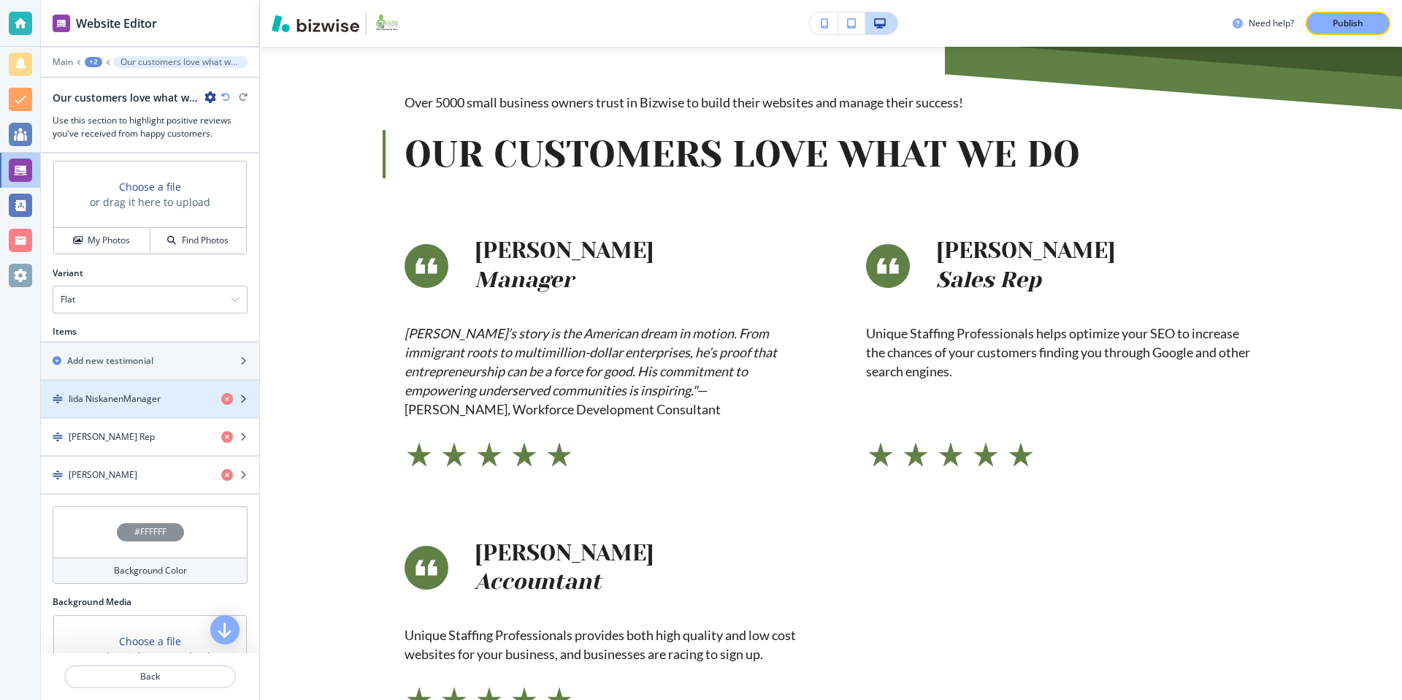
click at [151, 386] on div "button" at bounding box center [150, 386] width 218 height 12
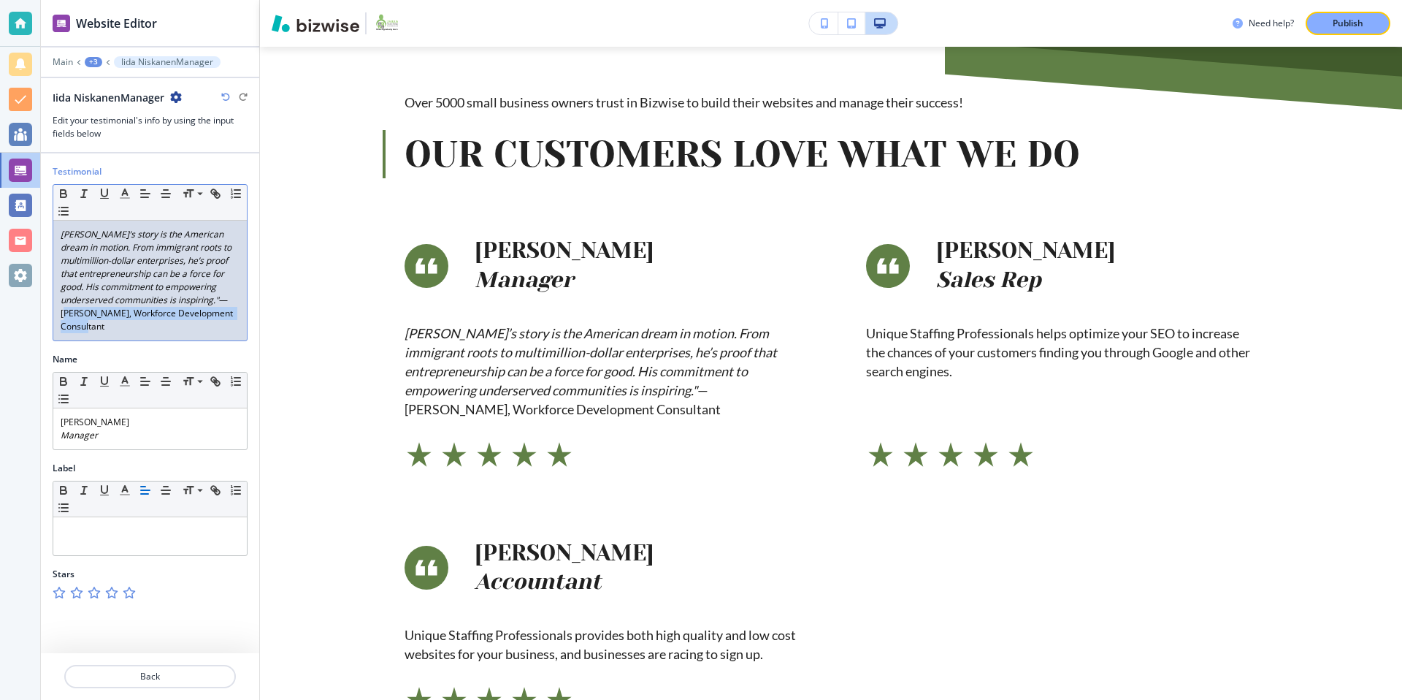
drag, startPoint x: 58, startPoint y: 313, endPoint x: 123, endPoint y: 329, distance: 66.9
click at [123, 329] on div "Otniel’s story is the American dream in motion. From immigrant roots to multimi…" at bounding box center [150, 281] width 194 height 120
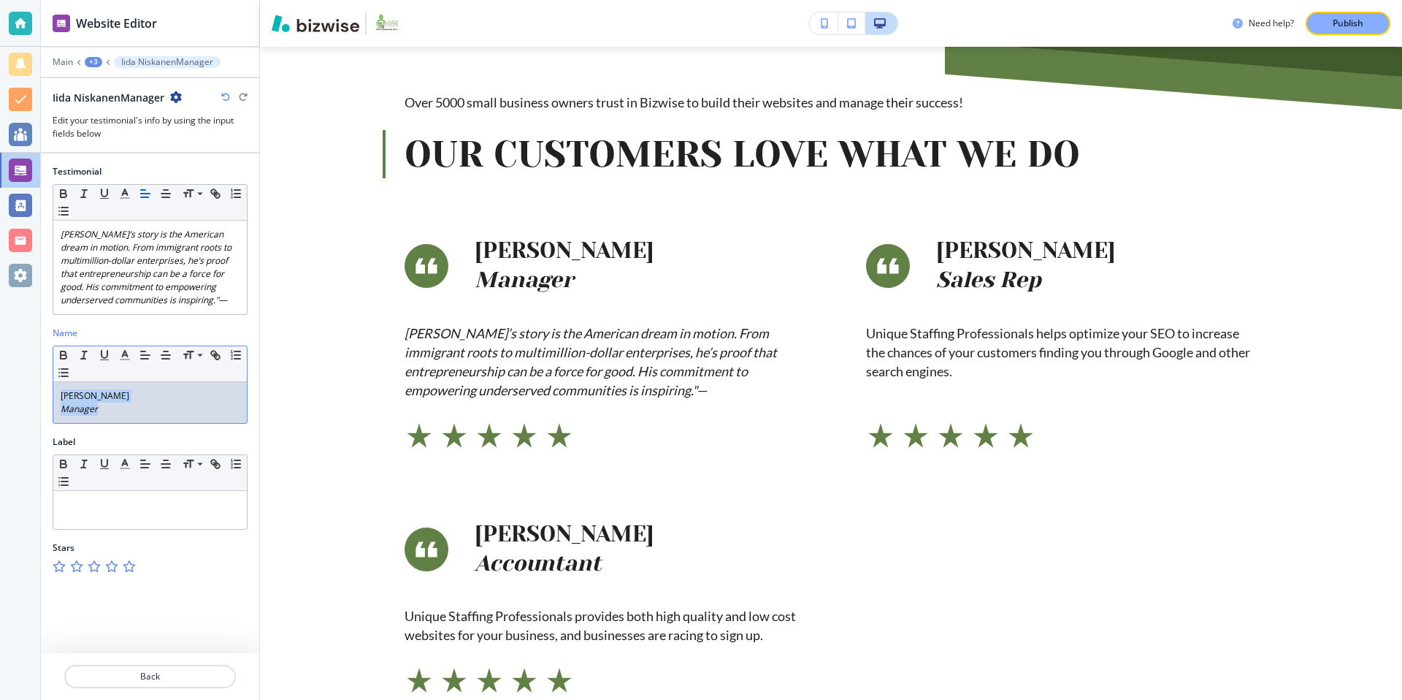
drag, startPoint x: 118, startPoint y: 409, endPoint x: 50, endPoint y: 388, distance: 71.1
click at [50, 388] on div "Name Small Normal Large Huge Iida Niskanen Manager" at bounding box center [150, 380] width 218 height 109
paste div
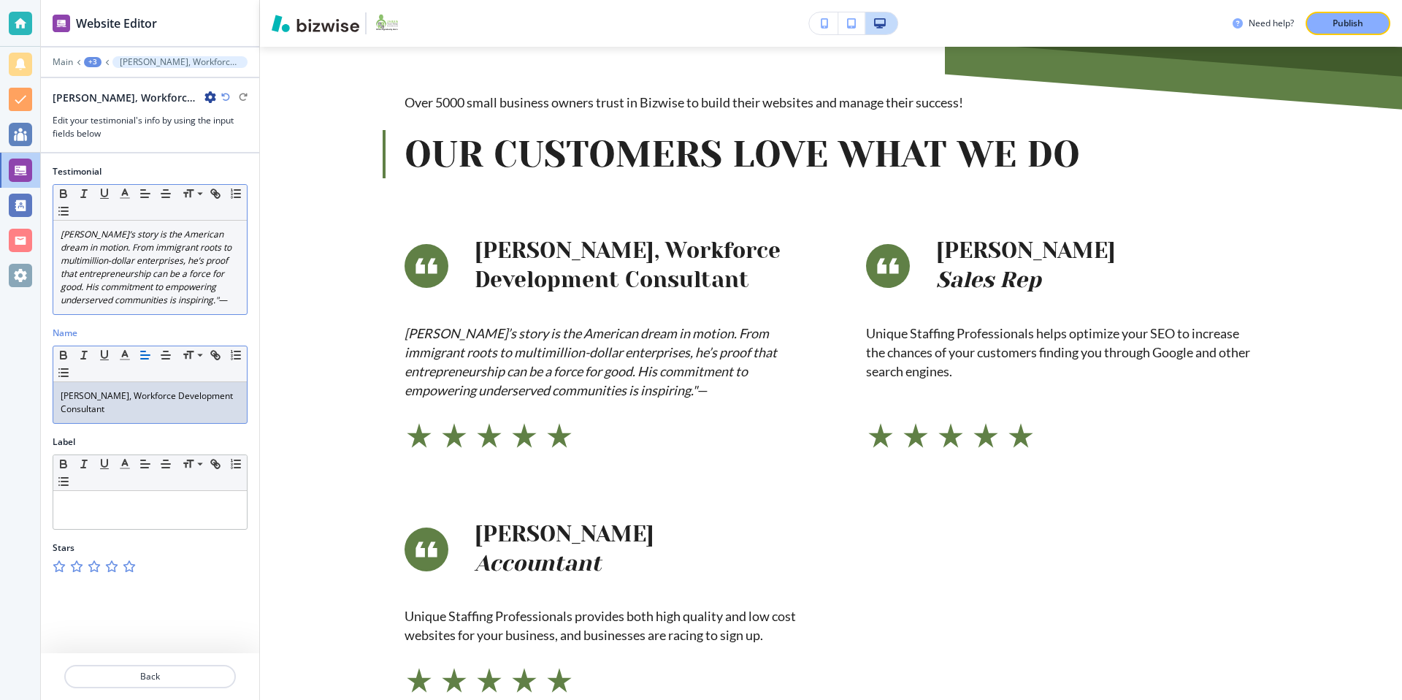
click at [234, 302] on p "Otniel’s story is the American dream in motion. From immigrant roots to multimi…" at bounding box center [150, 267] width 179 height 79
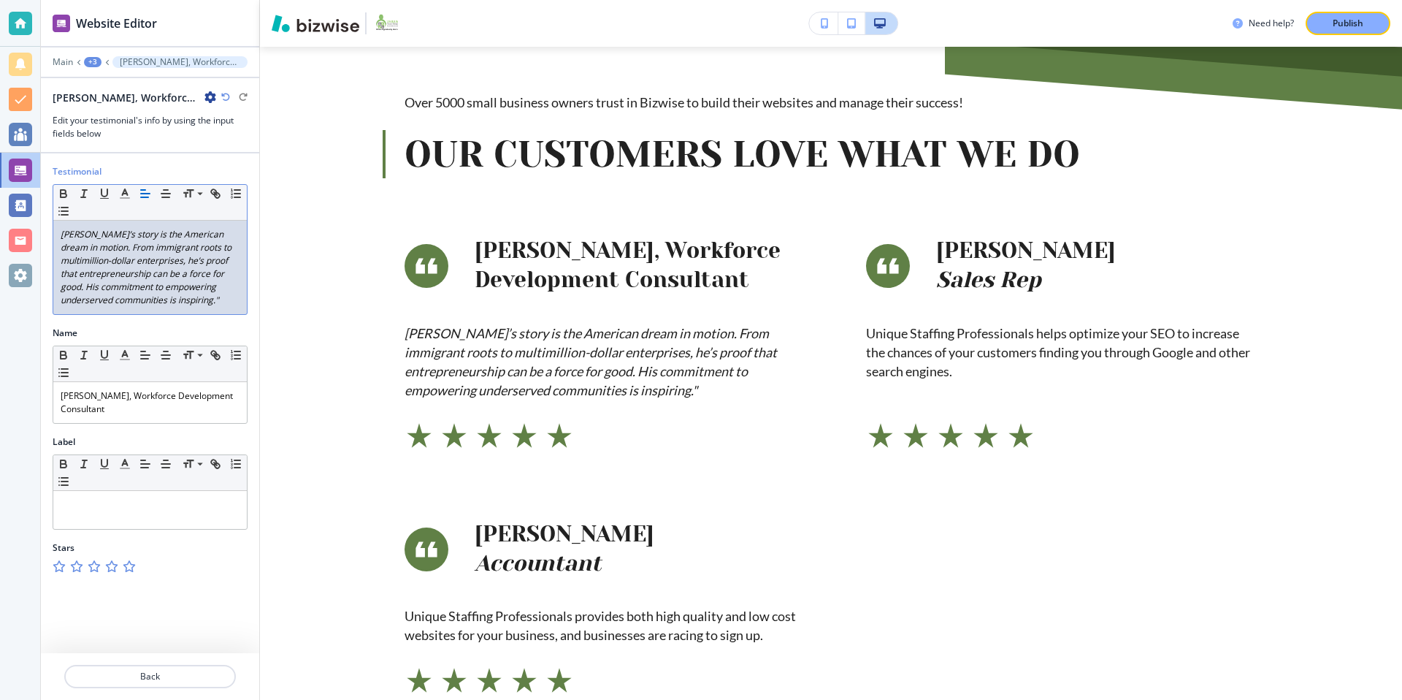
click at [164, 435] on div "Label" at bounding box center [150, 441] width 195 height 13
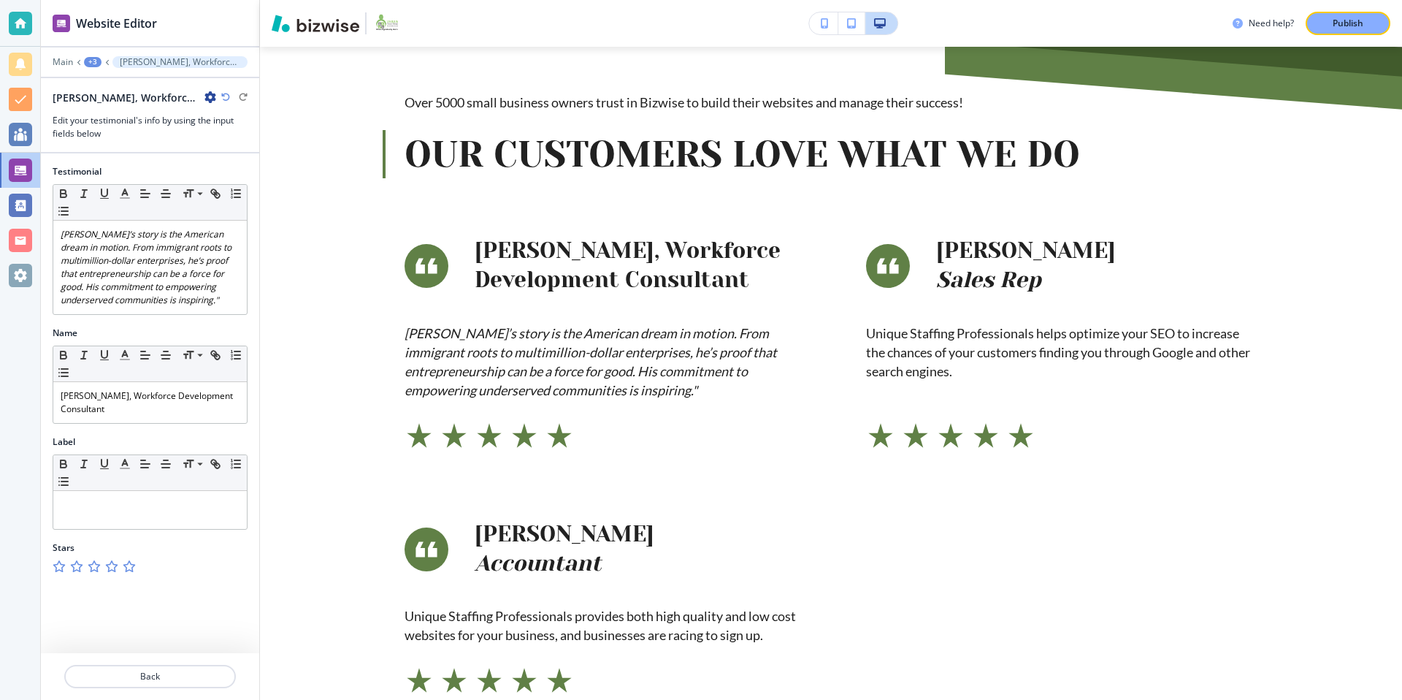
click at [93, 59] on div "+3" at bounding box center [93, 62] width 18 height 10
click at [130, 134] on p "Our customers love what we do" at bounding box center [130, 137] width 74 height 13
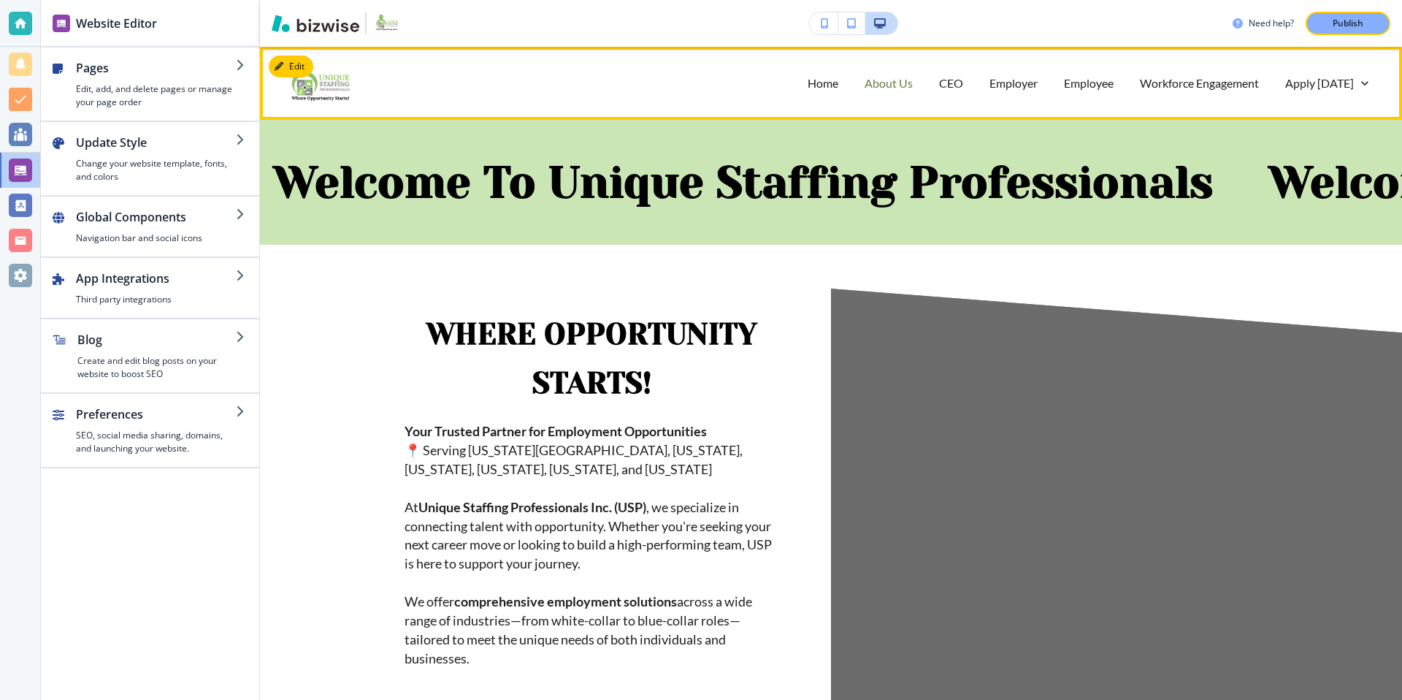
click at [905, 87] on p "About Us" at bounding box center [889, 82] width 48 height 17
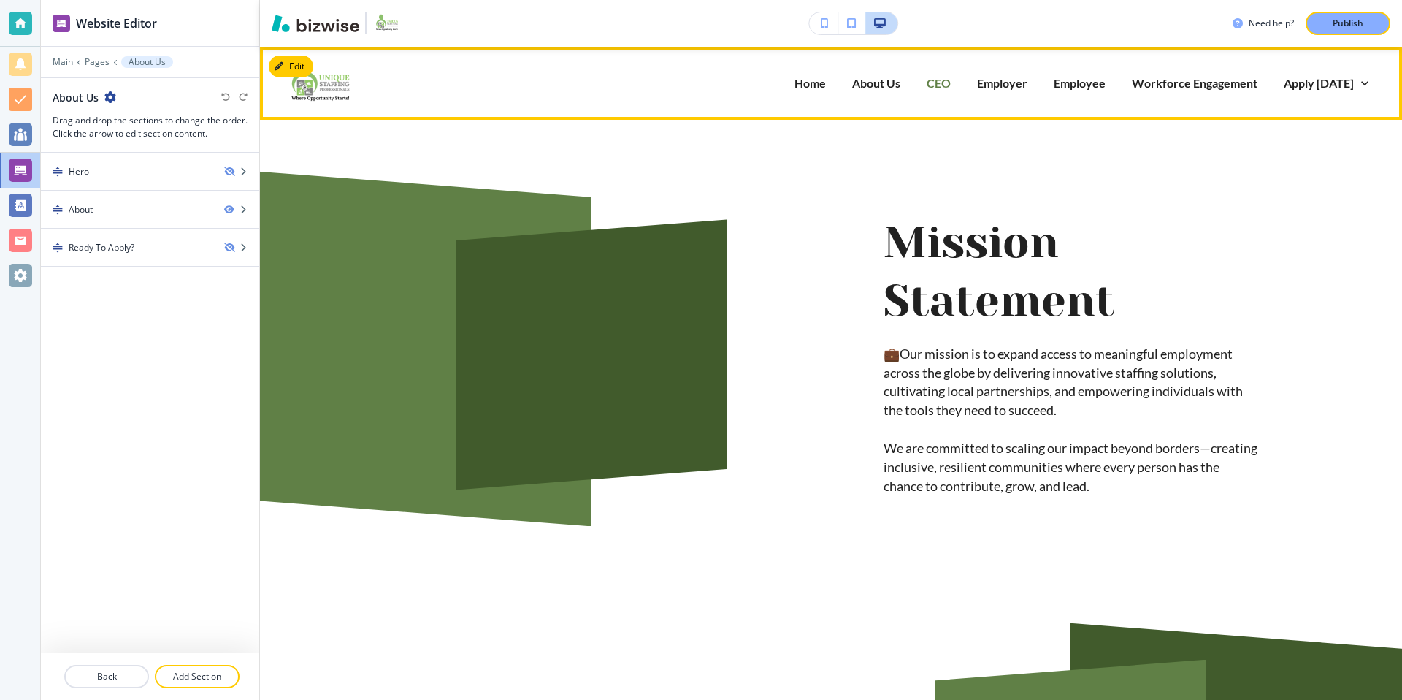
click at [946, 85] on p "CEO" at bounding box center [939, 82] width 24 height 17
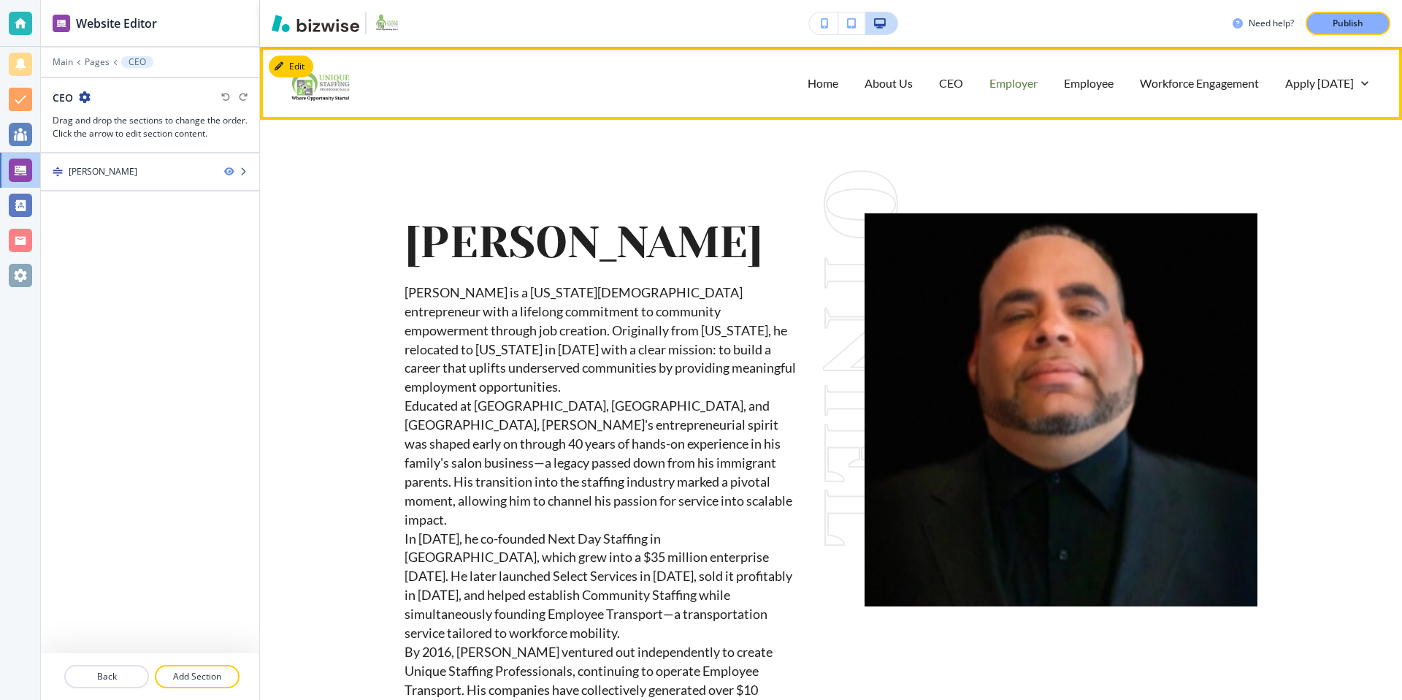
click at [1008, 83] on p "Employer" at bounding box center [1013, 82] width 48 height 17
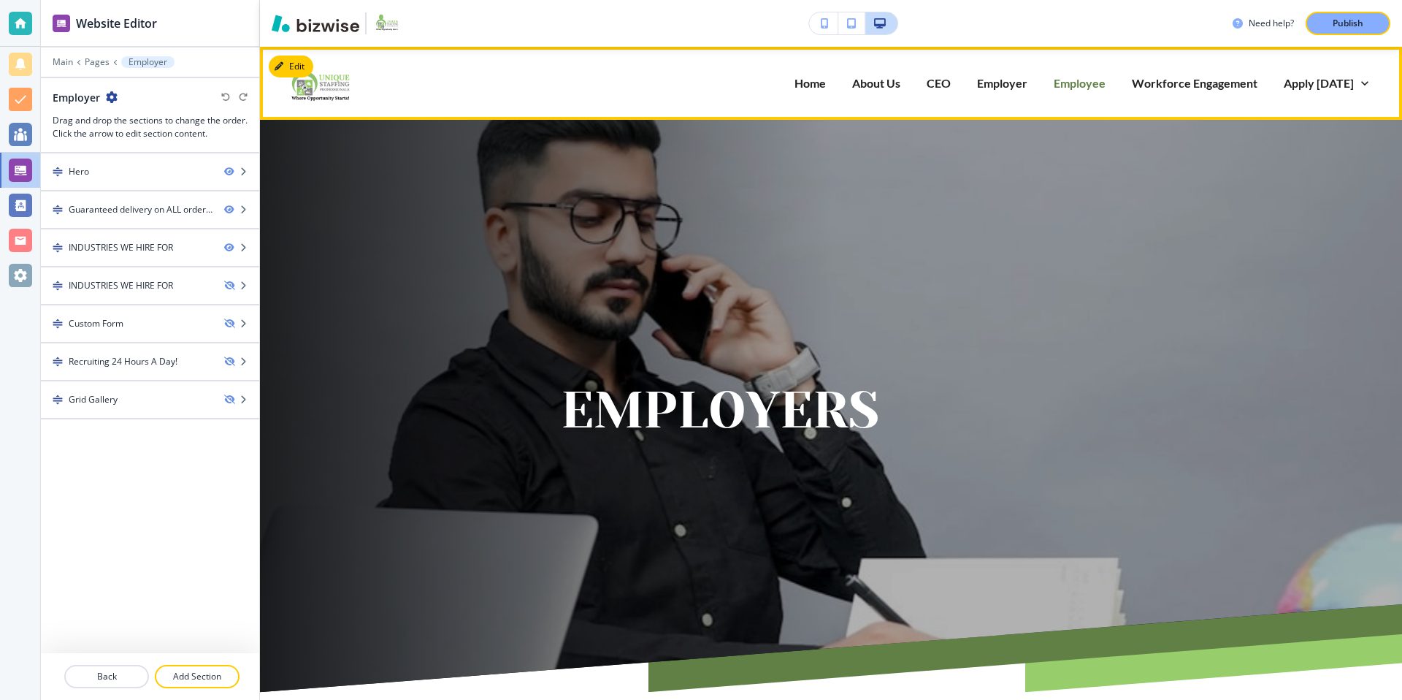
click at [1082, 77] on p "Employee" at bounding box center [1080, 82] width 52 height 17
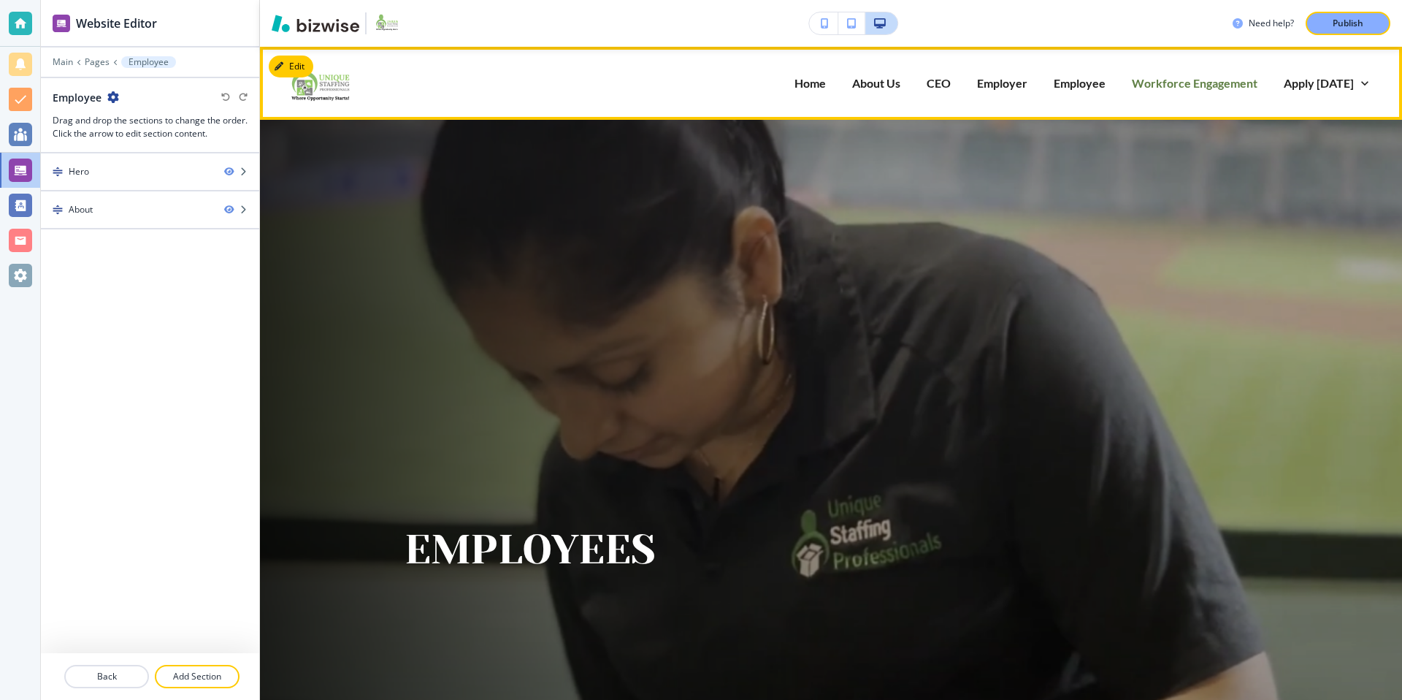
click at [1189, 85] on p "Workforce Engagement" at bounding box center [1195, 82] width 126 height 17
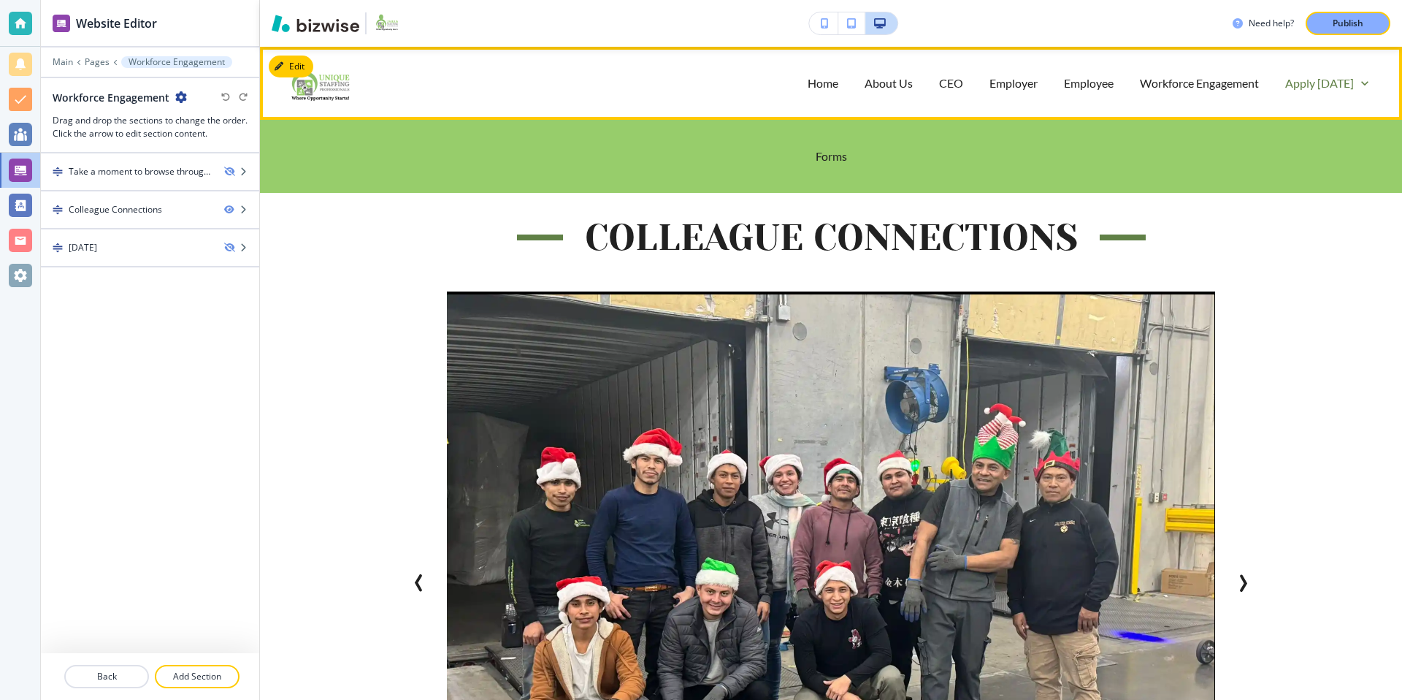
click at [1304, 82] on p "Apply [DATE]" at bounding box center [1319, 82] width 69 height 17
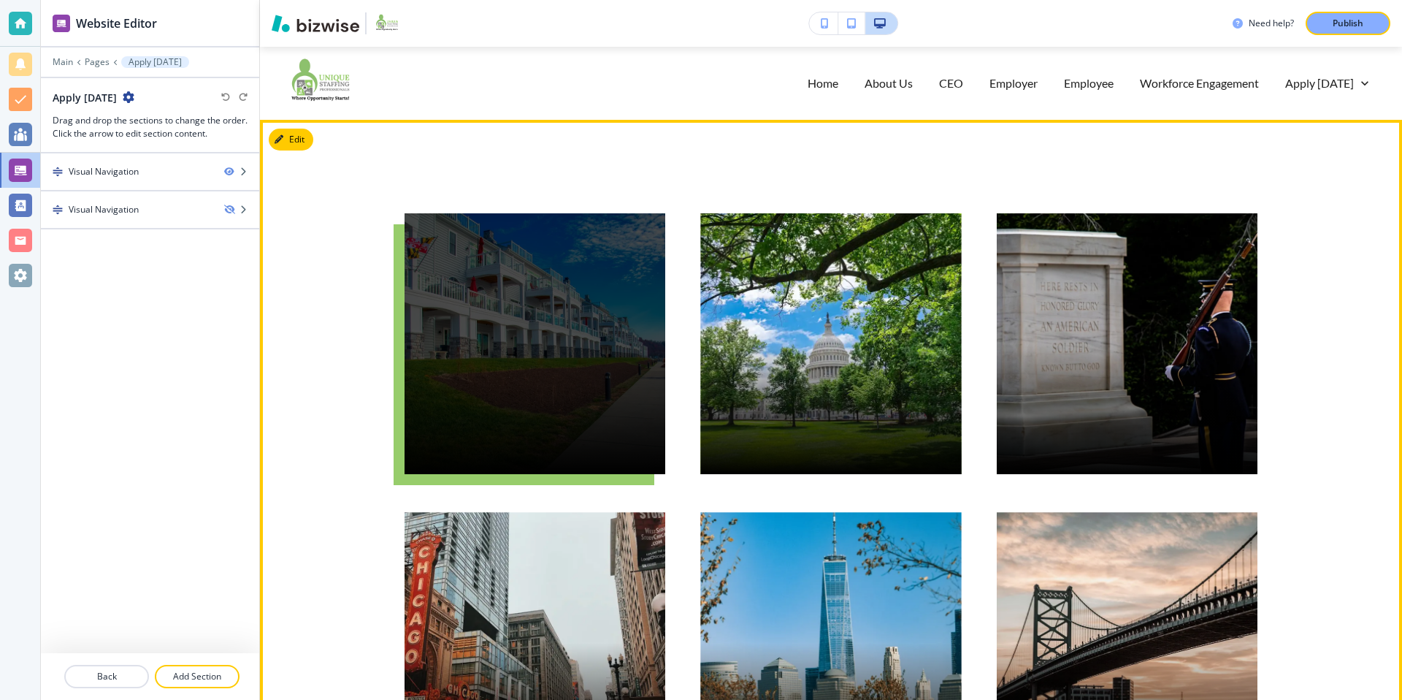
click at [534, 306] on div at bounding box center [535, 343] width 261 height 261
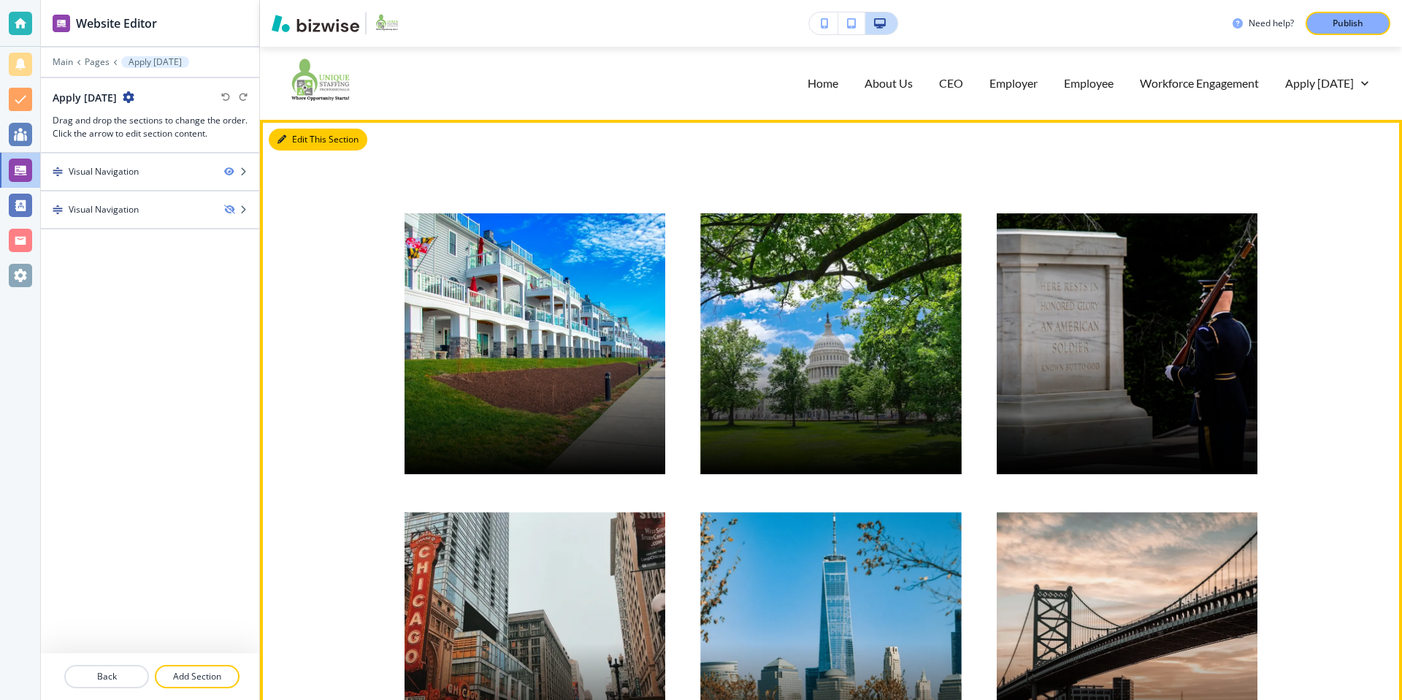
click at [307, 141] on button "Edit This Section" at bounding box center [318, 140] width 99 height 22
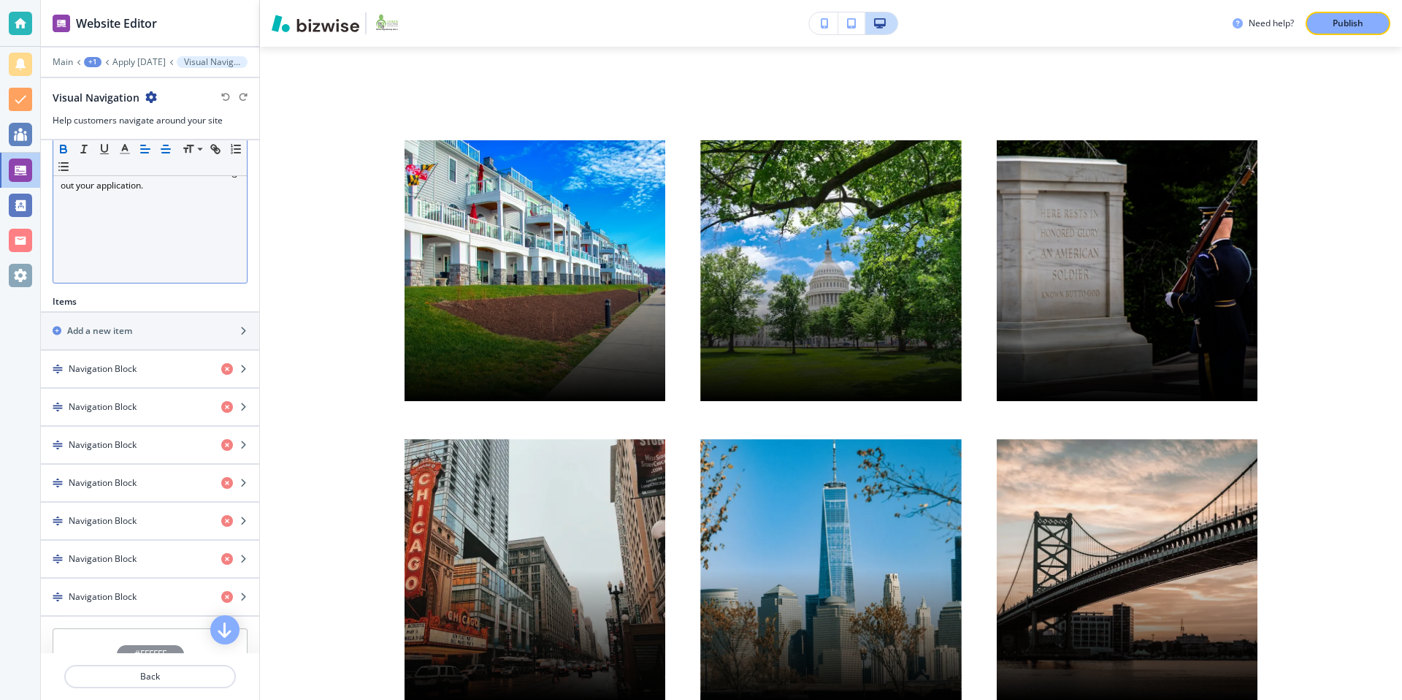
scroll to position [330, 0]
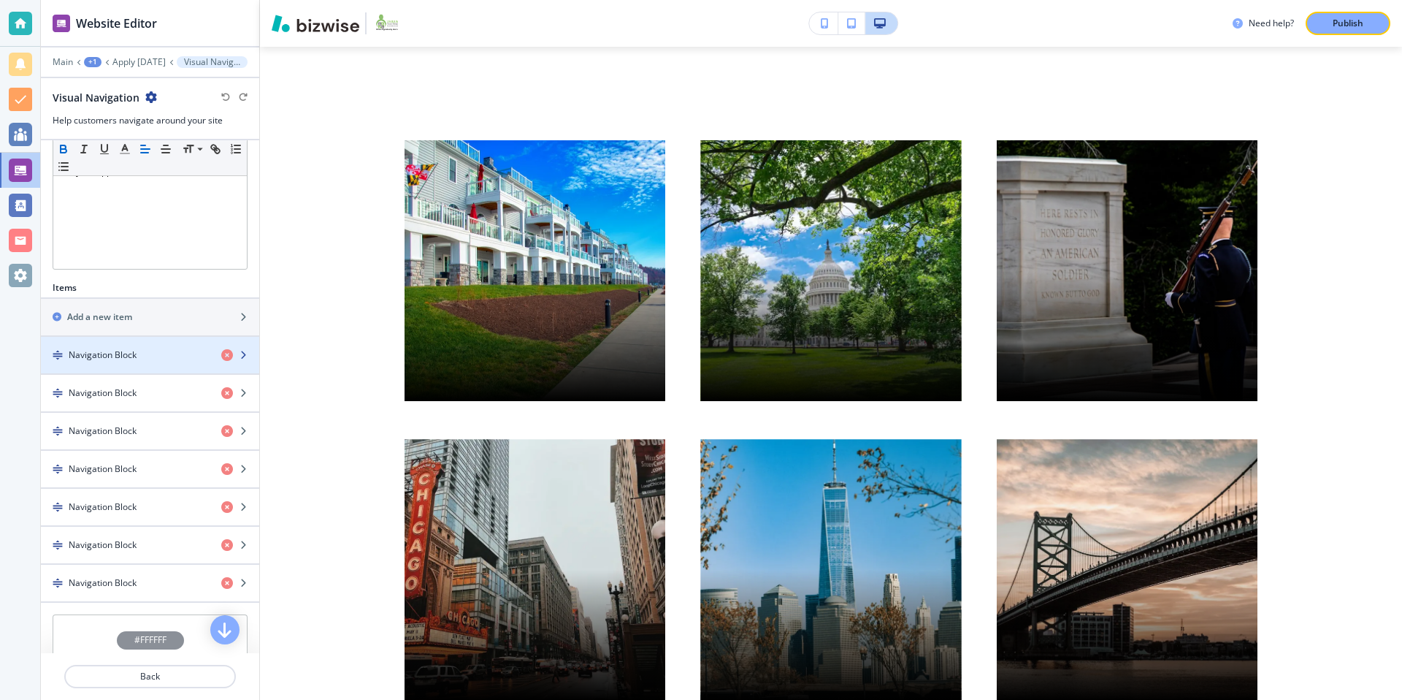
click at [157, 355] on div "Navigation Block" at bounding box center [125, 354] width 169 height 13
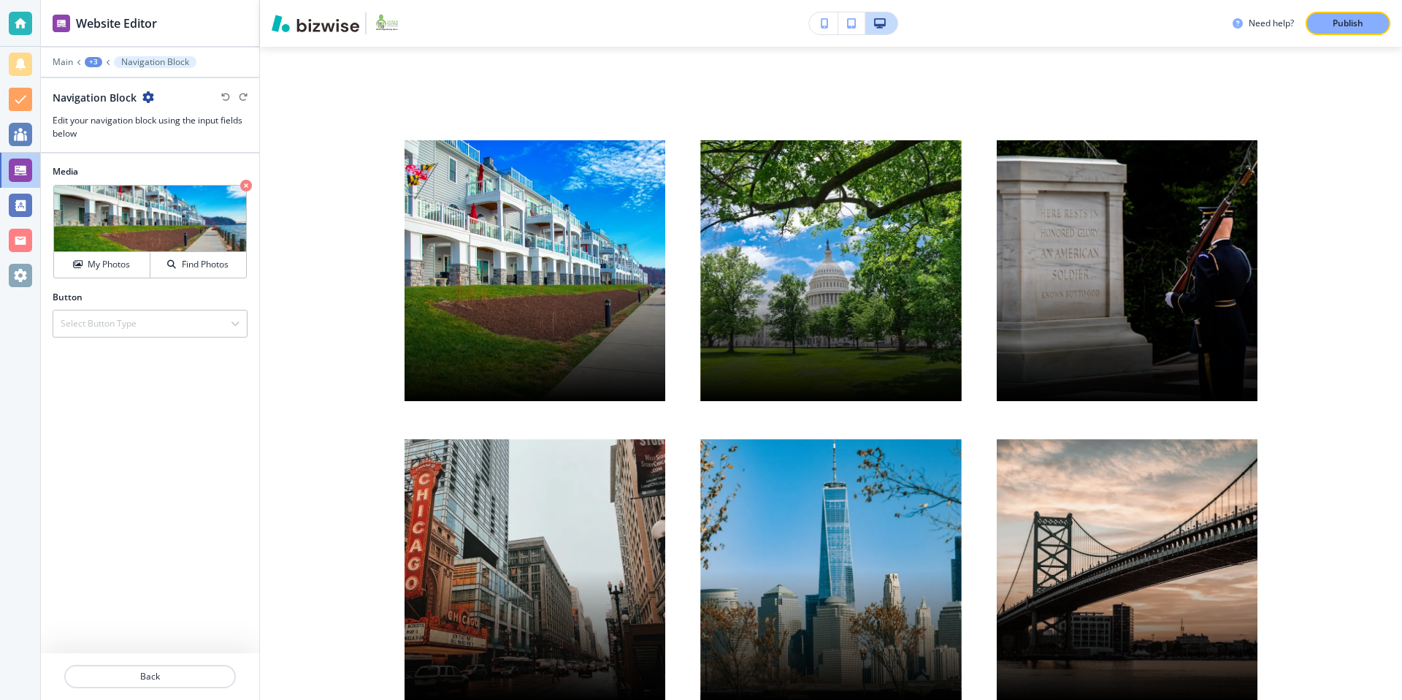
click at [150, 95] on icon "button" at bounding box center [148, 97] width 12 height 12
click at [172, 122] on p "Rename Navigation Block" at bounding box center [188, 122] width 74 height 13
drag, startPoint x: 160, startPoint y: 104, endPoint x: 41, endPoint y: 97, distance: 119.2
click at [41, 97] on div "Navigation Block Navigation Block Edit your navigation block using the input fi…" at bounding box center [150, 115] width 218 height 50
type input "[US_STATE]"
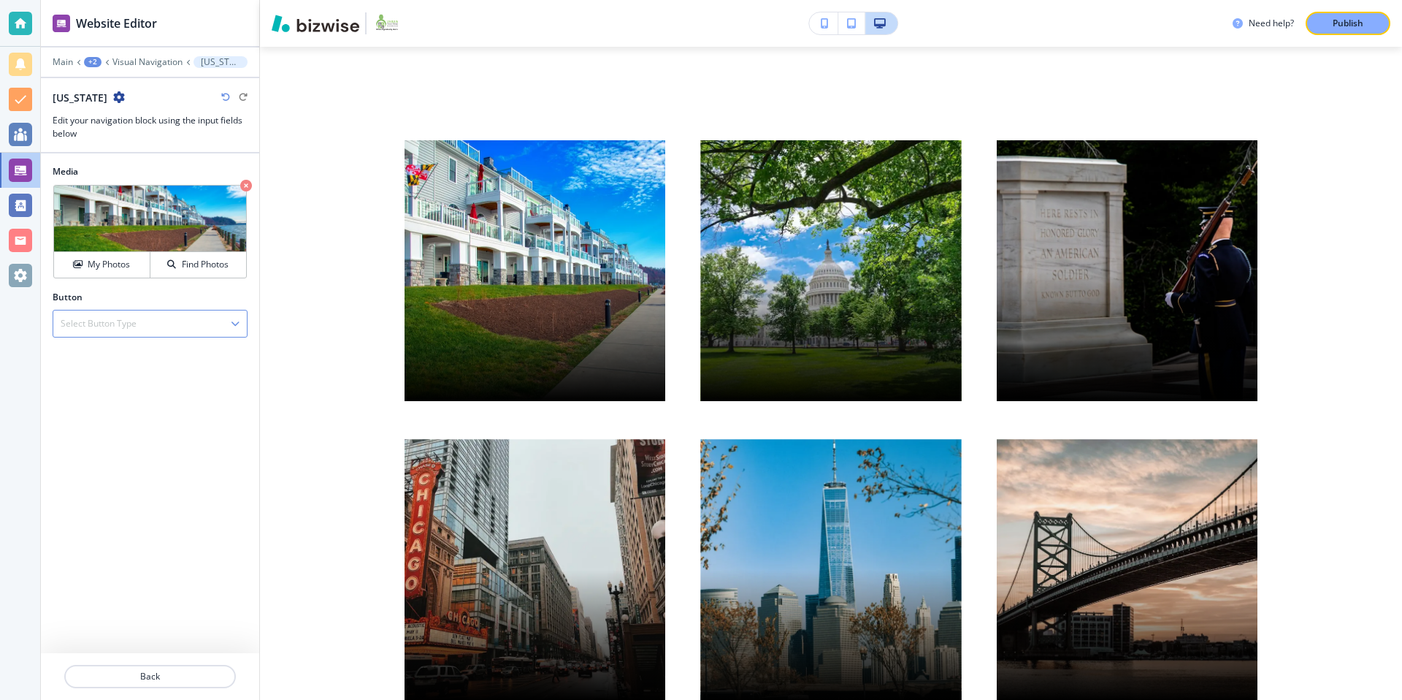
click at [190, 326] on div "Select Button Type" at bounding box center [150, 323] width 194 height 26
click at [154, 354] on h4 "External Link" at bounding box center [150, 348] width 179 height 13
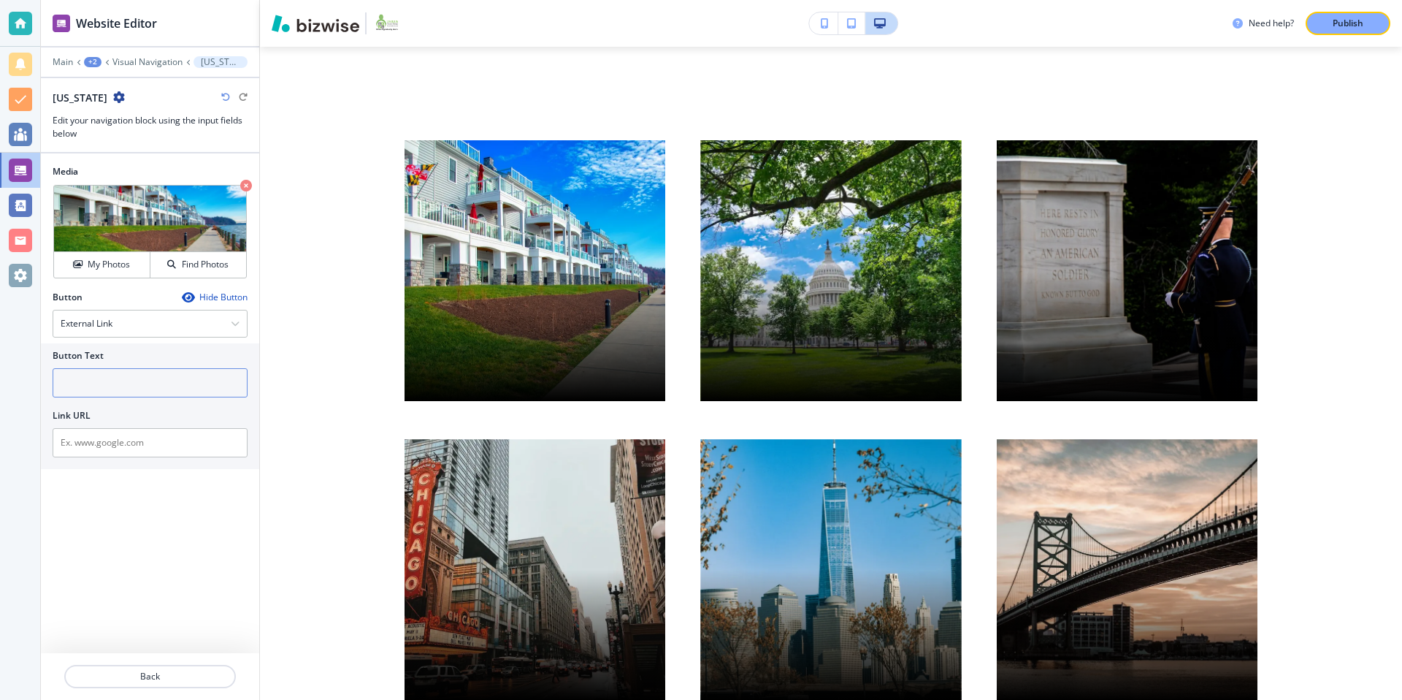
click at [134, 391] on input "text" at bounding box center [150, 382] width 195 height 29
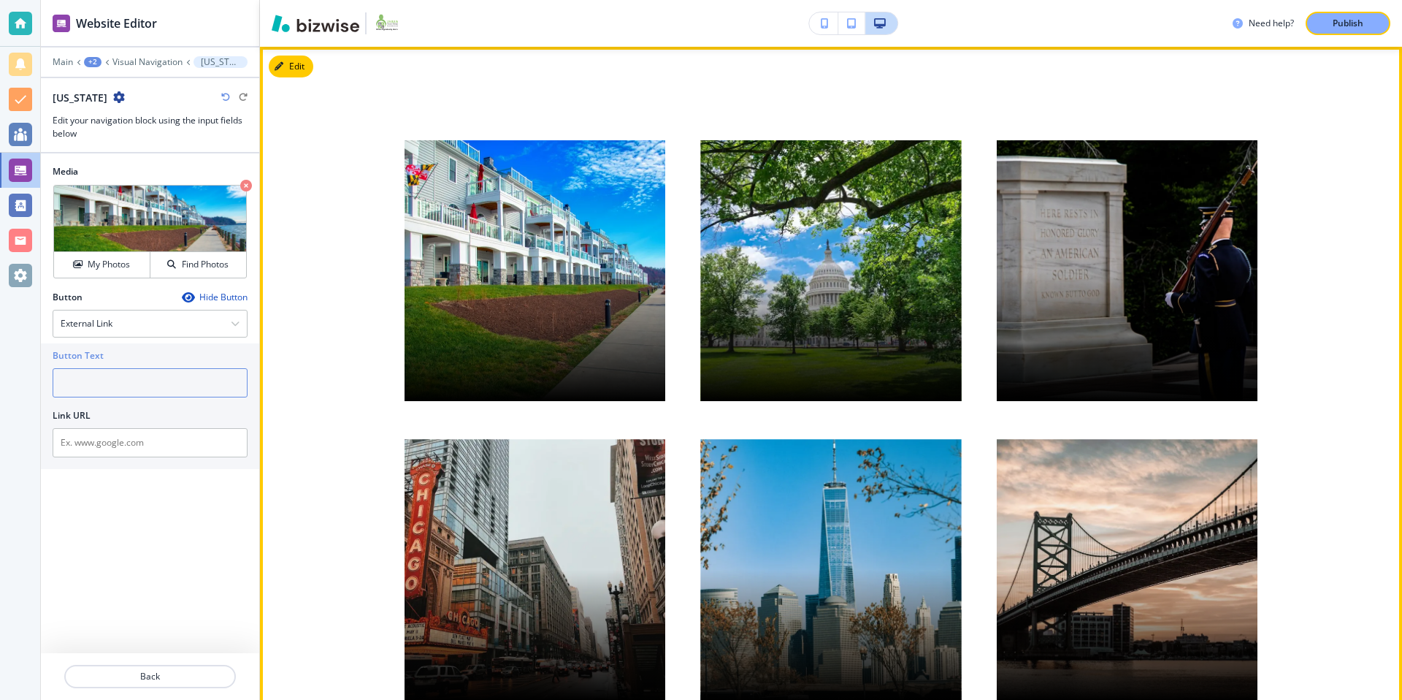
scroll to position [0, 0]
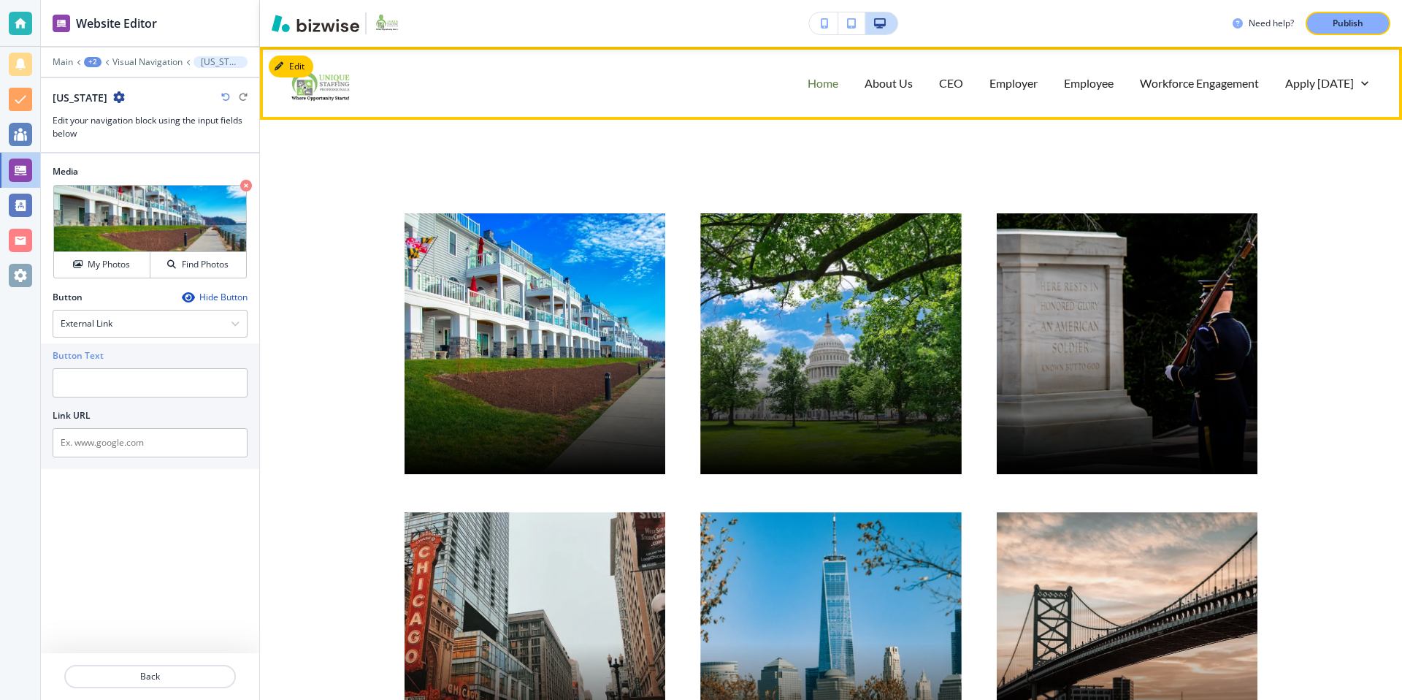
click at [830, 84] on p "Home" at bounding box center [823, 82] width 31 height 17
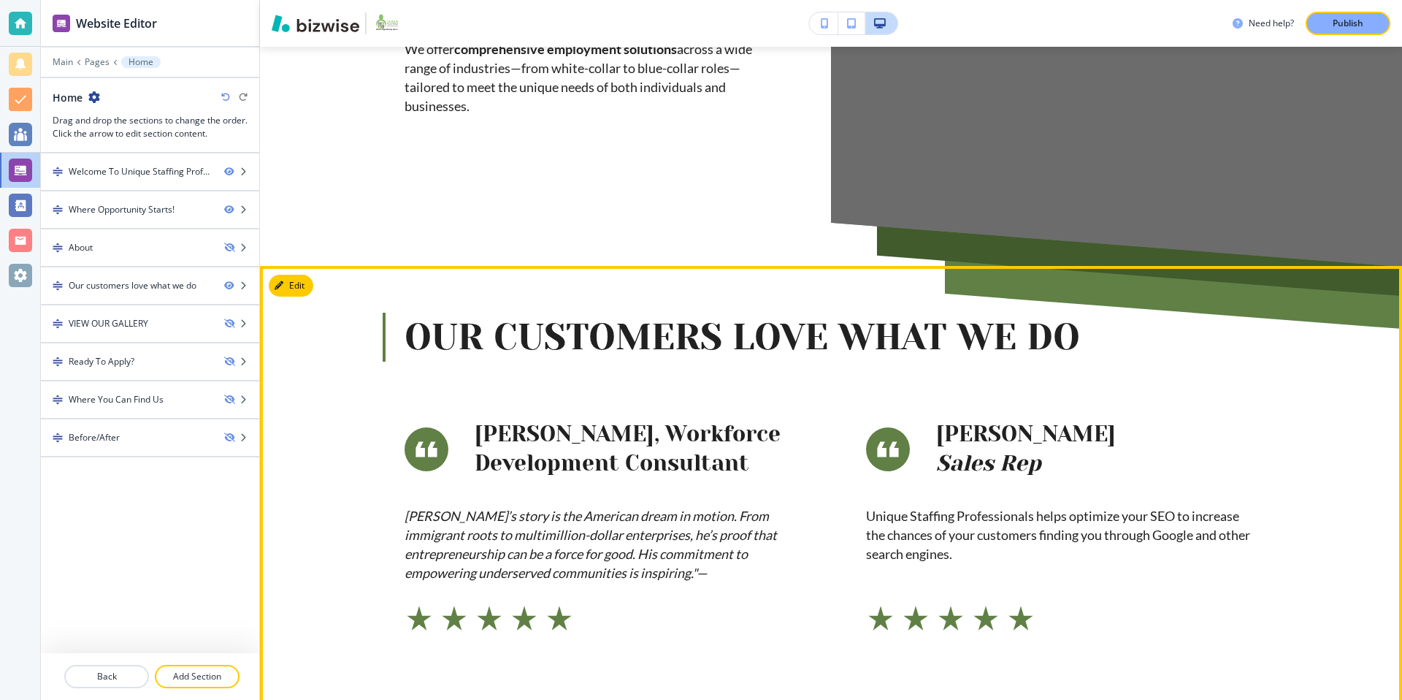
scroll to position [588, 0]
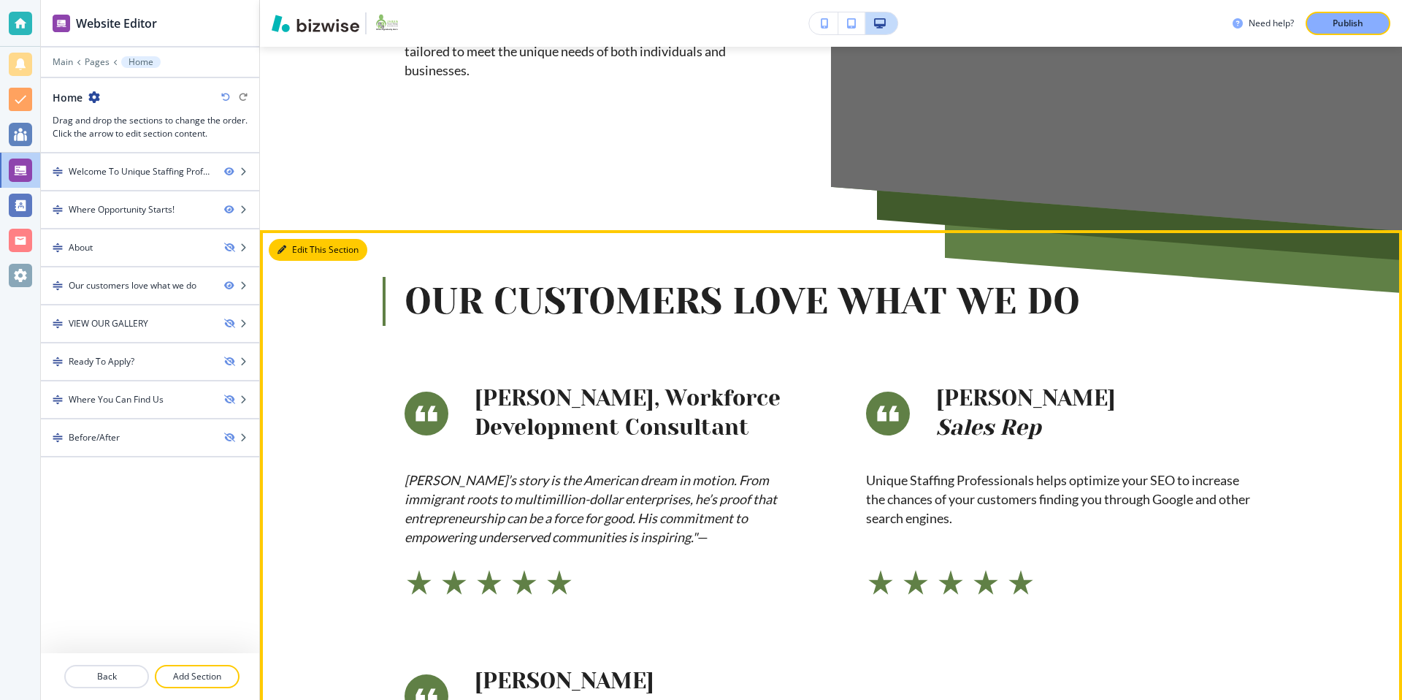
click at [292, 250] on button "Edit This Section" at bounding box center [318, 250] width 99 height 22
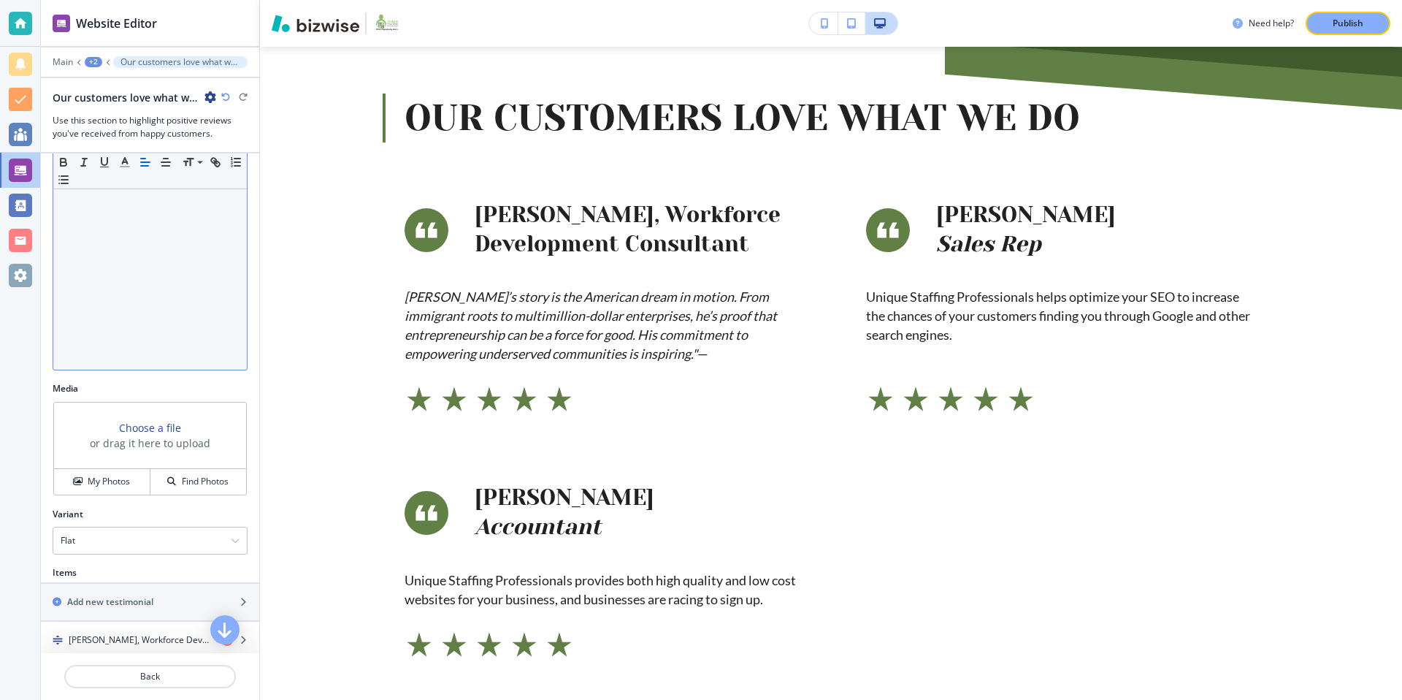
scroll to position [395, 0]
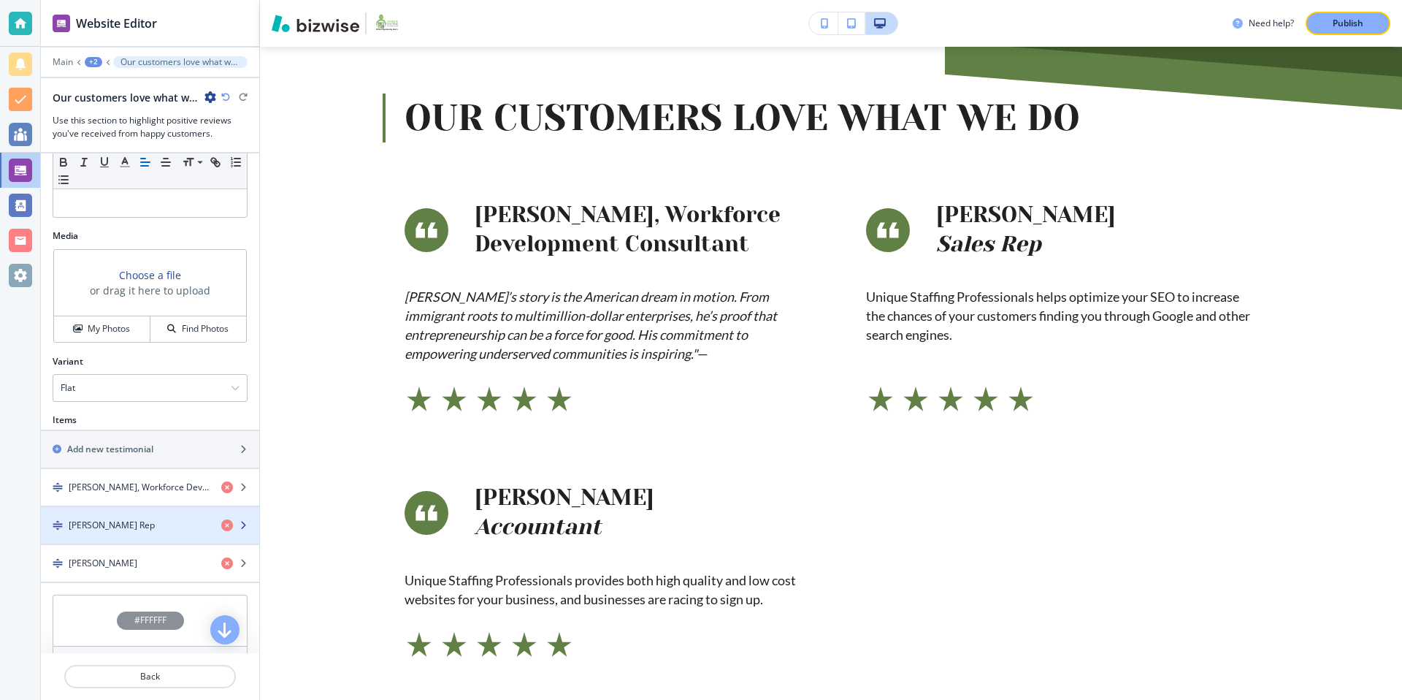
click at [136, 533] on div "button" at bounding box center [150, 538] width 218 height 12
click at [192, 525] on div "Jonathan NuñezSales Rep" at bounding box center [125, 524] width 169 height 13
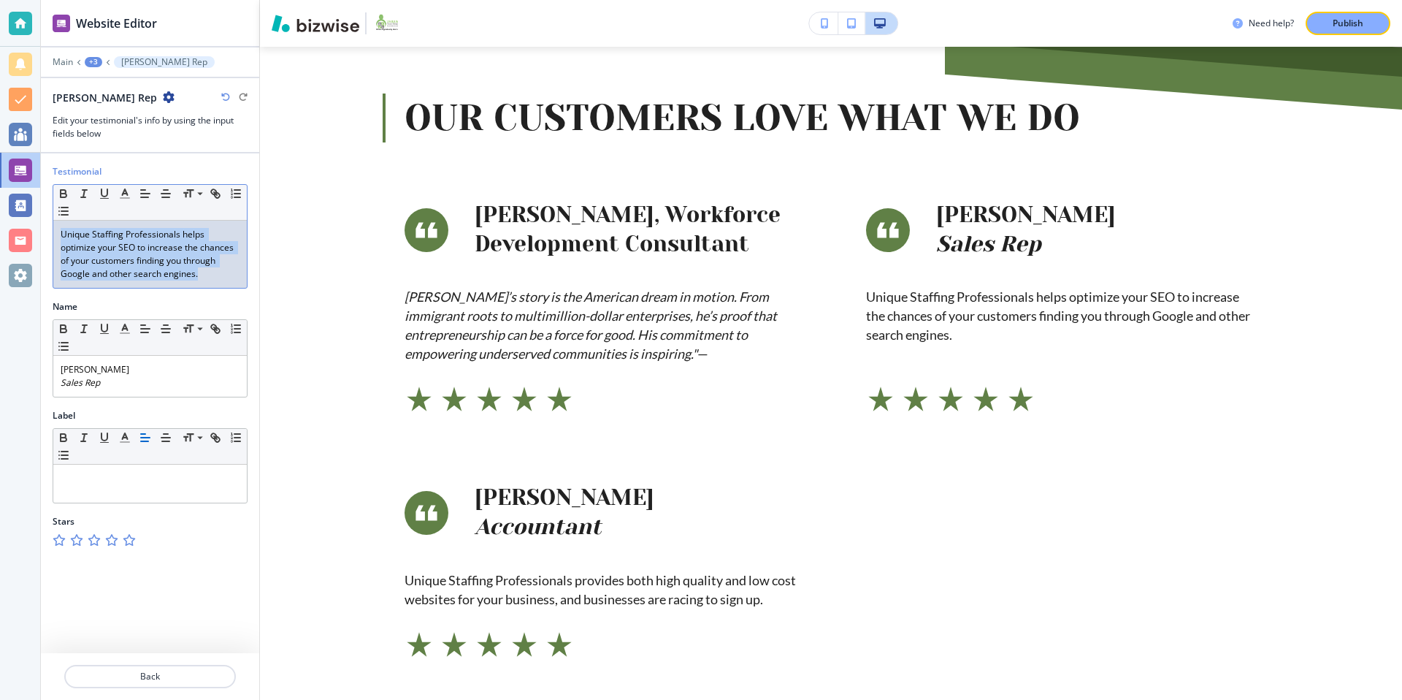
drag, startPoint x: 210, startPoint y: 275, endPoint x: 58, endPoint y: 229, distance: 159.4
click at [57, 231] on div "Unique Staffing Professionals helps optimize your SEO to increase the chances o…" at bounding box center [150, 254] width 194 height 67
click at [84, 197] on line "button" at bounding box center [83, 197] width 4 height 0
click at [200, 272] on p "Unique Staffing Professionals helps optimize your SEO to increase the chances o…" at bounding box center [150, 254] width 179 height 53
click at [61, 236] on em "Unique Staffing Professionals helps optimize your SEO to increase the chances o…" at bounding box center [148, 254] width 175 height 52
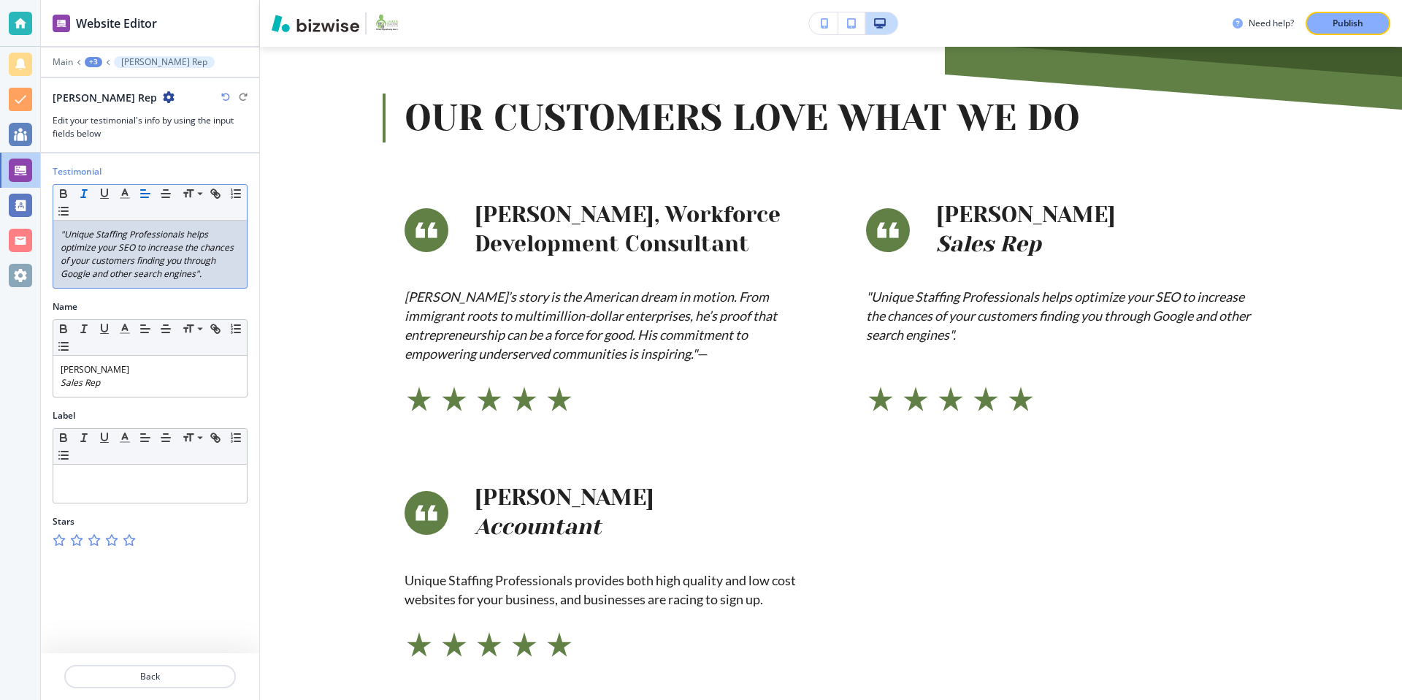
click at [96, 59] on div "+3" at bounding box center [94, 62] width 18 height 10
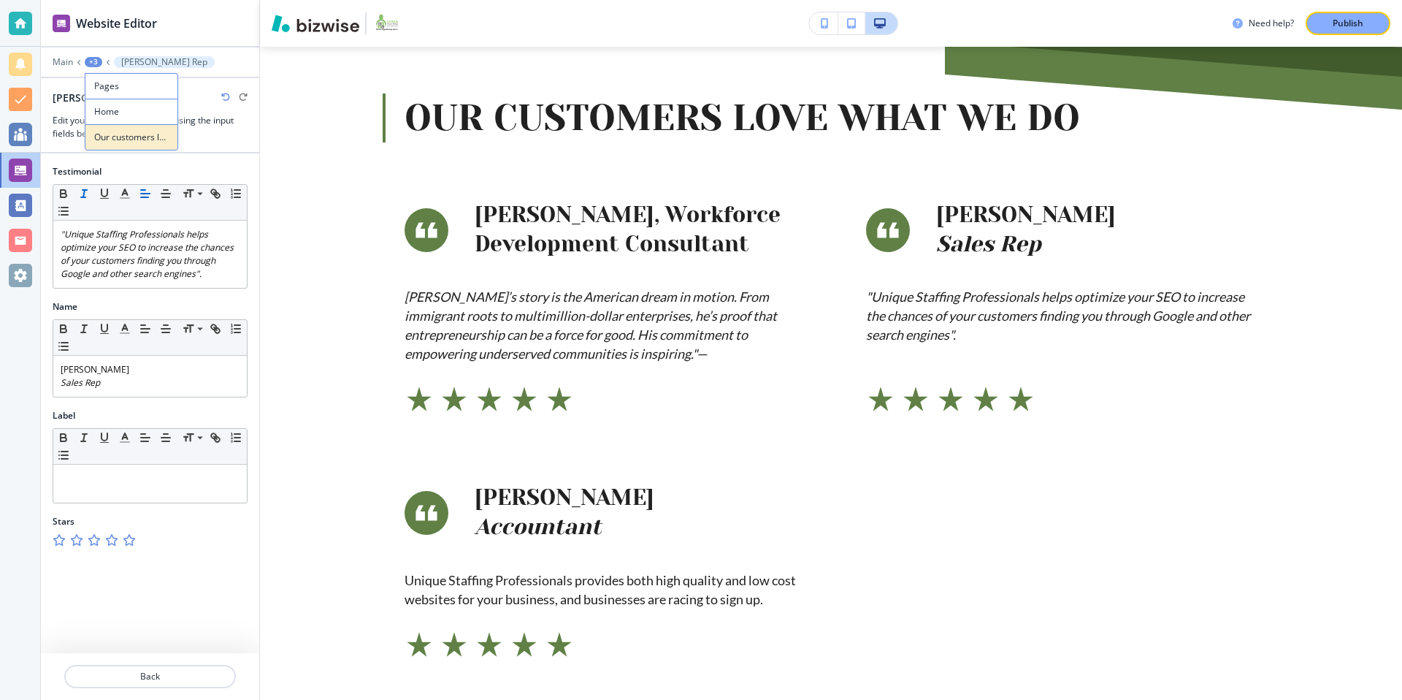
click at [113, 134] on p "Our customers love what we do" at bounding box center [131, 137] width 74 height 13
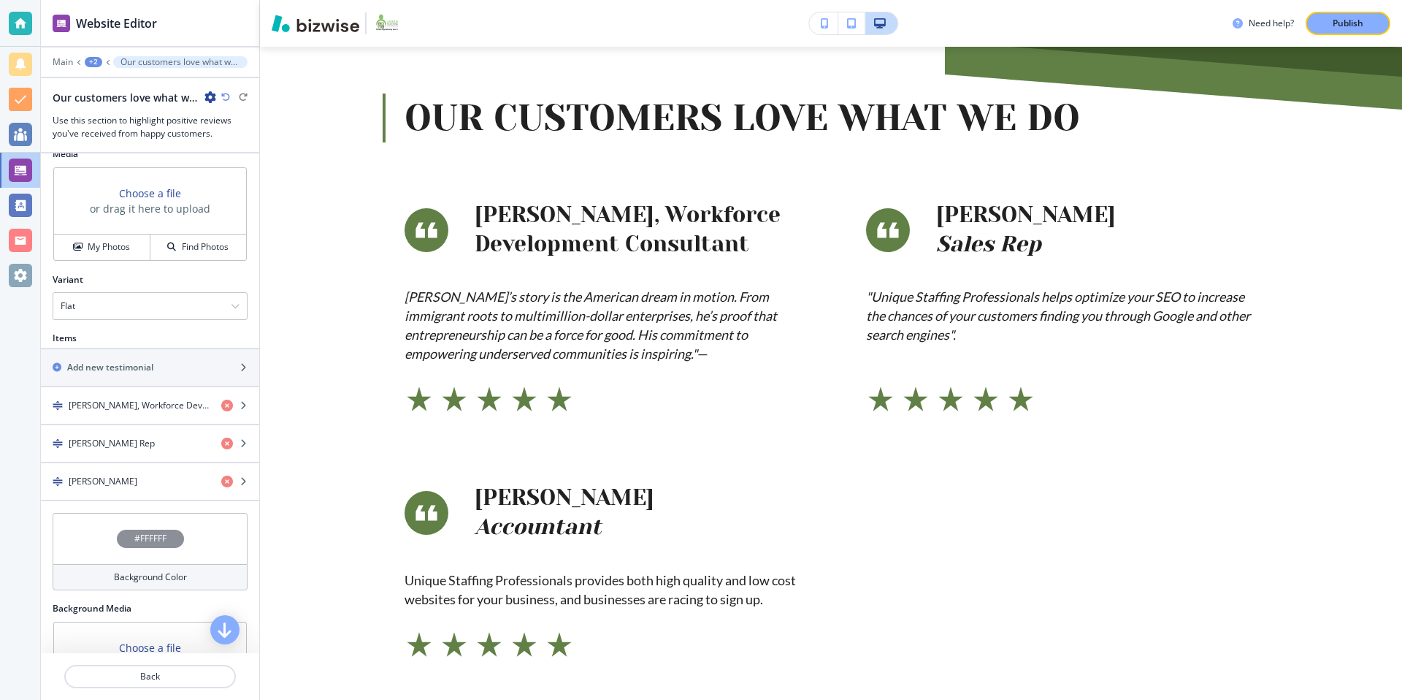
scroll to position [495, 0]
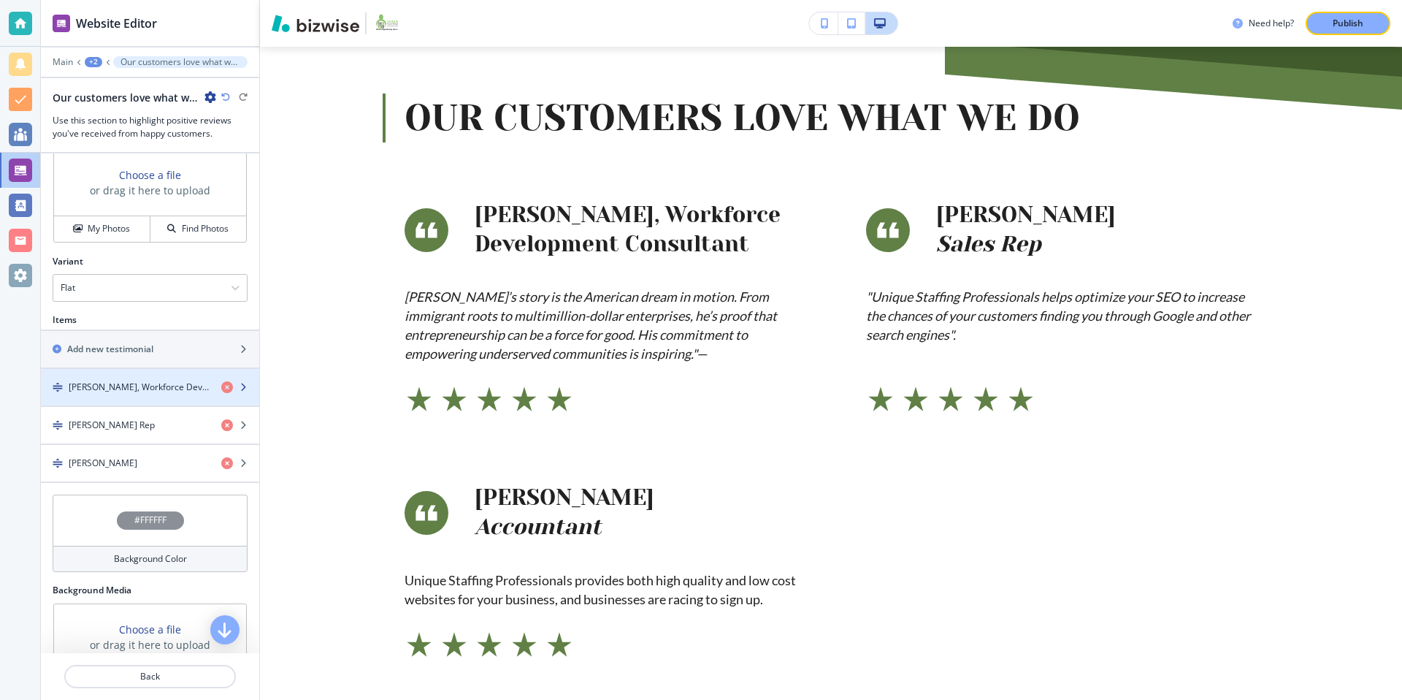
click at [161, 390] on h4 "[PERSON_NAME], Workforce Development Consultant" at bounding box center [139, 386] width 141 height 13
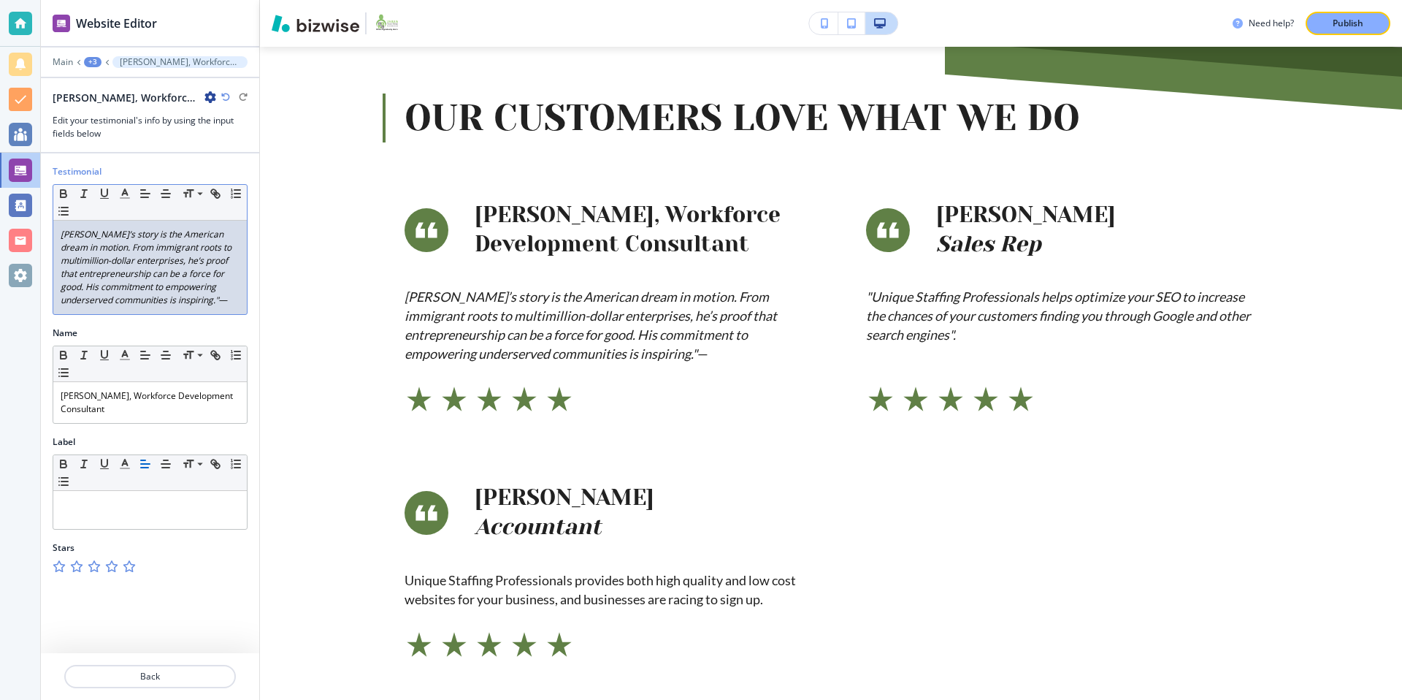
click at [234, 299] on p "Otniel’s story is the American dream in motion. From immigrant roots to multimi…" at bounding box center [150, 267] width 179 height 79
click at [209, 334] on div "Name" at bounding box center [150, 332] width 195 height 13
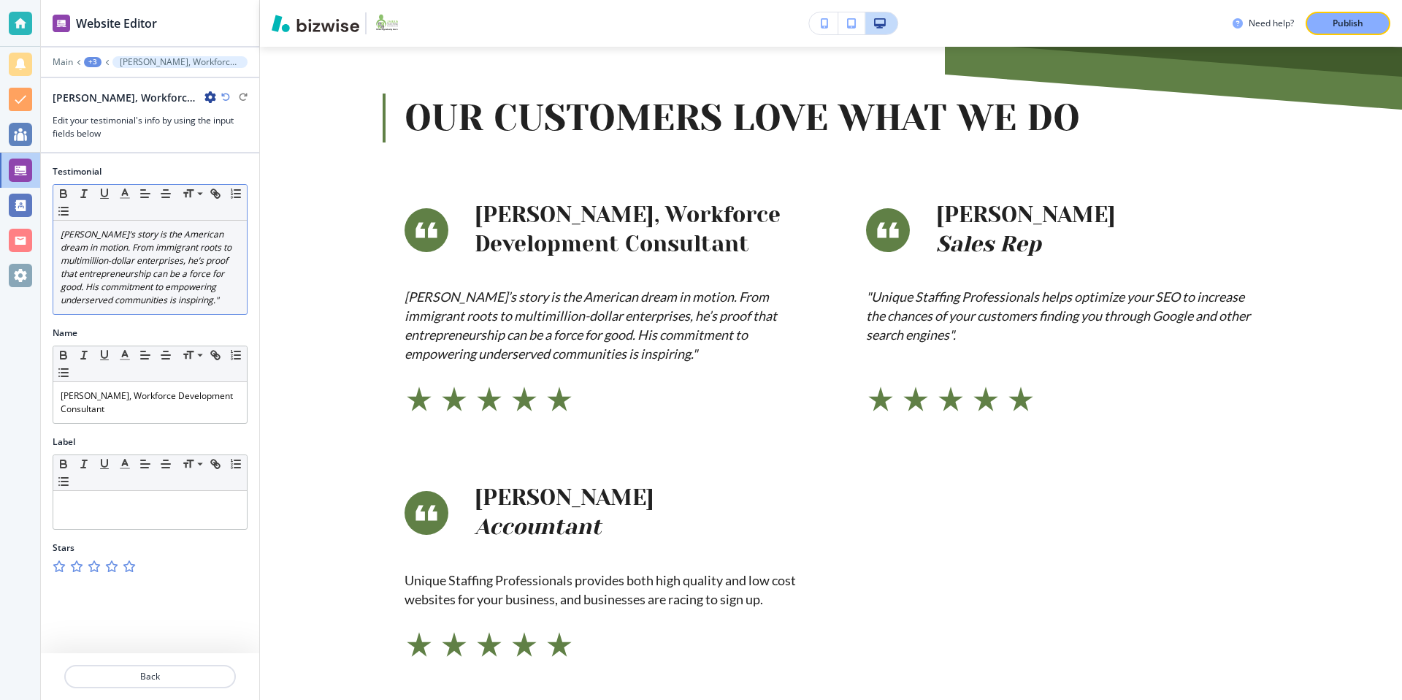
click at [61, 234] on em "Otniel’s story is the American dream in motion. From immigrant roots to multimi…" at bounding box center [147, 267] width 173 height 78
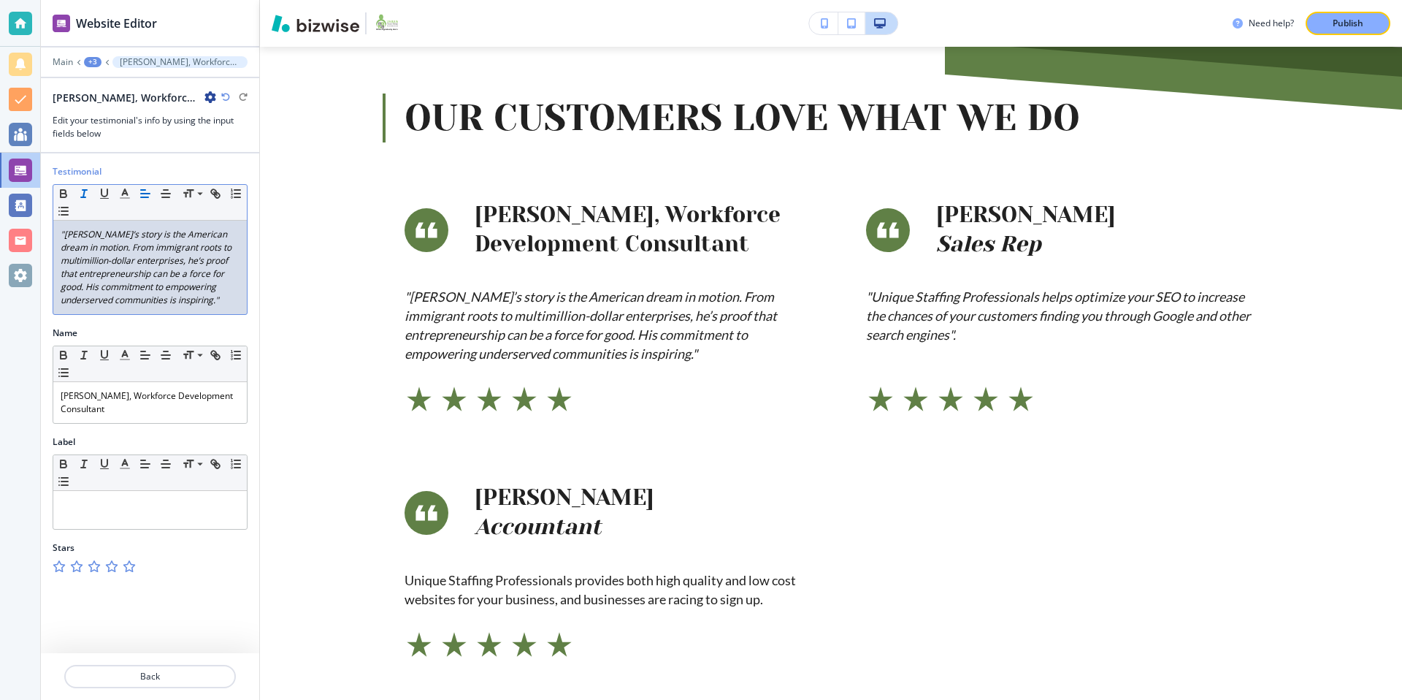
click at [142, 336] on div "Name" at bounding box center [150, 332] width 195 height 13
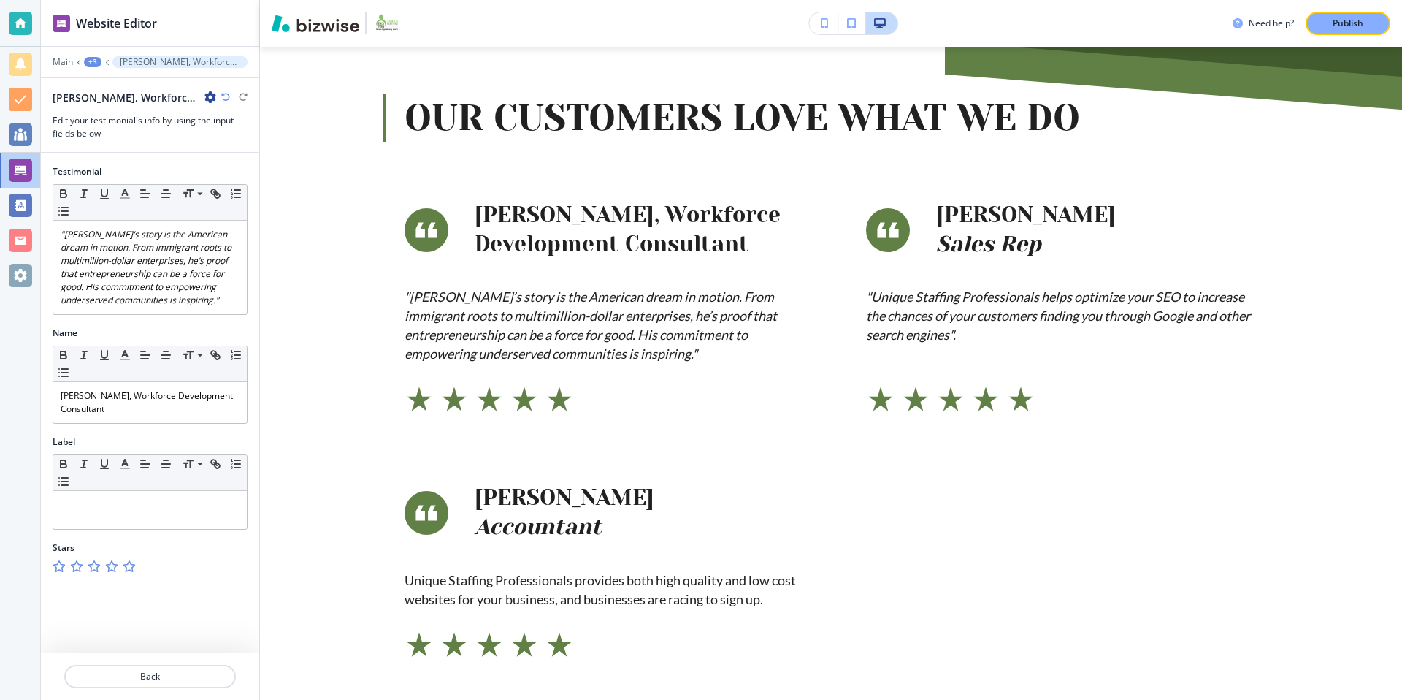
click at [96, 62] on div "+3" at bounding box center [93, 62] width 18 height 10
click at [137, 142] on p "Our customers love what we do" at bounding box center [130, 137] width 74 height 13
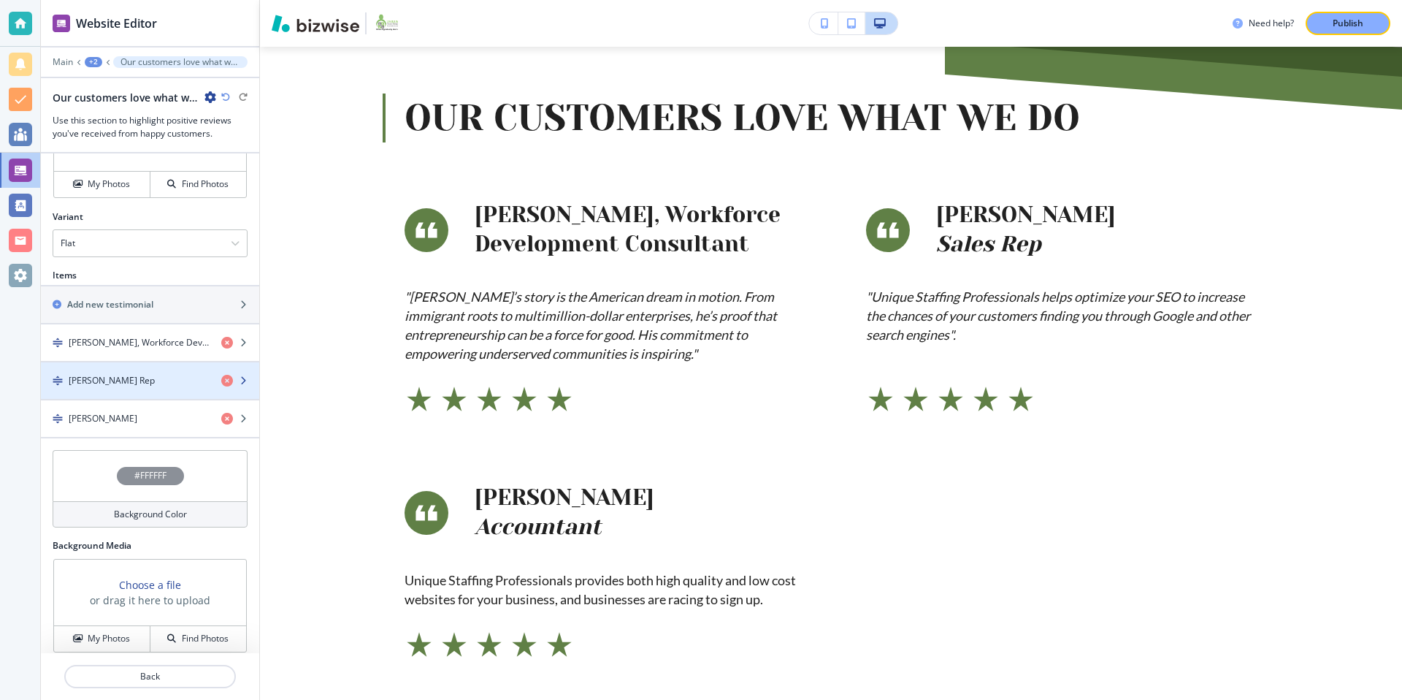
scroll to position [546, 0]
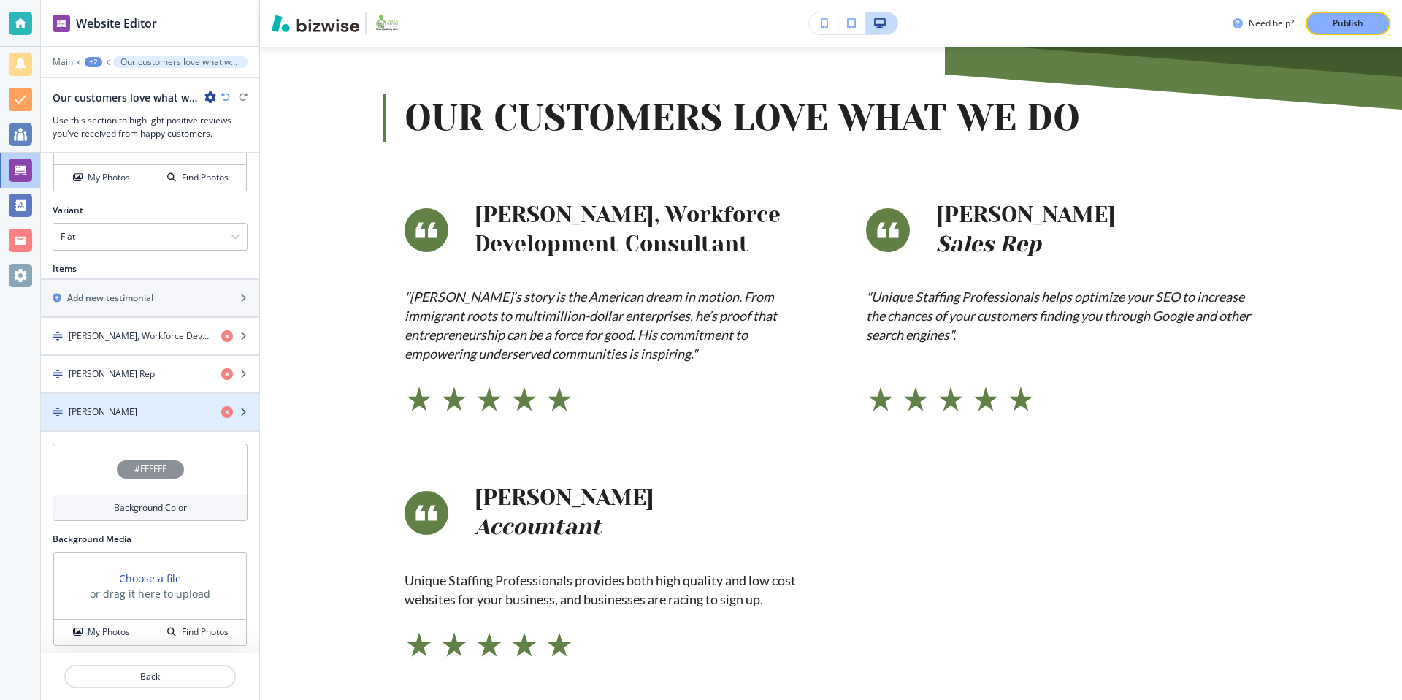
click at [167, 406] on div "Renee SimsAccountant" at bounding box center [125, 411] width 169 height 13
click at [137, 407] on h4 "Renee SimsAccountant" at bounding box center [103, 411] width 69 height 13
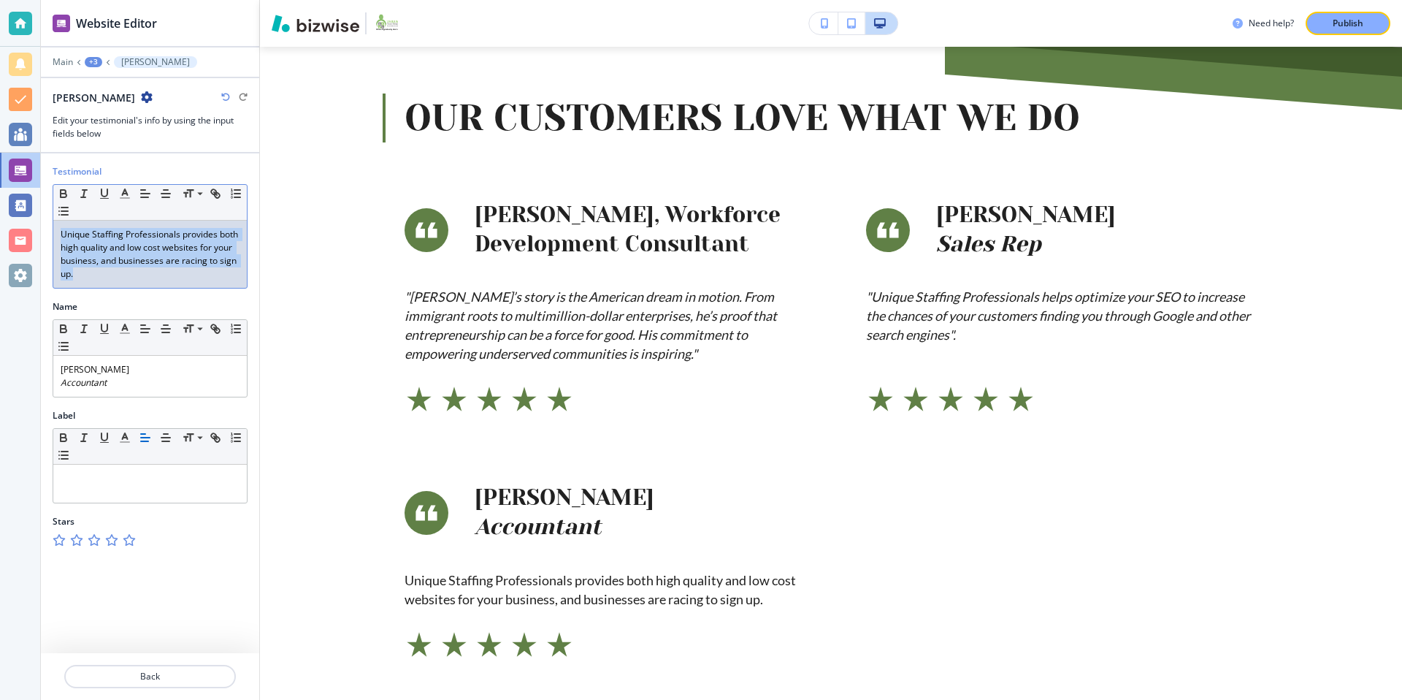
drag, startPoint x: 85, startPoint y: 275, endPoint x: 56, endPoint y: 233, distance: 51.4
click at [56, 233] on div "Unique Staffing Professionals provides both high quality and low cost websites …" at bounding box center [150, 254] width 194 height 67
click at [84, 192] on line "button" at bounding box center [83, 193] width 1 height 7
click at [89, 281] on div "Unique Staffing Professionals provides both high quality and low cost websites …" at bounding box center [150, 254] width 194 height 67
click at [63, 233] on em "Unique Staffing Professionals provides both high quality and low cost websites …" at bounding box center [151, 254] width 180 height 52
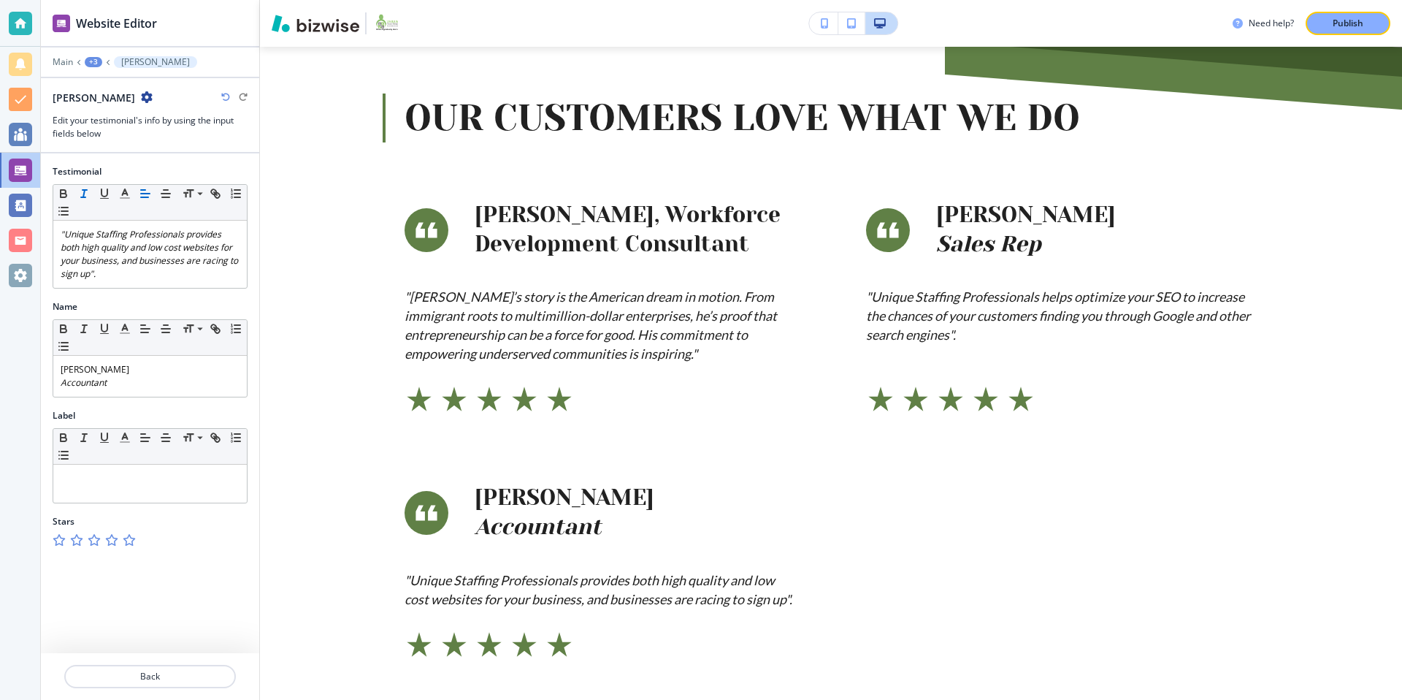
click at [131, 300] on div "Name" at bounding box center [150, 306] width 195 height 13
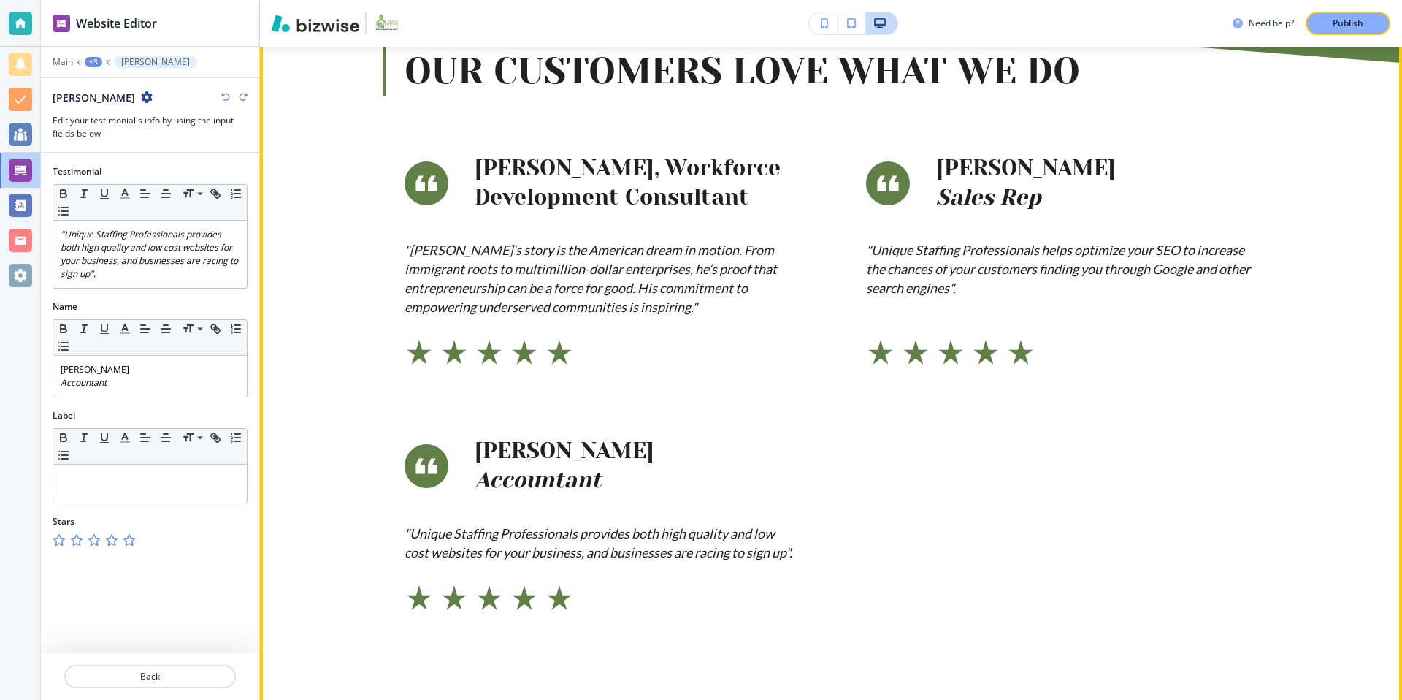
scroll to position [819, 0]
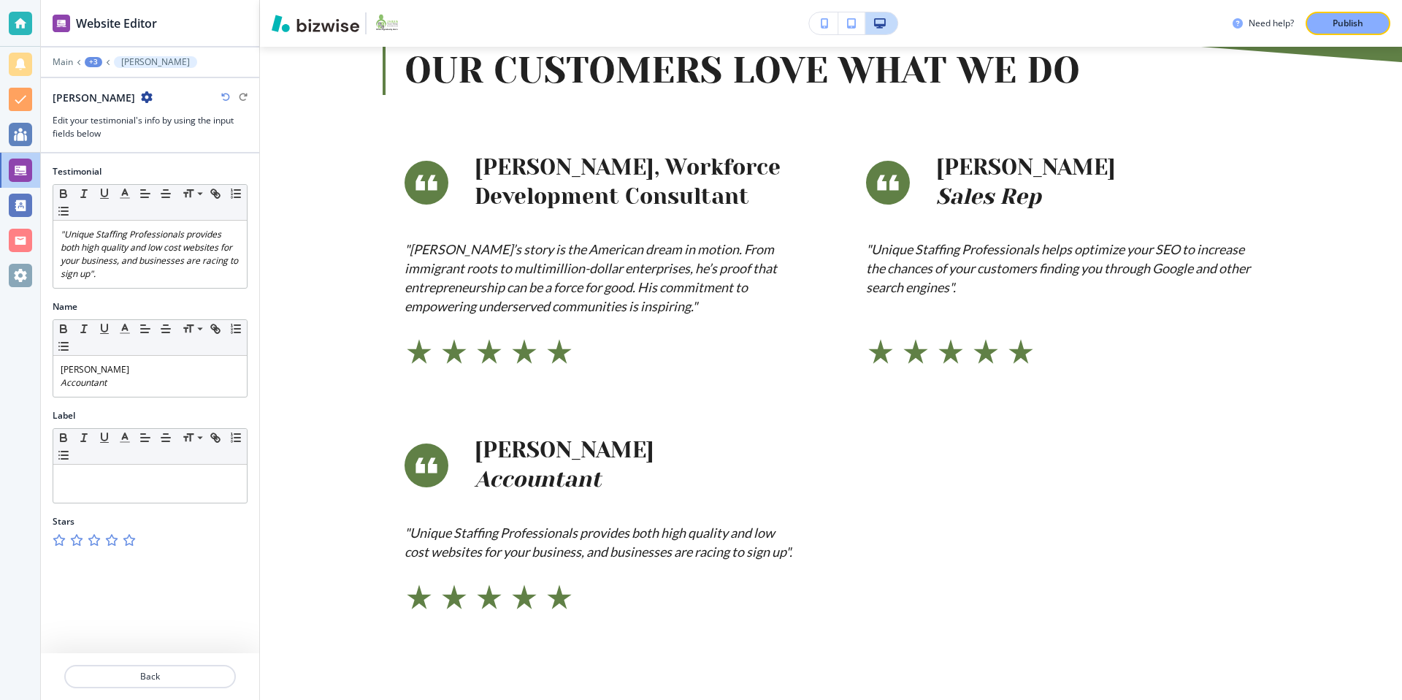
click at [178, 413] on div "Label" at bounding box center [150, 415] width 195 height 13
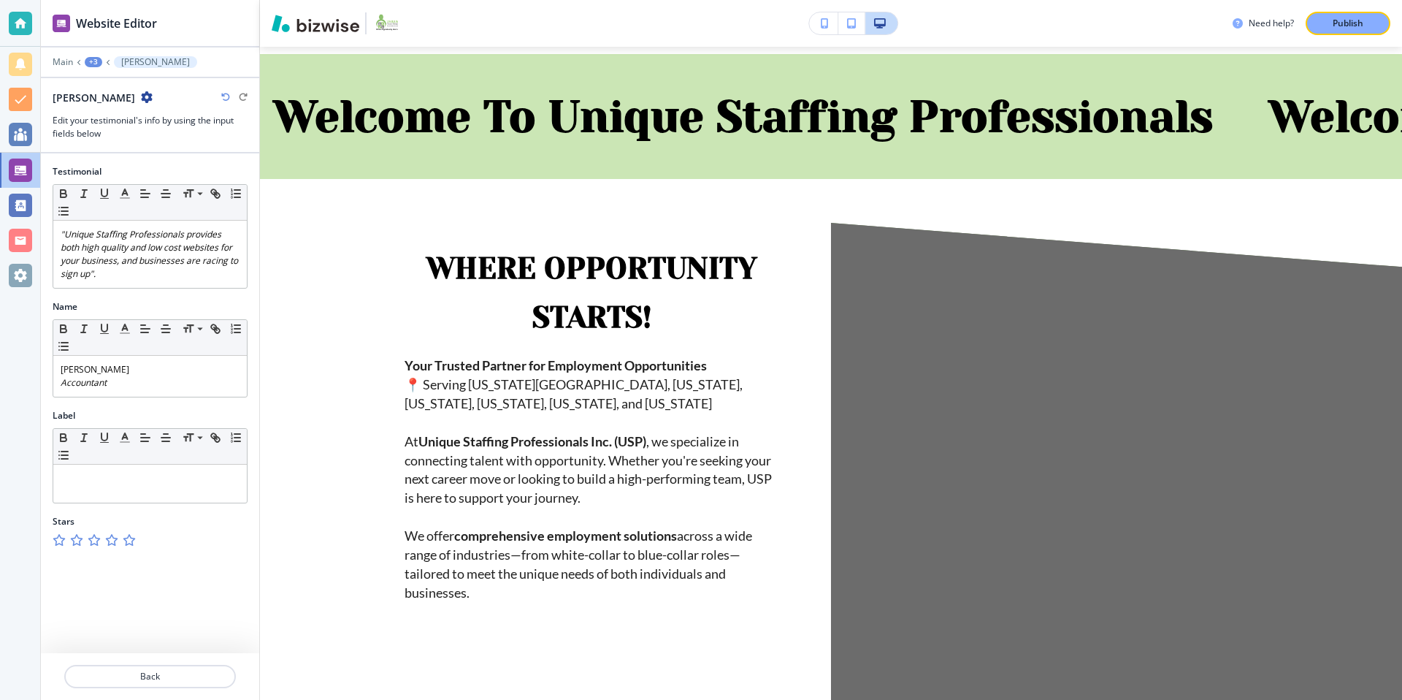
scroll to position [0, 0]
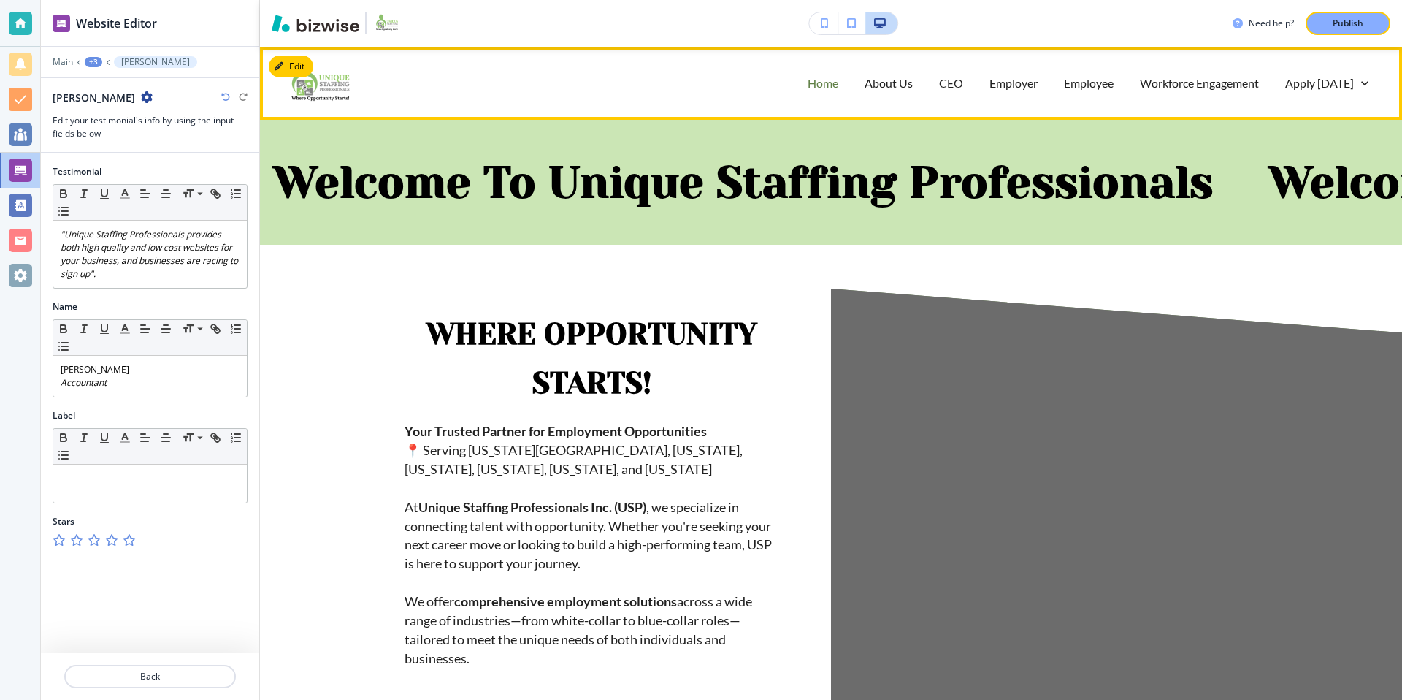
click at [836, 83] on p "Home" at bounding box center [823, 82] width 31 height 17
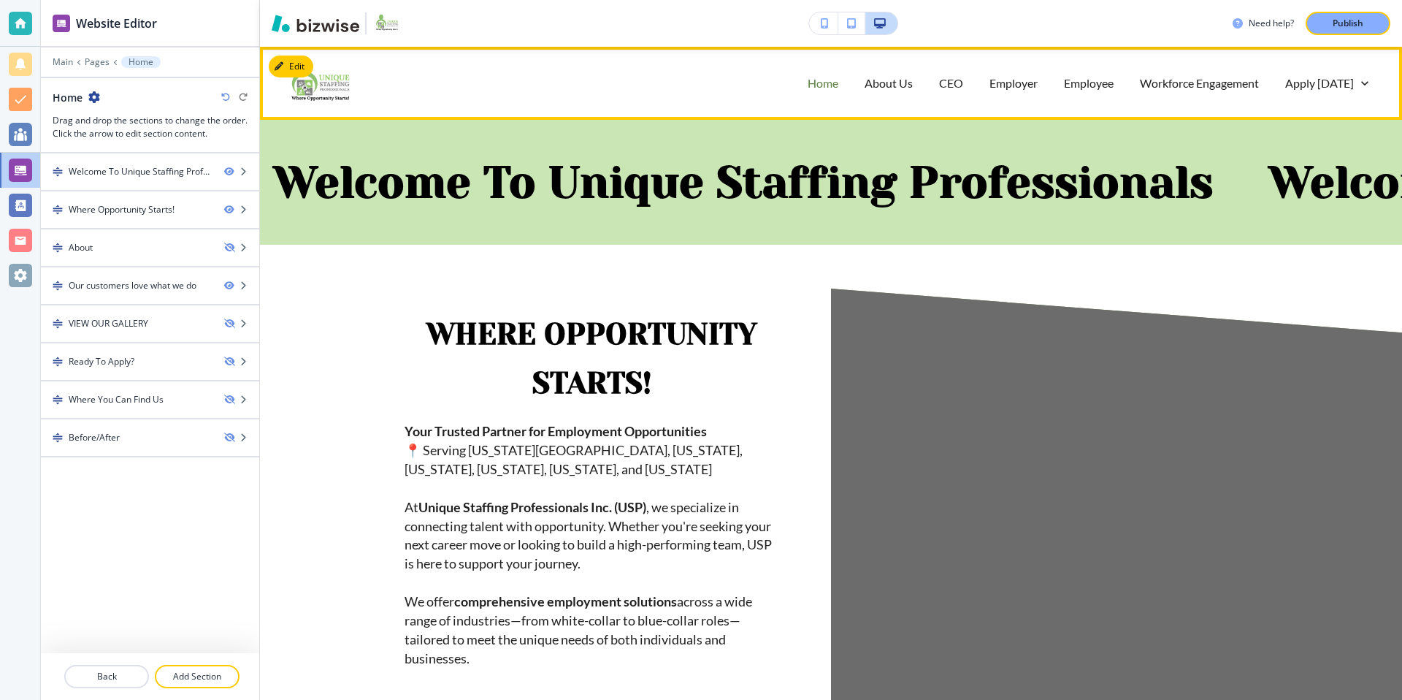
click at [821, 83] on p "Home" at bounding box center [823, 82] width 31 height 17
click at [892, 78] on p "About Us" at bounding box center [889, 82] width 48 height 17
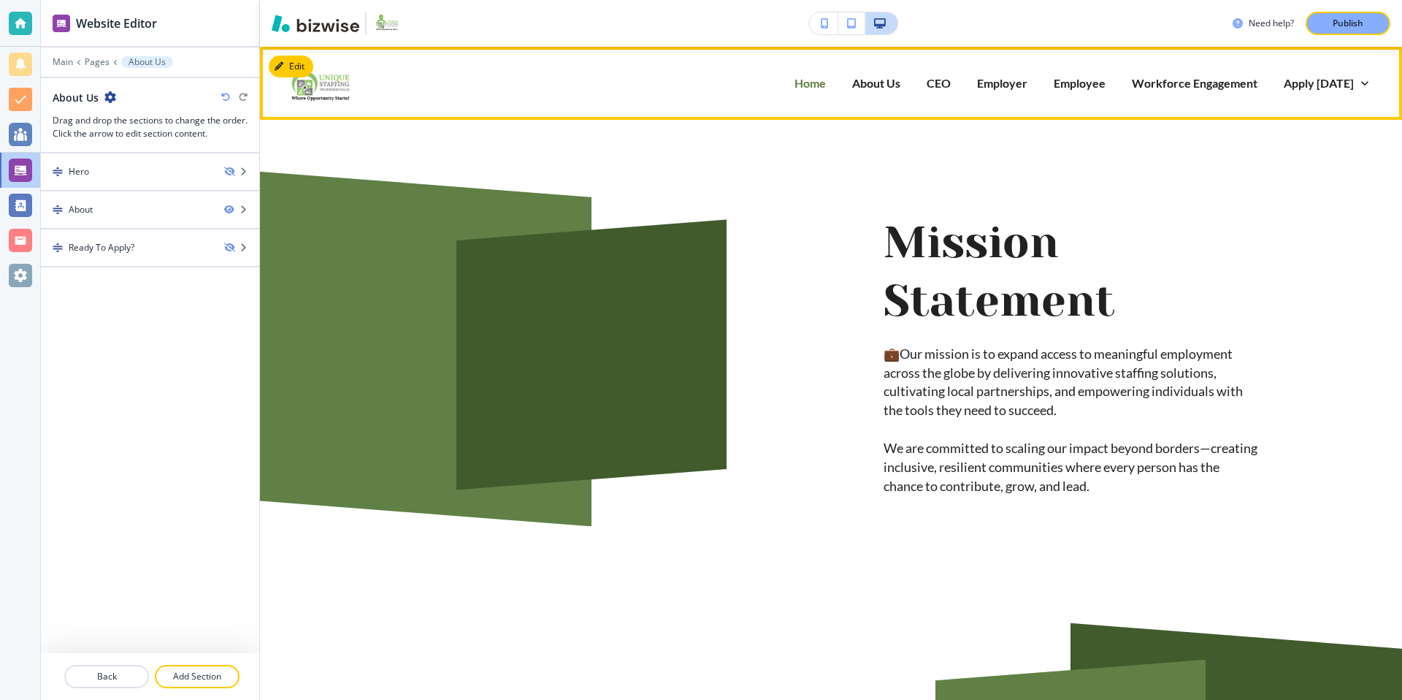
click at [813, 81] on p "Home" at bounding box center [809, 82] width 31 height 17
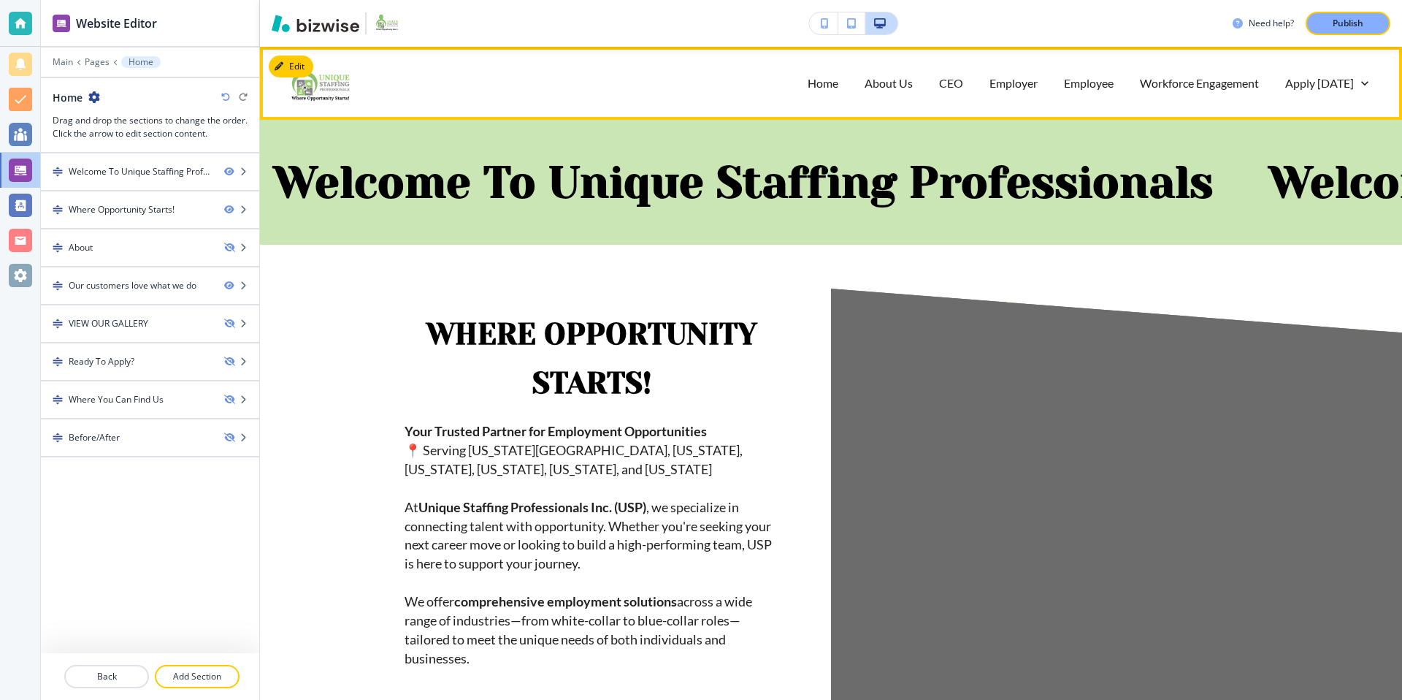
click at [329, 91] on img at bounding box center [320, 82] width 77 height 61
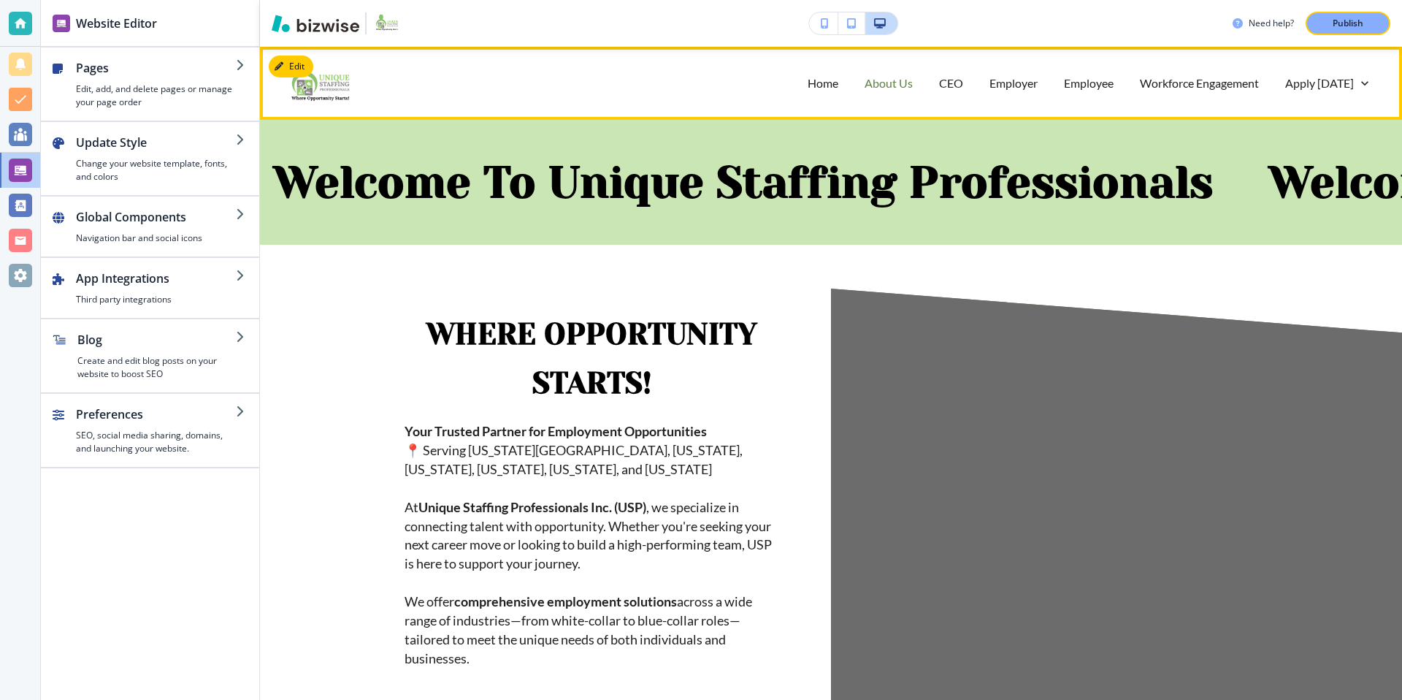
click at [870, 85] on p "About Us" at bounding box center [889, 82] width 48 height 17
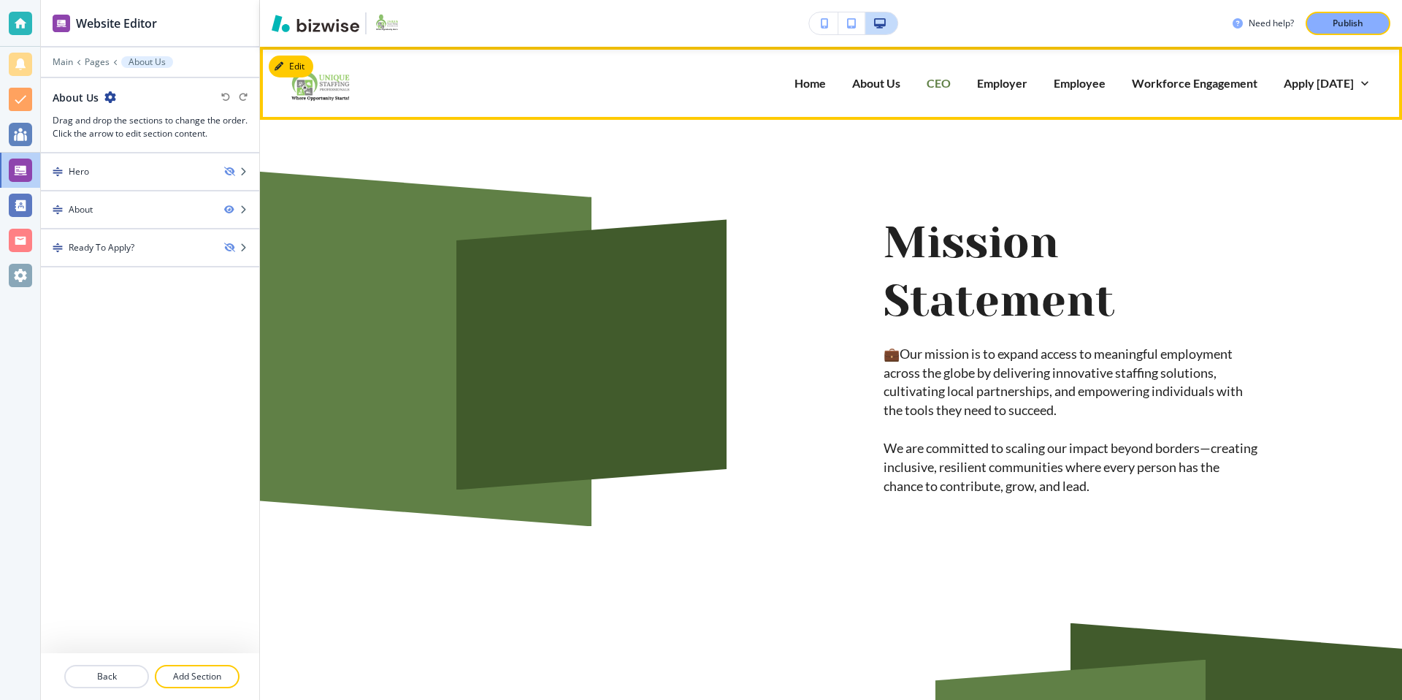
click at [951, 83] on p "CEO" at bounding box center [939, 82] width 24 height 17
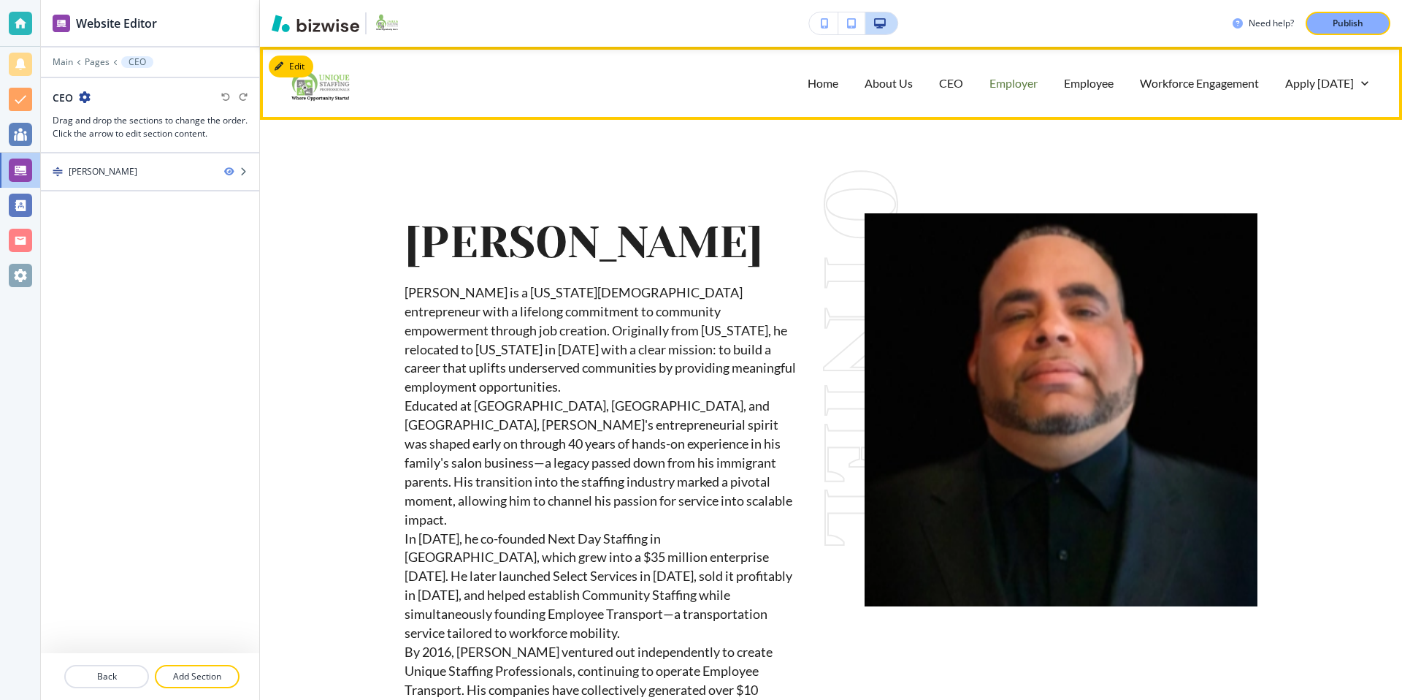
click at [1005, 86] on p "Employer" at bounding box center [1013, 82] width 48 height 17
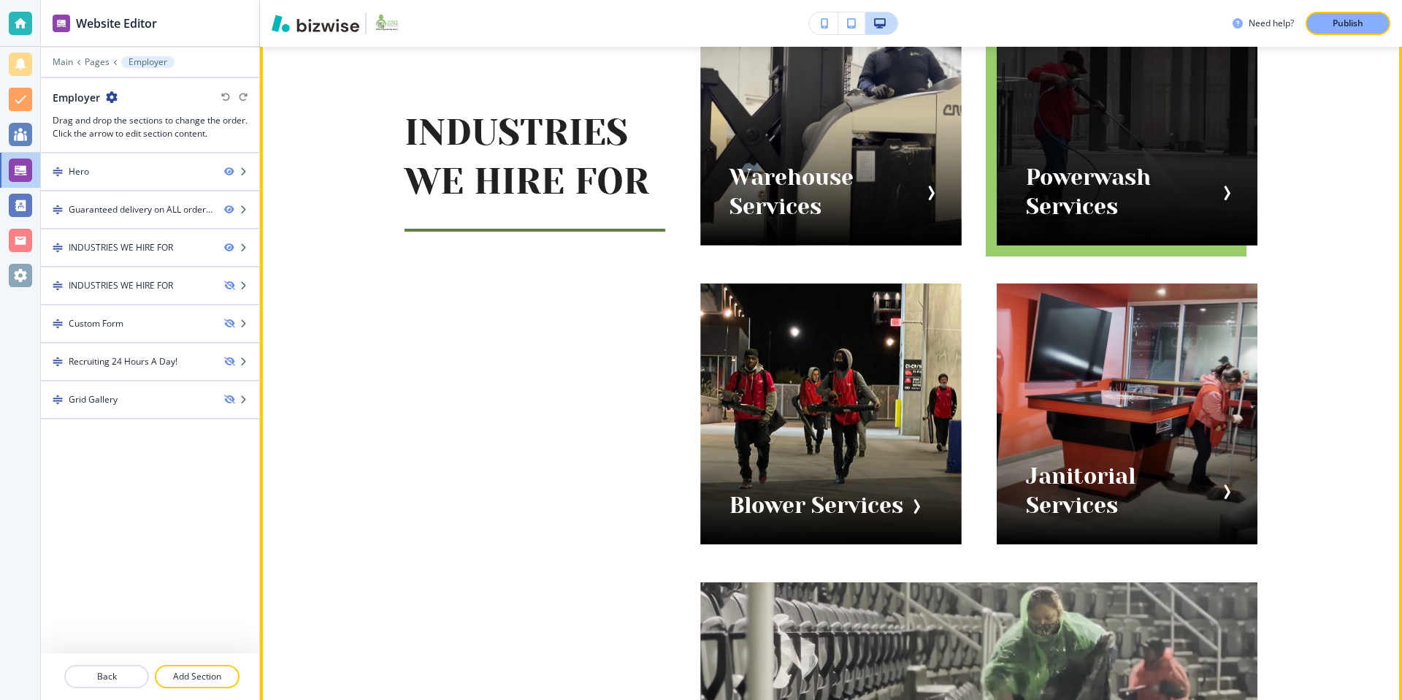
scroll to position [1218, 0]
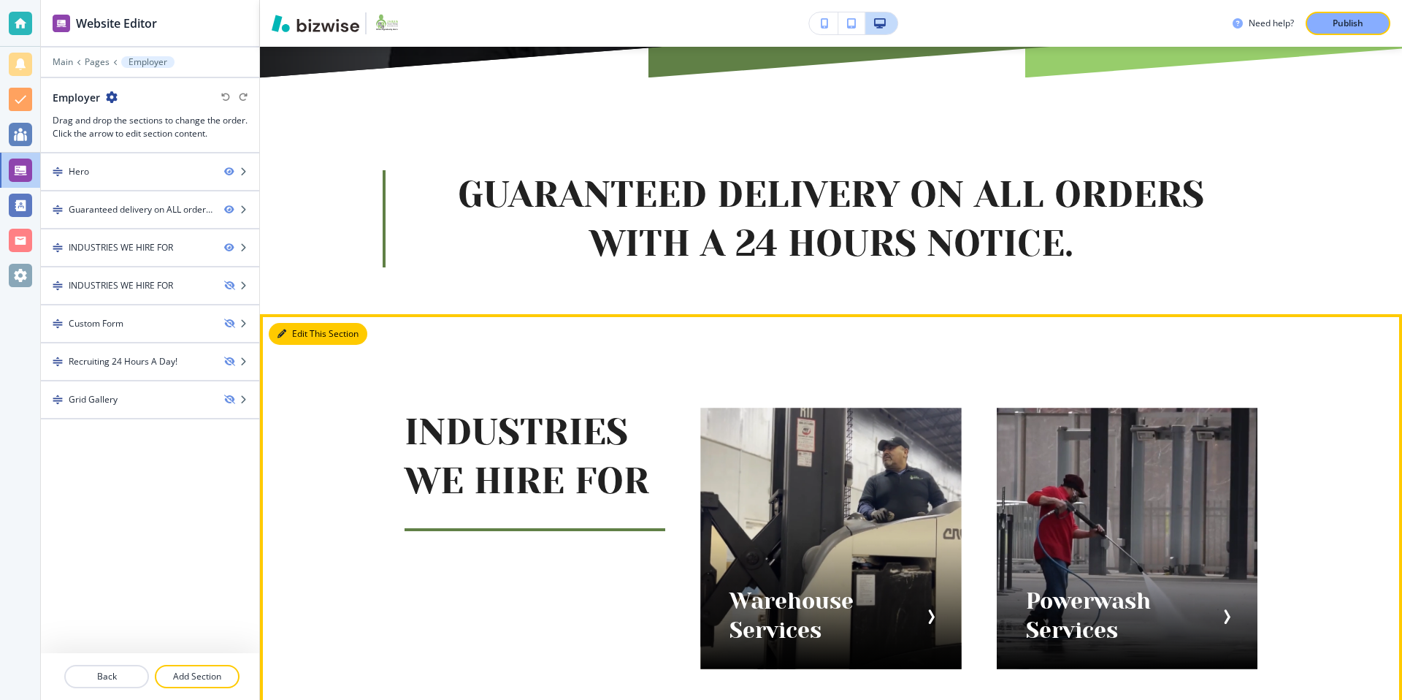
click at [291, 332] on button "Edit This Section" at bounding box center [318, 334] width 99 height 22
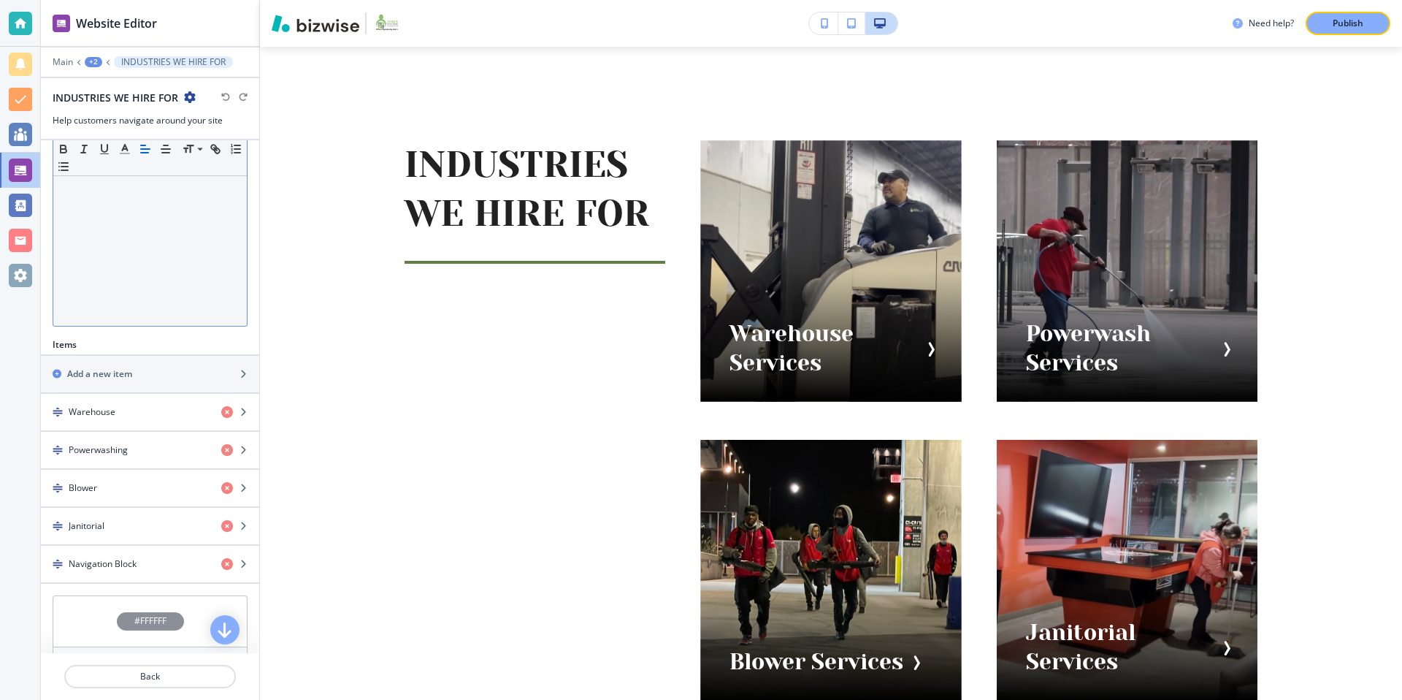
scroll to position [430, 0]
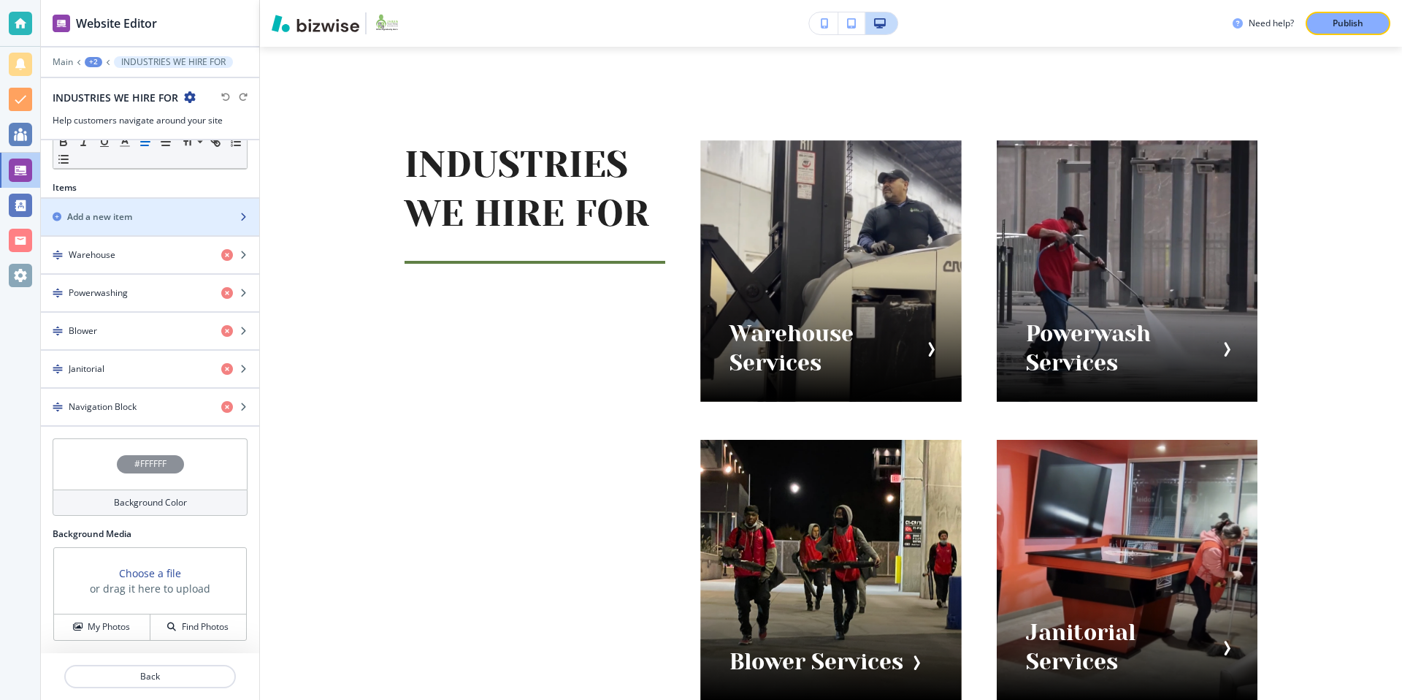
click at [107, 217] on h2 "Add a new item" at bounding box center [99, 216] width 65 height 13
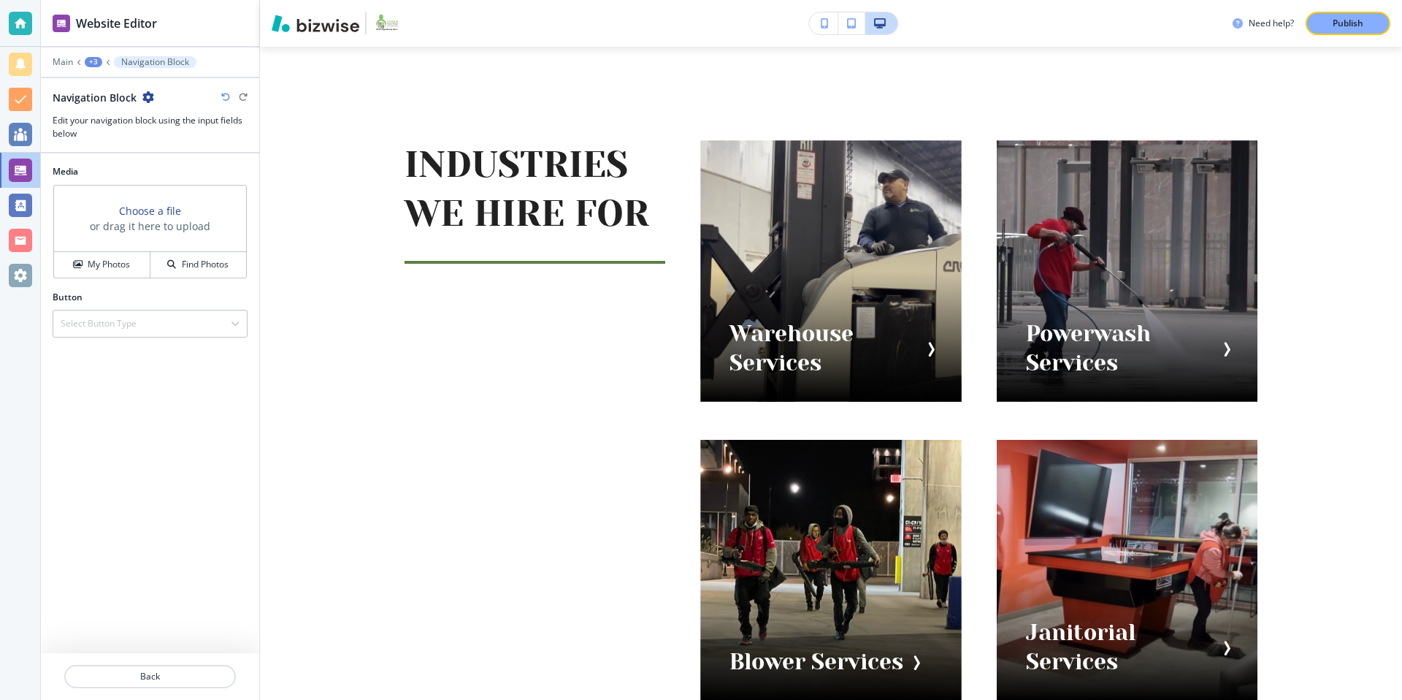
click at [143, 93] on icon "button" at bounding box center [148, 97] width 12 height 12
click at [192, 123] on p "Rename Navigation Block" at bounding box center [188, 122] width 74 height 13
drag, startPoint x: 136, startPoint y: 89, endPoint x: 144, endPoint y: 99, distance: 13.0
click at [144, 99] on input "Navigation Block" at bounding box center [128, 97] width 151 height 29
type input "Facilites Sevices"
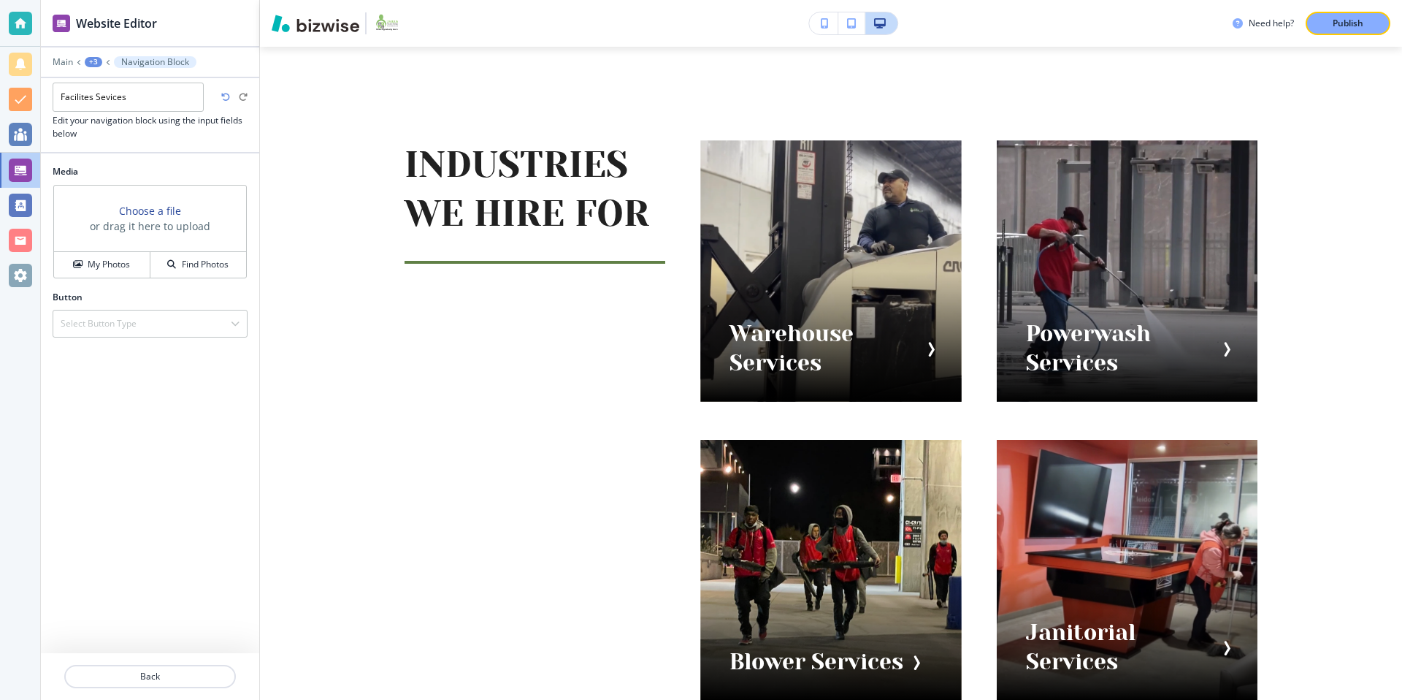
click at [172, 166] on h2 "Media" at bounding box center [150, 171] width 195 height 13
click at [106, 268] on h4 "My Photos" at bounding box center [109, 264] width 42 height 13
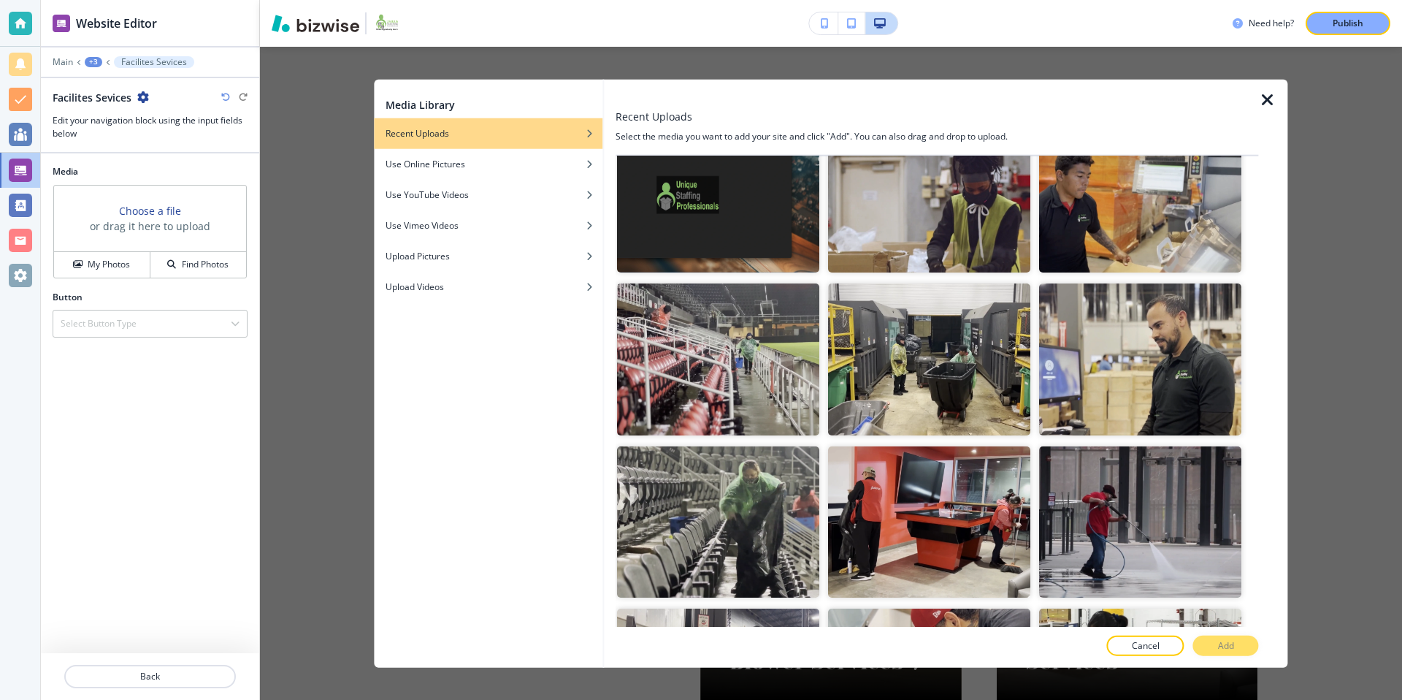
scroll to position [1838, 0]
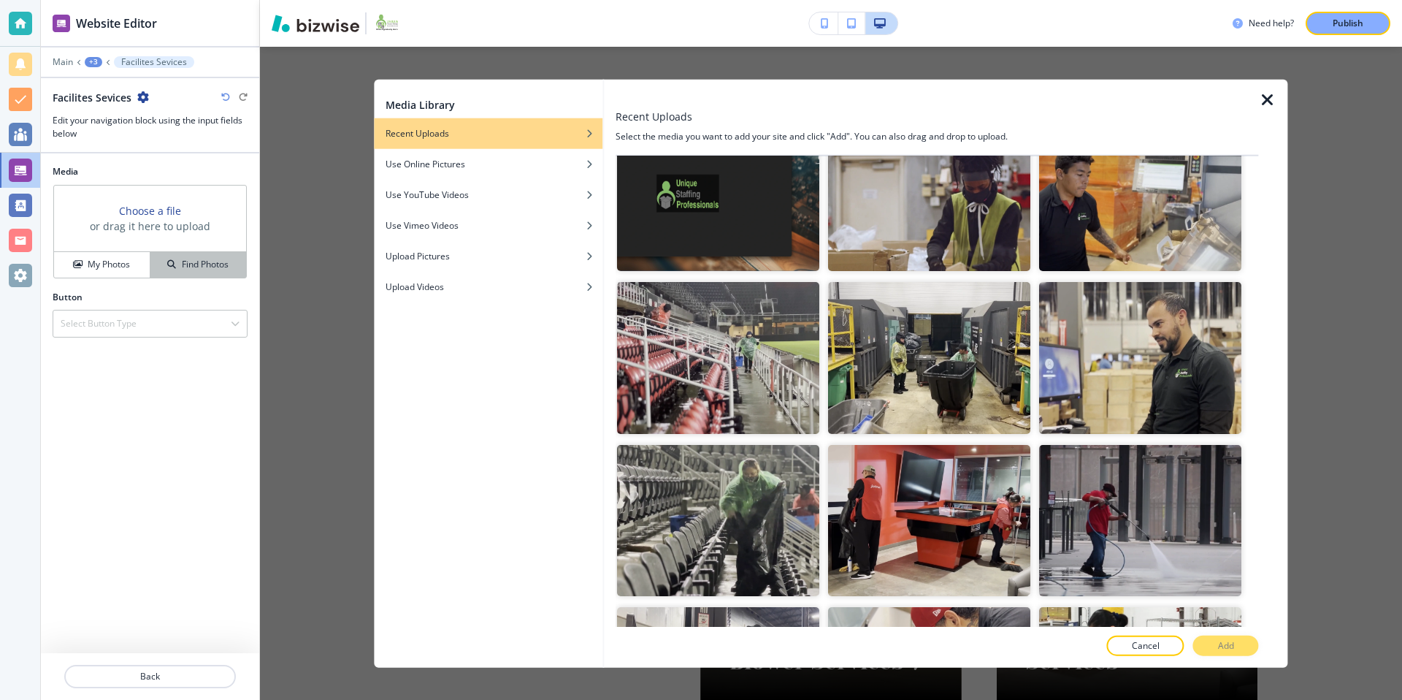
click at [238, 268] on div "Find Photos" at bounding box center [198, 264] width 96 height 13
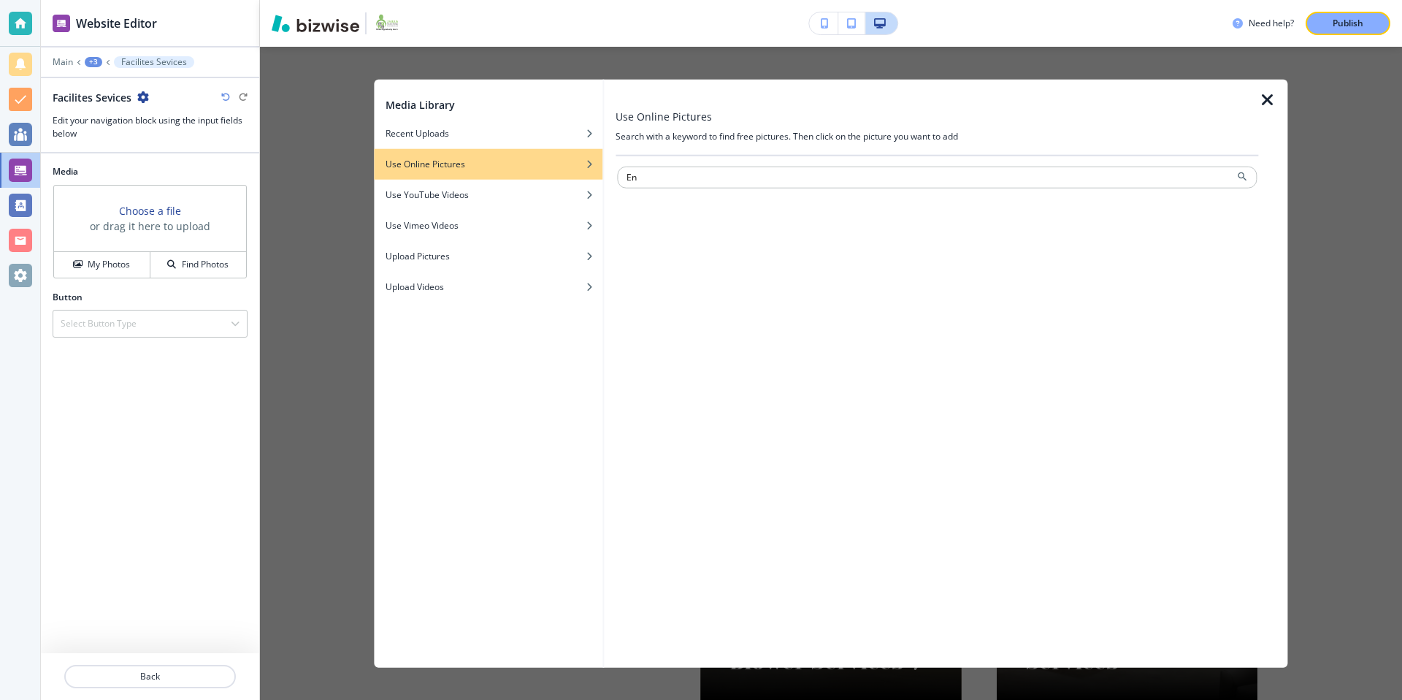
type input "E"
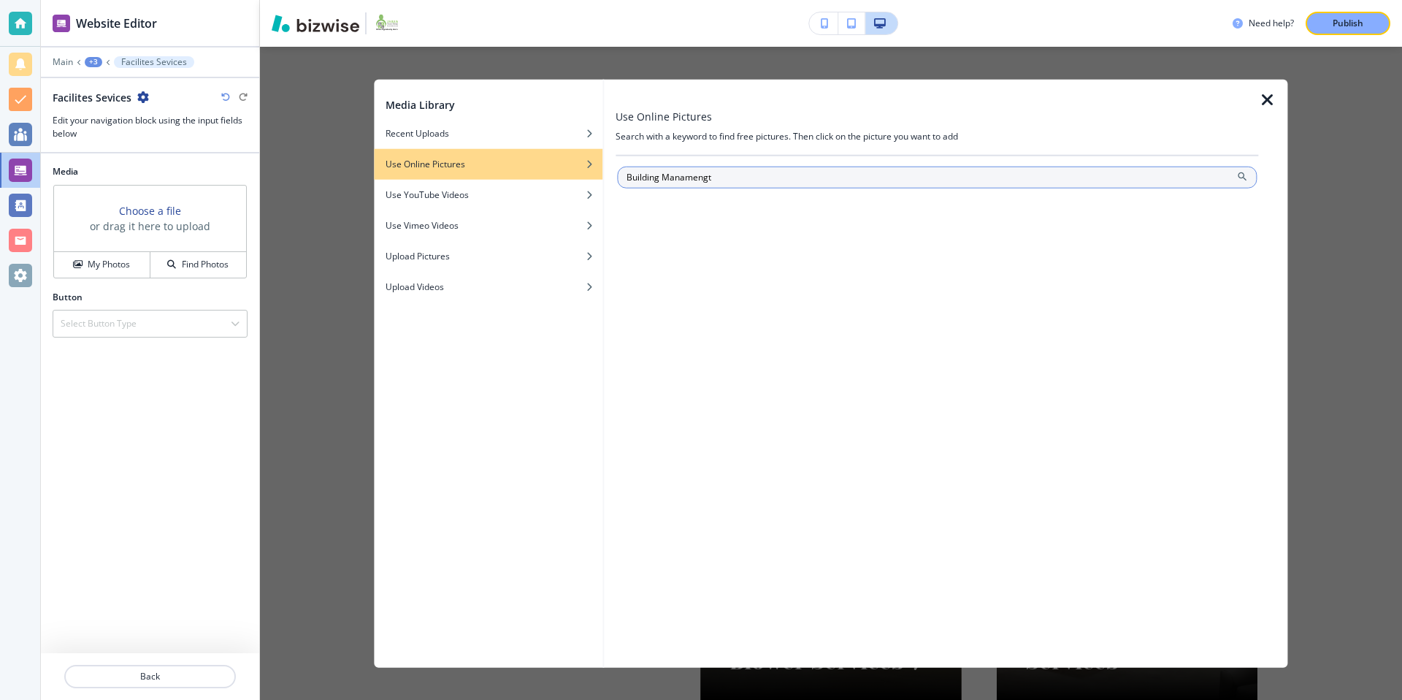
click at [702, 181] on input "Building Manamengt" at bounding box center [937, 177] width 640 height 22
click at [686, 183] on input "Building Manamengt" at bounding box center [937, 177] width 640 height 22
click at [682, 177] on input "Building Manamengt" at bounding box center [937, 177] width 640 height 22
click at [775, 187] on input "Building Manamengt" at bounding box center [937, 177] width 640 height 22
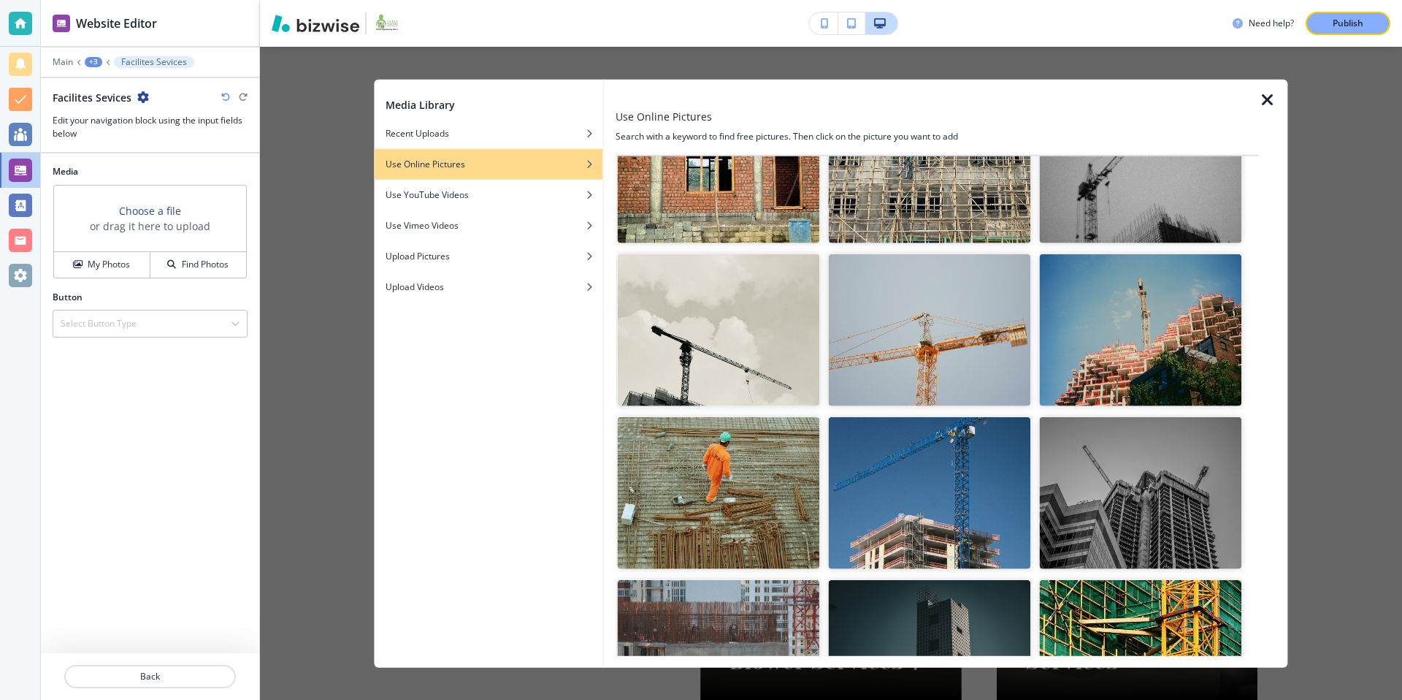
scroll to position [0, 0]
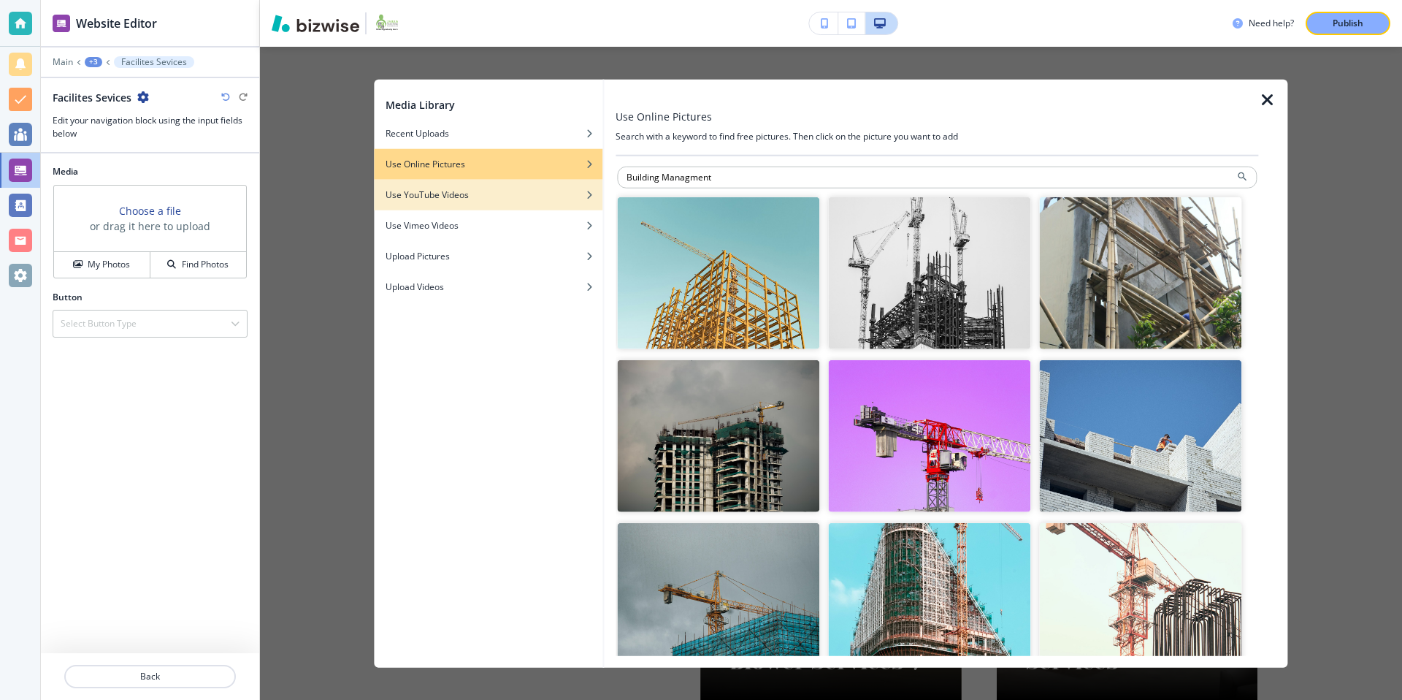
drag, startPoint x: 660, startPoint y: 176, endPoint x: 592, endPoint y: 179, distance: 68.0
click at [592, 179] on div "Media Library Recent Uploads Use Online Pictures Use YouTube Videos Use Vimeo V…" at bounding box center [830, 374] width 913 height 588
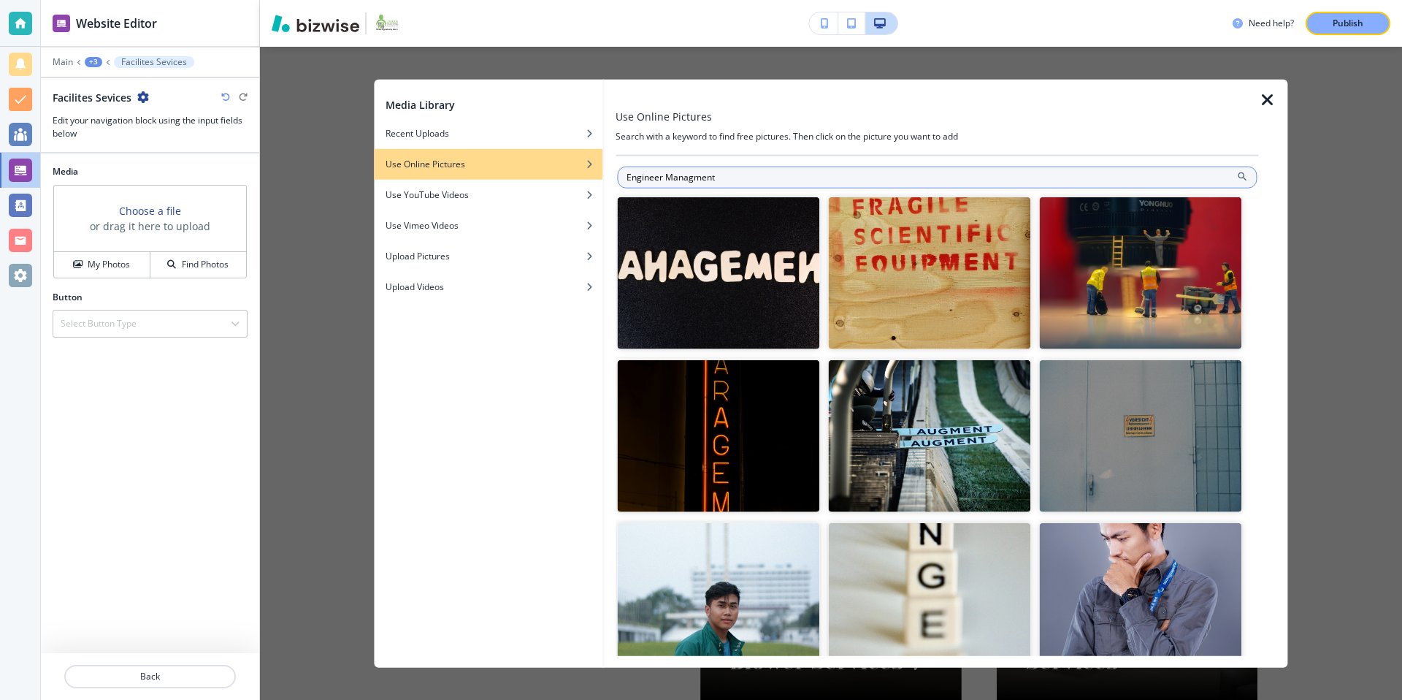
drag, startPoint x: 748, startPoint y: 177, endPoint x: 664, endPoint y: 179, distance: 84.0
click at [664, 179] on input "Engineer Managment" at bounding box center [937, 177] width 640 height 22
type input "Engineer"
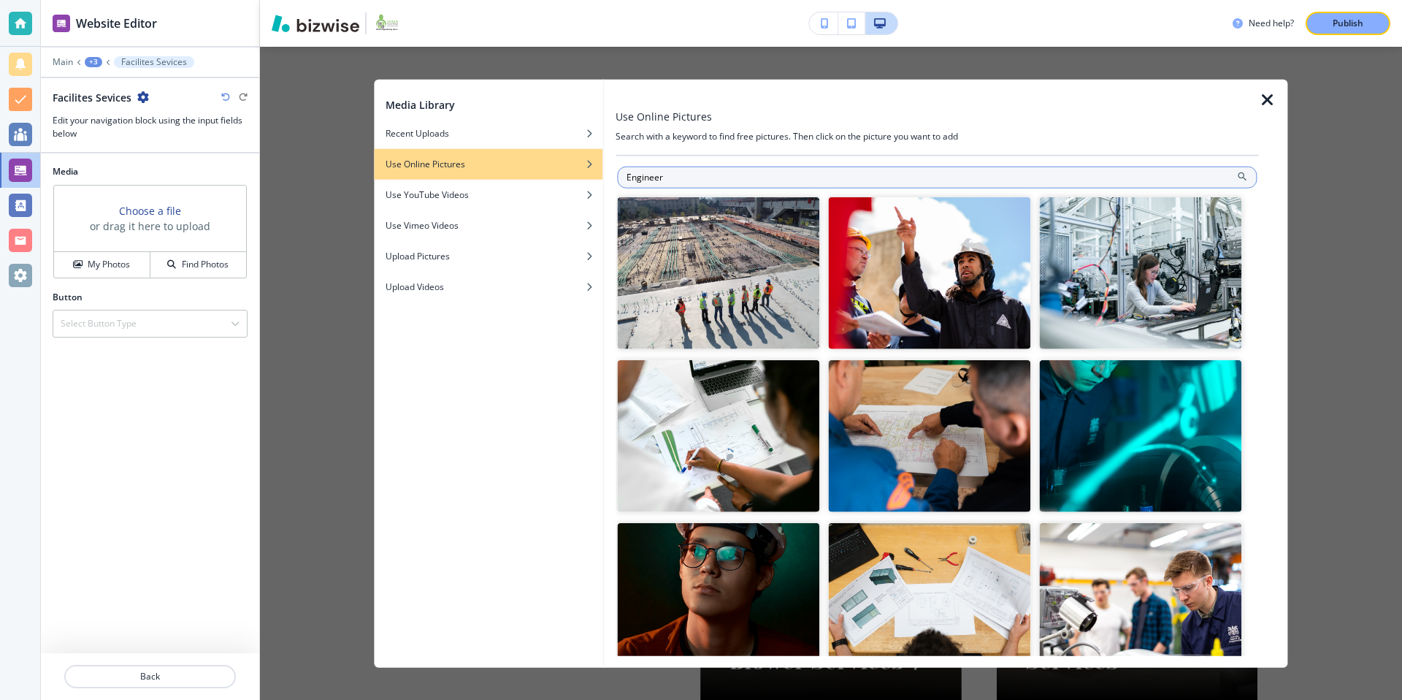
drag, startPoint x: 641, startPoint y: 179, endPoint x: 623, endPoint y: 179, distance: 18.3
click at [623, 179] on input "Engineer" at bounding box center [937, 177] width 640 height 22
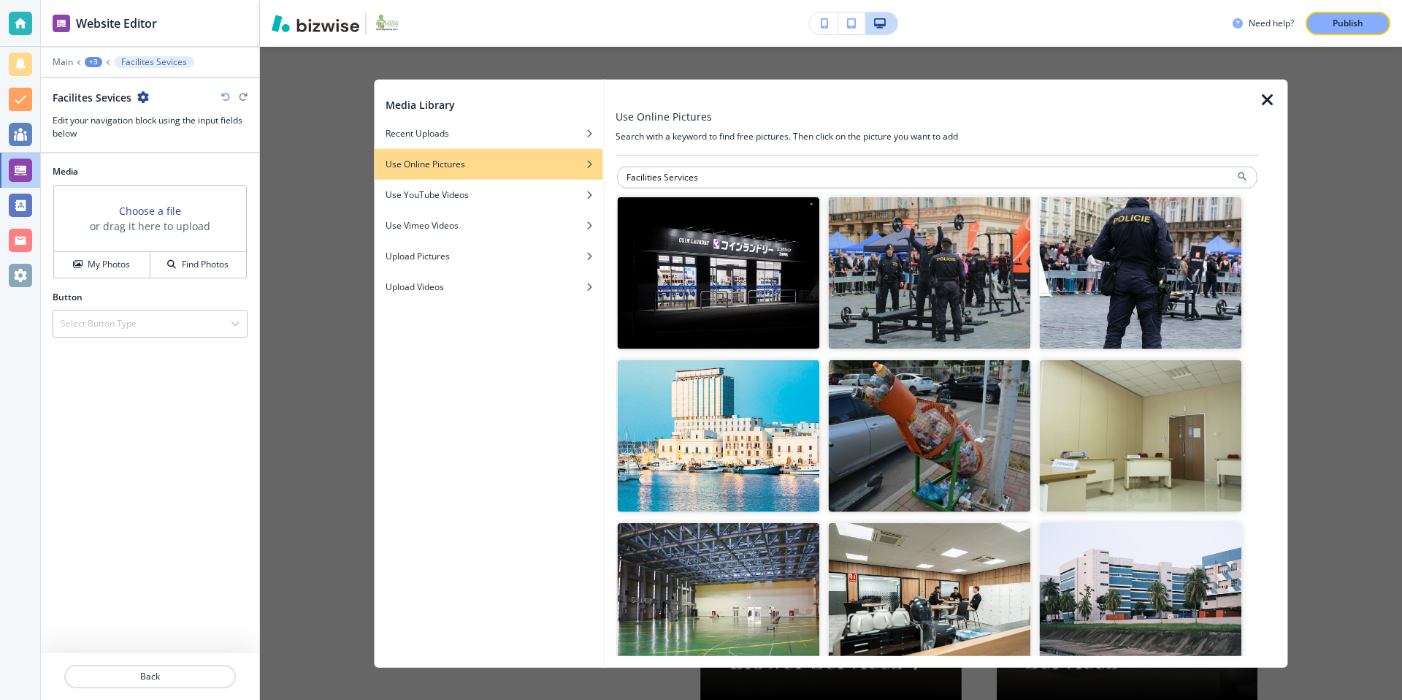
drag, startPoint x: 683, startPoint y: 177, endPoint x: 569, endPoint y: 161, distance: 114.9
click at [613, 172] on div "Use Online Pictures Search with a keyword to find free pictures. Then click on …" at bounding box center [945, 374] width 683 height 588
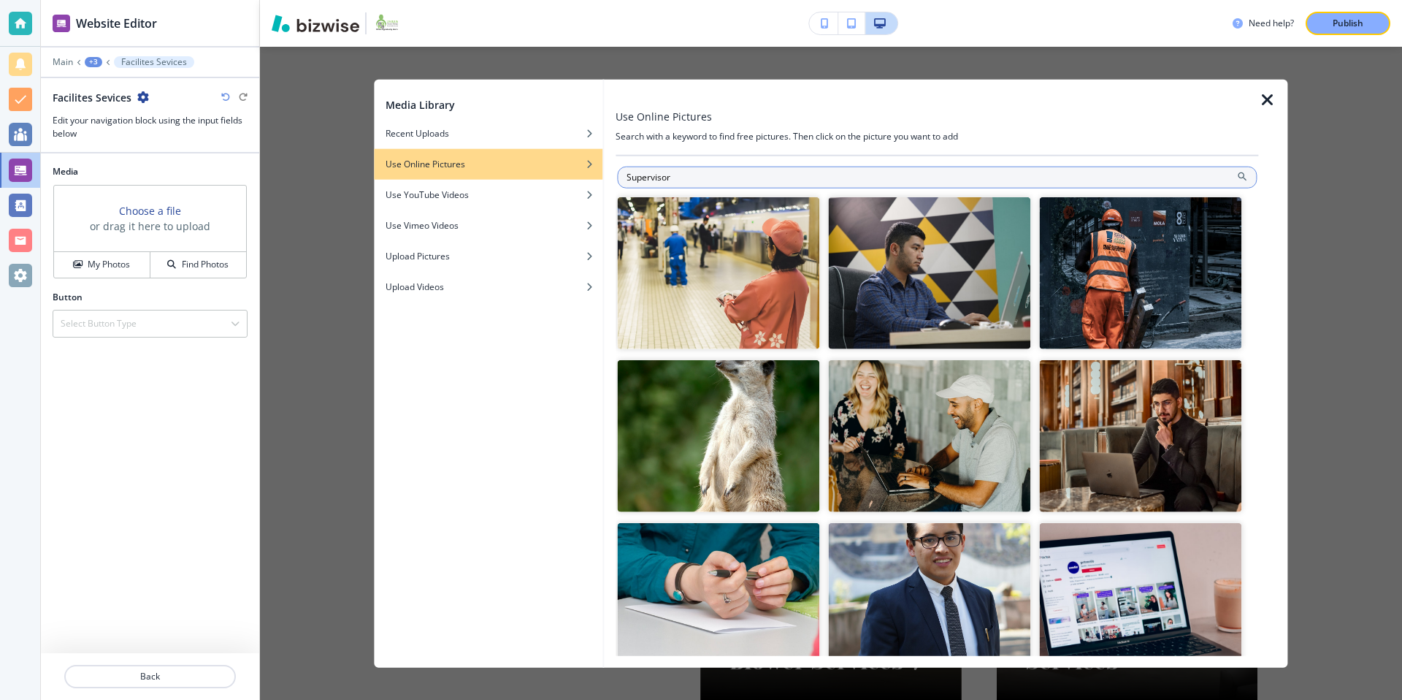
drag, startPoint x: 686, startPoint y: 176, endPoint x: 626, endPoint y: 176, distance: 59.9
click at [626, 176] on input "Supervisor" at bounding box center [937, 177] width 640 height 22
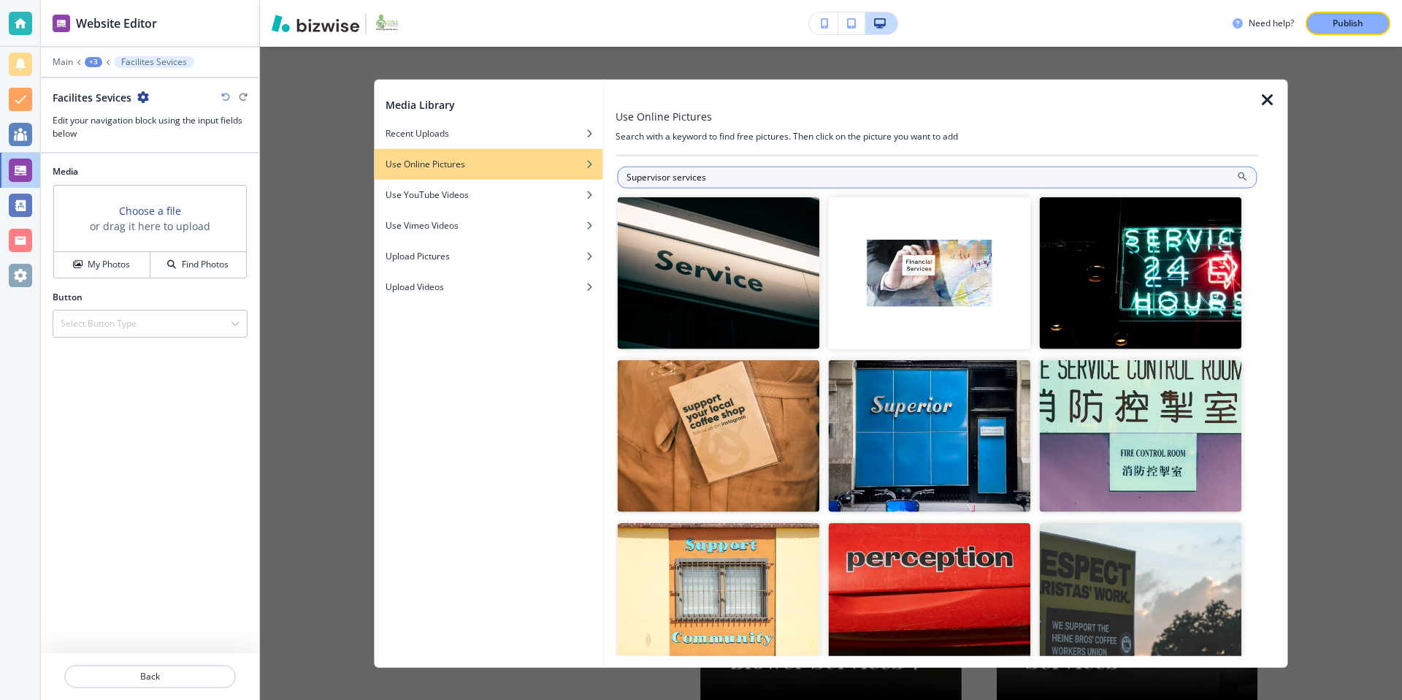
click at [674, 177] on input "Supervisor services" at bounding box center [937, 177] width 640 height 22
type input "Supervisor Facilities services"
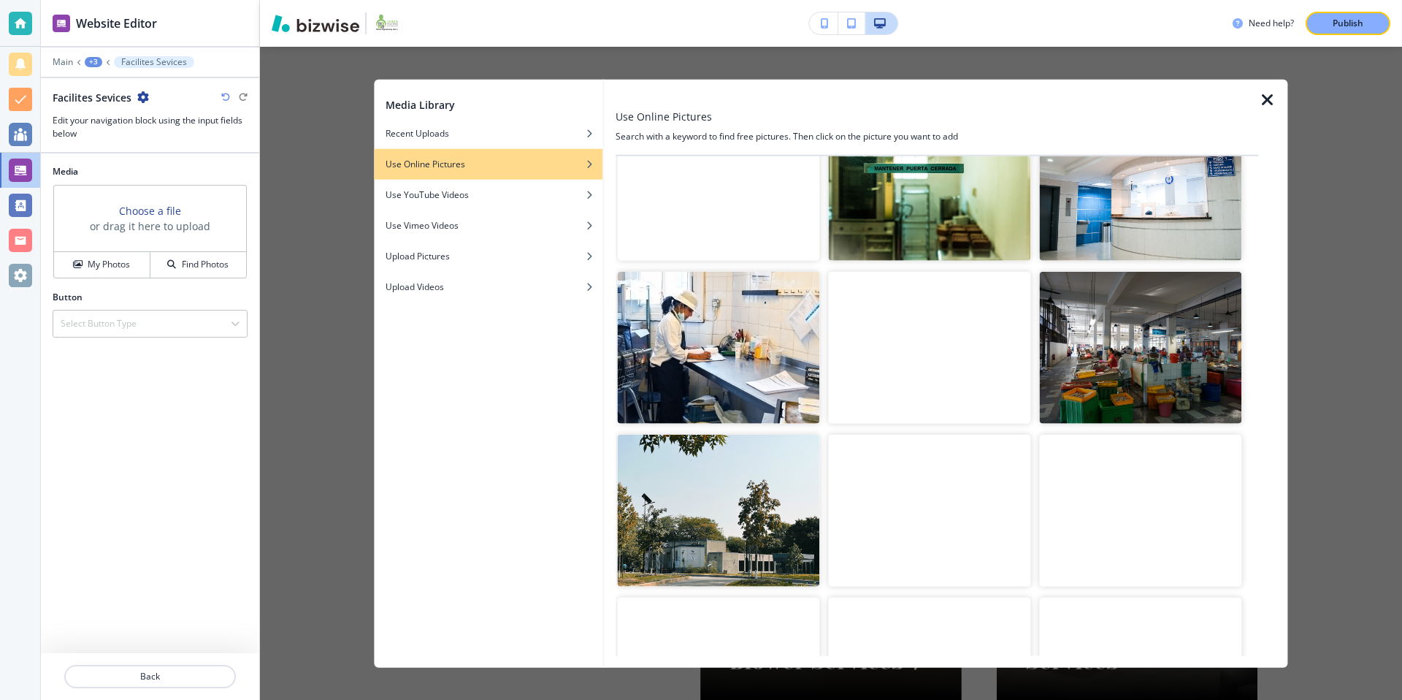
scroll to position [1518, 0]
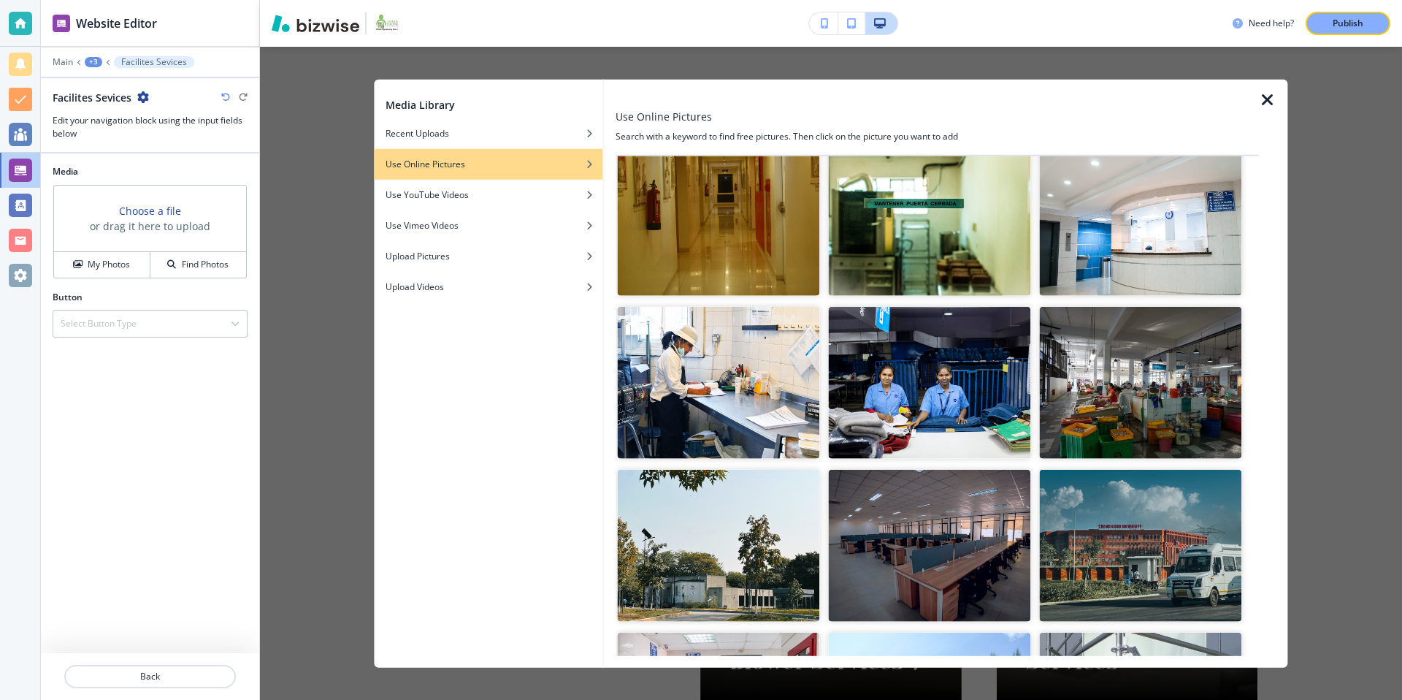
click at [759, 362] on img "button" at bounding box center [718, 383] width 202 height 152
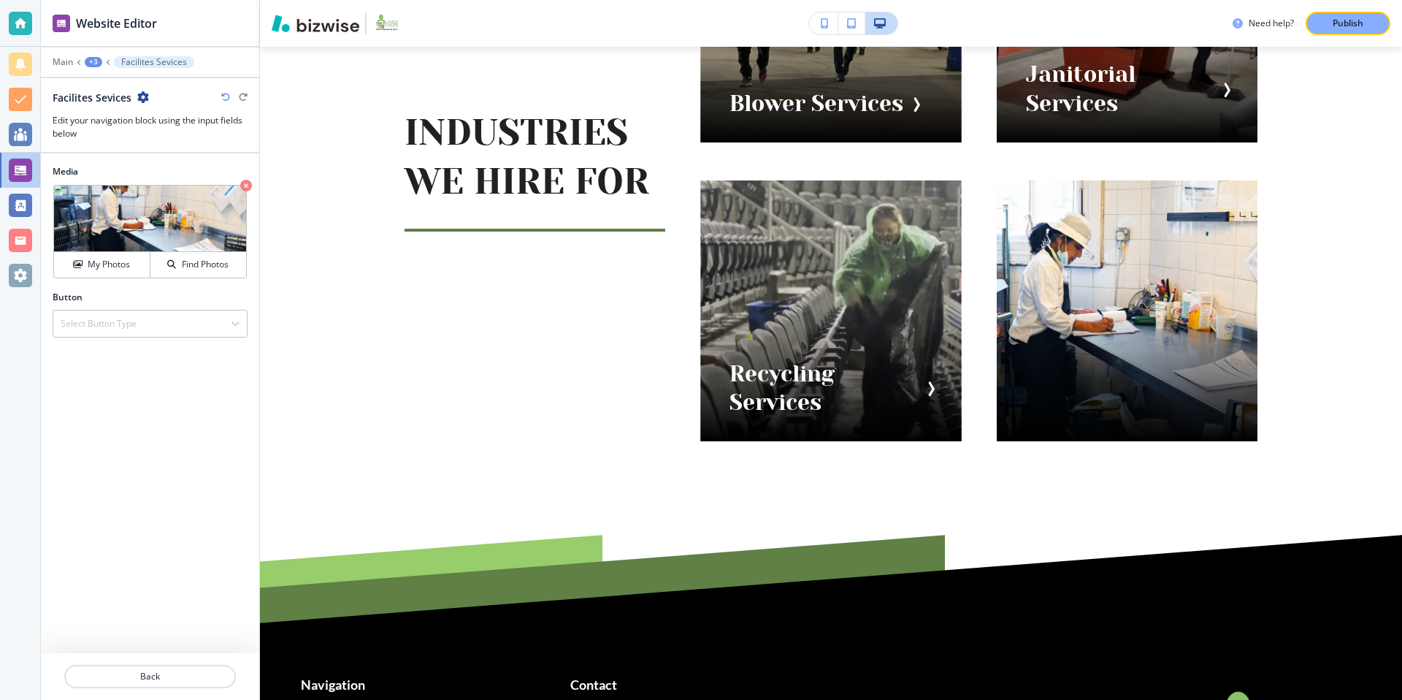
scroll to position [1482, 0]
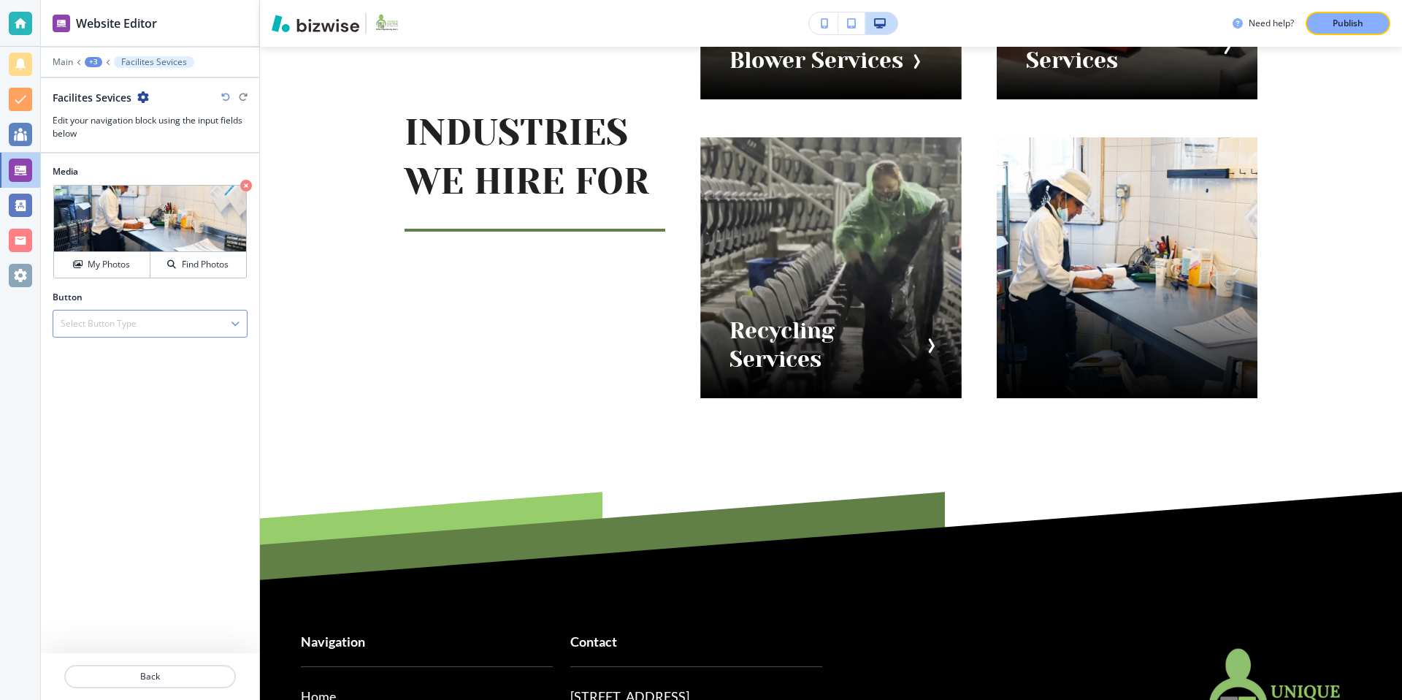
click at [127, 327] on h4 "Select Button Type" at bounding box center [99, 323] width 76 height 13
click at [134, 376] on h4 "Internal Link" at bounding box center [150, 373] width 179 height 13
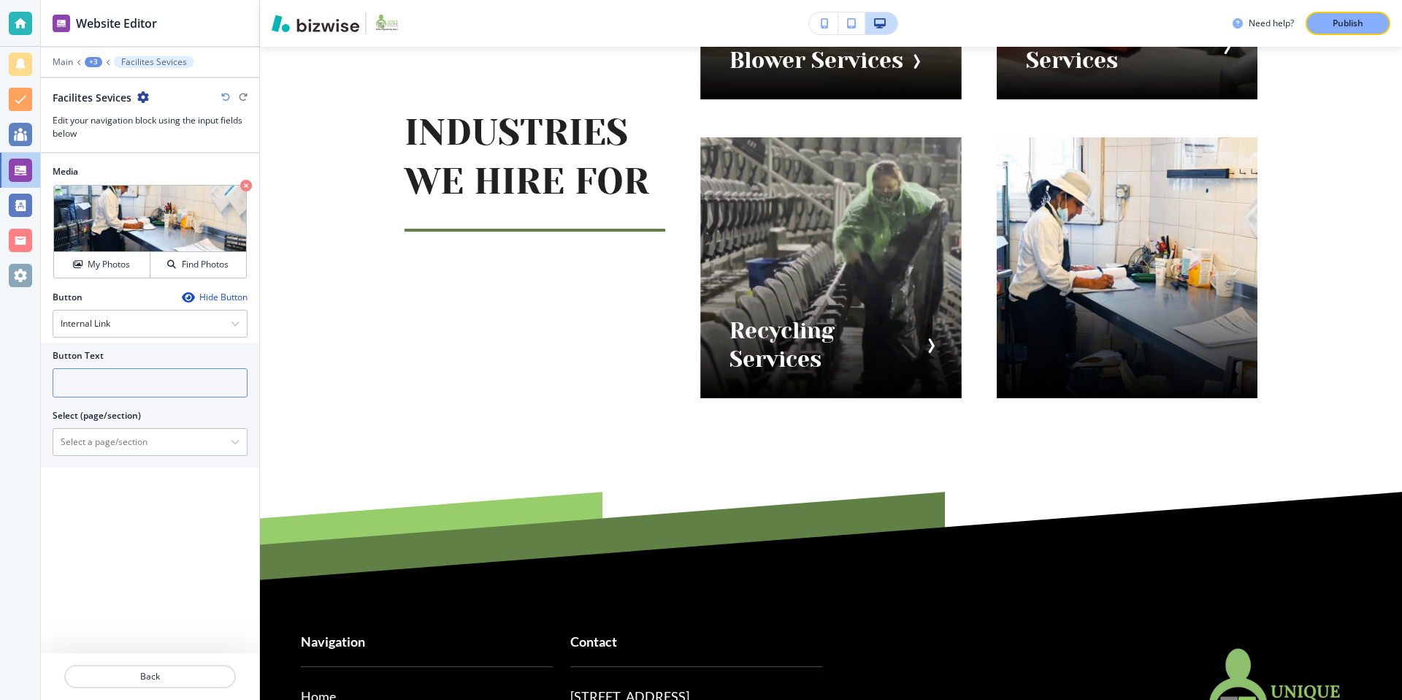
click at [120, 375] on input "text" at bounding box center [150, 382] width 195 height 29
type input "Facility Services"
click at [100, 61] on div "+3" at bounding box center [94, 62] width 18 height 10
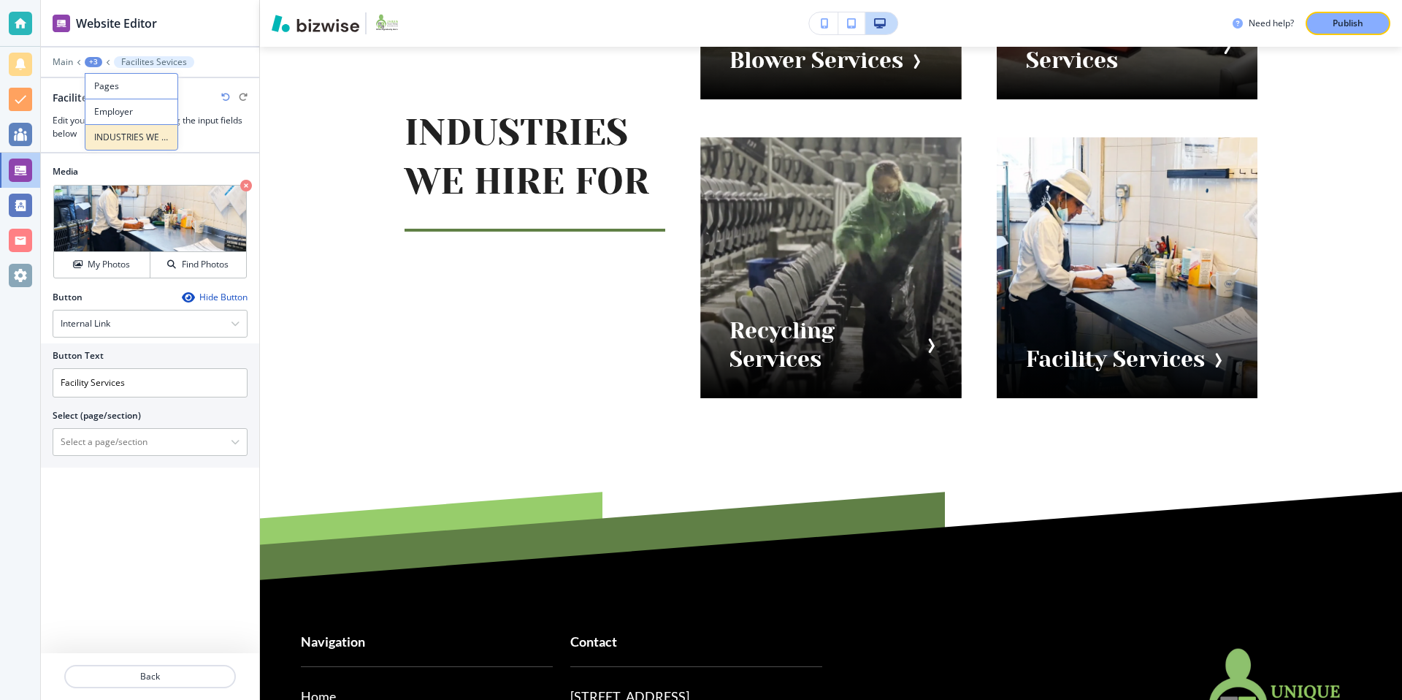
click at [143, 139] on p "INDUSTRIES WE HIRE FOR" at bounding box center [131, 137] width 74 height 13
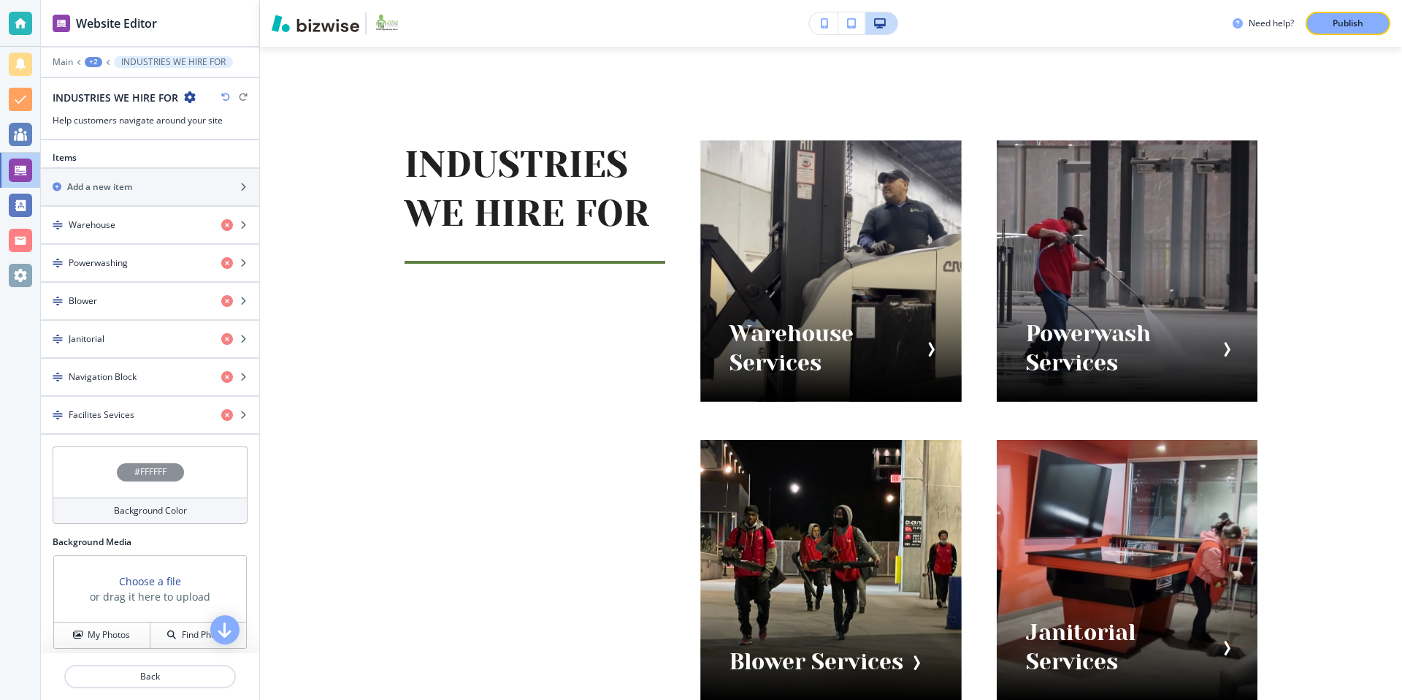
scroll to position [468, 0]
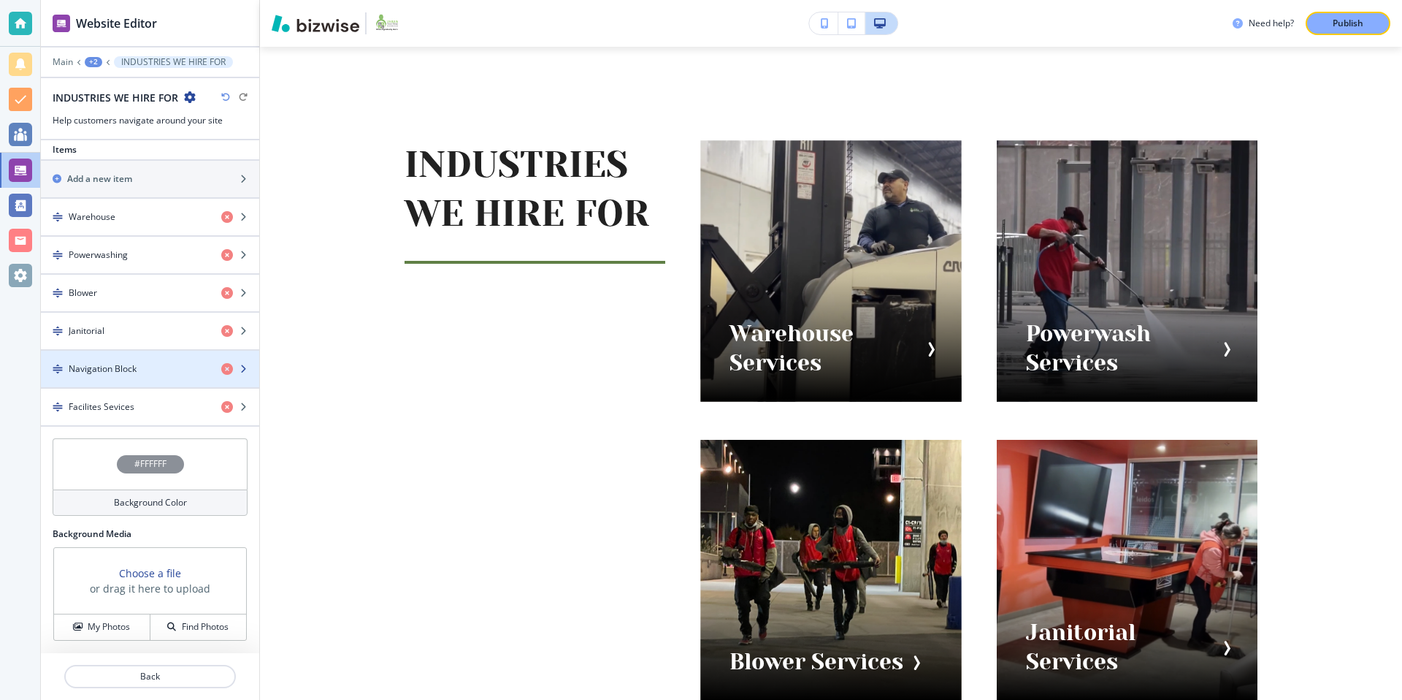
click at [153, 368] on div "Navigation Block" at bounding box center [125, 368] width 169 height 13
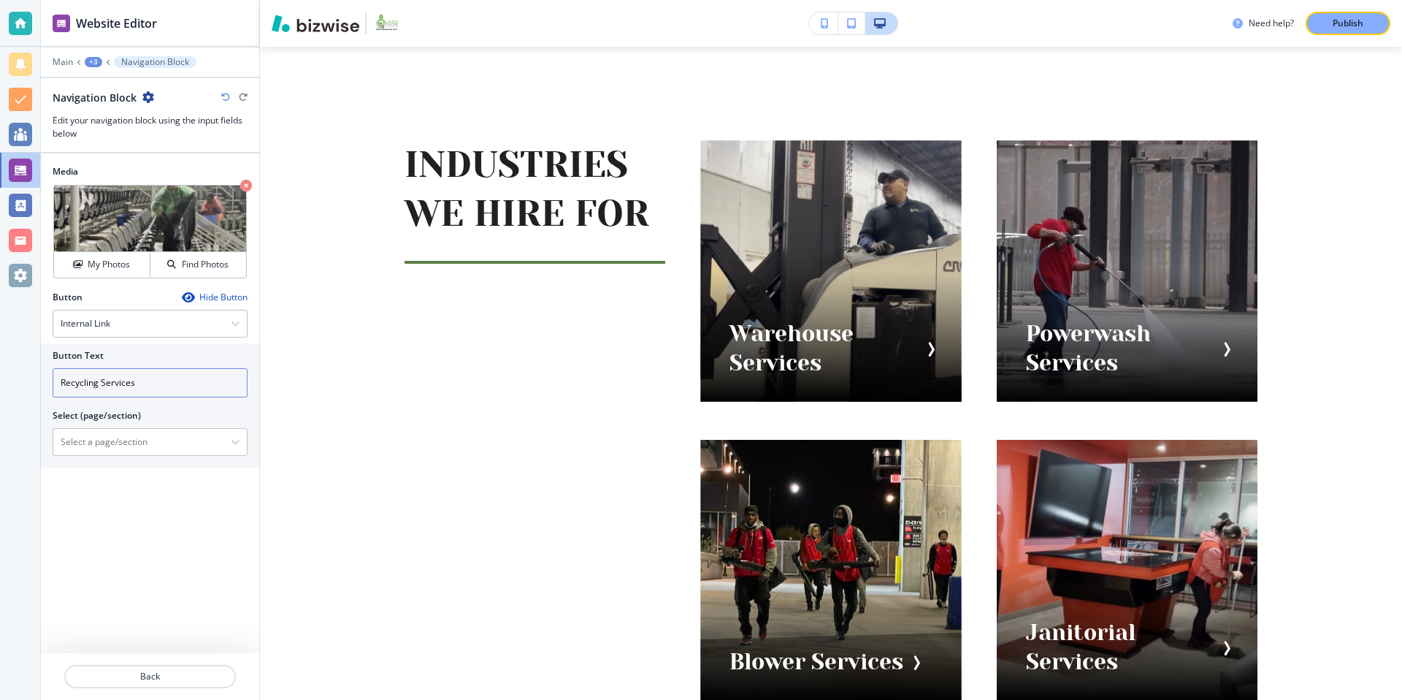
click at [98, 384] on input "Recycling Services" at bounding box center [150, 382] width 195 height 29
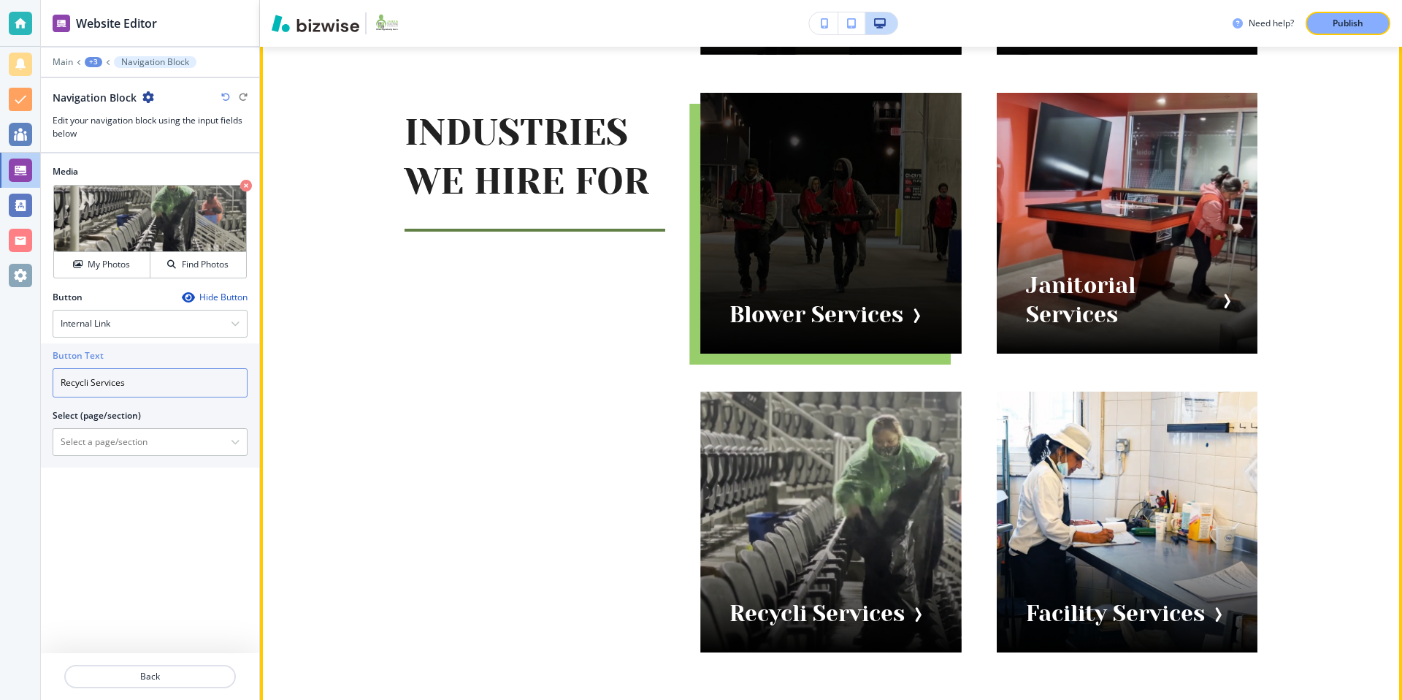
scroll to position [1239, 0]
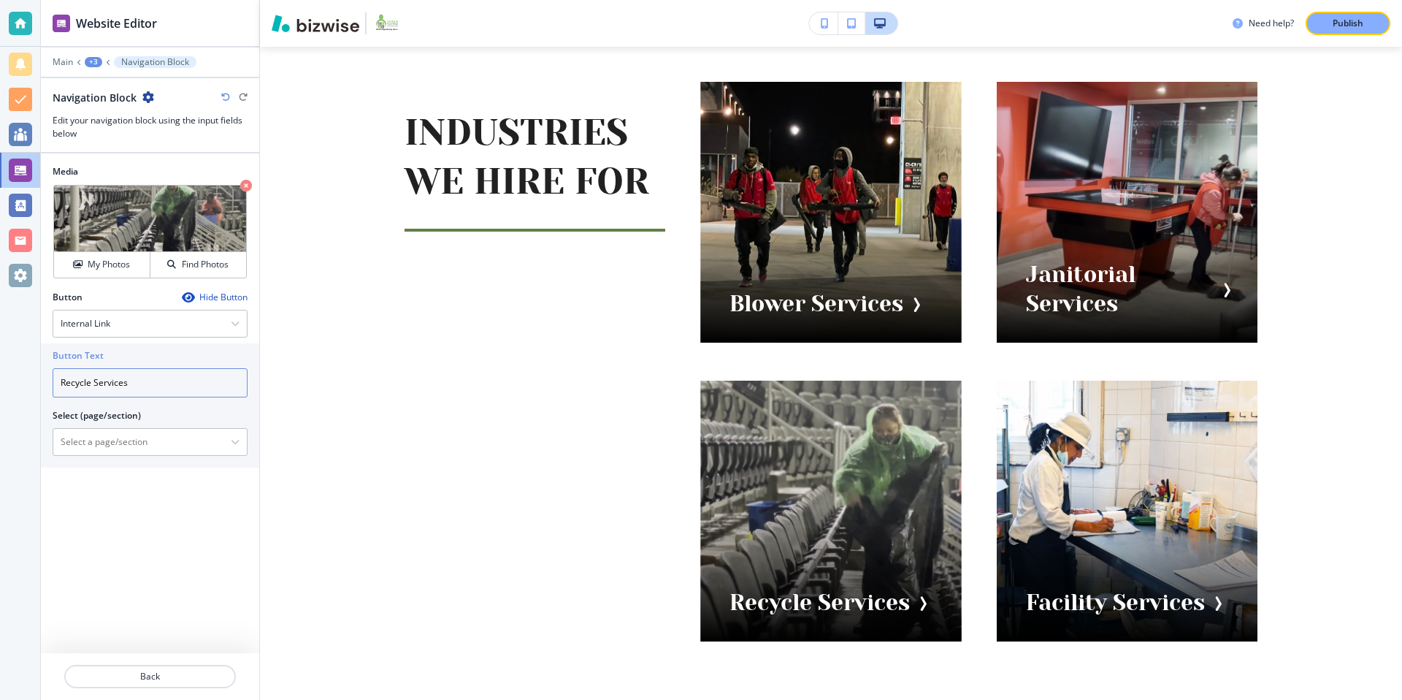
type input "Recycle Services"
click at [96, 62] on div "+3" at bounding box center [94, 62] width 18 height 10
click at [129, 126] on button "INDUSTRIES WE HIRE FOR" at bounding box center [131, 137] width 93 height 26
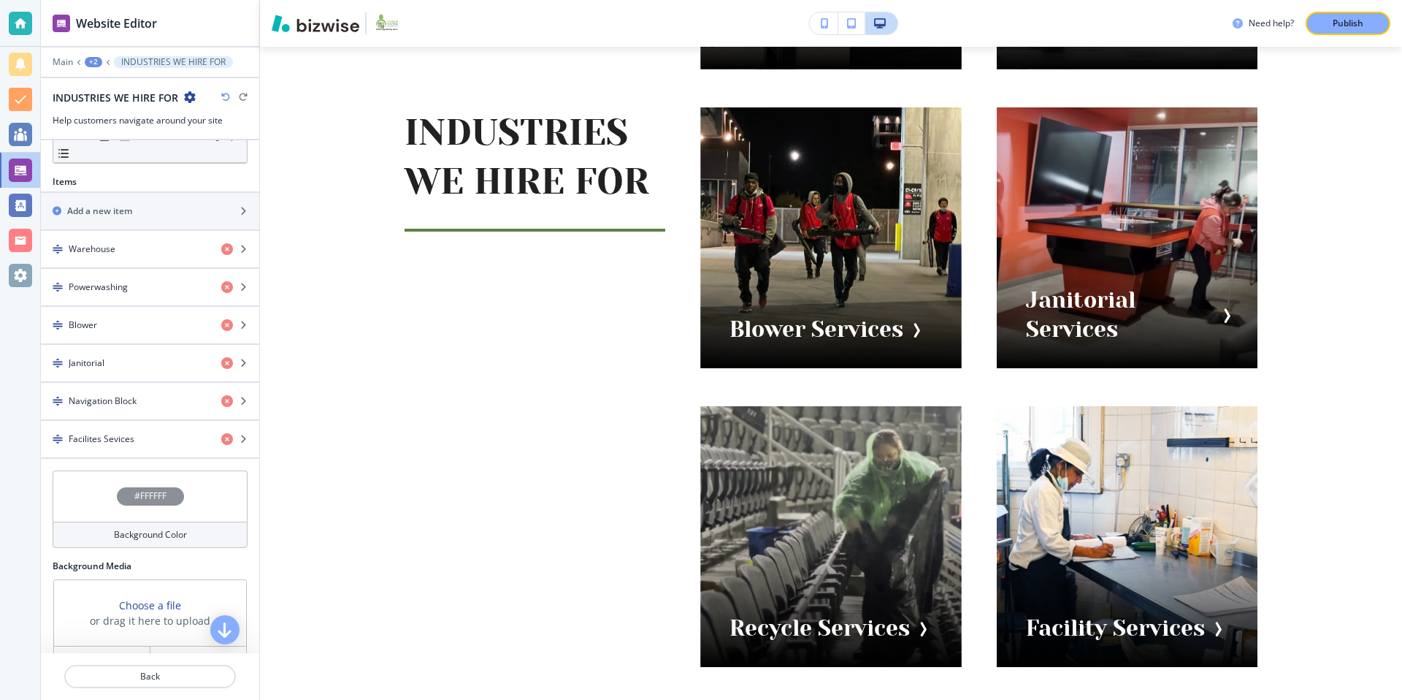
scroll to position [437, 0]
drag, startPoint x: 57, startPoint y: 439, endPoint x: 65, endPoint y: 253, distance: 186.4
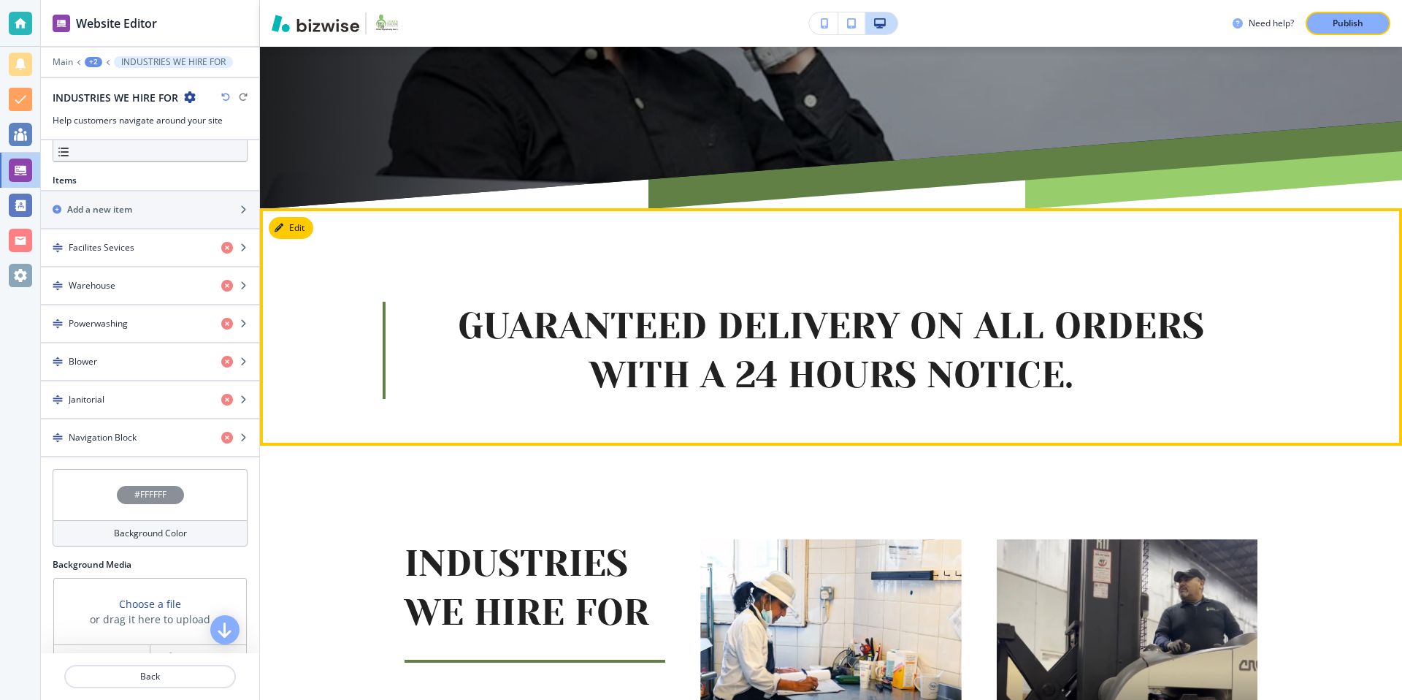
scroll to position [490, 0]
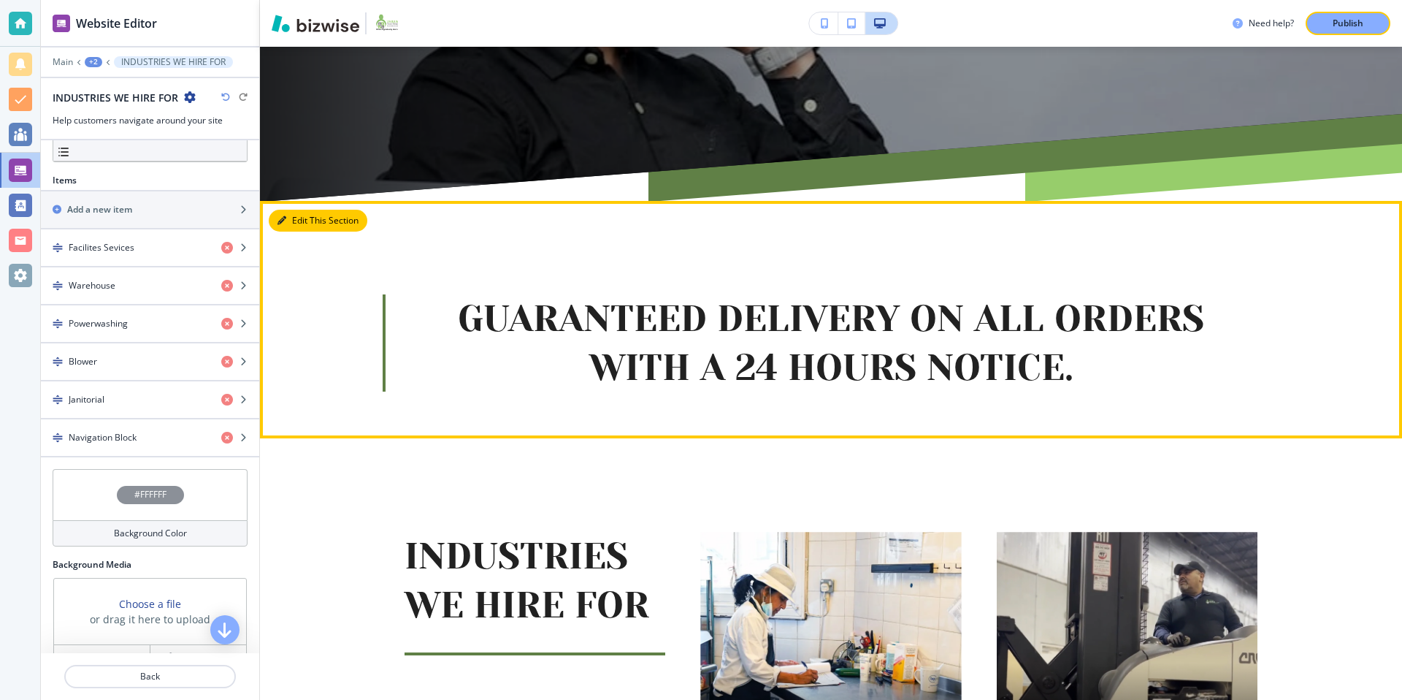
click at [302, 215] on button "Edit This Section" at bounding box center [318, 221] width 99 height 22
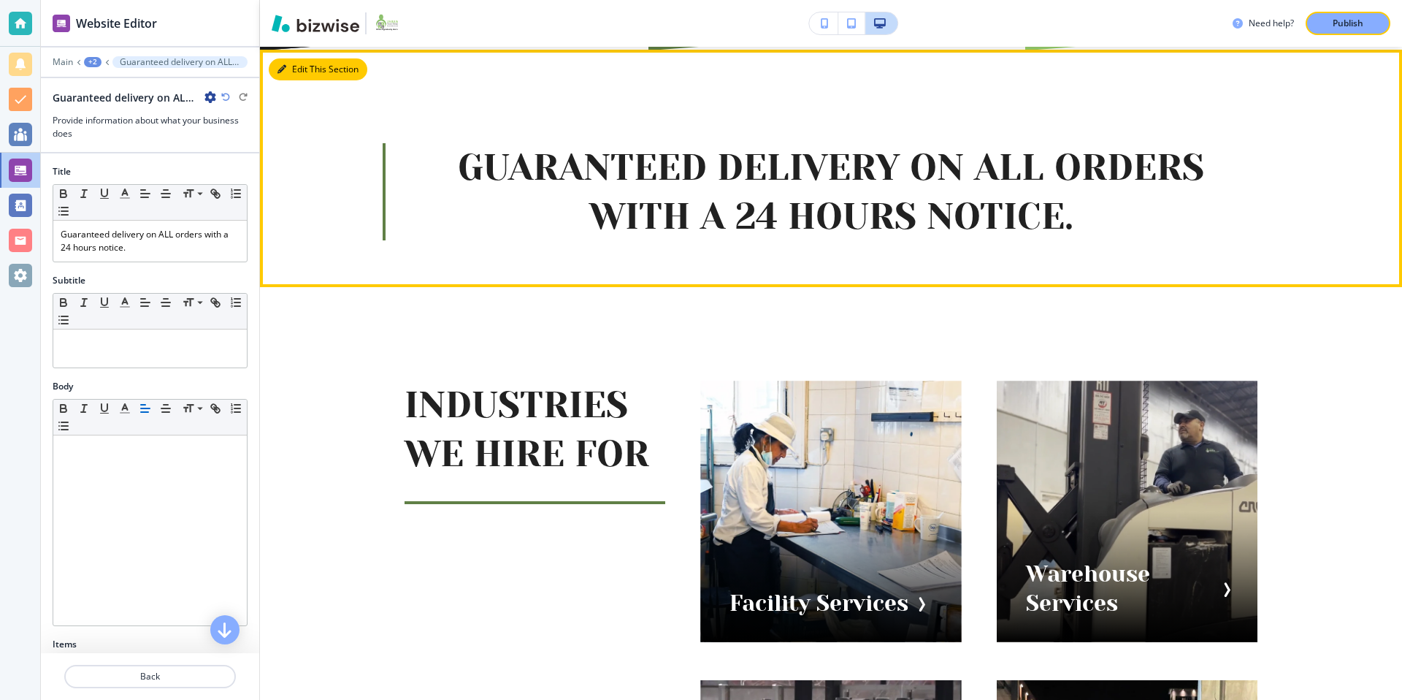
scroll to position [644, 0]
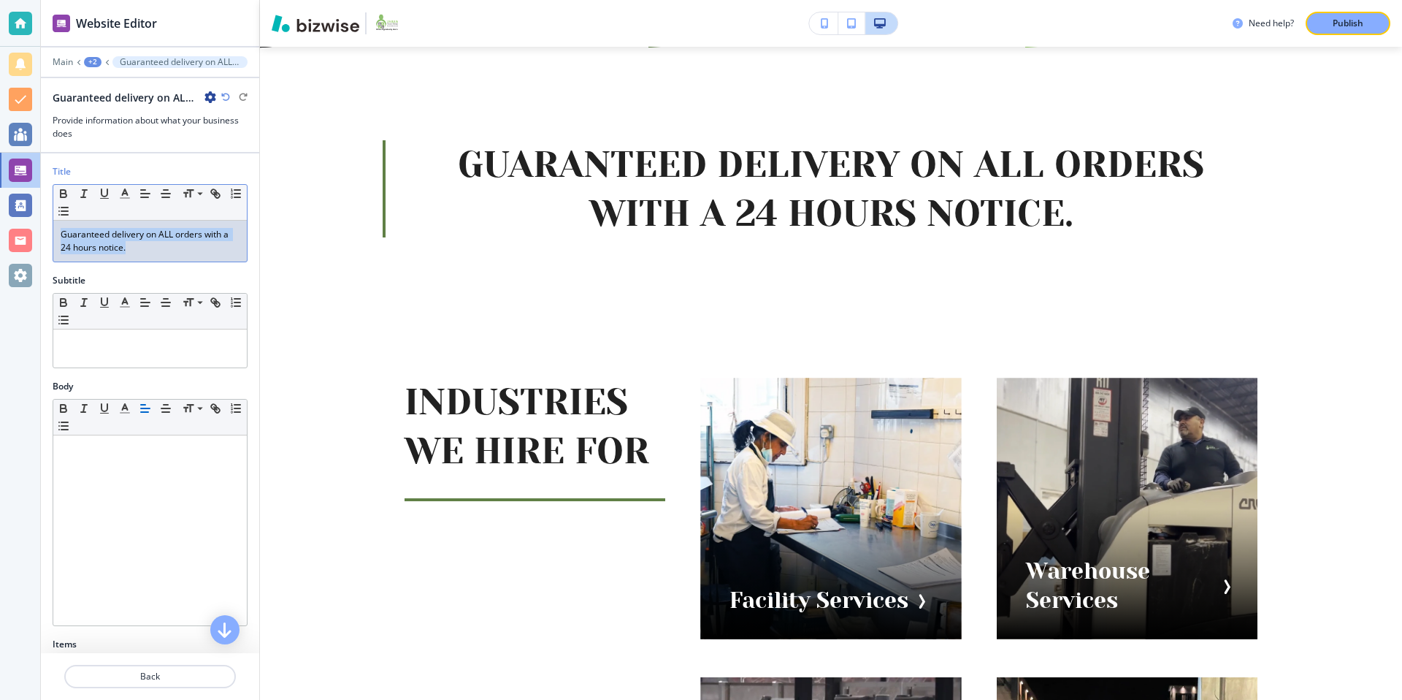
drag, startPoint x: 150, startPoint y: 250, endPoint x: 46, endPoint y: 231, distance: 105.5
click at [46, 231] on div "Title Small Normal Large Huge Guaranteed delivery on ALL orders with a 24 hours…" at bounding box center [150, 219] width 218 height 109
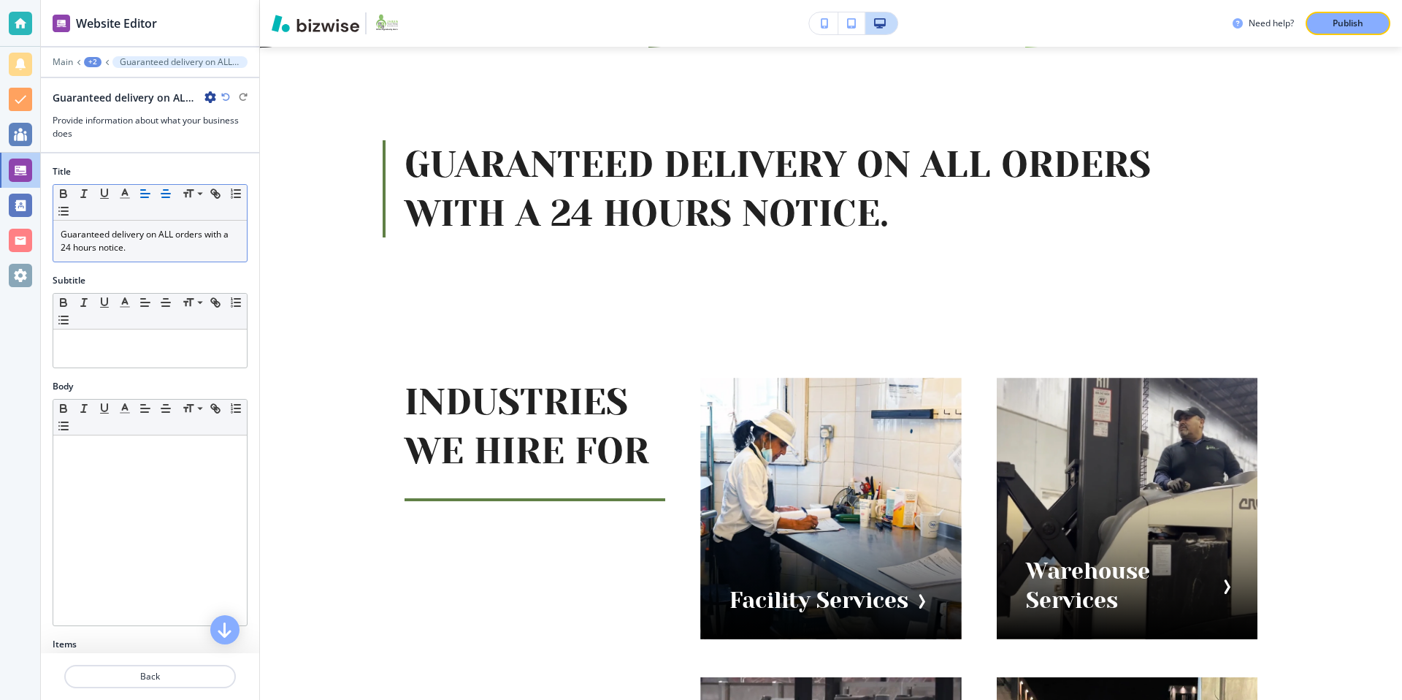
click at [161, 194] on line "button" at bounding box center [165, 194] width 9 height 0
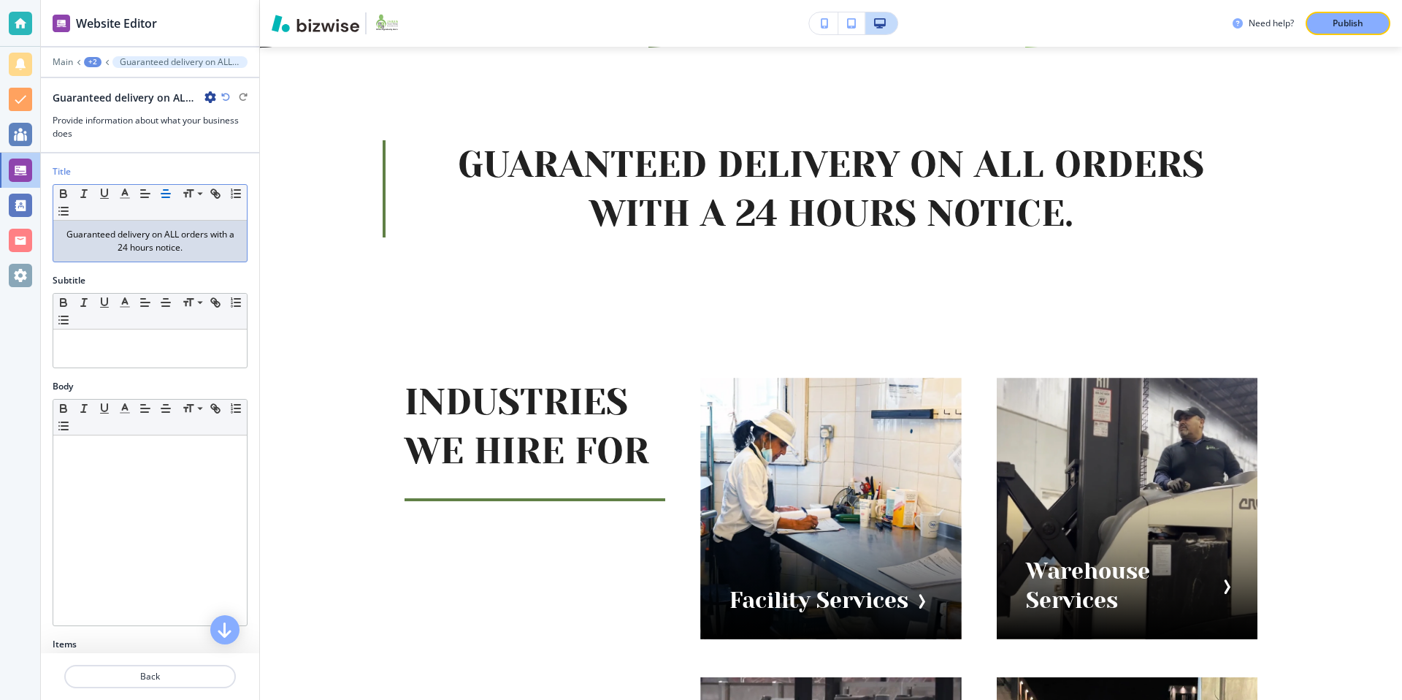
click at [129, 247] on p "Guaranteed delivery on ALL orders with a 24 hours notice." at bounding box center [150, 241] width 179 height 26
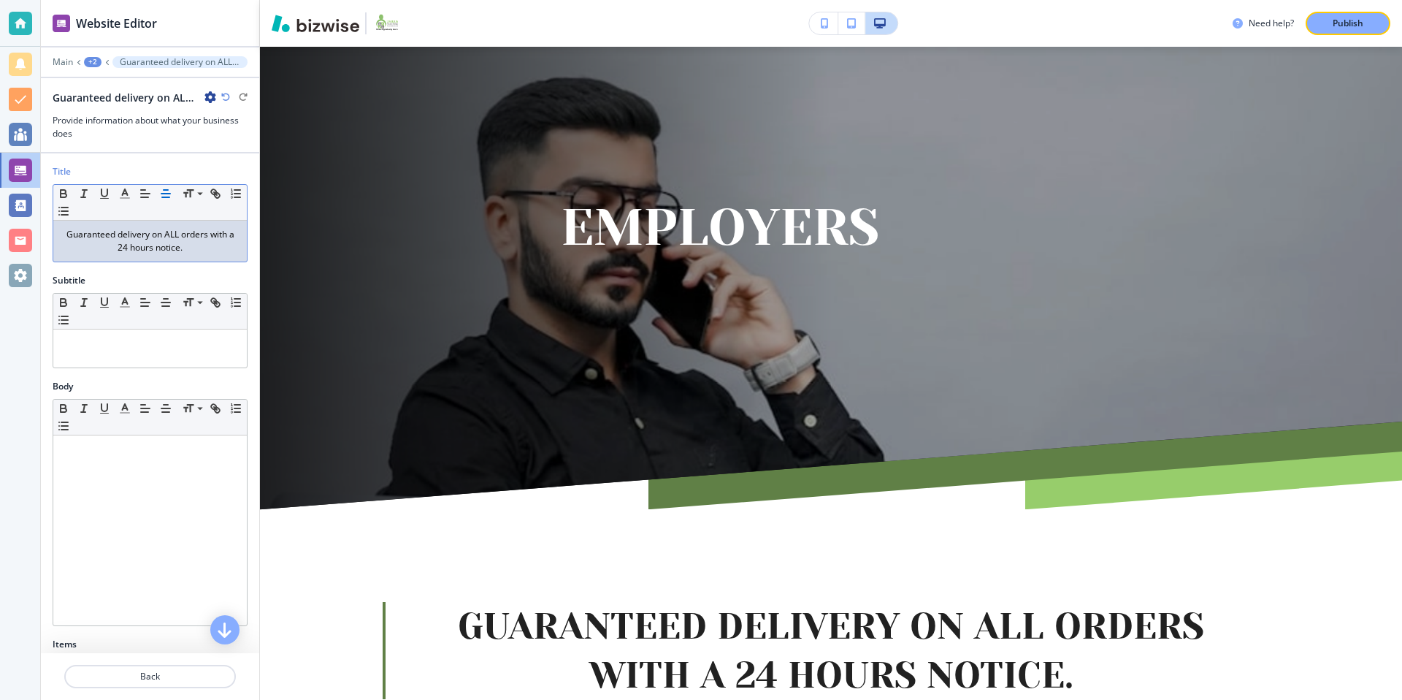
scroll to position [0, 0]
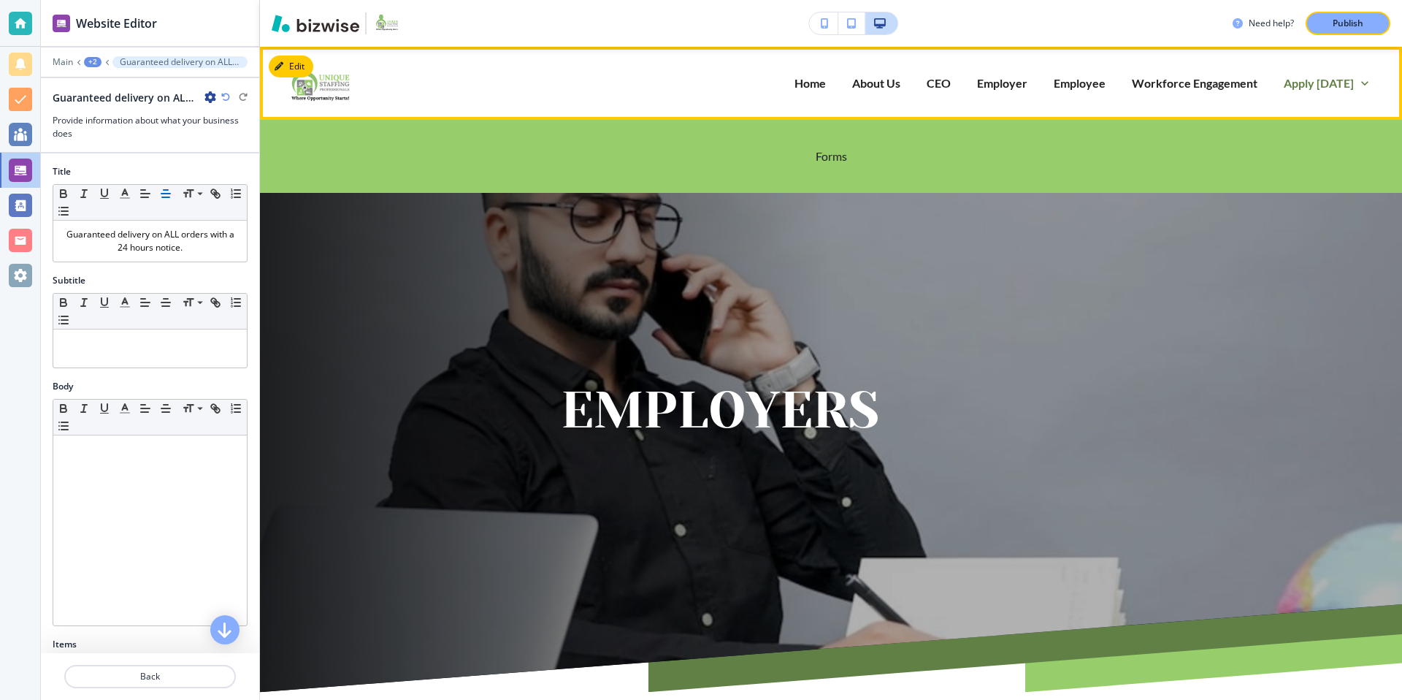
click at [1344, 77] on p "Apply [DATE]" at bounding box center [1319, 82] width 70 height 17
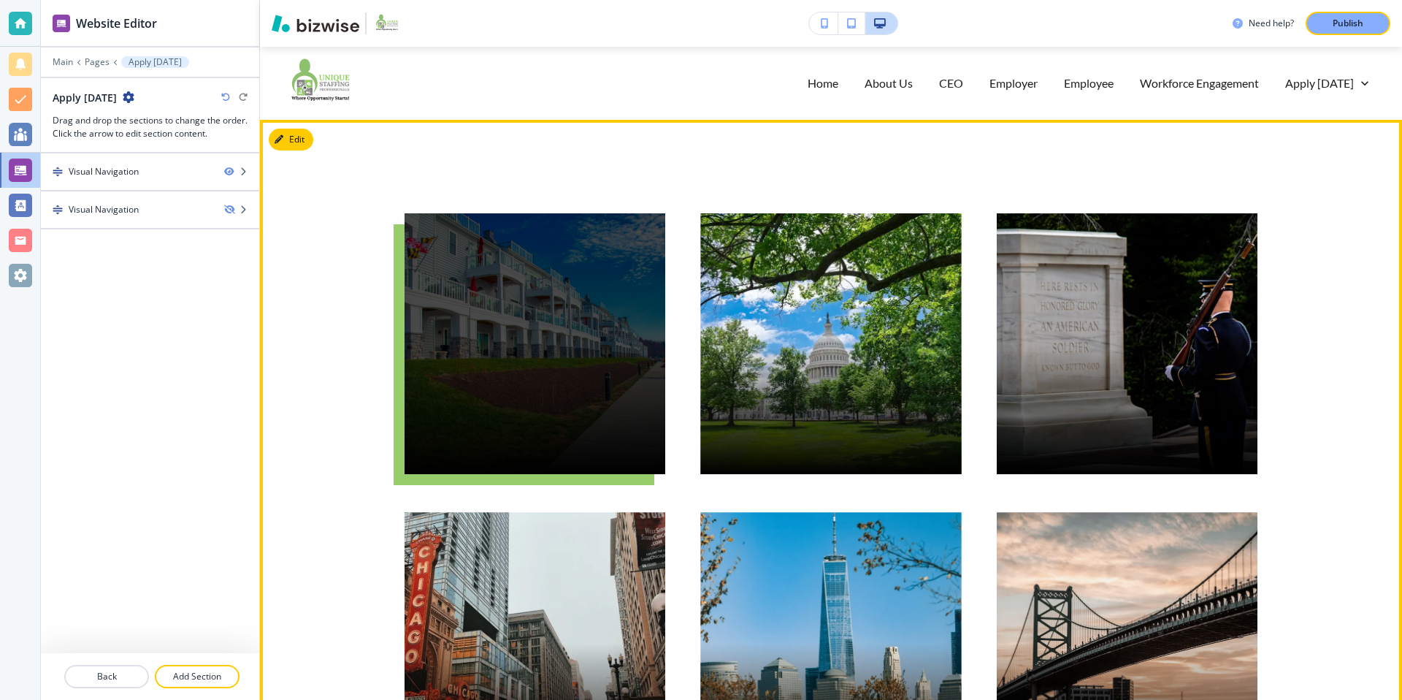
click at [461, 331] on div "button" at bounding box center [535, 343] width 261 height 261
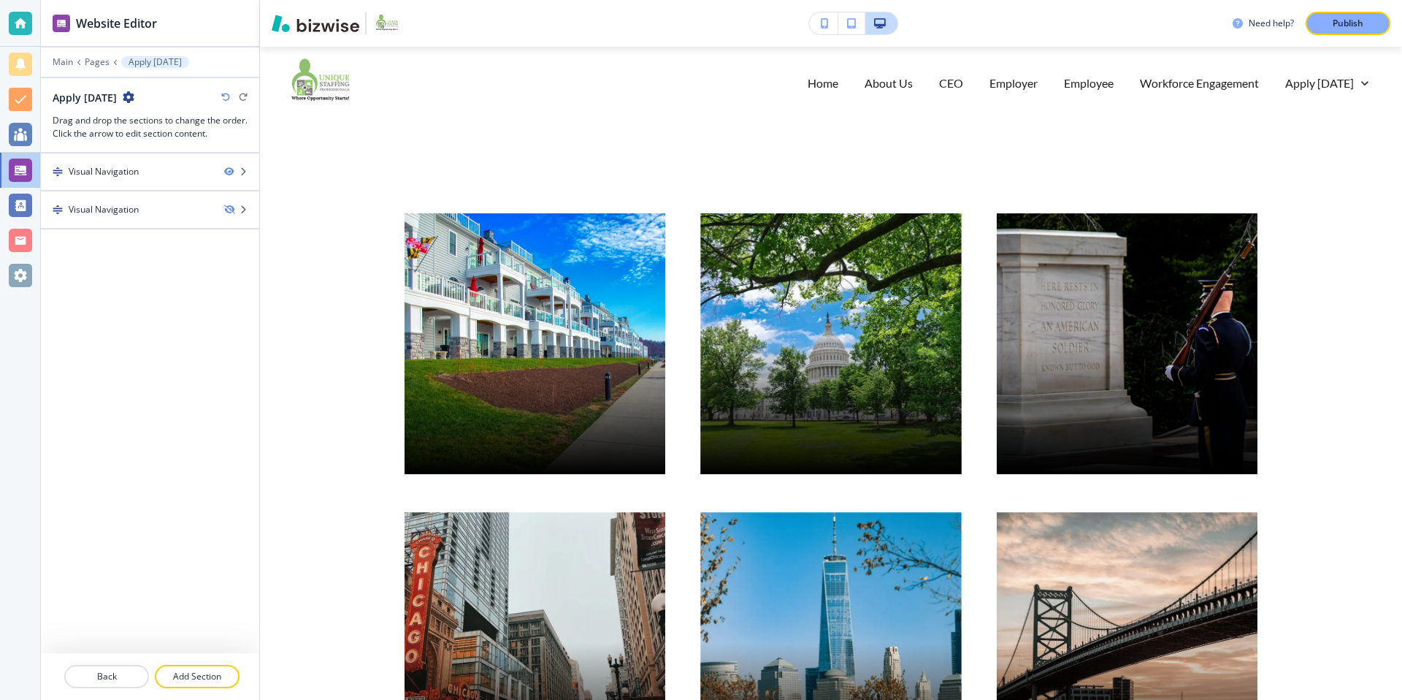
click at [299, 147] on div "Edit" at bounding box center [831, 643] width 1142 height 1046
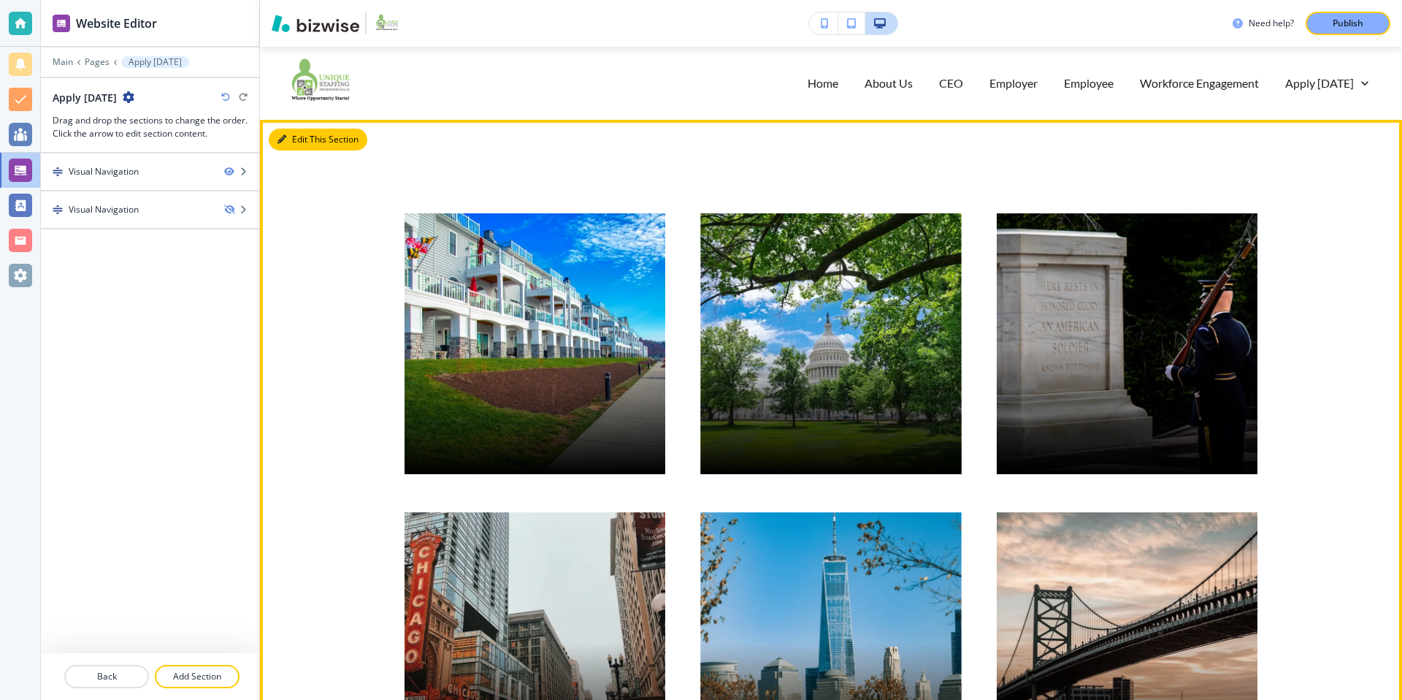
click at [307, 137] on button "Edit This Section" at bounding box center [318, 140] width 99 height 22
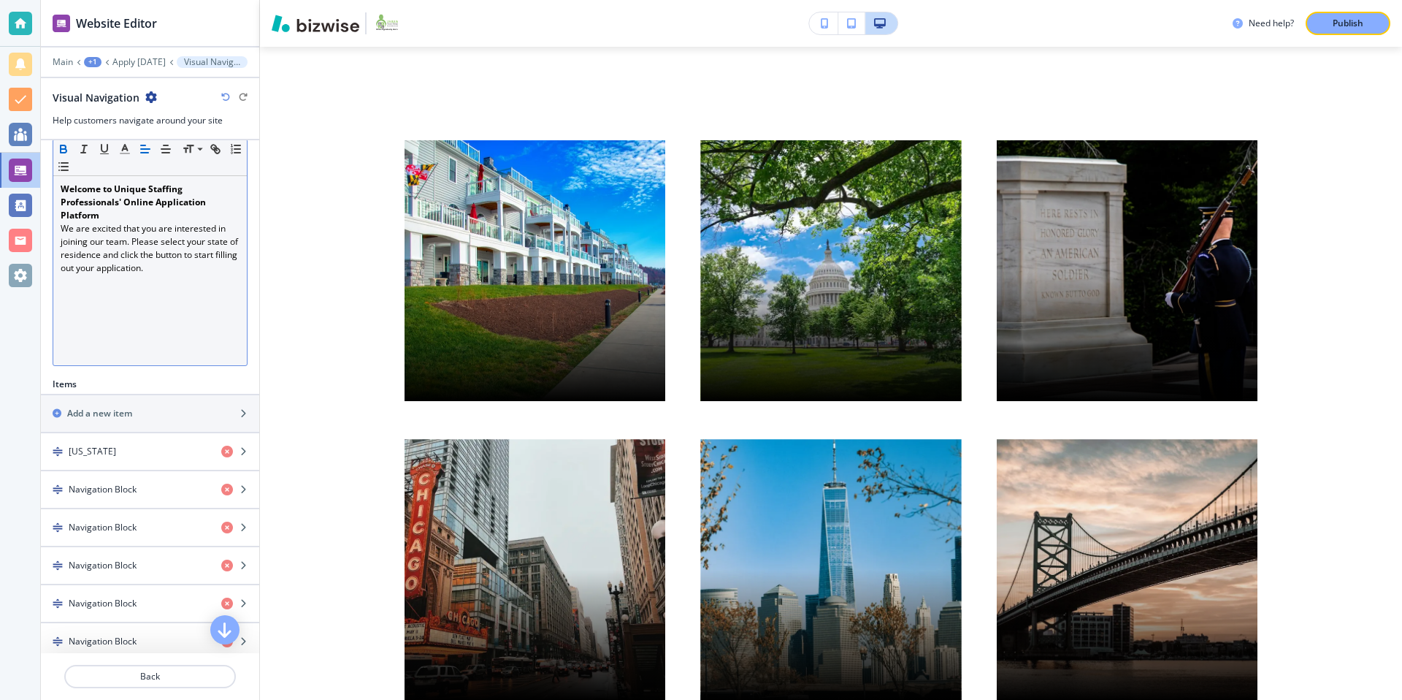
scroll to position [299, 0]
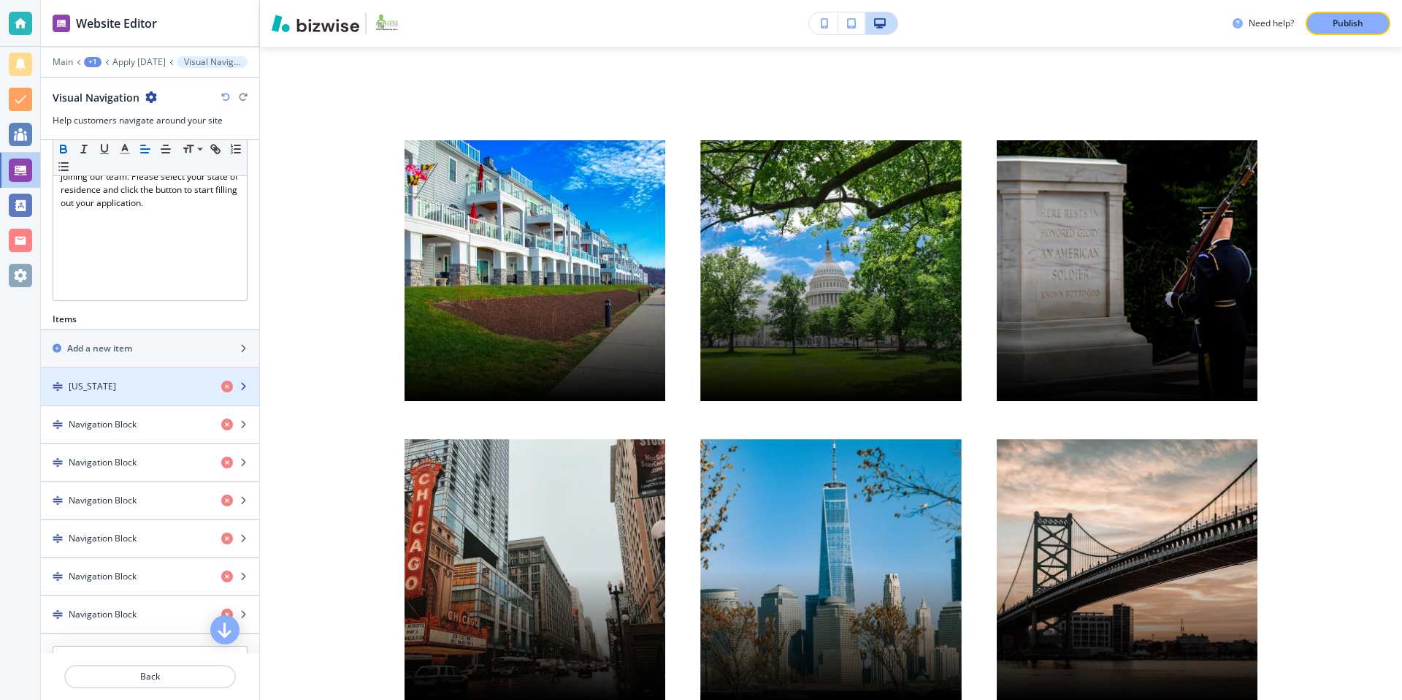
click at [145, 395] on div "button" at bounding box center [150, 399] width 218 height 12
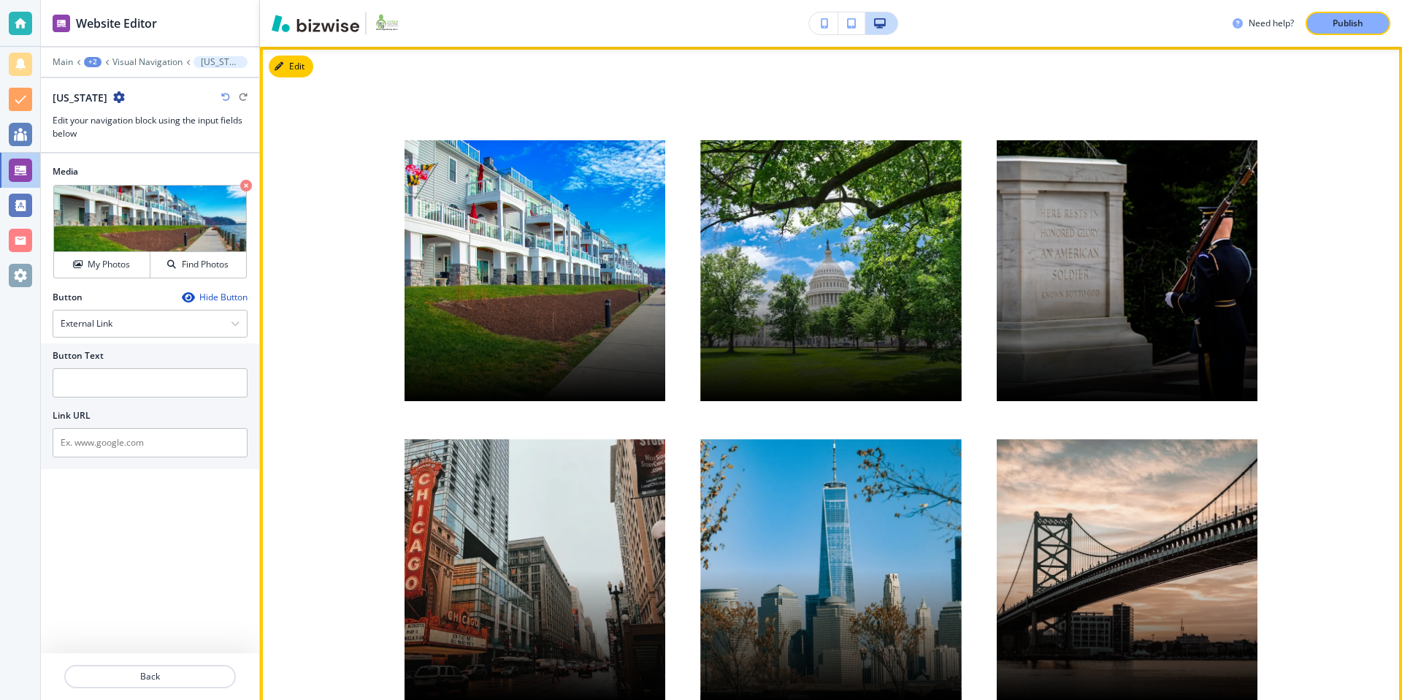
scroll to position [0, 0]
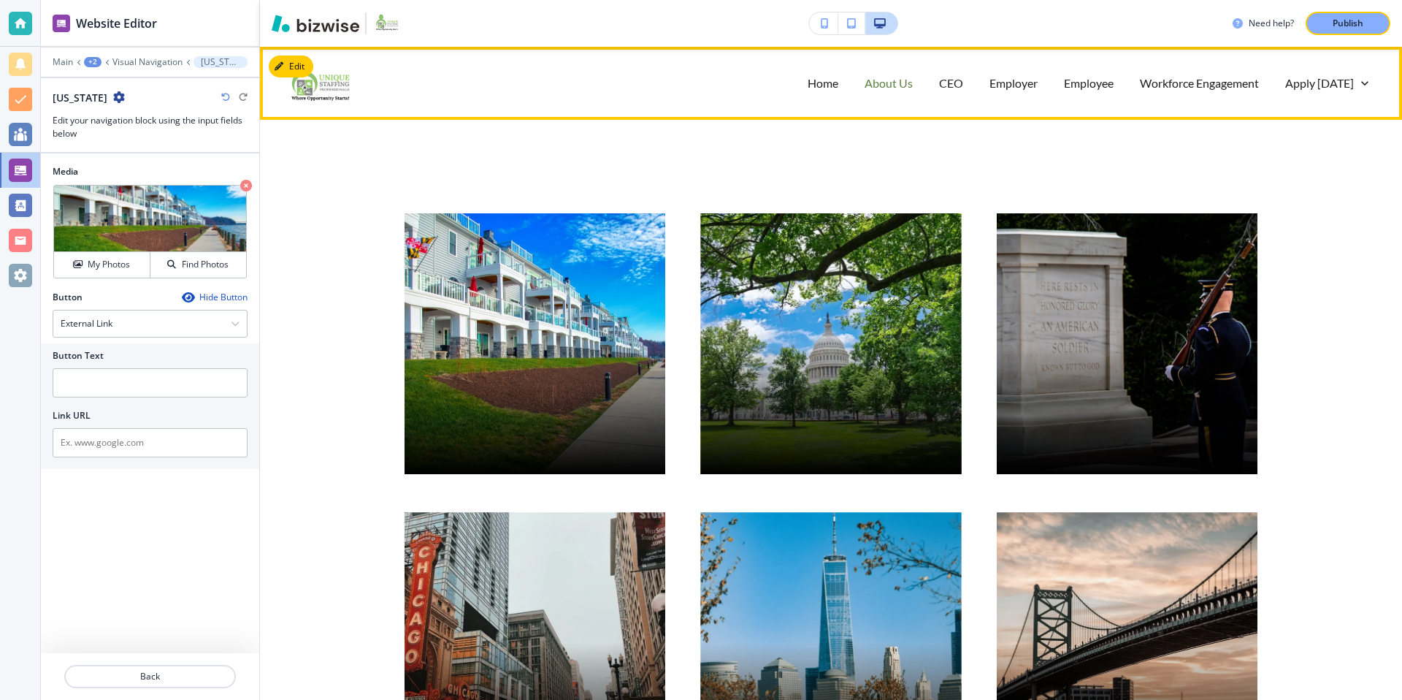
click at [890, 88] on p "About Us" at bounding box center [889, 82] width 48 height 17
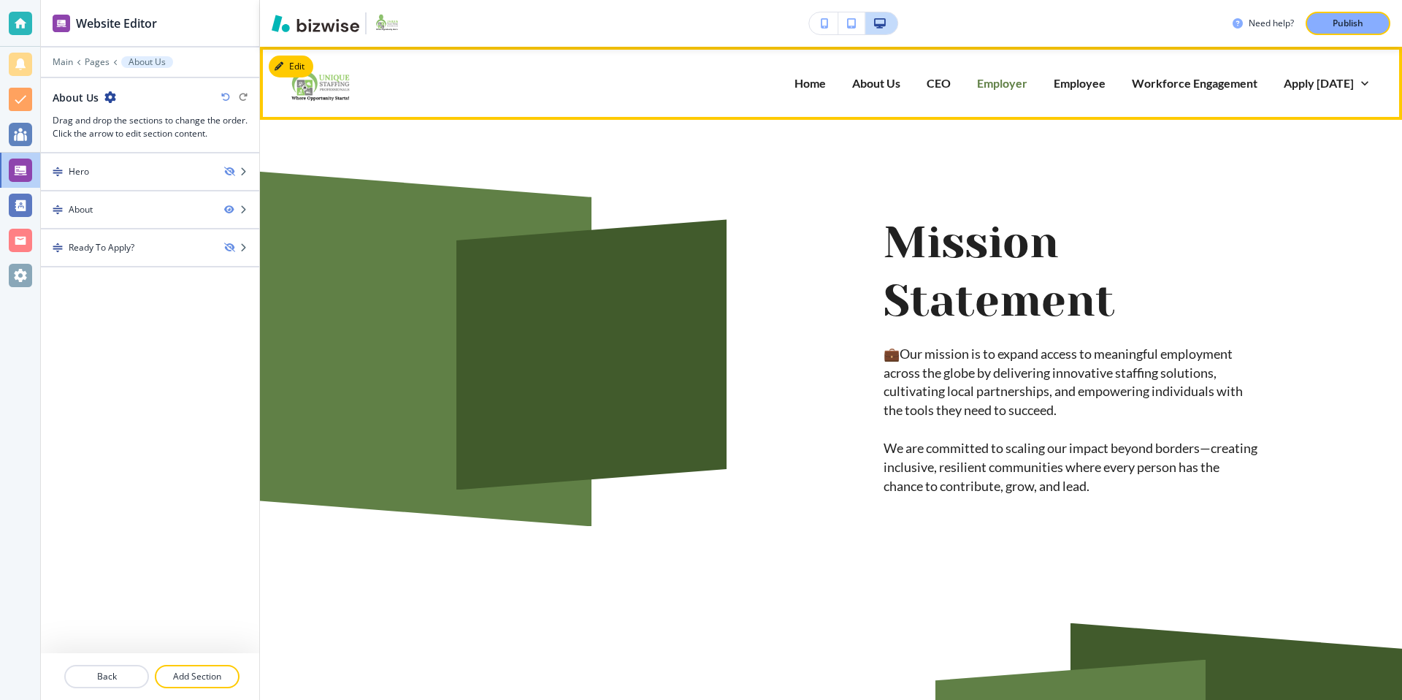
click at [1009, 83] on p "Employer" at bounding box center [1002, 82] width 50 height 17
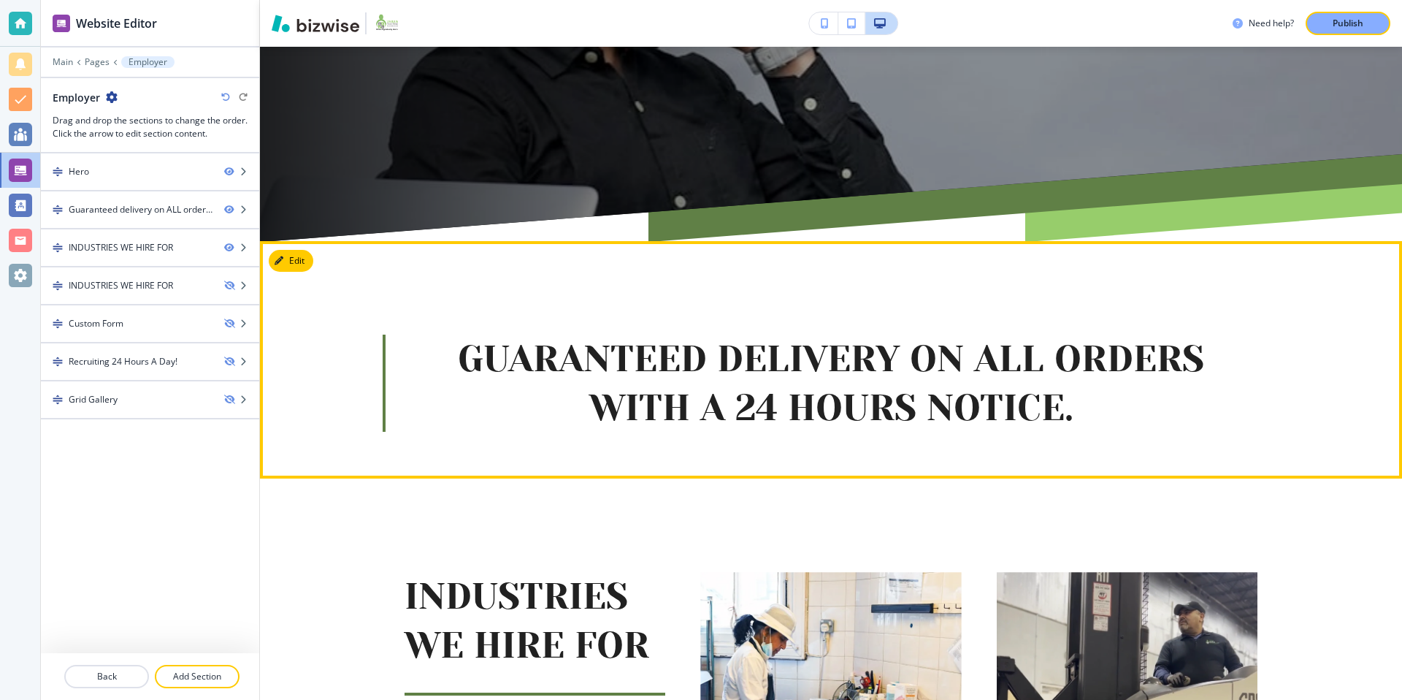
scroll to position [505, 0]
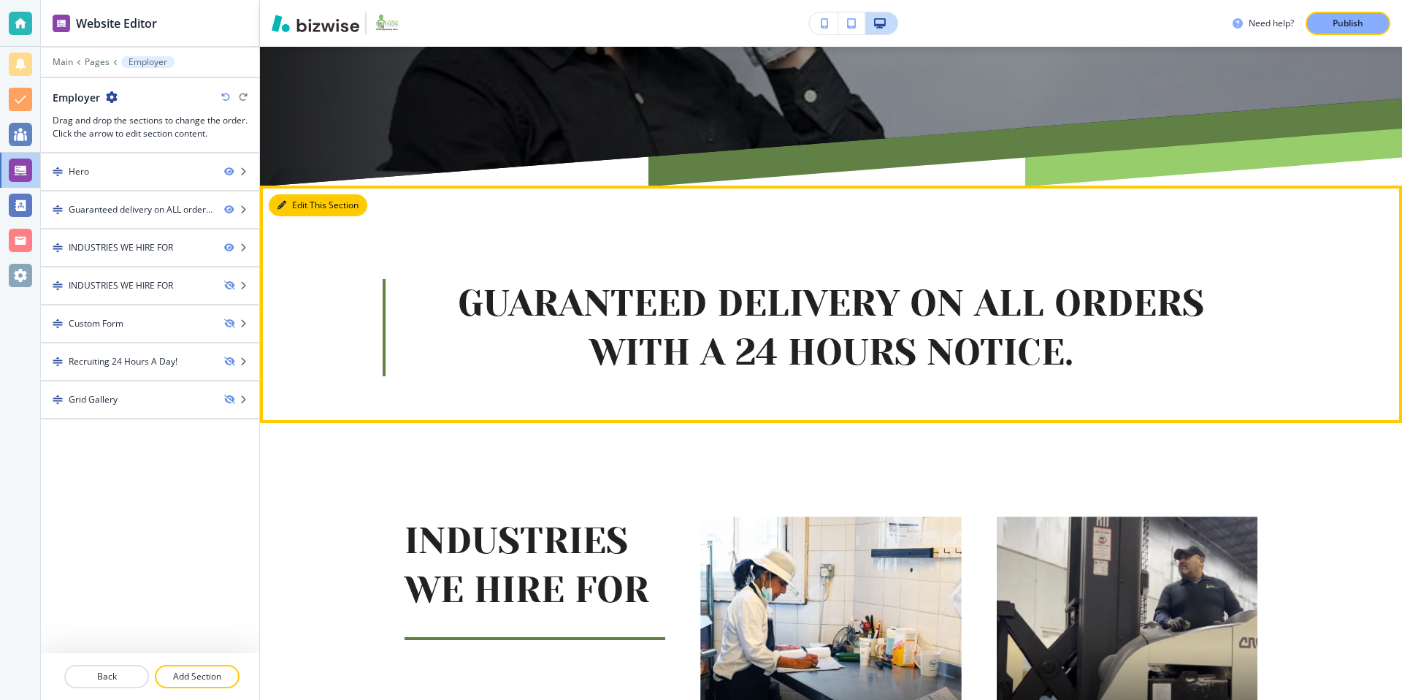
click at [304, 204] on button "Edit This Section" at bounding box center [318, 205] width 99 height 22
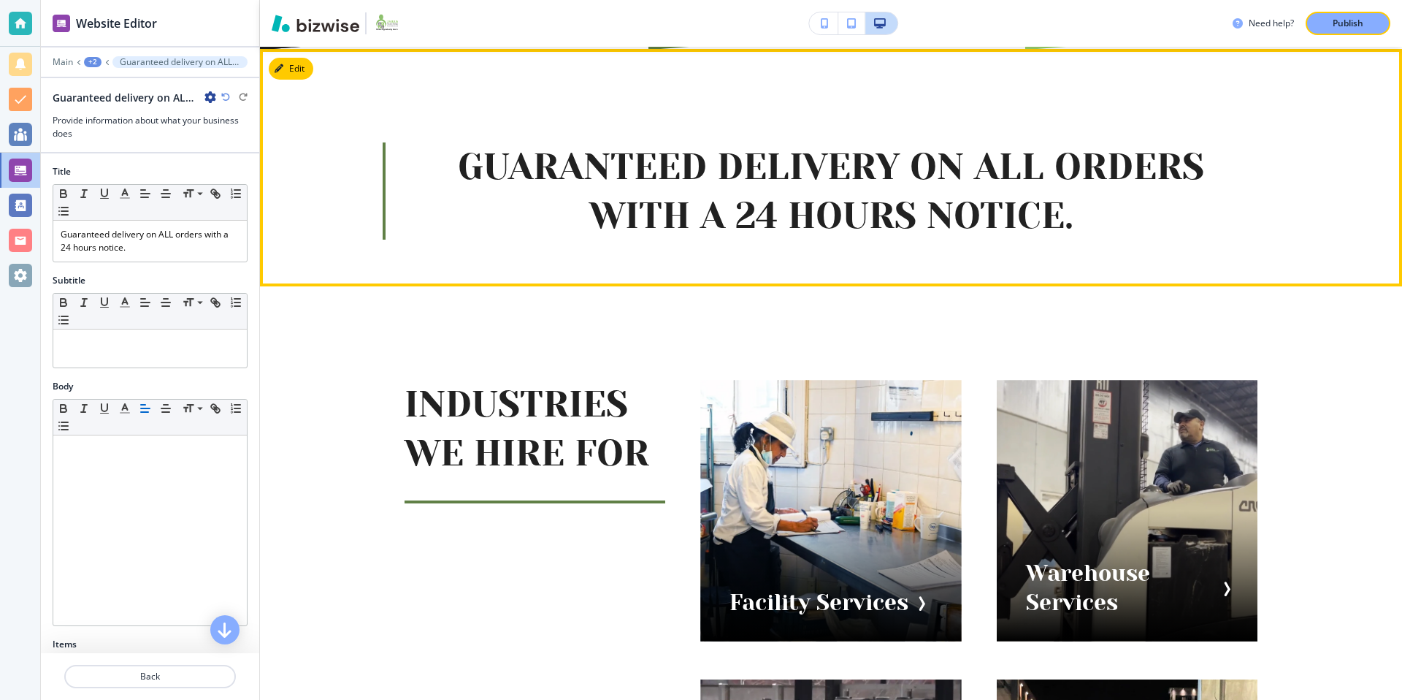
scroll to position [644, 0]
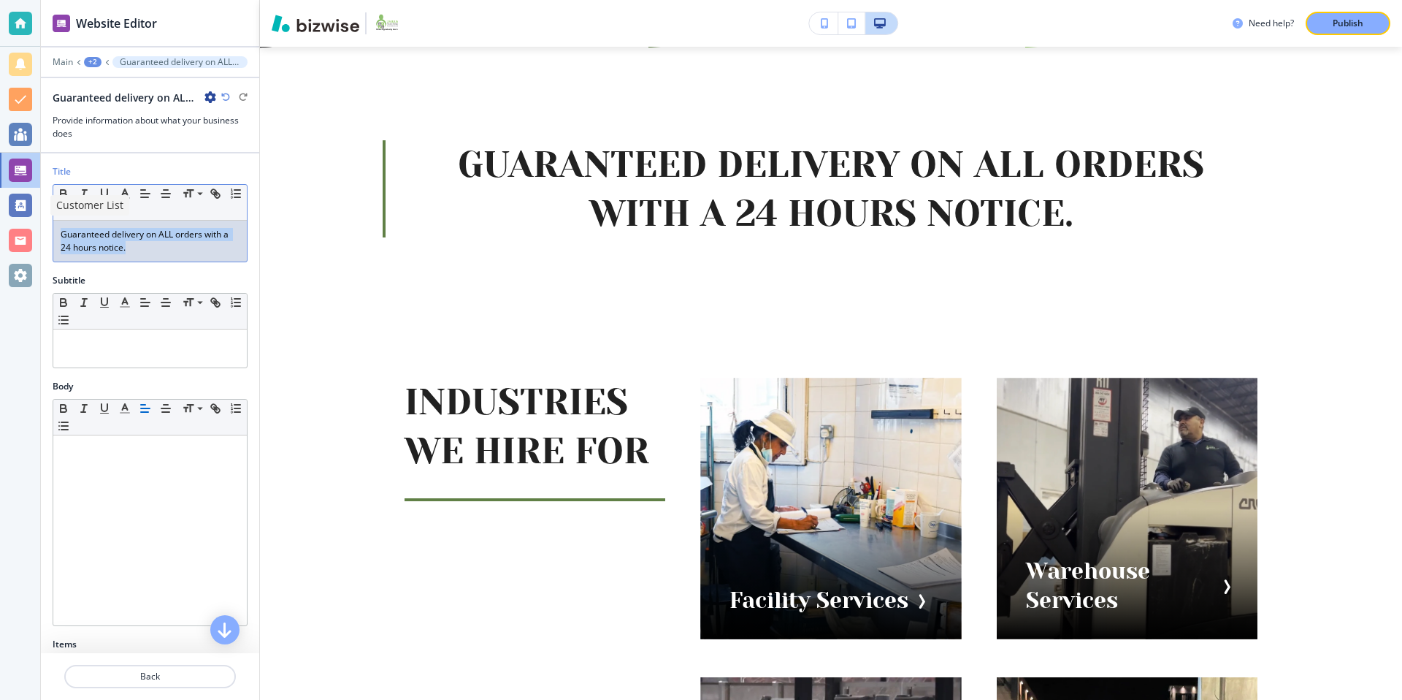
drag, startPoint x: 134, startPoint y: 245, endPoint x: 11, endPoint y: 221, distance: 125.2
click at [11, 221] on div "Website Editor Main +2 Guaranteed delivery on ALL orders with a 24 hours notice…" at bounding box center [701, 350] width 1402 height 700
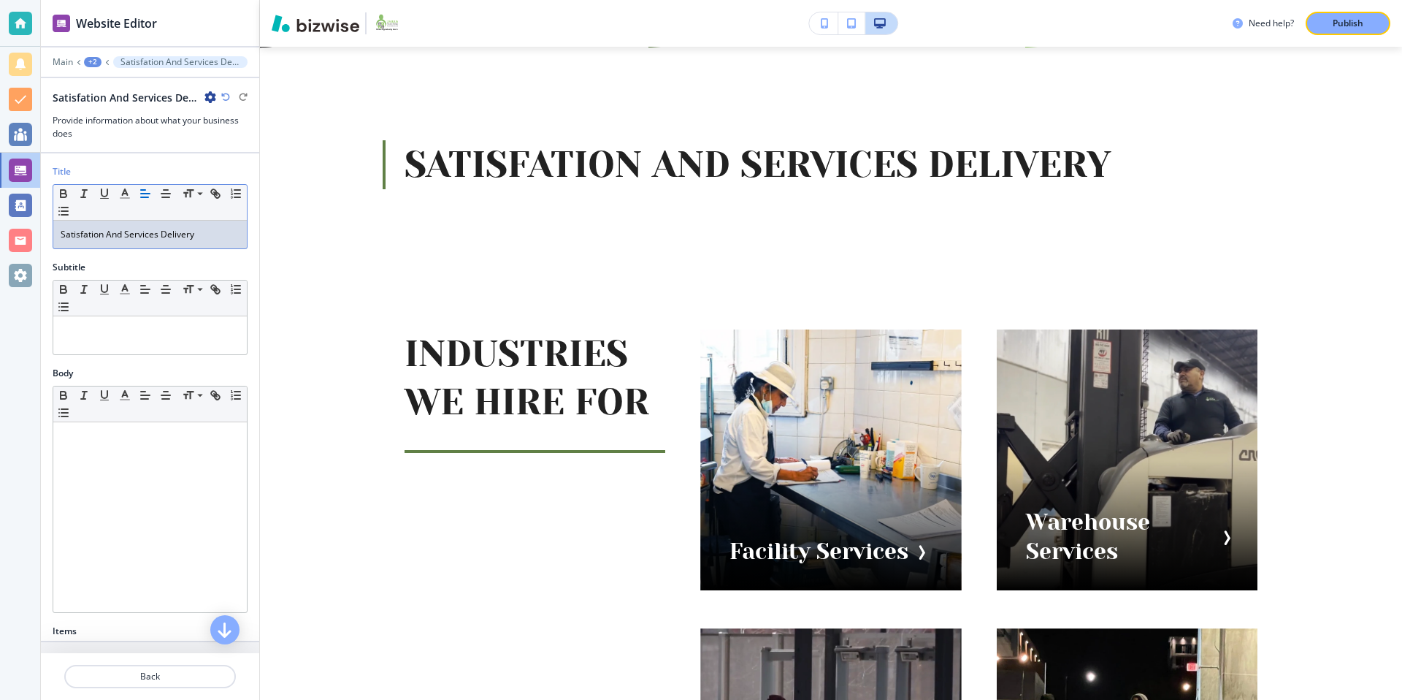
click at [160, 235] on p "Satisfation And Services Delivery" at bounding box center [150, 234] width 179 height 13
drag, startPoint x: 87, startPoint y: 237, endPoint x: 102, endPoint y: 232, distance: 16.2
click at [88, 237] on p "Satisfation And Service Delivery" at bounding box center [150, 234] width 179 height 13
click at [66, 231] on p "Satisfaction And Service Delivery" at bounding box center [150, 234] width 179 height 13
click at [59, 231] on div "Satisfaction And Service Delivery" at bounding box center [150, 235] width 194 height 28
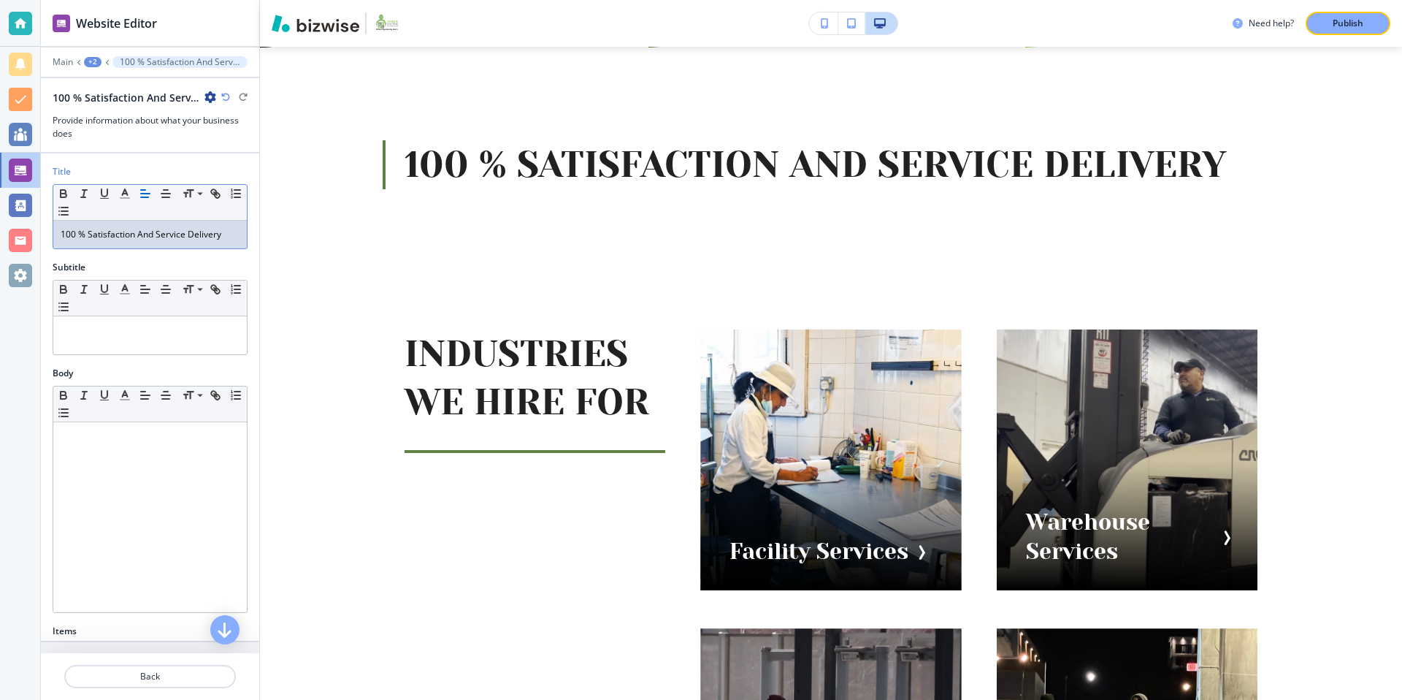
click at [78, 231] on p "100 % Satisfaction And Service Delivery" at bounding box center [150, 234] width 179 height 13
click at [155, 231] on p "100% Satisfaction And Service Delivery" at bounding box center [150, 234] width 179 height 13
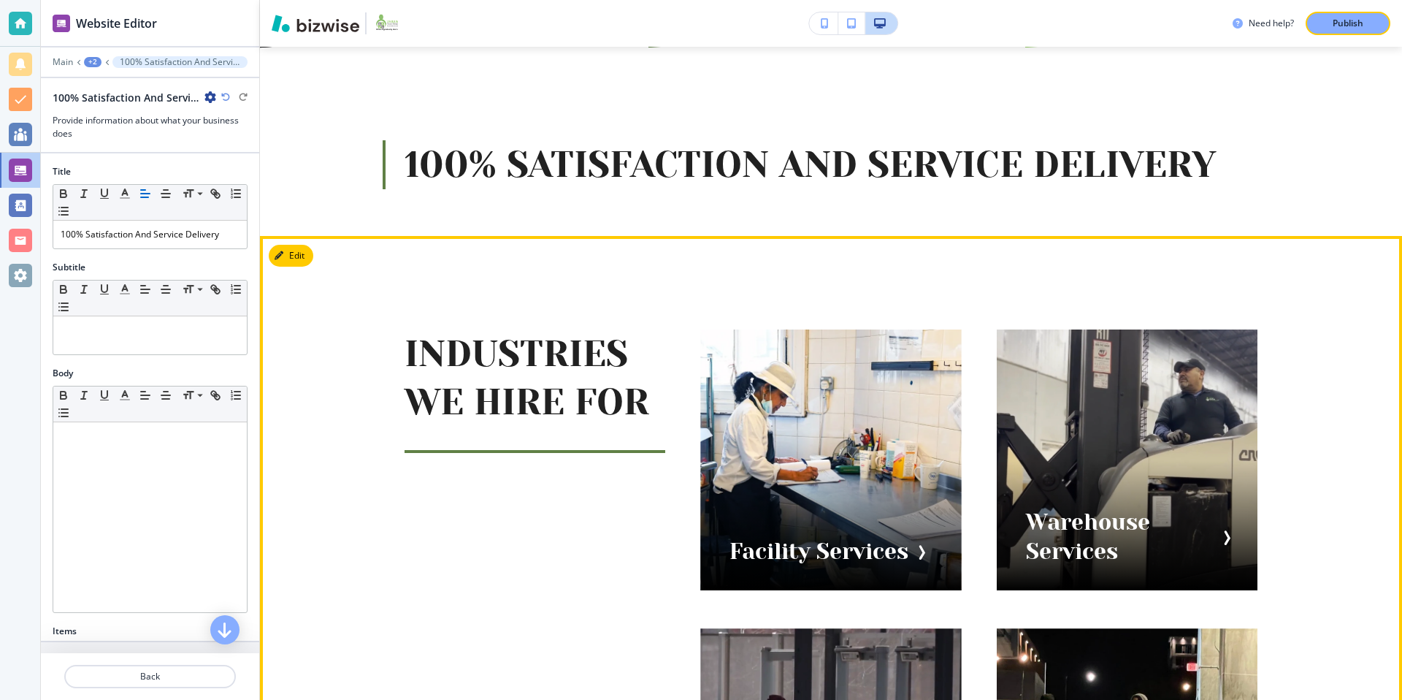
click at [659, 337] on p "INDUSTRIES WE HIRE FOR" at bounding box center [535, 377] width 261 height 97
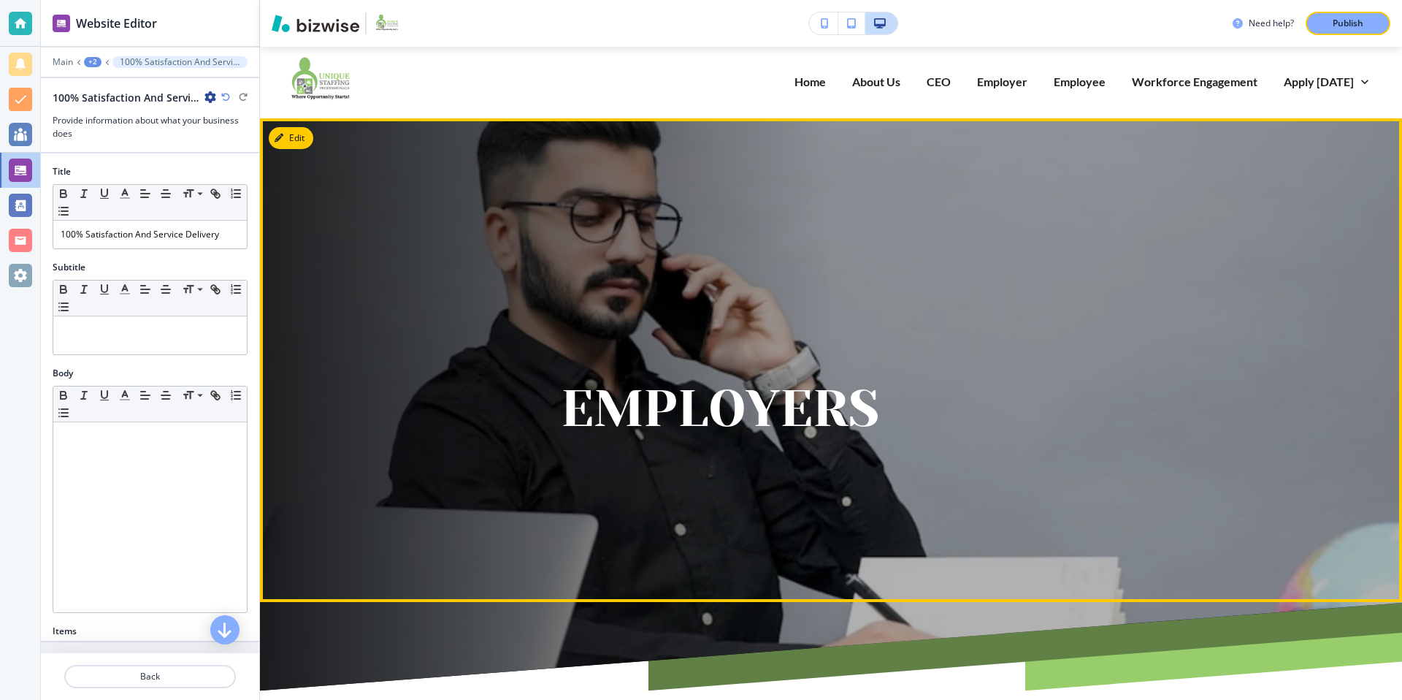
scroll to position [0, 0]
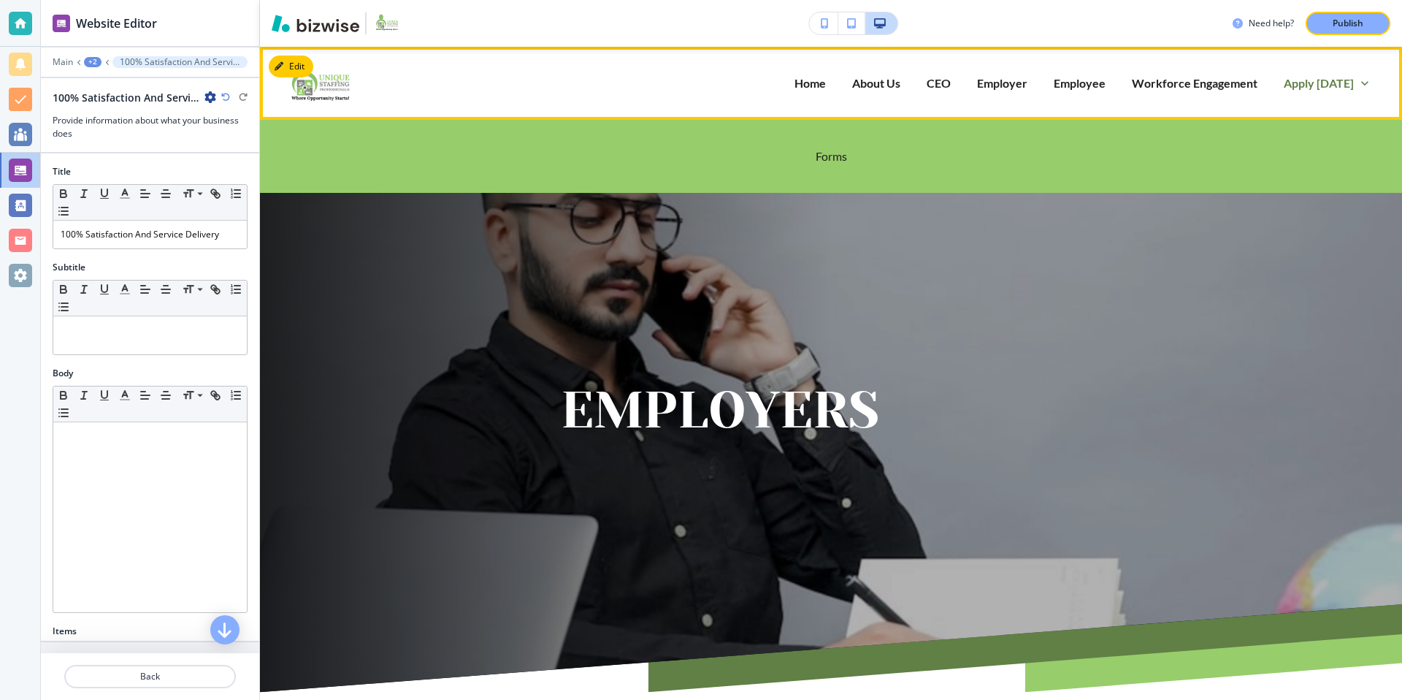
click at [1337, 80] on p "Apply [DATE]" at bounding box center [1319, 82] width 70 height 17
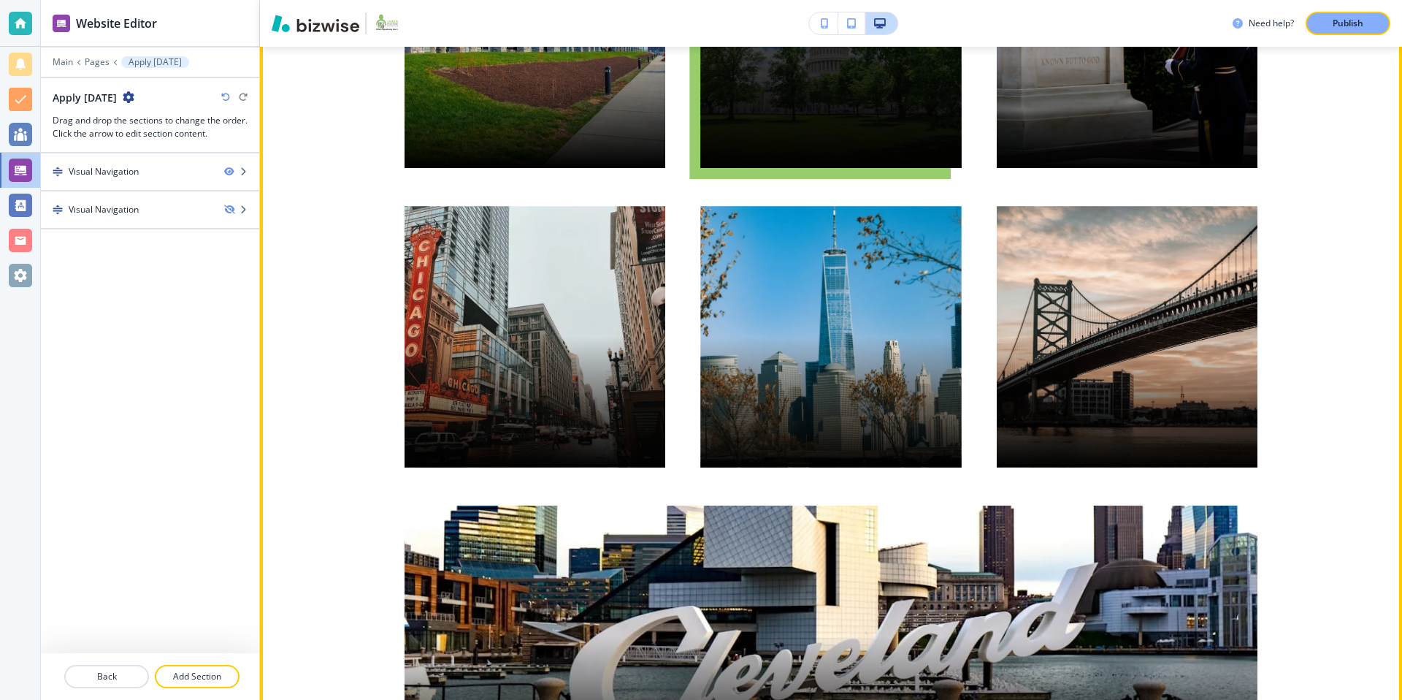
scroll to position [250, 0]
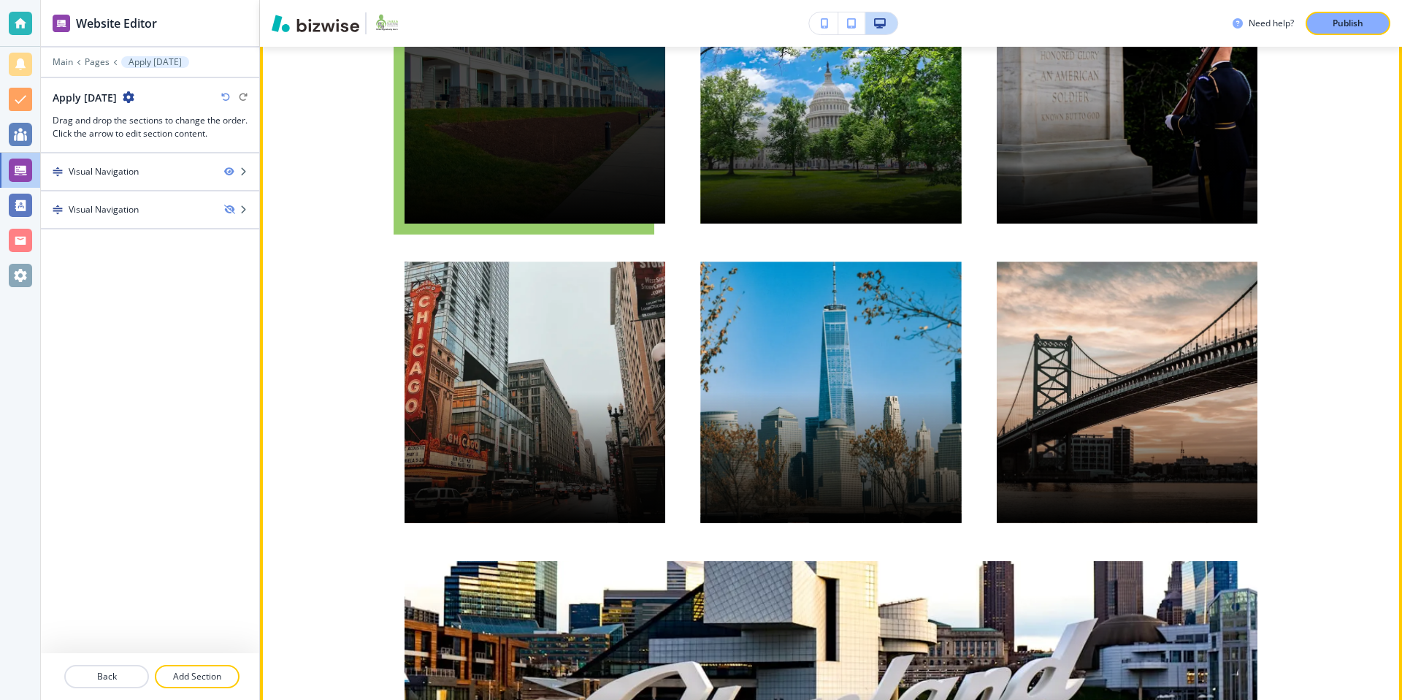
click at [586, 161] on div "button" at bounding box center [535, 93] width 261 height 261
click at [598, 120] on div "button" at bounding box center [535, 93] width 261 height 261
click at [608, 126] on div "button" at bounding box center [535, 93] width 261 height 261
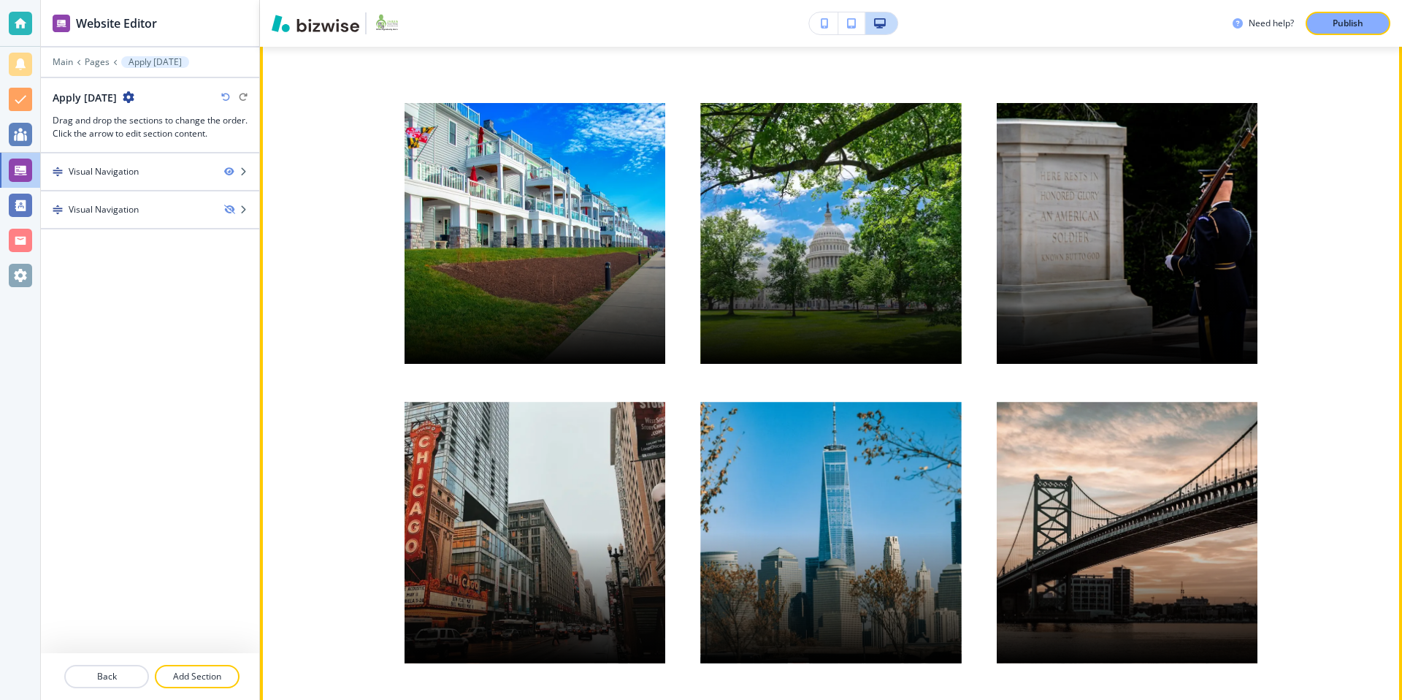
scroll to position [0, 0]
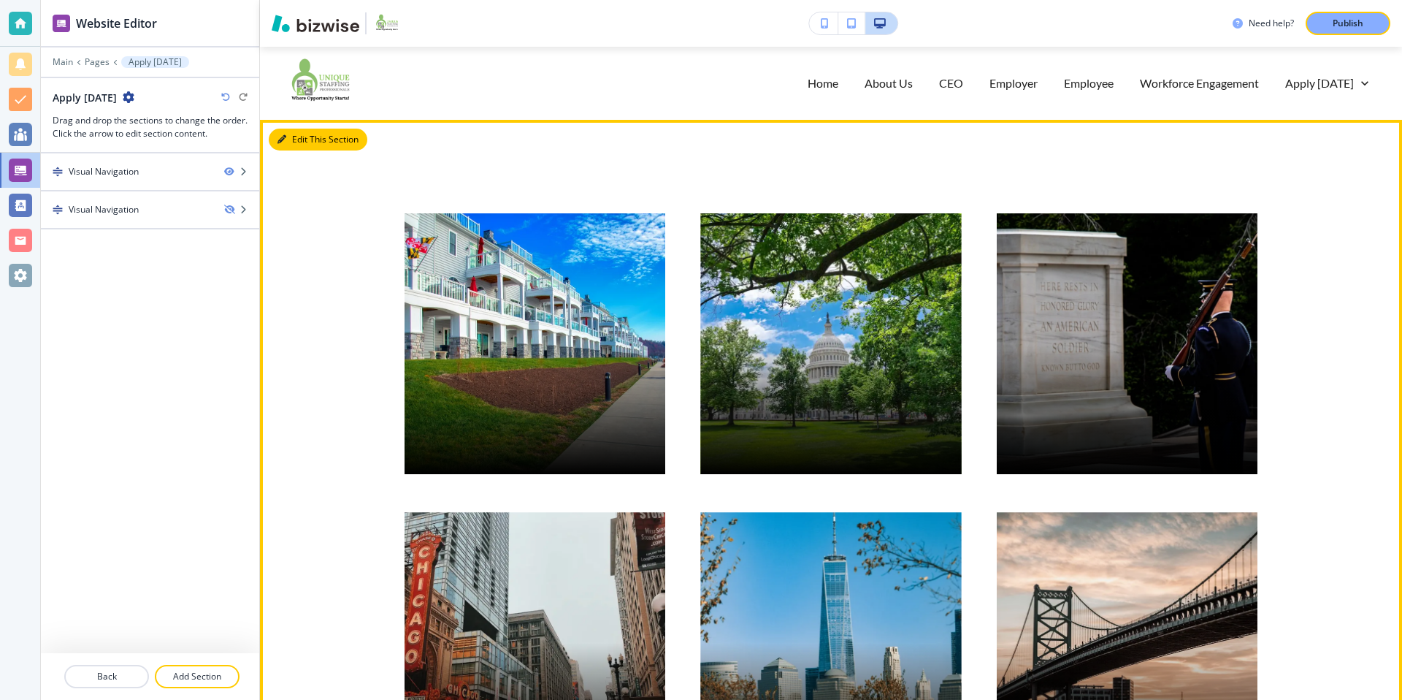
click at [307, 141] on div "Edit This Section" at bounding box center [831, 643] width 1142 height 1046
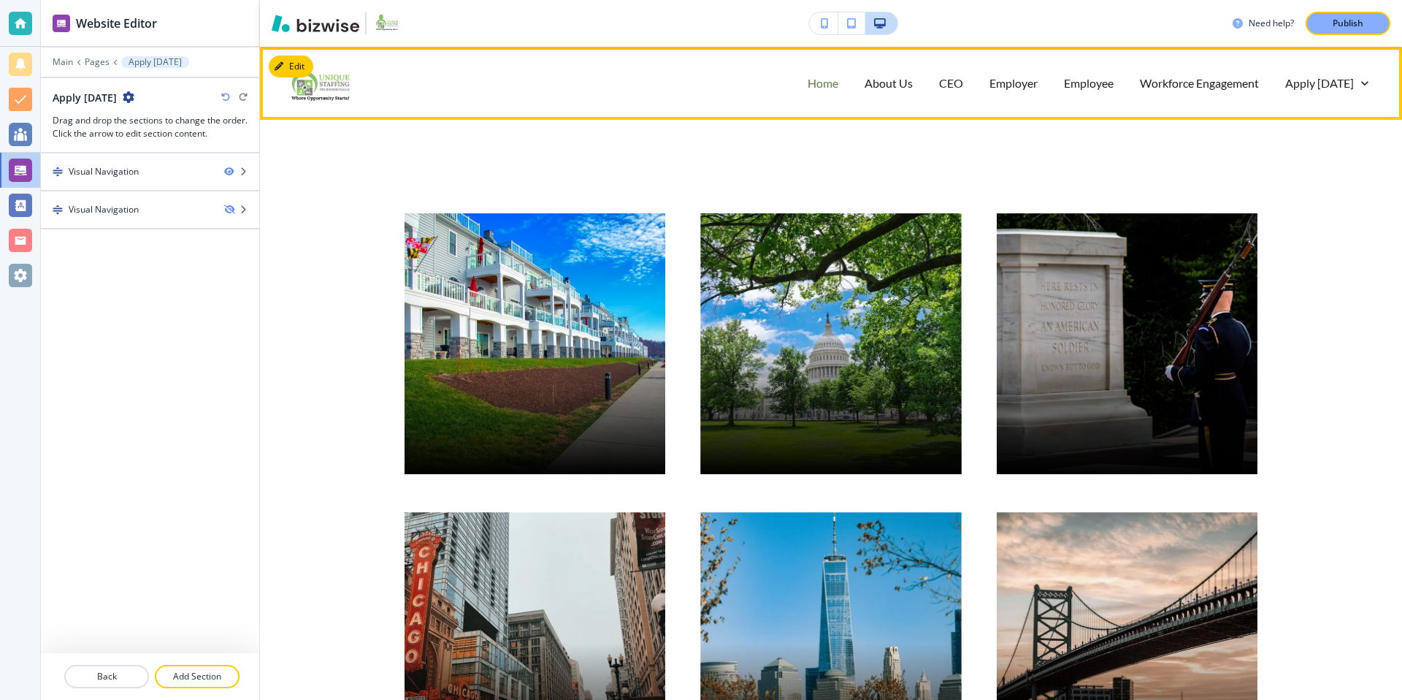
click at [811, 80] on p "Home" at bounding box center [823, 82] width 31 height 17
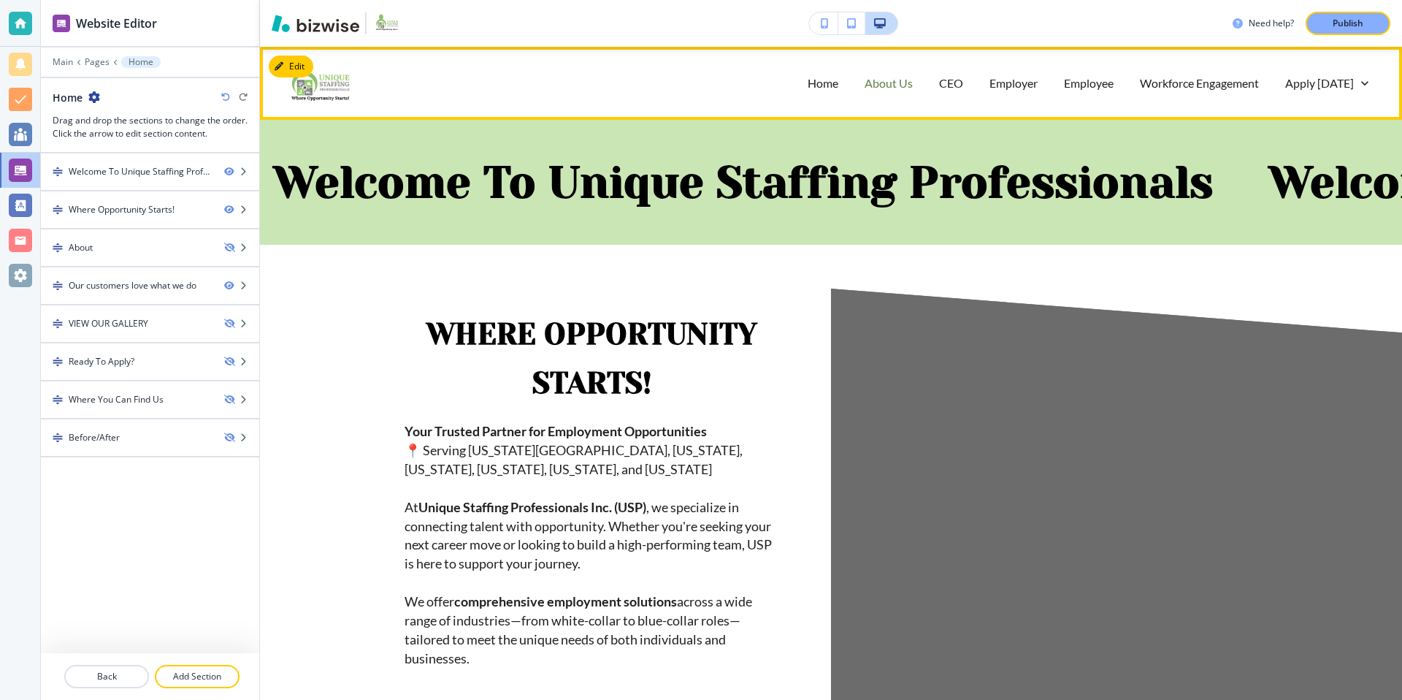
click at [878, 88] on p "About Us" at bounding box center [889, 82] width 48 height 17
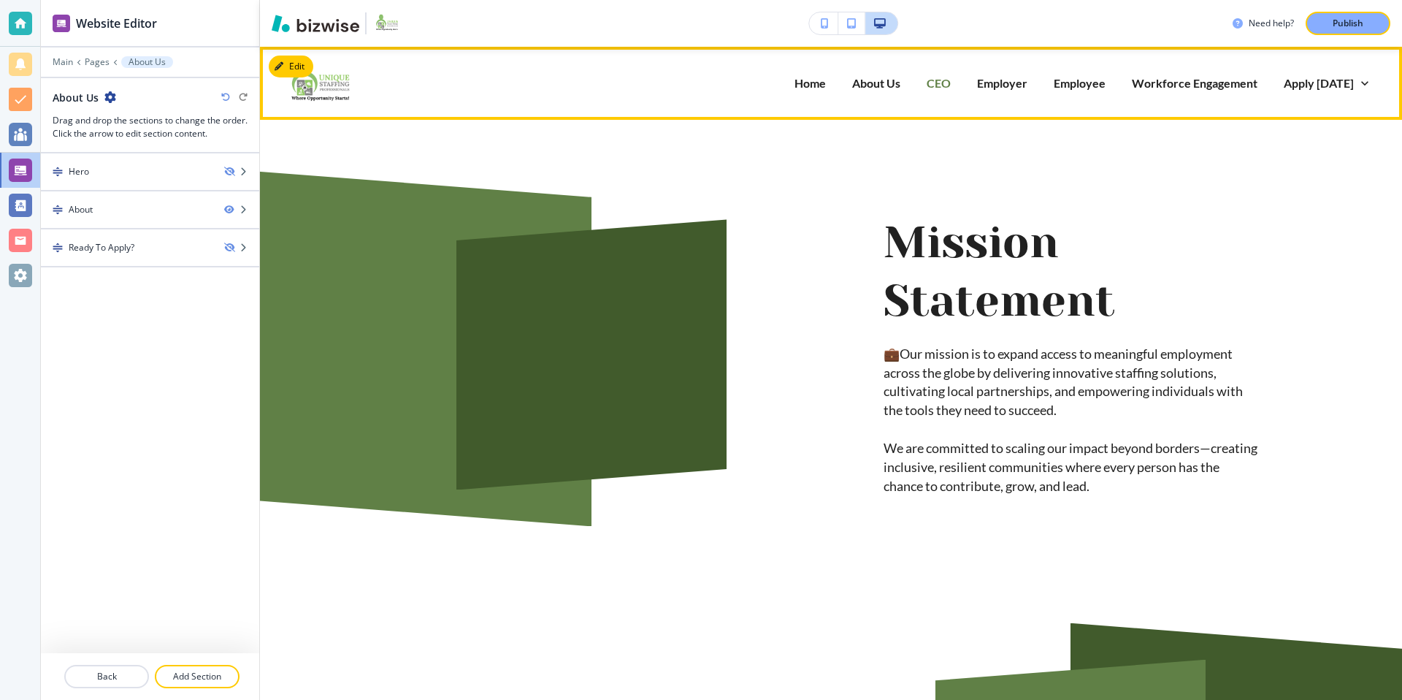
click at [943, 88] on p "CEO" at bounding box center [939, 82] width 24 height 17
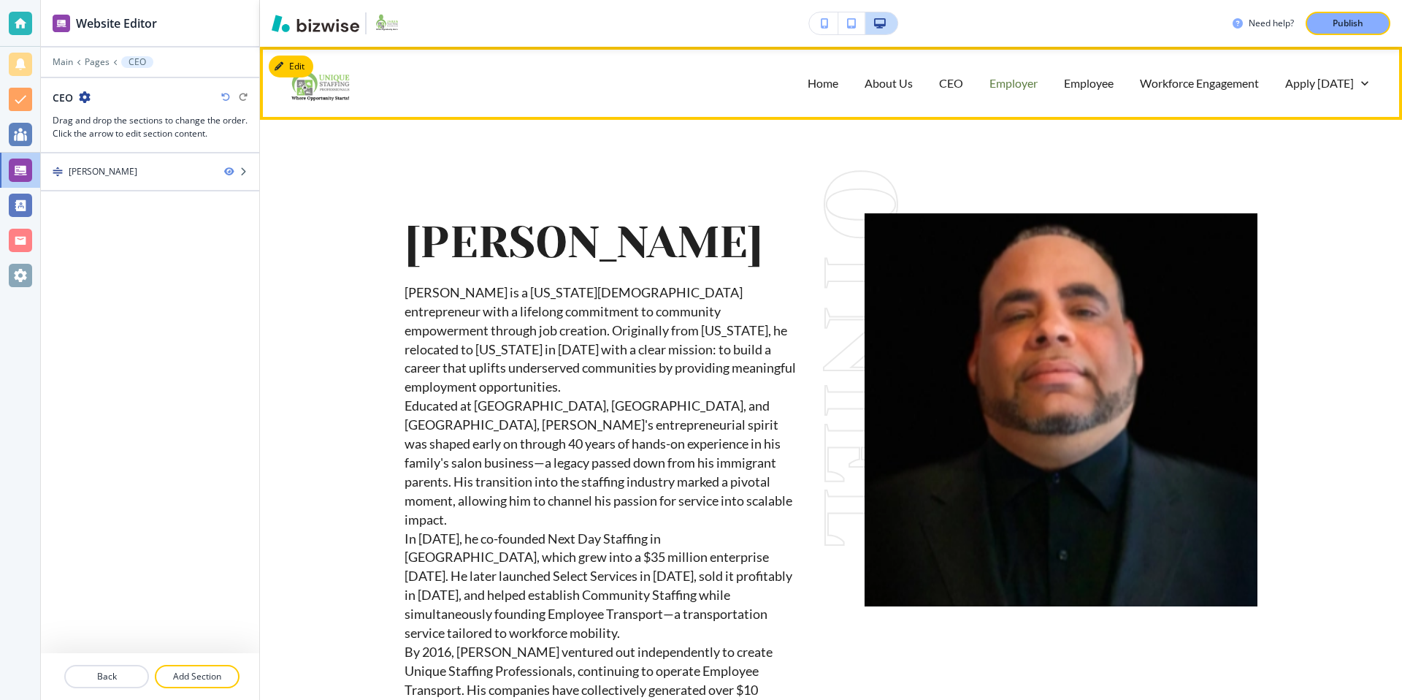
click at [1012, 78] on p "Employer" at bounding box center [1013, 82] width 48 height 17
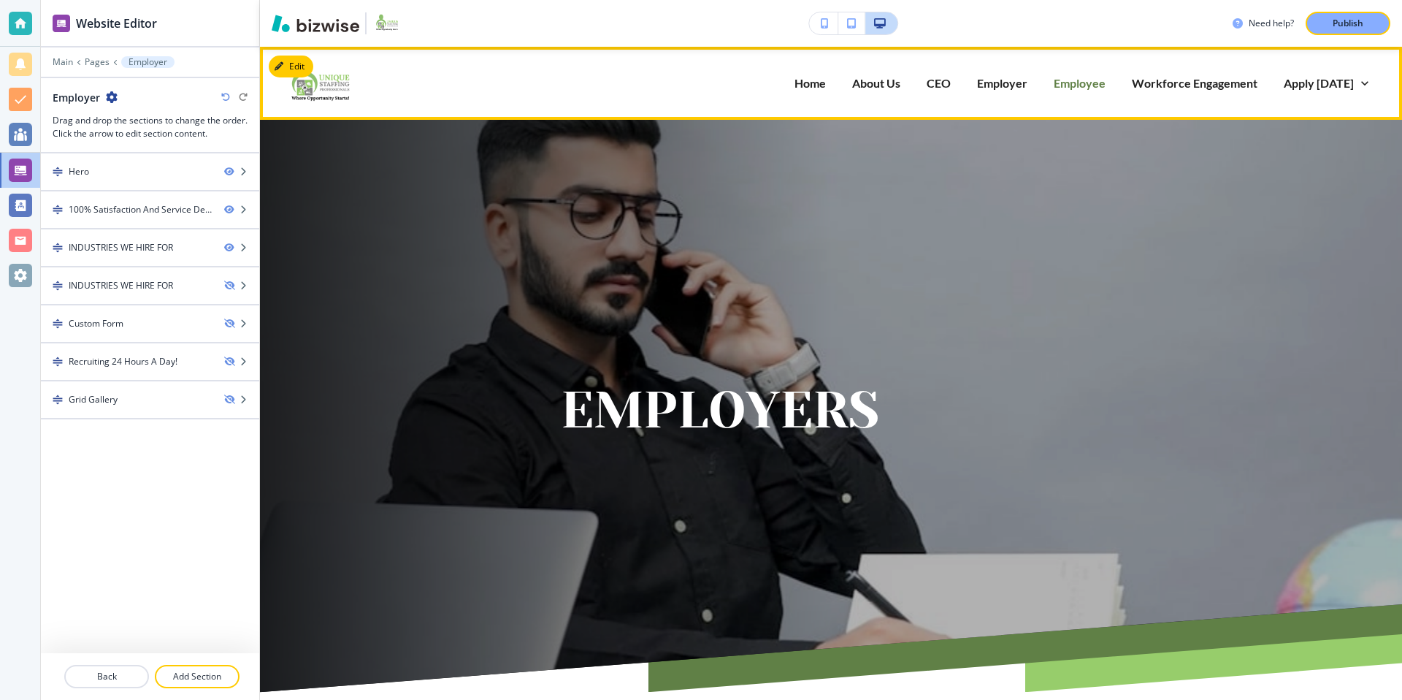
click at [1087, 84] on p "Employee" at bounding box center [1080, 82] width 52 height 17
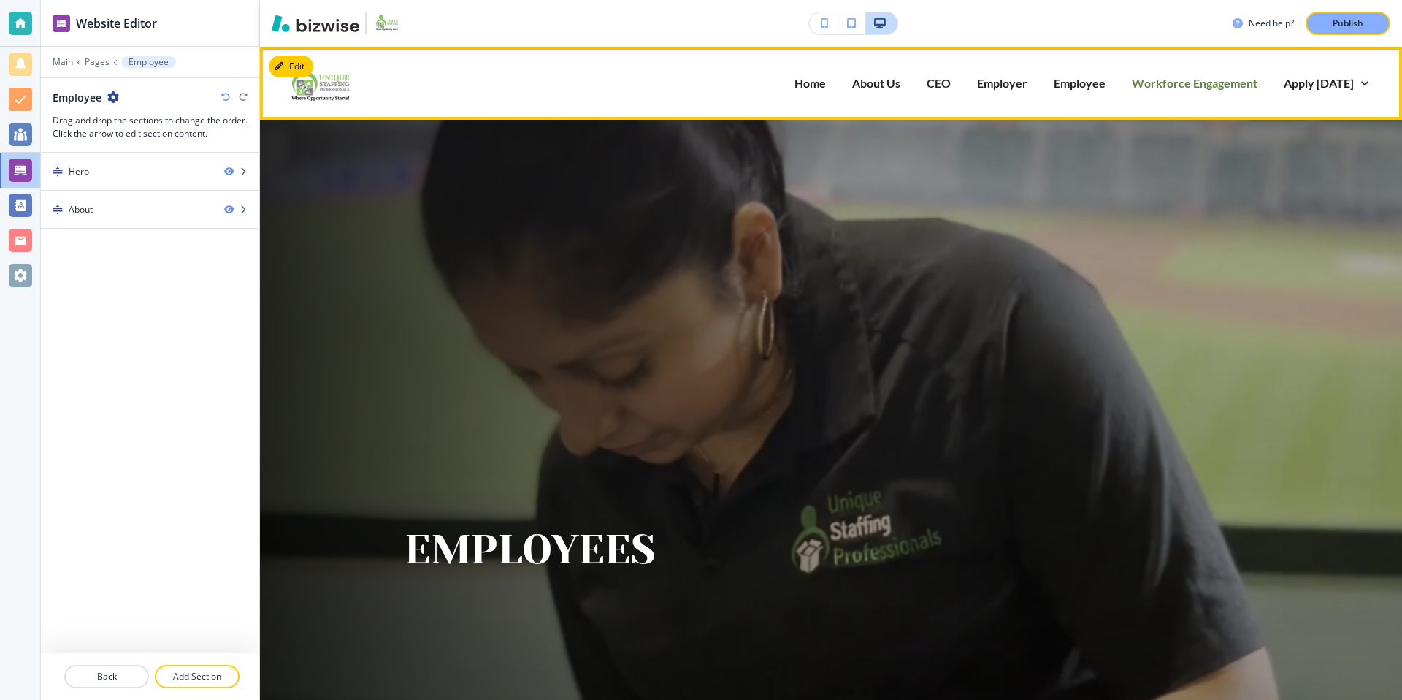
click at [1159, 84] on p "Workforce Engagement" at bounding box center [1195, 82] width 126 height 17
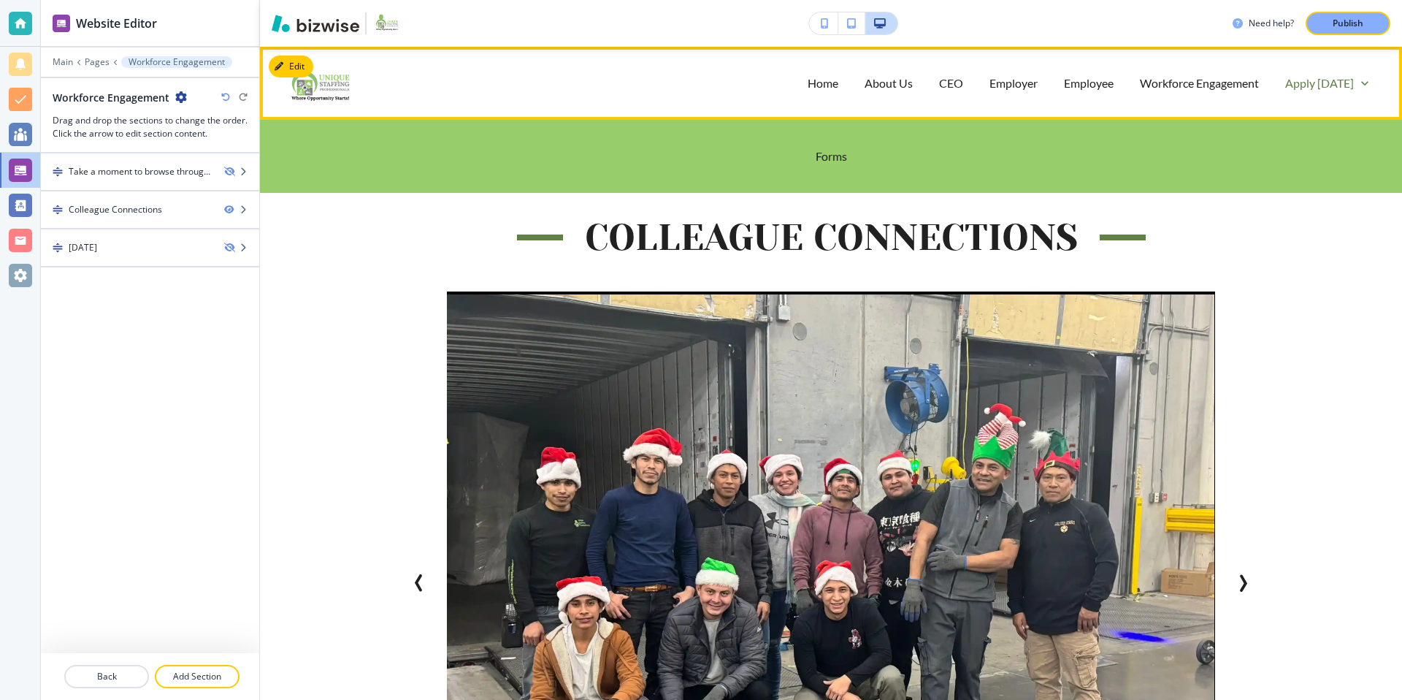
click at [1309, 81] on p "Apply [DATE]" at bounding box center [1319, 82] width 69 height 17
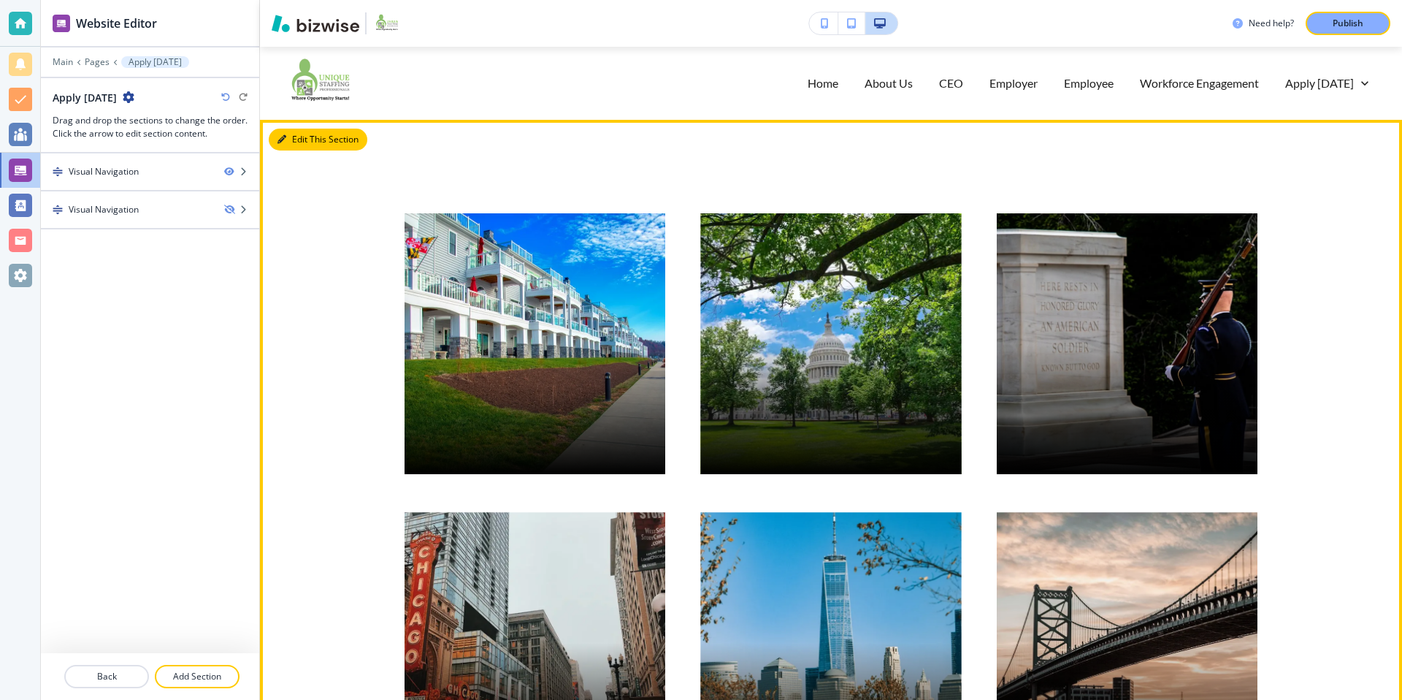
click at [304, 145] on button "Edit This Section" at bounding box center [318, 140] width 99 height 22
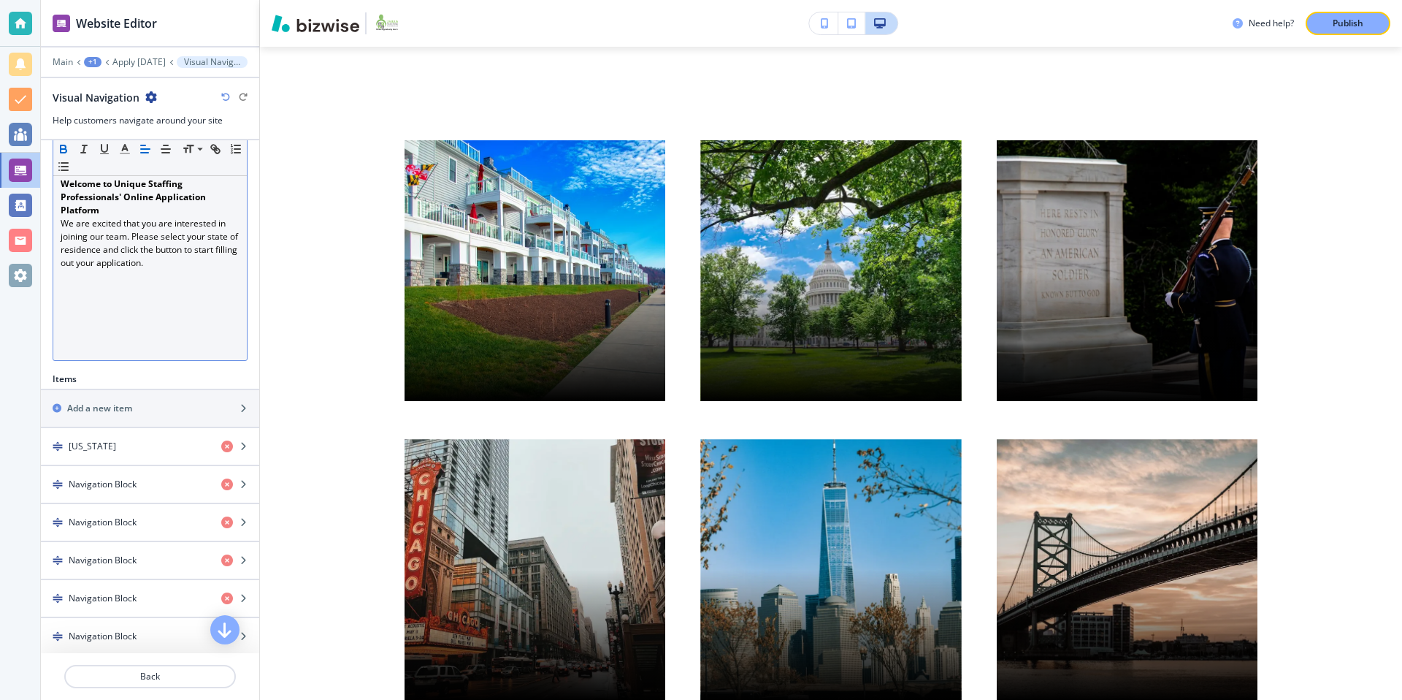
scroll to position [249, 0]
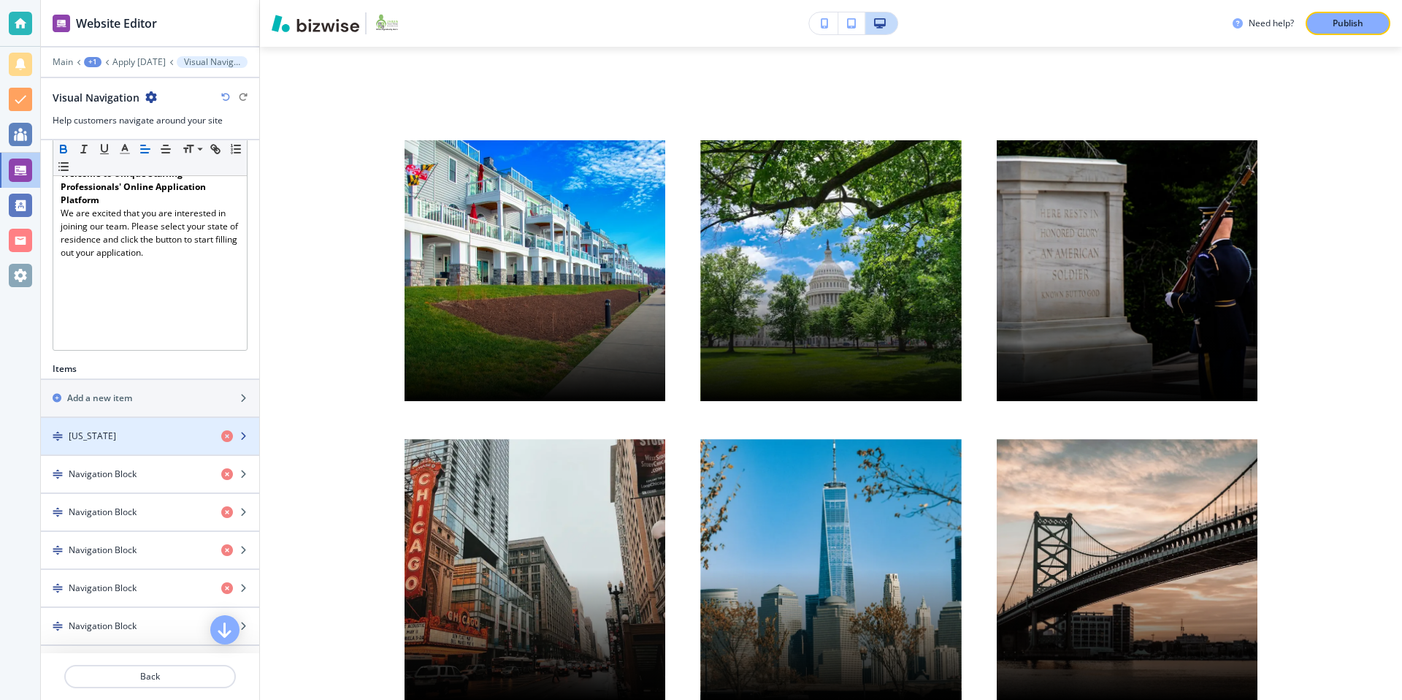
click at [136, 441] on div "[US_STATE]" at bounding box center [125, 435] width 169 height 13
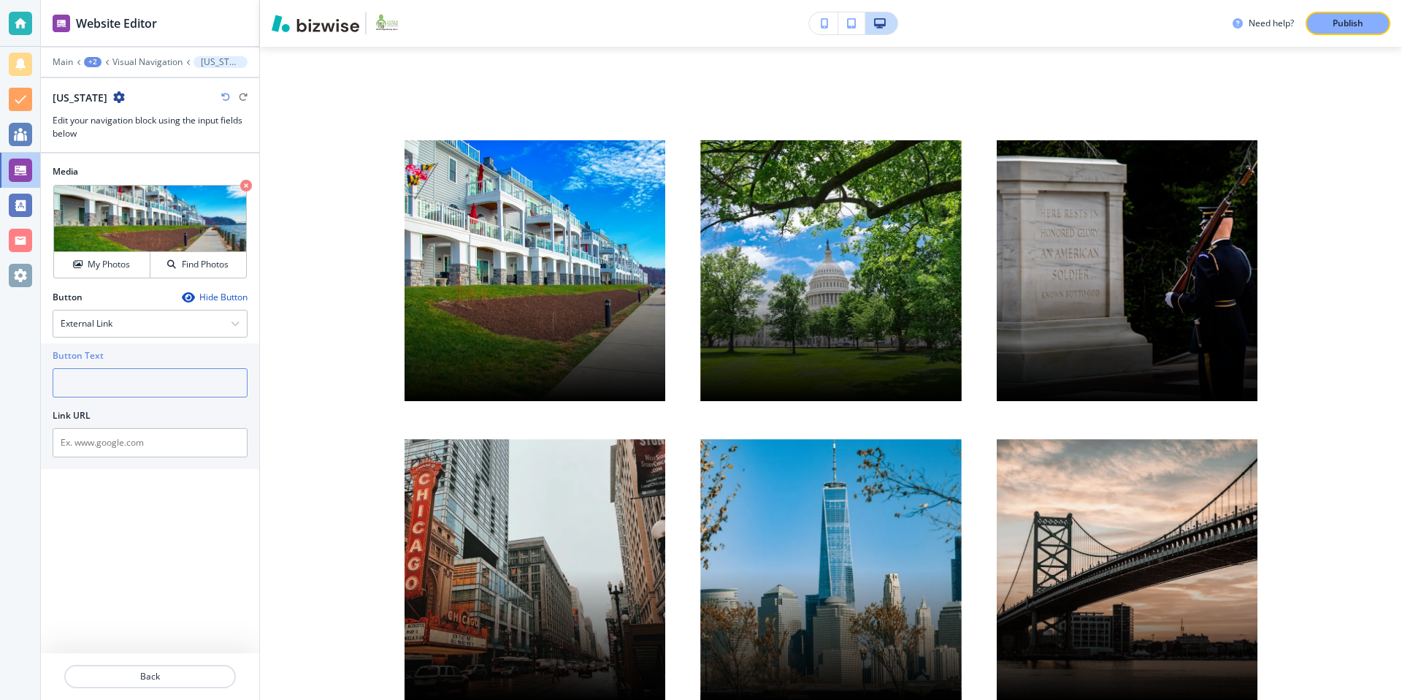
click at [120, 388] on input "text" at bounding box center [150, 382] width 195 height 29
type input "[US_STATE]"
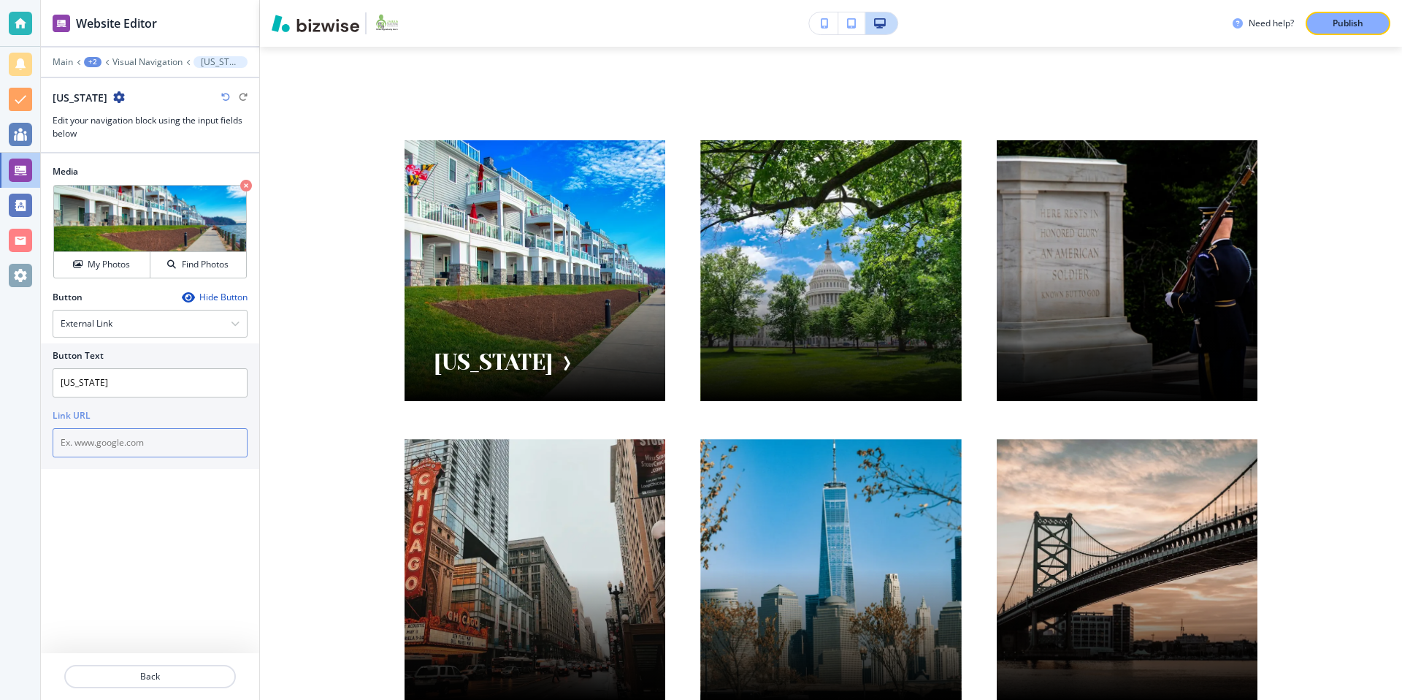
click at [99, 437] on input "text" at bounding box center [150, 442] width 195 height 29
